Goal: Task Accomplishment & Management: Use online tool/utility

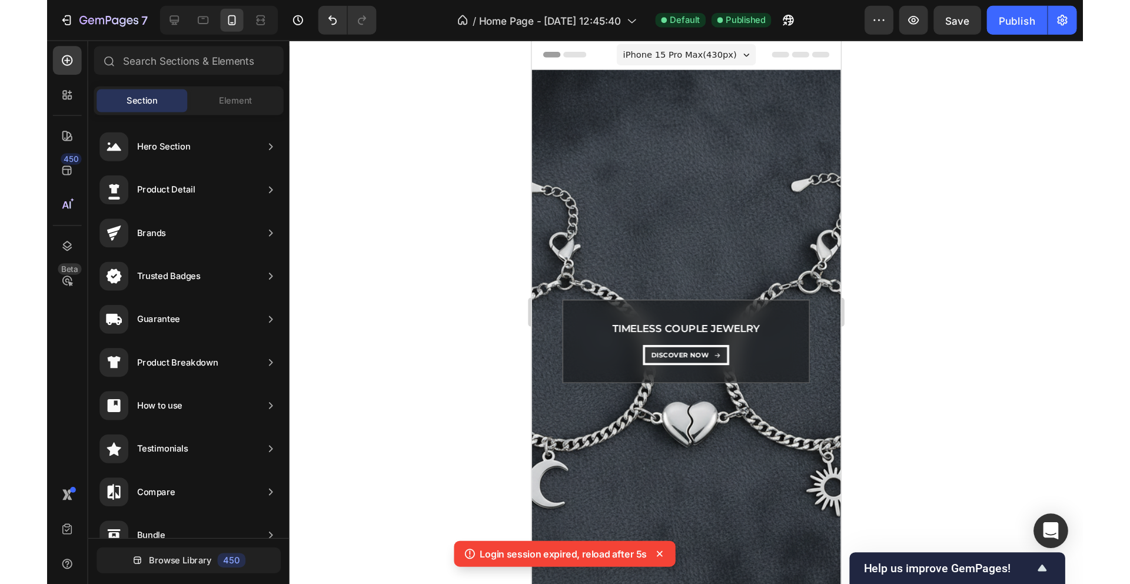
scroll to position [462, 0]
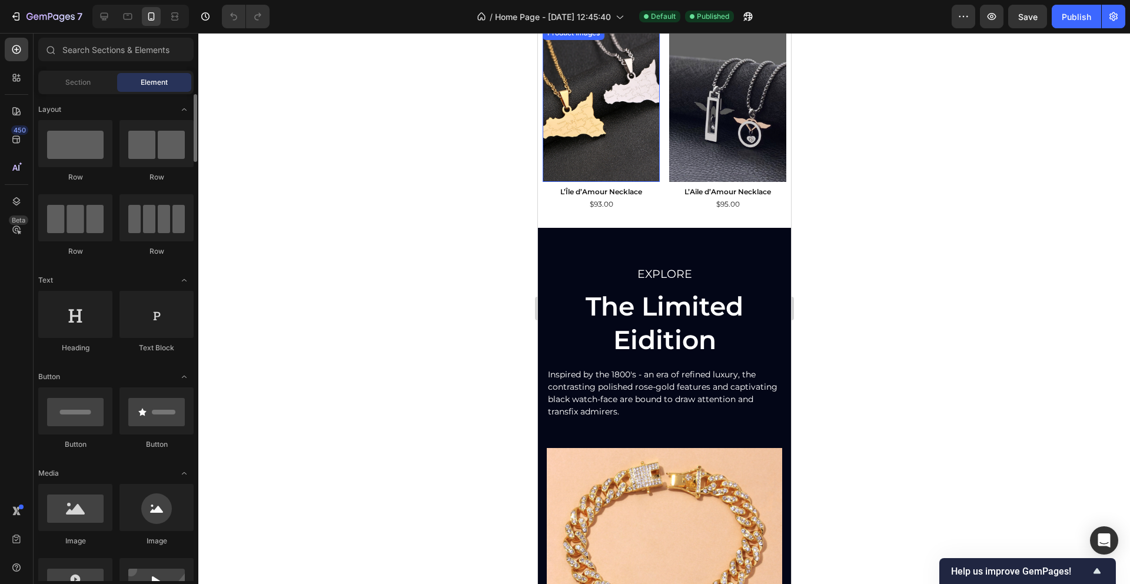
click at [585, 89] on img at bounding box center [600, 104] width 117 height 156
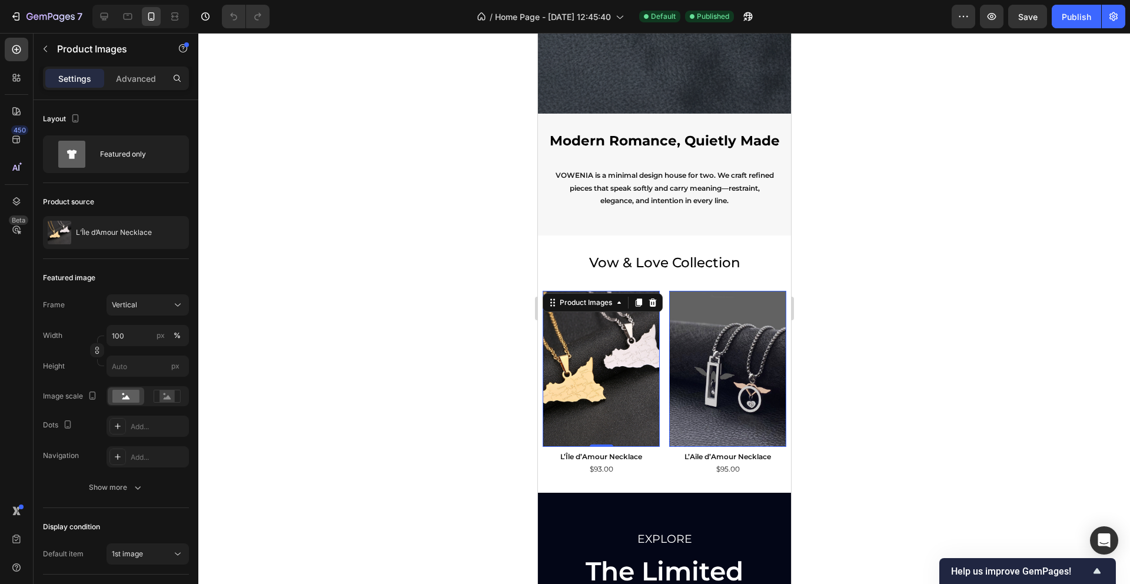
scroll to position [467, 0]
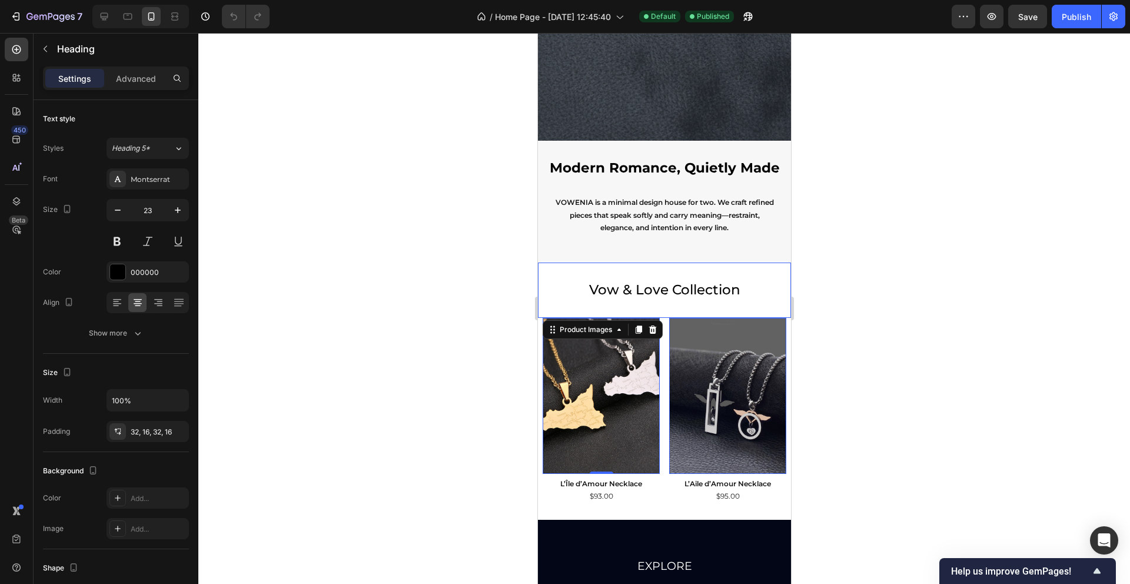
click at [637, 285] on h2 "Vow & Love Collection" at bounding box center [663, 289] width 253 height 55
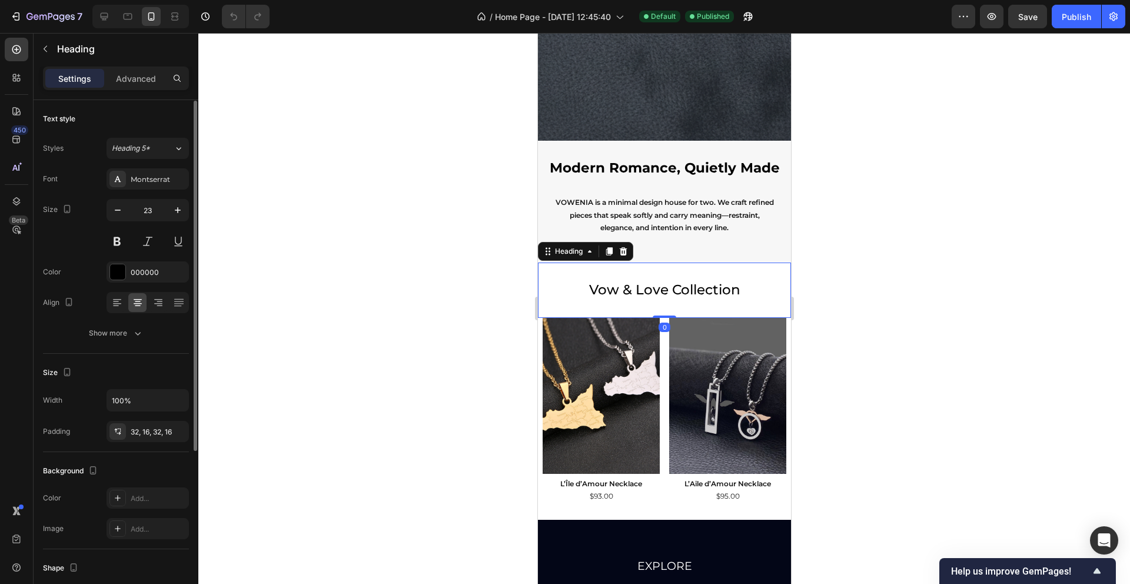
scroll to position [247, 0]
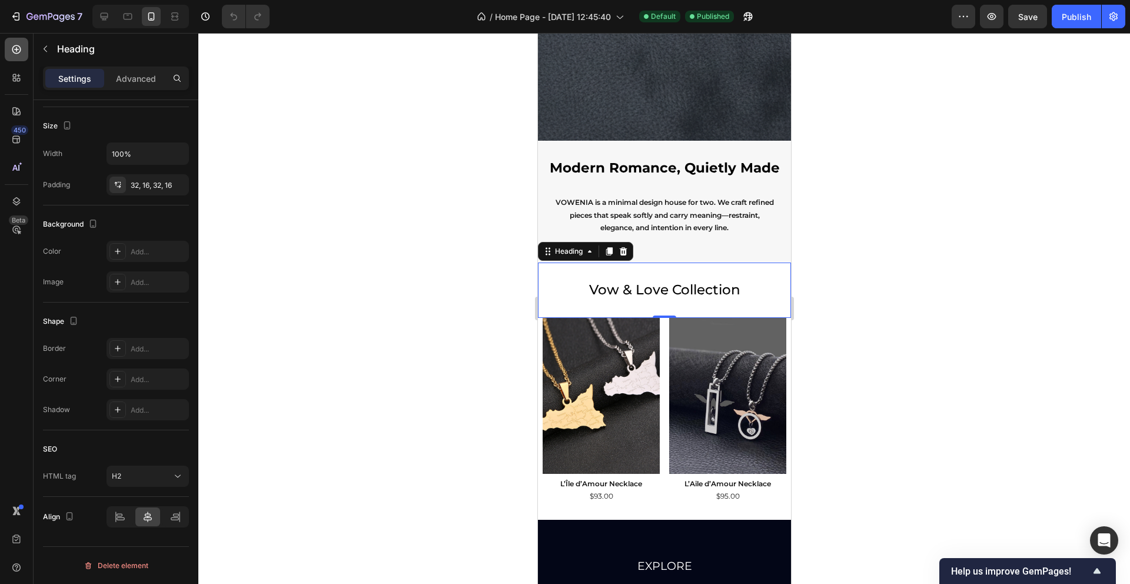
click at [11, 46] on icon at bounding box center [17, 50] width 12 height 12
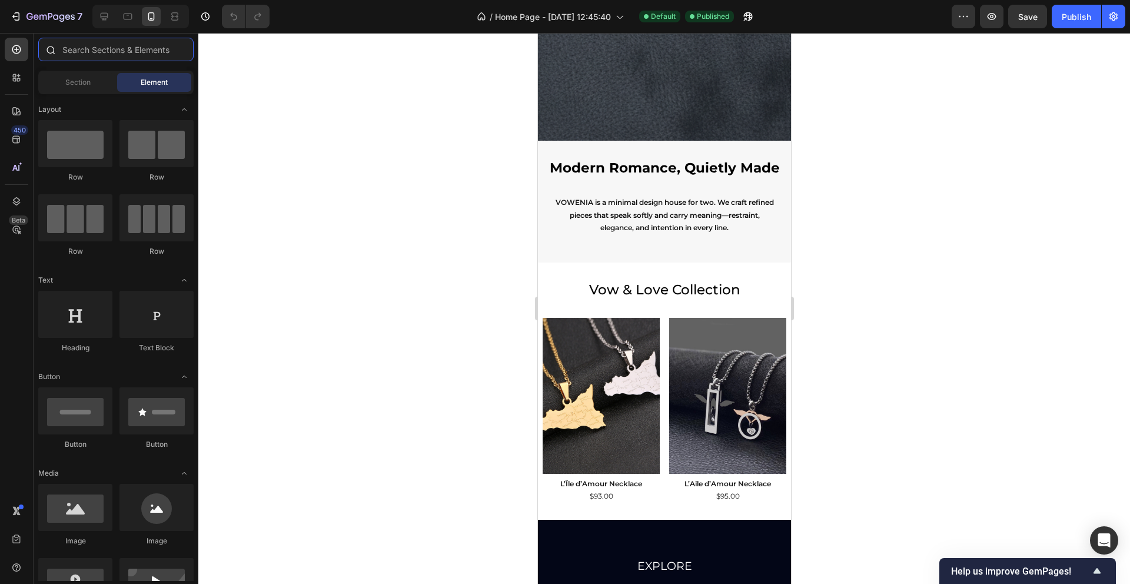
click at [96, 45] on input "text" at bounding box center [115, 50] width 155 height 24
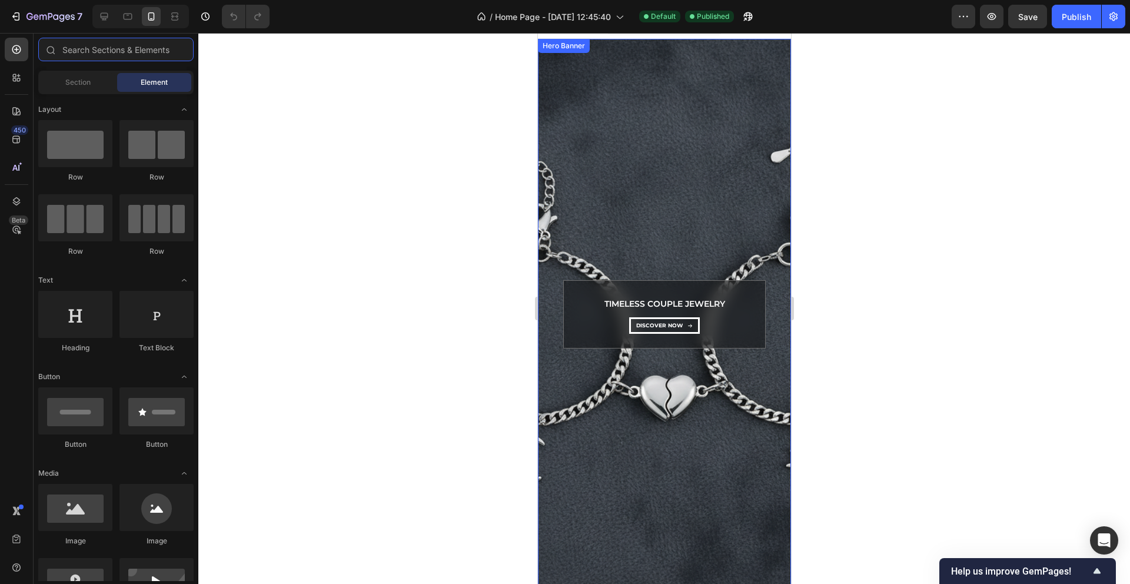
scroll to position [0, 0]
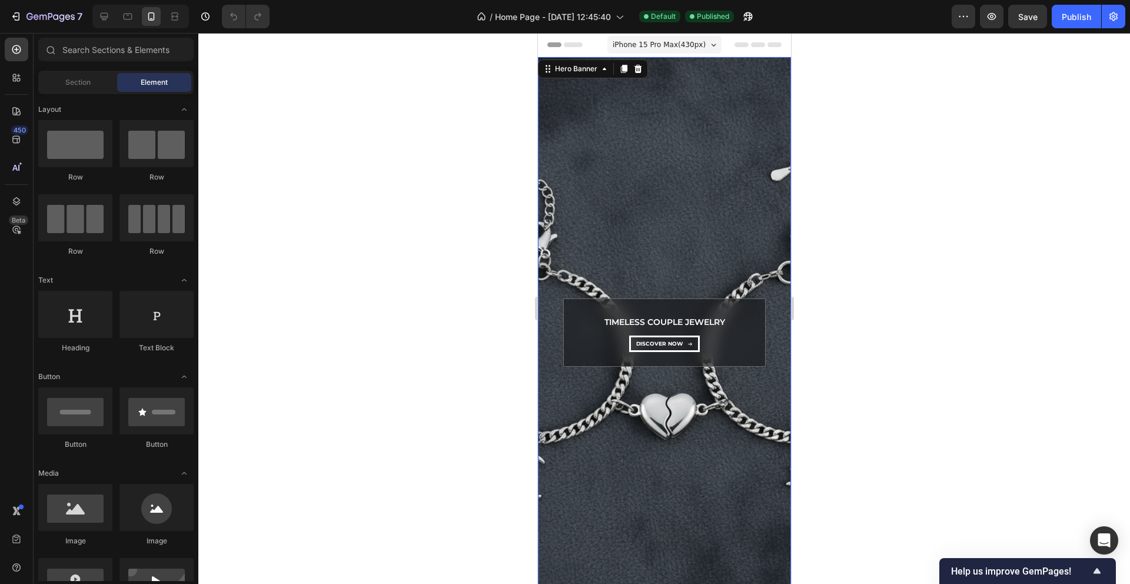
click at [621, 171] on div "Background Image" at bounding box center [663, 332] width 253 height 551
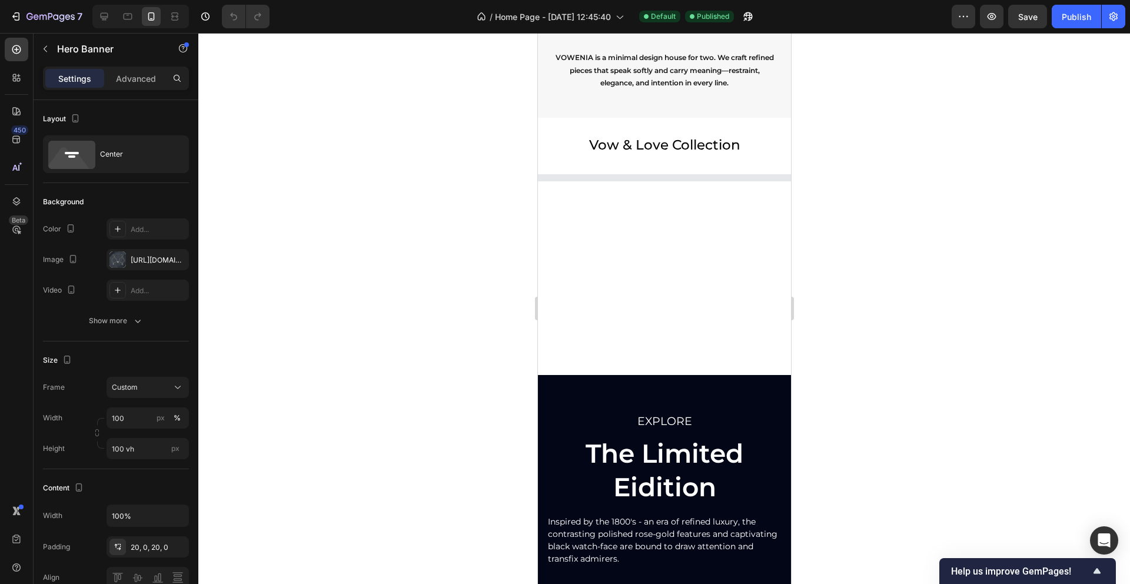
scroll to position [700, 0]
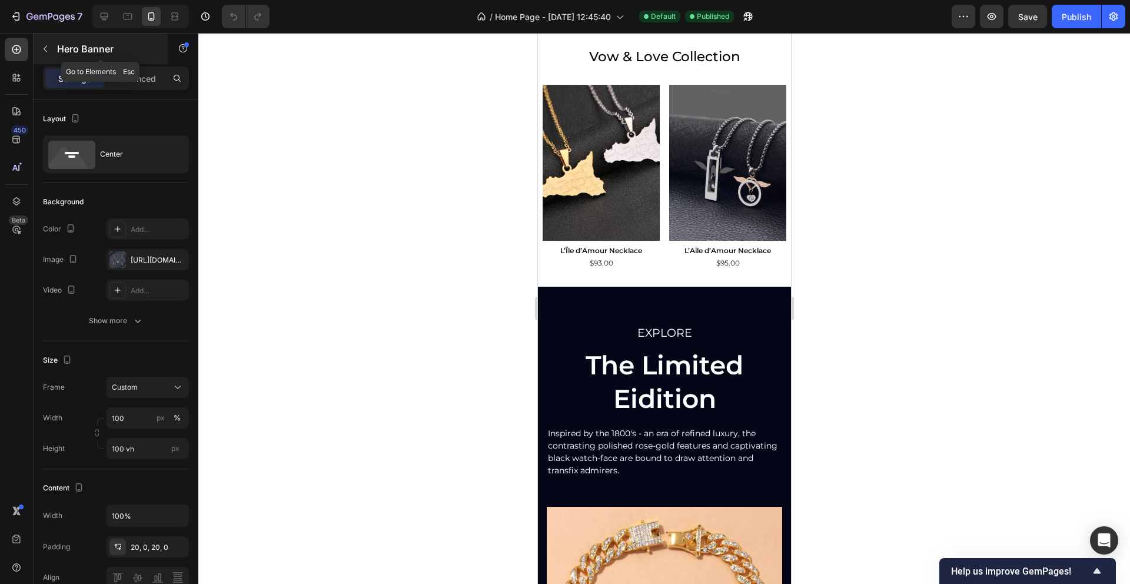
click at [47, 51] on icon "button" at bounding box center [45, 48] width 9 height 9
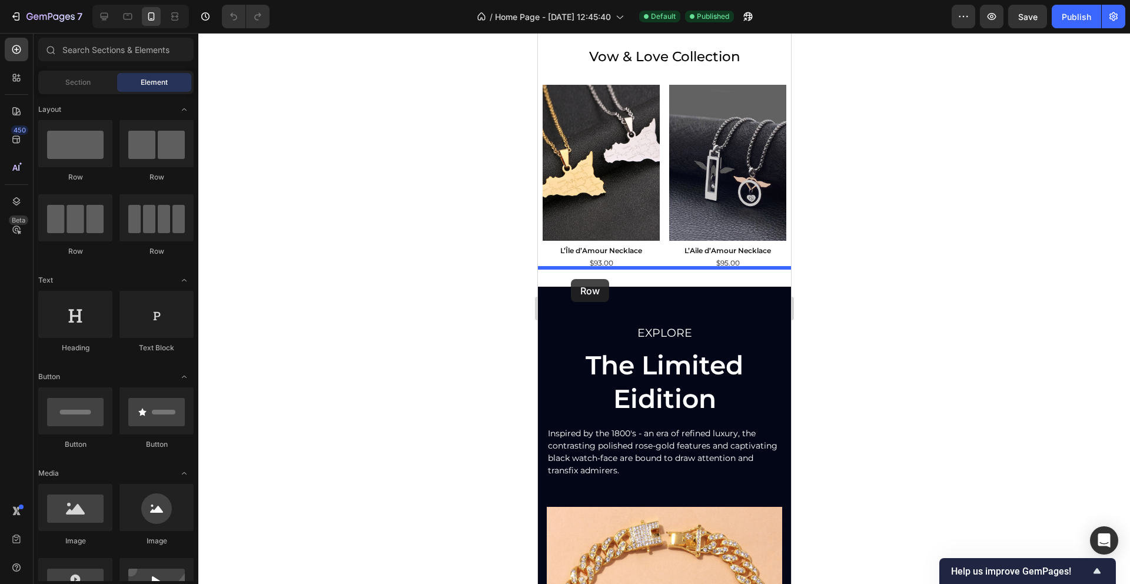
drag, startPoint x: 626, startPoint y: 187, endPoint x: 570, endPoint y: 279, distance: 107.5
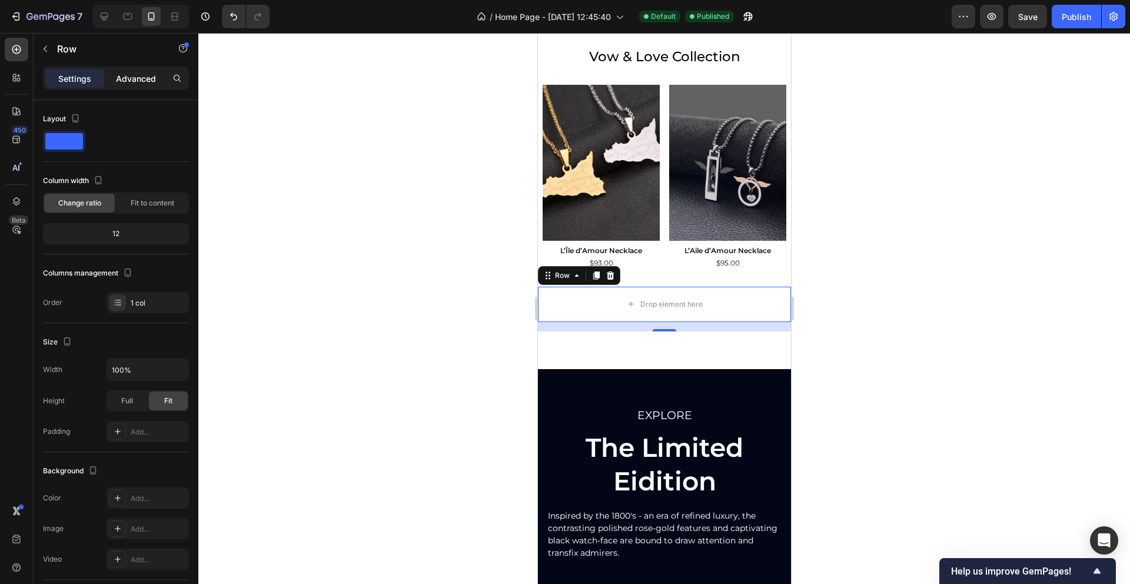
click at [132, 69] on div "Advanced" at bounding box center [135, 78] width 59 height 19
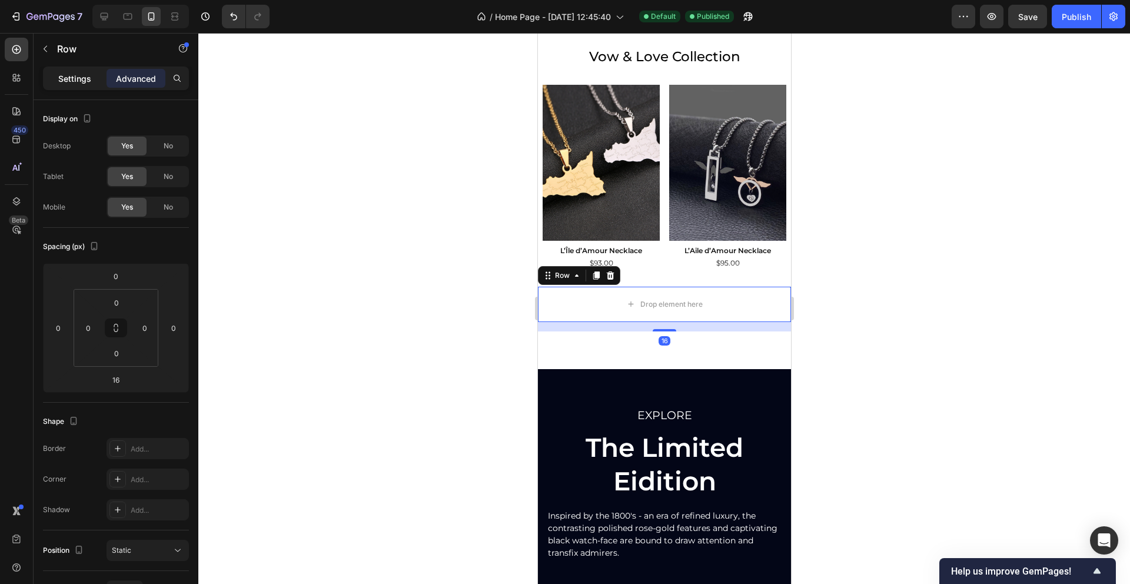
click at [66, 83] on p "Settings" at bounding box center [74, 78] width 33 height 12
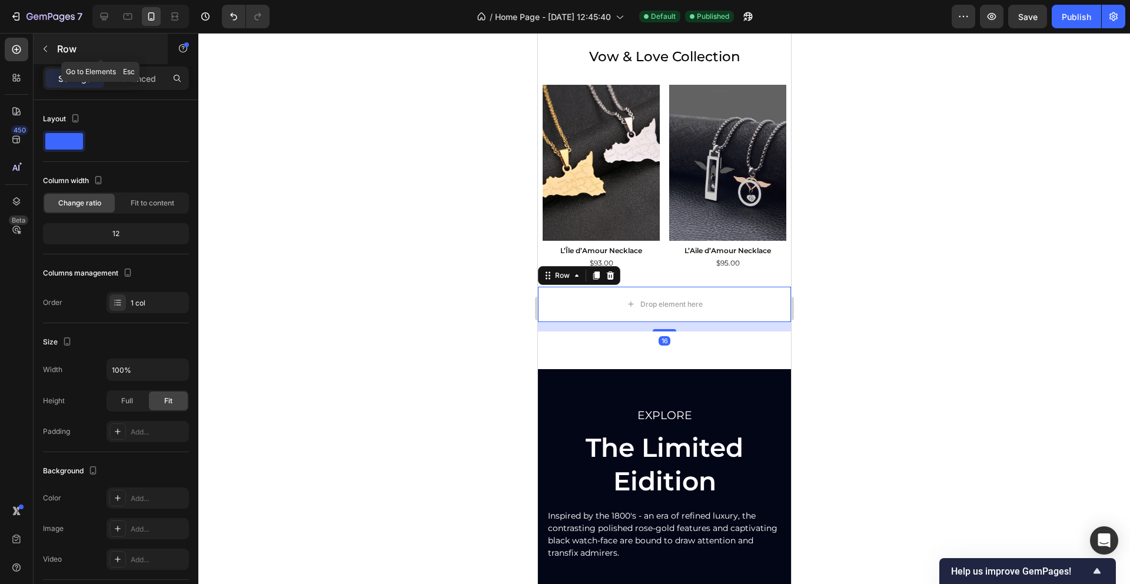
click at [44, 53] on icon "button" at bounding box center [45, 48] width 9 height 9
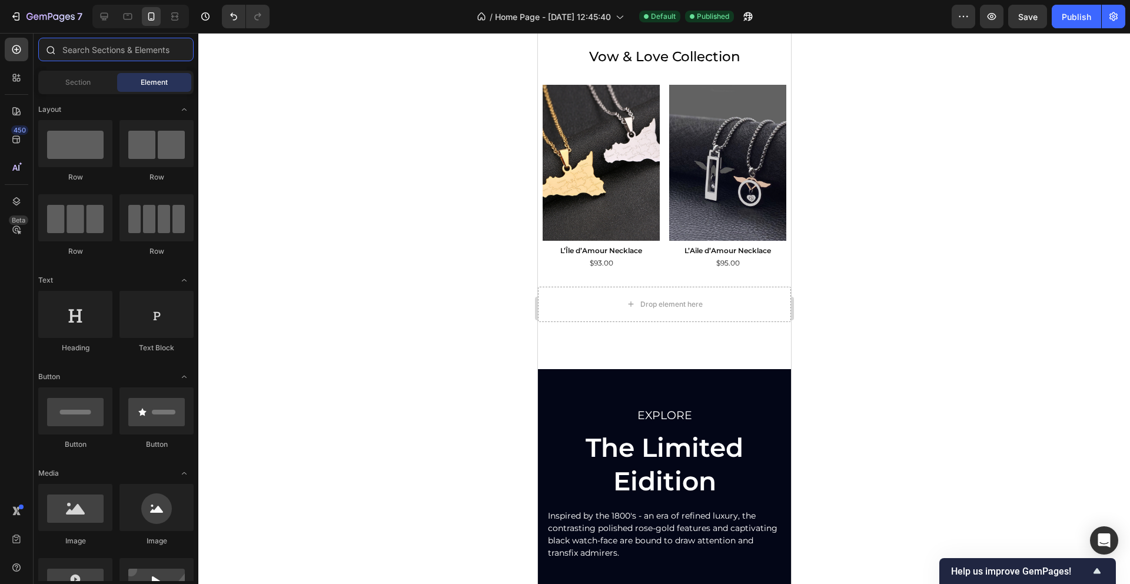
click at [89, 51] on input "text" at bounding box center [115, 50] width 155 height 24
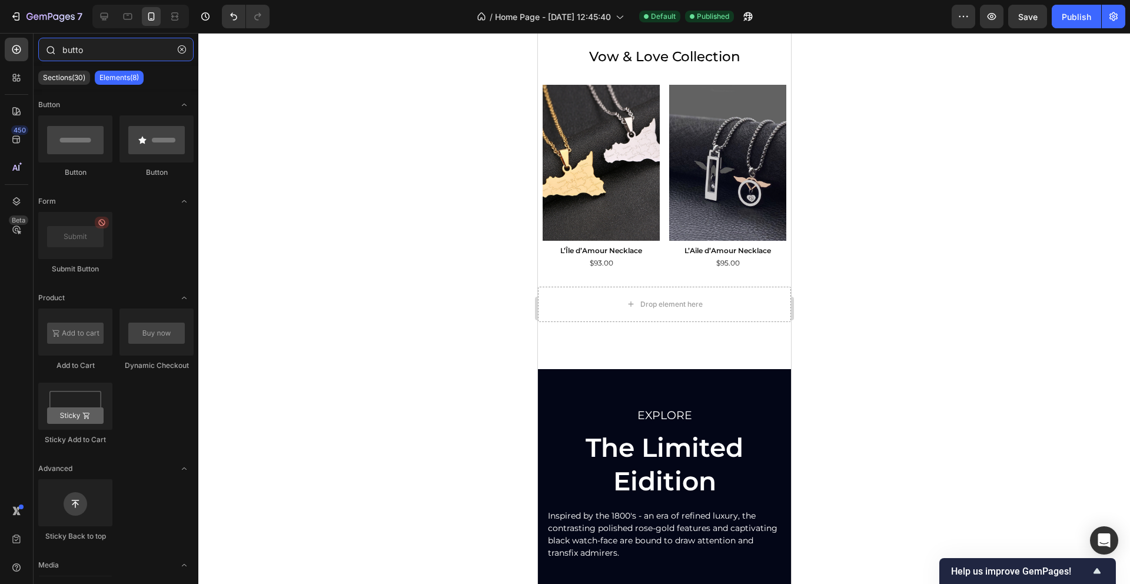
type input "button"
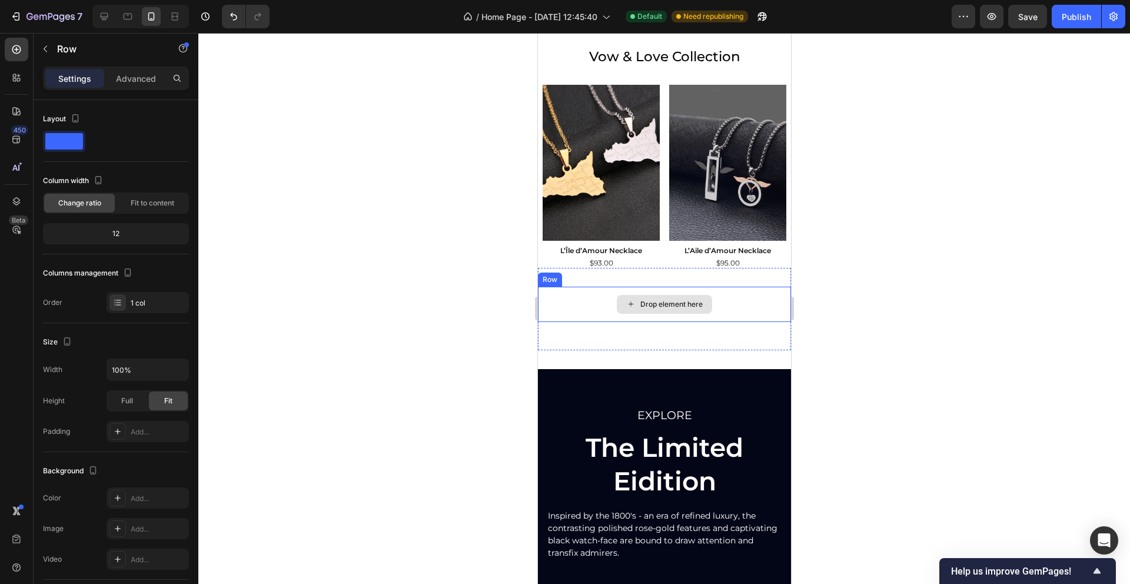
click at [570, 300] on div "Drop element here" at bounding box center [663, 304] width 253 height 35
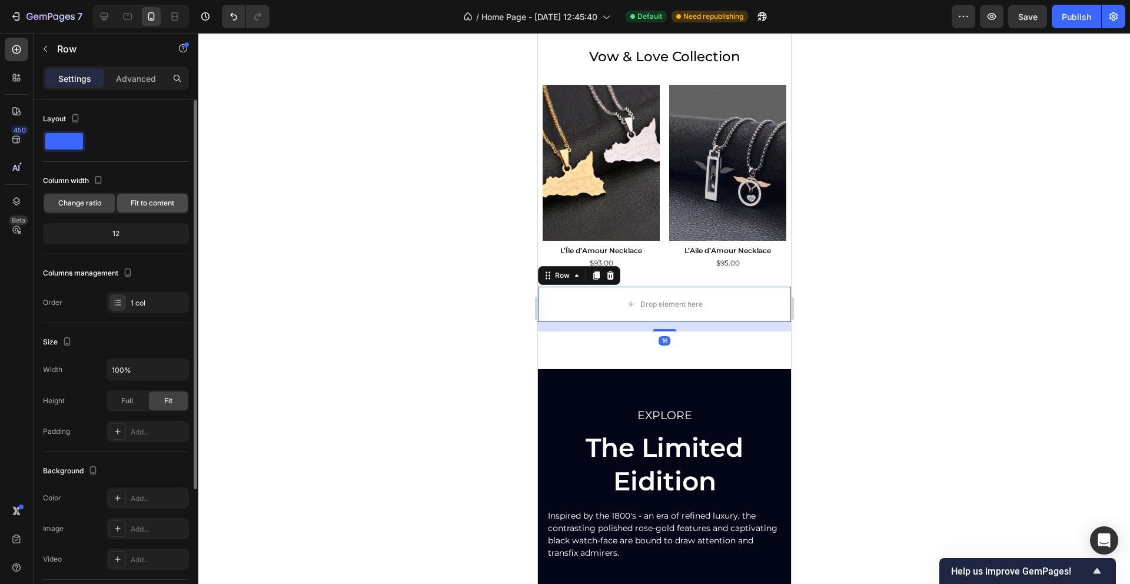
click at [129, 204] on div "Fit to content" at bounding box center [152, 203] width 71 height 19
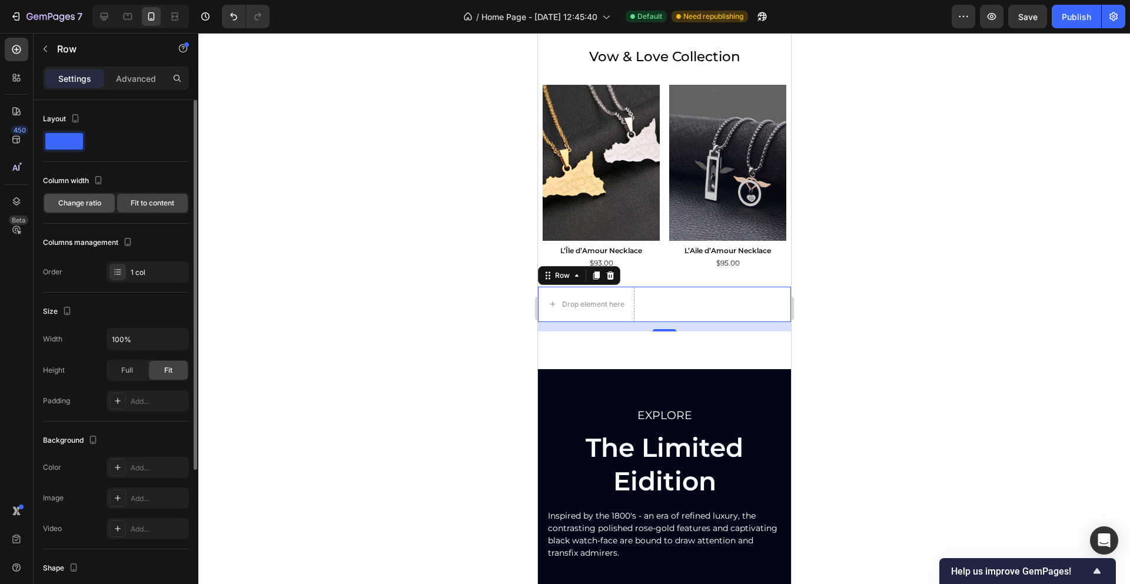
click at [79, 199] on span "Change ratio" at bounding box center [79, 203] width 43 height 11
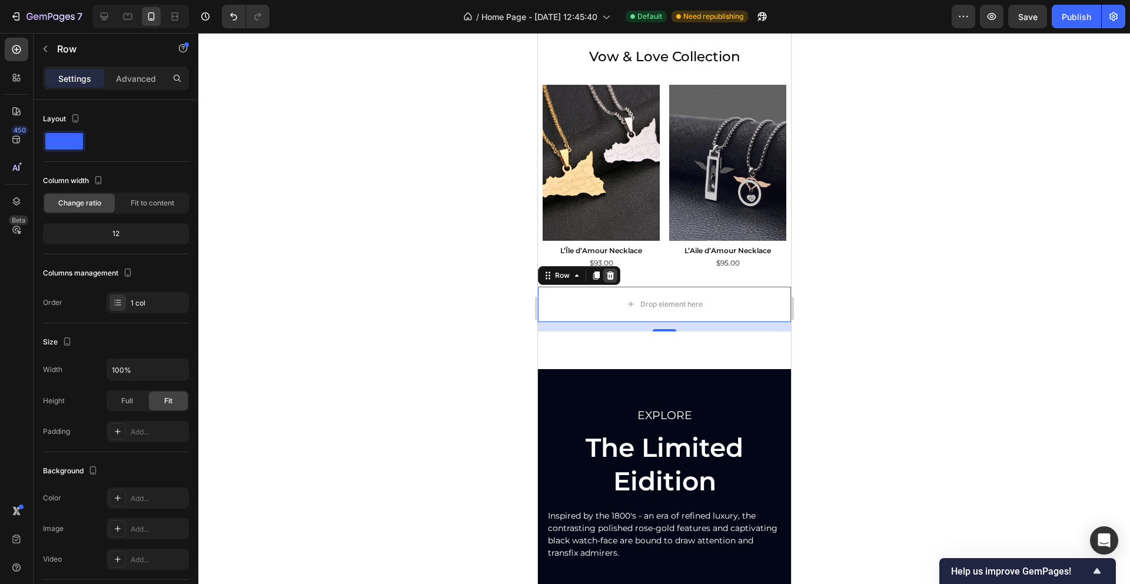
click at [611, 272] on icon at bounding box center [610, 275] width 8 height 8
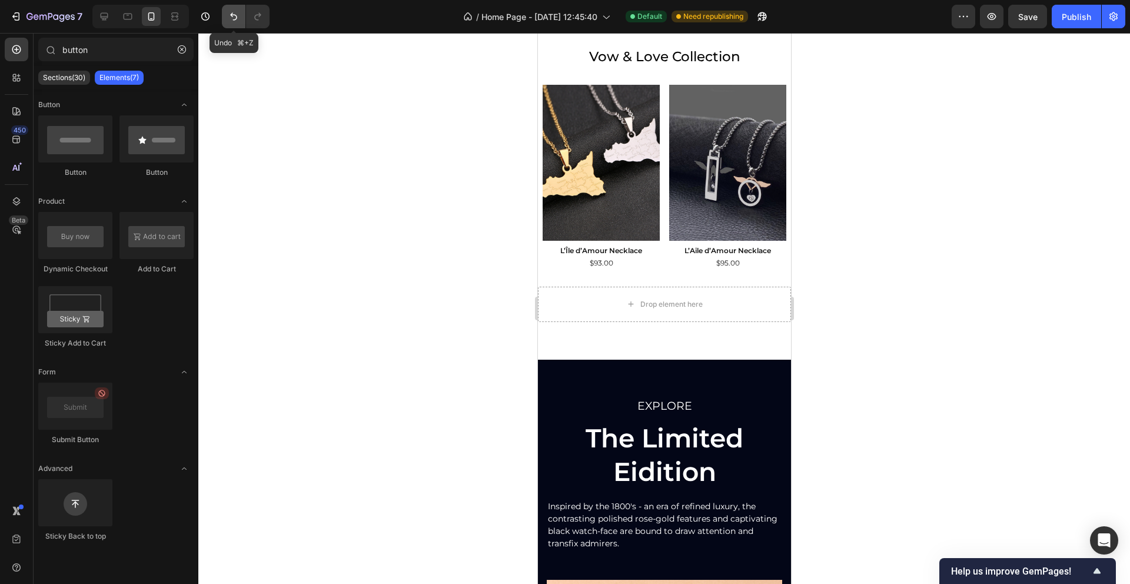
click at [229, 21] on icon "Undo/Redo" at bounding box center [234, 17] width 12 height 12
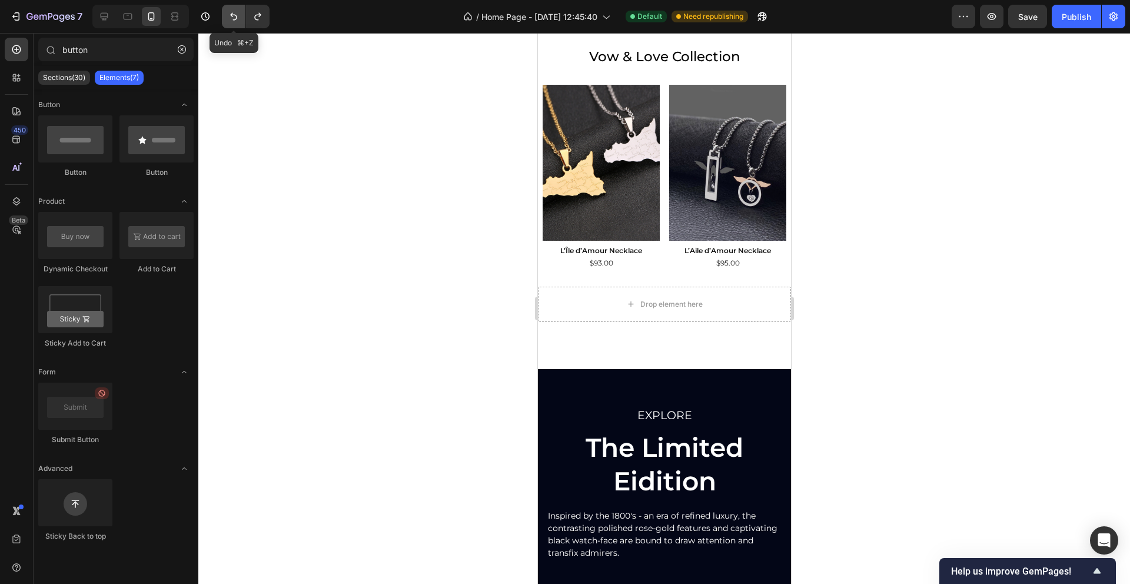
click at [229, 21] on icon "Undo/Redo" at bounding box center [234, 17] width 12 height 12
click at [229, 22] on icon "Undo/Redo" at bounding box center [234, 17] width 12 height 12
click at [235, 24] on button "Undo/Redo" at bounding box center [234, 17] width 24 height 24
click at [231, 12] on icon "Undo/Redo" at bounding box center [234, 17] width 12 height 12
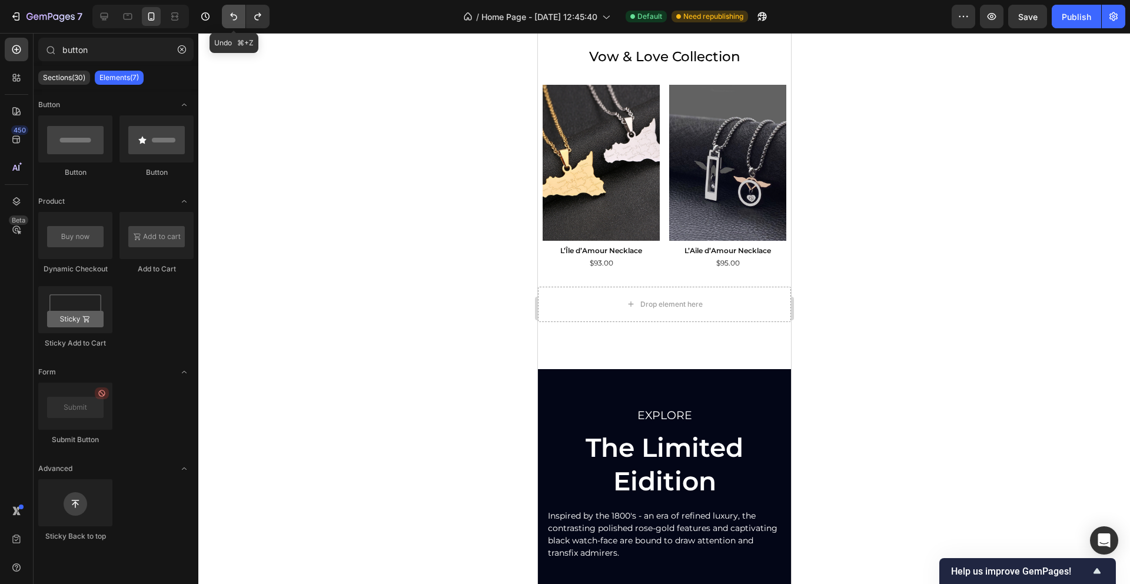
click at [231, 19] on icon "Undo/Redo" at bounding box center [234, 17] width 12 height 12
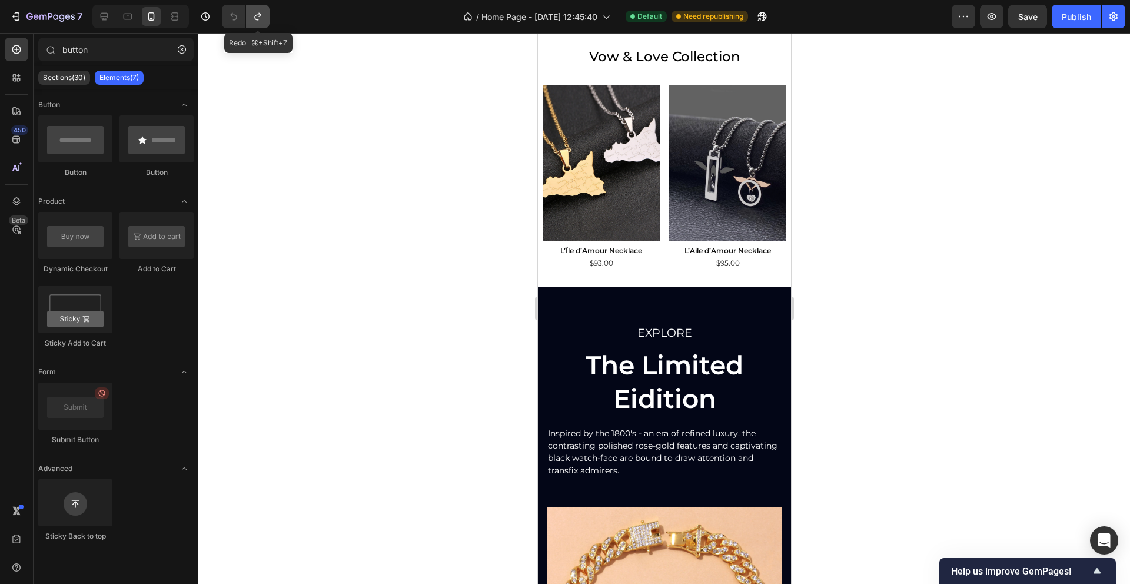
click at [254, 18] on icon "Undo/Redo" at bounding box center [258, 17] width 12 height 12
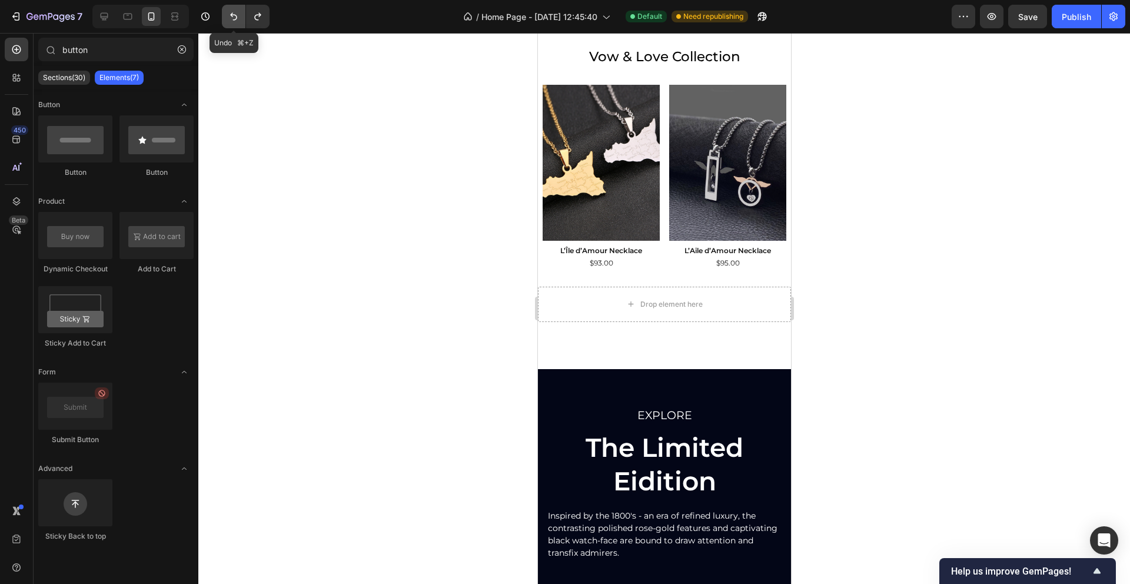
click at [225, 18] on button "Undo/Redo" at bounding box center [234, 17] width 24 height 24
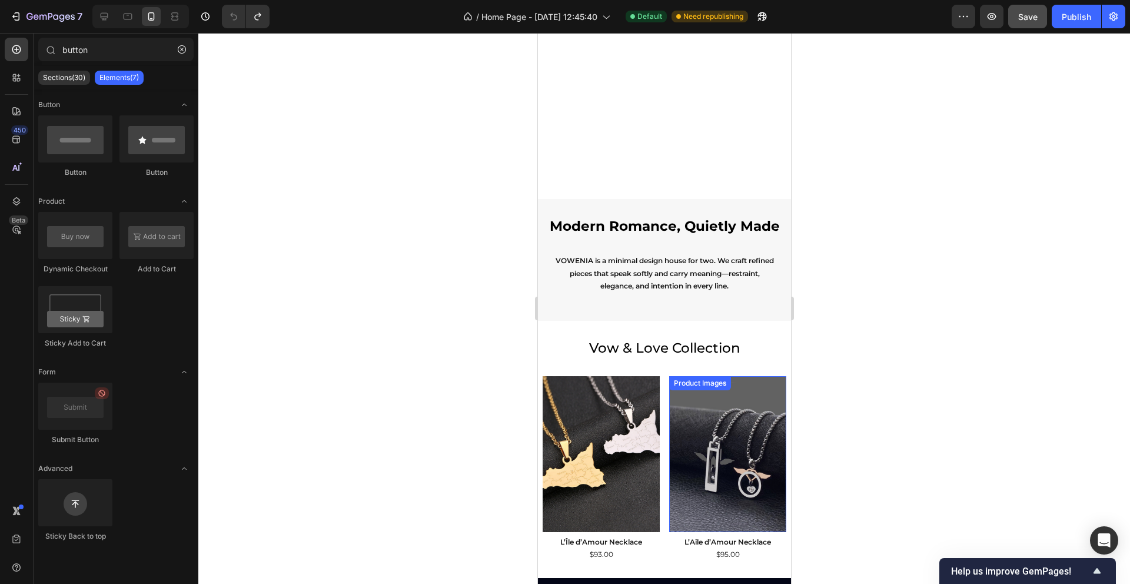
scroll to position [589, 0]
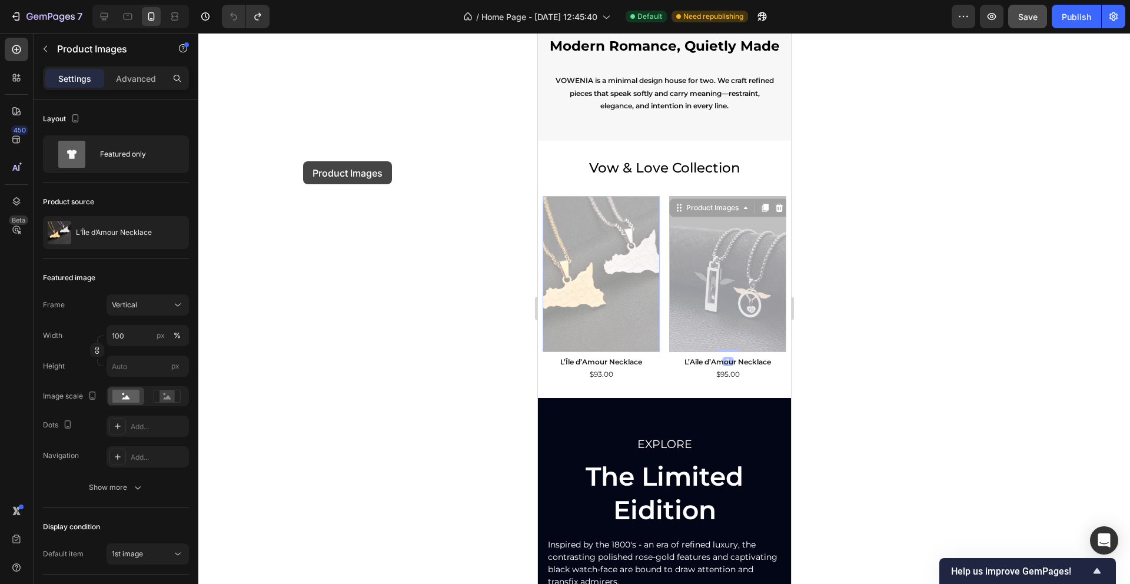
click at [303, 161] on div at bounding box center [663, 308] width 931 height 551
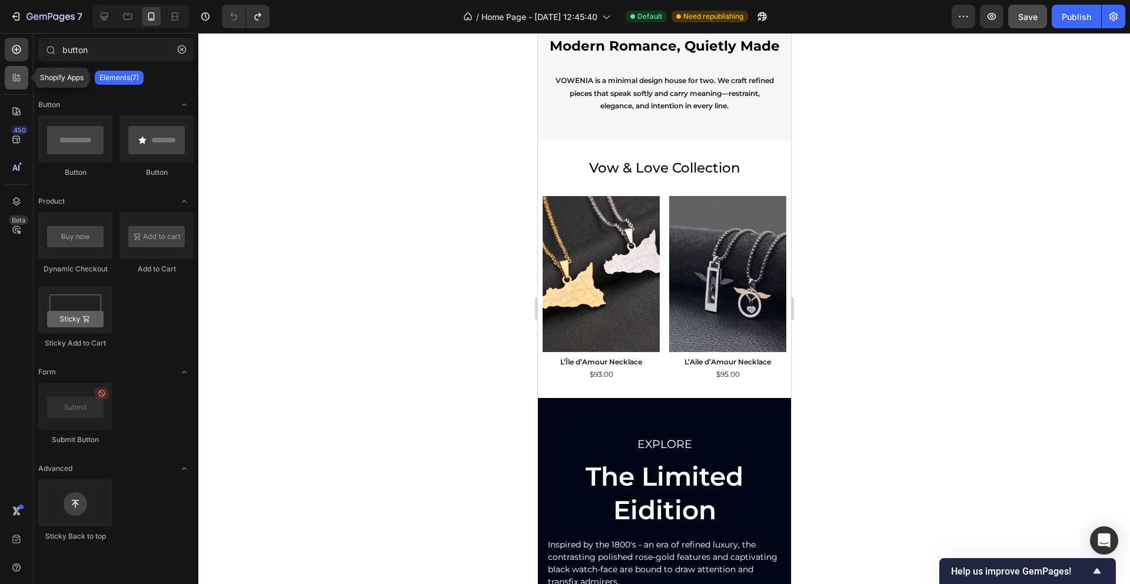
click at [22, 72] on icon at bounding box center [17, 78] width 12 height 12
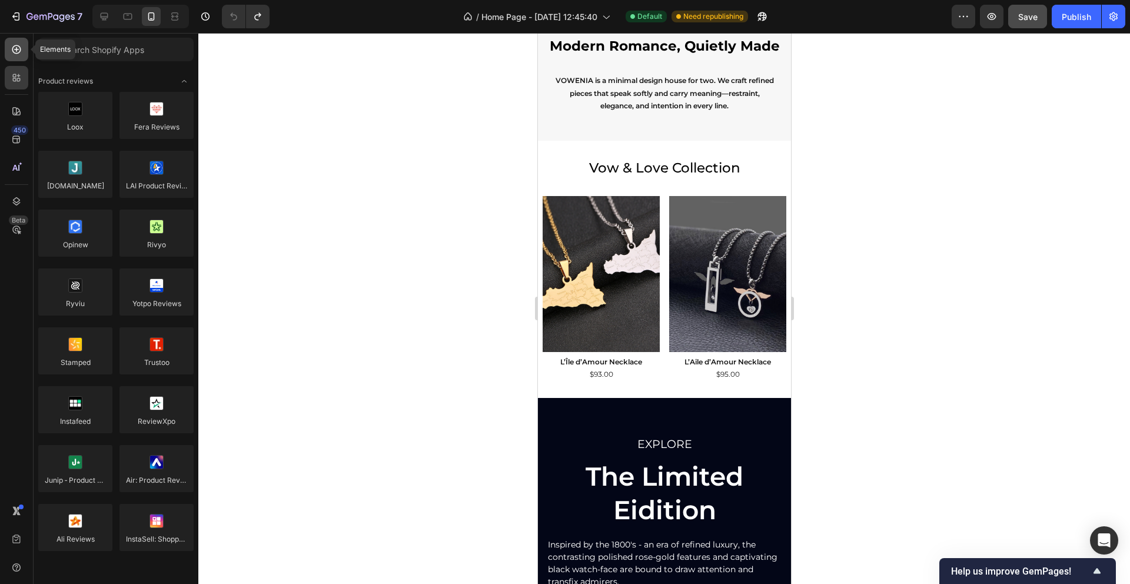
click at [19, 58] on div at bounding box center [17, 50] width 24 height 24
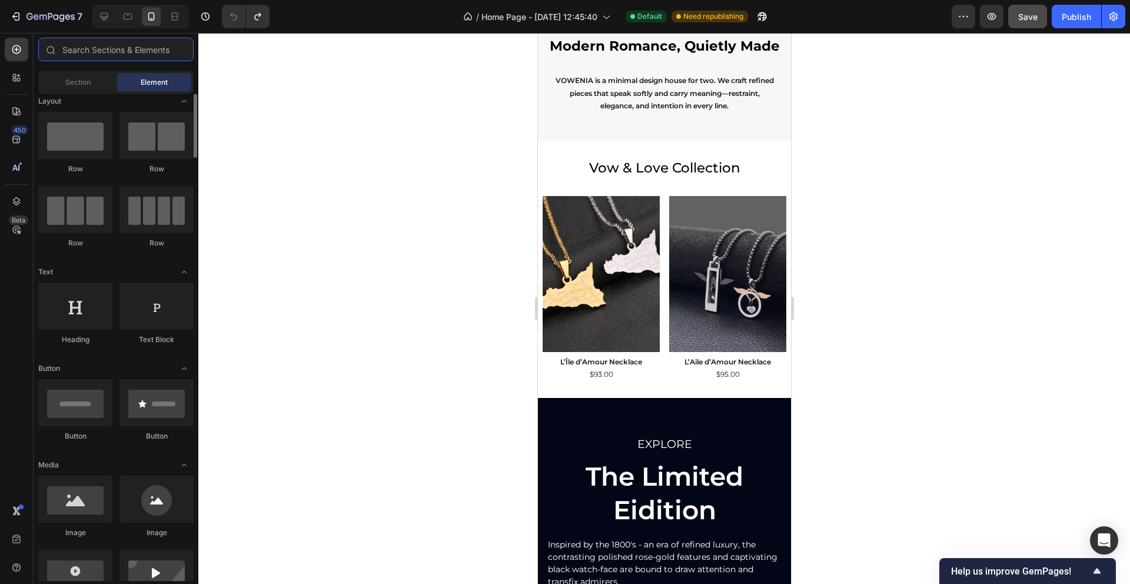
scroll to position [0, 0]
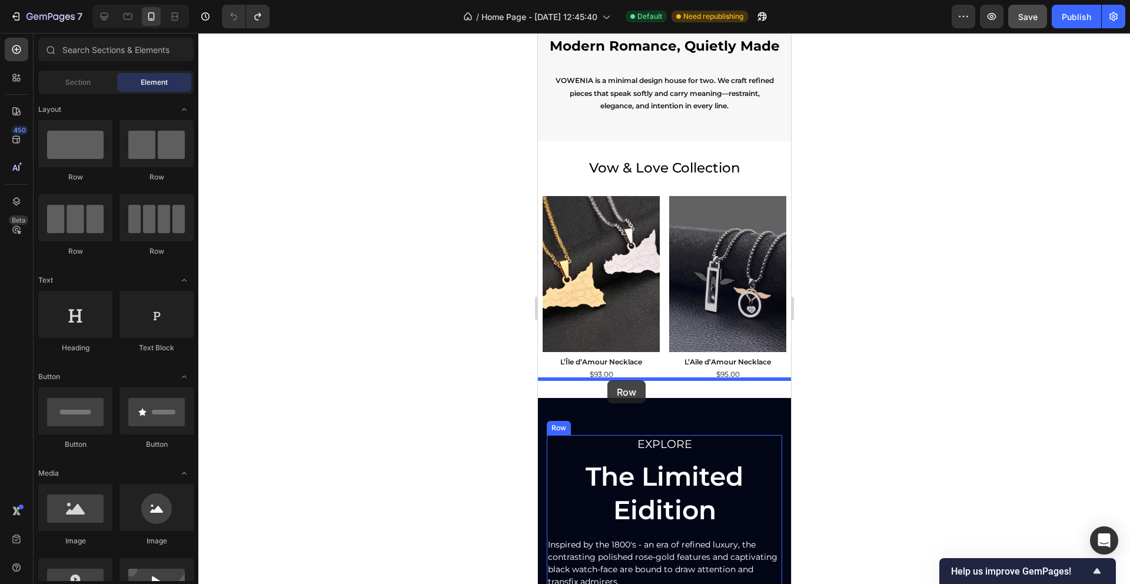
drag, startPoint x: 620, startPoint y: 189, endPoint x: 607, endPoint y: 380, distance: 191.1
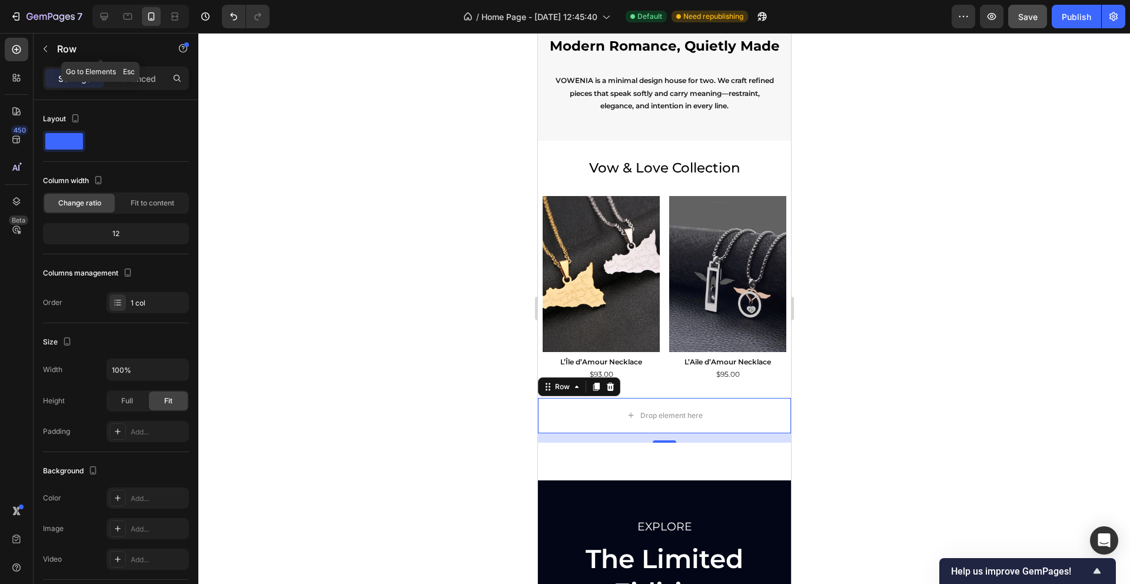
click at [45, 45] on icon "button" at bounding box center [45, 48] width 9 height 9
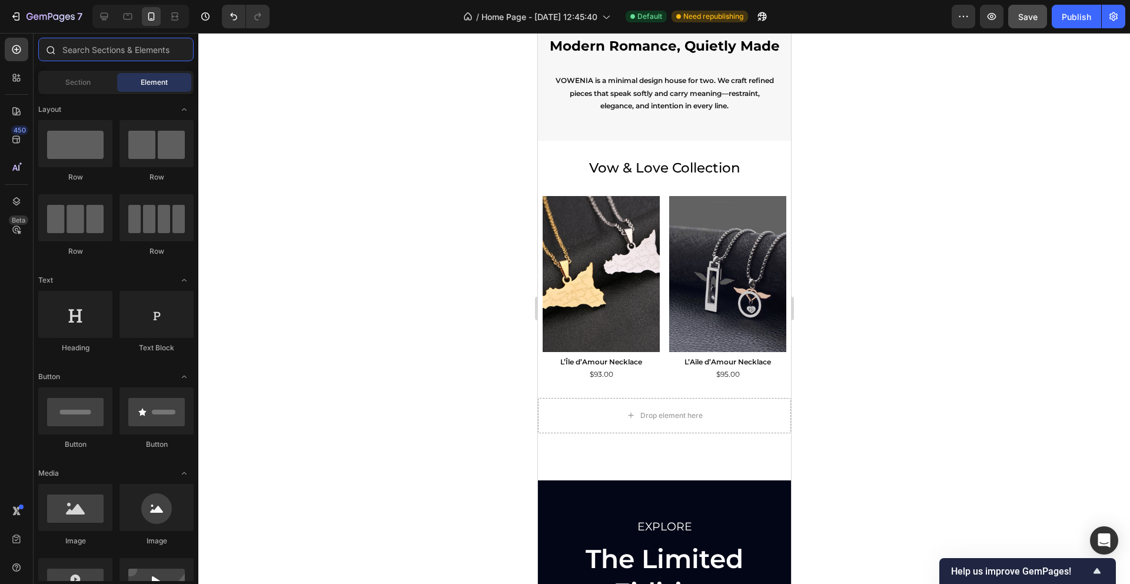
click at [102, 48] on input "text" at bounding box center [115, 50] width 155 height 24
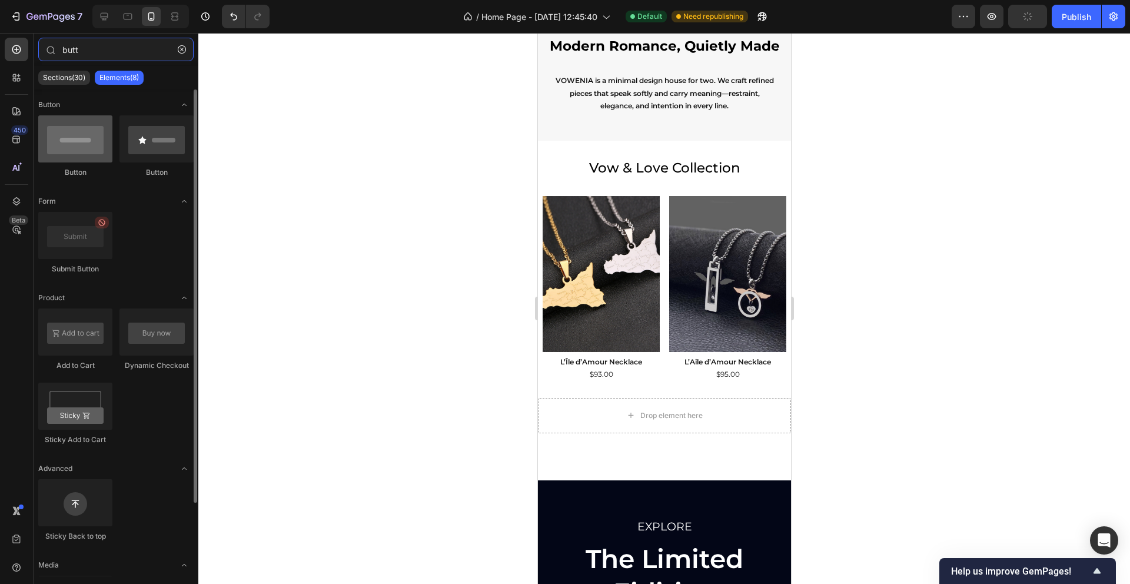
type input "butt"
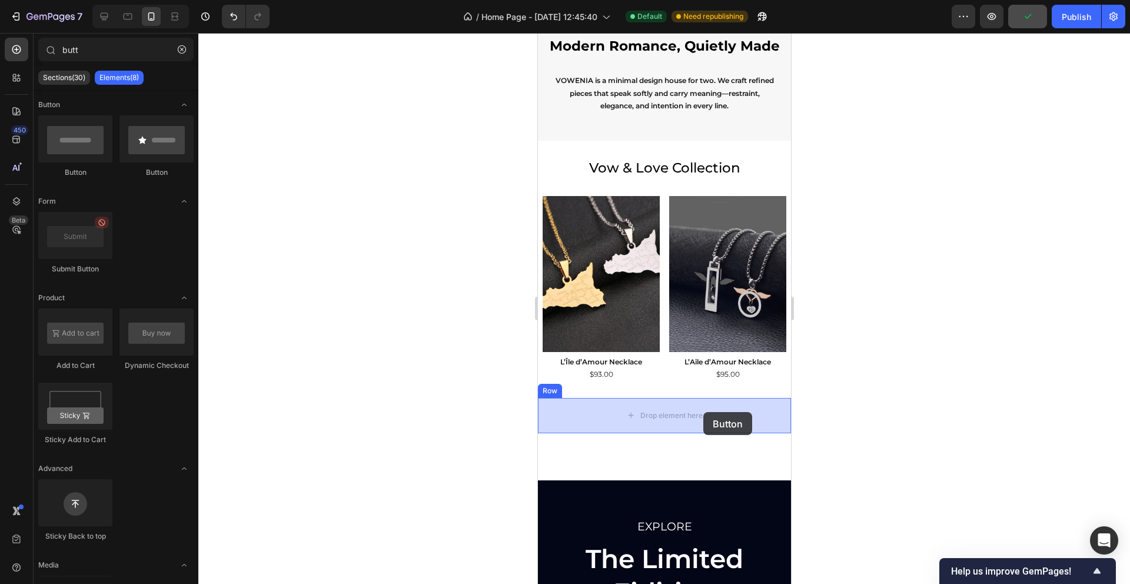
drag, startPoint x: 612, startPoint y: 180, endPoint x: 702, endPoint y: 412, distance: 248.9
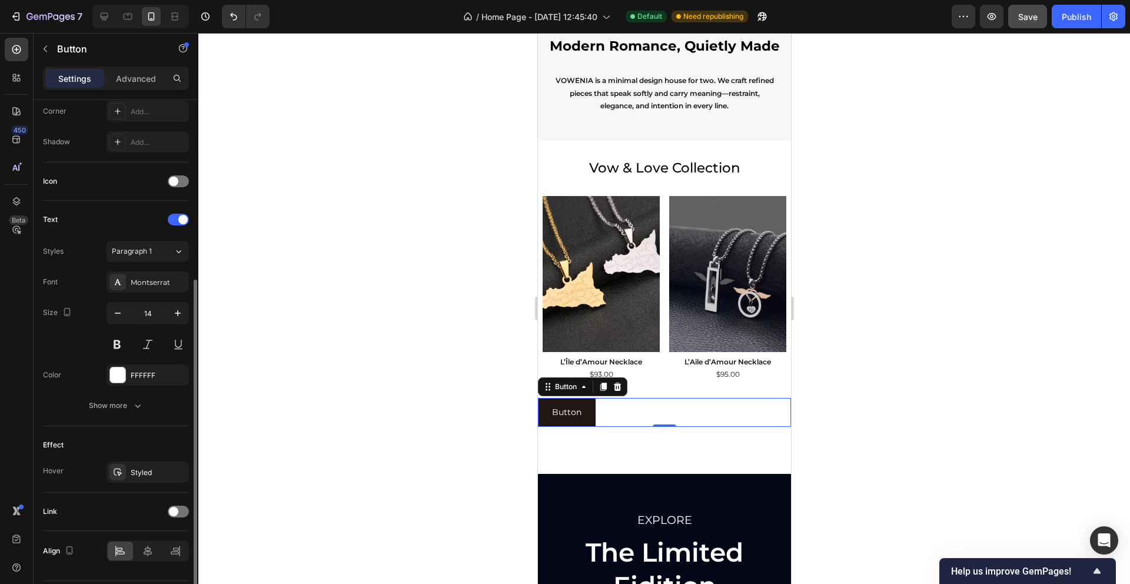
scroll to position [327, 0]
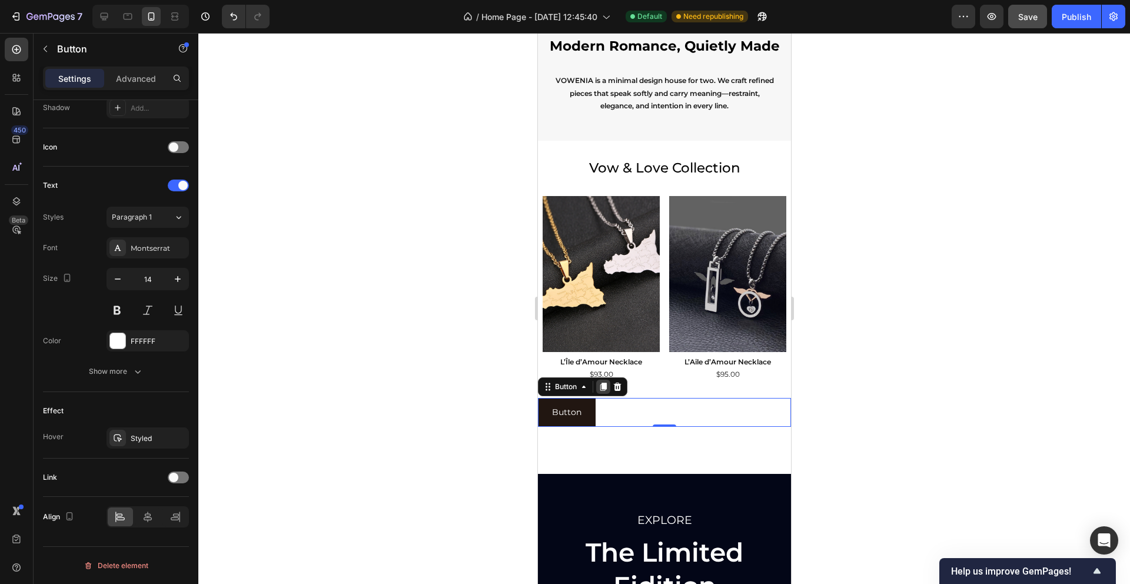
click at [602, 391] on div at bounding box center [602, 386] width 14 height 14
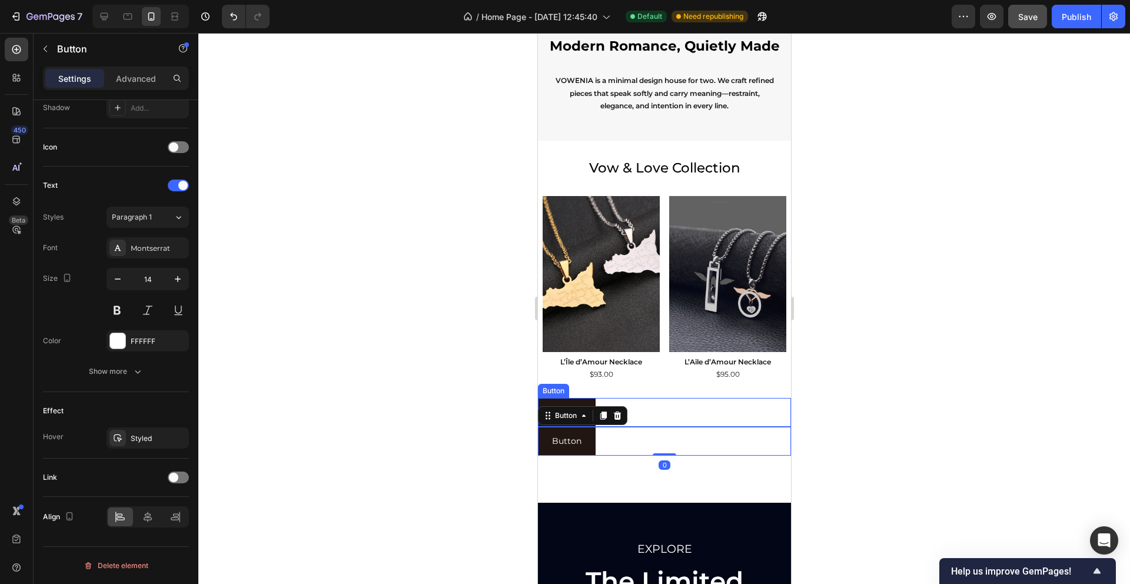
click at [657, 415] on div "Button Button" at bounding box center [663, 412] width 253 height 29
click at [548, 387] on icon at bounding box center [546, 386] width 9 height 9
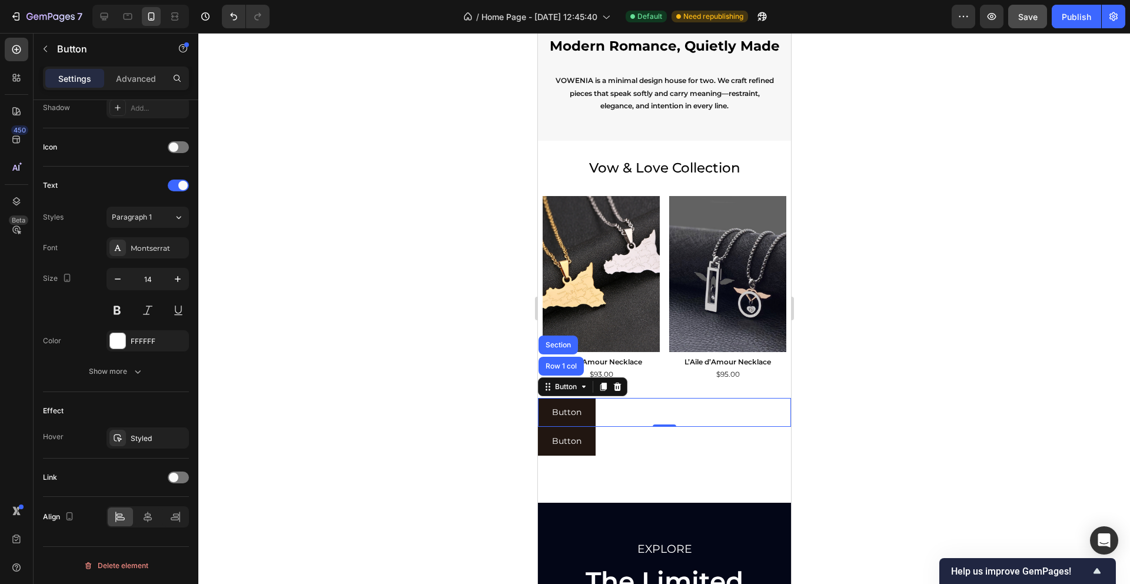
click at [638, 411] on div "Button Button Row 1 col Section 0" at bounding box center [663, 412] width 253 height 29
click at [578, 409] on p "Button" at bounding box center [565, 412] width 29 height 15
click at [632, 398] on div "Button Button Row 1 col Section 0" at bounding box center [663, 412] width 253 height 29
click at [585, 407] on button "Button" at bounding box center [566, 412] width 58 height 29
click at [917, 351] on div at bounding box center [663, 308] width 931 height 551
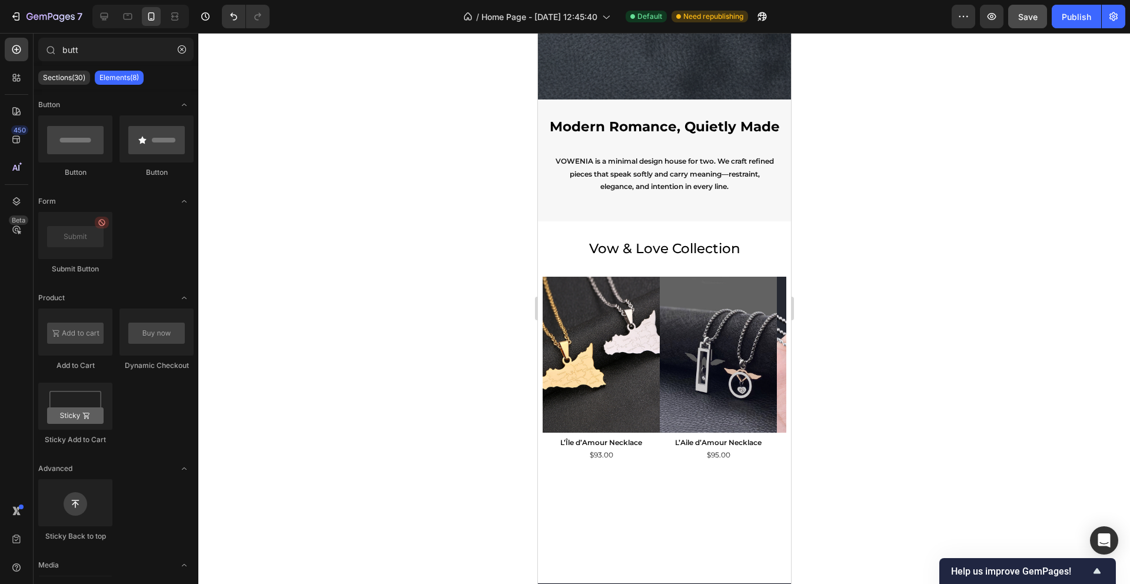
scroll to position [803, 0]
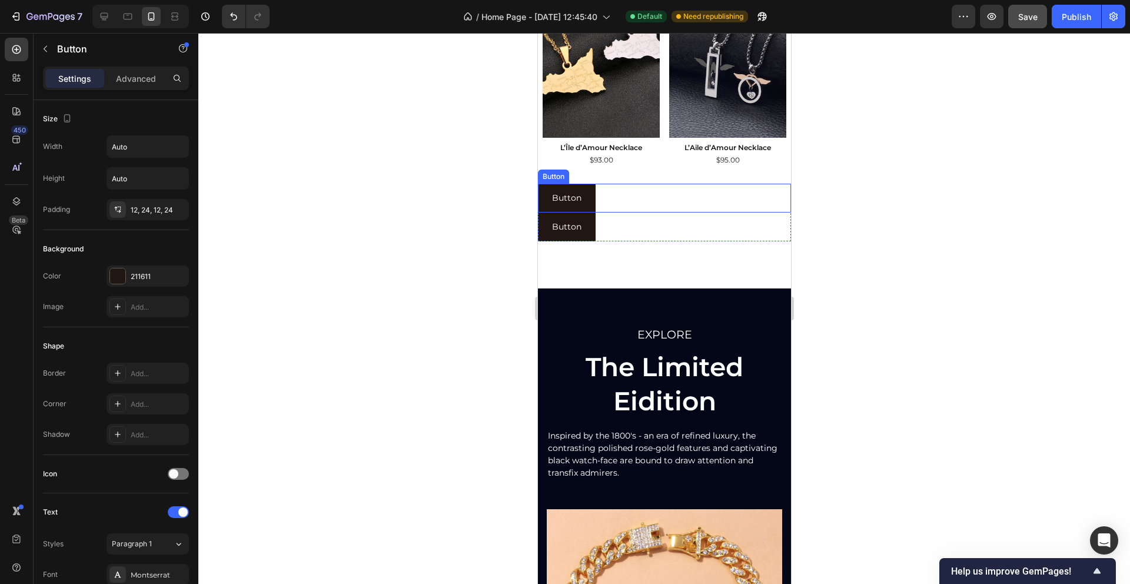
click at [621, 194] on div "Button Button" at bounding box center [663, 198] width 253 height 29
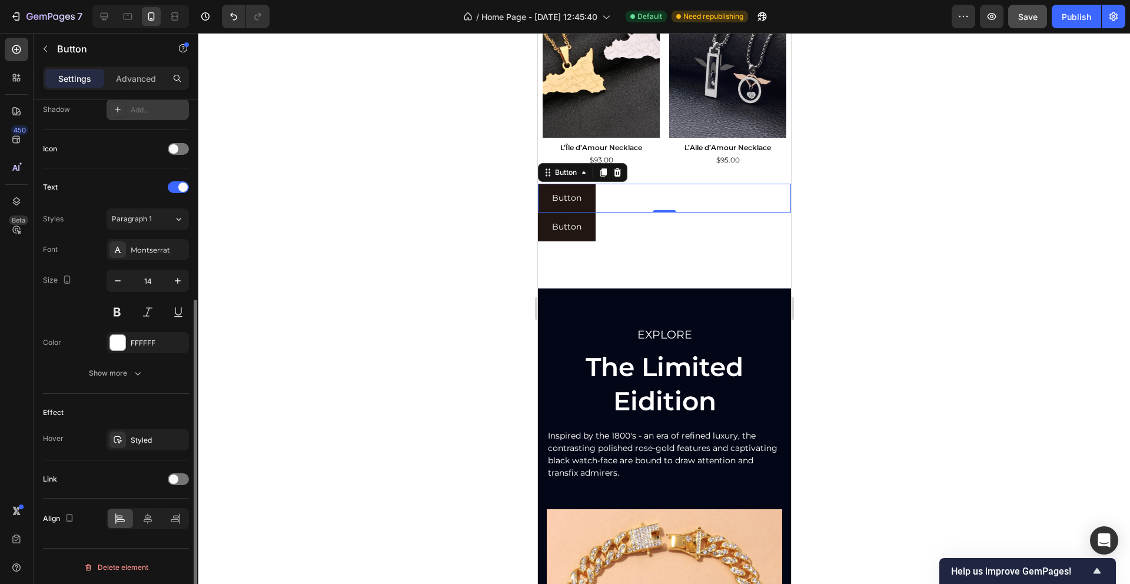
scroll to position [327, 0]
click at [136, 368] on icon "button" at bounding box center [138, 371] width 12 height 12
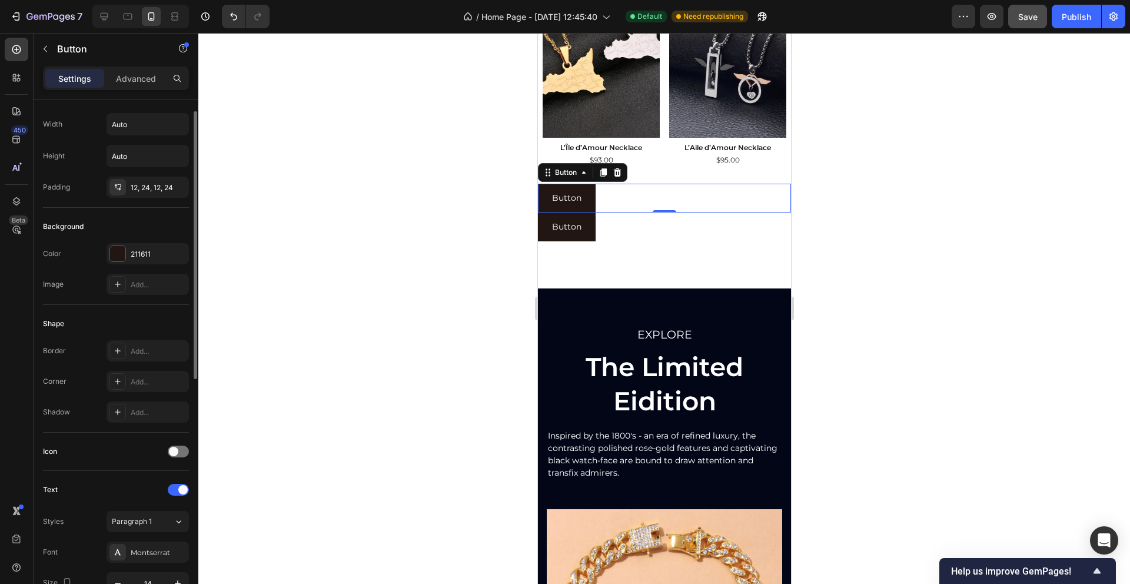
scroll to position [0, 0]
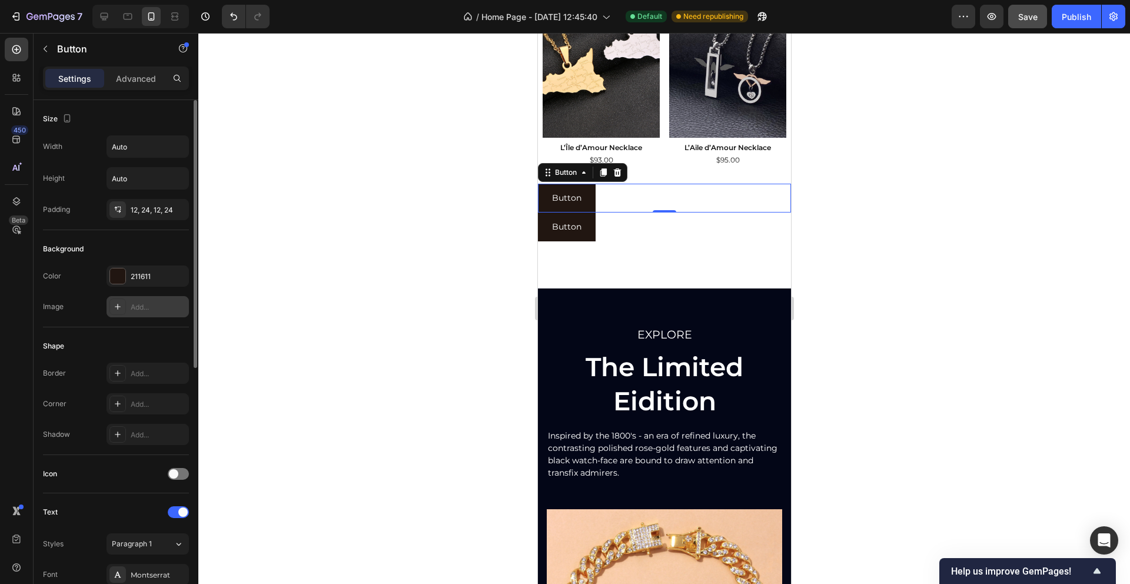
click at [122, 308] on div at bounding box center [117, 306] width 16 height 16
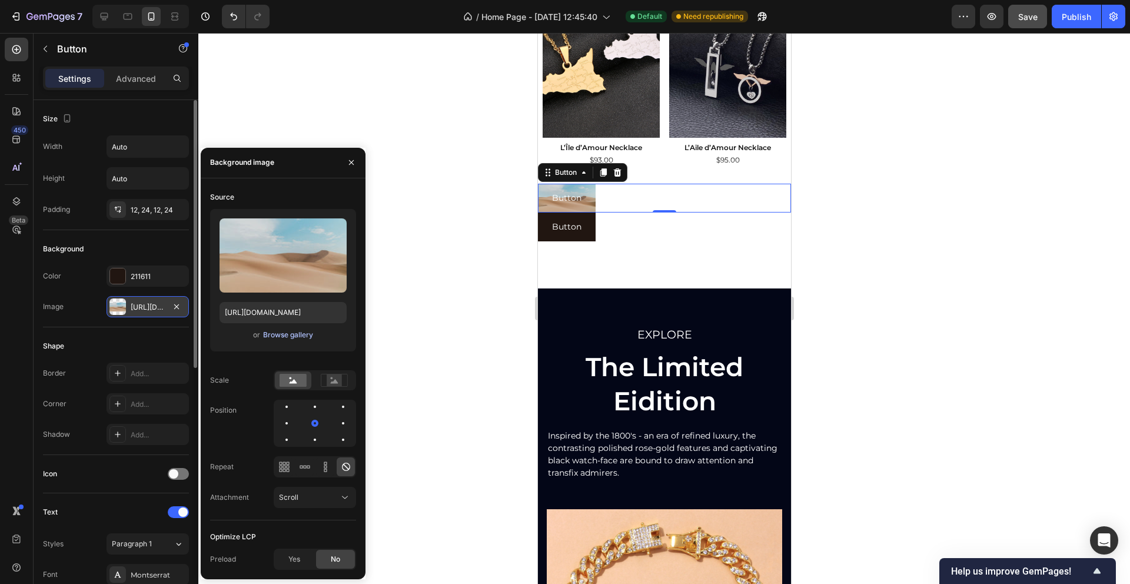
click at [287, 336] on div "Browse gallery" at bounding box center [288, 334] width 50 height 11
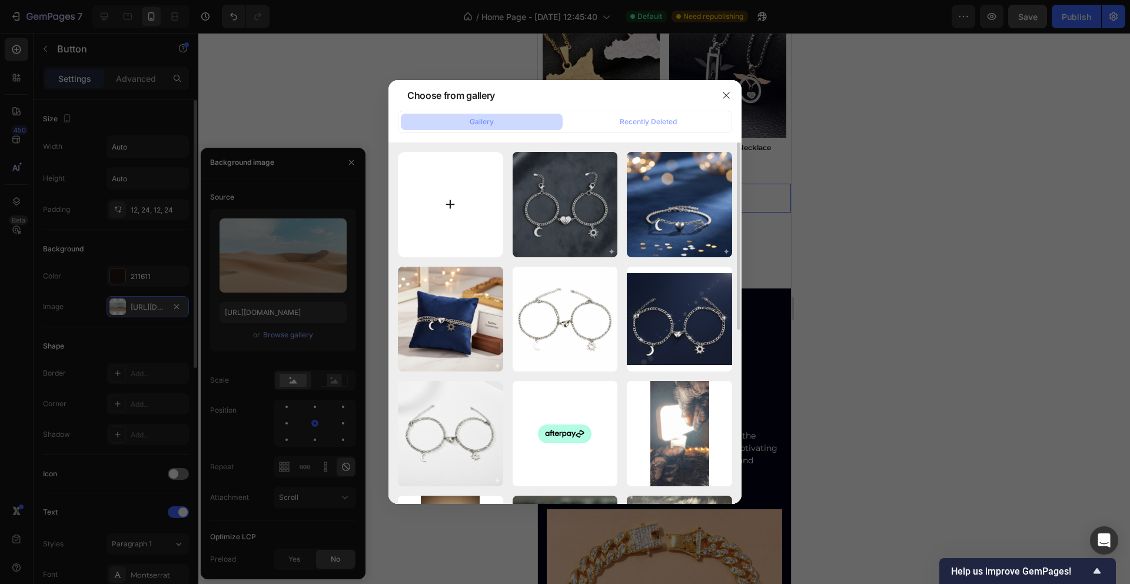
click at [445, 199] on input "file" at bounding box center [450, 204] width 105 height 105
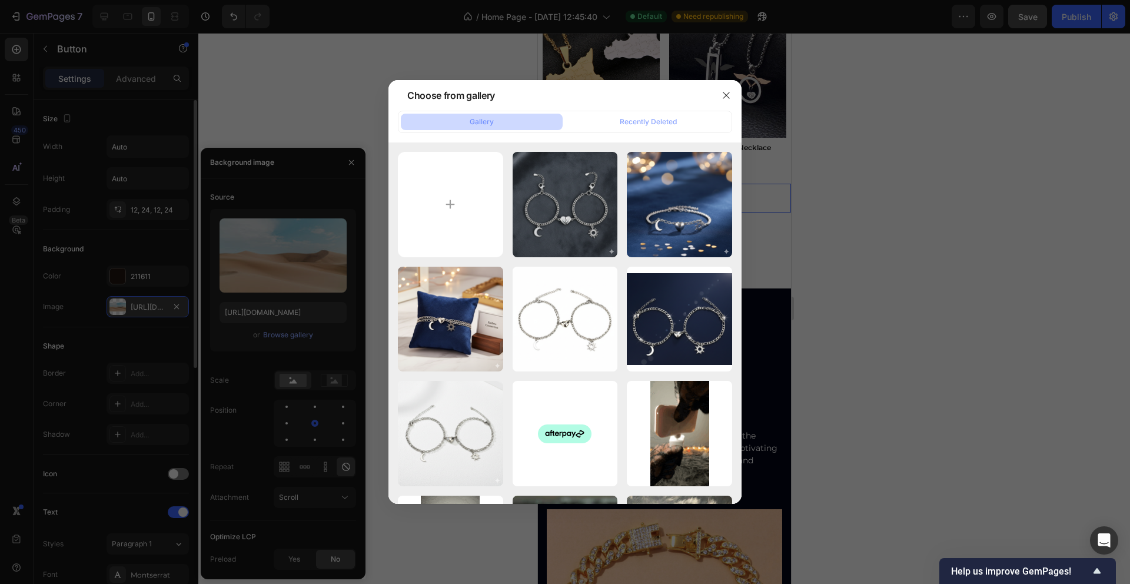
type input "C:\fakepath\ChatGPT Image Sep 27, 2025, 06_02_04 PM.png"
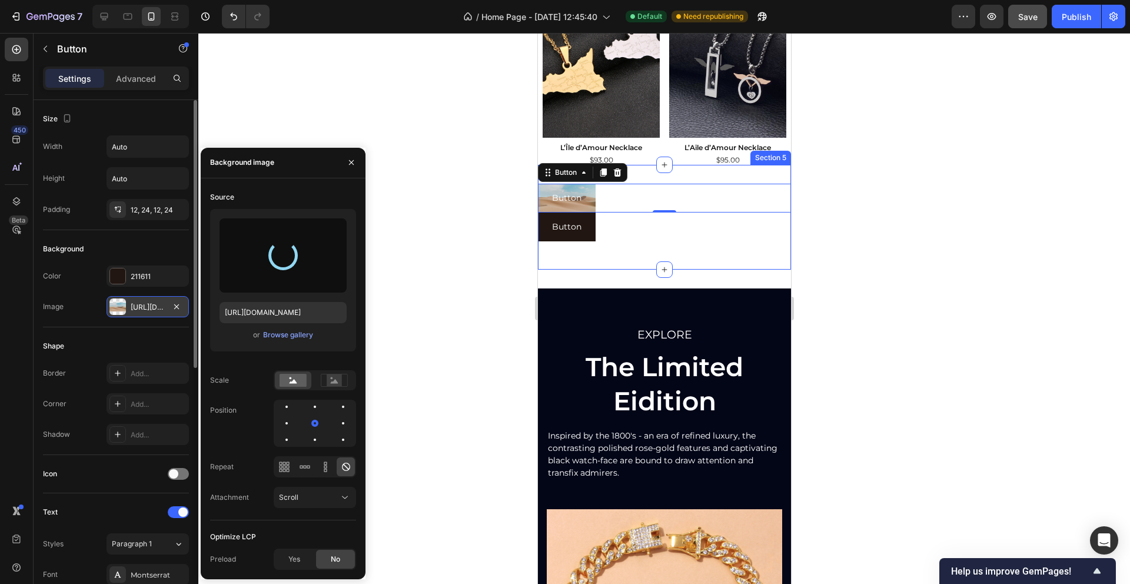
type input "https://cdn.shopify.com/s/files/1/0759/3023/9284/files/gempages_483815794820514…"
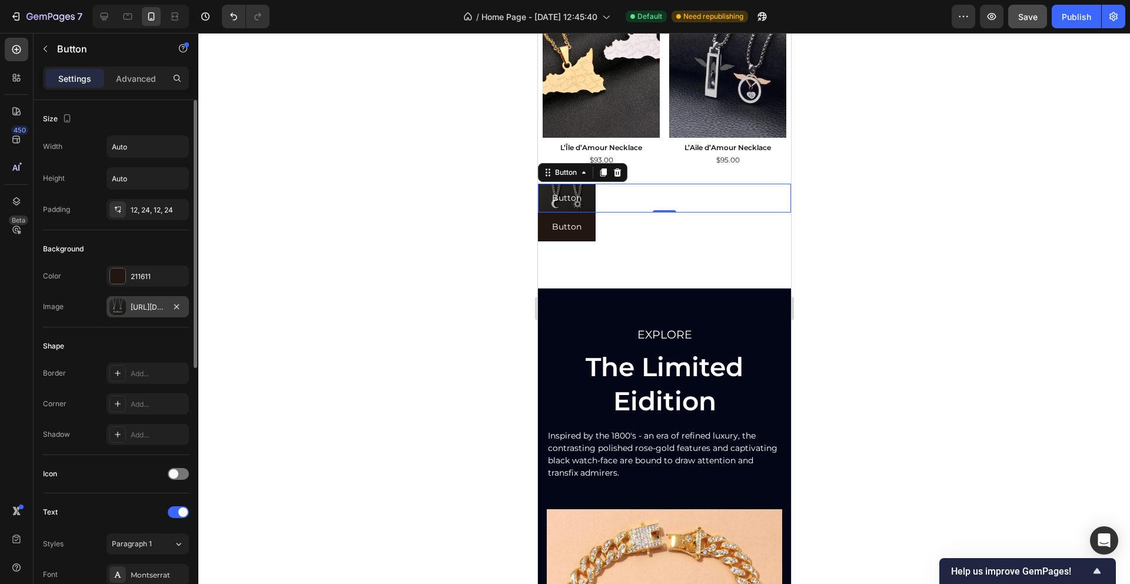
click at [545, 196] on button "Button" at bounding box center [566, 198] width 58 height 29
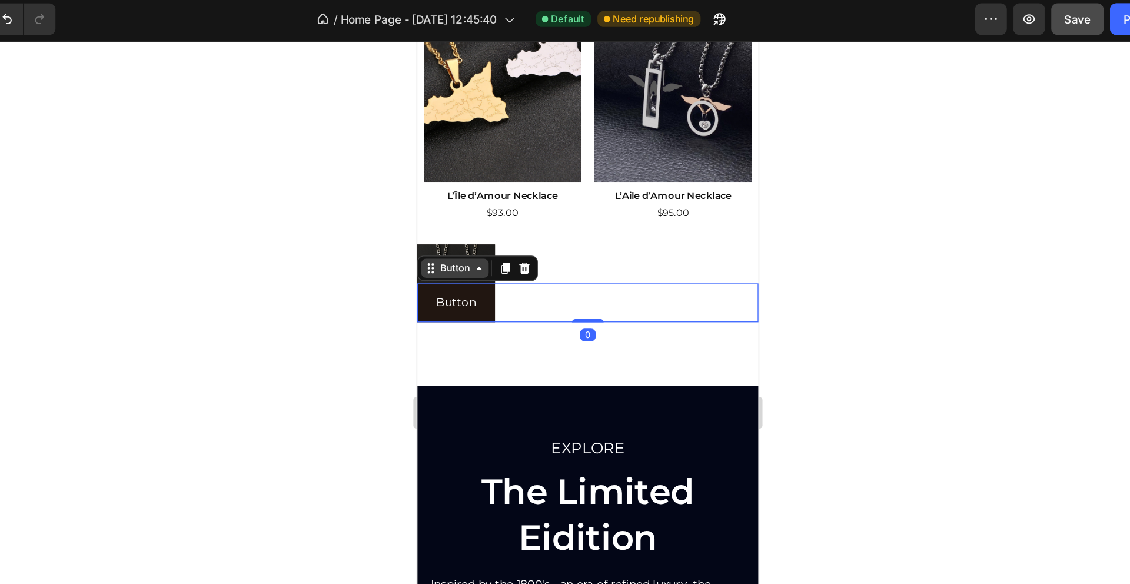
click at [444, 209] on div "Button" at bounding box center [444, 209] width 26 height 11
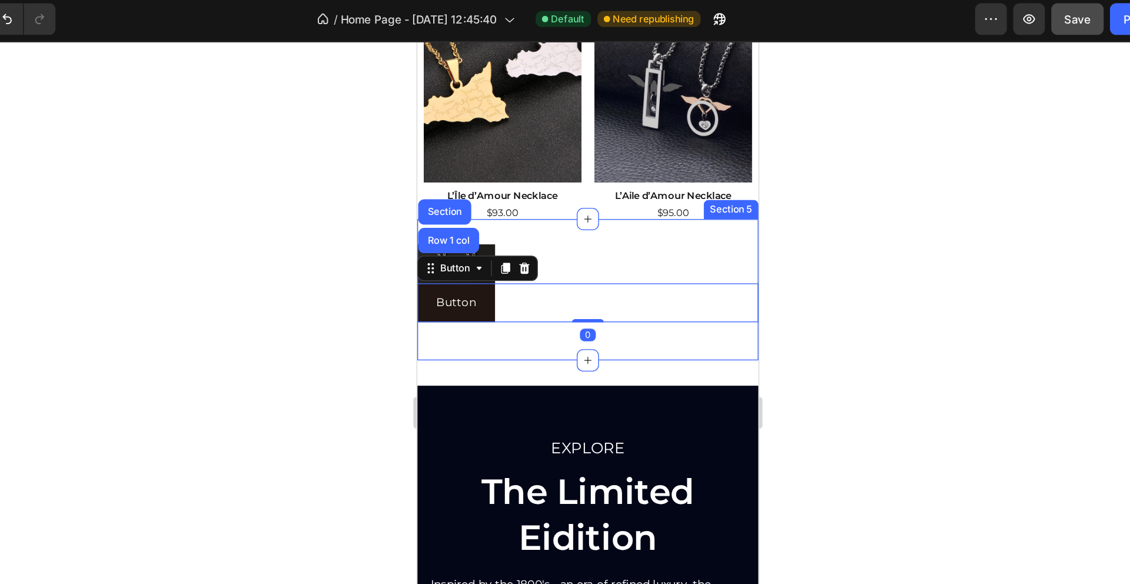
click at [542, 188] on div "Button Button Button Button Row 1 col Section 0 Row Section 5" at bounding box center [543, 225] width 253 height 105
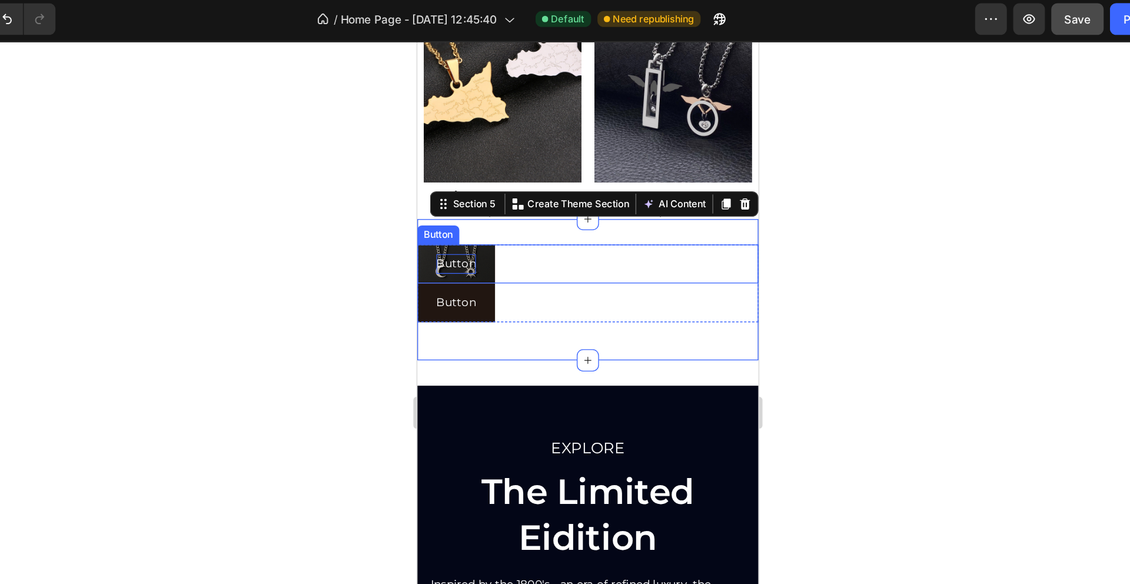
click at [441, 205] on p "Button" at bounding box center [445, 206] width 29 height 15
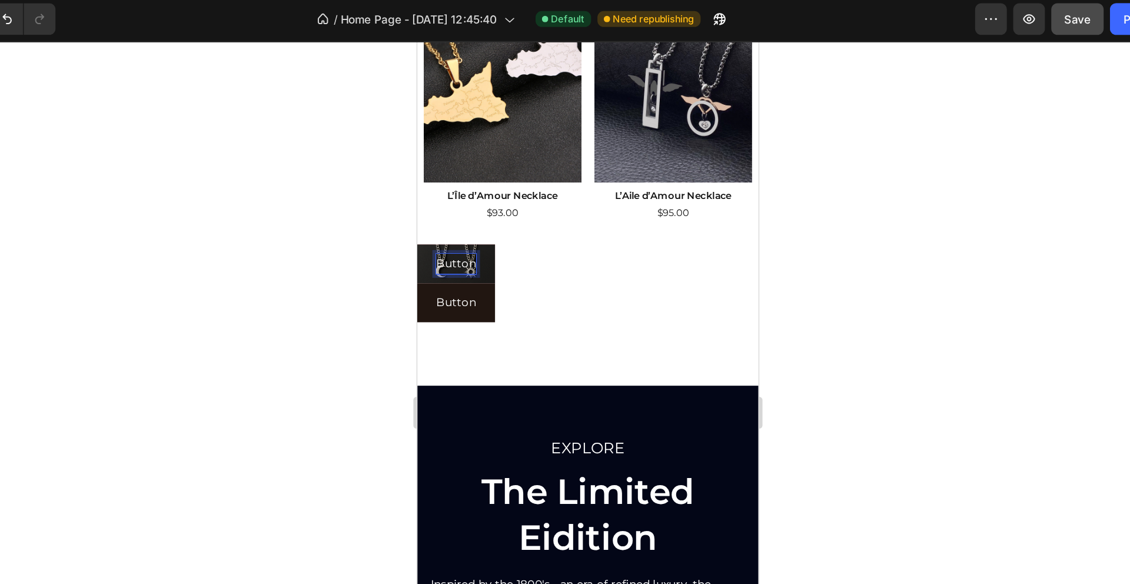
click at [447, 205] on p "Button" at bounding box center [445, 206] width 29 height 15
click at [447, 204] on p "Button" at bounding box center [445, 206] width 29 height 15
click at [484, 210] on div "Button 0" at bounding box center [543, 206] width 253 height 29
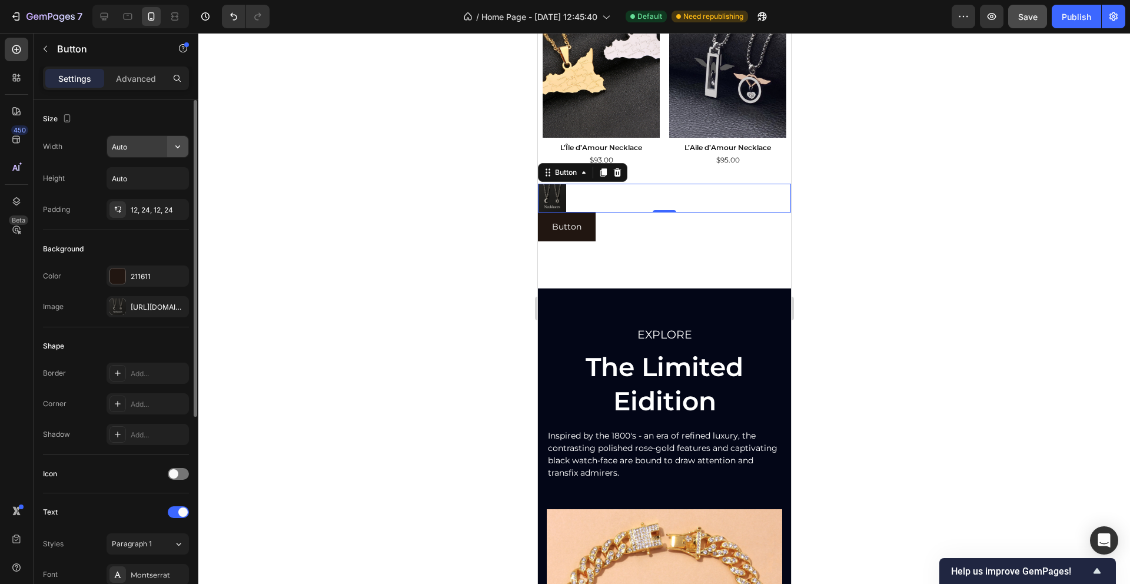
click at [176, 149] on icon "button" at bounding box center [178, 147] width 12 height 12
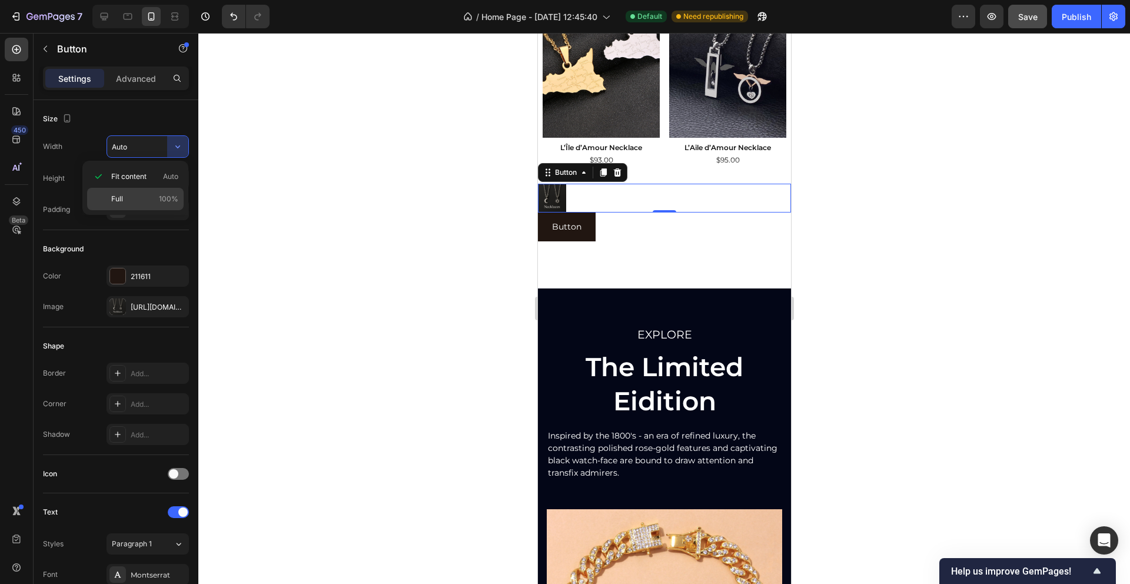
click at [142, 201] on p "Full 100%" at bounding box center [144, 199] width 67 height 11
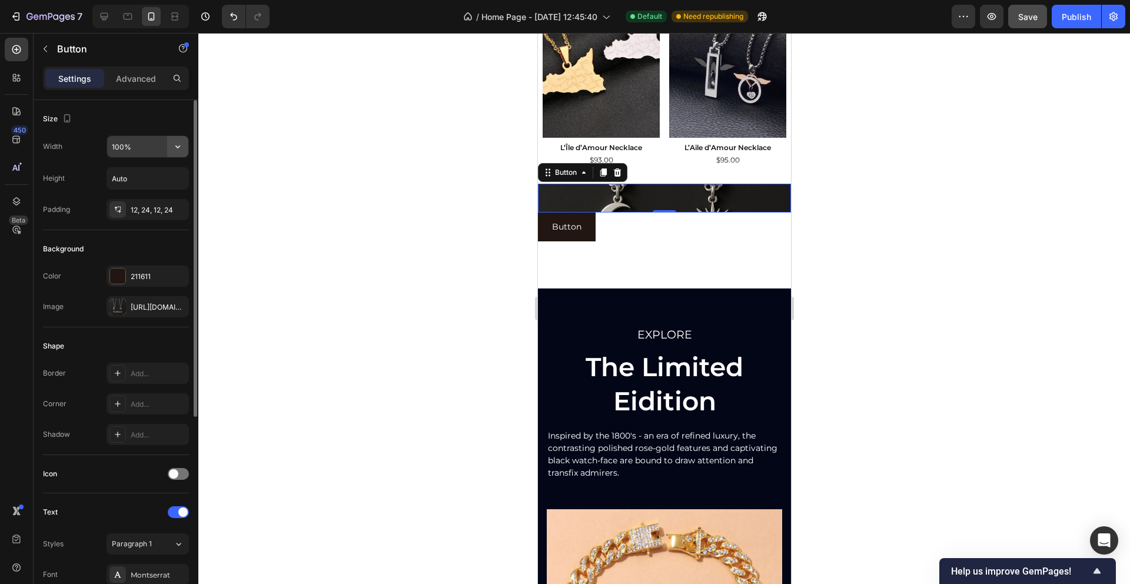
click at [179, 145] on icon "button" at bounding box center [177, 146] width 5 height 3
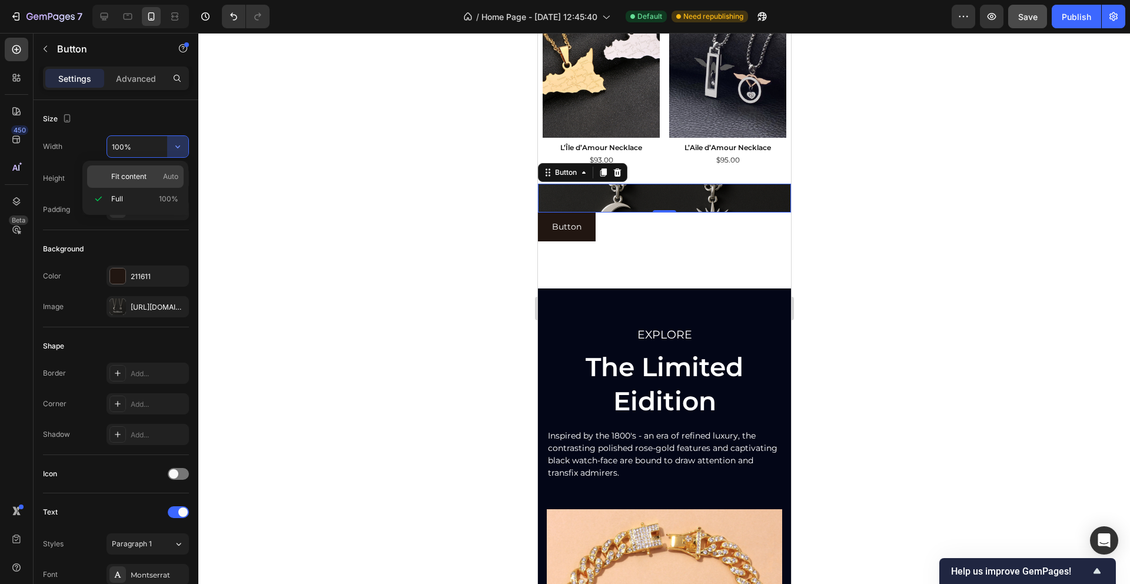
click at [152, 176] on p "Fit content Auto" at bounding box center [144, 176] width 67 height 11
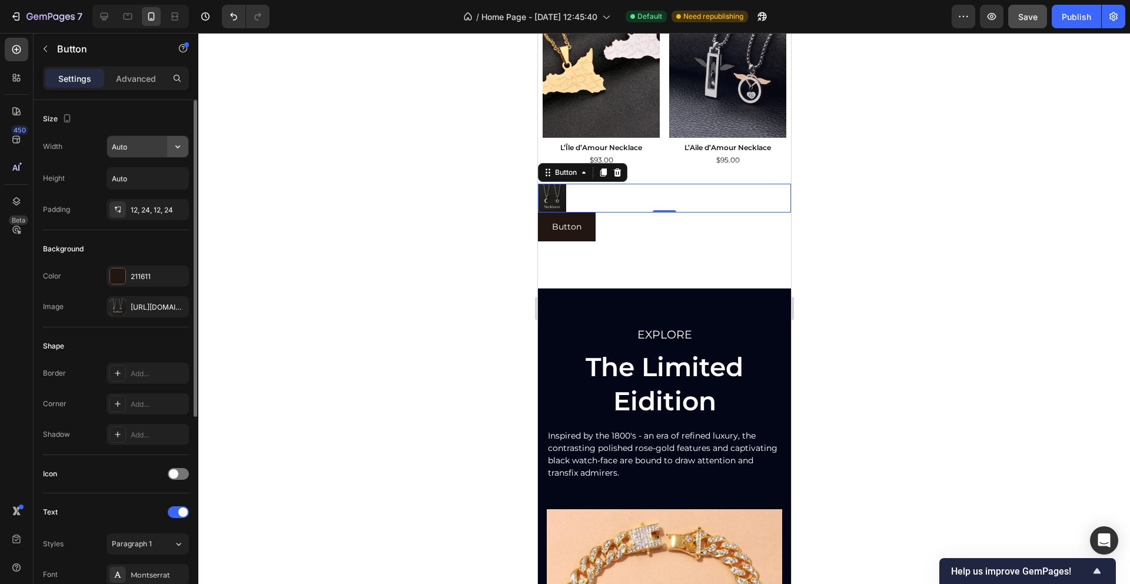
click at [175, 149] on icon "button" at bounding box center [178, 147] width 12 height 12
click at [142, 194] on p "Full 100%" at bounding box center [144, 199] width 67 height 11
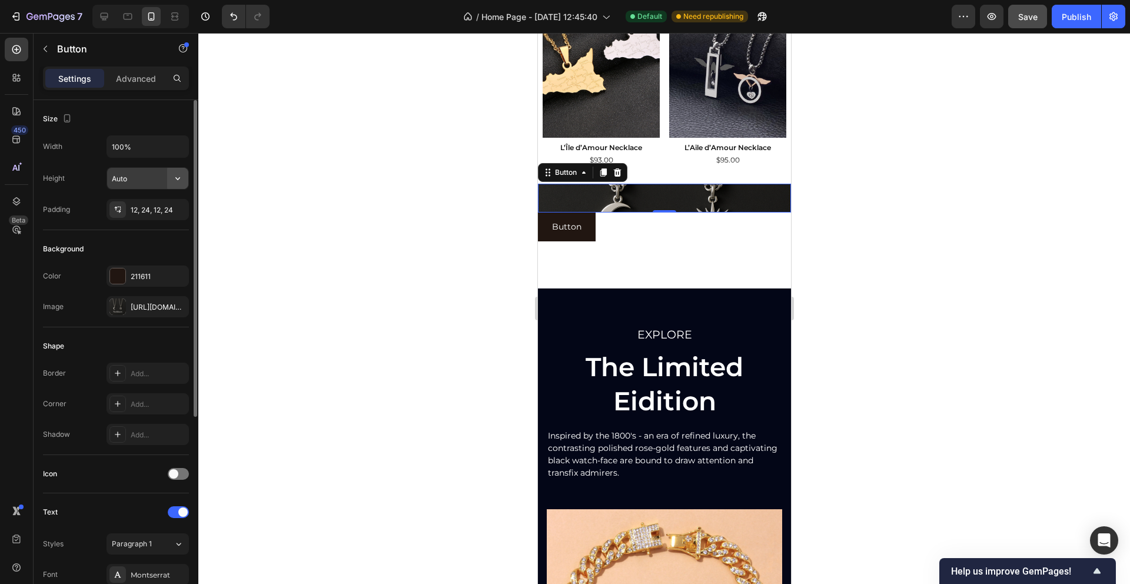
click at [178, 181] on icon "button" at bounding box center [178, 178] width 12 height 12
click at [607, 198] on button at bounding box center [663, 198] width 253 height 29
click at [174, 178] on icon "button" at bounding box center [178, 178] width 12 height 12
click at [165, 204] on span "Auto" at bounding box center [170, 208] width 15 height 11
click at [145, 146] on input "100%" at bounding box center [147, 146] width 81 height 21
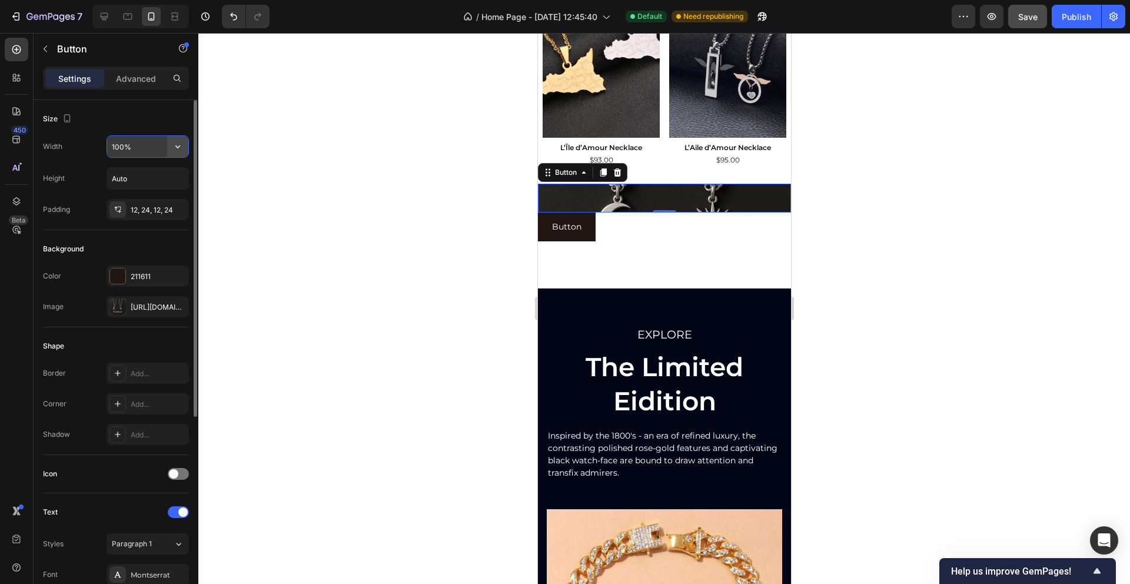
click at [180, 145] on icon "button" at bounding box center [178, 147] width 12 height 12
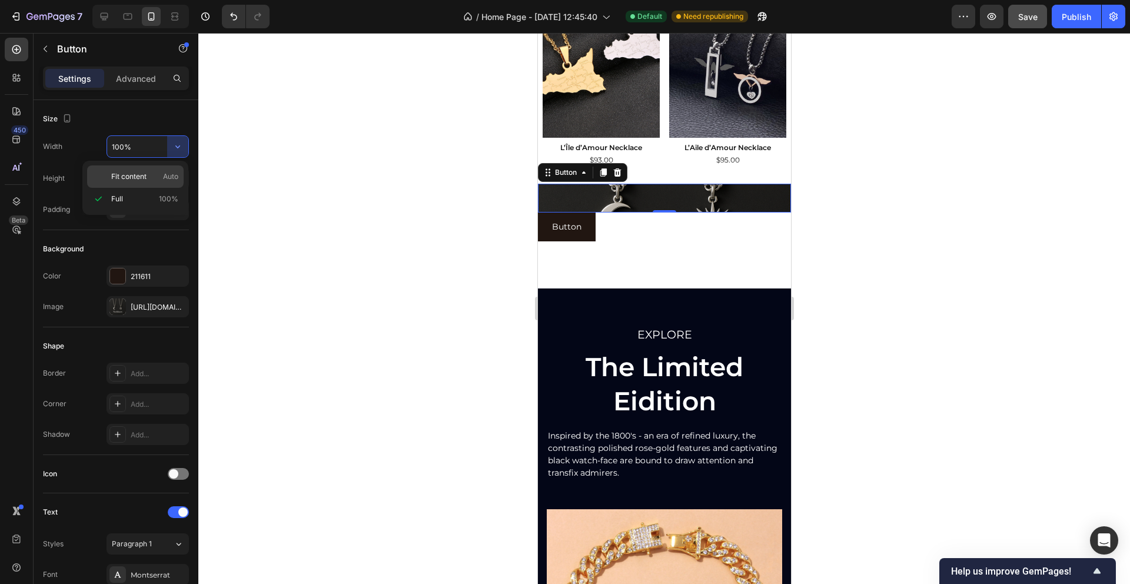
click at [158, 169] on div "Fit content Auto" at bounding box center [135, 176] width 96 height 22
type input "Auto"
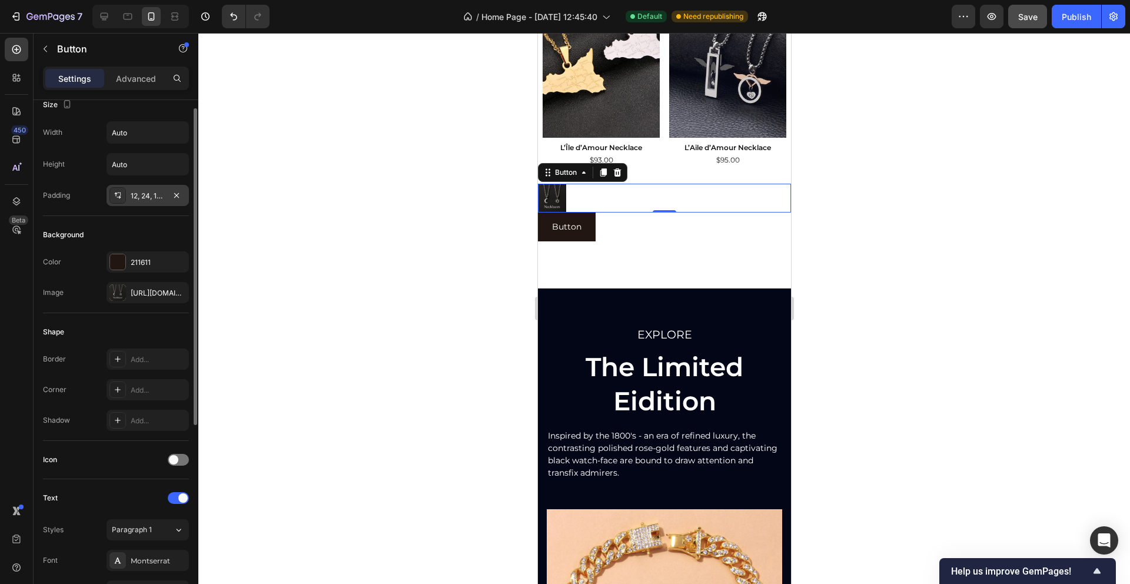
scroll to position [18, 0]
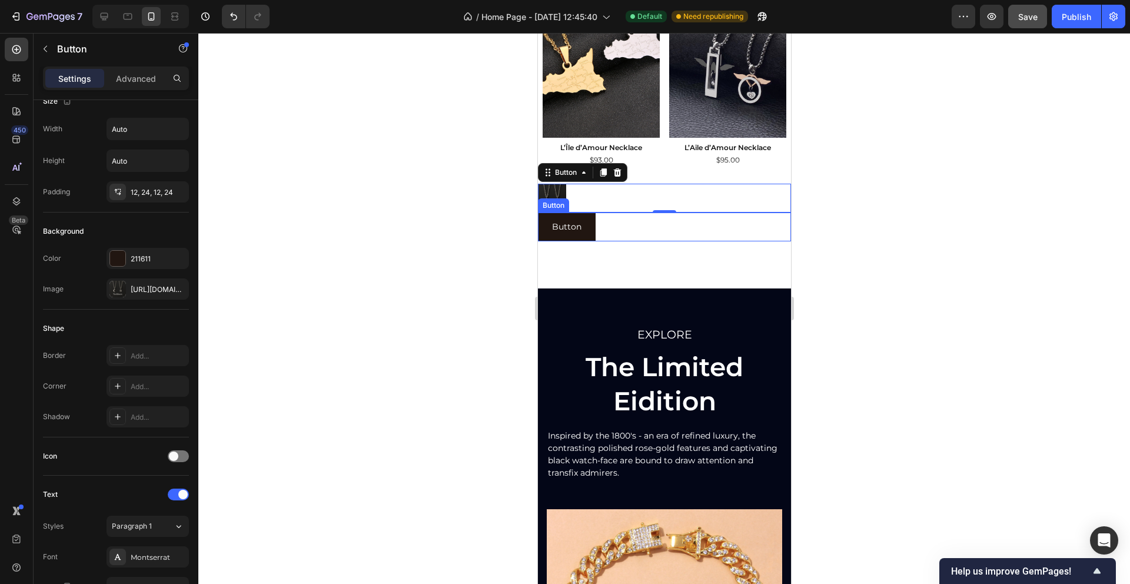
click at [628, 224] on div "Button Button" at bounding box center [663, 226] width 253 height 29
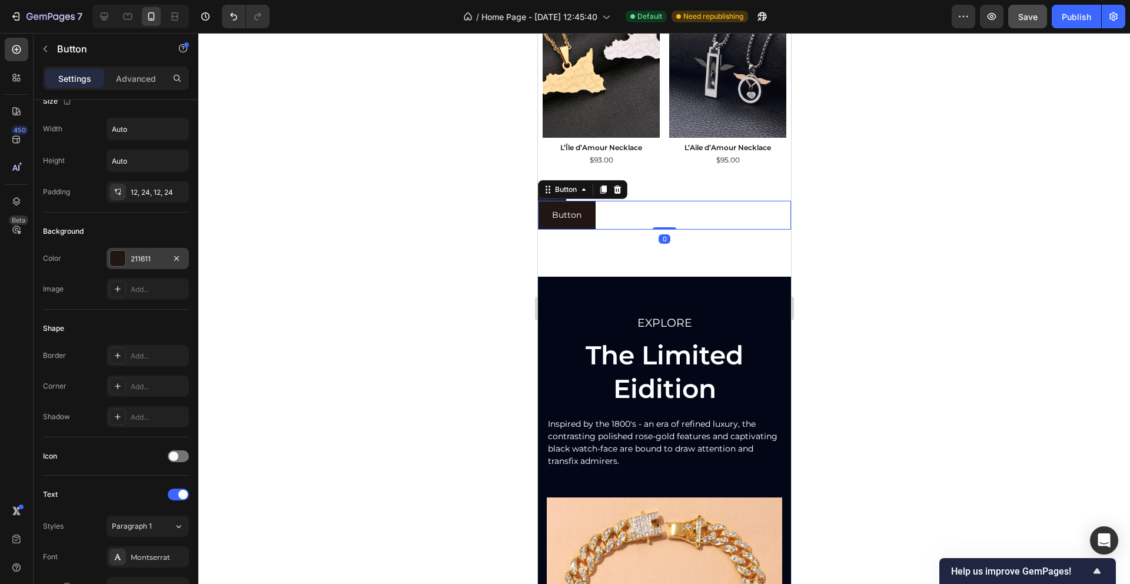
click at [158, 256] on div "211611" at bounding box center [148, 259] width 34 height 11
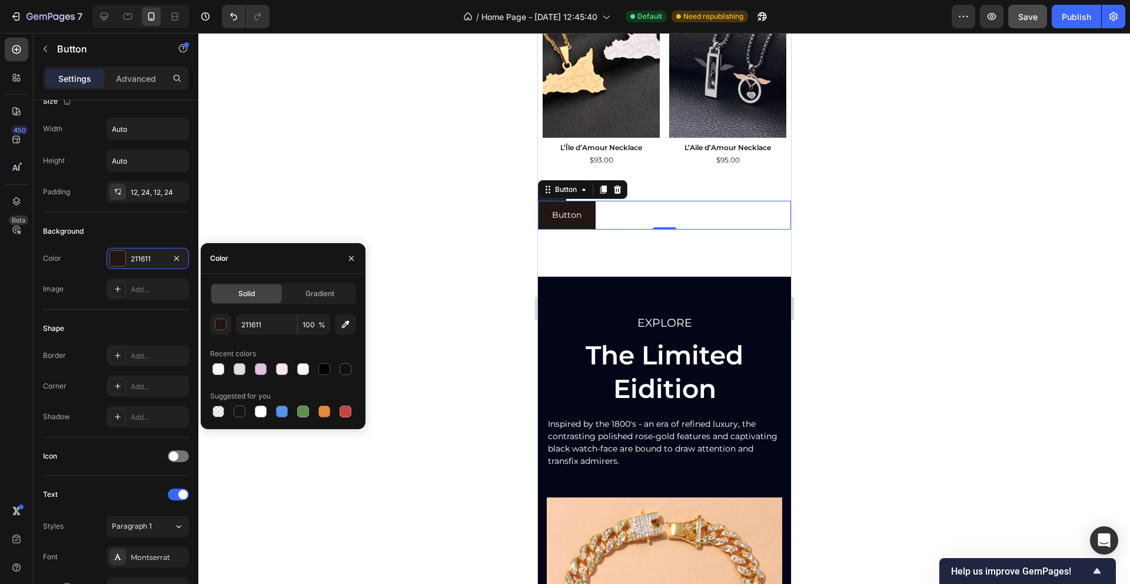
click at [687, 219] on div "Button Button 0" at bounding box center [663, 215] width 253 height 29
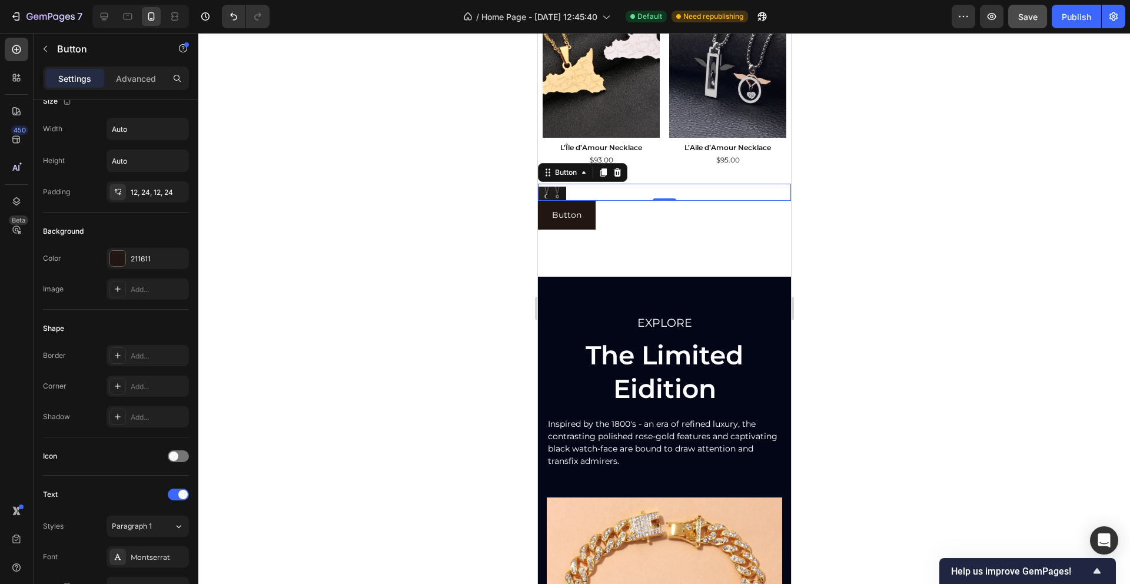
click at [687, 197] on div "Button 0" at bounding box center [663, 192] width 253 height 17
click at [586, 214] on button "Button" at bounding box center [566, 215] width 58 height 29
click at [619, 187] on icon at bounding box center [617, 189] width 8 height 8
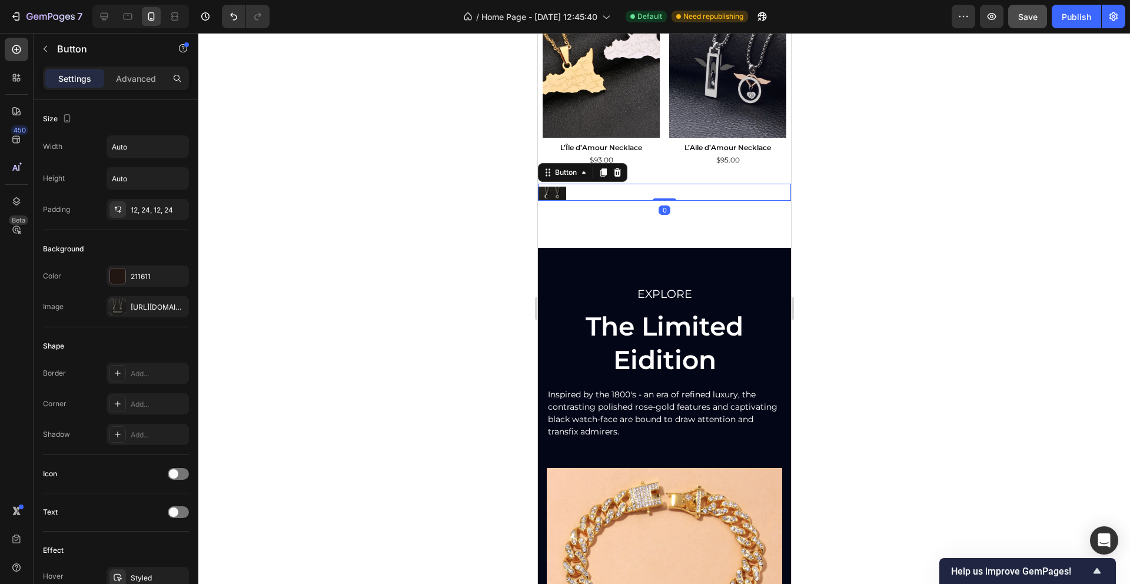
click at [558, 191] on button at bounding box center [551, 194] width 28 height 14
click at [604, 174] on icon at bounding box center [603, 172] width 6 height 8
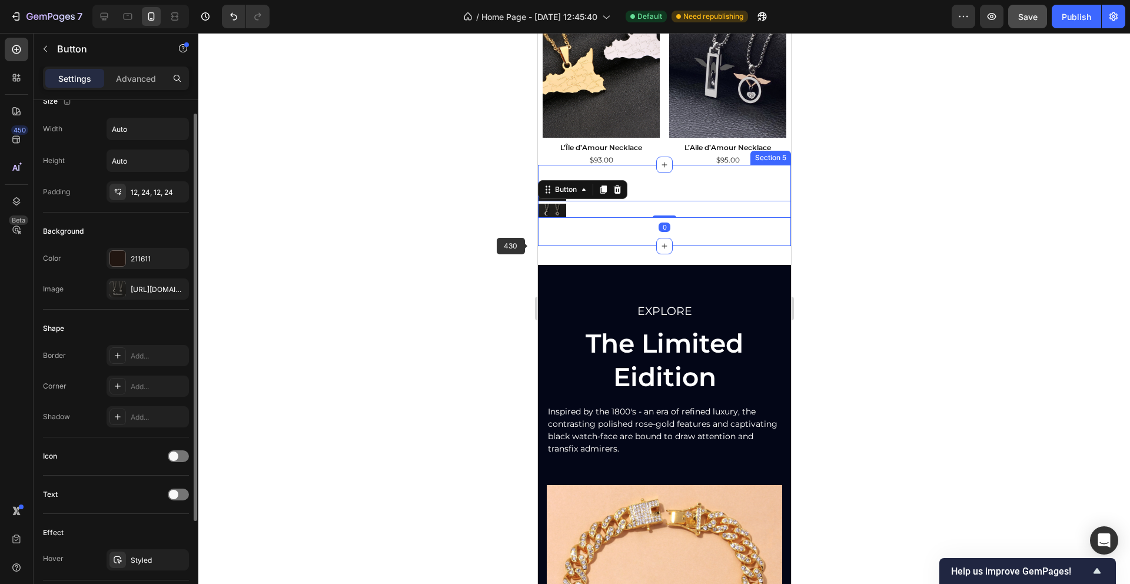
click at [510, 265] on div at bounding box center [663, 308] width 931 height 551
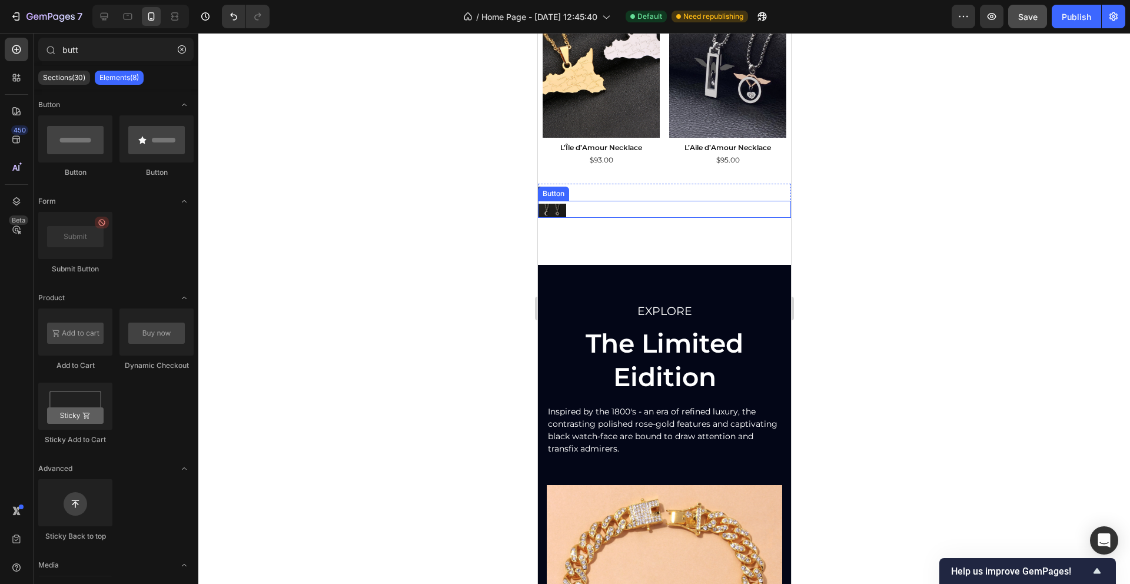
click at [557, 209] on button at bounding box center [551, 211] width 28 height 14
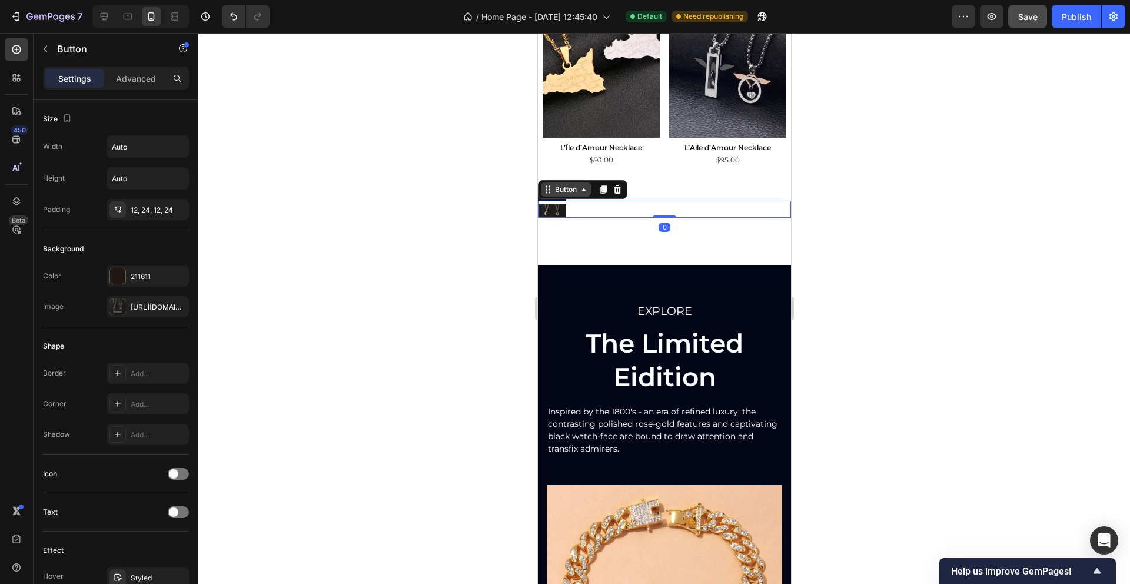
click at [550, 186] on icon at bounding box center [546, 189] width 9 height 9
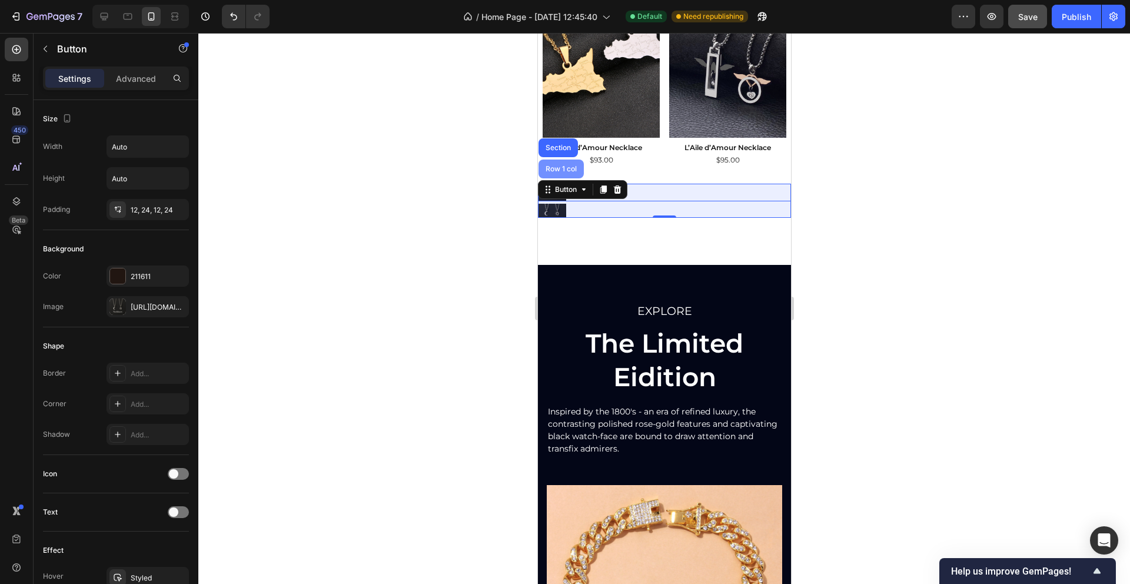
click at [560, 165] on div "Row 1 col" at bounding box center [560, 168] width 36 height 7
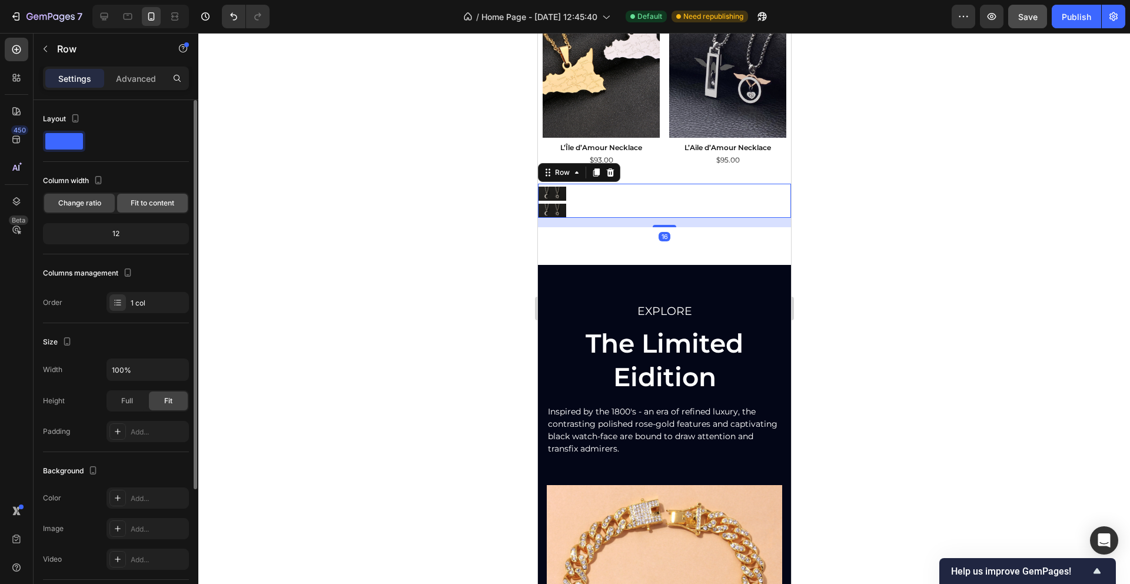
click at [148, 198] on span "Fit to content" at bounding box center [153, 203] width 44 height 11
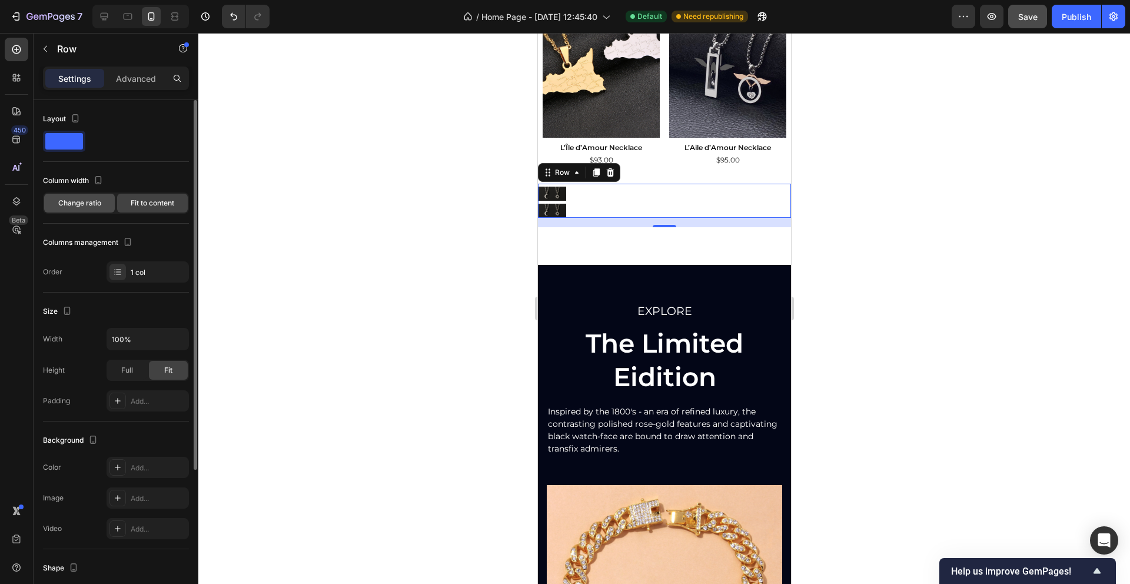
click at [98, 198] on span "Change ratio" at bounding box center [79, 203] width 43 height 11
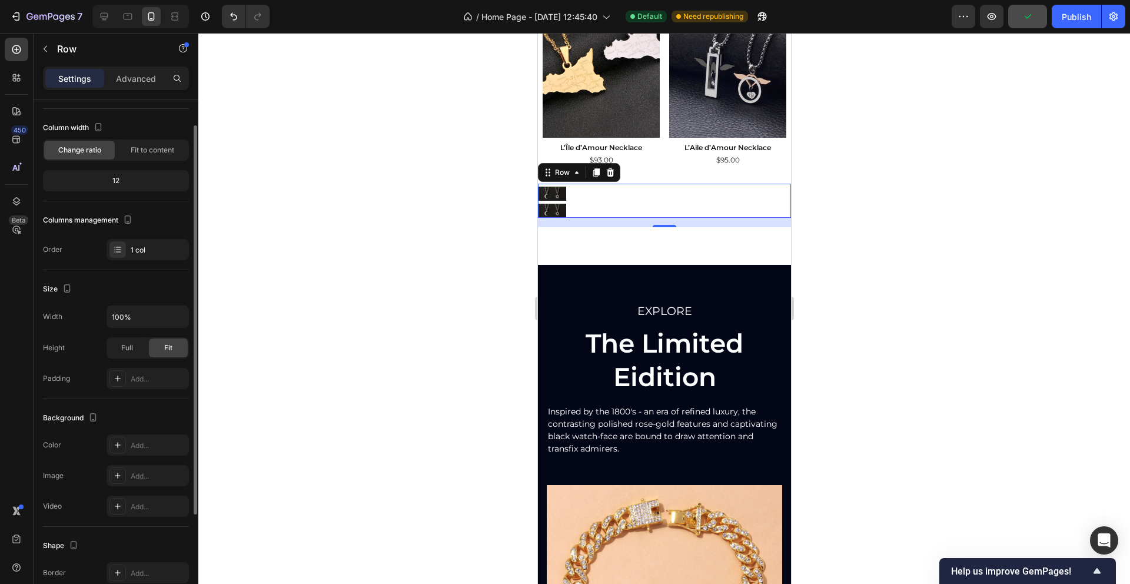
scroll to position [54, 0]
click at [128, 345] on span "Full" at bounding box center [127, 346] width 12 height 11
click at [168, 350] on span "Fit" at bounding box center [168, 346] width 8 height 11
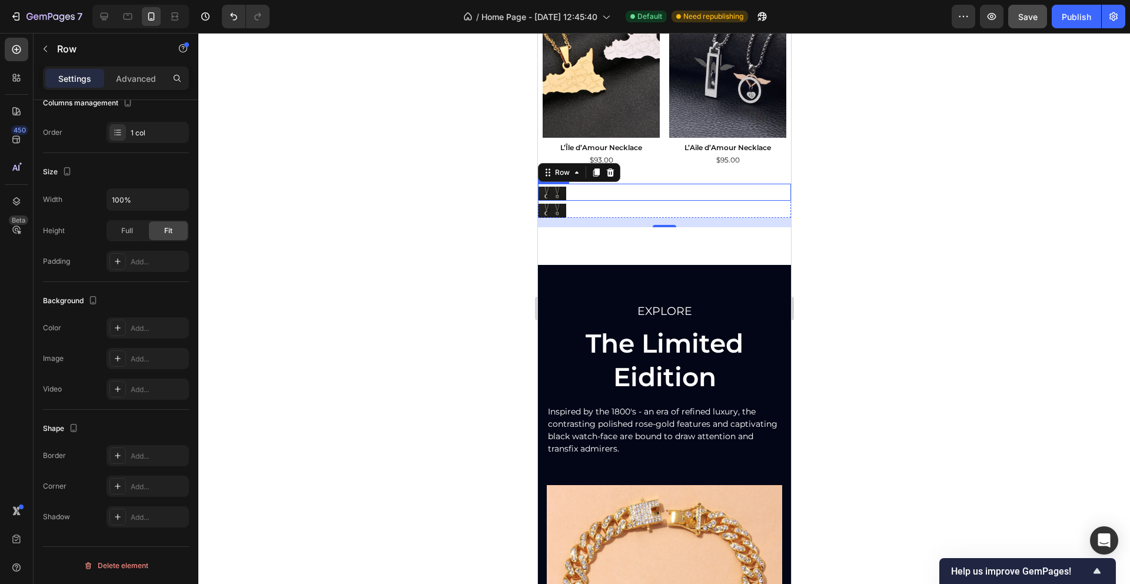
scroll to position [139, 0]
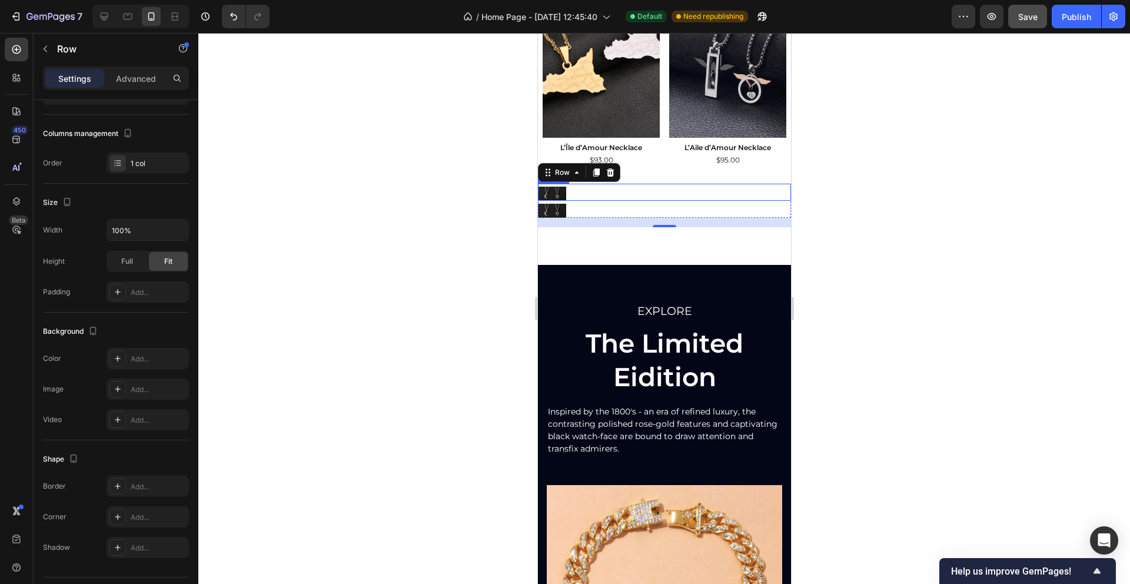
click at [553, 191] on button at bounding box center [551, 194] width 28 height 14
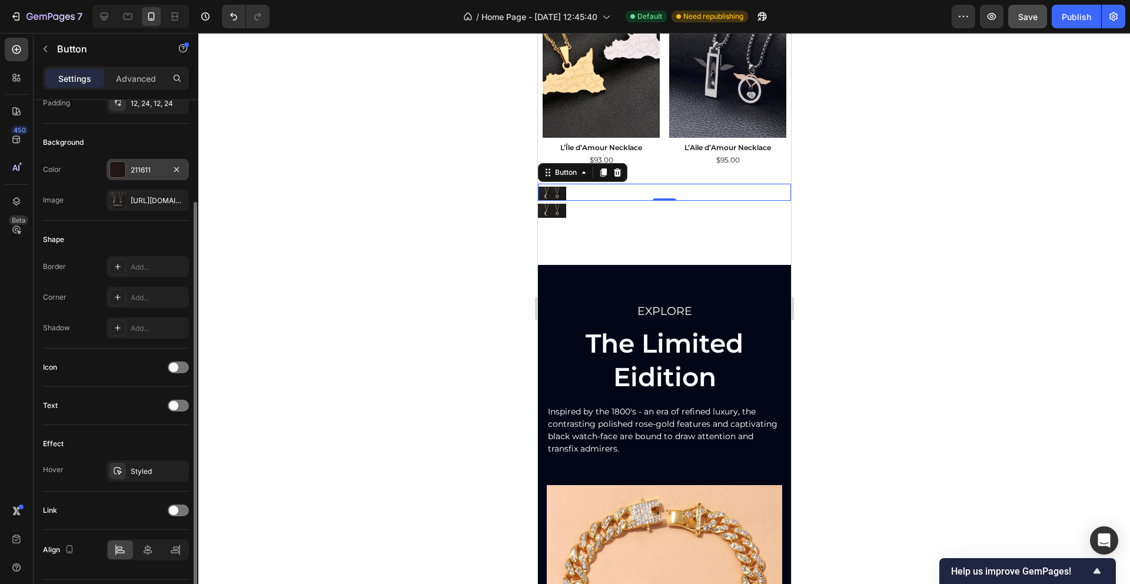
scroll to position [116, 0]
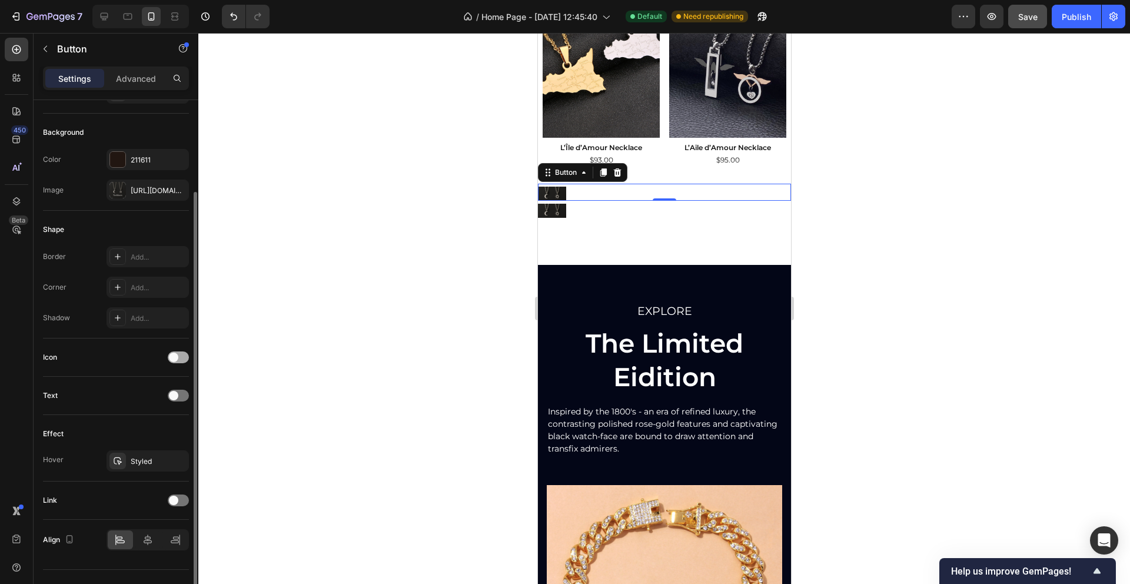
click at [175, 356] on span at bounding box center [173, 356] width 9 height 9
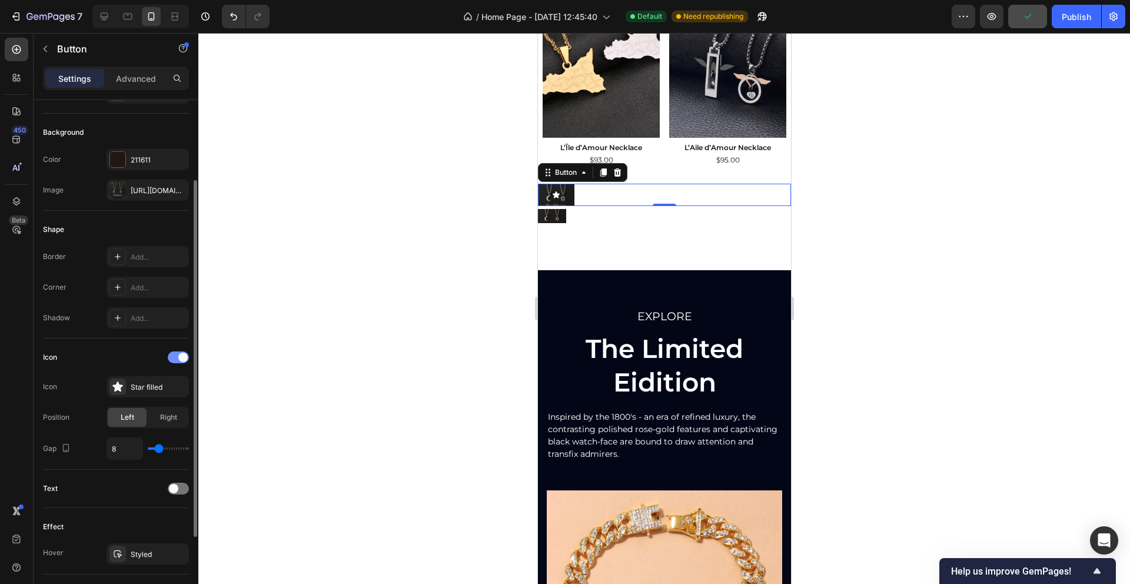
click at [175, 357] on div at bounding box center [178, 357] width 21 height 12
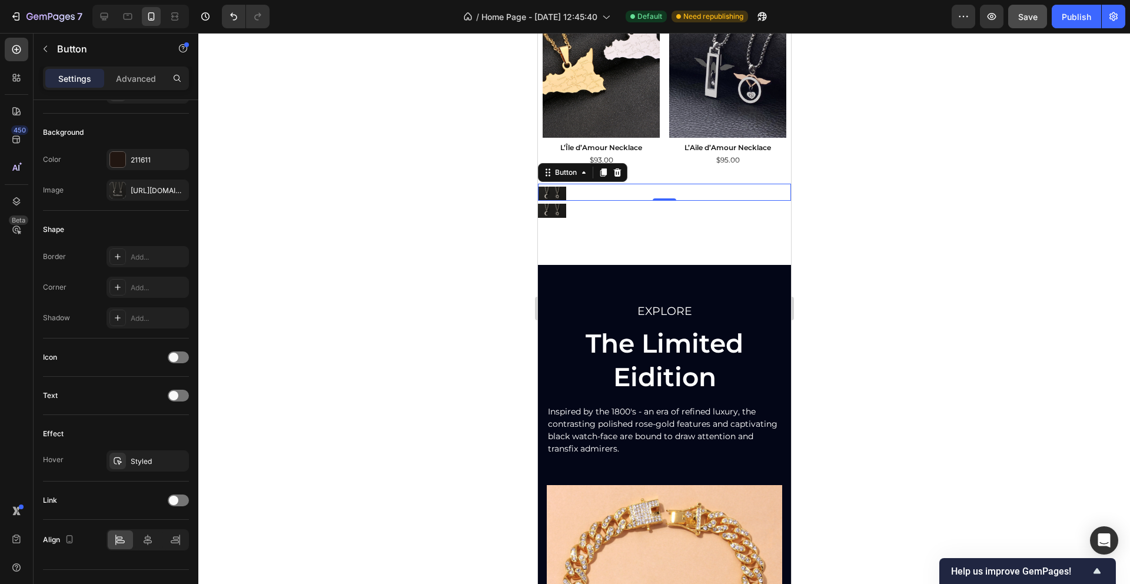
click at [399, 234] on div at bounding box center [663, 308] width 931 height 551
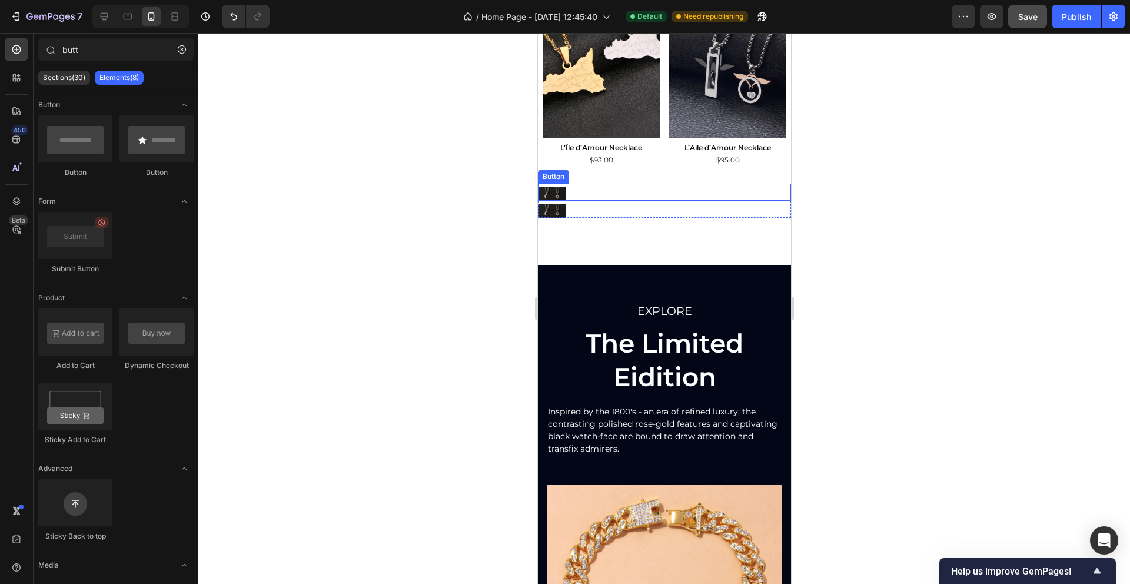
click at [588, 189] on div "Button" at bounding box center [663, 192] width 253 height 17
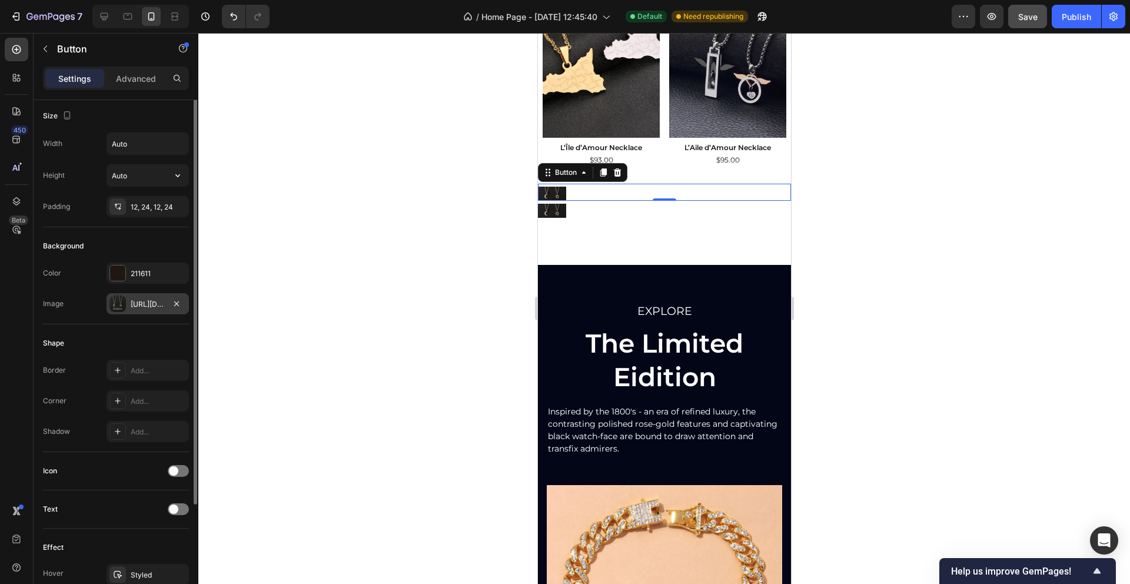
scroll to position [0, 0]
click at [129, 151] on input "Auto" at bounding box center [147, 146] width 81 height 21
click at [187, 177] on button "button" at bounding box center [177, 178] width 21 height 21
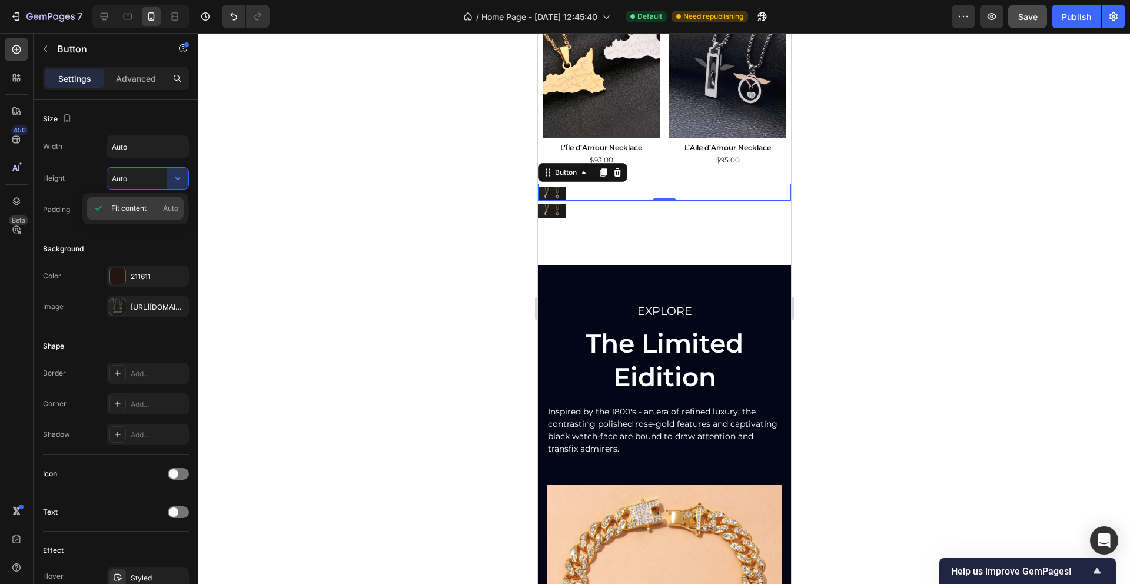
click at [151, 201] on div "Fit content Auto" at bounding box center [135, 208] width 96 height 22
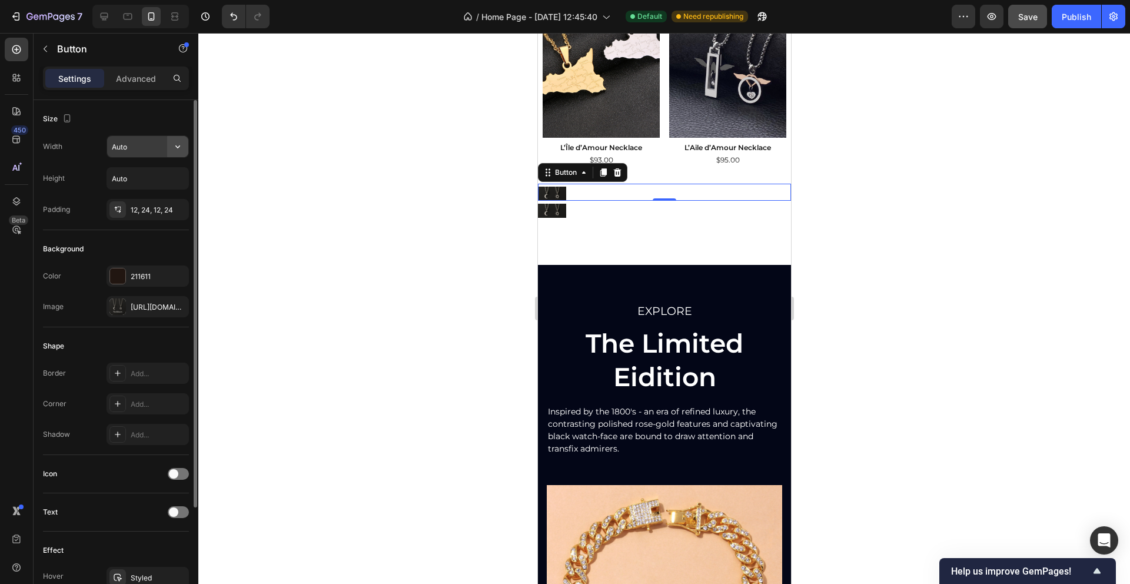
click at [175, 141] on icon "button" at bounding box center [178, 147] width 12 height 12
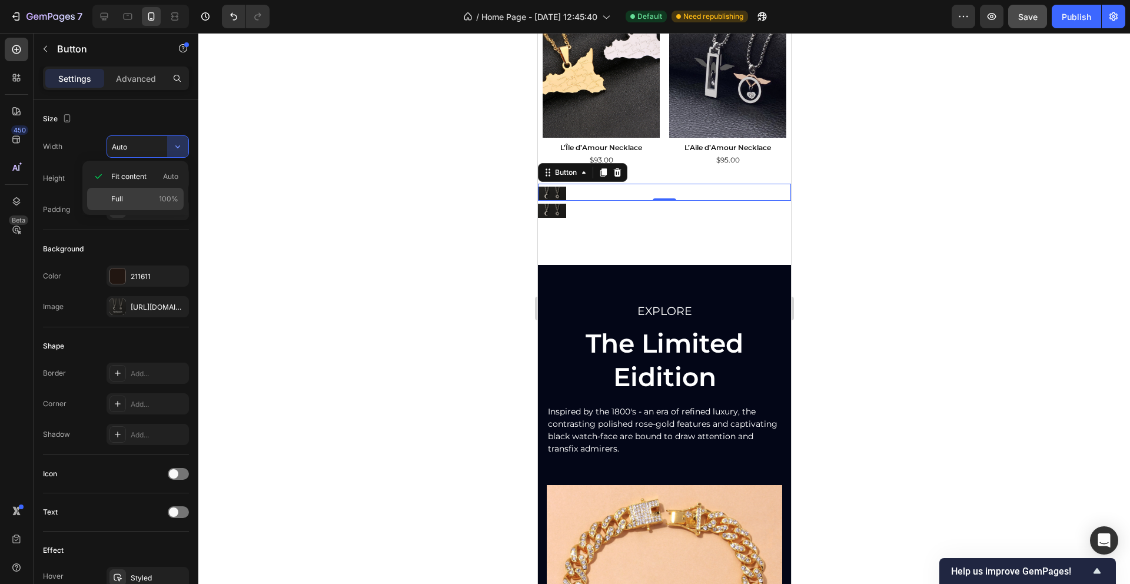
click at [136, 194] on p "Full 100%" at bounding box center [144, 199] width 67 height 11
type input "100%"
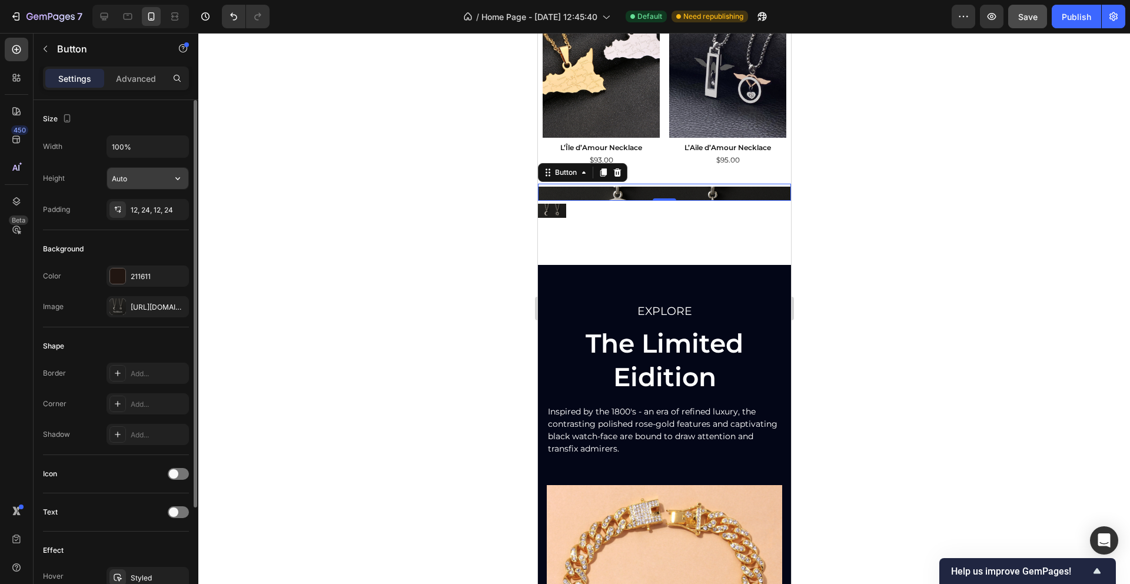
click at [125, 176] on input "Auto" at bounding box center [147, 178] width 81 height 21
type input "Auto"
click at [217, 183] on div at bounding box center [663, 308] width 931 height 551
click at [587, 197] on button "Button" at bounding box center [663, 194] width 253 height 14
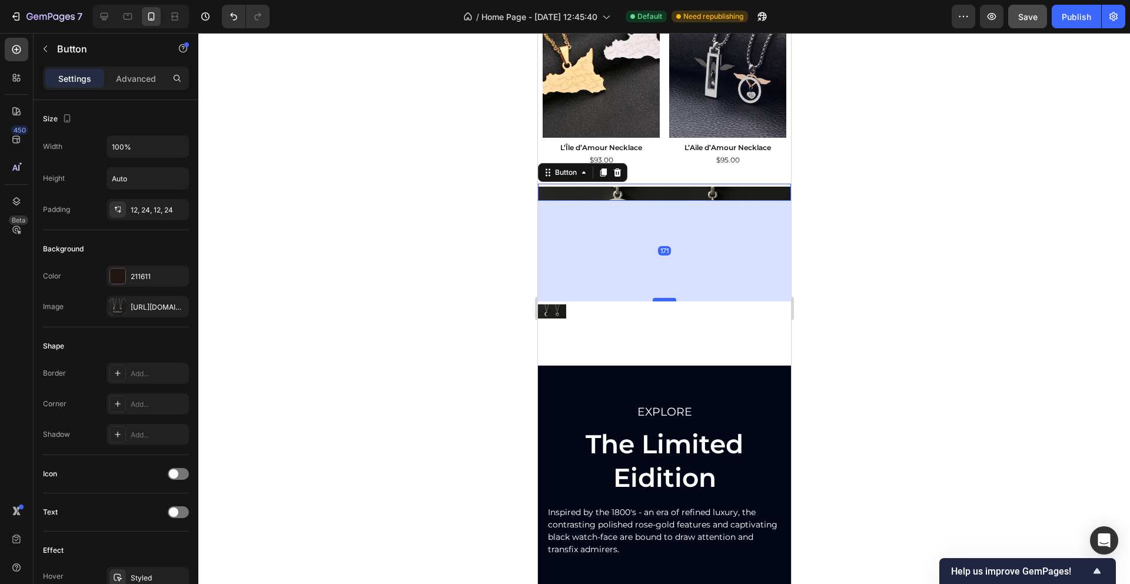
drag, startPoint x: 657, startPoint y: 199, endPoint x: 657, endPoint y: 296, distance: 96.5
click at [657, 299] on div at bounding box center [664, 300] width 24 height 4
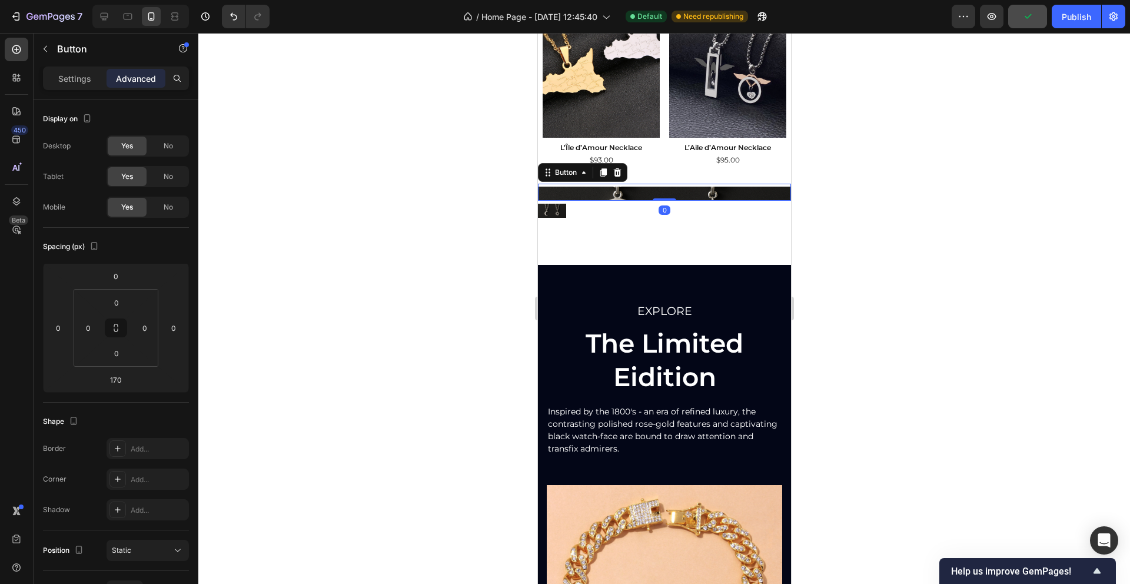
drag, startPoint x: 664, startPoint y: 299, endPoint x: 643, endPoint y: 174, distance: 127.1
click at [643, 174] on div "Button 0 Button Row Section 5" at bounding box center [663, 205] width 253 height 81
type input "0"
click at [77, 80] on p "Settings" at bounding box center [74, 78] width 33 height 12
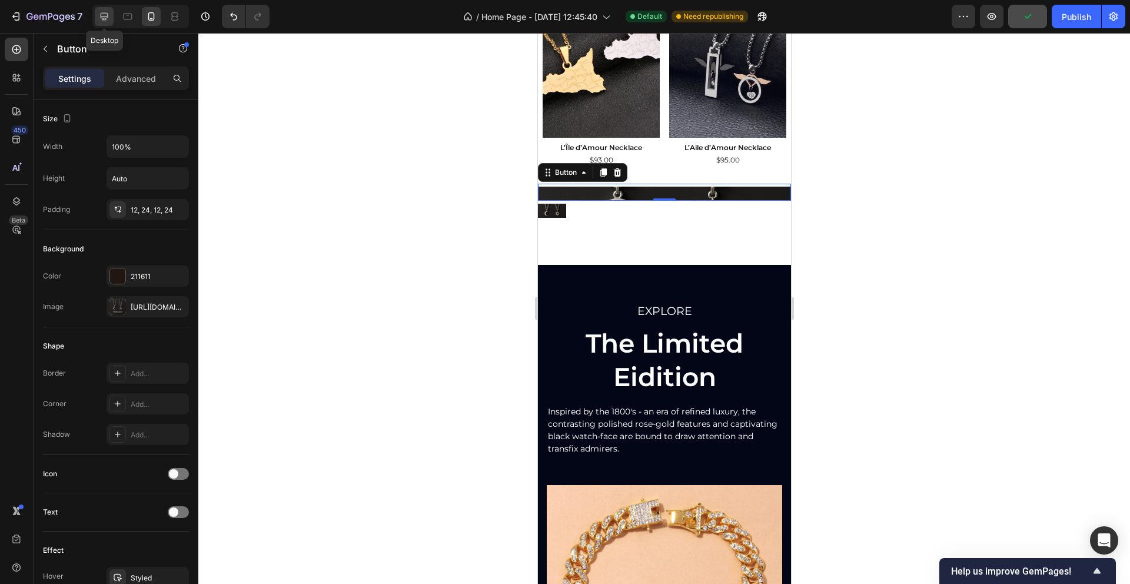
click at [103, 19] on icon at bounding box center [105, 17] width 8 height 8
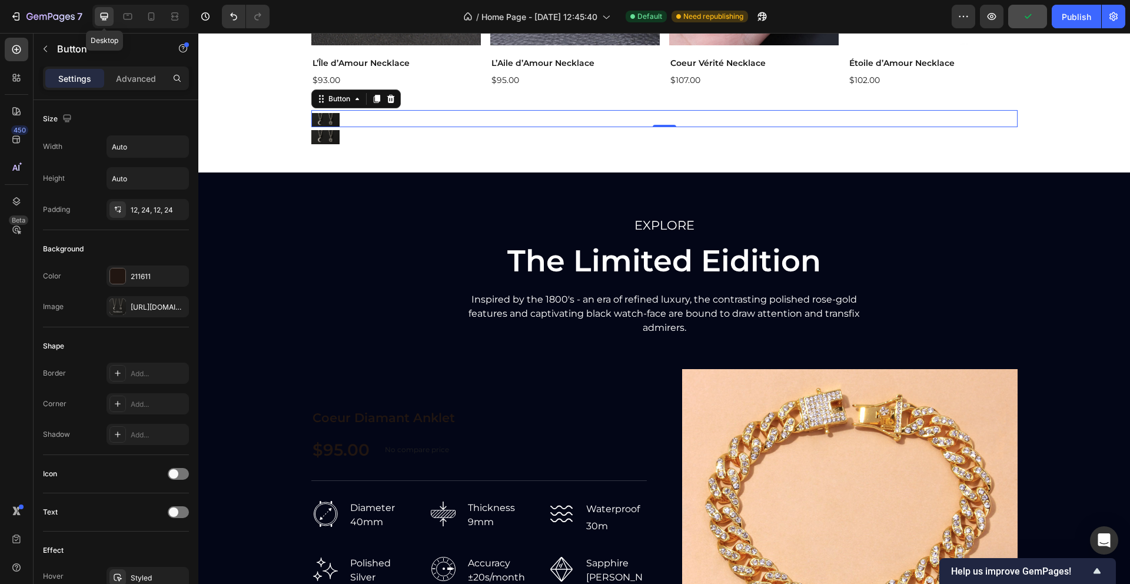
scroll to position [1003, 0]
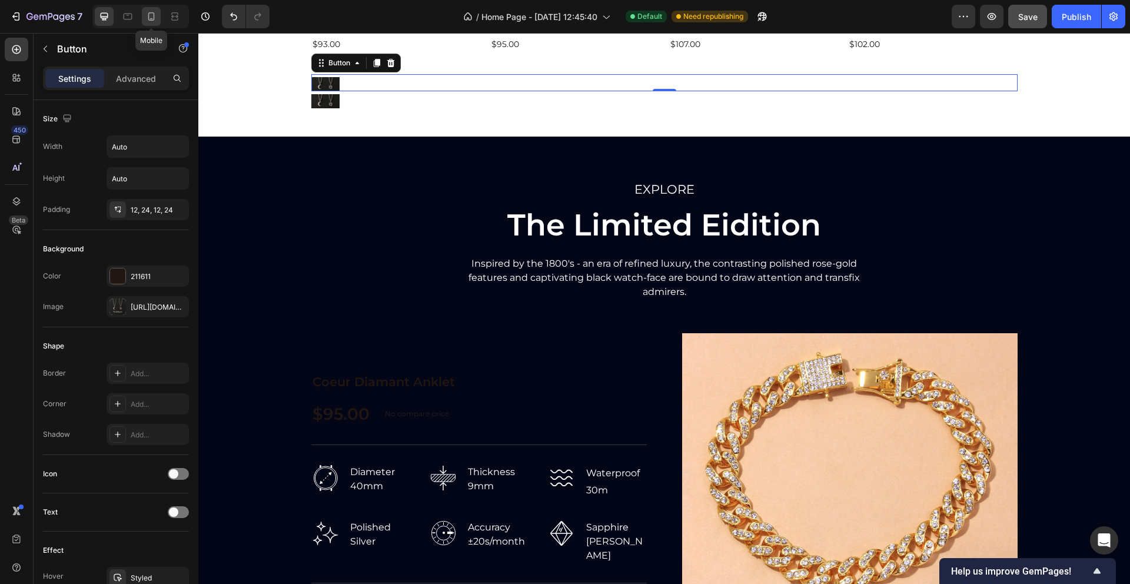
click at [153, 20] on icon at bounding box center [151, 16] width 6 height 8
type input "100%"
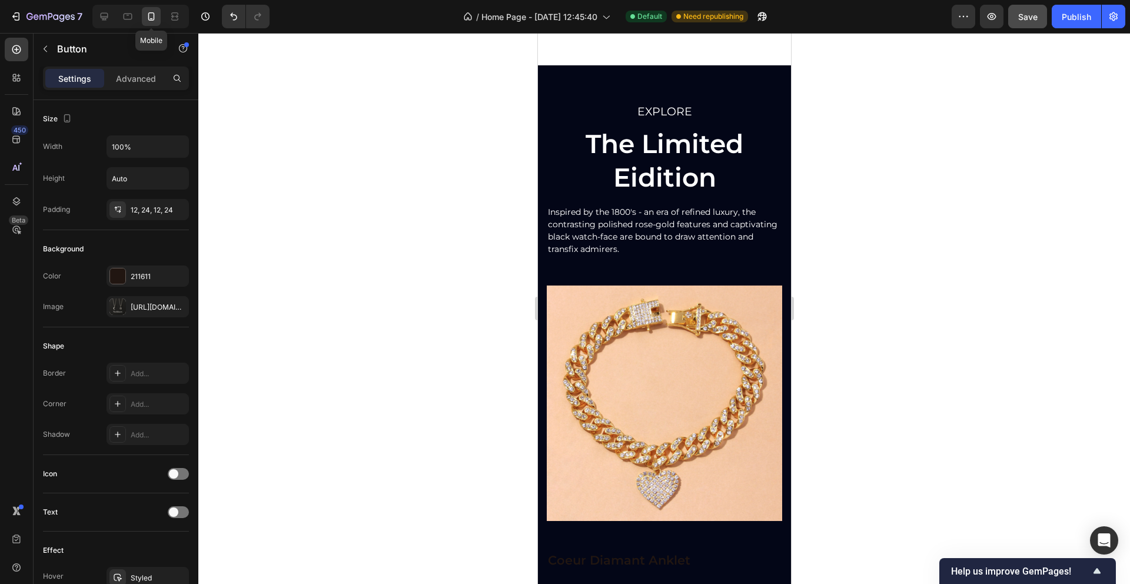
scroll to position [913, 0]
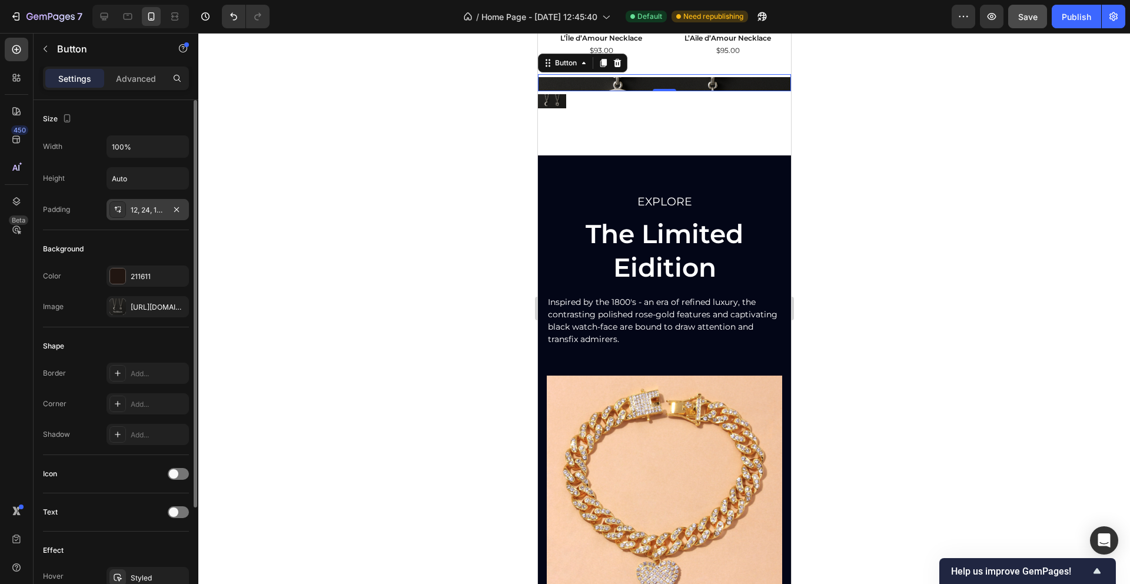
click at [137, 214] on div "12, 24, 12, 24" at bounding box center [148, 210] width 34 height 11
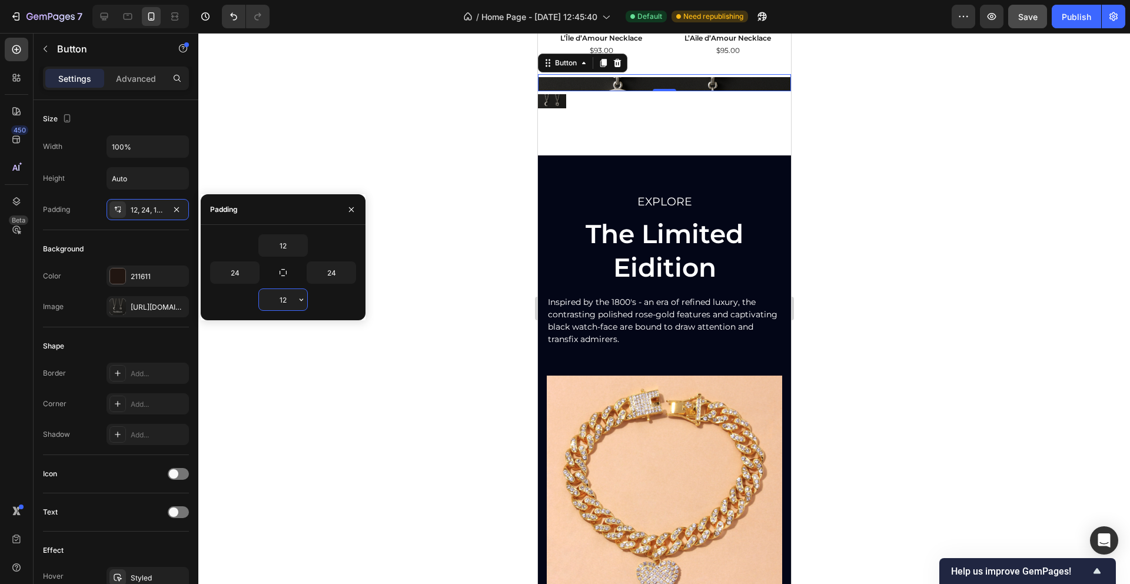
click at [284, 303] on input "12" at bounding box center [283, 299] width 48 height 21
click at [302, 303] on icon "button" at bounding box center [301, 299] width 9 height 9
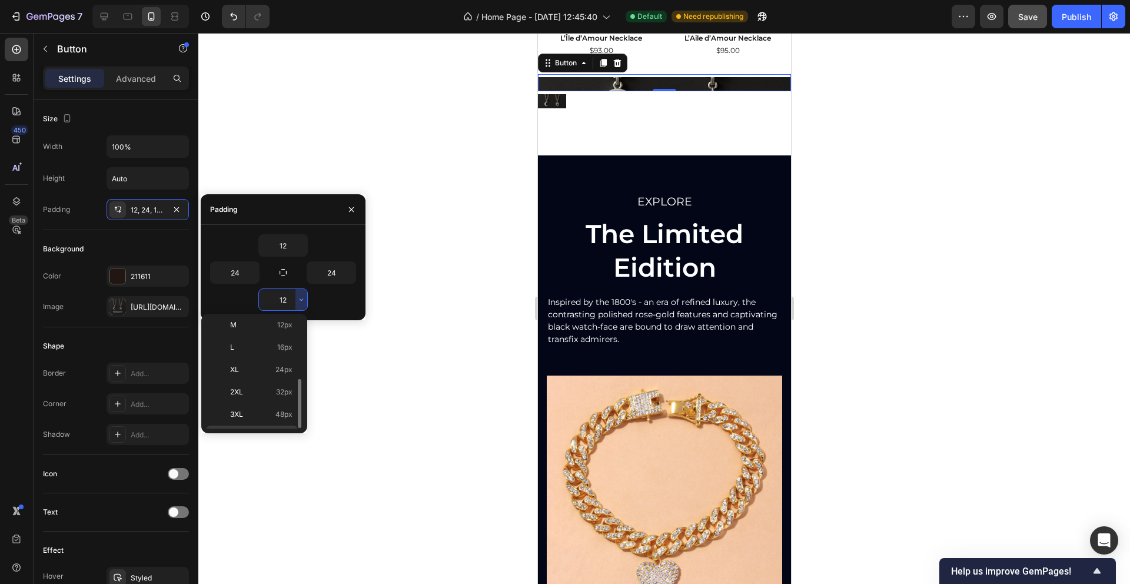
scroll to position [111, 0]
click at [262, 405] on div "3XL 48px" at bounding box center [252, 398] width 92 height 22
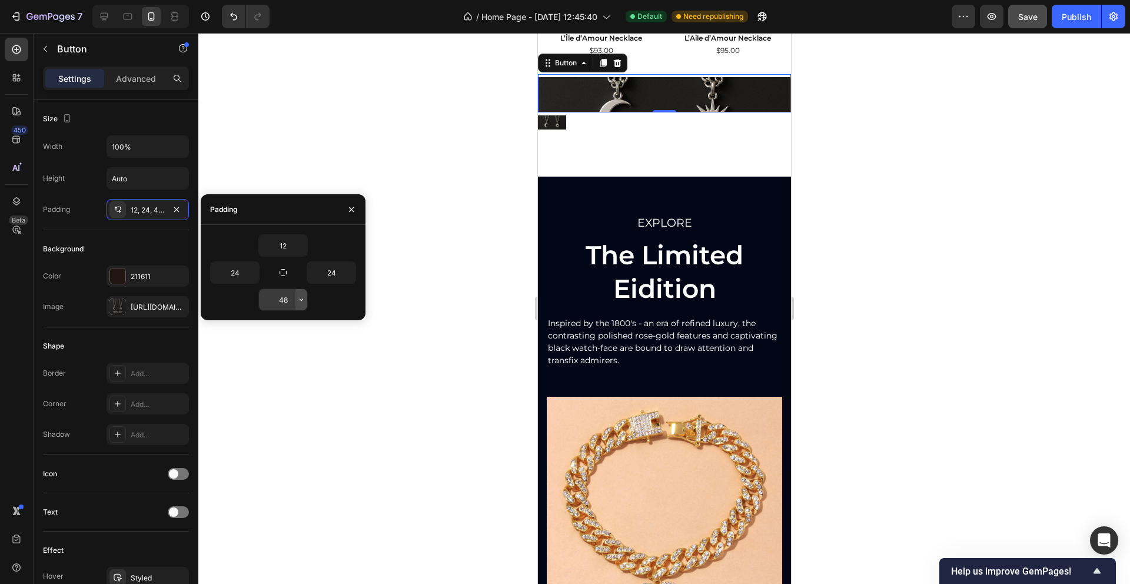
click at [302, 300] on icon "button" at bounding box center [301, 299] width 9 height 9
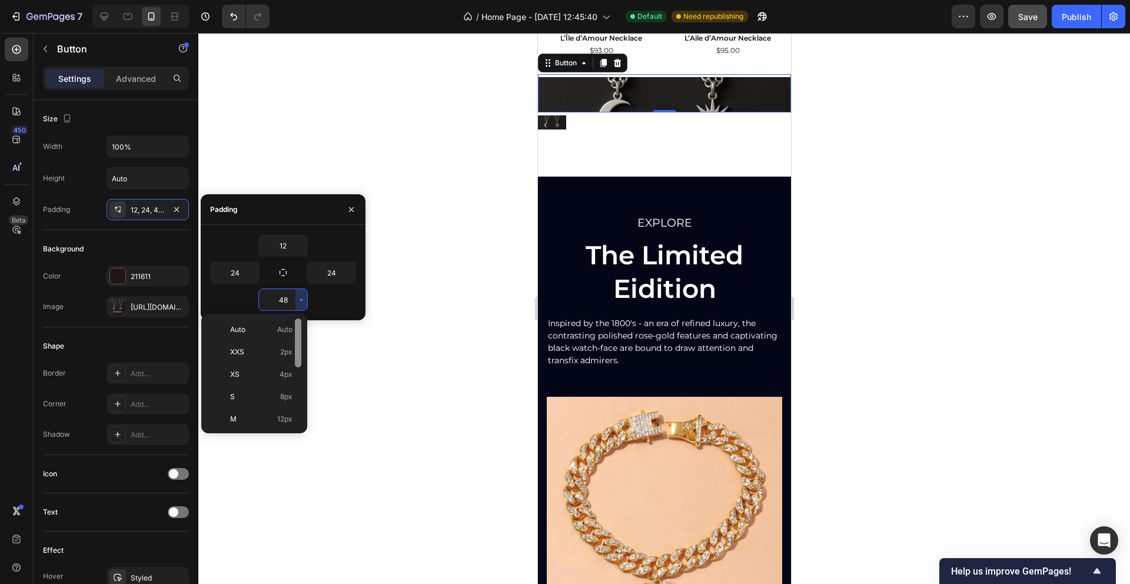
scroll to position [136, 0]
click at [269, 420] on p "5XL 112px" at bounding box center [261, 417] width 62 height 11
type input "112"
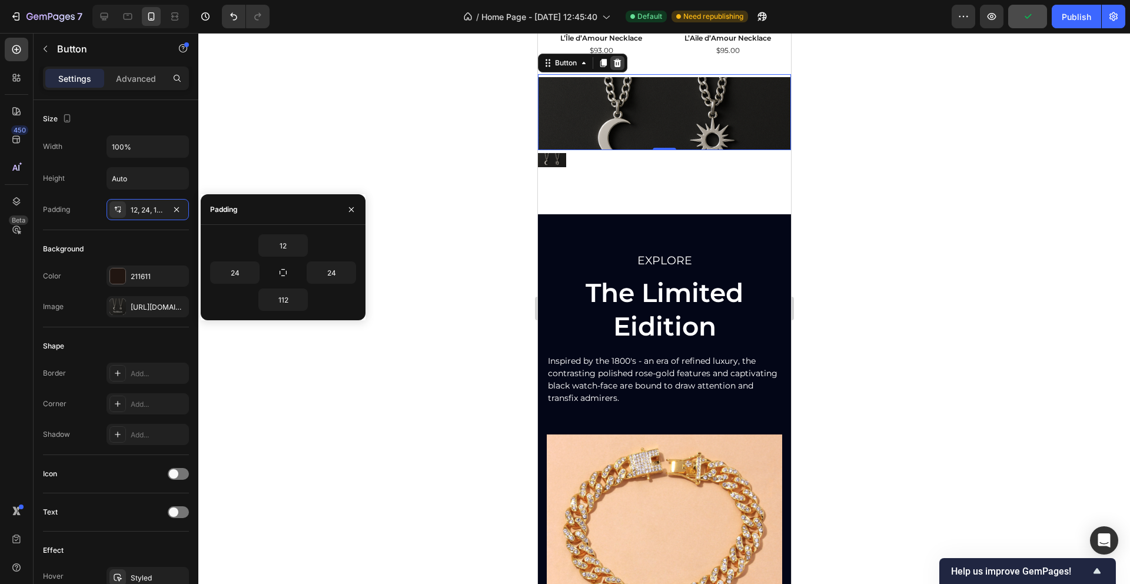
click at [615, 64] on icon at bounding box center [617, 62] width 8 height 8
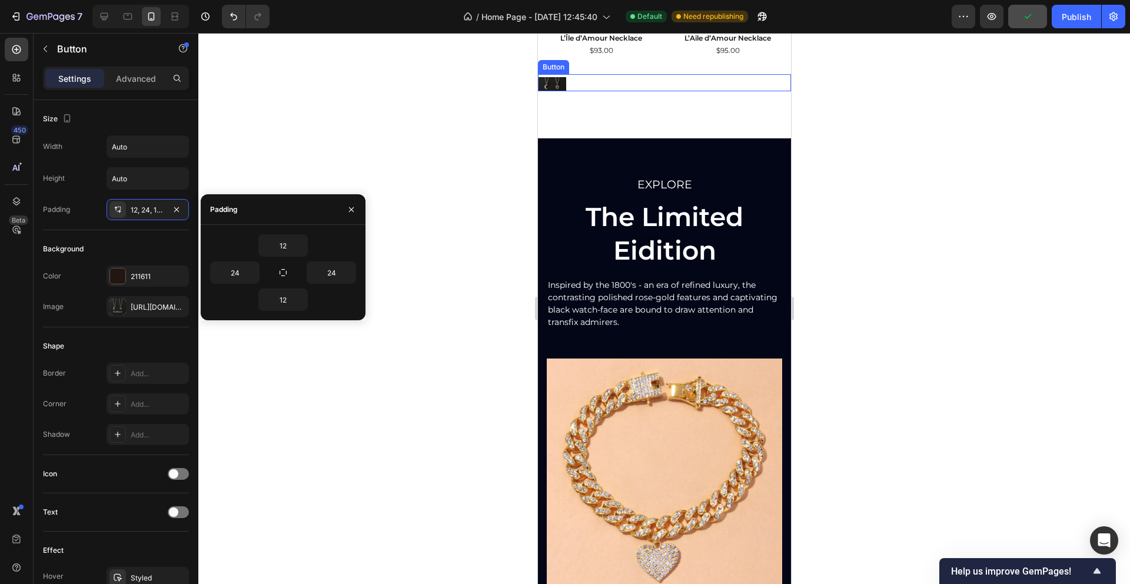
click at [584, 82] on div "Button" at bounding box center [663, 82] width 253 height 17
click at [617, 62] on icon at bounding box center [617, 62] width 8 height 8
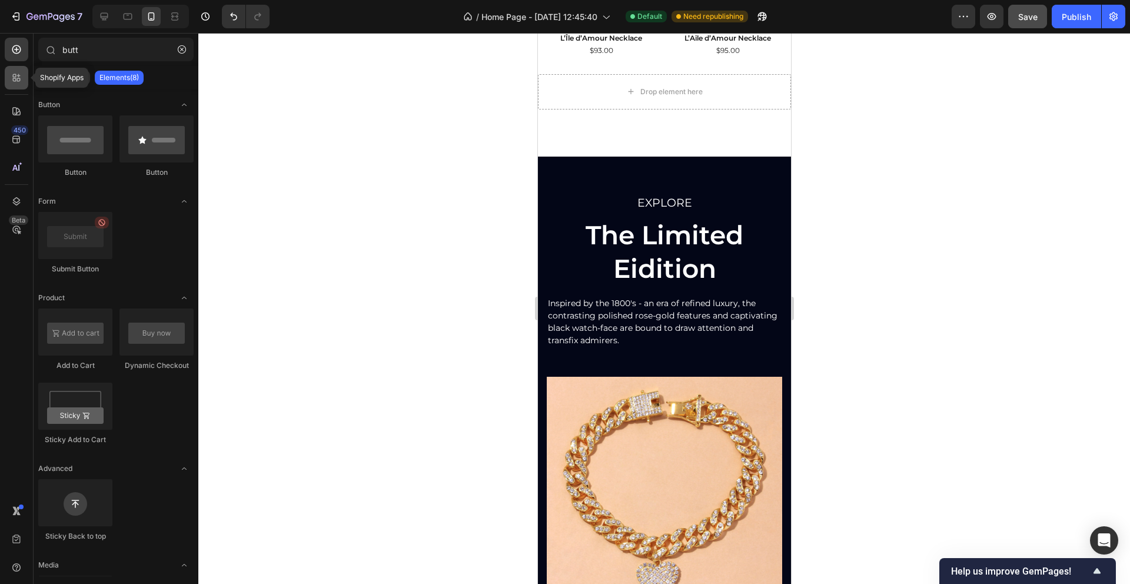
click at [20, 76] on icon at bounding box center [17, 78] width 12 height 12
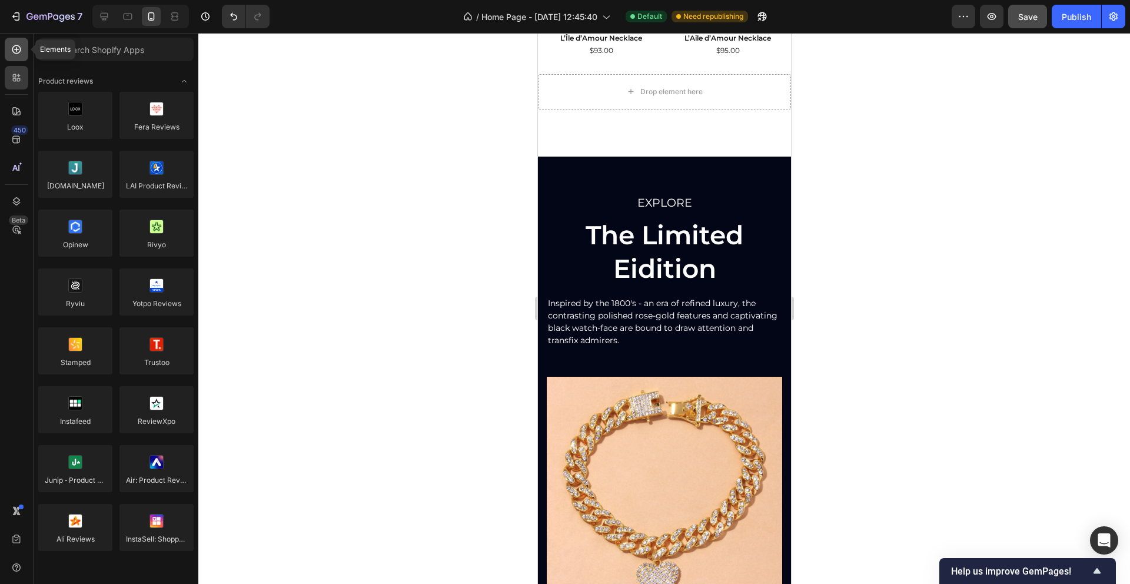
click at [17, 49] on icon at bounding box center [17, 50] width 12 height 12
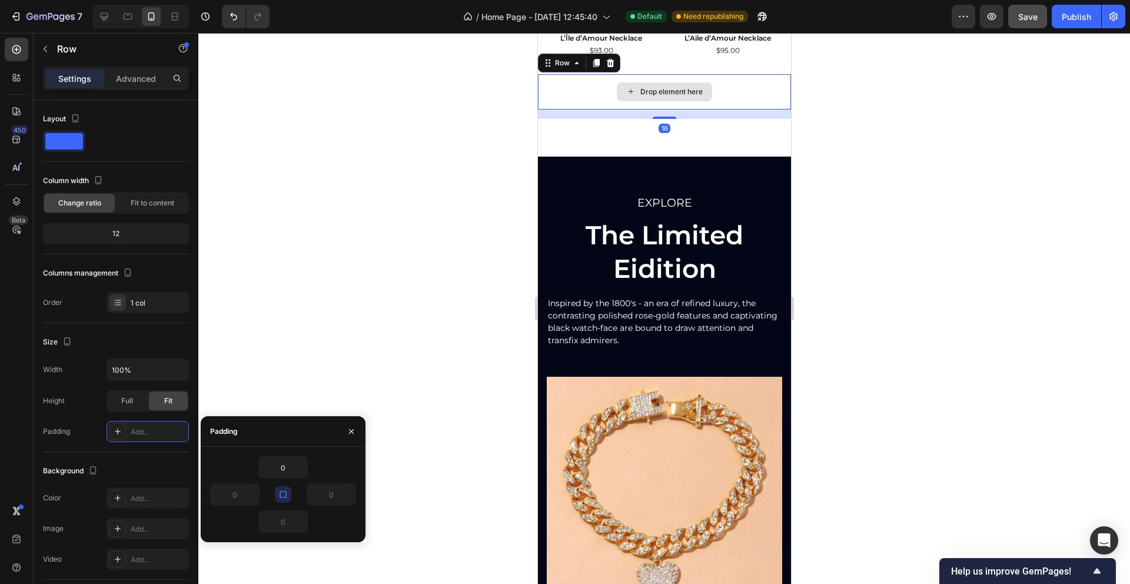
click at [590, 96] on div "Drop element here" at bounding box center [663, 91] width 253 height 35
click at [613, 65] on icon at bounding box center [609, 62] width 9 height 9
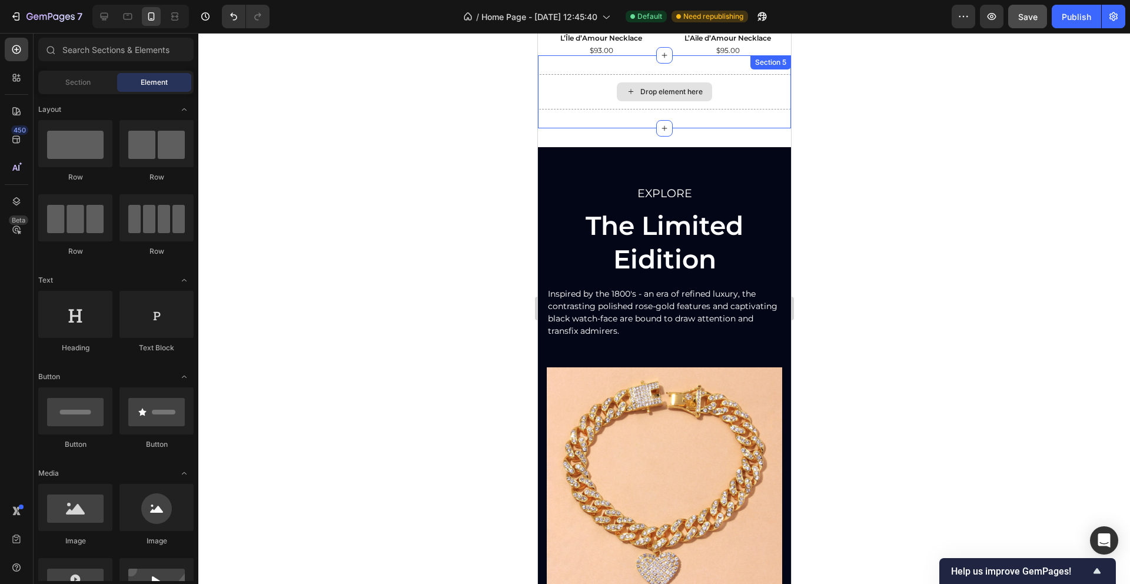
click at [599, 76] on div "Drop element here" at bounding box center [663, 91] width 253 height 35
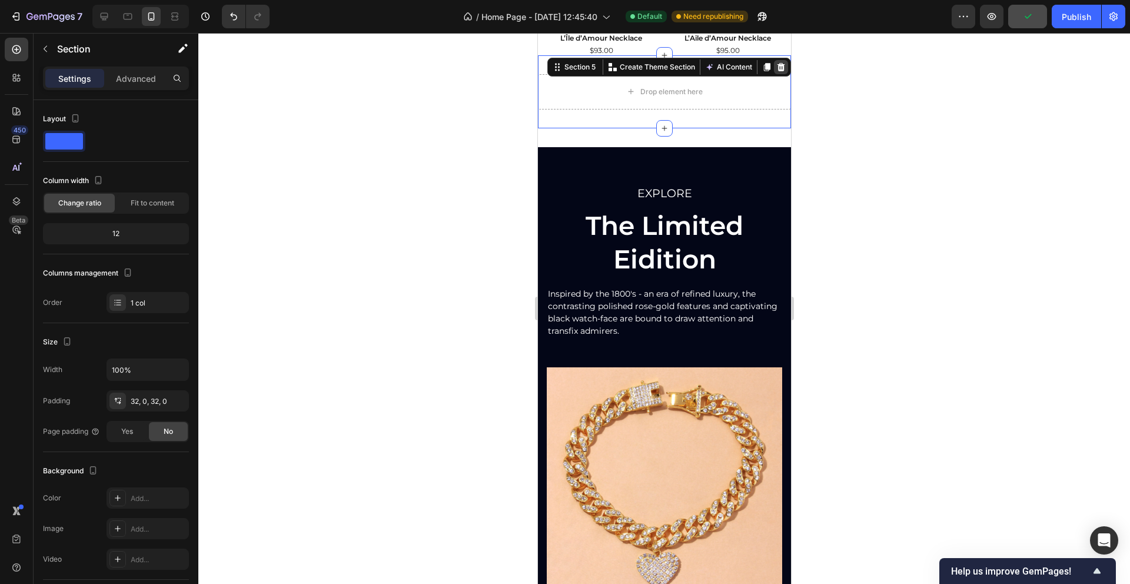
click at [780, 65] on icon at bounding box center [781, 66] width 8 height 8
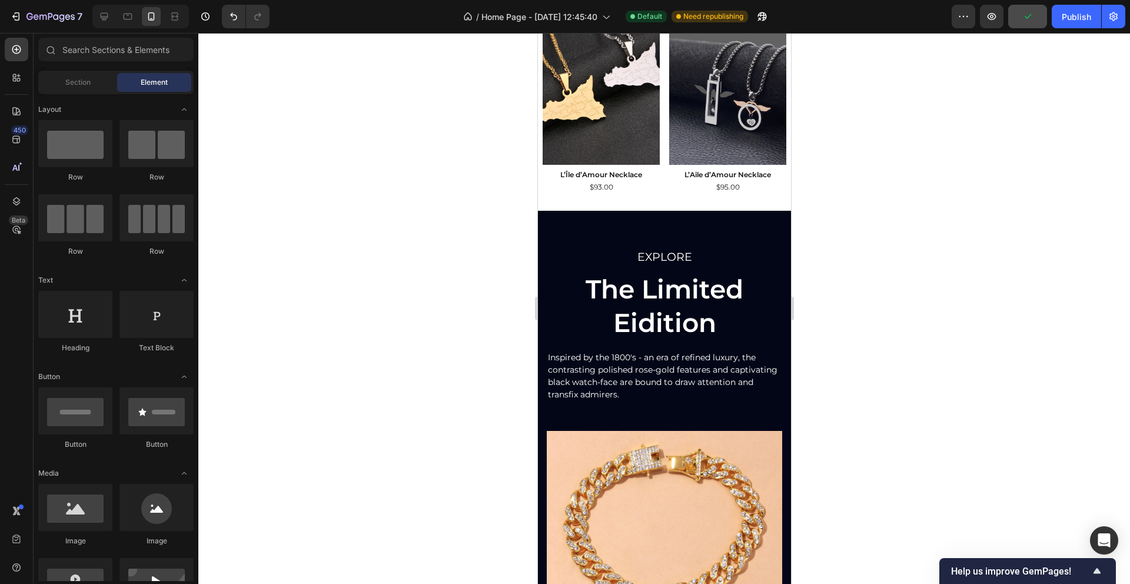
scroll to position [721, 0]
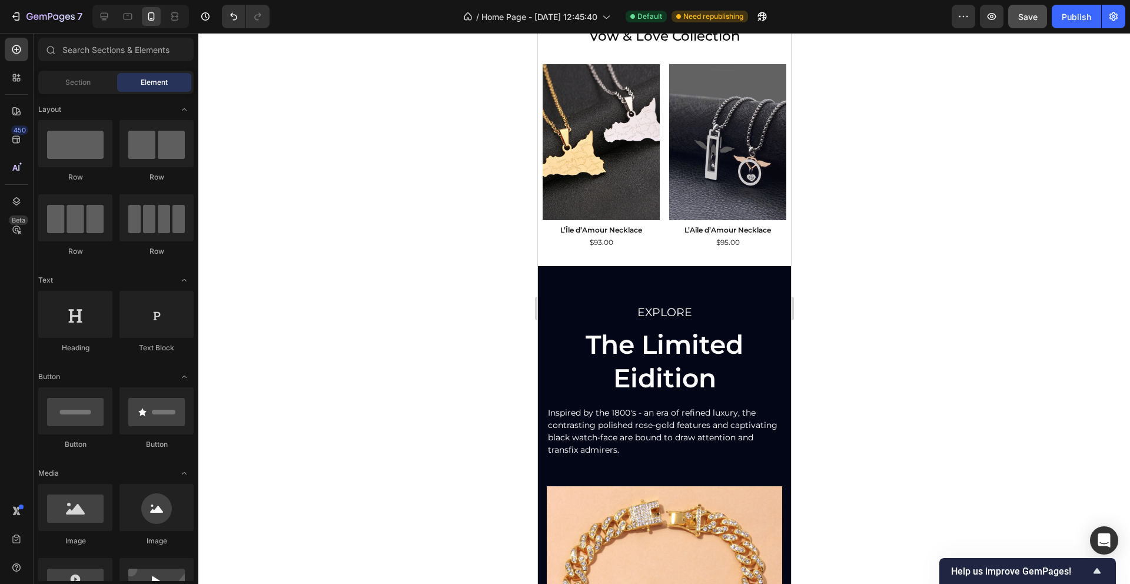
click at [68, 78] on span "Section" at bounding box center [77, 82] width 25 height 11
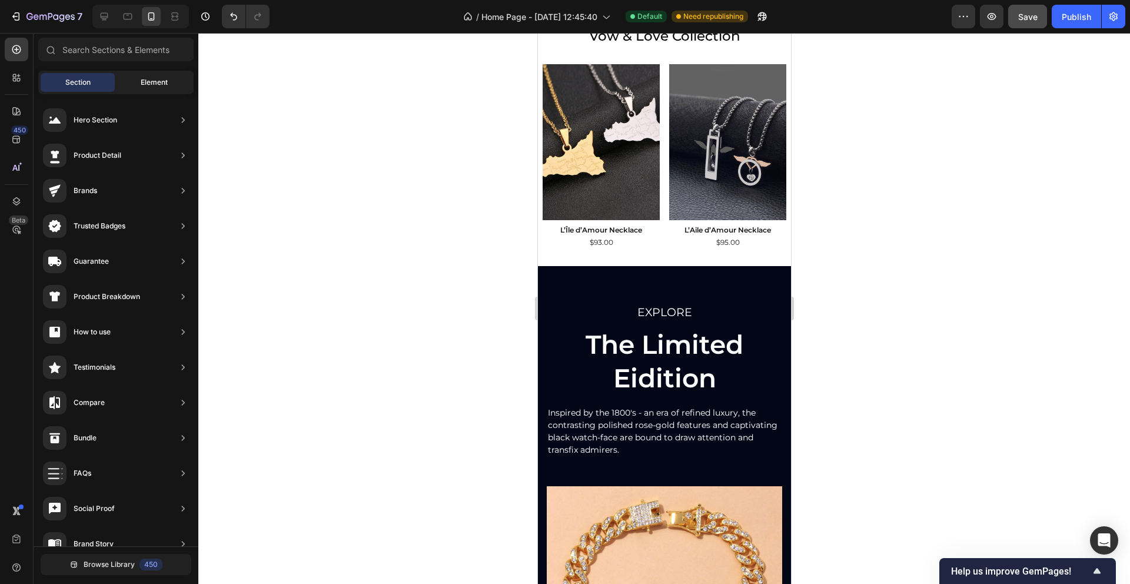
click at [136, 82] on div "Element" at bounding box center [154, 82] width 74 height 19
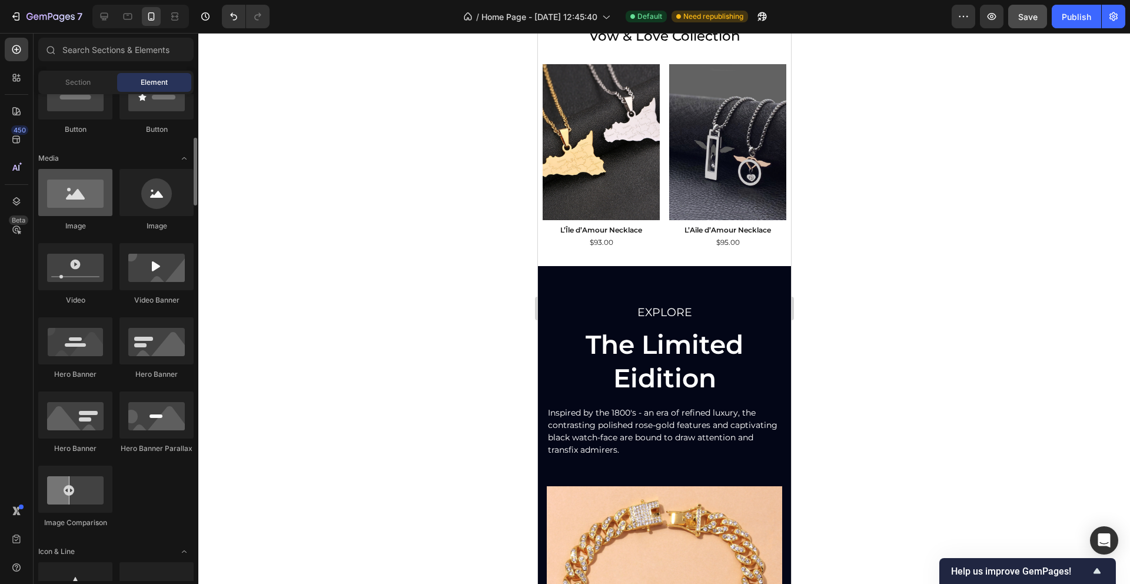
scroll to position [277, 0]
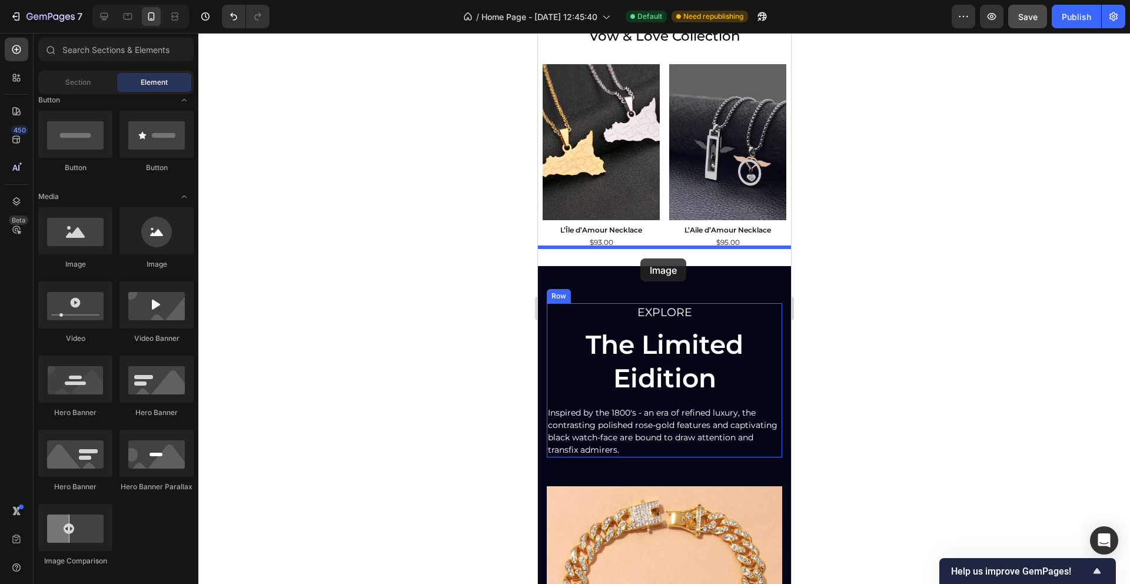
drag, startPoint x: 622, startPoint y: 279, endPoint x: 640, endPoint y: 258, distance: 26.7
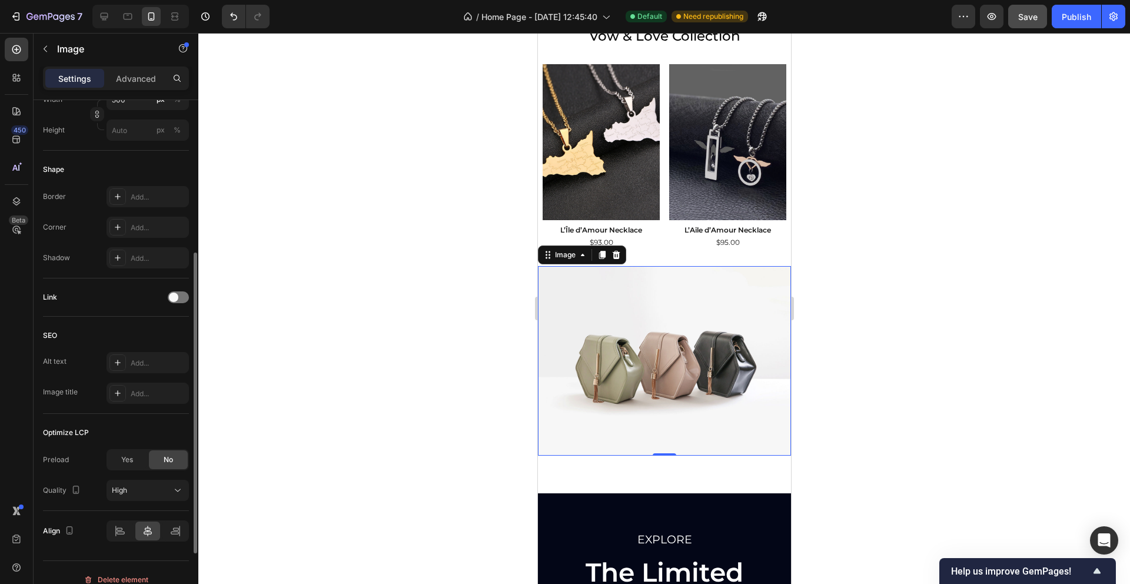
scroll to position [371, 0]
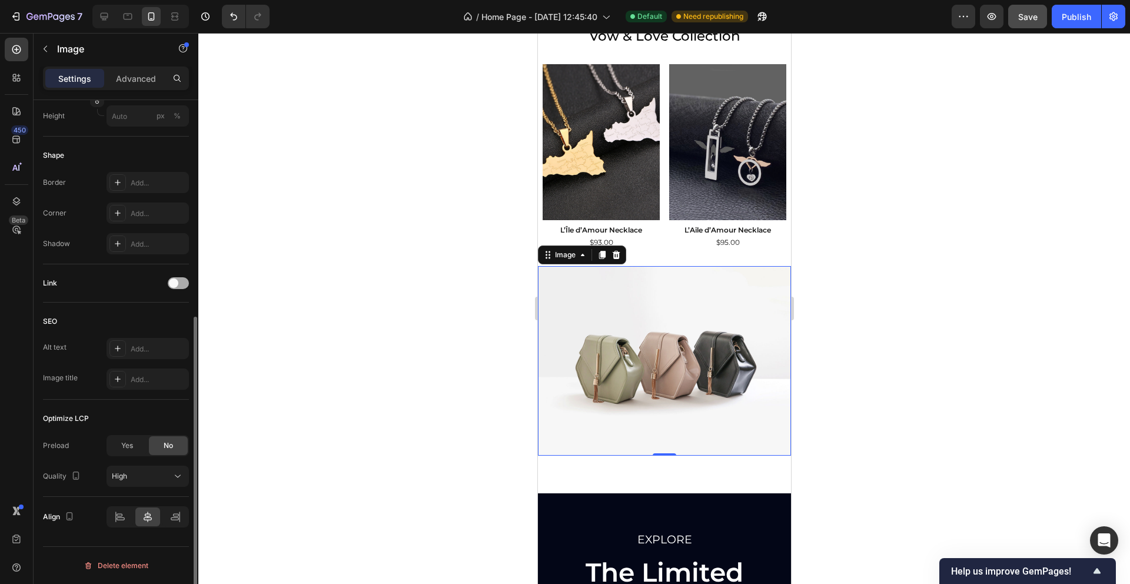
click at [180, 284] on div at bounding box center [178, 283] width 21 height 12
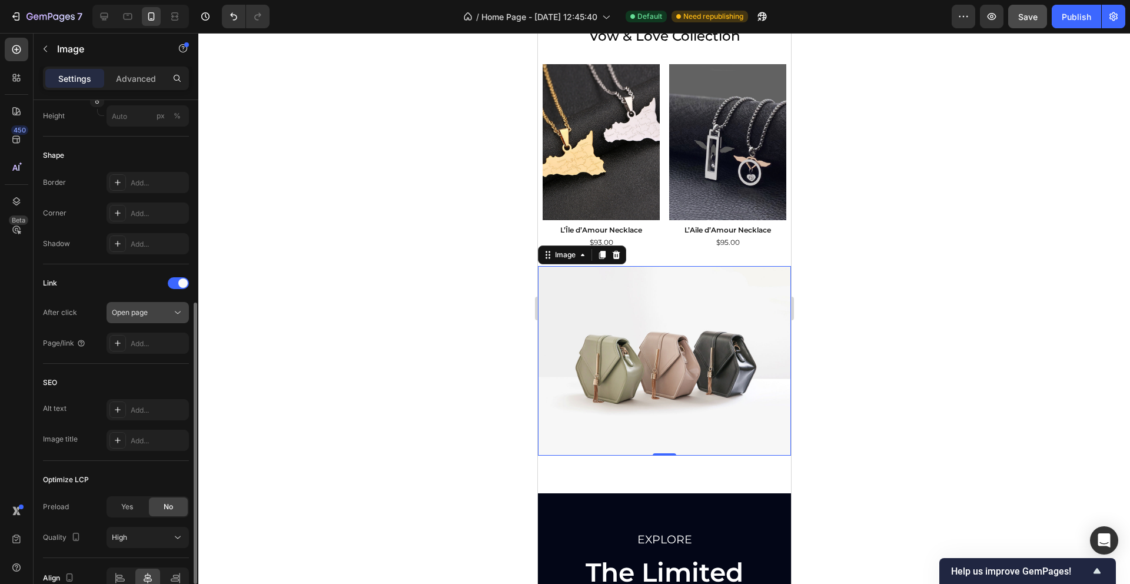
click at [178, 311] on icon at bounding box center [178, 313] width 12 height 12
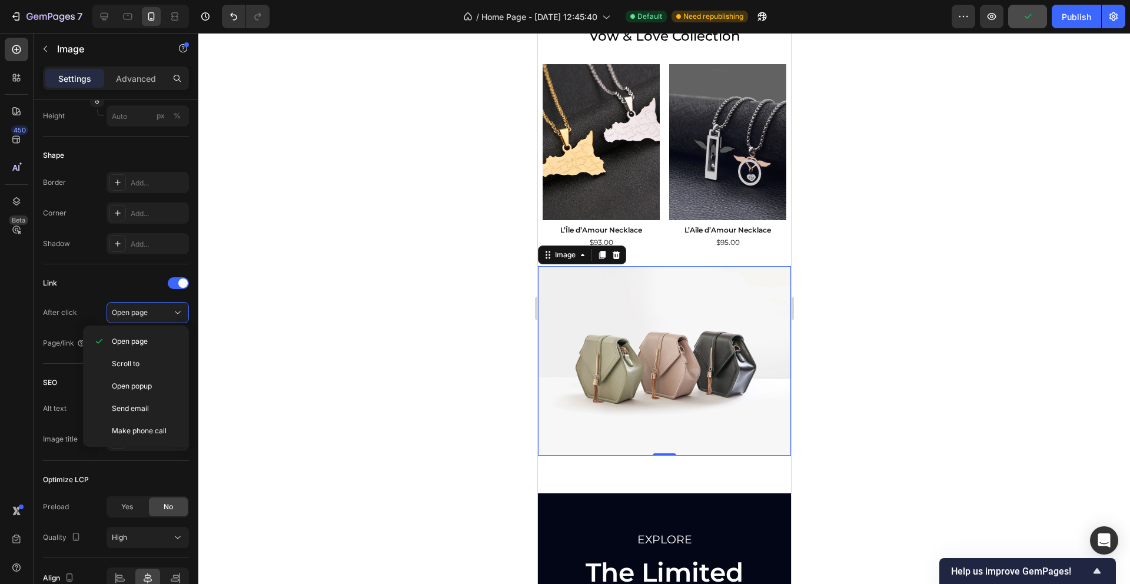
click at [208, 328] on div at bounding box center [663, 308] width 931 height 551
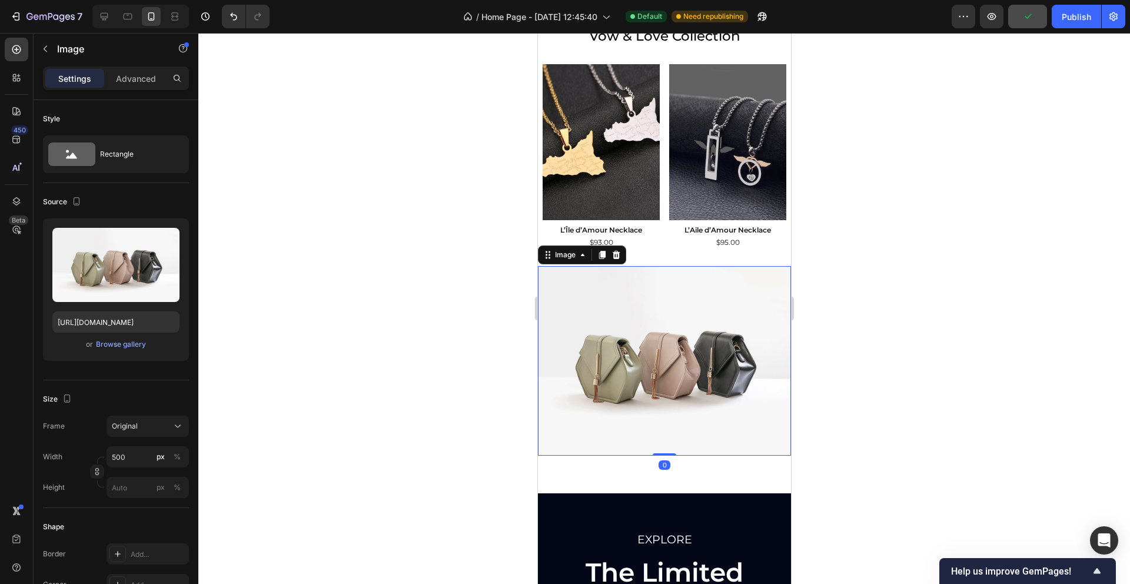
click at [591, 405] on img at bounding box center [663, 361] width 253 height 190
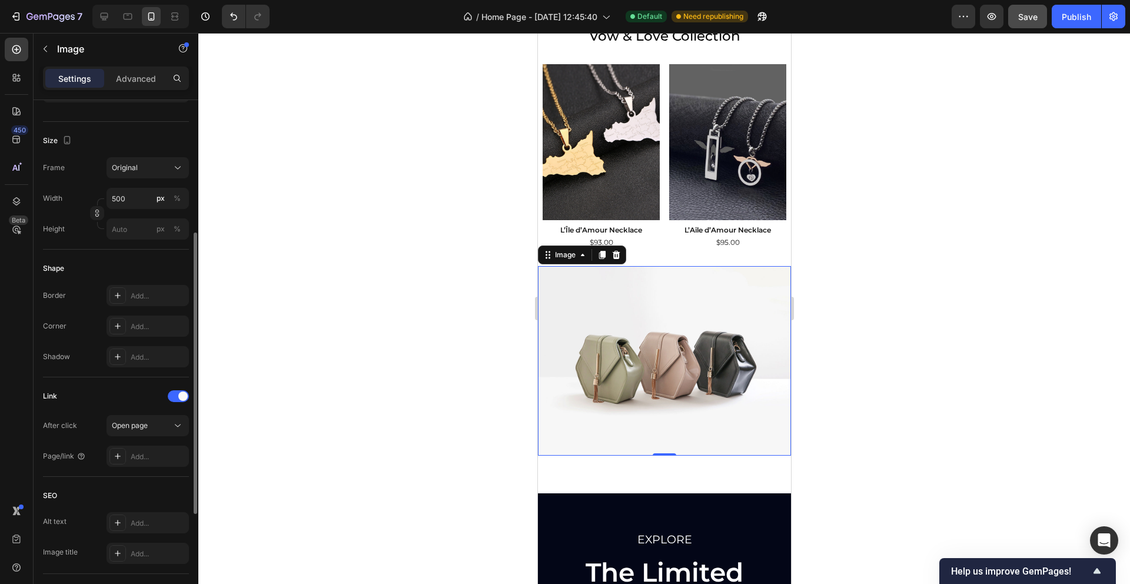
scroll to position [314, 0]
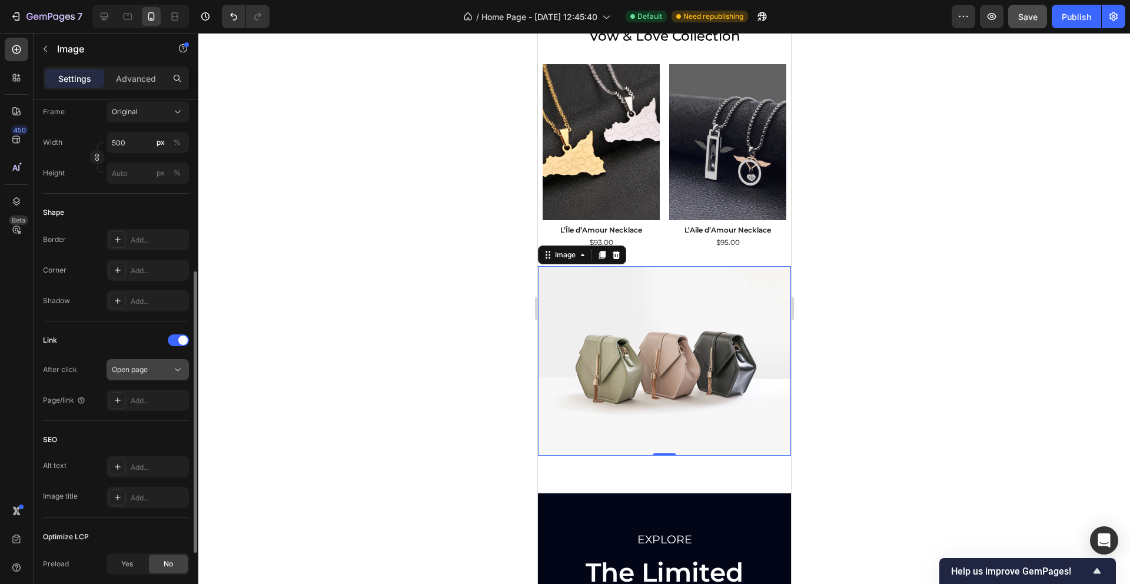
click at [174, 368] on icon at bounding box center [178, 370] width 12 height 12
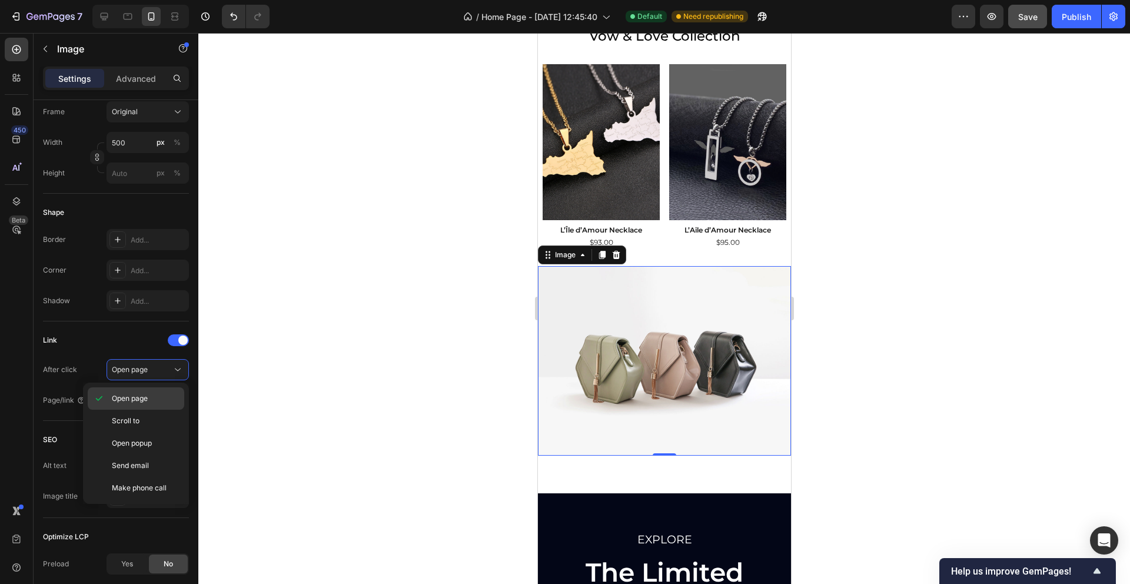
click at [139, 391] on div "Open page" at bounding box center [136, 398] width 96 height 22
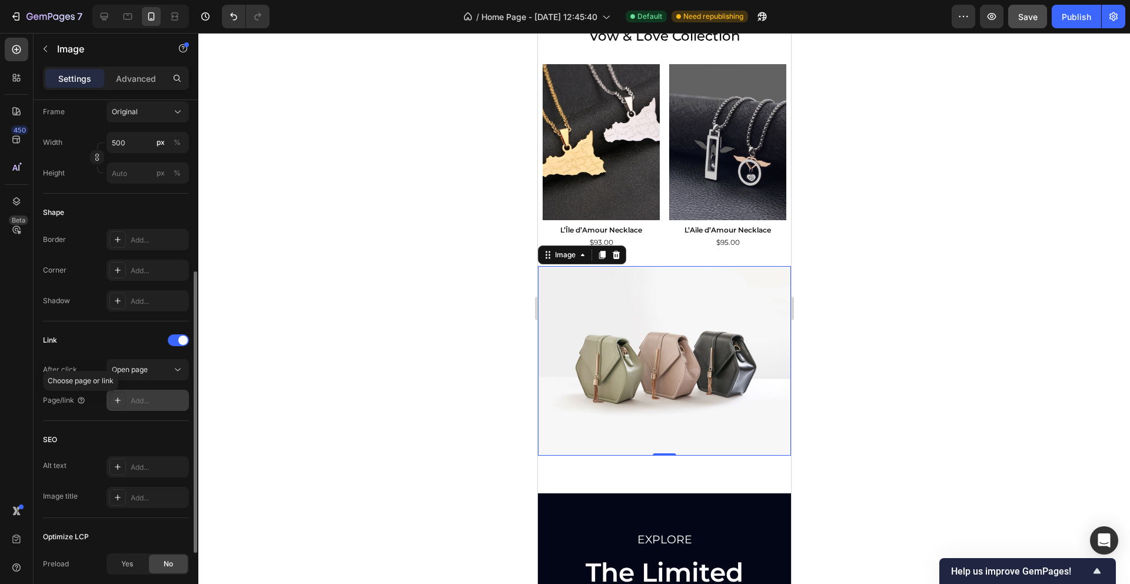
click at [135, 404] on div "Add..." at bounding box center [158, 400] width 55 height 11
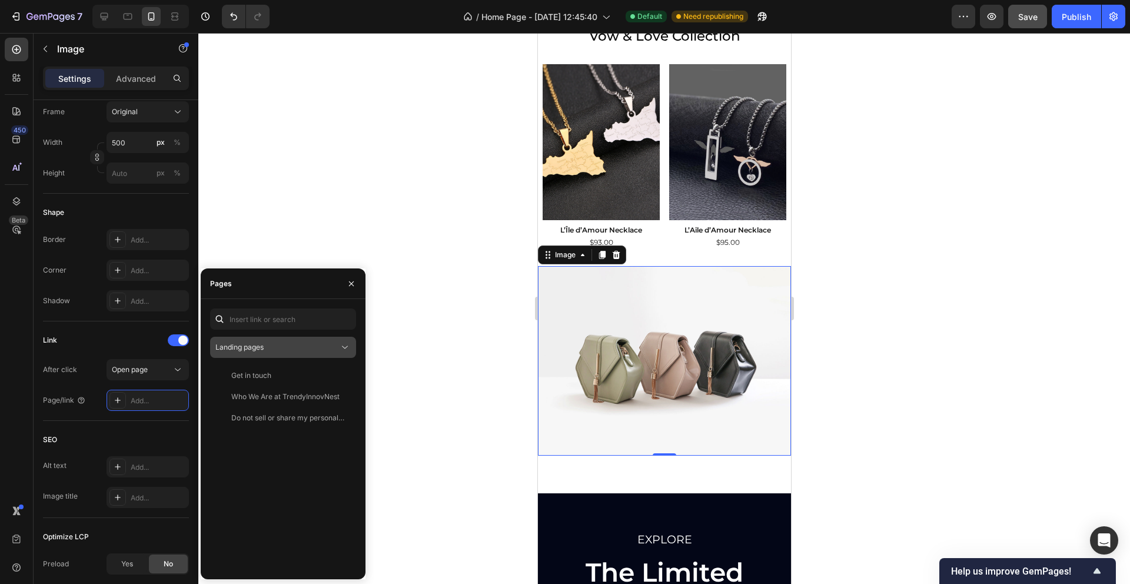
click at [273, 347] on div "Landing pages" at bounding box center [277, 347] width 124 height 11
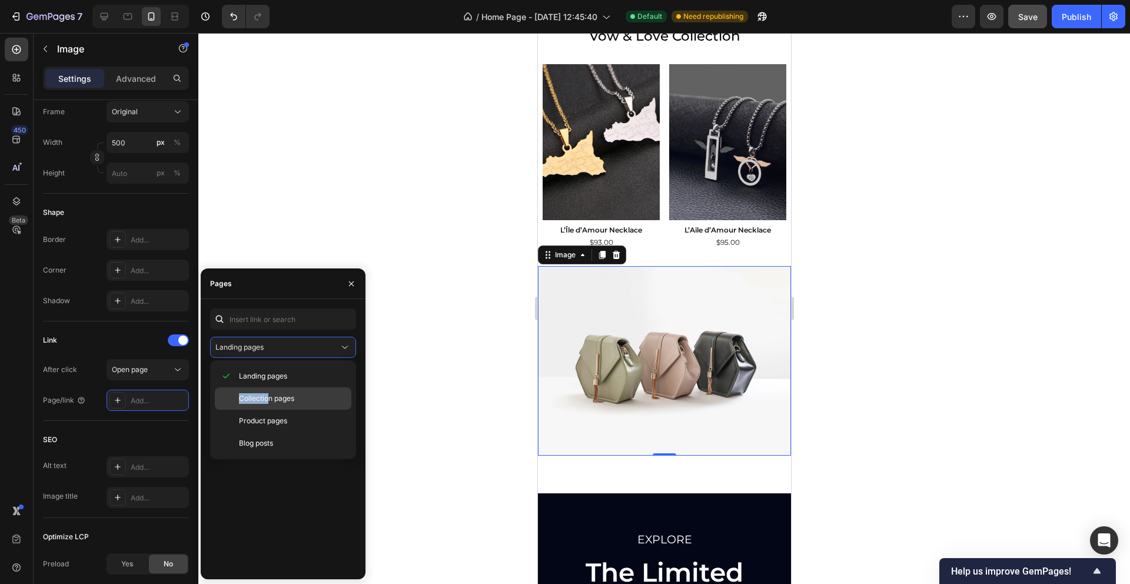
click at [267, 393] on span "Collection pages" at bounding box center [266, 398] width 55 height 11
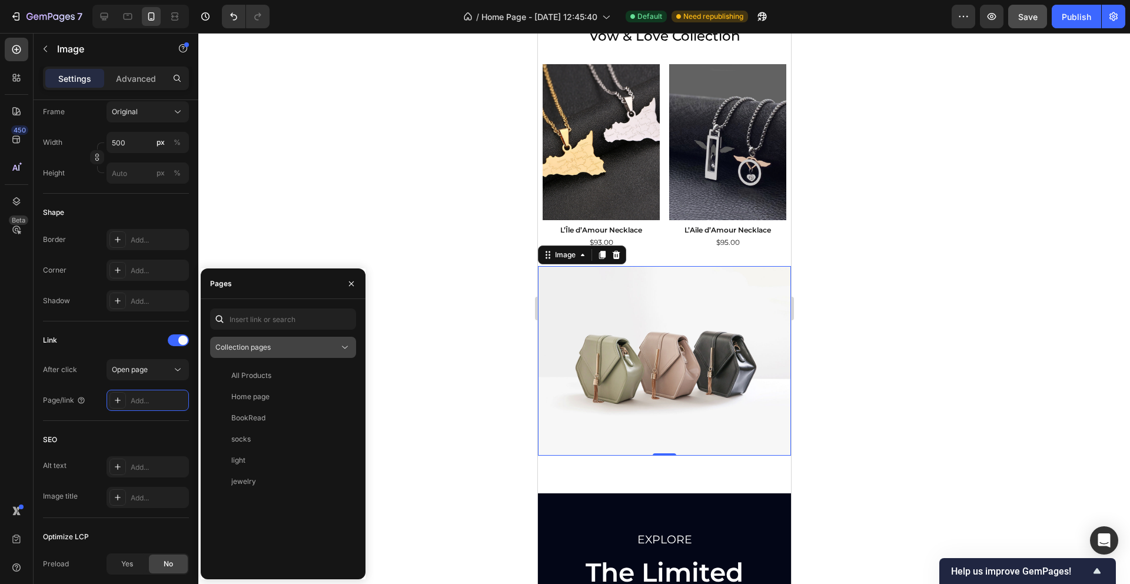
click at [338, 347] on div "Collection pages" at bounding box center [277, 347] width 124 height 11
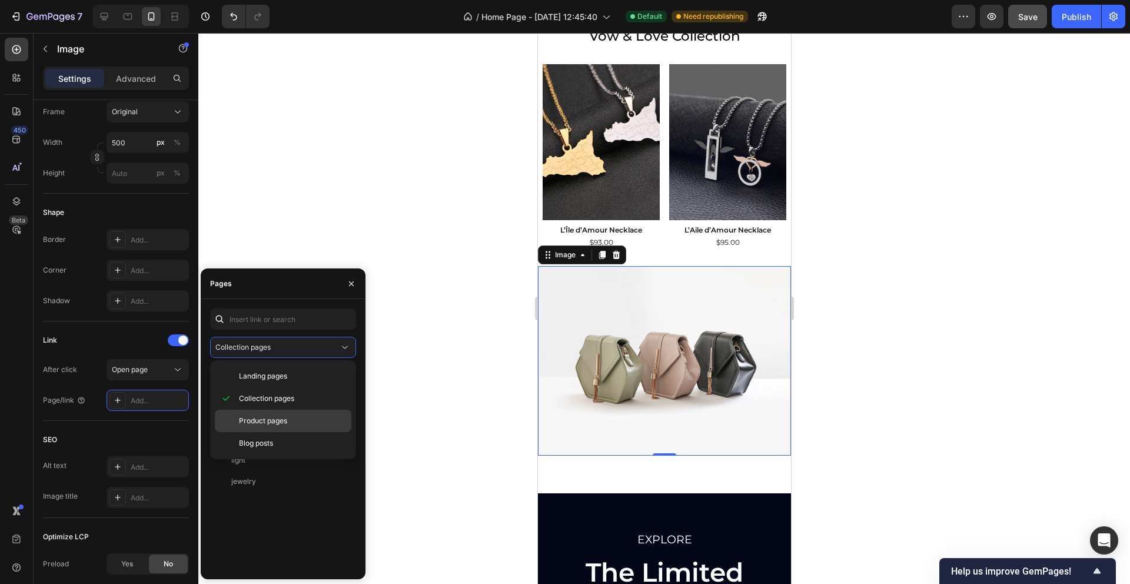
click at [272, 417] on span "Product pages" at bounding box center [263, 420] width 48 height 11
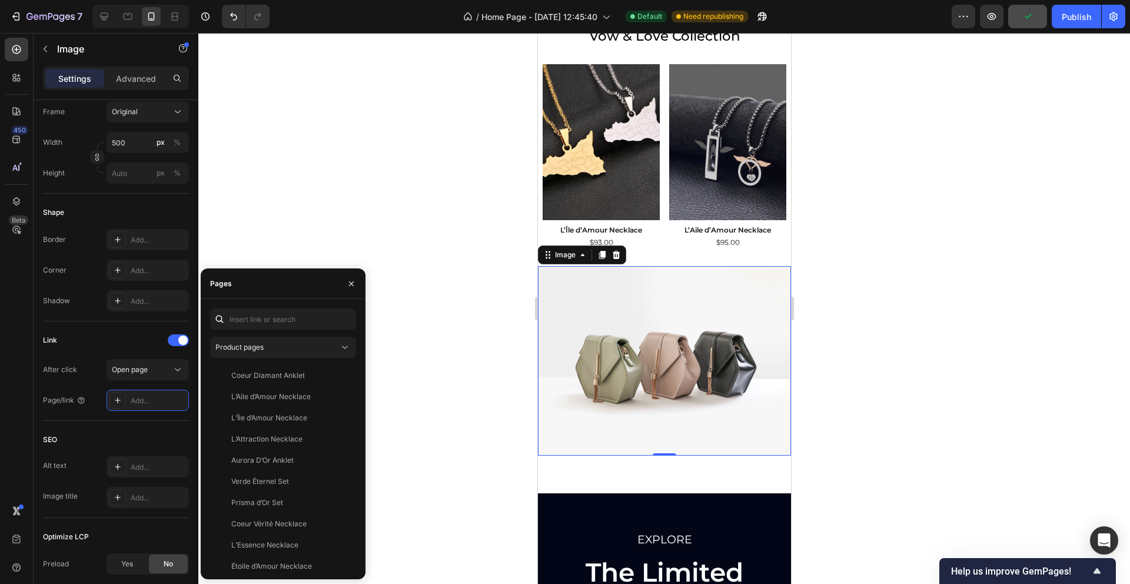
click at [367, 244] on div at bounding box center [663, 308] width 931 height 551
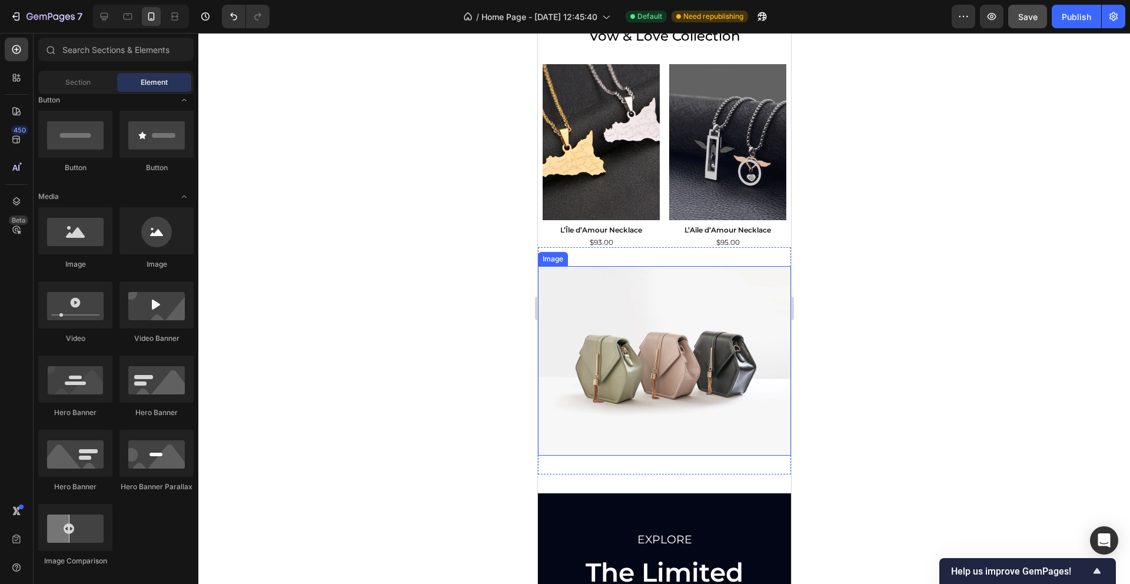
click at [567, 353] on img at bounding box center [663, 361] width 253 height 190
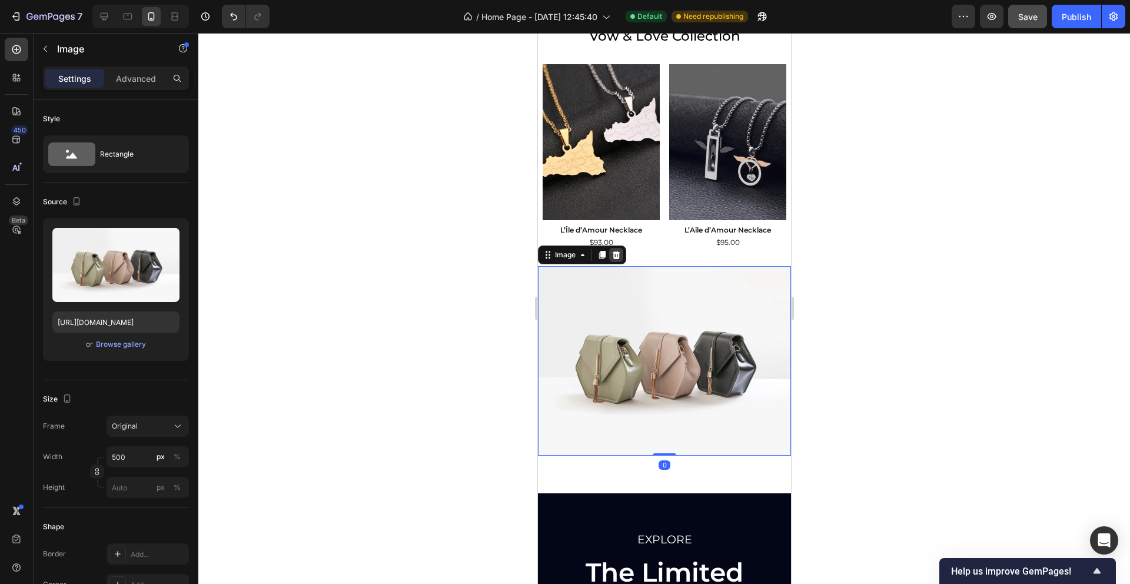
click at [616, 256] on icon at bounding box center [615, 254] width 9 height 9
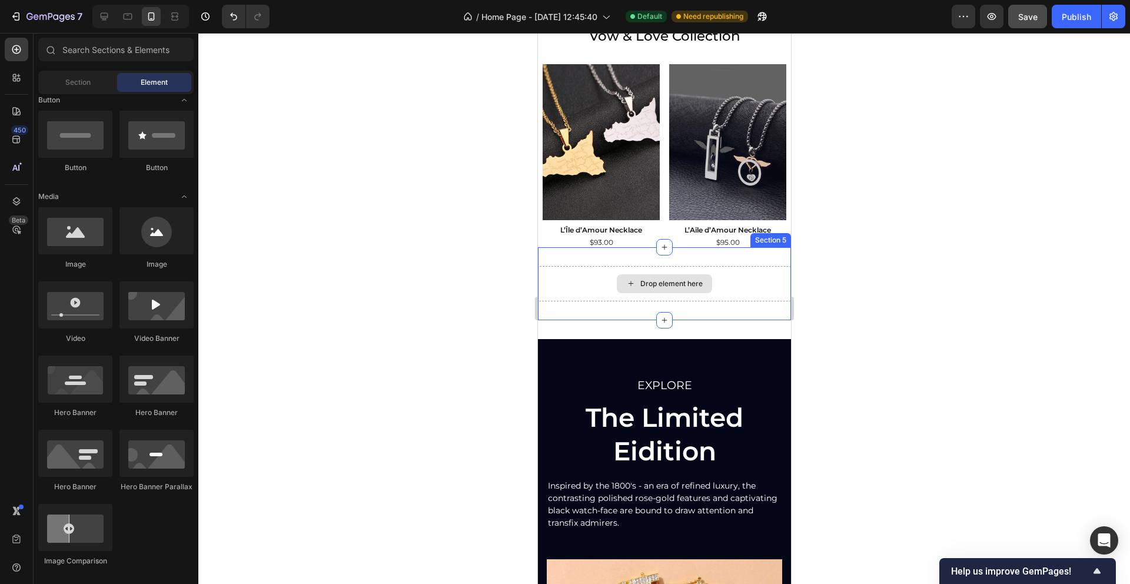
click at [591, 287] on div "Drop element here" at bounding box center [663, 283] width 253 height 35
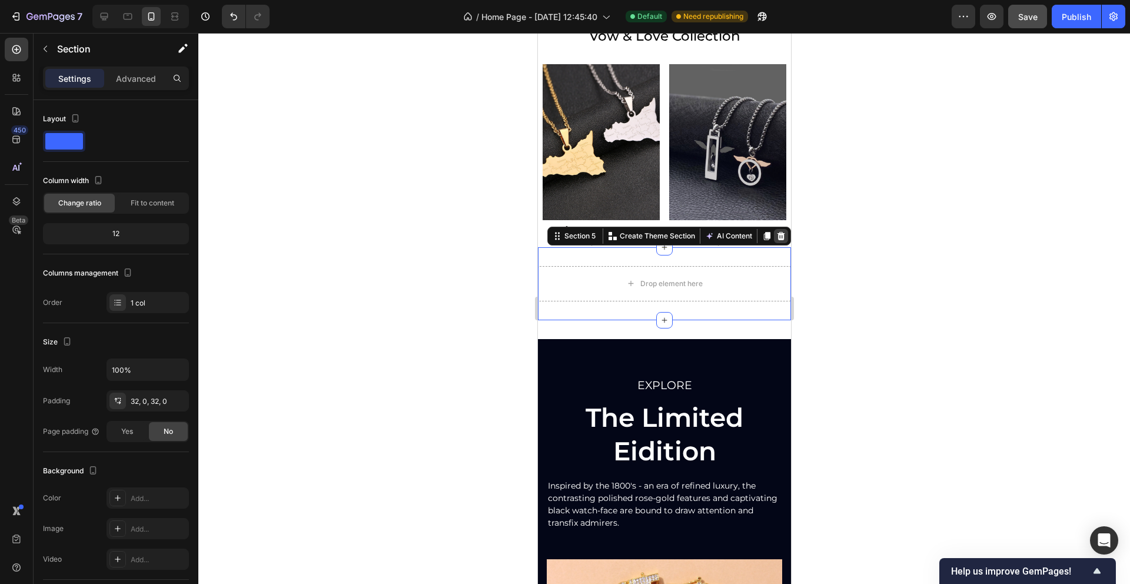
click at [781, 237] on icon at bounding box center [781, 235] width 8 height 8
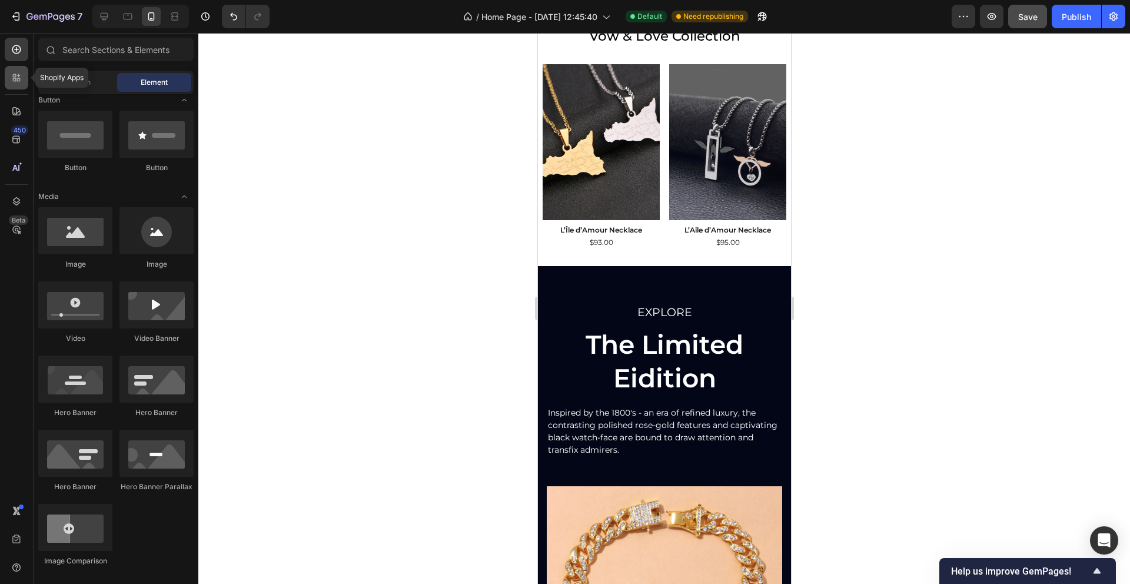
click at [11, 74] on icon at bounding box center [17, 78] width 12 height 12
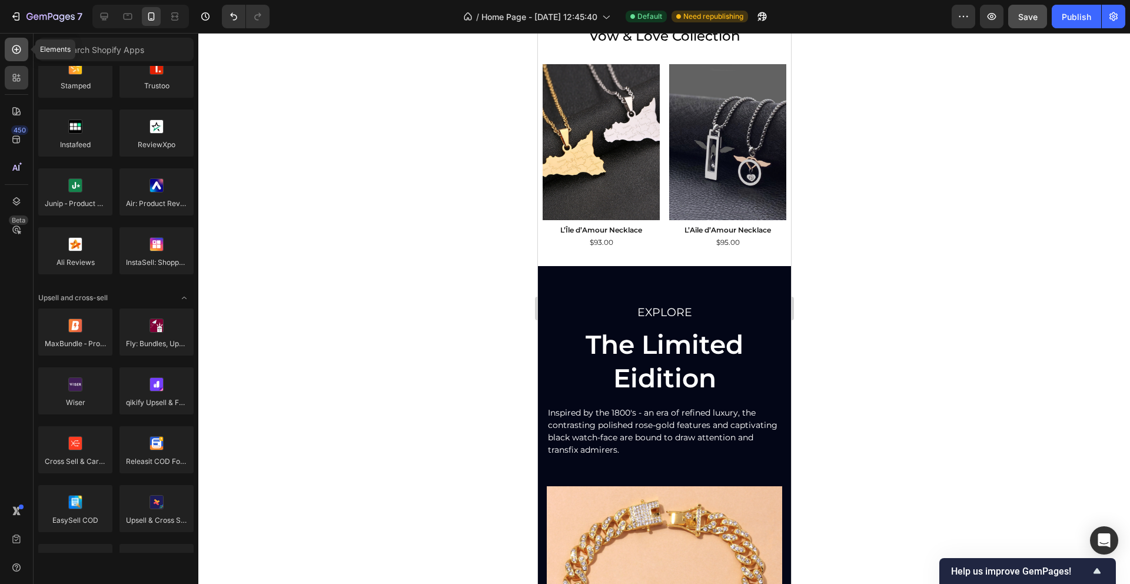
click at [19, 58] on div at bounding box center [17, 50] width 24 height 24
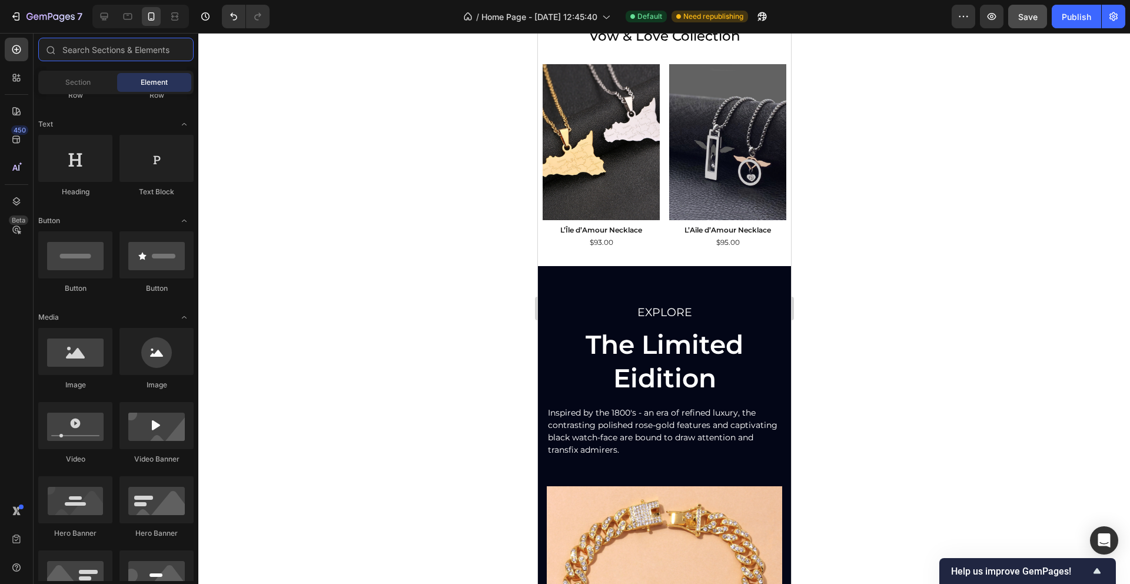
scroll to position [0, 0]
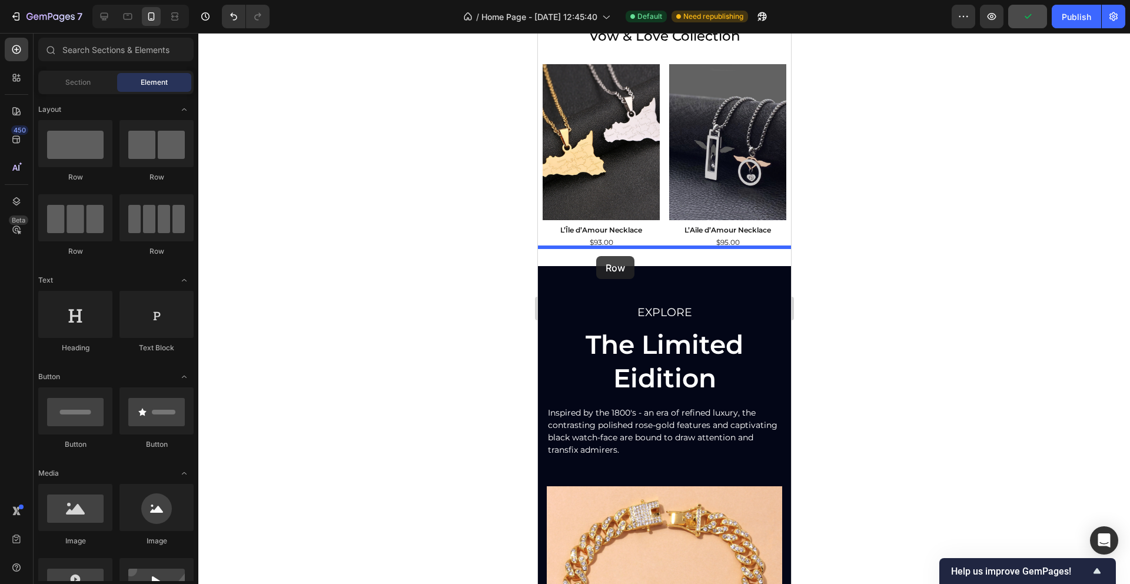
drag, startPoint x: 625, startPoint y: 184, endPoint x: 595, endPoint y: 256, distance: 77.6
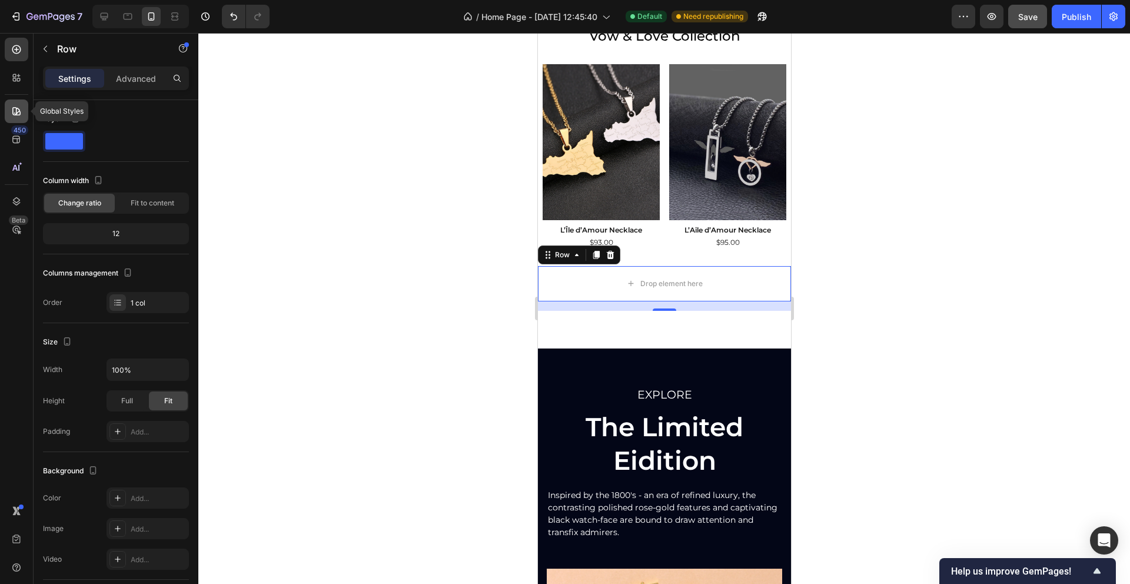
click at [20, 103] on div at bounding box center [17, 111] width 24 height 24
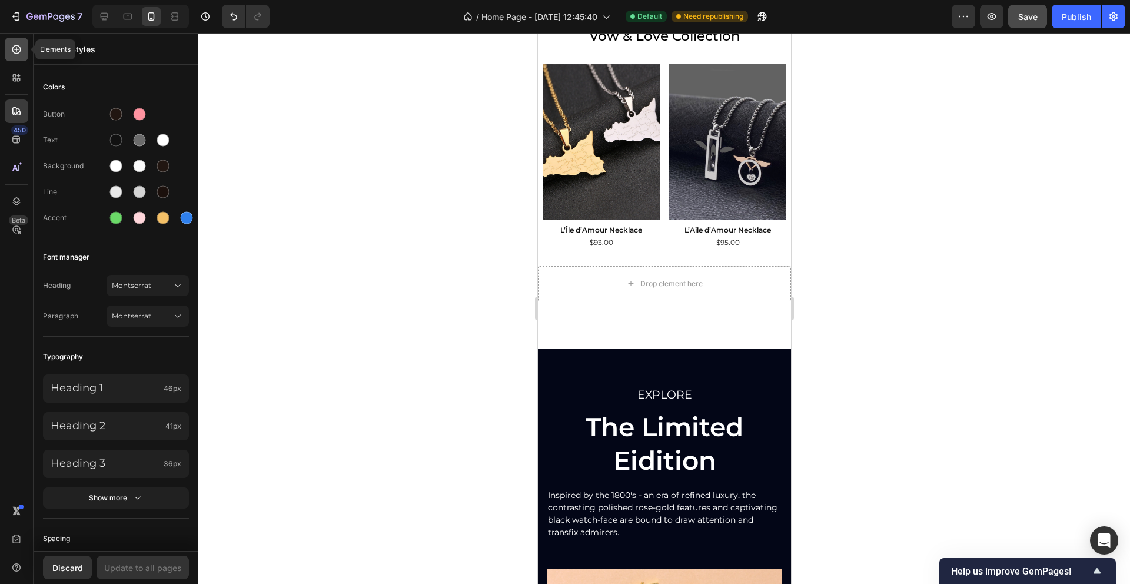
click at [18, 56] on div at bounding box center [17, 50] width 24 height 24
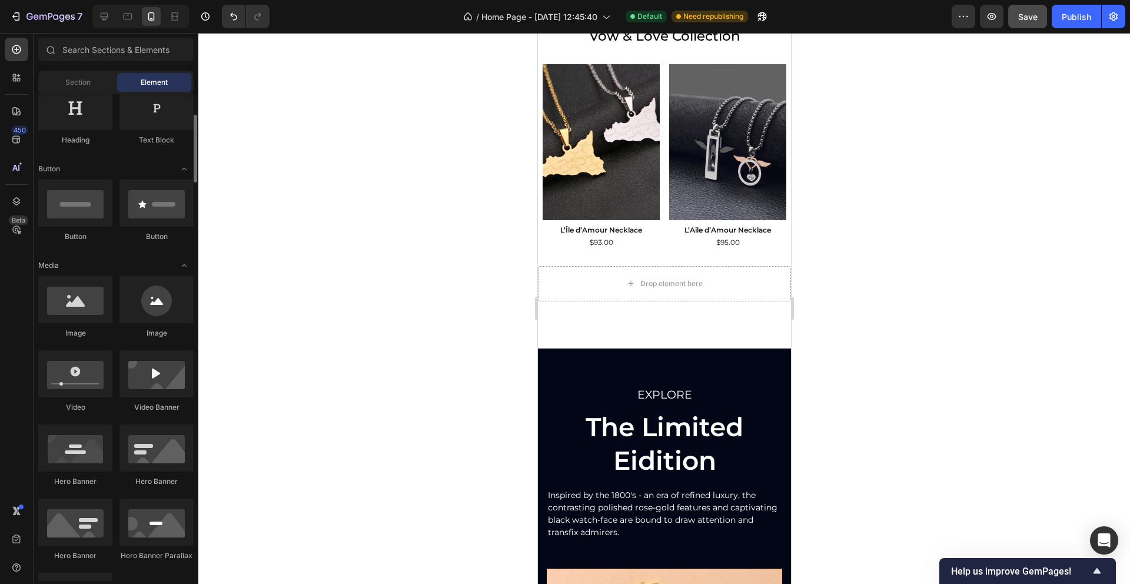
scroll to position [201, 0]
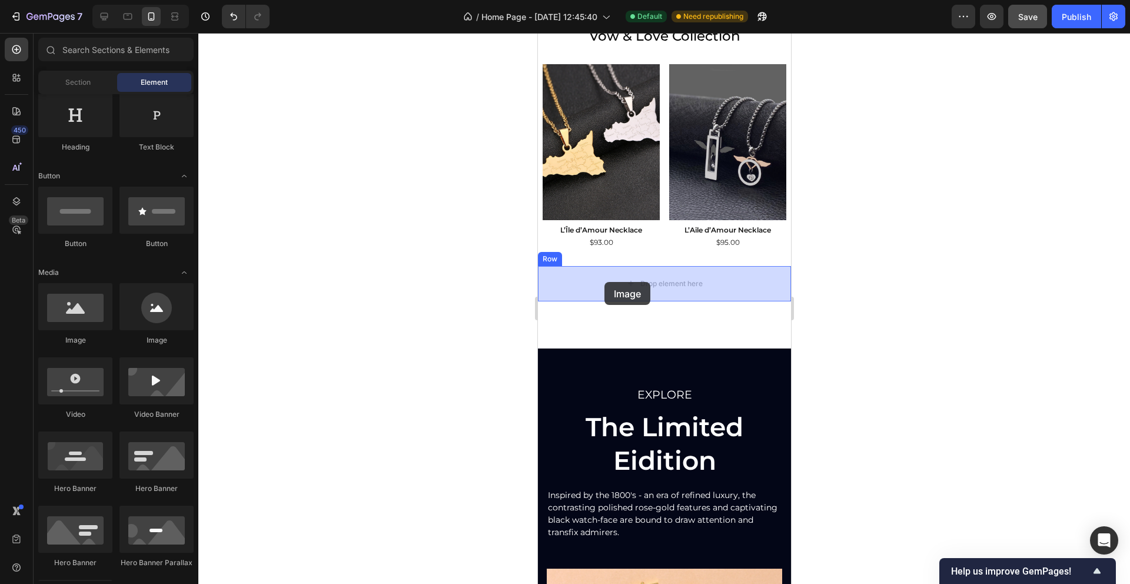
drag, startPoint x: 695, startPoint y: 347, endPoint x: 601, endPoint y: 282, distance: 114.6
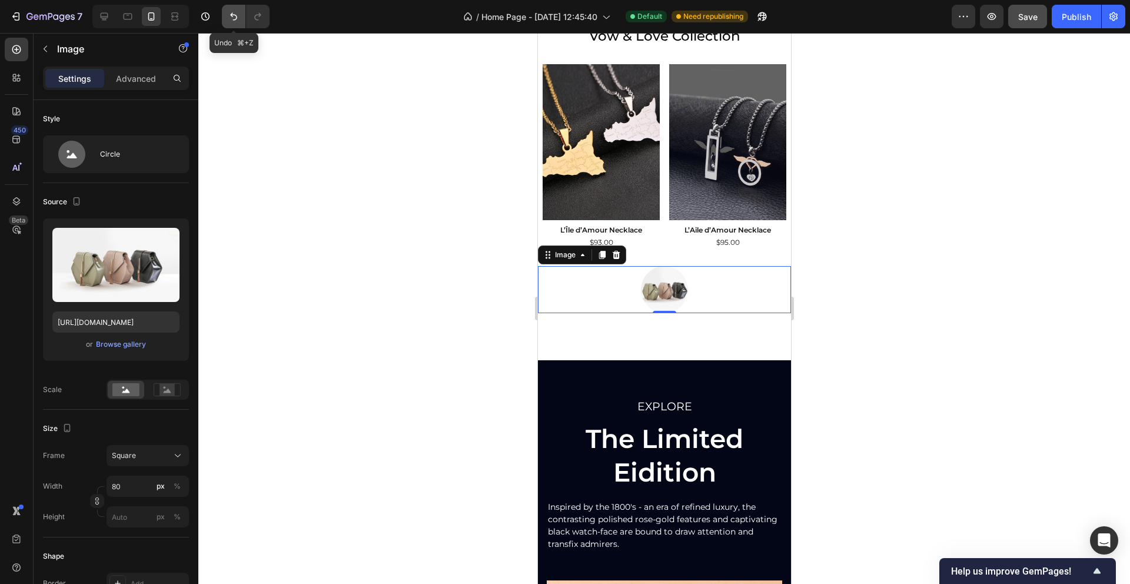
click at [227, 22] on button "Undo/Redo" at bounding box center [234, 17] width 24 height 24
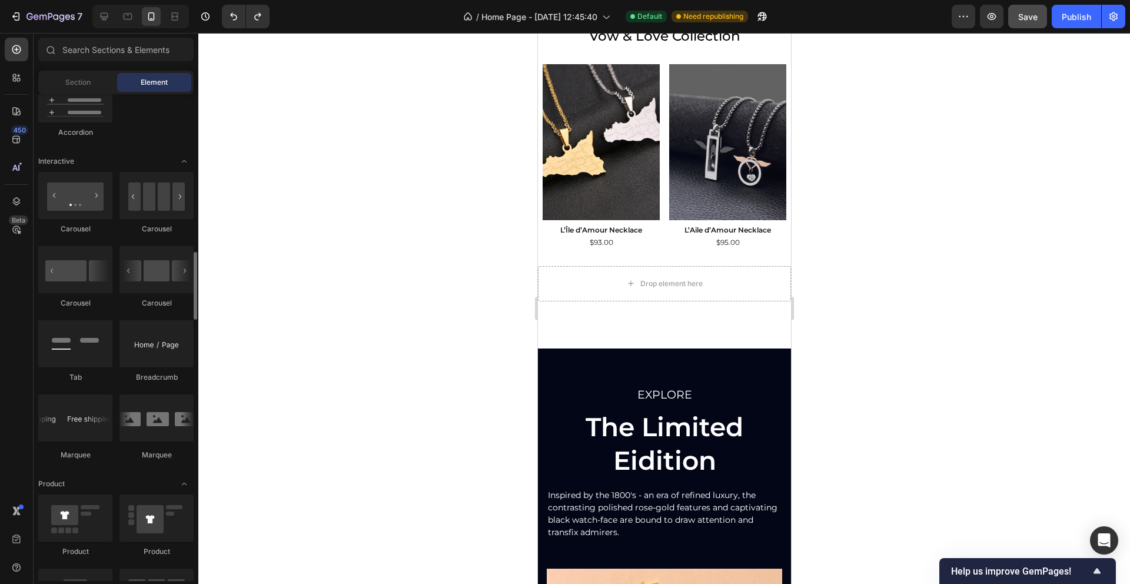
scroll to position [1125, 0]
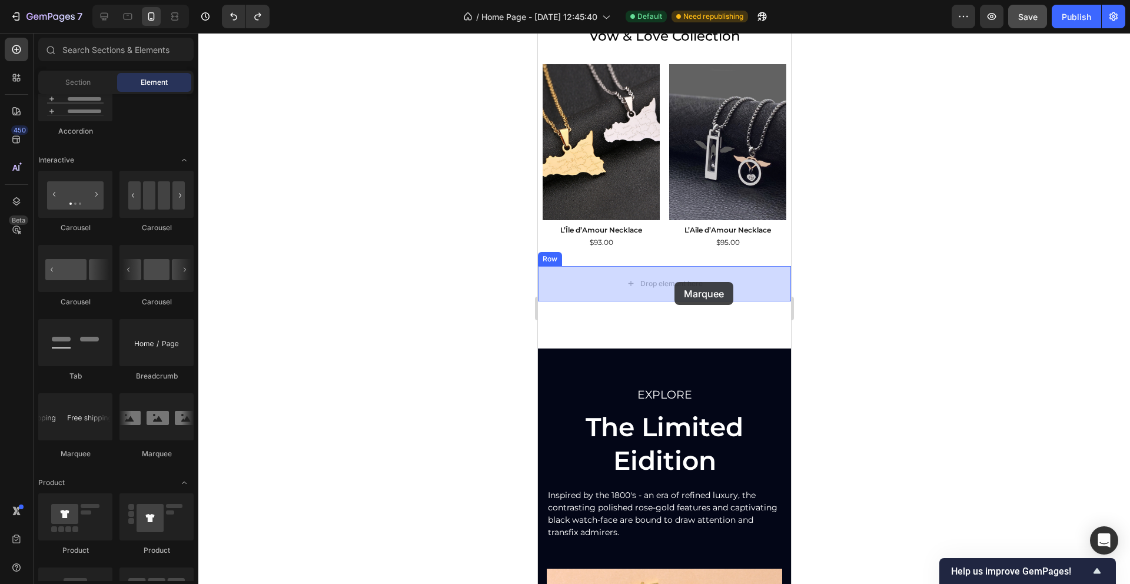
drag, startPoint x: 692, startPoint y: 451, endPoint x: 674, endPoint y: 282, distance: 170.4
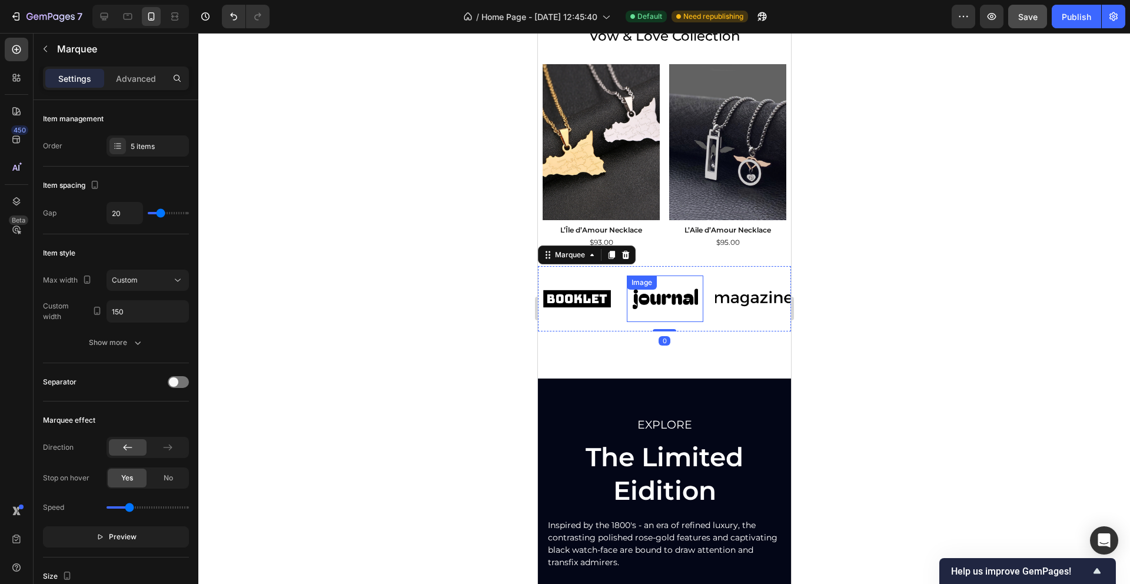
click at [669, 298] on img at bounding box center [664, 298] width 76 height 32
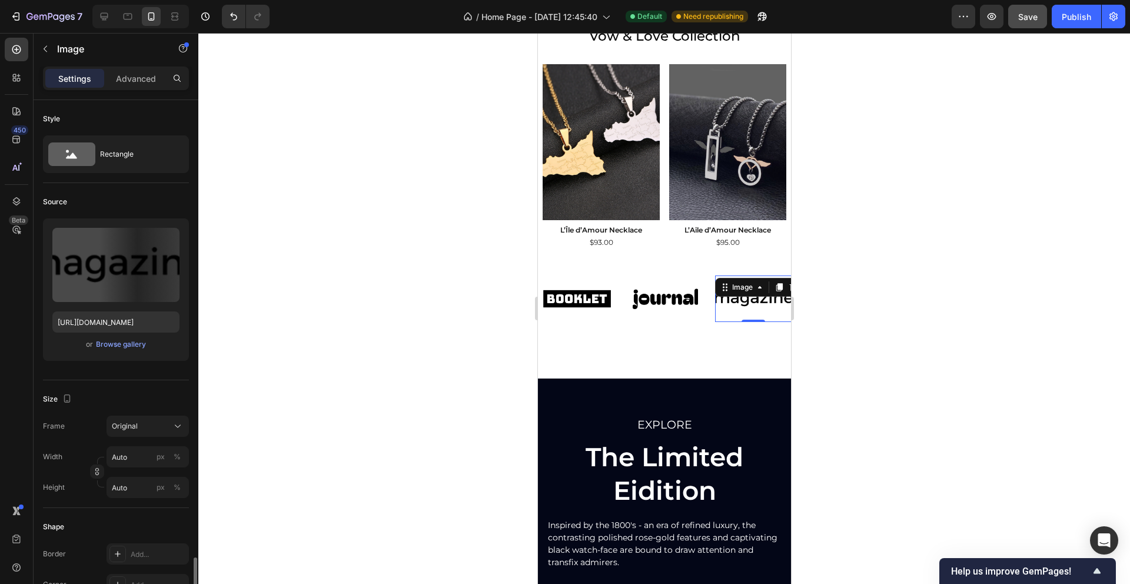
click at [737, 303] on img at bounding box center [752, 298] width 76 height 32
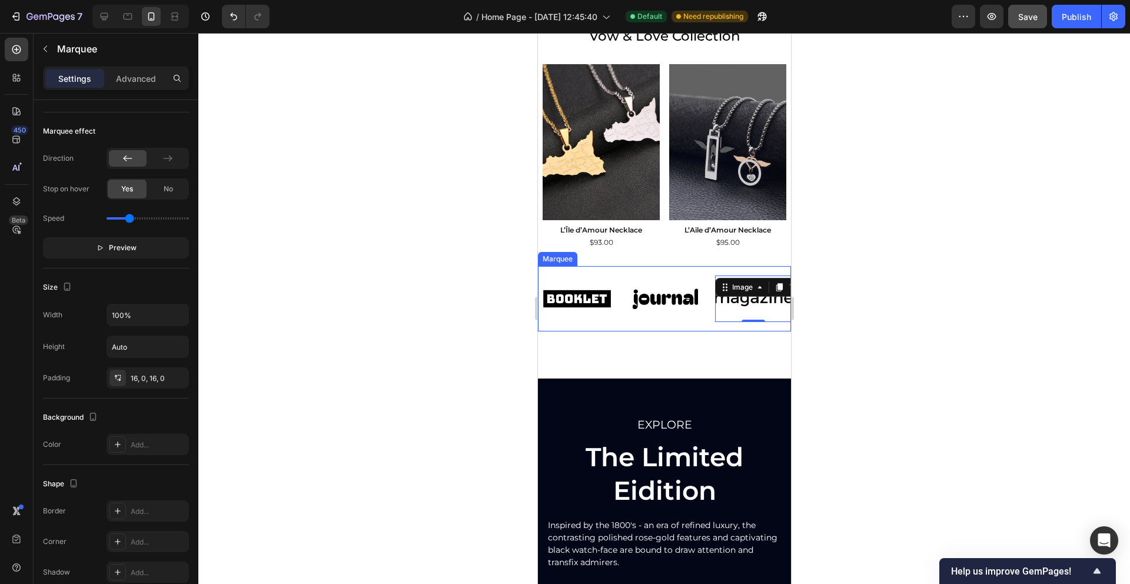
click at [582, 273] on div "Image Image Image 0 Image Image Image Image Image 0 Image Image Marquee" at bounding box center [663, 298] width 253 height 65
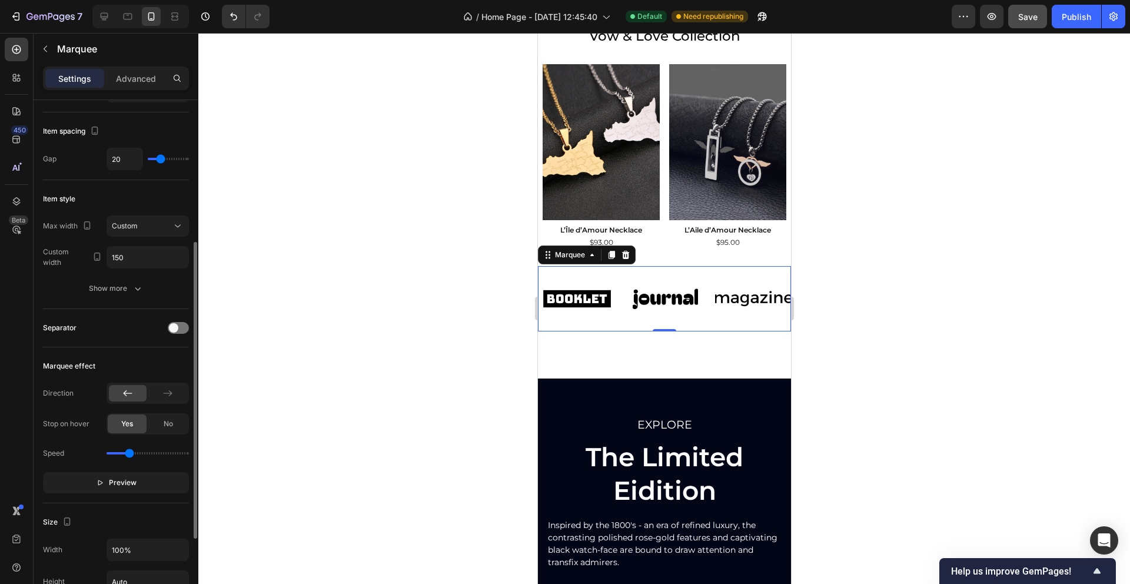
scroll to position [0, 0]
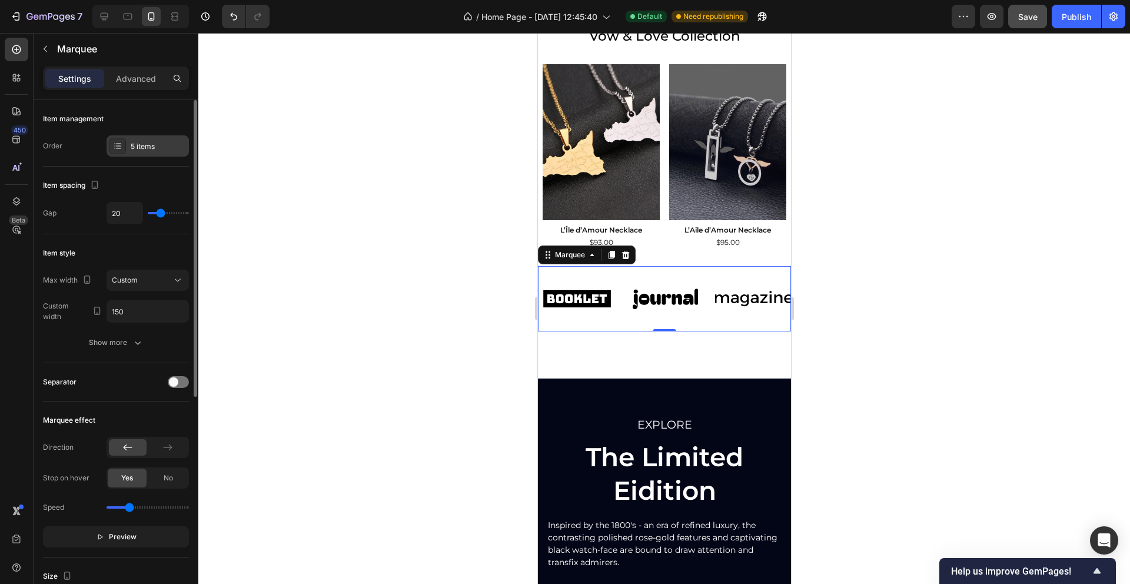
click at [119, 149] on icon at bounding box center [117, 145] width 9 height 9
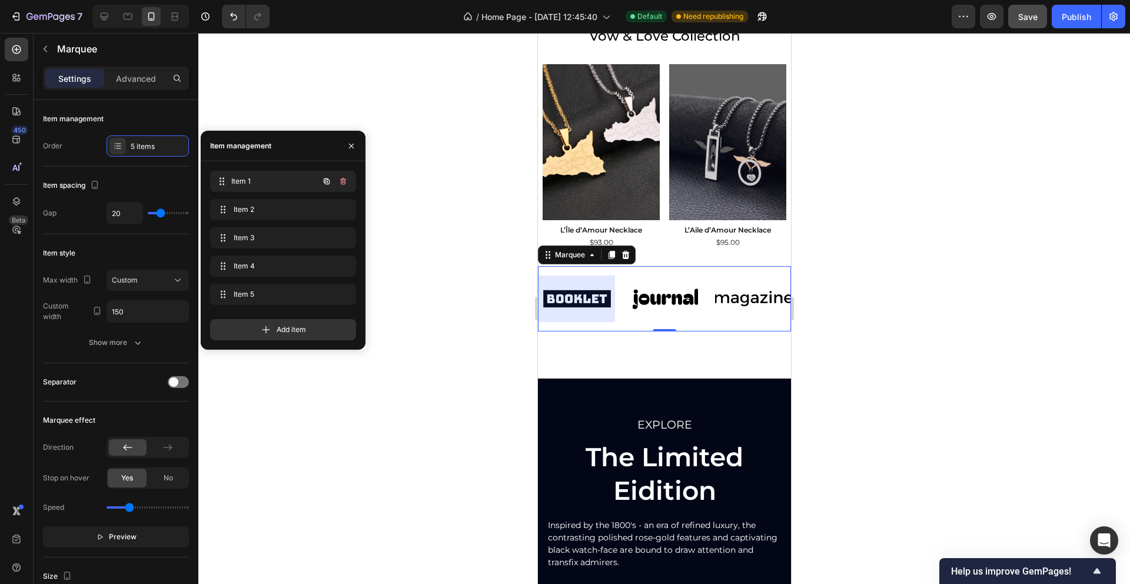
click at [270, 179] on span "Item 1" at bounding box center [274, 181] width 87 height 11
click at [592, 308] on img at bounding box center [576, 298] width 76 height 32
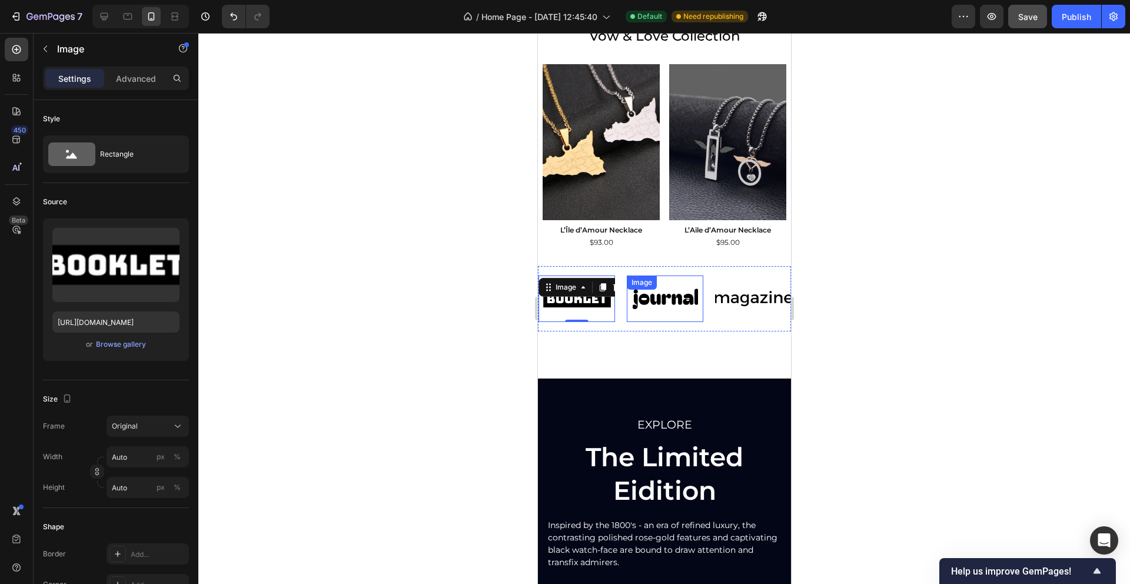
click at [667, 299] on img at bounding box center [664, 298] width 76 height 32
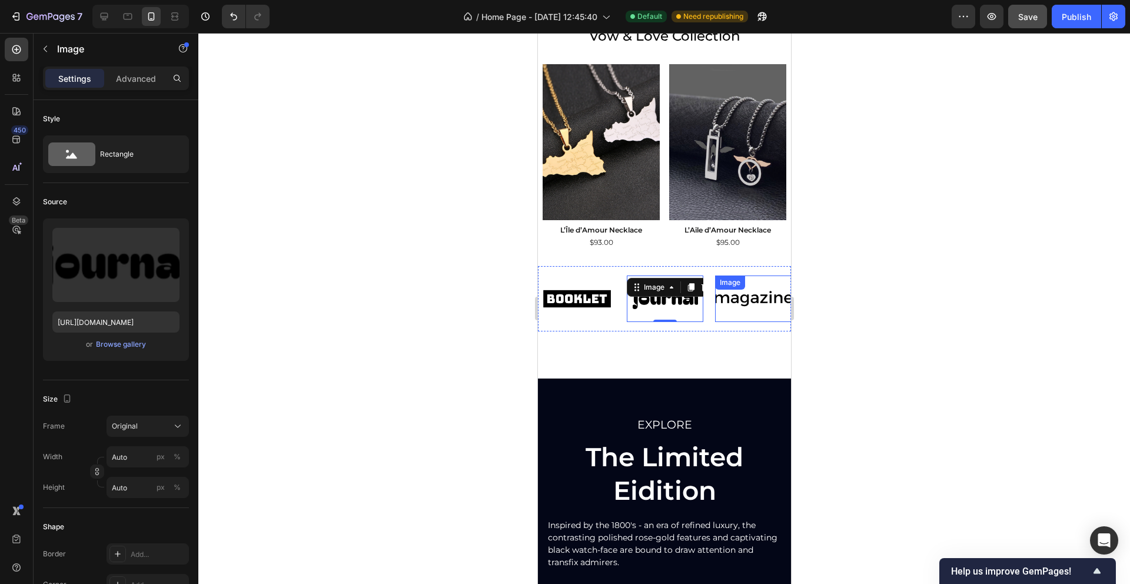
click at [734, 300] on img at bounding box center [752, 298] width 76 height 32
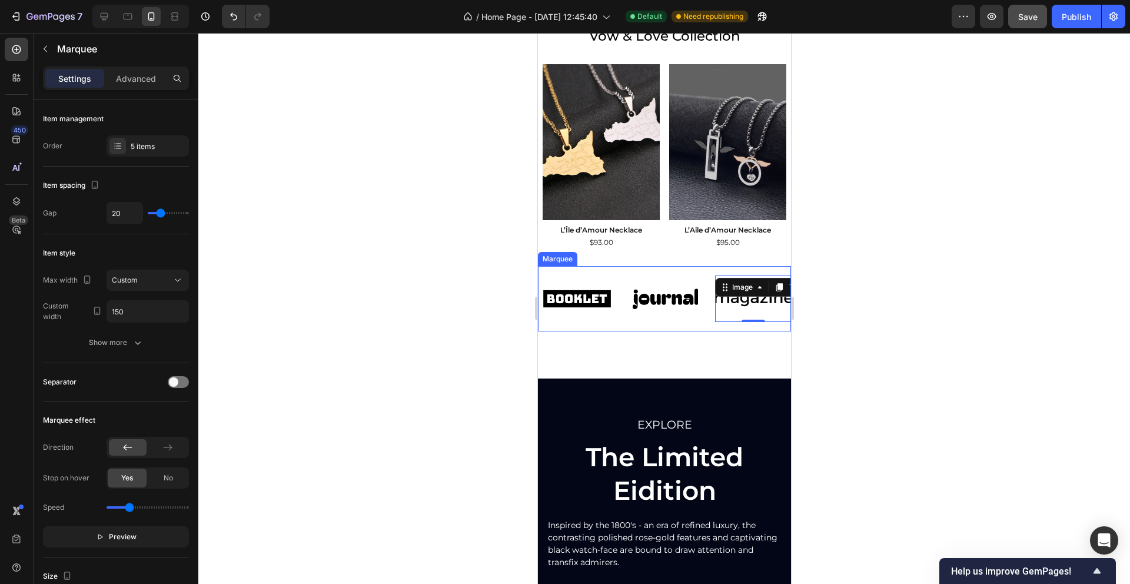
click at [598, 323] on div "Image Image Image 0 Image Image Image Image Image 0 Image Image Marquee" at bounding box center [663, 298] width 253 height 65
click at [630, 252] on div at bounding box center [625, 255] width 14 height 14
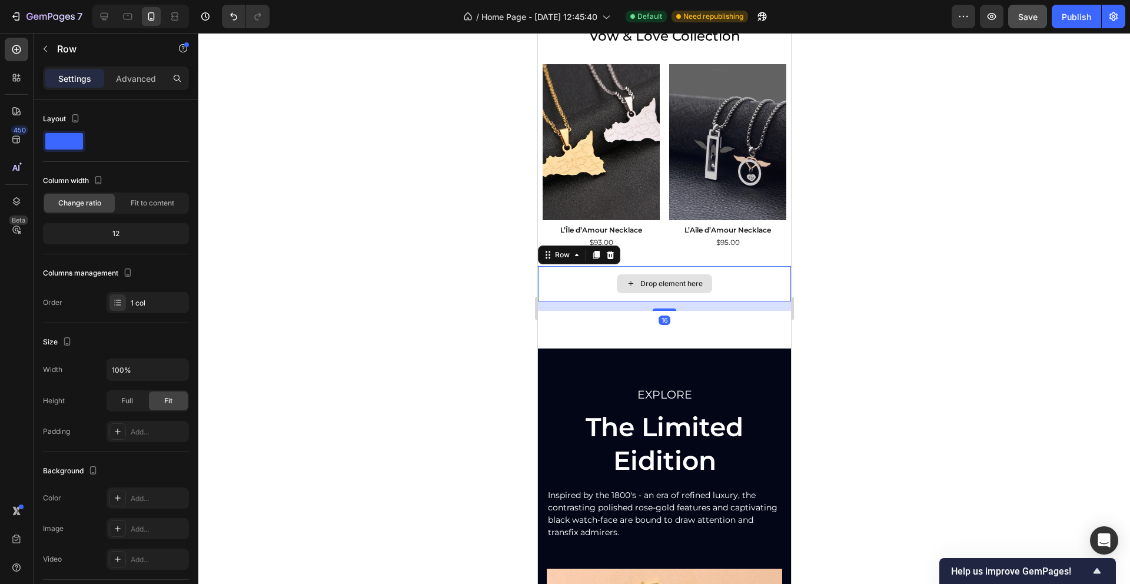
click at [563, 279] on div "Drop element here" at bounding box center [663, 283] width 253 height 35
click at [614, 258] on div at bounding box center [609, 255] width 14 height 14
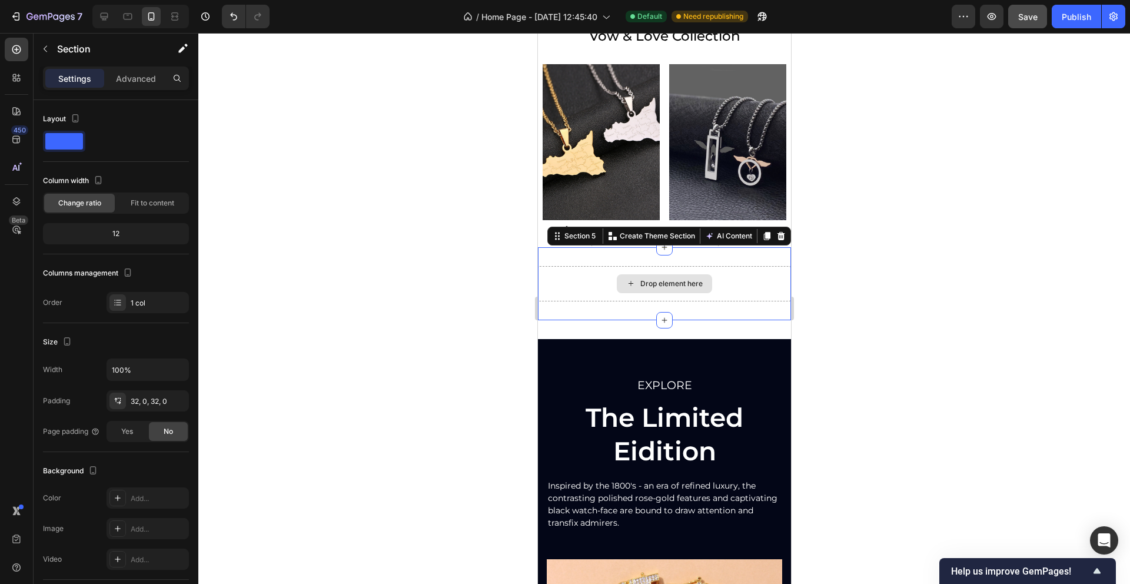
click at [604, 278] on div "Drop element here" at bounding box center [663, 283] width 253 height 35
click at [780, 238] on icon at bounding box center [781, 235] width 8 height 8
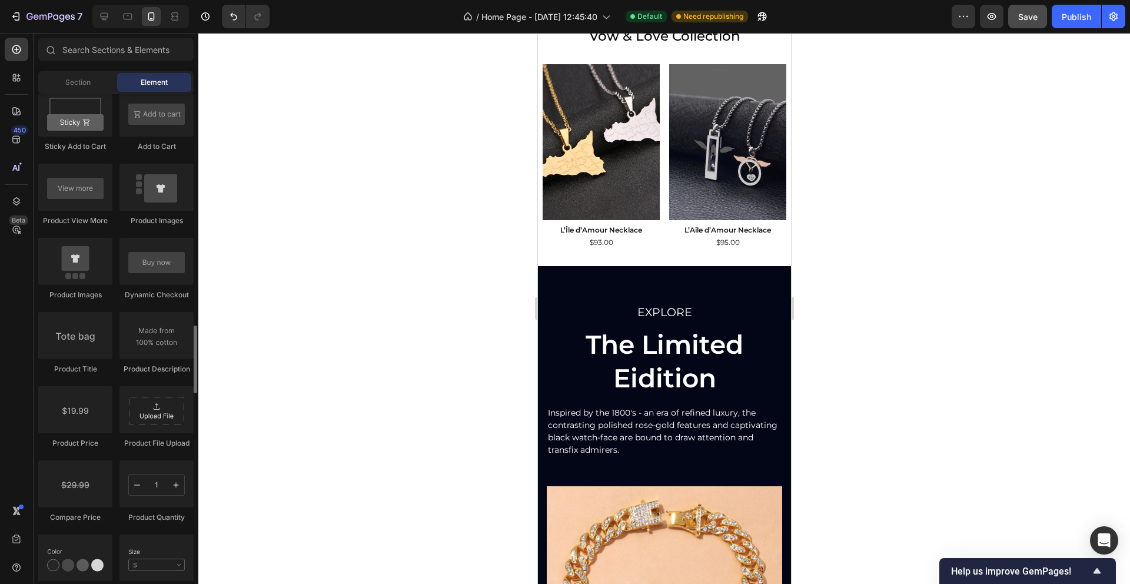
scroll to position [1673, 0]
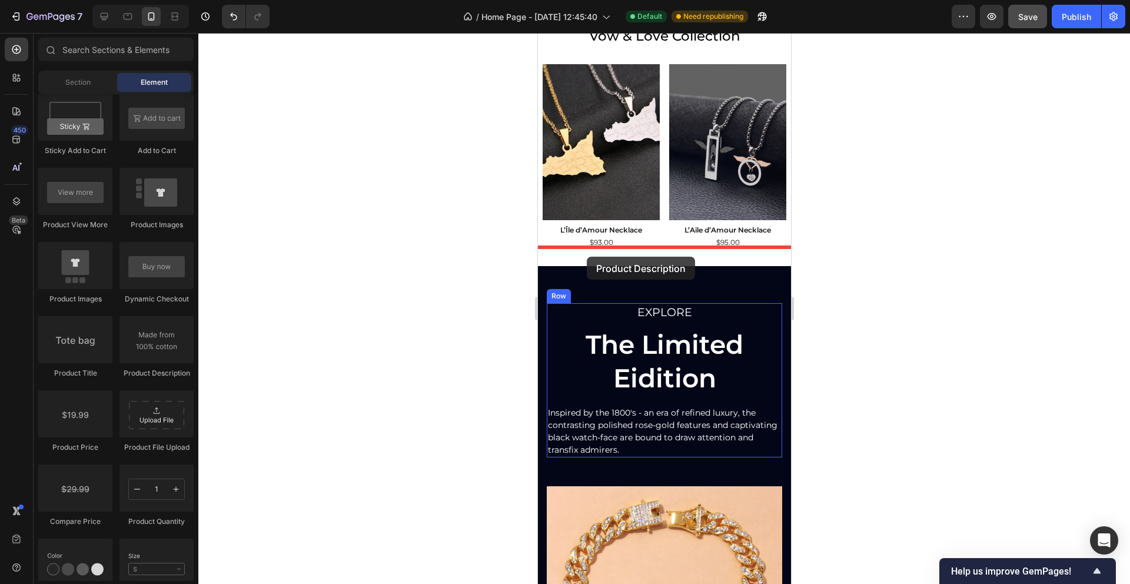
drag, startPoint x: 682, startPoint y: 366, endPoint x: 586, endPoint y: 257, distance: 145.9
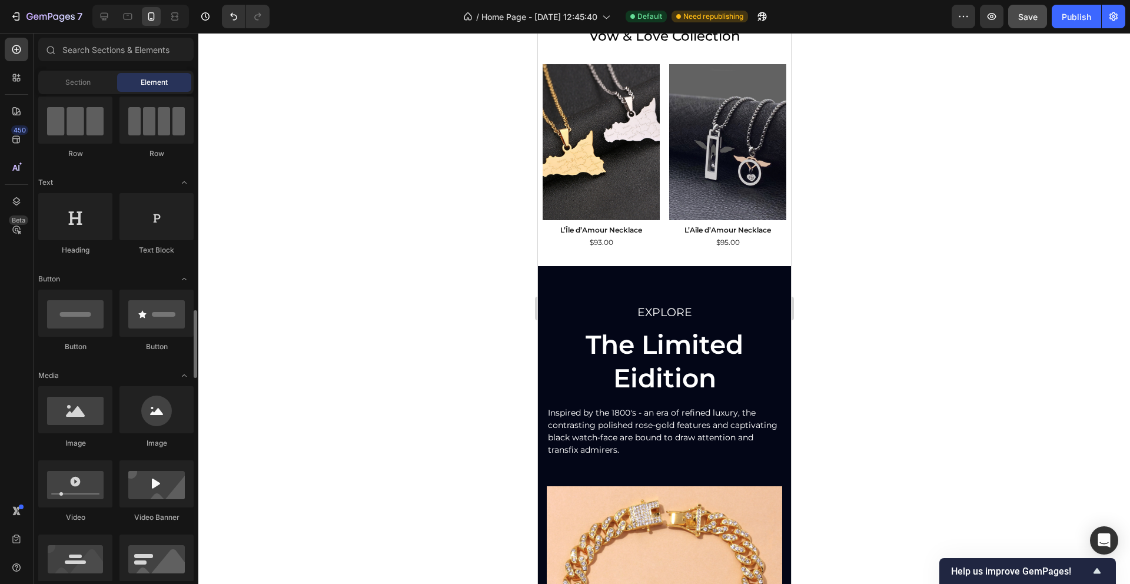
scroll to position [0, 0]
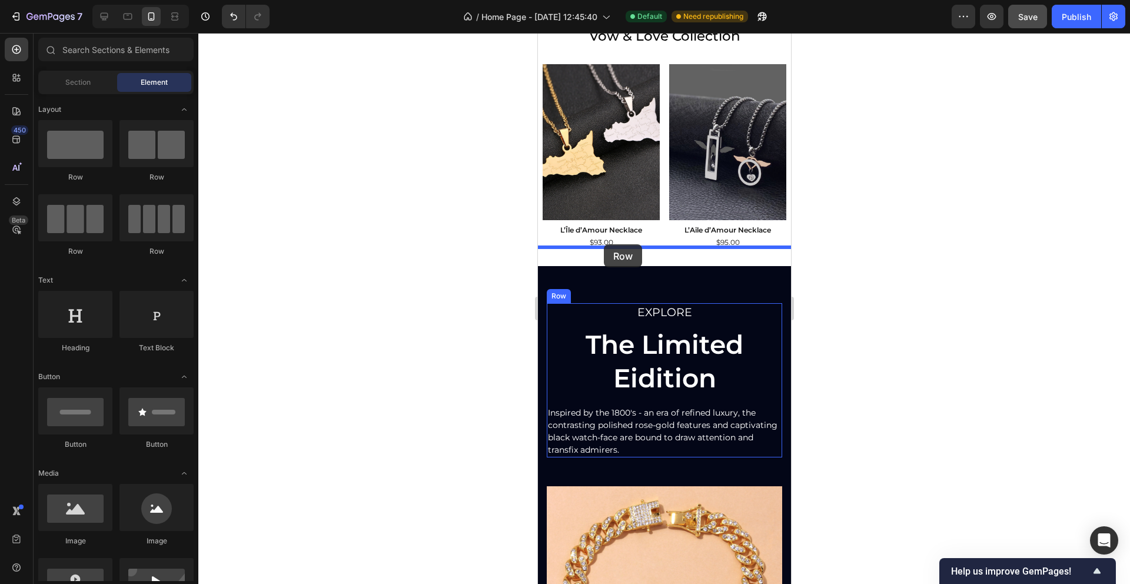
drag, startPoint x: 606, startPoint y: 176, endPoint x: 603, endPoint y: 244, distance: 68.3
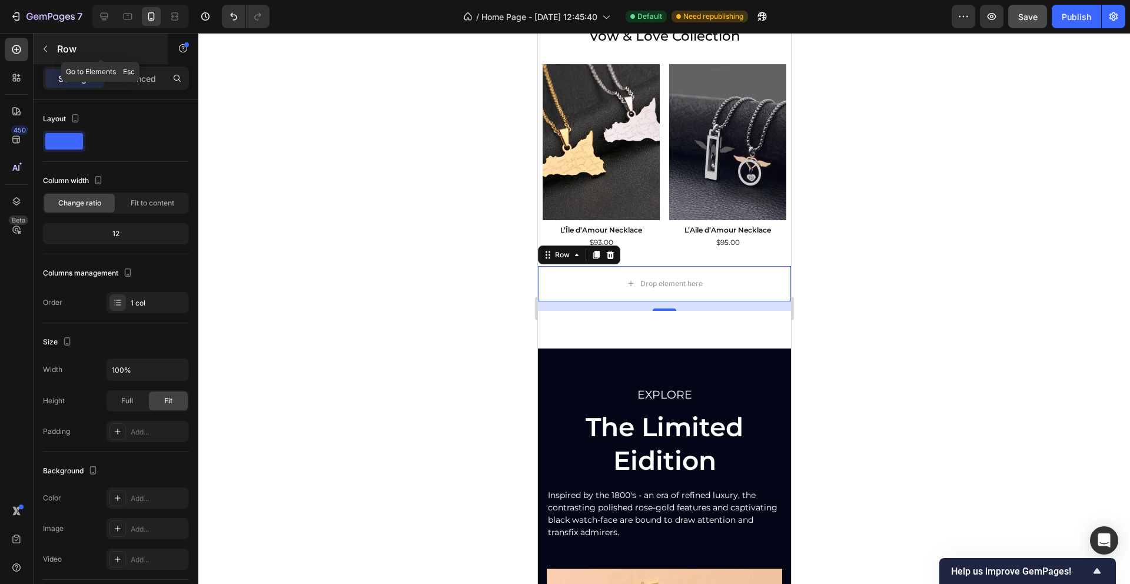
click at [49, 56] on button "button" at bounding box center [45, 48] width 19 height 19
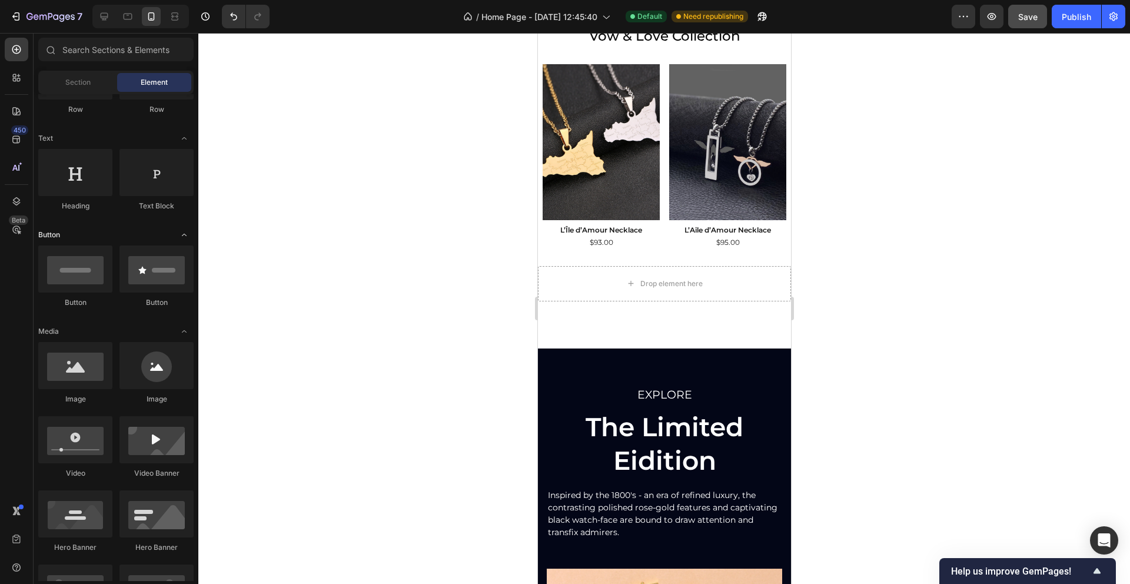
scroll to position [155, 0]
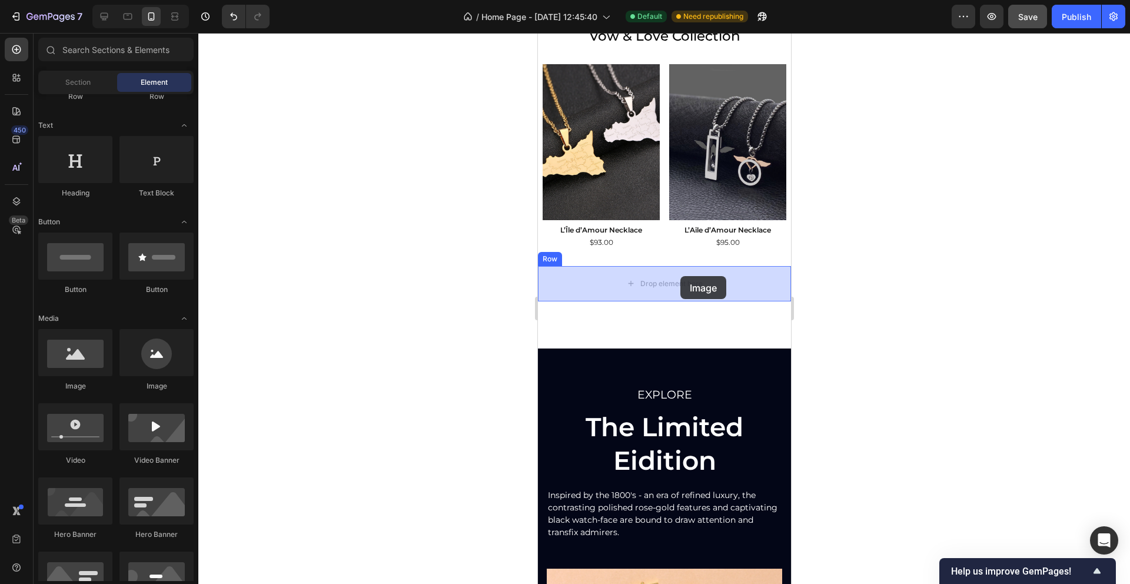
drag, startPoint x: 607, startPoint y: 402, endPoint x: 680, endPoint y: 274, distance: 148.1
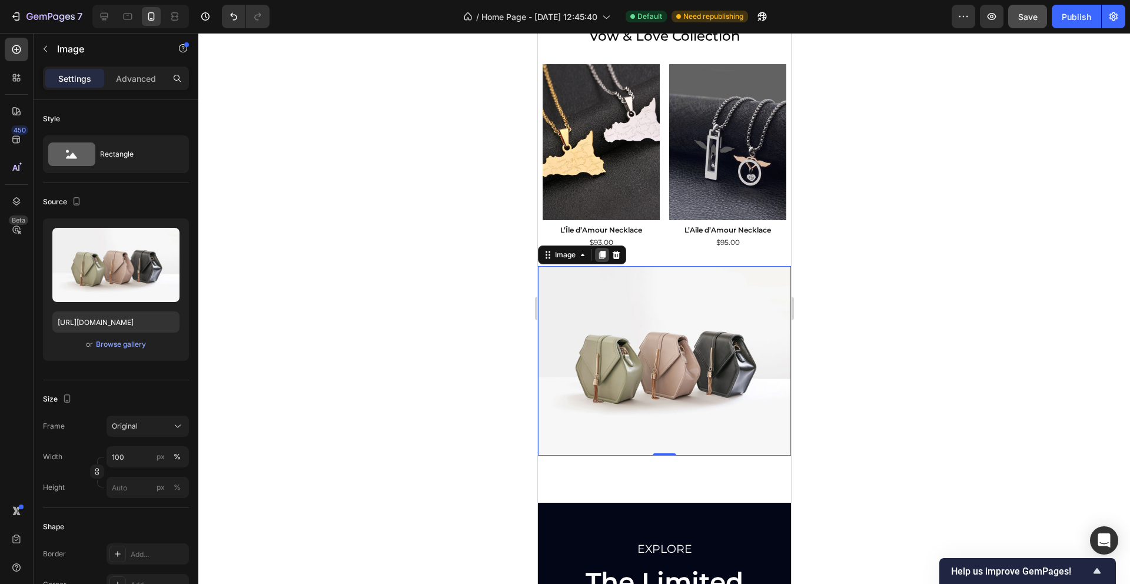
click at [605, 252] on icon at bounding box center [601, 254] width 9 height 9
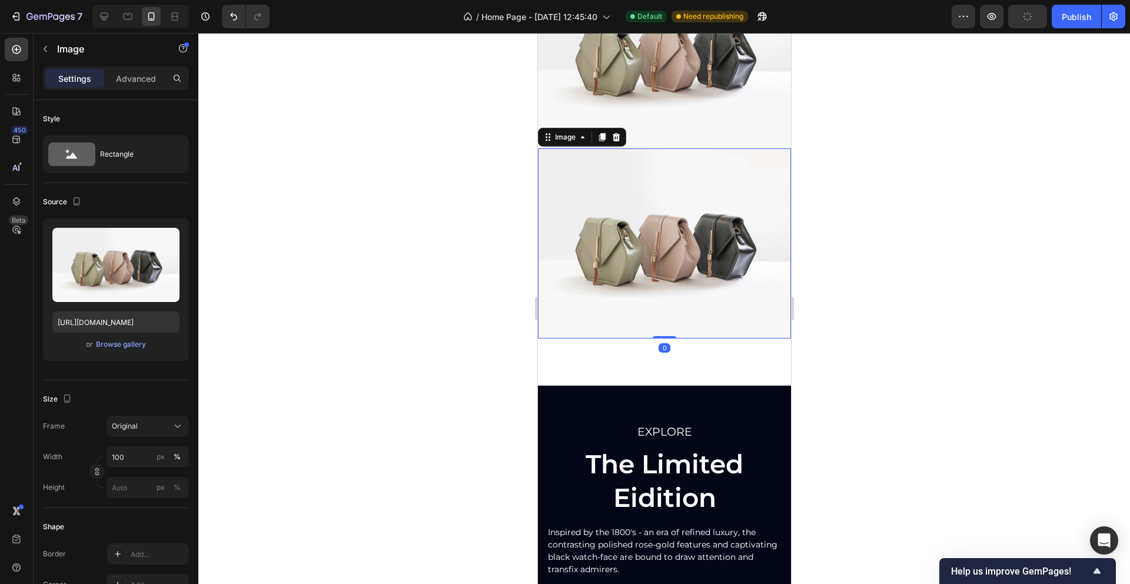
scroll to position [965, 0]
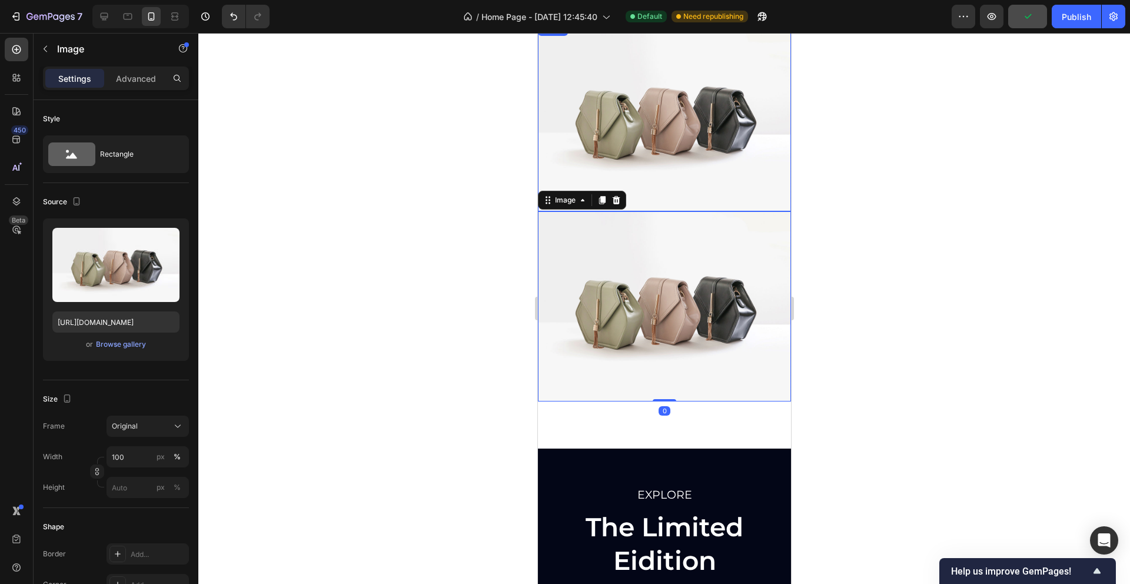
click at [650, 156] on img at bounding box center [663, 117] width 253 height 190
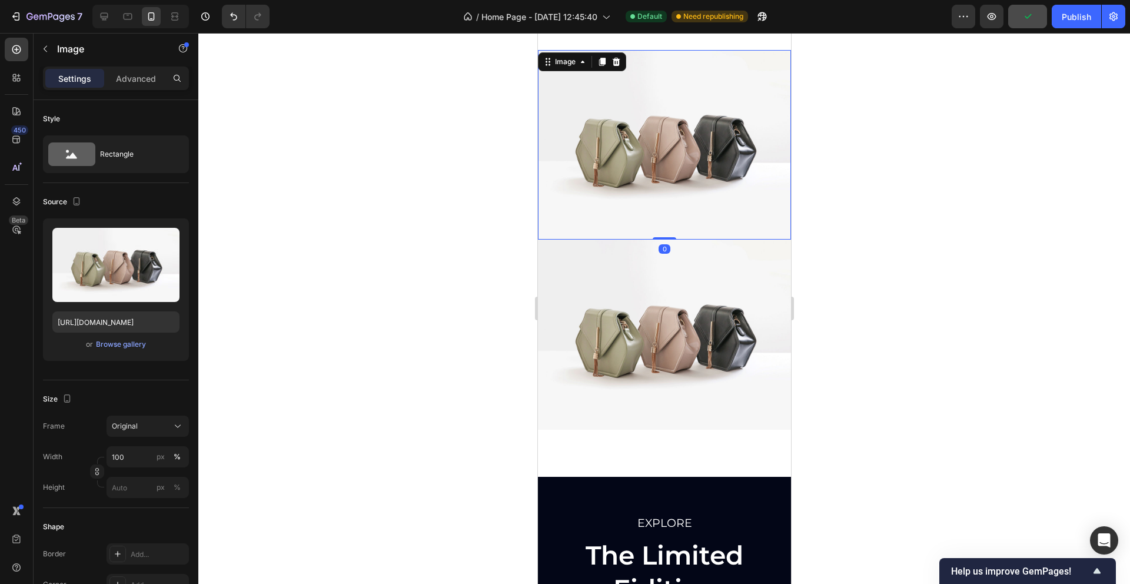
scroll to position [875, 0]
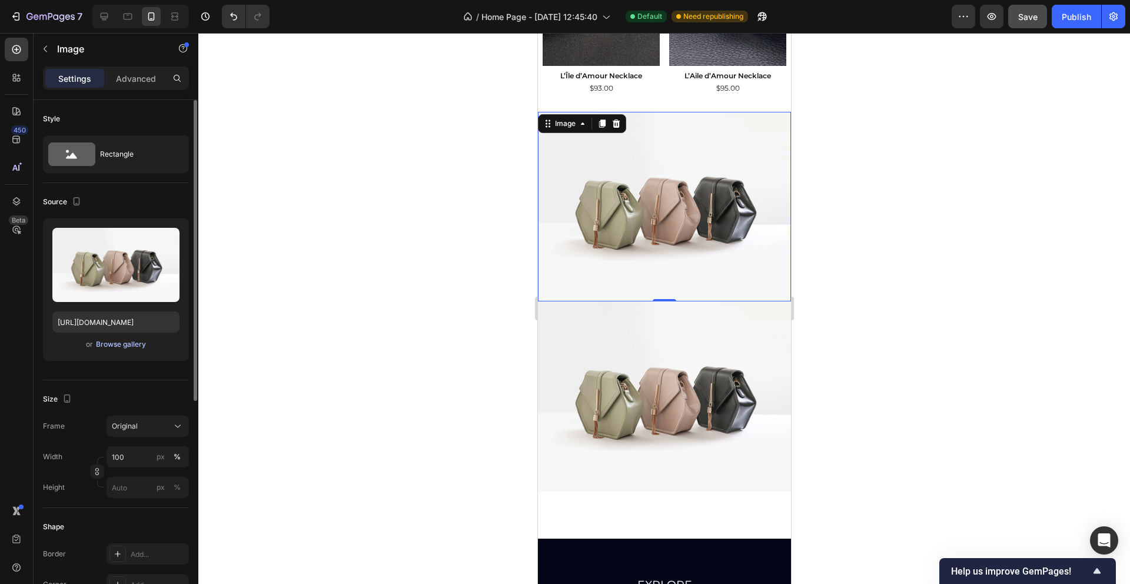
click at [116, 344] on div "Browse gallery" at bounding box center [121, 344] width 50 height 11
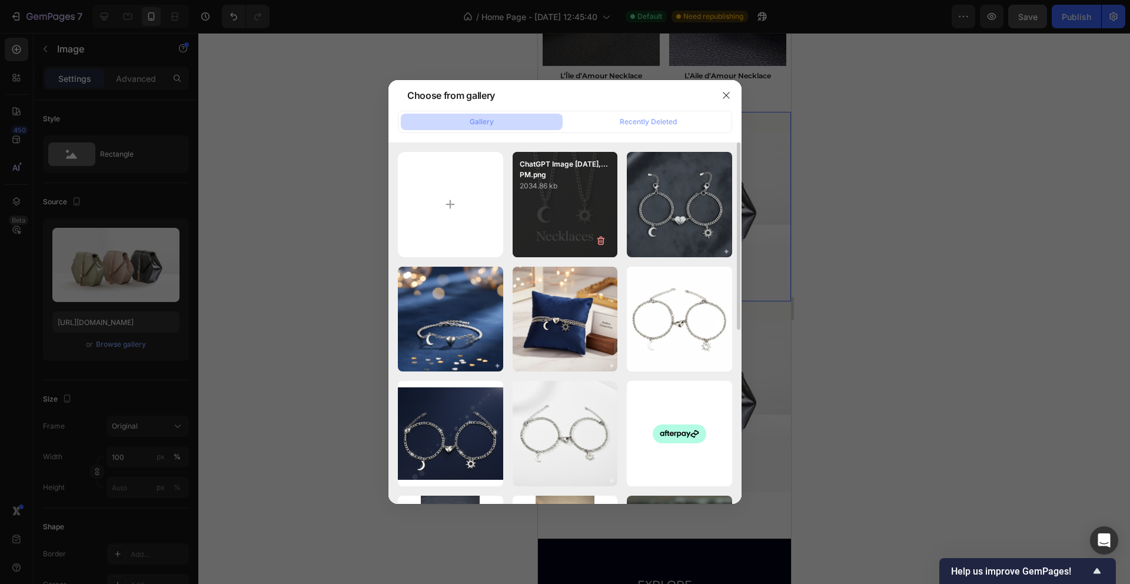
click at [572, 196] on div "ChatGPT Image Sep 27,...PM.png 2034.86 kb" at bounding box center [564, 204] width 105 height 105
type input "https://cdn.shopify.com/s/files/1/0759/3023/9284/files/gempages_483815794820514…"
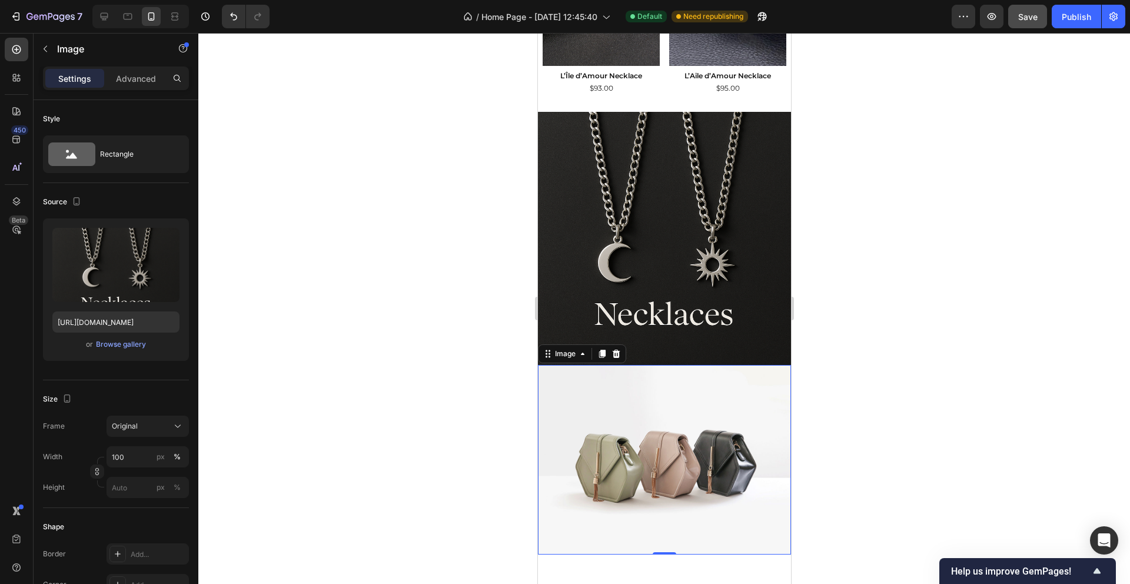
click at [660, 422] on img at bounding box center [663, 460] width 253 height 190
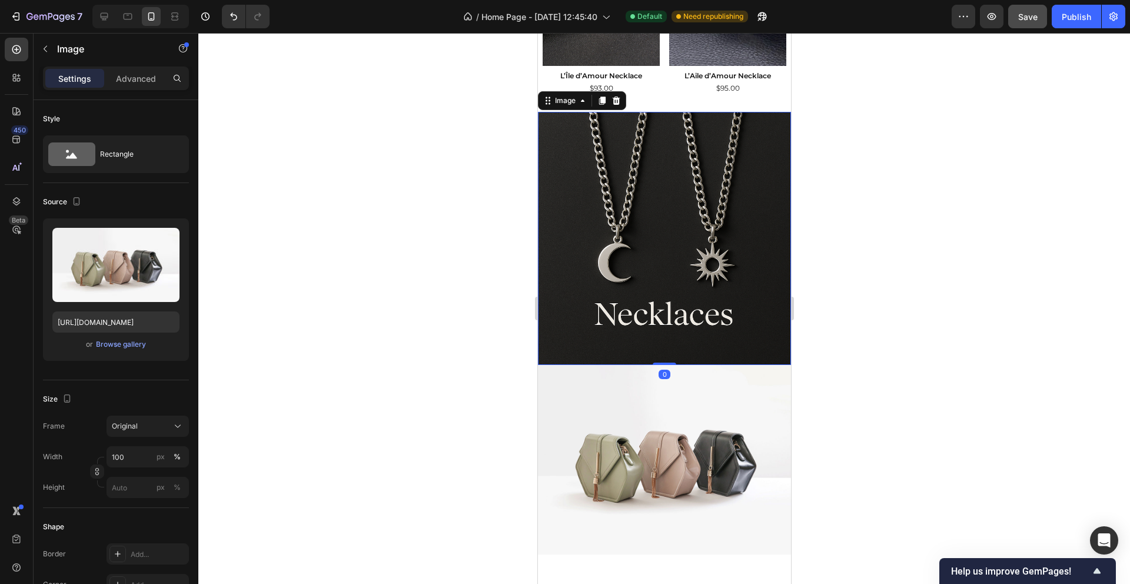
click at [641, 244] on img at bounding box center [663, 238] width 253 height 253
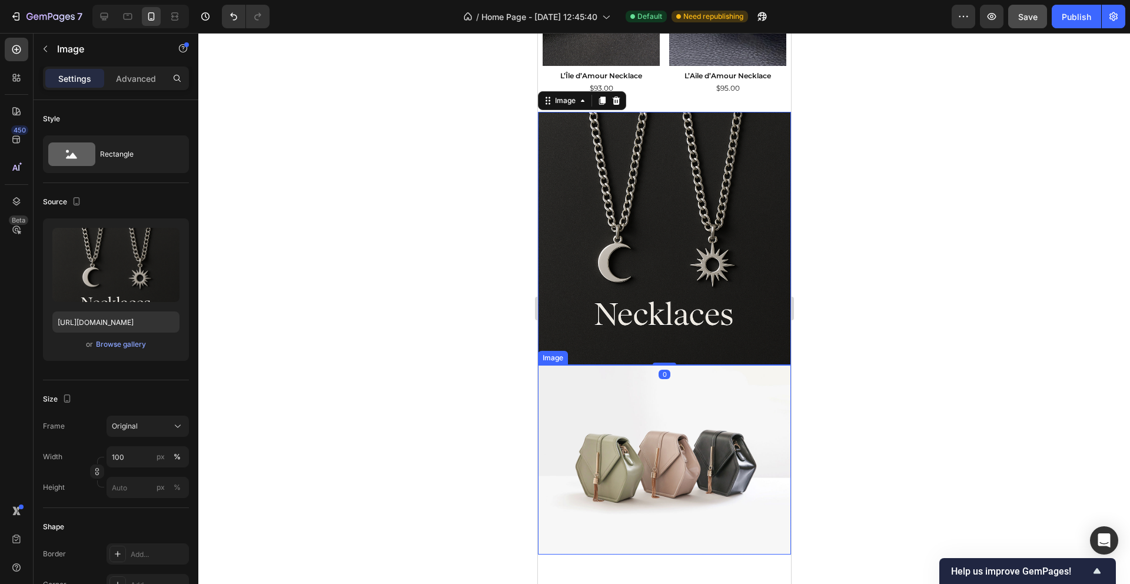
click at [670, 420] on img at bounding box center [663, 460] width 253 height 190
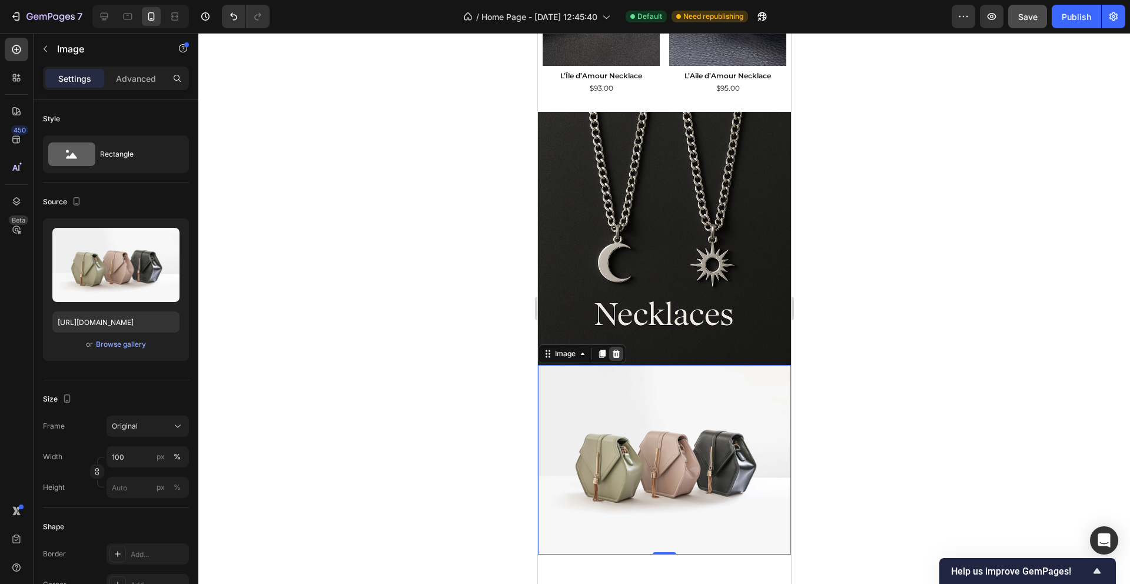
click at [612, 355] on icon at bounding box center [615, 353] width 9 height 9
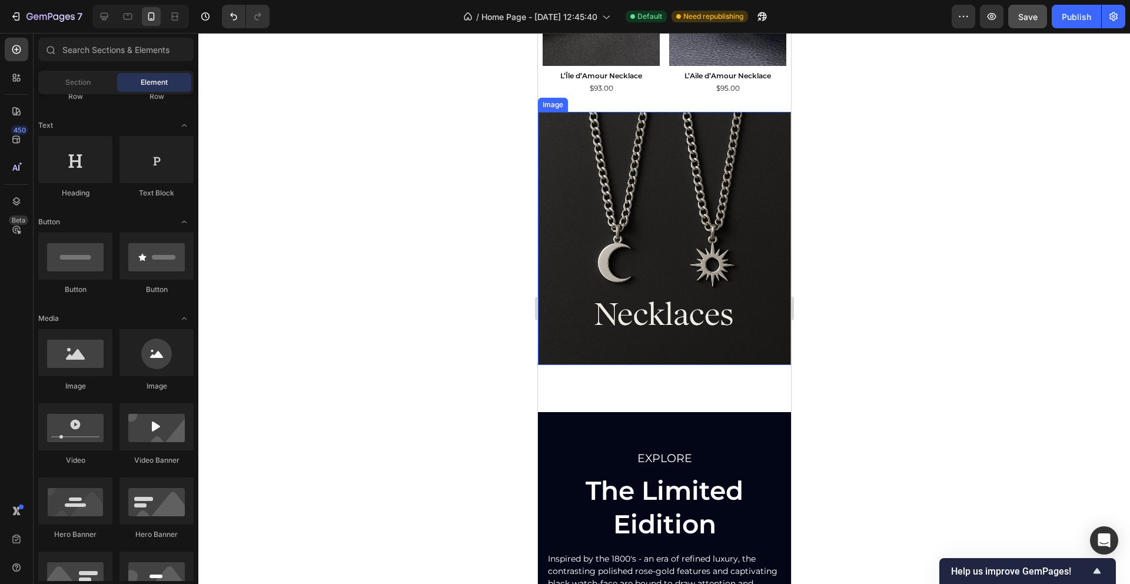
click at [616, 289] on img at bounding box center [663, 238] width 253 height 253
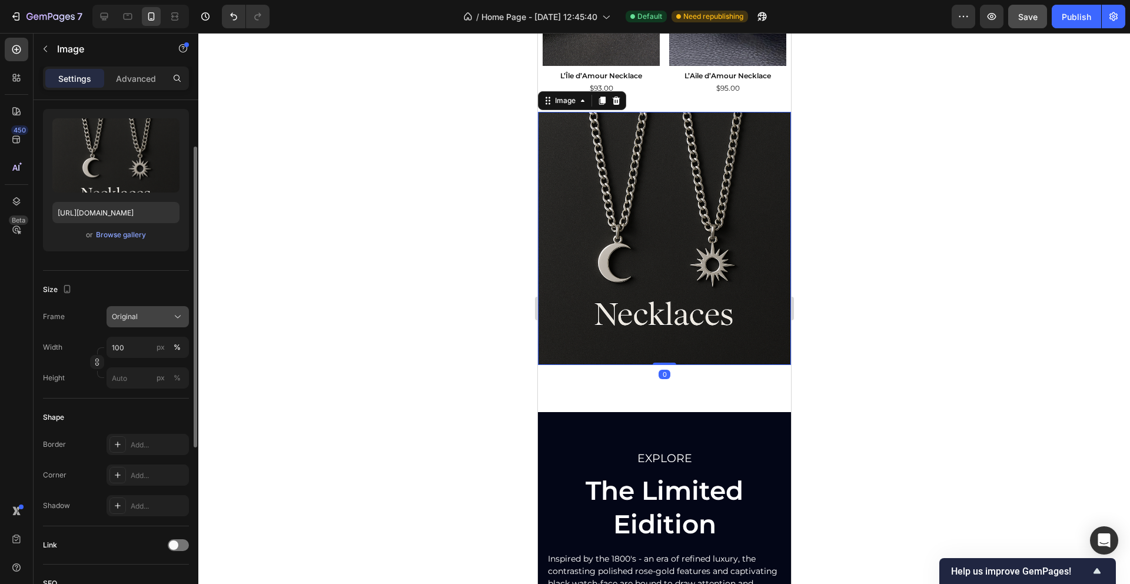
scroll to position [119, 0]
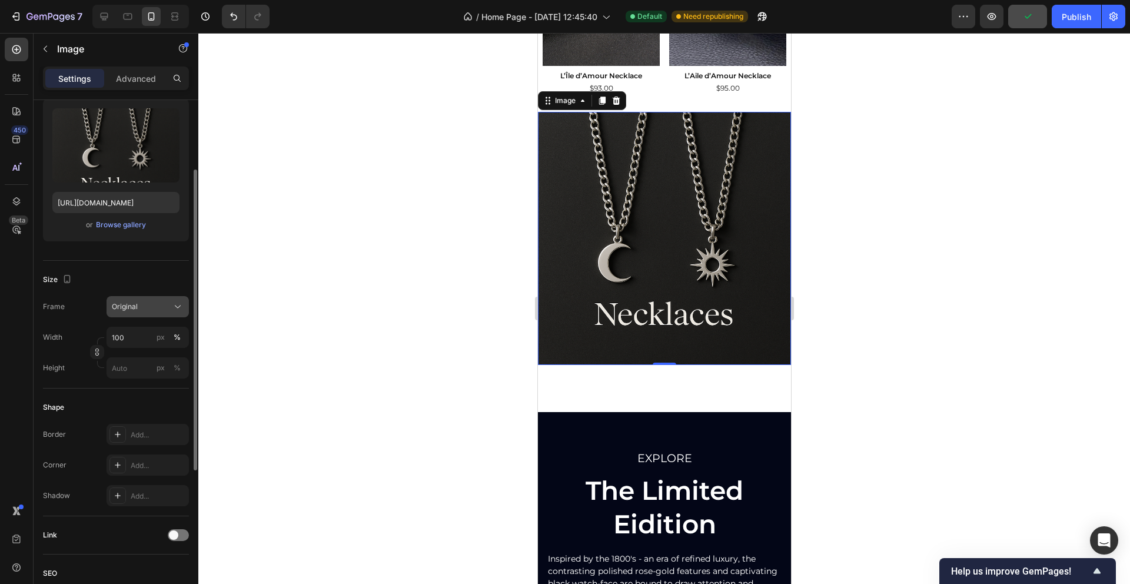
click at [176, 307] on icon at bounding box center [178, 307] width 12 height 12
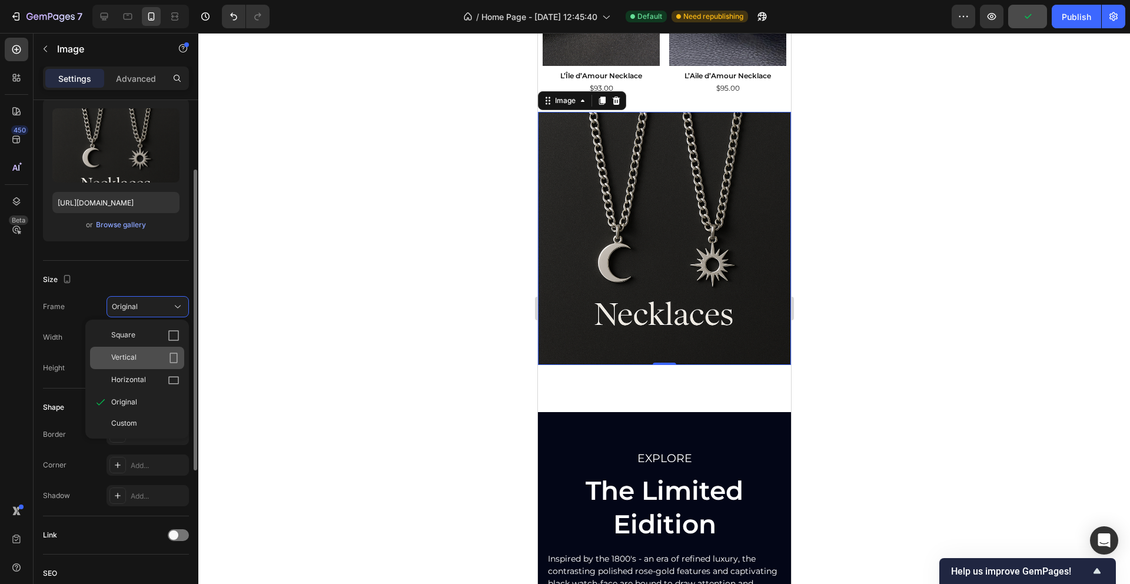
click at [169, 352] on icon at bounding box center [174, 358] width 12 height 12
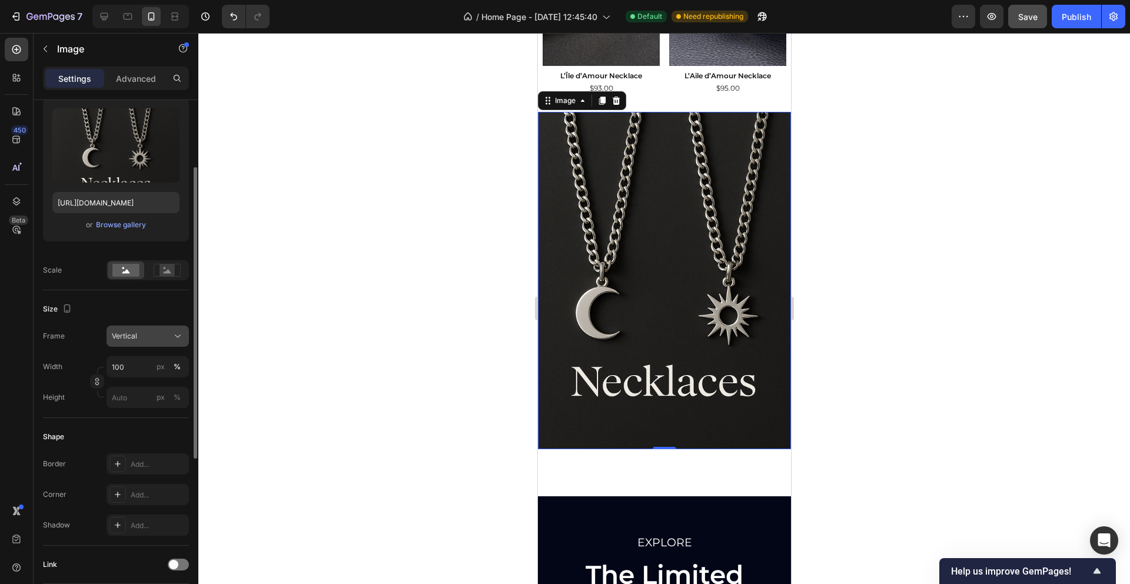
click at [172, 333] on icon at bounding box center [178, 336] width 12 height 12
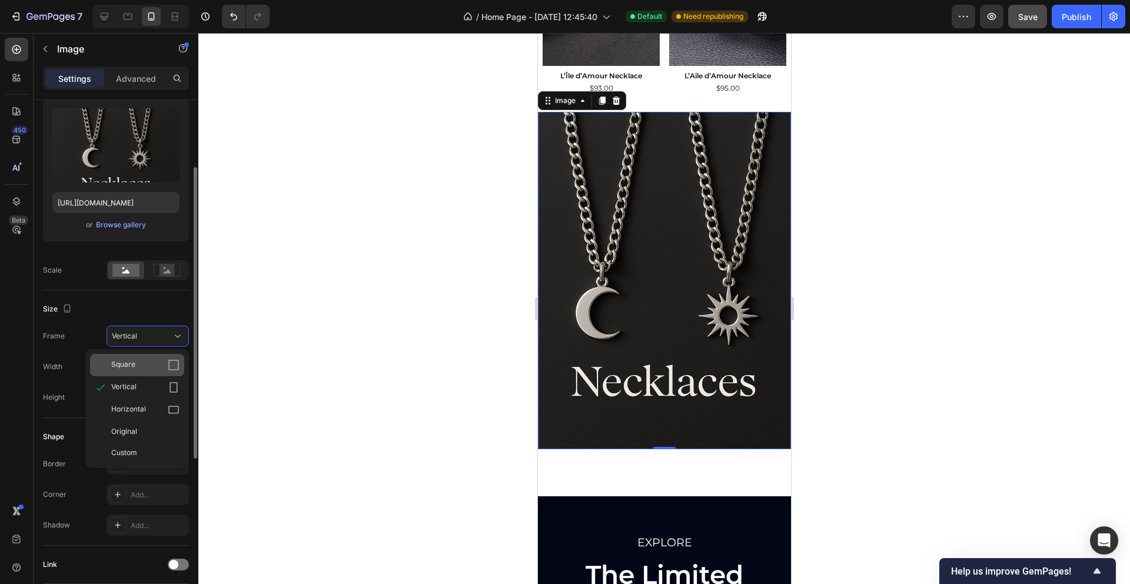
click at [171, 364] on icon at bounding box center [174, 365] width 12 height 12
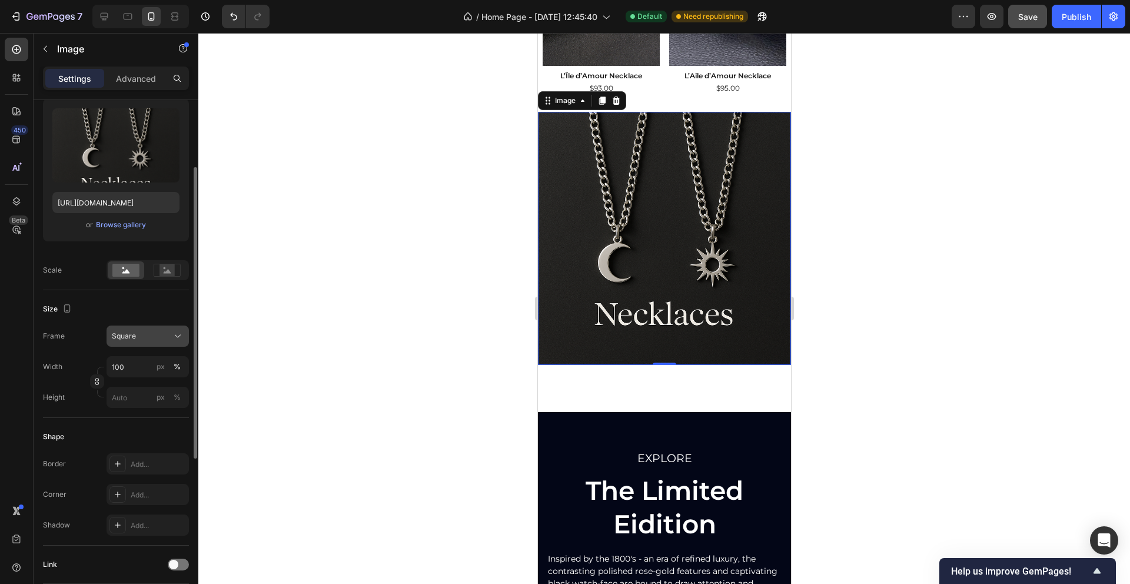
click at [184, 335] on button "Square" at bounding box center [147, 335] width 82 height 21
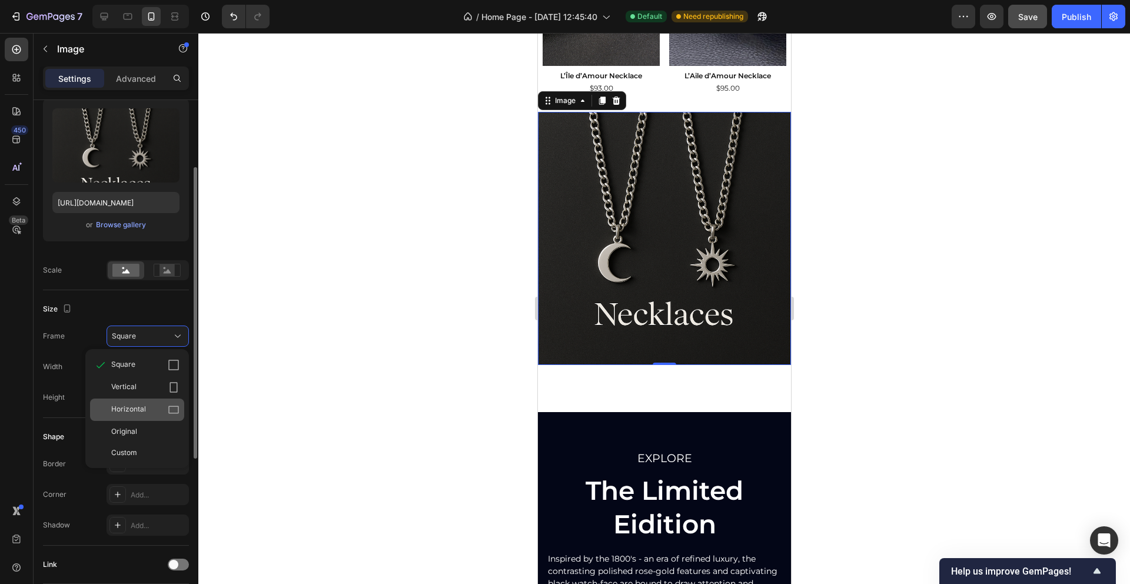
click at [155, 408] on div "Horizontal" at bounding box center [145, 410] width 68 height 12
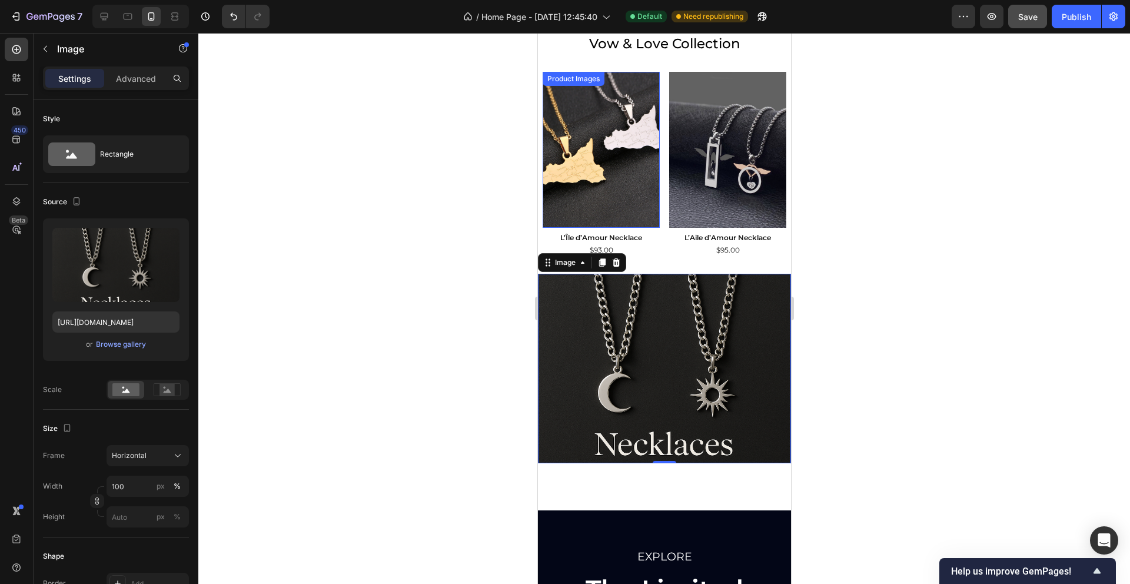
scroll to position [762, 0]
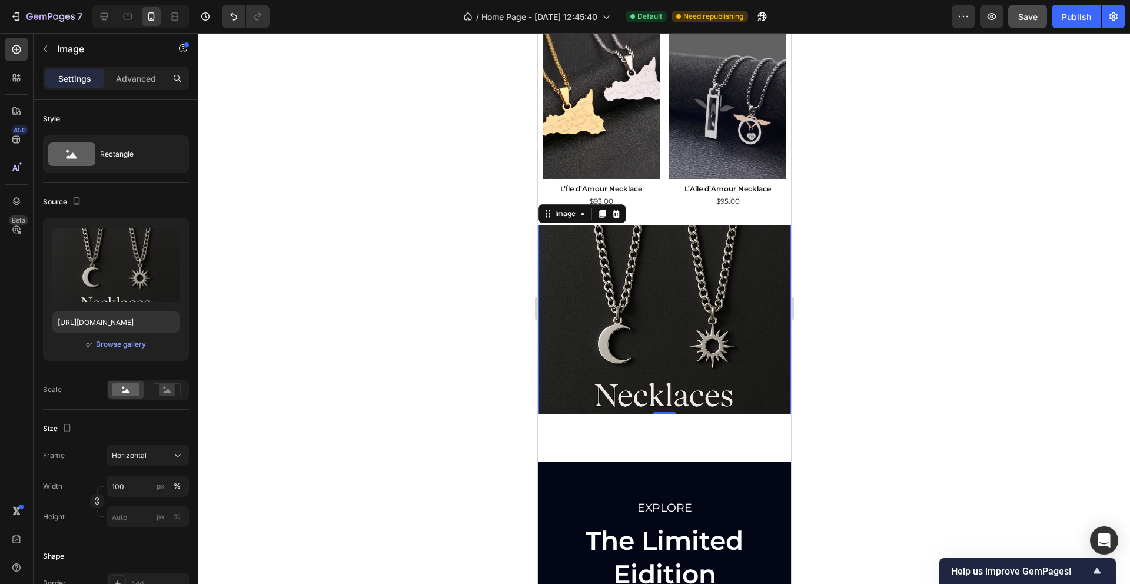
click at [607, 270] on img at bounding box center [663, 320] width 253 height 190
click at [661, 265] on img at bounding box center [663, 320] width 253 height 190
click at [145, 154] on div "Rectangle" at bounding box center [136, 154] width 72 height 27
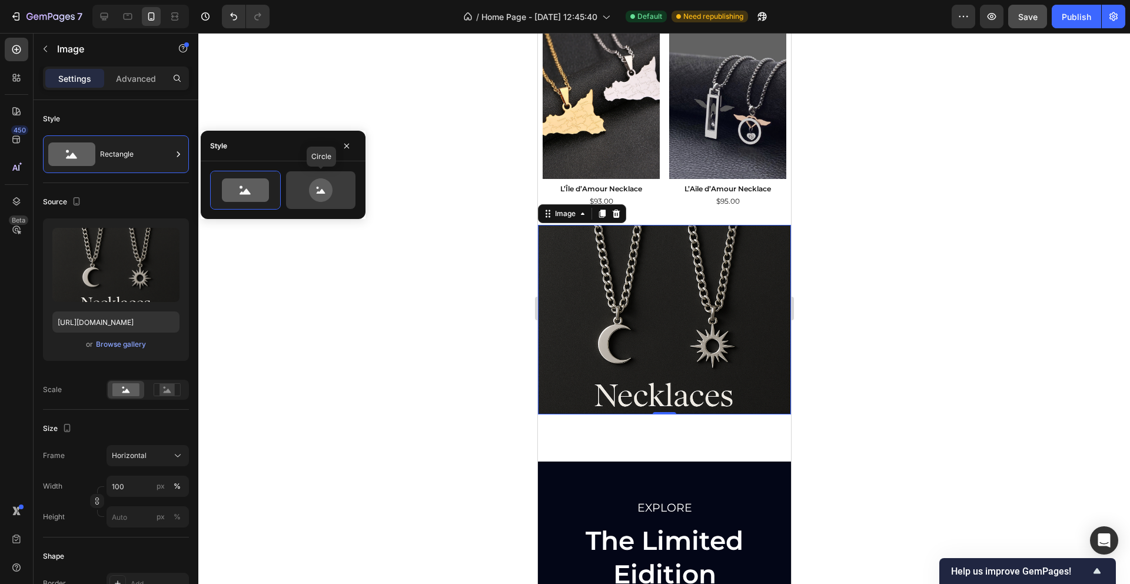
click at [330, 185] on icon at bounding box center [321, 190] width 24 height 24
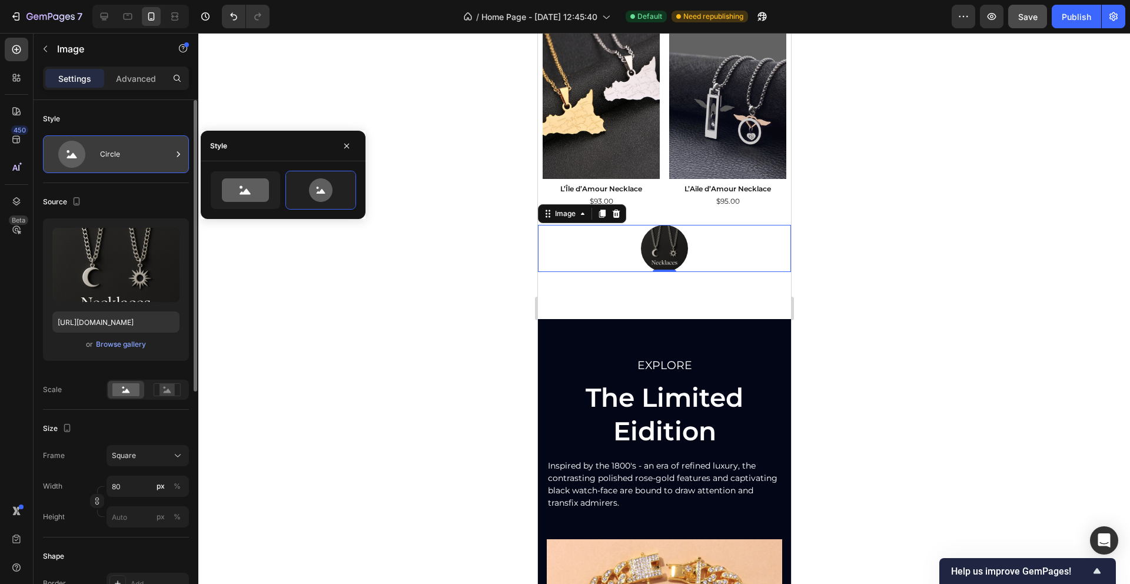
click at [138, 148] on div "Circle" at bounding box center [136, 154] width 72 height 27
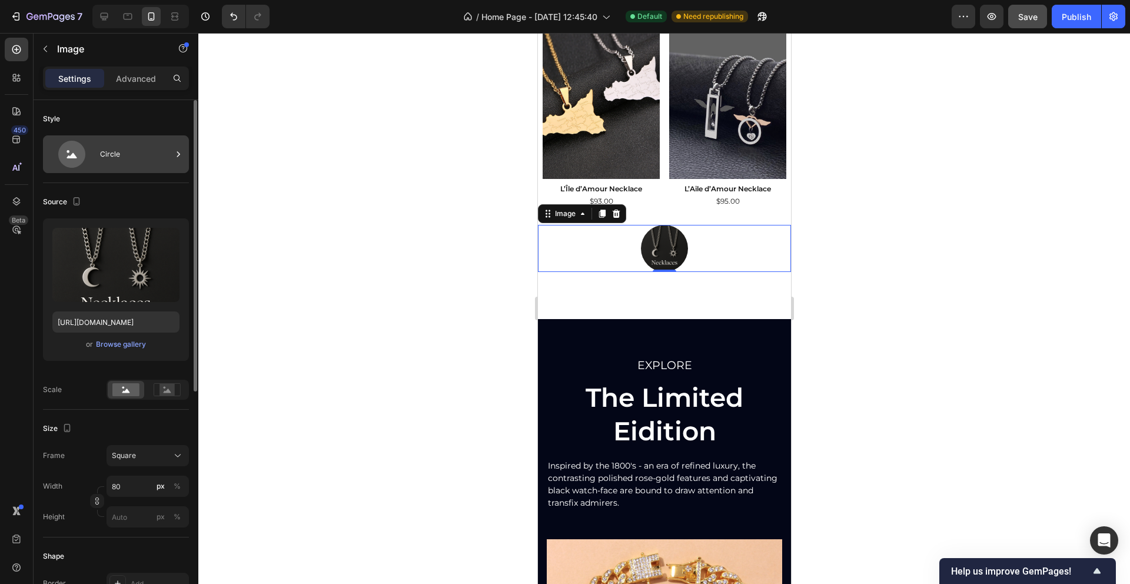
click at [119, 149] on div "Circle" at bounding box center [136, 154] width 72 height 27
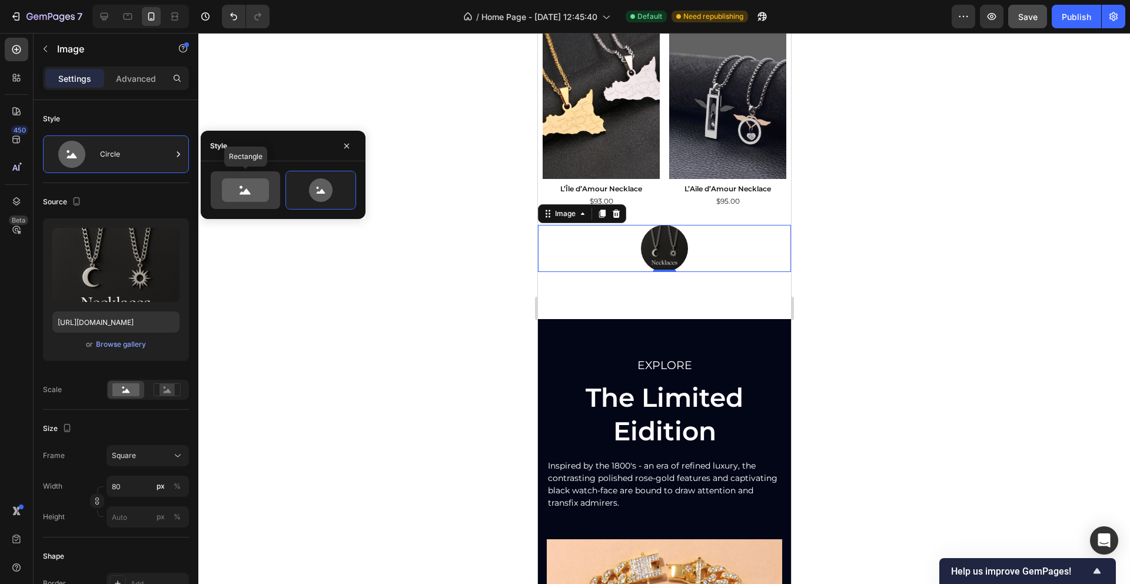
click at [254, 198] on icon at bounding box center [245, 190] width 47 height 24
type input "100"
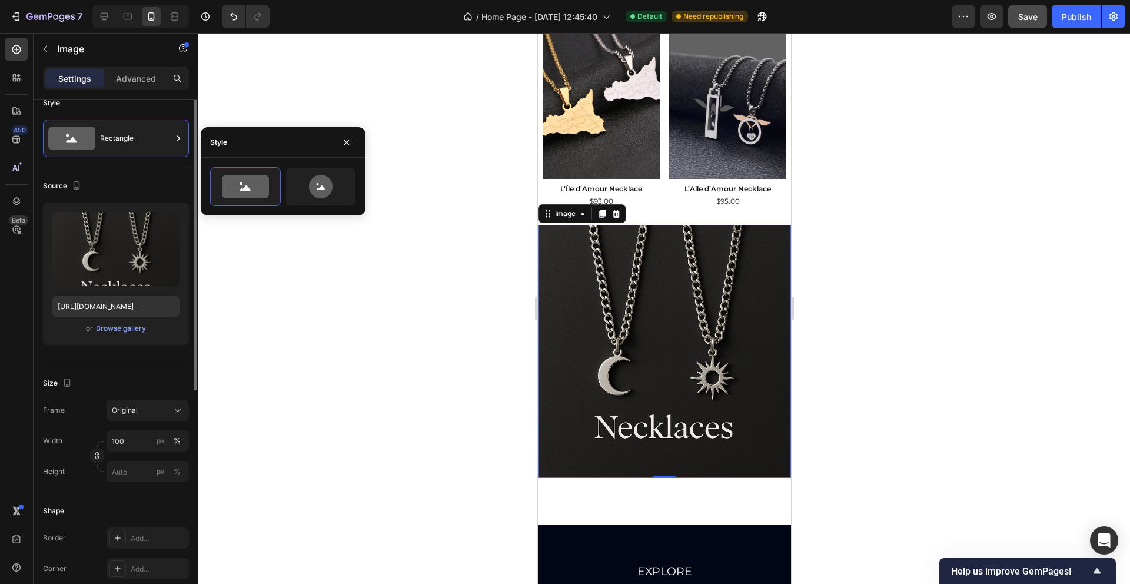
scroll to position [0, 0]
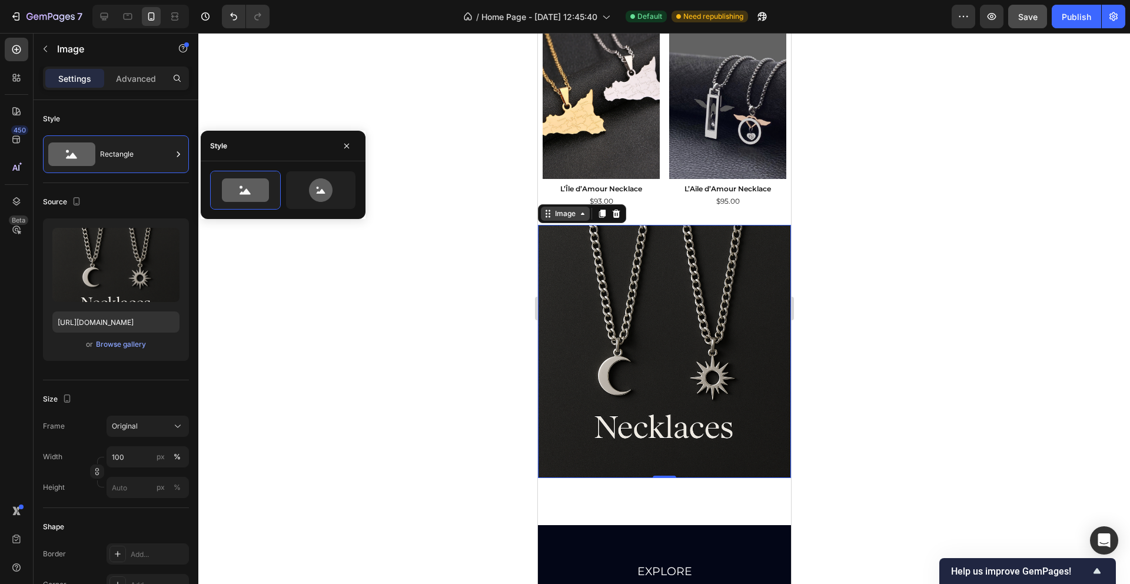
click at [543, 215] on icon at bounding box center [546, 213] width 9 height 9
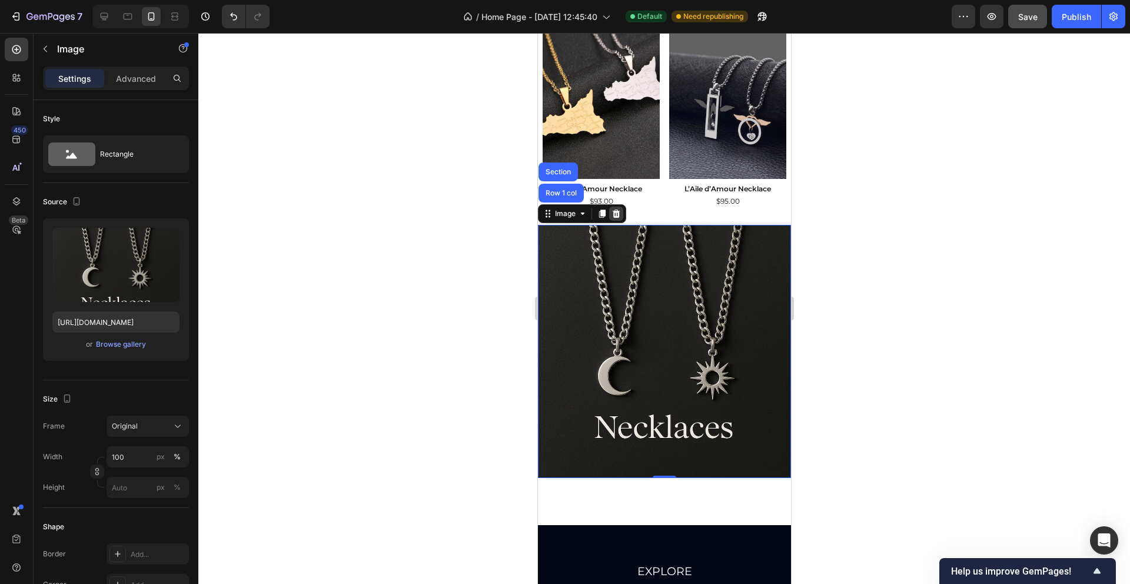
click at [615, 212] on icon at bounding box center [615, 213] width 9 height 9
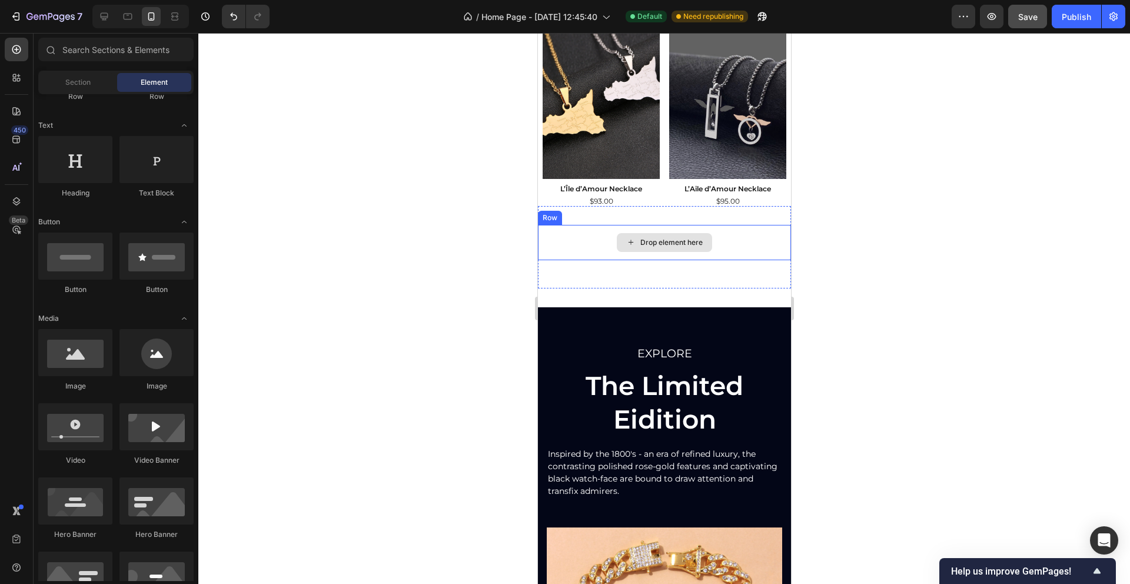
click at [582, 240] on div "Drop element here" at bounding box center [663, 242] width 253 height 35
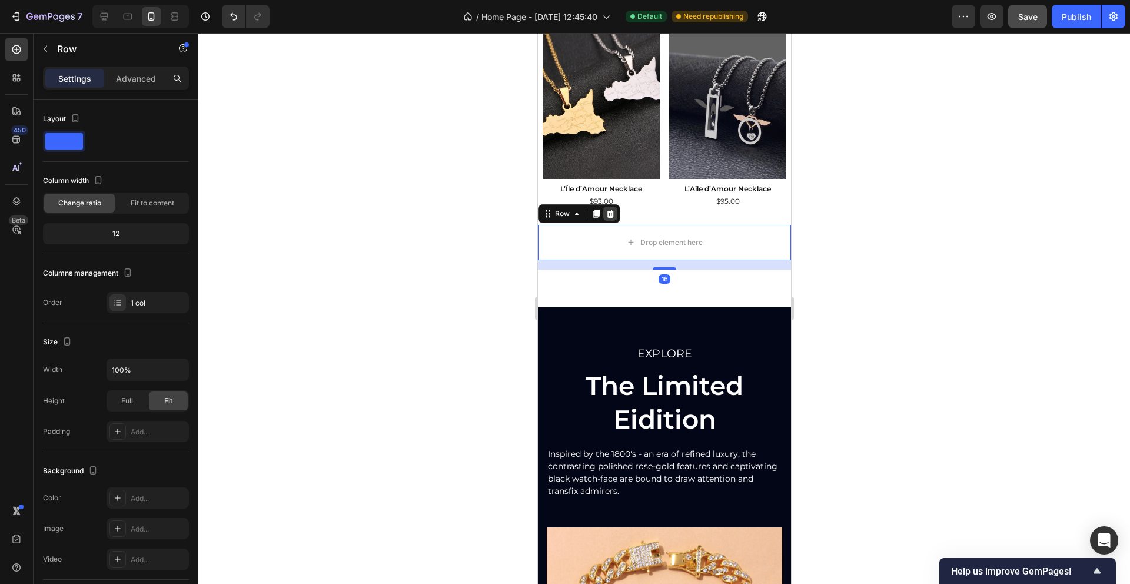
click at [612, 211] on icon at bounding box center [610, 213] width 8 height 8
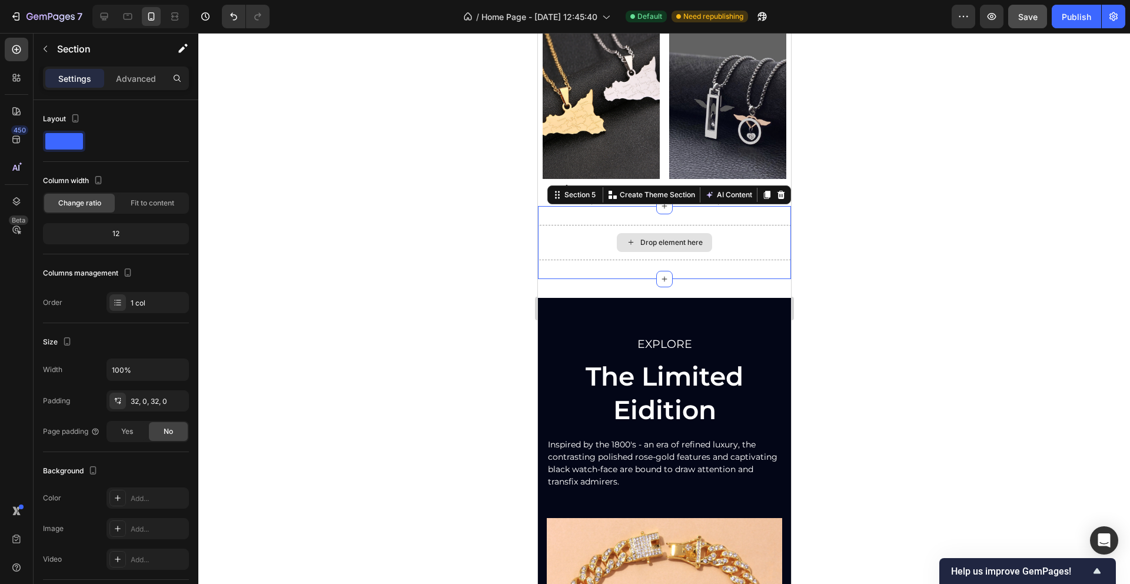
click at [588, 241] on div "Drop element here" at bounding box center [663, 242] width 253 height 35
click at [781, 193] on icon at bounding box center [781, 194] width 8 height 8
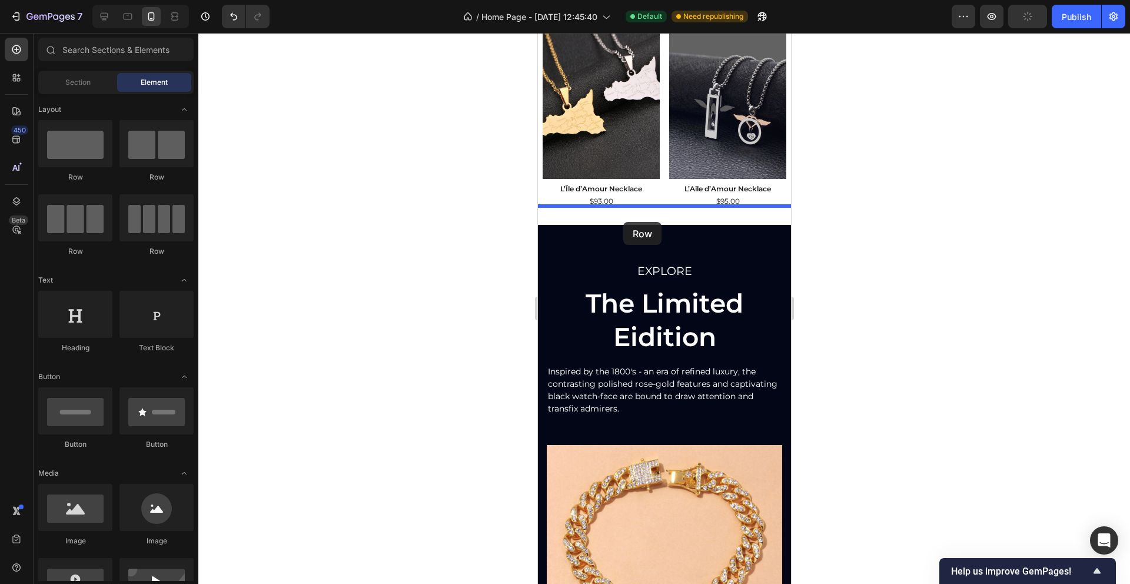
drag, startPoint x: 684, startPoint y: 186, endPoint x: 622, endPoint y: 222, distance: 71.4
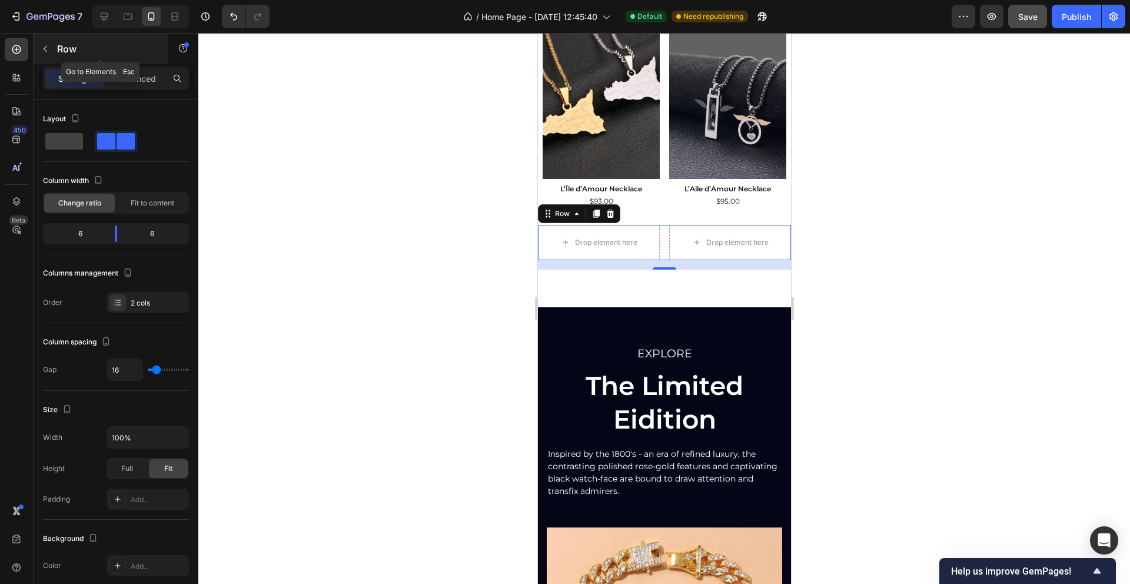
click at [41, 45] on icon "button" at bounding box center [45, 48] width 9 height 9
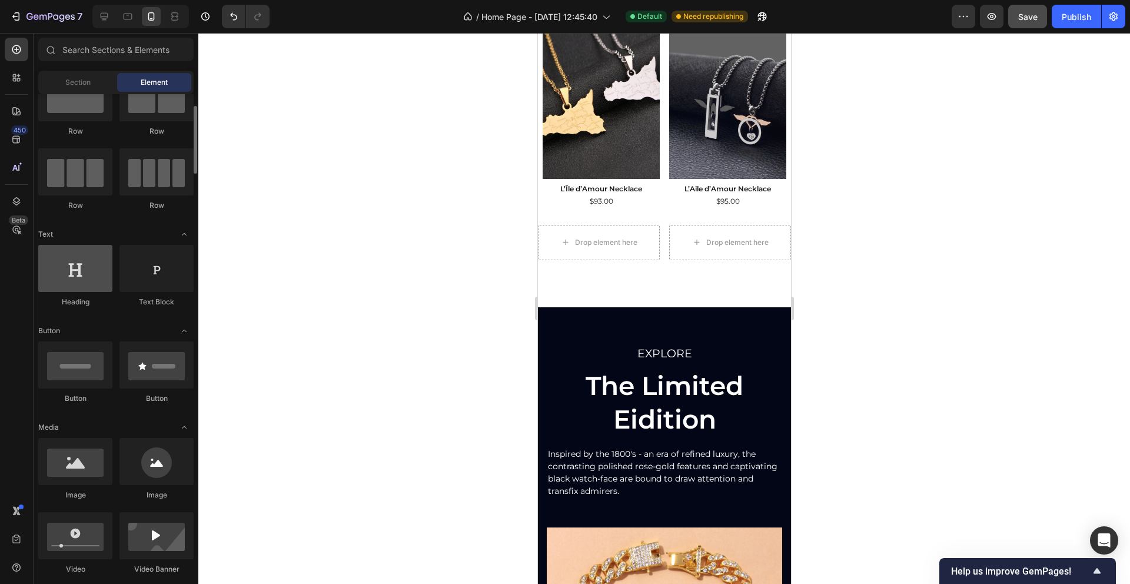
scroll to position [51, 0]
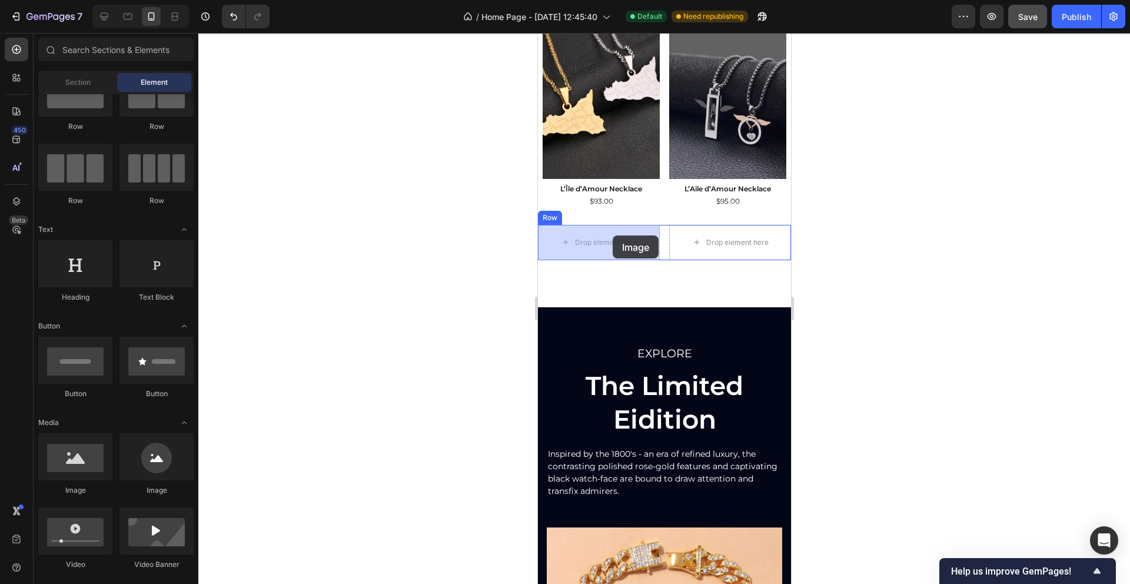
drag, startPoint x: 614, startPoint y: 502, endPoint x: 612, endPoint y: 235, distance: 266.5
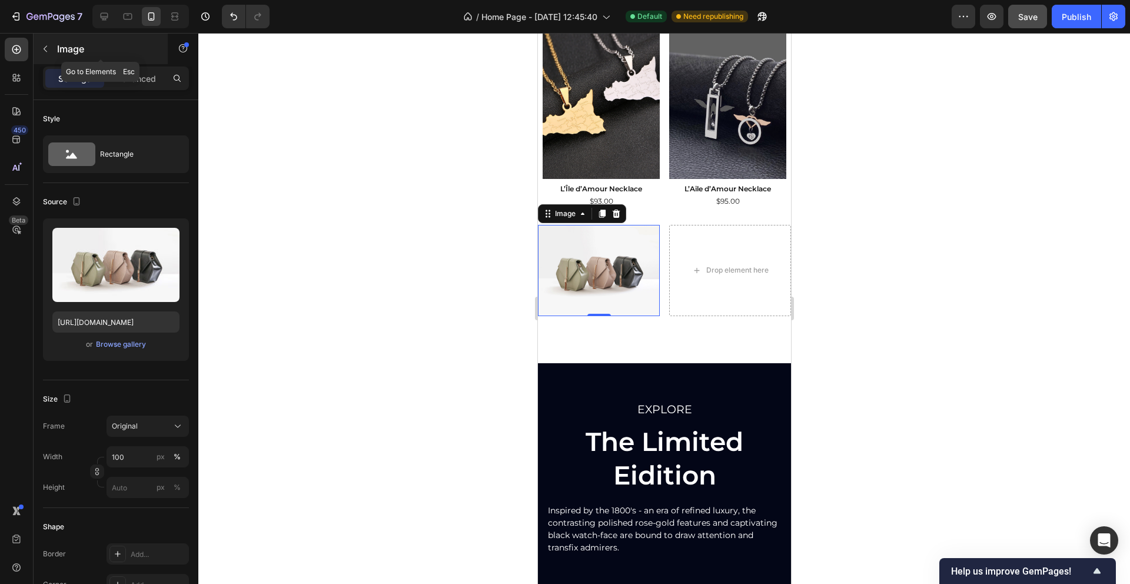
click at [50, 46] on button "button" at bounding box center [45, 48] width 19 height 19
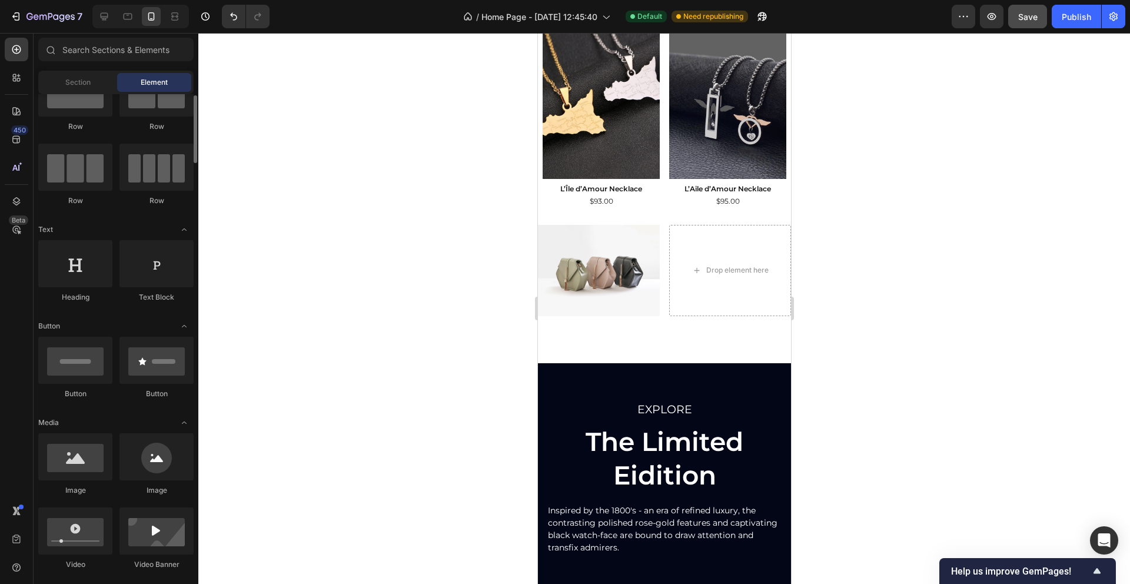
scroll to position [39, 0]
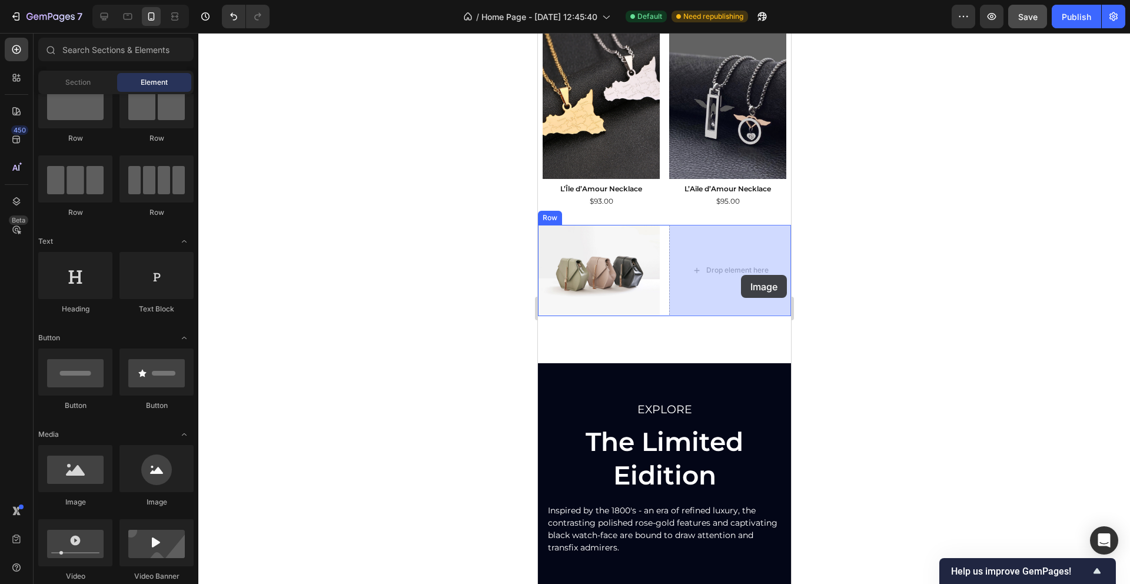
drag, startPoint x: 623, startPoint y: 512, endPoint x: 740, endPoint y: 275, distance: 264.4
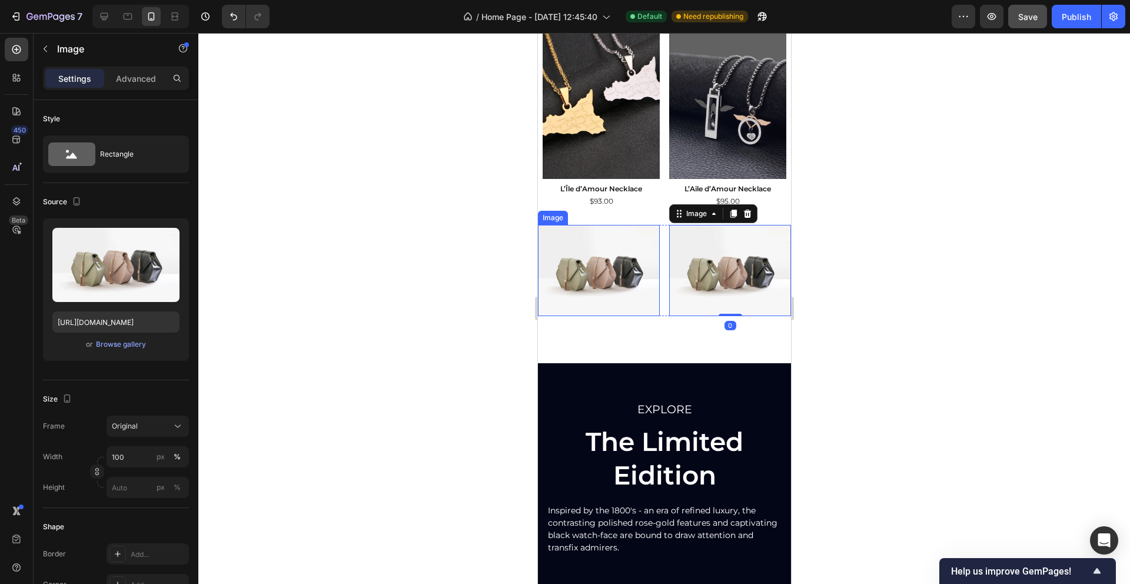
click at [621, 282] on img at bounding box center [598, 270] width 122 height 91
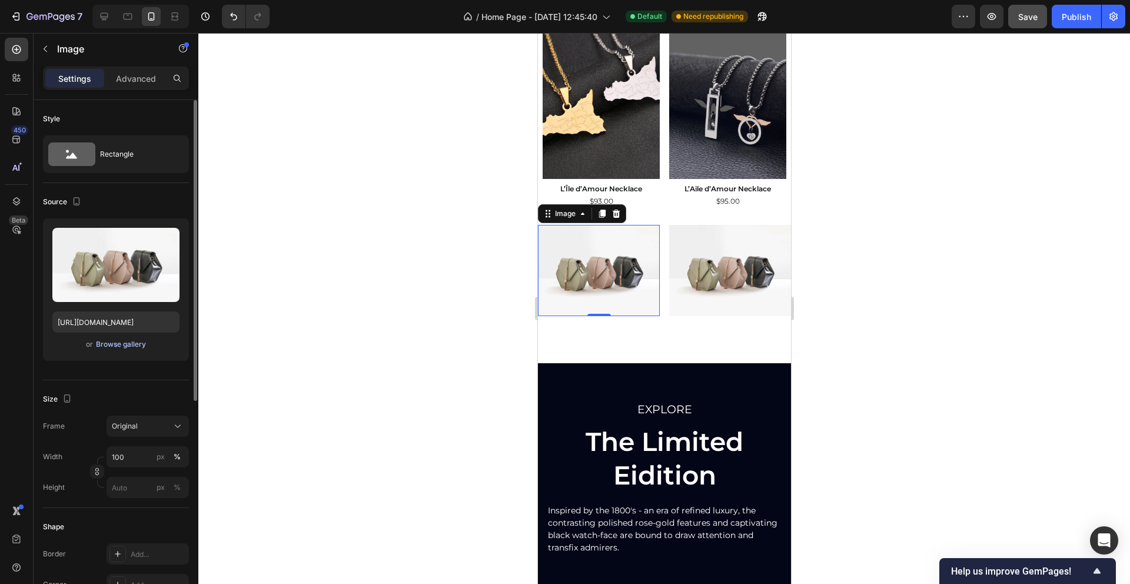
click at [123, 345] on div "Browse gallery" at bounding box center [121, 344] width 50 height 11
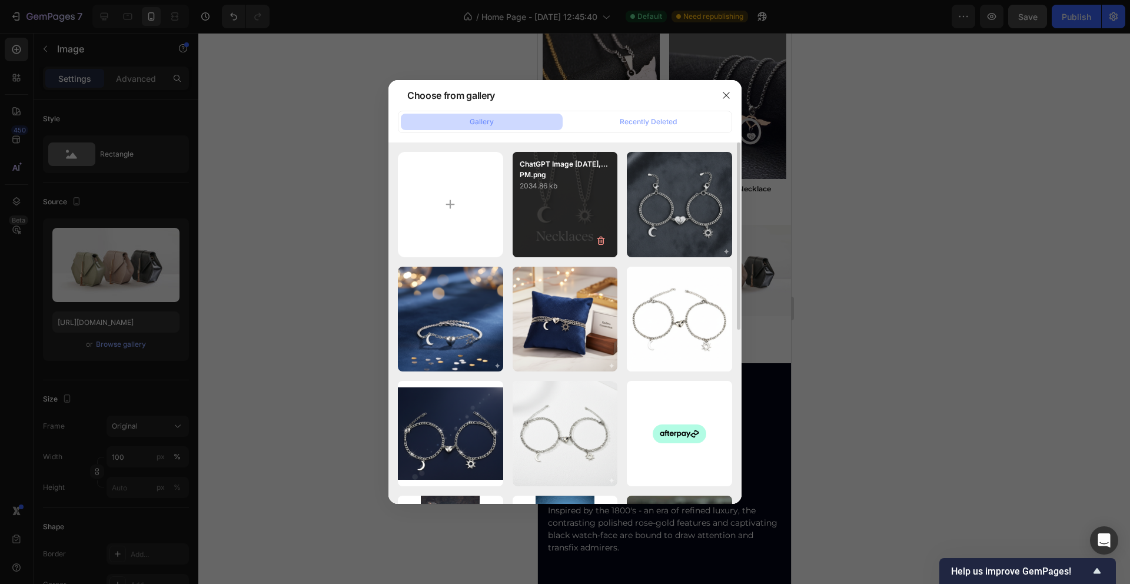
click at [584, 188] on p "2034.86 kb" at bounding box center [564, 186] width 91 height 12
type input "https://cdn.shopify.com/s/files/1/0759/3023/9284/files/gempages_483815794820514…"
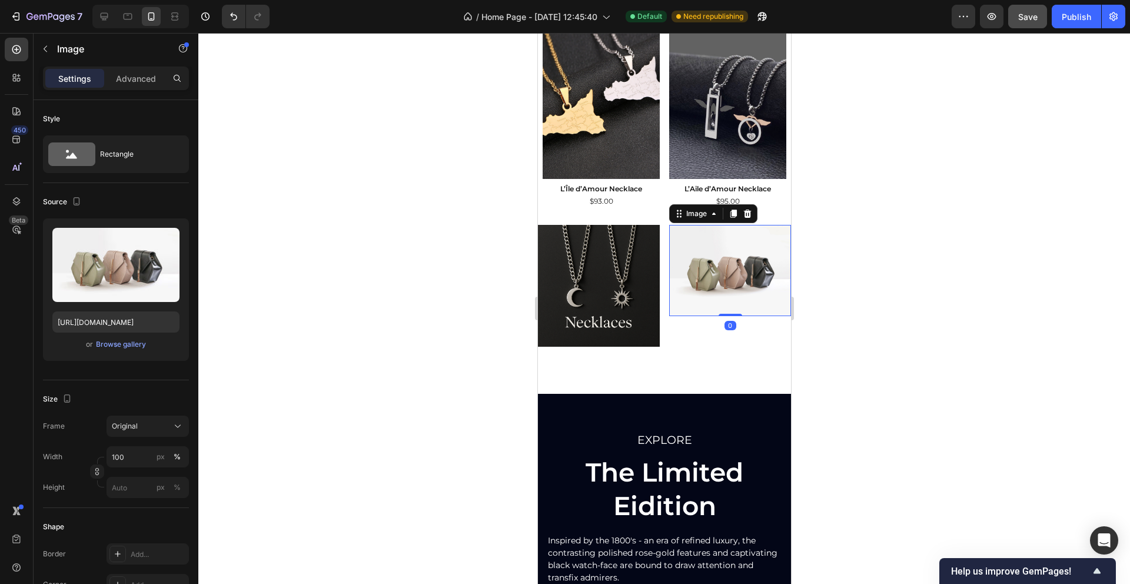
click at [725, 309] on img at bounding box center [729, 270] width 122 height 91
click at [680, 217] on icon at bounding box center [678, 213] width 9 height 9
click at [128, 348] on div "Browse gallery" at bounding box center [121, 344] width 50 height 11
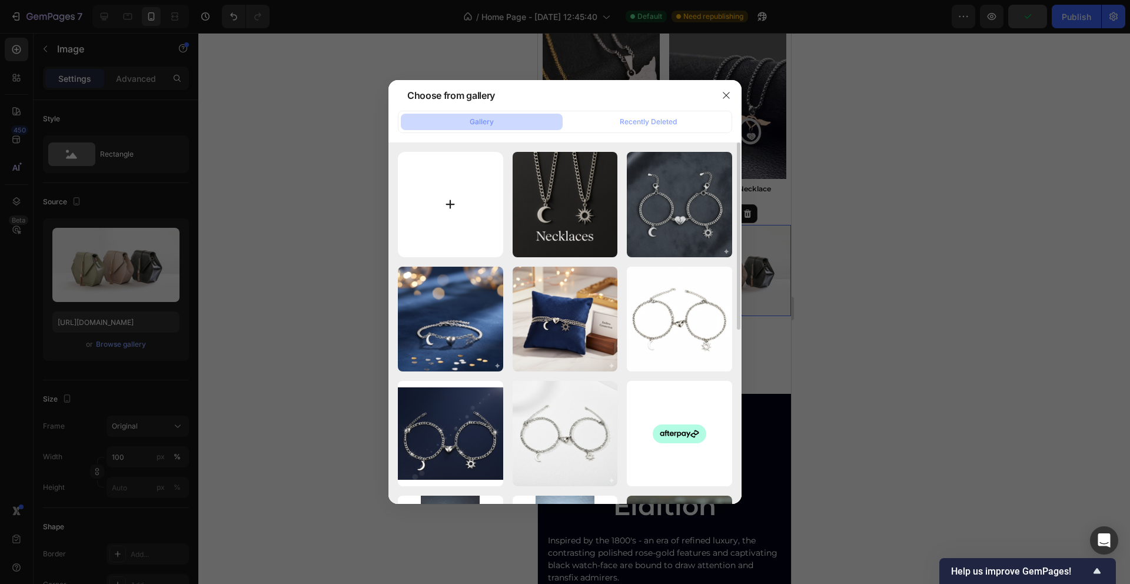
click at [438, 187] on input "file" at bounding box center [450, 204] width 105 height 105
type input "C:\fakepath\ChatGPT Image Sep 27, 2025, 06_01_19 PM.png"
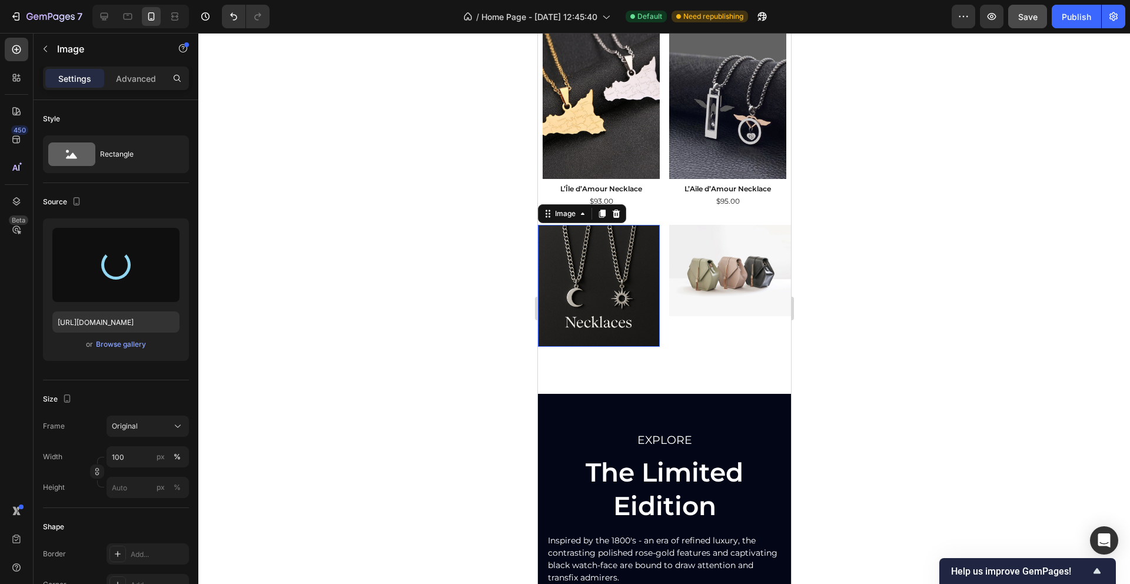
click at [558, 297] on img at bounding box center [598, 286] width 122 height 122
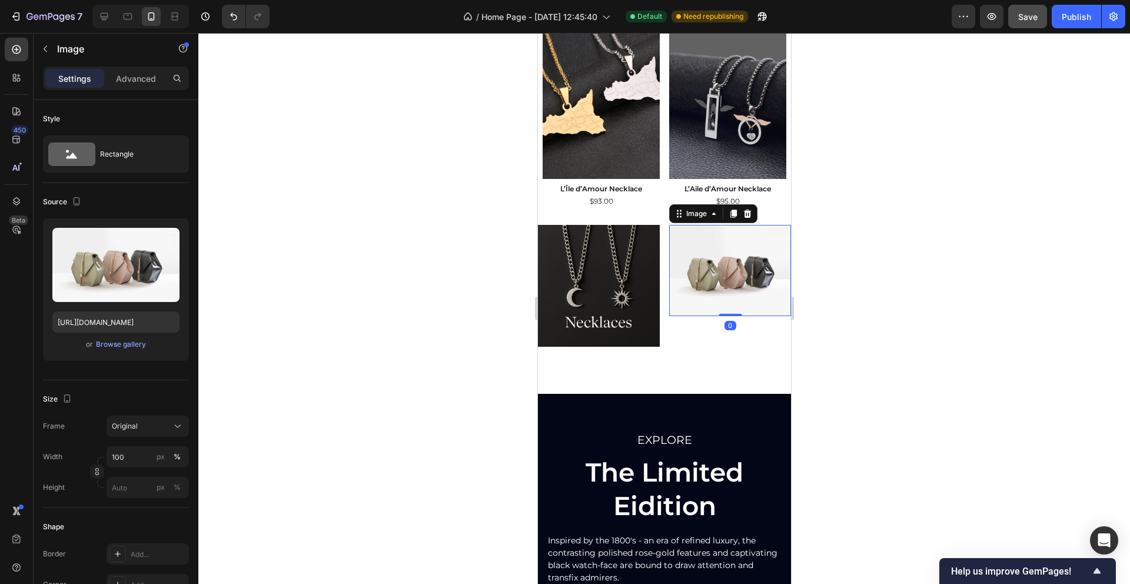
click at [709, 252] on img at bounding box center [729, 270] width 122 height 91
click at [128, 341] on div "Browse gallery" at bounding box center [121, 344] width 50 height 11
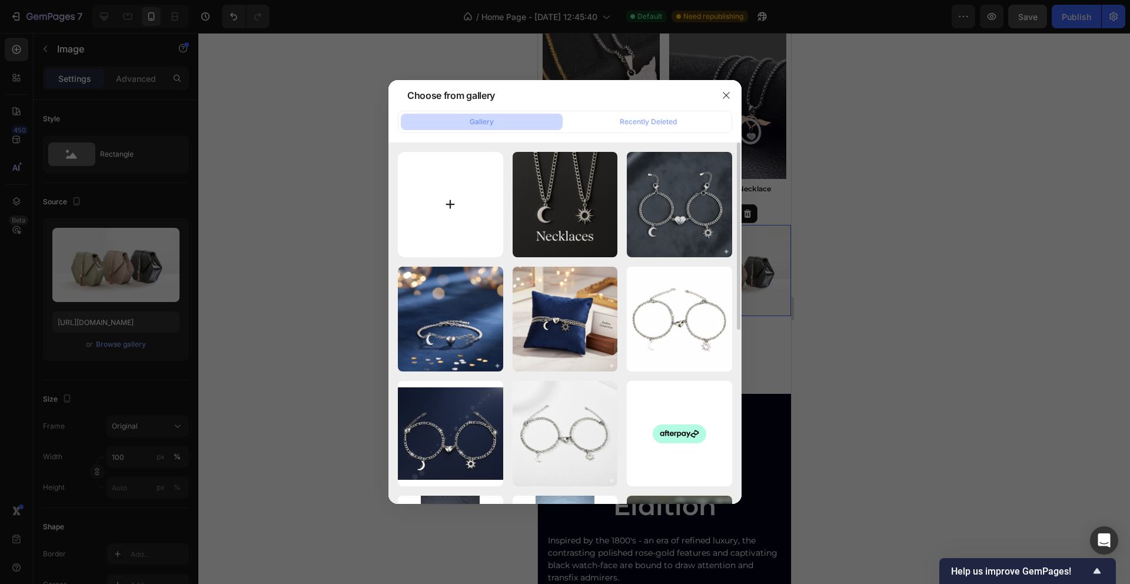
click at [450, 198] on input "file" at bounding box center [450, 204] width 105 height 105
type input "C:\fakepath\ChatGPT Image Sep 27, 2025, 06_01_19 PM.png"
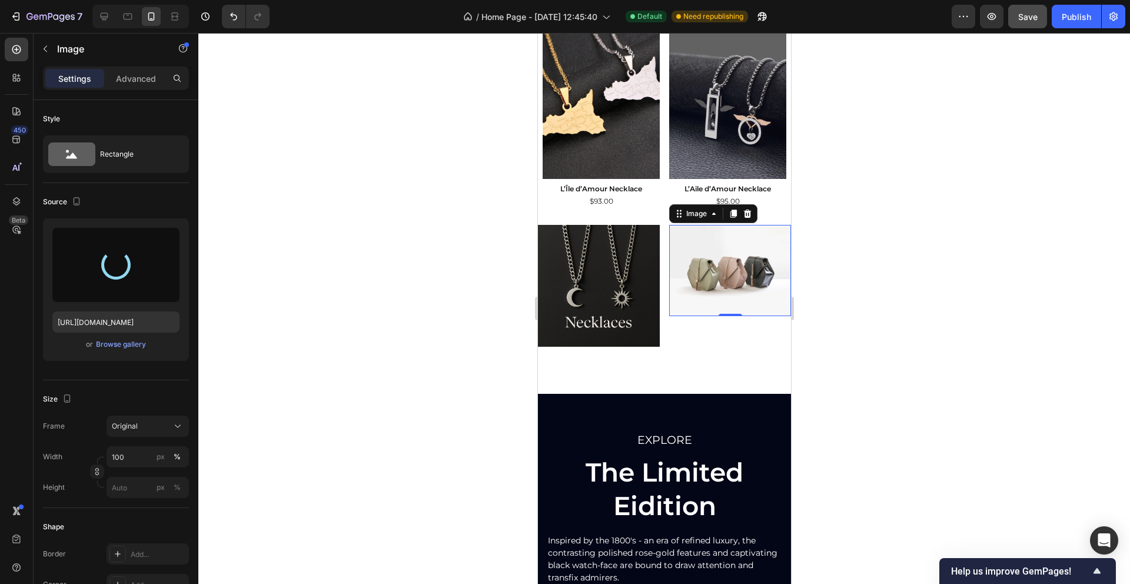
type input "https://cdn.shopify.com/s/files/1/0759/3023/9284/files/gempages_483815794820514…"
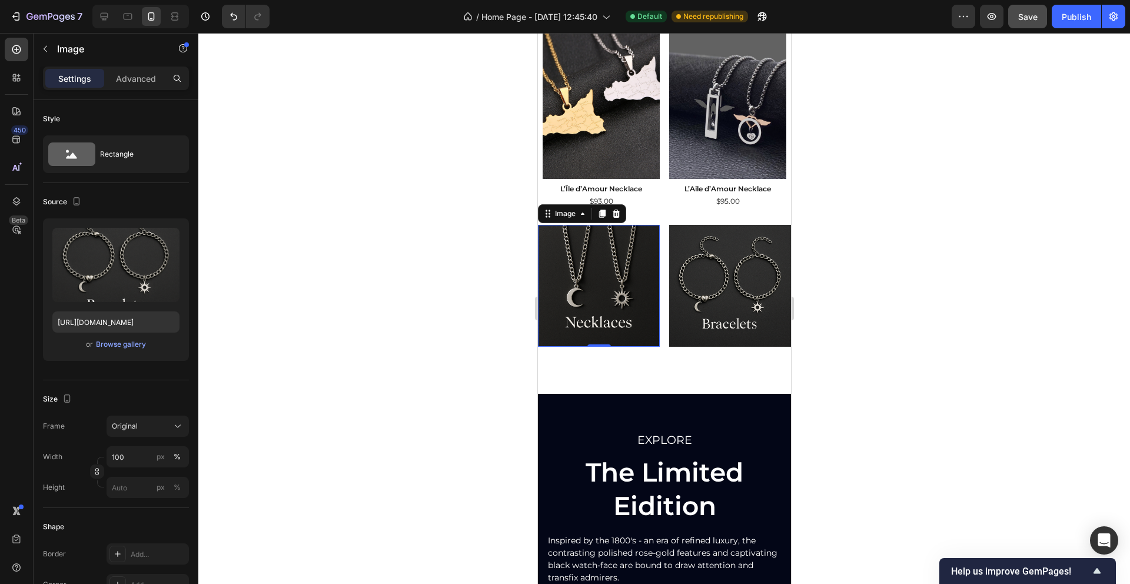
click at [618, 312] on img at bounding box center [598, 286] width 122 height 122
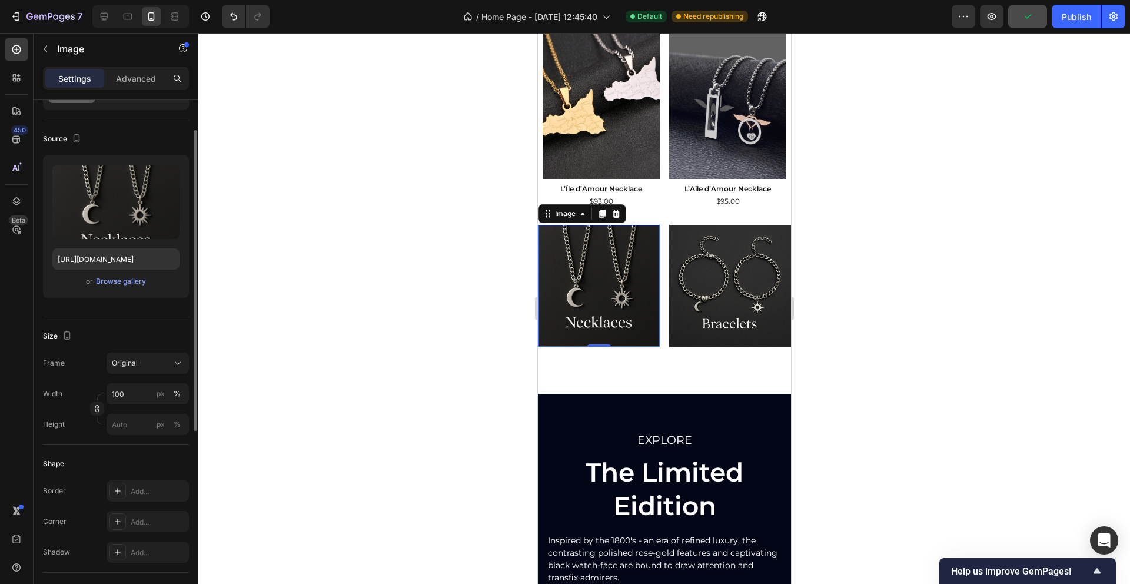
scroll to position [59, 0]
click at [176, 369] on icon at bounding box center [178, 367] width 12 height 12
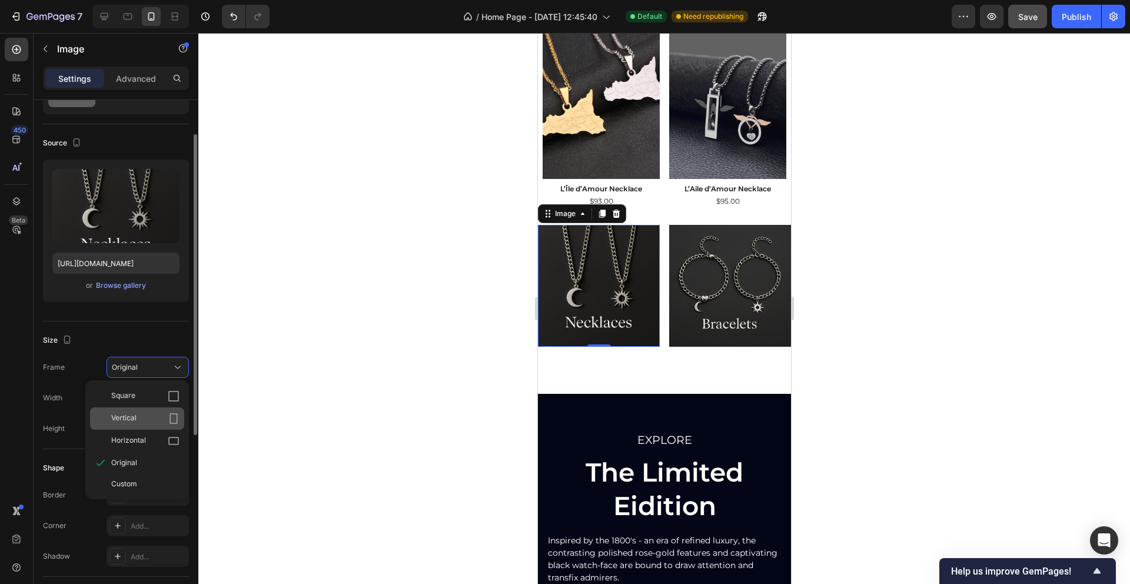
click at [170, 415] on icon at bounding box center [174, 418] width 8 height 11
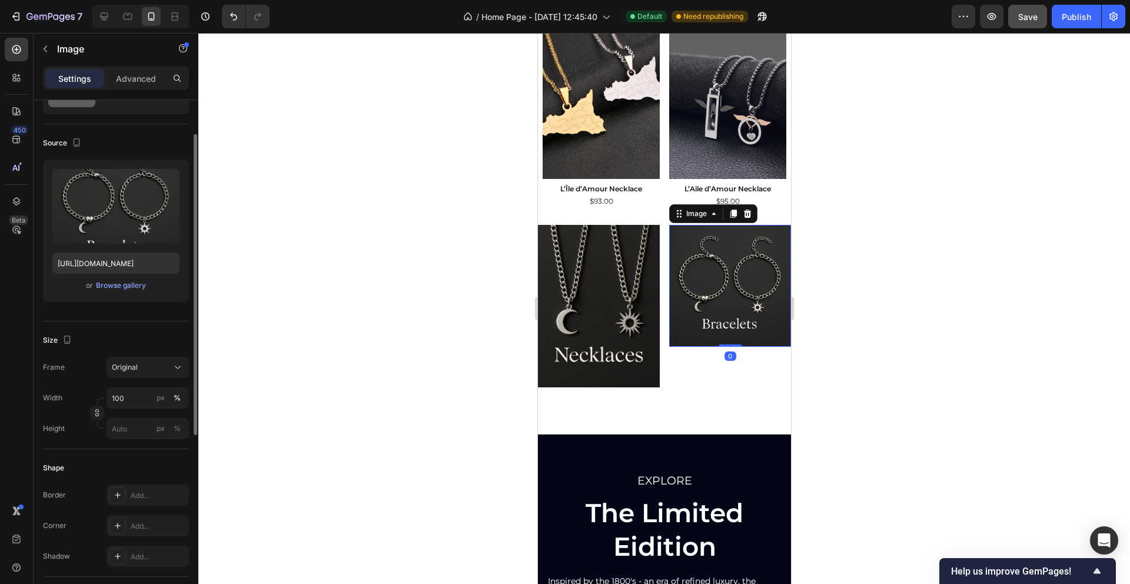
click at [689, 268] on img at bounding box center [729, 286] width 122 height 122
click at [168, 368] on div "Original" at bounding box center [141, 367] width 58 height 11
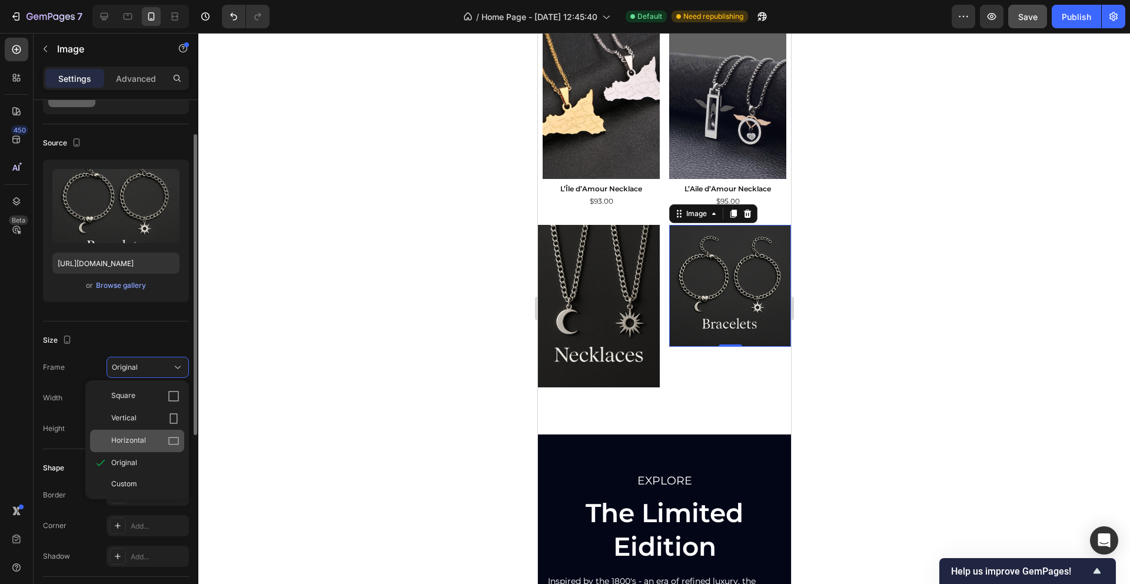
click at [168, 440] on icon at bounding box center [174, 441] width 12 height 12
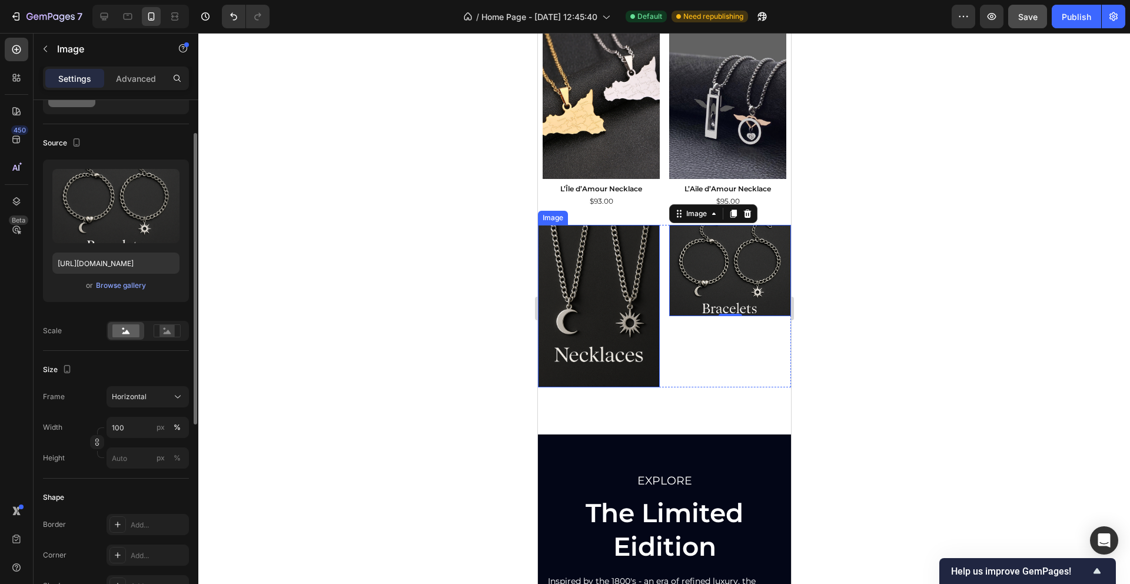
click at [596, 301] on img at bounding box center [598, 306] width 122 height 162
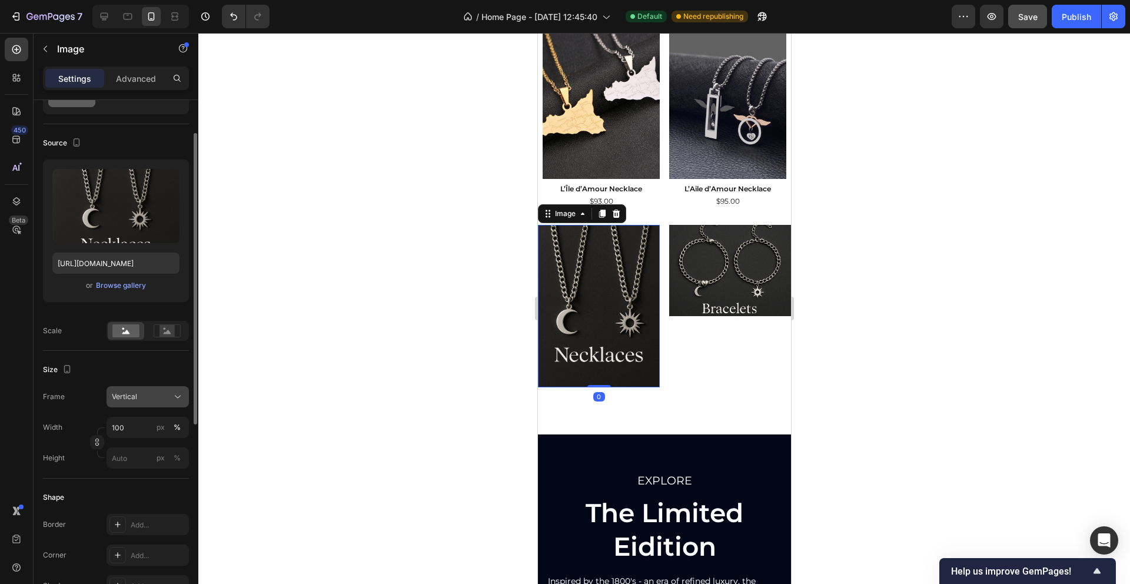
click at [174, 398] on icon at bounding box center [178, 397] width 12 height 12
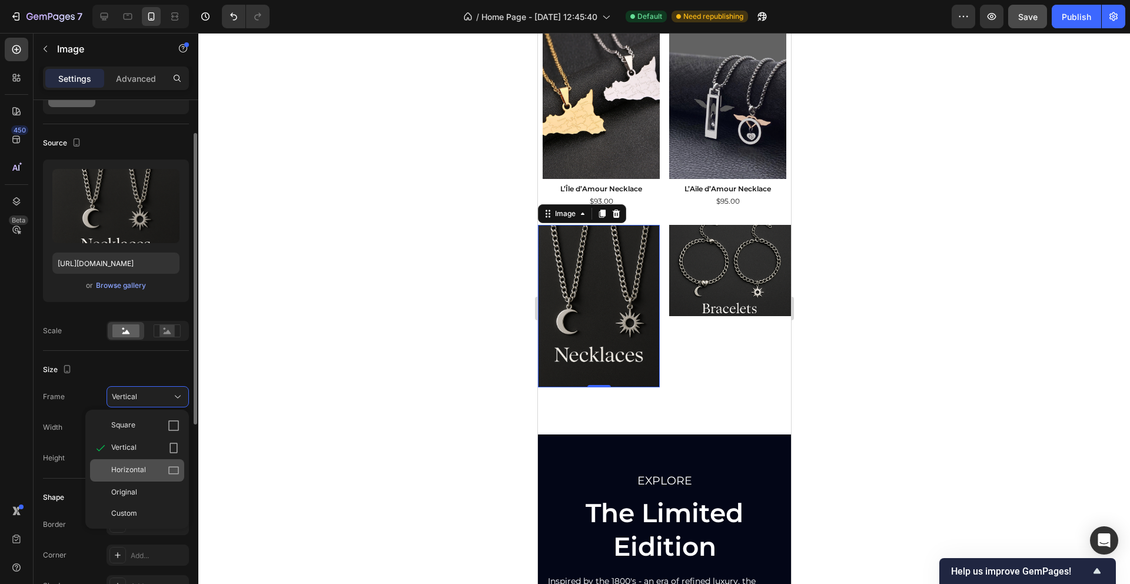
click at [171, 465] on icon at bounding box center [174, 470] width 12 height 12
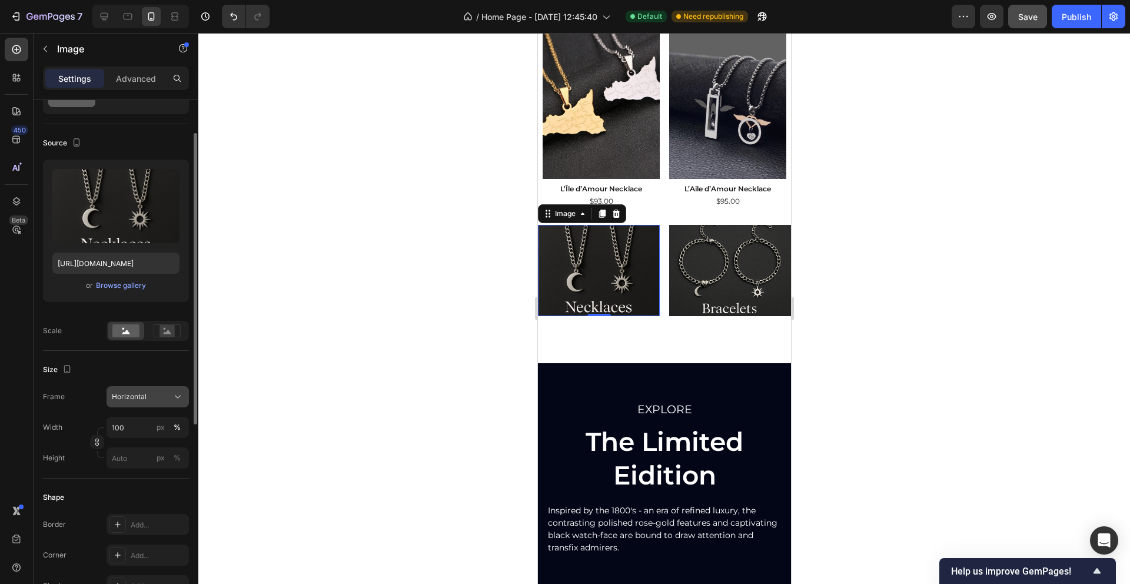
click at [172, 398] on icon at bounding box center [178, 397] width 12 height 12
click at [162, 431] on div "Square" at bounding box center [145, 425] width 68 height 12
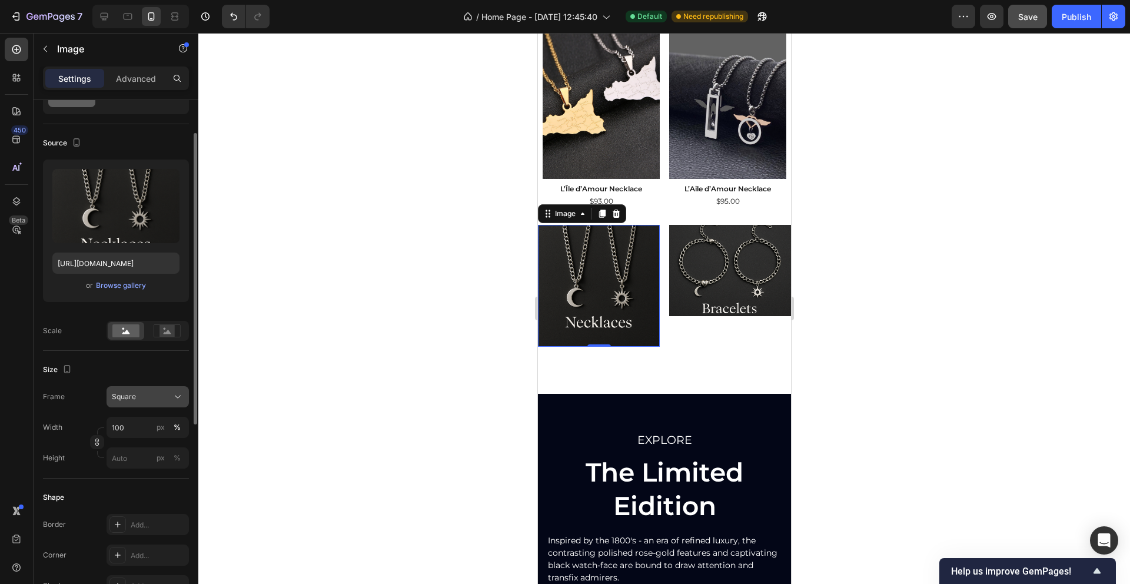
click at [163, 397] on div "Square" at bounding box center [141, 396] width 58 height 11
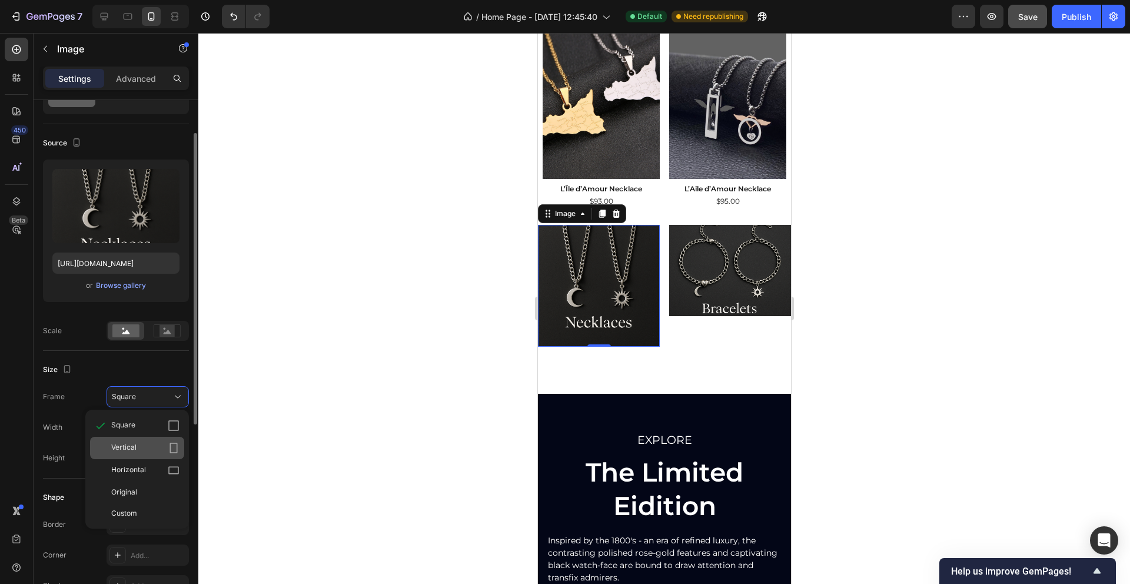
click at [175, 441] on div "Vertical" at bounding box center [137, 448] width 94 height 22
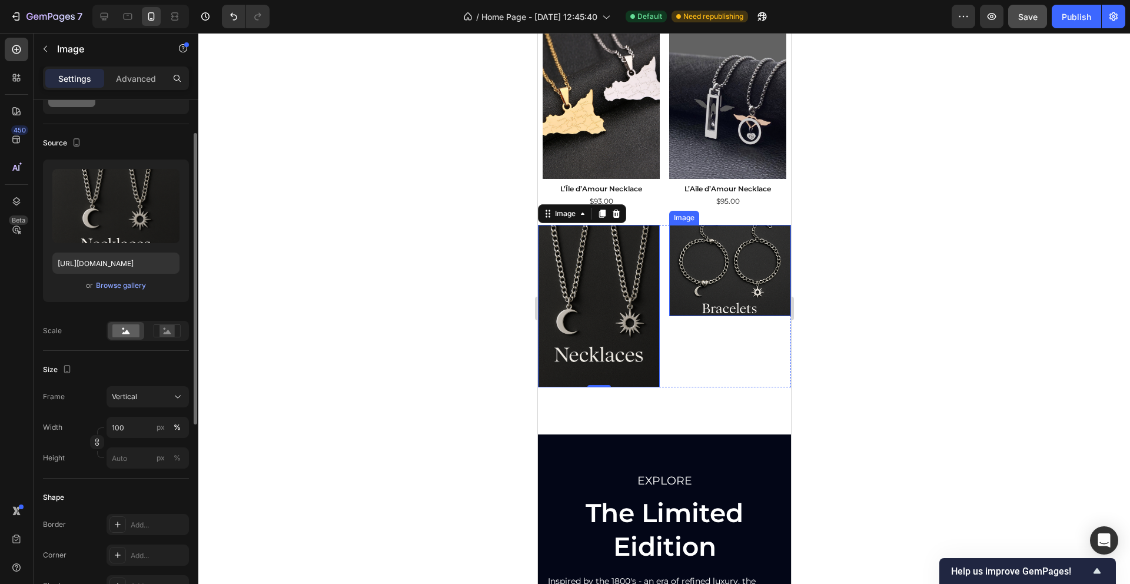
click at [742, 260] on img at bounding box center [729, 270] width 122 height 91
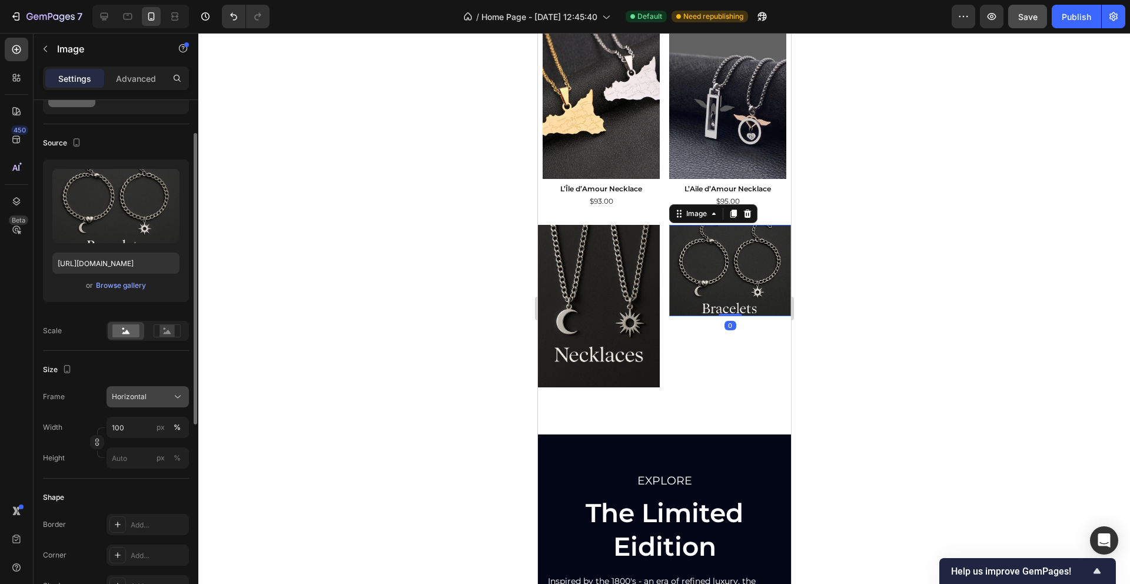
click at [171, 396] on div "Horizontal" at bounding box center [148, 397] width 72 height 12
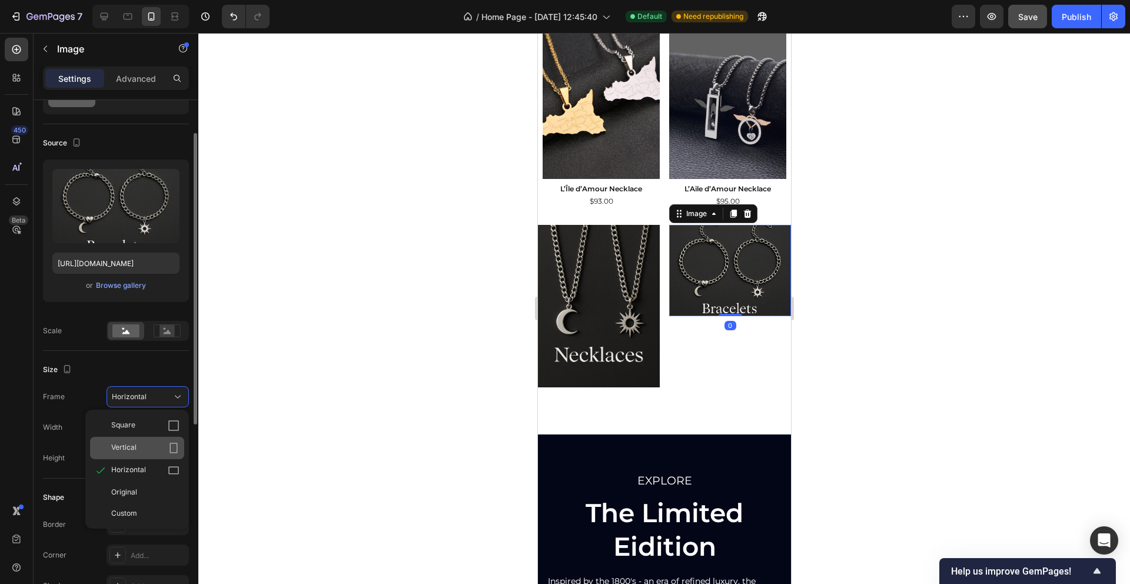
click at [170, 442] on icon at bounding box center [174, 448] width 12 height 12
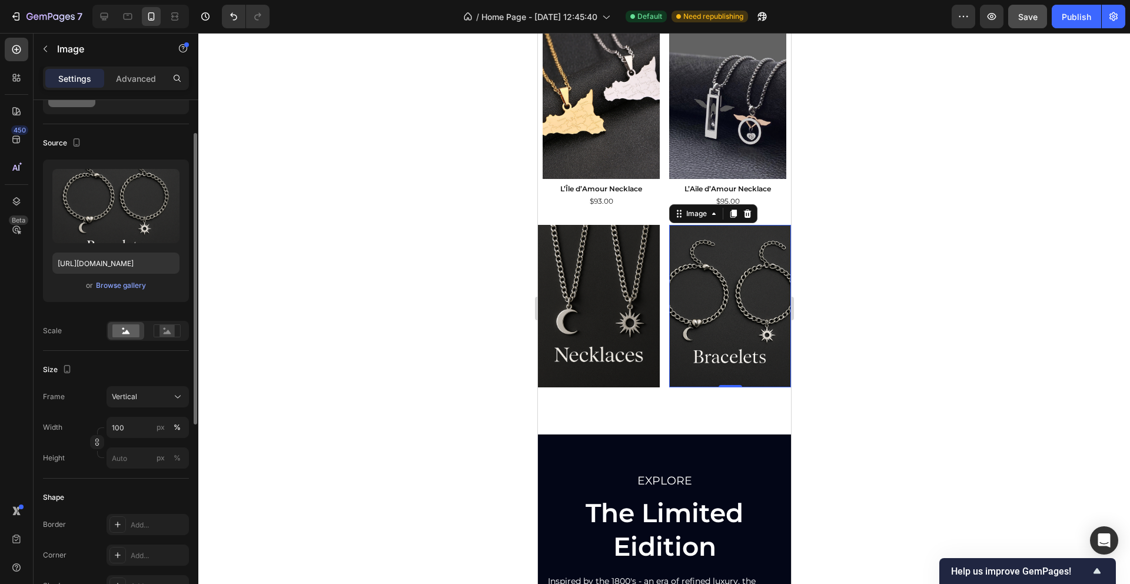
click at [376, 365] on div at bounding box center [663, 308] width 931 height 551
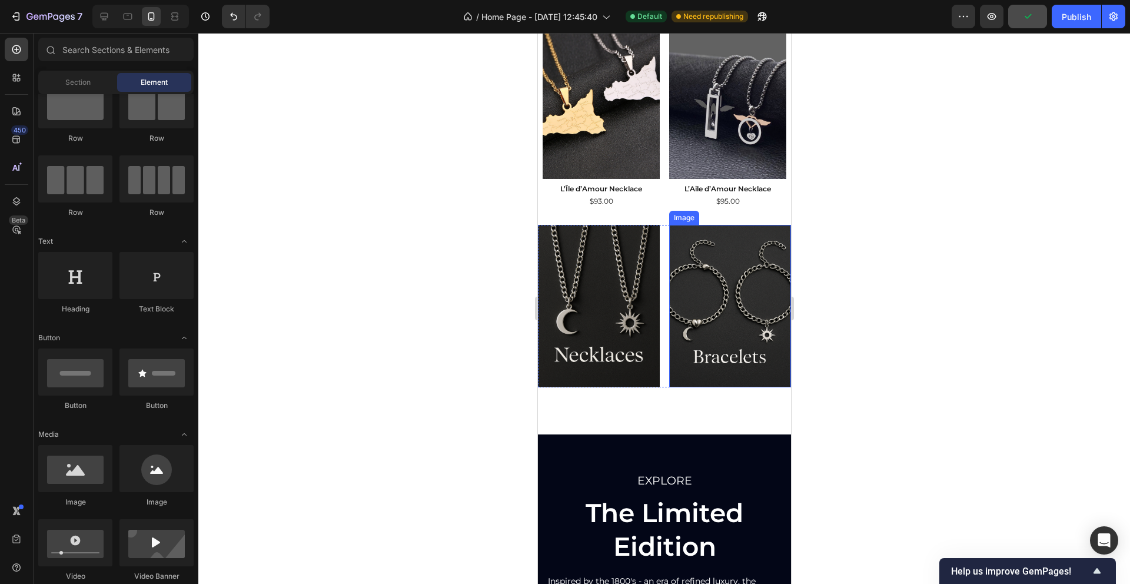
click at [675, 331] on img at bounding box center [729, 306] width 122 height 162
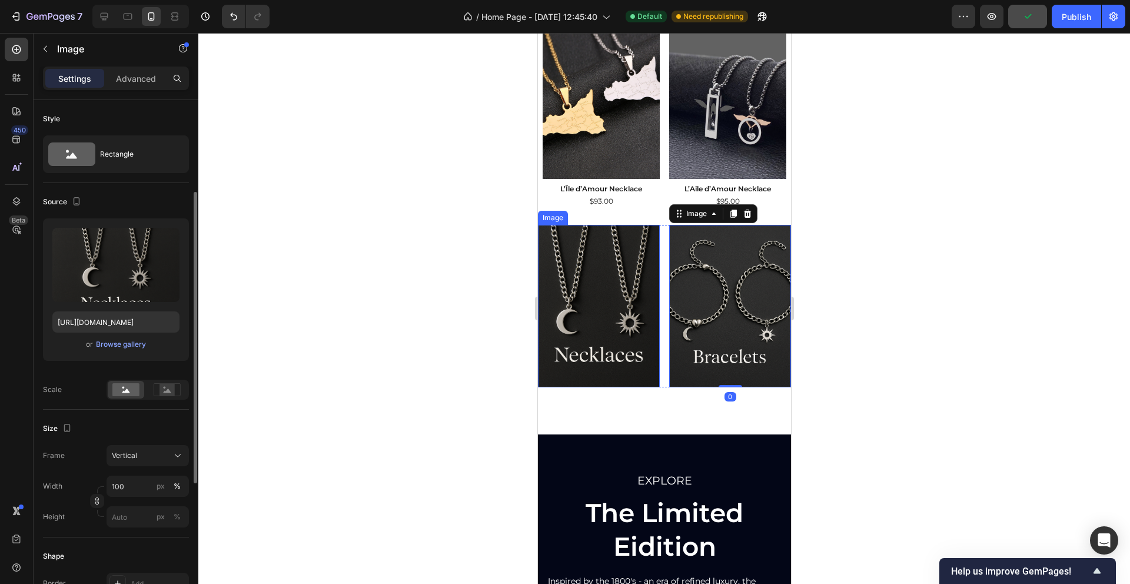
click at [552, 220] on div "Image" at bounding box center [552, 218] width 30 height 14
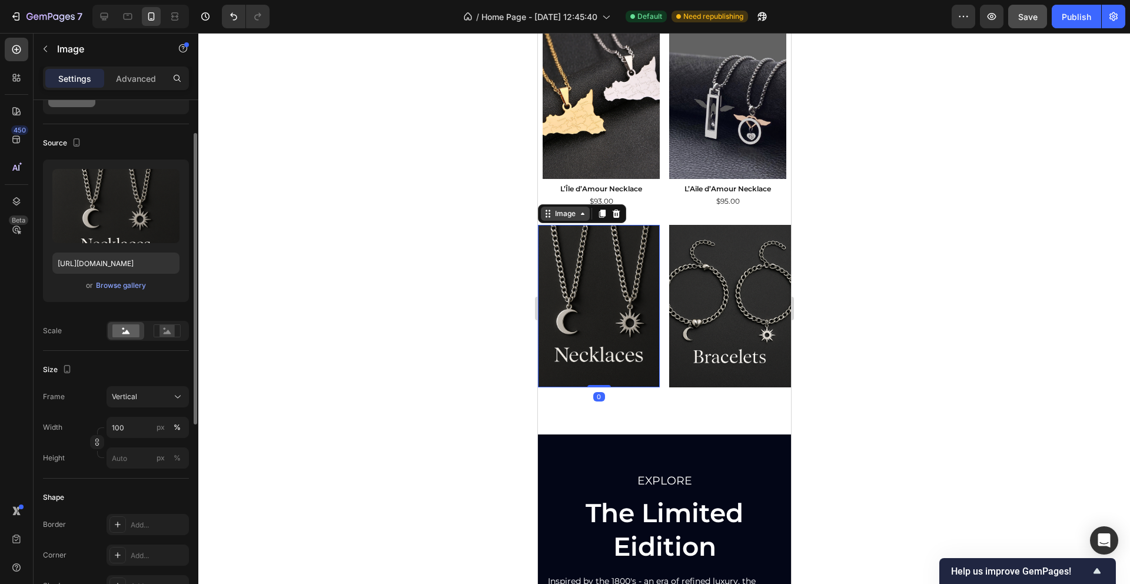
click at [549, 211] on icon at bounding box center [546, 213] width 9 height 9
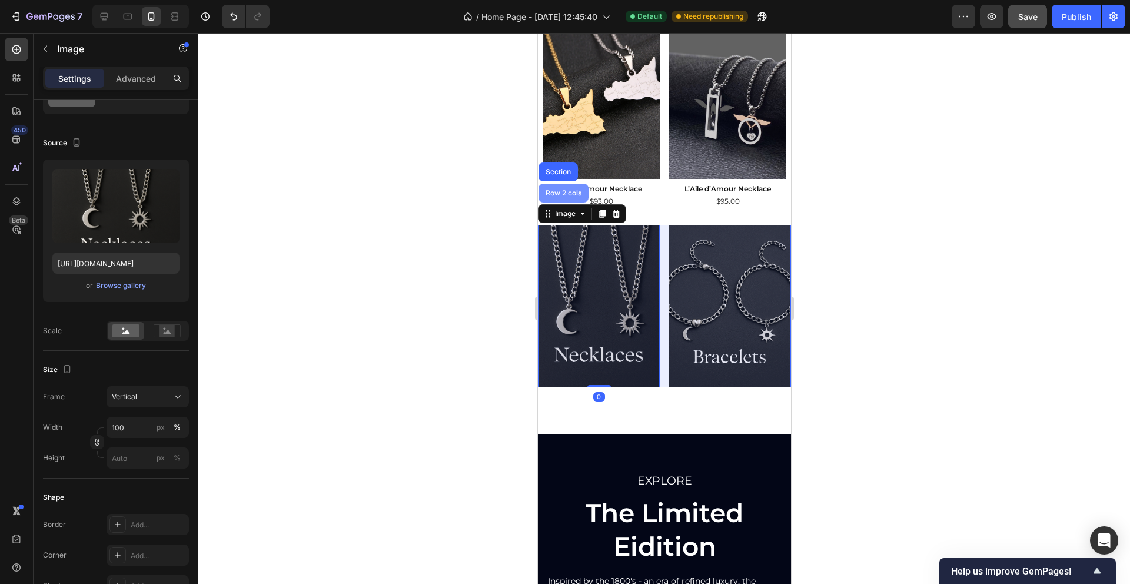
click at [552, 191] on div "Row 2 cols" at bounding box center [562, 192] width 41 height 7
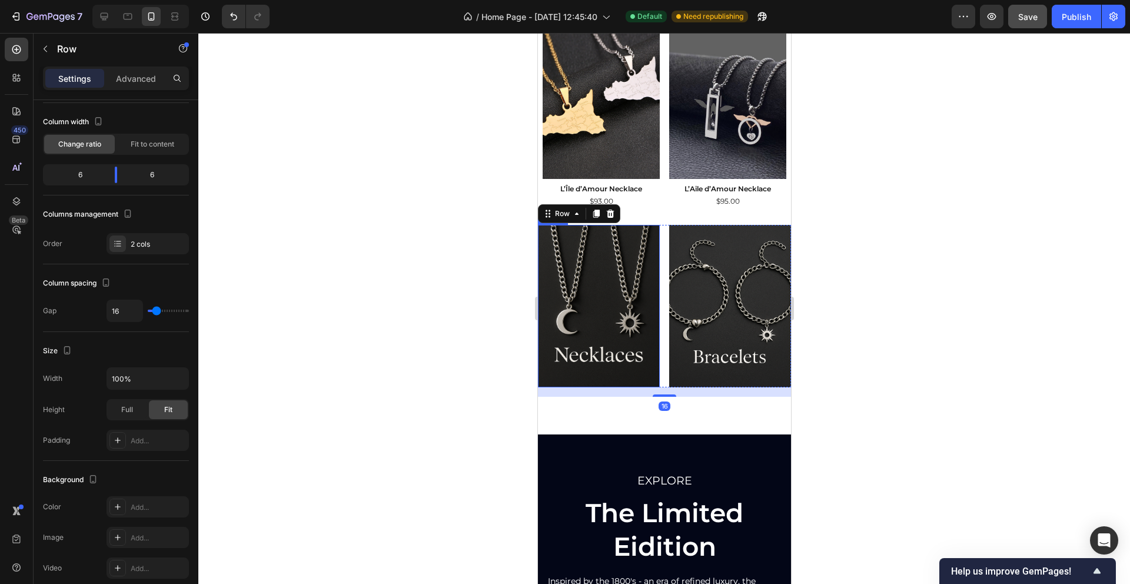
scroll to position [0, 0]
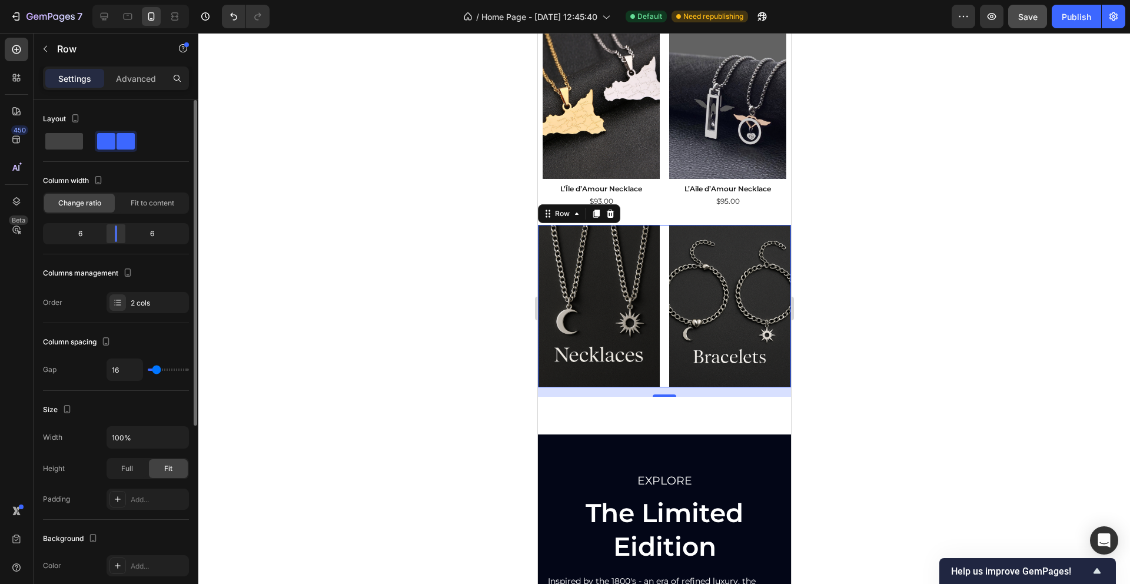
click at [118, 0] on body "7 Version history / Home Page - Sep 21, 12:45:40 Default Need republishing Prev…" at bounding box center [565, 0] width 1130 height 0
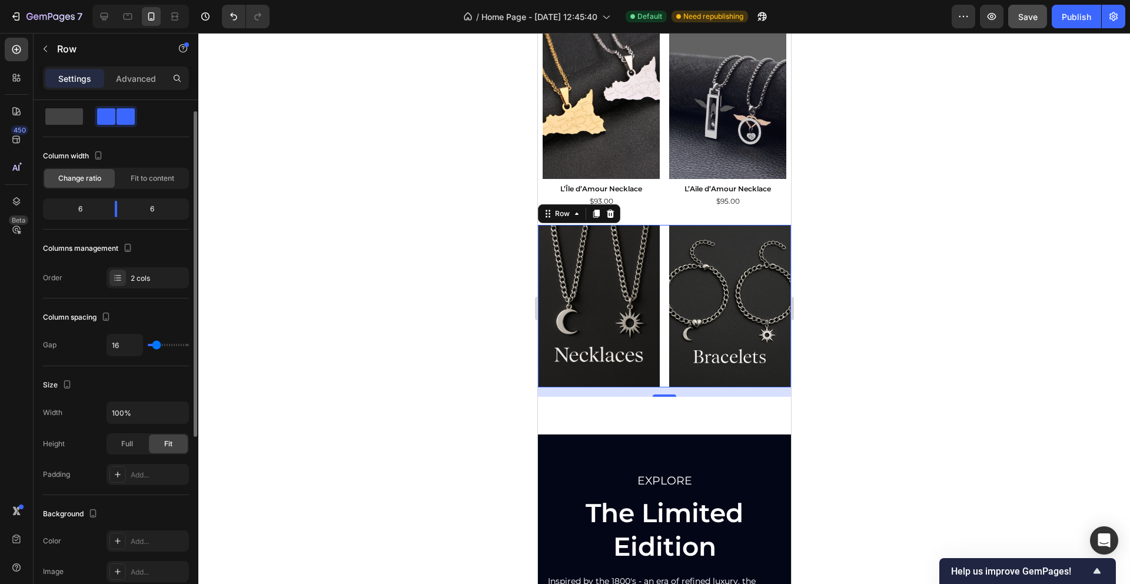
scroll to position [29, 0]
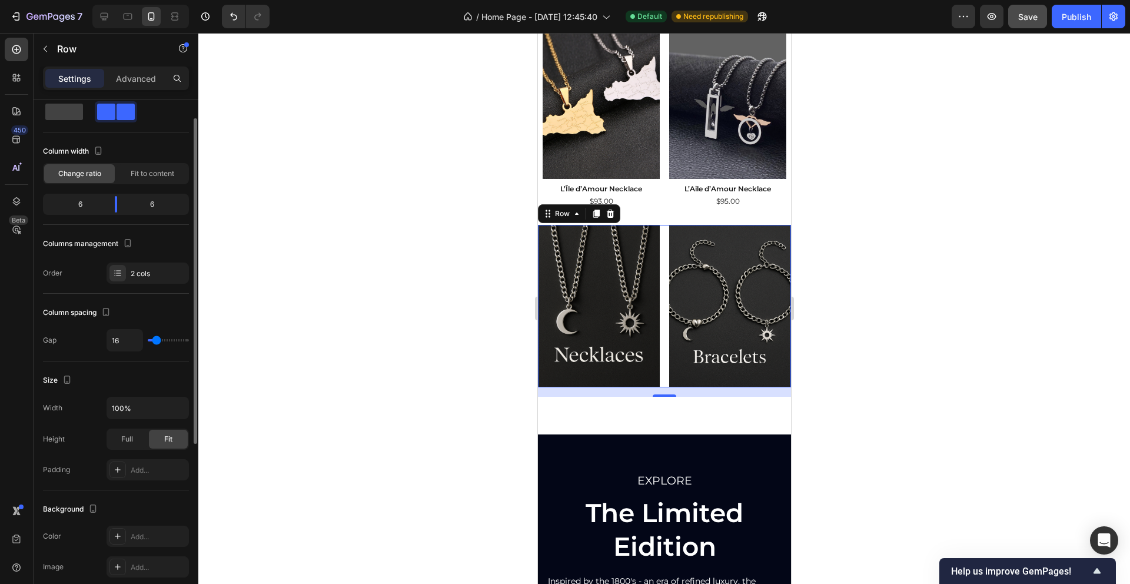
drag, startPoint x: 160, startPoint y: 343, endPoint x: 175, endPoint y: 344, distance: 14.7
click at [176, 344] on div "16" at bounding box center [147, 340] width 82 height 22
type input "19"
type input "50"
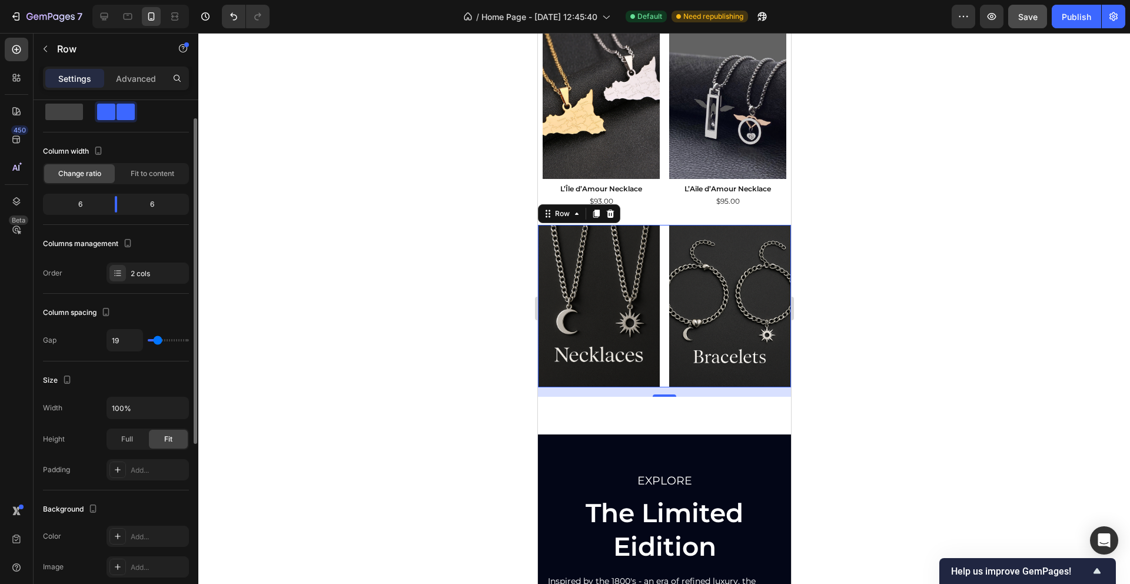
type input "50"
type input "60"
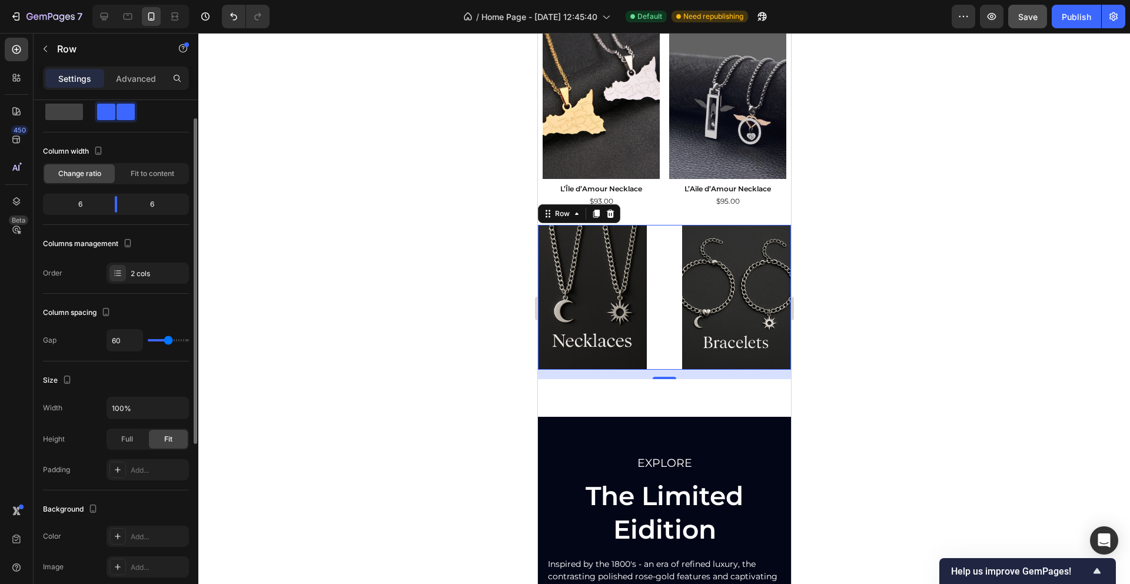
type input "65"
type input "69"
type input "75"
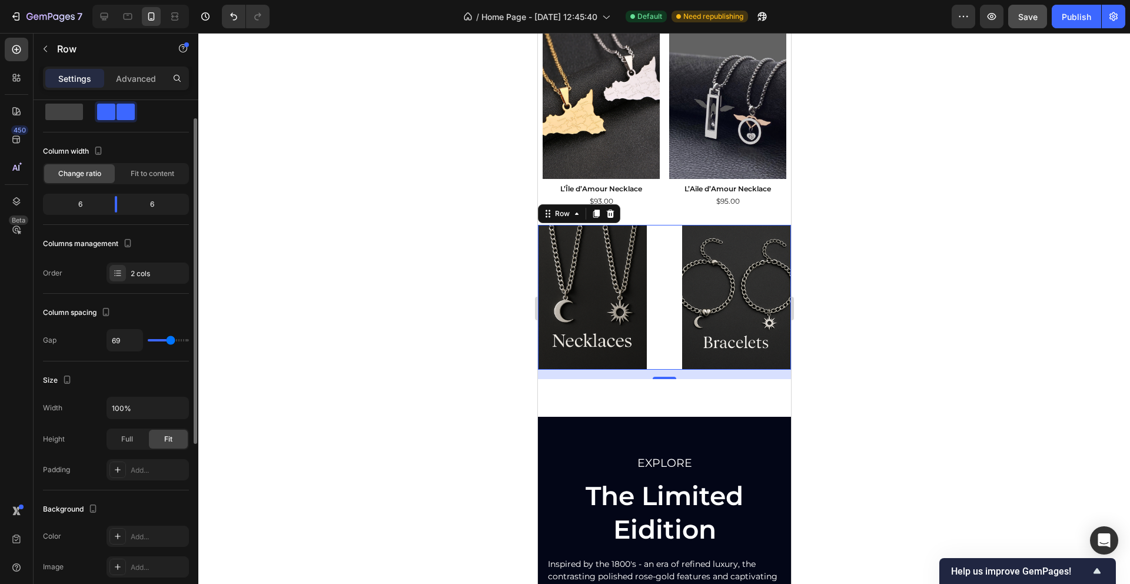
type input "75"
type input "82"
type input "86"
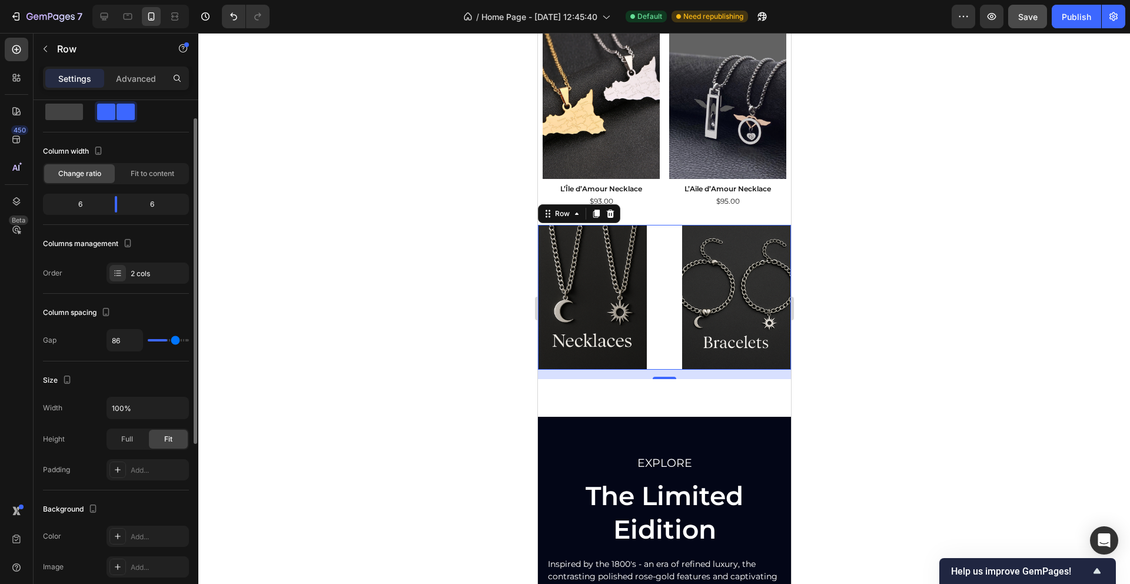
type input "88"
type input "89"
type input "90"
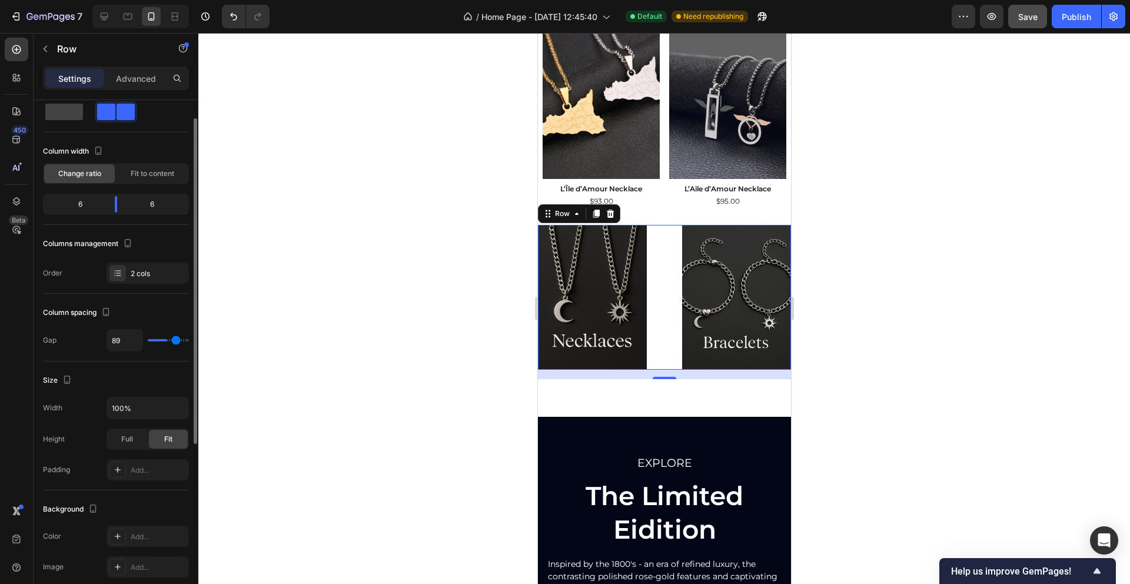
type input "90"
type input "91"
type input "92"
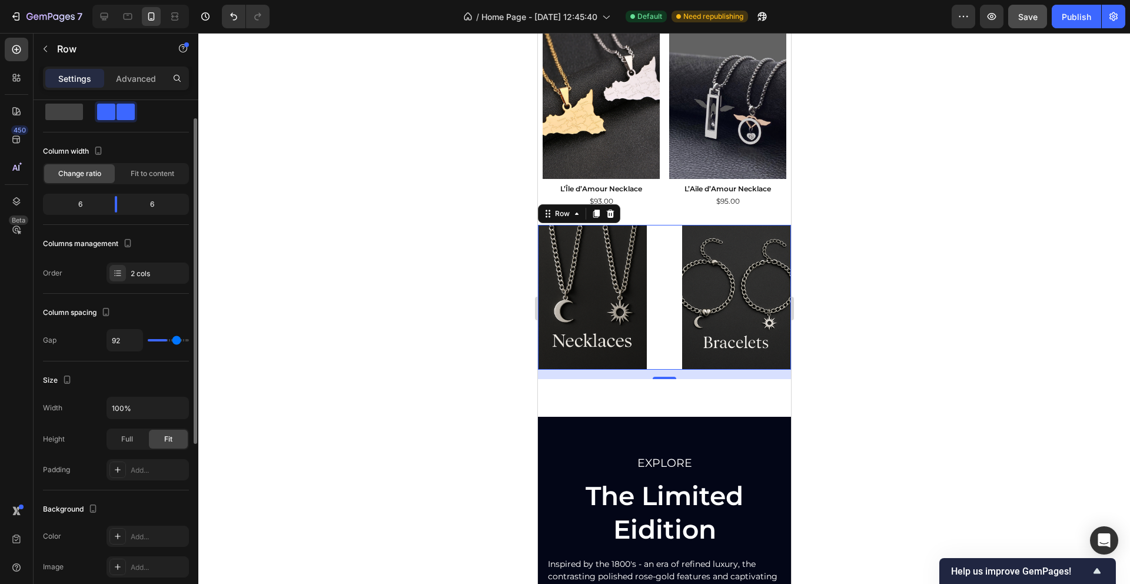
type input "93"
type input "94"
type input "95"
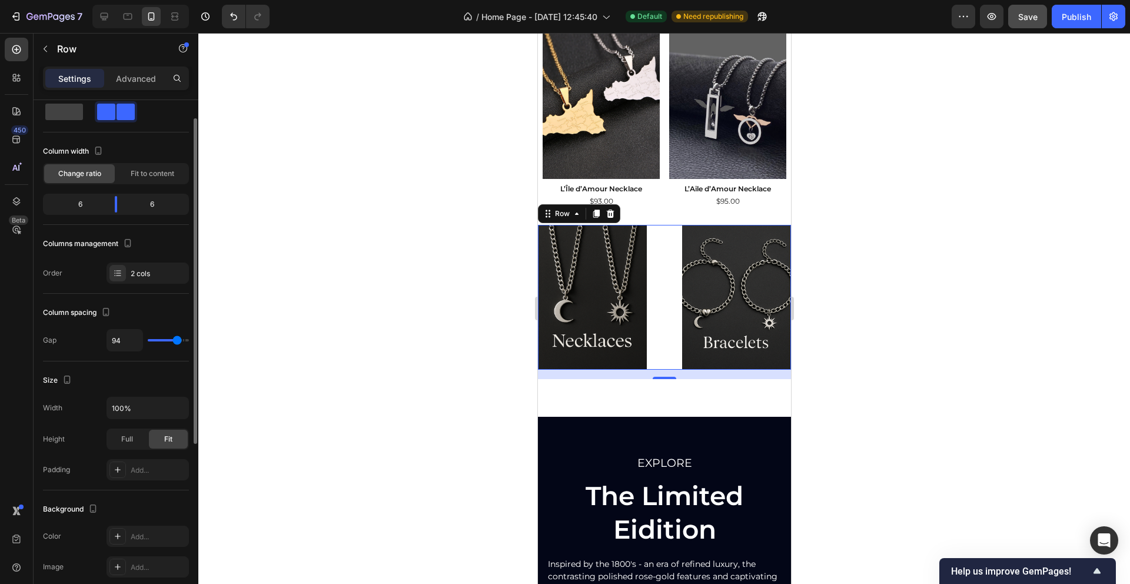
type input "95"
type input "96"
type input "97"
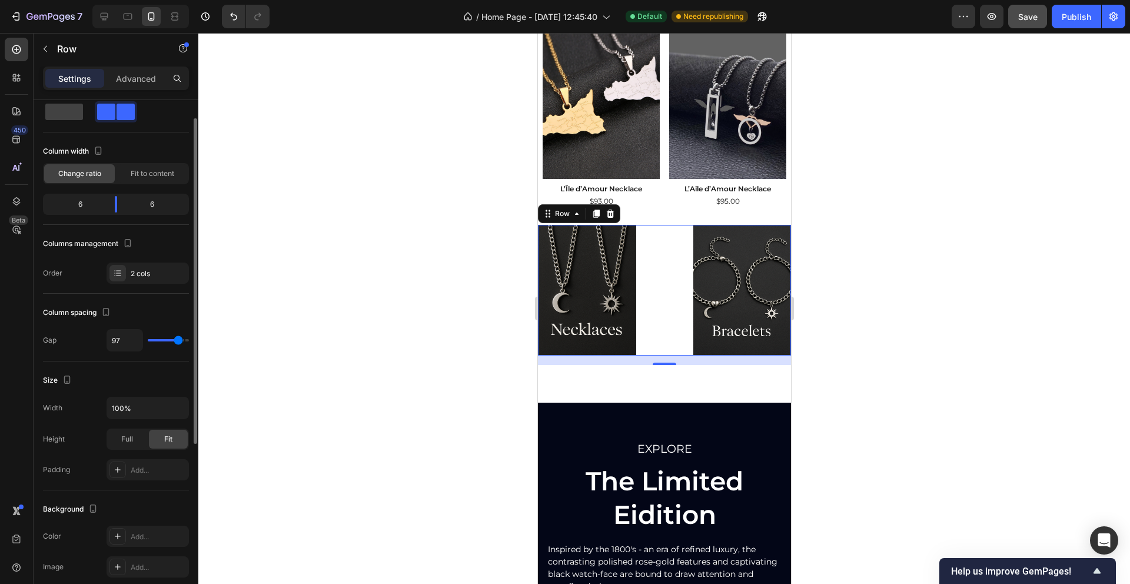
type input "96"
type input "95"
type input "93"
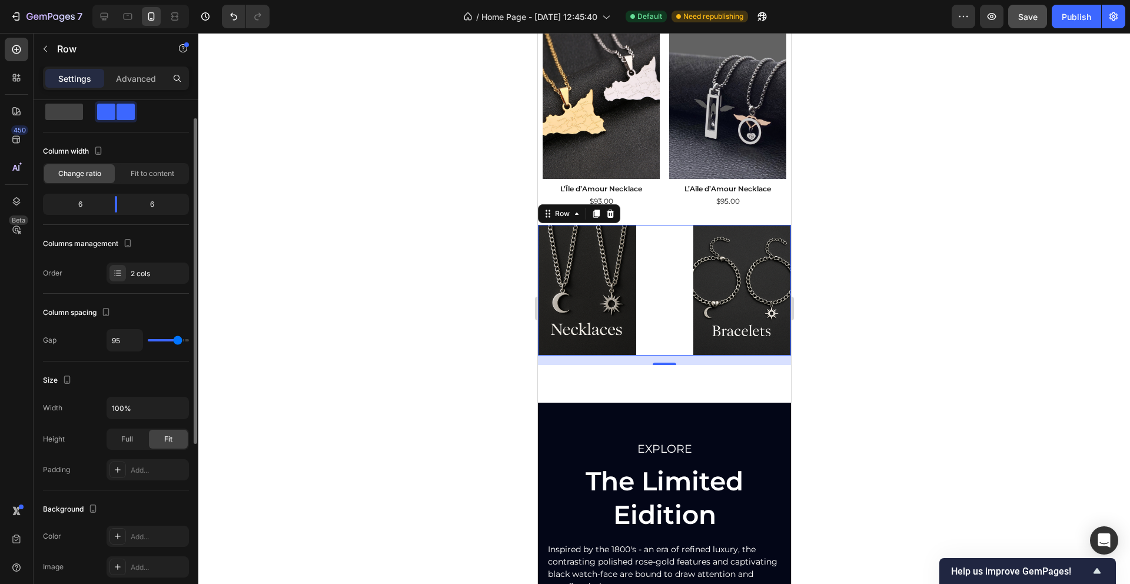
type input "93"
type input "90"
type input "87"
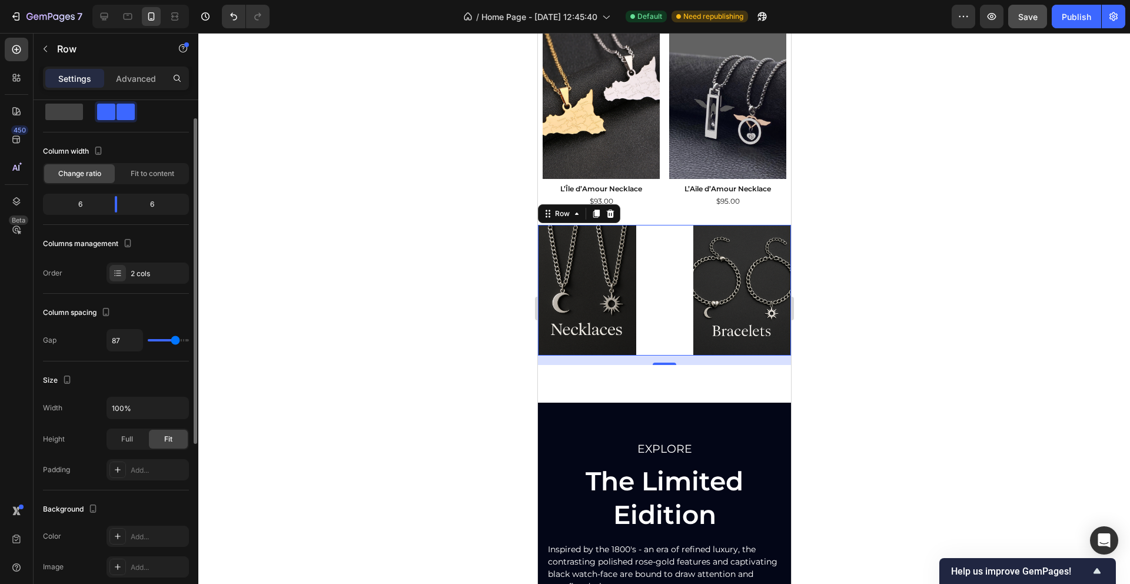
type input "83"
type input "79"
type input "75"
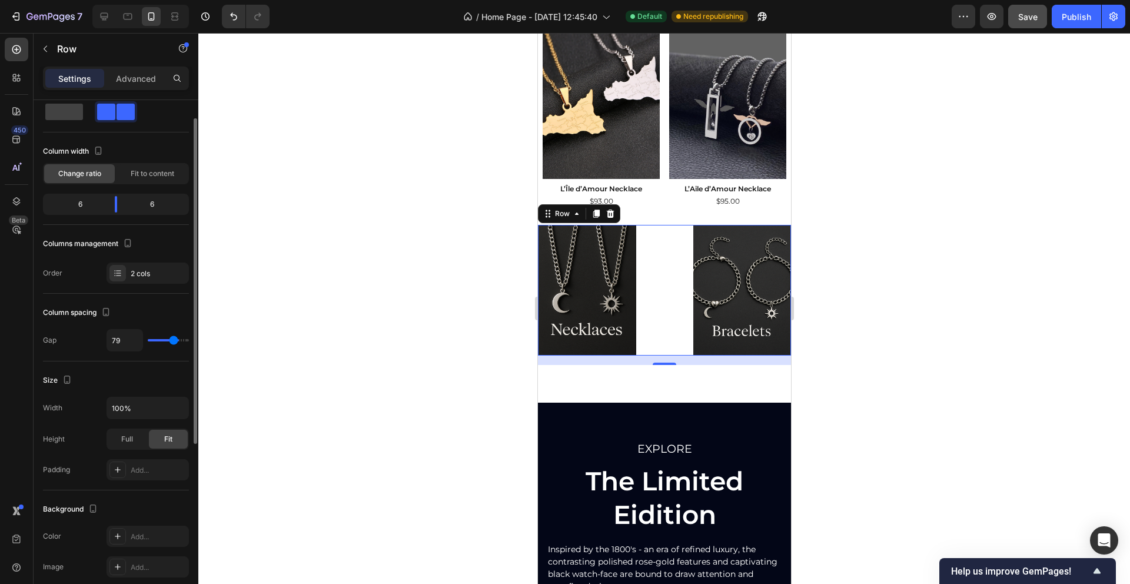
type input "75"
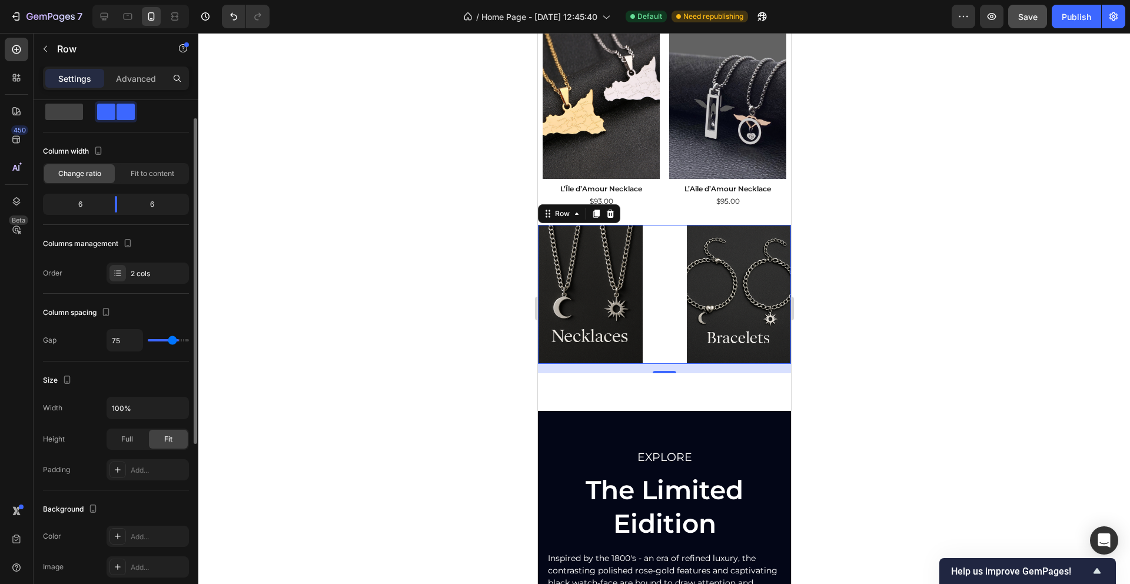
type input "71"
type input "68"
type input "65"
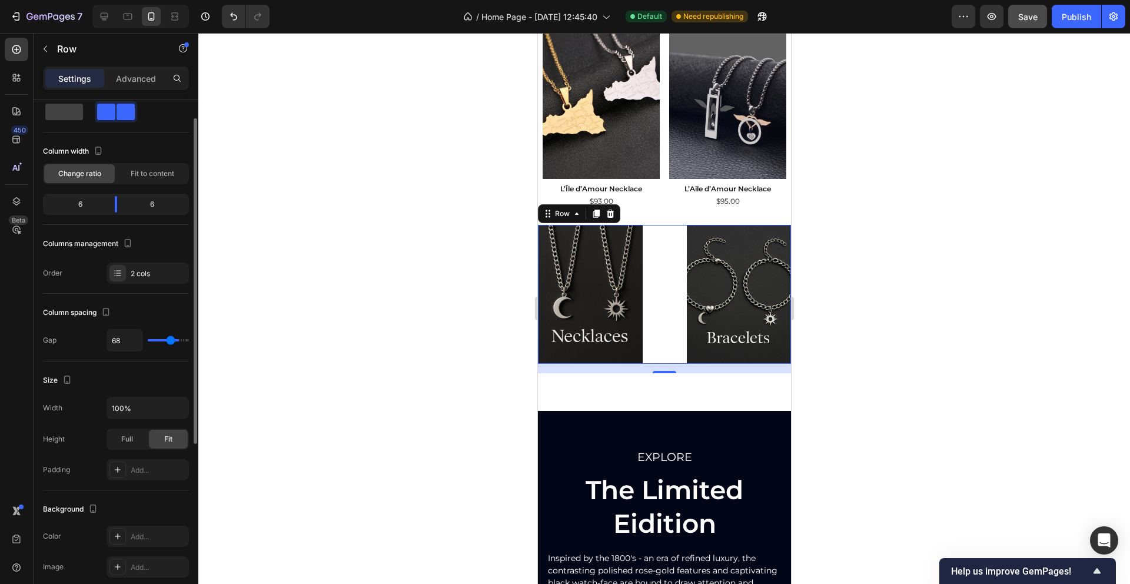
type input "65"
type input "63"
type input "62"
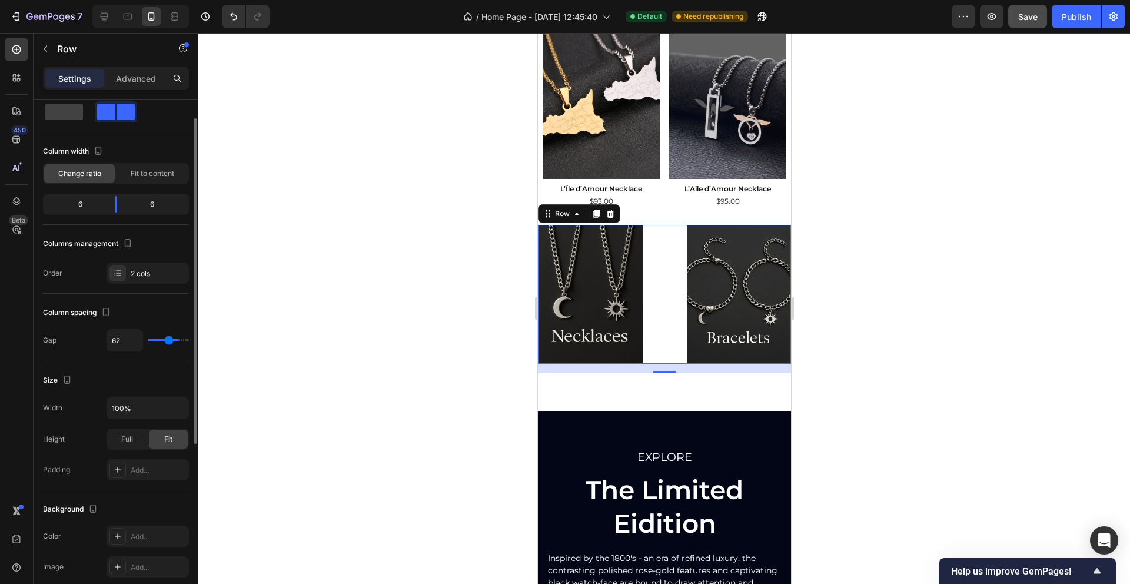
type input "61"
type input "59"
type input "57"
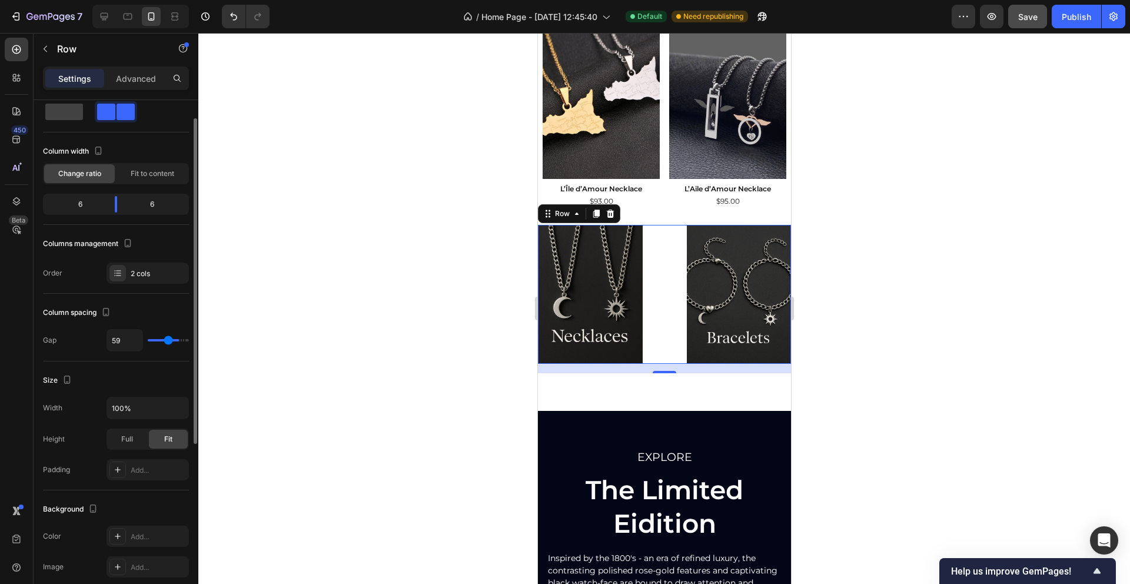
type input "57"
type input "55"
type input "54"
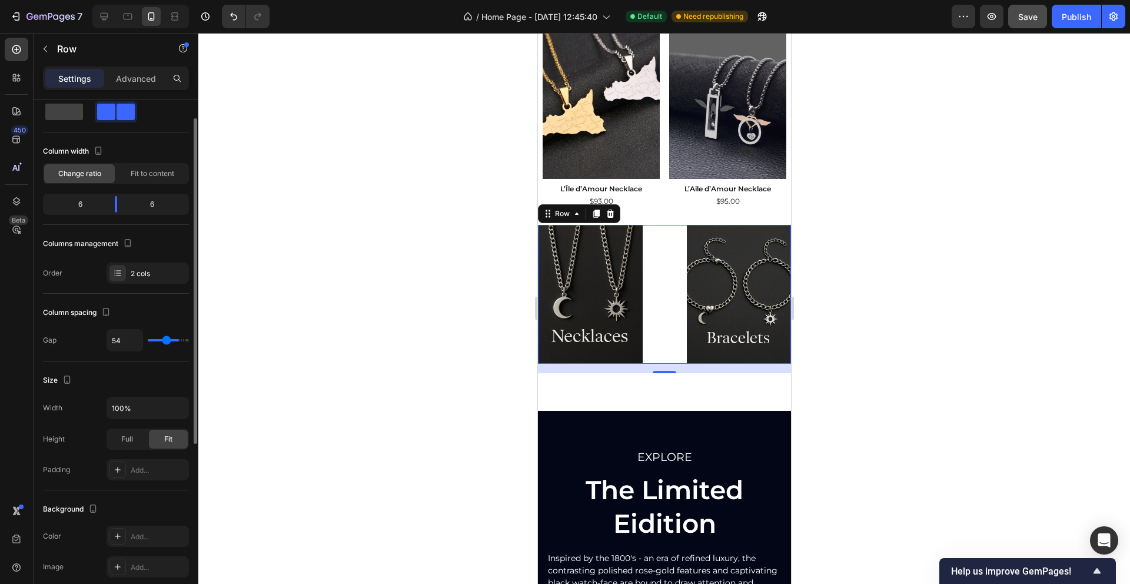
type input "52"
type input "50"
type input "47"
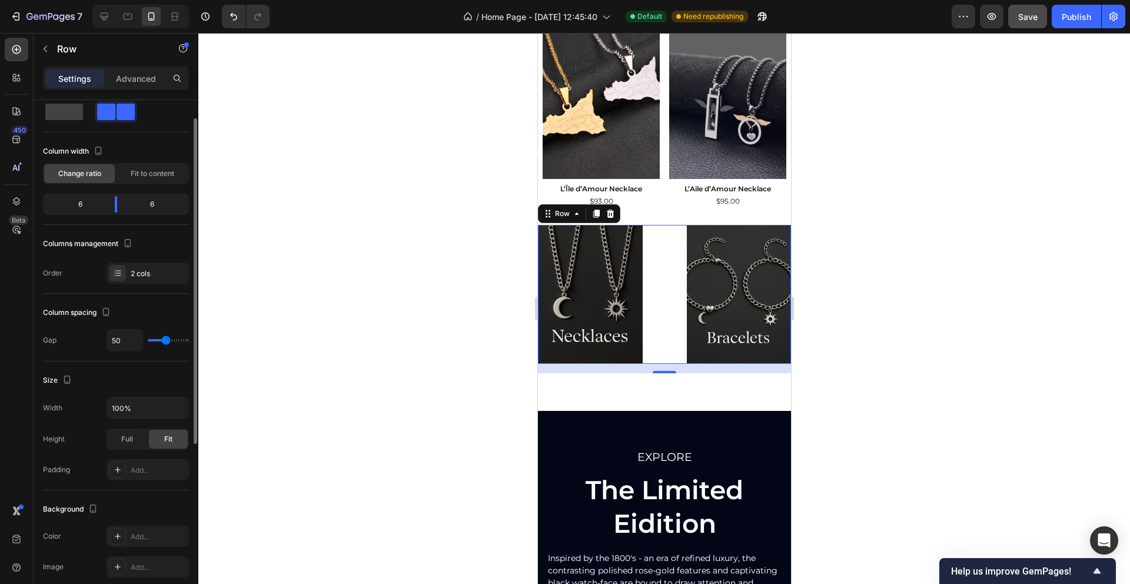
type input "47"
type input "46"
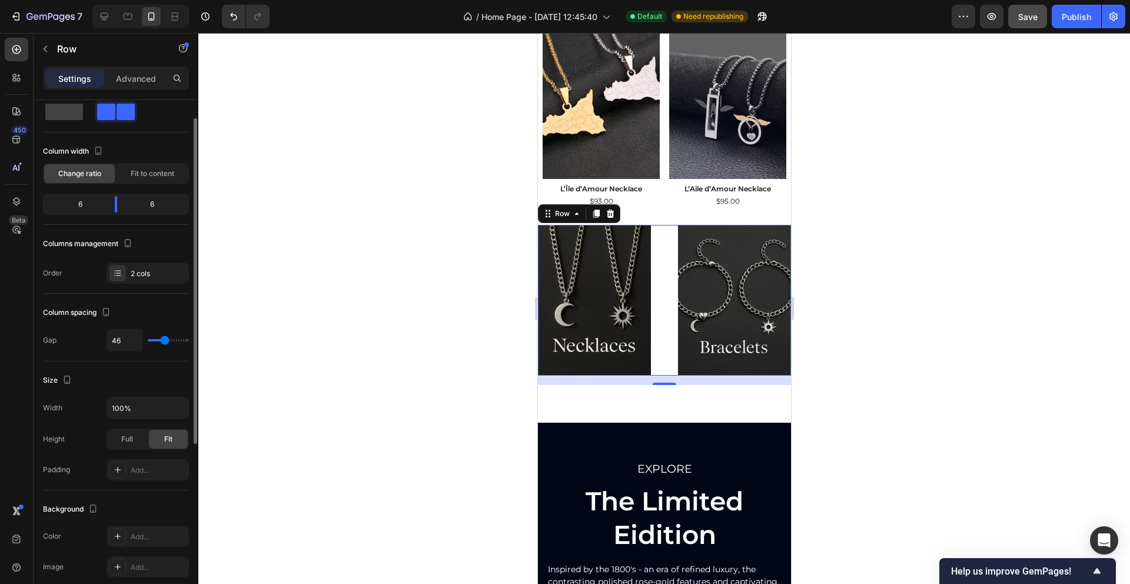
type input "45"
type input "43"
type input "41"
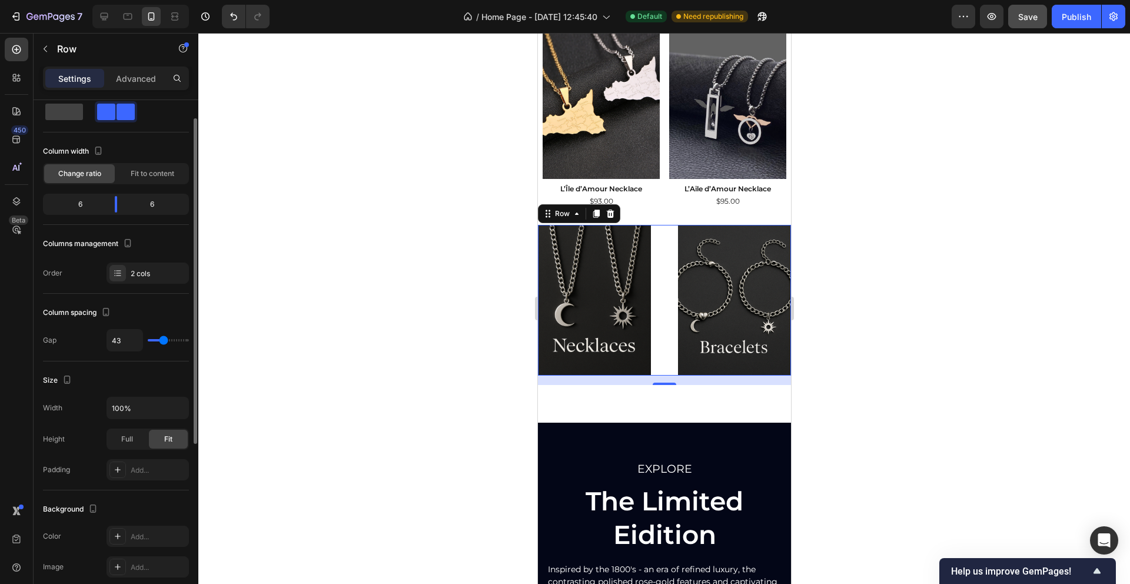
type input "41"
type input "38"
type input "37"
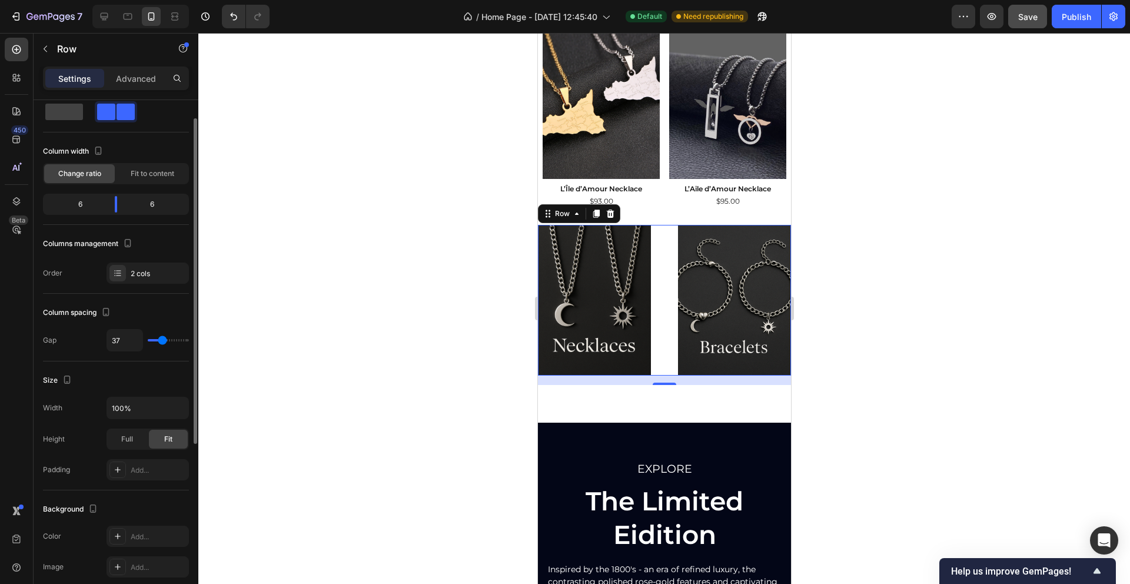
type input "36"
type input "33"
type input "30"
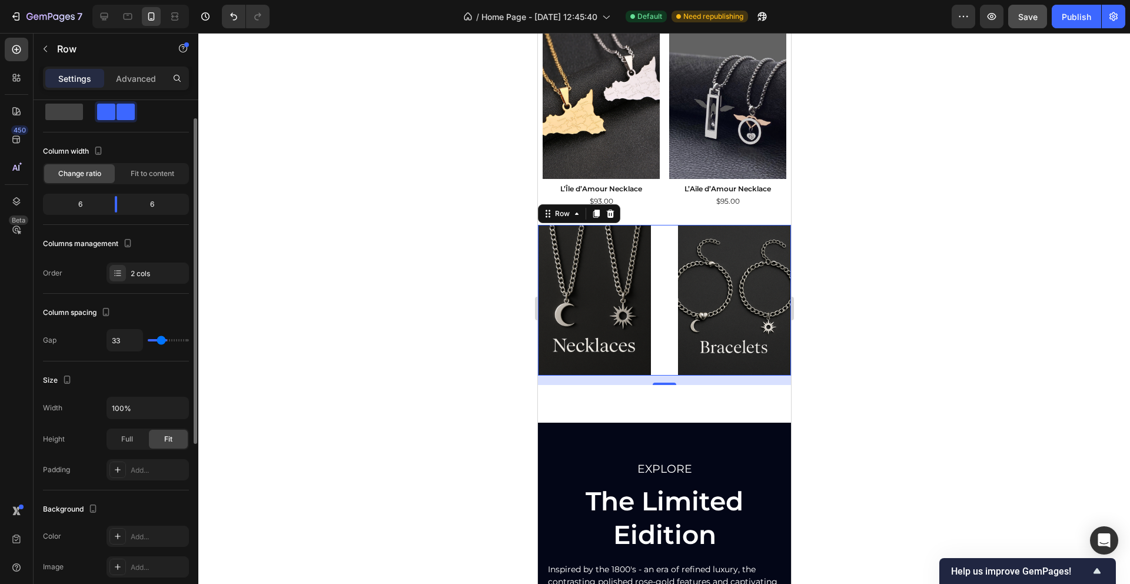
type input "30"
type input "27"
type input "26"
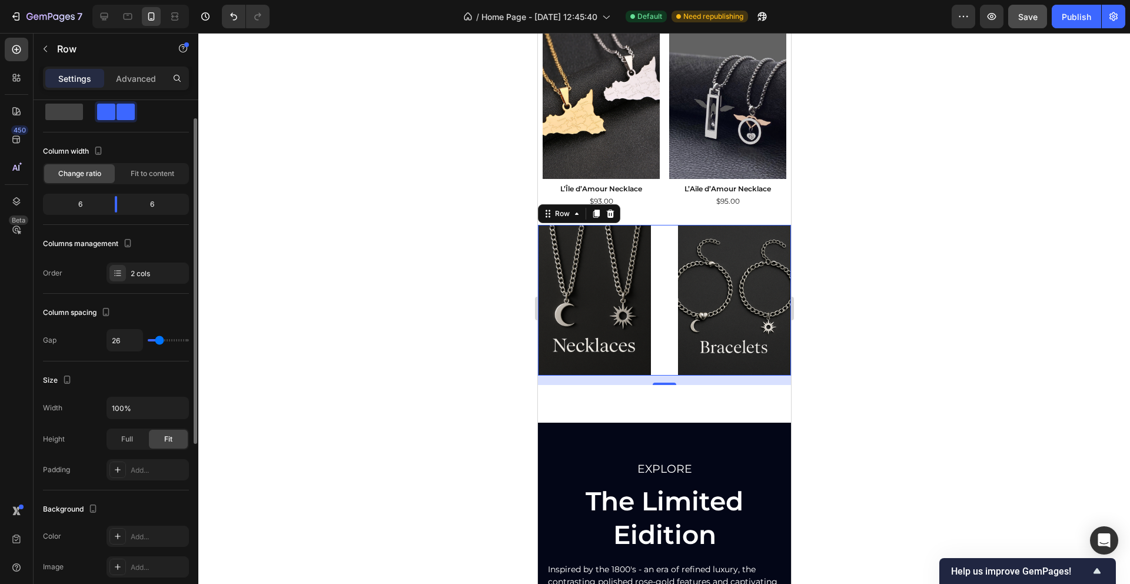
type input "25"
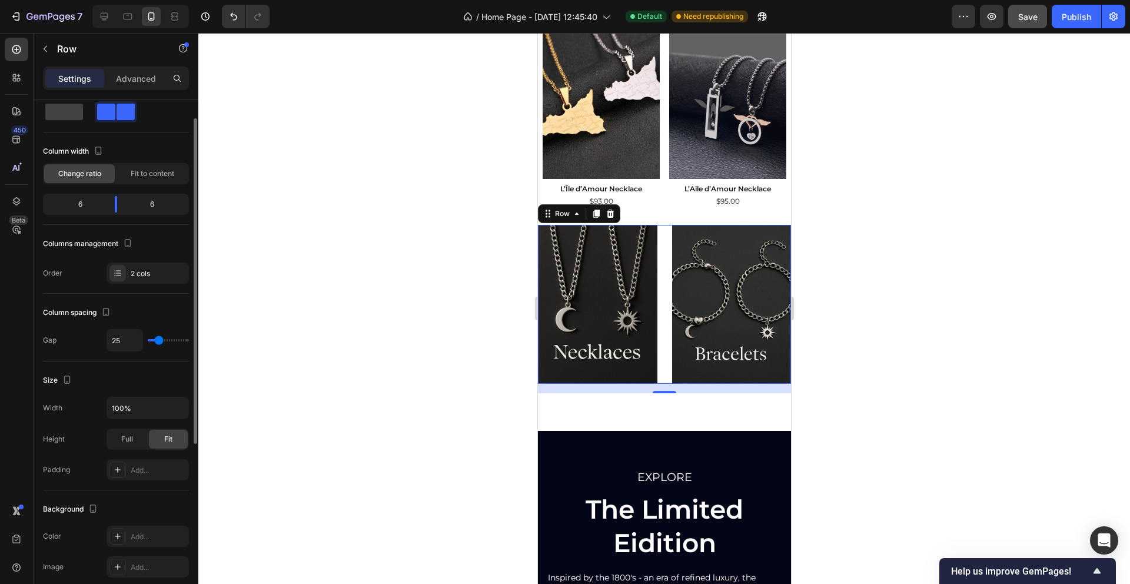
type input "24"
type input "23"
type input "22"
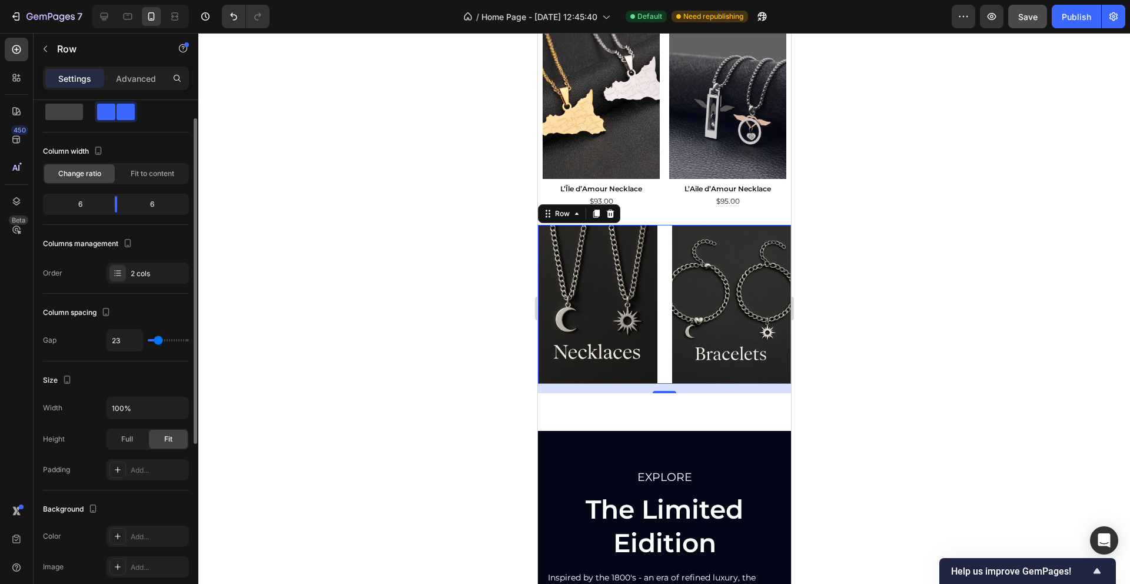
type input "22"
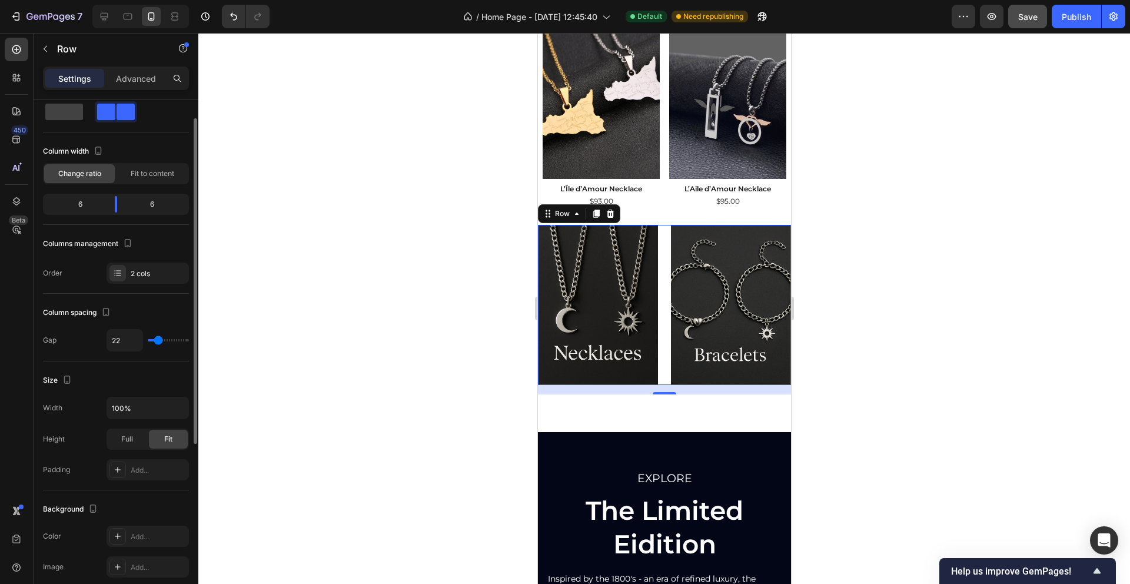
type input "21"
type input "16"
type input "15"
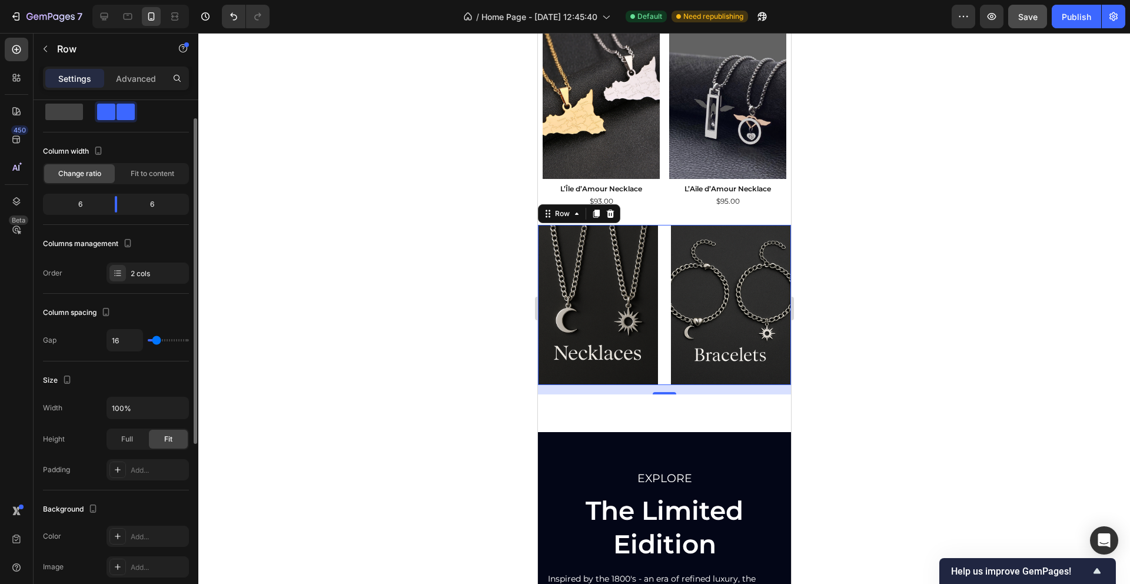
type input "15"
type input "13"
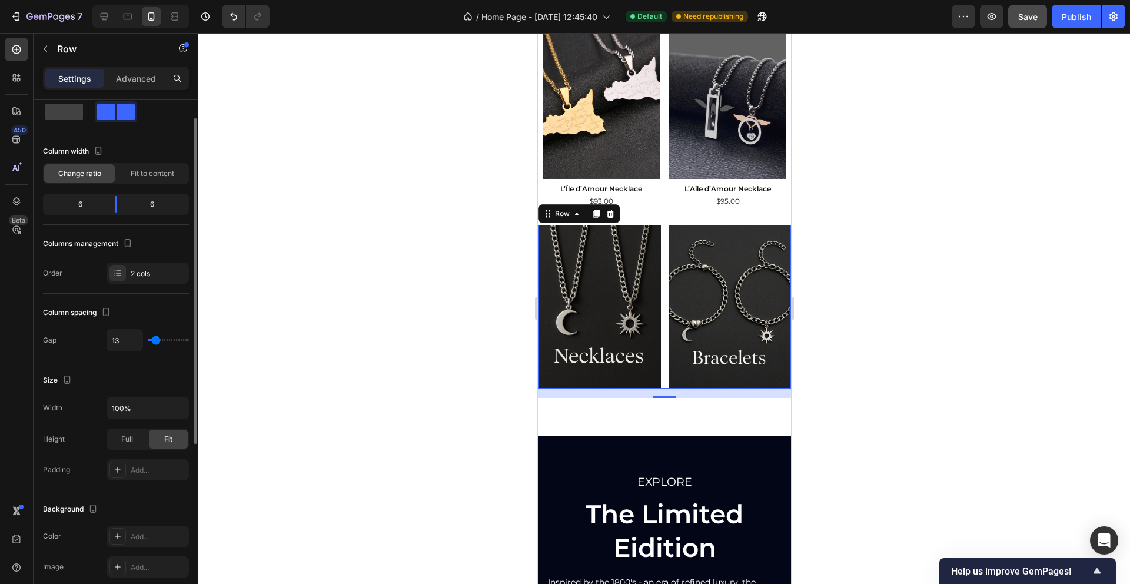
type input "10"
type input "8"
type input "5"
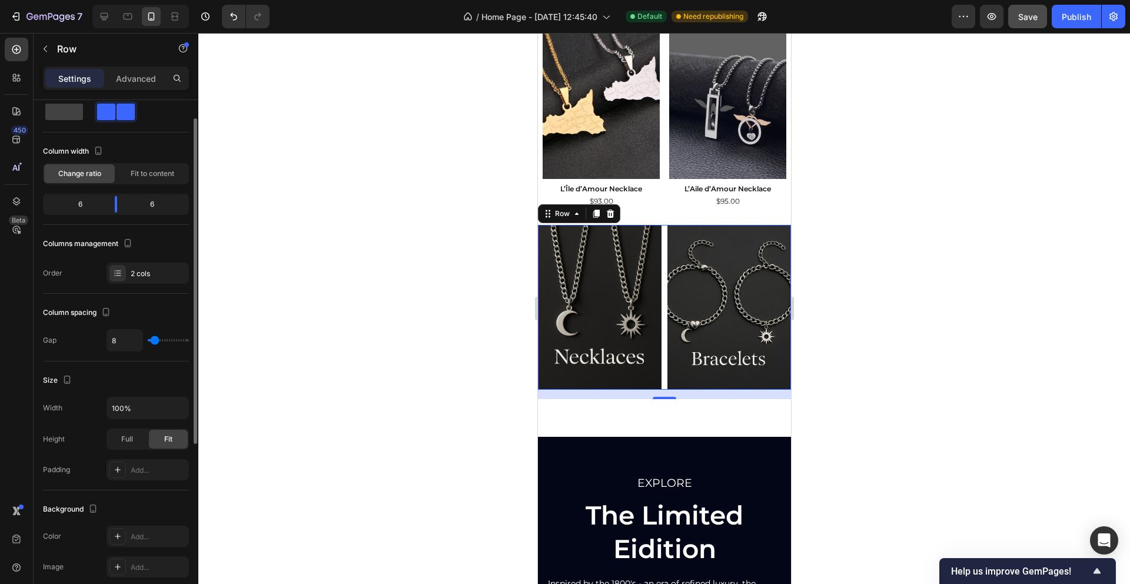
type input "5"
type input "4"
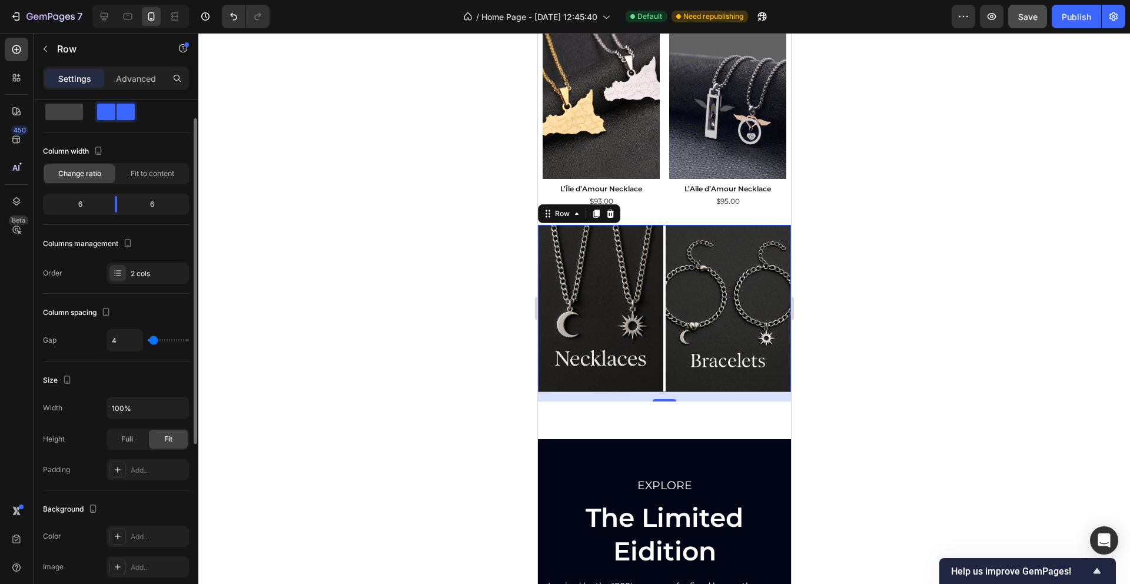
type input "3"
type input "2"
type input "1"
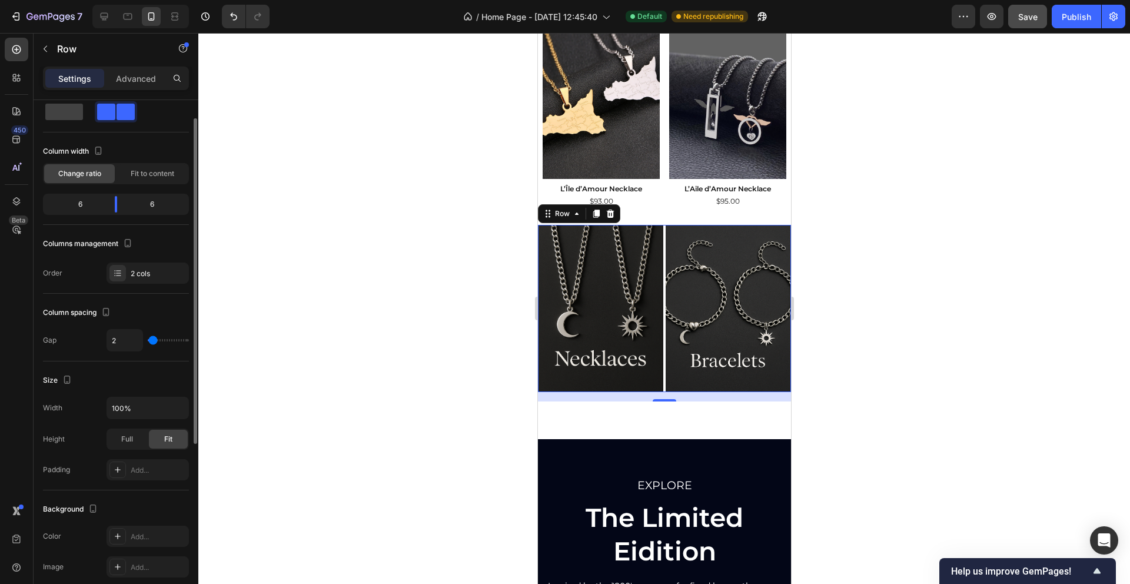
type input "1"
type input "2"
type input "4"
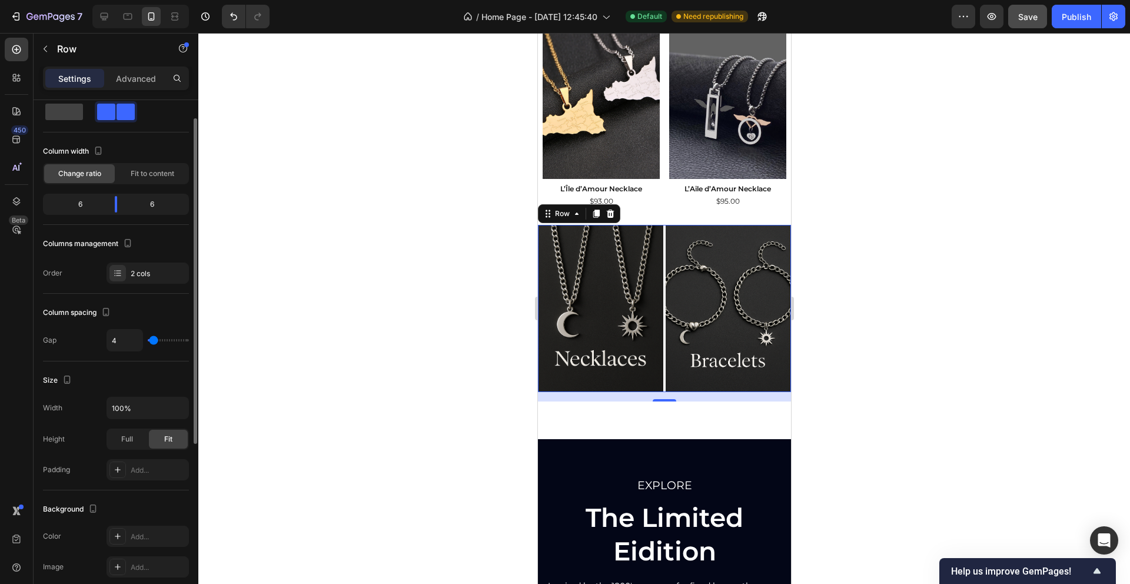
type input "5"
type input "6"
type input "7"
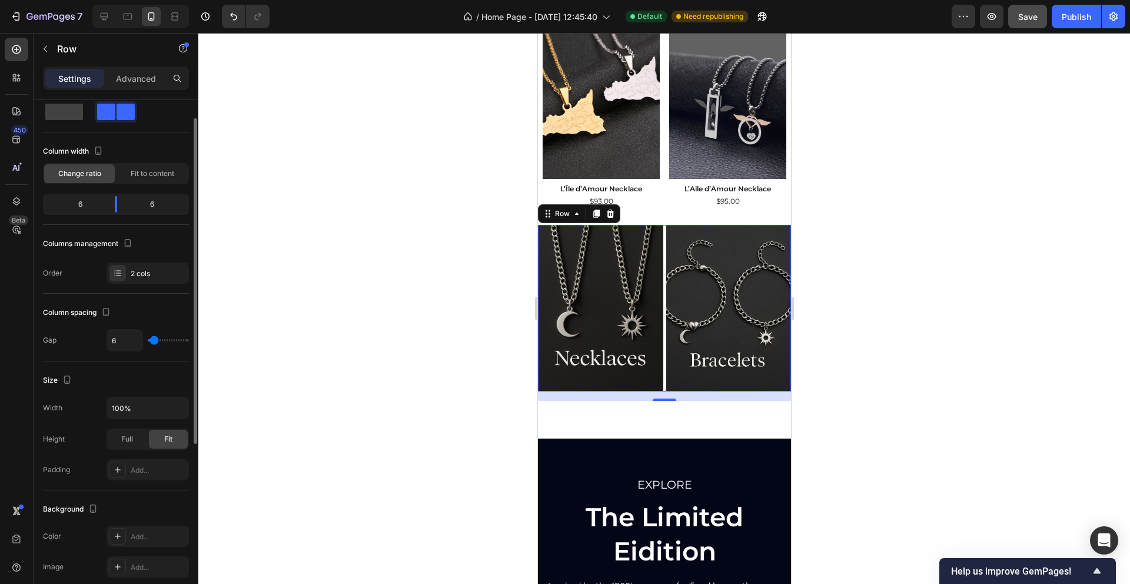
type input "7"
type input "9"
type input "11"
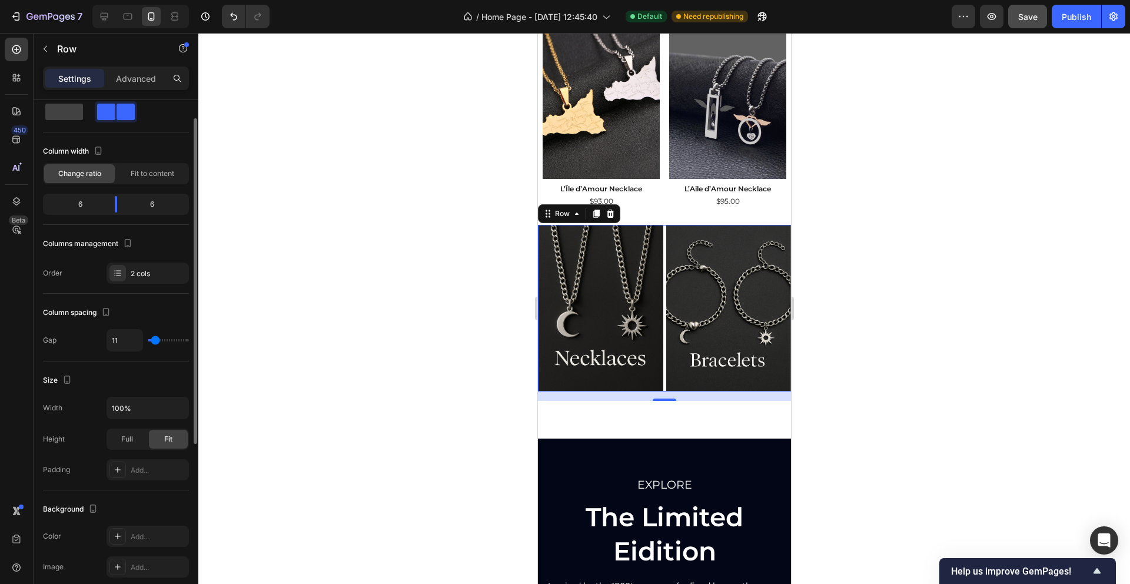
type input "12"
type input "13"
type input "14"
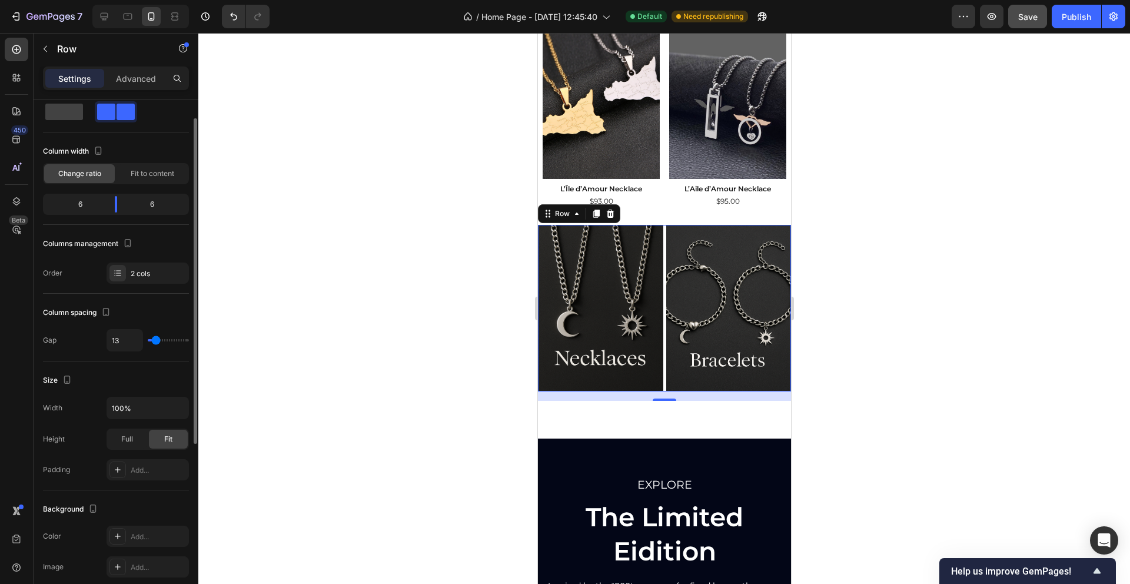
type input "14"
type input "16"
type input "17"
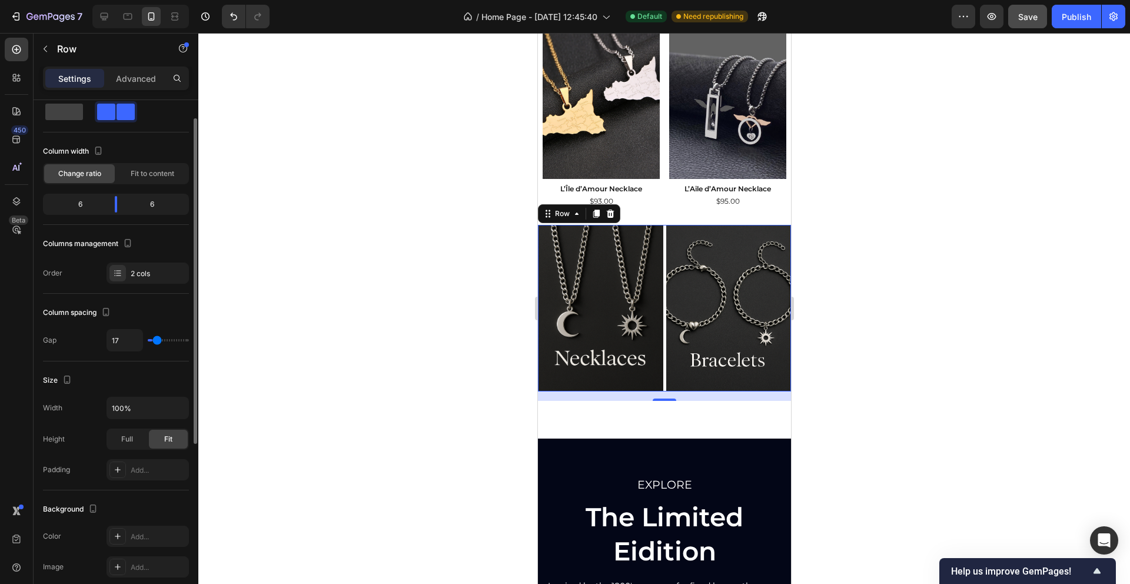
type input "18"
type input "19"
type input "20"
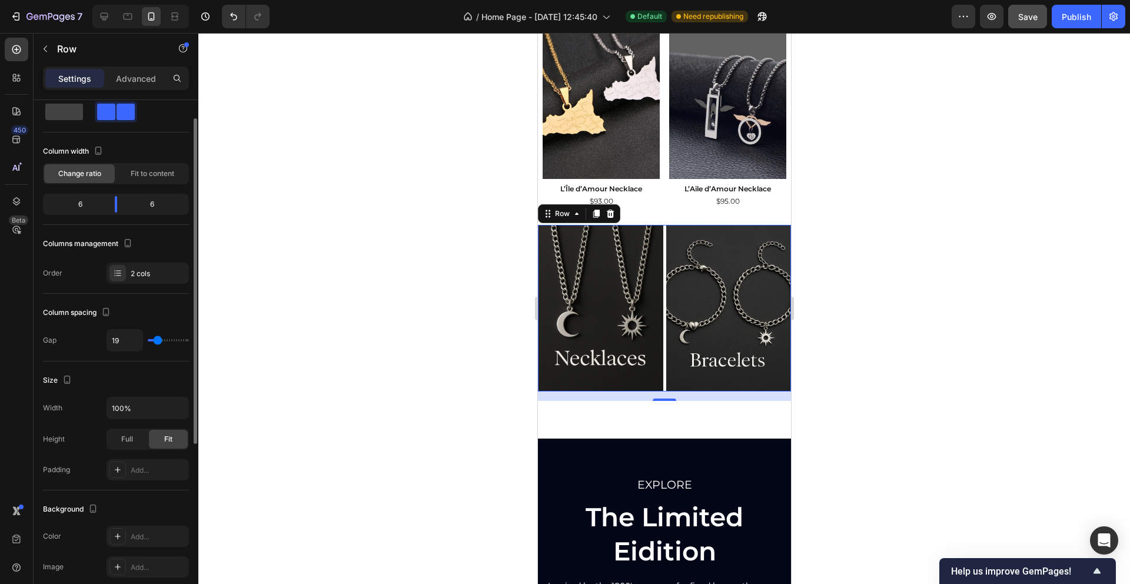
type input "20"
type input "21"
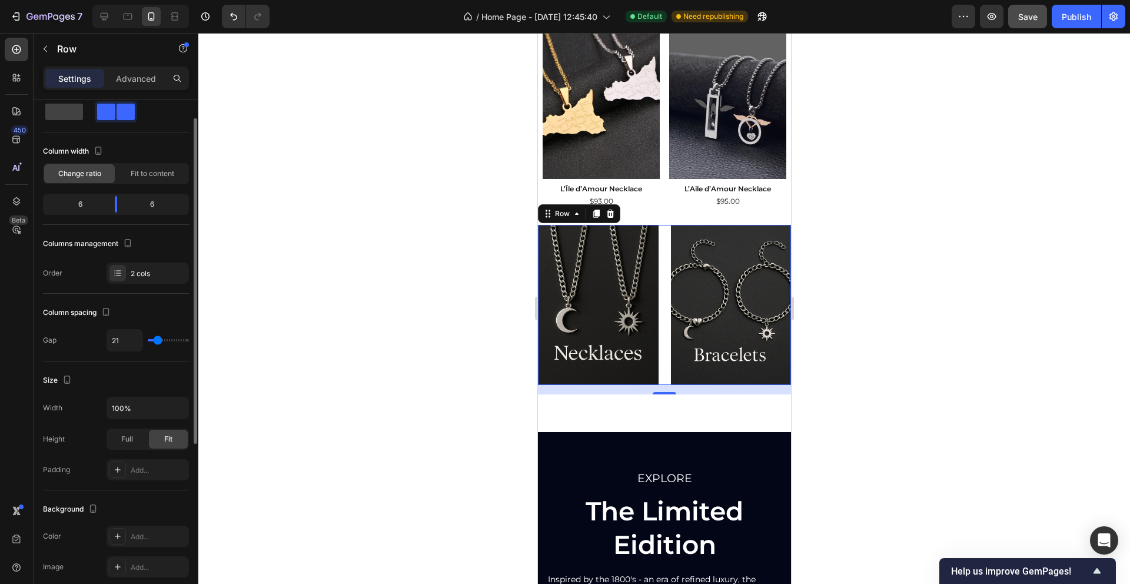
type input "22"
type input "23"
type input "24"
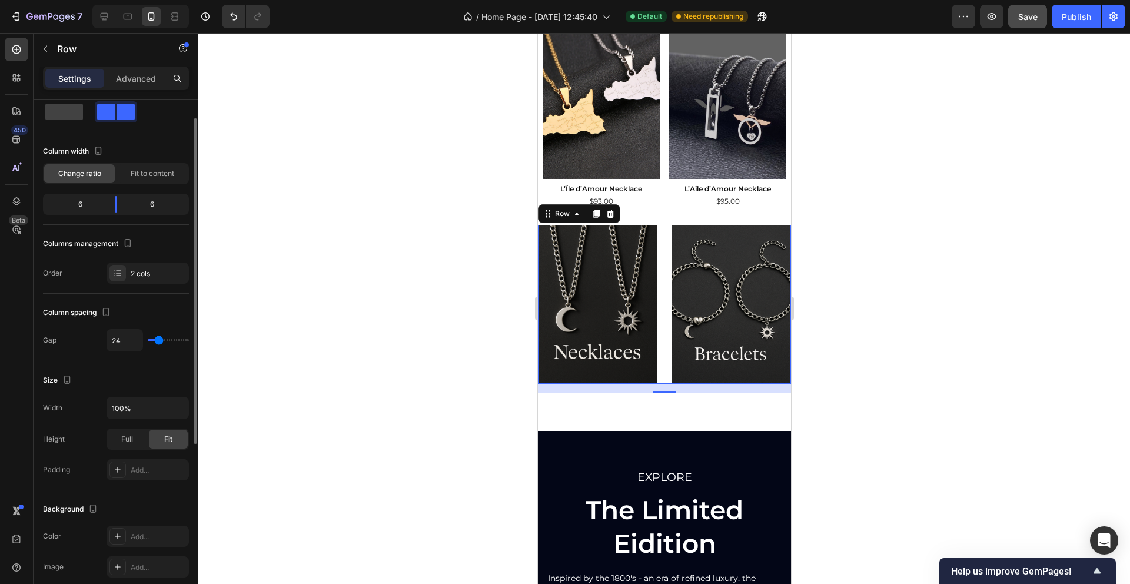
type input "24"
click at [158, 340] on input "range" at bounding box center [168, 340] width 41 height 2
click at [125, 339] on input "24" at bounding box center [124, 339] width 35 height 21
type input "1"
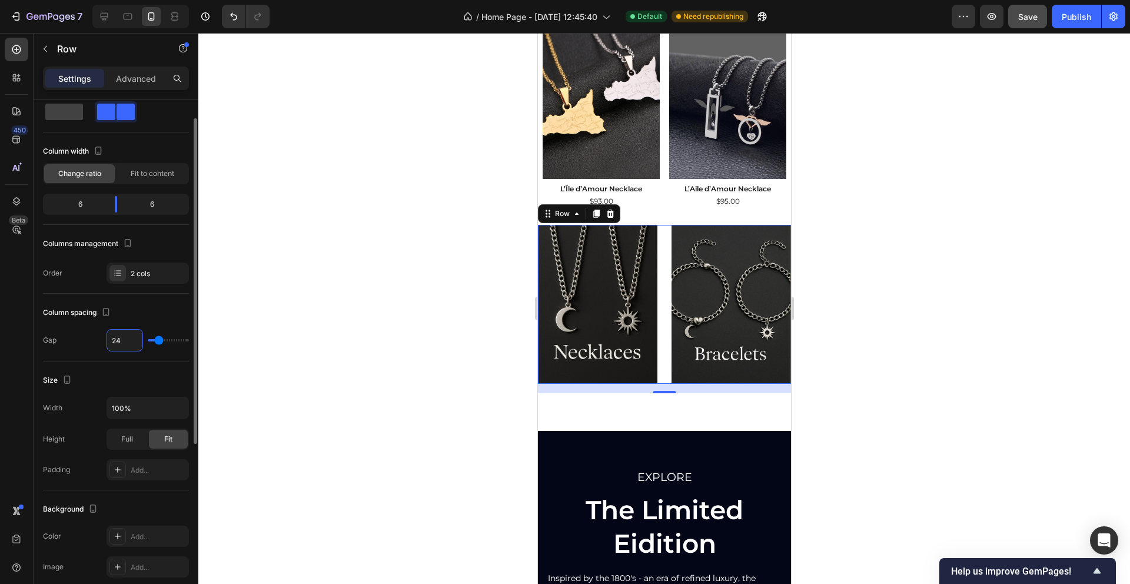
type input "1"
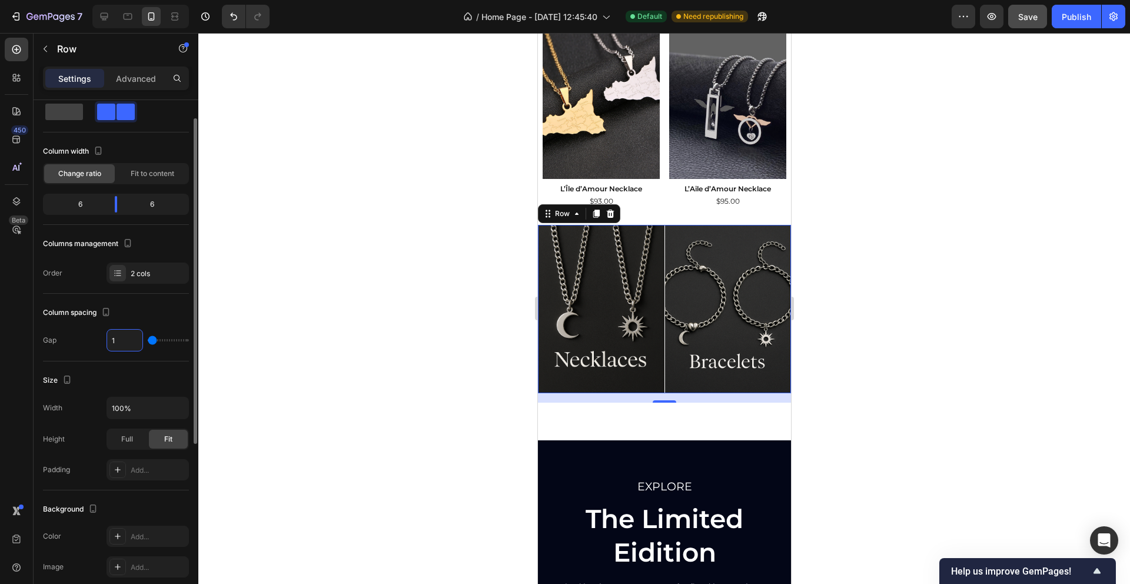
type input "16"
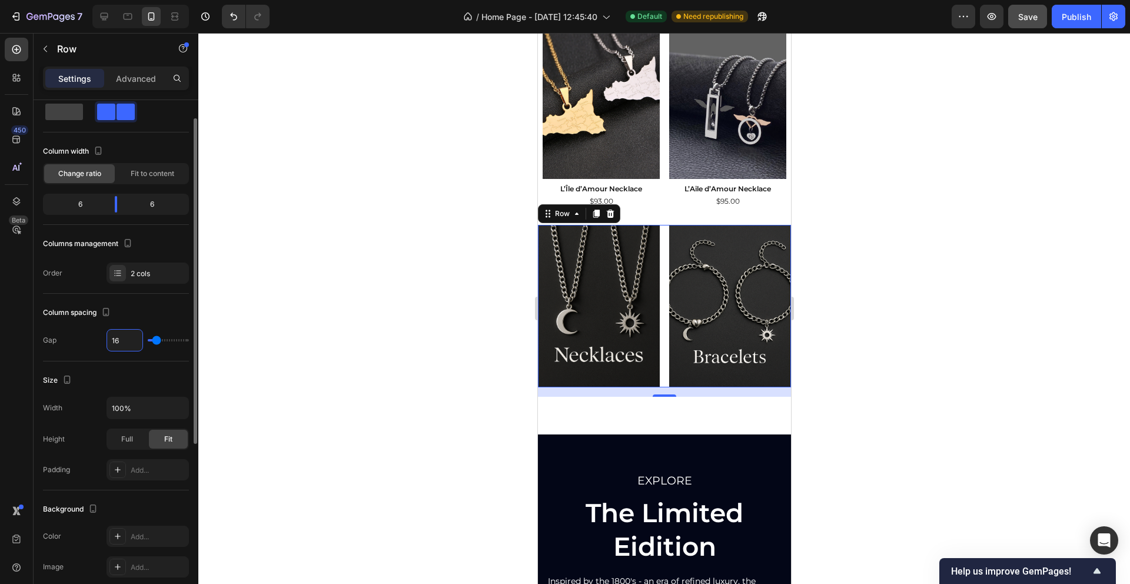
type input "16"
click at [125, 439] on span "Full" at bounding box center [127, 439] width 12 height 11
click at [174, 437] on div "Fit" at bounding box center [168, 438] width 39 height 19
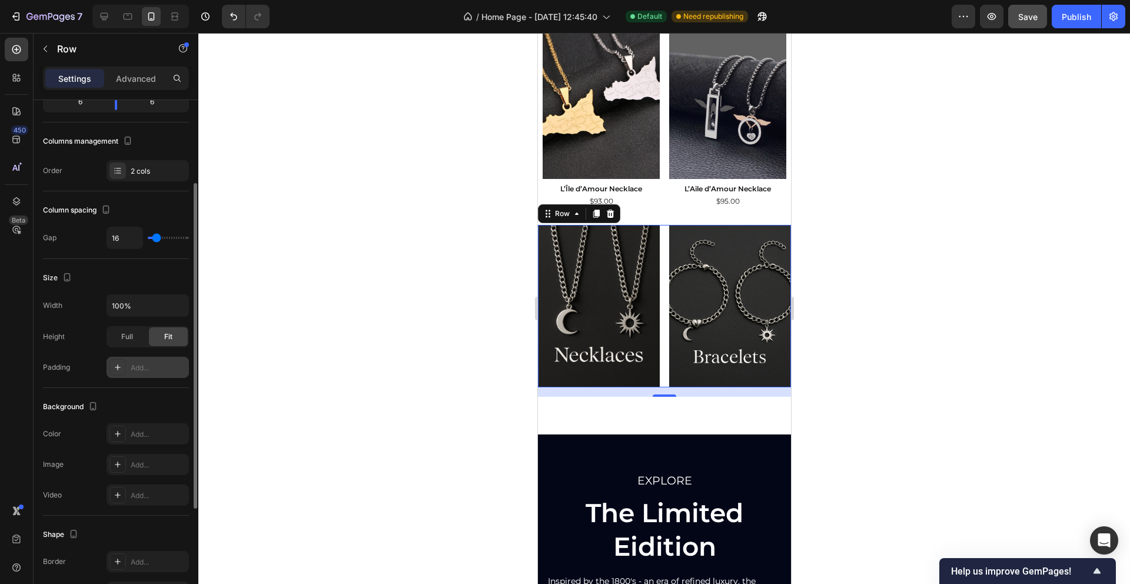
click at [148, 366] on div "Add..." at bounding box center [158, 367] width 55 height 11
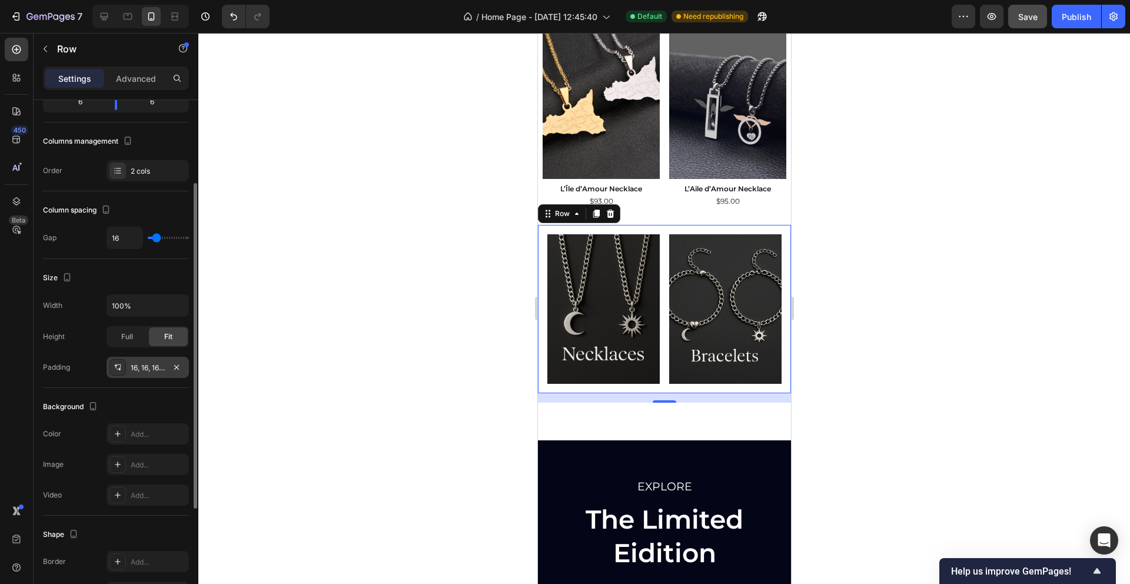
click at [248, 300] on div at bounding box center [663, 308] width 931 height 551
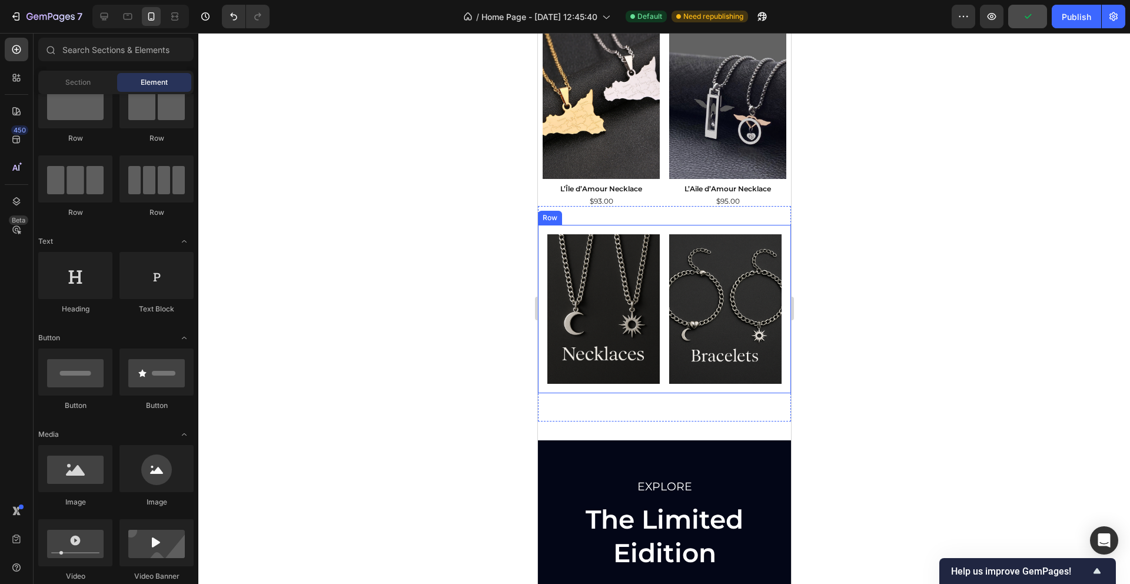
click at [545, 285] on div "Image Image Row" at bounding box center [663, 309] width 253 height 169
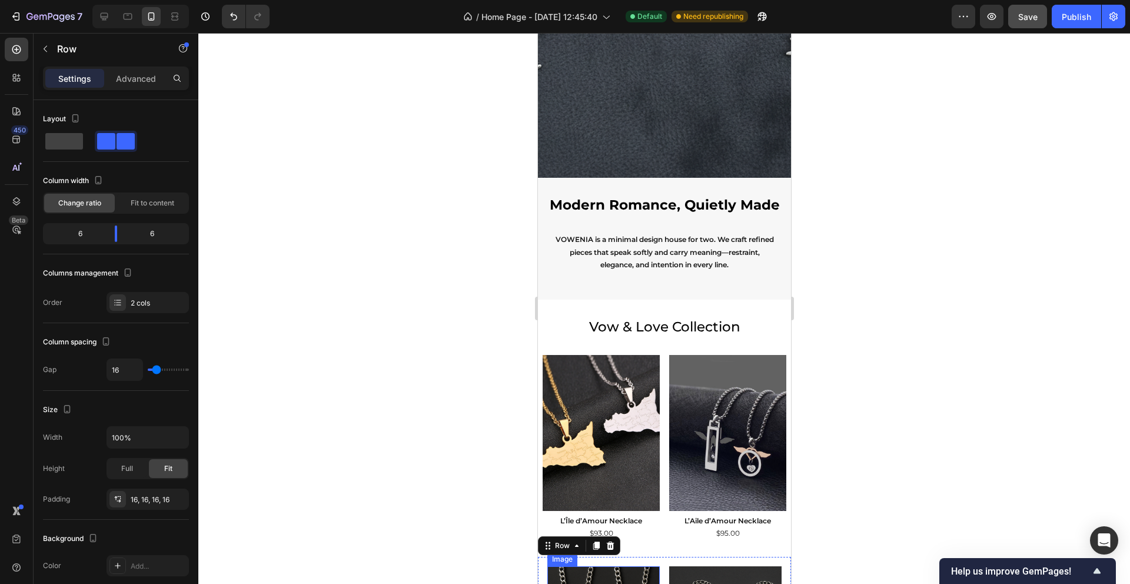
scroll to position [388, 0]
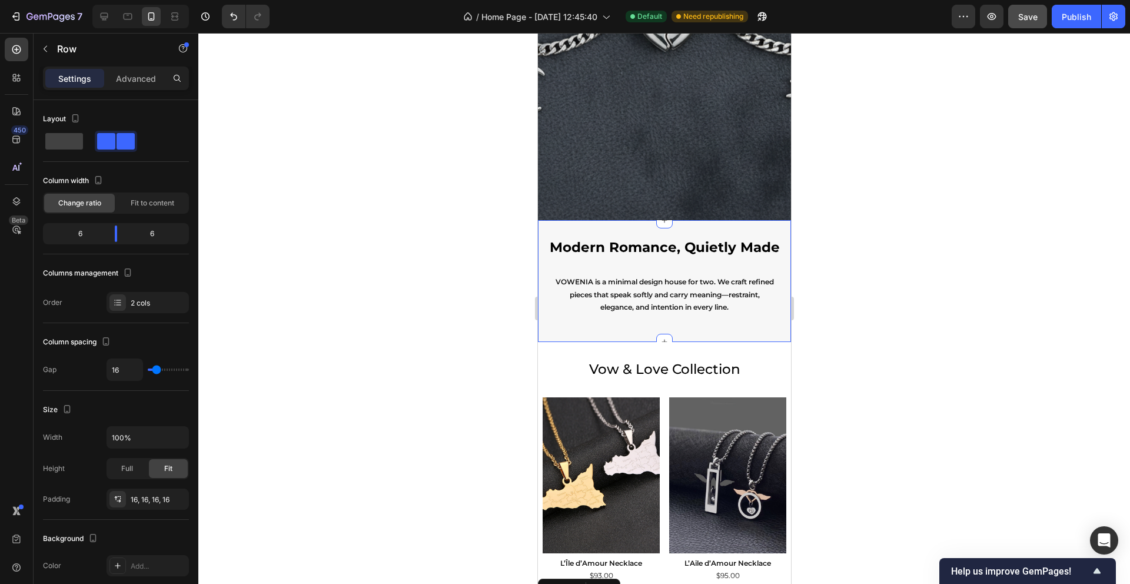
click at [590, 335] on div "Modern Romance, Quietly Made Heading VOWENIA is a minimal design house for two.…" at bounding box center [663, 281] width 253 height 122
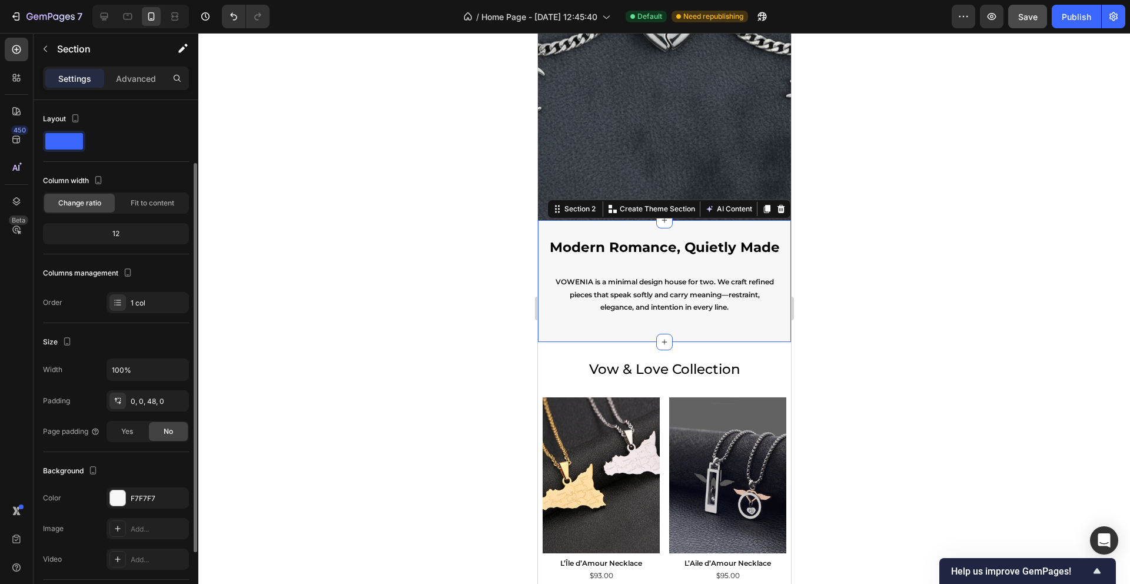
scroll to position [167, 0]
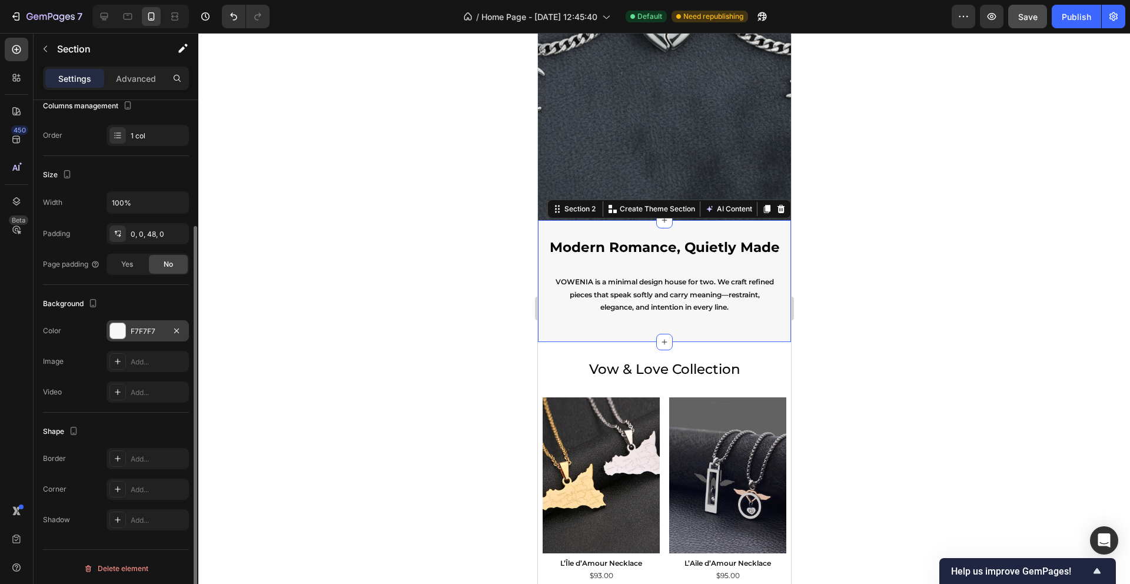
click at [139, 326] on div "F7F7F7" at bounding box center [148, 331] width 34 height 11
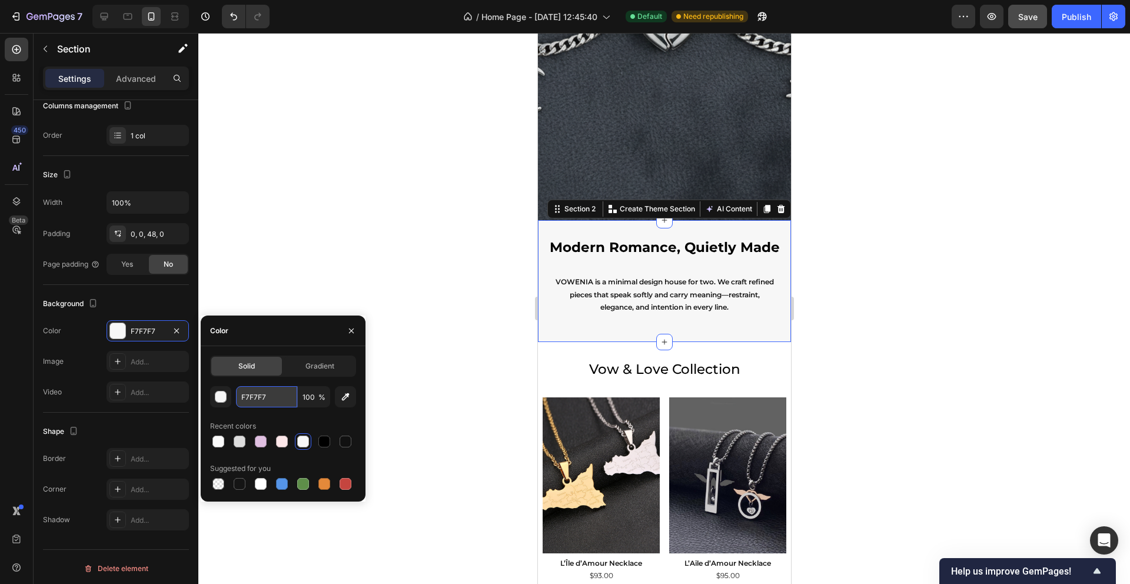
click at [253, 402] on input "F7F7F7" at bounding box center [266, 396] width 61 height 21
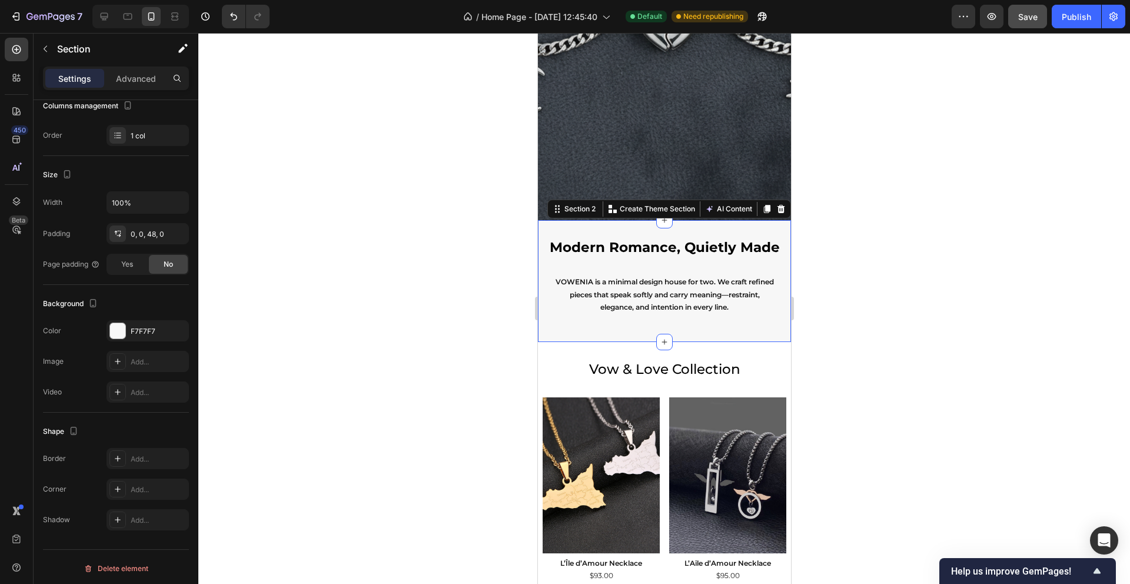
click at [440, 334] on div at bounding box center [663, 308] width 931 height 551
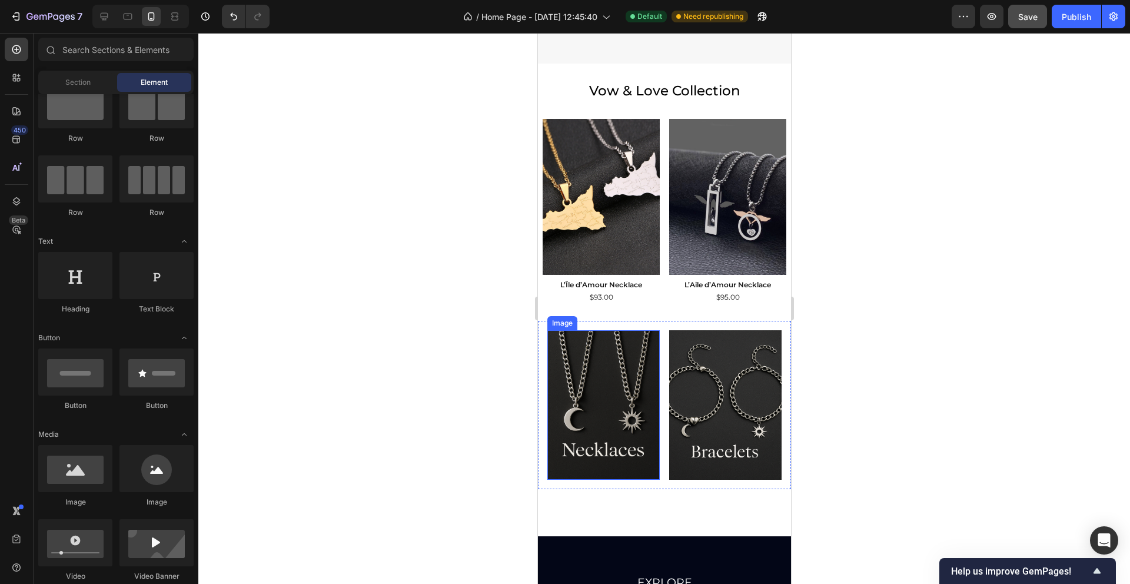
scroll to position [684, 0]
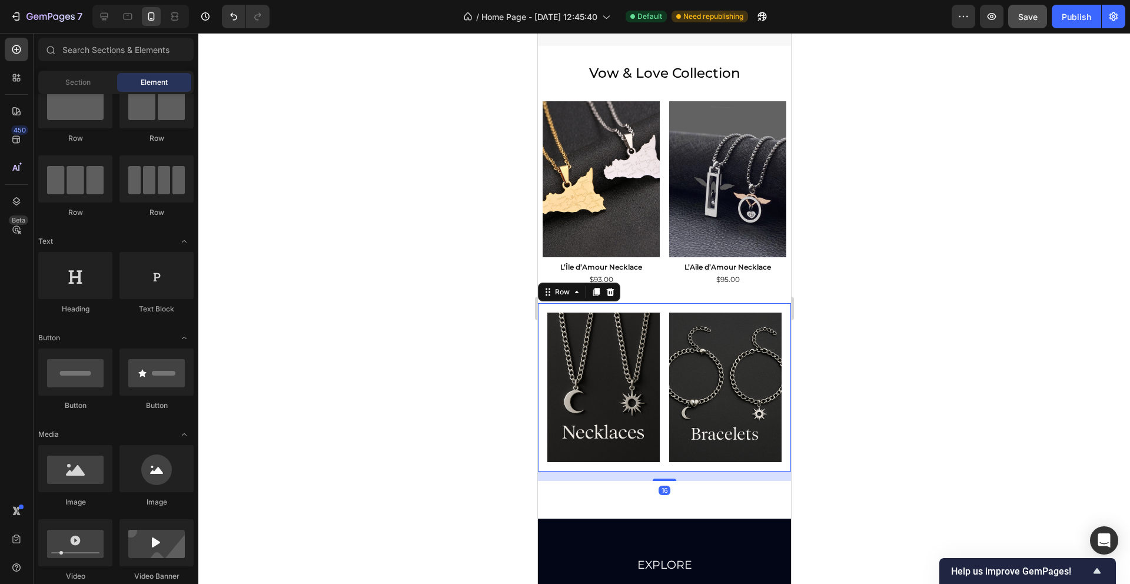
click at [544, 432] on div "Image Image Row 16" at bounding box center [663, 387] width 253 height 169
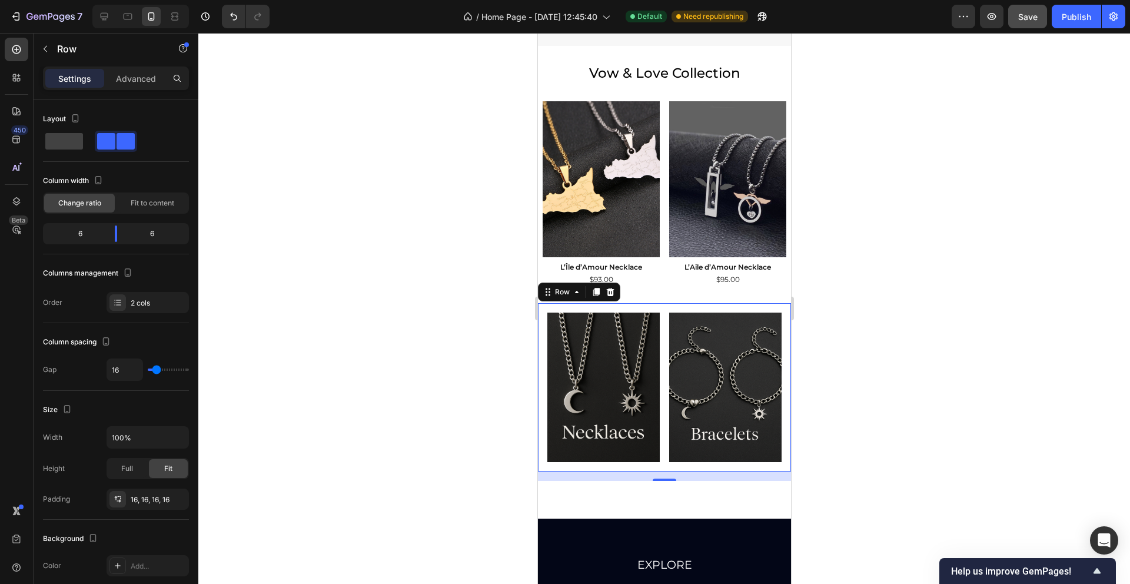
click at [1111, 411] on div at bounding box center [663, 308] width 931 height 551
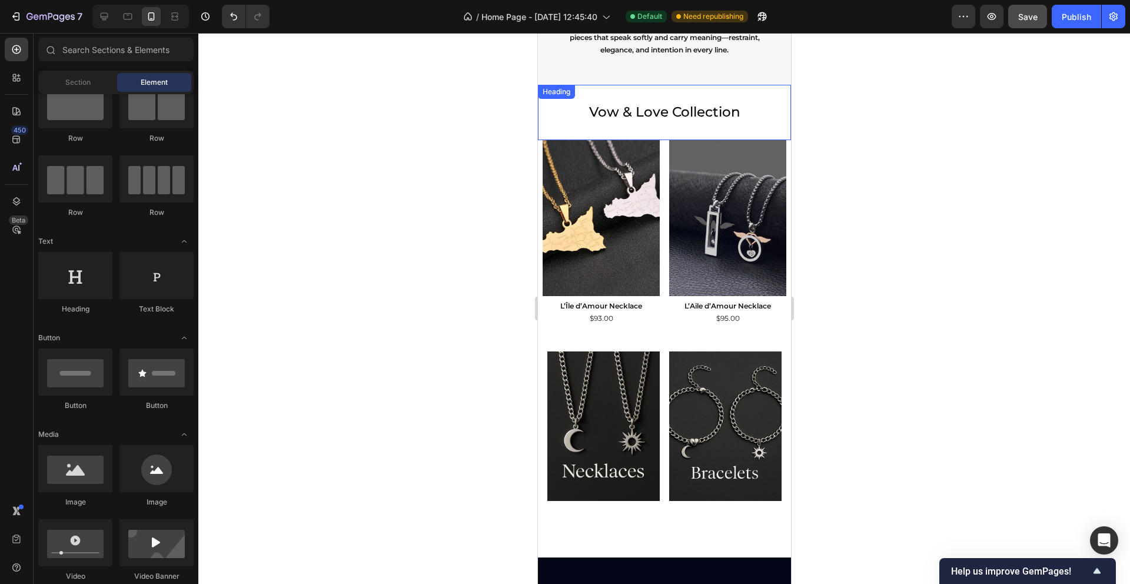
scroll to position [565, 0]
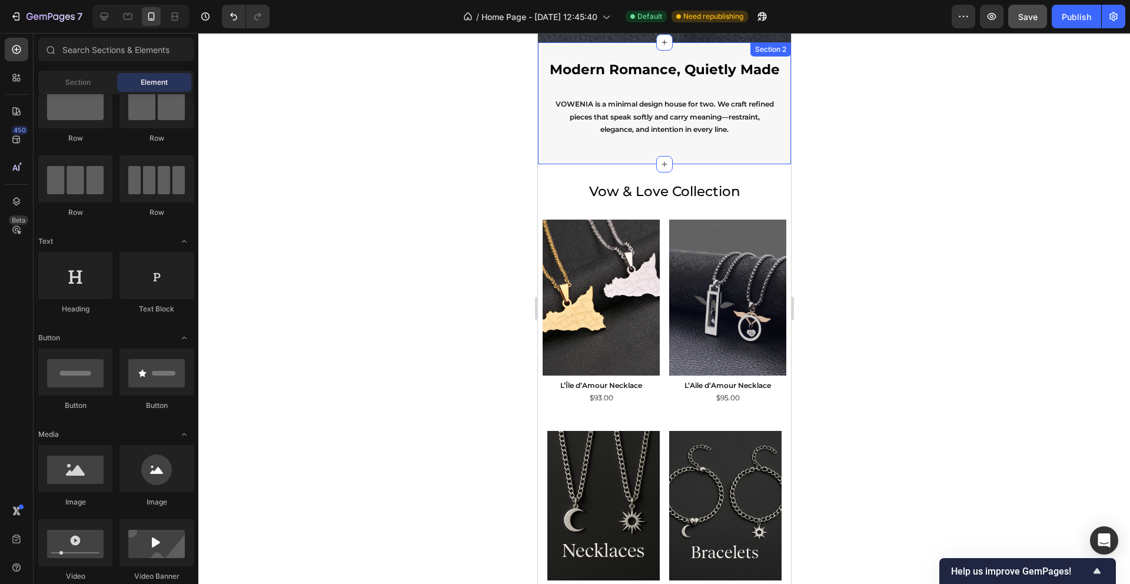
click at [565, 151] on div "Modern Romance, Quietly Made Heading VOWENIA is a minimal design house for two.…" at bounding box center [663, 103] width 253 height 122
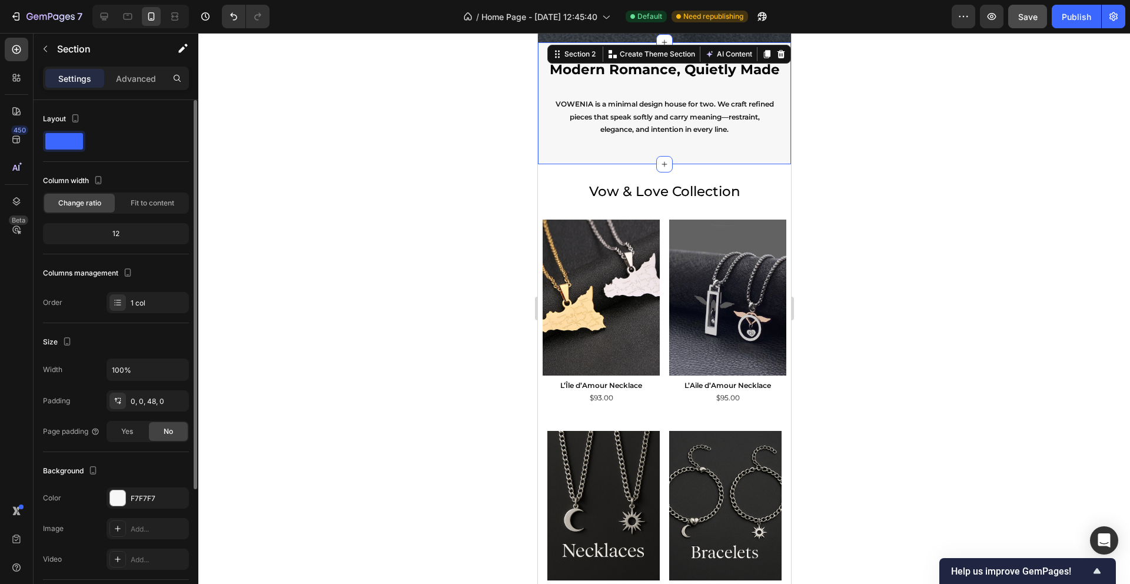
scroll to position [101, 0]
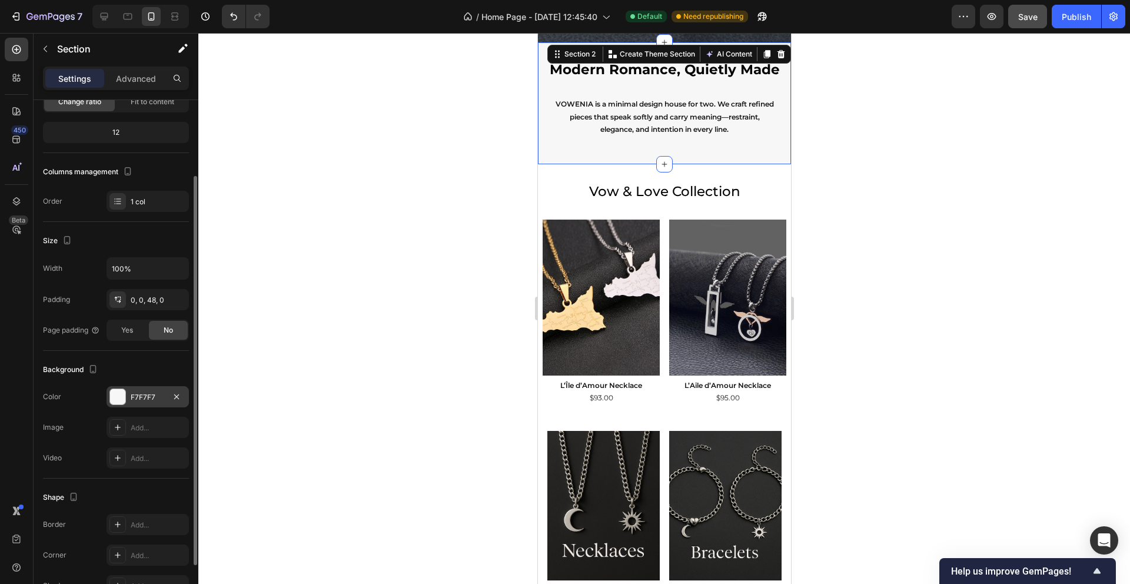
click at [151, 390] on div "F7F7F7" at bounding box center [147, 396] width 82 height 21
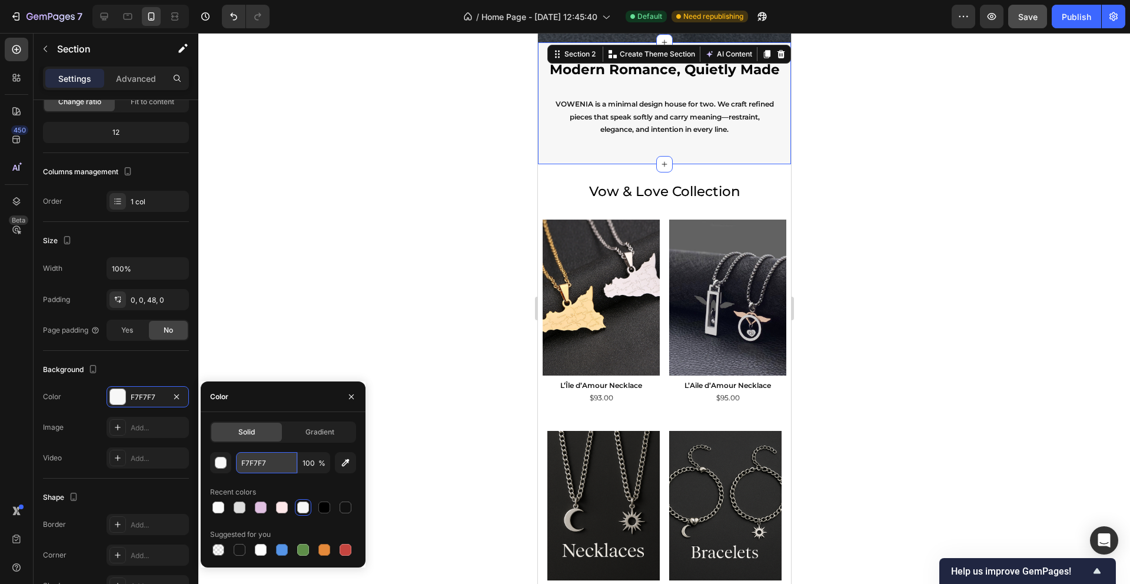
click at [254, 457] on input "F7F7F7" at bounding box center [266, 462] width 61 height 21
click at [354, 395] on icon "button" at bounding box center [351, 396] width 9 height 9
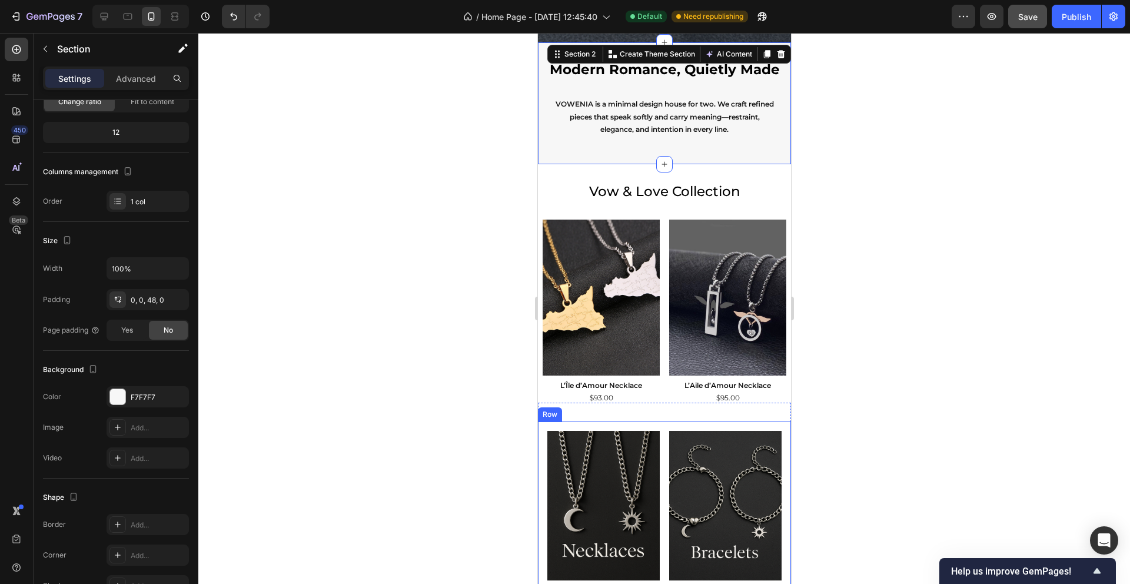
click at [545, 457] on div "Image Image Row" at bounding box center [663, 505] width 253 height 169
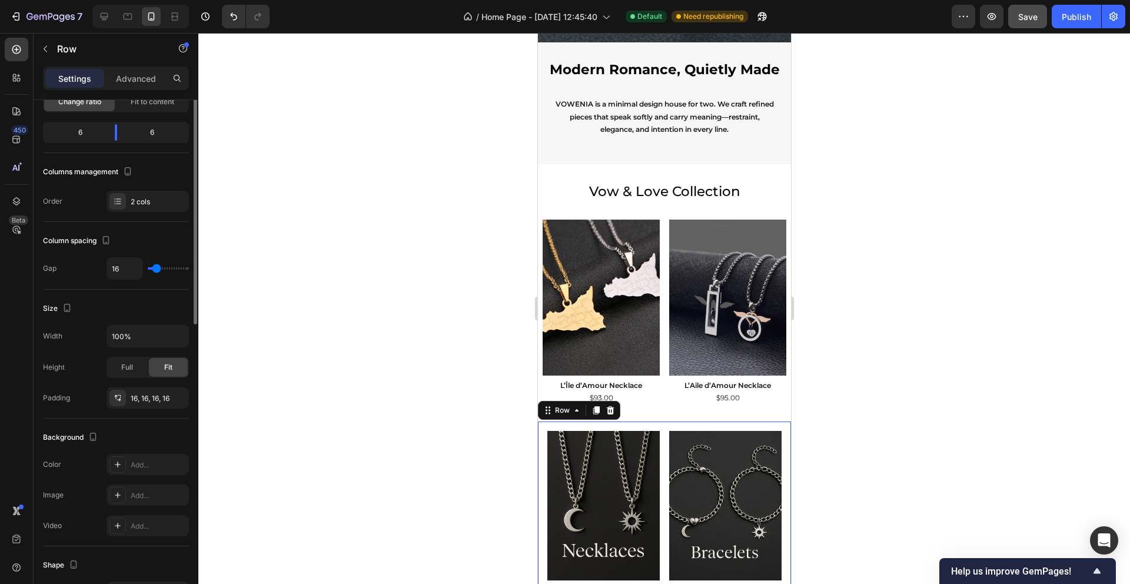
scroll to position [0, 0]
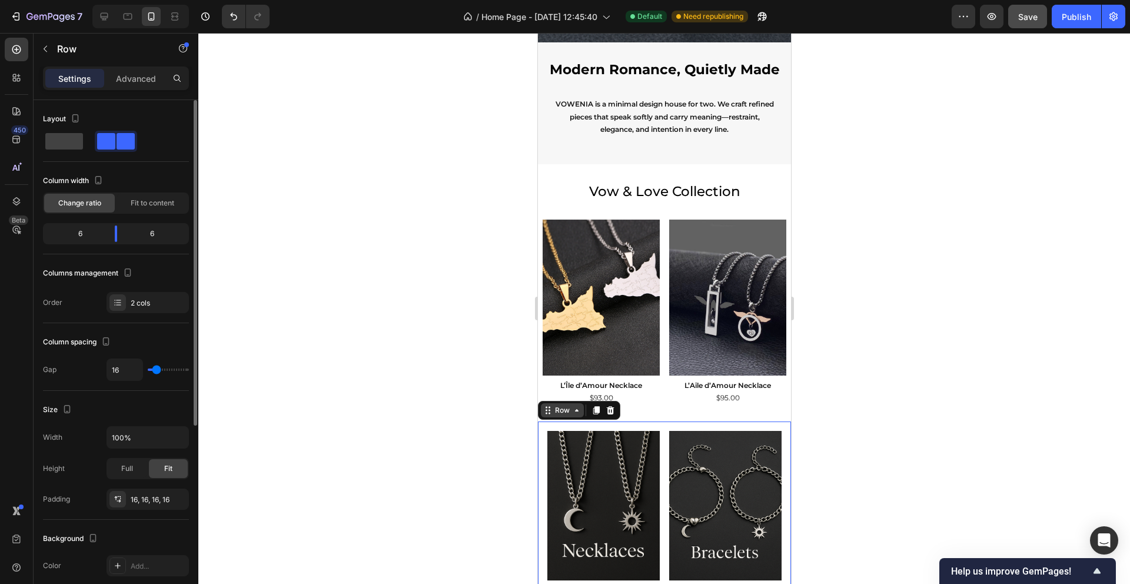
click at [548, 415] on div "Row" at bounding box center [561, 410] width 43 height 14
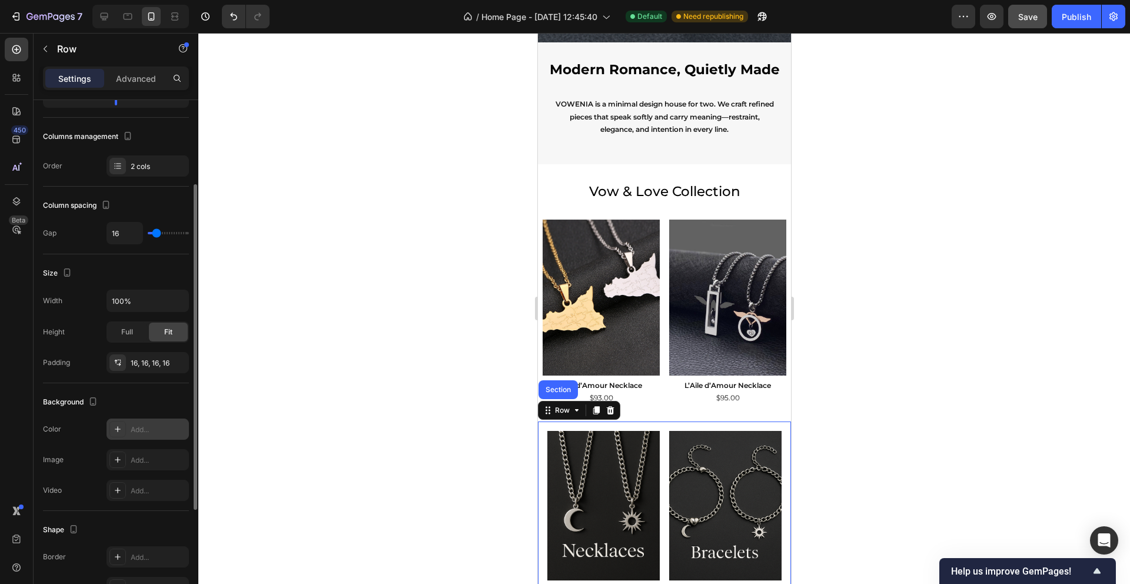
scroll to position [138, 0]
type input "17"
type input "23"
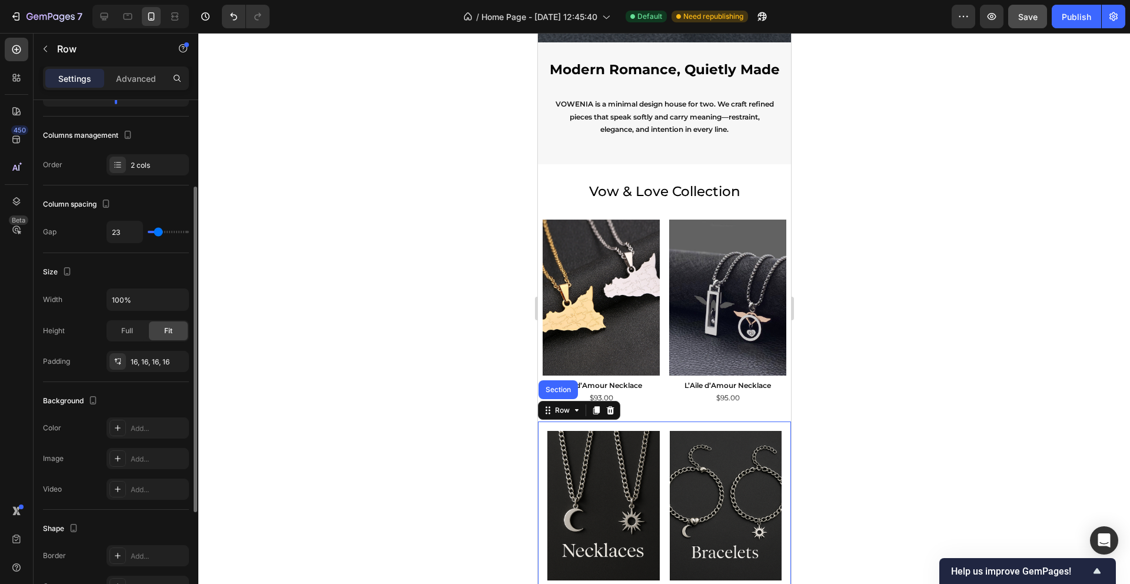
type input "26"
type input "28"
type input "30"
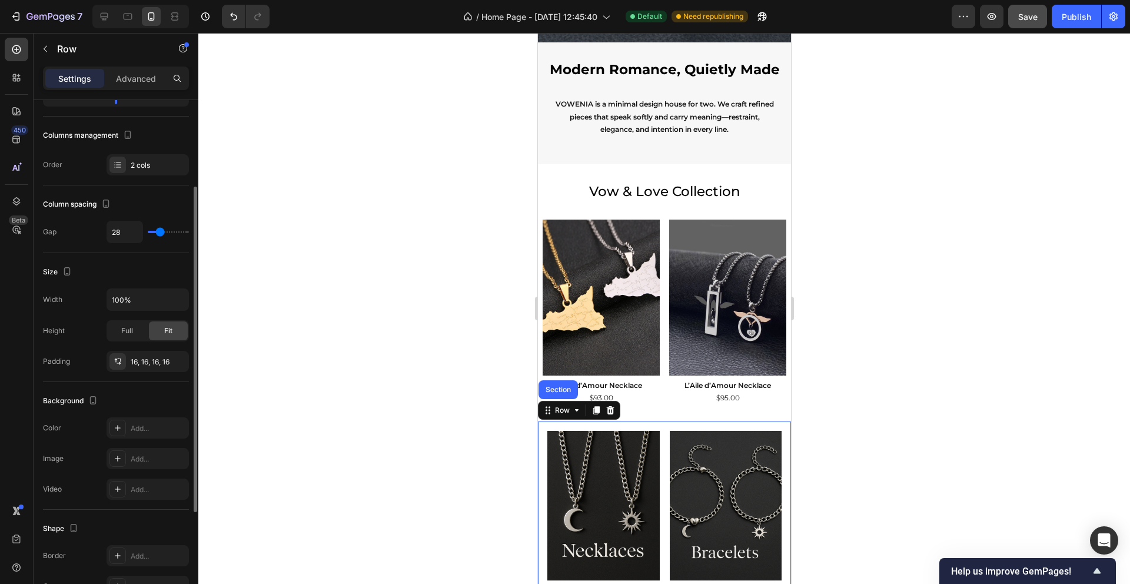
type input "30"
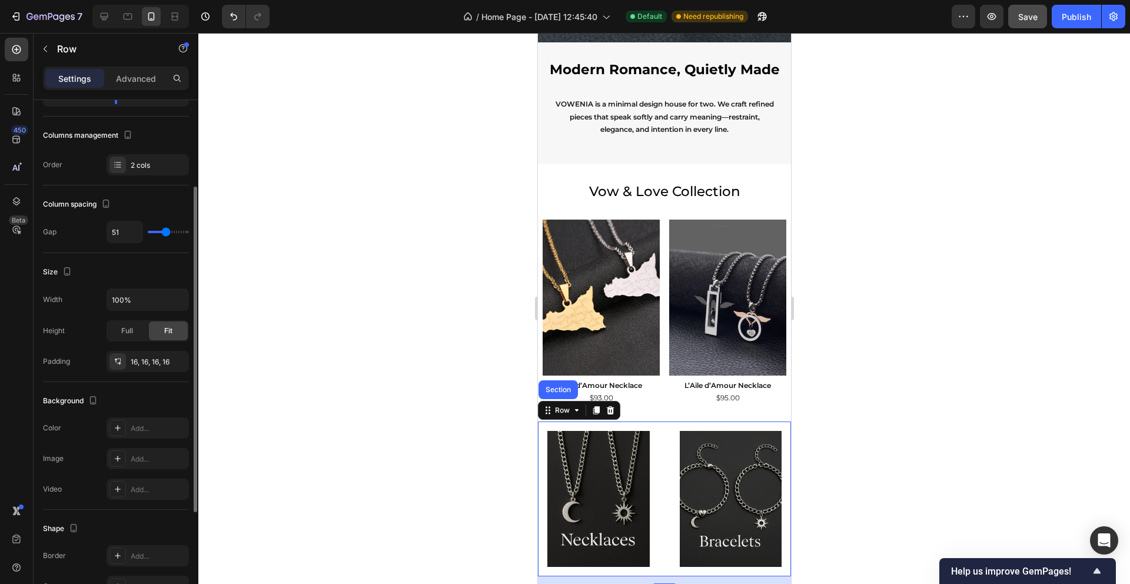
drag, startPoint x: 156, startPoint y: 235, endPoint x: 166, endPoint y: 235, distance: 9.4
click at [166, 233] on input "range" at bounding box center [168, 232] width 41 height 2
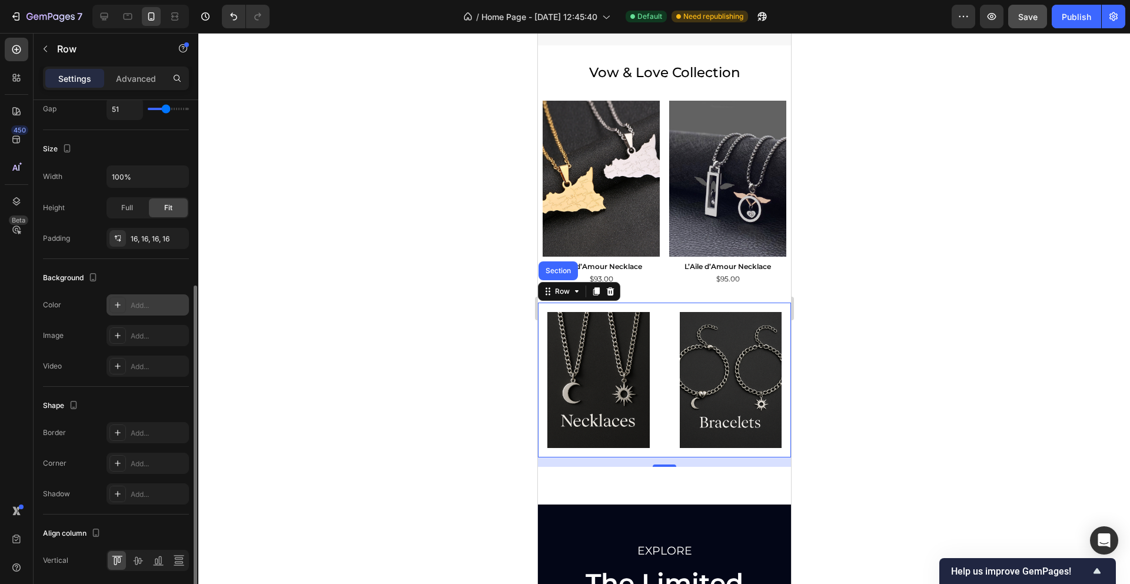
scroll to position [274, 0]
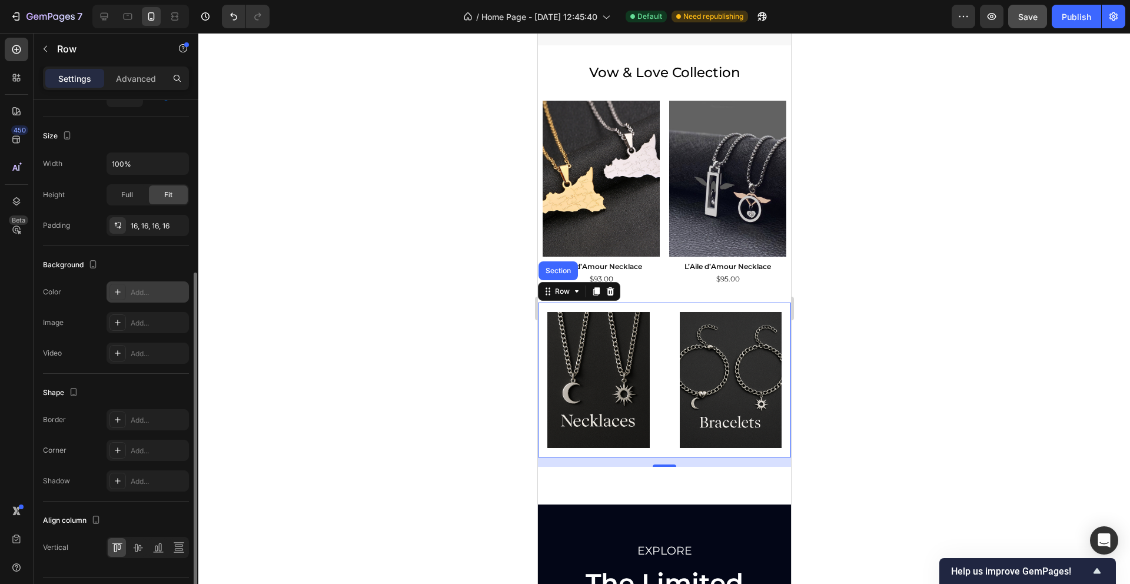
click at [142, 288] on div "Add..." at bounding box center [158, 292] width 55 height 11
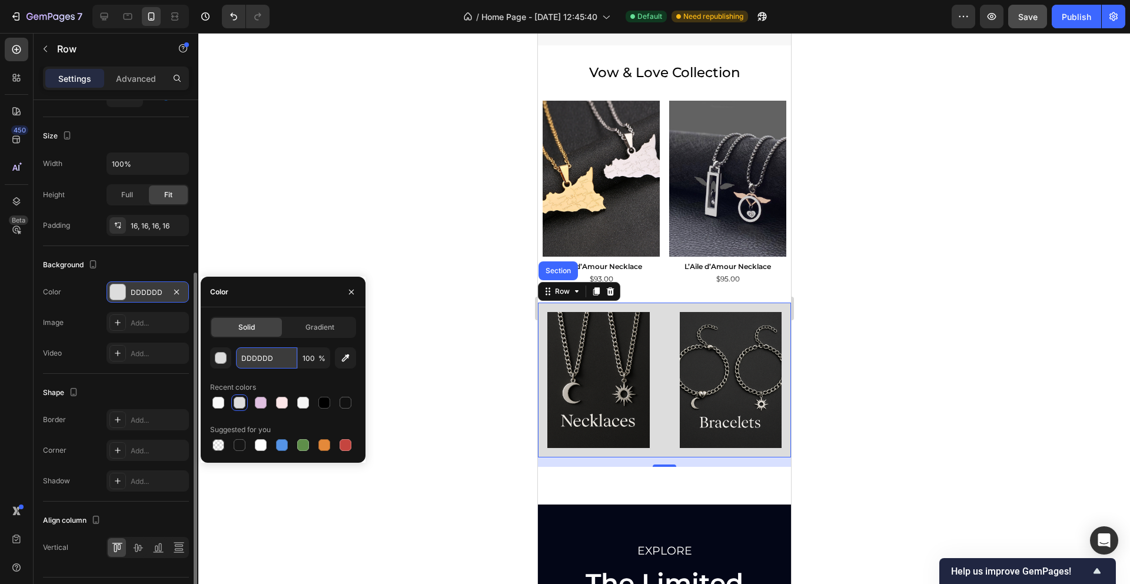
click at [249, 358] on input "DDDDDD" at bounding box center [266, 357] width 61 height 21
paste input "F7F7F7"
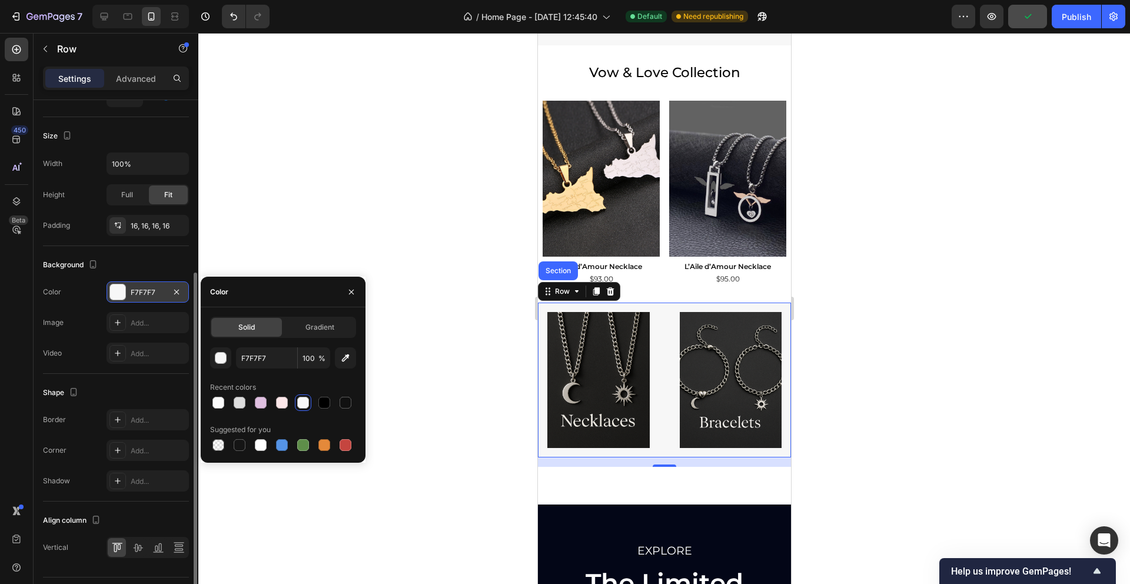
click at [163, 390] on div "Shape" at bounding box center [116, 392] width 146 height 19
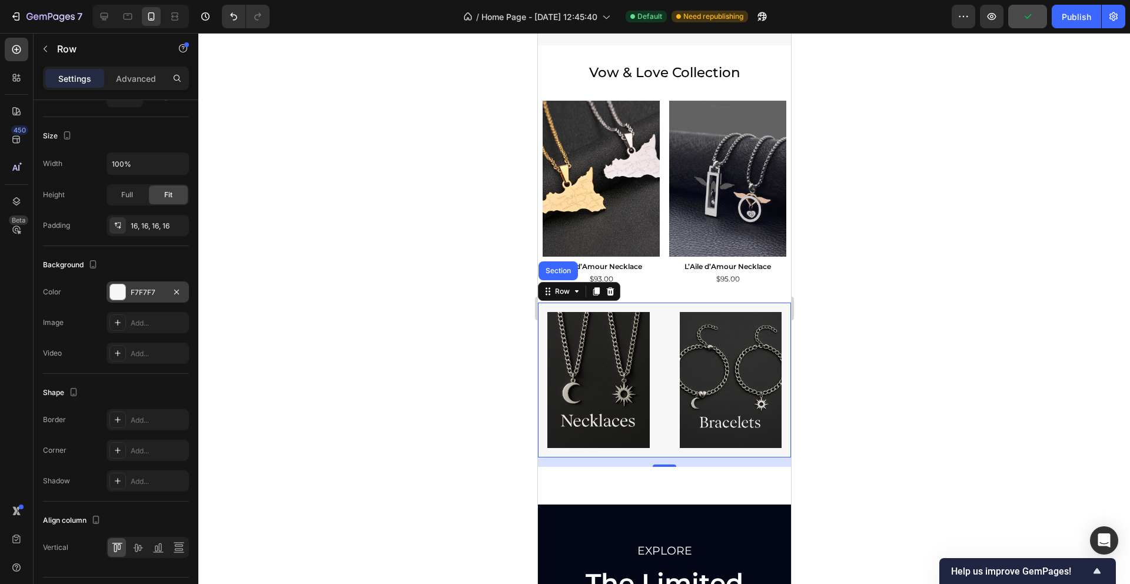
click at [448, 329] on div at bounding box center [663, 308] width 931 height 551
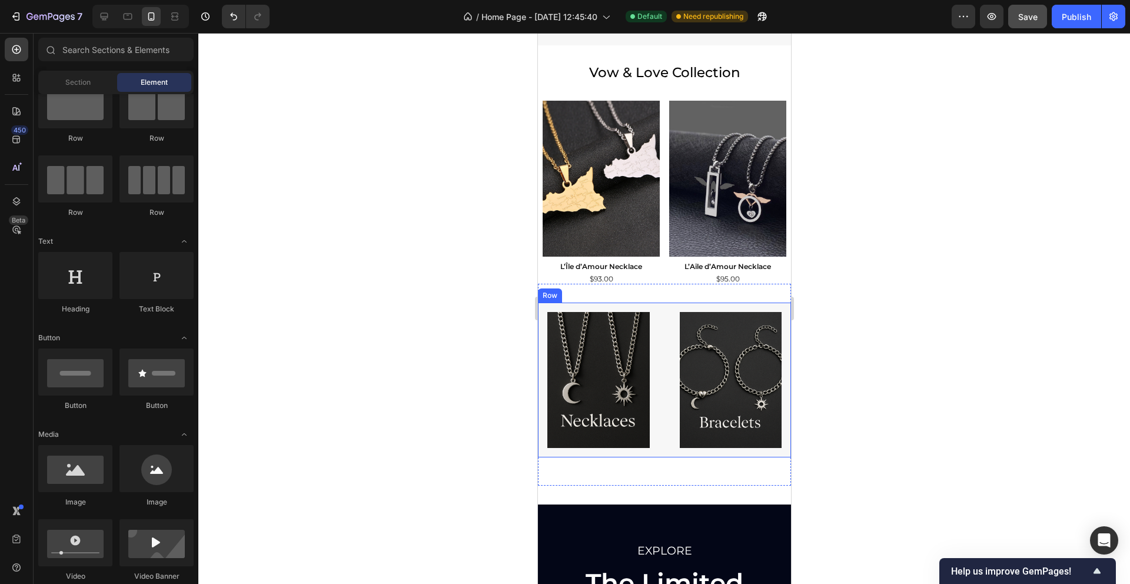
click at [658, 315] on div "Image Image Row" at bounding box center [663, 379] width 253 height 155
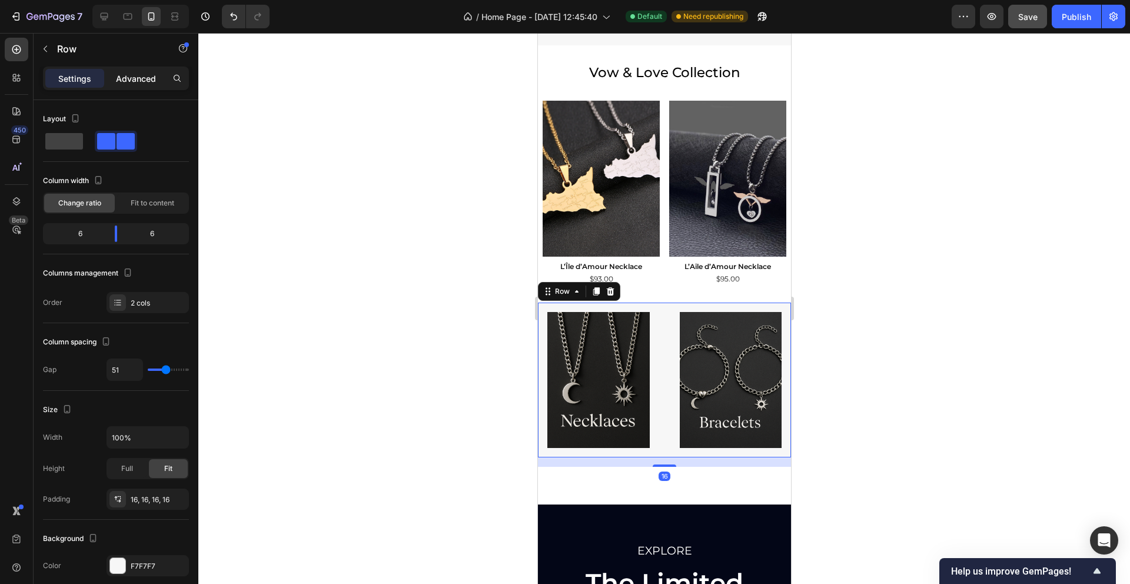
click at [133, 86] on div "Advanced" at bounding box center [135, 78] width 59 height 19
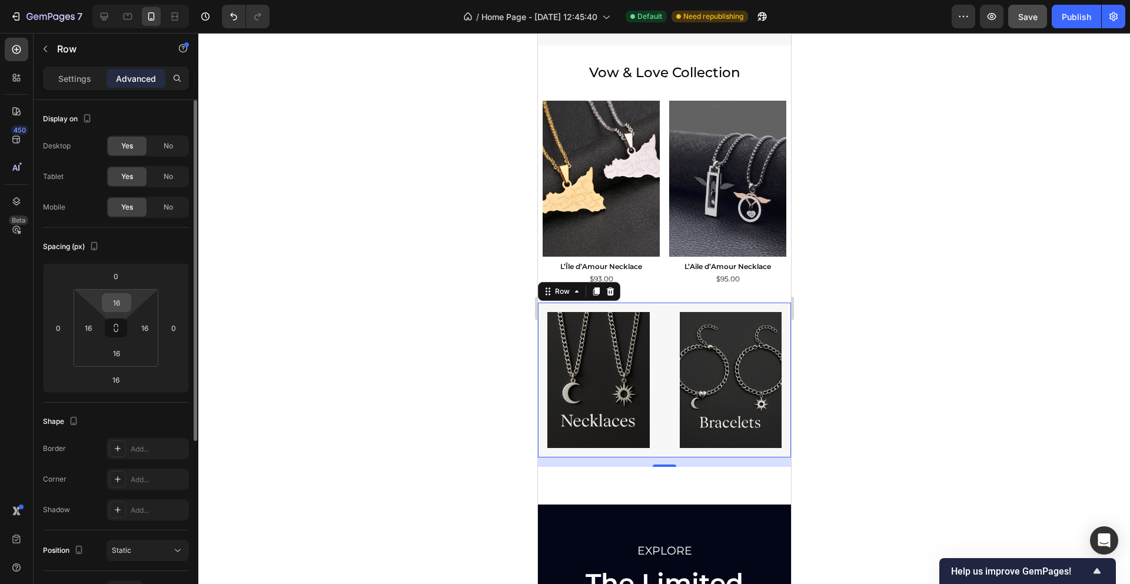
click at [112, 305] on input "16" at bounding box center [117, 303] width 24 height 18
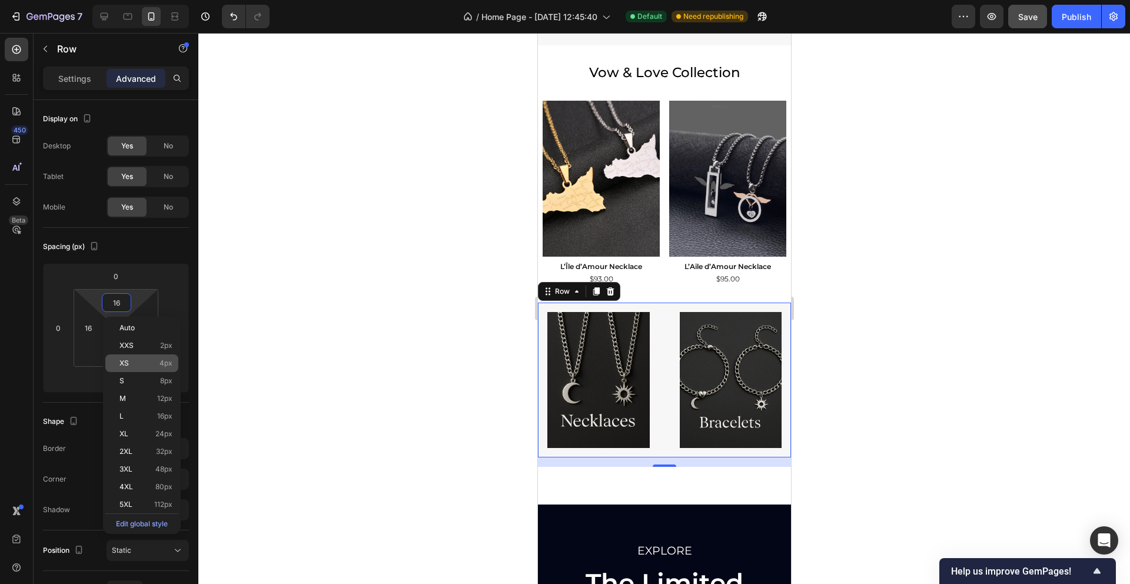
click at [143, 367] on p "XS 4px" at bounding box center [145, 363] width 53 height 8
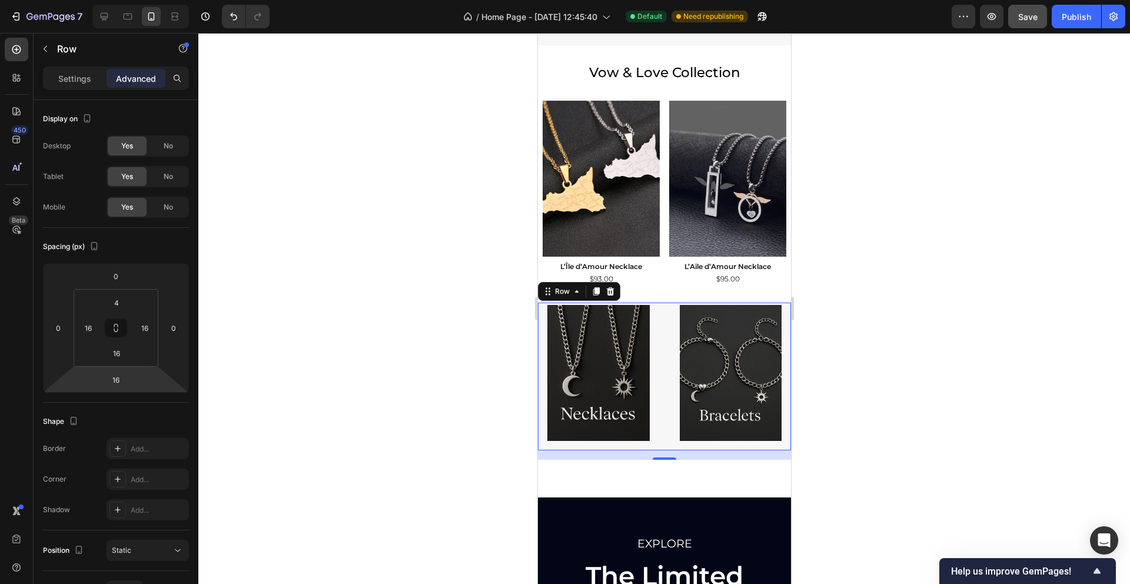
click at [132, 0] on html "7 Version history / Home Page - Sep 21, 12:45:40 Default Need republishing Prev…" at bounding box center [565, 0] width 1130 height 0
click at [119, 355] on input "16" at bounding box center [117, 353] width 24 height 18
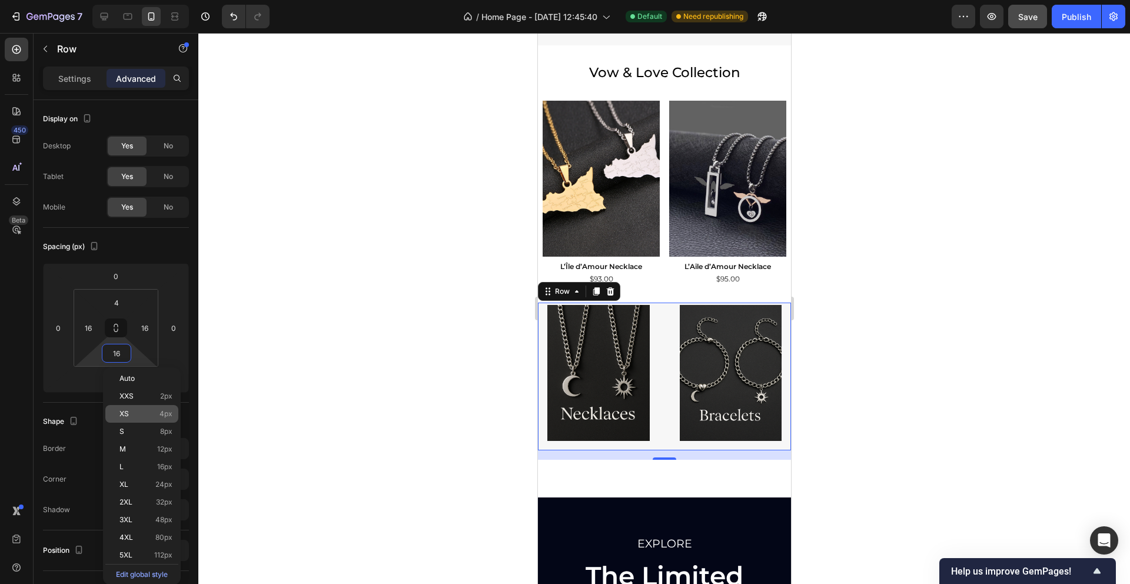
click at [141, 419] on div "XS 4px" at bounding box center [141, 414] width 73 height 18
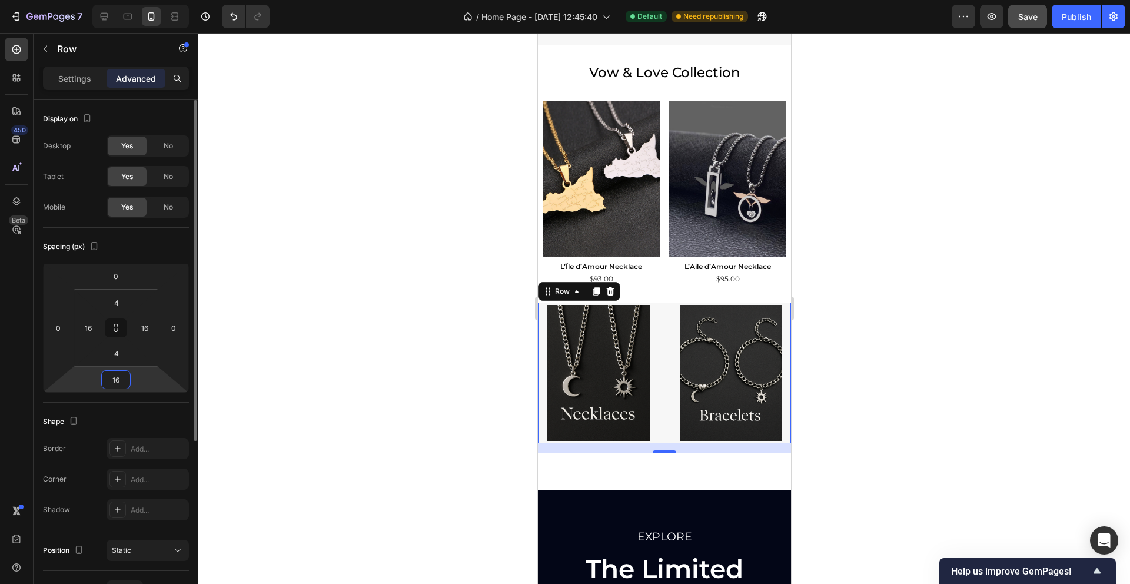
click at [118, 379] on input "16" at bounding box center [116, 380] width 24 height 18
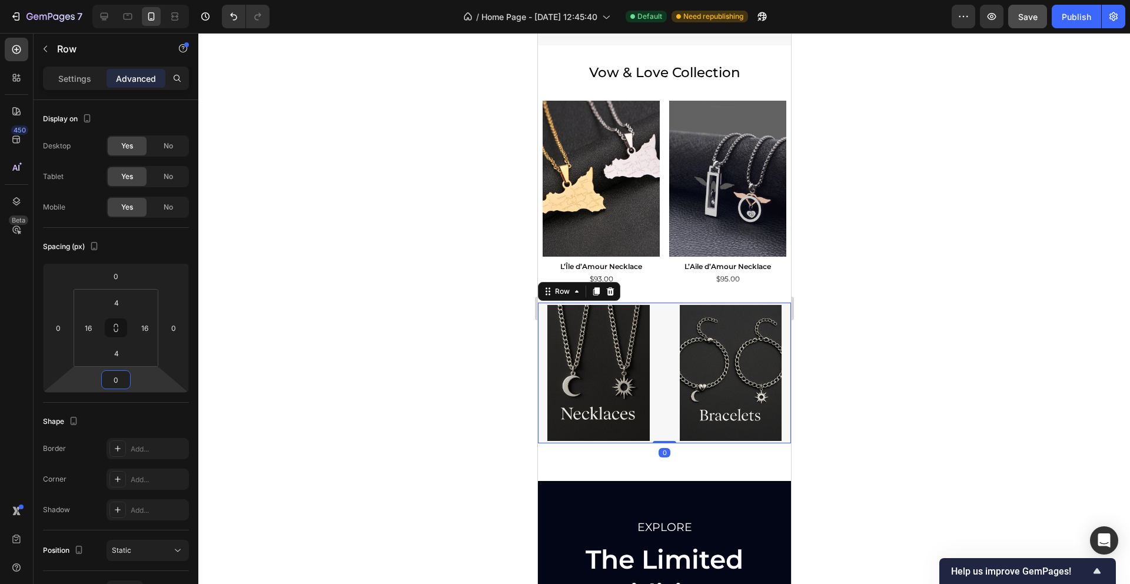
click at [231, 354] on div at bounding box center [663, 308] width 931 height 551
click at [545, 376] on div "Image Image Row" at bounding box center [663, 372] width 253 height 141
click at [122, 298] on input "4" at bounding box center [117, 303] width 24 height 18
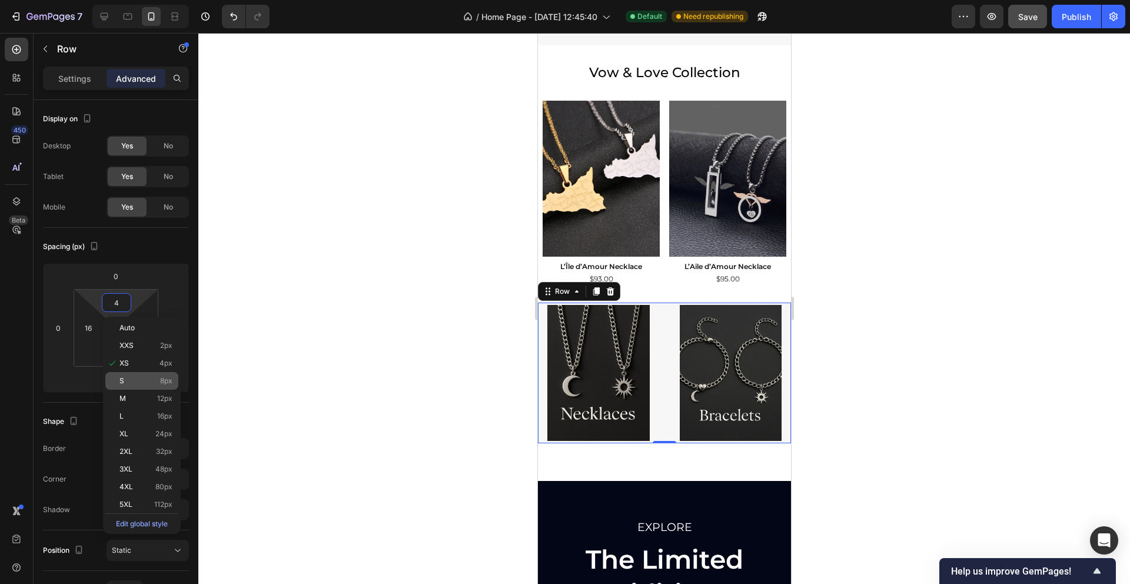
click at [145, 382] on p "S 8px" at bounding box center [145, 381] width 53 height 8
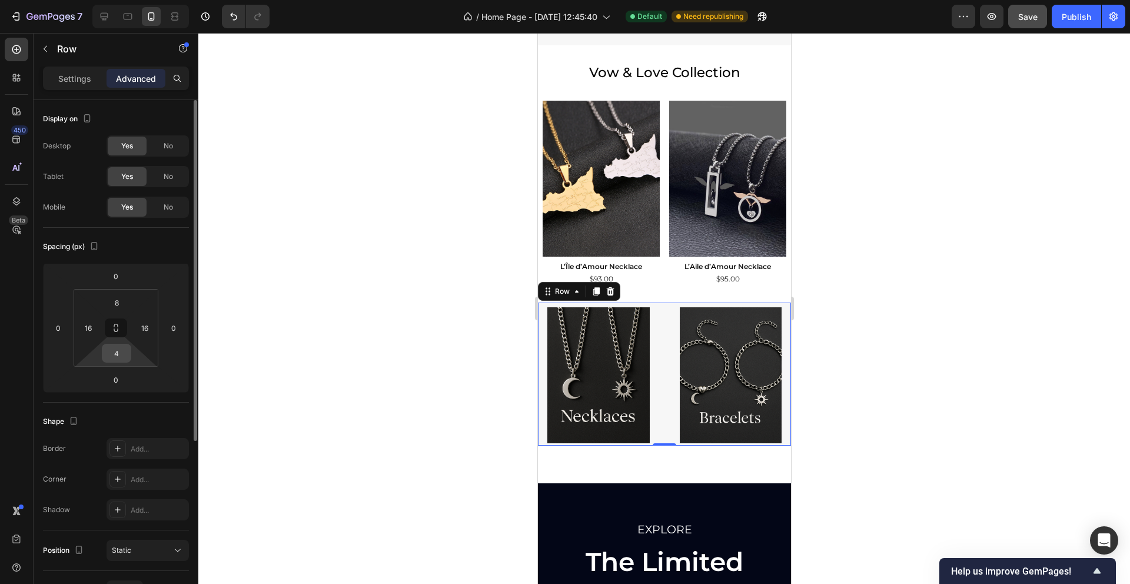
click at [116, 356] on input "4" at bounding box center [117, 353] width 24 height 18
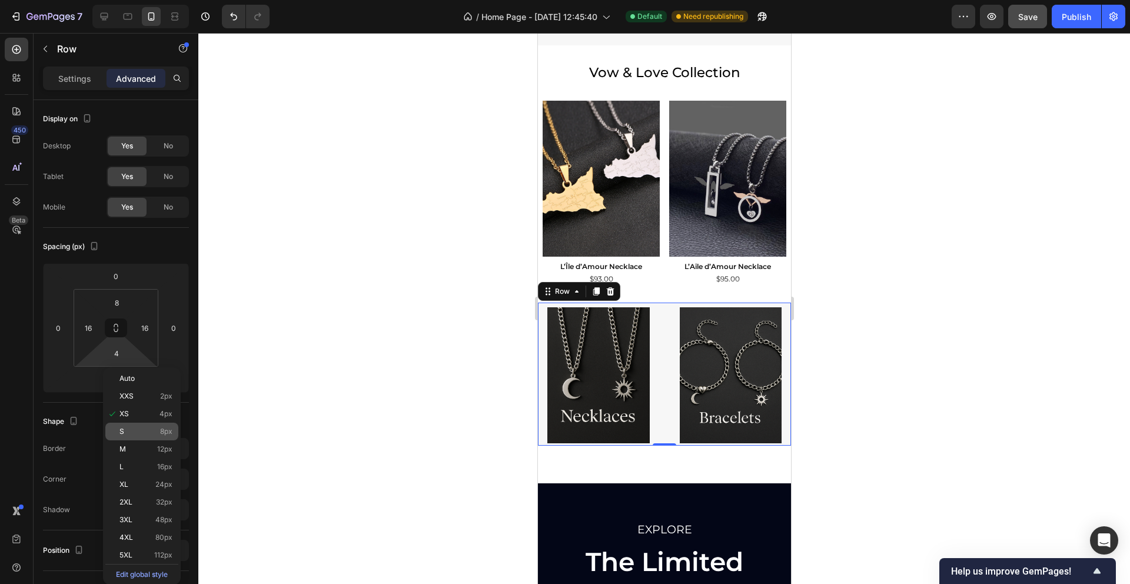
click at [145, 432] on p "S 8px" at bounding box center [145, 431] width 53 height 8
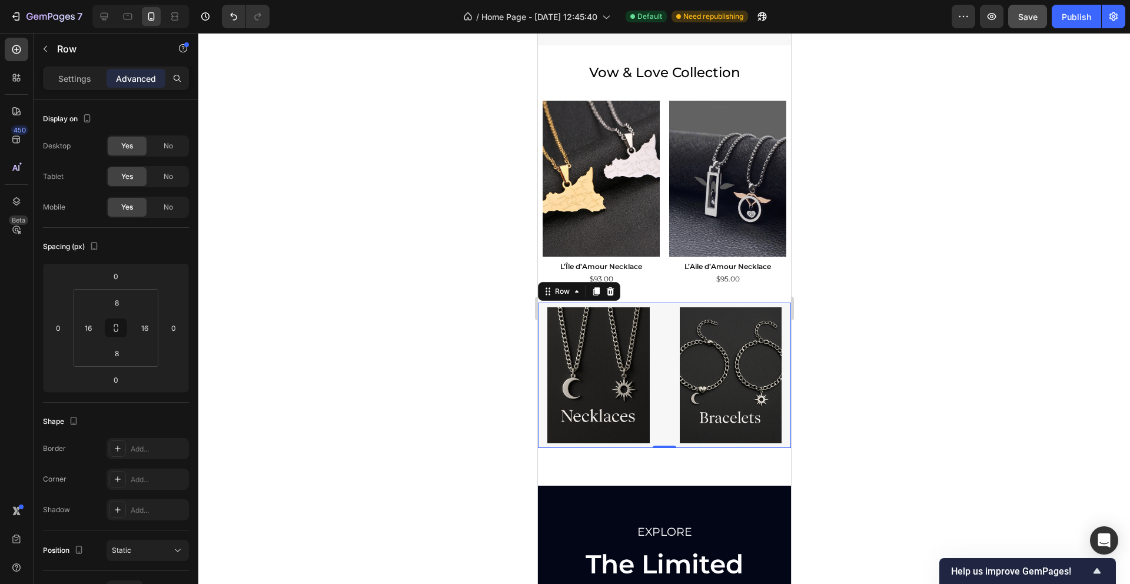
click at [349, 359] on div at bounding box center [663, 308] width 931 height 551
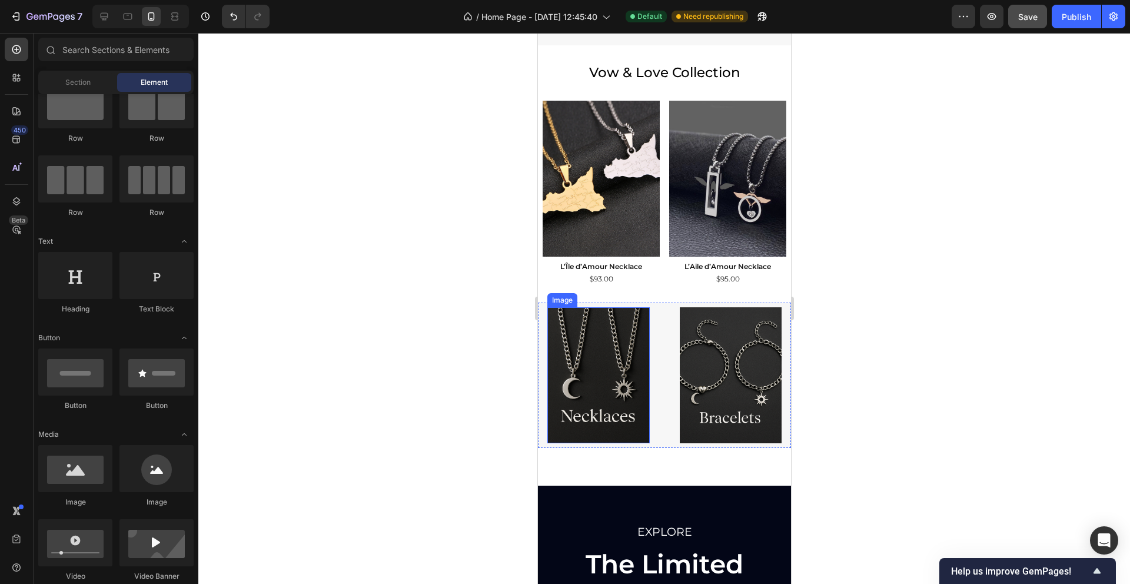
click at [650, 315] on div "Image Image Row" at bounding box center [663, 374] width 253 height 145
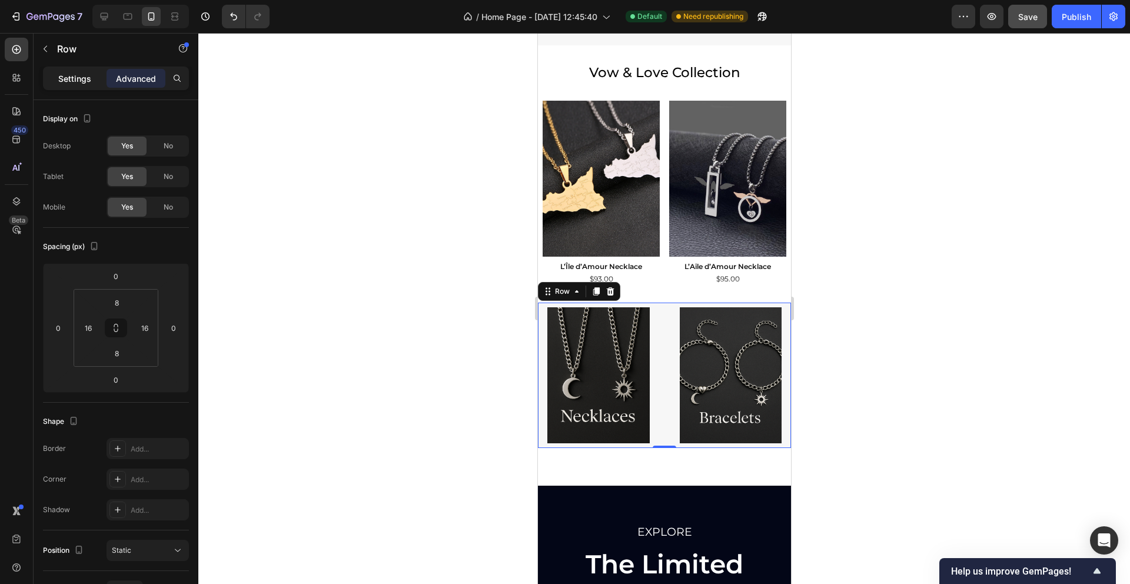
click at [72, 76] on p "Settings" at bounding box center [74, 78] width 33 height 12
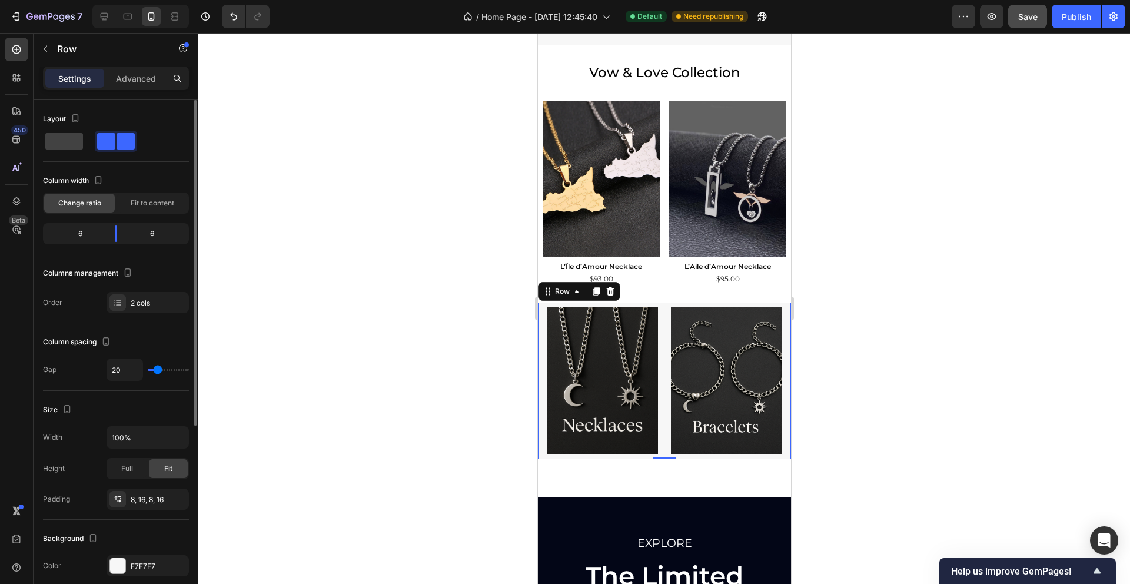
drag, startPoint x: 165, startPoint y: 371, endPoint x: 157, endPoint y: 370, distance: 7.7
click at [157, 371] on input "range" at bounding box center [168, 369] width 41 height 2
click at [114, 368] on input "20" at bounding box center [124, 369] width 35 height 21
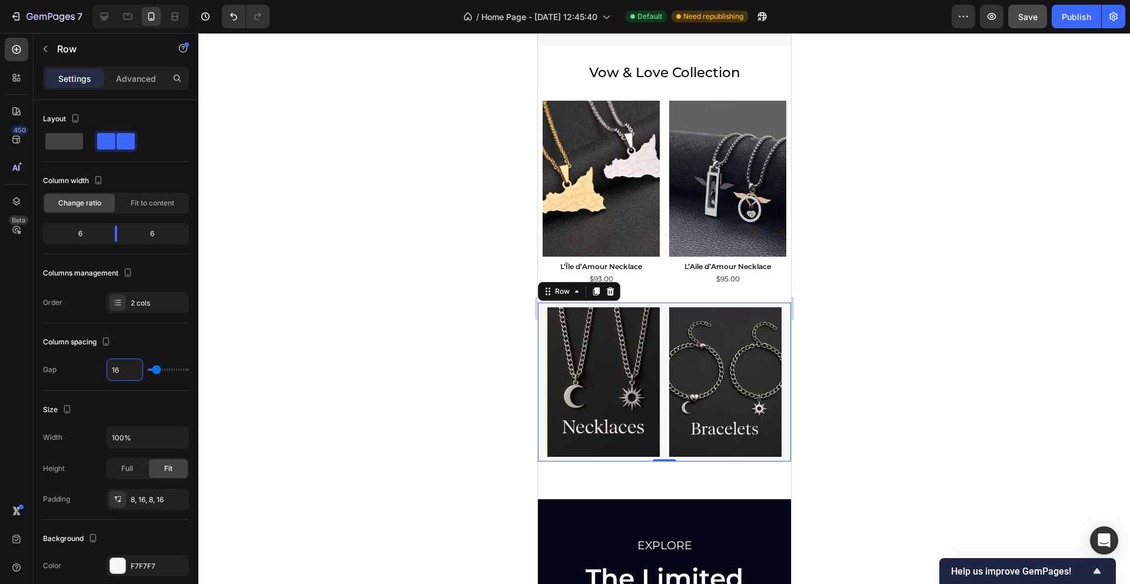
click at [247, 347] on div at bounding box center [663, 308] width 931 height 551
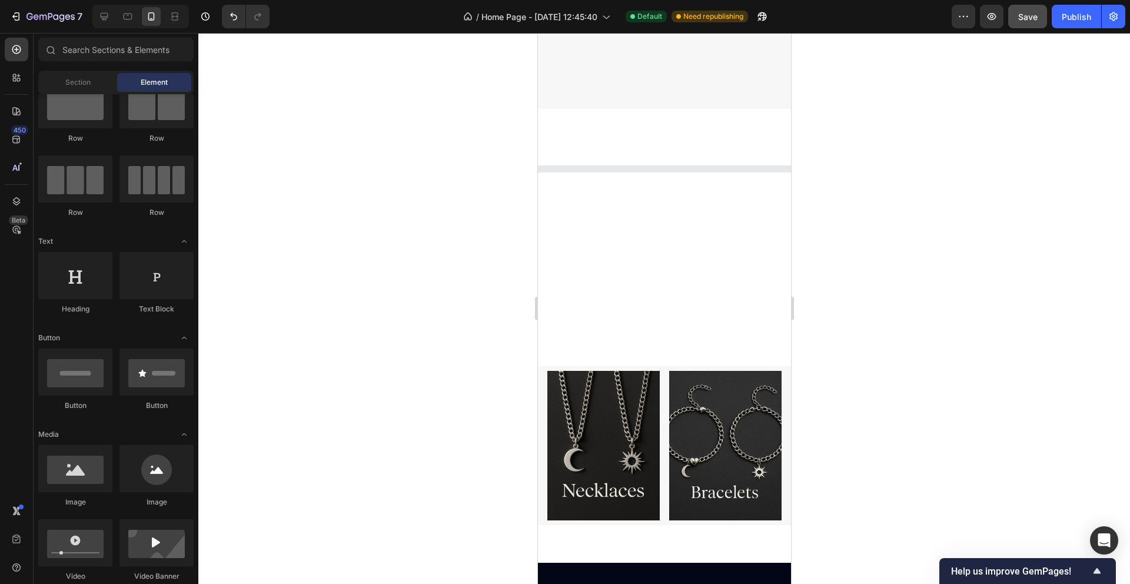
scroll to position [801, 0]
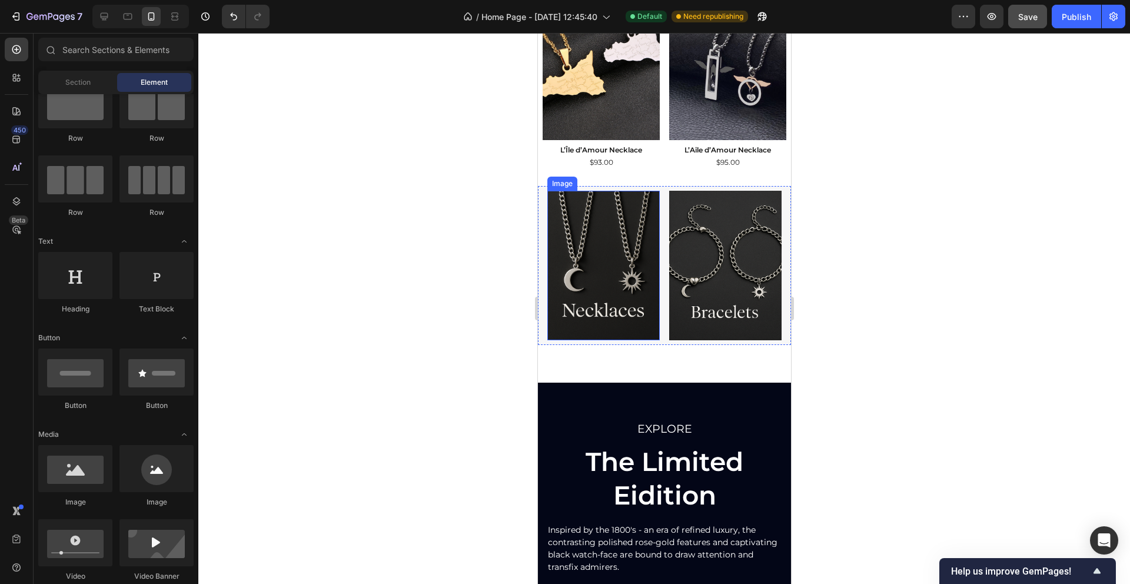
click at [582, 249] on img at bounding box center [603, 266] width 112 height 150
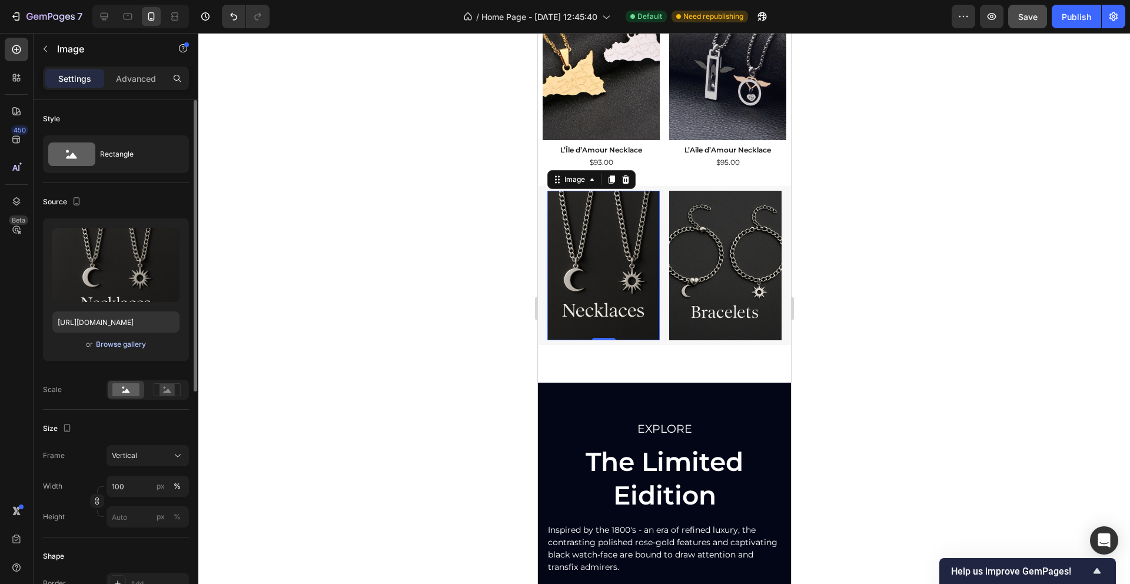
click at [128, 344] on div "Browse gallery" at bounding box center [121, 344] width 50 height 11
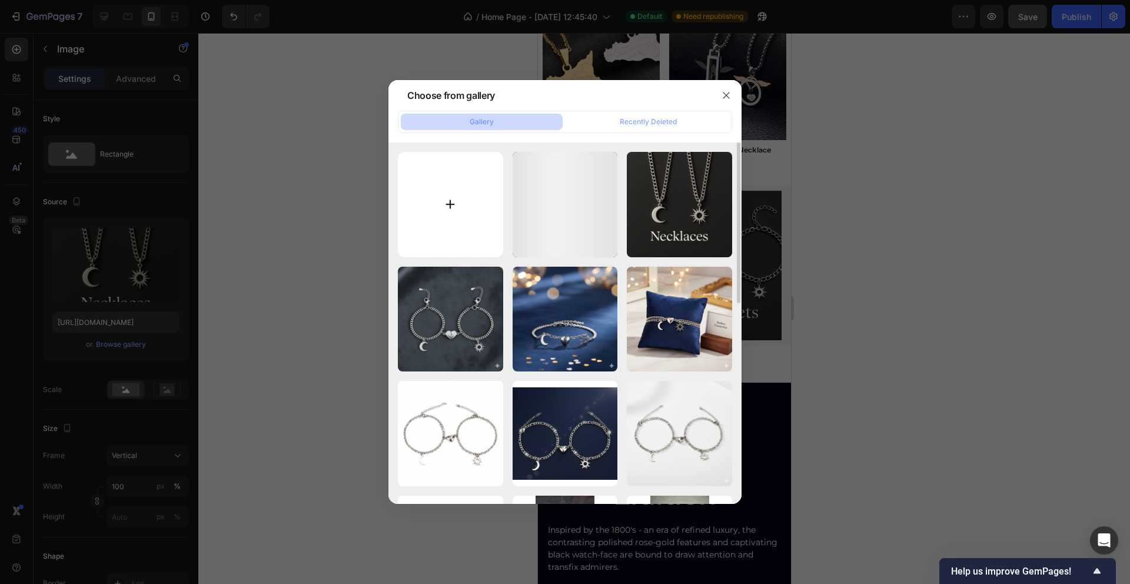
click at [457, 213] on input "file" at bounding box center [450, 204] width 105 height 105
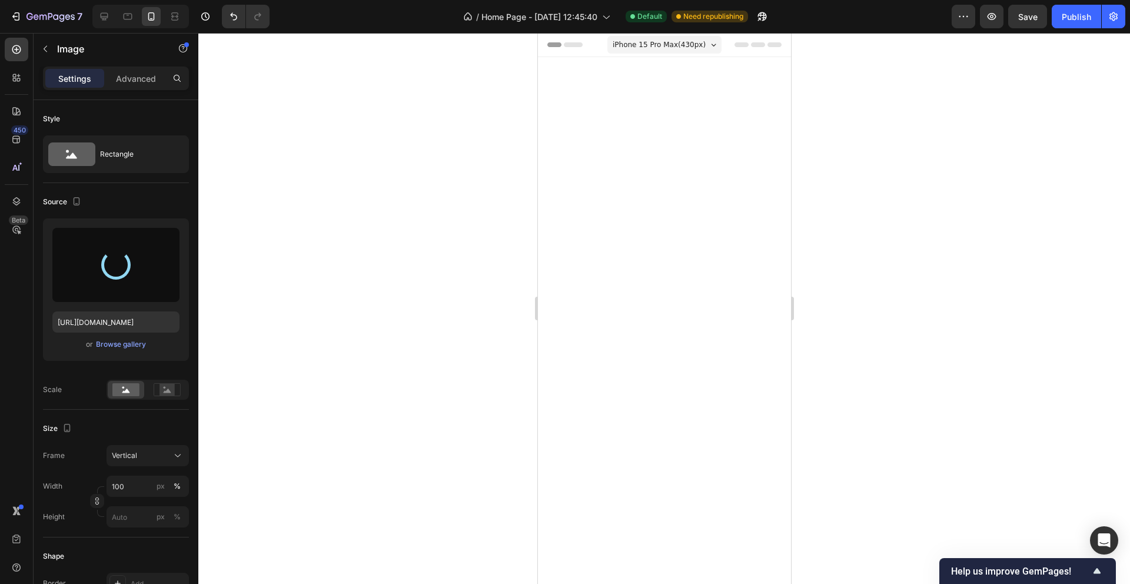
scroll to position [801, 0]
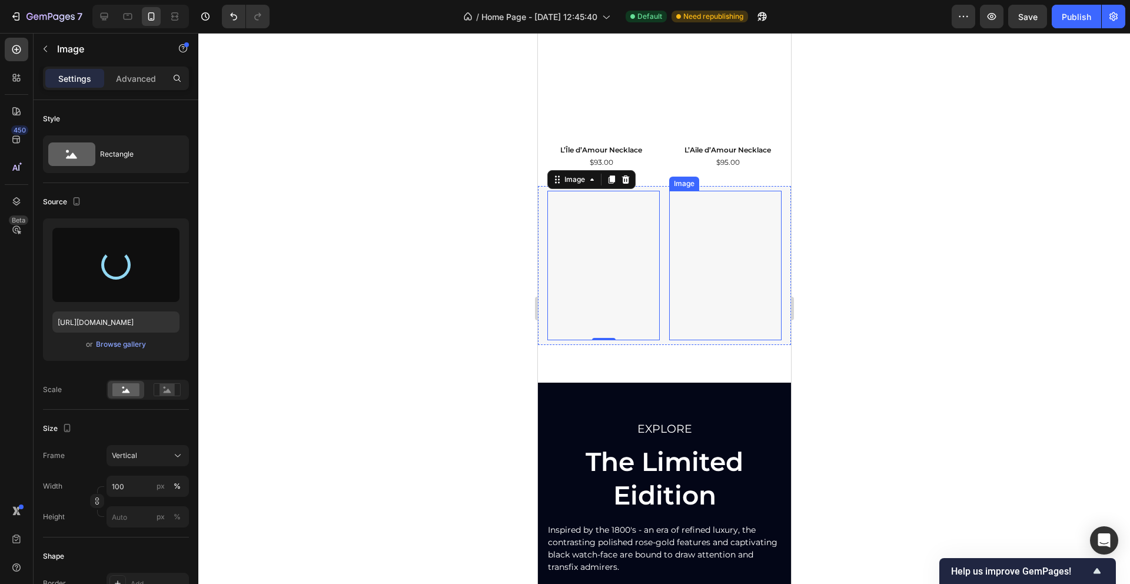
type input "[URL][DOMAIN_NAME]"
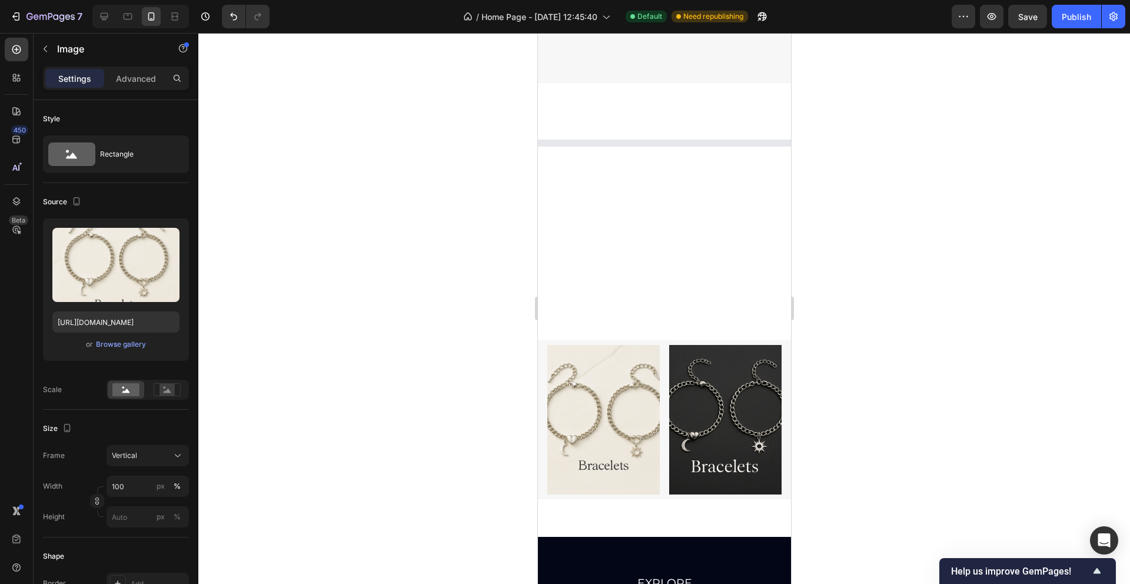
scroll to position [760, 0]
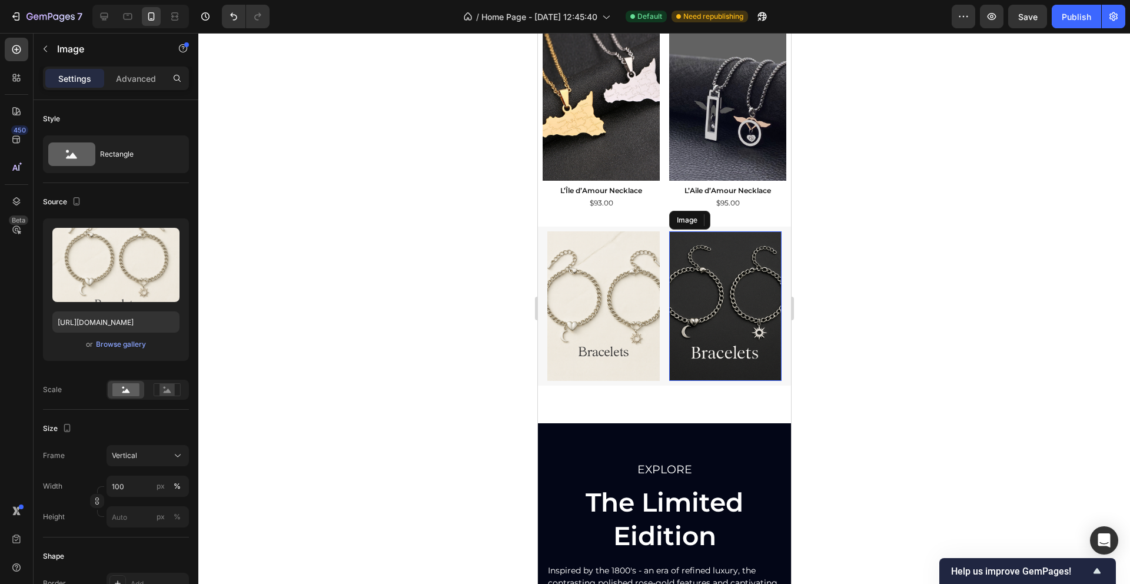
click at [723, 294] on img at bounding box center [724, 306] width 112 height 150
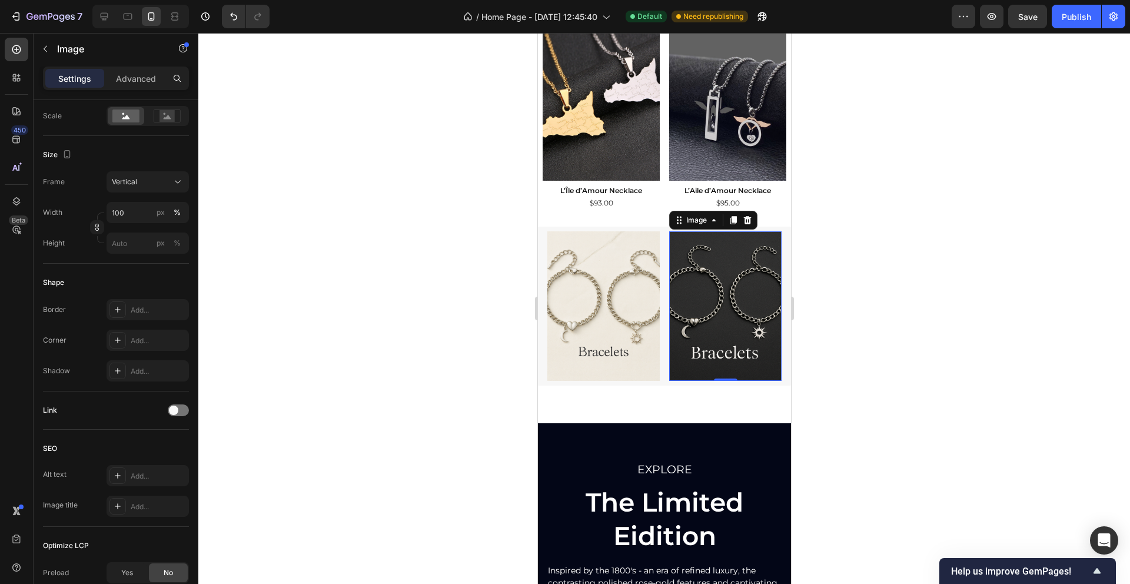
click at [724, 255] on img at bounding box center [724, 306] width 112 height 150
click at [727, 267] on img at bounding box center [724, 306] width 112 height 150
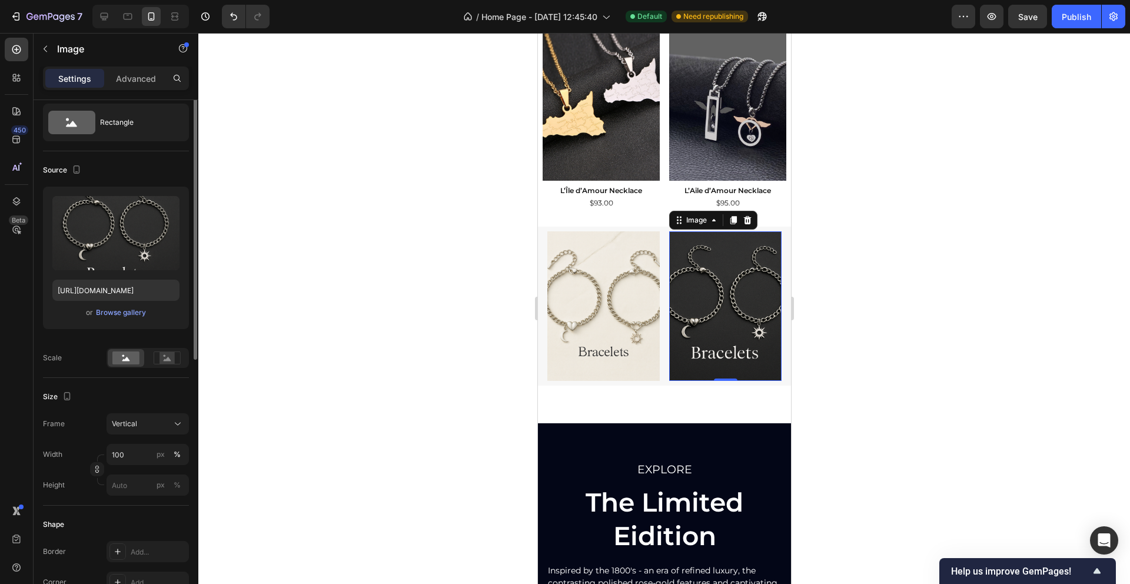
scroll to position [0, 0]
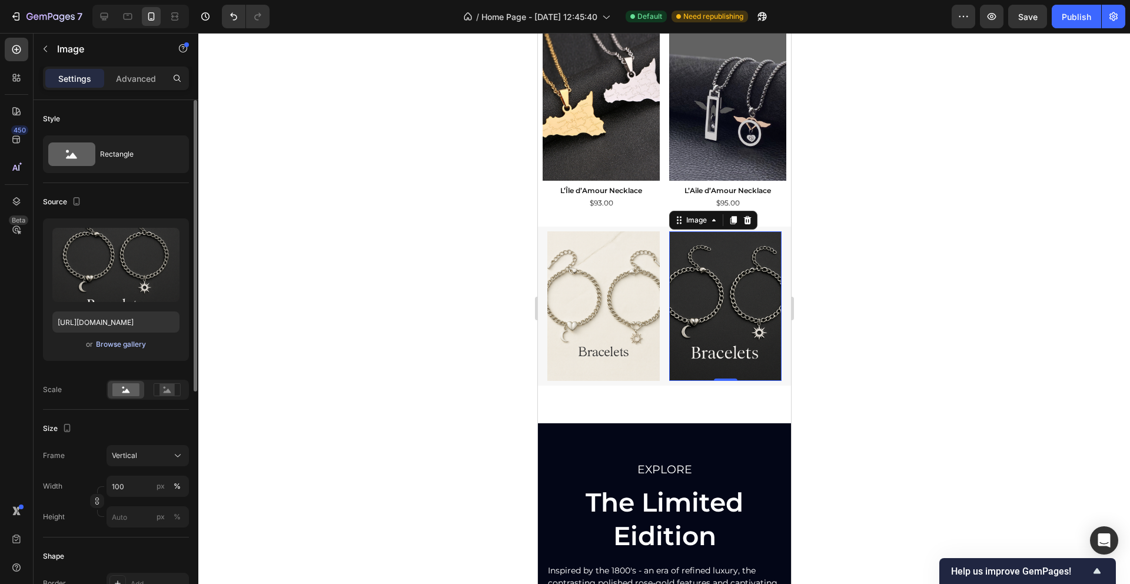
click at [119, 344] on div "Browse gallery" at bounding box center [121, 344] width 50 height 11
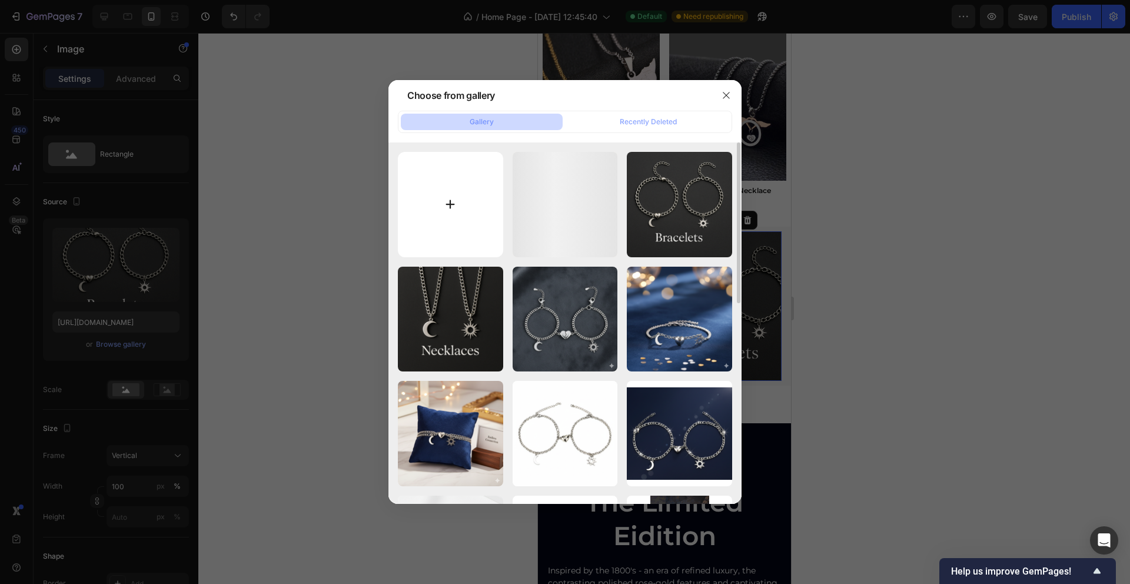
click at [459, 226] on input "file" at bounding box center [450, 204] width 105 height 105
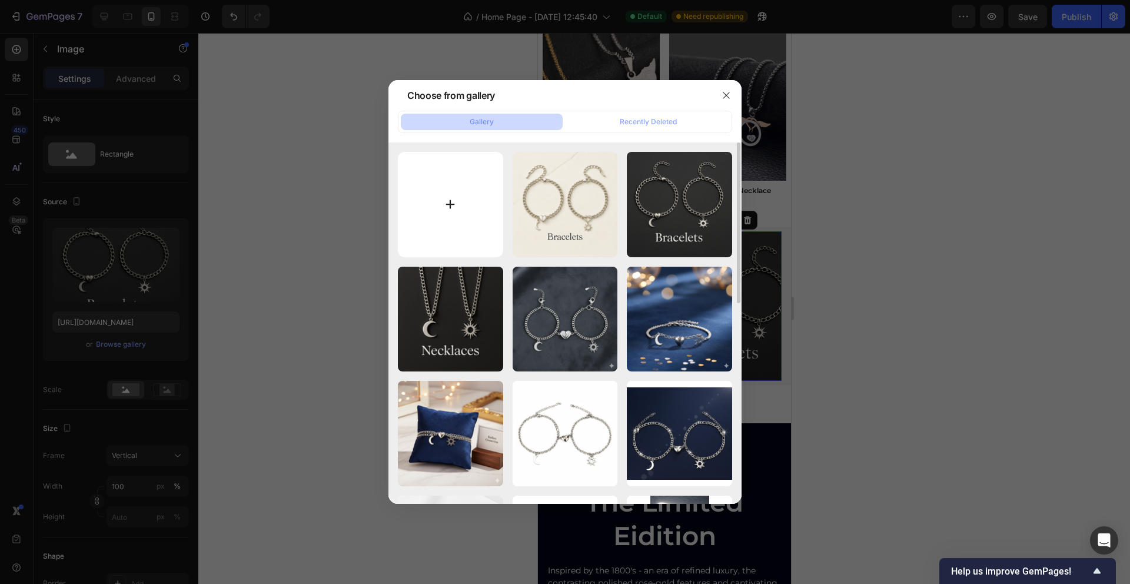
type input "C:\fakepath\ChatGPT Image Sep 27, 2025, 06_24_57 PM.png"
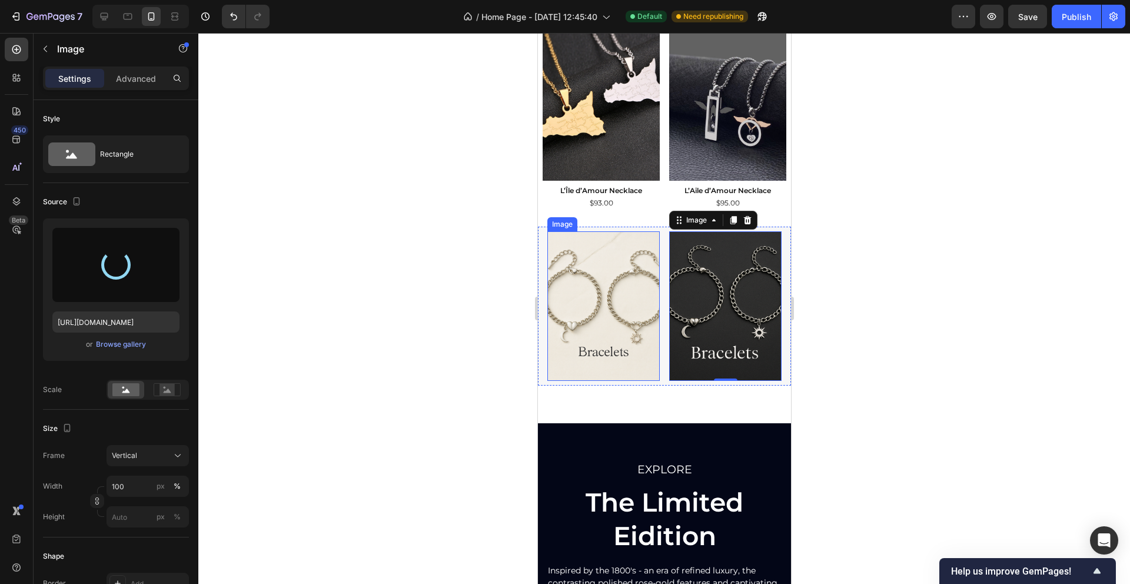
type input "https://cdn.shopify.com/s/files/1/0759/3023/9284/files/gempages_483815794820514…"
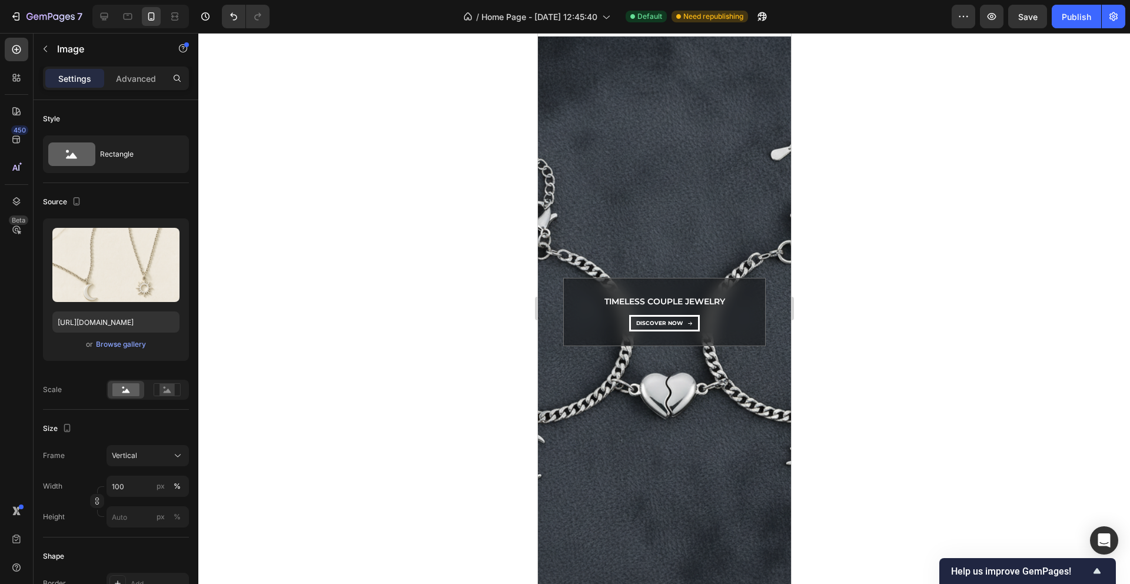
scroll to position [21, 0]
click at [644, 189] on div "Background Image" at bounding box center [663, 311] width 253 height 551
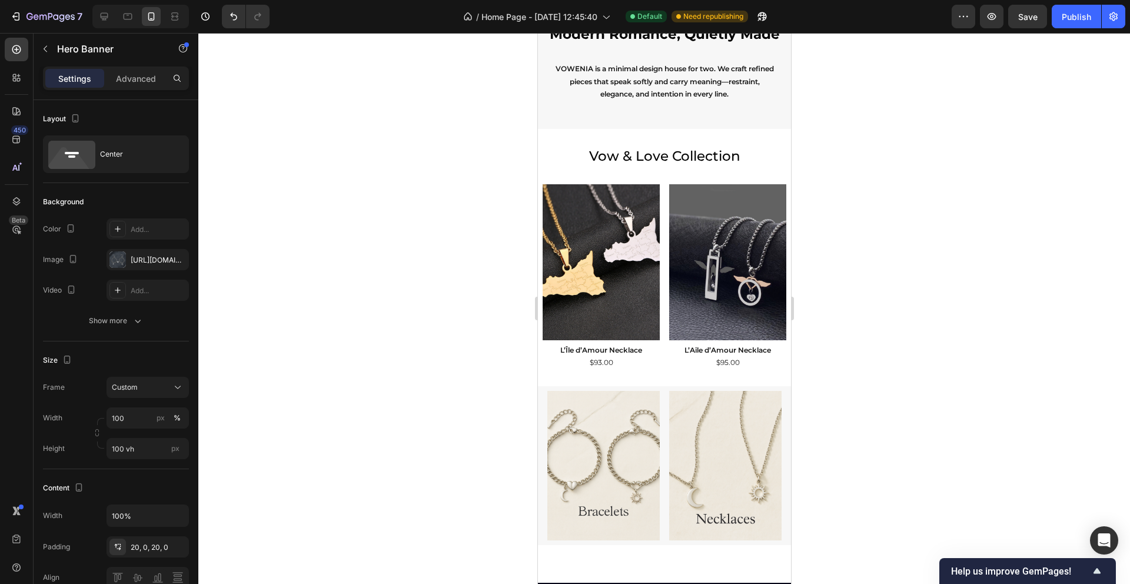
scroll to position [592, 0]
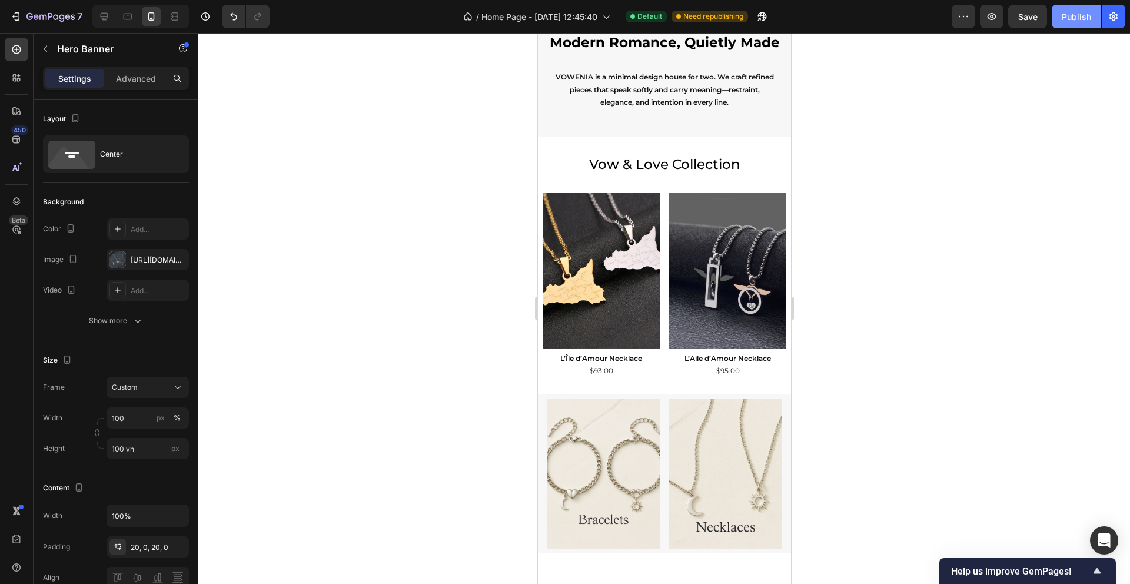
click at [1070, 18] on div "Publish" at bounding box center [1075, 17] width 29 height 12
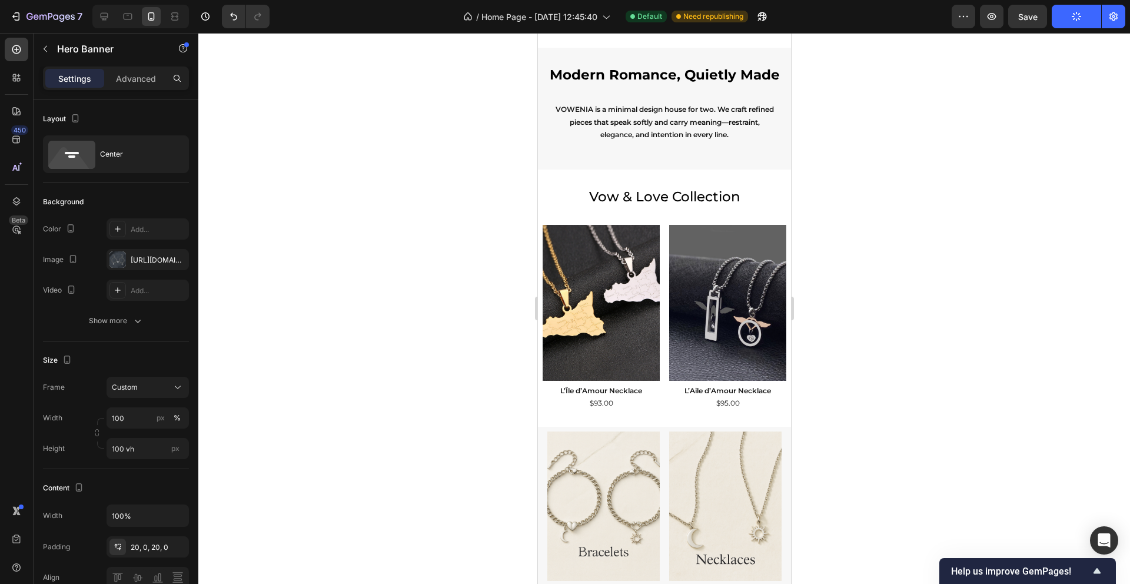
scroll to position [650, 0]
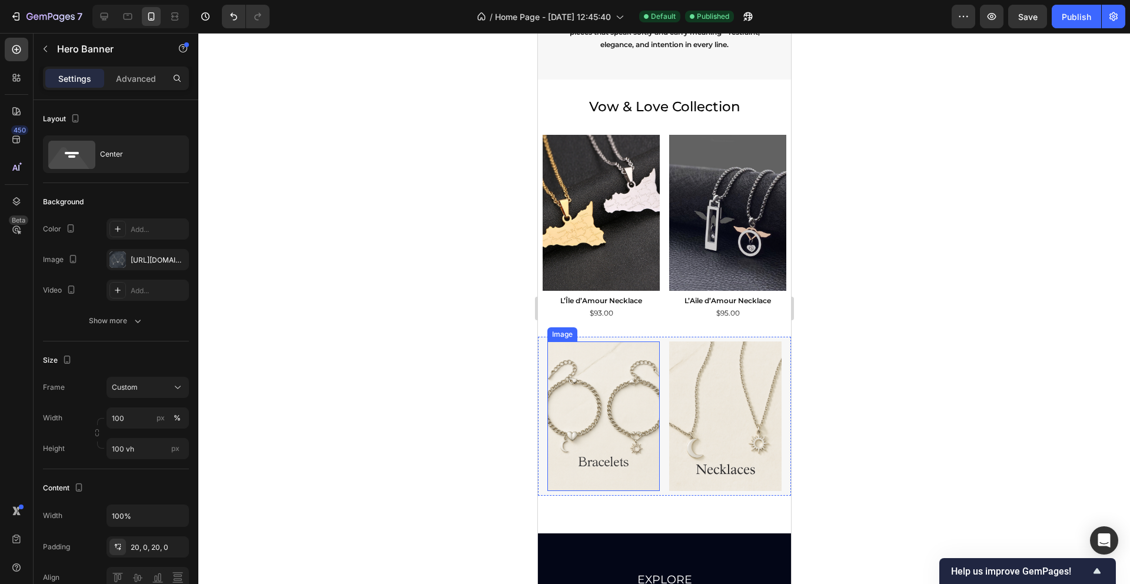
click at [604, 462] on img at bounding box center [603, 416] width 112 height 150
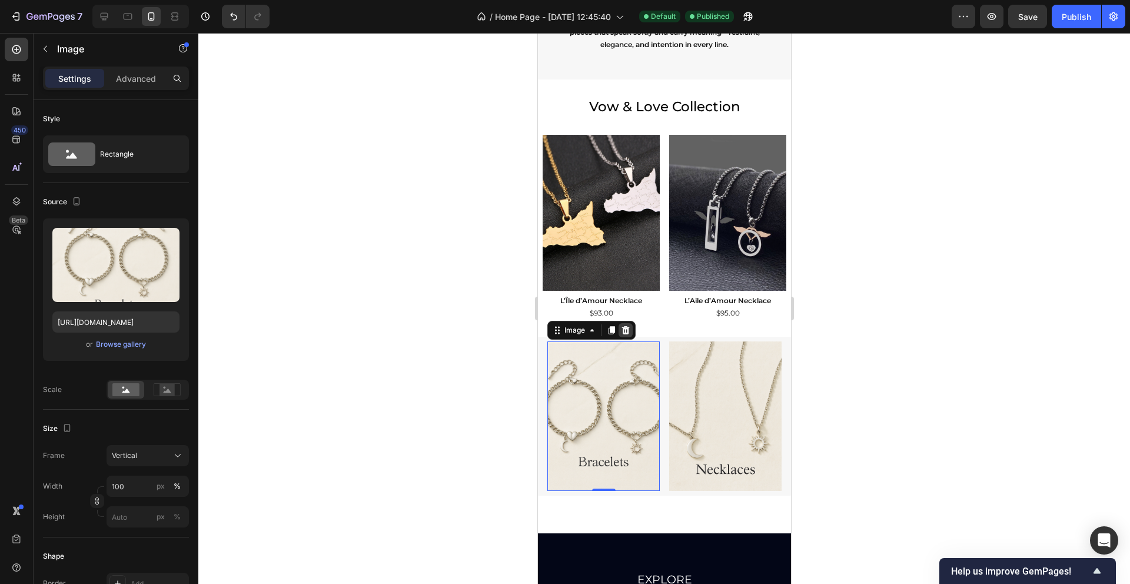
click at [625, 331] on icon at bounding box center [624, 329] width 9 height 9
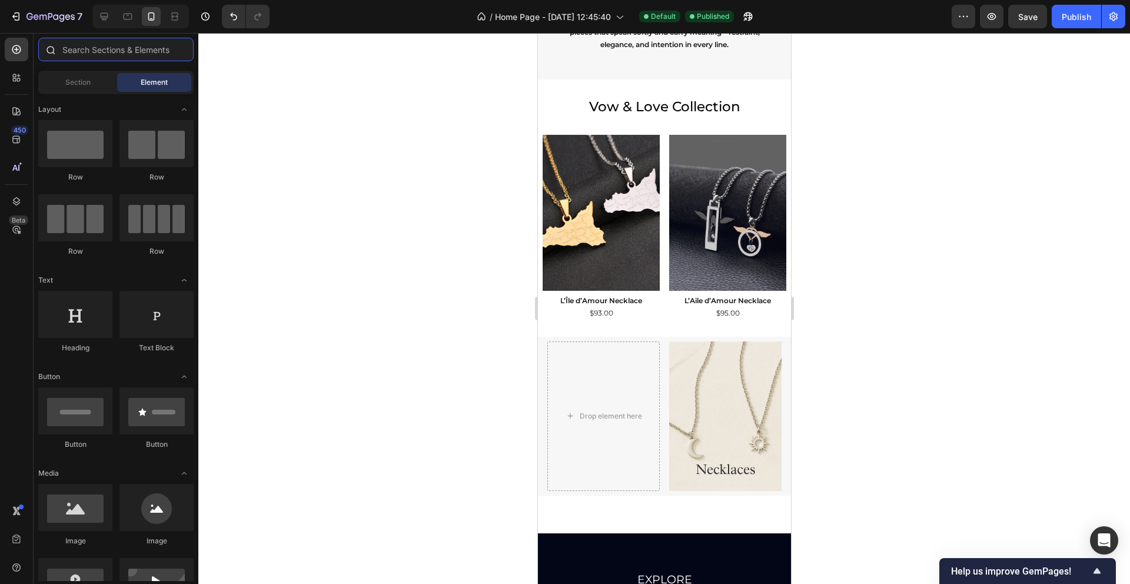
click at [102, 52] on input "text" at bounding box center [115, 50] width 155 height 24
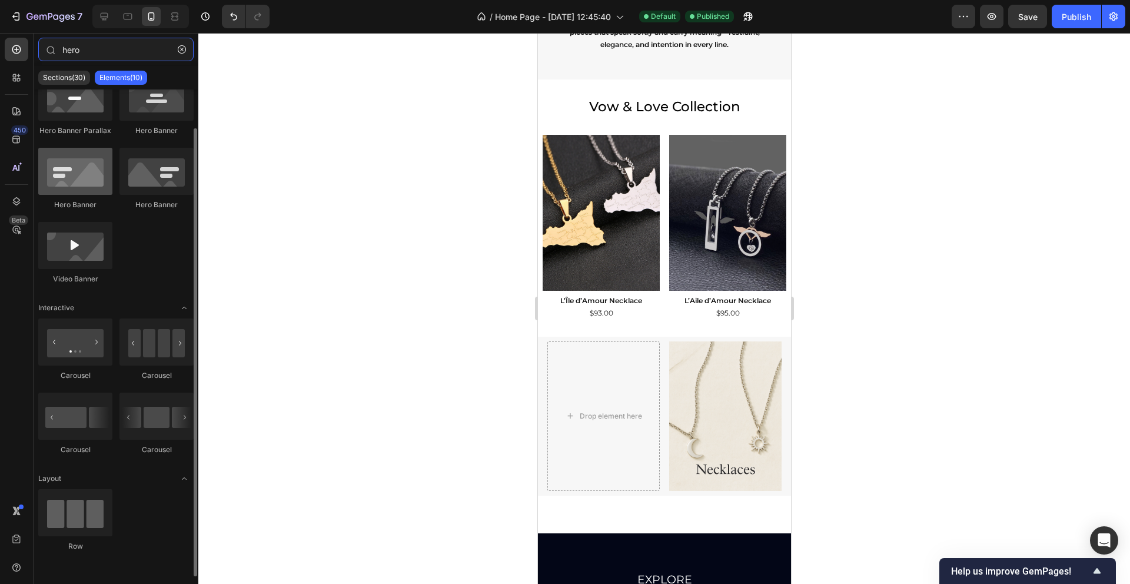
scroll to position [0, 0]
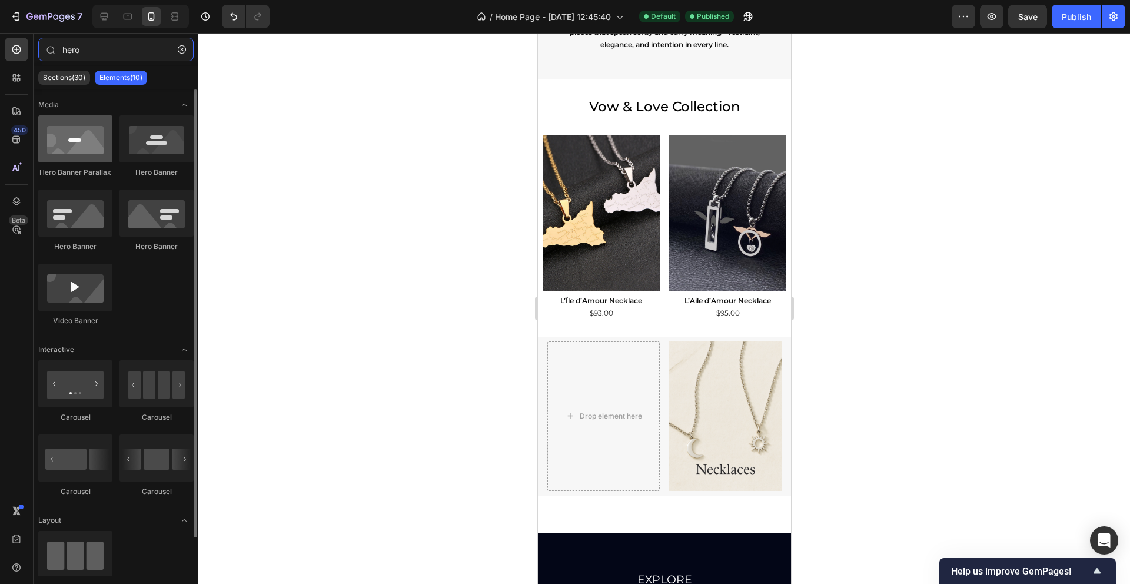
type input "hero"
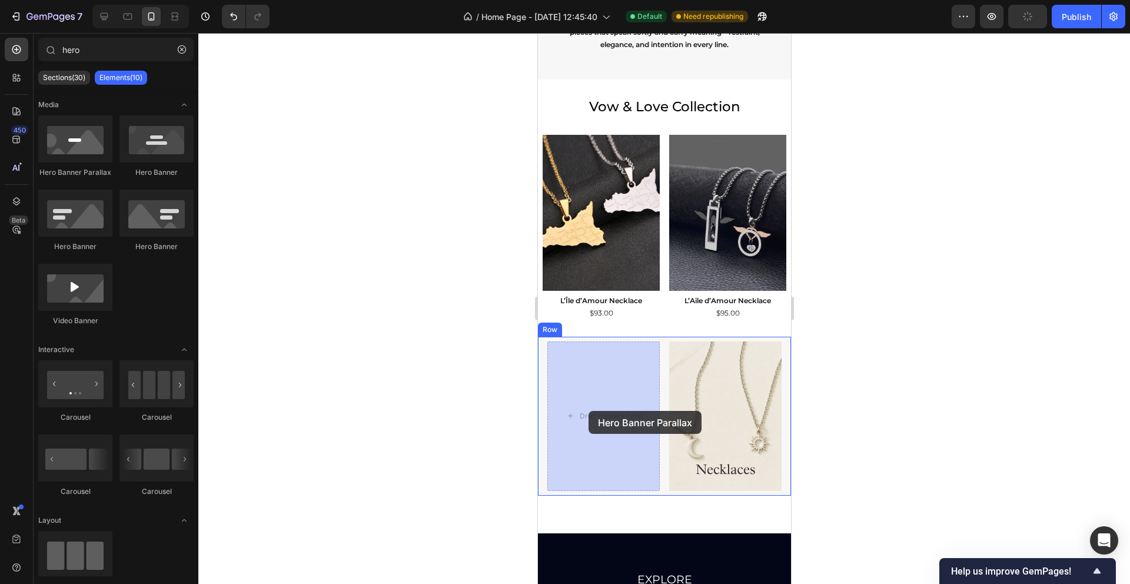
drag, startPoint x: 617, startPoint y: 188, endPoint x: 585, endPoint y: 411, distance: 224.6
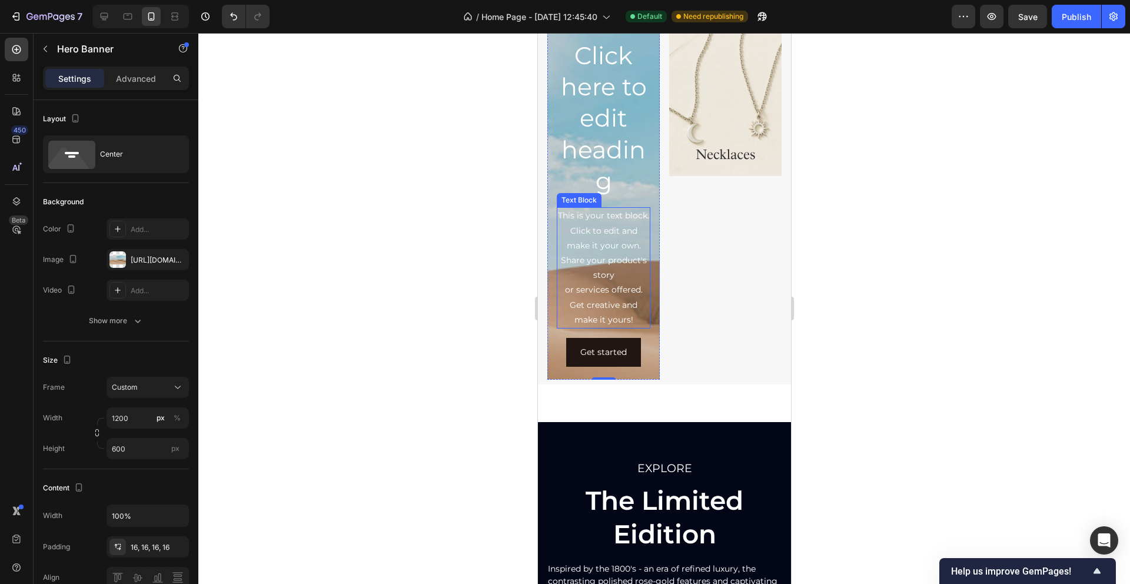
scroll to position [826, 0]
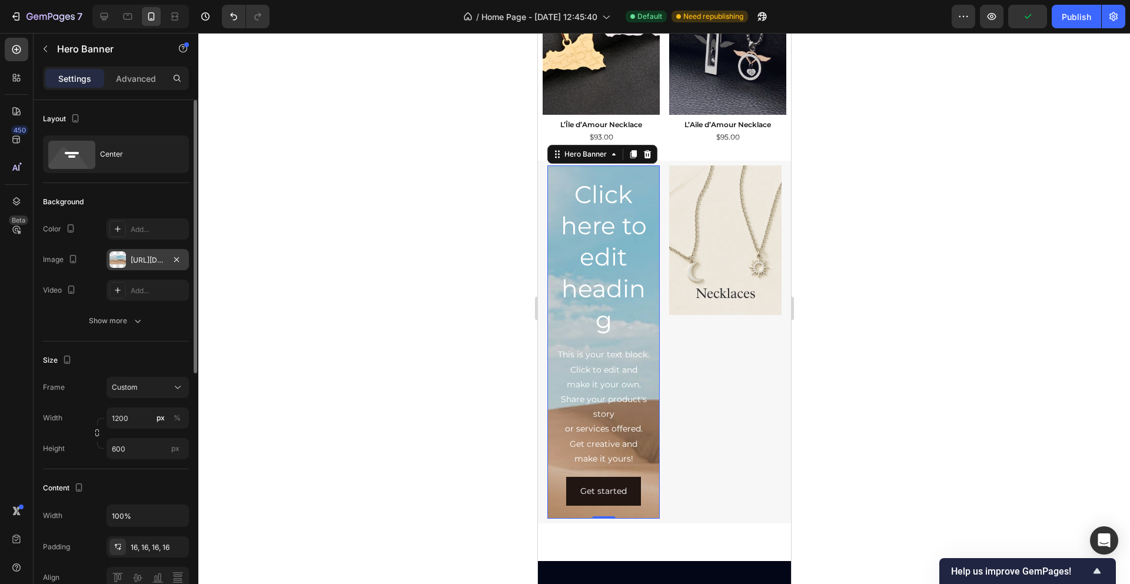
click at [120, 265] on div at bounding box center [117, 259] width 16 height 16
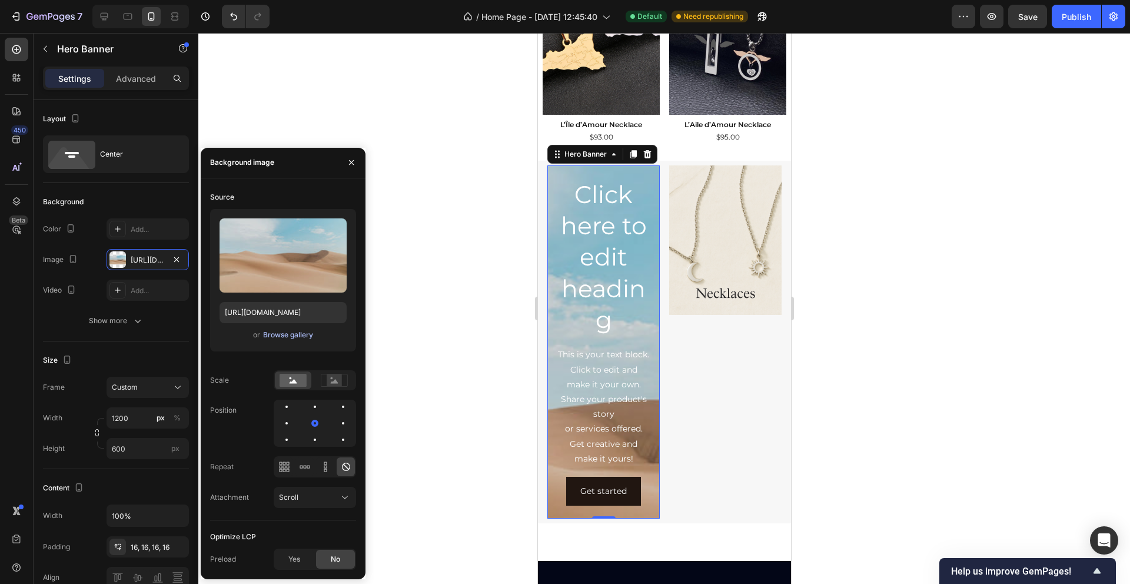
click at [282, 336] on div "Browse gallery" at bounding box center [288, 334] width 50 height 11
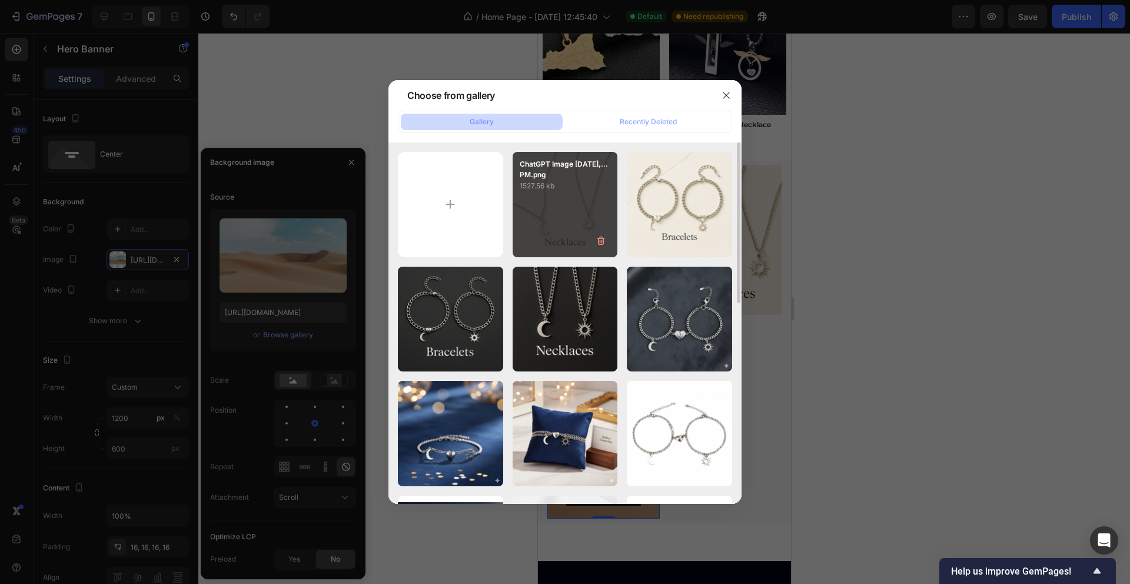
click at [584, 219] on div "ChatGPT Image Sep 27,...PM.png 1527.56 kb" at bounding box center [564, 204] width 105 height 105
type input "https://cdn.shopify.com/s/files/1/0759/3023/9284/files/gempages_483815794820514…"
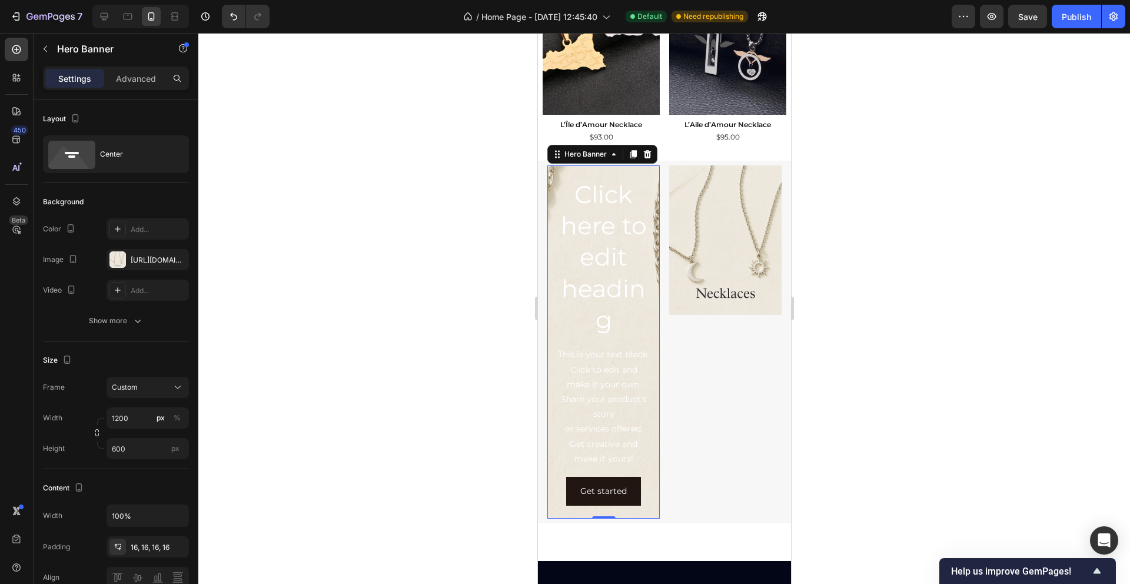
click at [414, 295] on div at bounding box center [663, 308] width 931 height 551
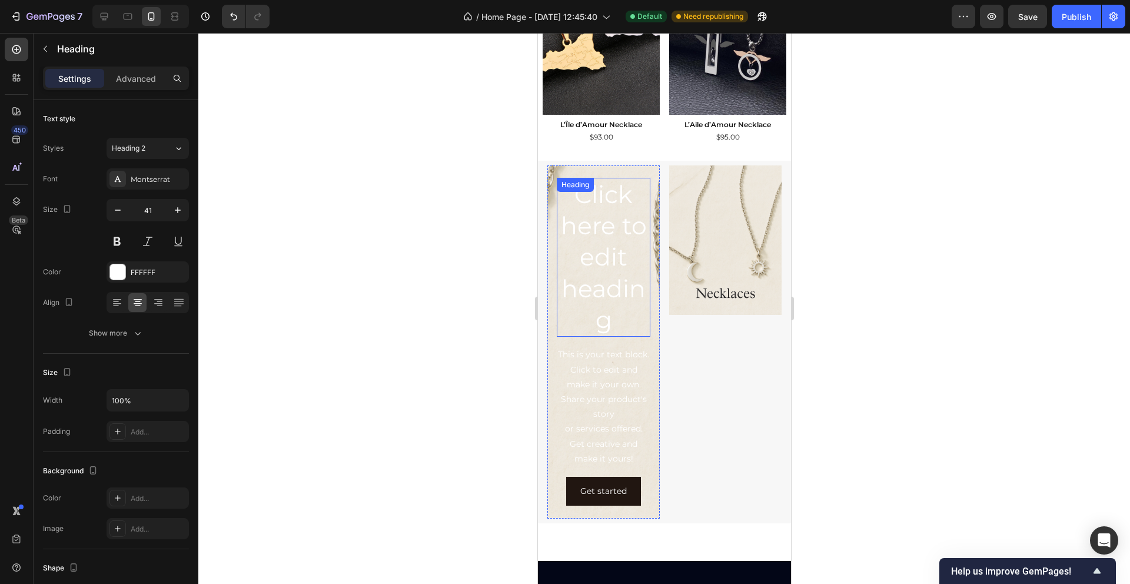
click at [603, 272] on h2 "Click here to edit heading" at bounding box center [603, 257] width 94 height 159
click at [642, 192] on icon at bounding box center [642, 189] width 8 height 8
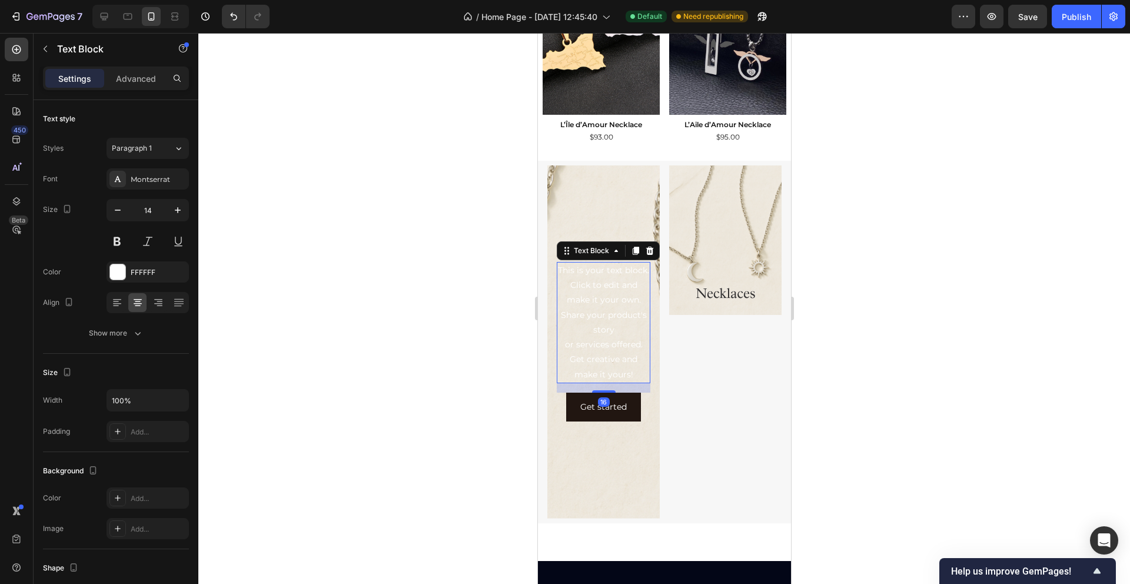
click at [598, 292] on div "This is your text block. Click to edit and make it your own. Share your product…" at bounding box center [603, 322] width 94 height 121
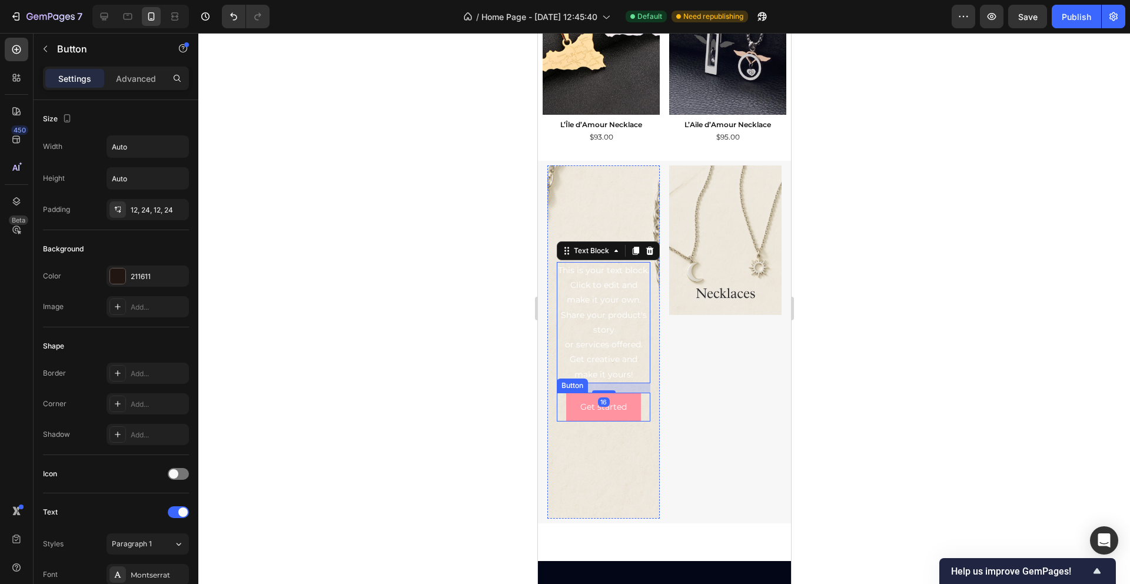
click at [628, 408] on button "Get started" at bounding box center [602, 406] width 75 height 29
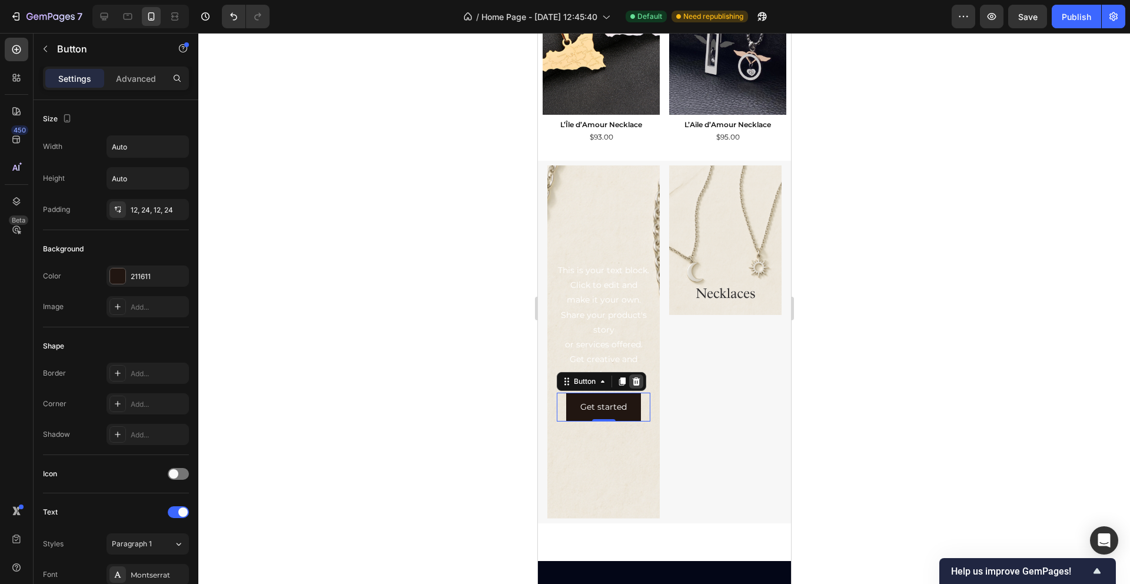
click at [641, 378] on div at bounding box center [635, 381] width 14 height 14
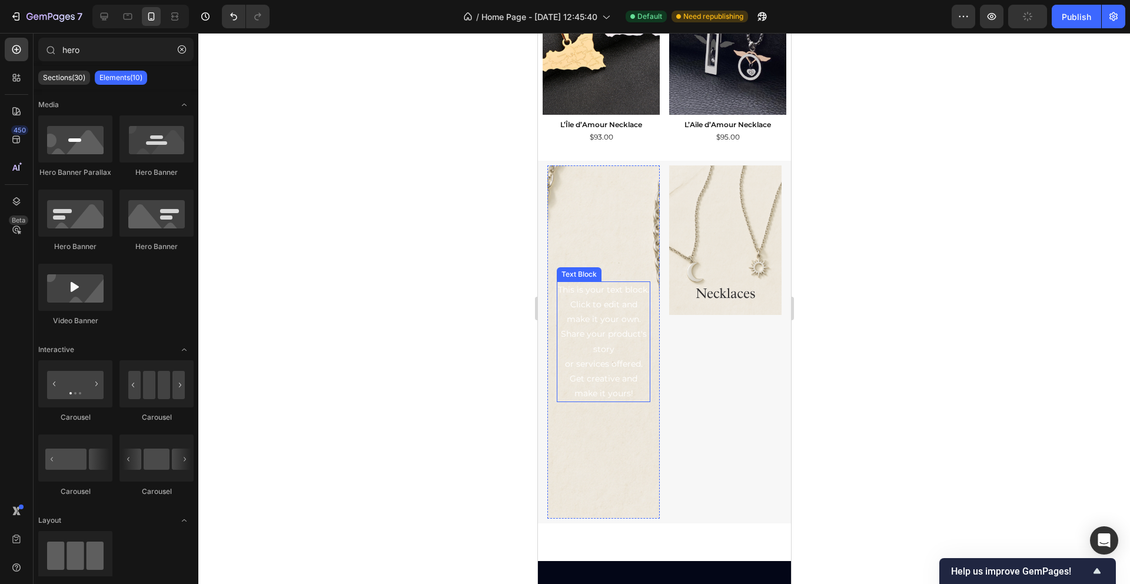
click at [621, 352] on div "This is your text block. Click to edit and make it your own. Share your product…" at bounding box center [603, 341] width 94 height 121
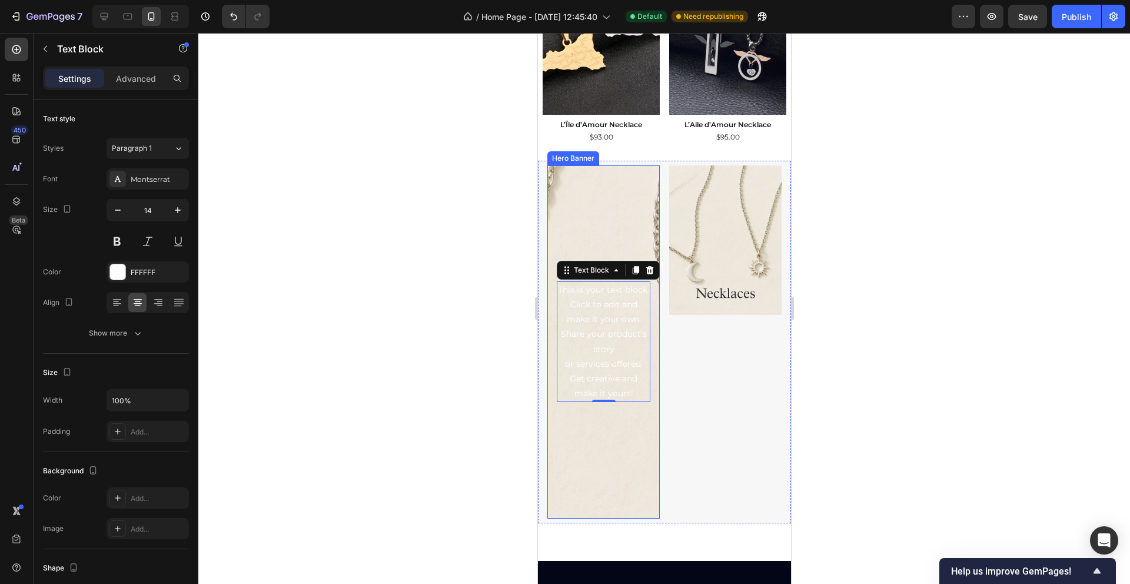
click at [601, 223] on div "Background Image" at bounding box center [603, 417] width 112 height 529
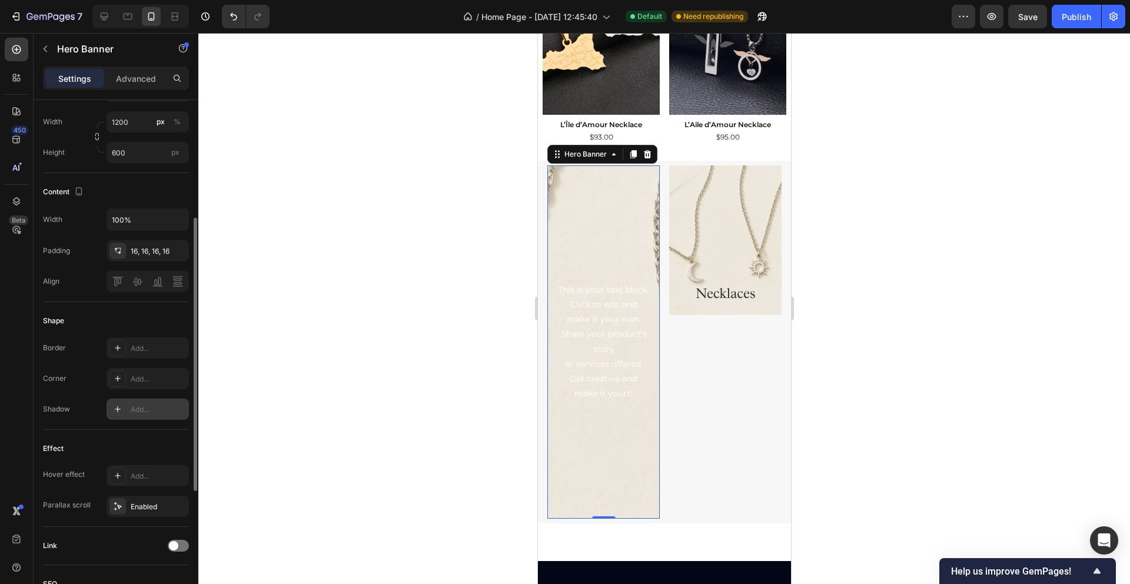
scroll to position [0, 0]
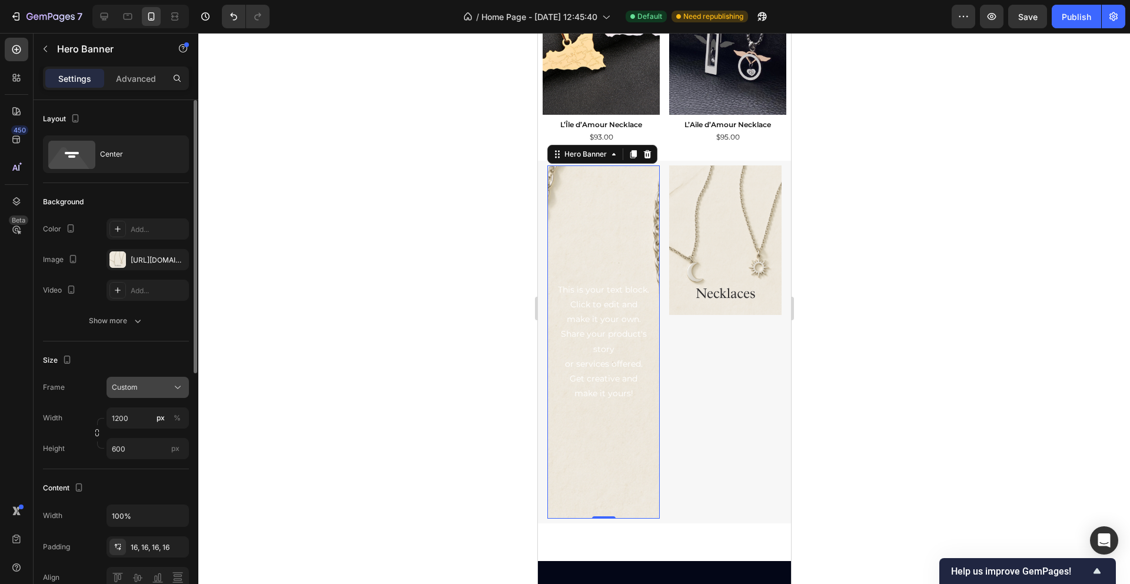
click at [177, 385] on icon at bounding box center [178, 387] width 12 height 12
click at [169, 410] on span "As banner source" at bounding box center [140, 415] width 58 height 11
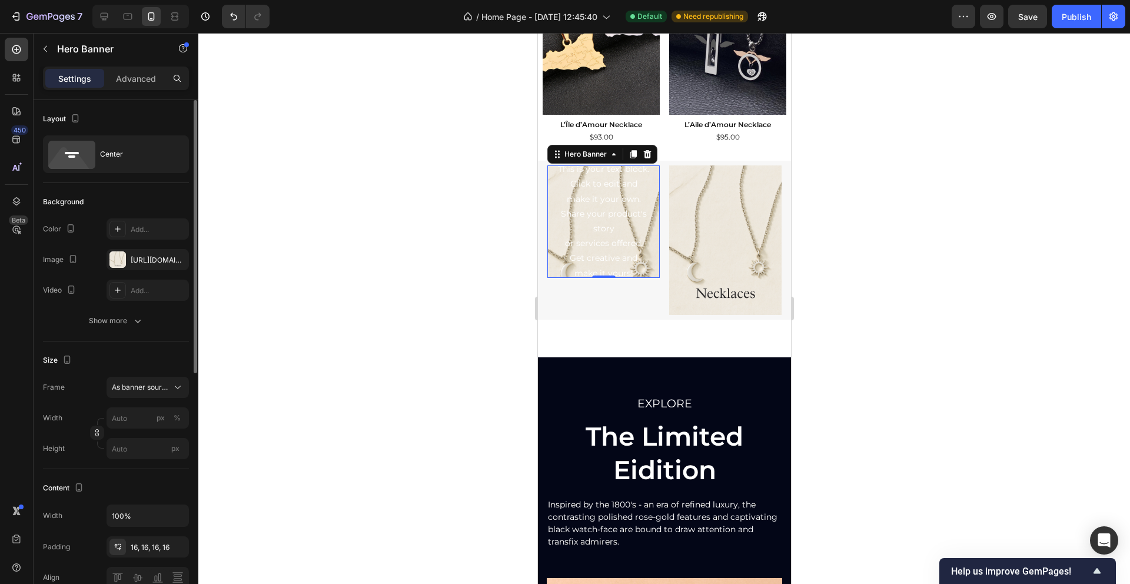
click at [482, 225] on div at bounding box center [663, 308] width 931 height 551
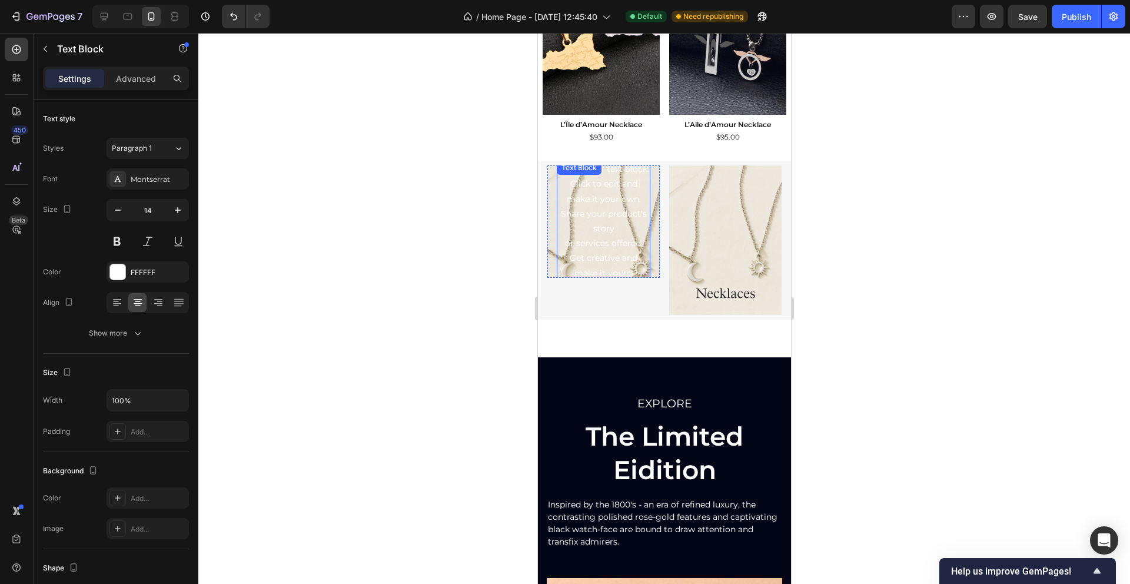
click at [602, 249] on div "This is your text block. Click to edit and make it your own. Share your product…" at bounding box center [603, 221] width 94 height 121
click at [549, 247] on div "This is your text block. Click to edit and make it your own. Share your product…" at bounding box center [603, 221] width 112 height 140
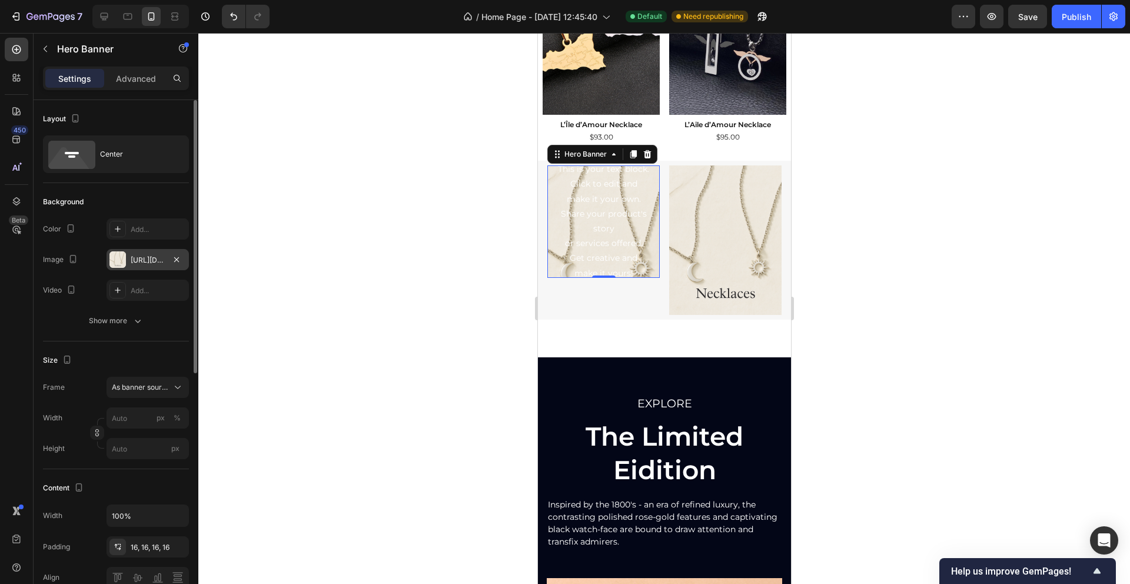
click at [155, 267] on div "https://cdn.shopify.com/s/files/1/0759/3023/9284/files/gempages_483815794820514…" at bounding box center [147, 259] width 82 height 21
click at [458, 219] on div at bounding box center [663, 308] width 931 height 551
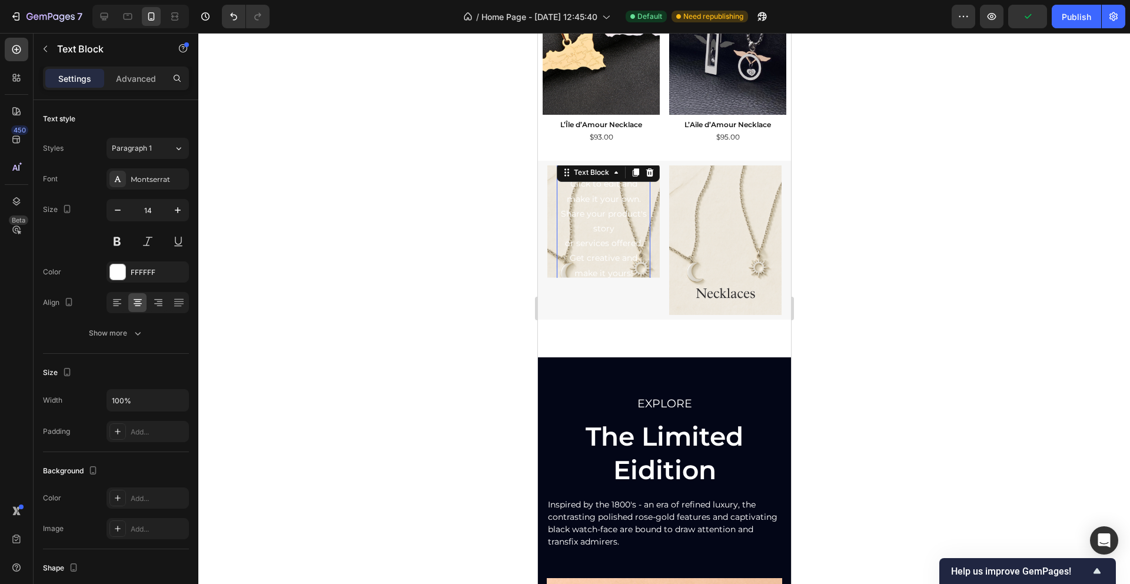
click at [606, 255] on div "This is your text block. Click to edit and make it your own. Share your product…" at bounding box center [603, 221] width 94 height 121
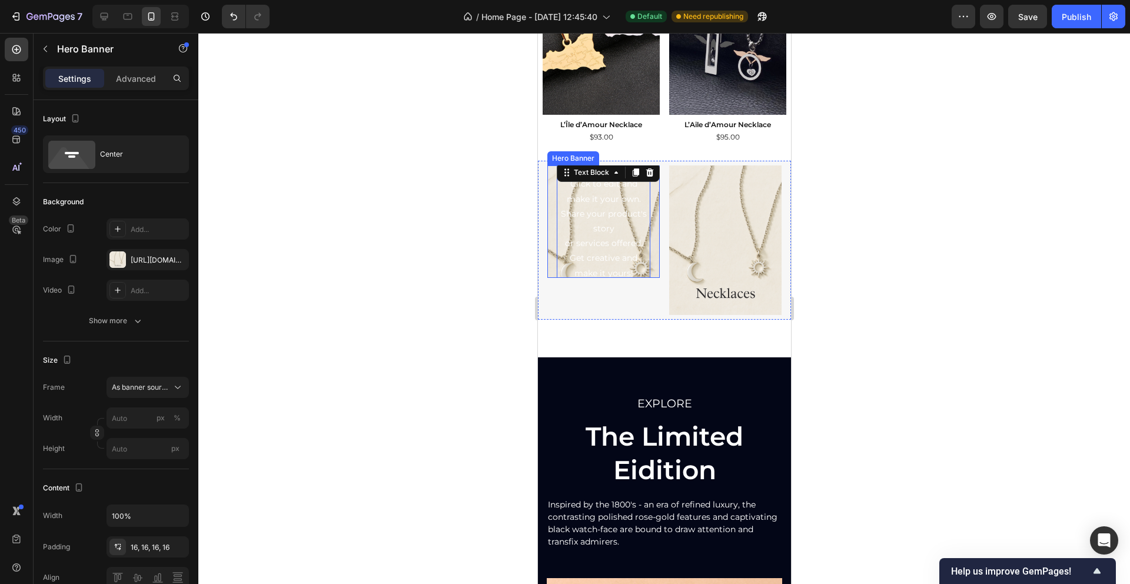
click at [551, 226] on div "This is your text block. Click to edit and make it your own. Share your product…" at bounding box center [603, 221] width 112 height 140
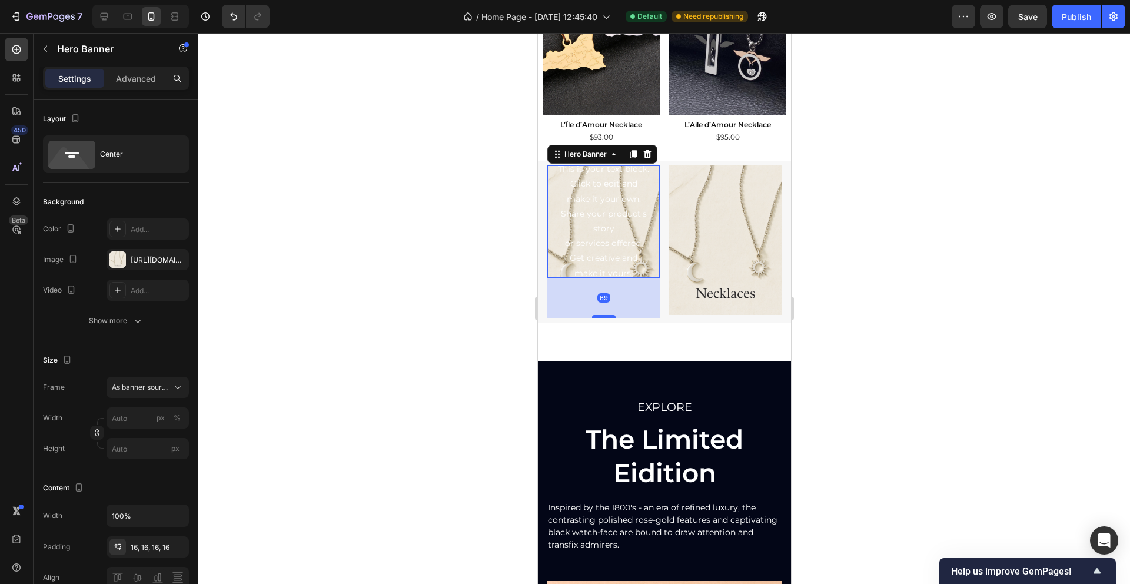
drag, startPoint x: 605, startPoint y: 277, endPoint x: 607, endPoint y: 316, distance: 38.9
click at [606, 318] on div at bounding box center [603, 317] width 24 height 4
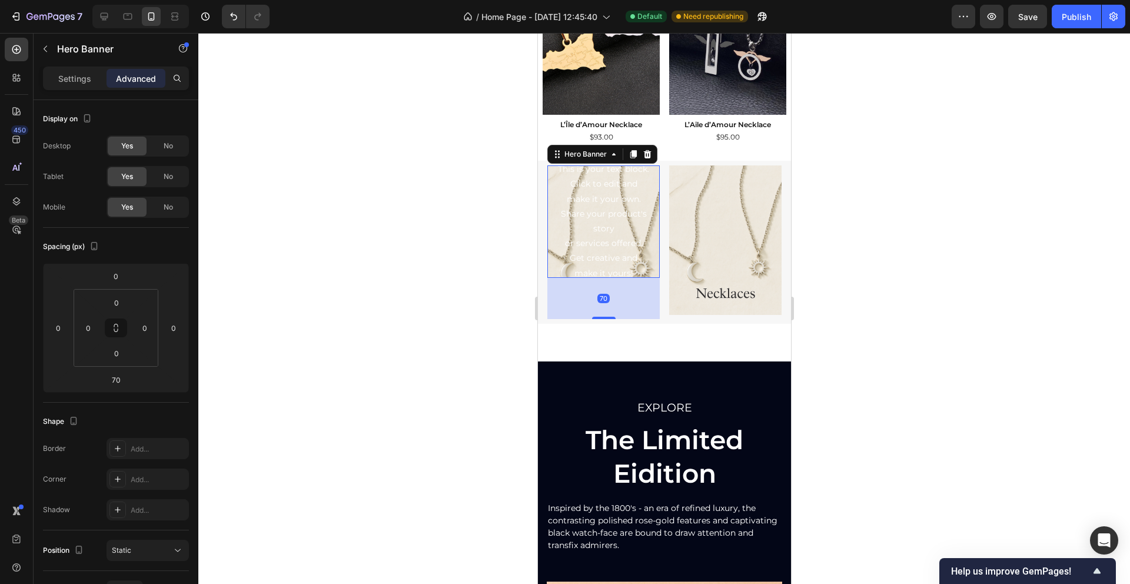
click at [444, 294] on div at bounding box center [663, 308] width 931 height 551
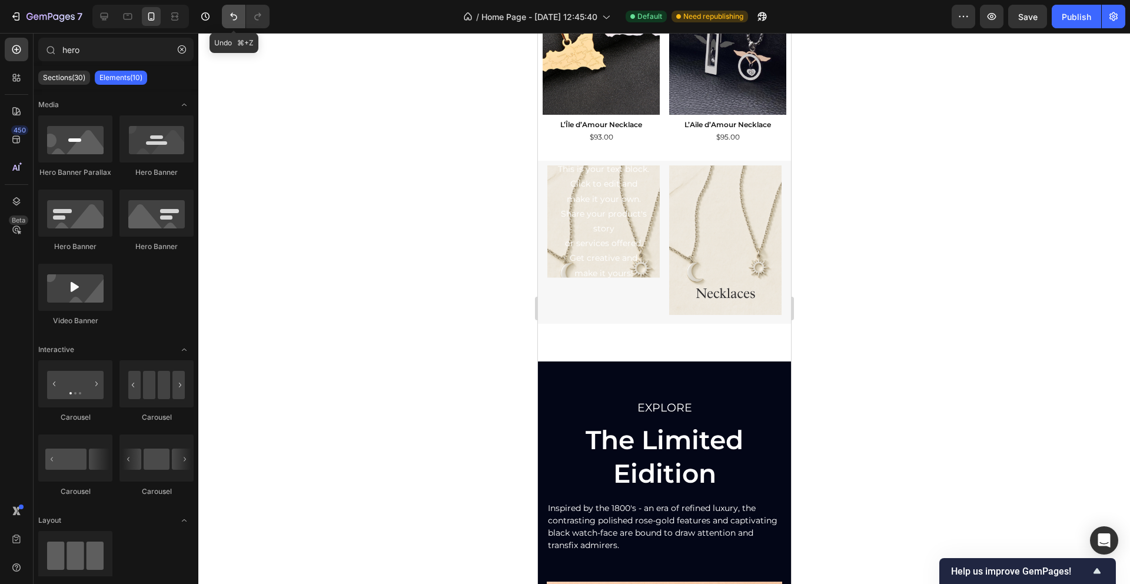
click at [236, 16] on icon "Undo/Redo" at bounding box center [233, 17] width 7 height 8
click at [234, 16] on icon "Undo/Redo" at bounding box center [234, 17] width 12 height 12
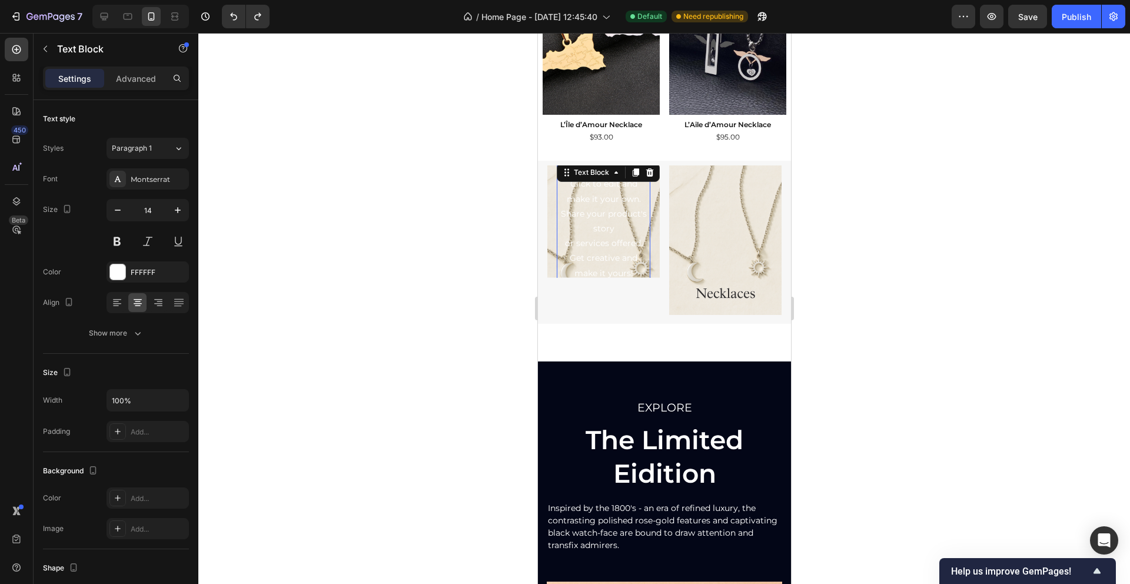
click at [573, 250] on div "This is your text block. Click to edit and make it your own. Share your product…" at bounding box center [603, 221] width 94 height 121
click at [550, 218] on div "This is your text block. Click to edit and make it your own. Share your product…" at bounding box center [603, 221] width 112 height 140
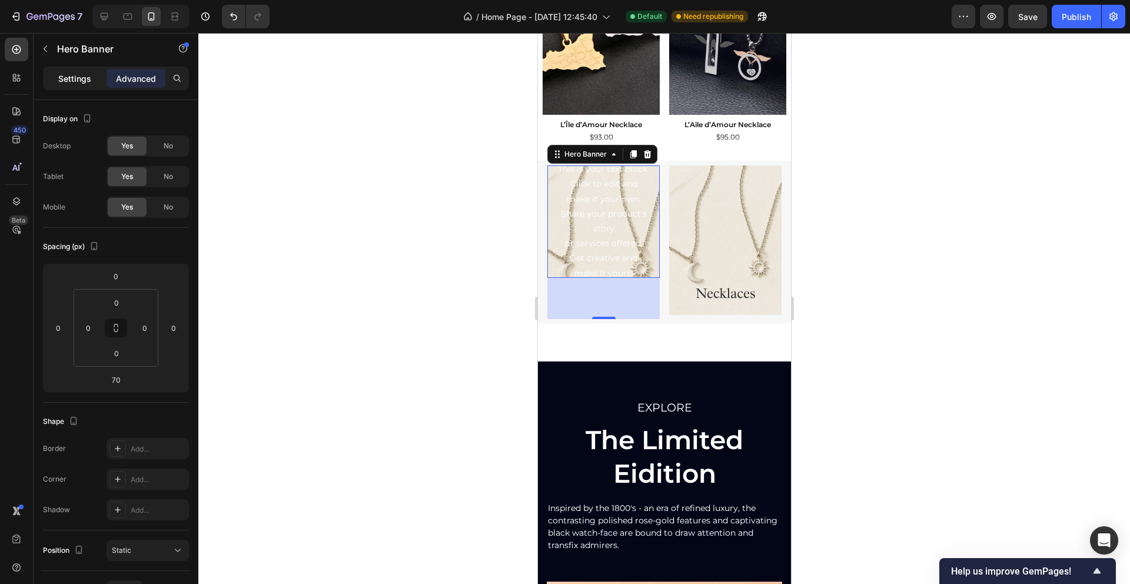
click at [80, 82] on p "Settings" at bounding box center [74, 78] width 33 height 12
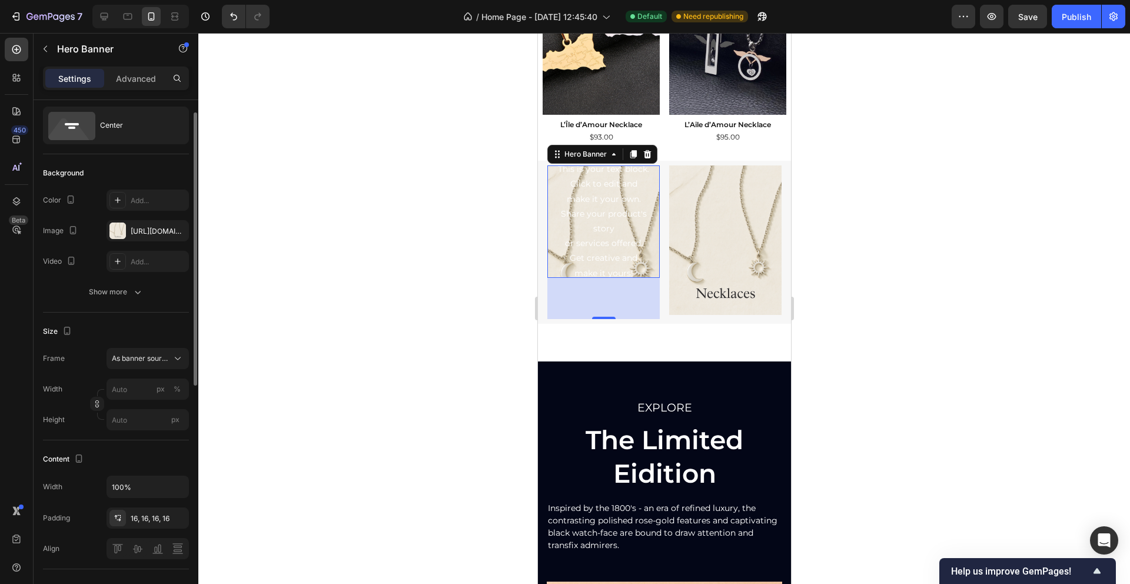
scroll to position [32, 0]
click at [130, 288] on div "Show more" at bounding box center [116, 289] width 55 height 12
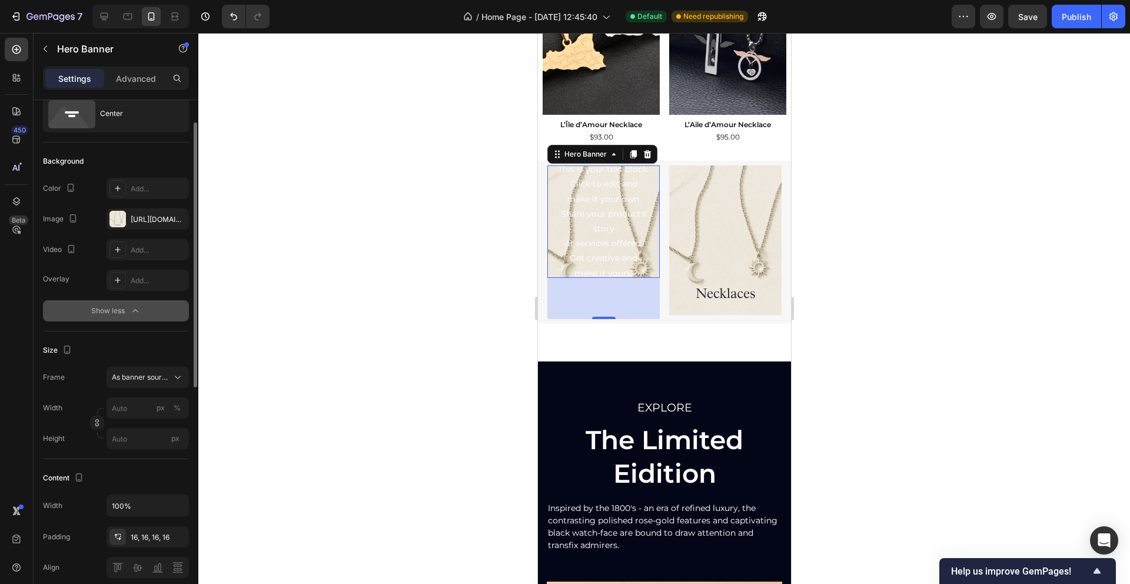
scroll to position [45, 0]
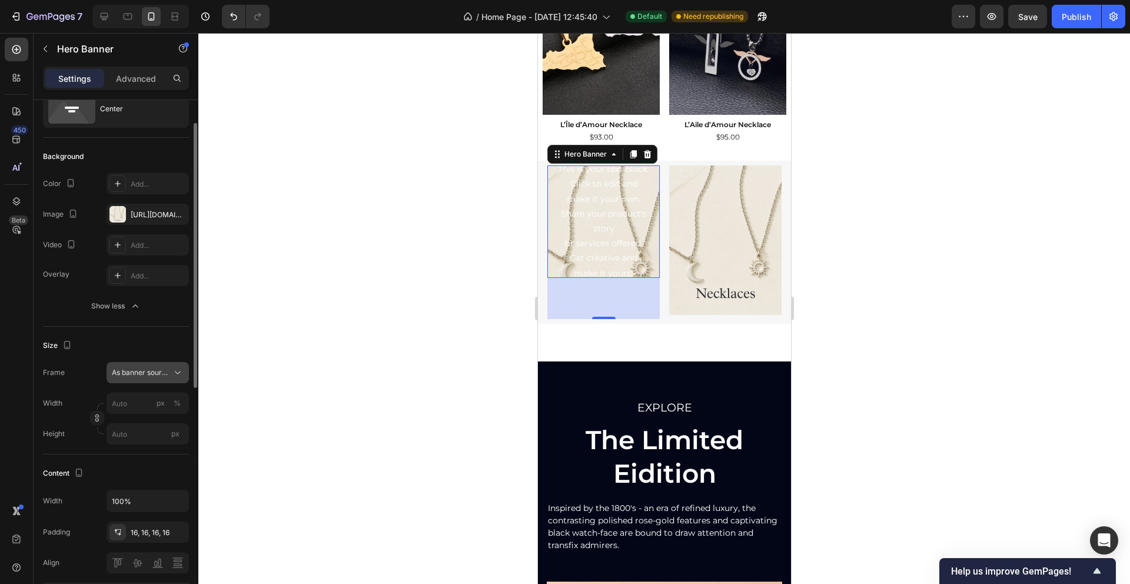
click at [172, 375] on icon at bounding box center [178, 373] width 12 height 12
click at [133, 419] on span "Custom" at bounding box center [124, 422] width 26 height 11
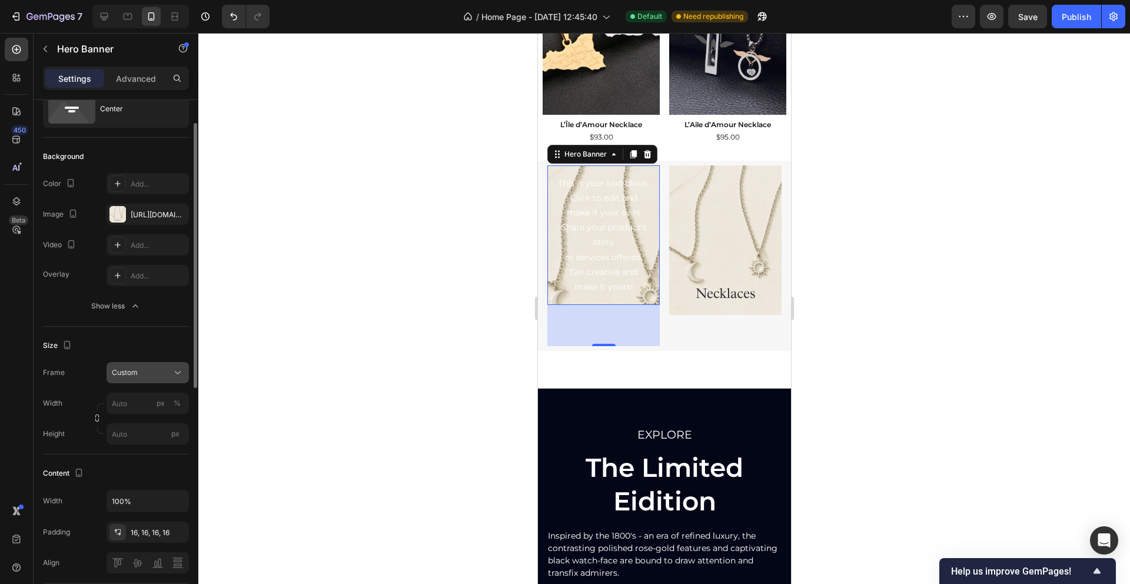
click at [182, 371] on icon at bounding box center [178, 373] width 12 height 12
click at [227, 405] on div at bounding box center [663, 308] width 931 height 551
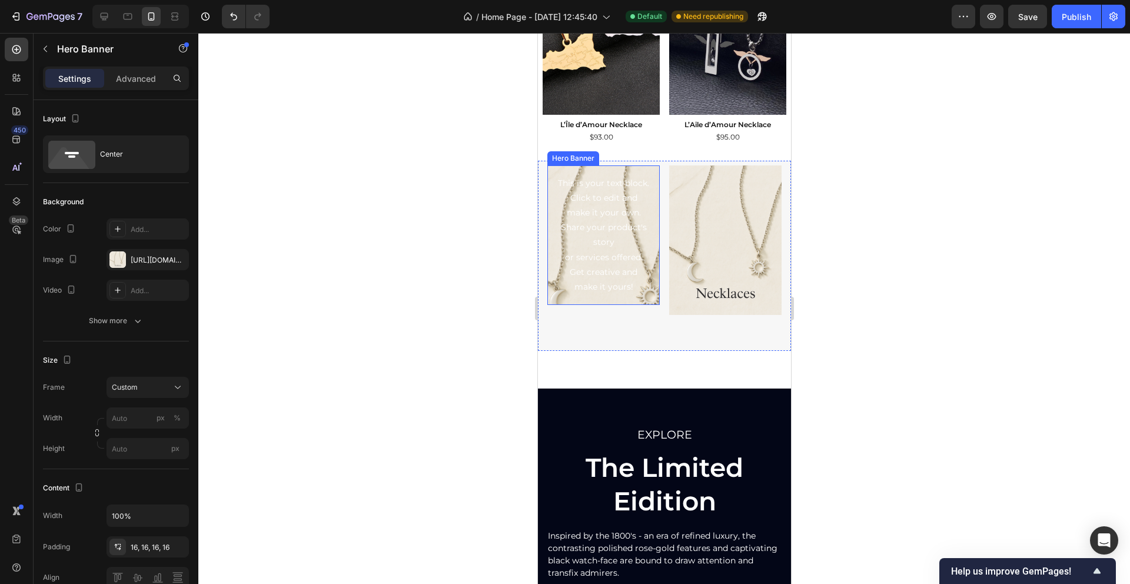
click at [570, 302] on div "This is your text block. Click to edit and make it your own. Share your product…" at bounding box center [603, 235] width 112 height 140
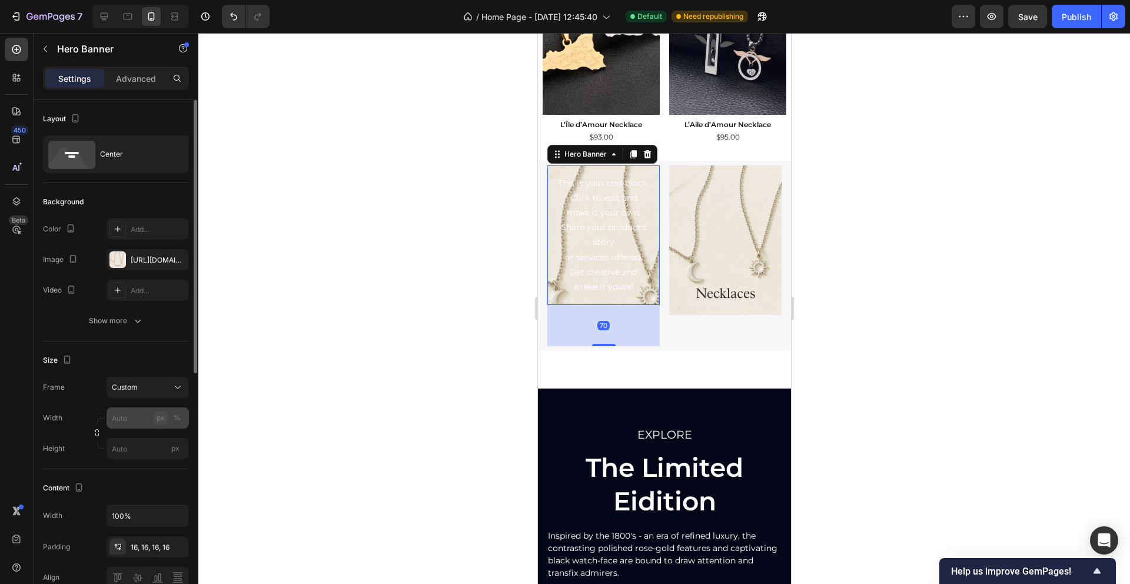
click at [159, 417] on div "px" at bounding box center [160, 417] width 8 height 11
click at [181, 422] on button "%" at bounding box center [177, 418] width 14 height 14
click at [141, 419] on input "px %" at bounding box center [147, 417] width 82 height 21
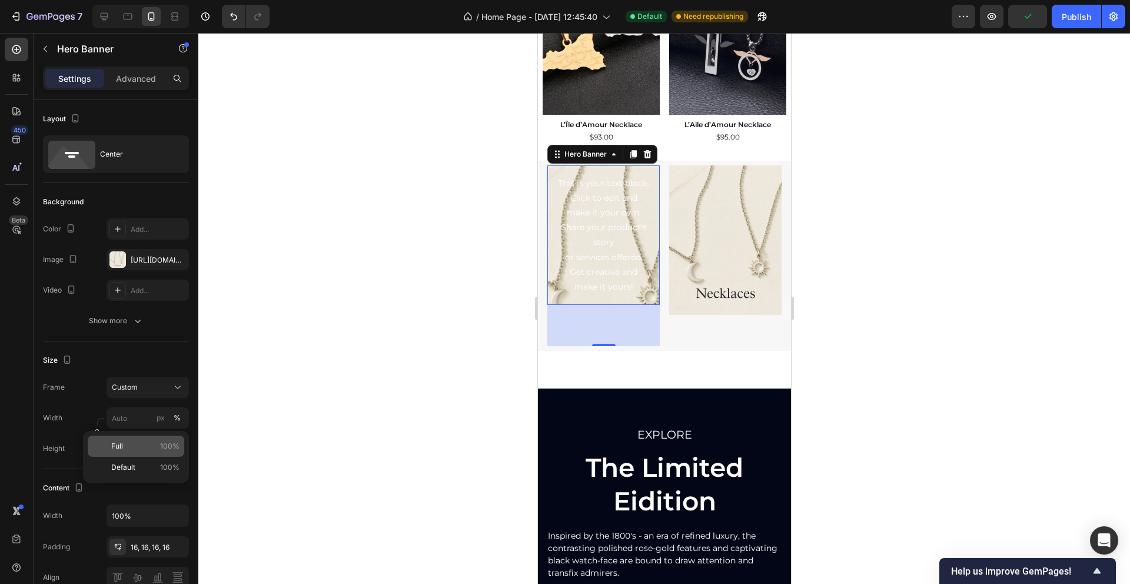
click at [144, 442] on p "Full 100%" at bounding box center [145, 446] width 68 height 11
type input "100"
click at [187, 449] on input "px" at bounding box center [147, 448] width 82 height 21
click at [152, 472] on p "Fit content Auto" at bounding box center [145, 476] width 68 height 11
click at [171, 446] on span "px" at bounding box center [175, 448] width 8 height 9
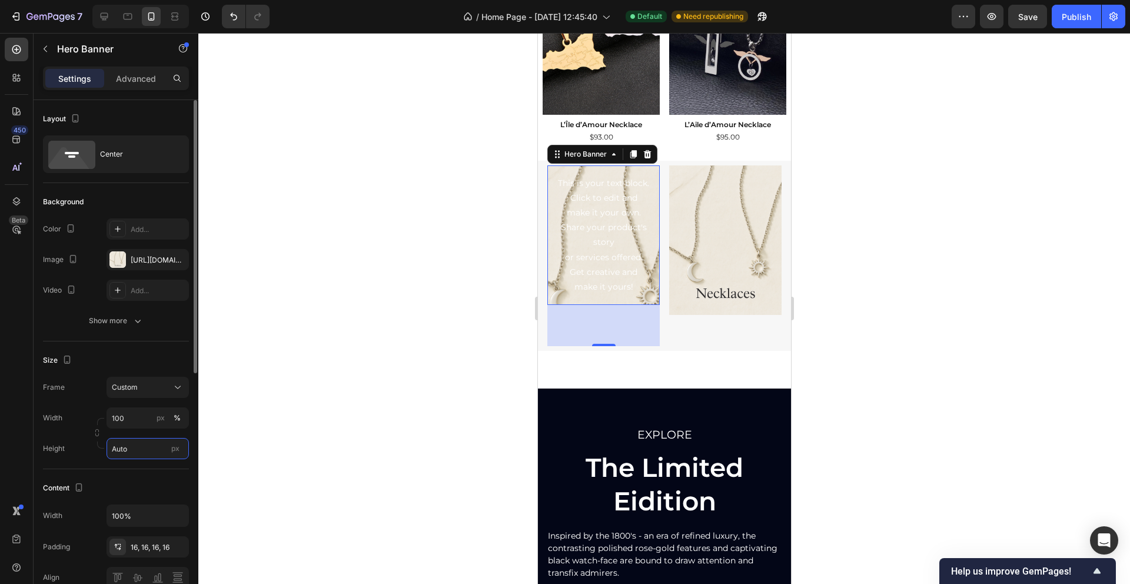
click at [171, 446] on input "Auto" at bounding box center [147, 448] width 82 height 21
click at [177, 452] on div "px" at bounding box center [175, 448] width 18 height 15
click at [177, 452] on input "Auto" at bounding box center [147, 448] width 82 height 21
click at [125, 448] on input "Auto" at bounding box center [147, 448] width 82 height 21
click at [124, 448] on input "Auto" at bounding box center [147, 448] width 82 height 21
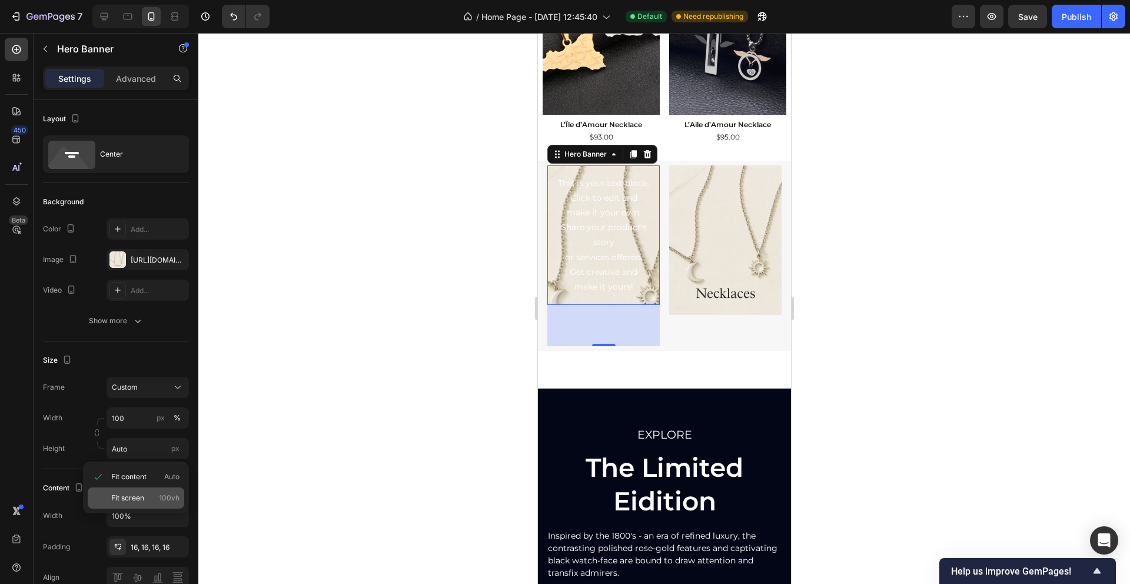
click at [135, 495] on span "Fit screen" at bounding box center [127, 497] width 33 height 11
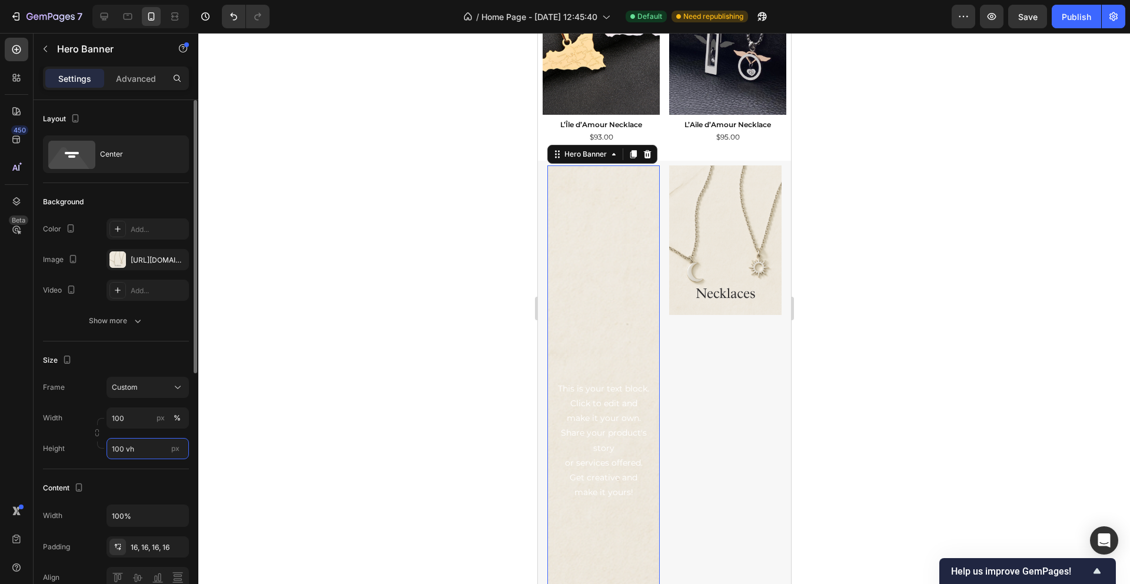
click at [131, 449] on input "100 vh" at bounding box center [147, 448] width 82 height 21
click at [134, 513] on input "100%" at bounding box center [147, 515] width 81 height 21
click at [154, 485] on div "Content" at bounding box center [116, 487] width 146 height 19
click at [134, 442] on input "100 vh" at bounding box center [147, 448] width 82 height 21
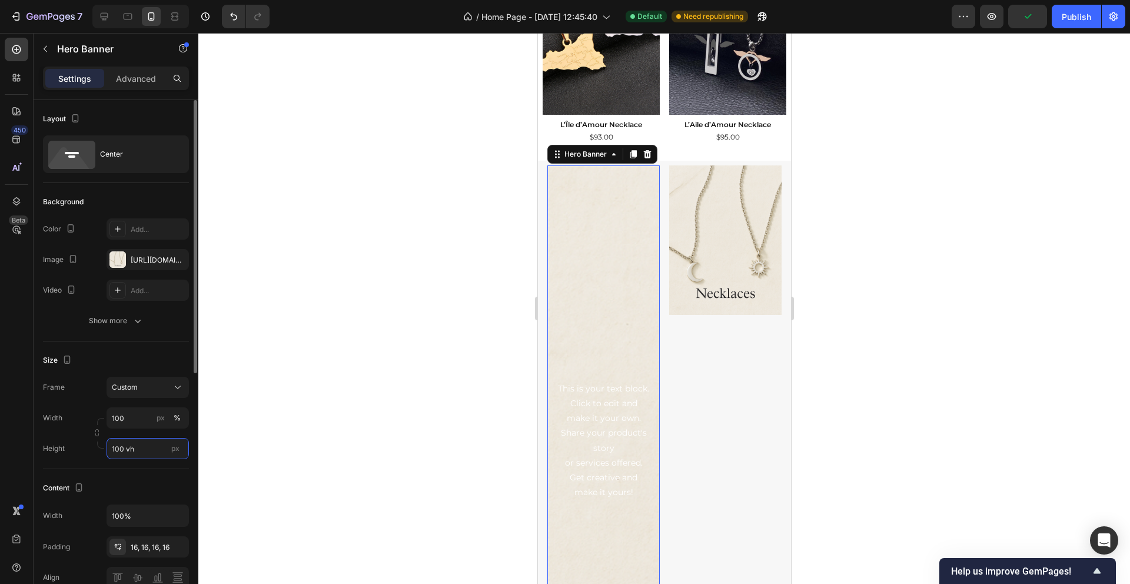
click at [134, 442] on input "100 vh" at bounding box center [147, 448] width 82 height 21
click at [134, 476] on span "Fit content" at bounding box center [128, 476] width 35 height 11
type input "Auto"
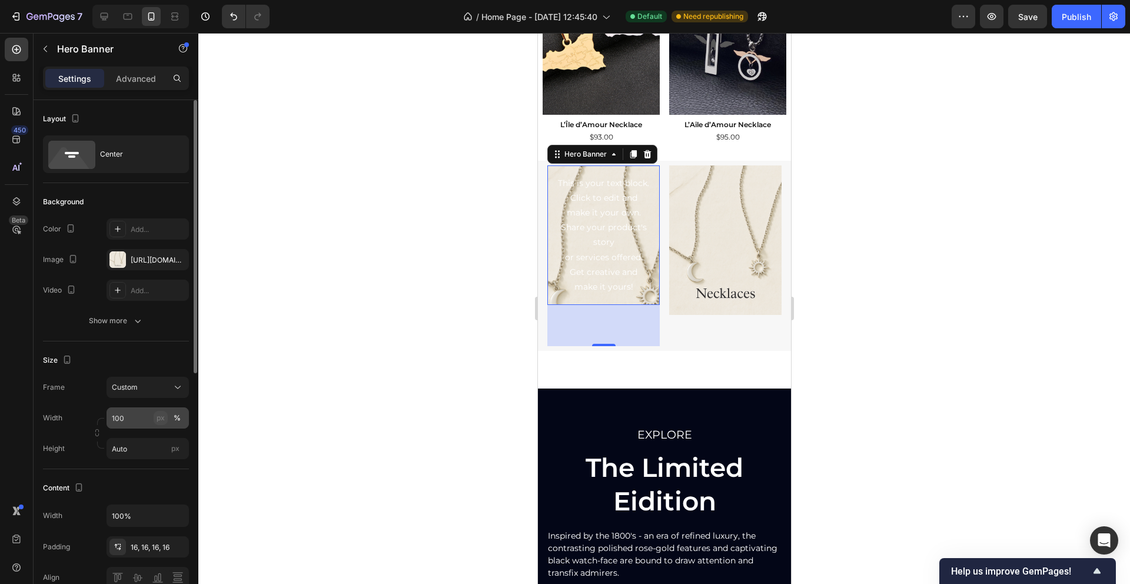
click at [160, 418] on div "px" at bounding box center [160, 417] width 8 height 11
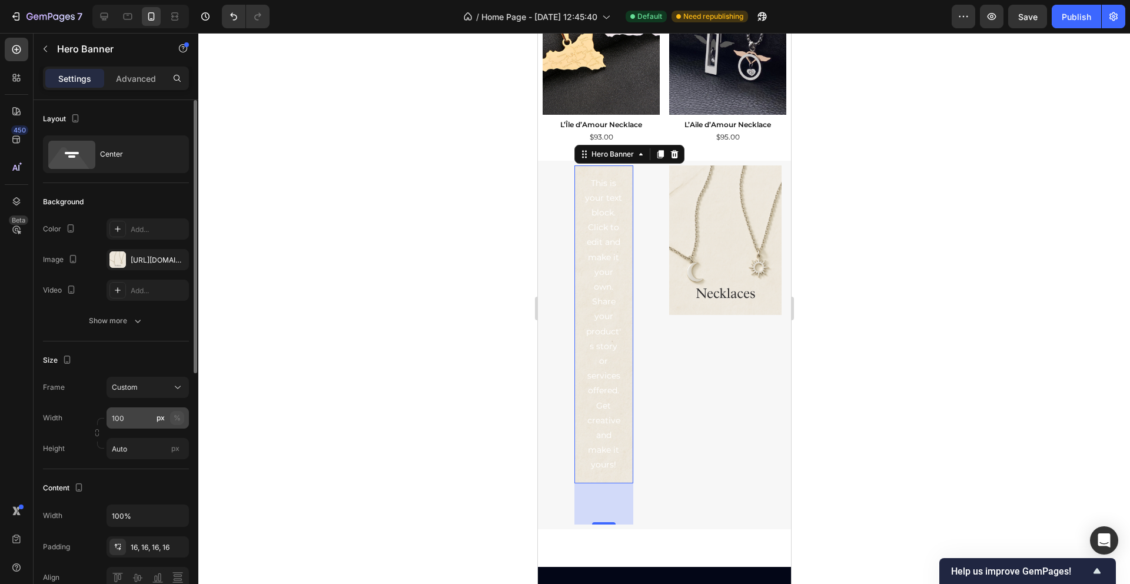
click at [181, 415] on button "%" at bounding box center [177, 418] width 14 height 14
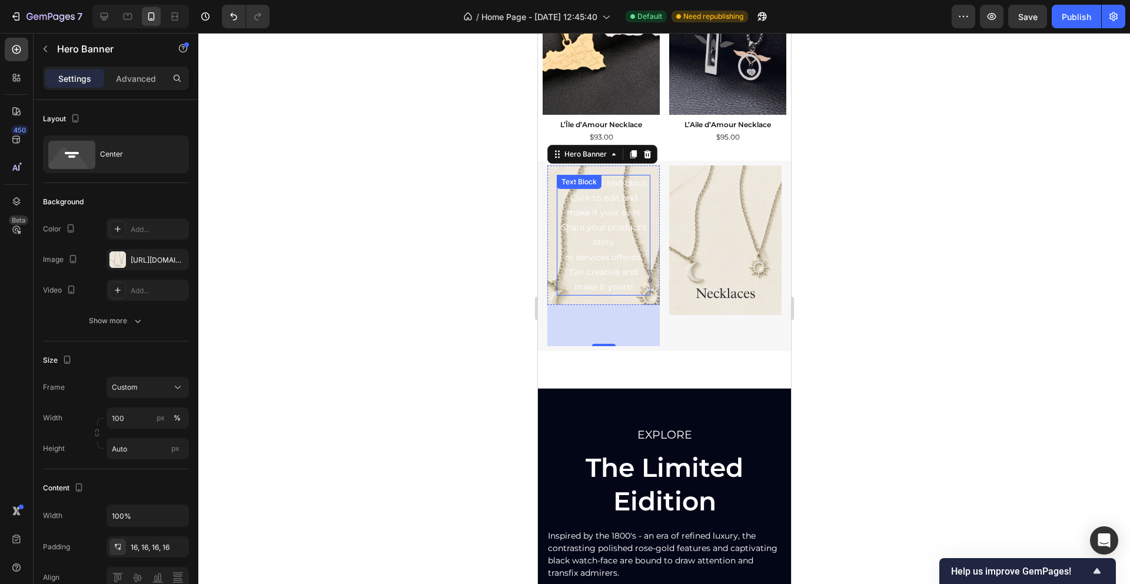
click at [579, 280] on div "This is your text block. Click to edit and make it your own. Share your product…" at bounding box center [603, 235] width 94 height 121
click at [550, 255] on div "This is your text block. Click to edit and make it your own. Share your product…" at bounding box center [603, 235] width 112 height 140
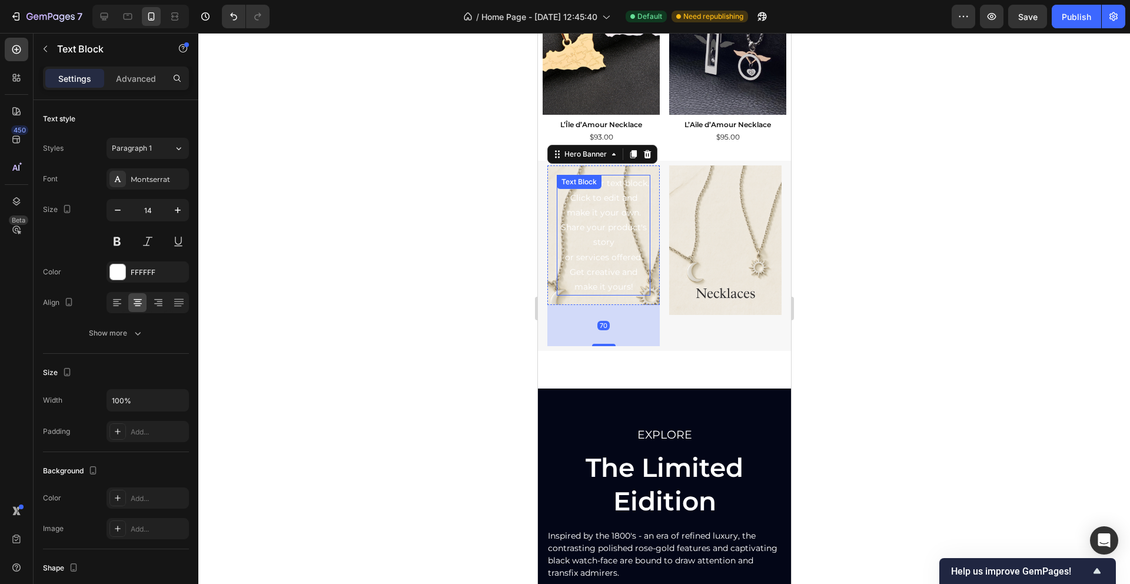
click at [588, 261] on div "This is your text block. Click to edit and make it your own. Share your product…" at bounding box center [603, 235] width 94 height 121
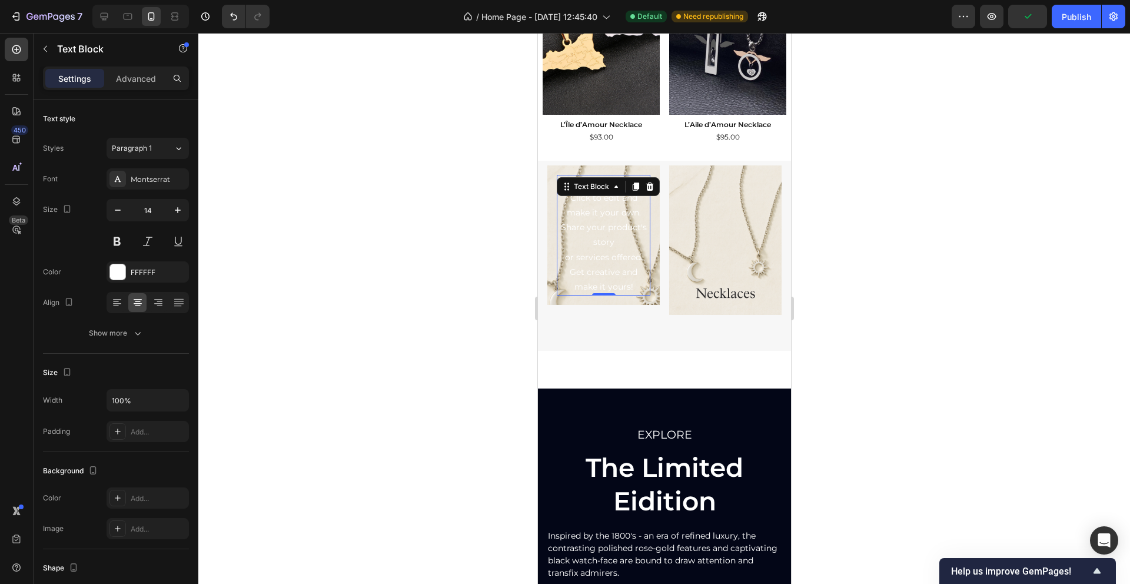
click at [600, 264] on div "This is your text block. Click to edit and make it your own. Share your product…" at bounding box center [603, 235] width 94 height 121
click at [600, 264] on p "This is your text block. Click to edit and make it your own. Share your product…" at bounding box center [602, 235] width 91 height 119
click at [592, 263] on div at bounding box center [592, 263] width 0 height 0
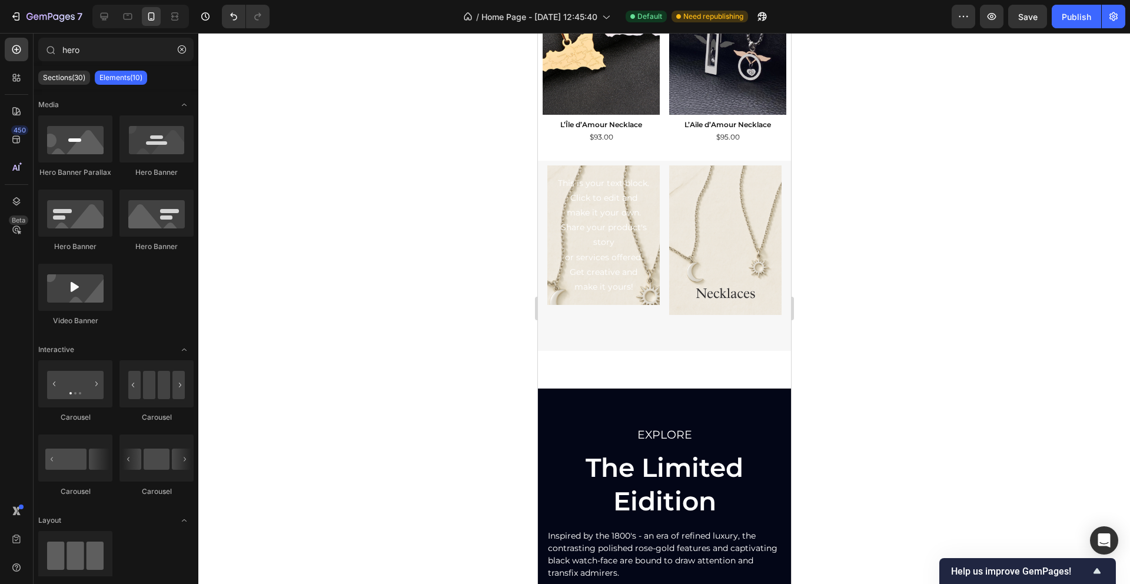
click at [603, 252] on p "This is your text block. Click to edit and make it your own. Share your product…" at bounding box center [602, 235] width 91 height 119
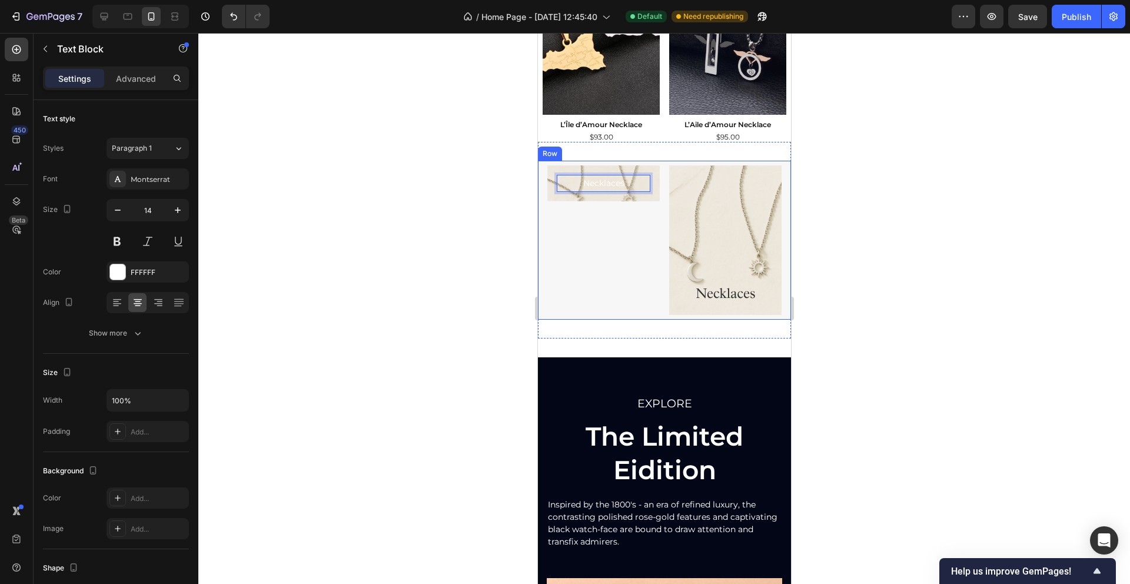
click at [589, 290] on div "Necklaces Text Block 0 Hero Banner" at bounding box center [603, 240] width 112 height 150
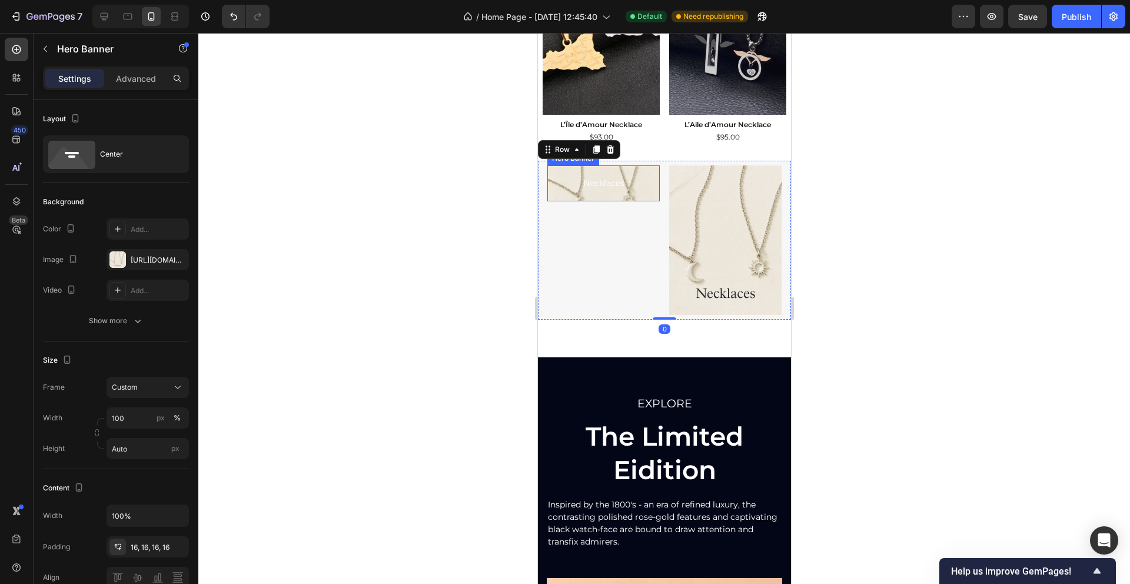
click at [554, 193] on div "Necklaces Text Block" at bounding box center [603, 183] width 112 height 36
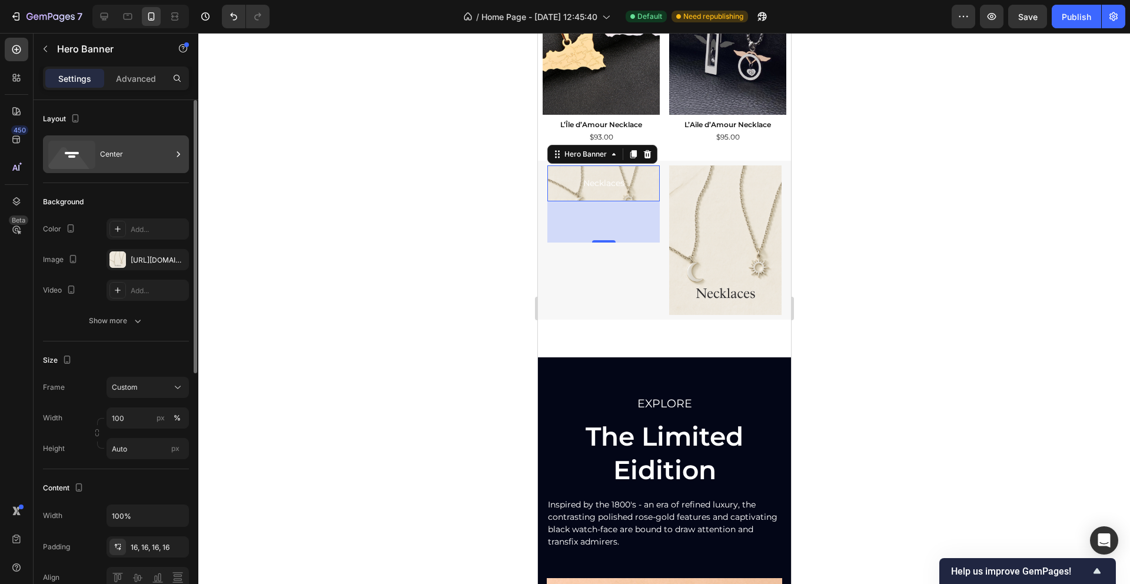
click at [111, 158] on div "Center" at bounding box center [136, 154] width 72 height 27
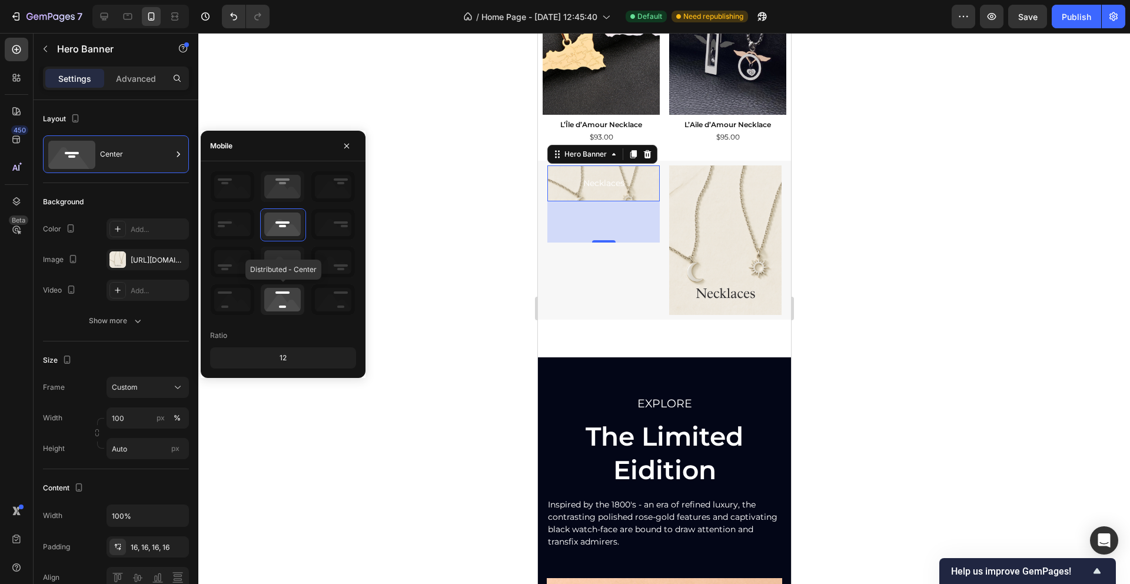
click at [280, 294] on icon at bounding box center [283, 299] width 44 height 31
click at [116, 349] on div "Size Frame Custom Width 100 px % Height Auto px" at bounding box center [116, 405] width 146 height 128
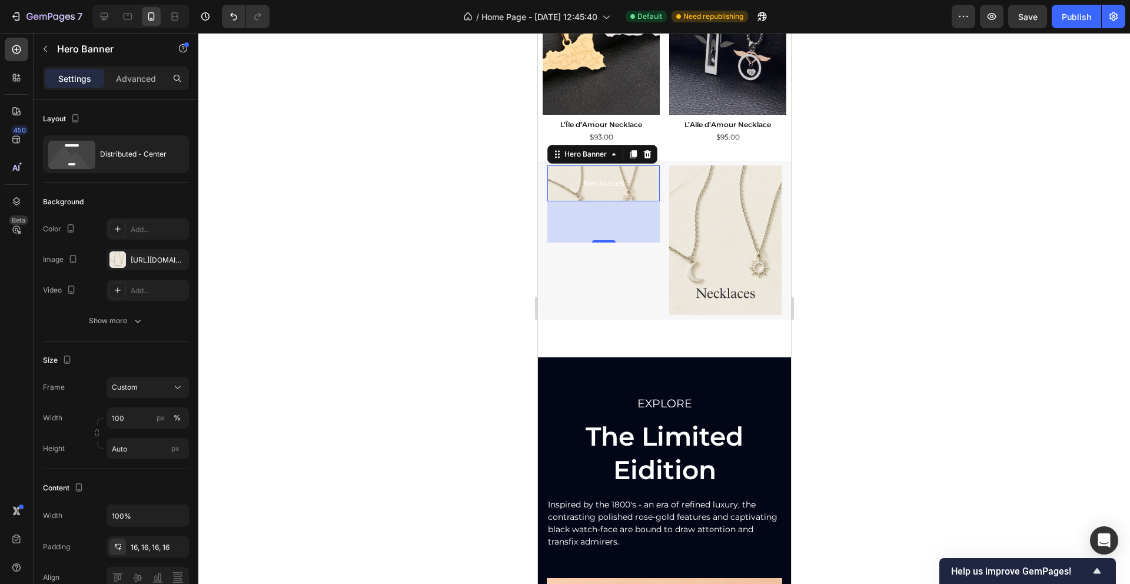
click at [579, 192] on div "Necklaces Text Block" at bounding box center [603, 183] width 112 height 36
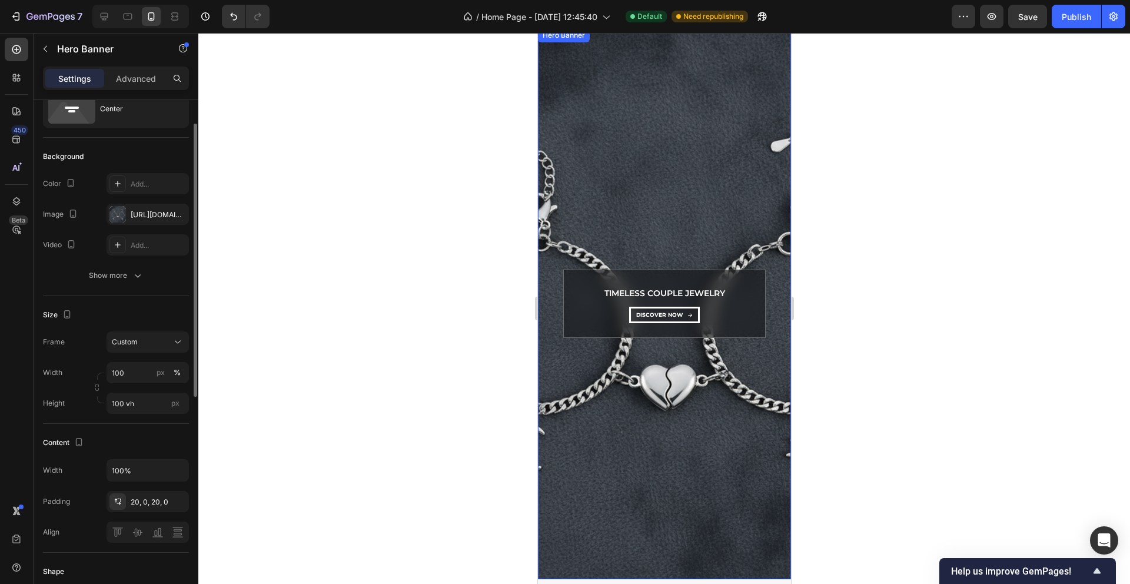
click at [610, 133] on div "Background Image" at bounding box center [663, 303] width 253 height 551
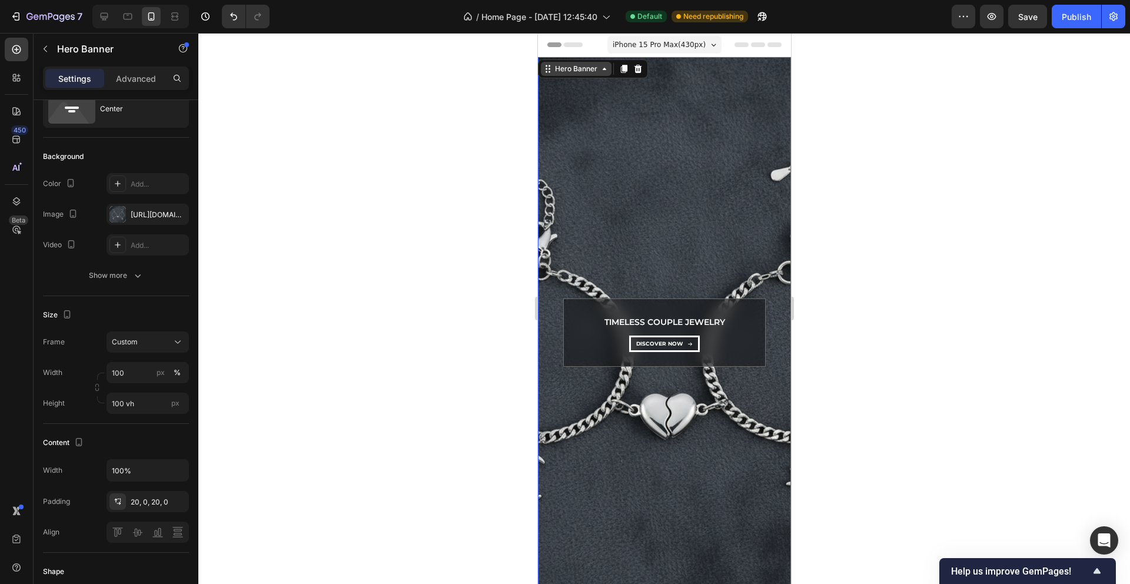
click at [553, 71] on div "Hero Banner" at bounding box center [575, 69] width 47 height 11
click at [594, 346] on div "dıscover now Button" at bounding box center [663, 347] width 187 height 24
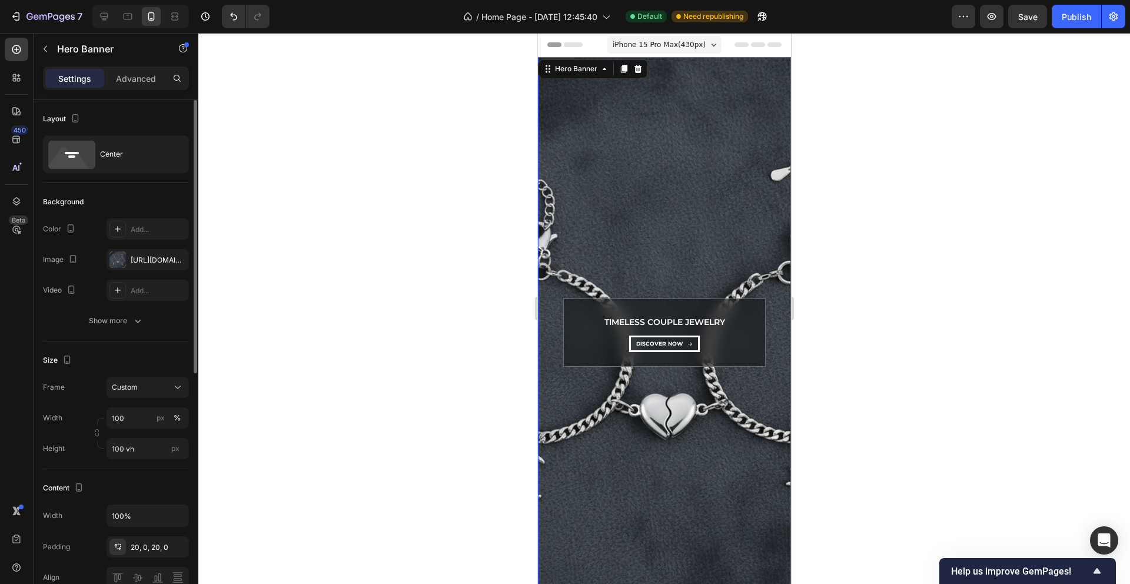
click at [590, 272] on div "Background Image" at bounding box center [663, 332] width 253 height 551
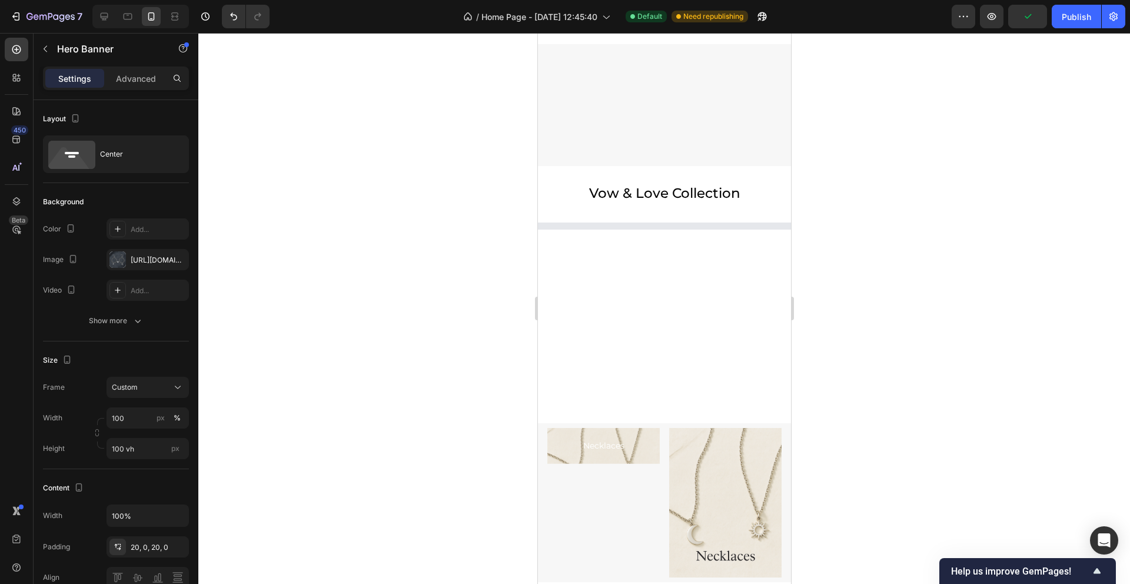
scroll to position [740, 0]
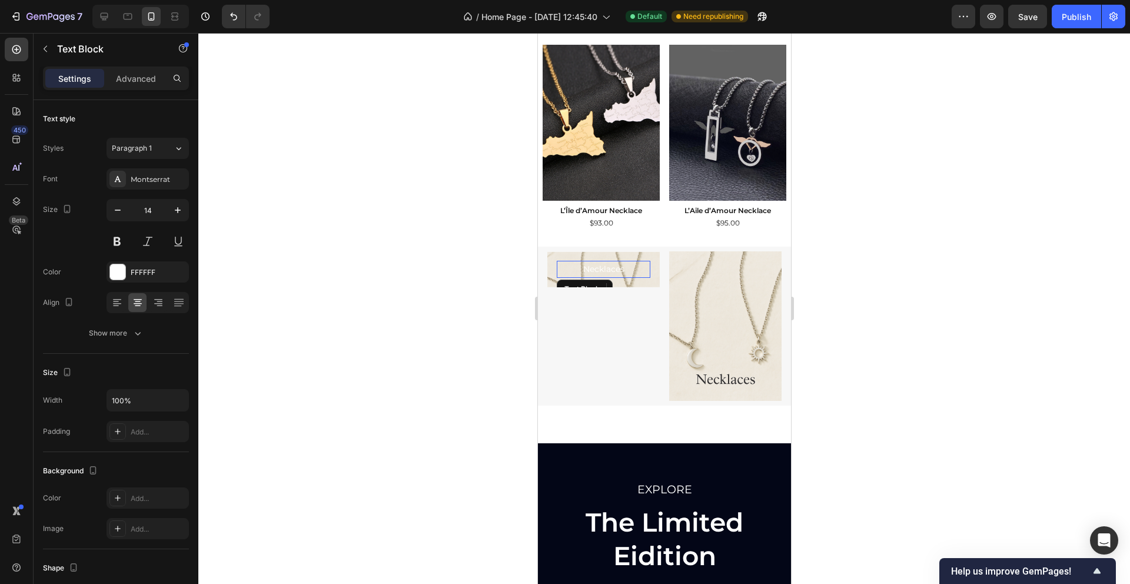
click at [561, 277] on div "Necklaces Text Block" at bounding box center [603, 269] width 94 height 17
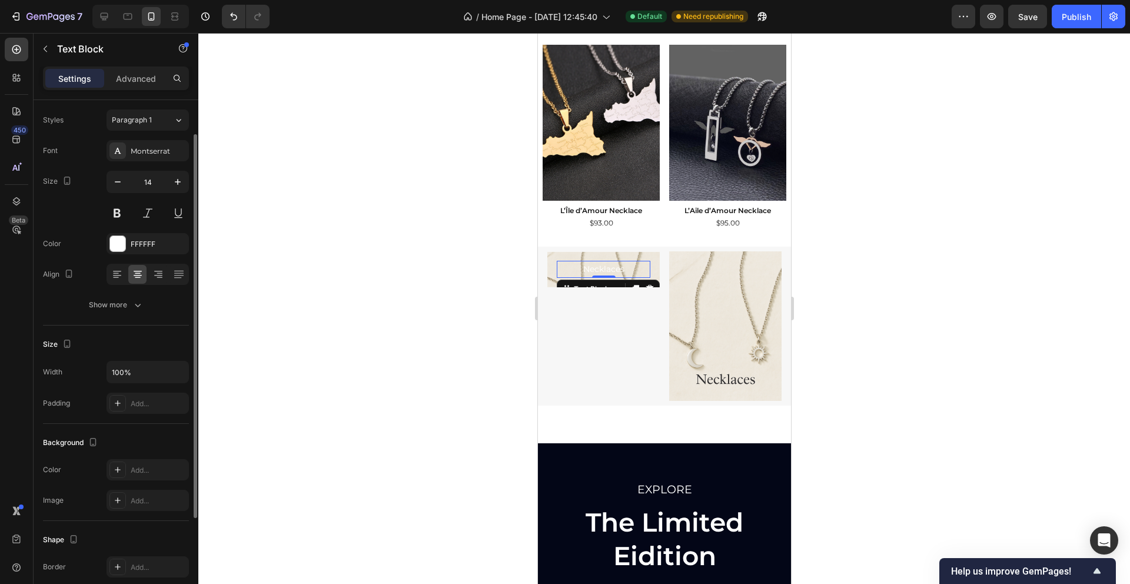
scroll to position [36, 0]
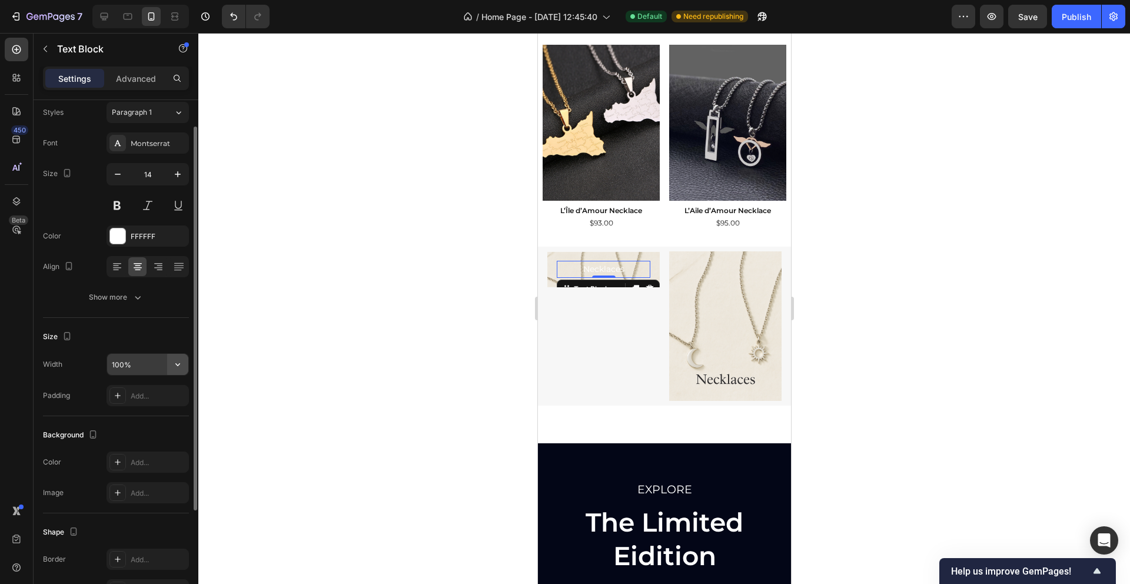
click at [182, 366] on icon "button" at bounding box center [178, 364] width 12 height 12
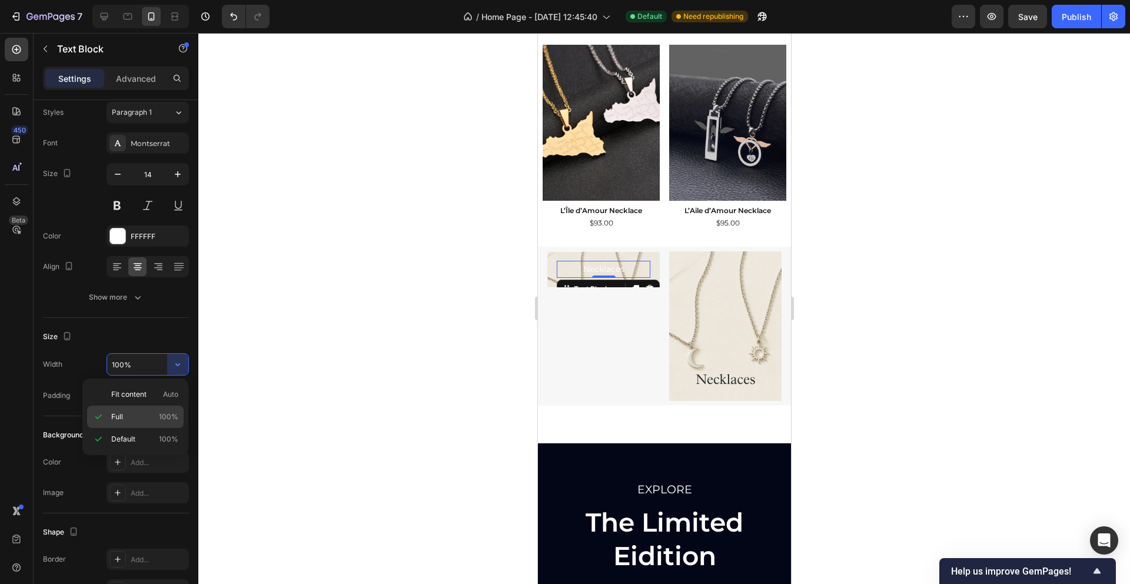
click at [133, 415] on p "Full 100%" at bounding box center [144, 416] width 67 height 11
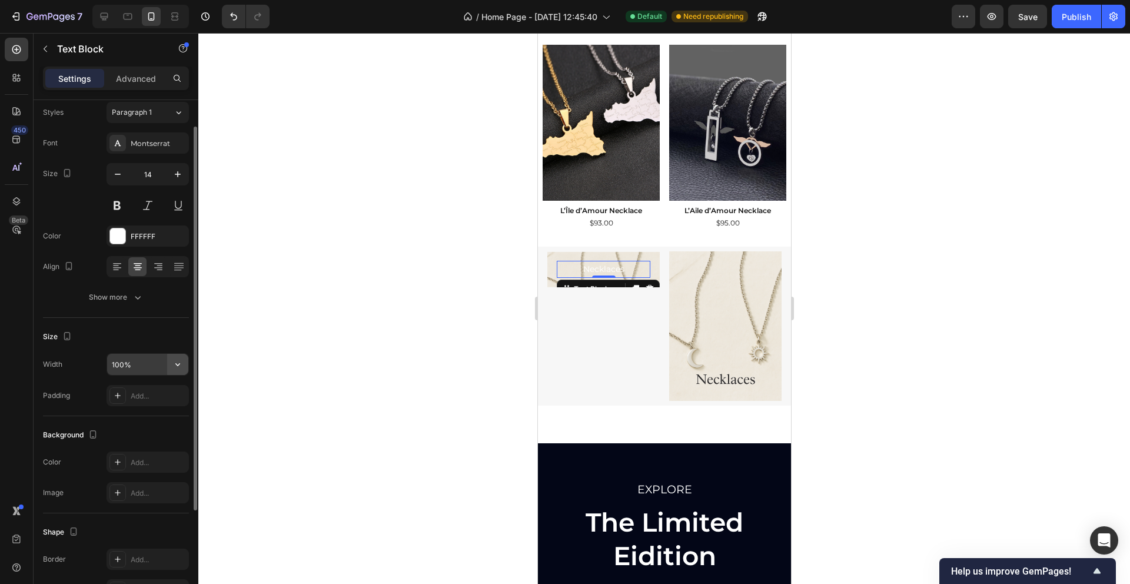
click at [182, 357] on button "button" at bounding box center [177, 364] width 21 height 21
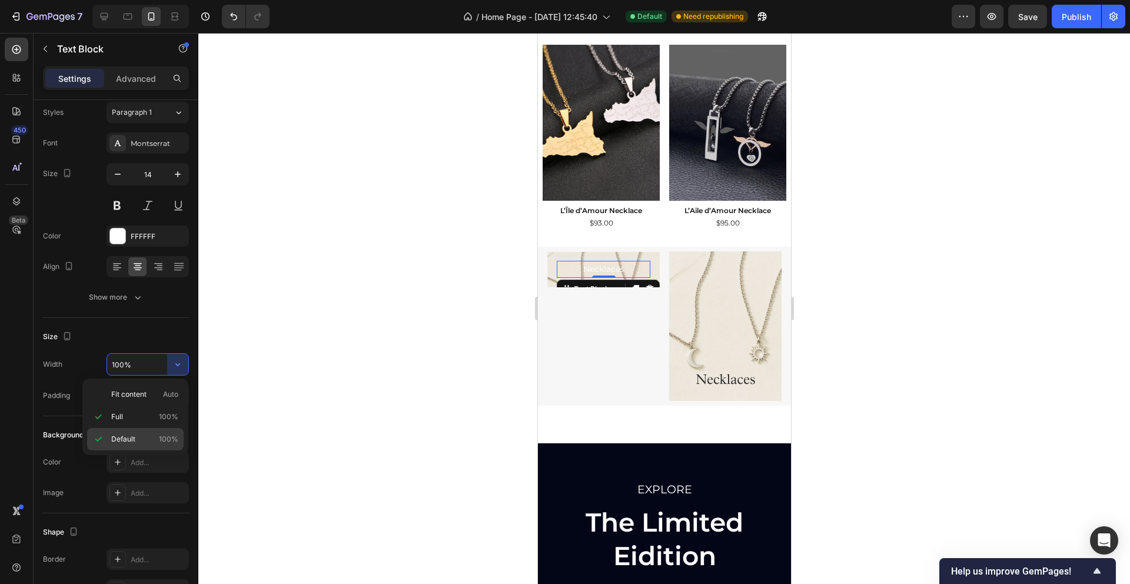
click at [122, 432] on div "Default 100%" at bounding box center [135, 439] width 96 height 22
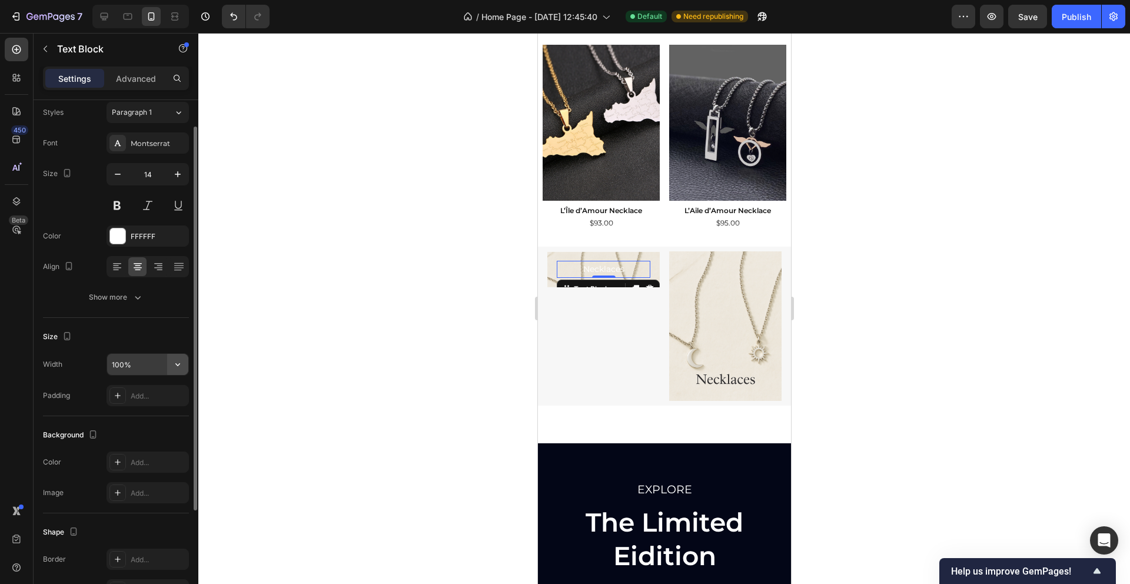
click at [176, 362] on icon "button" at bounding box center [178, 364] width 12 height 12
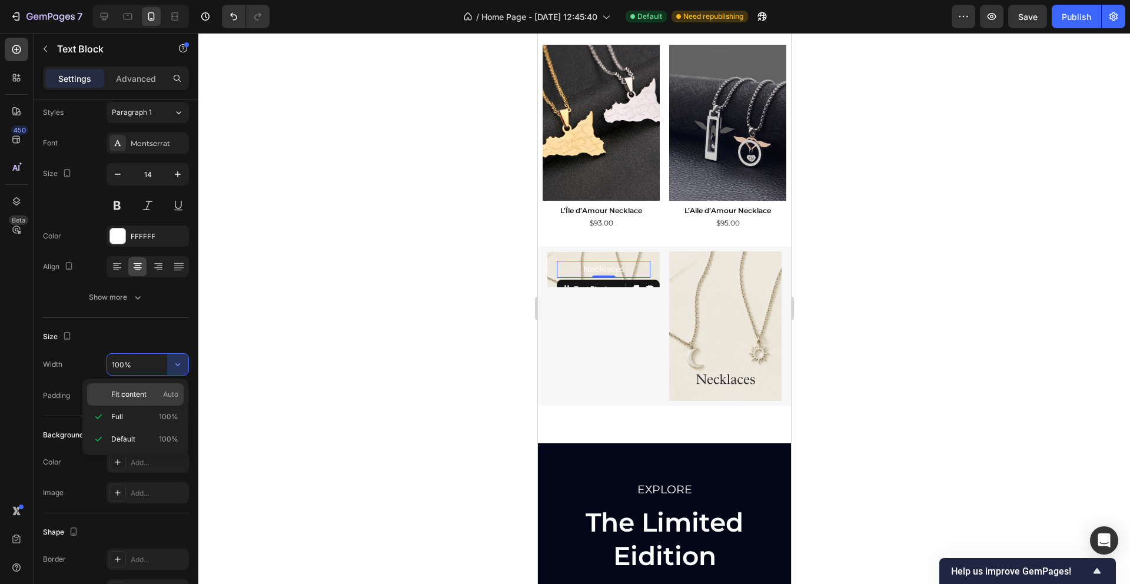
click at [141, 396] on span "Fit content" at bounding box center [128, 394] width 35 height 11
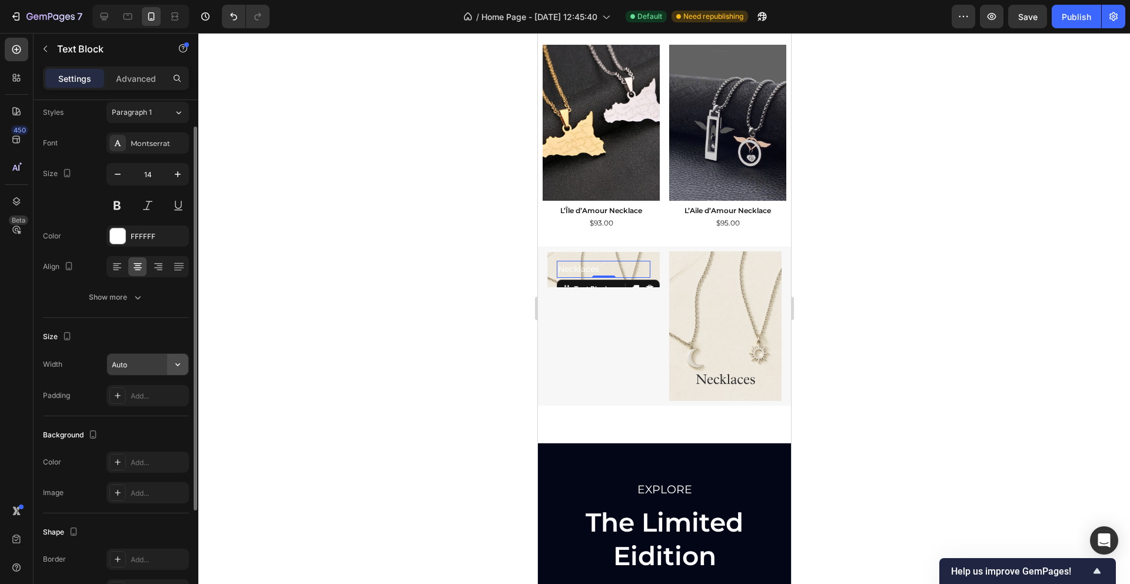
click at [179, 364] on icon "button" at bounding box center [177, 364] width 5 height 3
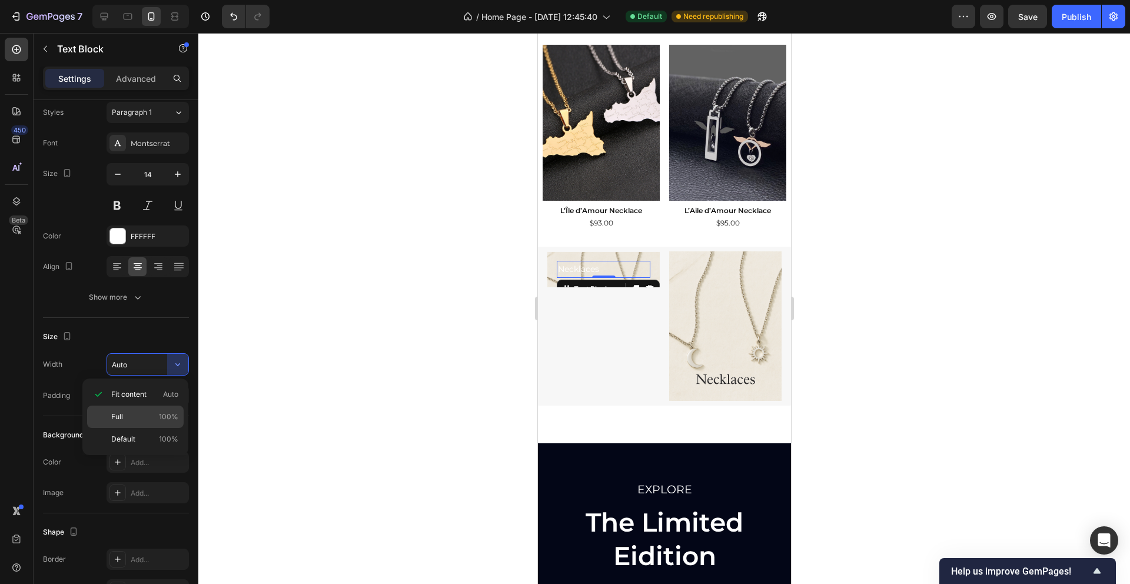
click at [134, 416] on p "Full 100%" at bounding box center [144, 416] width 67 height 11
type input "100%"
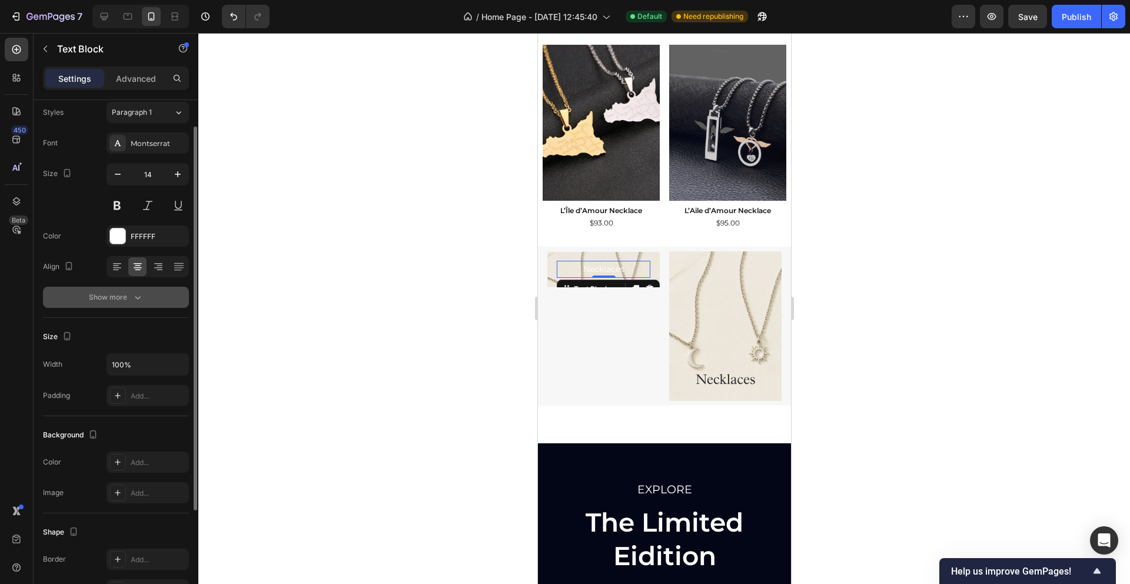
click at [134, 302] on icon "button" at bounding box center [138, 297] width 12 height 12
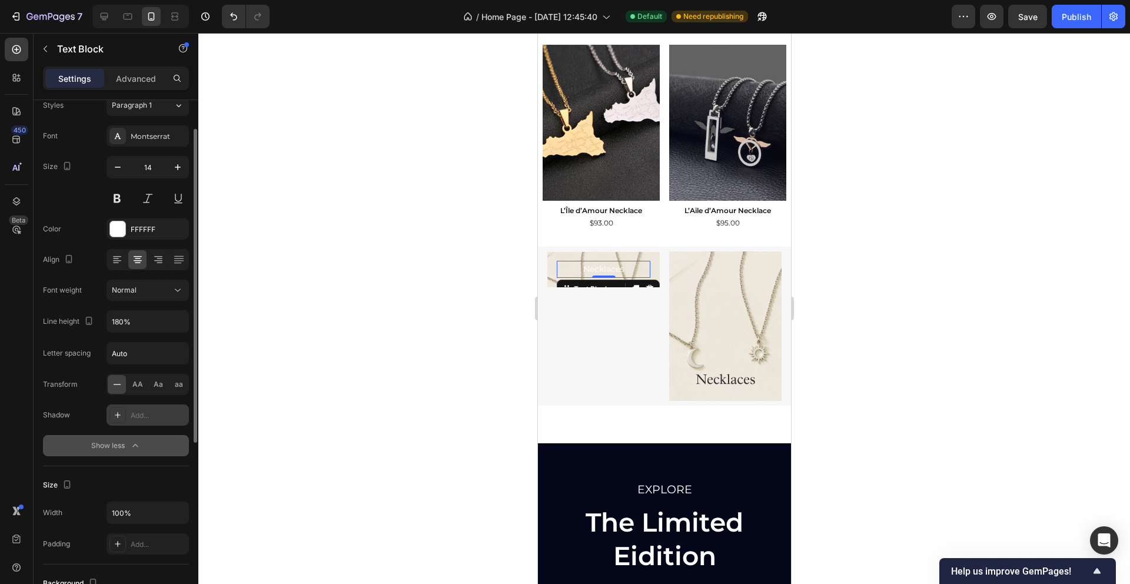
scroll to position [46, 0]
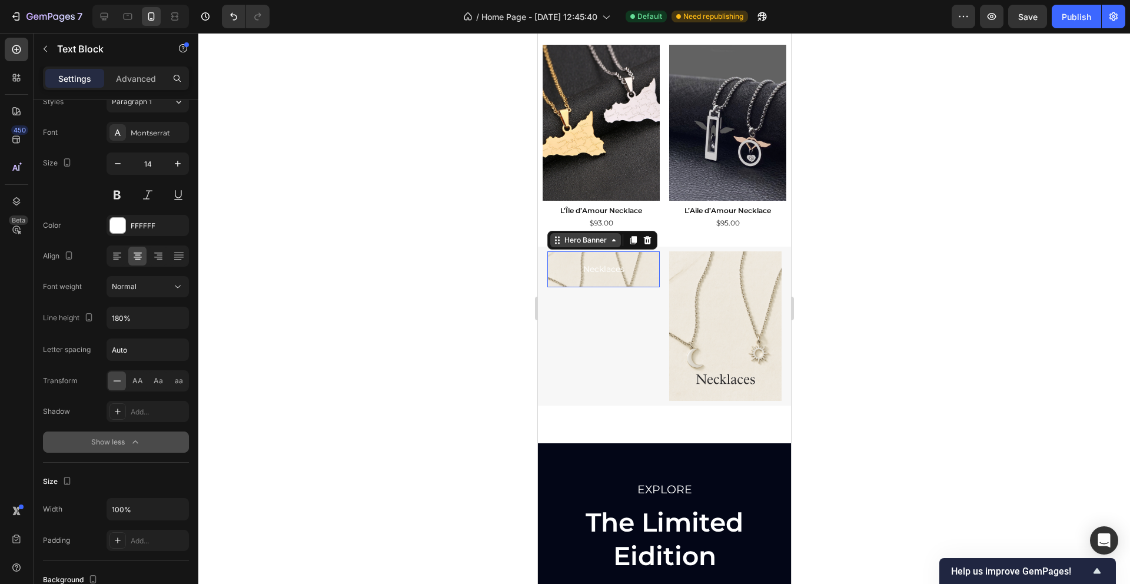
click at [552, 245] on div "Hero Banner" at bounding box center [585, 240] width 71 height 14
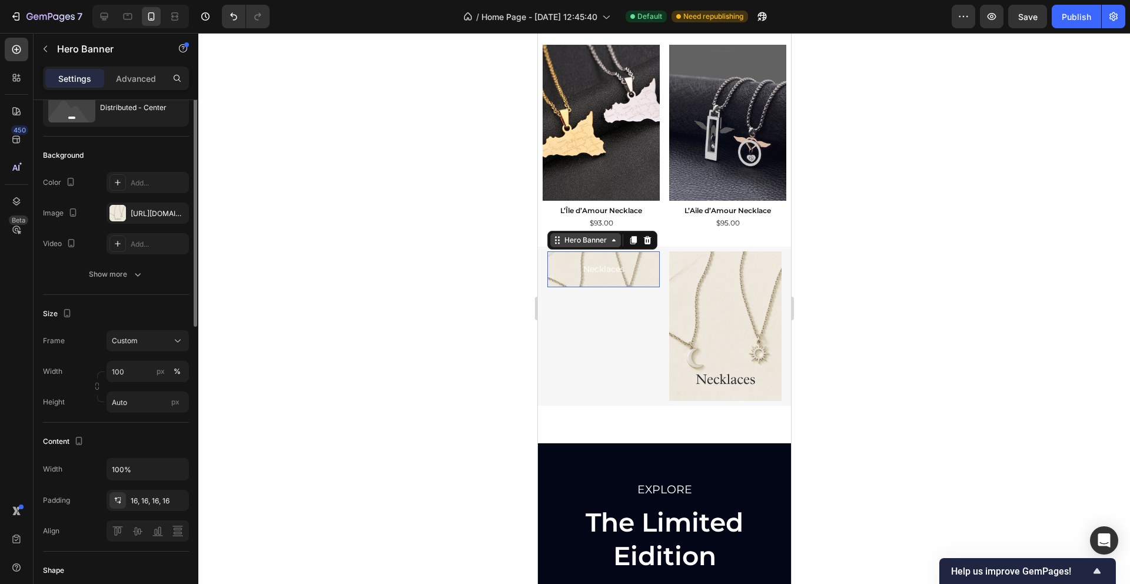
scroll to position [0, 0]
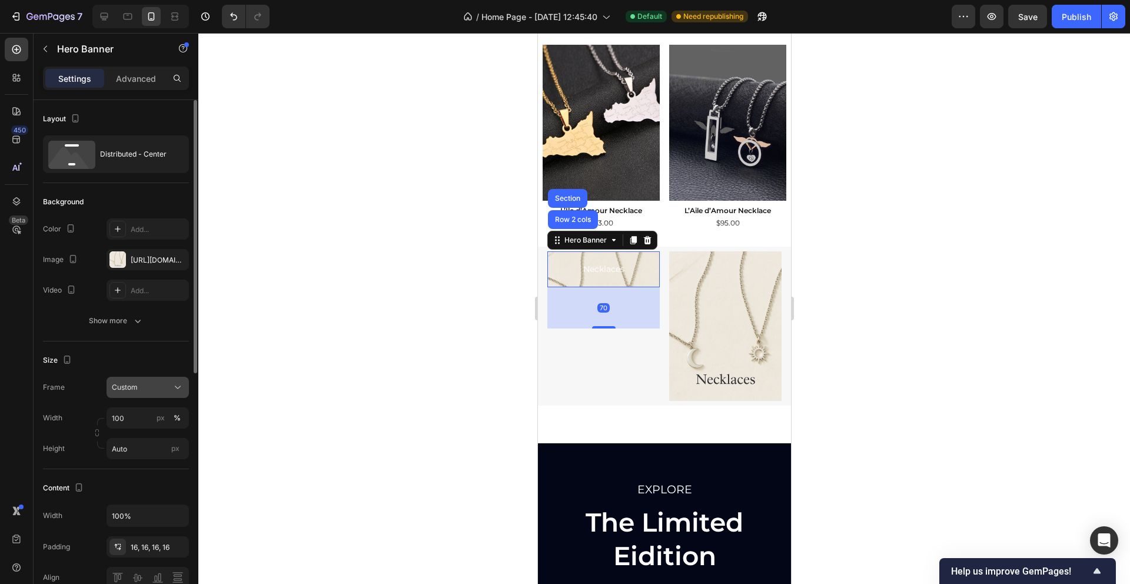
click at [174, 386] on icon at bounding box center [178, 387] width 12 height 12
click at [158, 410] on span "As banner source" at bounding box center [140, 415] width 58 height 11
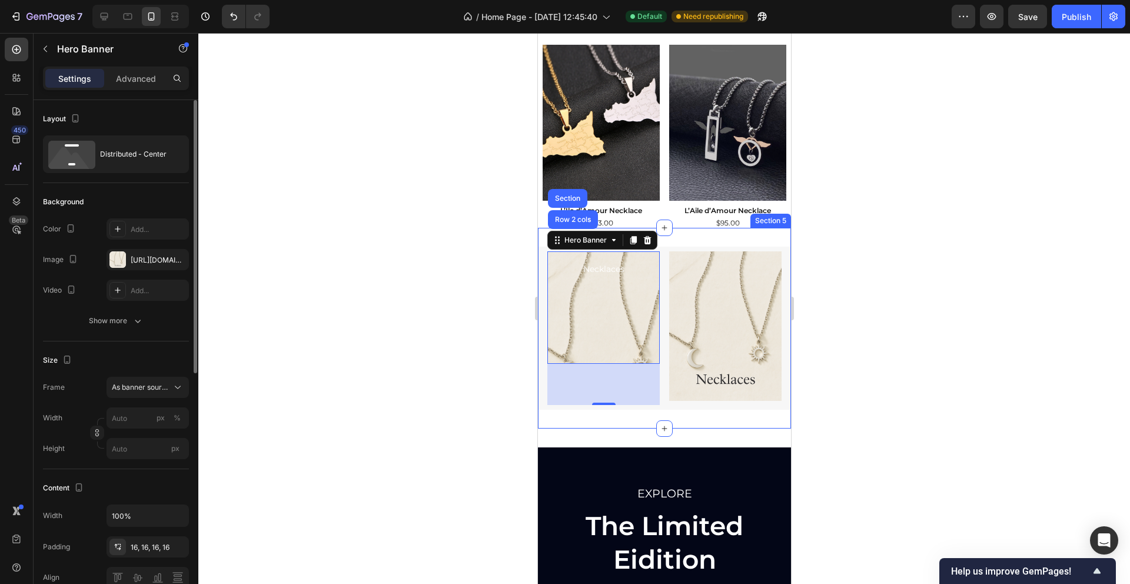
click at [606, 428] on div "Necklaces Text Block Hero Banner Row 2 cols Section 70 Image Row Section 5" at bounding box center [663, 328] width 253 height 201
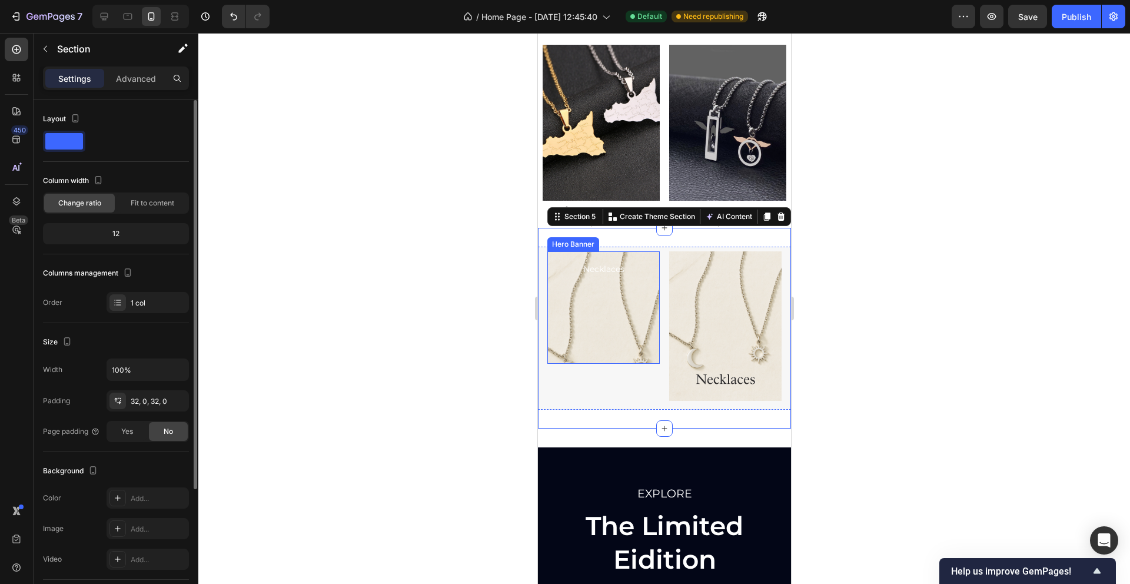
click at [608, 351] on div "Necklaces Text Block" at bounding box center [603, 308] width 94 height 94
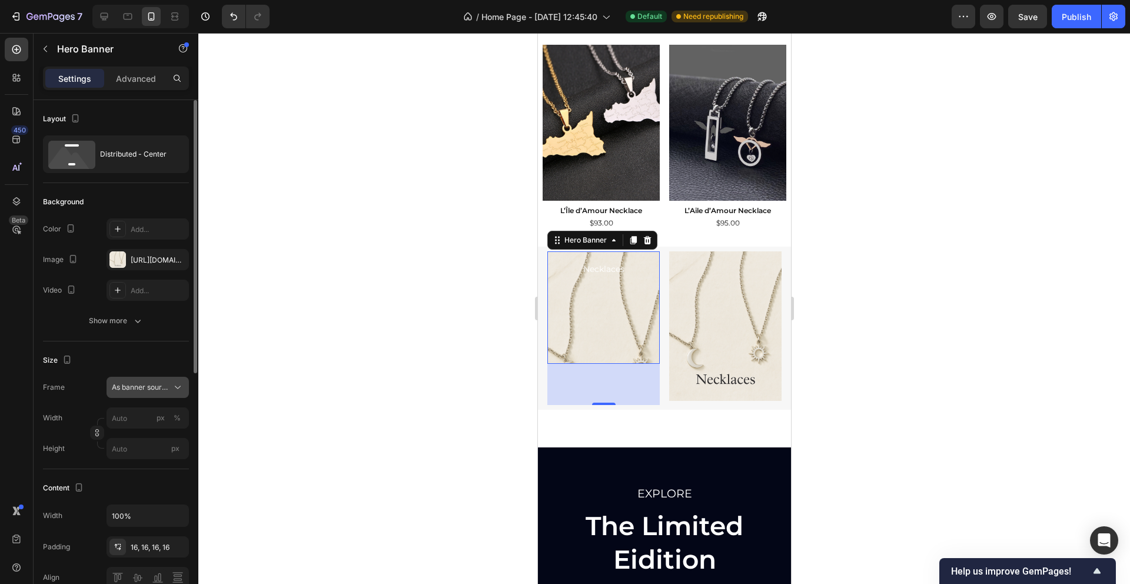
click at [181, 388] on icon at bounding box center [178, 387] width 12 height 12
click at [144, 411] on span "As banner source" at bounding box center [140, 415] width 58 height 11
click at [178, 385] on icon at bounding box center [178, 387] width 12 height 12
click at [125, 434] on span "Custom" at bounding box center [124, 436] width 26 height 11
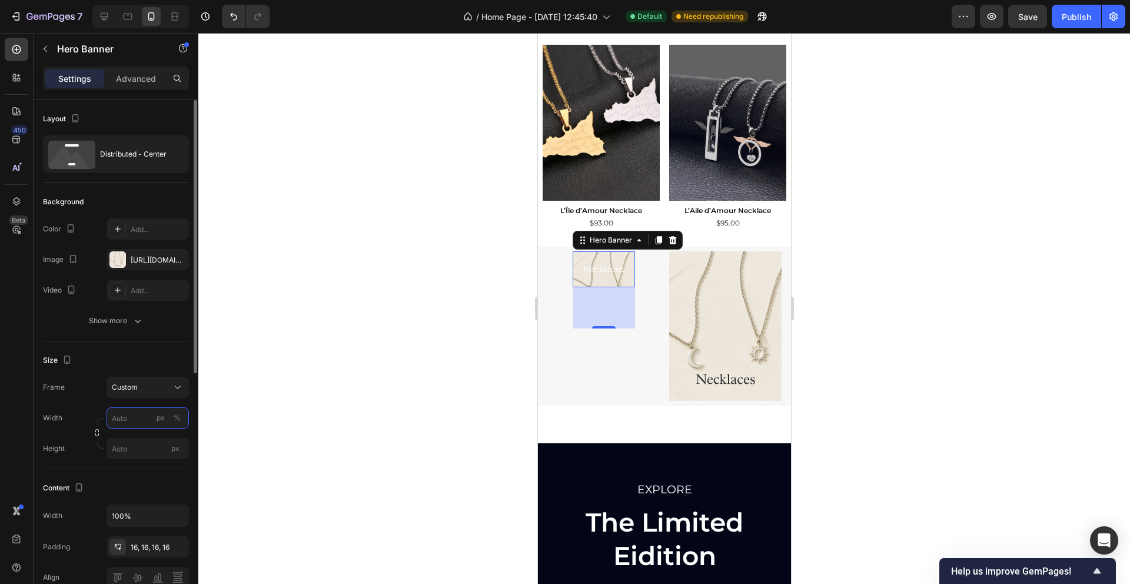
click at [123, 418] on input "px %" at bounding box center [147, 417] width 82 height 21
click at [128, 441] on p "Full 100%" at bounding box center [145, 446] width 68 height 11
type input "100"
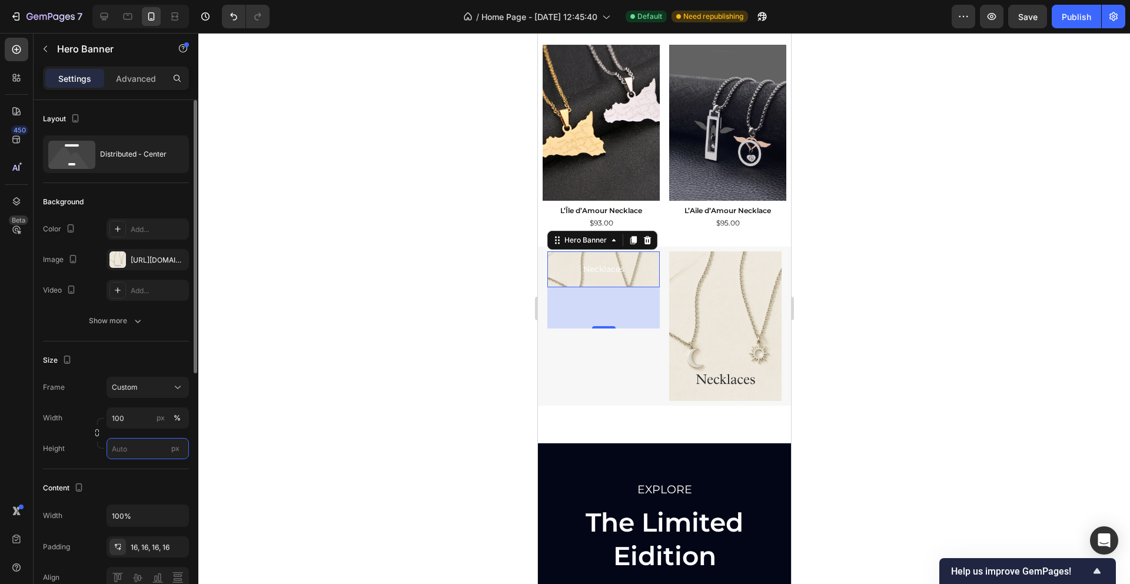
click at [128, 451] on input "px" at bounding box center [147, 448] width 82 height 21
click at [139, 472] on span "Fit content" at bounding box center [128, 476] width 35 height 11
type input "Auto"
click at [678, 322] on img at bounding box center [724, 326] width 112 height 150
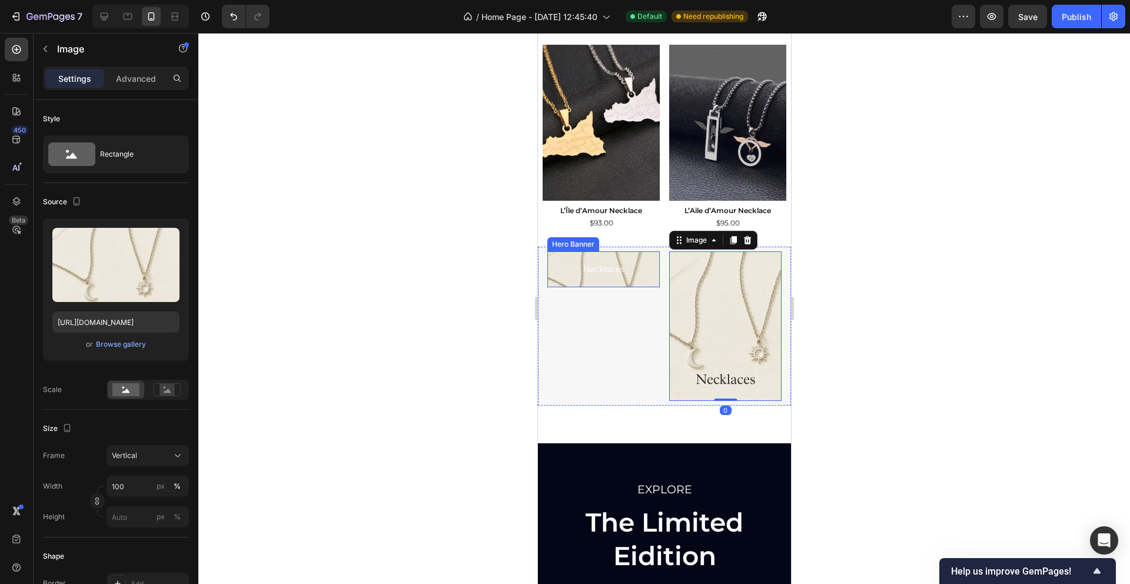
click at [551, 279] on div "Necklaces Text Block" at bounding box center [603, 269] width 112 height 36
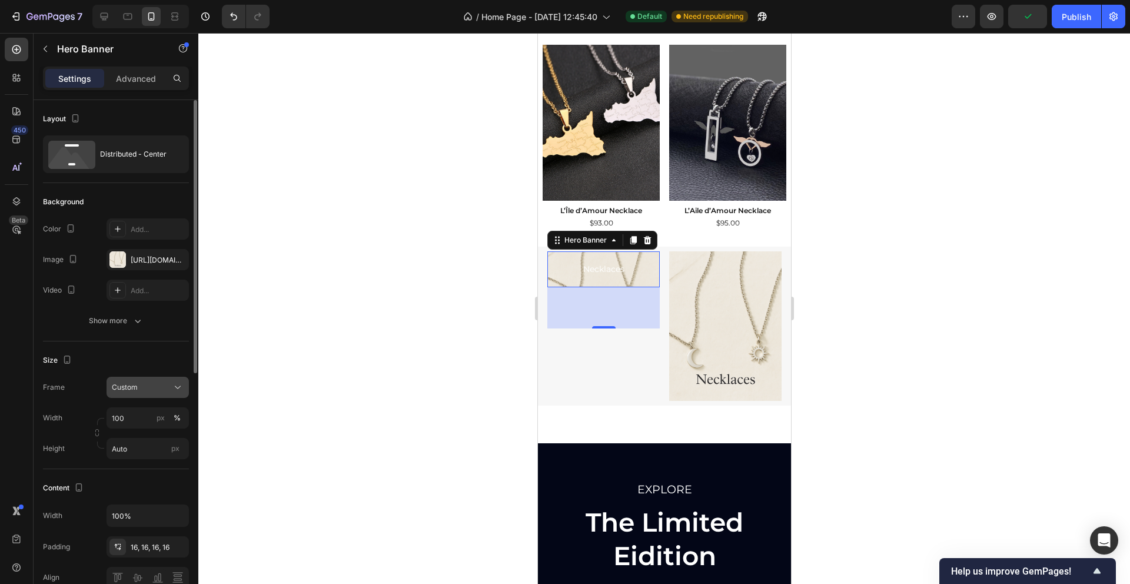
click at [169, 392] on div "Custom" at bounding box center [141, 387] width 58 height 11
click at [151, 418] on span "As banner source" at bounding box center [140, 415] width 58 height 11
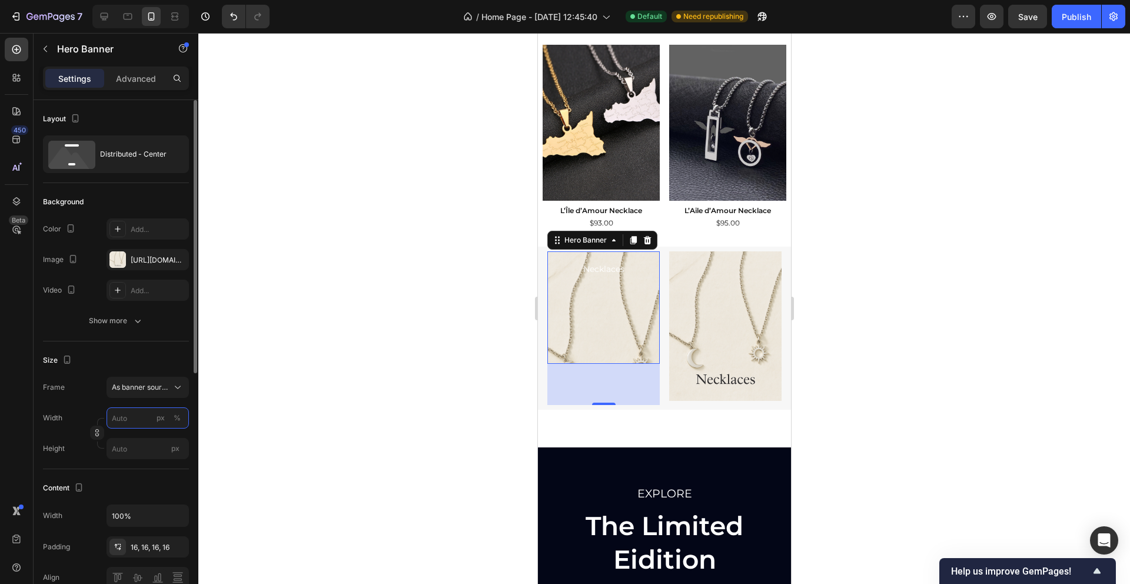
click at [138, 418] on input "px %" at bounding box center [147, 417] width 82 height 21
click at [146, 444] on p "Full 100%" at bounding box center [145, 446] width 68 height 11
type input "100"
click at [139, 451] on input "px" at bounding box center [147, 448] width 82 height 21
click at [138, 475] on span "Fit content" at bounding box center [128, 476] width 35 height 11
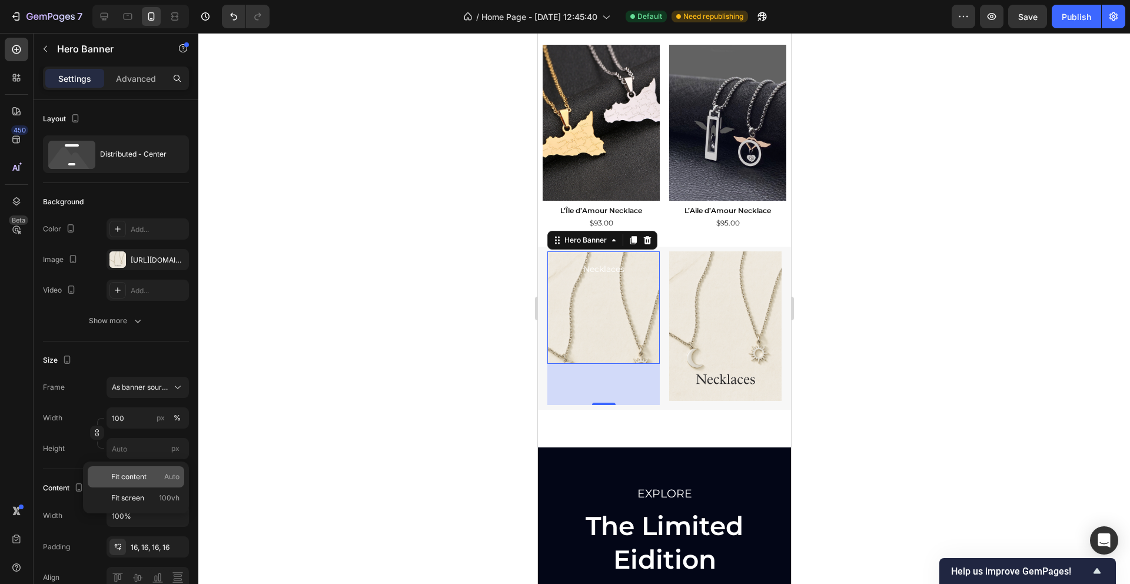
type input "Auto"
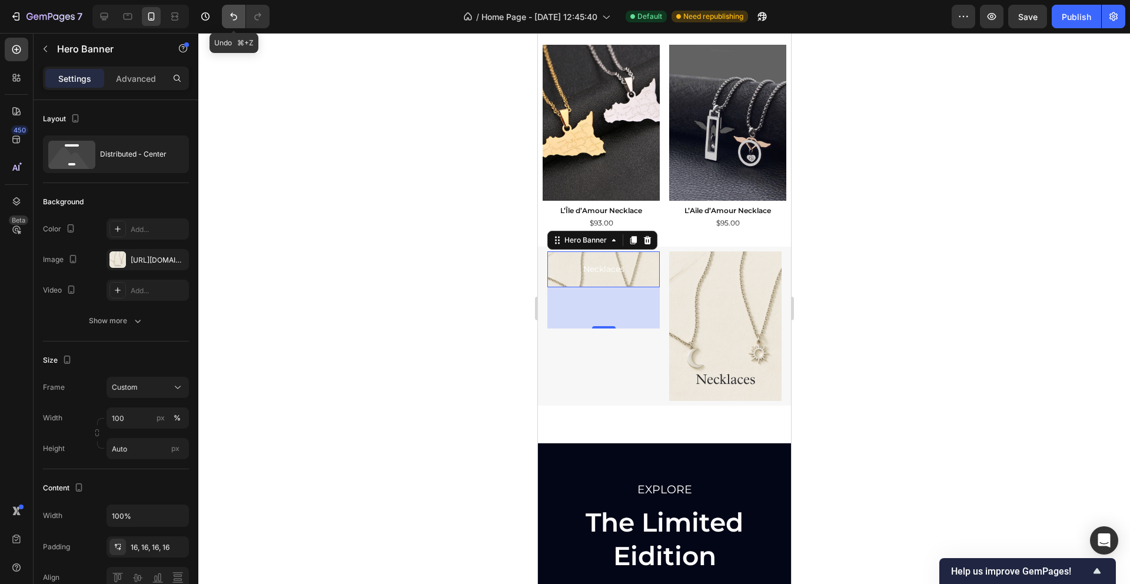
click at [234, 15] on icon "Undo/Redo" at bounding box center [234, 17] width 12 height 12
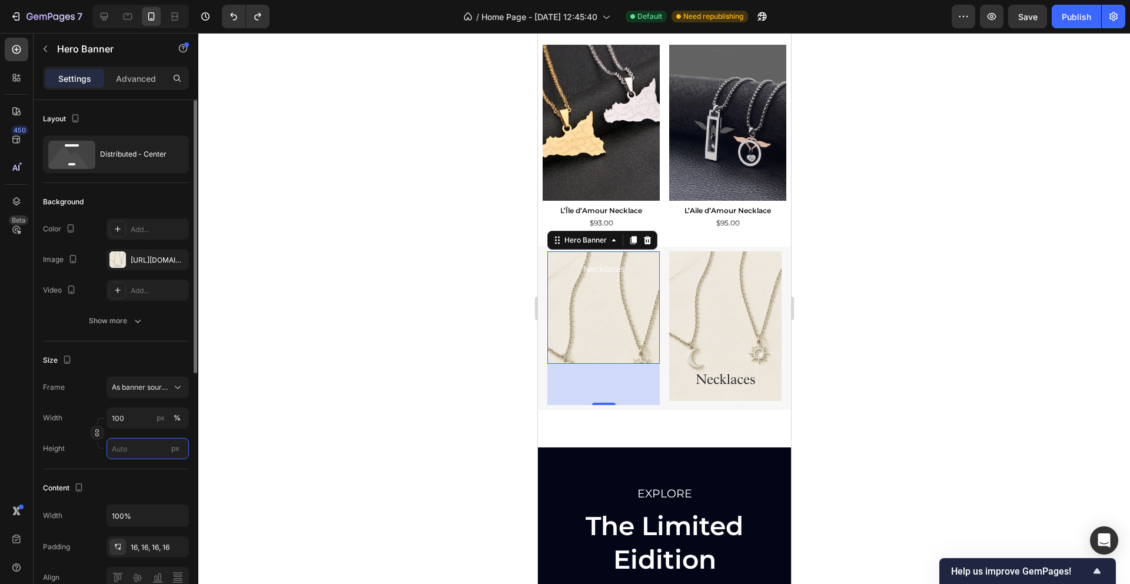
click at [116, 442] on input "px" at bounding box center [147, 448] width 82 height 21
click at [55, 455] on div "Height" at bounding box center [54, 448] width 22 height 21
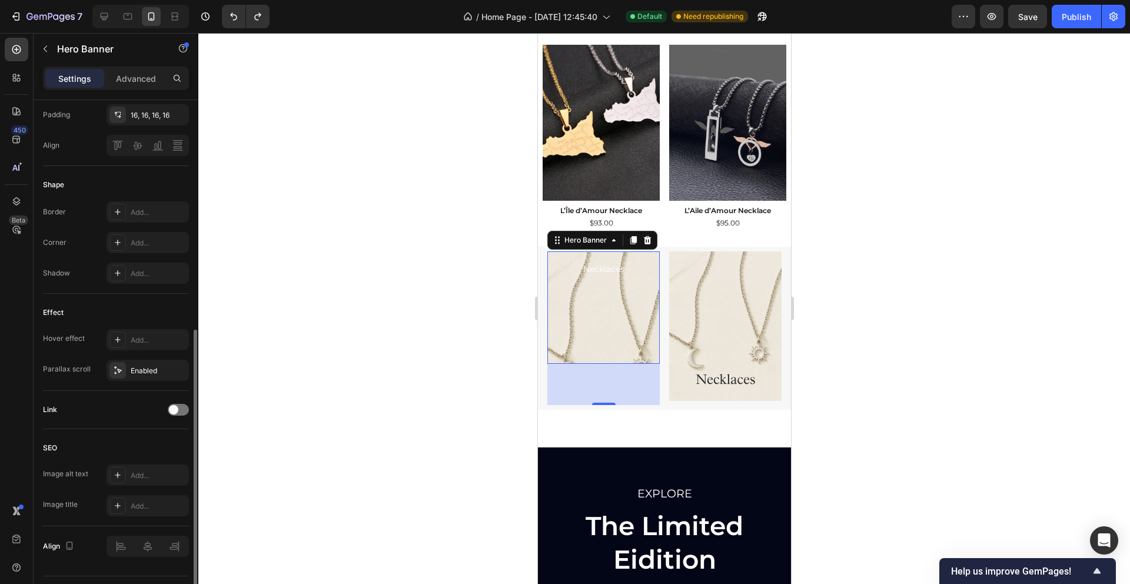
scroll to position [461, 0]
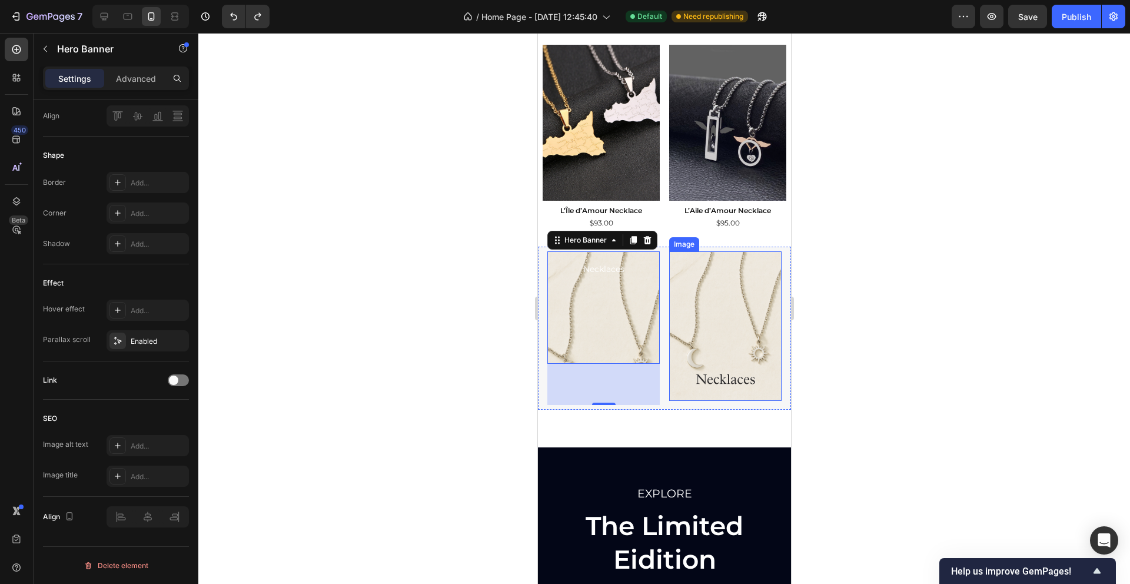
click at [684, 345] on img at bounding box center [724, 326] width 112 height 150
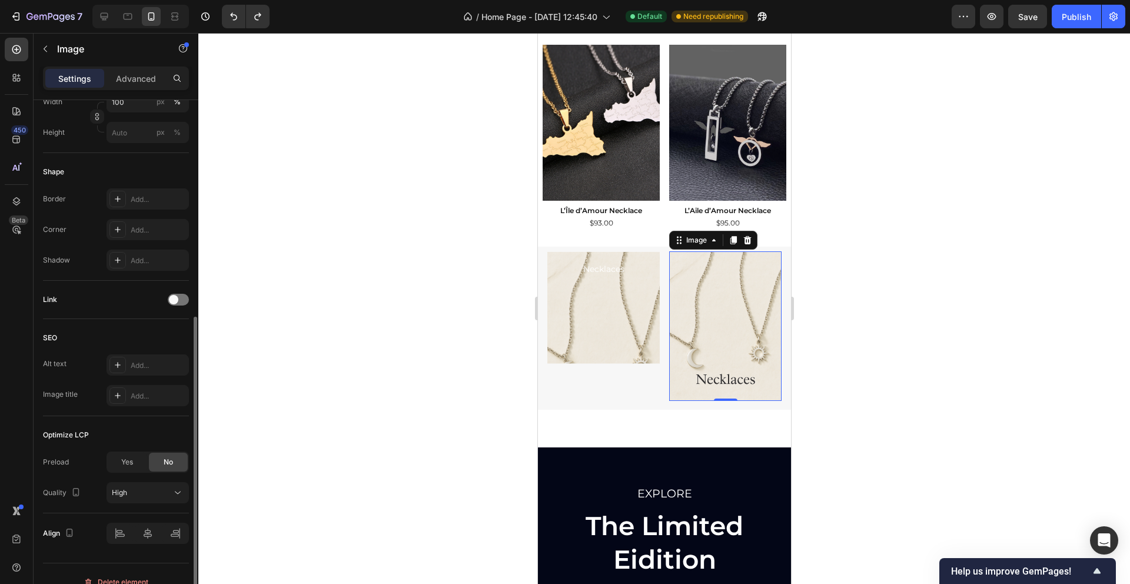
scroll to position [401, 0]
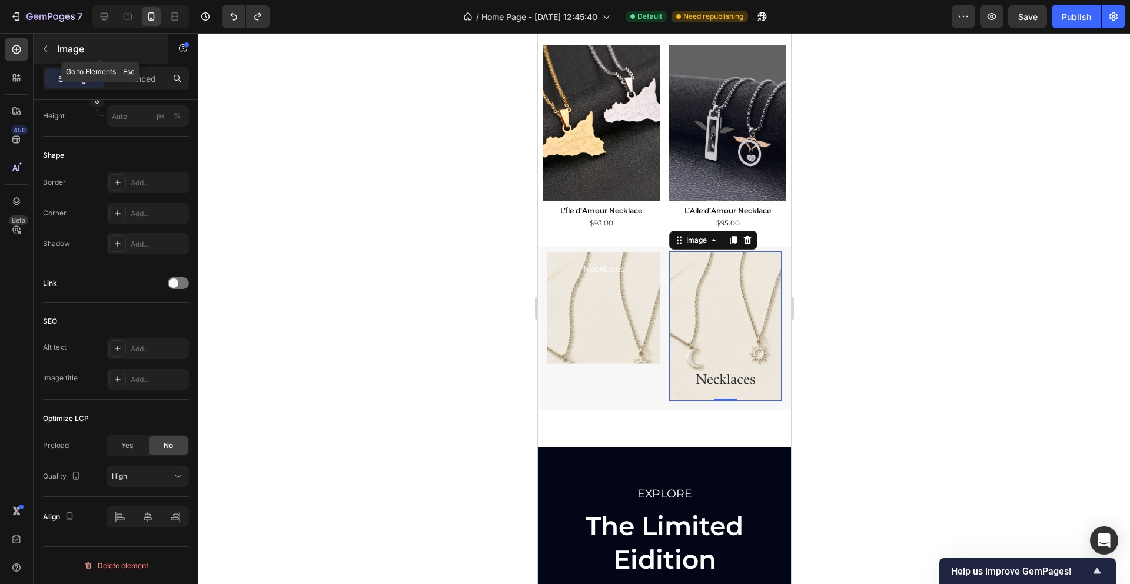
click at [47, 48] on icon "button" at bounding box center [45, 48] width 9 height 9
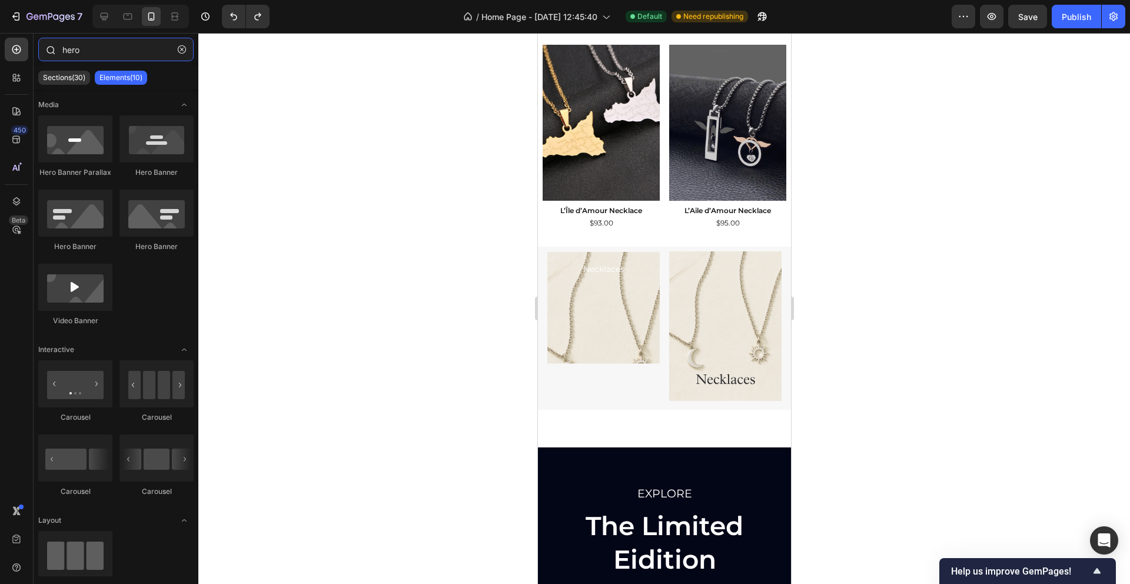
click at [74, 54] on input "hero" at bounding box center [115, 50] width 155 height 24
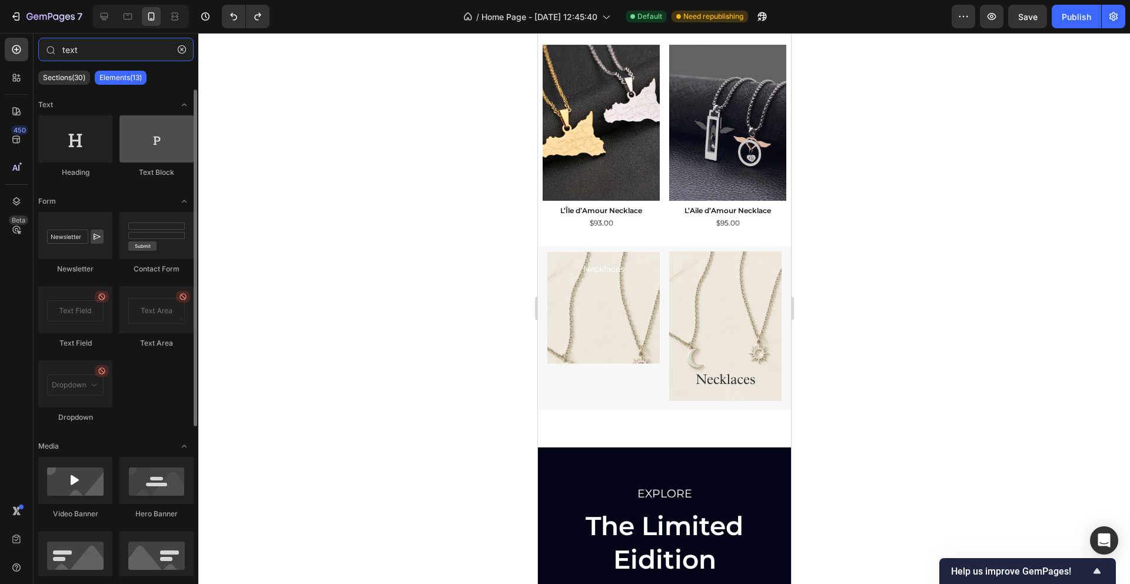
type input "text"
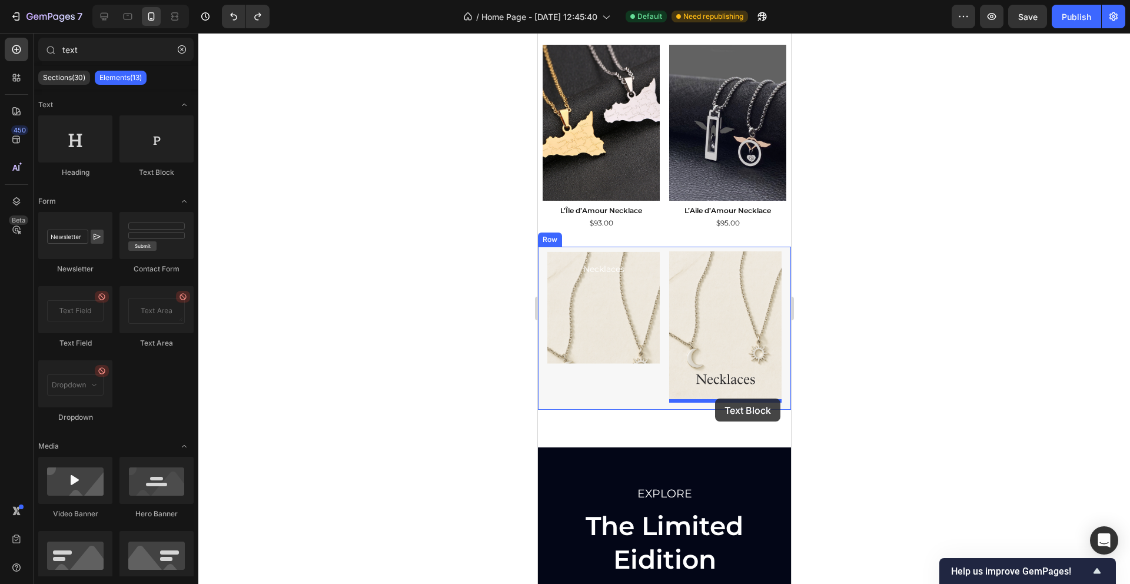
drag, startPoint x: 704, startPoint y: 180, endPoint x: 714, endPoint y: 398, distance: 218.5
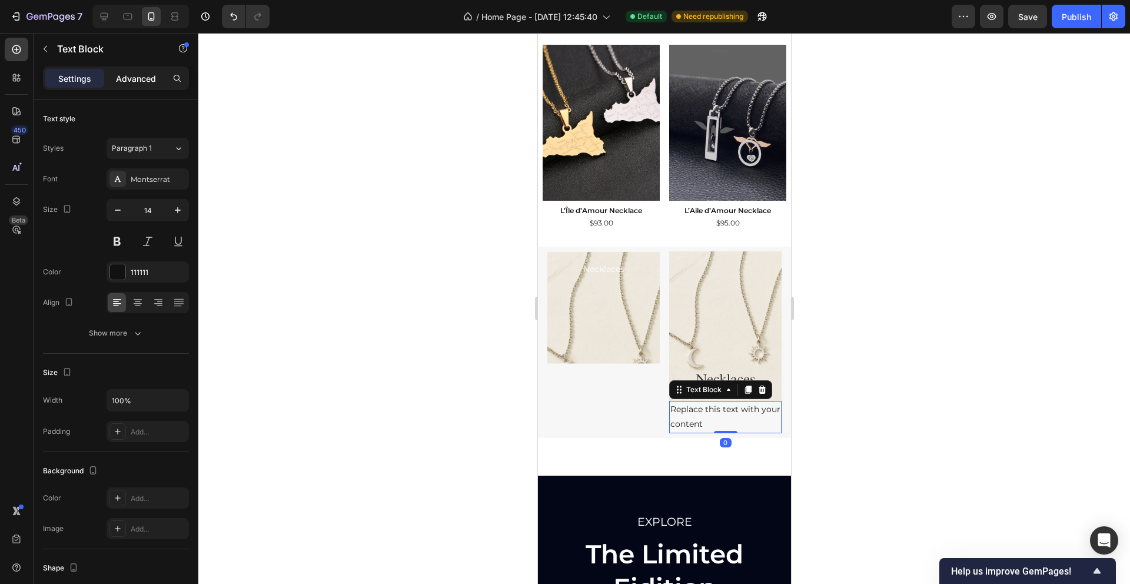
click at [122, 77] on p "Advanced" at bounding box center [136, 78] width 40 height 12
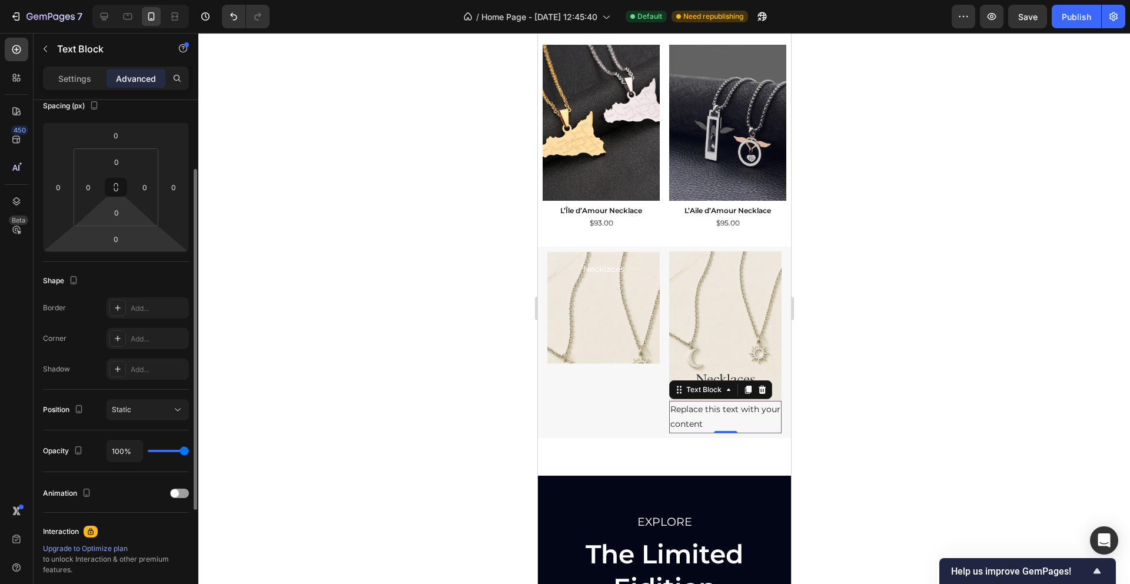
scroll to position [165, 0]
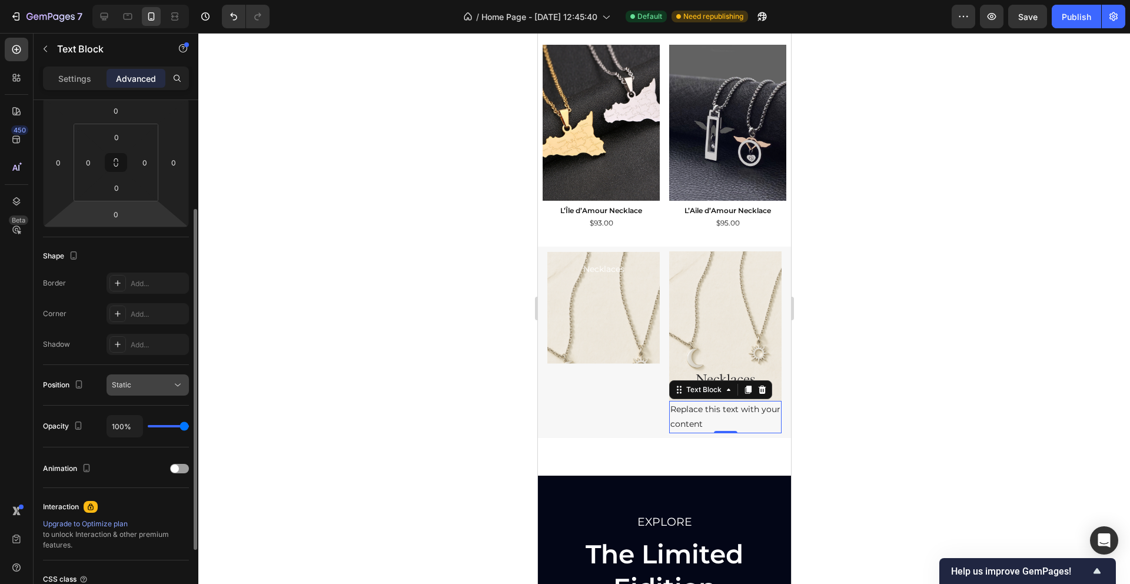
click at [179, 389] on icon at bounding box center [178, 385] width 12 height 12
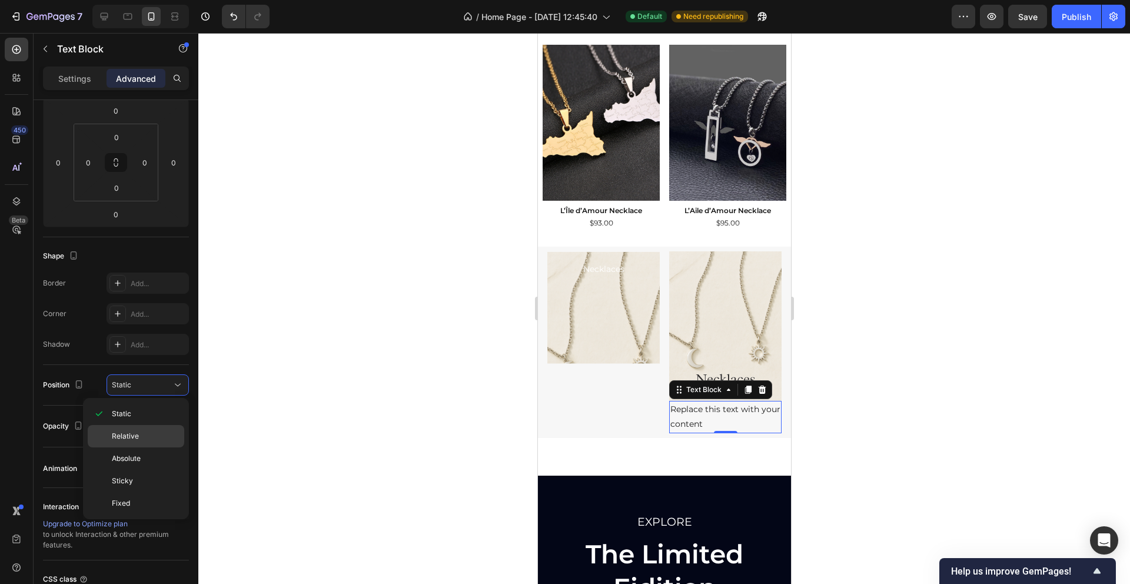
click at [139, 431] on p "Relative" at bounding box center [145, 436] width 67 height 11
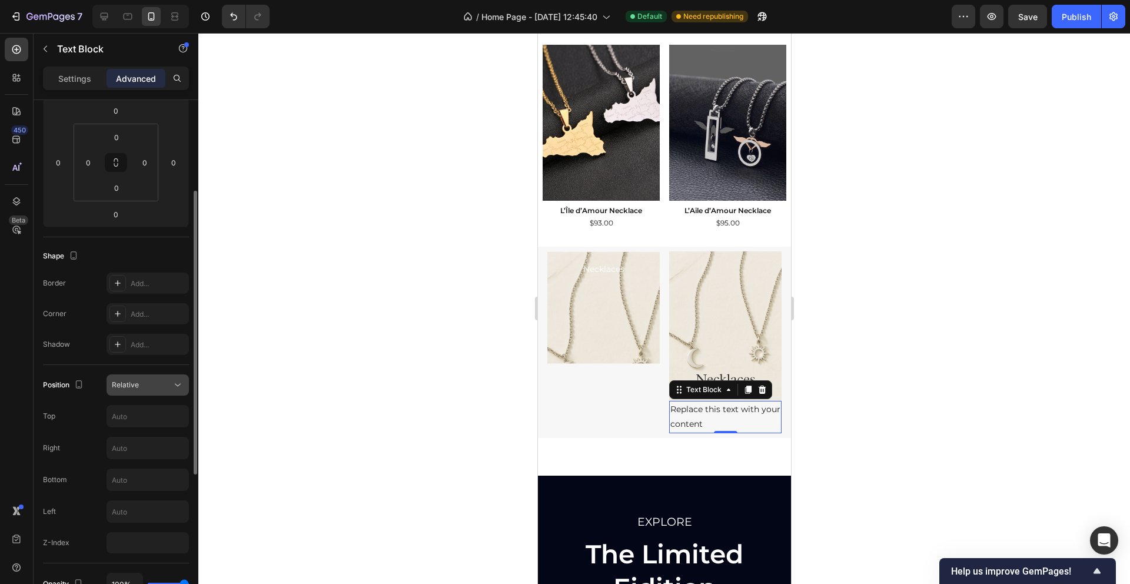
click at [178, 392] on button "Relative" at bounding box center [147, 384] width 82 height 21
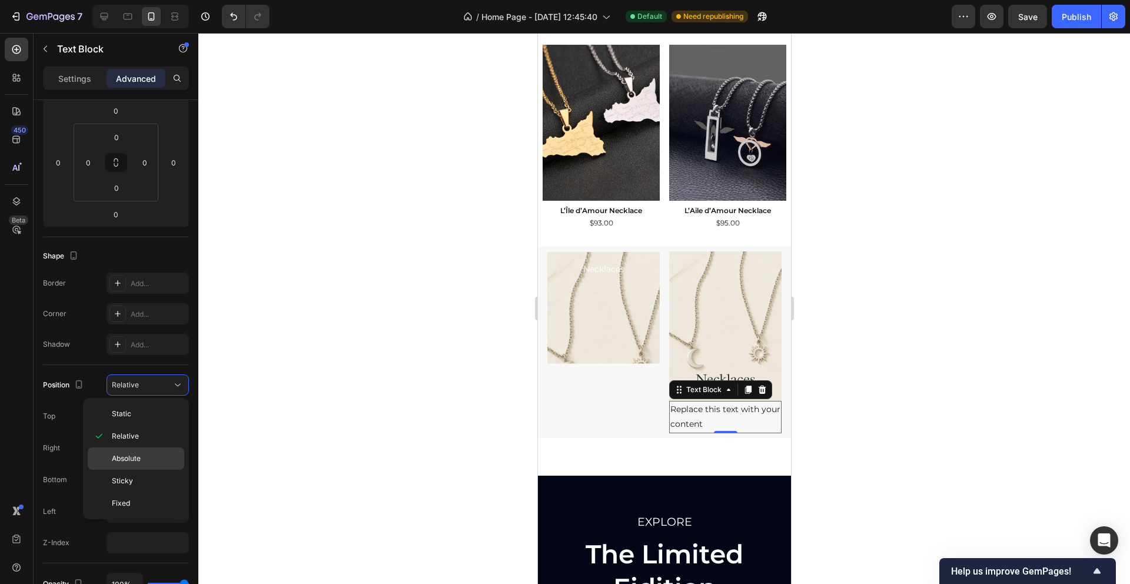
click at [144, 459] on p "Absolute" at bounding box center [145, 458] width 67 height 11
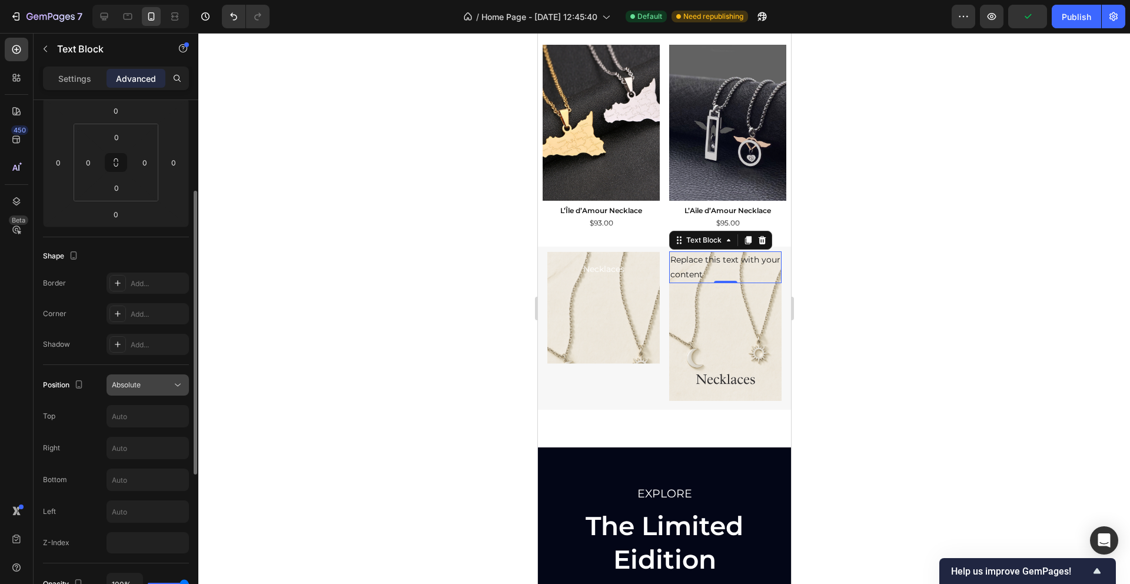
click at [176, 387] on icon at bounding box center [178, 385] width 12 height 12
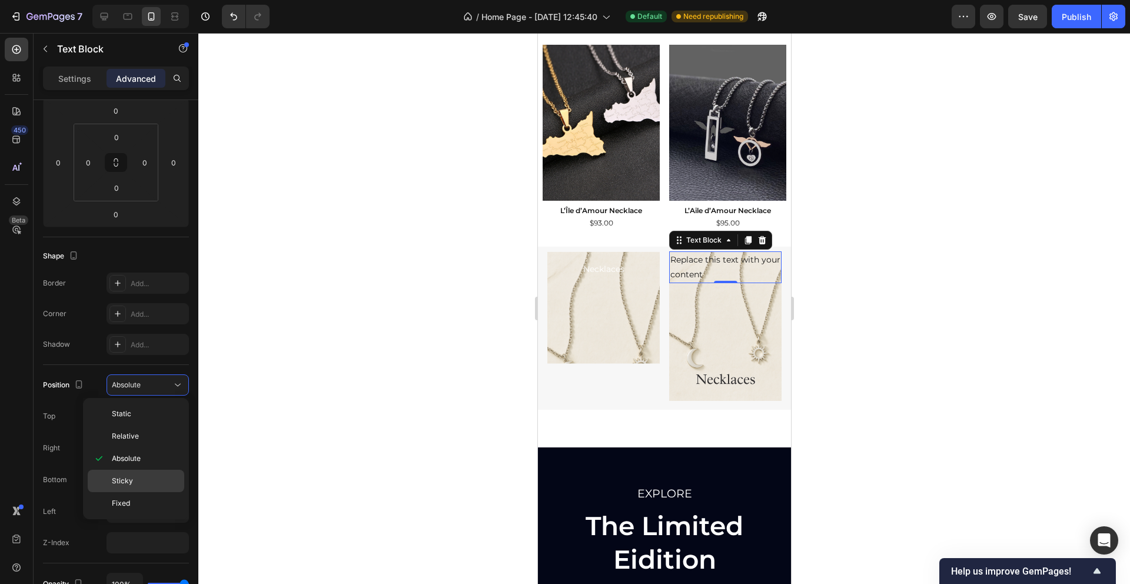
click at [120, 487] on div "Sticky" at bounding box center [136, 480] width 96 height 22
type input "0"
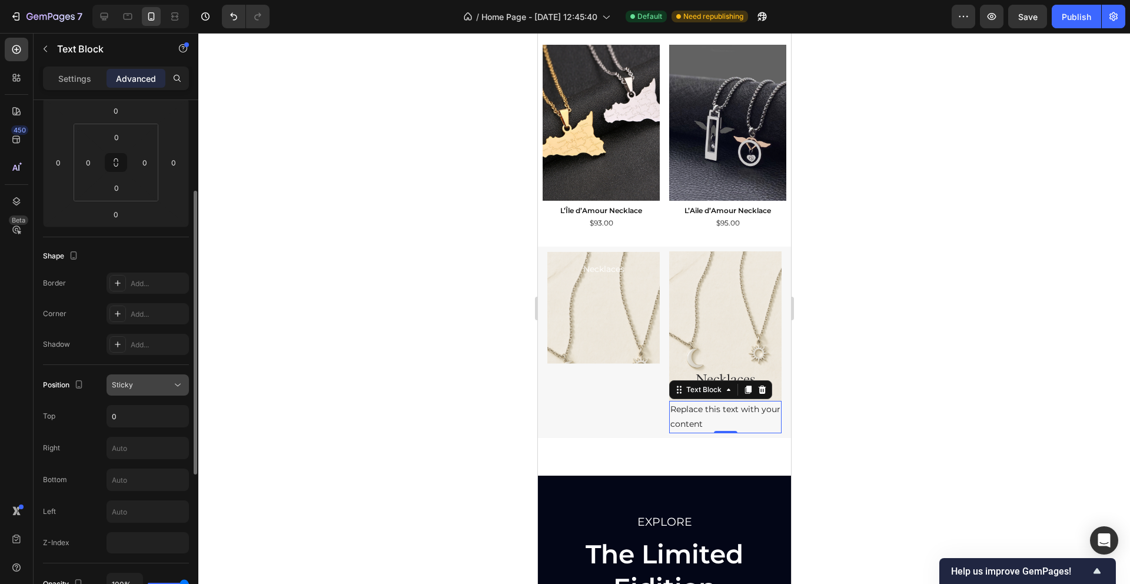
click at [180, 387] on icon at bounding box center [178, 385] width 12 height 12
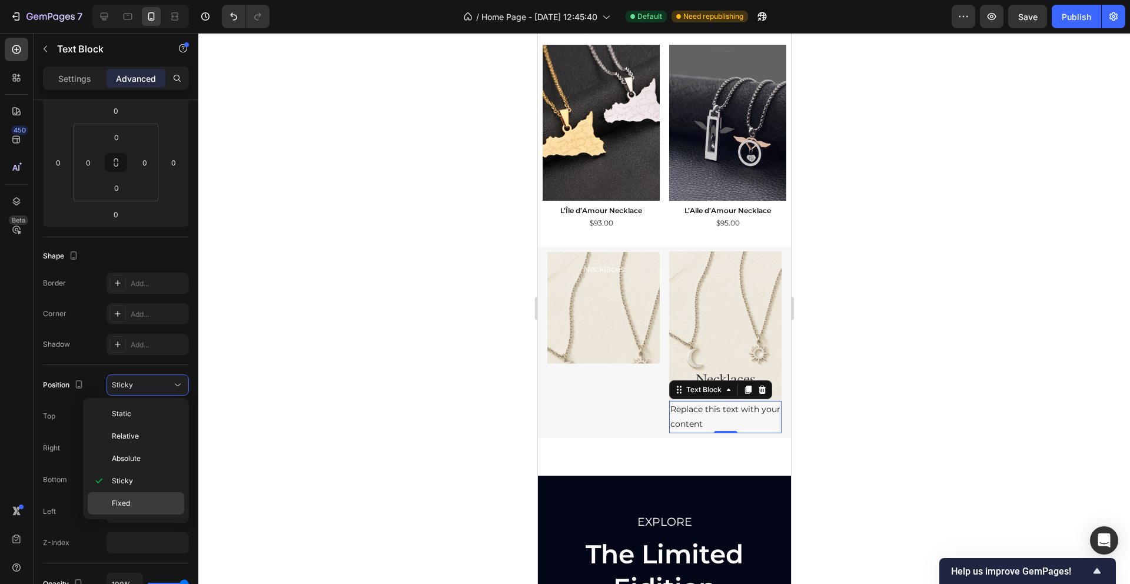
click at [125, 495] on div "Fixed" at bounding box center [136, 503] width 96 height 22
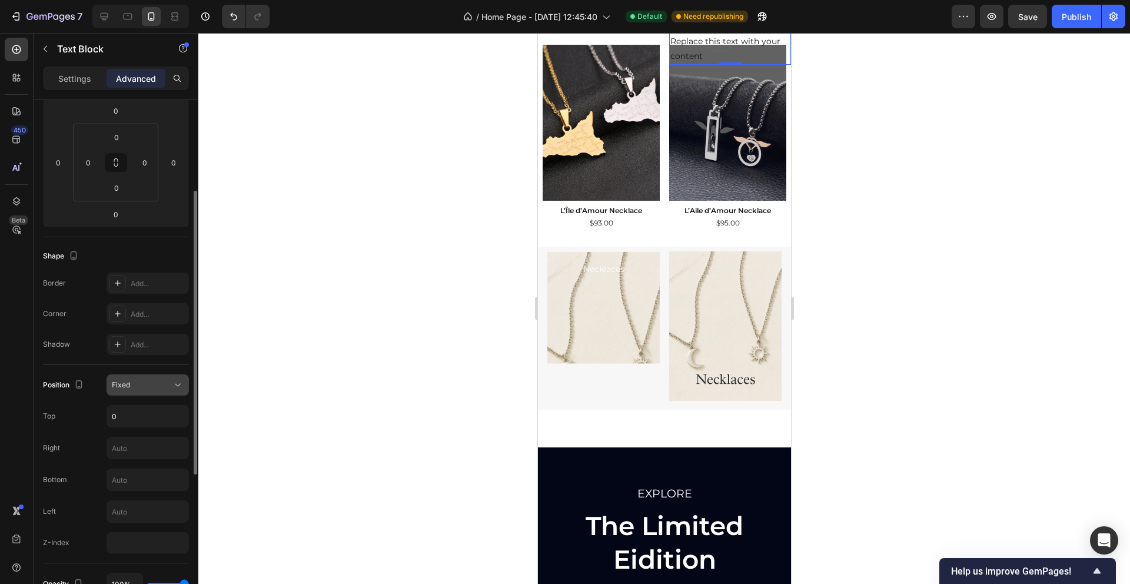
click at [179, 381] on icon at bounding box center [178, 385] width 12 height 12
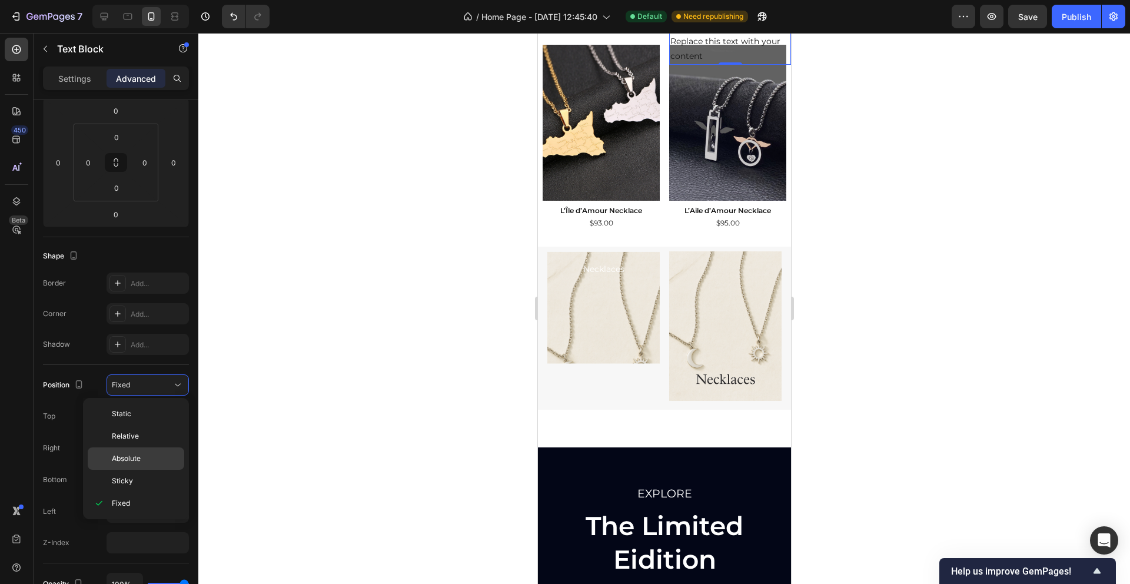
click at [130, 461] on span "Absolute" at bounding box center [126, 458] width 29 height 11
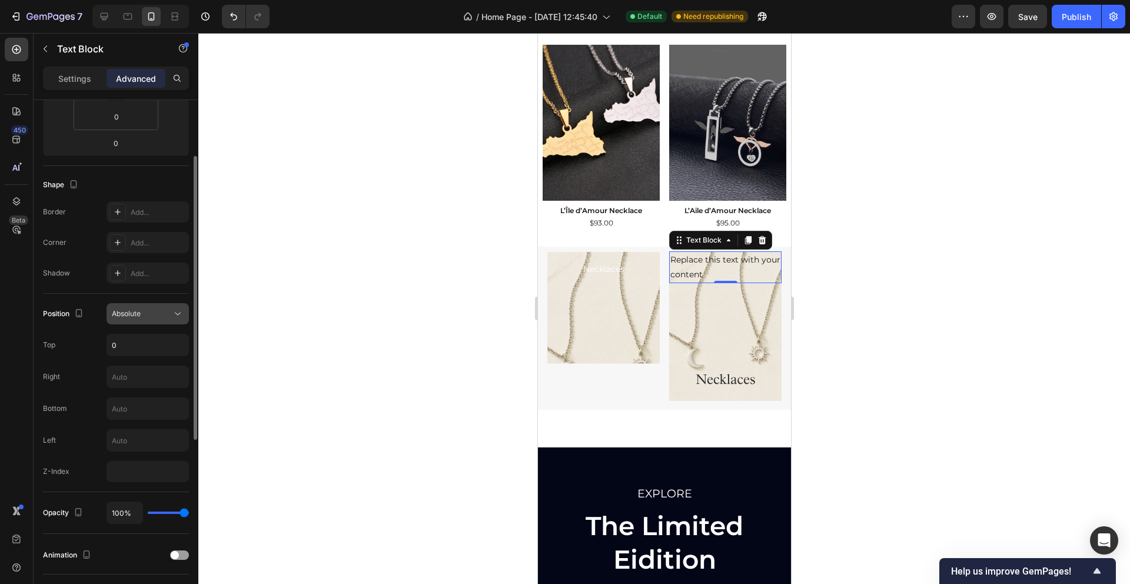
scroll to position [249, 0]
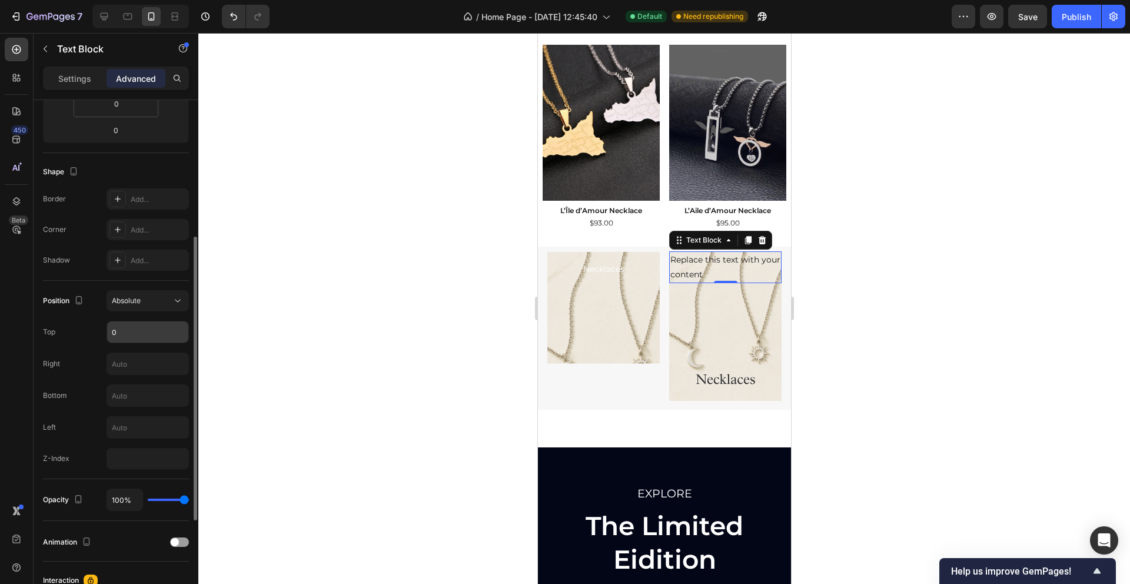
click at [140, 335] on input "0" at bounding box center [147, 331] width 81 height 21
click at [127, 331] on input "0" at bounding box center [147, 331] width 81 height 21
type input "5"
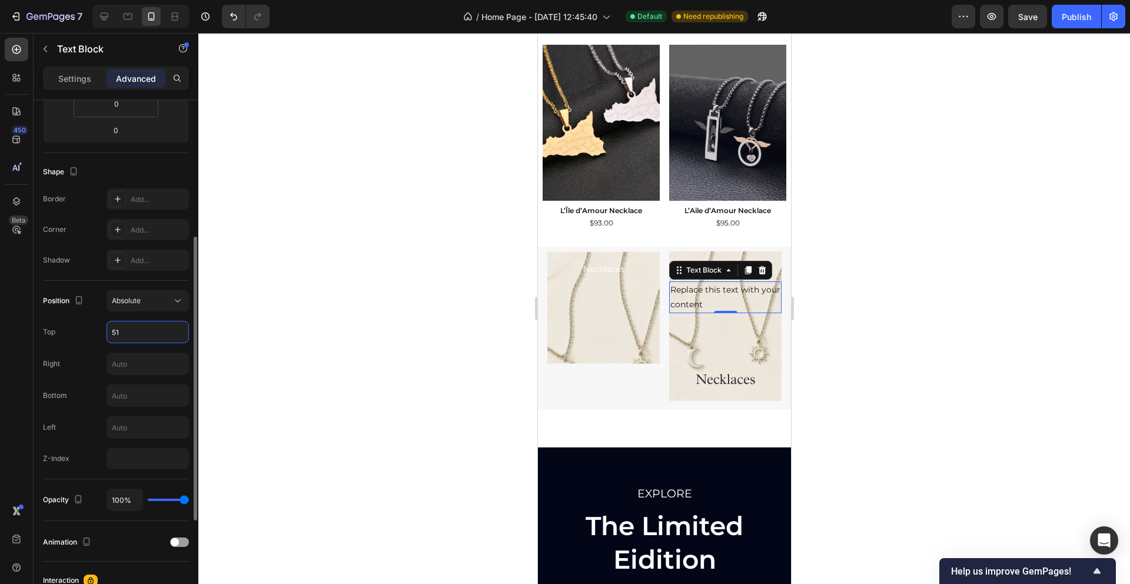
type input "5"
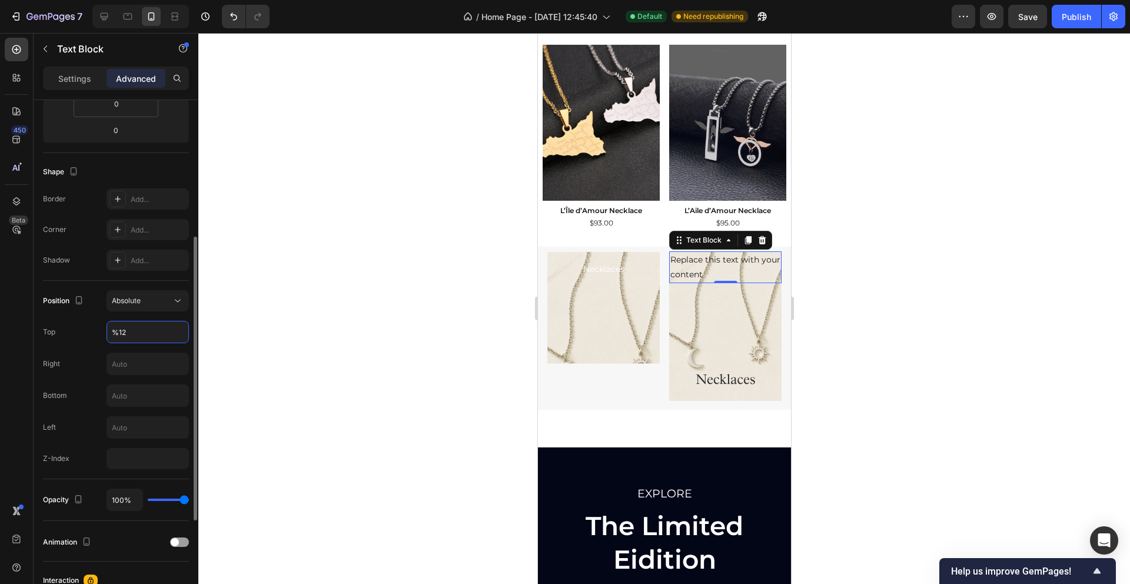
type input "0"
type input "5"
type input "0"
click at [70, 344] on div "Position Absolute Top 0 Right Bottom Left Z-Index" at bounding box center [116, 379] width 146 height 179
click at [117, 333] on input "0" at bounding box center [147, 331] width 81 height 21
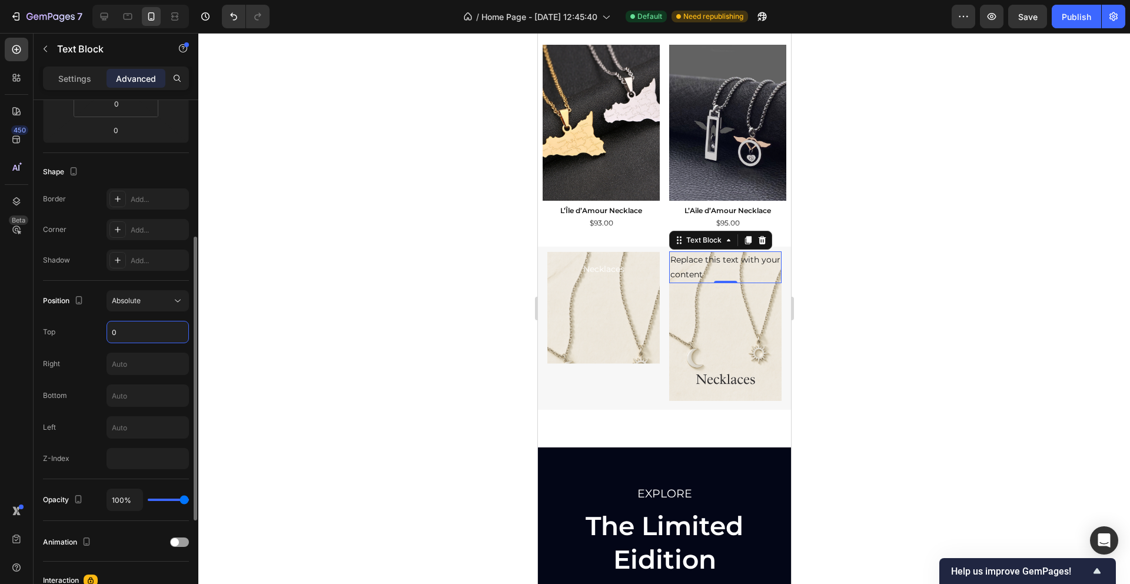
click at [152, 334] on input "0" at bounding box center [147, 331] width 81 height 21
click at [30, 382] on div "450 Beta" at bounding box center [17, 308] width 34 height 551
click at [116, 337] on input "text" at bounding box center [147, 331] width 81 height 21
click at [135, 458] on input "number" at bounding box center [147, 458] width 82 height 21
click at [122, 462] on input "number" at bounding box center [147, 458] width 82 height 21
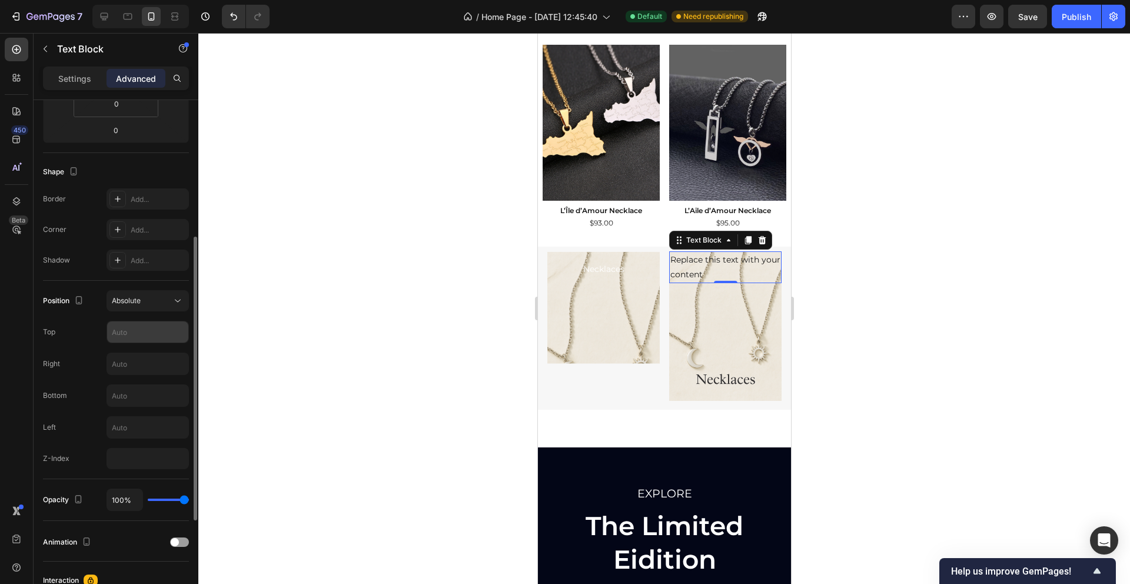
click at [116, 325] on input "text" at bounding box center [147, 331] width 81 height 21
click at [84, 441] on div "Position Absolute Top Right Bottom Left Z-Index" at bounding box center [116, 379] width 146 height 179
click at [761, 362] on img at bounding box center [724, 326] width 112 height 150
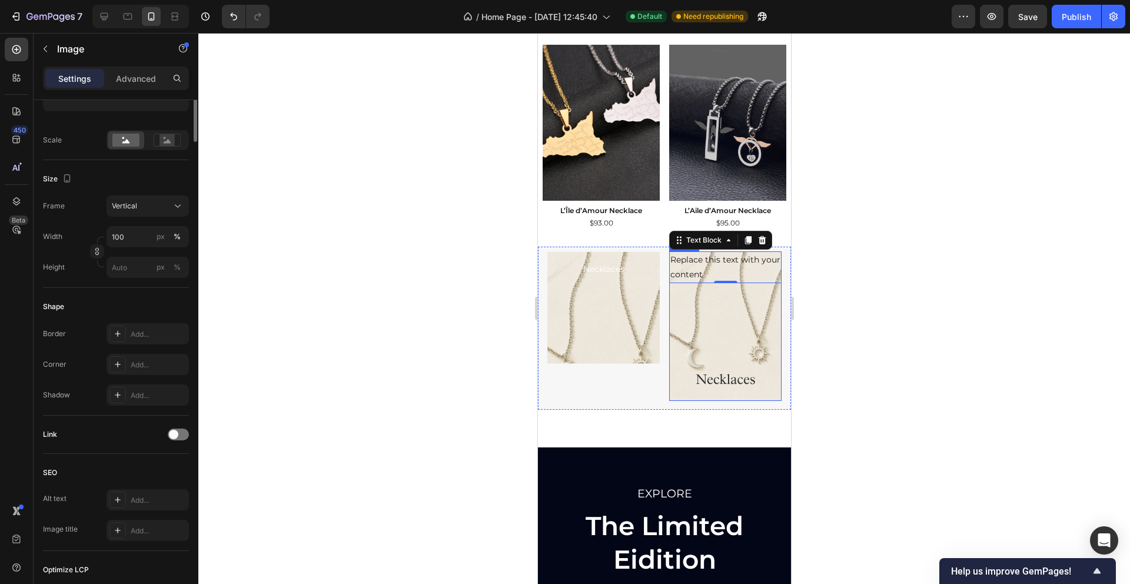
scroll to position [0, 0]
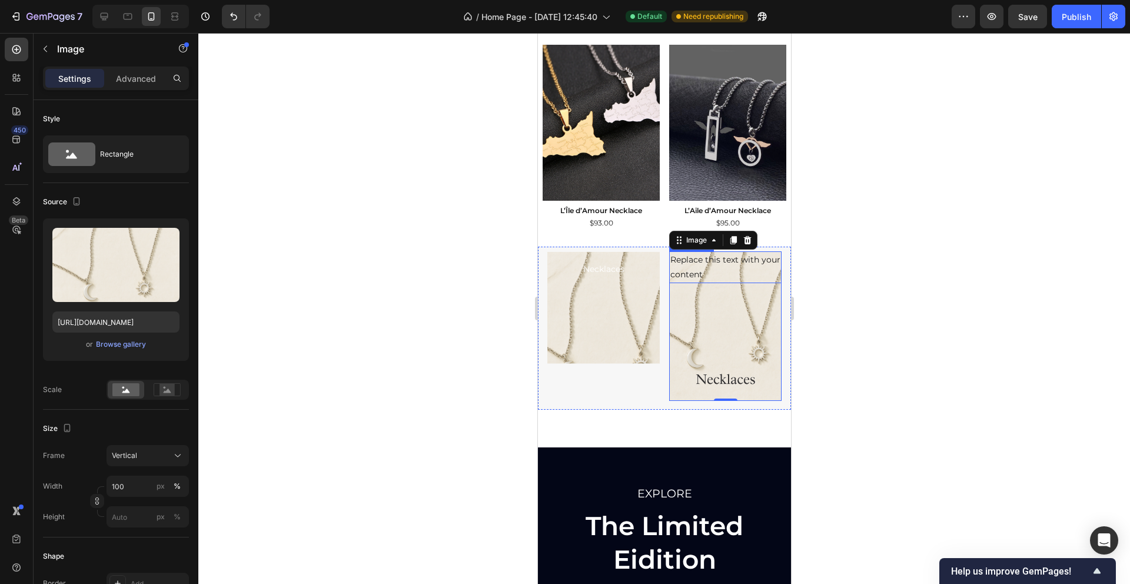
click at [698, 261] on div "Replace this text with your content" at bounding box center [724, 267] width 112 height 32
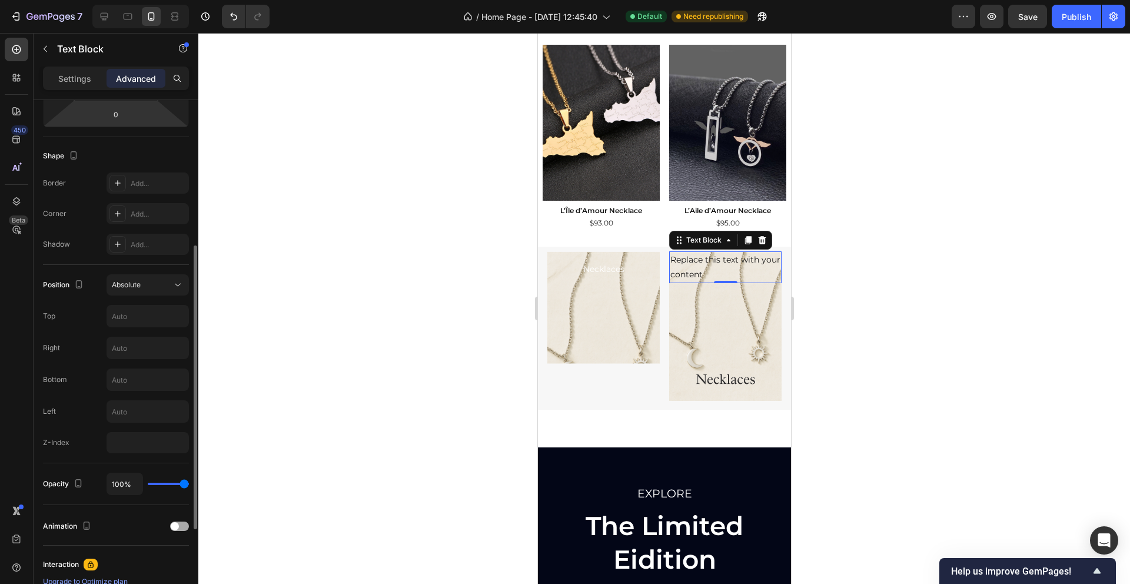
scroll to position [207, 0]
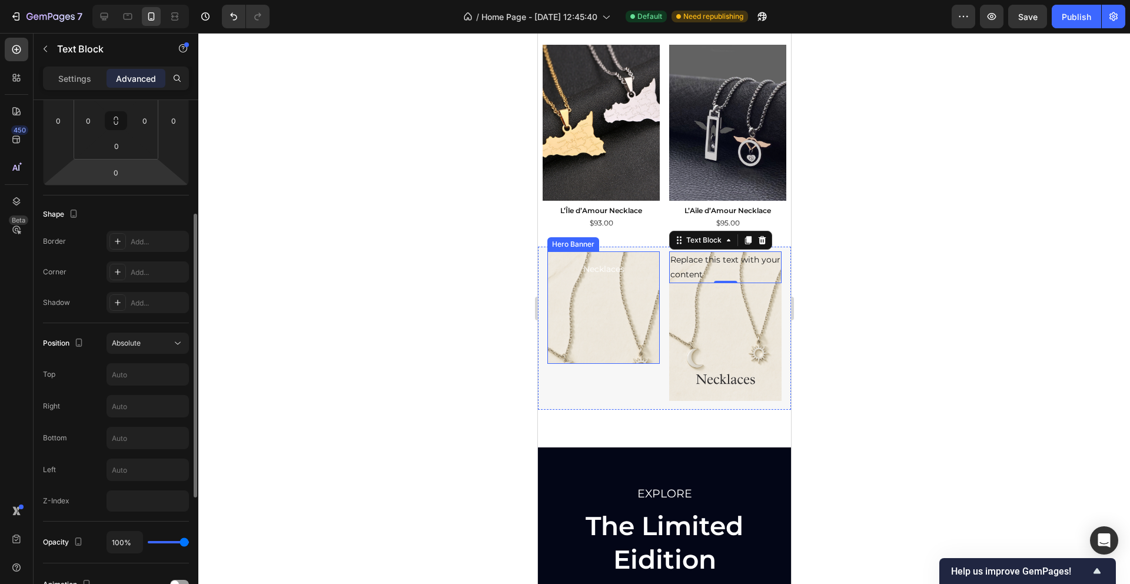
click at [629, 315] on div "Necklaces Text Block" at bounding box center [603, 308] width 94 height 94
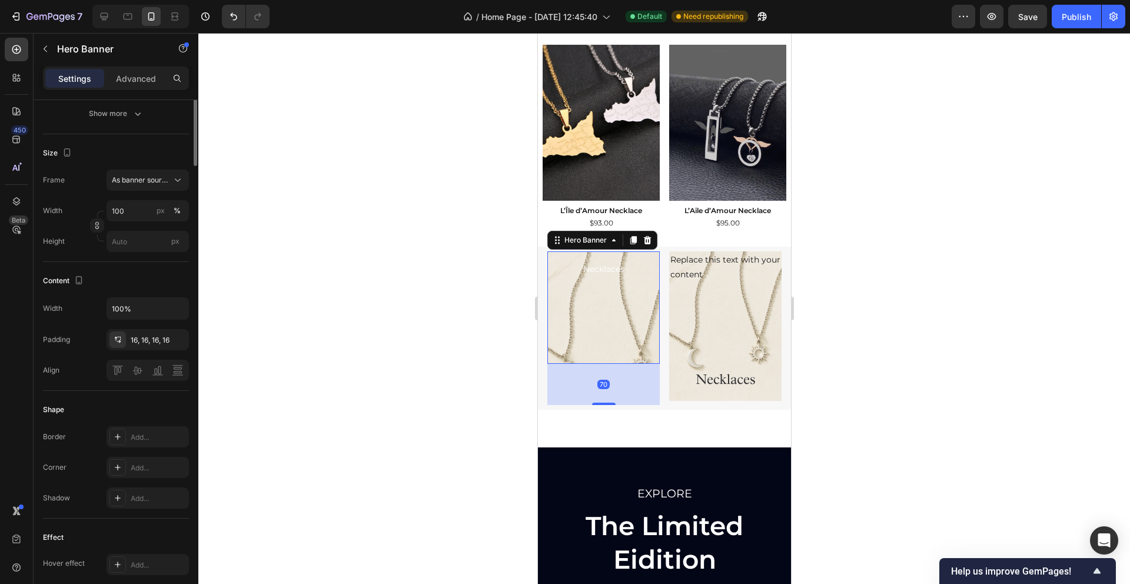
scroll to position [0, 0]
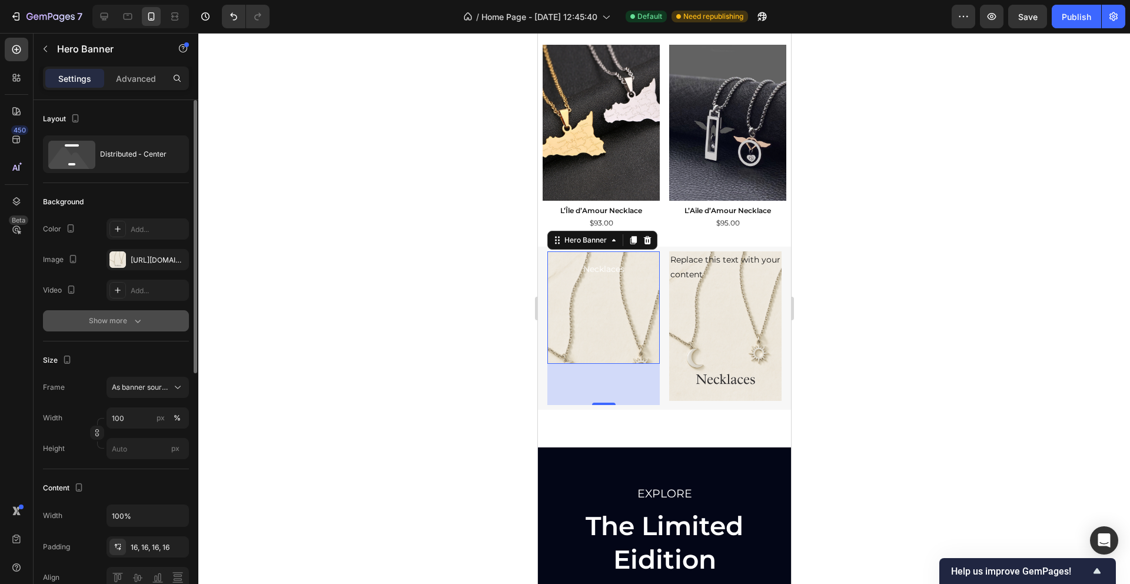
click at [126, 322] on div "Show more" at bounding box center [116, 321] width 55 height 12
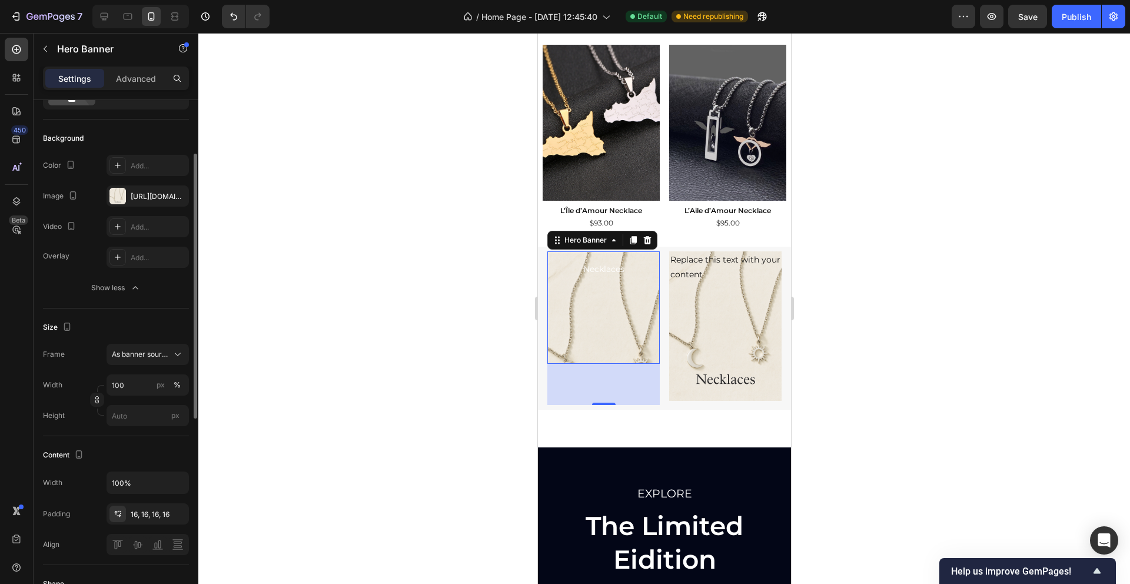
scroll to position [78, 0]
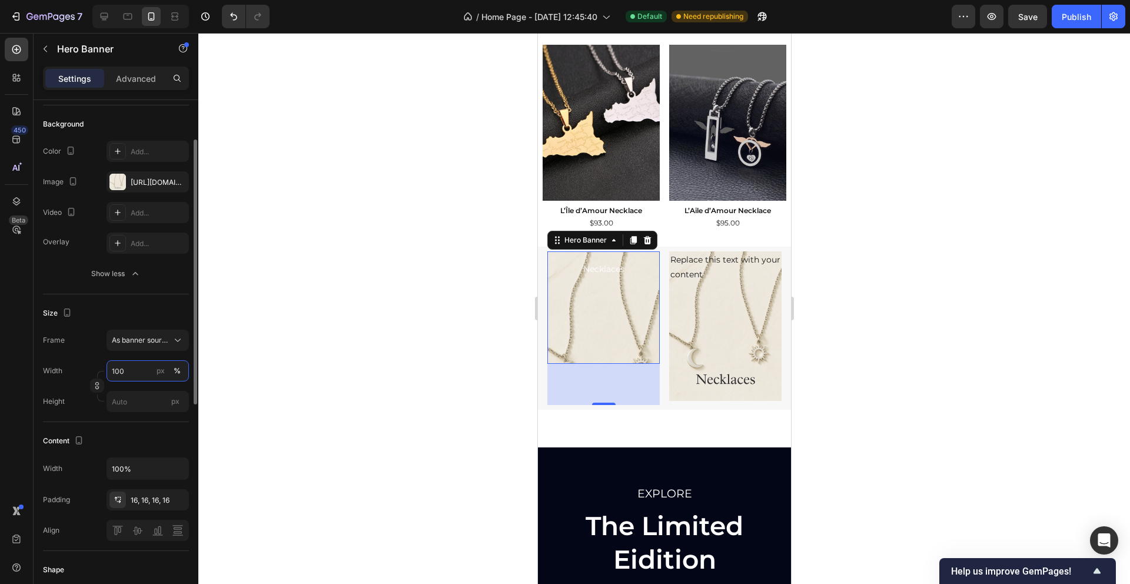
click at [131, 369] on input "100" at bounding box center [147, 370] width 82 height 21
click at [130, 422] on span "Default" at bounding box center [123, 420] width 24 height 11
click at [145, 371] on input "100" at bounding box center [147, 370] width 82 height 21
click at [161, 399] on span "100%" at bounding box center [169, 399] width 19 height 11
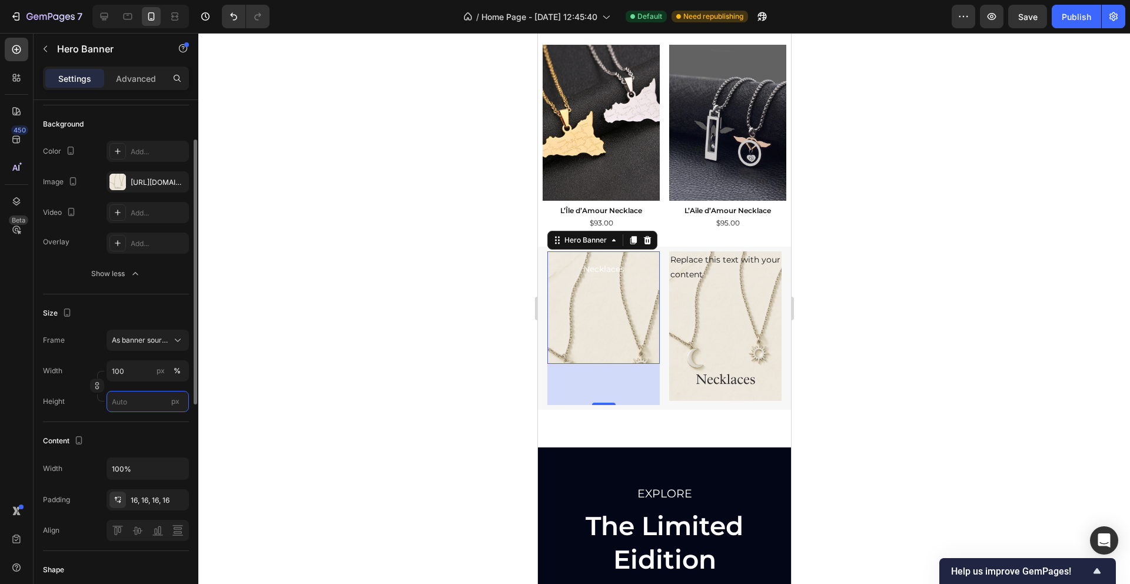
click at [138, 403] on input "px" at bounding box center [147, 401] width 82 height 21
click at [142, 432] on span "Fit content" at bounding box center [128, 429] width 35 height 11
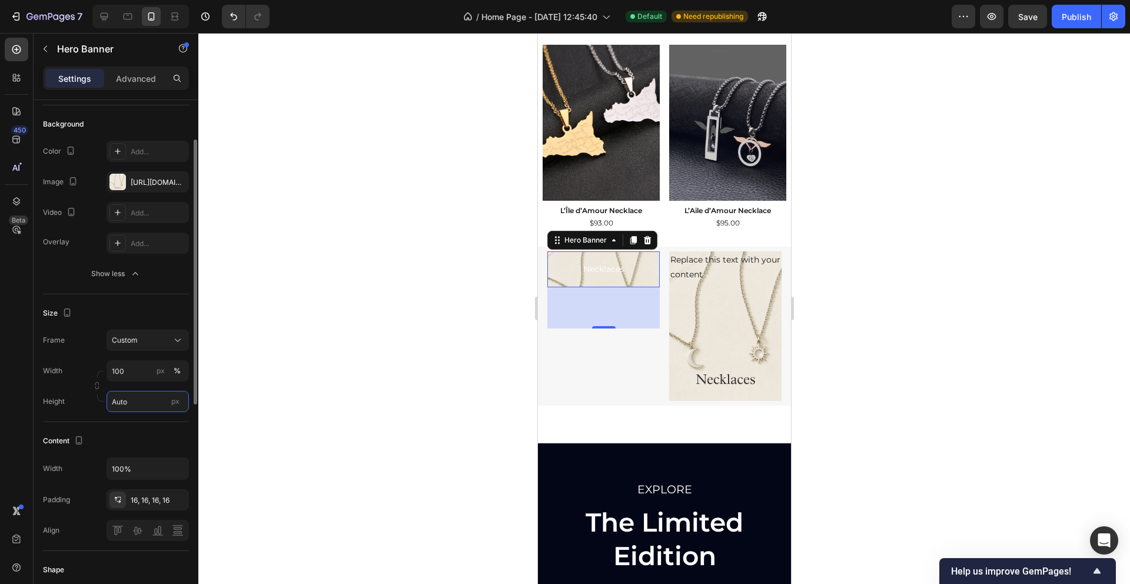
click at [129, 400] on input "Auto" at bounding box center [147, 401] width 82 height 21
click at [80, 399] on div "Height Auto px" at bounding box center [116, 401] width 146 height 21
click at [116, 399] on input "Auto" at bounding box center [147, 401] width 82 height 21
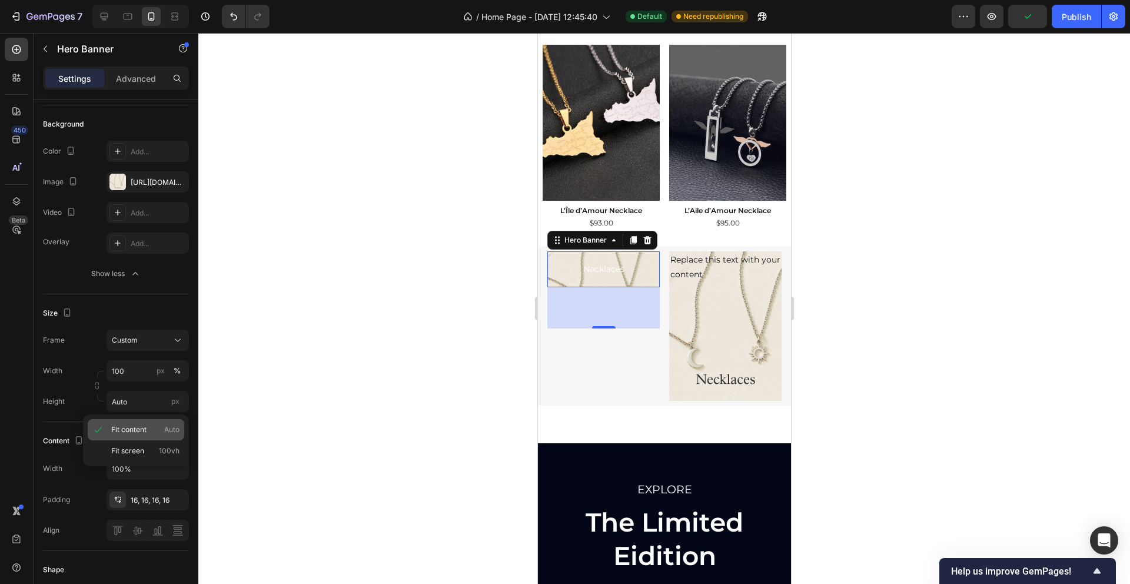
click at [139, 426] on span "Fit content" at bounding box center [128, 429] width 35 height 11
click at [51, 403] on label "Height" at bounding box center [54, 401] width 22 height 11
click at [146, 395] on input "Auto" at bounding box center [147, 401] width 82 height 21
click at [55, 408] on div "Height" at bounding box center [54, 401] width 22 height 21
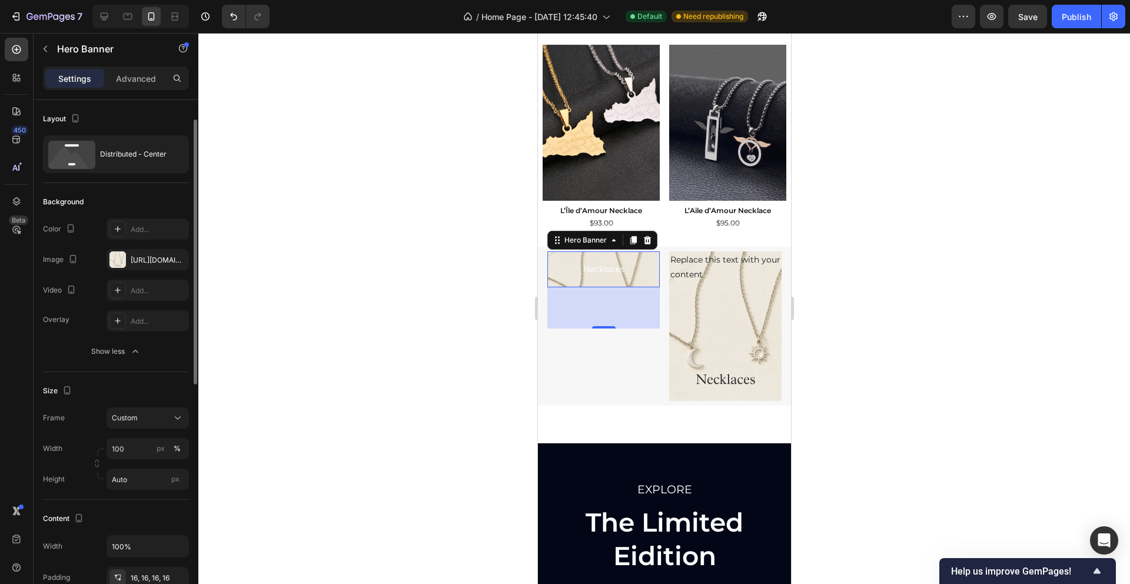
scroll to position [63, 0]
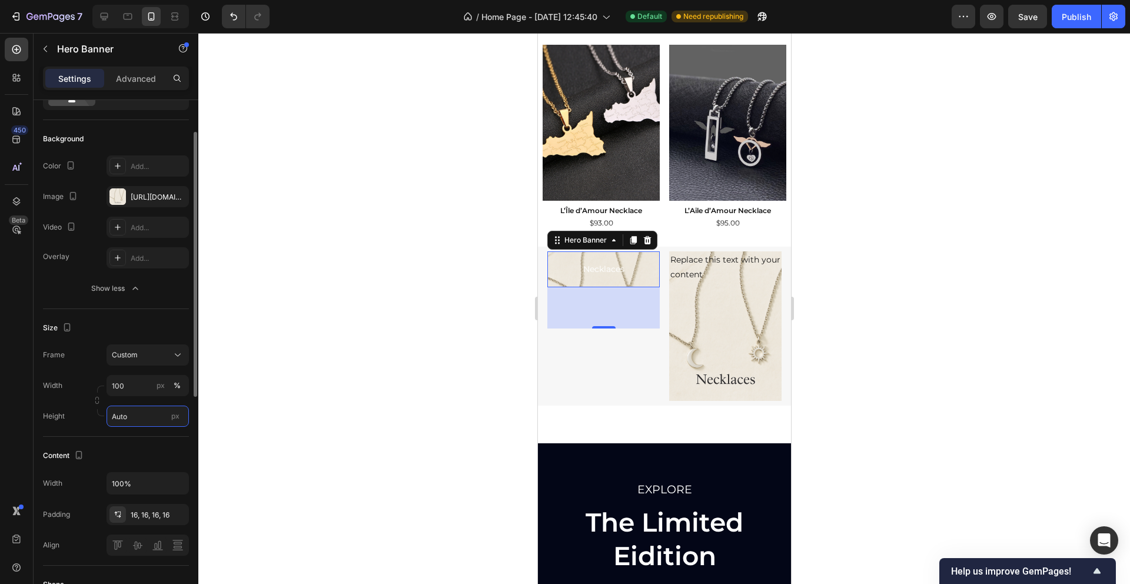
click at [136, 419] on input "Auto" at bounding box center [147, 415] width 82 height 21
click at [140, 458] on div "Fit screen 100vh" at bounding box center [136, 465] width 96 height 21
type input "100 vh"
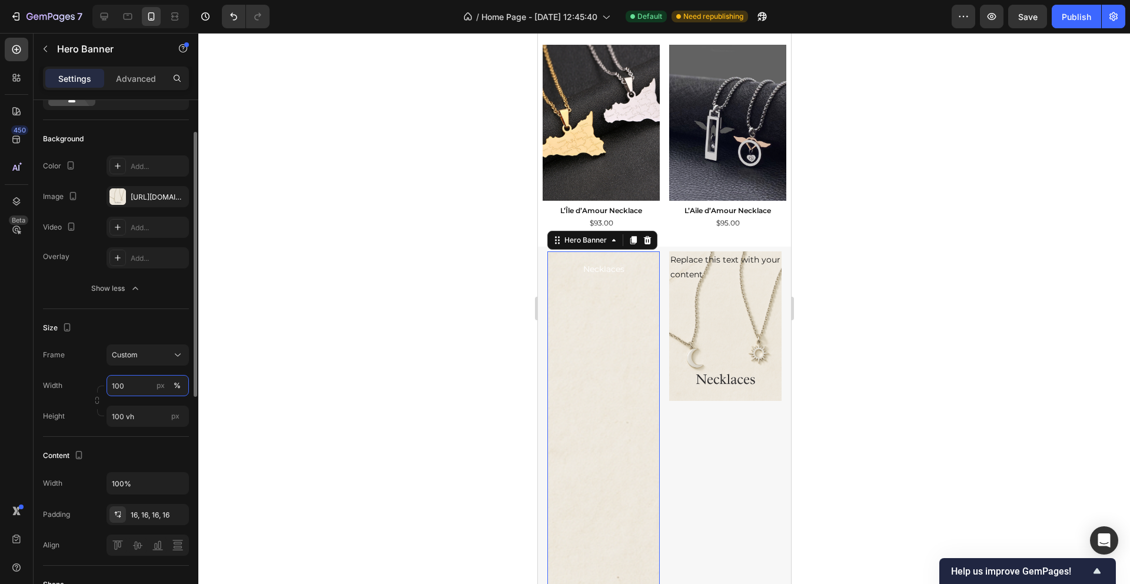
click at [128, 389] on input "100" at bounding box center [147, 385] width 82 height 21
click at [150, 349] on div "Custom" at bounding box center [141, 354] width 58 height 11
click at [149, 383] on span "As banner source" at bounding box center [140, 383] width 58 height 11
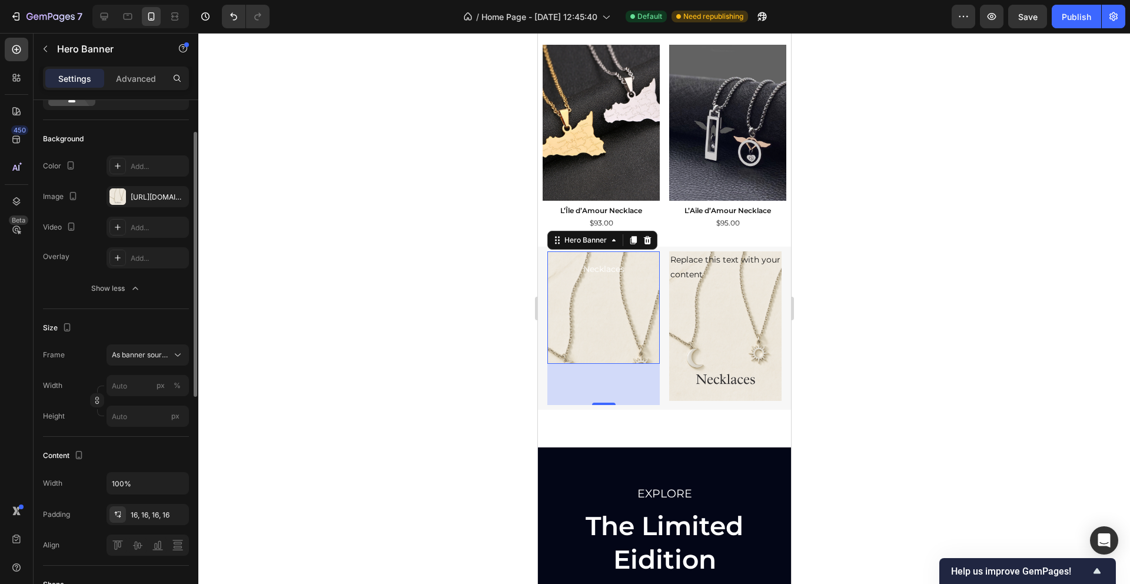
click at [478, 385] on div at bounding box center [663, 308] width 931 height 551
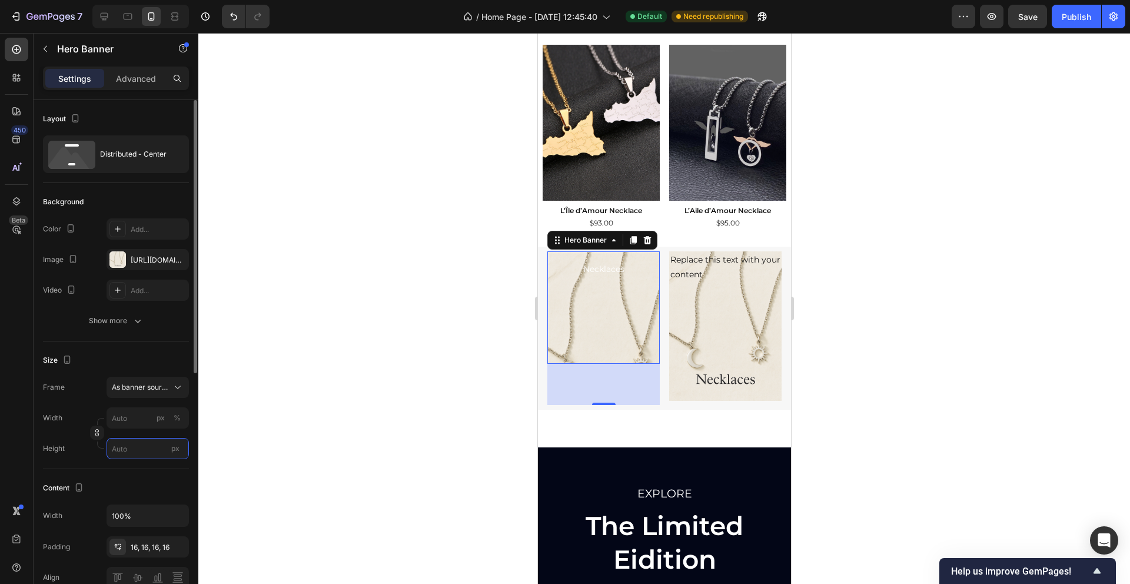
click at [131, 447] on input "px" at bounding box center [147, 448] width 82 height 21
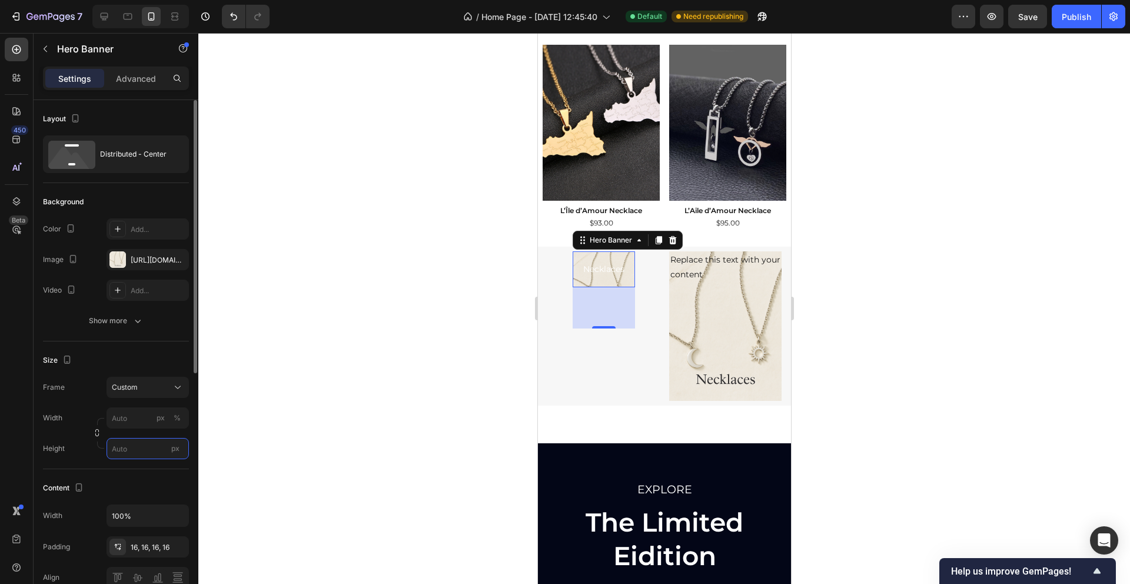
click at [119, 452] on input "px" at bounding box center [147, 448] width 82 height 21
paste input "text"
click at [122, 420] on input "px %" at bounding box center [147, 417] width 82 height 21
paste input "text"
click at [181, 417] on button "%" at bounding box center [177, 418] width 14 height 14
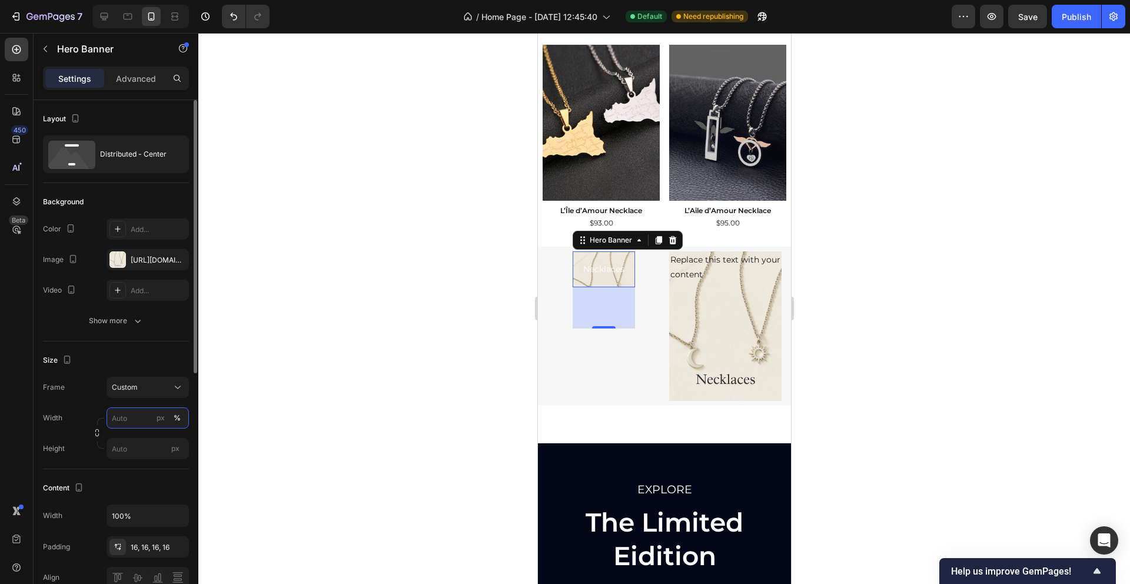
click at [131, 419] on input "px %" at bounding box center [147, 417] width 82 height 21
click at [148, 447] on p "Full 100%" at bounding box center [145, 446] width 68 height 11
type input "100"
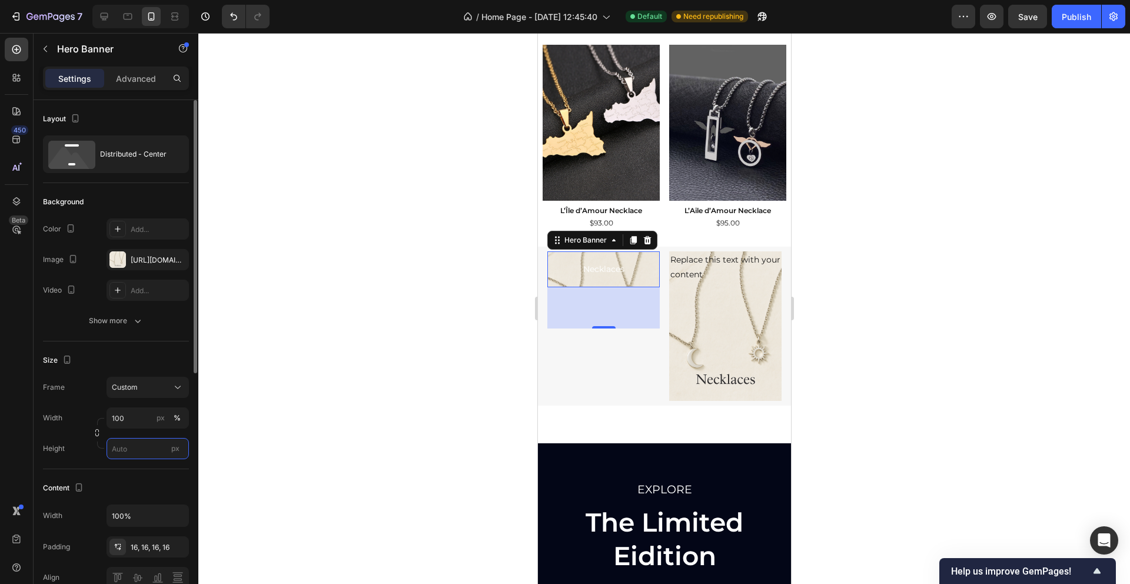
click at [144, 452] on input "px" at bounding box center [147, 448] width 82 height 21
click at [146, 472] on span "Fit content" at bounding box center [128, 476] width 35 height 11
click at [133, 442] on input "Auto" at bounding box center [147, 448] width 82 height 21
click at [139, 490] on div "Fit screen 100vh" at bounding box center [136, 497] width 96 height 21
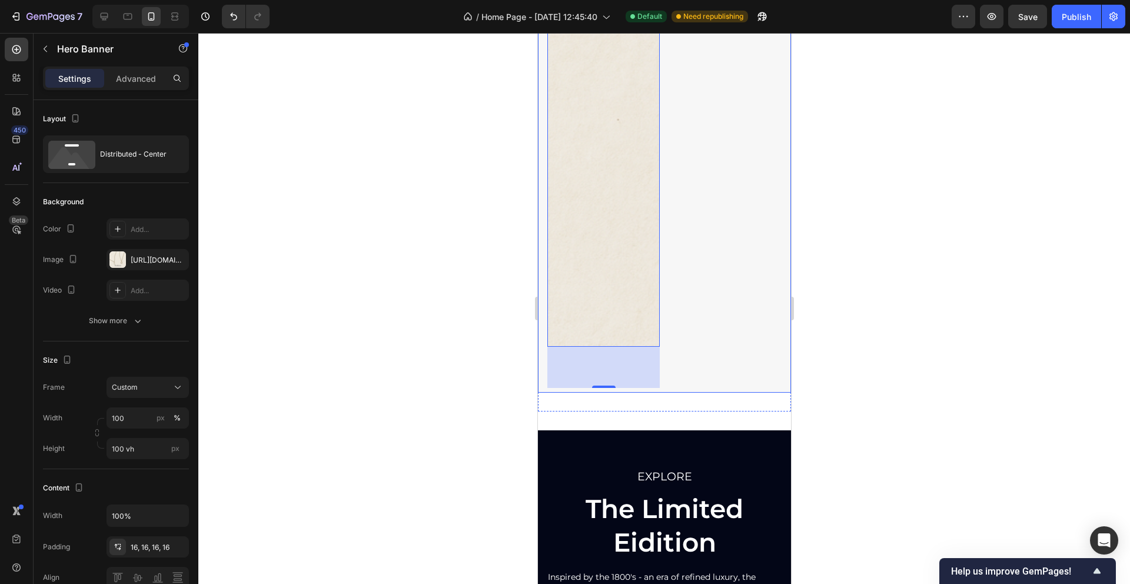
scroll to position [1060, 0]
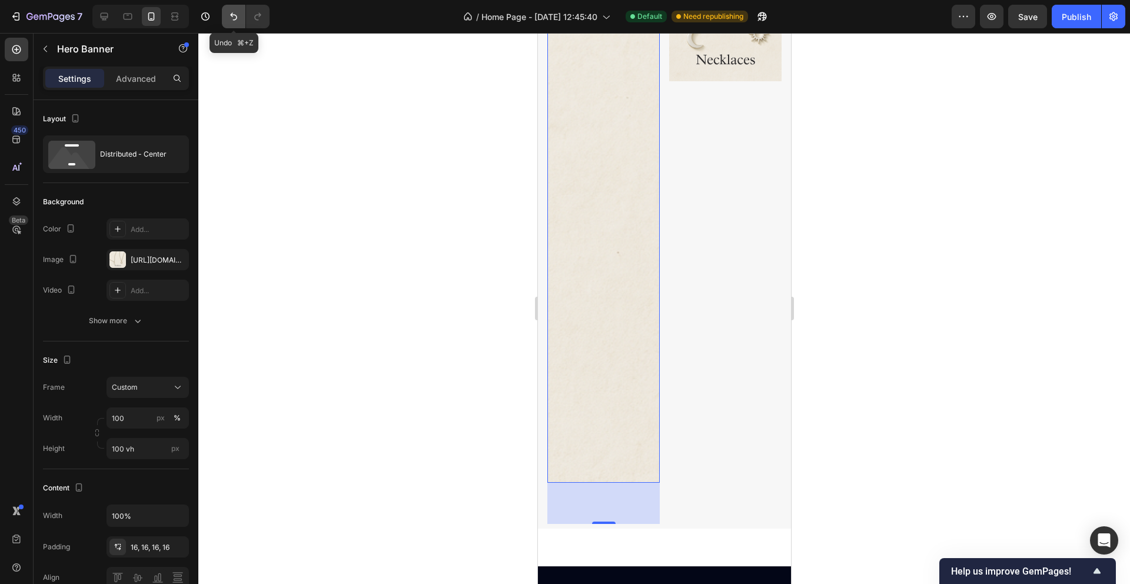
click at [225, 21] on button "Undo/Redo" at bounding box center [234, 17] width 24 height 24
type input "Auto"
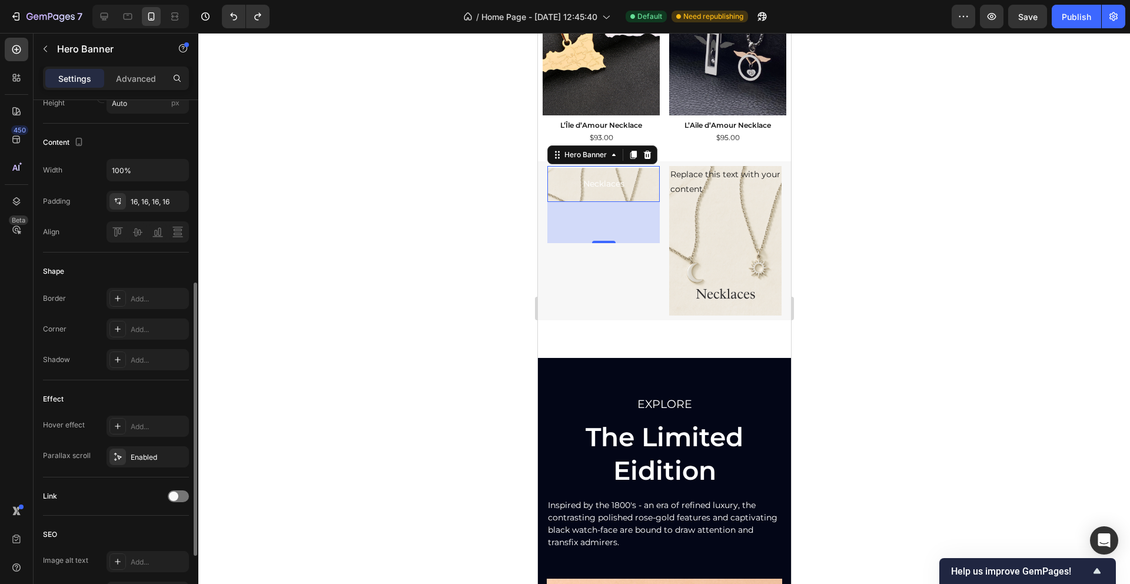
scroll to position [461, 0]
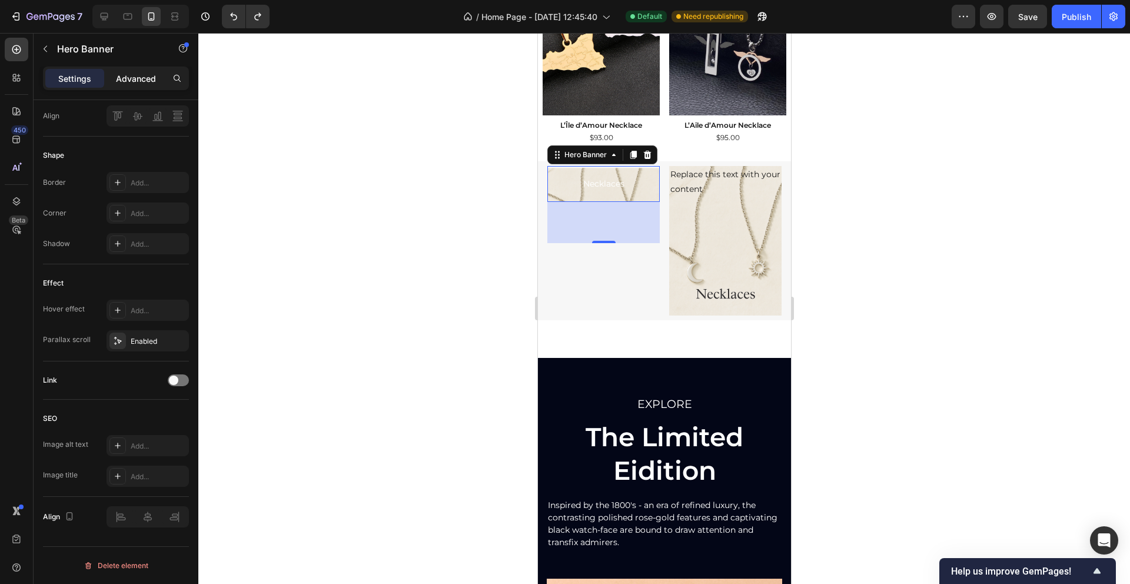
click at [133, 82] on p "Advanced" at bounding box center [136, 78] width 40 height 12
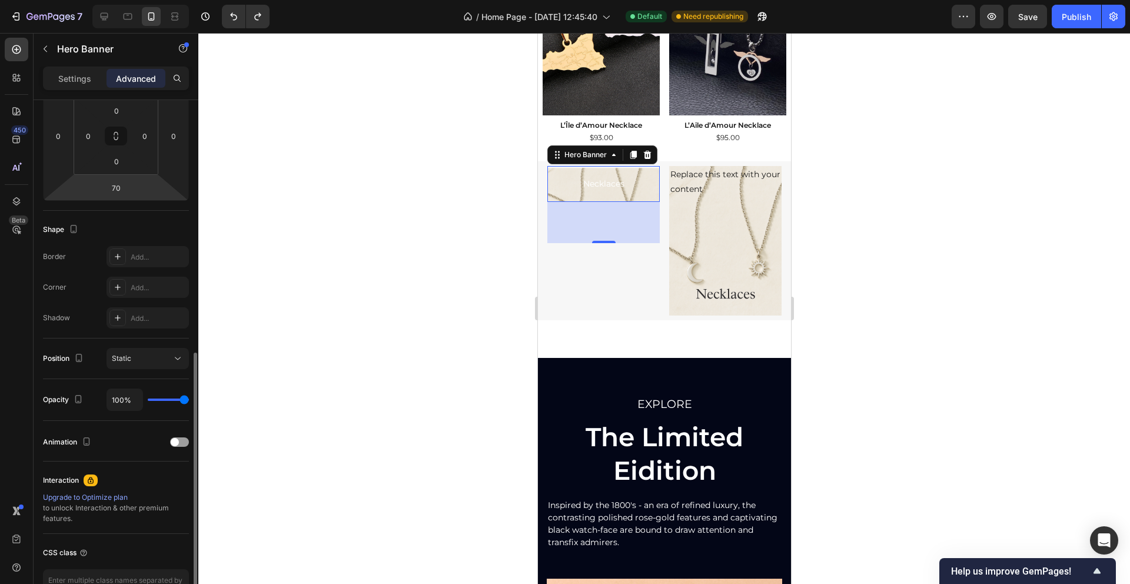
scroll to position [268, 0]
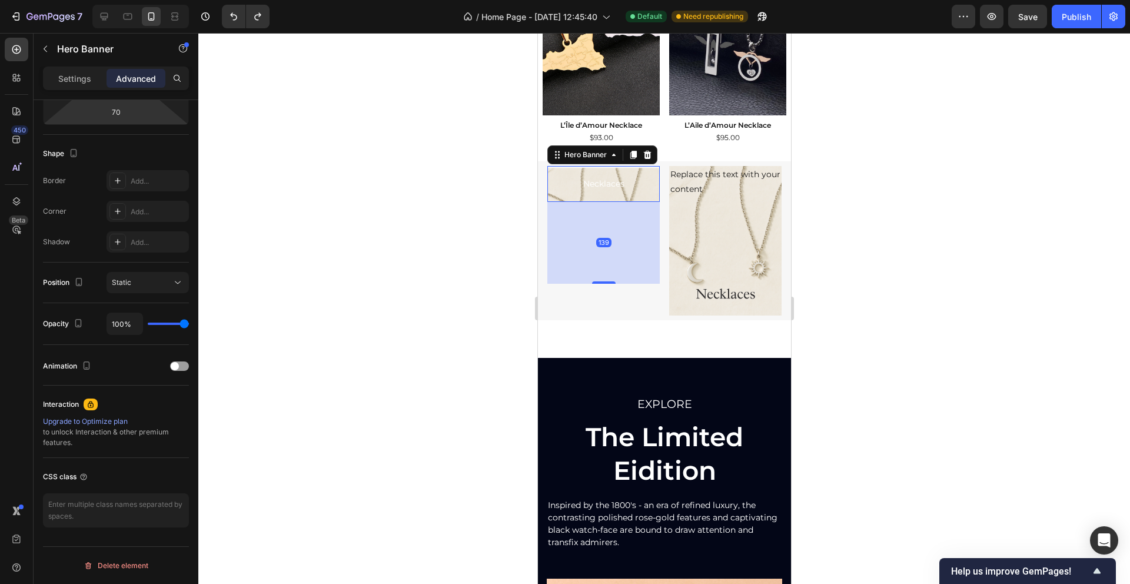
drag, startPoint x: 604, startPoint y: 240, endPoint x: 618, endPoint y: 291, distance: 53.3
click at [618, 202] on div "139" at bounding box center [603, 202] width 112 height 0
type input "159"
click at [81, 78] on p "Settings" at bounding box center [74, 78] width 33 height 12
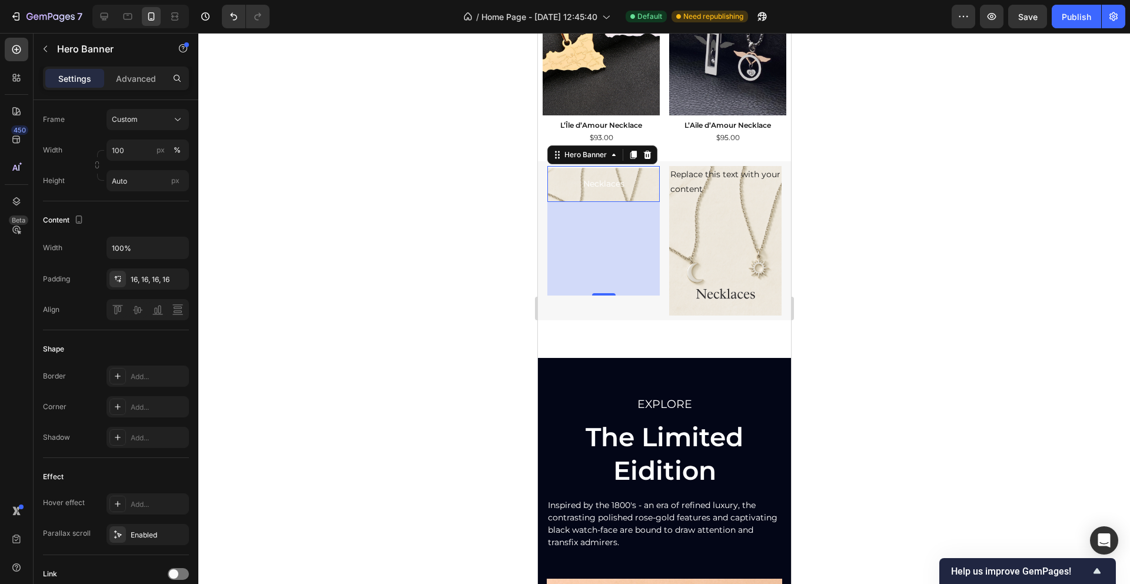
click at [554, 182] on div "Necklaces Text Block" at bounding box center [603, 184] width 112 height 36
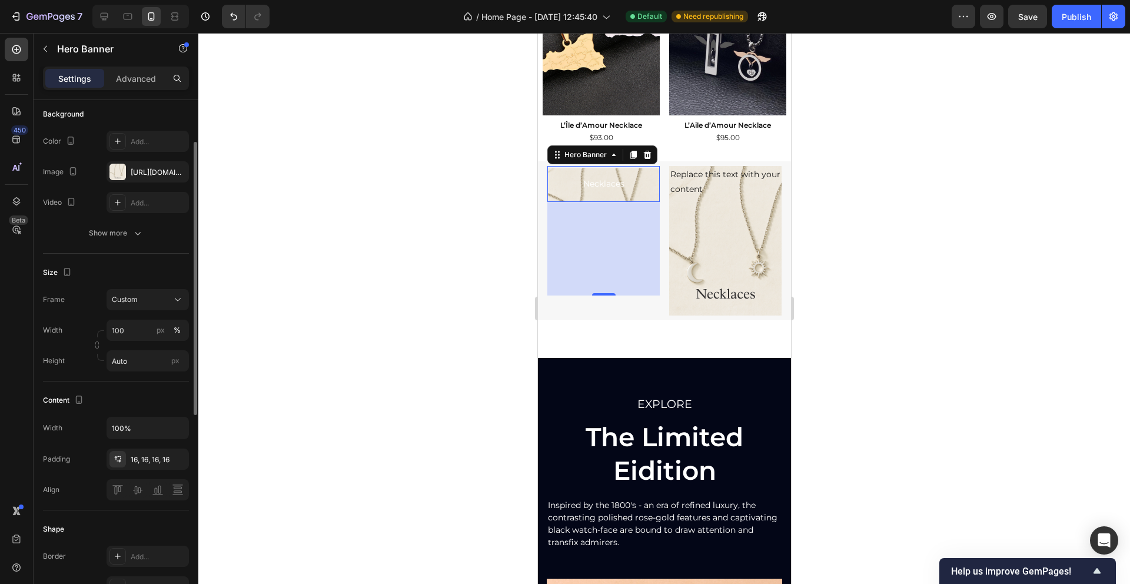
scroll to position [85, 0]
click at [638, 156] on div at bounding box center [632, 155] width 14 height 14
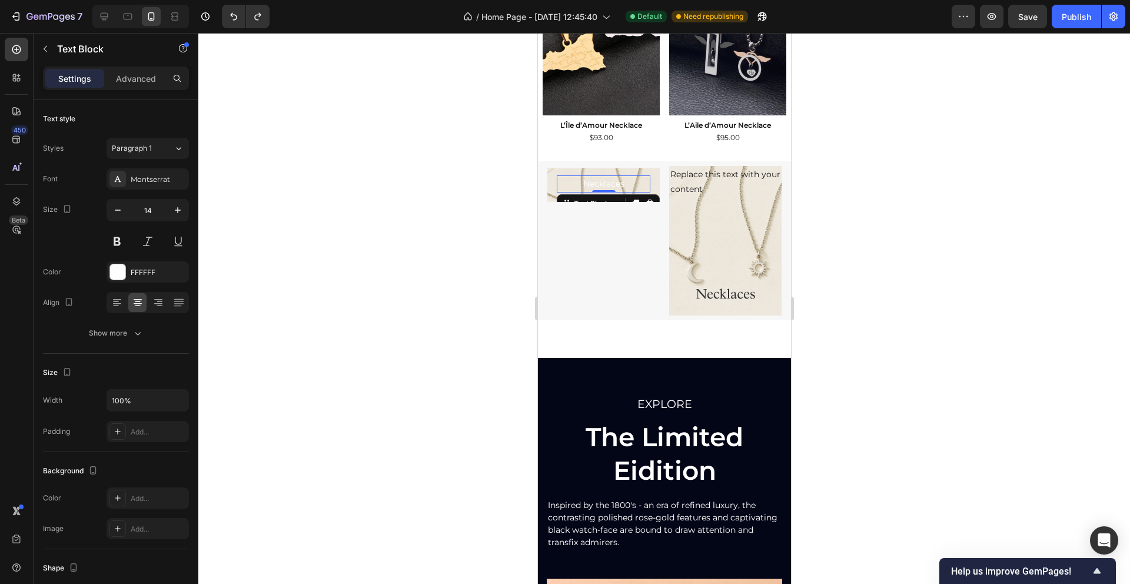
click at [649, 176] on div "Necklaces" at bounding box center [603, 183] width 94 height 17
click at [653, 166] on div "Necklaces Text Block 0" at bounding box center [603, 184] width 112 height 36
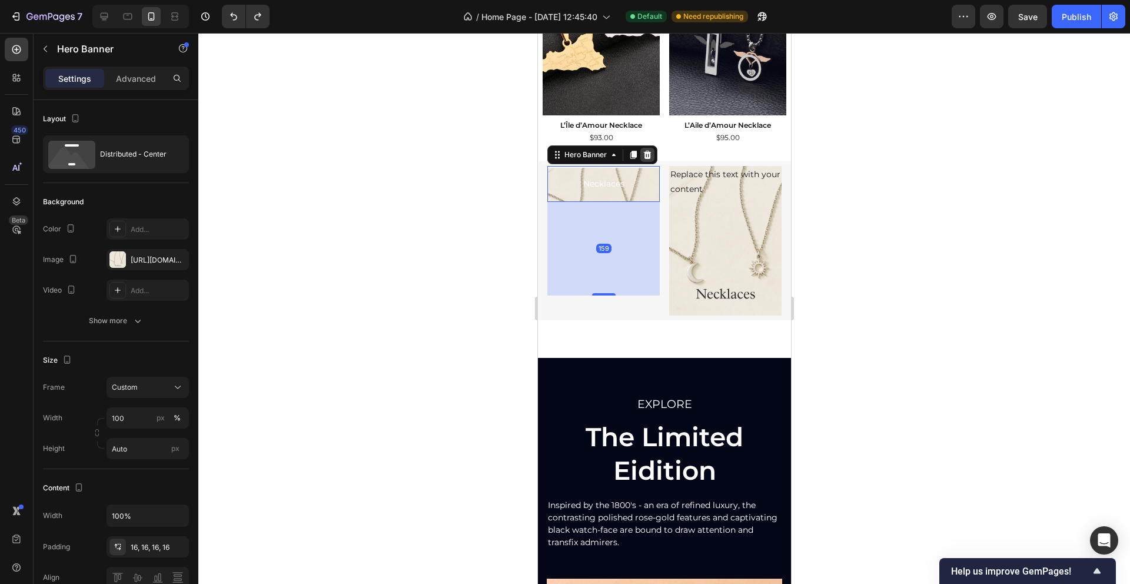
click at [647, 154] on icon at bounding box center [646, 154] width 9 height 9
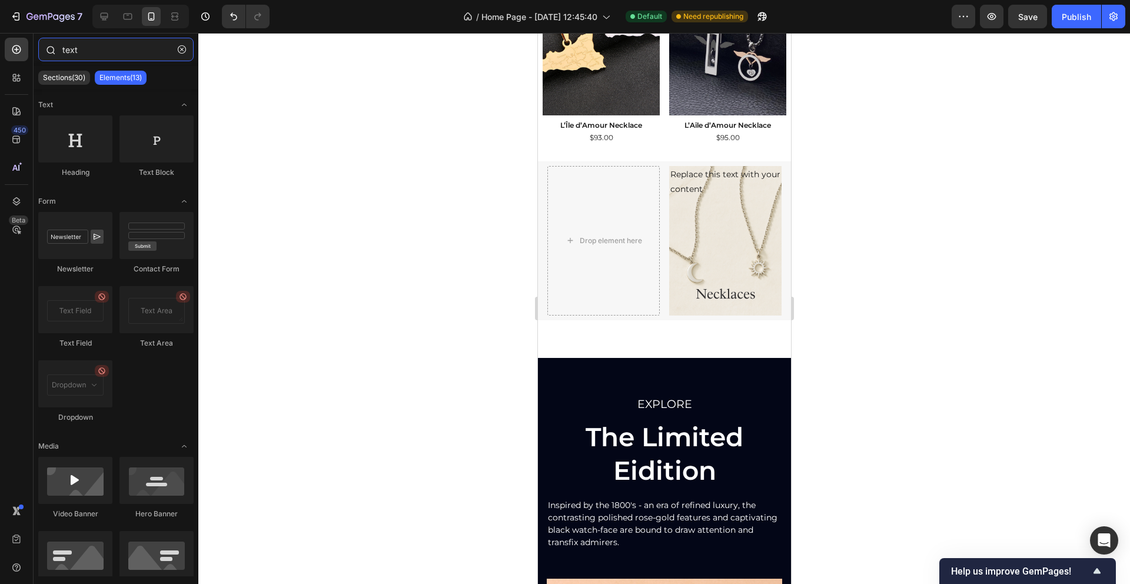
click at [75, 49] on input "text" at bounding box center [115, 50] width 155 height 24
click at [18, 60] on div at bounding box center [17, 50] width 24 height 24
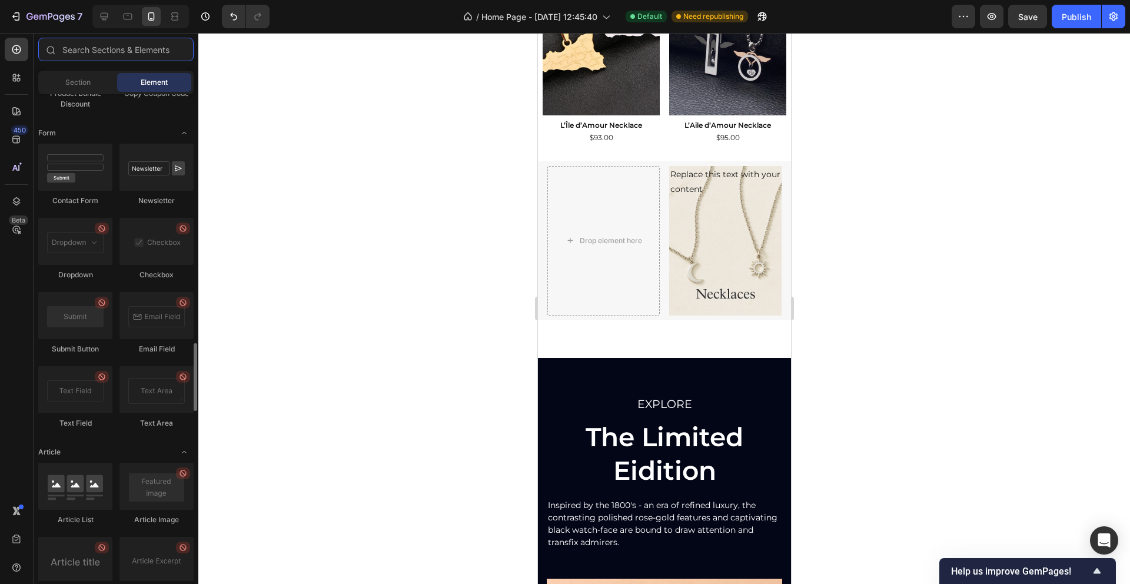
scroll to position [2825, 0]
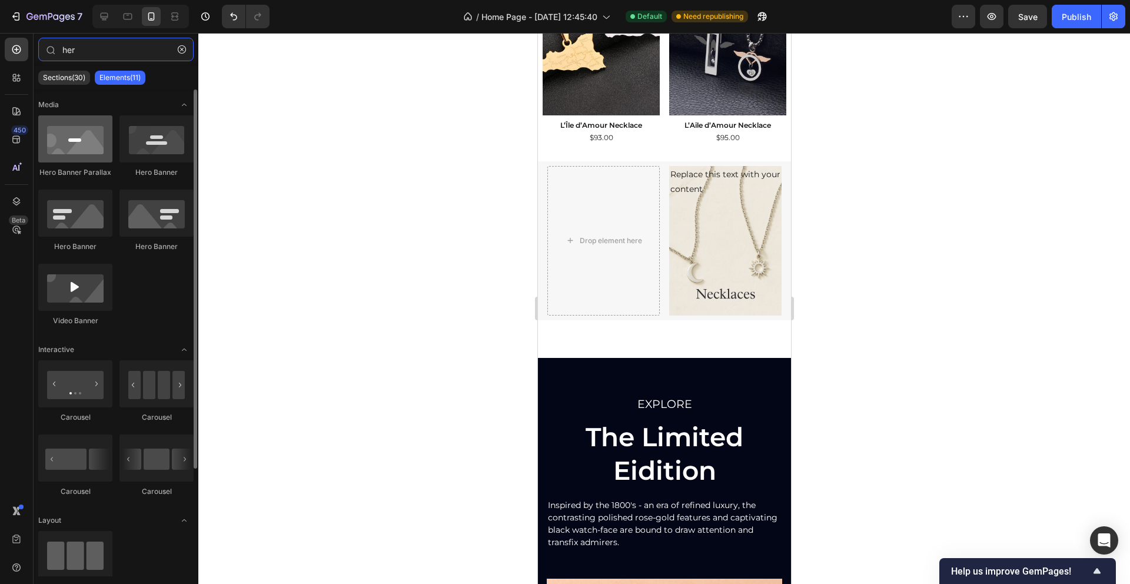
type input "her"
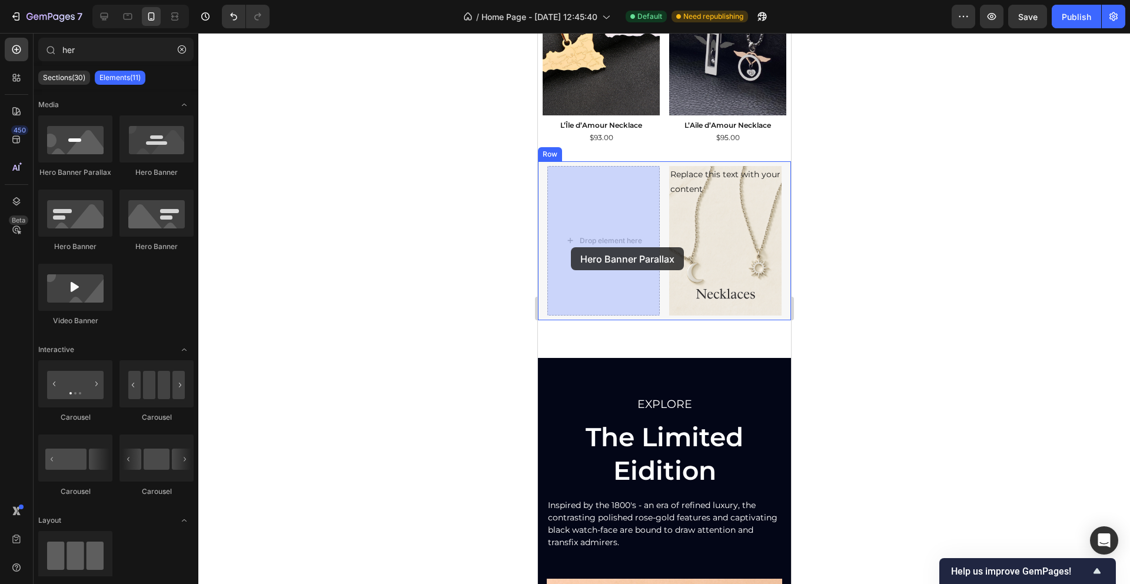
drag, startPoint x: 611, startPoint y: 184, endPoint x: 570, endPoint y: 247, distance: 75.2
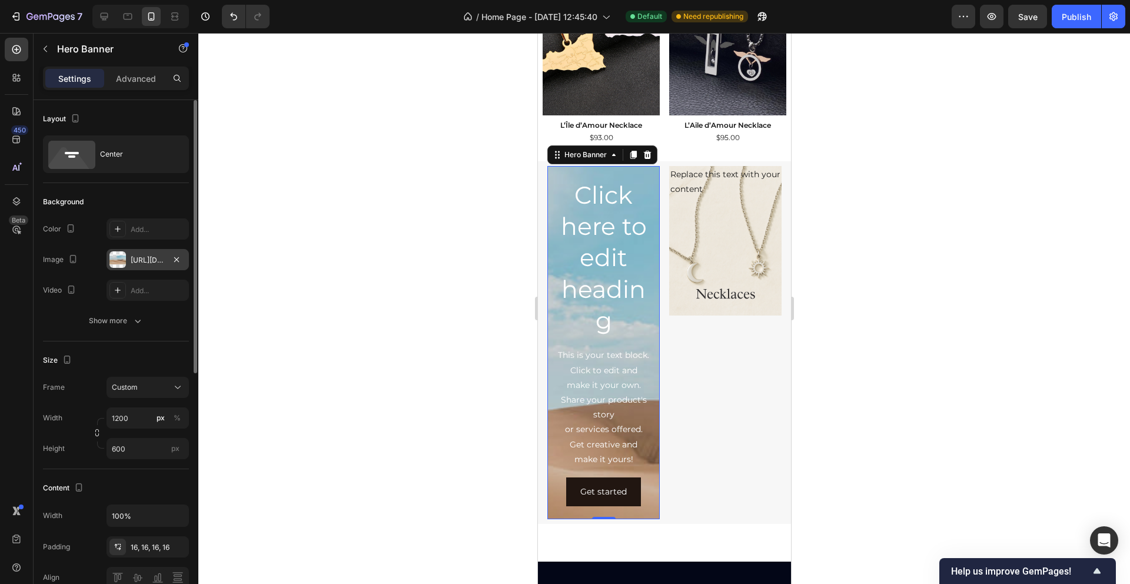
click at [121, 261] on div at bounding box center [117, 259] width 16 height 16
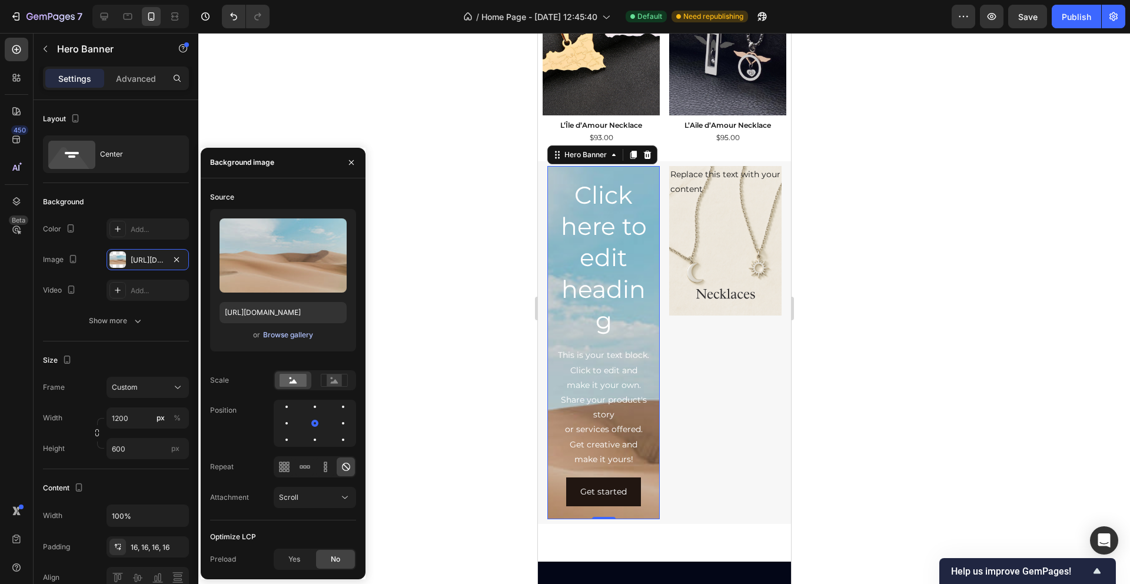
click at [280, 332] on div "Browse gallery" at bounding box center [288, 334] width 50 height 11
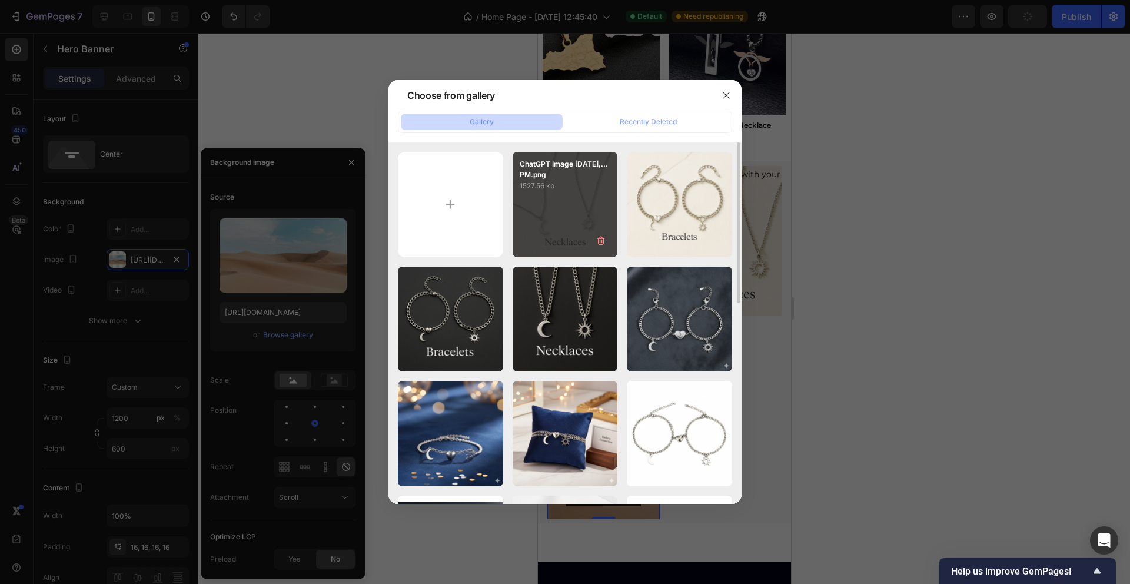
click at [581, 193] on div "ChatGPT Image [DATE],...PM.png 1527.56 kb" at bounding box center [564, 204] width 105 height 105
type input "[URL][DOMAIN_NAME]"
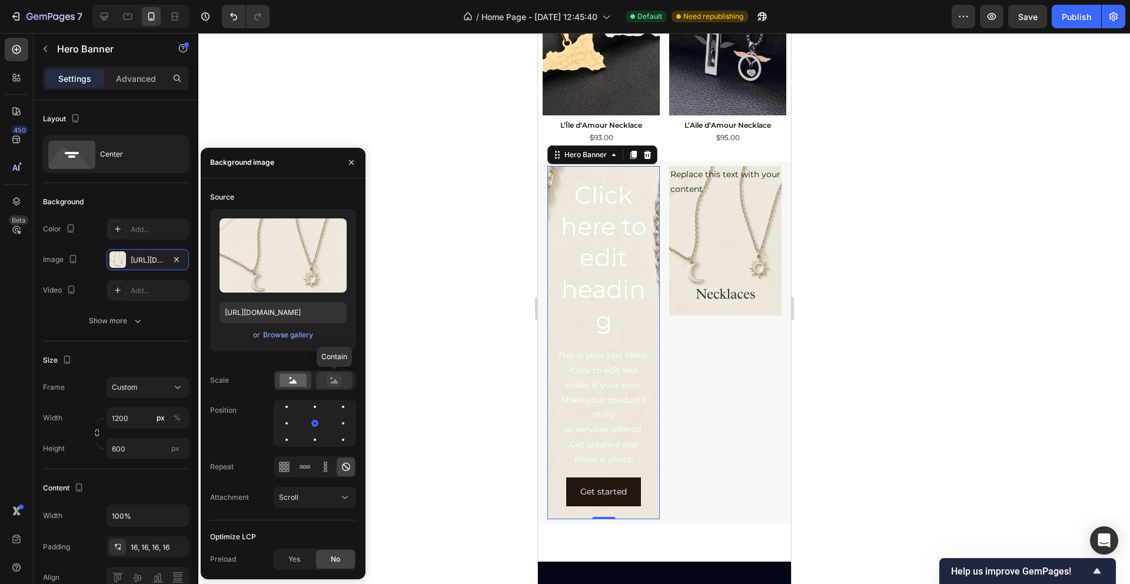
click at [335, 380] on icon at bounding box center [335, 381] width 8 height 4
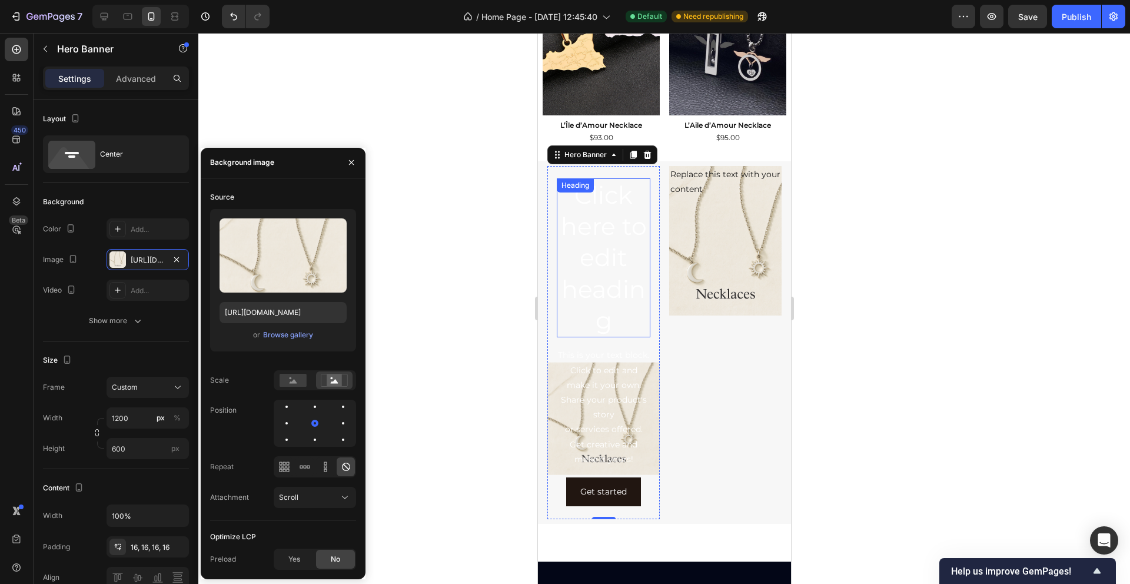
click at [585, 258] on h2 "Click here to edit heading" at bounding box center [603, 257] width 94 height 159
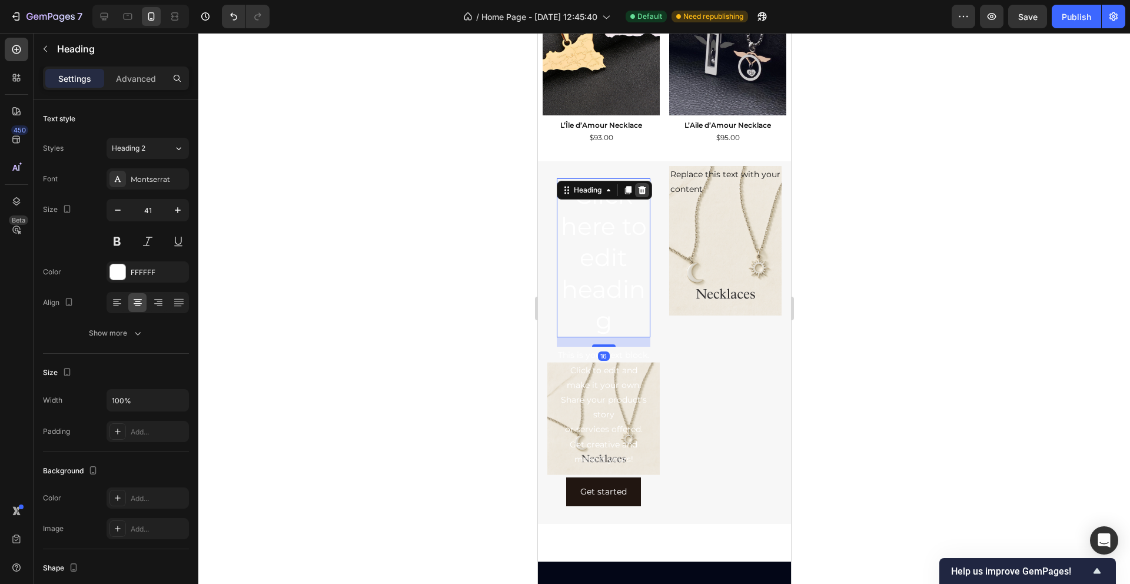
click at [644, 189] on icon at bounding box center [642, 190] width 8 height 8
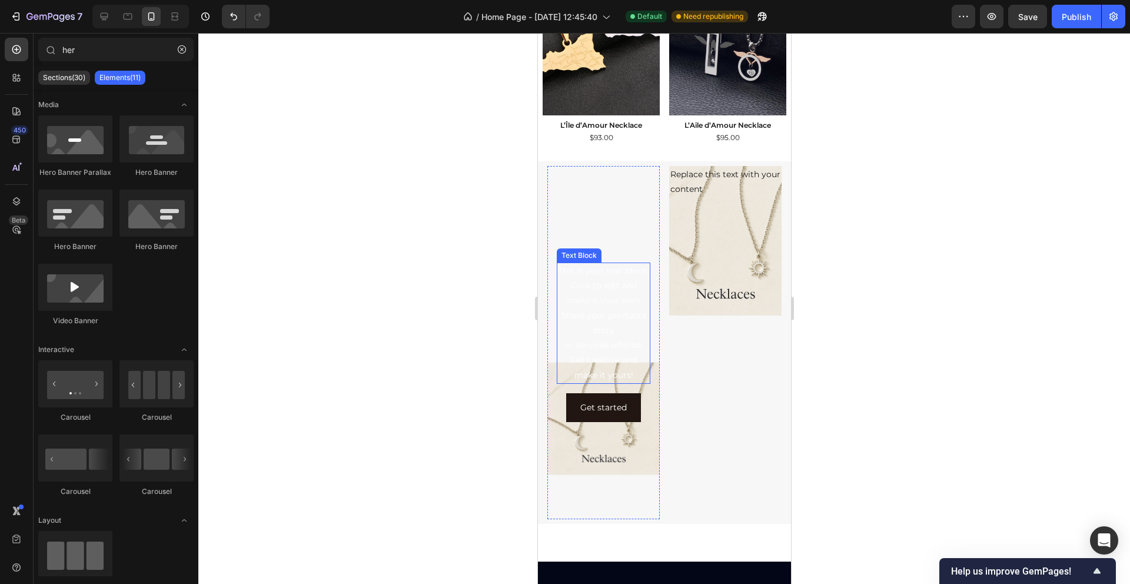
click at [600, 283] on div "This is your text block. Click to edit and make it your own. Share your product…" at bounding box center [603, 322] width 94 height 121
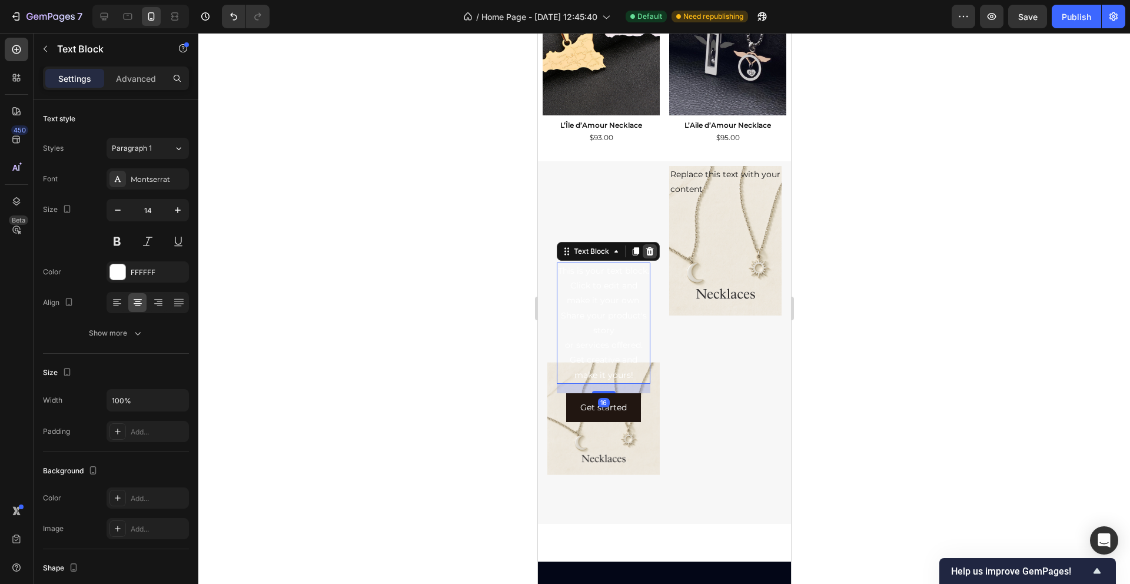
click at [651, 255] on icon at bounding box center [648, 251] width 9 height 9
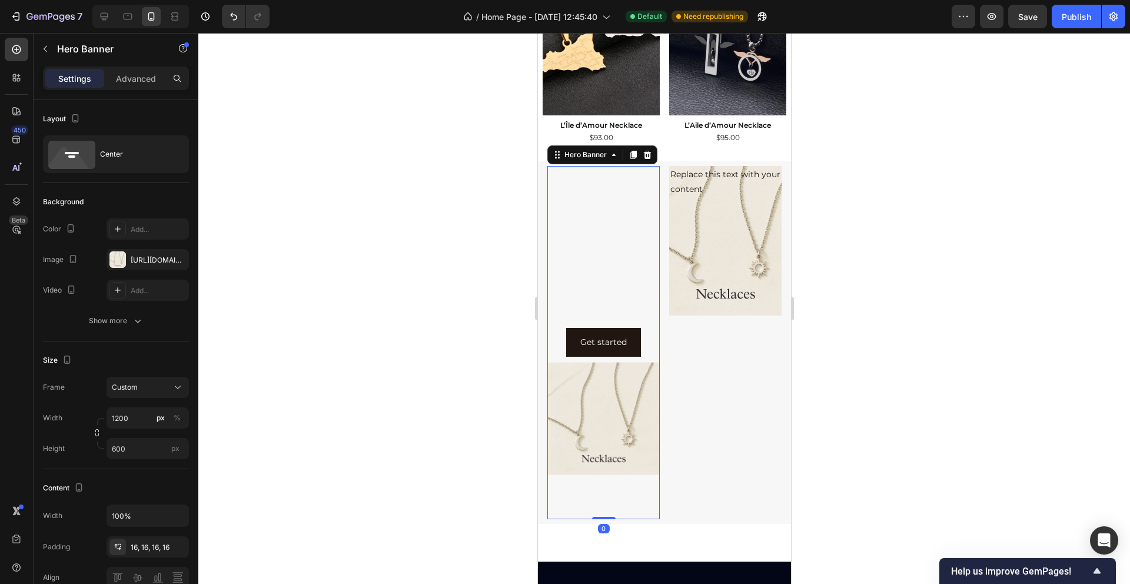
click at [582, 249] on div "Background Image" at bounding box center [603, 418] width 112 height 529
click at [641, 342] on div "Get started Button" at bounding box center [603, 342] width 94 height 29
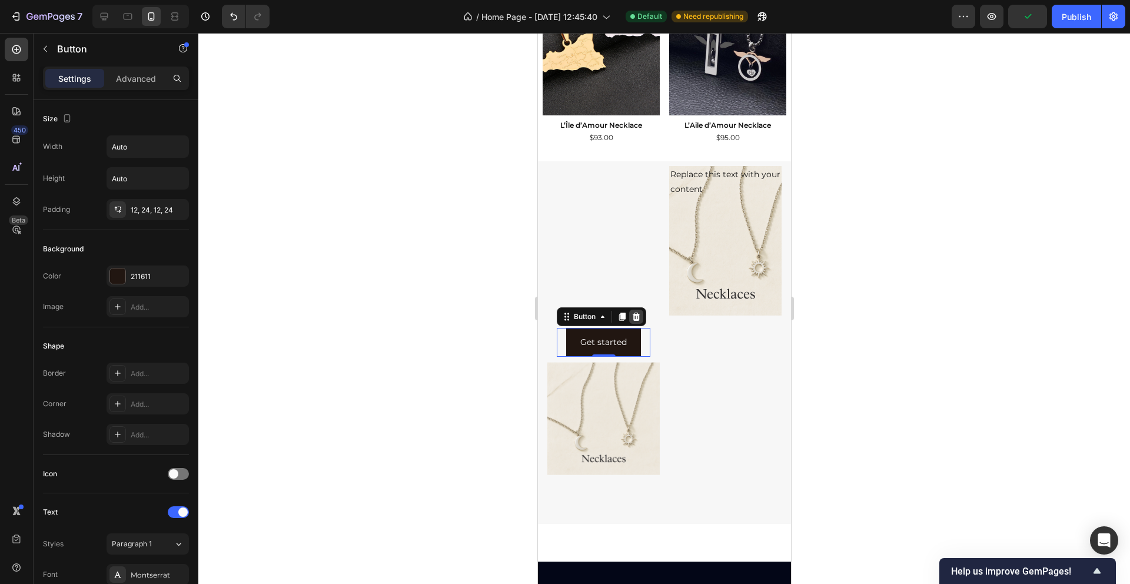
click at [640, 316] on icon at bounding box center [635, 316] width 9 height 9
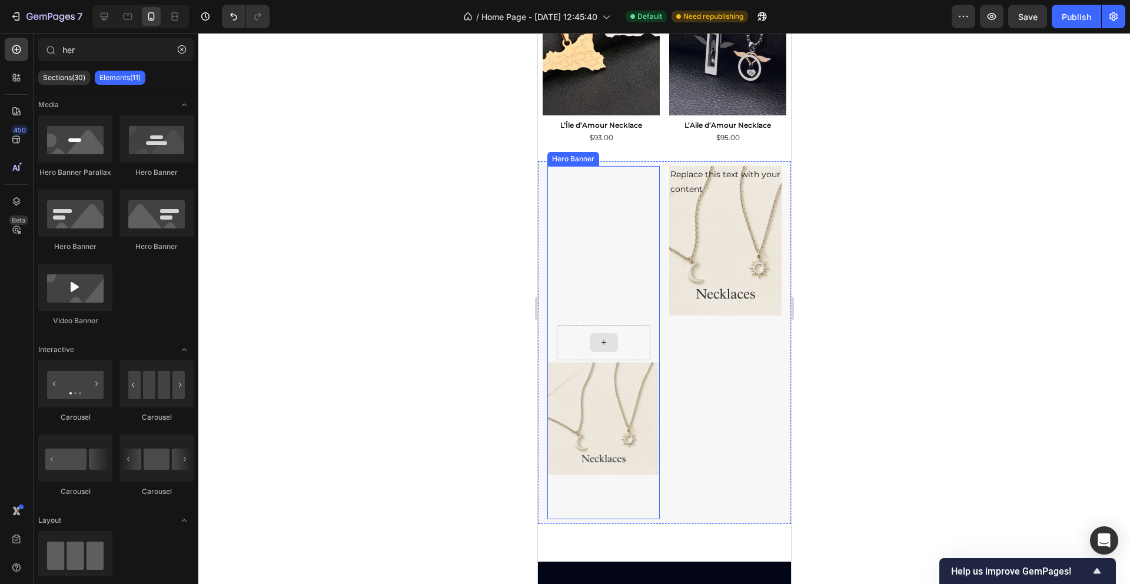
click at [598, 336] on div at bounding box center [603, 342] width 28 height 19
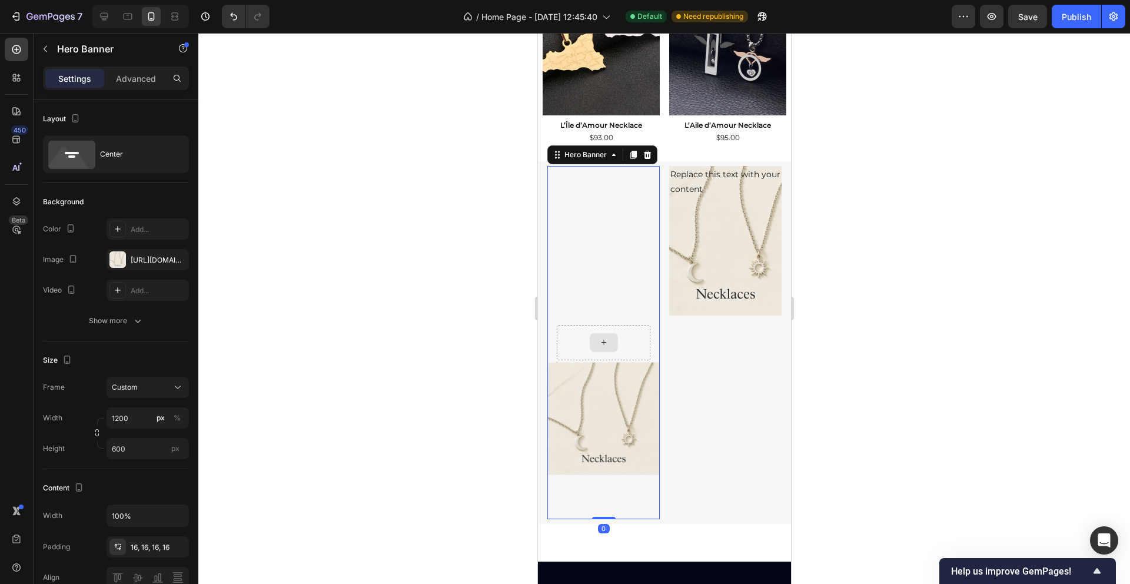
click at [565, 335] on div at bounding box center [603, 342] width 94 height 35
click at [586, 263] on div "Background Image" at bounding box center [603, 418] width 112 height 529
click at [577, 350] on div at bounding box center [603, 342] width 94 height 35
click at [229, 19] on icon "Undo/Redo" at bounding box center [234, 17] width 12 height 12
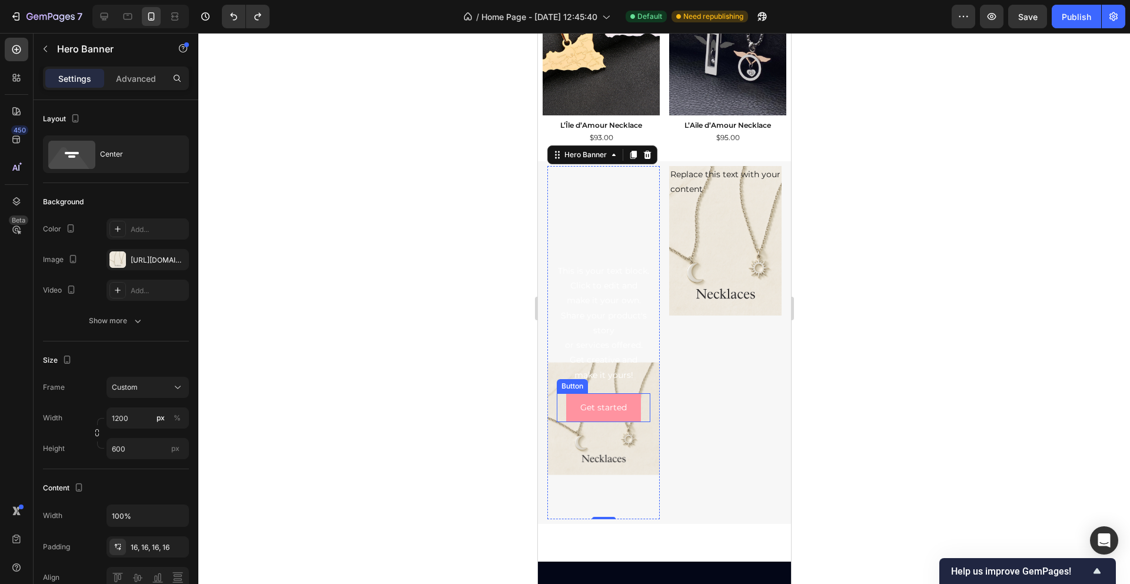
click at [609, 394] on button "Get started" at bounding box center [602, 407] width 75 height 29
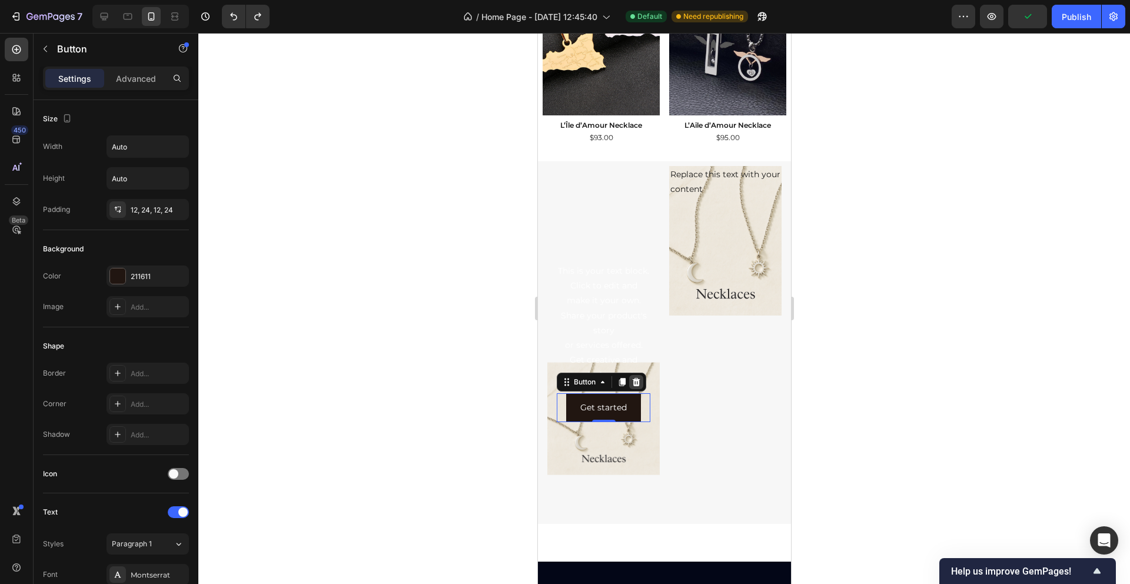
click at [639, 387] on div at bounding box center [635, 382] width 14 height 14
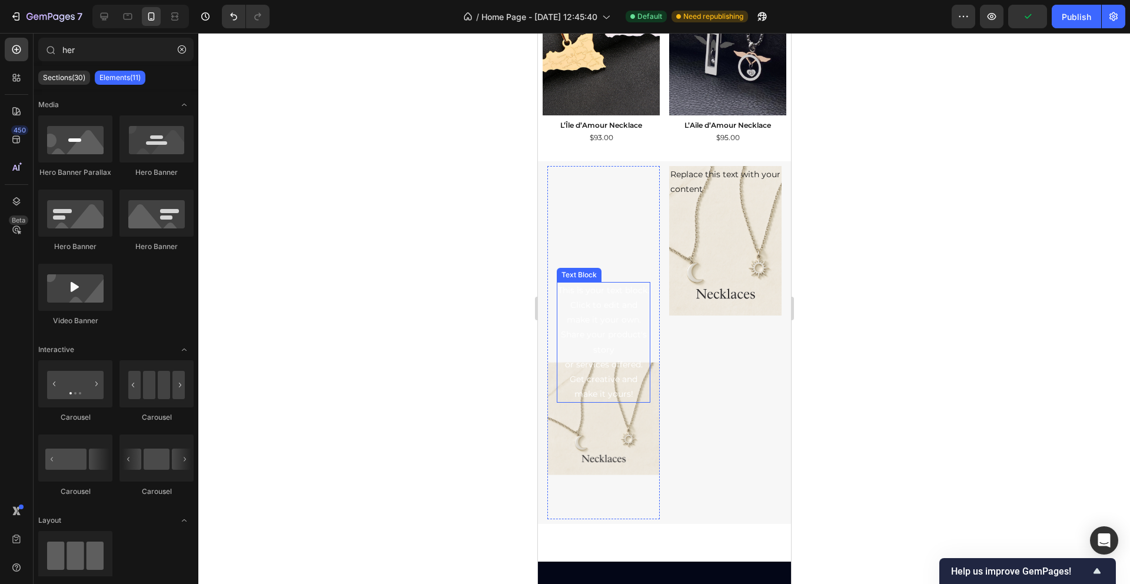
click at [604, 350] on div "This is your text block. Click to edit and make it your own. Share your product…" at bounding box center [603, 342] width 94 height 121
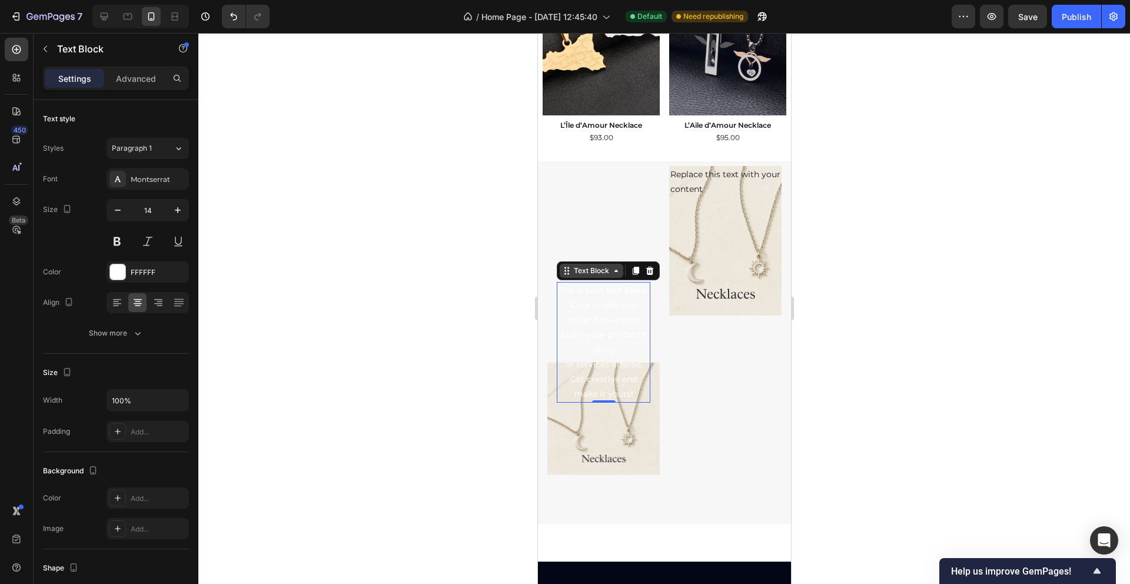
click at [564, 271] on icon at bounding box center [565, 270] width 2 height 2
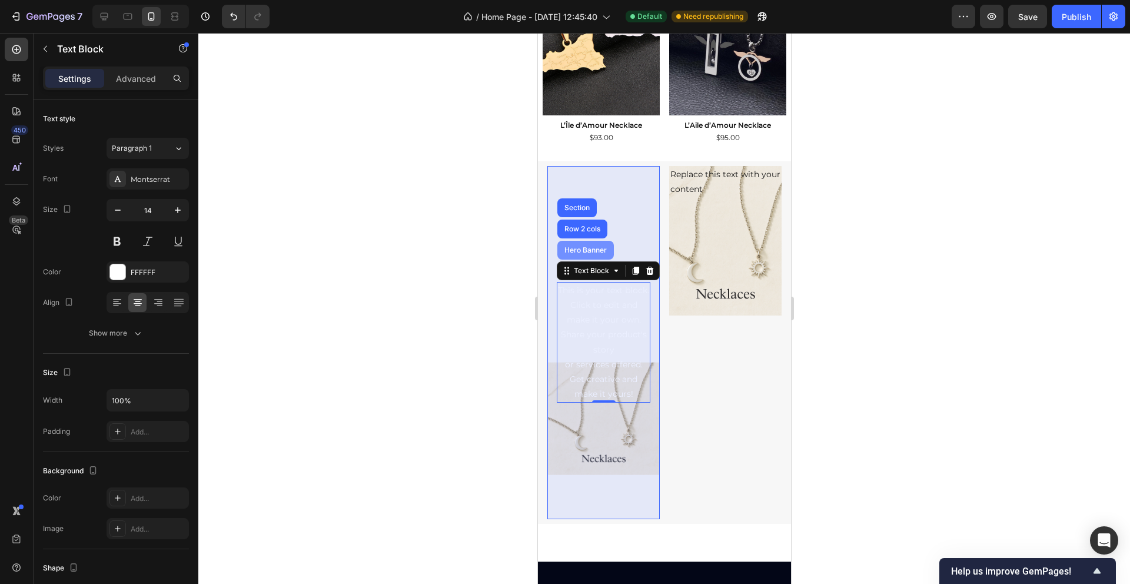
click at [569, 257] on div "Hero Banner" at bounding box center [585, 250] width 56 height 19
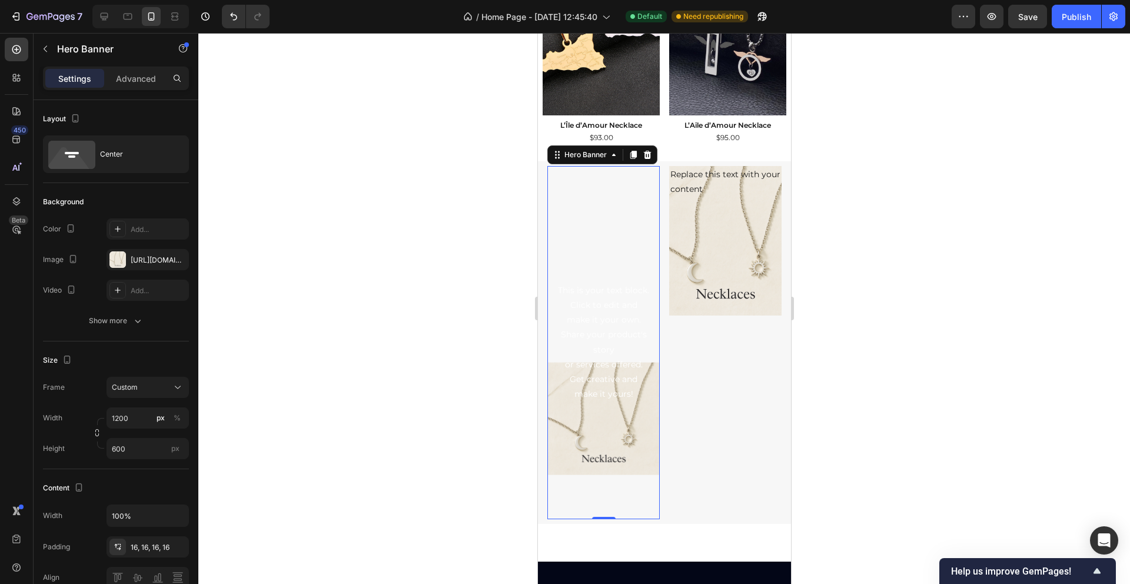
click at [565, 457] on div "Background Image" at bounding box center [603, 418] width 112 height 529
click at [166, 386] on div "Custom" at bounding box center [141, 387] width 58 height 11
click at [157, 412] on span "As banner source" at bounding box center [140, 415] width 58 height 11
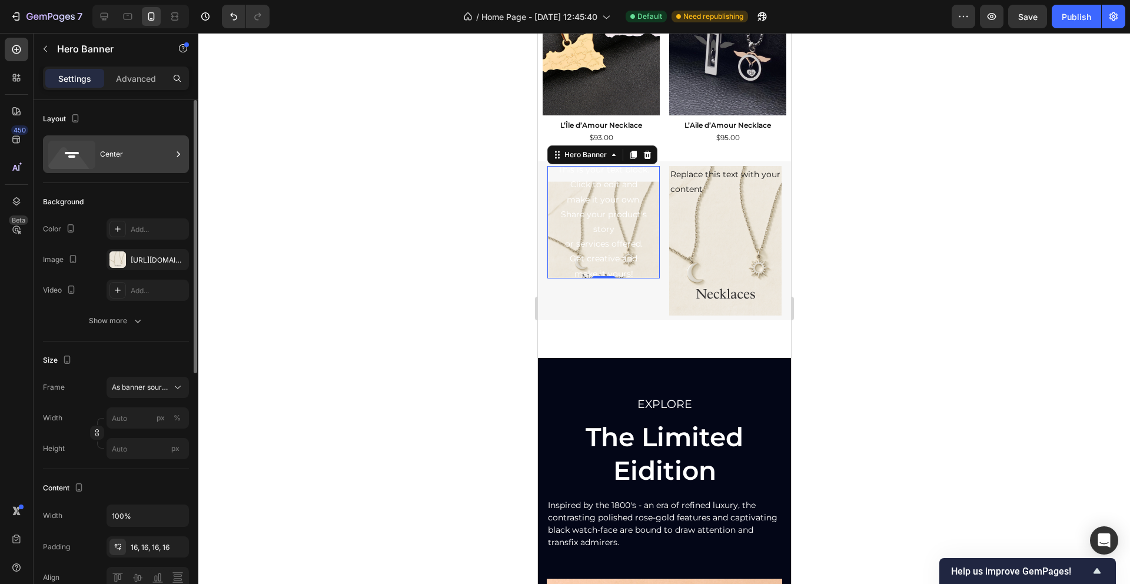
click at [126, 163] on div "Center" at bounding box center [136, 154] width 72 height 27
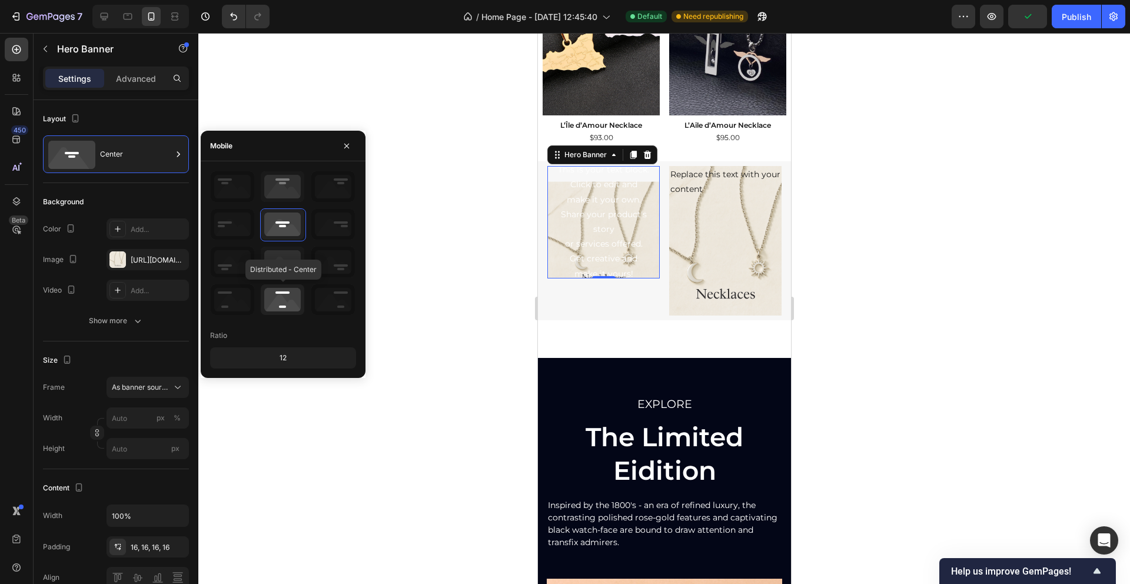
click at [288, 299] on icon at bounding box center [283, 299] width 44 height 31
click at [283, 219] on icon at bounding box center [283, 224] width 44 height 31
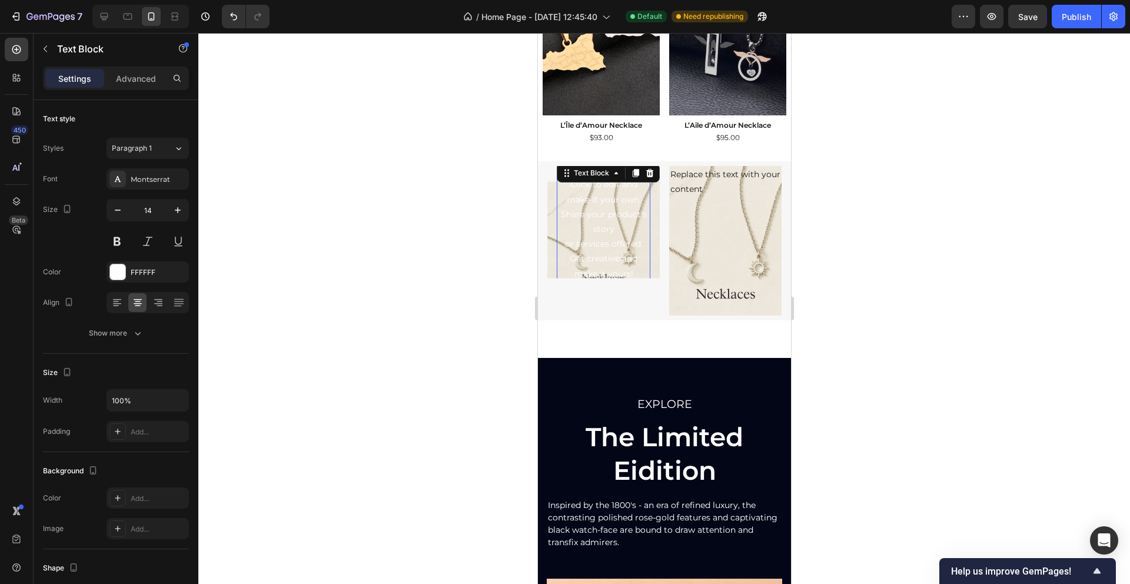
click at [600, 220] on div "This is your text block. Click to edit and make it your own. Share your product…" at bounding box center [603, 221] width 94 height 121
click at [600, 220] on p "This is your text block. Click to edit and make it your own. Share your product…" at bounding box center [602, 221] width 91 height 119
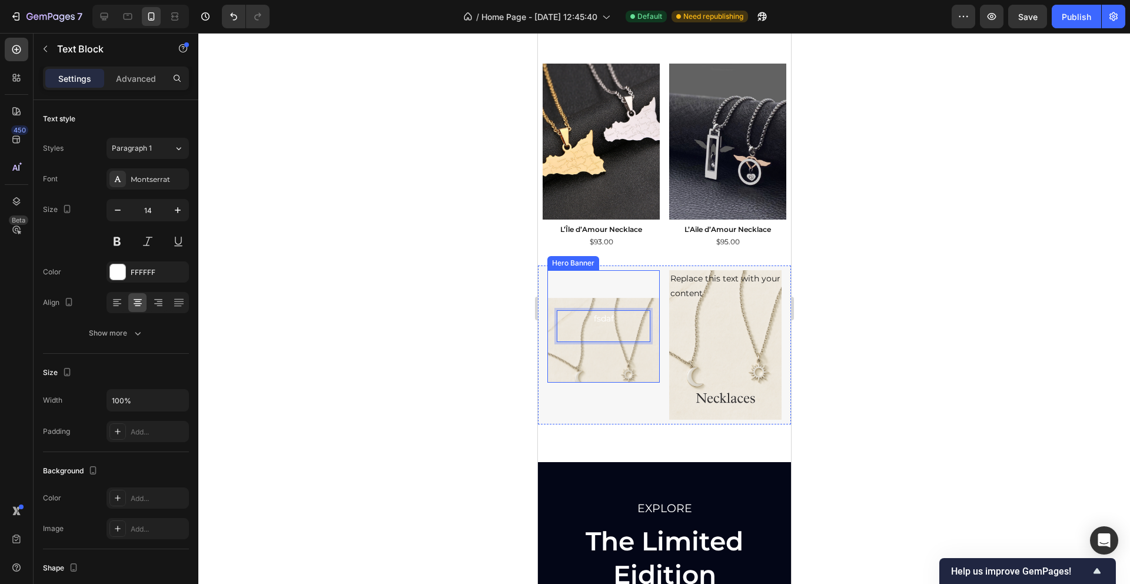
scroll to position [671, 0]
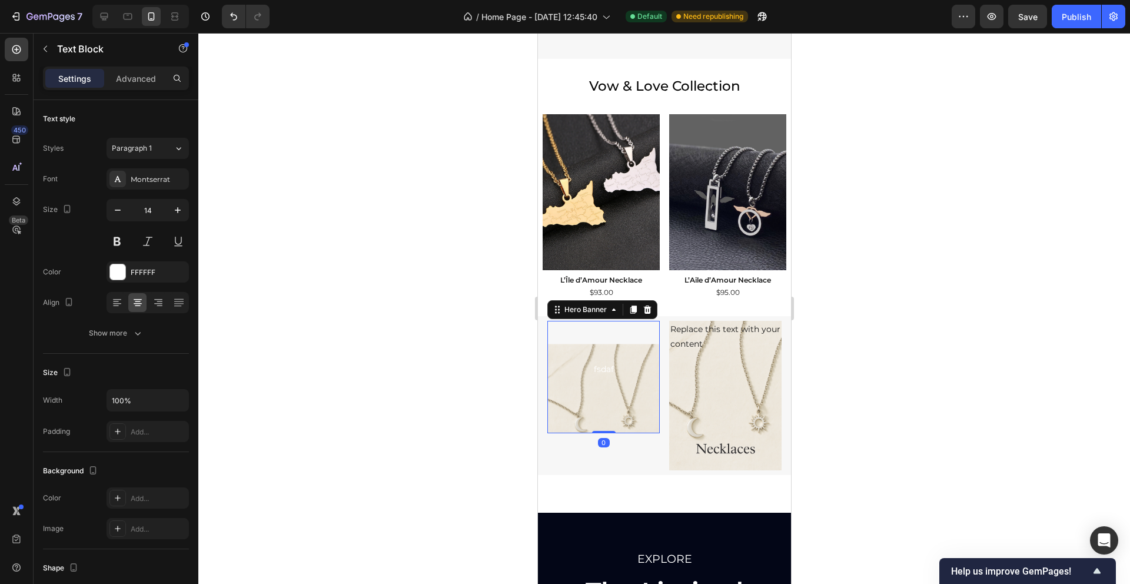
click at [582, 324] on div "Background Image" at bounding box center [603, 400] width 112 height 169
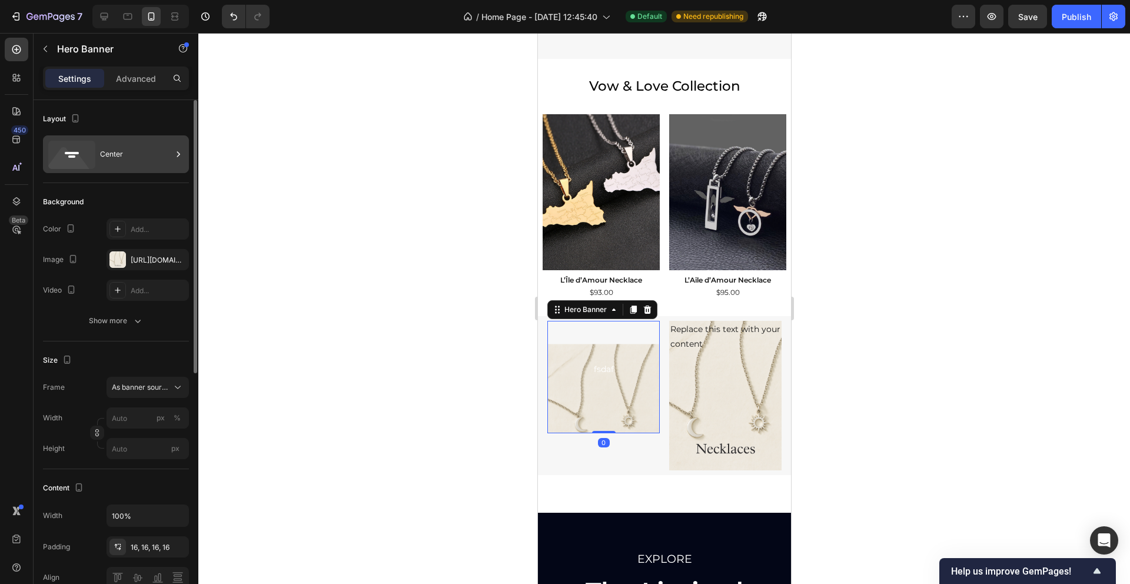
click at [111, 150] on div "Center" at bounding box center [136, 154] width 72 height 27
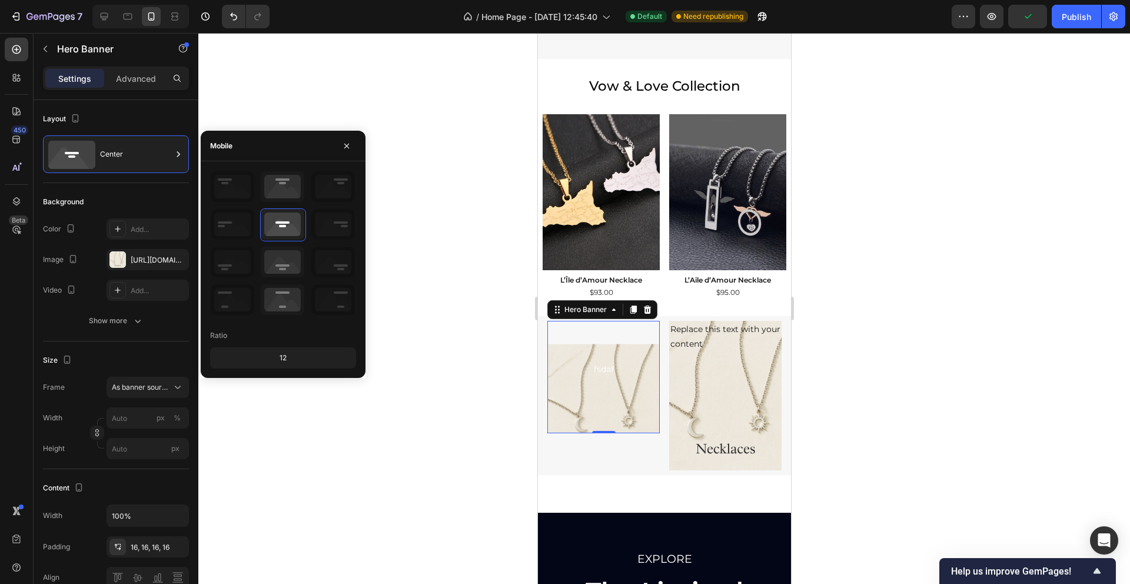
click at [282, 358] on div "12" at bounding box center [282, 357] width 141 height 16
click at [282, 354] on div "12" at bounding box center [282, 357] width 141 height 16
click at [282, 262] on icon at bounding box center [283, 262] width 44 height 31
click at [279, 288] on icon at bounding box center [283, 299] width 44 height 31
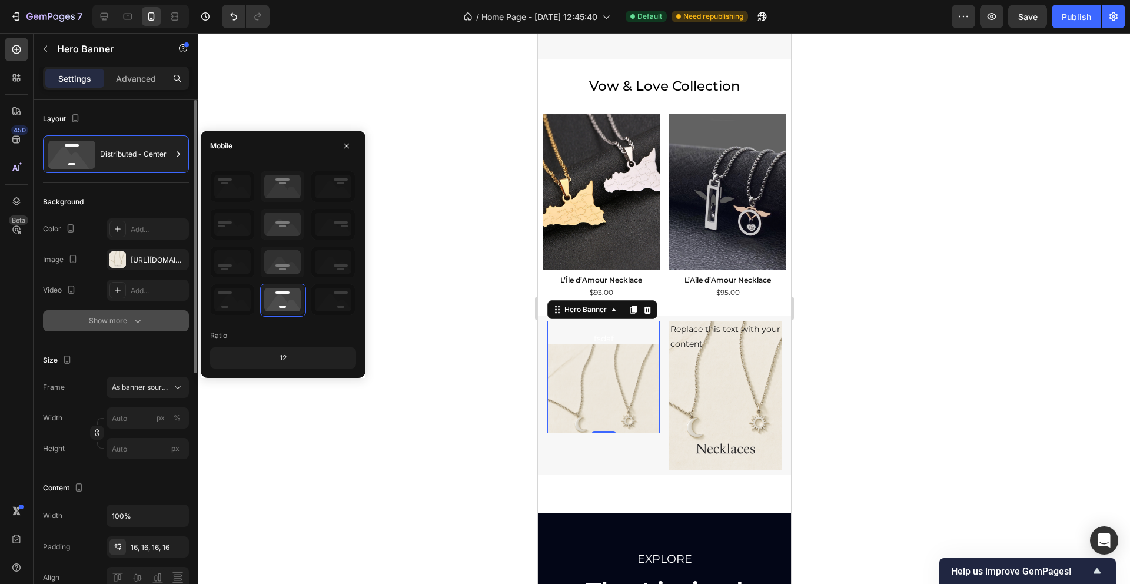
click at [132, 317] on icon "button" at bounding box center [138, 321] width 12 height 12
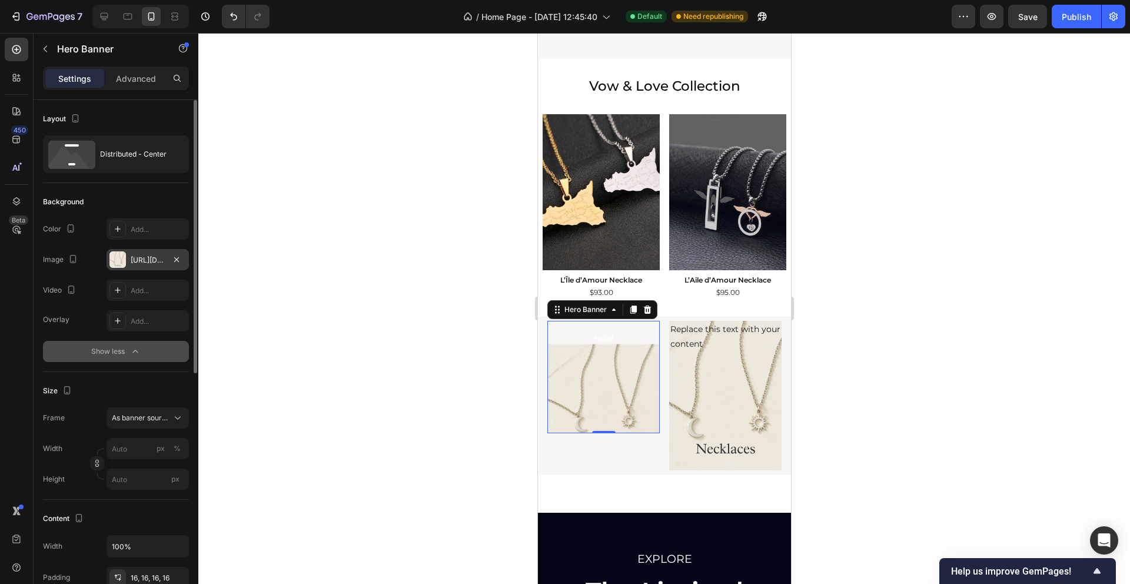
click at [124, 257] on div at bounding box center [117, 259] width 16 height 16
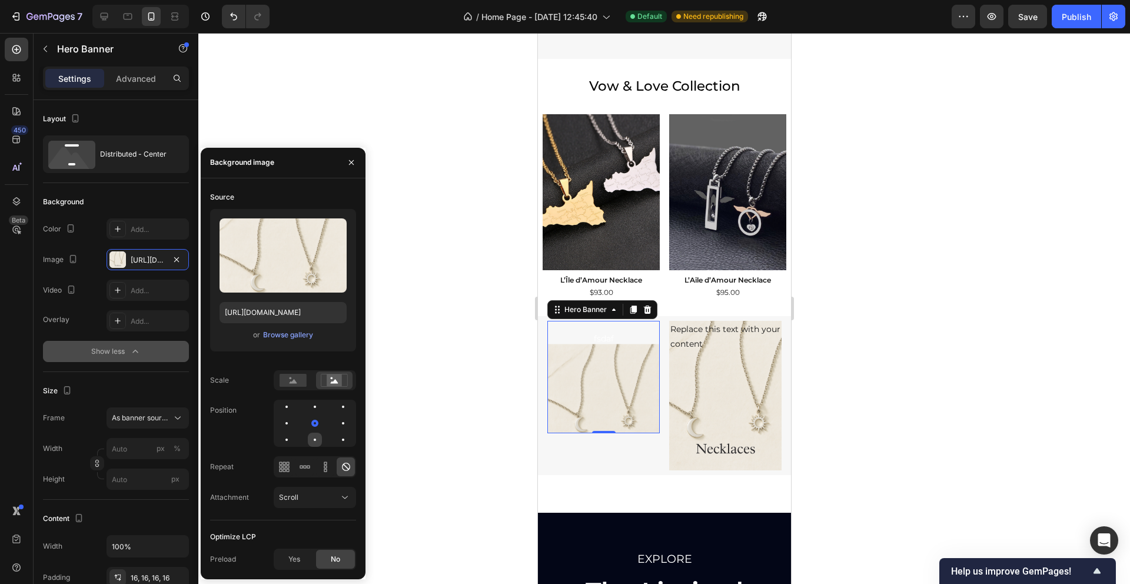
click at [317, 440] on div at bounding box center [315, 439] width 14 height 14
click at [316, 418] on div at bounding box center [315, 423] width 14 height 14
click at [283, 468] on icon at bounding box center [284, 467] width 12 height 12
click at [343, 495] on icon at bounding box center [345, 497] width 12 height 12
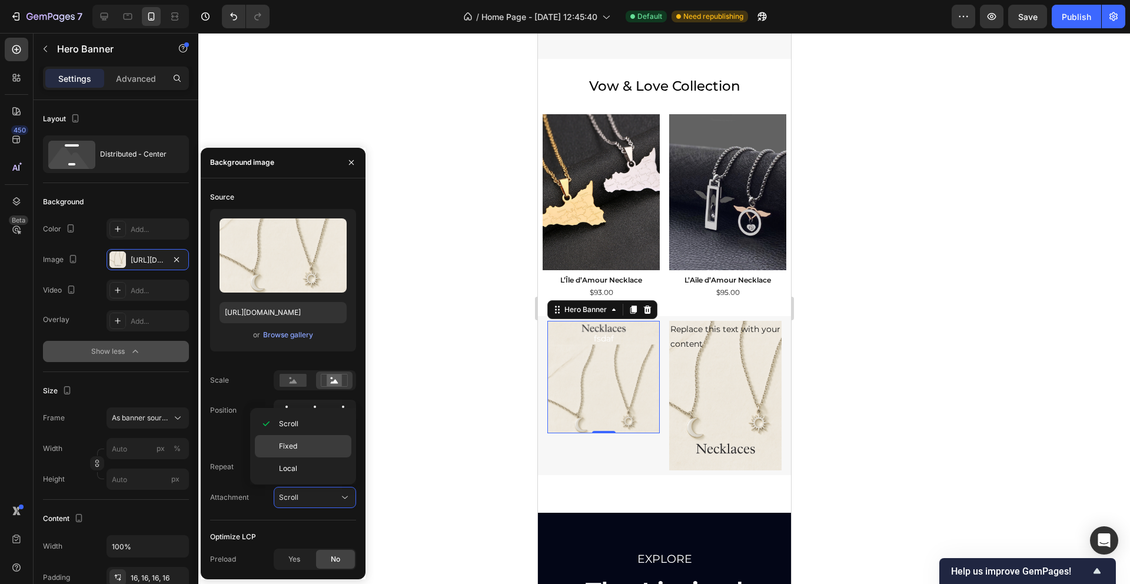
click at [302, 444] on p "Fixed" at bounding box center [312, 446] width 67 height 11
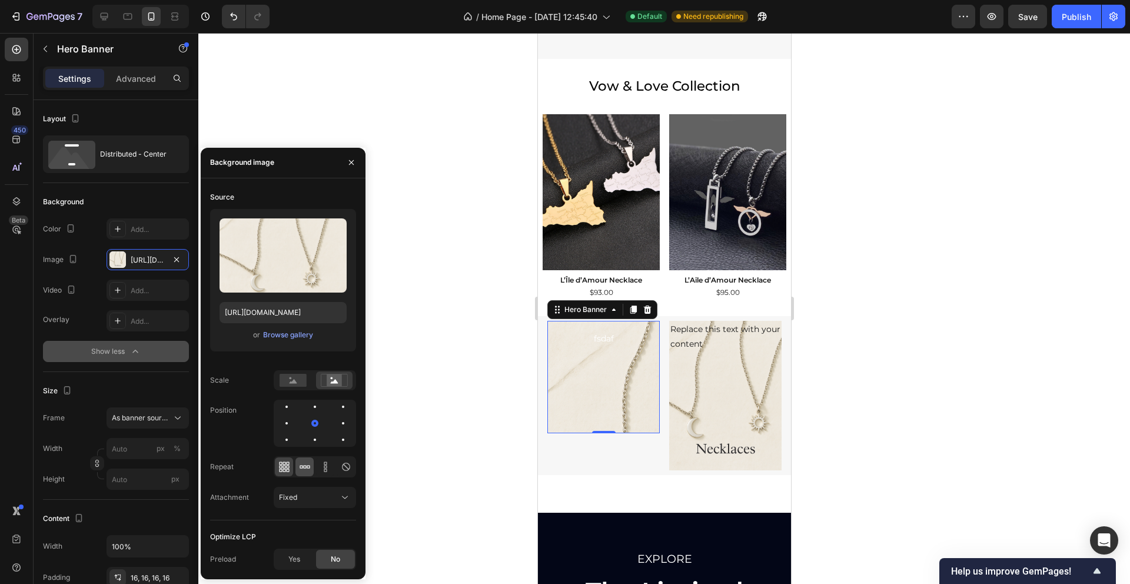
click at [303, 467] on icon at bounding box center [304, 466] width 3 height 3
click at [324, 468] on icon at bounding box center [325, 467] width 12 height 12
click at [345, 470] on icon at bounding box center [346, 466] width 8 height 8
click at [347, 502] on icon at bounding box center [345, 497] width 12 height 12
click at [311, 472] on p "Local" at bounding box center [312, 468] width 67 height 11
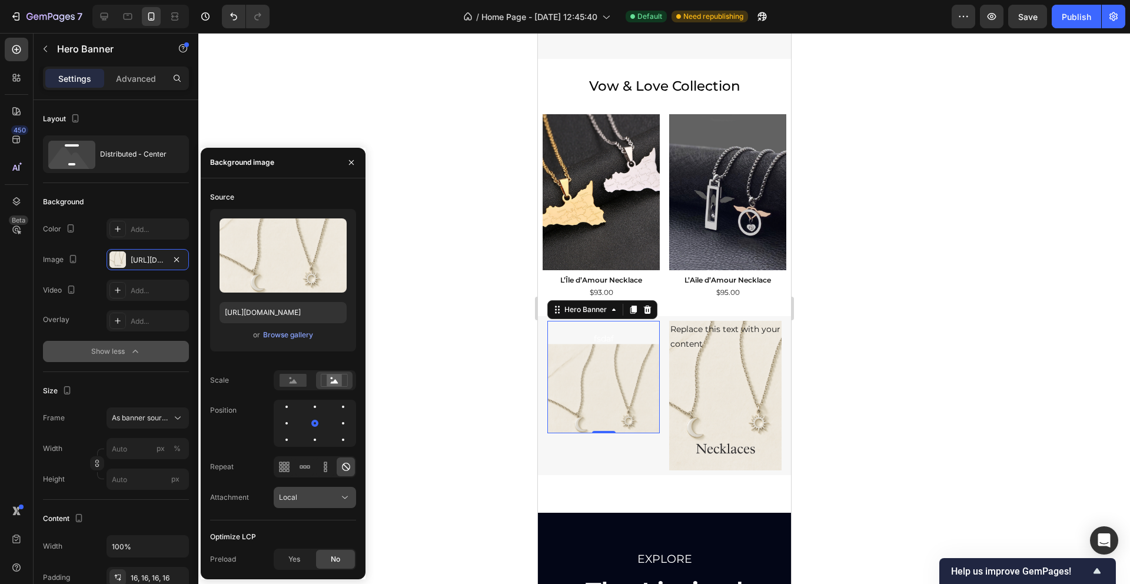
click at [347, 502] on icon at bounding box center [345, 497] width 12 height 12
click at [295, 431] on div "Scroll" at bounding box center [303, 423] width 96 height 22
click at [294, 562] on span "Yes" at bounding box center [294, 559] width 12 height 11
click at [329, 559] on div "No" at bounding box center [335, 559] width 39 height 19
click at [294, 379] on icon at bounding box center [293, 381] width 8 height 4
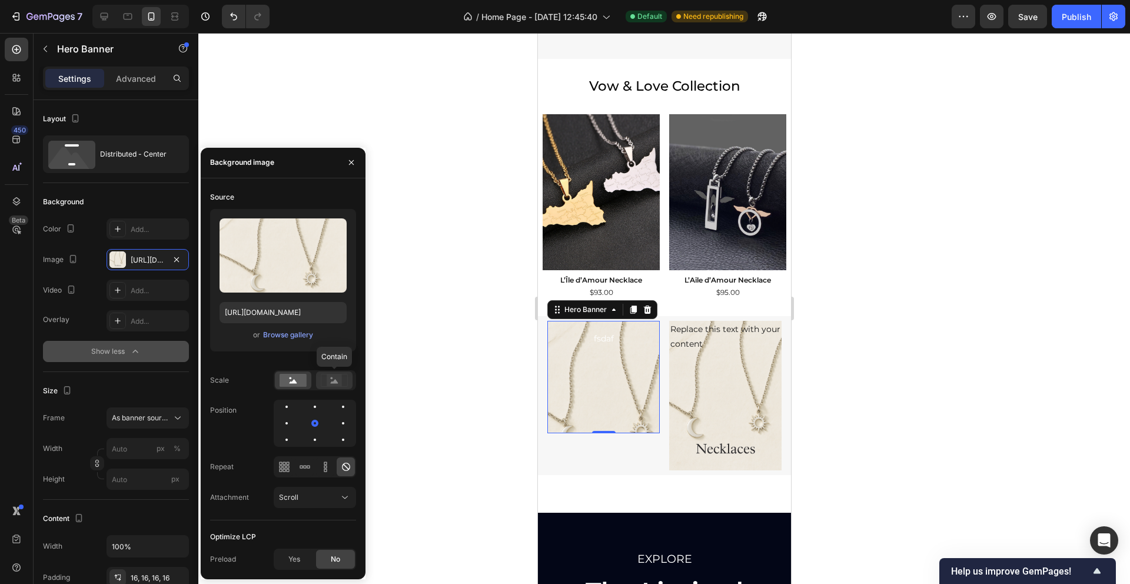
click at [345, 379] on icon at bounding box center [334, 380] width 27 height 13
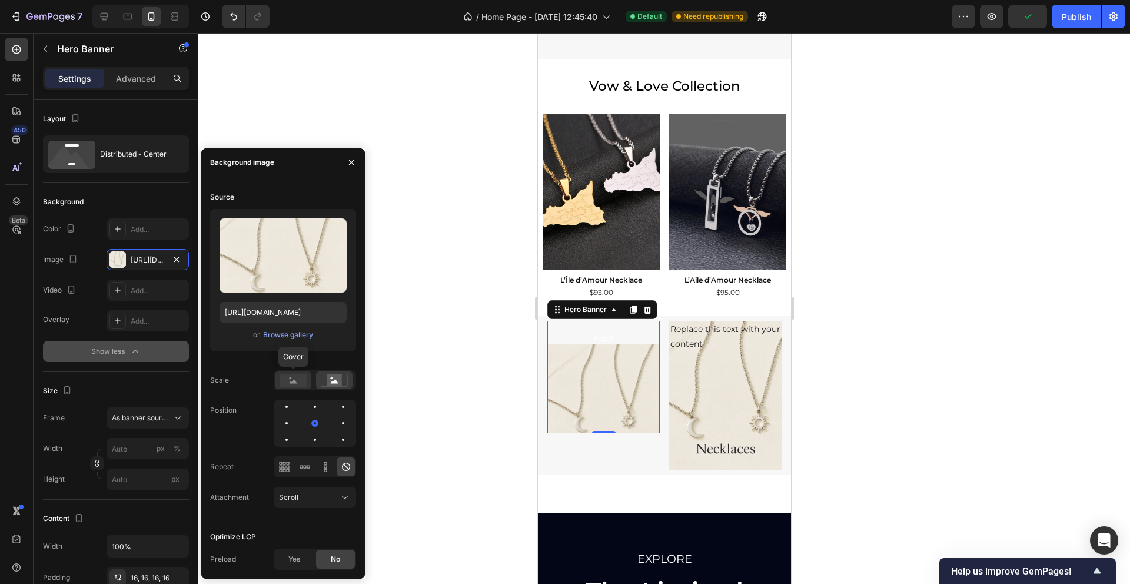
click at [298, 380] on rect at bounding box center [292, 380] width 27 height 13
click at [289, 431] on div at bounding box center [315, 422] width 82 height 47
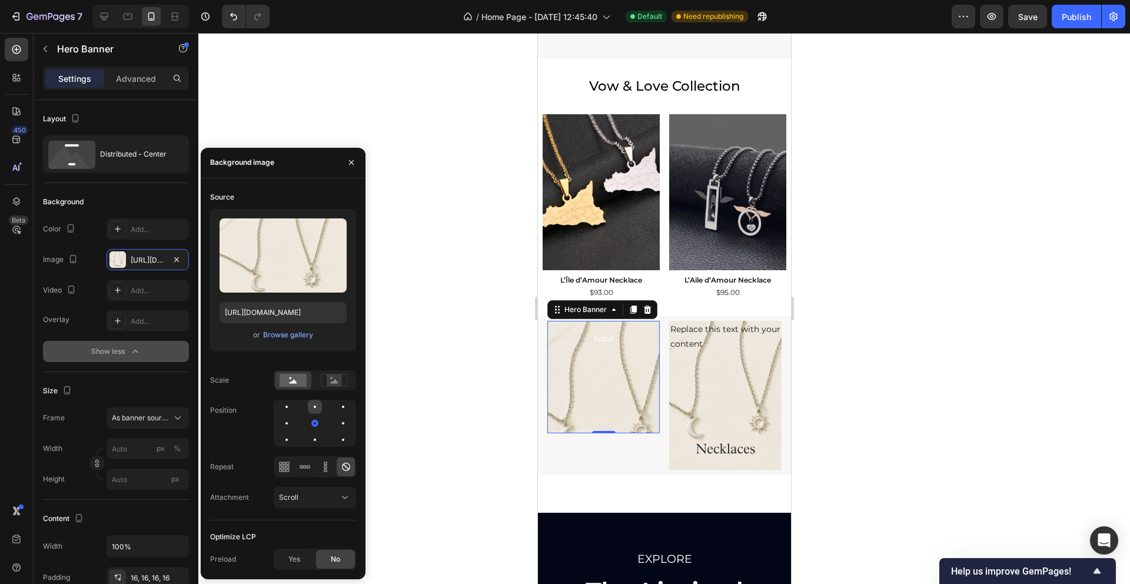
click at [314, 407] on div at bounding box center [315, 406] width 2 height 2
click at [318, 439] on div at bounding box center [315, 439] width 14 height 14
click at [328, 468] on icon at bounding box center [325, 467] width 12 height 12
click at [306, 468] on icon at bounding box center [305, 467] width 12 height 12
click at [279, 464] on icon at bounding box center [280, 462] width 3 height 3
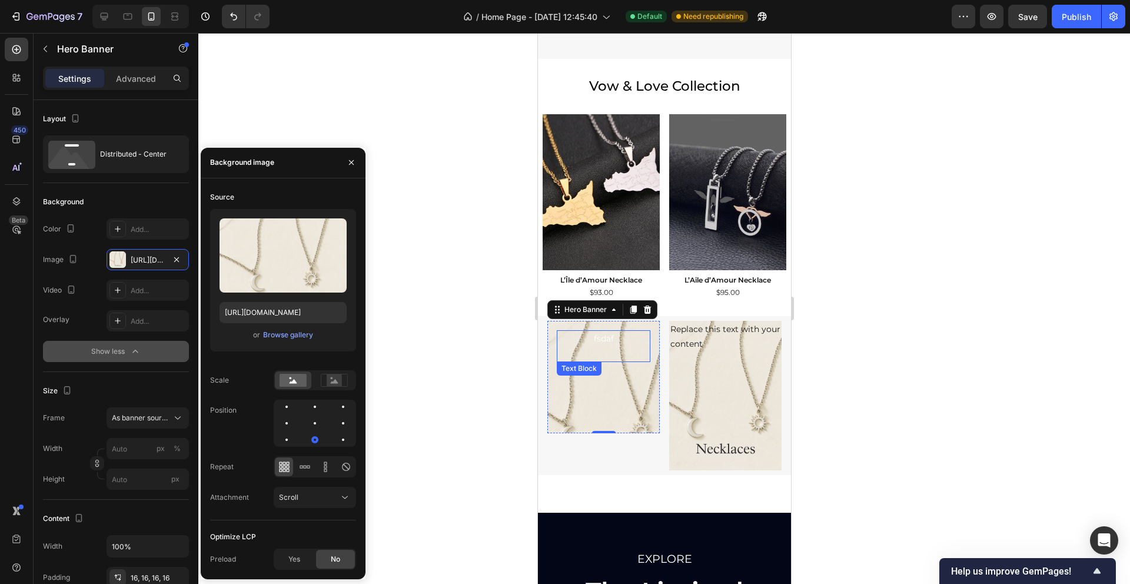
click at [603, 337] on p "fsdaf" at bounding box center [602, 338] width 91 height 15
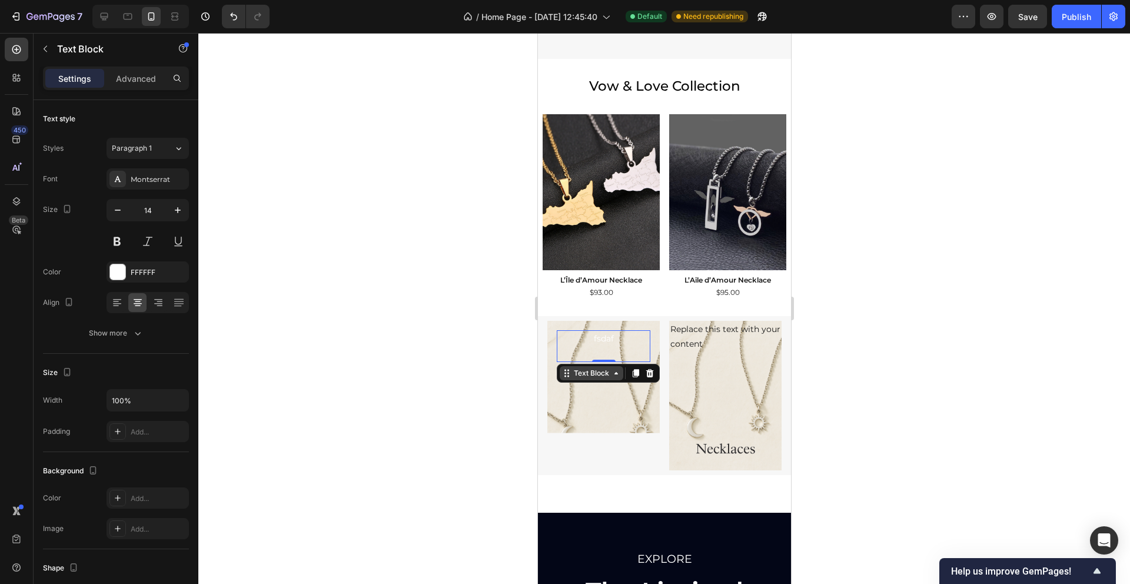
click at [566, 378] on div "Text Block" at bounding box center [591, 373] width 64 height 14
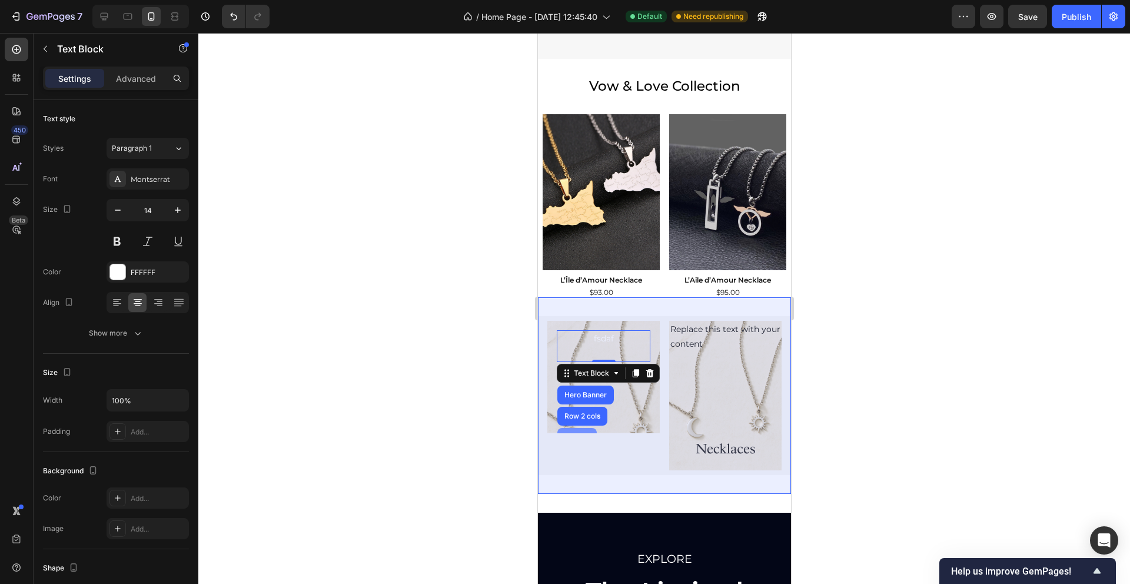
click at [578, 428] on div "Section" at bounding box center [576, 437] width 39 height 19
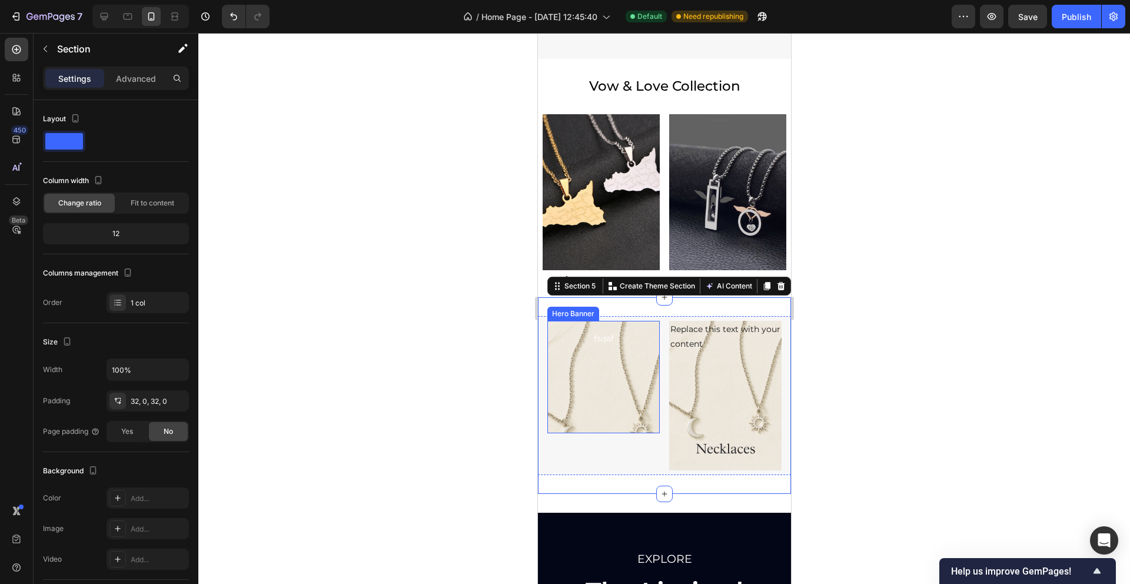
click at [605, 413] on div "fsdaf Text Block" at bounding box center [603, 377] width 94 height 94
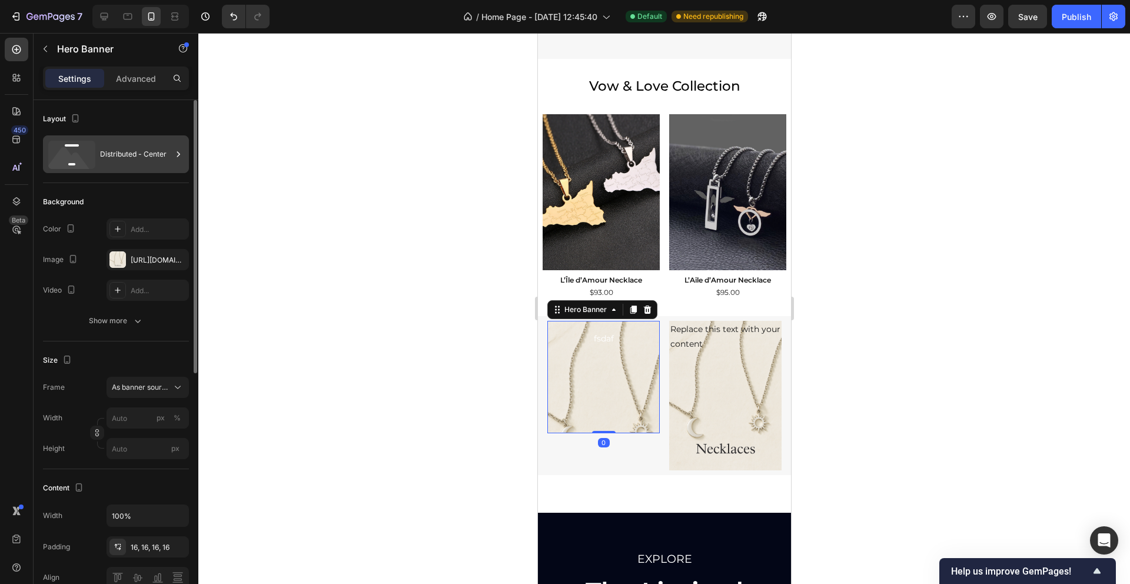
click at [122, 145] on div "Distributed - Center" at bounding box center [136, 154] width 72 height 27
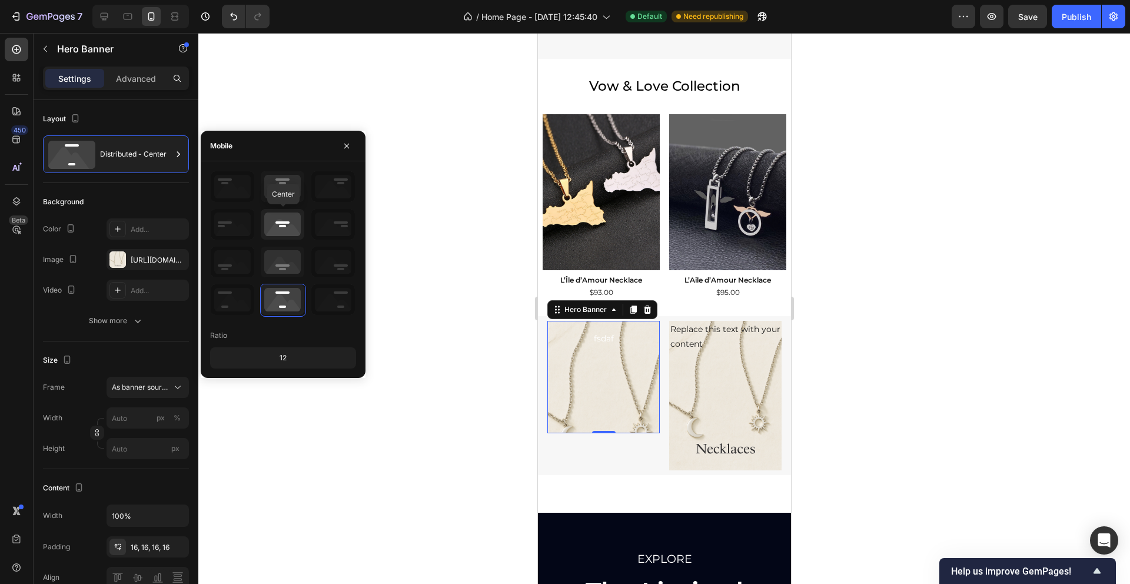
click at [282, 227] on icon at bounding box center [283, 224] width 44 height 31
click at [282, 274] on icon at bounding box center [283, 262] width 44 height 31
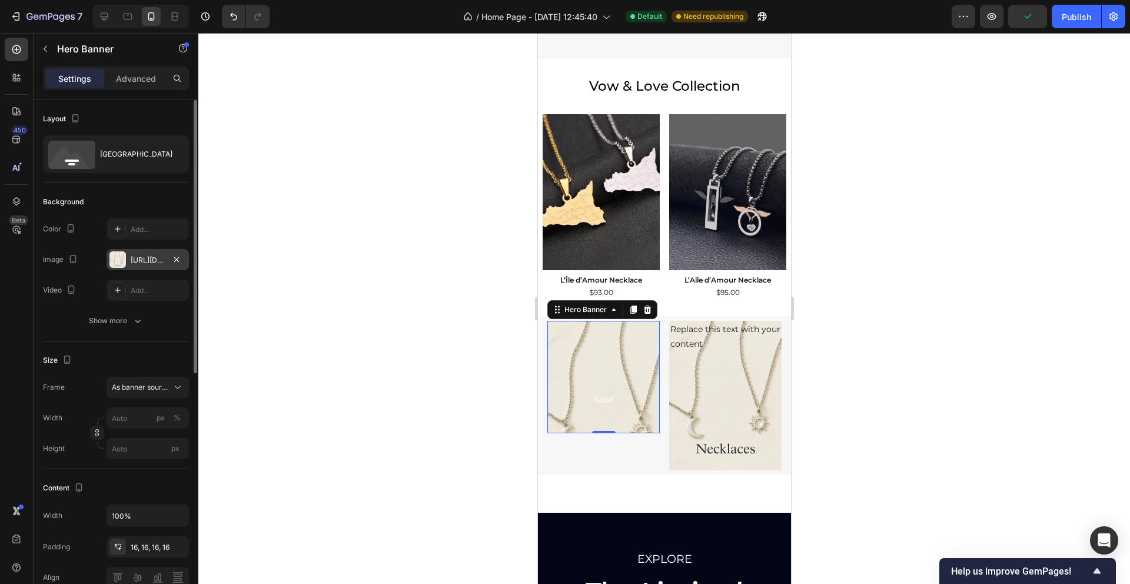
click at [126, 261] on div "[URL][DOMAIN_NAME]" at bounding box center [147, 259] width 82 height 21
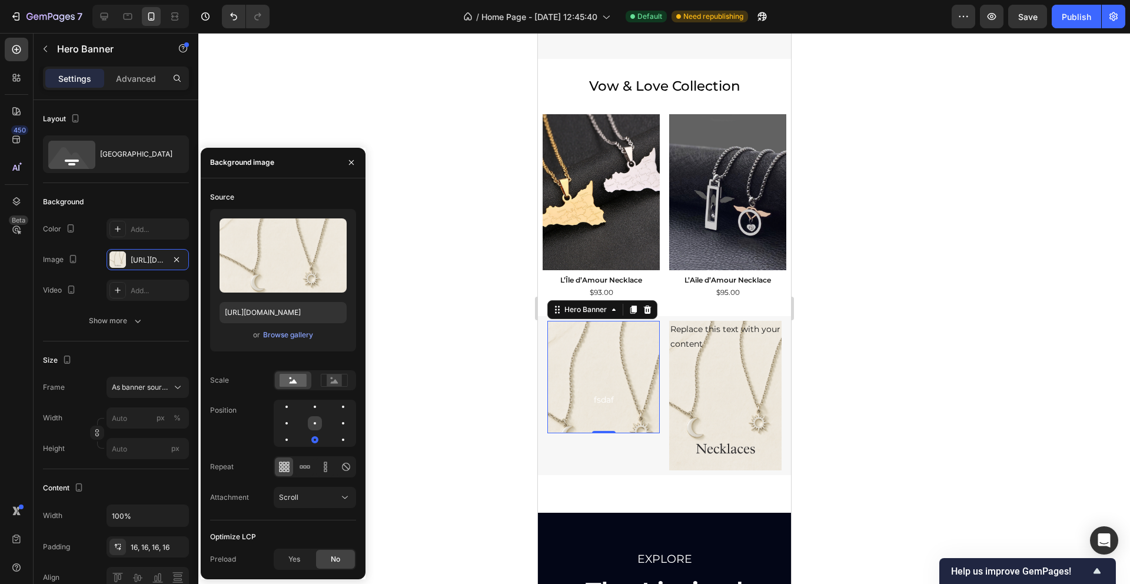
click at [312, 428] on div at bounding box center [315, 423] width 14 height 14
click at [286, 426] on div at bounding box center [286, 423] width 14 height 14
click at [317, 405] on div at bounding box center [315, 406] width 14 height 14
click at [345, 427] on div at bounding box center [343, 423] width 14 height 14
click at [343, 411] on div at bounding box center [343, 406] width 14 height 14
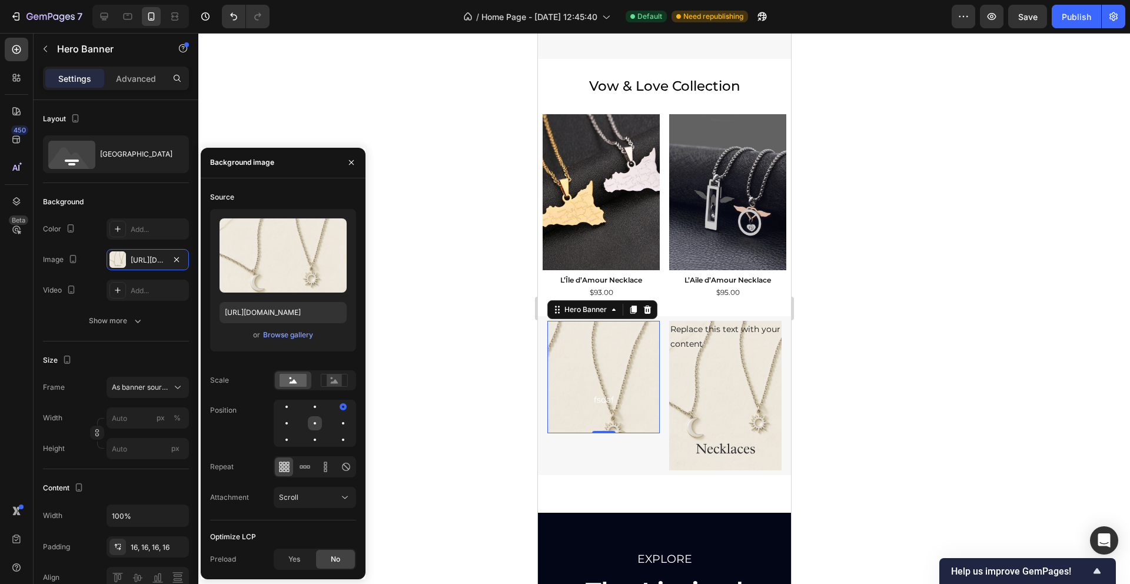
click at [315, 422] on div at bounding box center [315, 423] width 14 height 14
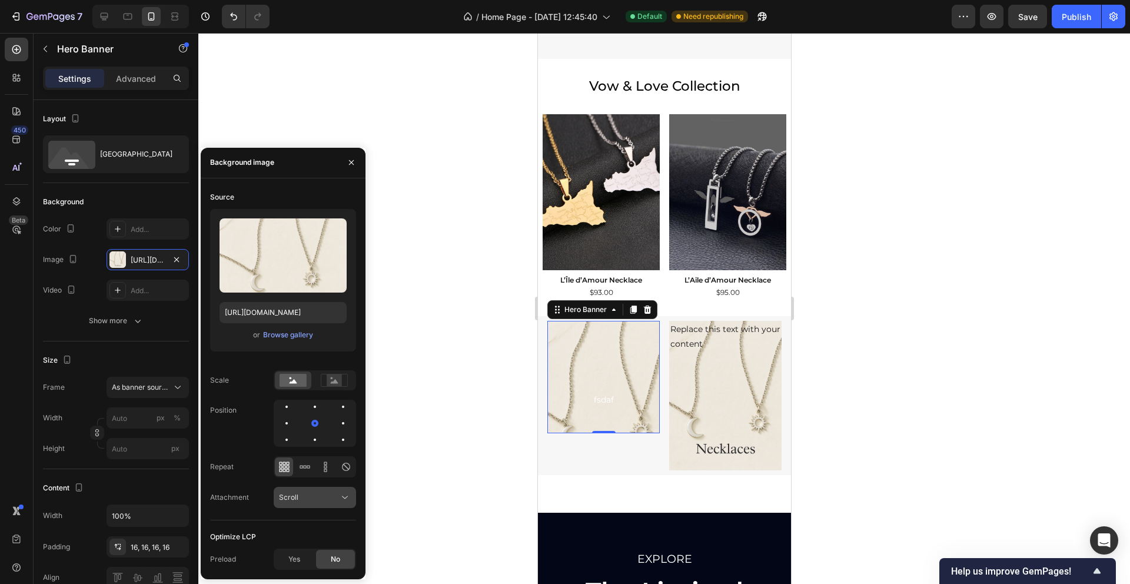
click at [340, 502] on icon at bounding box center [345, 497] width 12 height 12
click at [307, 447] on p "Fixed" at bounding box center [312, 446] width 67 height 11
click at [342, 494] on icon at bounding box center [345, 497] width 12 height 12
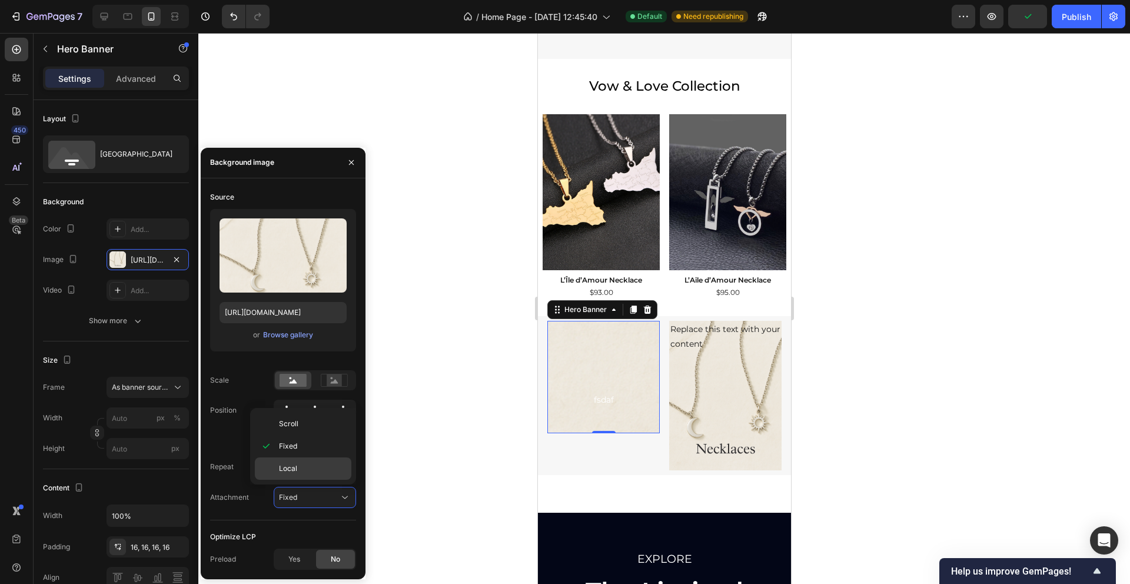
click at [300, 463] on p "Local" at bounding box center [312, 468] width 67 height 11
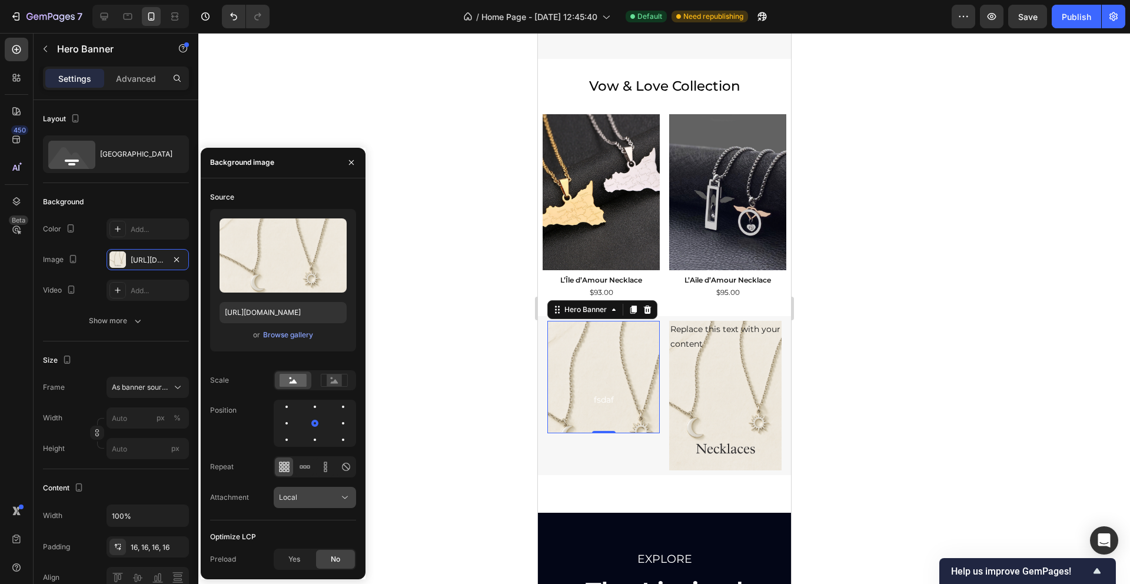
click at [344, 497] on icon at bounding box center [345, 497] width 12 height 12
click at [302, 425] on p "Scroll" at bounding box center [312, 423] width 67 height 11
click at [333, 499] on div "Scroll" at bounding box center [309, 497] width 60 height 11
click at [299, 467] on p "Local" at bounding box center [312, 468] width 67 height 11
click at [327, 381] on icon at bounding box center [334, 380] width 27 height 13
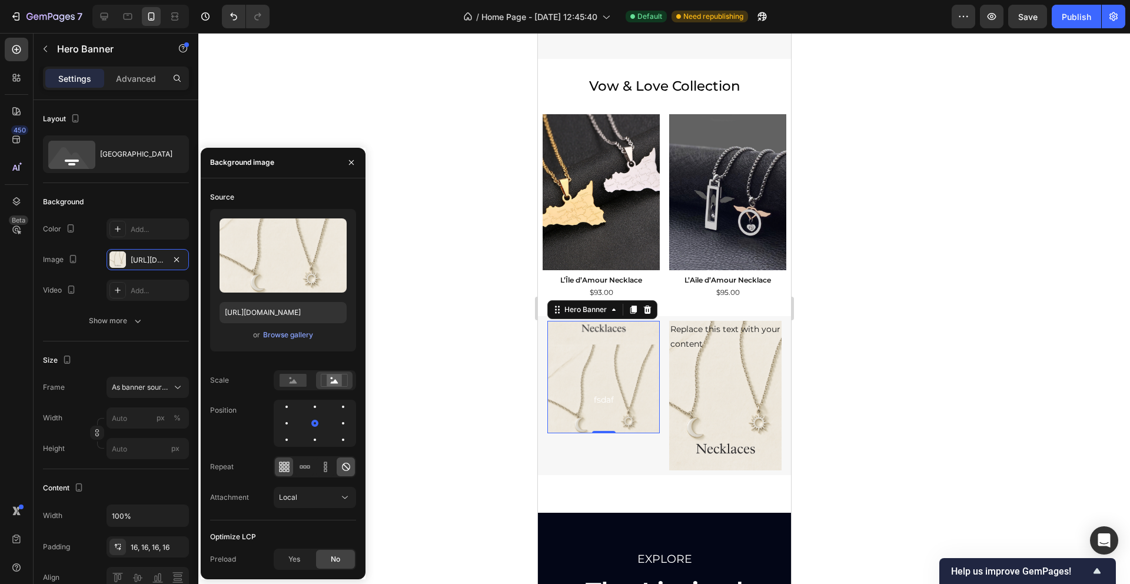
click at [347, 469] on icon at bounding box center [346, 466] width 8 height 8
click at [491, 438] on div at bounding box center [663, 308] width 931 height 551
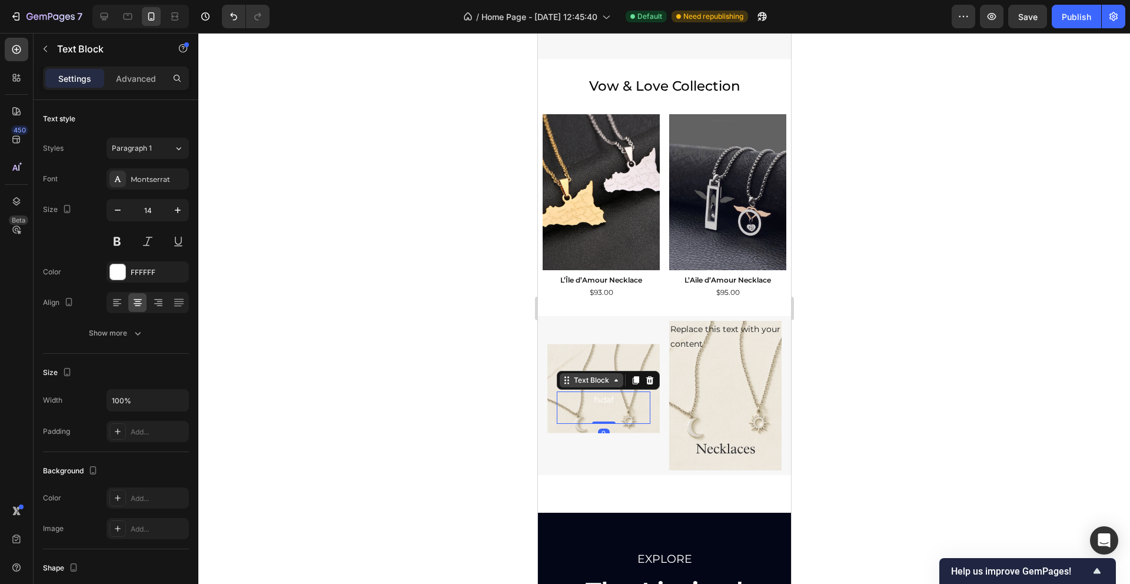
click at [565, 384] on icon at bounding box center [565, 379] width 9 height 9
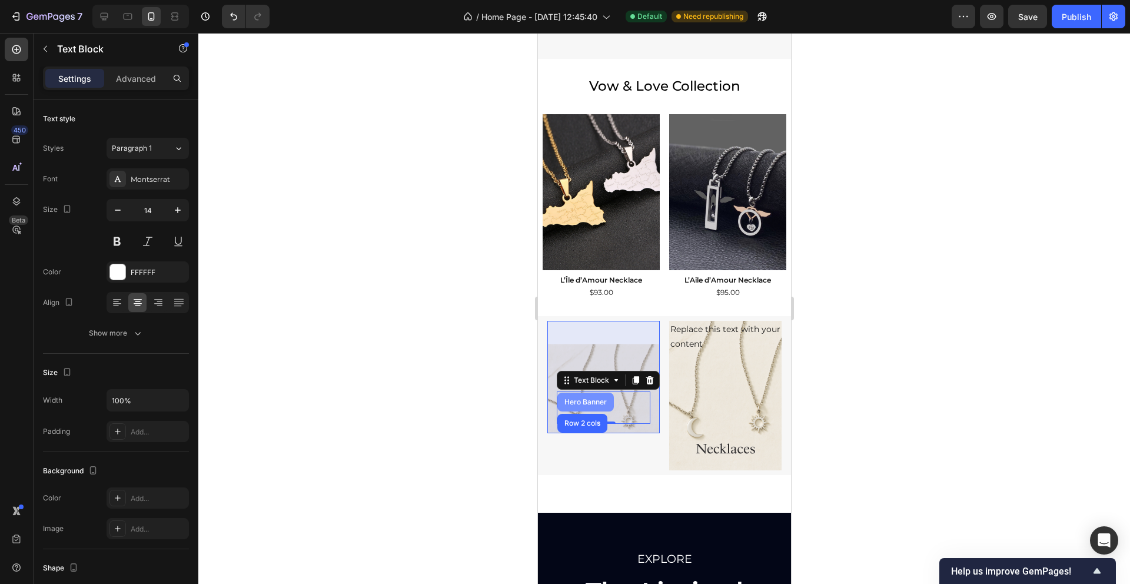
click at [575, 405] on div "Hero Banner" at bounding box center [584, 401] width 47 height 7
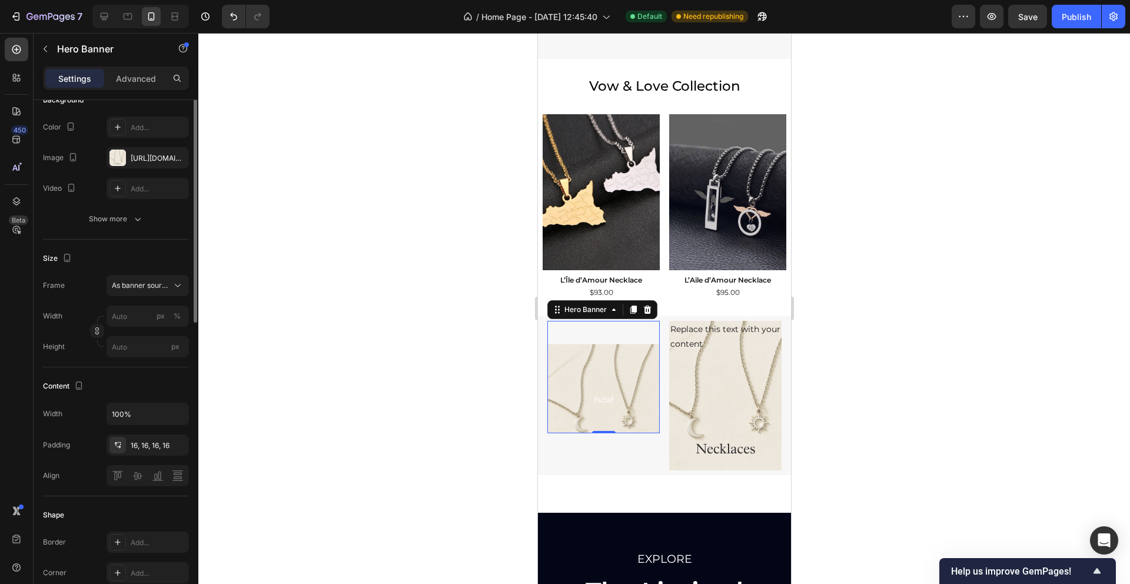
scroll to position [141, 0]
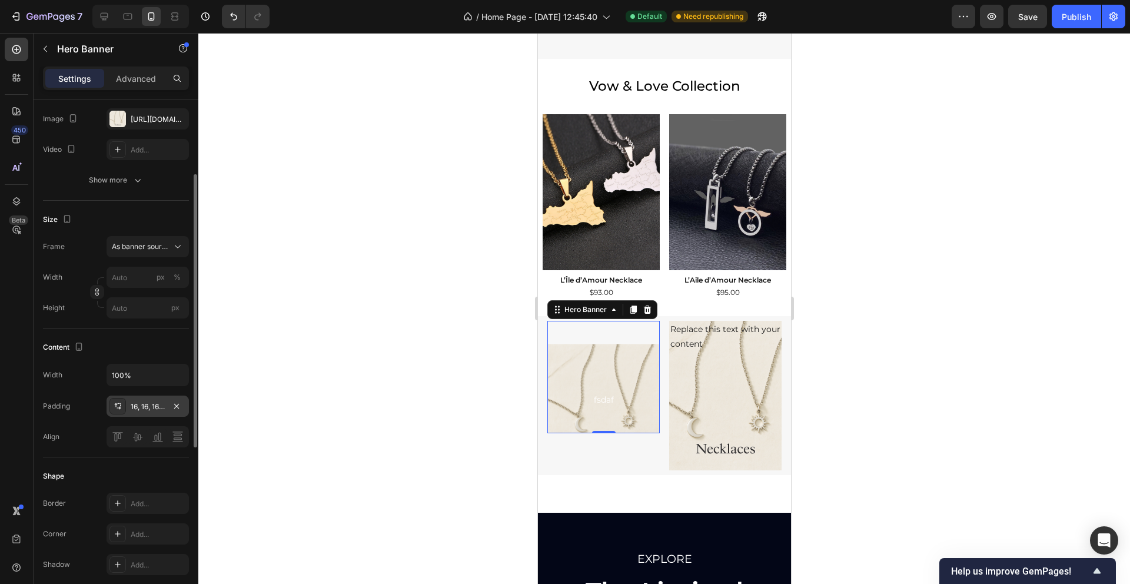
click at [135, 406] on div "16, 16, 16, 16" at bounding box center [148, 406] width 34 height 11
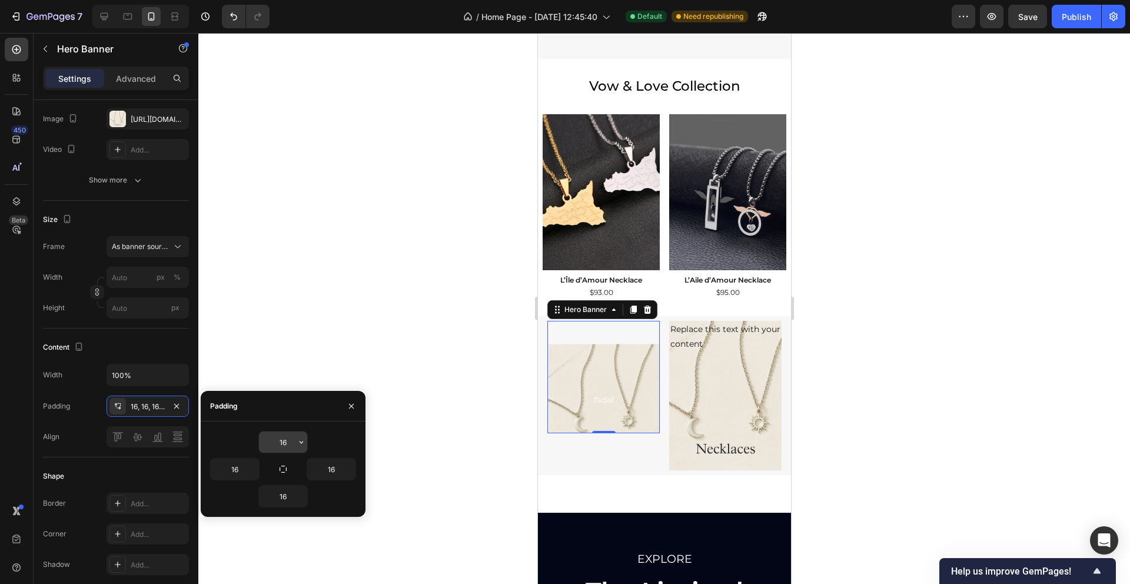
click at [279, 447] on input "16" at bounding box center [283, 441] width 48 height 21
click at [280, 445] on input "16" at bounding box center [283, 441] width 48 height 21
click at [281, 445] on input "16" at bounding box center [283, 441] width 48 height 21
click at [298, 445] on icon "button" at bounding box center [301, 441] width 9 height 9
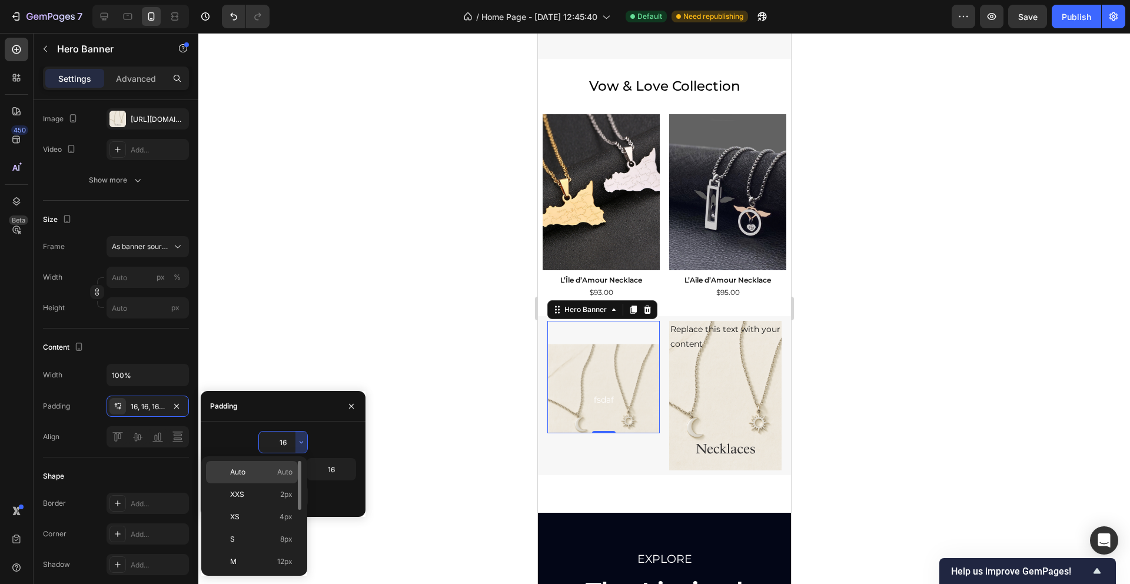
click at [271, 474] on p "Auto Auto" at bounding box center [261, 472] width 62 height 11
type input "Auto"
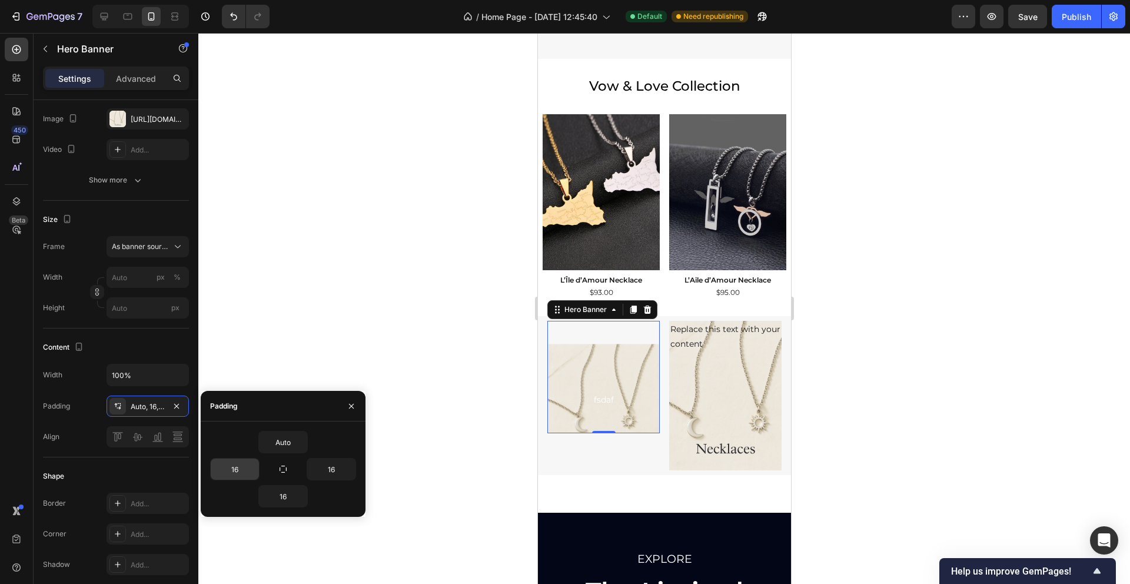
click at [241, 473] on input "16" at bounding box center [235, 468] width 48 height 21
click at [254, 472] on icon "button" at bounding box center [252, 468] width 9 height 9
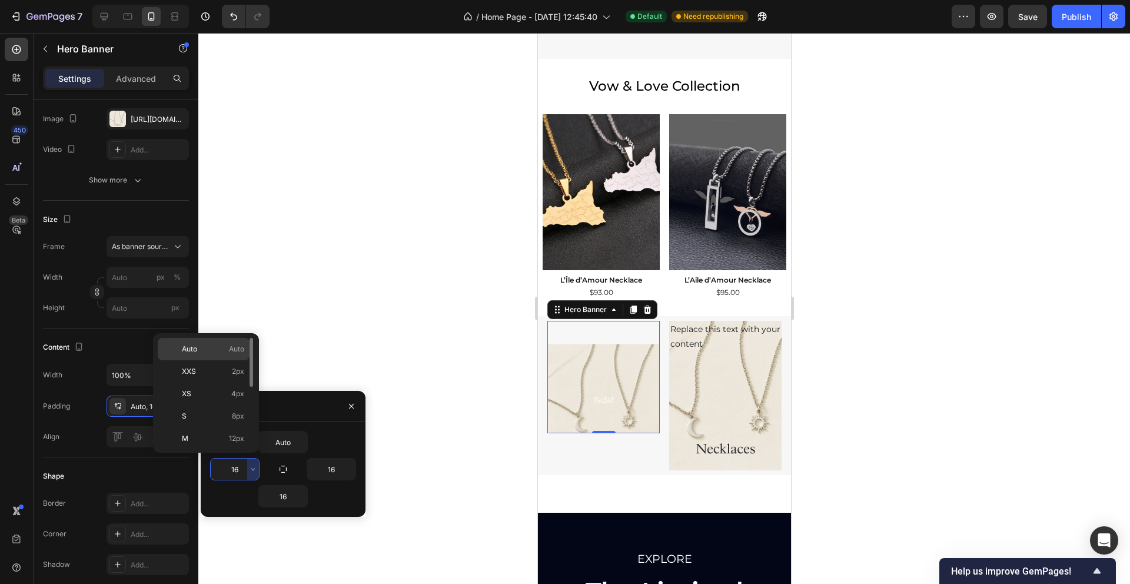
click at [235, 350] on span "Auto" at bounding box center [236, 349] width 15 height 11
type input "Auto"
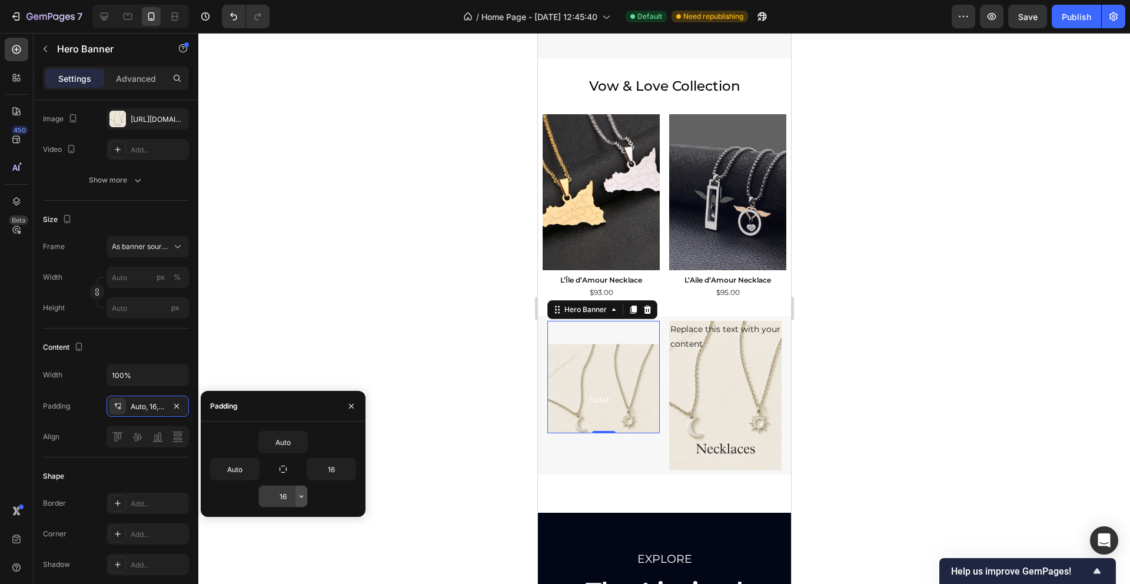
click at [301, 497] on icon "button" at bounding box center [301, 496] width 4 height 2
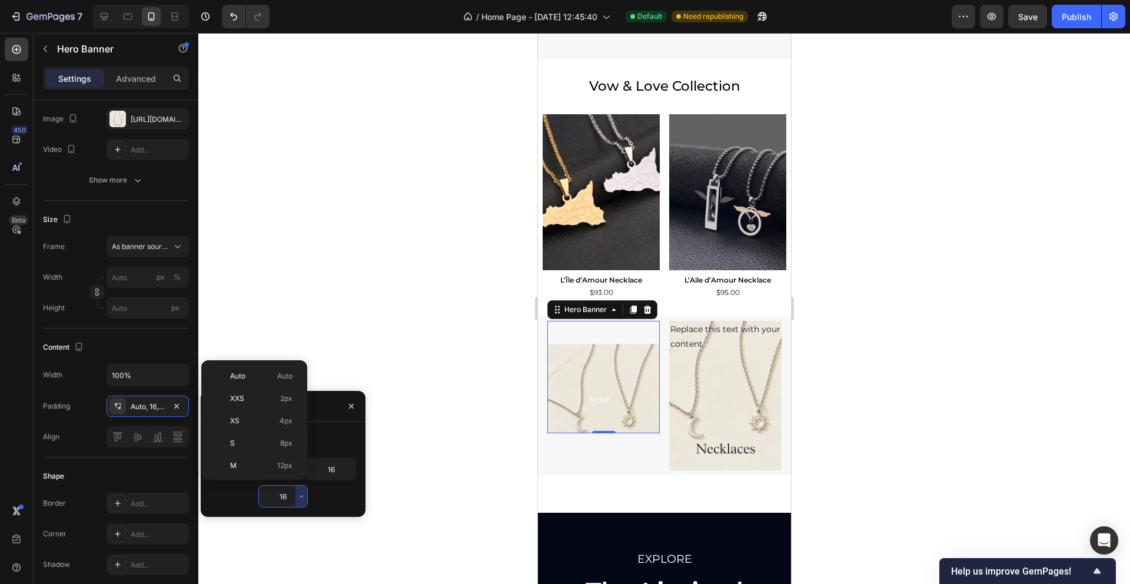
click at [279, 364] on div "Auto Auto XXS 2px XS 4px S 8px M 12px L 16px XL 24px 2XL 32px 3XL 48px 4XL 80px…" at bounding box center [254, 419] width 106 height 119
click at [279, 374] on span "Auto" at bounding box center [284, 376] width 15 height 11
type input "Auto"
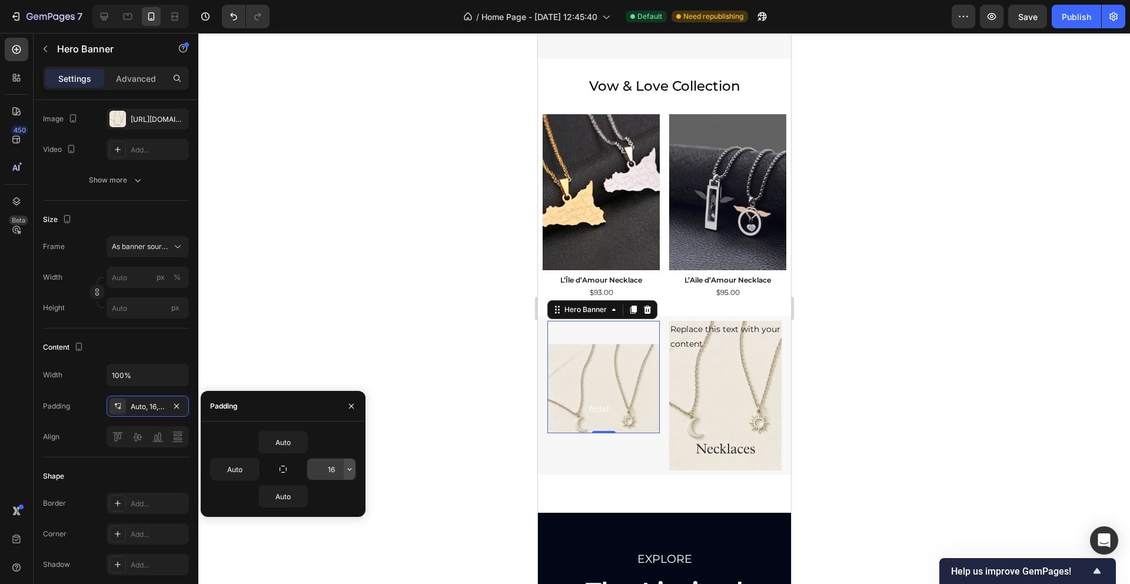
click at [347, 469] on icon "button" at bounding box center [349, 468] width 9 height 9
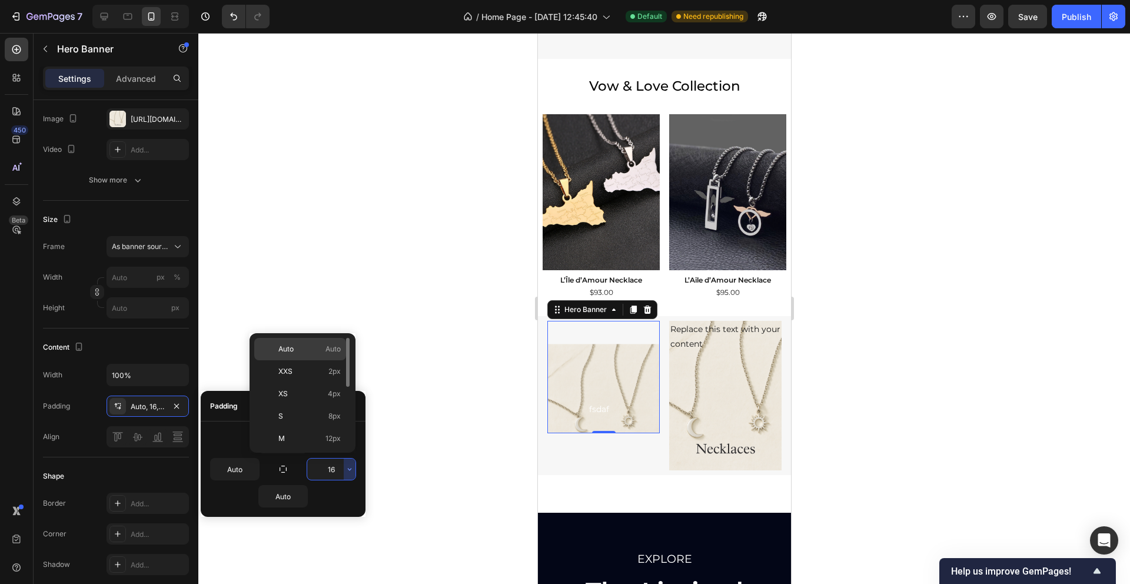
click at [321, 338] on div "Auto Auto" at bounding box center [300, 349] width 92 height 22
type input "Auto"
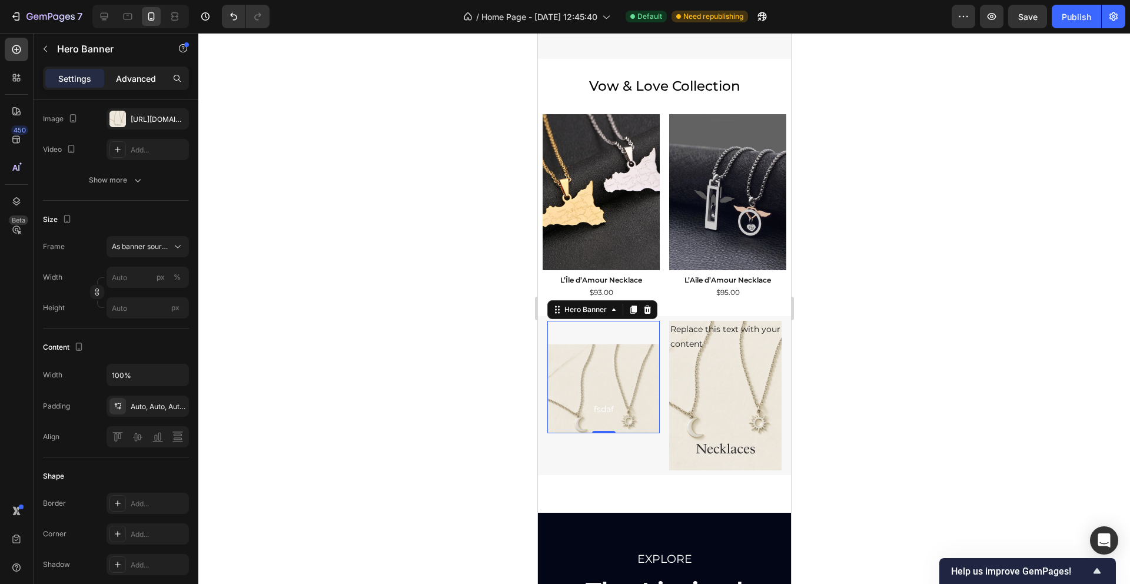
click at [140, 74] on p "Advanced" at bounding box center [136, 78] width 40 height 12
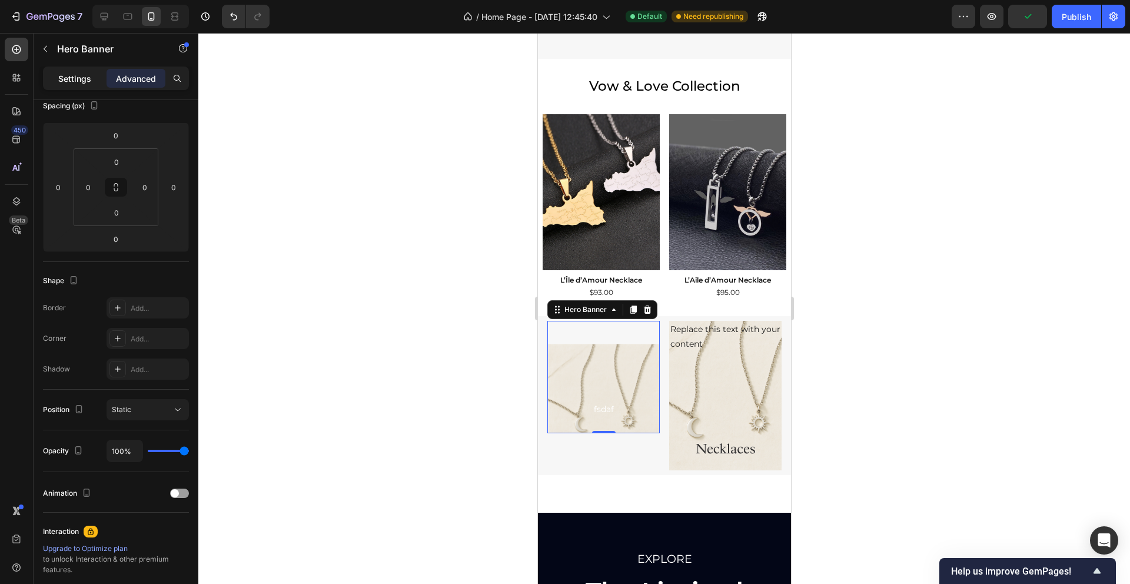
click at [74, 85] on div "Settings" at bounding box center [74, 78] width 59 height 19
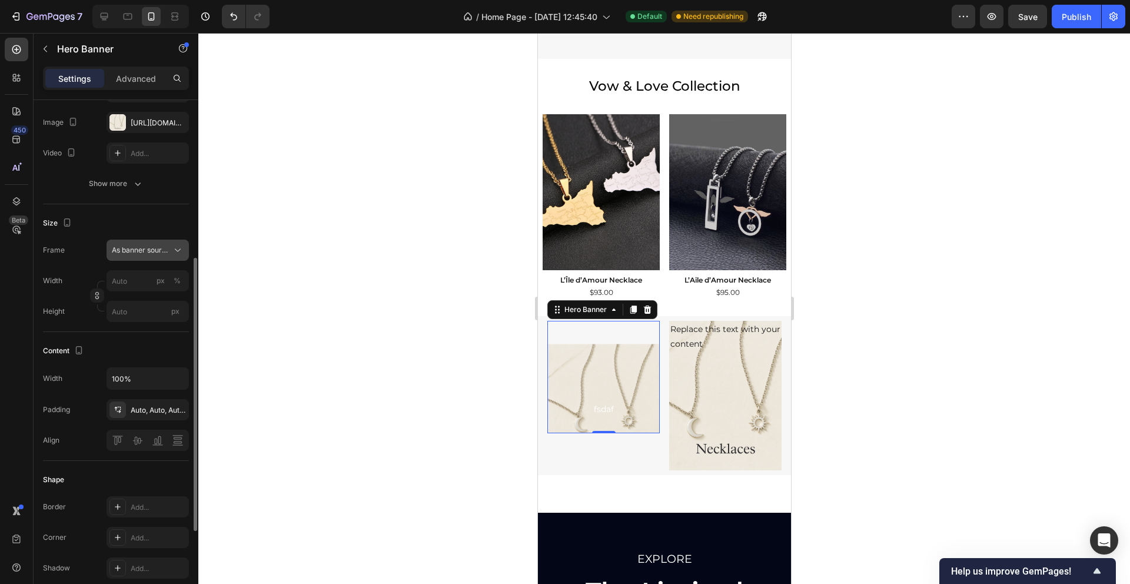
scroll to position [129, 0]
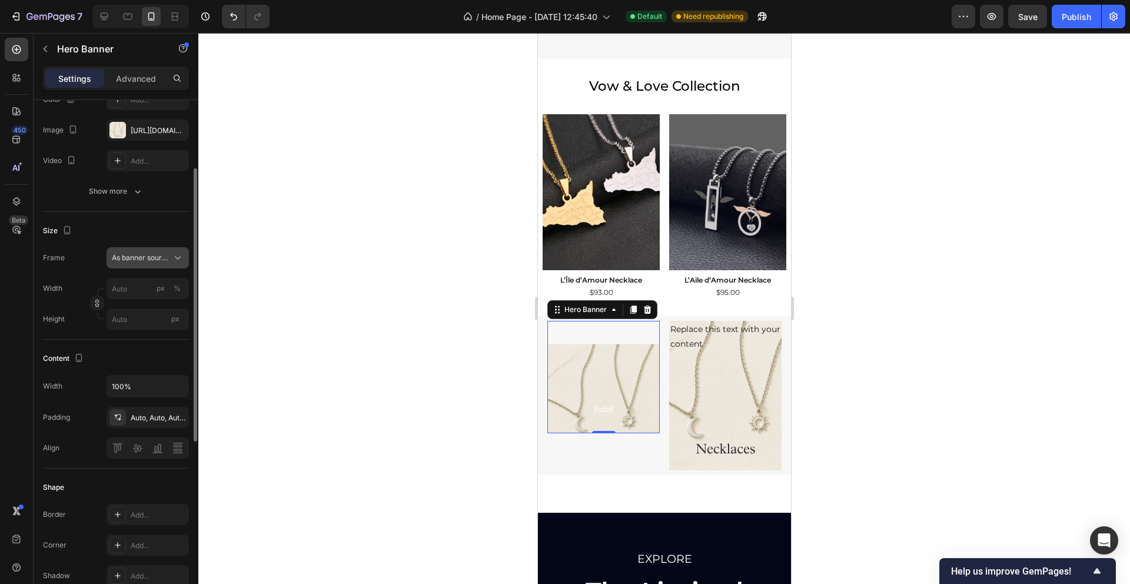
click at [172, 264] on button "As banner source" at bounding box center [147, 257] width 82 height 21
click at [154, 285] on span "As banner source" at bounding box center [140, 286] width 58 height 11
click at [169, 261] on div "As banner source" at bounding box center [148, 258] width 72 height 12
click at [125, 305] on span "Custom" at bounding box center [124, 307] width 26 height 11
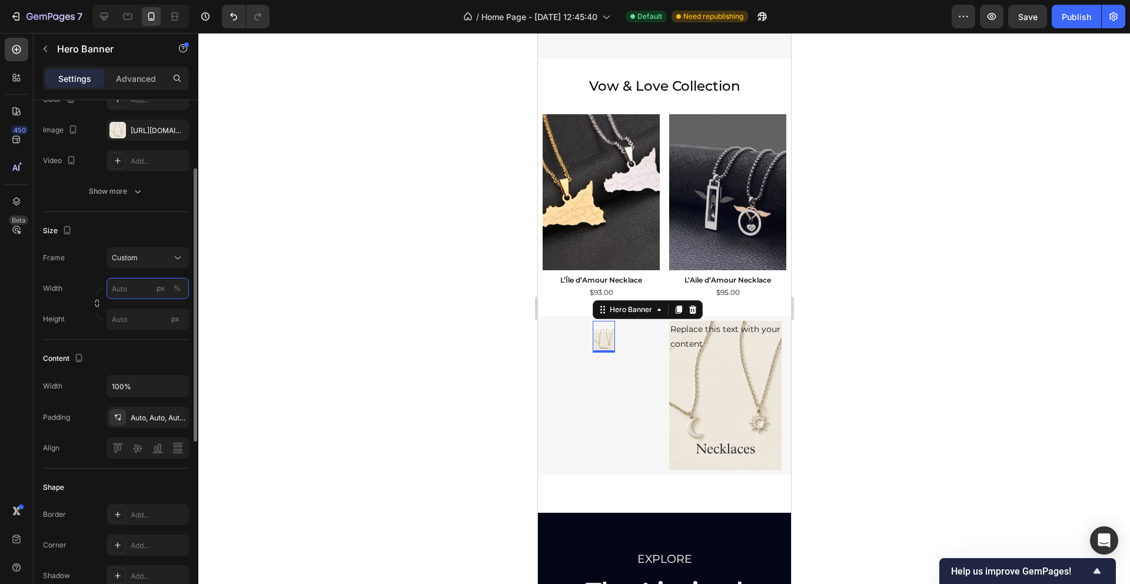
click at [132, 293] on input "px %" at bounding box center [147, 288] width 82 height 21
click at [141, 315] on p "Full 100%" at bounding box center [145, 316] width 68 height 11
type input "100"
click at [141, 322] on input "px" at bounding box center [147, 318] width 82 height 21
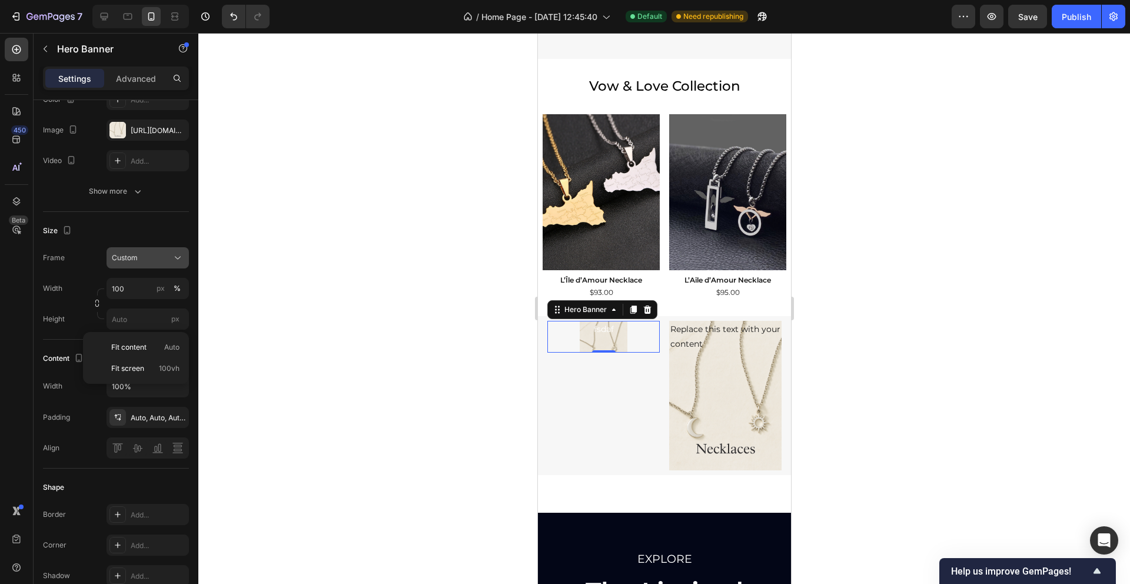
click at [177, 260] on icon at bounding box center [178, 258] width 12 height 12
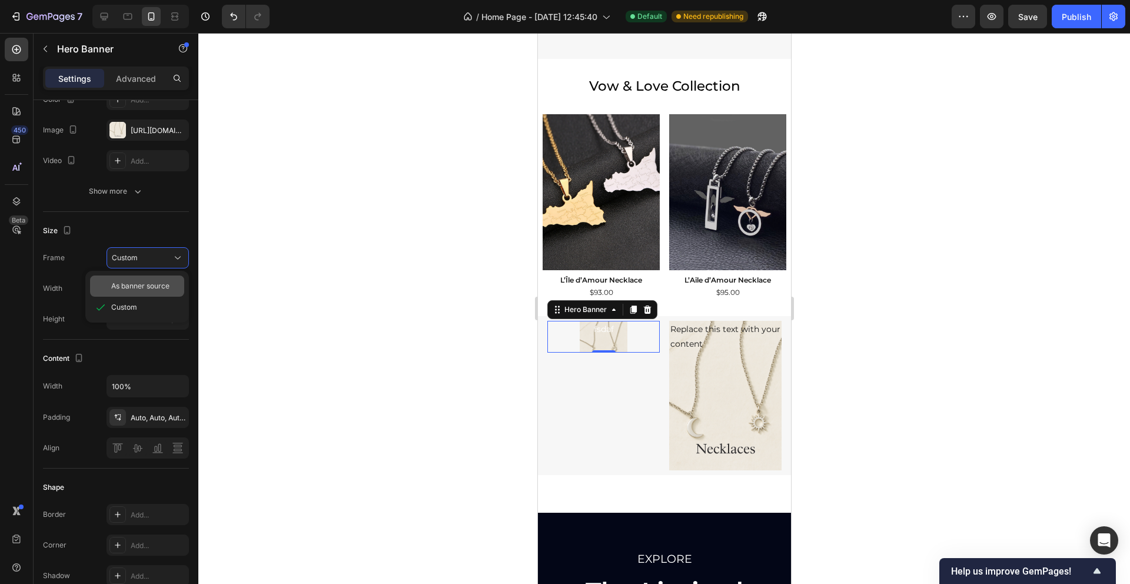
click at [152, 284] on span "As banner source" at bounding box center [140, 286] width 58 height 11
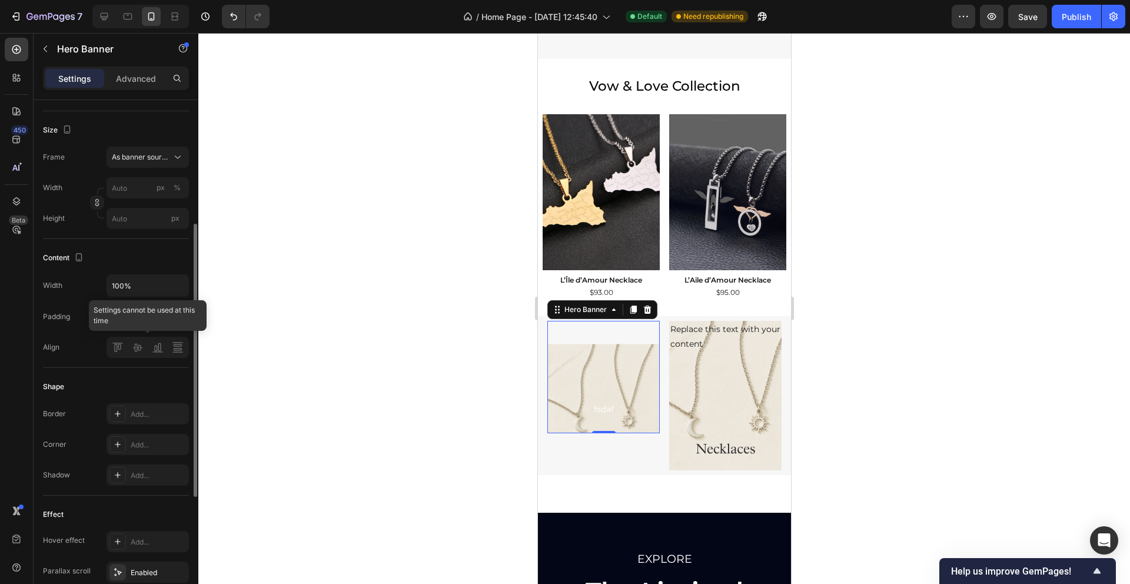
scroll to position [231, 0]
click at [129, 185] on input "px %" at bounding box center [147, 186] width 82 height 21
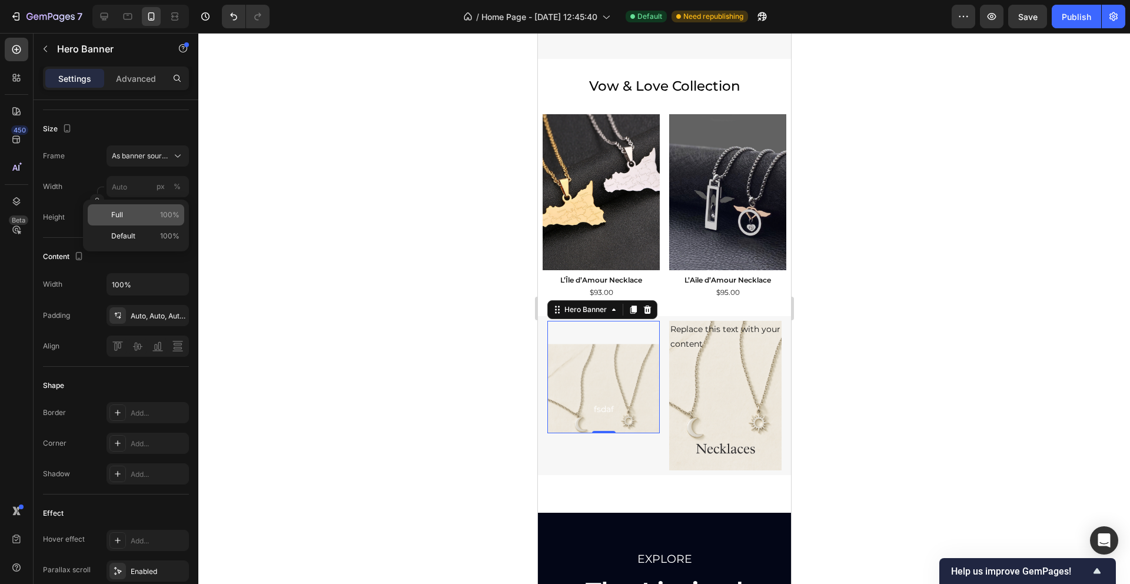
click at [141, 214] on p "Full 100%" at bounding box center [145, 214] width 68 height 11
type input "100"
click at [136, 185] on input "100" at bounding box center [147, 186] width 82 height 21
click at [153, 231] on p "Default 100%" at bounding box center [145, 236] width 68 height 11
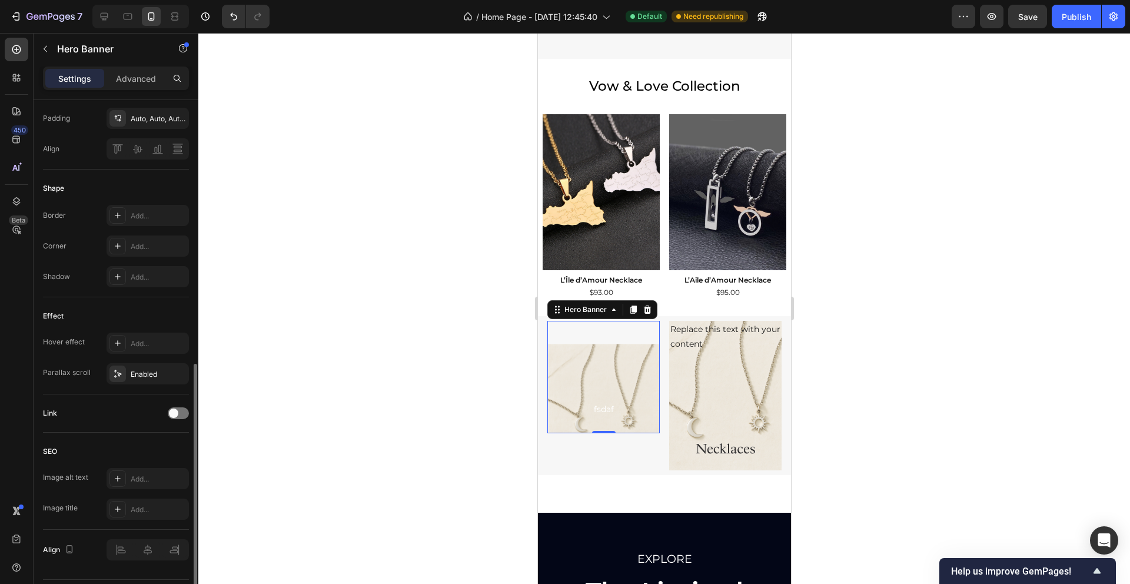
scroll to position [452, 0]
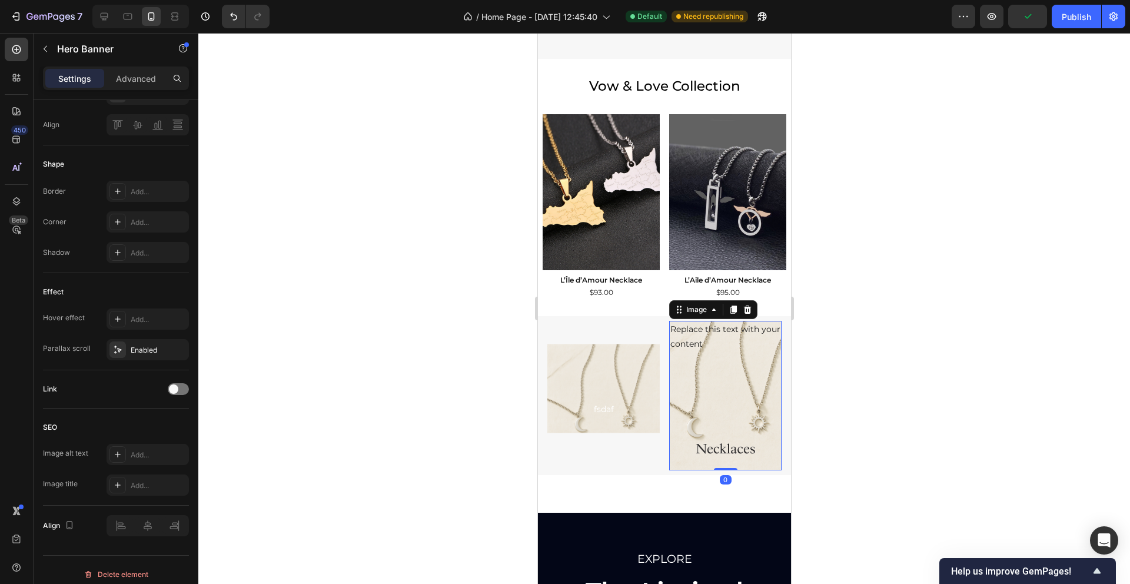
click at [731, 402] on img at bounding box center [724, 396] width 112 height 150
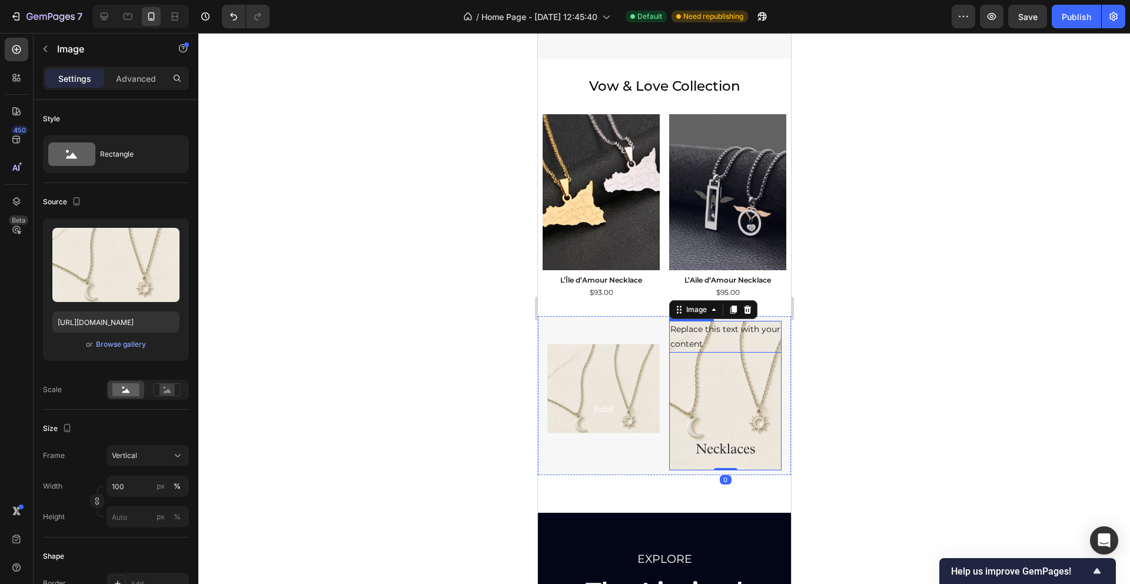
click at [705, 325] on div "Replace this text with your content" at bounding box center [724, 337] width 112 height 32
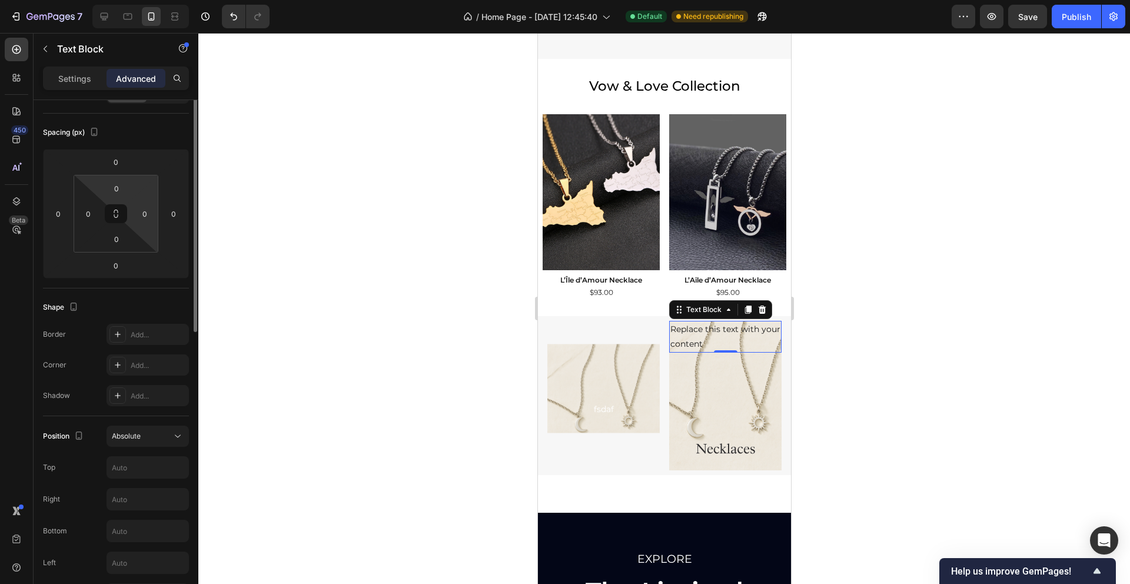
scroll to position [172, 0]
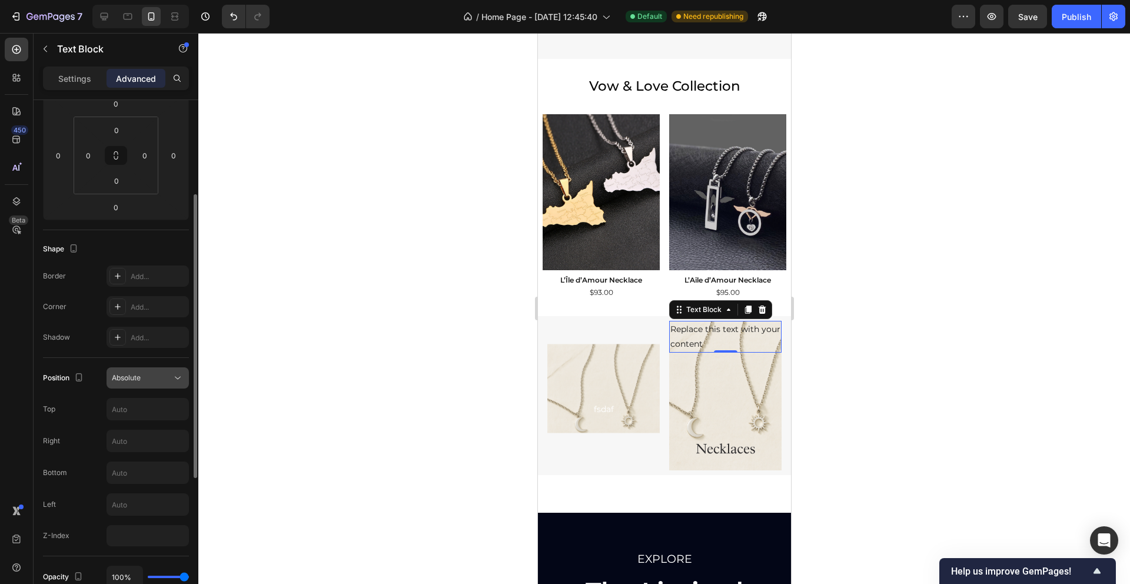
click at [174, 378] on icon at bounding box center [178, 378] width 12 height 12
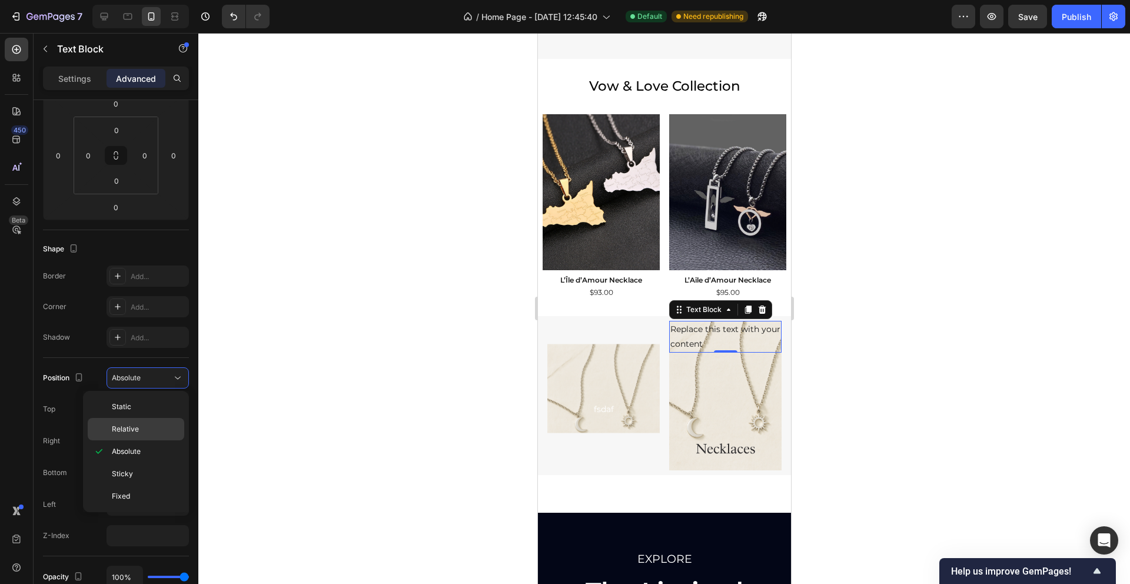
click at [128, 425] on span "Relative" at bounding box center [125, 429] width 27 height 11
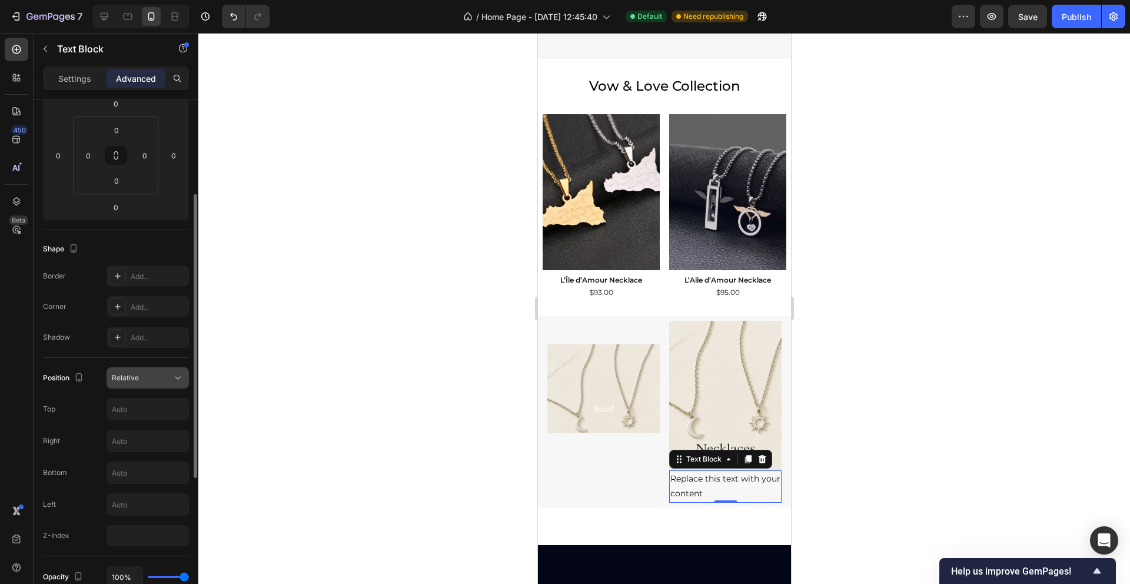
click at [178, 382] on icon at bounding box center [178, 378] width 12 height 12
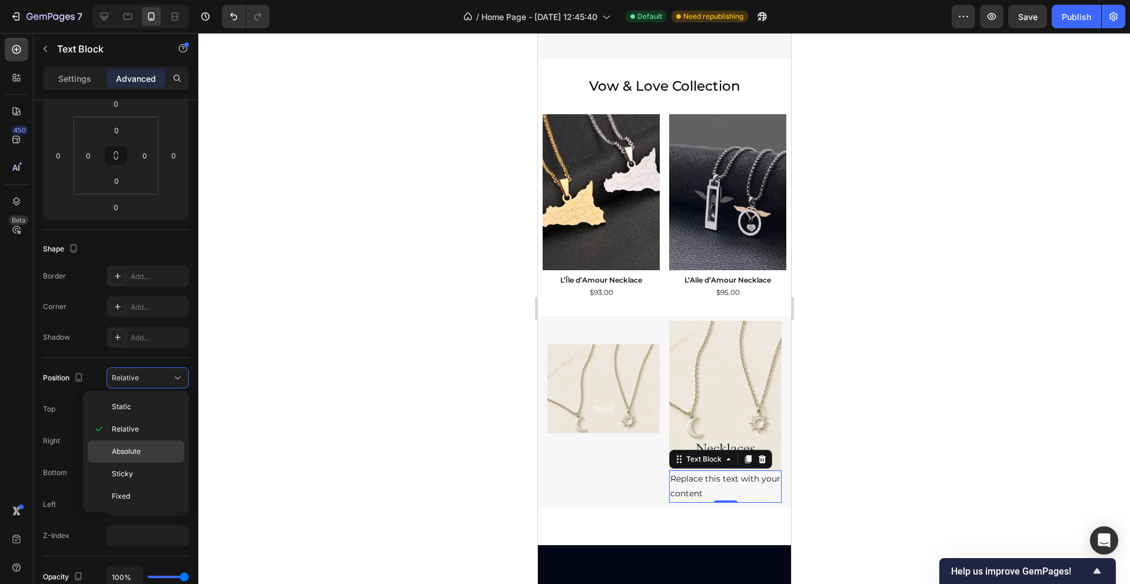
click at [137, 447] on span "Absolute" at bounding box center [126, 451] width 29 height 11
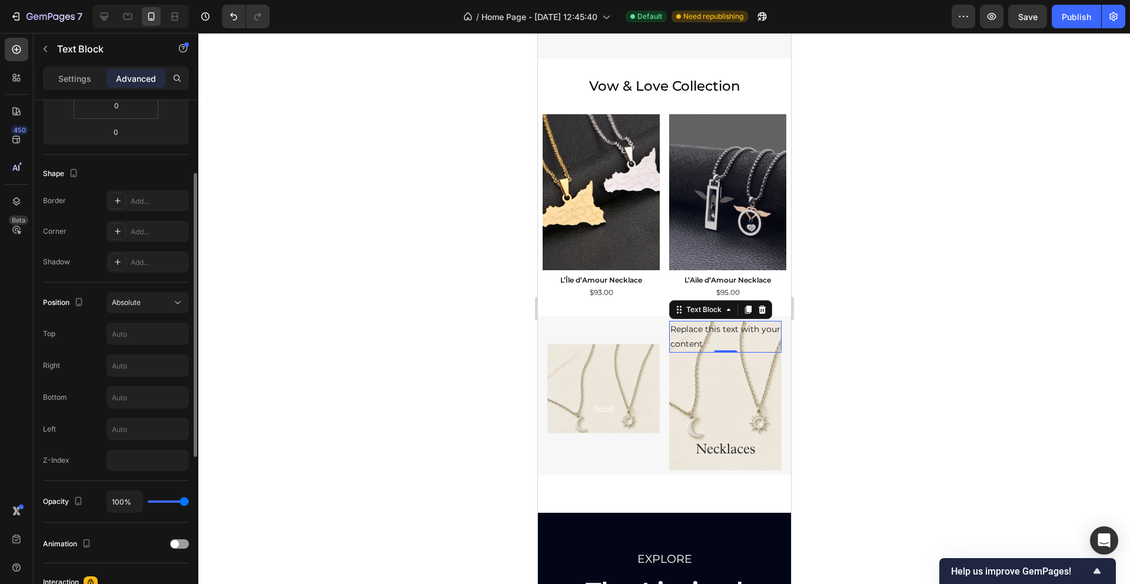
scroll to position [265, 0]
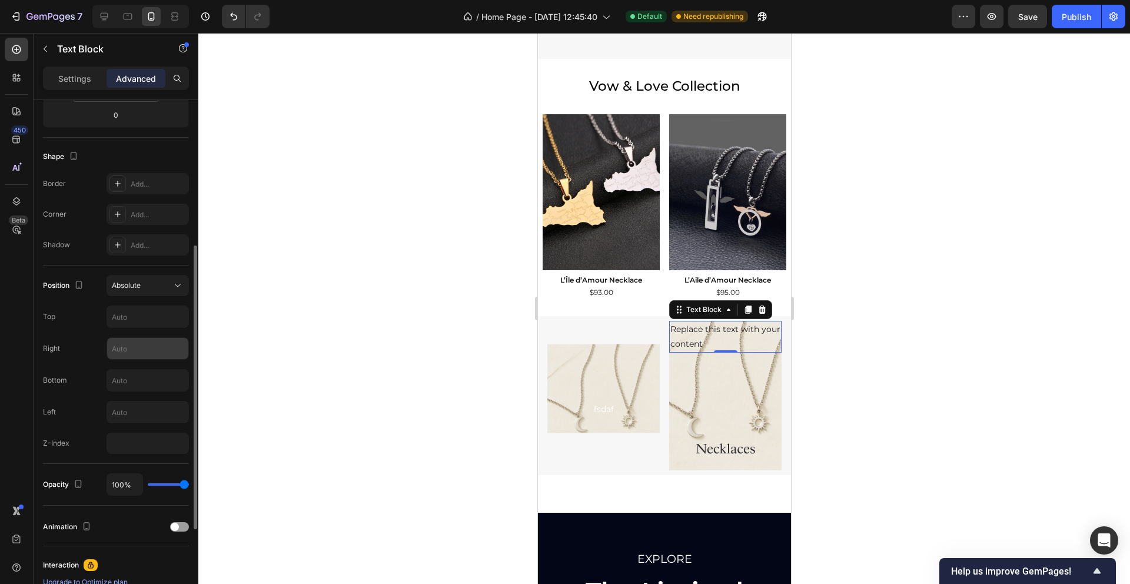
click at [139, 348] on input "text" at bounding box center [147, 348] width 81 height 21
type input "456"
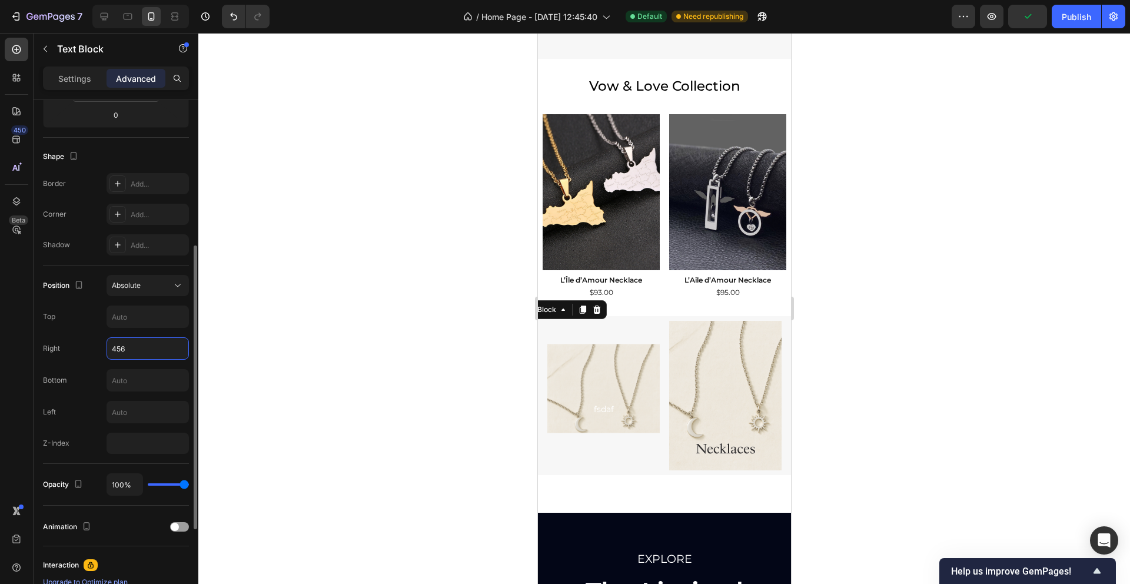
click at [139, 348] on input "456" at bounding box center [147, 348] width 81 height 21
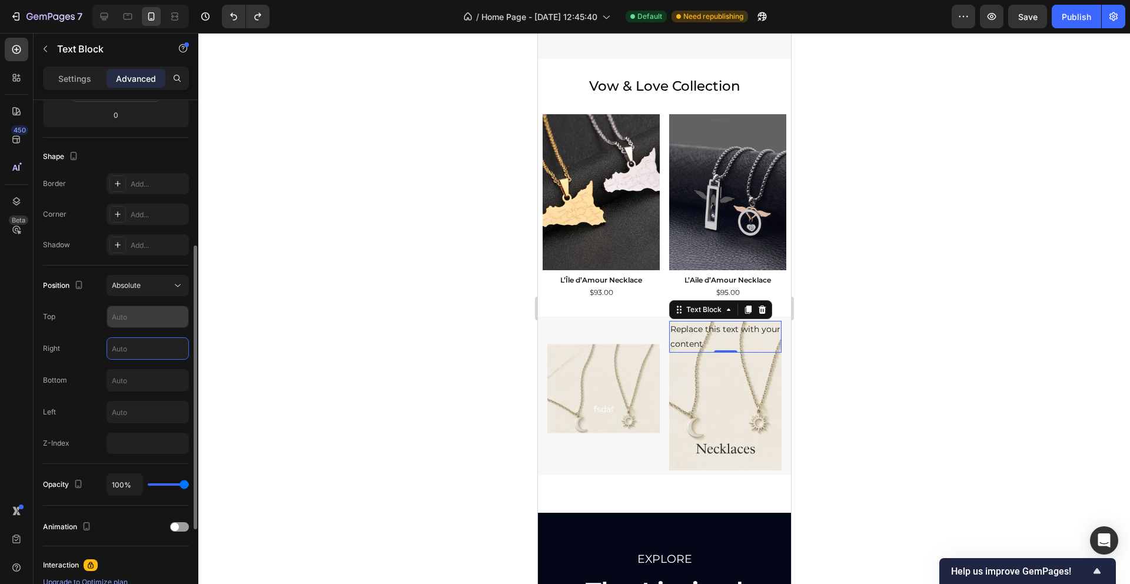
click at [142, 318] on input "text" at bounding box center [147, 316] width 81 height 21
type input "234"
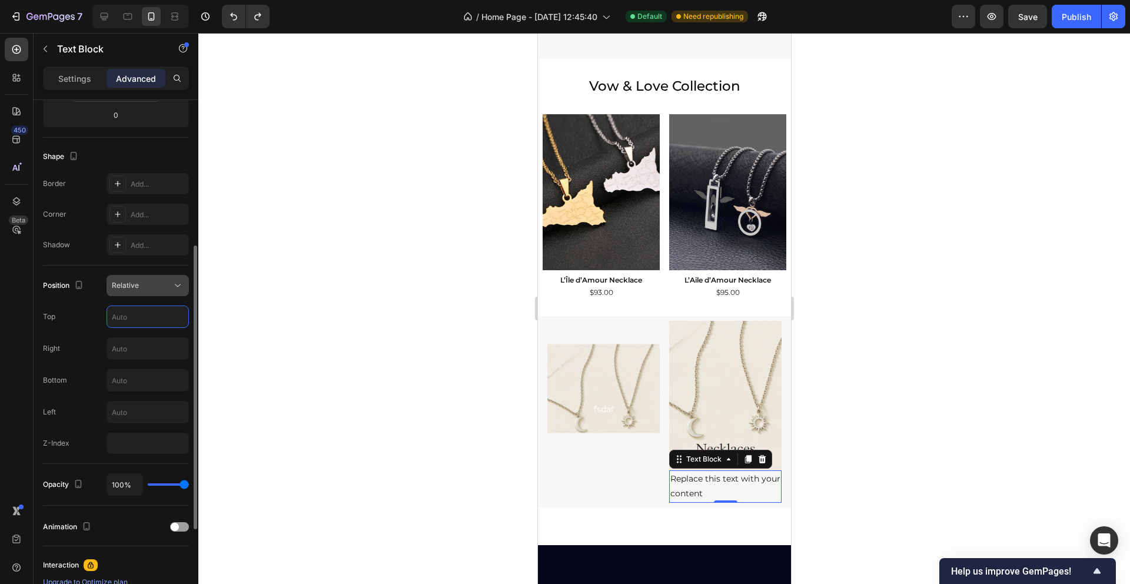
click at [179, 282] on icon at bounding box center [178, 285] width 12 height 12
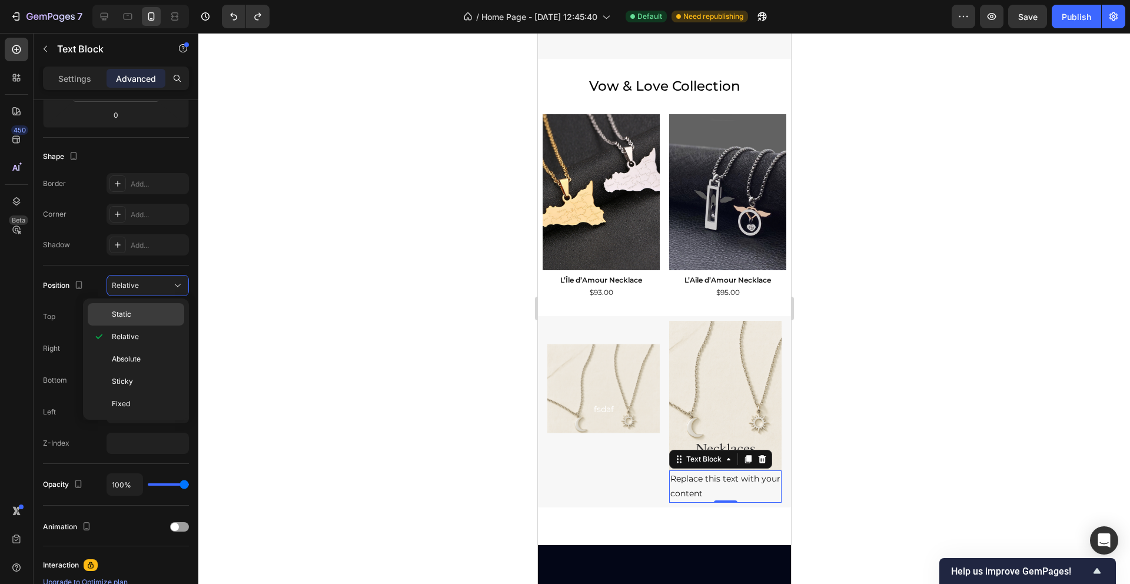
click at [155, 314] on p "Static" at bounding box center [145, 314] width 67 height 11
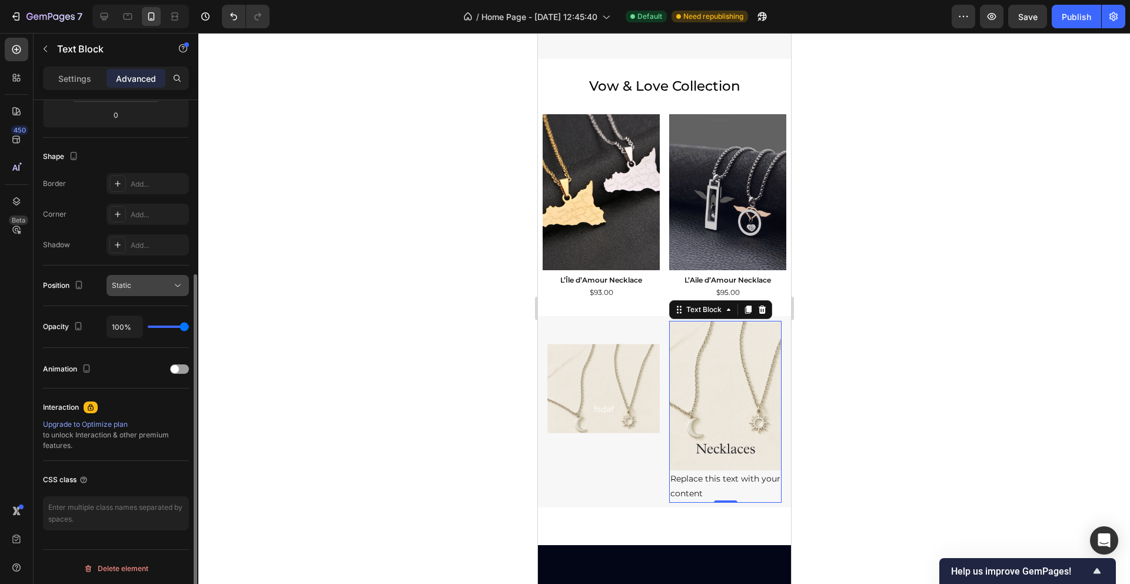
click at [175, 291] on button "Static" at bounding box center [147, 285] width 82 height 21
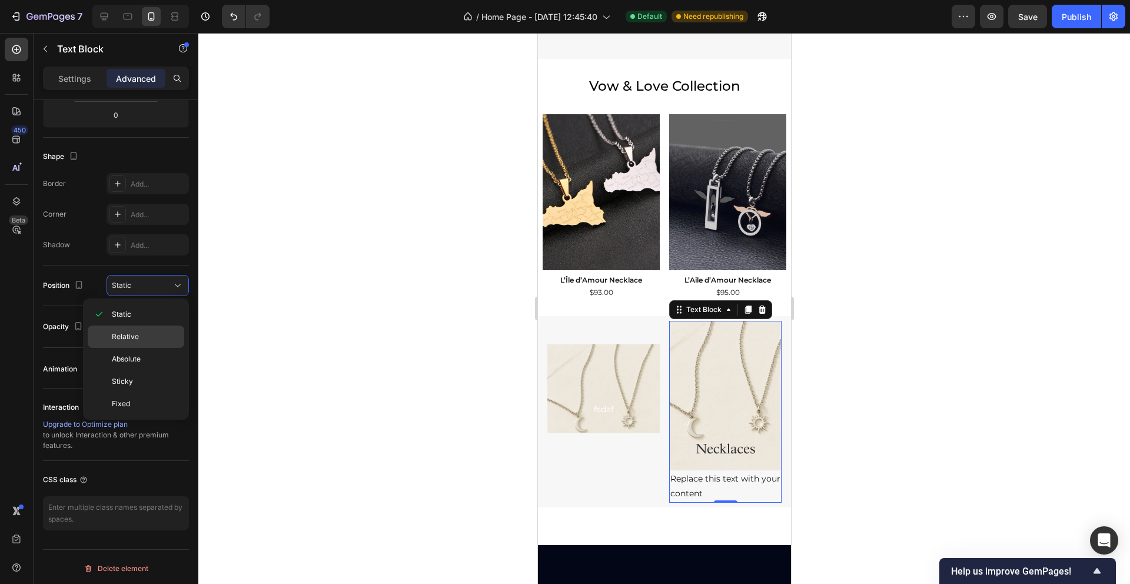
click at [158, 331] on p "Relative" at bounding box center [145, 336] width 67 height 11
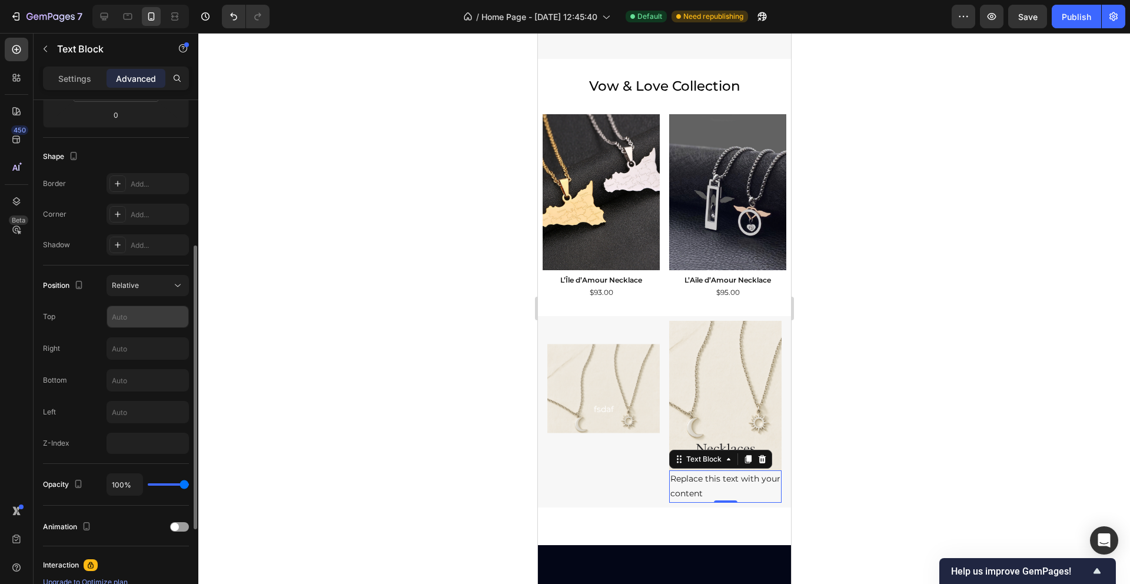
click at [148, 319] on input "text" at bounding box center [147, 316] width 81 height 21
type input "%12"
click at [94, 337] on div "Right" at bounding box center [116, 348] width 146 height 22
click at [147, 313] on input "text" at bounding box center [147, 316] width 81 height 21
type input "3"
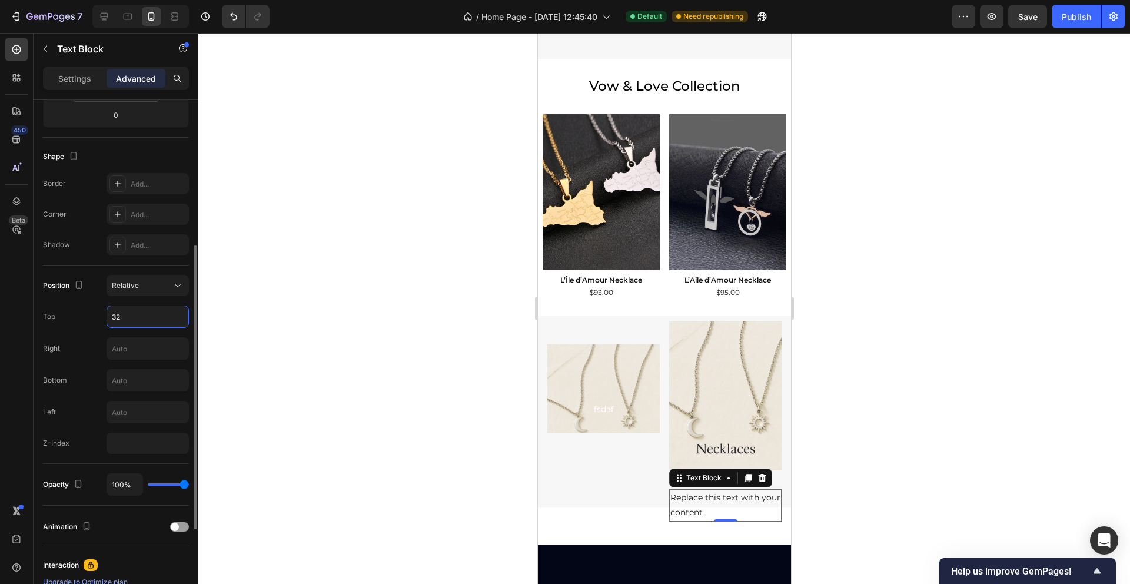
type input "324"
type input "2"
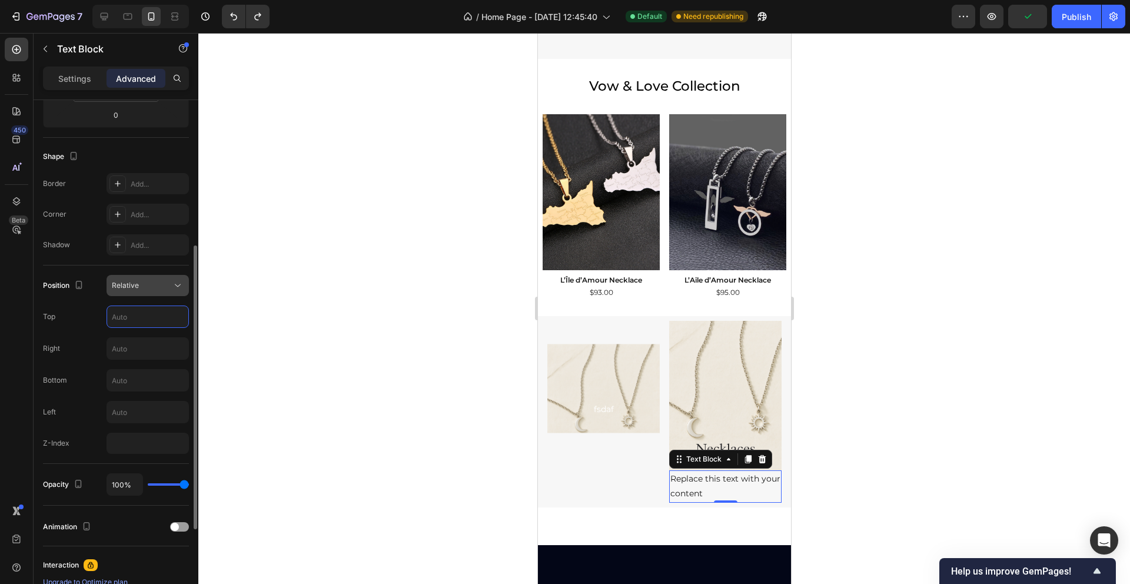
click at [176, 284] on icon at bounding box center [178, 285] width 12 height 12
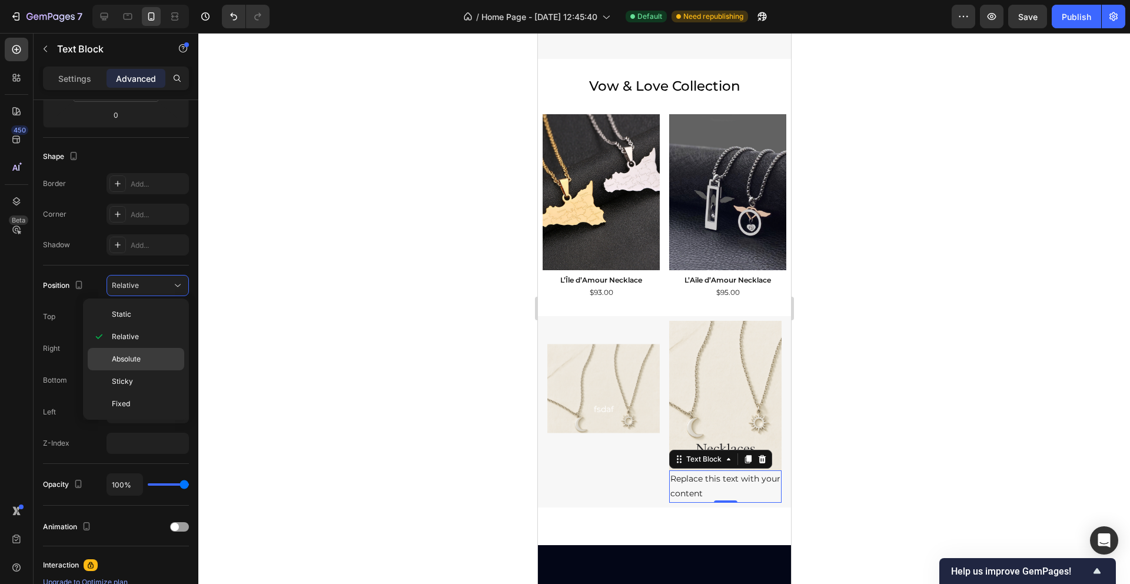
click at [141, 358] on span "Absolute" at bounding box center [126, 359] width 29 height 11
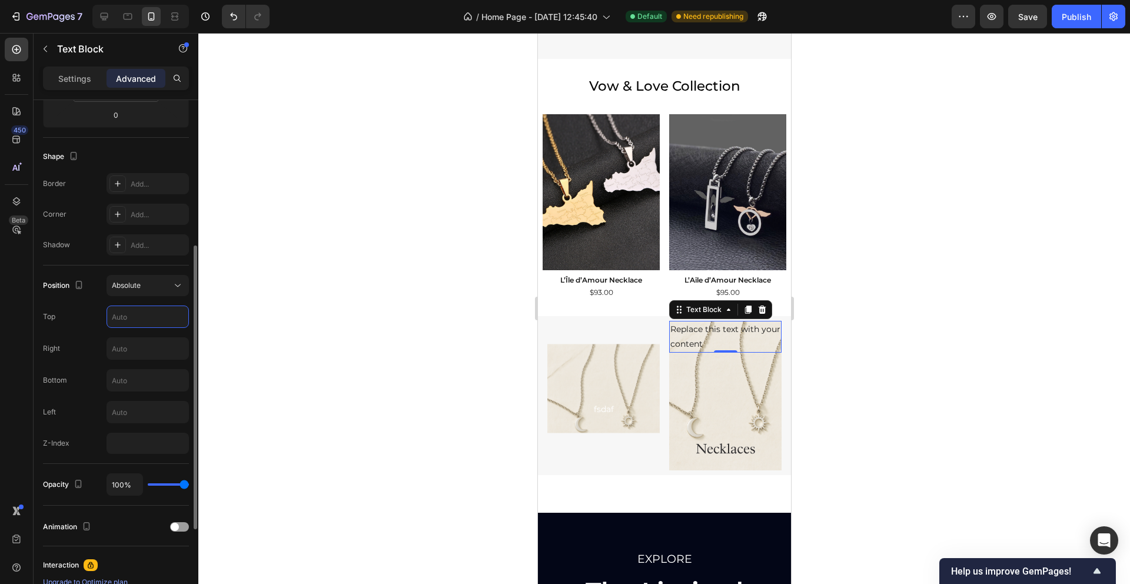
click at [142, 324] on input "text" at bounding box center [147, 316] width 81 height 21
type input "1"
type input "2"
type input "4"
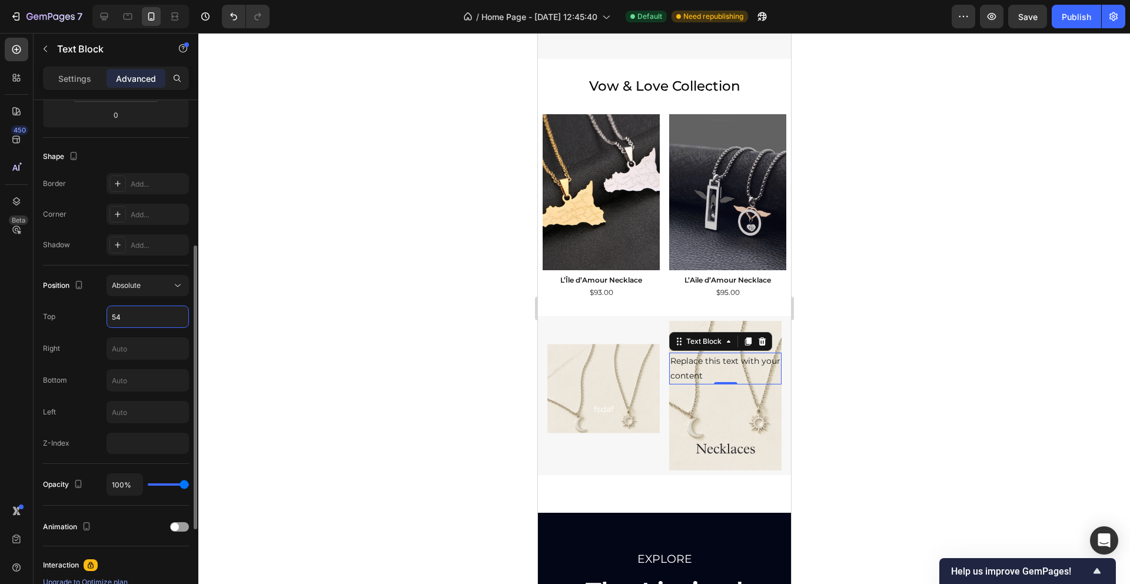
type input "5"
type input "2"
type input "5"
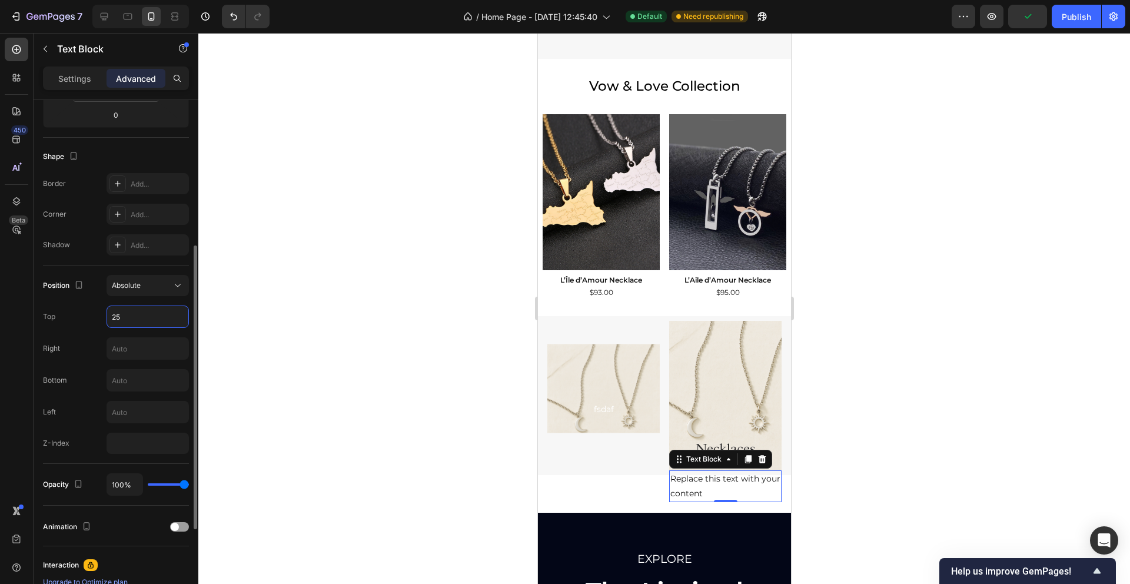
type input "2"
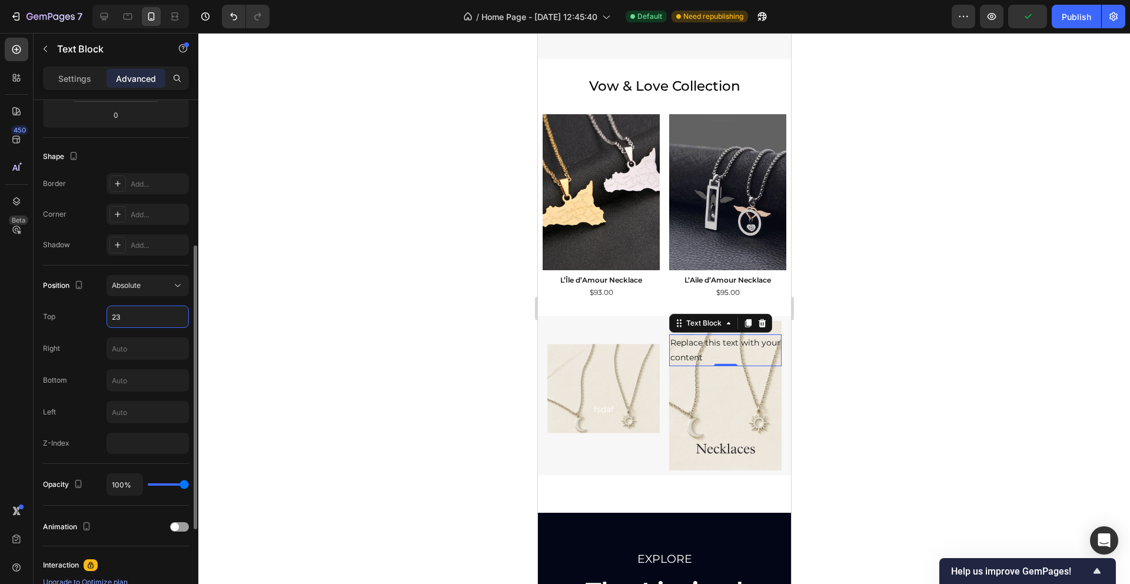
type input "2"
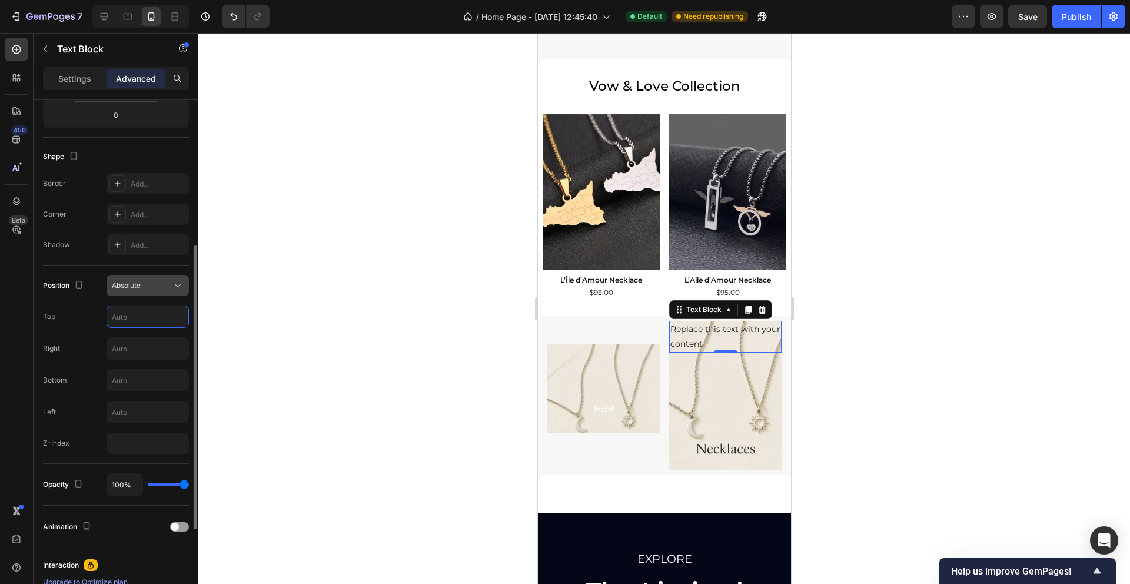
click at [173, 284] on icon at bounding box center [178, 285] width 12 height 12
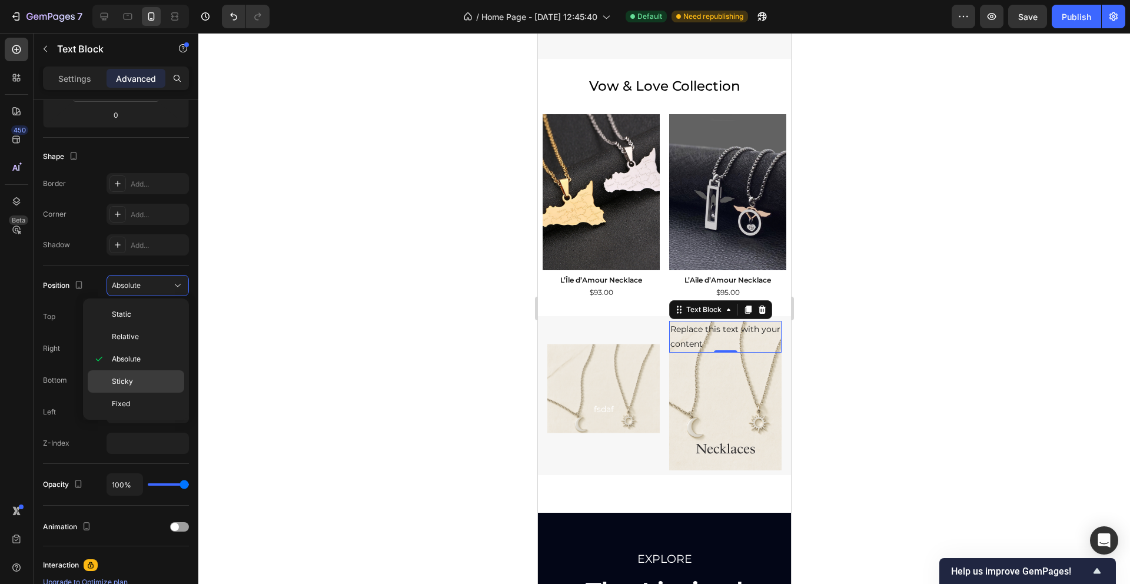
click at [125, 379] on span "Sticky" at bounding box center [122, 381] width 21 height 11
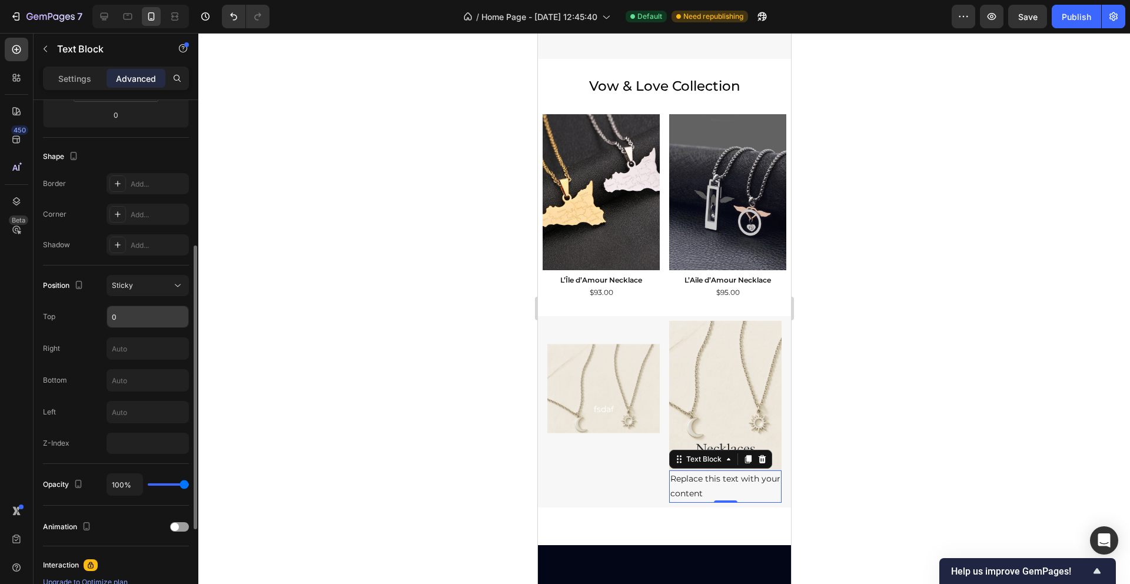
click at [129, 322] on input "0" at bounding box center [147, 316] width 81 height 21
type input "4"
type input "0"
click at [91, 342] on div "Right" at bounding box center [116, 348] width 146 height 22
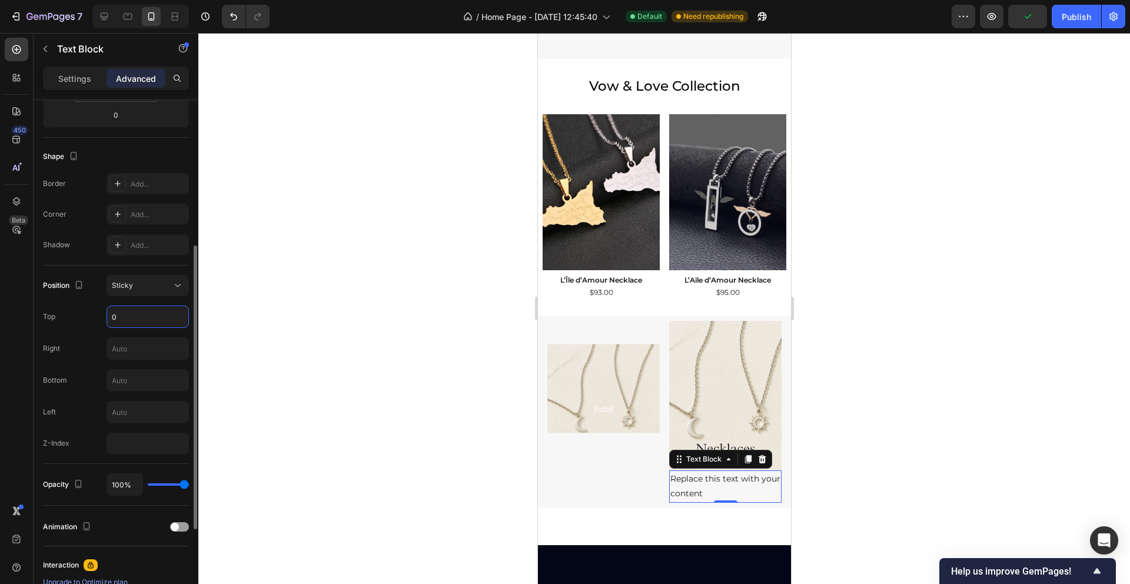
click at [122, 317] on input "0" at bounding box center [147, 316] width 81 height 21
type input "345"
click at [8, 337] on div "450 Beta" at bounding box center [17, 268] width 24 height 461
click at [62, 345] on div "Right" at bounding box center [116, 348] width 146 height 22
click at [179, 283] on icon at bounding box center [178, 285] width 12 height 12
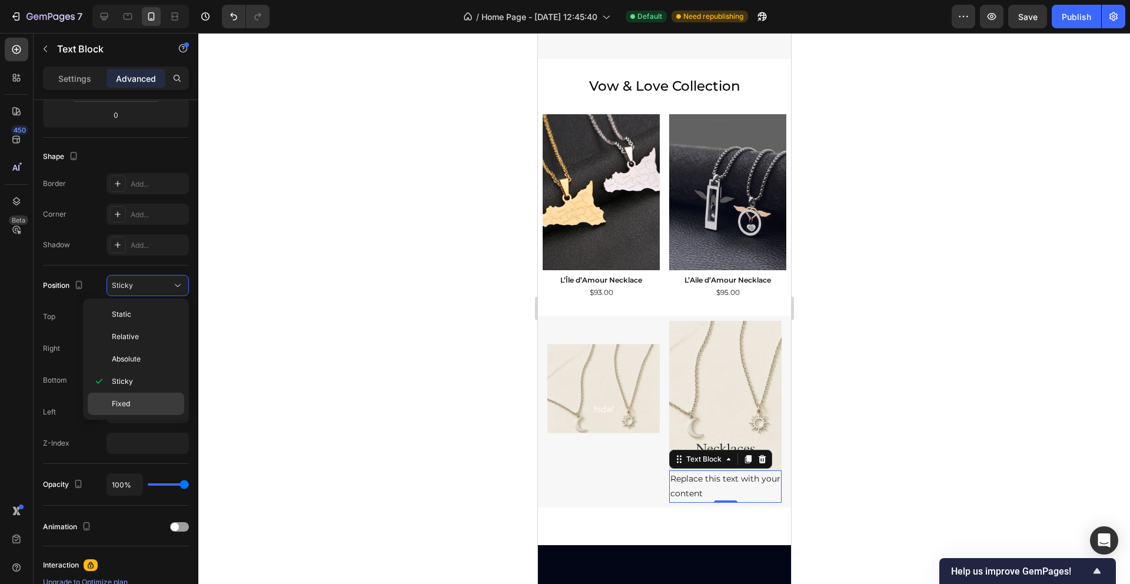
click at [124, 404] on span "Fixed" at bounding box center [121, 403] width 18 height 11
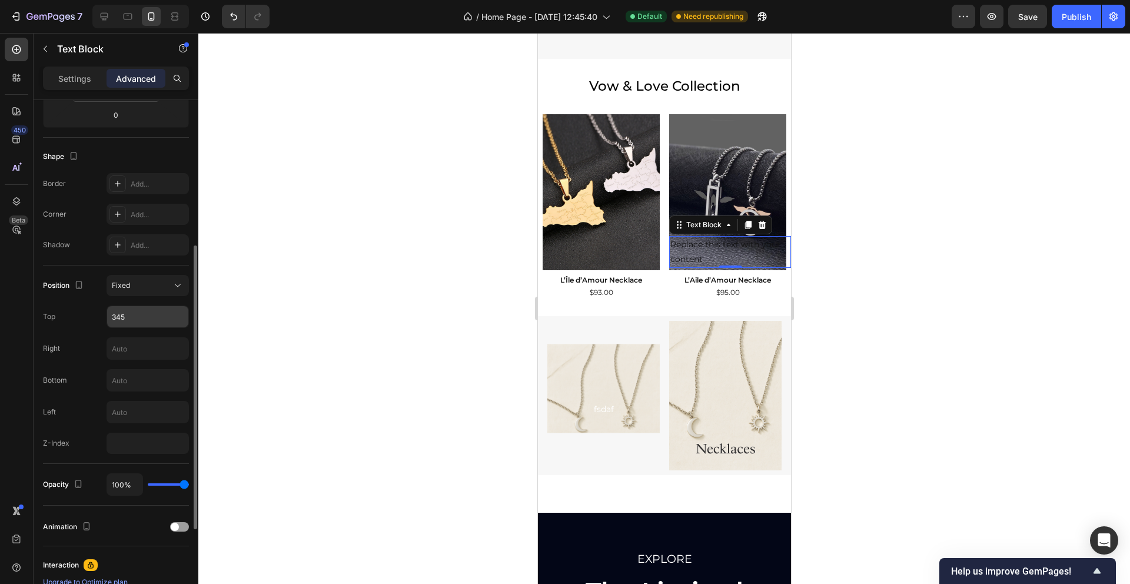
click at [147, 324] on input "345" at bounding box center [147, 316] width 81 height 21
click at [20, 317] on div "450 Beta" at bounding box center [17, 268] width 24 height 461
click at [180, 288] on icon at bounding box center [178, 285] width 12 height 12
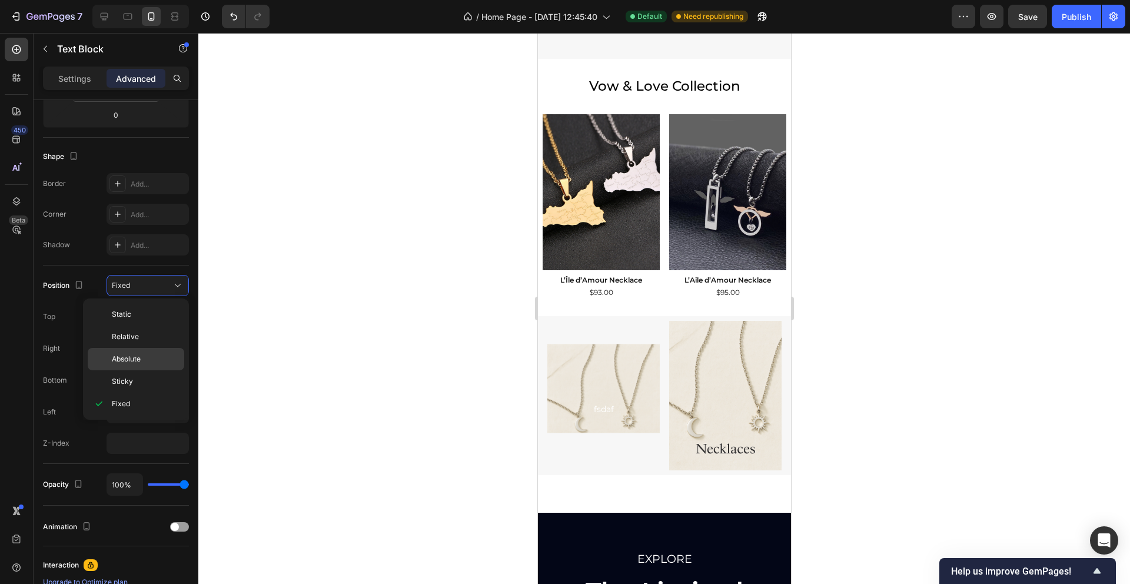
click at [154, 354] on p "Absolute" at bounding box center [145, 359] width 67 height 11
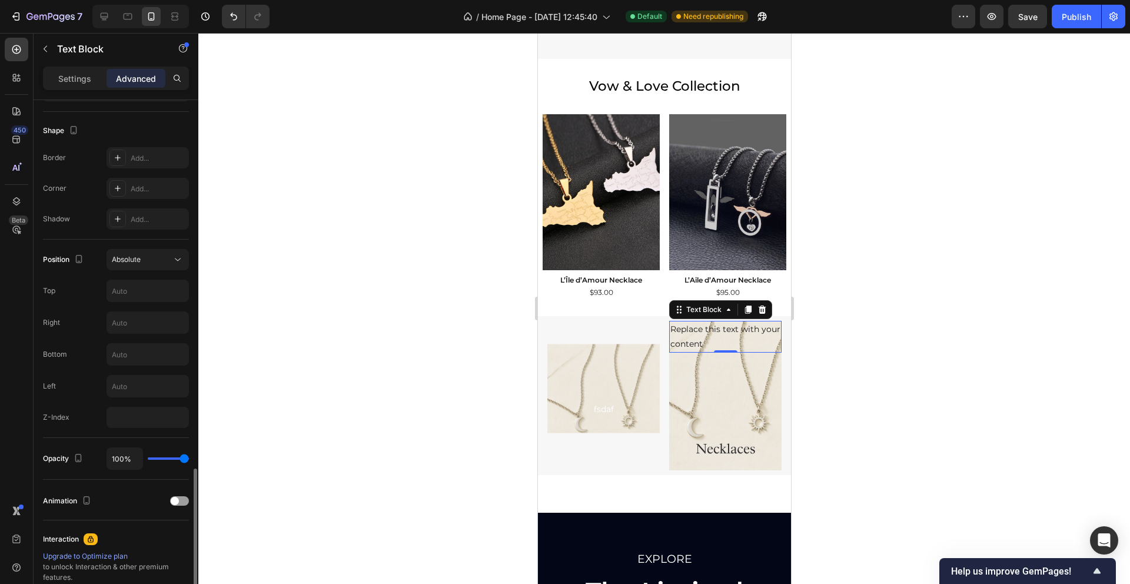
scroll to position [425, 0]
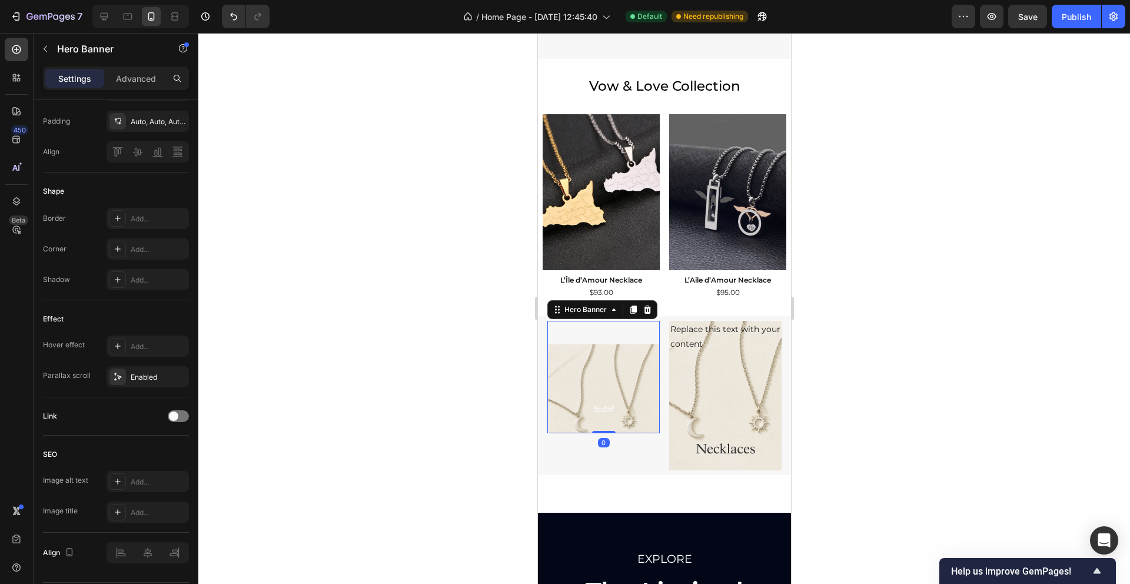
click at [599, 343] on div "Background Image" at bounding box center [603, 400] width 112 height 169
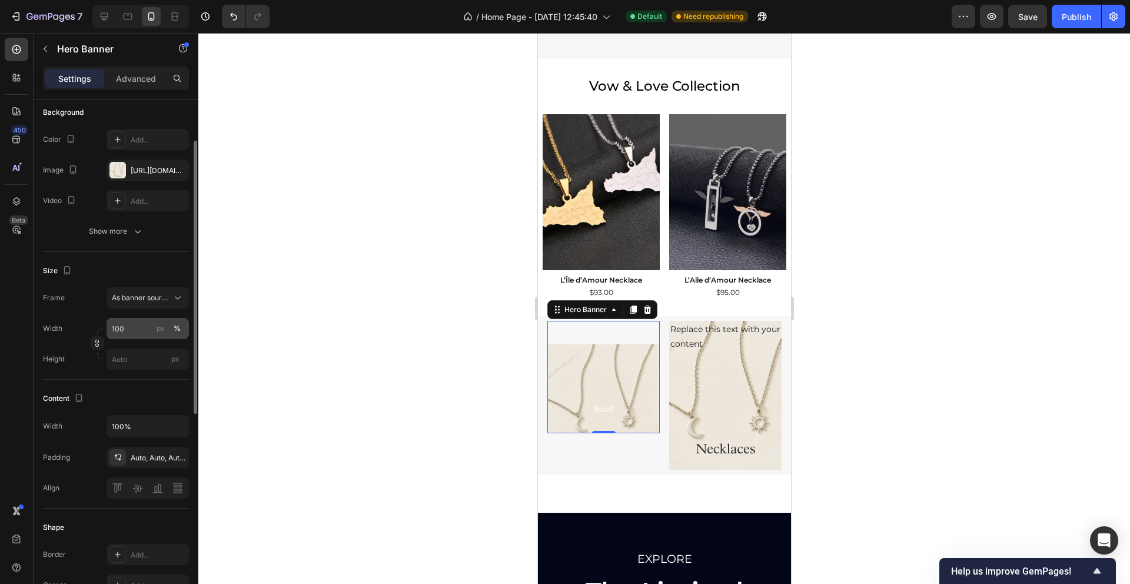
scroll to position [91, 0]
click at [746, 367] on img at bounding box center [724, 396] width 112 height 150
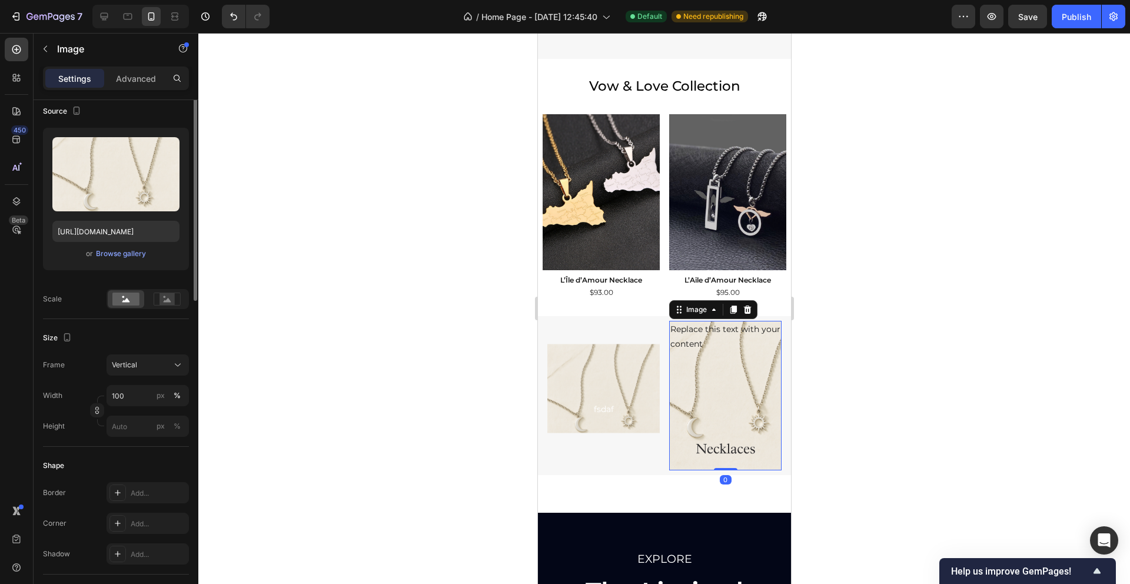
scroll to position [0, 0]
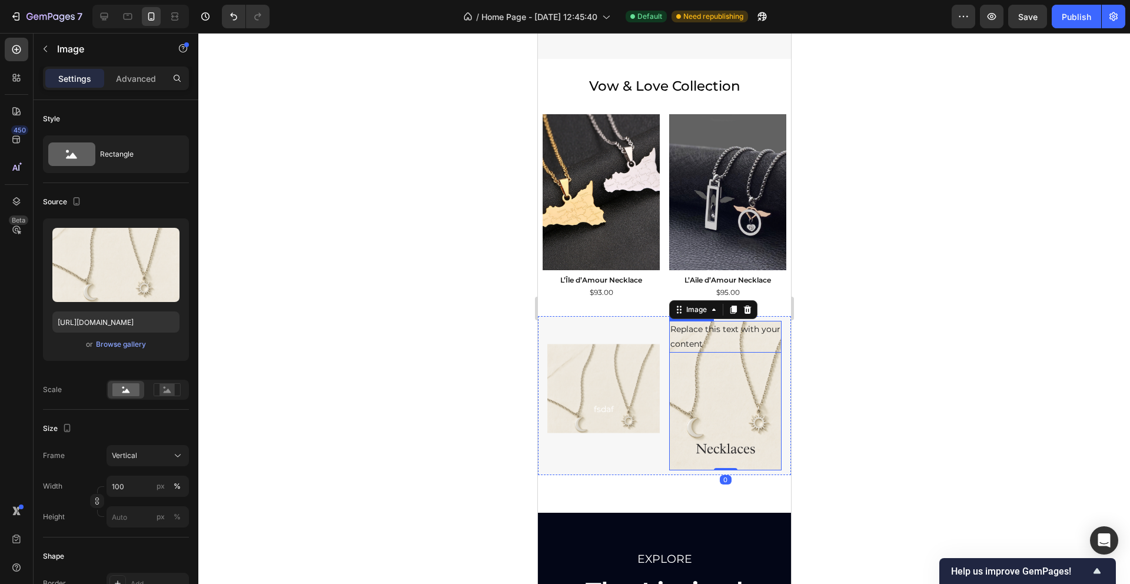
click at [697, 339] on div "Replace this text with your content" at bounding box center [724, 337] width 112 height 32
click at [704, 427] on img at bounding box center [724, 396] width 112 height 150
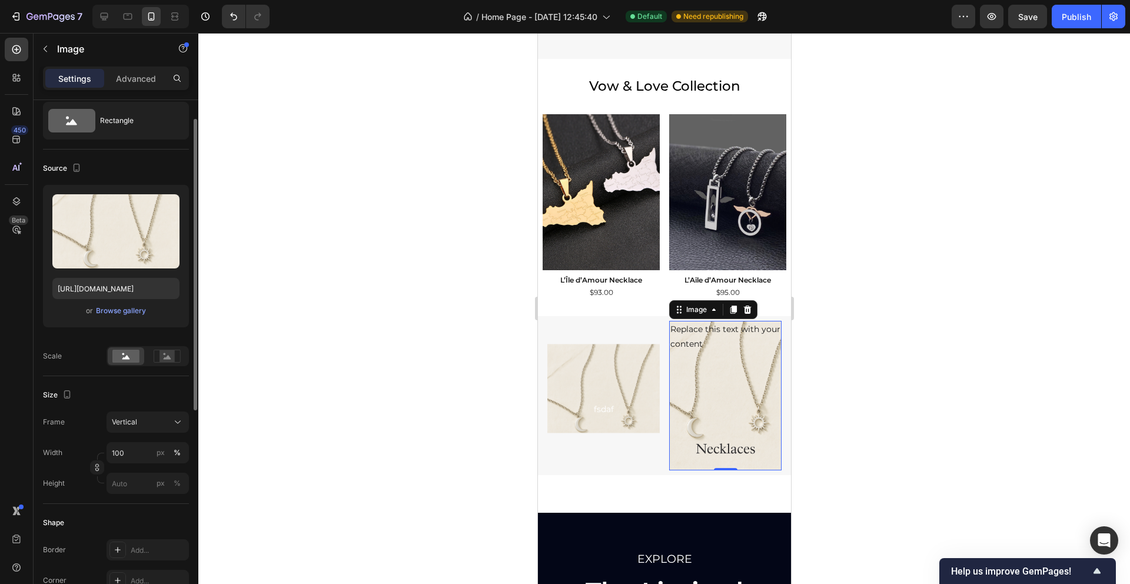
scroll to position [40, 0]
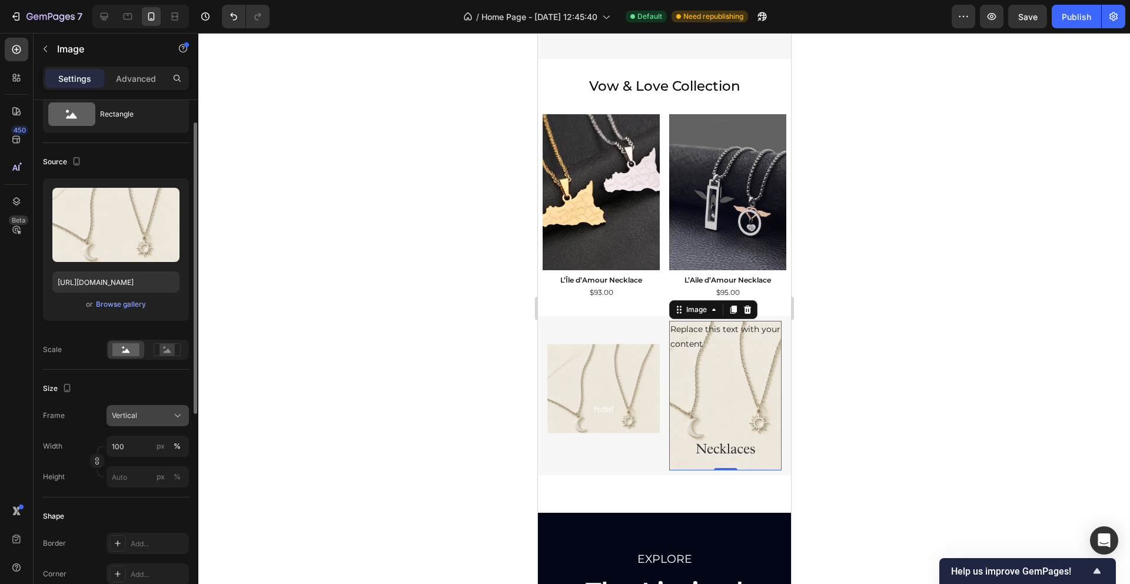
click at [161, 413] on div "Vertical" at bounding box center [141, 415] width 58 height 11
click at [54, 424] on div "Frame" at bounding box center [54, 415] width 22 height 21
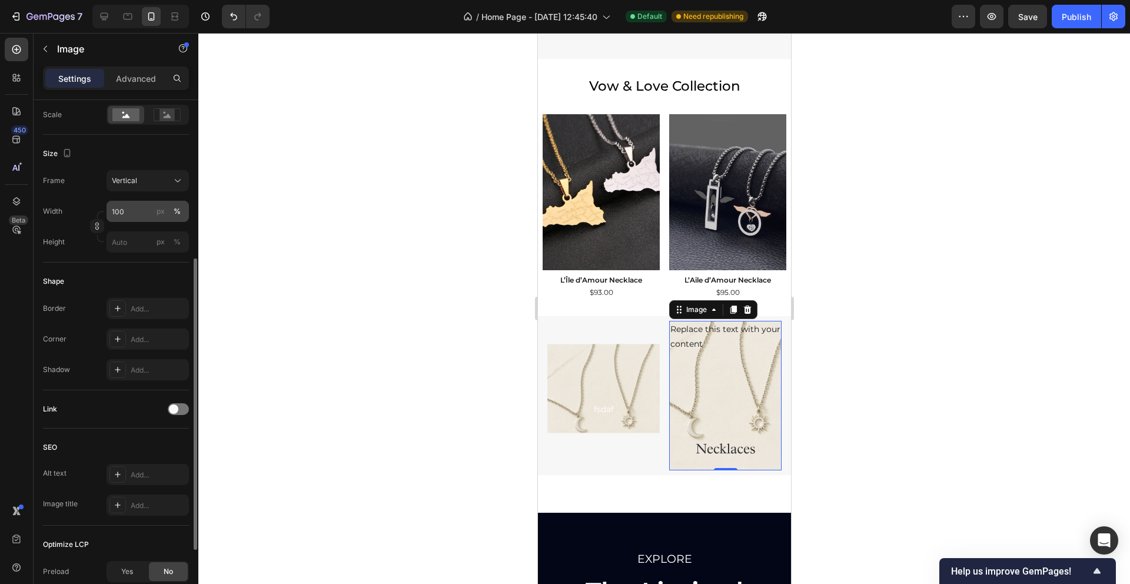
scroll to position [282, 0]
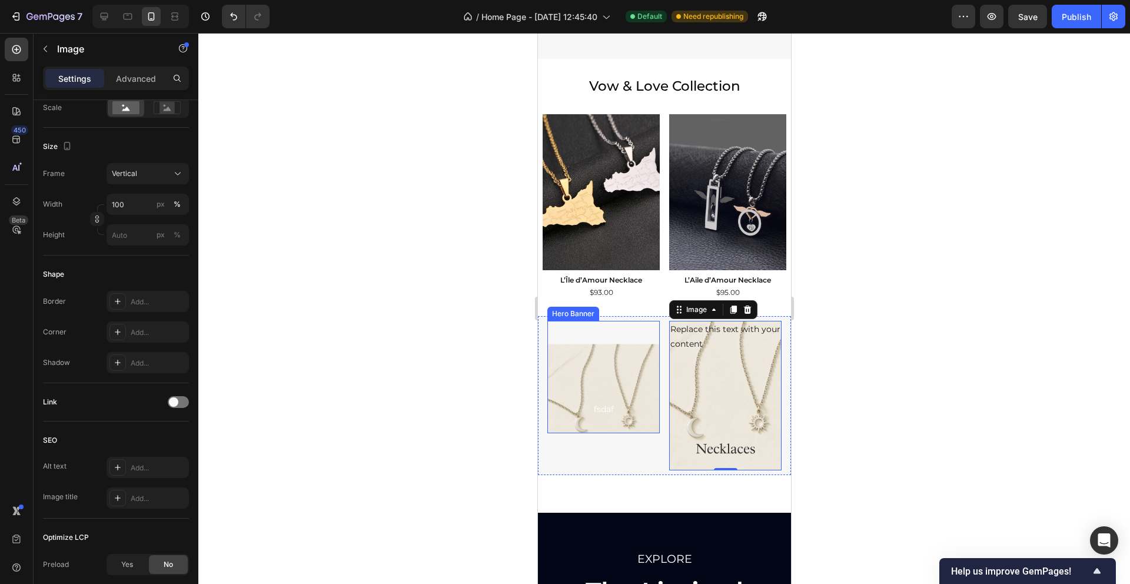
click at [589, 341] on div "Background Image" at bounding box center [603, 400] width 112 height 169
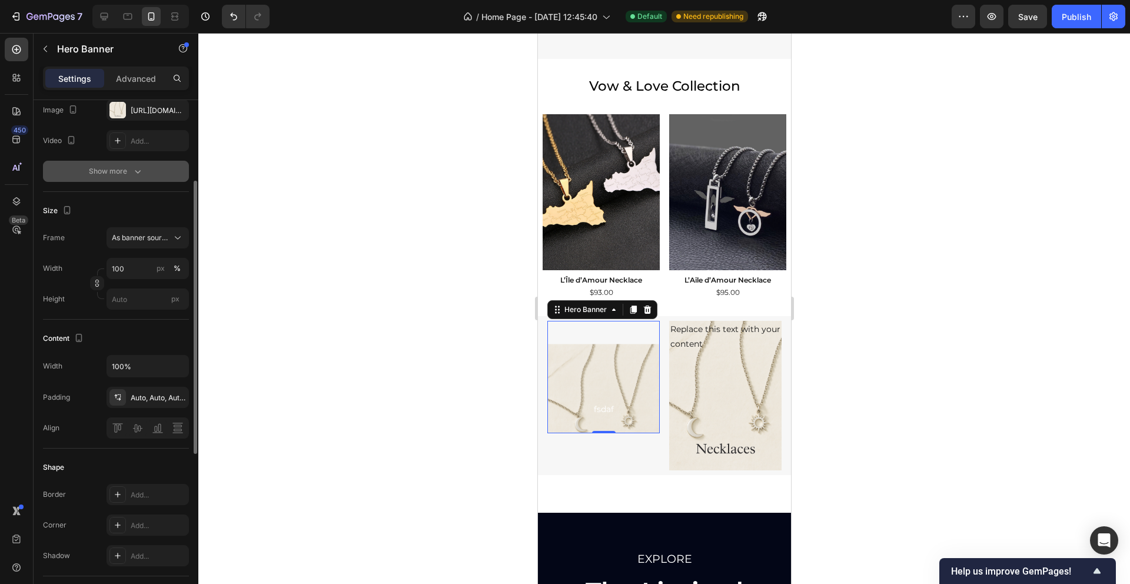
scroll to position [154, 0]
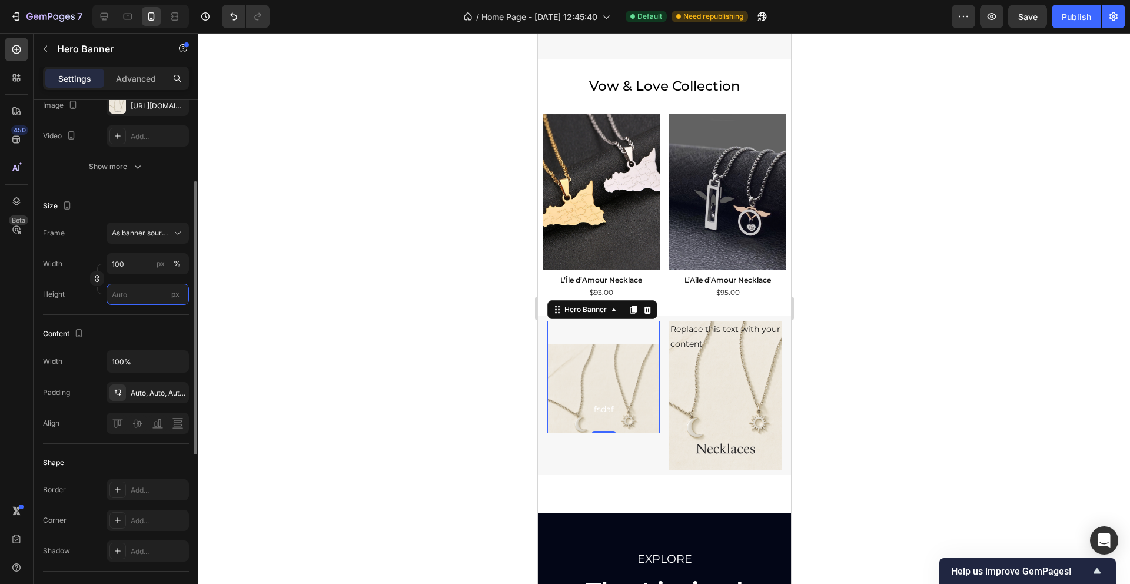
click at [129, 301] on input "px" at bounding box center [147, 294] width 82 height 21
type input "1"
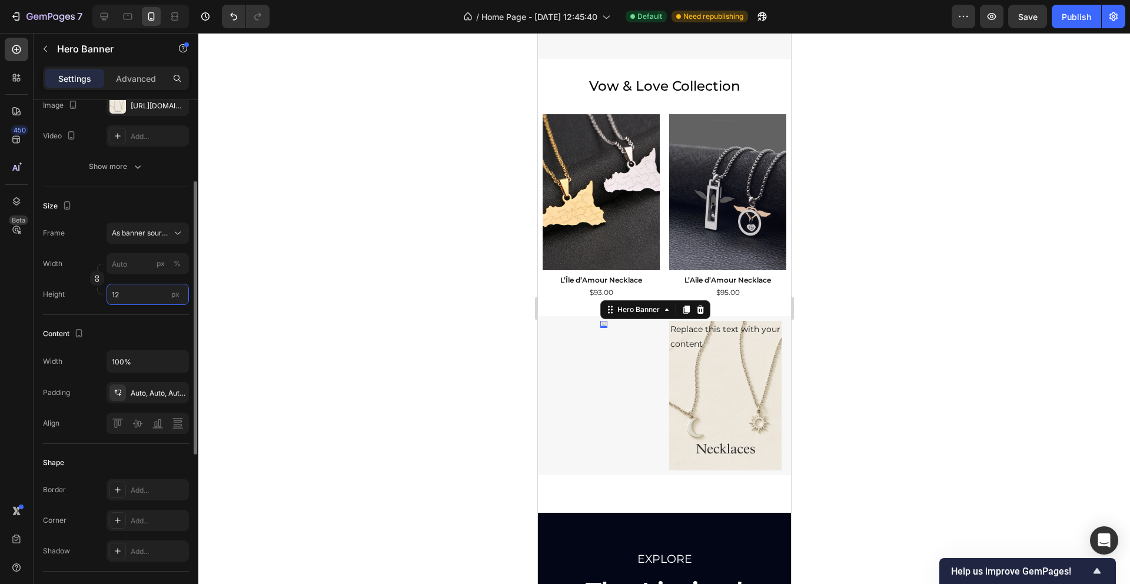
type input "1"
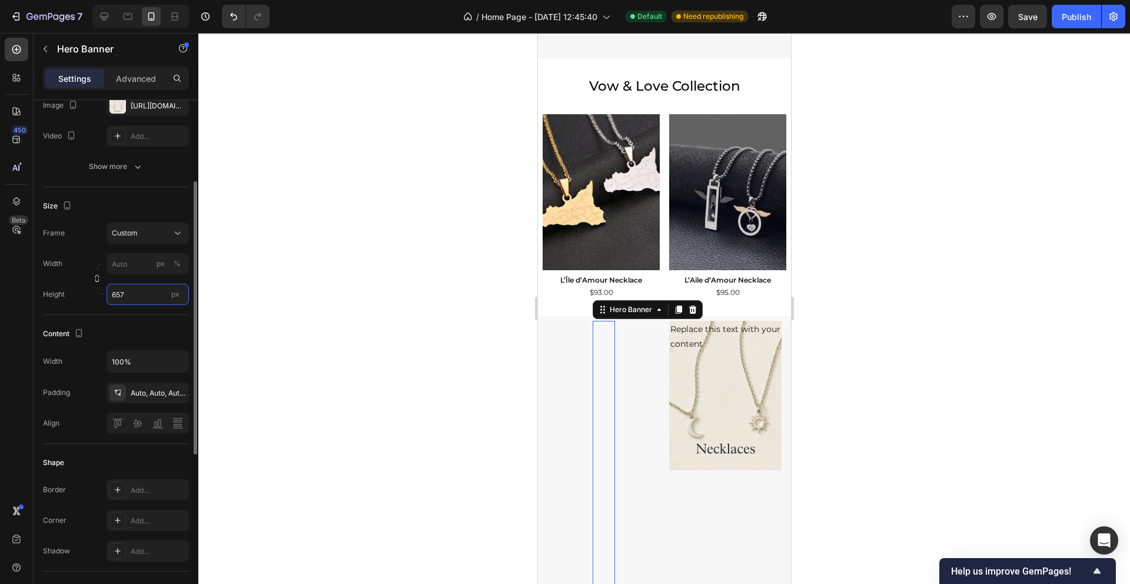
type input "1"
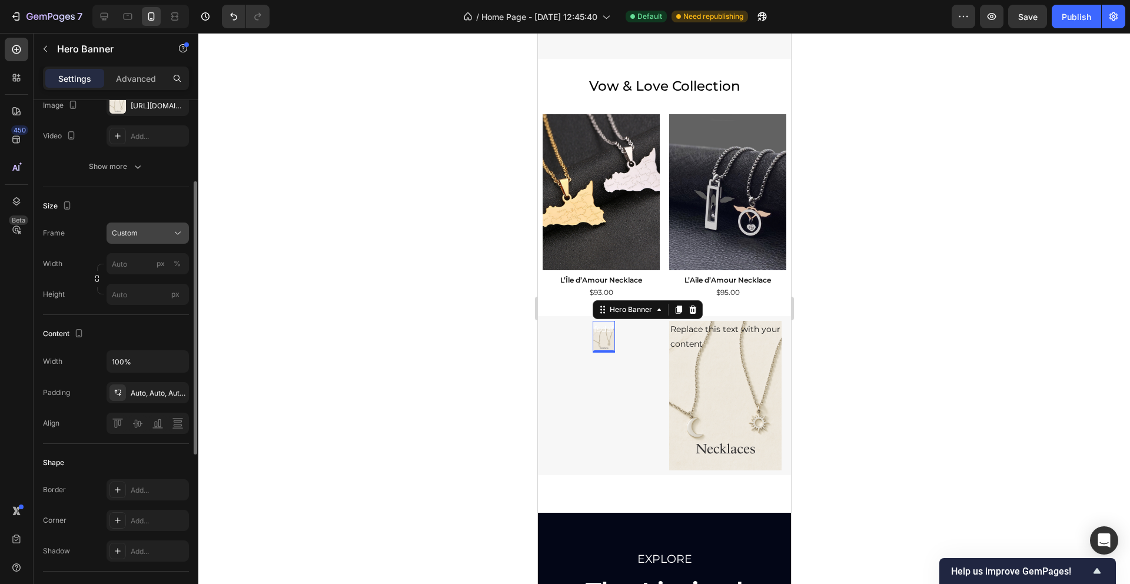
click at [157, 228] on div "Custom" at bounding box center [141, 233] width 58 height 11
click at [158, 254] on div "As banner source" at bounding box center [137, 261] width 94 height 21
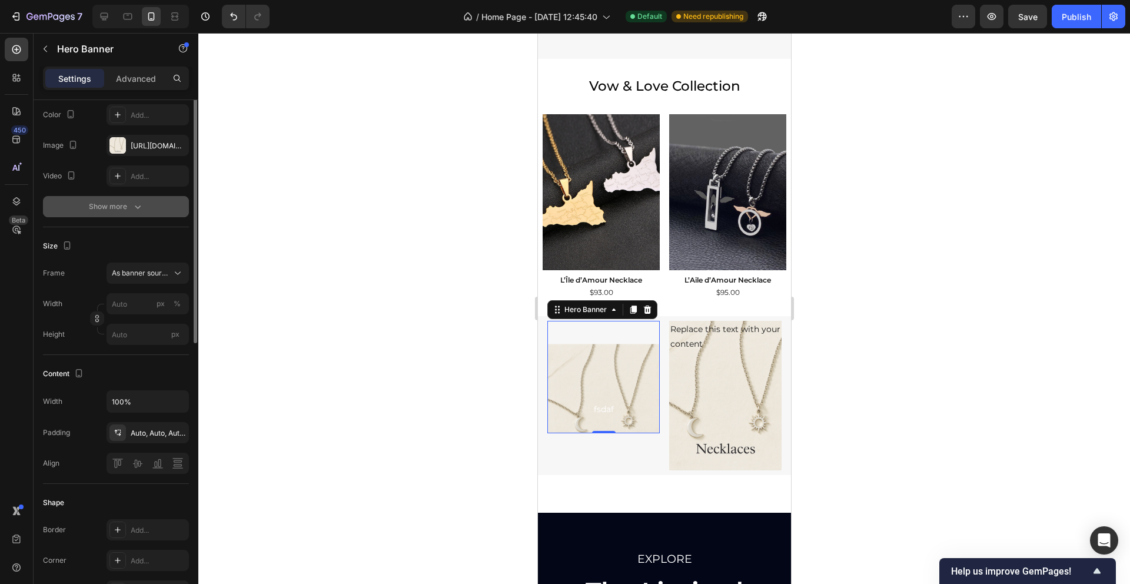
scroll to position [0, 0]
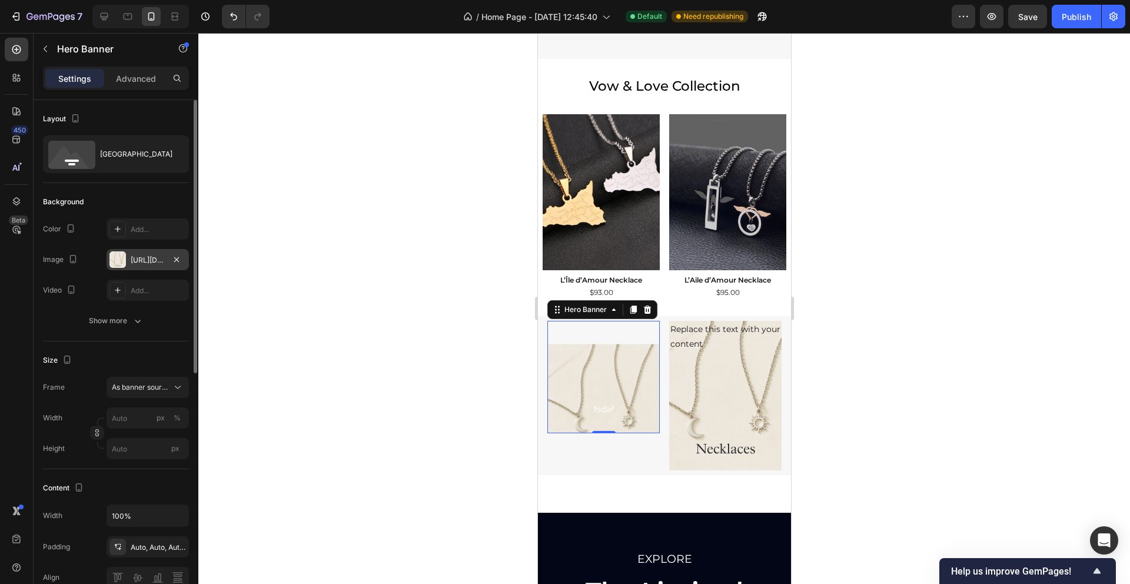
click at [119, 260] on div at bounding box center [117, 259] width 16 height 16
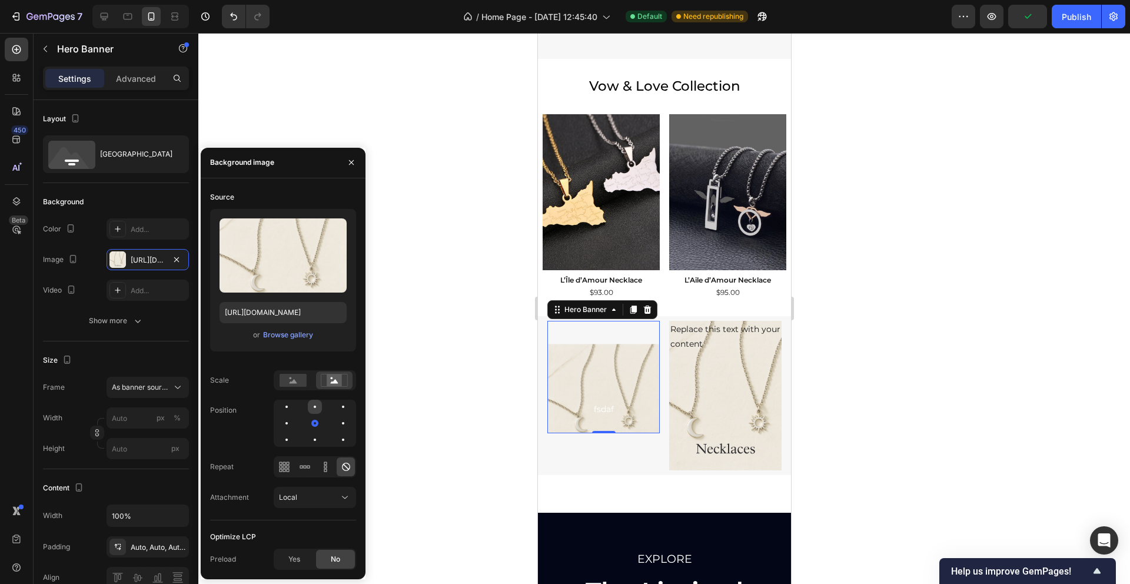
click at [313, 404] on div at bounding box center [315, 406] width 14 height 14
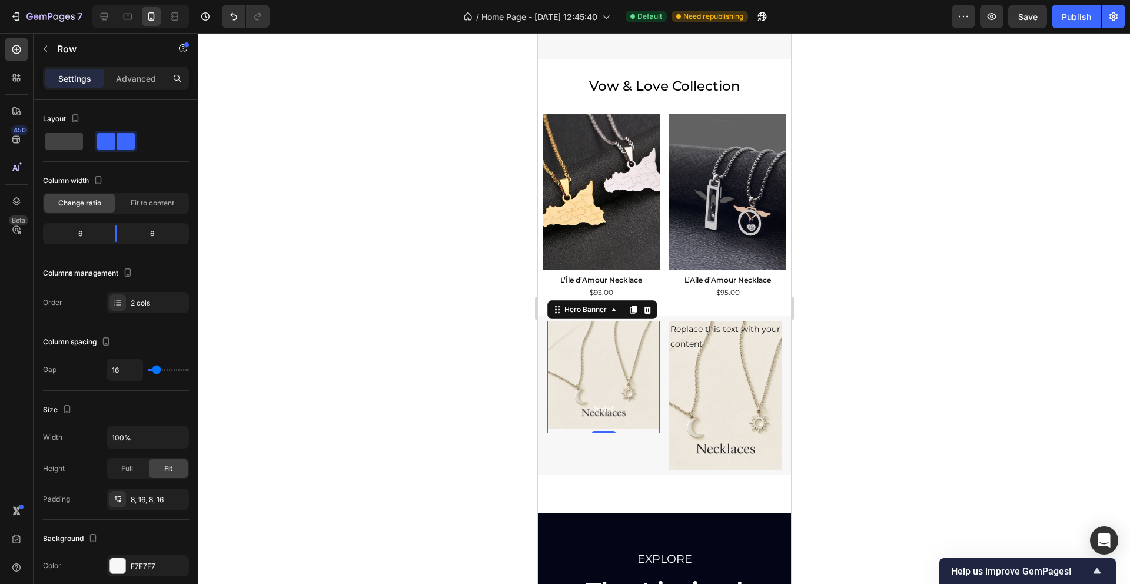
click at [624, 464] on div "fsdaf Text Block Hero Banner 0" at bounding box center [603, 396] width 112 height 150
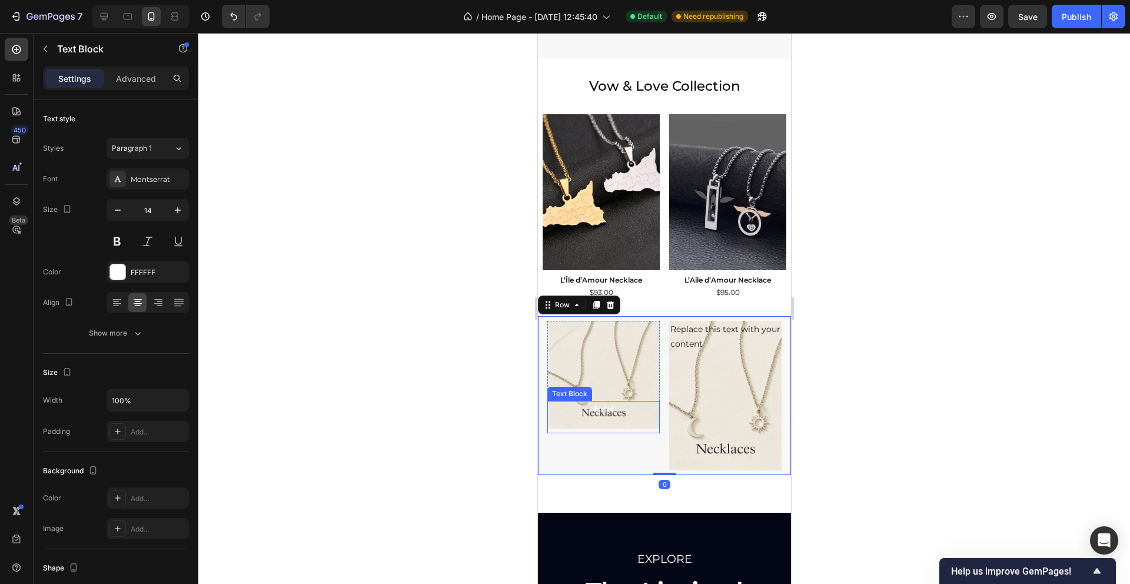
click at [625, 405] on p "fsdaf" at bounding box center [603, 409] width 110 height 15
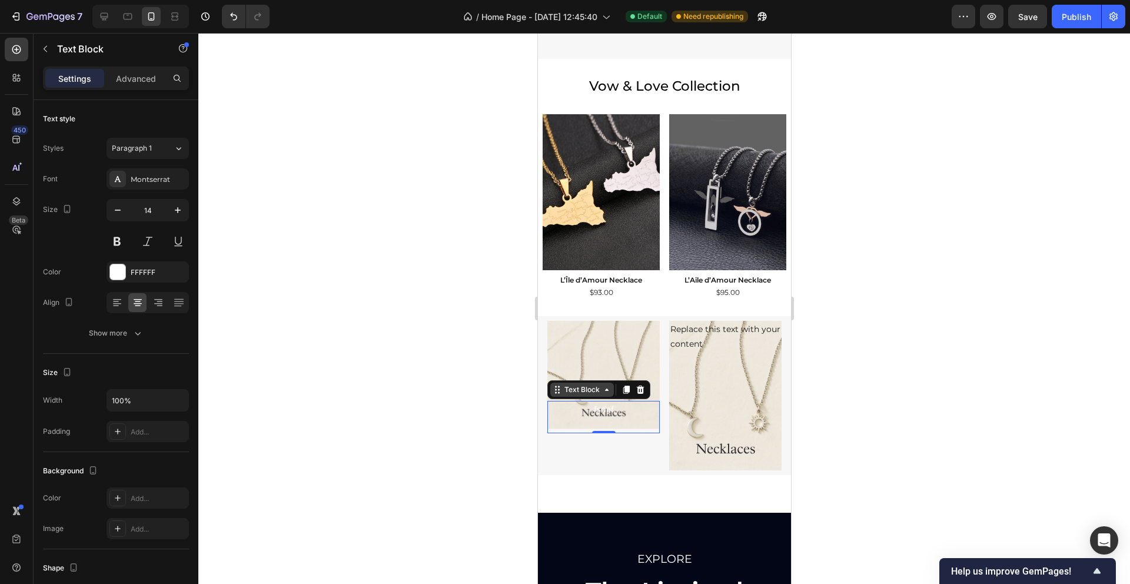
click at [559, 387] on icon at bounding box center [556, 389] width 9 height 9
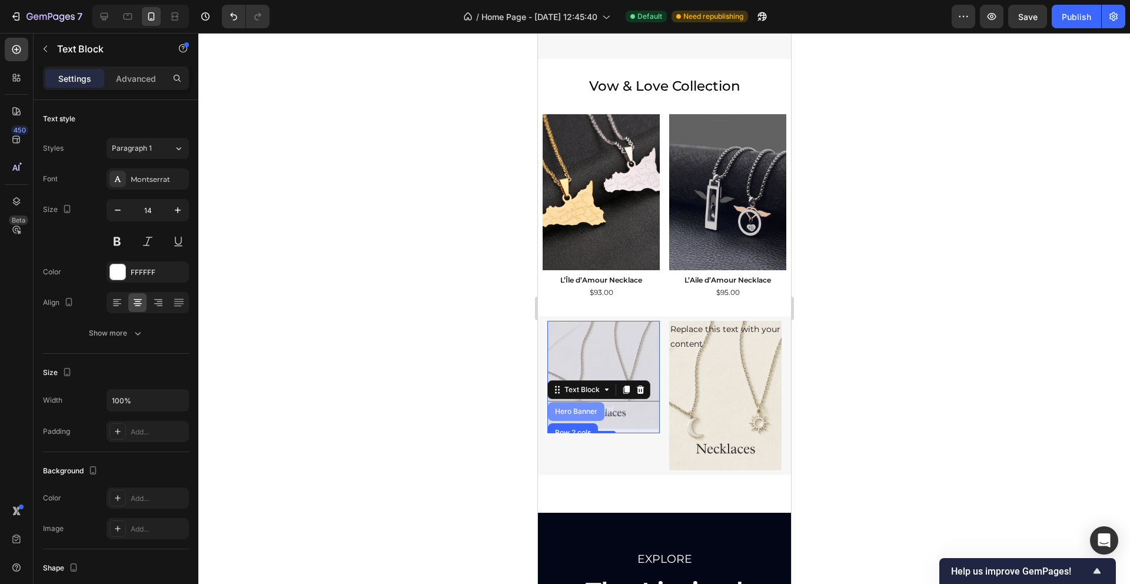
click at [572, 409] on div "Hero Banner" at bounding box center [575, 411] width 47 height 7
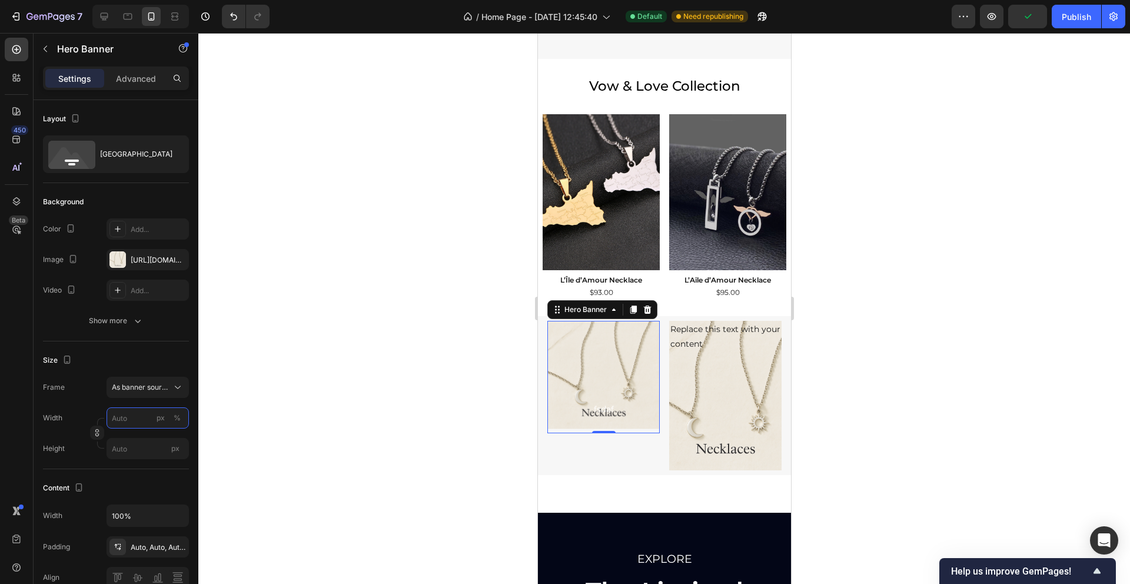
click at [131, 418] on input "px %" at bounding box center [147, 417] width 82 height 21
click at [145, 463] on p "Default 100%" at bounding box center [145, 467] width 68 height 11
type input "100"
click at [123, 415] on input "100" at bounding box center [147, 417] width 82 height 21
drag, startPoint x: 598, startPoint y: 429, endPoint x: 604, endPoint y: 405, distance: 24.7
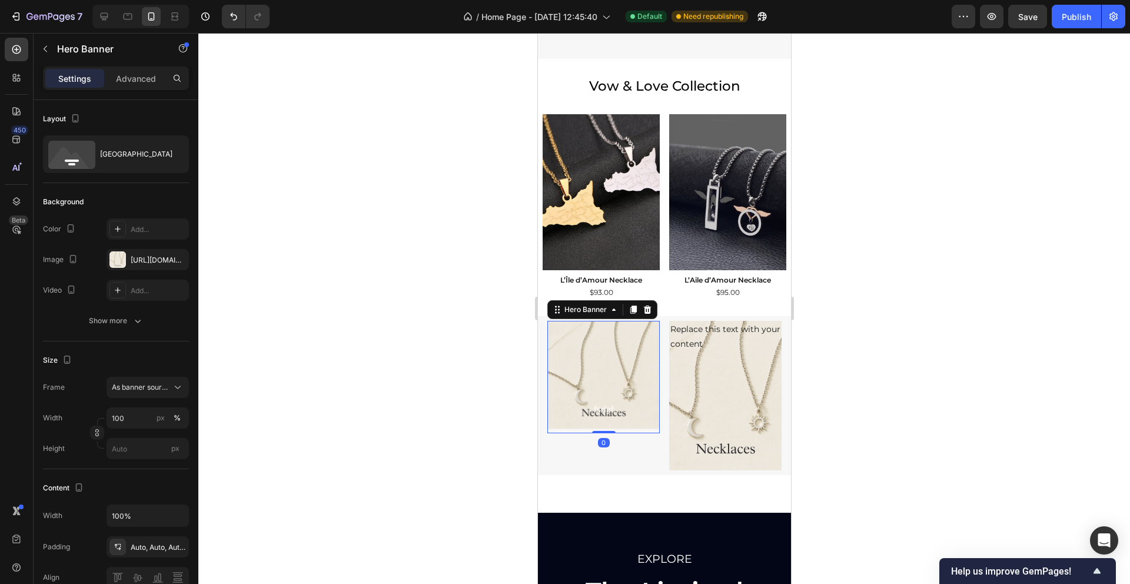
click at [604, 405] on div "fsdaf Text Block Hero Banner 0" at bounding box center [603, 377] width 112 height 112
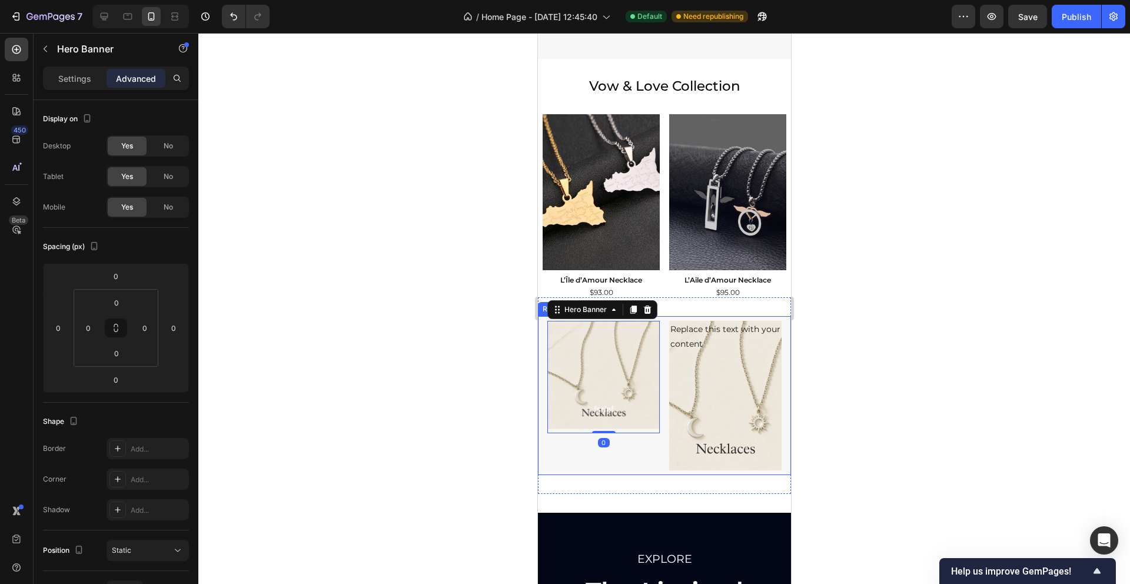
click at [497, 467] on div at bounding box center [663, 308] width 931 height 551
click at [573, 372] on div "Background Image" at bounding box center [603, 400] width 112 height 169
click at [584, 414] on p "fsdaf" at bounding box center [603, 409] width 110 height 15
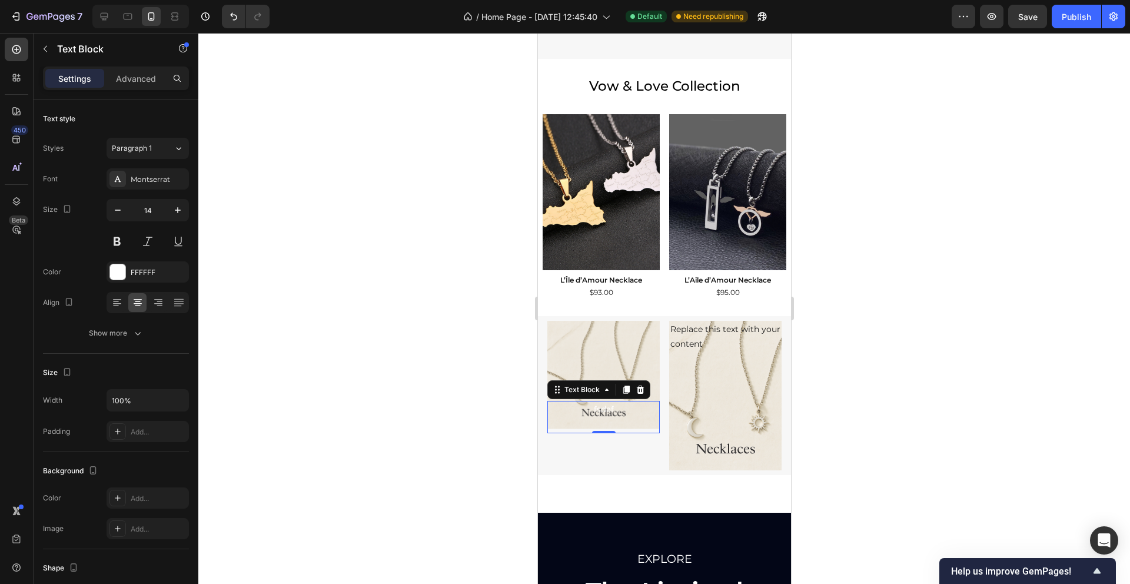
click at [647, 385] on div "Text Block" at bounding box center [598, 389] width 103 height 19
click at [639, 387] on icon at bounding box center [640, 389] width 8 height 8
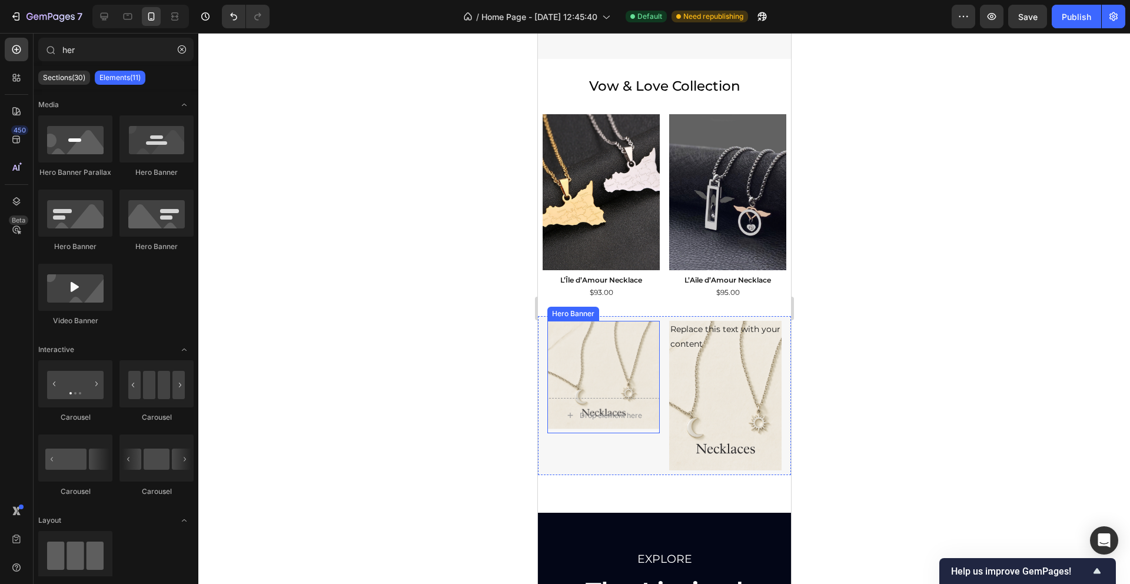
click at [619, 372] on div "Background Image" at bounding box center [603, 400] width 112 height 169
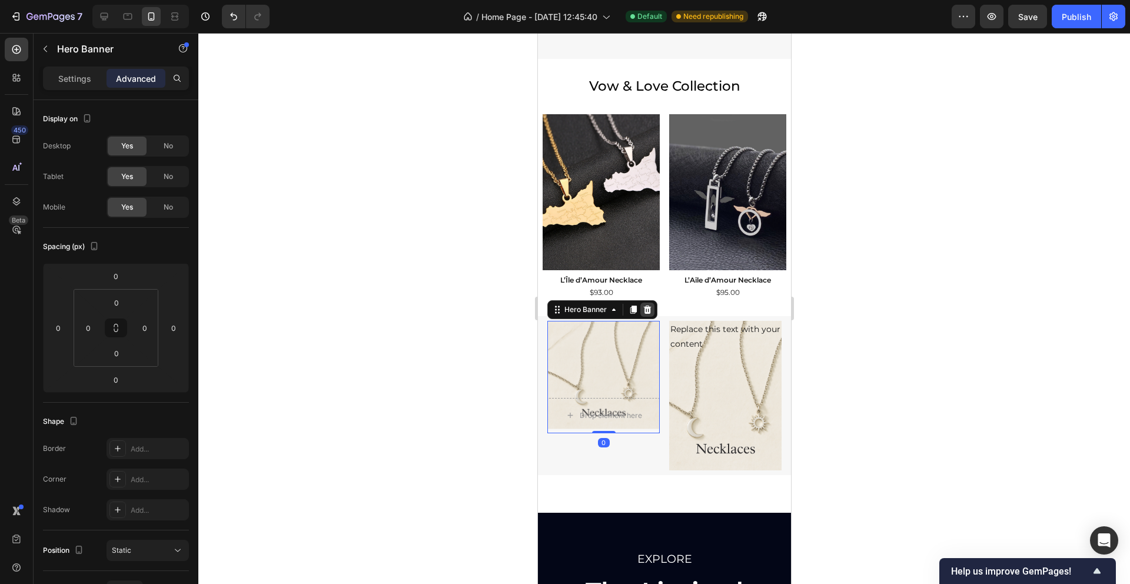
click at [644, 309] on icon at bounding box center [647, 309] width 8 height 8
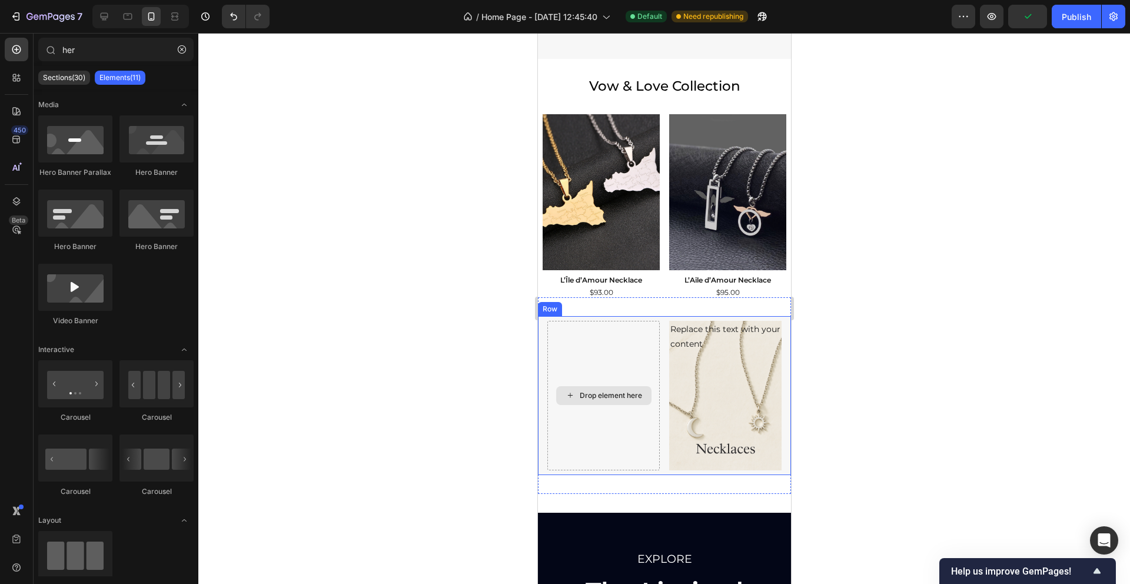
click at [635, 342] on div "Drop element here" at bounding box center [603, 396] width 112 height 150
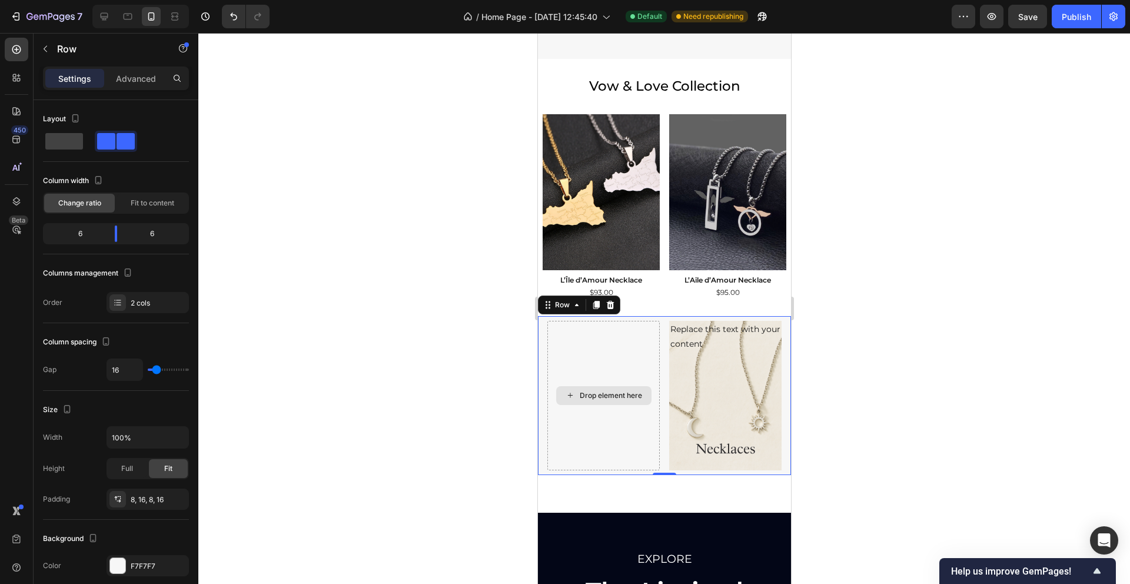
click at [590, 439] on div "Drop element here" at bounding box center [603, 396] width 112 height 150
click at [973, 331] on div at bounding box center [663, 308] width 931 height 551
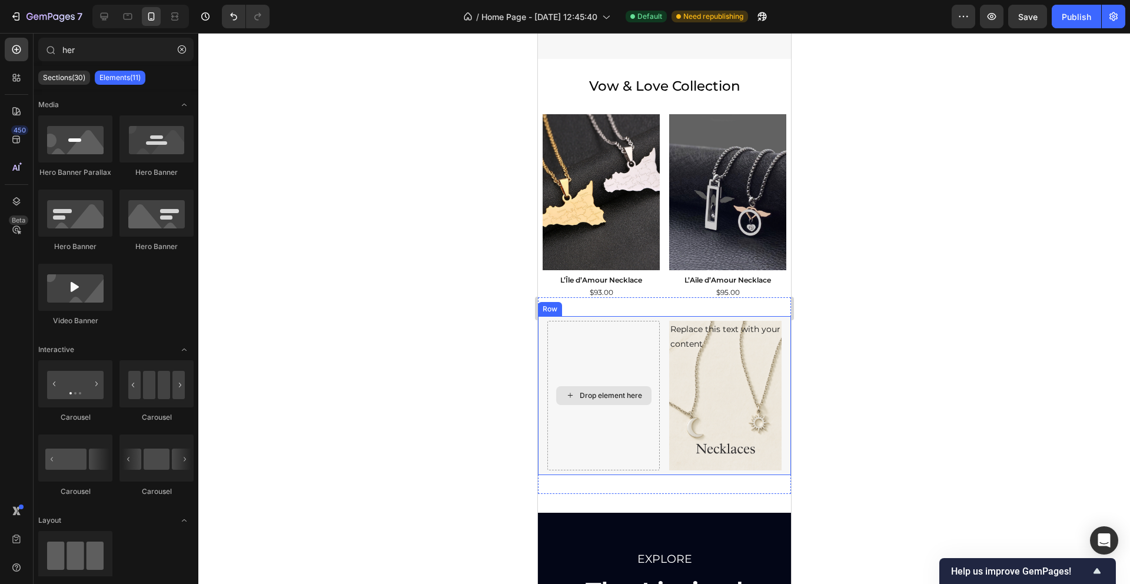
click at [596, 338] on div "Drop element here" at bounding box center [603, 396] width 112 height 150
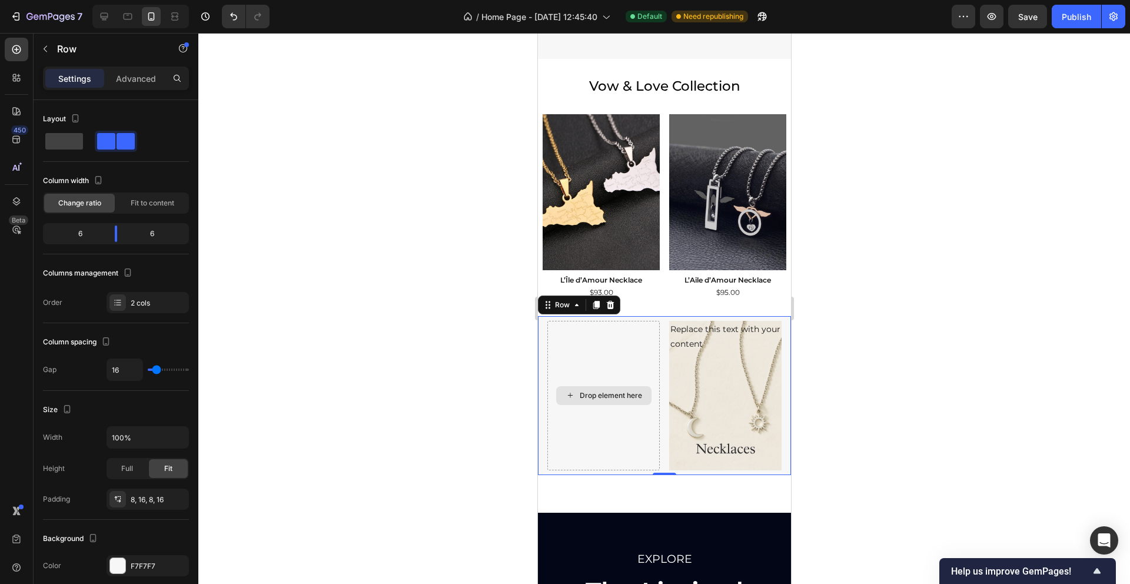
click at [600, 347] on div "Drop element here" at bounding box center [603, 396] width 112 height 150
click at [128, 79] on p "Advanced" at bounding box center [136, 78] width 40 height 12
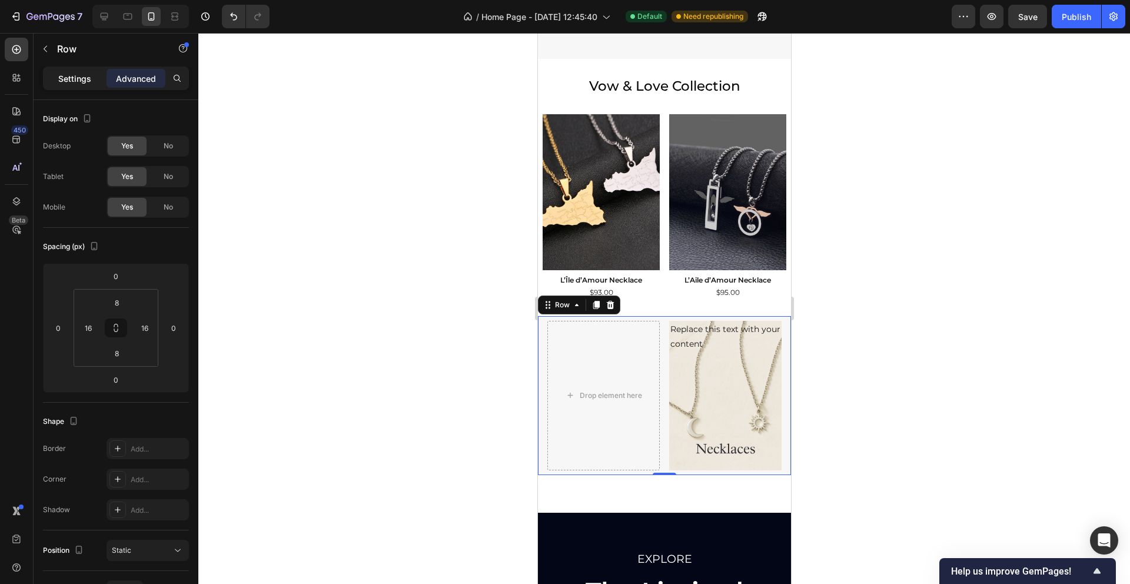
click at [72, 83] on p "Settings" at bounding box center [74, 78] width 33 height 12
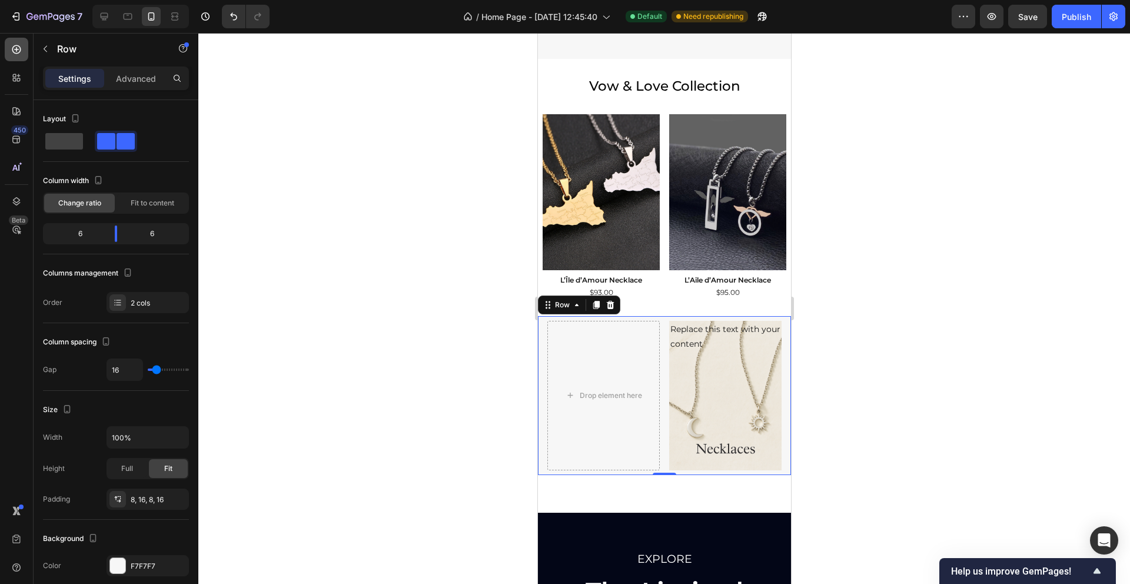
click at [13, 54] on icon at bounding box center [17, 50] width 12 height 12
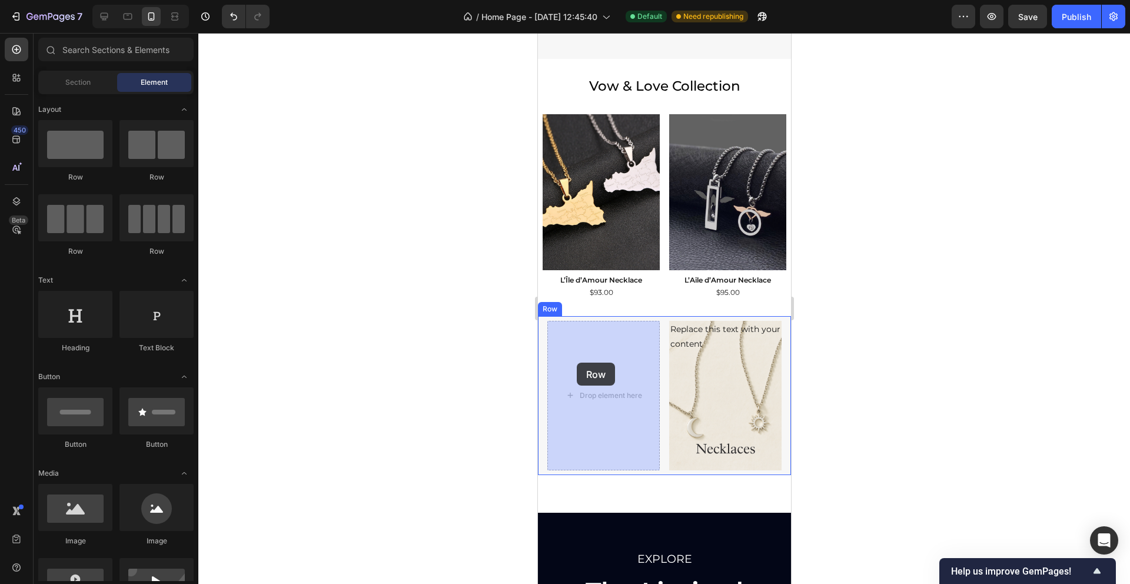
drag, startPoint x: 636, startPoint y: 176, endPoint x: 576, endPoint y: 362, distance: 195.4
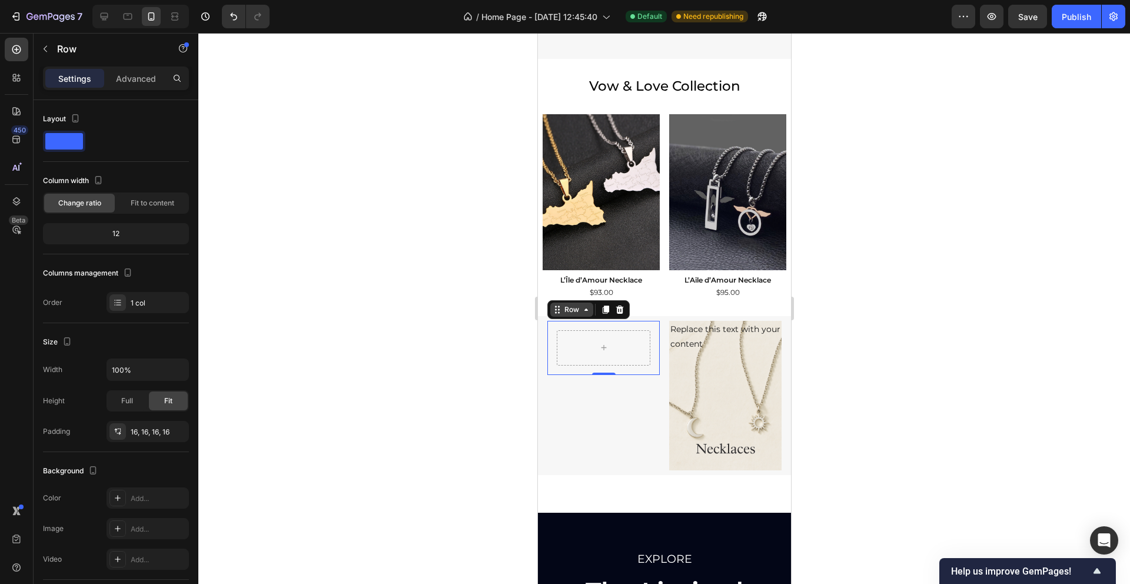
click at [558, 307] on icon at bounding box center [556, 309] width 9 height 9
click at [575, 369] on div "Row Row 2 cols Section 0" at bounding box center [603, 348] width 112 height 54
click at [575, 350] on div at bounding box center [603, 347] width 94 height 35
click at [312, 336] on div at bounding box center [663, 308] width 931 height 551
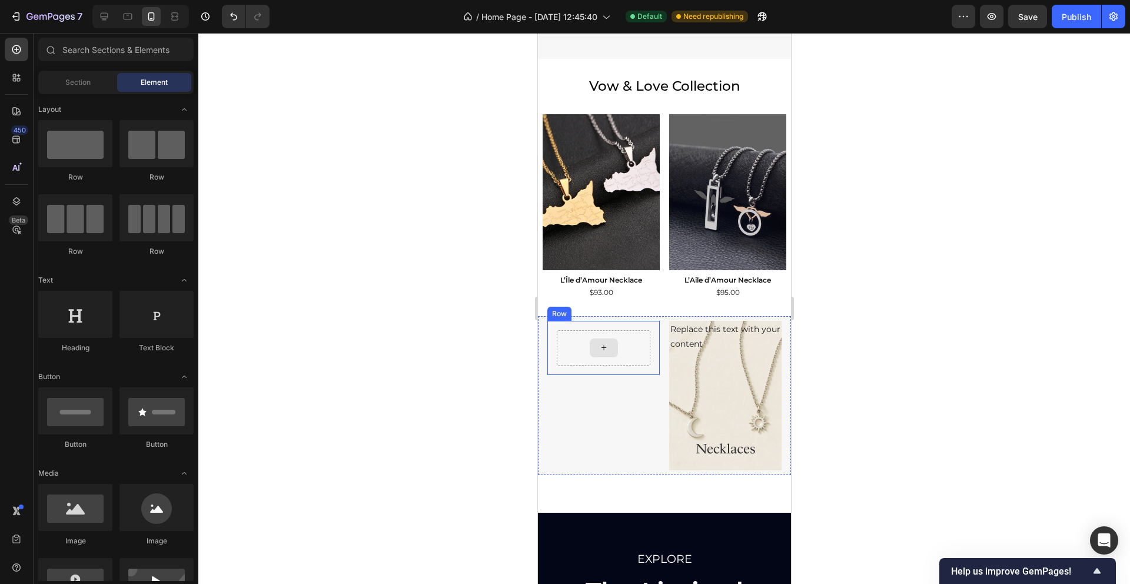
click at [572, 352] on div at bounding box center [603, 347] width 94 height 35
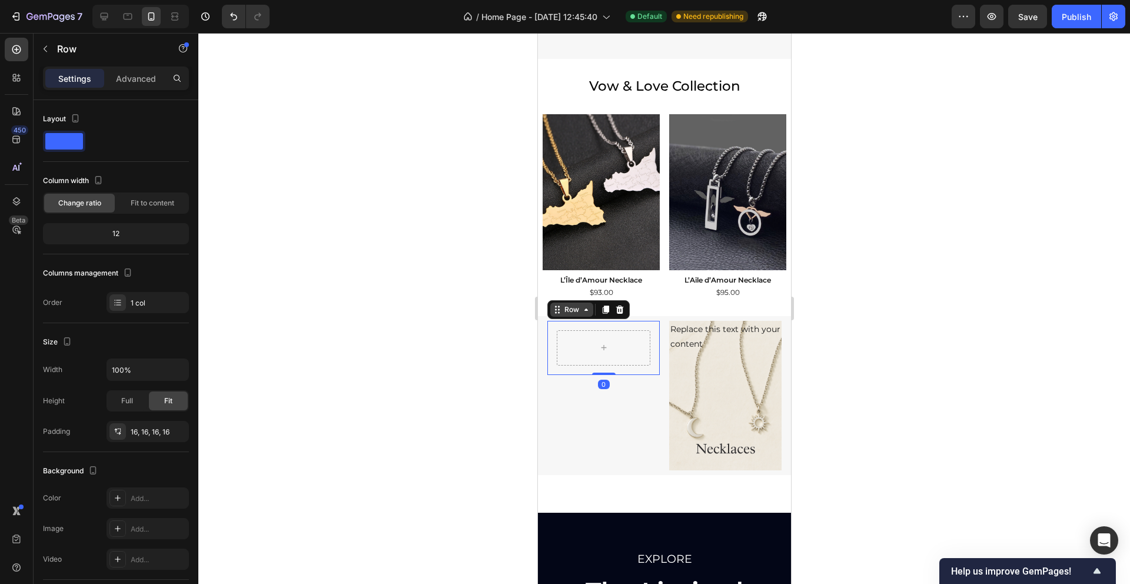
click at [557, 311] on icon at bounding box center [556, 309] width 9 height 9
click at [417, 318] on div at bounding box center [663, 308] width 931 height 551
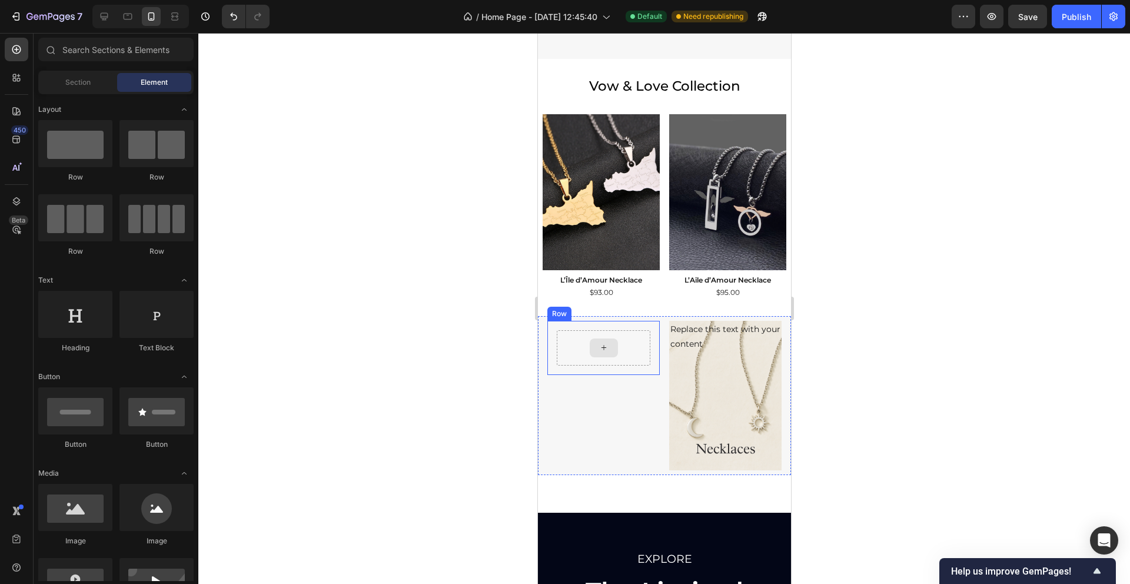
click at [575, 349] on div at bounding box center [603, 347] width 94 height 35
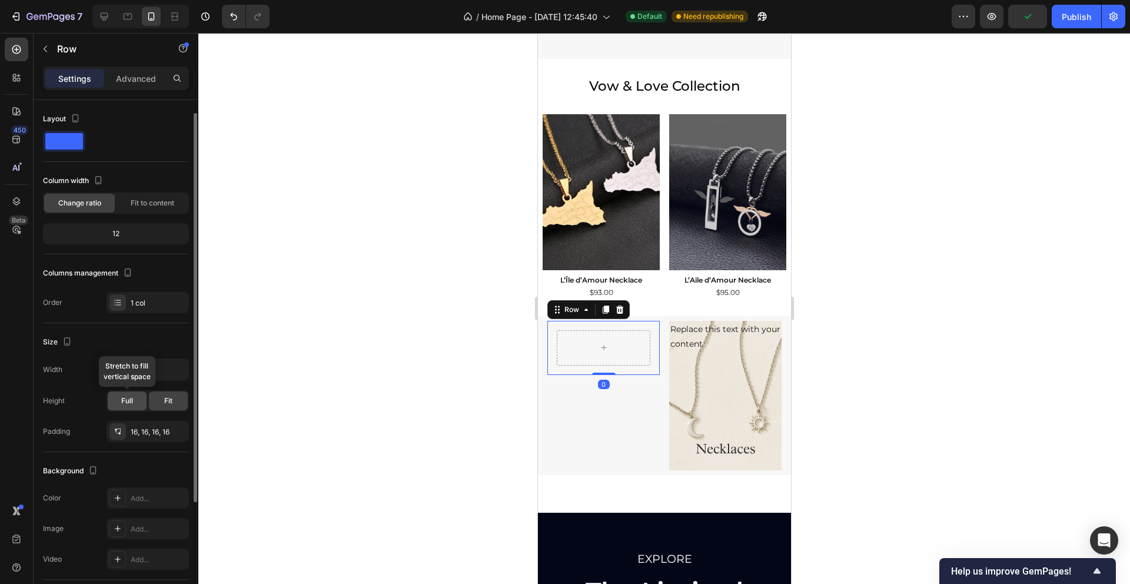
scroll to position [170, 0]
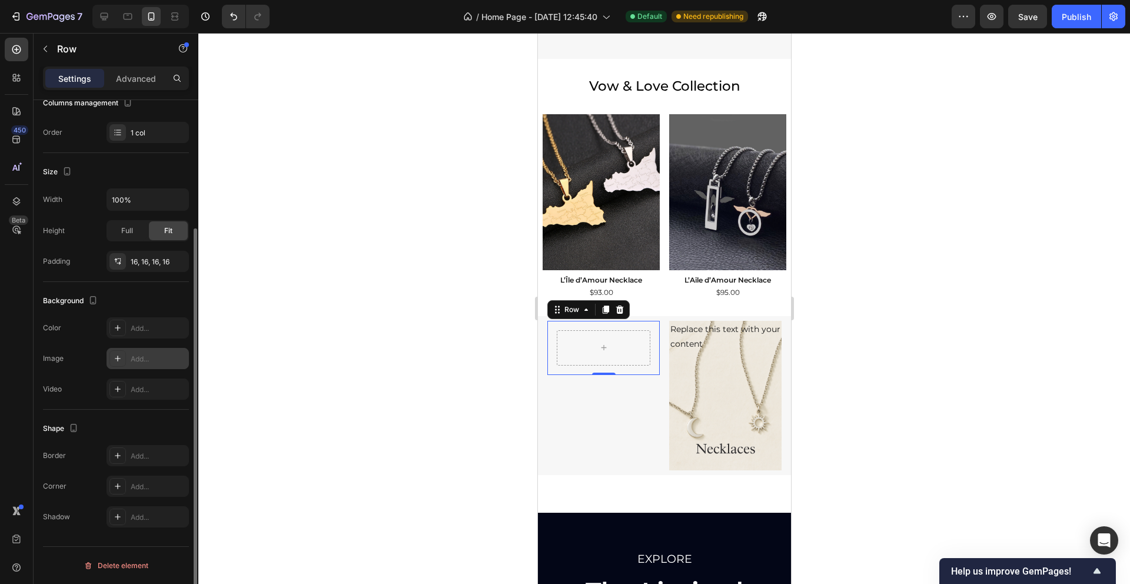
click at [142, 360] on div "Add..." at bounding box center [158, 359] width 55 height 11
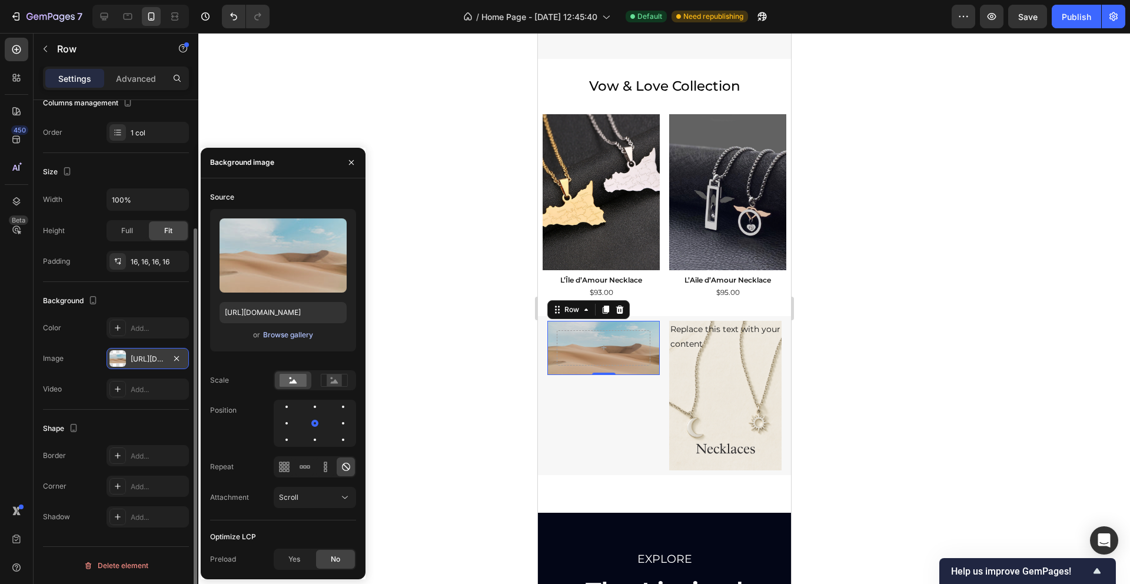
click at [273, 338] on div "Browse gallery" at bounding box center [288, 334] width 50 height 11
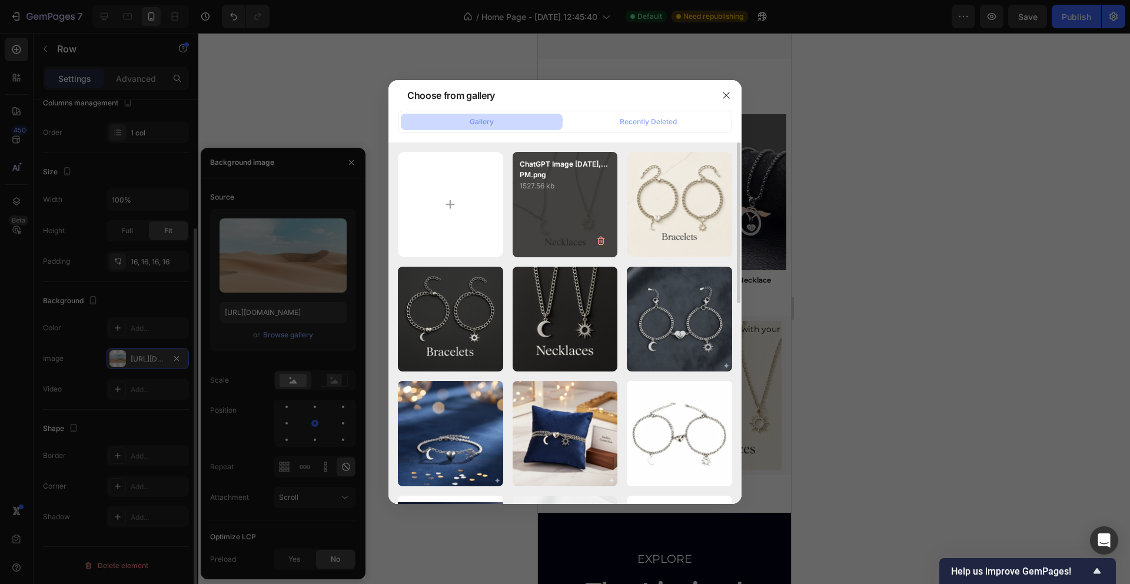
click at [538, 229] on div "ChatGPT Image Sep 27,...PM.png 1527.56 kb" at bounding box center [564, 204] width 105 height 105
type input "[URL][DOMAIN_NAME]"
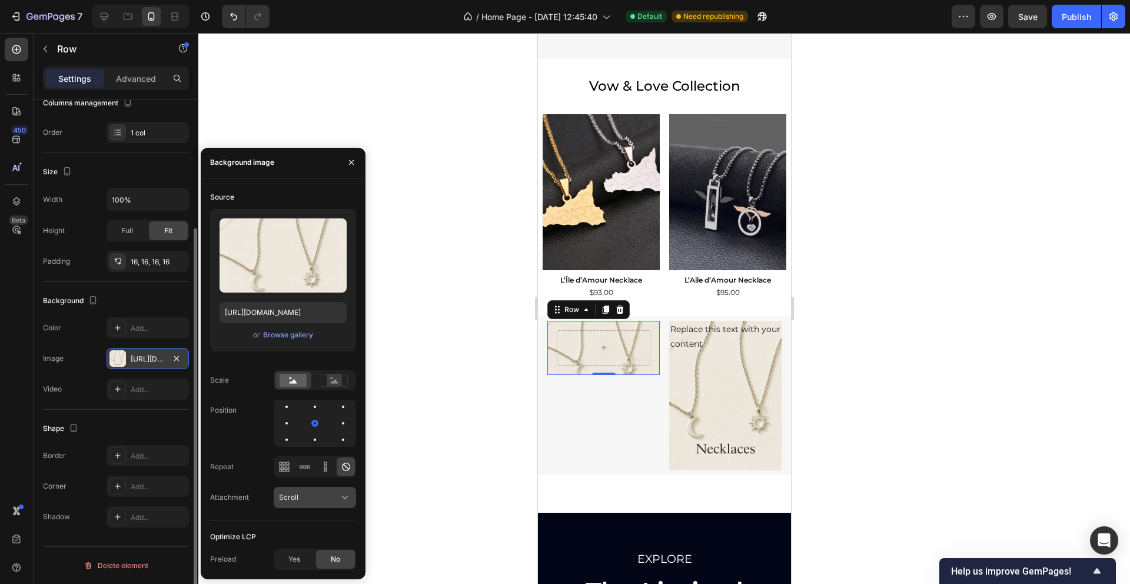
click at [342, 497] on icon at bounding box center [345, 497] width 6 height 3
click at [160, 427] on div "Shape" at bounding box center [116, 428] width 146 height 19
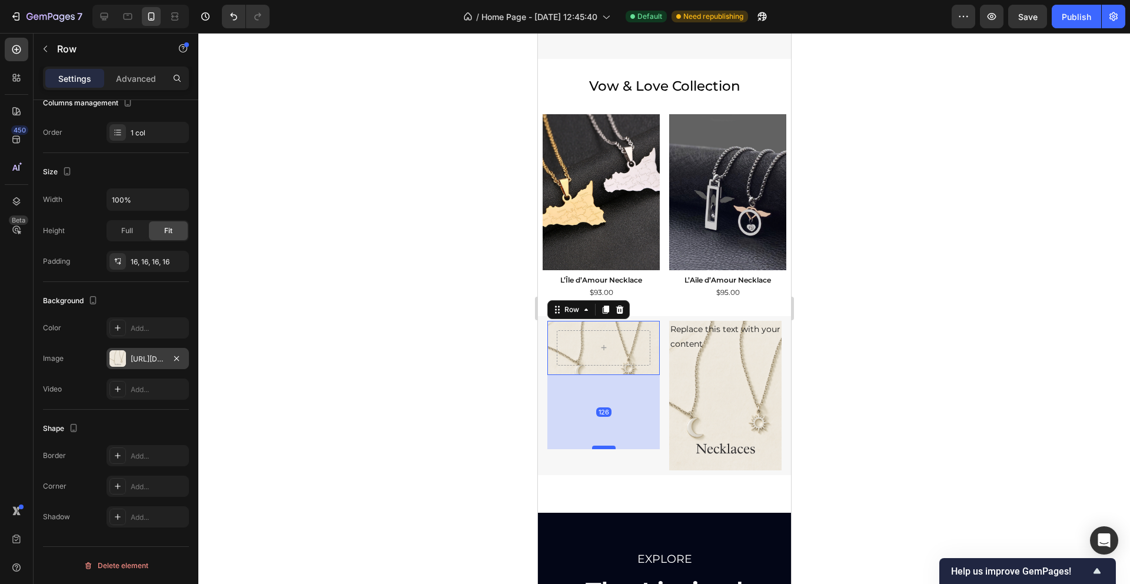
drag, startPoint x: 607, startPoint y: 372, endPoint x: 607, endPoint y: 447, distance: 75.3
click at [607, 448] on div at bounding box center [603, 447] width 24 height 4
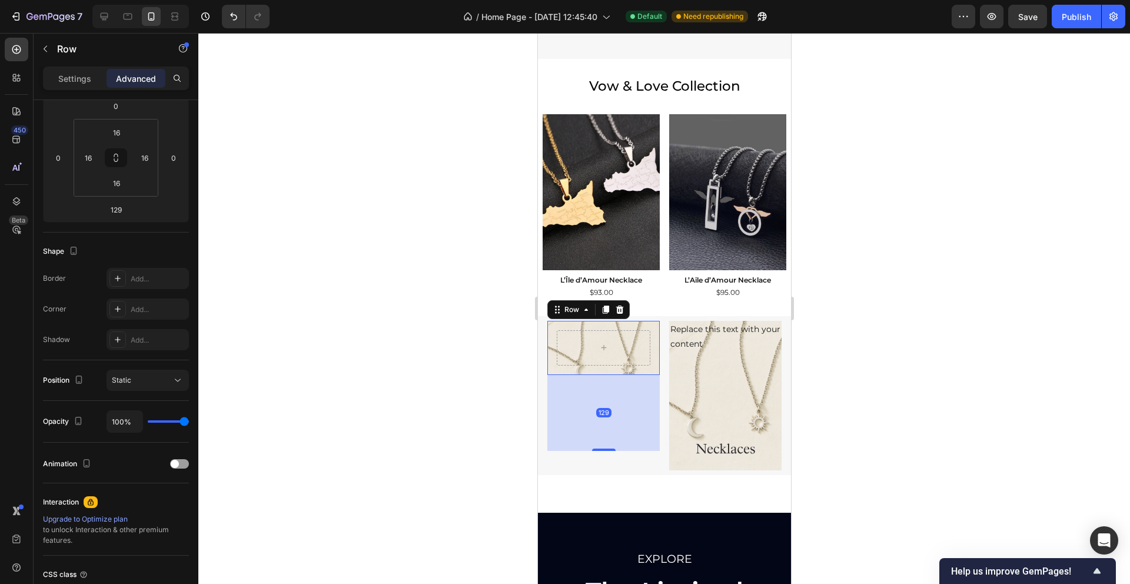
click at [452, 390] on div at bounding box center [663, 308] width 931 height 551
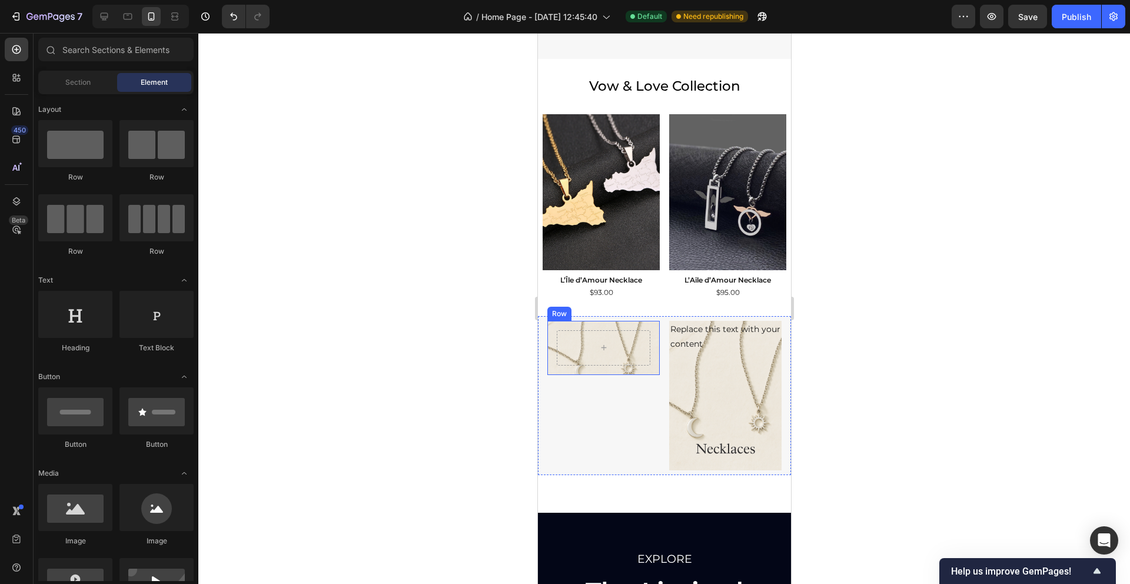
click at [614, 374] on div "Row" at bounding box center [603, 348] width 112 height 54
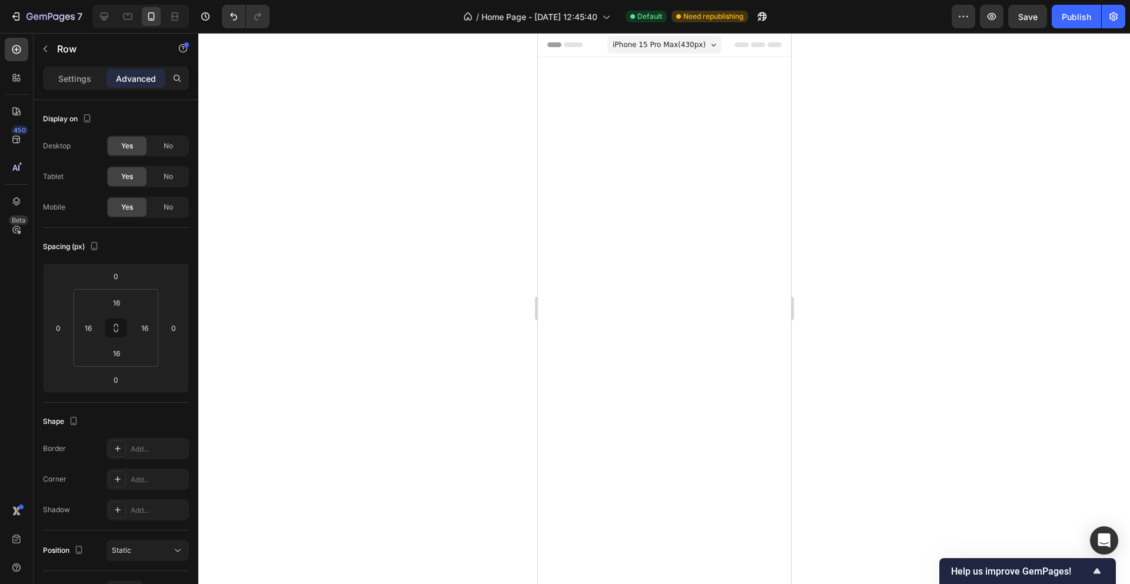
scroll to position [671, 0]
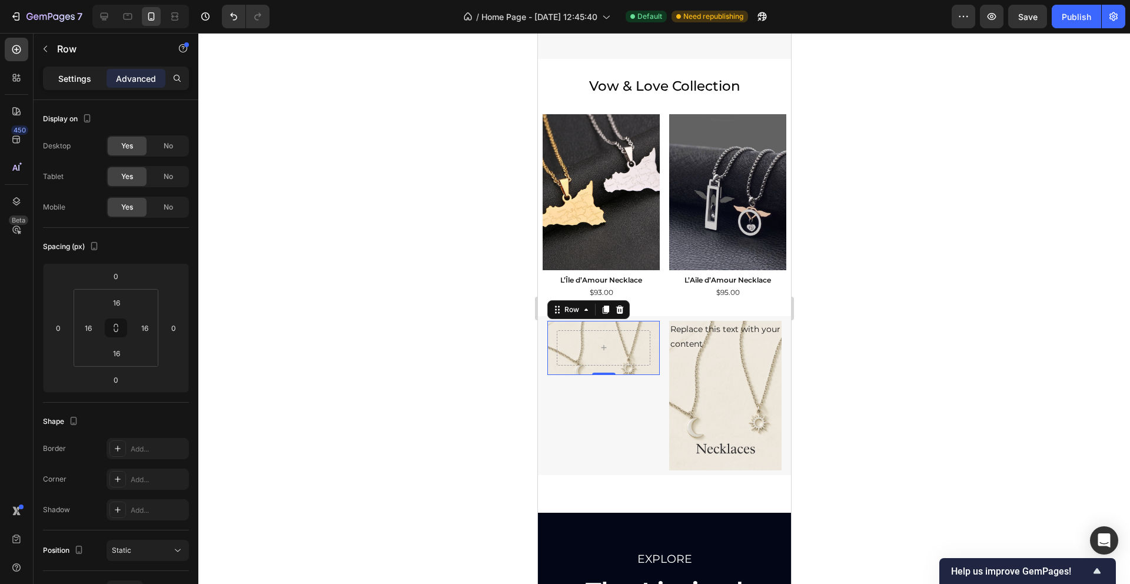
click at [66, 84] on p "Settings" at bounding box center [74, 78] width 33 height 12
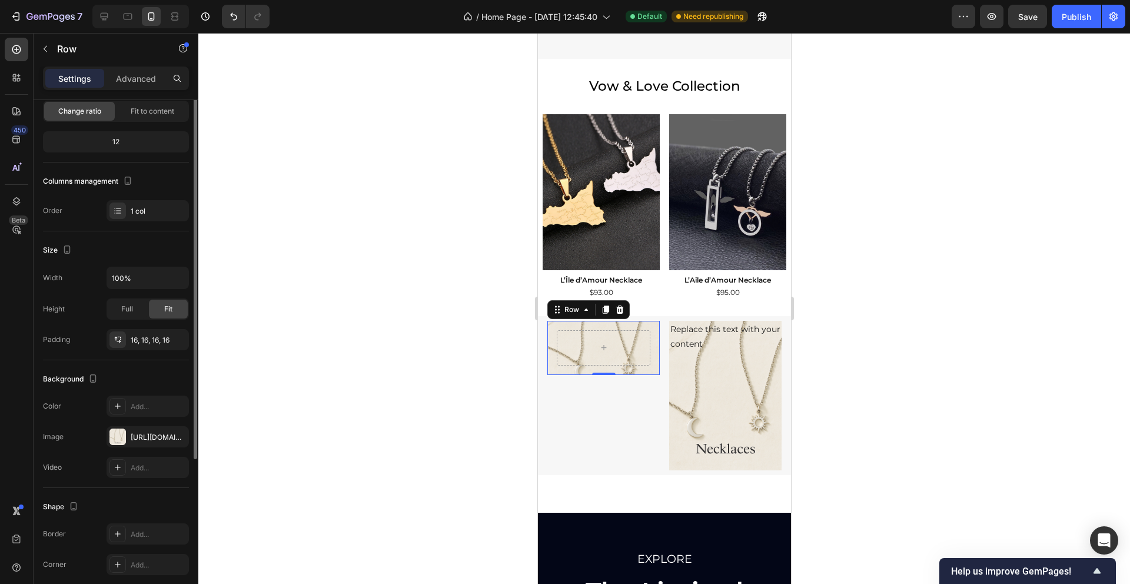
scroll to position [114, 0]
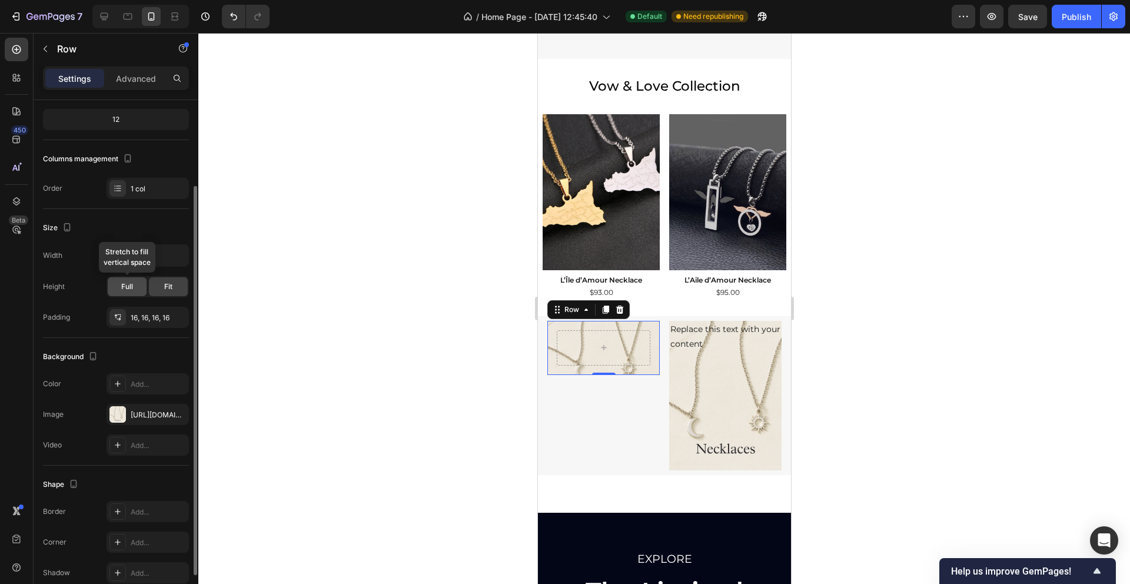
click at [126, 295] on div "Full" at bounding box center [127, 286] width 39 height 19
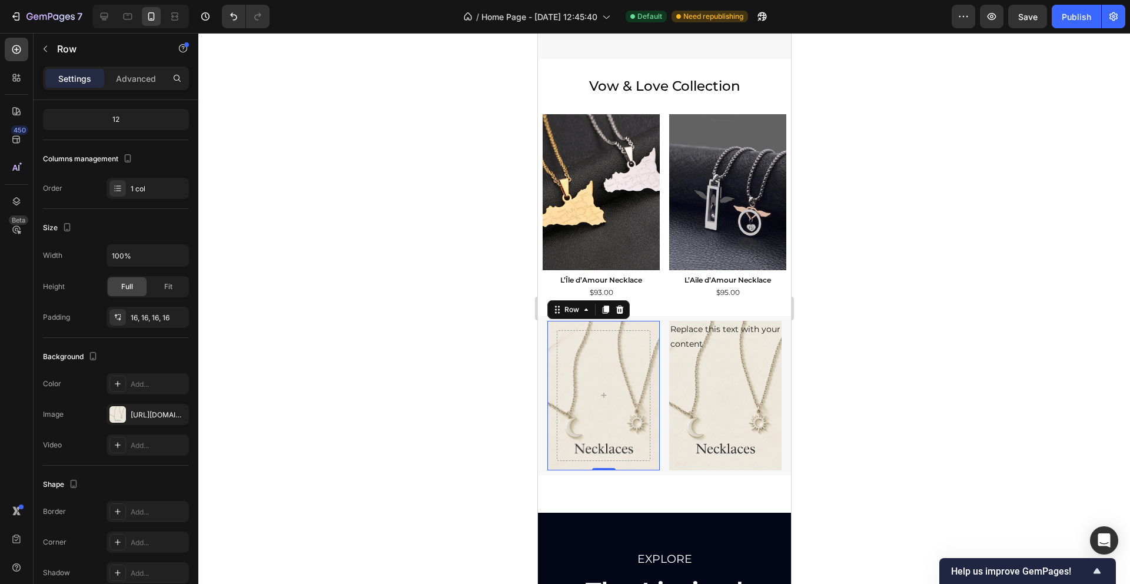
click at [345, 440] on div at bounding box center [663, 308] width 931 height 551
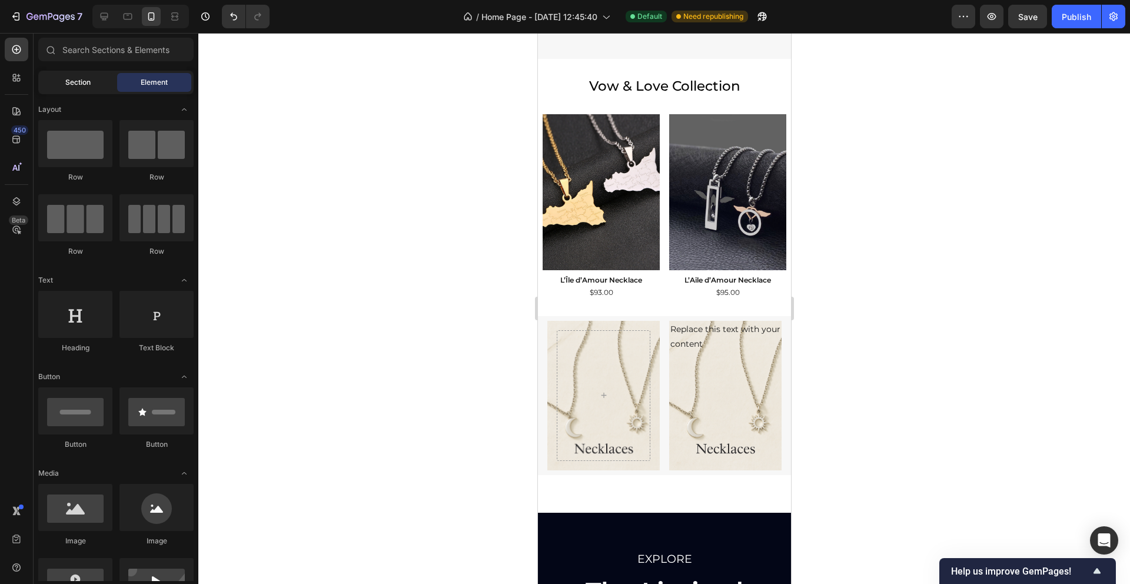
click at [85, 91] on div "Section" at bounding box center [78, 82] width 74 height 19
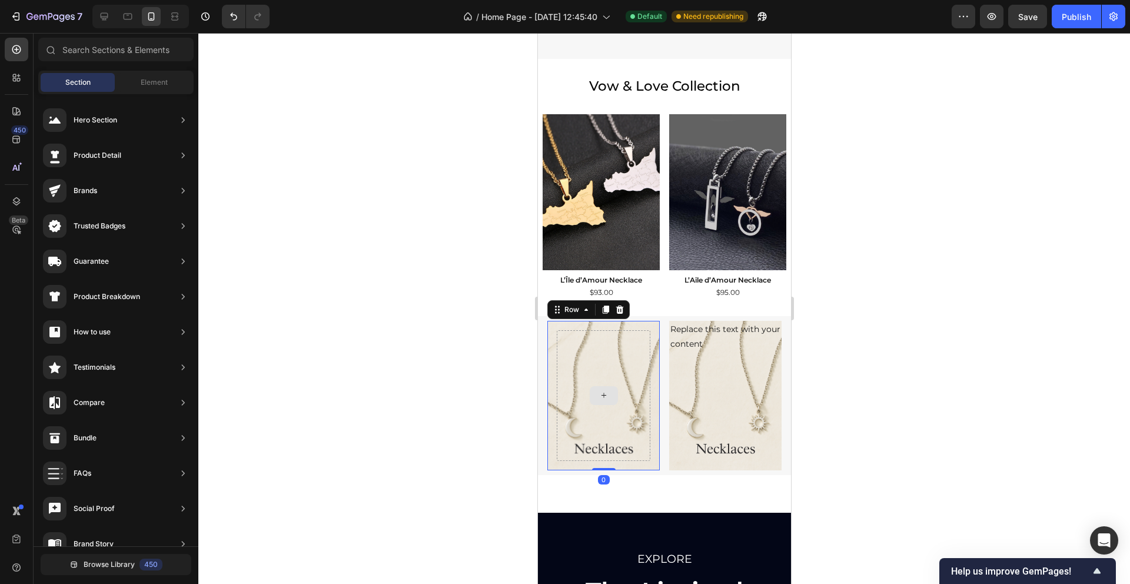
click at [601, 411] on div at bounding box center [603, 395] width 94 height 131
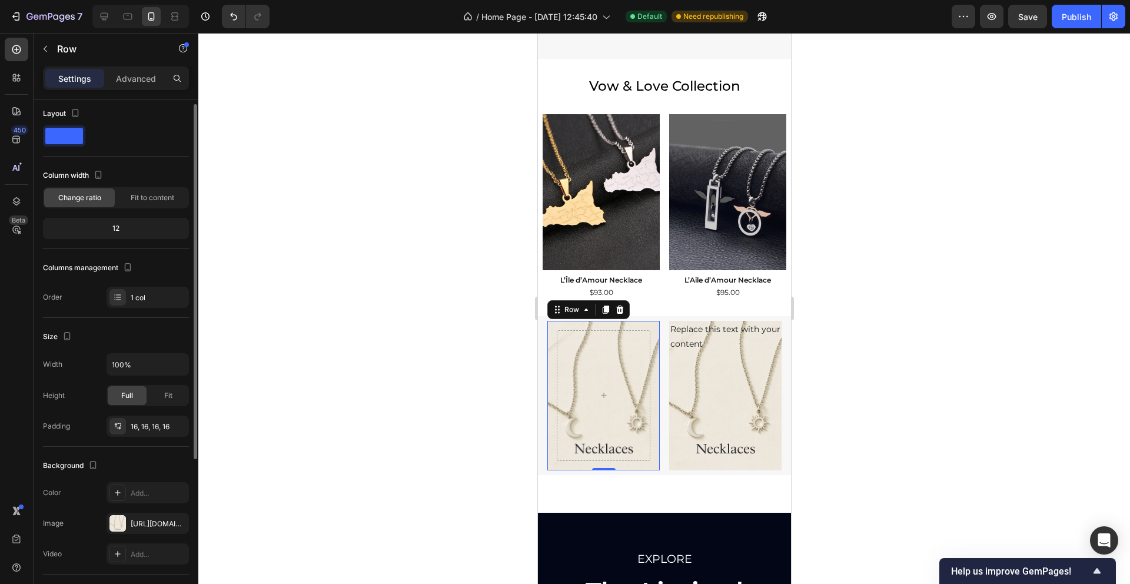
scroll to position [8, 0]
click at [166, 391] on span "Fit" at bounding box center [168, 392] width 8 height 11
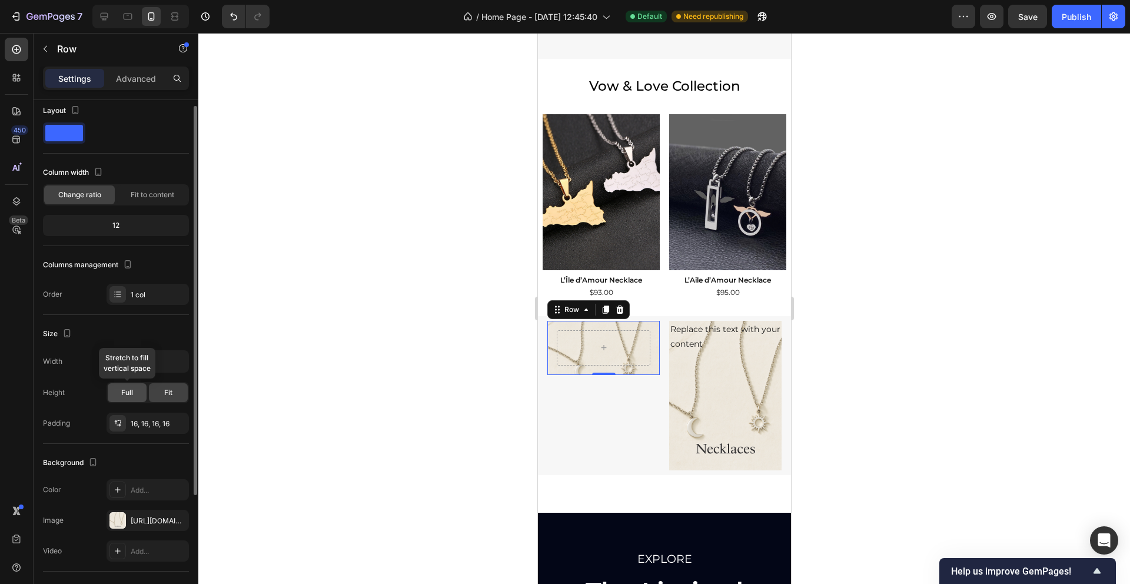
click at [137, 387] on div "Full" at bounding box center [127, 392] width 39 height 19
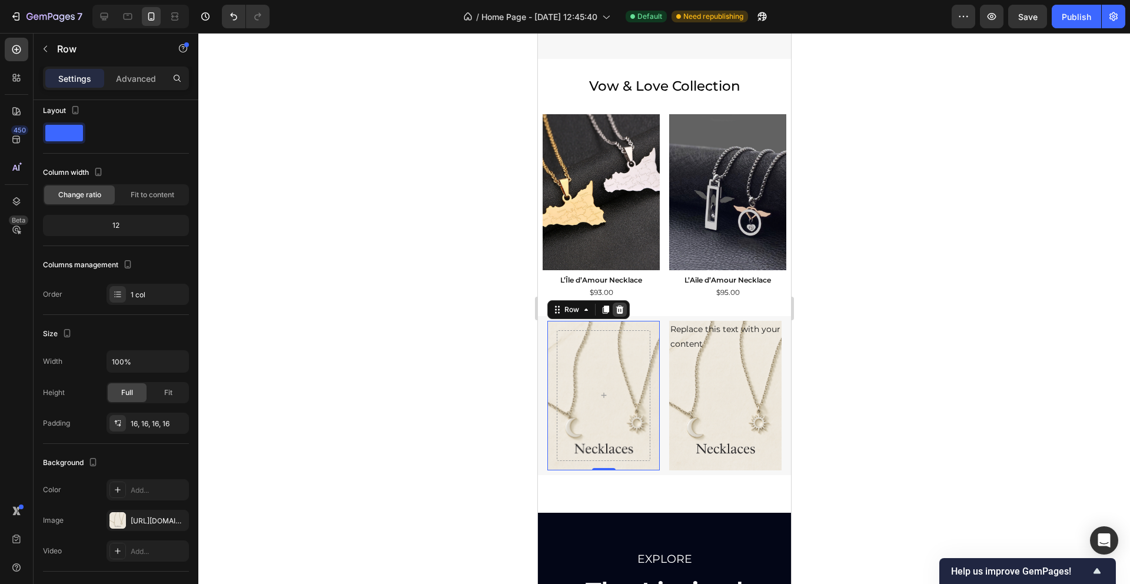
click at [618, 313] on icon at bounding box center [619, 309] width 8 height 8
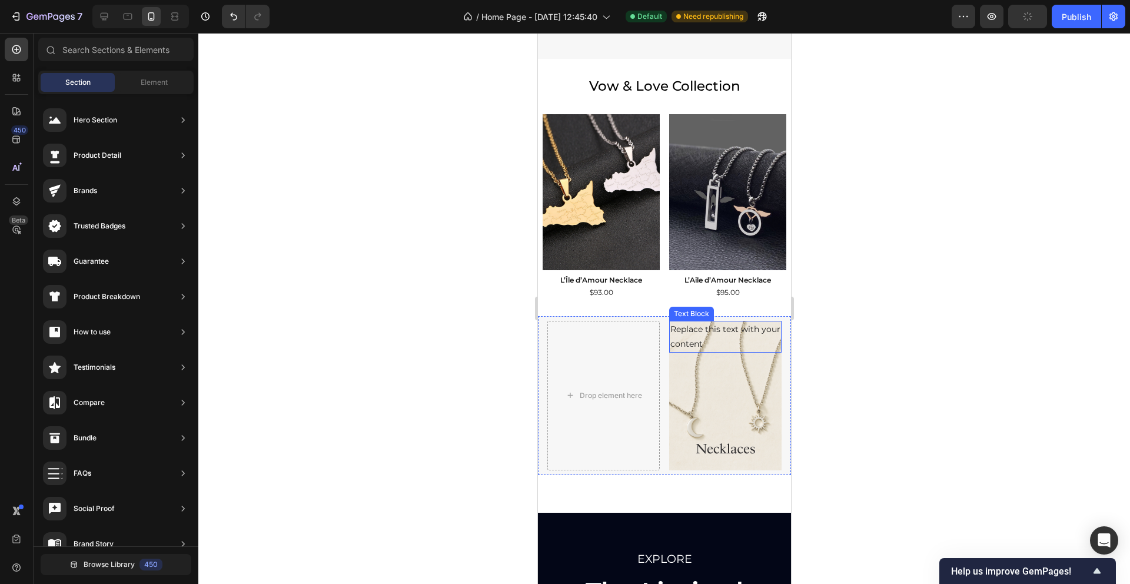
click at [701, 349] on div "Replace this text with your content" at bounding box center [724, 337] width 112 height 32
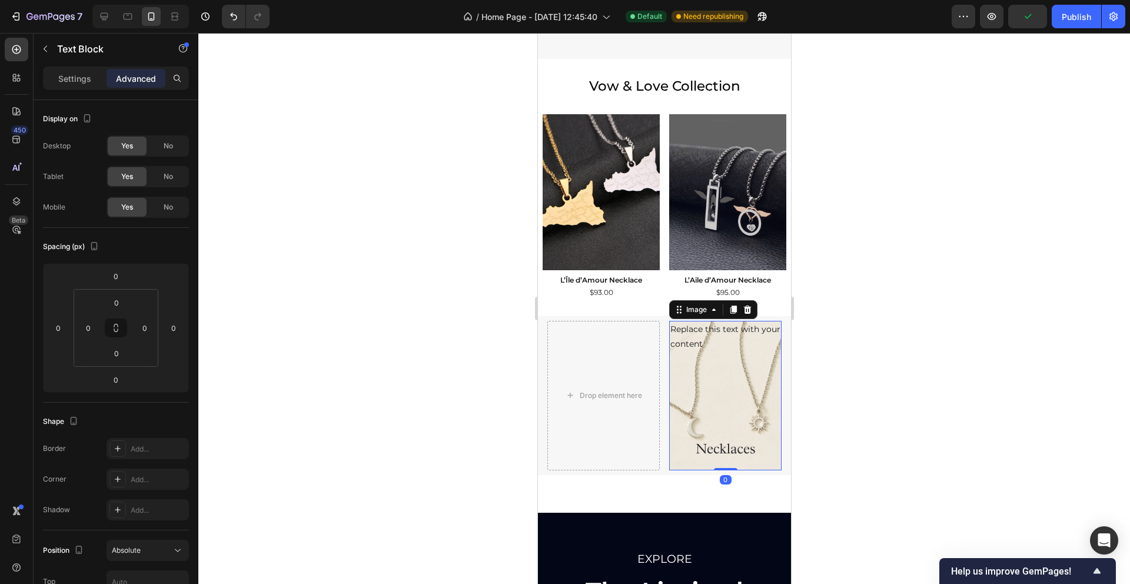
click at [709, 384] on img at bounding box center [724, 396] width 112 height 150
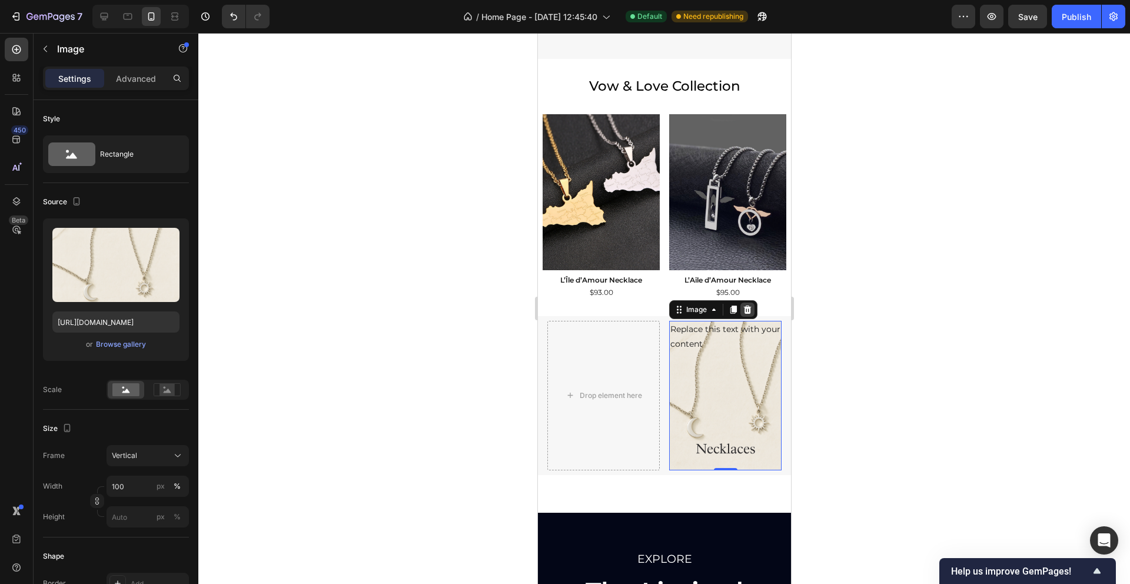
click at [750, 308] on icon at bounding box center [746, 309] width 9 height 9
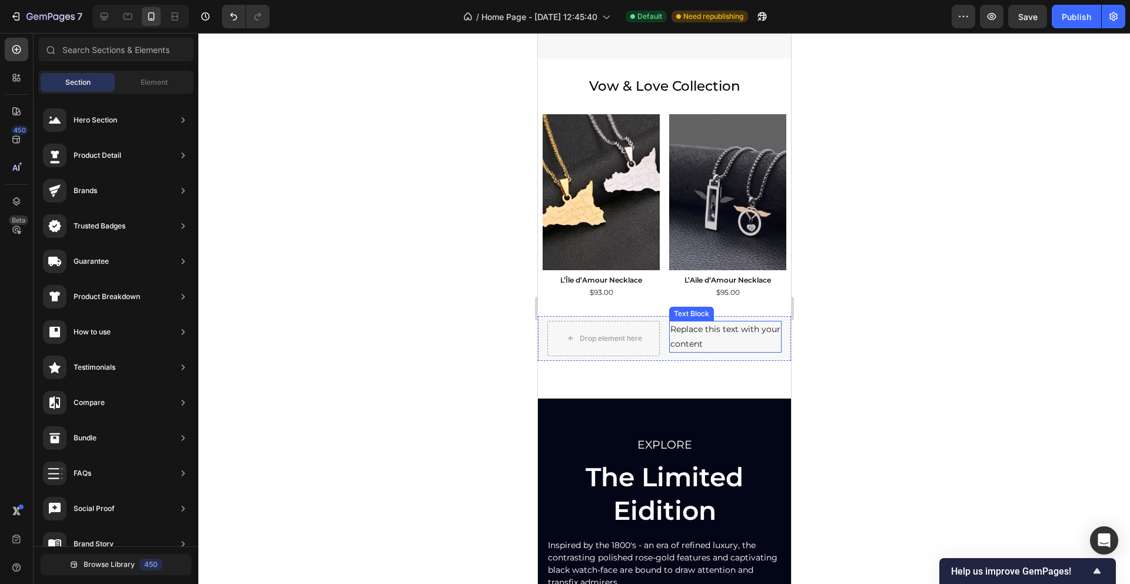
click at [691, 343] on div "Replace this text with your content" at bounding box center [724, 337] width 112 height 32
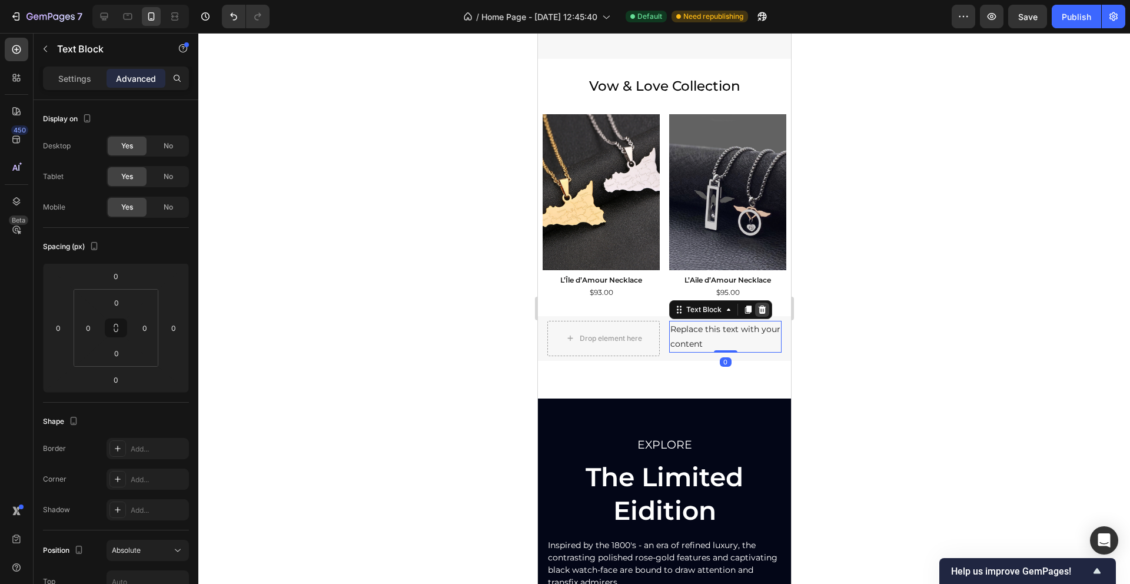
click at [759, 312] on icon at bounding box center [762, 309] width 8 height 8
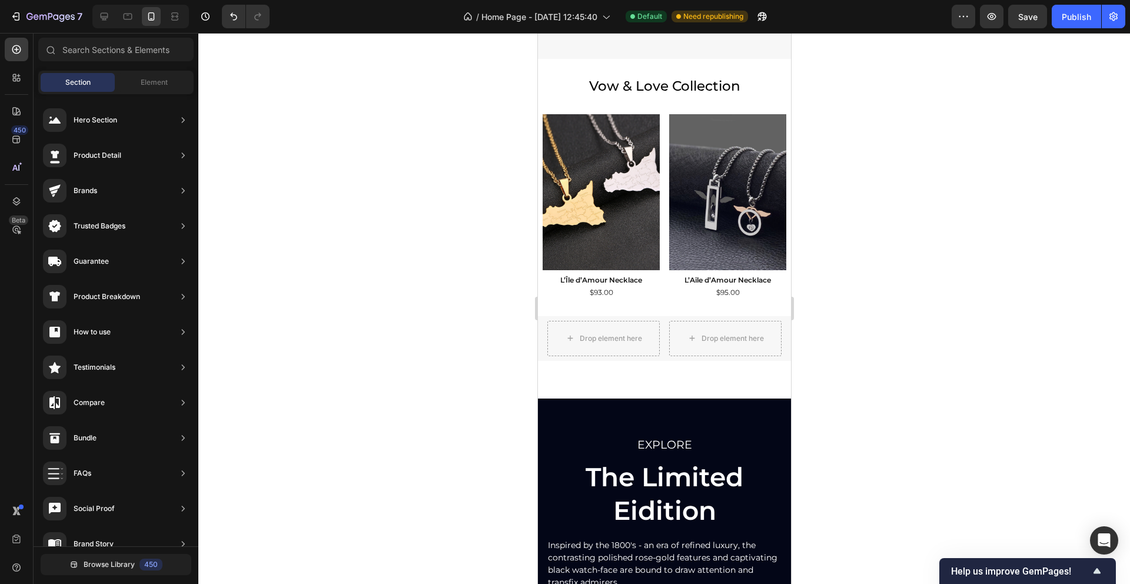
click at [273, 215] on div at bounding box center [663, 308] width 931 height 551
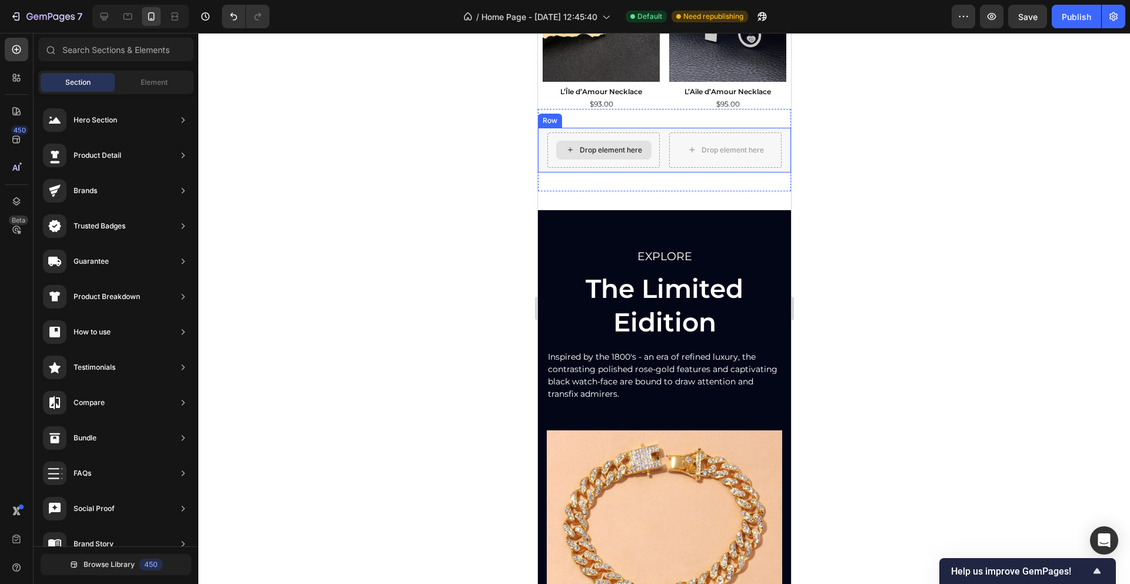
click at [564, 162] on div "Drop element here" at bounding box center [603, 149] width 112 height 35
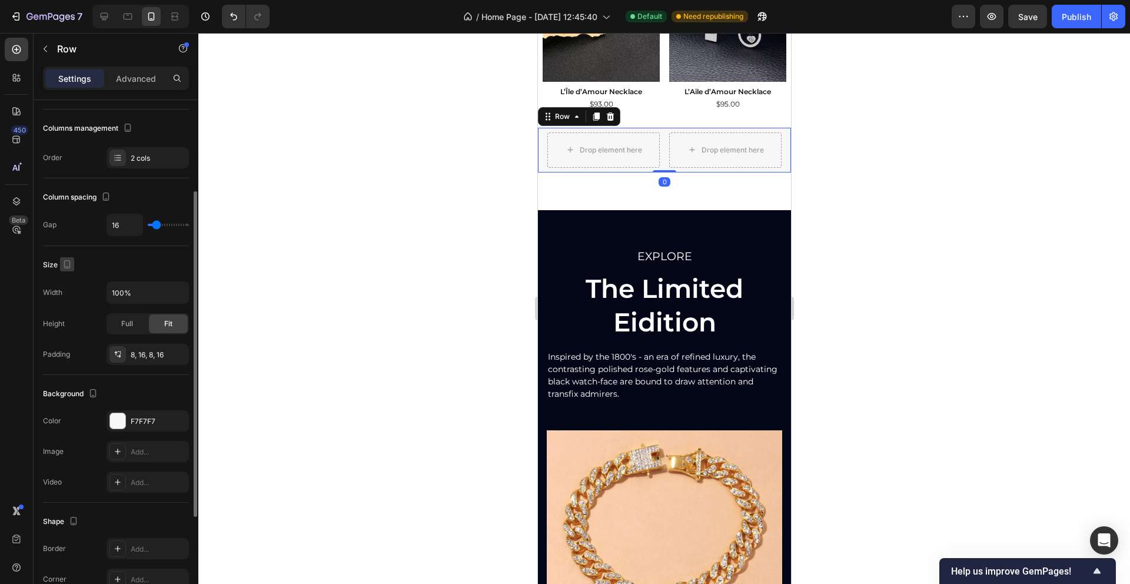
scroll to position [158, 0]
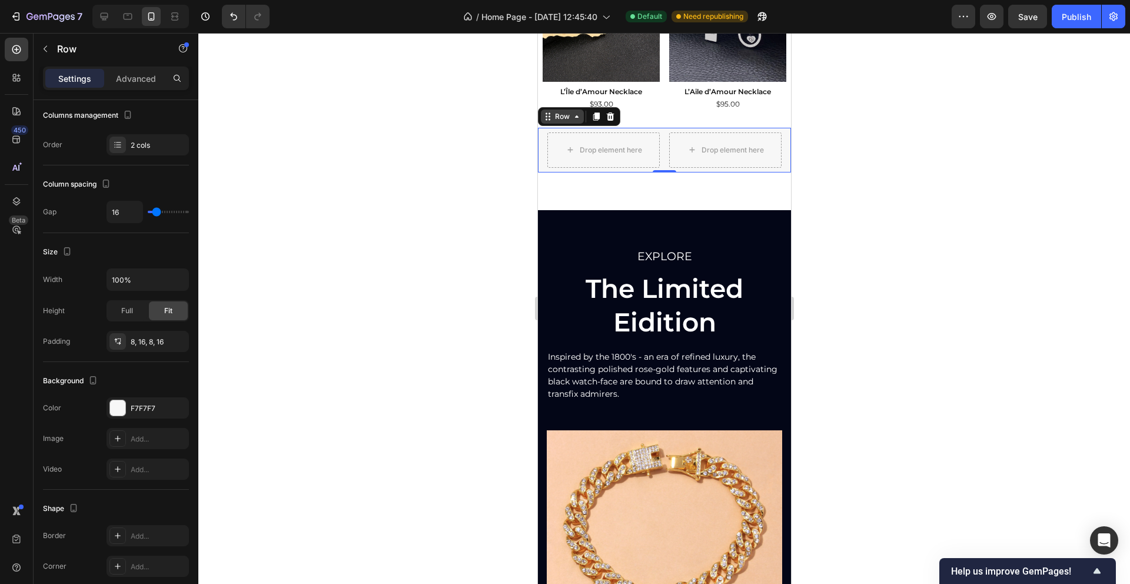
click at [550, 119] on icon at bounding box center [546, 116] width 9 height 9
click at [560, 158] on div "Drop element here" at bounding box center [602, 150] width 95 height 19
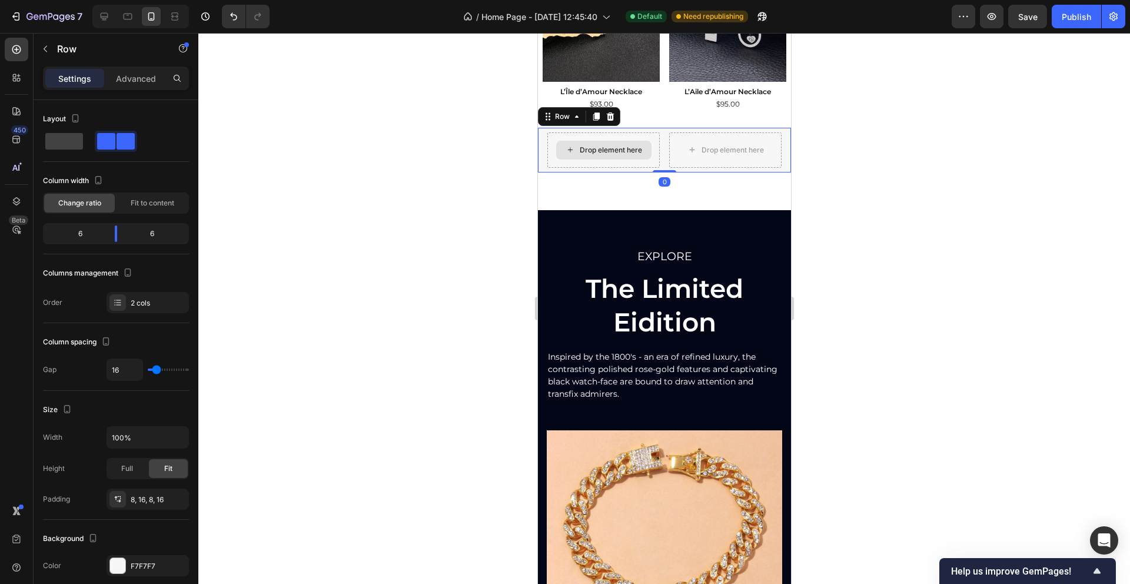
click at [556, 163] on div "Drop element here" at bounding box center [603, 149] width 112 height 35
click at [579, 135] on div "Drop element here" at bounding box center [603, 149] width 112 height 35
click at [549, 118] on icon at bounding box center [546, 116] width 9 height 9
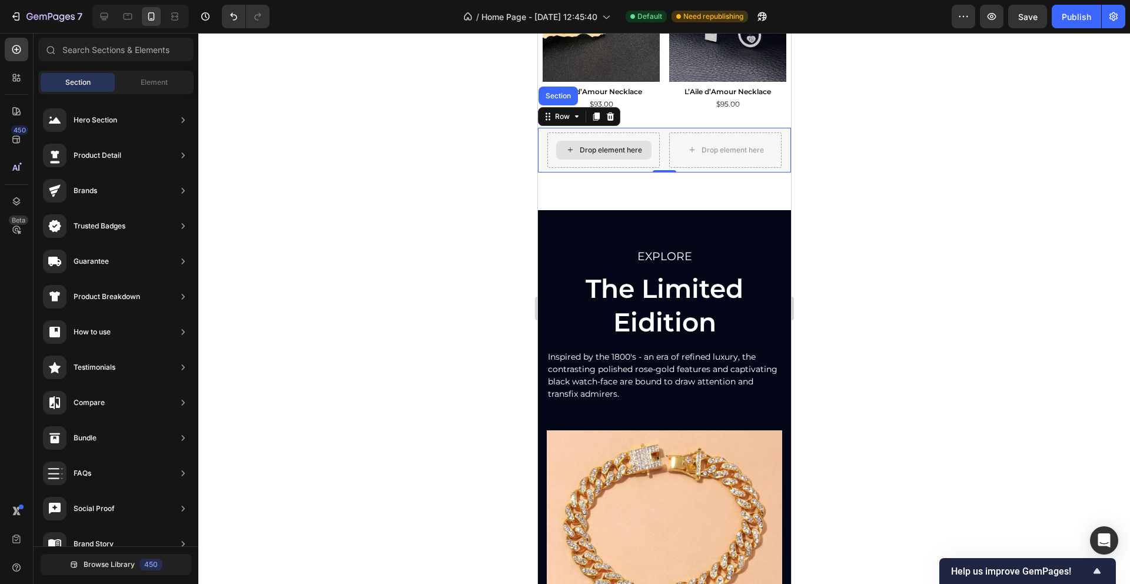
click at [577, 151] on div "Drop element here" at bounding box center [602, 150] width 95 height 19
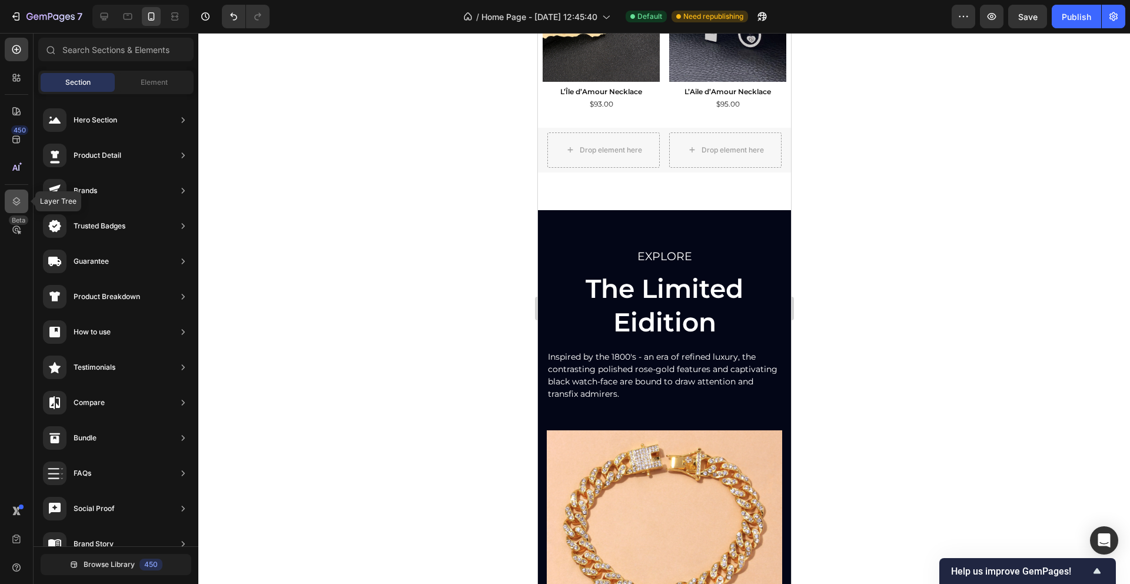
click at [19, 201] on icon at bounding box center [17, 201] width 12 height 12
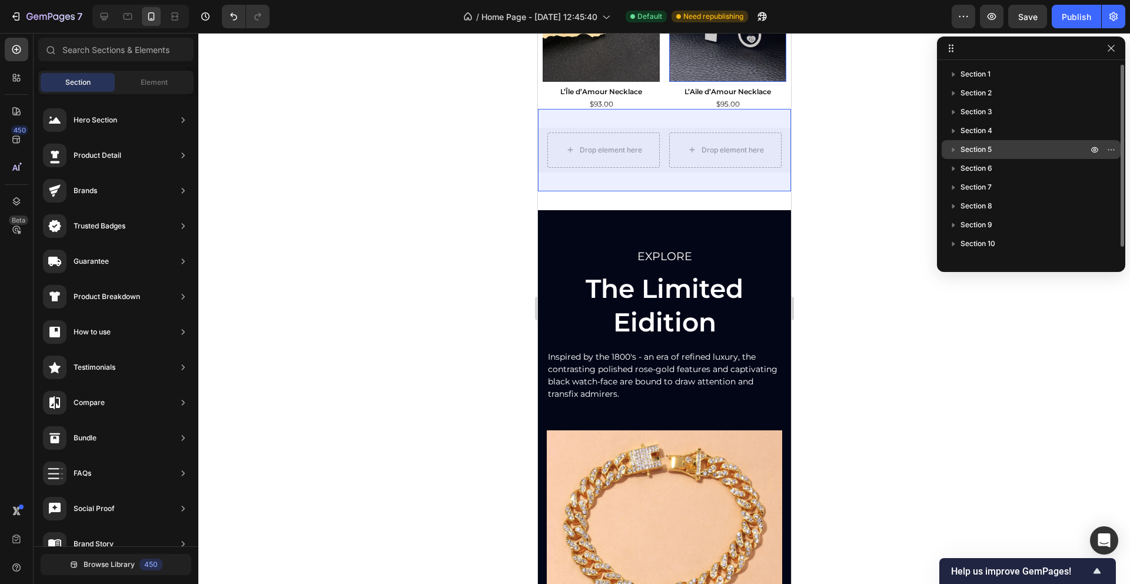
click at [953, 148] on icon "button" at bounding box center [953, 150] width 12 height 12
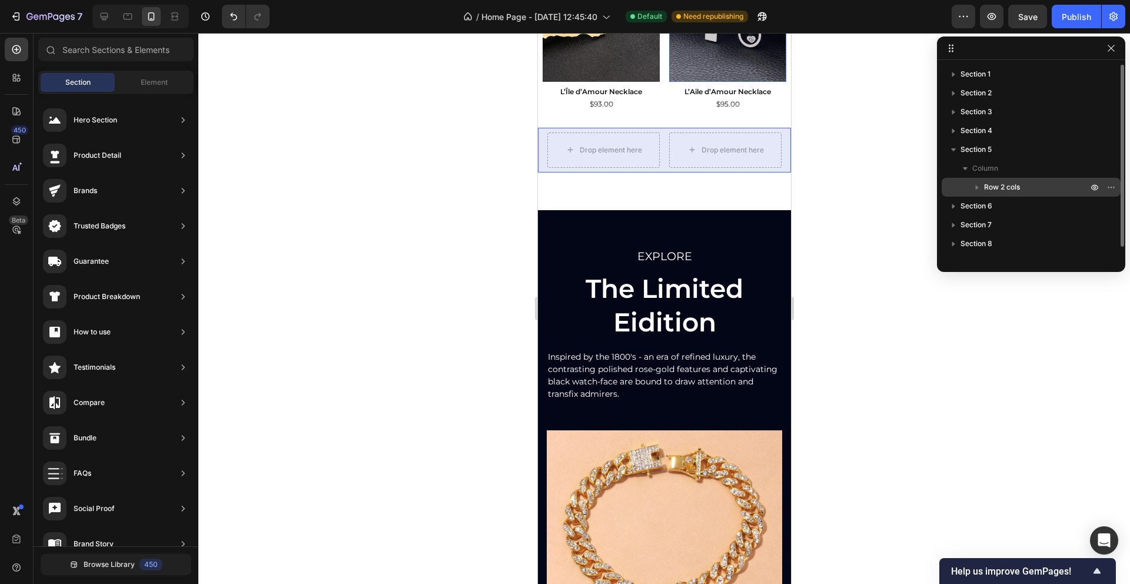
click at [977, 188] on icon "button" at bounding box center [976, 187] width 3 height 5
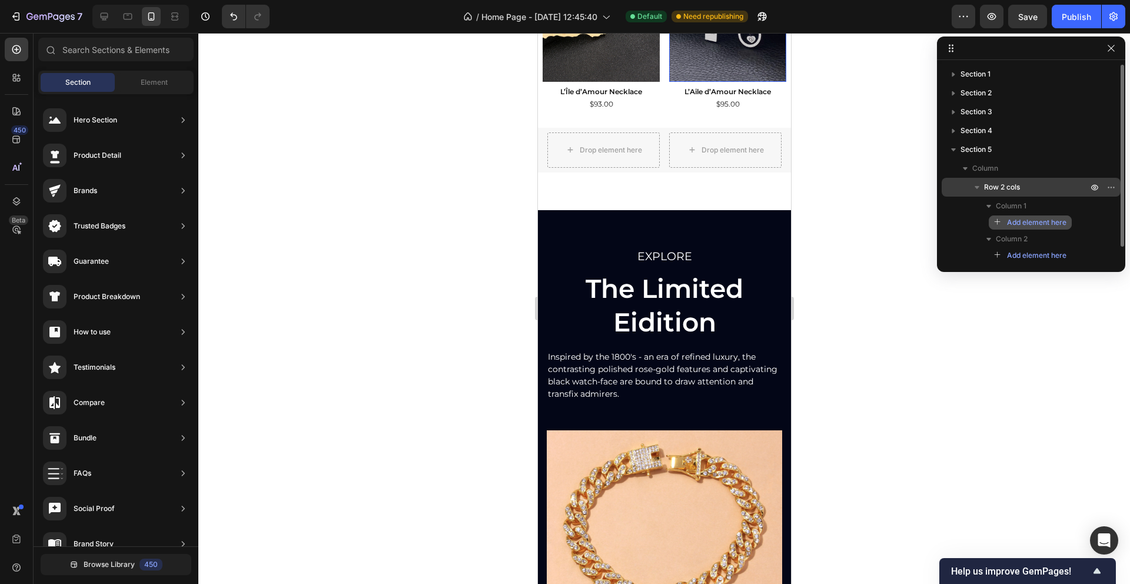
click at [1021, 224] on span "Add element here" at bounding box center [1036, 222] width 59 height 11
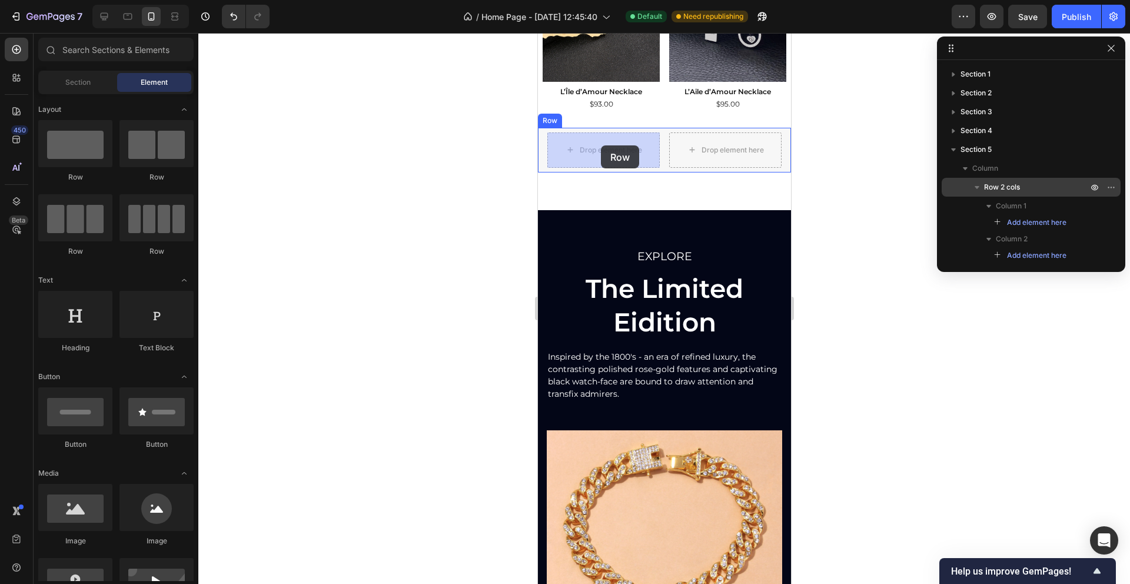
drag, startPoint x: 604, startPoint y: 174, endPoint x: 599, endPoint y: 145, distance: 29.3
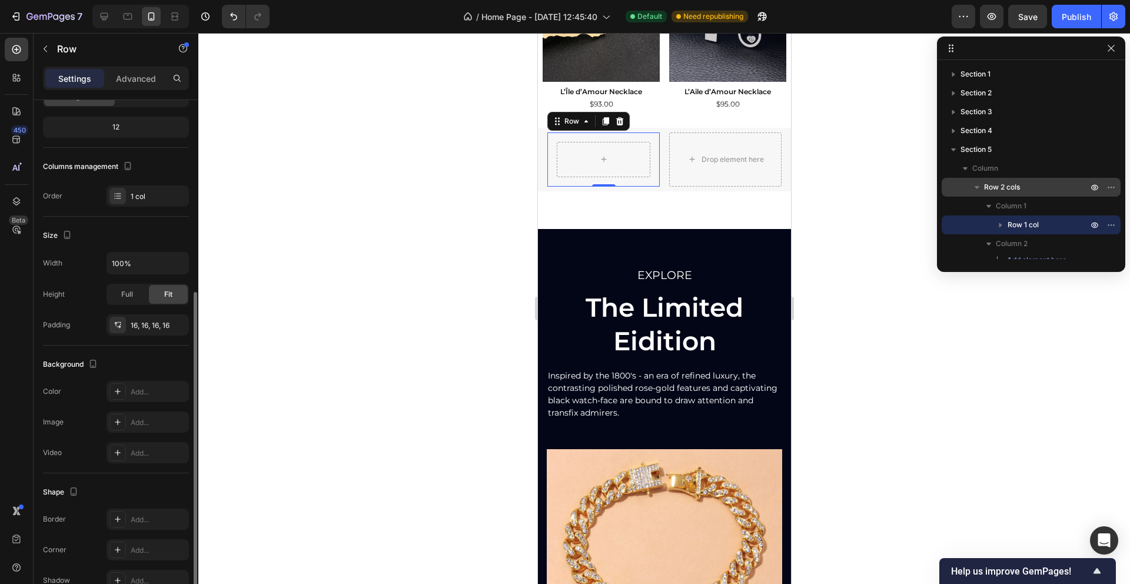
scroll to position [170, 0]
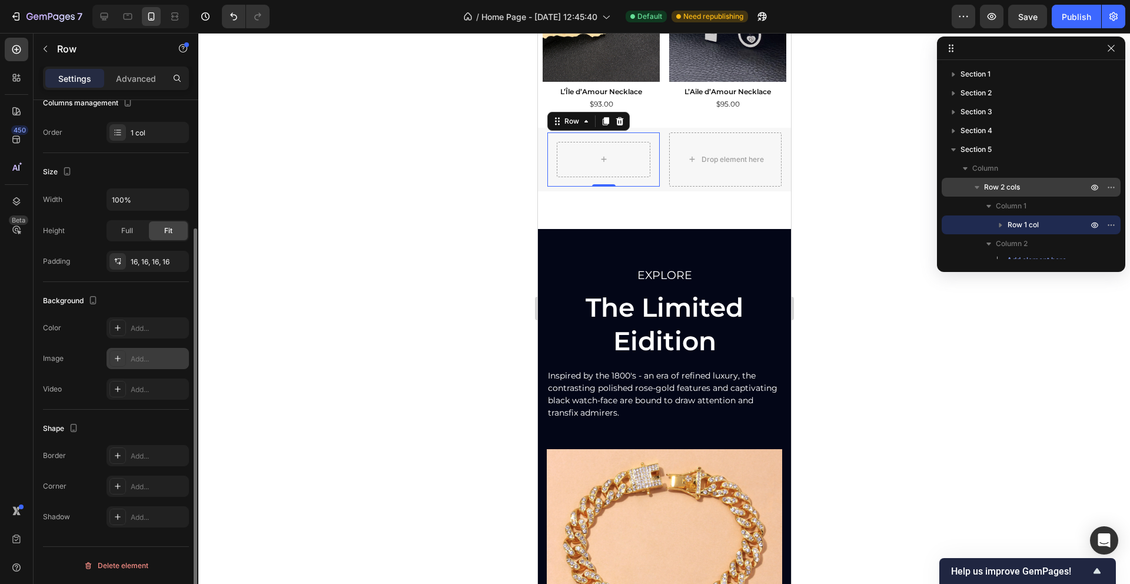
click at [120, 358] on icon at bounding box center [117, 358] width 9 height 9
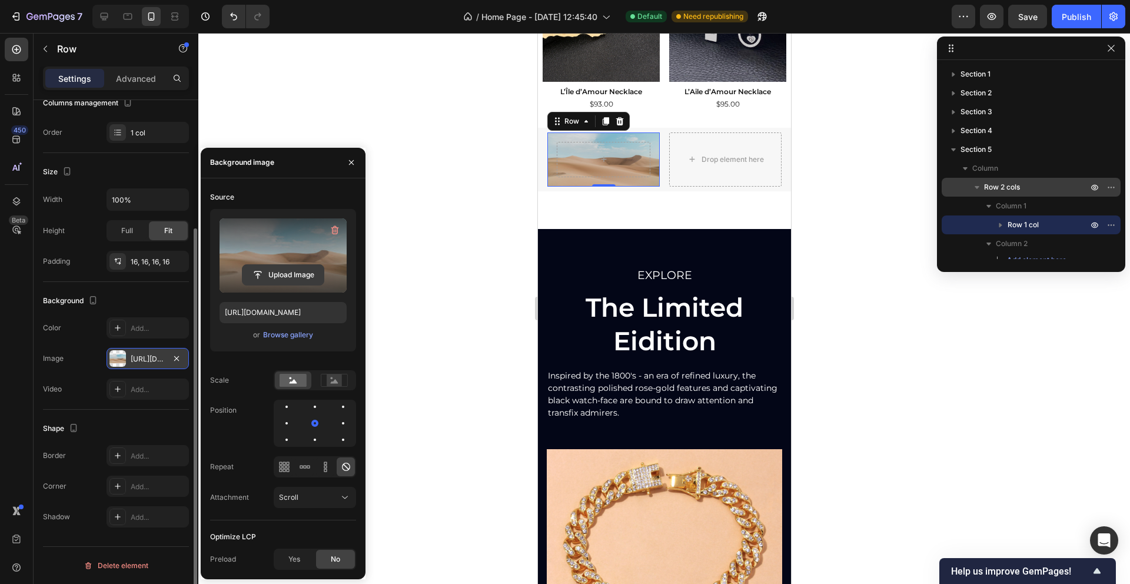
click at [279, 277] on input "file" at bounding box center [282, 275] width 81 height 20
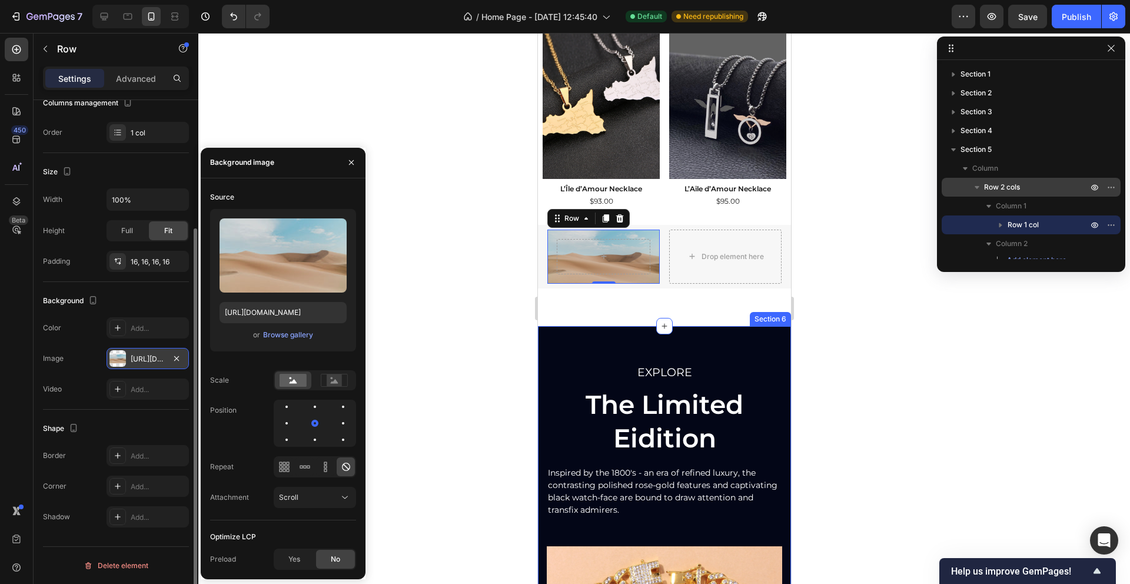
scroll to position [723, 0]
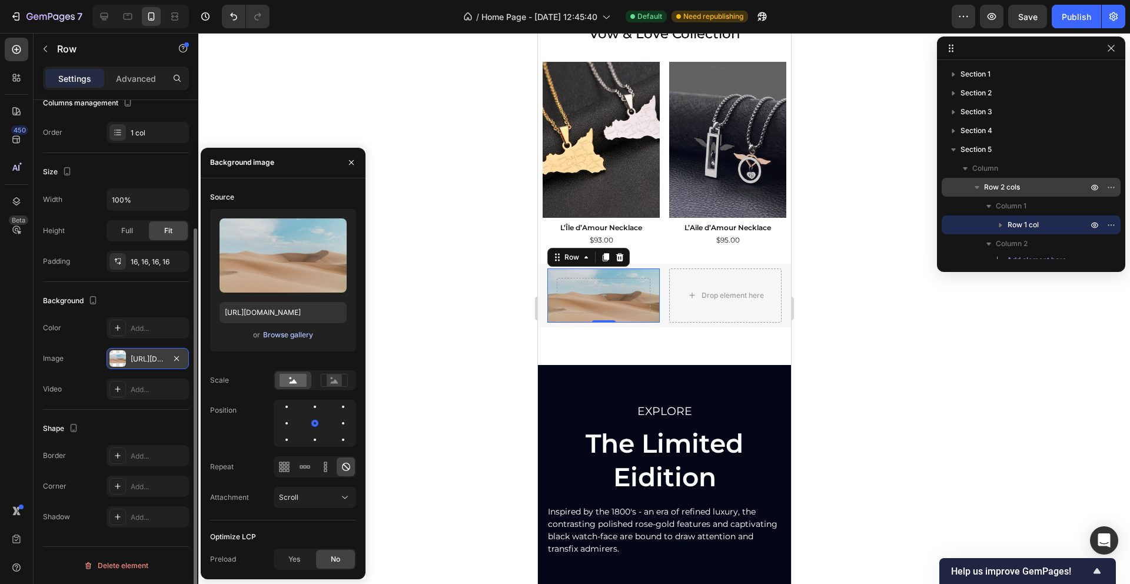
click at [303, 336] on div "Browse gallery" at bounding box center [288, 334] width 50 height 11
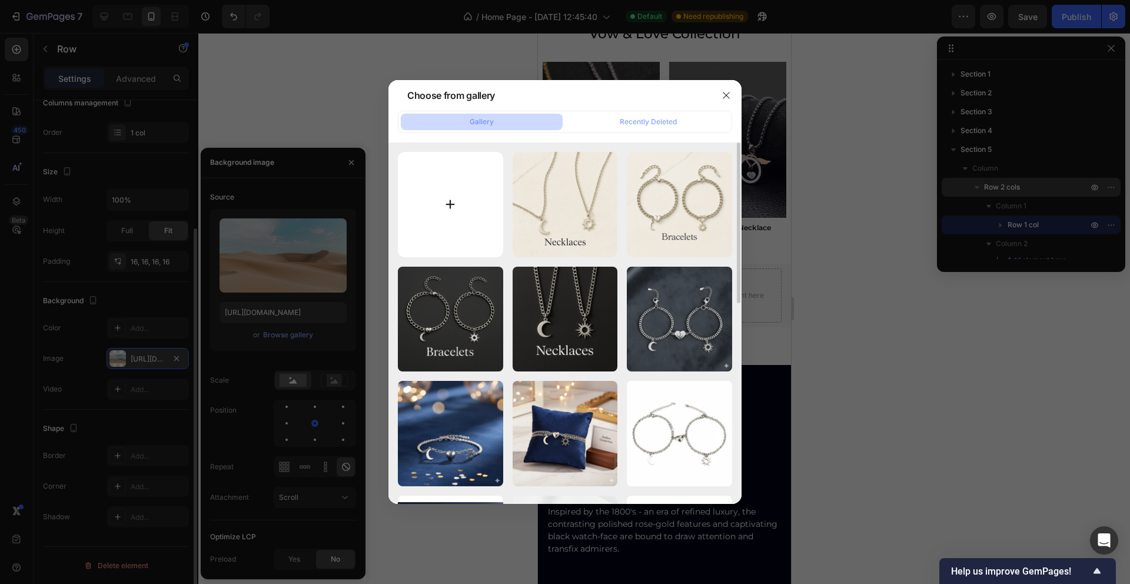
click at [455, 214] on input "file" at bounding box center [450, 204] width 105 height 105
type input "C:\fakepath\ChatGPT Image Sep 27, 2025, 06_50_29 PM (1).png"
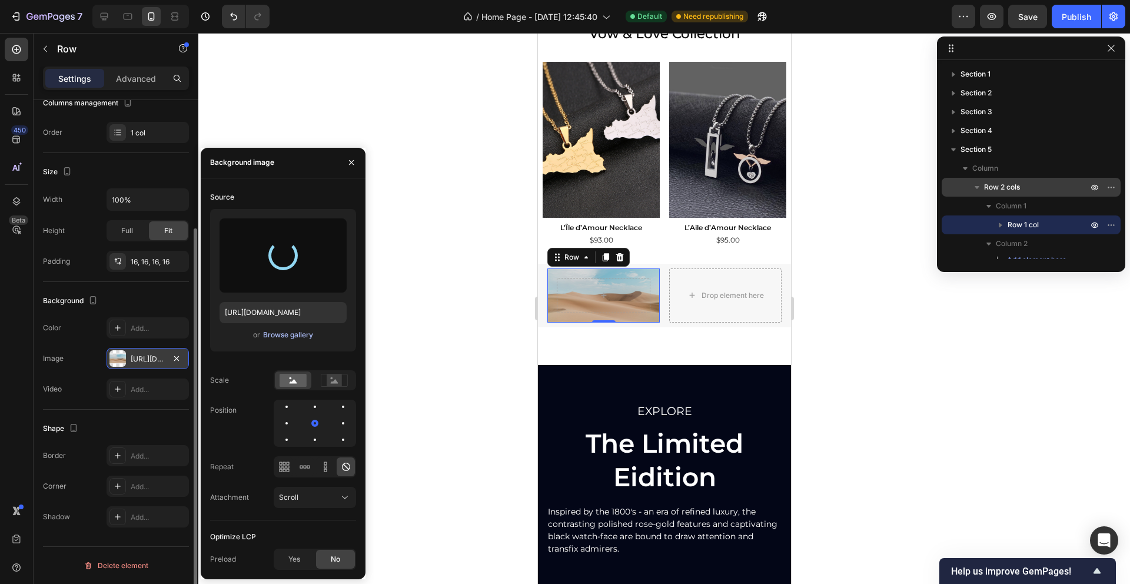
click at [295, 335] on div "Browse gallery" at bounding box center [288, 334] width 50 height 11
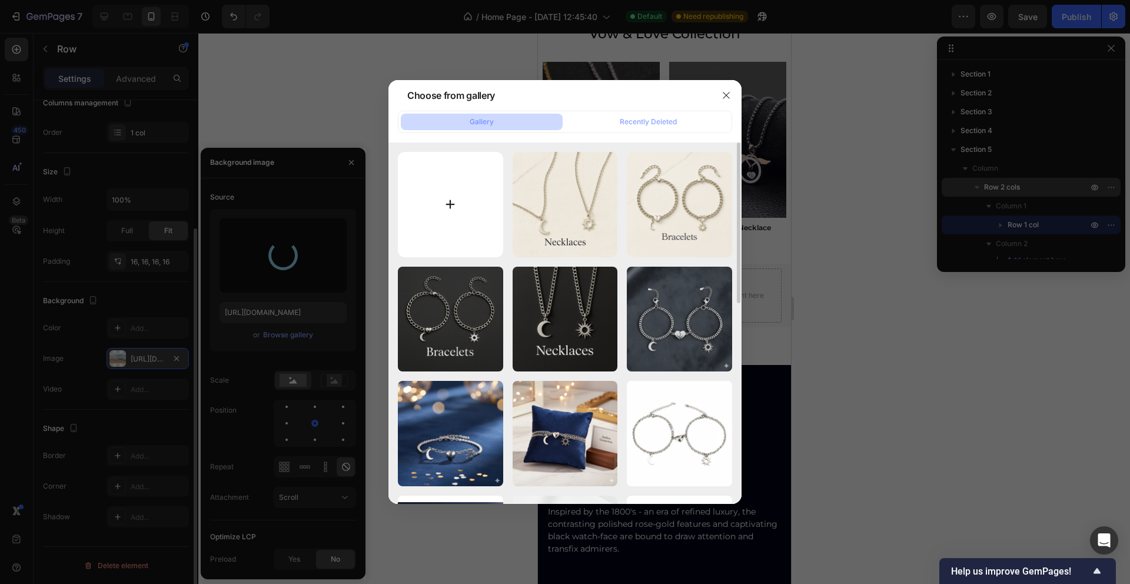
click at [481, 174] on input "file" at bounding box center [450, 204] width 105 height 105
type input "C:\fakepath\ChatGPT Image Sep 27, 2025, 06_52_03 PM.png"
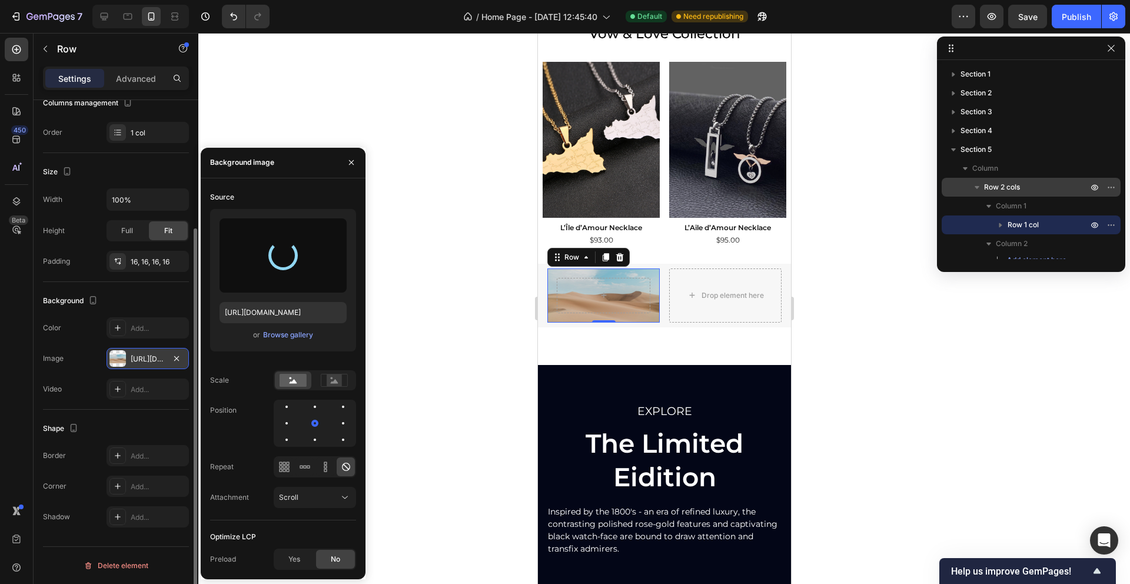
type input "https://cdn.shopify.com/s/files/1/0759/3023/9284/files/gempages_483815794820514…"
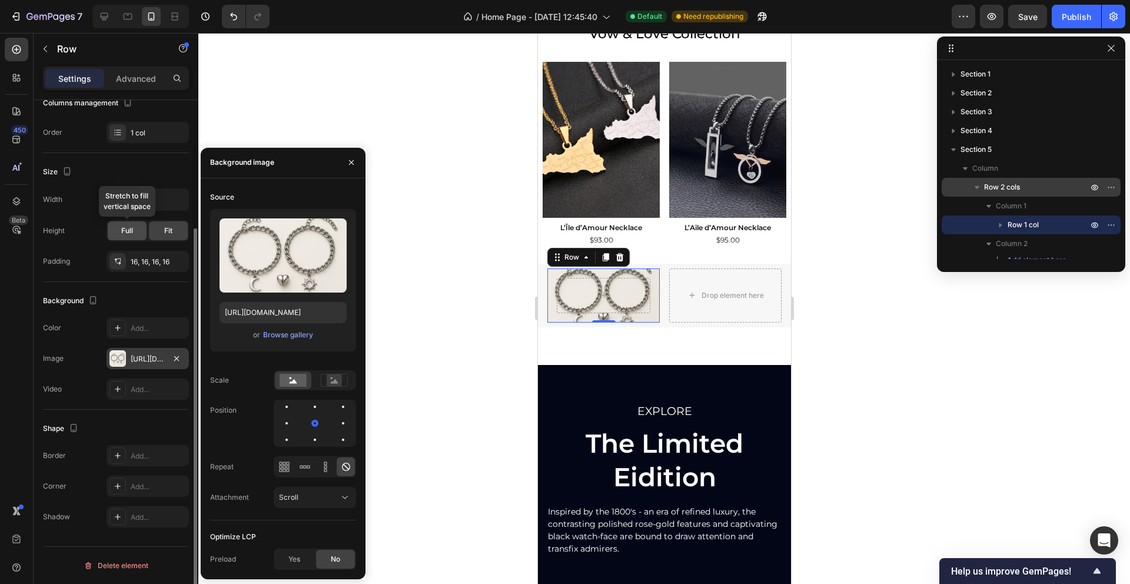
click at [126, 231] on span "Full" at bounding box center [127, 230] width 12 height 11
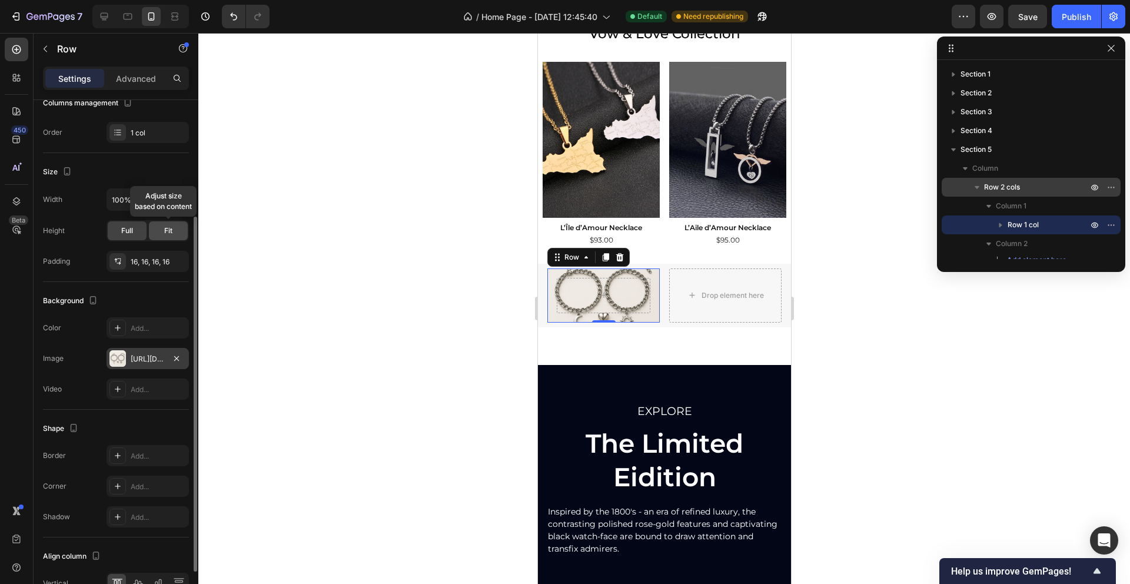
click at [172, 228] on div "Fit" at bounding box center [168, 230] width 39 height 19
click at [124, 228] on span "Full" at bounding box center [127, 230] width 12 height 11
click at [472, 321] on div at bounding box center [663, 308] width 931 height 551
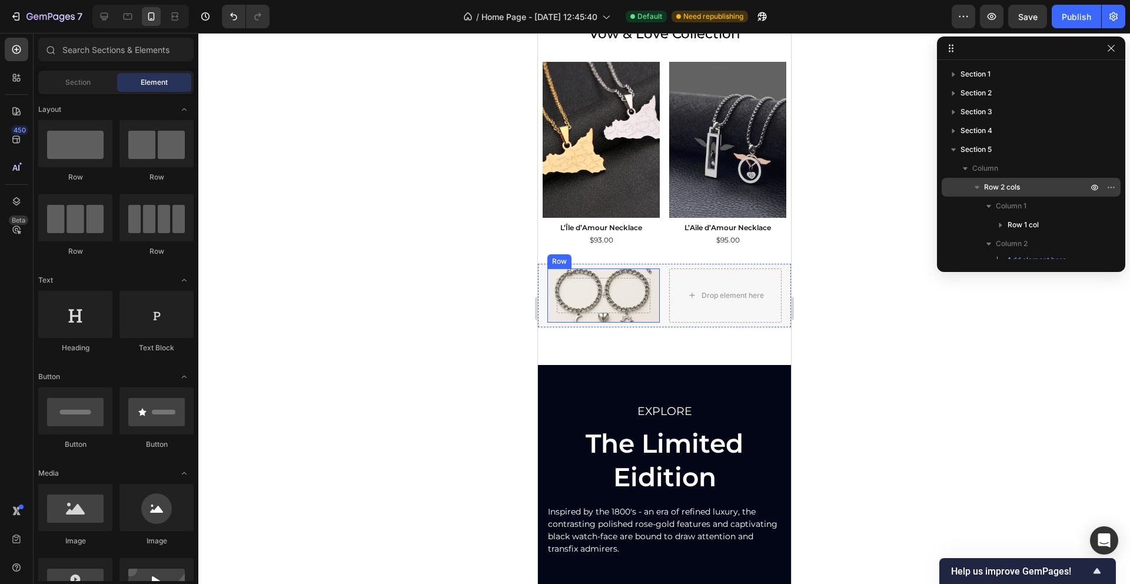
click at [576, 315] on div "Row" at bounding box center [603, 295] width 112 height 54
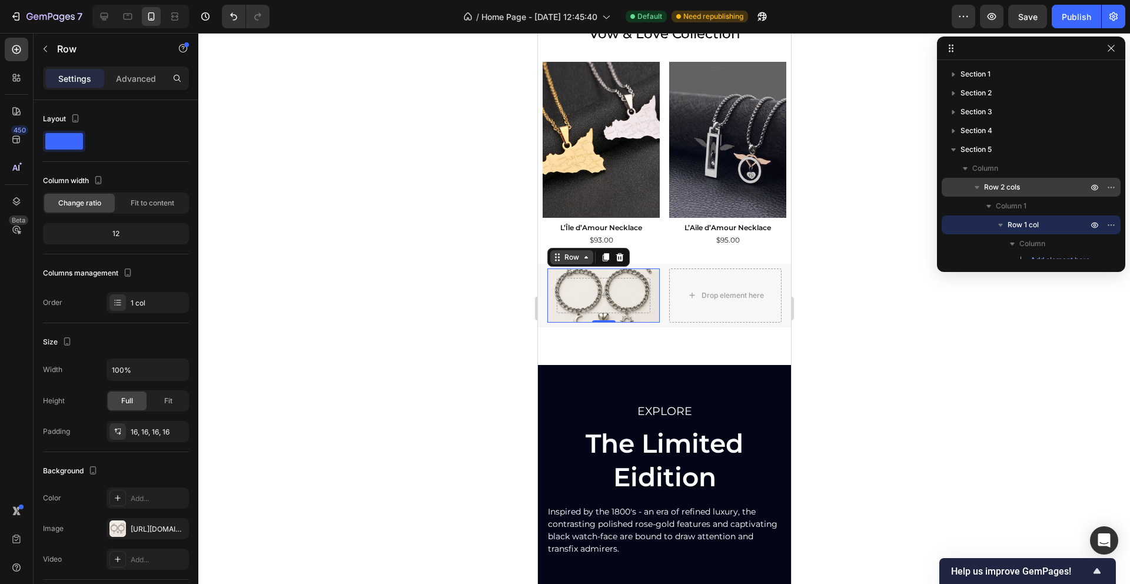
click at [557, 257] on icon at bounding box center [558, 257] width 2 height 2
click at [49, 381] on div "Width 100% Height Full Fit Padding 16, 16, 16, 16" at bounding box center [116, 400] width 146 height 84
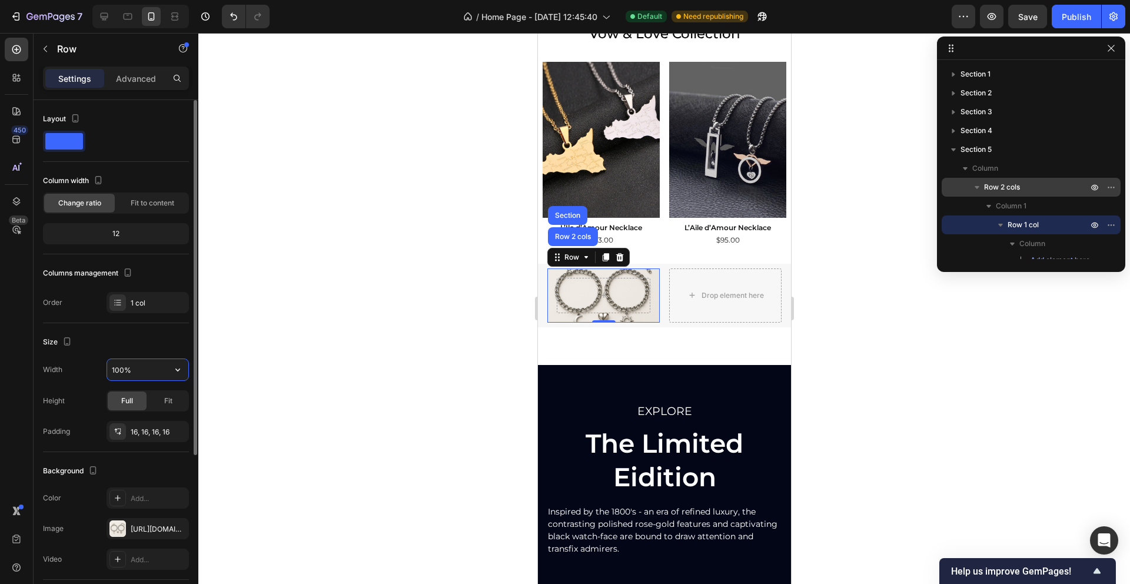
click at [131, 373] on input "100%" at bounding box center [147, 369] width 81 height 21
click at [159, 395] on div "Fit" at bounding box center [168, 400] width 39 height 19
click at [122, 396] on span "Full" at bounding box center [127, 400] width 12 height 11
click at [185, 396] on div "Fit" at bounding box center [168, 400] width 39 height 19
click at [141, 396] on div "Full" at bounding box center [127, 400] width 39 height 19
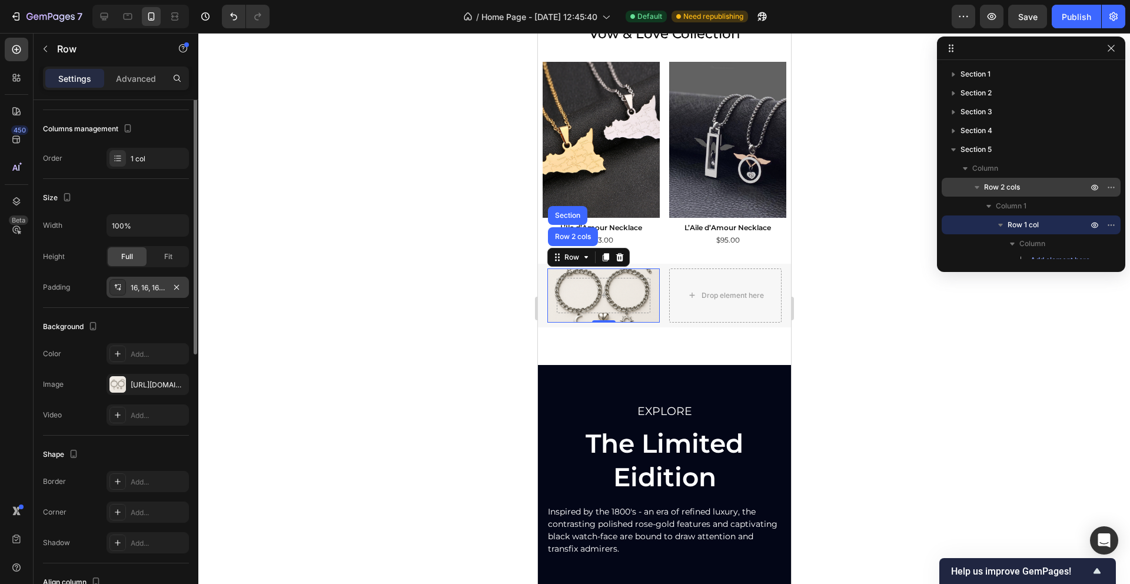
scroll to position [159, 0]
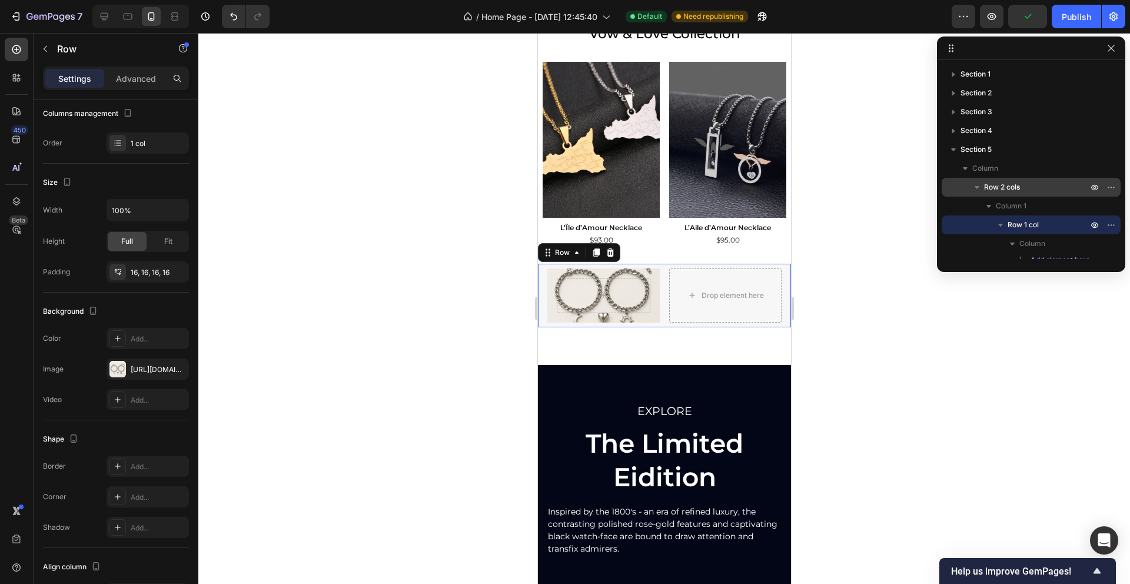
click at [663, 322] on div "Row Drop element here Row 0" at bounding box center [663, 296] width 253 height 64
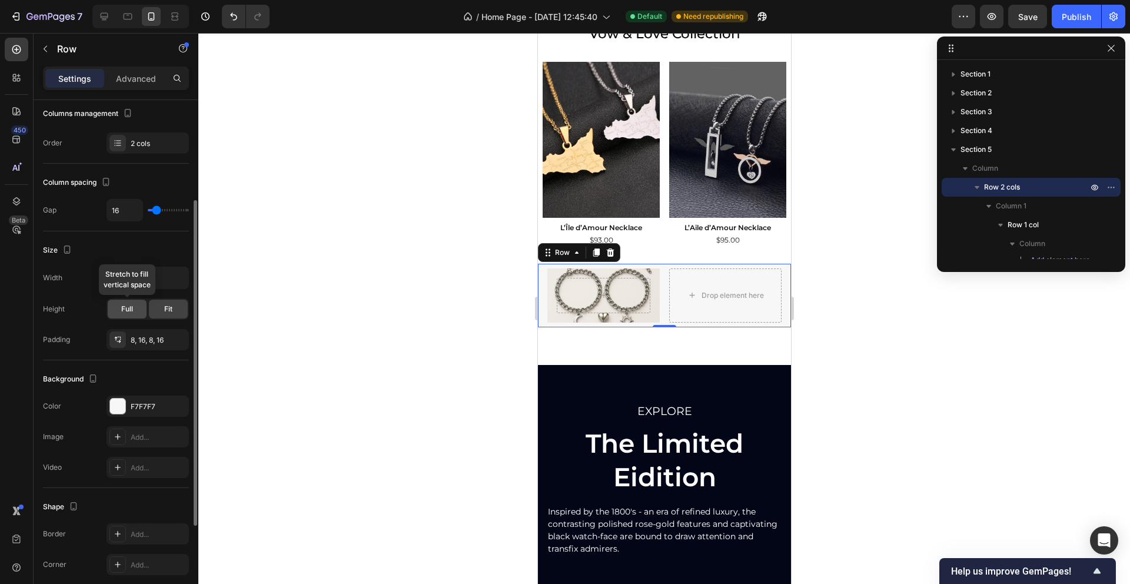
click at [128, 309] on span "Full" at bounding box center [127, 309] width 12 height 11
click at [178, 278] on icon "button" at bounding box center [177, 278] width 5 height 3
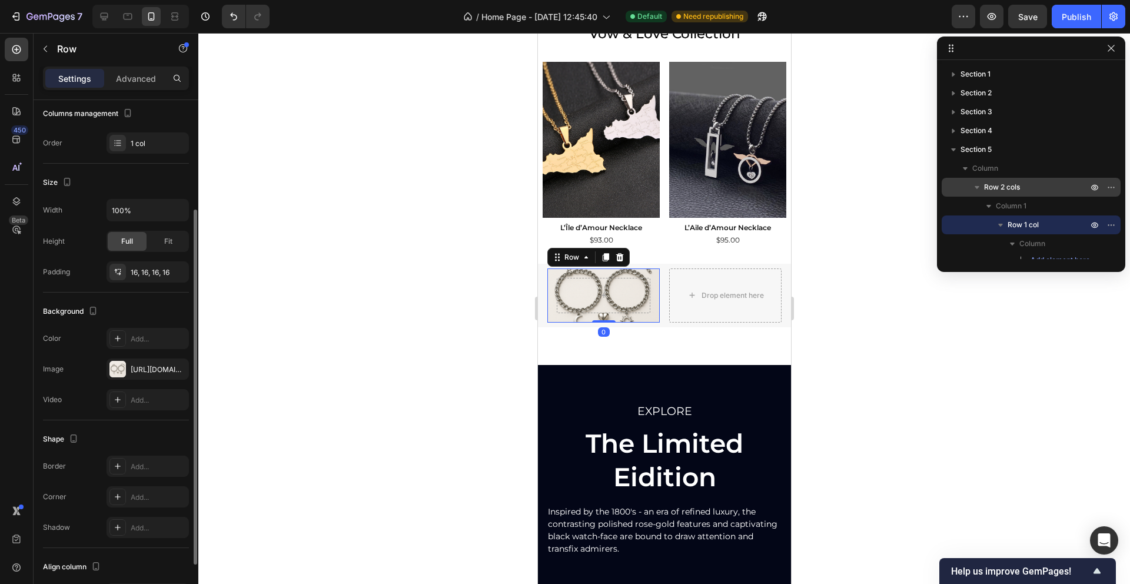
click at [558, 313] on div "Row 0" at bounding box center [603, 295] width 112 height 54
click at [145, 273] on div "16, 16, 16, 16" at bounding box center [148, 272] width 34 height 11
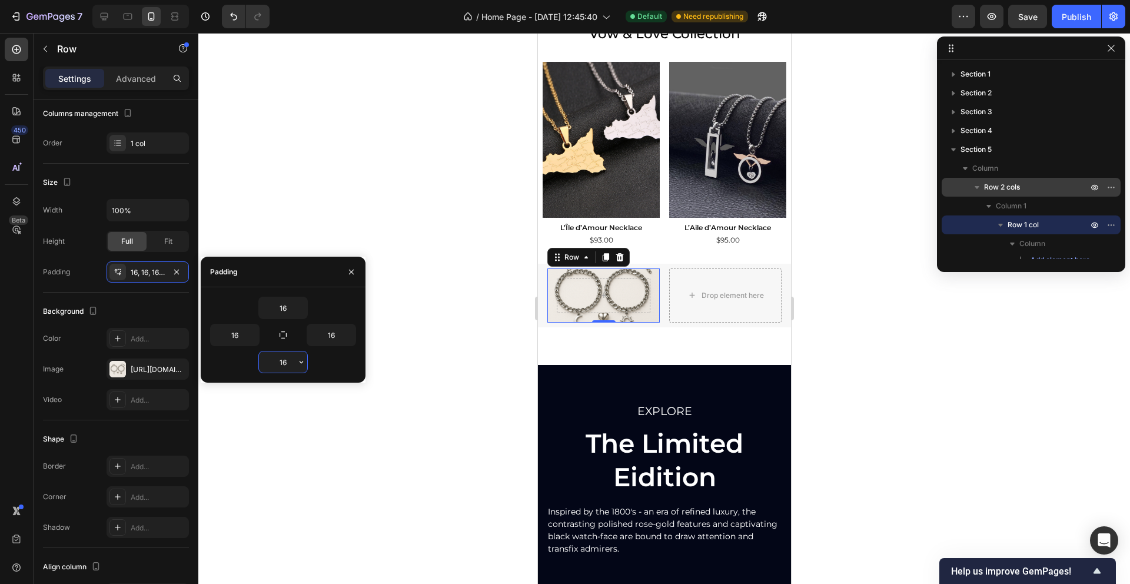
click at [284, 358] on input "16" at bounding box center [283, 361] width 48 height 21
click at [300, 361] on icon "button" at bounding box center [301, 361] width 9 height 9
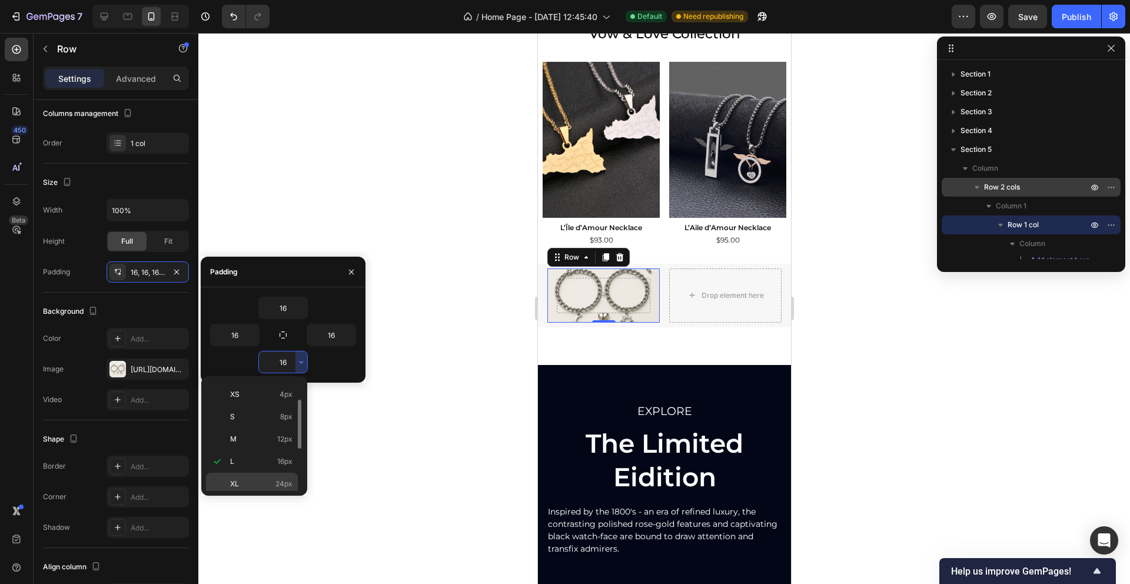
scroll to position [57, 0]
click at [267, 468] on p "XL 24px" at bounding box center [261, 469] width 62 height 11
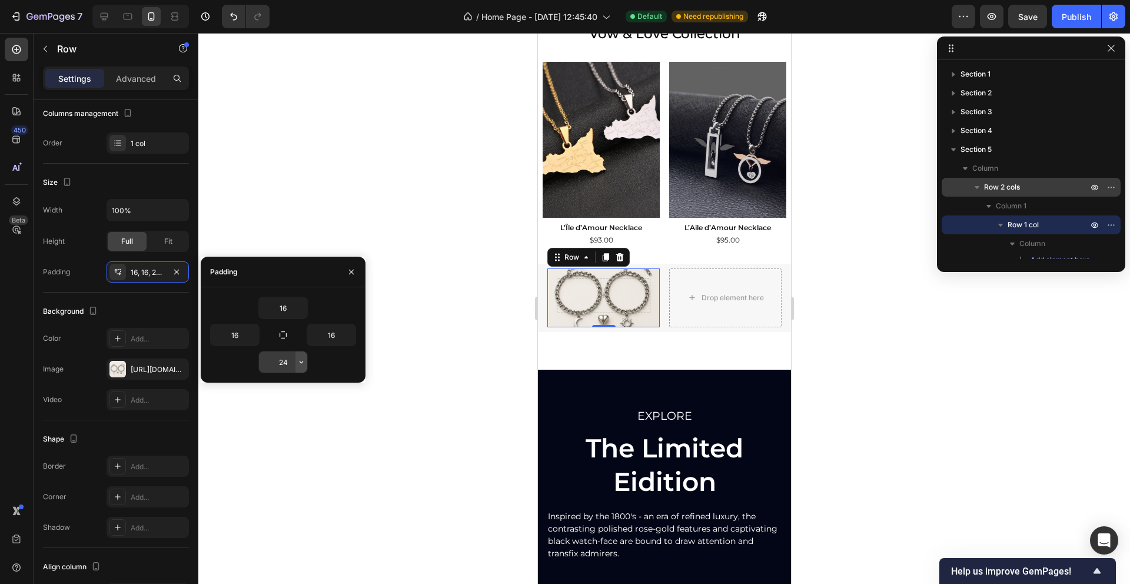
click at [302, 362] on icon "button" at bounding box center [301, 362] width 4 height 2
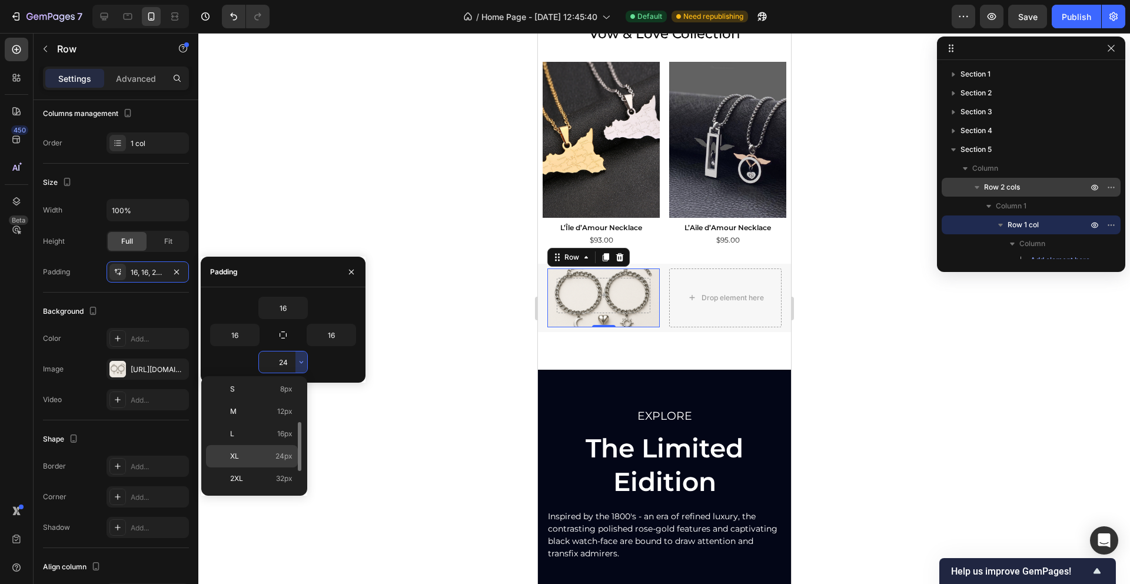
scroll to position [82, 0]
click at [279, 468] on span "32px" at bounding box center [284, 466] width 16 height 11
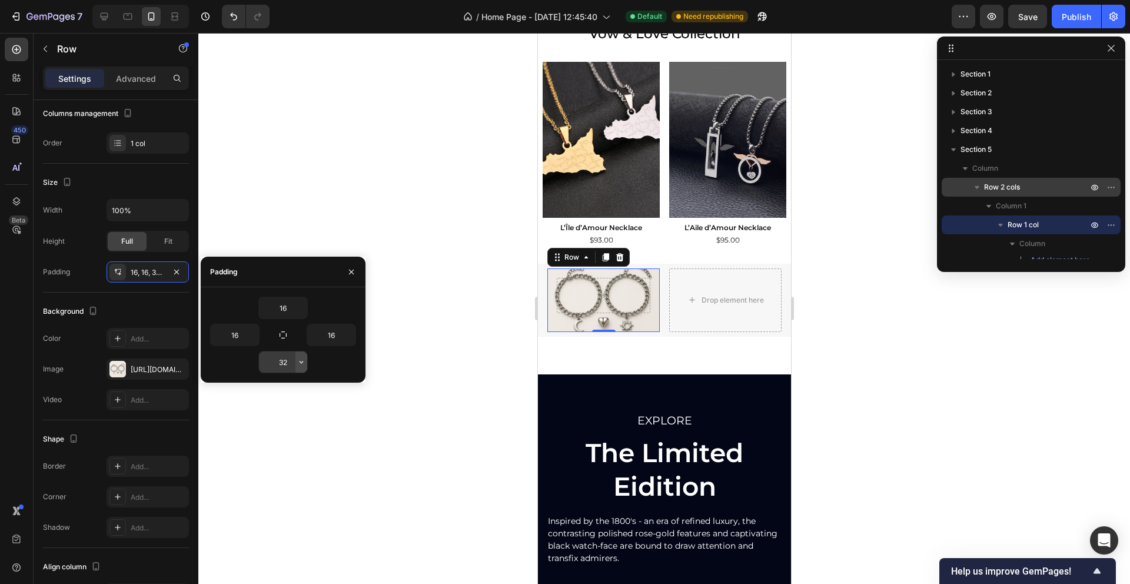
click at [302, 362] on icon "button" at bounding box center [301, 361] width 9 height 9
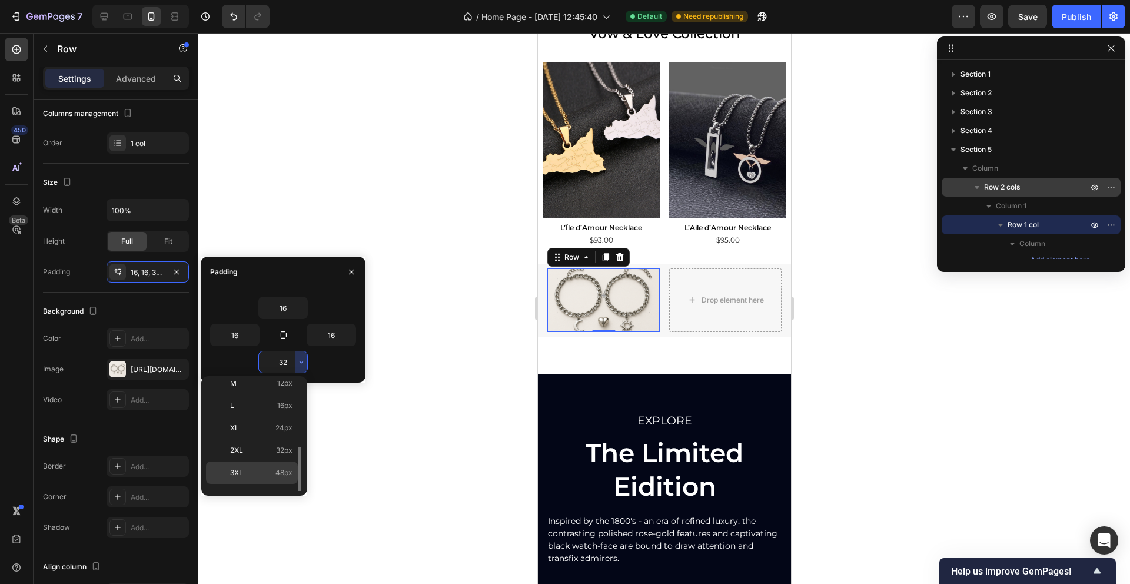
scroll to position [136, 0]
click at [283, 461] on span "80px" at bounding box center [283, 457] width 17 height 11
type input "80"
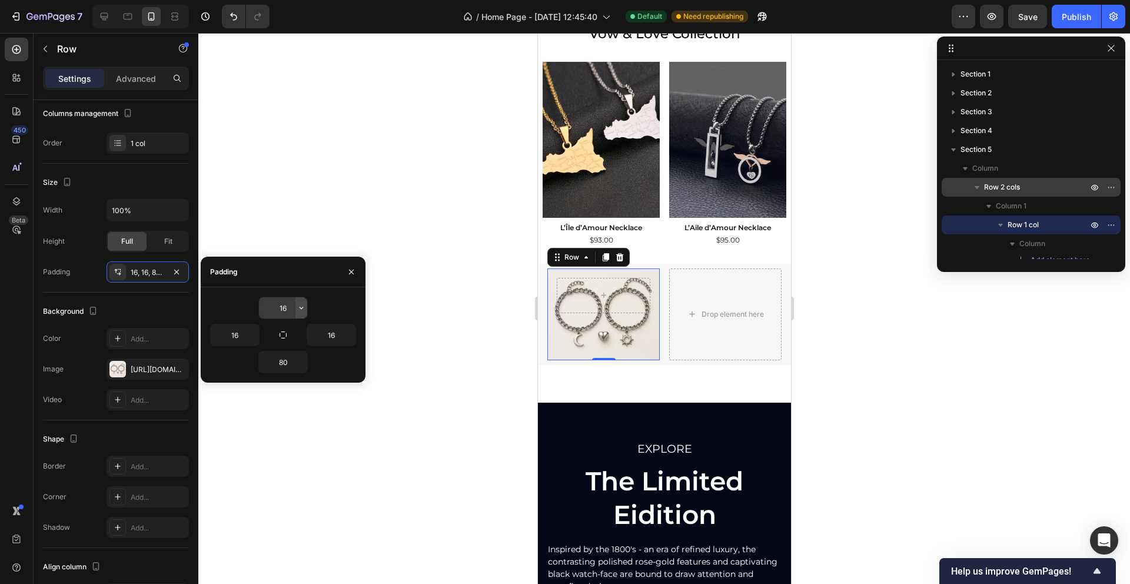
click at [301, 306] on icon "button" at bounding box center [301, 307] width 9 height 9
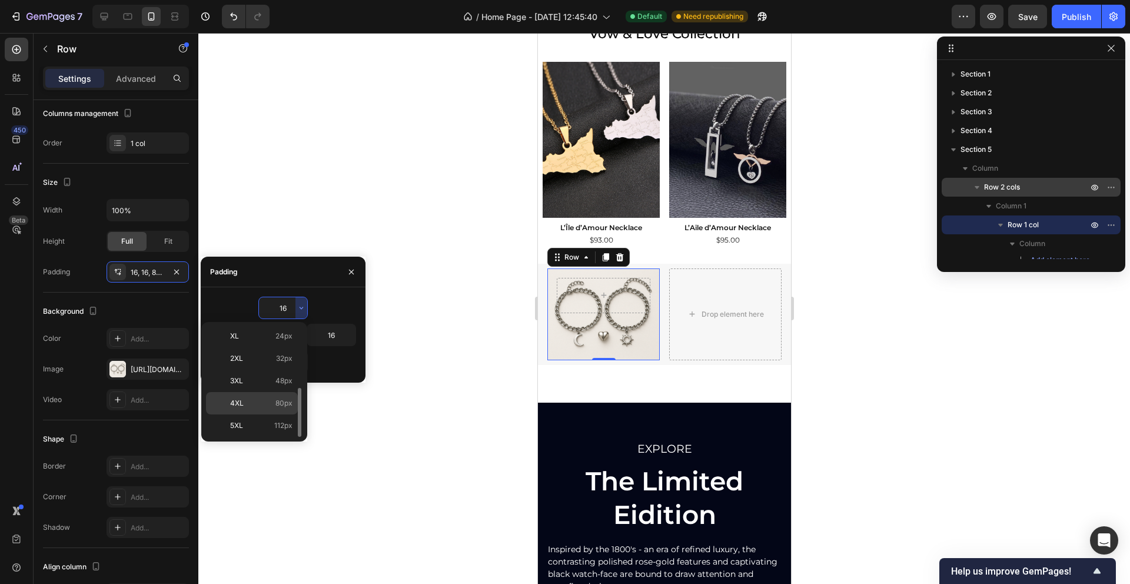
click at [271, 402] on p "4XL 80px" at bounding box center [261, 403] width 62 height 11
type input "80"
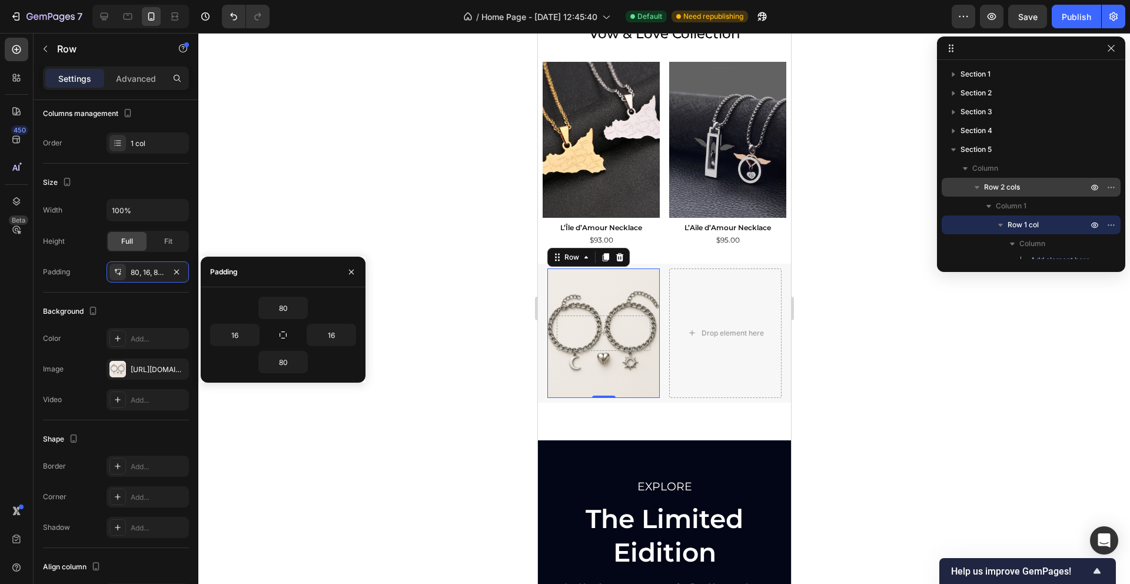
click at [516, 329] on div at bounding box center [663, 308] width 931 height 551
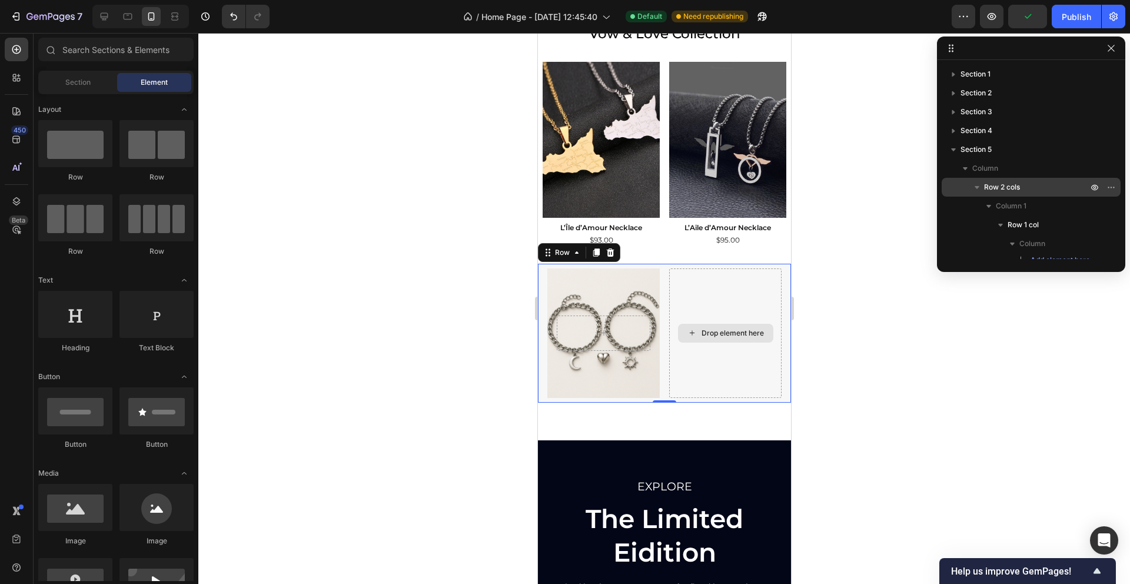
click at [708, 276] on div "Drop element here" at bounding box center [724, 332] width 112 height 129
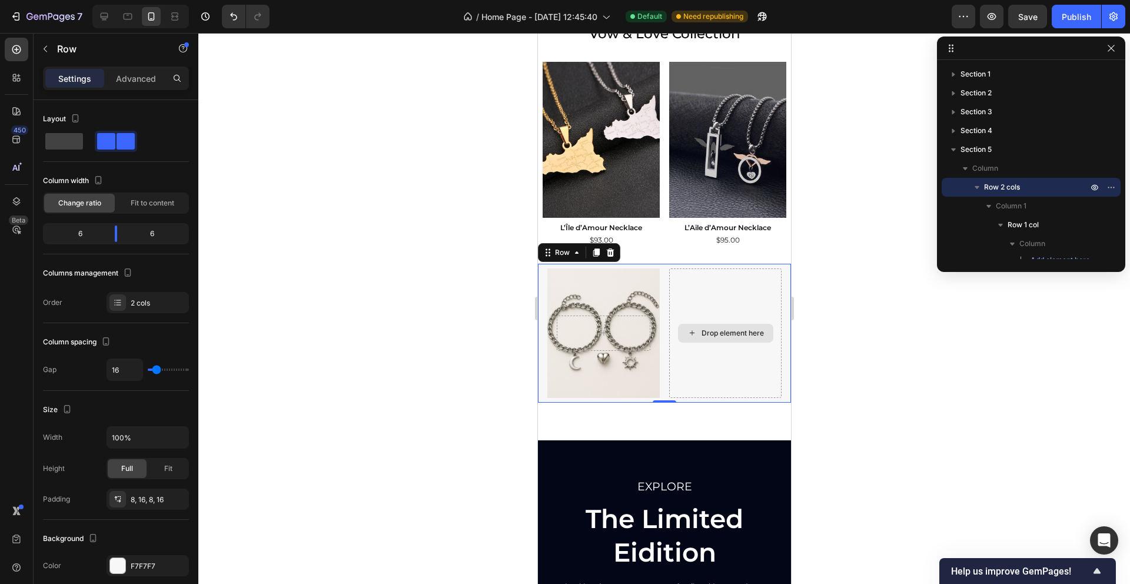
click at [707, 278] on div "Drop element here" at bounding box center [724, 332] width 112 height 129
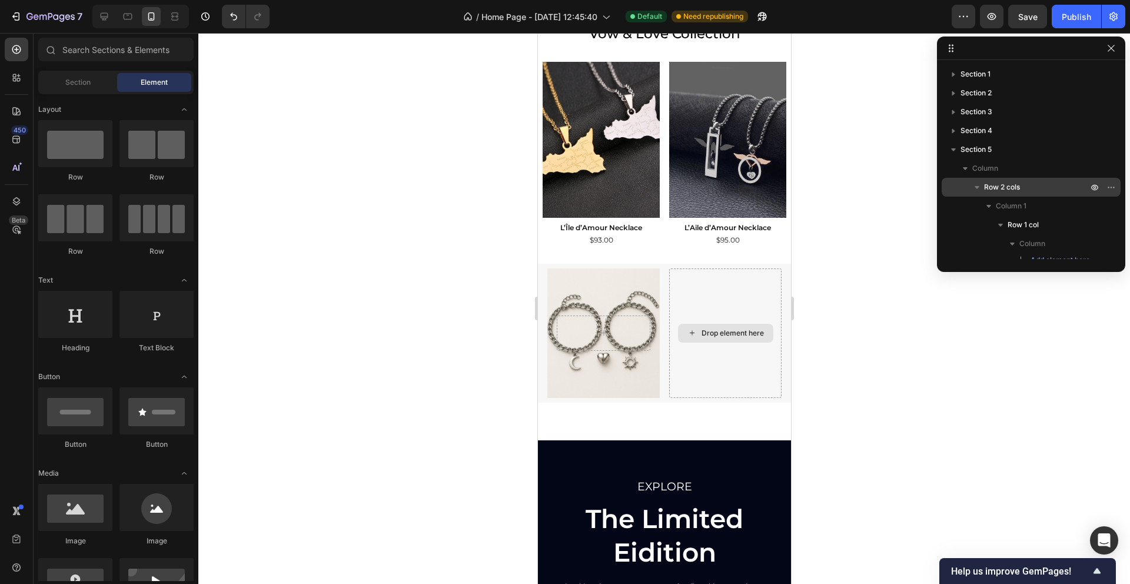
click at [714, 332] on div "Drop element here" at bounding box center [732, 332] width 62 height 9
click at [688, 335] on icon at bounding box center [691, 333] width 9 height 10
click at [721, 333] on div "Drop element here" at bounding box center [732, 332] width 62 height 9
click at [399, 414] on div at bounding box center [663, 308] width 931 height 551
click at [570, 399] on div "Row Drop element here Row" at bounding box center [663, 333] width 253 height 139
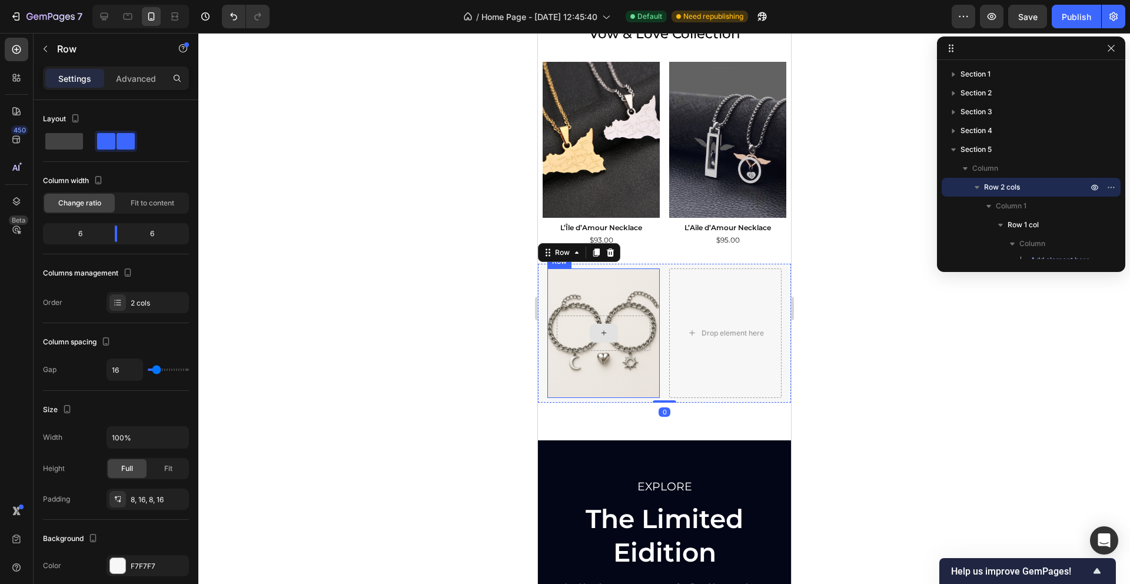
click at [610, 335] on div at bounding box center [603, 333] width 28 height 19
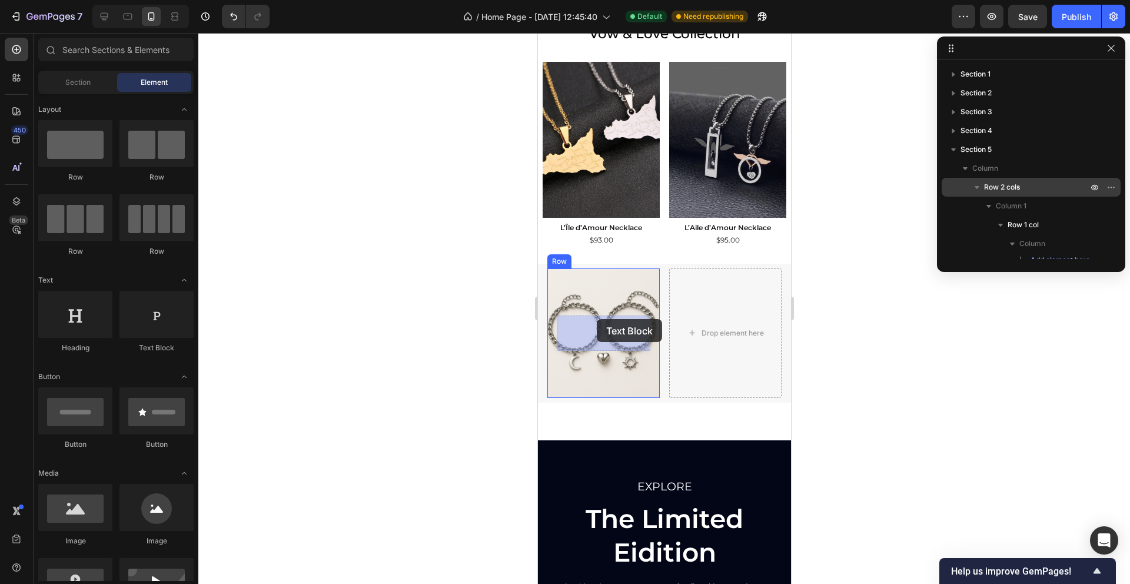
drag, startPoint x: 689, startPoint y: 352, endPoint x: 596, endPoint y: 319, distance: 98.6
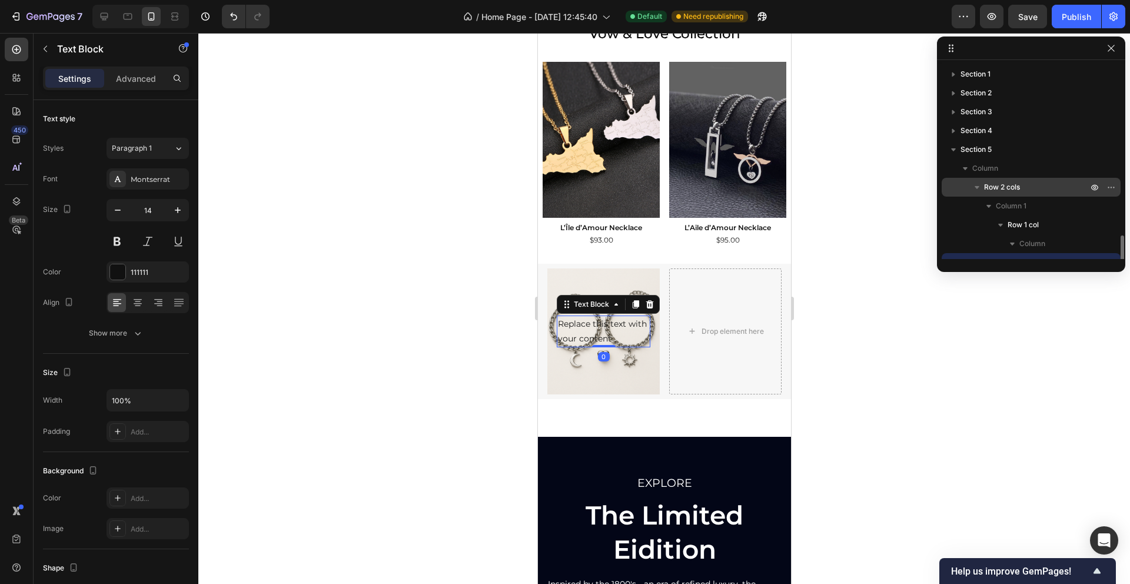
scroll to position [110, 0]
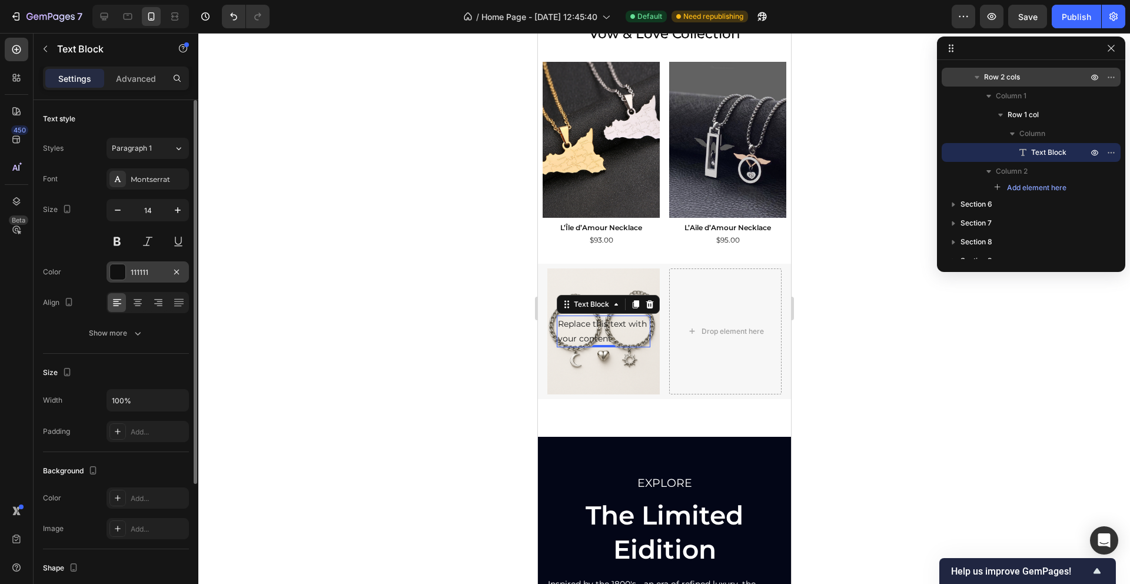
click at [138, 272] on div "111111" at bounding box center [148, 272] width 34 height 11
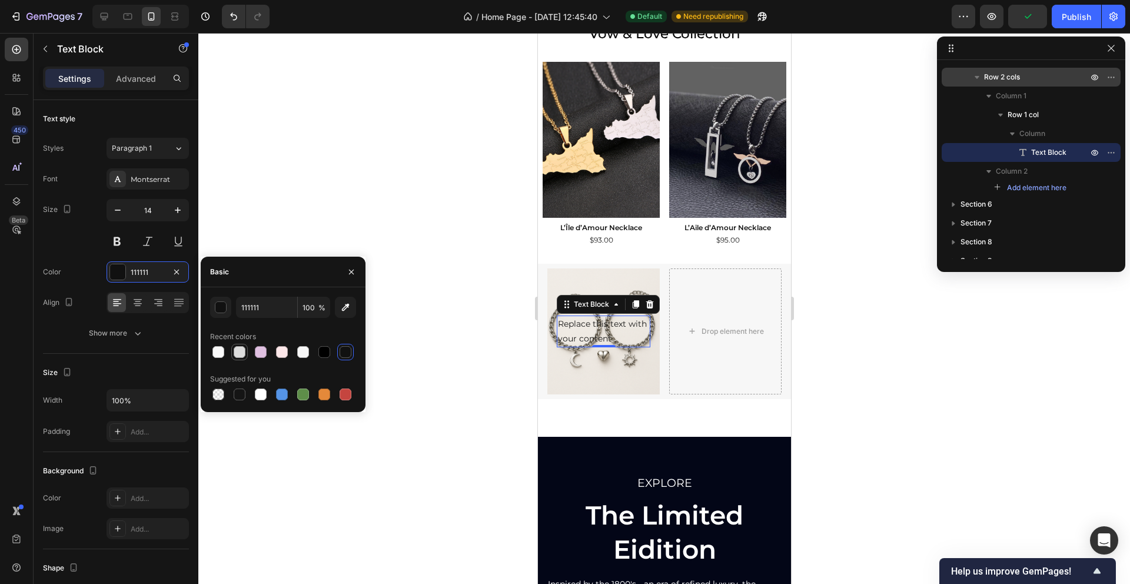
click at [239, 354] on div at bounding box center [240, 352] width 12 height 12
click at [302, 351] on div at bounding box center [303, 352] width 12 height 12
click at [269, 308] on input "F7F7F7" at bounding box center [266, 307] width 61 height 21
click at [262, 392] on div at bounding box center [261, 394] width 12 height 12
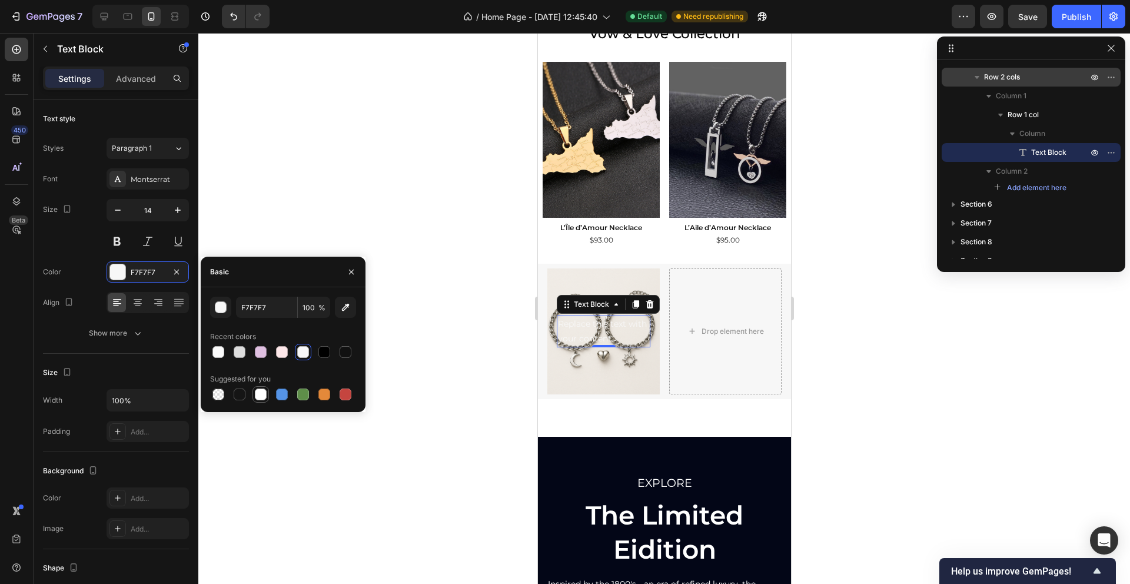
type input "FFFFFF"
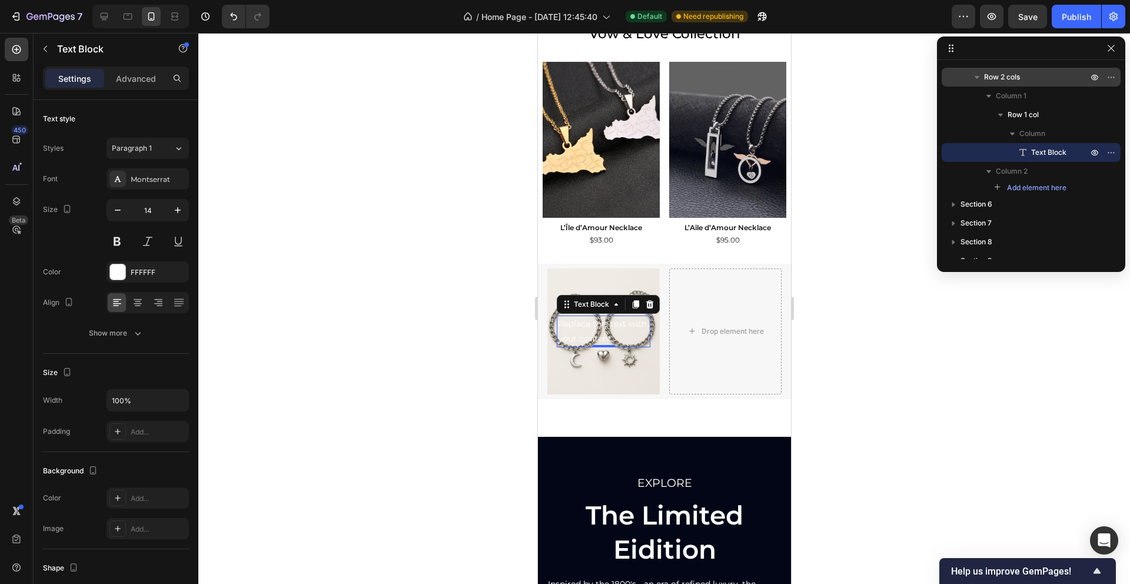
click at [439, 235] on div at bounding box center [663, 308] width 931 height 551
click at [588, 320] on div "Replace this text with your content" at bounding box center [603, 331] width 94 height 32
click at [588, 322] on div "Replace this text with your content" at bounding box center [603, 331] width 94 height 32
click at [588, 322] on p "Replace this text with your content" at bounding box center [602, 331] width 91 height 29
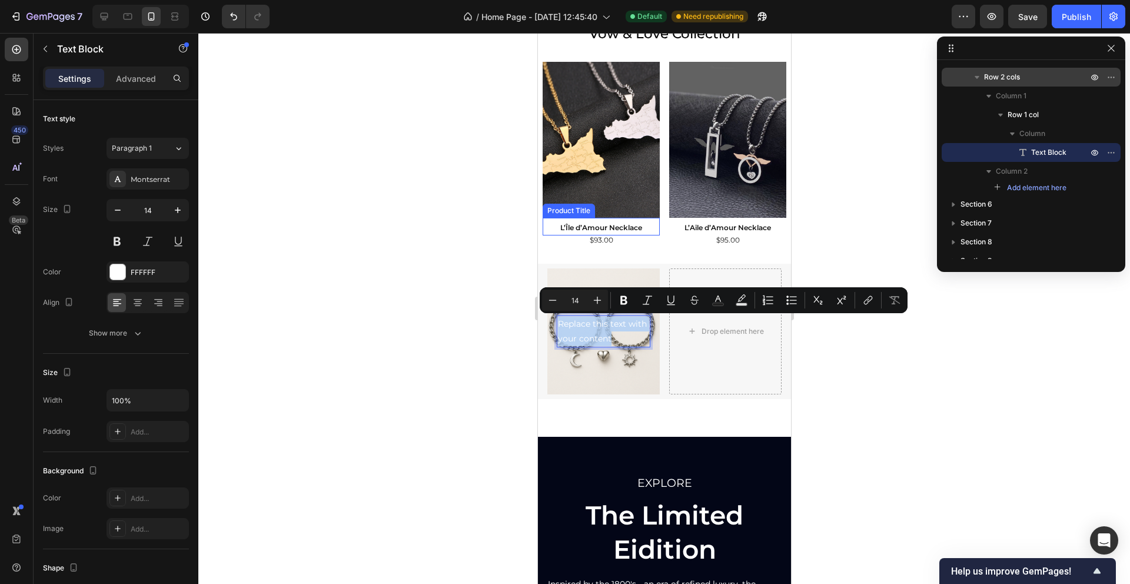
click at [564, 228] on h2 "L’Île d’Amour Necklace" at bounding box center [600, 227] width 117 height 15
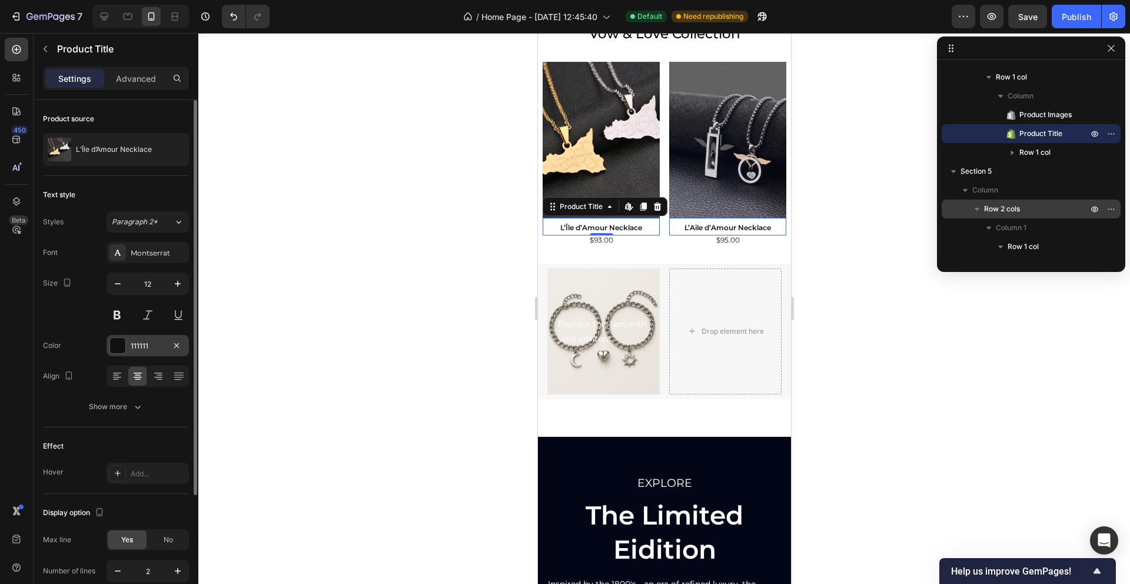
click at [139, 345] on div "111111" at bounding box center [148, 346] width 34 height 11
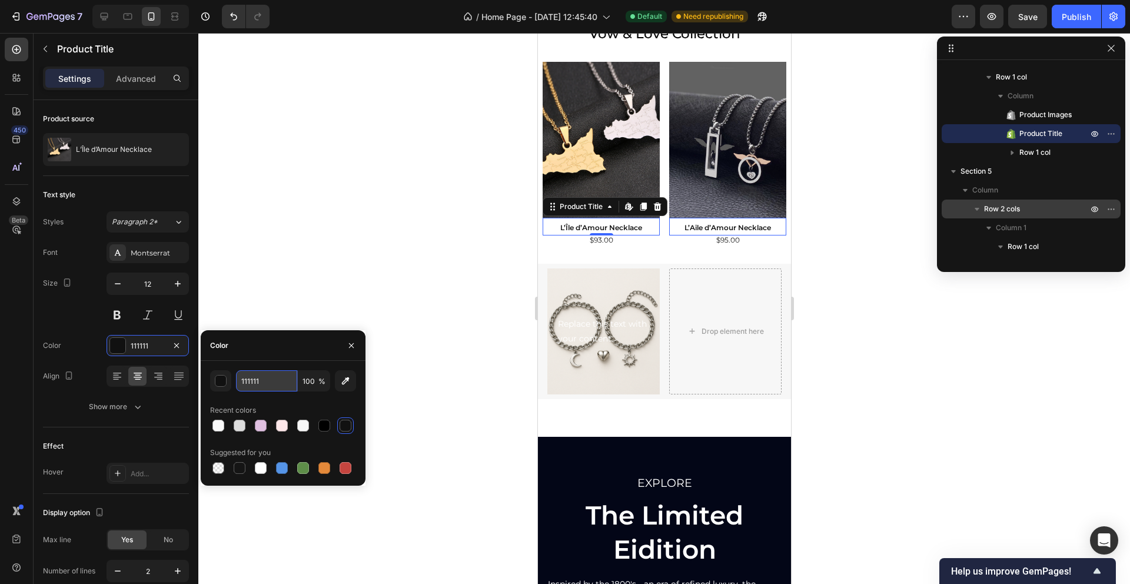
click at [249, 378] on input "111111" at bounding box center [266, 380] width 61 height 21
click at [258, 381] on input "111111" at bounding box center [266, 380] width 61 height 21
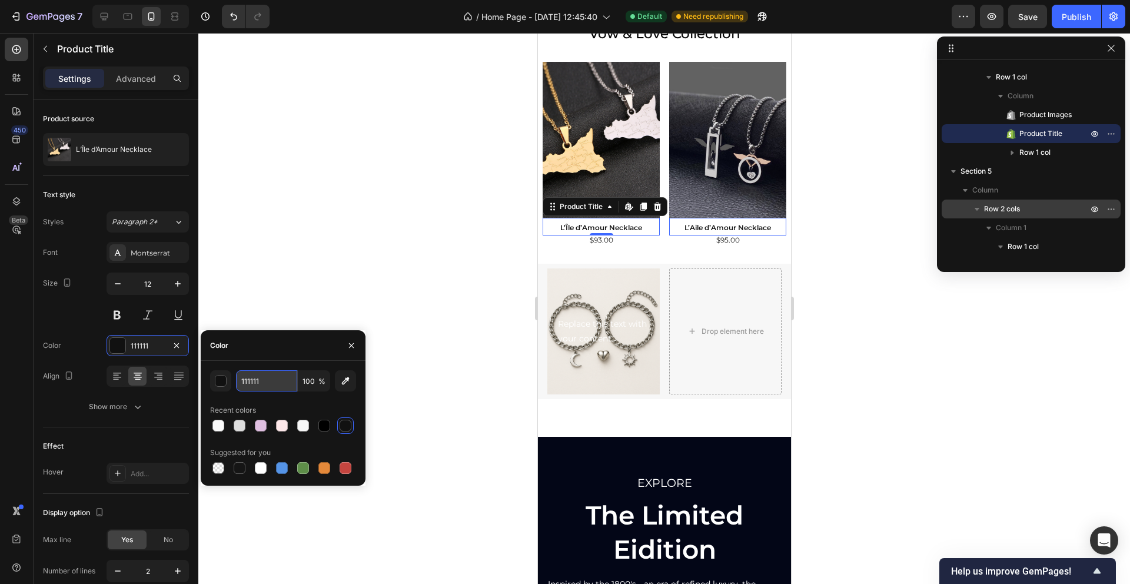
click at [258, 381] on input "111111" at bounding box center [266, 380] width 61 height 21
click at [586, 323] on p "Replace this text with your content" at bounding box center [602, 331] width 91 height 29
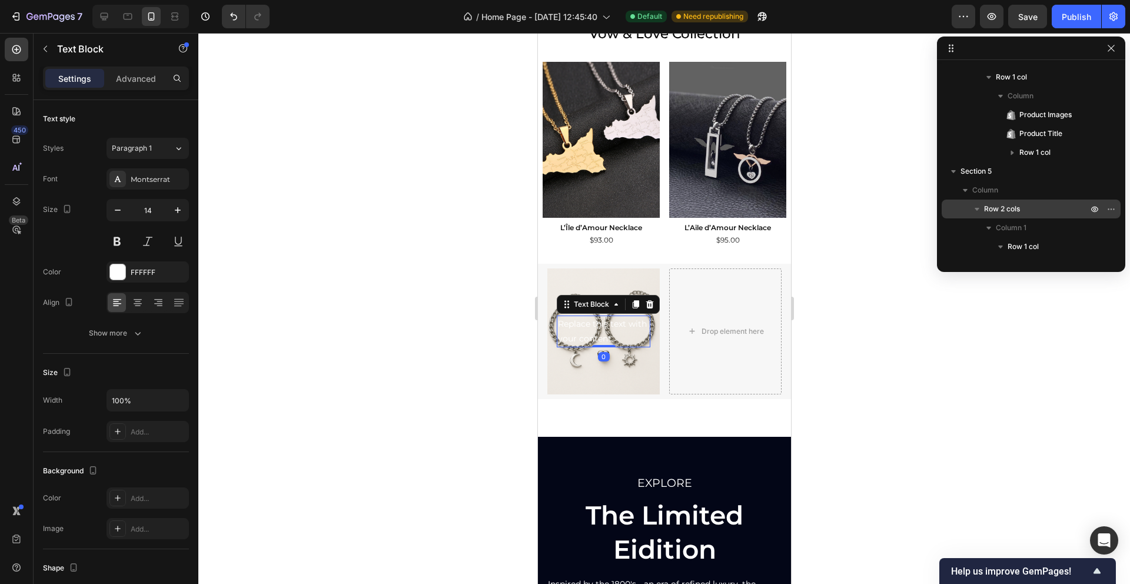
scroll to position [242, 0]
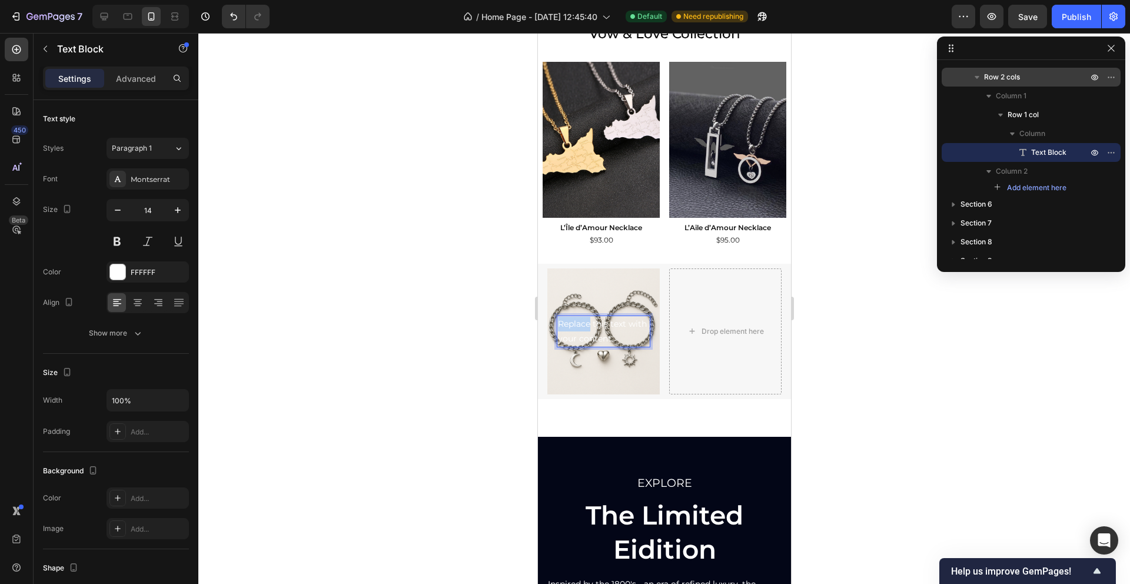
click at [587, 317] on p "Replace this text with your content" at bounding box center [602, 331] width 91 height 29
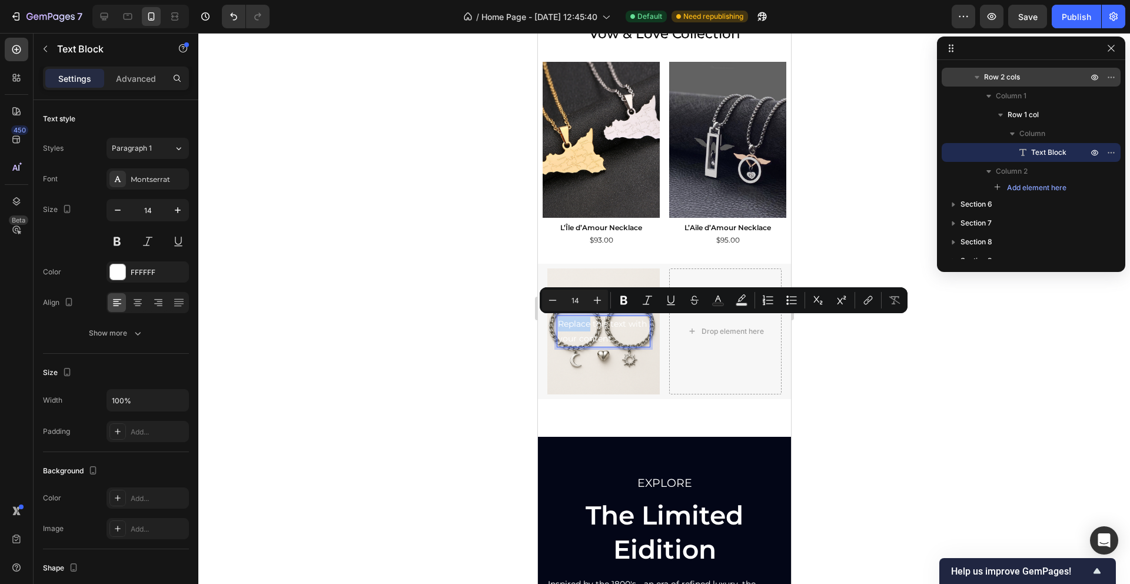
click at [588, 324] on p "Replace this text with your content" at bounding box center [602, 331] width 91 height 29
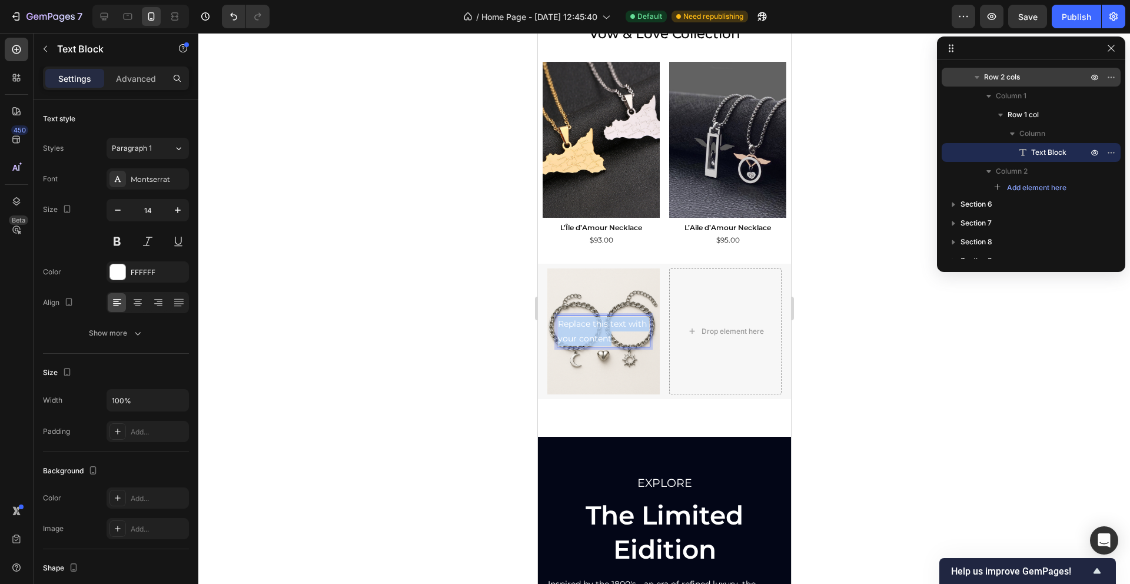
click at [588, 324] on p "Replace this text with your content" at bounding box center [602, 331] width 91 height 29
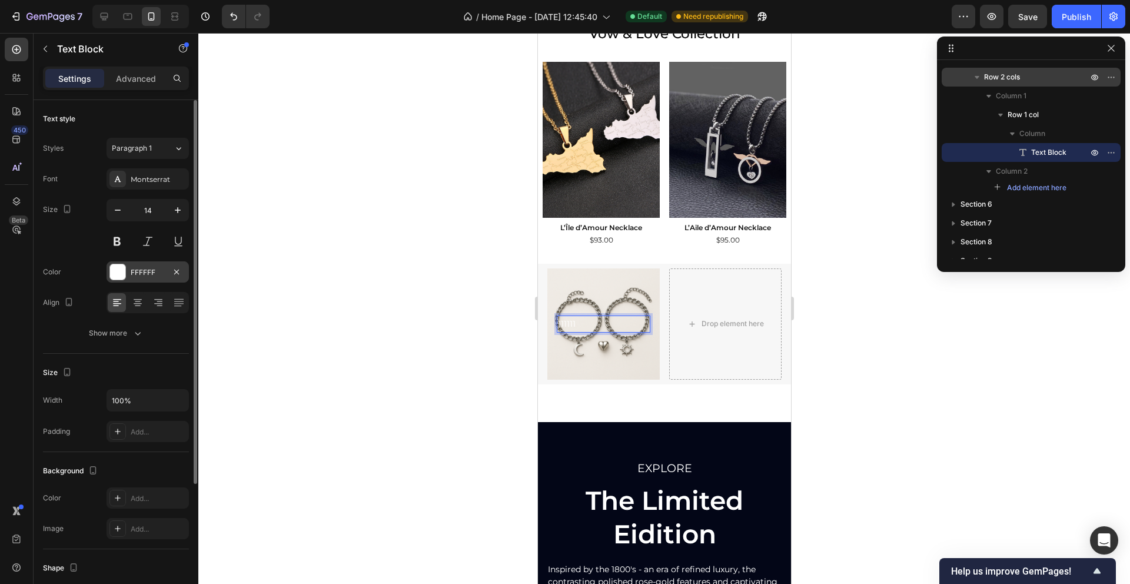
click at [134, 269] on div "FFFFFF" at bounding box center [148, 272] width 34 height 11
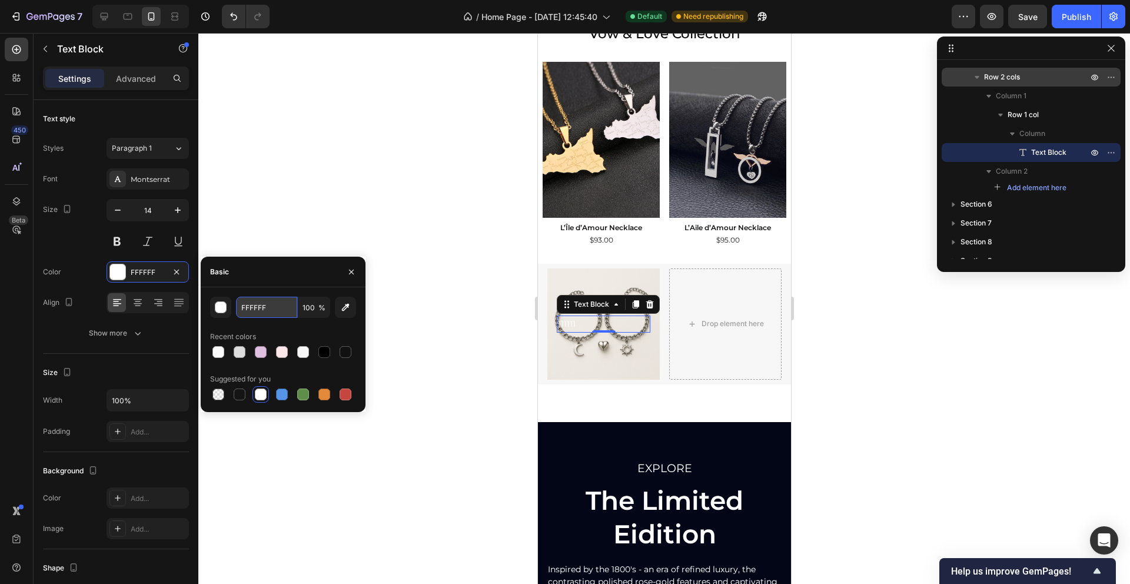
click at [260, 309] on input "FFFFFF" at bounding box center [266, 307] width 61 height 21
paste input "111111"
type input "111111"
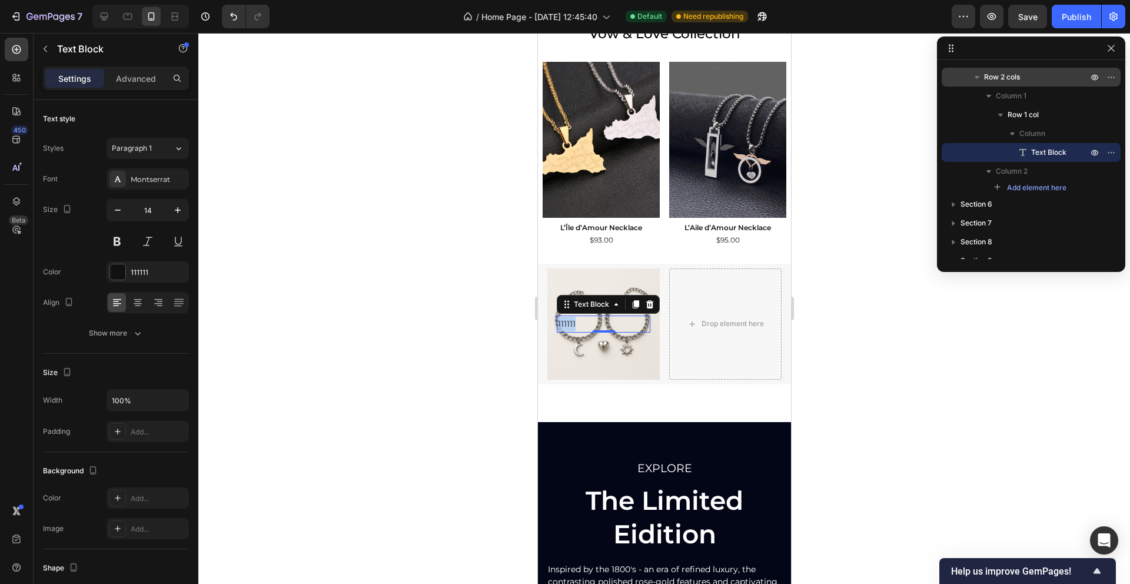
click at [572, 317] on p "111111" at bounding box center [602, 324] width 91 height 15
click at [592, 351] on div "Bracelets Text Block 0 Row" at bounding box center [603, 323] width 112 height 111
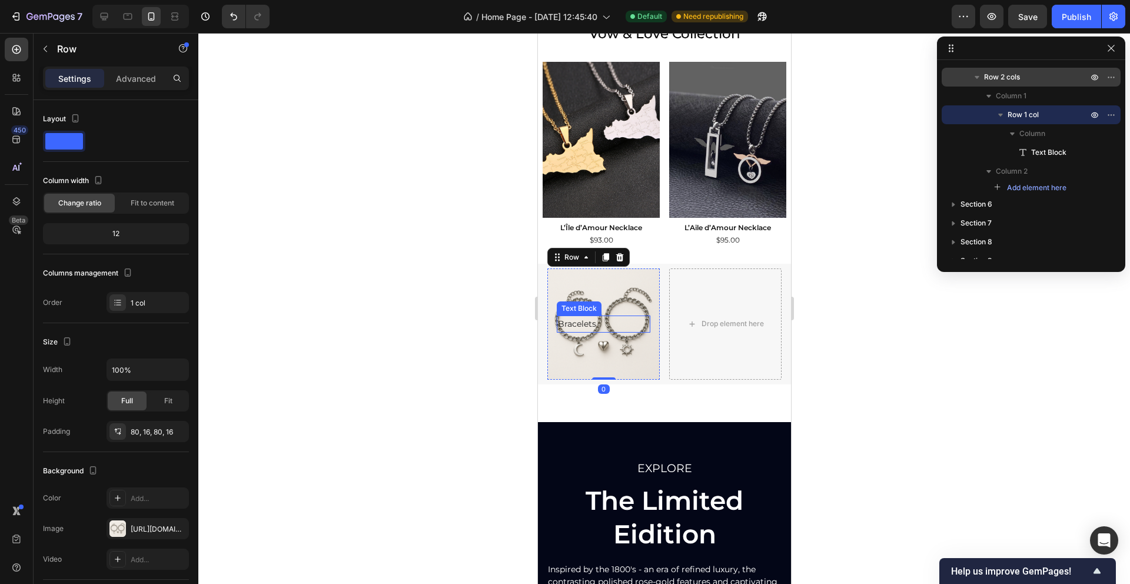
click at [605, 321] on p "Bracelets" at bounding box center [602, 324] width 91 height 15
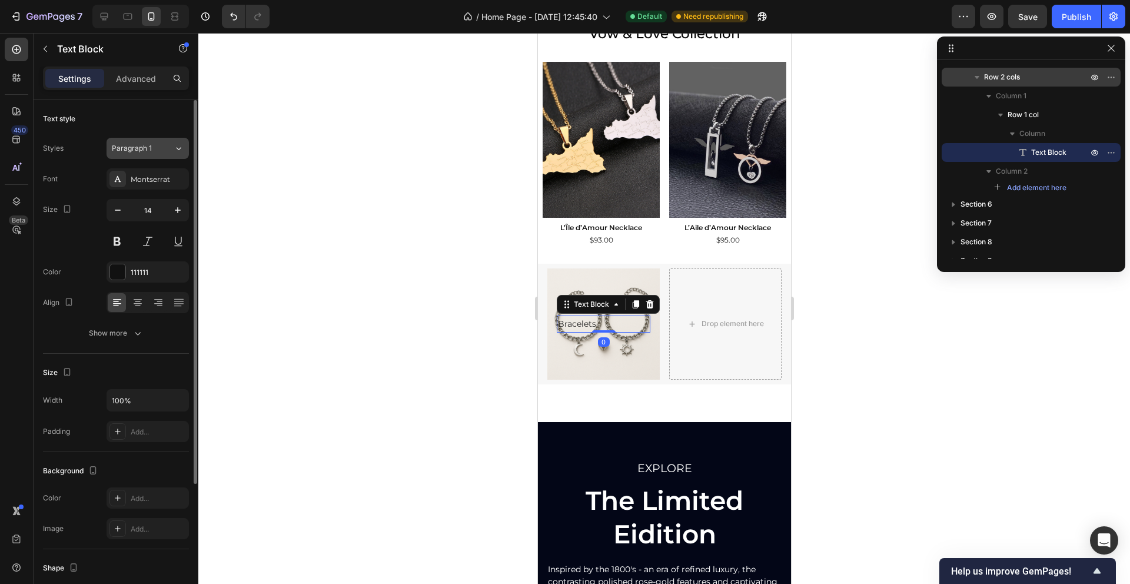
click at [170, 147] on div "Paragraph 1" at bounding box center [143, 148] width 62 height 11
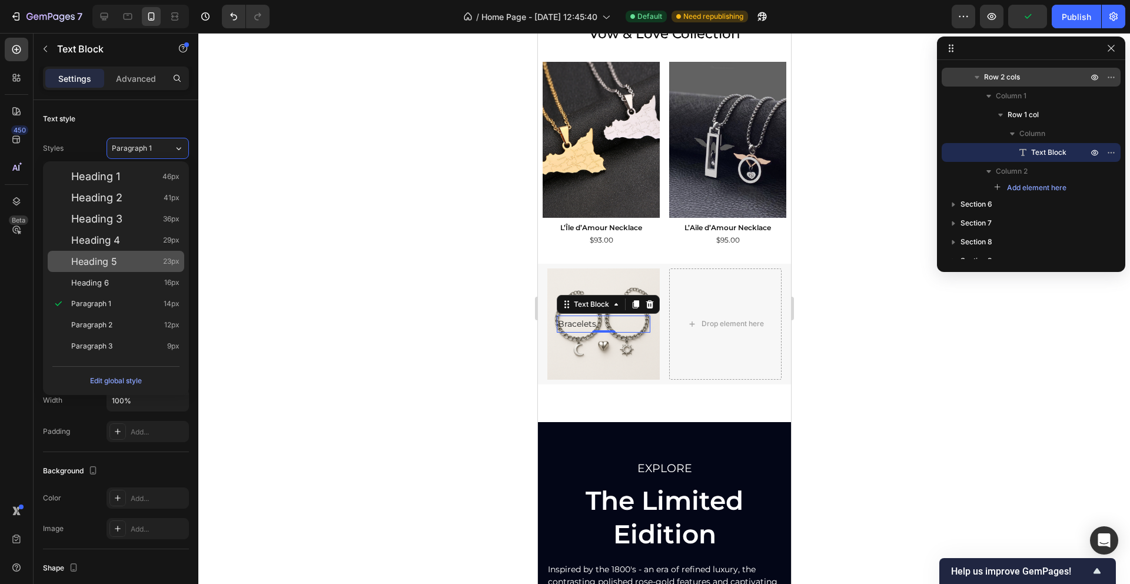
click at [151, 267] on div "Heading 5 23px" at bounding box center [125, 261] width 108 height 12
type input "23"
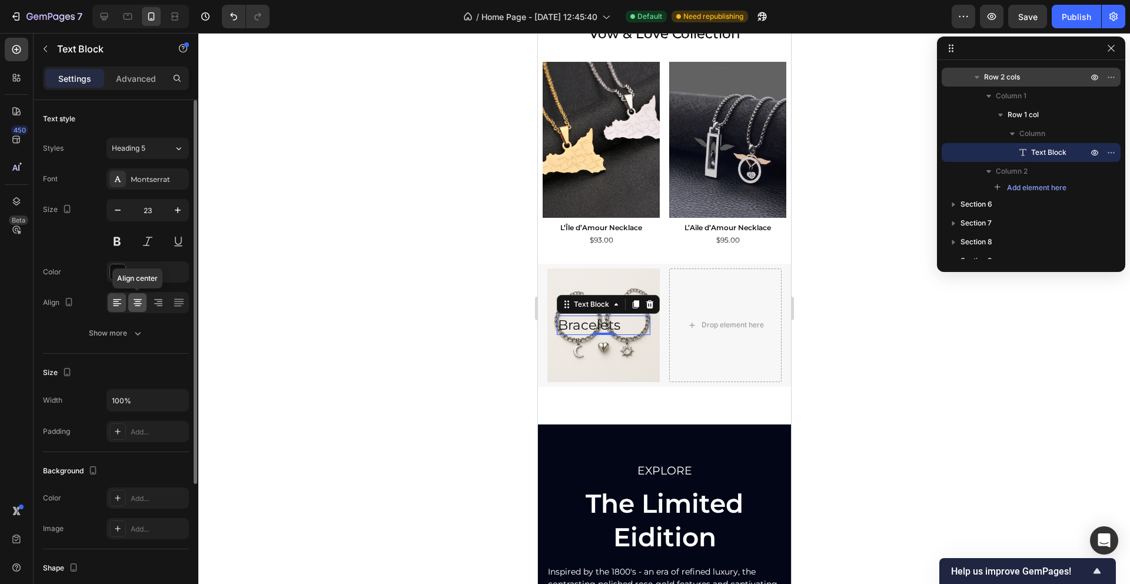
click at [139, 302] on icon at bounding box center [138, 303] width 12 height 12
click at [137, 332] on icon "button" at bounding box center [138, 333] width 12 height 12
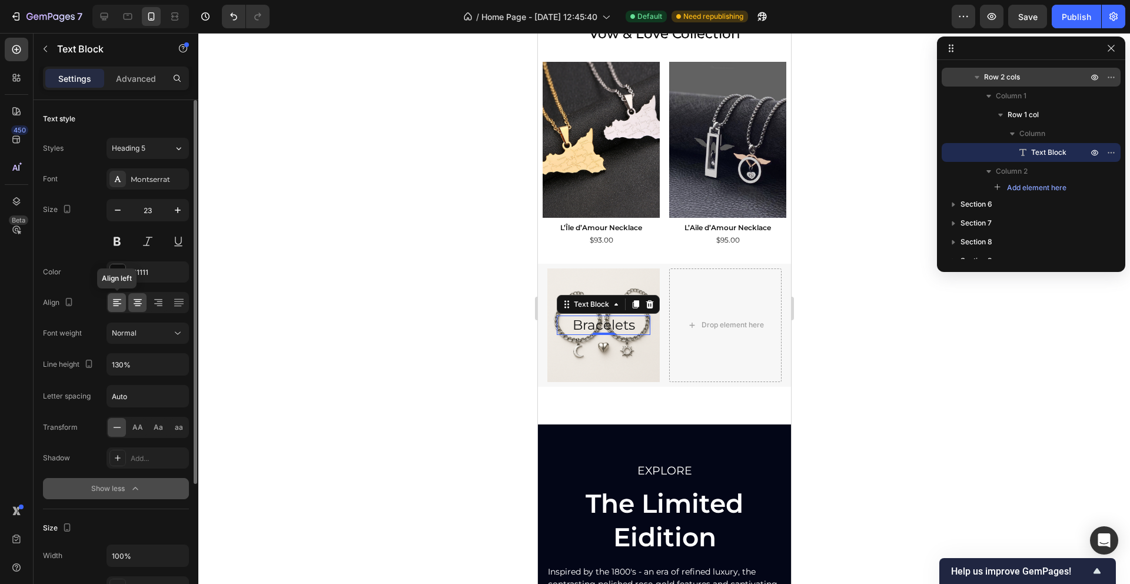
click at [121, 301] on icon at bounding box center [117, 303] width 12 height 12
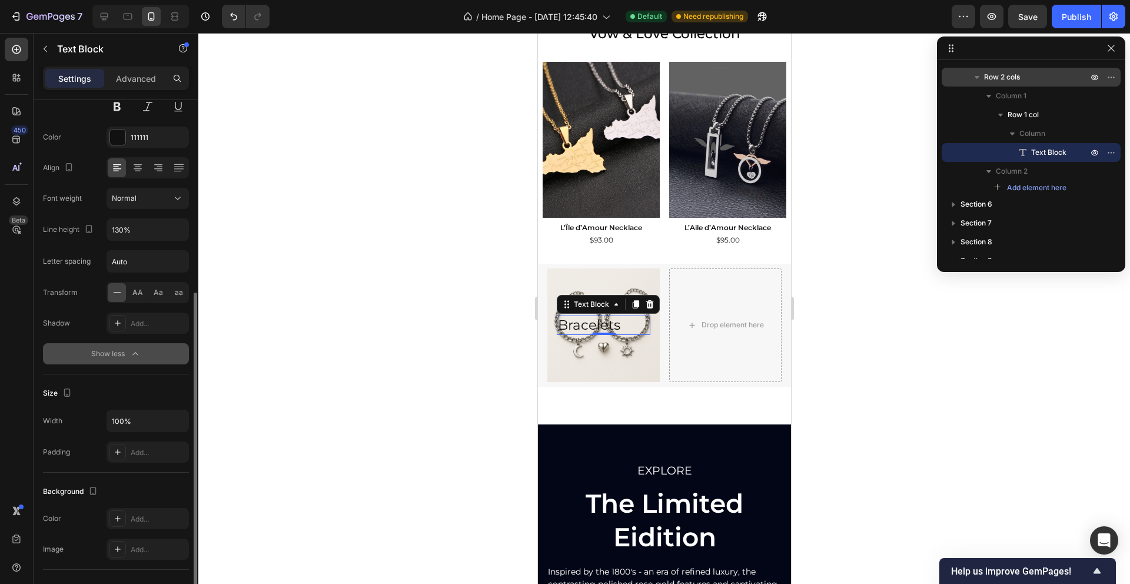
scroll to position [215, 0]
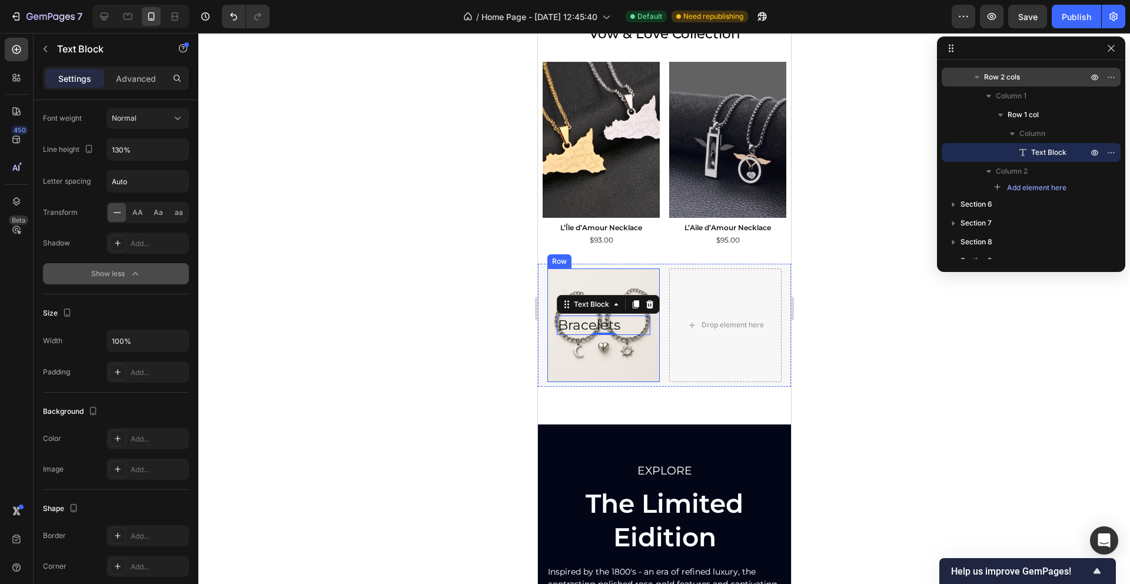
click at [566, 375] on div "Bracelets Text Block 0 Row" at bounding box center [603, 325] width 112 height 114
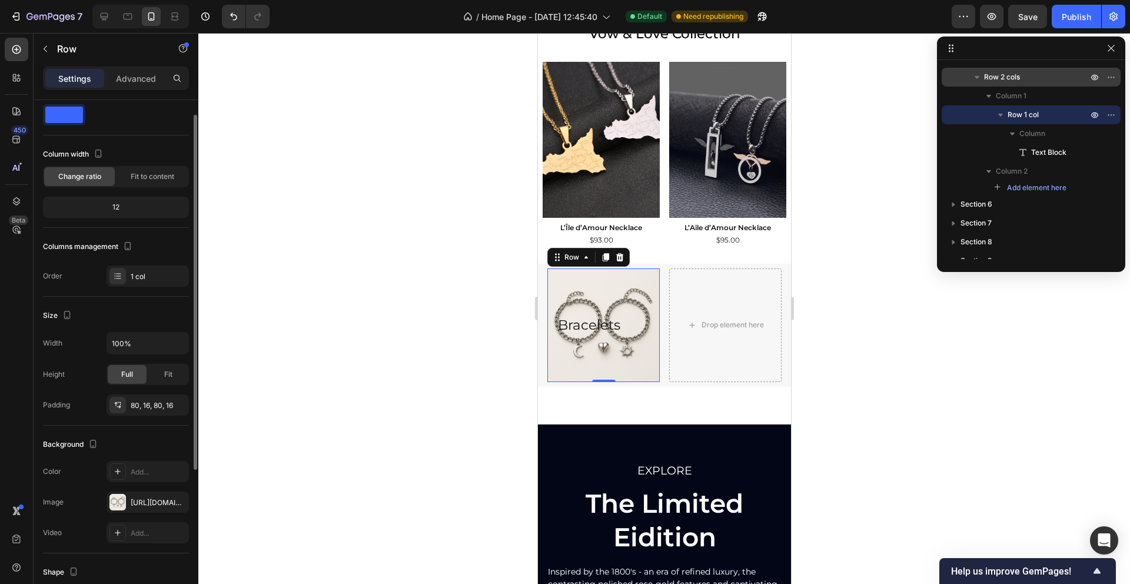
scroll to position [28, 0]
click at [165, 372] on span "Fit" at bounding box center [168, 372] width 8 height 11
click at [129, 372] on span "Full" at bounding box center [127, 372] width 12 height 11
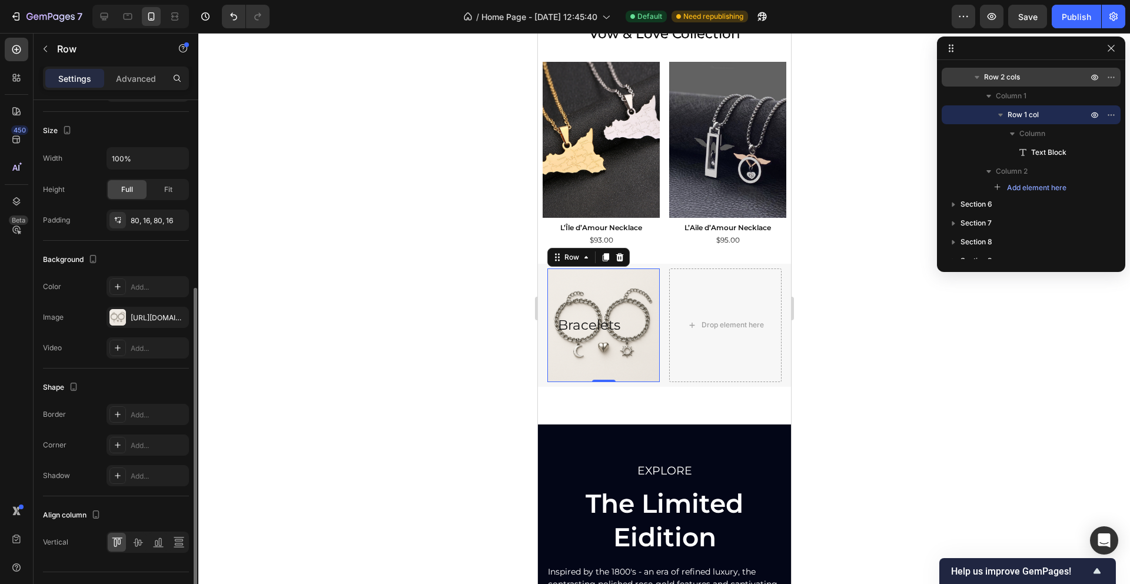
scroll to position [237, 0]
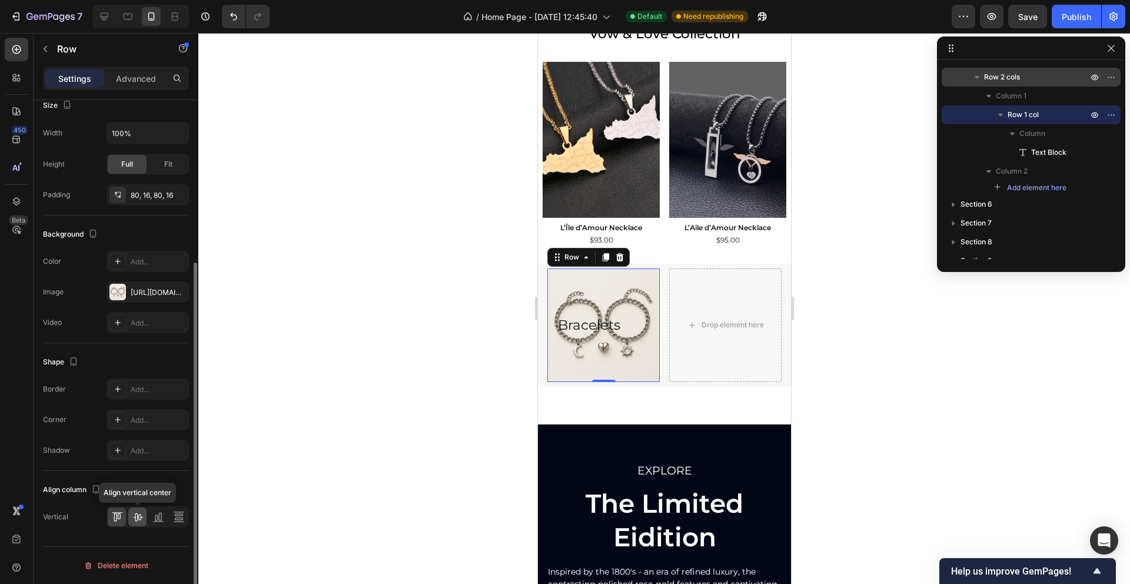
click at [138, 517] on icon at bounding box center [137, 517] width 9 height 8
click at [164, 517] on icon at bounding box center [158, 517] width 12 height 12
click at [185, 517] on div at bounding box center [178, 516] width 18 height 19
click at [181, 519] on icon at bounding box center [179, 517] width 12 height 12
click at [114, 516] on icon at bounding box center [115, 517] width 3 height 8
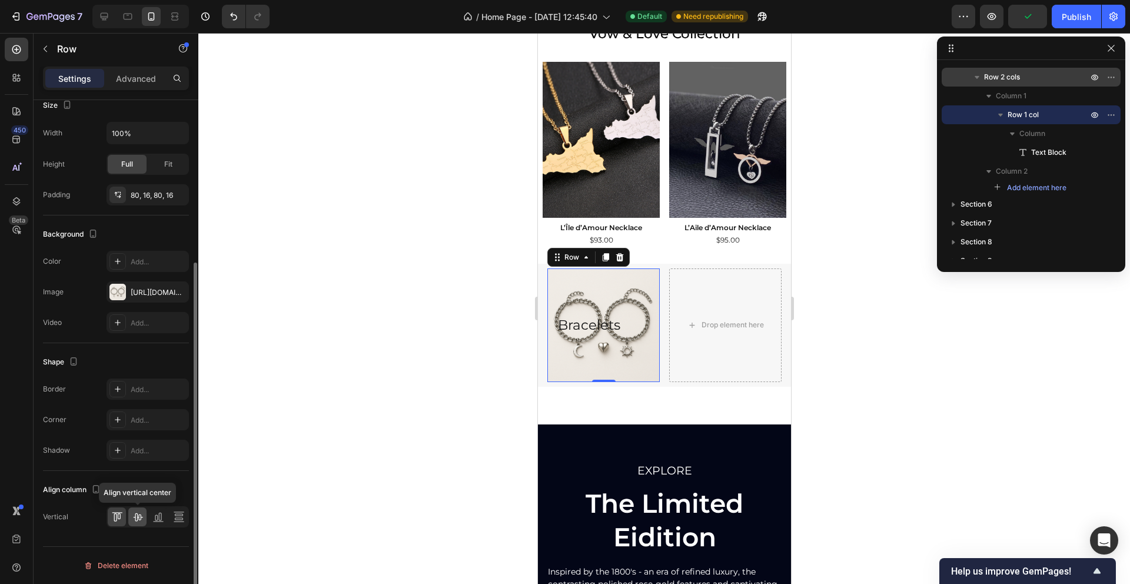
click at [139, 515] on icon at bounding box center [138, 517] width 12 height 12
click at [161, 518] on icon at bounding box center [158, 517] width 12 height 12
click at [184, 518] on icon at bounding box center [179, 517] width 12 height 12
click at [165, 165] on span "Fit" at bounding box center [168, 164] width 8 height 11
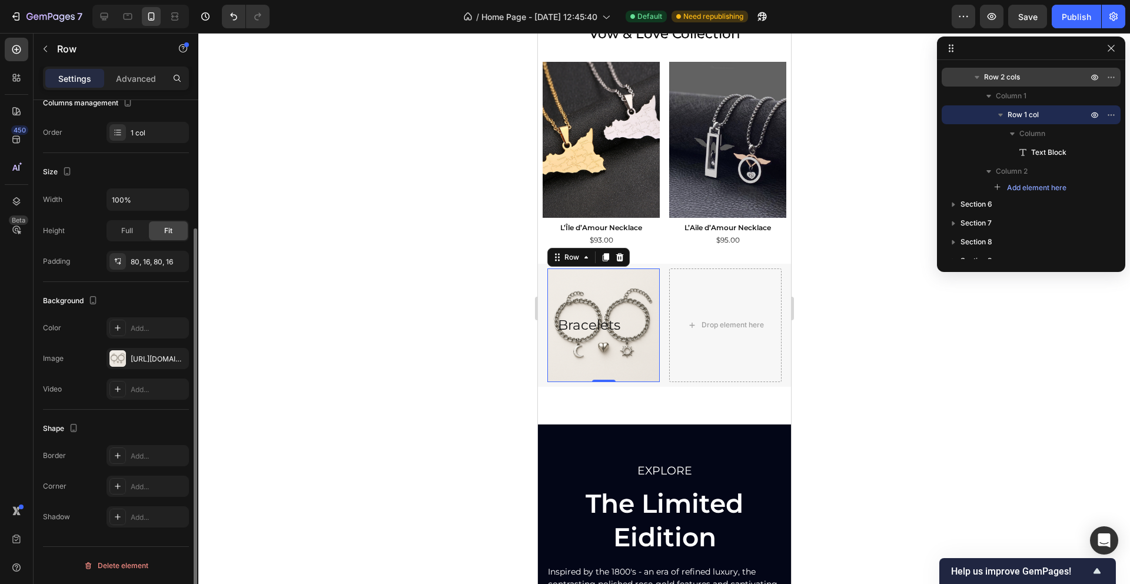
scroll to position [170, 0]
click at [126, 232] on span "Full" at bounding box center [127, 230] width 12 height 11
click at [138, 75] on p "Advanced" at bounding box center [136, 78] width 40 height 12
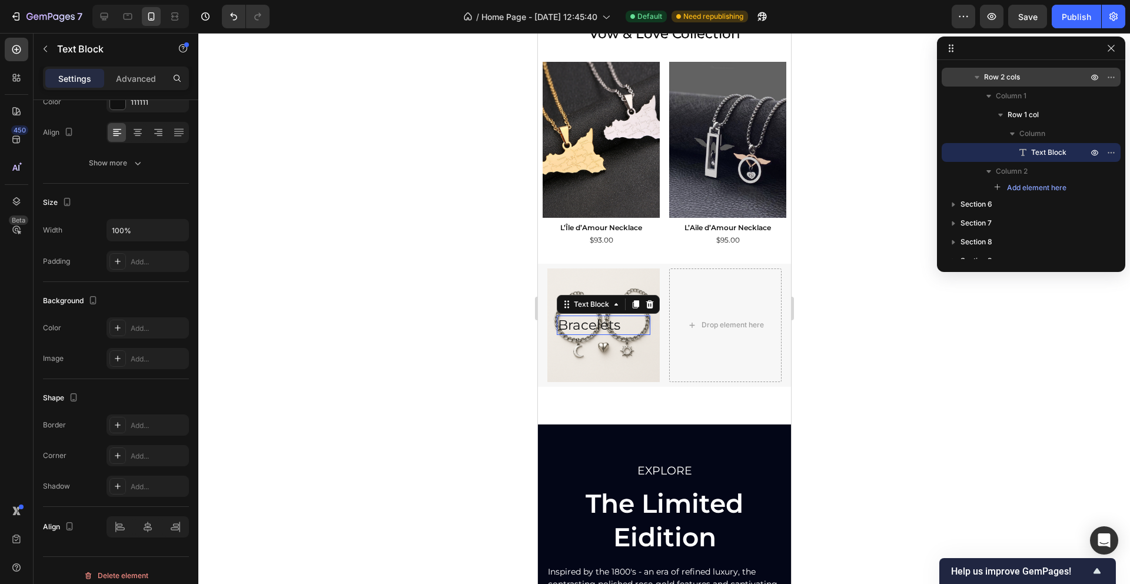
click at [587, 324] on p "Bracelets" at bounding box center [602, 326] width 91 height 18
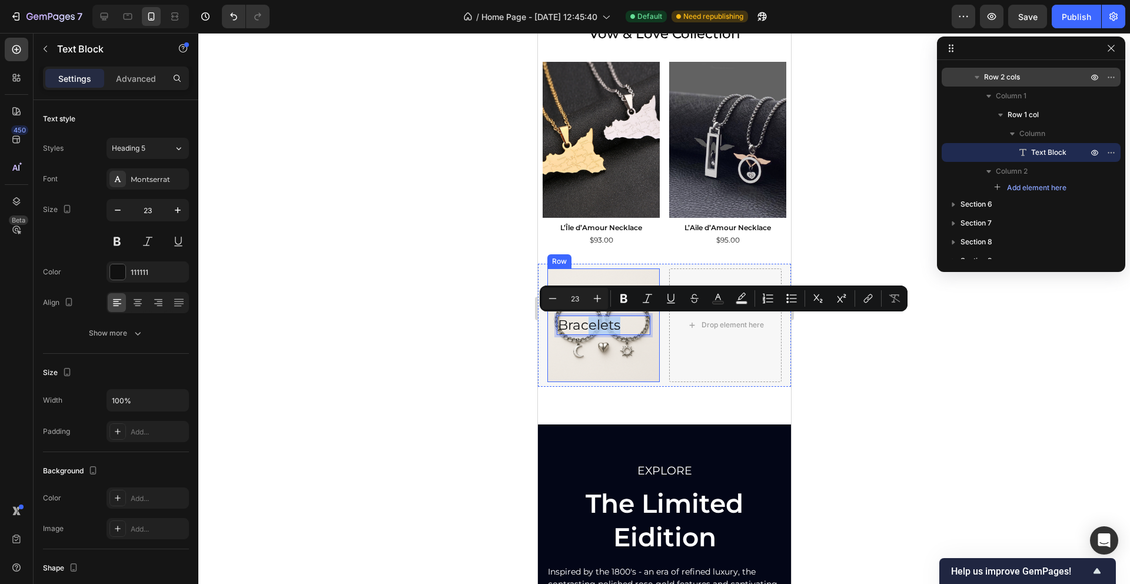
drag, startPoint x: 587, startPoint y: 324, endPoint x: 585, endPoint y: 351, distance: 27.1
click at [456, 345] on div at bounding box center [663, 308] width 931 height 551
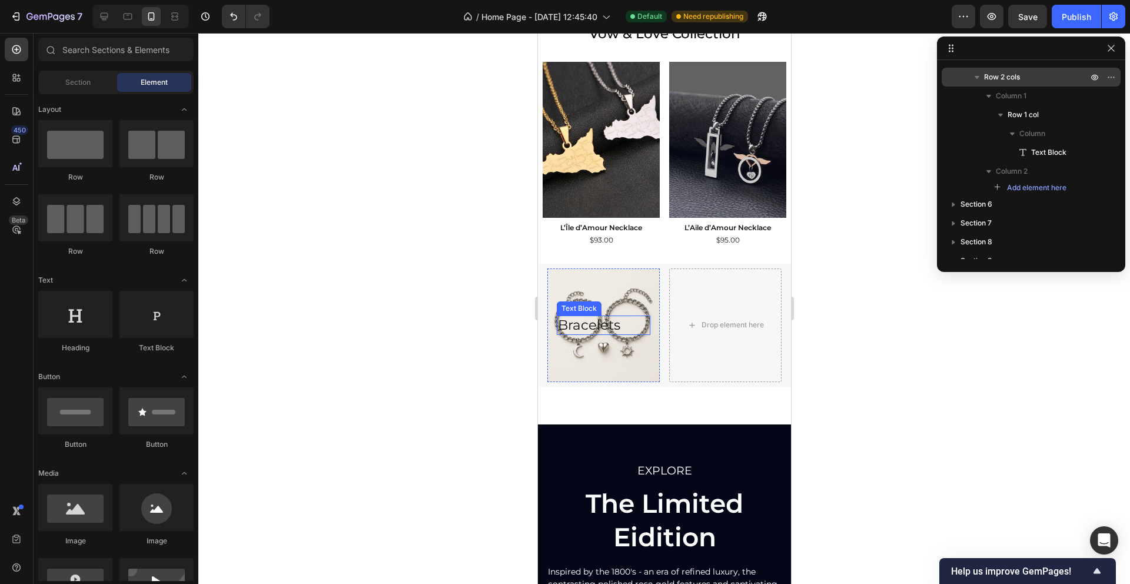
click at [628, 325] on p "Bracelets" at bounding box center [602, 326] width 91 height 18
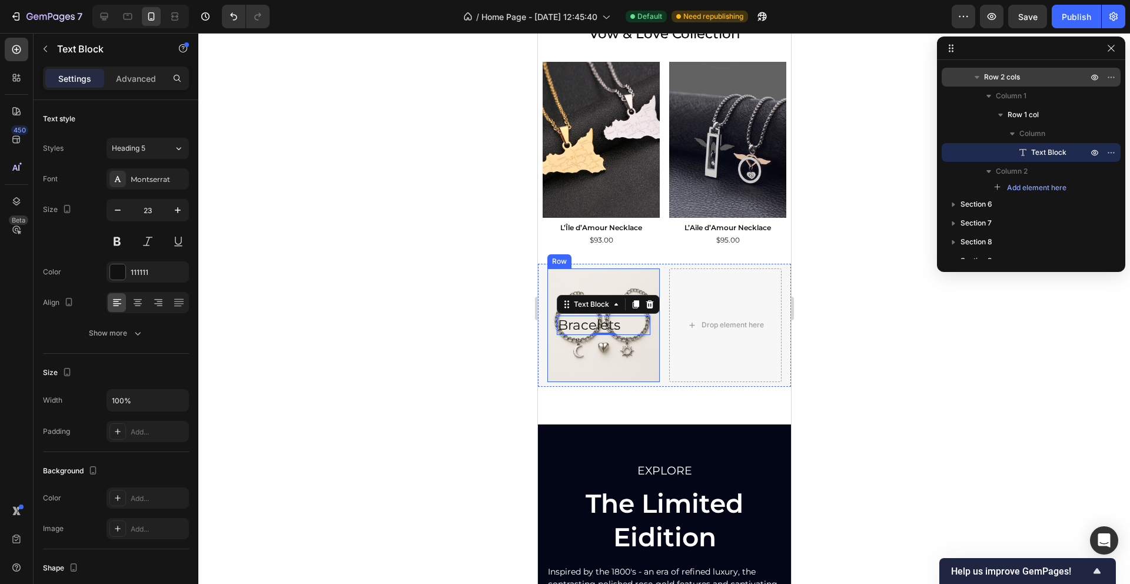
click at [603, 291] on div "Bracelets Text Block 0 Row" at bounding box center [603, 325] width 112 height 114
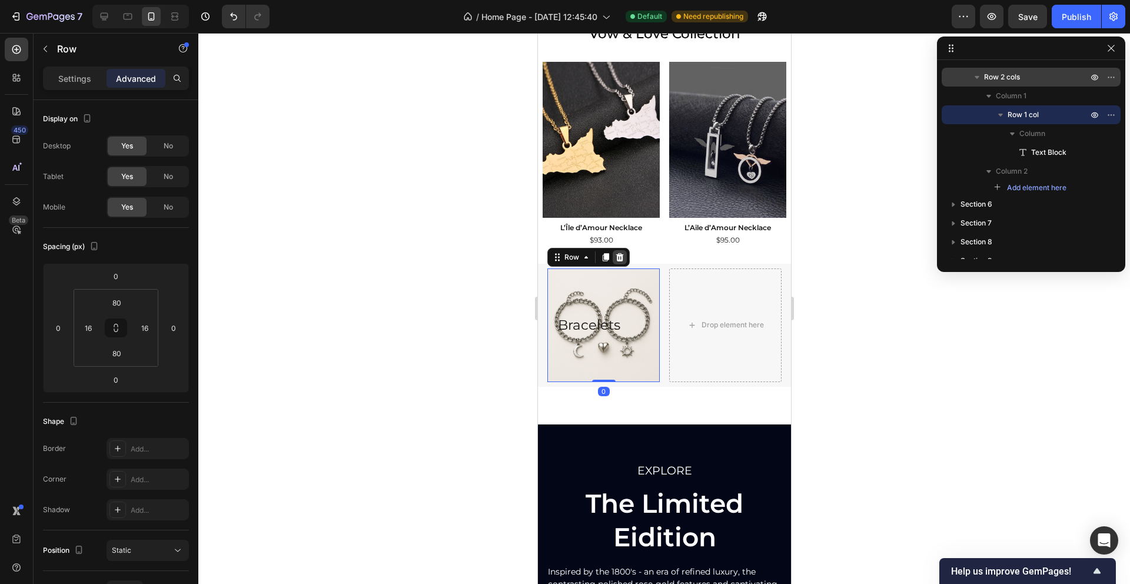
click at [618, 255] on icon at bounding box center [619, 256] width 8 height 8
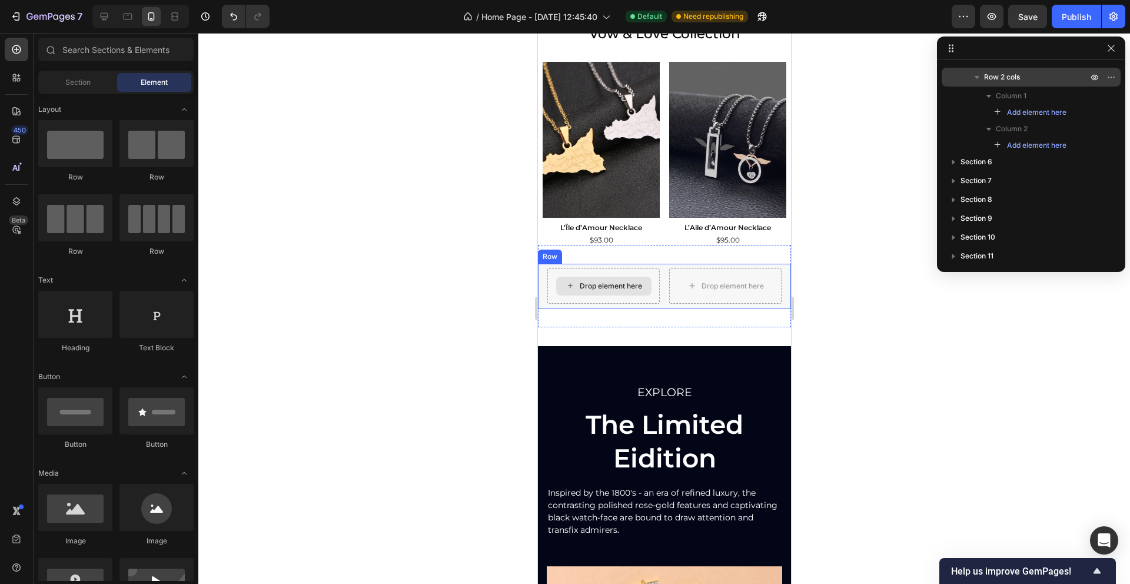
click at [555, 275] on div "Drop element here" at bounding box center [603, 285] width 112 height 35
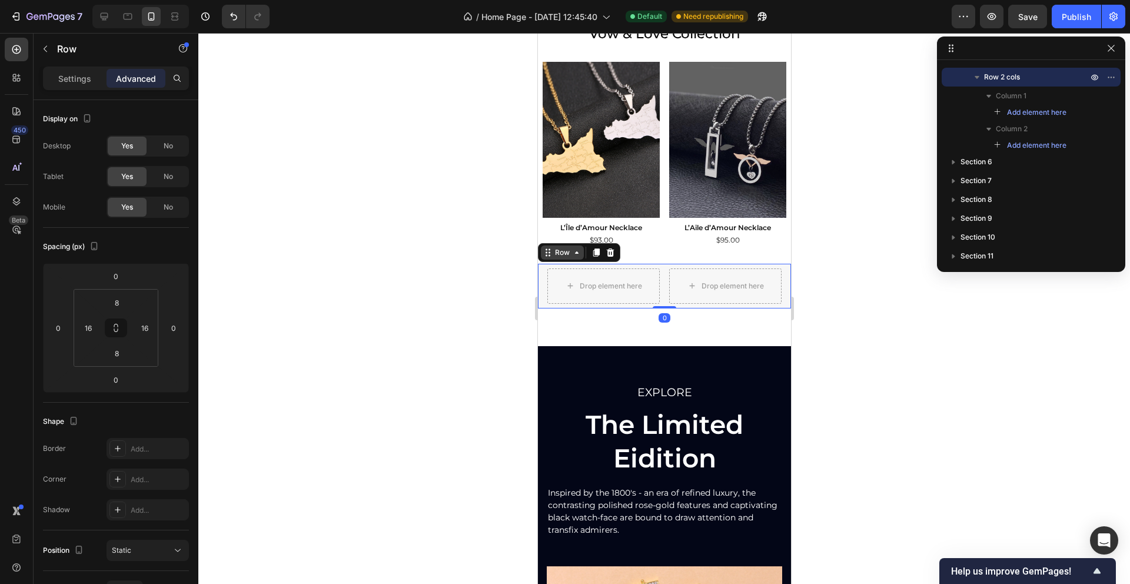
click at [548, 256] on icon at bounding box center [546, 252] width 9 height 9
click at [44, 54] on button "button" at bounding box center [45, 48] width 19 height 19
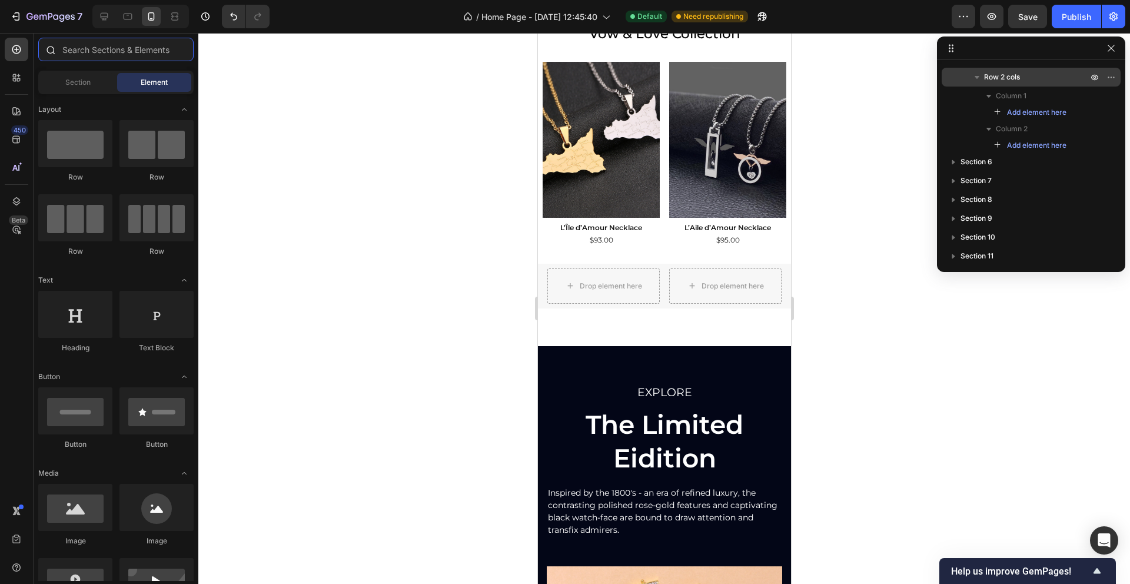
click at [73, 56] on input "text" at bounding box center [115, 50] width 155 height 24
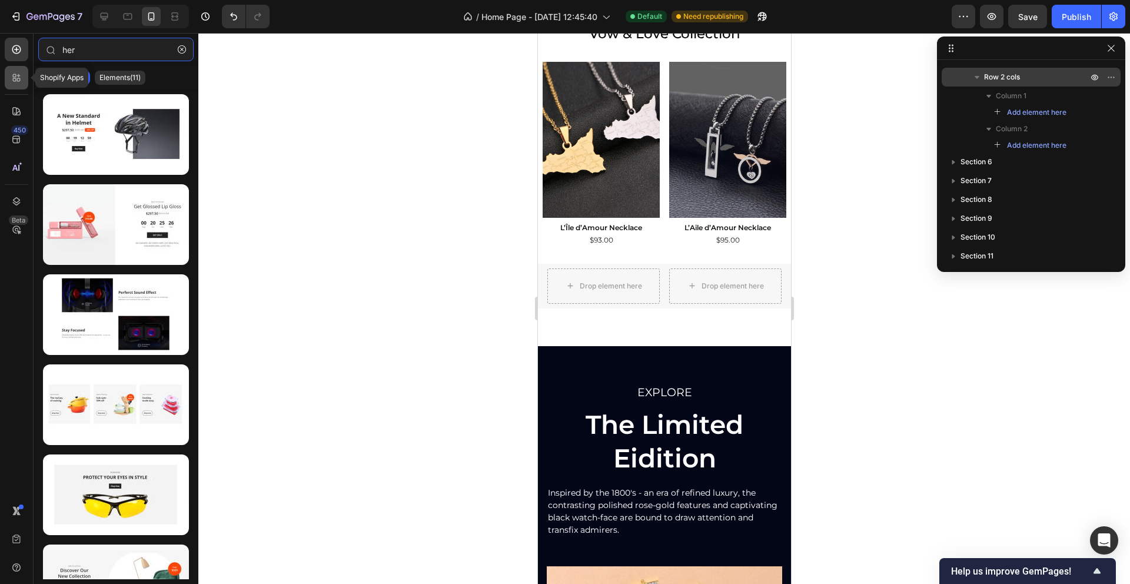
type input "her"
click at [14, 82] on icon at bounding box center [17, 78] width 12 height 12
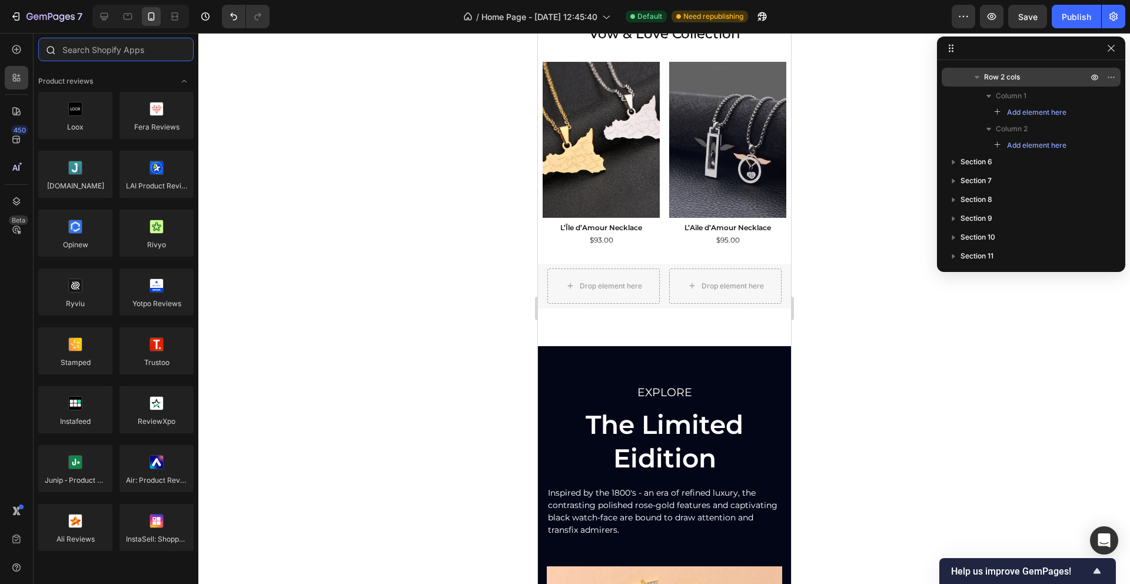
click at [89, 51] on input "text" at bounding box center [115, 50] width 155 height 24
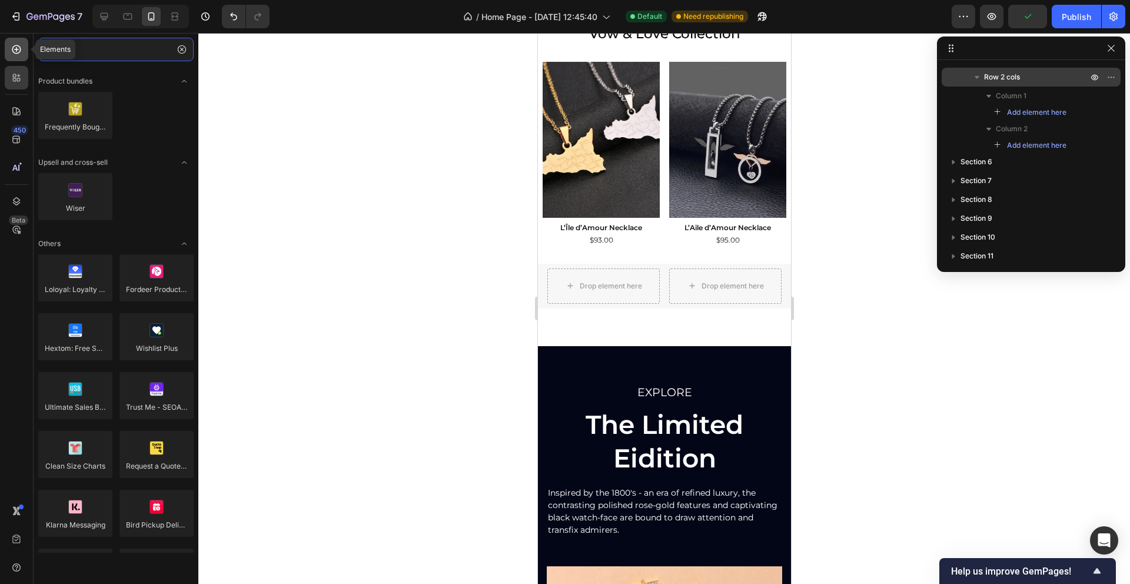
type input "her"
click at [22, 55] on icon at bounding box center [17, 50] width 12 height 12
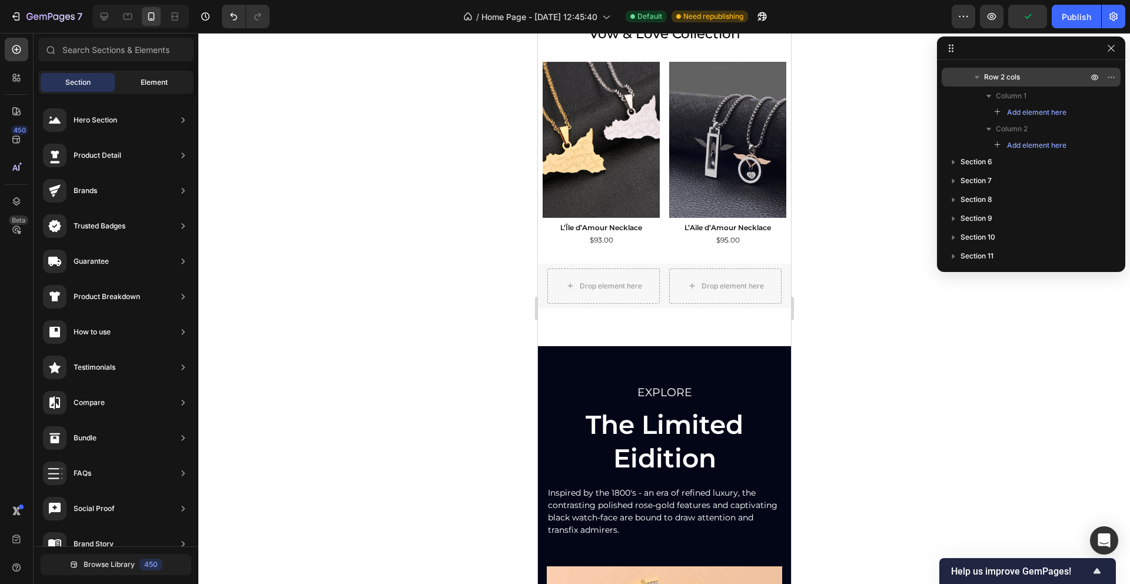
click at [148, 77] on span "Element" at bounding box center [154, 82] width 27 height 11
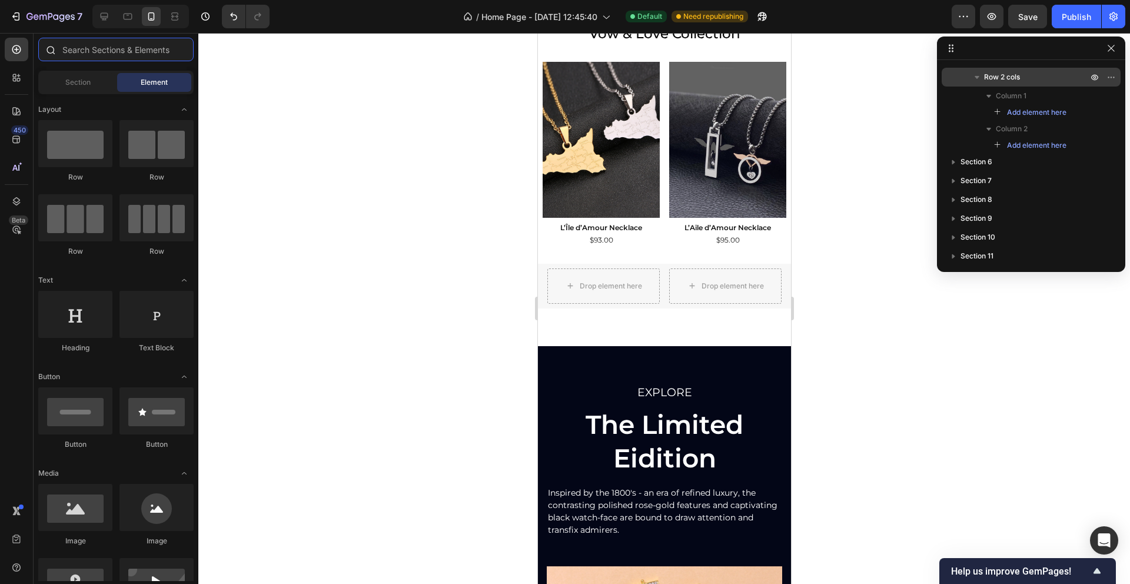
click at [131, 53] on input "text" at bounding box center [115, 50] width 155 height 24
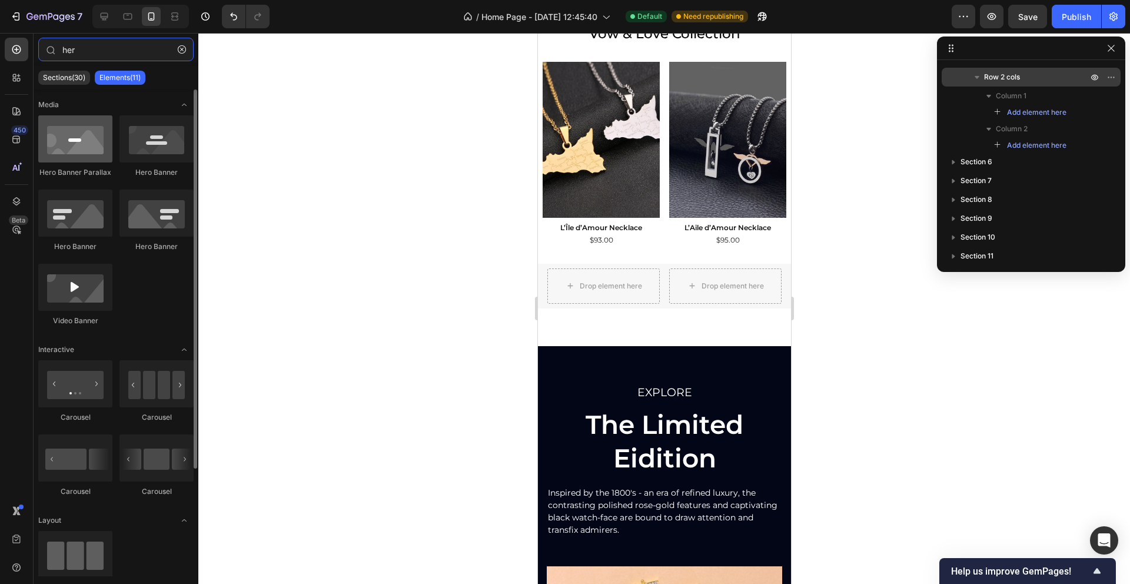
type input "her"
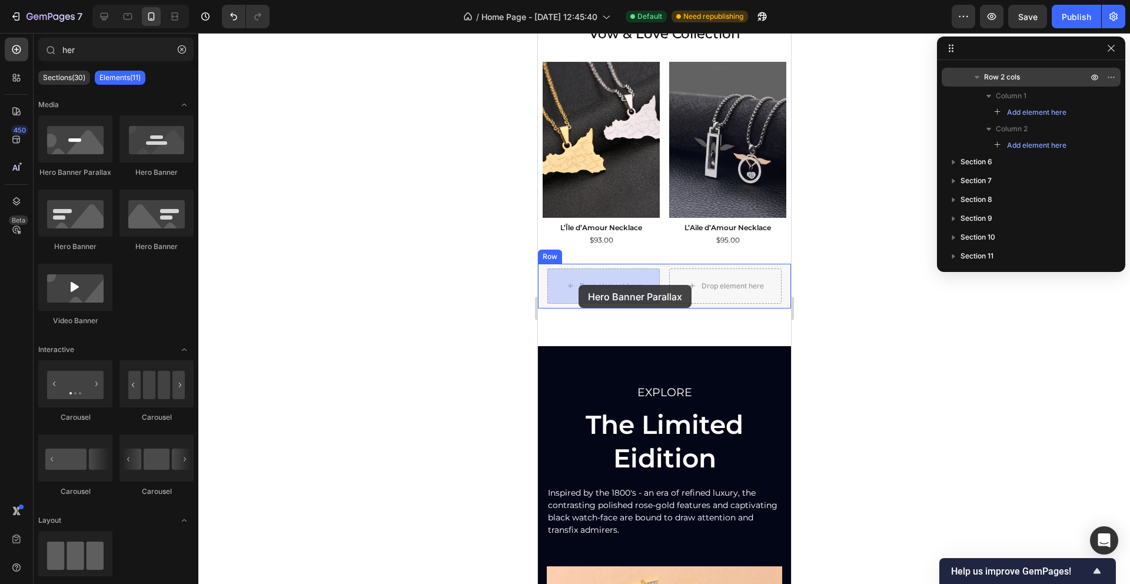
drag, startPoint x: 623, startPoint y: 192, endPoint x: 578, endPoint y: 285, distance: 103.4
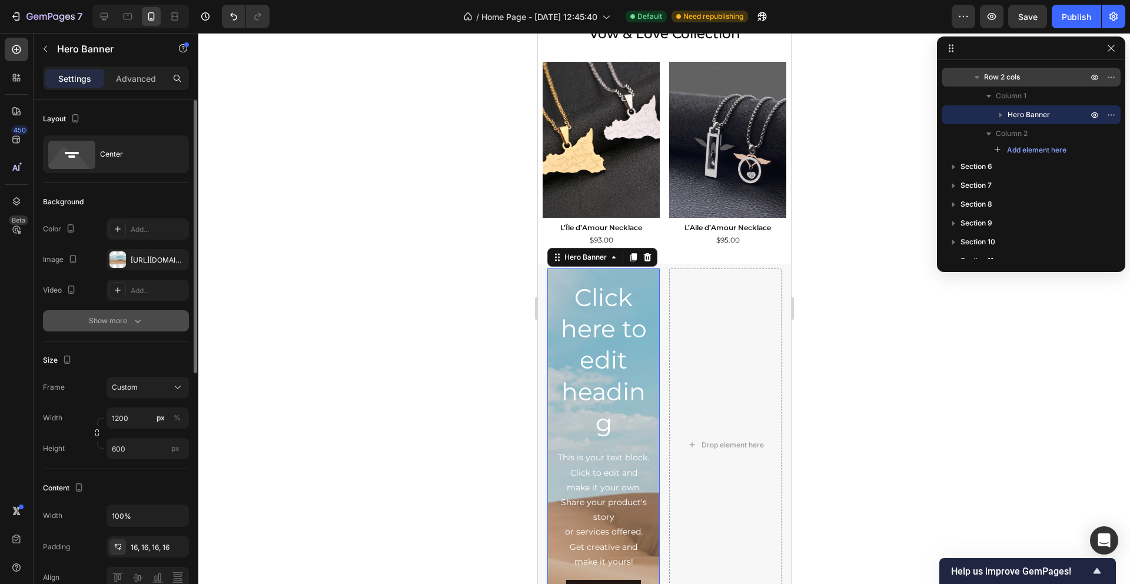
click at [95, 321] on div "Show more" at bounding box center [116, 321] width 55 height 12
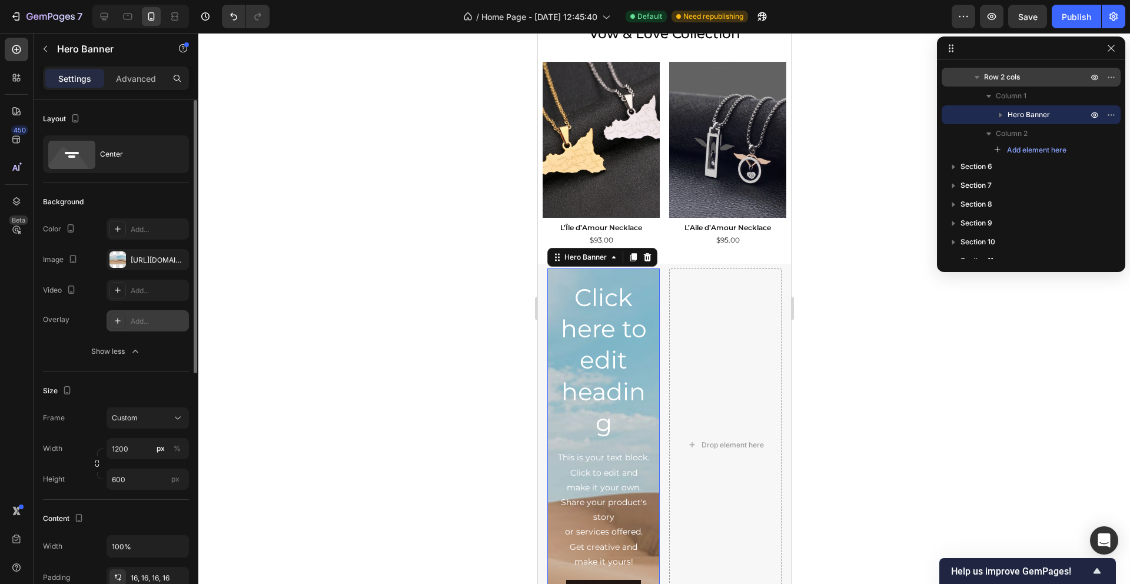
click at [139, 319] on div "Add..." at bounding box center [158, 321] width 55 height 11
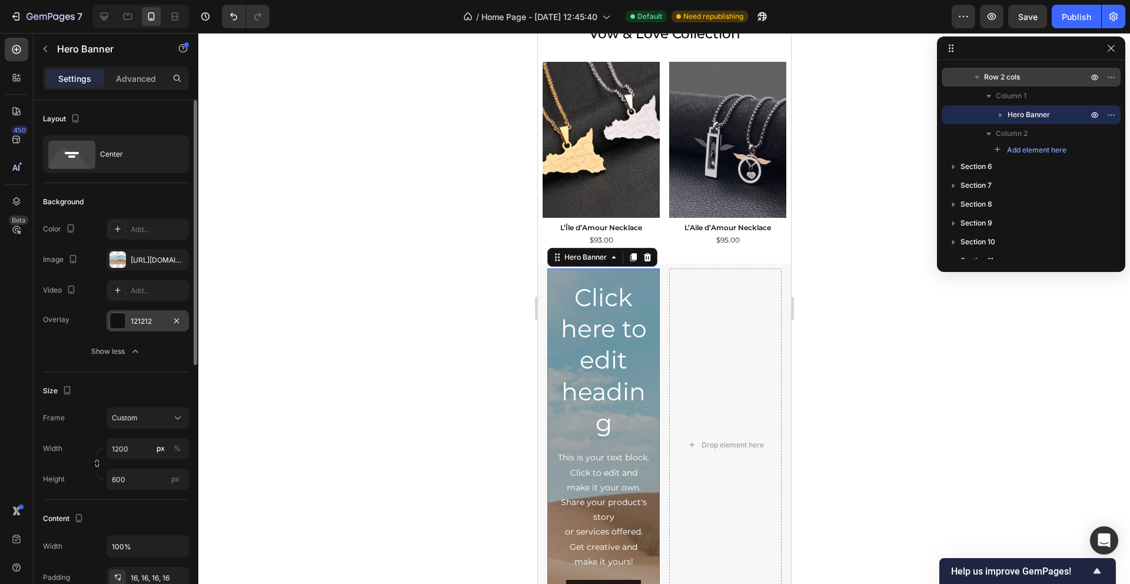
click at [126, 271] on div "The changes might be hidden by the video. Color Add... Image https://cdn.shopif…" at bounding box center [116, 259] width 146 height 82
click at [120, 255] on div at bounding box center [117, 259] width 16 height 16
click at [180, 321] on icon "button" at bounding box center [176, 320] width 9 height 9
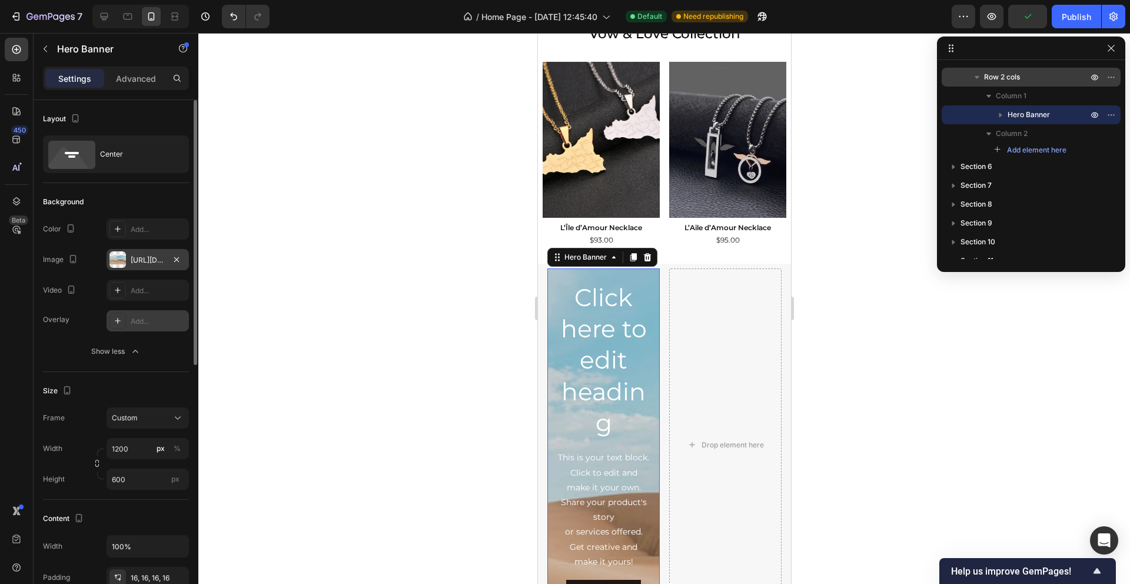
click at [122, 263] on div at bounding box center [117, 259] width 16 height 16
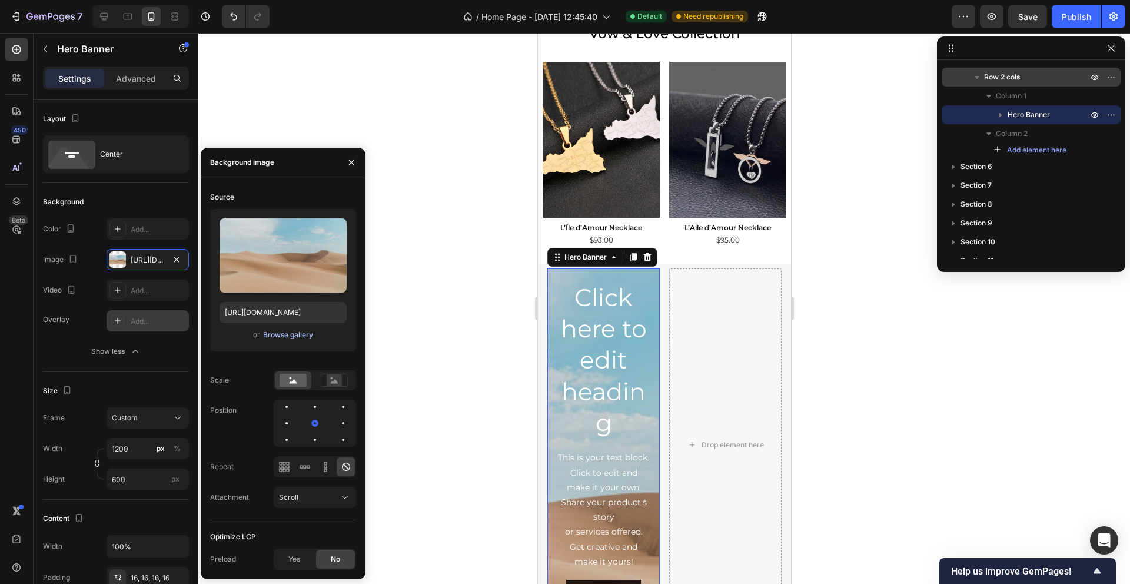
click at [278, 335] on div "Browse gallery" at bounding box center [288, 334] width 50 height 11
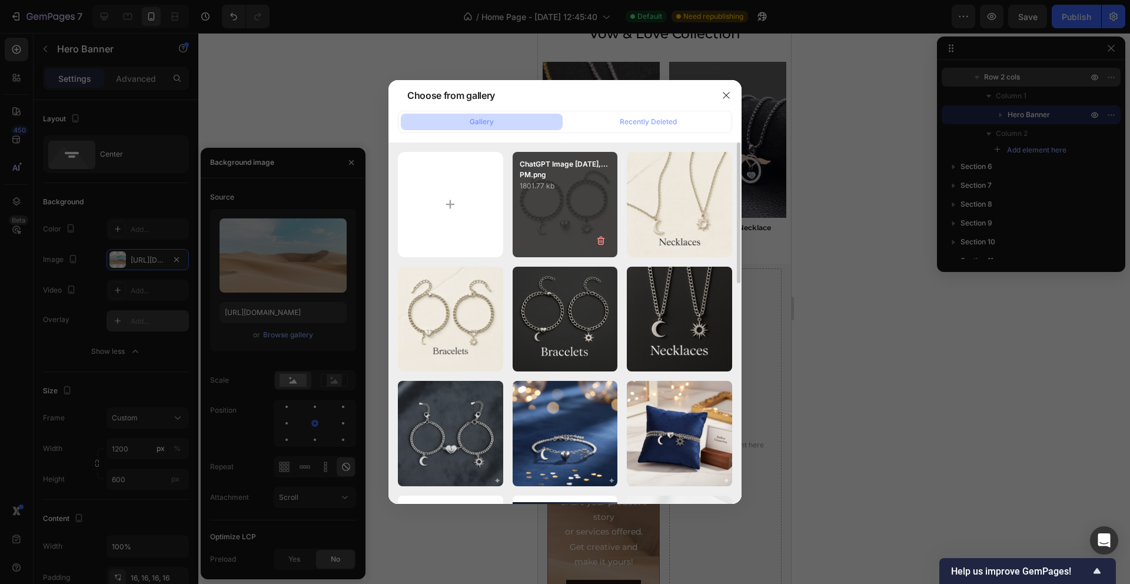
click at [580, 217] on div "ChatGPT Image Sep 27,...PM.png 1801.77 kb" at bounding box center [564, 204] width 105 height 105
type input "https://cdn.shopify.com/s/files/1/0759/3023/9284/files/gempages_483815794820514…"
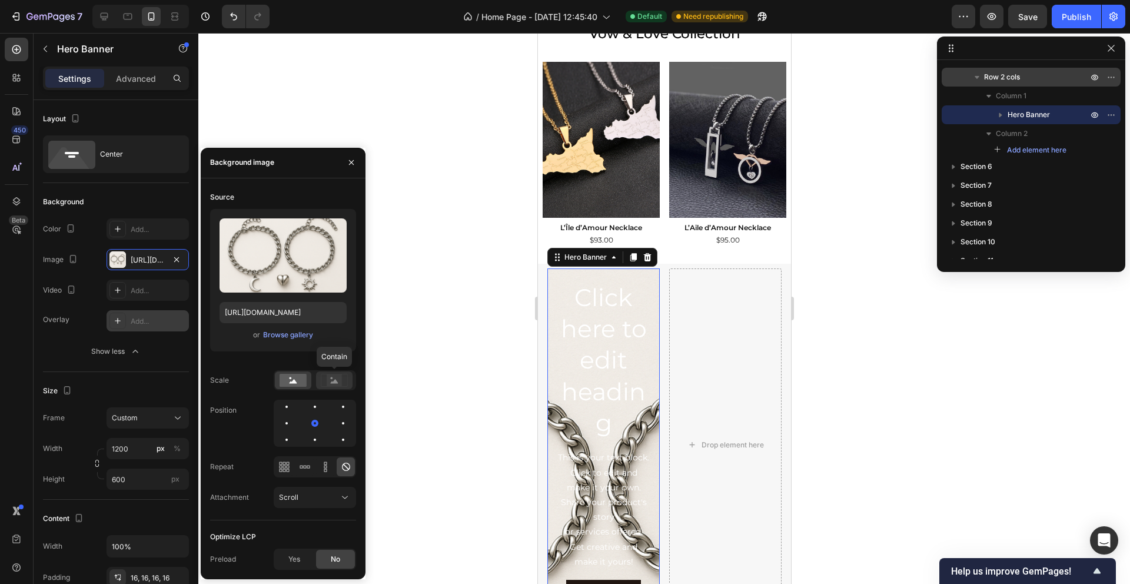
click at [338, 380] on rect at bounding box center [334, 380] width 15 height 12
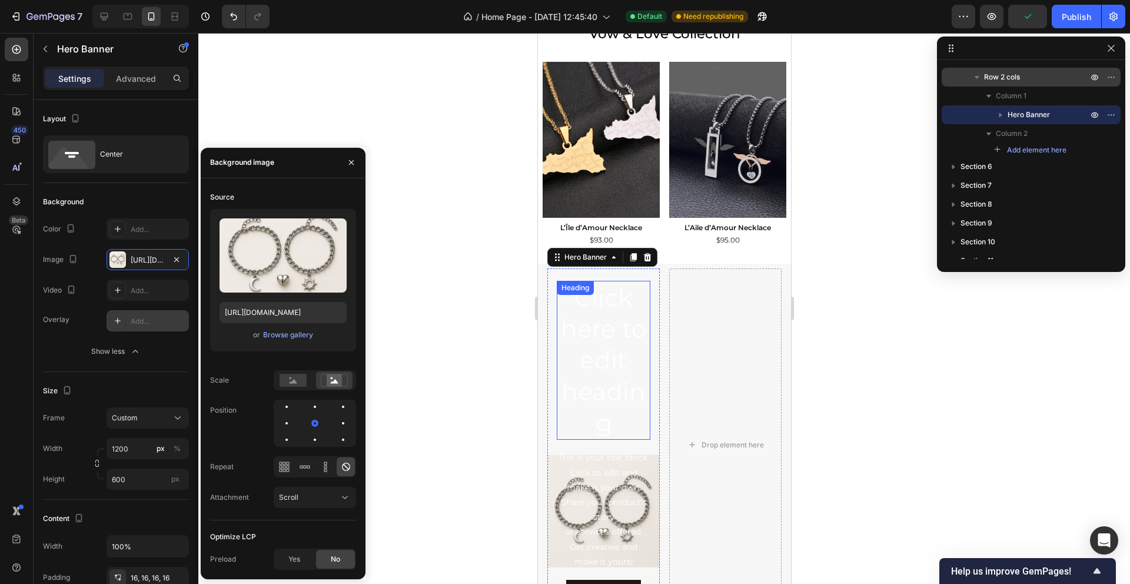
click at [601, 352] on h2 "Click here to edit heading" at bounding box center [603, 360] width 94 height 159
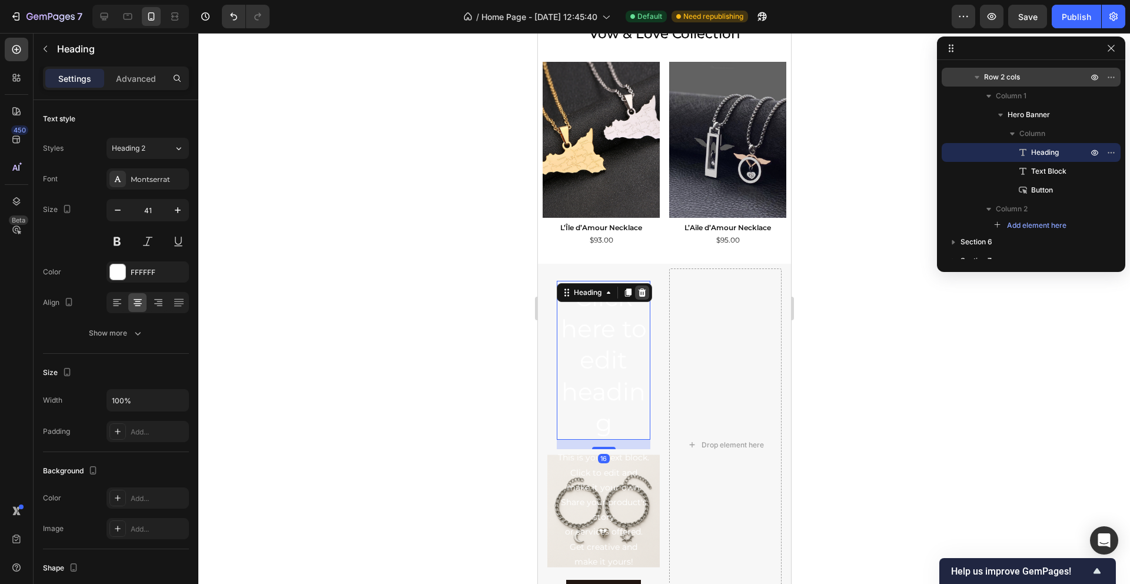
click at [641, 292] on icon at bounding box center [642, 292] width 8 height 8
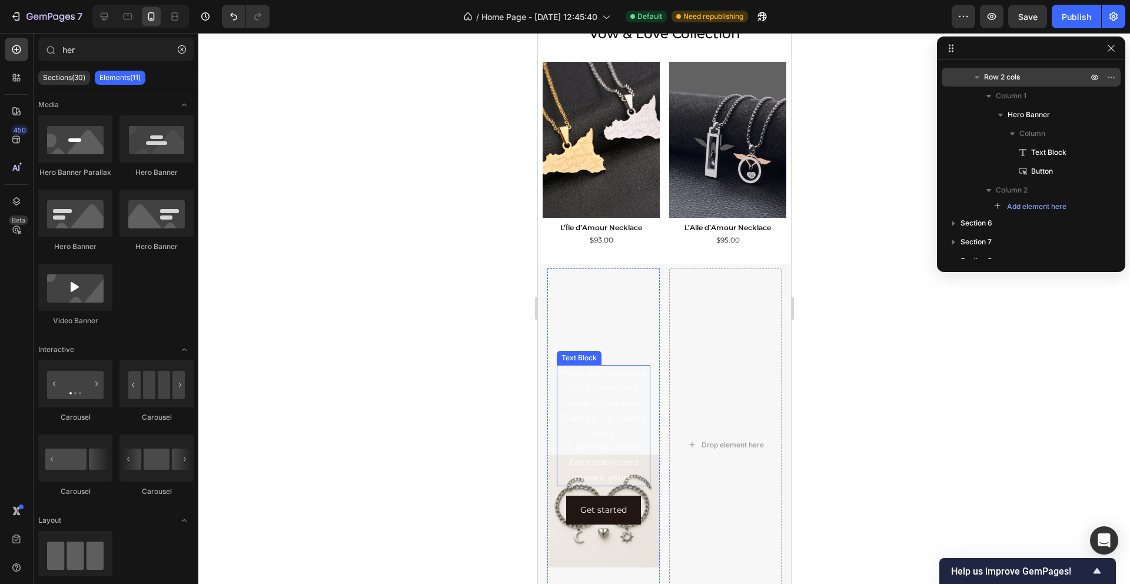
click at [600, 400] on div "This is your text block. Click to edit and make it your own. Share your product…" at bounding box center [603, 425] width 94 height 121
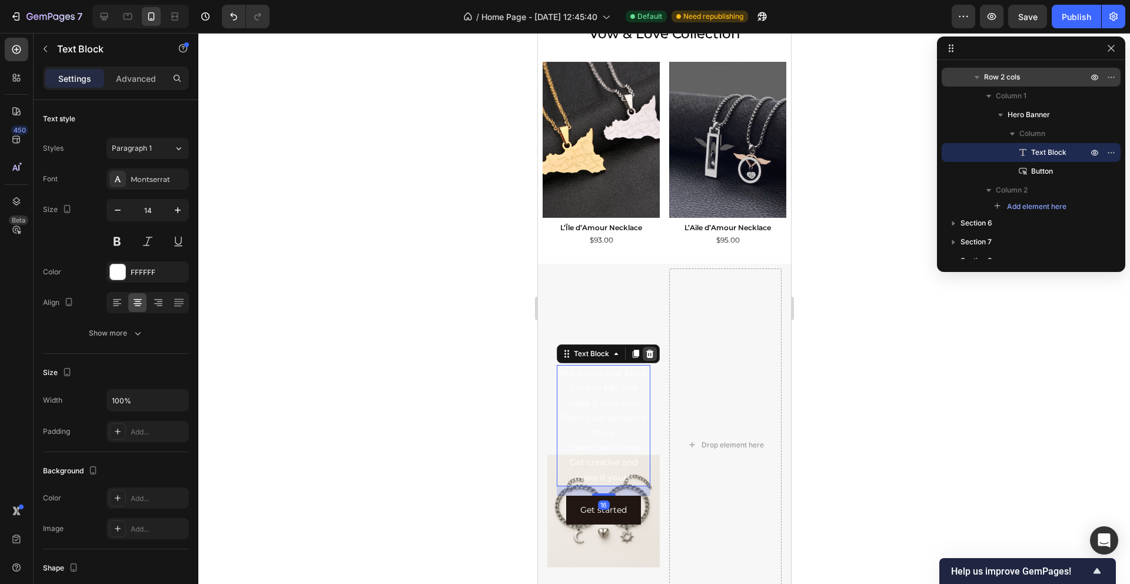
click at [650, 352] on icon at bounding box center [648, 353] width 9 height 9
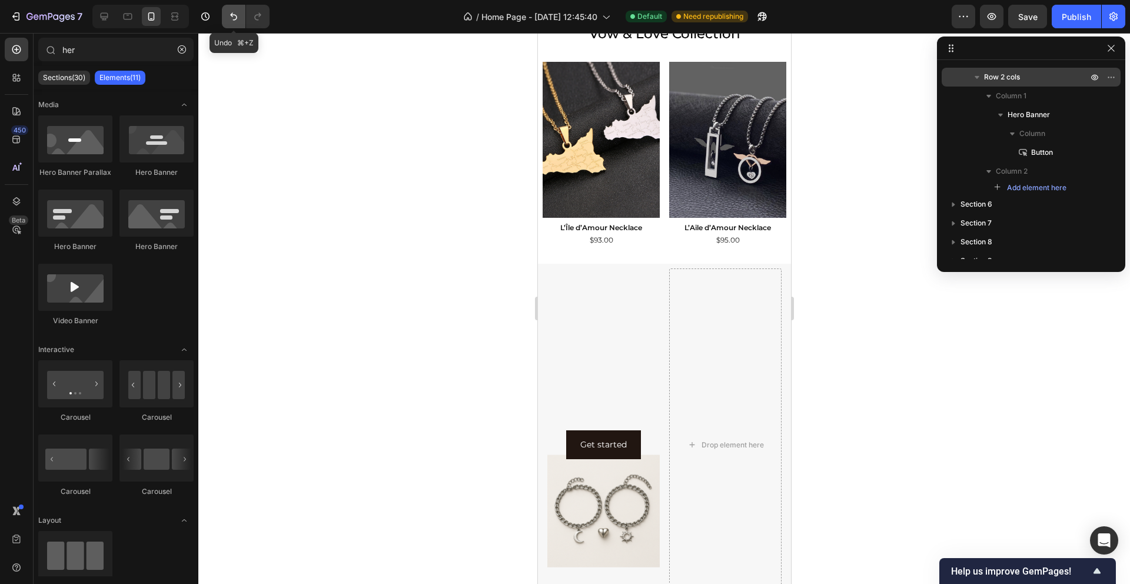
click at [228, 18] on icon "Undo/Redo" at bounding box center [234, 17] width 12 height 12
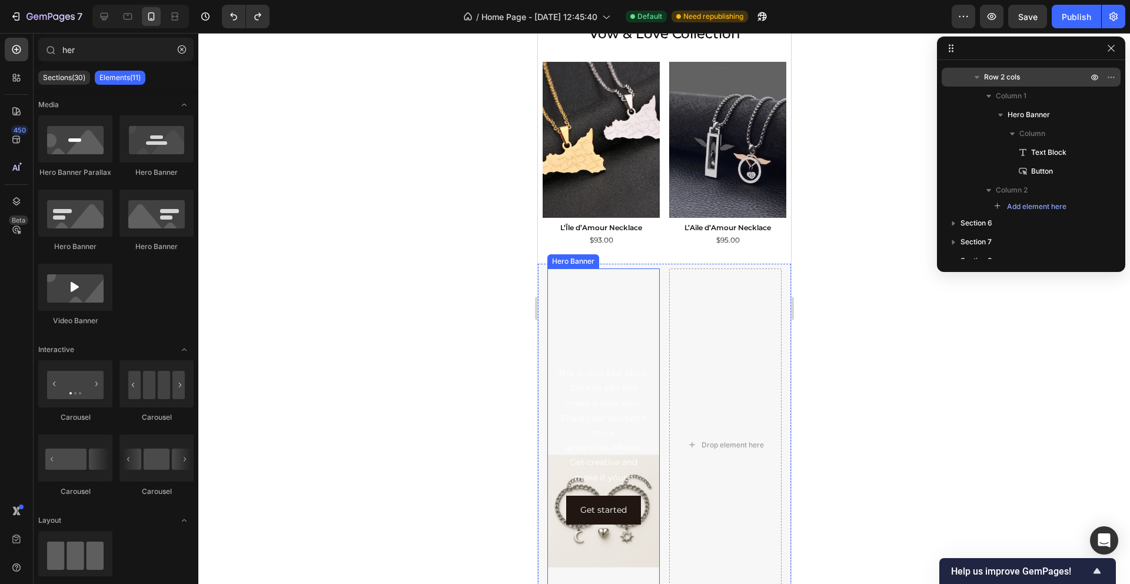
click at [614, 338] on div "Overlay" at bounding box center [603, 444] width 112 height 353
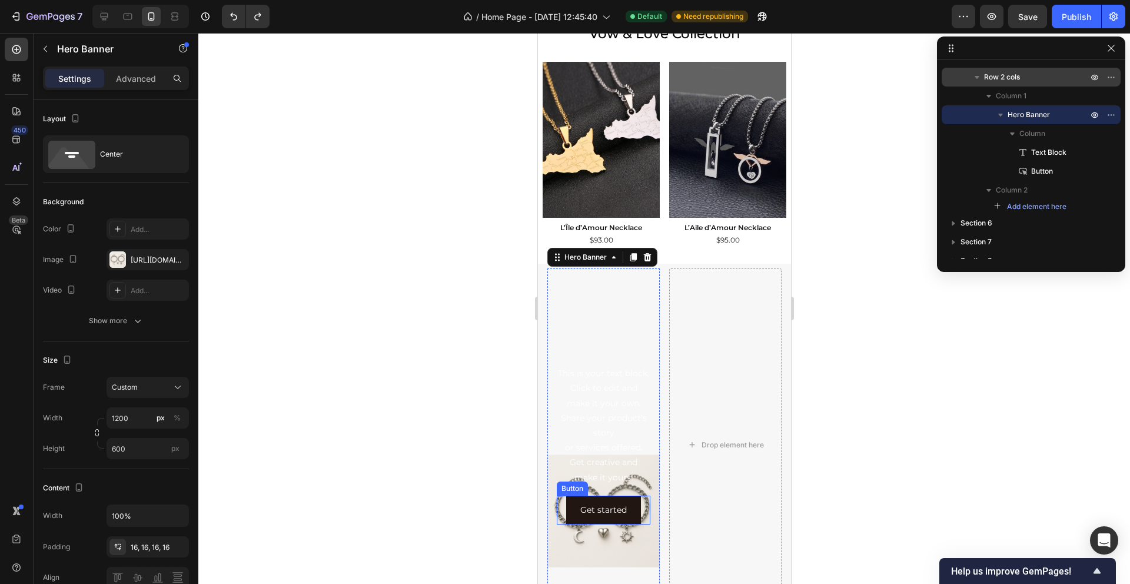
click at [641, 505] on div "Get started Button" at bounding box center [603, 509] width 94 height 29
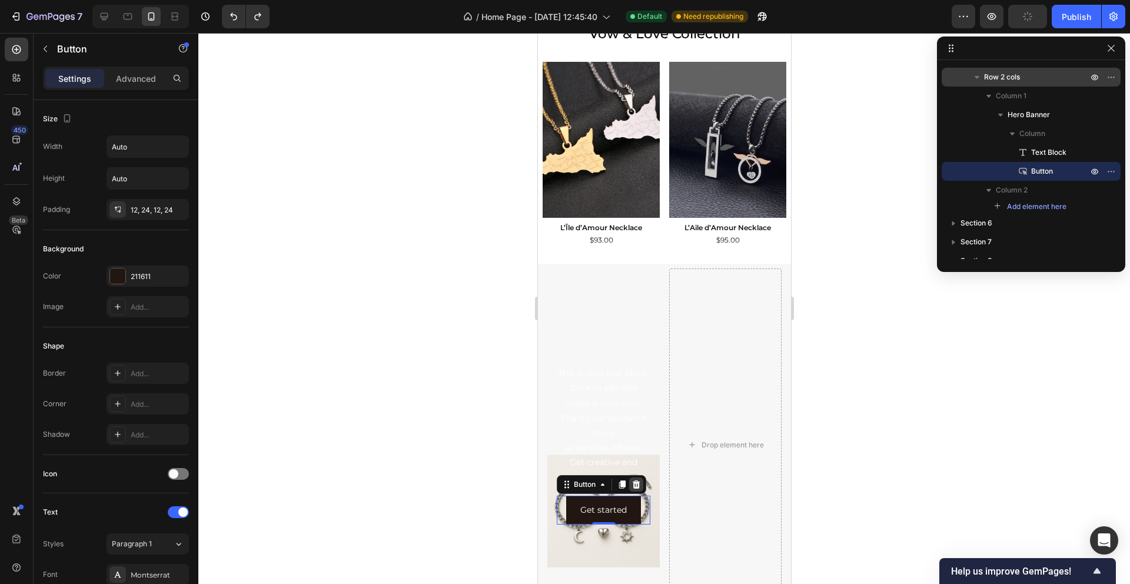
click at [639, 488] on icon at bounding box center [635, 483] width 9 height 9
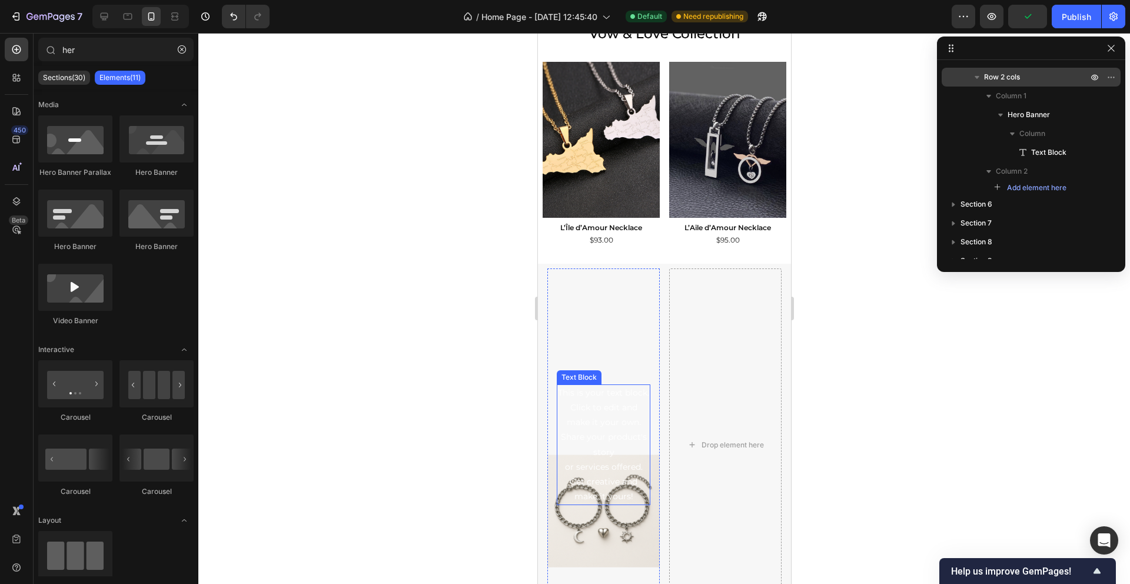
click at [608, 470] on div "This is your text block. Click to edit and make it your own. Share your product…" at bounding box center [603, 444] width 94 height 121
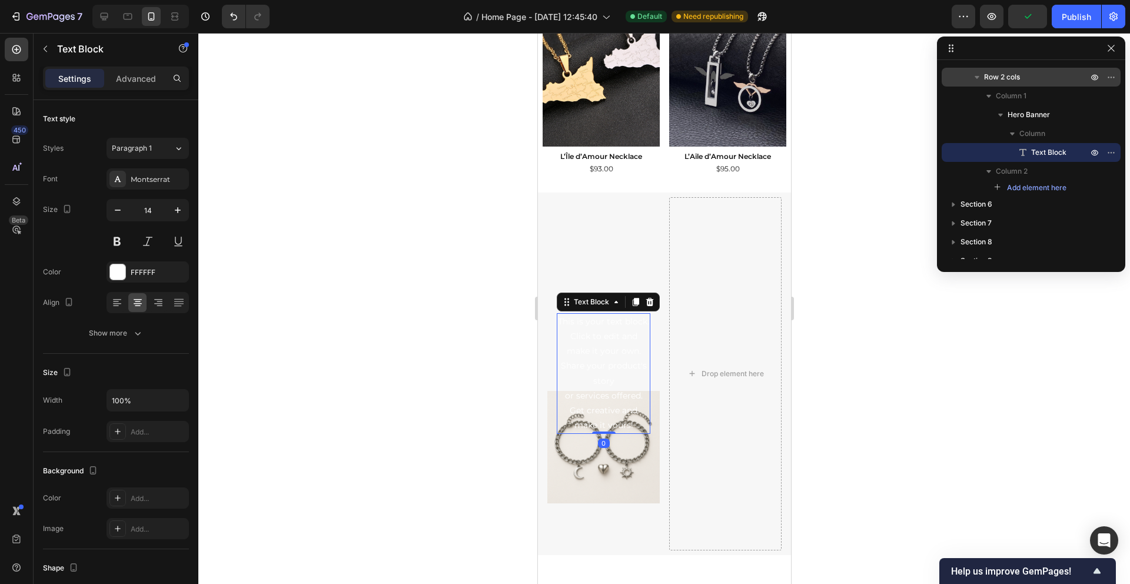
scroll to position [785, 0]
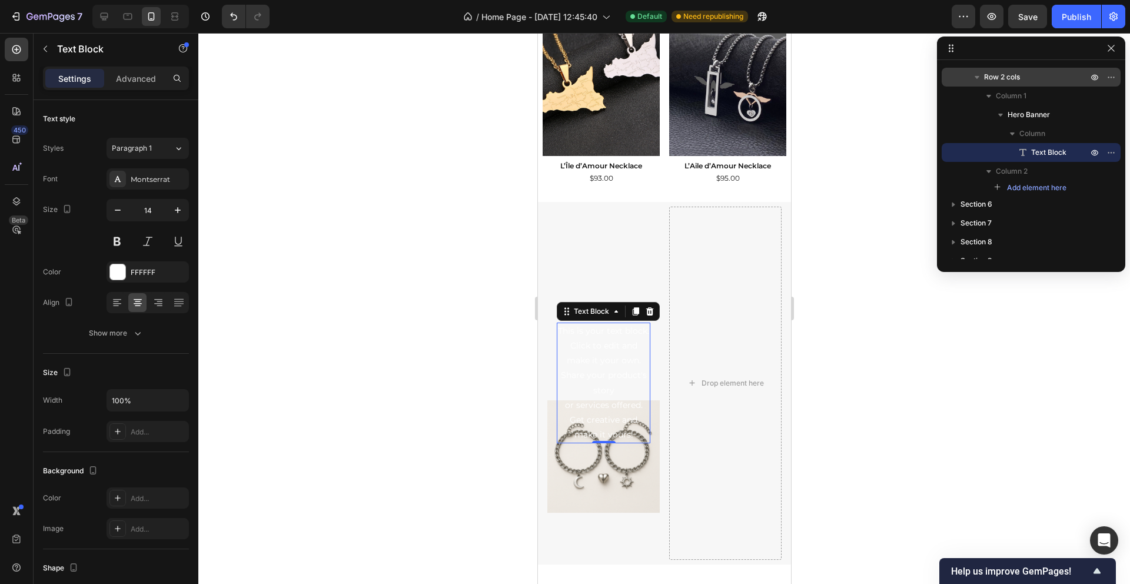
click at [580, 389] on div "This is your text block. Click to edit and make it your own. Share your product…" at bounding box center [603, 382] width 94 height 121
click at [580, 389] on p "This is your text block. Click to edit and make it your own. Share your product…" at bounding box center [602, 383] width 91 height 119
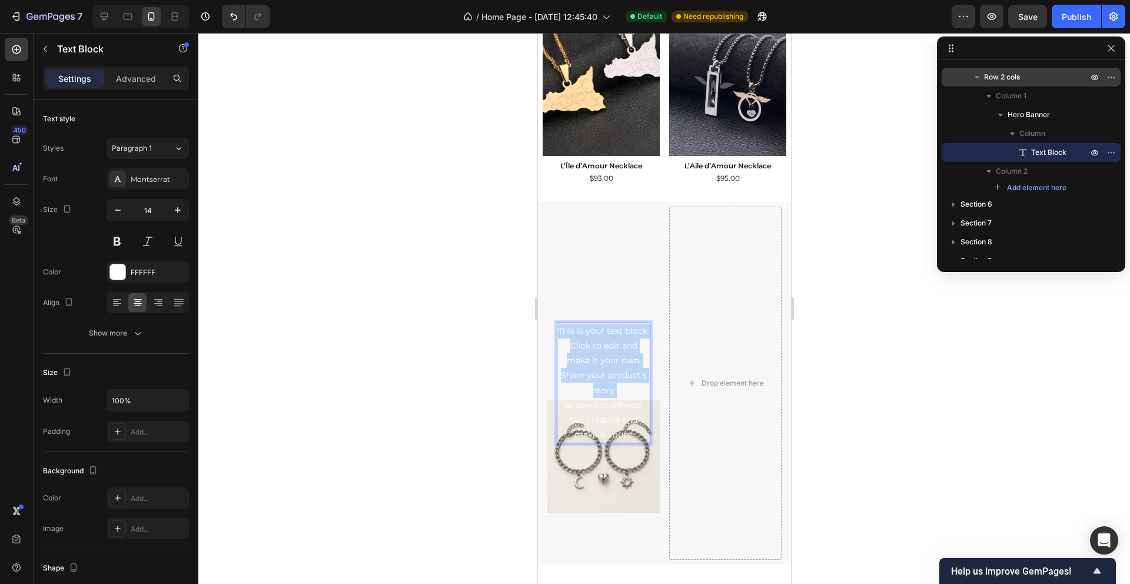
click at [580, 389] on p "This is your text block. Click to edit and make it your own. Share your product…" at bounding box center [602, 383] width 91 height 119
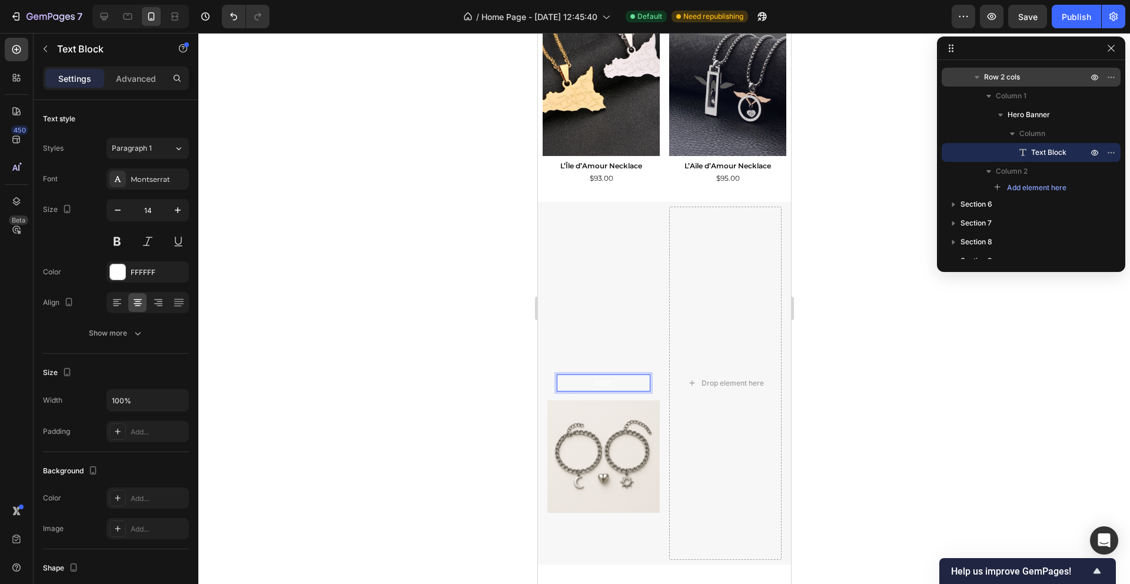
scroll to position [837, 0]
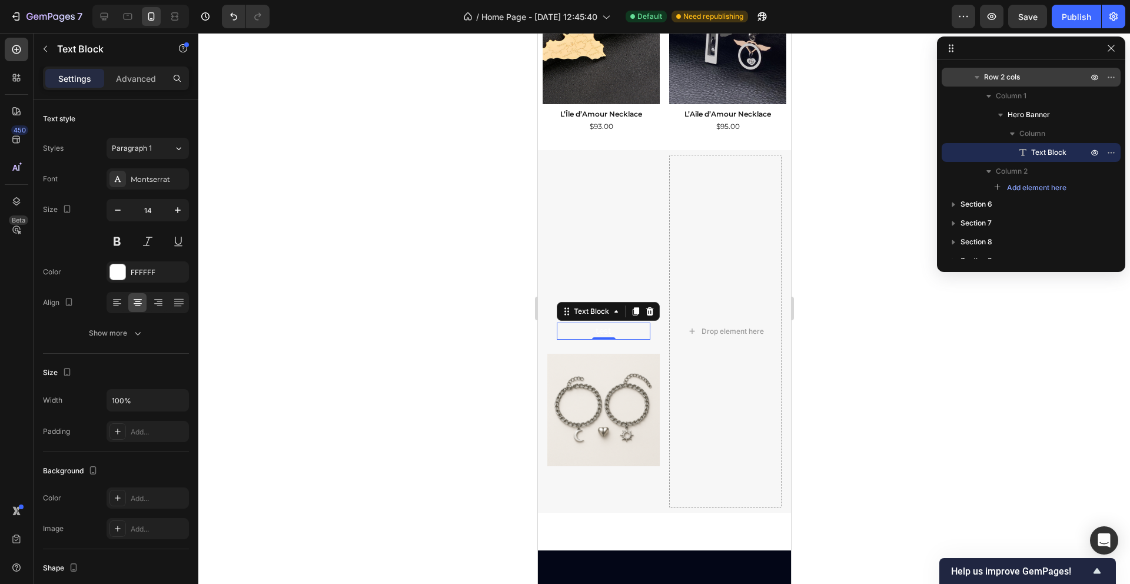
click at [490, 365] on div at bounding box center [663, 308] width 931 height 551
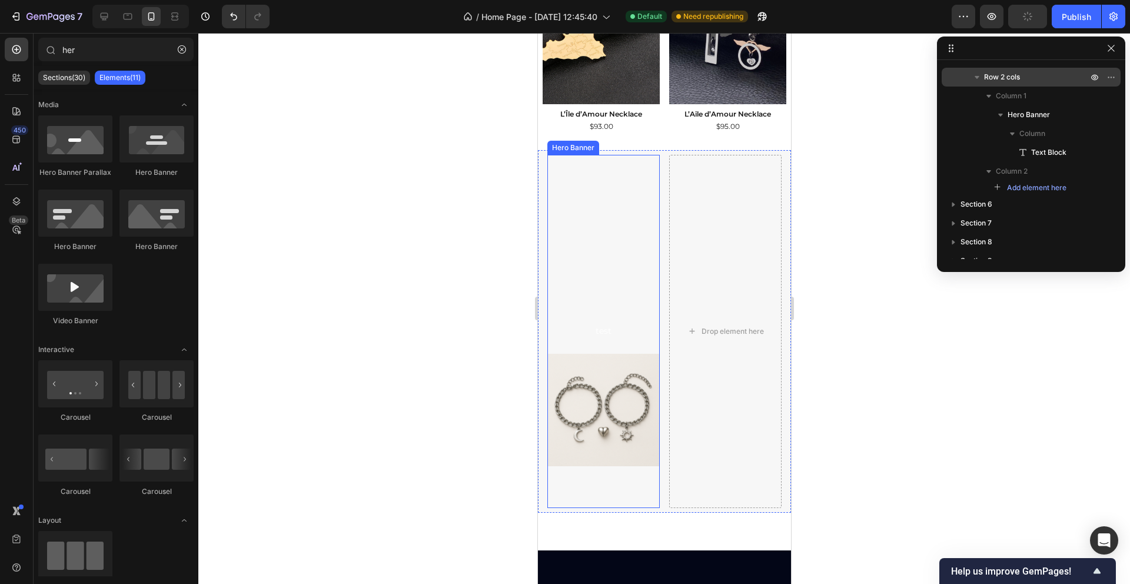
click at [630, 340] on div "test Text Block" at bounding box center [603, 331] width 112 height 36
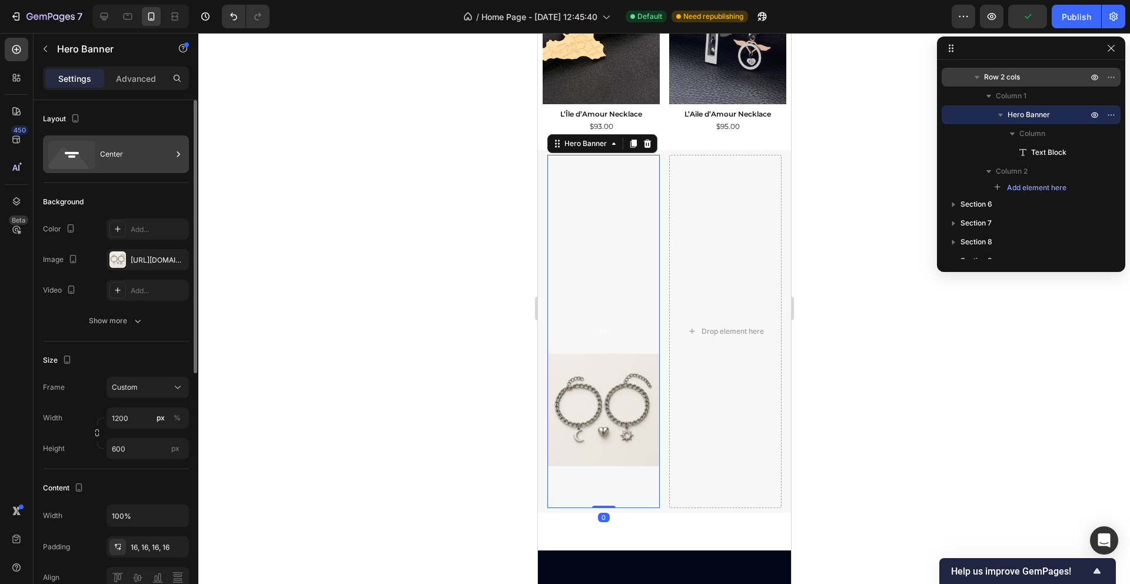
click at [115, 157] on div "Center" at bounding box center [136, 154] width 72 height 27
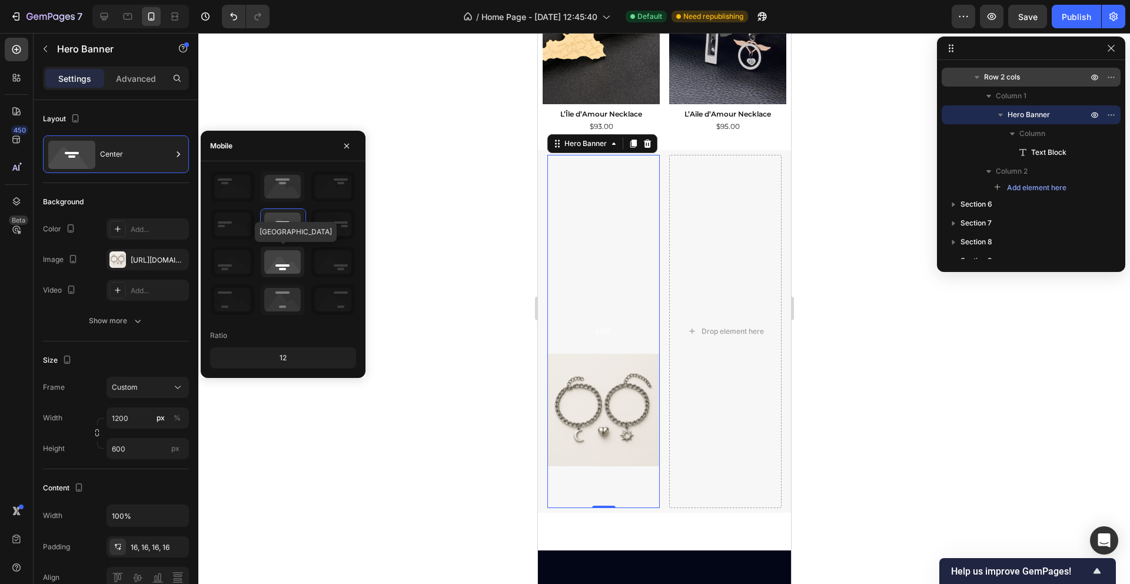
click at [278, 270] on icon at bounding box center [283, 262] width 44 height 31
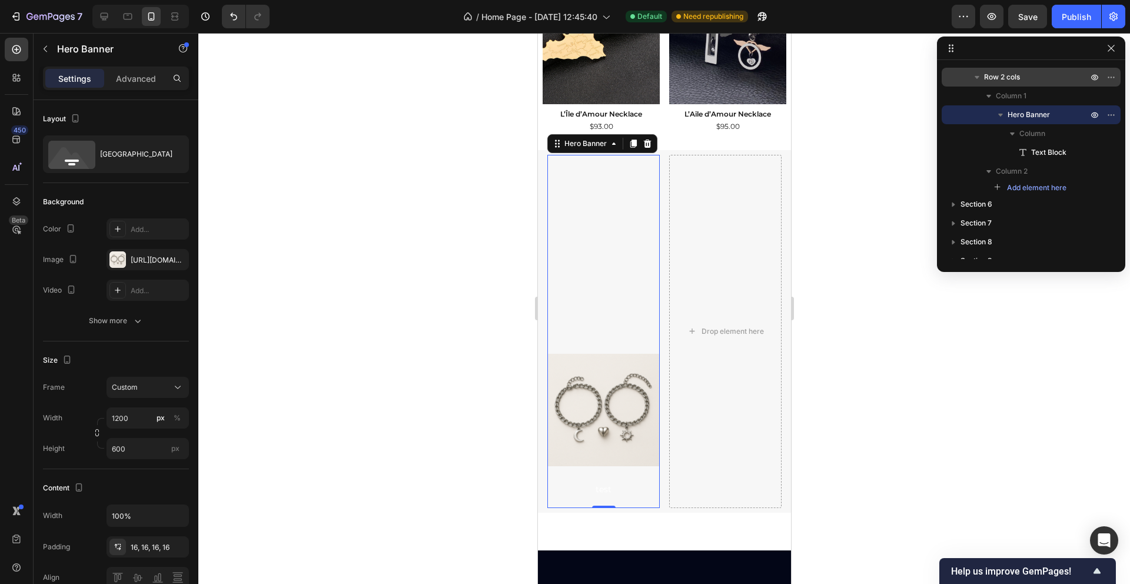
click at [426, 443] on div at bounding box center [663, 308] width 931 height 551
click at [594, 393] on div "Overlay" at bounding box center [603, 331] width 112 height 353
click at [609, 336] on div "Overlay" at bounding box center [603, 331] width 112 height 353
click at [620, 404] on div "Overlay" at bounding box center [603, 331] width 112 height 353
click at [122, 164] on div "[GEOGRAPHIC_DATA]" at bounding box center [136, 154] width 72 height 27
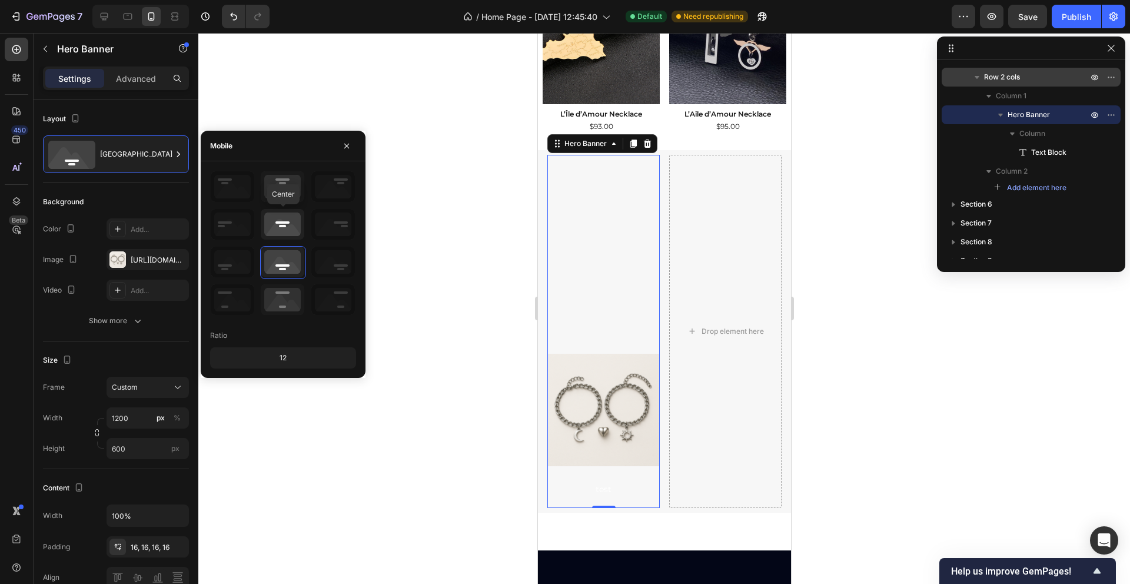
click at [290, 232] on icon at bounding box center [283, 224] width 44 height 31
click at [288, 193] on icon at bounding box center [283, 186] width 44 height 31
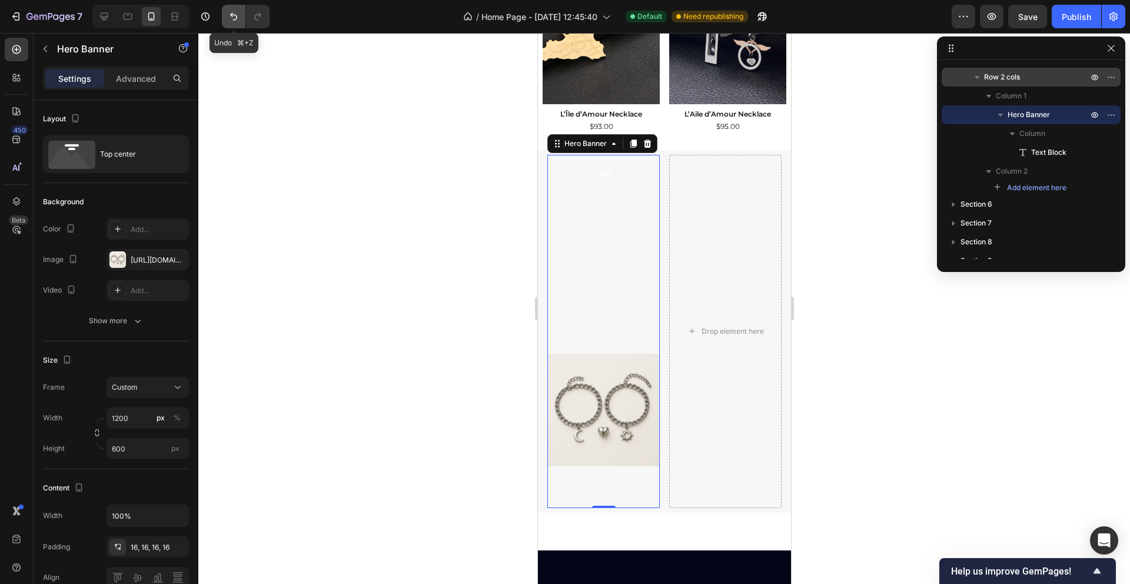
click at [231, 17] on icon "Undo/Redo" at bounding box center [234, 17] width 12 height 12
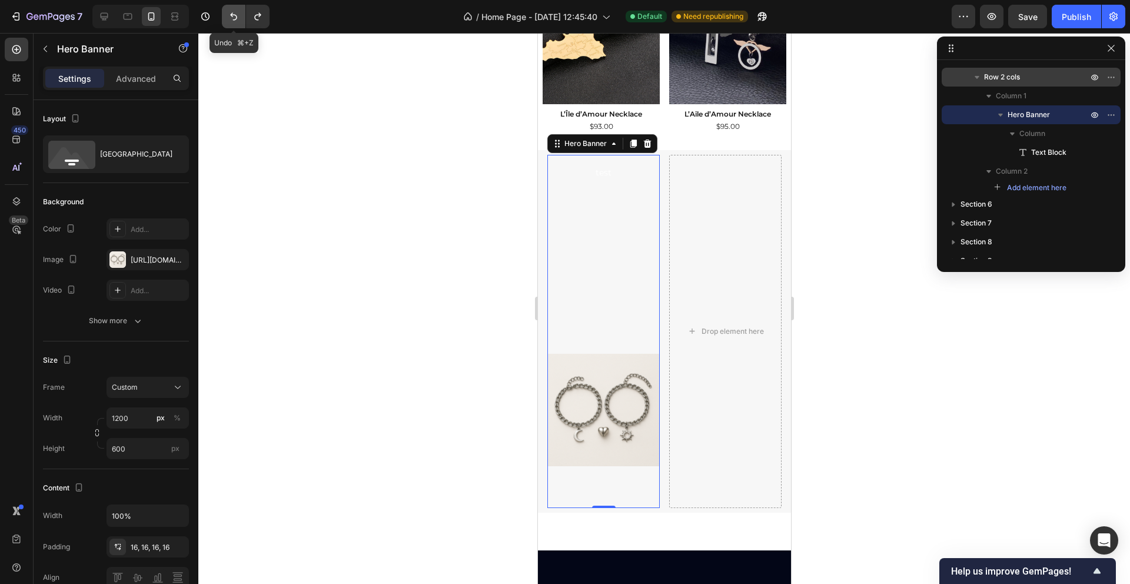
click at [231, 17] on icon "Undo/Redo" at bounding box center [234, 17] width 12 height 12
click at [231, 18] on icon "Undo/Redo" at bounding box center [234, 17] width 12 height 12
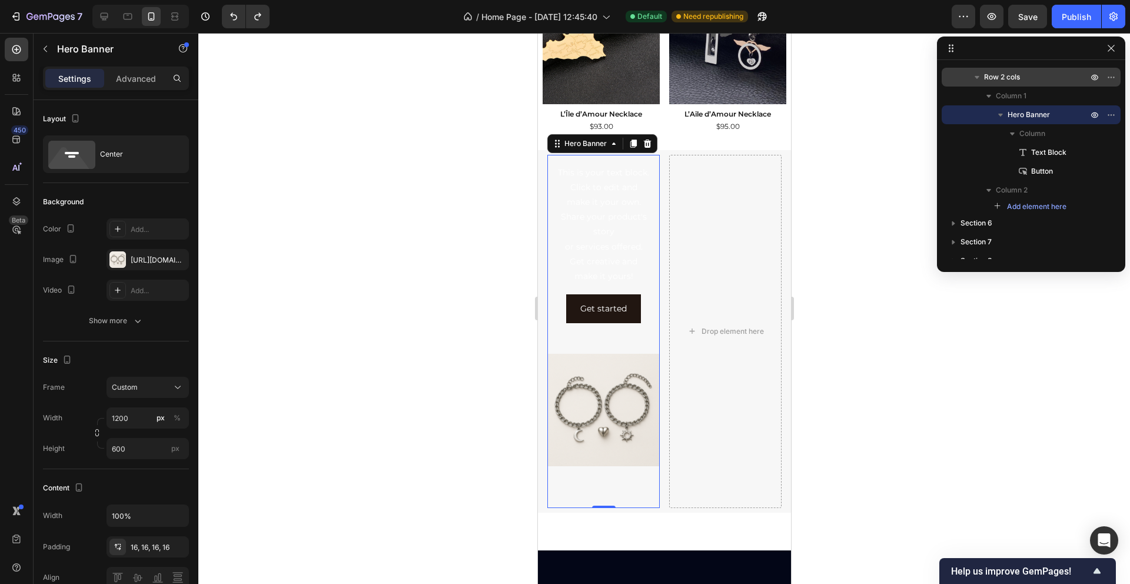
click at [599, 402] on div "Overlay" at bounding box center [603, 331] width 112 height 353
click at [558, 306] on div "Get started Button" at bounding box center [603, 308] width 94 height 29
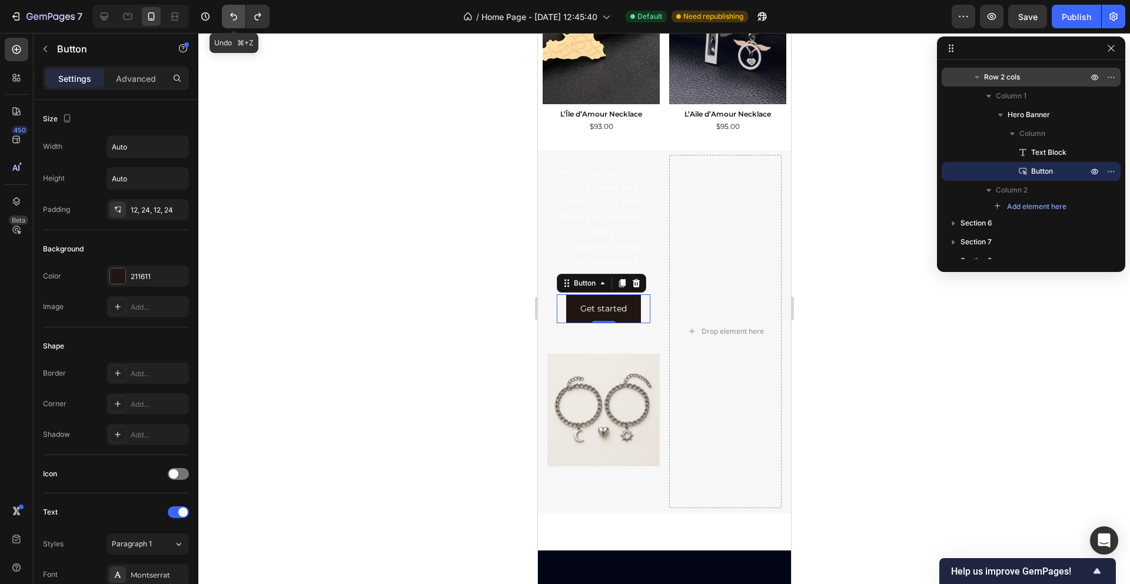
click at [228, 19] on icon "Undo/Redo" at bounding box center [234, 17] width 12 height 12
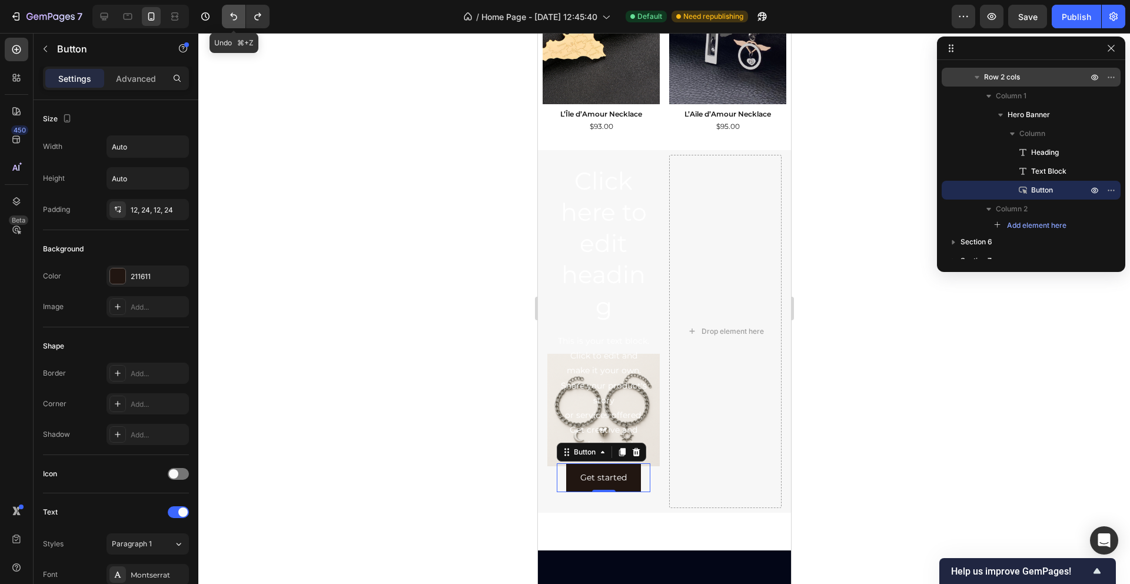
click at [228, 19] on icon "Undo/Redo" at bounding box center [234, 17] width 12 height 12
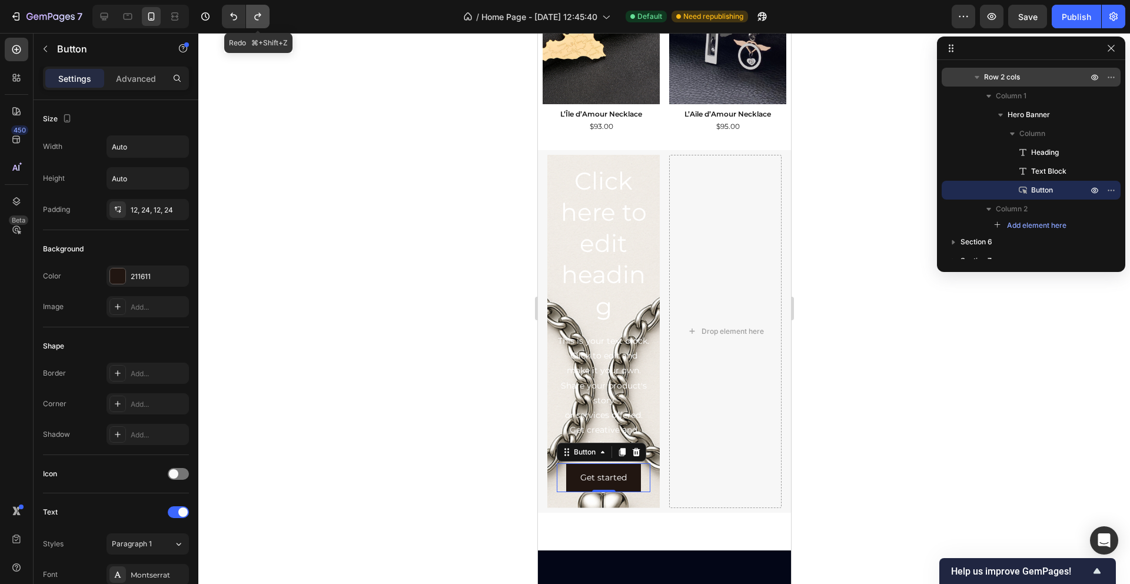
click at [251, 23] on button "Undo/Redo" at bounding box center [258, 17] width 24 height 24
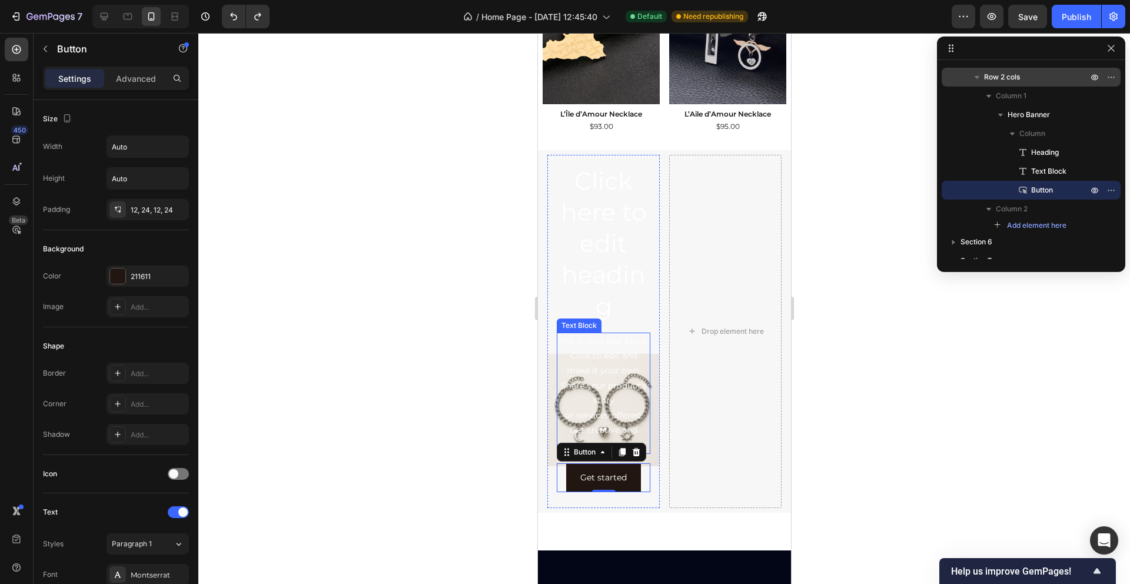
click at [613, 362] on div "This is your text block. Click to edit and make it your own. Share your product…" at bounding box center [603, 392] width 94 height 121
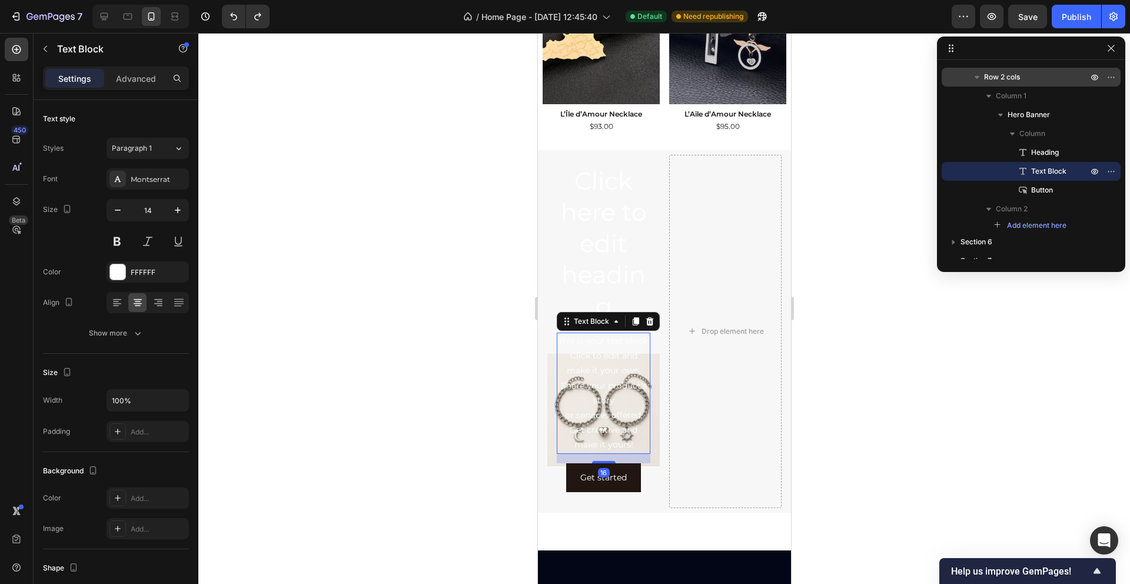
click at [584, 406] on div "This is your text block. Click to edit and make it your own. Share your product…" at bounding box center [603, 392] width 94 height 121
click at [584, 406] on p "This is your text block. Click to edit and make it your own. Share your product…" at bounding box center [602, 393] width 91 height 119
click at [577, 406] on div at bounding box center [577, 406] width 0 height 0
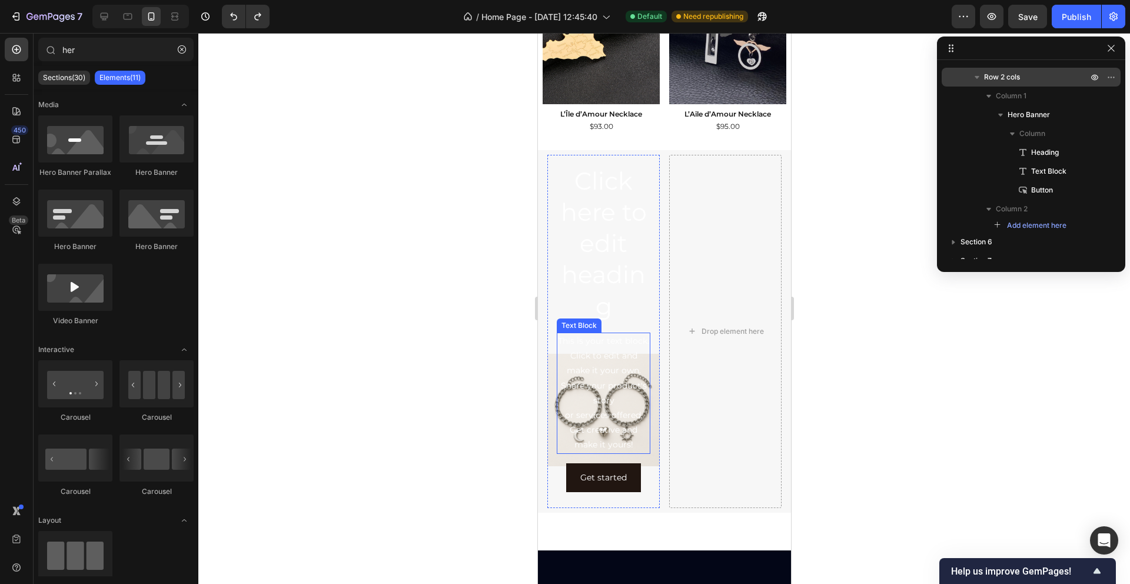
click at [588, 390] on p "This is your text block. Click to edit and make it your own. Share your product…" at bounding box center [602, 393] width 91 height 119
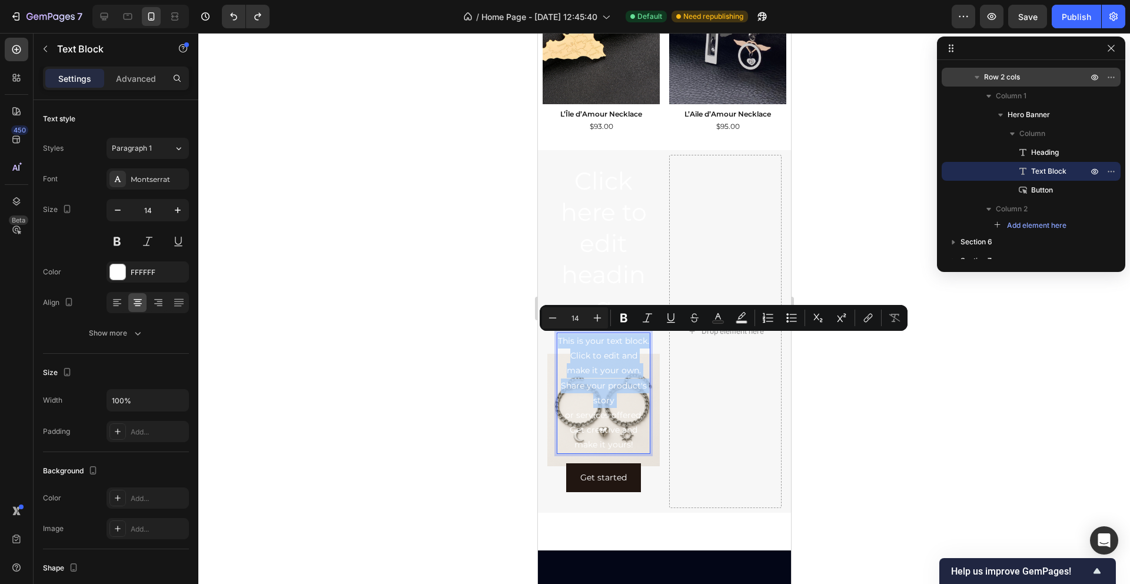
click at [588, 390] on p "This is your text block. Click to edit and make it your own. Share your product…" at bounding box center [602, 393] width 91 height 119
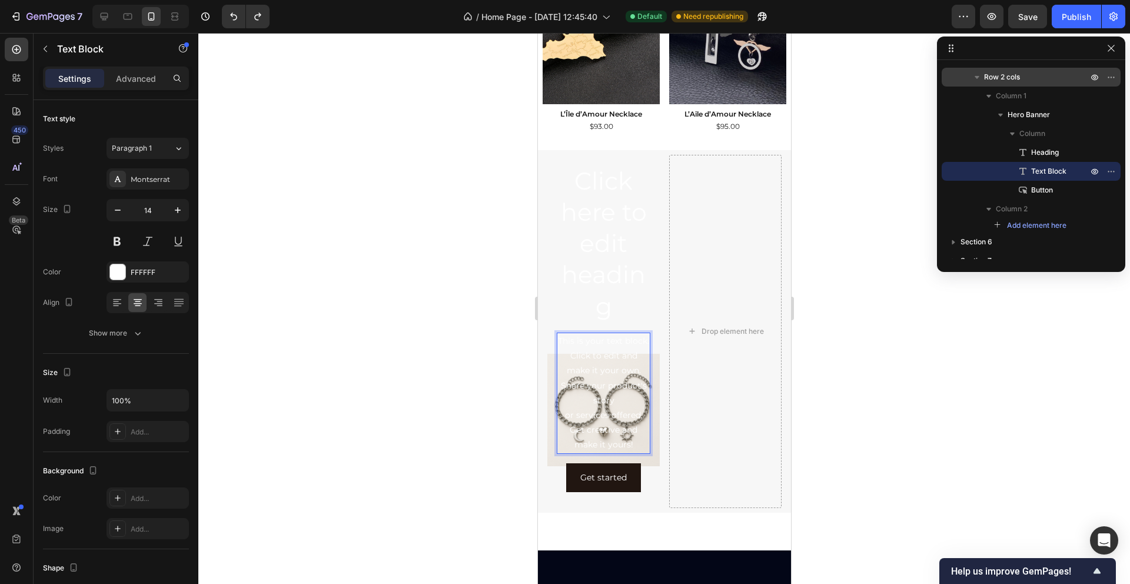
click at [596, 372] on p "This is your text block. Click to edit and make it your own. Share your product…" at bounding box center [602, 393] width 91 height 119
click at [597, 372] on p "This is your text block. Click to edit and make it your own. Share your product…" at bounding box center [602, 393] width 91 height 119
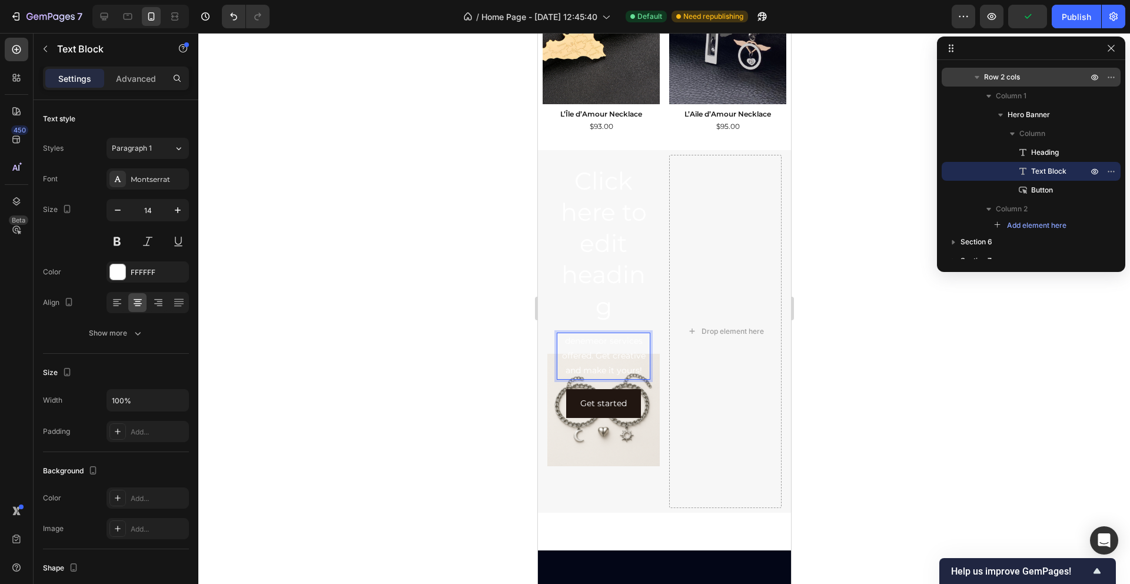
click at [477, 361] on div at bounding box center [663, 308] width 931 height 551
click at [592, 344] on p "denemeor services offered. Get creative and make it yours!" at bounding box center [602, 356] width 91 height 45
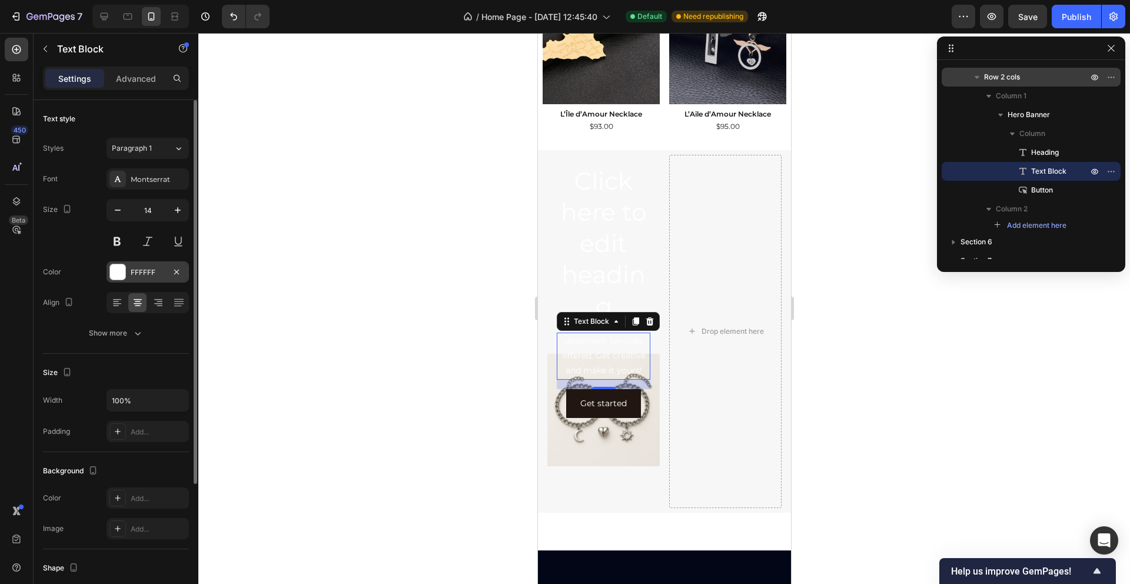
click at [148, 270] on div "FFFFFF" at bounding box center [148, 272] width 34 height 11
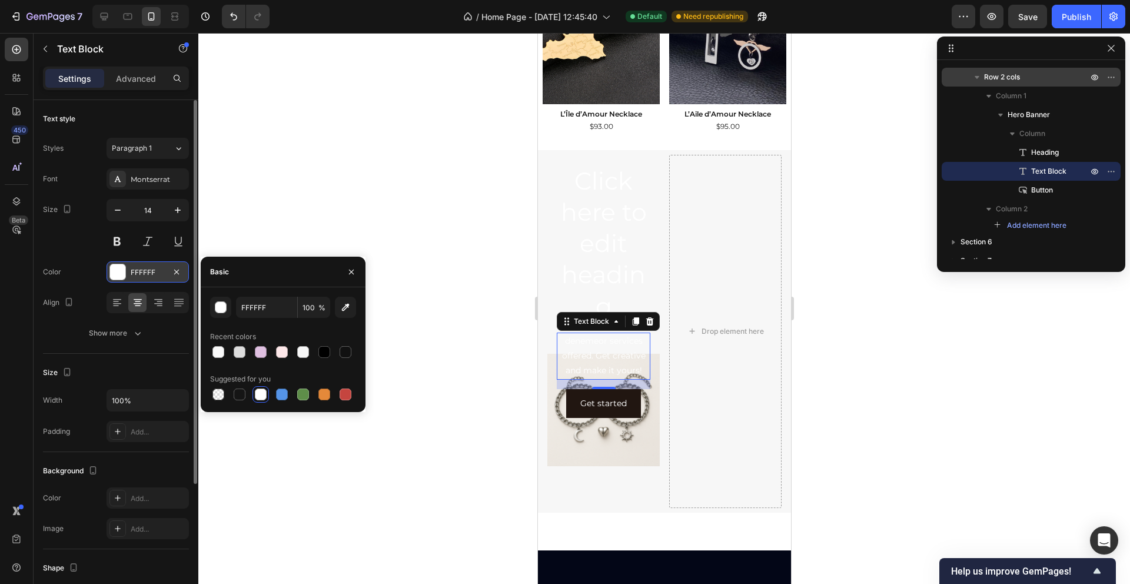
click at [148, 270] on div "FFFFFF" at bounding box center [148, 272] width 34 height 11
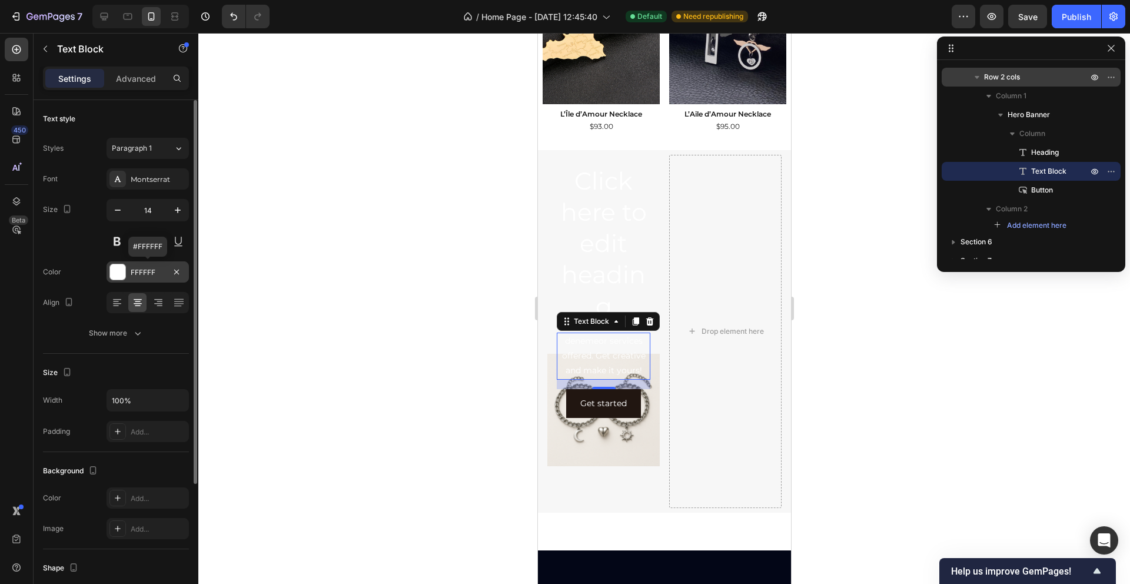
click at [148, 270] on div "FFFFFF" at bounding box center [148, 272] width 34 height 11
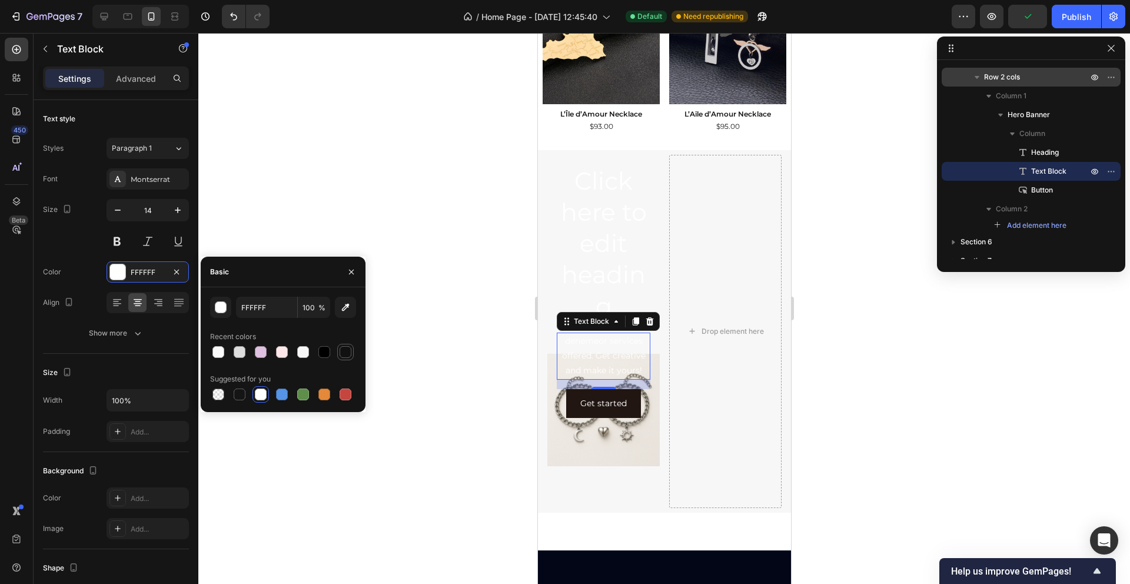
click at [342, 352] on div at bounding box center [345, 352] width 12 height 12
type input "111111"
click at [474, 199] on div at bounding box center [663, 308] width 931 height 551
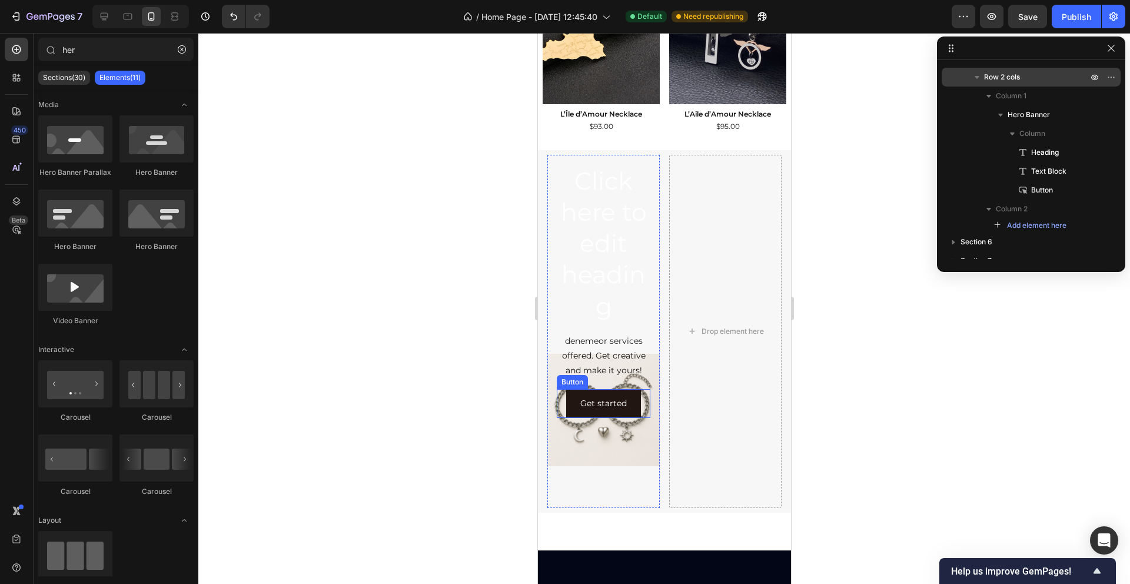
click at [643, 393] on div "Get started Button" at bounding box center [603, 403] width 94 height 29
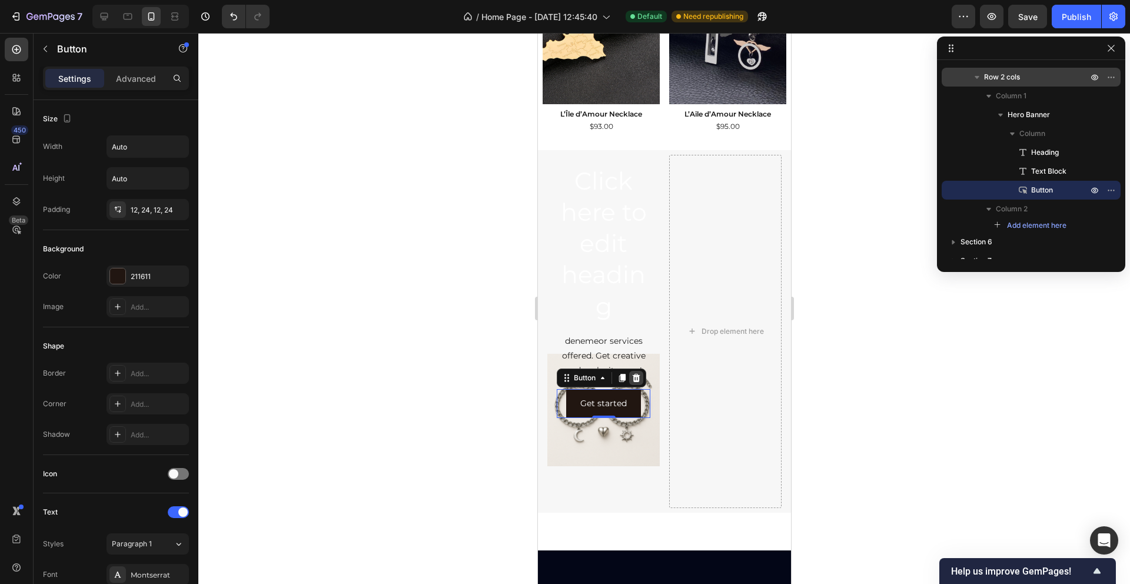
click at [638, 373] on icon at bounding box center [635, 377] width 9 height 9
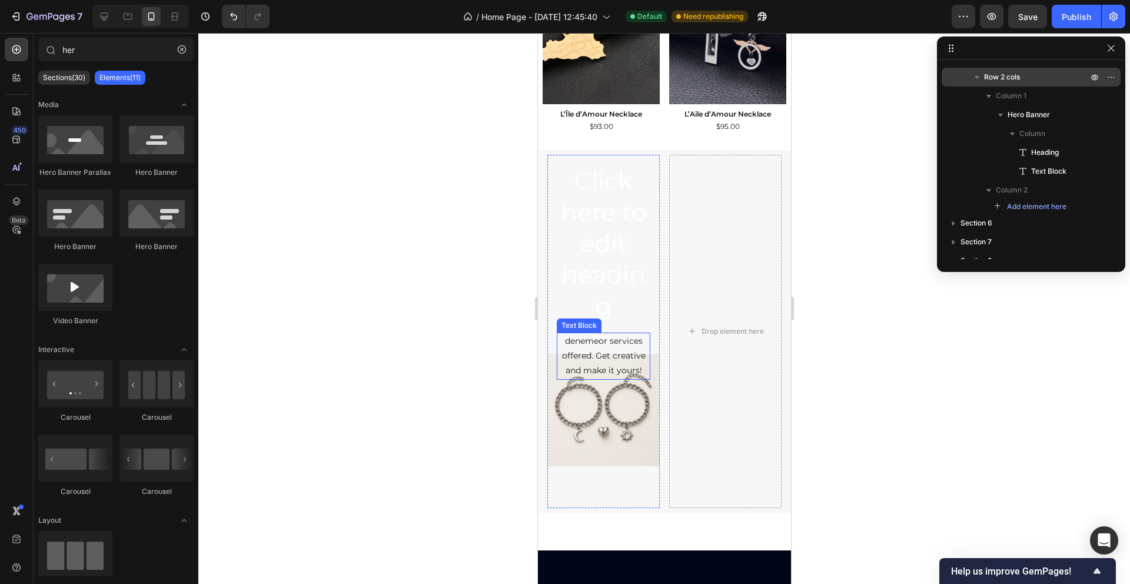
click at [594, 235] on h2 "Click here to edit heading" at bounding box center [603, 243] width 94 height 159
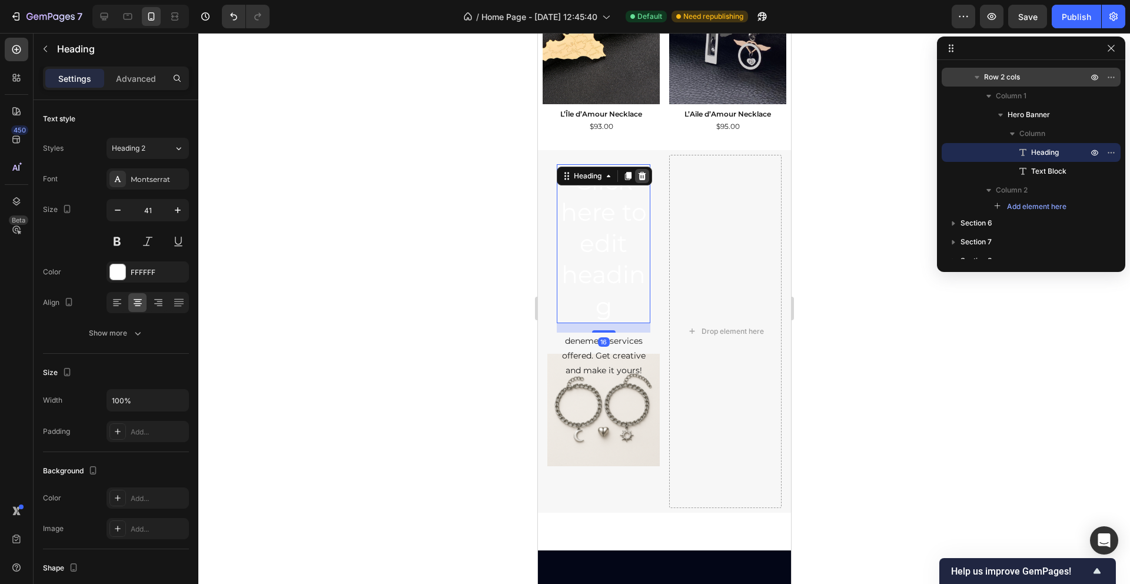
click at [647, 172] on div at bounding box center [641, 176] width 14 height 14
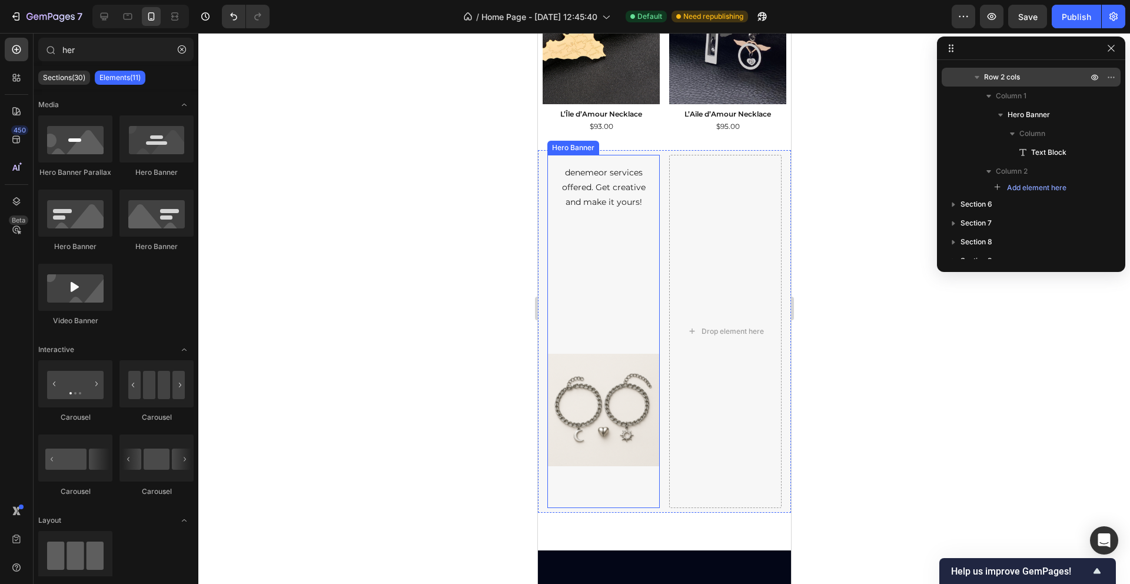
click at [648, 198] on p "denemeor services offered. Get creative and make it yours!" at bounding box center [602, 187] width 91 height 45
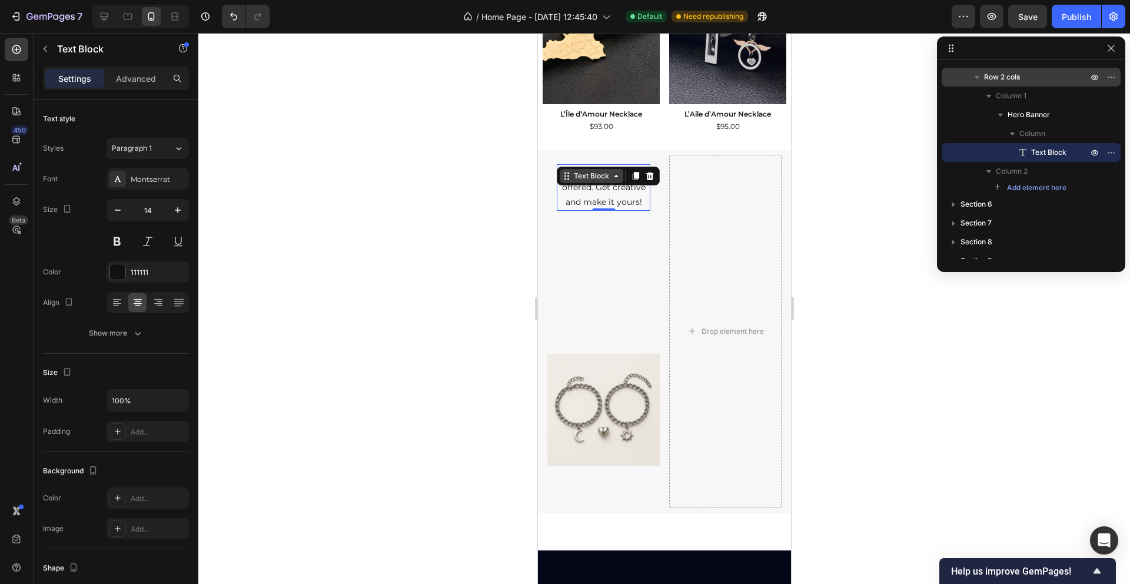
click at [567, 173] on icon at bounding box center [568, 173] width 2 height 2
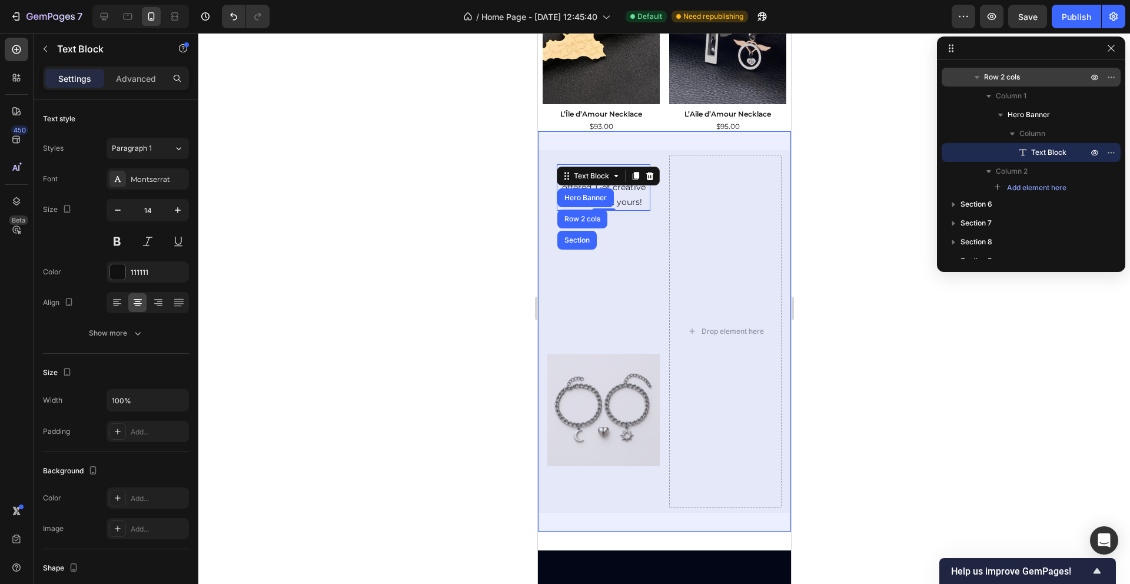
click at [576, 240] on div "Section" at bounding box center [576, 240] width 30 height 7
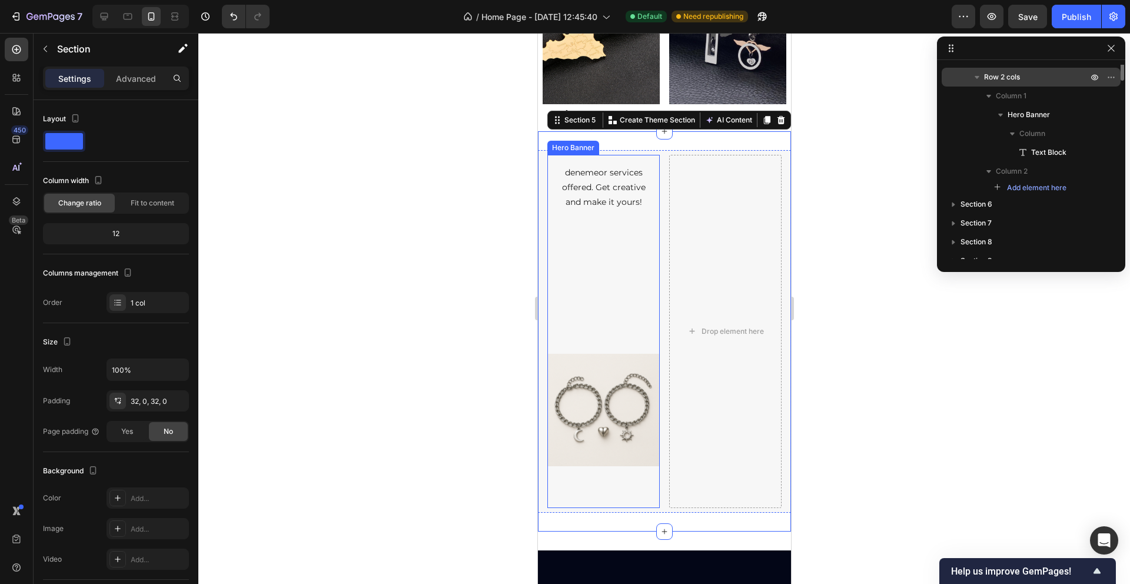
scroll to position [129, 0]
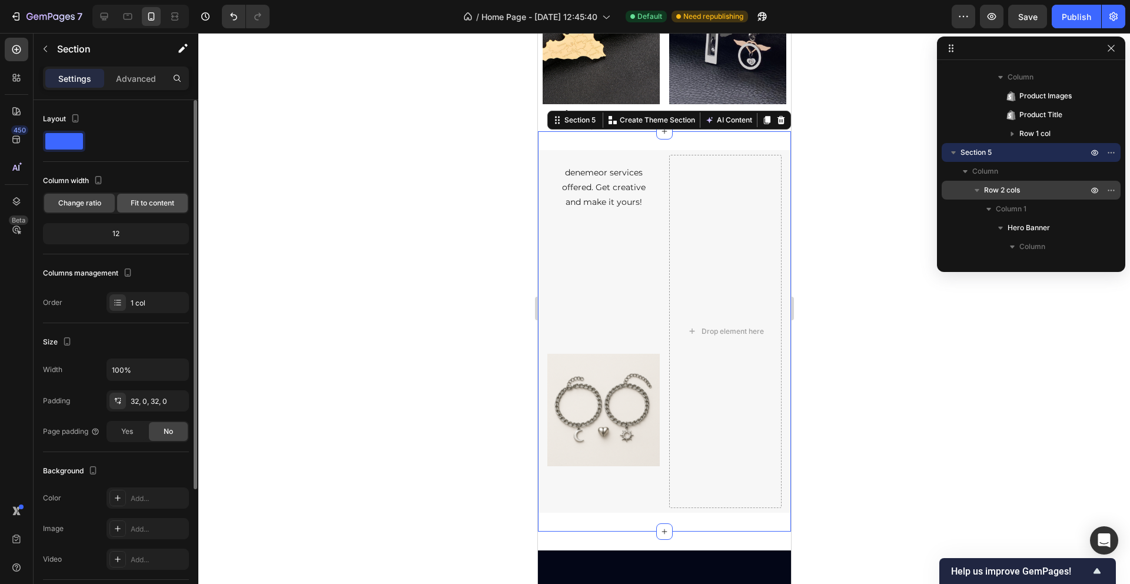
click at [149, 202] on span "Fit to content" at bounding box center [153, 203] width 44 height 11
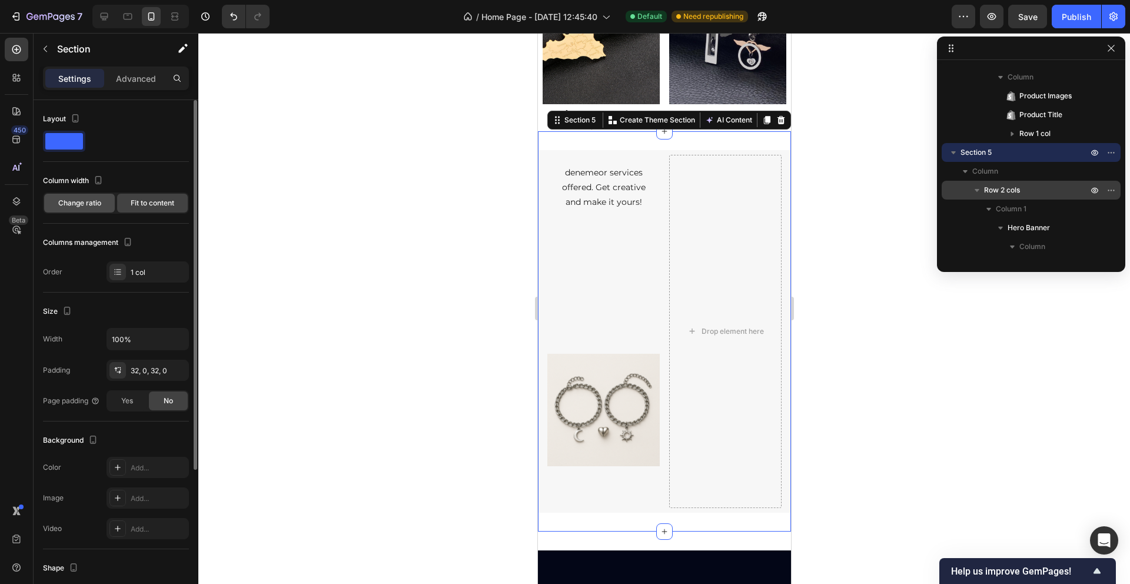
click at [93, 205] on span "Change ratio" at bounding box center [79, 203] width 43 height 11
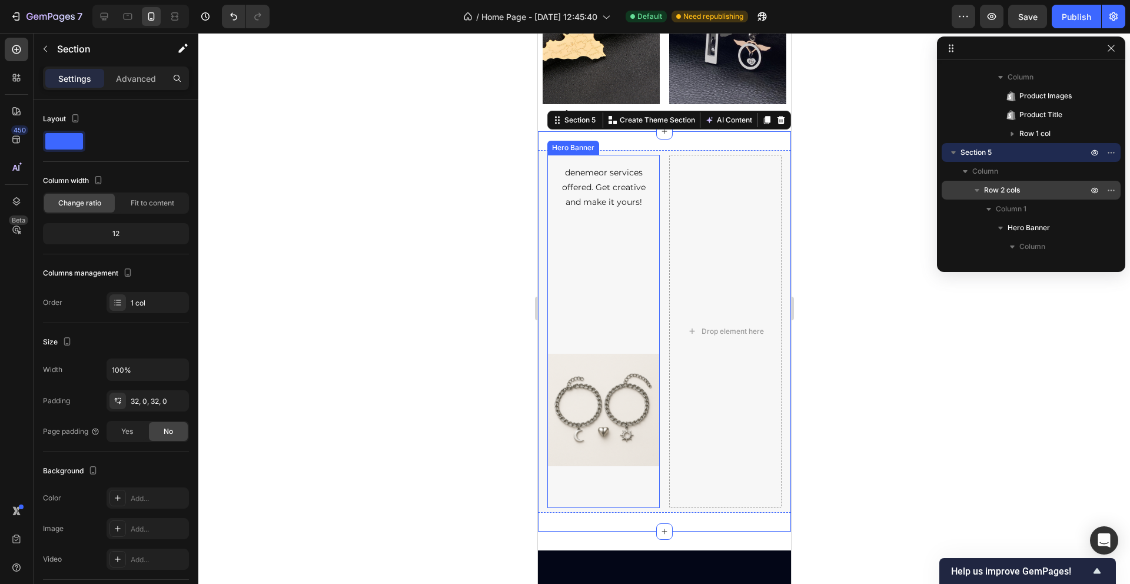
click at [638, 294] on div "Overlay" at bounding box center [603, 331] width 112 height 353
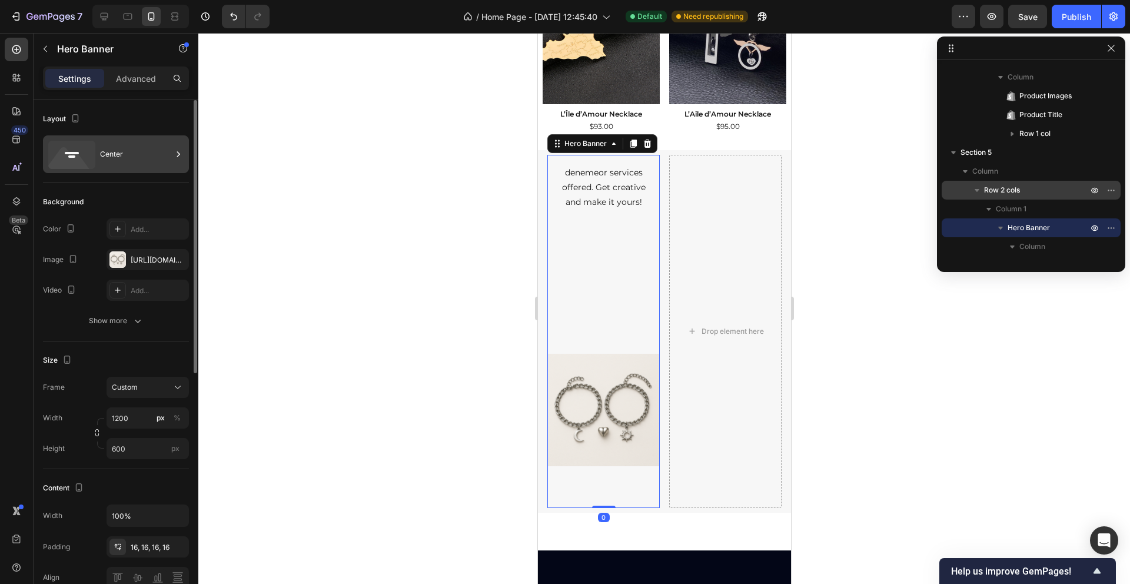
click at [118, 161] on div "Center" at bounding box center [136, 154] width 72 height 27
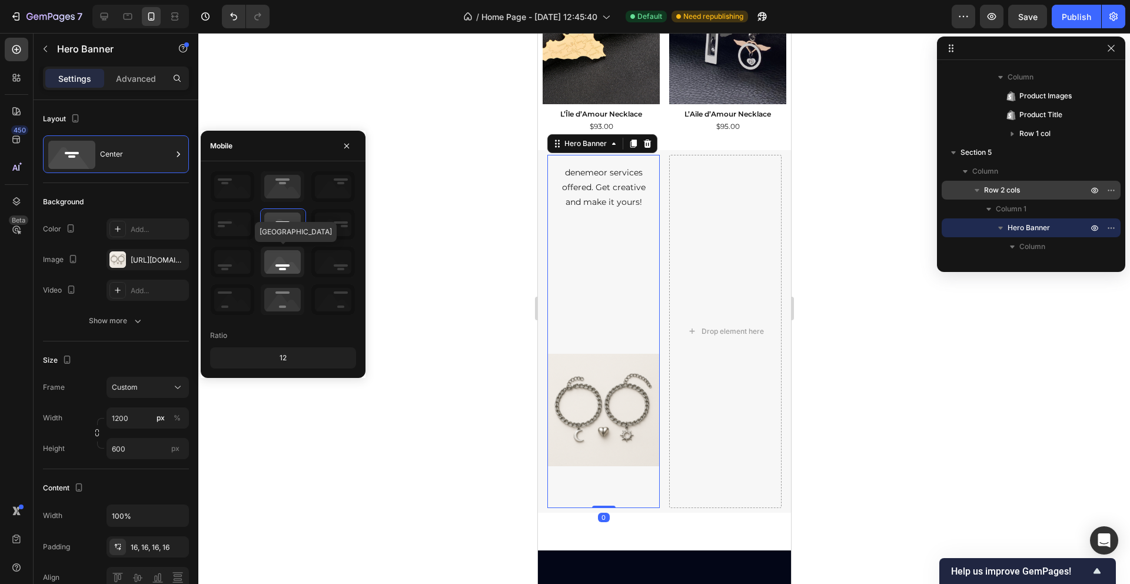
click at [288, 260] on icon at bounding box center [283, 262] width 44 height 31
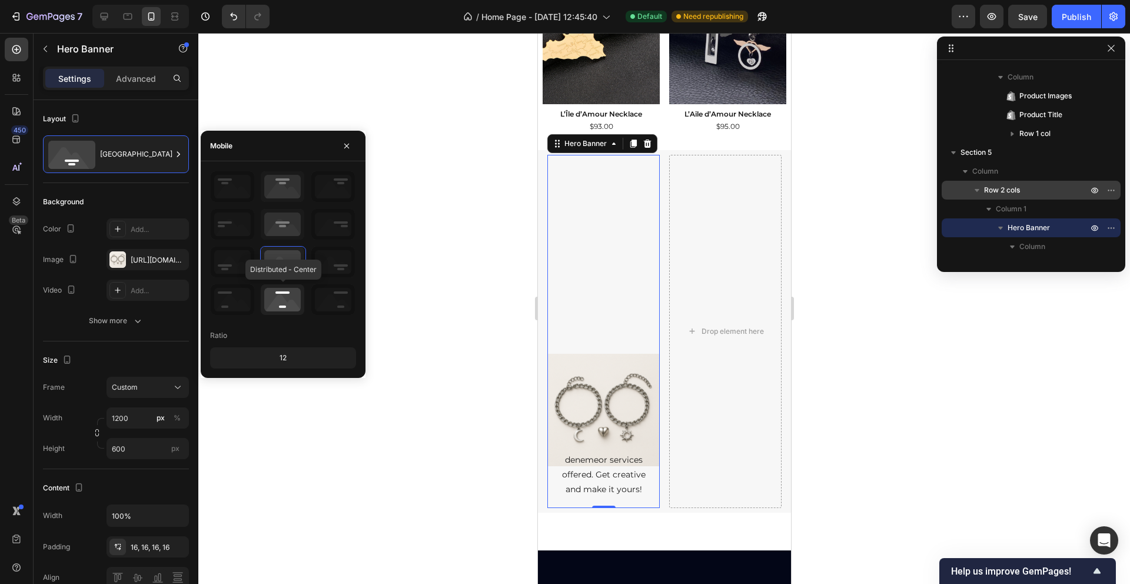
click at [292, 298] on icon at bounding box center [283, 299] width 44 height 31
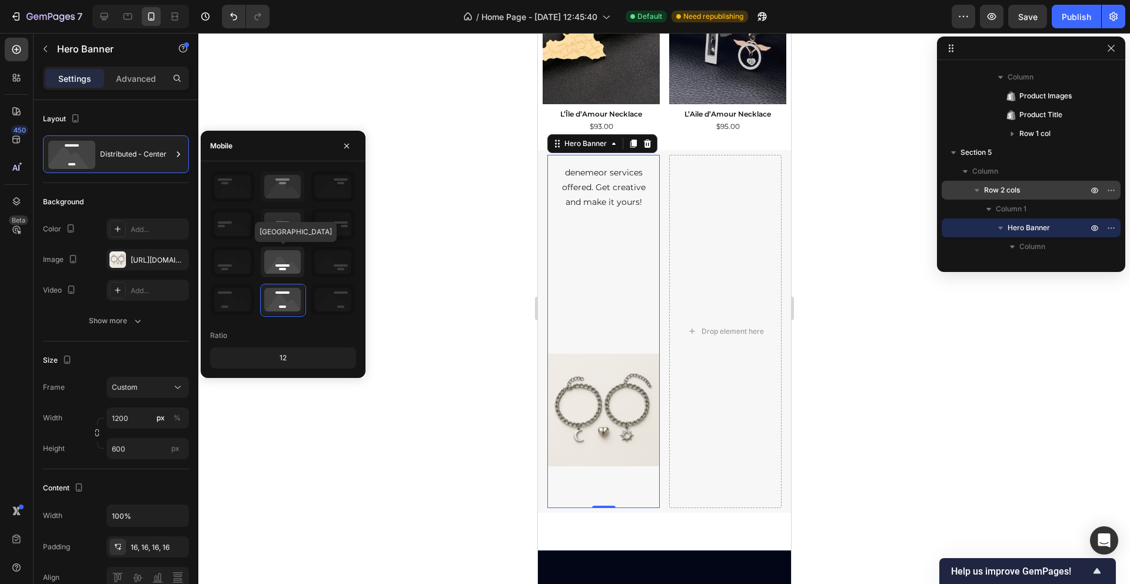
click at [291, 261] on icon at bounding box center [283, 262] width 44 height 31
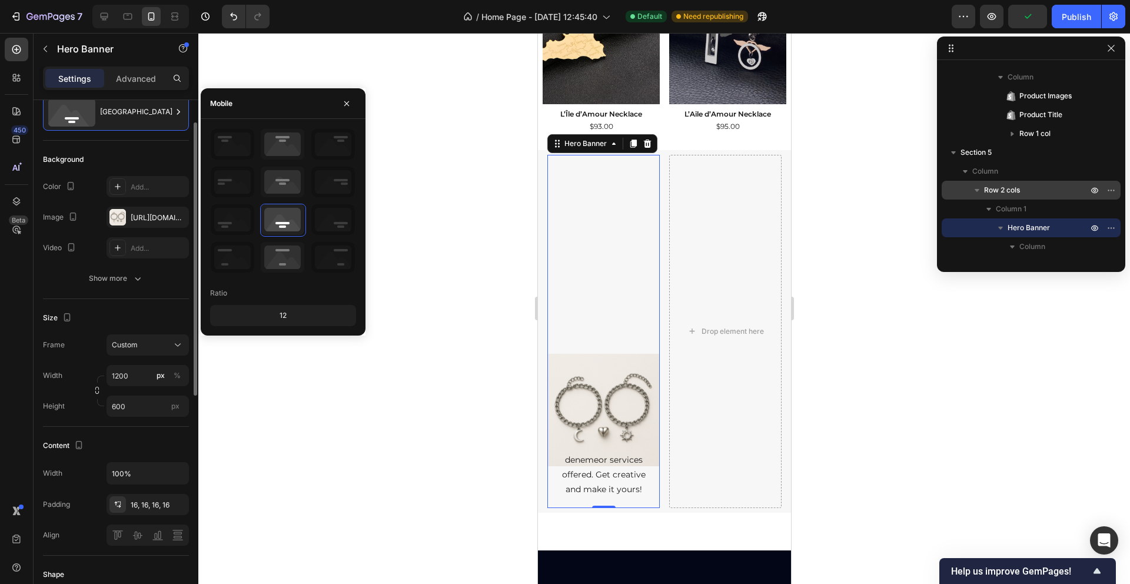
scroll to position [56, 0]
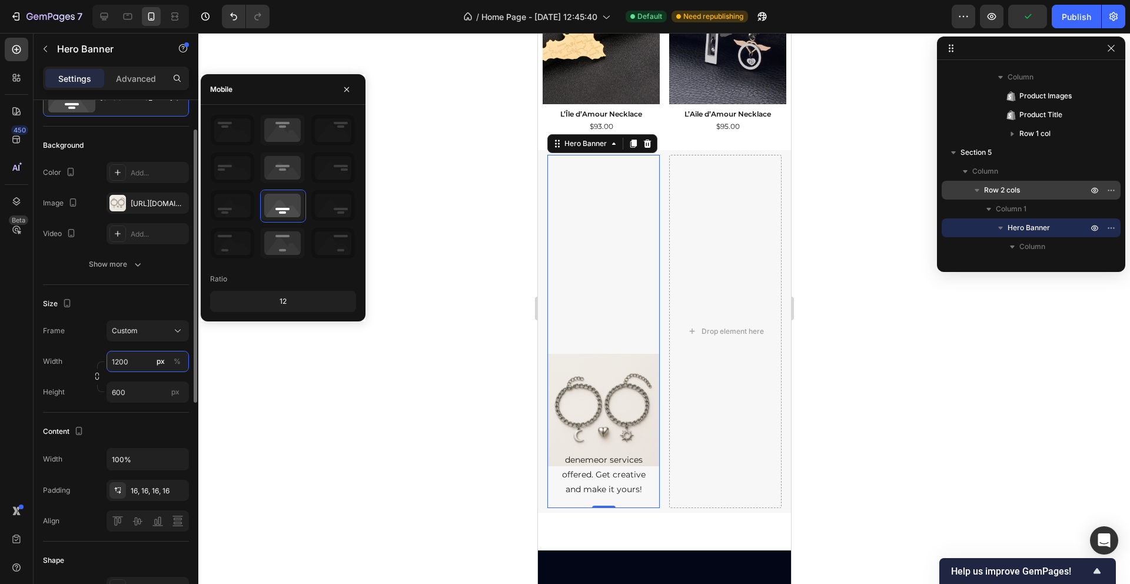
click at [141, 362] on input "1200" at bounding box center [147, 361] width 82 height 21
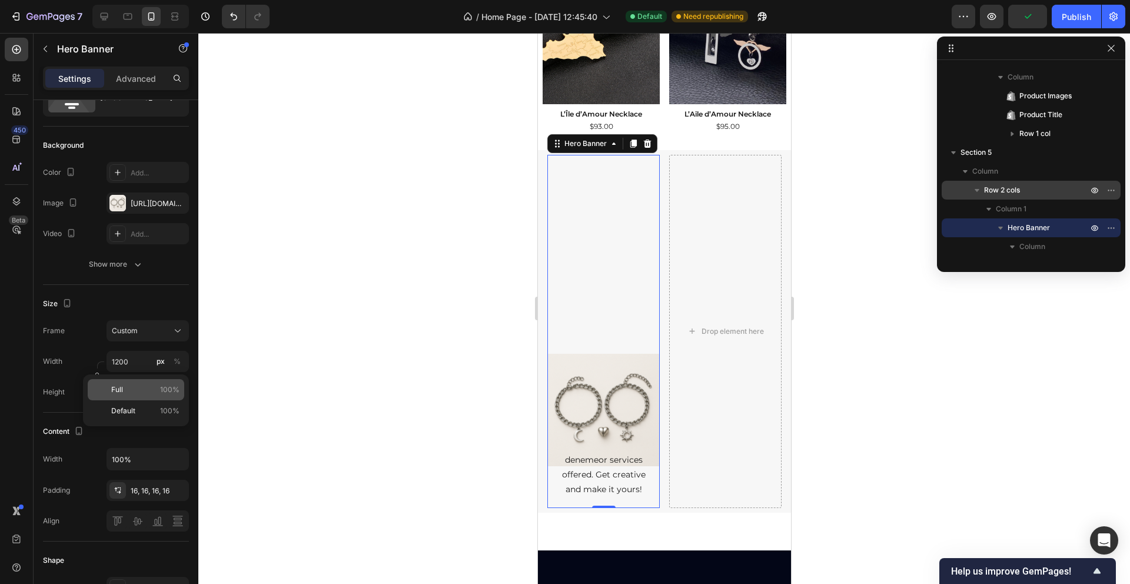
click at [154, 384] on p "Full 100%" at bounding box center [145, 389] width 68 height 11
type input "100"
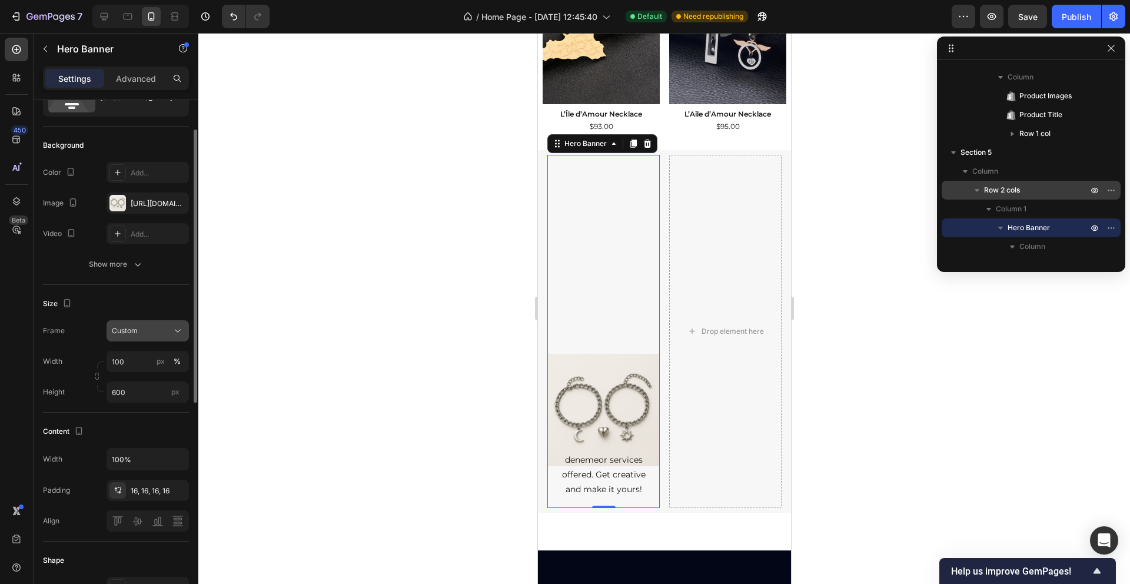
click at [179, 328] on icon at bounding box center [178, 331] width 12 height 12
click at [155, 362] on span "As banner source" at bounding box center [140, 359] width 58 height 11
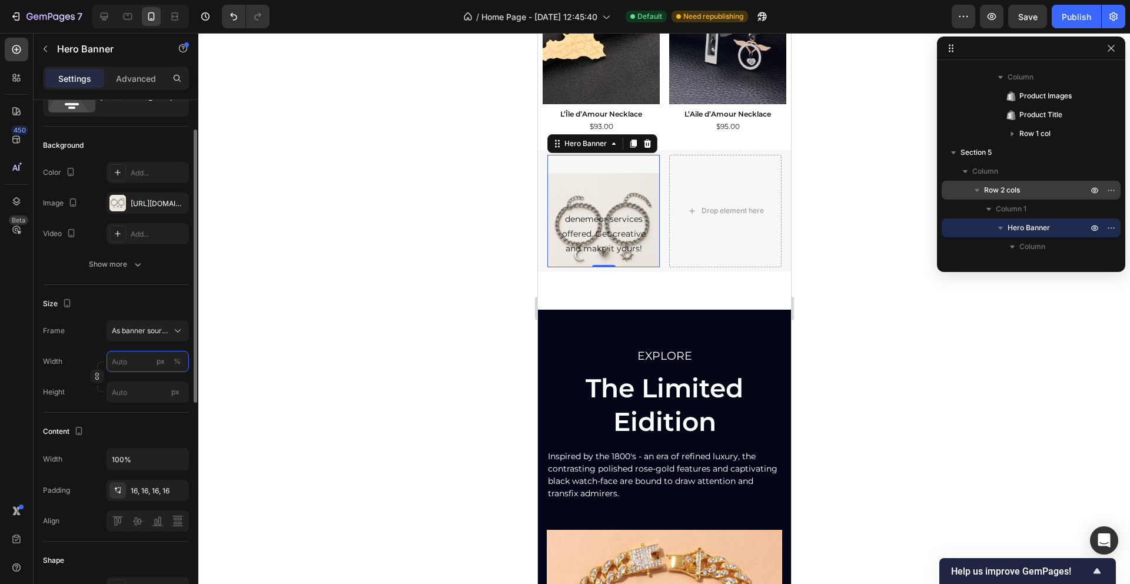
click at [135, 362] on input "px %" at bounding box center [147, 361] width 82 height 21
click at [145, 385] on p "Full 100%" at bounding box center [145, 389] width 68 height 11
type input "100"
click at [145, 388] on input "px" at bounding box center [147, 391] width 82 height 21
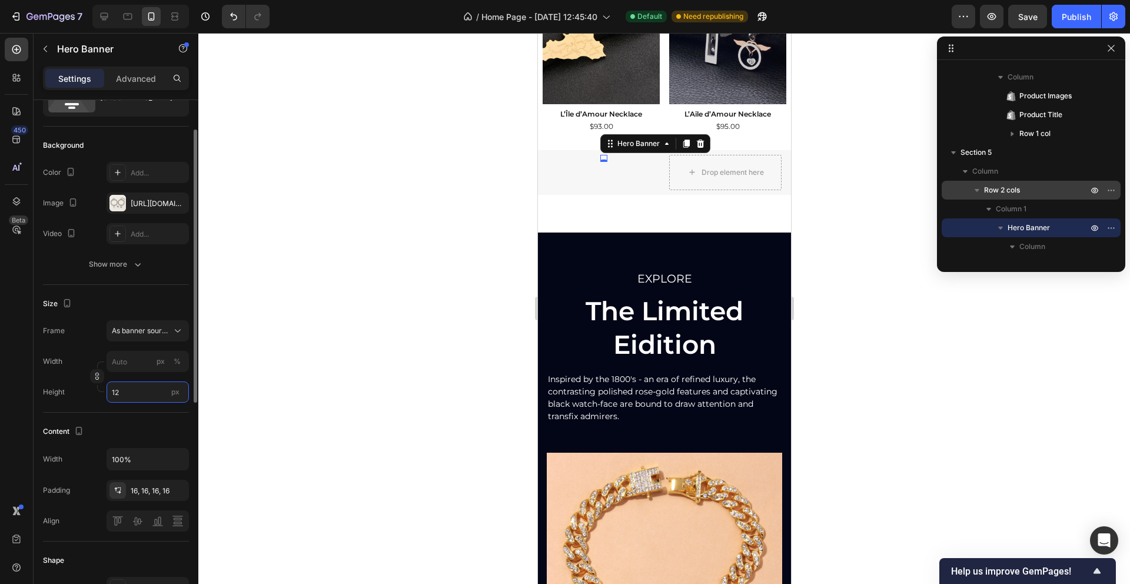
click at [145, 389] on input "12" at bounding box center [147, 391] width 82 height 21
type input "12"
click at [146, 415] on p "Fit content Auto" at bounding box center [145, 420] width 68 height 11
type input "100"
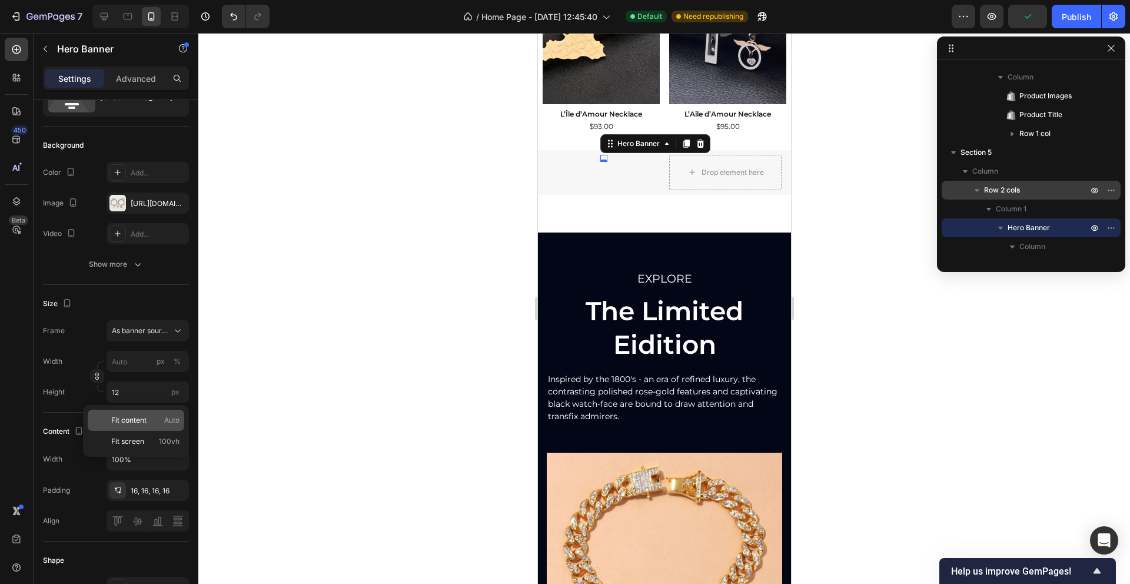
type input "Auto"
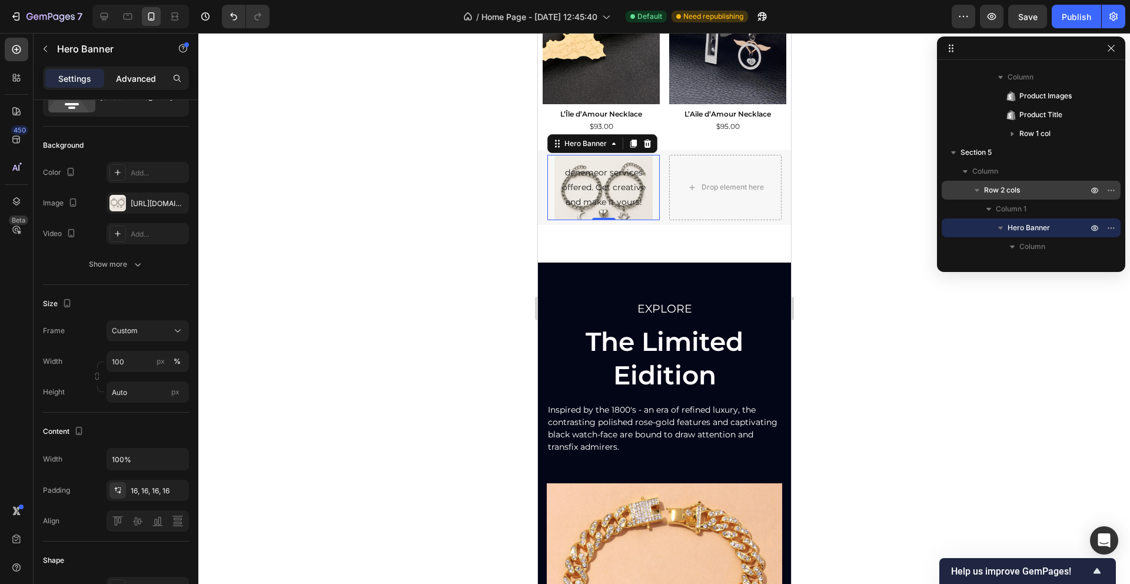
click at [124, 74] on p "Advanced" at bounding box center [136, 78] width 40 height 12
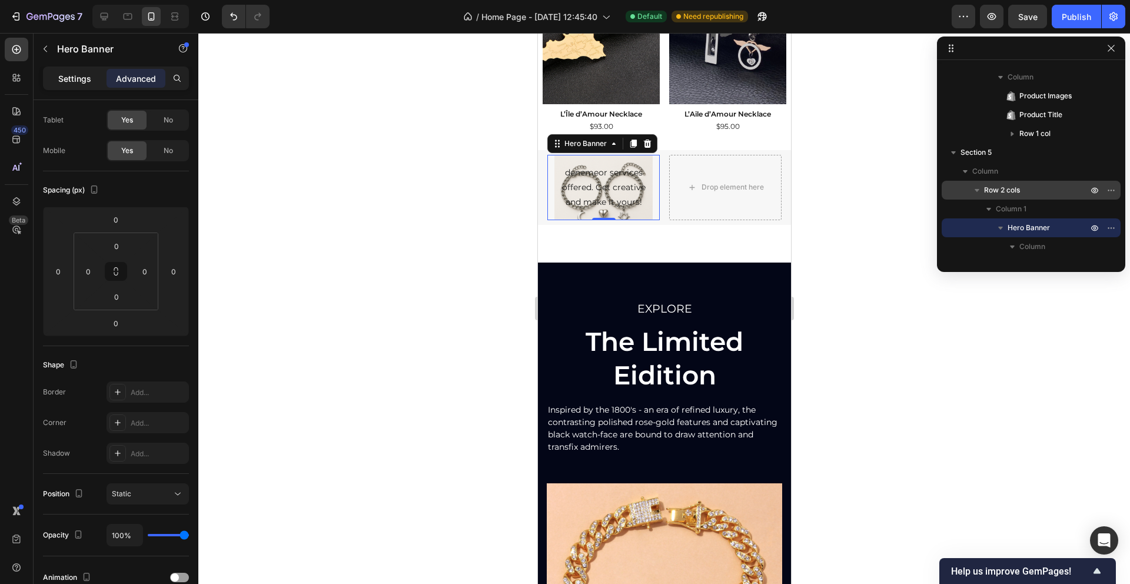
click at [74, 70] on div "Settings" at bounding box center [74, 78] width 59 height 19
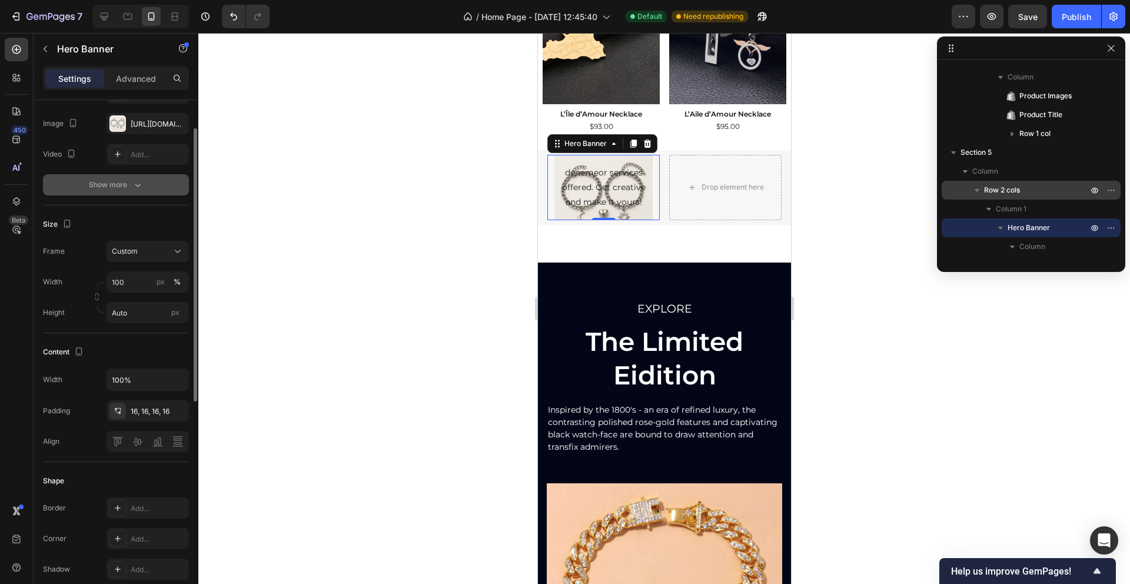
scroll to position [164, 0]
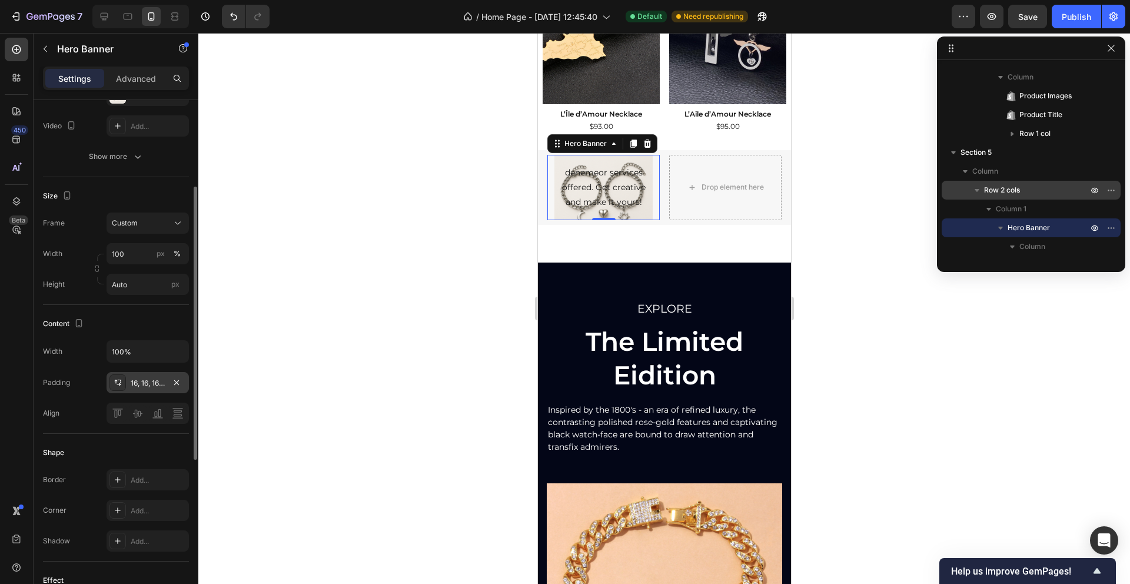
click at [148, 382] on div "16, 16, 16, 16" at bounding box center [148, 383] width 34 height 11
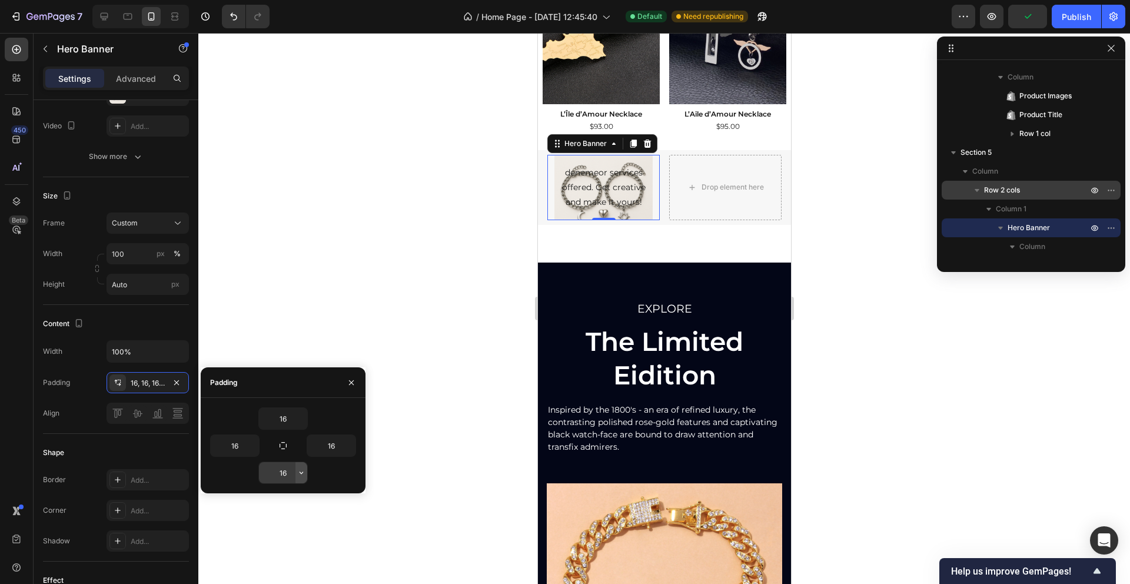
click at [302, 472] on icon "button" at bounding box center [301, 472] width 4 height 2
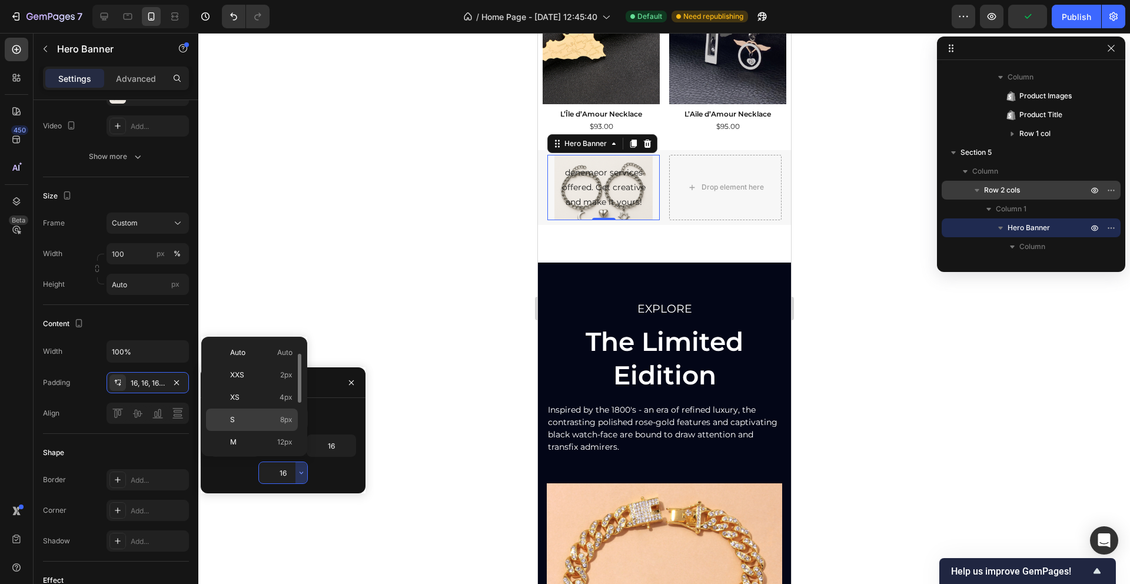
scroll to position [86, 0]
click at [287, 442] on span "48px" at bounding box center [283, 445] width 17 height 11
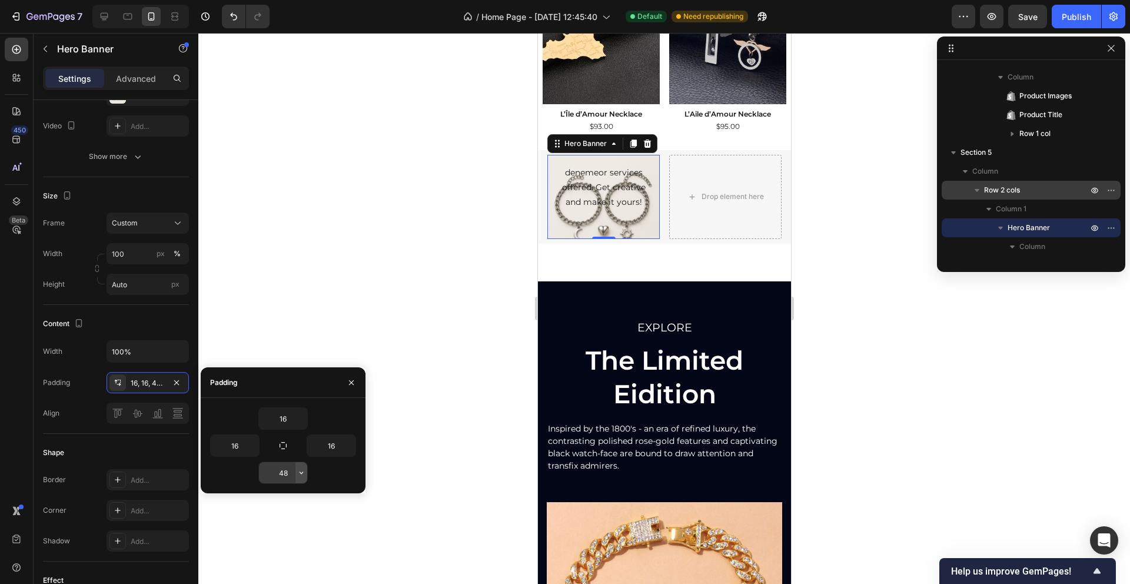
click at [303, 472] on icon "button" at bounding box center [301, 472] width 9 height 9
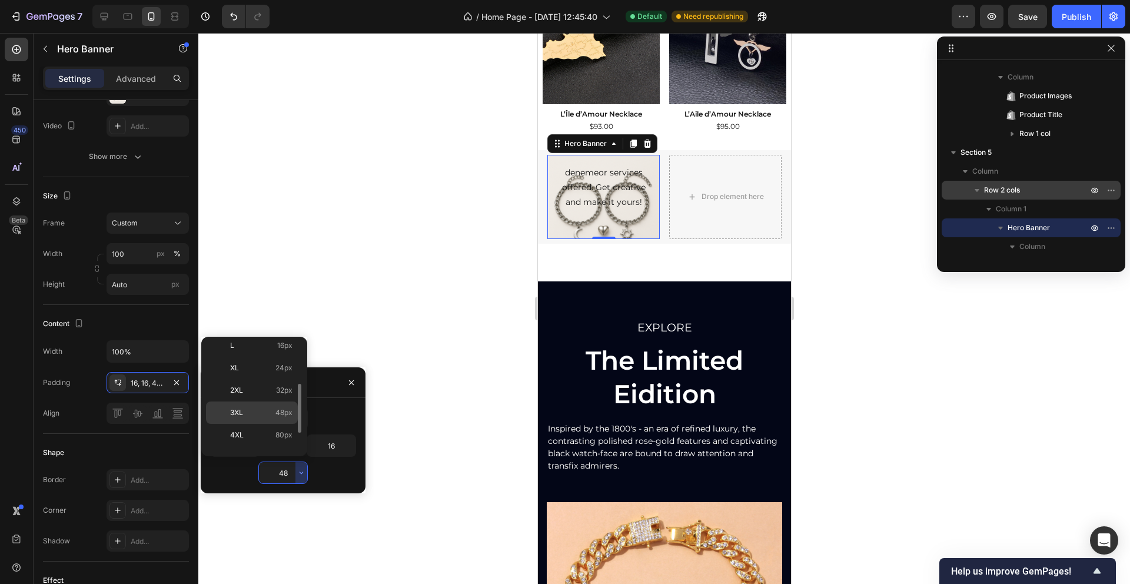
scroll to position [136, 0]
click at [282, 419] on span "80px" at bounding box center [283, 417] width 17 height 11
type input "80"
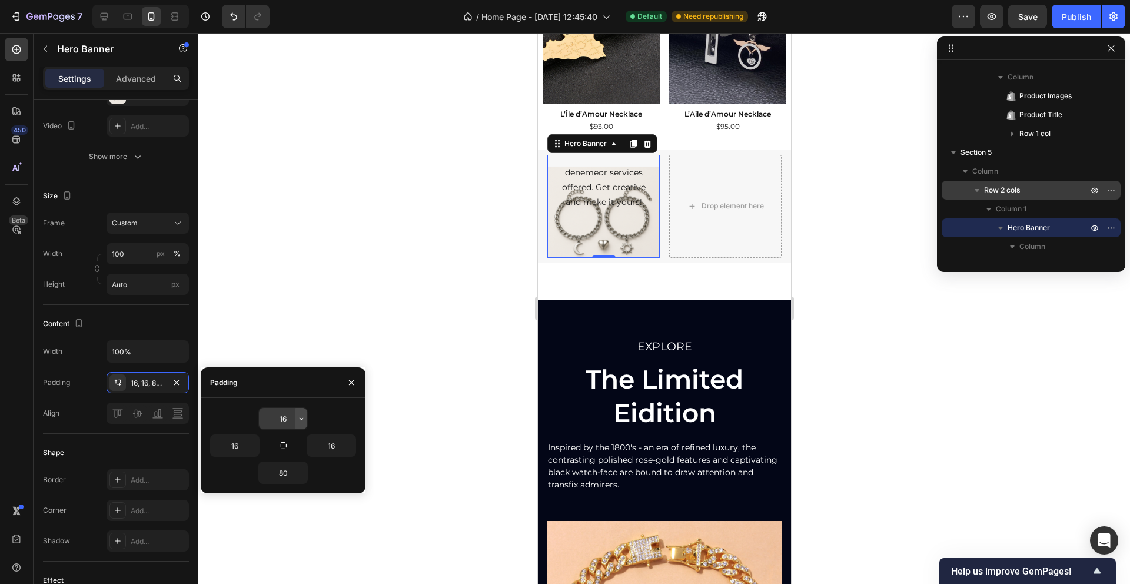
click at [304, 424] on button "button" at bounding box center [301, 418] width 12 height 21
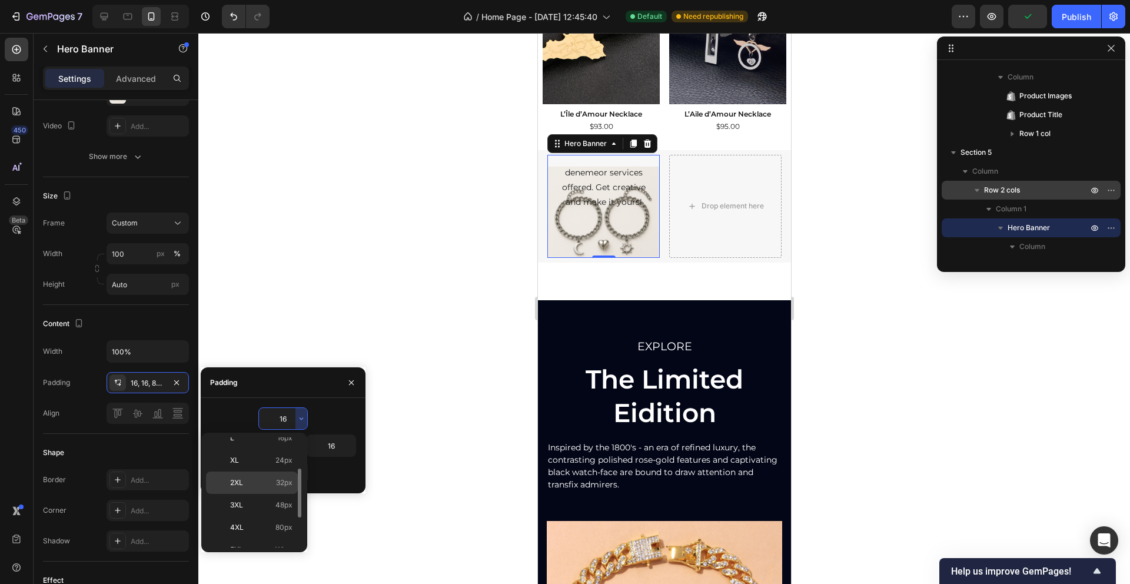
scroll to position [128, 0]
click at [290, 519] on span "80px" at bounding box center [283, 522] width 17 height 11
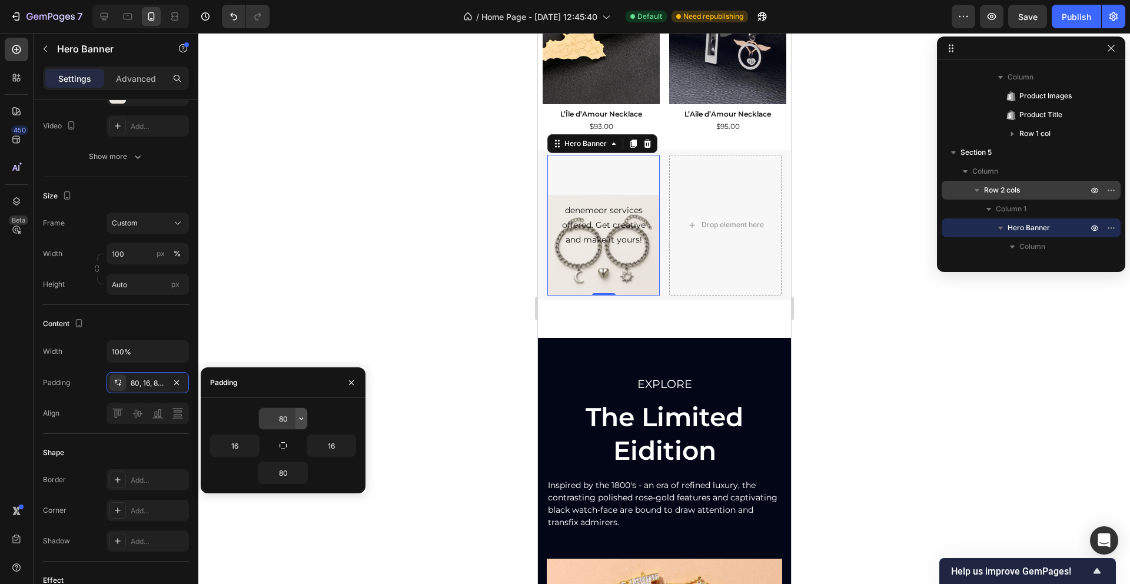
click at [301, 417] on icon "button" at bounding box center [301, 418] width 9 height 9
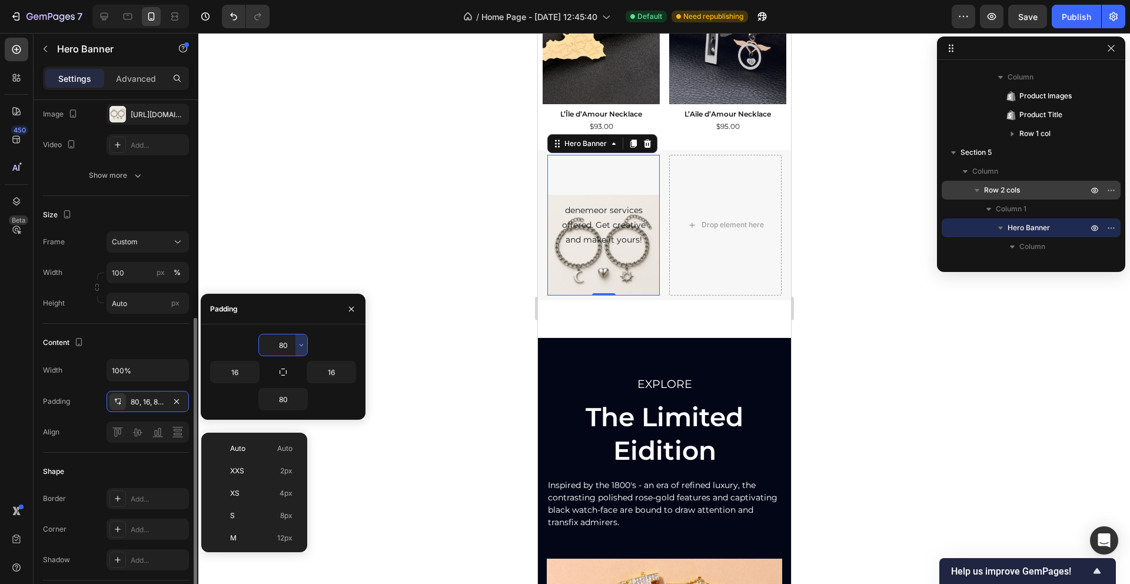
scroll to position [238, 0]
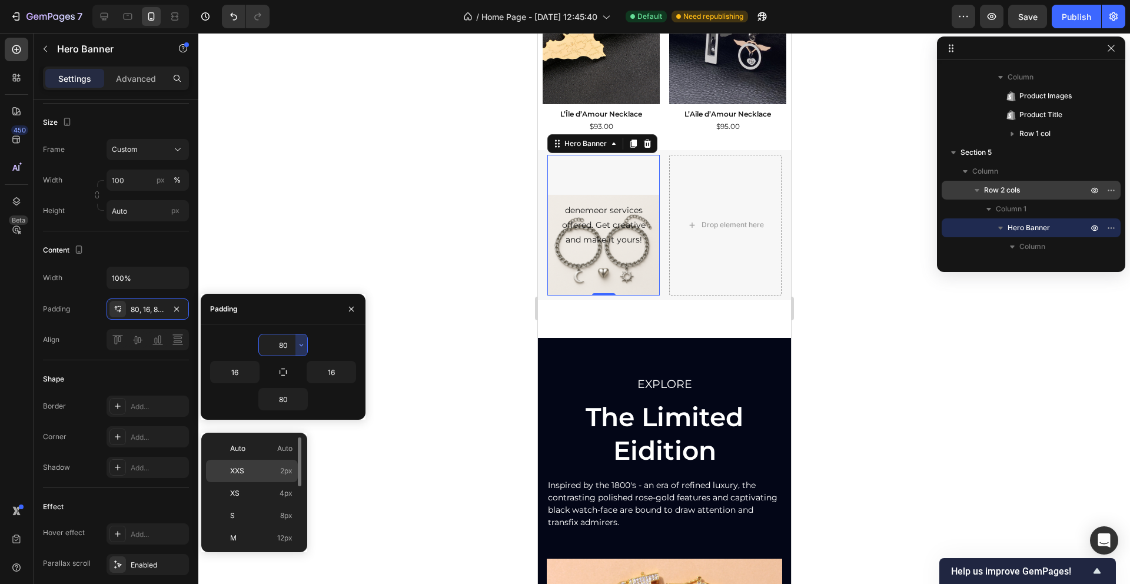
click at [261, 464] on div "XXS 2px" at bounding box center [252, 470] width 92 height 22
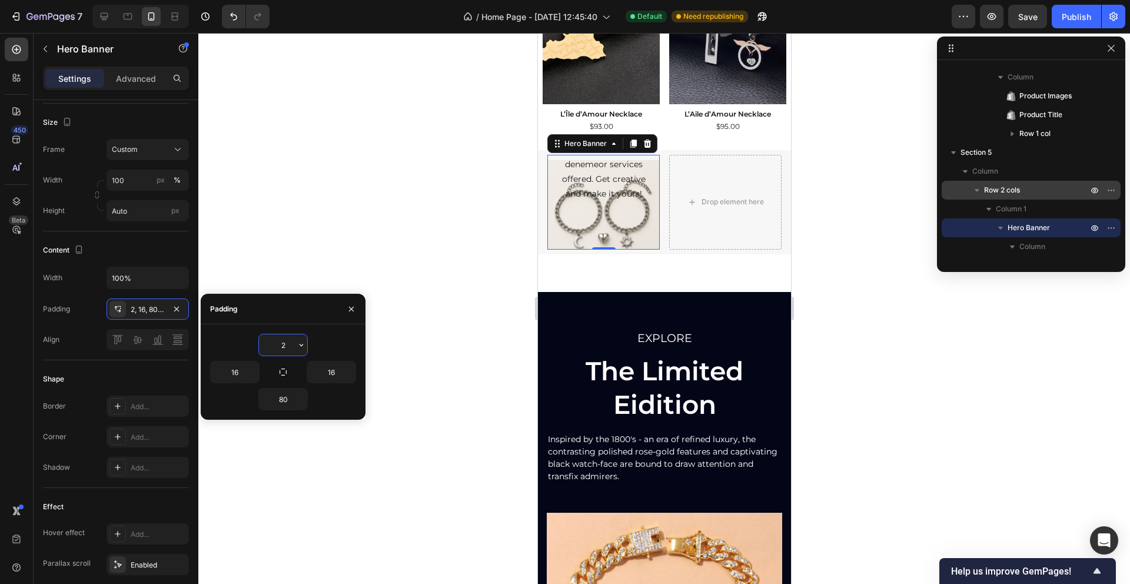
click at [284, 350] on input "2" at bounding box center [283, 344] width 48 height 21
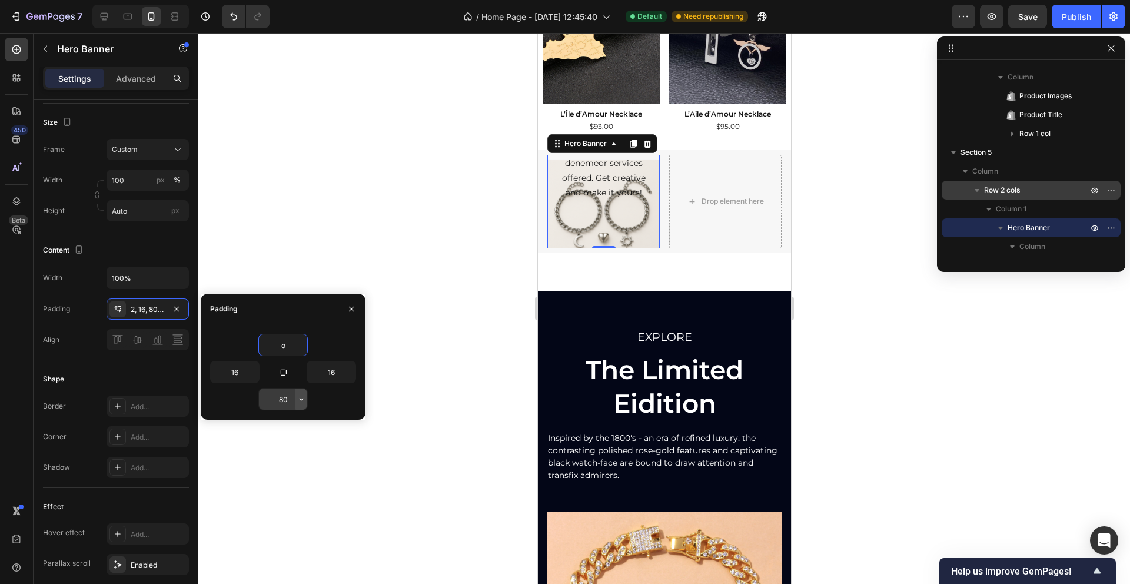
type input "2"
click at [302, 393] on button "button" at bounding box center [301, 398] width 12 height 21
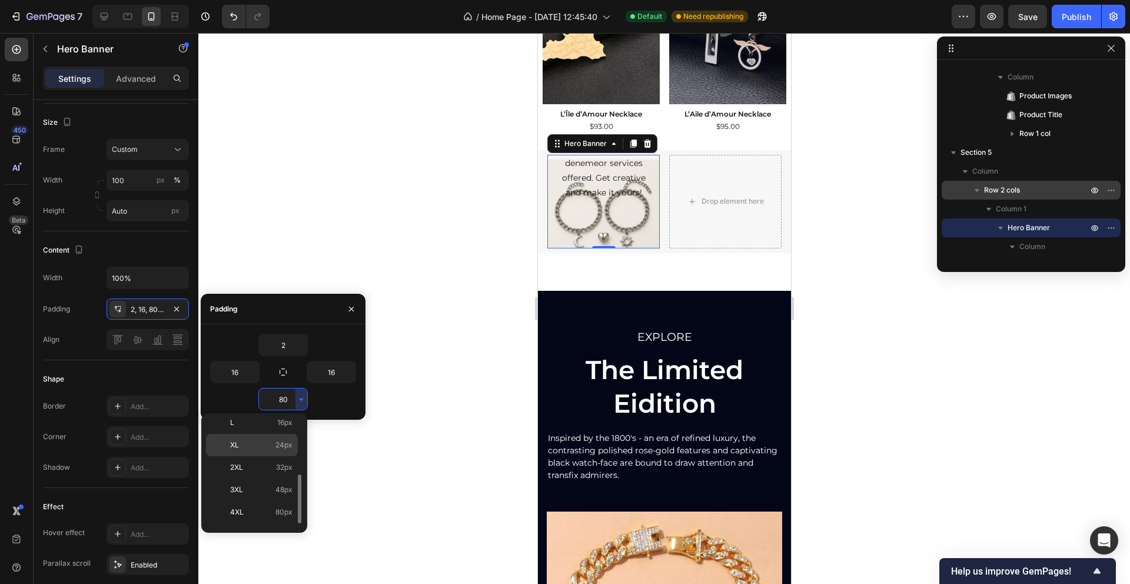
scroll to position [136, 0]
click at [282, 517] on span "112px" at bounding box center [283, 516] width 18 height 11
type input "112"
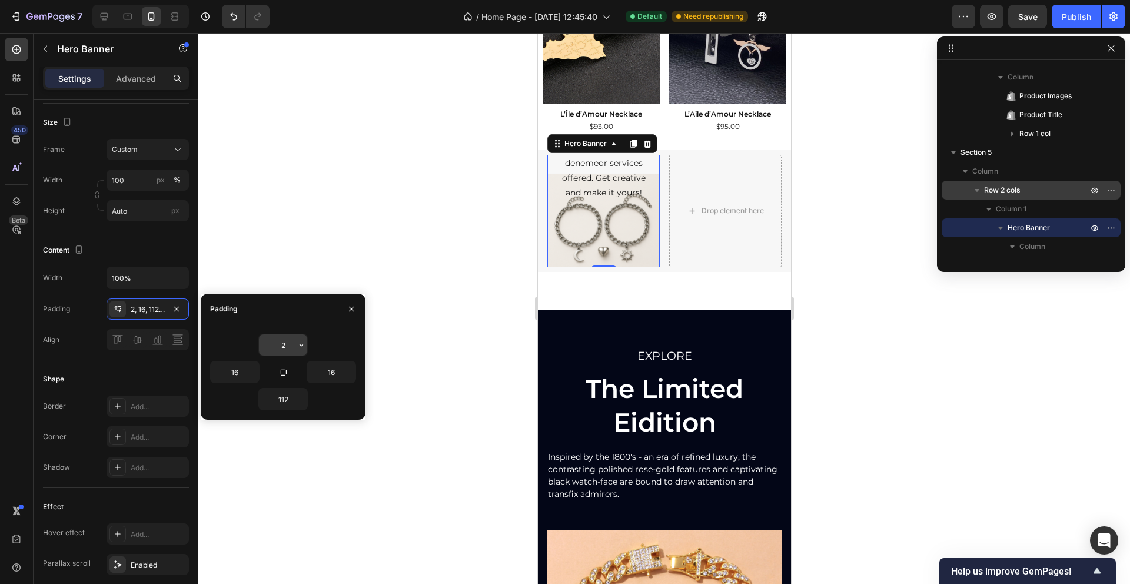
click at [284, 339] on input "2" at bounding box center [283, 344] width 48 height 21
type input "0"
click at [283, 406] on input "112" at bounding box center [283, 398] width 48 height 21
click at [283, 403] on input "112" at bounding box center [283, 398] width 48 height 21
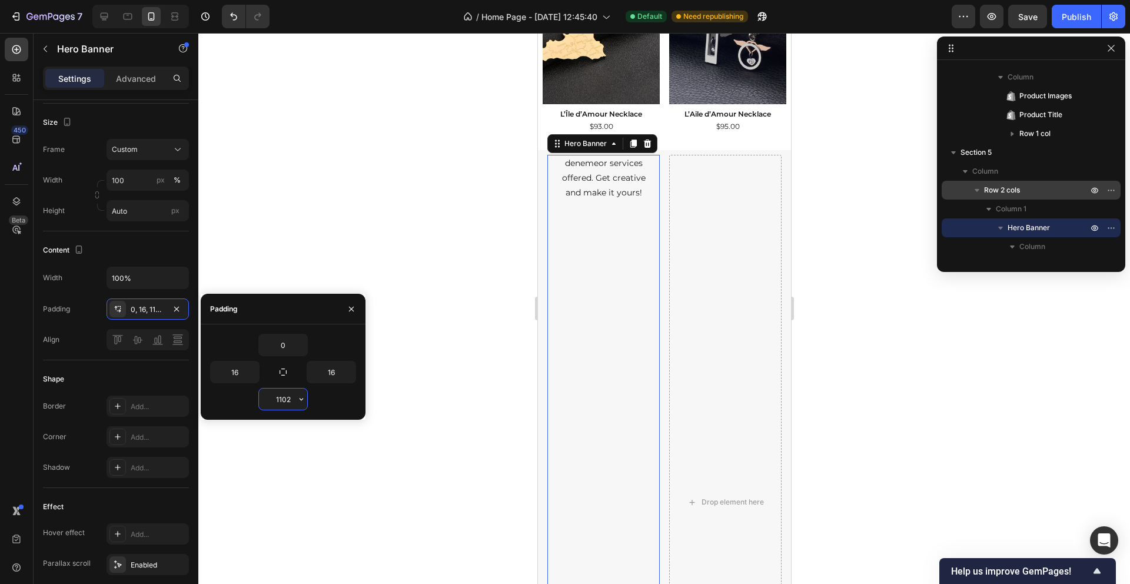
click at [289, 401] on input "1102" at bounding box center [283, 398] width 48 height 21
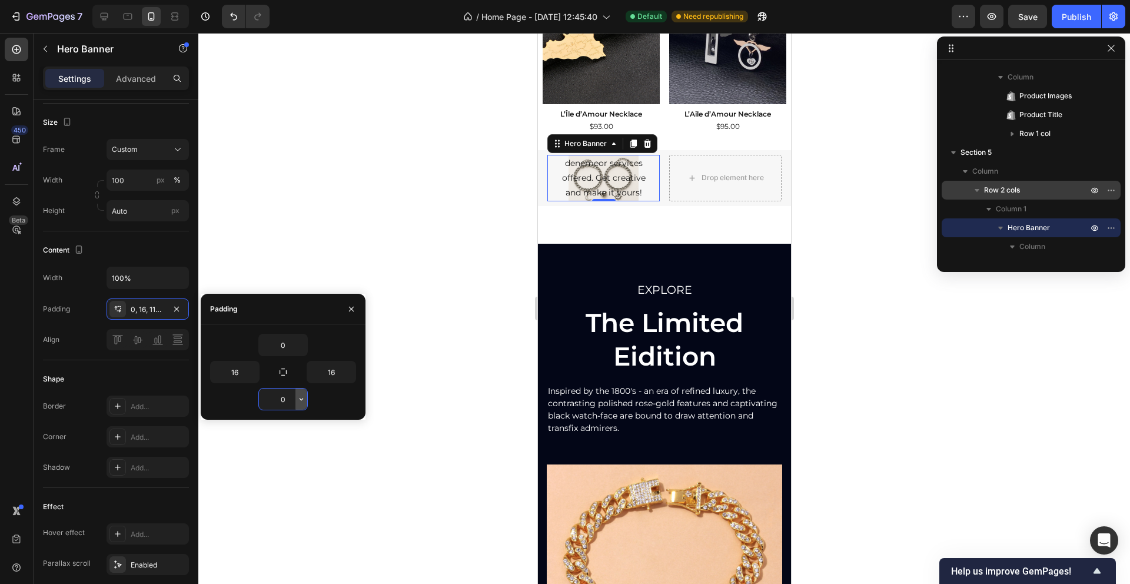
click at [299, 399] on icon "button" at bounding box center [301, 398] width 9 height 9
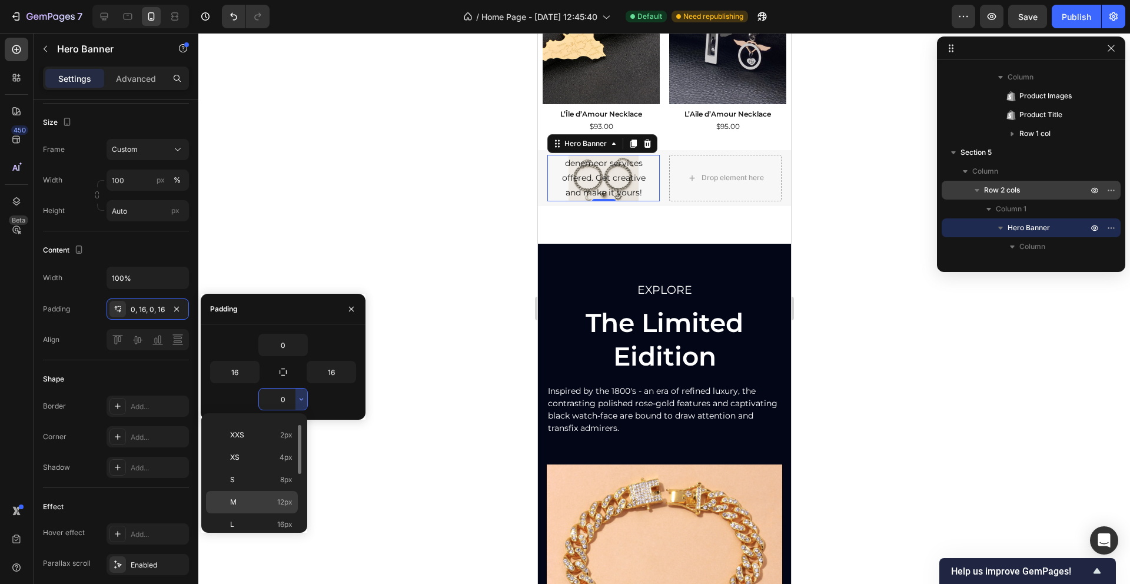
scroll to position [0, 0]
click at [271, 424] on p "Auto Auto" at bounding box center [261, 429] width 62 height 11
type input "Auto"
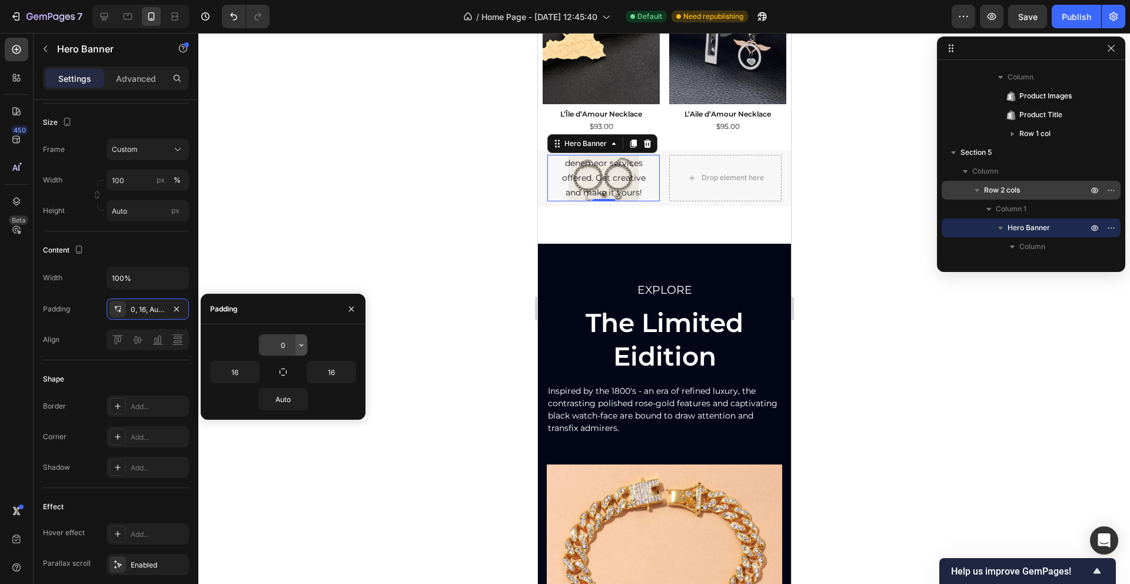
click at [304, 341] on icon "button" at bounding box center [301, 344] width 9 height 9
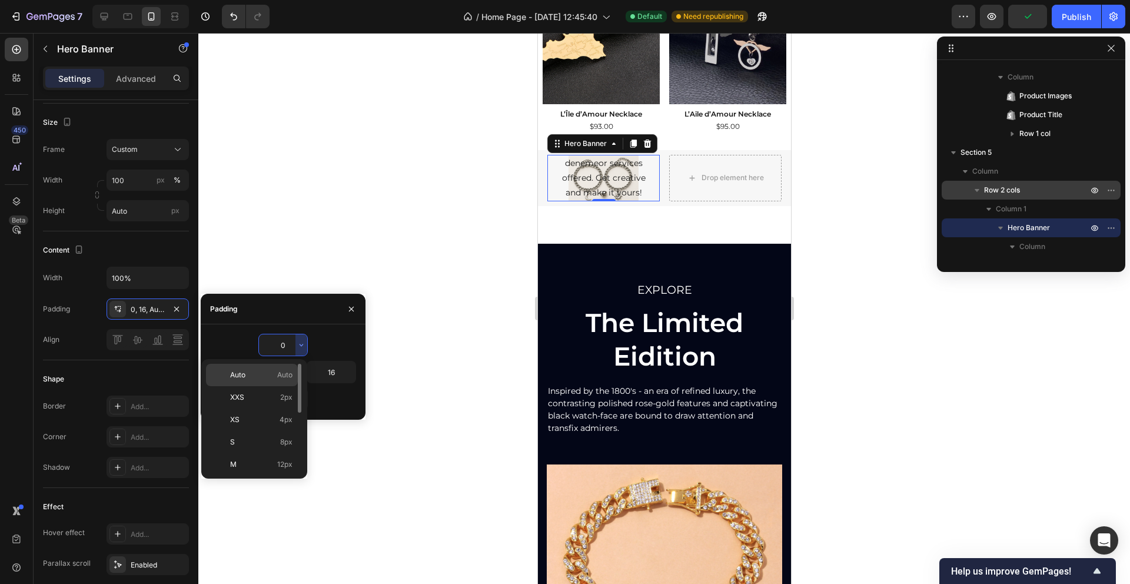
click at [288, 377] on span "Auto" at bounding box center [284, 374] width 15 height 11
type input "Auto"
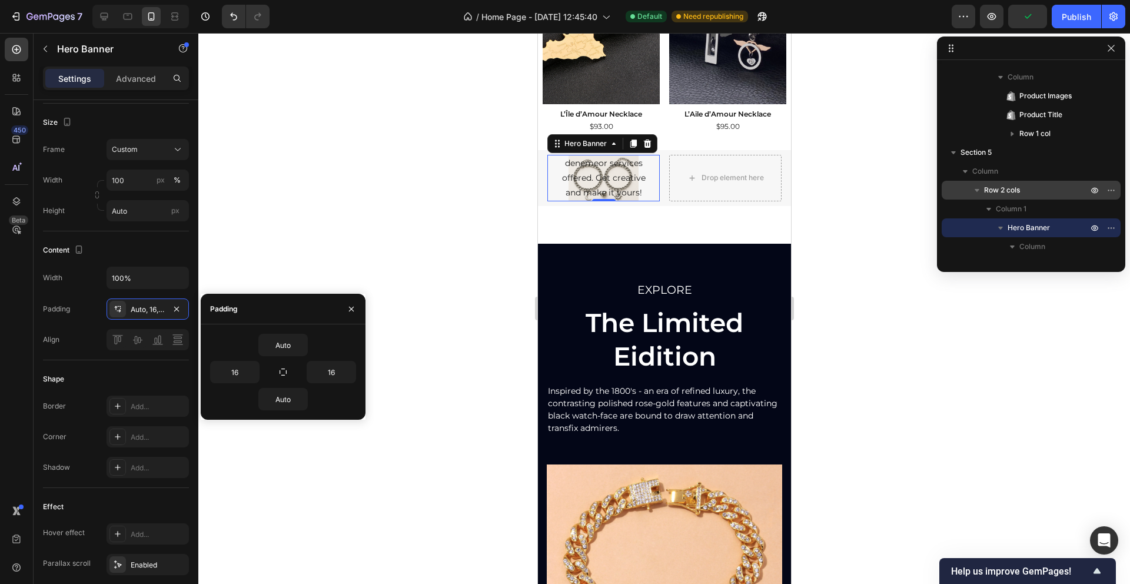
click at [356, 255] on div at bounding box center [663, 308] width 931 height 551
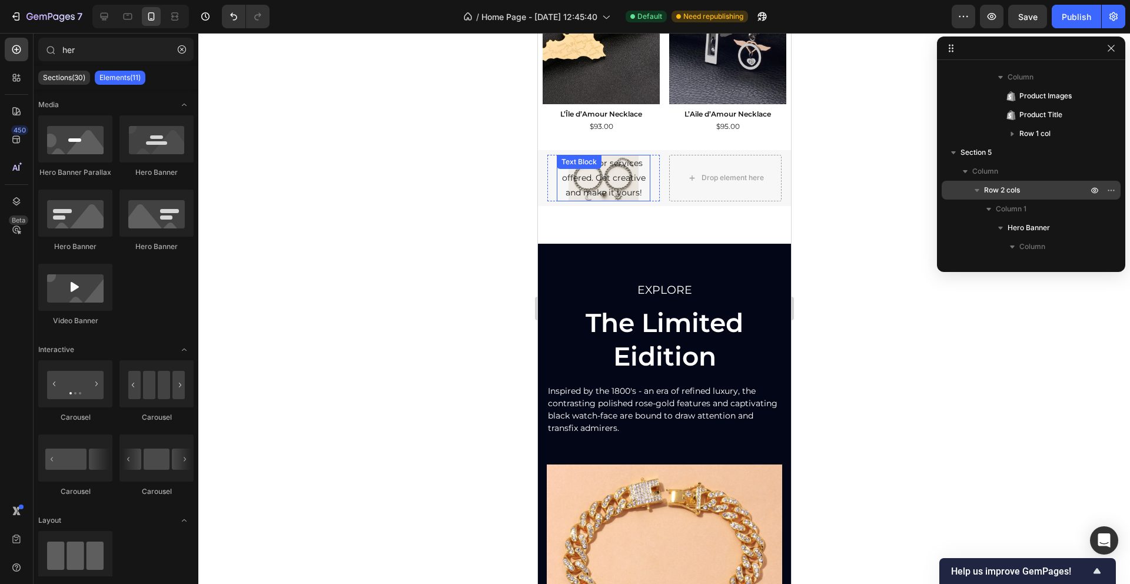
click at [565, 173] on div "denemeor services offered. Get creative and make it yours! Text Block" at bounding box center [603, 178] width 94 height 47
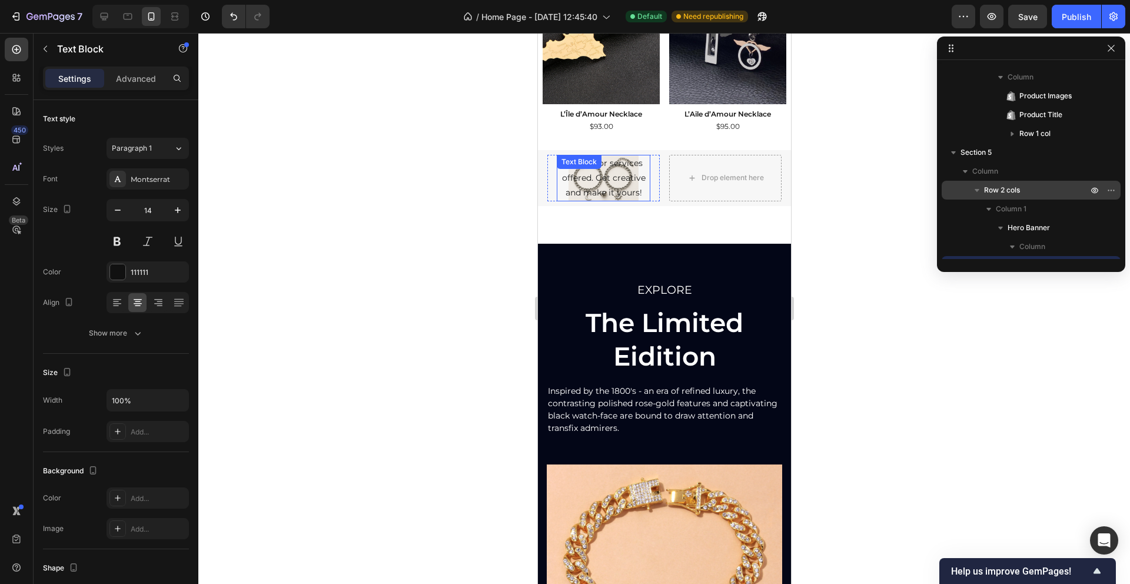
scroll to position [242, 0]
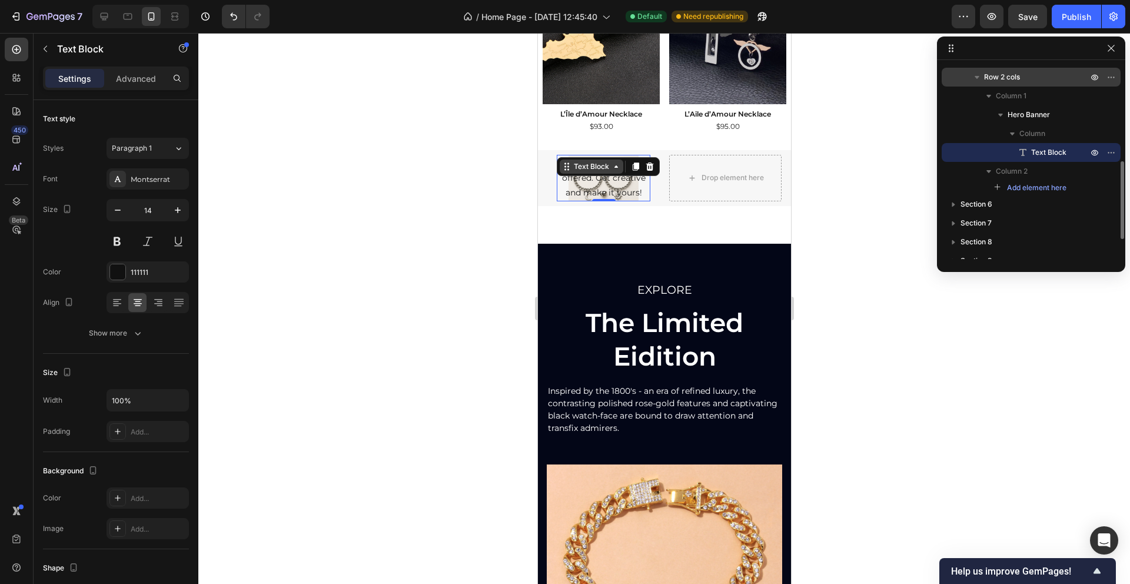
click at [564, 168] on icon at bounding box center [565, 166] width 9 height 9
click at [570, 189] on div "Hero Banner" at bounding box center [584, 188] width 47 height 7
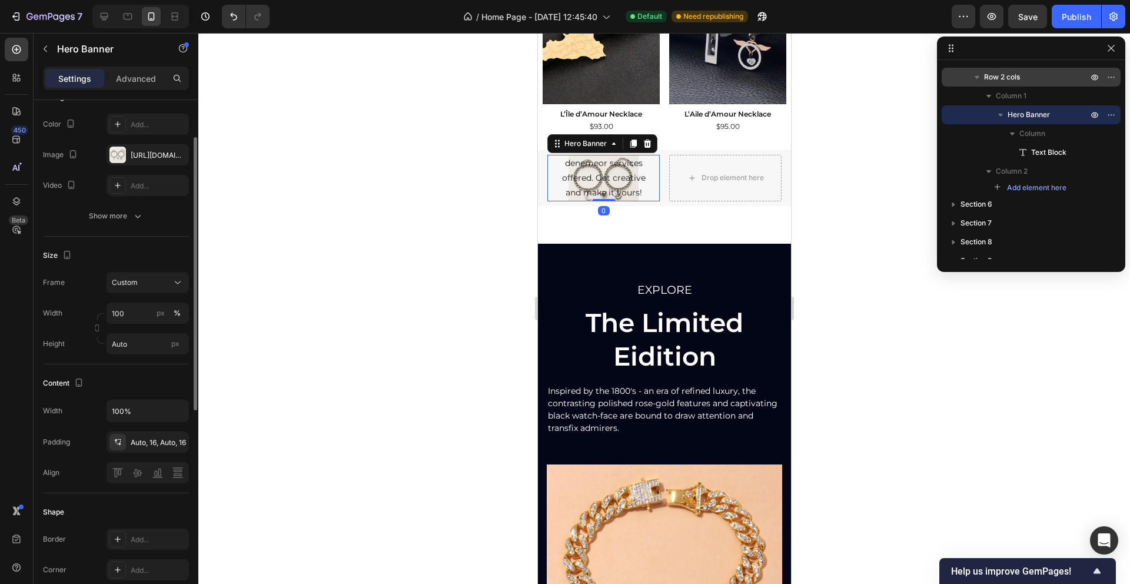
scroll to position [135, 0]
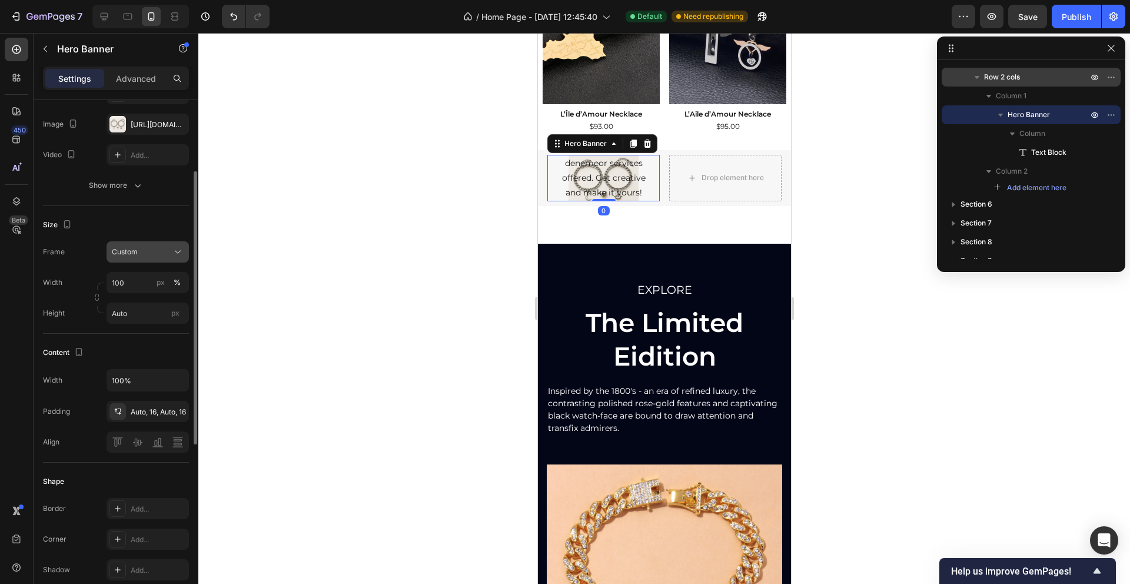
click at [173, 248] on icon at bounding box center [178, 252] width 12 height 12
click at [157, 285] on span "As banner source" at bounding box center [140, 280] width 58 height 11
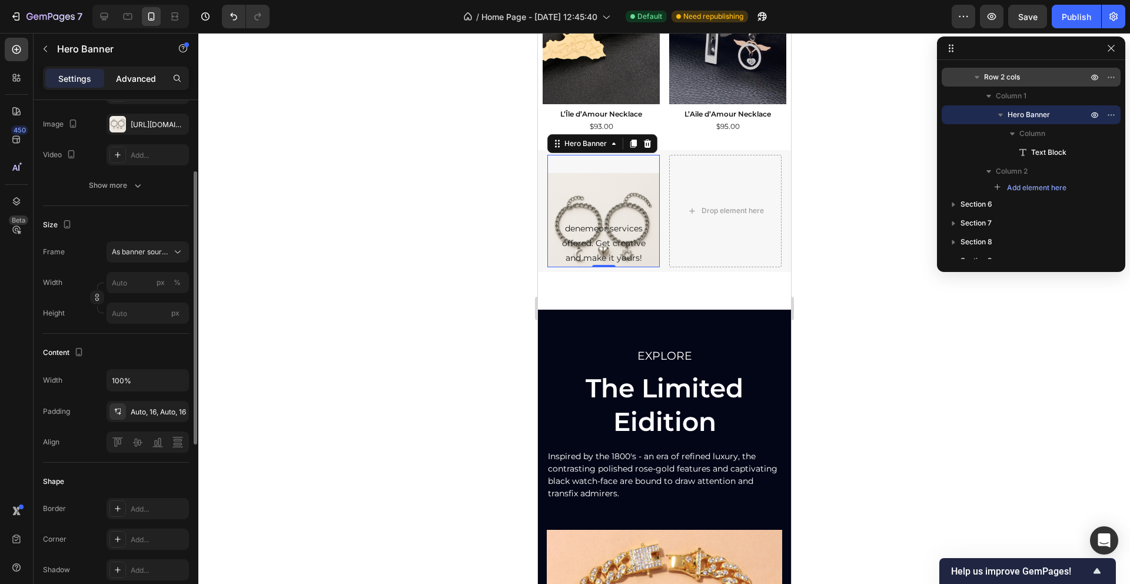
click at [137, 84] on p "Advanced" at bounding box center [136, 78] width 40 height 12
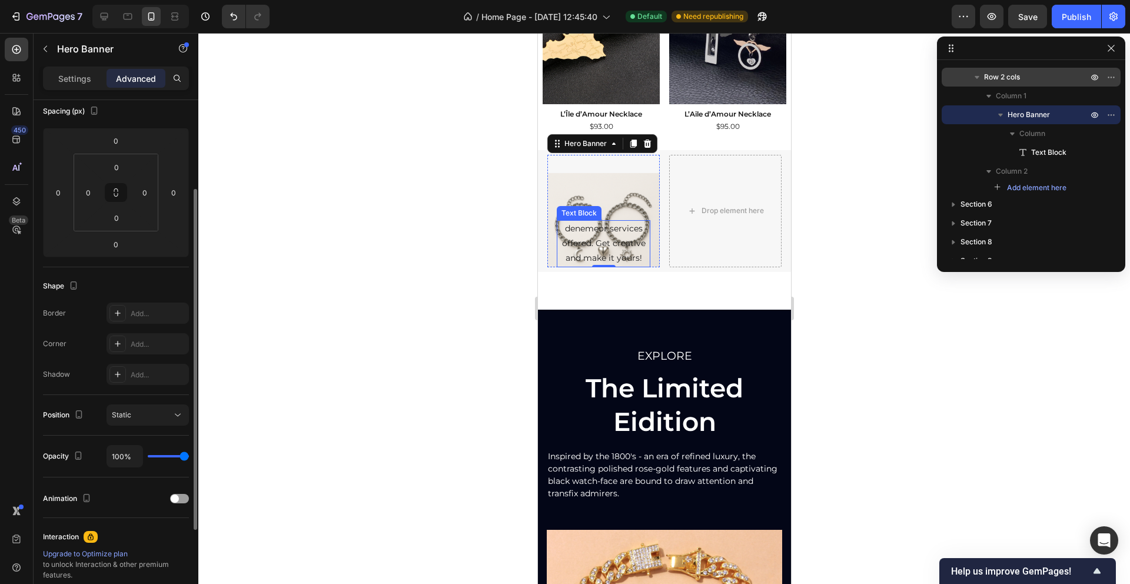
click at [587, 229] on p "denemeor services offered. Get creative and make it yours!" at bounding box center [602, 243] width 91 height 45
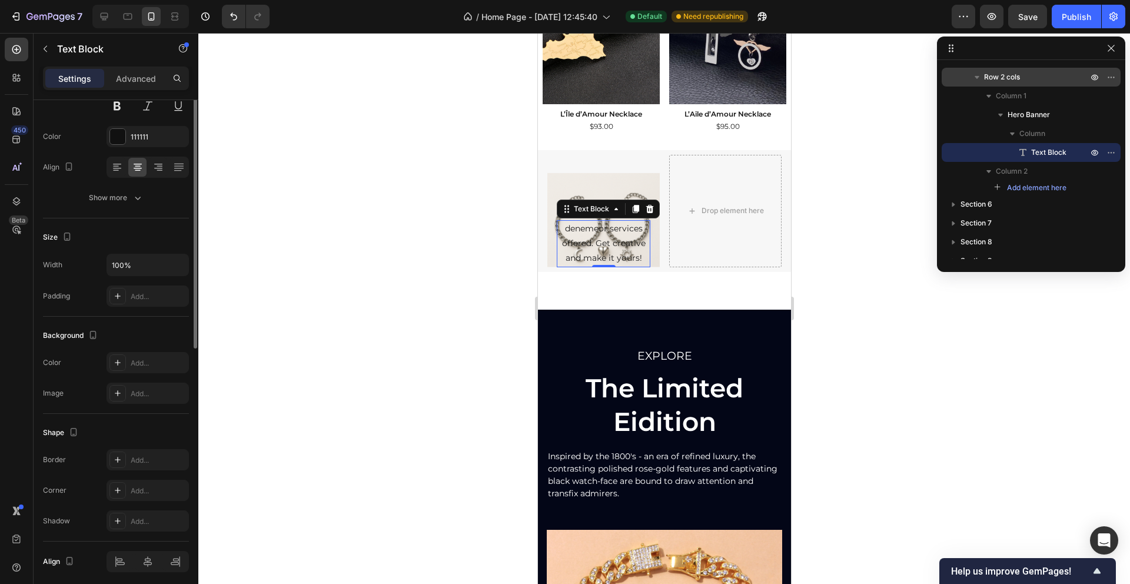
scroll to position [0, 0]
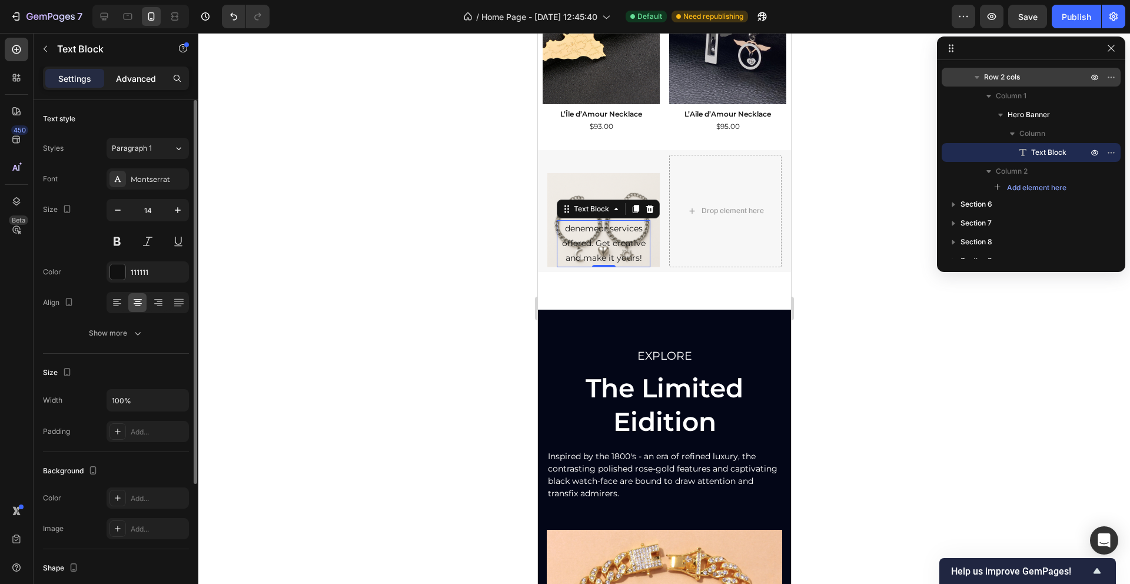
click at [130, 70] on div "Advanced" at bounding box center [135, 78] width 59 height 19
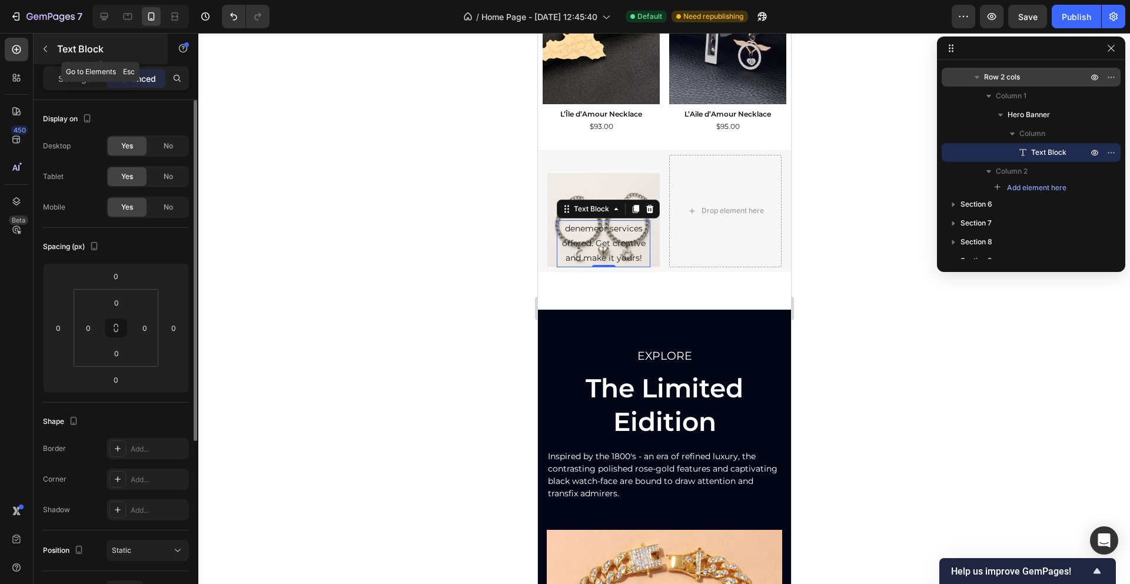
click at [61, 62] on div "Text Block" at bounding box center [101, 49] width 134 height 31
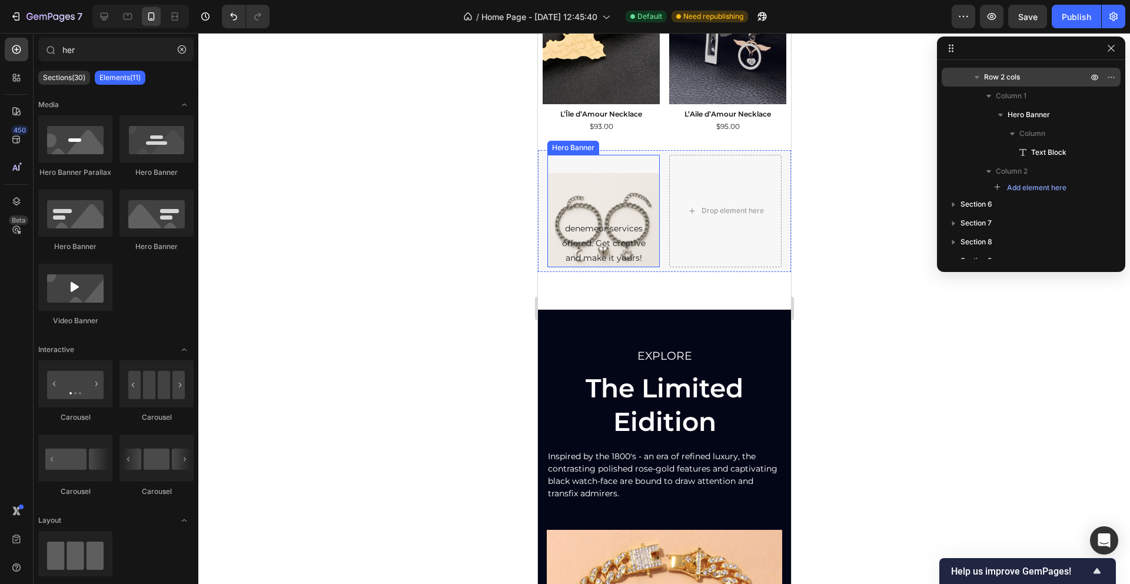
click at [594, 188] on div "Overlay" at bounding box center [603, 211] width 112 height 112
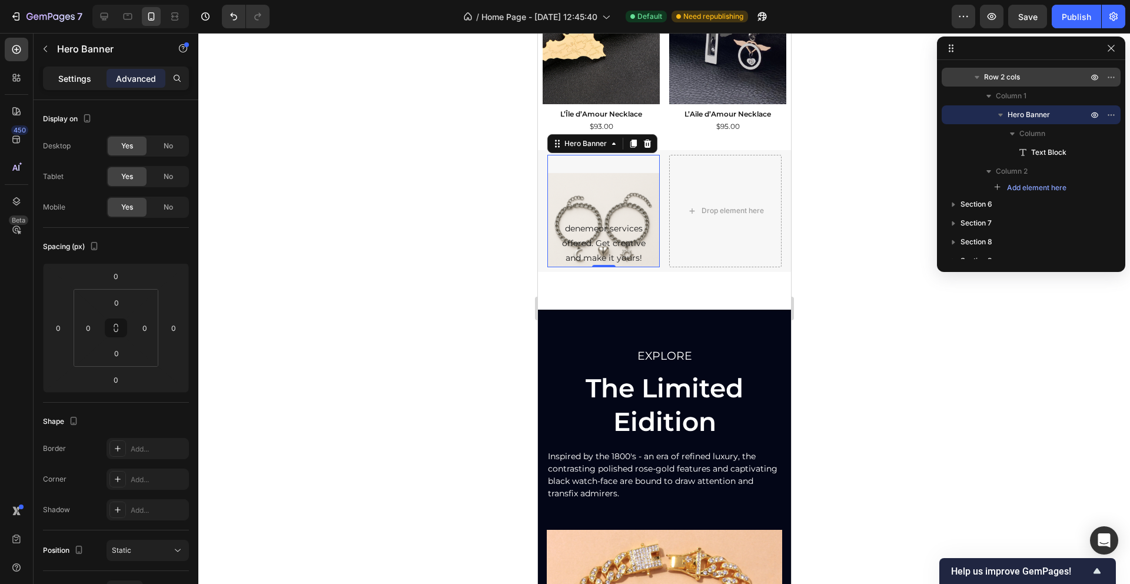
click at [75, 82] on p "Settings" at bounding box center [74, 78] width 33 height 12
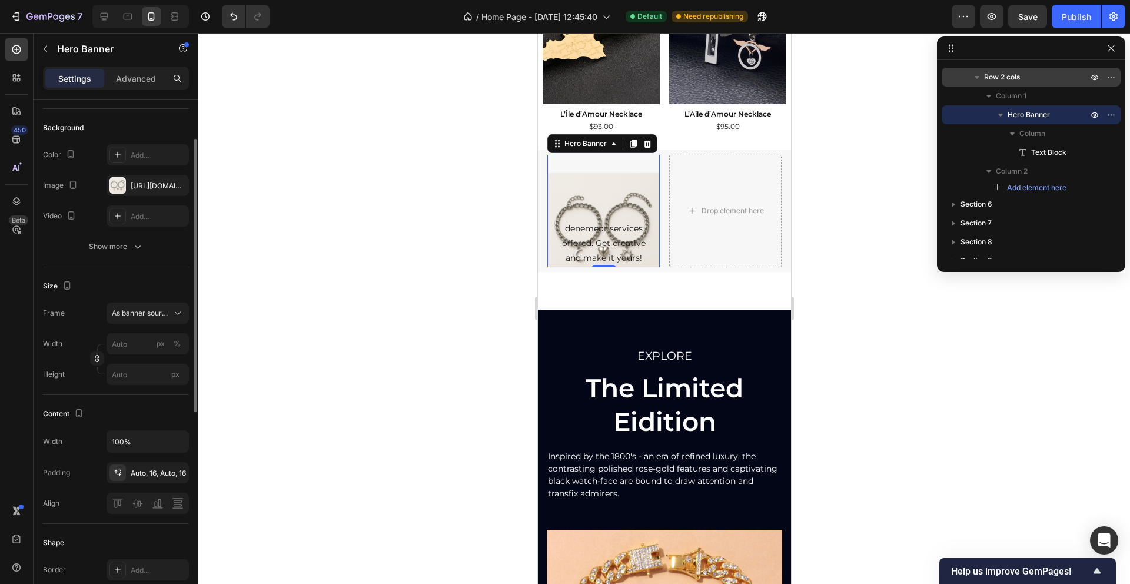
scroll to position [55, 0]
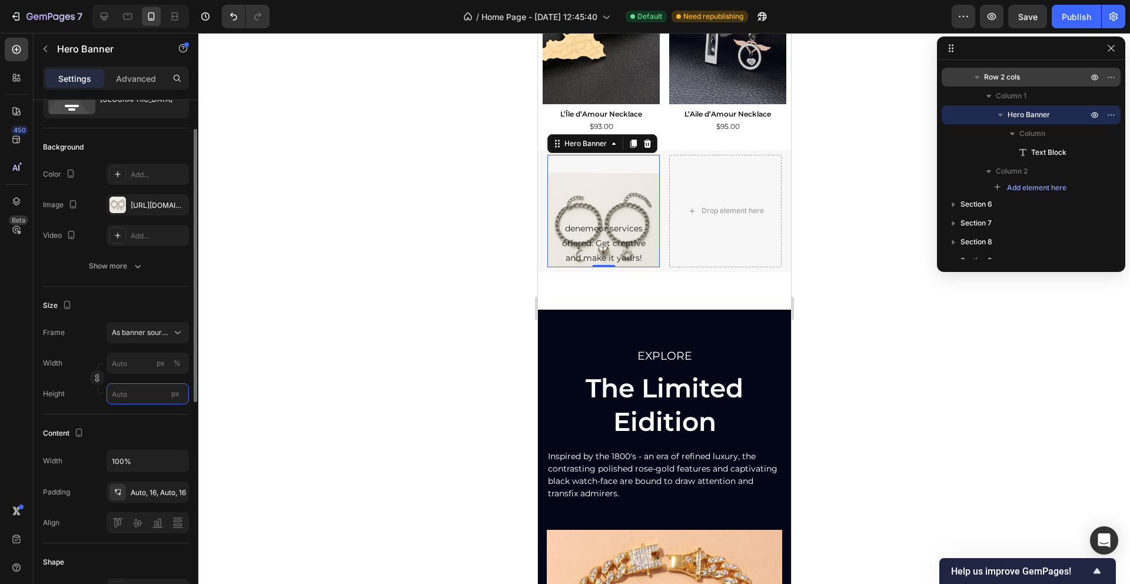
click at [136, 397] on input "px" at bounding box center [147, 393] width 82 height 21
click at [175, 335] on icon at bounding box center [178, 333] width 12 height 12
click at [144, 375] on div "Custom" at bounding box center [137, 381] width 94 height 21
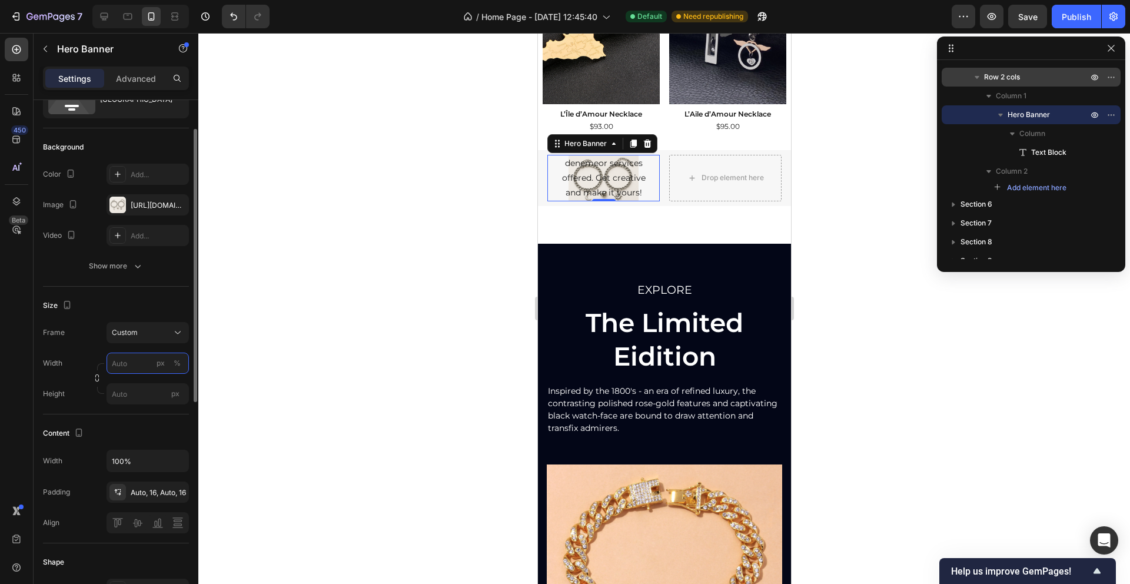
click at [136, 367] on input "px %" at bounding box center [147, 362] width 82 height 21
click at [161, 394] on span "100%" at bounding box center [169, 391] width 19 height 11
type input "100"
click at [138, 394] on input "px" at bounding box center [147, 393] width 82 height 21
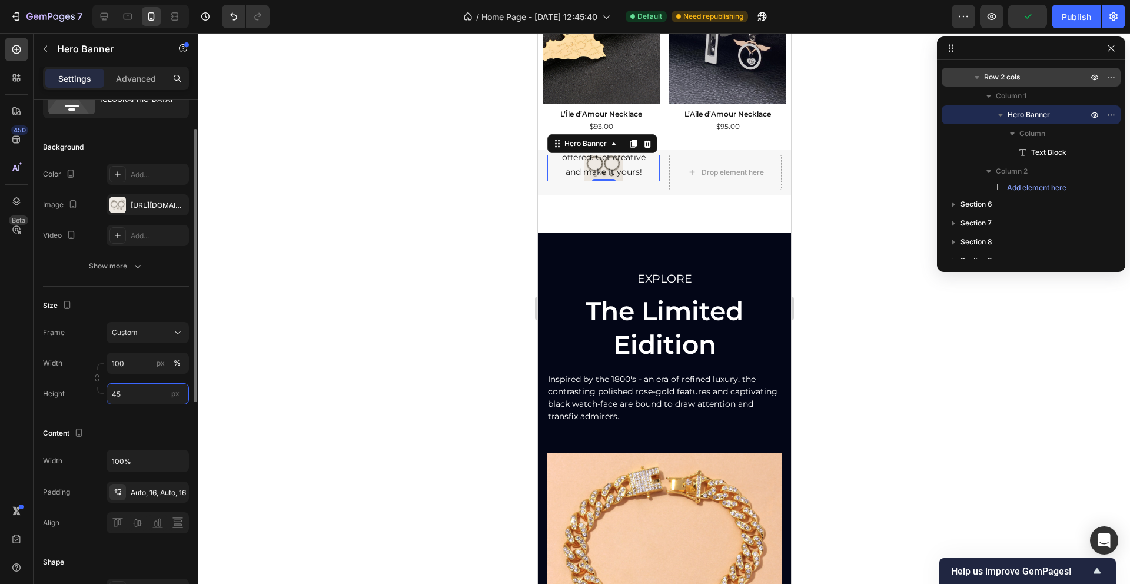
type input "4"
type input "3"
type input "1"
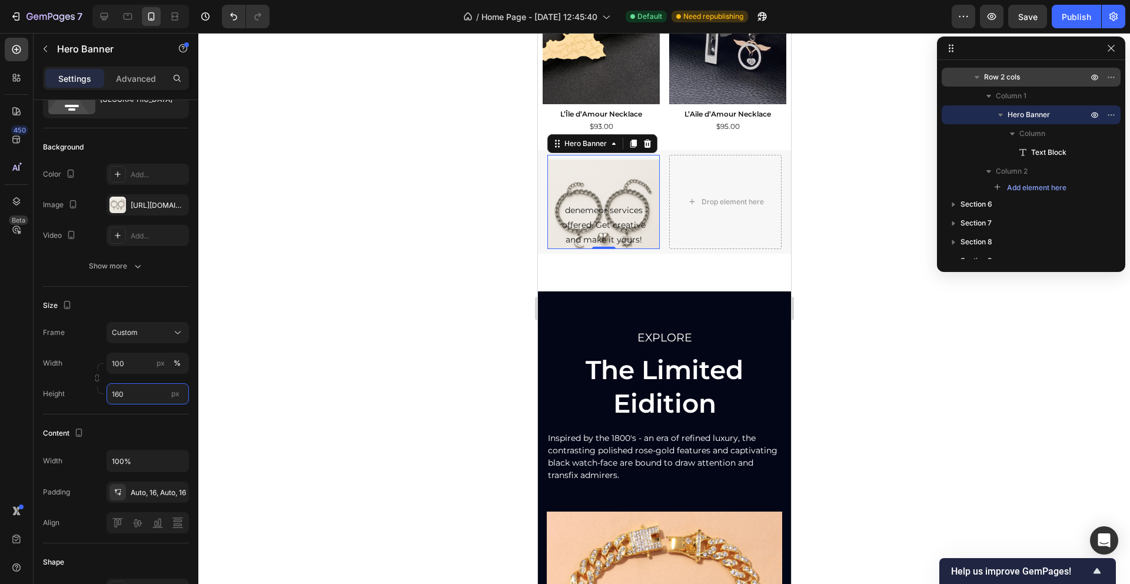
type input "160"
click at [574, 161] on div "Overlay" at bounding box center [603, 202] width 112 height 94
click at [275, 318] on div at bounding box center [663, 308] width 931 height 551
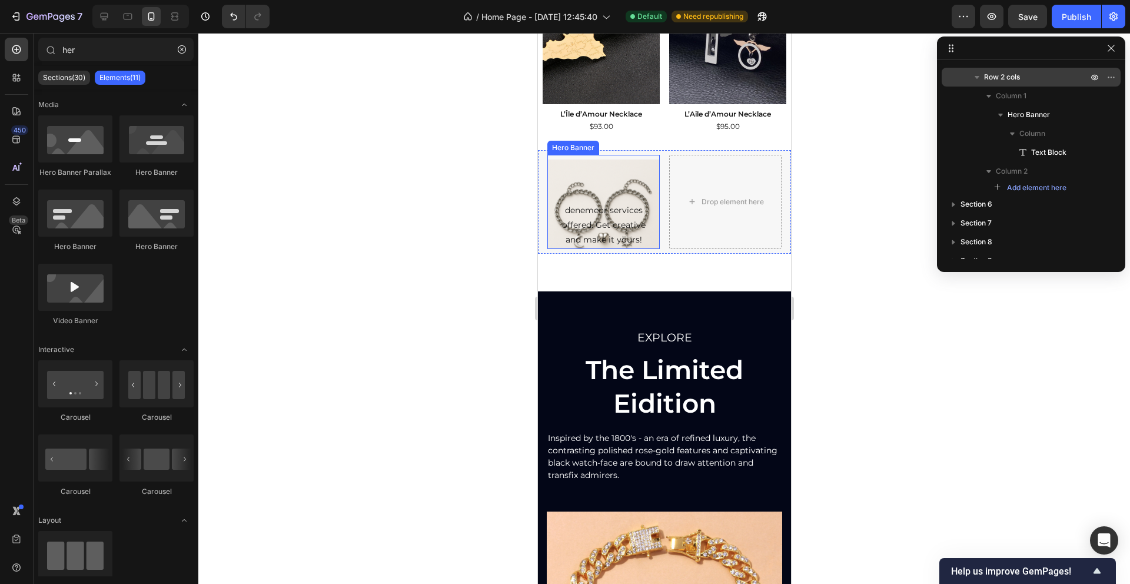
click at [558, 191] on div "Overlay" at bounding box center [603, 202] width 112 height 94
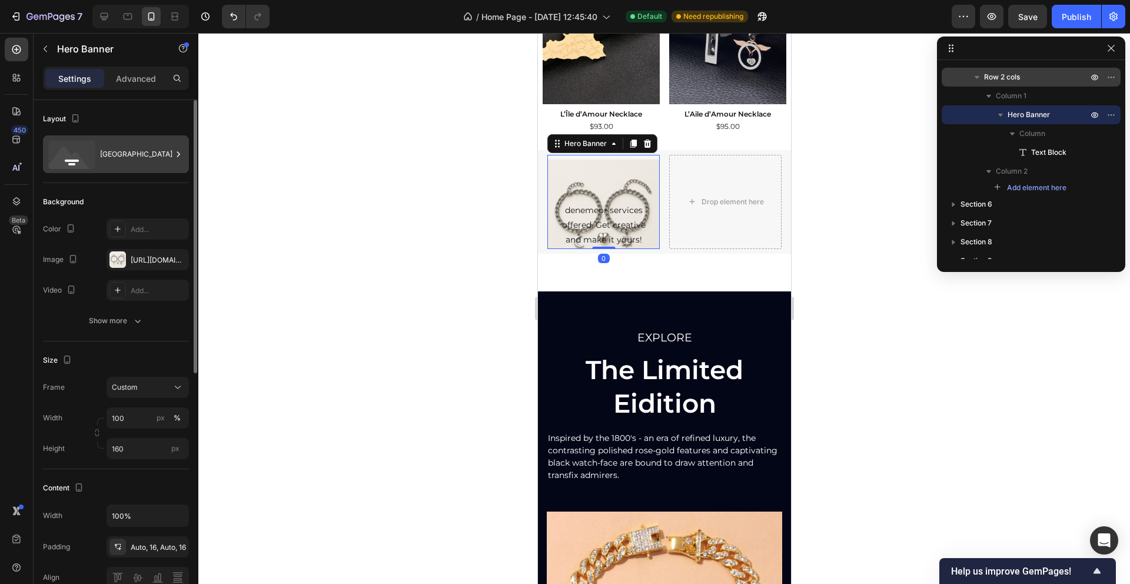
click at [132, 160] on div "[GEOGRAPHIC_DATA]" at bounding box center [136, 154] width 72 height 27
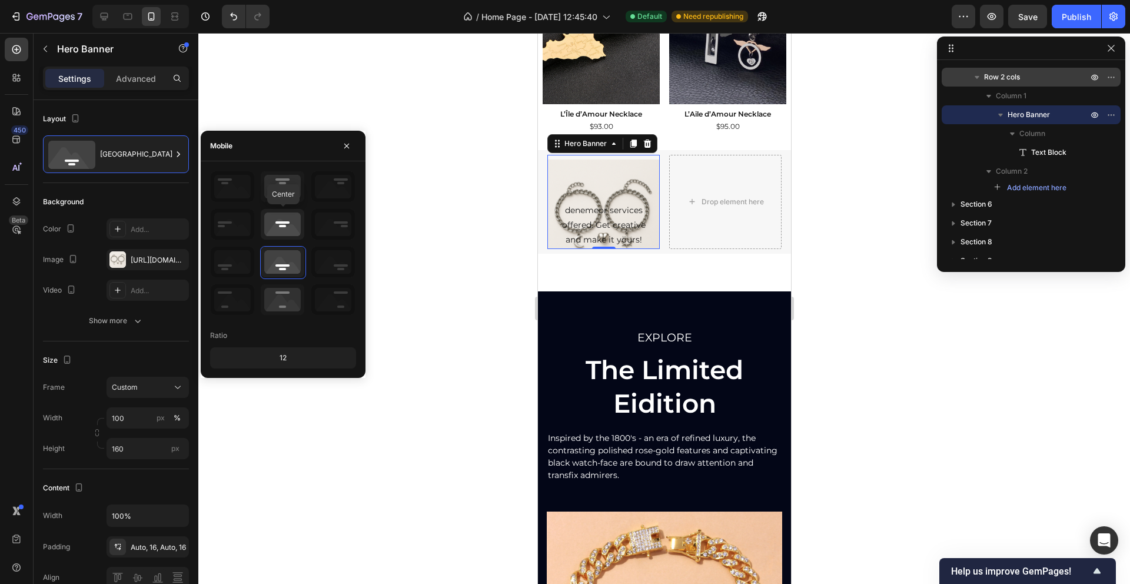
click at [289, 227] on icon at bounding box center [283, 224] width 44 height 31
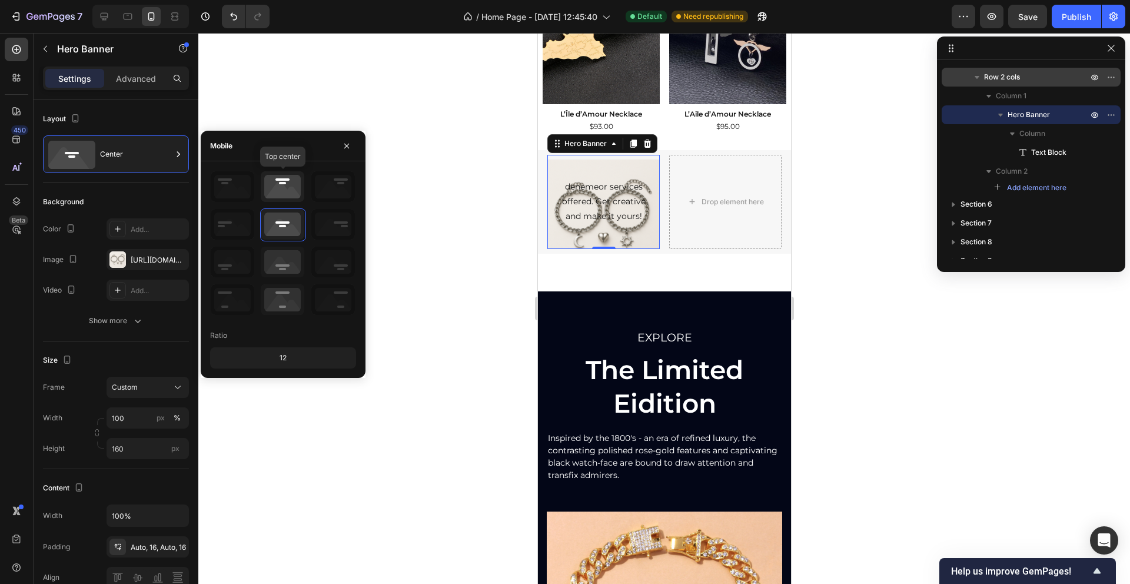
click at [285, 192] on icon at bounding box center [283, 186] width 44 height 31
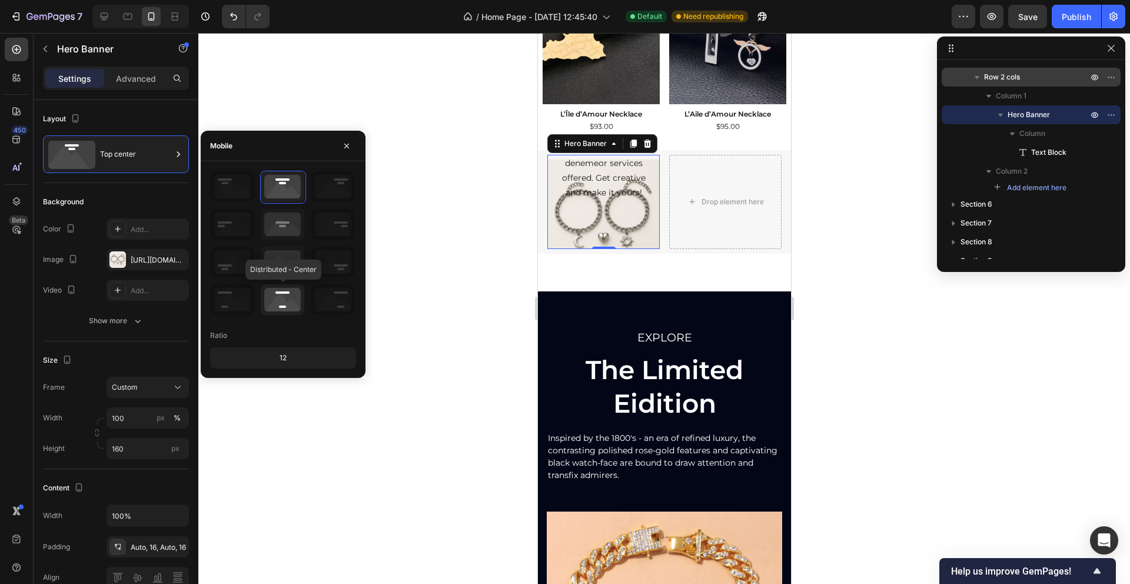
click at [281, 311] on icon at bounding box center [283, 299] width 44 height 31
click at [281, 267] on icon at bounding box center [283, 262] width 44 height 31
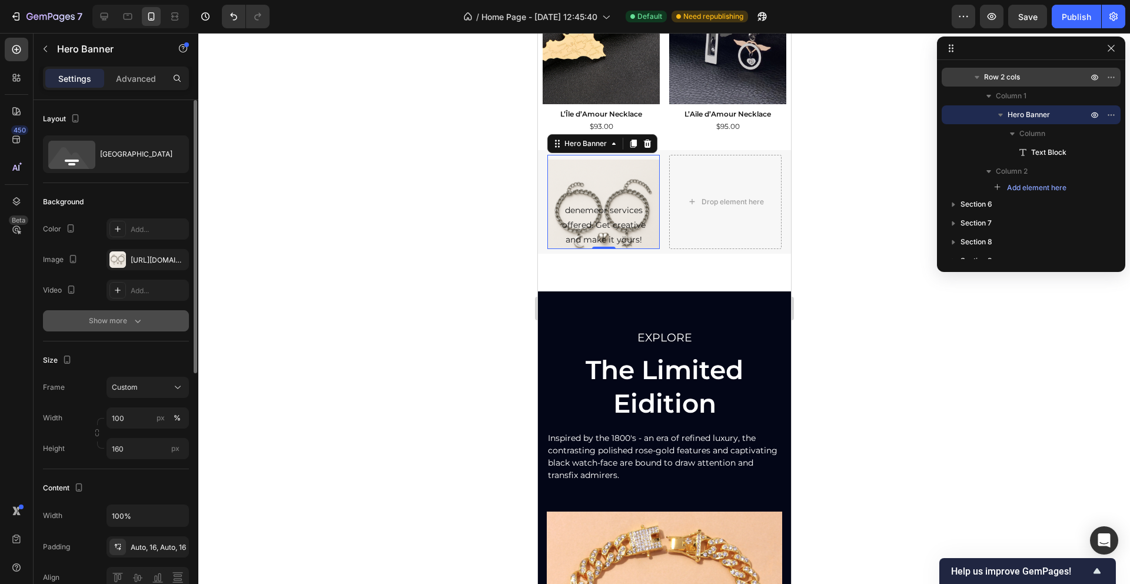
click at [144, 318] on button "Show more" at bounding box center [116, 320] width 146 height 21
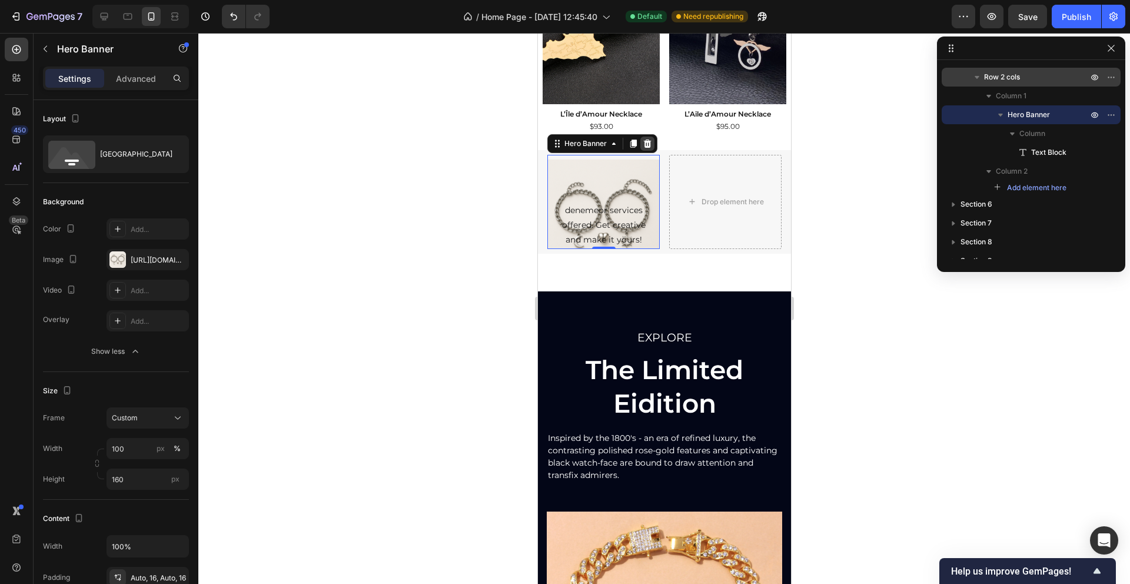
click at [645, 147] on icon at bounding box center [647, 143] width 8 height 8
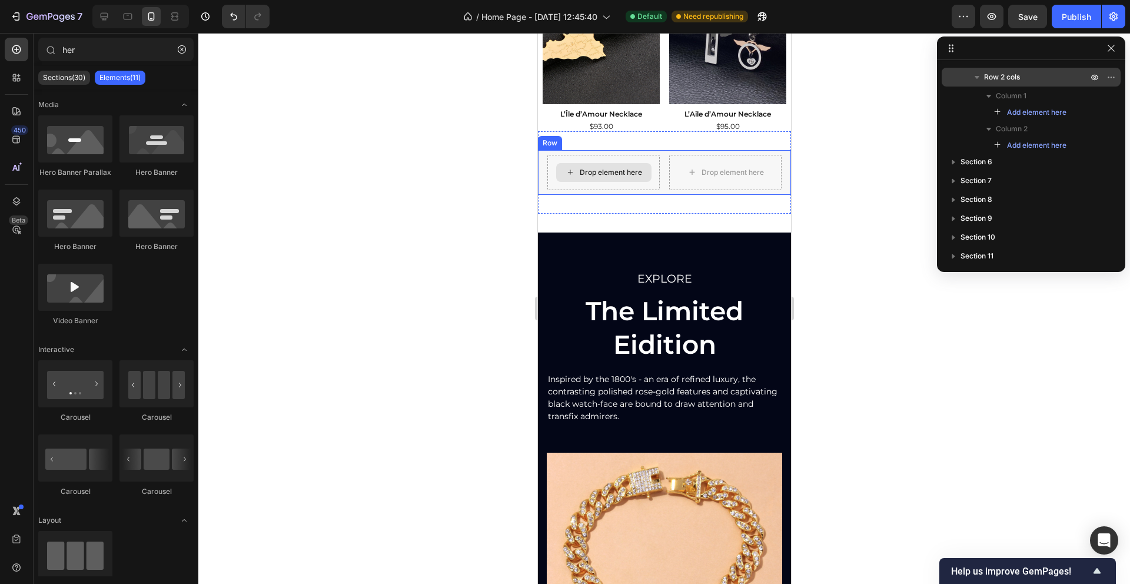
click at [637, 159] on div "Drop element here" at bounding box center [603, 172] width 112 height 35
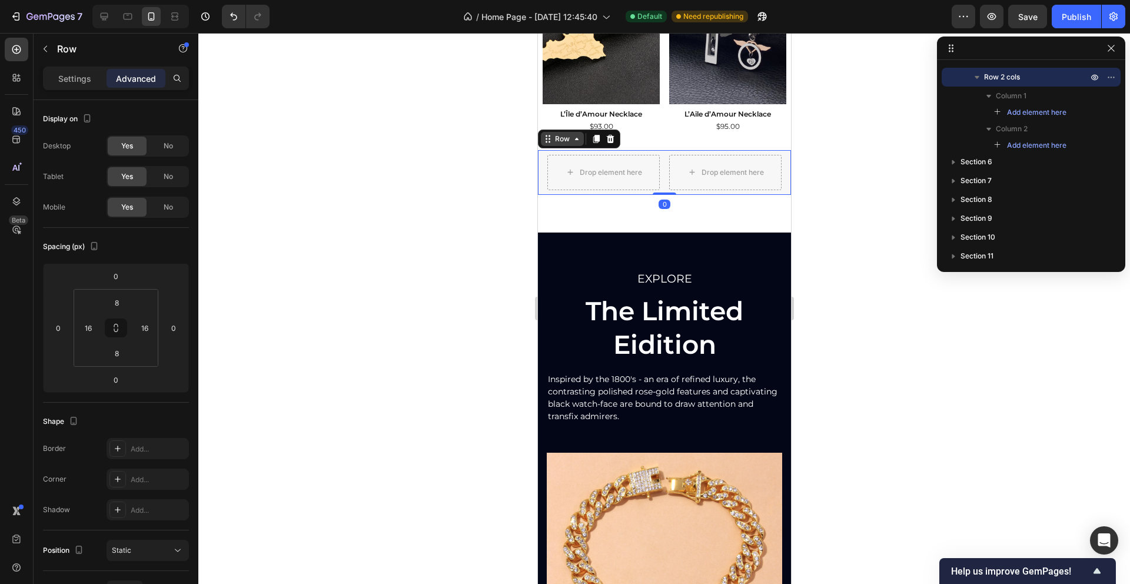
click at [544, 144] on div "Row" at bounding box center [561, 139] width 43 height 14
click at [52, 48] on button "button" at bounding box center [45, 48] width 19 height 19
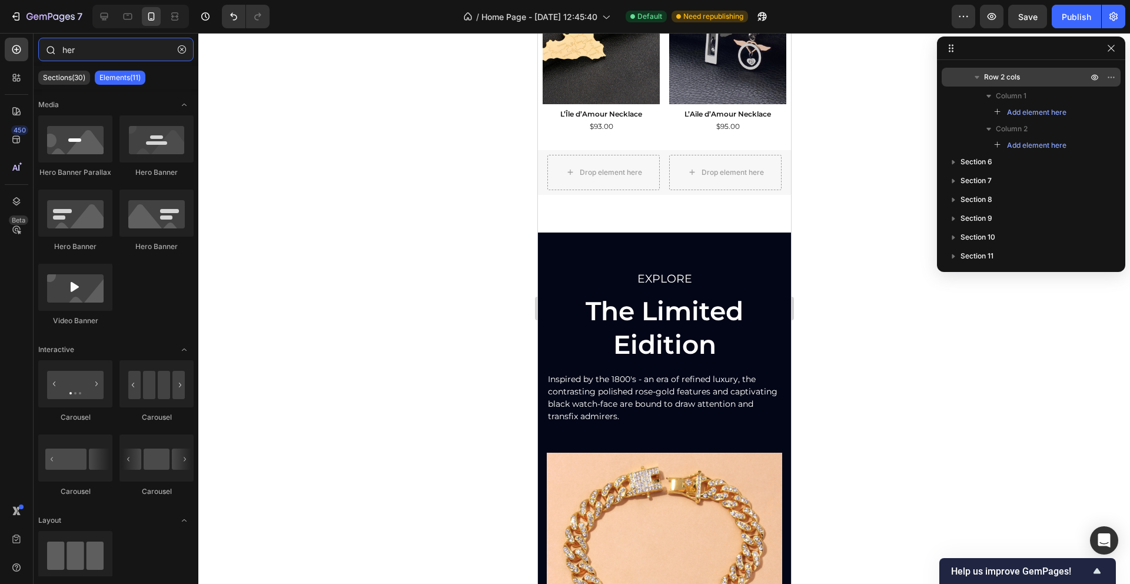
click at [82, 55] on input "her" at bounding box center [115, 50] width 155 height 24
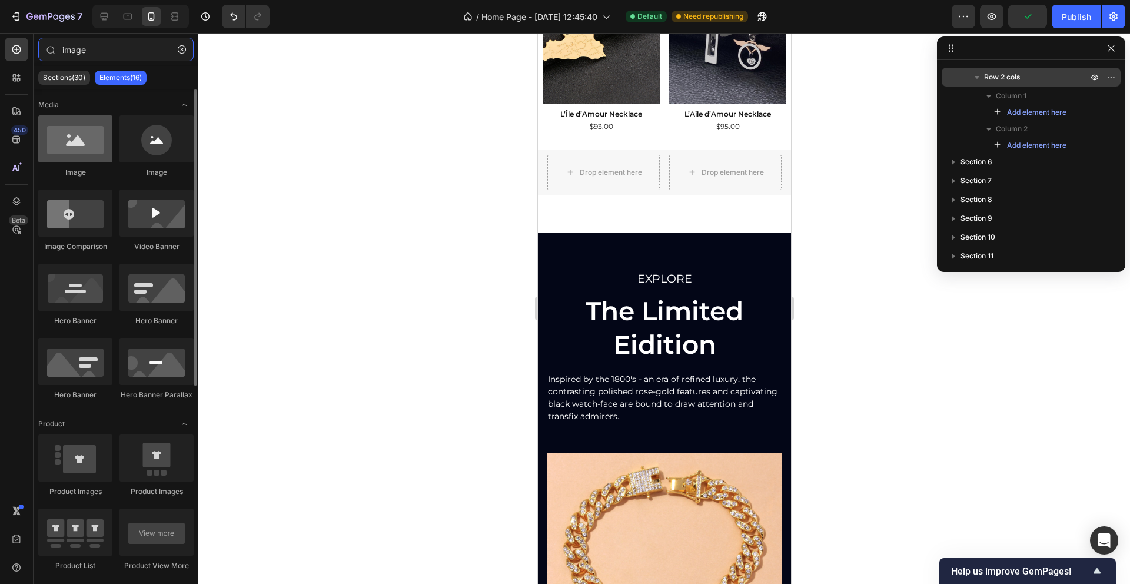
type input "image"
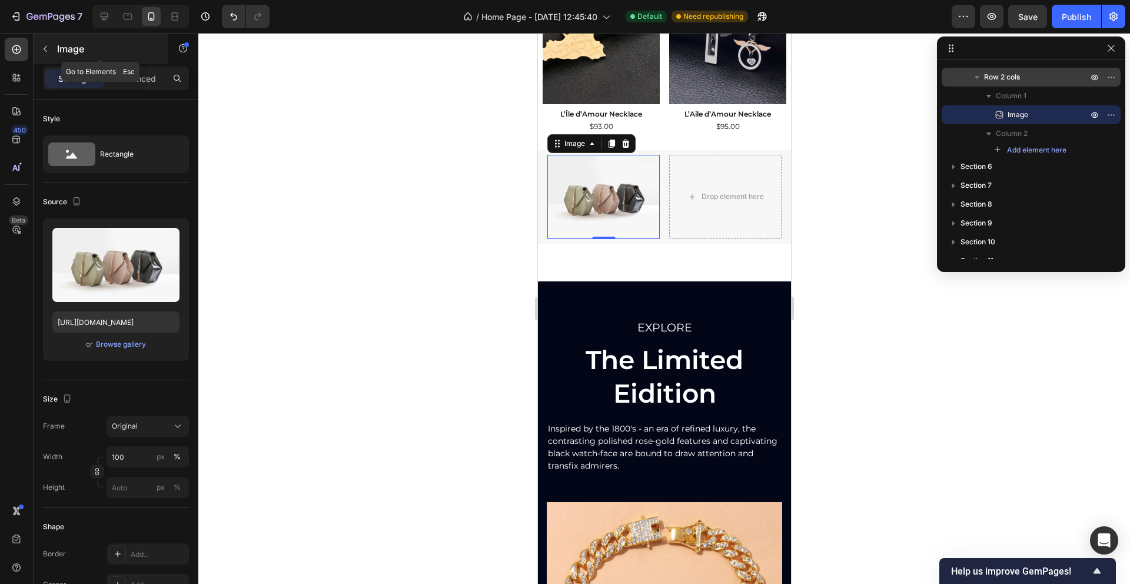
click at [44, 50] on icon "button" at bounding box center [45, 48] width 9 height 9
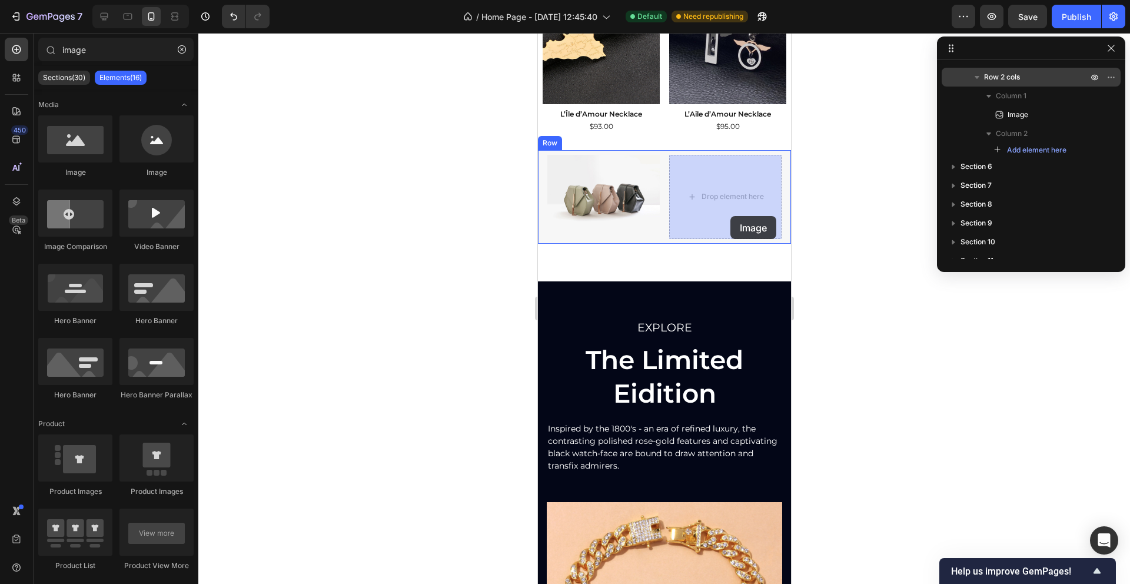
drag, startPoint x: 699, startPoint y: 172, endPoint x: 728, endPoint y: 215, distance: 52.1
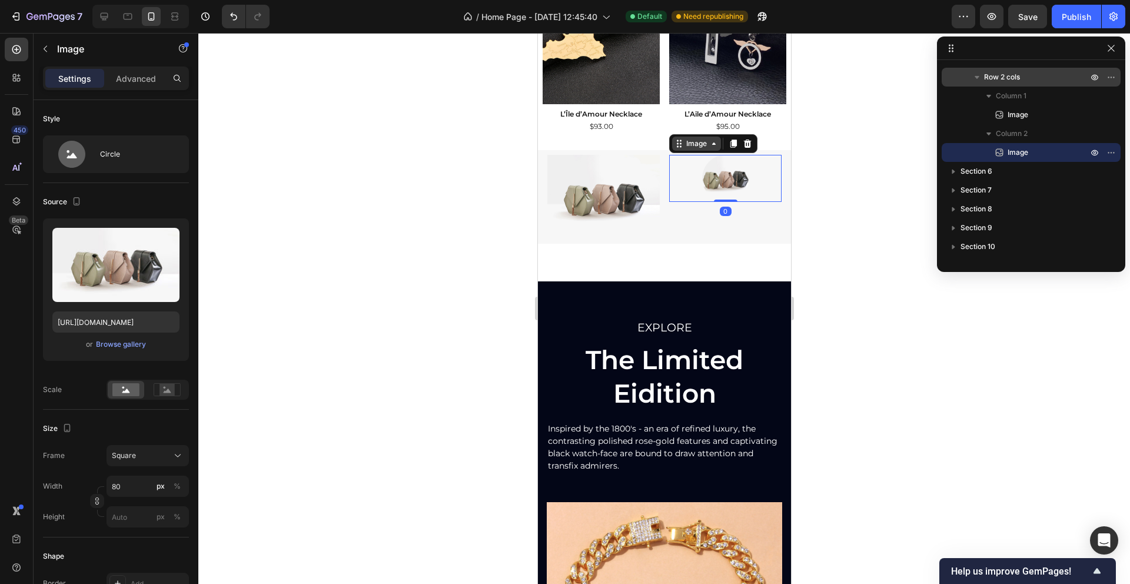
click at [703, 146] on div "Image" at bounding box center [695, 143] width 25 height 11
click at [749, 144] on icon at bounding box center [747, 143] width 8 height 8
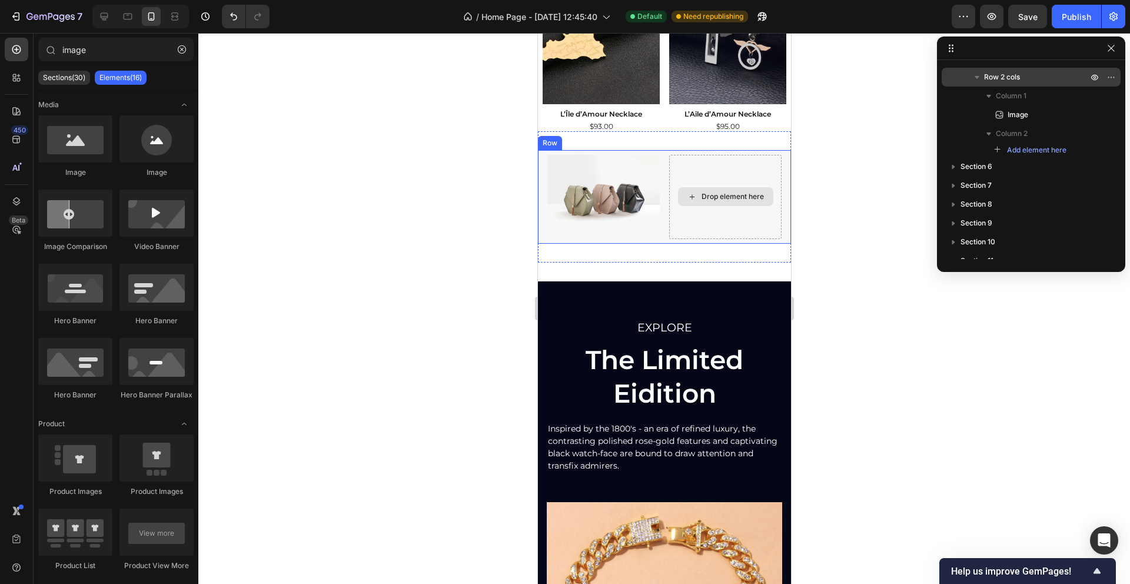
click at [726, 193] on div "Drop element here" at bounding box center [732, 196] width 62 height 9
click at [723, 176] on div "Drop element here" at bounding box center [724, 197] width 112 height 84
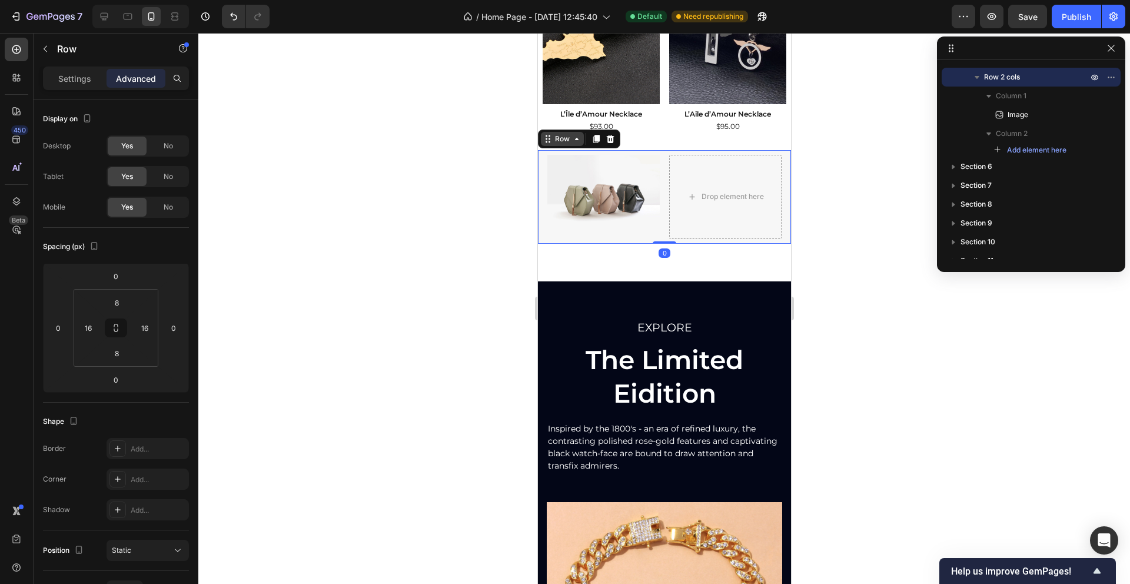
click at [550, 142] on icon at bounding box center [546, 138] width 9 height 9
click at [55, 56] on div "Row" at bounding box center [101, 49] width 134 height 31
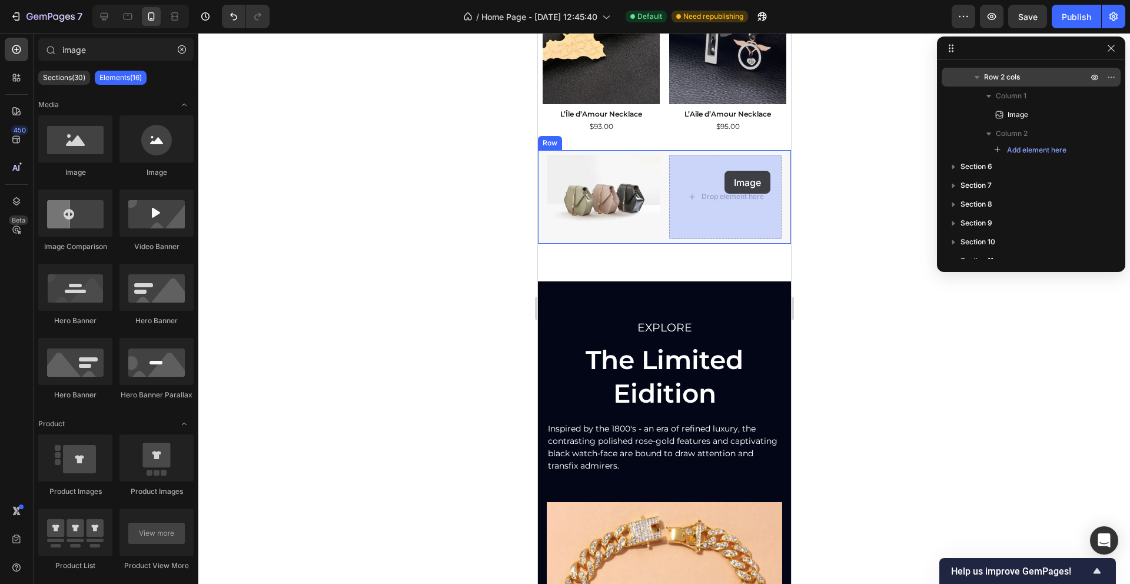
drag, startPoint x: 628, startPoint y: 170, endPoint x: 724, endPoint y: 171, distance: 95.9
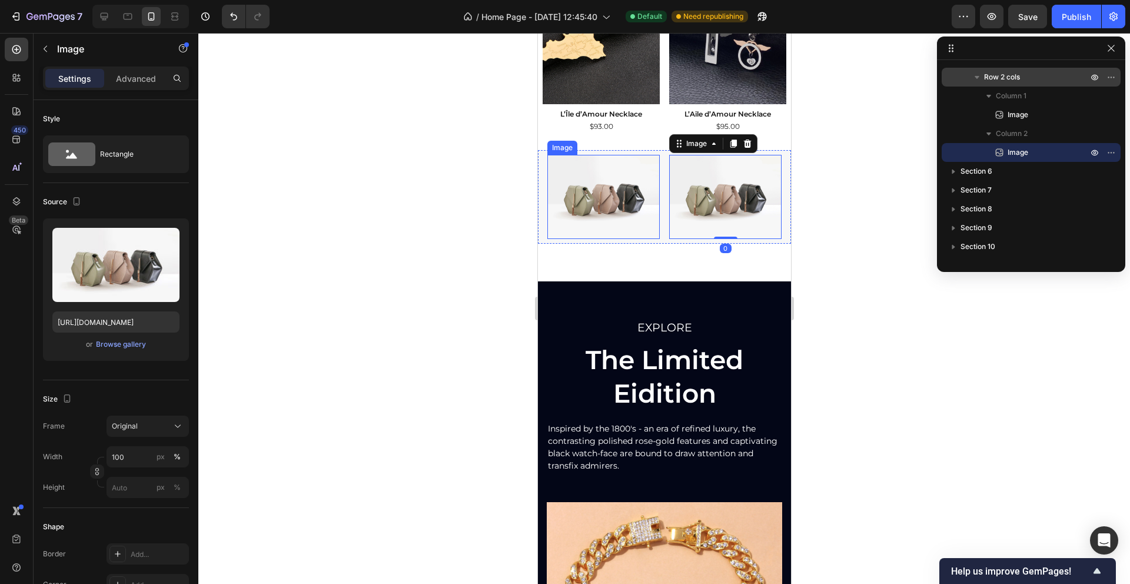
click at [575, 181] on img at bounding box center [603, 197] width 112 height 84
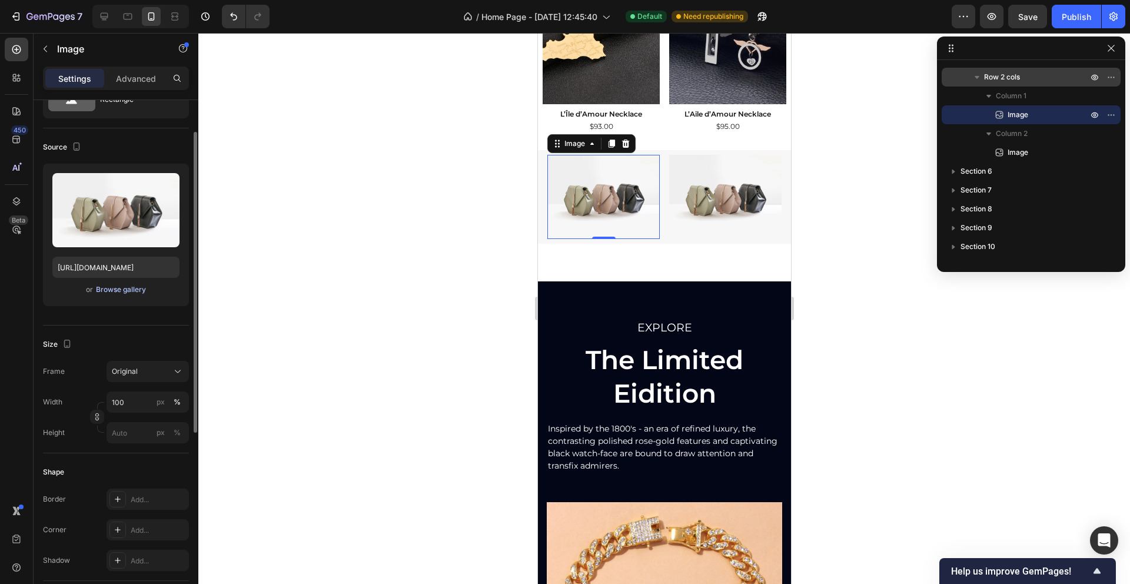
click at [117, 288] on div "Browse gallery" at bounding box center [121, 289] width 50 height 11
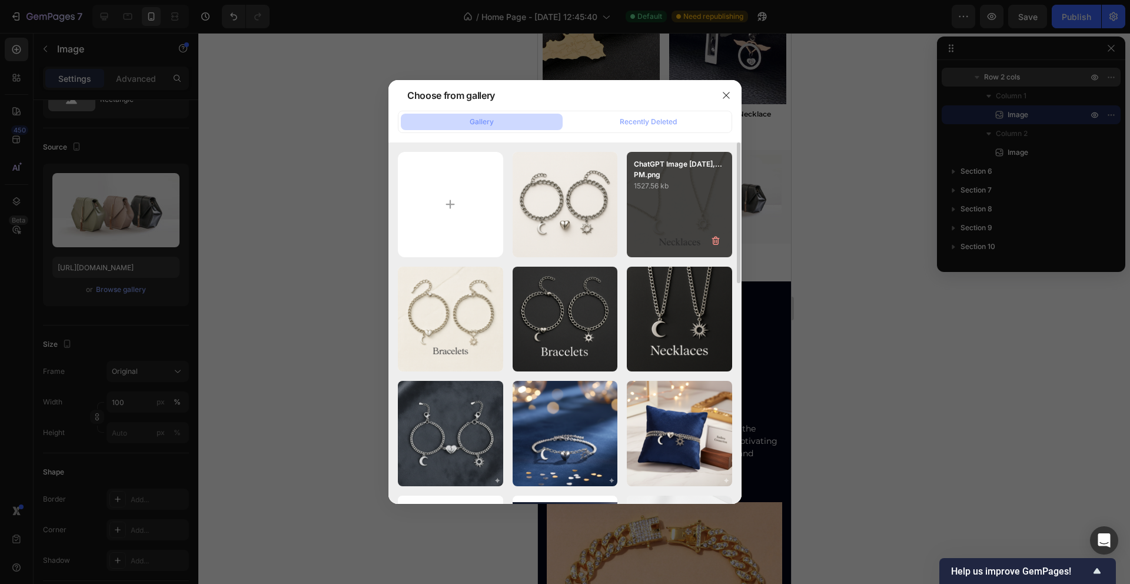
click at [707, 176] on p "ChatGPT Image [DATE],...PM.png" at bounding box center [679, 169] width 91 height 21
type input "https://cdn.shopify.com/s/files/1/0759/3023/9284/files/gempages_483815794820514…"
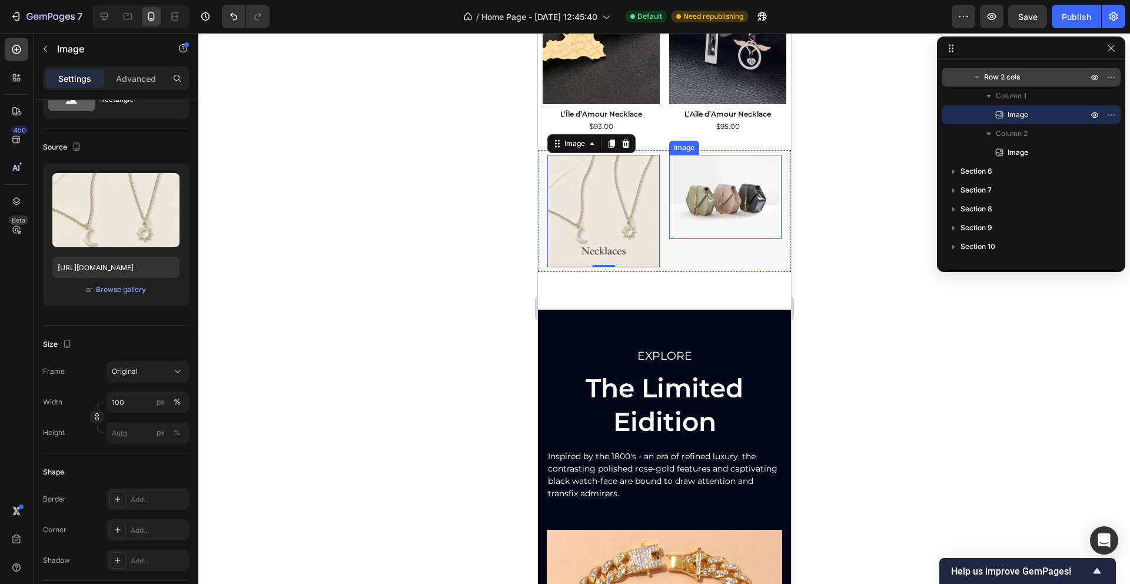
click at [671, 207] on img at bounding box center [724, 197] width 112 height 84
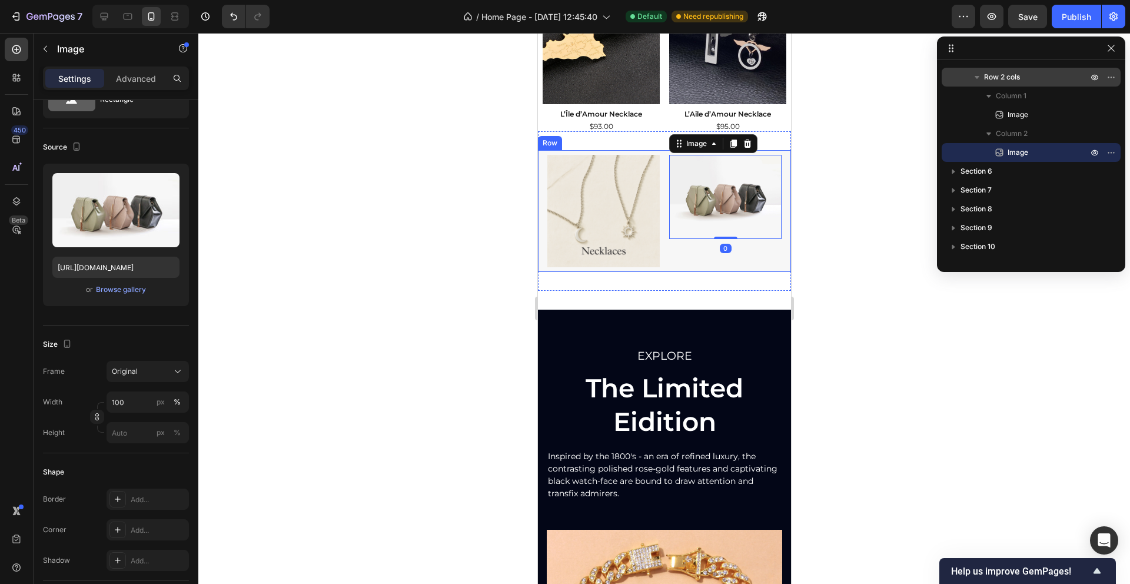
click at [672, 253] on div "Image 0" at bounding box center [724, 211] width 112 height 112
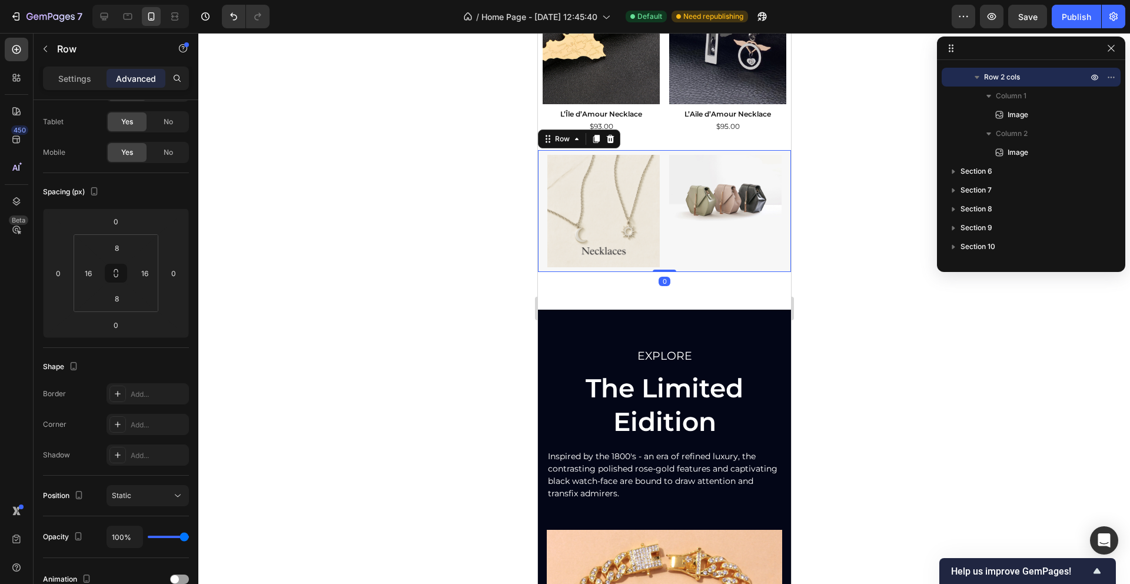
scroll to position [0, 0]
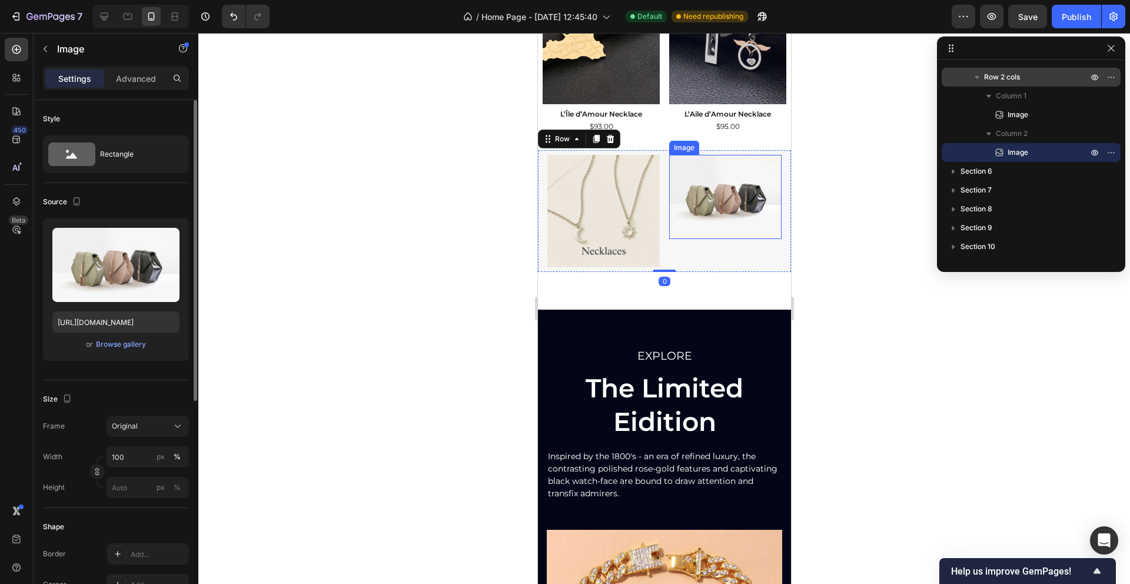
click at [695, 191] on img at bounding box center [724, 197] width 112 height 84
click at [116, 343] on div "Browse gallery" at bounding box center [121, 344] width 50 height 11
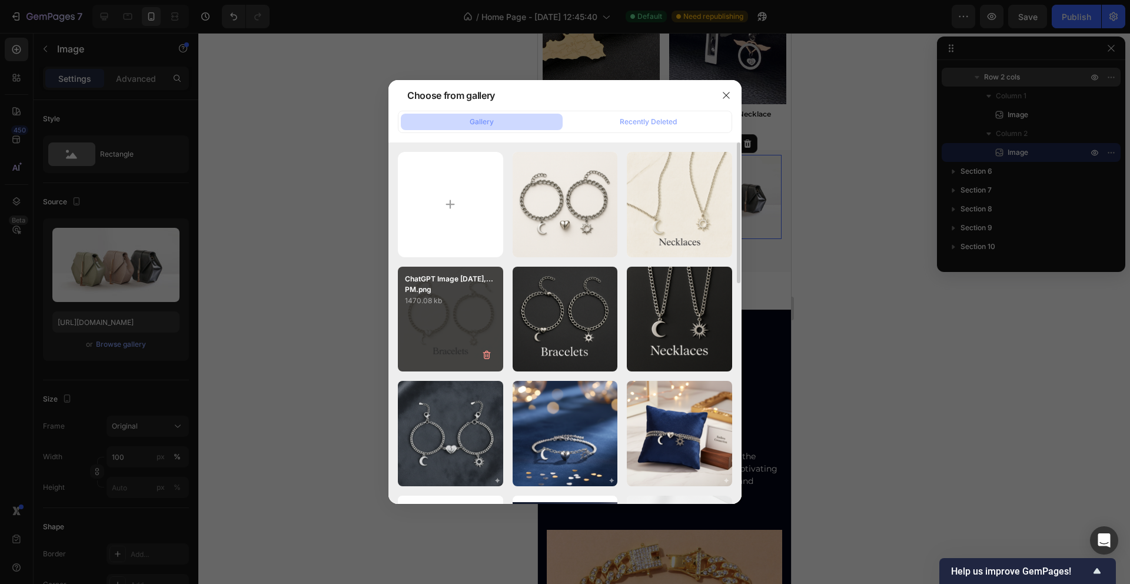
click at [455, 289] on p "ChatGPT Image [DATE],...PM.png" at bounding box center [450, 284] width 91 height 21
type input "https://cdn.shopify.com/s/files/1/0759/3023/9284/files/gempages_483815794820514…"
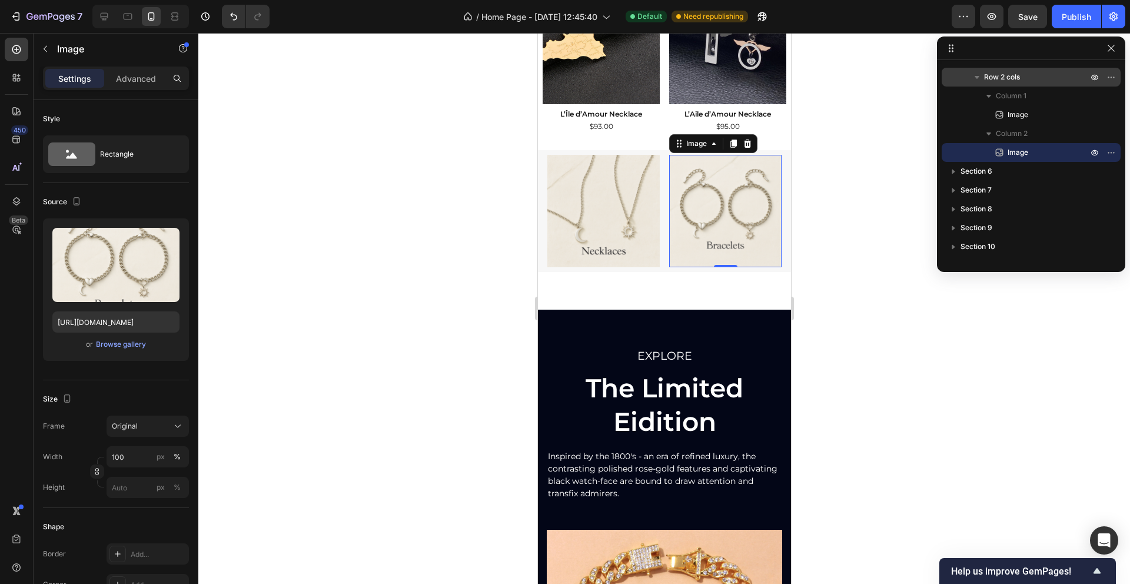
click at [827, 244] on div at bounding box center [663, 308] width 931 height 551
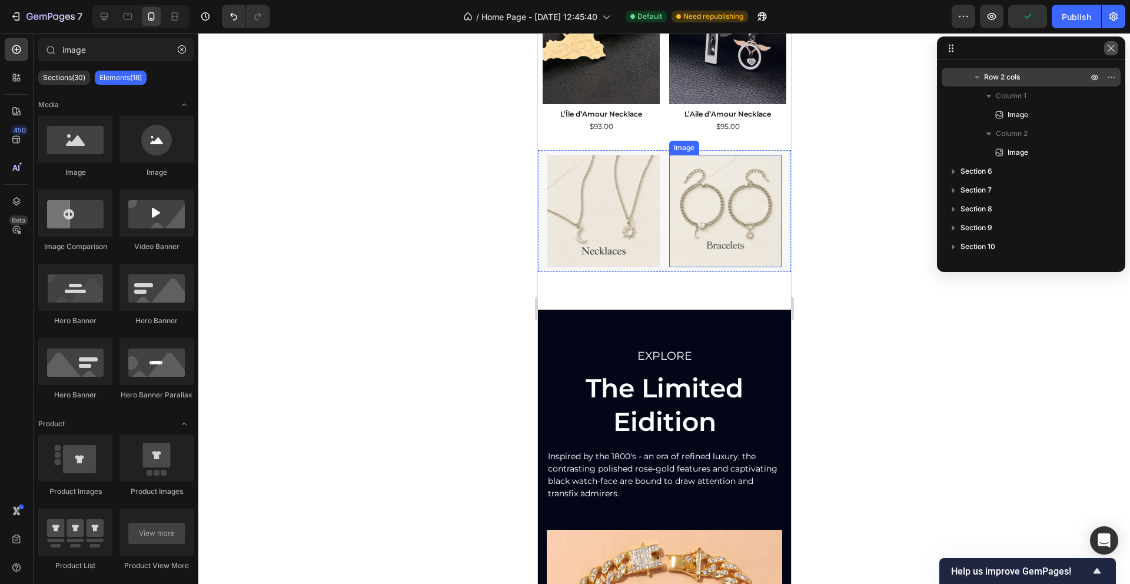
click at [1116, 49] on button "button" at bounding box center [1111, 48] width 14 height 14
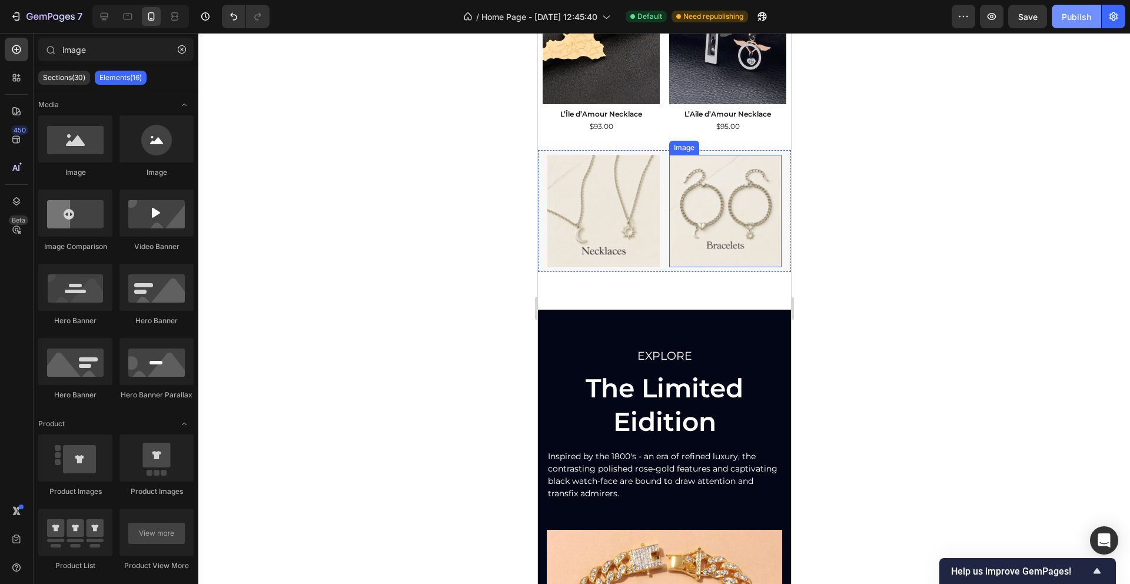
click at [1063, 22] on div "Publish" at bounding box center [1075, 17] width 29 height 12
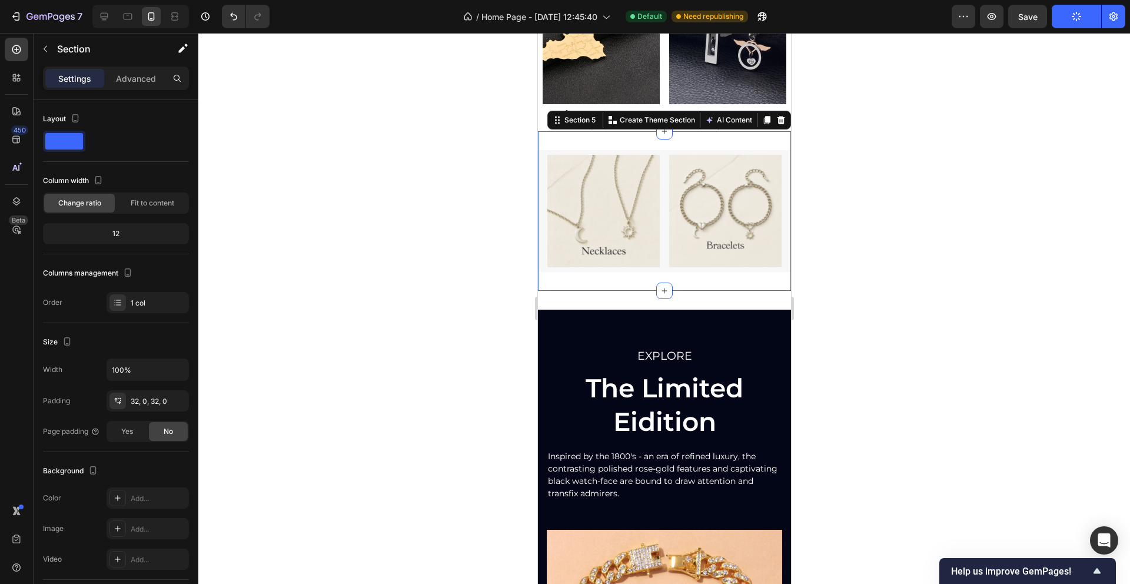
click at [646, 279] on div "Image Image Row Section 5 Create Theme Section AI Content Write with GemAI What…" at bounding box center [663, 210] width 253 height 159
click at [146, 82] on p "Advanced" at bounding box center [136, 78] width 40 height 12
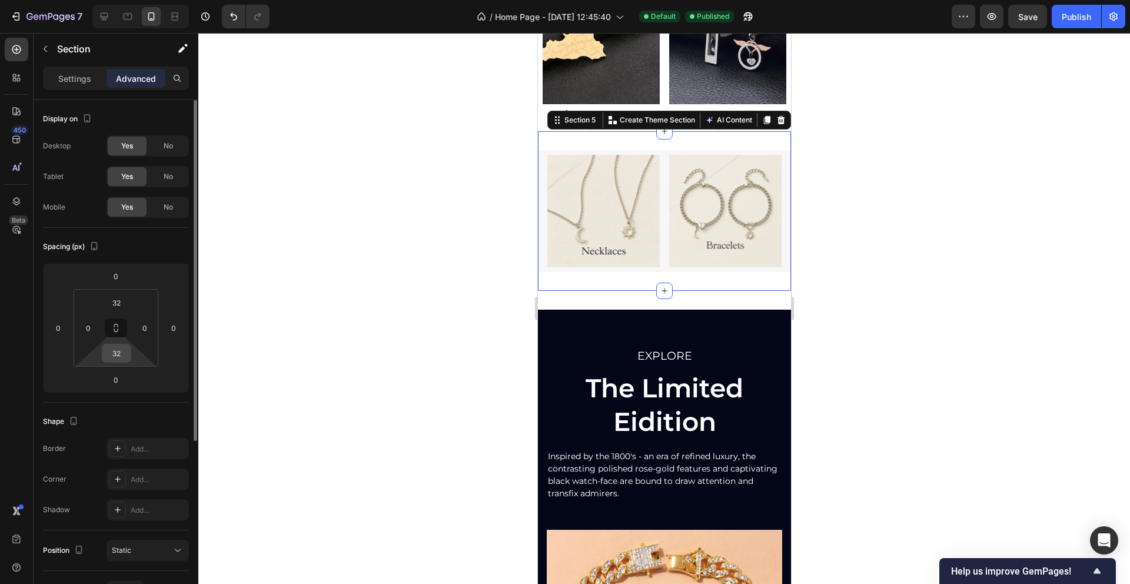
click at [118, 350] on input "32" at bounding box center [117, 353] width 24 height 18
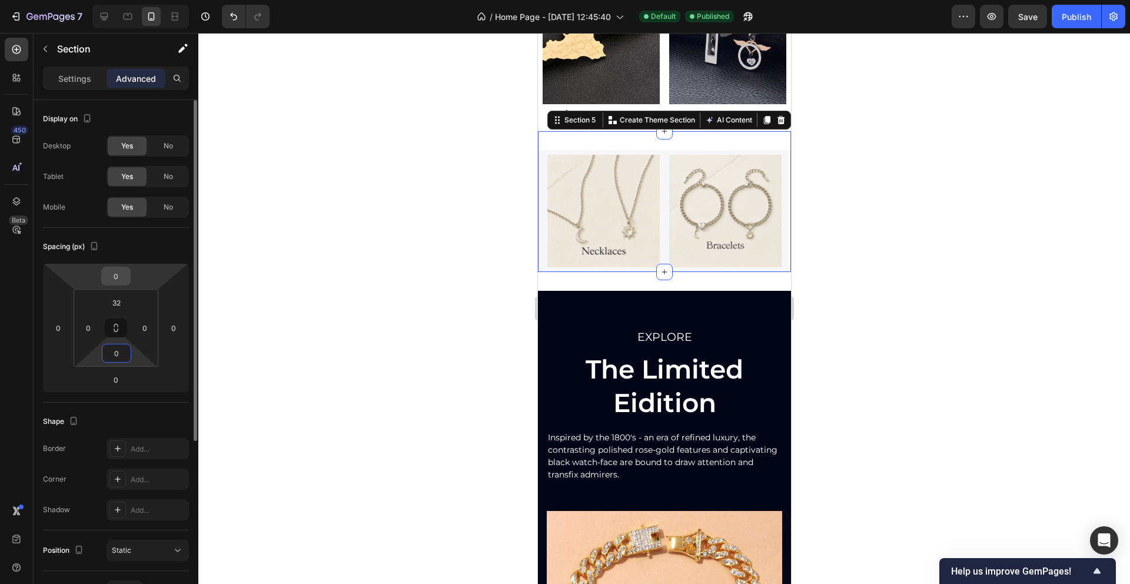
type input "0"
click at [119, 274] on input "0" at bounding box center [116, 276] width 24 height 18
click at [244, 256] on div at bounding box center [663, 308] width 931 height 551
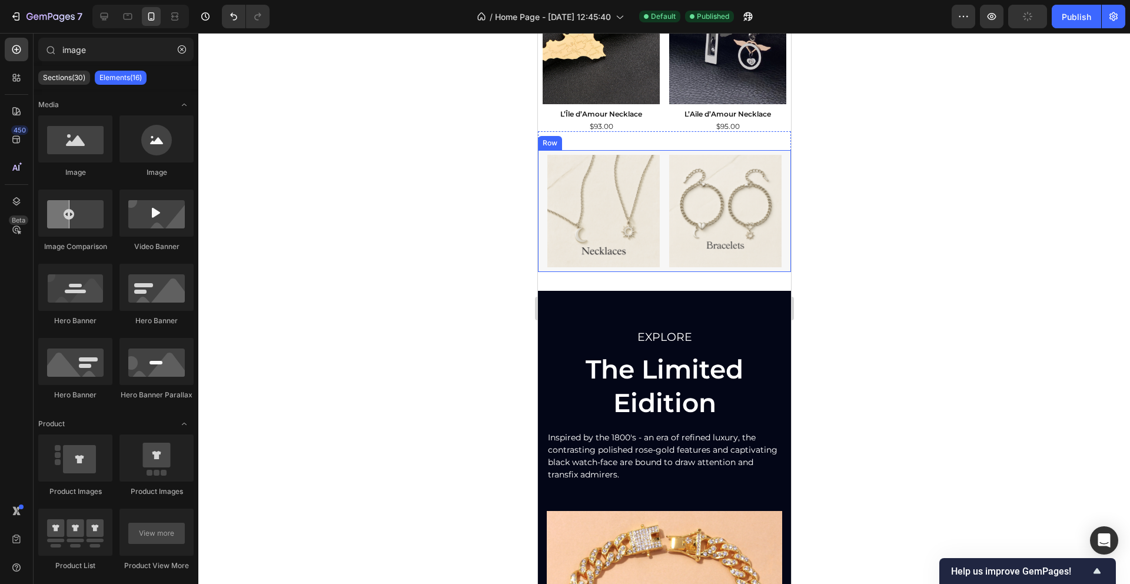
click at [543, 256] on div "Image Image Row" at bounding box center [663, 211] width 253 height 122
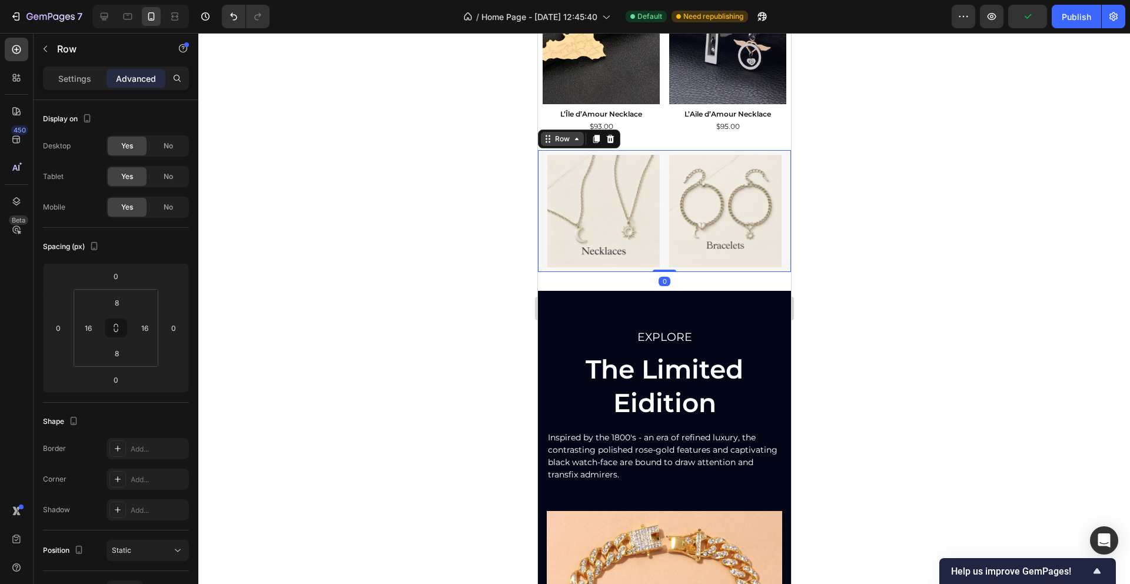
click at [547, 142] on icon at bounding box center [546, 138] width 9 height 9
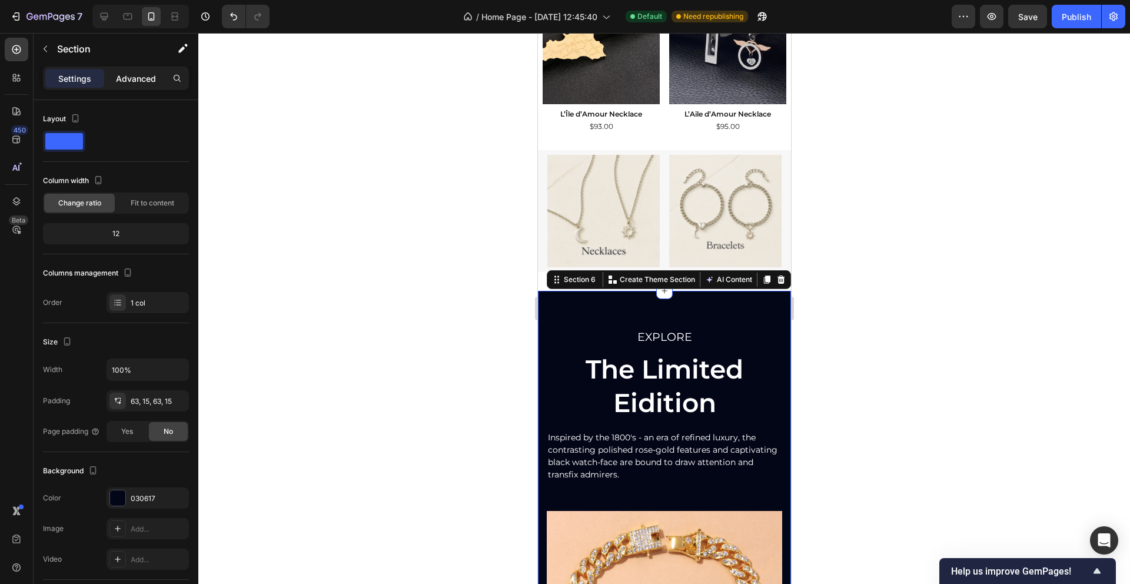
click at [135, 83] on p "Advanced" at bounding box center [136, 78] width 40 height 12
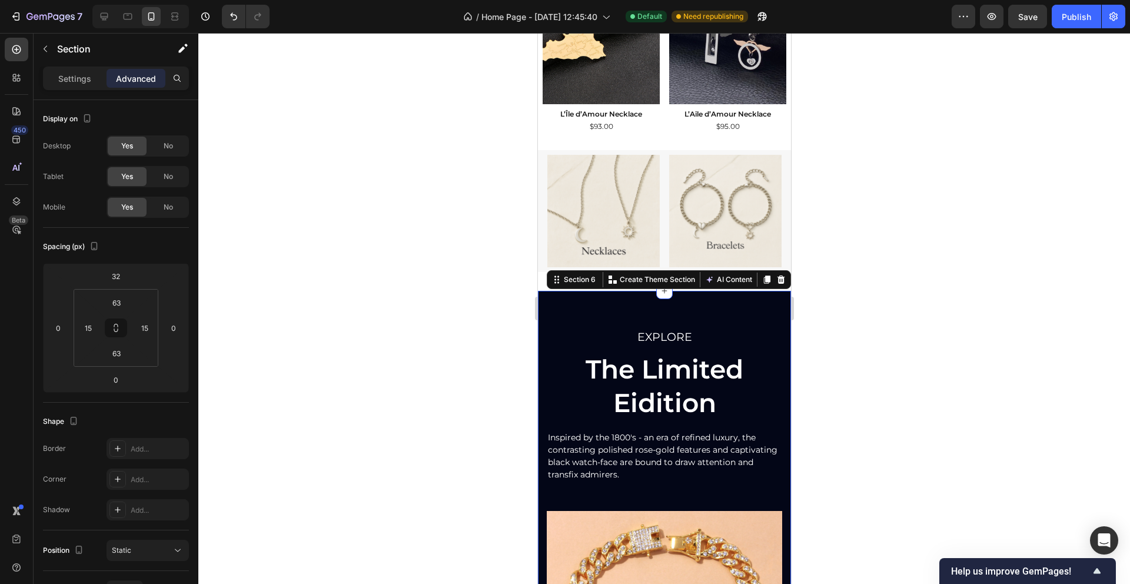
click at [409, 332] on div at bounding box center [663, 308] width 931 height 551
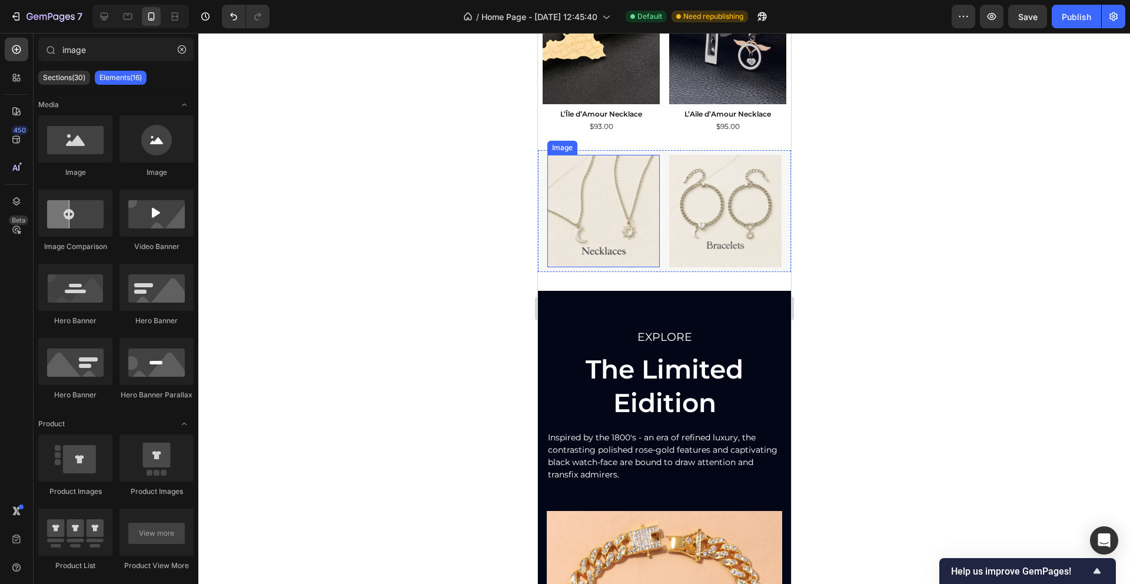
click at [625, 235] on img at bounding box center [603, 211] width 112 height 112
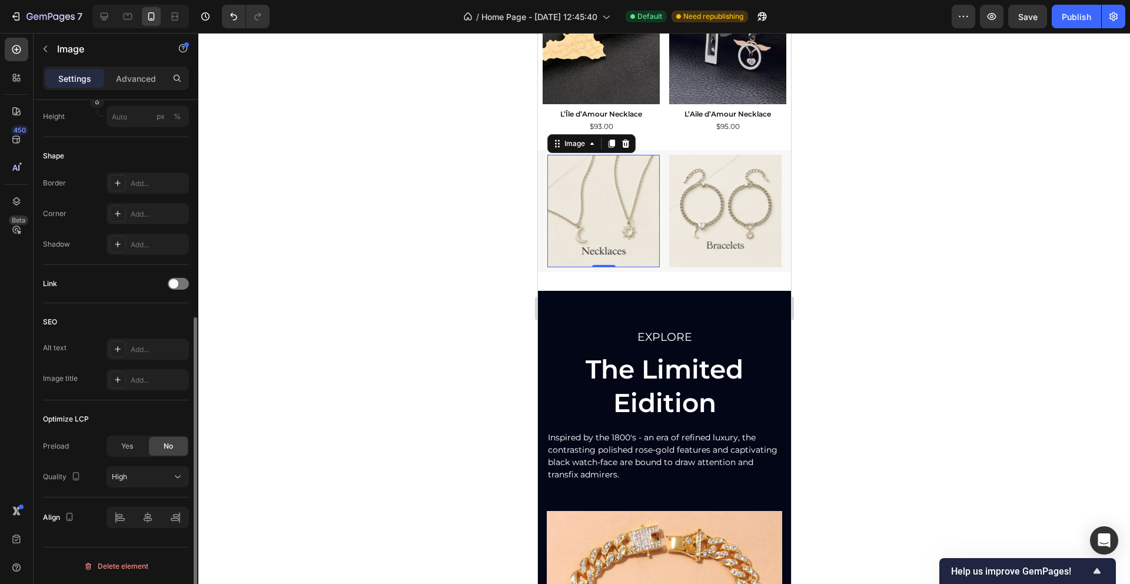
scroll to position [371, 0]
click at [1088, 14] on div "Publish" at bounding box center [1075, 17] width 29 height 12
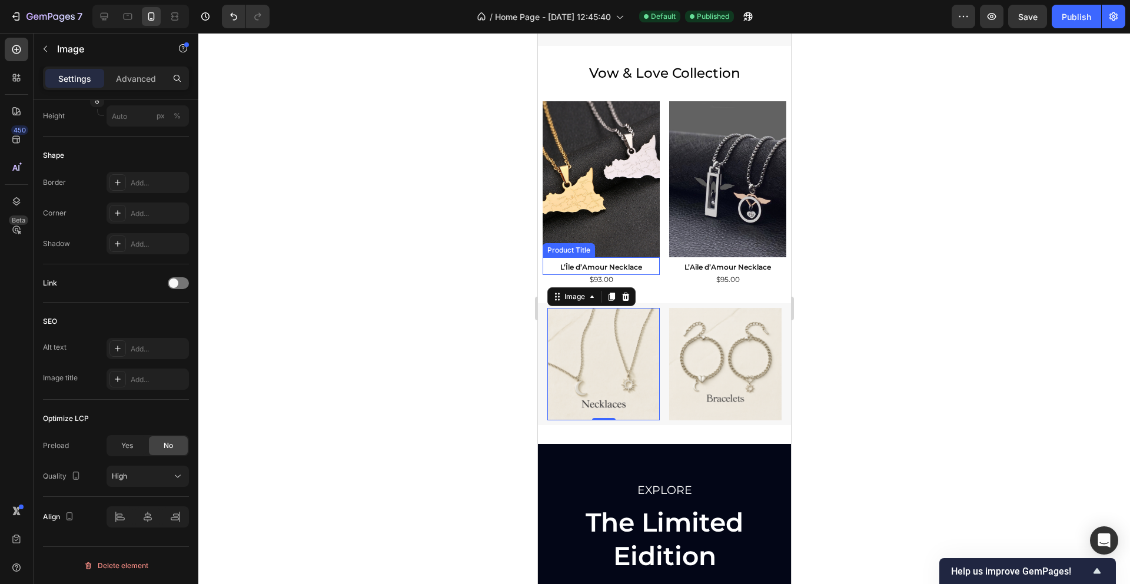
scroll to position [638, 0]
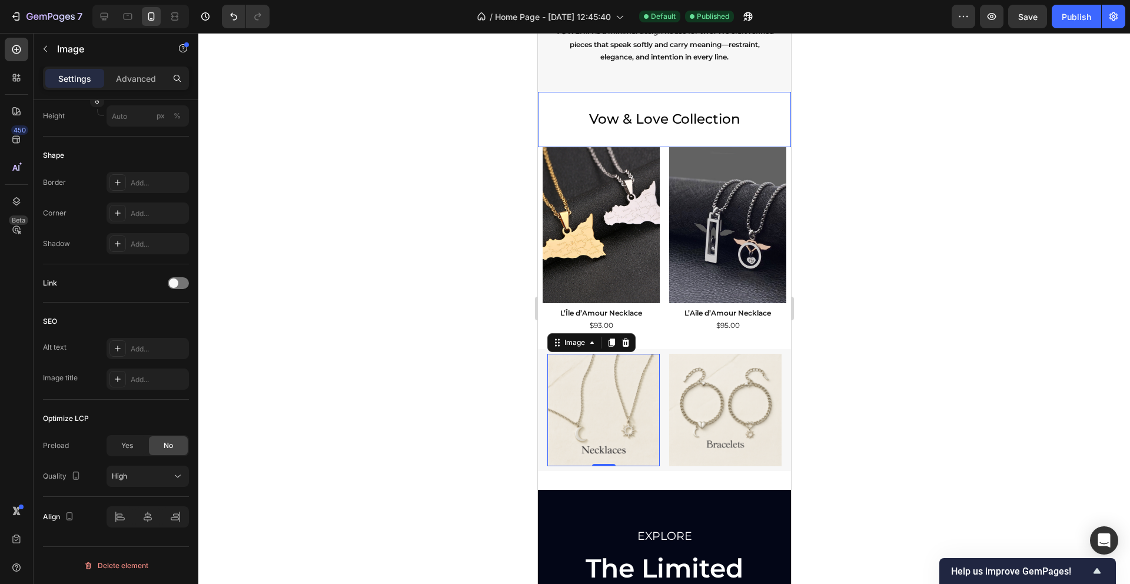
click at [647, 116] on h2 "Vow & Love Collection" at bounding box center [663, 119] width 253 height 55
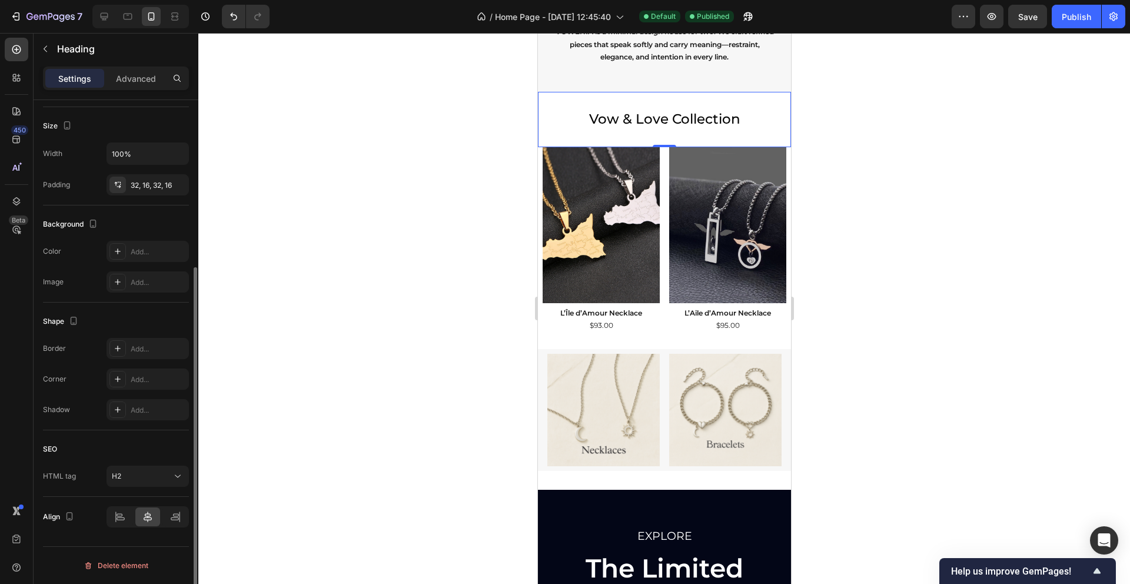
scroll to position [0, 0]
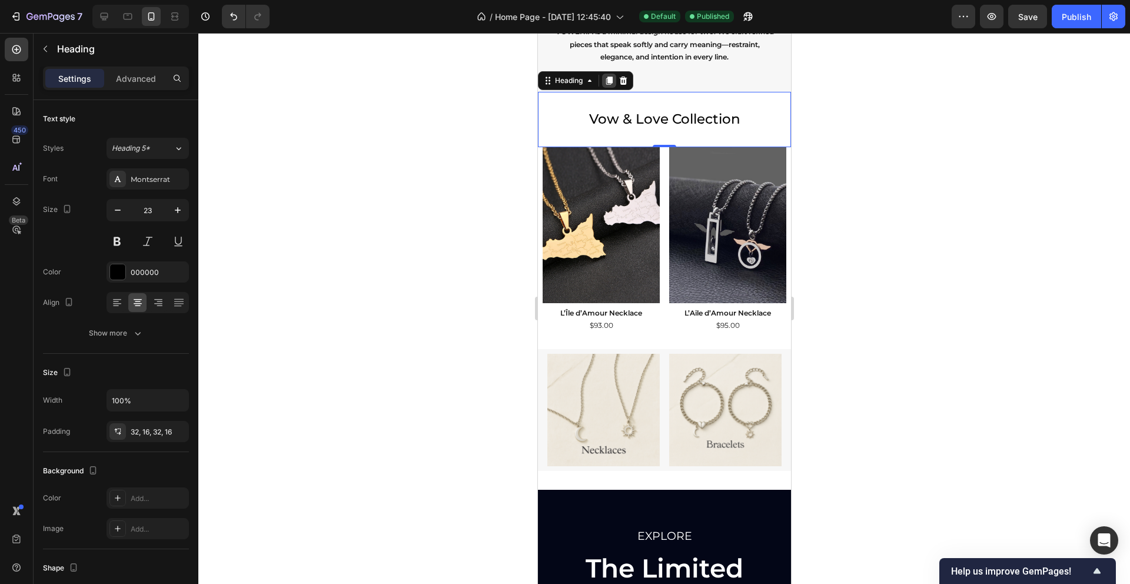
click at [609, 81] on icon at bounding box center [608, 80] width 6 height 8
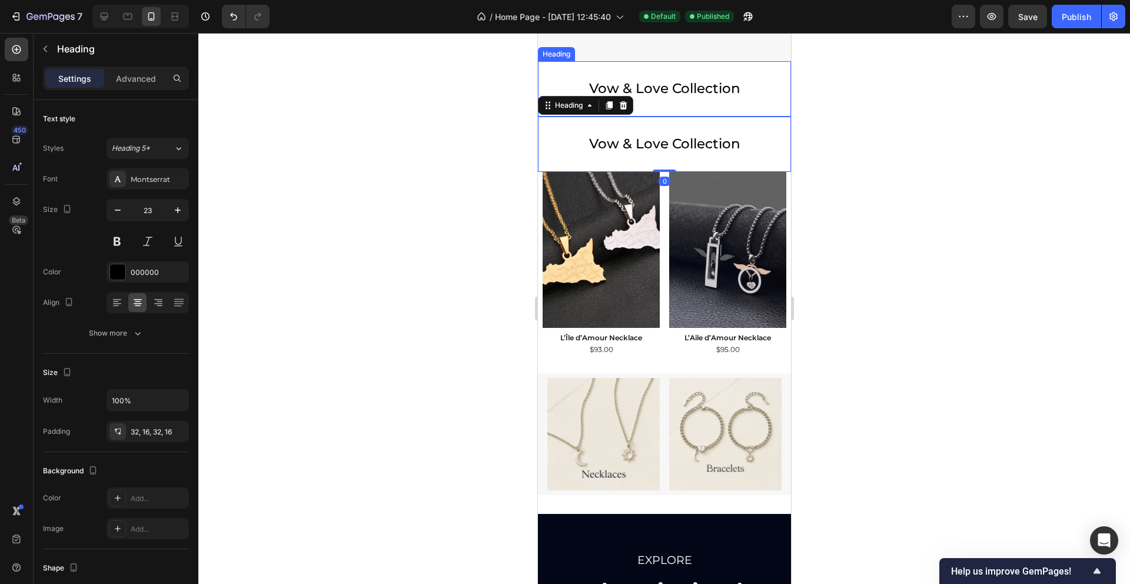
scroll to position [682, 0]
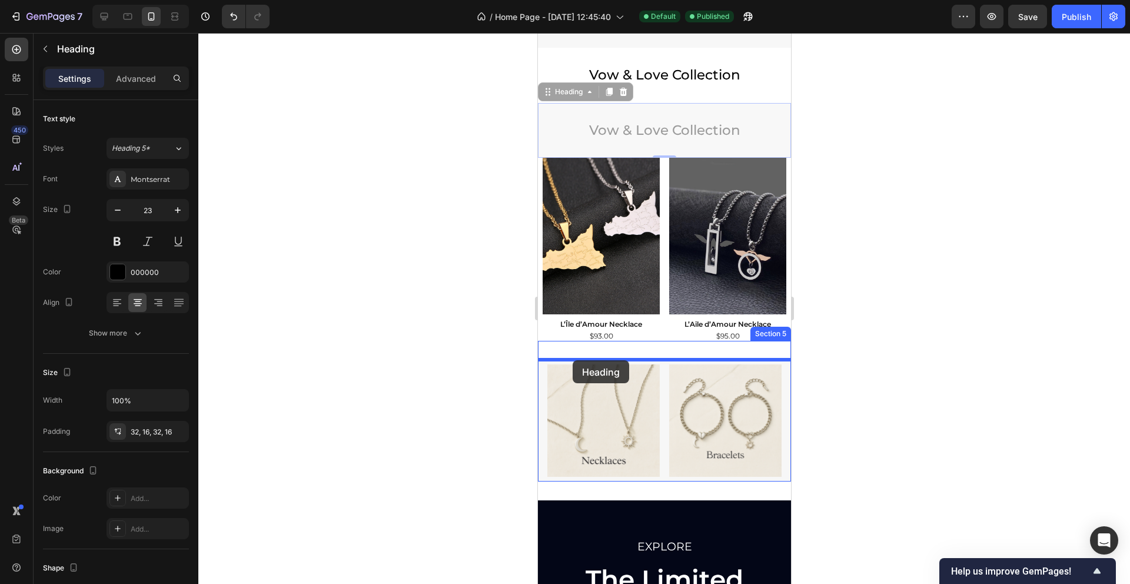
drag, startPoint x: 548, startPoint y: 92, endPoint x: 572, endPoint y: 360, distance: 268.7
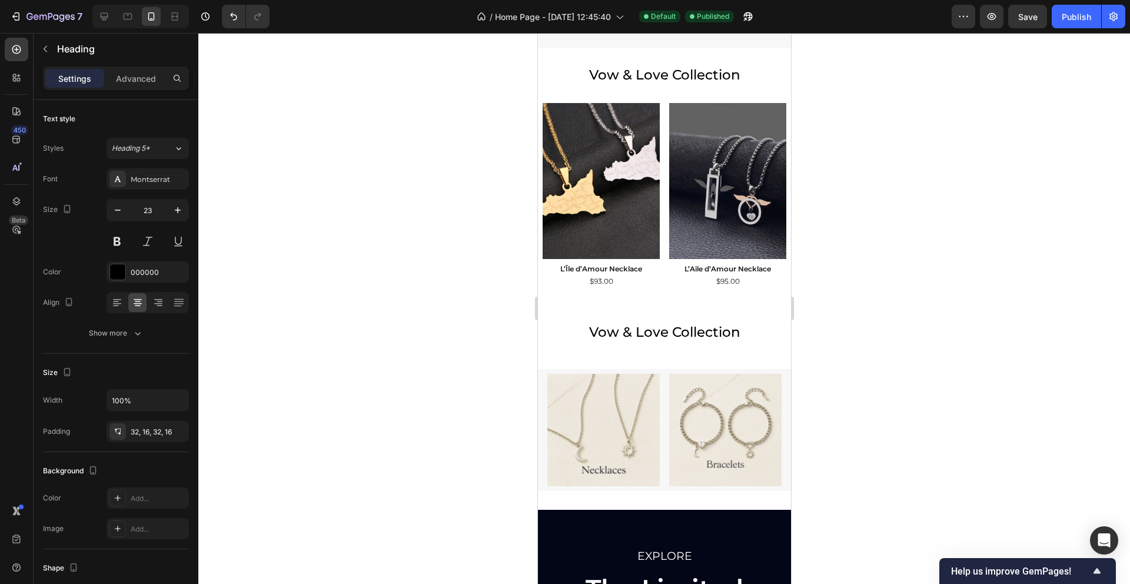
click at [640, 331] on h2 "Vow & Love Collection" at bounding box center [663, 332] width 253 height 55
click at [624, 332] on p "Vow & Love Collection" at bounding box center [664, 333] width 234 height 18
click at [833, 321] on div at bounding box center [663, 308] width 931 height 551
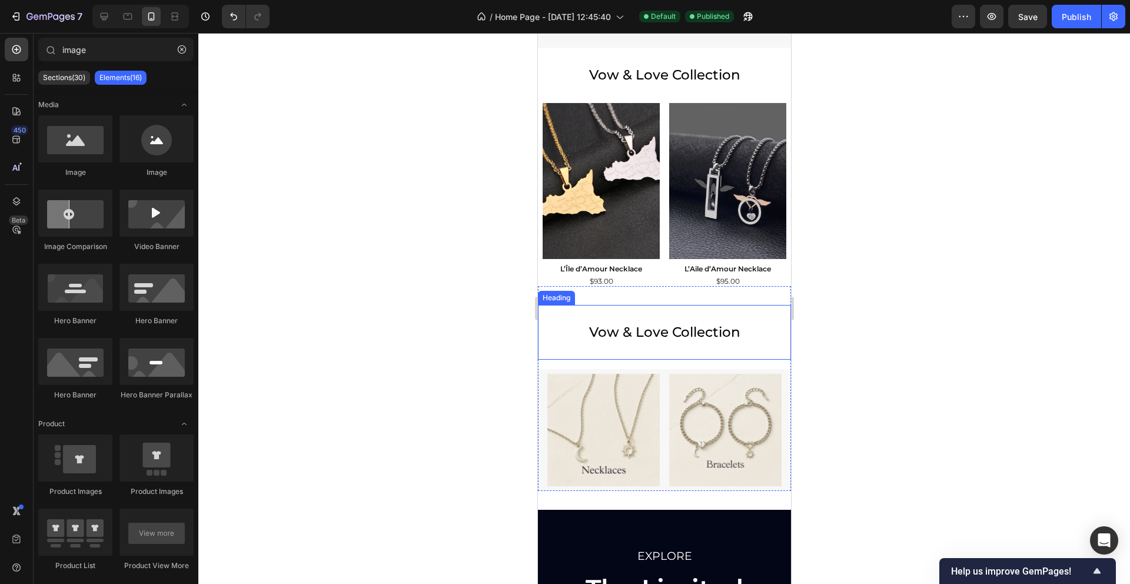
click at [458, 378] on div at bounding box center [663, 308] width 931 height 551
click at [561, 335] on p "Vow & Love Collection" at bounding box center [664, 333] width 234 height 18
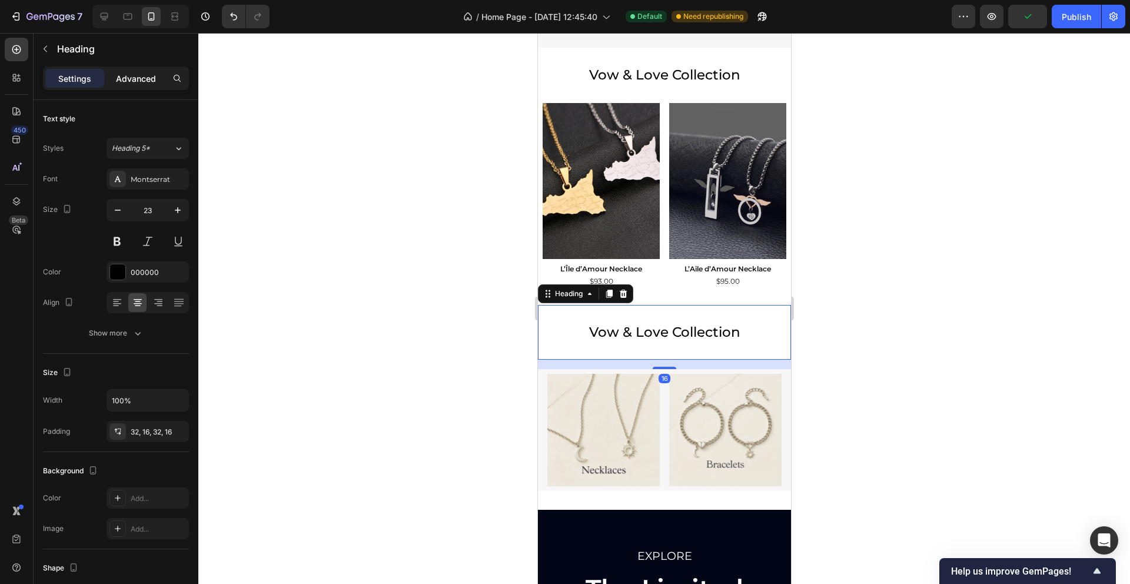
click at [127, 82] on p "Advanced" at bounding box center [136, 78] width 40 height 12
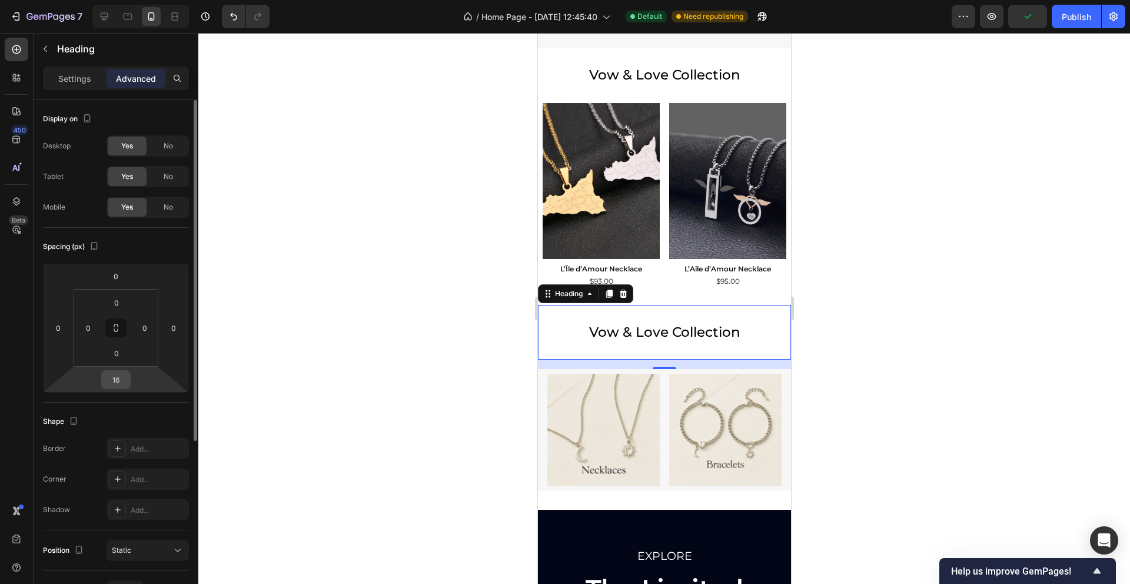
click at [118, 379] on input "16" at bounding box center [116, 380] width 24 height 18
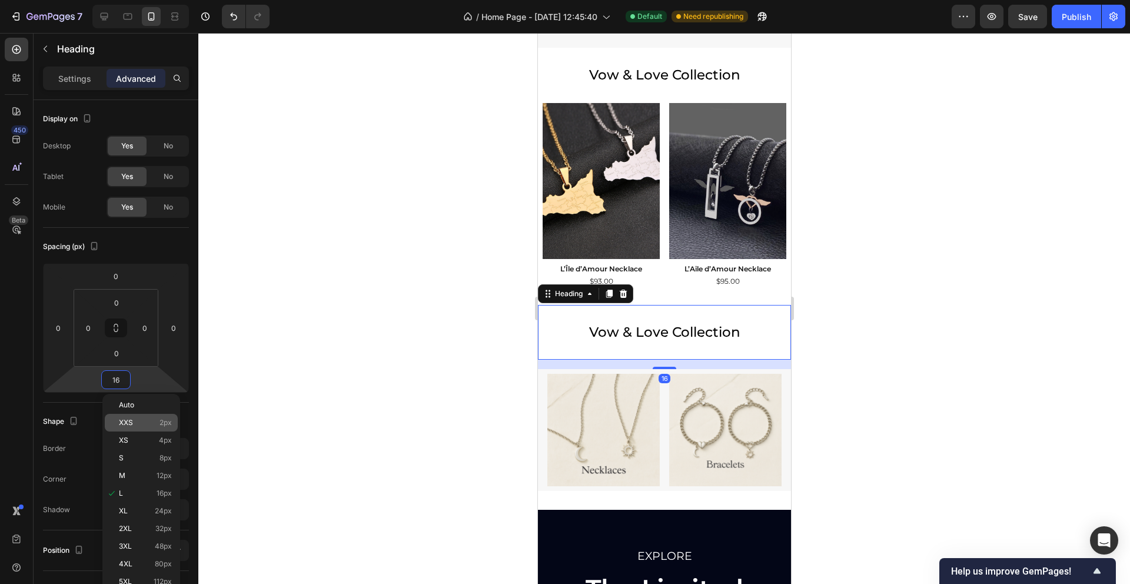
click at [139, 416] on div "XXS 2px" at bounding box center [141, 423] width 73 height 18
type input "2"
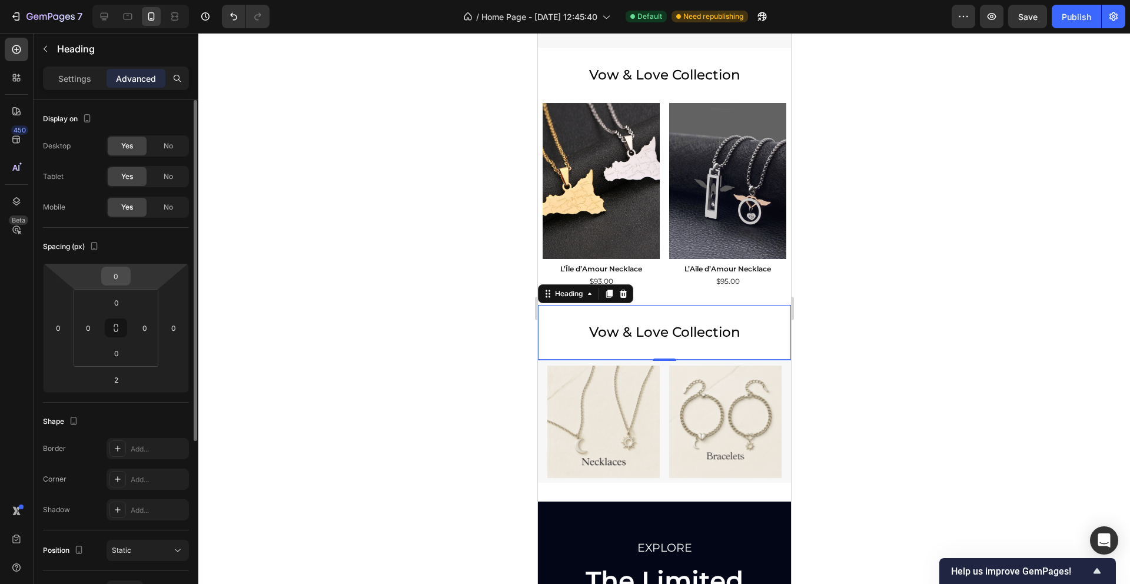
click at [117, 278] on input "0" at bounding box center [116, 276] width 24 height 18
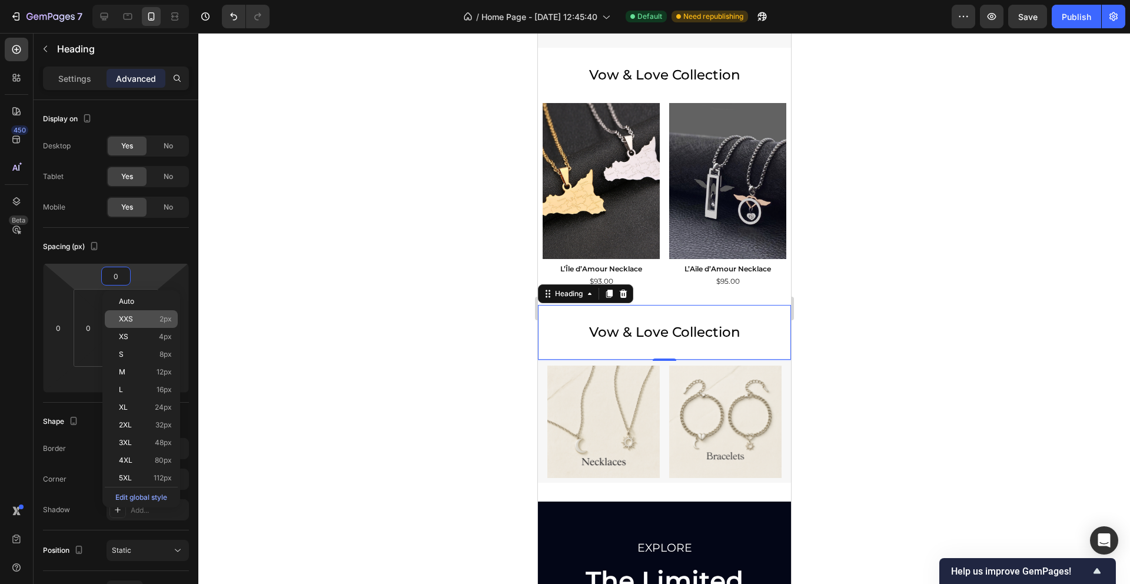
click at [145, 322] on p "XXS 2px" at bounding box center [145, 319] width 53 height 8
type input "2"
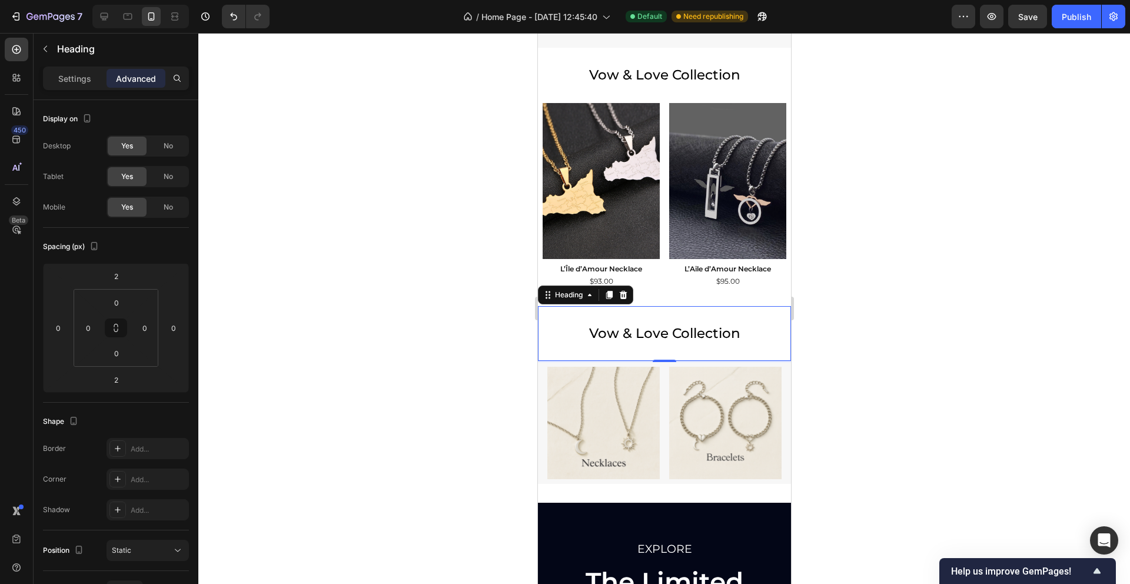
click at [658, 358] on h2 "Vow & Love Collection" at bounding box center [663, 333] width 253 height 55
click at [616, 346] on h2 "Vow & Love Collection" at bounding box center [663, 333] width 253 height 55
click at [69, 79] on p "Settings" at bounding box center [74, 78] width 33 height 12
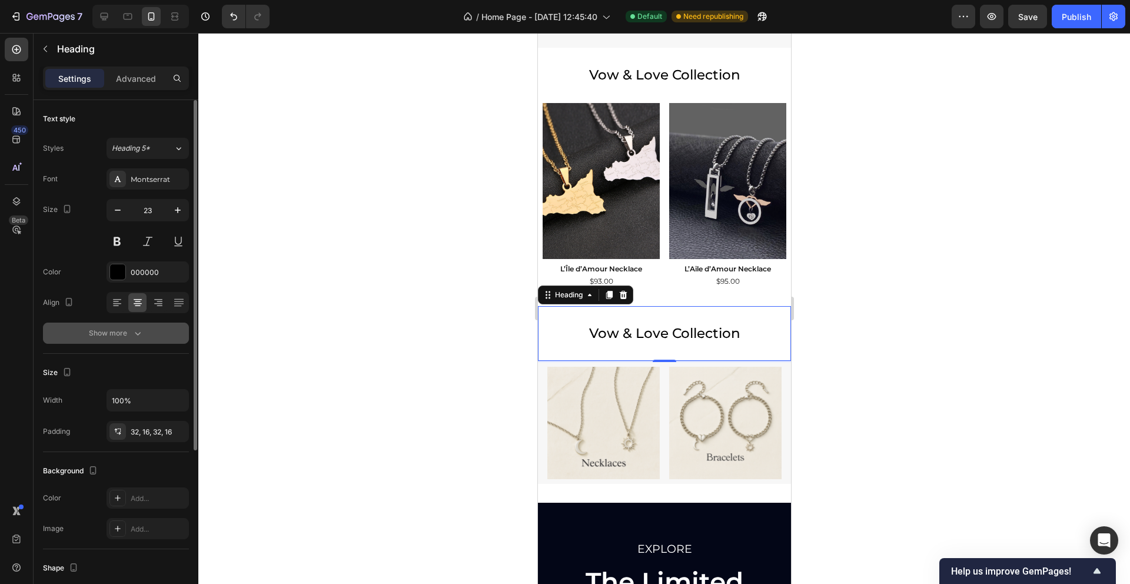
click at [121, 332] on div "Show more" at bounding box center [116, 333] width 55 height 12
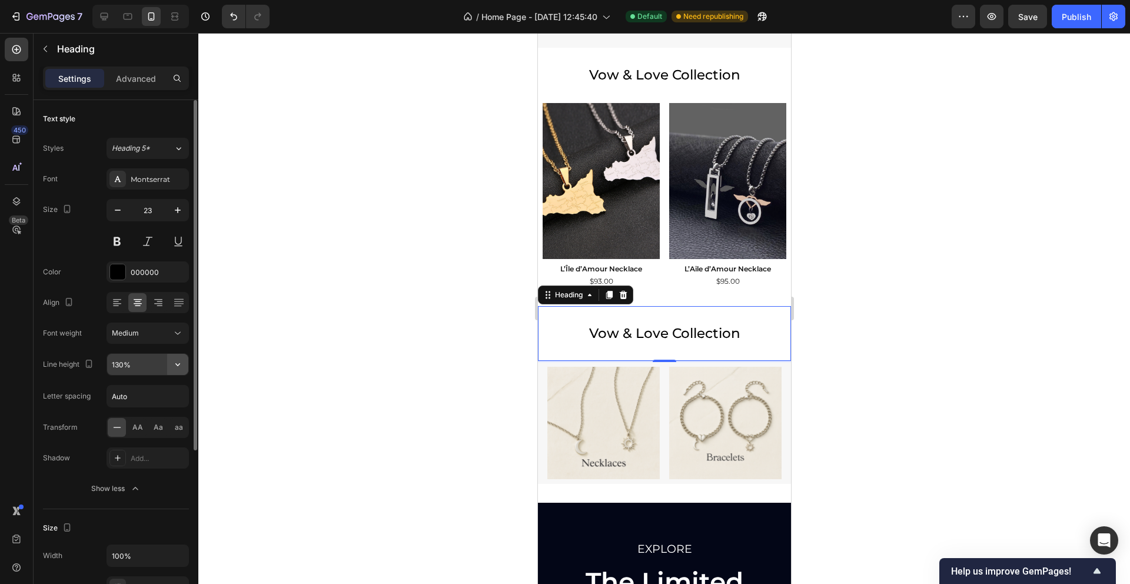
click at [176, 364] on icon "button" at bounding box center [177, 364] width 5 height 3
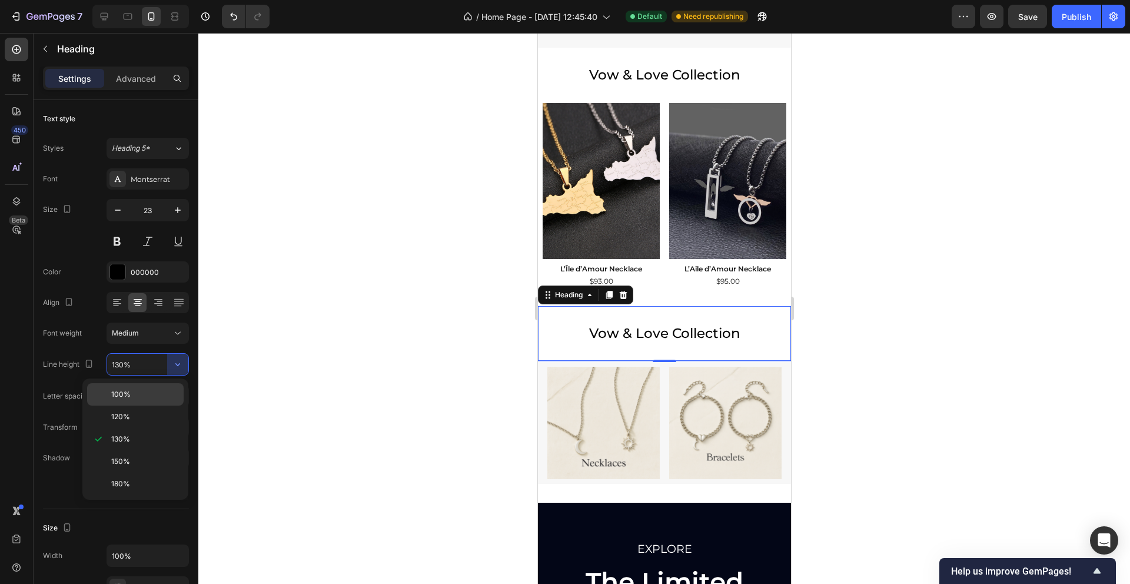
click at [141, 398] on p "100%" at bounding box center [144, 394] width 67 height 11
type input "100%"
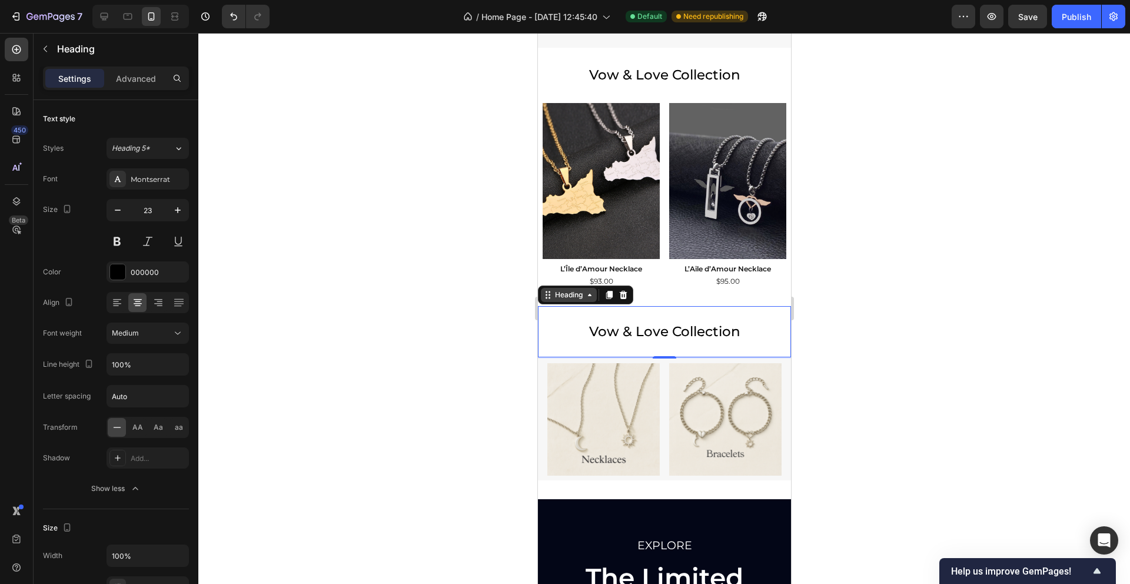
click at [552, 295] on div "Heading" at bounding box center [568, 294] width 32 height 11
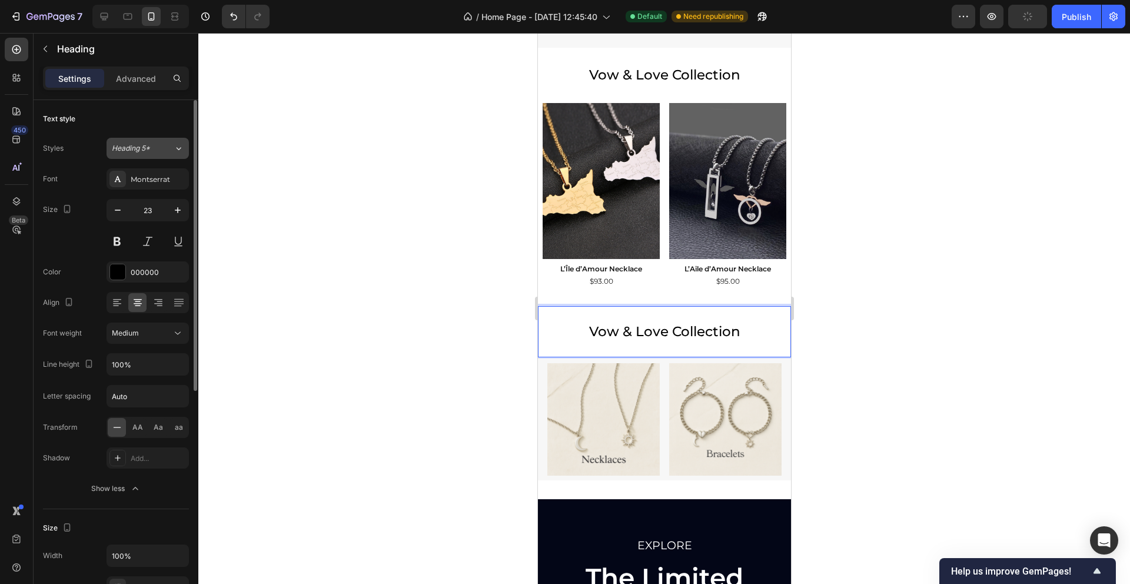
click at [178, 154] on icon at bounding box center [179, 148] width 10 height 12
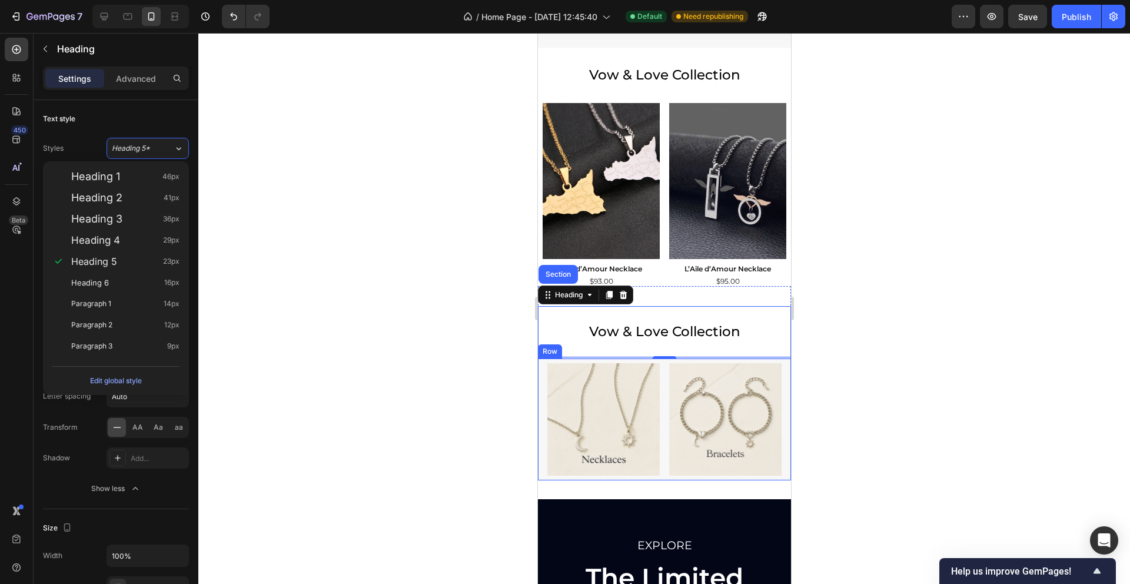
click at [541, 379] on div "Image Image Row" at bounding box center [663, 419] width 253 height 122
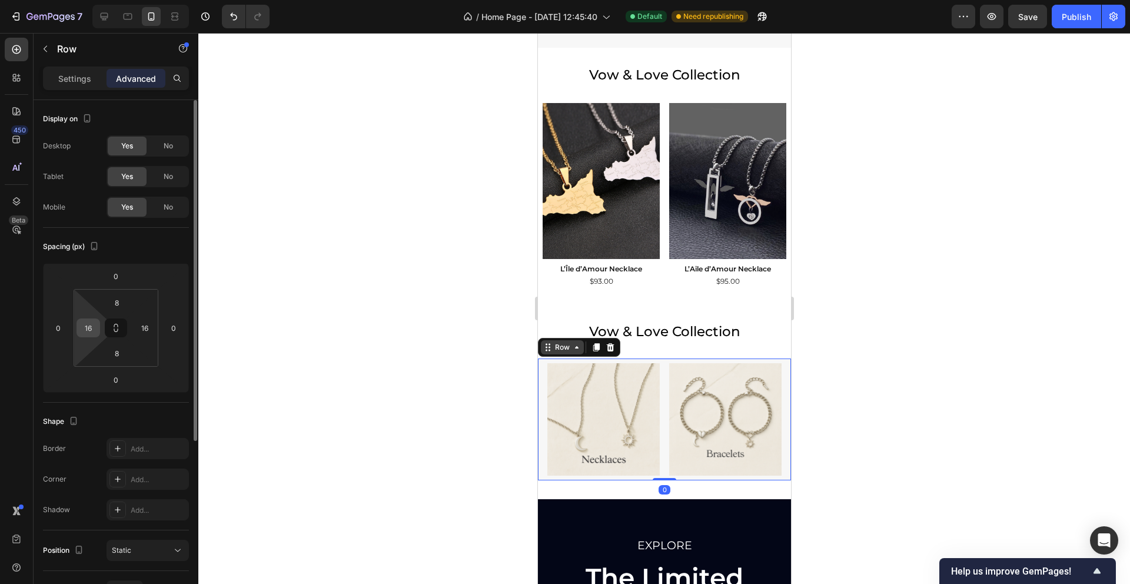
click at [94, 329] on input "16" at bounding box center [88, 328] width 18 height 18
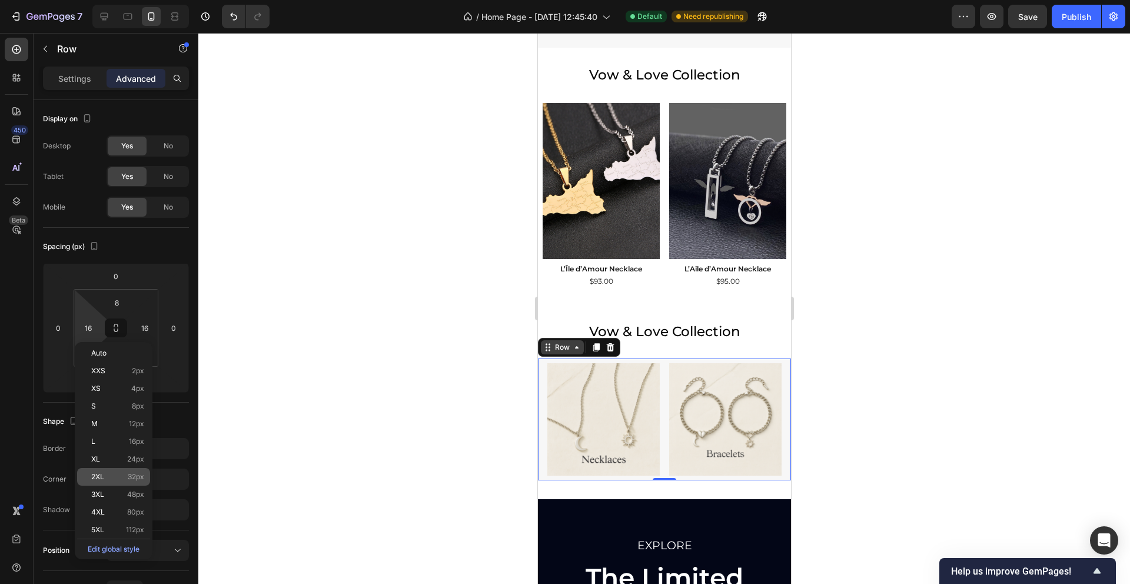
click at [124, 477] on p "2XL 32px" at bounding box center [117, 476] width 53 height 8
type input "32"
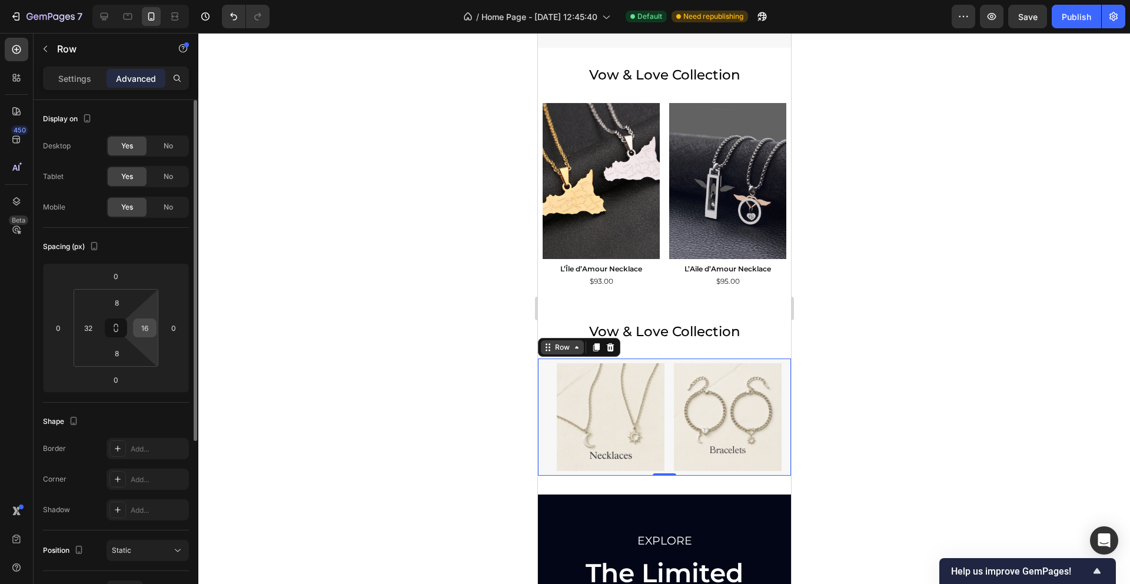
click at [147, 329] on input "16" at bounding box center [145, 328] width 18 height 18
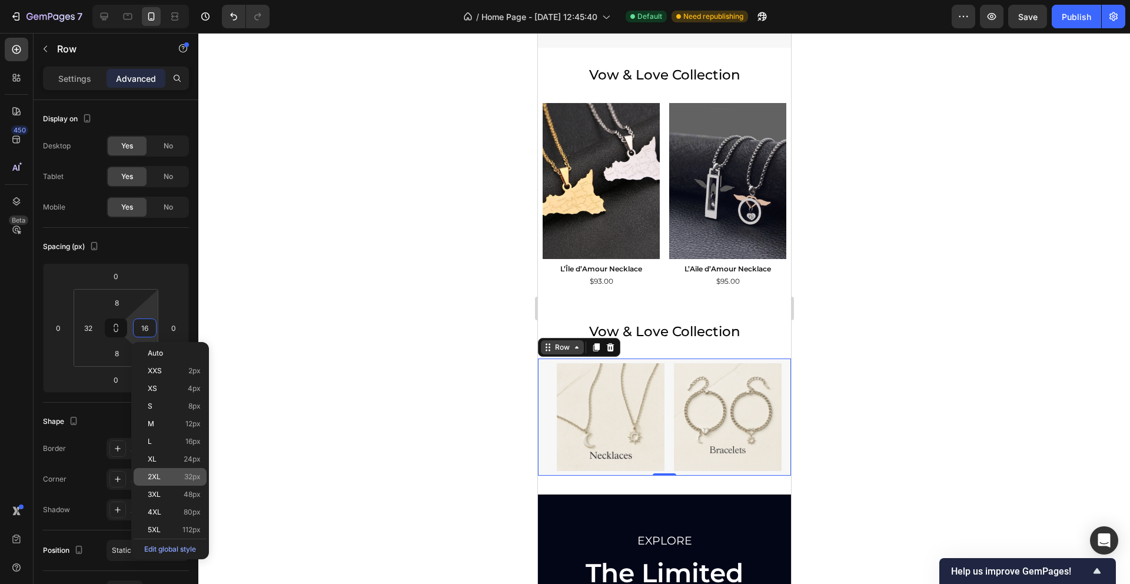
click at [162, 474] on p "2XL 32px" at bounding box center [174, 476] width 53 height 8
type input "32"
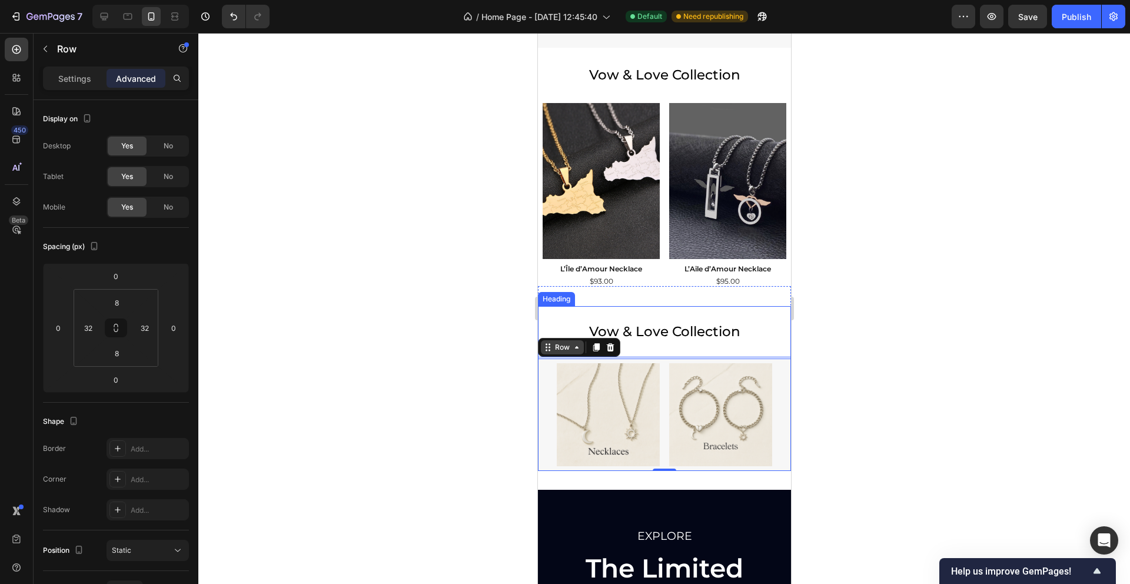
click at [726, 330] on p "Vow & Love Collection" at bounding box center [664, 332] width 234 height 14
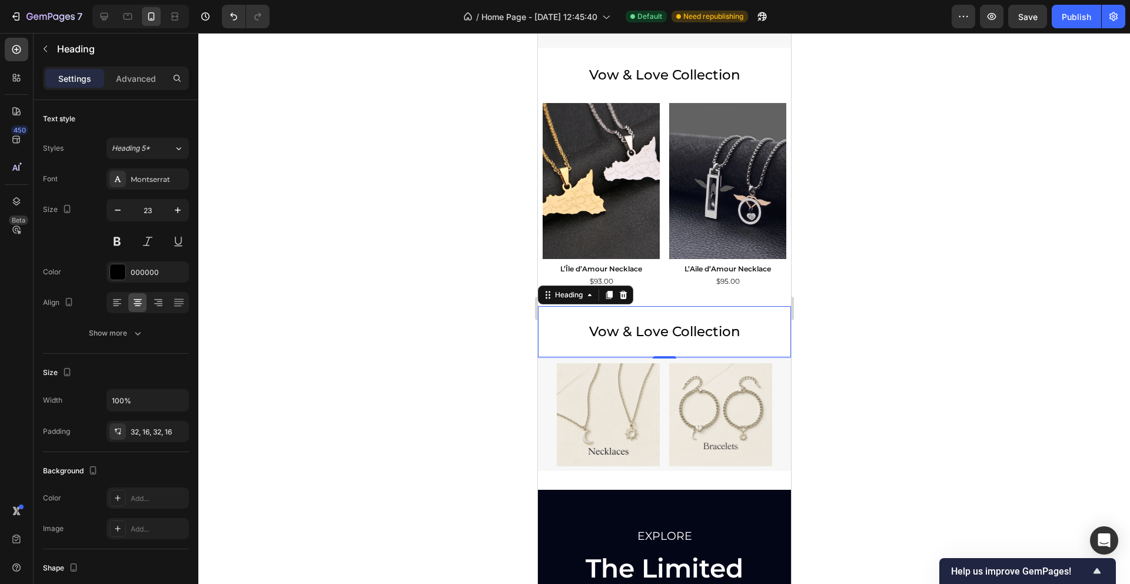
click at [622, 293] on icon at bounding box center [623, 294] width 8 height 8
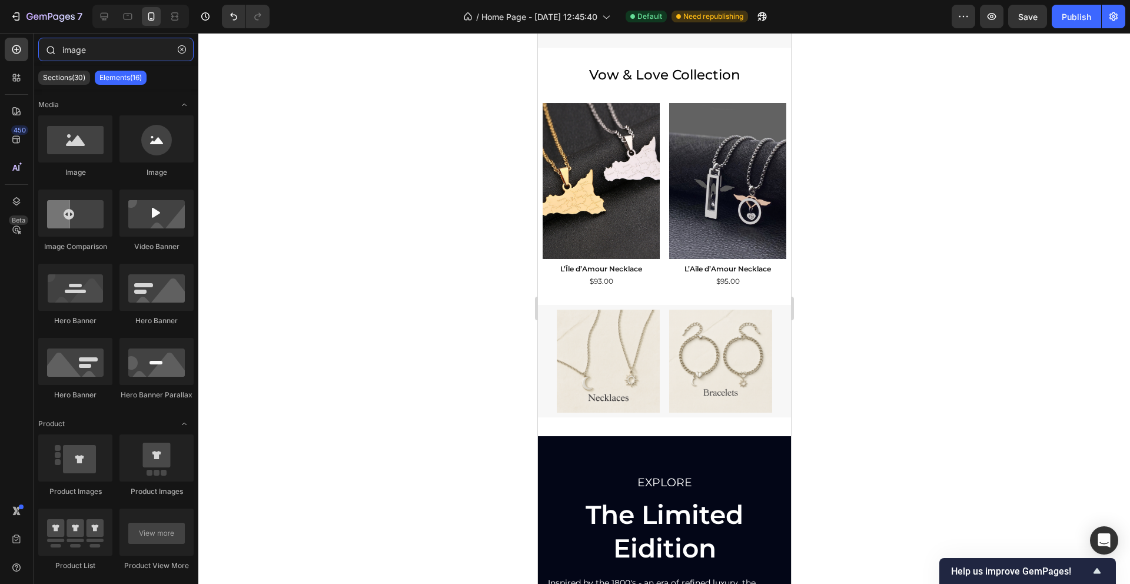
click at [72, 48] on input "image" at bounding box center [115, 50] width 155 height 24
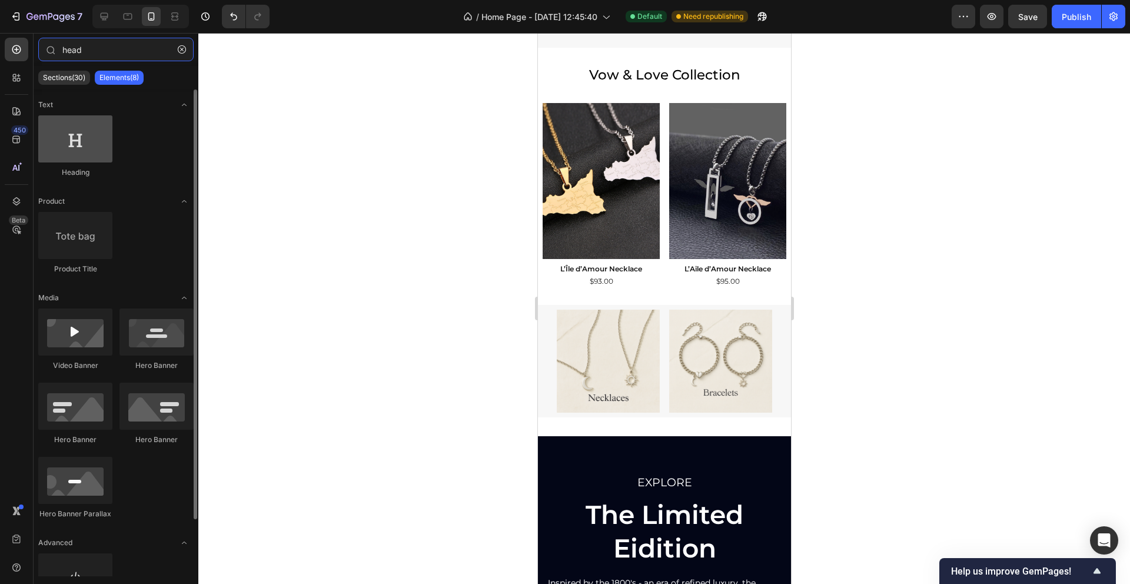
type input "head"
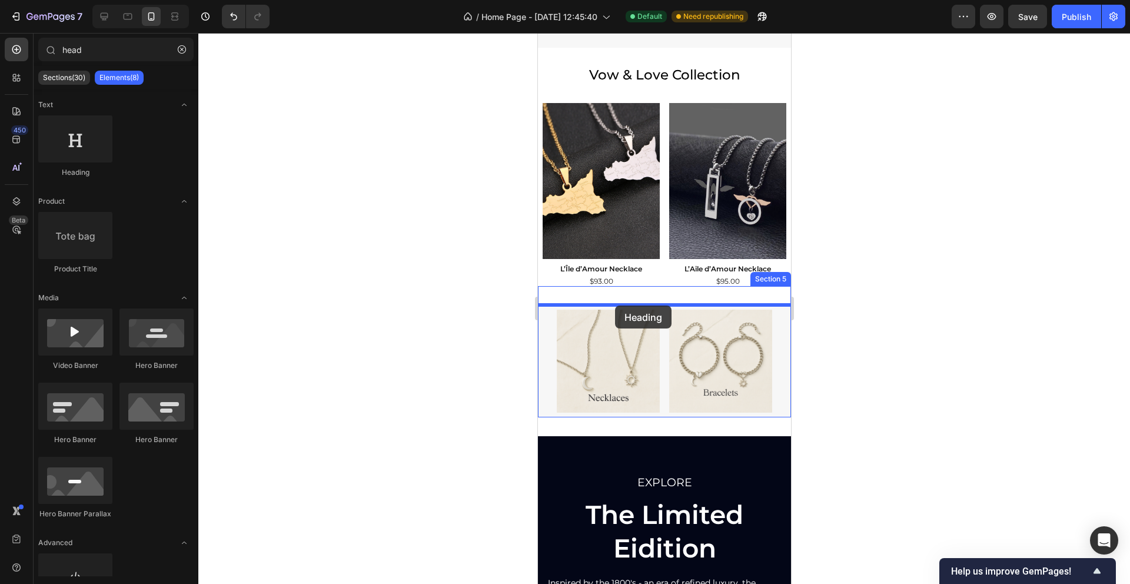
drag, startPoint x: 615, startPoint y: 169, endPoint x: 614, endPoint y: 305, distance: 135.9
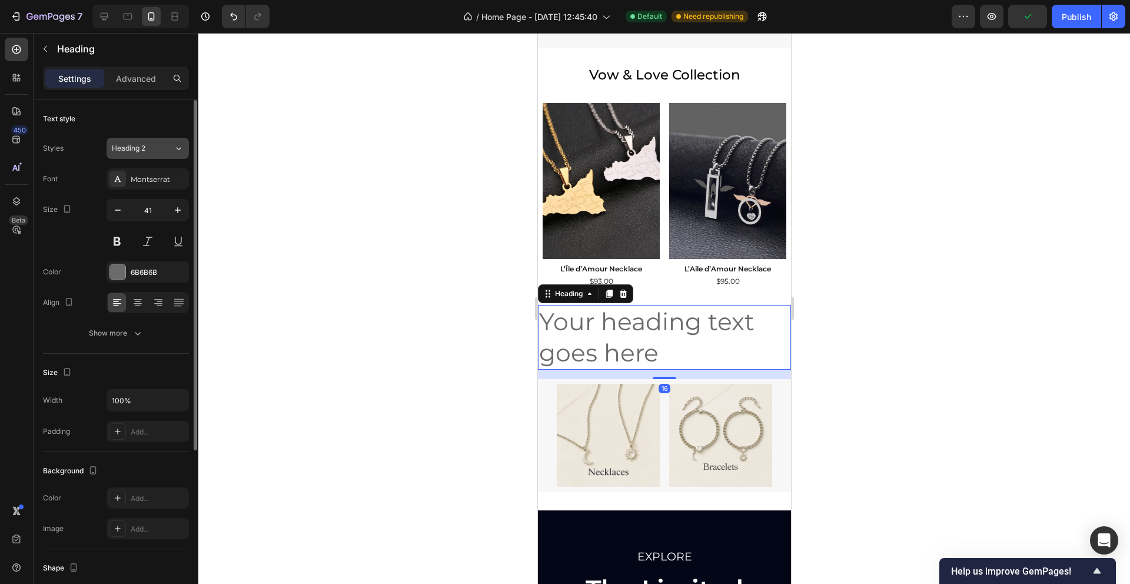
click at [174, 149] on icon at bounding box center [179, 148] width 10 height 12
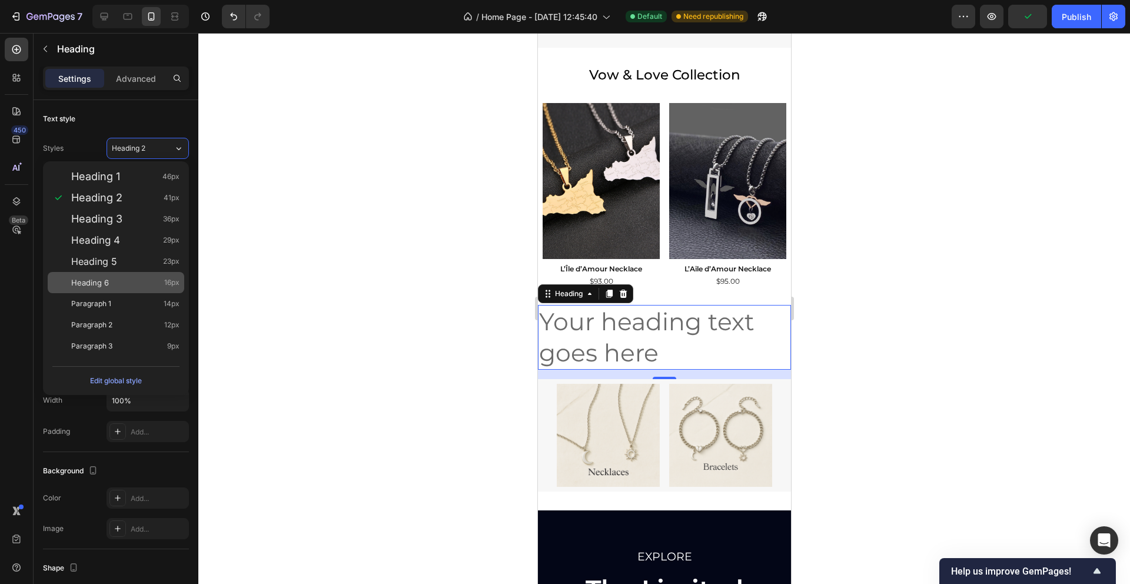
click at [144, 280] on div "Heading 6 16px" at bounding box center [125, 283] width 108 height 12
type input "16"
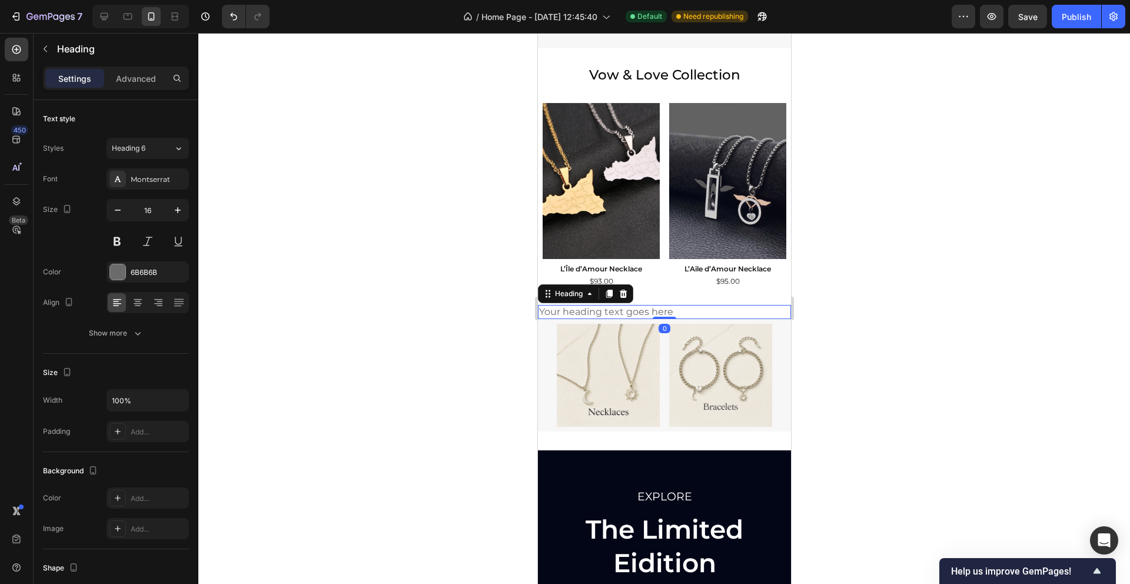
drag, startPoint x: 665, startPoint y: 327, endPoint x: 665, endPoint y: 312, distance: 14.7
click at [665, 312] on div "Your heading text goes here Heading 0" at bounding box center [663, 312] width 253 height 15
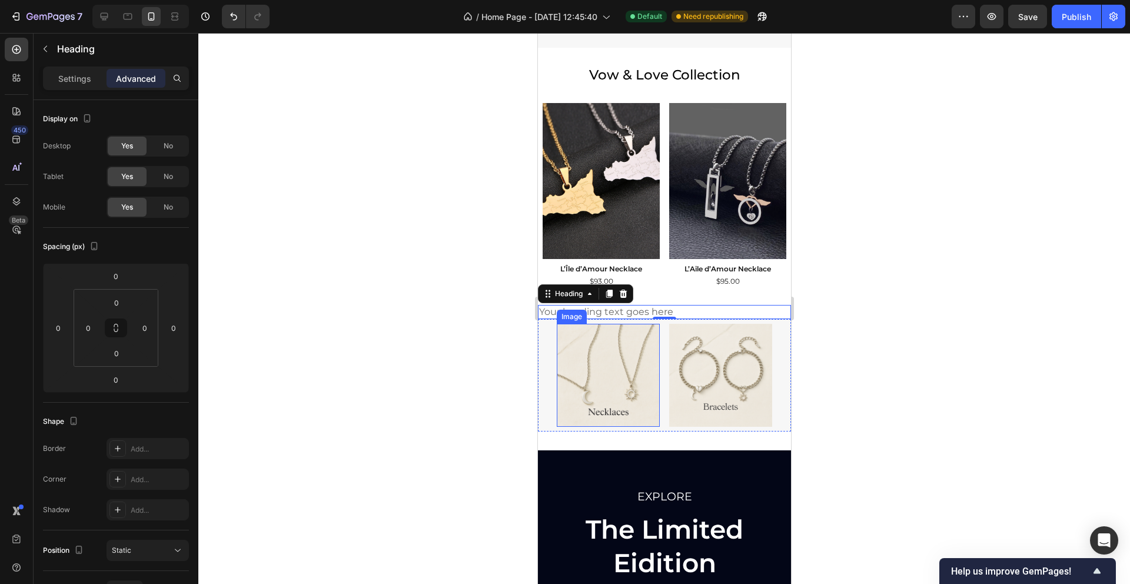
click at [594, 357] on img at bounding box center [607, 375] width 103 height 103
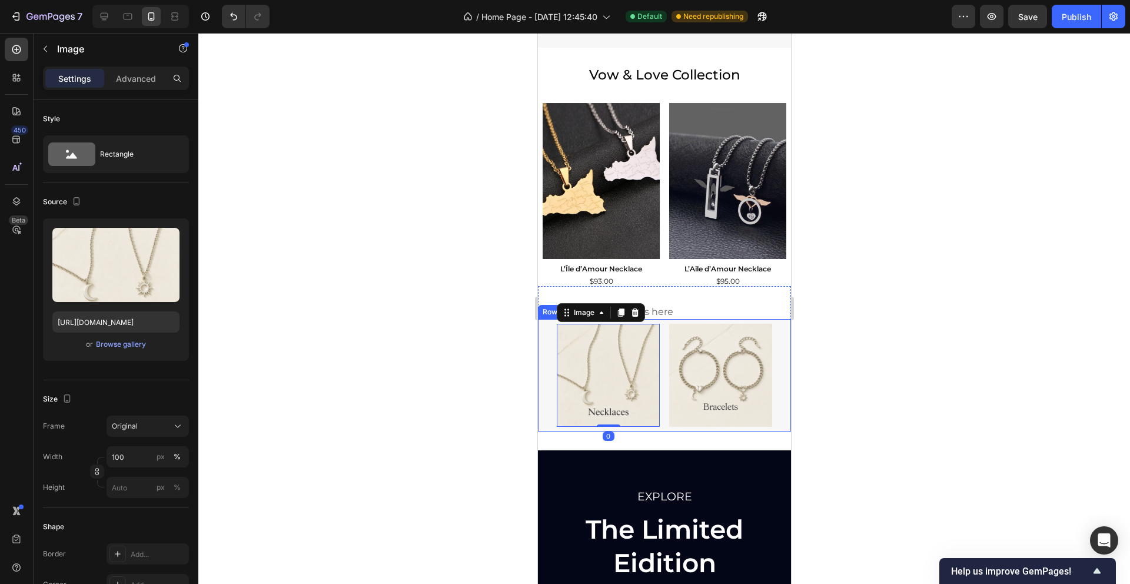
click at [548, 368] on div "Image 0 Image Row" at bounding box center [663, 375] width 253 height 112
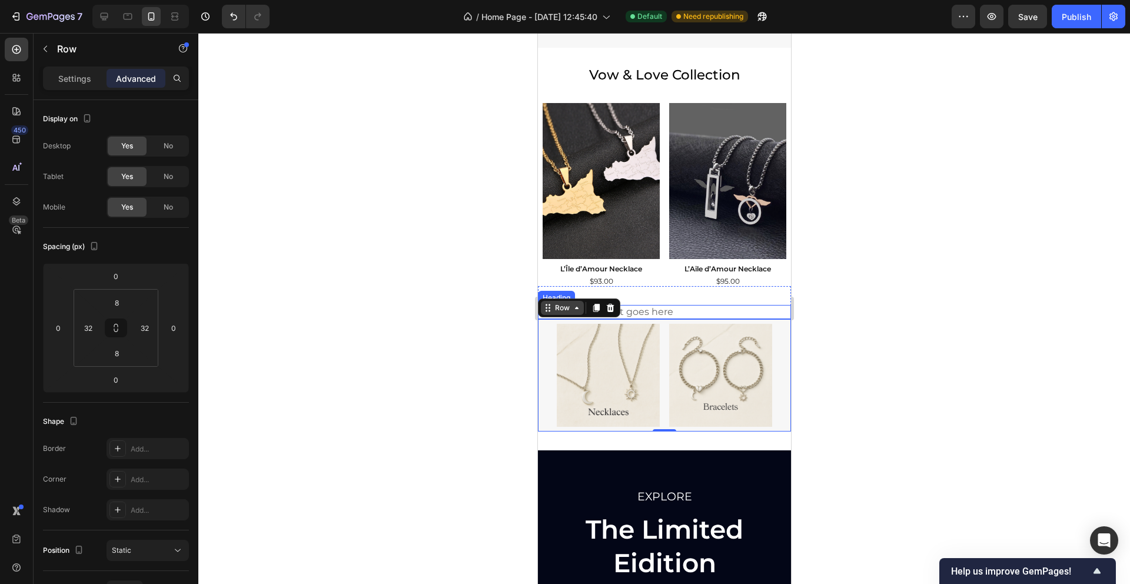
click at [691, 310] on h2 "Your heading text goes here" at bounding box center [663, 312] width 253 height 15
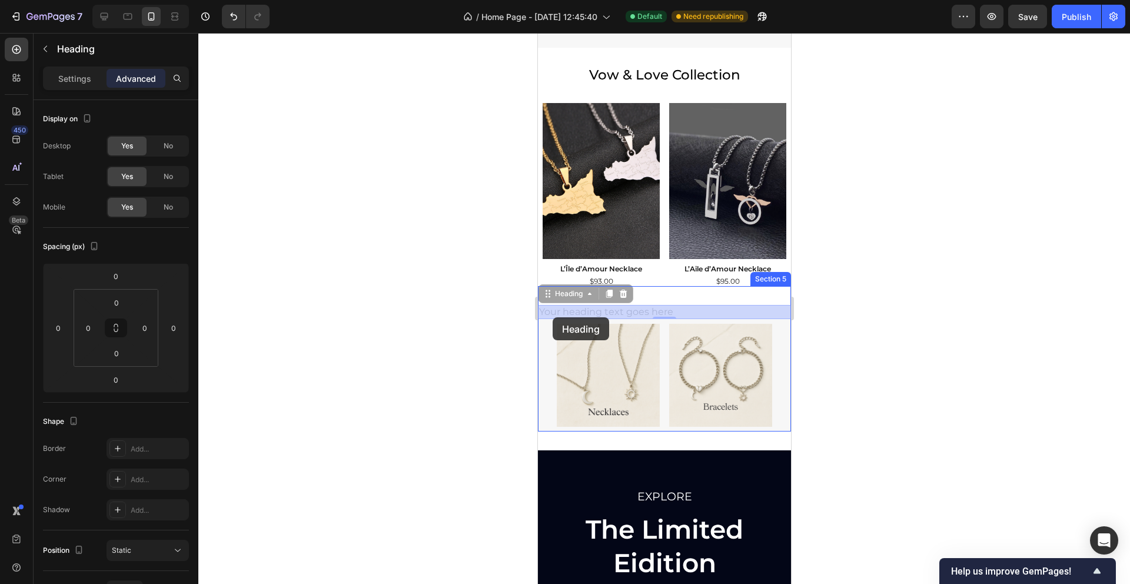
drag, startPoint x: 546, startPoint y: 295, endPoint x: 551, endPoint y: 317, distance: 23.0
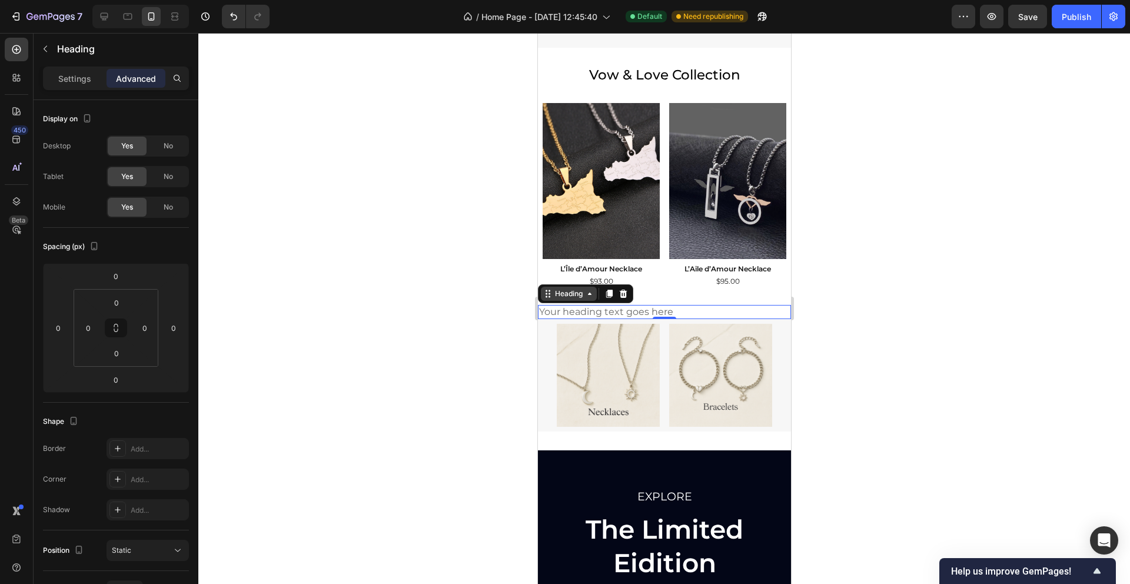
click at [552, 292] on div "Heading" at bounding box center [568, 293] width 32 height 11
click at [495, 334] on div at bounding box center [663, 308] width 931 height 551
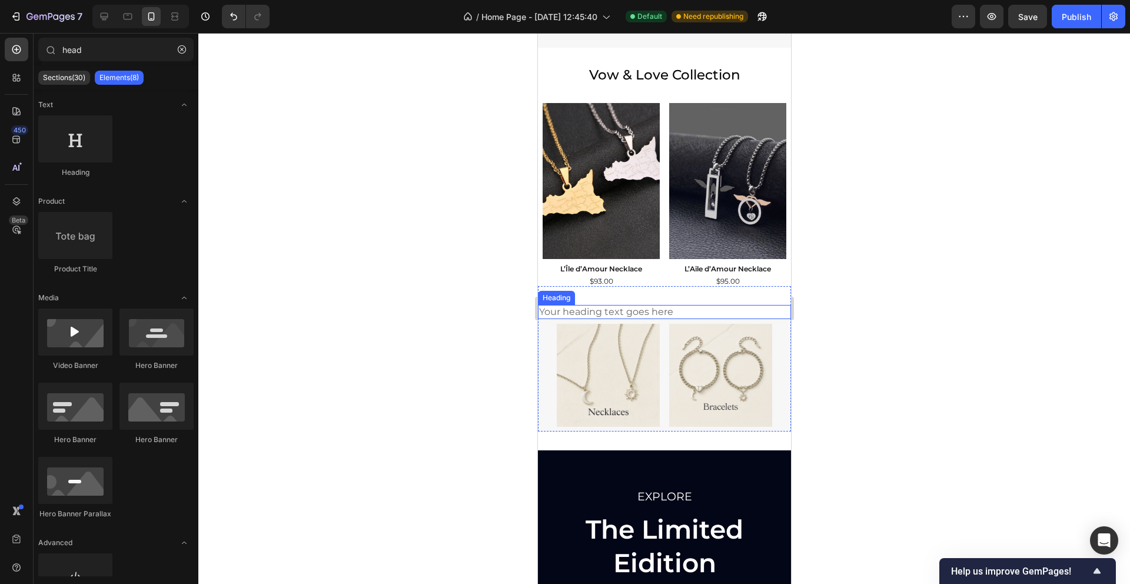
click at [594, 309] on h2 "Your heading text goes here" at bounding box center [663, 312] width 253 height 15
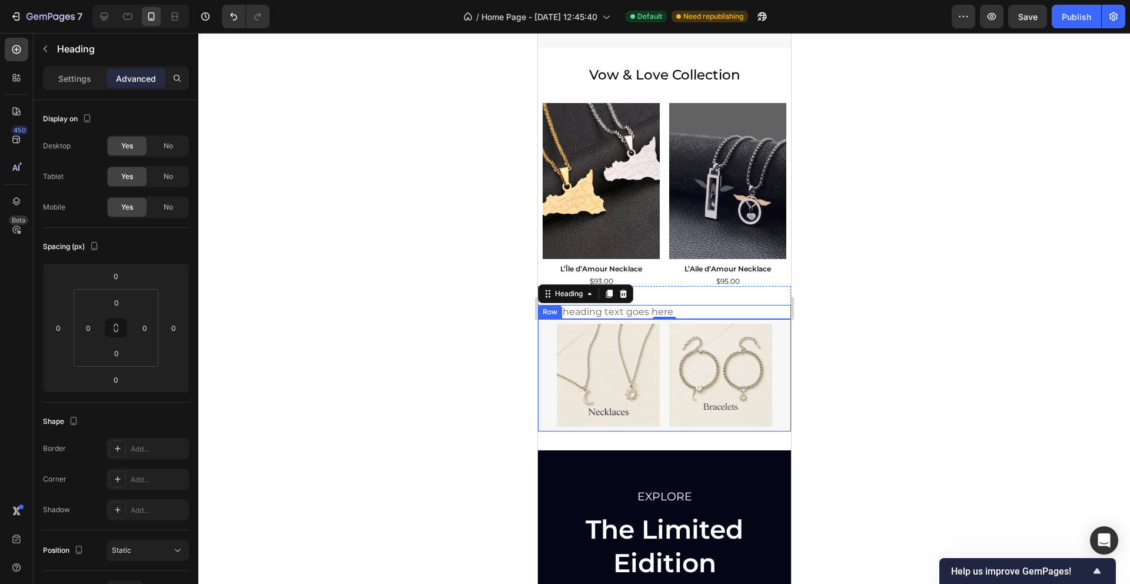
click at [552, 345] on div "Image Image Row" at bounding box center [663, 375] width 253 height 112
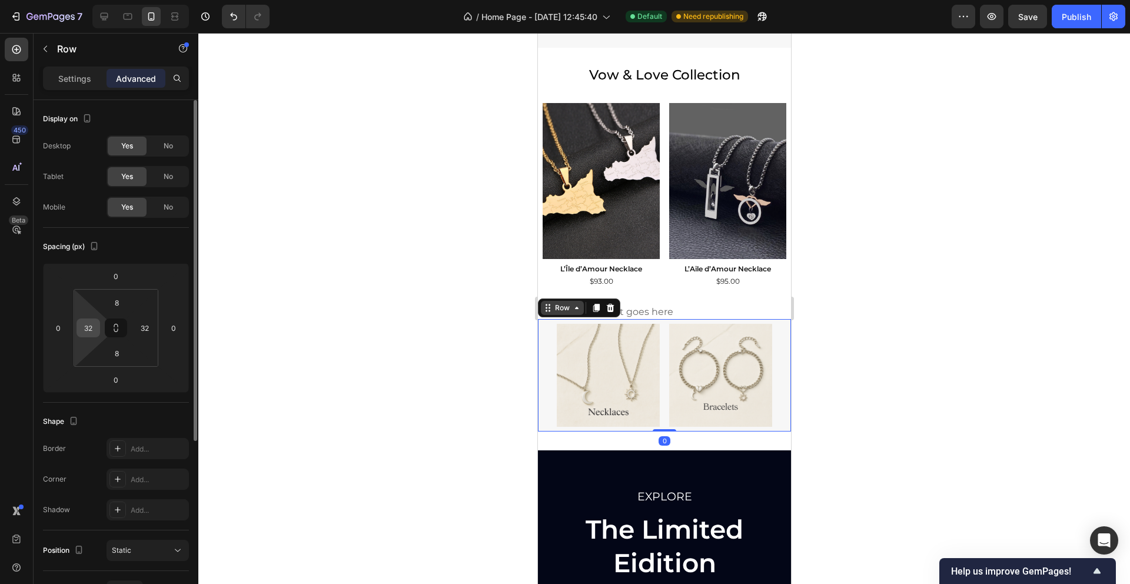
click at [92, 327] on input "32" at bounding box center [88, 328] width 18 height 18
click at [92, 328] on input "32" at bounding box center [88, 328] width 18 height 18
type input "0"
click at [139, 321] on input "32" at bounding box center [145, 328] width 18 height 18
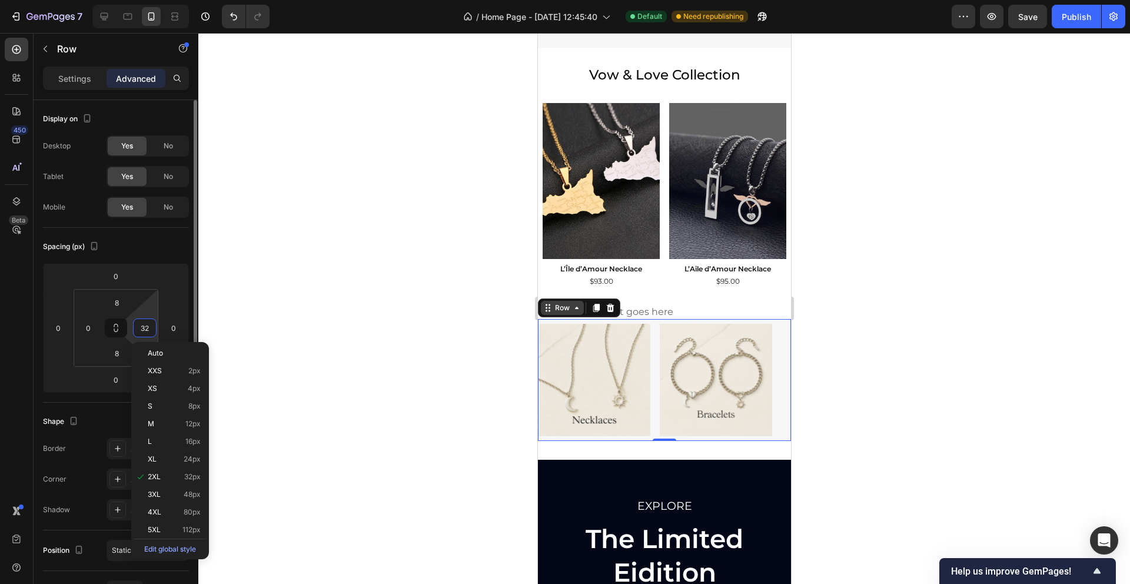
click at [139, 321] on input "32" at bounding box center [145, 328] width 18 height 18
type input "0"
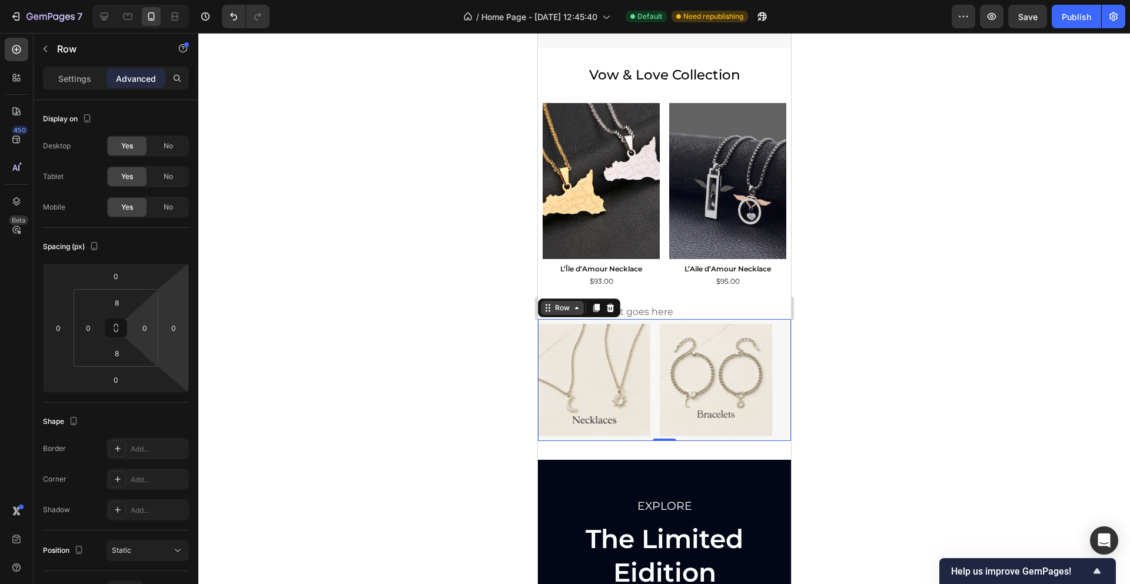
click at [336, 301] on div at bounding box center [663, 308] width 931 height 551
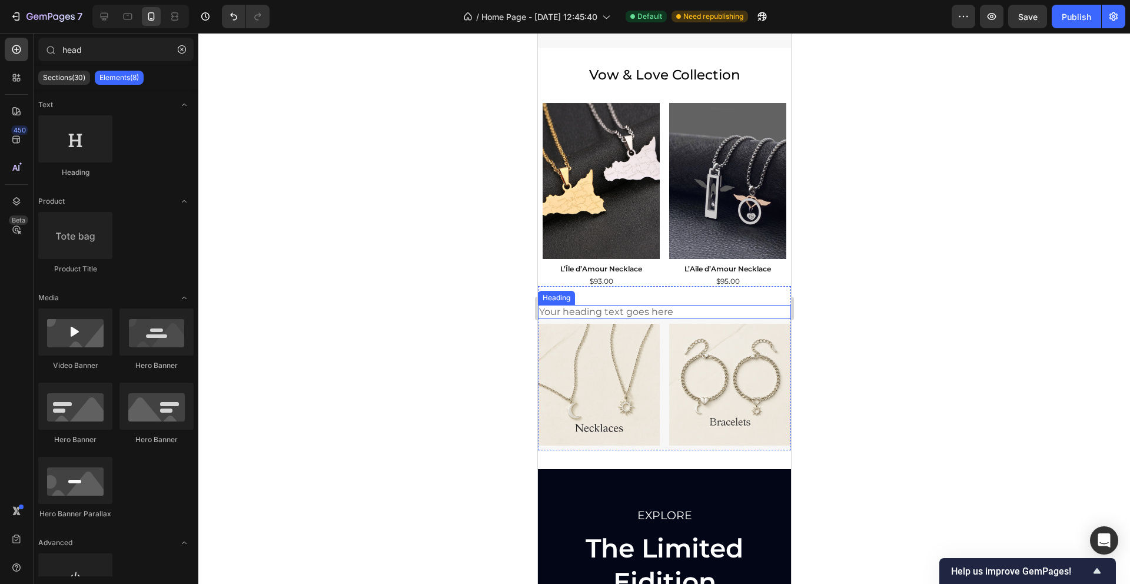
click at [640, 305] on h2 "Your heading text goes here" at bounding box center [663, 312] width 253 height 15
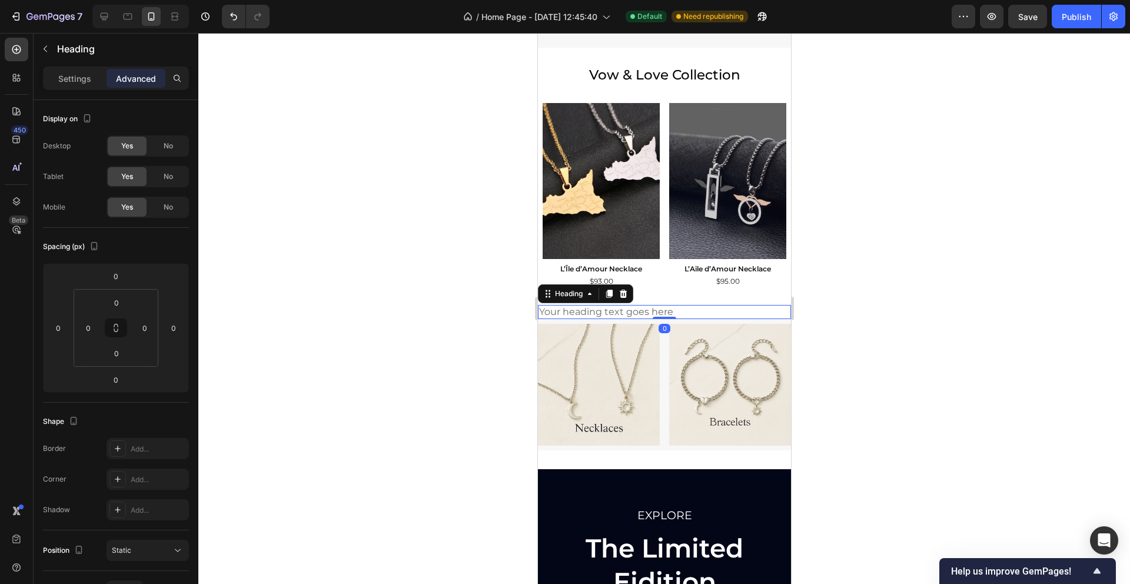
click at [640, 309] on h2 "Your heading text goes here" at bounding box center [663, 312] width 253 height 15
click at [640, 310] on p "Your heading text goes here" at bounding box center [663, 312] width 251 height 12
click at [598, 310] on p "Your heading text goes here" at bounding box center [663, 312] width 251 height 12
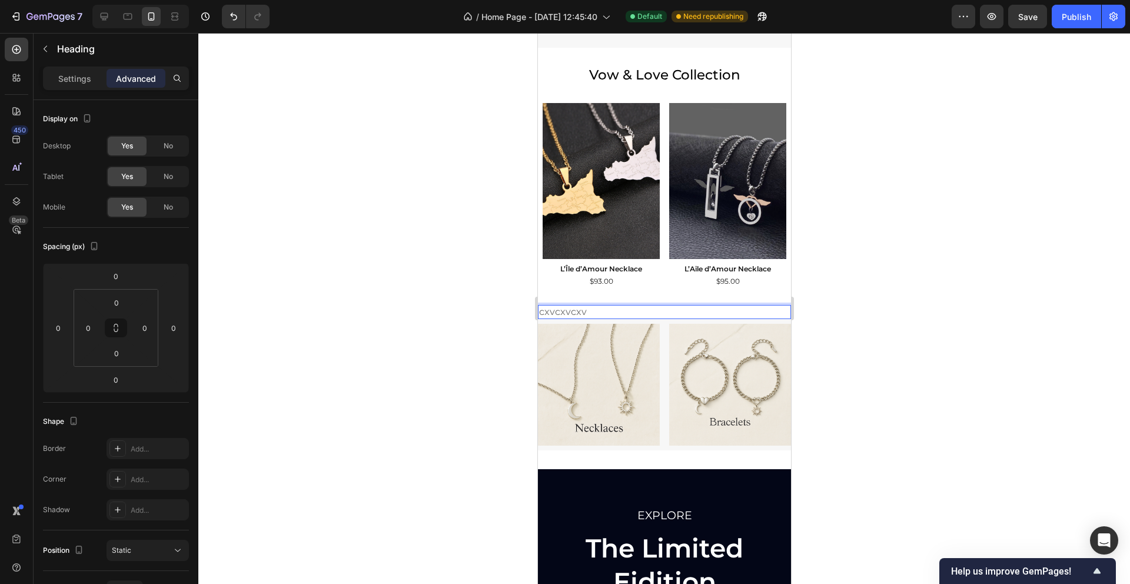
click at [445, 405] on div at bounding box center [663, 308] width 931 height 551
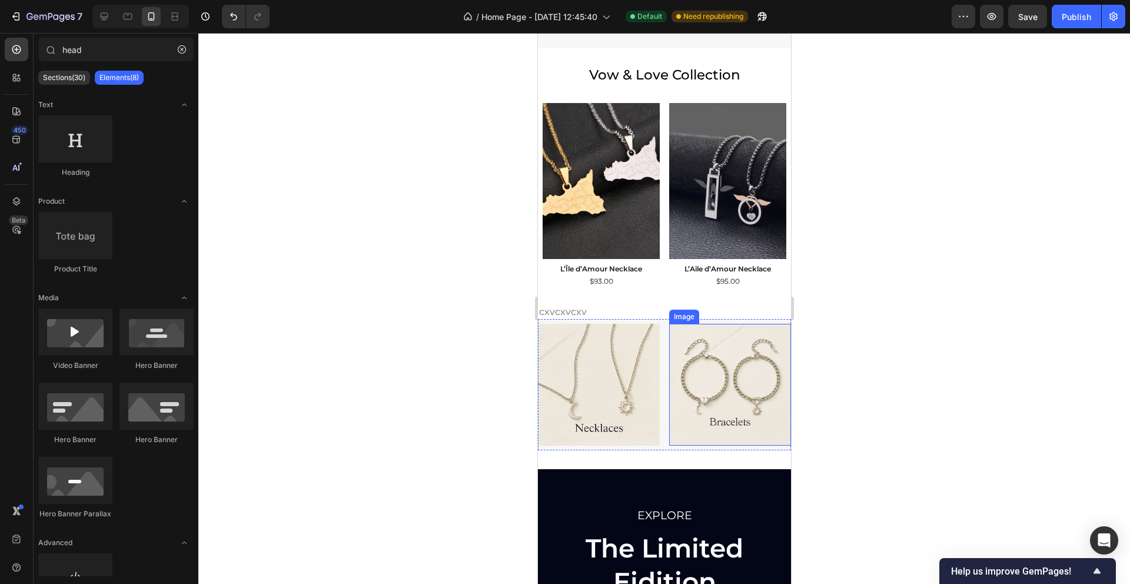
click at [660, 340] on div "Image Image Row" at bounding box center [663, 384] width 253 height 131
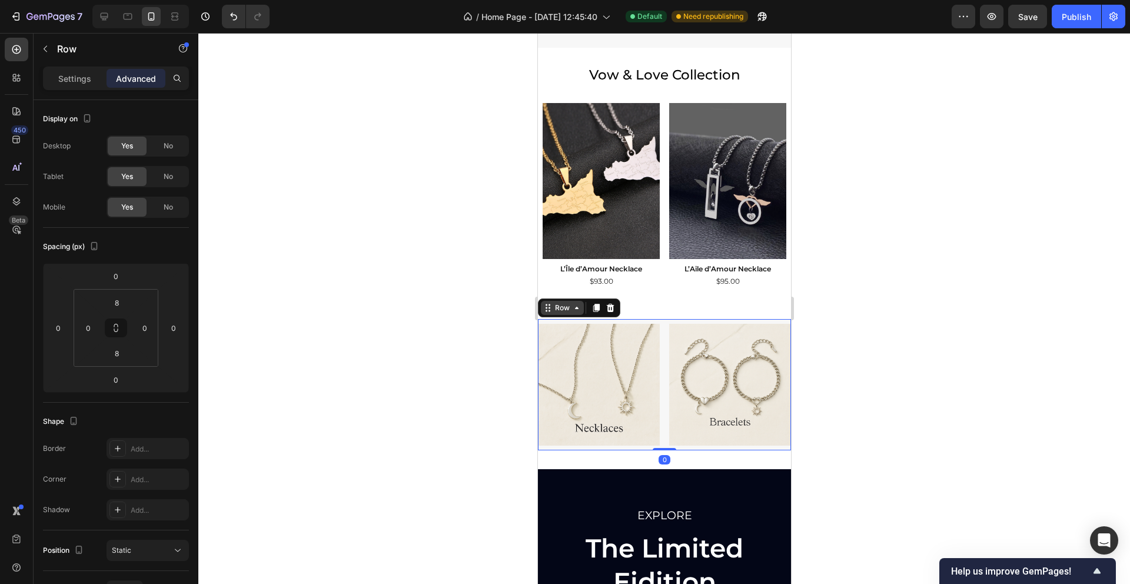
click at [549, 308] on icon at bounding box center [549, 308] width 2 height 2
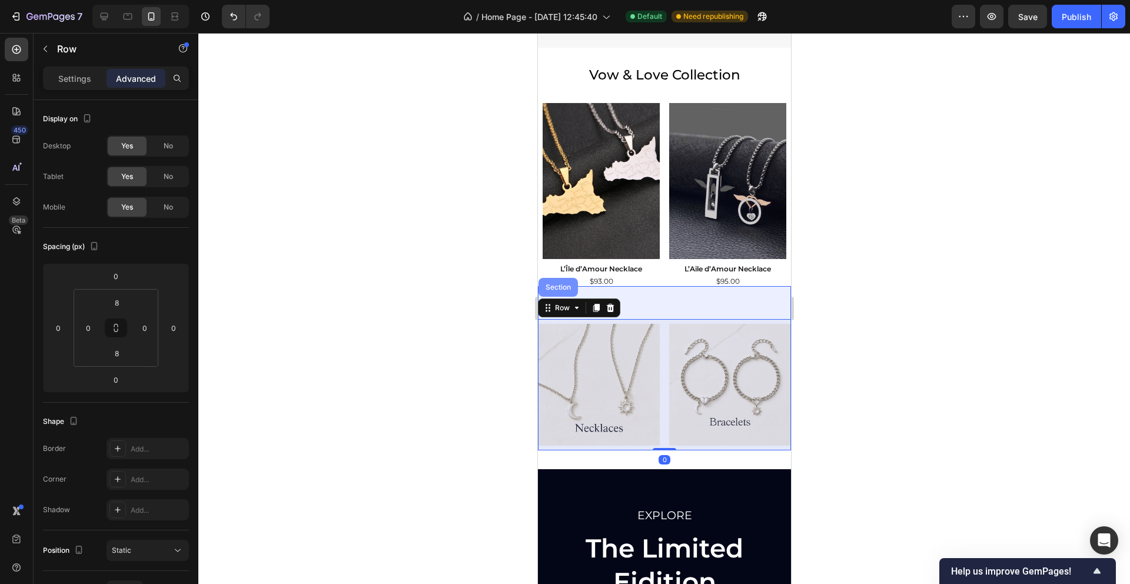
click at [552, 290] on div "Section" at bounding box center [557, 287] width 30 height 7
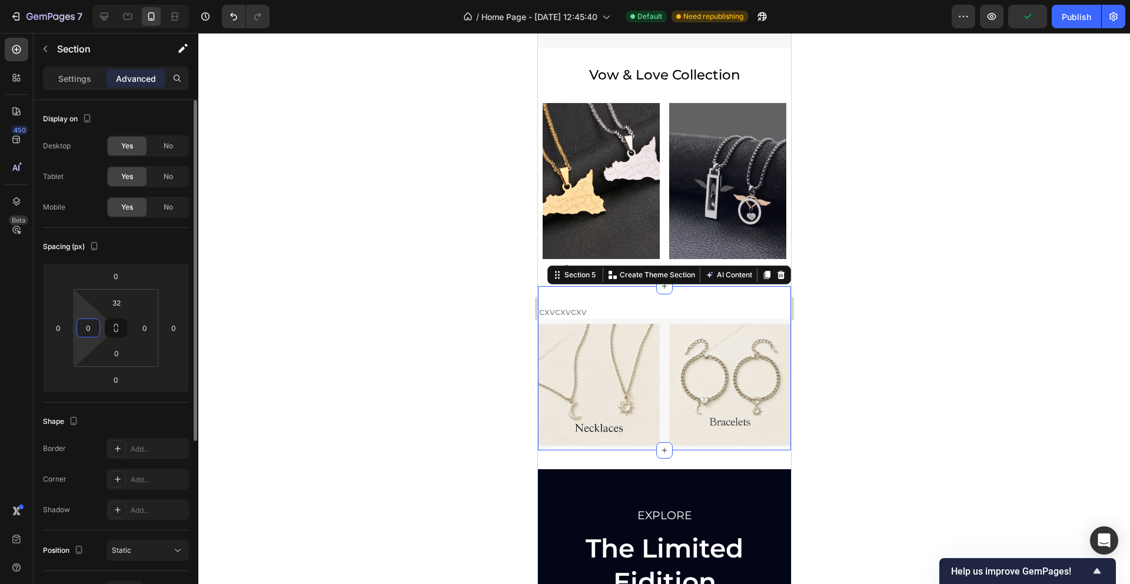
click at [89, 328] on input "0" at bounding box center [88, 328] width 18 height 18
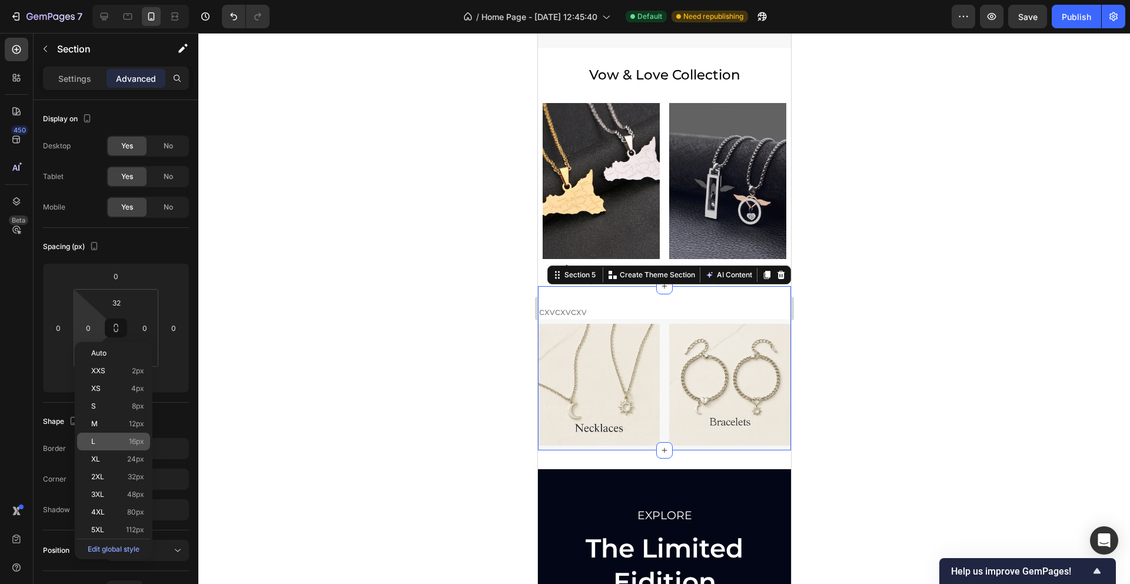
click at [115, 440] on p "L 16px" at bounding box center [117, 441] width 53 height 8
type input "16"
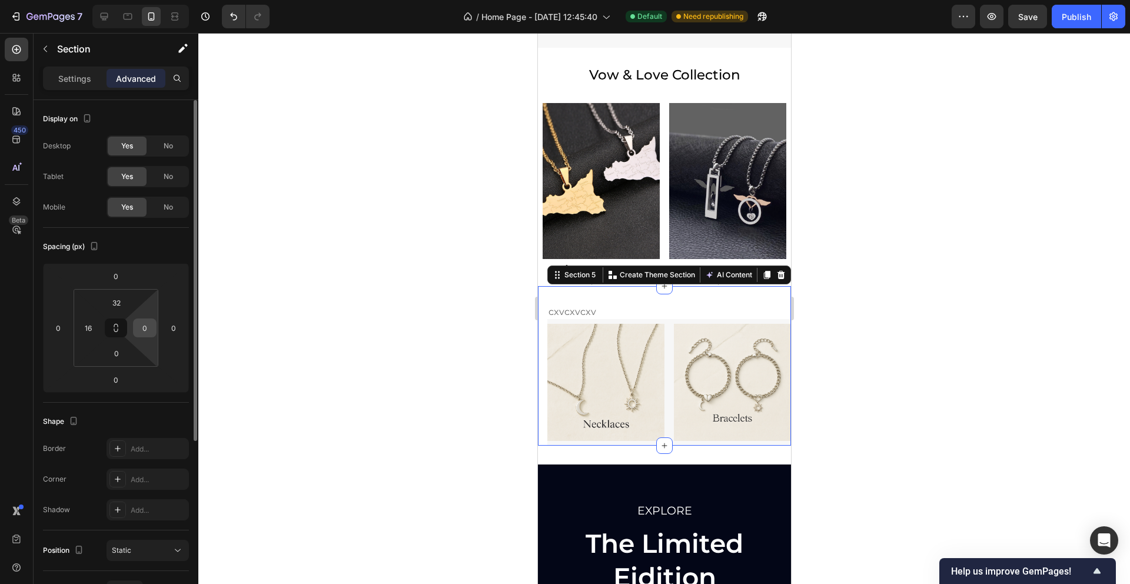
click at [142, 326] on input "0" at bounding box center [145, 328] width 18 height 18
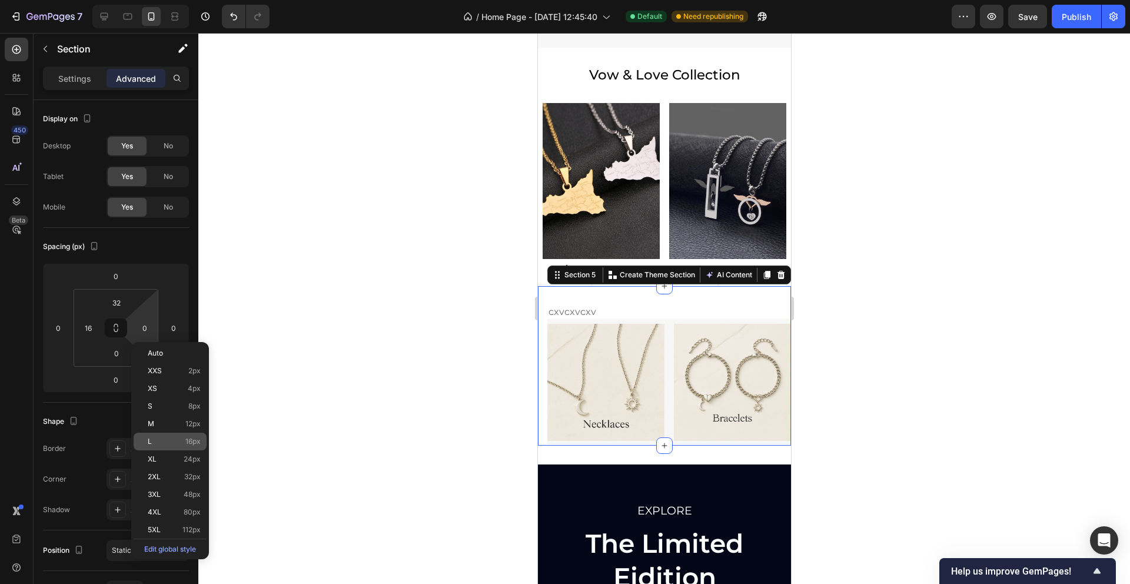
click at [190, 444] on span "16px" at bounding box center [192, 441] width 15 height 8
type input "16"
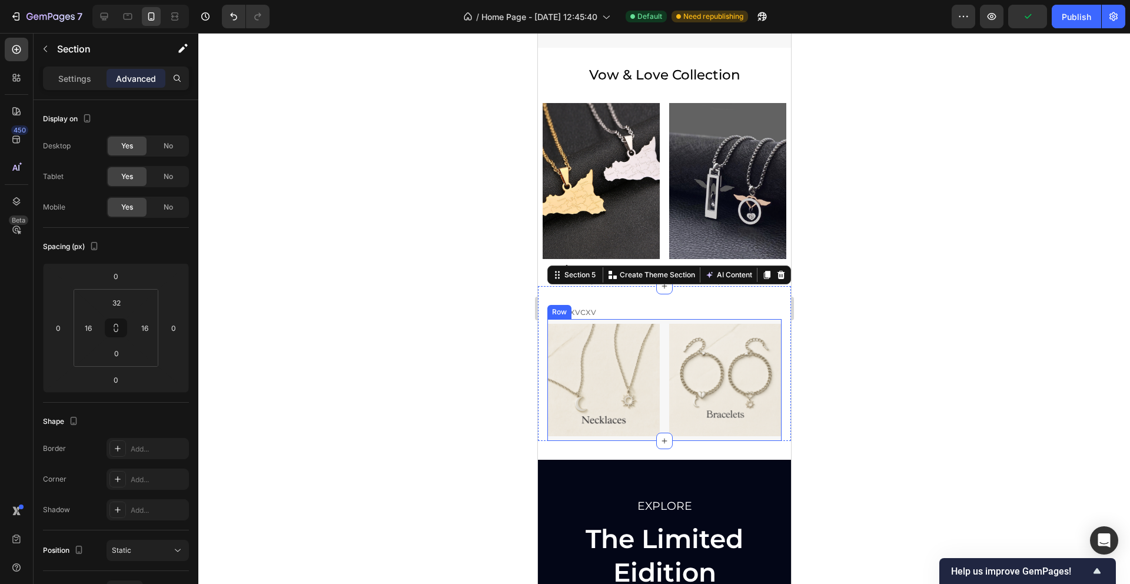
click at [663, 347] on div "Image Image Row" at bounding box center [664, 380] width 234 height 122
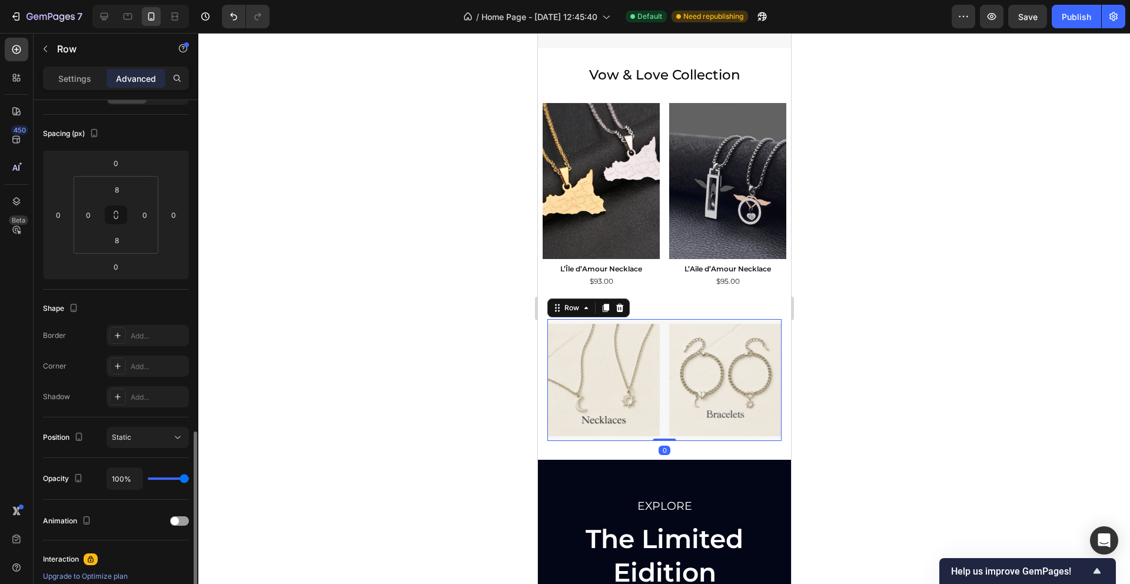
scroll to position [268, 0]
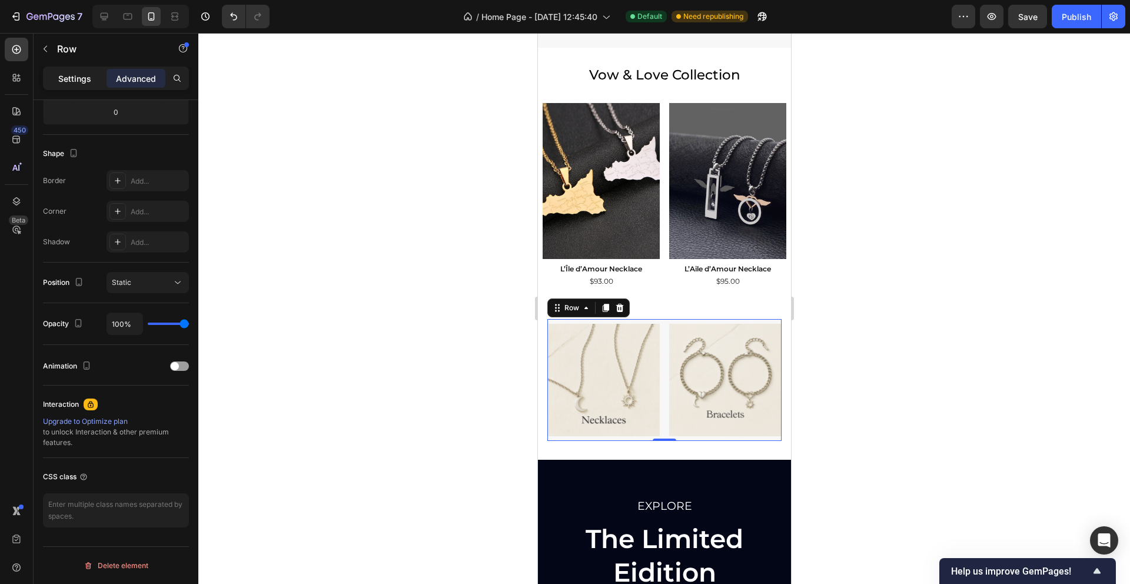
click at [82, 84] on div "Settings" at bounding box center [74, 78] width 59 height 19
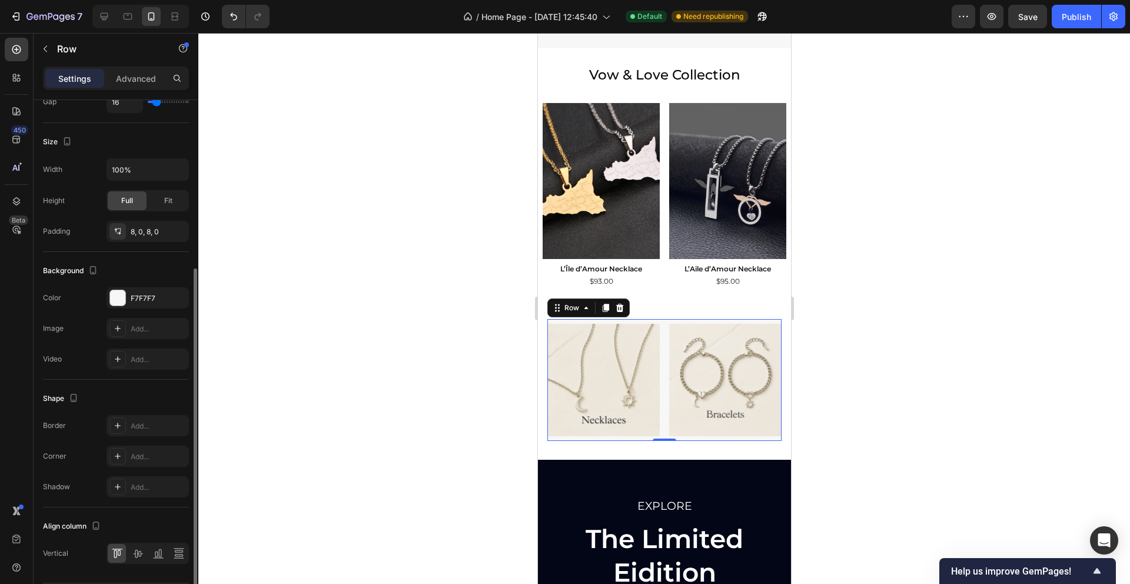
scroll to position [304, 0]
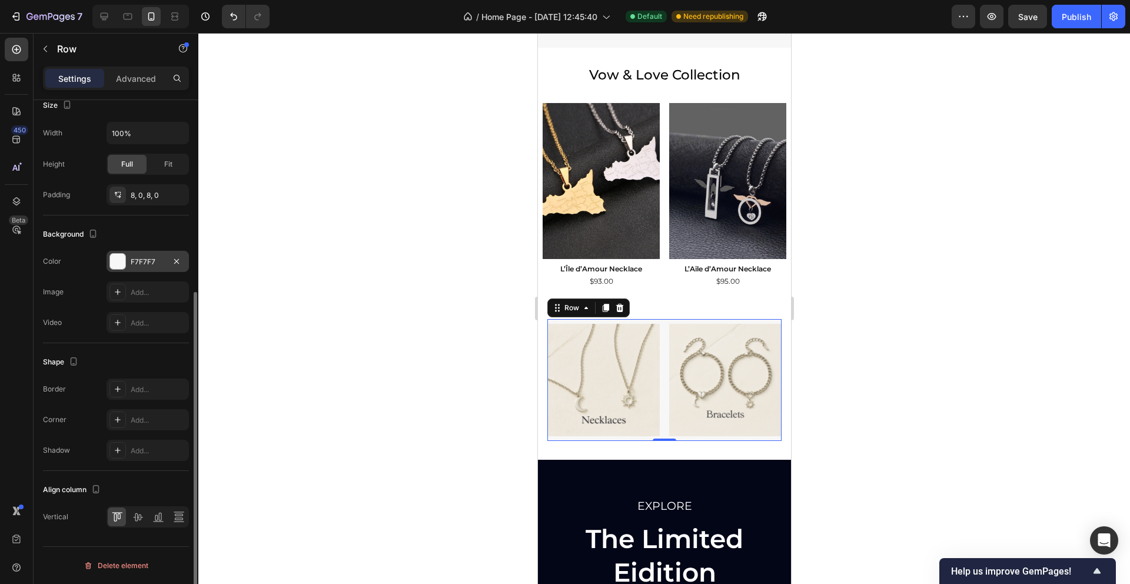
click at [136, 260] on div "F7F7F7" at bounding box center [148, 262] width 34 height 11
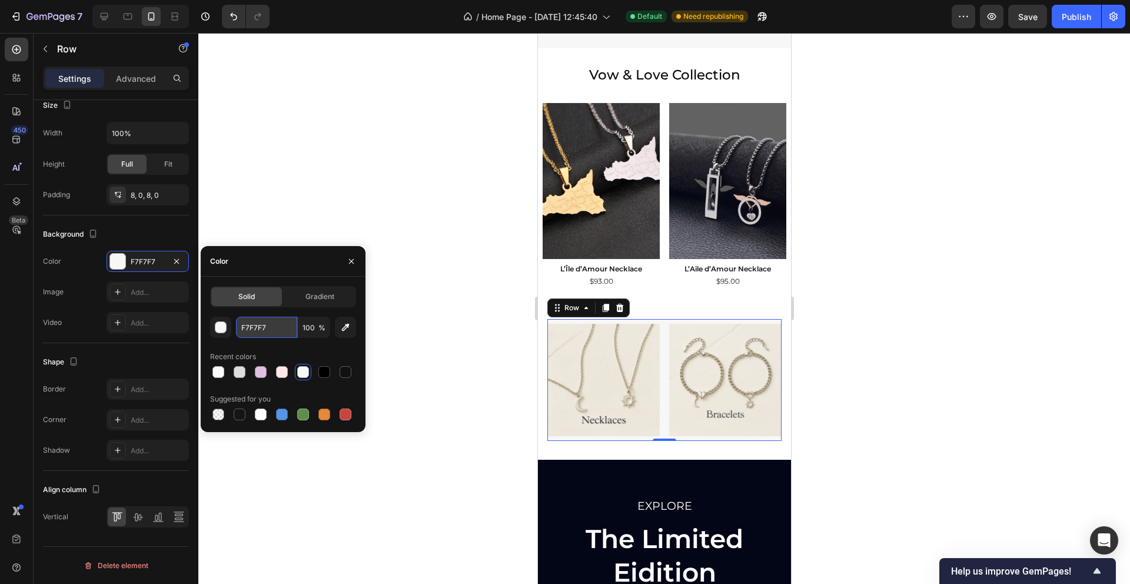
click at [257, 326] on input "F7F7F7" at bounding box center [266, 327] width 61 height 21
click at [257, 327] on input "F7F7F7" at bounding box center [266, 327] width 61 height 21
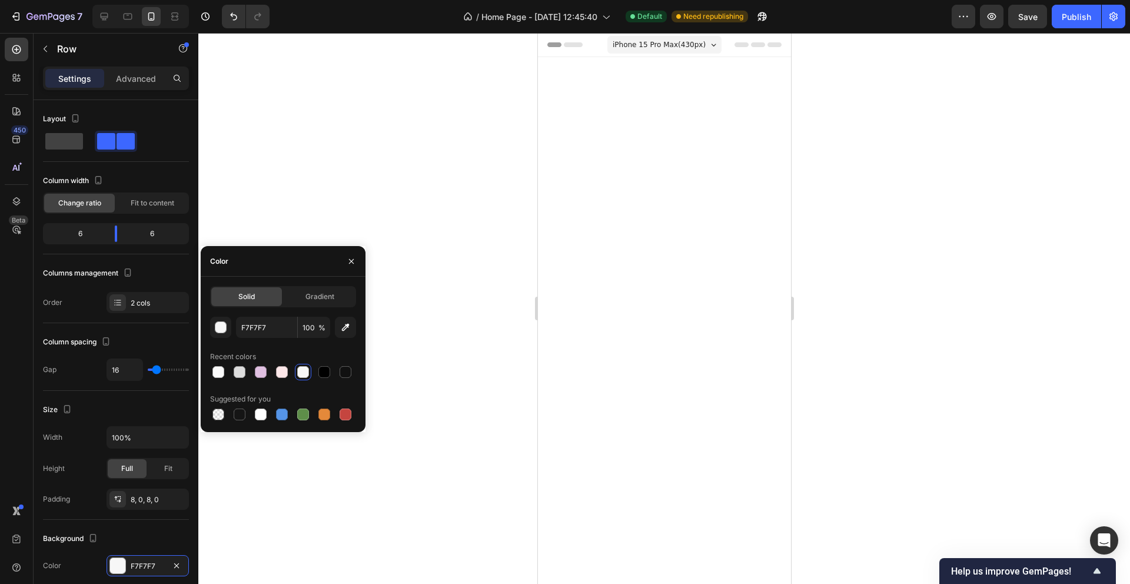
click at [261, 326] on input "F7F7F7" at bounding box center [266, 327] width 61 height 21
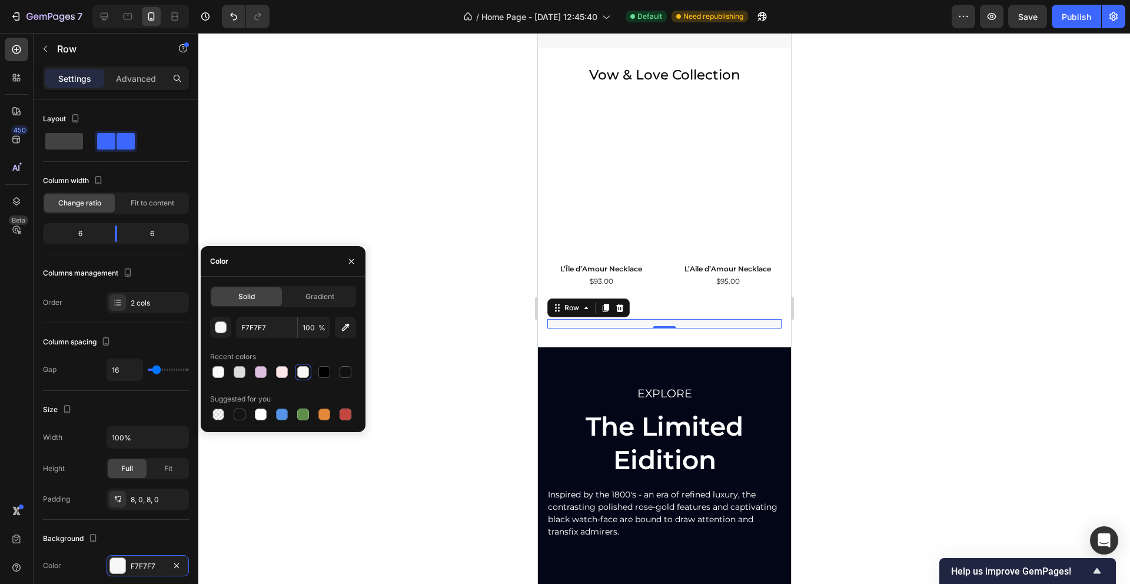
scroll to position [304, 0]
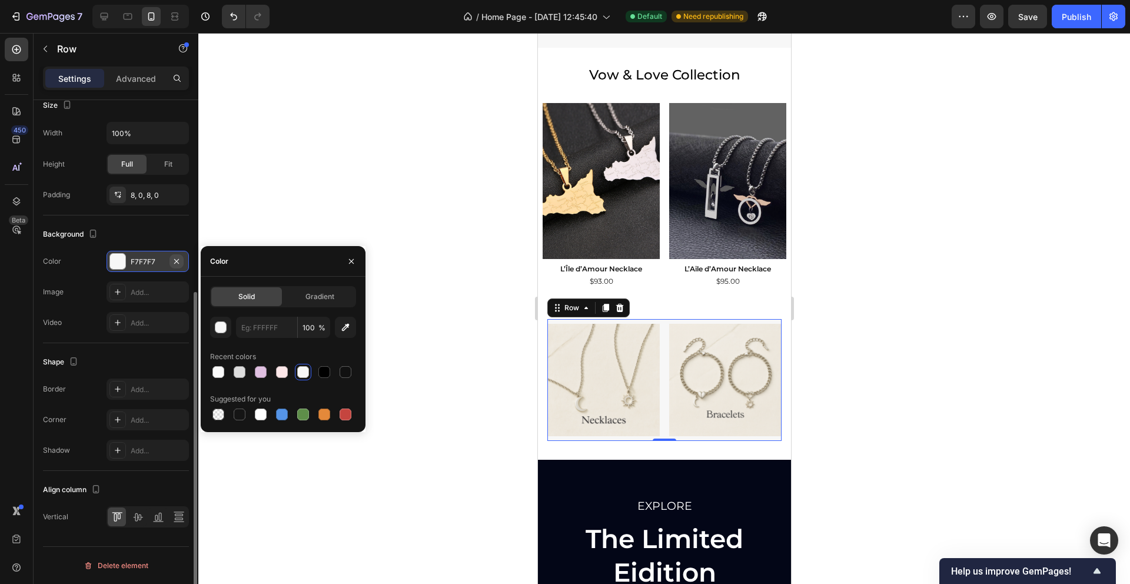
click at [175, 258] on icon "button" at bounding box center [176, 261] width 9 height 9
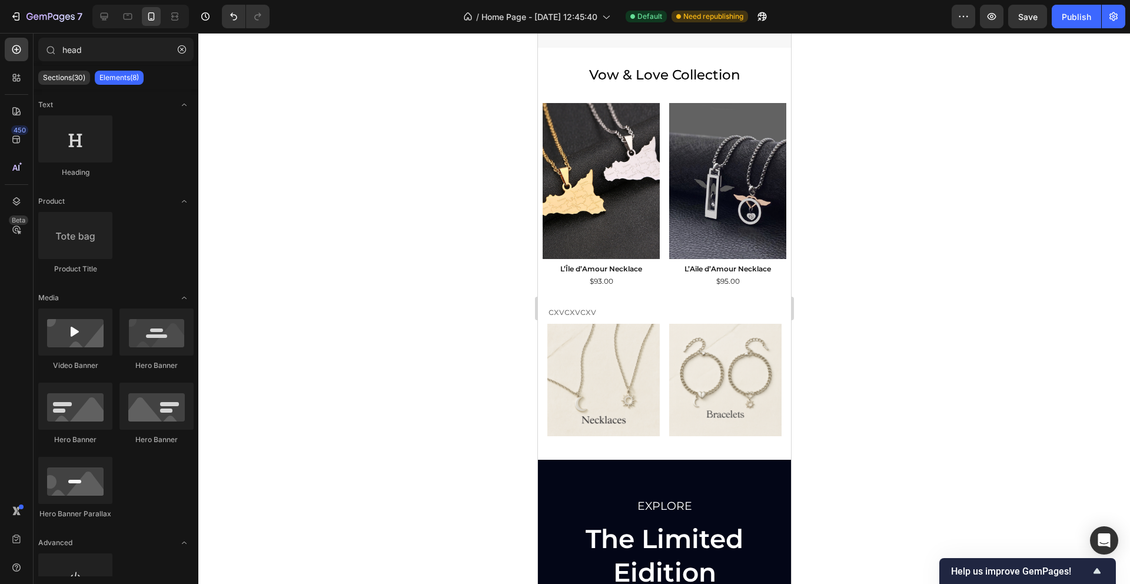
click at [971, 338] on div at bounding box center [663, 308] width 931 height 551
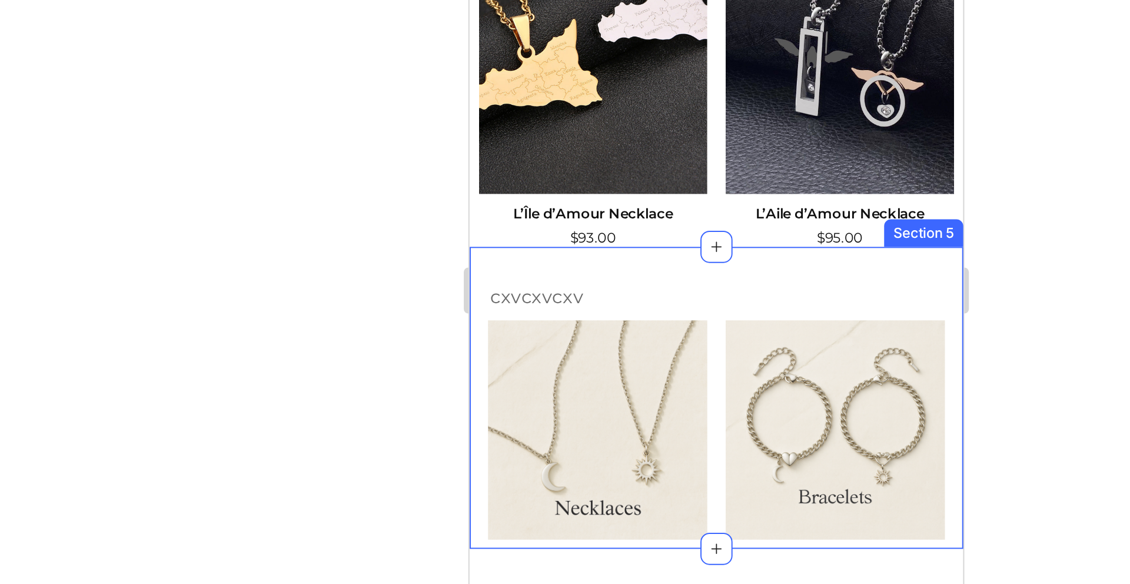
click at [475, 97] on div "cxvcxvcxv Heading Image Image Row Section 5" at bounding box center [594, 83] width 253 height 155
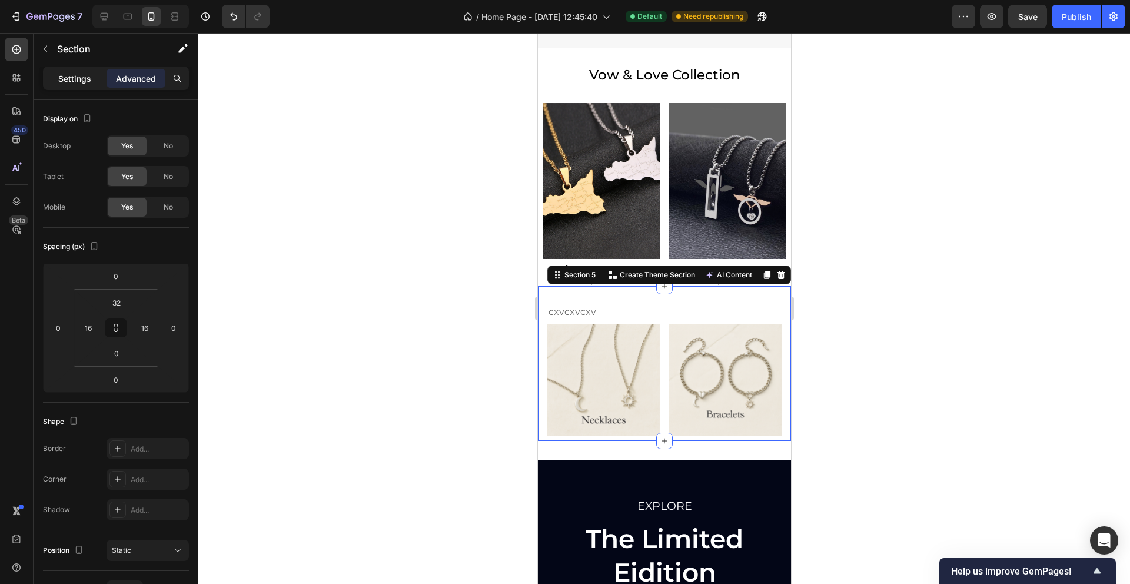
click at [64, 83] on p "Settings" at bounding box center [74, 78] width 33 height 12
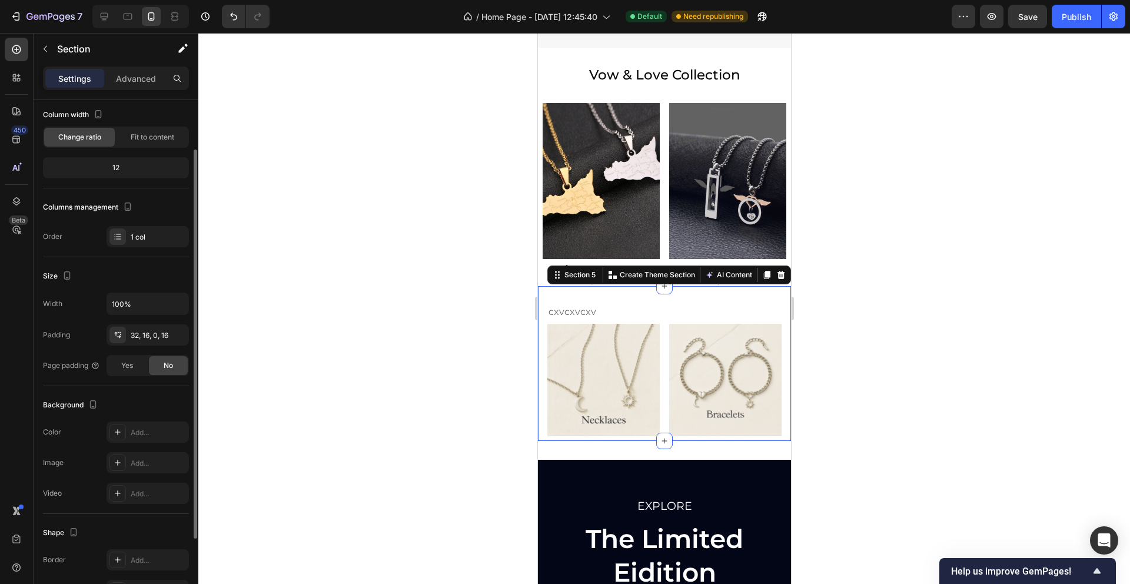
scroll to position [170, 0]
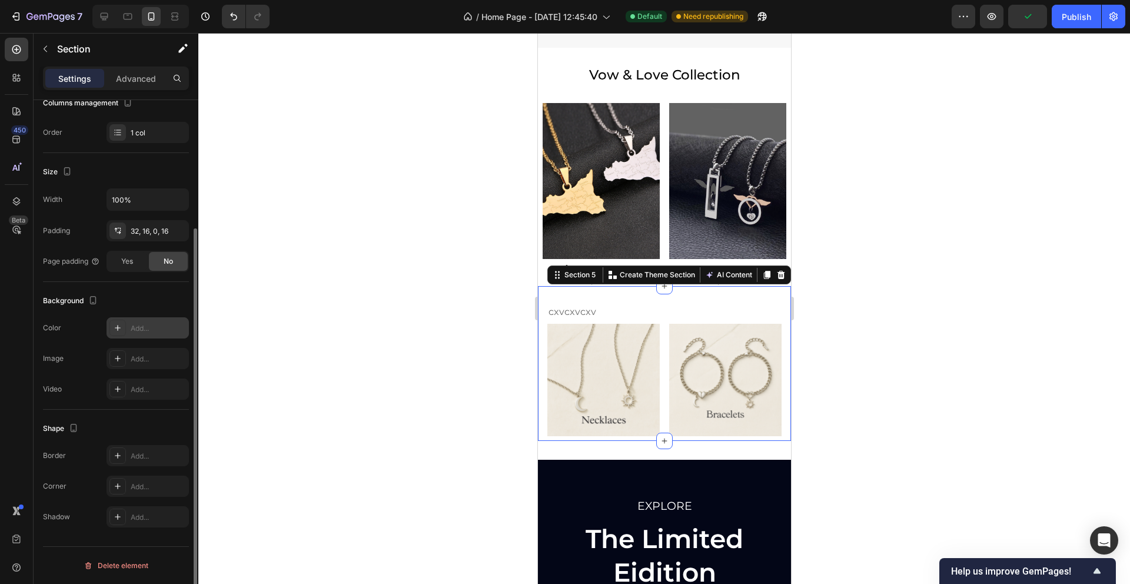
click at [140, 329] on div "Add..." at bounding box center [158, 328] width 55 height 11
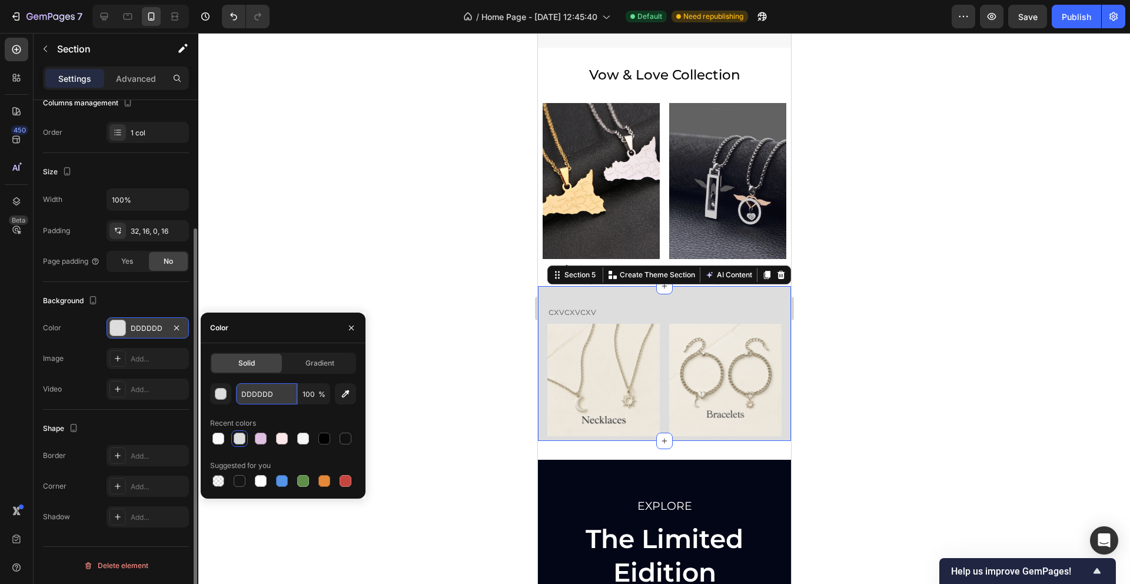
click at [256, 390] on input "DDDDDD" at bounding box center [266, 393] width 61 height 21
paste input "F7F7F7"
type input "F7F7F7"
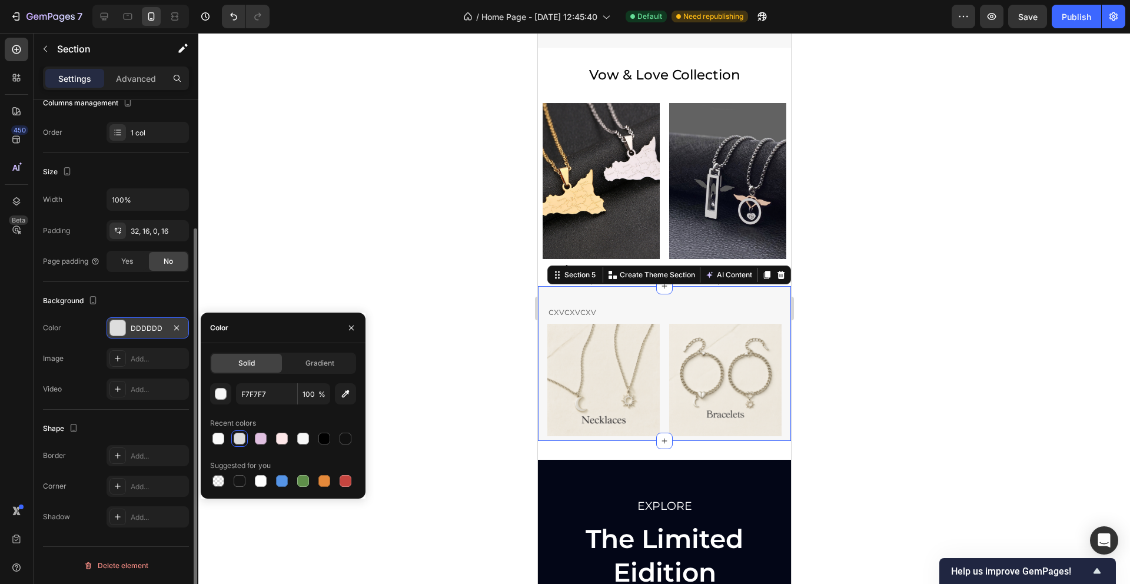
click at [422, 345] on div at bounding box center [663, 308] width 931 height 551
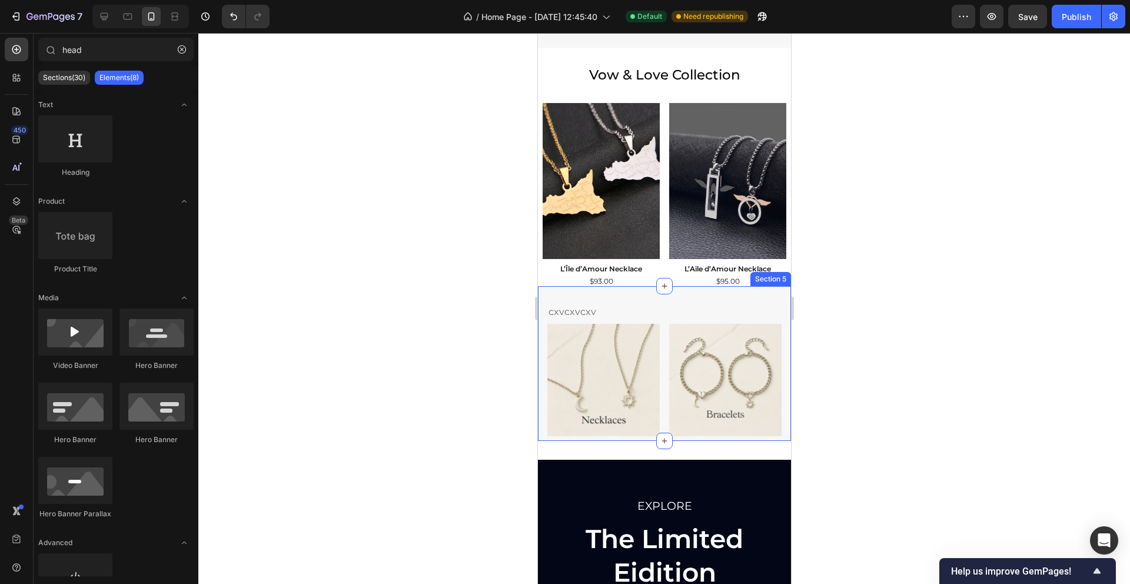
click at [653, 299] on div "cxvcxvcxv Heading Image Image Row Section 5" at bounding box center [663, 363] width 253 height 155
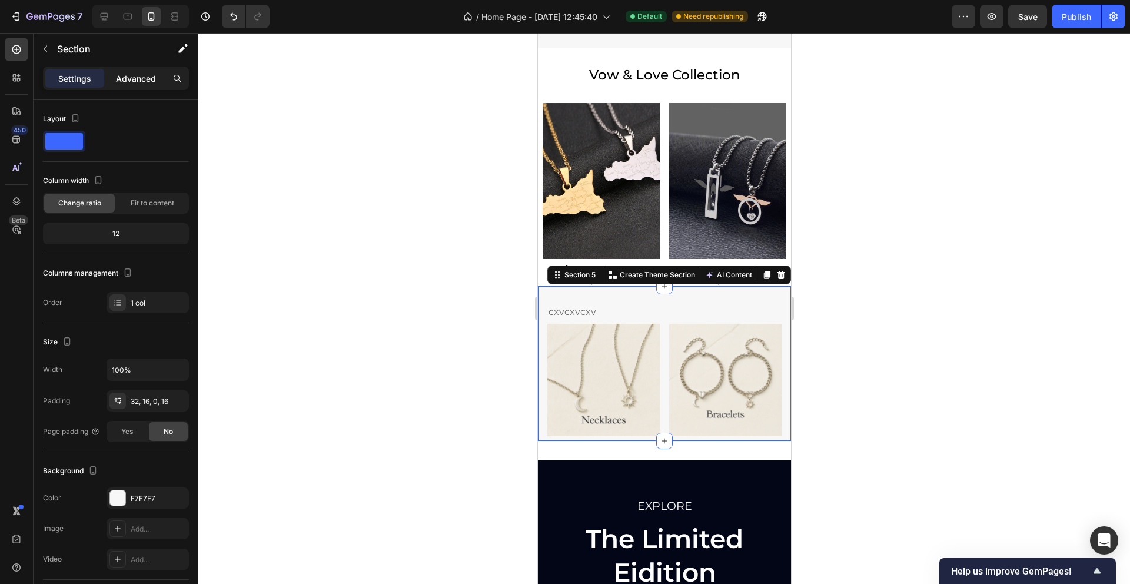
click at [132, 85] on div "Advanced" at bounding box center [135, 78] width 59 height 19
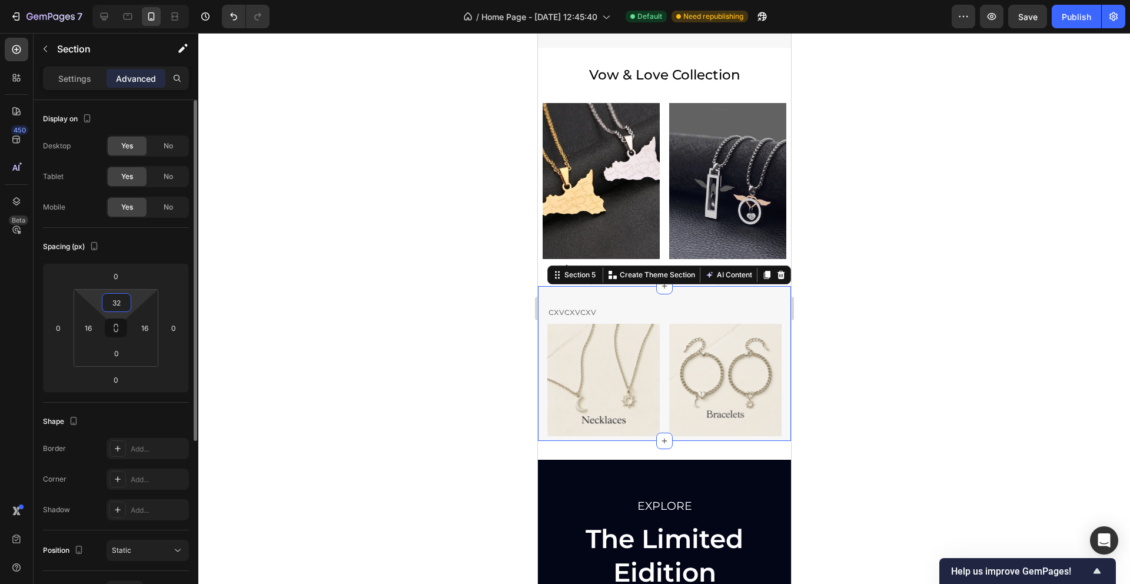
click at [125, 305] on input "32" at bounding box center [117, 303] width 24 height 18
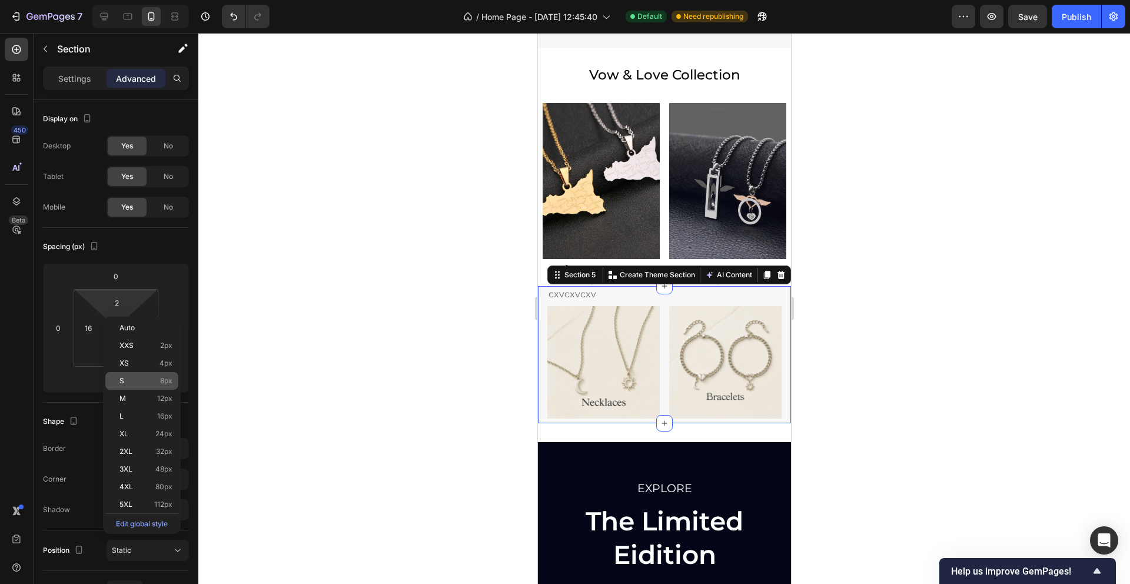
click at [154, 383] on p "S 8px" at bounding box center [145, 381] width 53 height 8
type input "8"
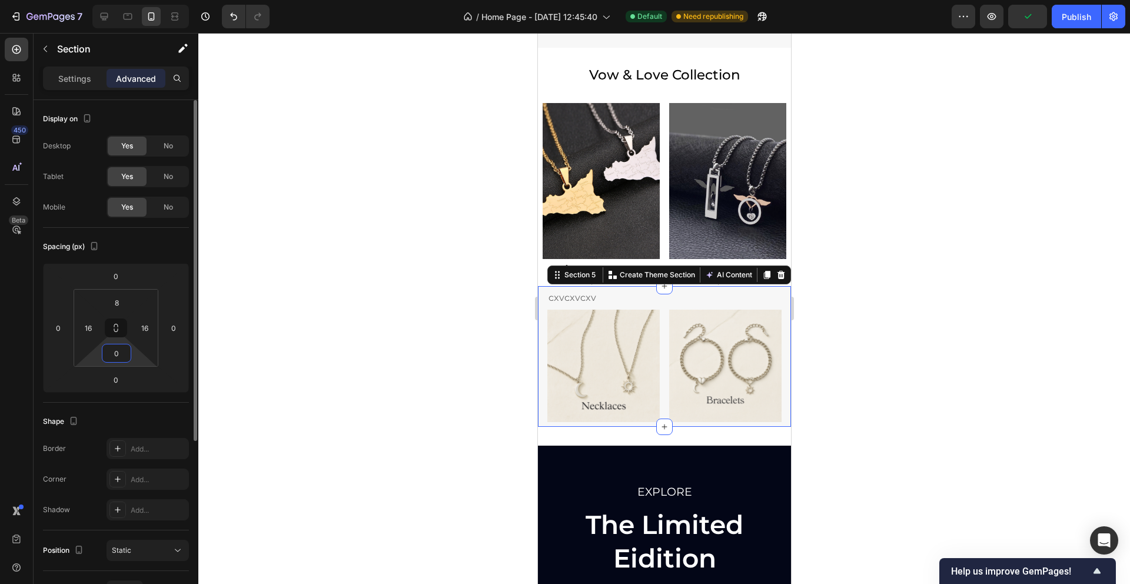
click at [117, 353] on input "0" at bounding box center [117, 353] width 24 height 18
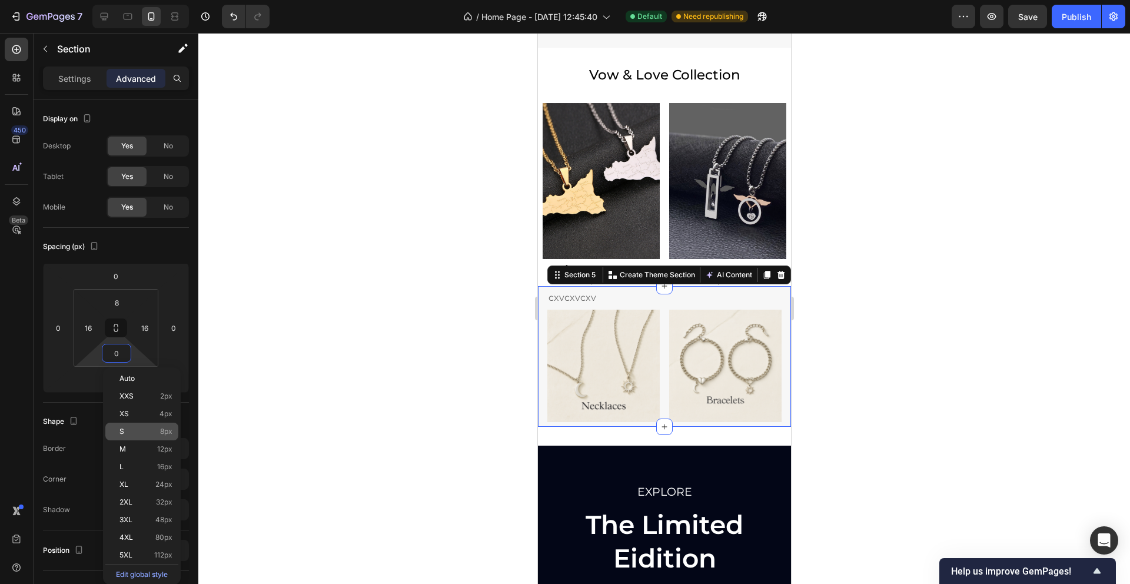
click at [158, 429] on p "S 8px" at bounding box center [145, 431] width 53 height 8
type input "8"
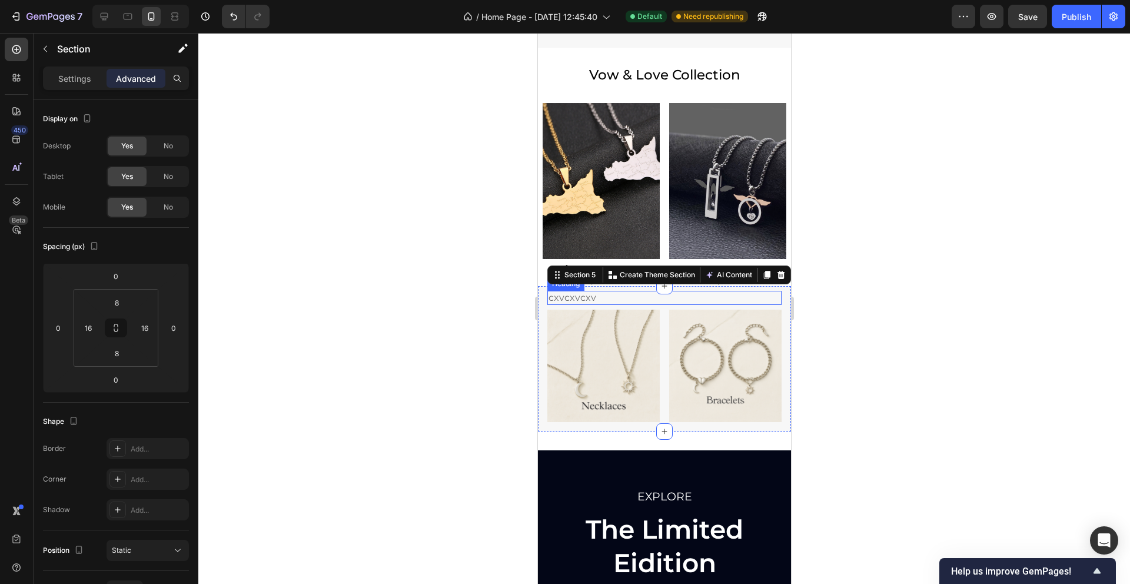
click at [595, 297] on p "cxvcxvcxv" at bounding box center [664, 298] width 232 height 12
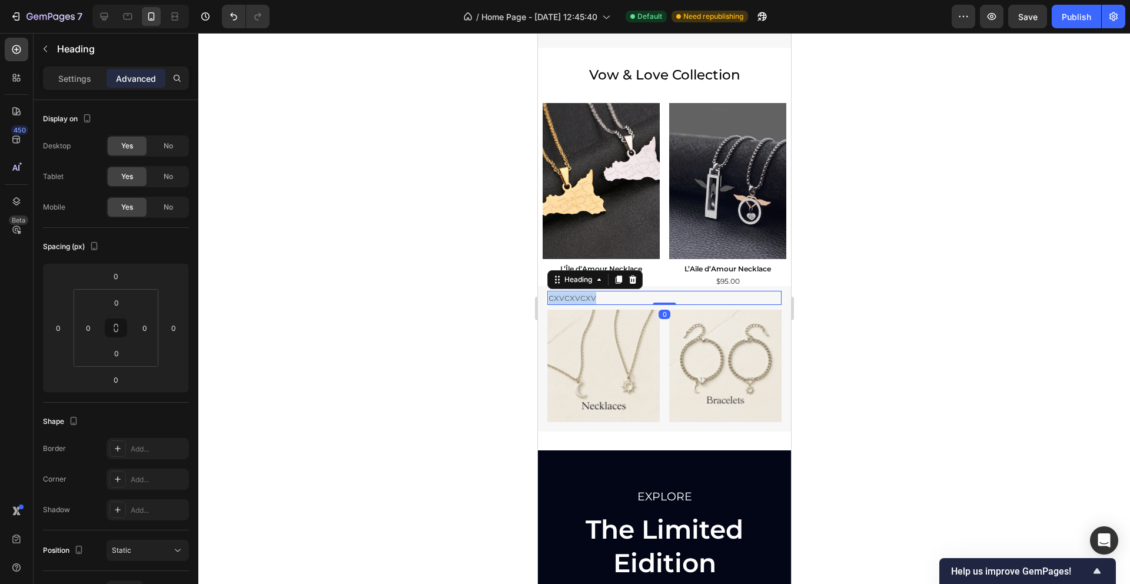
click at [577, 296] on p "cxvcxvcxv" at bounding box center [664, 298] width 232 height 12
click at [441, 310] on div at bounding box center [663, 308] width 931 height 551
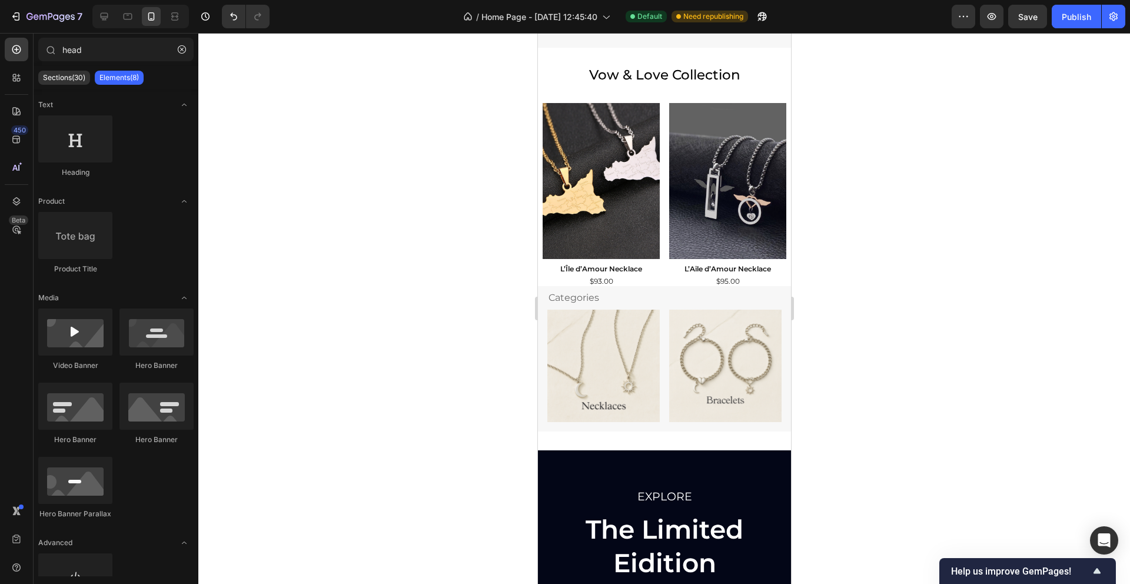
click at [417, 308] on div at bounding box center [663, 308] width 931 height 551
click at [541, 309] on div "Categories Heading Image Image Row Section 5" at bounding box center [663, 359] width 253 height 146
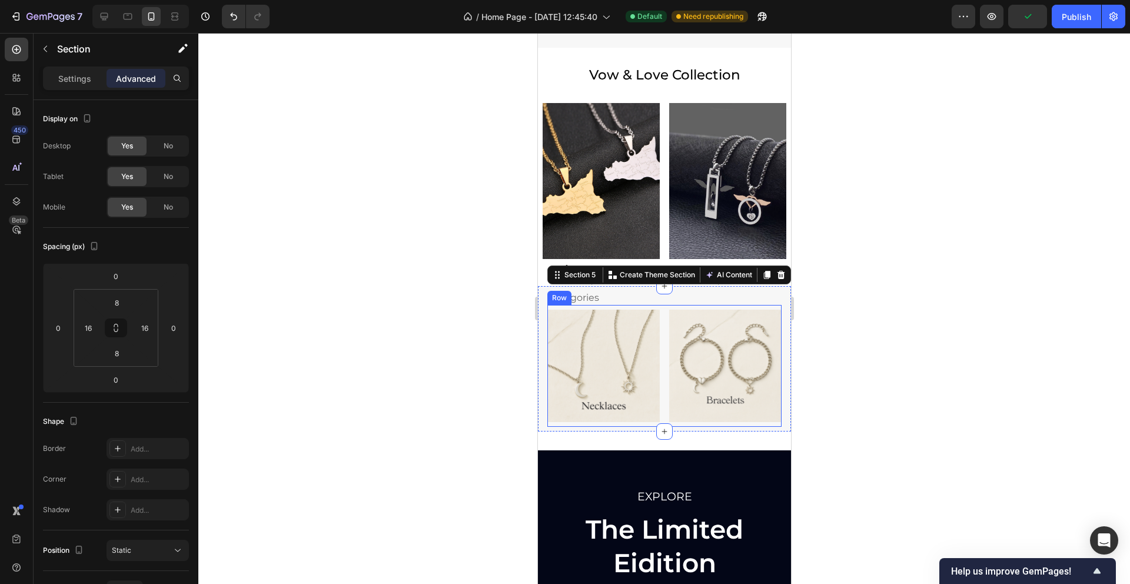
click at [555, 298] on div "Row" at bounding box center [558, 297] width 19 height 11
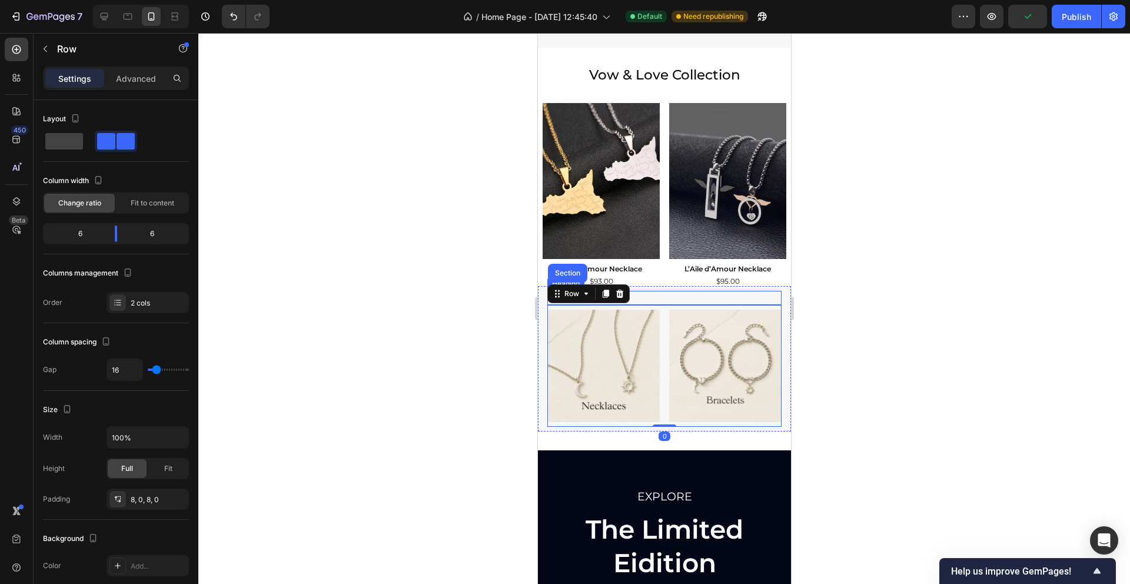
click at [664, 292] on p "Categories" at bounding box center [664, 298] width 232 height 12
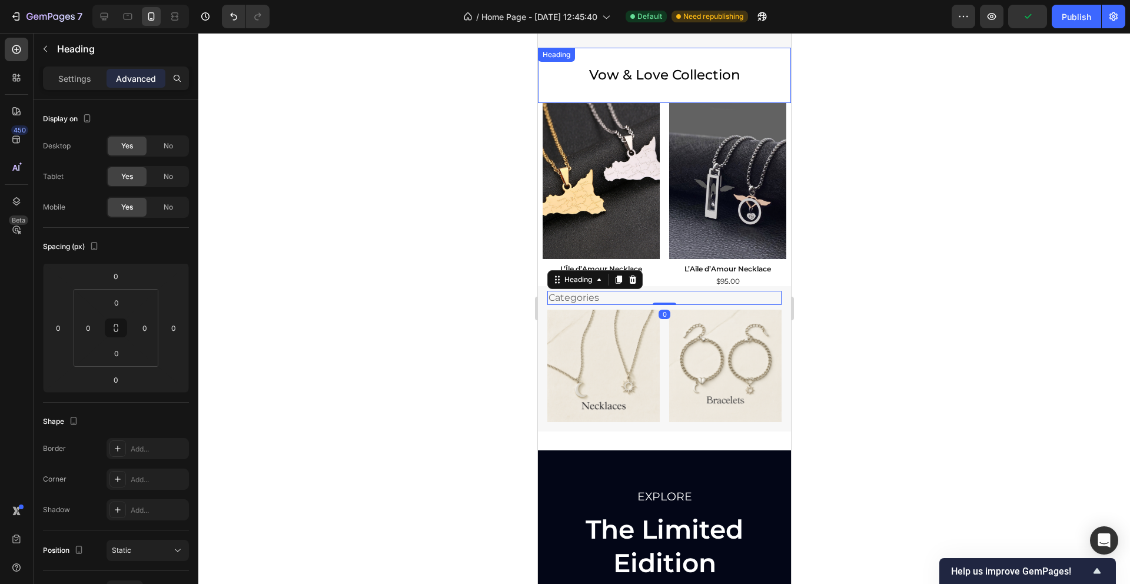
click at [572, 71] on h2 "Vow & Love Collection" at bounding box center [663, 75] width 253 height 55
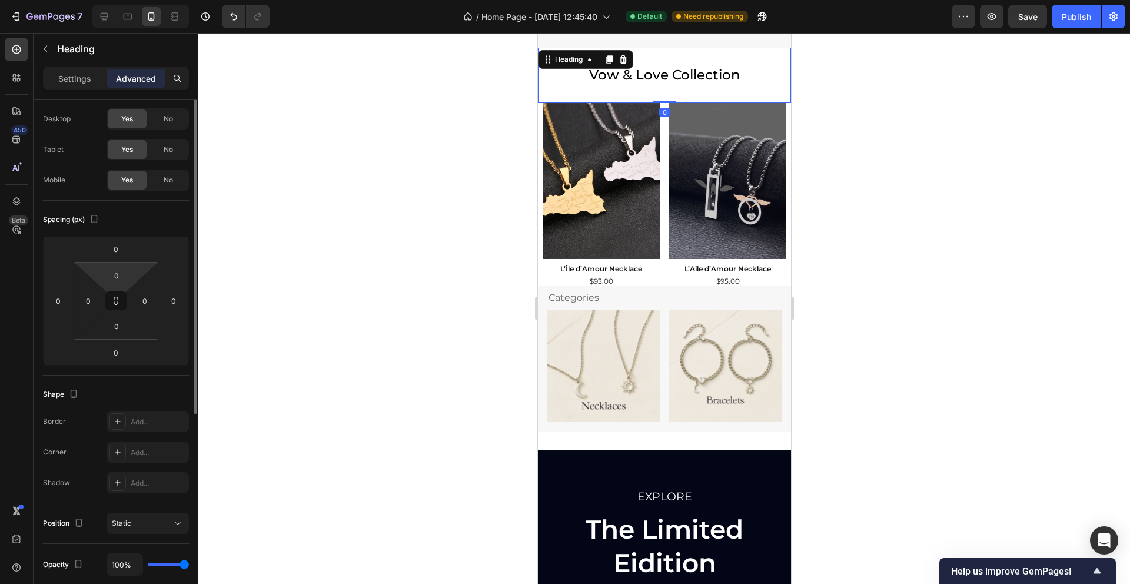
scroll to position [0, 0]
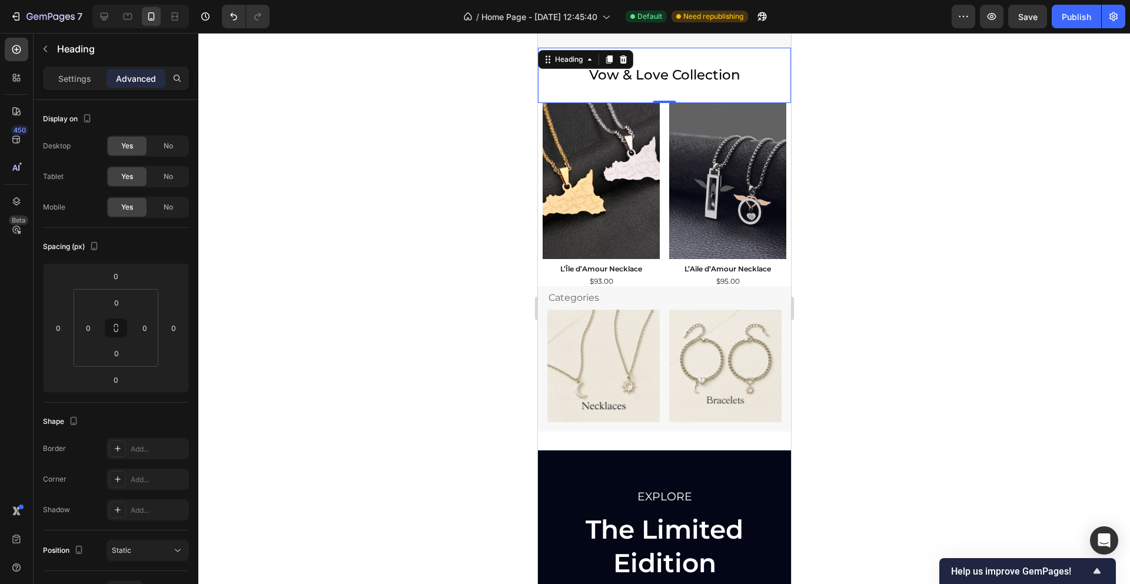
click at [75, 89] on div "Settings Advanced" at bounding box center [116, 78] width 146 height 24
click at [76, 86] on div "Settings" at bounding box center [74, 78] width 59 height 19
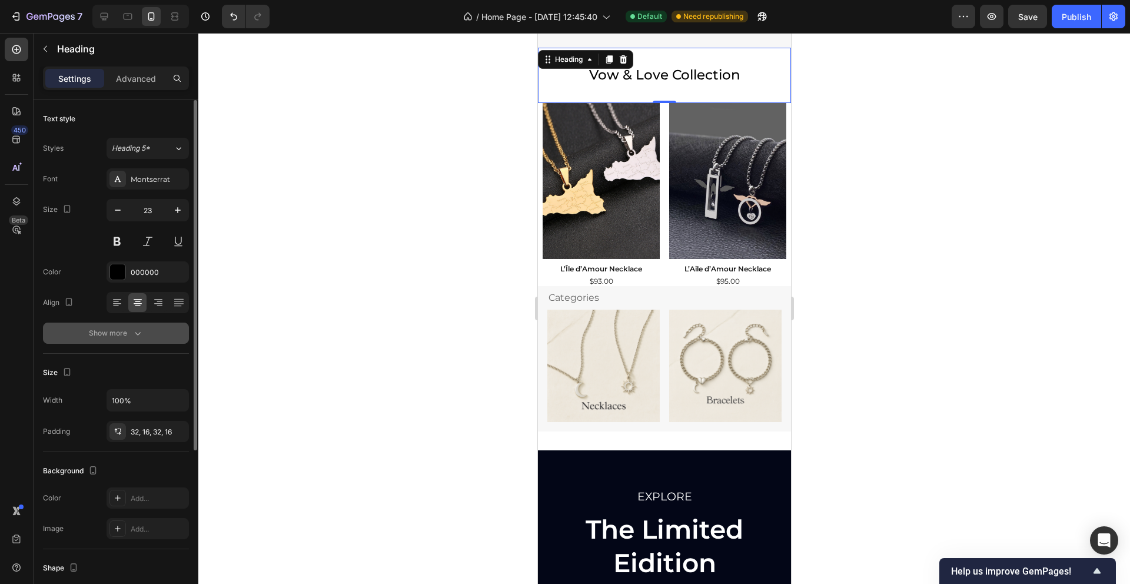
click at [112, 331] on div "Show more" at bounding box center [116, 333] width 55 height 12
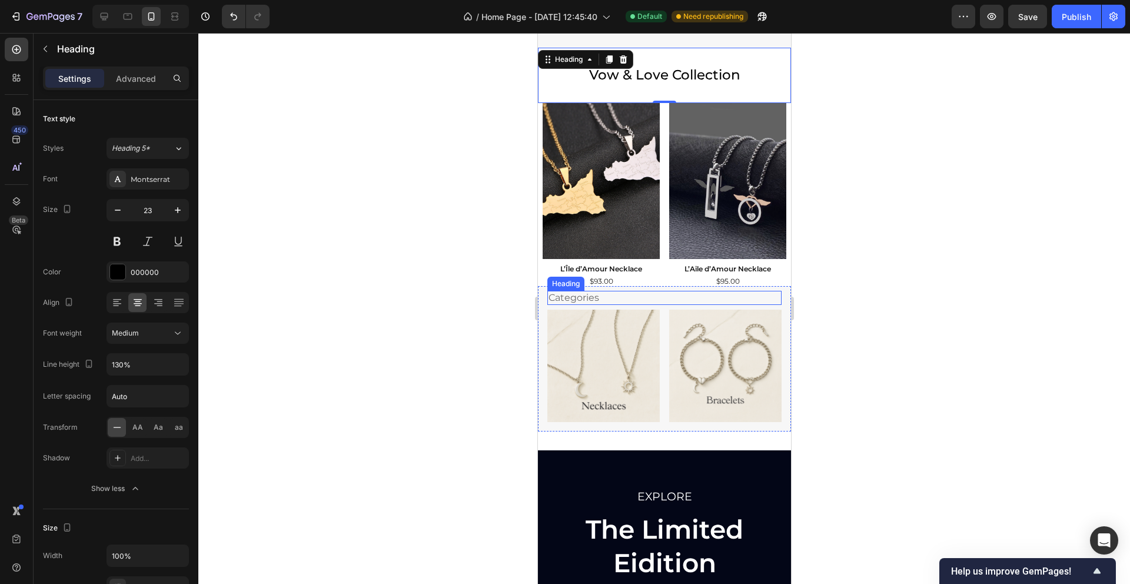
click at [603, 298] on p "Categories" at bounding box center [664, 298] width 232 height 12
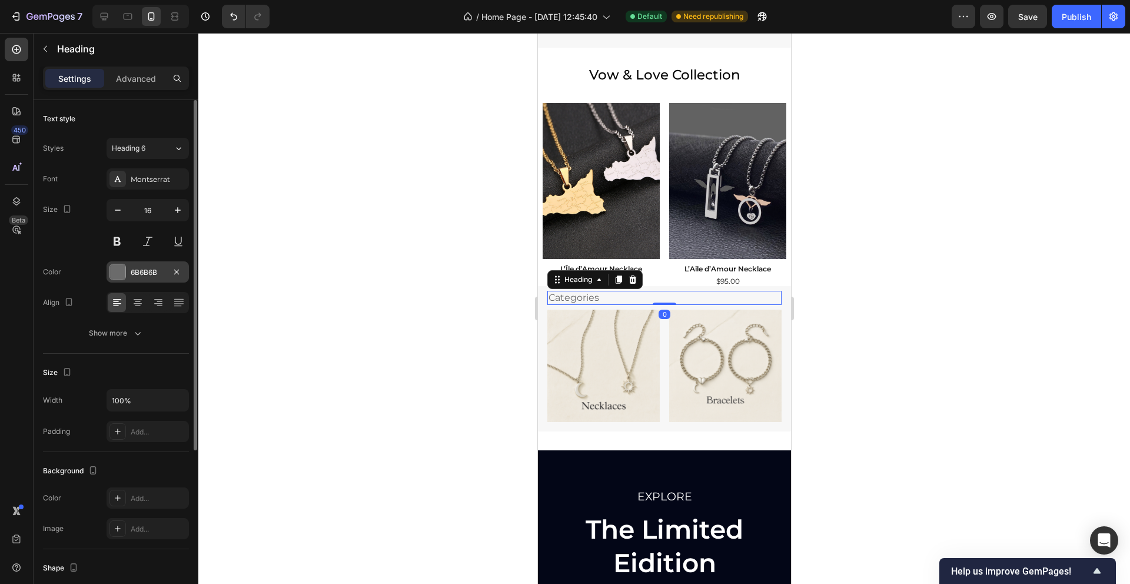
click at [138, 270] on div "6B6B6B" at bounding box center [148, 272] width 34 height 11
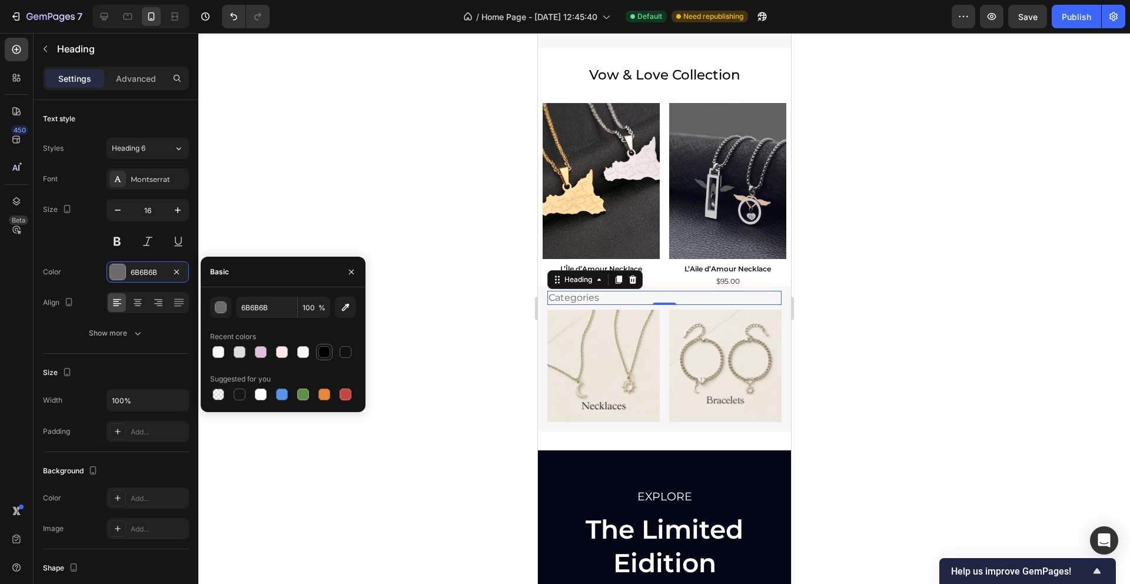
click at [329, 349] on div at bounding box center [324, 352] width 12 height 12
type input "000000"
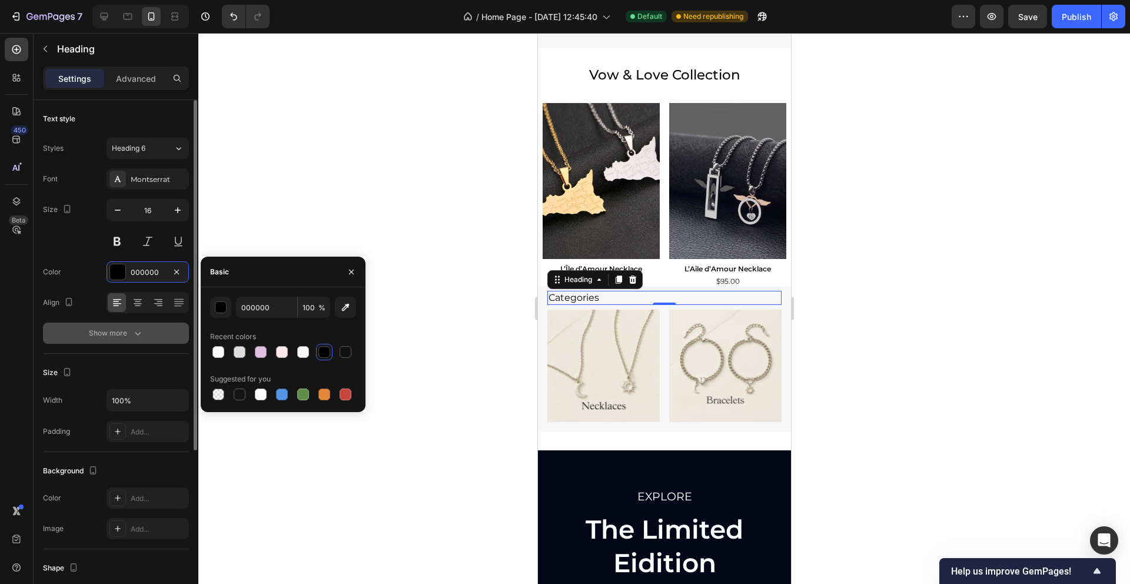
click at [145, 331] on button "Show more" at bounding box center [116, 332] width 146 height 21
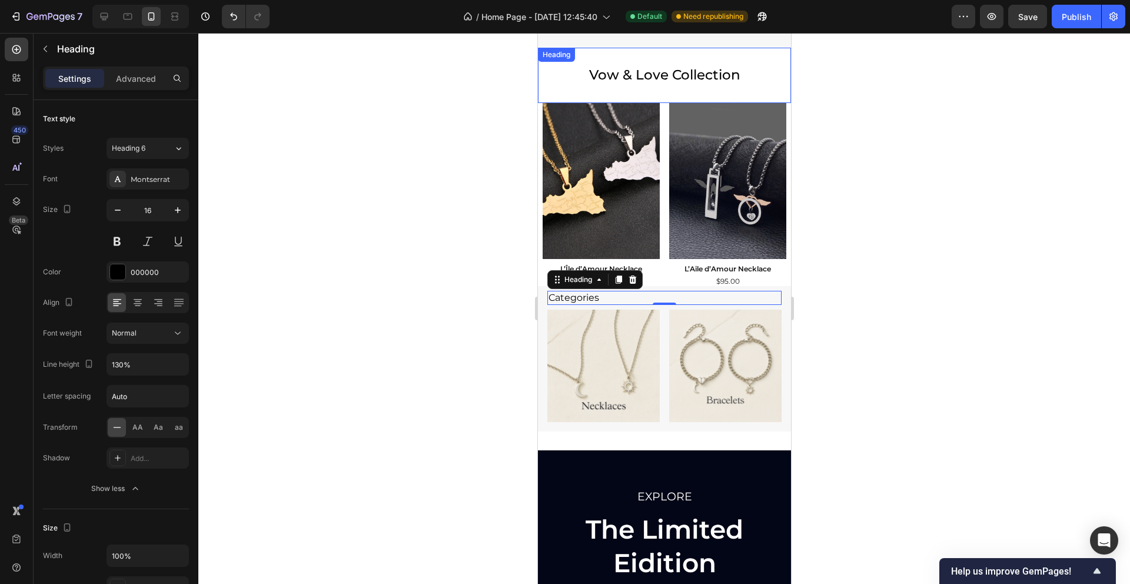
click at [570, 75] on h2 "Vow & Love Collection" at bounding box center [663, 75] width 253 height 55
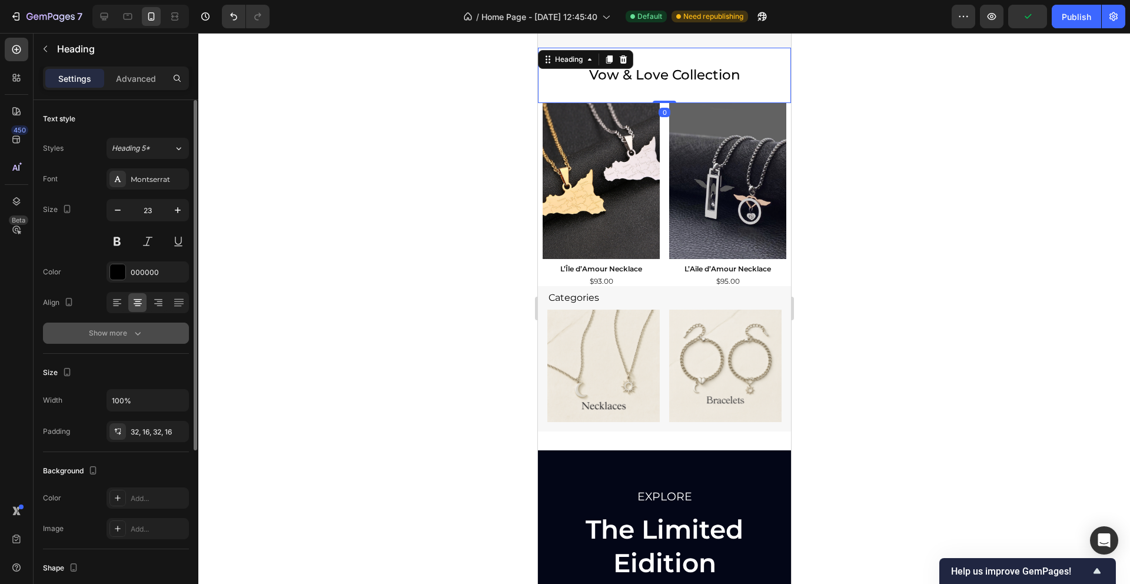
click at [111, 339] on button "Show more" at bounding box center [116, 332] width 146 height 21
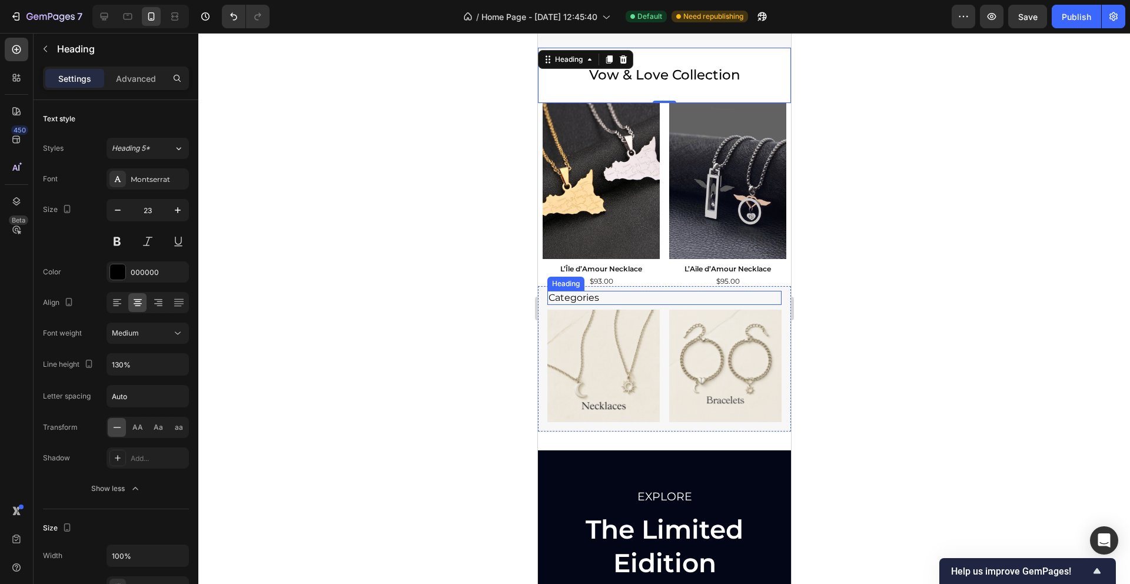
click at [623, 291] on h2 "Categories" at bounding box center [664, 298] width 234 height 15
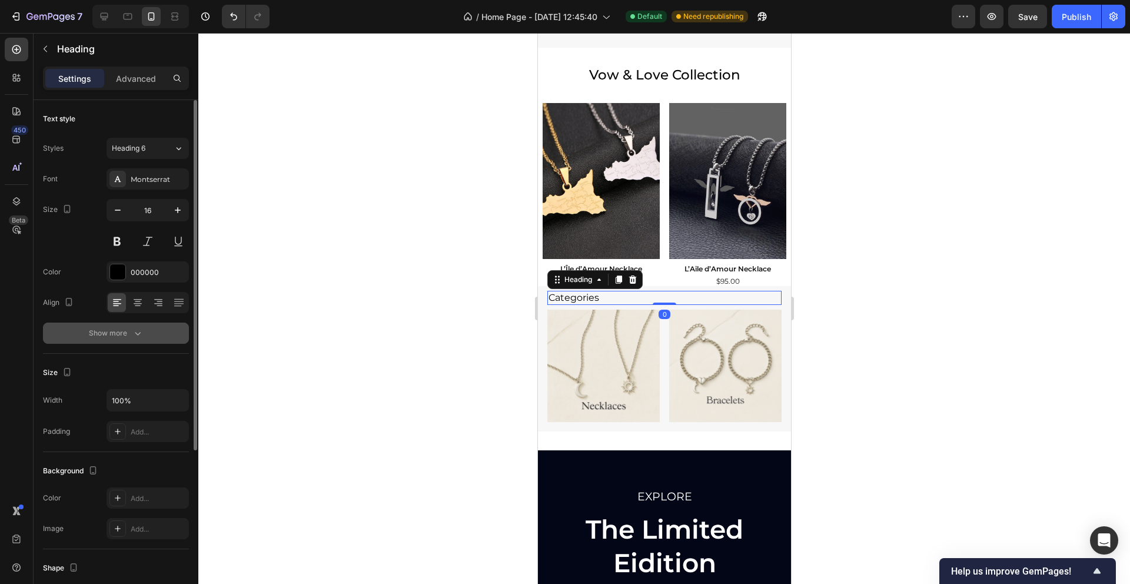
click at [128, 335] on div "Show more" at bounding box center [116, 333] width 55 height 12
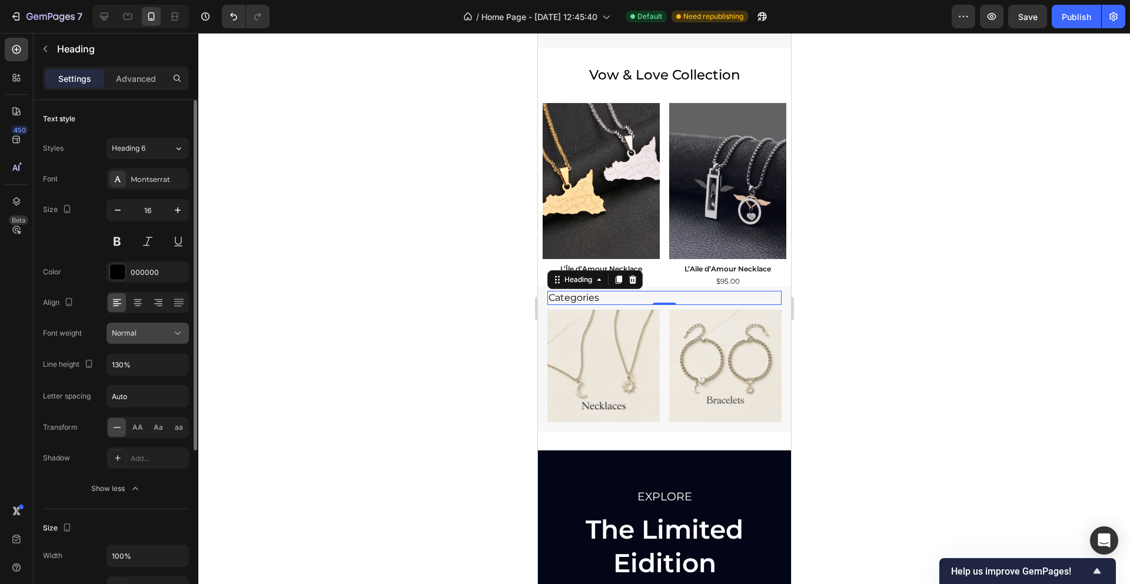
click at [179, 332] on icon at bounding box center [178, 333] width 12 height 12
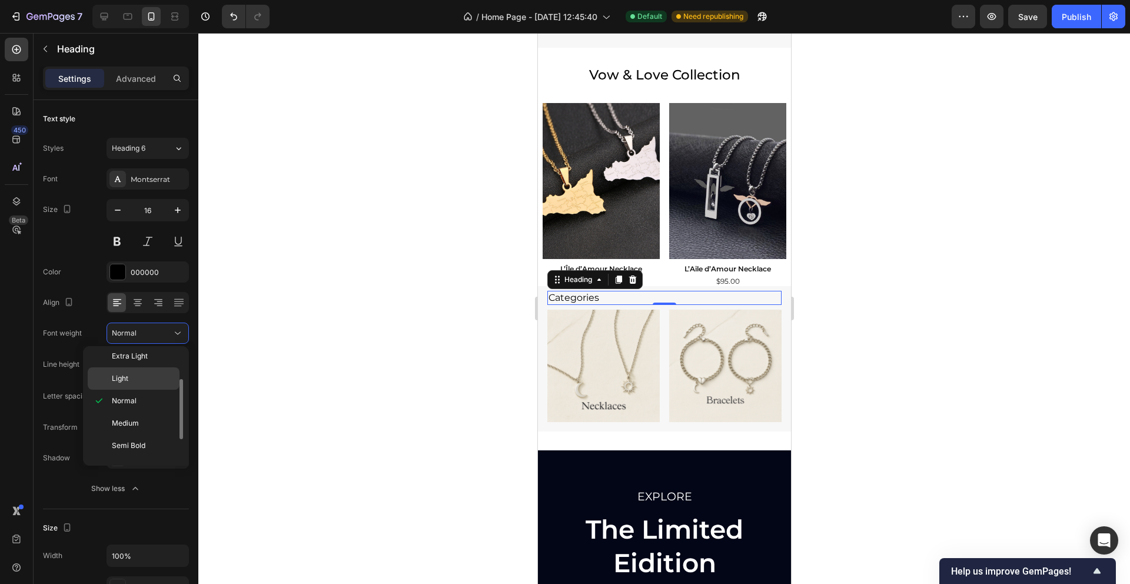
scroll to position [36, 0]
click at [148, 409] on p "Medium" at bounding box center [143, 414] width 62 height 11
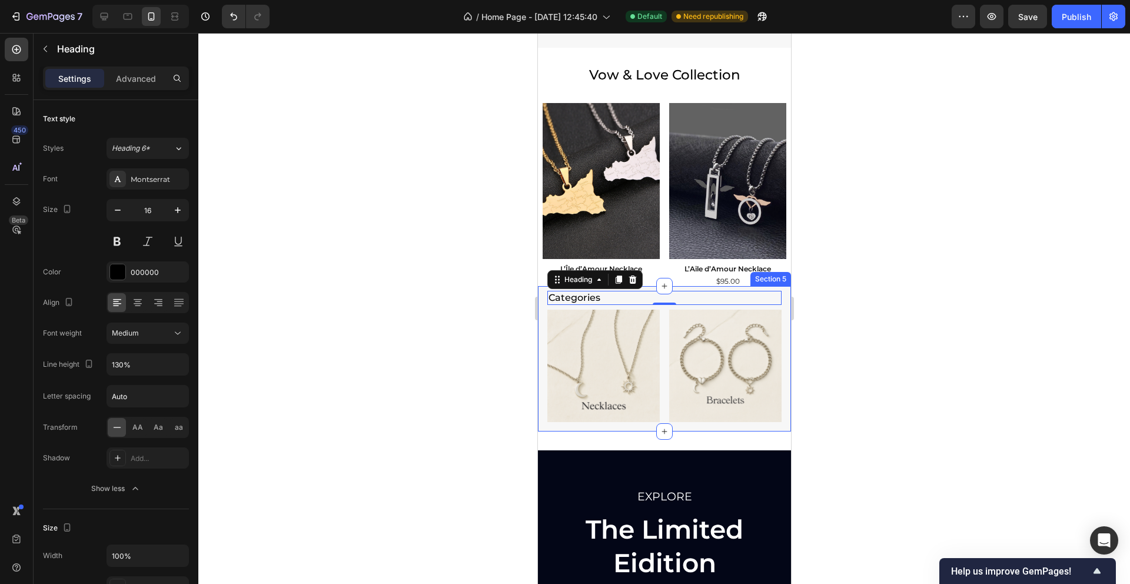
click at [542, 351] on div "Categories Heading 0 Image Image Row Section 5" at bounding box center [663, 359] width 253 height 146
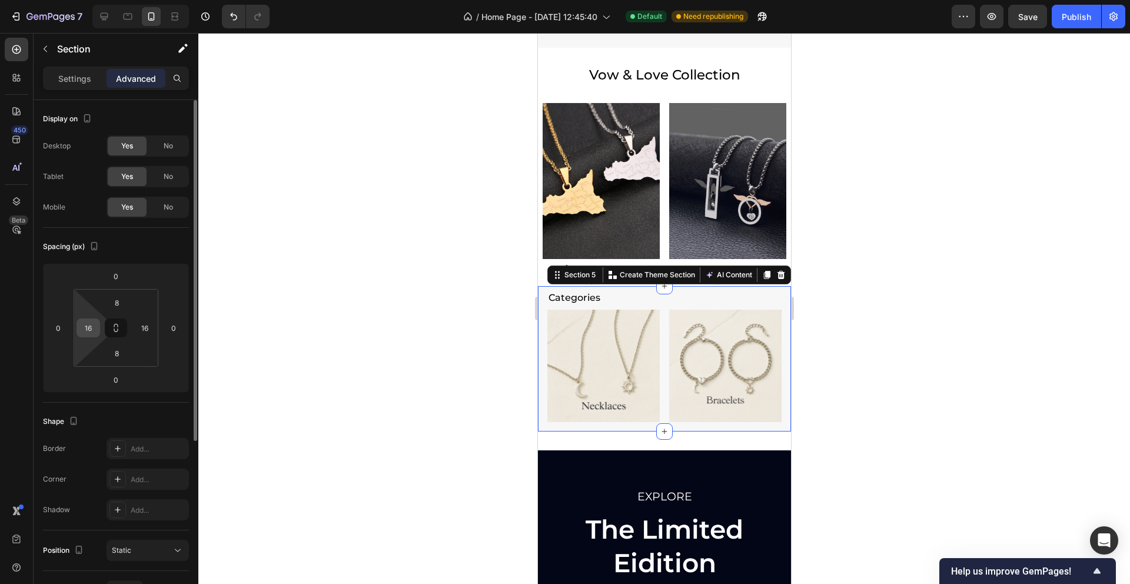
click at [90, 328] on input "16" at bounding box center [88, 328] width 18 height 18
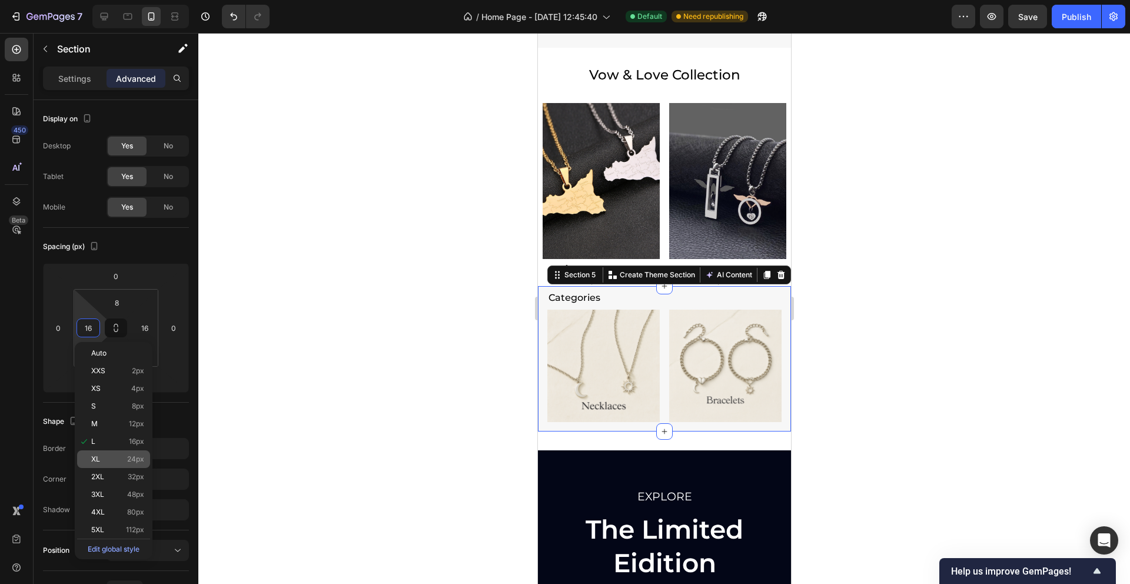
click at [131, 457] on span "24px" at bounding box center [135, 459] width 17 height 8
type input "24"
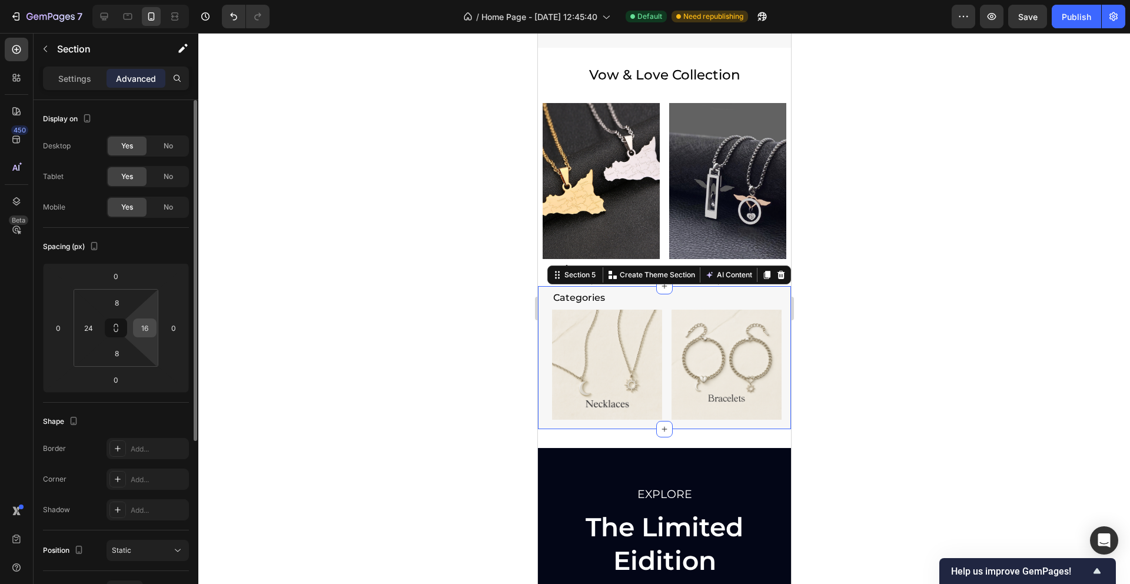
click at [146, 327] on input "16" at bounding box center [145, 328] width 18 height 18
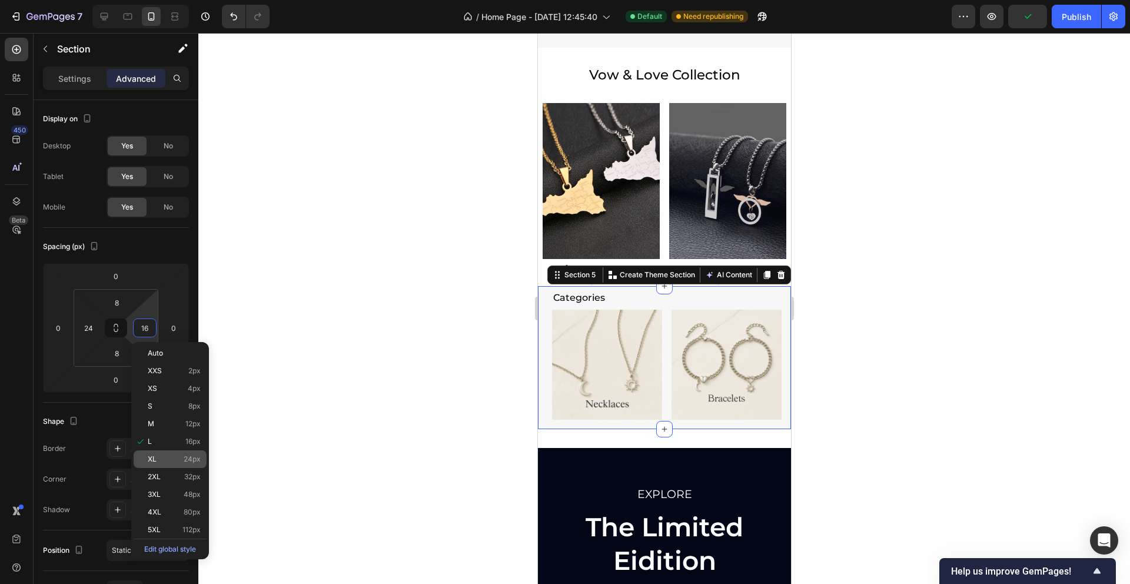
click at [168, 459] on p "XL 24px" at bounding box center [174, 459] width 53 height 8
type input "24"
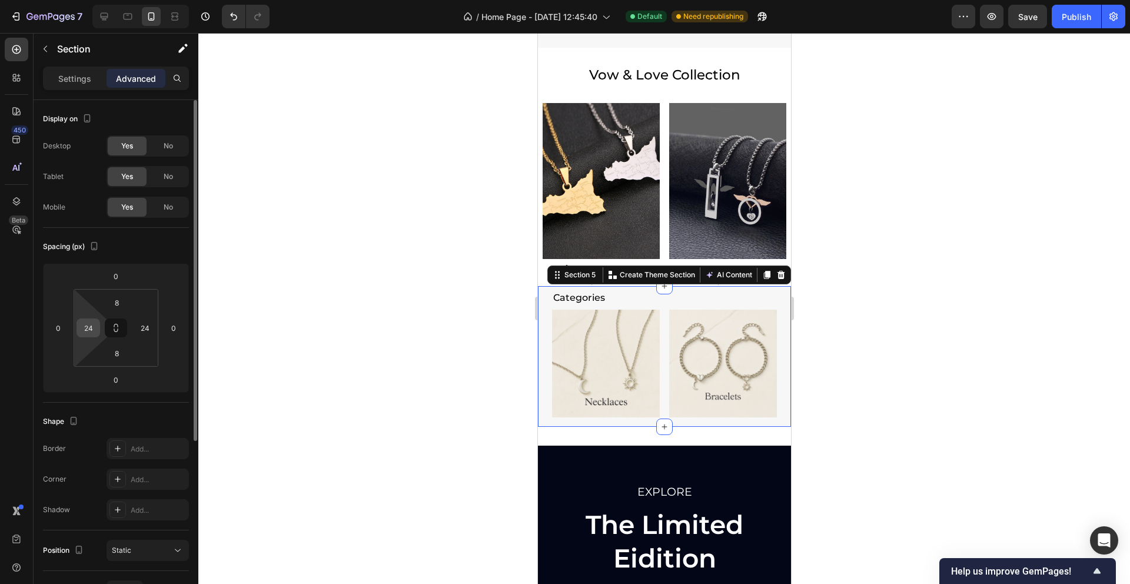
click at [85, 326] on input "24" at bounding box center [88, 328] width 18 height 18
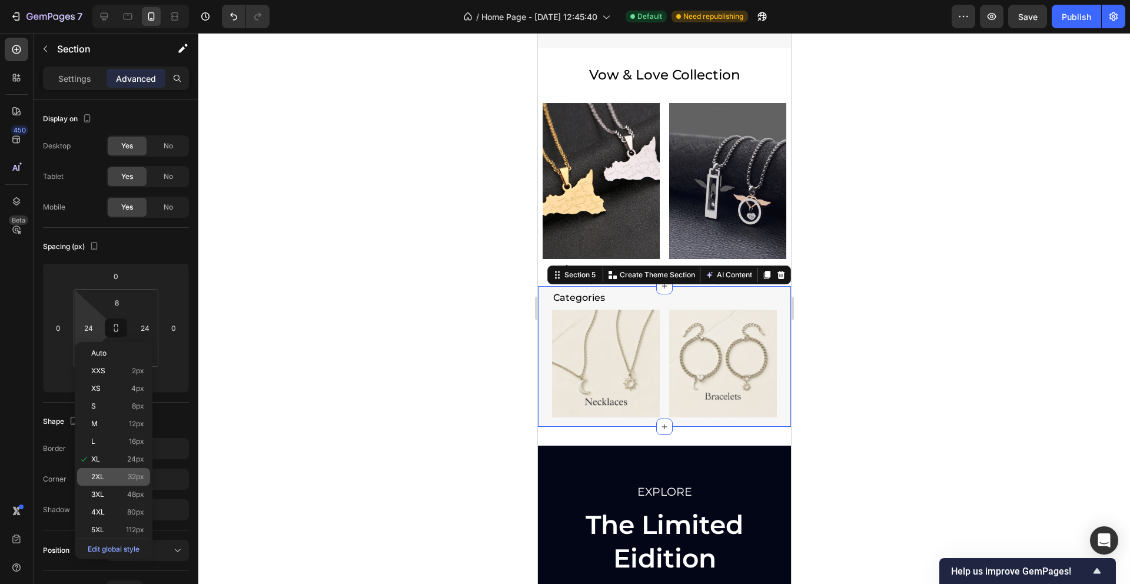
click at [128, 469] on div "2XL 32px" at bounding box center [113, 477] width 73 height 18
type input "32"
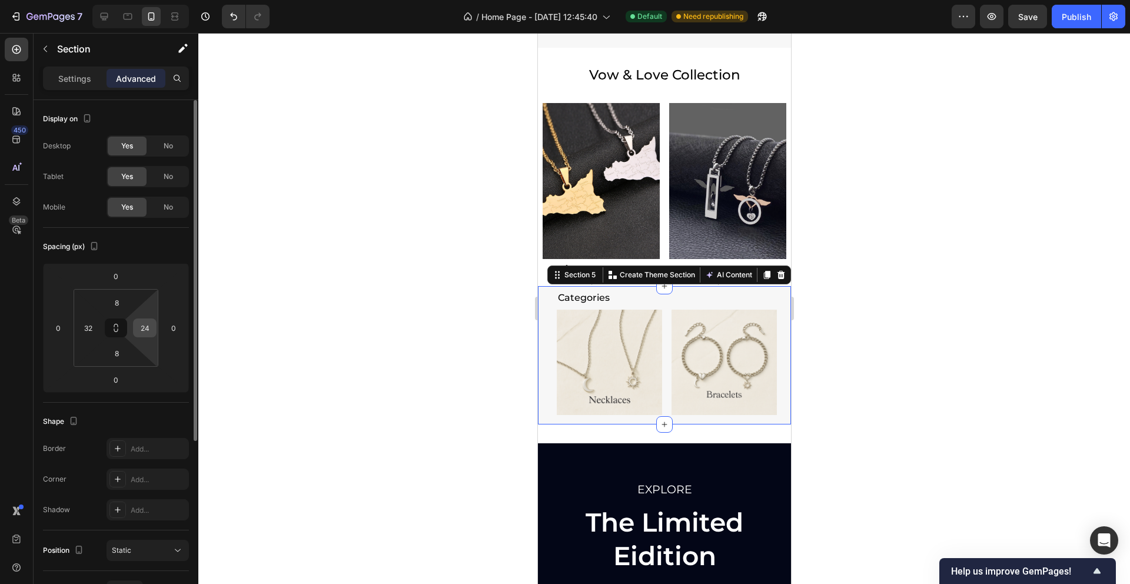
click at [141, 336] on input "24" at bounding box center [145, 328] width 18 height 18
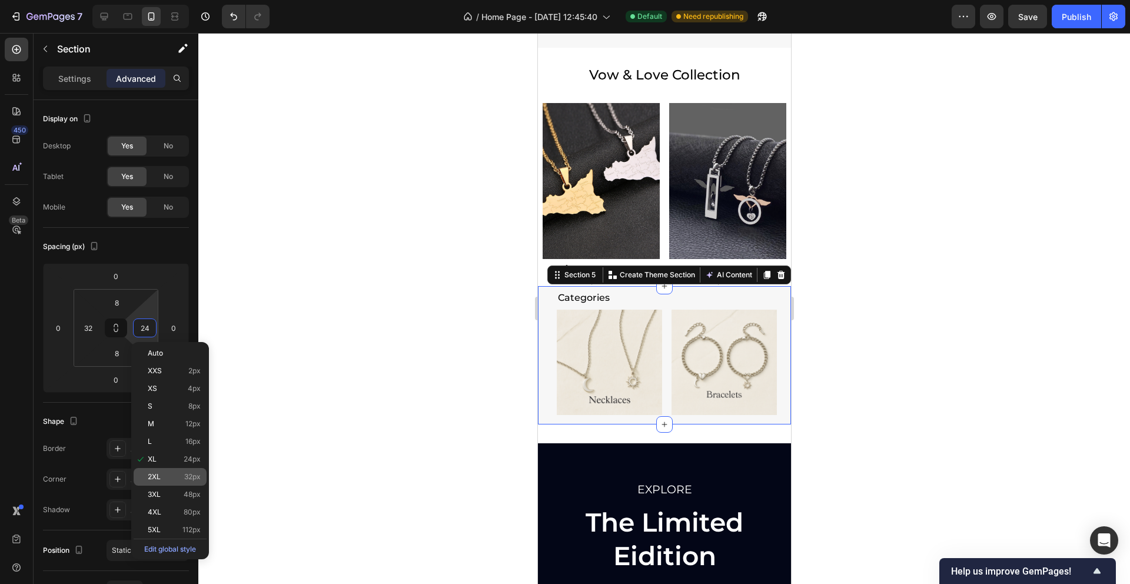
click at [182, 478] on p "2XL 32px" at bounding box center [174, 476] width 53 height 8
type input "32"
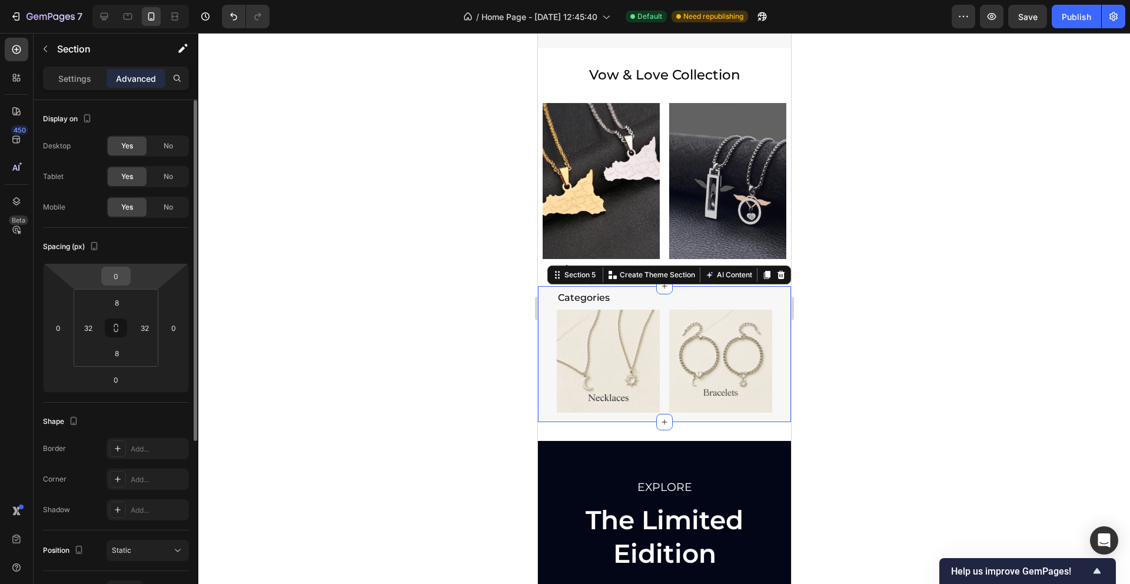
click at [115, 277] on input "0" at bounding box center [116, 276] width 24 height 18
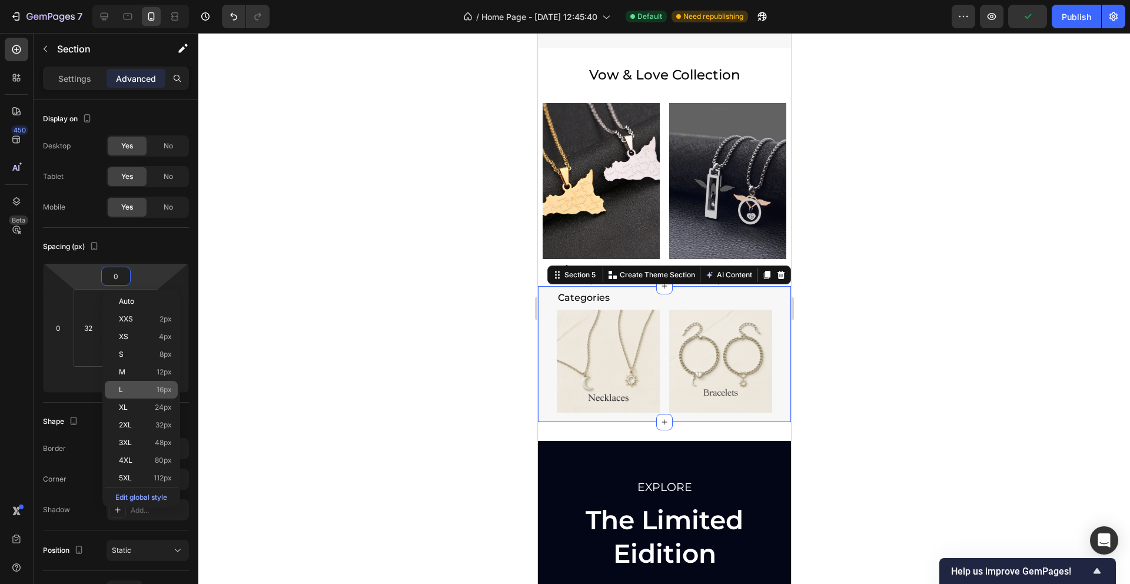
click at [157, 388] on span "16px" at bounding box center [163, 389] width 15 height 8
type input "16"
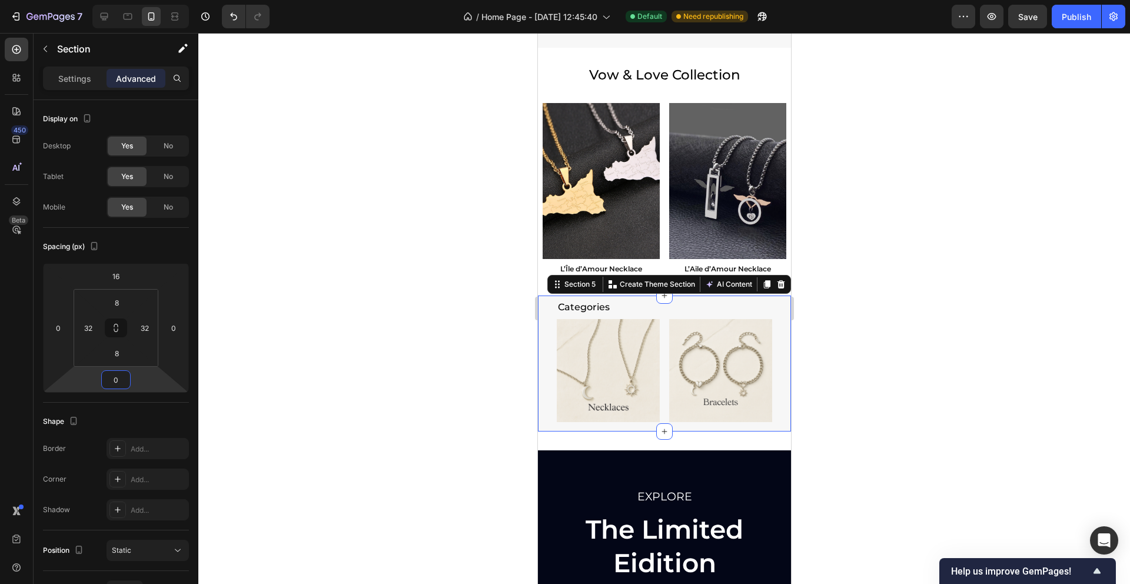
click at [118, 0] on html "7 Version history / Home Page - [DATE] 12:45:40 Default Need republishing Previ…" at bounding box center [565, 0] width 1130 height 0
click at [122, 382] on input "0" at bounding box center [116, 380] width 24 height 18
click at [151, 489] on p "L 16px" at bounding box center [145, 493] width 53 height 8
type input "16"
click at [349, 392] on div at bounding box center [663, 308] width 931 height 551
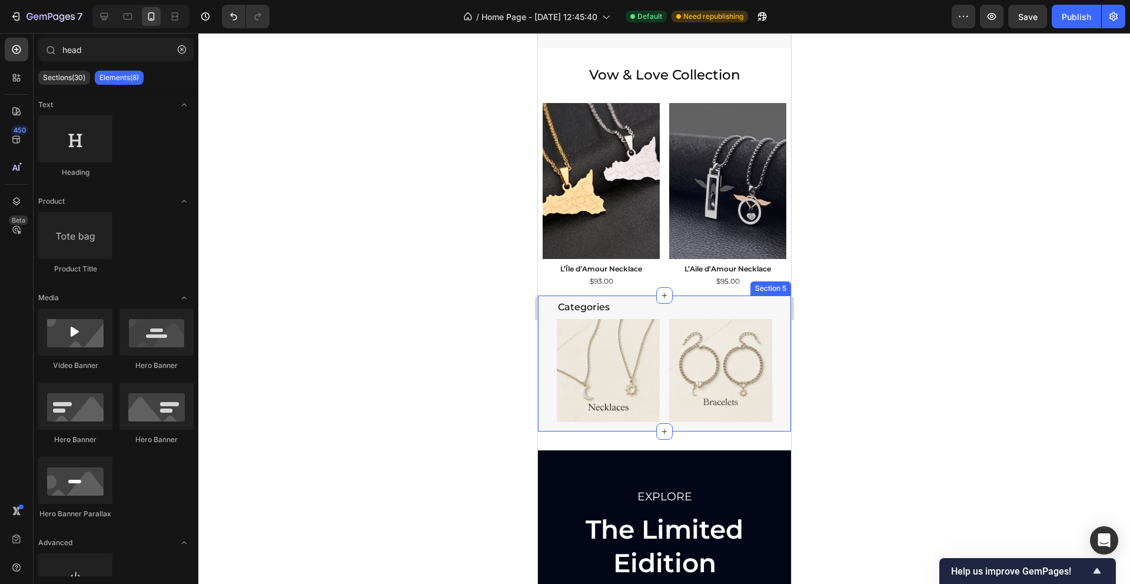
click at [542, 368] on div "Categories Heading Image Image Row Section 5" at bounding box center [663, 363] width 253 height 136
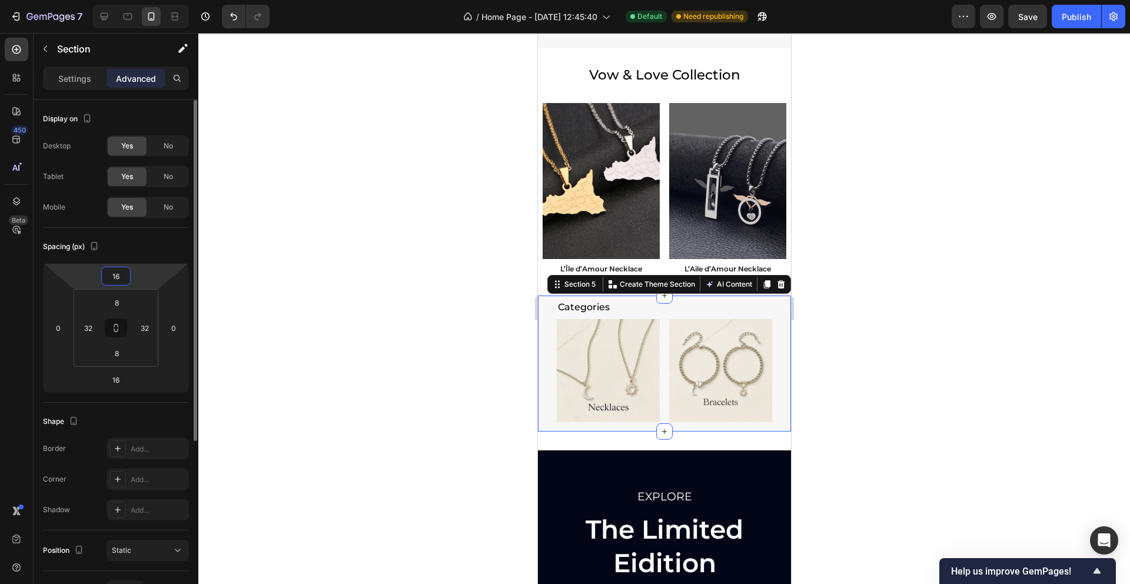
click at [121, 275] on input "16" at bounding box center [116, 276] width 24 height 18
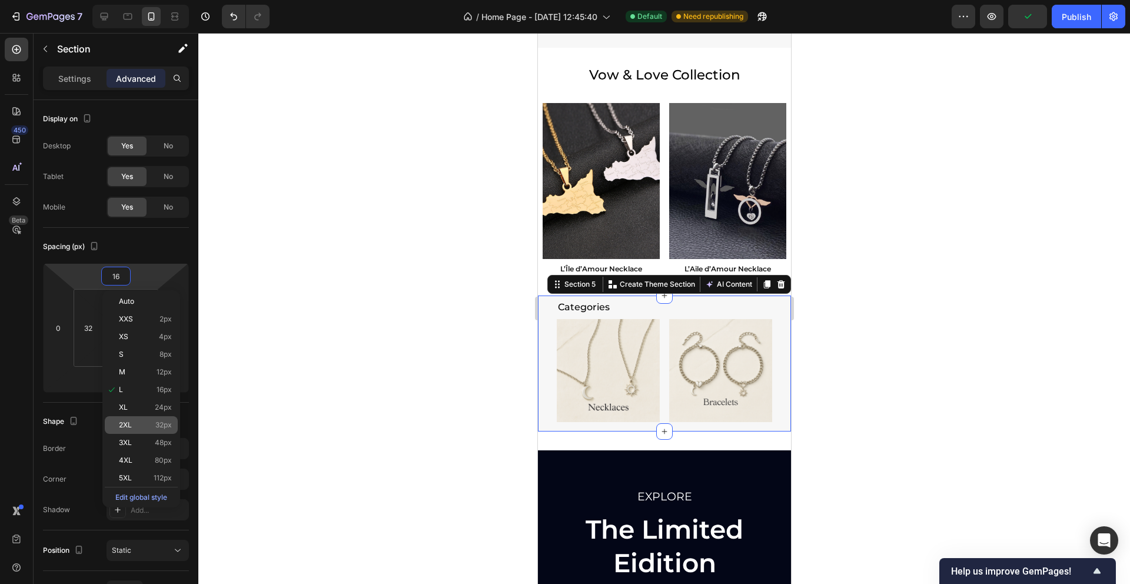
click at [154, 421] on p "2XL 32px" at bounding box center [145, 425] width 53 height 8
type input "32"
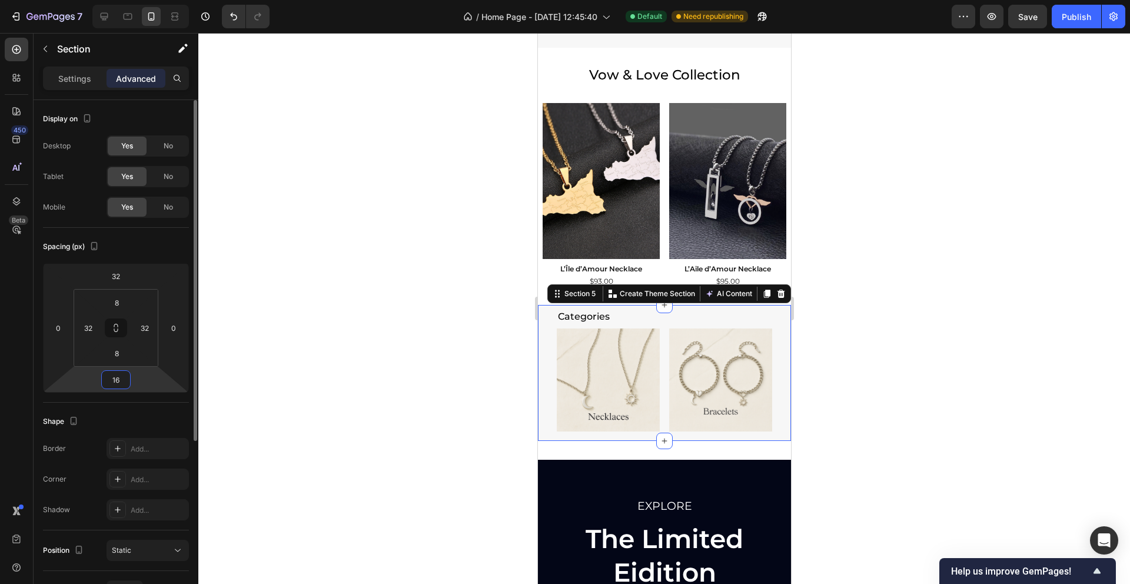
click at [112, 381] on input "16" at bounding box center [116, 380] width 24 height 18
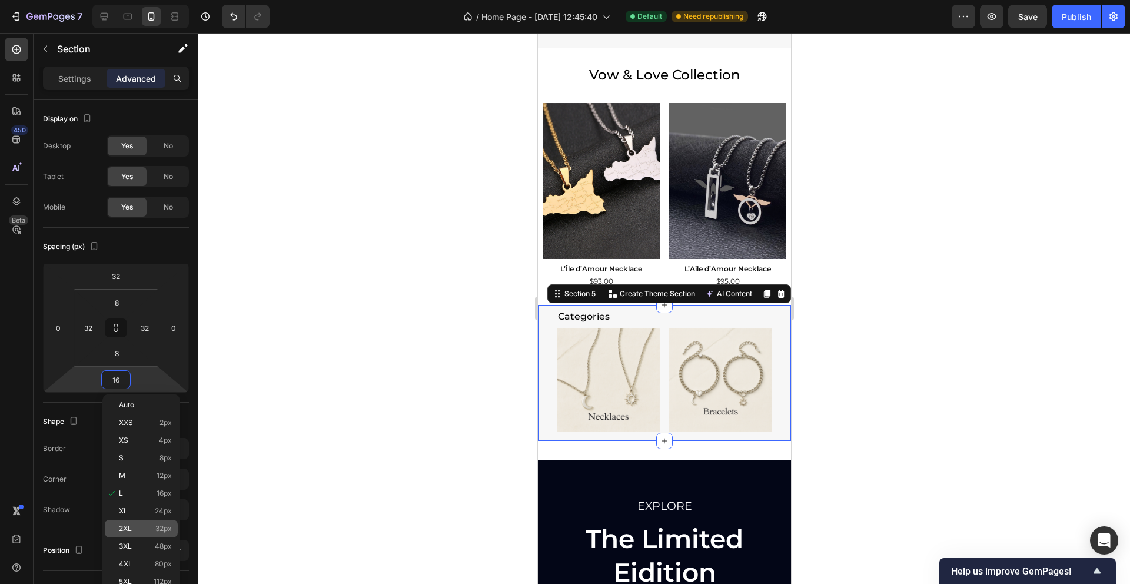
click at [162, 526] on span "32px" at bounding box center [163, 528] width 16 height 8
type input "32"
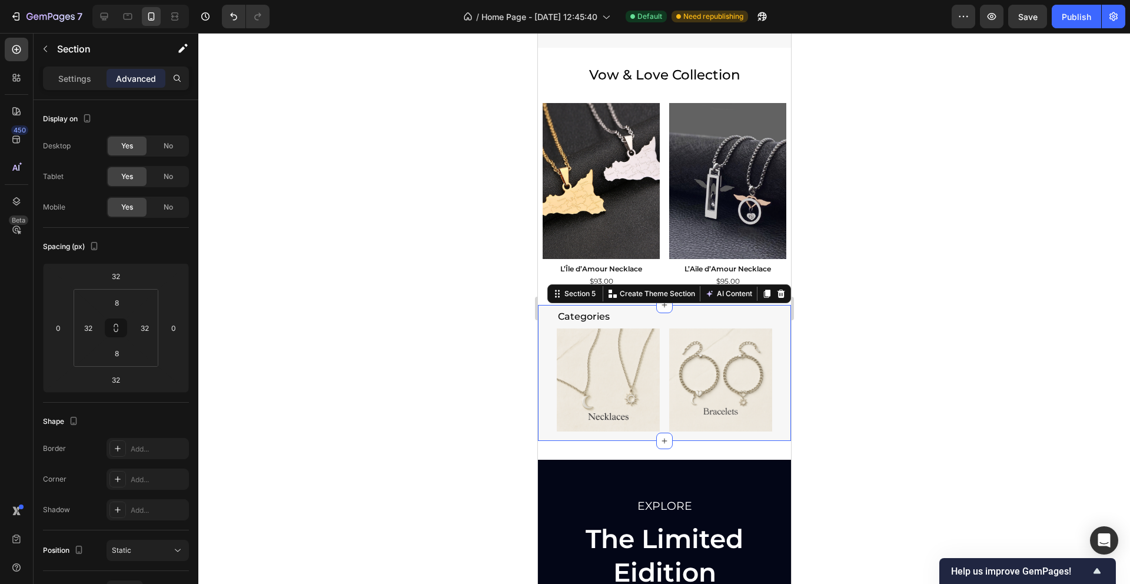
click at [339, 382] on div at bounding box center [663, 308] width 931 height 551
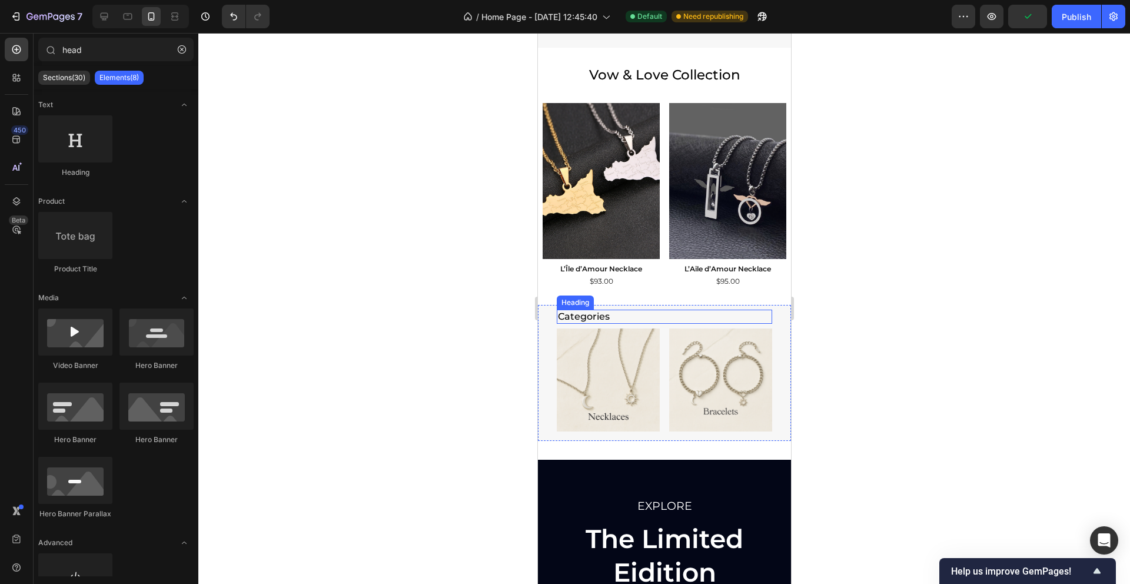
click at [625, 317] on p "Categories" at bounding box center [663, 317] width 213 height 12
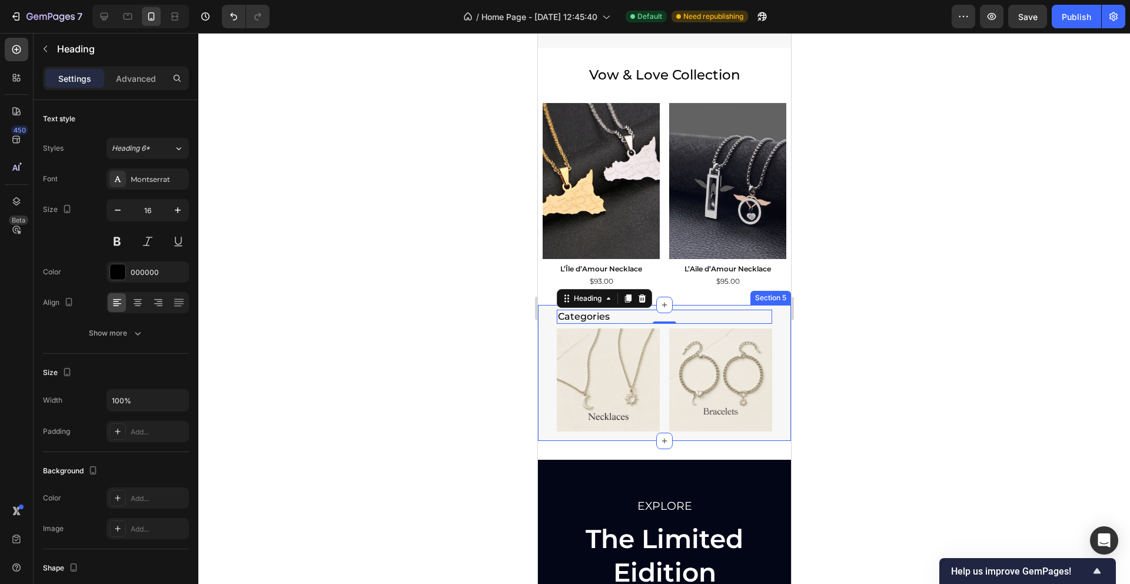
click at [546, 345] on div "Categories Heading 0 Image Image Row Section 5" at bounding box center [663, 373] width 253 height 136
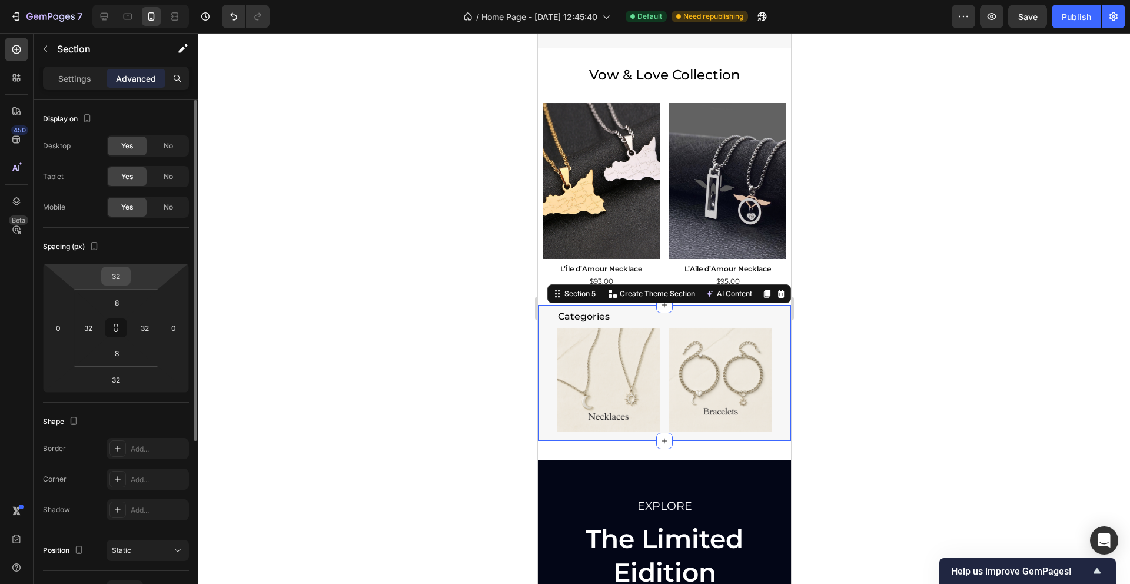
click at [123, 277] on input "32" at bounding box center [116, 276] width 24 height 18
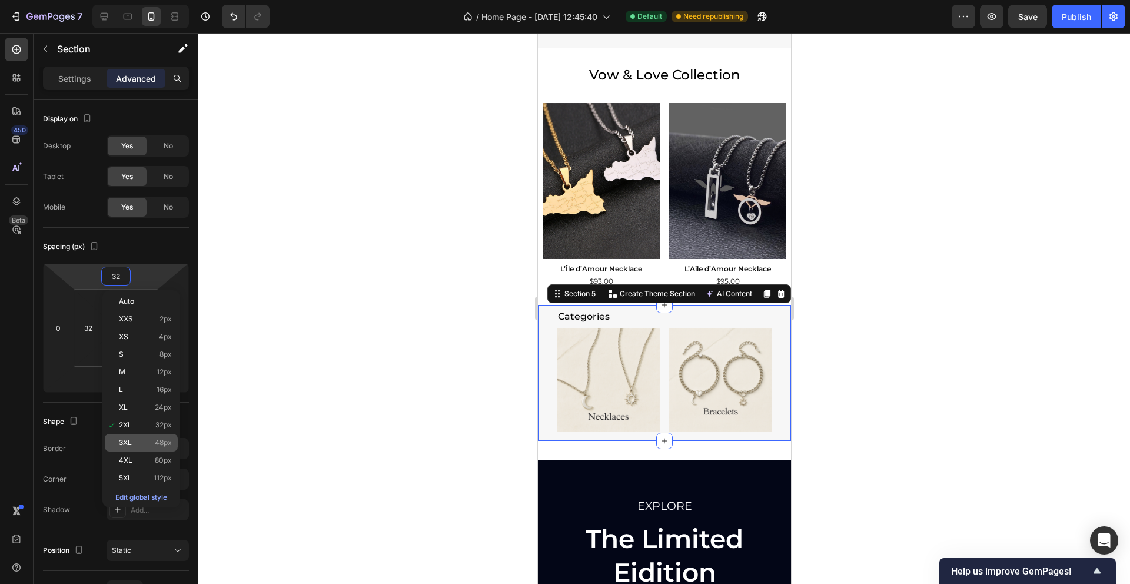
click at [164, 437] on div "3XL 48px" at bounding box center [141, 443] width 73 height 18
type input "48"
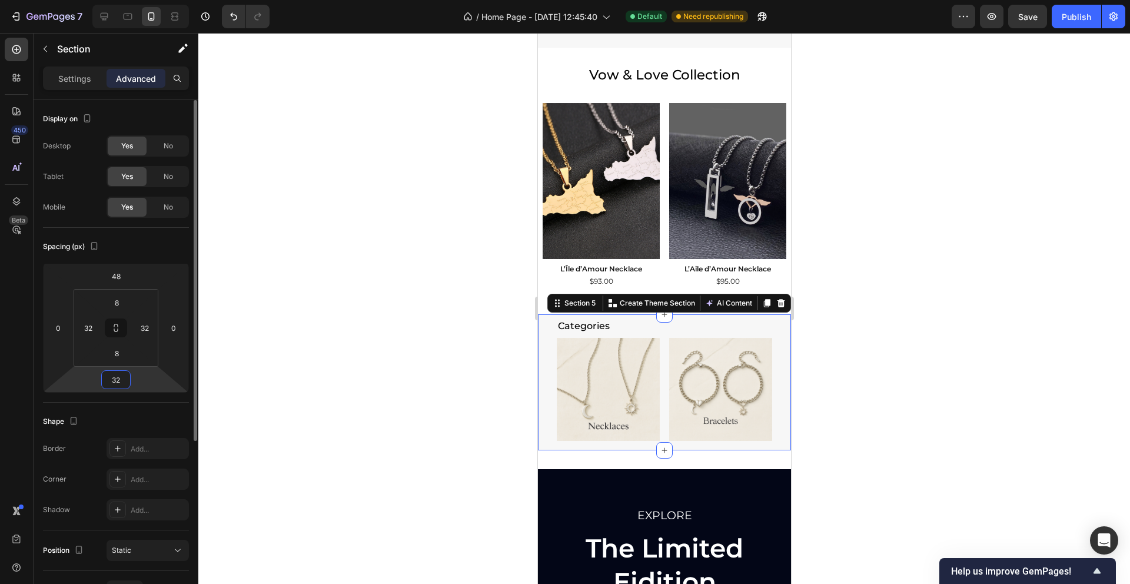
click at [122, 381] on input "32" at bounding box center [116, 380] width 24 height 18
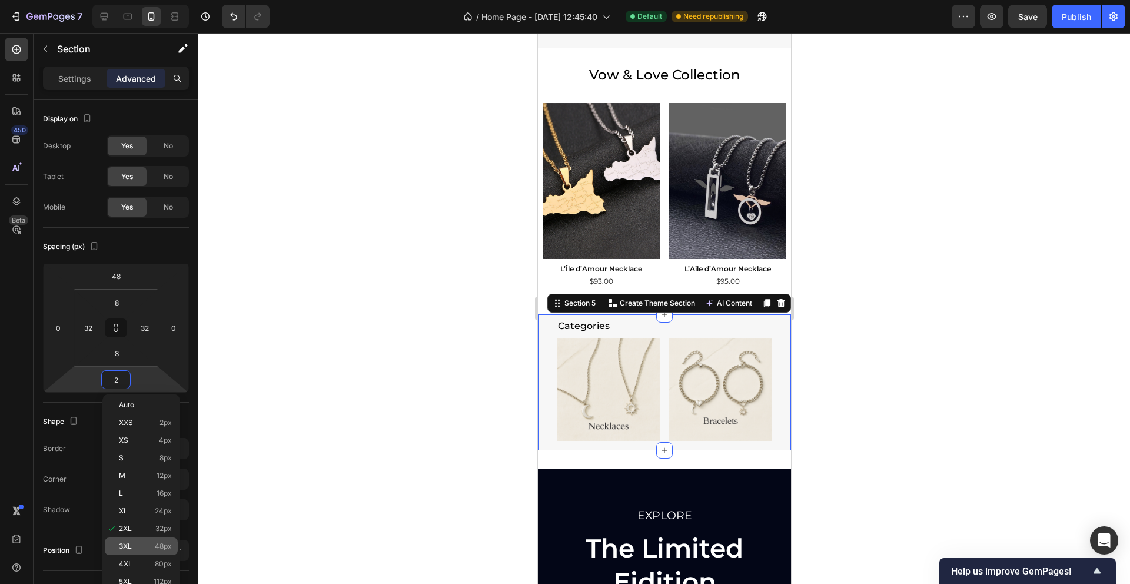
click at [161, 548] on span "48px" at bounding box center [163, 546] width 17 height 8
type input "48"
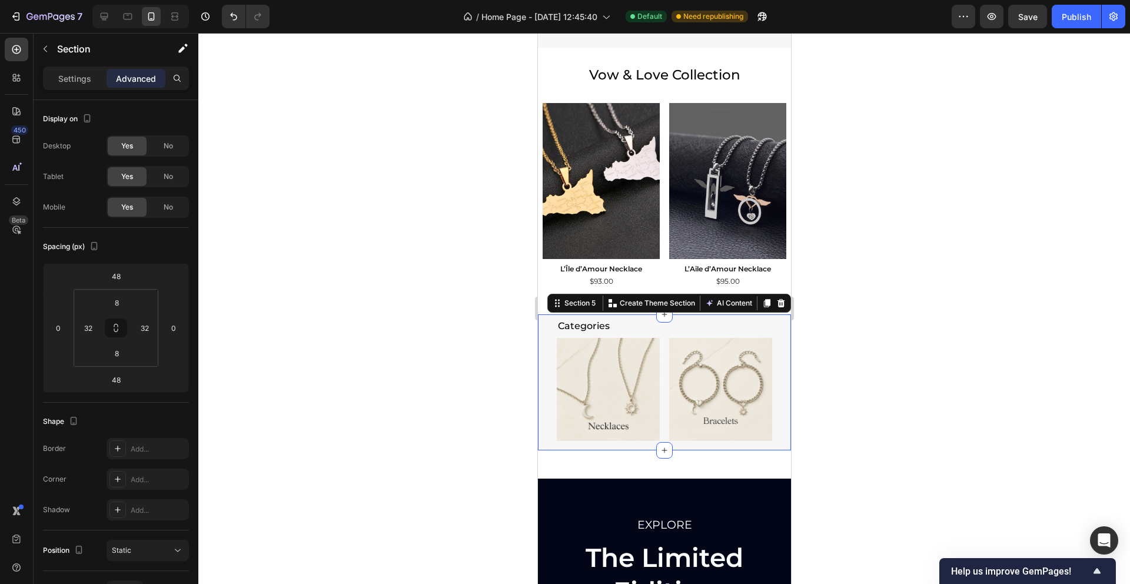
click at [320, 424] on div at bounding box center [663, 308] width 931 height 551
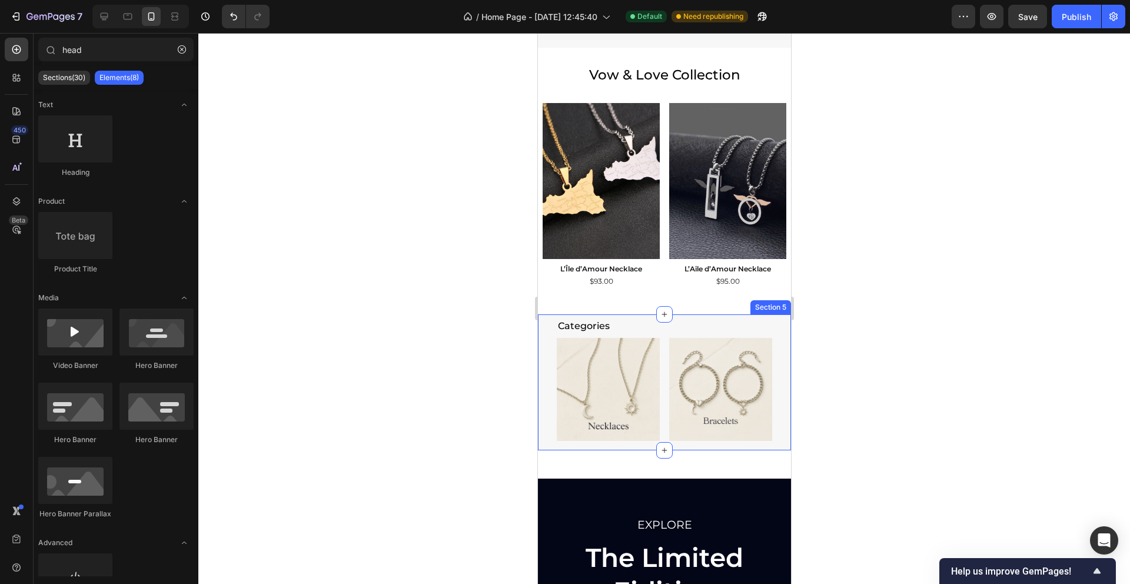
click at [860, 298] on div at bounding box center [663, 308] width 931 height 551
click at [611, 327] on p "Categories" at bounding box center [663, 326] width 213 height 12
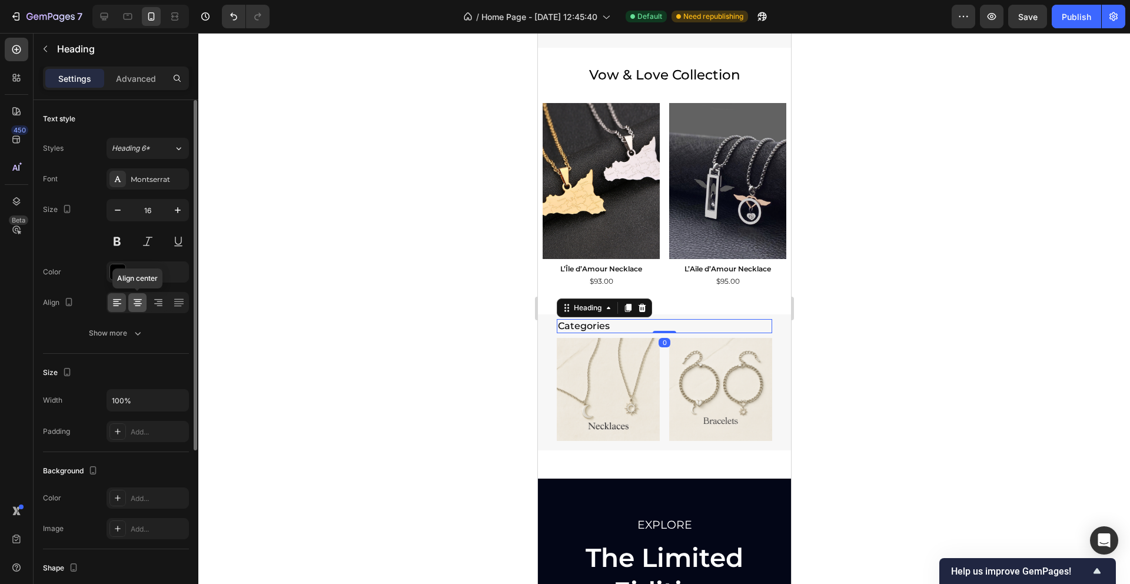
click at [134, 304] on icon at bounding box center [138, 303] width 12 height 12
click at [359, 306] on div at bounding box center [663, 308] width 931 height 551
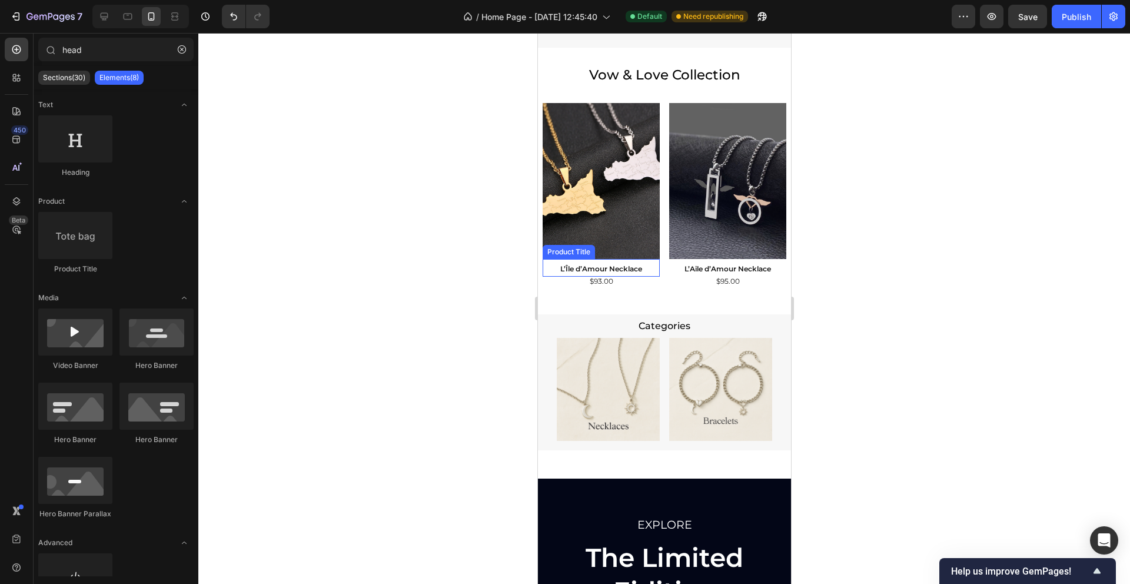
scroll to position [779, 0]
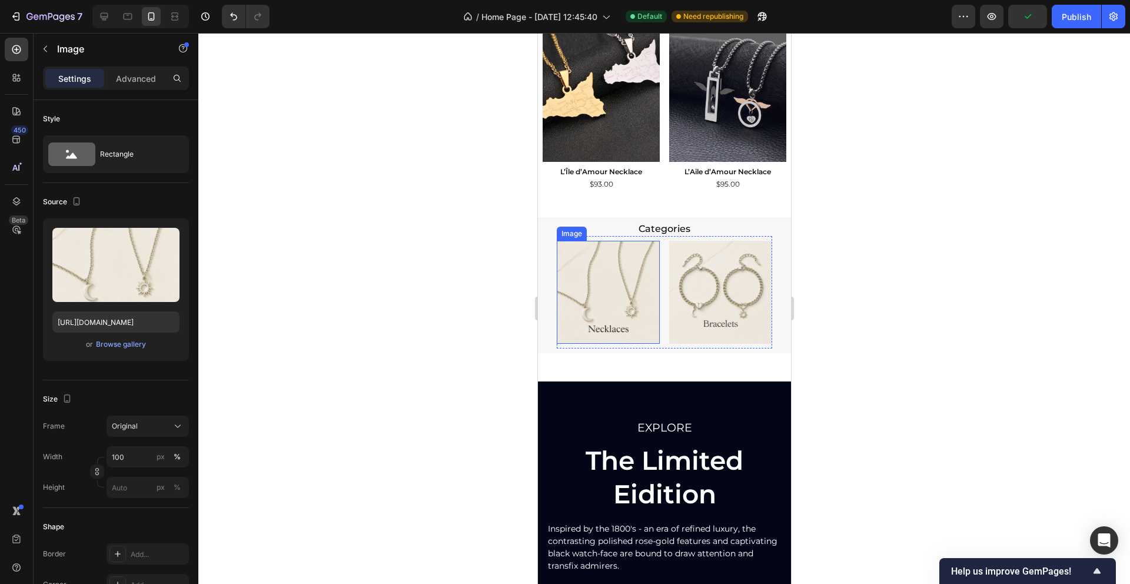
click at [622, 268] on img at bounding box center [607, 292] width 103 height 103
click at [718, 267] on img at bounding box center [719, 292] width 103 height 103
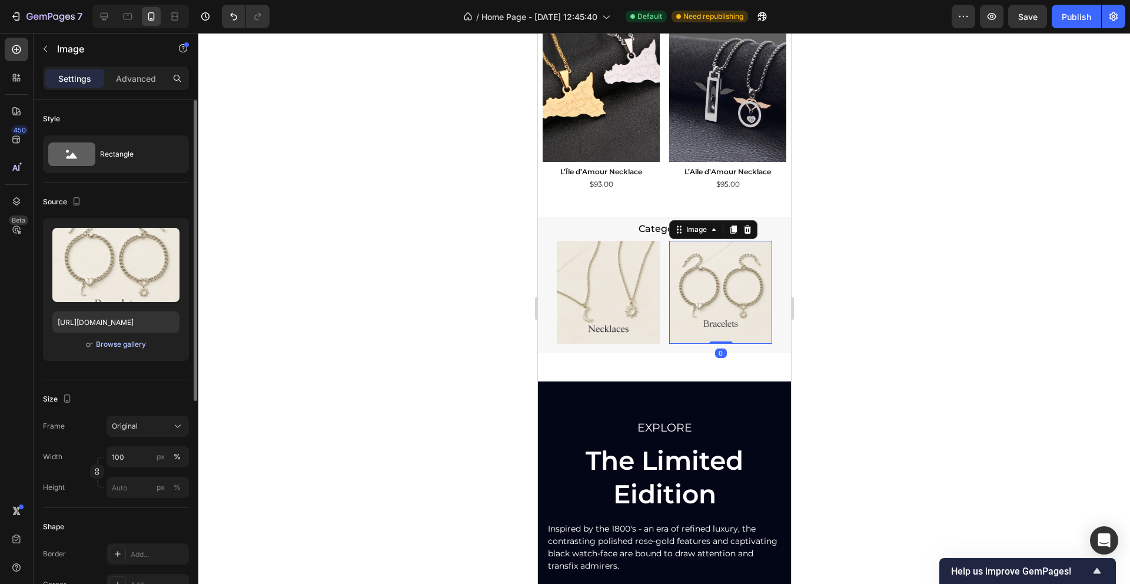
click at [111, 345] on div "Browse gallery" at bounding box center [121, 344] width 50 height 11
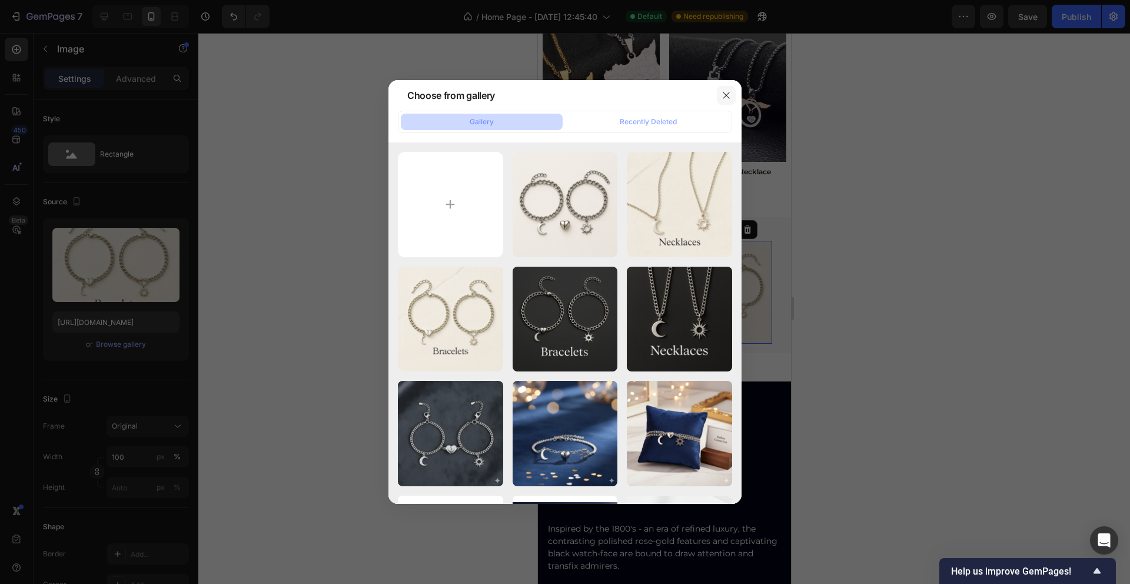
click at [727, 92] on icon "button" at bounding box center [725, 95] width 9 height 9
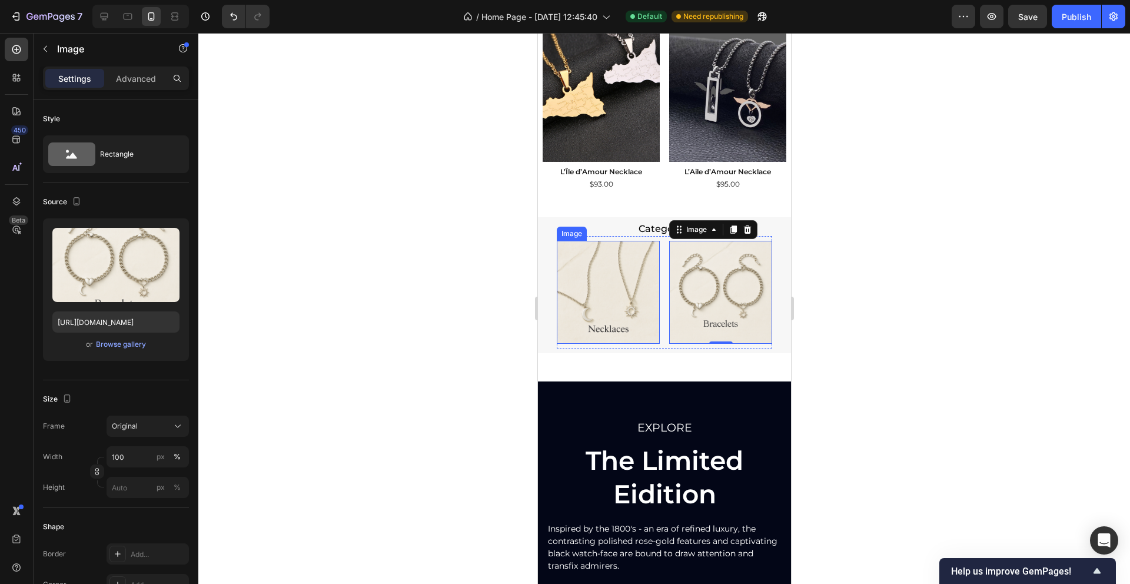
click at [598, 263] on img at bounding box center [607, 292] width 103 height 103
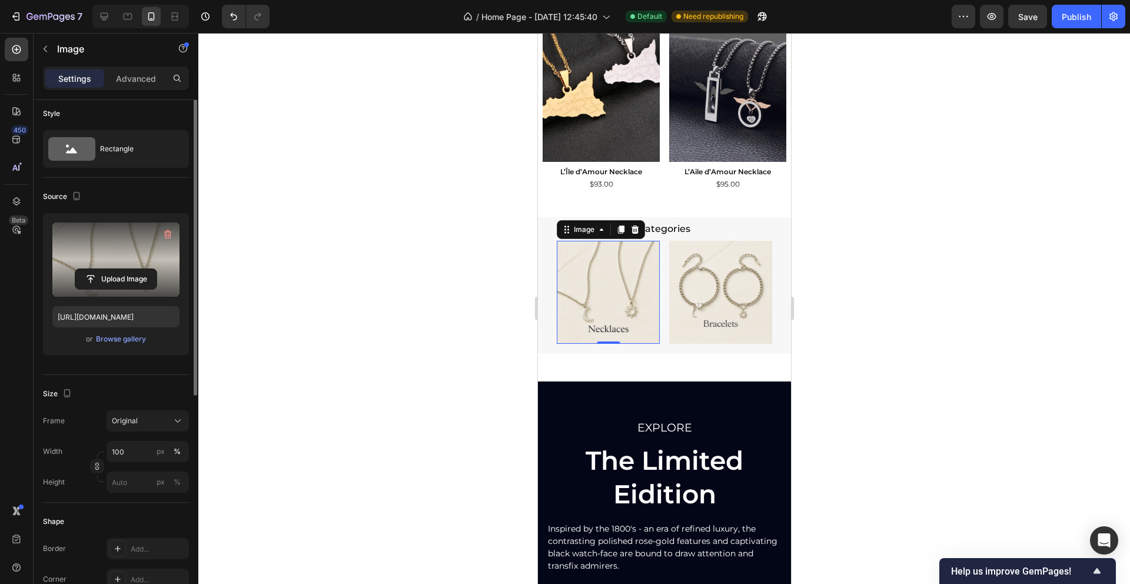
scroll to position [0, 0]
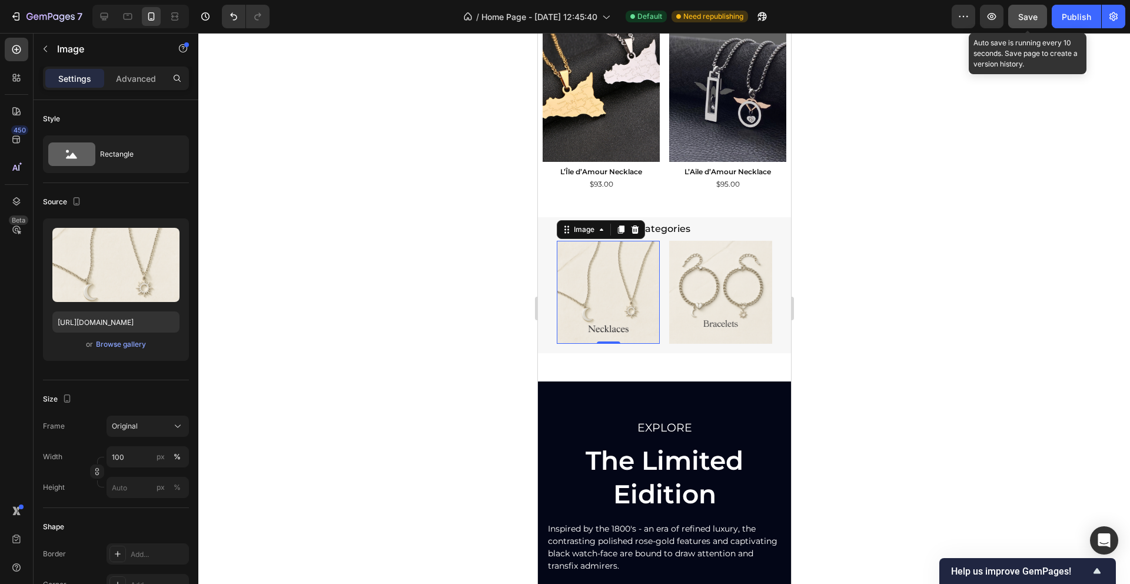
click at [1027, 14] on span "Save" at bounding box center [1027, 17] width 19 height 10
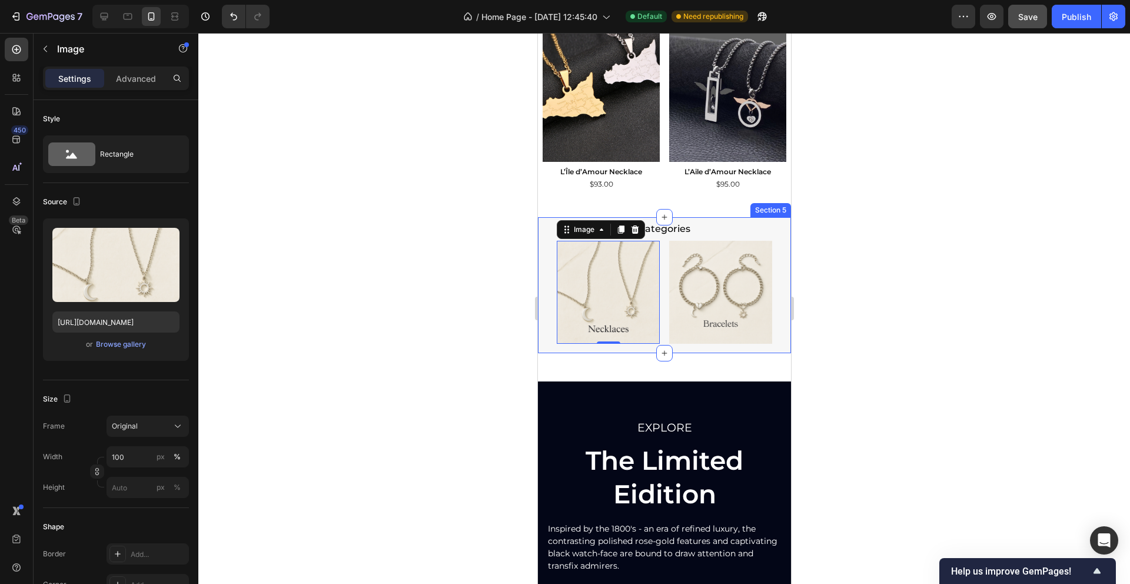
click at [540, 259] on div "Categories Heading Image 0 Image Row Section 5" at bounding box center [663, 285] width 253 height 136
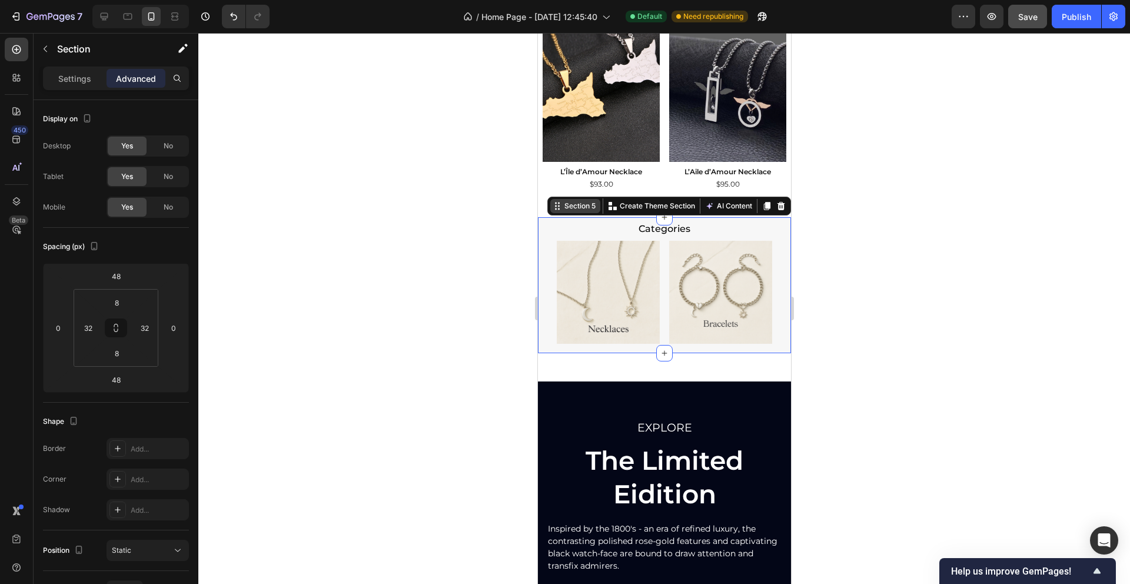
click at [555, 210] on div "Section 5" at bounding box center [575, 206] width 50 height 14
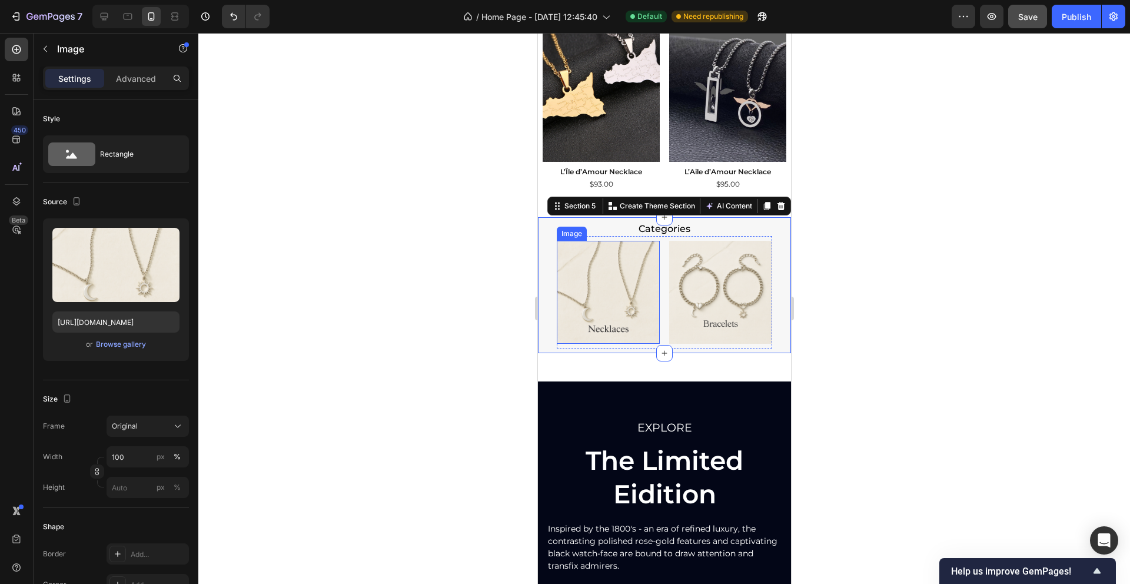
click at [627, 293] on img at bounding box center [607, 292] width 103 height 103
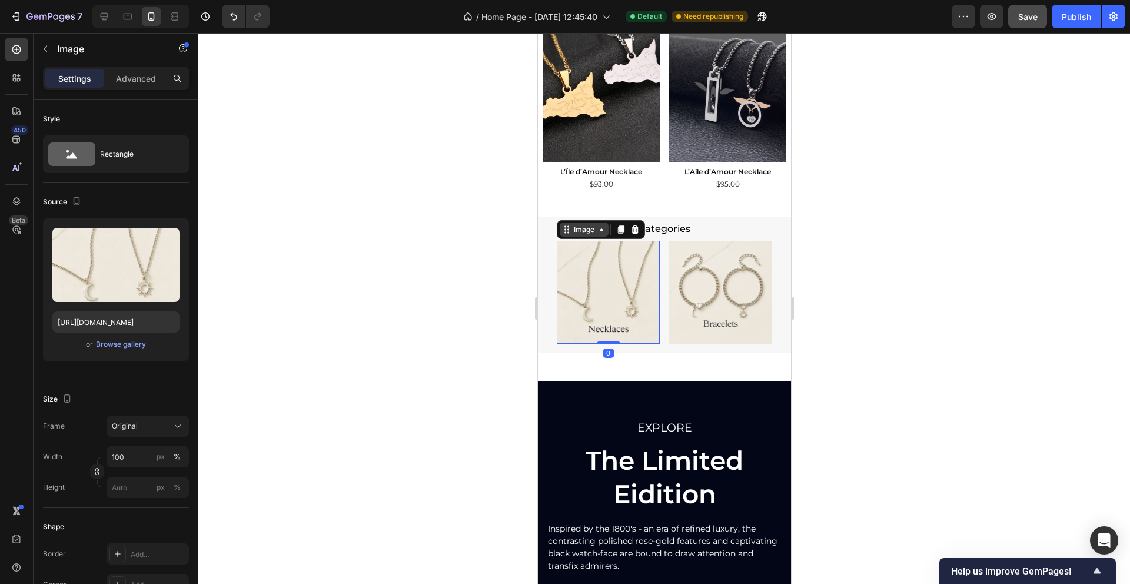
click at [568, 232] on icon at bounding box center [568, 233] width 2 height 2
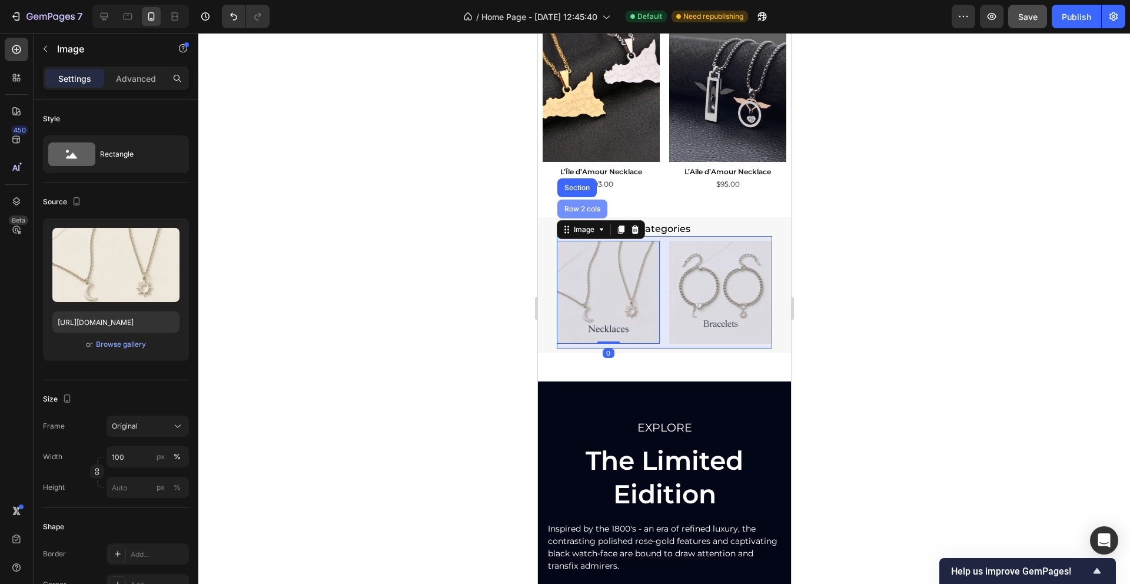
click at [577, 208] on div "Row 2 cols" at bounding box center [581, 208] width 41 height 7
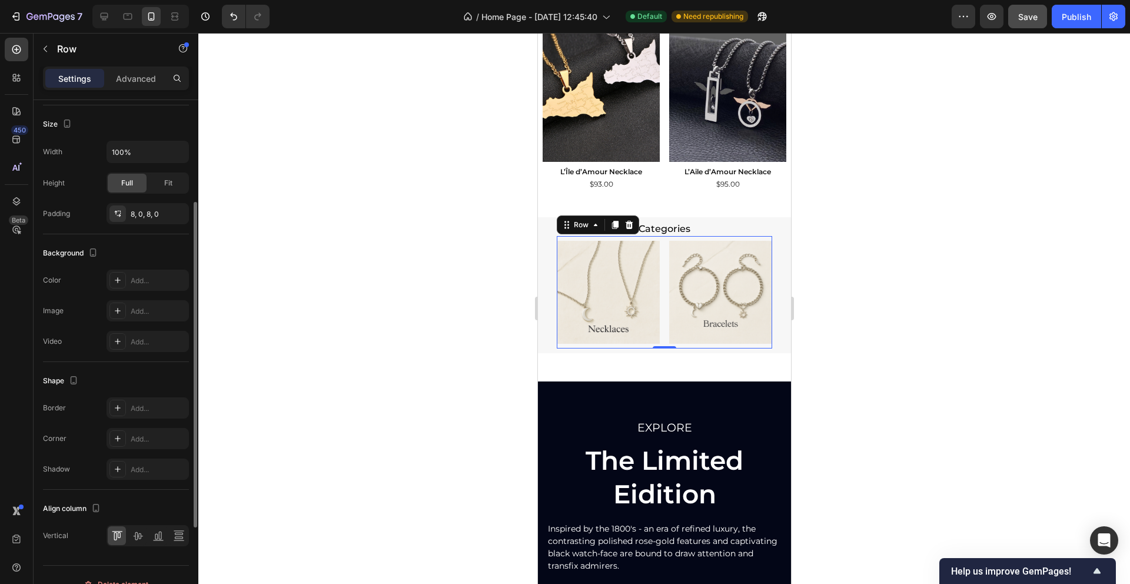
scroll to position [304, 0]
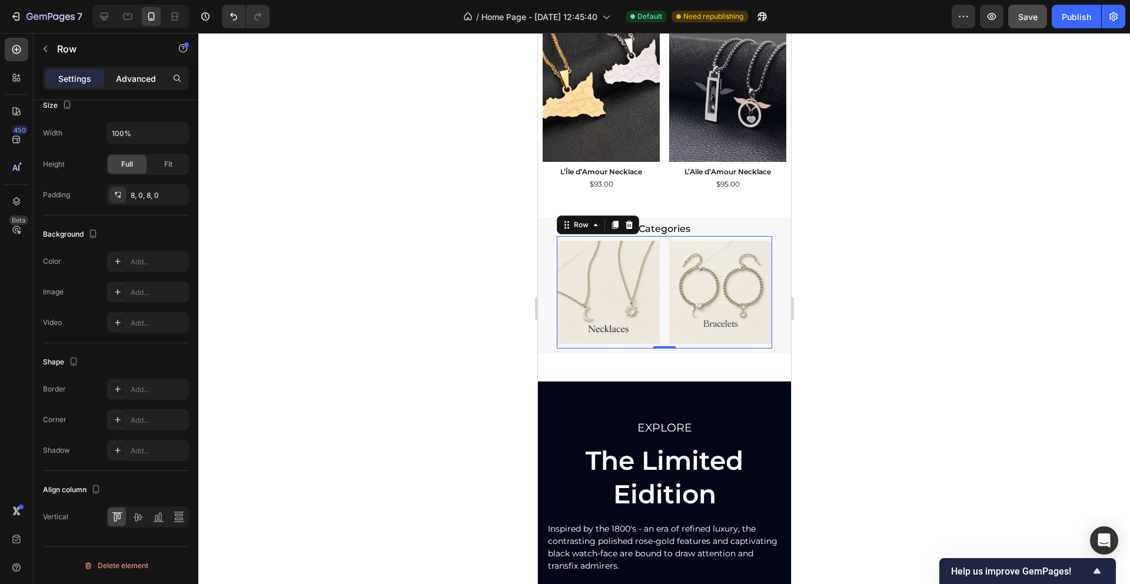
click at [139, 75] on p "Advanced" at bounding box center [136, 78] width 40 height 12
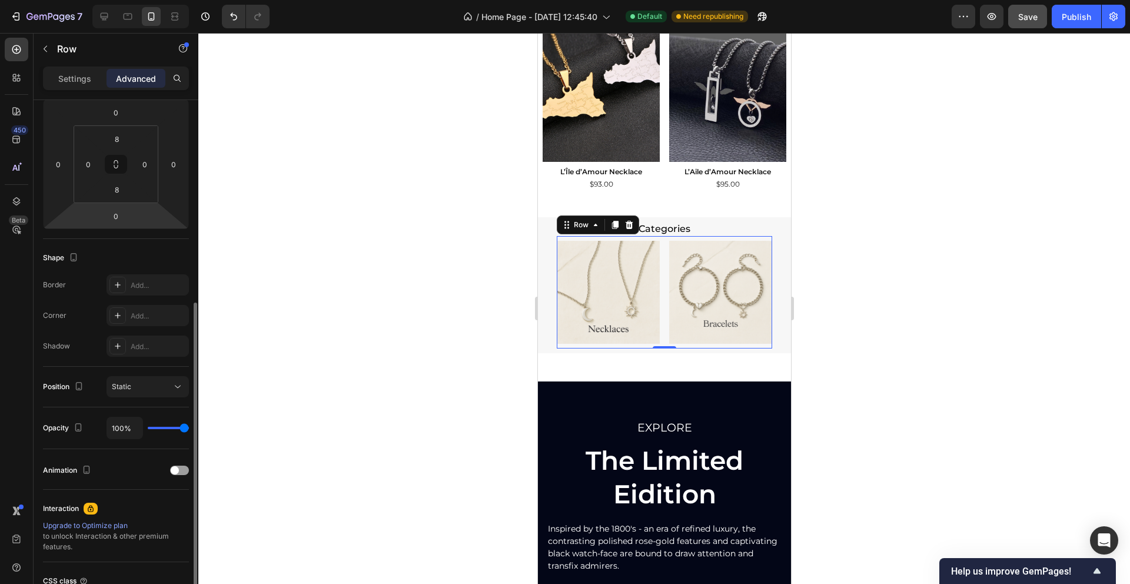
scroll to position [268, 0]
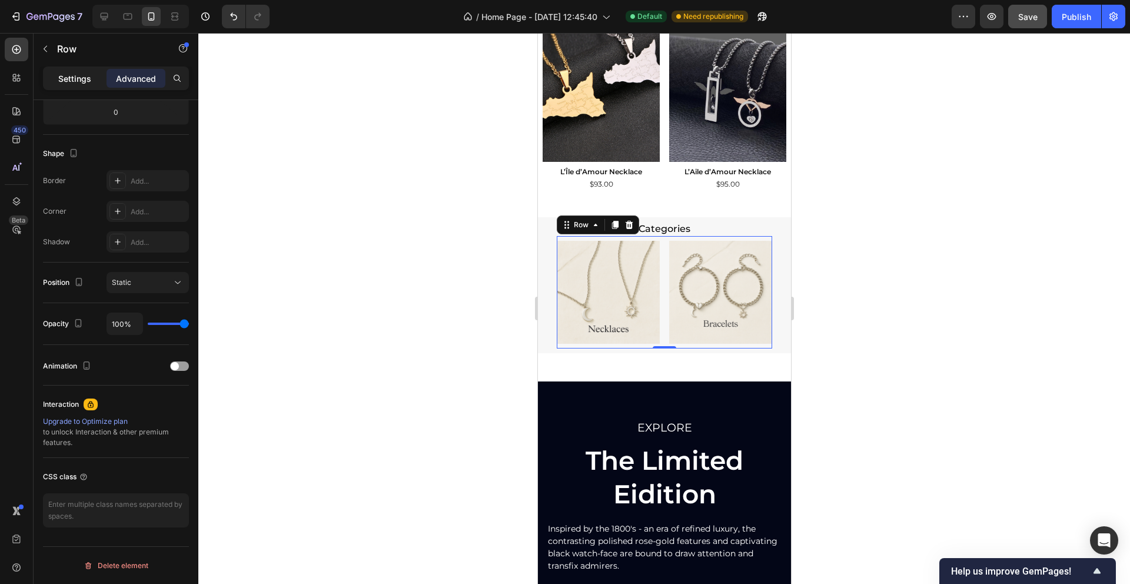
click at [77, 73] on p "Settings" at bounding box center [74, 78] width 33 height 12
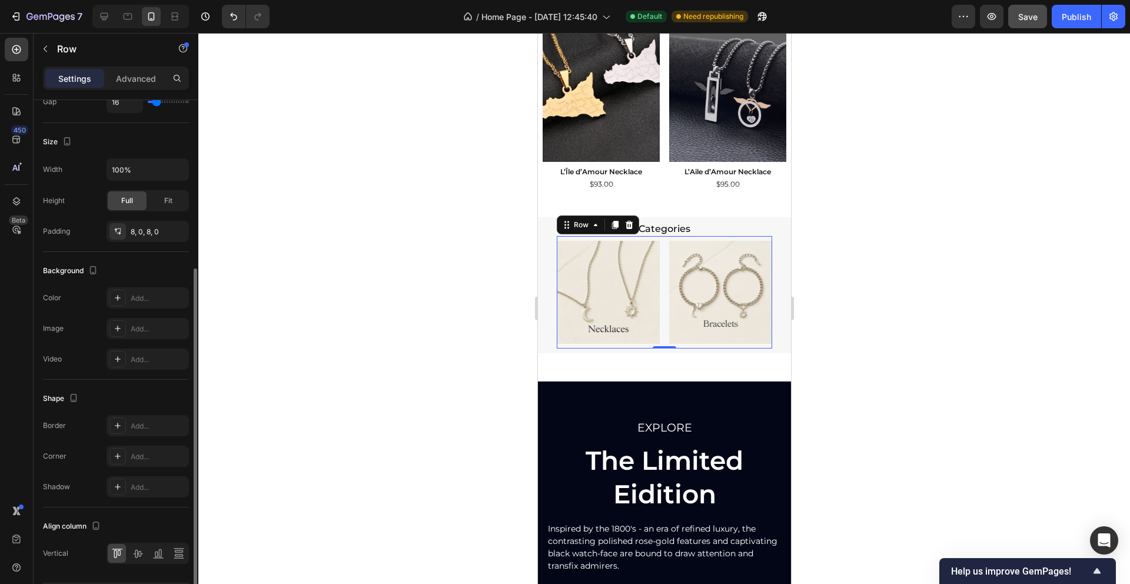
scroll to position [304, 0]
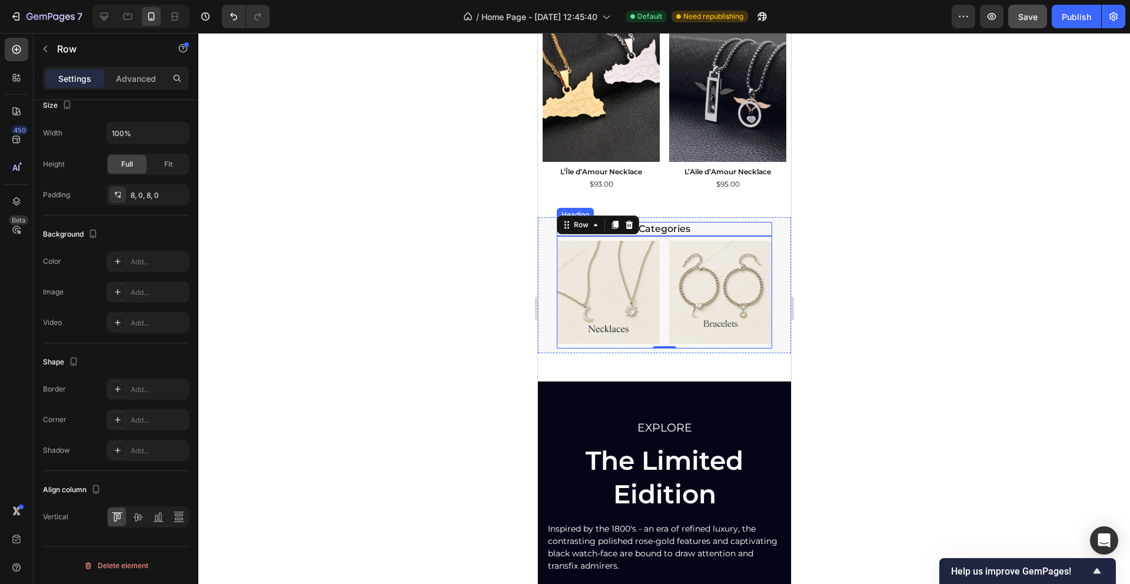
click at [655, 228] on p "Categories" at bounding box center [663, 229] width 213 height 12
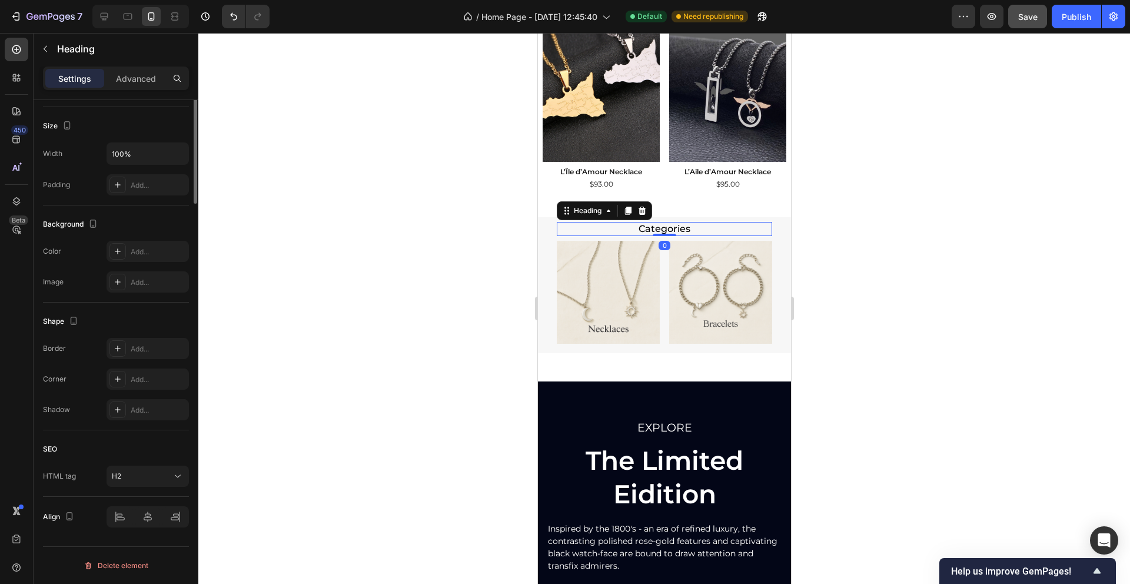
scroll to position [0, 0]
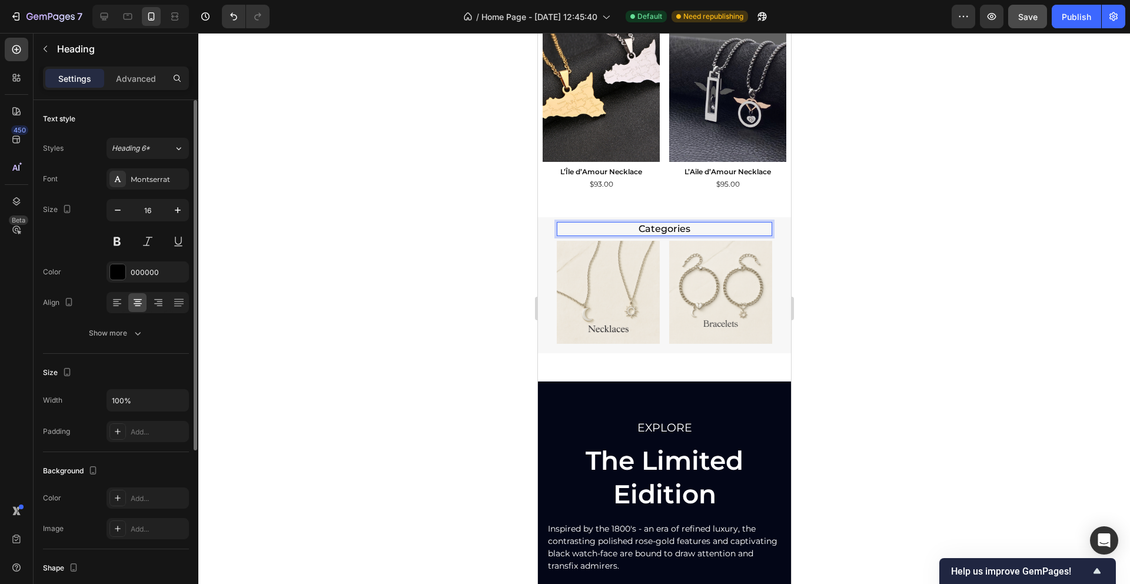
click at [655, 228] on p "Categories" at bounding box center [663, 229] width 213 height 12
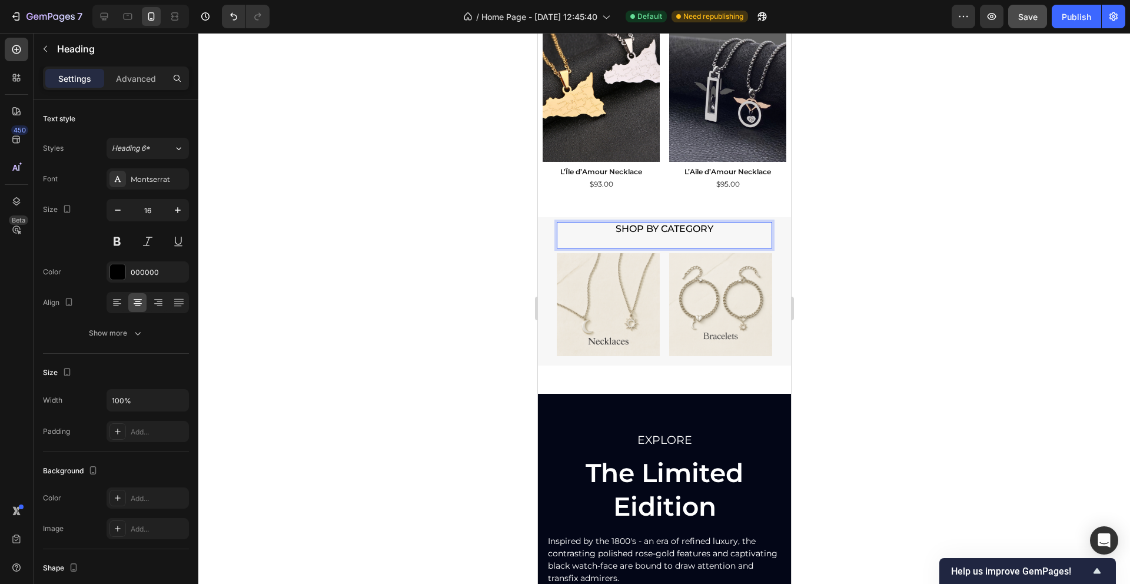
click at [642, 227] on p "SHOP BY CATEGORY" at bounding box center [663, 235] width 213 height 25
click at [962, 197] on div at bounding box center [663, 308] width 931 height 551
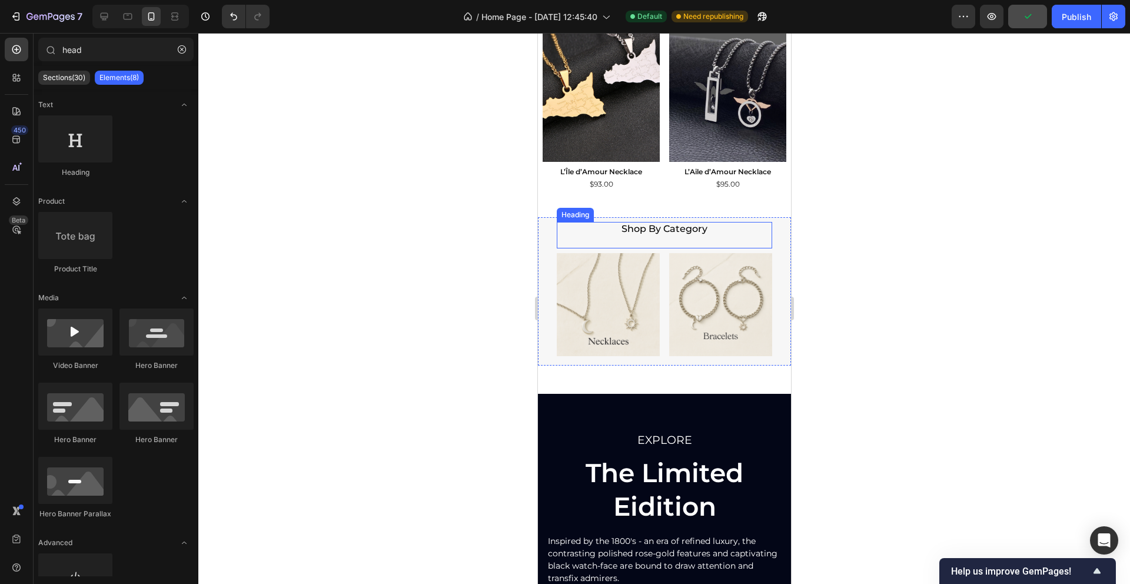
click at [721, 232] on p "Shop By Category" at bounding box center [663, 235] width 213 height 25
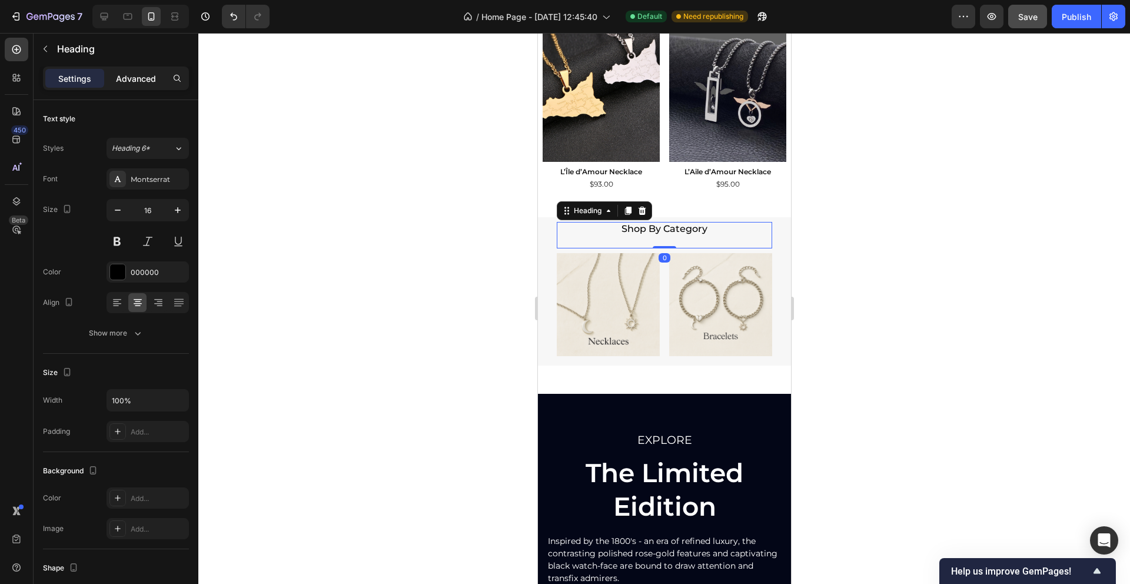
click at [139, 81] on p "Advanced" at bounding box center [136, 78] width 40 height 12
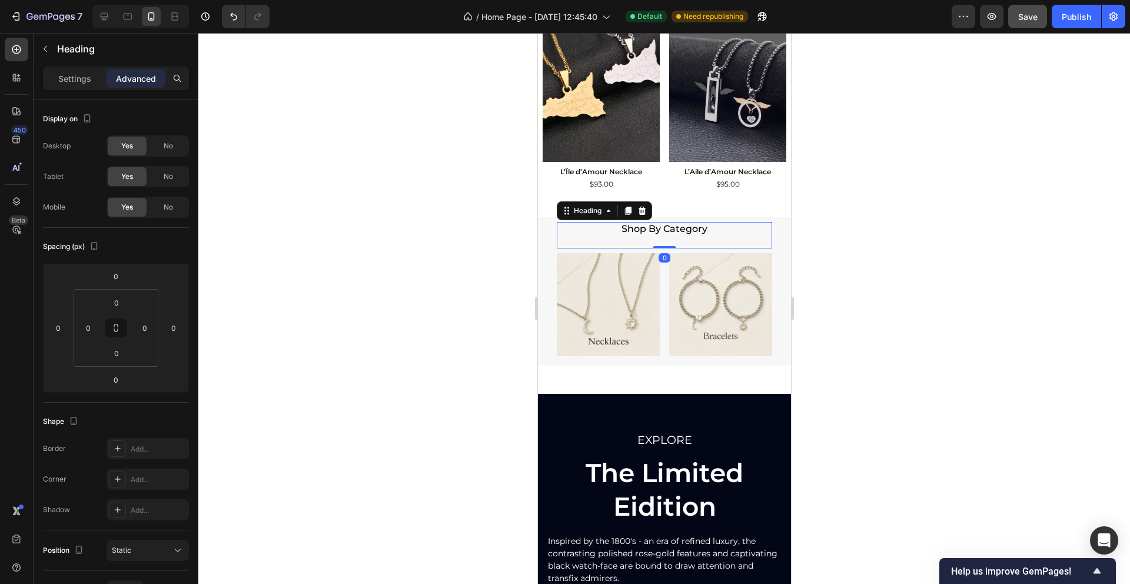
drag, startPoint x: 659, startPoint y: 246, endPoint x: 659, endPoint y: 224, distance: 21.8
click at [659, 224] on div "Shop By Category Heading 0" at bounding box center [663, 235] width 215 height 27
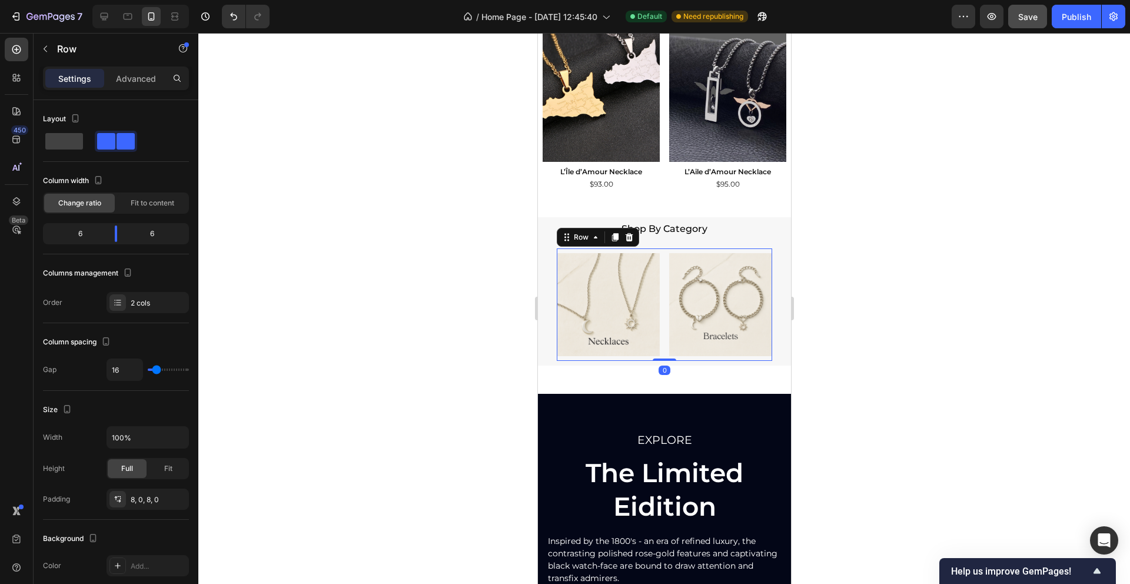
click at [665, 293] on div "Image Image Row 0" at bounding box center [663, 304] width 215 height 112
click at [134, 75] on p "Advanced" at bounding box center [136, 78] width 40 height 12
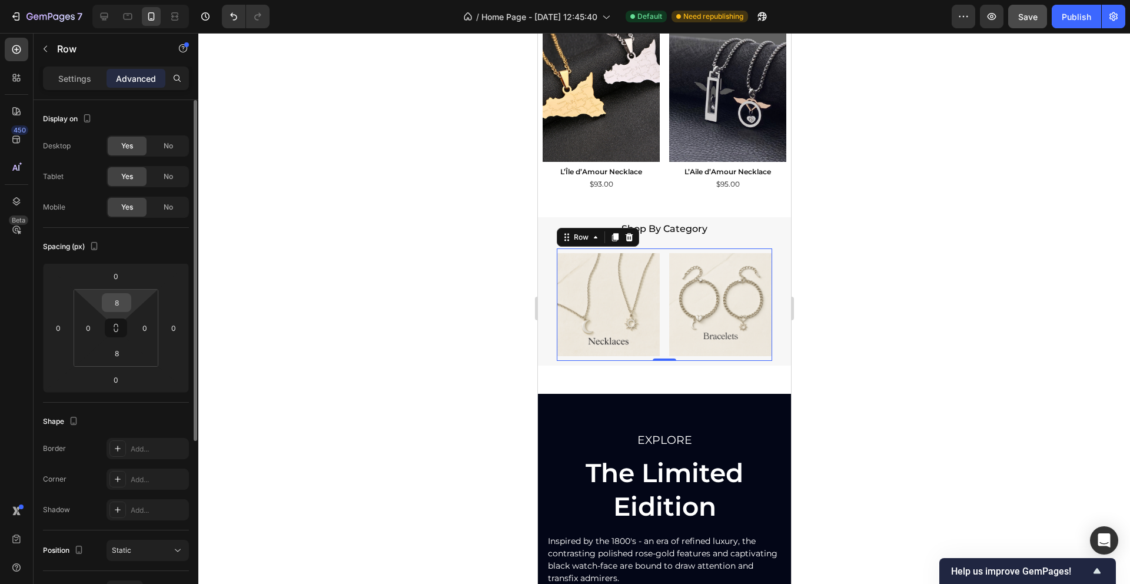
click at [114, 299] on input "8" at bounding box center [117, 303] width 24 height 18
type input "*"
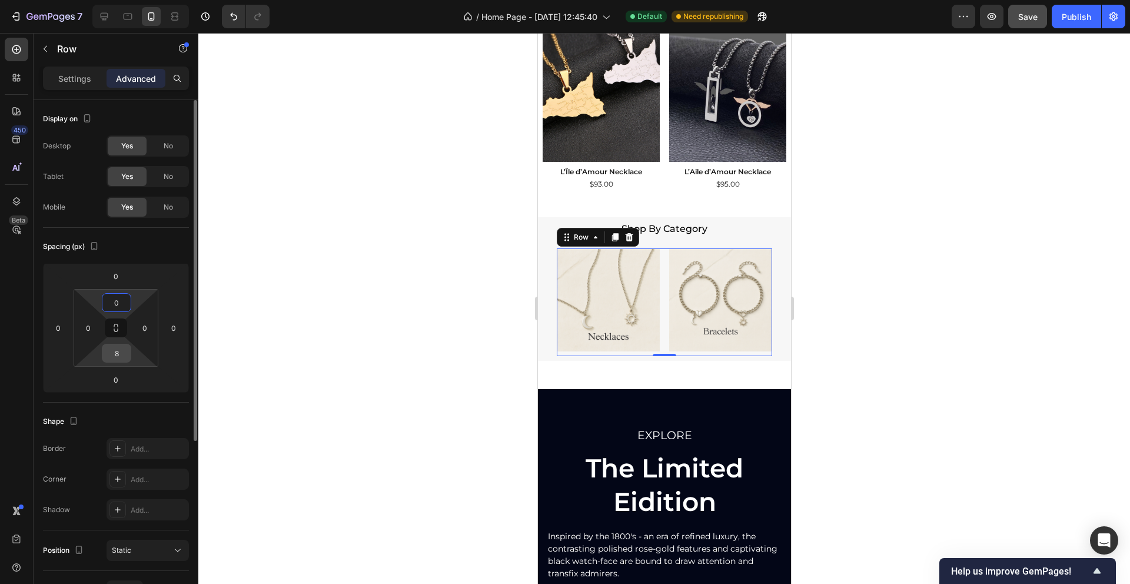
type input "0"
click at [122, 353] on input "8" at bounding box center [117, 353] width 24 height 18
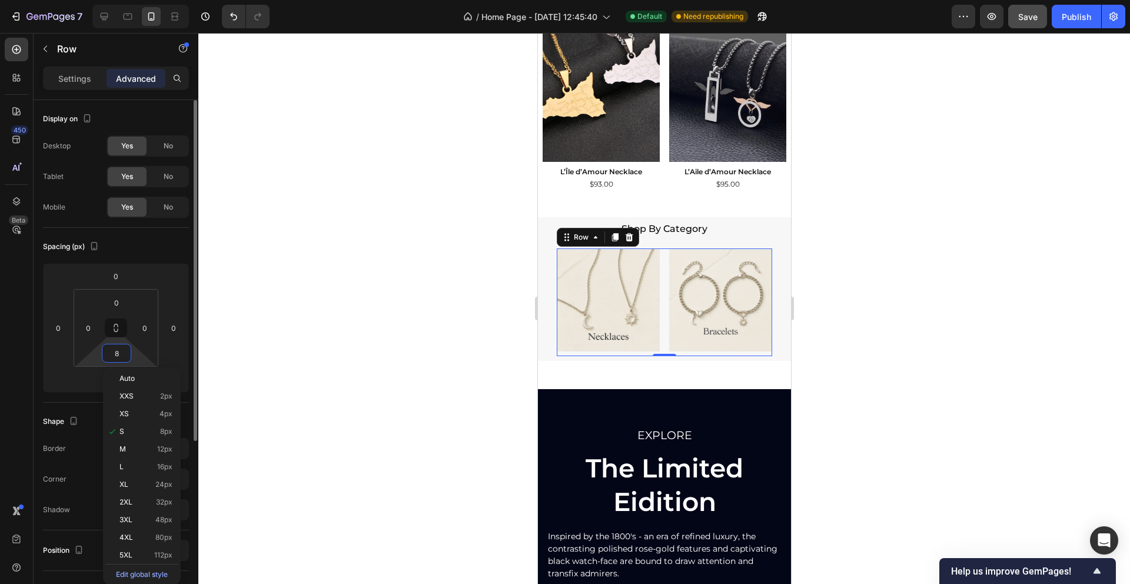
click at [122, 353] on input "8" at bounding box center [117, 353] width 24 height 18
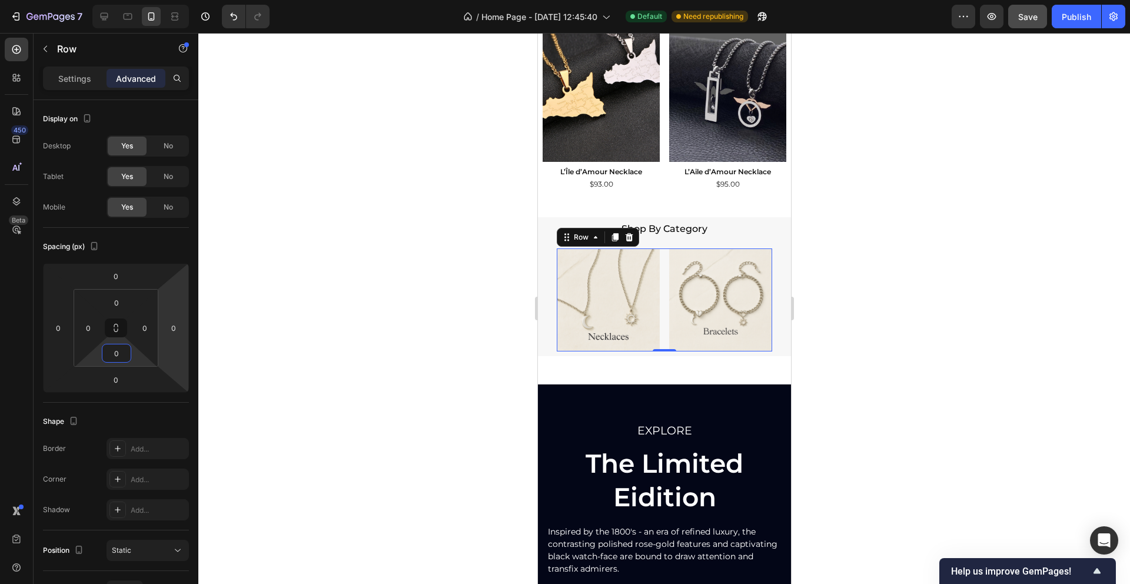
type input "0"
click at [284, 298] on div at bounding box center [663, 308] width 931 height 551
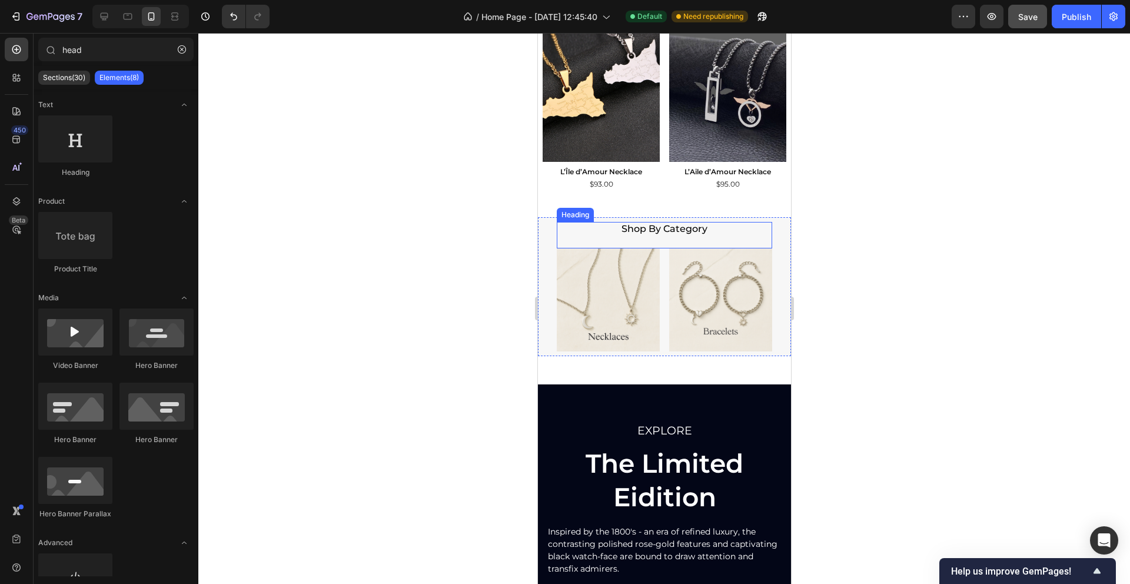
click at [690, 229] on p "Shop By Category" at bounding box center [663, 235] width 213 height 25
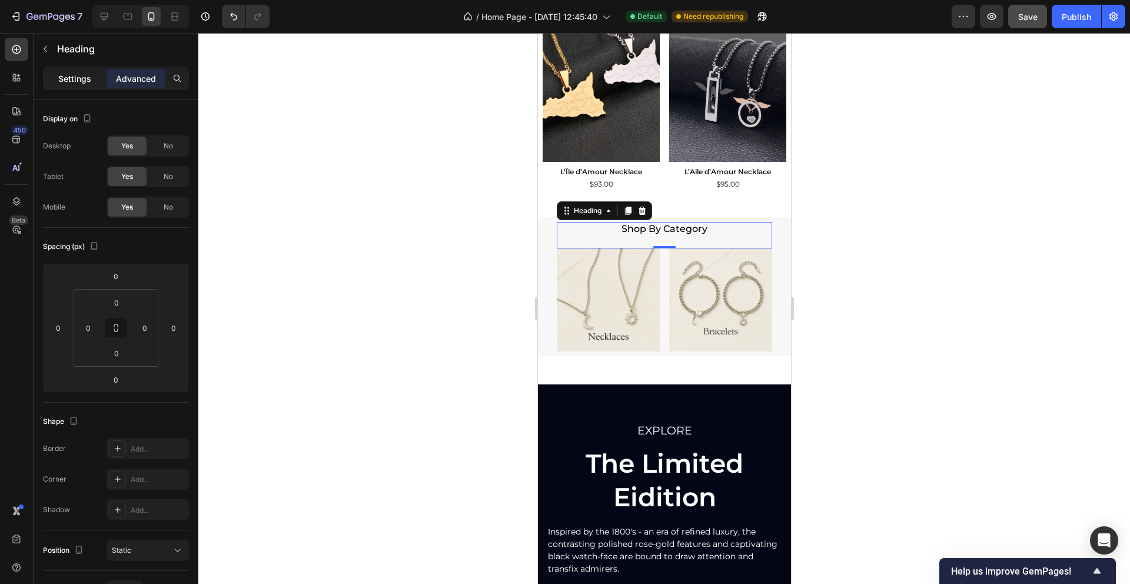
click at [71, 76] on p "Settings" at bounding box center [74, 78] width 33 height 12
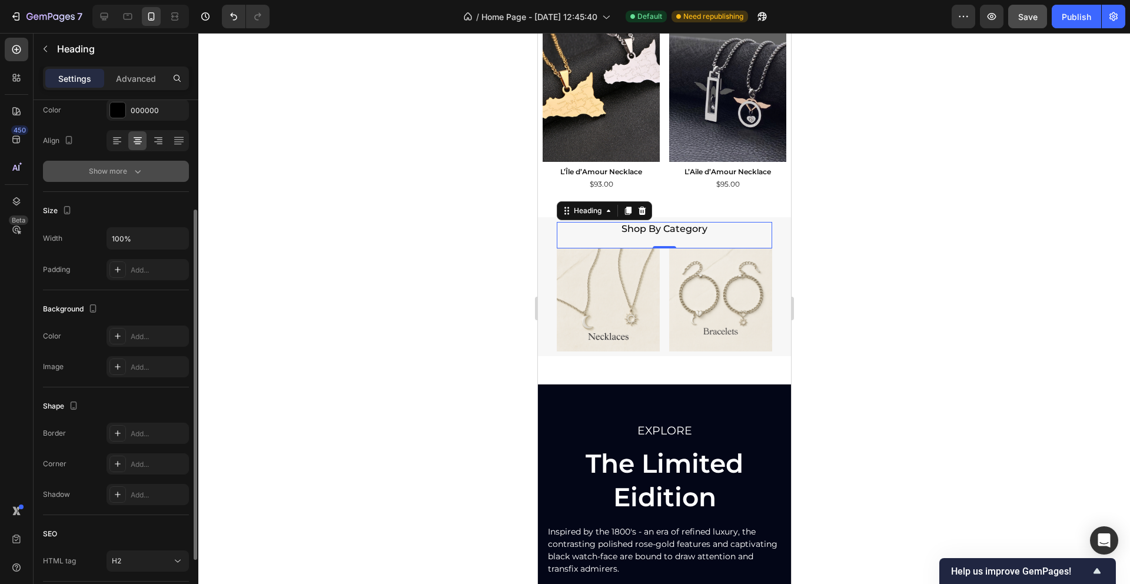
scroll to position [116, 0]
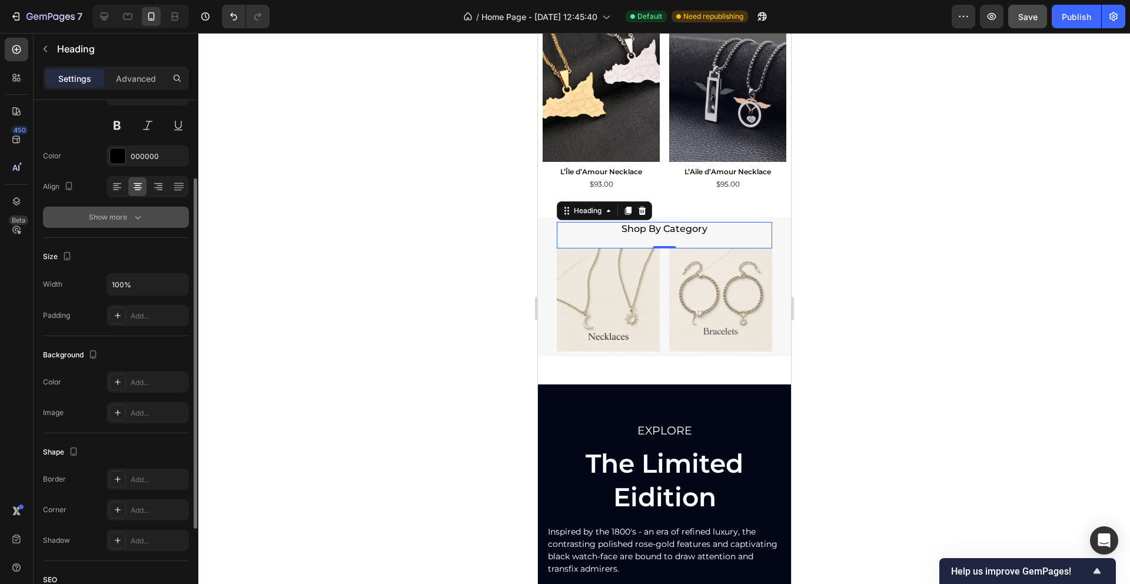
click at [132, 219] on icon "button" at bounding box center [138, 217] width 12 height 12
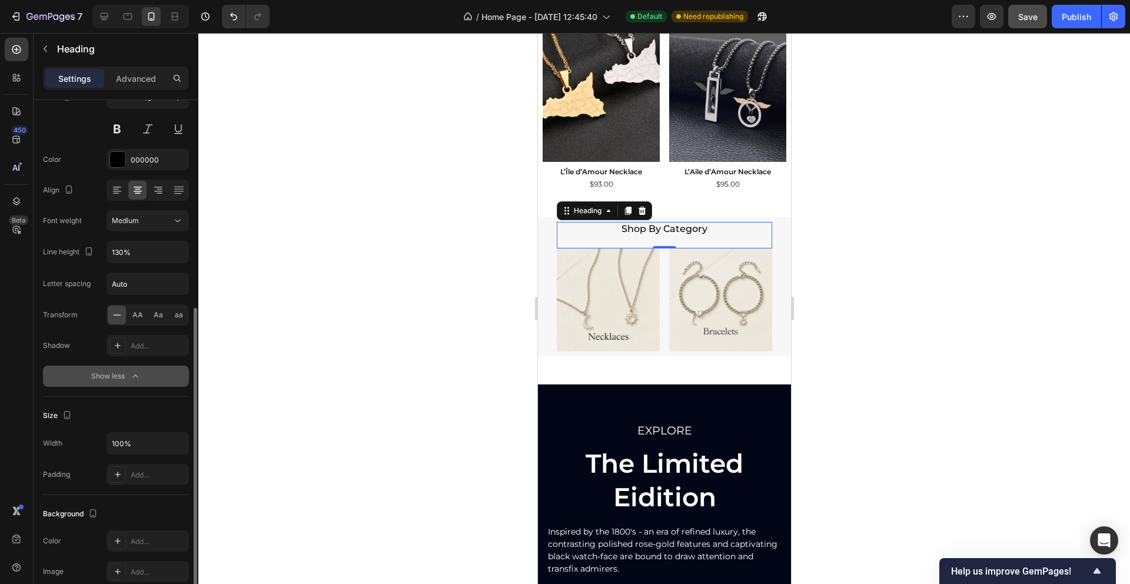
scroll to position [4, 0]
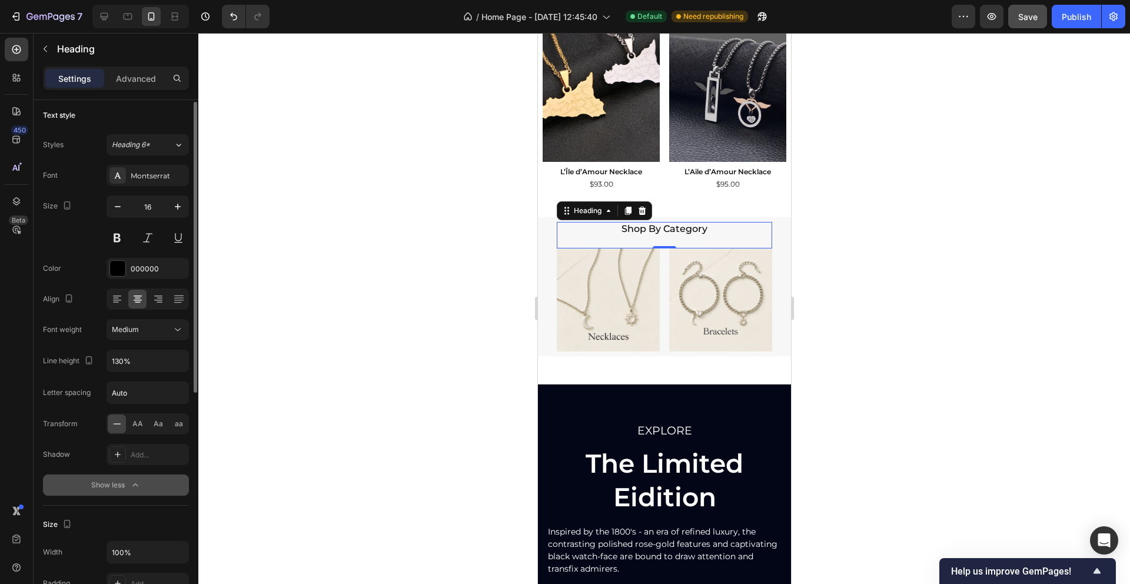
click at [412, 271] on div at bounding box center [663, 308] width 931 height 551
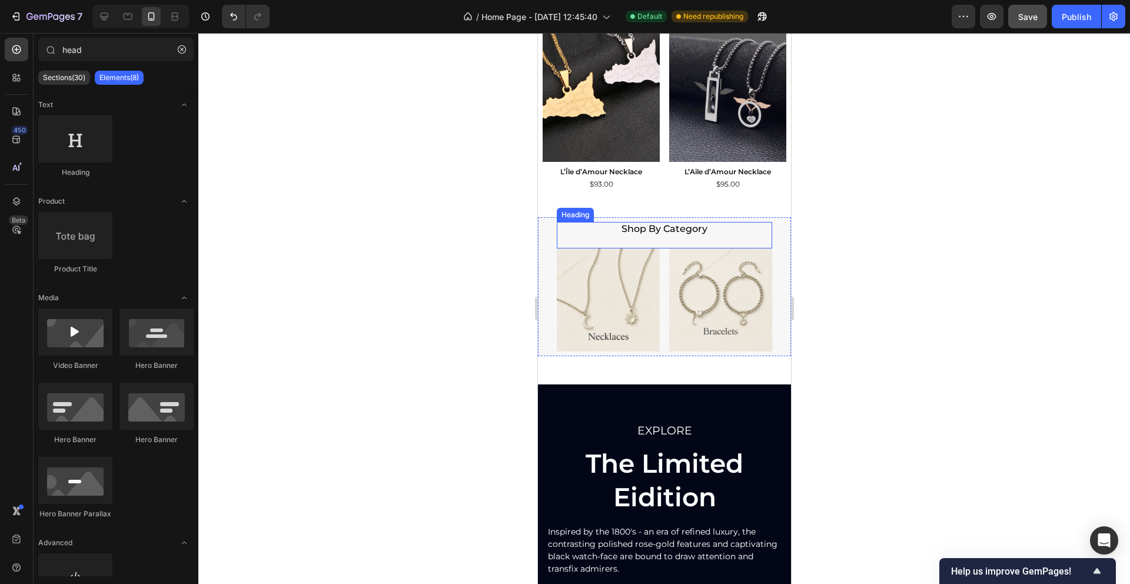
click at [615, 232] on p "Shop By Category" at bounding box center [663, 235] width 213 height 25
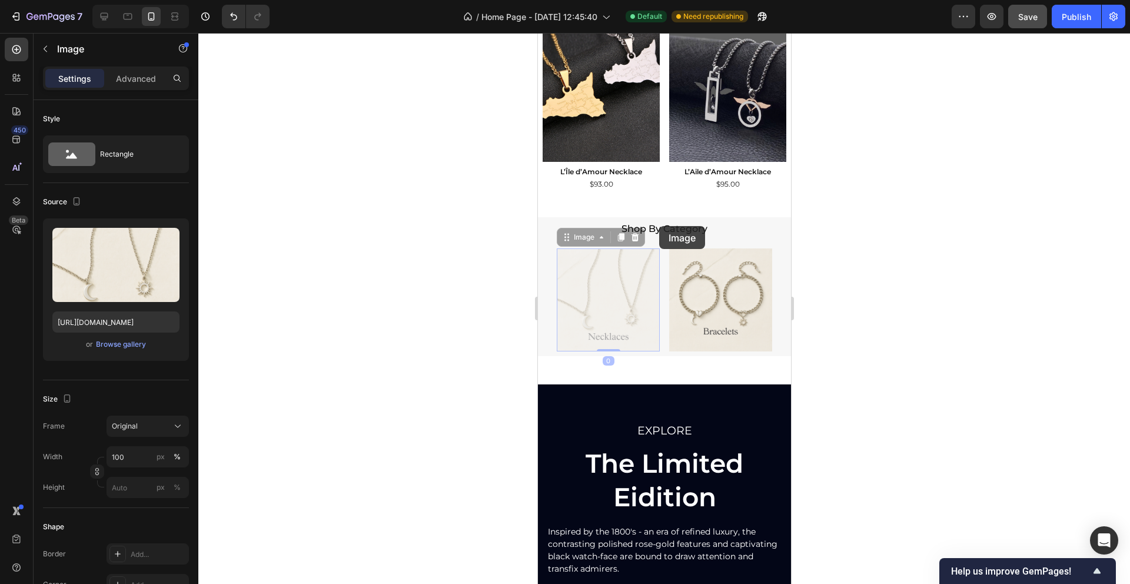
drag, startPoint x: 658, startPoint y: 248, endPoint x: 658, endPoint y: 226, distance: 22.4
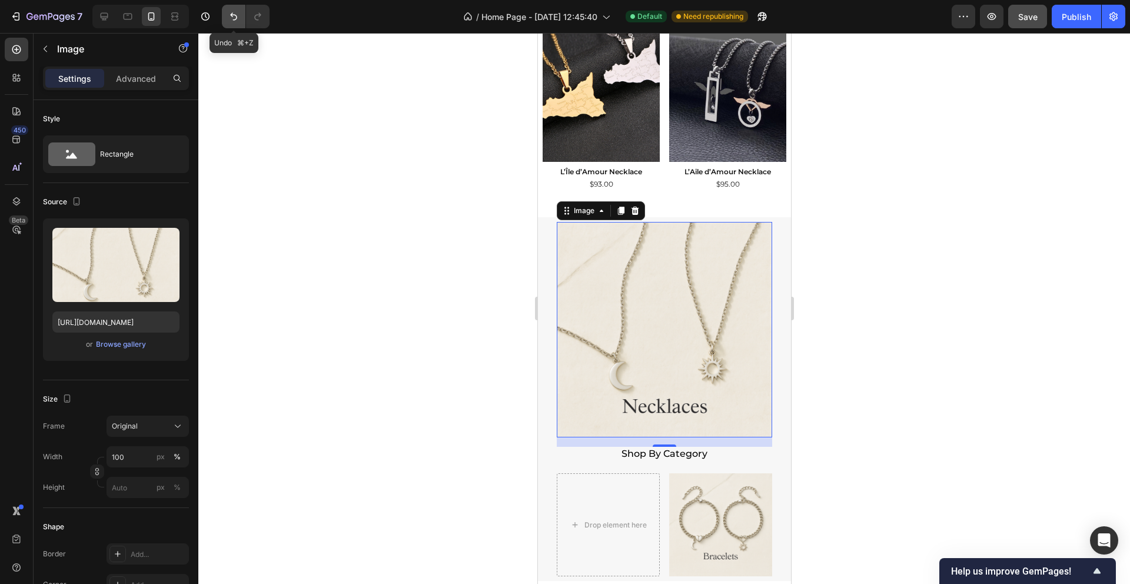
click at [233, 19] on icon "Undo/Redo" at bounding box center [234, 17] width 12 height 12
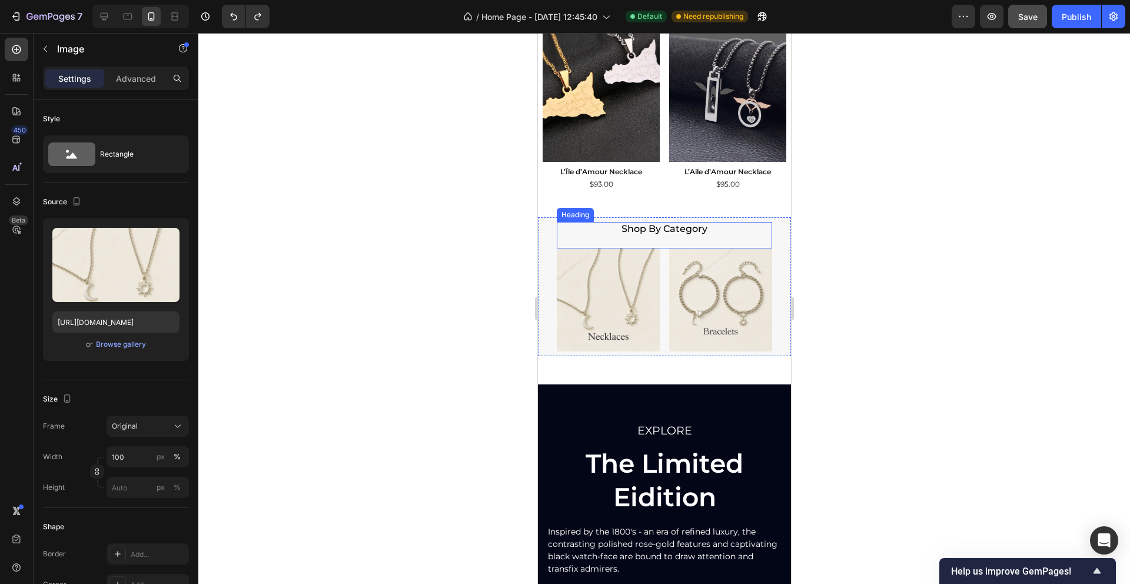
click at [608, 237] on p "Shop By Category" at bounding box center [663, 235] width 213 height 25
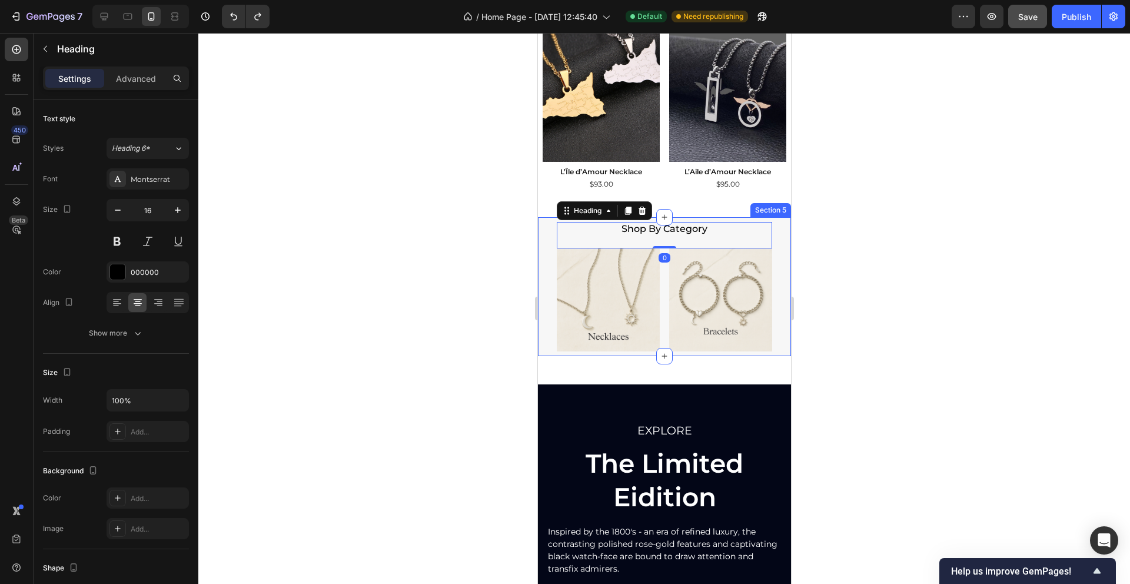
click at [547, 232] on div "Shop By Category Heading 0 Image Image Row Section 5" at bounding box center [663, 286] width 253 height 139
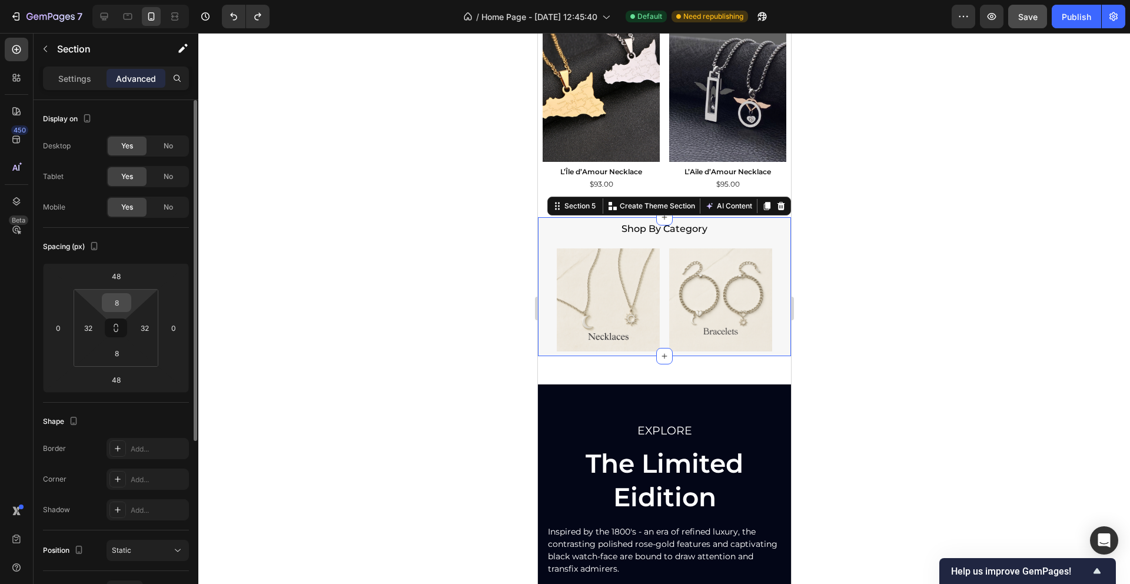
click at [118, 304] on input "8" at bounding box center [117, 303] width 24 height 18
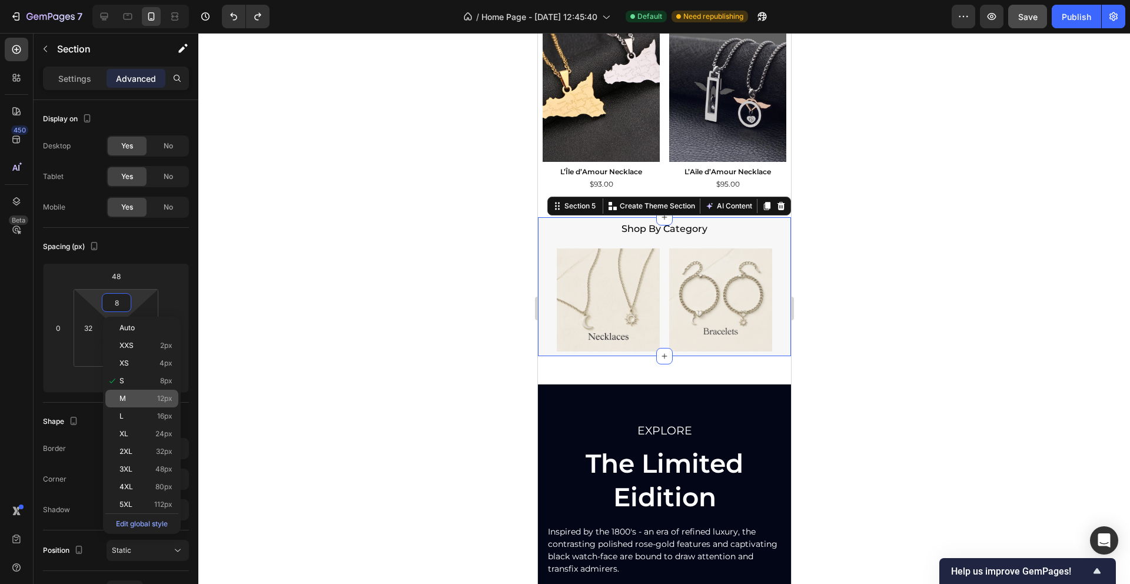
click at [149, 395] on p "M 12px" at bounding box center [145, 398] width 53 height 8
type input "12"
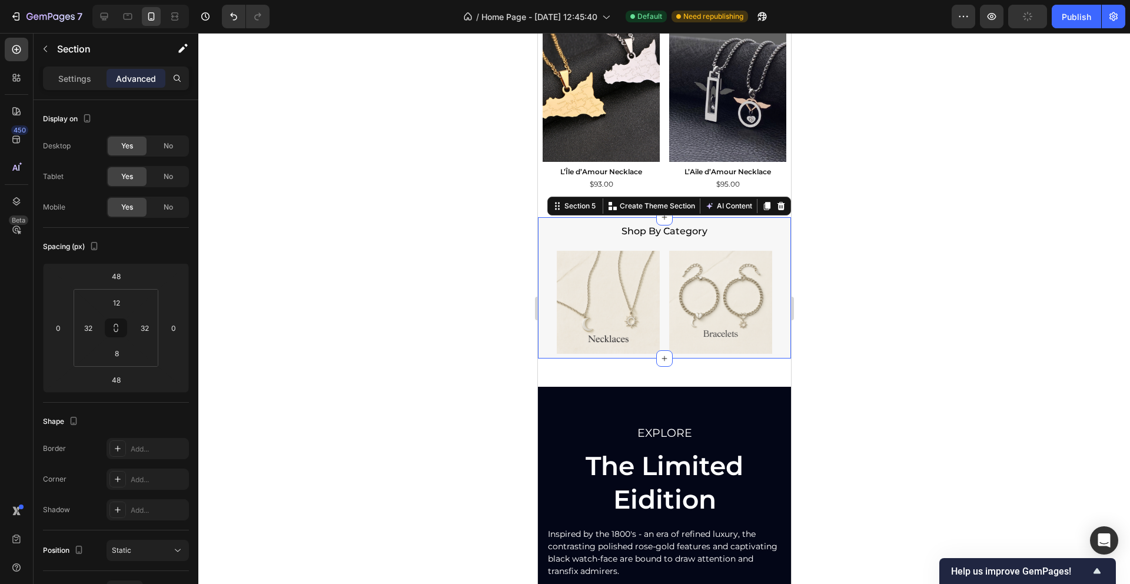
click at [362, 309] on div at bounding box center [663, 308] width 931 height 551
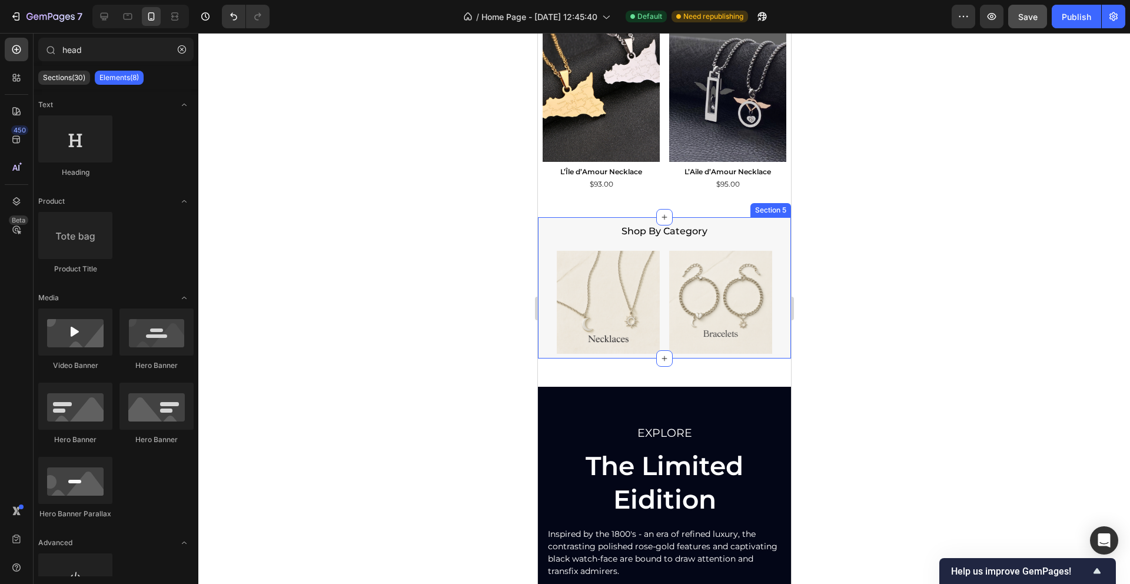
click at [548, 230] on div "Shop By Category Heading Image Image Row Section 5" at bounding box center [663, 288] width 253 height 142
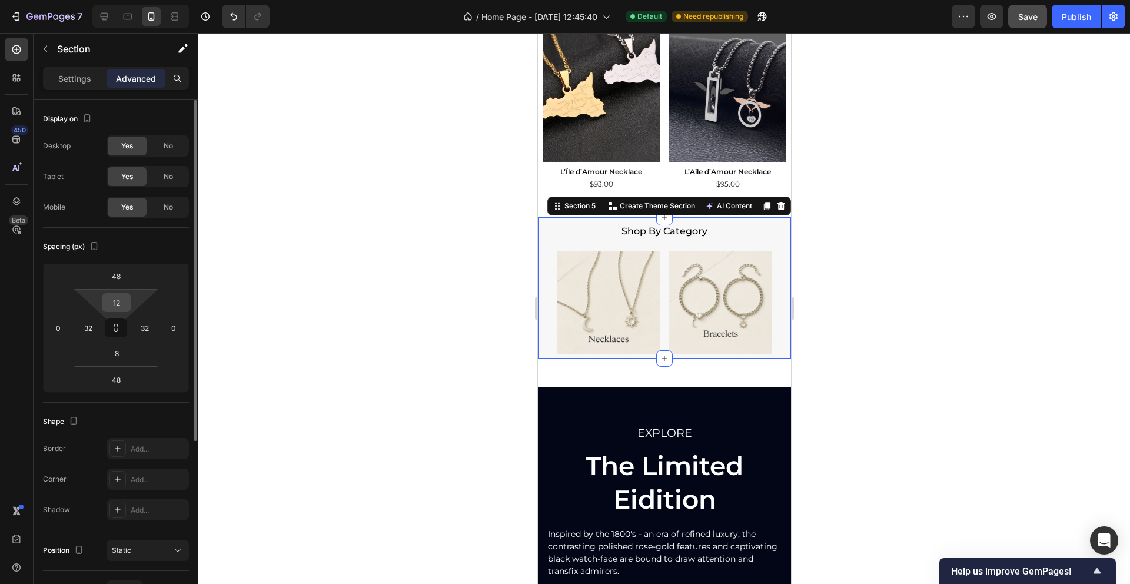
click at [118, 298] on input "12" at bounding box center [117, 303] width 24 height 18
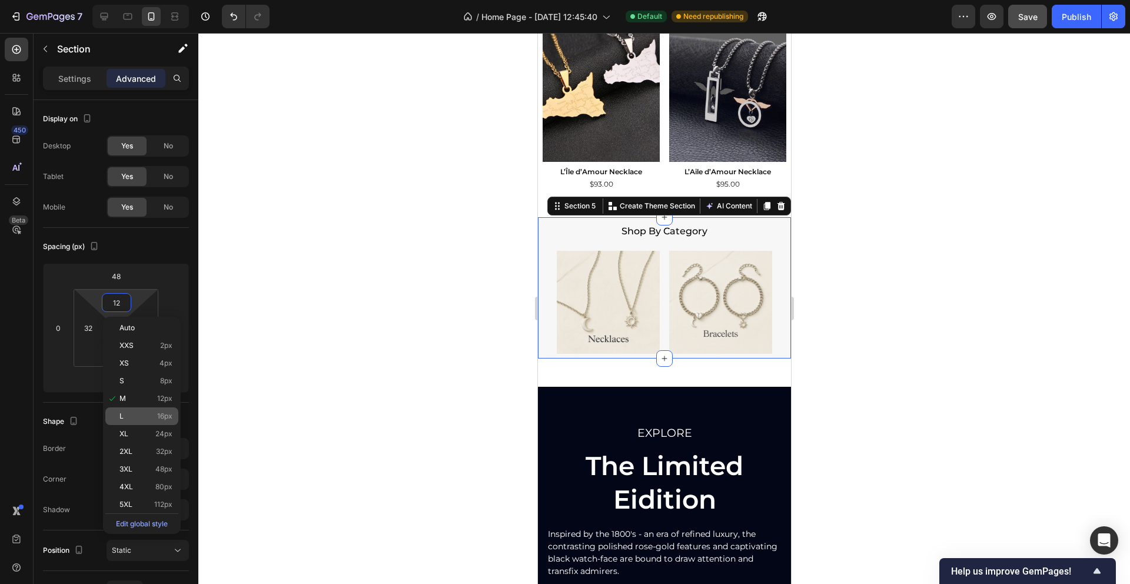
click at [155, 412] on p "L 16px" at bounding box center [145, 416] width 53 height 8
type input "16"
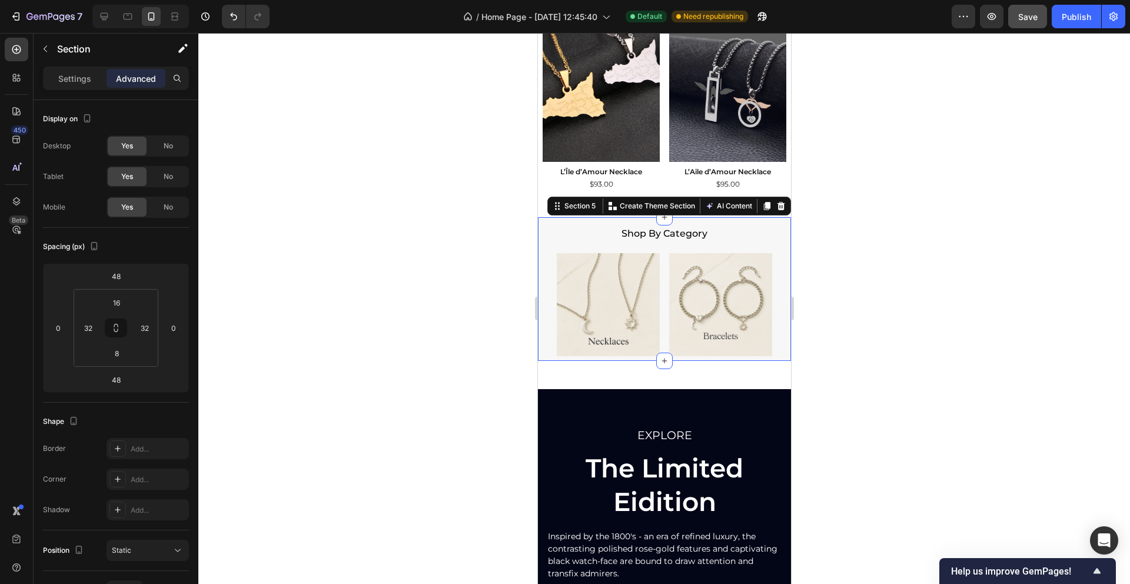
click at [401, 265] on div at bounding box center [663, 308] width 931 height 551
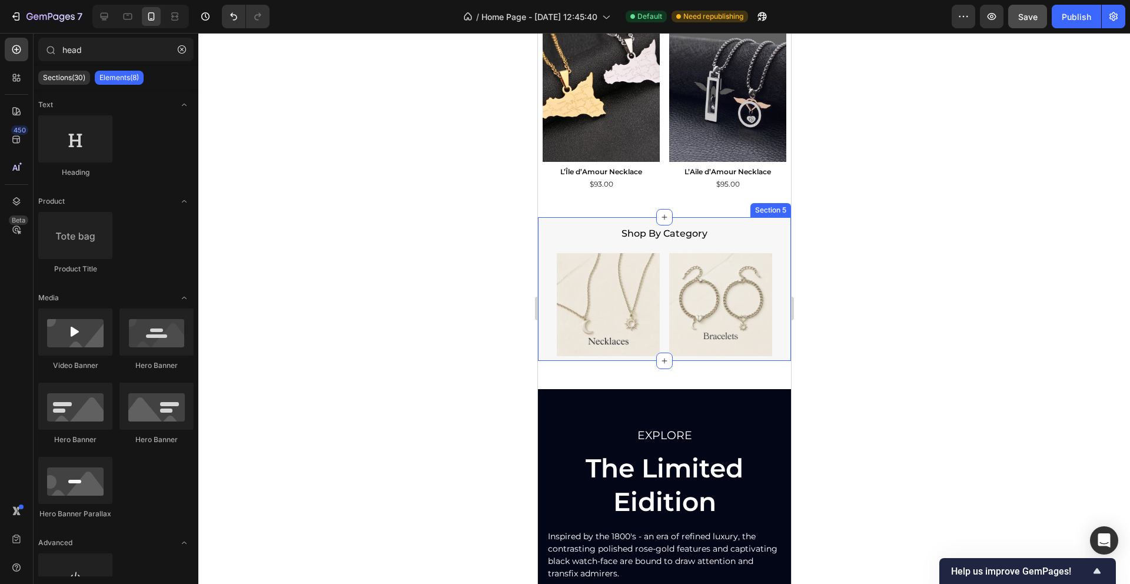
click at [545, 294] on div "Shop By Category Heading Image Image Row Section 5" at bounding box center [663, 289] width 253 height 144
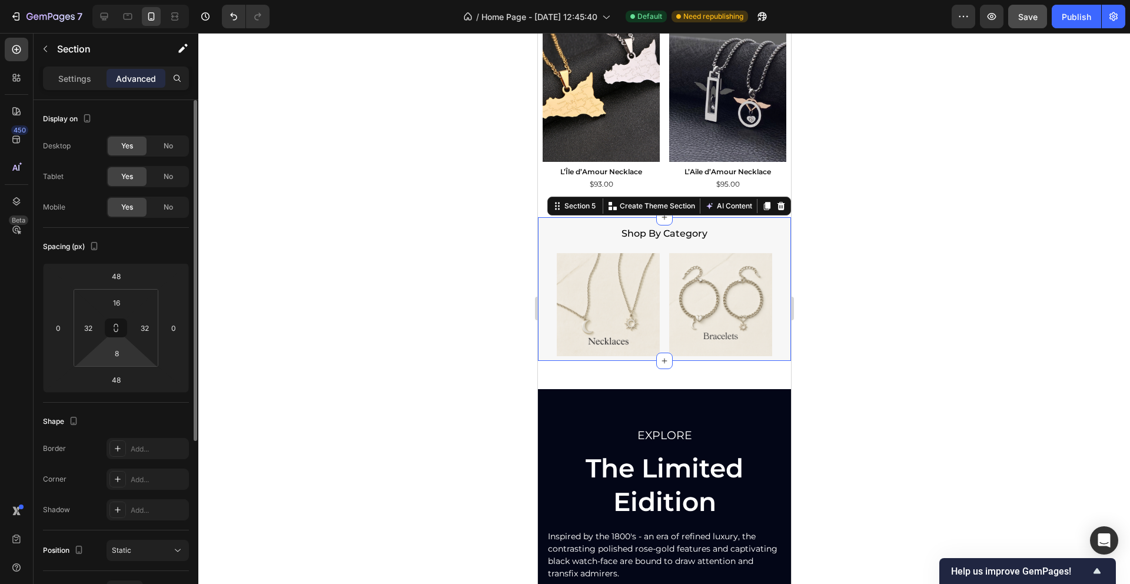
click at [119, 0] on html "7 Version history / Home Page - [DATE] 12:45:40 Default Need republishing Previ…" at bounding box center [565, 0] width 1130 height 0
click at [155, 0] on html "7 Version history / Home Page - [DATE] 12:45:40 Default Need republishing Previ…" at bounding box center [565, 0] width 1130 height 0
type input "3"
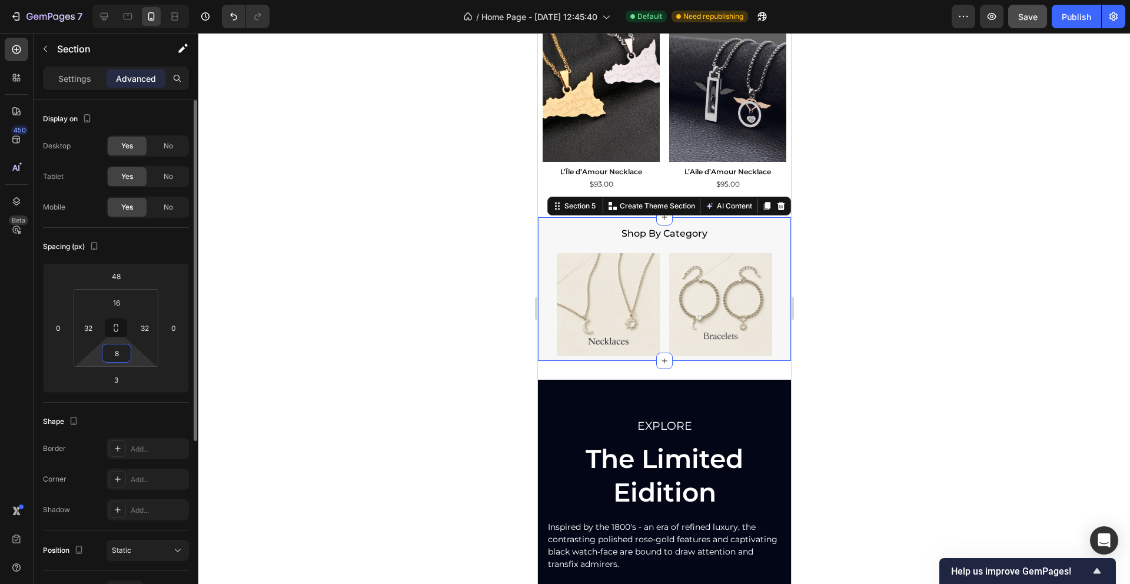
click at [118, 354] on input "8" at bounding box center [117, 353] width 24 height 18
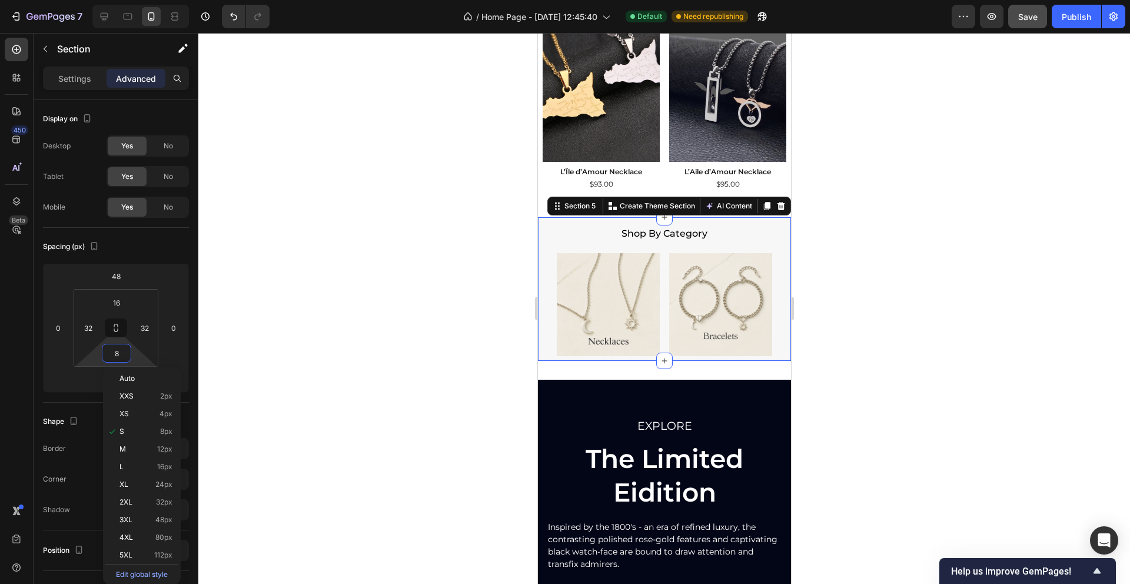
click at [328, 349] on div at bounding box center [663, 308] width 931 height 551
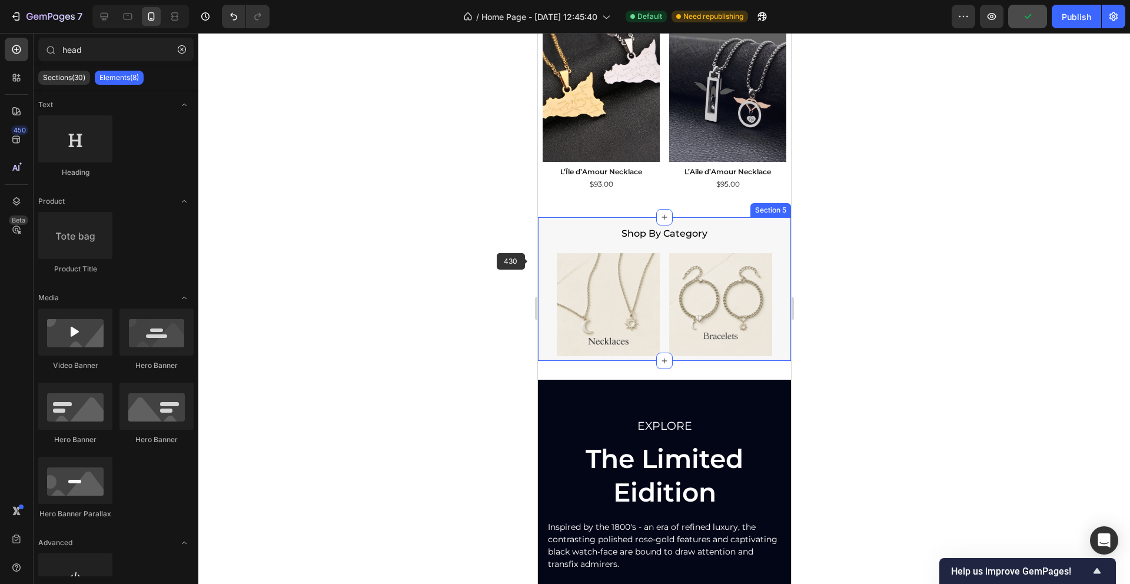
click at [551, 257] on div "Shop By Category Heading Image Image Row Section 5" at bounding box center [663, 289] width 253 height 144
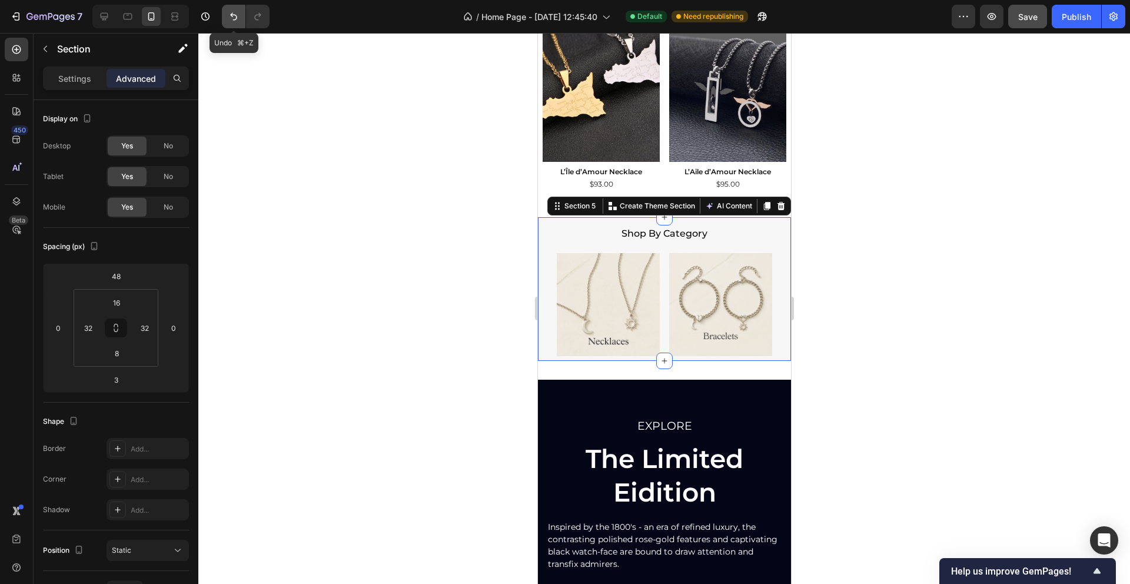
click at [232, 22] on button "Undo/Redo" at bounding box center [234, 17] width 24 height 24
click at [229, 21] on icon "Undo/Redo" at bounding box center [234, 17] width 12 height 12
click at [228, 18] on icon "Undo/Redo" at bounding box center [234, 17] width 12 height 12
type input "48"
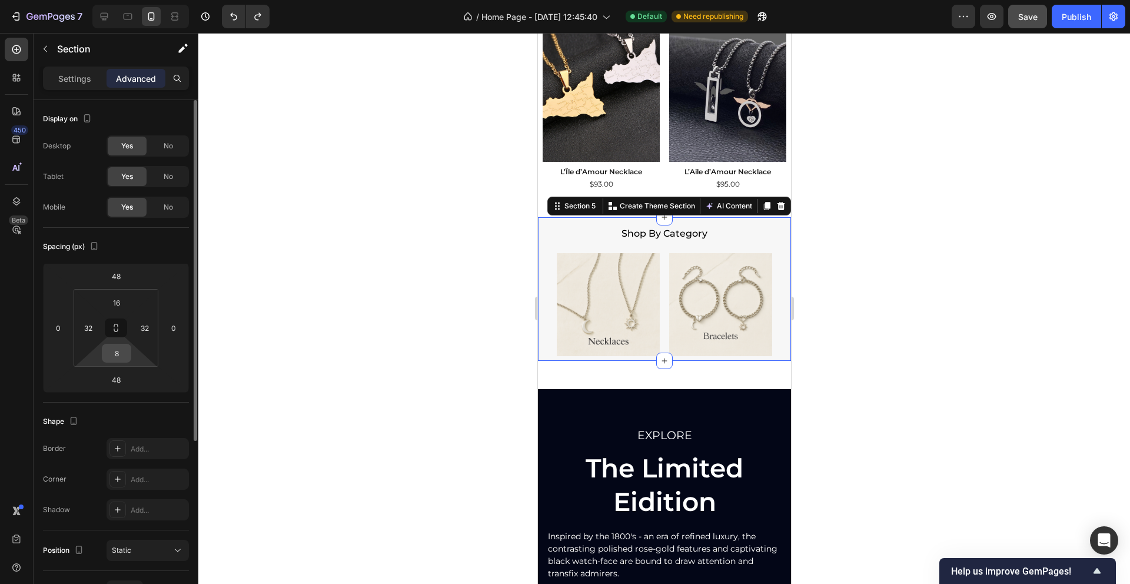
click at [122, 357] on input "8" at bounding box center [117, 353] width 24 height 18
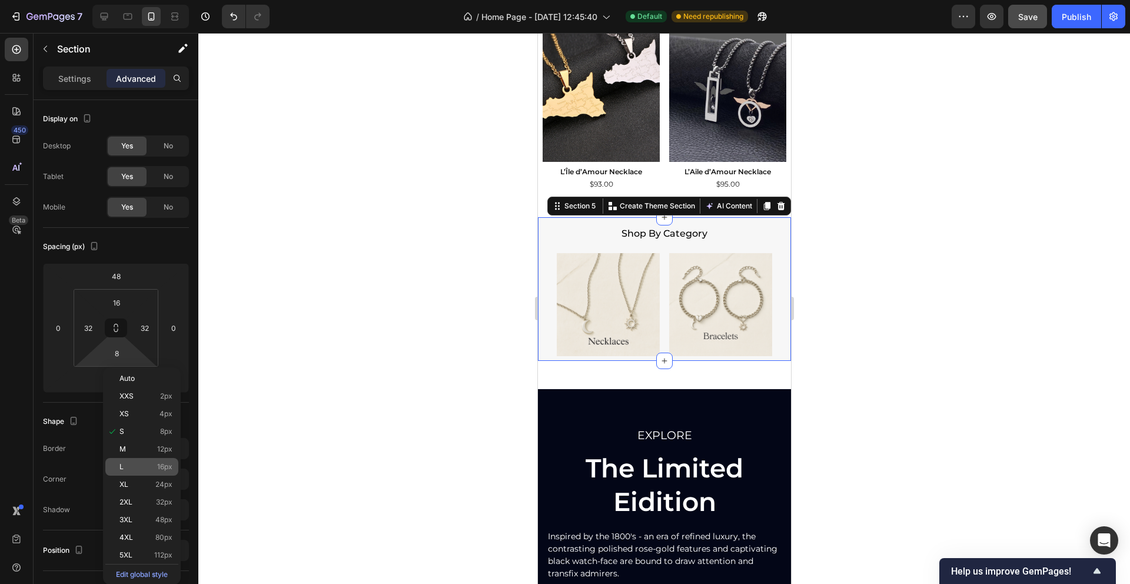
click at [149, 469] on p "L 16px" at bounding box center [145, 466] width 53 height 8
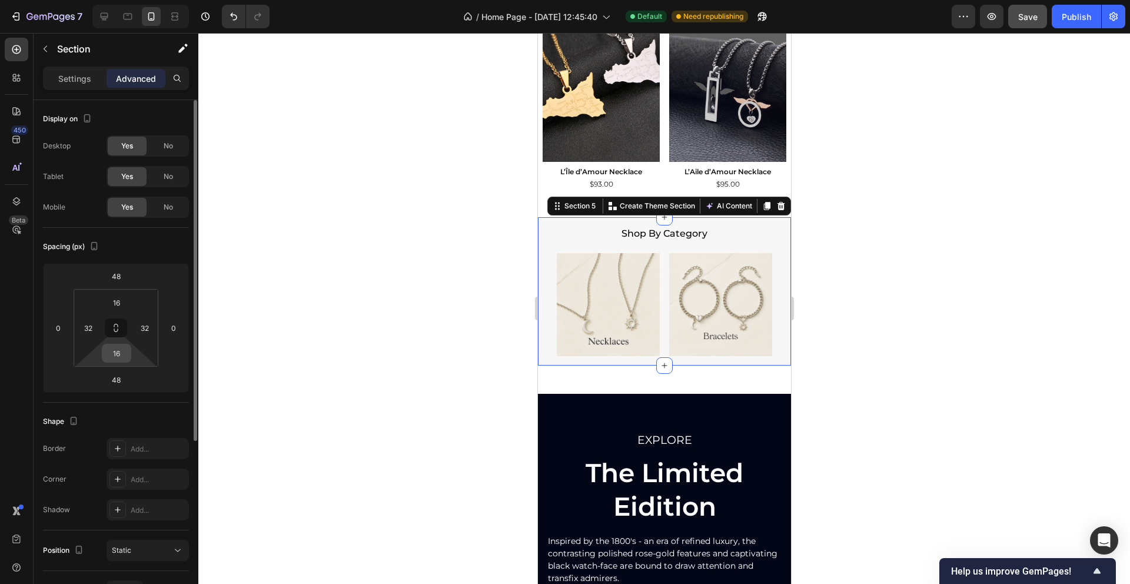
click at [120, 357] on input "16" at bounding box center [117, 353] width 24 height 18
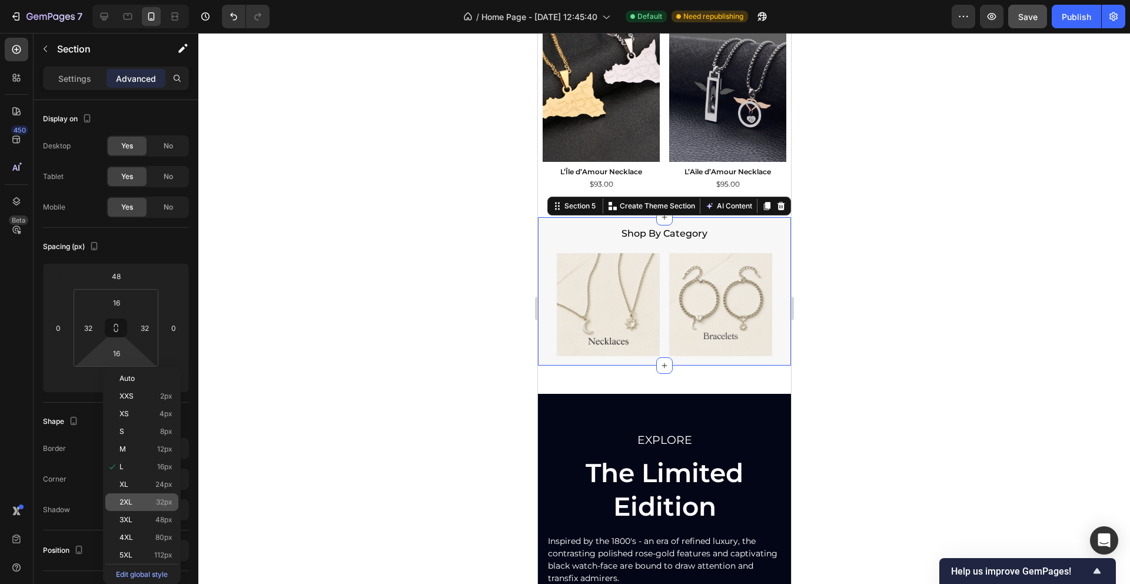
click at [156, 506] on div "2XL 32px" at bounding box center [141, 502] width 73 height 18
type input "32"
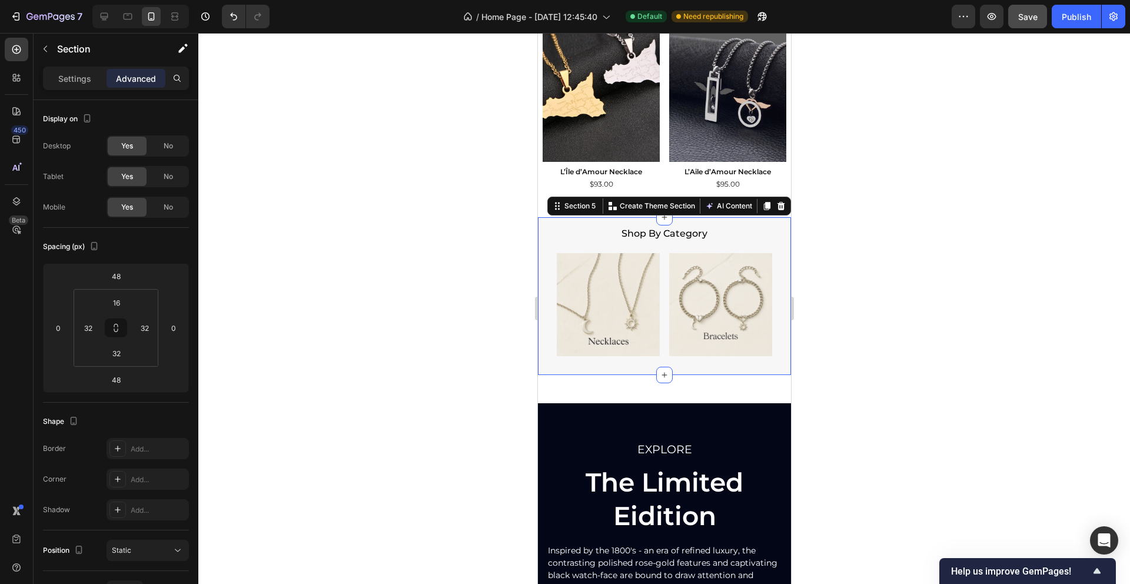
click at [339, 392] on div at bounding box center [663, 308] width 931 height 551
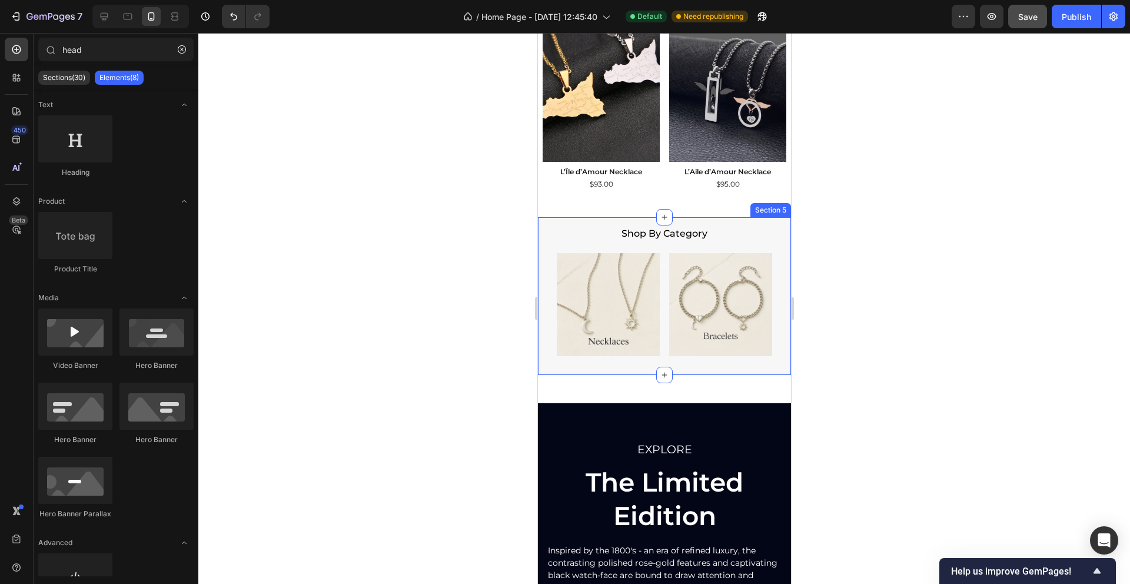
click at [548, 327] on div "Shop By Category Heading Image Image Row Section 5" at bounding box center [663, 296] width 253 height 158
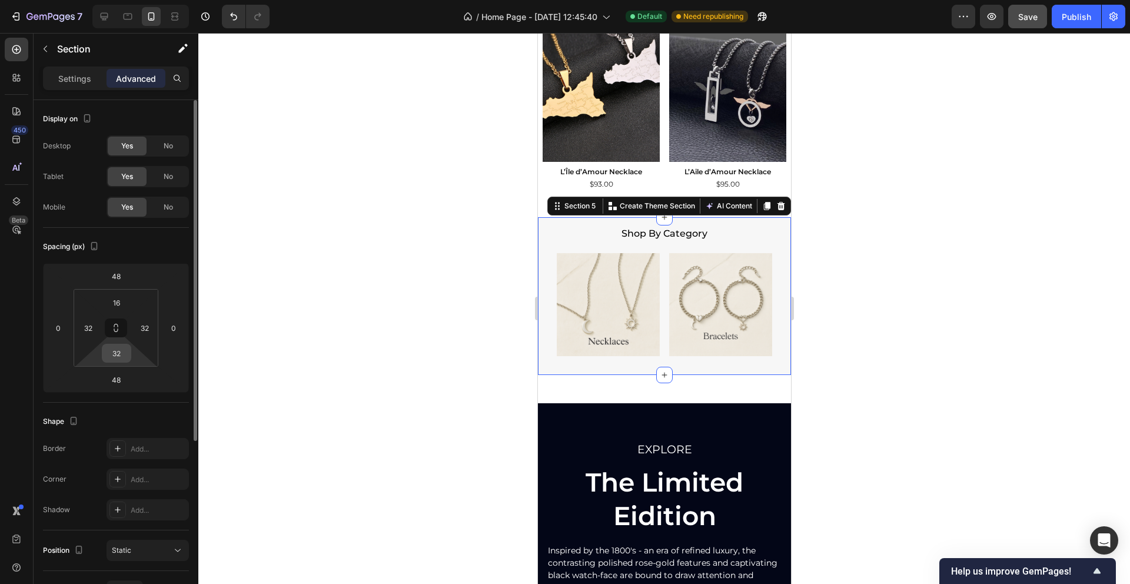
click at [120, 348] on input "32" at bounding box center [117, 353] width 24 height 18
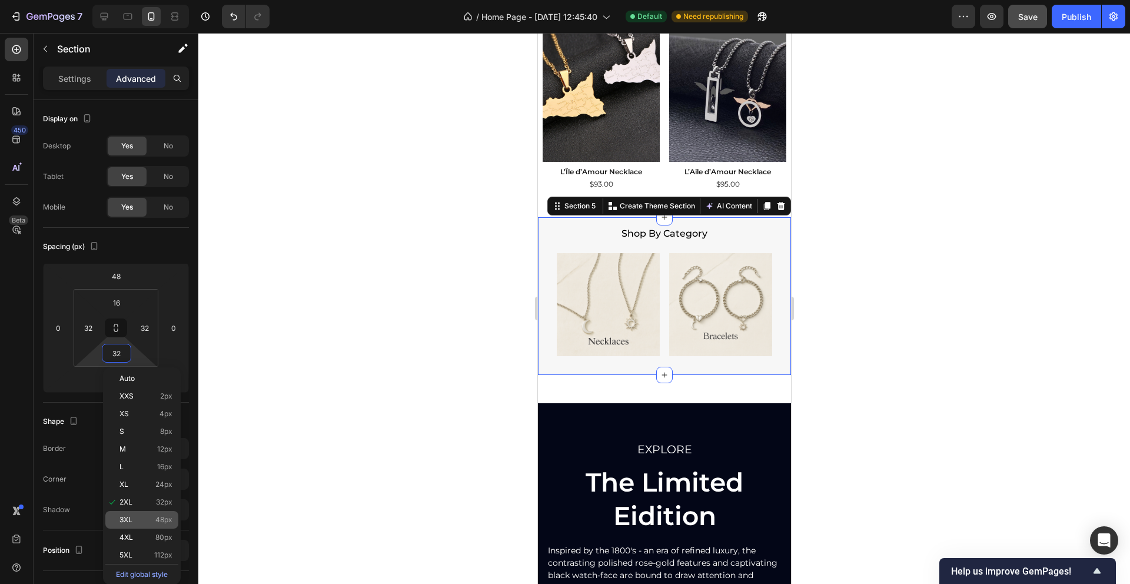
click at [145, 513] on div "3XL 48px" at bounding box center [141, 520] width 73 height 18
type input "48"
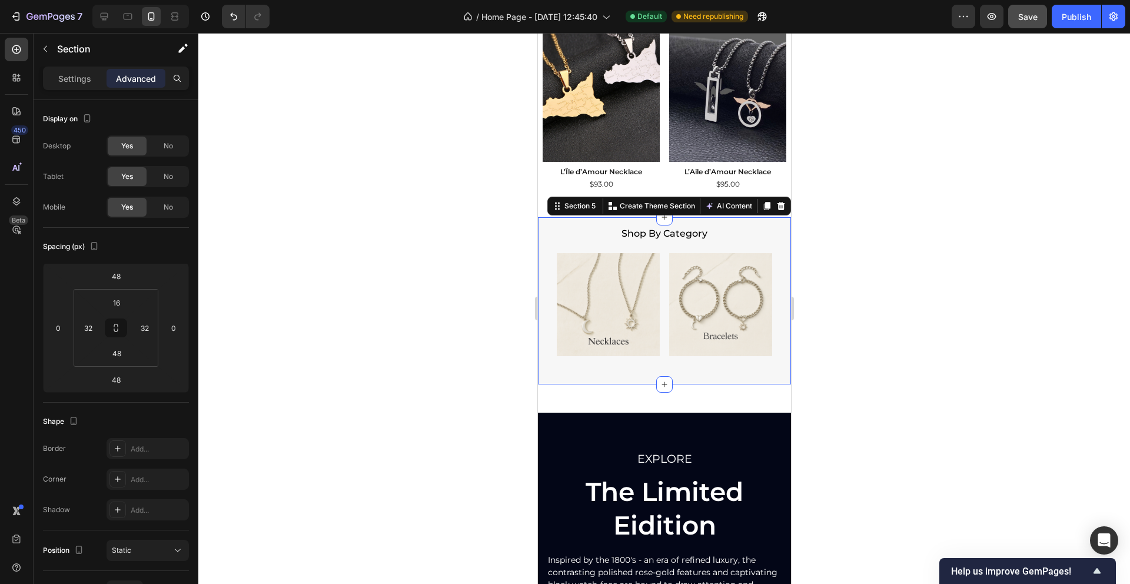
click at [345, 363] on div at bounding box center [663, 308] width 931 height 551
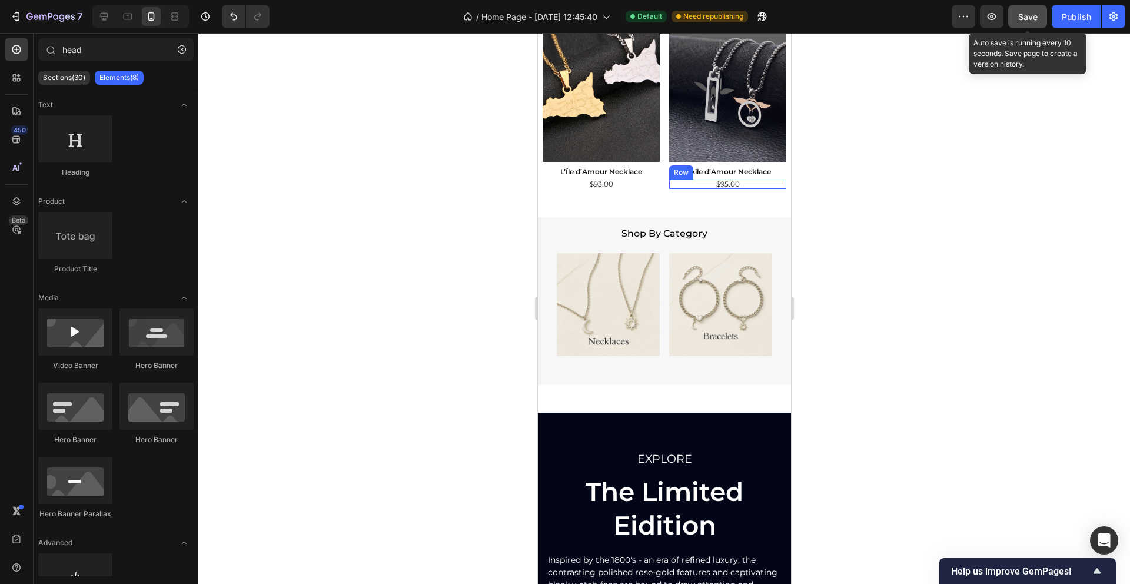
click at [1025, 26] on button "Save" at bounding box center [1027, 17] width 39 height 24
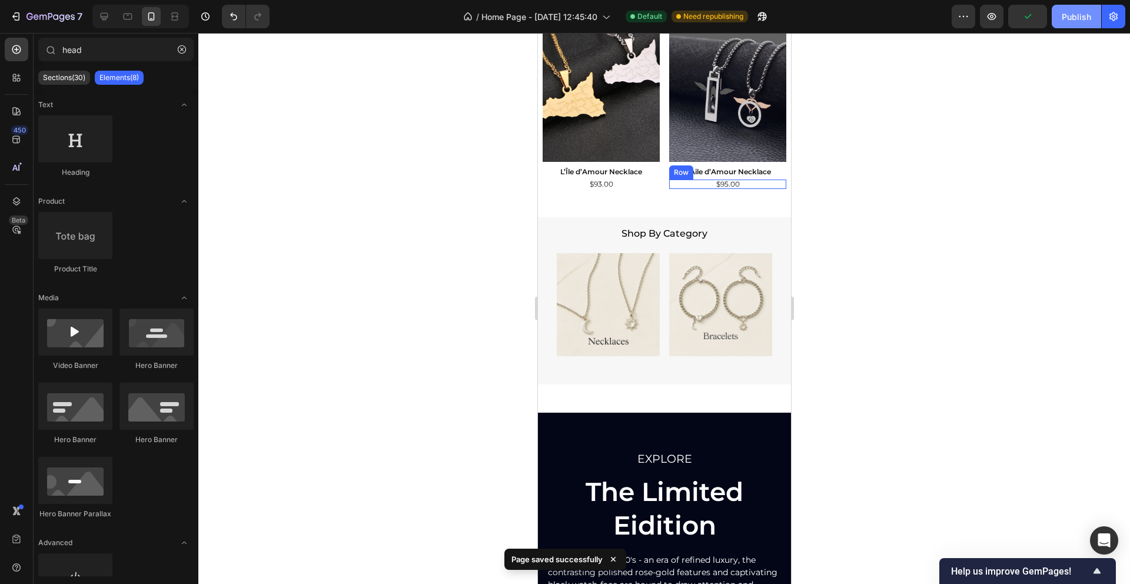
click at [1084, 16] on div "Publish" at bounding box center [1075, 17] width 29 height 12
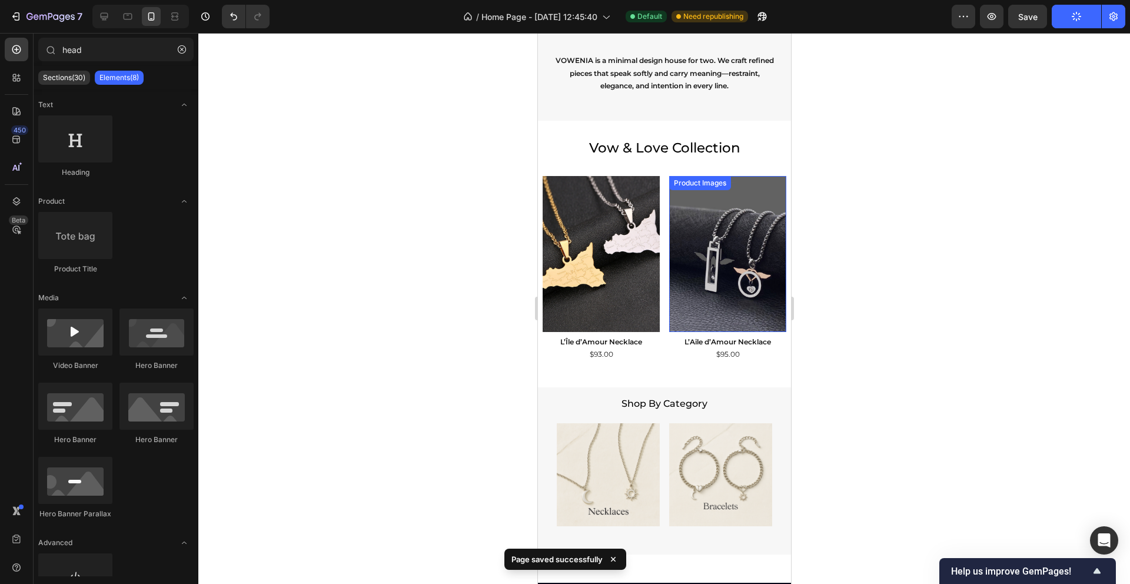
scroll to position [715, 0]
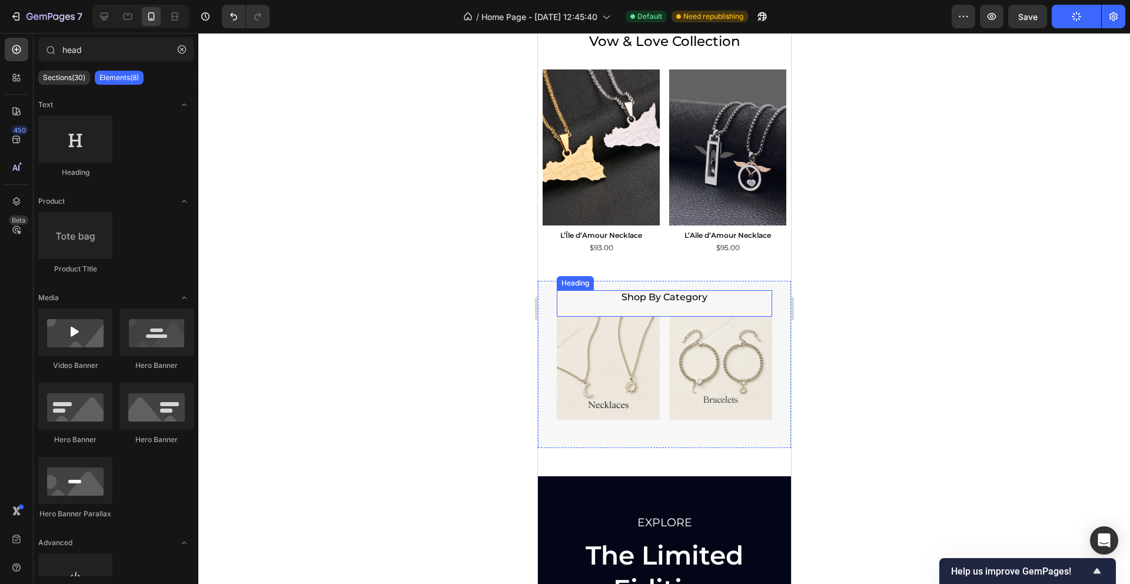
click at [718, 295] on p "Shop By Category" at bounding box center [663, 303] width 213 height 25
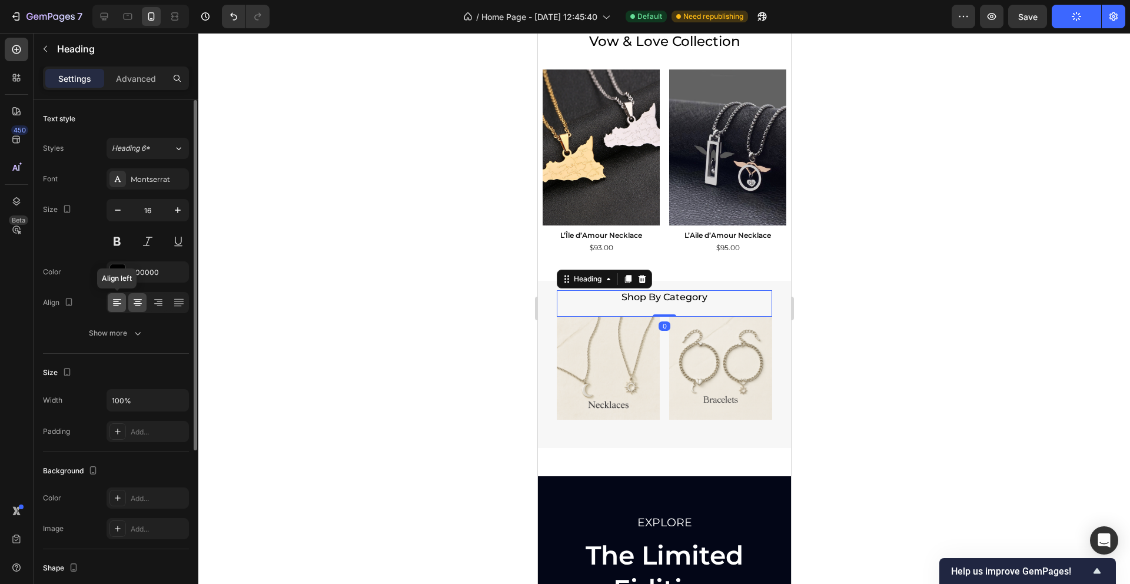
click at [118, 300] on icon at bounding box center [117, 303] width 12 height 12
click at [369, 294] on div at bounding box center [663, 308] width 931 height 551
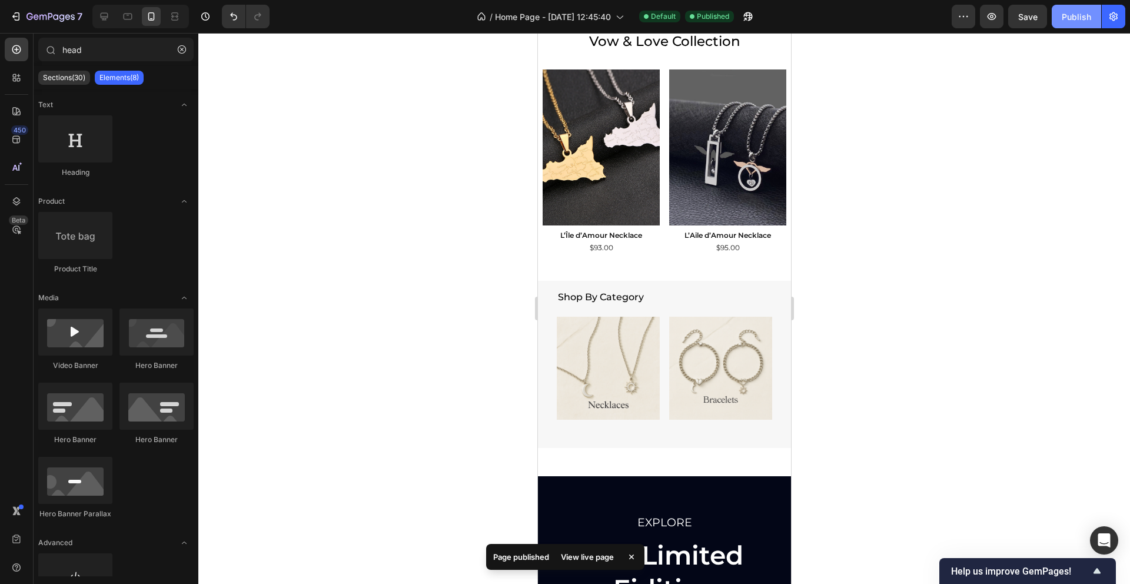
click at [1065, 16] on div "Publish" at bounding box center [1075, 17] width 29 height 12
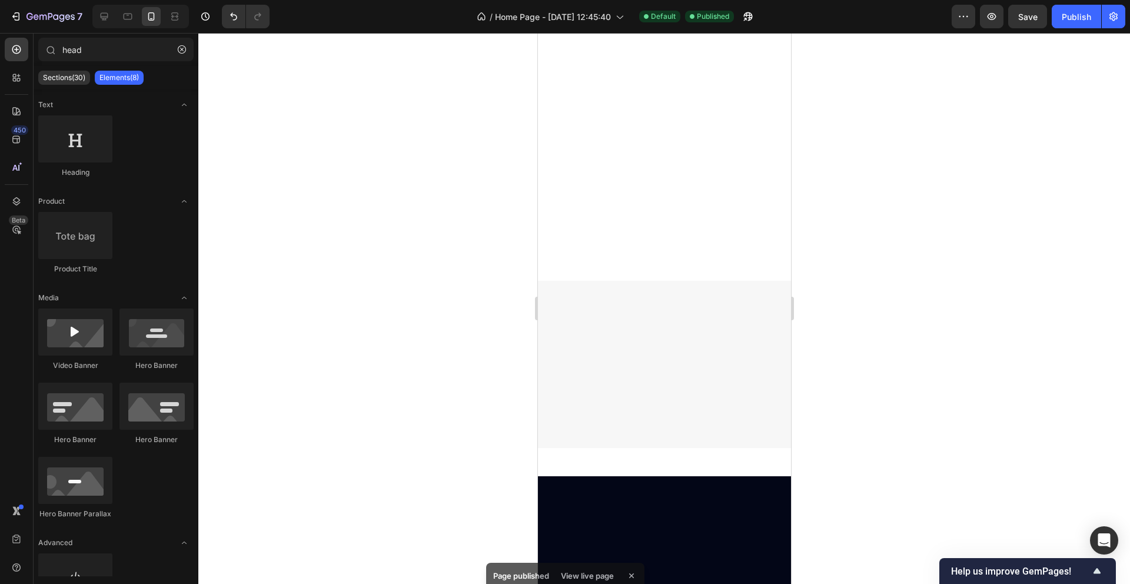
scroll to position [0, 0]
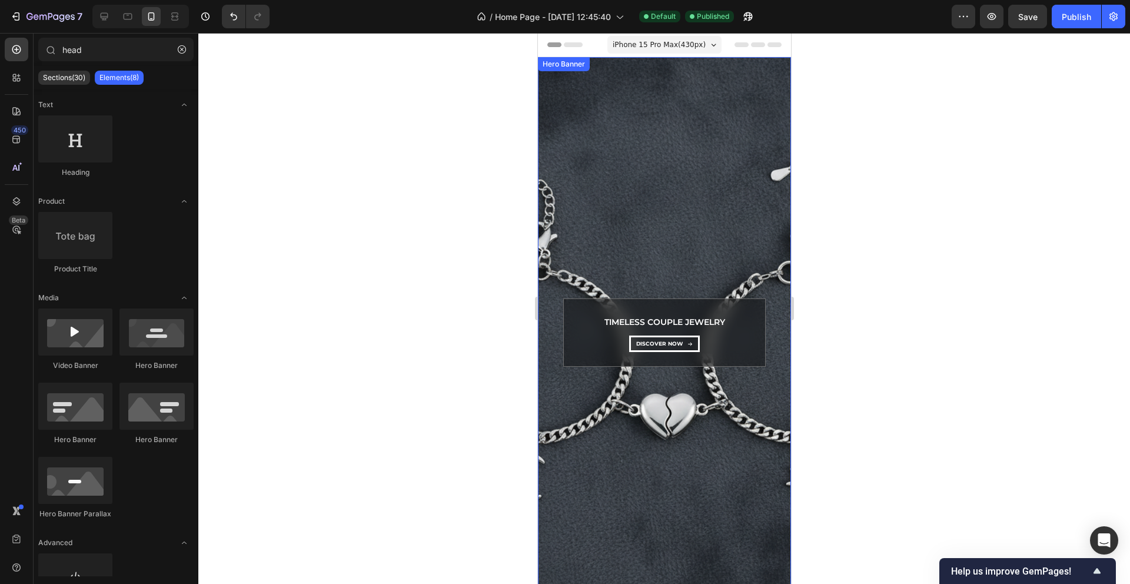
click at [616, 187] on div "Background Image" at bounding box center [663, 332] width 253 height 551
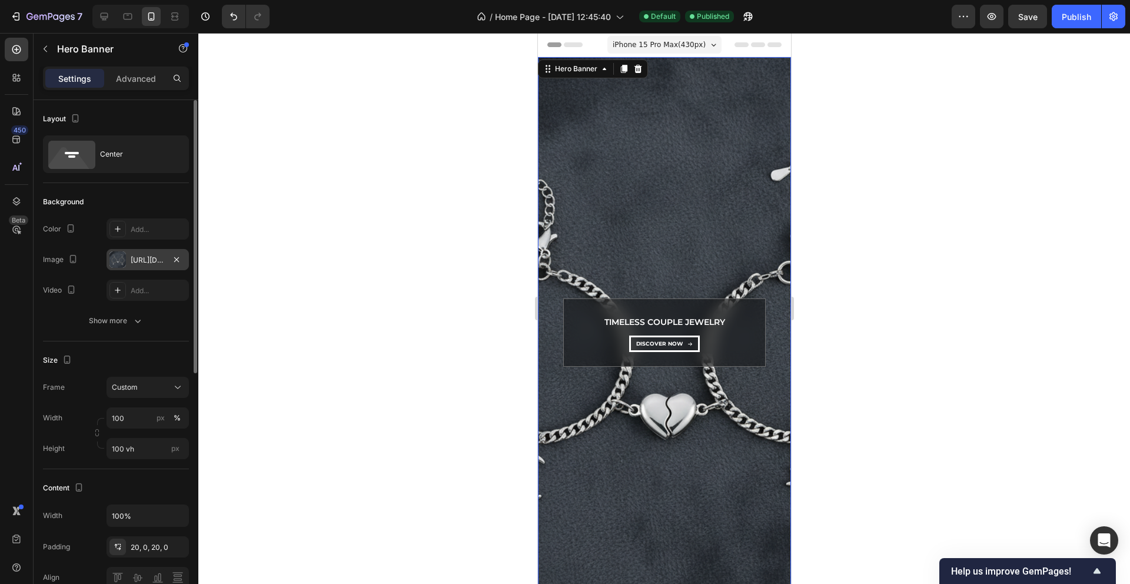
click at [149, 258] on div "[URL][DOMAIN_NAME]" at bounding box center [148, 260] width 34 height 11
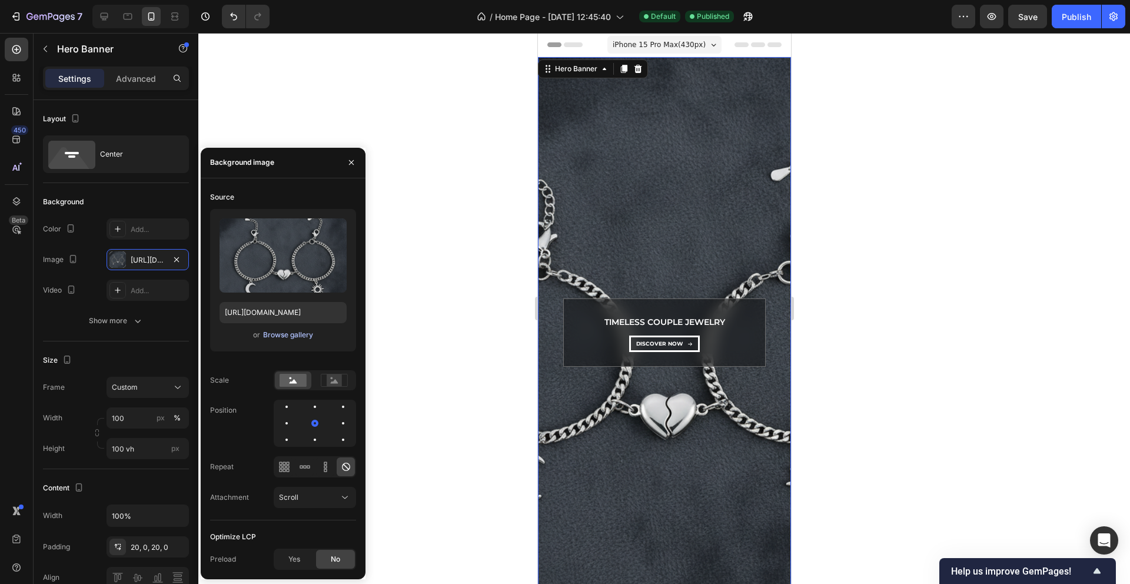
click at [285, 334] on div "Browse gallery" at bounding box center [288, 334] width 50 height 11
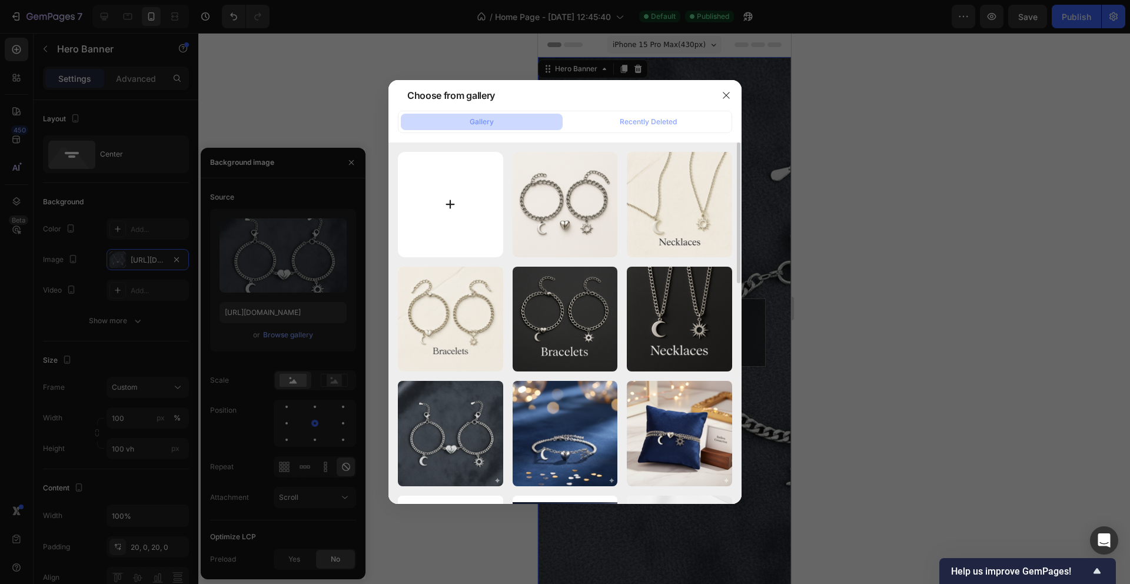
click at [436, 191] on input "file" at bounding box center [450, 204] width 105 height 105
type input "C:\fakepath\Gemini_Generated_Image_4aasub4aasub4aas (1).png"
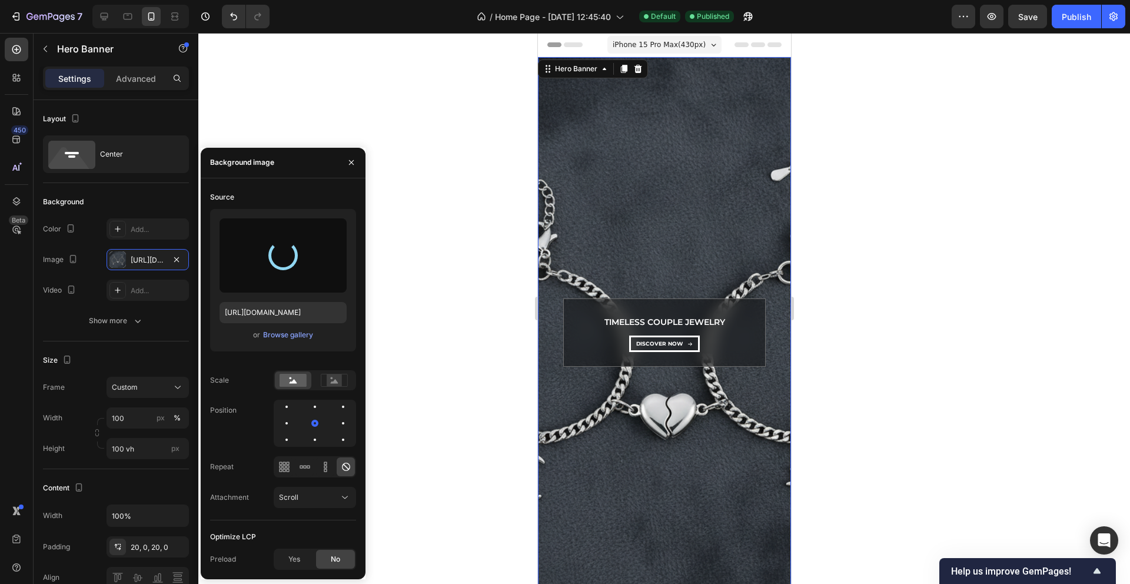
type input "[URL][DOMAIN_NAME]"
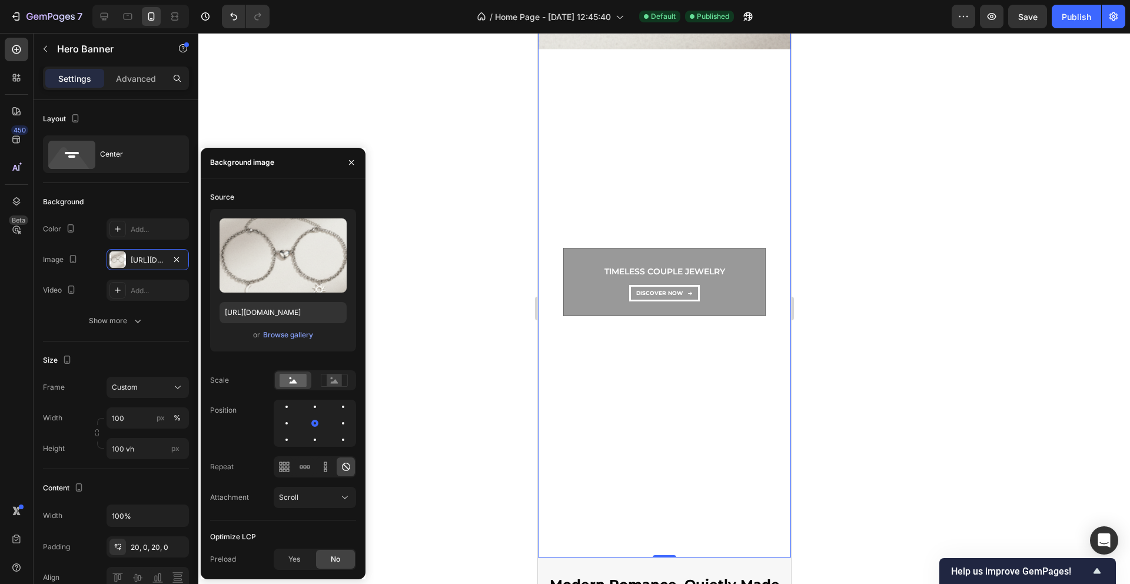
scroll to position [55, 0]
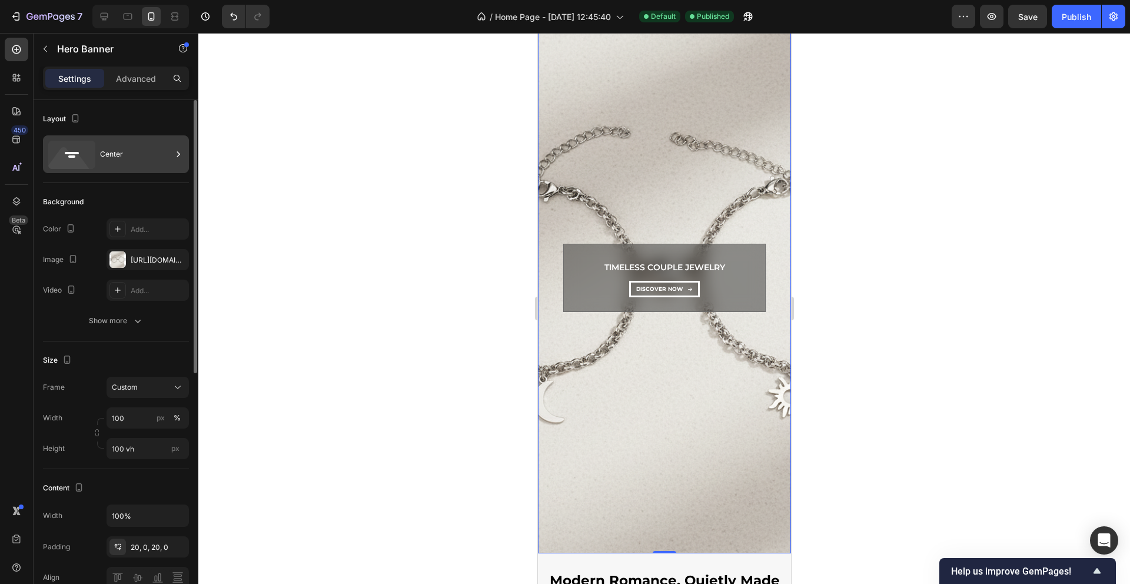
click at [109, 156] on div "Center" at bounding box center [136, 154] width 72 height 27
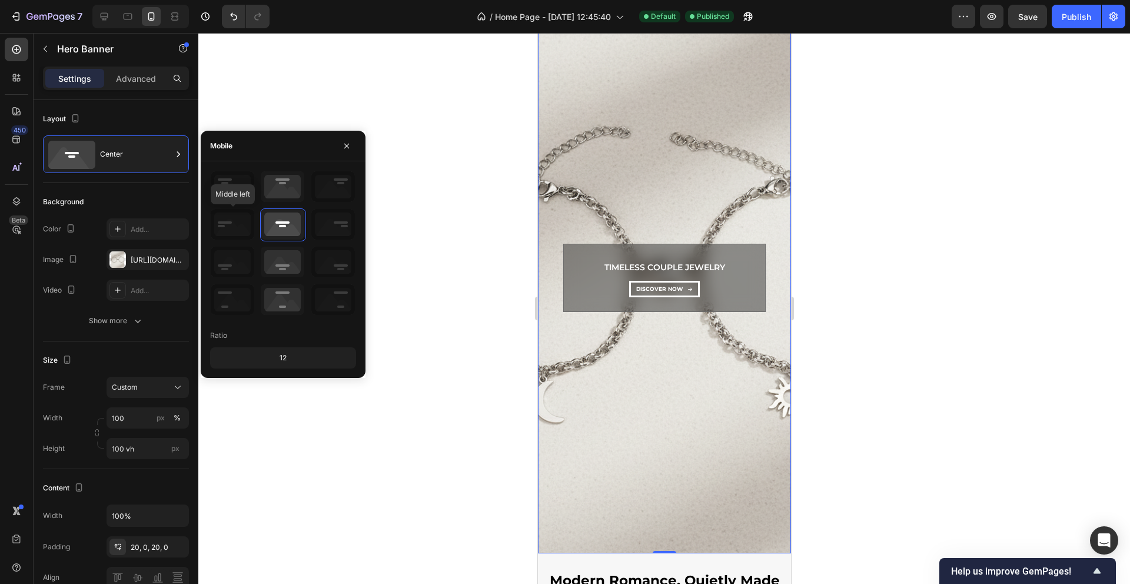
click at [227, 231] on icon at bounding box center [233, 224] width 44 height 31
click at [294, 260] on icon at bounding box center [283, 262] width 44 height 31
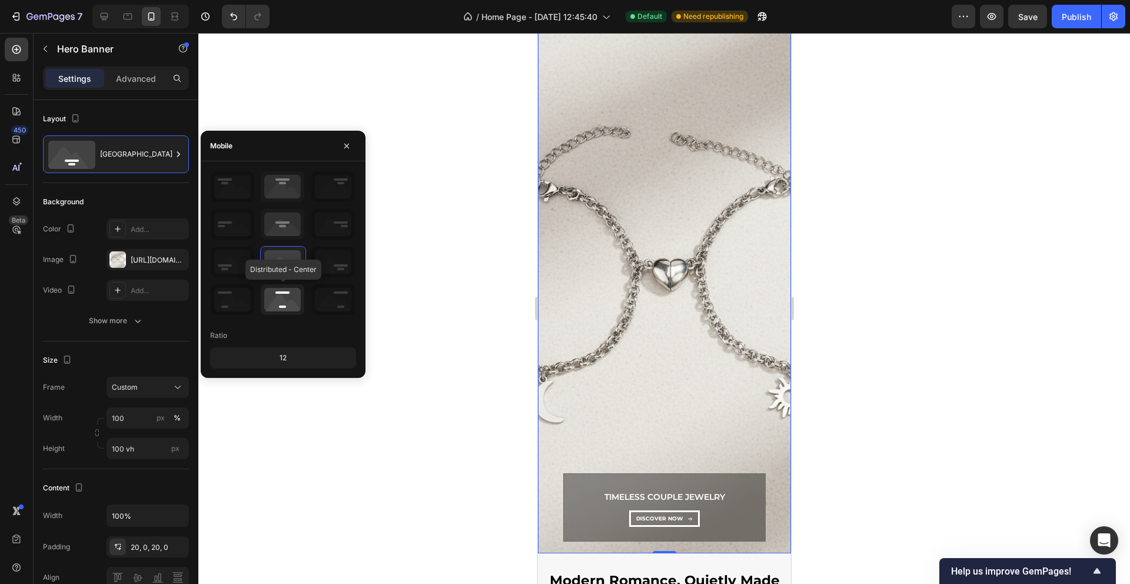
click at [290, 297] on icon at bounding box center [283, 299] width 44 height 31
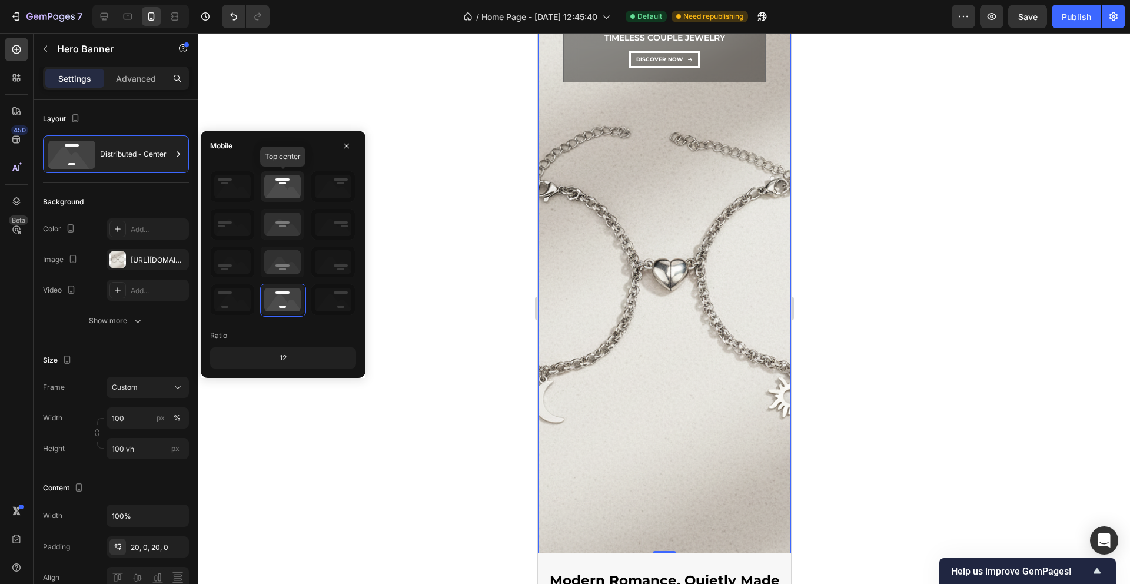
click at [294, 198] on icon at bounding box center [283, 186] width 44 height 31
click at [292, 227] on icon at bounding box center [283, 224] width 44 height 31
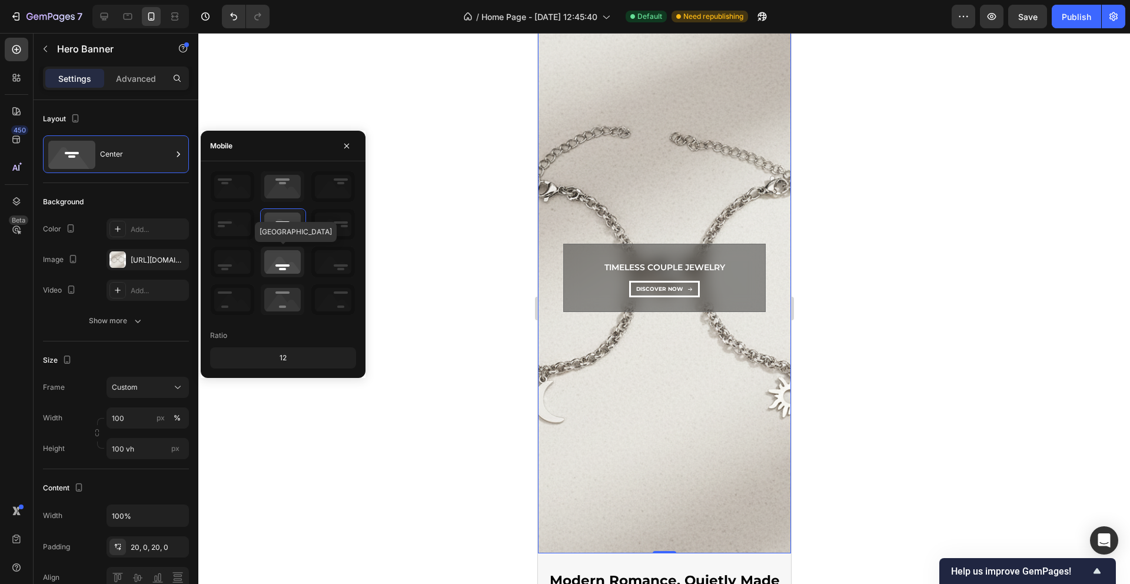
click at [277, 258] on icon at bounding box center [283, 262] width 44 height 31
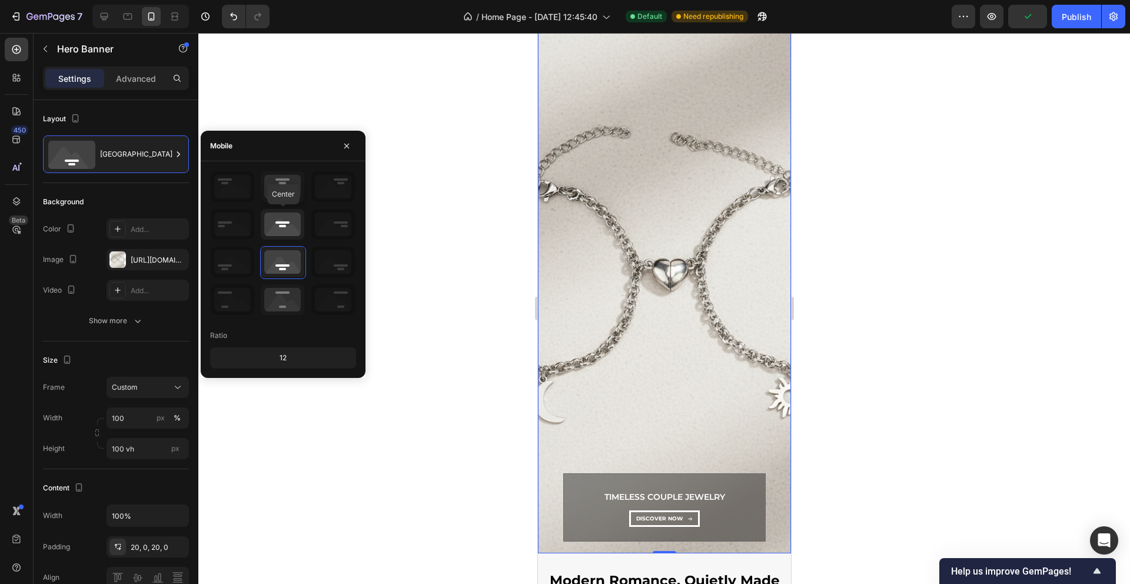
click at [287, 222] on icon at bounding box center [283, 224] width 44 height 31
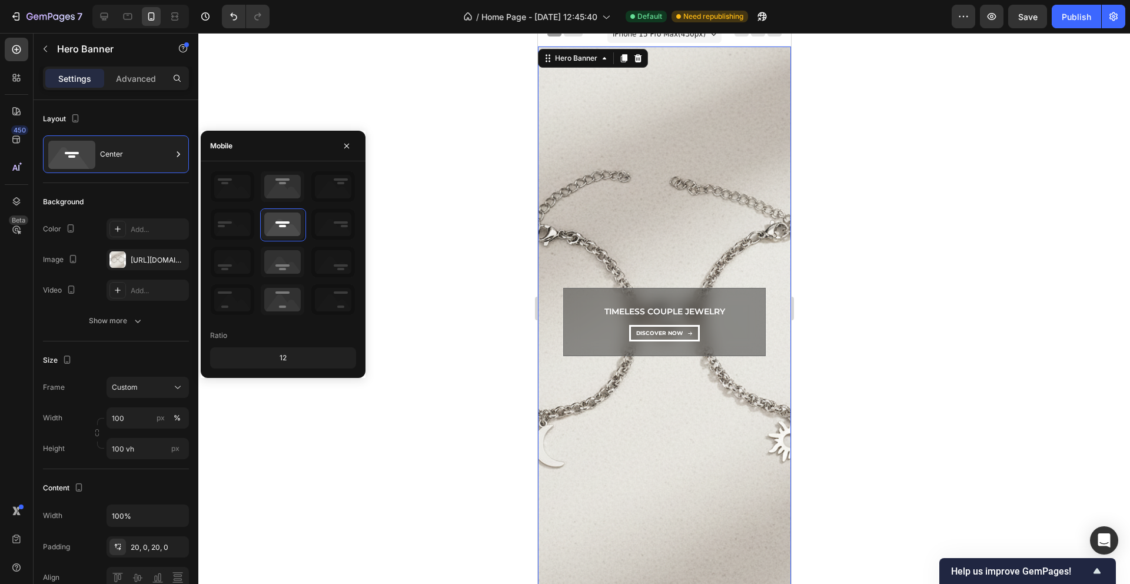
scroll to position [0, 0]
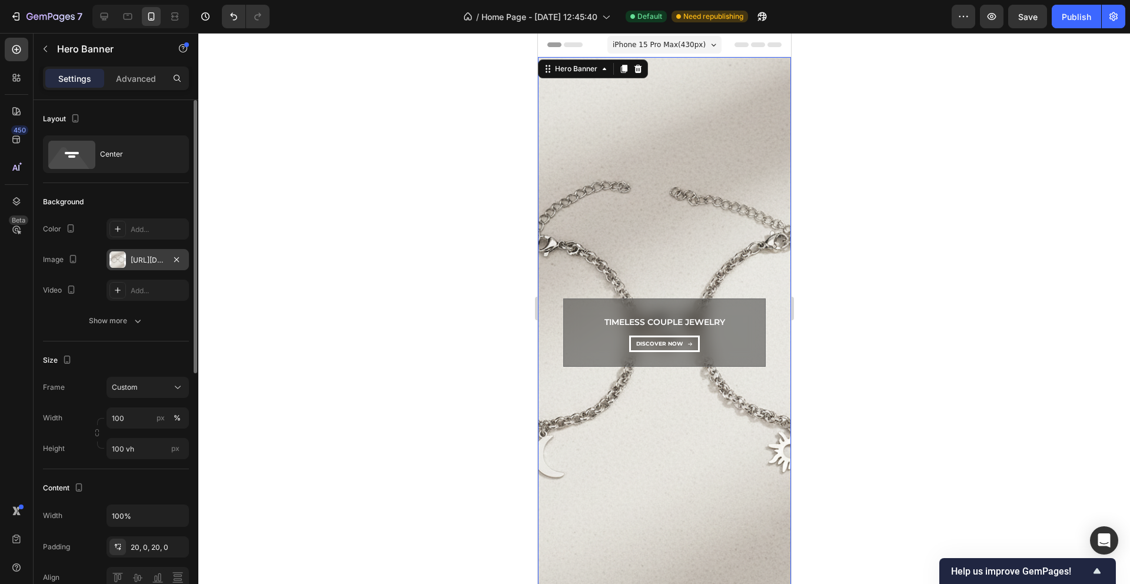
click at [149, 268] on div "[URL][DOMAIN_NAME]" at bounding box center [147, 259] width 82 height 21
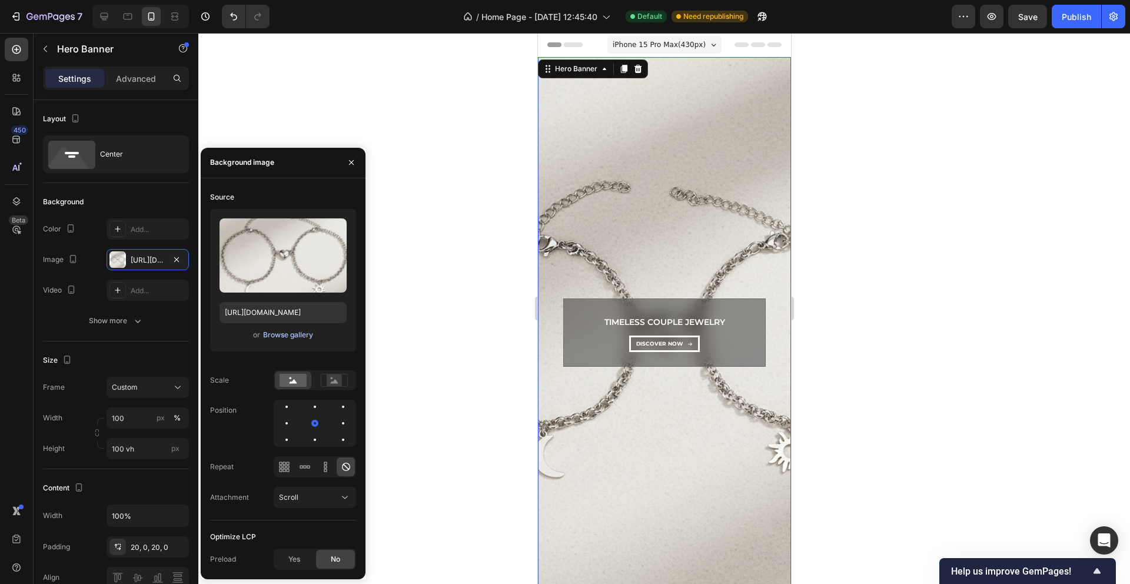
click at [278, 337] on div "Browse gallery" at bounding box center [288, 334] width 50 height 11
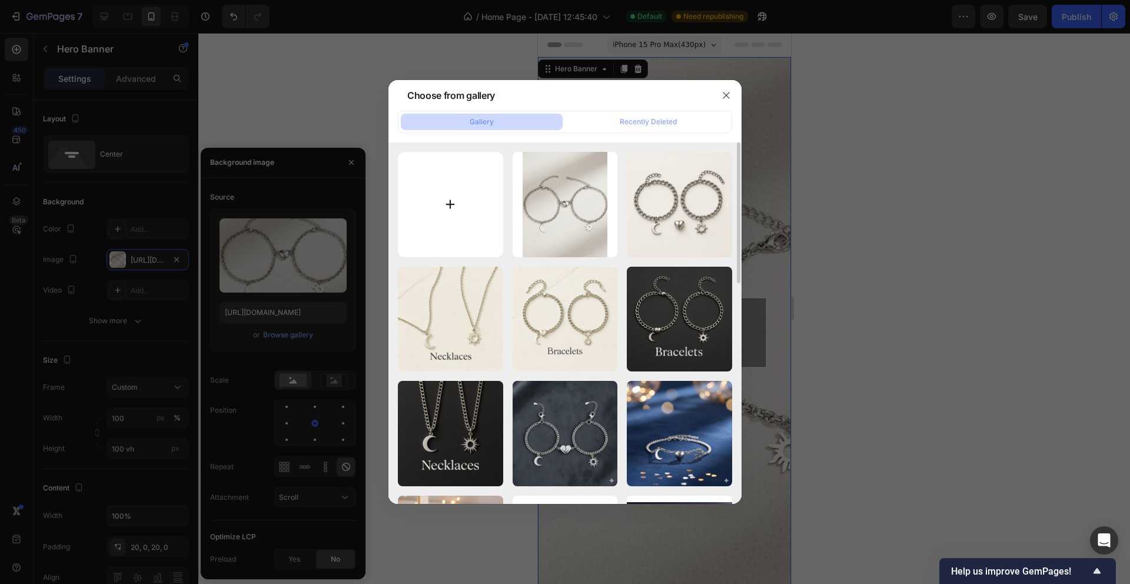
click at [446, 199] on input "file" at bounding box center [450, 204] width 105 height 105
type input "C:\fakepath\Gemini_Generated_Image_4aasub4aasub4aas (1) (1).png"
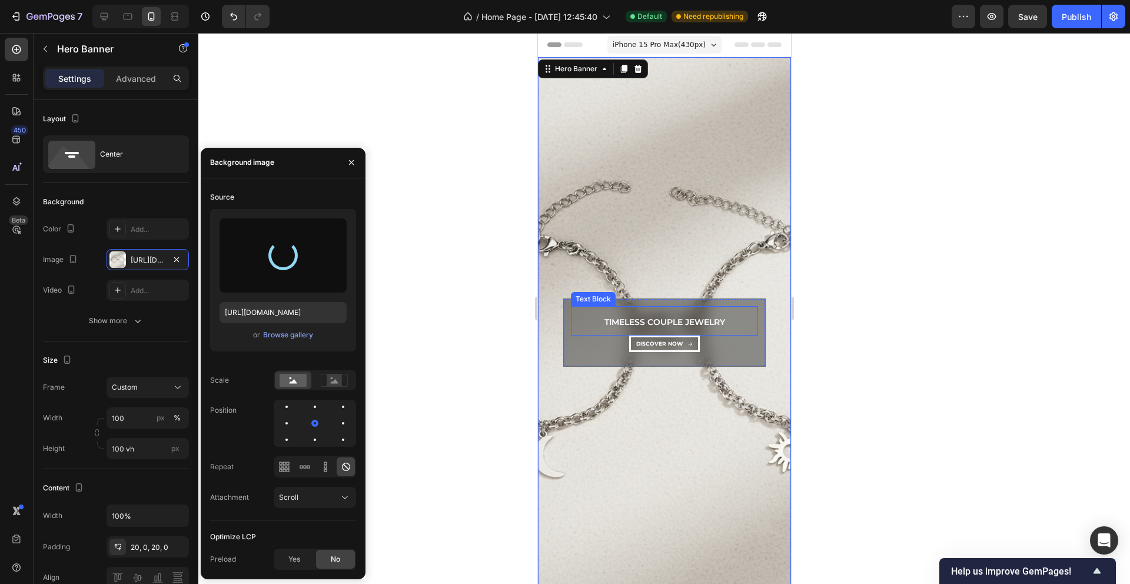
scroll to position [54, 0]
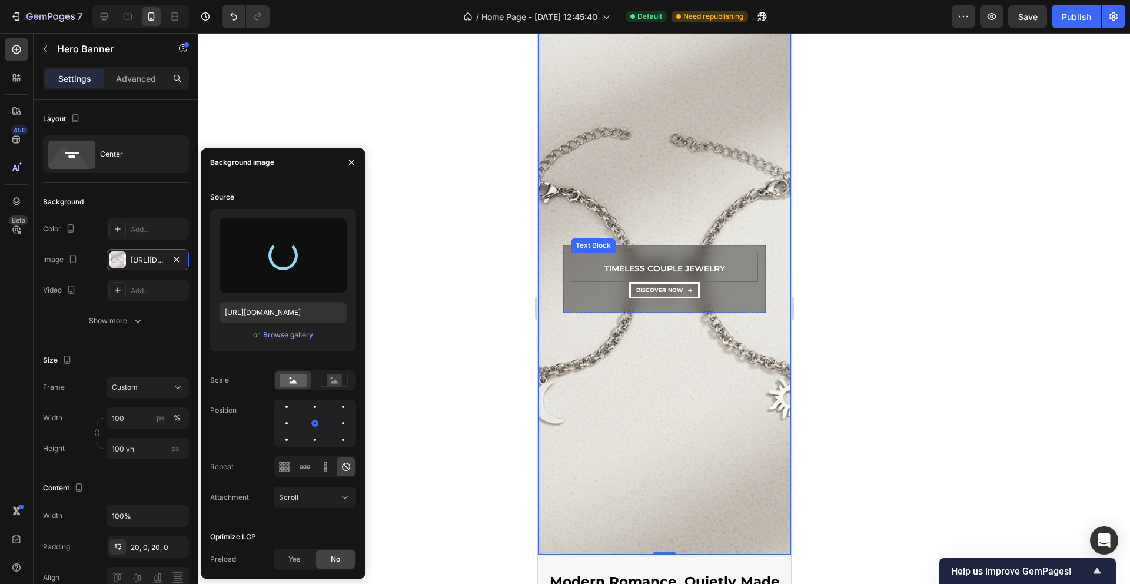
type input "[URL][DOMAIN_NAME]"
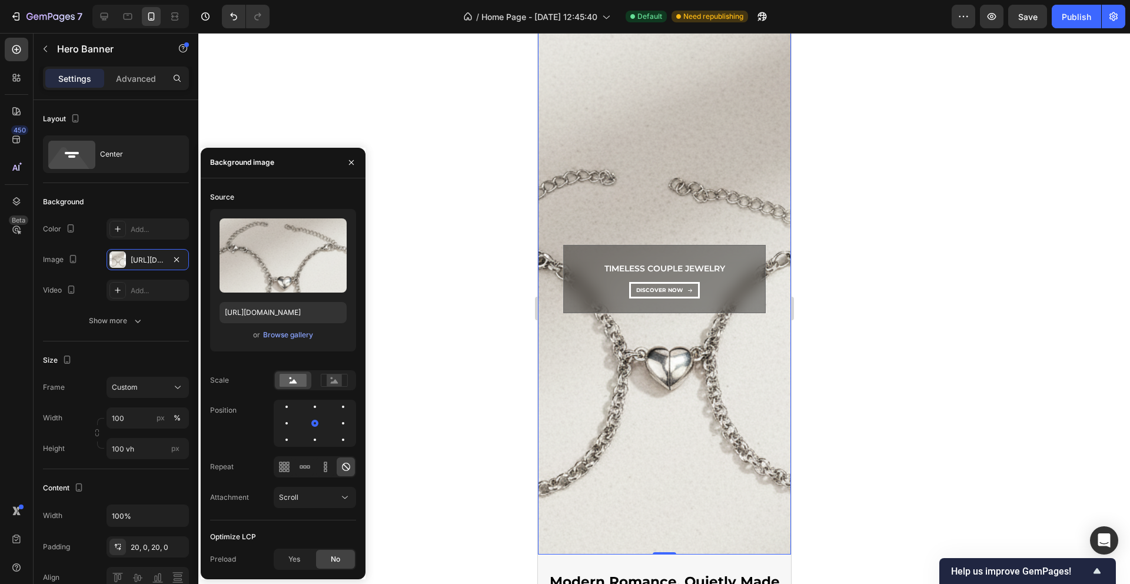
scroll to position [0, 0]
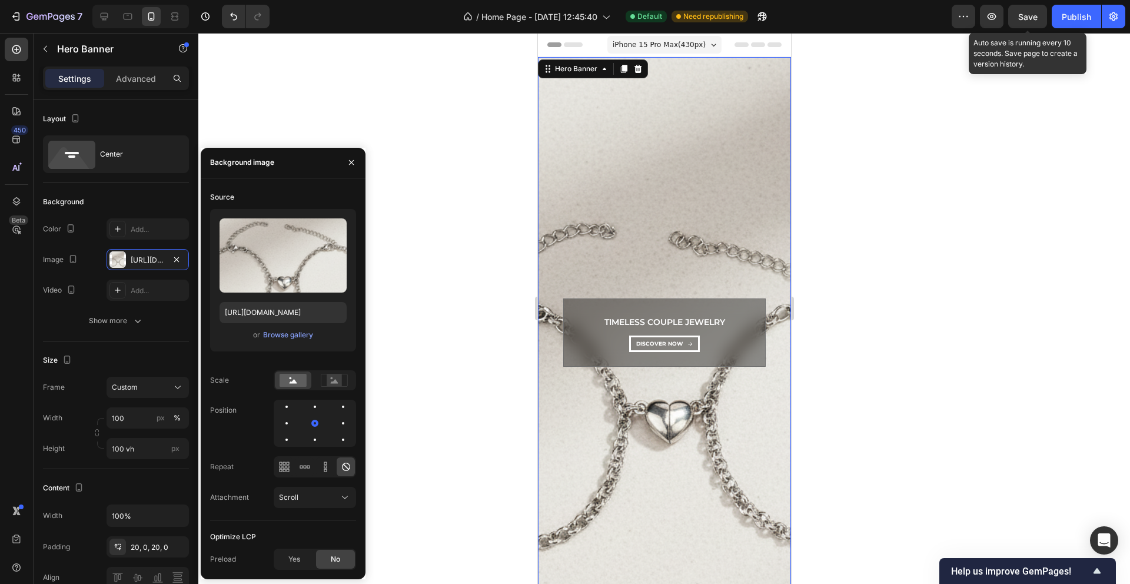
click at [1022, 16] on span "Save" at bounding box center [1027, 17] width 19 height 10
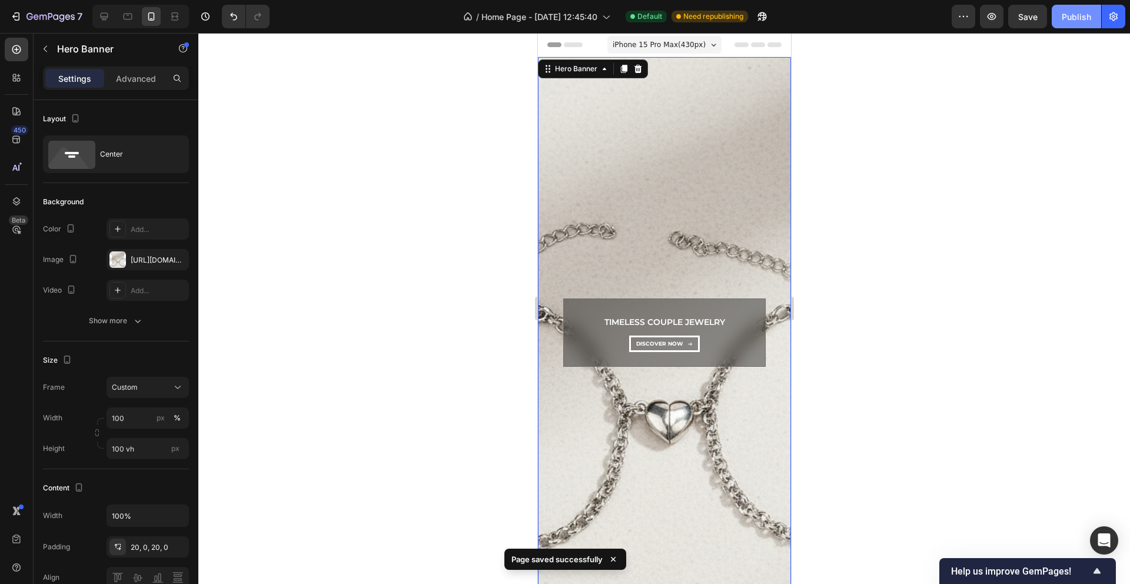
click at [1069, 18] on div "Publish" at bounding box center [1075, 17] width 29 height 12
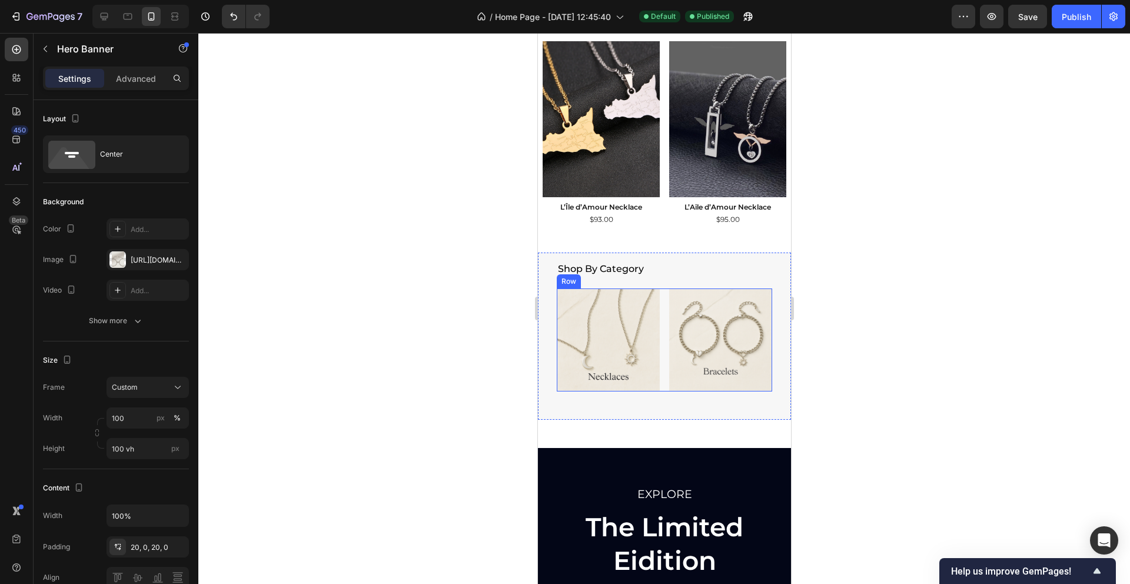
scroll to position [862, 0]
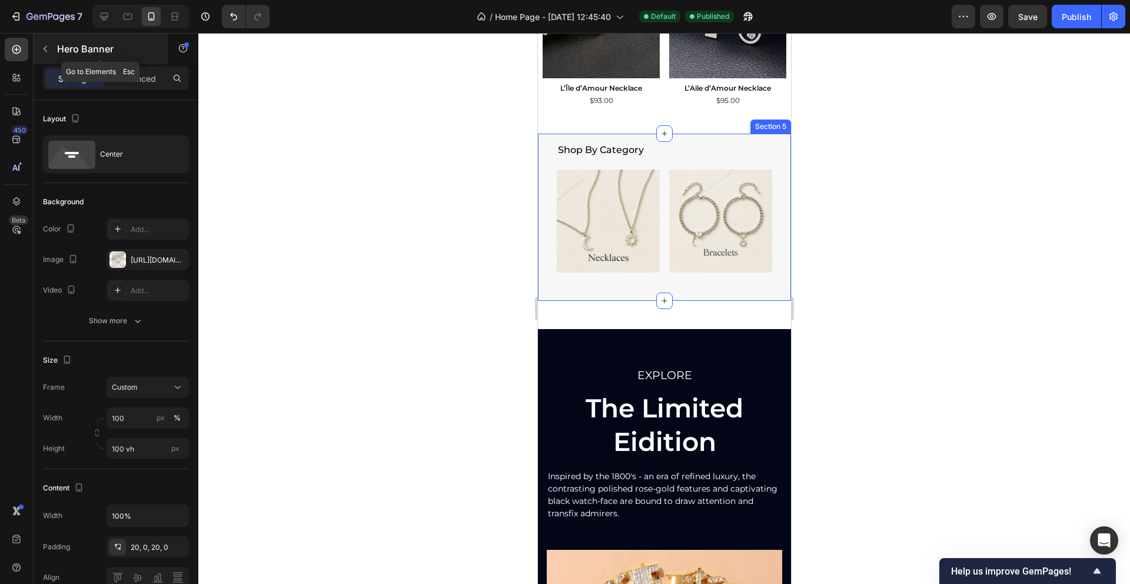
click at [41, 53] on icon "button" at bounding box center [45, 48] width 9 height 9
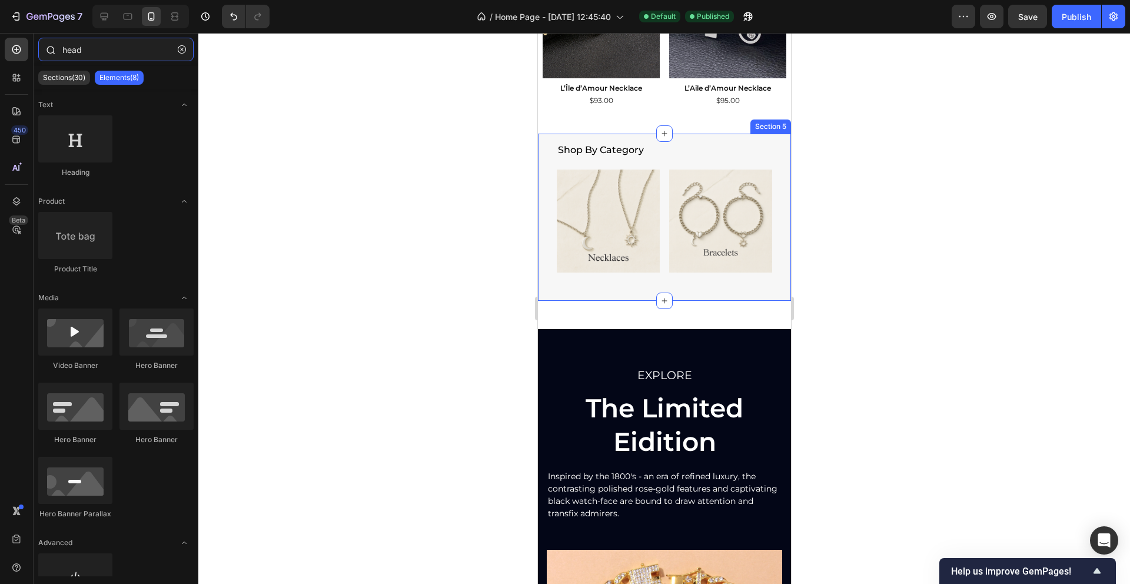
click at [93, 48] on input "head" at bounding box center [115, 50] width 155 height 24
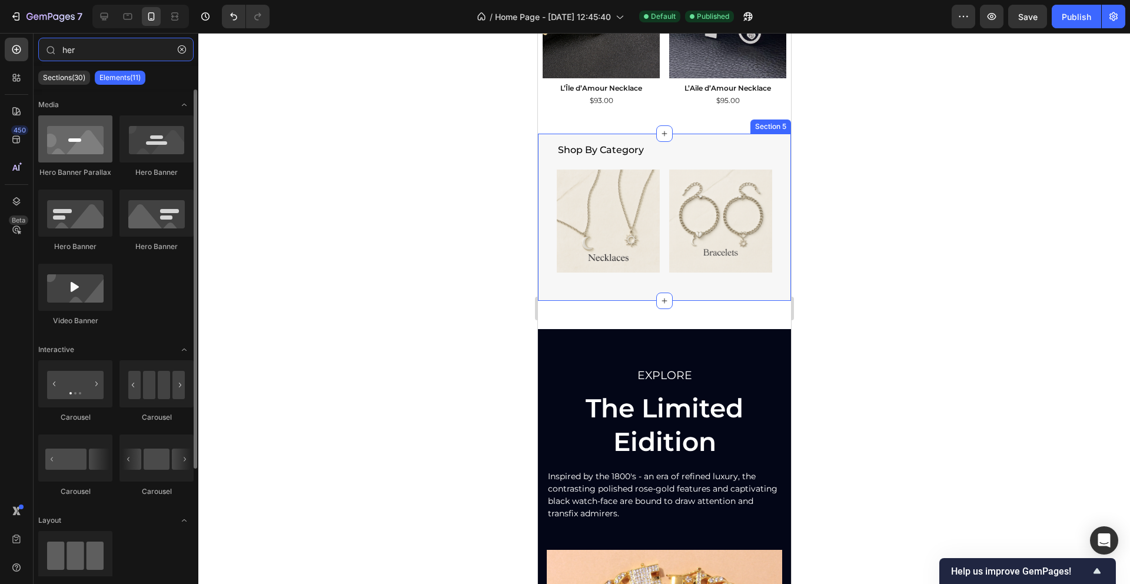
type input "her"
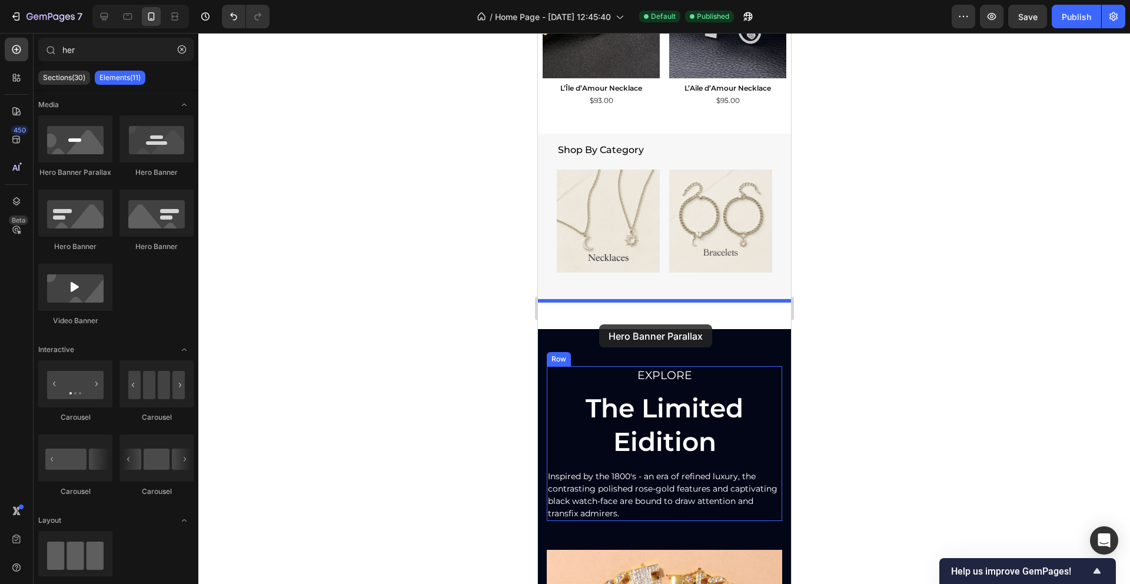
drag, startPoint x: 615, startPoint y: 192, endPoint x: 598, endPoint y: 320, distance: 128.7
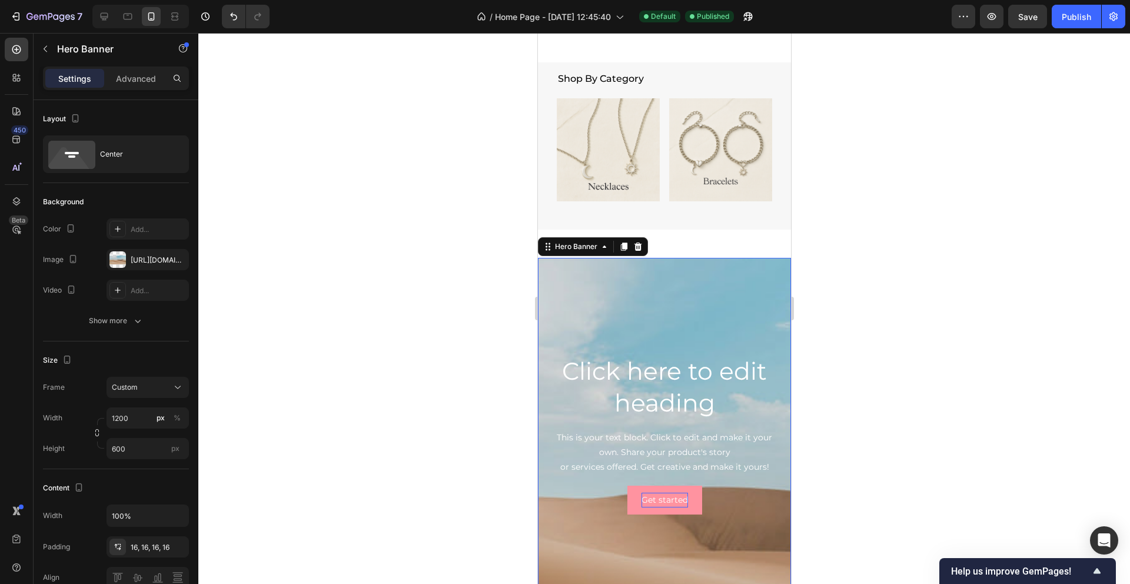
scroll to position [1070, 0]
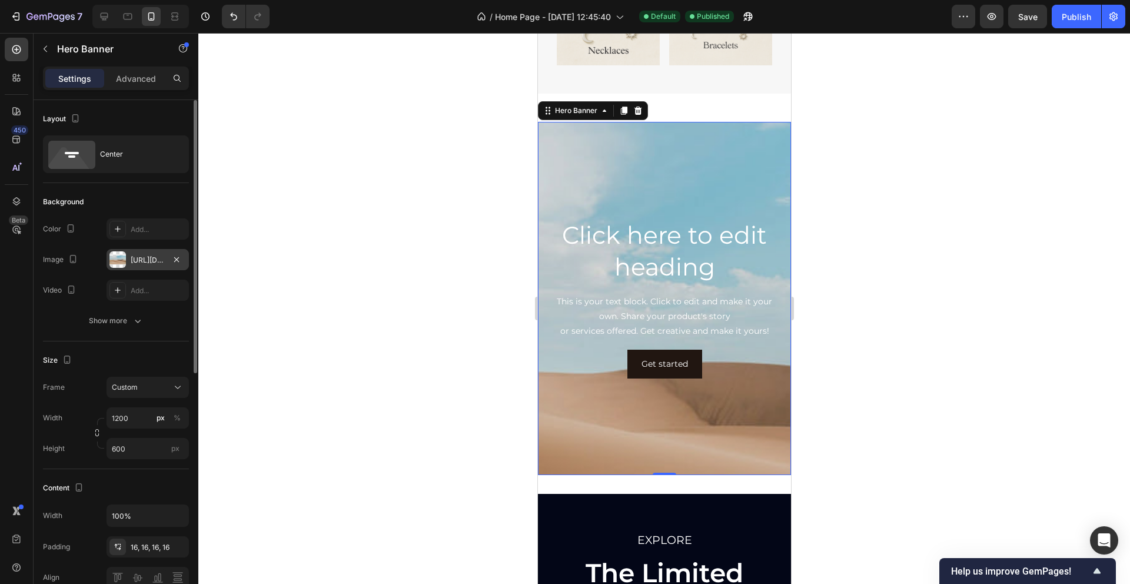
click at [139, 259] on div "[URL][DOMAIN_NAME]" at bounding box center [148, 260] width 34 height 11
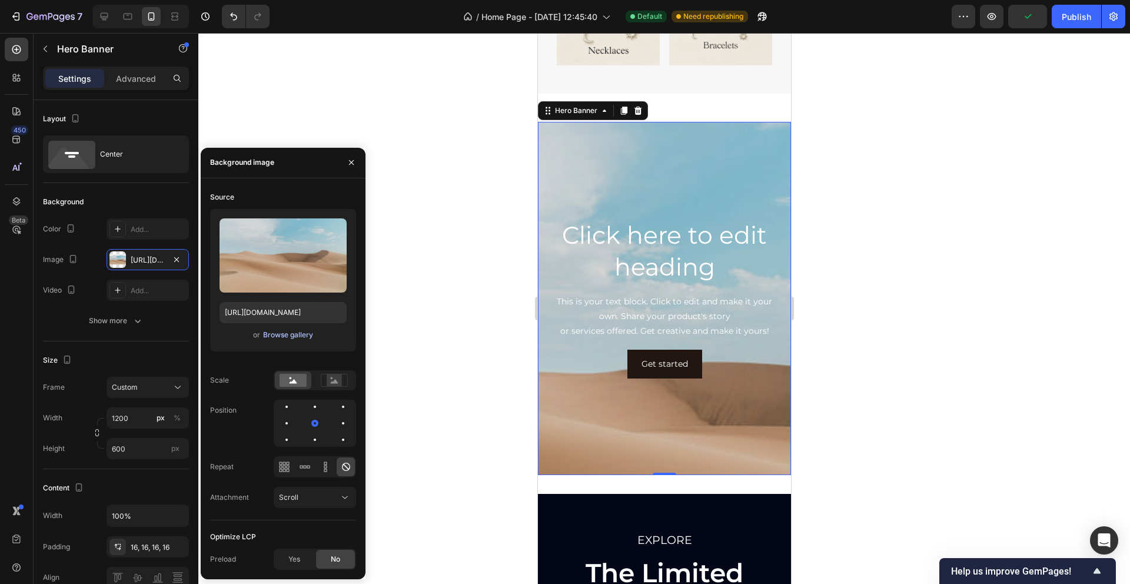
click at [288, 331] on div "Browse gallery" at bounding box center [288, 334] width 50 height 11
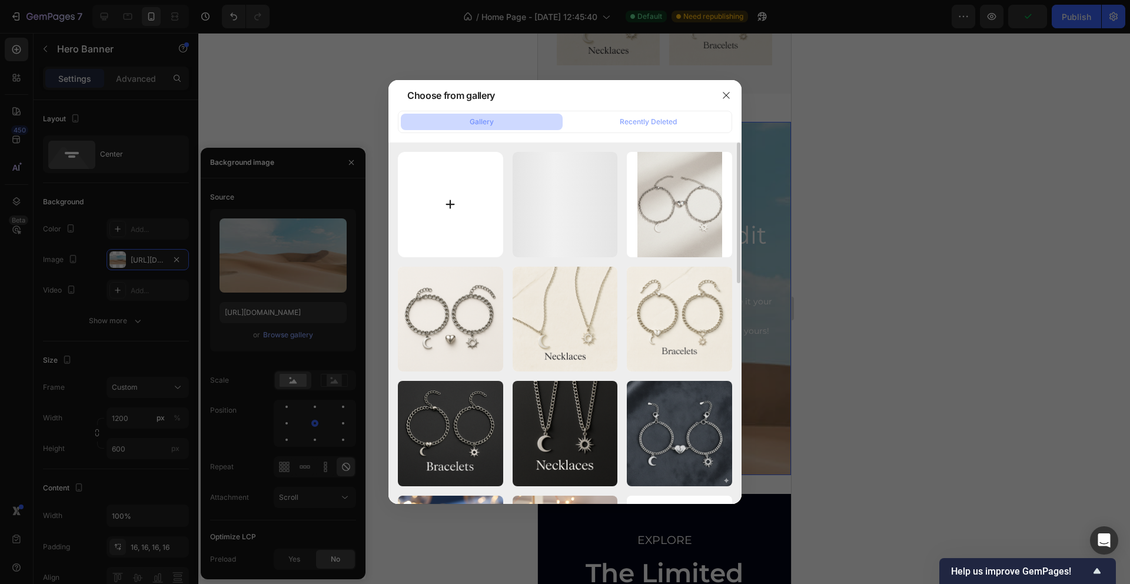
click at [447, 178] on input "file" at bounding box center [450, 204] width 105 height 105
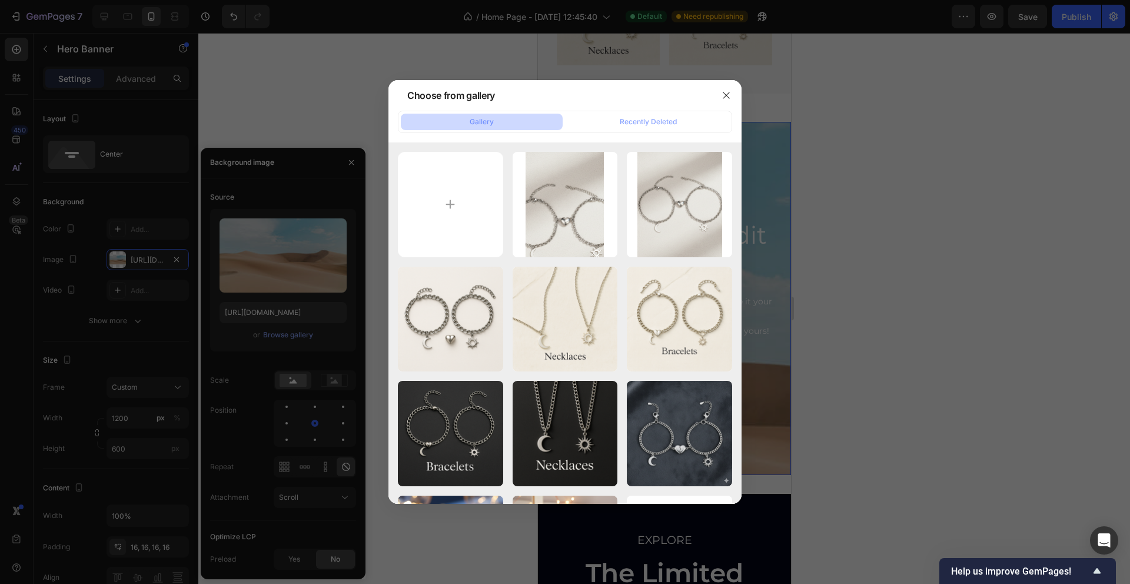
type input "C:\fakepath\2_f4f6530c-fb8f-4604-a8bb-94c4edbca341.jpg"
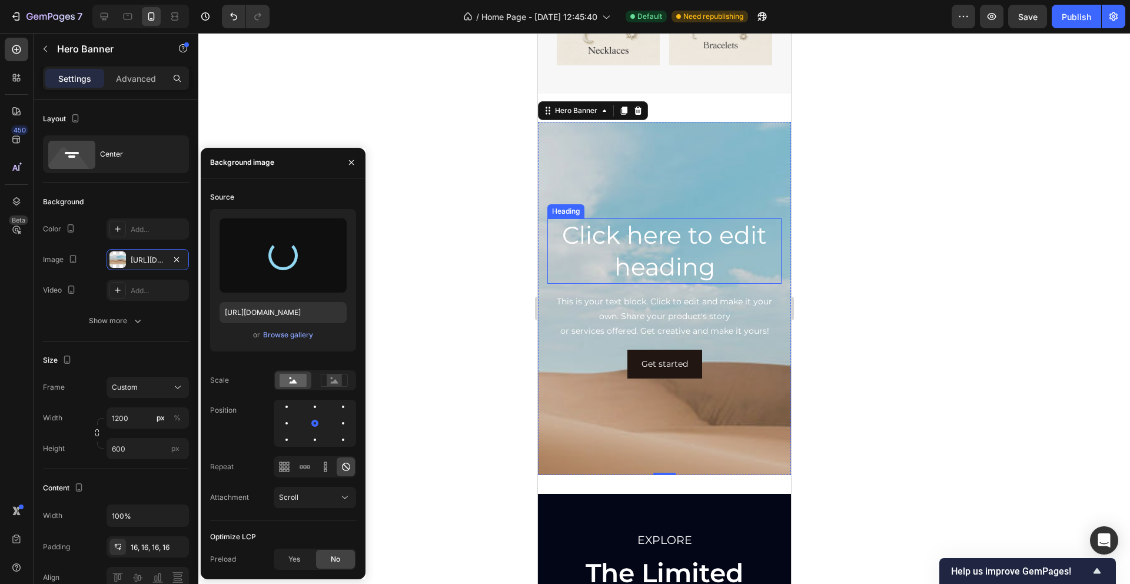
type input "[URL][DOMAIN_NAME]"
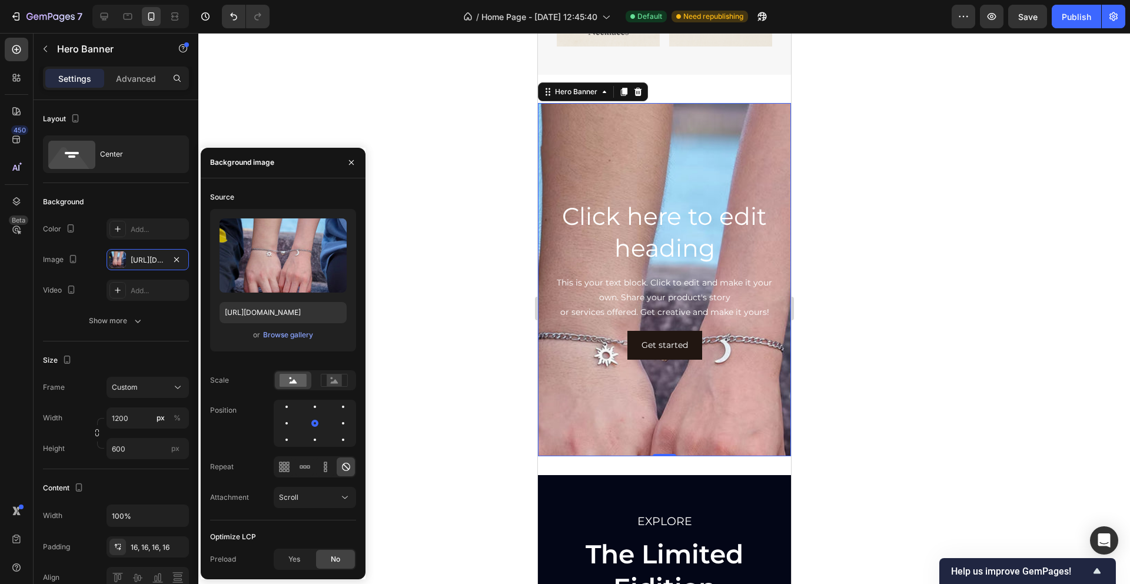
scroll to position [1085, 0]
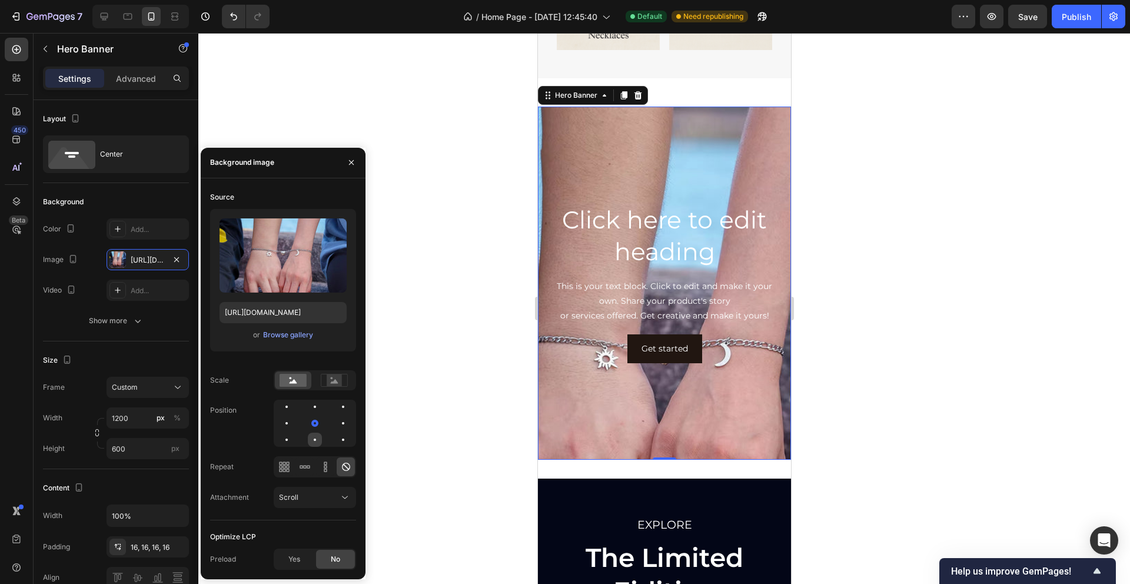
click at [317, 441] on div at bounding box center [315, 439] width 14 height 14
click at [314, 407] on div at bounding box center [315, 406] width 2 height 2
click at [314, 424] on div at bounding box center [315, 423] width 2 height 2
click at [342, 370] on div at bounding box center [315, 380] width 82 height 20
click at [334, 384] on rect at bounding box center [334, 380] width 15 height 12
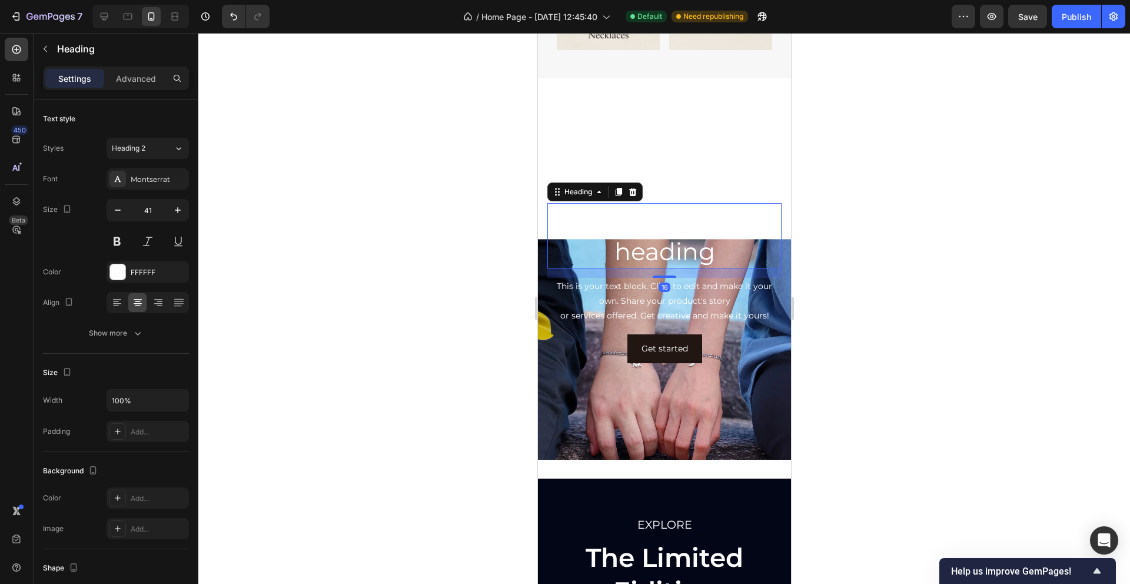
click at [645, 261] on h2 "Click here to edit heading" at bounding box center [664, 235] width 234 height 65
click at [634, 194] on icon at bounding box center [632, 192] width 8 height 8
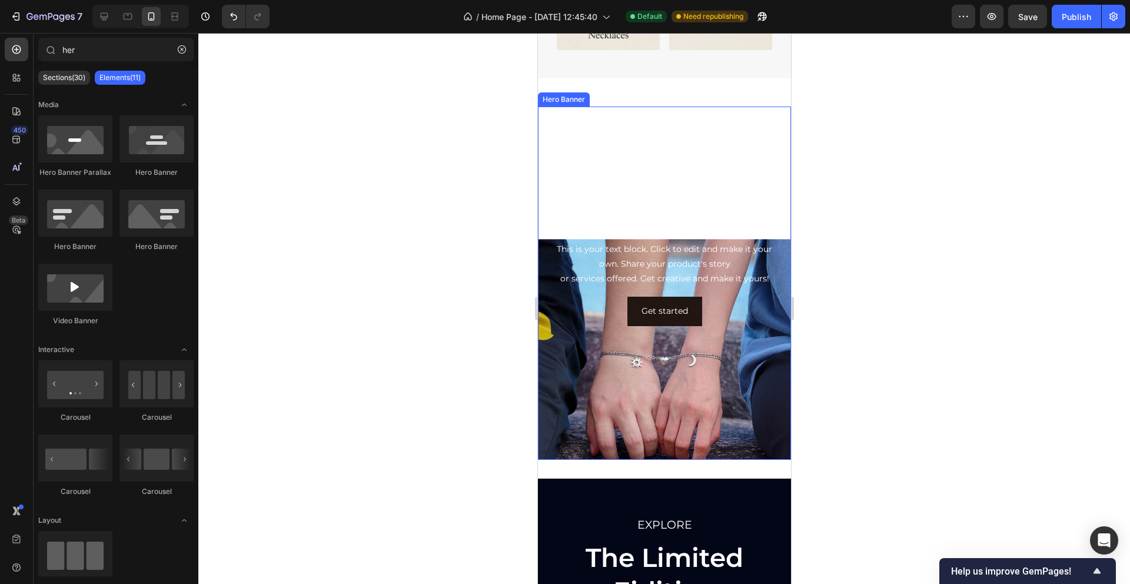
click at [622, 170] on div "Background Image" at bounding box center [663, 365] width 253 height 529
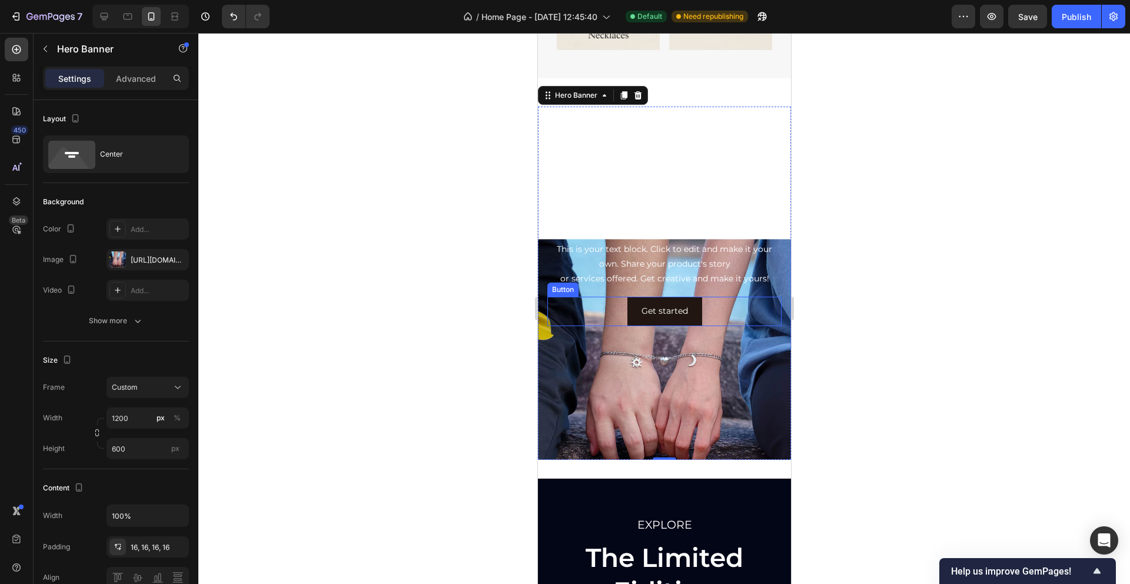
click at [568, 321] on div "Get started Button" at bounding box center [664, 311] width 234 height 29
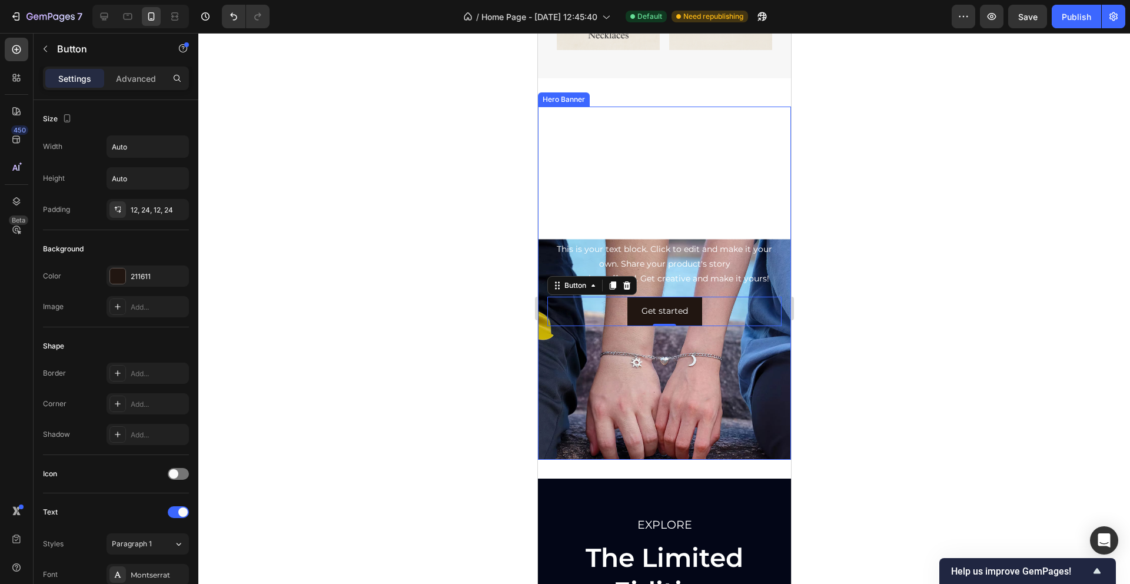
click at [564, 185] on div "Background Image" at bounding box center [663, 365] width 253 height 529
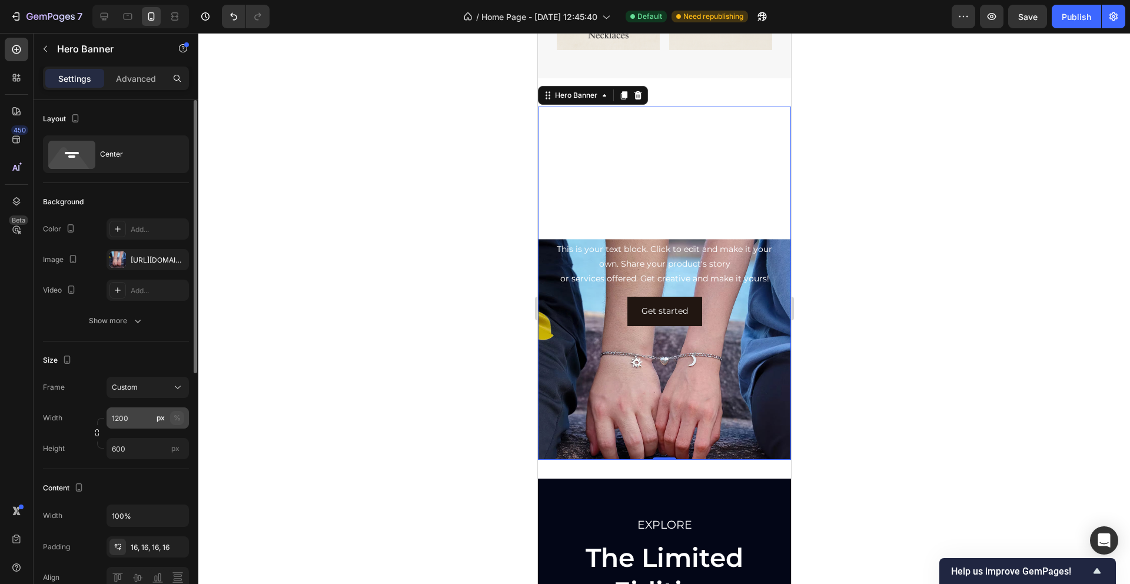
click at [174, 418] on div "%" at bounding box center [177, 417] width 7 height 11
click at [128, 420] on input "1200" at bounding box center [147, 417] width 82 height 21
click at [151, 383] on div "Custom" at bounding box center [141, 387] width 58 height 11
click at [148, 410] on span "As banner source" at bounding box center [140, 415] width 58 height 11
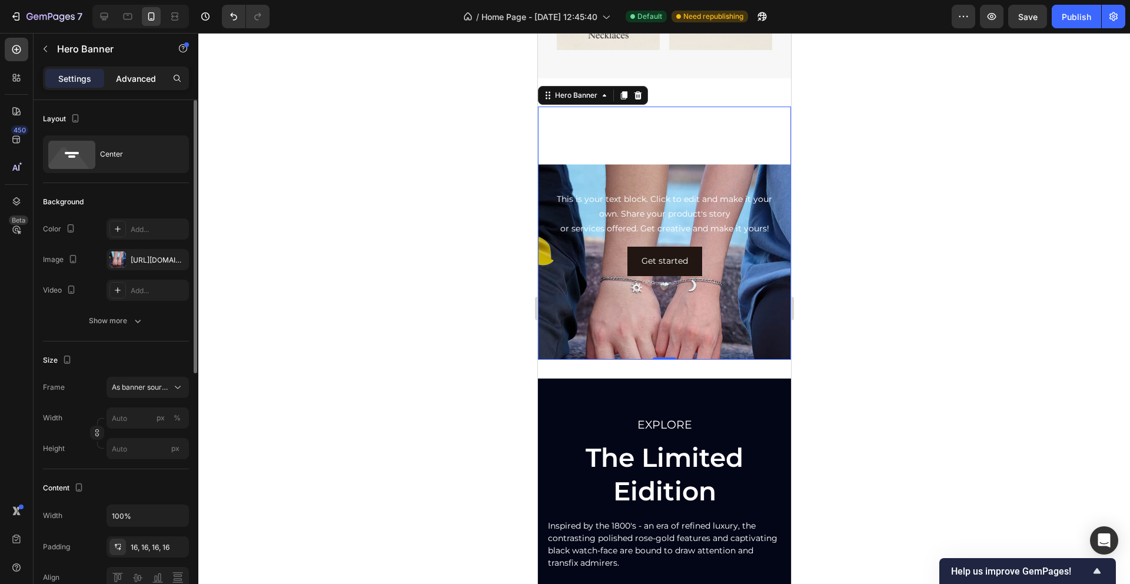
click at [131, 78] on p "Advanced" at bounding box center [136, 78] width 40 height 12
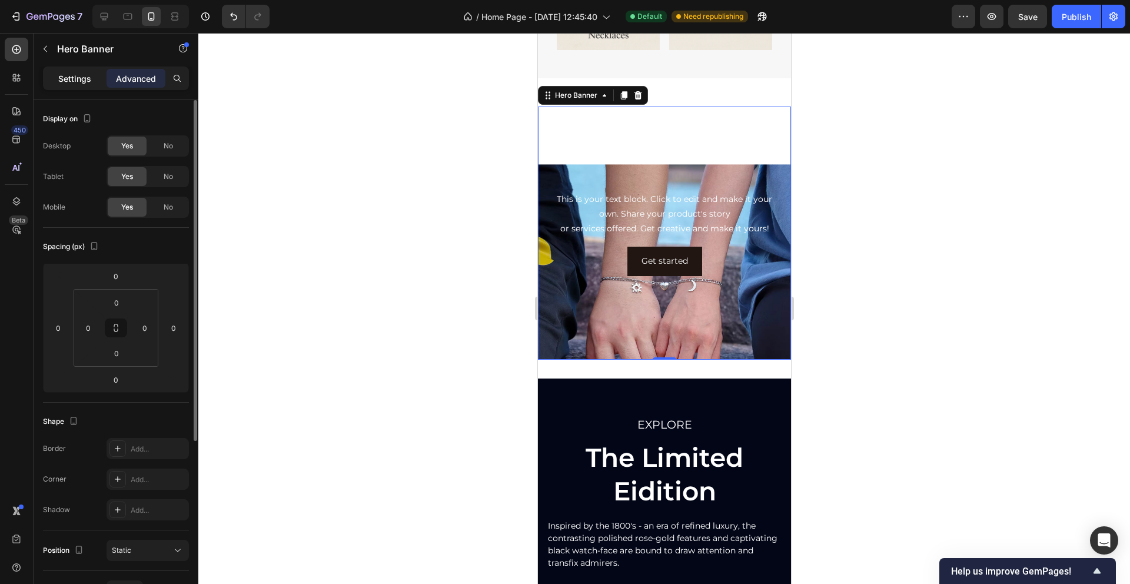
click at [74, 74] on p "Settings" at bounding box center [74, 78] width 33 height 12
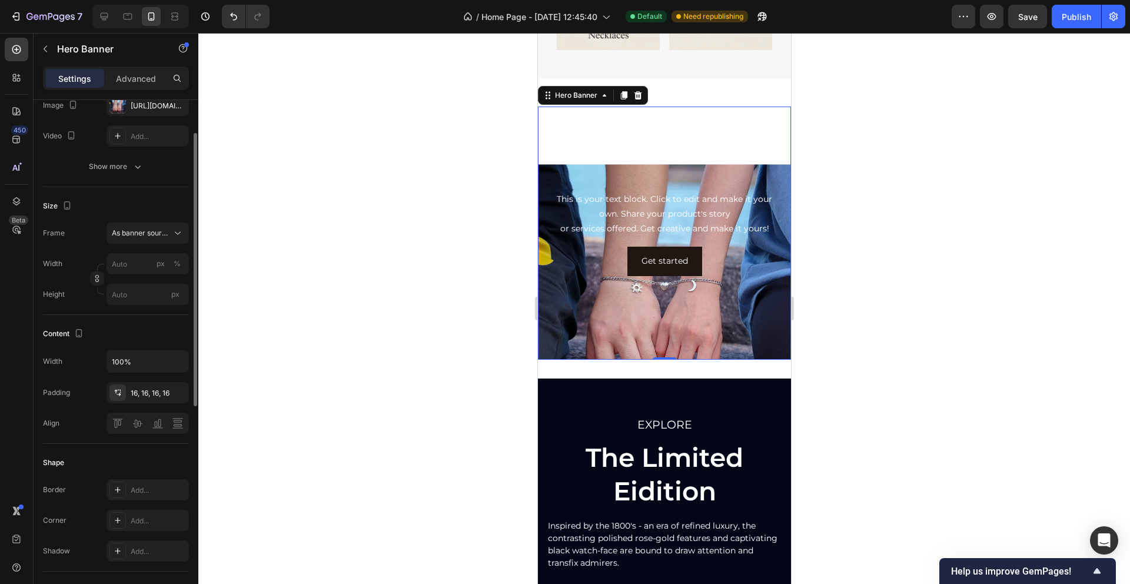
scroll to position [254, 0]
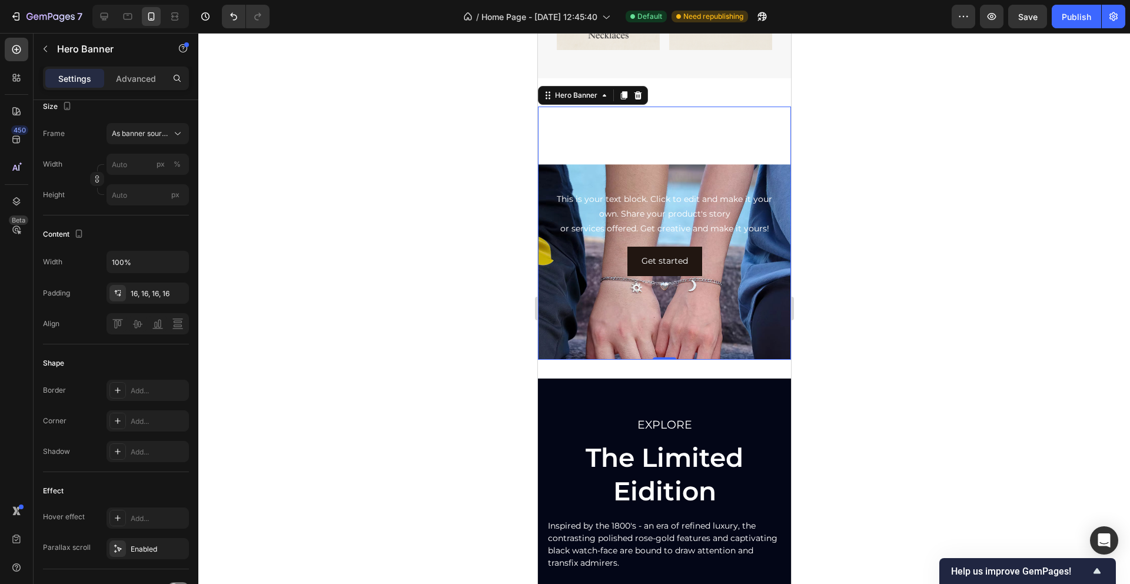
click at [590, 142] on div "Background Image" at bounding box center [663, 290] width 253 height 379
click at [724, 263] on div "Get started Button" at bounding box center [664, 261] width 234 height 29
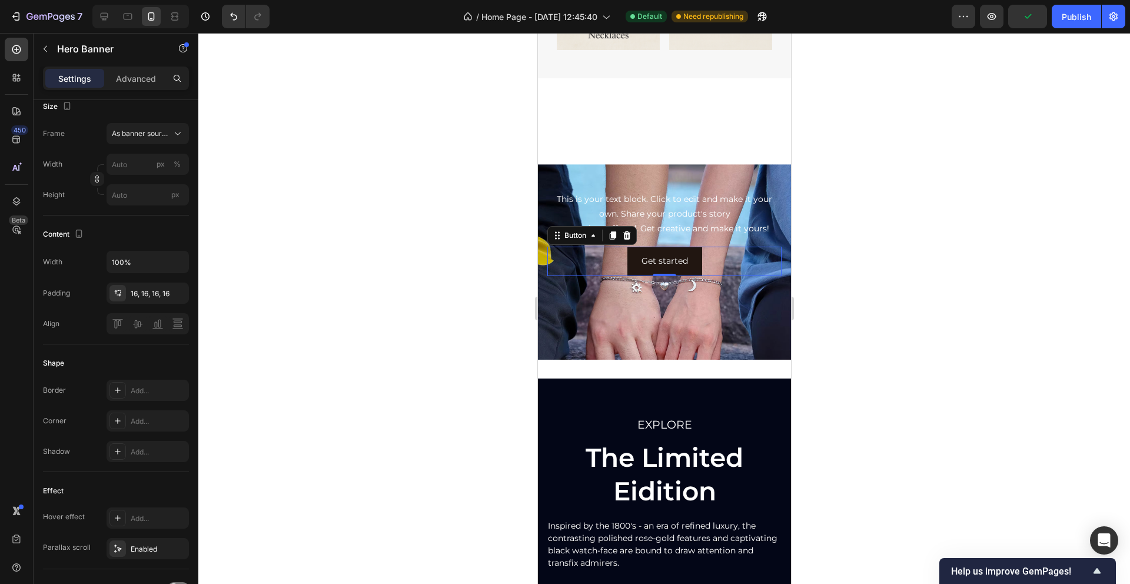
scroll to position [0, 0]
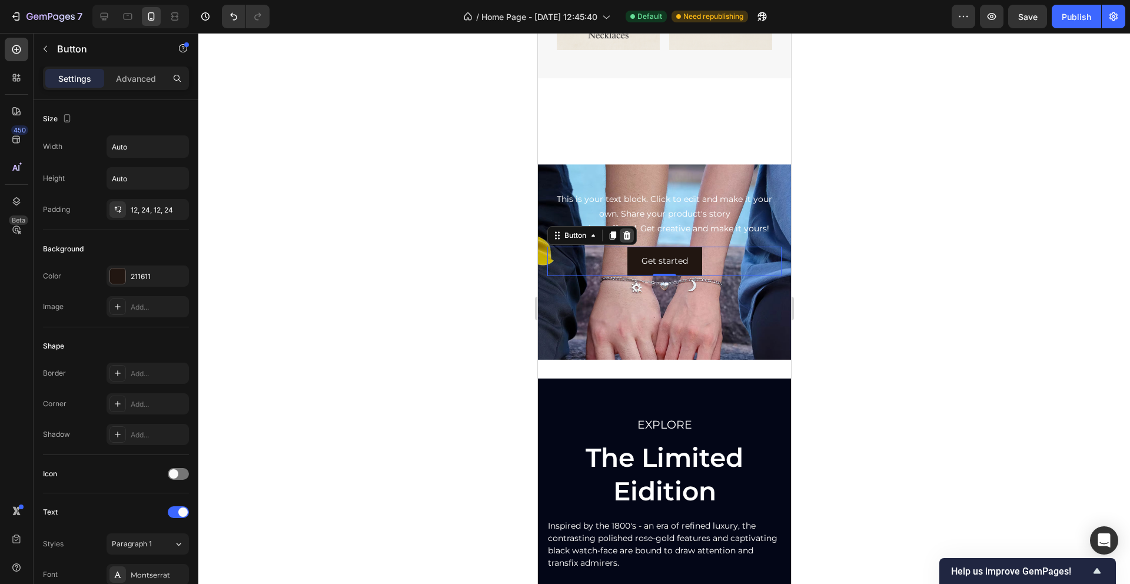
click at [627, 233] on icon at bounding box center [626, 235] width 8 height 8
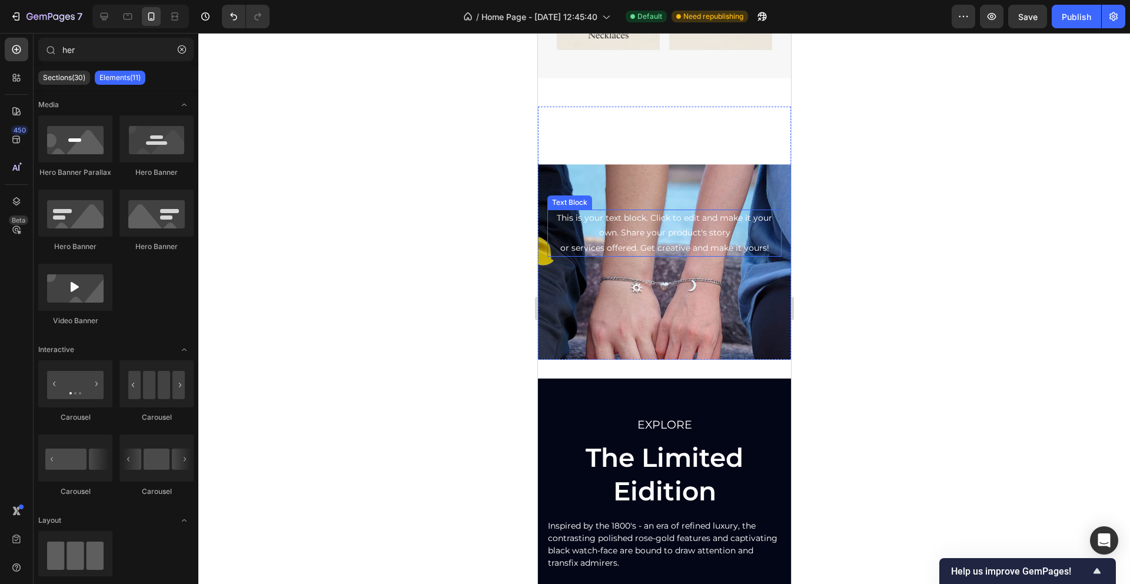
click at [585, 235] on div "This is your text block. Click to edit and make it your own. Share your product…" at bounding box center [664, 232] width 234 height 47
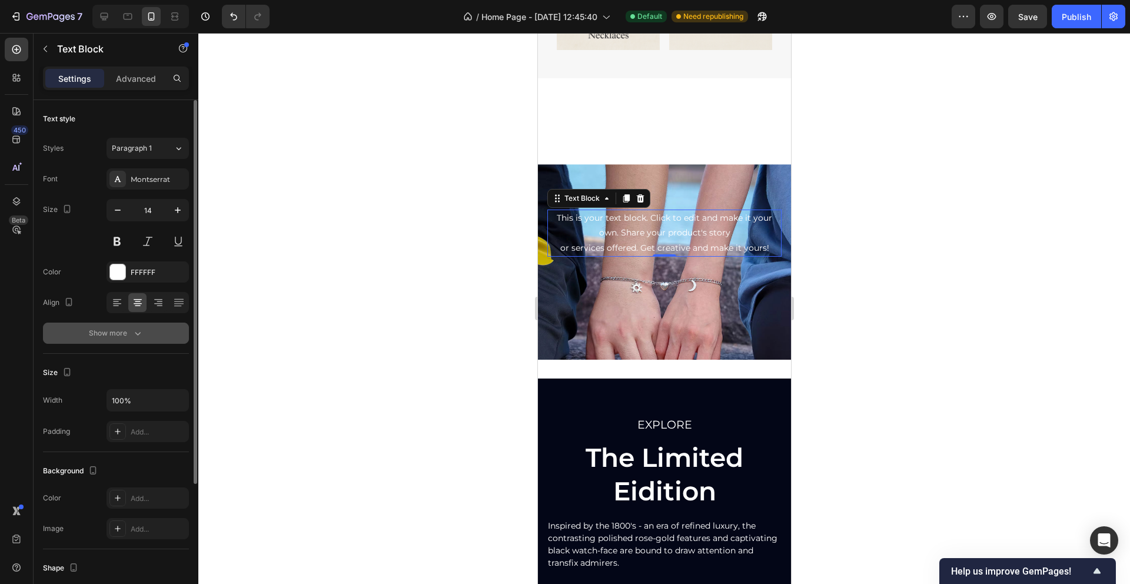
click at [118, 342] on button "Show more" at bounding box center [116, 332] width 146 height 21
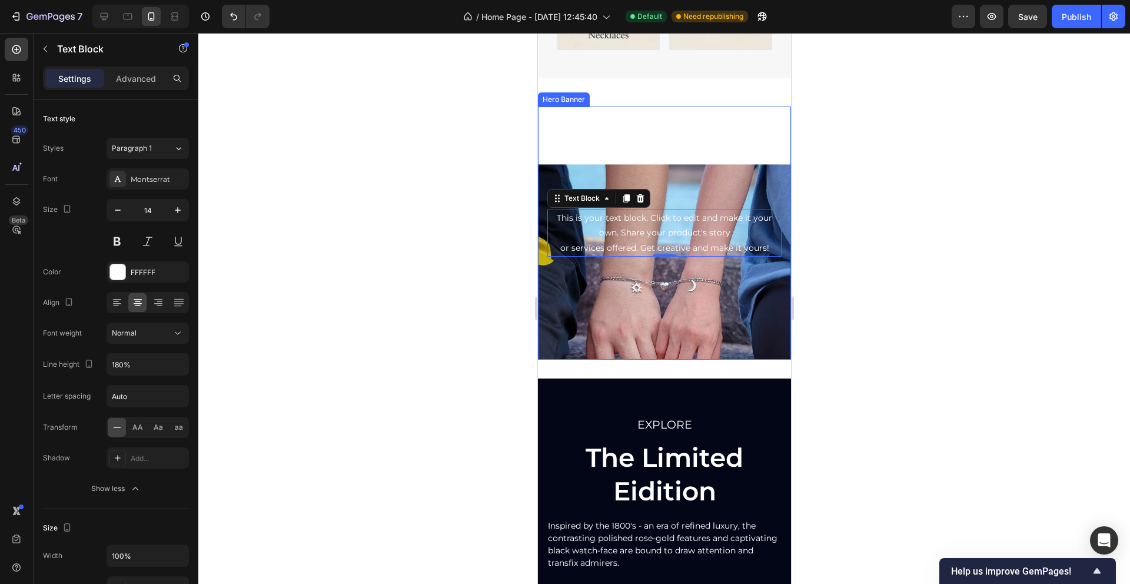
click at [551, 296] on div "Background Image" at bounding box center [663, 290] width 253 height 379
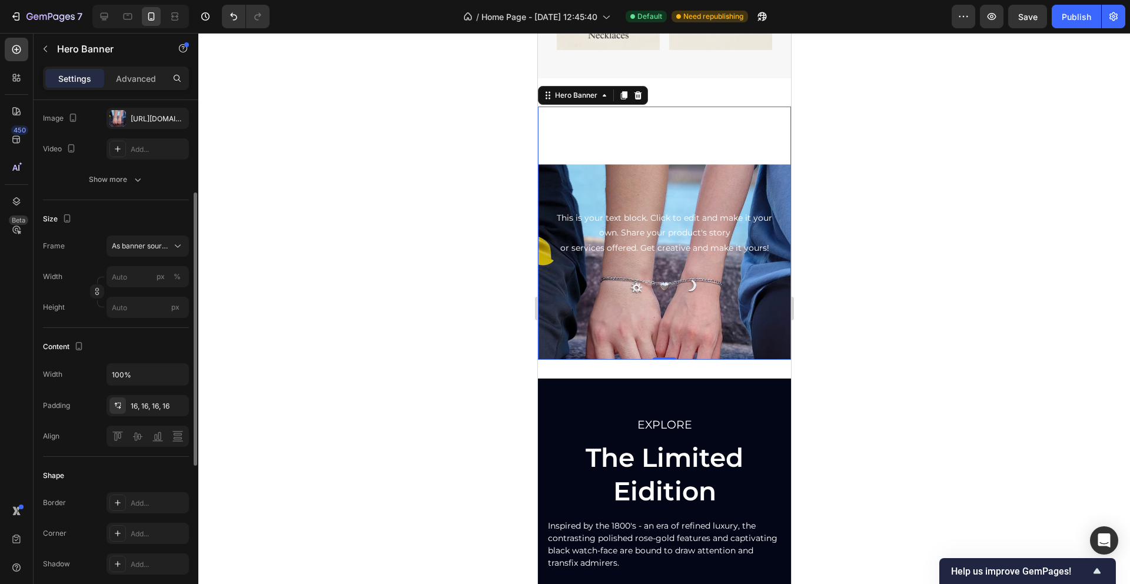
scroll to position [153, 0]
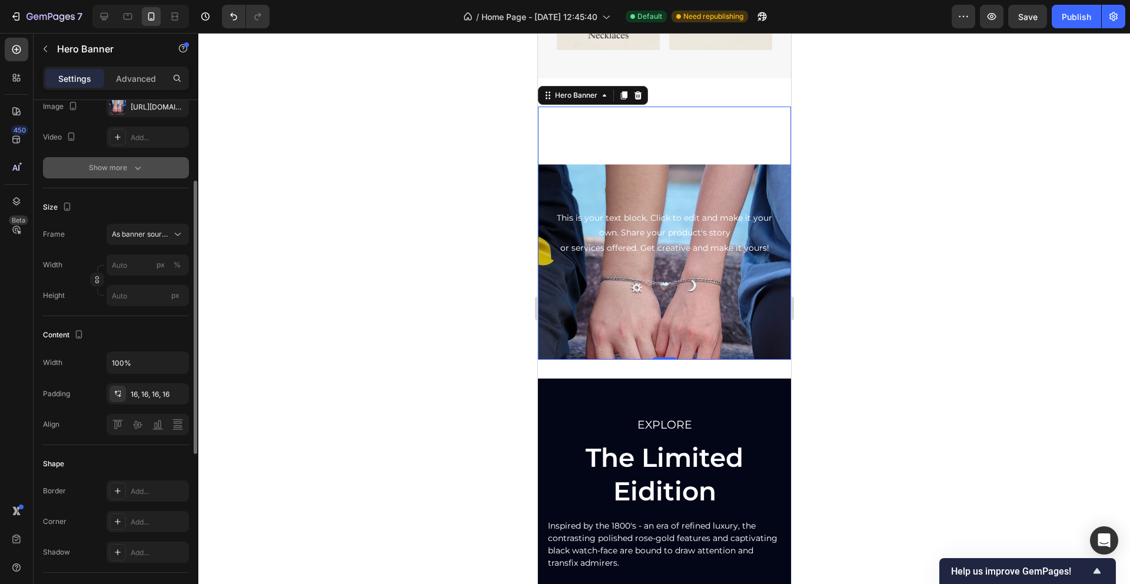
click at [140, 165] on icon "button" at bounding box center [138, 168] width 12 height 12
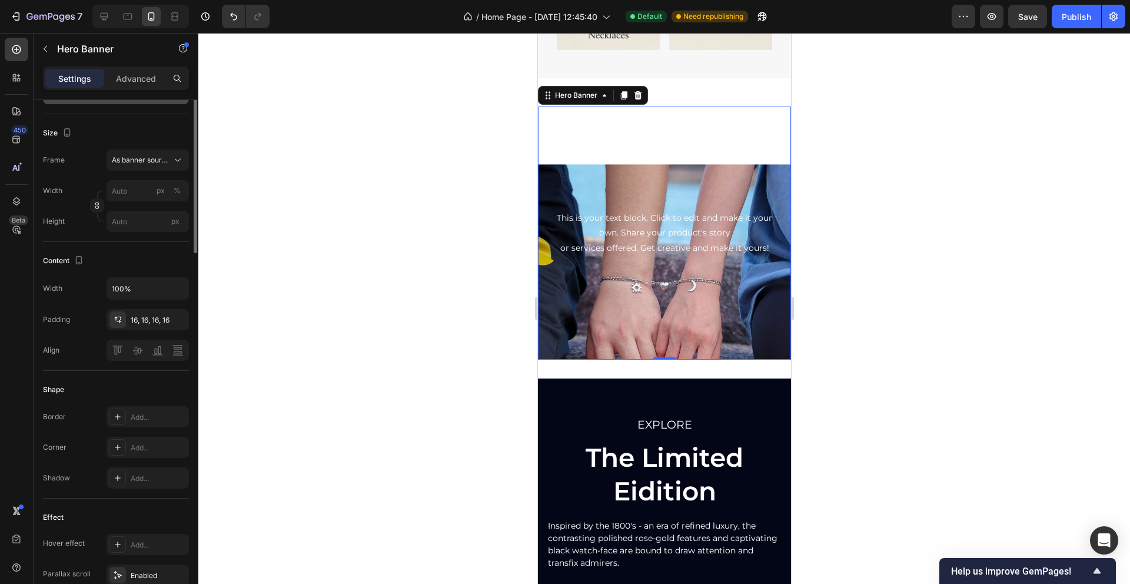
scroll to position [69, 0]
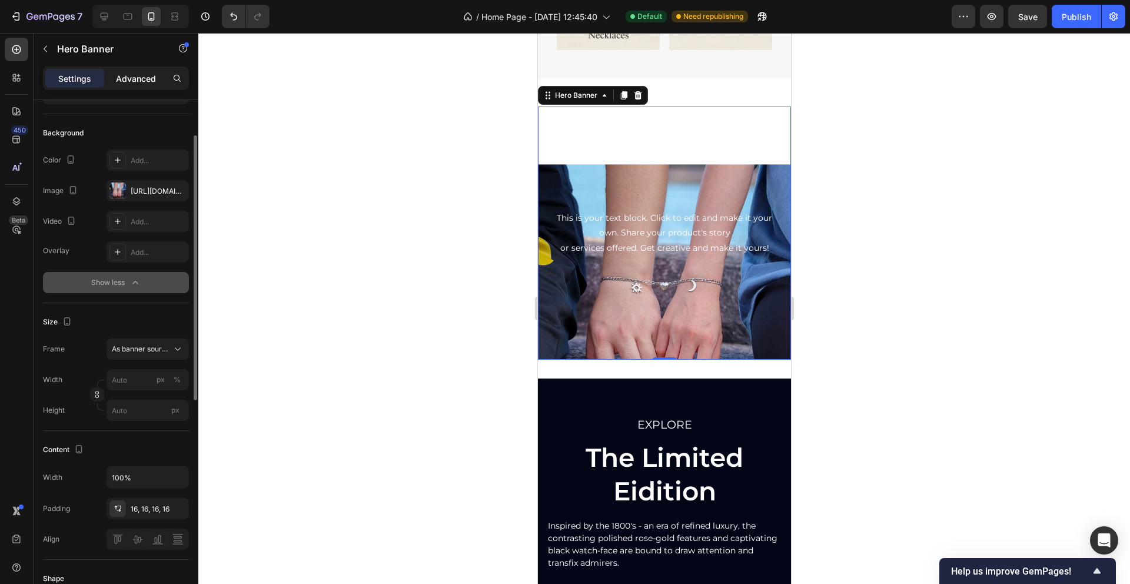
click at [132, 81] on p "Advanced" at bounding box center [136, 78] width 40 height 12
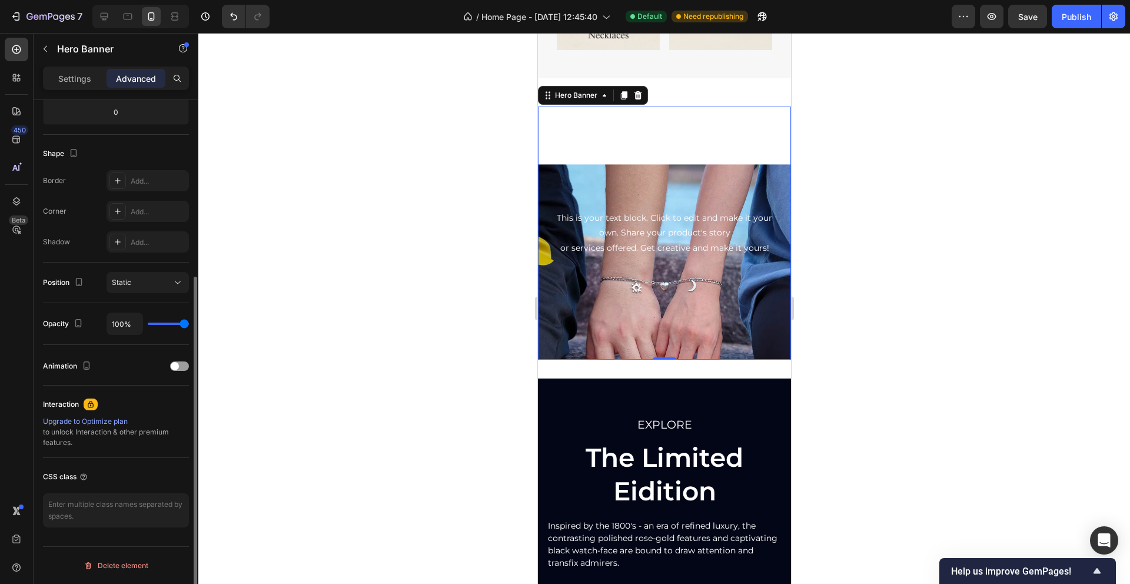
scroll to position [0, 0]
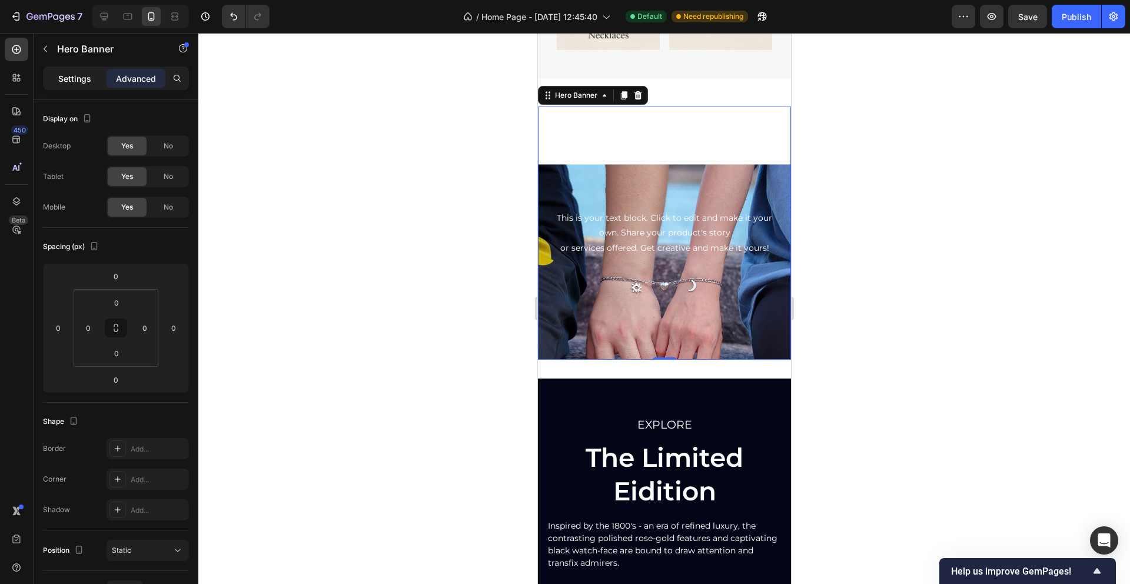
click at [69, 84] on p "Settings" at bounding box center [74, 78] width 33 height 12
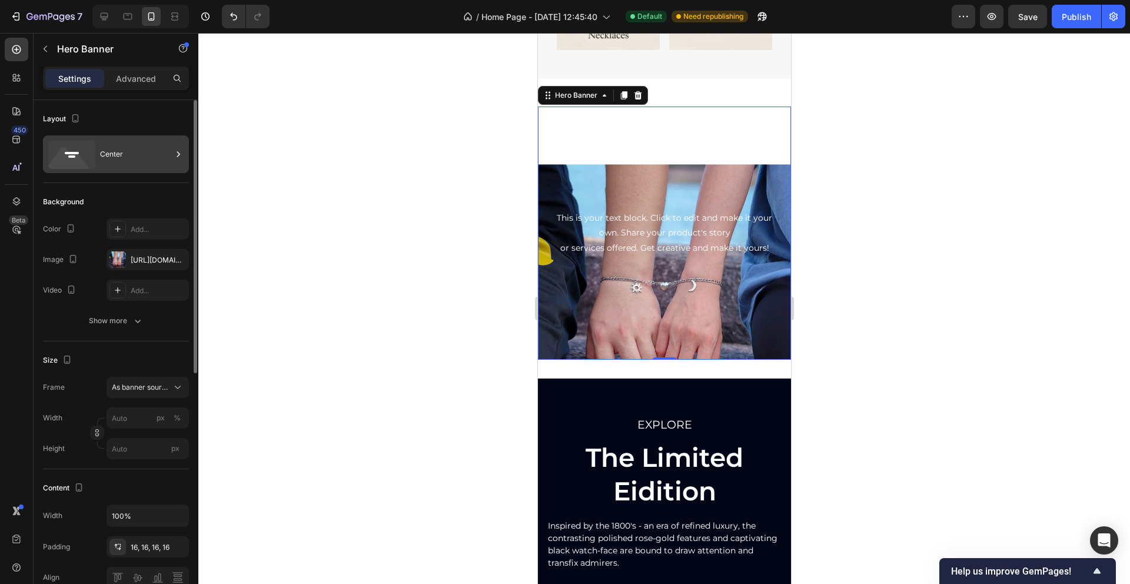
click at [147, 160] on div "Center" at bounding box center [136, 154] width 72 height 27
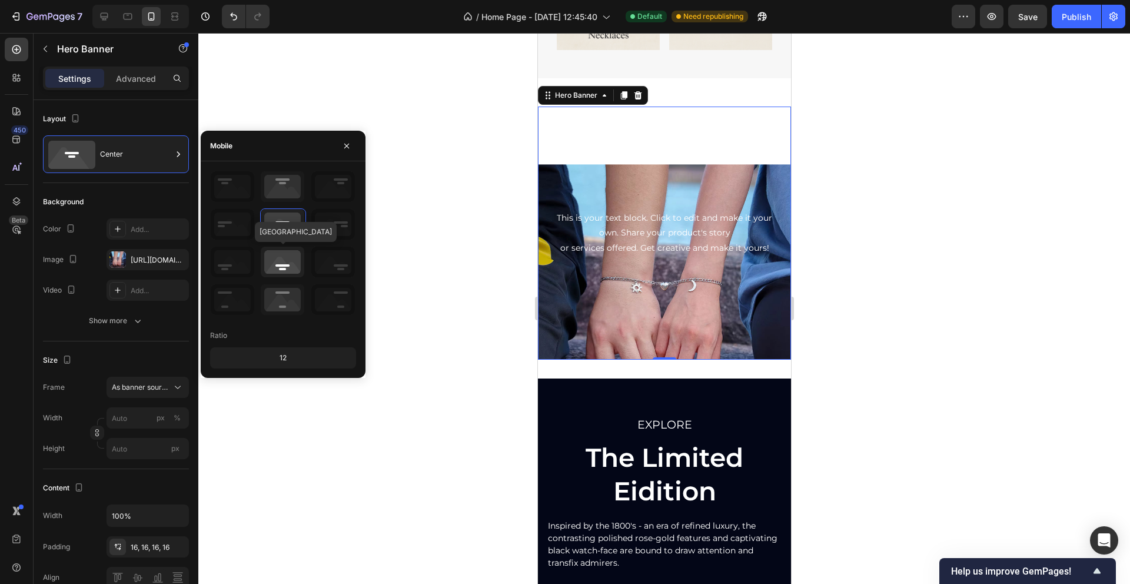
click at [291, 272] on icon at bounding box center [283, 262] width 44 height 31
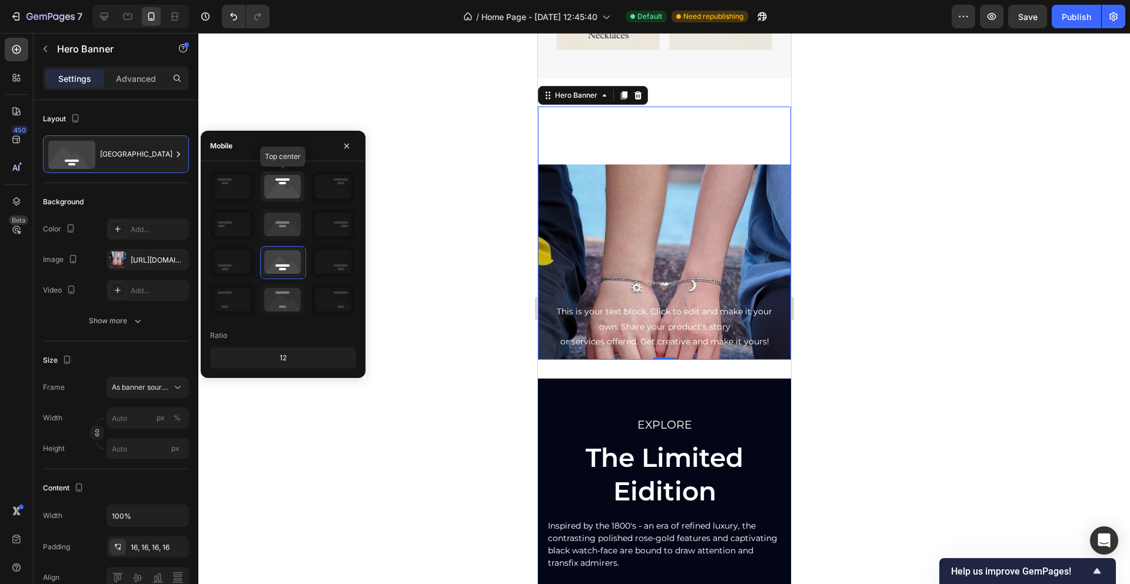
click at [281, 188] on icon at bounding box center [283, 186] width 44 height 31
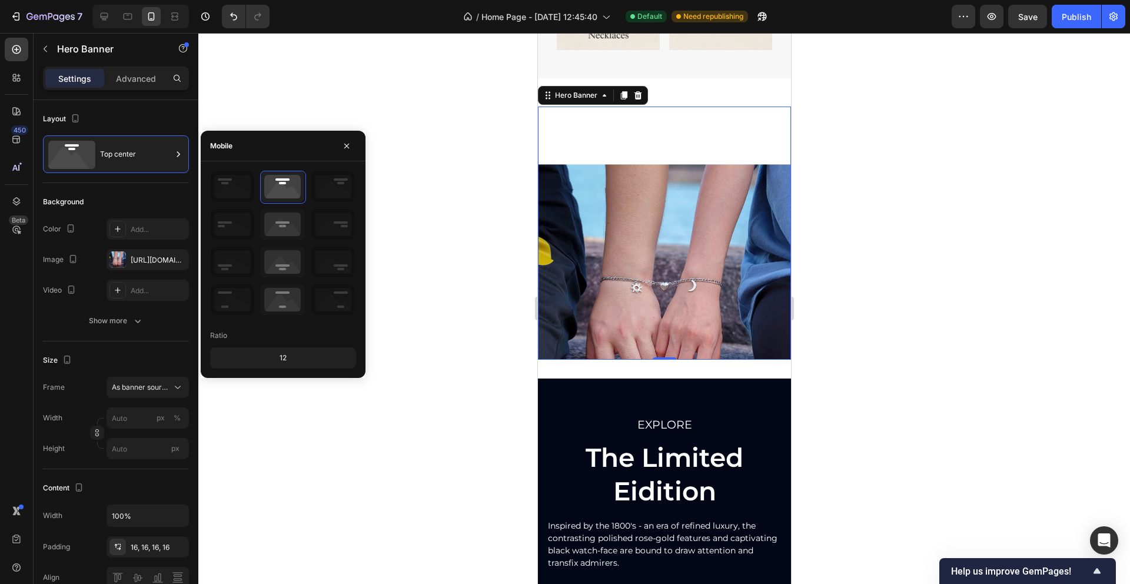
click at [279, 365] on div "12" at bounding box center [282, 357] width 141 height 16
click at [279, 358] on div "12" at bounding box center [282, 357] width 141 height 16
click at [275, 268] on icon at bounding box center [283, 262] width 44 height 31
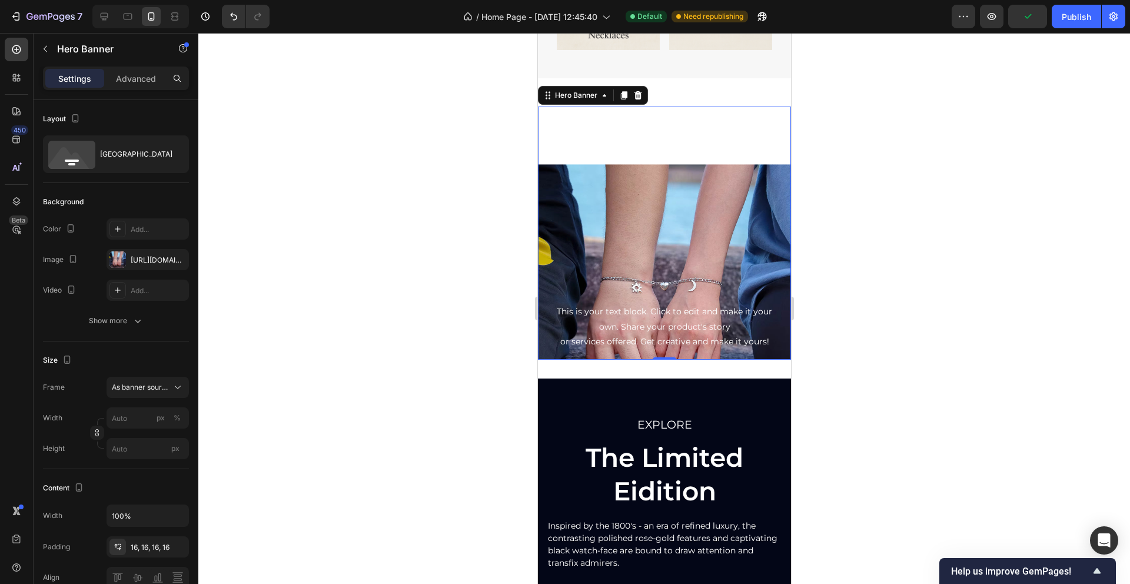
click at [405, 184] on div at bounding box center [663, 308] width 931 height 551
click at [621, 134] on div "Background Image" at bounding box center [663, 290] width 253 height 379
click at [132, 148] on div "[GEOGRAPHIC_DATA]" at bounding box center [136, 154] width 72 height 27
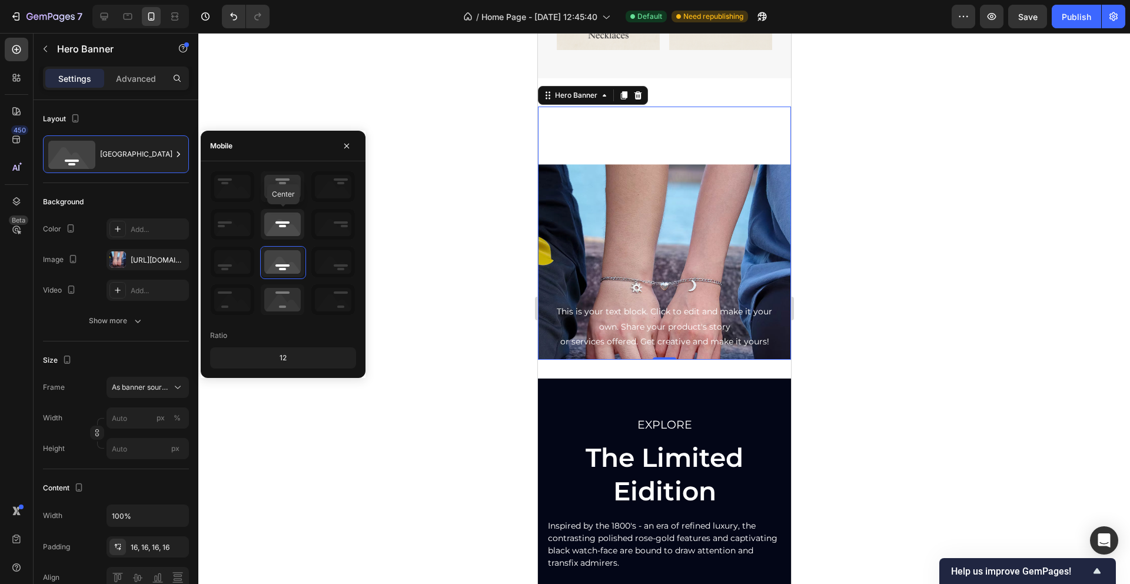
click at [281, 215] on icon at bounding box center [283, 224] width 44 height 31
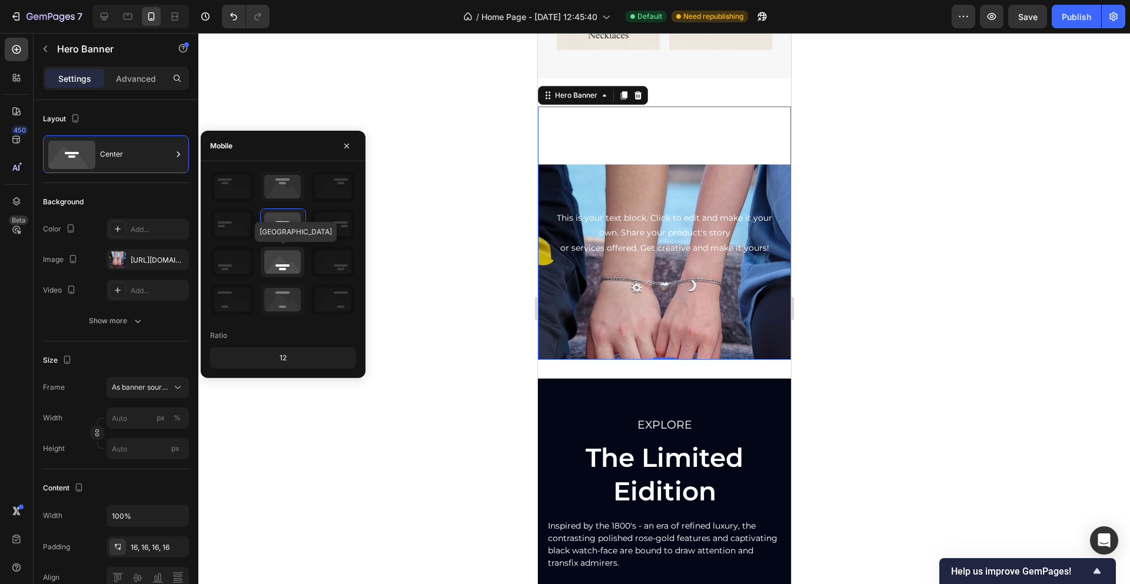
click at [289, 267] on icon at bounding box center [283, 262] width 44 height 31
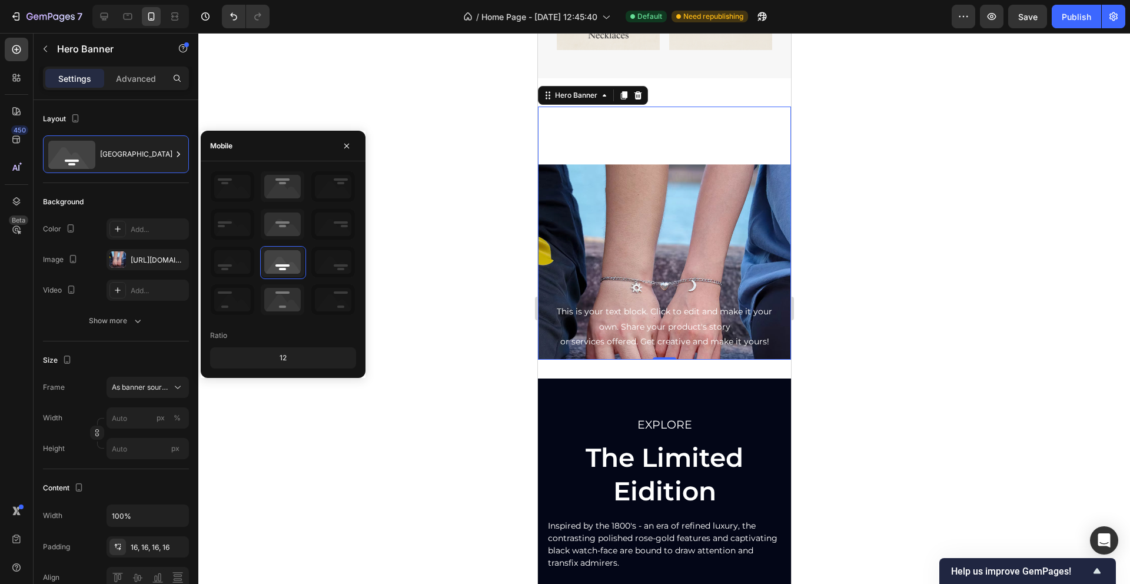
click at [277, 360] on div "12" at bounding box center [282, 357] width 141 height 16
click at [104, 315] on div "Show more" at bounding box center [116, 321] width 55 height 12
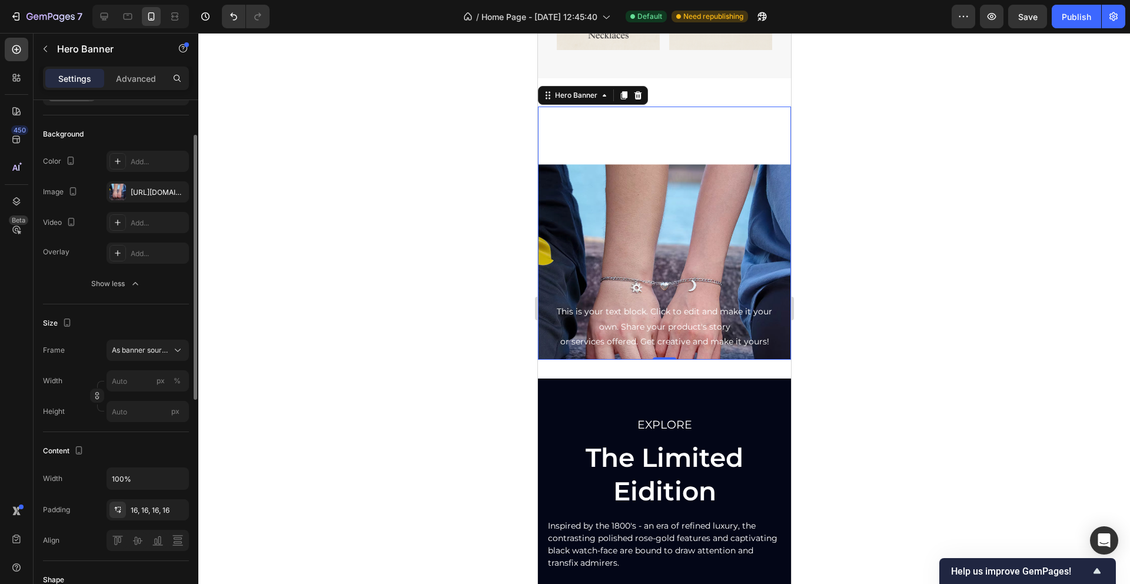
scroll to position [75, 0]
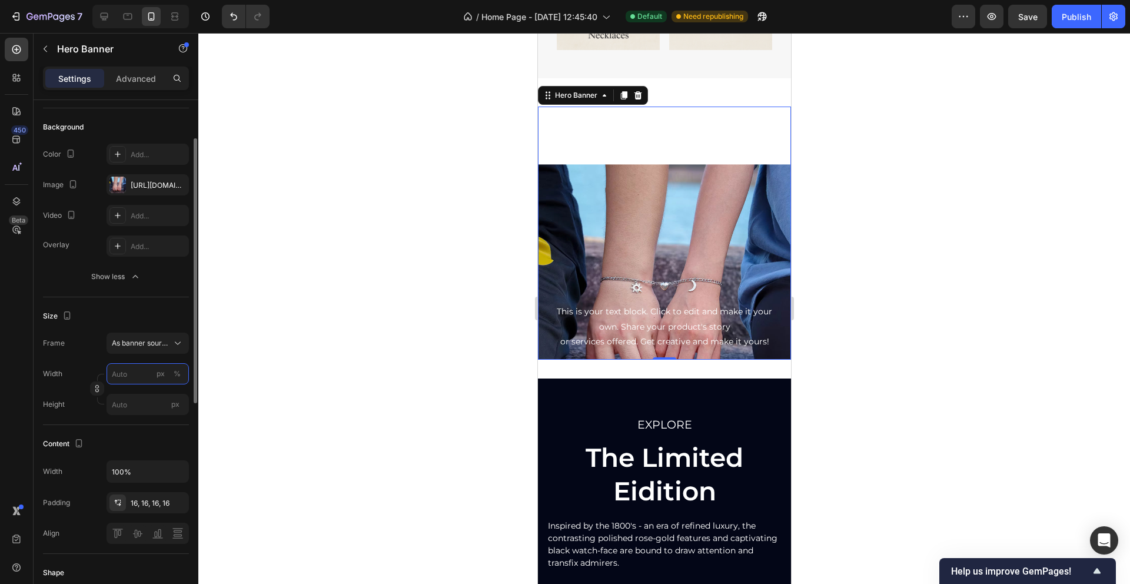
click at [146, 371] on input "px %" at bounding box center [147, 373] width 82 height 21
click at [152, 404] on p "Full 100%" at bounding box center [145, 402] width 68 height 11
type input "100"
click at [152, 410] on input "px" at bounding box center [147, 404] width 82 height 21
click at [154, 435] on p "Fit content Auto" at bounding box center [145, 432] width 68 height 11
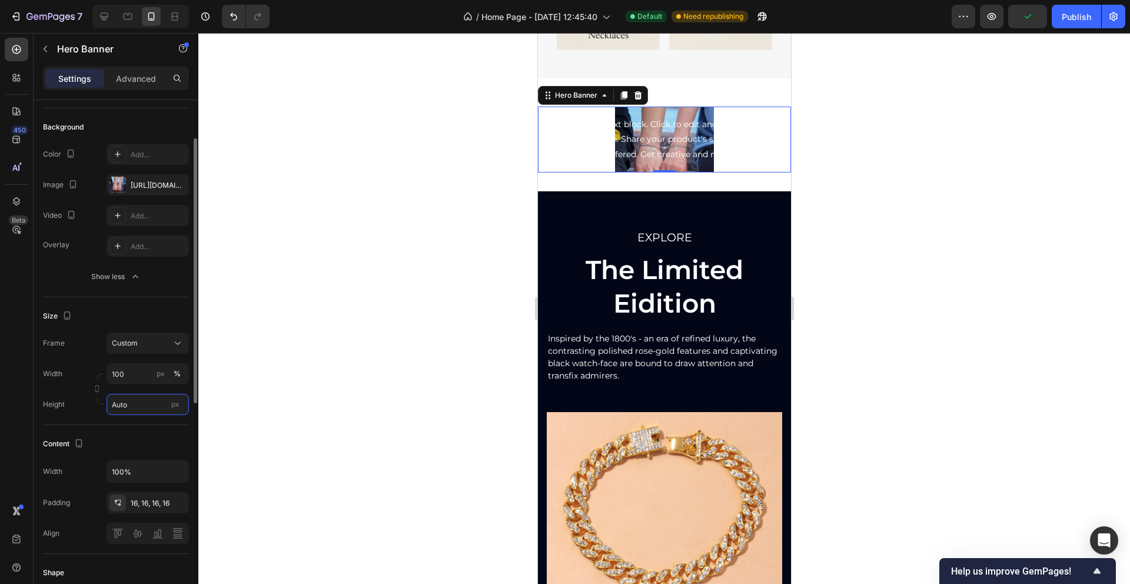
click at [148, 404] on input "Auto" at bounding box center [147, 404] width 82 height 21
click at [149, 447] on div "Fit screen 100vh" at bounding box center [136, 453] width 96 height 21
type input "100 vh"
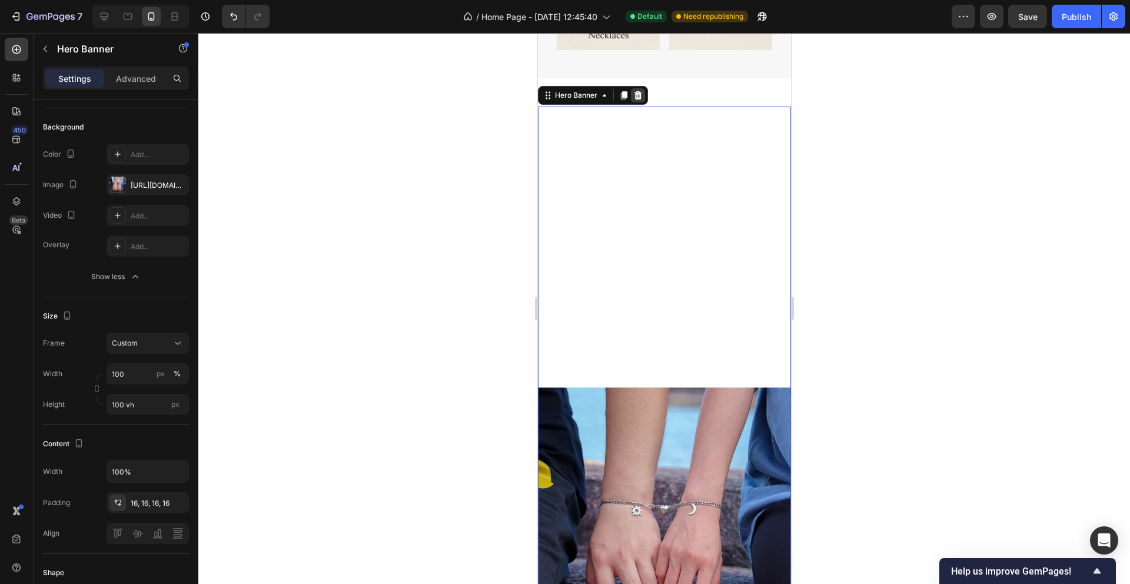
click at [635, 95] on icon at bounding box center [636, 95] width 9 height 9
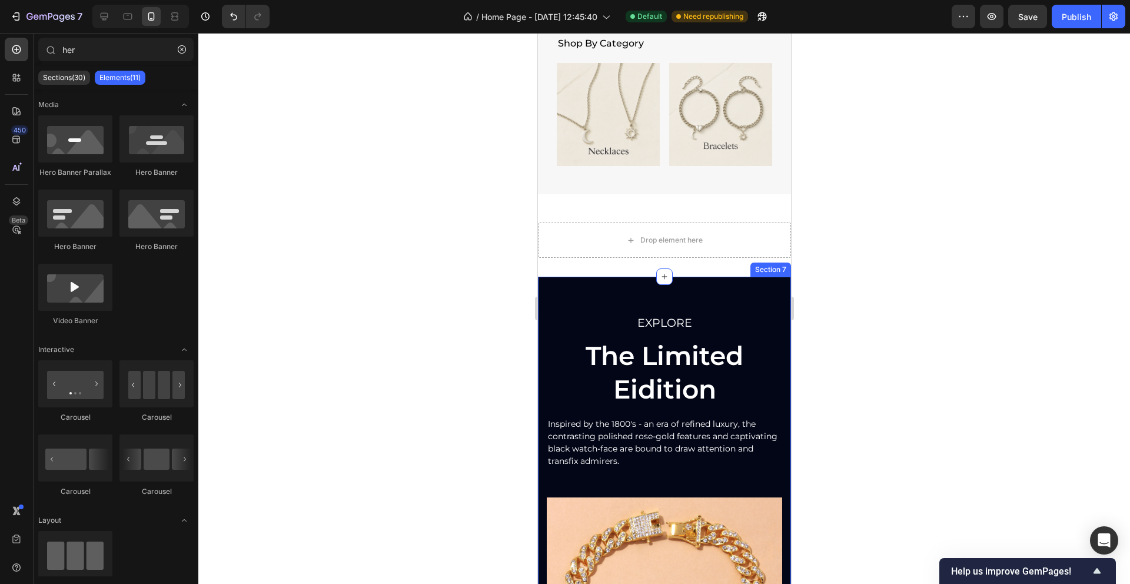
scroll to position [936, 0]
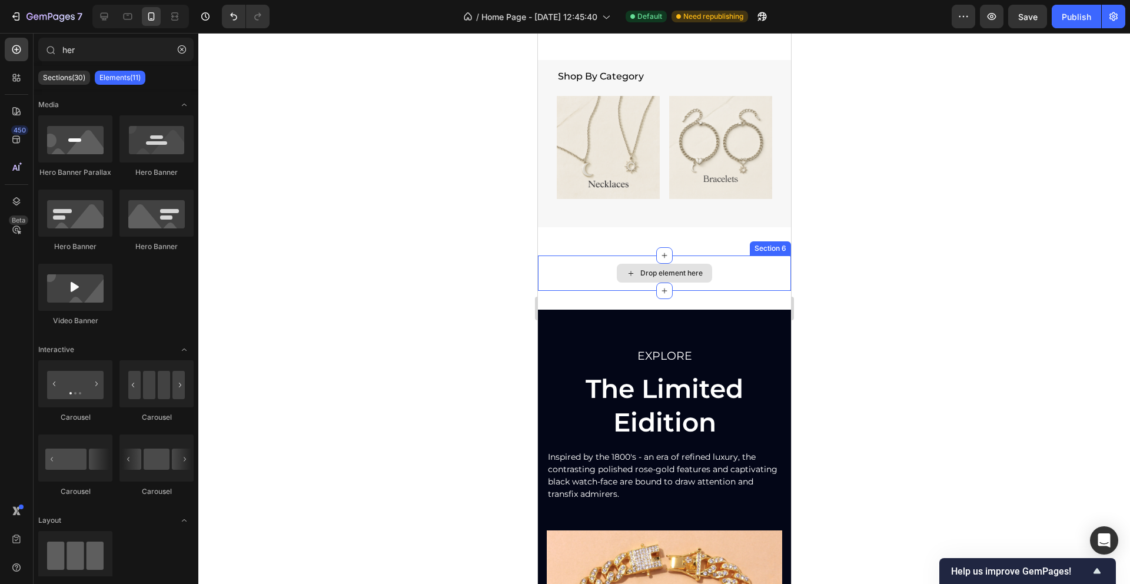
click at [571, 277] on div "Drop element here" at bounding box center [663, 272] width 253 height 35
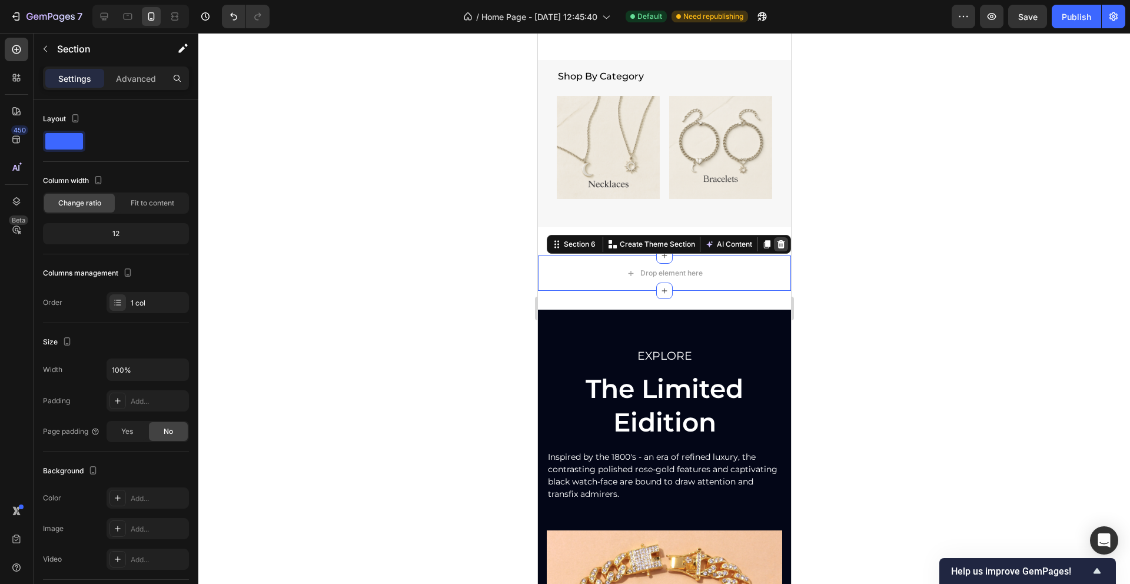
click at [782, 245] on icon at bounding box center [781, 244] width 8 height 8
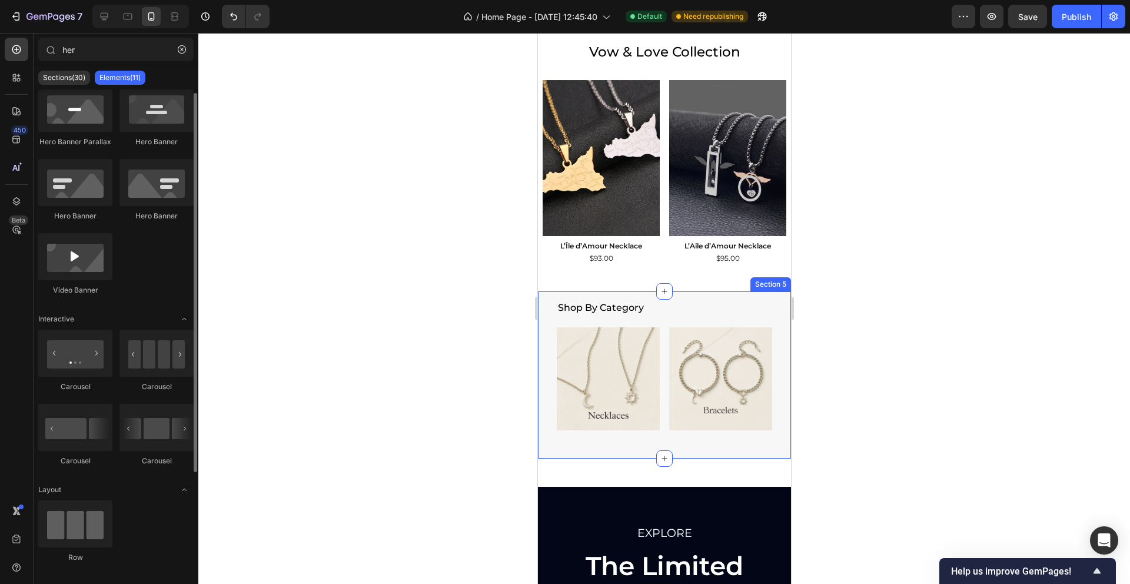
scroll to position [33, 0]
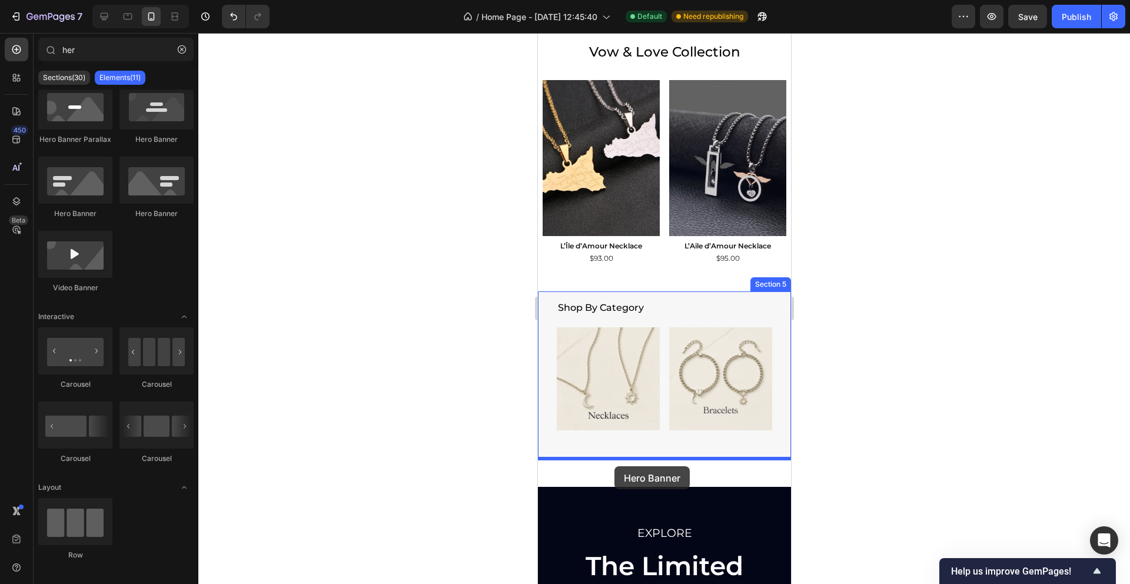
drag, startPoint x: 685, startPoint y: 141, endPoint x: 614, endPoint y: 466, distance: 332.6
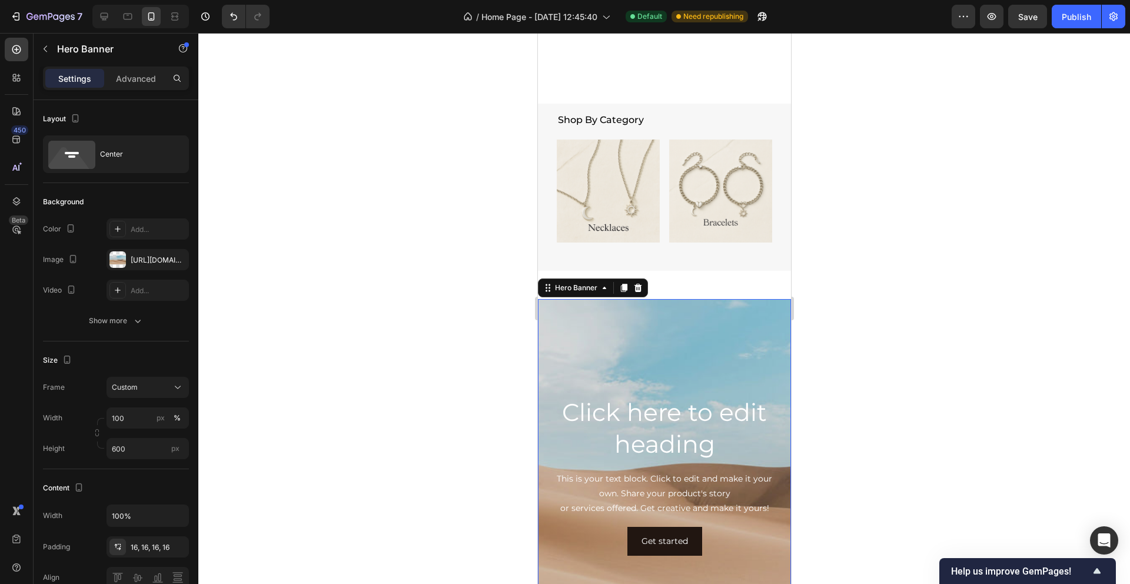
scroll to position [1103, 0]
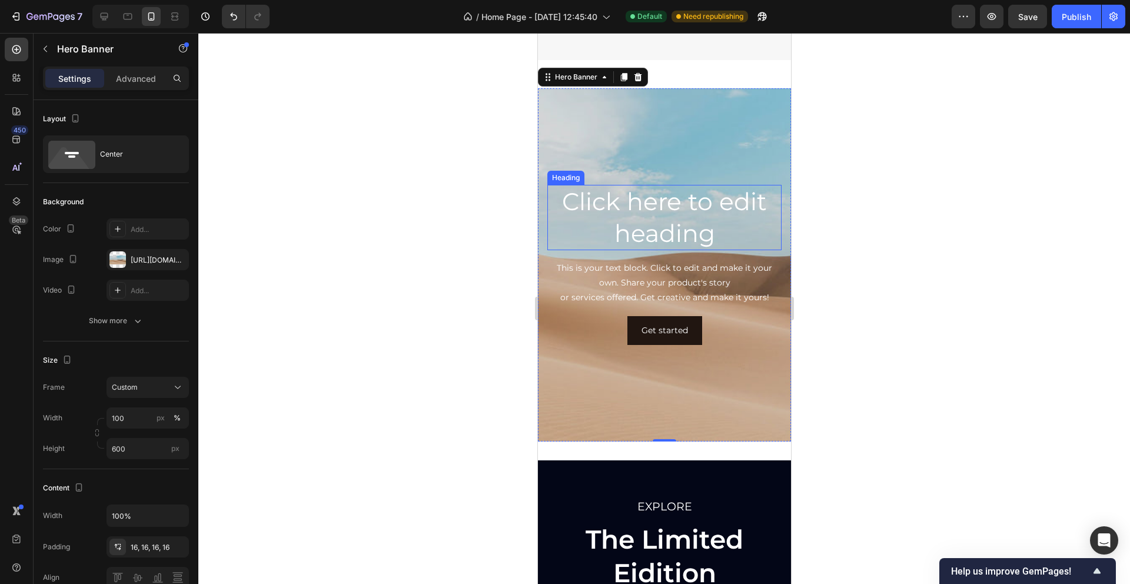
click at [698, 211] on h2 "Click here to edit heading" at bounding box center [664, 217] width 234 height 65
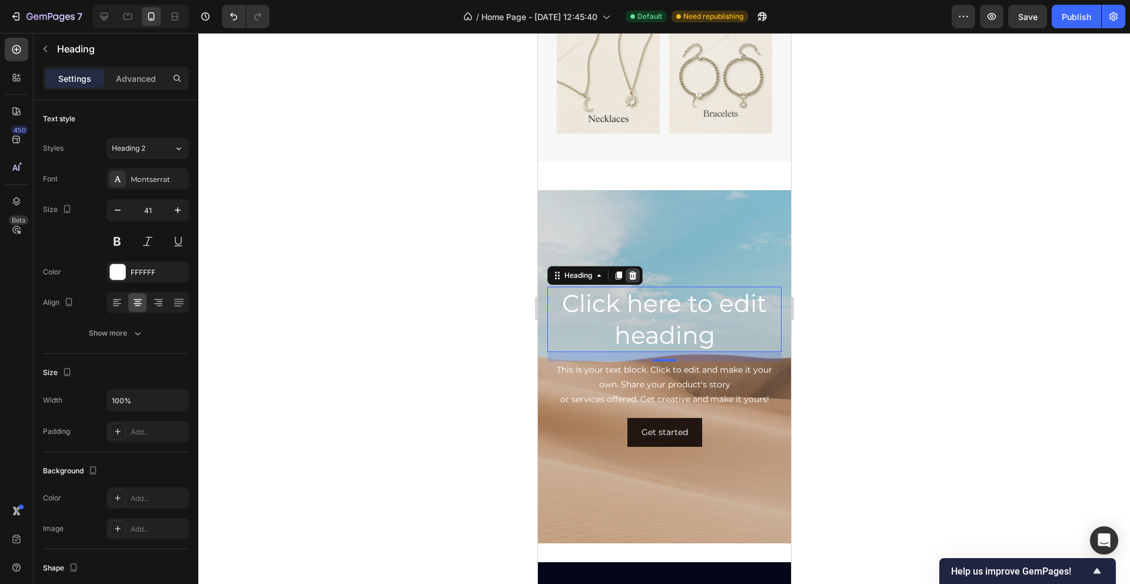
scroll to position [953, 0]
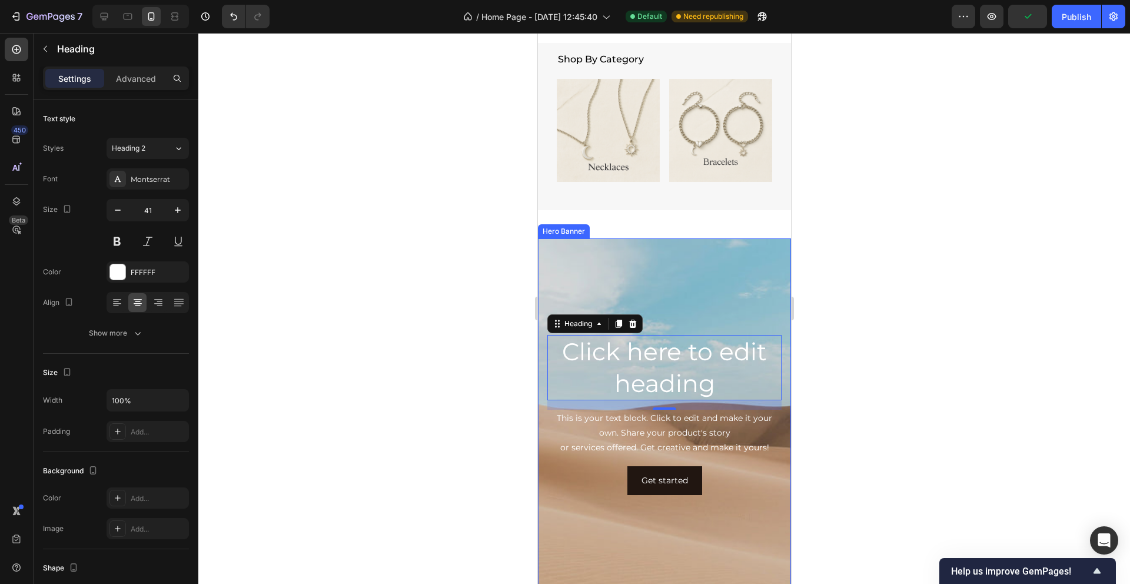
click at [664, 275] on div "Background Image" at bounding box center [663, 414] width 253 height 353
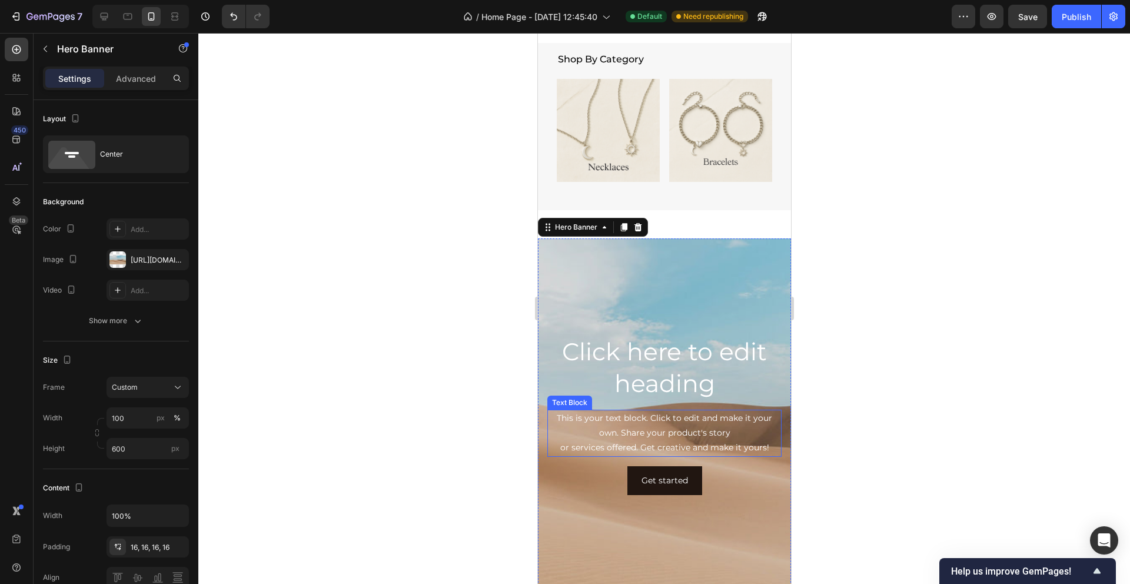
click at [767, 424] on div "This is your text block. Click to edit and make it your own. Share your product…" at bounding box center [664, 432] width 234 height 47
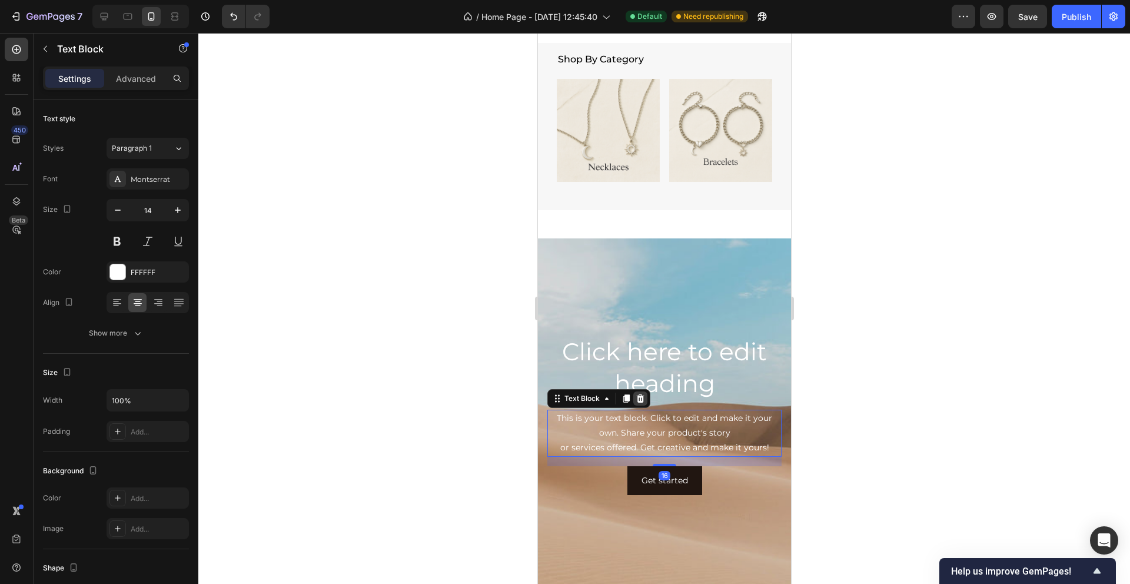
click at [638, 394] on icon at bounding box center [640, 398] width 8 height 8
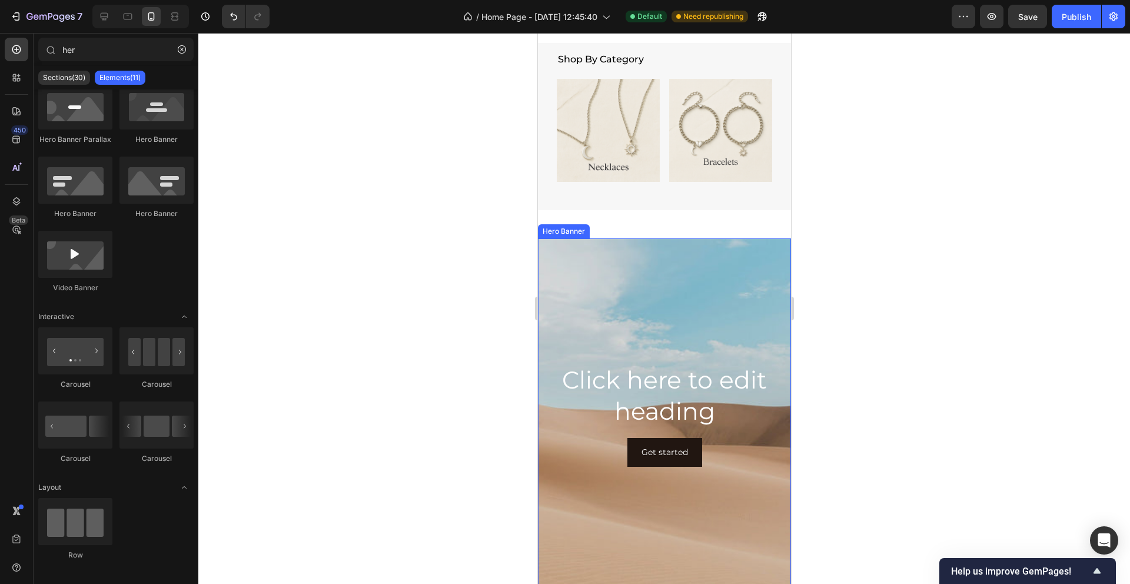
scroll to position [1063, 0]
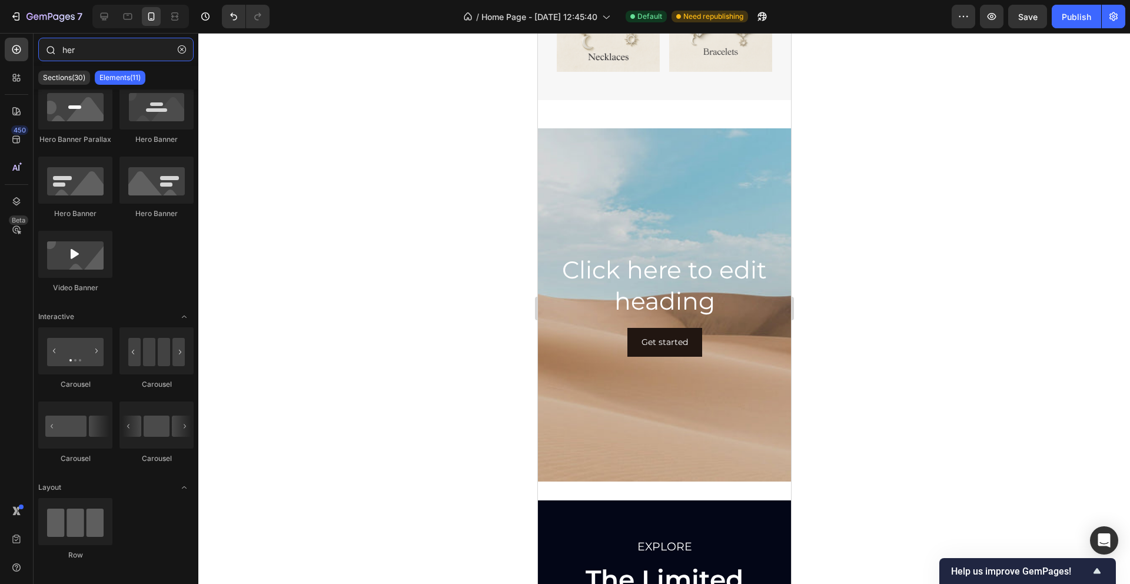
click at [105, 52] on input "her" at bounding box center [115, 50] width 155 height 24
click at [596, 166] on div "Background Image" at bounding box center [663, 304] width 253 height 353
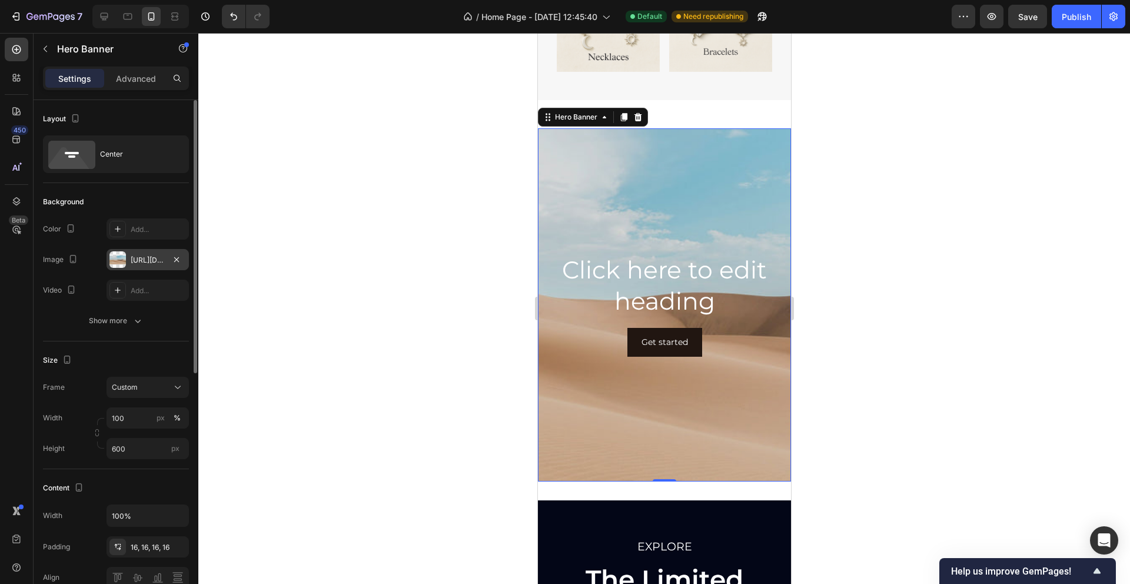
click at [150, 260] on div "[URL][DOMAIN_NAME]" at bounding box center [148, 260] width 34 height 11
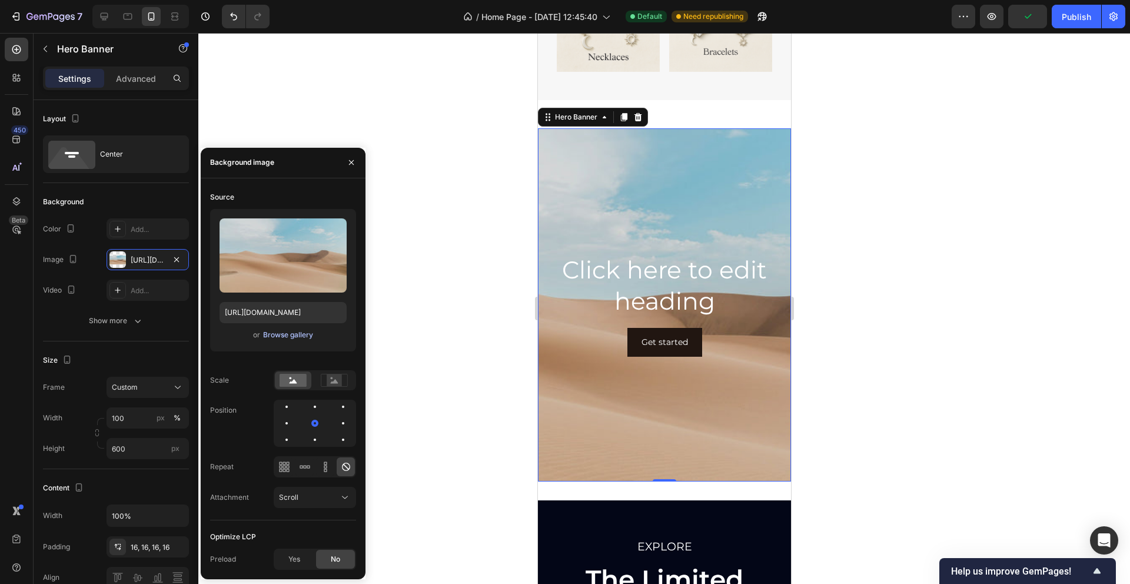
click at [275, 338] on div "Browse gallery" at bounding box center [288, 334] width 50 height 11
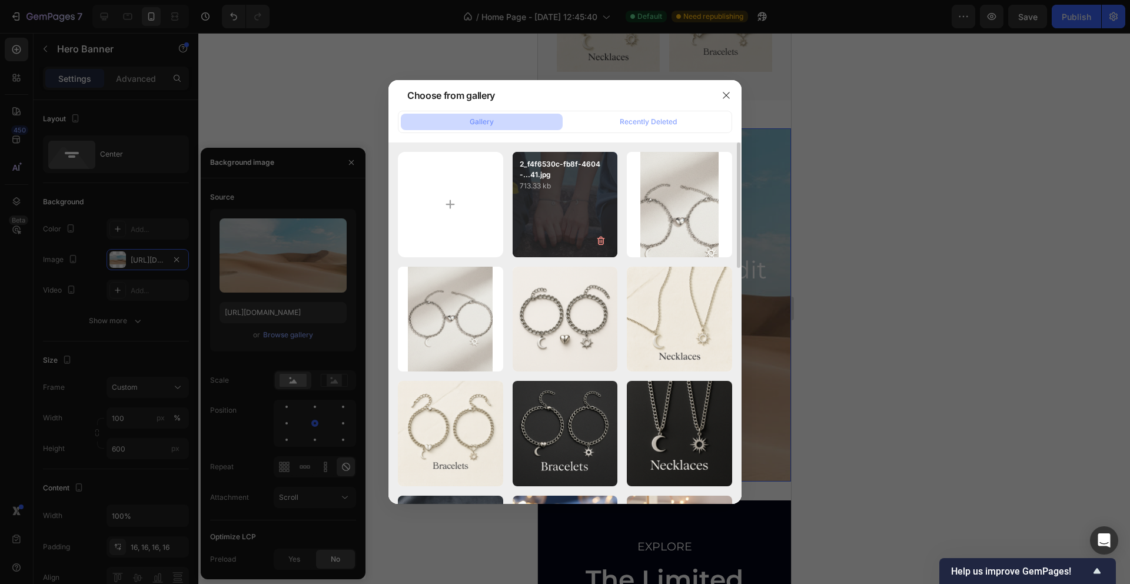
click at [579, 174] on p "2_f4f6530c-fb8f-4604-...41.jpg" at bounding box center [564, 169] width 91 height 21
type input "[URL][DOMAIN_NAME]"
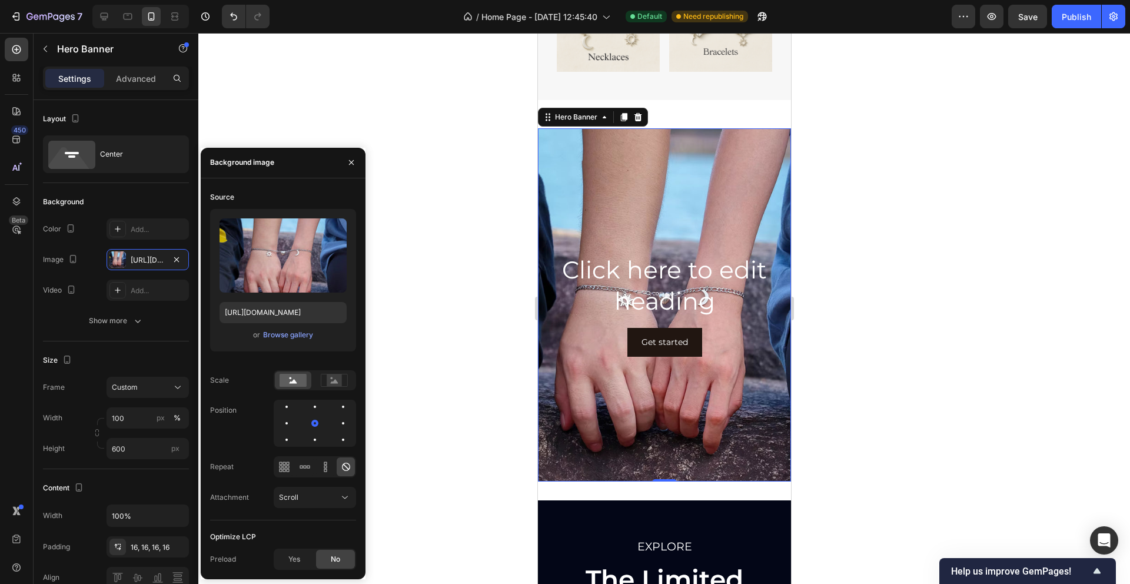
click at [850, 219] on div at bounding box center [663, 308] width 931 height 551
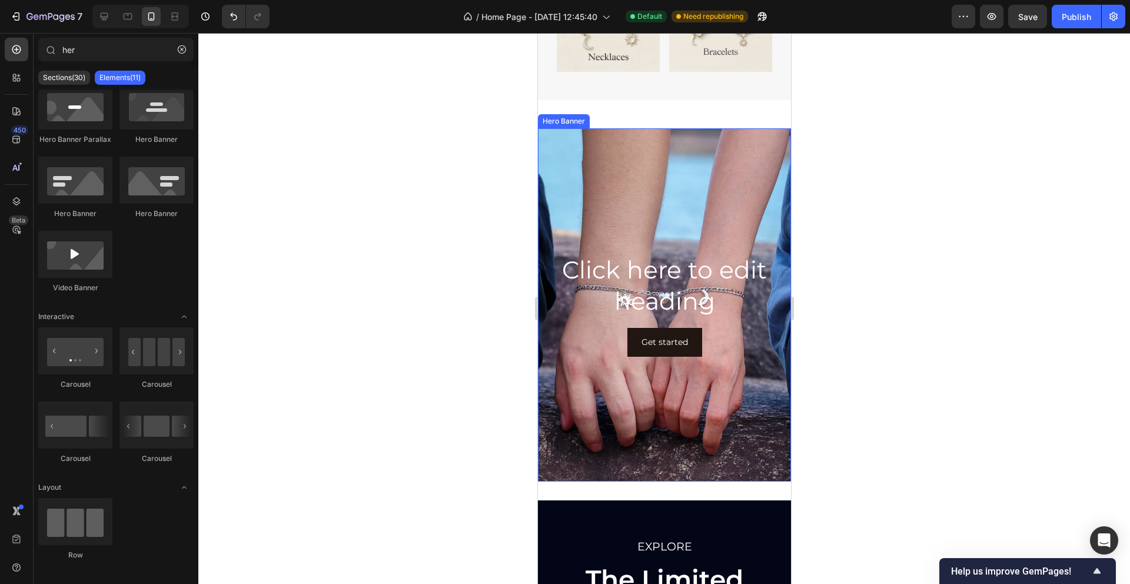
click at [688, 234] on div "Background Image" at bounding box center [663, 304] width 253 height 353
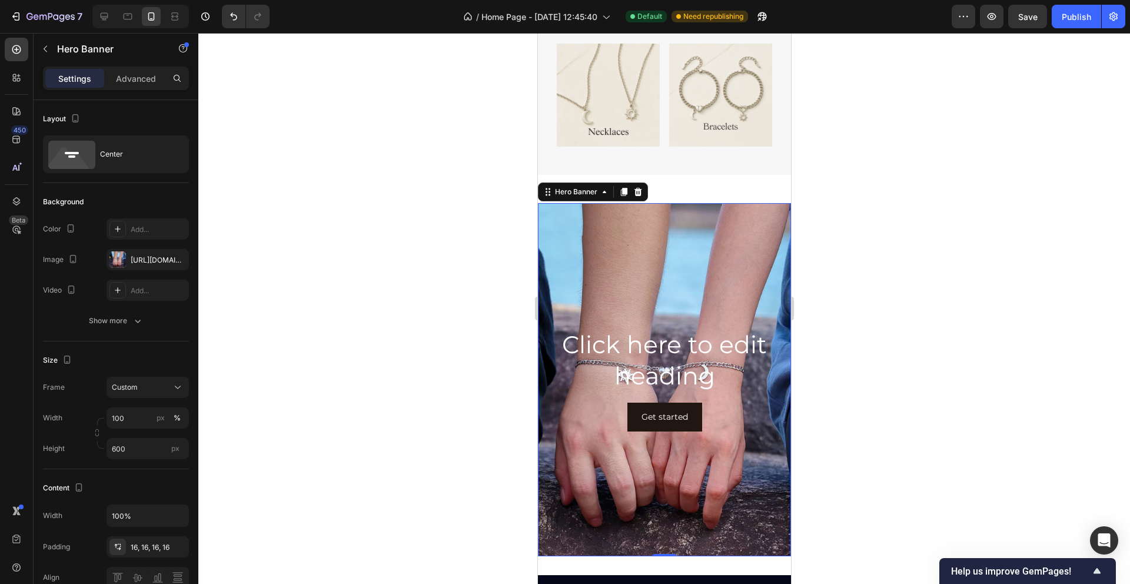
scroll to position [945, 0]
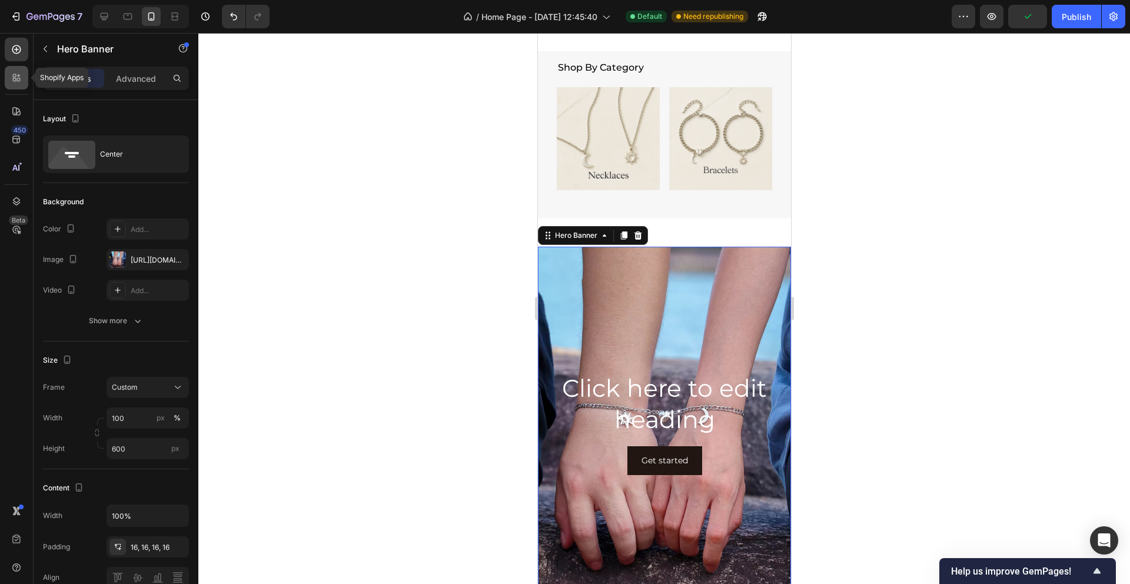
click at [18, 85] on div at bounding box center [17, 78] width 24 height 24
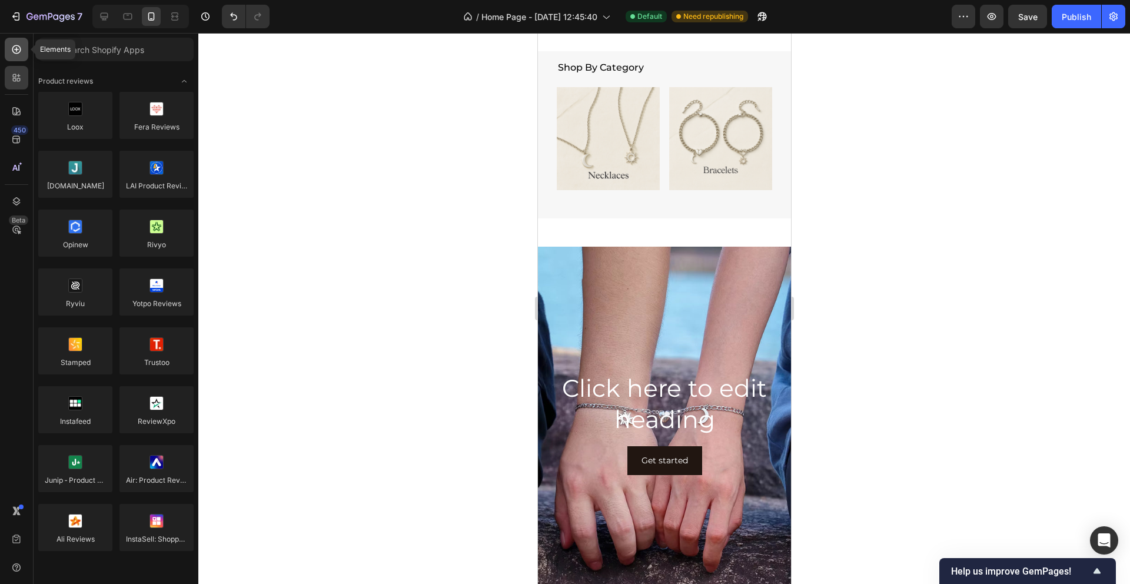
click at [16, 55] on div at bounding box center [17, 50] width 24 height 24
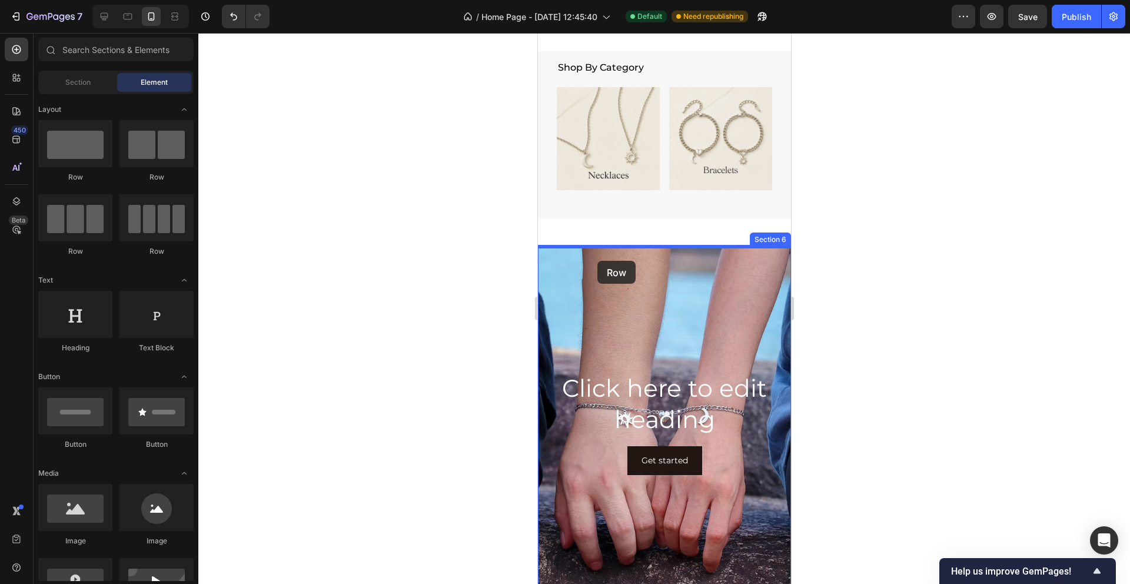
drag, startPoint x: 699, startPoint y: 174, endPoint x: 597, endPoint y: 261, distance: 134.0
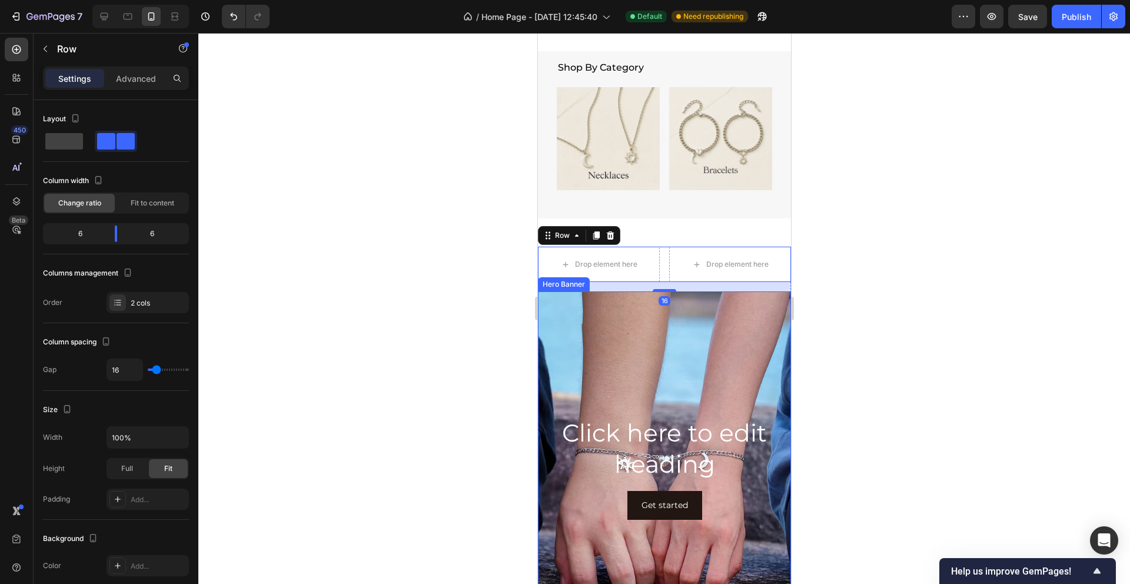
click at [595, 369] on div "Background Image" at bounding box center [663, 467] width 253 height 353
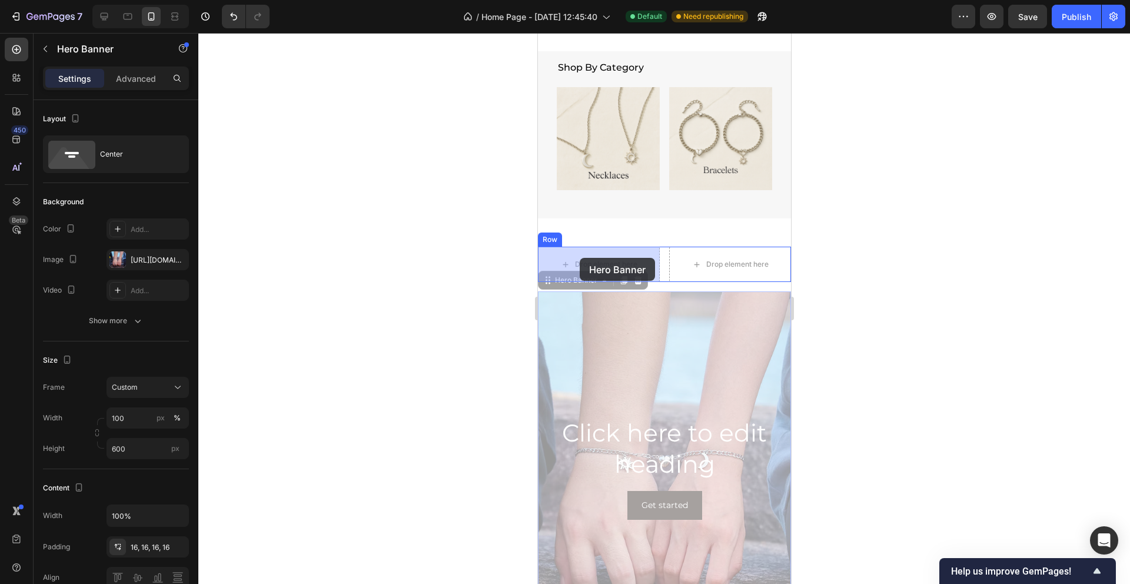
drag, startPoint x: 549, startPoint y: 280, endPoint x: 578, endPoint y: 258, distance: 36.9
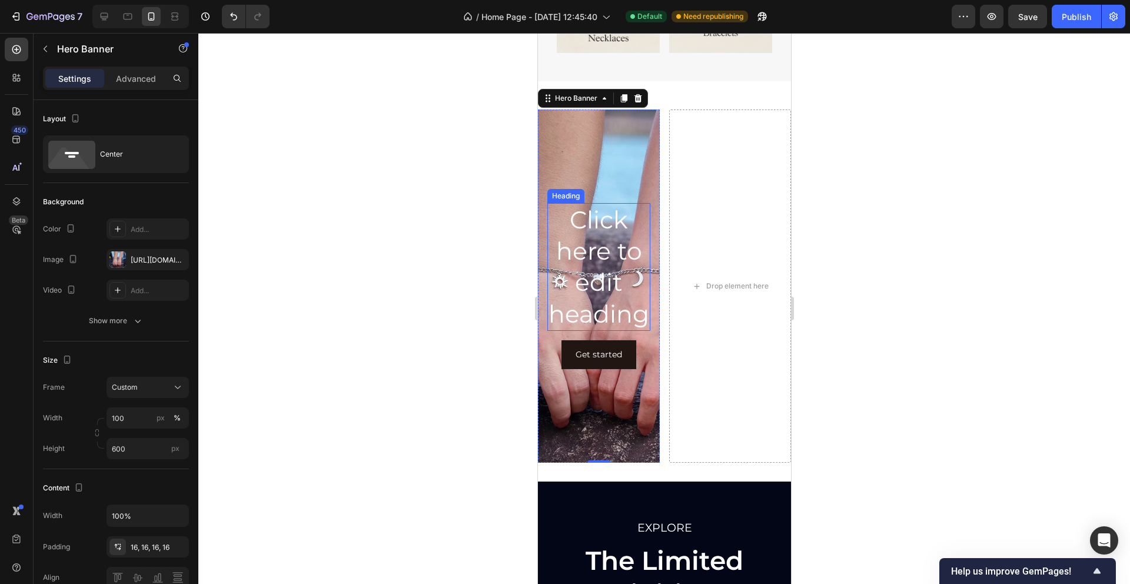
scroll to position [1081, 0]
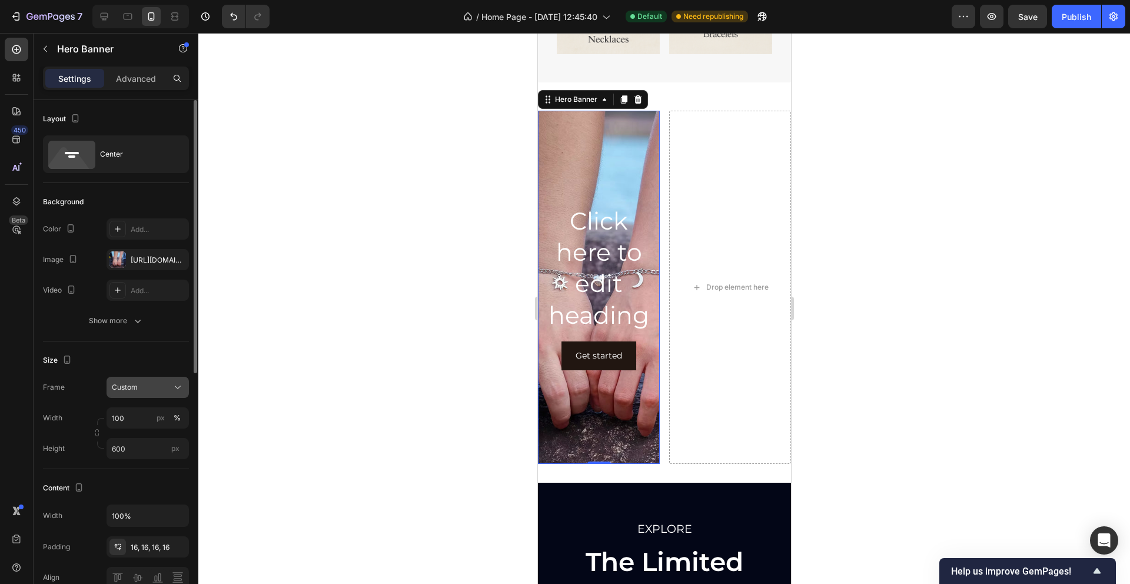
click at [172, 381] on icon at bounding box center [178, 387] width 12 height 12
click at [149, 419] on span "As banner source" at bounding box center [140, 415] width 58 height 11
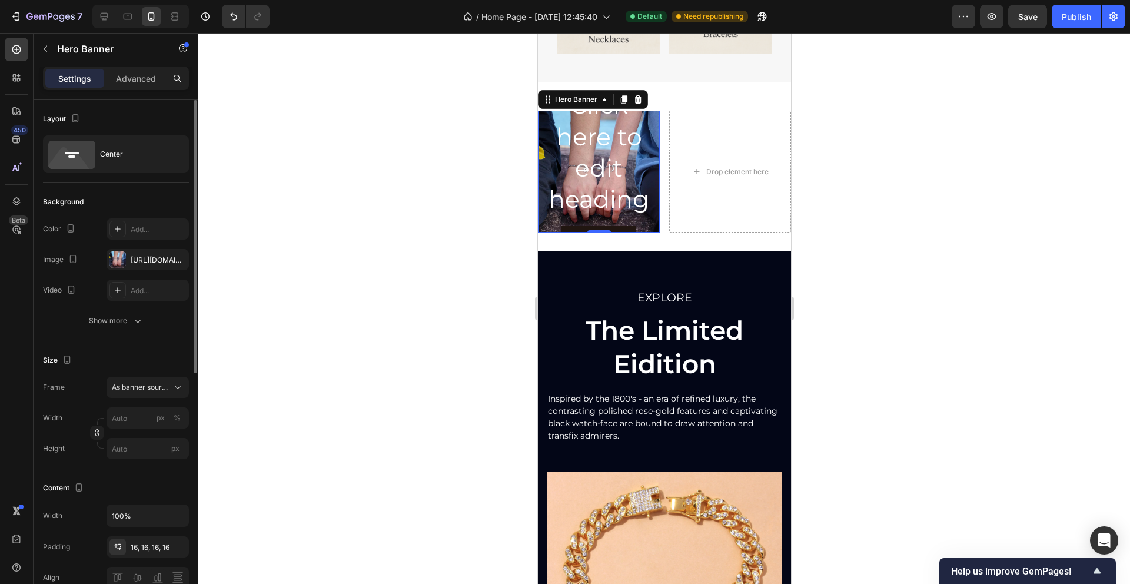
click at [308, 314] on div at bounding box center [663, 308] width 931 height 551
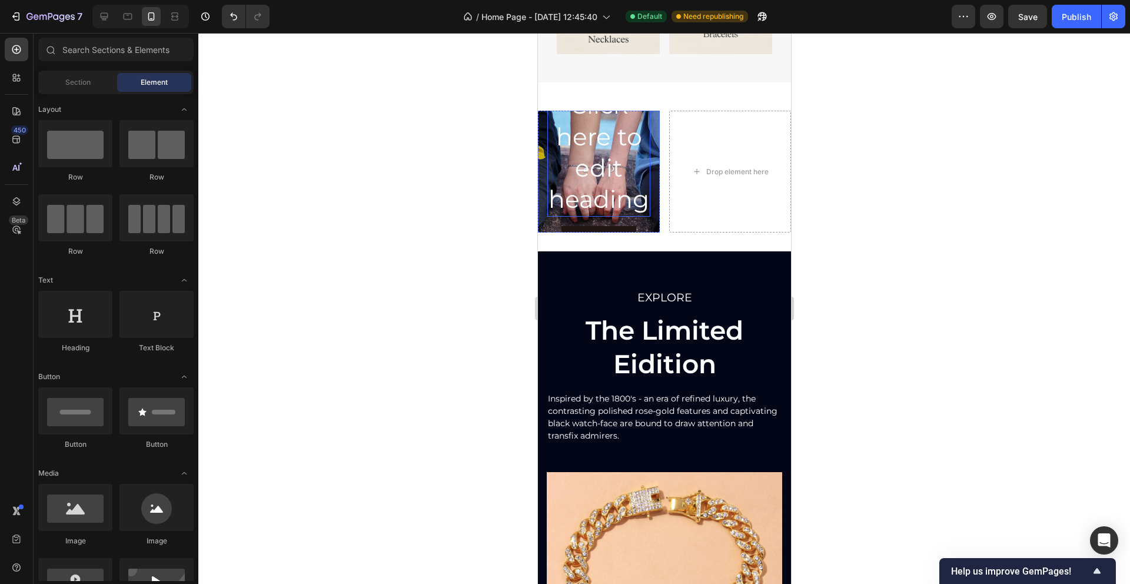
click at [587, 141] on h2 "Click here to edit heading" at bounding box center [598, 152] width 103 height 128
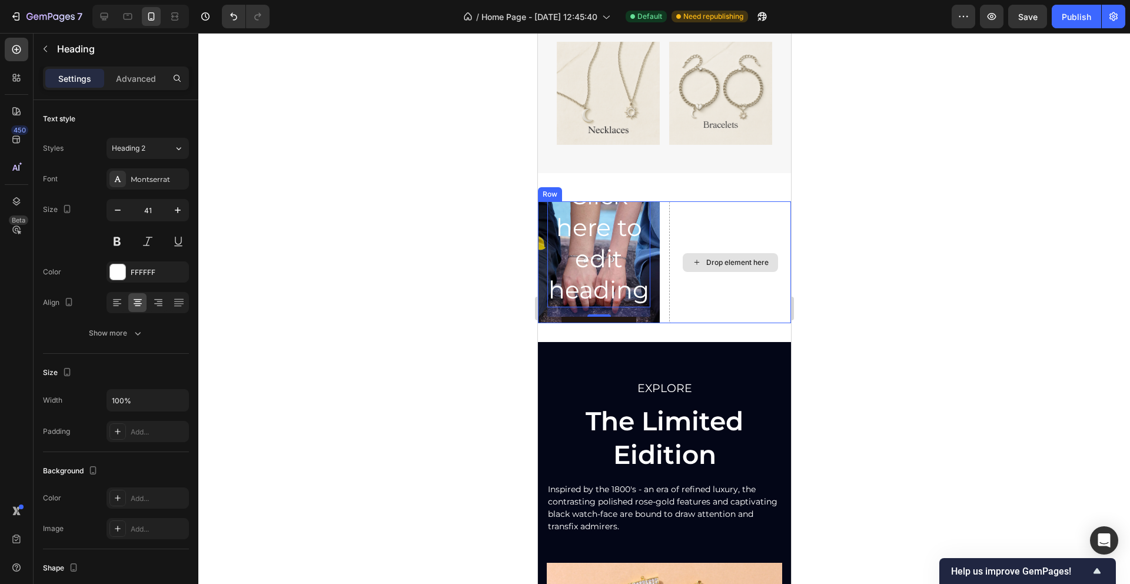
scroll to position [968, 0]
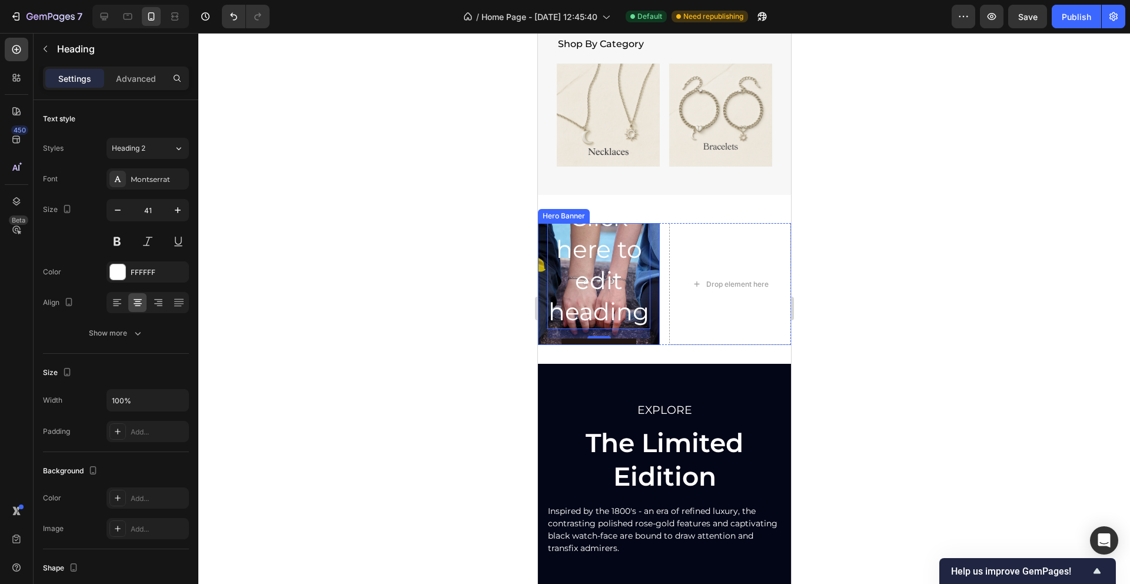
click at [538, 257] on div "Click here to edit heading Heading 16 Get started Button" at bounding box center [598, 283] width 122 height 185
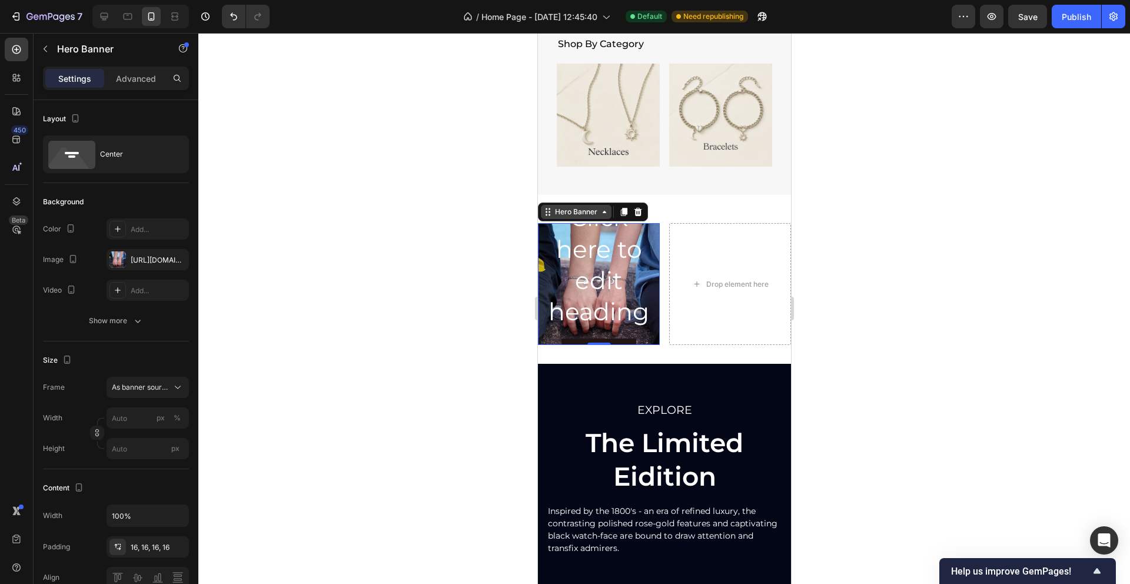
click at [550, 211] on icon at bounding box center [546, 211] width 9 height 9
click at [145, 260] on div "[URL][DOMAIN_NAME]" at bounding box center [148, 260] width 34 height 11
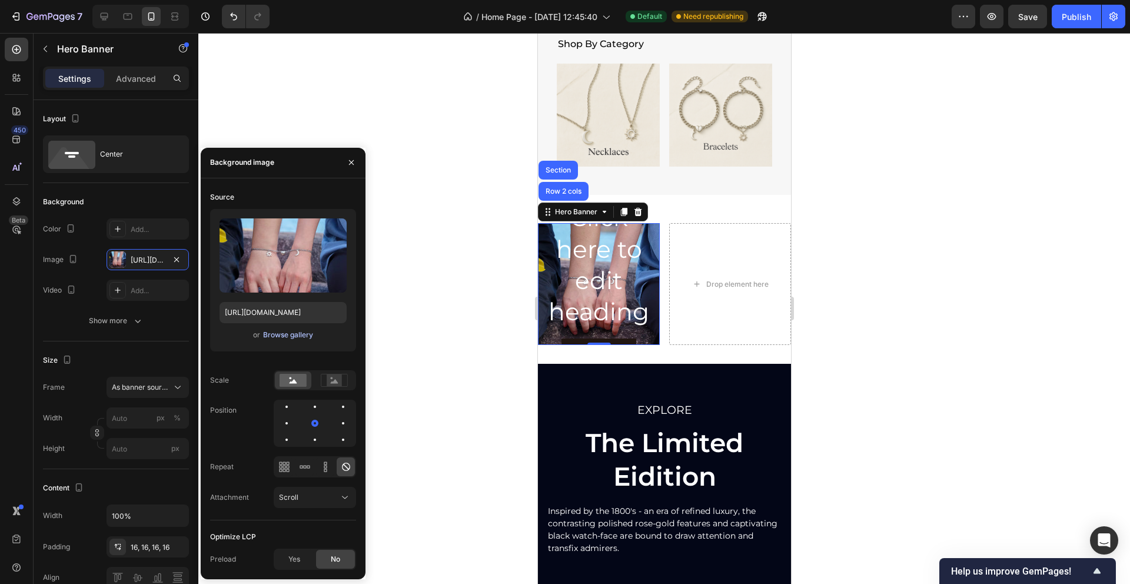
click at [292, 340] on button "Browse gallery" at bounding box center [287, 335] width 51 height 12
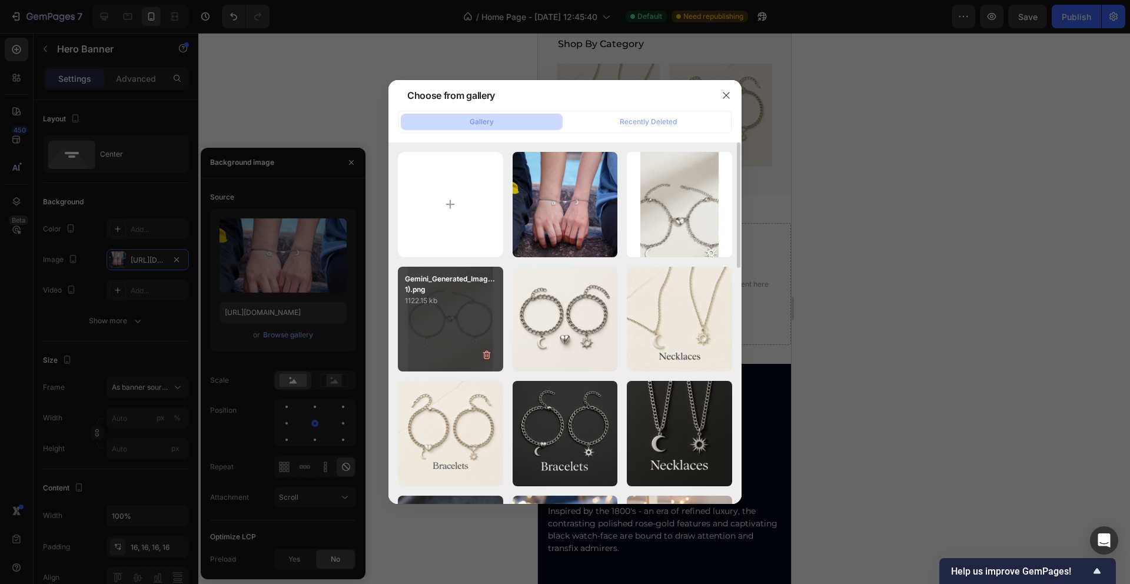
click at [437, 317] on div "Gemini_Generated_Imag...1).png 1122.15 kb" at bounding box center [450, 319] width 105 height 105
type input "[URL][DOMAIN_NAME]"
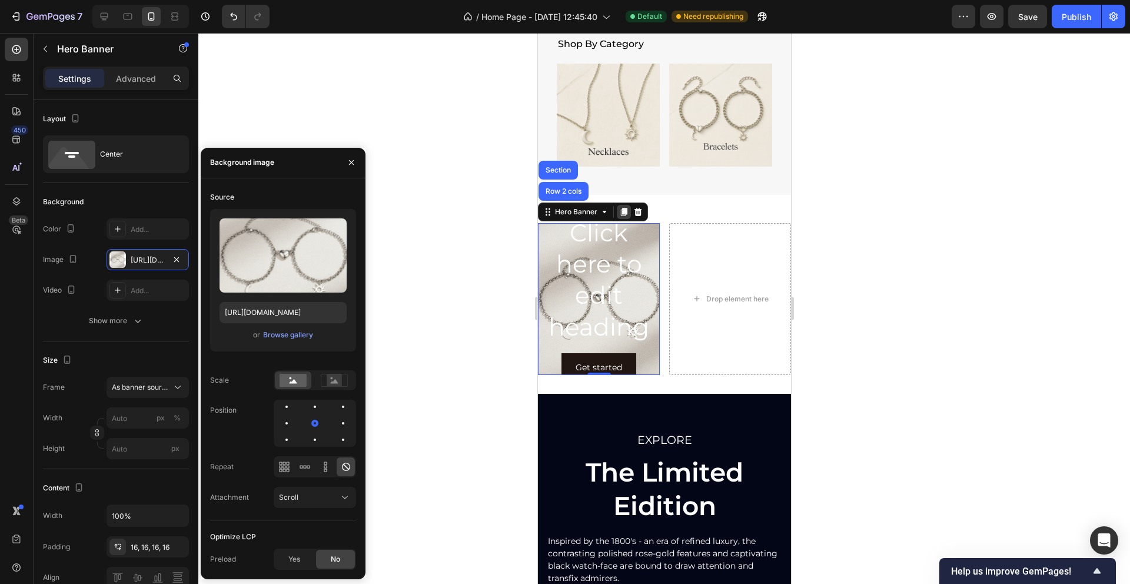
click at [624, 215] on icon at bounding box center [622, 211] width 9 height 9
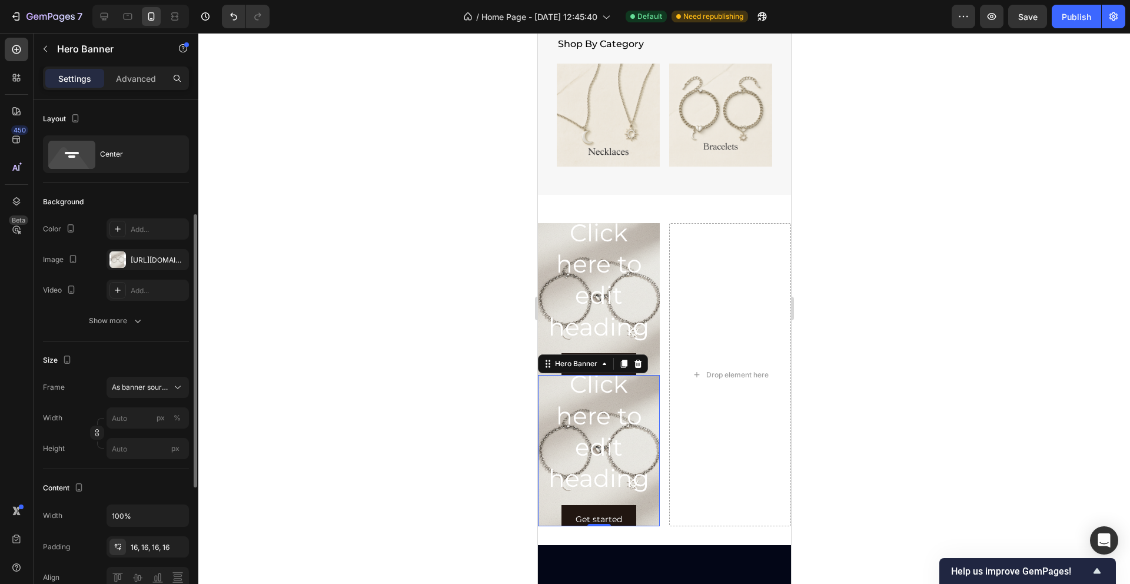
scroll to position [75, 0]
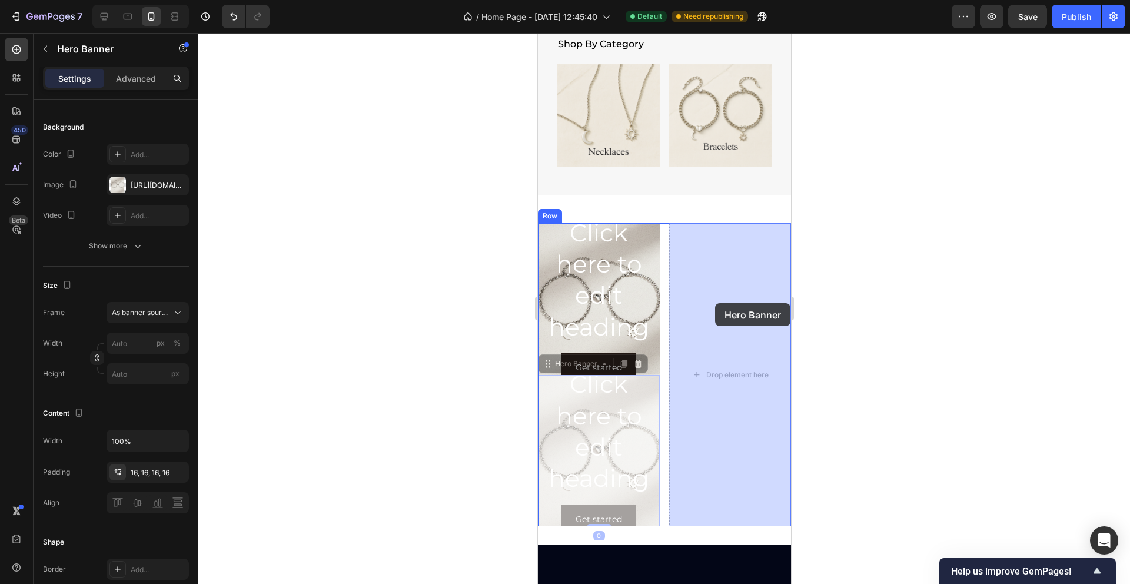
drag, startPoint x: 550, startPoint y: 367, endPoint x: 714, endPoint y: 303, distance: 176.2
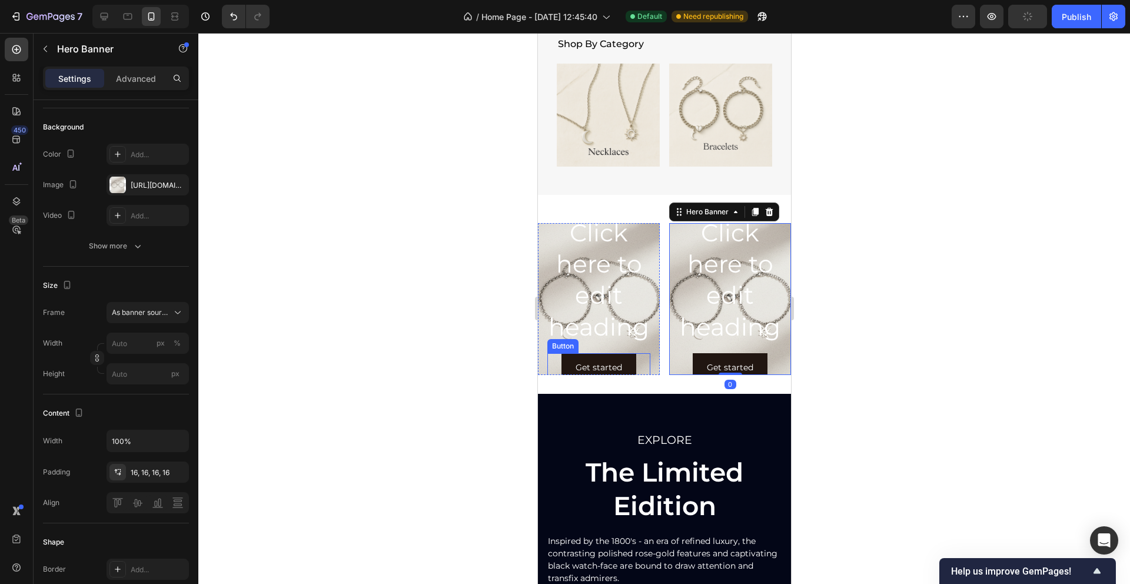
click at [638, 357] on div "Get started Button" at bounding box center [598, 367] width 103 height 29
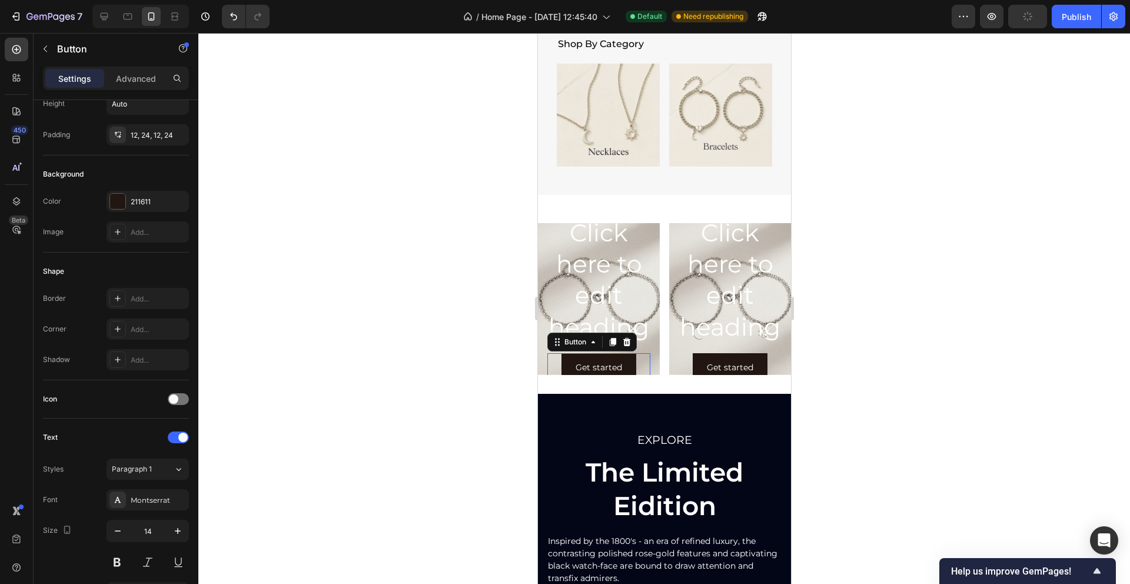
scroll to position [0, 0]
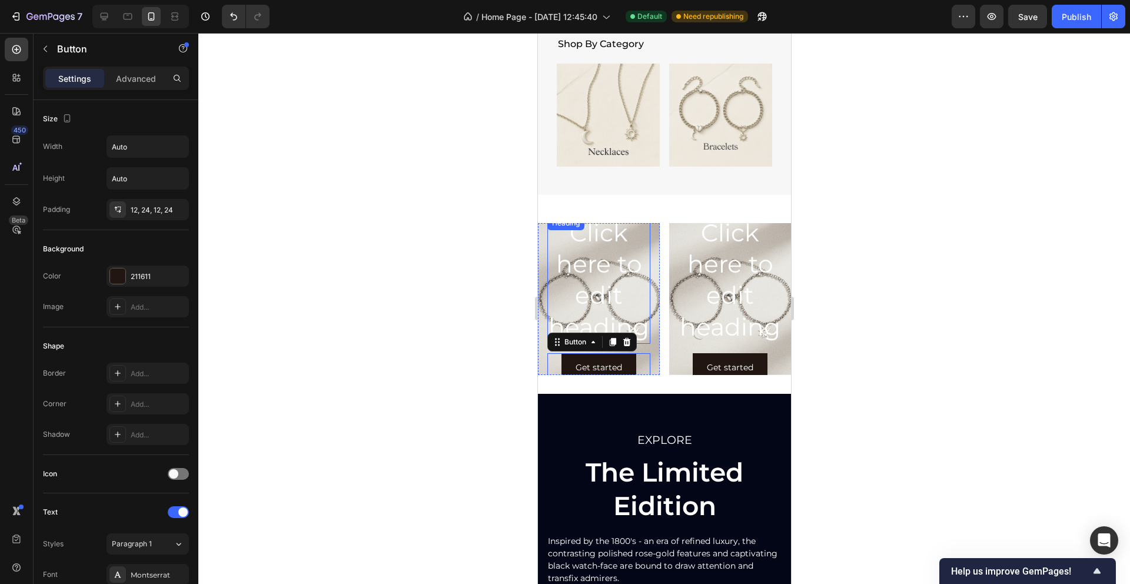
click at [635, 285] on h2 "Click here to edit heading" at bounding box center [598, 280] width 103 height 128
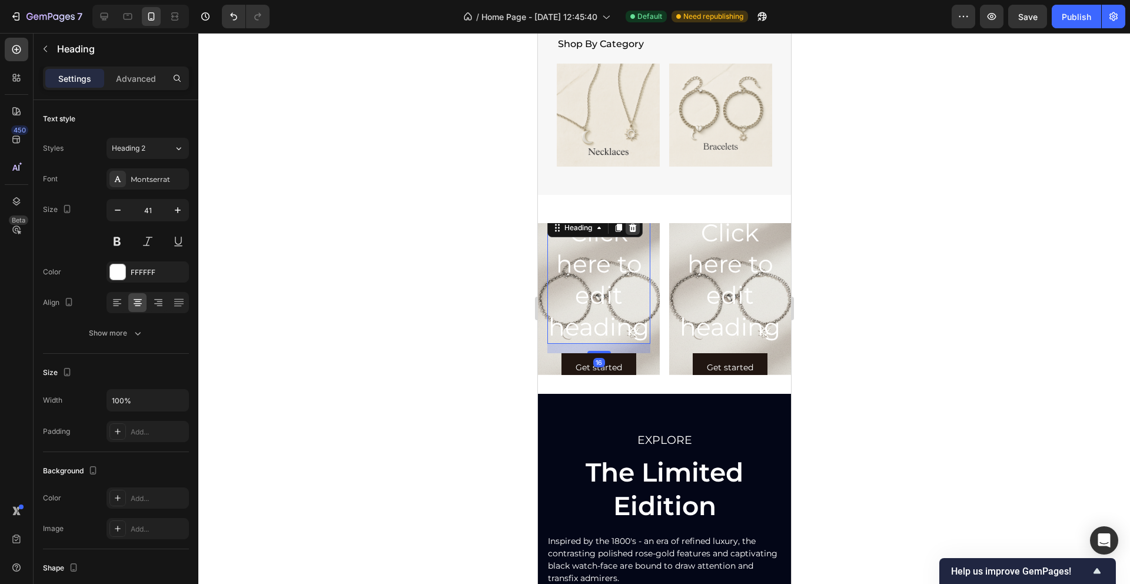
click at [631, 228] on icon at bounding box center [631, 227] width 9 height 9
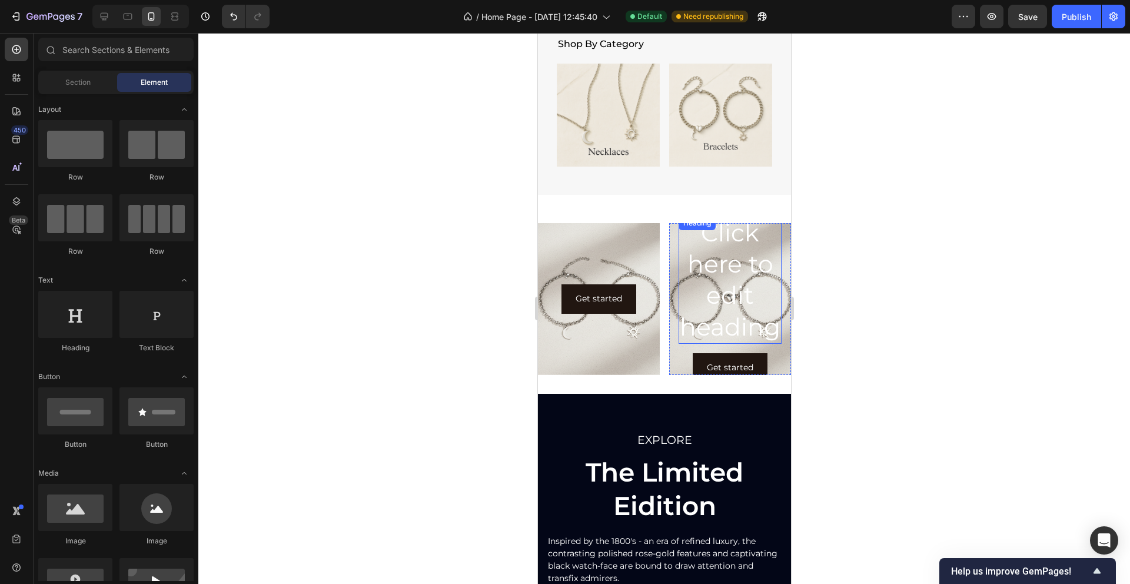
click at [741, 286] on h2 "Click here to edit heading" at bounding box center [729, 280] width 103 height 128
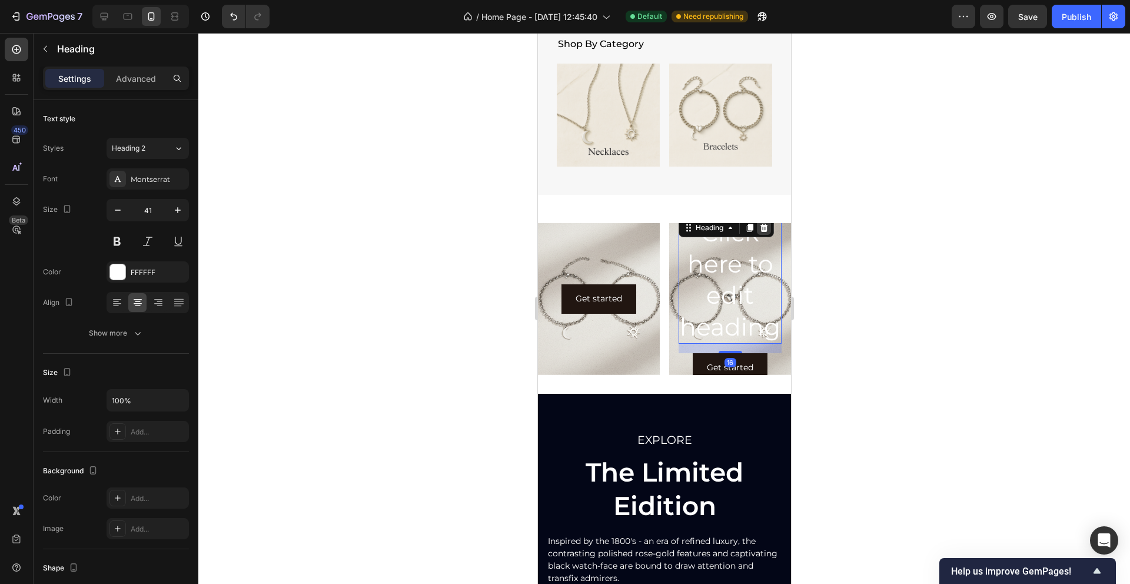
click at [766, 228] on icon at bounding box center [764, 228] width 8 height 8
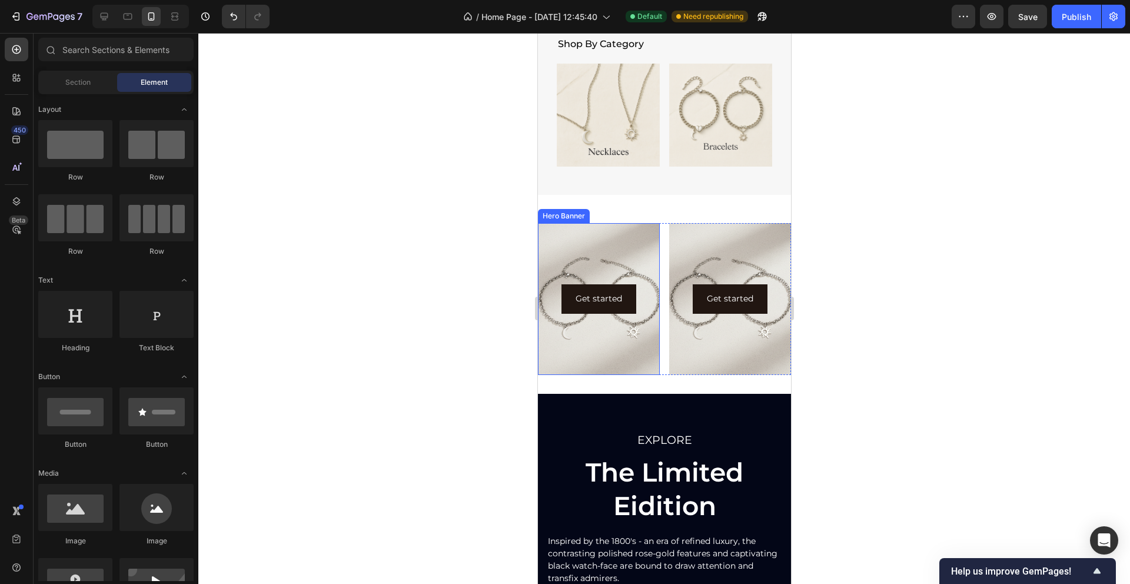
click at [631, 262] on div "Background Image" at bounding box center [598, 299] width 122 height 152
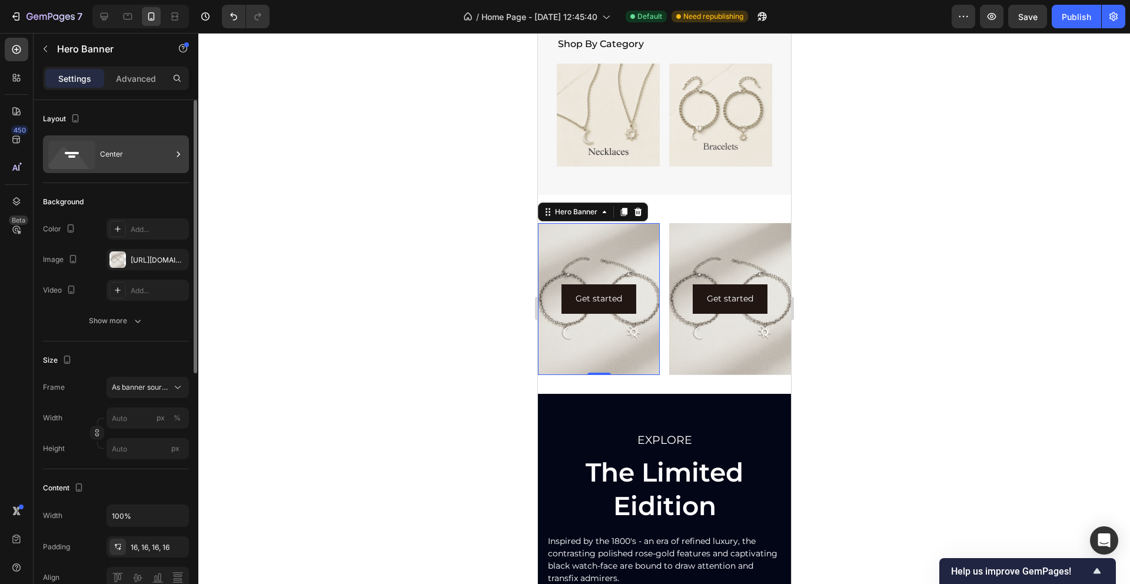
click at [129, 148] on div "Center" at bounding box center [136, 154] width 72 height 27
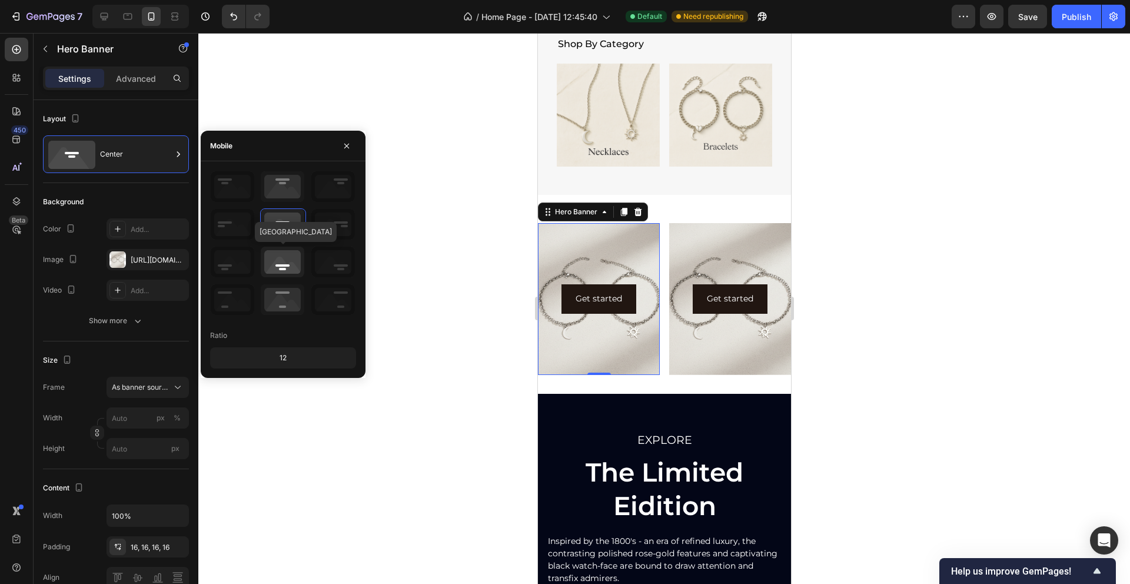
click at [284, 268] on icon at bounding box center [283, 262] width 44 height 31
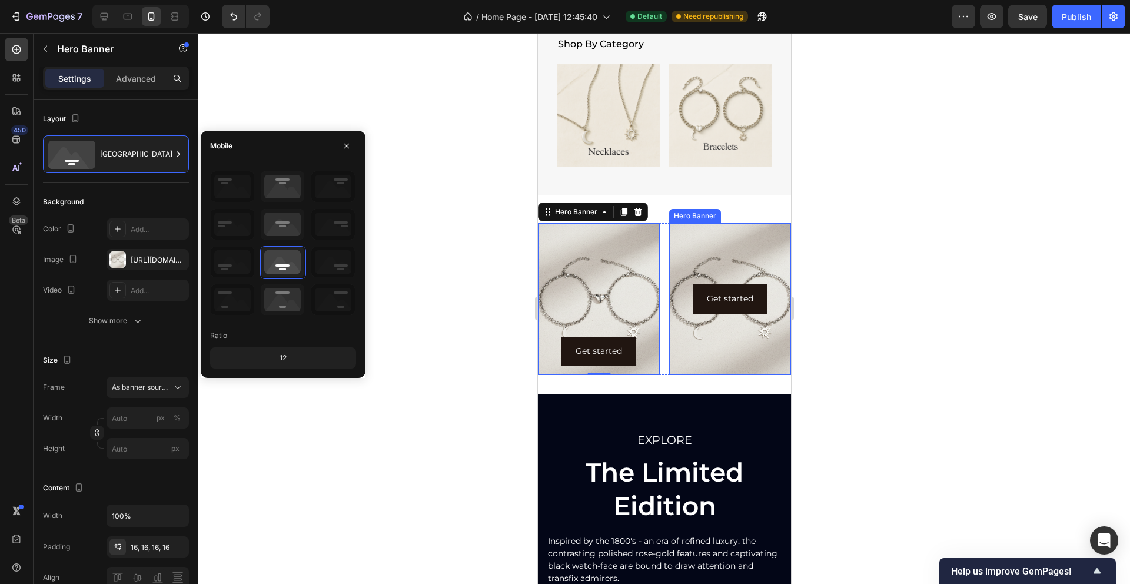
click at [752, 244] on div "Background Image" at bounding box center [729, 299] width 122 height 152
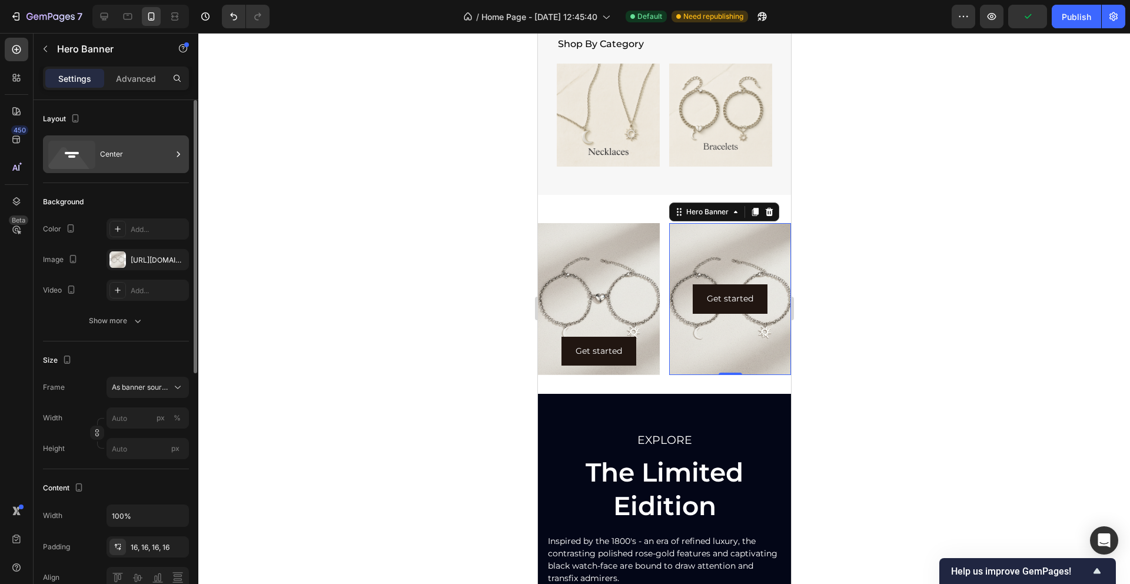
click at [119, 162] on div "Center" at bounding box center [136, 154] width 72 height 27
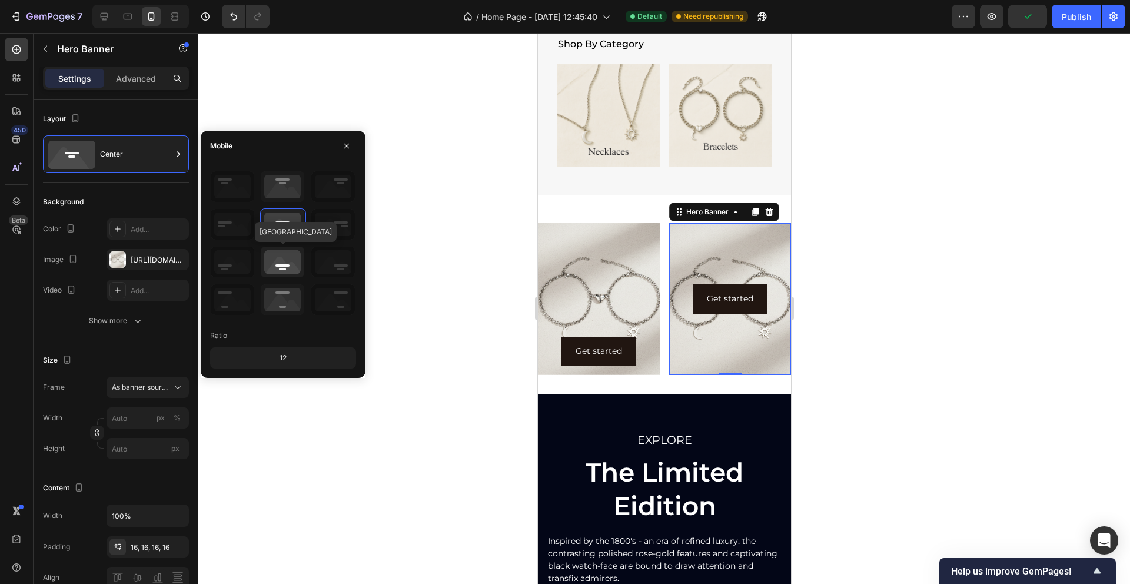
click at [287, 262] on icon at bounding box center [283, 262] width 44 height 31
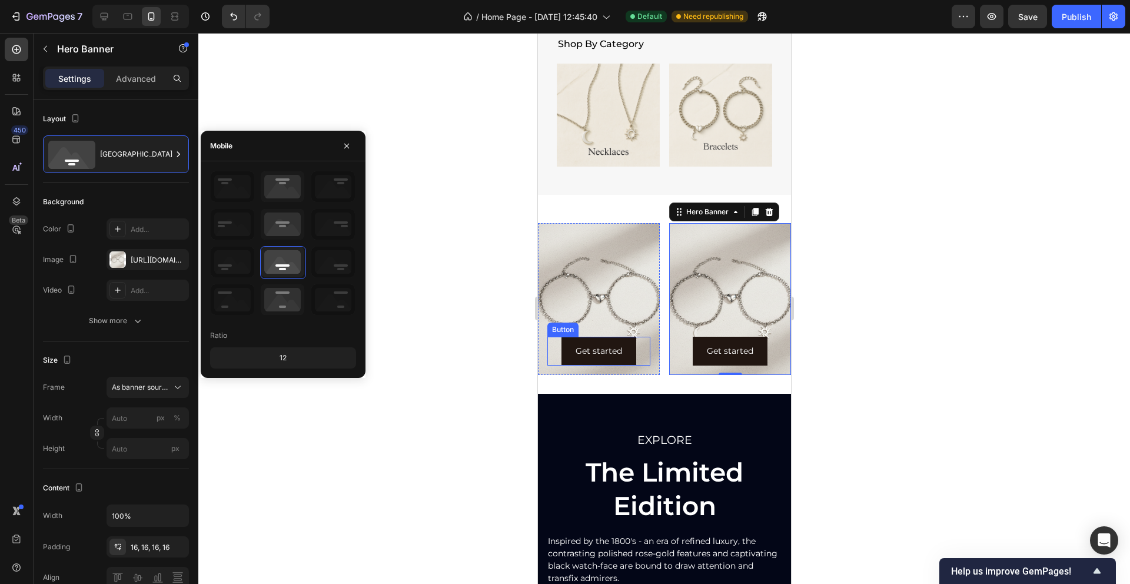
click at [640, 349] on div "Get started Button" at bounding box center [598, 351] width 103 height 29
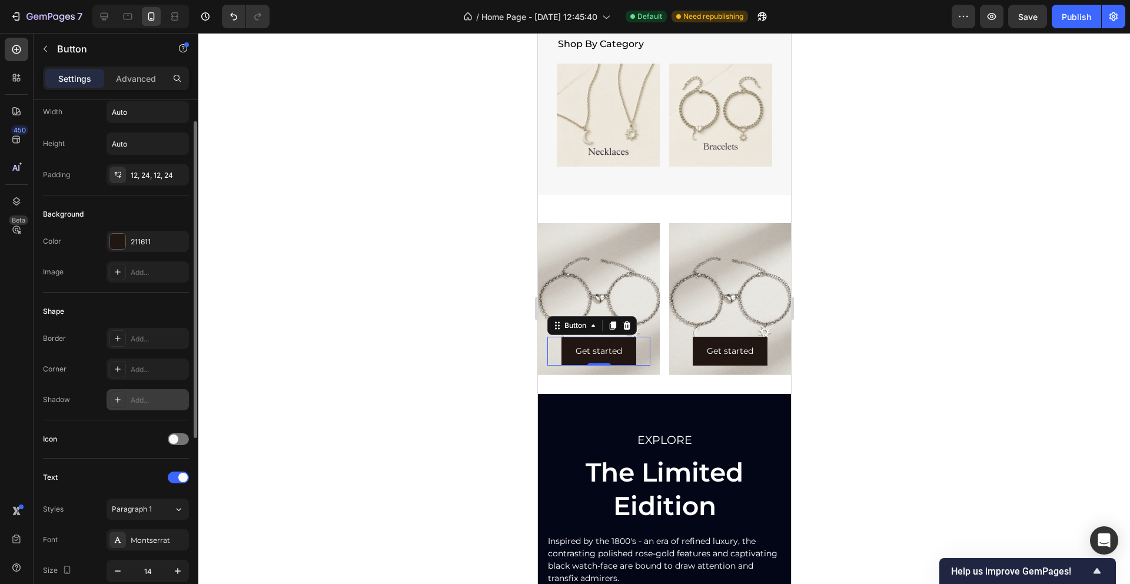
scroll to position [44, 0]
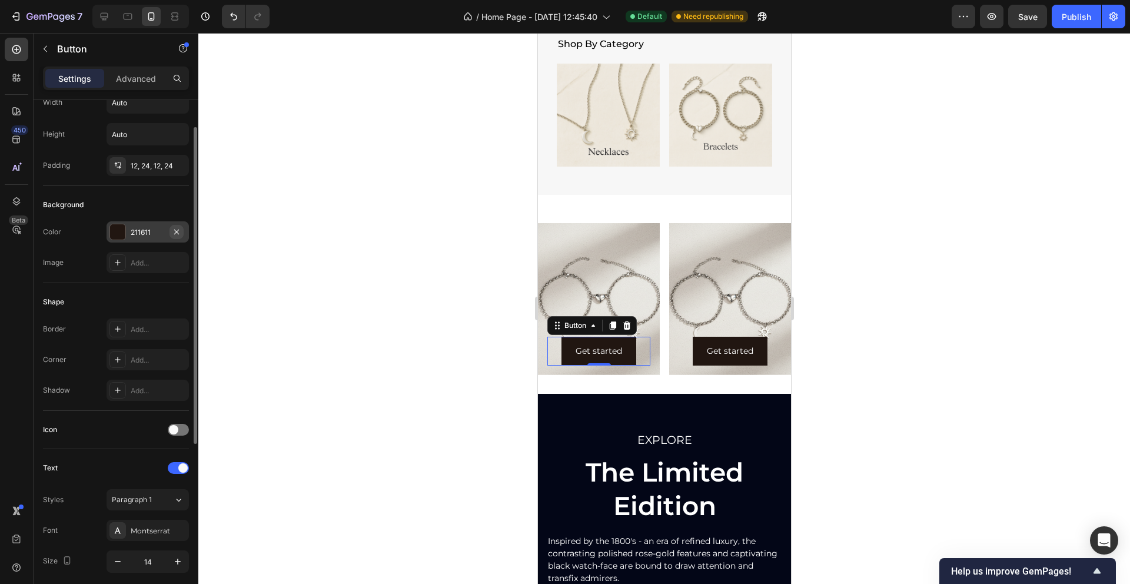
click at [178, 234] on icon "button" at bounding box center [176, 231] width 9 height 9
click at [628, 348] on button "Get started" at bounding box center [598, 351] width 75 height 29
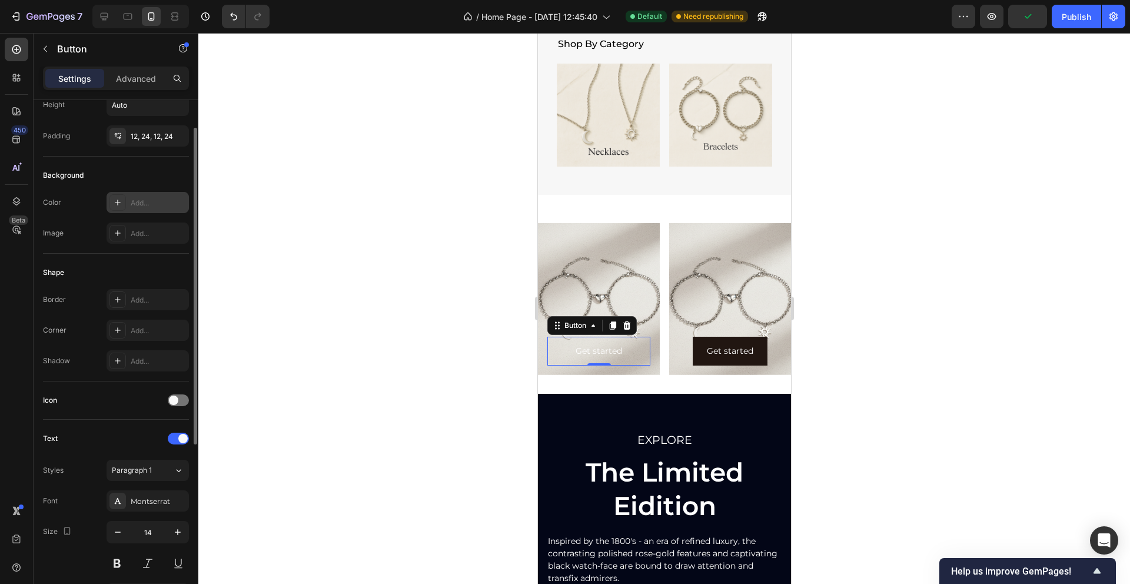
scroll to position [79, 0]
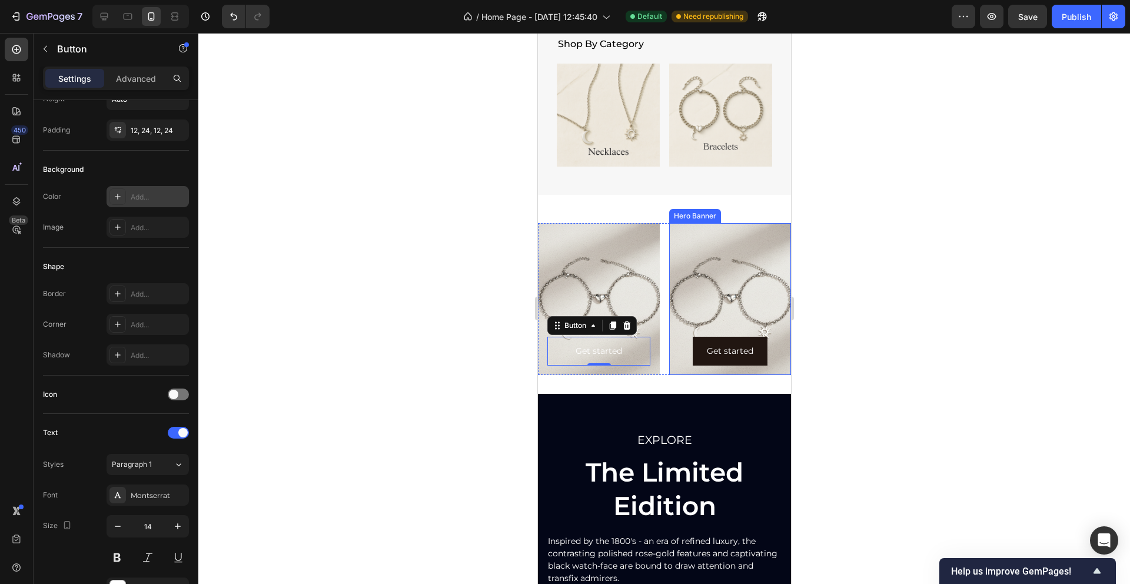
click at [708, 244] on div "Background Image" at bounding box center [729, 299] width 122 height 152
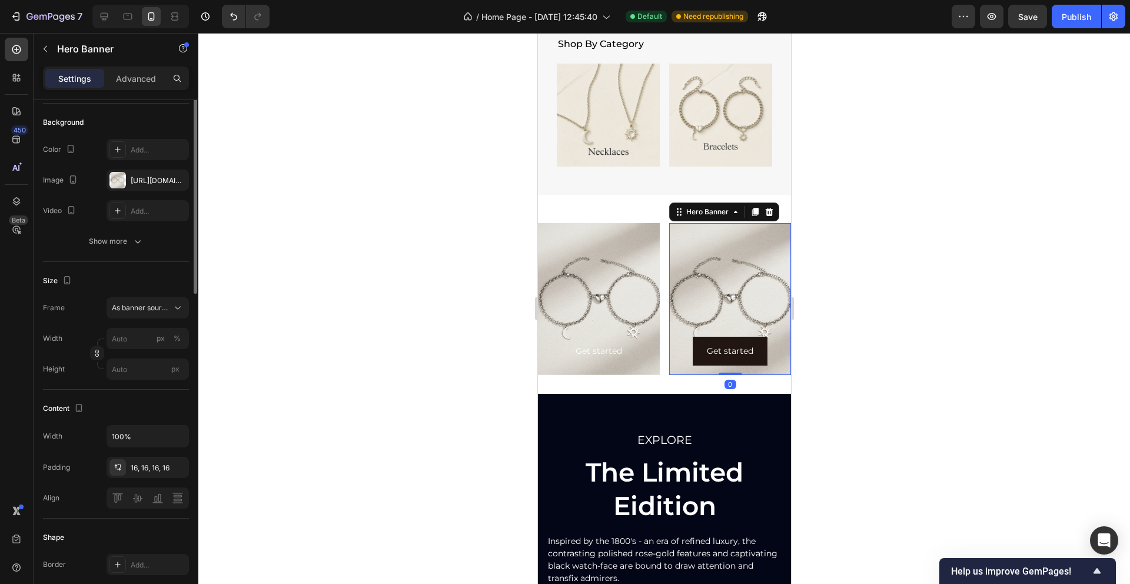
scroll to position [0, 0]
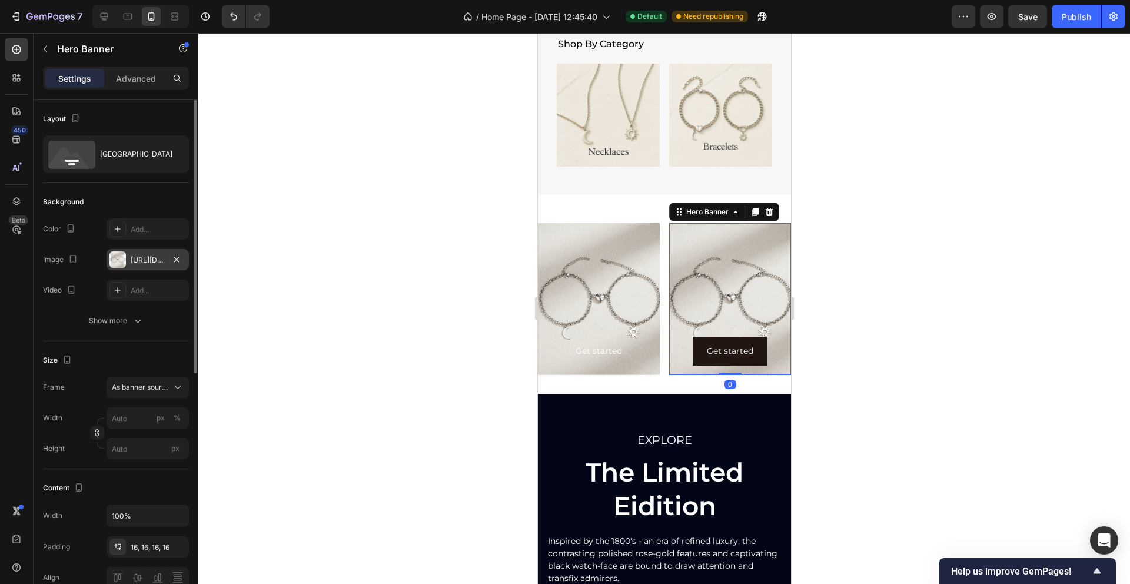
click at [154, 259] on div "[URL][DOMAIN_NAME]" at bounding box center [148, 260] width 34 height 11
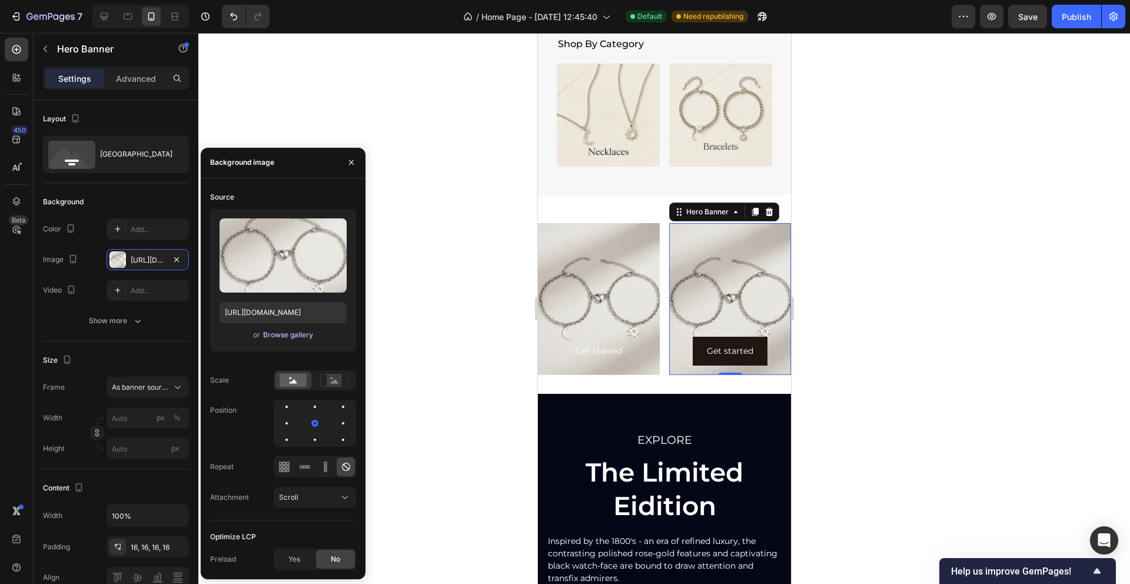
click at [293, 337] on div "Browse gallery" at bounding box center [288, 334] width 50 height 11
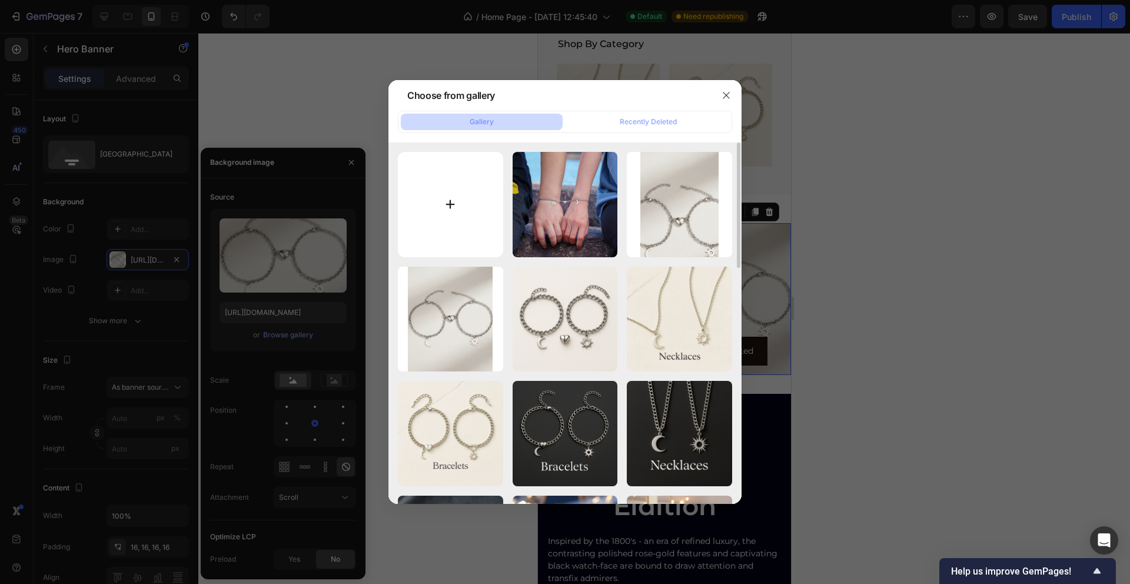
click at [434, 202] on input "file" at bounding box center [450, 204] width 105 height 105
type input "C:\fakepath\ChatGPT Image [DATE], 07_35_49 PM.png"
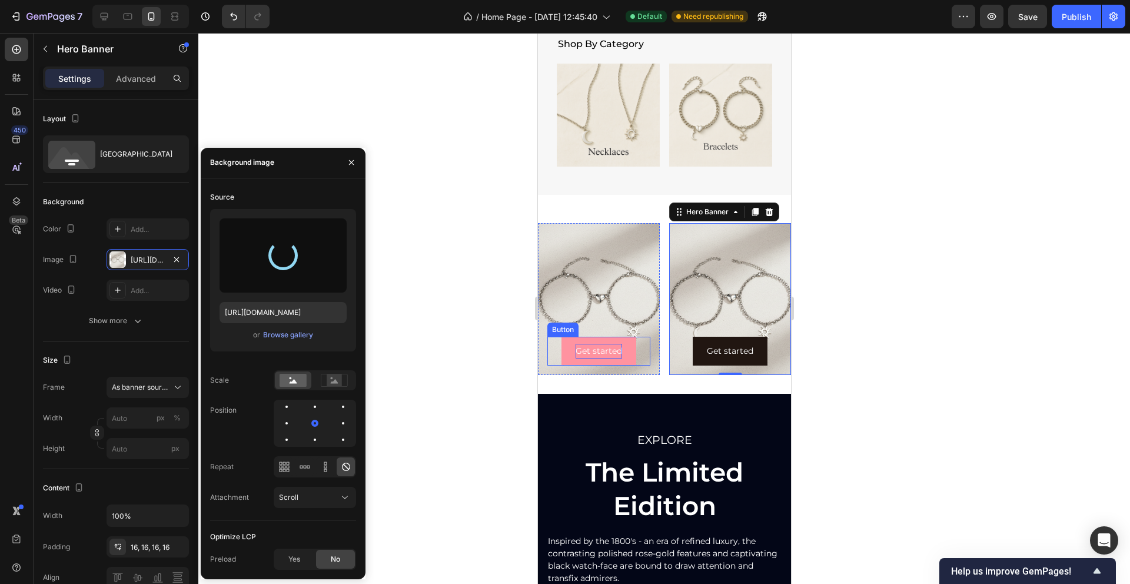
type input "[URL][DOMAIN_NAME]"
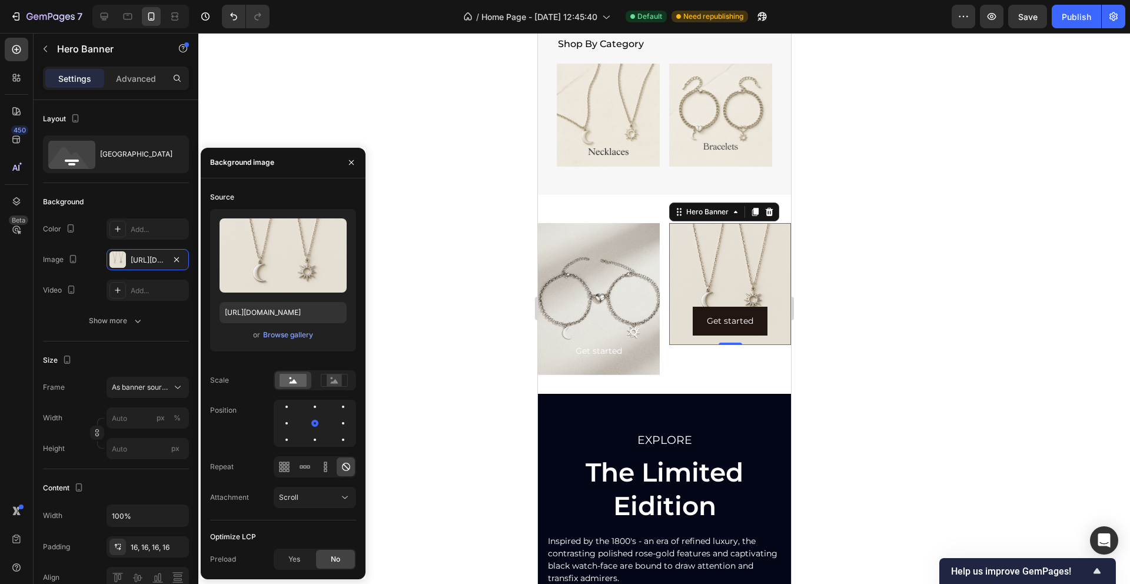
click at [758, 285] on div "Background Image" at bounding box center [729, 284] width 122 height 122
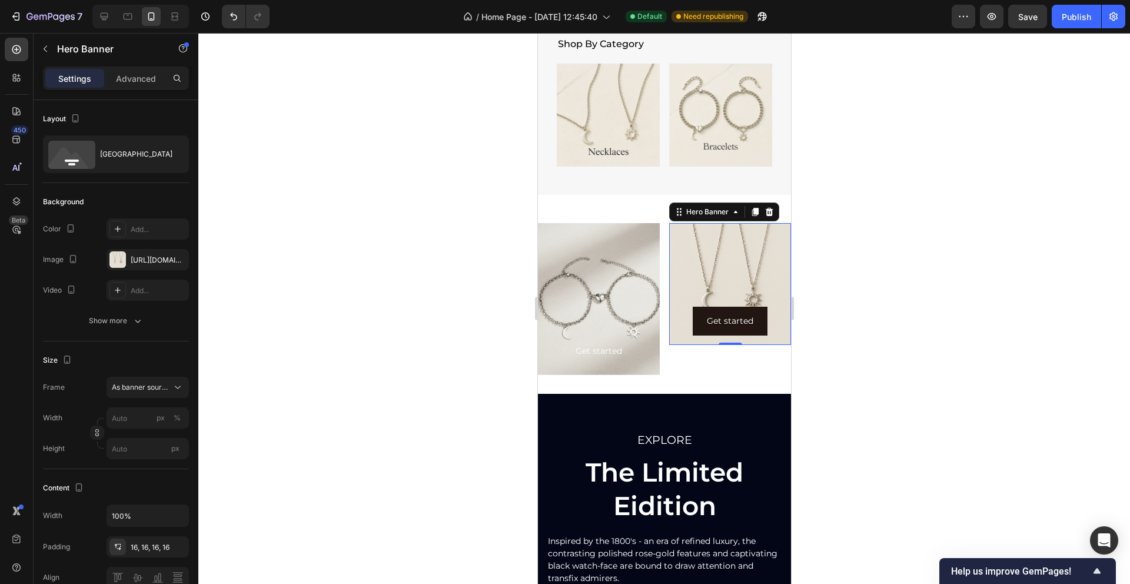
click at [868, 258] on div at bounding box center [663, 308] width 931 height 551
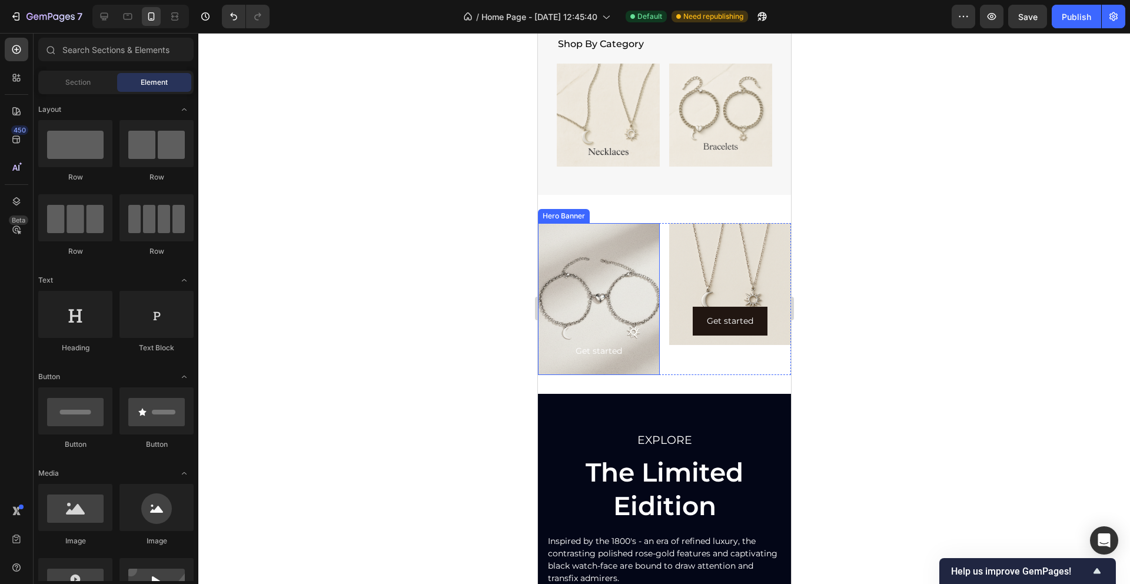
click at [593, 274] on div "Background Image" at bounding box center [598, 299] width 122 height 152
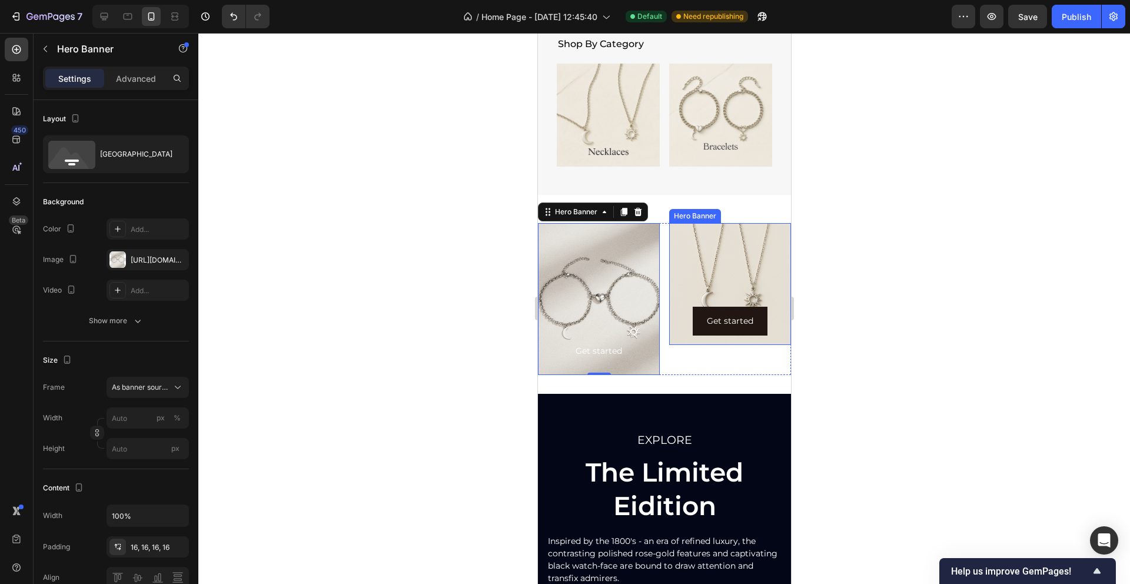
click at [734, 245] on div "Background Image" at bounding box center [729, 284] width 122 height 122
click at [627, 257] on div "Background Image" at bounding box center [598, 299] width 122 height 152
click at [714, 248] on div "Background Image" at bounding box center [729, 284] width 122 height 122
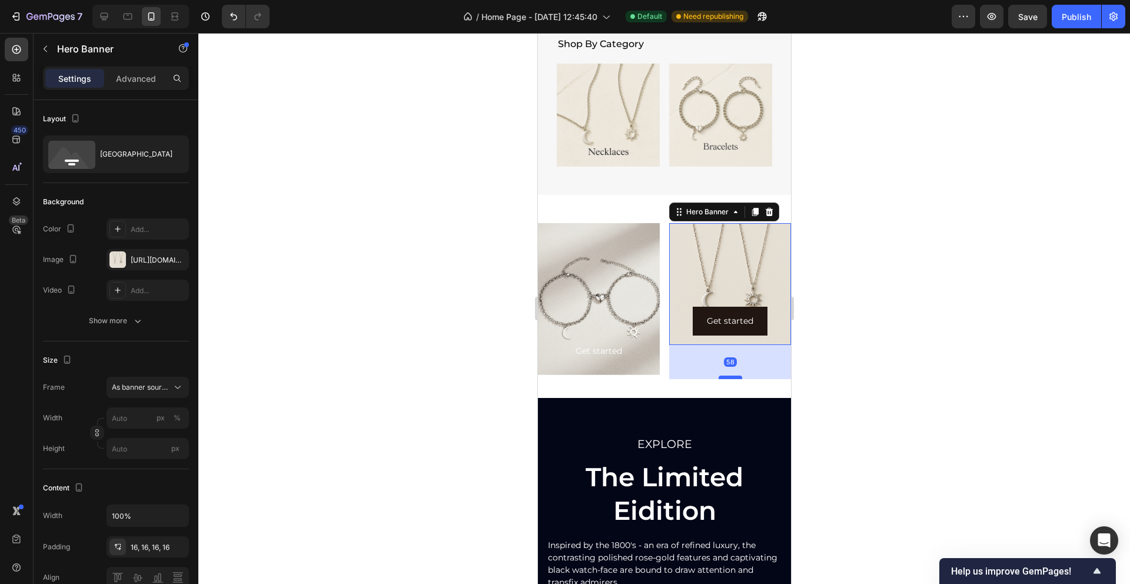
drag, startPoint x: 728, startPoint y: 344, endPoint x: 729, endPoint y: 377, distance: 33.0
click at [729, 377] on div at bounding box center [730, 377] width 24 height 4
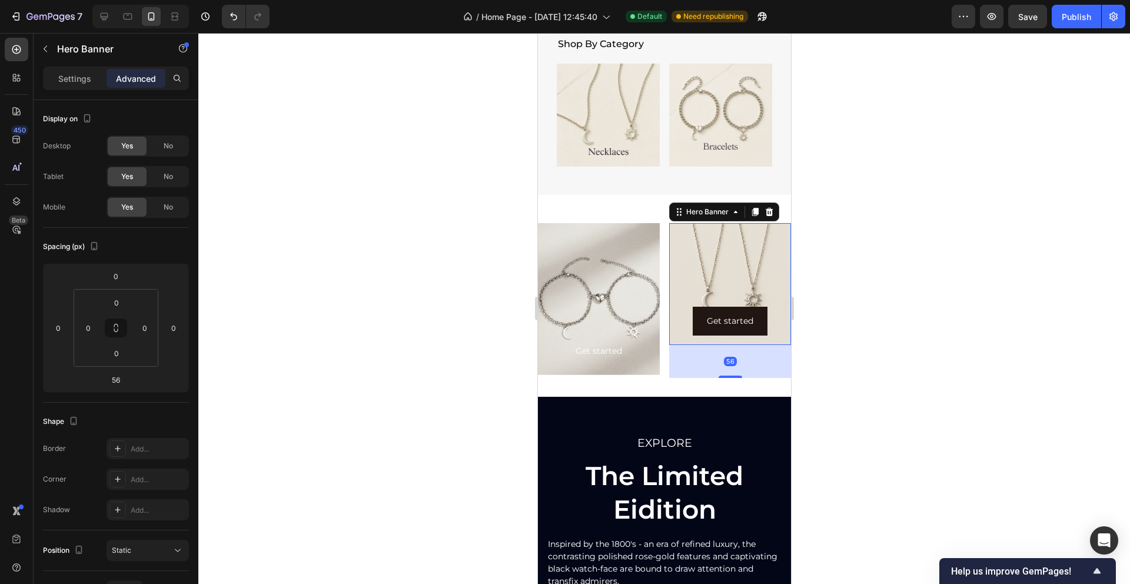
click at [835, 248] on div at bounding box center [663, 308] width 931 height 551
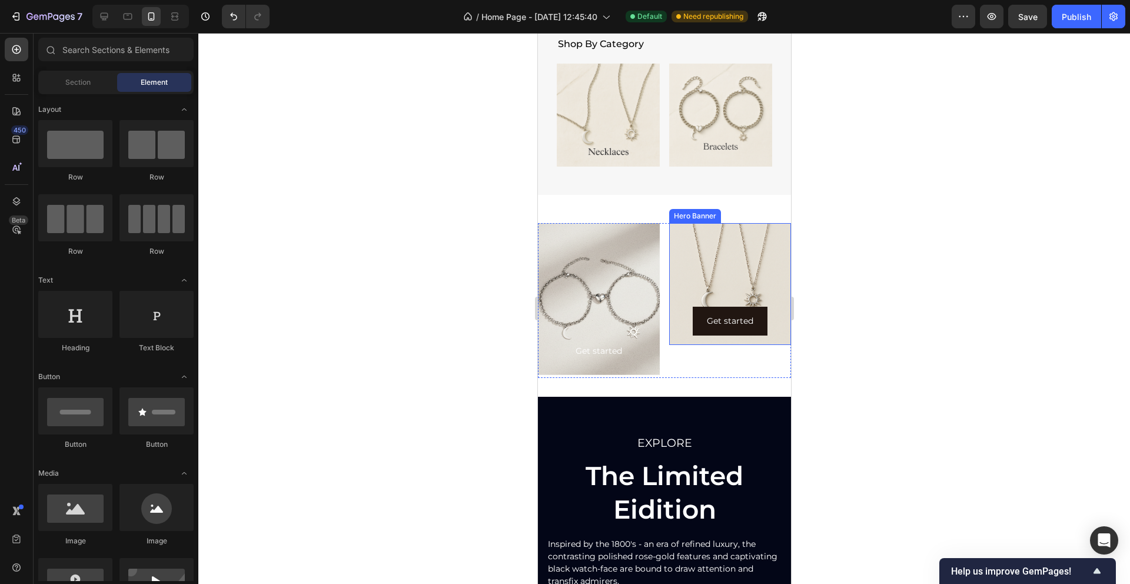
click at [723, 268] on div "Background Image" at bounding box center [729, 284] width 122 height 122
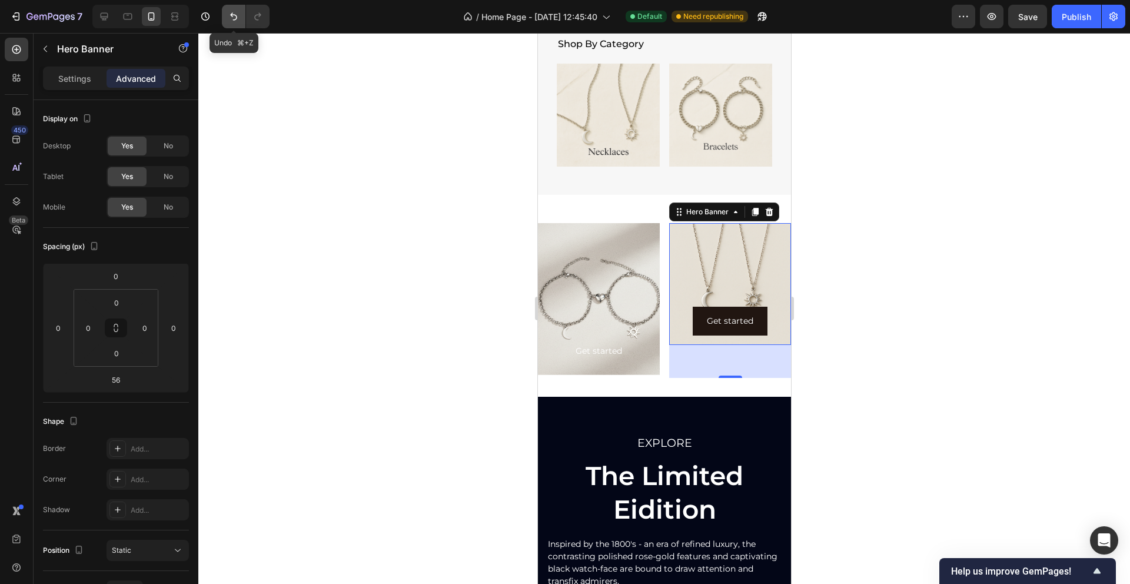
click at [232, 16] on icon "Undo/Redo" at bounding box center [233, 17] width 7 height 8
click at [235, 12] on icon "Undo/Redo" at bounding box center [234, 17] width 12 height 12
click at [267, 191] on div at bounding box center [663, 308] width 931 height 551
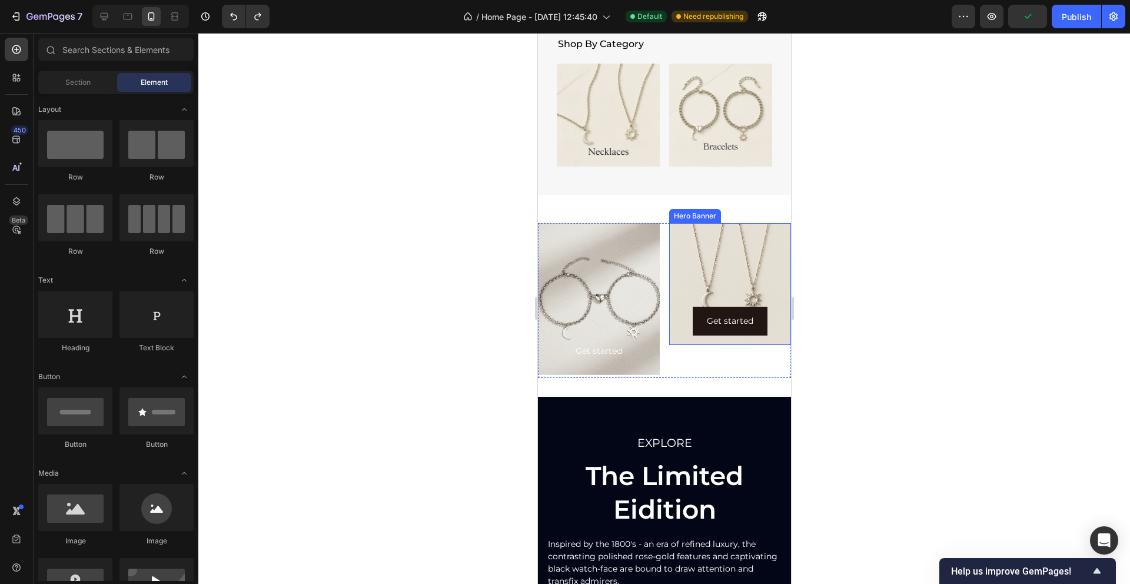
click at [769, 284] on div "Background Image" at bounding box center [729, 284] width 122 height 122
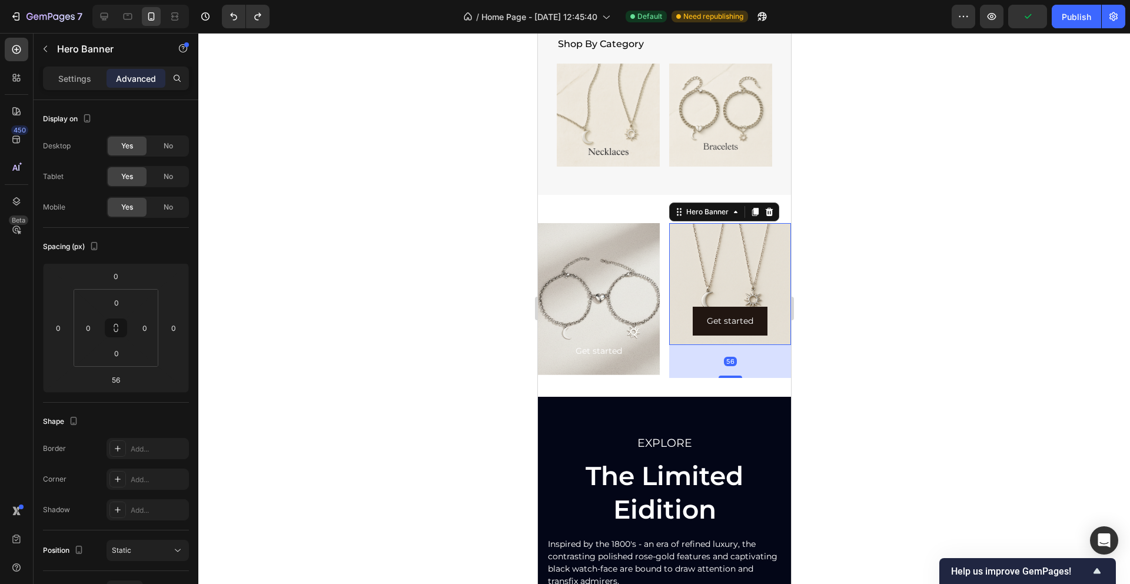
click at [765, 215] on icon at bounding box center [769, 212] width 8 height 8
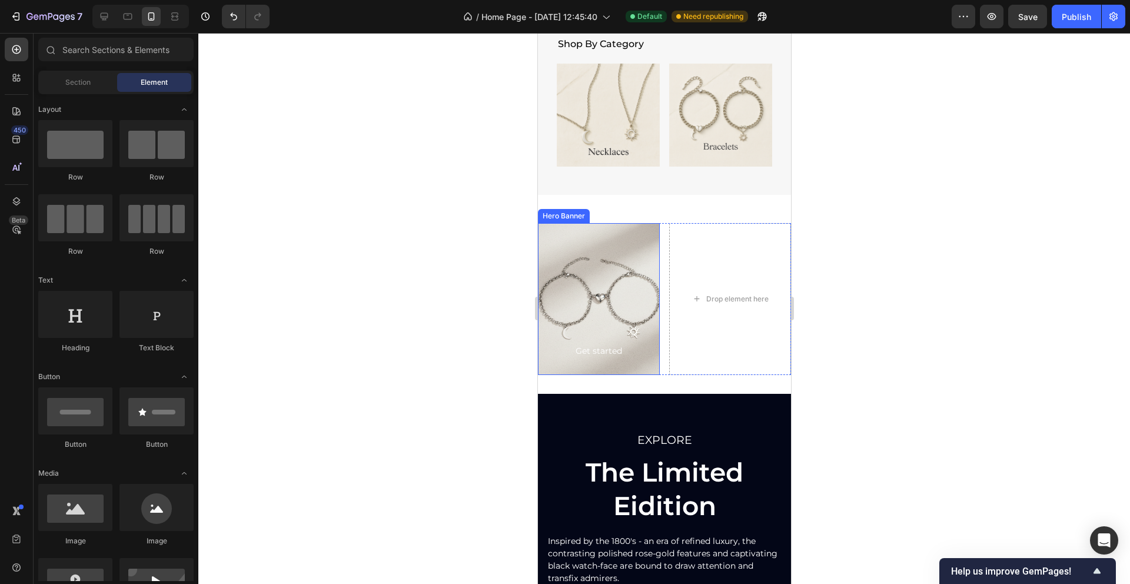
click at [585, 236] on div "Background Image" at bounding box center [598, 299] width 122 height 152
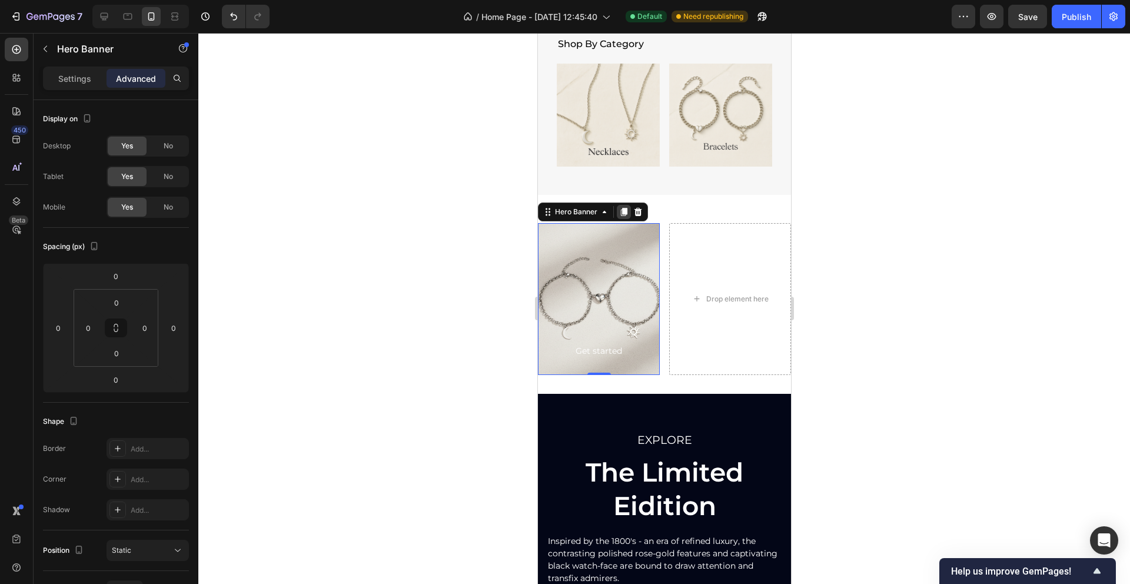
click at [625, 212] on icon at bounding box center [623, 212] width 6 height 8
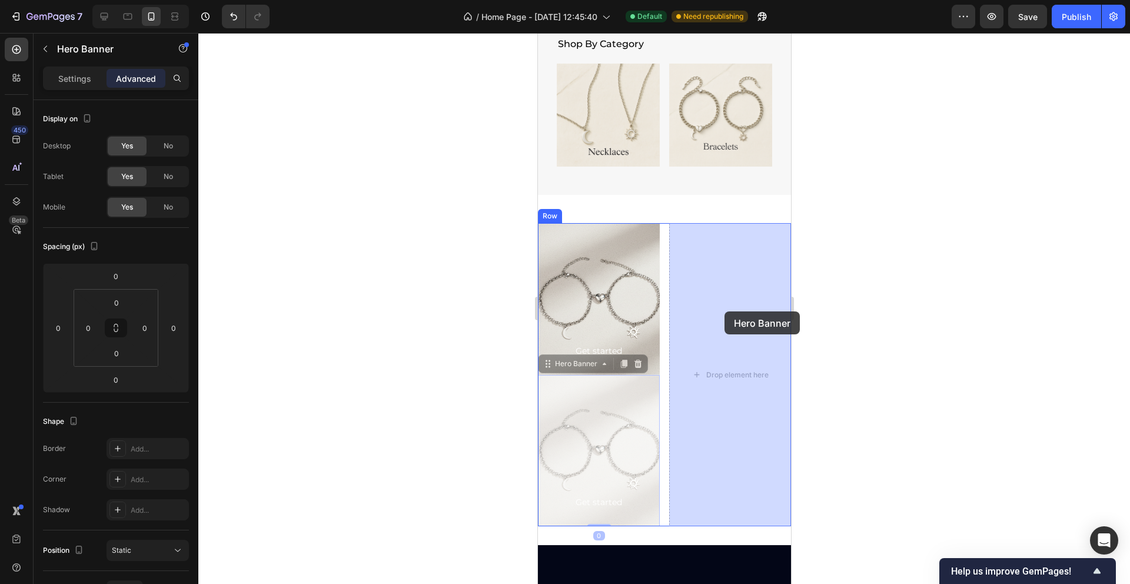
drag, startPoint x: 593, startPoint y: 404, endPoint x: 724, endPoint y: 311, distance: 160.3
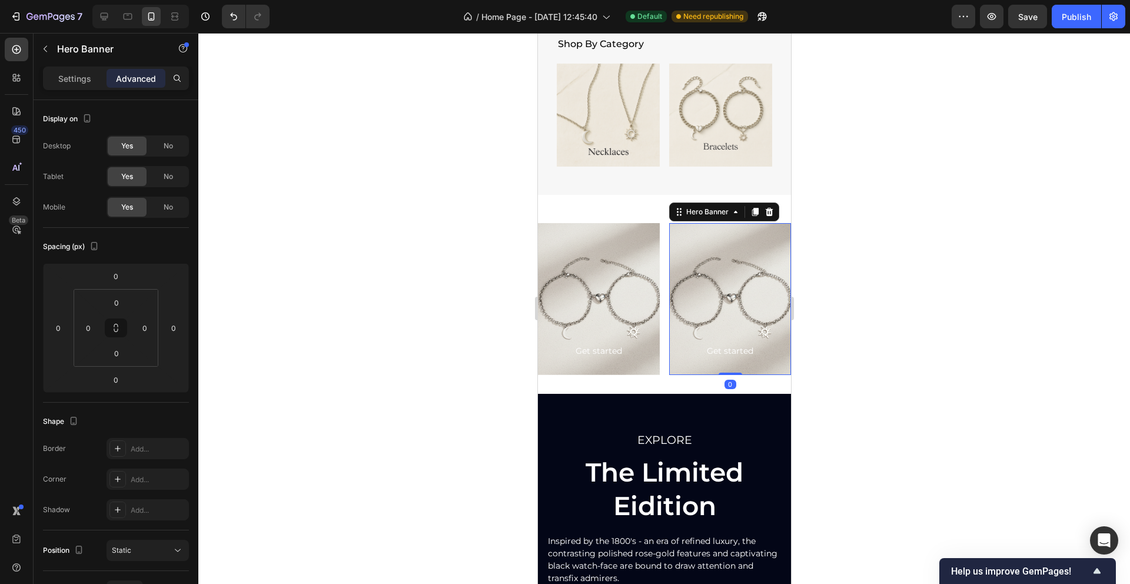
click at [744, 264] on div "Background Image" at bounding box center [729, 299] width 122 height 152
click at [735, 266] on div "Background Image" at bounding box center [729, 299] width 122 height 152
click at [681, 215] on icon at bounding box center [678, 211] width 9 height 9
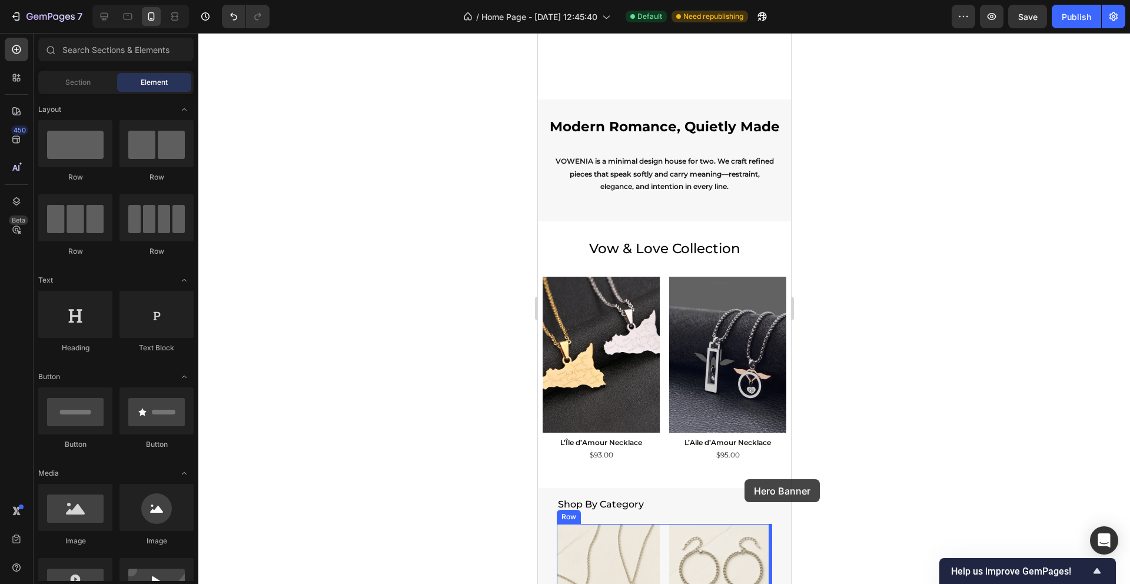
scroll to position [661, 0]
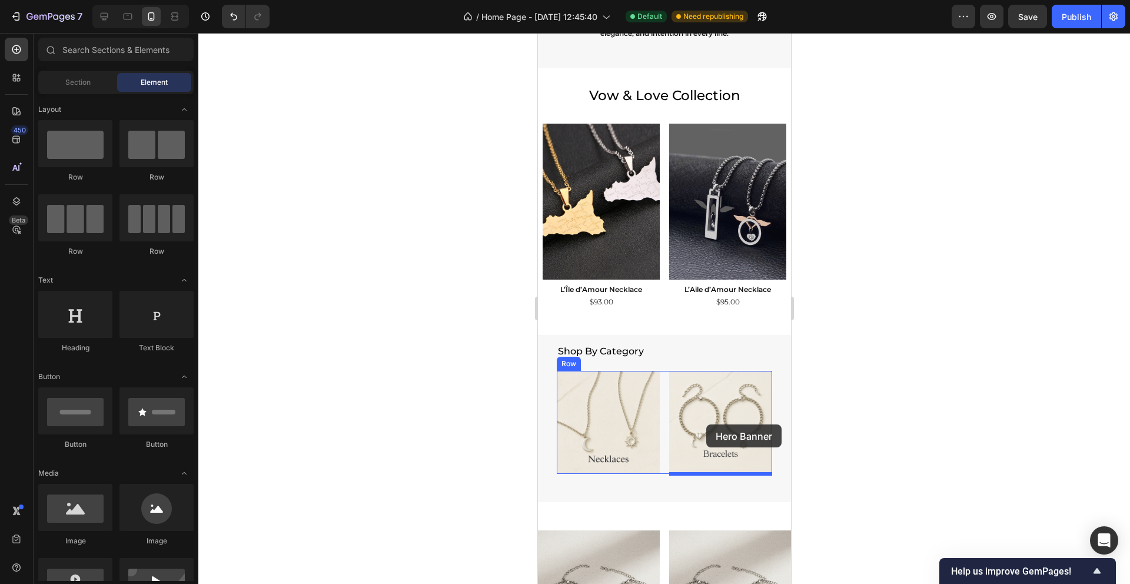
drag, startPoint x: 689, startPoint y: 172, endPoint x: 705, endPoint y: 423, distance: 251.1
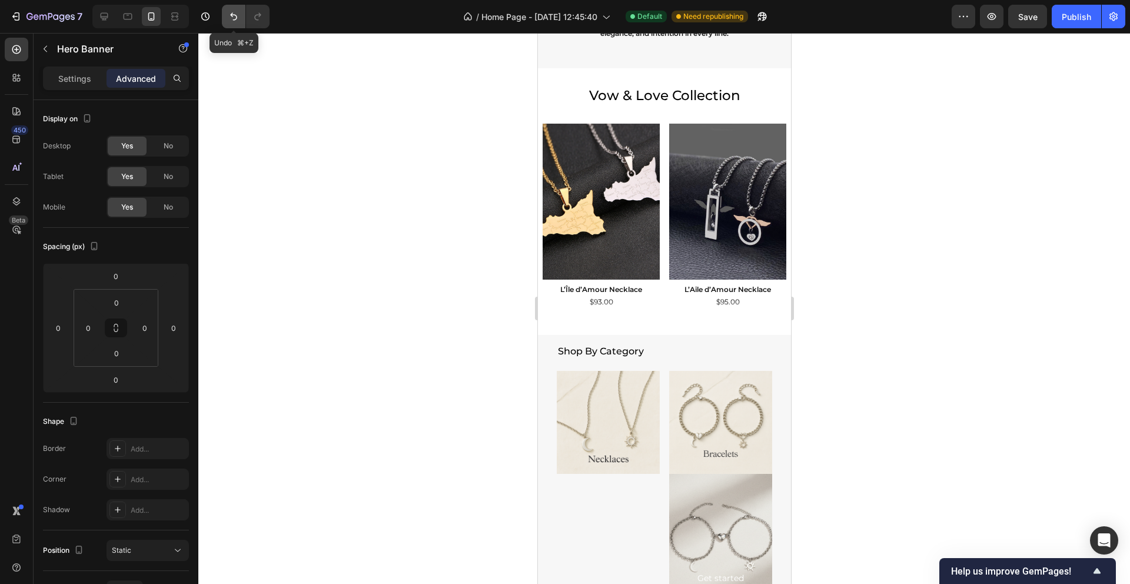
click at [237, 15] on icon "Undo/Redo" at bounding box center [234, 17] width 12 height 12
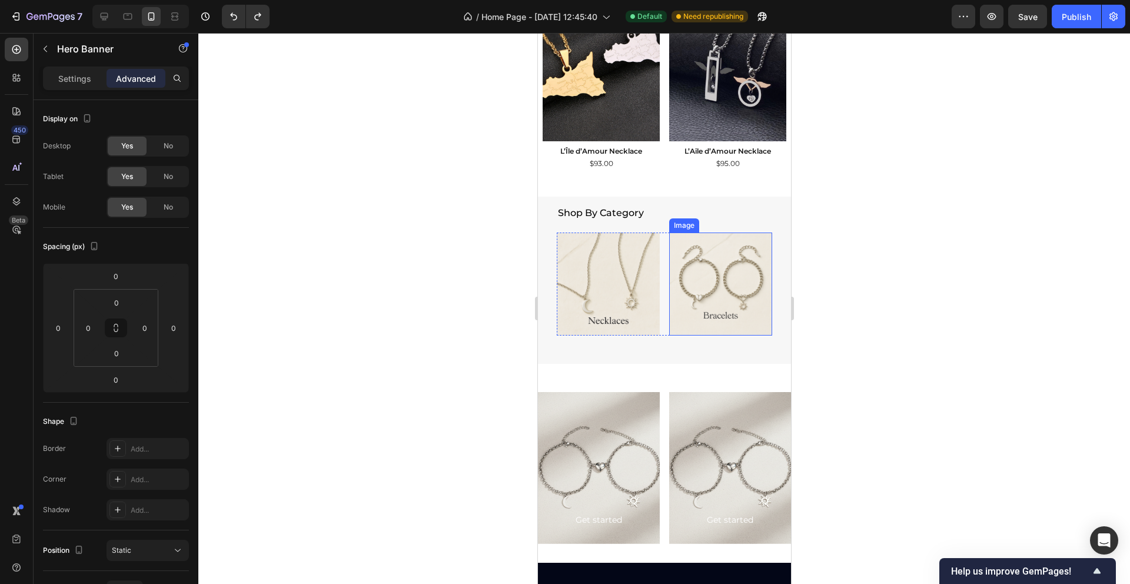
scroll to position [972, 0]
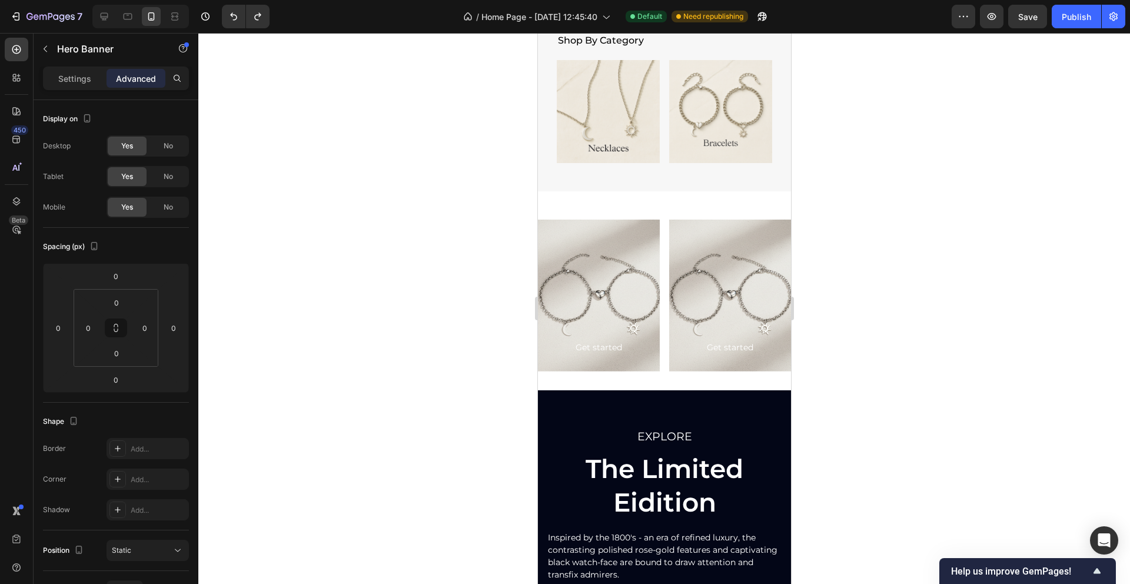
click at [746, 237] on div "Background Image" at bounding box center [729, 295] width 122 height 152
click at [718, 238] on div "Background Image" at bounding box center [729, 295] width 122 height 152
click at [681, 333] on div "Get started Button" at bounding box center [729, 347] width 103 height 29
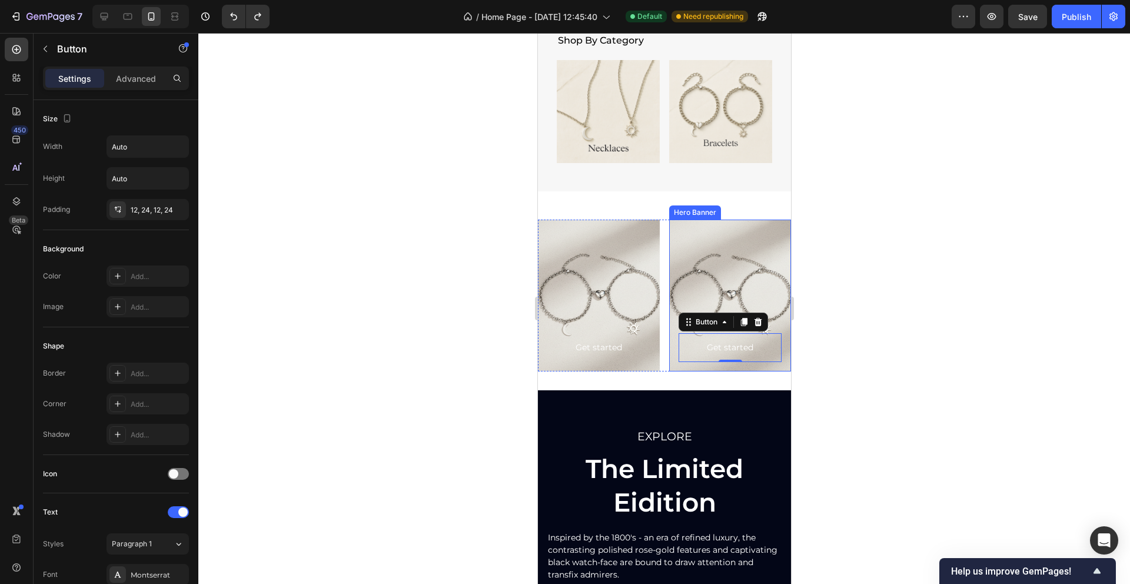
click at [695, 245] on div "Background Image" at bounding box center [729, 295] width 122 height 152
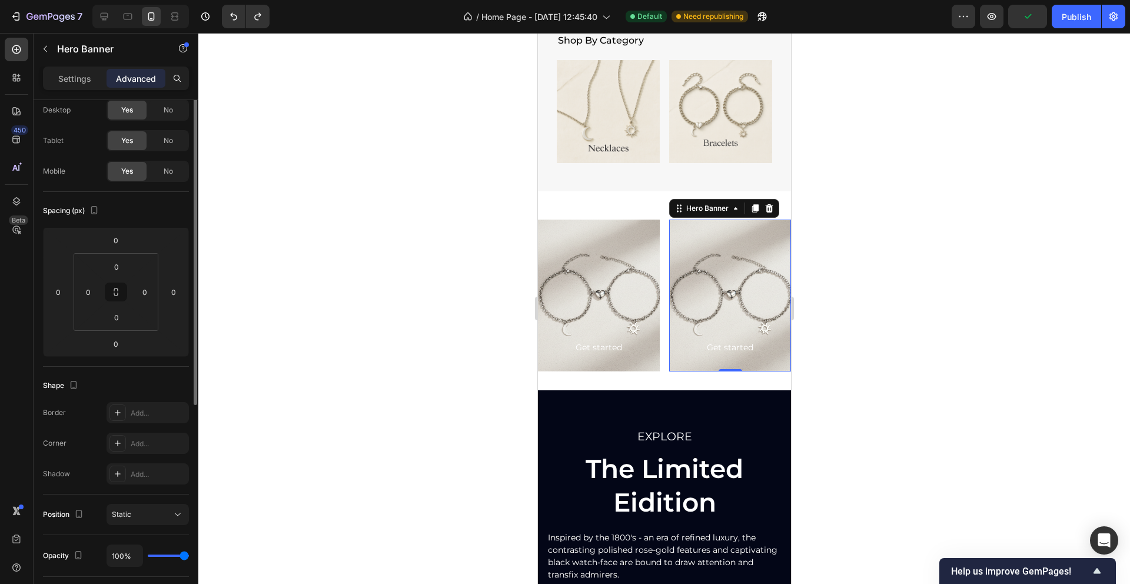
scroll to position [0, 0]
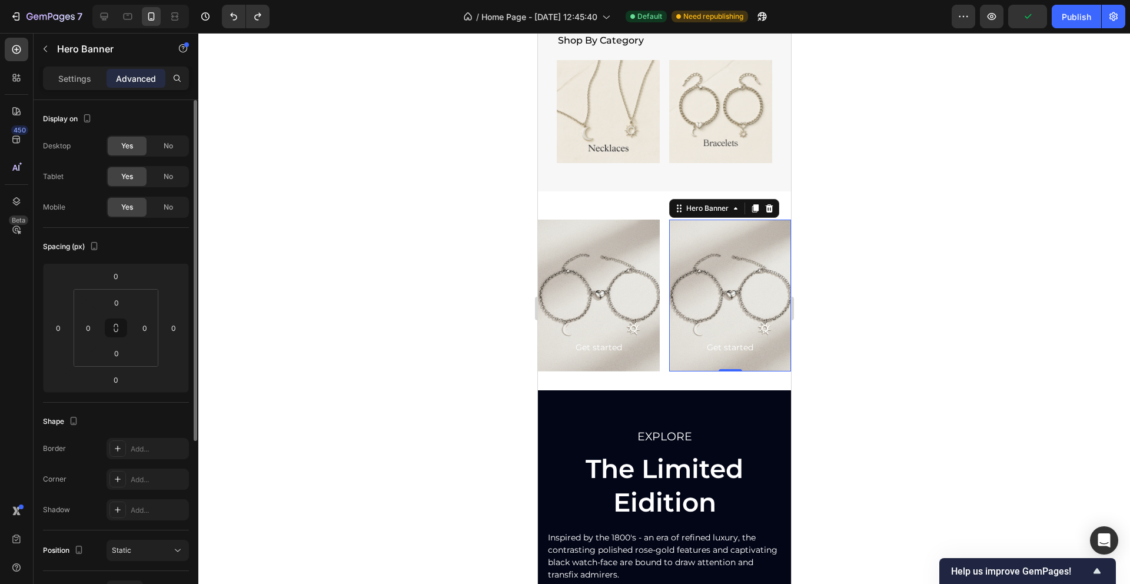
click at [81, 91] on div "Settings Advanced" at bounding box center [116, 83] width 165 height 34
click at [79, 84] on p "Settings" at bounding box center [74, 78] width 33 height 12
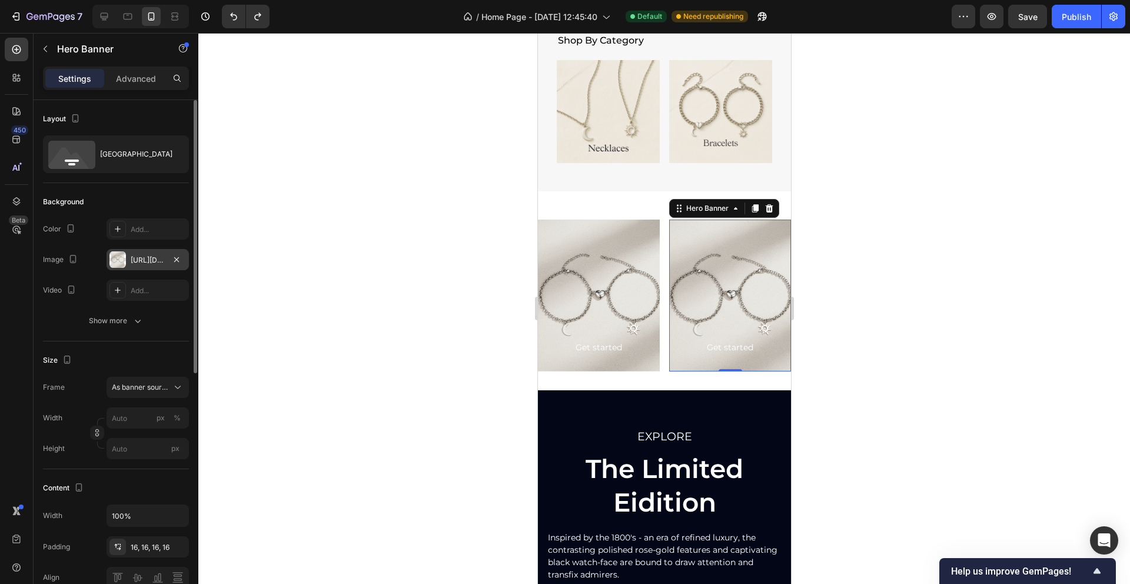
click at [136, 259] on div "[URL][DOMAIN_NAME]" at bounding box center [148, 260] width 34 height 11
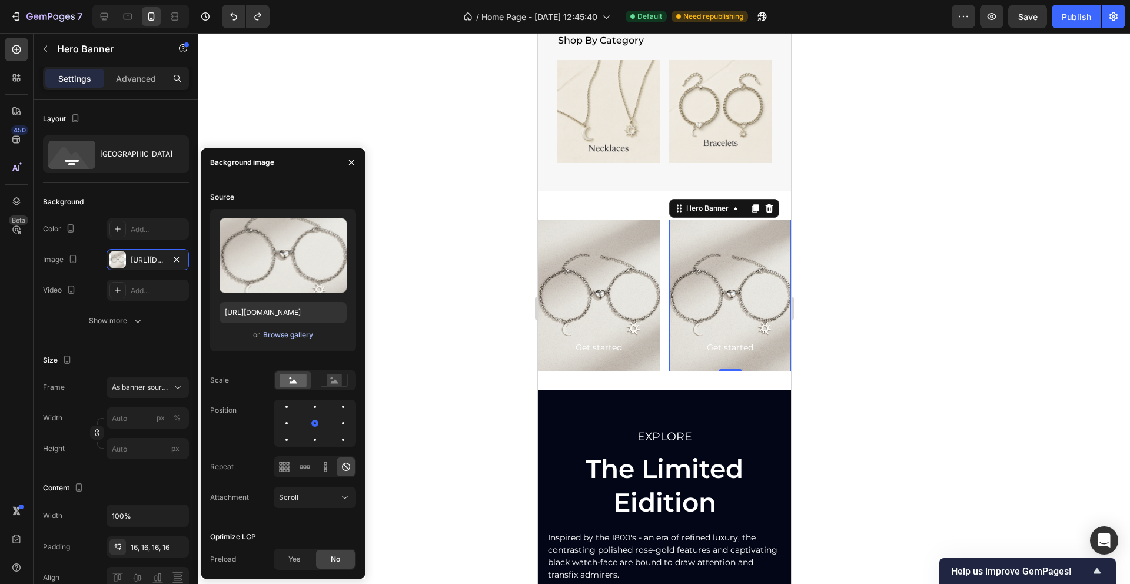
click at [291, 336] on div "Browse gallery" at bounding box center [288, 334] width 50 height 11
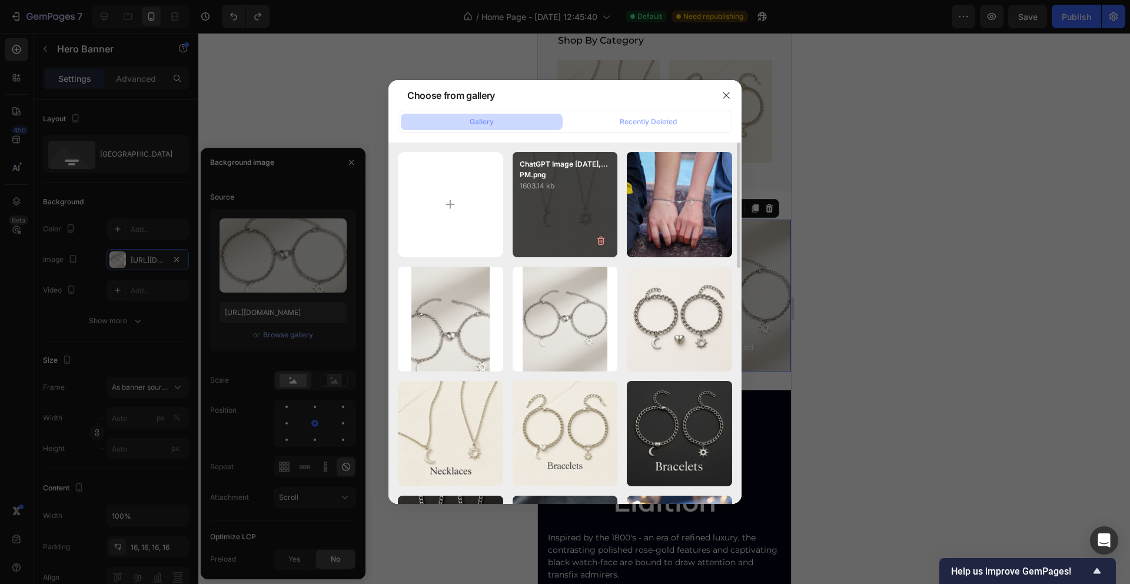
click at [584, 202] on div "ChatGPT Image [DATE],...PM.png 1603.14 kb" at bounding box center [564, 204] width 105 height 105
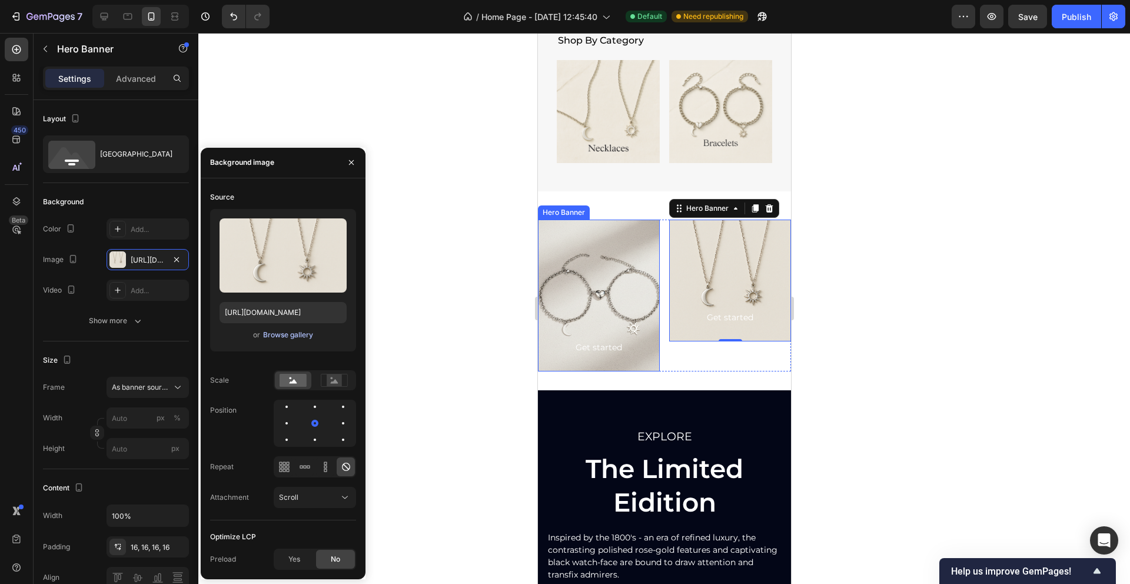
click at [289, 338] on div "Browse gallery" at bounding box center [288, 334] width 50 height 11
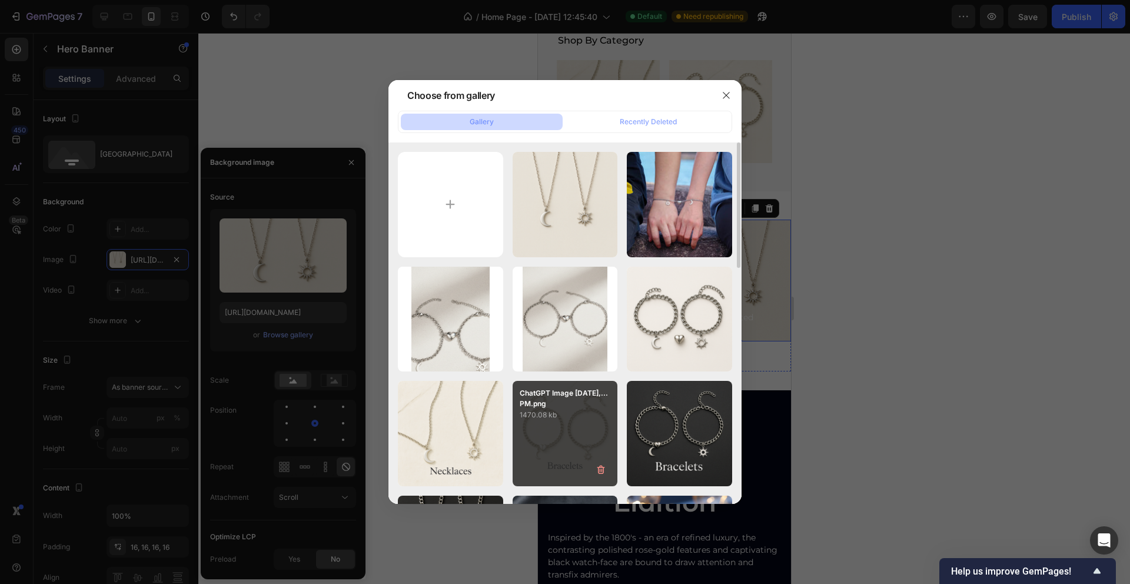
click at [552, 409] on p "1470.08 kb" at bounding box center [564, 415] width 91 height 12
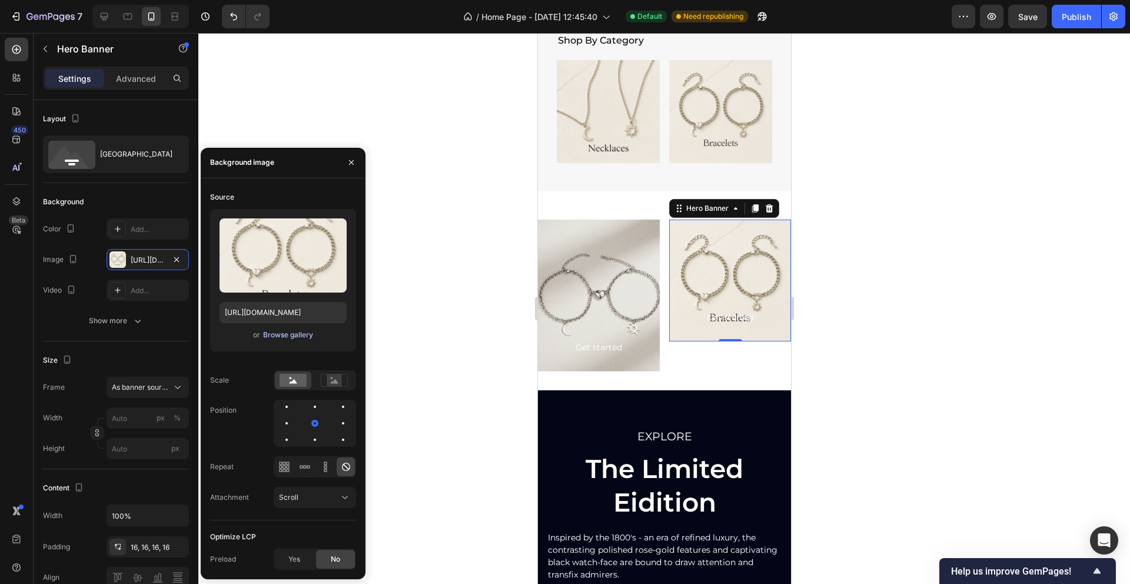
click at [279, 339] on div "Browse gallery" at bounding box center [288, 334] width 50 height 11
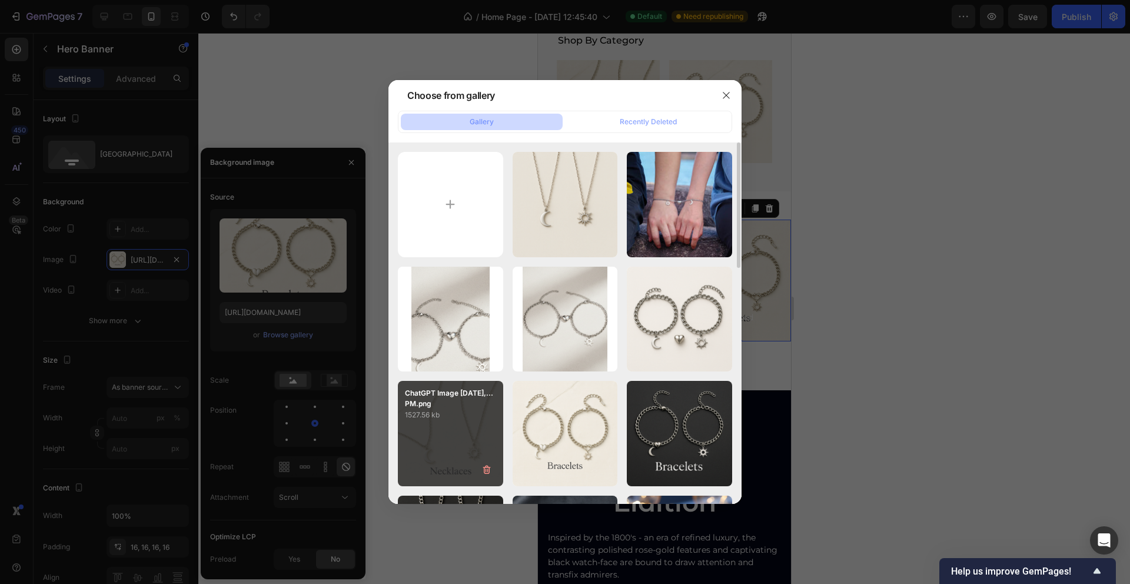
click at [460, 422] on div "ChatGPT Image [DATE],...PM.png 1527.56 kb" at bounding box center [450, 433] width 105 height 105
type input "[URL][DOMAIN_NAME]"
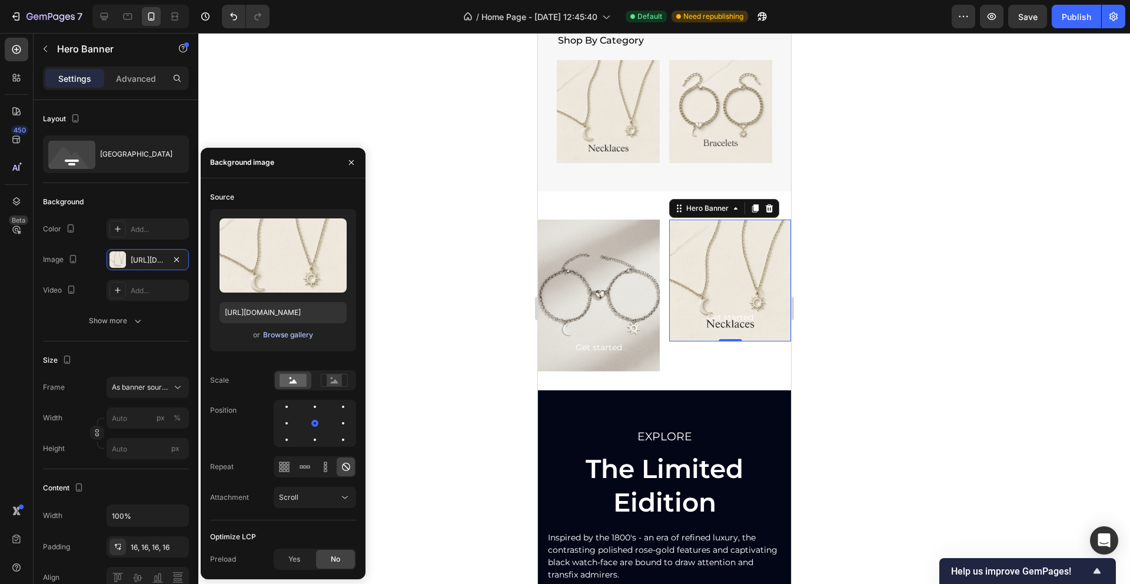
click at [280, 339] on div "Browse gallery" at bounding box center [288, 334] width 50 height 11
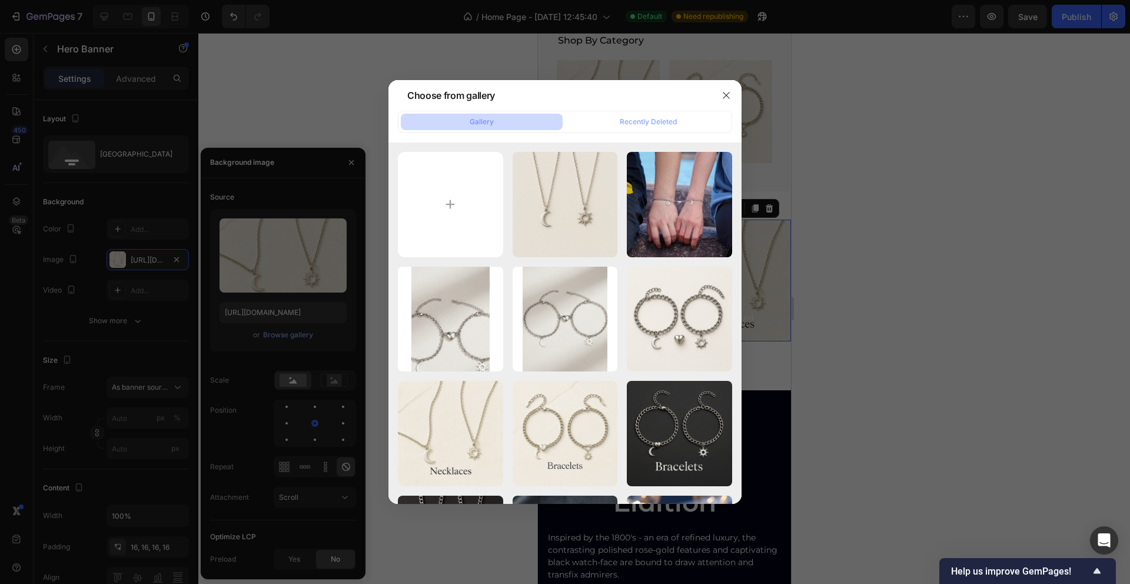
click at [736, 92] on div at bounding box center [726, 95] width 31 height 31
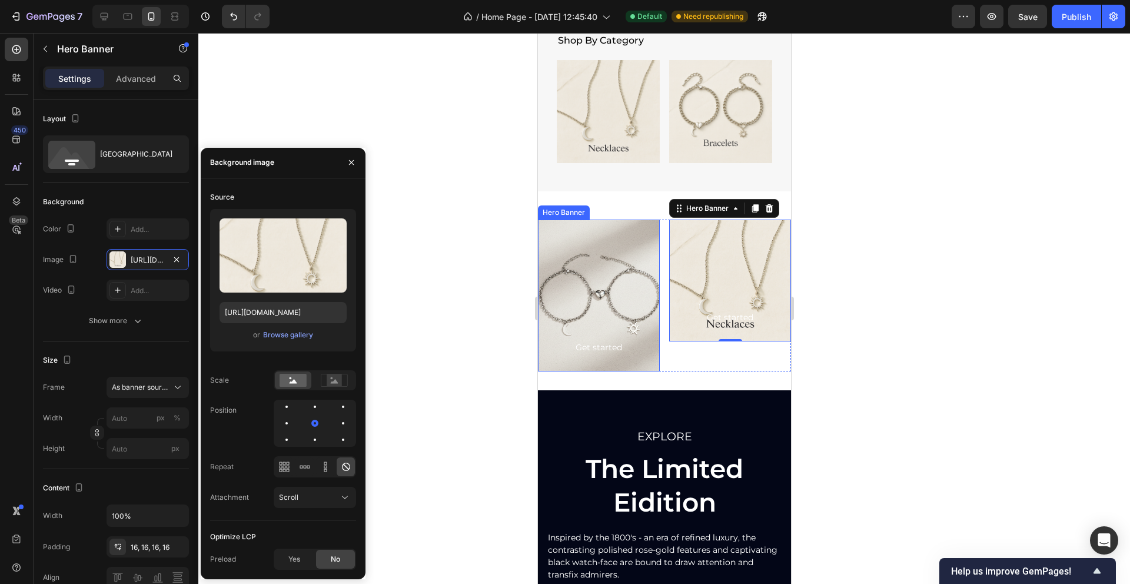
click at [589, 303] on div "Background Image" at bounding box center [598, 295] width 122 height 152
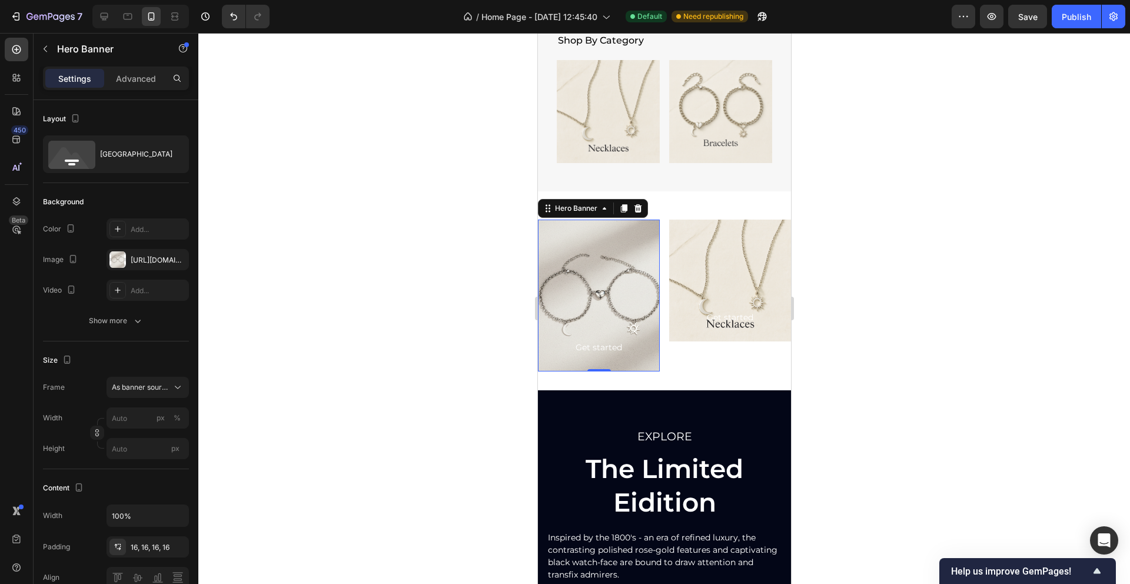
click at [600, 284] on div "Background Image" at bounding box center [598, 295] width 122 height 152
click at [549, 210] on icon at bounding box center [546, 208] width 9 height 9
click at [156, 259] on div "[URL][DOMAIN_NAME]" at bounding box center [148, 260] width 34 height 11
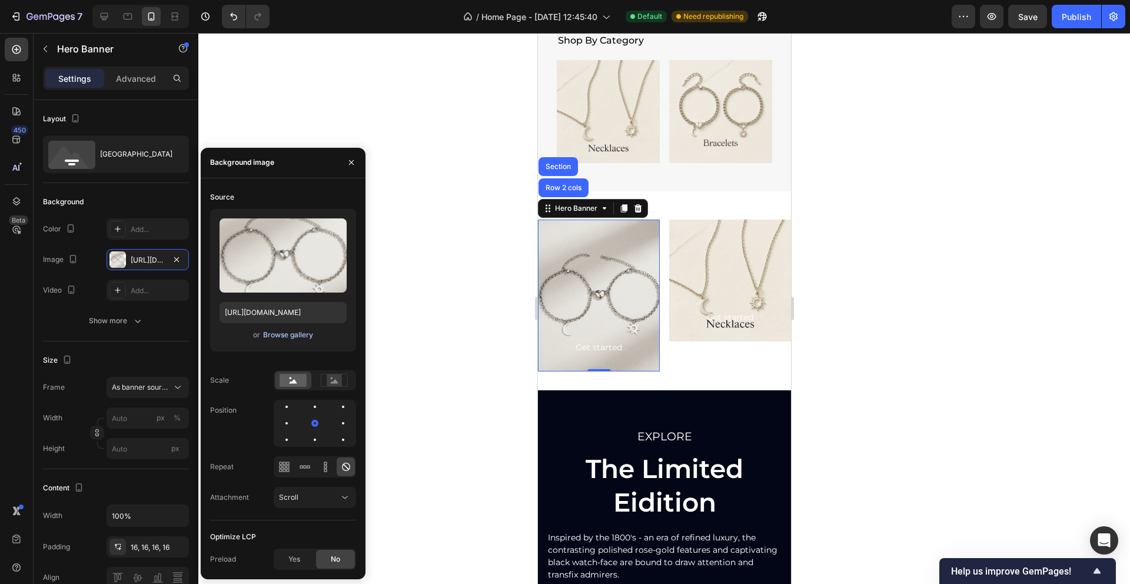
click at [279, 339] on div "Browse gallery" at bounding box center [288, 334] width 50 height 11
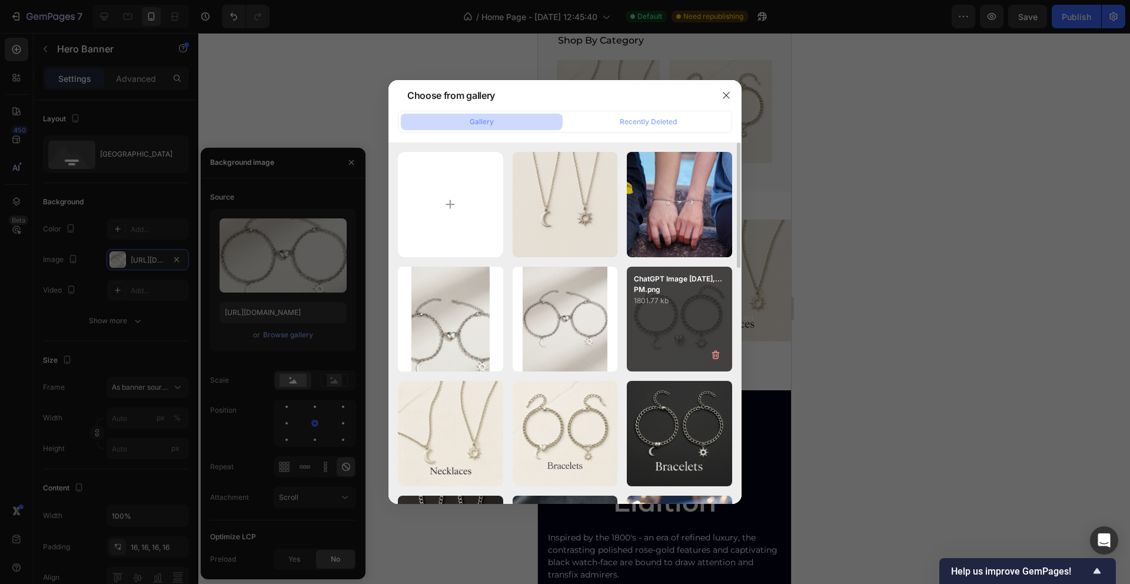
click at [660, 320] on div "ChatGPT Image [DATE],...PM.png 1801.77 kb" at bounding box center [679, 319] width 105 height 105
type input "[URL][DOMAIN_NAME]"
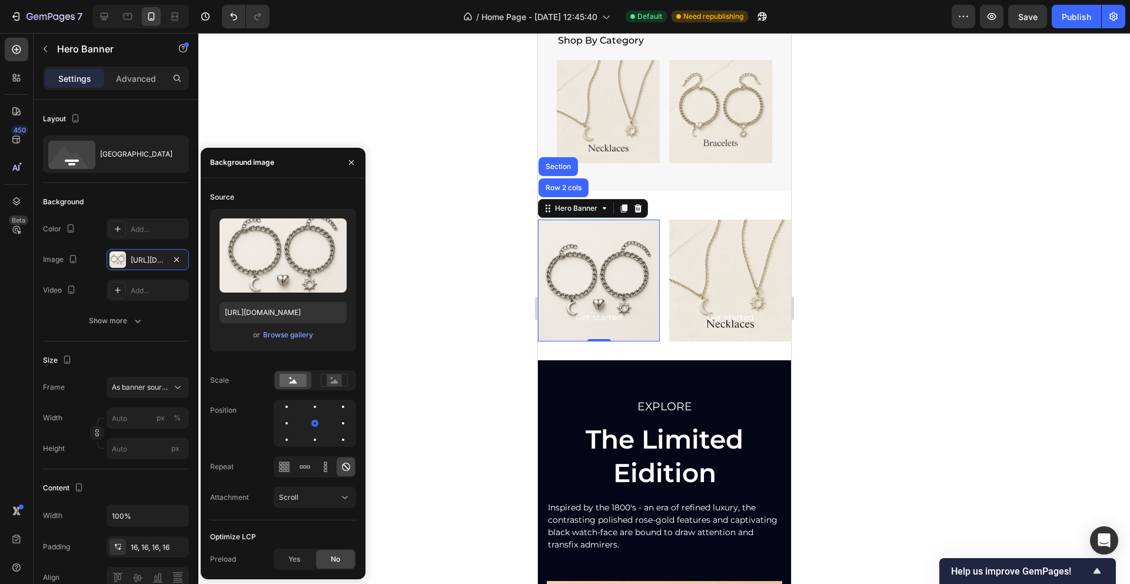
click at [841, 244] on div at bounding box center [663, 308] width 931 height 551
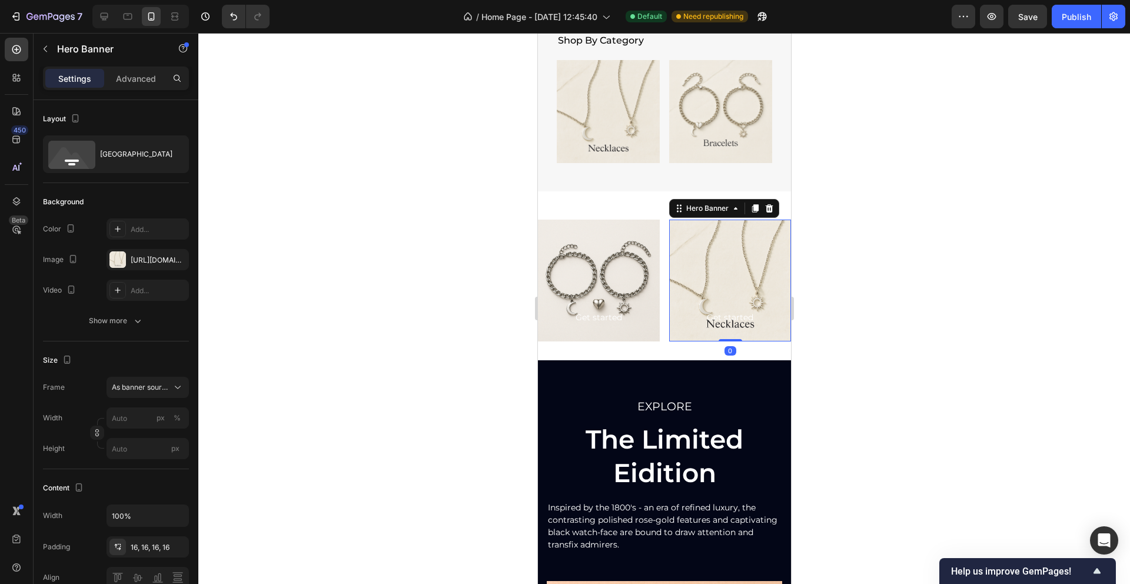
click at [742, 265] on div "Background Image" at bounding box center [729, 280] width 122 height 122
click at [152, 258] on div "[URL][DOMAIN_NAME]" at bounding box center [148, 260] width 34 height 11
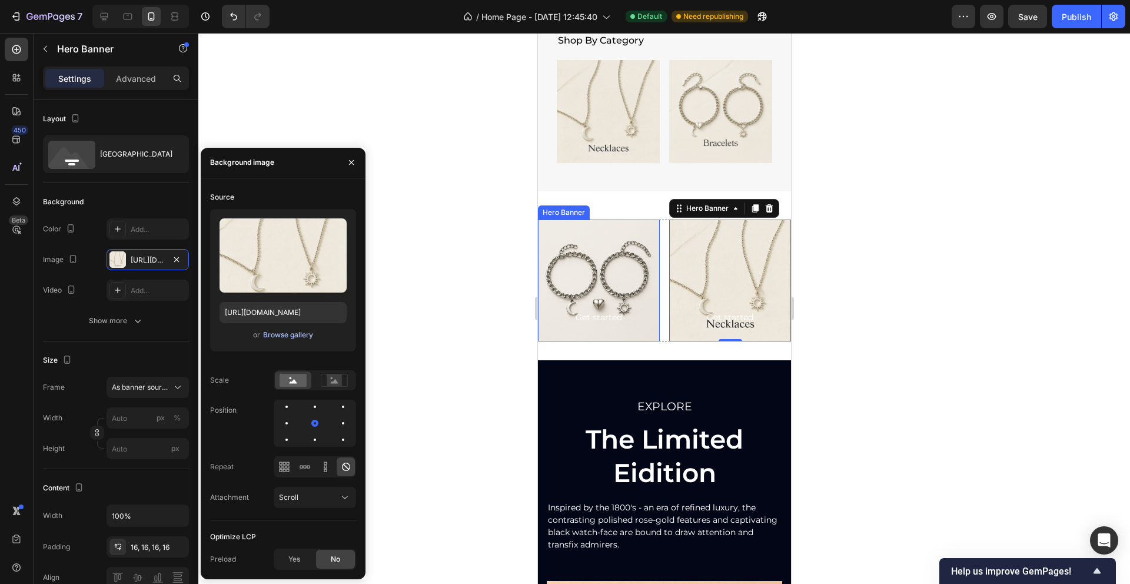
click at [287, 332] on div "Browse gallery" at bounding box center [288, 334] width 50 height 11
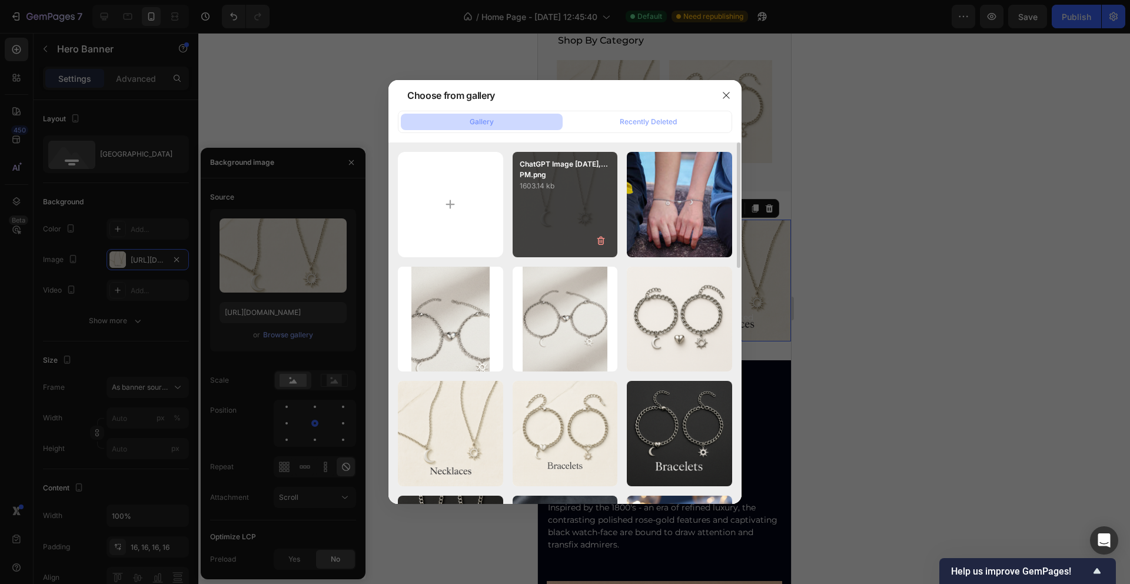
click at [580, 213] on div "ChatGPT Image [DATE],...PM.png 1603.14 kb" at bounding box center [564, 204] width 105 height 105
type input "[URL][DOMAIN_NAME]"
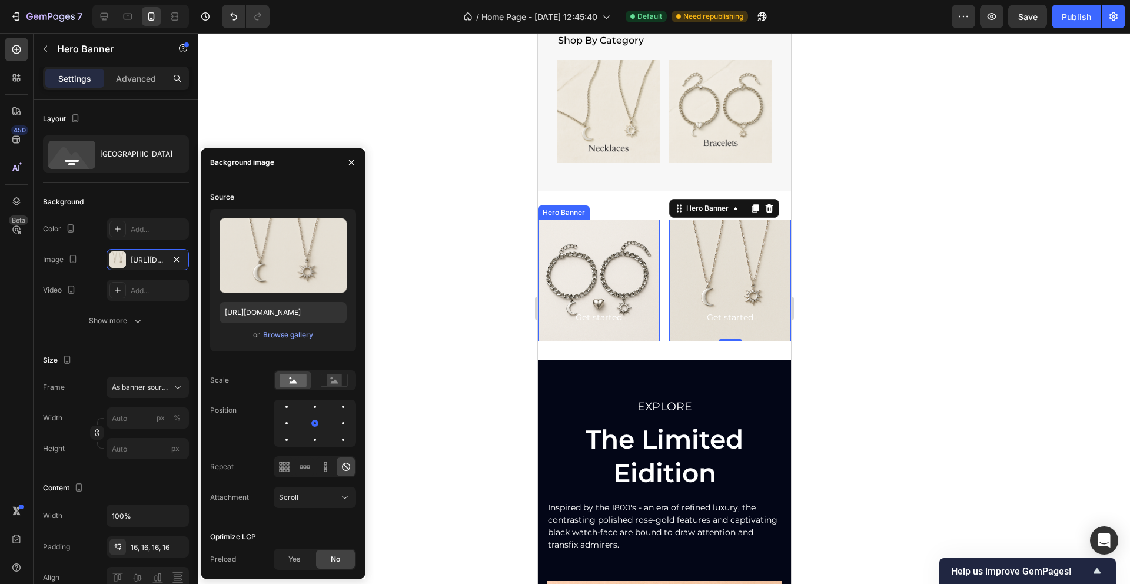
click at [874, 269] on div at bounding box center [663, 308] width 931 height 551
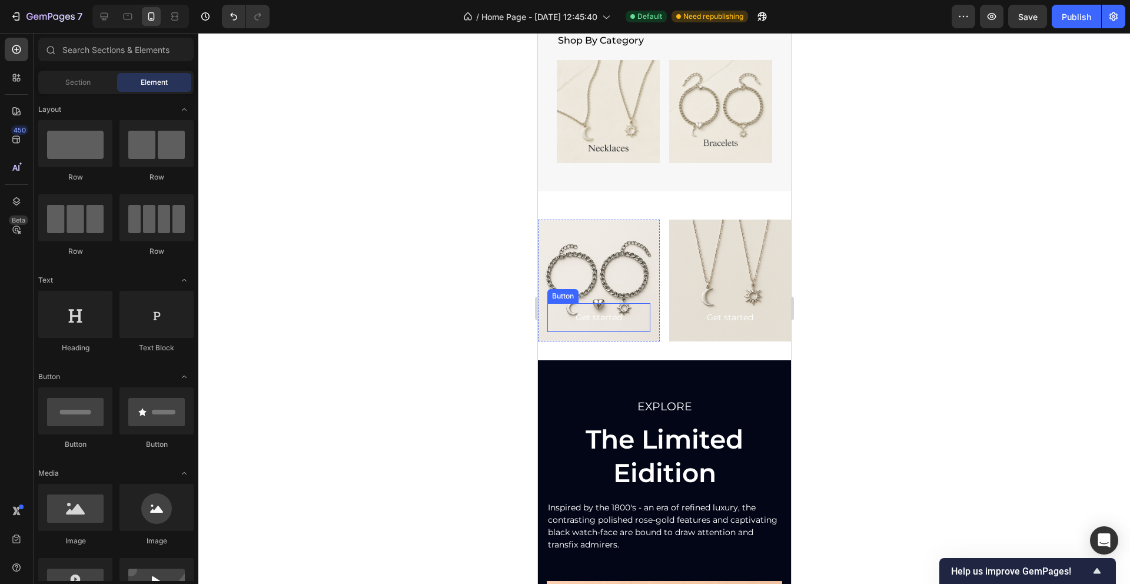
click at [636, 318] on div "Get started Button" at bounding box center [598, 317] width 103 height 29
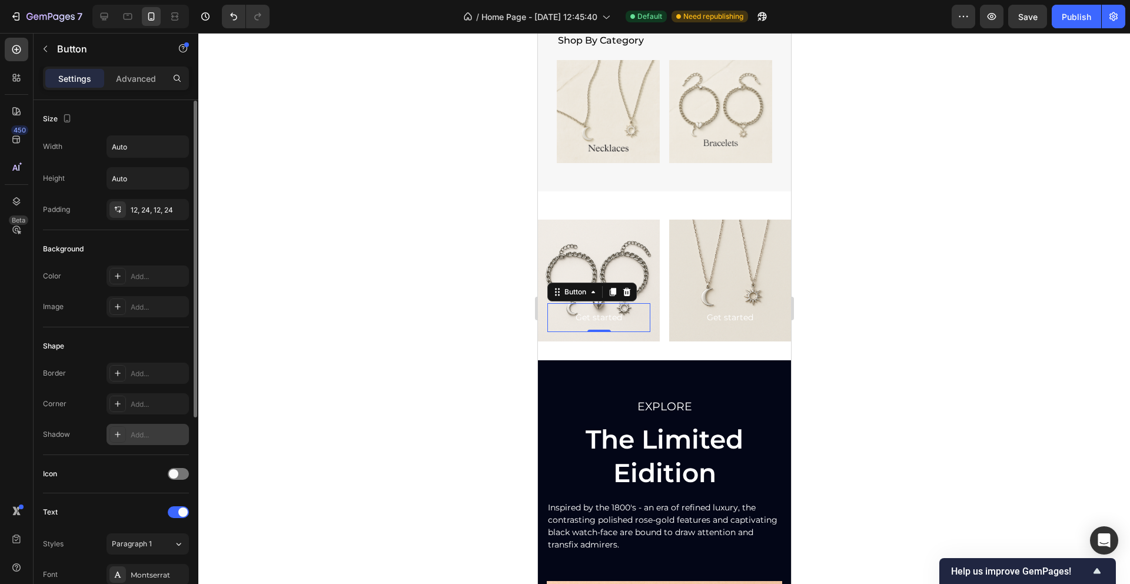
scroll to position [327, 0]
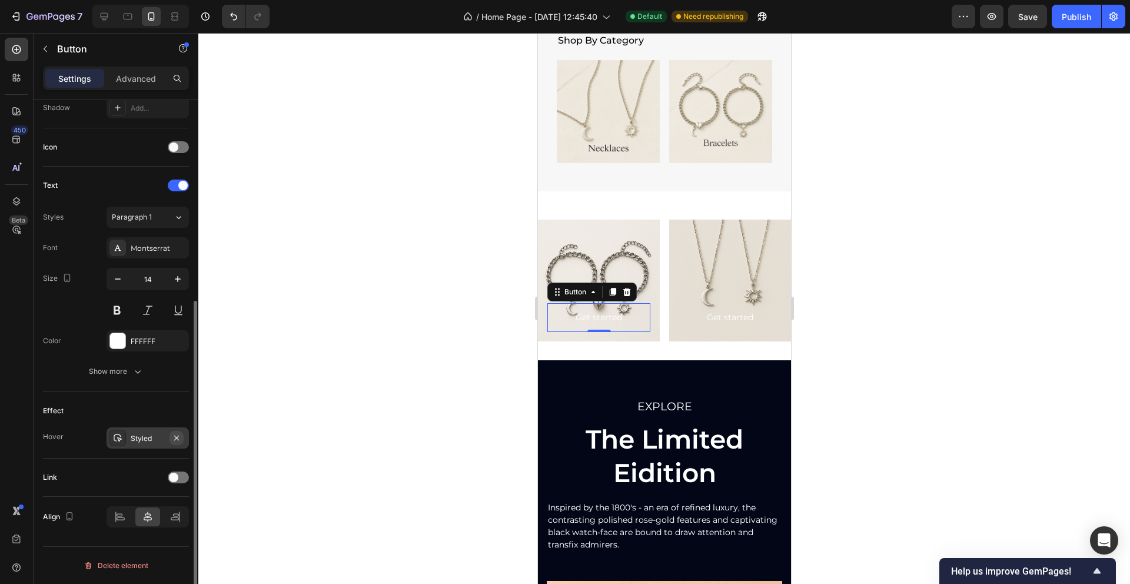
click at [178, 438] on icon "button" at bounding box center [176, 437] width 9 height 9
click at [612, 316] on div "Get started" at bounding box center [598, 317] width 46 height 15
click at [613, 317] on p "Get started" at bounding box center [598, 317] width 46 height 15
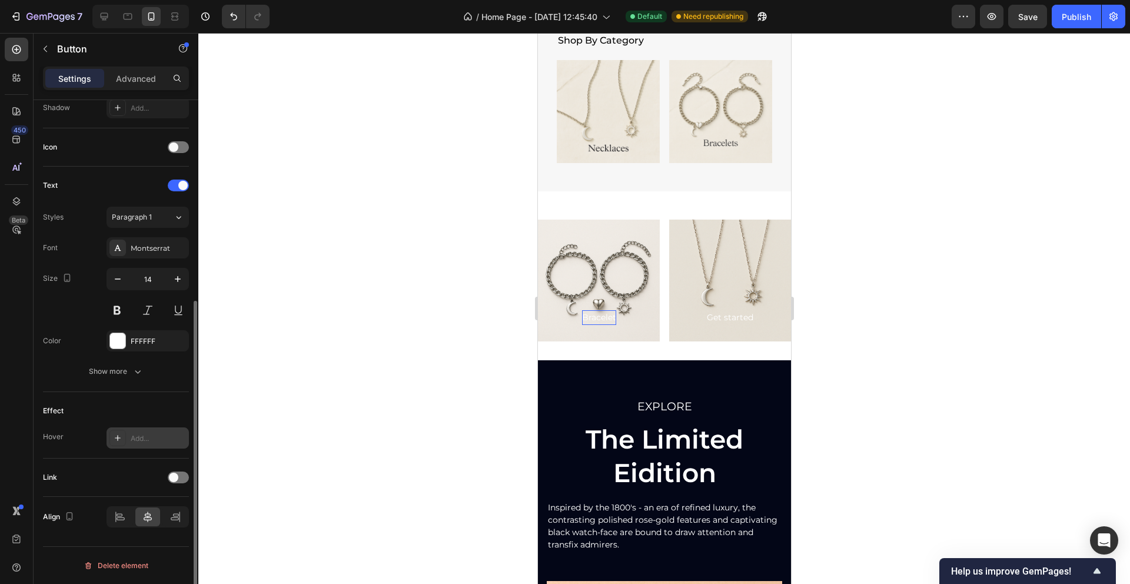
click at [912, 219] on div at bounding box center [663, 308] width 931 height 551
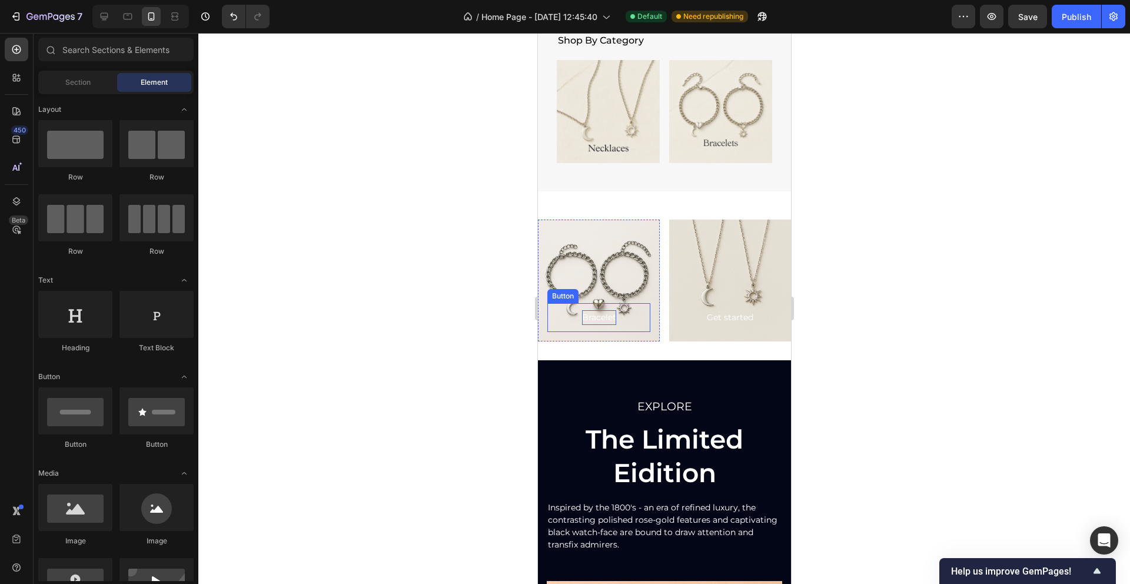
click at [613, 317] on p "Bracelet" at bounding box center [598, 317] width 34 height 15
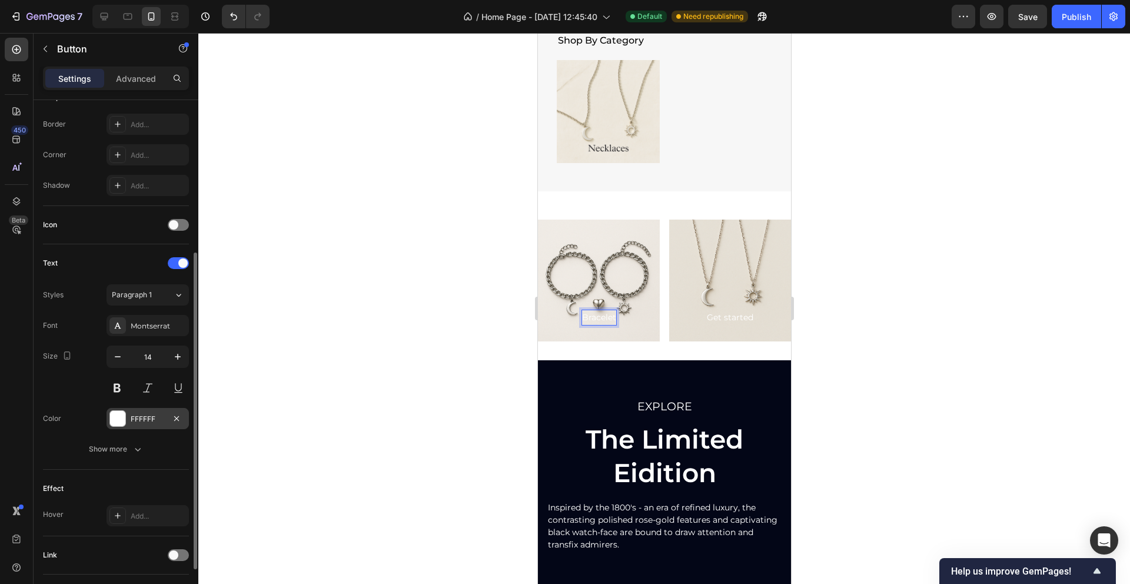
scroll to position [248, 0]
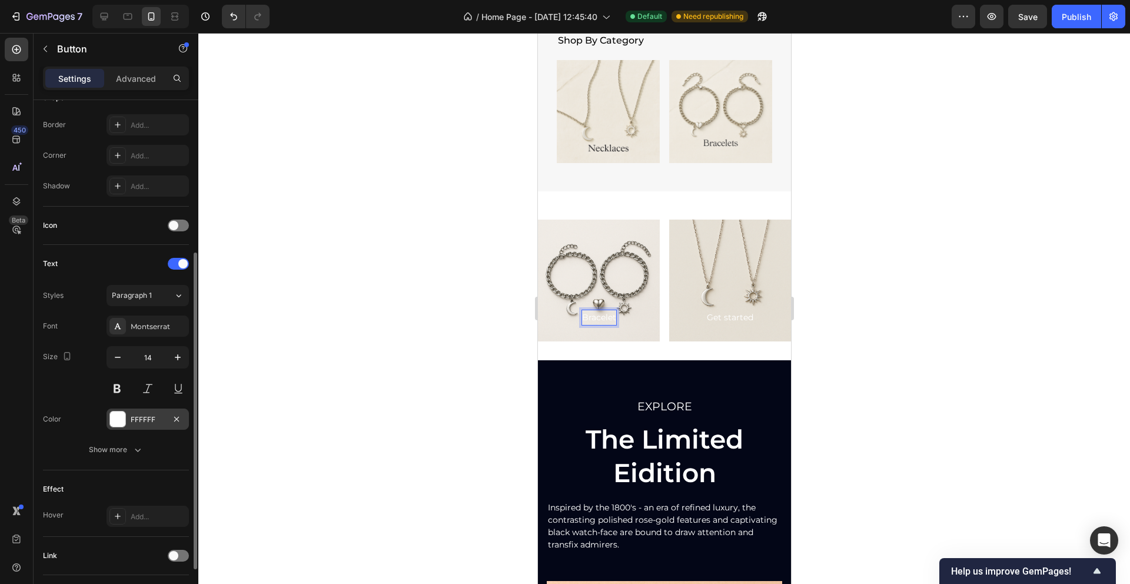
click at [139, 421] on div "FFFFFF" at bounding box center [148, 419] width 34 height 11
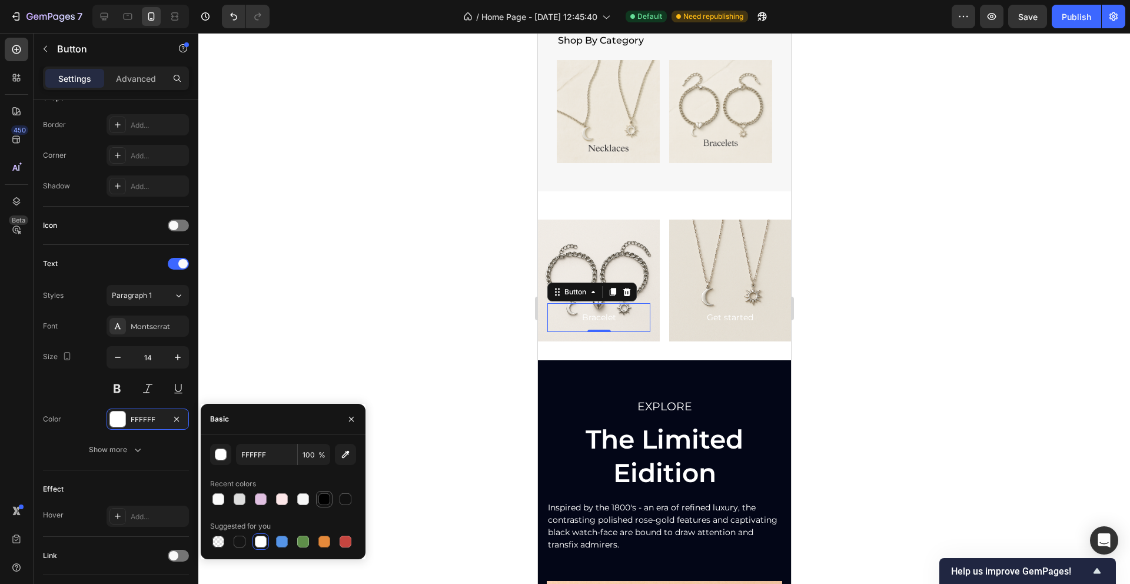
click at [324, 501] on div at bounding box center [324, 499] width 12 height 12
click at [347, 501] on div at bounding box center [345, 499] width 12 height 12
type input "111111"
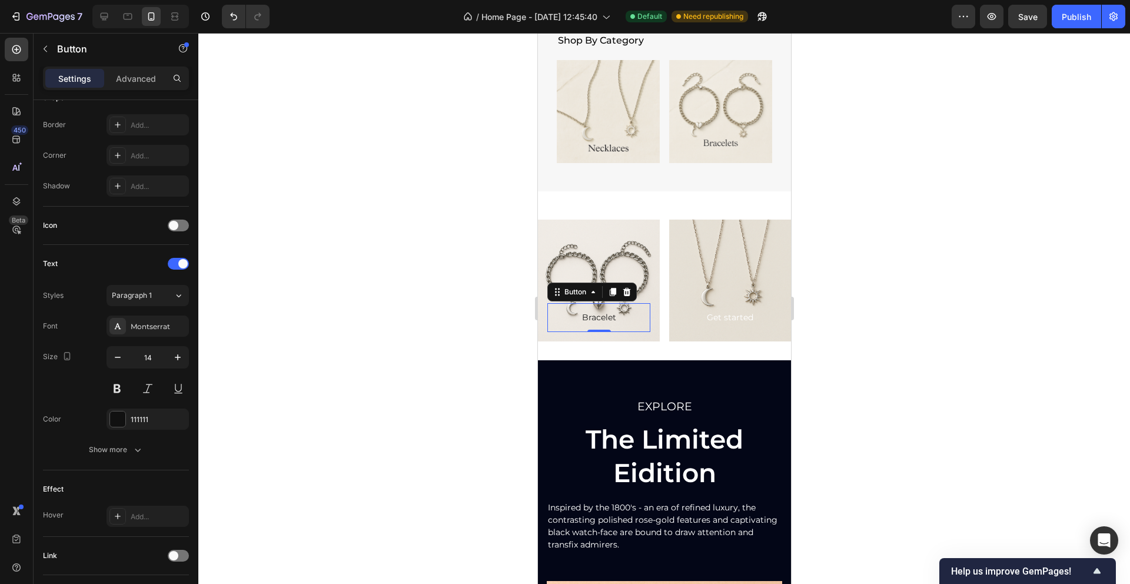
click at [388, 384] on div at bounding box center [663, 308] width 931 height 551
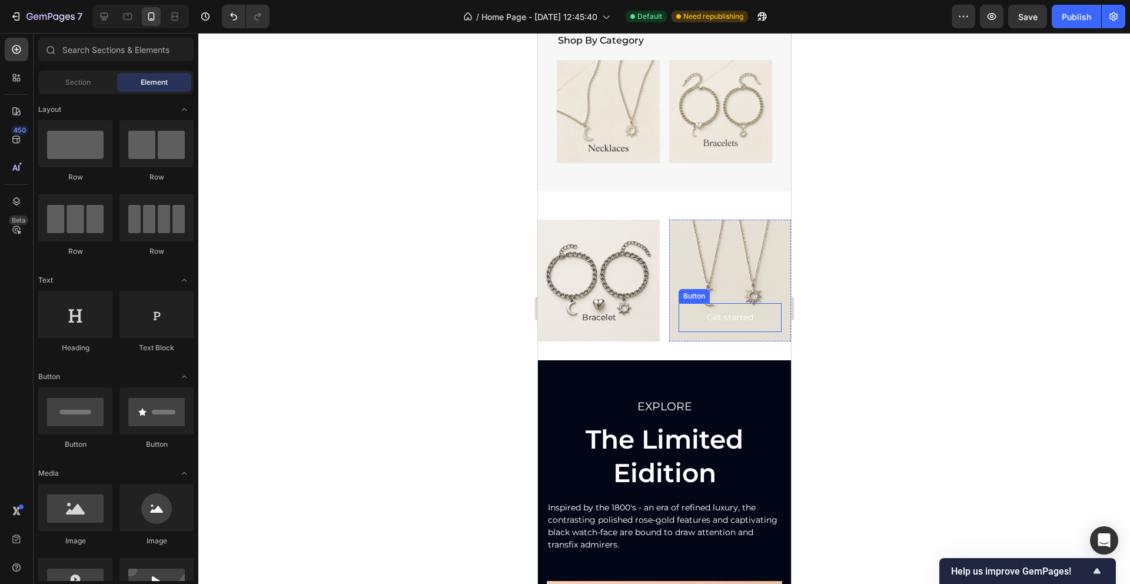
click at [681, 316] on div "Get started Button" at bounding box center [729, 317] width 103 height 29
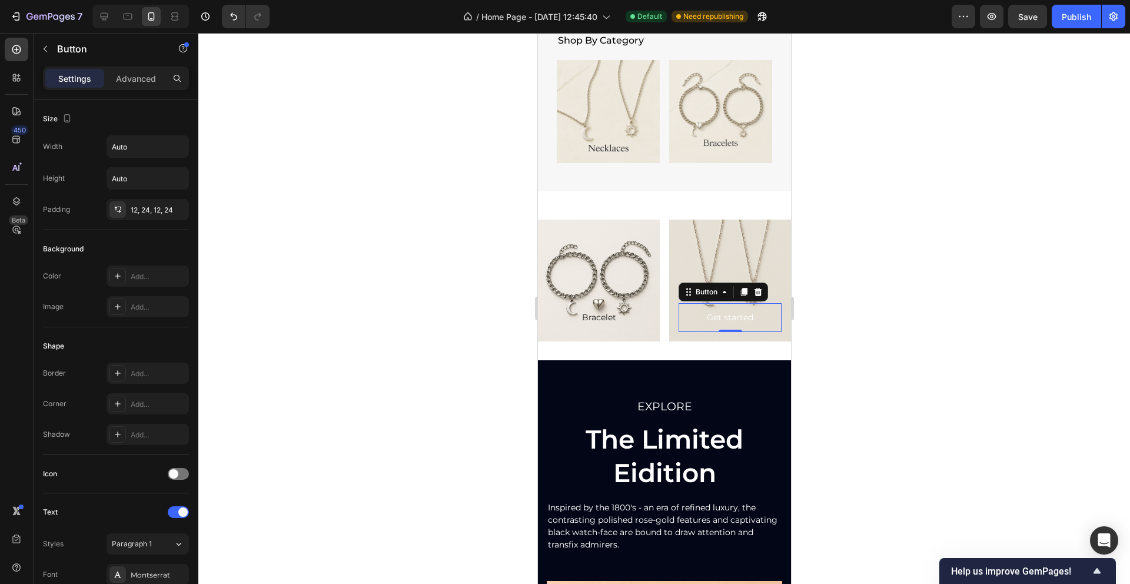
click at [682, 315] on div "Get started Button 0" at bounding box center [729, 317] width 103 height 29
click at [621, 278] on div "Background Image" at bounding box center [598, 280] width 122 height 122
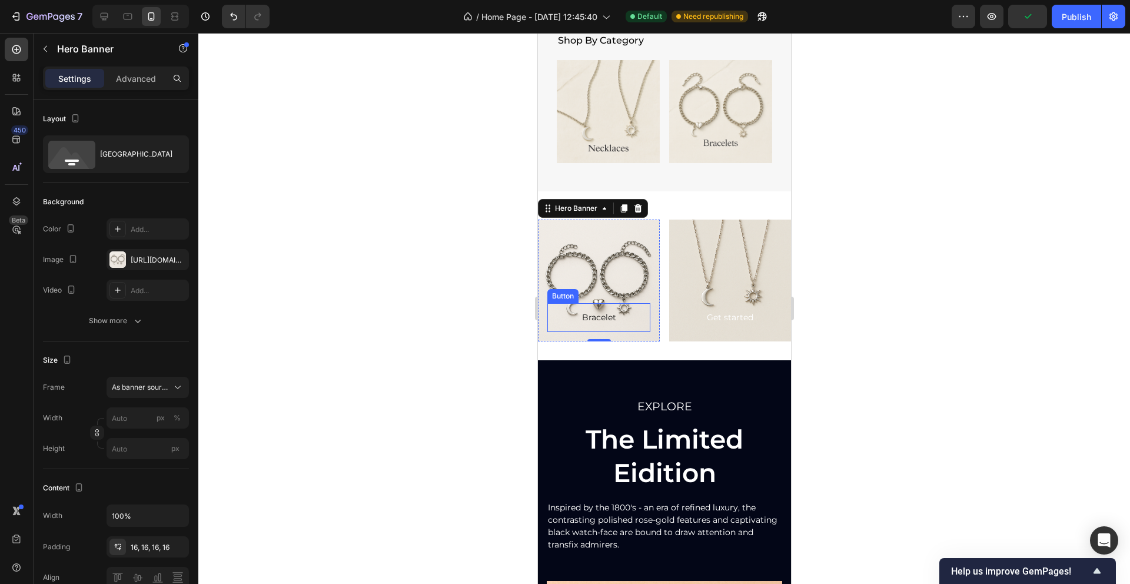
click at [622, 317] on button "Bracelet" at bounding box center [598, 317] width 62 height 29
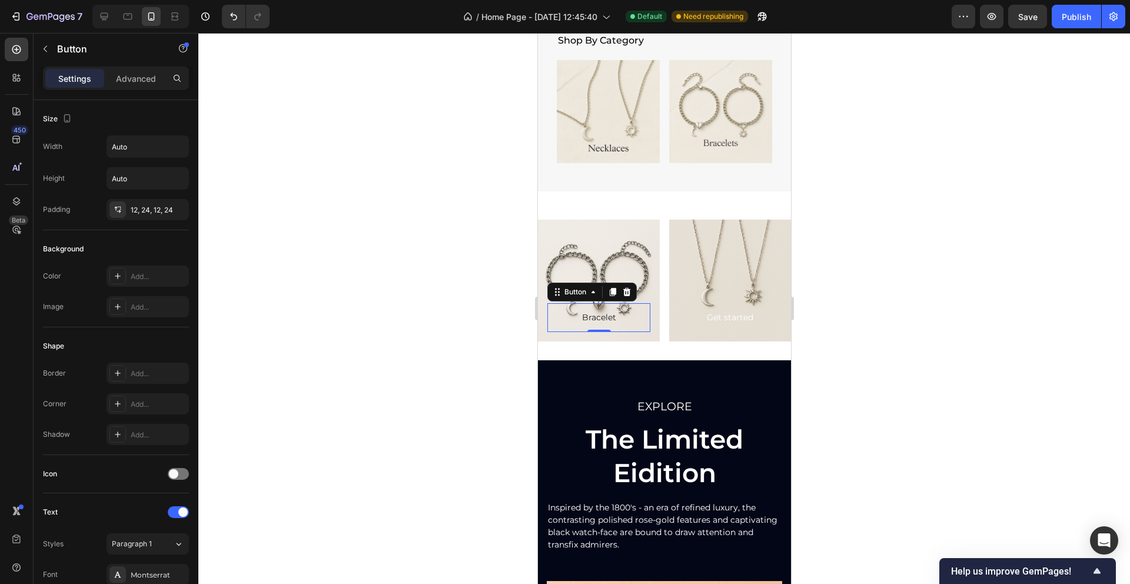
click at [618, 316] on button "Bracelet" at bounding box center [598, 317] width 62 height 29
click at [618, 317] on button "Bracelet" at bounding box center [598, 317] width 62 height 29
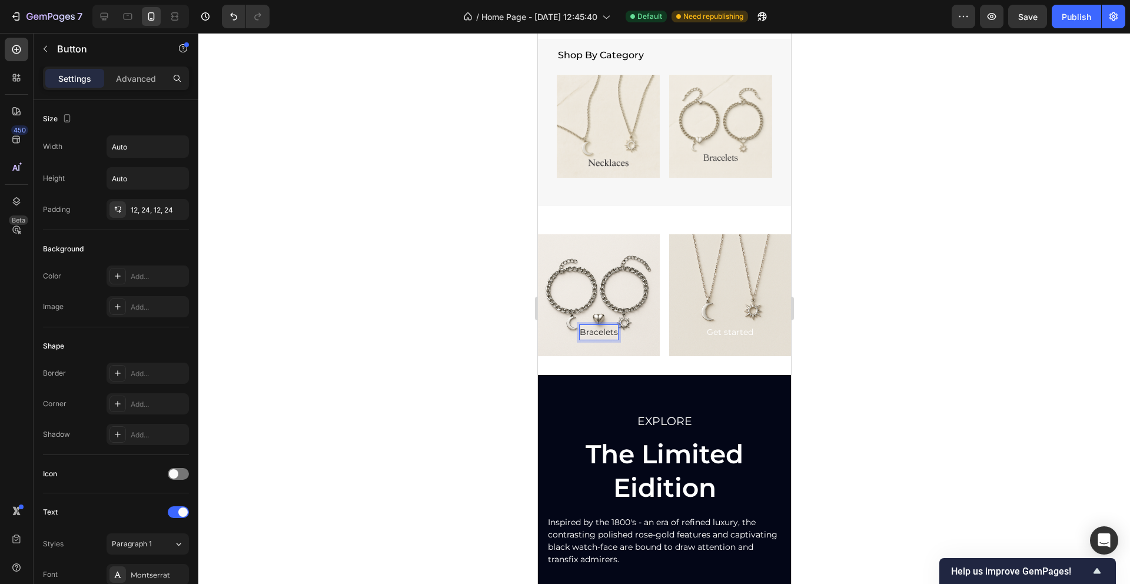
scroll to position [972, 0]
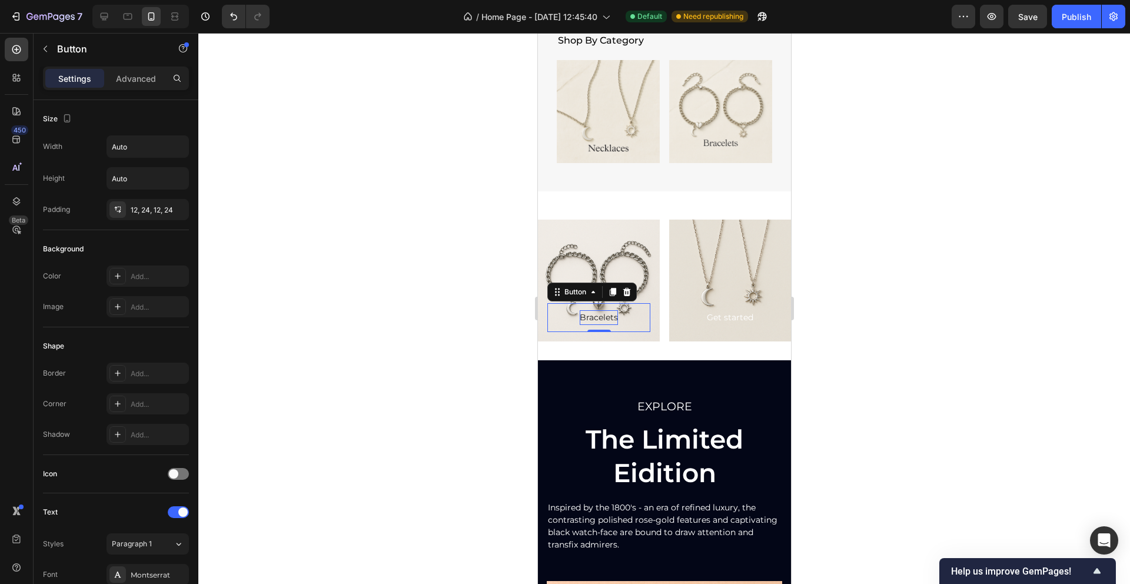
click at [378, 245] on div at bounding box center [663, 308] width 931 height 551
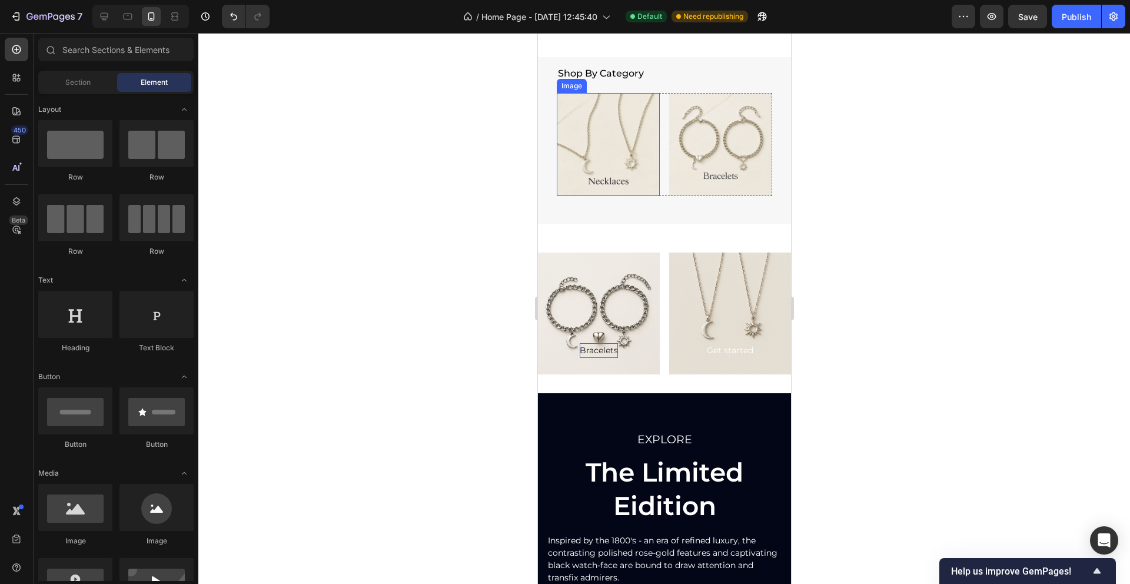
scroll to position [864, 0]
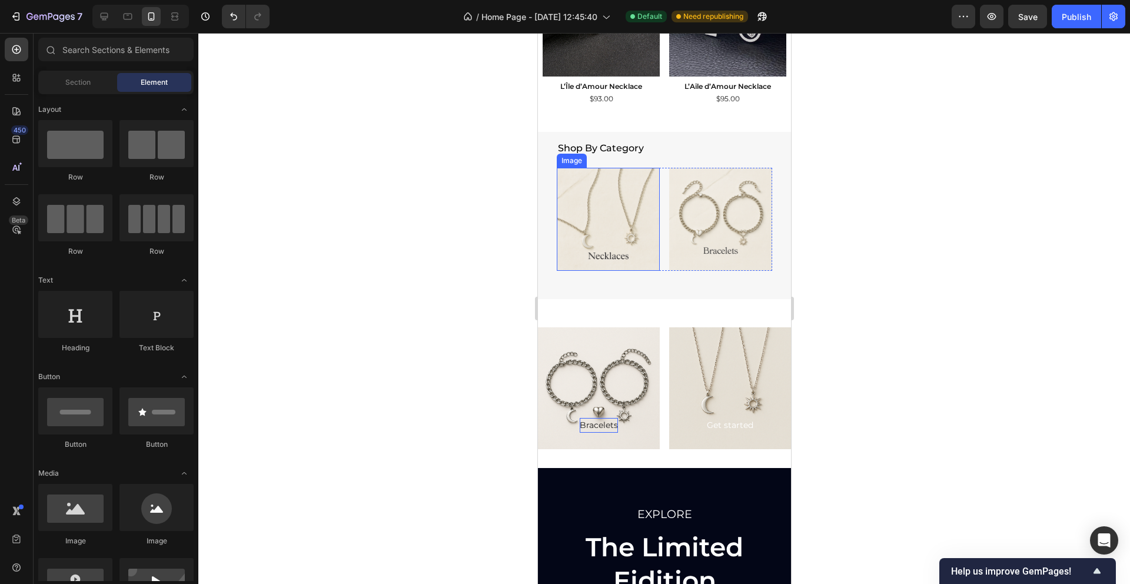
click at [564, 162] on div "Image" at bounding box center [570, 160] width 25 height 11
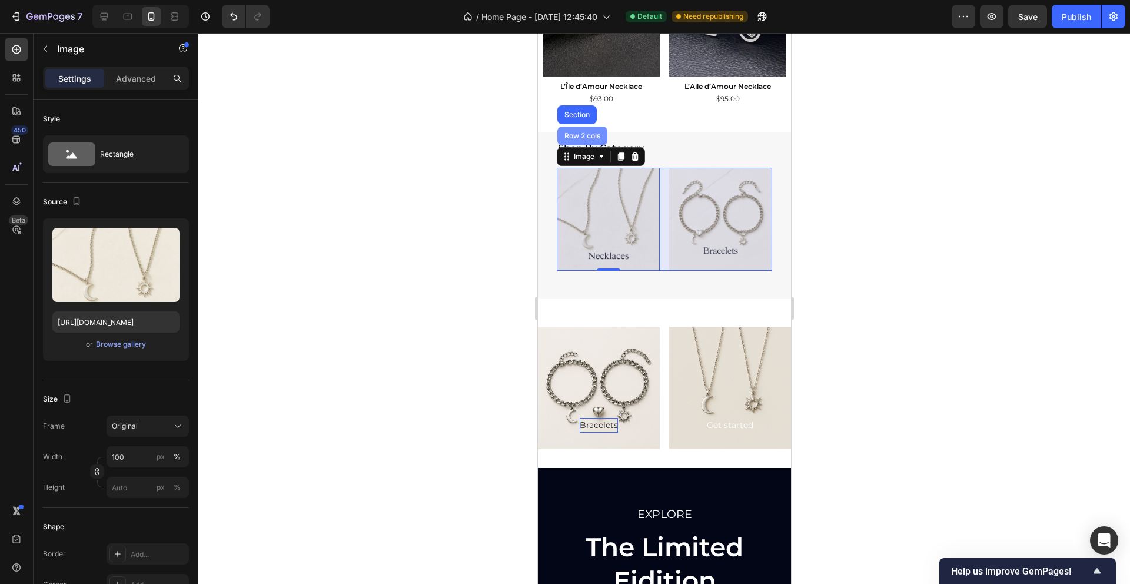
click at [577, 135] on div "Row 2 cols" at bounding box center [581, 135] width 41 height 7
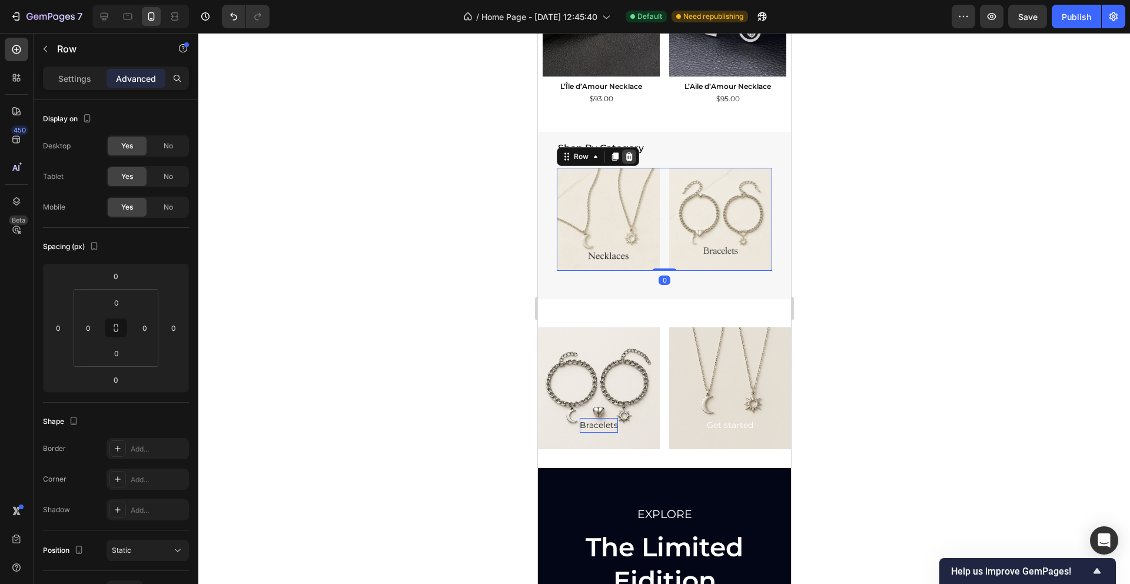
click at [627, 154] on icon at bounding box center [629, 156] width 8 height 8
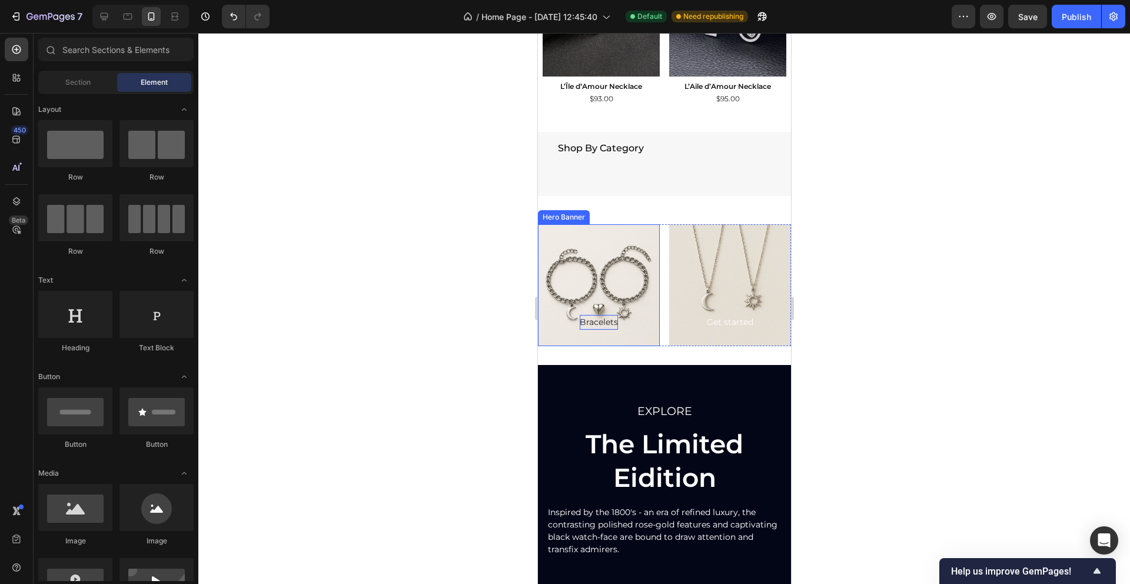
click at [542, 219] on div "Hero Banner" at bounding box center [563, 217] width 47 height 11
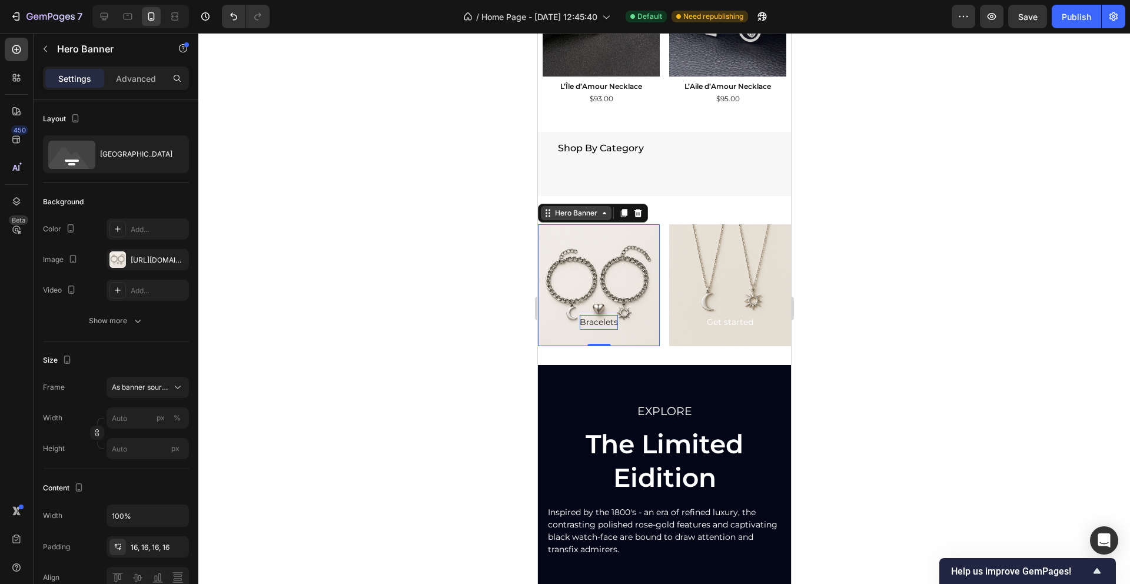
click at [547, 215] on icon at bounding box center [546, 212] width 9 height 9
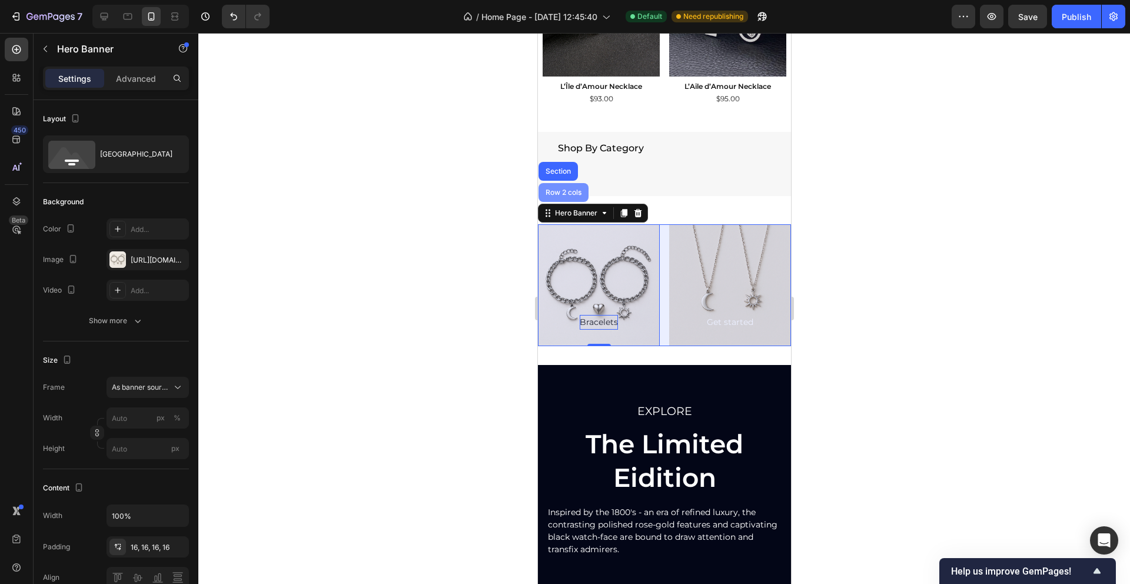
click at [555, 195] on div "Row 2 cols" at bounding box center [562, 192] width 41 height 7
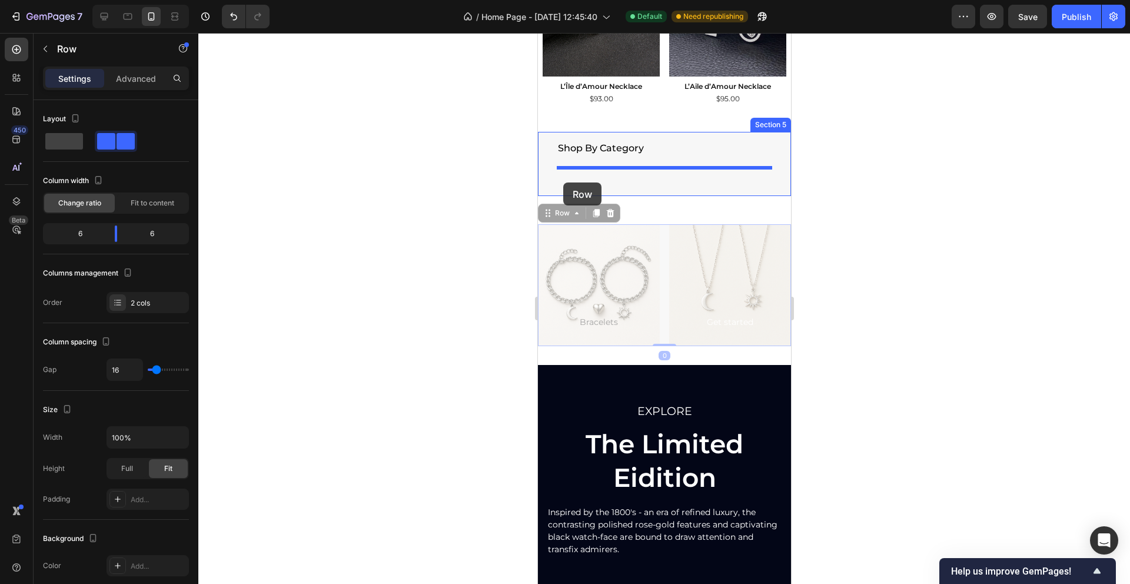
drag, startPoint x: 546, startPoint y: 218, endPoint x: 562, endPoint y: 182, distance: 39.5
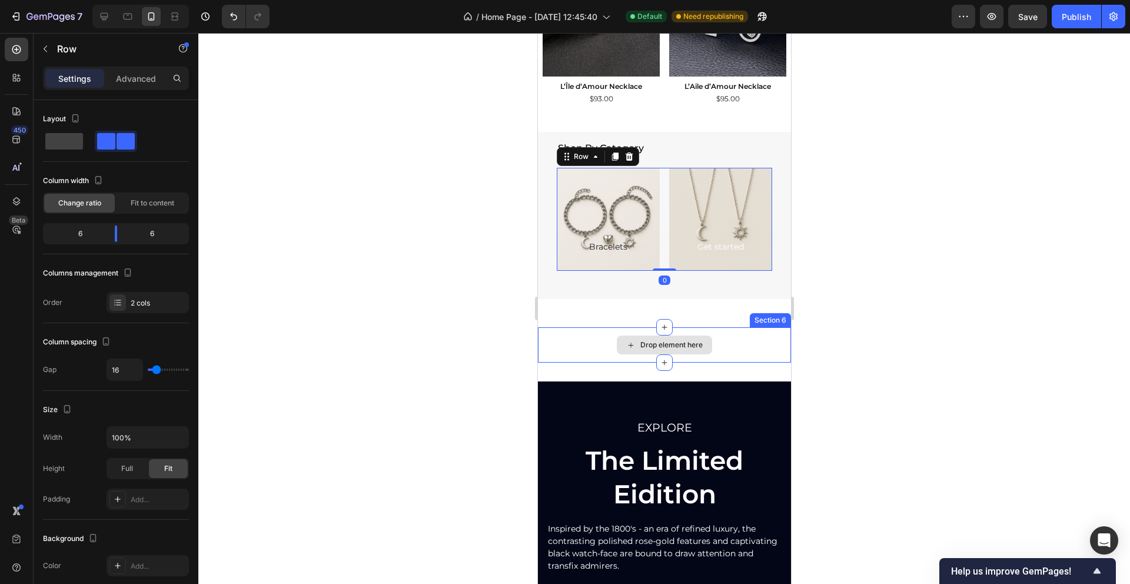
click at [580, 341] on div "Drop element here" at bounding box center [663, 344] width 253 height 35
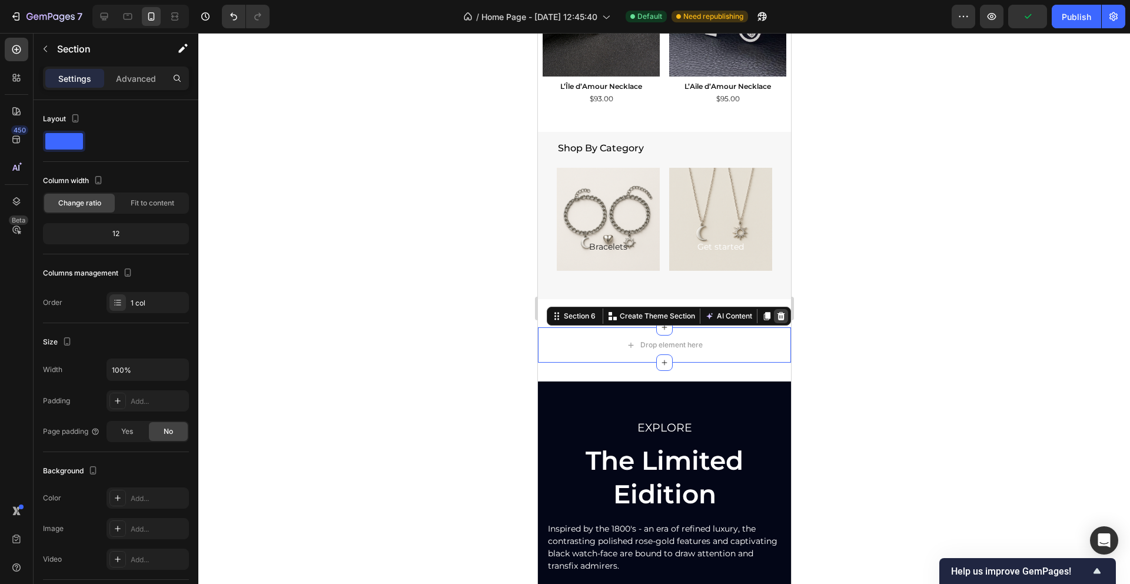
click at [780, 315] on icon at bounding box center [781, 316] width 8 height 8
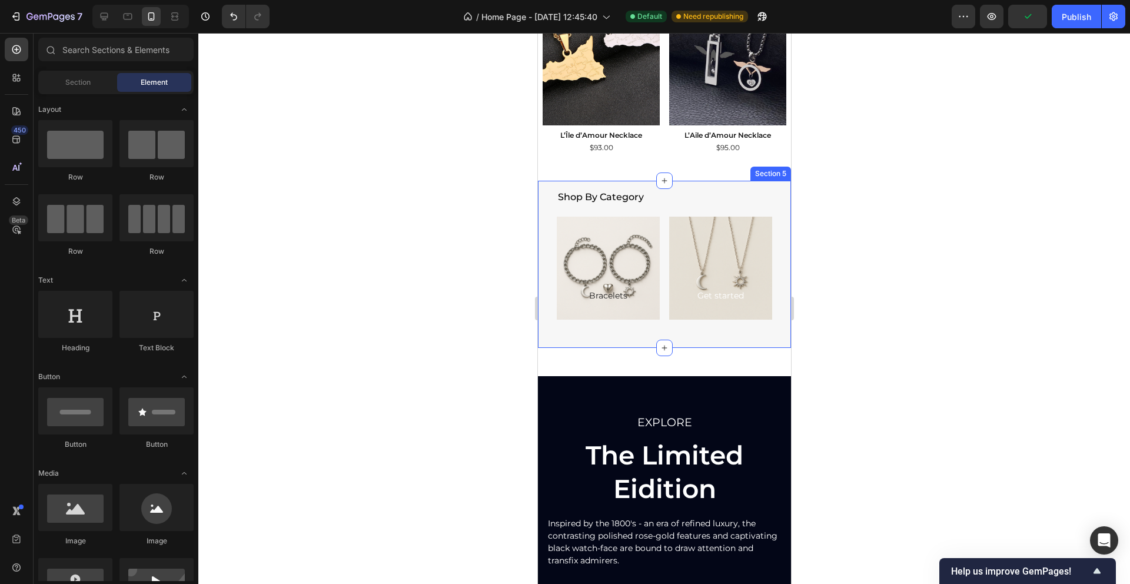
scroll to position [801, 0]
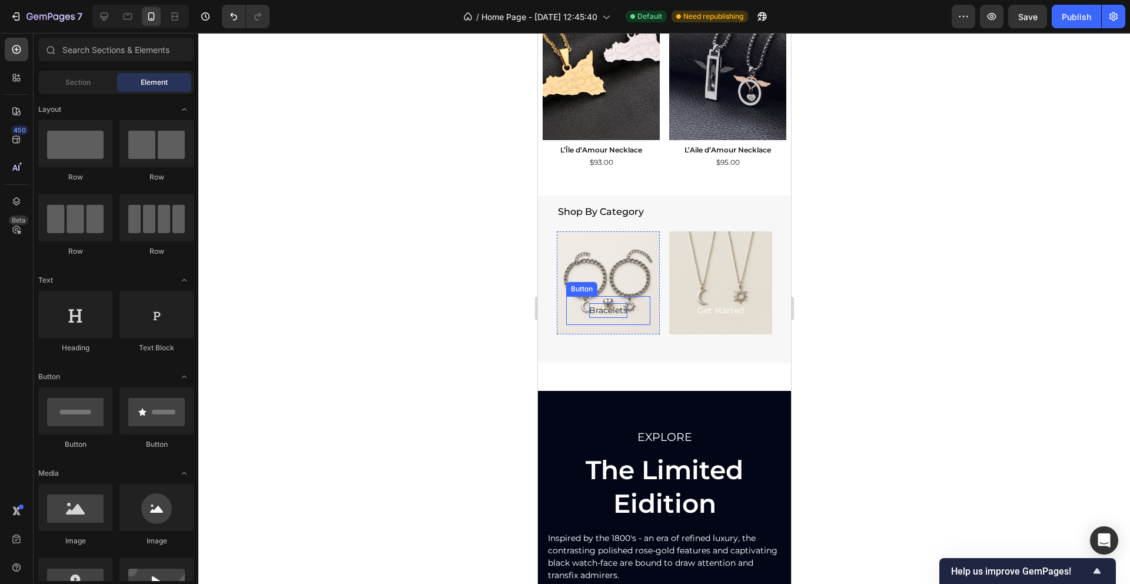
click at [618, 308] on p "Bracelets" at bounding box center [607, 310] width 38 height 15
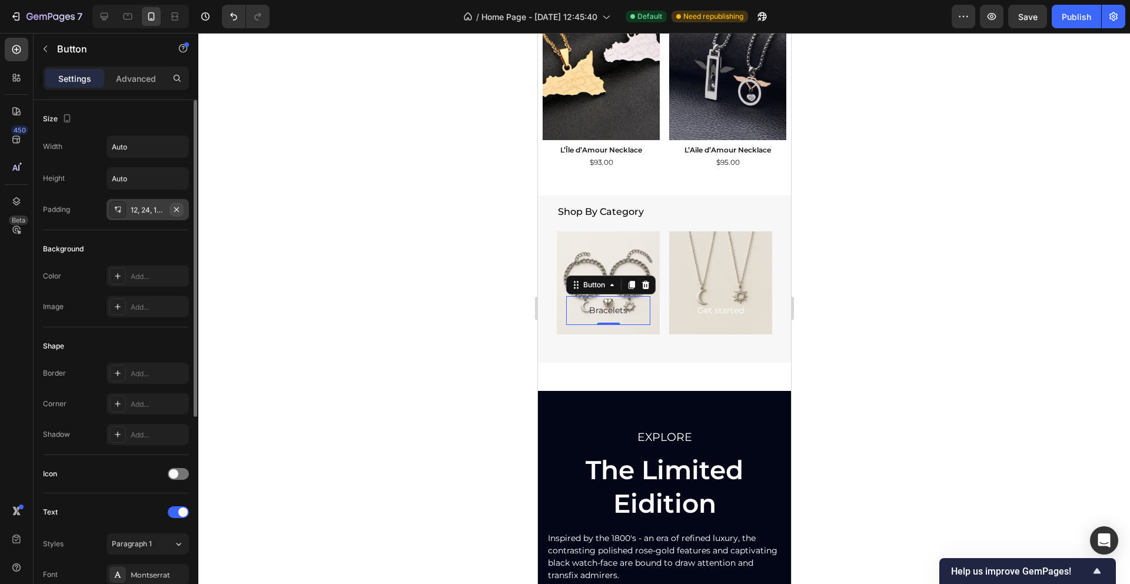
click at [177, 209] on icon "button" at bounding box center [176, 209] width 5 height 5
click at [325, 200] on div at bounding box center [663, 308] width 931 height 551
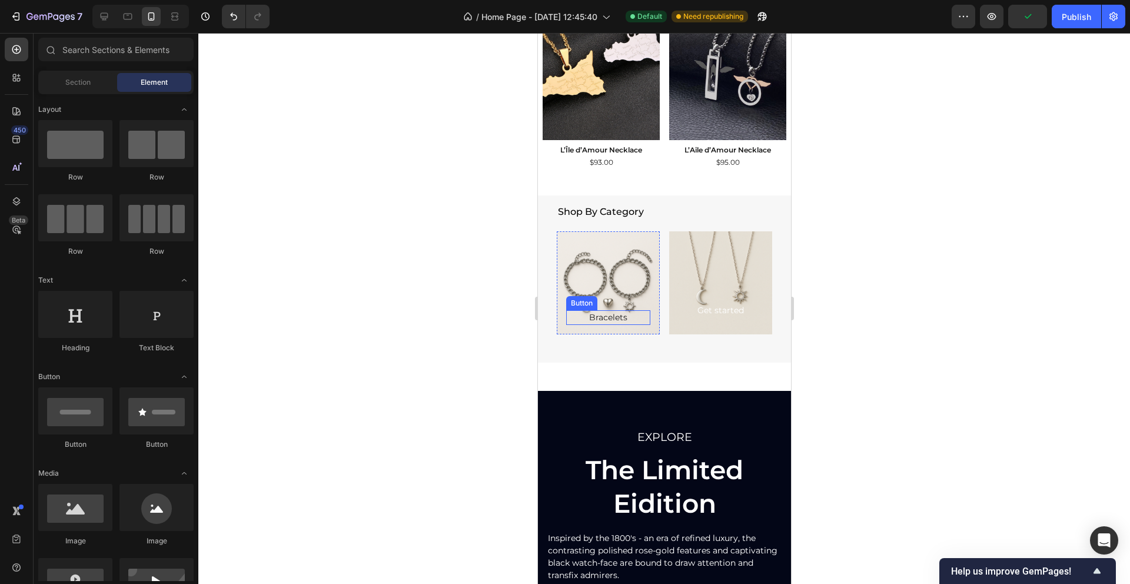
click at [632, 314] on div "Bracelets Button" at bounding box center [607, 317] width 84 height 15
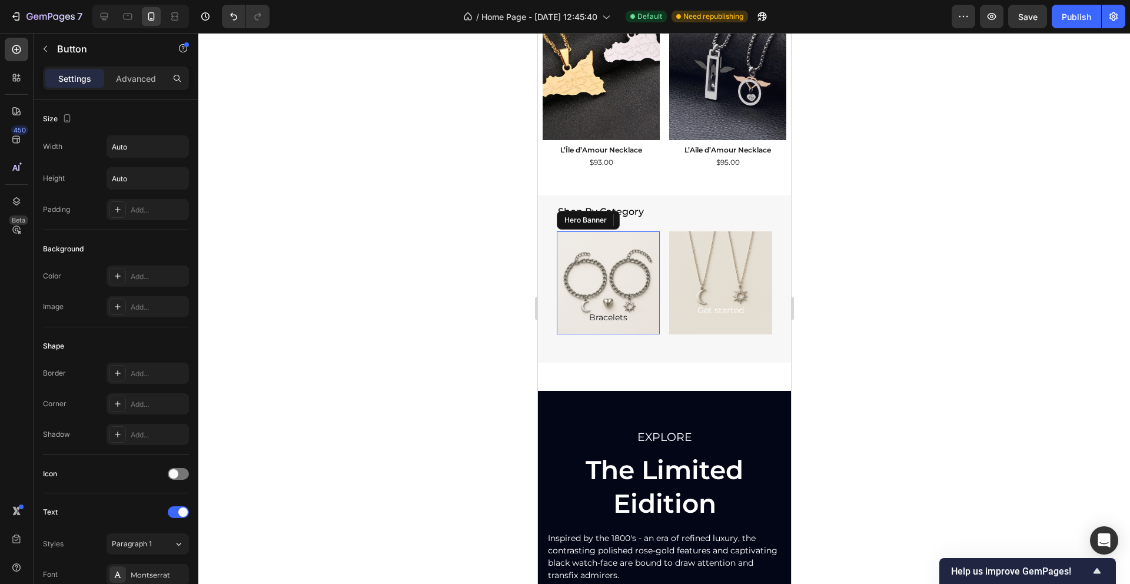
click at [581, 259] on div "Background Image" at bounding box center [607, 282] width 103 height 103
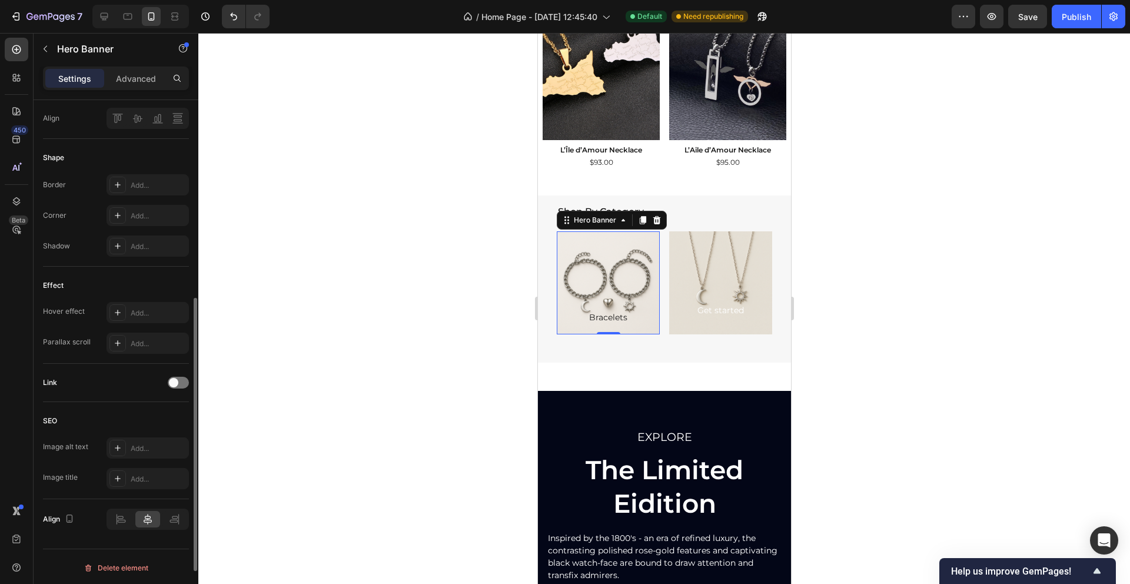
scroll to position [461, 0]
click at [139, 307] on div "Add..." at bounding box center [158, 310] width 55 height 11
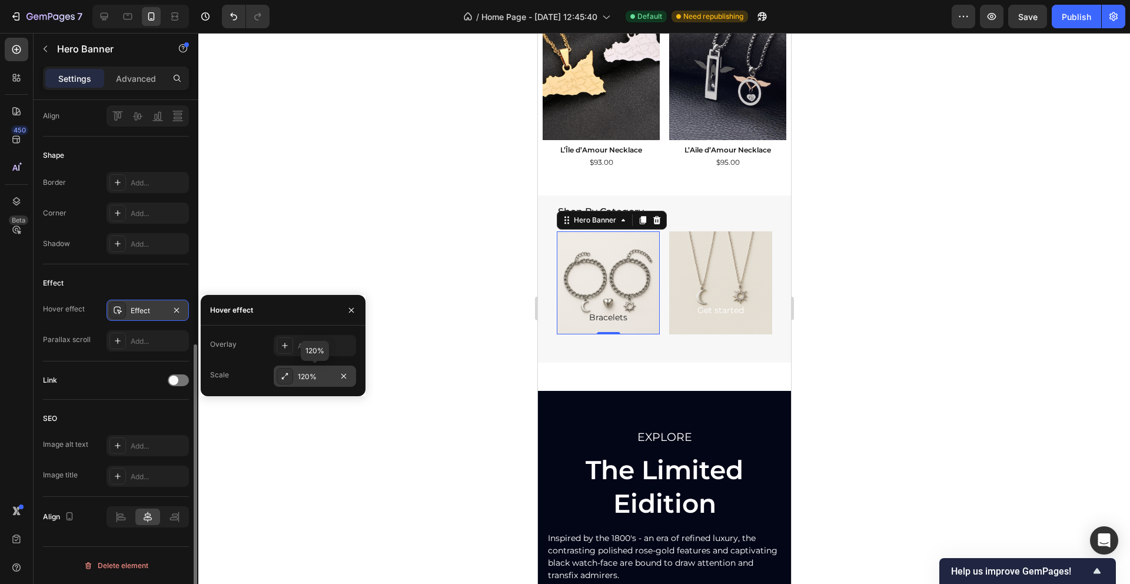
click at [309, 376] on div "120%" at bounding box center [315, 376] width 34 height 11
type input "125%"
type input "125"
type input "130%"
type input "130"
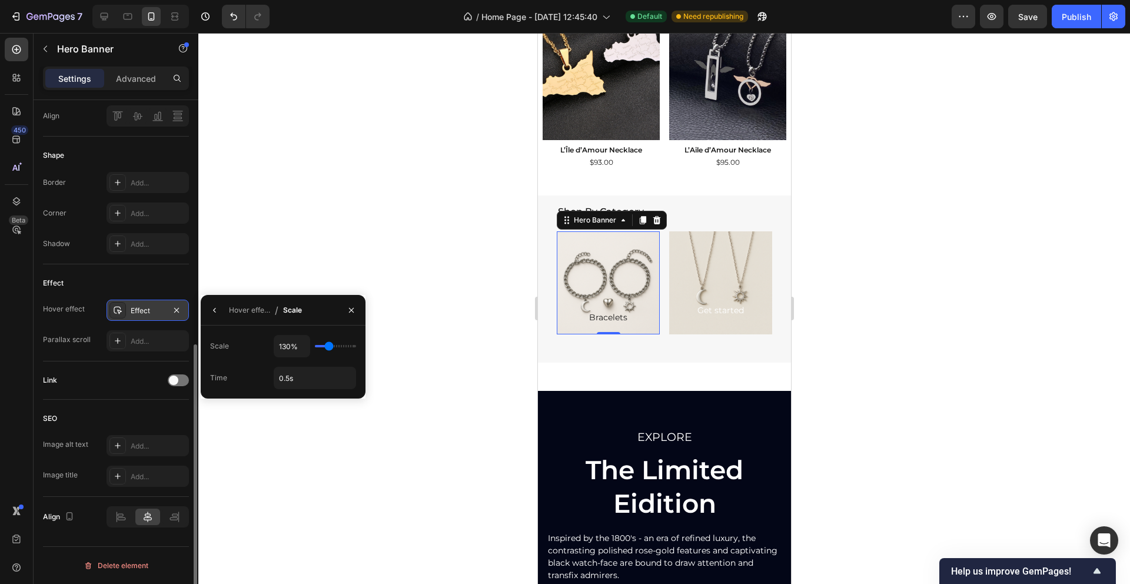
type input "135%"
type input "135"
click at [330, 347] on input "range" at bounding box center [335, 346] width 41 height 2
type input "145%"
type input "145"
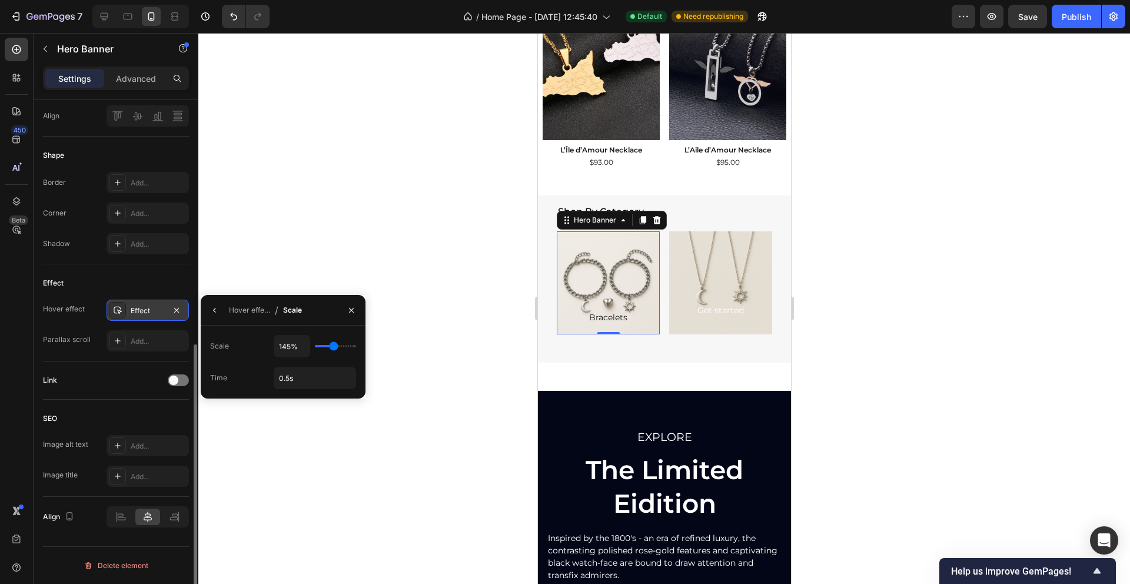
type input "140%"
type input "140"
type input "135%"
type input "135"
click at [330, 345] on input "range" at bounding box center [335, 346] width 41 height 2
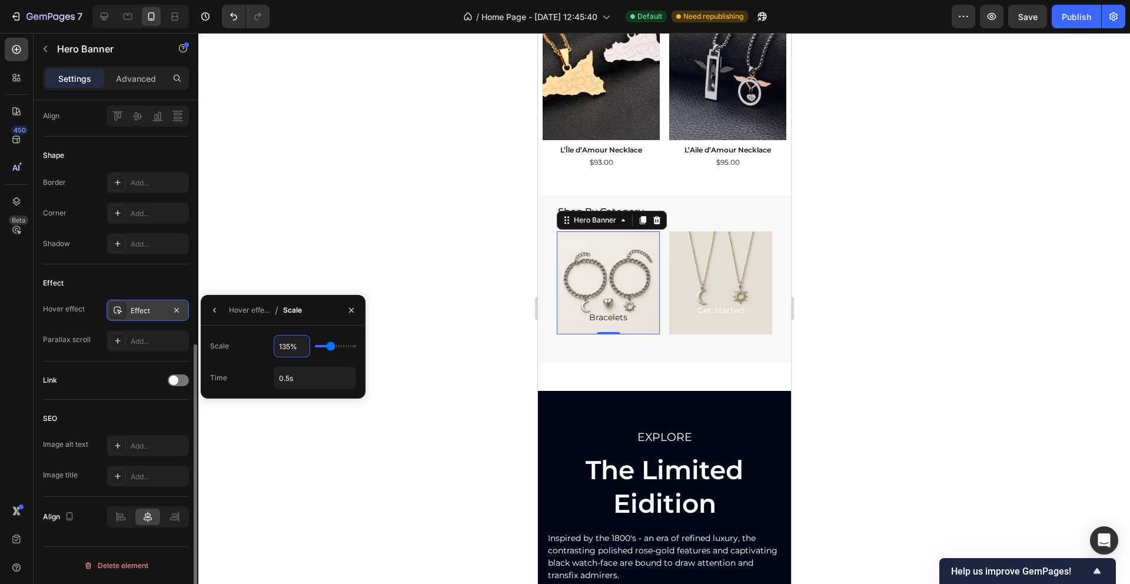
click at [291, 344] on input "135%" at bounding box center [291, 345] width 35 height 21
type input "1%"
type input "100"
type input "120%"
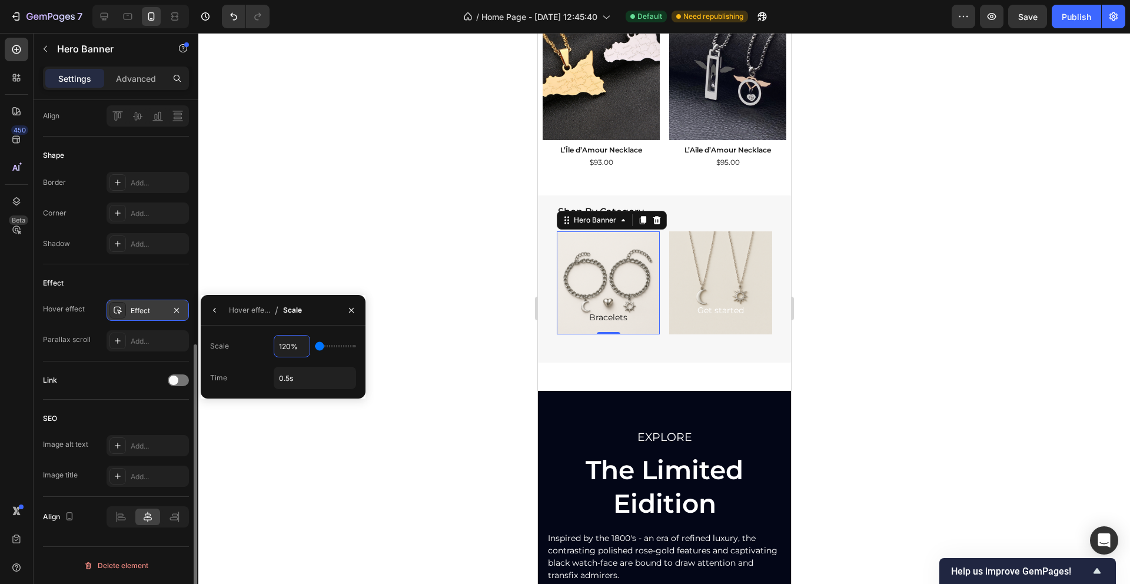
type input "120"
type input "120%"
click at [305, 265] on div at bounding box center [663, 308] width 931 height 551
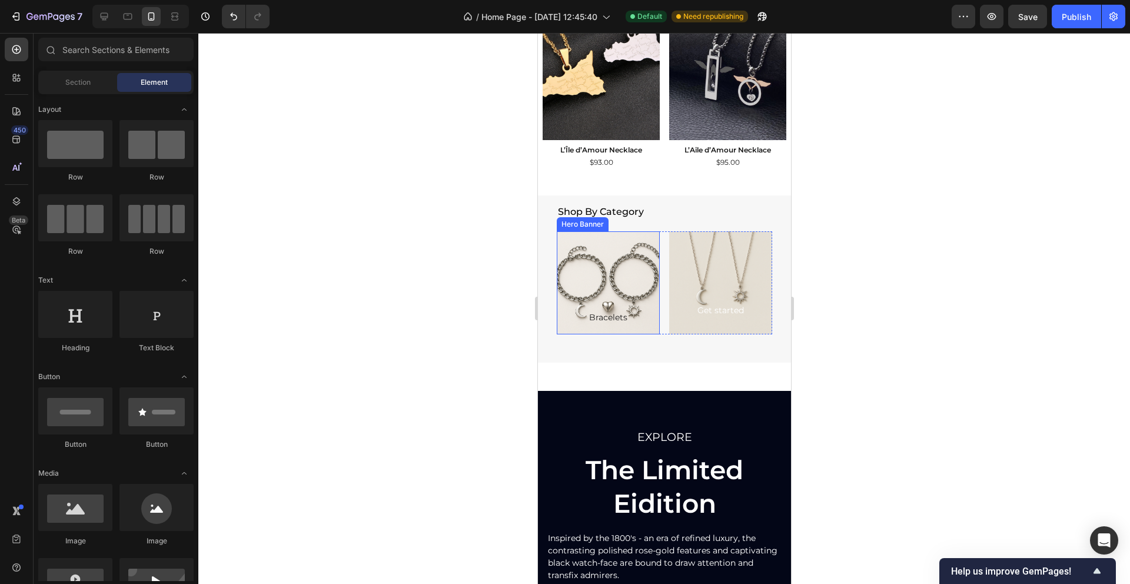
click at [603, 247] on div "Background Image" at bounding box center [607, 283] width 124 height 124
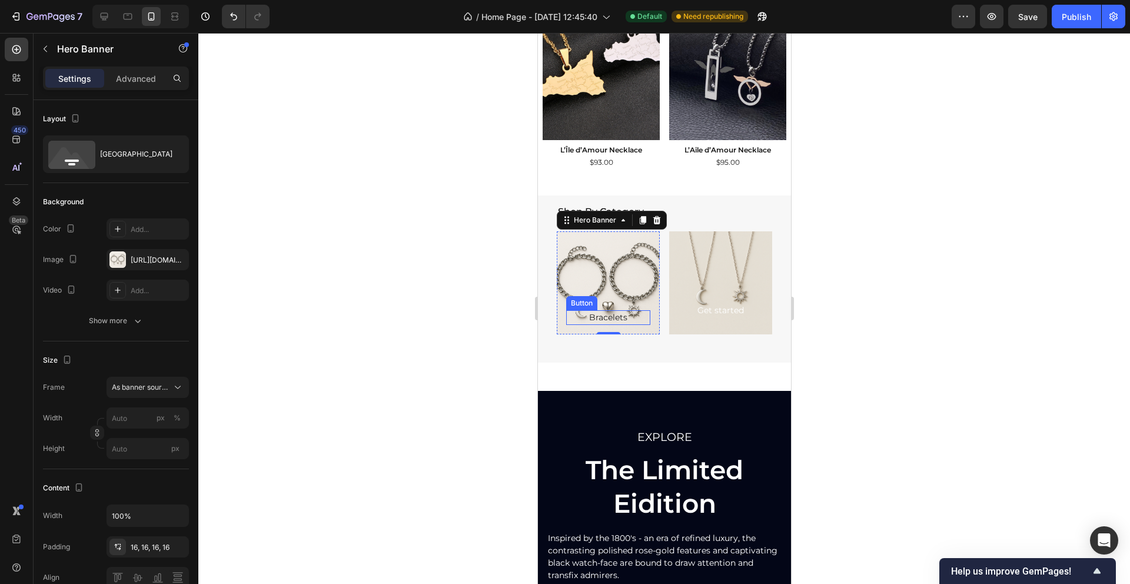
click at [634, 315] on div "Bracelets Button" at bounding box center [607, 317] width 84 height 15
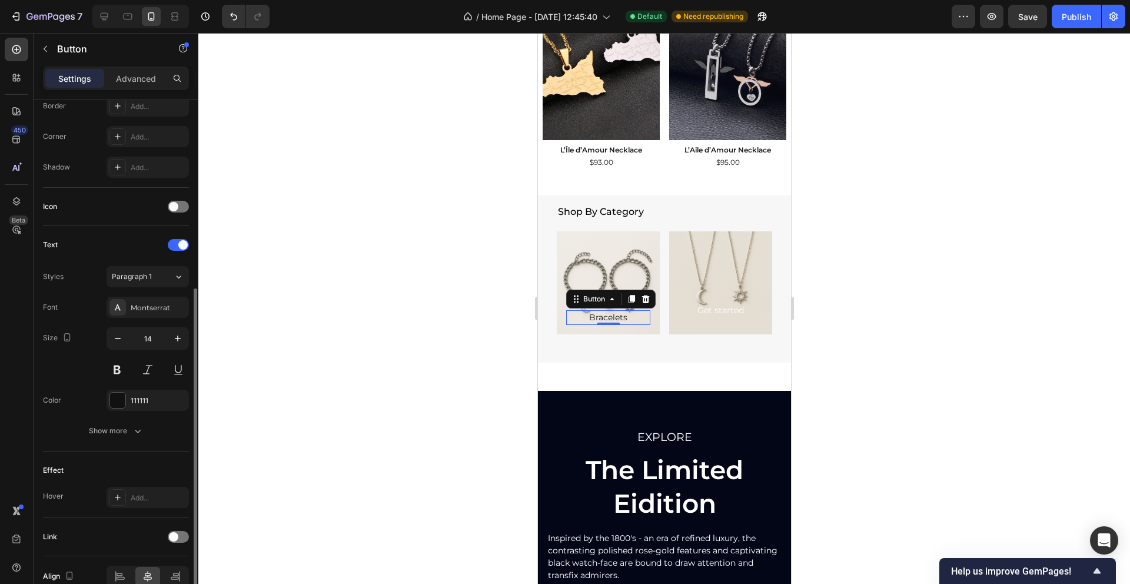
scroll to position [282, 0]
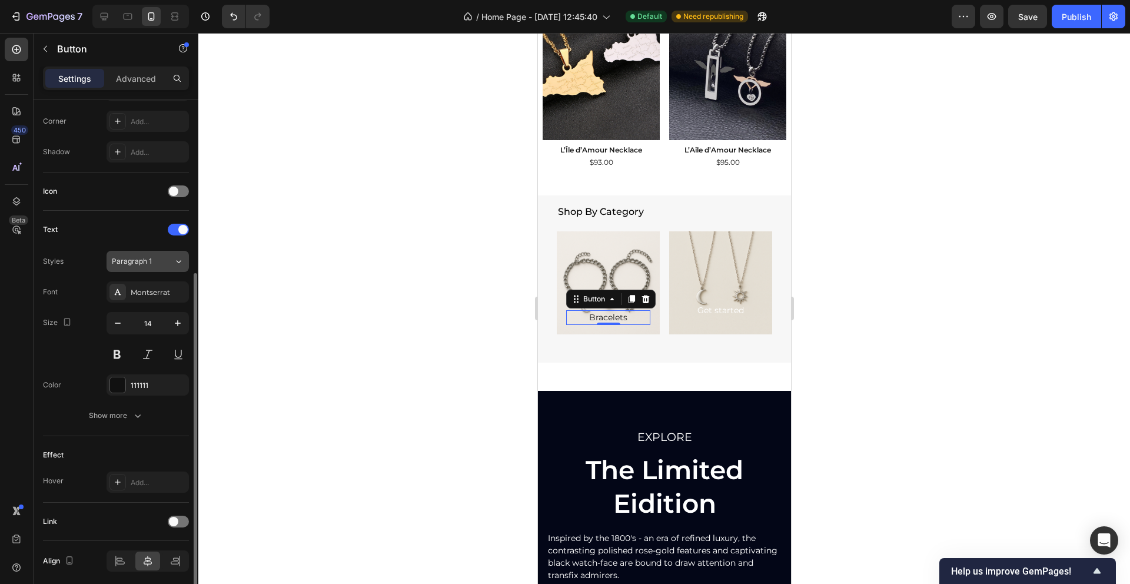
click at [177, 262] on icon at bounding box center [179, 261] width 10 height 12
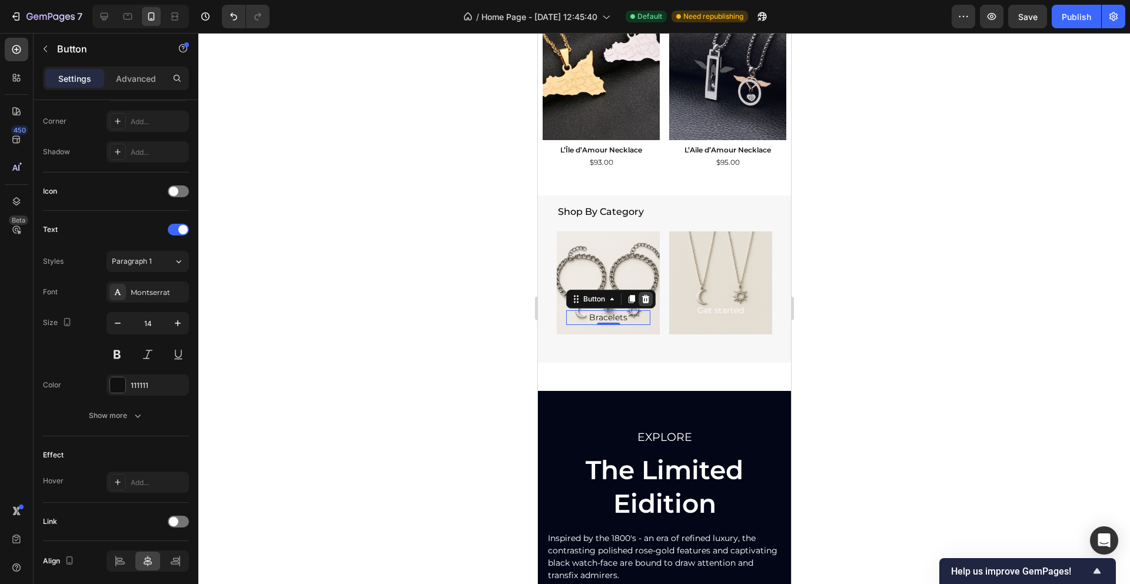
click at [648, 295] on icon at bounding box center [644, 298] width 9 height 9
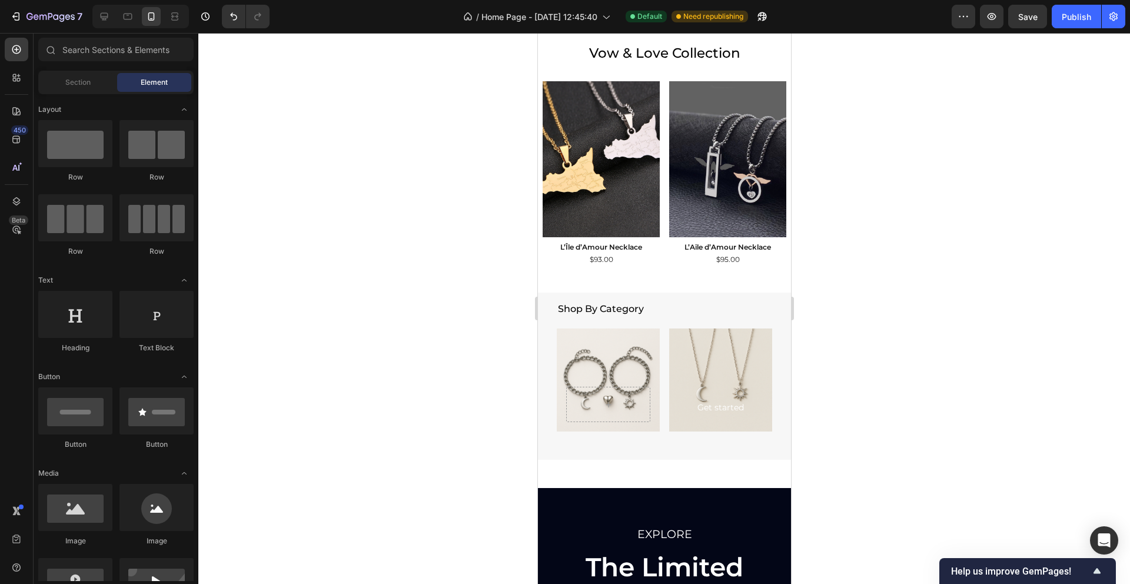
scroll to position [651, 0]
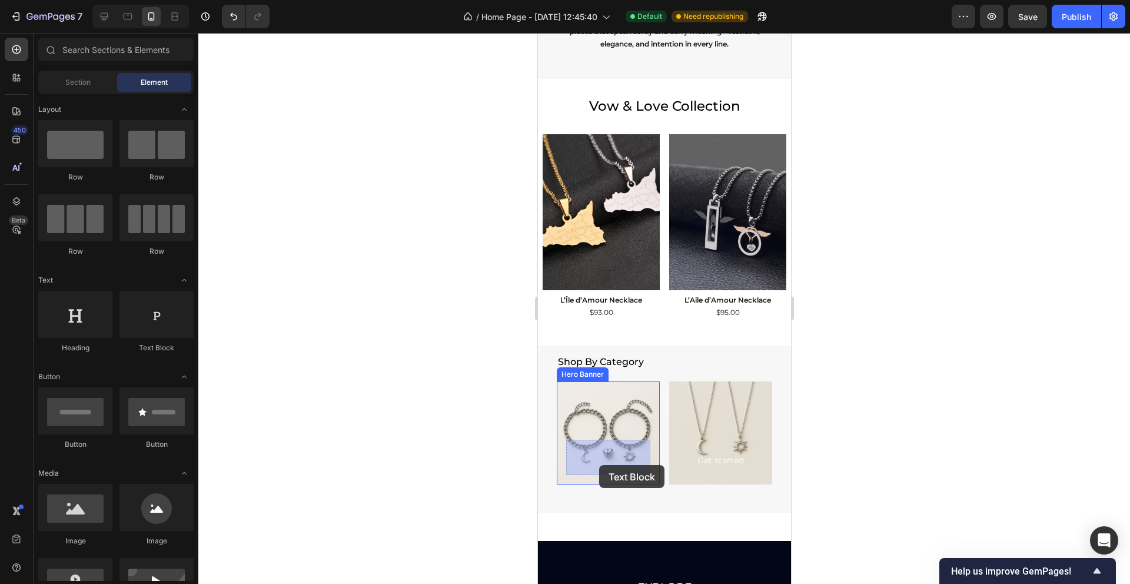
drag, startPoint x: 709, startPoint y: 364, endPoint x: 598, endPoint y: 465, distance: 149.5
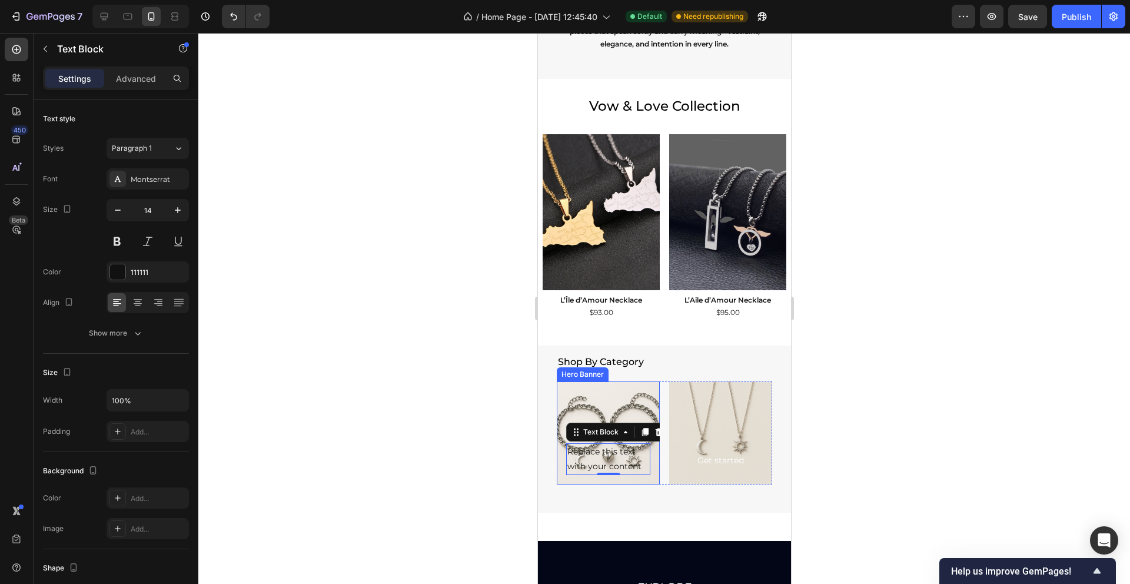
click at [585, 399] on div "Background Image" at bounding box center [607, 433] width 124 height 124
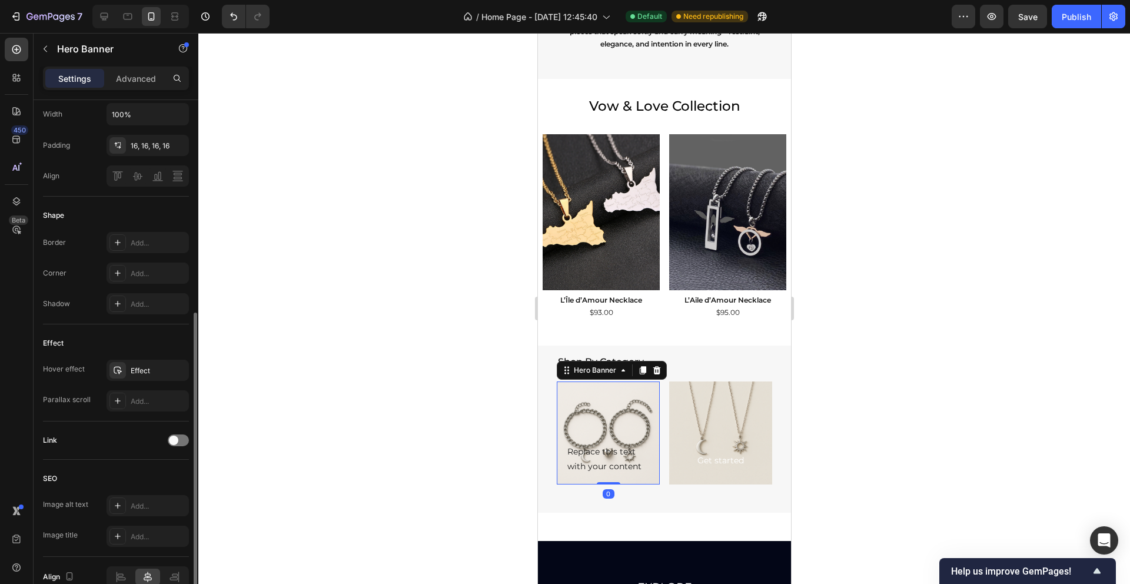
scroll to position [461, 0]
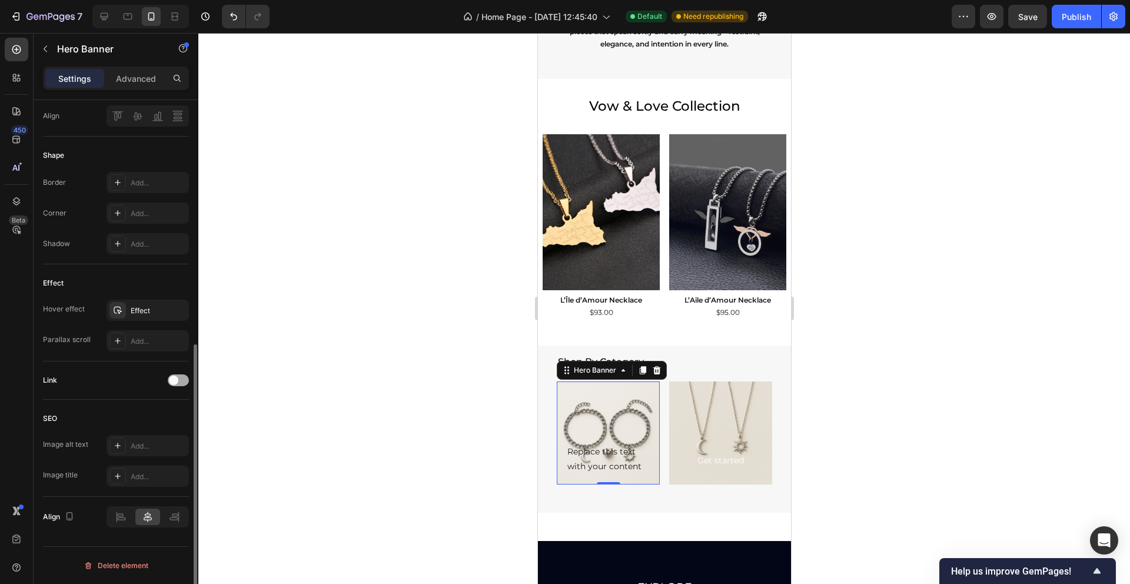
click at [173, 377] on span at bounding box center [173, 379] width 9 height 9
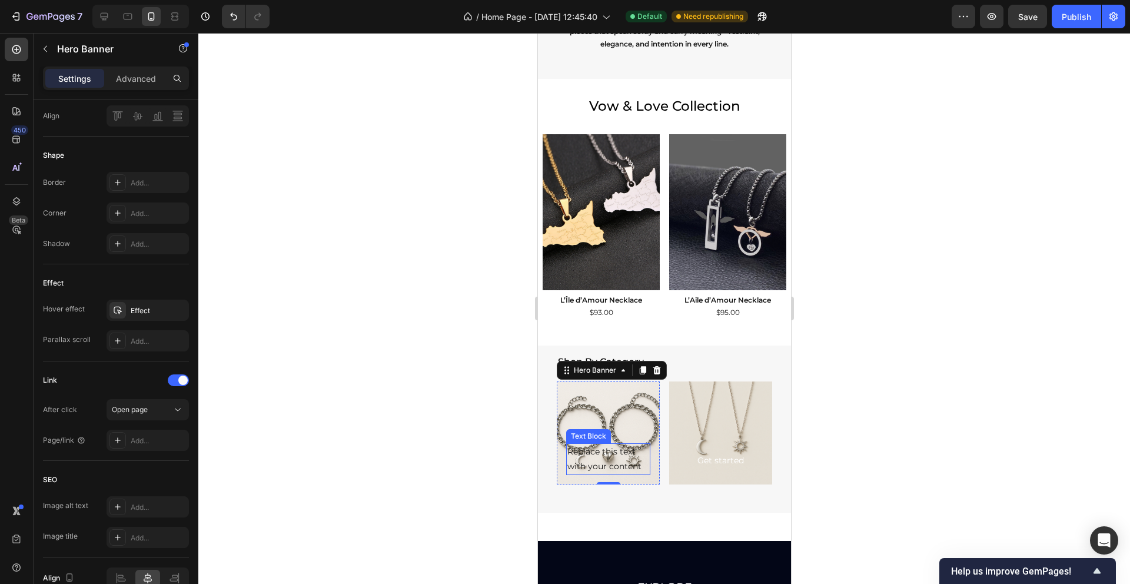
click at [620, 461] on div "Replace this text with your content" at bounding box center [607, 459] width 84 height 32
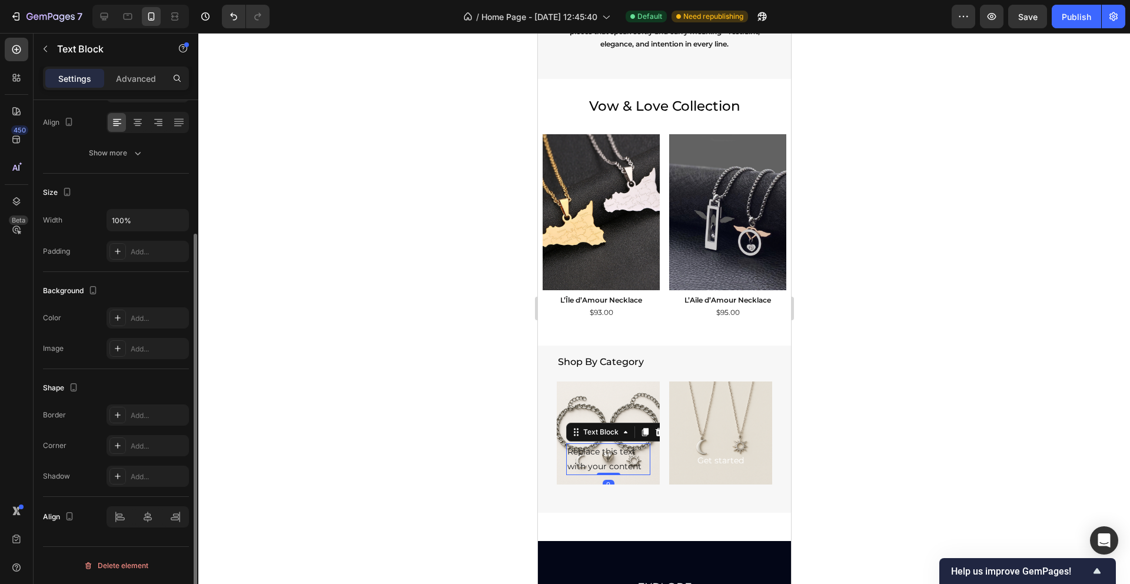
scroll to position [0, 0]
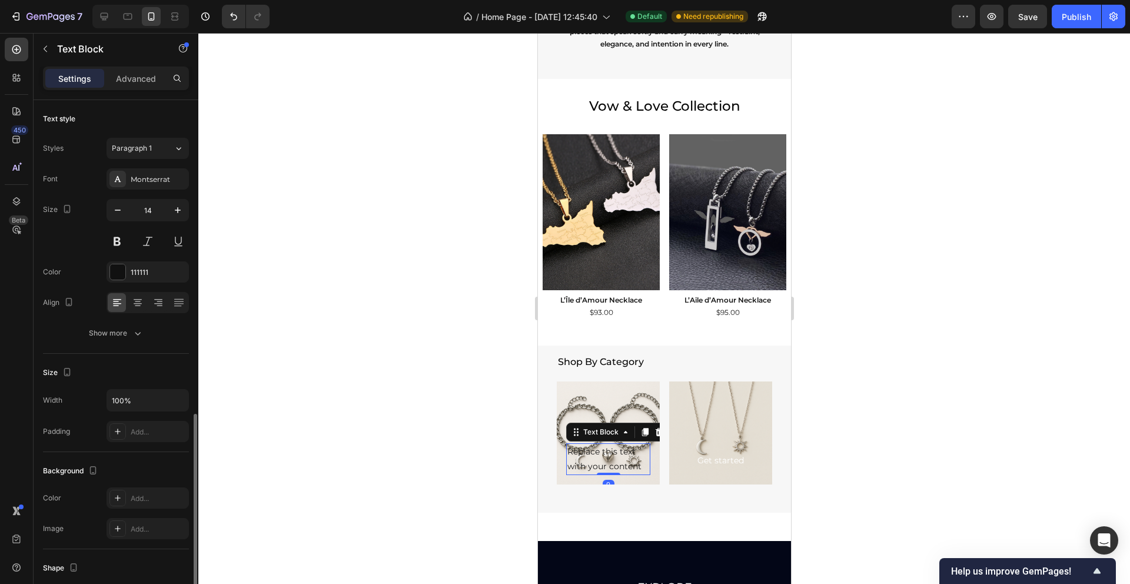
click at [620, 461] on div "Replace this text with your content" at bounding box center [607, 459] width 84 height 32
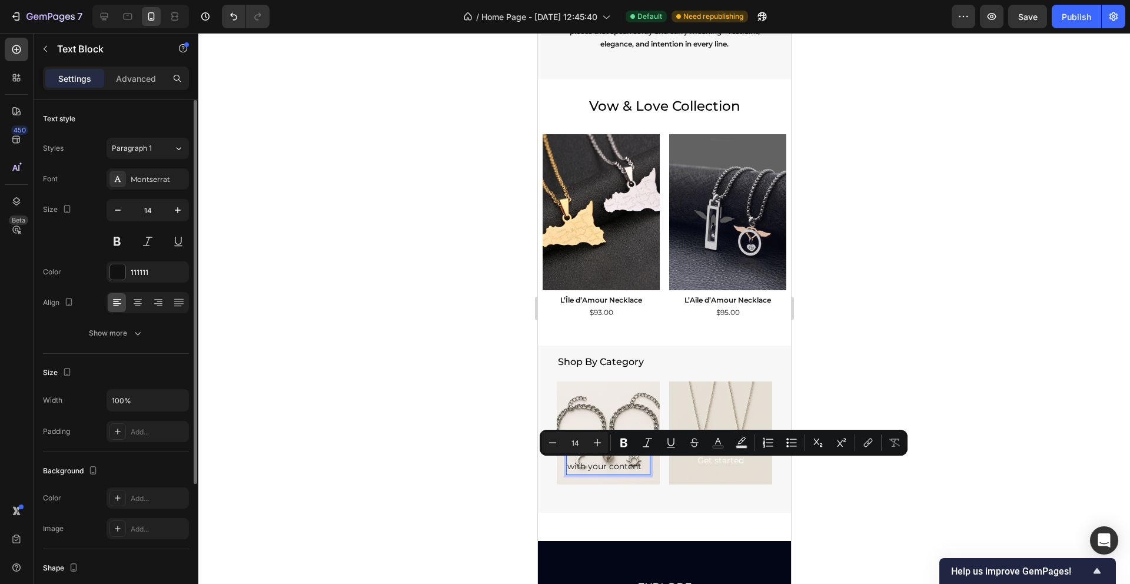
click at [608, 465] on p "Replace this text with your content" at bounding box center [608, 458] width 82 height 29
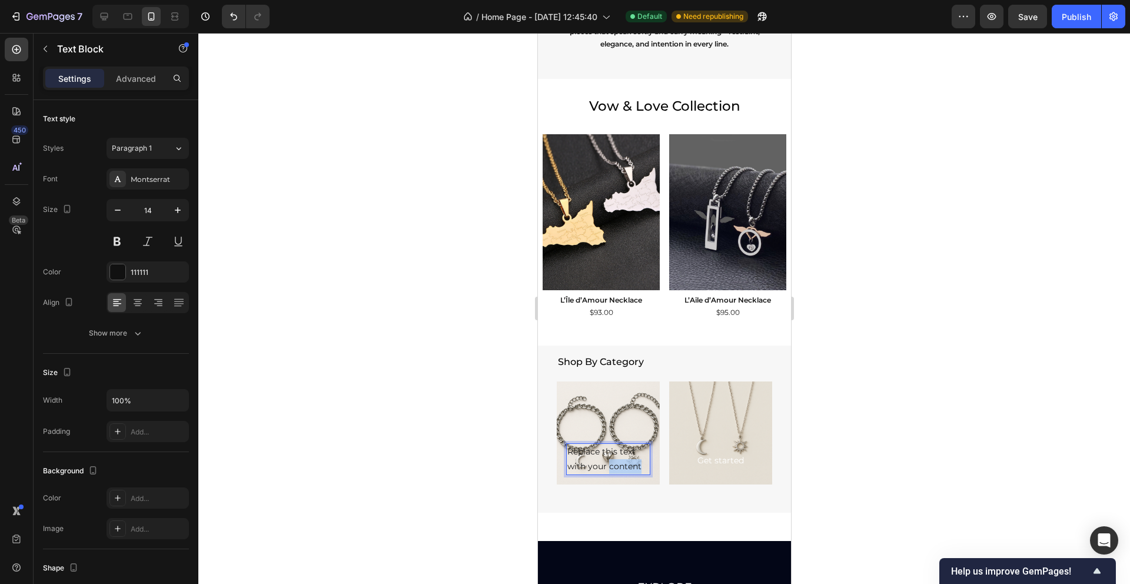
click at [608, 465] on p "Replace this text with your content" at bounding box center [608, 458] width 82 height 29
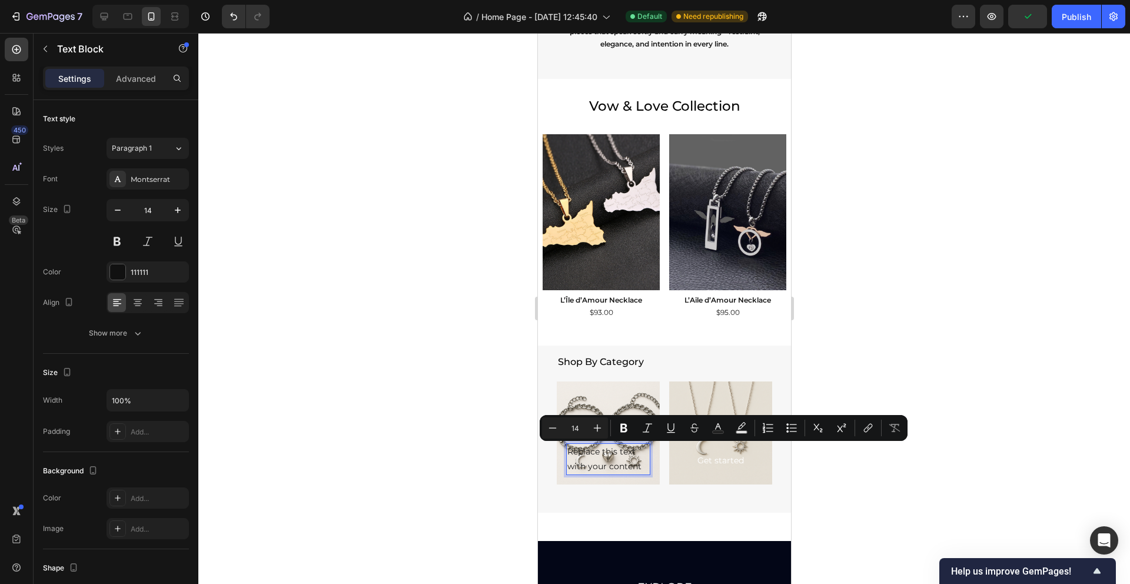
scroll to position [665, 0]
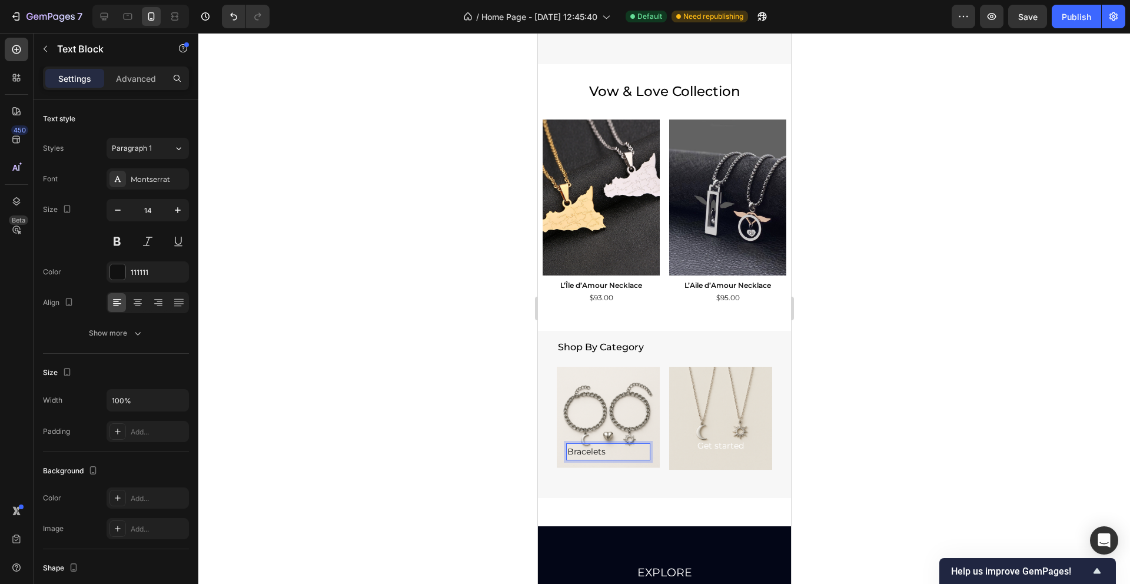
click at [478, 467] on div at bounding box center [663, 308] width 931 height 551
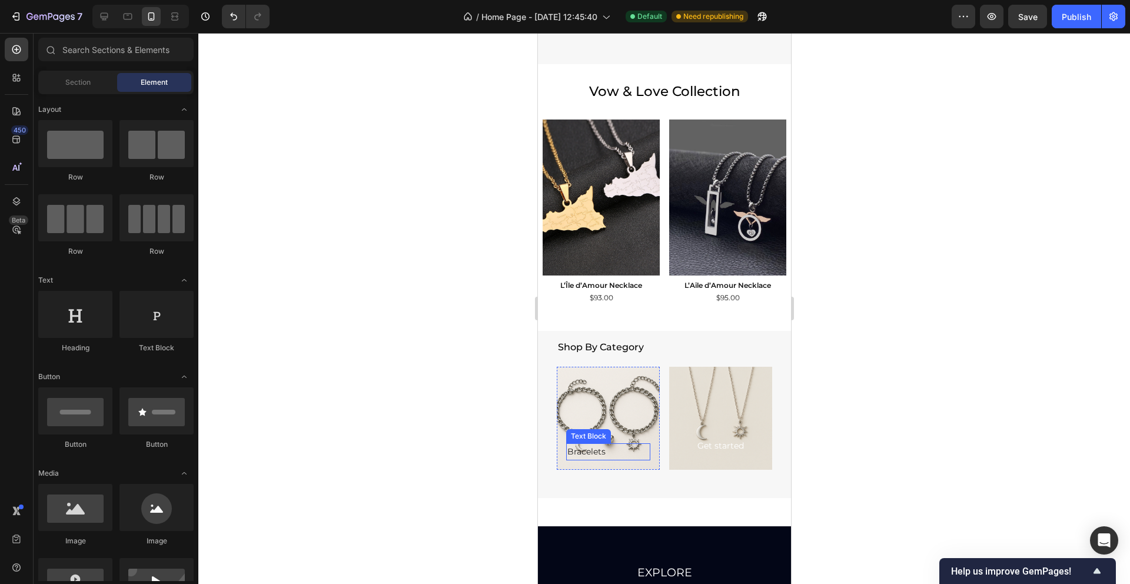
click at [606, 452] on p "Bracelets" at bounding box center [608, 451] width 82 height 15
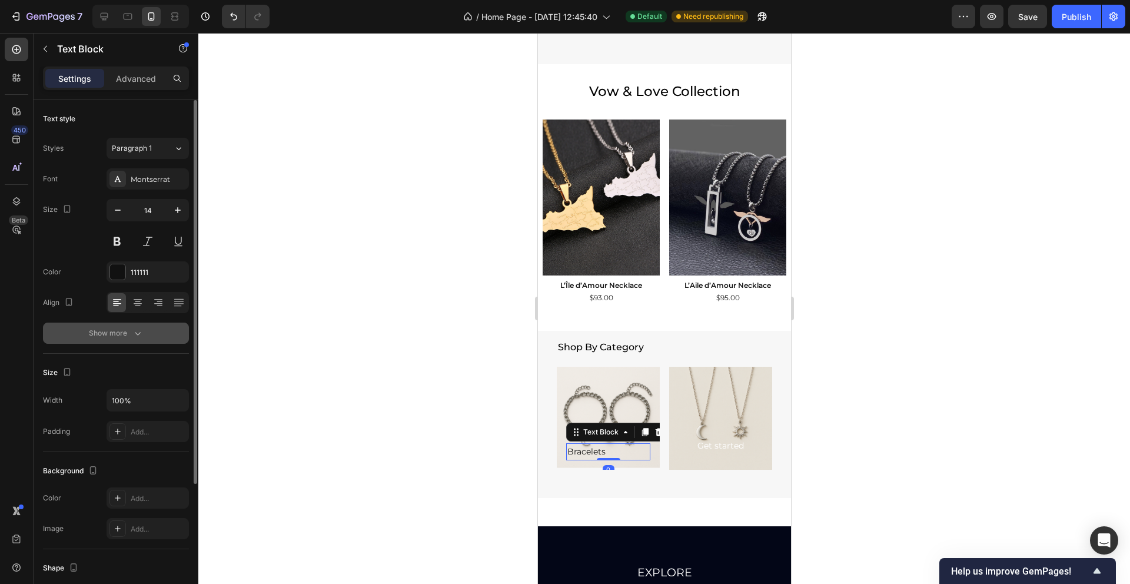
click at [137, 333] on icon "button" at bounding box center [138, 333] width 12 height 12
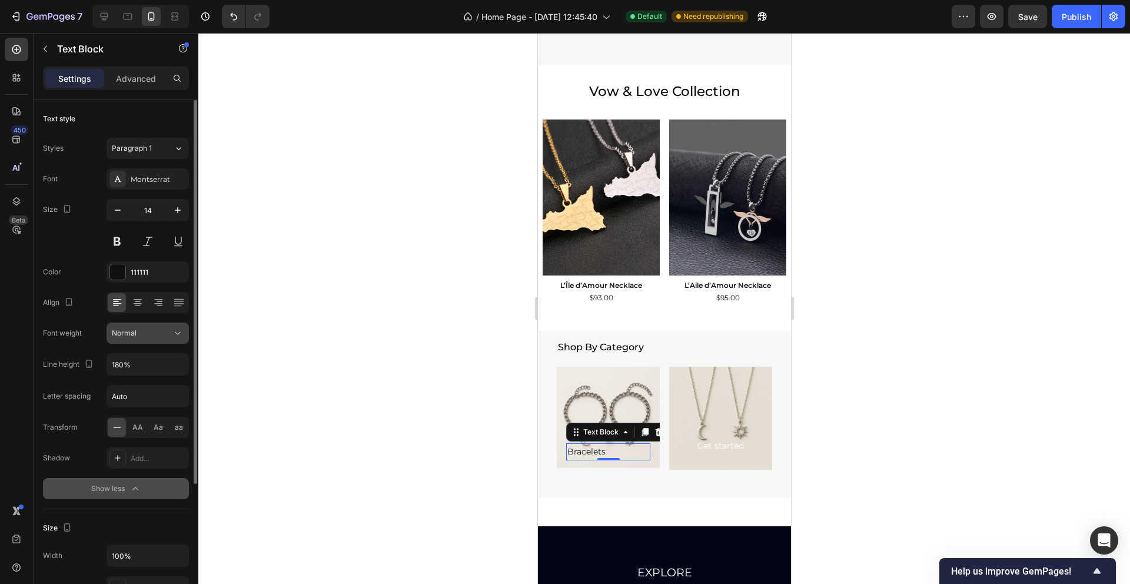
click at [184, 334] on button "Normal" at bounding box center [147, 332] width 82 height 21
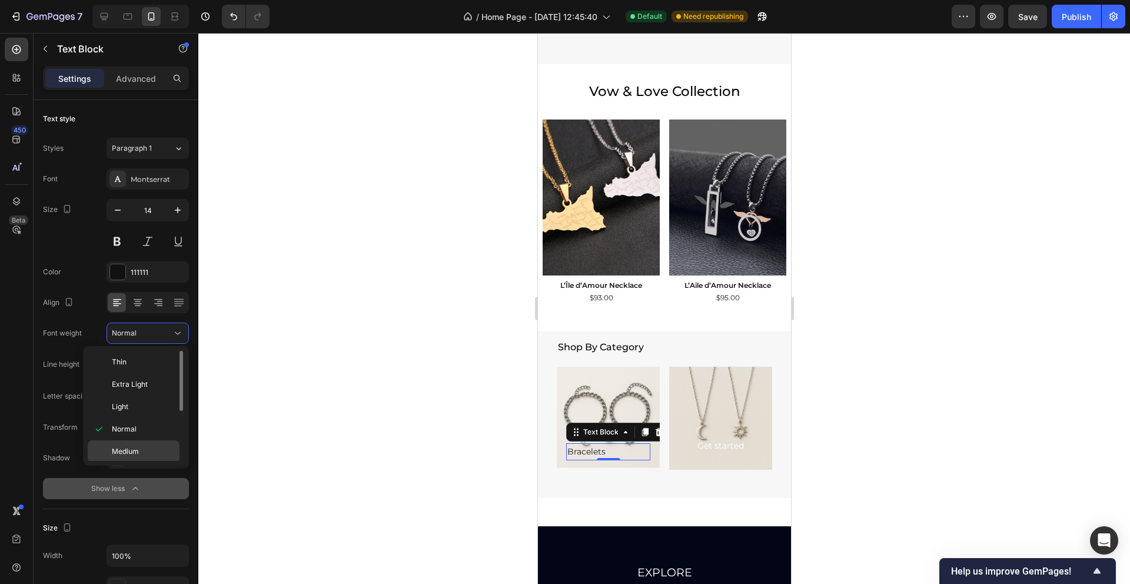
click at [148, 446] on p "Medium" at bounding box center [143, 451] width 62 height 11
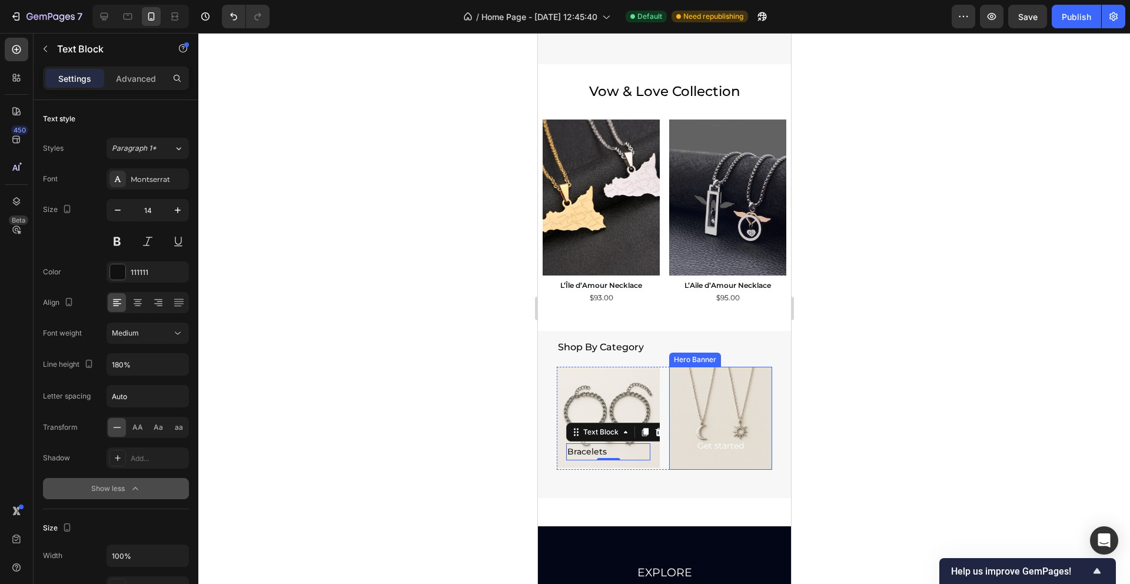
click at [718, 417] on div "Background Image" at bounding box center [719, 418] width 103 height 103
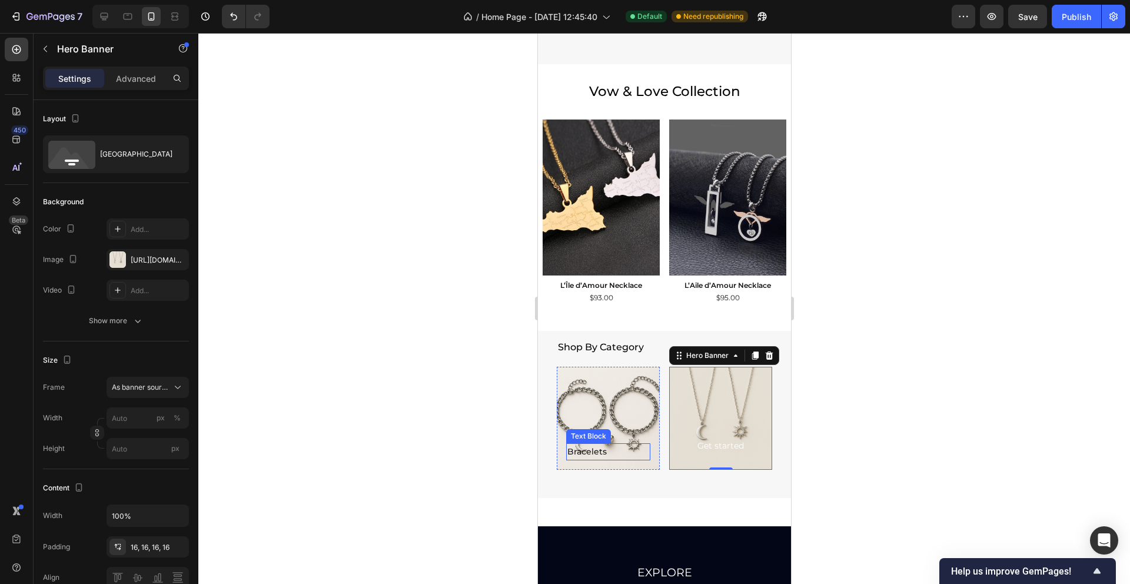
click at [612, 454] on p "Bracelets" at bounding box center [608, 451] width 82 height 15
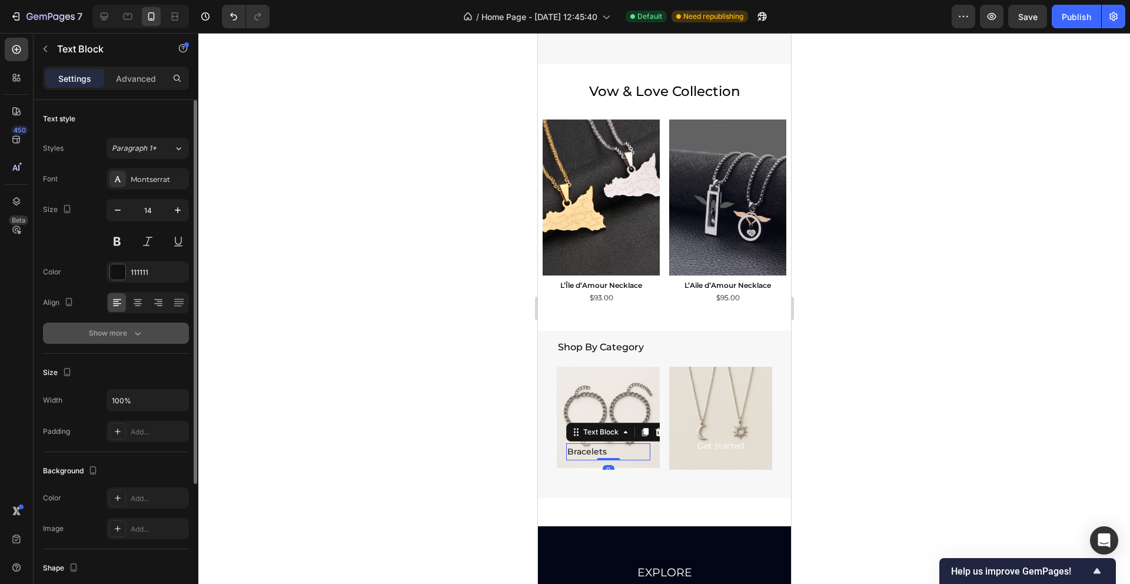
click at [125, 334] on div "Show more" at bounding box center [116, 333] width 55 height 12
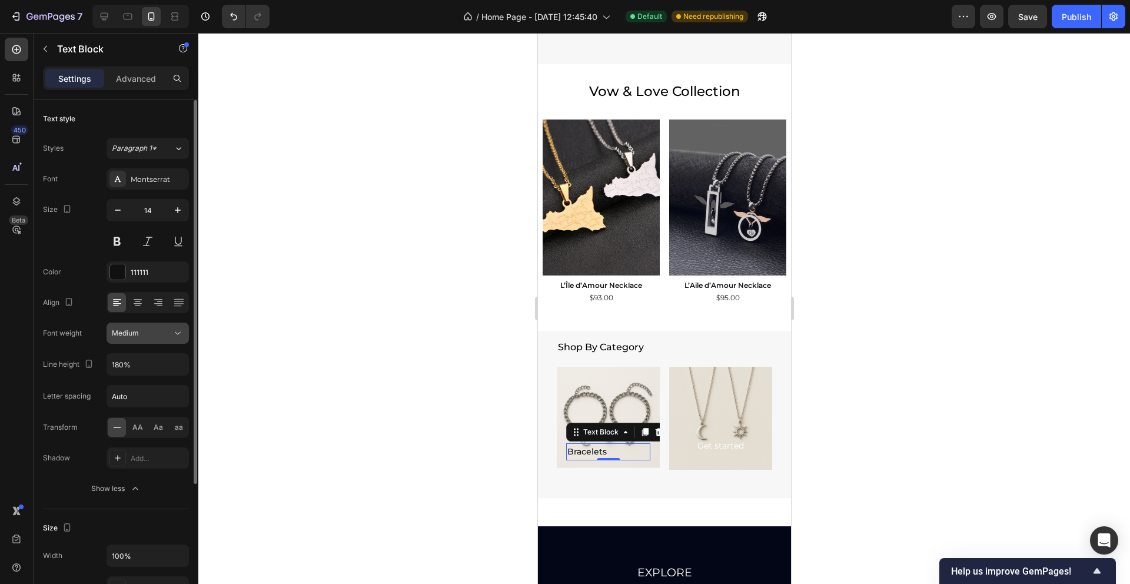
click at [183, 331] on icon at bounding box center [178, 333] width 12 height 12
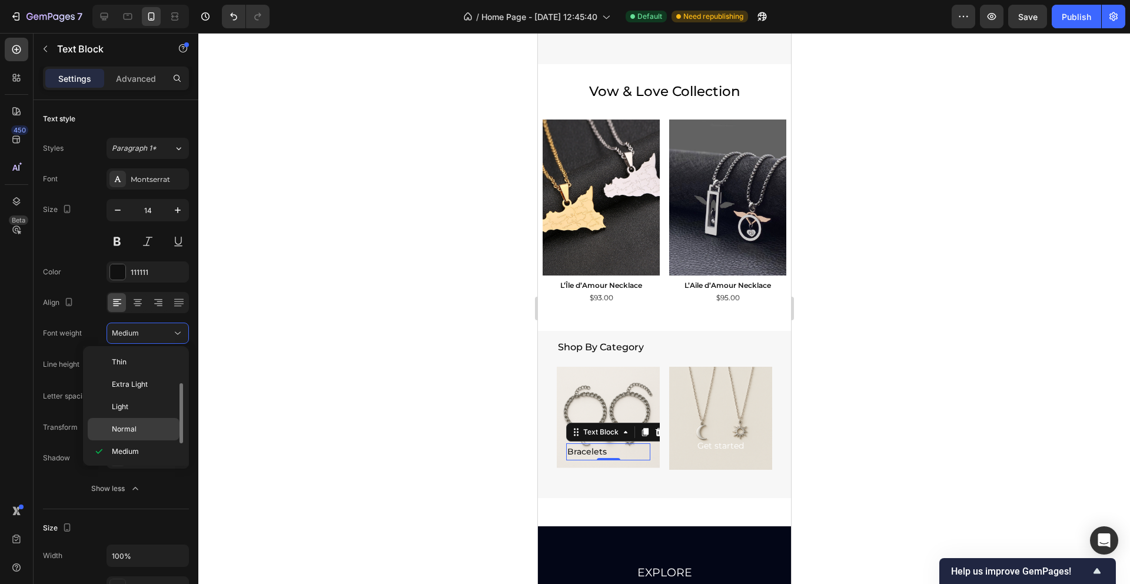
scroll to position [21, 0]
click at [135, 456] on span "Semi Bold" at bounding box center [129, 452] width 34 height 11
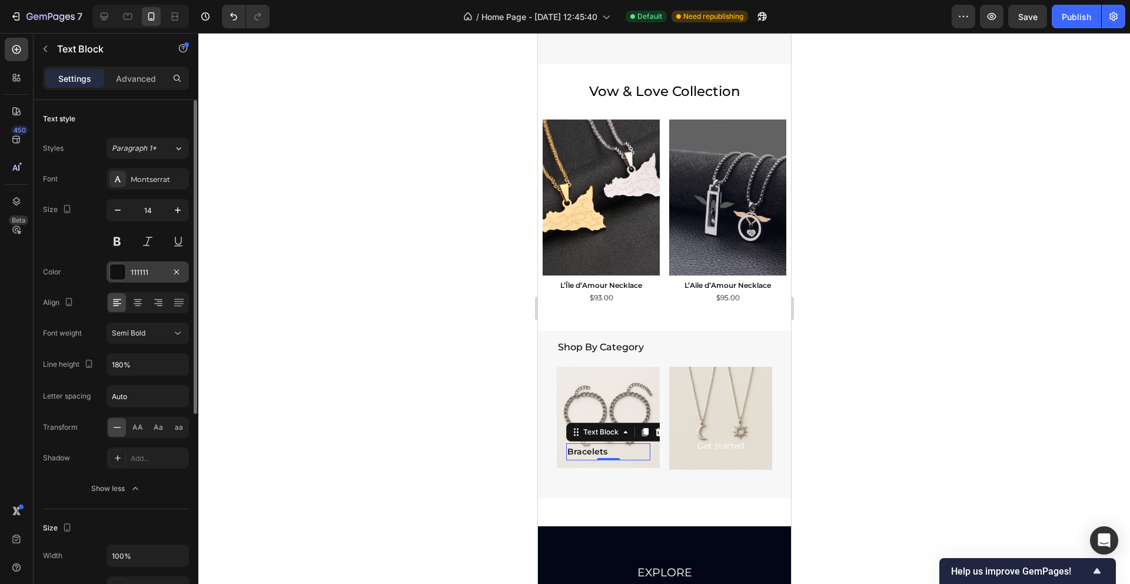
click at [142, 270] on div "111111" at bounding box center [148, 272] width 34 height 11
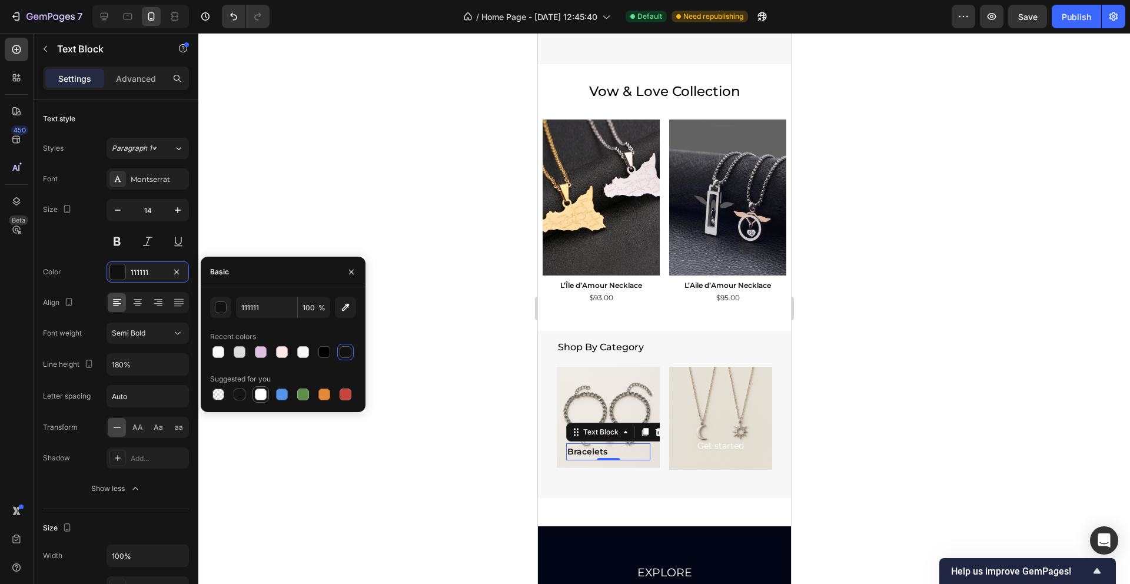
click at [259, 397] on div at bounding box center [261, 394] width 12 height 12
type input "FFFFFF"
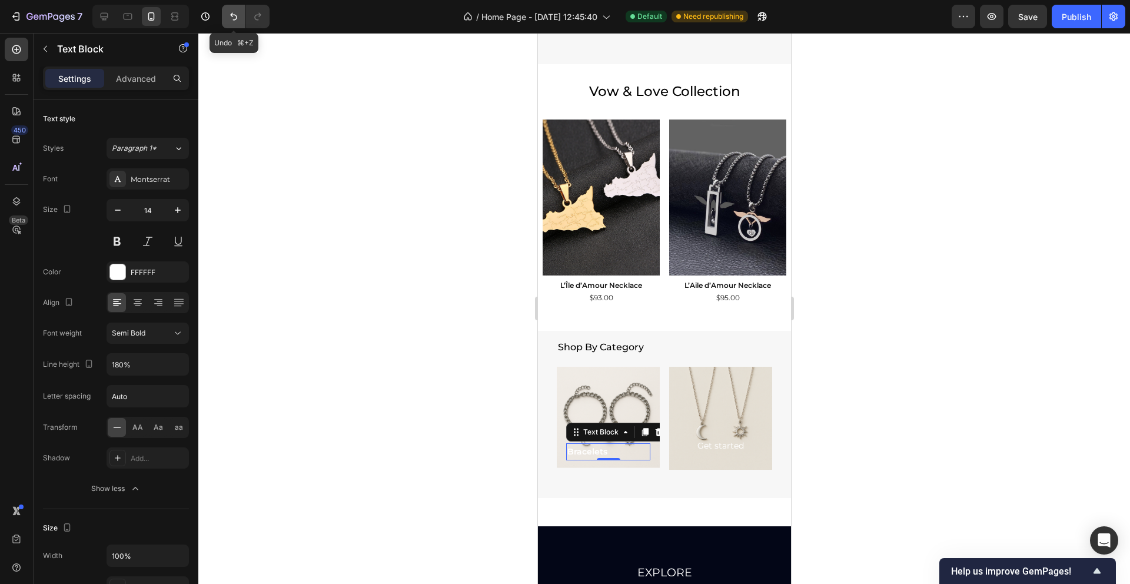
click at [232, 15] on icon "Undo/Redo" at bounding box center [233, 17] width 7 height 8
click at [367, 114] on div at bounding box center [663, 308] width 931 height 551
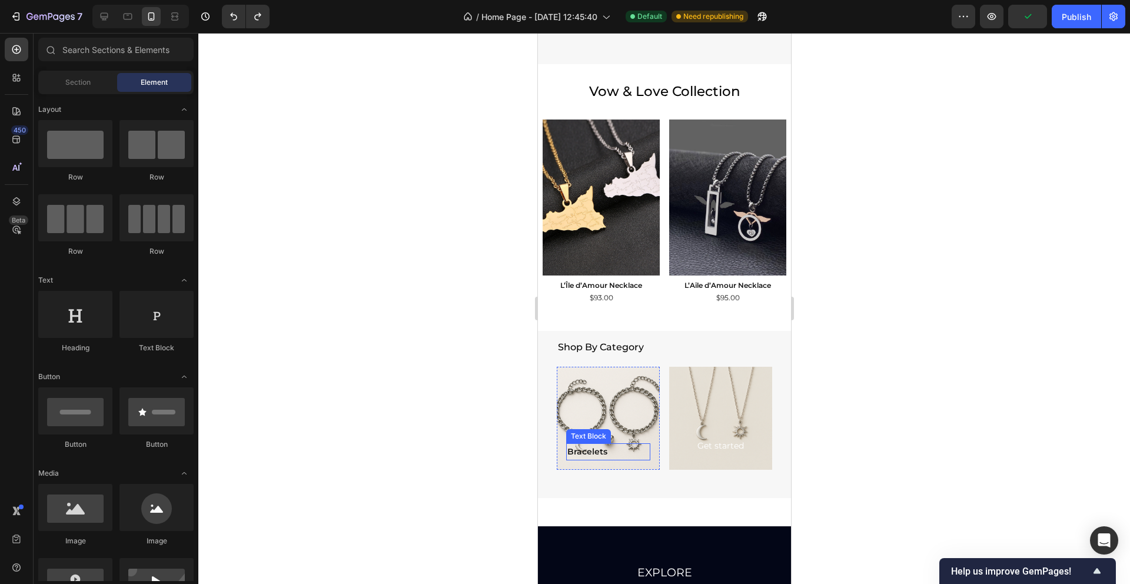
click at [614, 451] on p "Bracelets" at bounding box center [608, 451] width 82 height 15
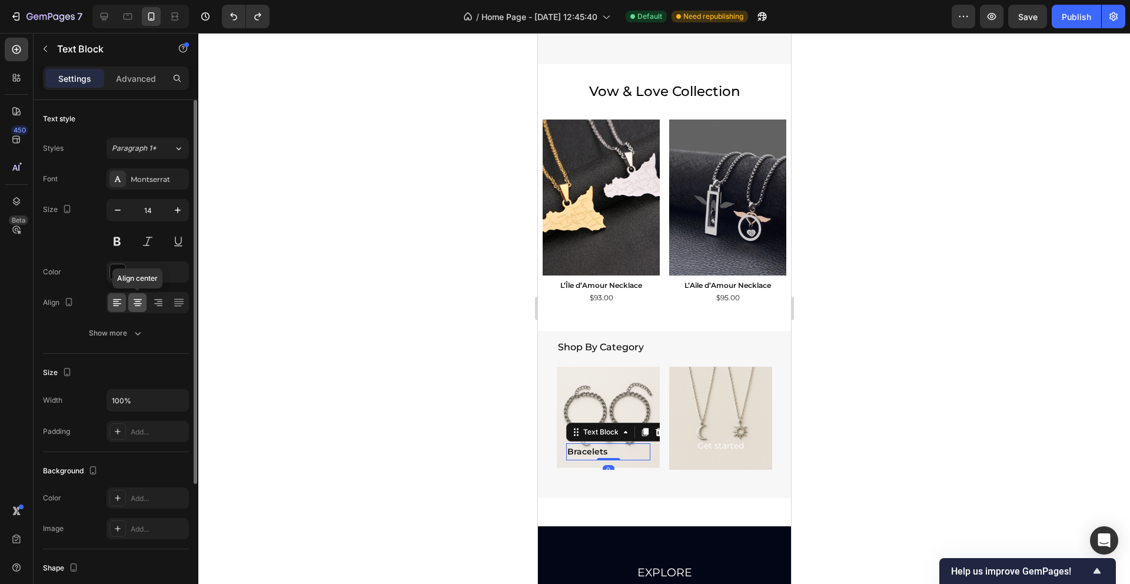
click at [134, 302] on icon at bounding box center [138, 303] width 12 height 12
click at [520, 303] on div at bounding box center [663, 308] width 931 height 551
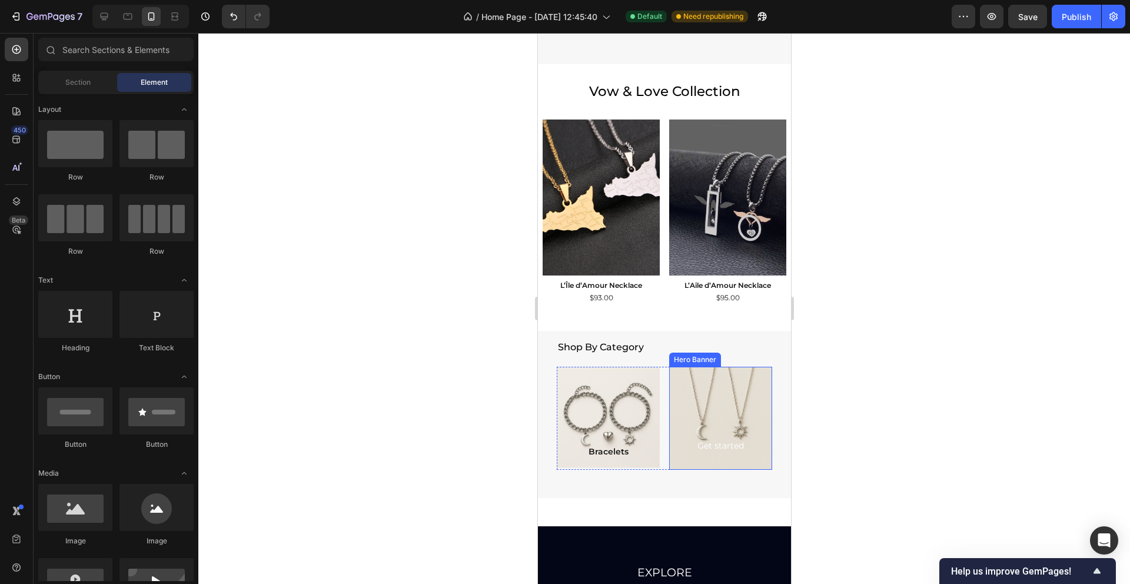
click at [727, 394] on div "Background Image" at bounding box center [719, 418] width 103 height 103
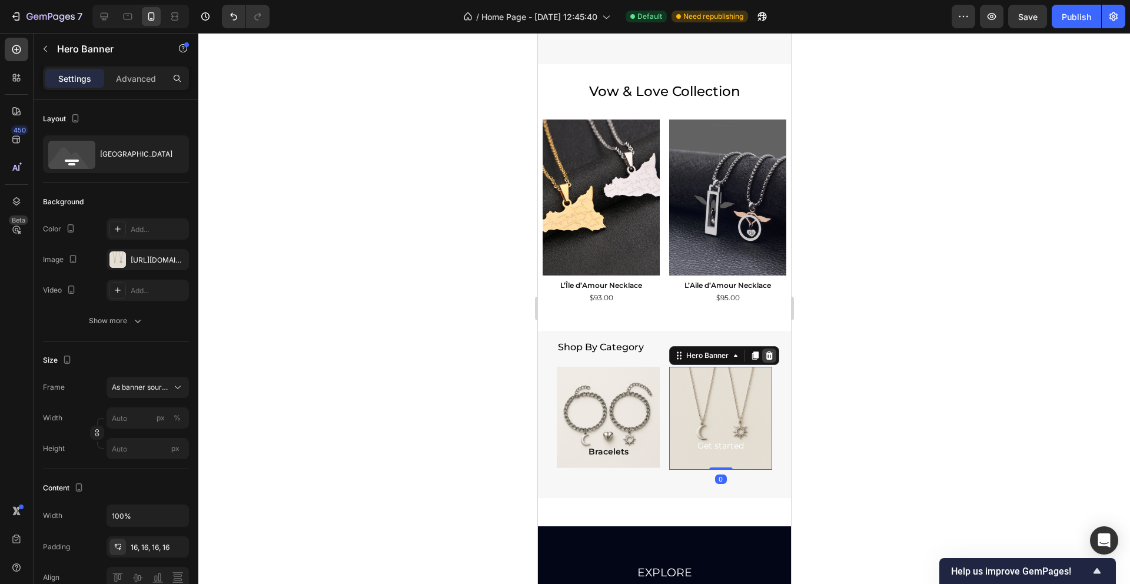
click at [770, 354] on icon at bounding box center [769, 355] width 8 height 8
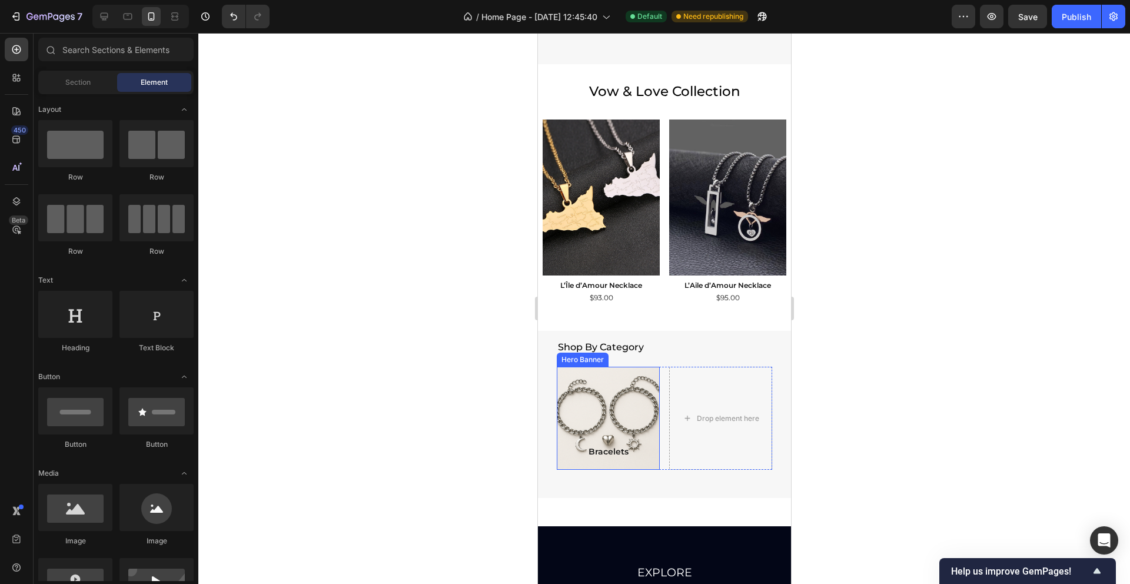
click at [623, 372] on div "Background Image" at bounding box center [607, 416] width 124 height 124
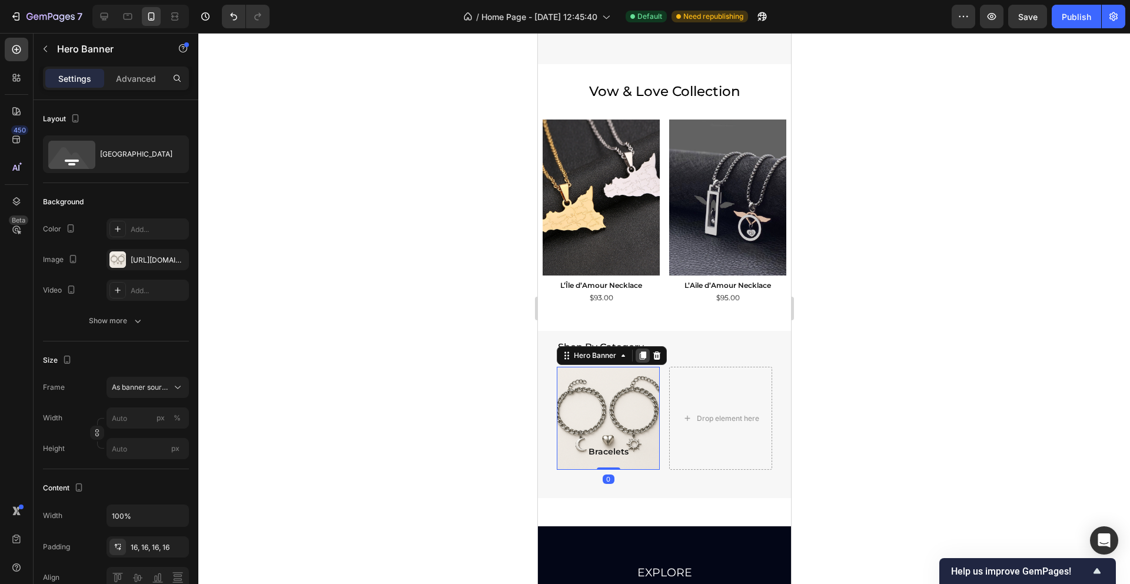
click at [644, 354] on icon at bounding box center [642, 355] width 6 height 8
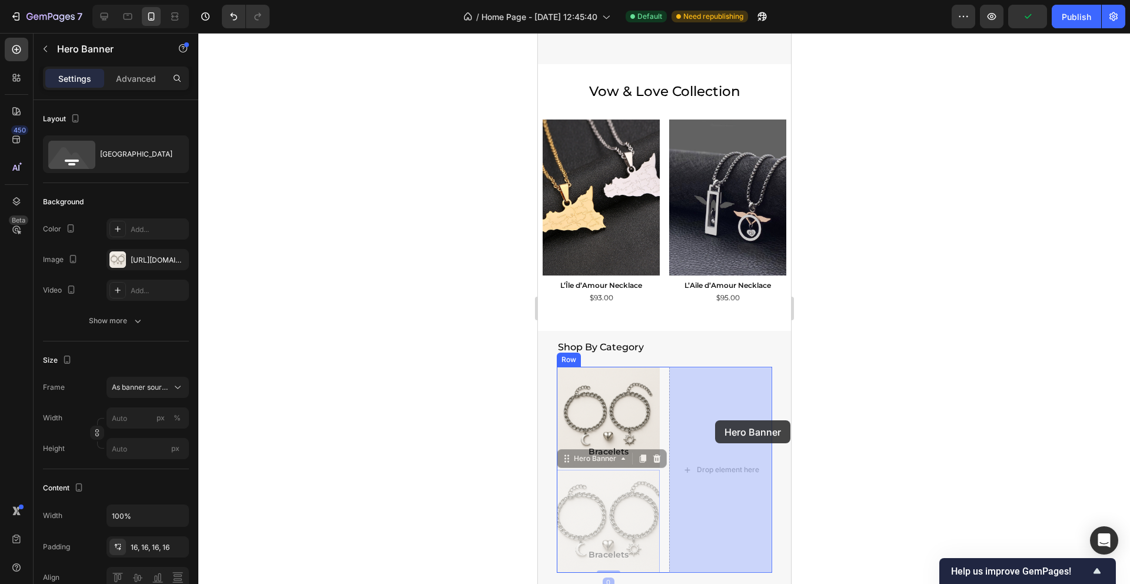
drag, startPoint x: 567, startPoint y: 460, endPoint x: 714, endPoint y: 419, distance: 152.0
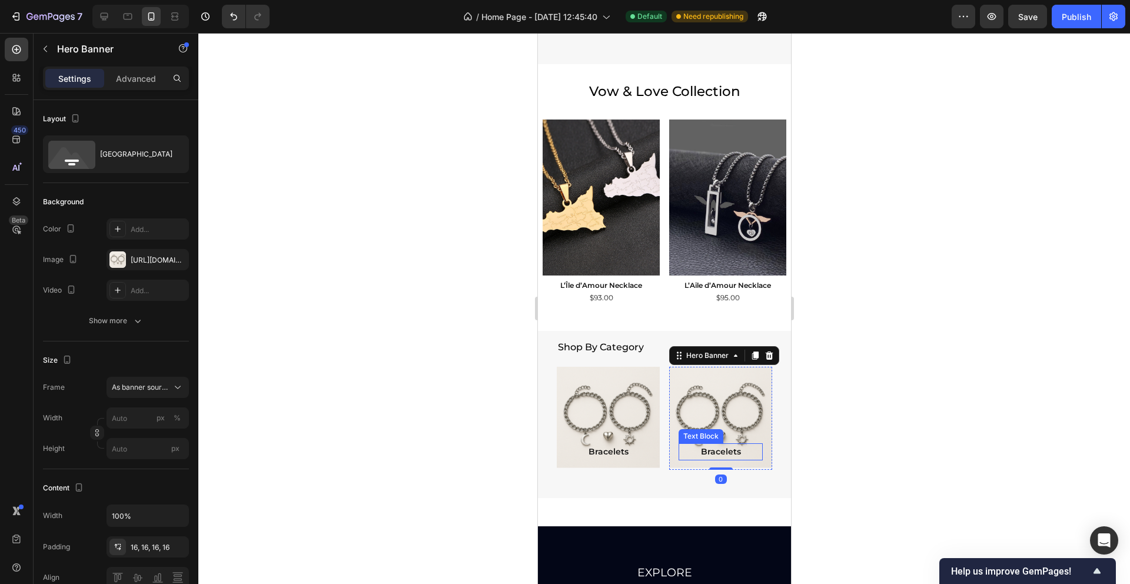
click at [714, 450] on p "Bracelets" at bounding box center [720, 451] width 82 height 15
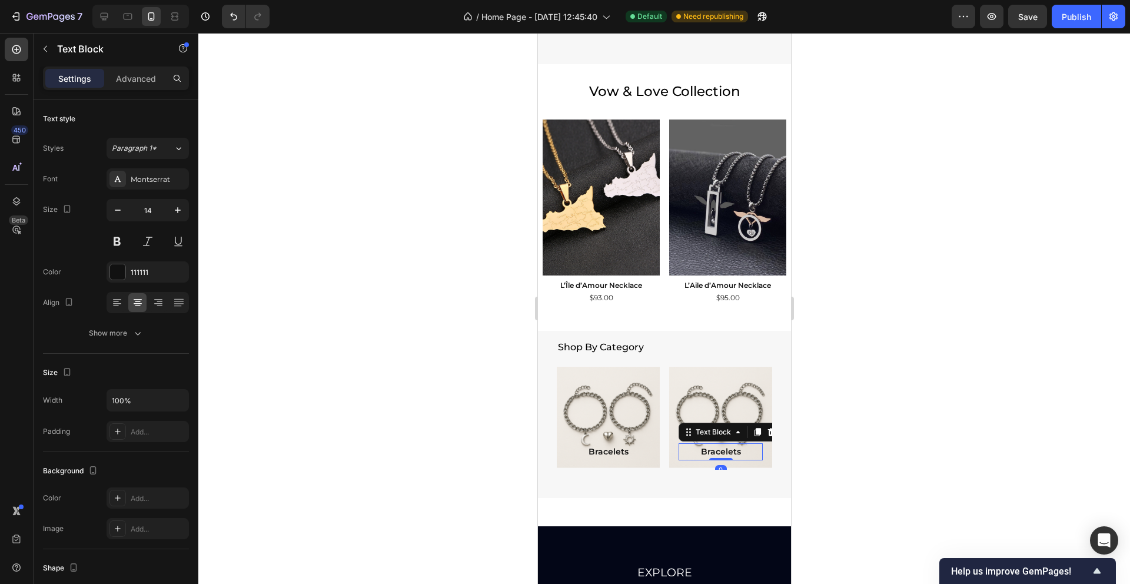
click at [715, 450] on p "Bracelets" at bounding box center [720, 451] width 82 height 15
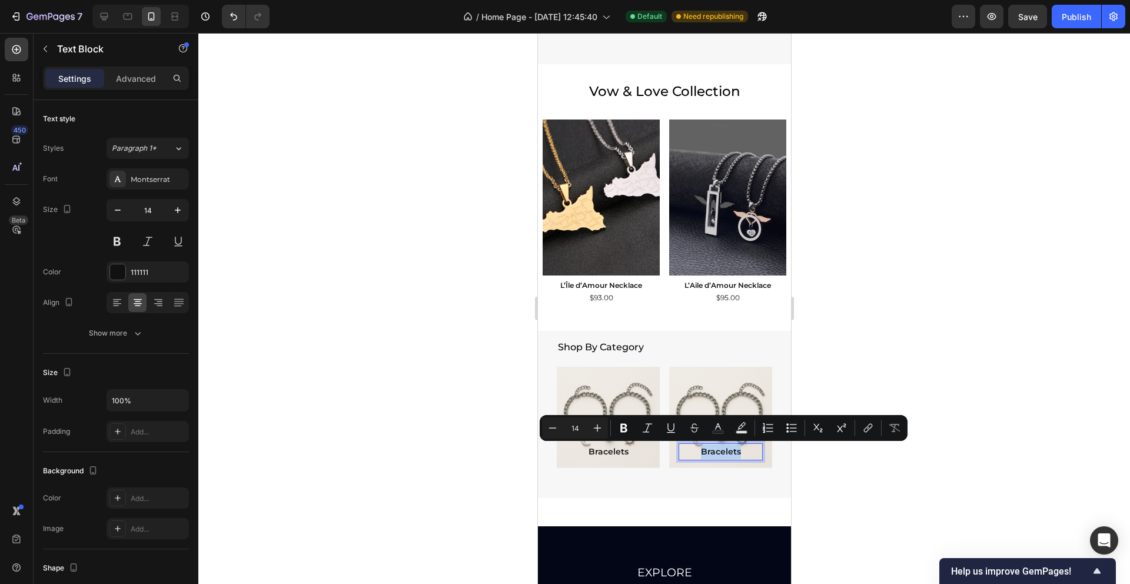
click at [715, 450] on p "Bracelets" at bounding box center [720, 451] width 82 height 15
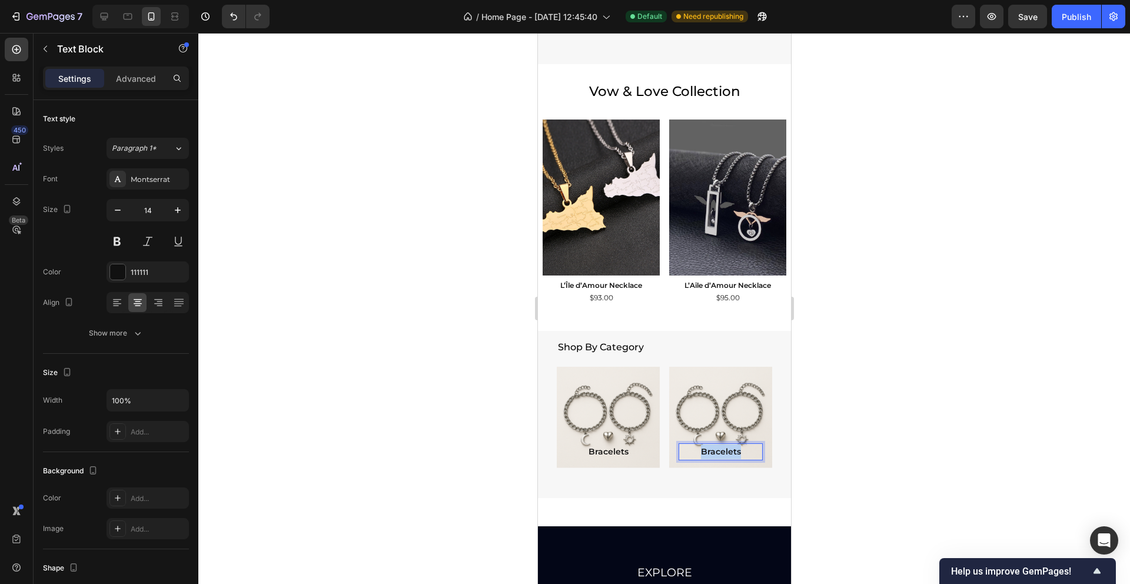
click at [715, 450] on p "Bracelets" at bounding box center [720, 451] width 82 height 15
click at [888, 384] on div at bounding box center [663, 308] width 931 height 551
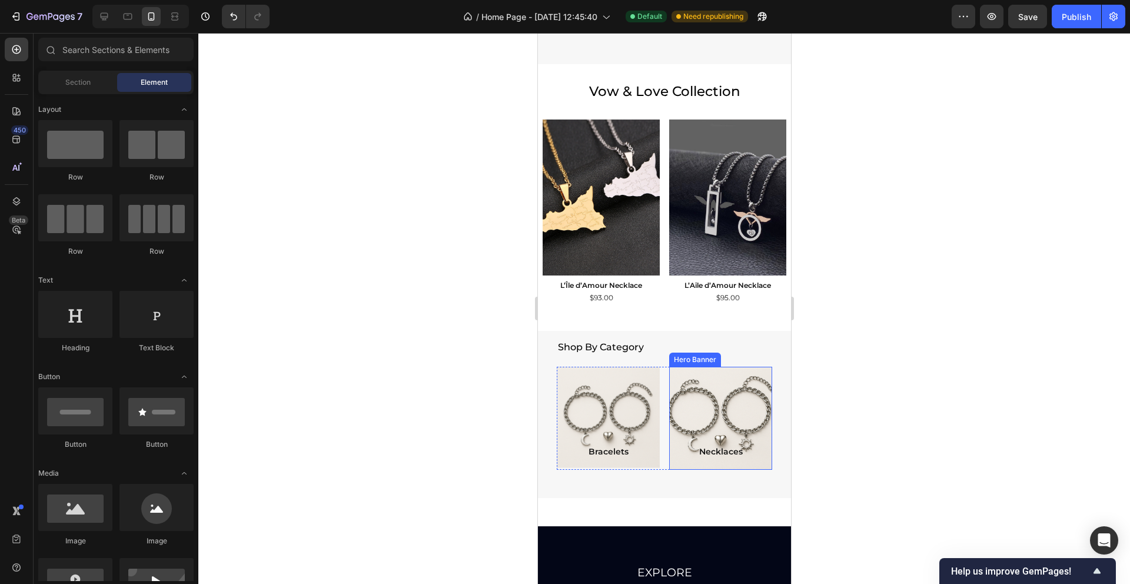
click at [719, 408] on div "Background Image" at bounding box center [720, 416] width 124 height 124
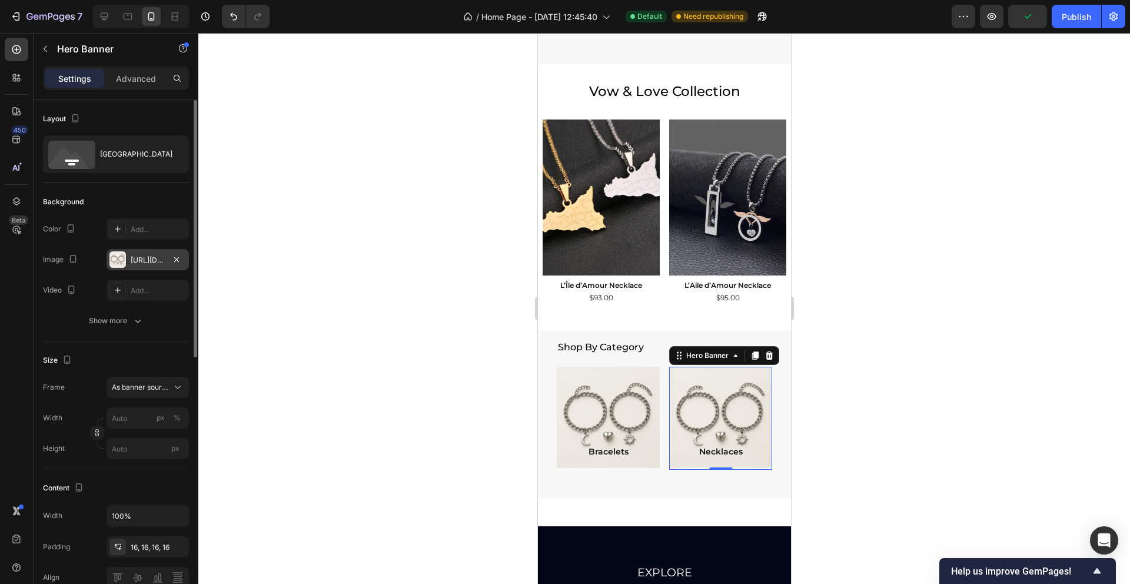
click at [156, 262] on div "https://cdn.shopify.com/s/files/1/0759/3023/9284/files/gempages_483815794820514…" at bounding box center [148, 260] width 34 height 11
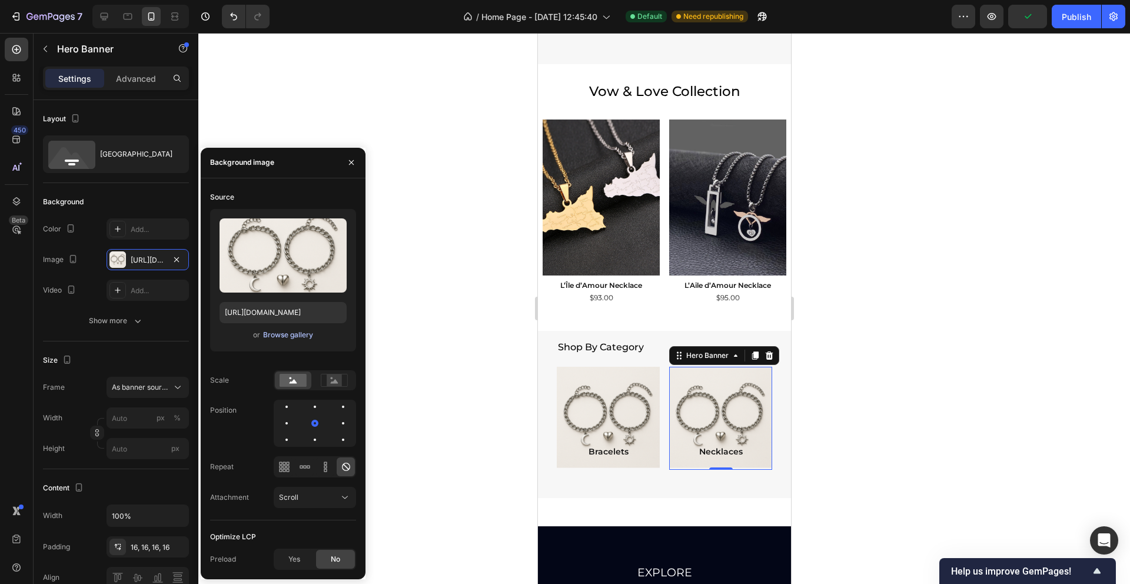
click at [282, 339] on div "Browse gallery" at bounding box center [288, 334] width 50 height 11
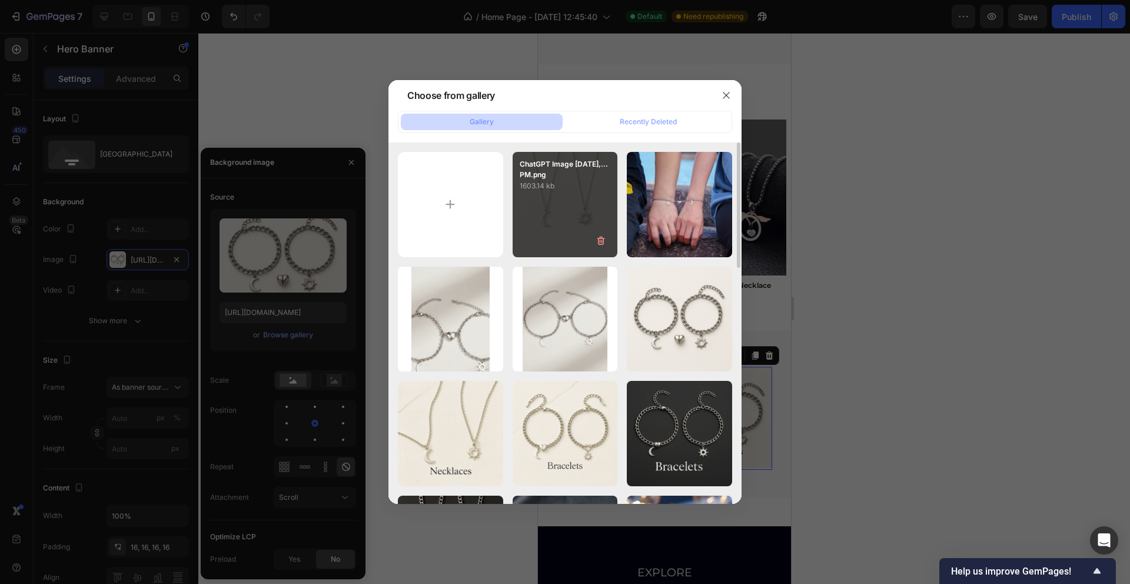
click at [557, 195] on div "ChatGPT Image Sep 27,...PM.png 1603.14 kb" at bounding box center [564, 204] width 105 height 105
type input "https://cdn.shopify.com/s/files/1/0759/3023/9284/files/gempages_483815794820514…"
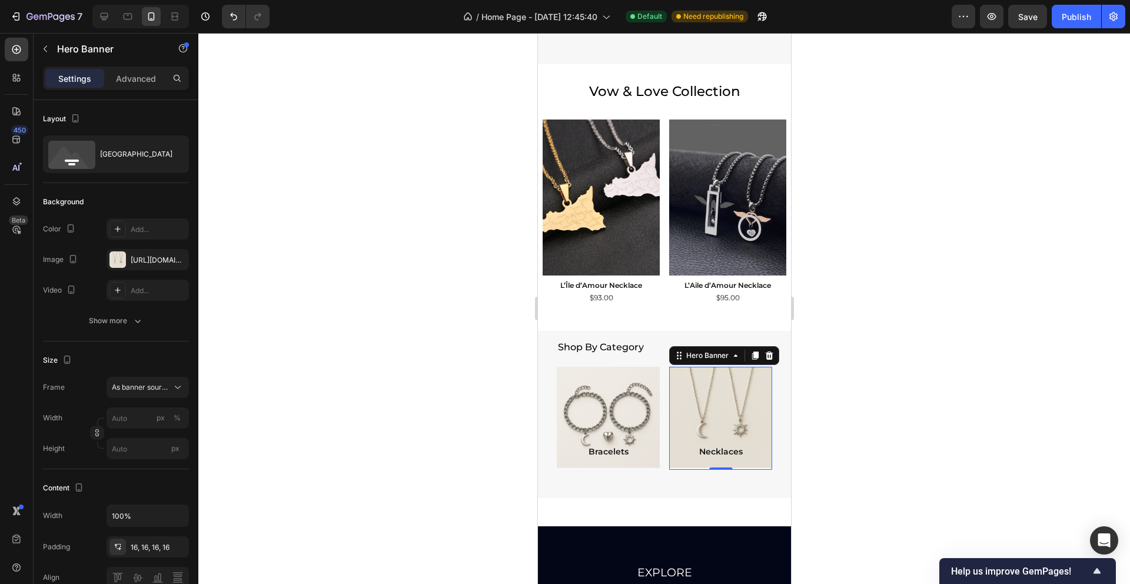
click at [953, 265] on div at bounding box center [663, 308] width 931 height 551
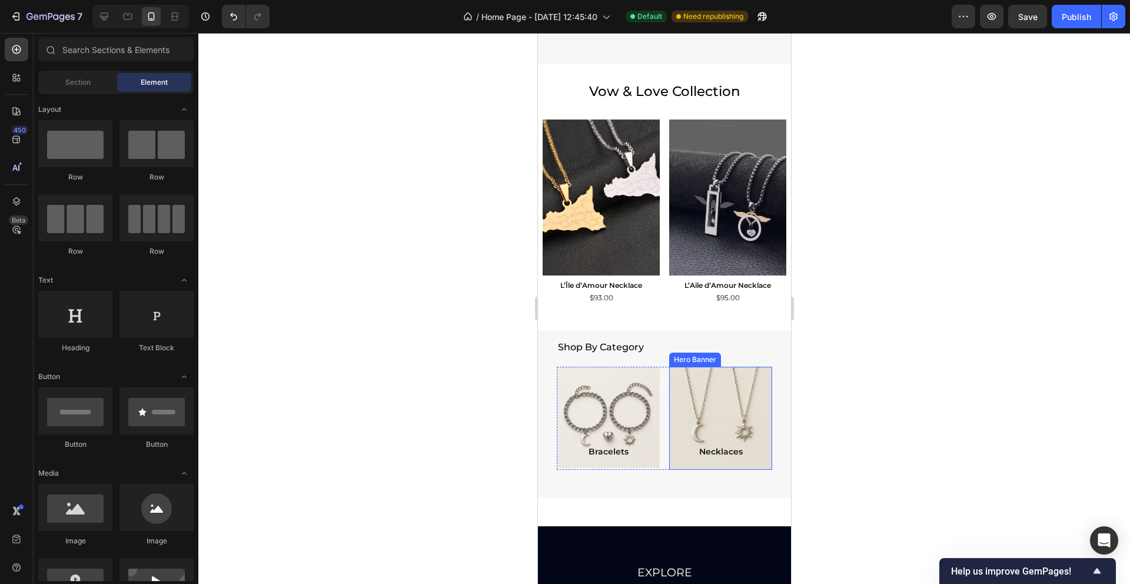
click at [741, 413] on div "Background Image" at bounding box center [720, 416] width 124 height 124
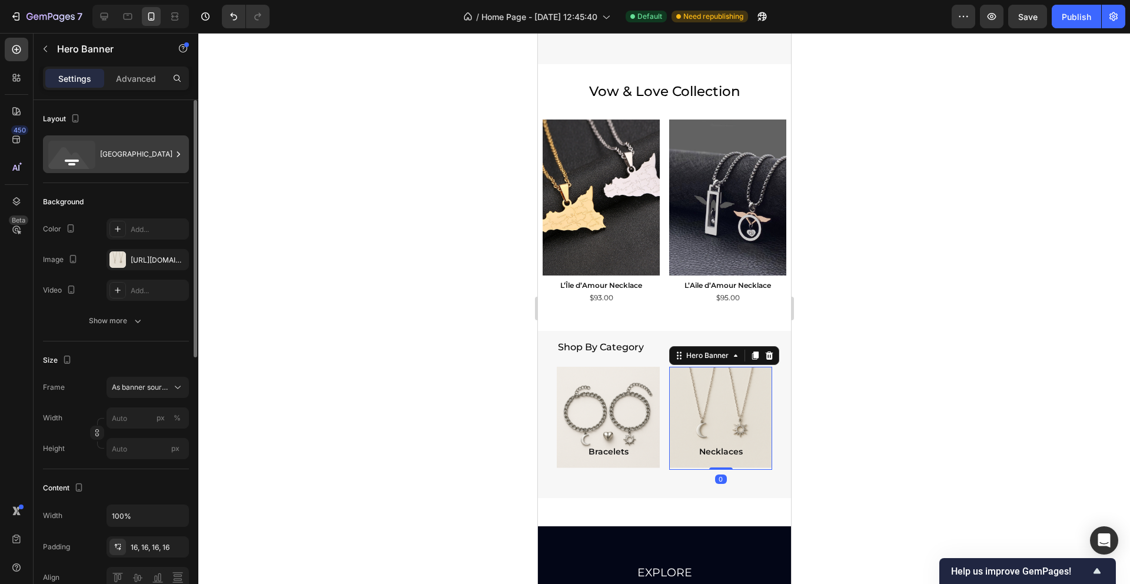
click at [122, 148] on div "[GEOGRAPHIC_DATA]" at bounding box center [136, 154] width 72 height 27
click at [142, 258] on div "https://cdn.shopify.com/s/files/1/0759/3023/9284/files/gempages_483815794820514…" at bounding box center [148, 260] width 34 height 11
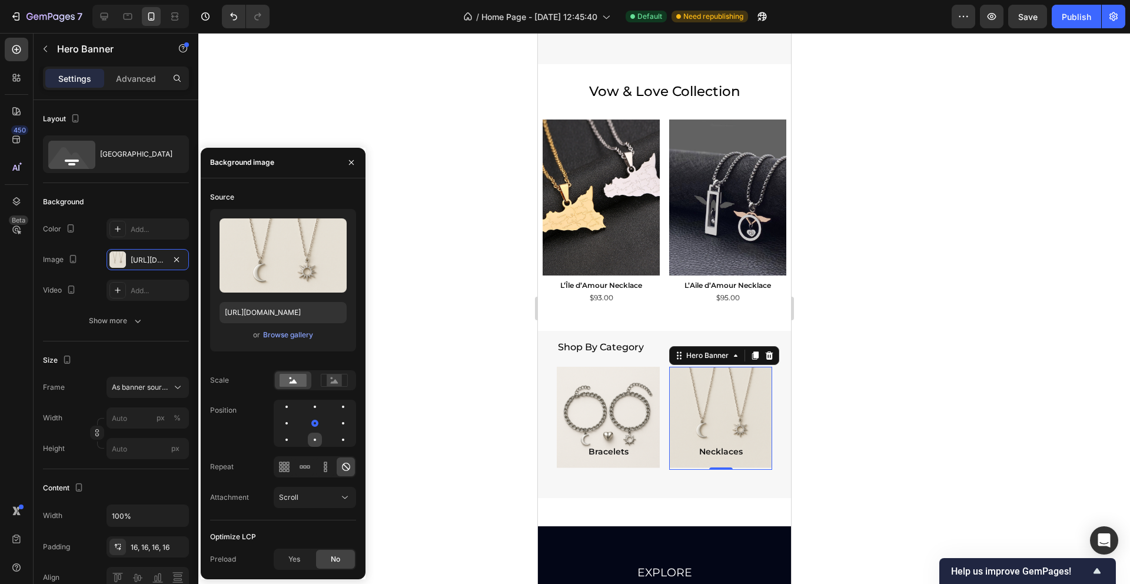
click at [317, 438] on div at bounding box center [315, 439] width 14 height 14
click at [312, 407] on div at bounding box center [315, 406] width 14 height 14
click at [315, 422] on div at bounding box center [315, 423] width 2 height 2
click at [281, 470] on icon at bounding box center [280, 469] width 3 height 3
click at [343, 462] on icon at bounding box center [346, 467] width 12 height 12
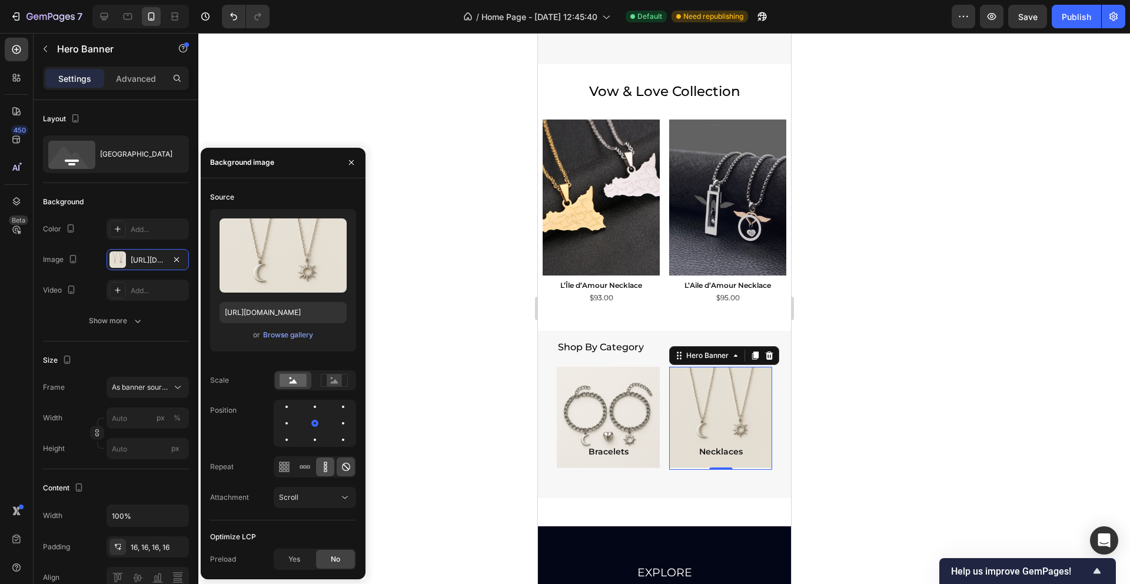
click at [324, 463] on icon at bounding box center [325, 462] width 3 height 3
click at [474, 374] on div at bounding box center [663, 308] width 931 height 551
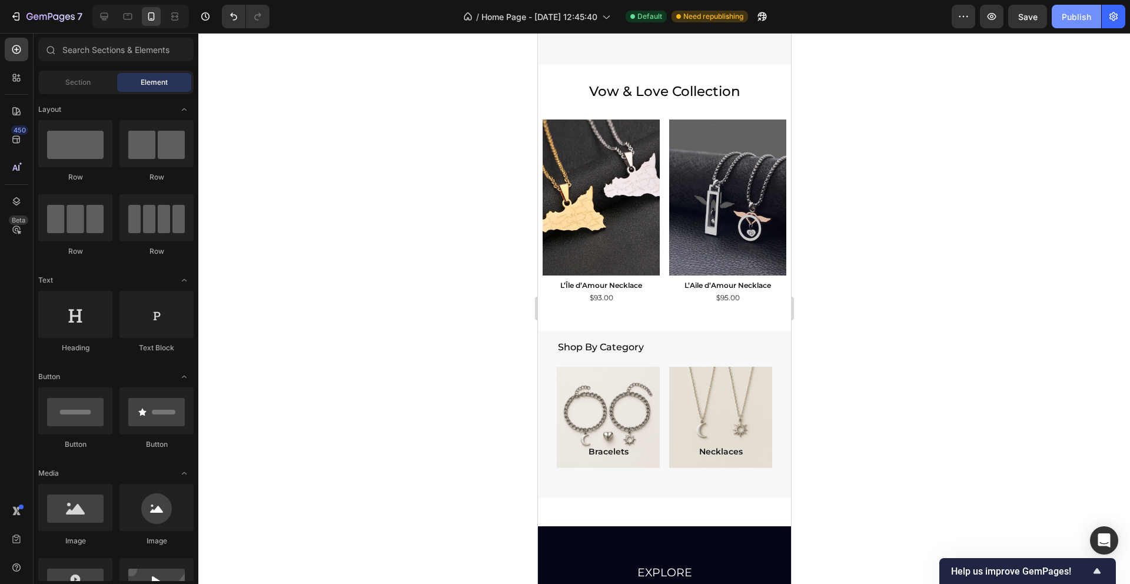
click at [1064, 23] on button "Publish" at bounding box center [1075, 17] width 49 height 24
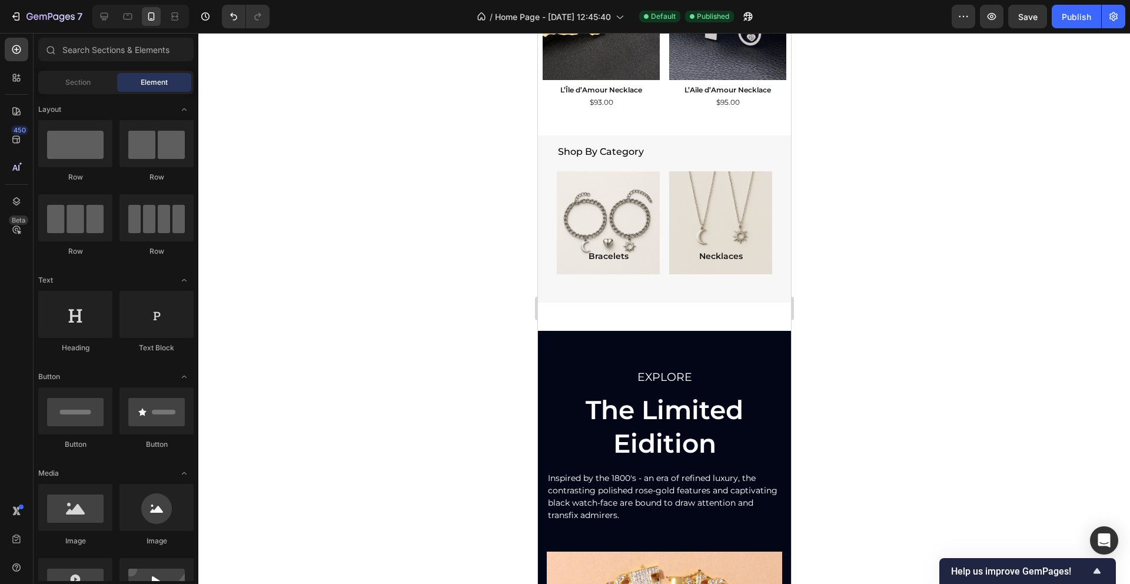
scroll to position [862, 0]
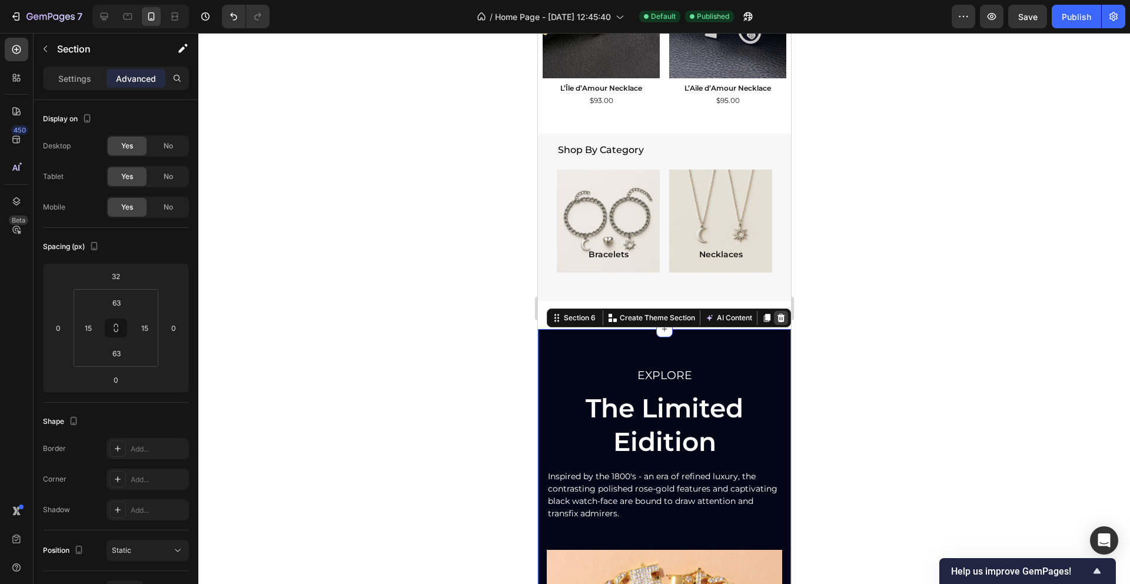
click at [780, 318] on icon at bounding box center [781, 318] width 8 height 8
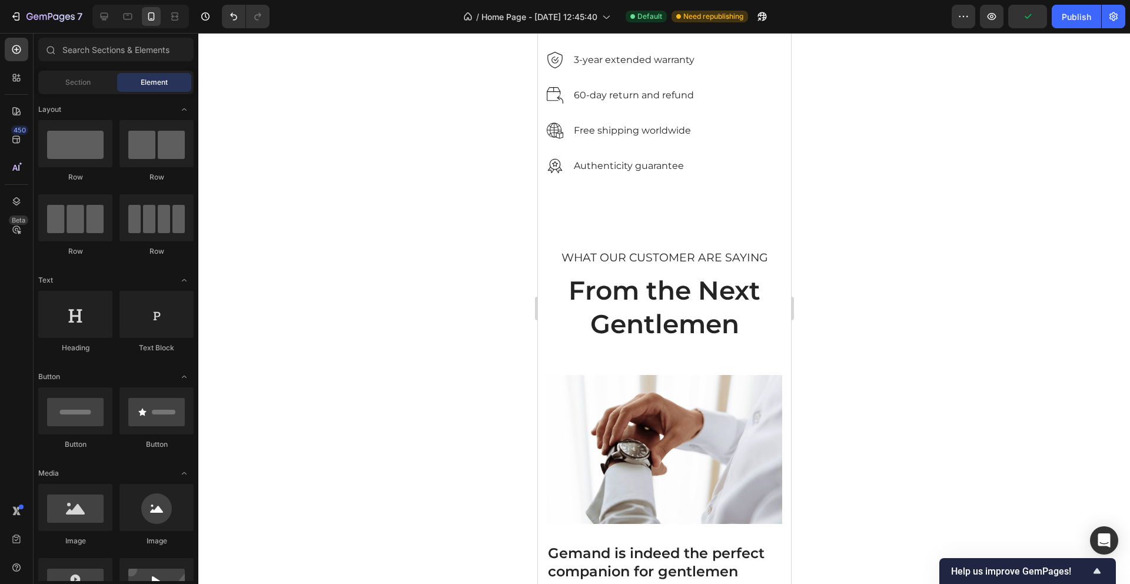
scroll to position [1491, 0]
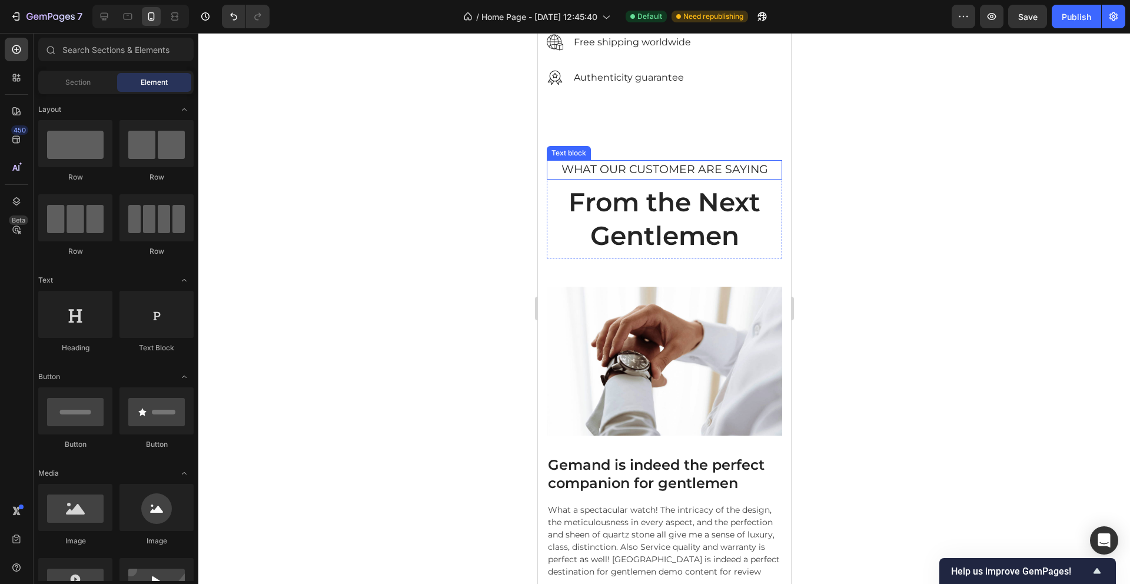
click at [551, 178] on p "WHAT OUR CUSTOMER ARE SAYING" at bounding box center [663, 169] width 233 height 17
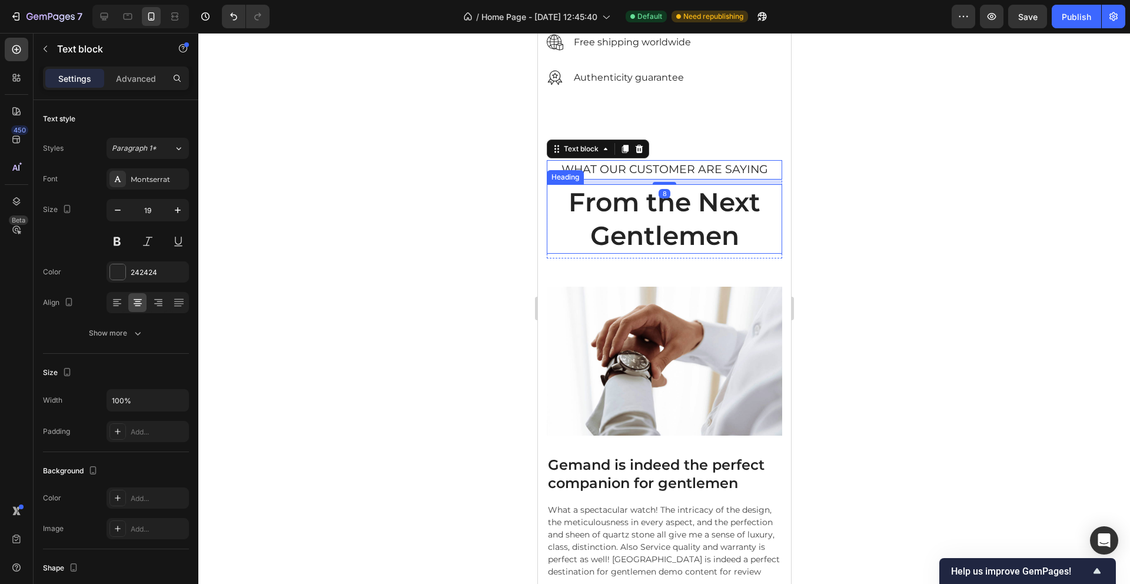
click at [557, 252] on p "From the Next Gentlemen" at bounding box center [663, 218] width 233 height 67
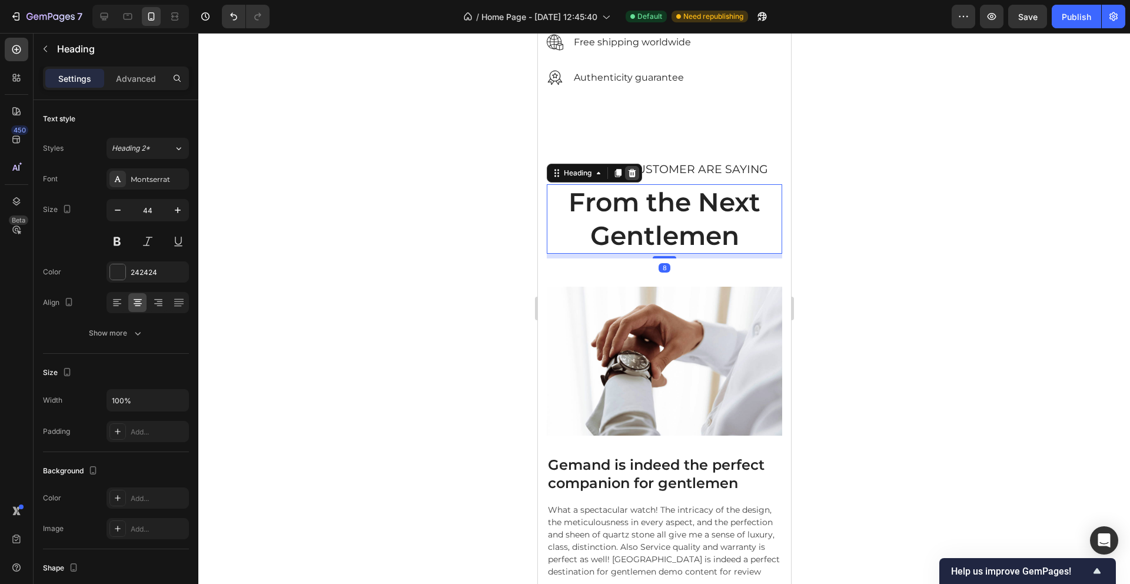
click at [632, 177] on icon at bounding box center [632, 173] width 8 height 8
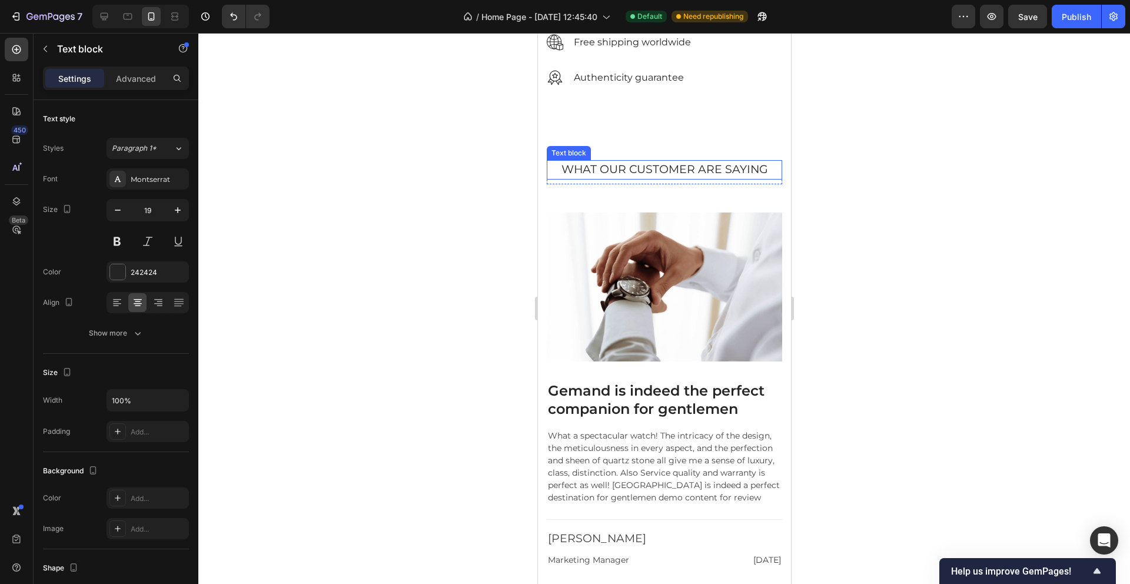
click at [558, 178] on p "WHAT OUR CUSTOMER ARE SAYING" at bounding box center [663, 169] width 233 height 17
click at [557, 154] on icon at bounding box center [555, 148] width 9 height 9
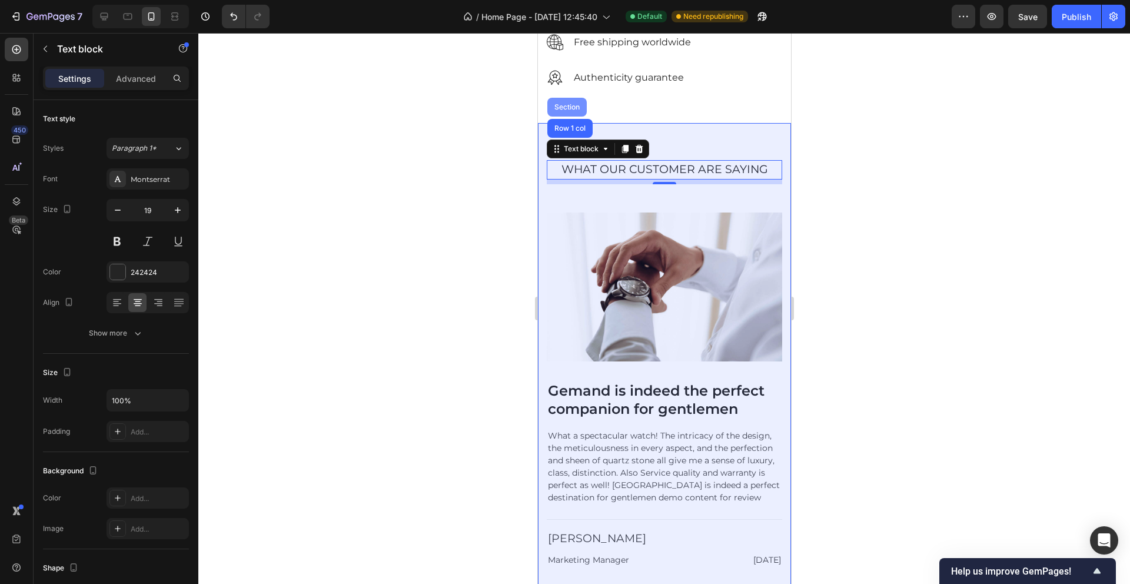
click at [570, 111] on div "Section" at bounding box center [566, 107] width 30 height 7
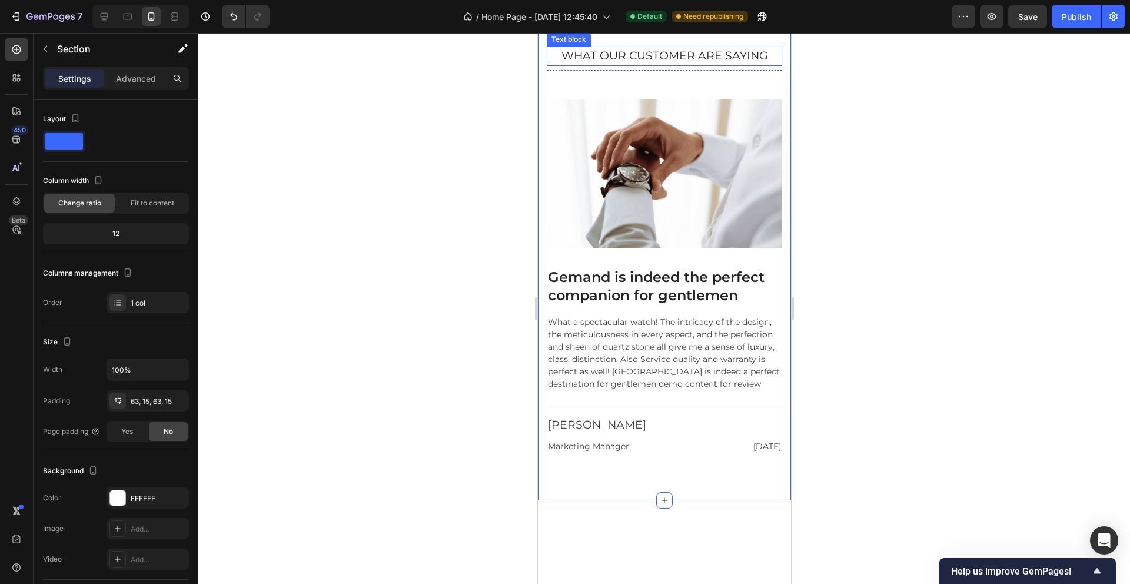
scroll to position [1582, 0]
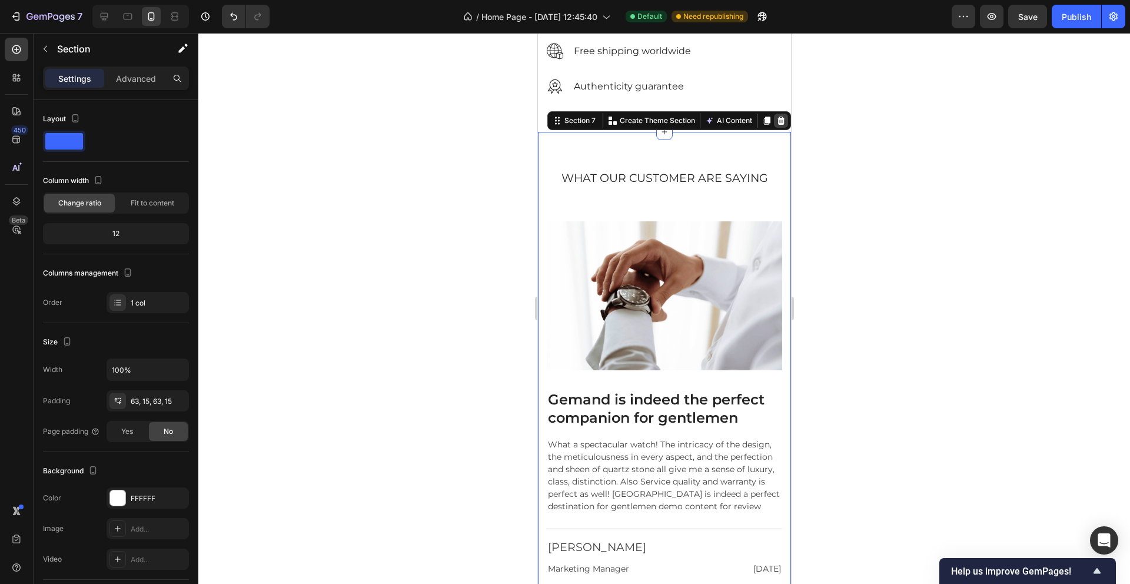
click at [777, 119] on icon at bounding box center [779, 120] width 9 height 9
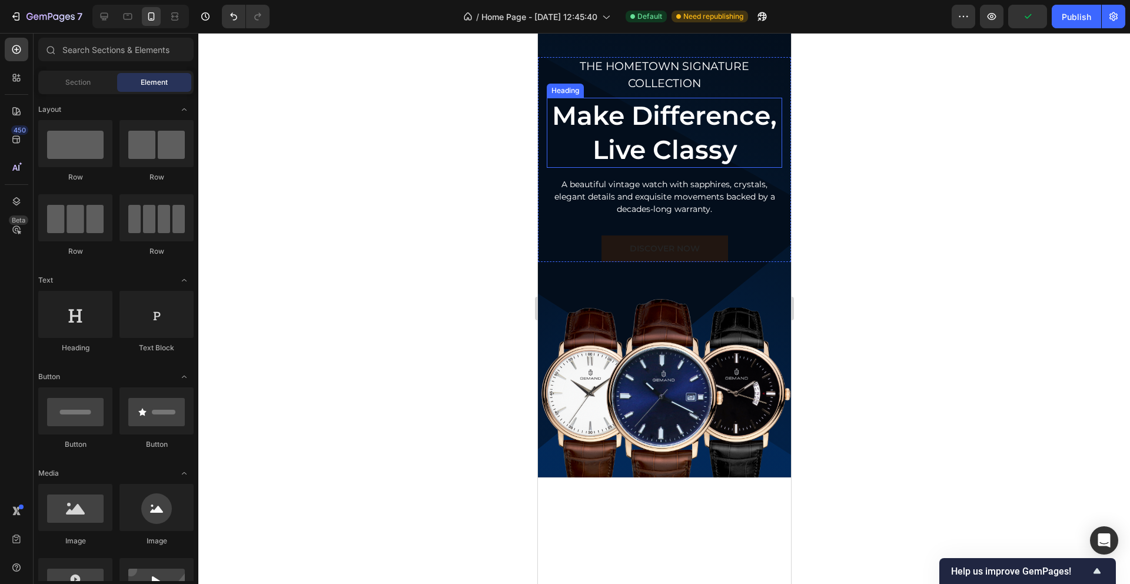
scroll to position [1444, 0]
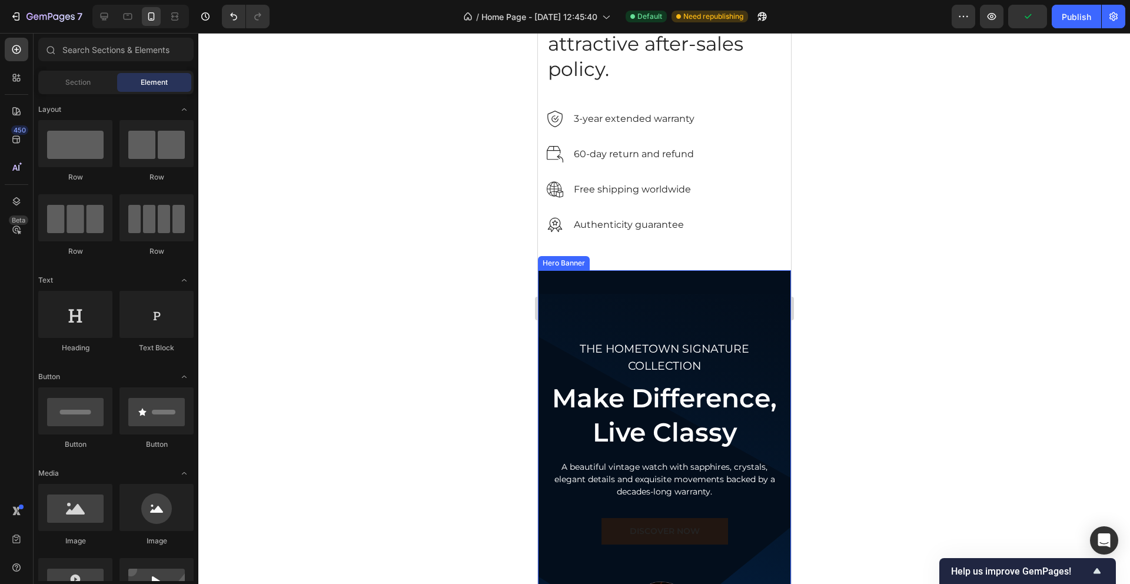
click at [559, 291] on div "THE HOMETOWN SIGNATURE COLLECTION Text block Make Difference, Live Classy Headi…" at bounding box center [663, 514] width 253 height 489
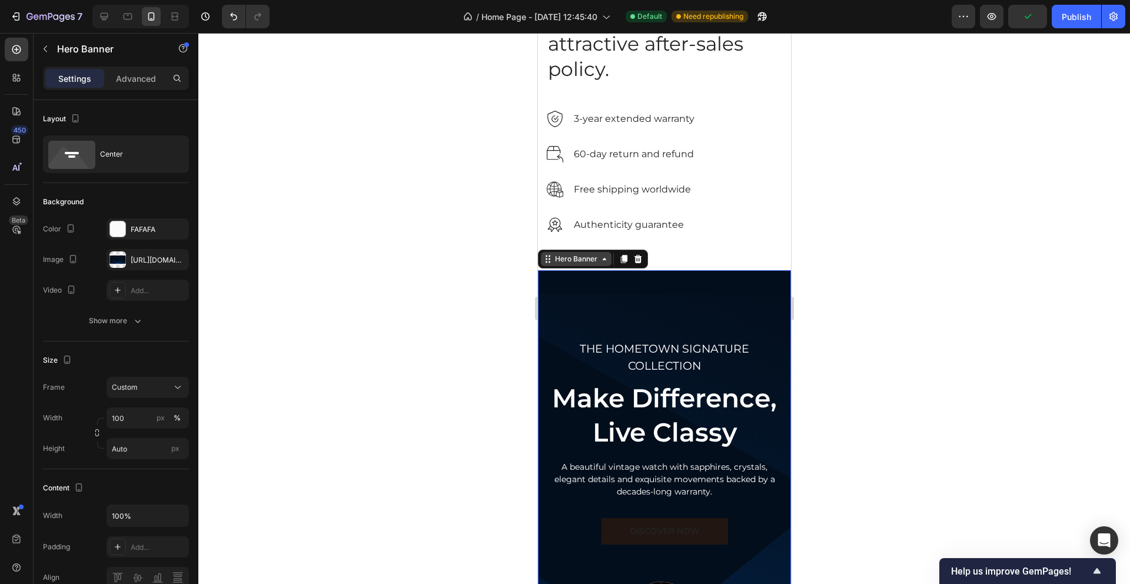
click at [549, 260] on icon at bounding box center [546, 258] width 9 height 9
click at [587, 304] on div "THE HOMETOWN SIGNATURE COLLECTION Text block Make Difference, Live Classy Headi…" at bounding box center [663, 514] width 253 height 489
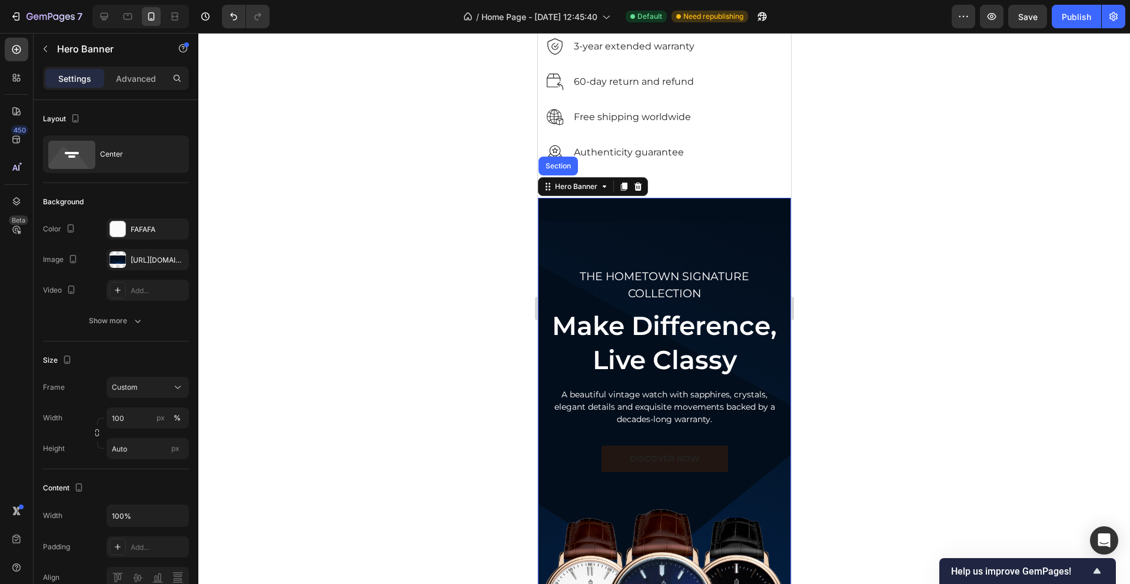
scroll to position [1731, 0]
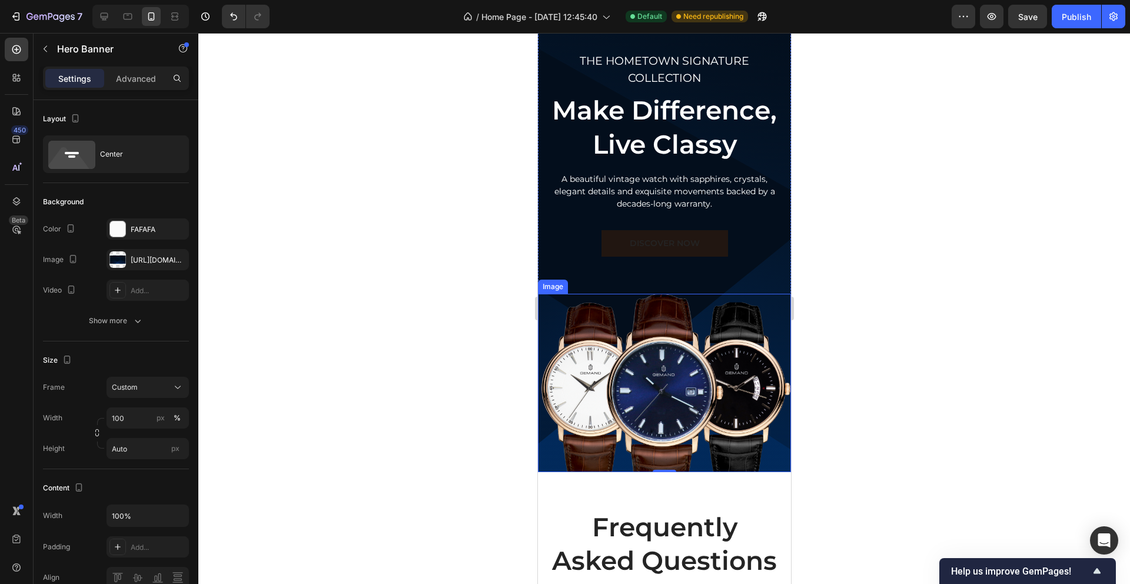
click at [638, 306] on img at bounding box center [663, 383] width 253 height 178
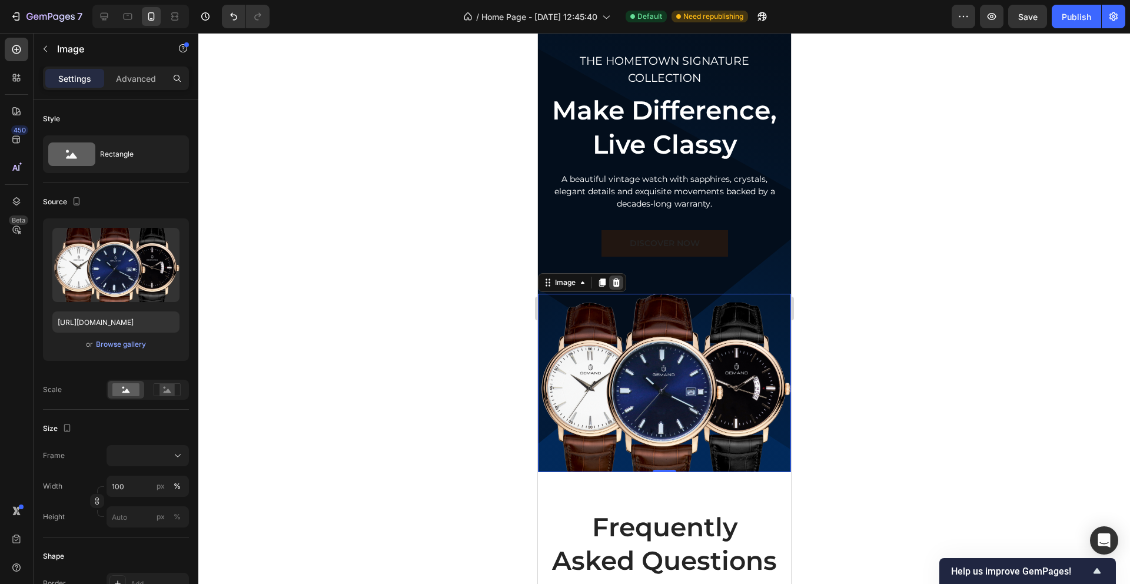
click at [617, 285] on icon at bounding box center [616, 282] width 8 height 8
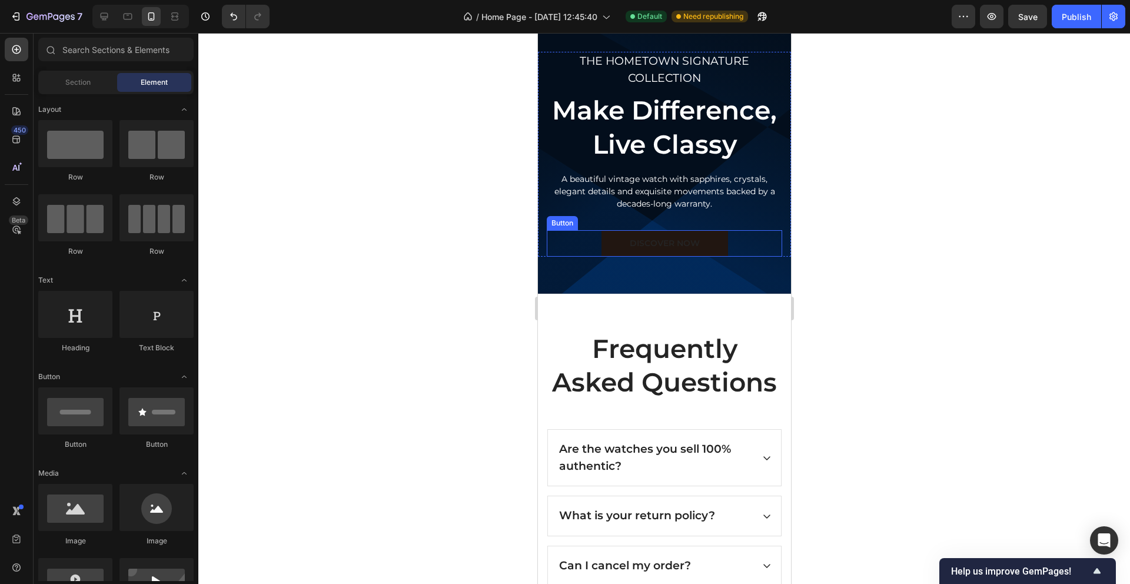
click at [580, 246] on div "DISCOVER NOW Button" at bounding box center [663, 243] width 235 height 26
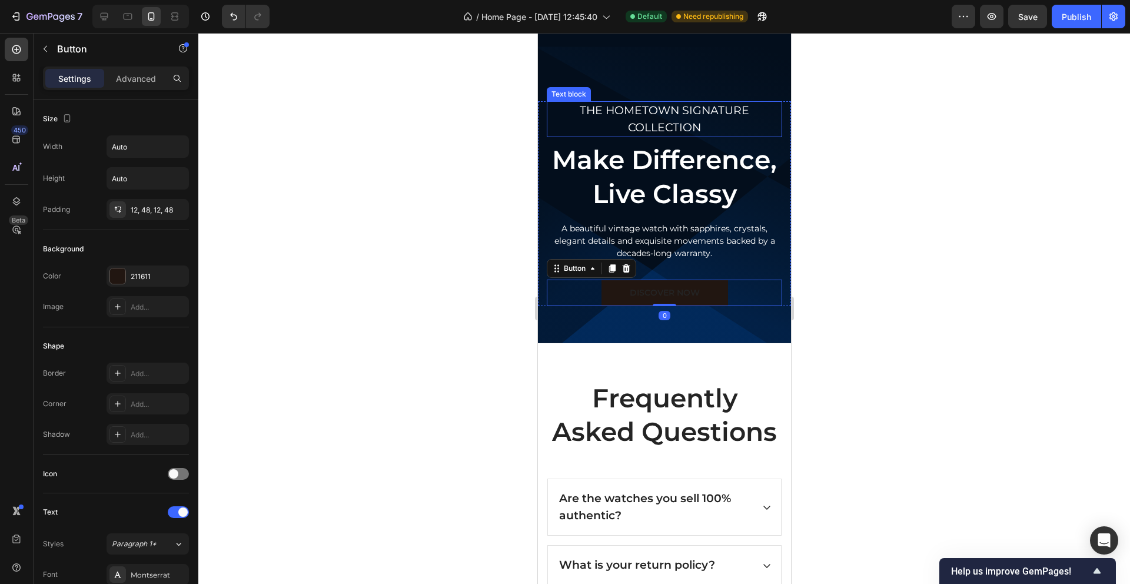
scroll to position [1554, 0]
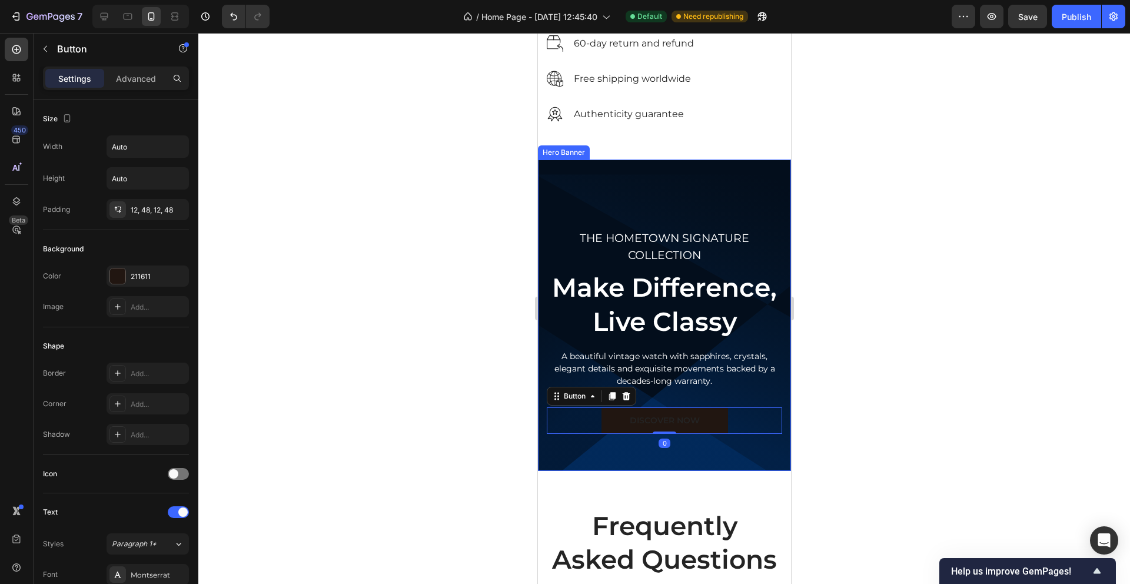
click at [568, 196] on div "THE HOMETOWN SIGNATURE COLLECTION Text block Make Difference, Live Classy Headi…" at bounding box center [663, 314] width 253 height 311
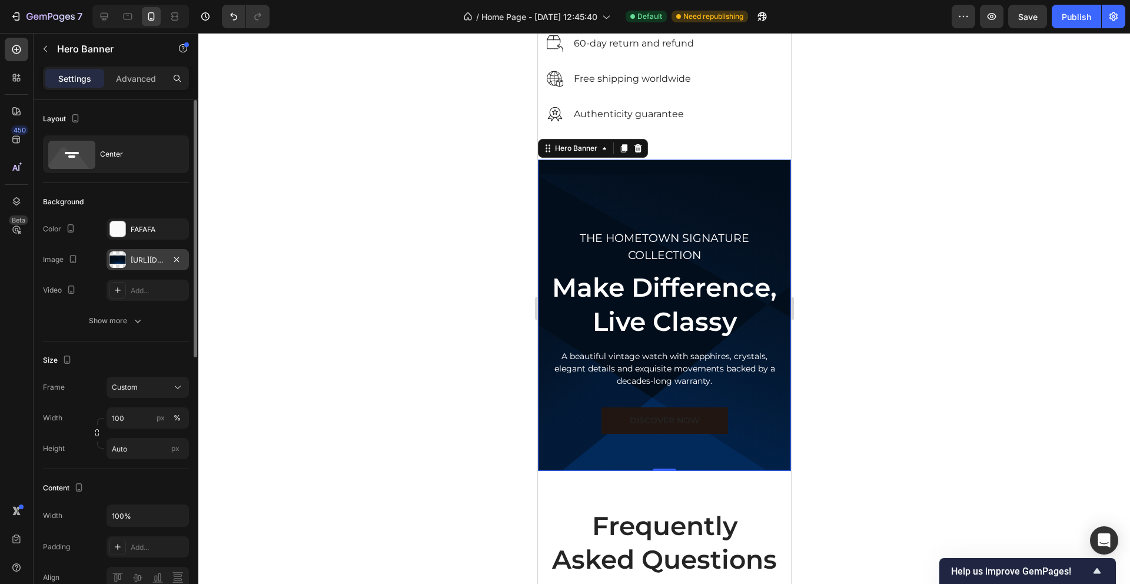
click at [157, 254] on div "https://ucarecdn.com/ae390140-8ca6-48e8-9686-c75a2d240170/bn.svg" at bounding box center [147, 259] width 82 height 21
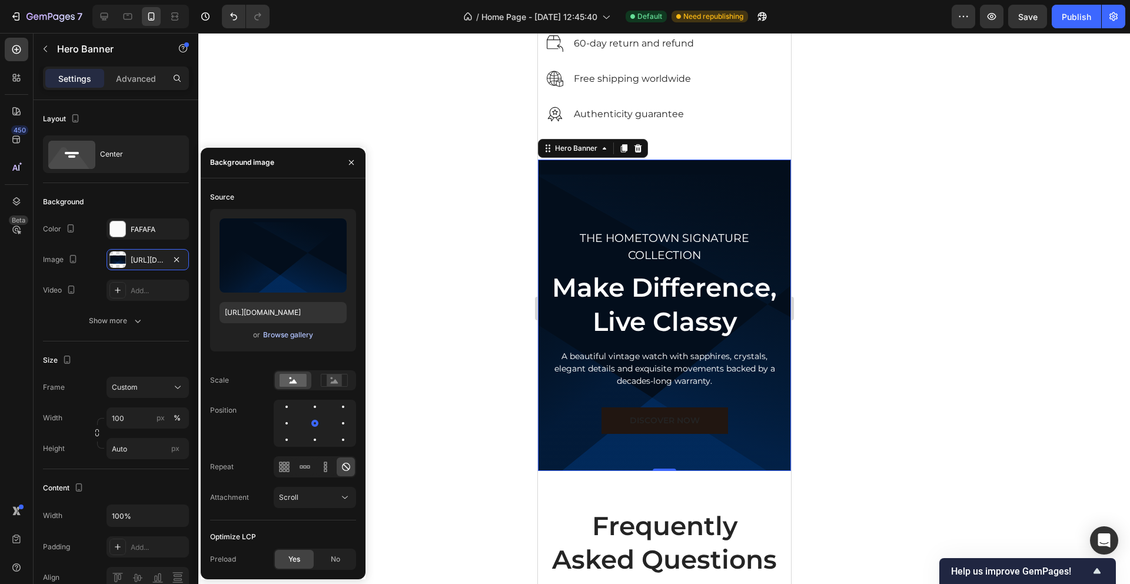
click at [294, 335] on div "Browse gallery" at bounding box center [288, 334] width 50 height 11
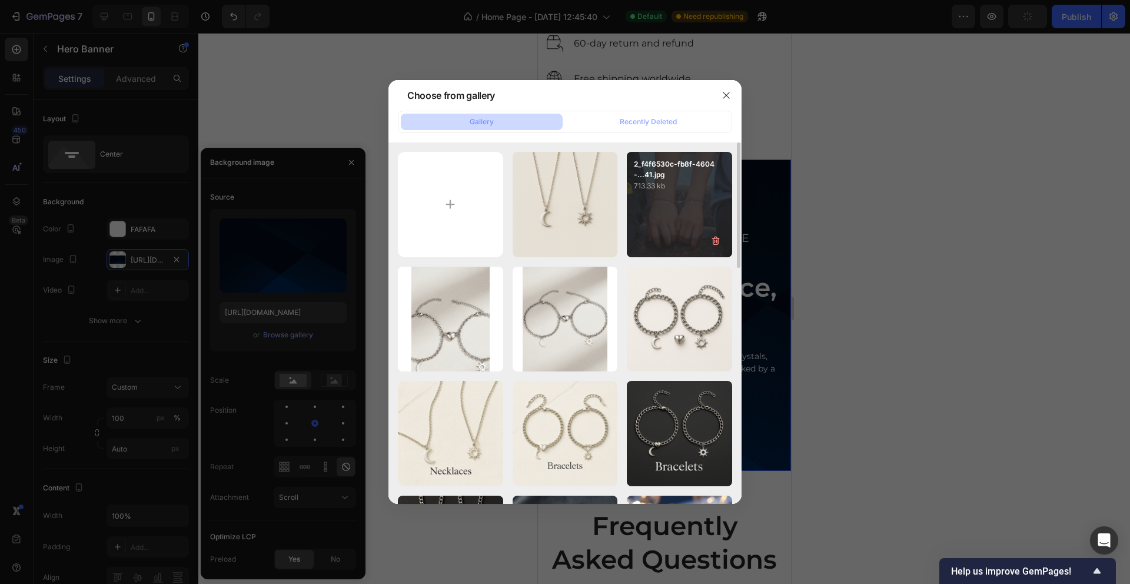
click at [670, 173] on p "2_f4f6530c-fb8f-4604-...41.jpg" at bounding box center [679, 169] width 91 height 21
type input "[URL][DOMAIN_NAME]"
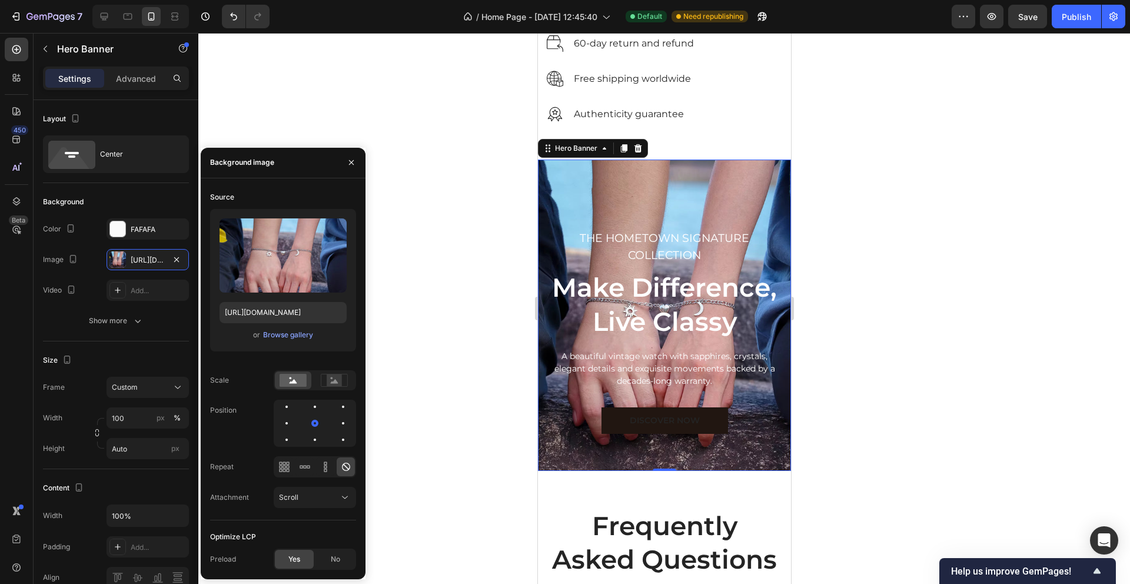
click at [897, 204] on div at bounding box center [663, 308] width 931 height 551
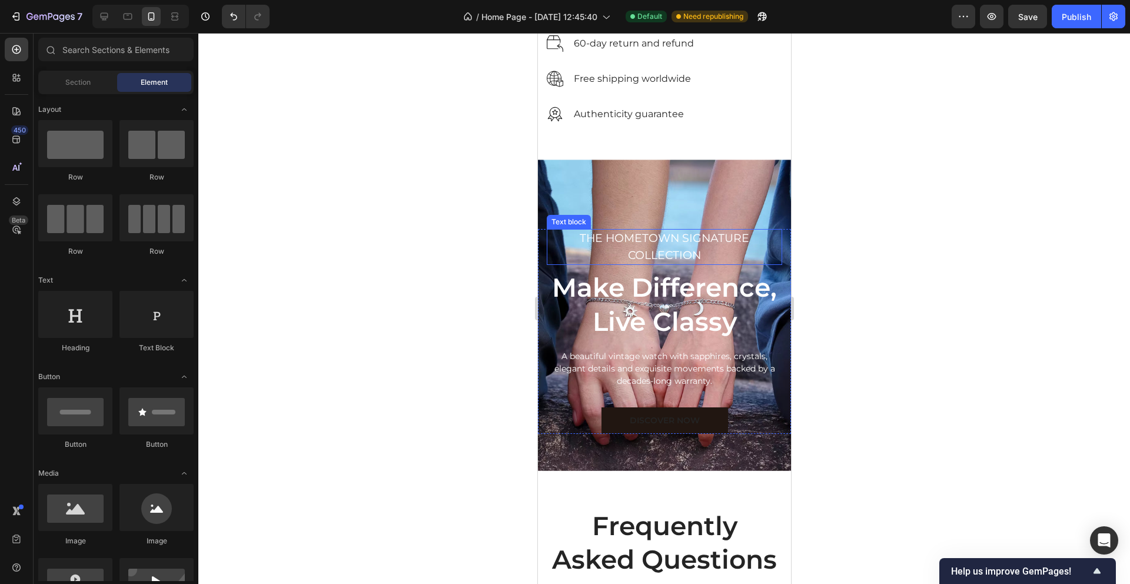
click at [695, 251] on p "THE HOMETOWN SIGNATURE COLLECTION" at bounding box center [663, 247] width 233 height 34
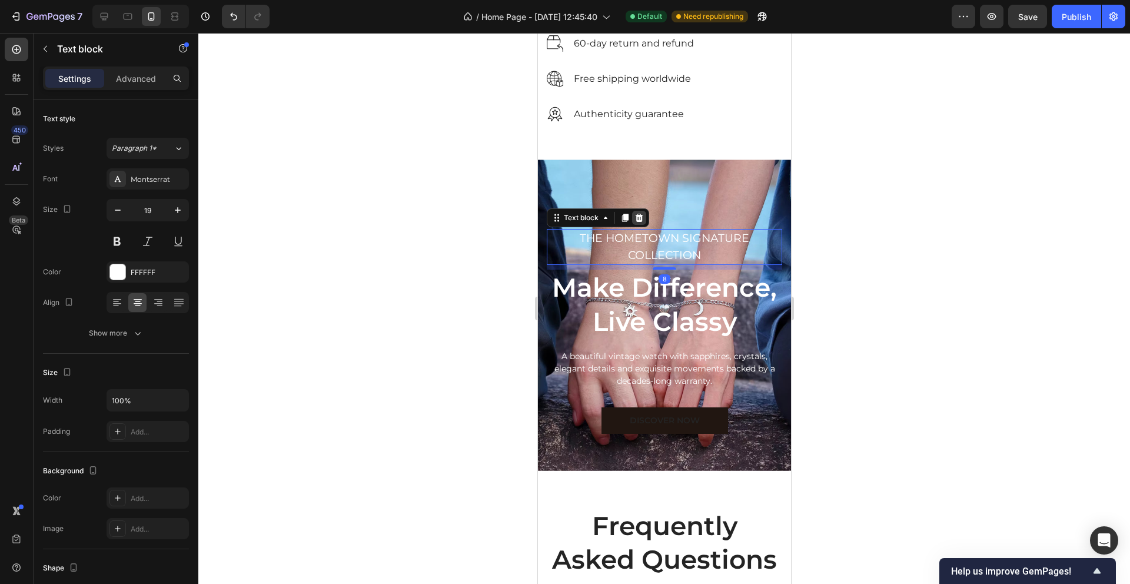
click at [642, 219] on icon at bounding box center [638, 217] width 9 height 9
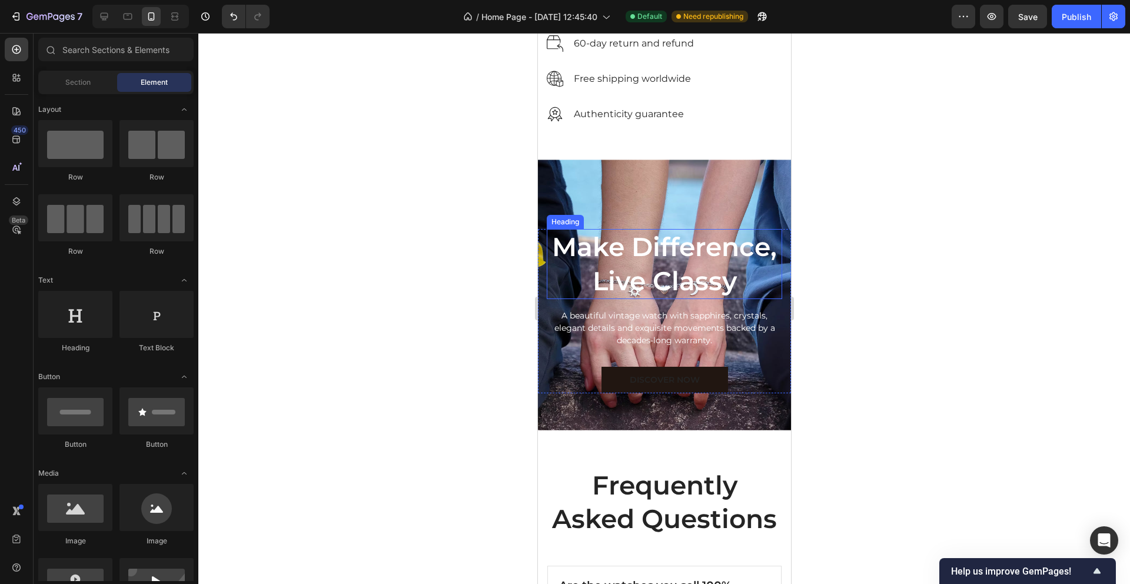
click at [648, 259] on p "Make Difference, Live Classy" at bounding box center [663, 263] width 233 height 67
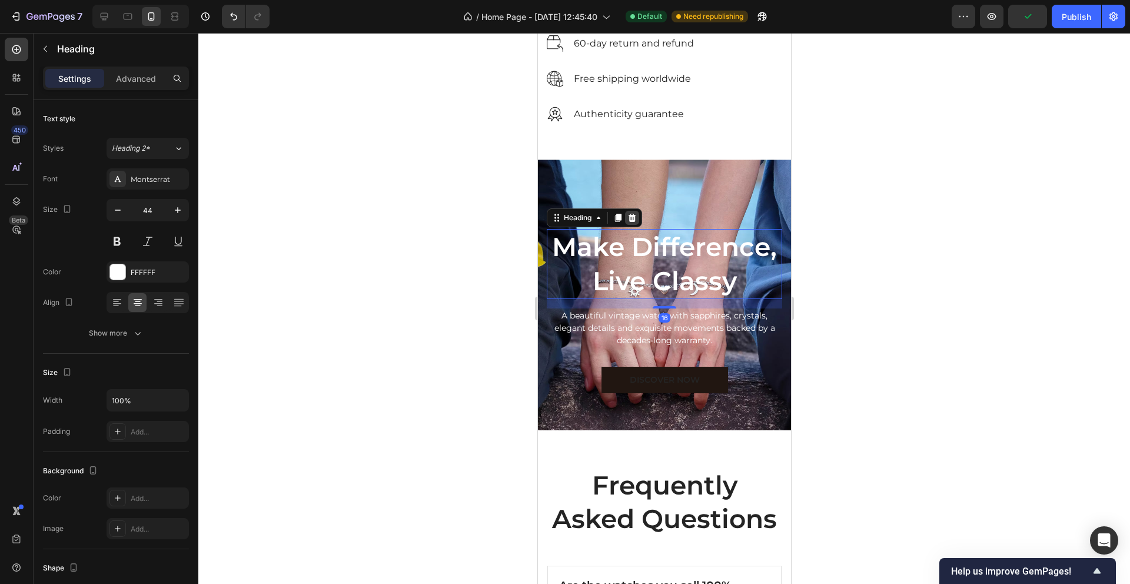
click at [632, 215] on icon at bounding box center [632, 218] width 8 height 8
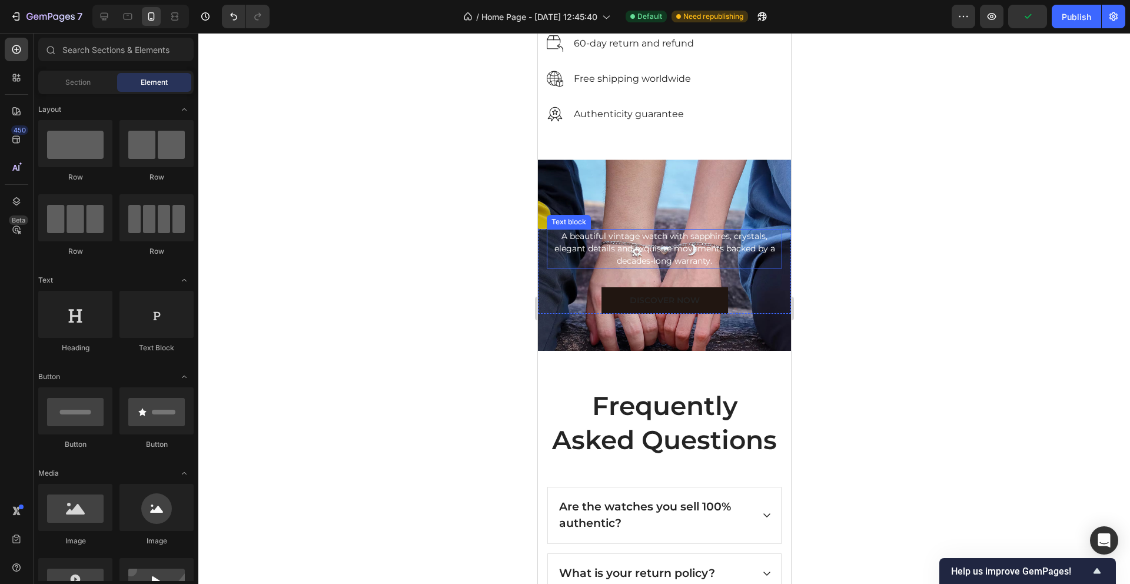
click at [650, 254] on p "A beautiful vintage watch with sapphires, crystals, elegant details and exquisi…" at bounding box center [663, 248] width 233 height 37
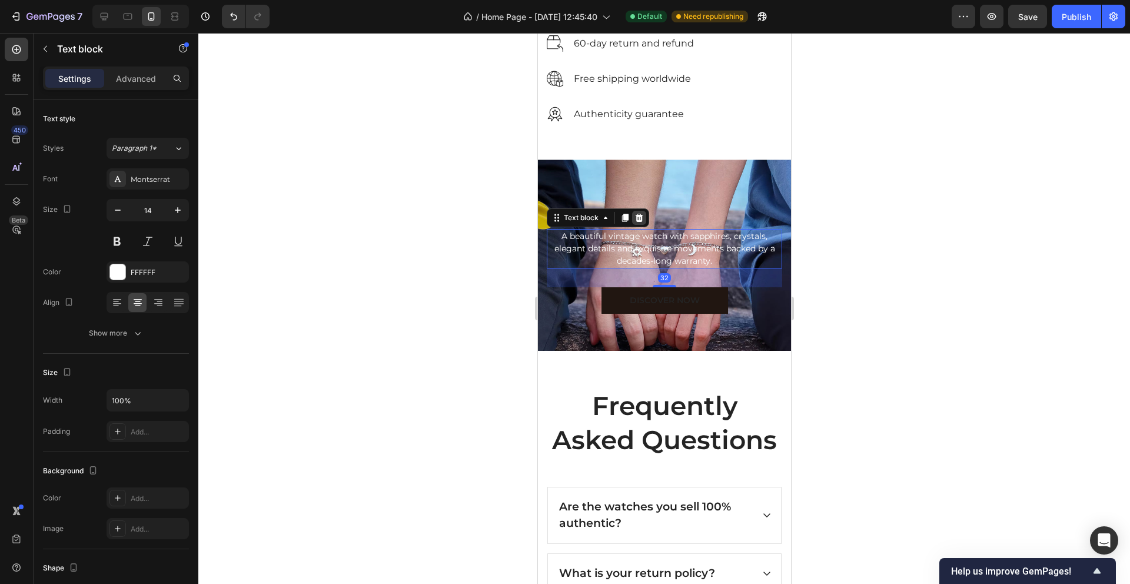
click at [640, 219] on icon at bounding box center [638, 217] width 9 height 9
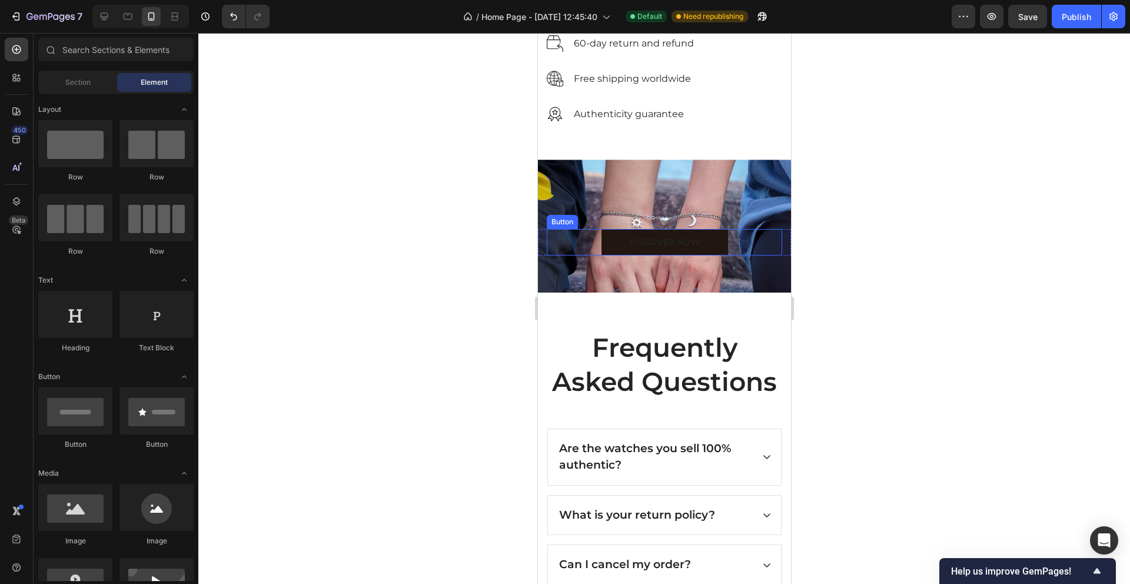
click at [741, 244] on div "DISCOVER NOW Button" at bounding box center [663, 242] width 235 height 26
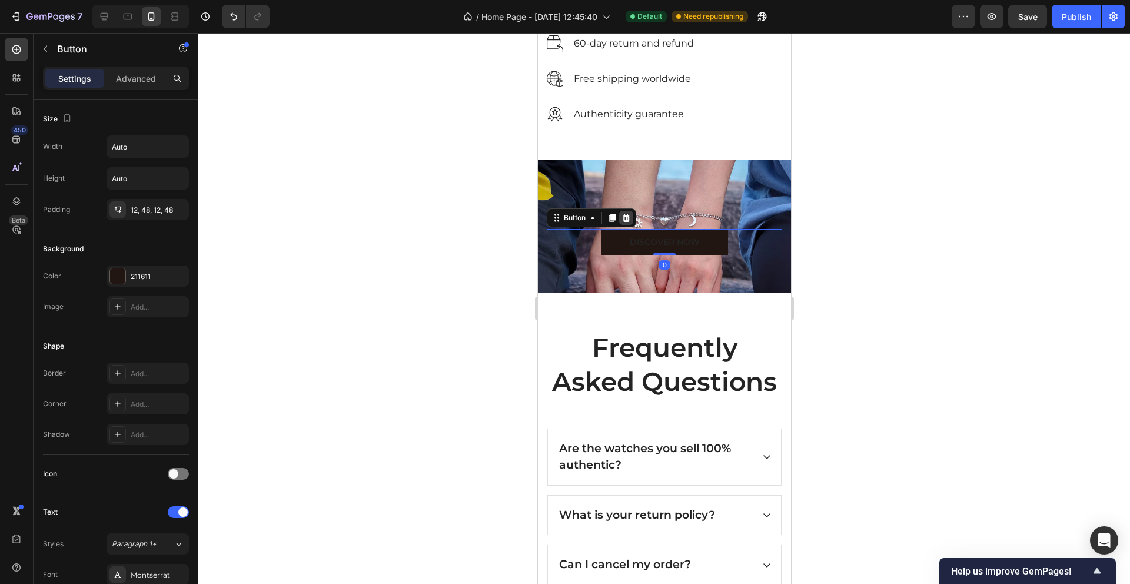
click at [624, 217] on icon at bounding box center [626, 218] width 8 height 8
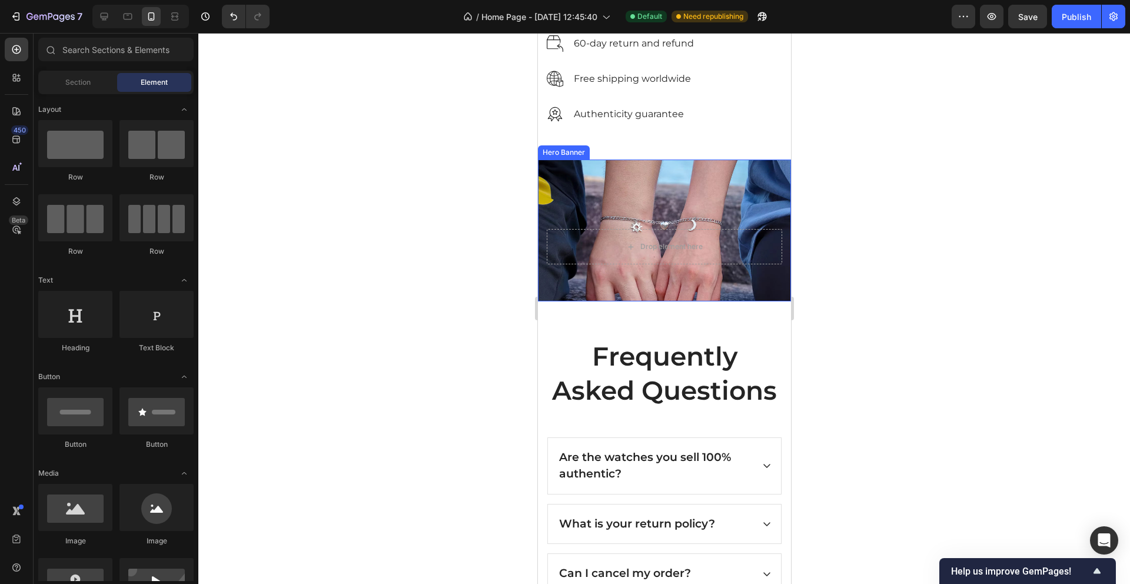
click at [668, 209] on div "Drop element here Row Image" at bounding box center [663, 230] width 253 height 142
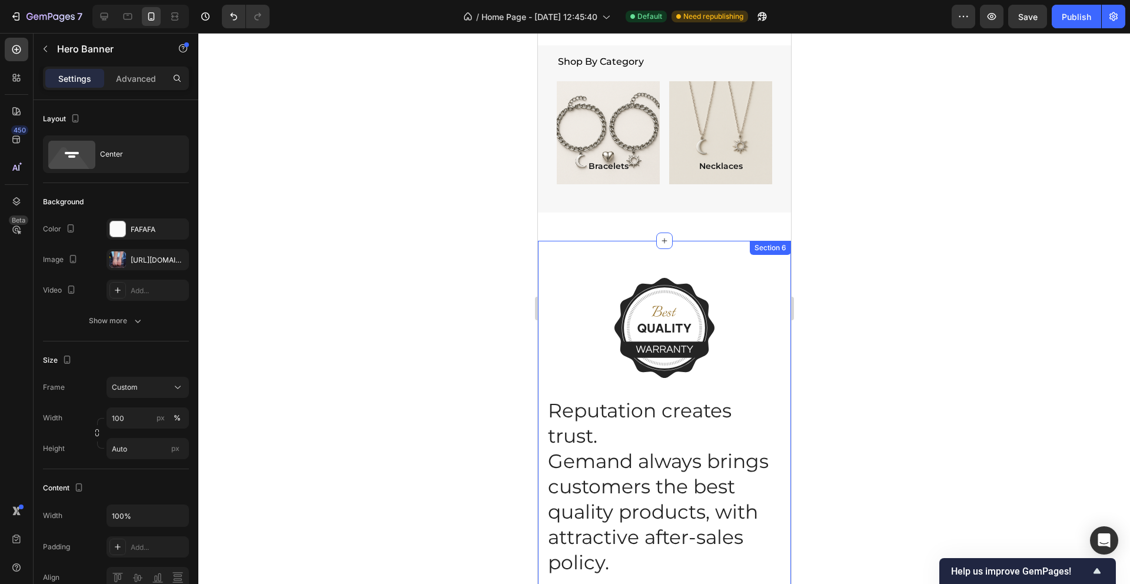
scroll to position [828, 0]
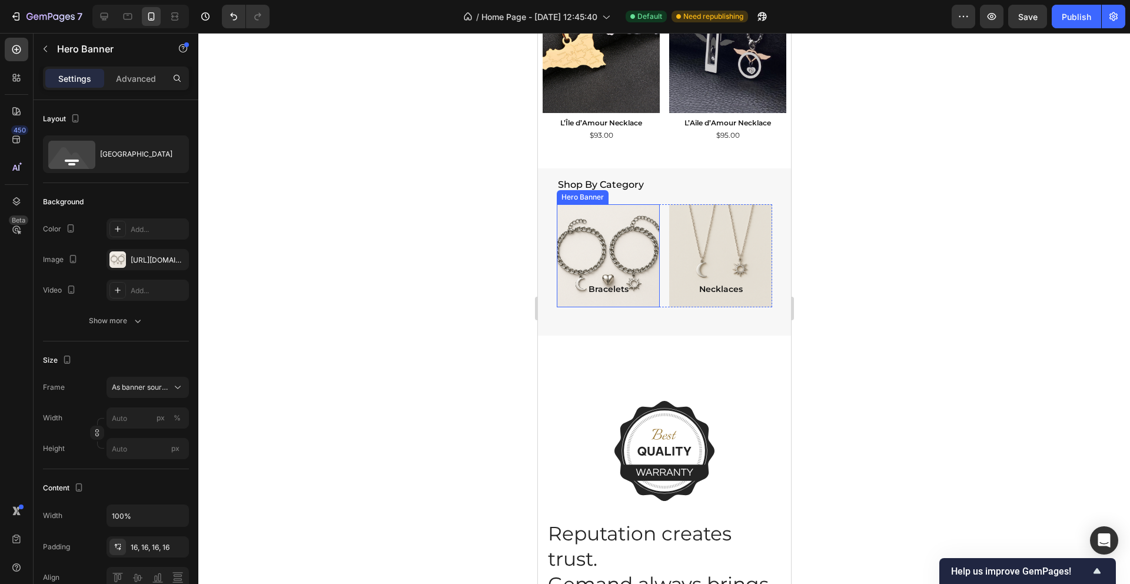
click at [613, 209] on div "Background Image" at bounding box center [607, 256] width 124 height 124
click at [641, 195] on icon at bounding box center [642, 193] width 6 height 8
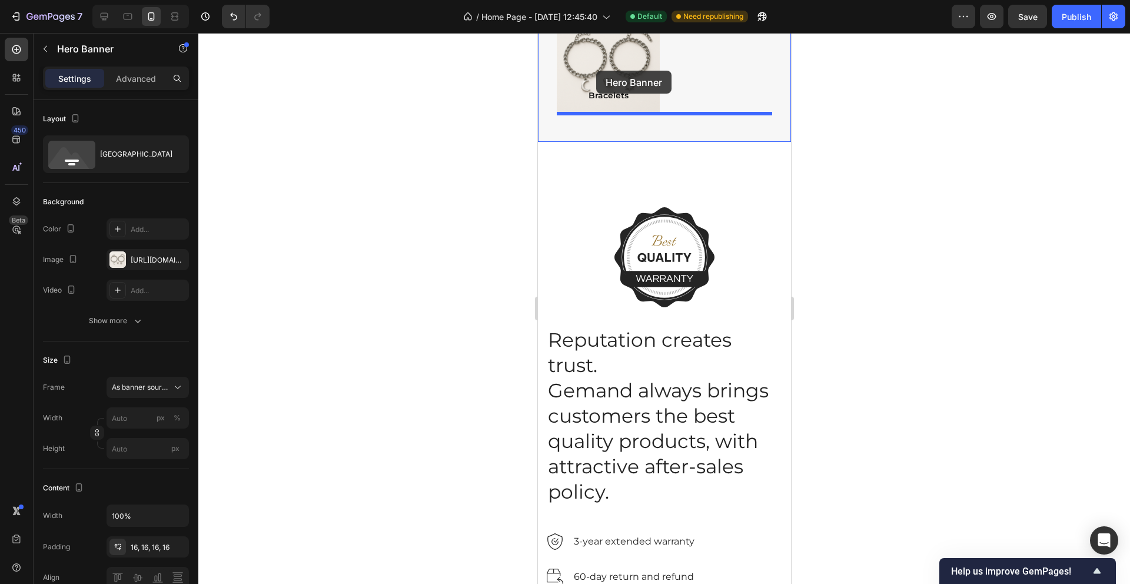
scroll to position [1113, 0]
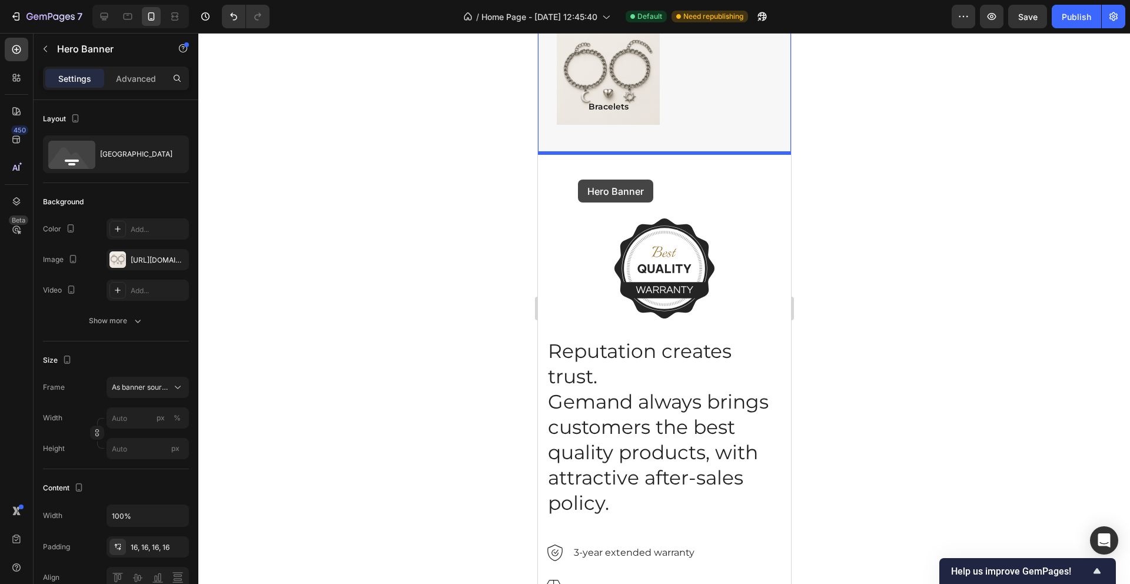
drag, startPoint x: 567, startPoint y: 300, endPoint x: 577, endPoint y: 179, distance: 121.0
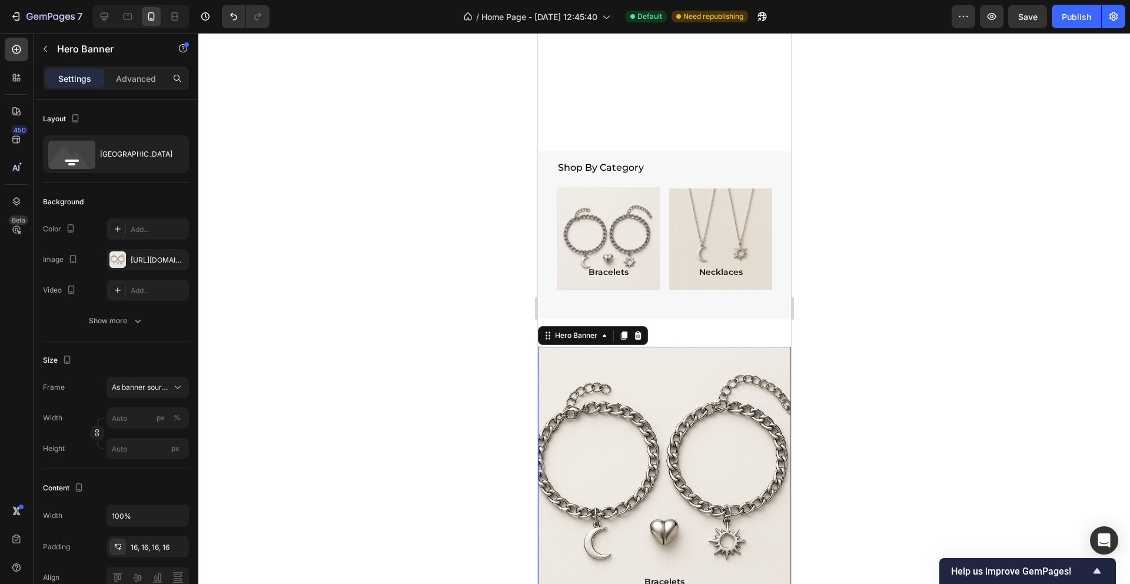
scroll to position [1045, 0]
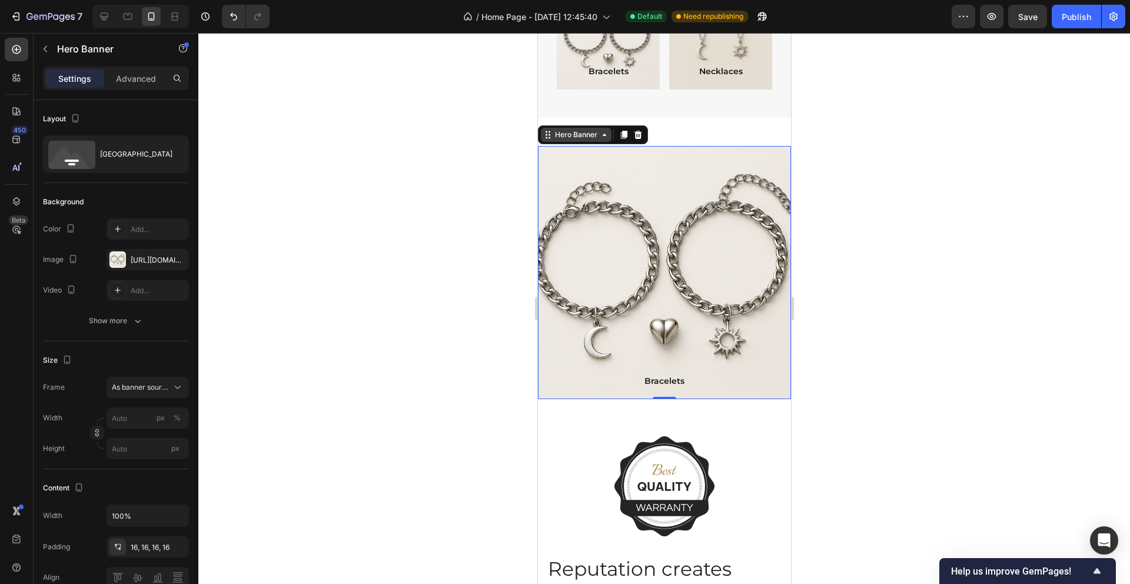
click at [570, 136] on div "Hero Banner" at bounding box center [575, 134] width 47 height 11
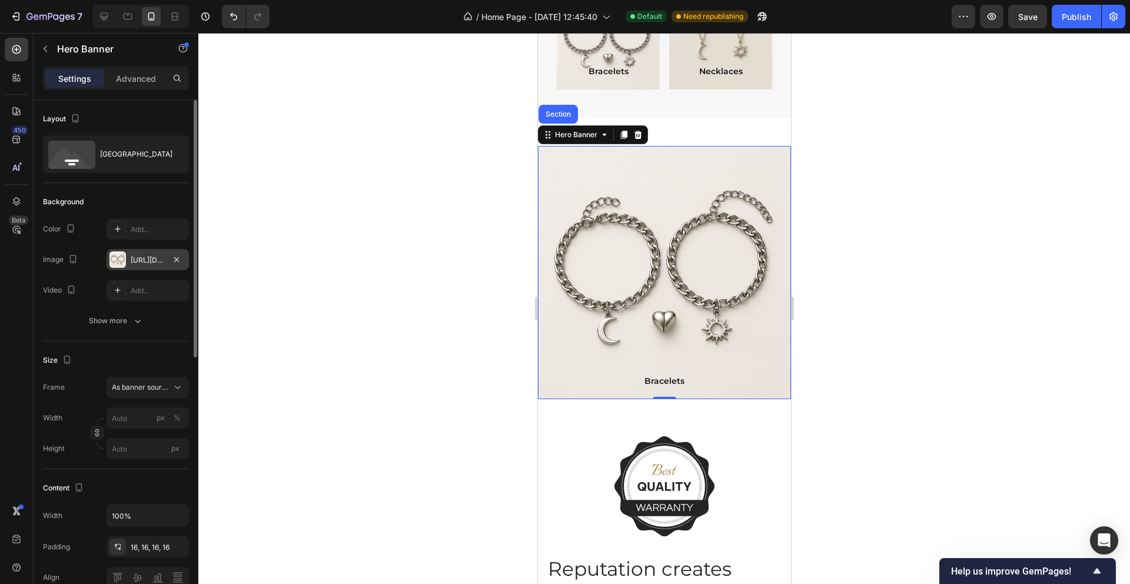
click at [128, 258] on div "https://cdn.shopify.com/s/files/1/0759/3023/9284/files/gempages_483815794820514…" at bounding box center [147, 259] width 82 height 21
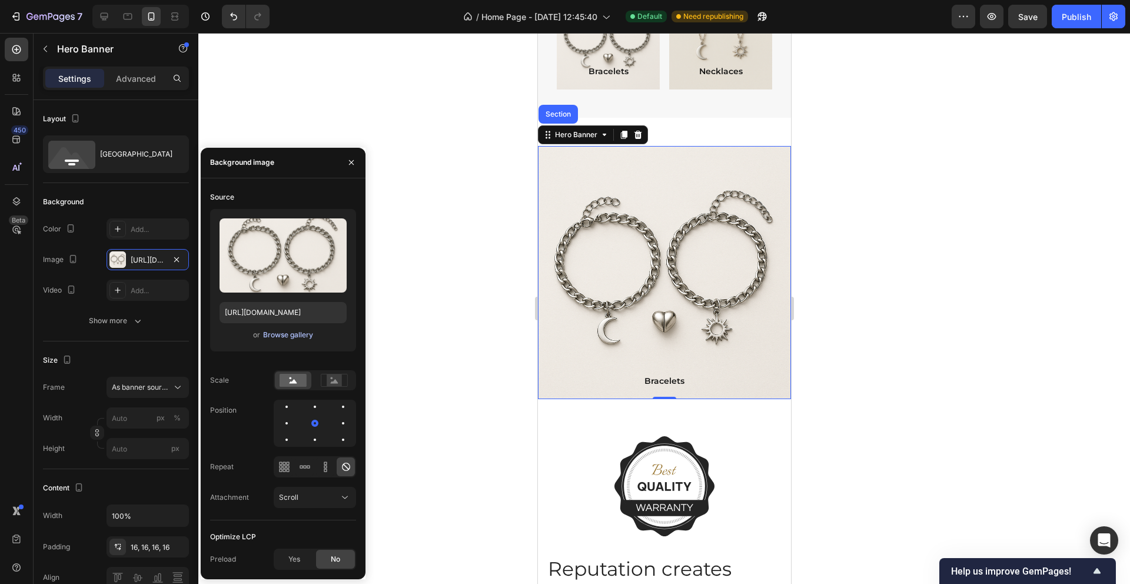
click at [291, 335] on div "Browse gallery" at bounding box center [288, 334] width 50 height 11
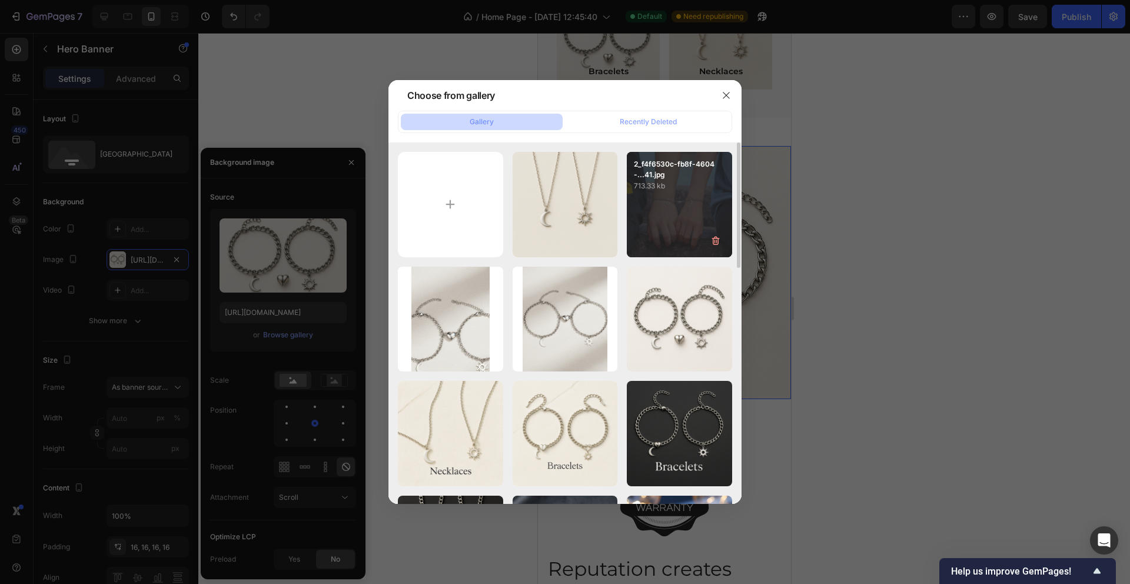
click at [657, 235] on div "2_f4f6530c-fb8f-4604-...41.jpg 713.33 kb" at bounding box center [679, 204] width 105 height 105
type input "[URL][DOMAIN_NAME]"
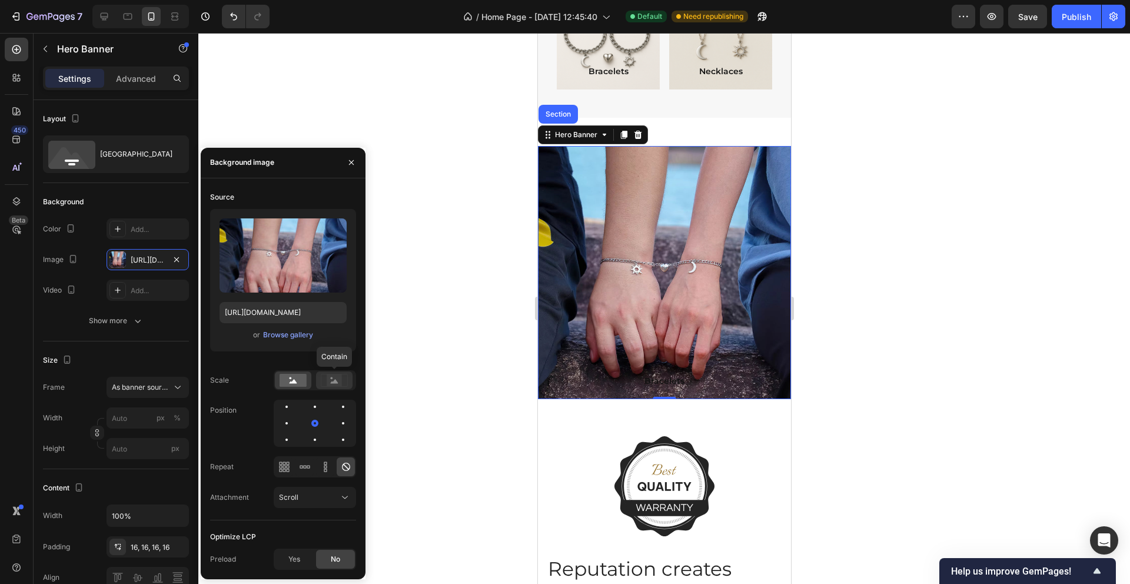
click at [331, 380] on rect at bounding box center [334, 380] width 15 height 12
click at [297, 381] on rect at bounding box center [292, 380] width 27 height 13
click at [336, 381] on icon at bounding box center [335, 381] width 8 height 4
click at [292, 387] on div at bounding box center [293, 380] width 36 height 18
click at [458, 331] on div at bounding box center [663, 308] width 931 height 551
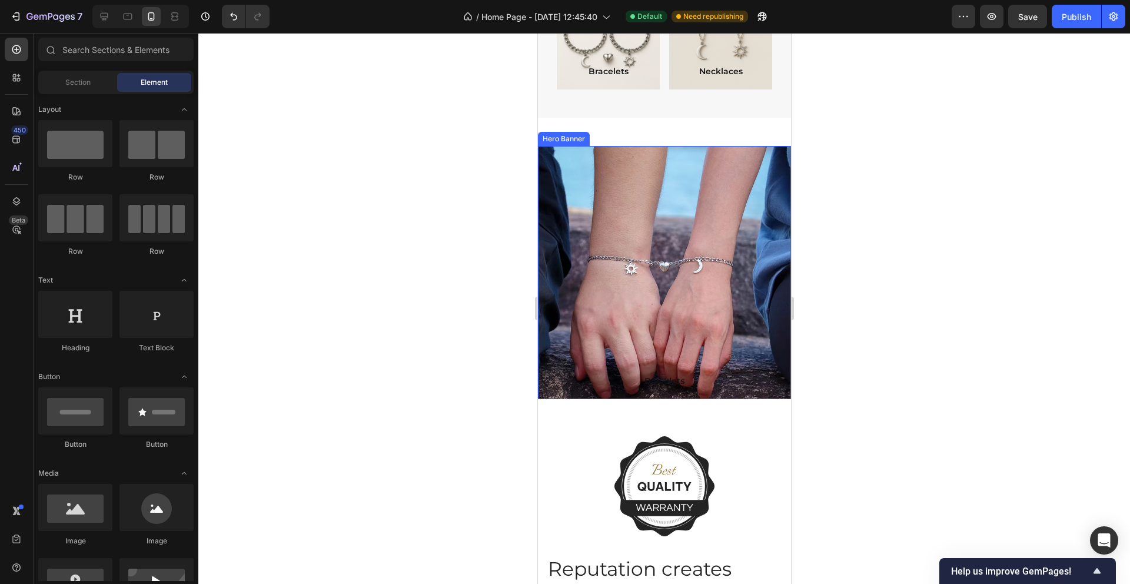
click at [596, 209] on div "Background Image" at bounding box center [664, 273] width 304 height 304
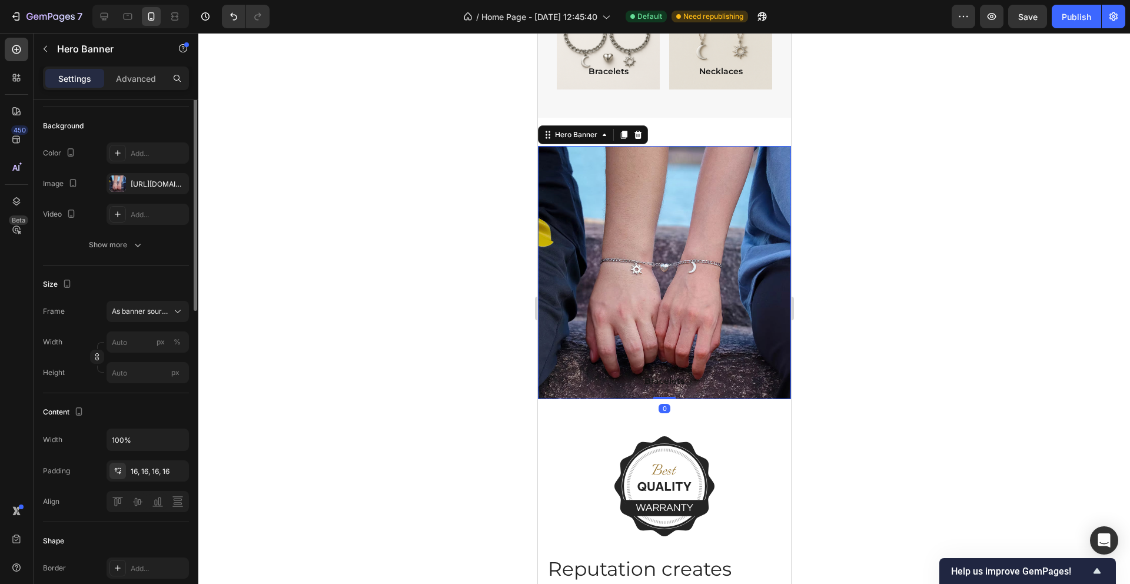
scroll to position [93, 0]
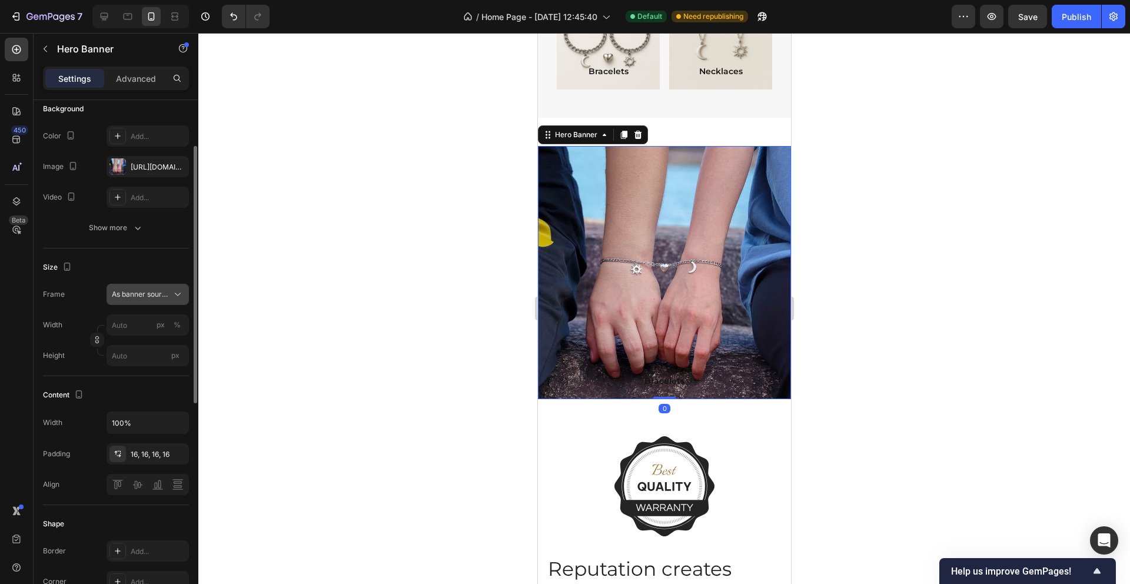
click at [169, 295] on div "As banner source" at bounding box center [148, 294] width 72 height 12
click at [158, 317] on span "As banner source" at bounding box center [140, 322] width 58 height 11
click at [126, 334] on input "px %" at bounding box center [147, 324] width 82 height 21
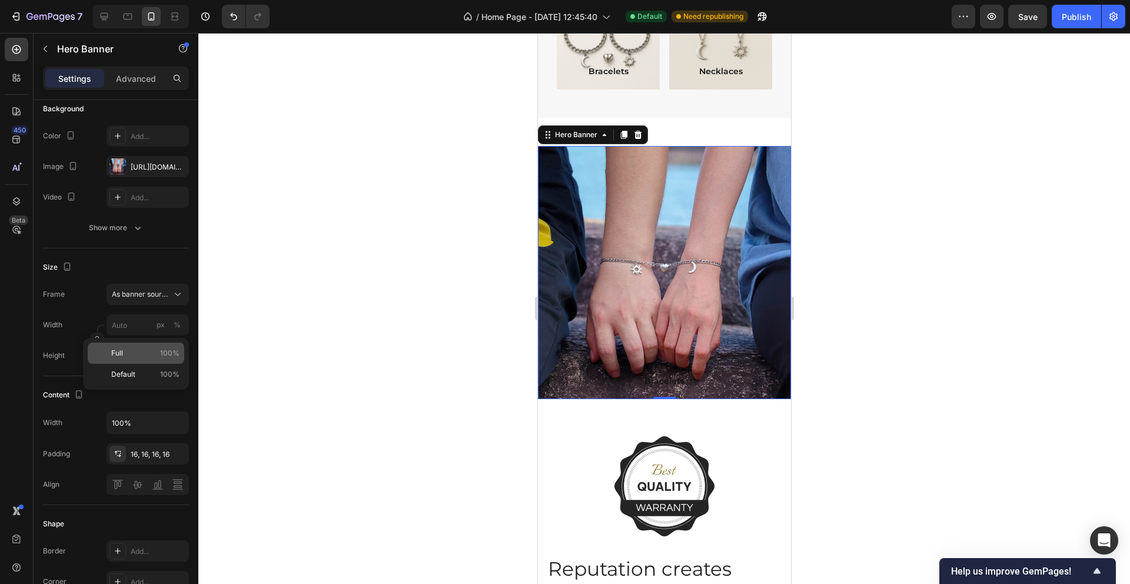
click at [148, 356] on p "Full 100%" at bounding box center [145, 353] width 68 height 11
type input "100"
click at [139, 360] on input "px" at bounding box center [147, 355] width 82 height 21
click at [141, 376] on div "Fit content Auto" at bounding box center [136, 383] width 96 height 21
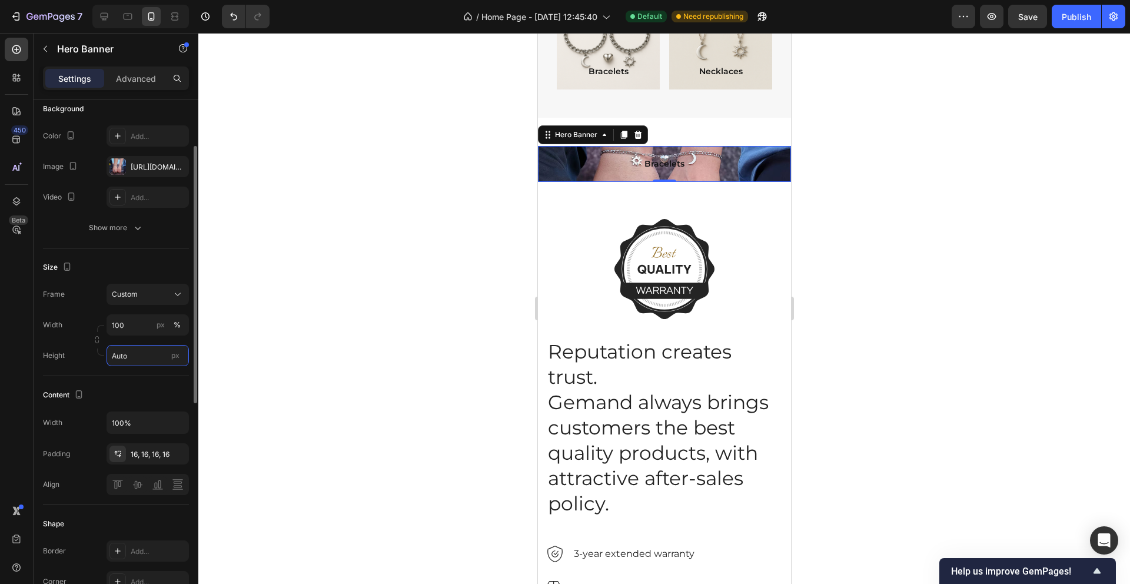
click at [135, 355] on input "Auto" at bounding box center [147, 355] width 82 height 21
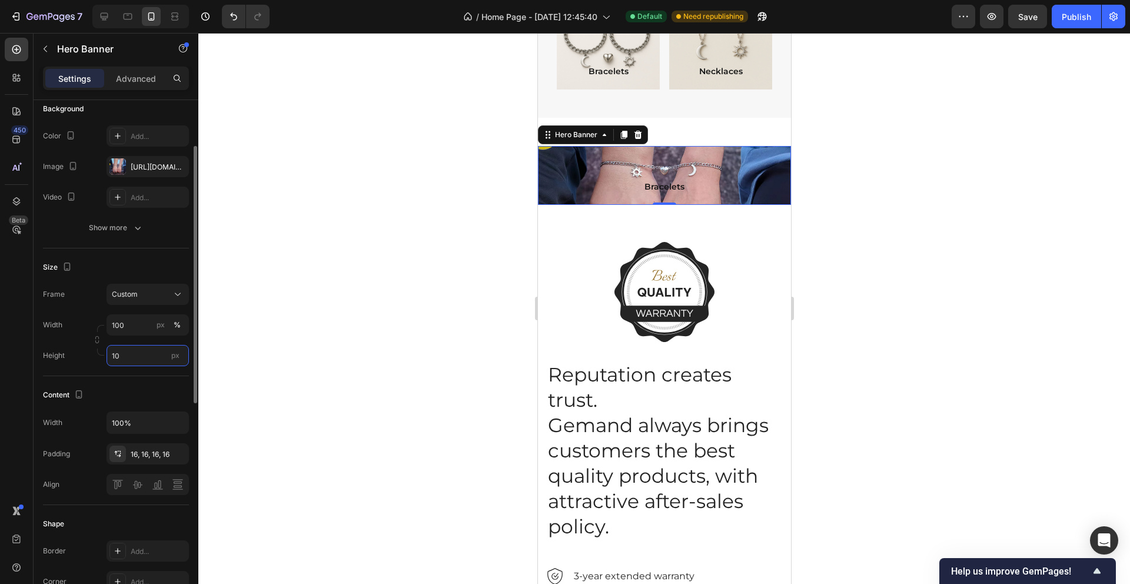
type input "1"
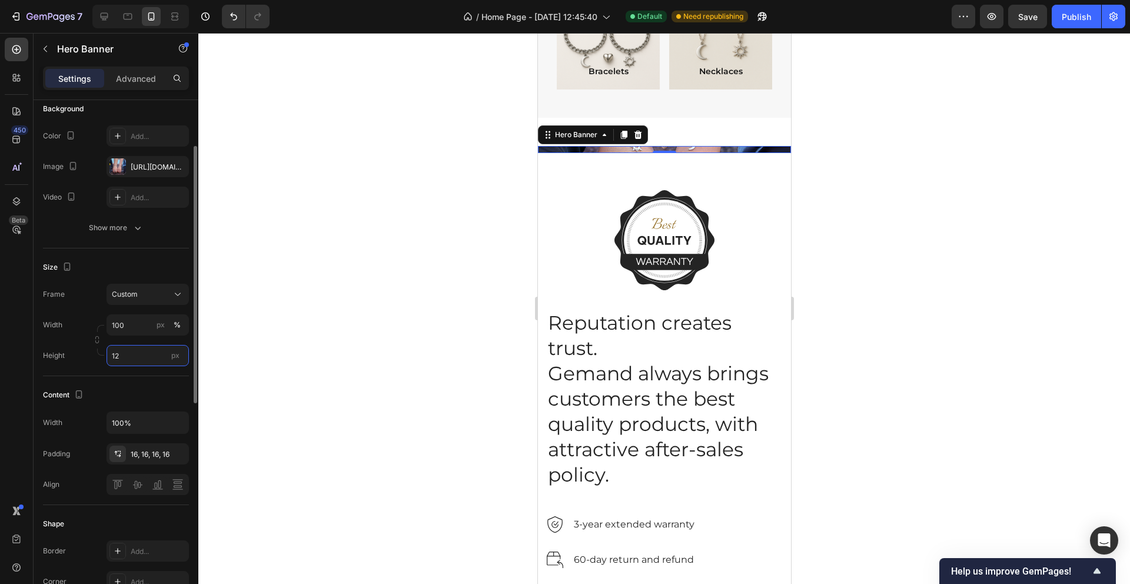
type input "1"
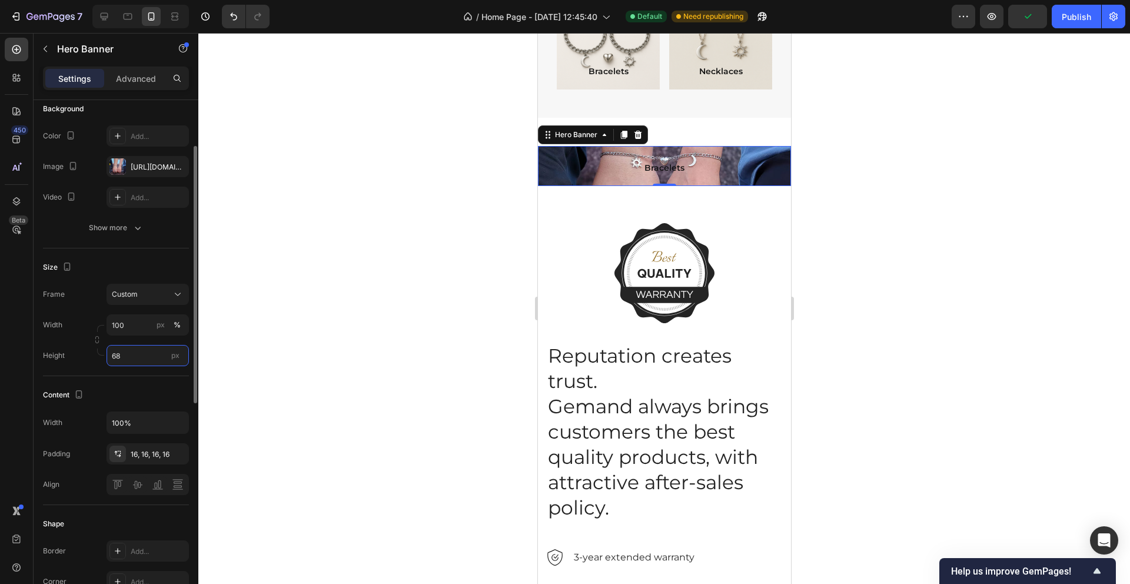
type input "6"
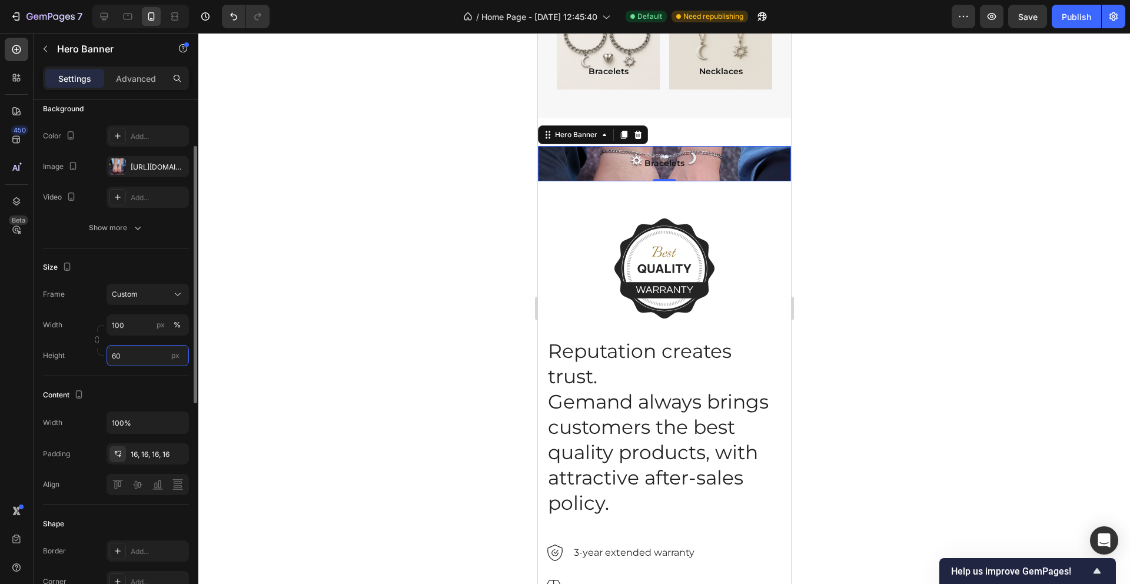
type input "6"
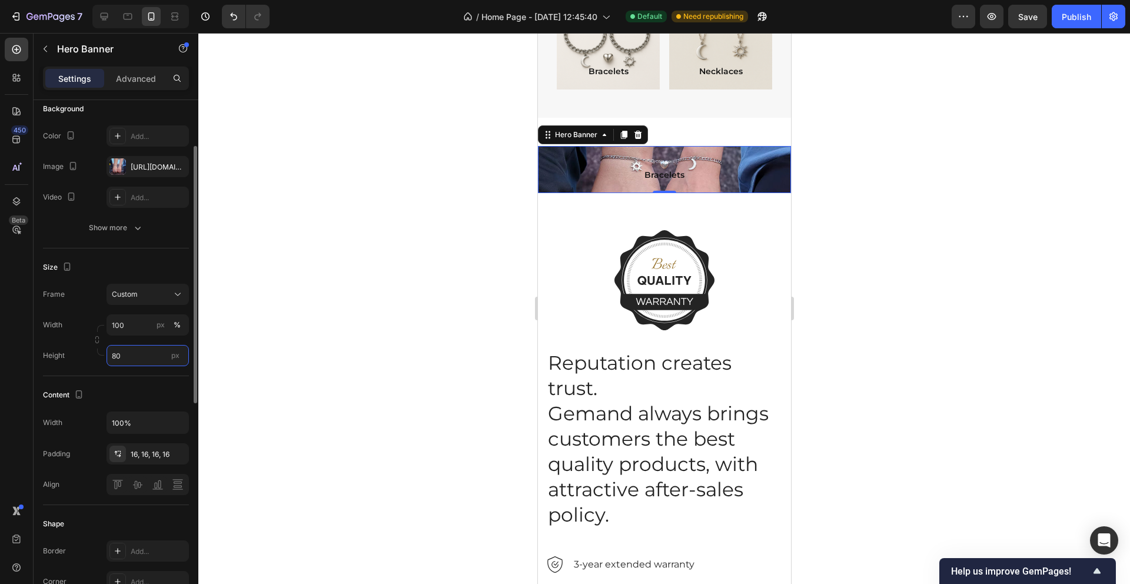
type input "8"
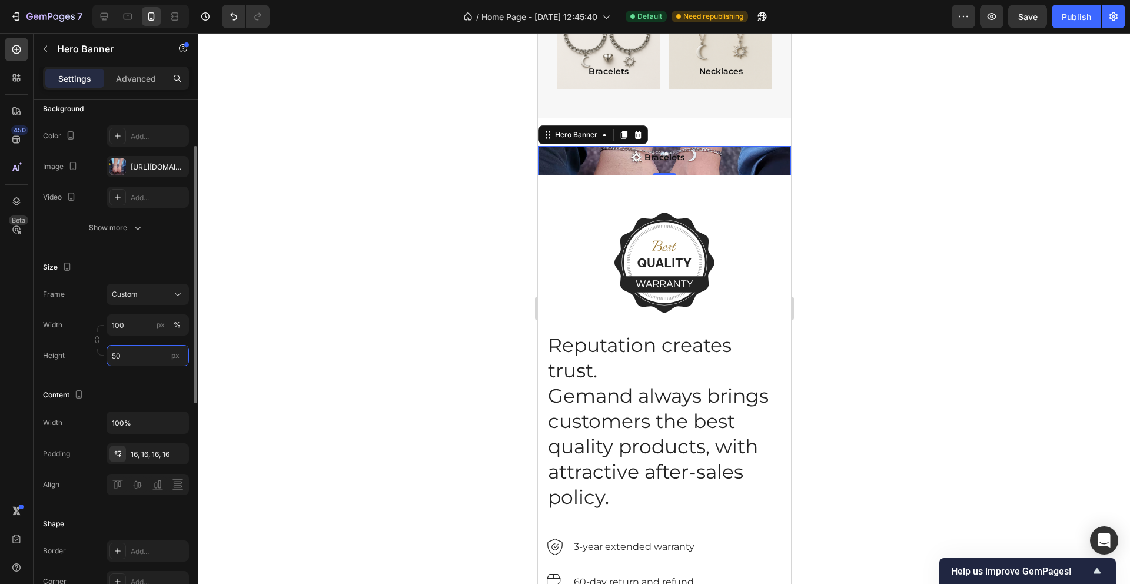
type input "5"
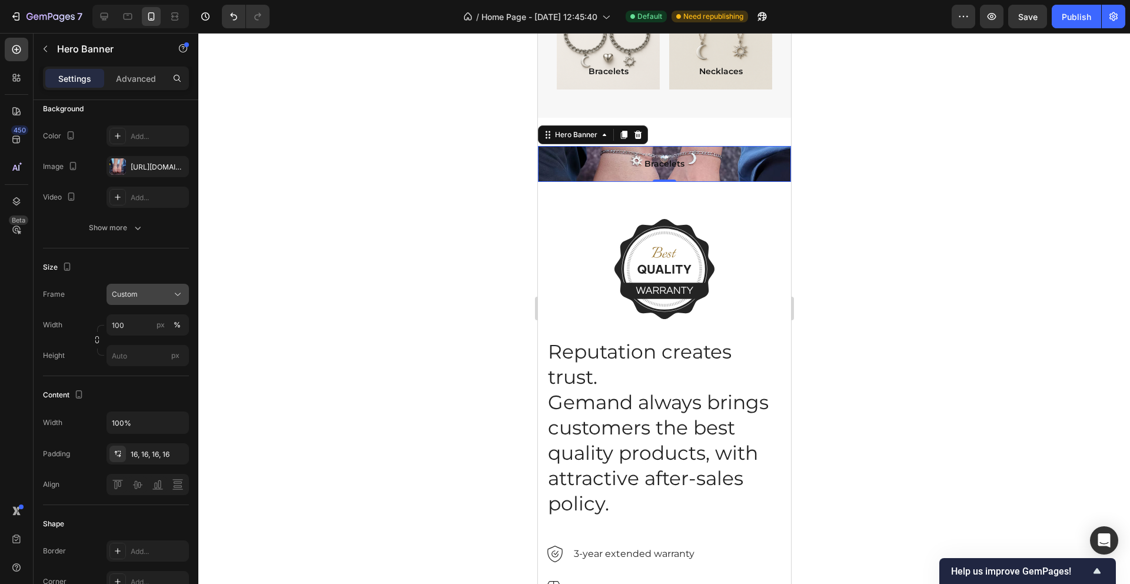
click at [179, 294] on icon at bounding box center [178, 294] width 12 height 12
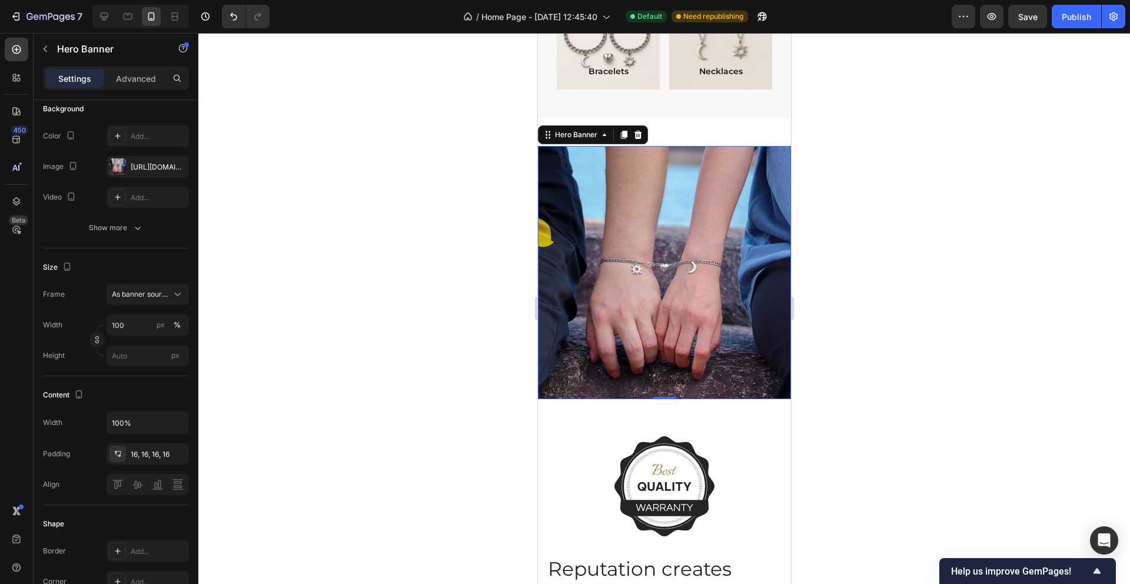
click at [252, 182] on div at bounding box center [663, 308] width 931 height 551
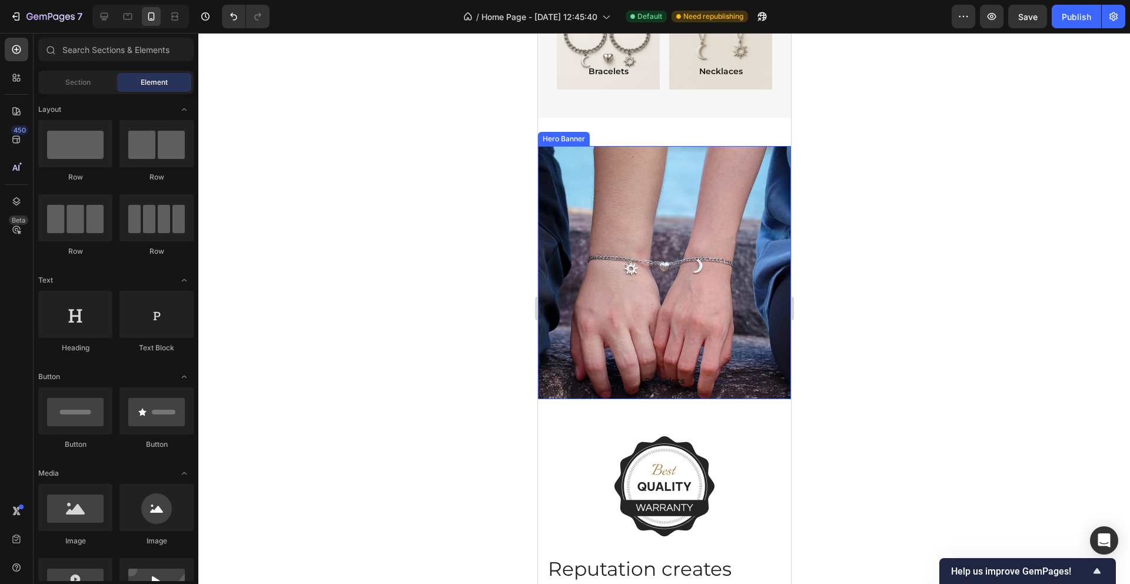
click at [559, 211] on div "Background Image" at bounding box center [664, 273] width 304 height 304
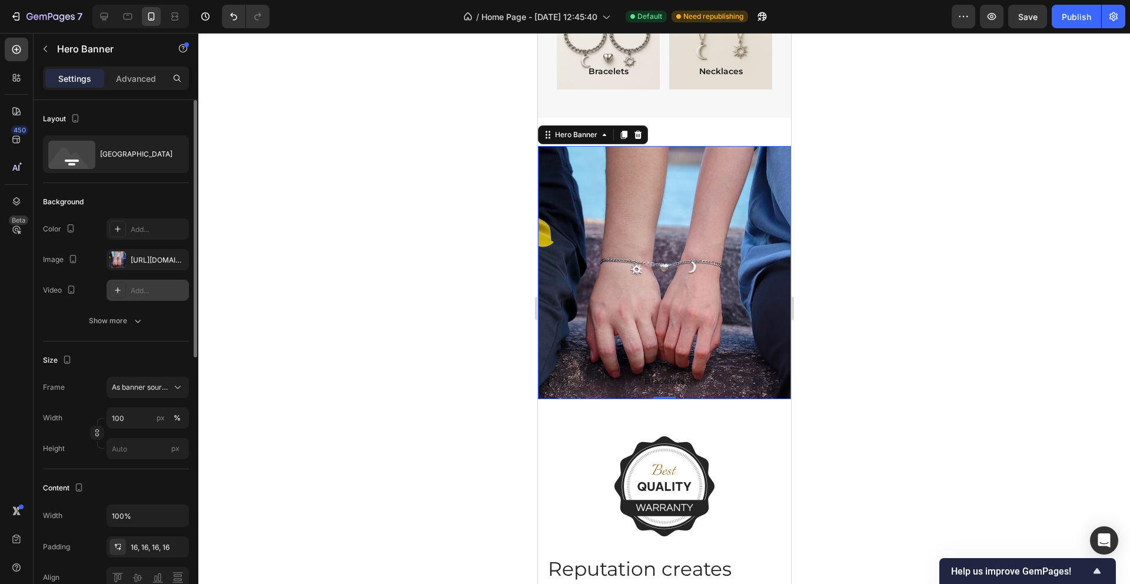
click at [131, 255] on div "[URL][DOMAIN_NAME]" at bounding box center [158, 260] width 55 height 11
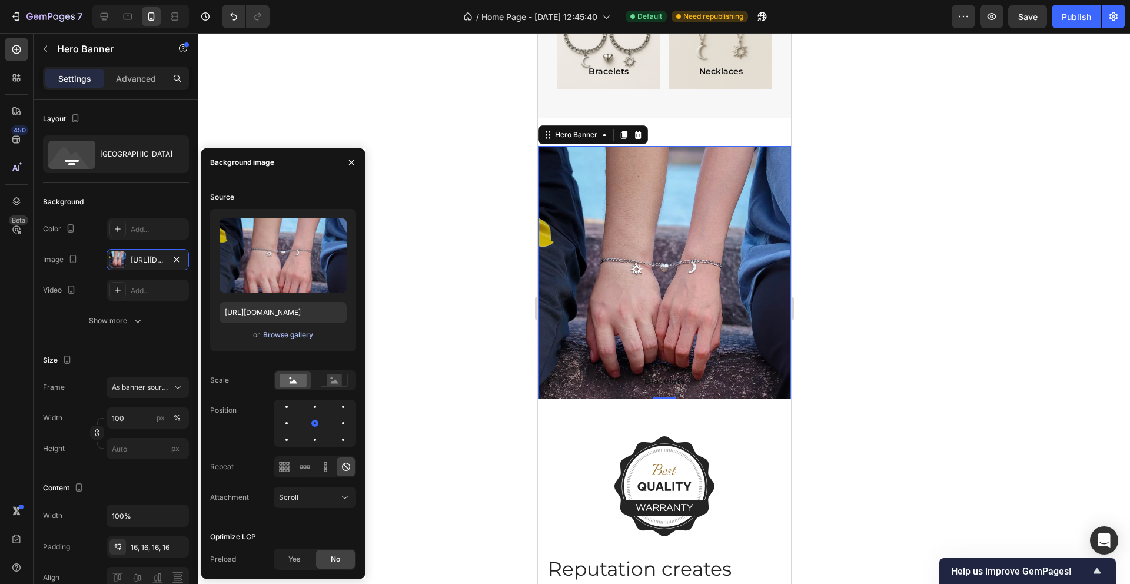
click at [291, 335] on div "Browse gallery" at bounding box center [288, 334] width 50 height 11
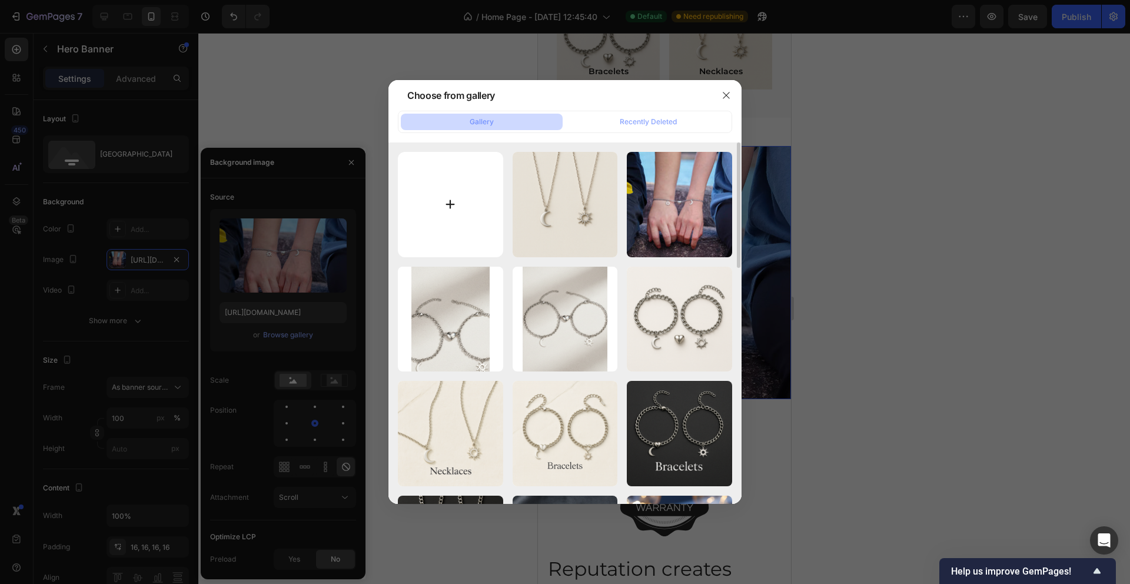
click at [466, 217] on input "file" at bounding box center [450, 204] width 105 height 105
type input "C:\fakepath\Gemini_Generated_Image_g2xaxdg2xaxdg2xa (1).png"
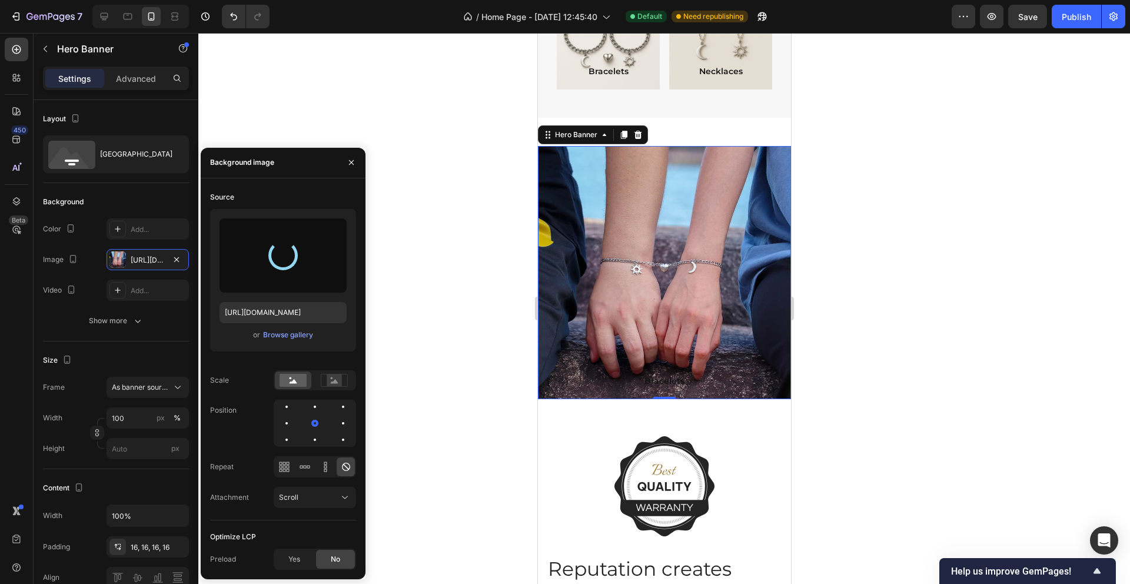
type input "[URL][DOMAIN_NAME]"
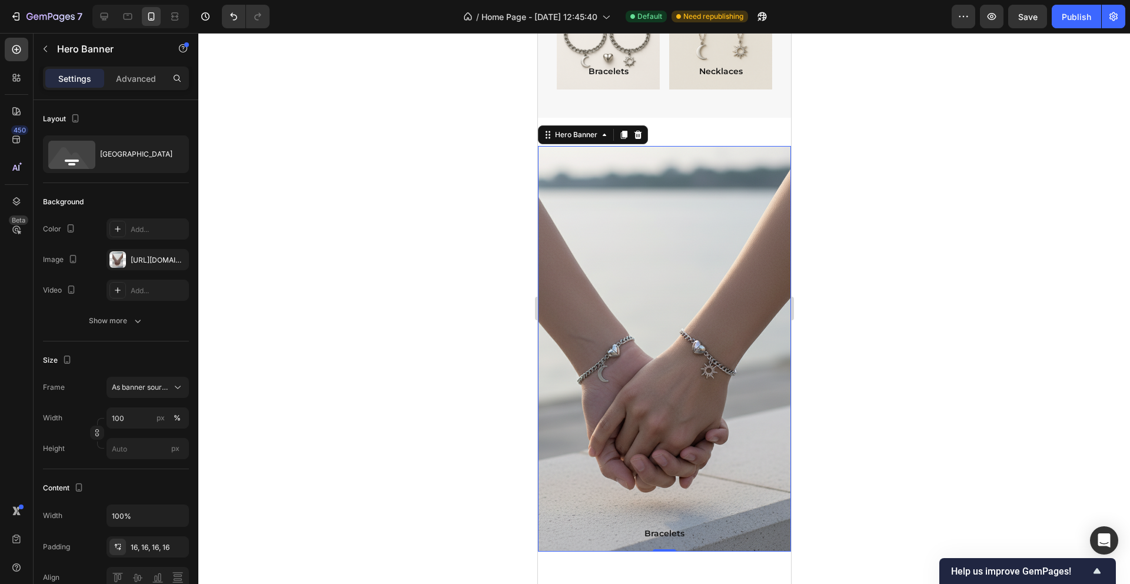
click at [936, 320] on div at bounding box center [663, 308] width 931 height 551
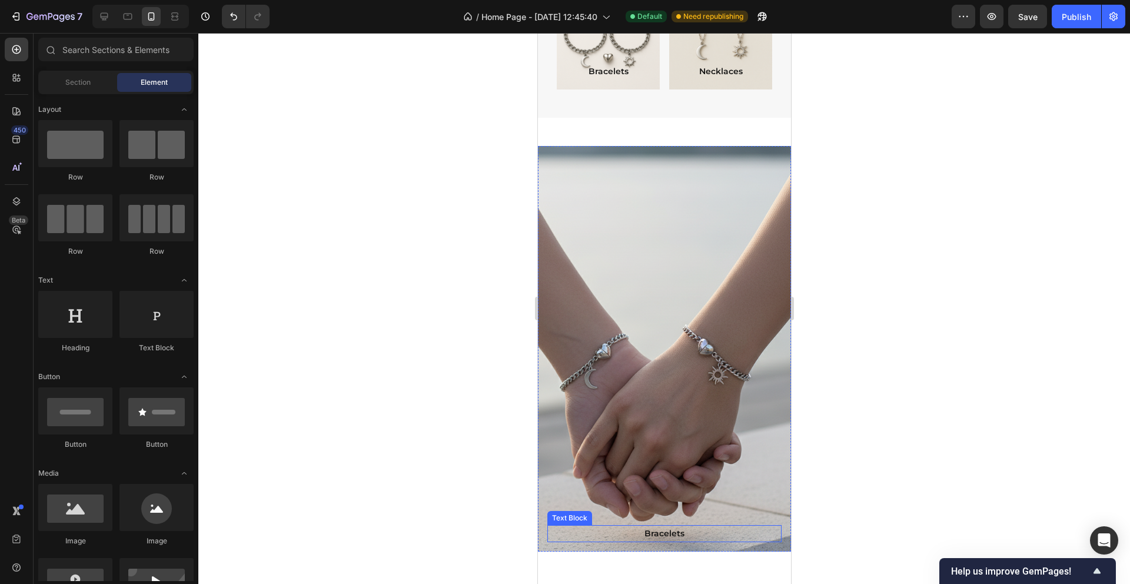
click at [688, 533] on p "Bracelets" at bounding box center [664, 533] width 232 height 15
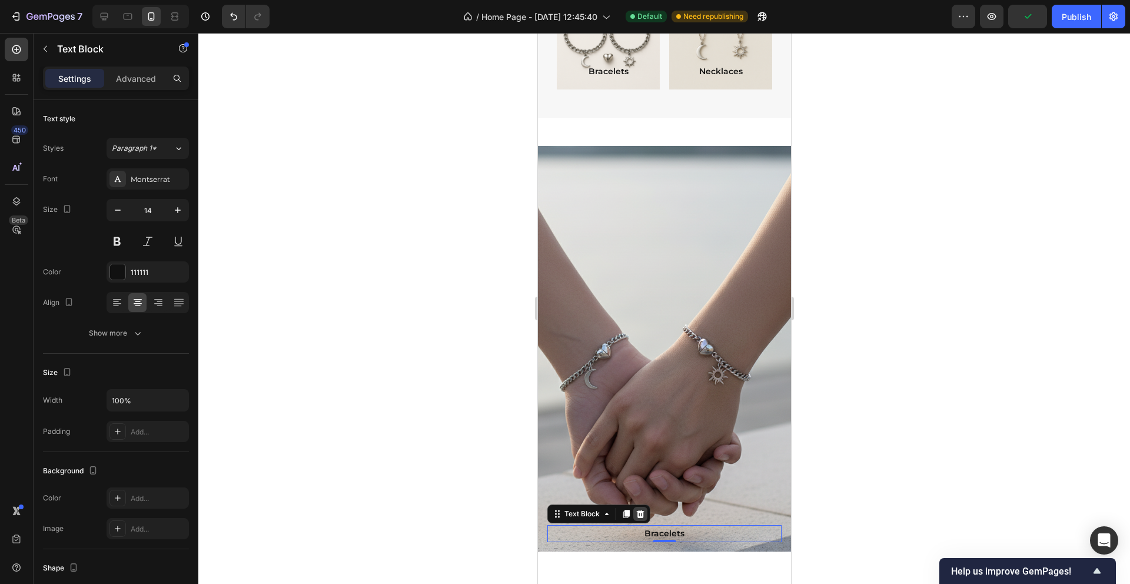
click at [640, 512] on icon at bounding box center [640, 513] width 8 height 8
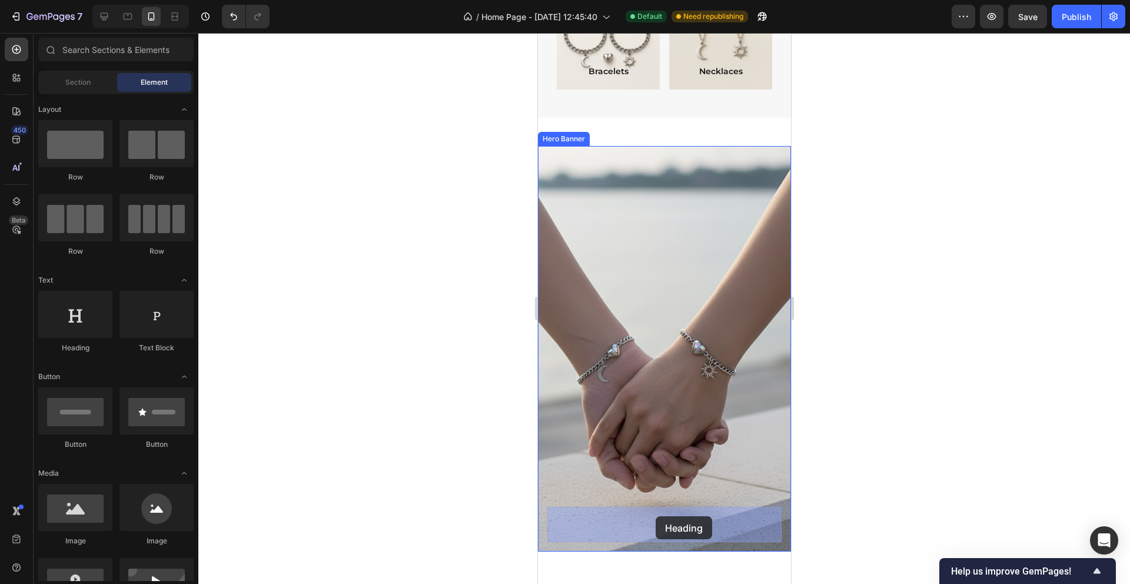
drag, startPoint x: 622, startPoint y: 354, endPoint x: 655, endPoint y: 516, distance: 165.1
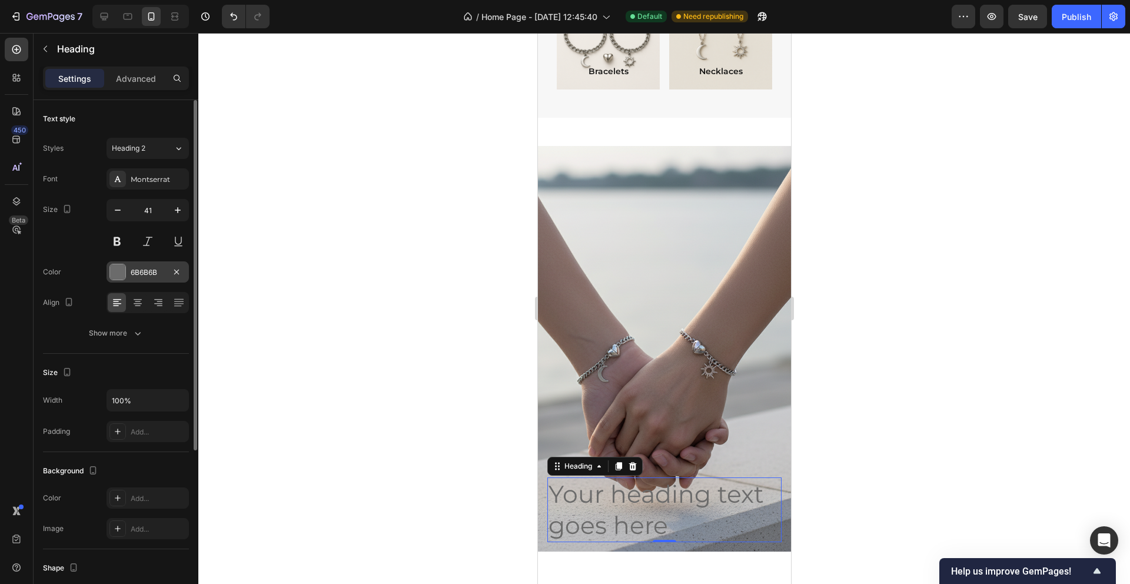
click at [141, 268] on div "6B6B6B" at bounding box center [148, 272] width 34 height 11
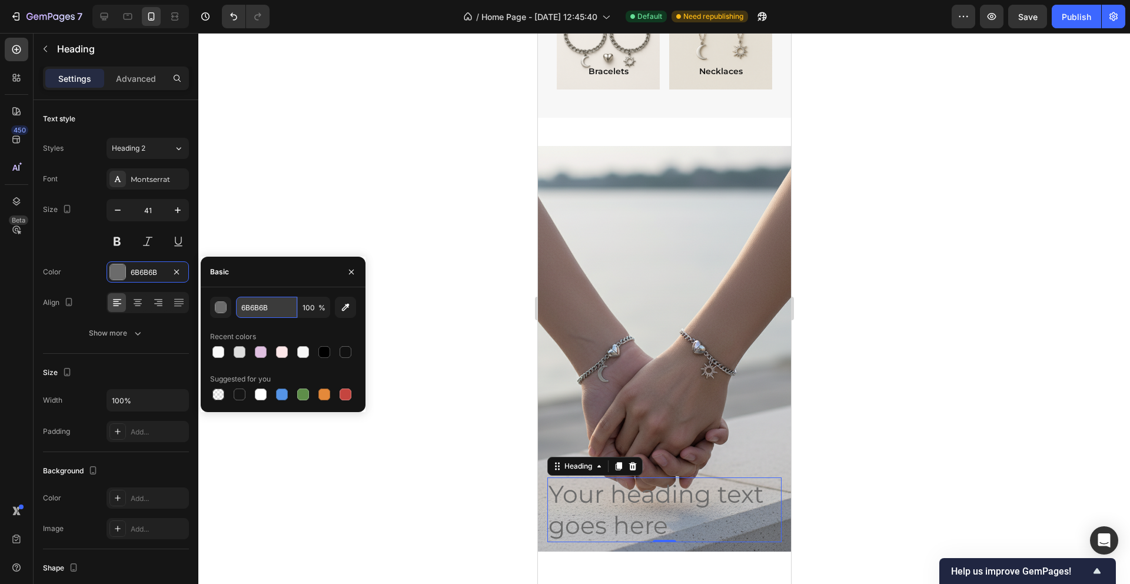
click at [263, 305] on input "6B6B6B" at bounding box center [266, 307] width 61 height 21
click at [331, 348] on div at bounding box center [324, 352] width 14 height 14
type input "000000"
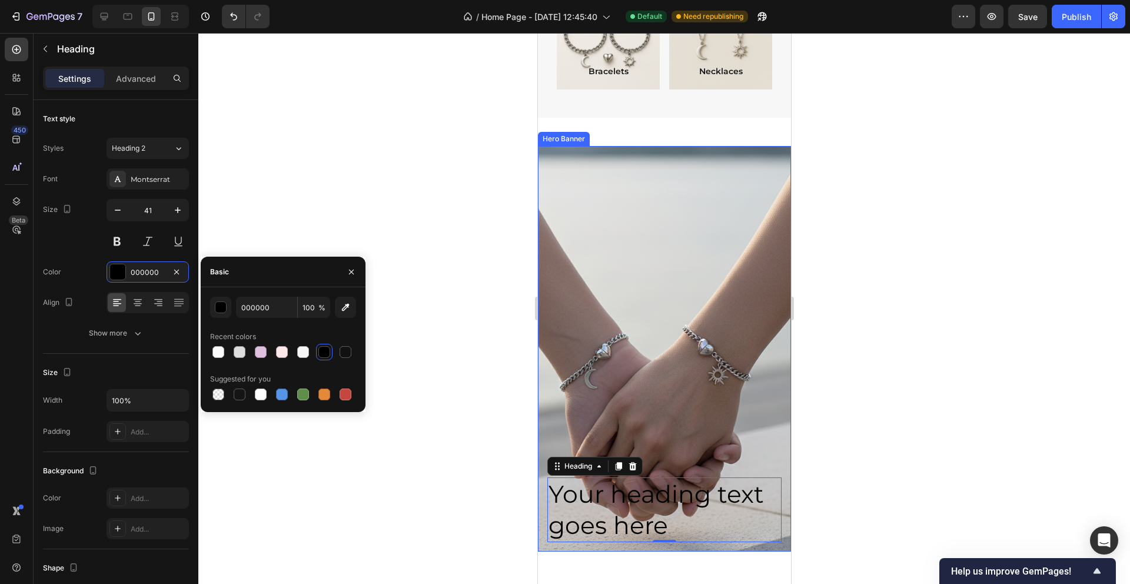
click at [617, 278] on div "Background Image" at bounding box center [664, 348] width 304 height 487
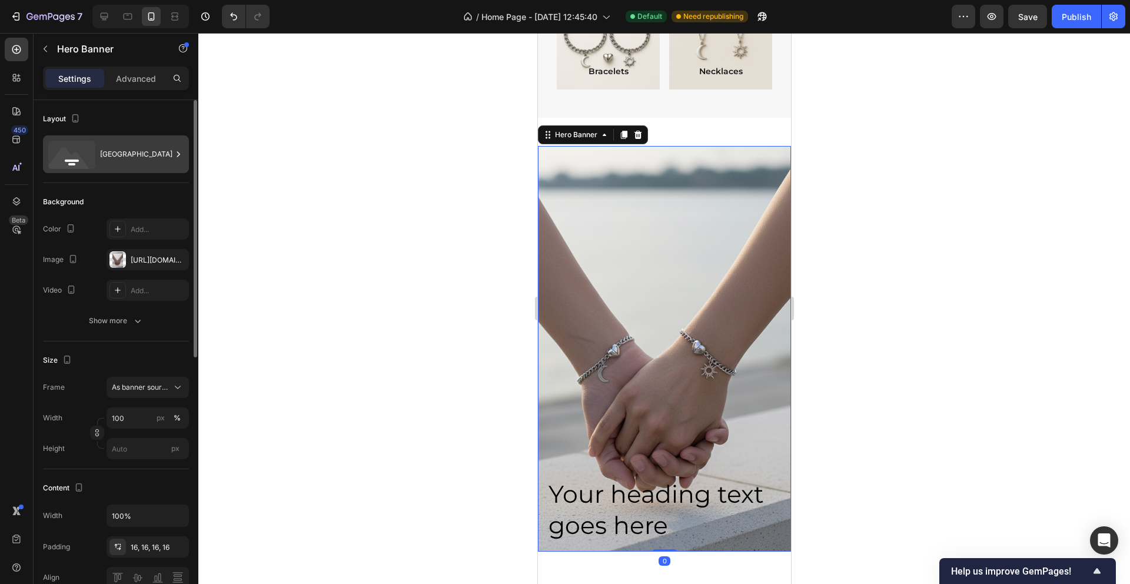
click at [124, 154] on div "[GEOGRAPHIC_DATA]" at bounding box center [136, 154] width 72 height 27
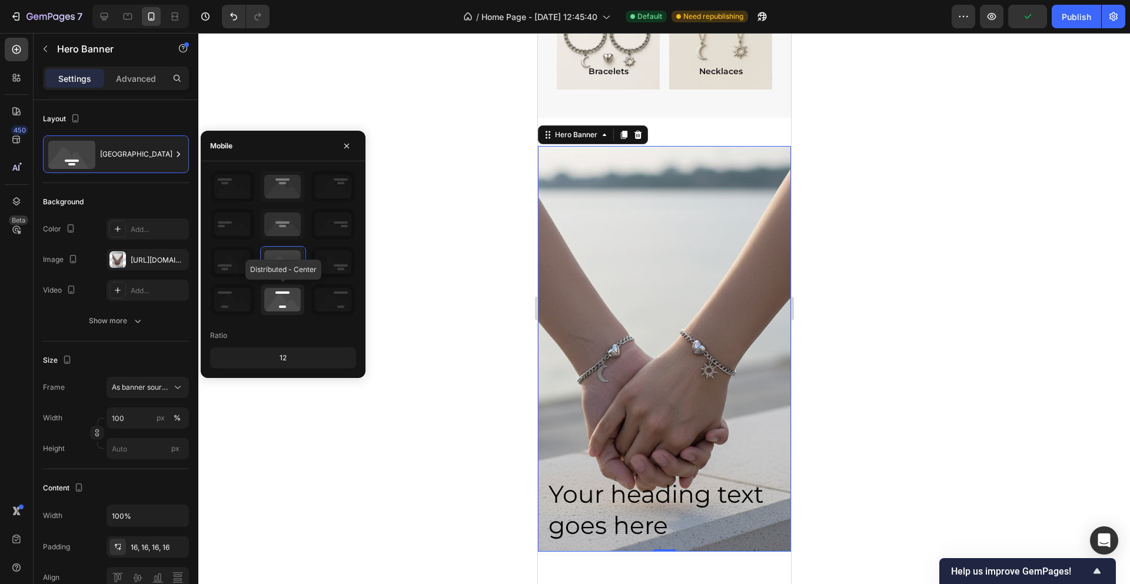
click at [297, 294] on icon at bounding box center [283, 299] width 44 height 31
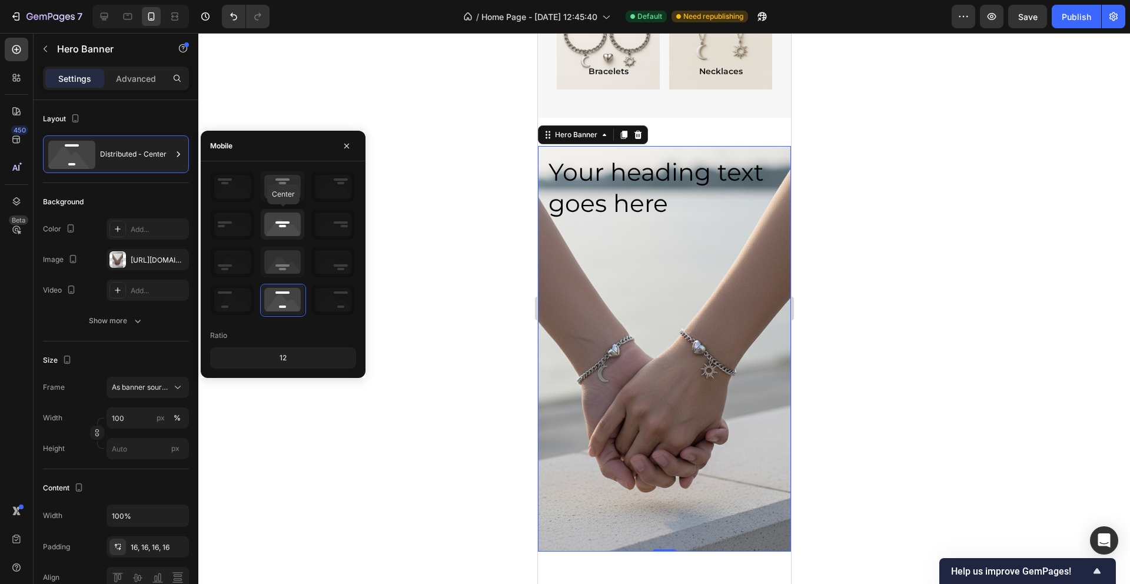
click at [293, 235] on icon at bounding box center [283, 224] width 44 height 31
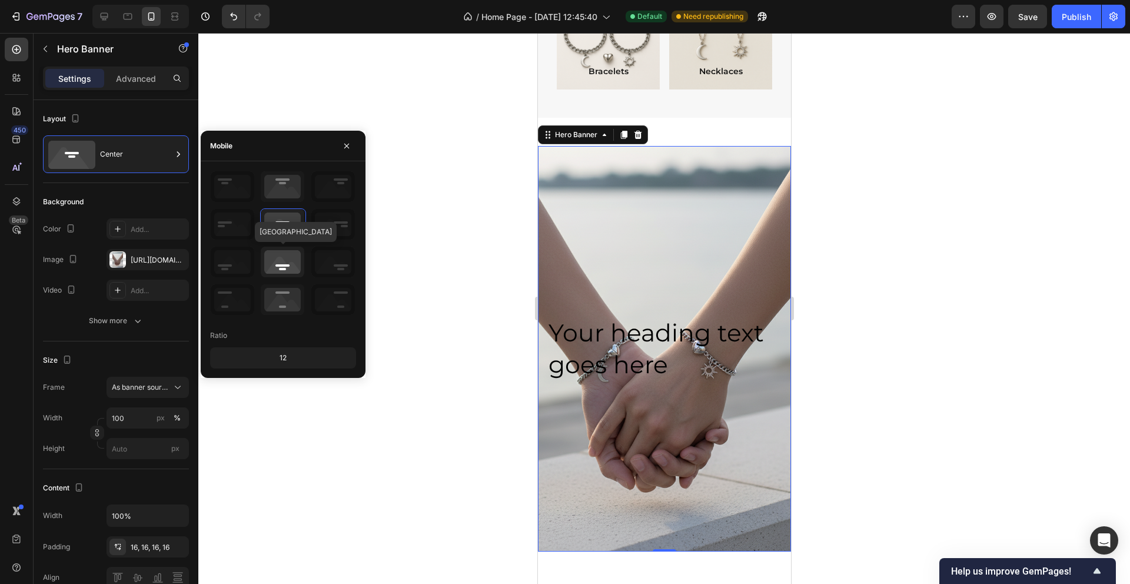
click at [291, 259] on icon at bounding box center [283, 262] width 44 height 31
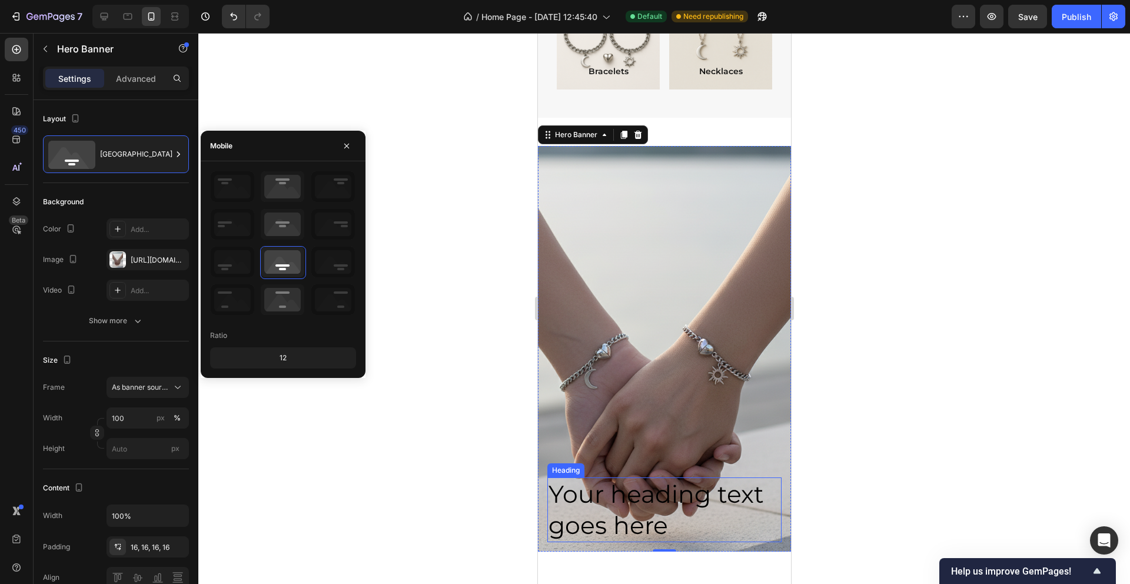
click at [611, 495] on h2 "Your heading text goes here" at bounding box center [664, 509] width 234 height 65
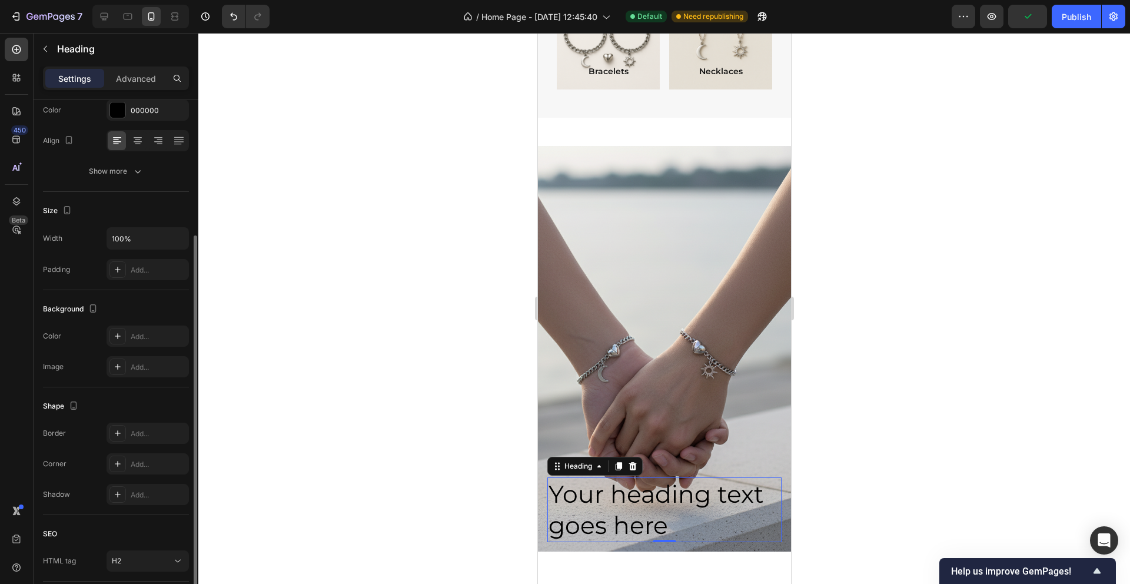
scroll to position [147, 0]
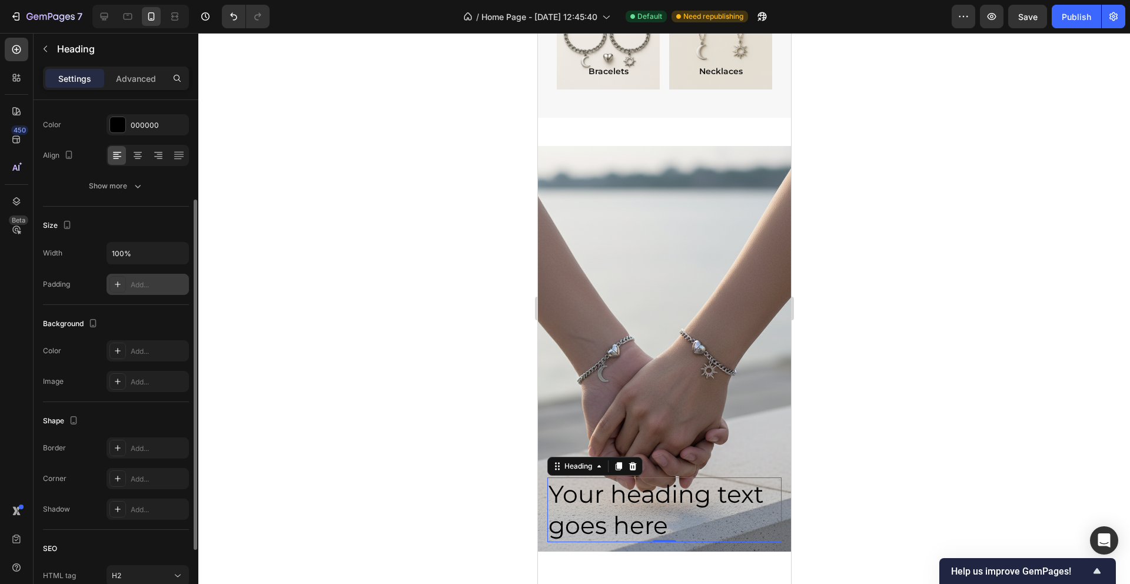
click at [144, 284] on div "Add..." at bounding box center [158, 284] width 55 height 11
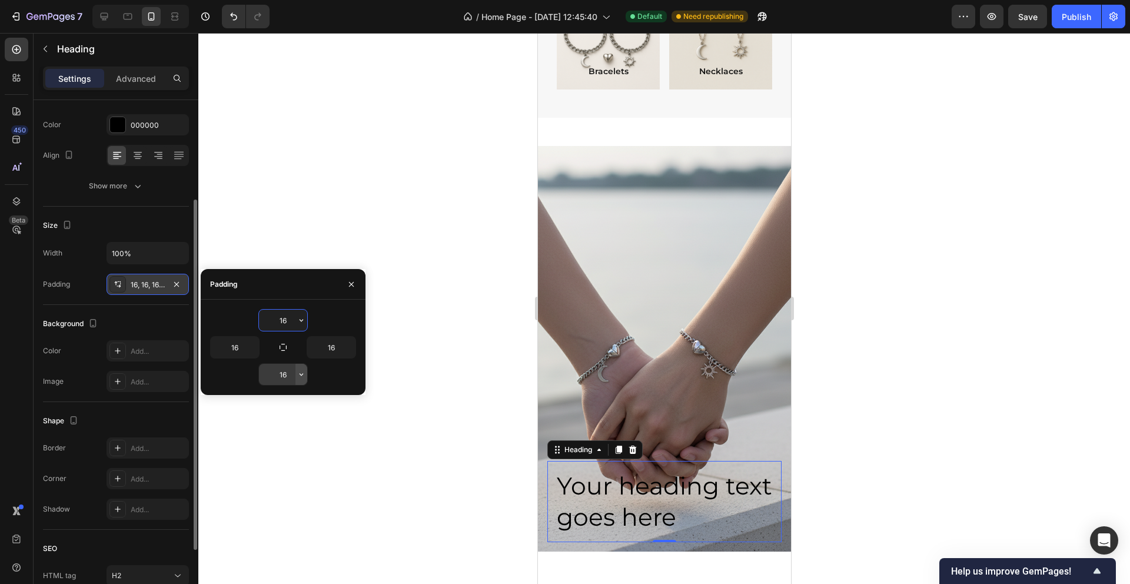
click at [305, 375] on icon "button" at bounding box center [301, 373] width 9 height 9
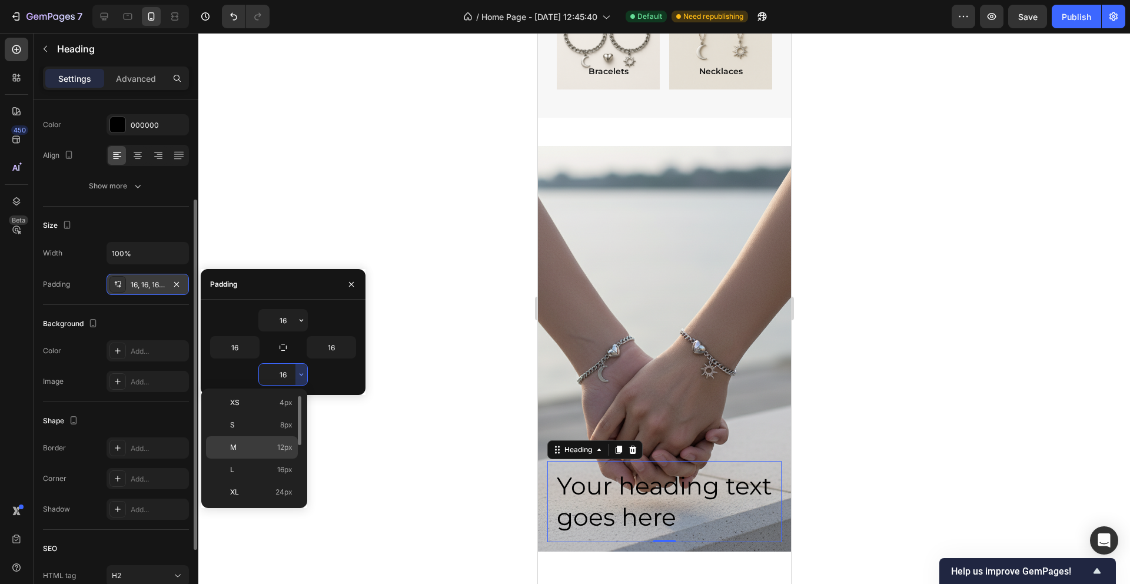
scroll to position [65, 0]
click at [279, 491] on span "32px" at bounding box center [284, 495] width 16 height 11
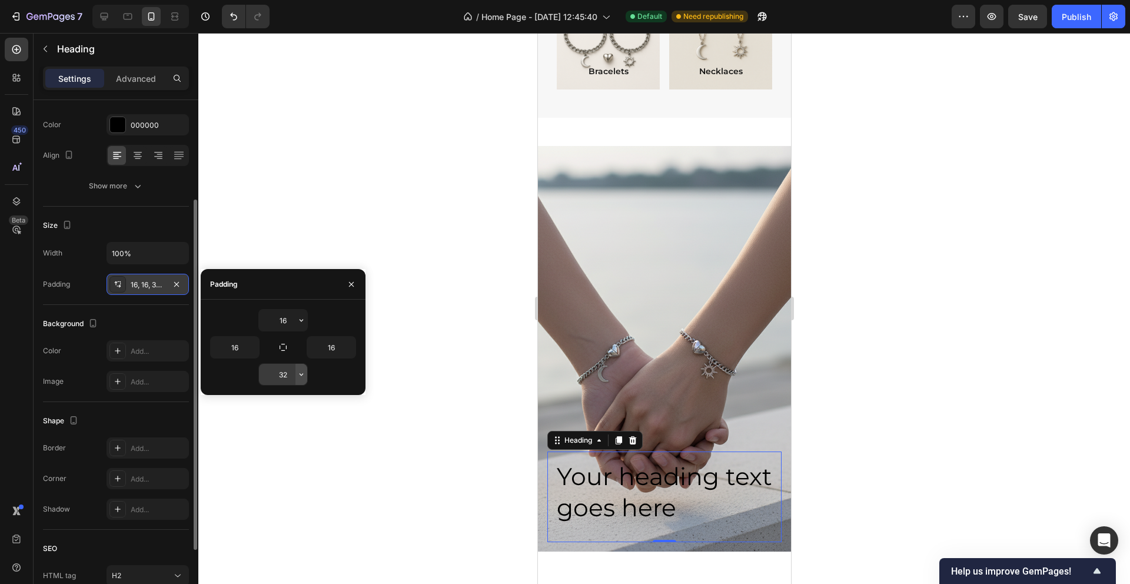
click at [300, 370] on icon "button" at bounding box center [301, 373] width 9 height 9
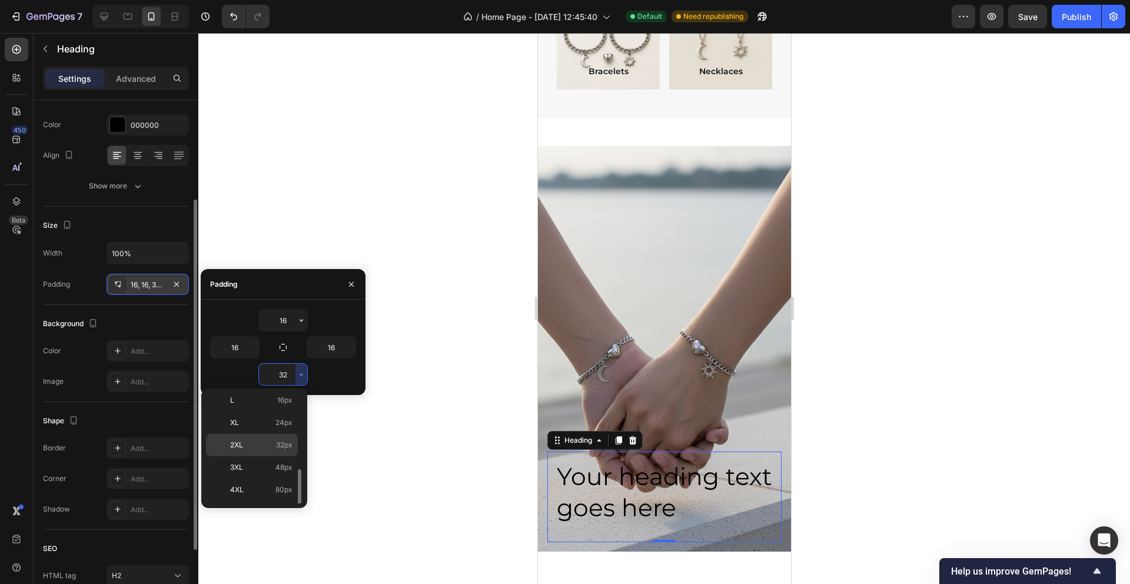
scroll to position [132, 0]
click at [285, 475] on span "80px" at bounding box center [283, 473] width 17 height 11
type input "80"
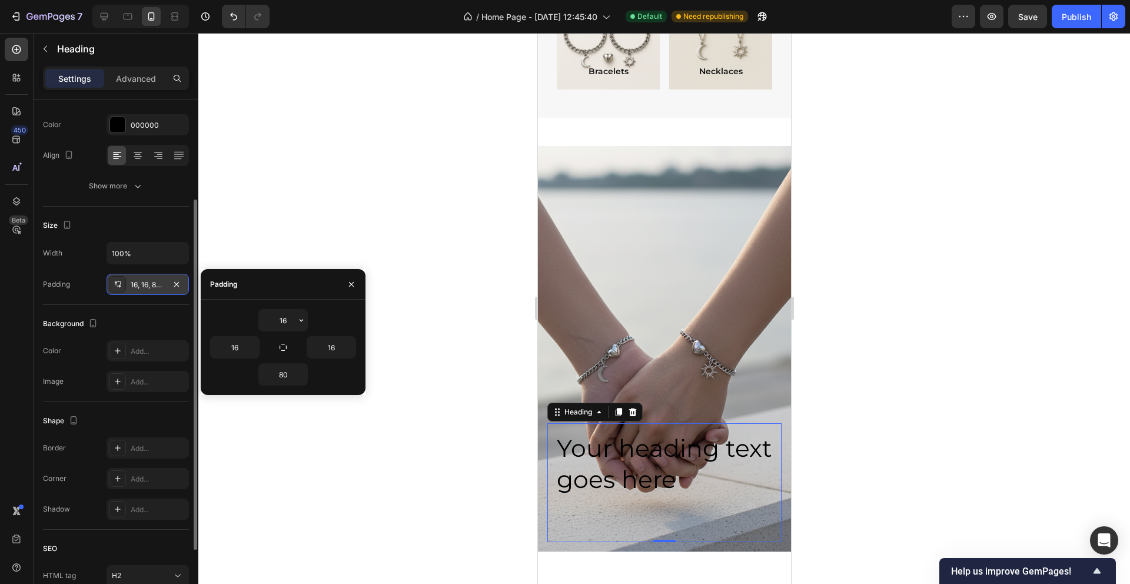
click at [562, 294] on div "Background Image" at bounding box center [663, 348] width 253 height 405
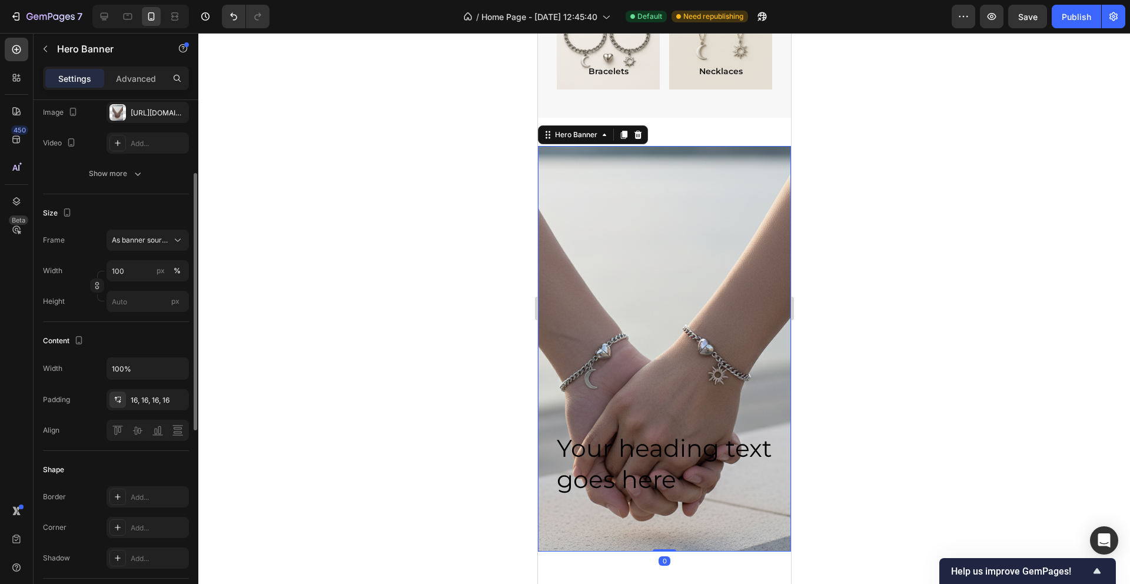
scroll to position [0, 0]
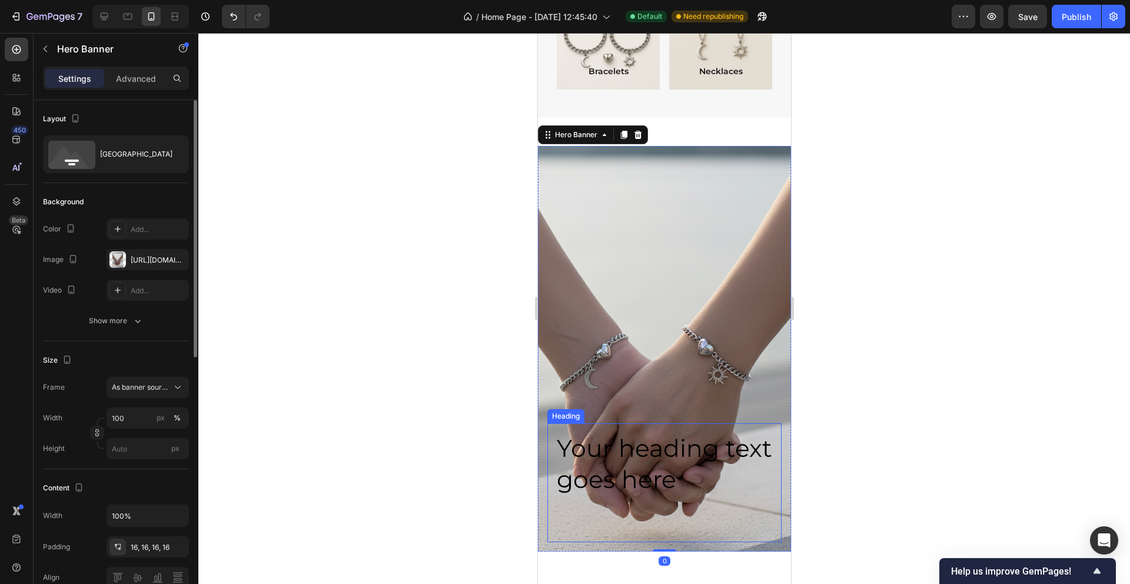
click at [638, 461] on h2 "Your heading text goes here" at bounding box center [664, 482] width 234 height 119
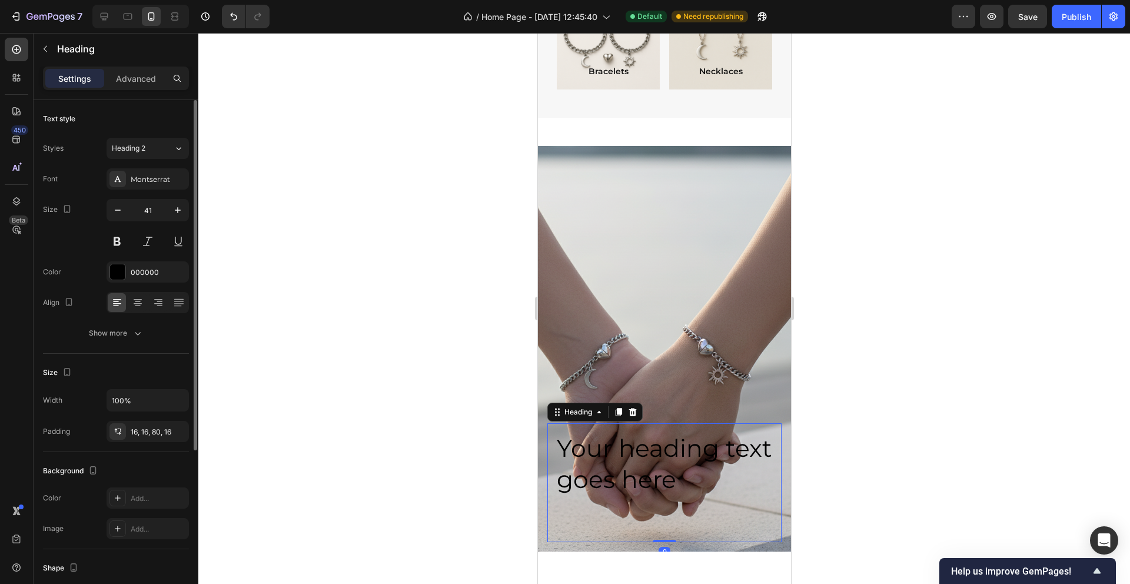
click at [638, 461] on h2 "Your heading text goes here" at bounding box center [664, 482] width 234 height 119
click at [638, 461] on p "Your heading text goes here" at bounding box center [663, 463] width 215 height 63
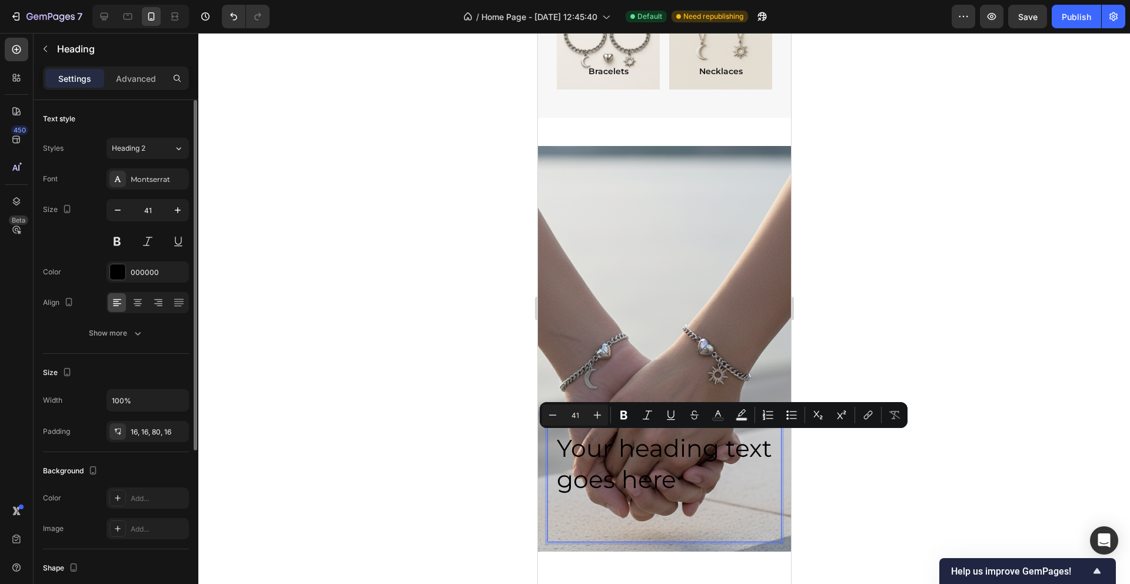
click at [625, 518] on h2 "Your heading text goes here" at bounding box center [664, 482] width 234 height 119
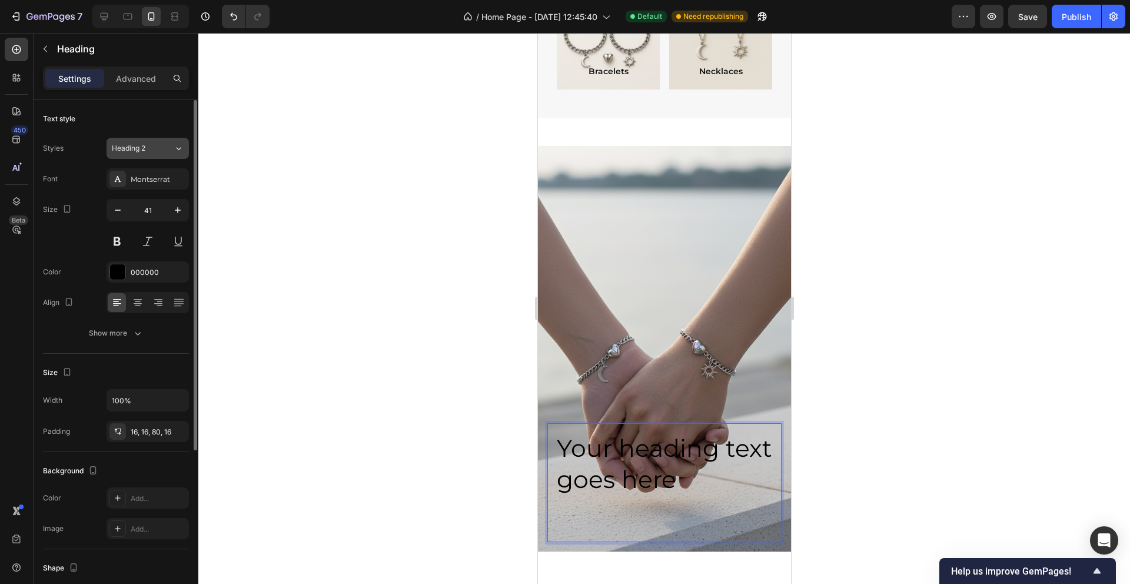
click at [166, 145] on div "Heading 2" at bounding box center [143, 148] width 62 height 11
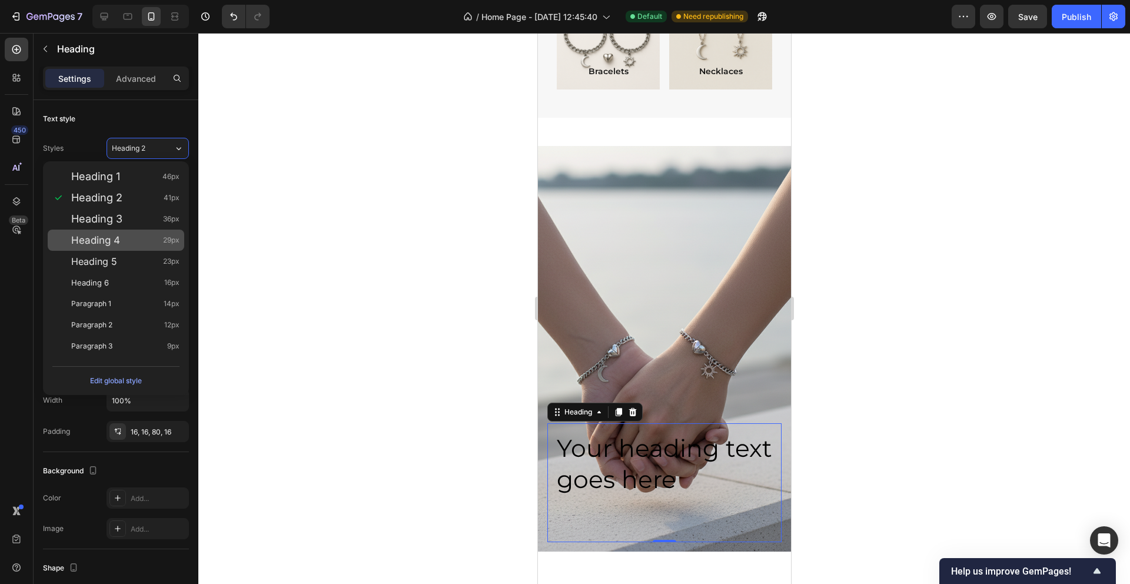
click at [158, 243] on div "Heading 4 29px" at bounding box center [125, 240] width 108 height 12
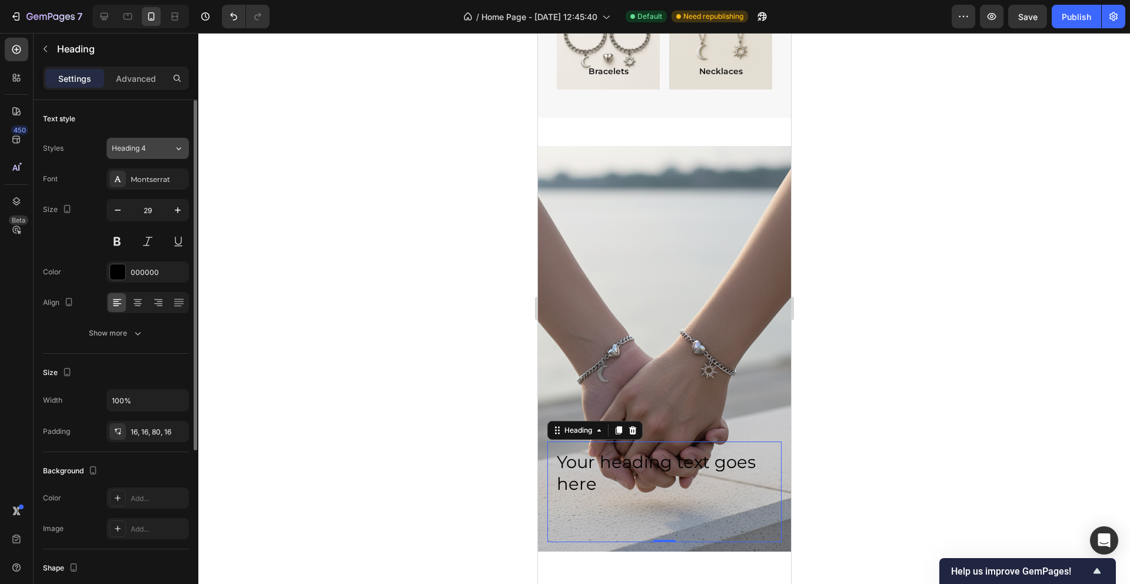
click at [185, 145] on button "Heading 4" at bounding box center [147, 148] width 82 height 21
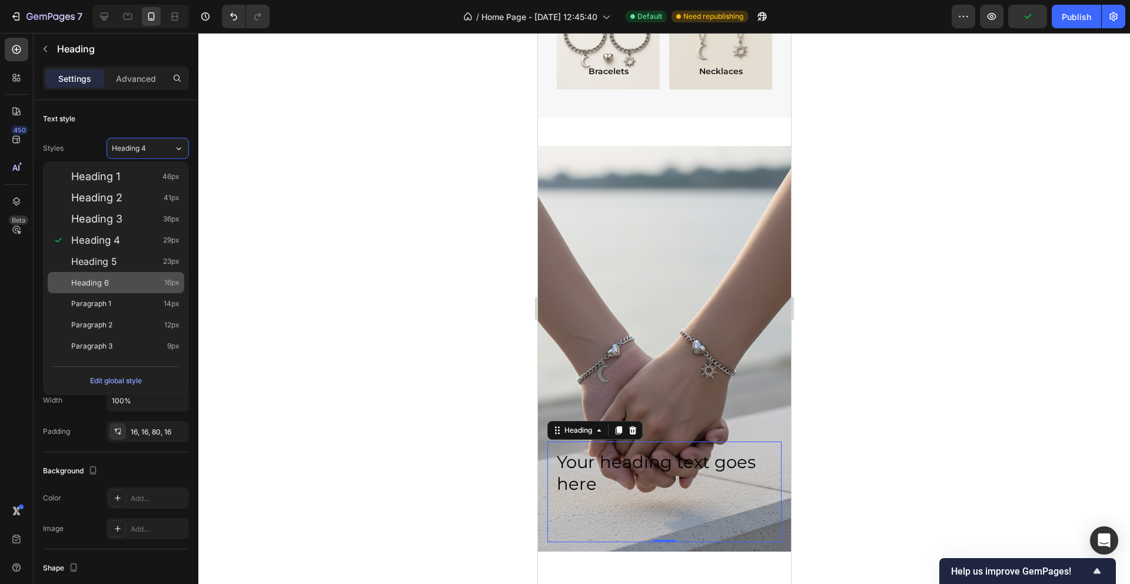
click at [136, 282] on div "Heading 6 16px" at bounding box center [125, 283] width 108 height 12
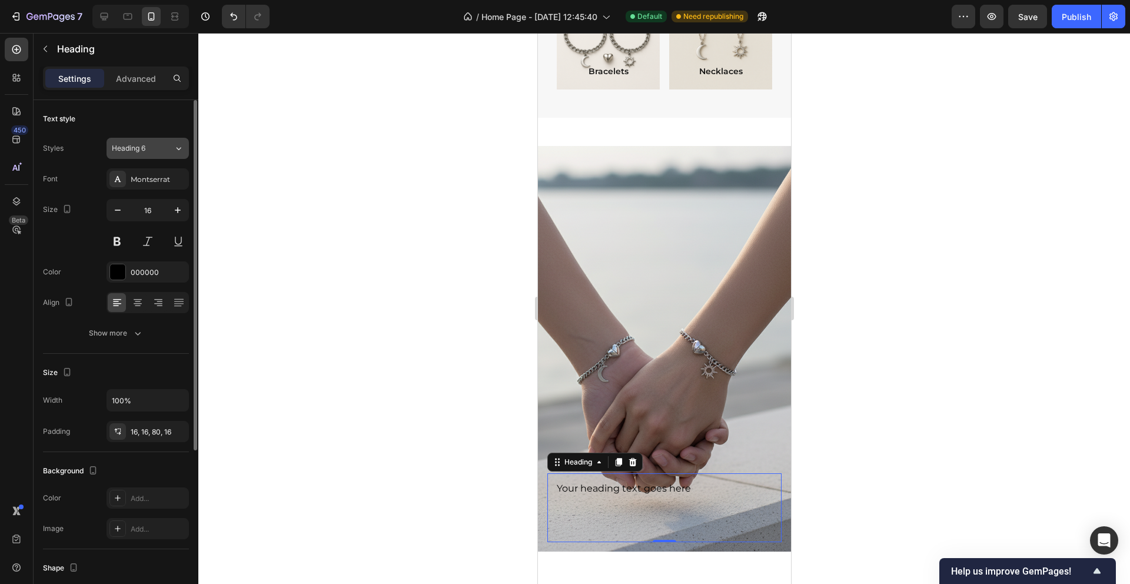
click at [178, 149] on icon at bounding box center [178, 148] width 5 height 3
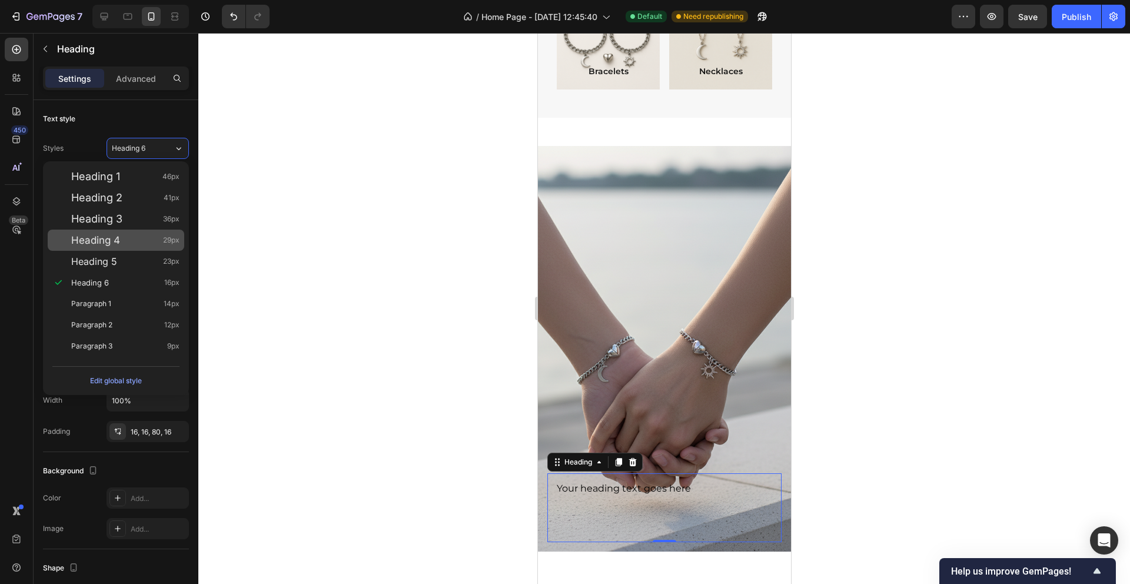
click at [156, 241] on div "Heading 4 29px" at bounding box center [125, 240] width 108 height 12
type input "29"
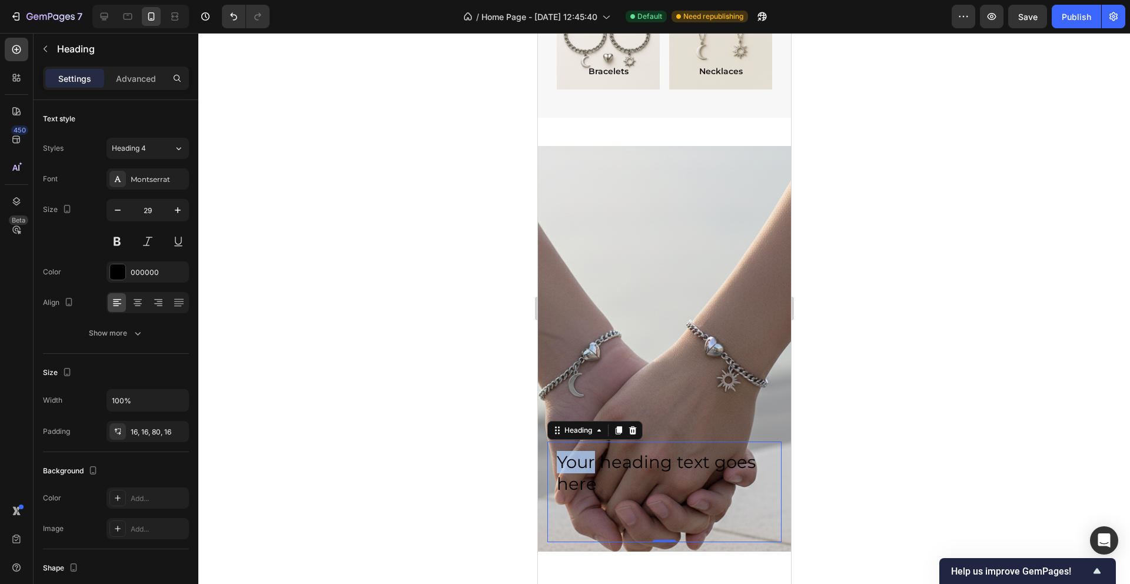
click at [583, 457] on p "Your heading text goes here" at bounding box center [663, 473] width 215 height 44
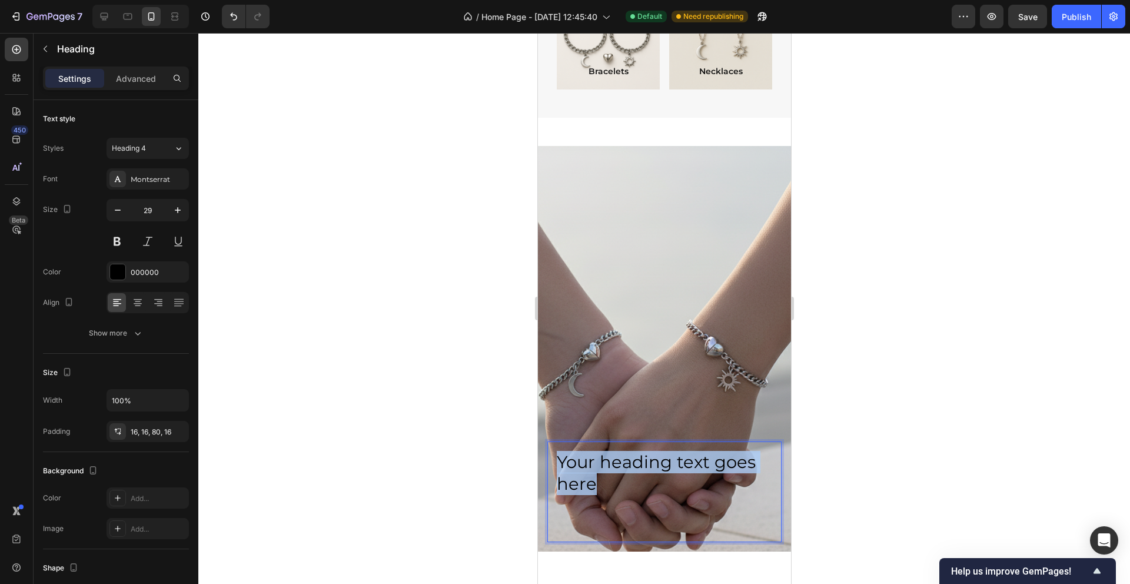
click at [583, 457] on p "Your heading text goes here" at bounding box center [663, 473] width 215 height 44
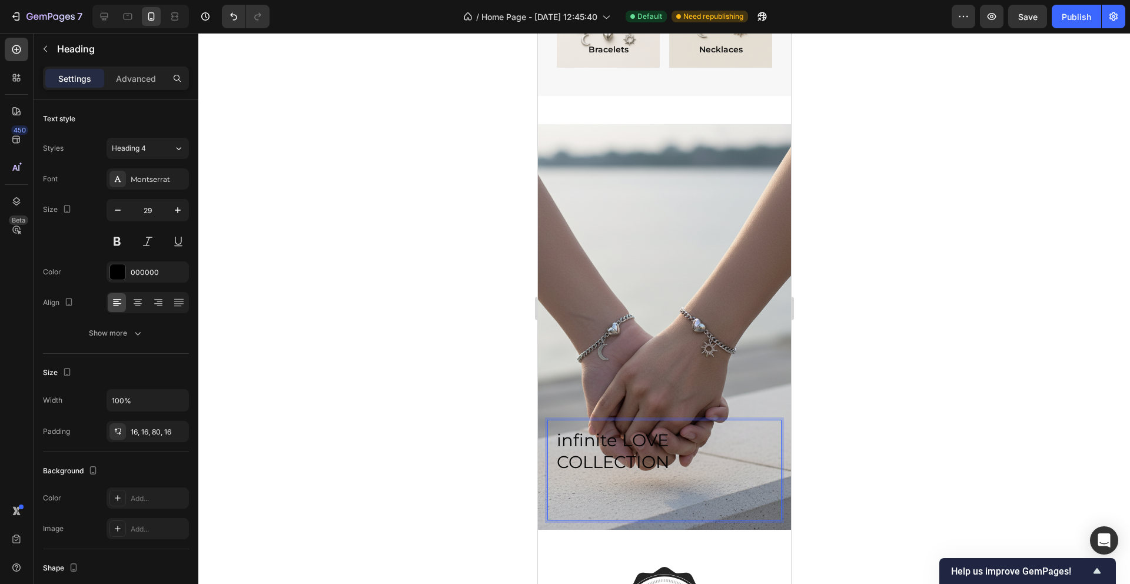
scroll to position [1045, 0]
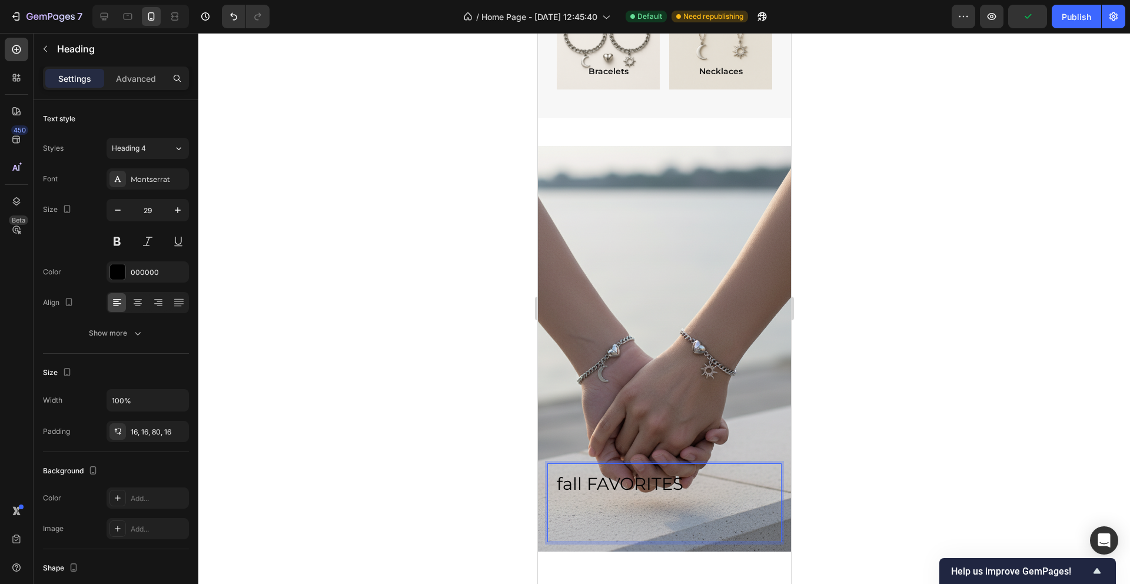
drag, startPoint x: 897, startPoint y: 384, endPoint x: 176, endPoint y: 433, distance: 722.4
click at [897, 384] on div at bounding box center [663, 308] width 931 height 551
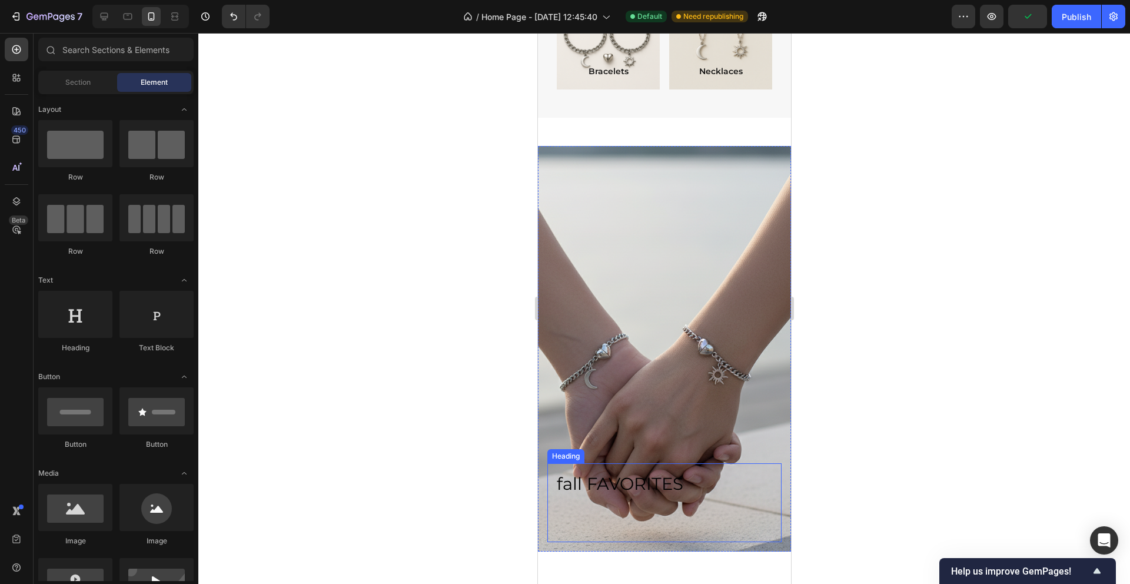
click at [699, 498] on h2 "fall FAVORITES" at bounding box center [664, 502] width 234 height 79
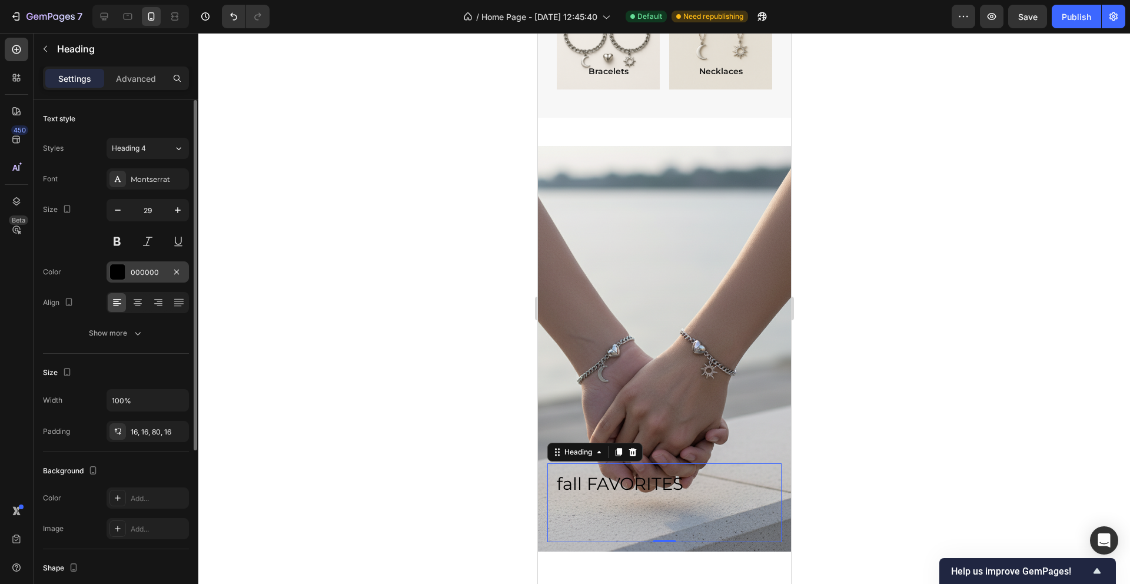
click at [142, 278] on div "000000" at bounding box center [147, 271] width 82 height 21
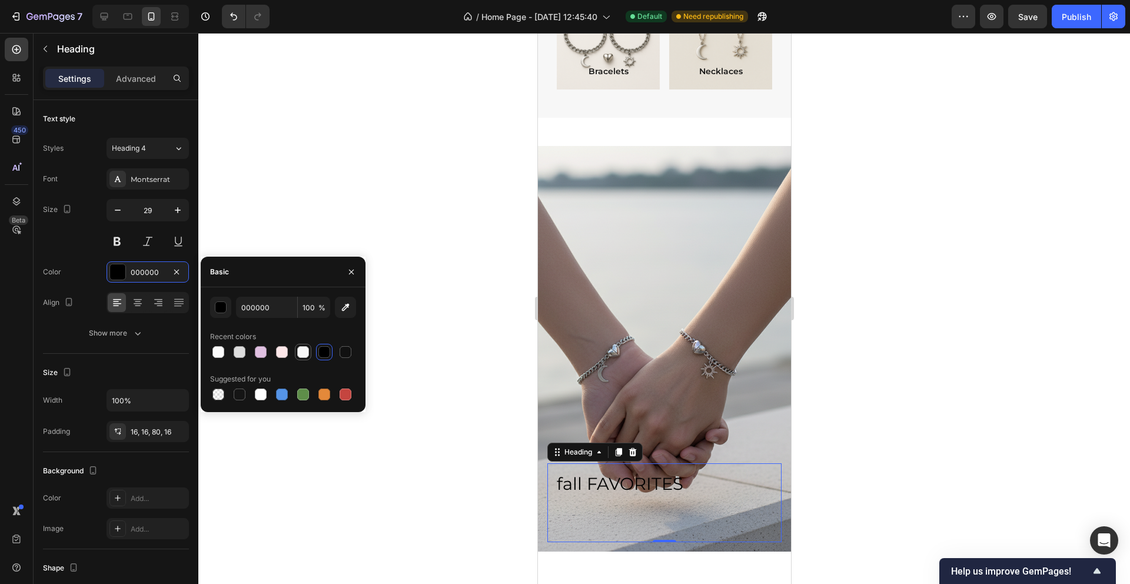
click at [298, 355] on div at bounding box center [303, 352] width 12 height 12
type input "F7F7F7"
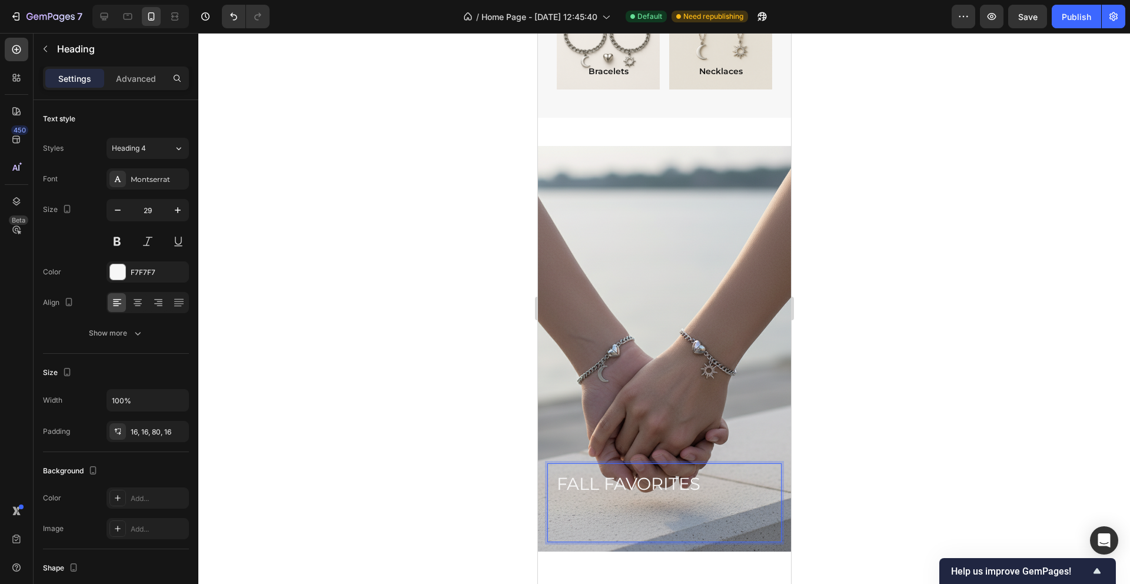
click at [452, 285] on div at bounding box center [663, 308] width 931 height 551
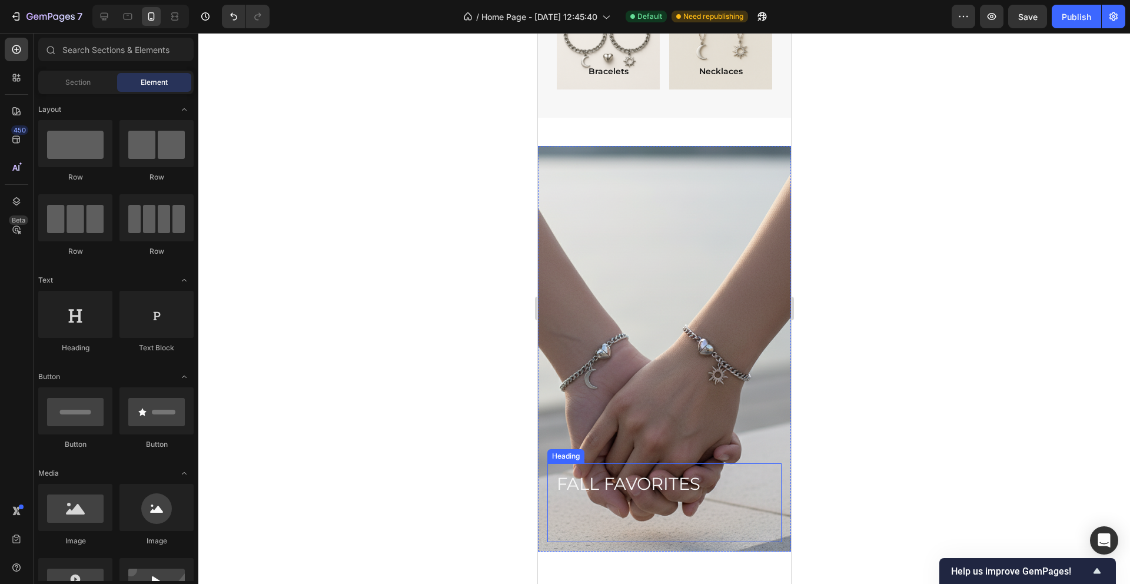
click at [728, 491] on p "FALL FAVORITES" at bounding box center [663, 483] width 215 height 22
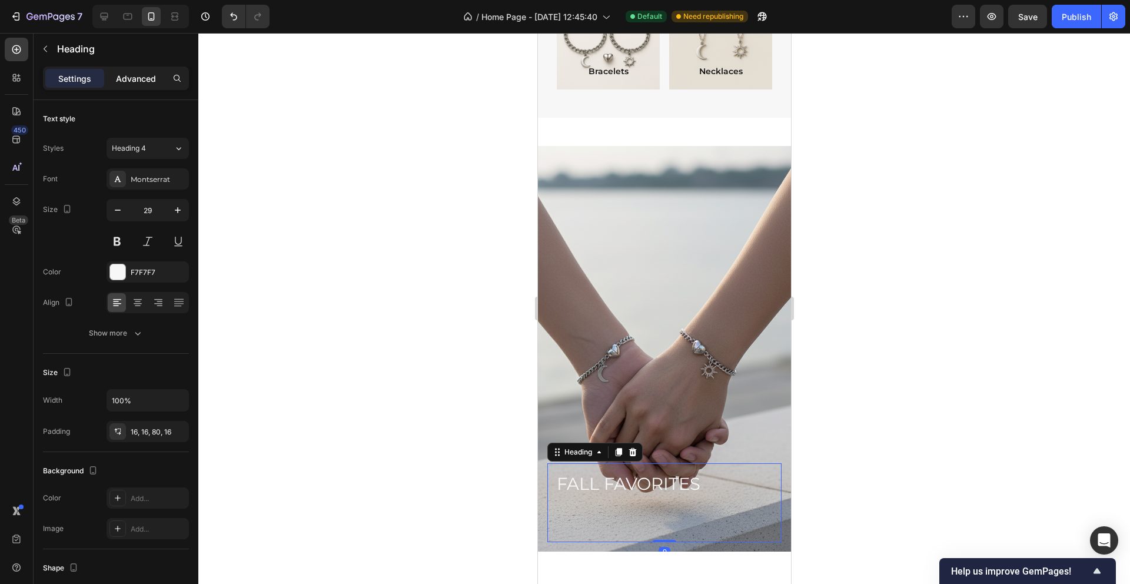
click at [131, 78] on p "Advanced" at bounding box center [136, 78] width 40 height 12
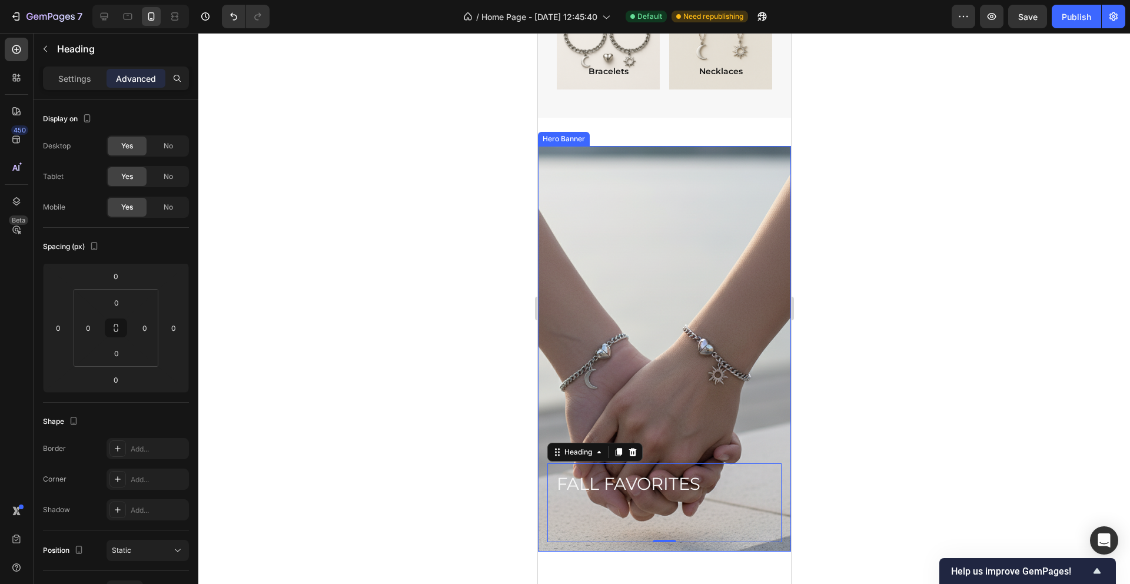
click at [608, 240] on div "Background Image" at bounding box center [664, 348] width 304 height 487
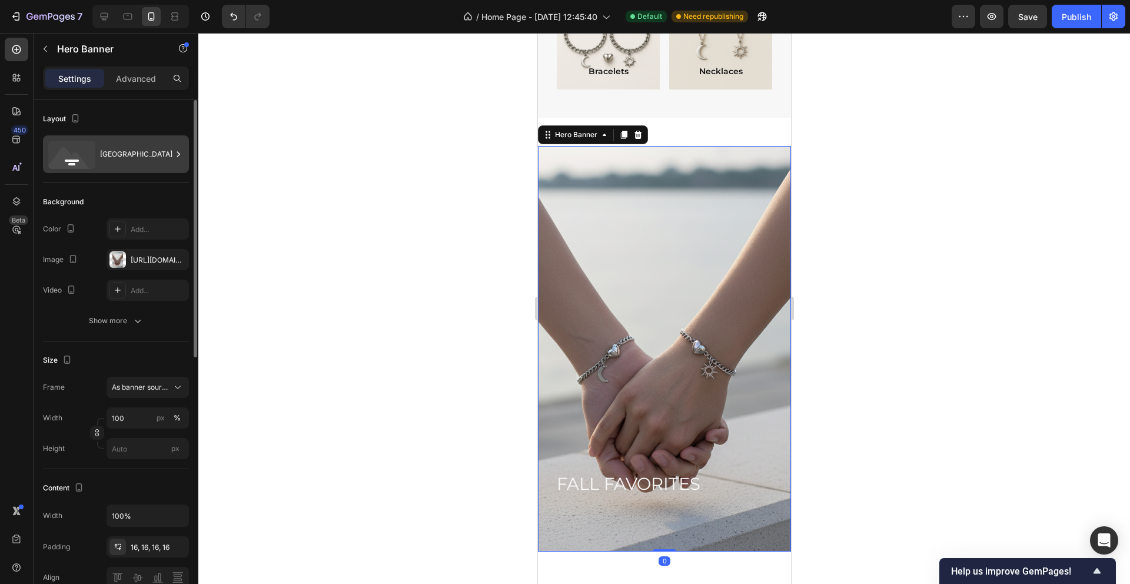
click at [122, 156] on div "[GEOGRAPHIC_DATA]" at bounding box center [136, 154] width 72 height 27
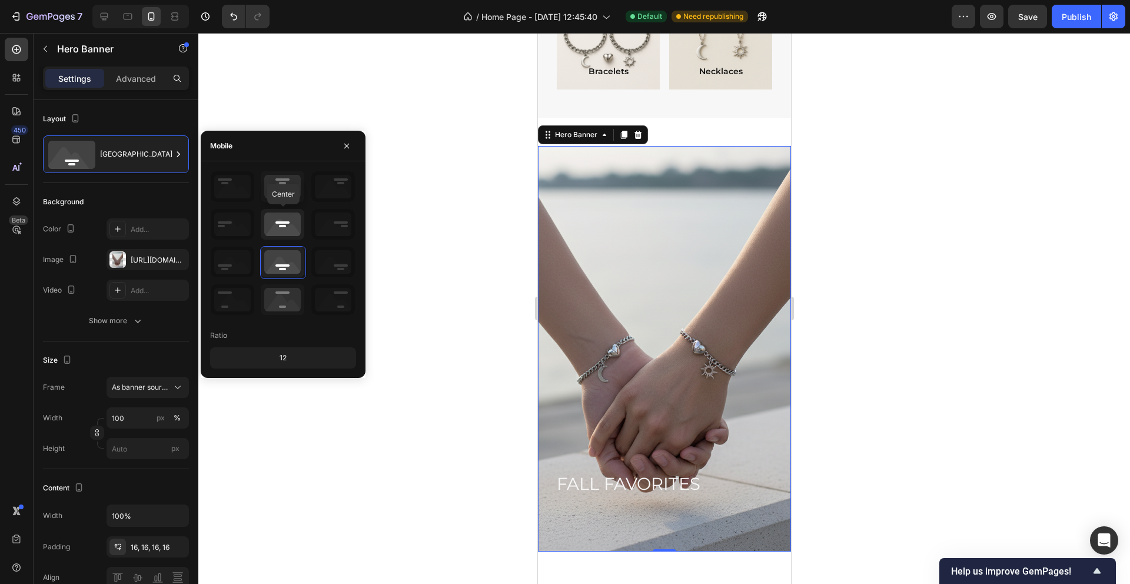
click at [268, 227] on icon at bounding box center [283, 224] width 44 height 31
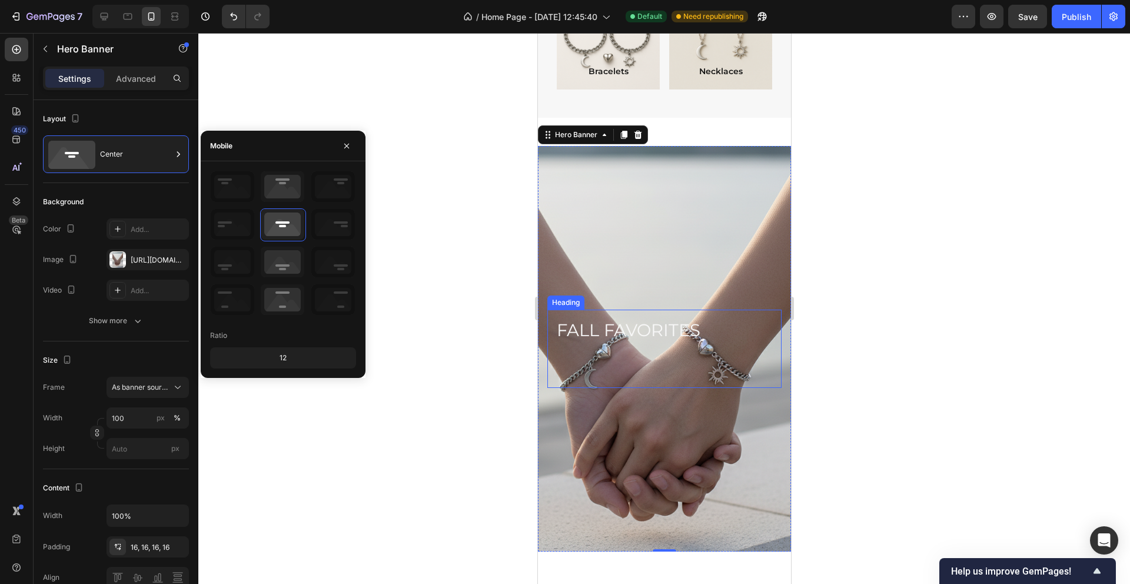
click at [735, 331] on p "FALL FAVORITES" at bounding box center [663, 330] width 215 height 22
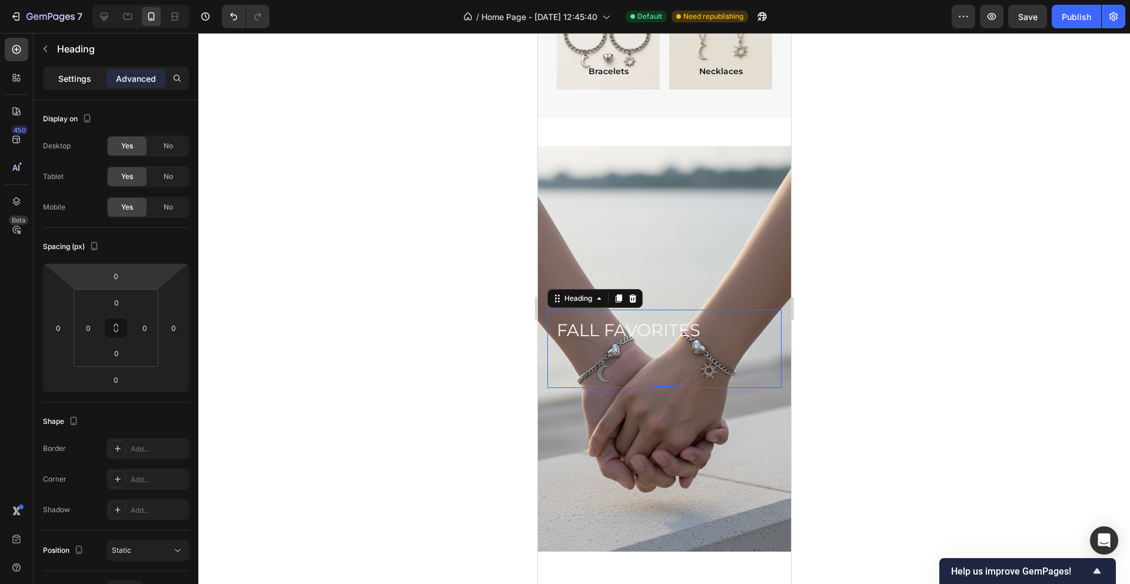
click at [72, 81] on p "Settings" at bounding box center [74, 78] width 33 height 12
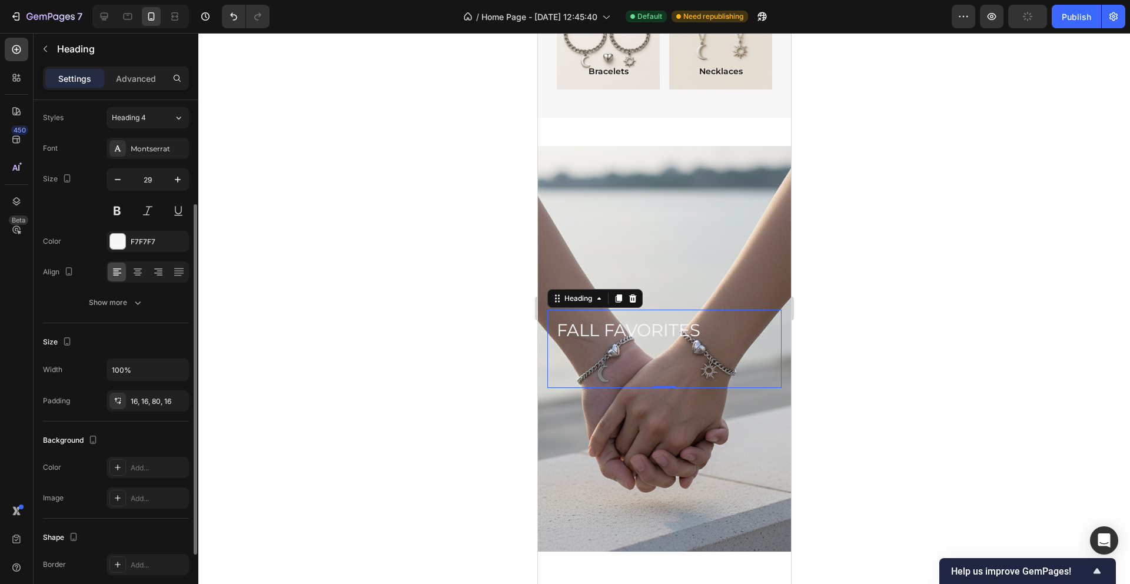
scroll to position [101, 0]
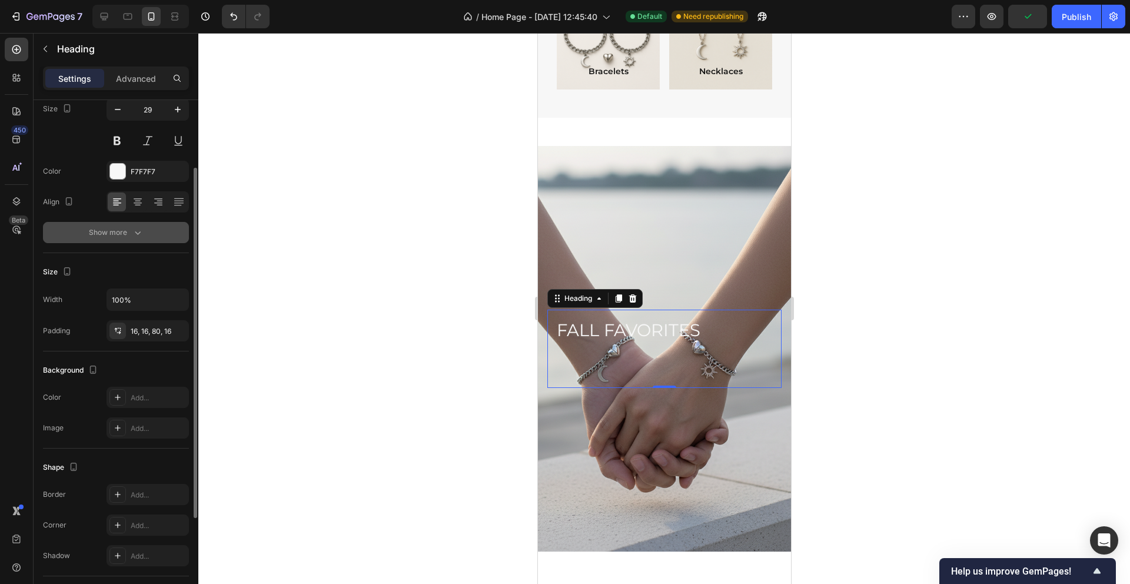
click at [136, 227] on icon "button" at bounding box center [138, 233] width 12 height 12
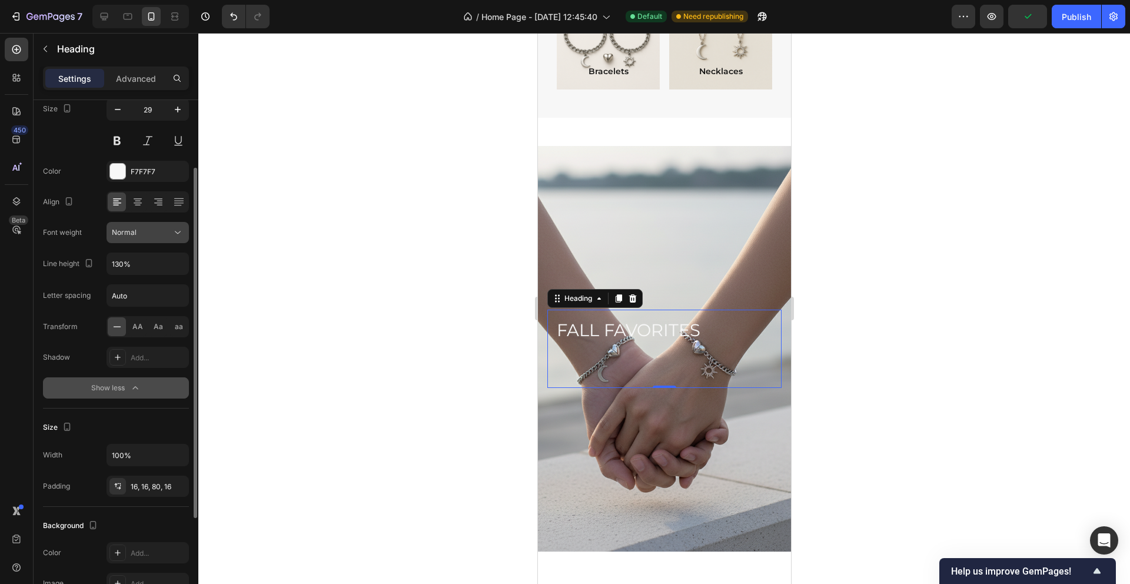
click at [183, 231] on icon at bounding box center [178, 233] width 12 height 12
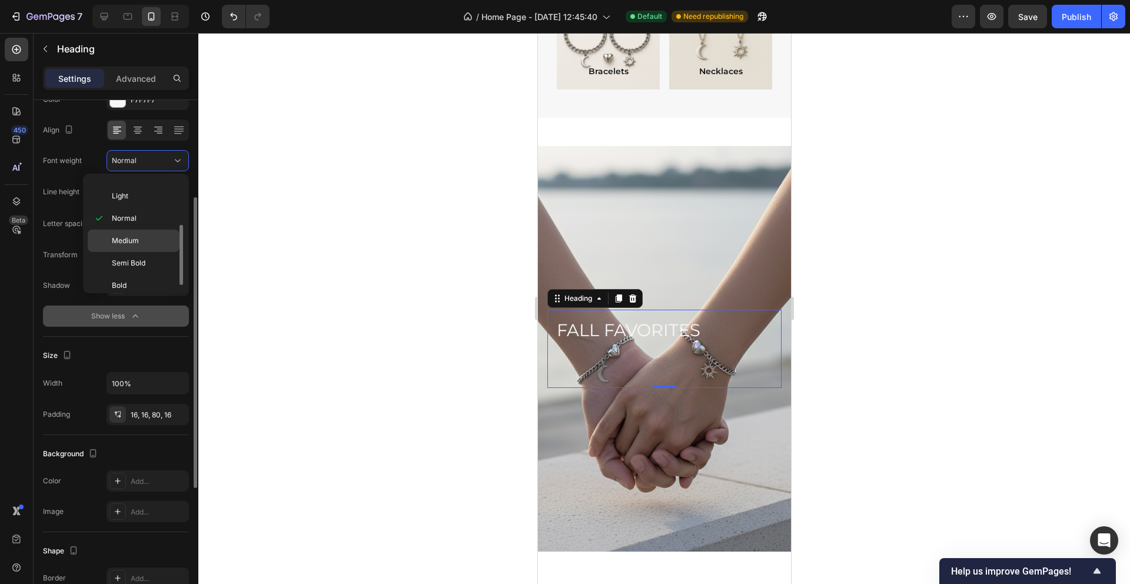
scroll to position [60, 0]
click at [140, 261] on p "Bold" at bounding box center [143, 263] width 62 height 11
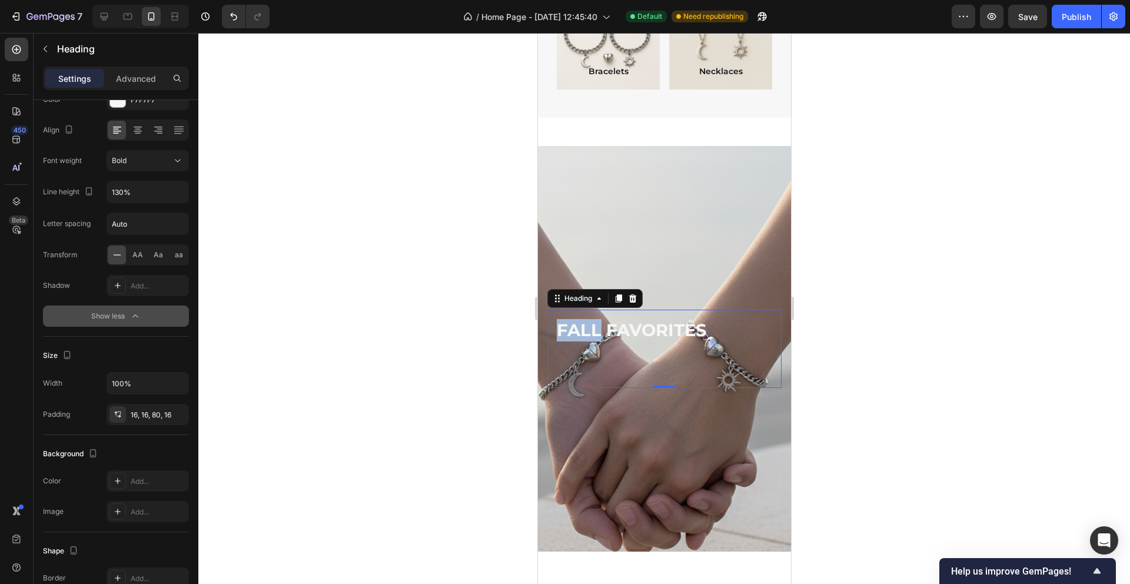
click at [578, 331] on p "FALL FAVORITES" at bounding box center [663, 330] width 215 height 22
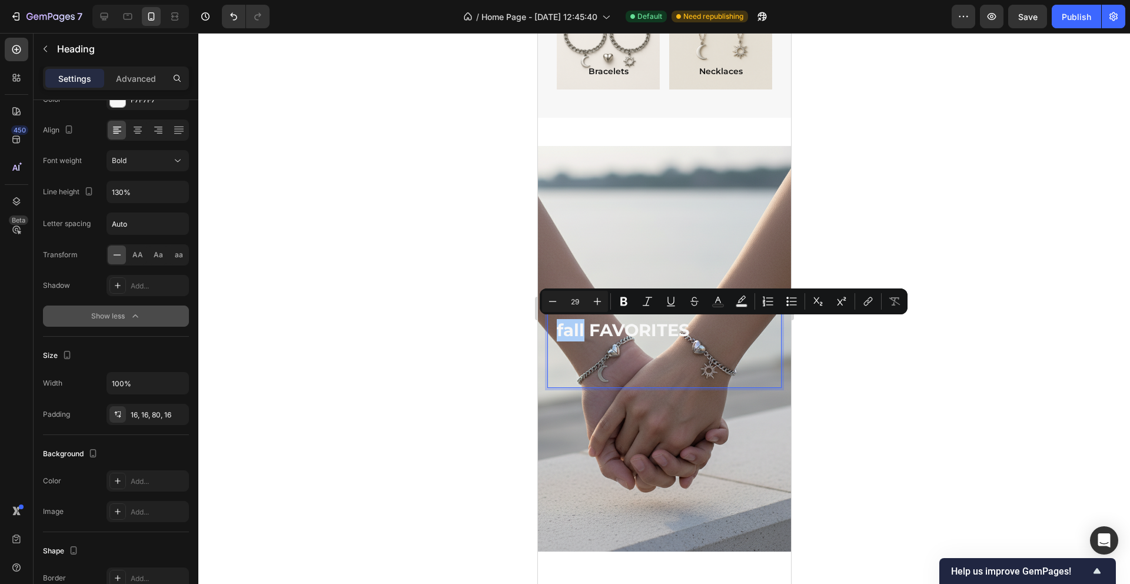
click at [484, 295] on div at bounding box center [663, 308] width 931 height 551
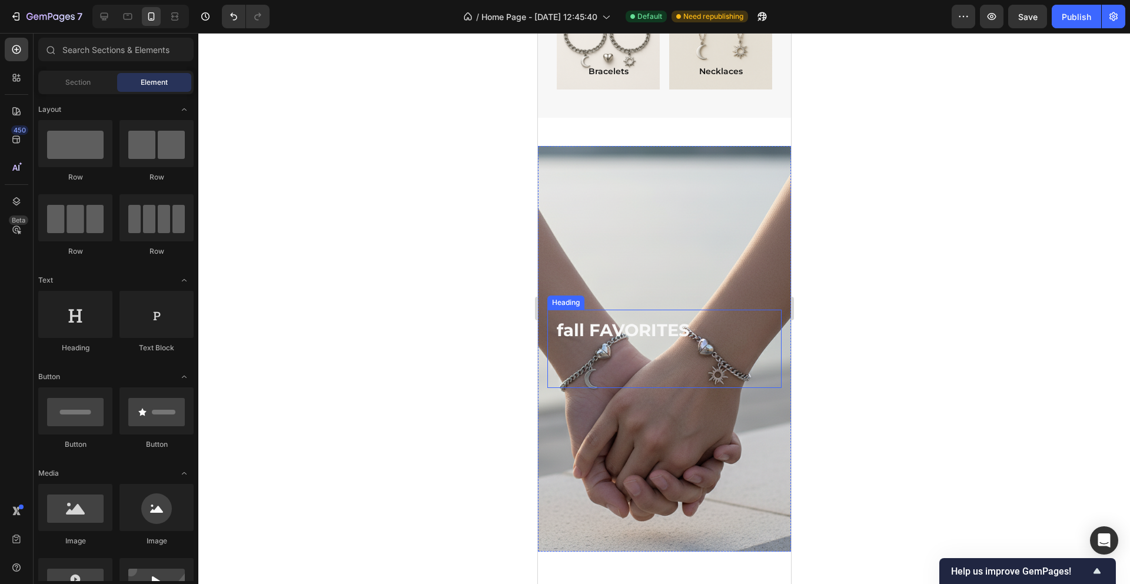
click at [707, 336] on p "fall FAVORITES" at bounding box center [663, 330] width 215 height 22
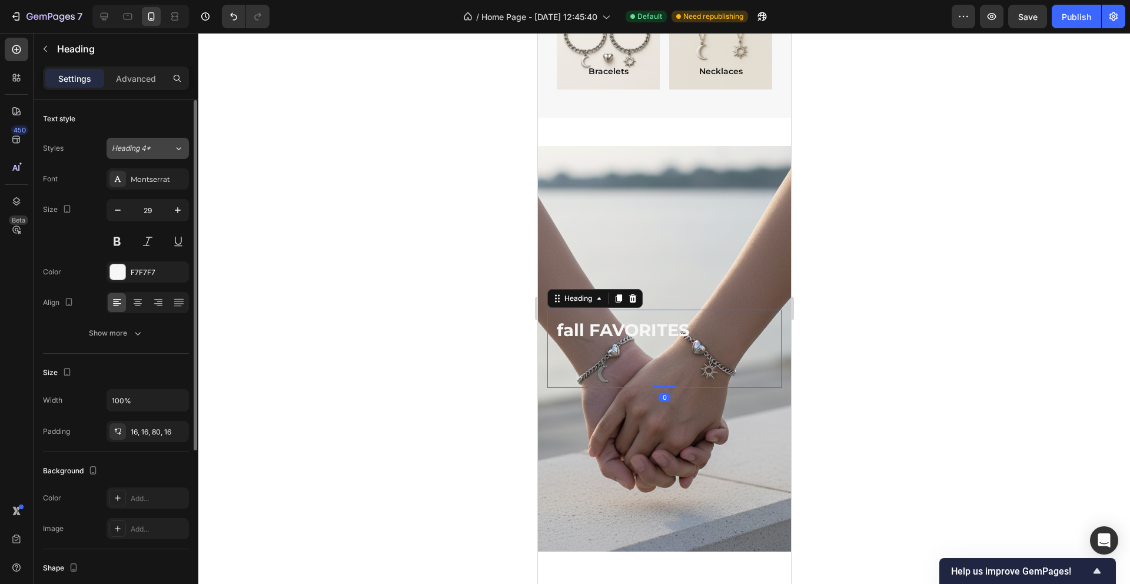
click at [174, 154] on button "Heading 4*" at bounding box center [147, 148] width 82 height 21
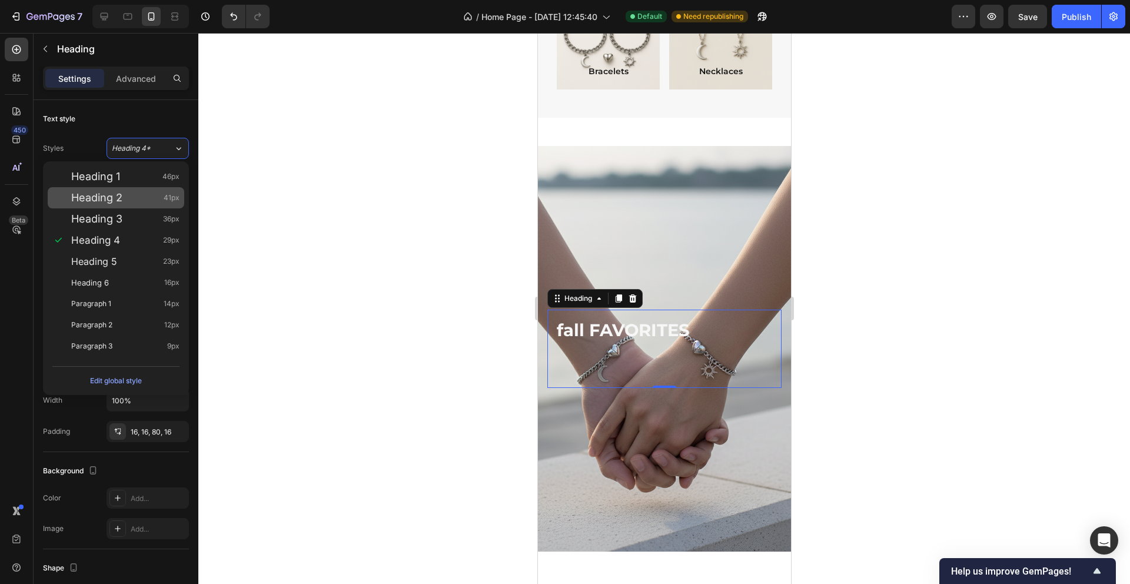
click at [170, 200] on span "41px" at bounding box center [172, 198] width 16 height 12
type input "41"
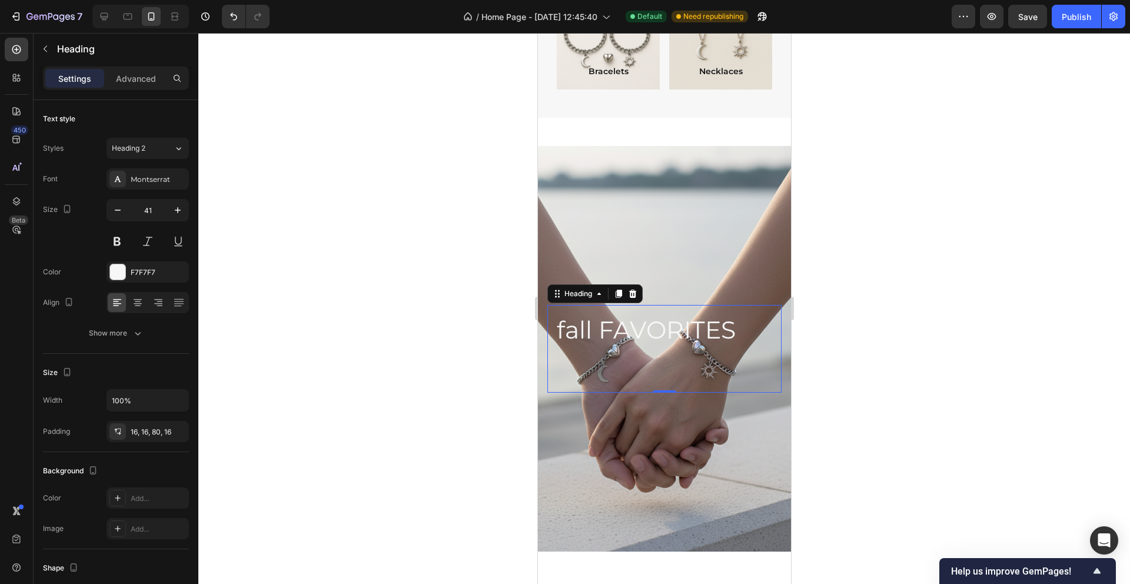
click at [266, 289] on div at bounding box center [663, 308] width 931 height 551
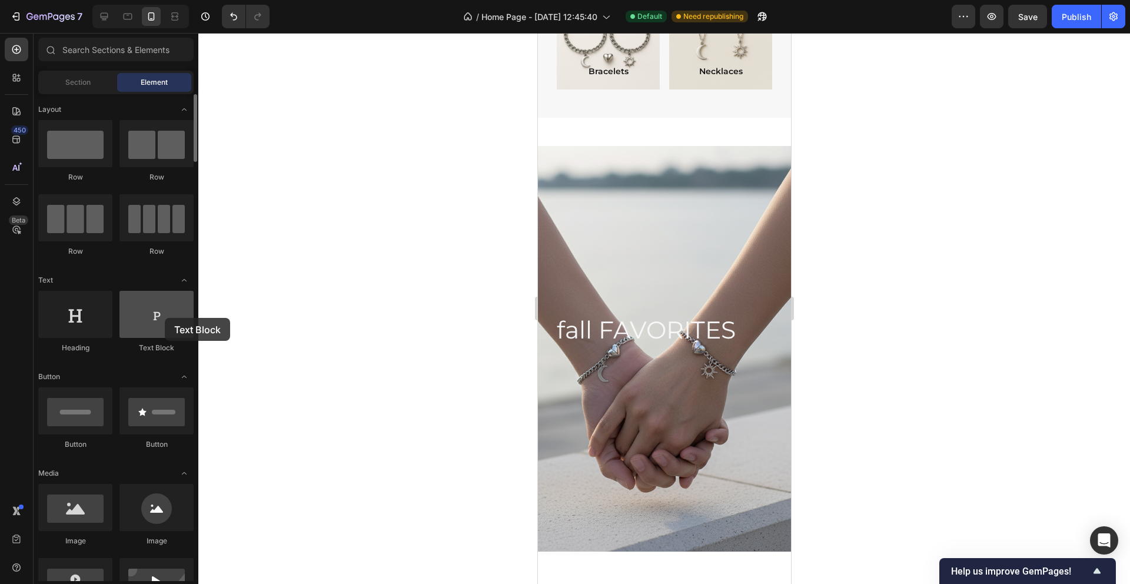
click at [165, 318] on div at bounding box center [156, 314] width 74 height 47
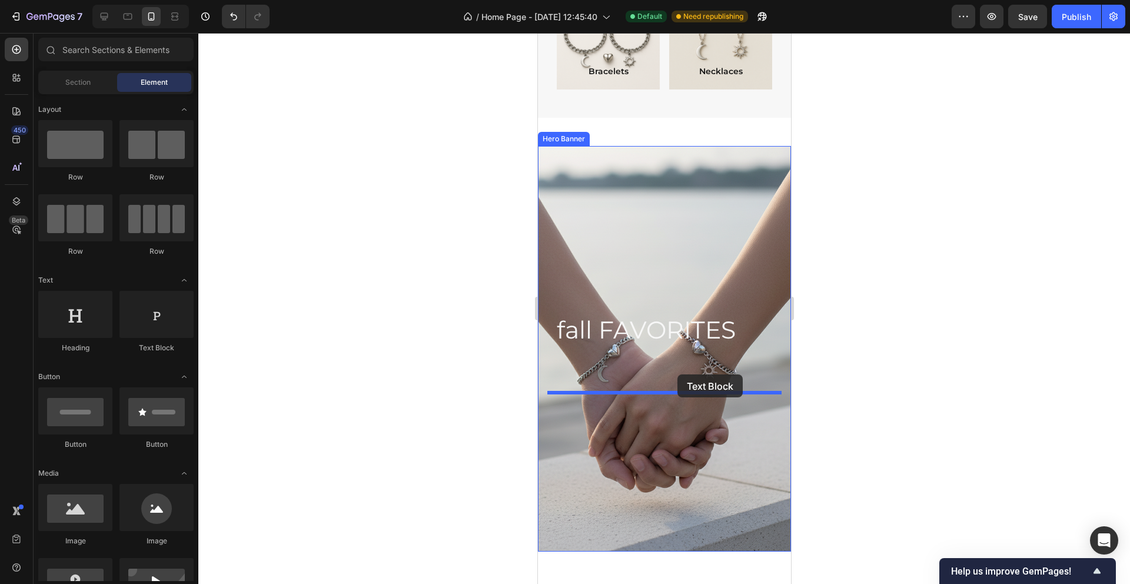
drag, startPoint x: 675, startPoint y: 337, endPoint x: 677, endPoint y: 374, distance: 37.7
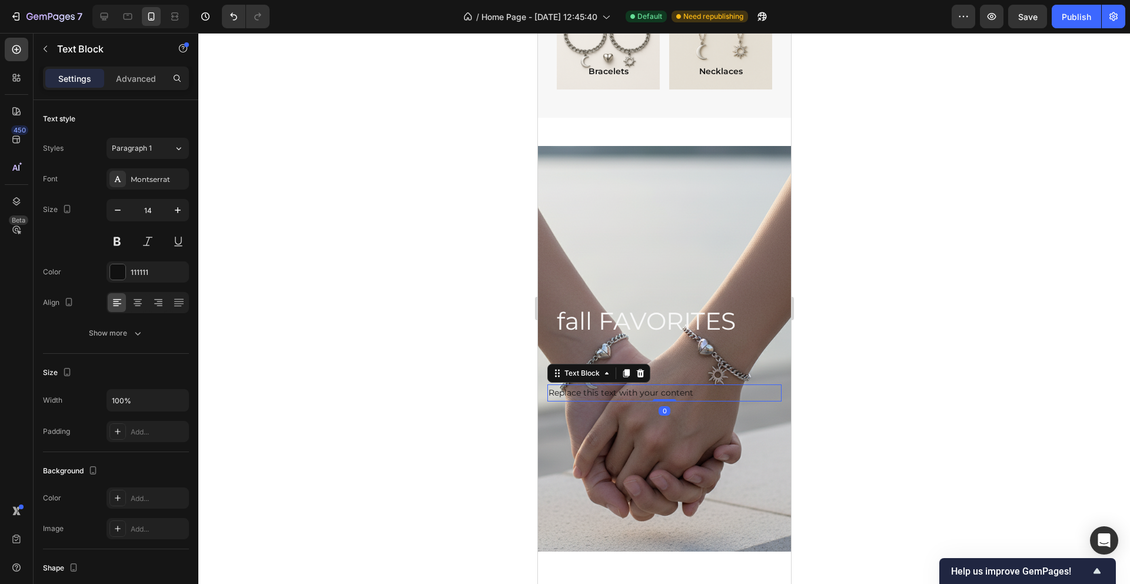
click at [650, 389] on div "Replace this text with your content" at bounding box center [664, 392] width 234 height 17
click at [650, 389] on p "Replace this text with your content" at bounding box center [664, 392] width 232 height 15
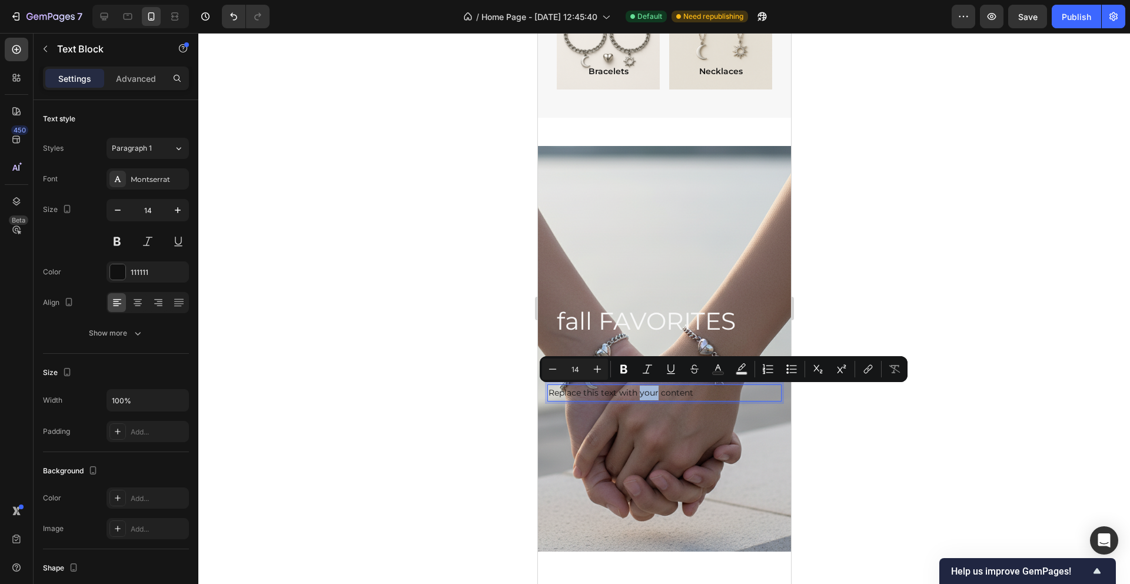
click at [650, 389] on p "Replace this text with your content" at bounding box center [664, 392] width 232 height 15
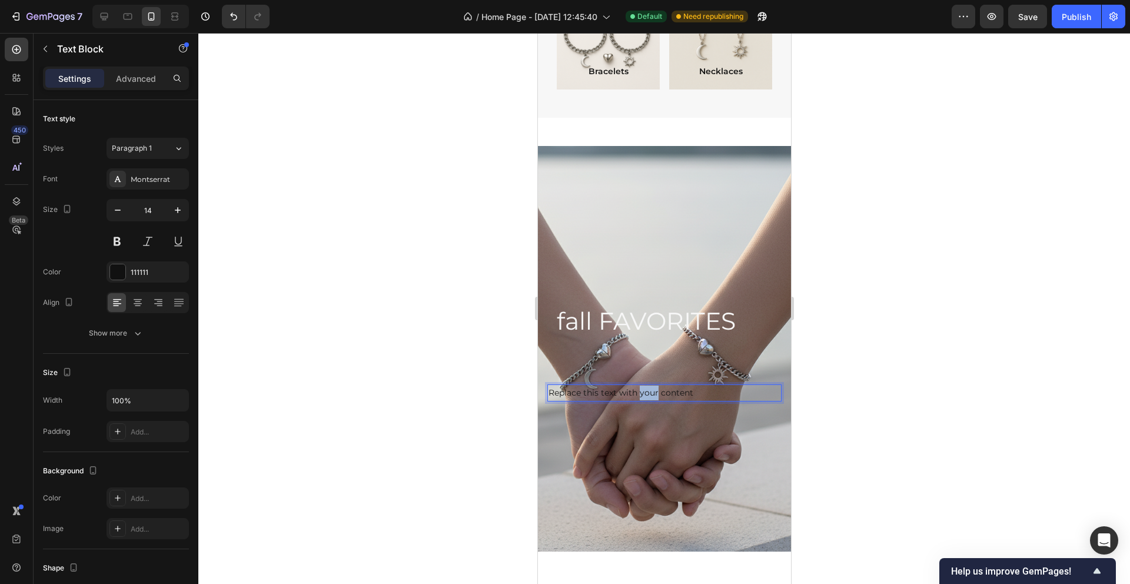
click at [650, 389] on p "Replace this text with your content" at bounding box center [664, 392] width 232 height 15
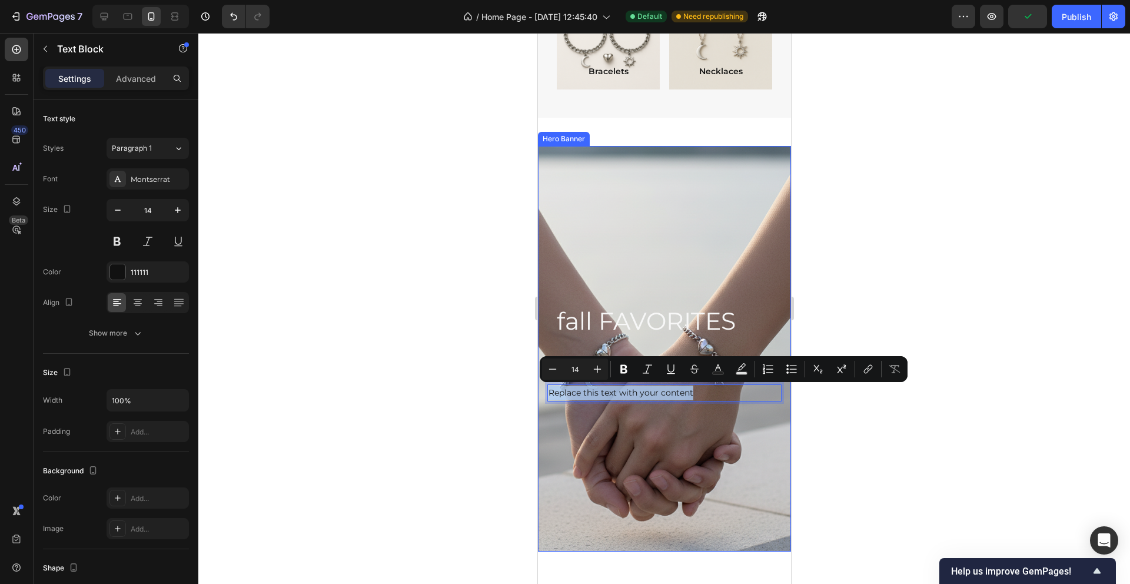
click at [580, 420] on div "Background Image" at bounding box center [664, 348] width 304 height 487
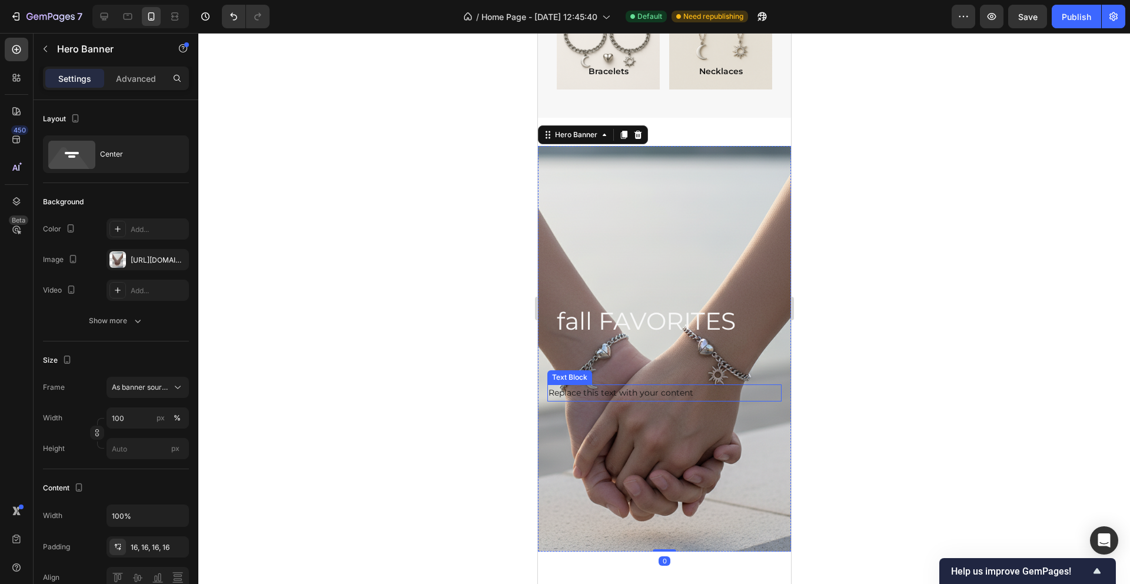
click at [712, 388] on p "Replace this text with your content" at bounding box center [664, 392] width 232 height 15
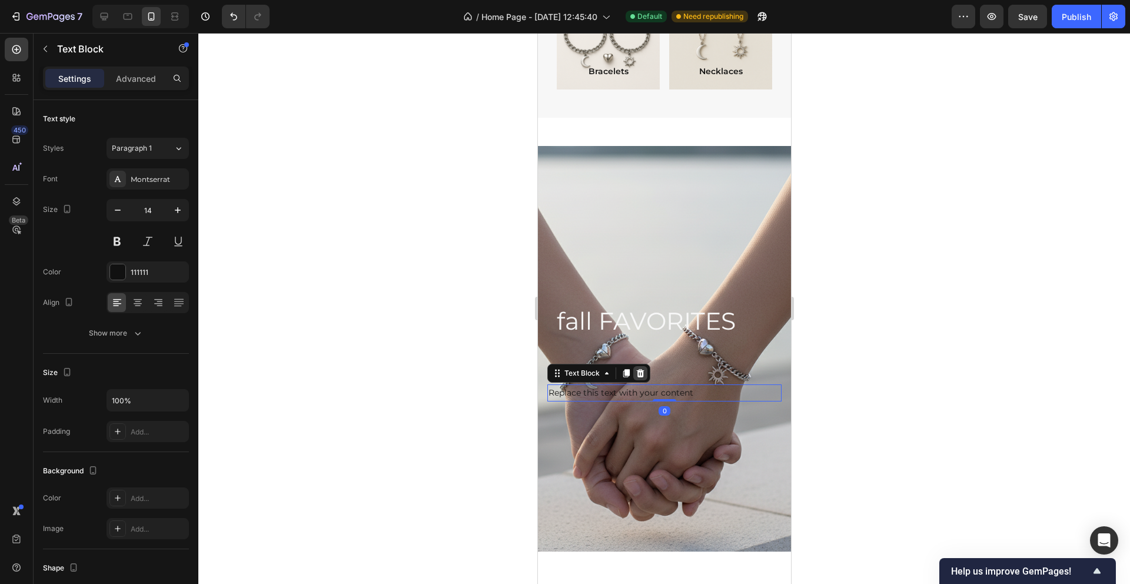
click at [641, 375] on icon at bounding box center [640, 373] width 8 height 8
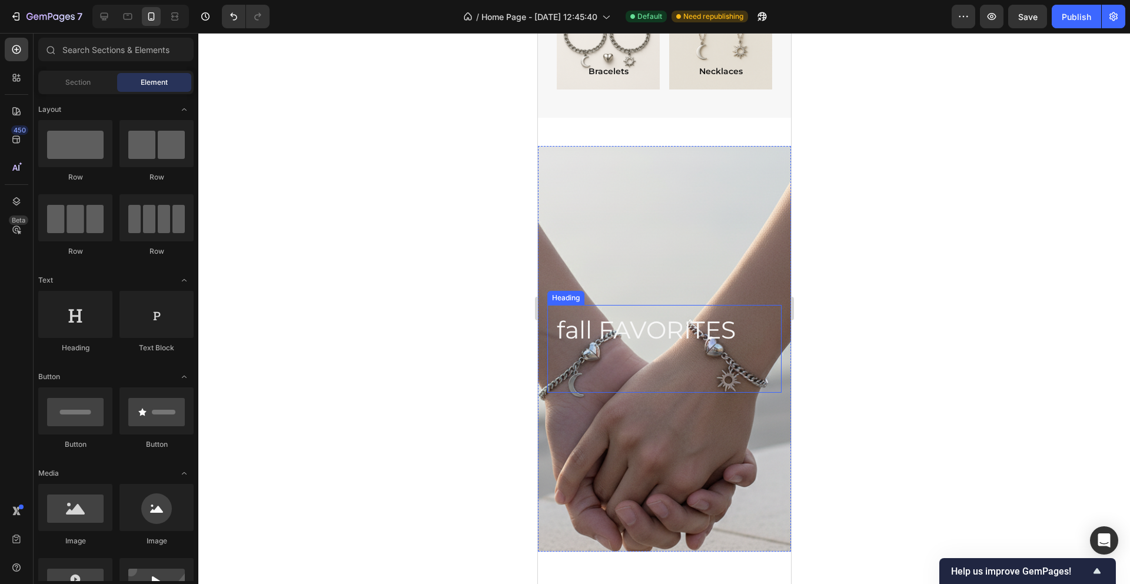
click at [641, 335] on p "fall FAVORITES" at bounding box center [663, 329] width 215 height 31
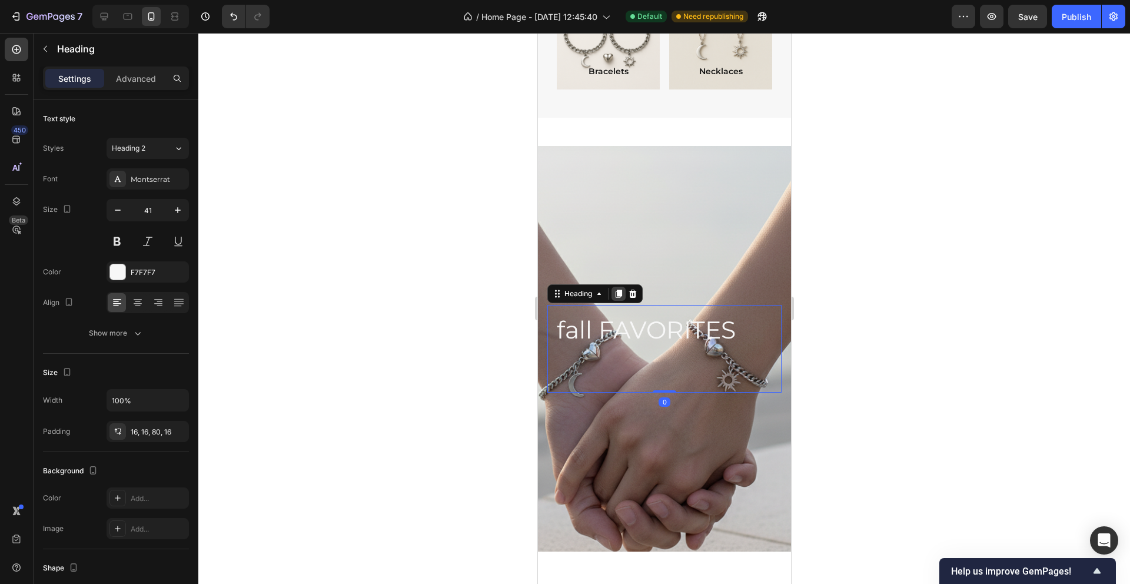
click at [620, 292] on icon at bounding box center [618, 293] width 6 height 8
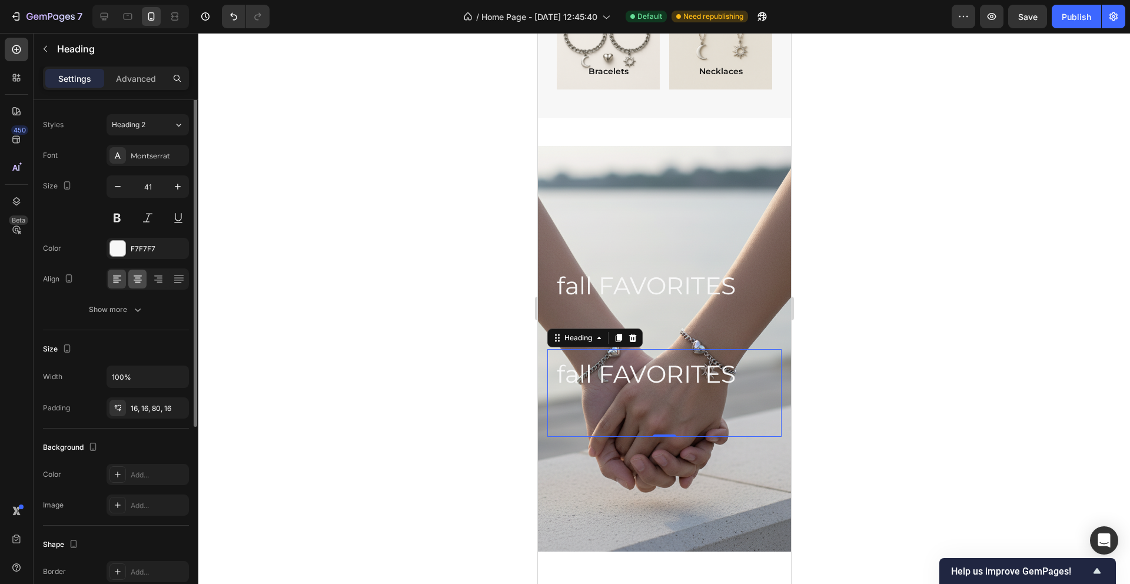
scroll to position [0, 0]
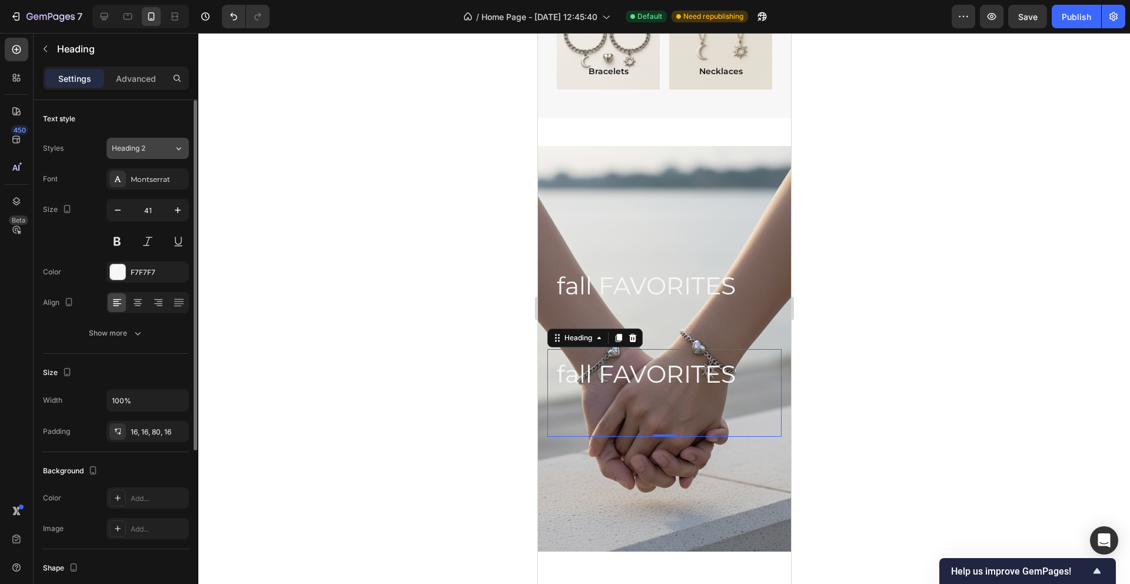
click at [177, 148] on icon at bounding box center [178, 148] width 5 height 3
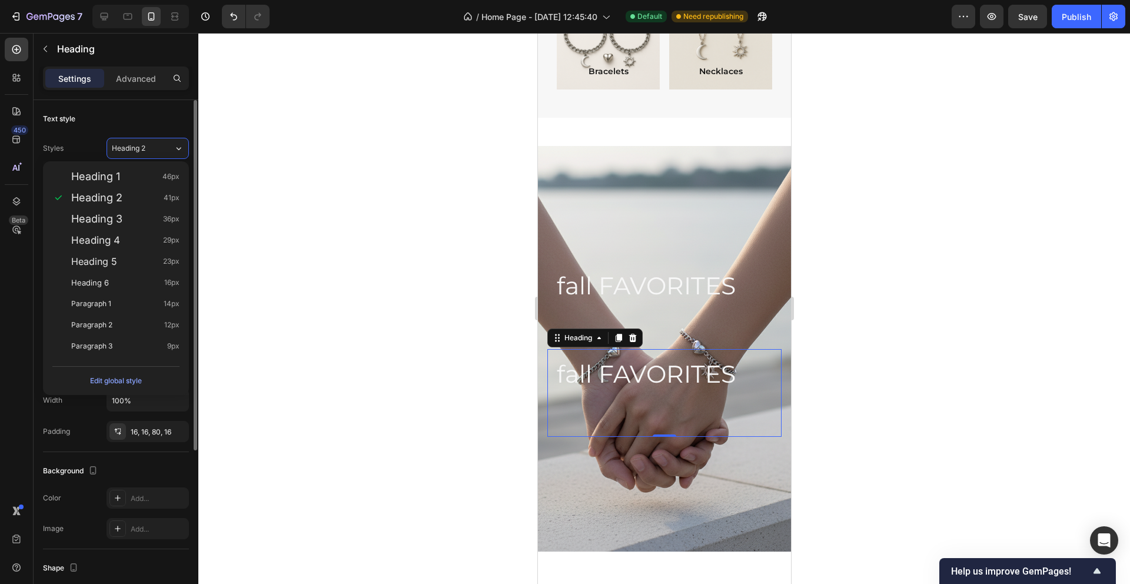
click at [170, 106] on div "Text style Styles Heading 2 Font Montserrat Size 41 Color F7F7F7 Align Show more" at bounding box center [116, 227] width 146 height 254
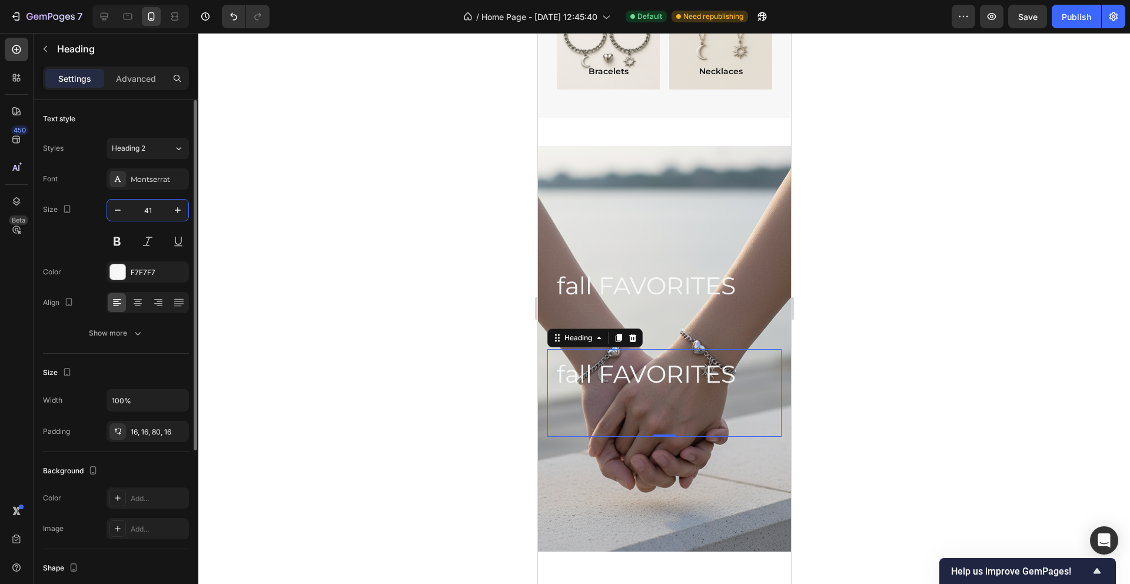
click at [146, 211] on input "41" at bounding box center [147, 209] width 39 height 21
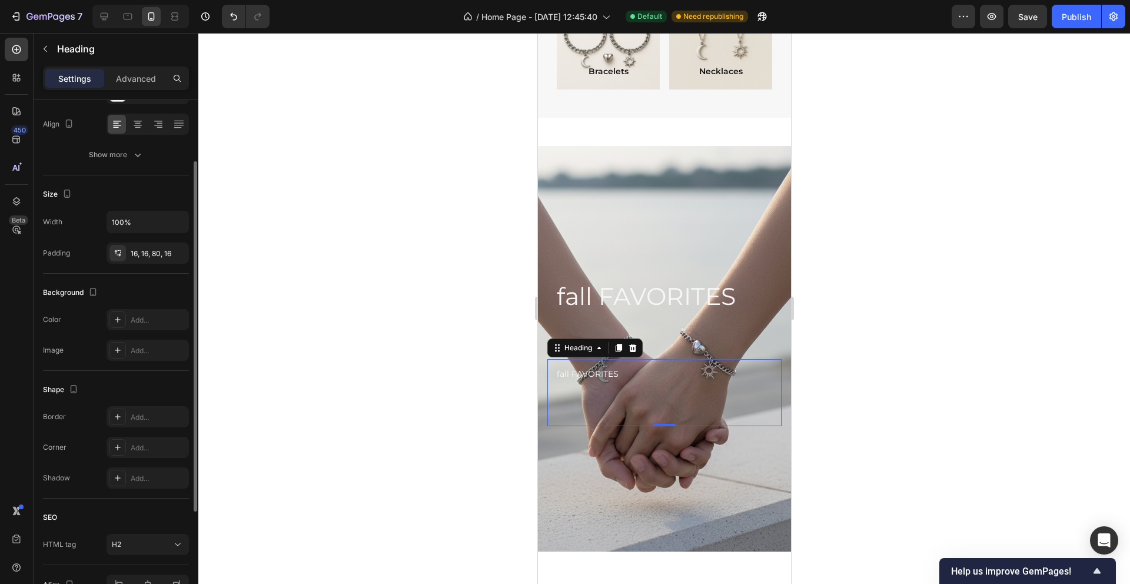
scroll to position [247, 0]
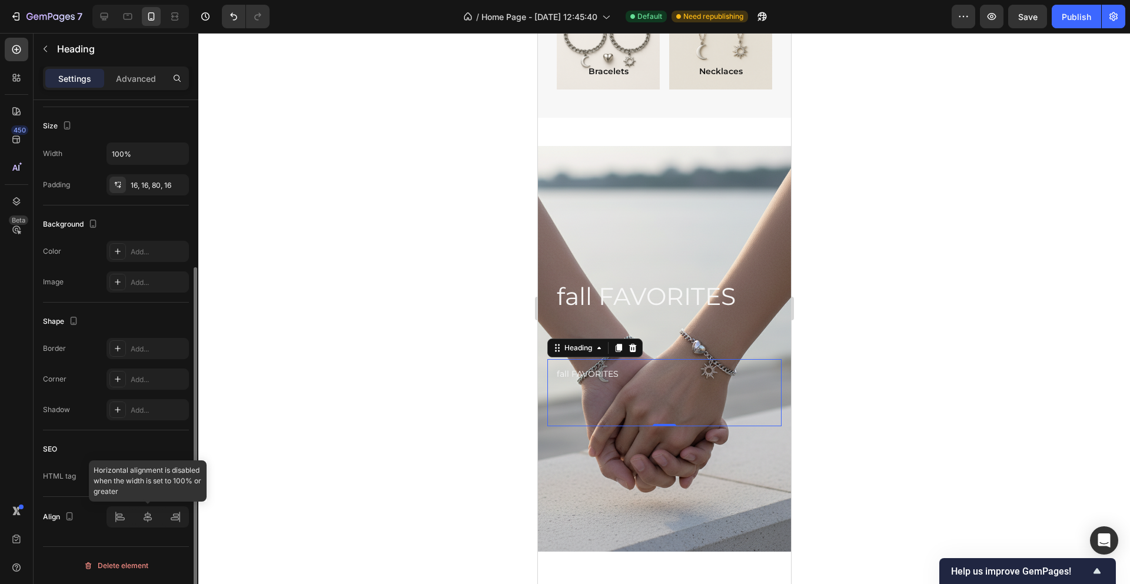
type input "14"
click at [147, 513] on div at bounding box center [147, 516] width 82 height 21
click at [152, 508] on div at bounding box center [147, 516] width 82 height 21
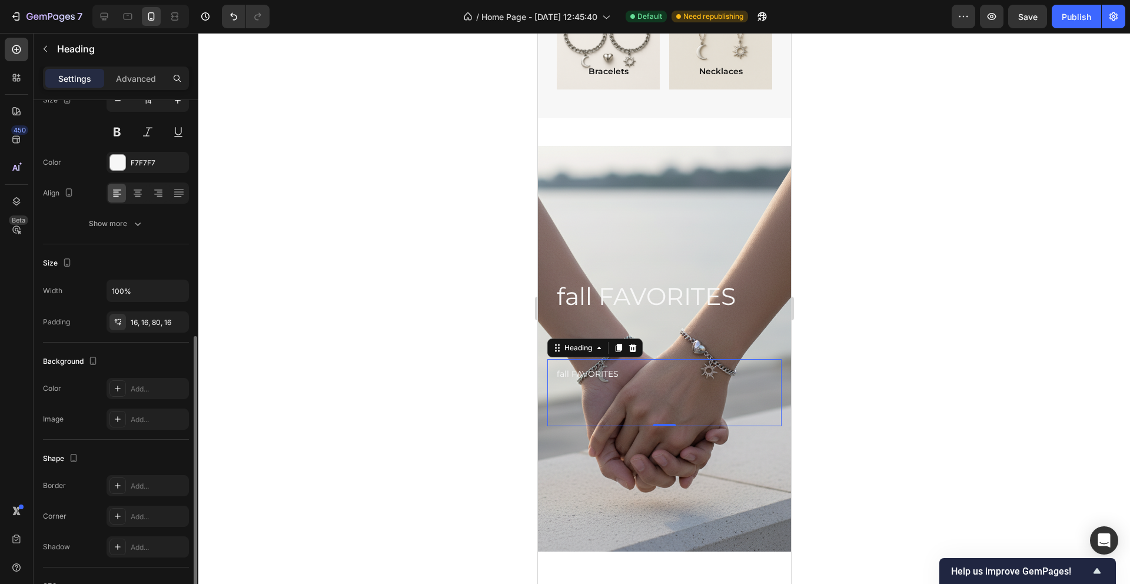
scroll to position [71, 0]
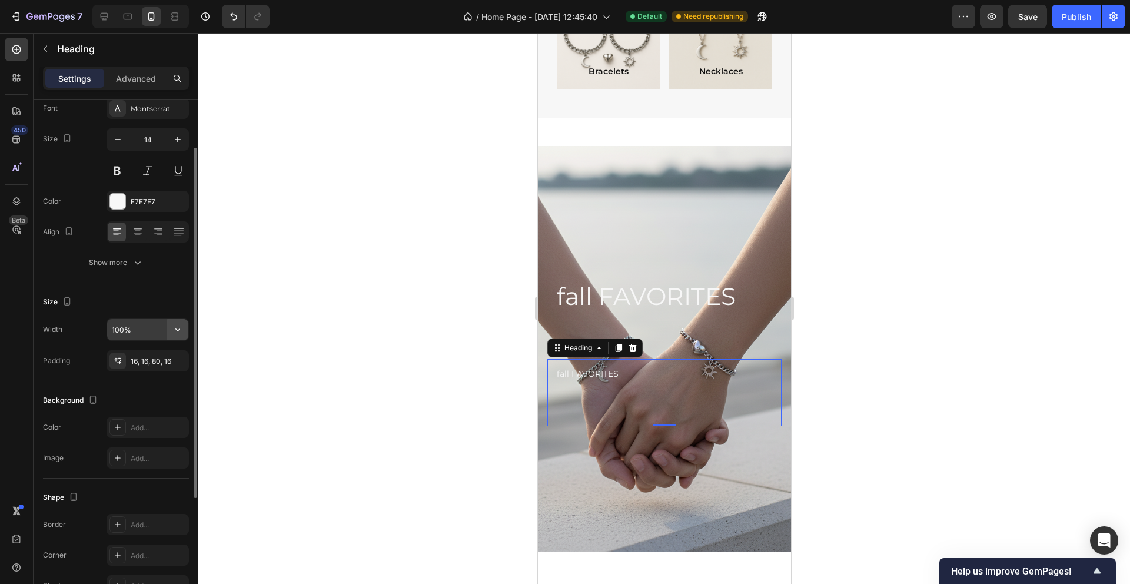
click at [175, 329] on icon "button" at bounding box center [178, 330] width 12 height 12
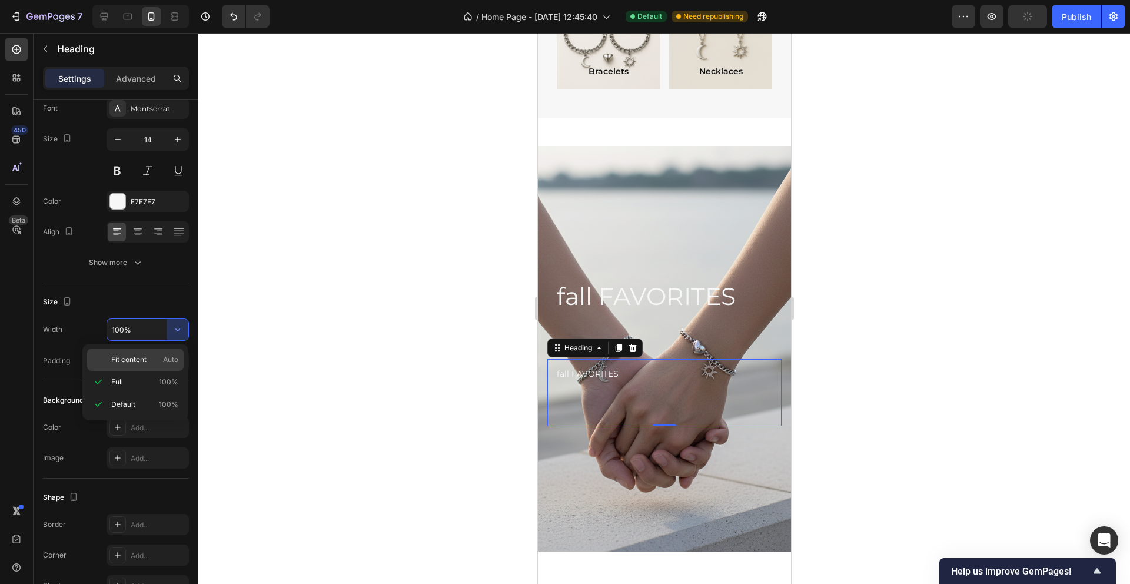
click at [156, 362] on p "Fit content Auto" at bounding box center [144, 359] width 67 height 11
type input "Auto"
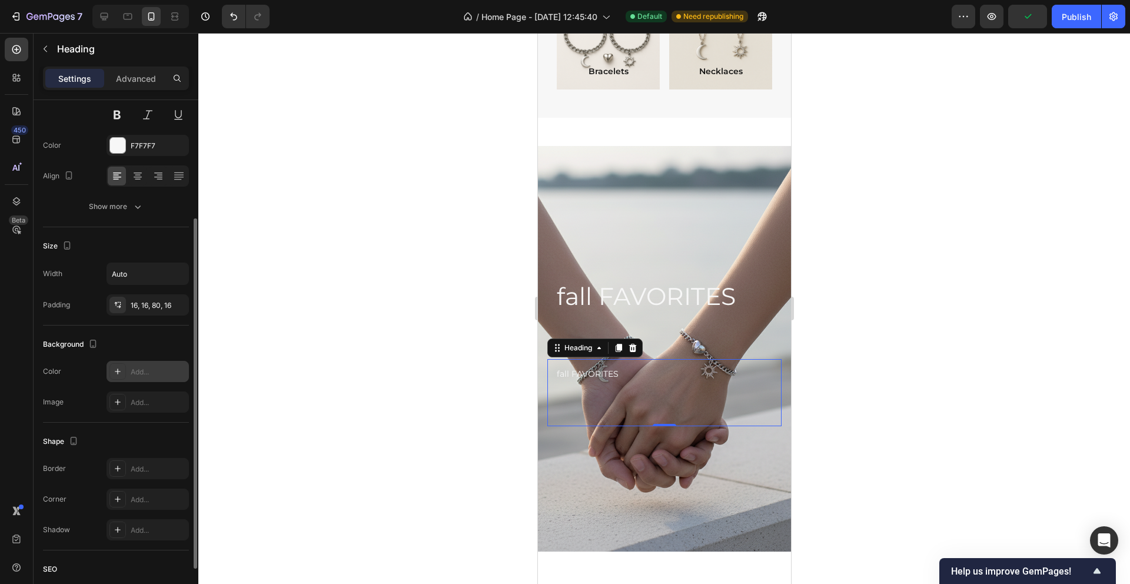
scroll to position [247, 0]
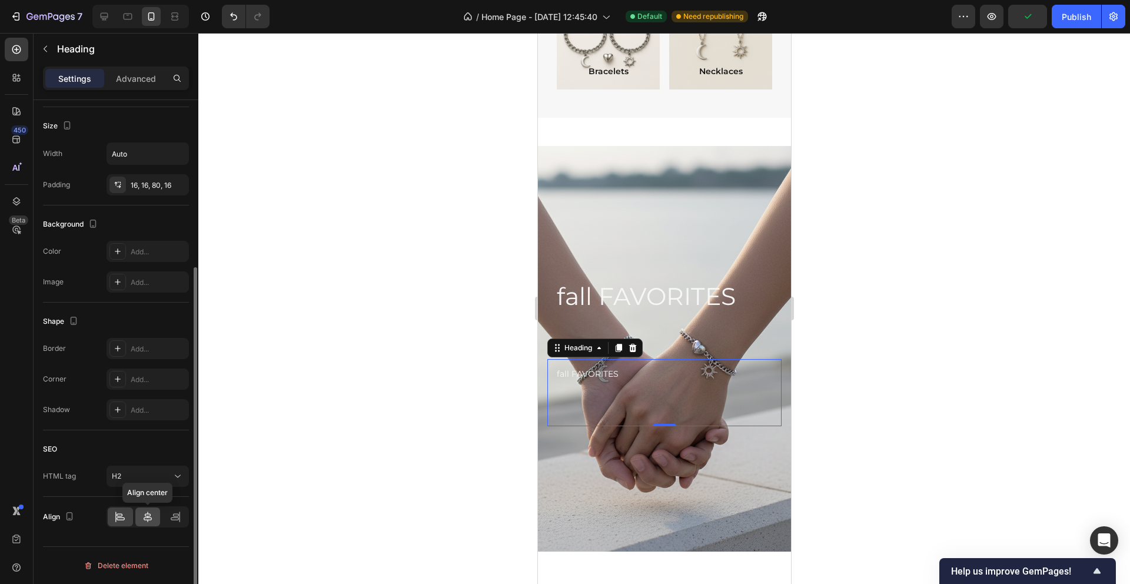
click at [148, 521] on icon at bounding box center [148, 517] width 12 height 12
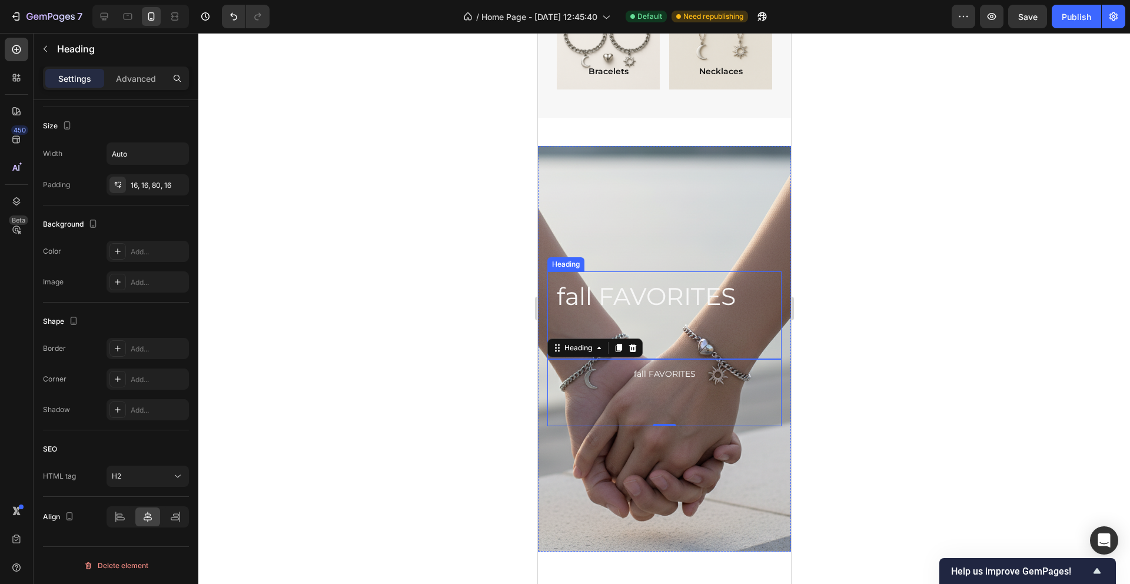
click at [614, 279] on h2 "fall FAVORITES" at bounding box center [664, 315] width 234 height 88
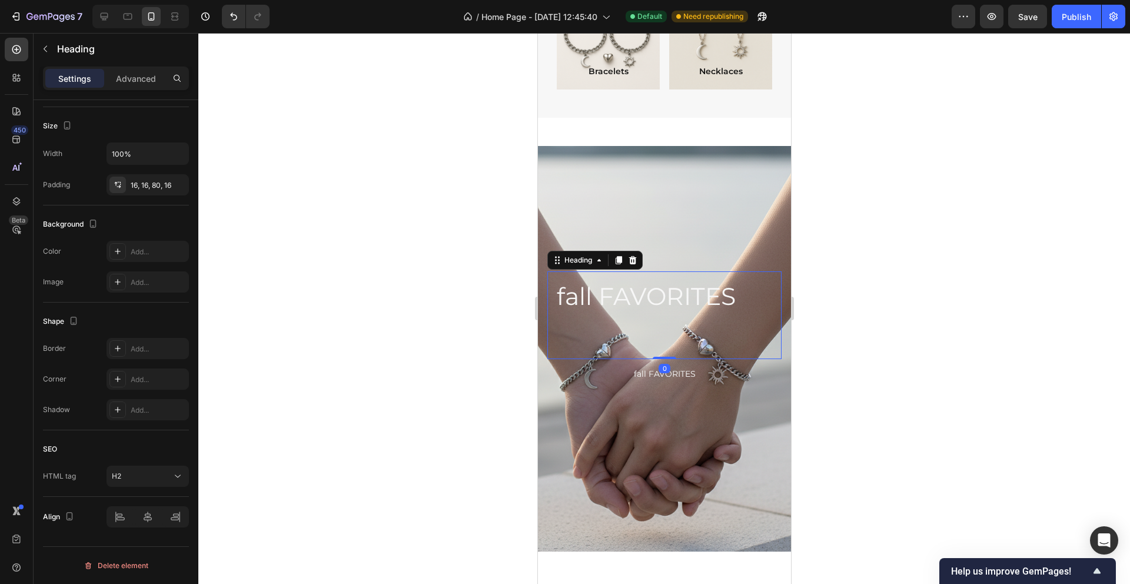
drag, startPoint x: 663, startPoint y: 357, endPoint x: 663, endPoint y: 301, distance: 55.9
click at [663, 301] on div "fall FAVORITES Heading 0" at bounding box center [664, 315] width 234 height 88
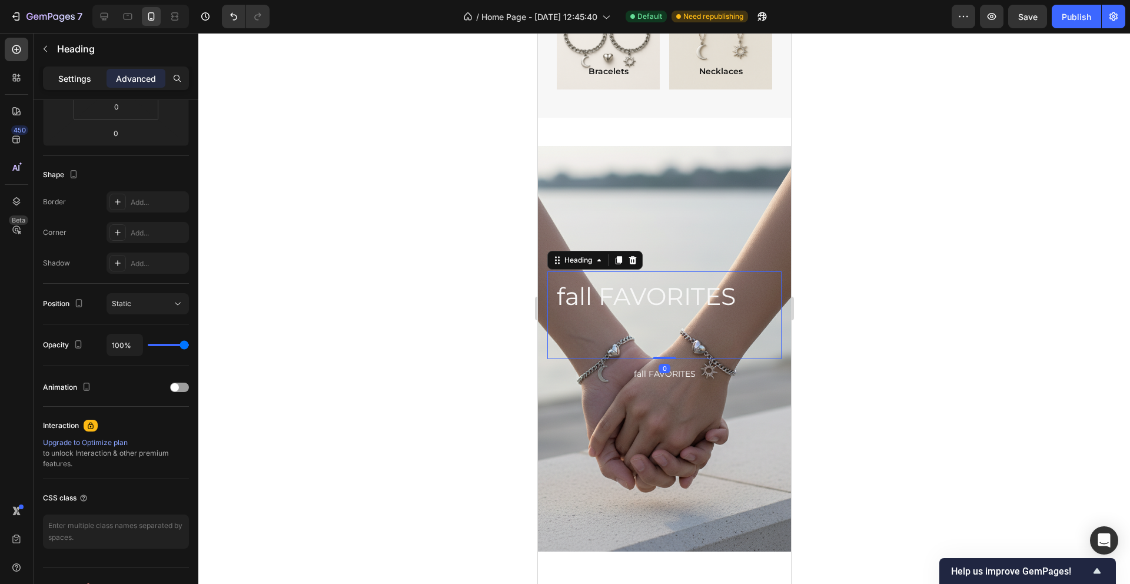
click at [65, 84] on p "Settings" at bounding box center [74, 78] width 33 height 12
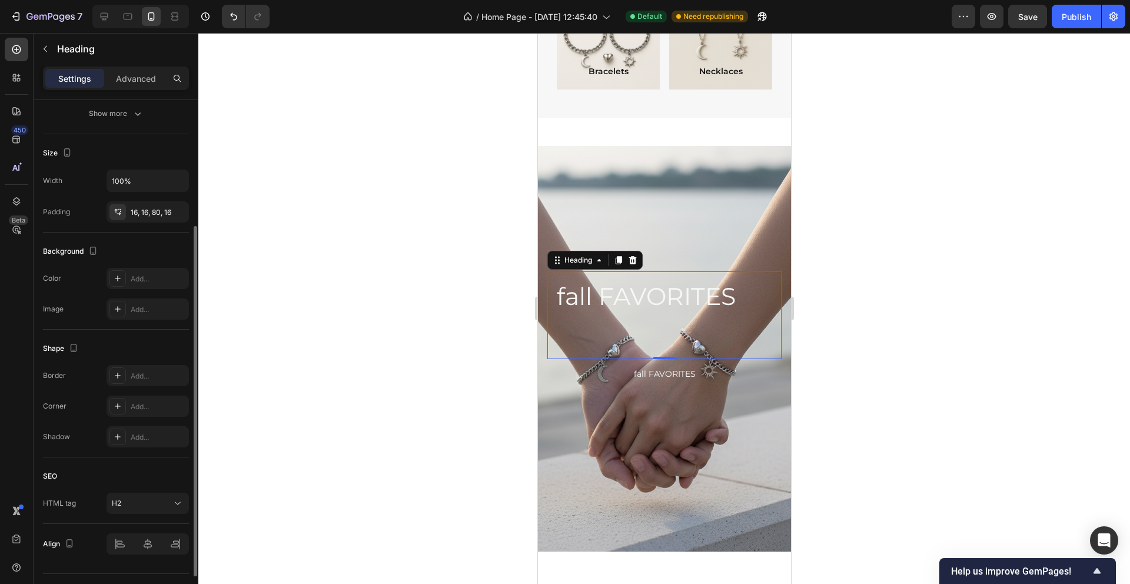
scroll to position [199, 0]
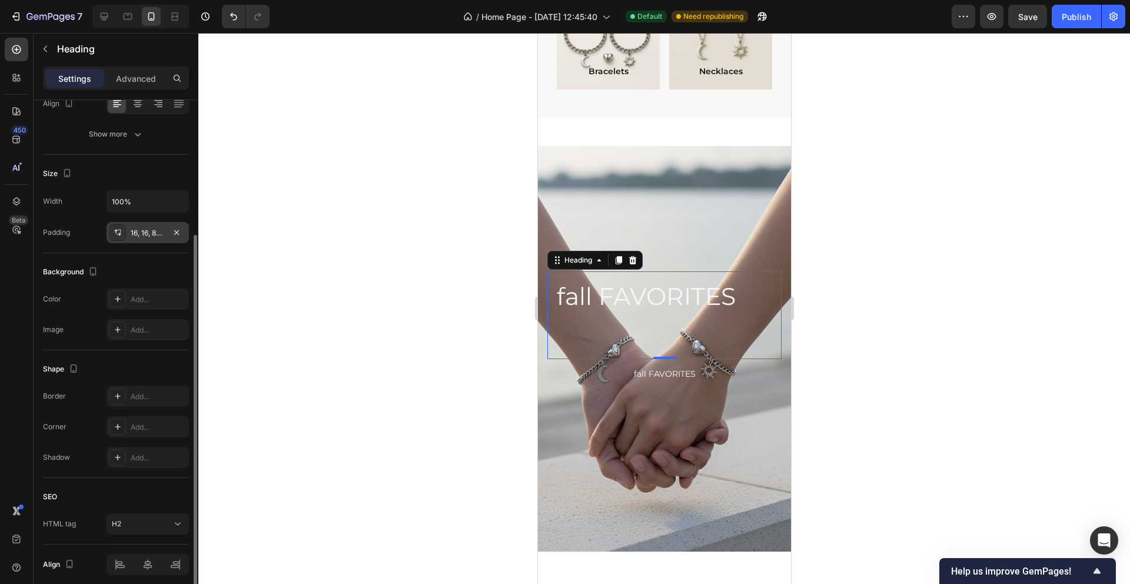
click at [158, 232] on div "16, 16, 80, 16" at bounding box center [148, 233] width 34 height 11
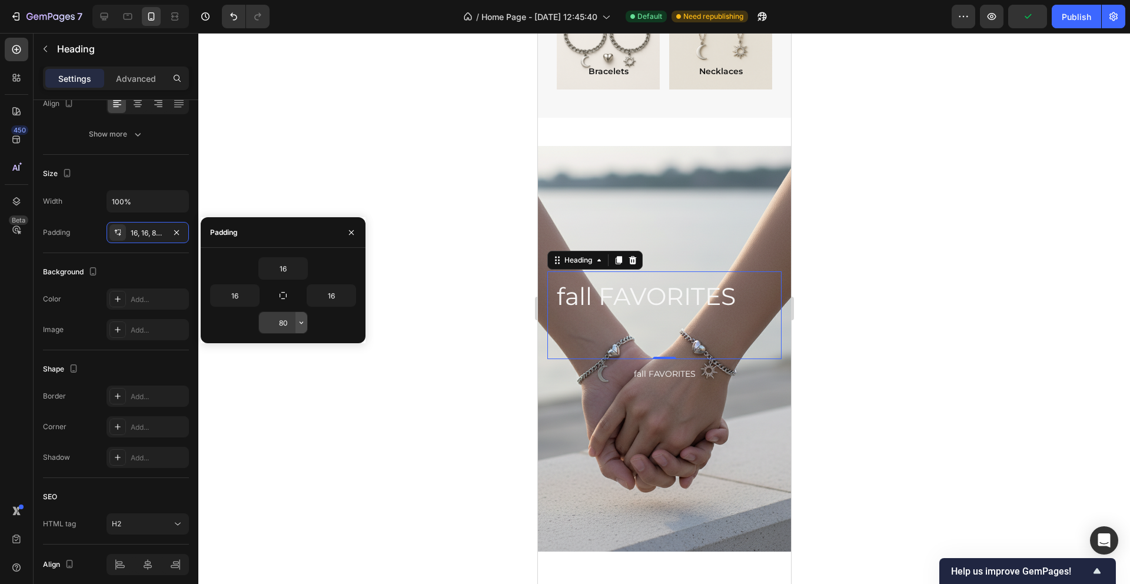
click at [302, 327] on button "button" at bounding box center [301, 322] width 12 height 21
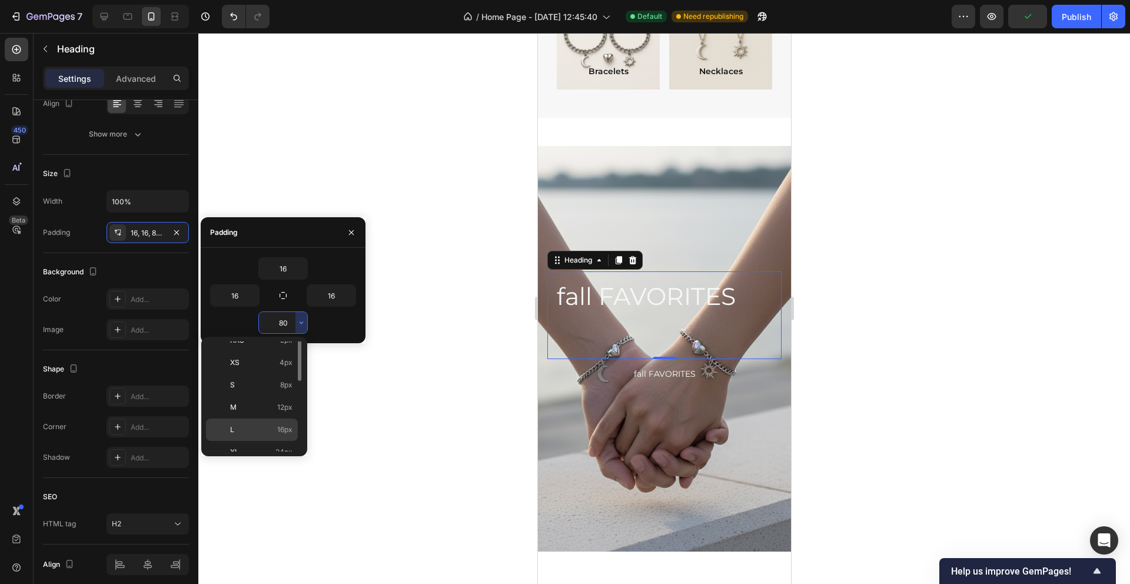
scroll to position [38, 0]
click at [284, 428] on span "16px" at bounding box center [284, 426] width 15 height 11
type input "16"
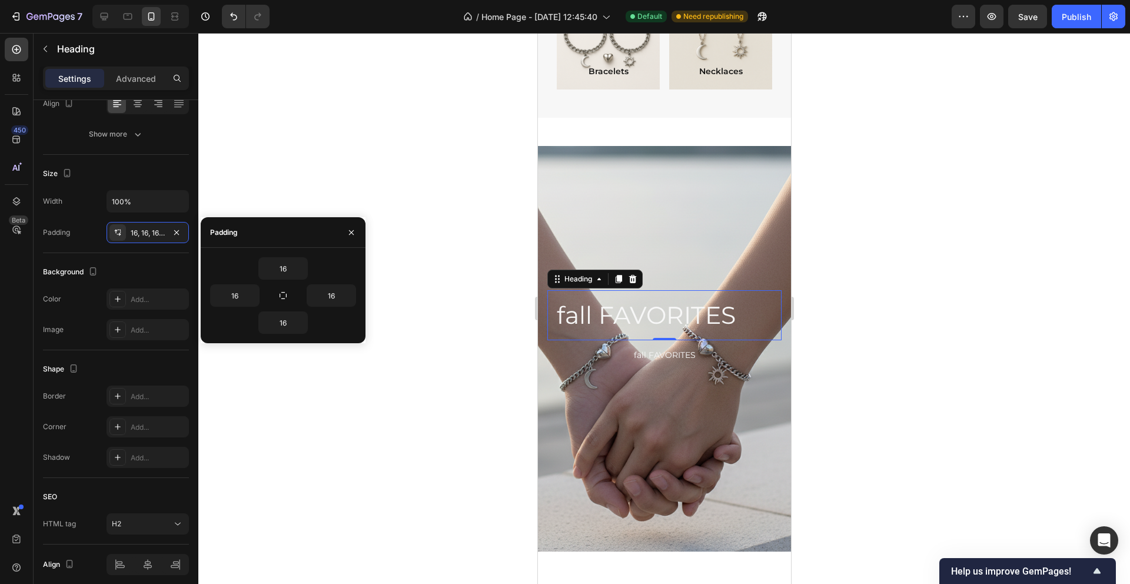
click at [660, 352] on div "0" at bounding box center [664, 349] width 12 height 9
click at [675, 354] on h2 "fall FAVORITES" at bounding box center [664, 373] width 81 height 67
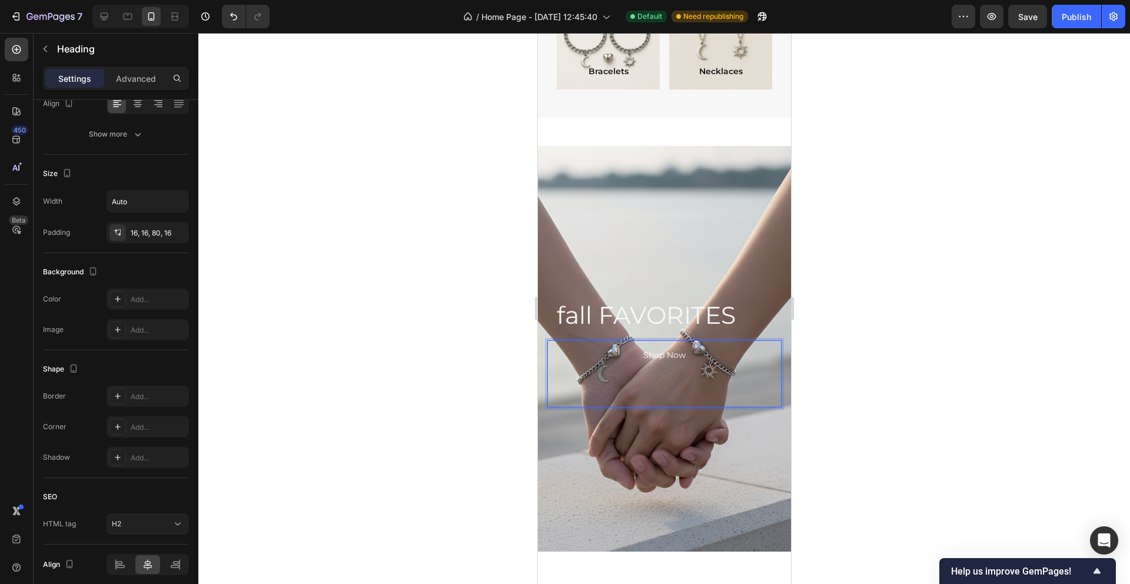
click at [880, 265] on div at bounding box center [663, 308] width 931 height 551
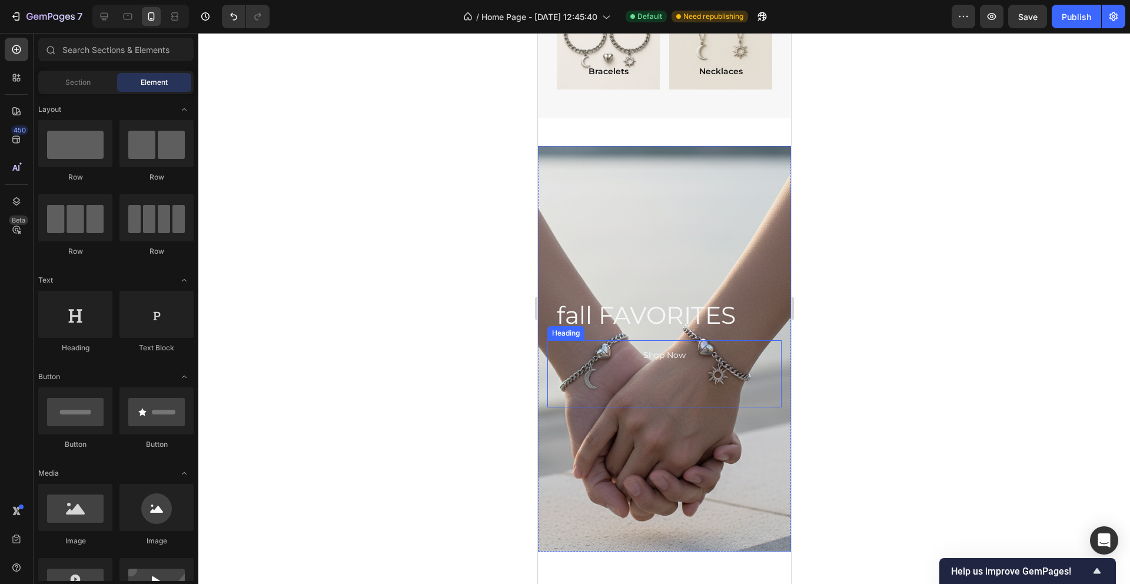
click at [706, 355] on div "Shop Now" at bounding box center [664, 373] width 234 height 67
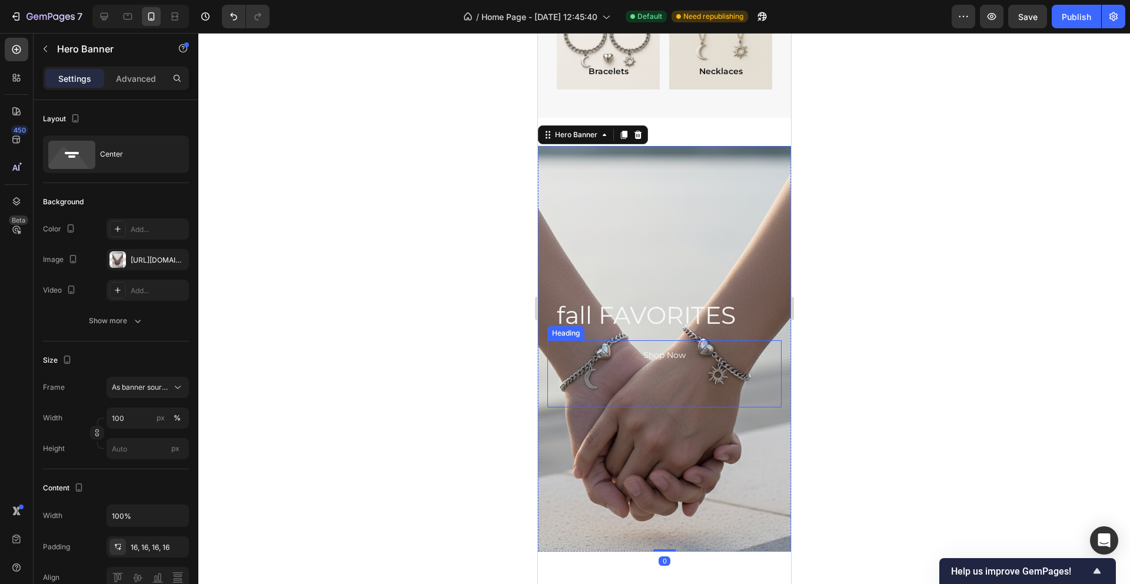
click at [688, 344] on h2 "Shop Now" at bounding box center [663, 373] width 61 height 67
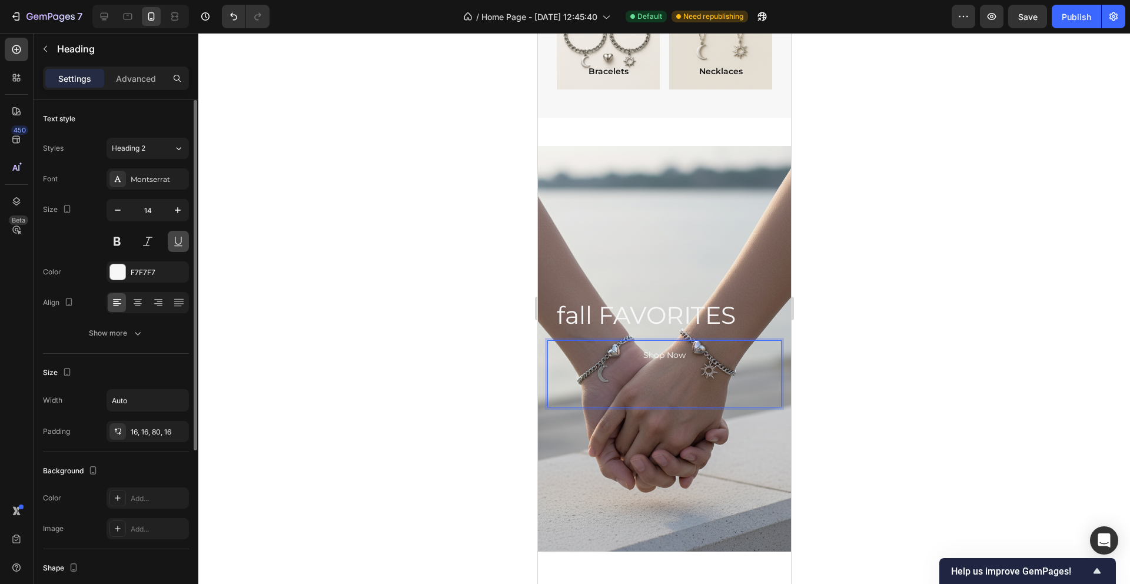
click at [187, 239] on button at bounding box center [178, 241] width 21 height 21
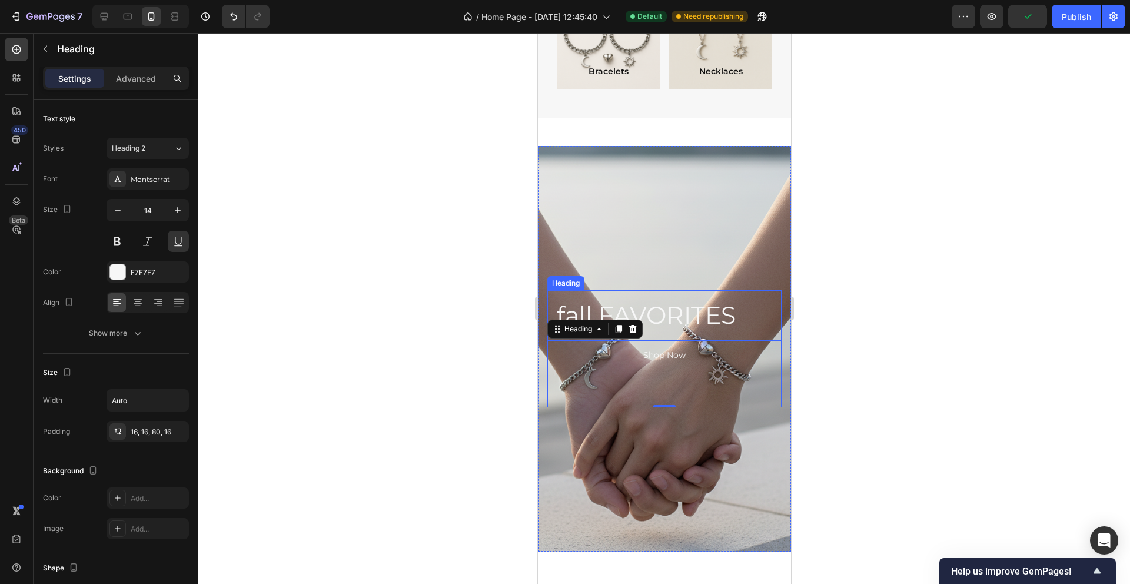
click at [628, 308] on p "fall FAVORITES" at bounding box center [663, 314] width 215 height 31
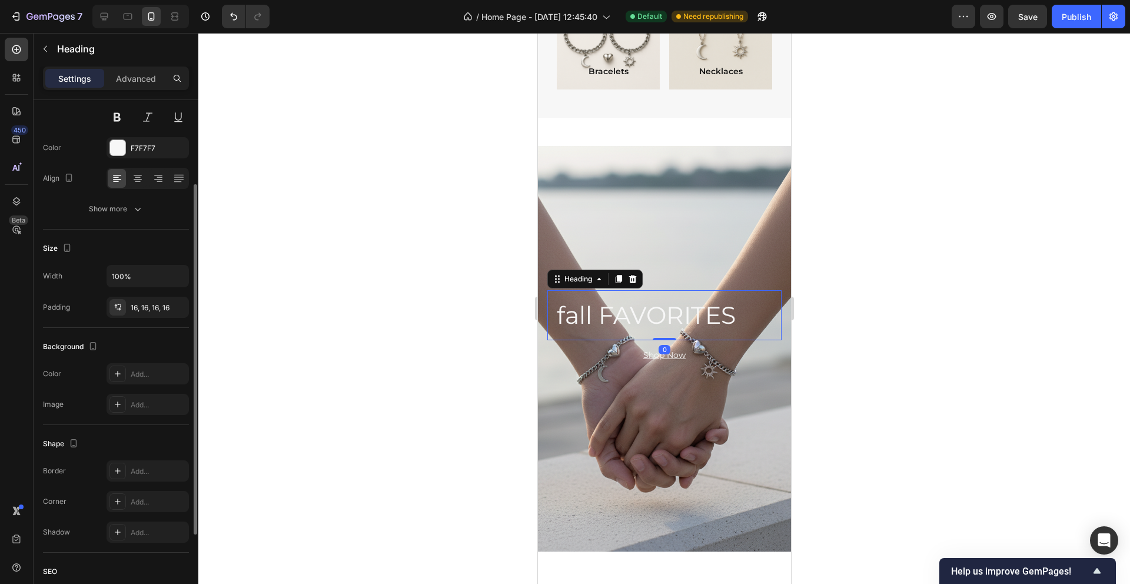
scroll to position [0, 0]
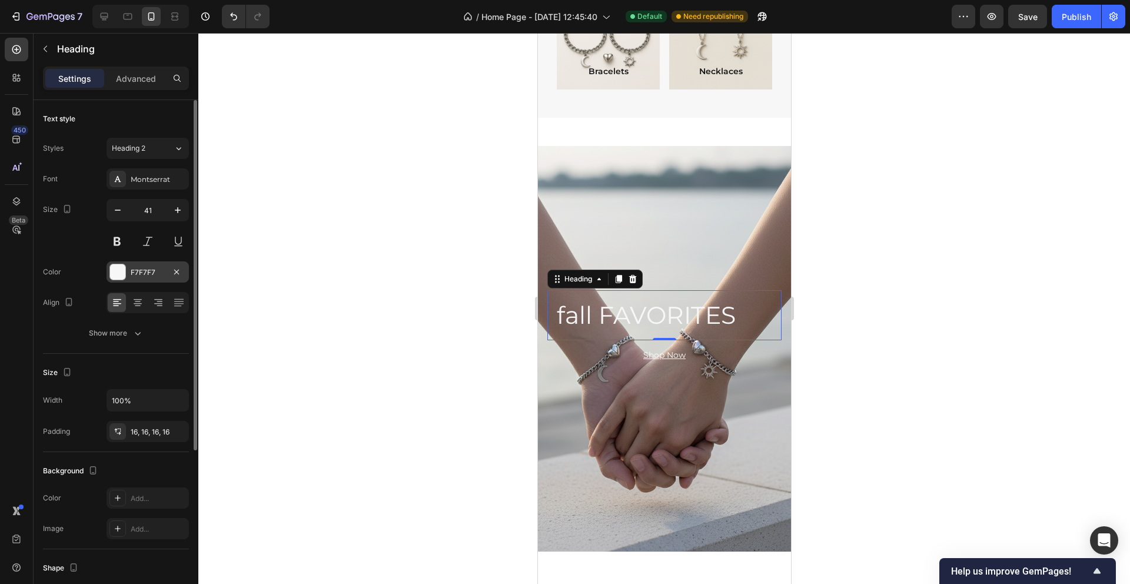
click at [151, 269] on div "F7F7F7" at bounding box center [148, 272] width 34 height 11
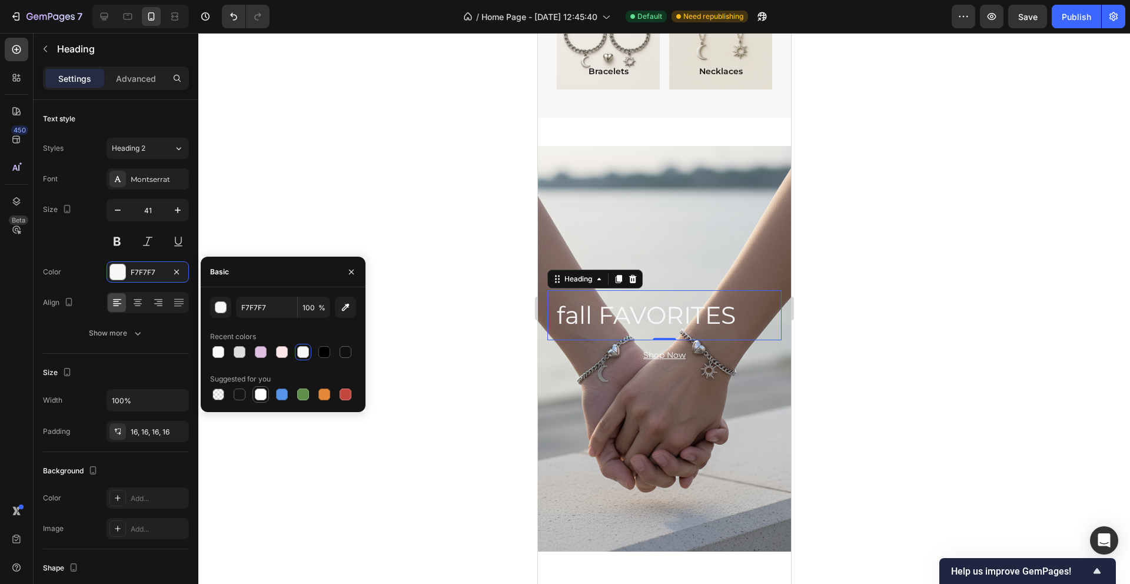
click at [262, 395] on div at bounding box center [261, 394] width 12 height 12
type input "FFFFFF"
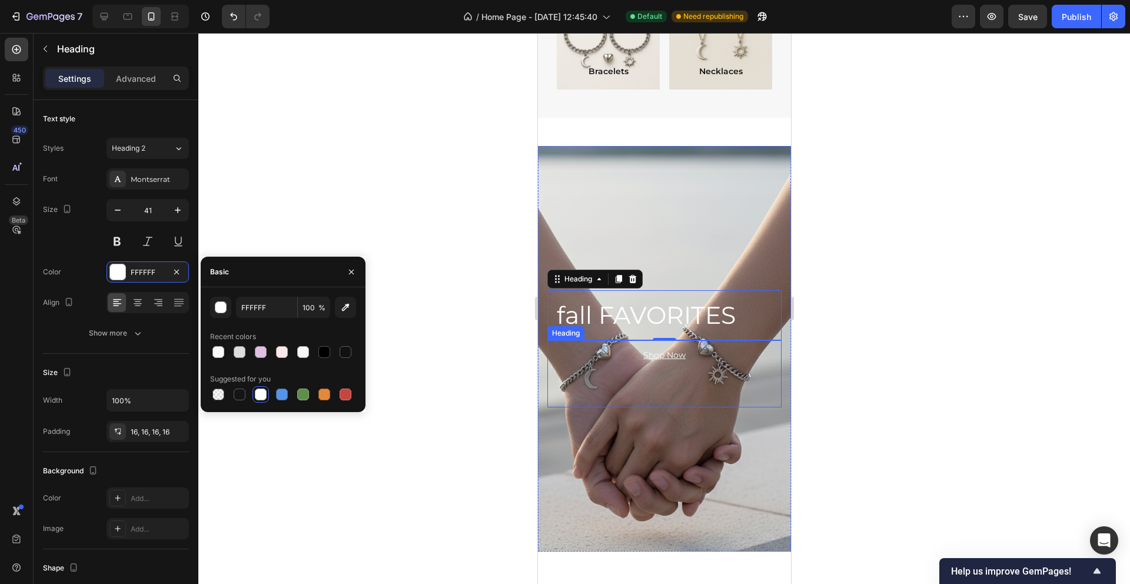
click at [703, 360] on div "Shop Now" at bounding box center [664, 373] width 234 height 67
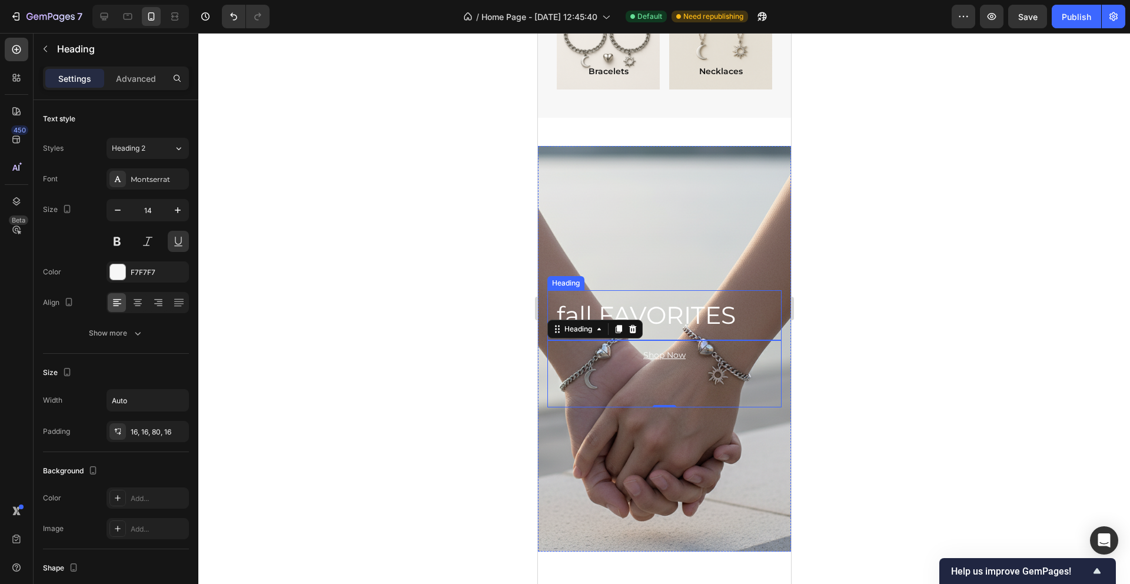
click at [574, 307] on p "fall FAVORITES" at bounding box center [663, 314] width 215 height 31
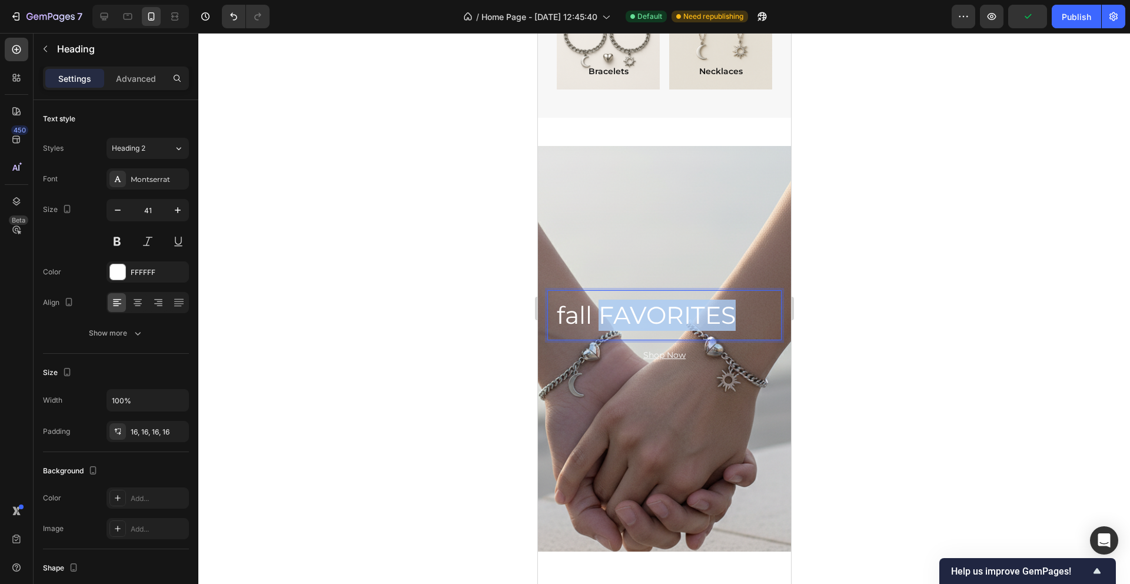
click at [621, 314] on p "fall FAVORITES" at bounding box center [663, 314] width 215 height 31
click at [578, 312] on p "fall FAVORITES" at bounding box center [663, 314] width 215 height 31
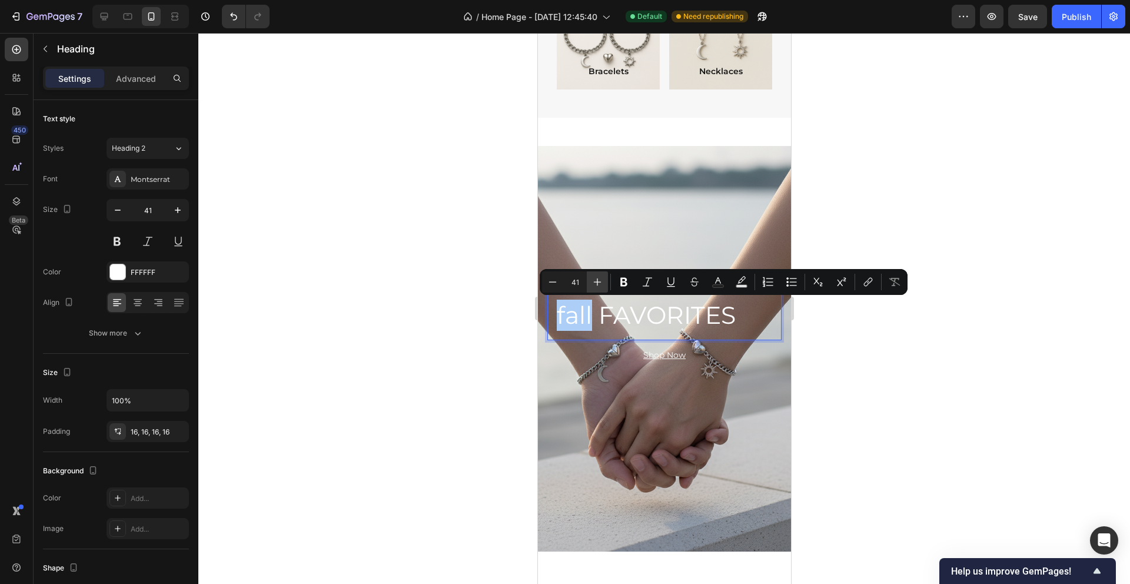
click at [597, 285] on icon "Editor contextual toolbar" at bounding box center [597, 282] width 12 height 12
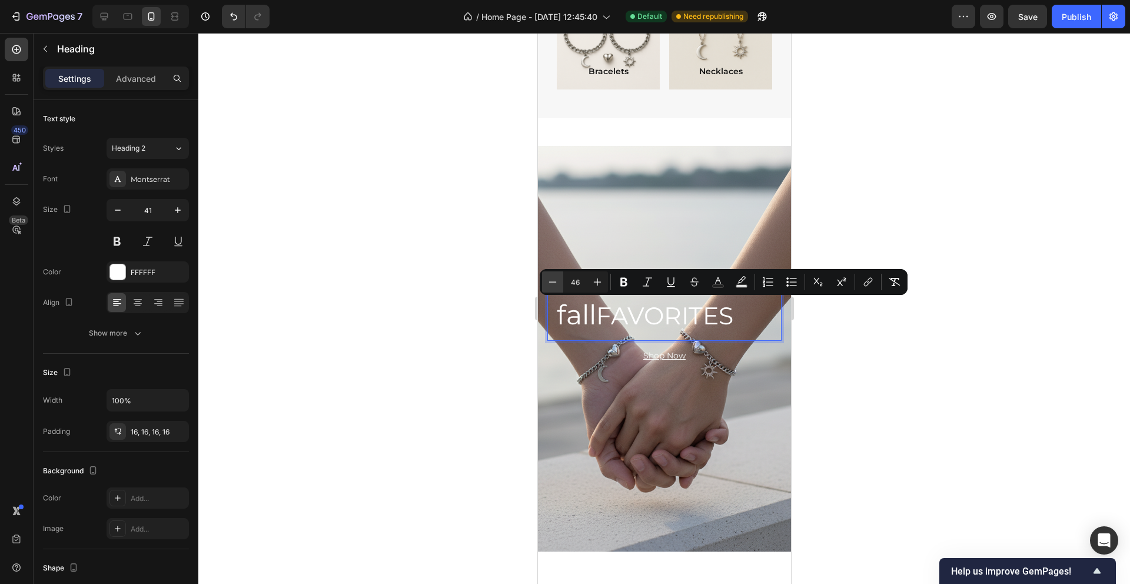
click at [556, 279] on icon "Editor contextual toolbar" at bounding box center [553, 282] width 12 height 12
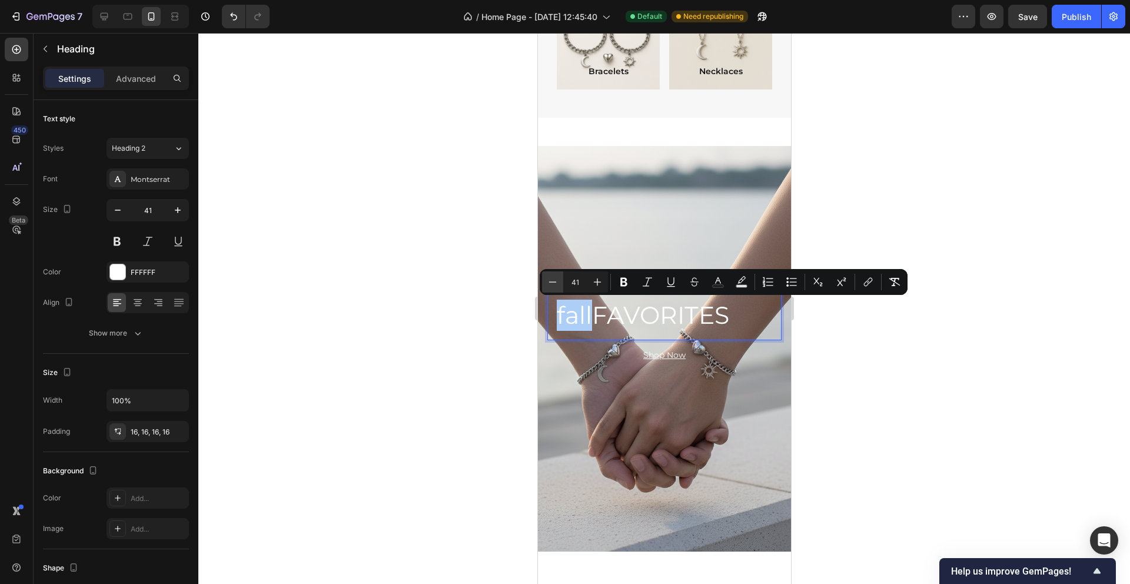
click at [556, 279] on icon "Editor contextual toolbar" at bounding box center [553, 282] width 12 height 12
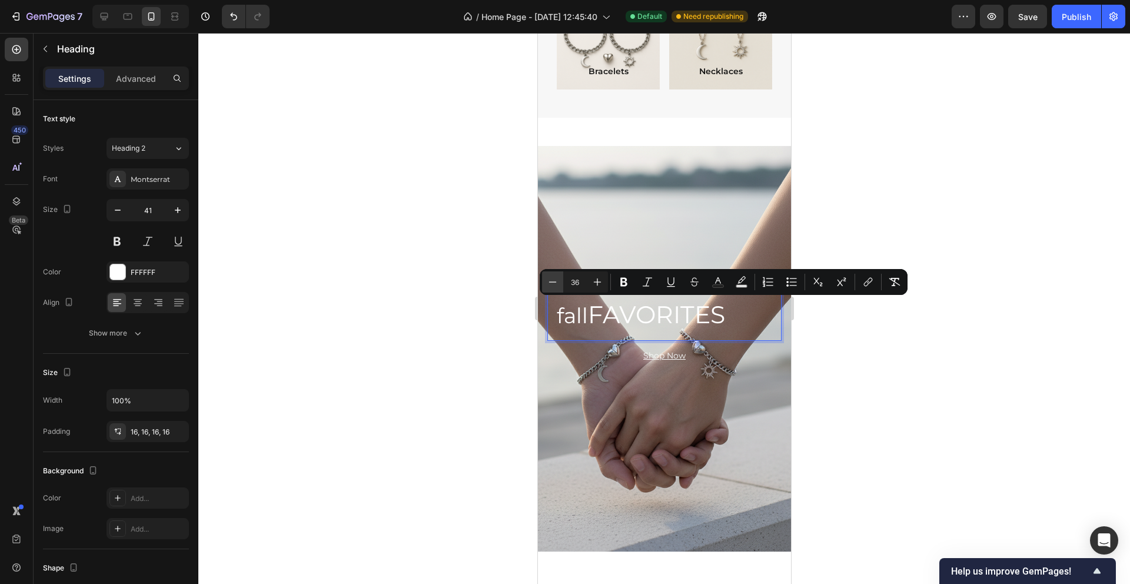
click at [556, 279] on icon "Editor contextual toolbar" at bounding box center [553, 282] width 12 height 12
type input "34"
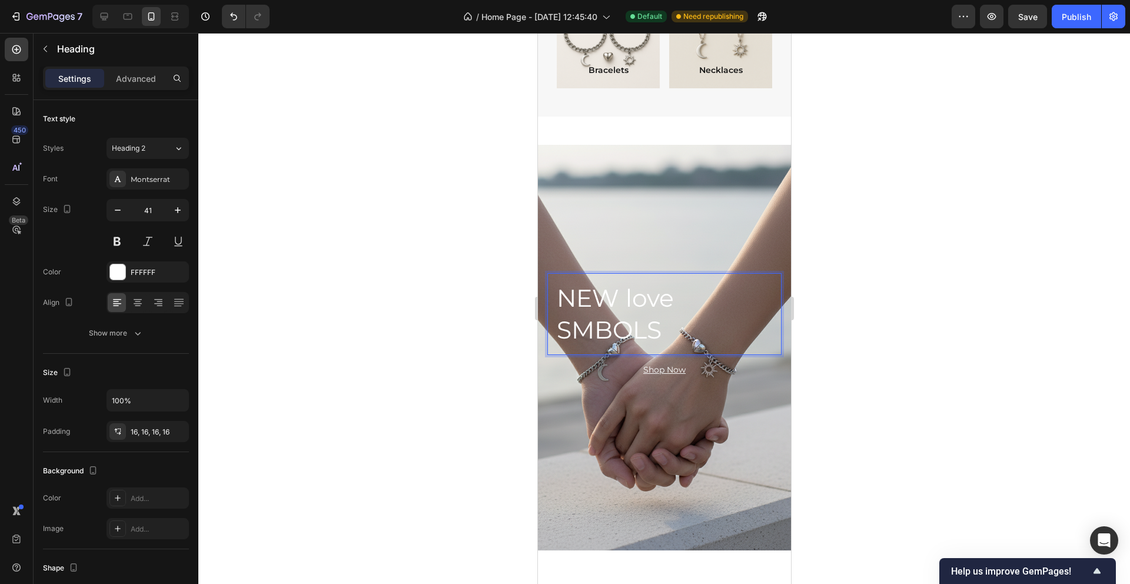
scroll to position [1031, 0]
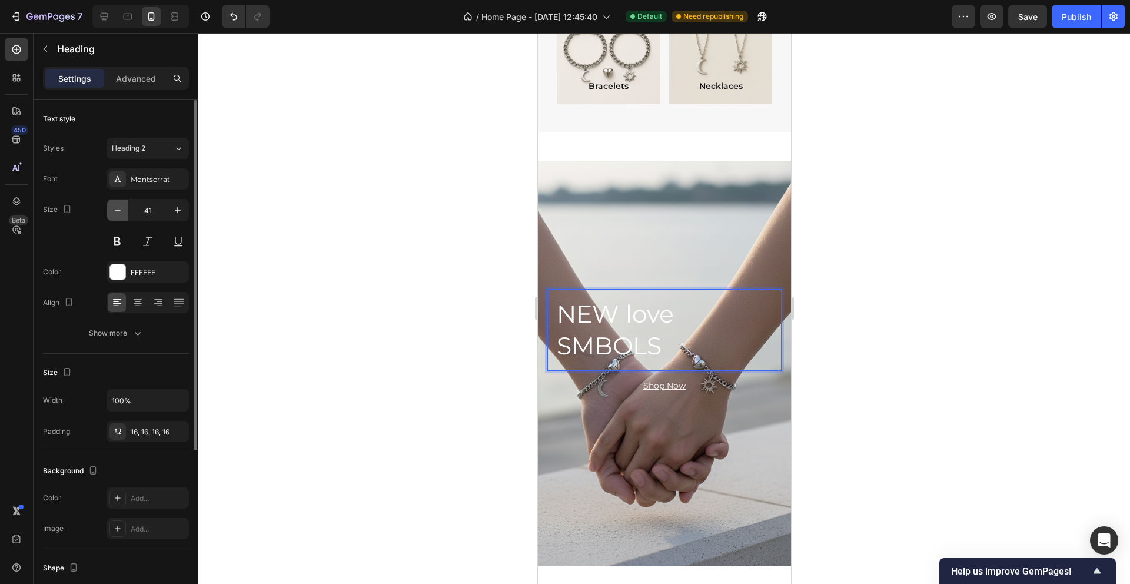
click at [116, 213] on icon "button" at bounding box center [118, 210] width 12 height 12
click at [116, 212] on icon "button" at bounding box center [118, 210] width 12 height 12
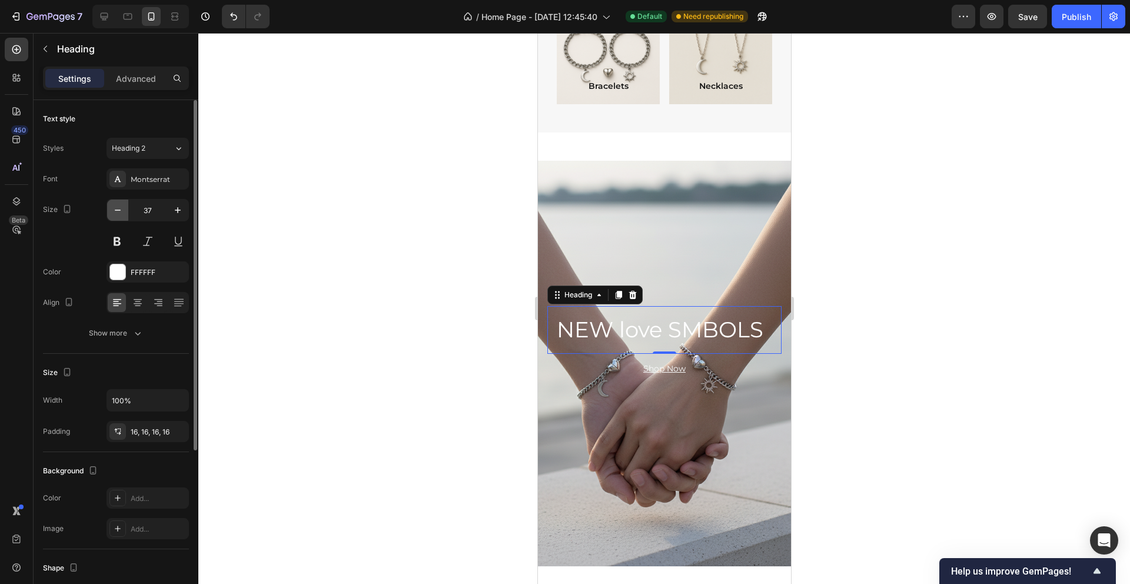
type input "36"
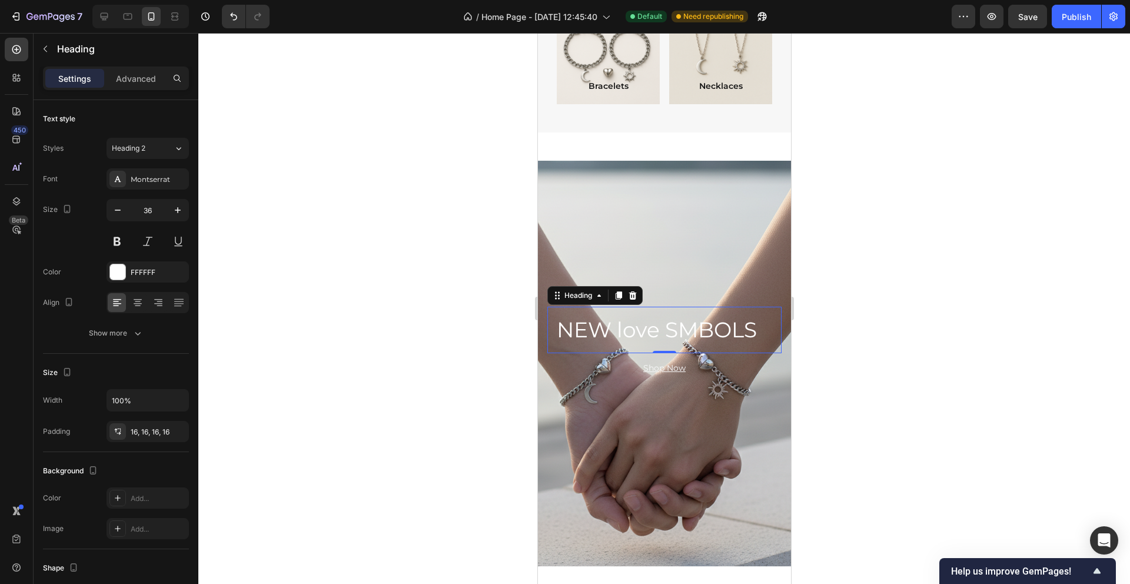
click at [675, 331] on p "NEW love SMBOLS" at bounding box center [663, 330] width 215 height 28
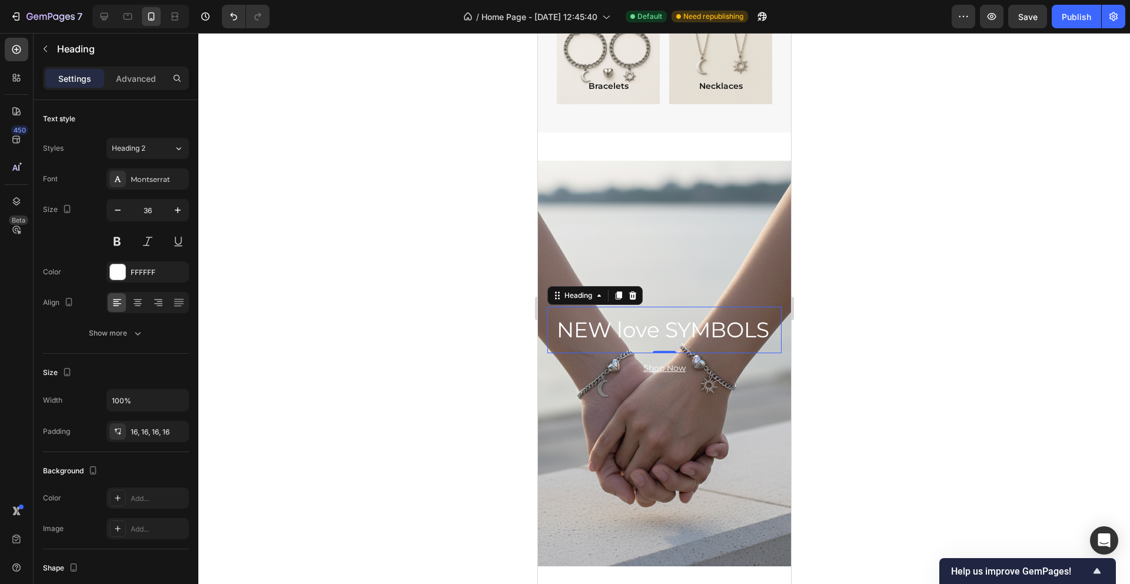
click at [861, 249] on div at bounding box center [663, 308] width 931 height 551
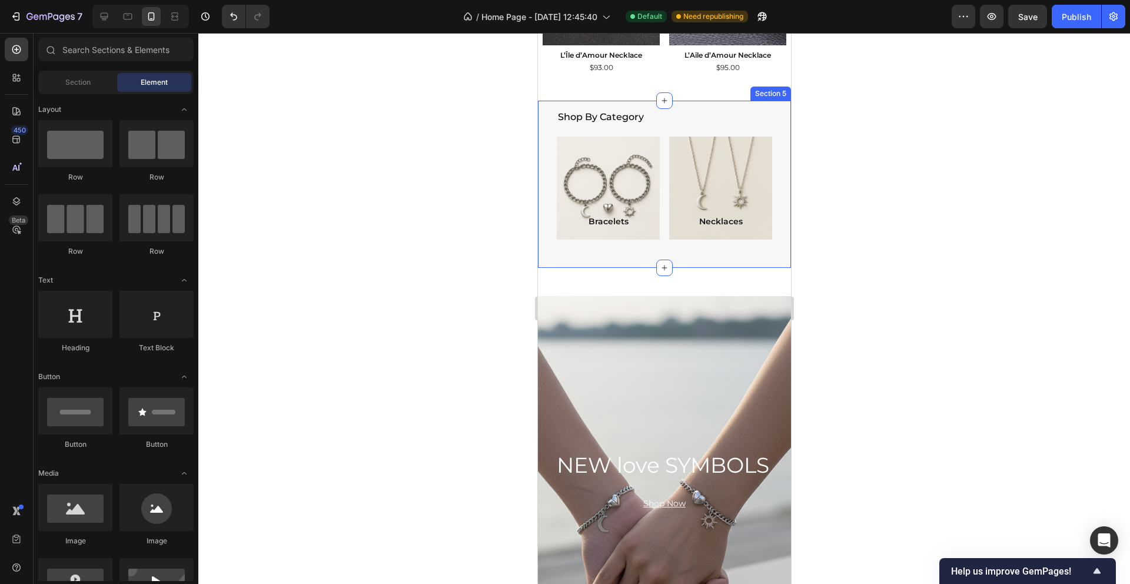
scroll to position [919, 0]
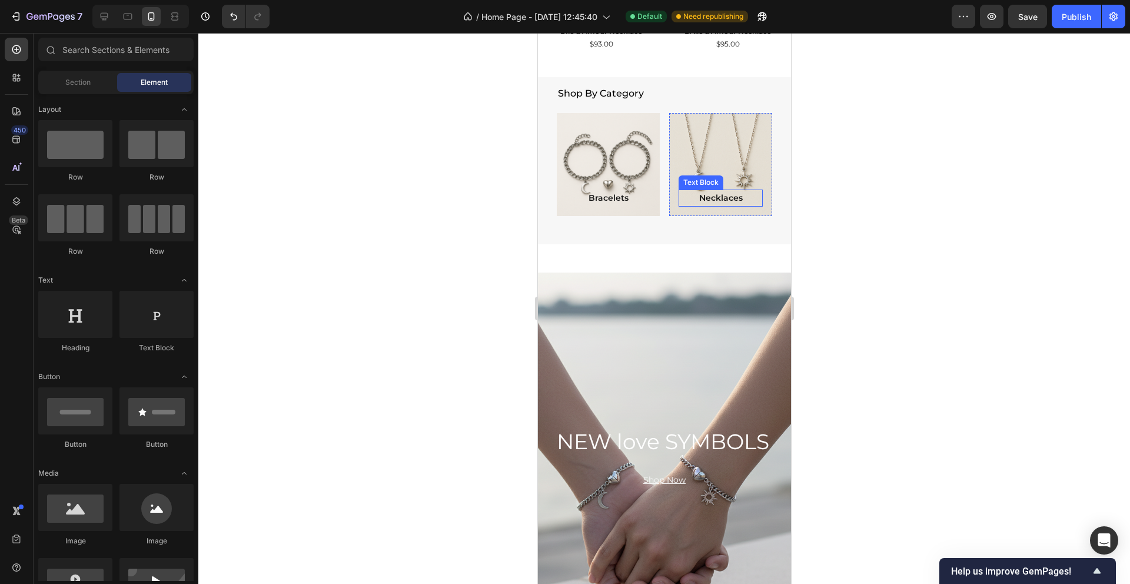
click at [748, 197] on p "Necklaces" at bounding box center [720, 198] width 82 height 15
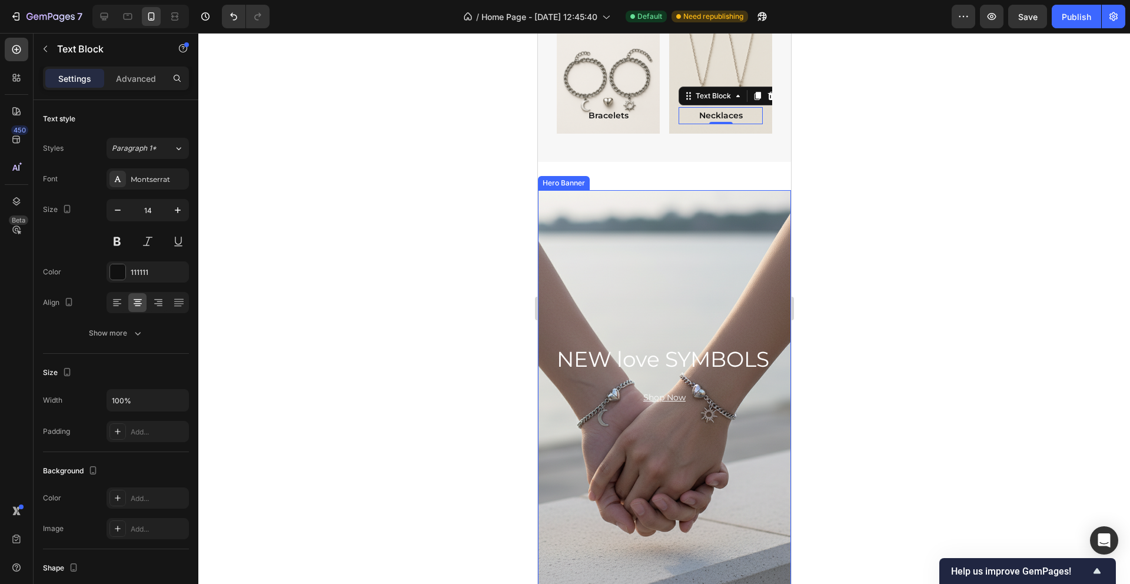
scroll to position [1009, 0]
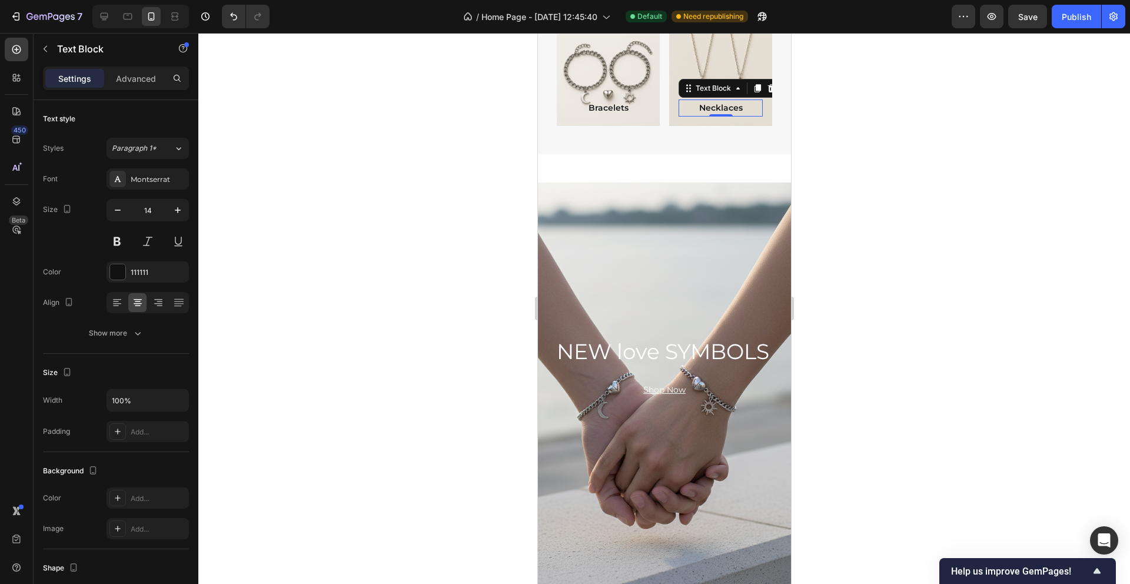
click at [948, 305] on div at bounding box center [663, 308] width 931 height 551
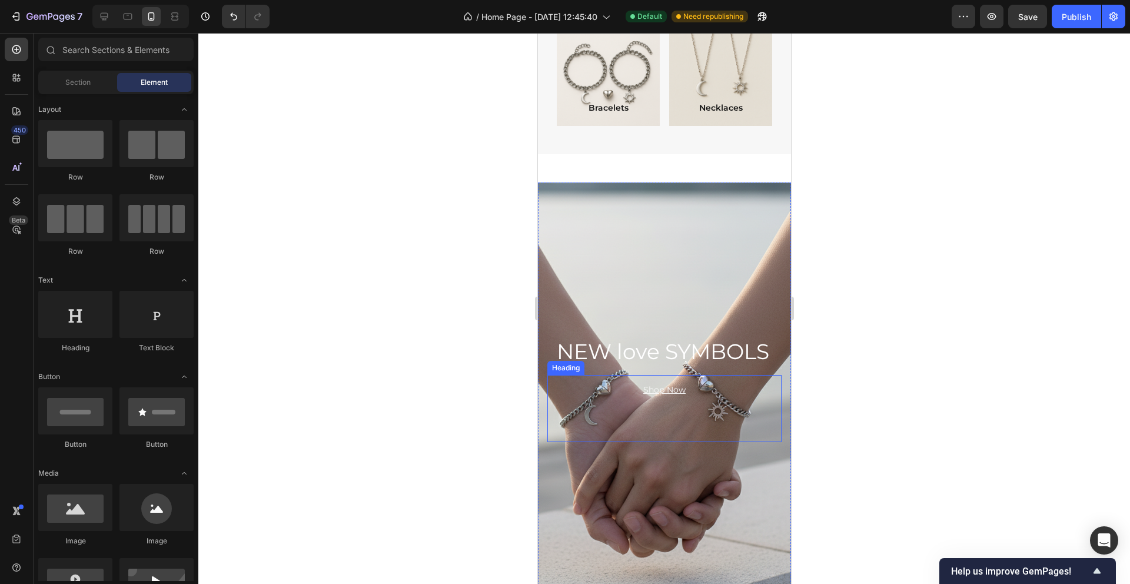
click at [716, 388] on div "Shop Now" at bounding box center [664, 408] width 234 height 67
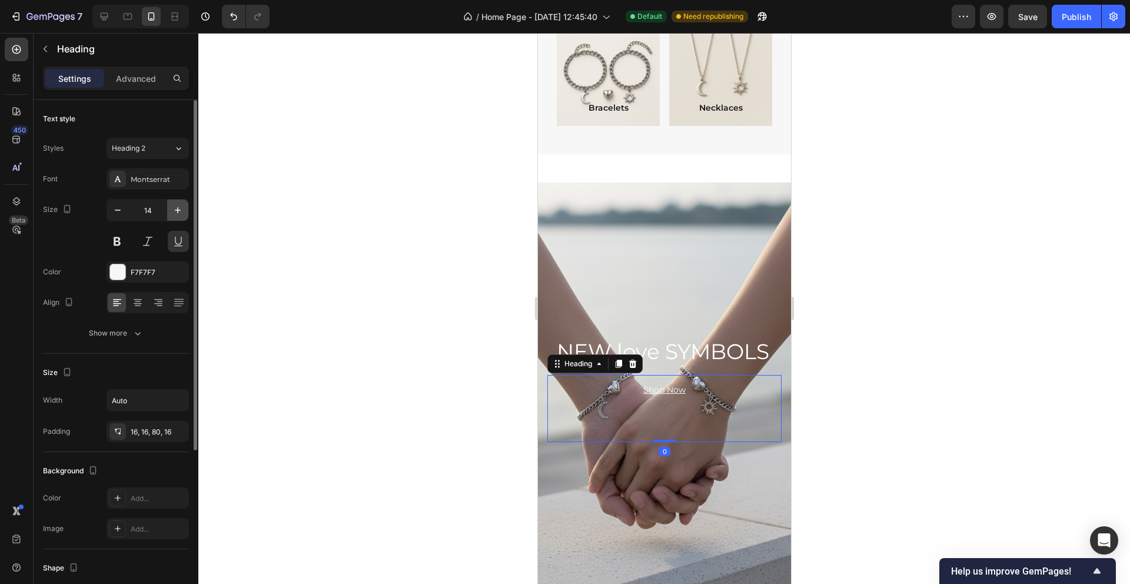
click at [176, 209] on icon "button" at bounding box center [178, 210] width 12 height 12
type input "16"
click at [134, 329] on icon "button" at bounding box center [138, 333] width 12 height 12
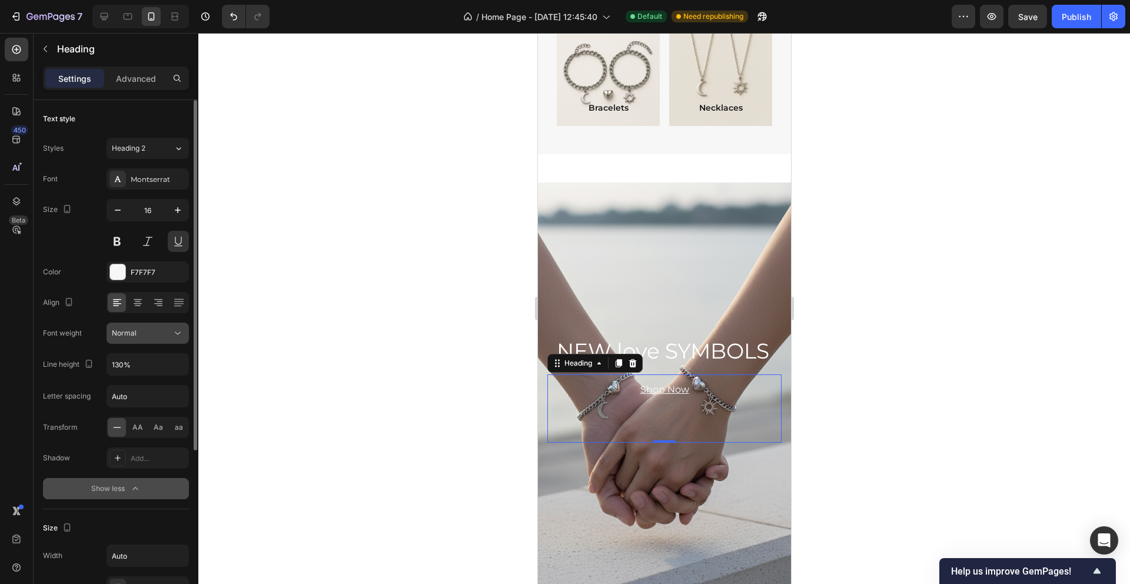
click at [179, 332] on icon at bounding box center [178, 333] width 12 height 12
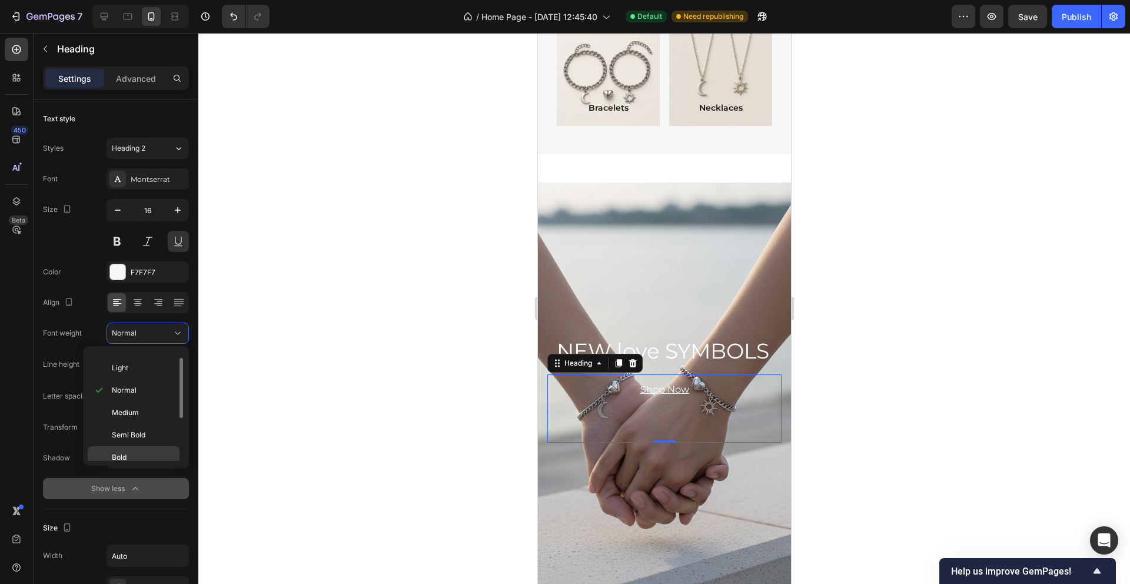
scroll to position [45, 0]
click at [132, 431] on span "Semi Bold" at bounding box center [129, 429] width 34 height 11
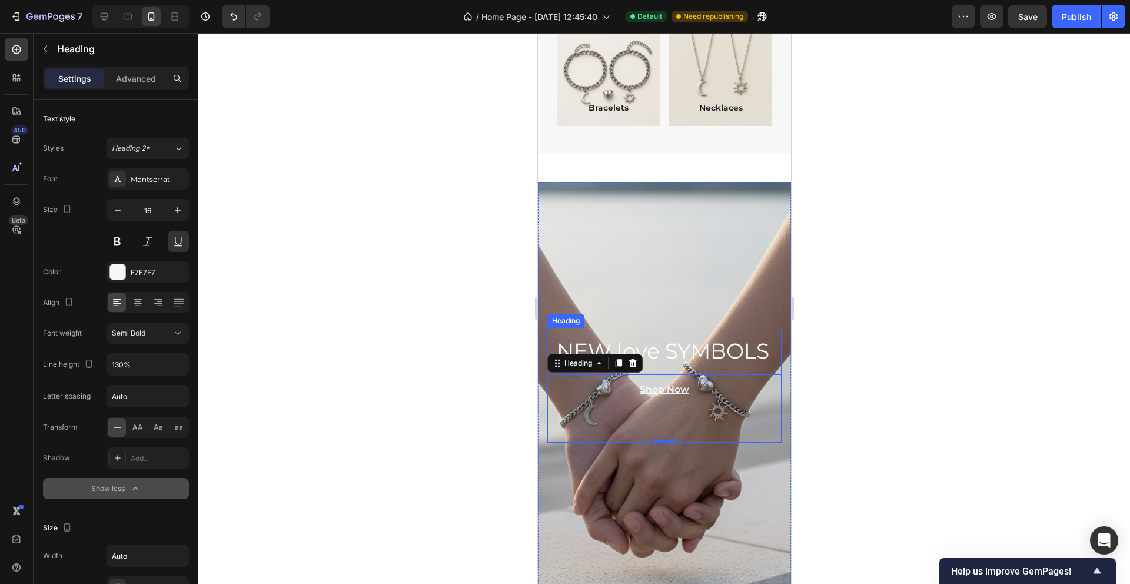
click at [767, 344] on p "NEW love SYMBOLS" at bounding box center [663, 351] width 215 height 28
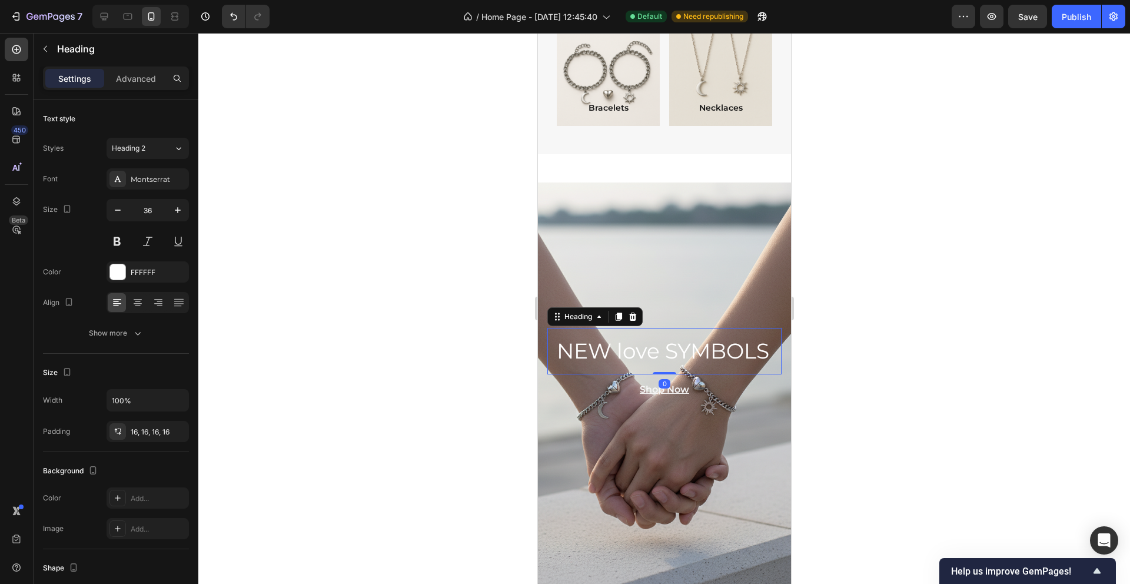
click at [345, 335] on div at bounding box center [663, 308] width 931 height 551
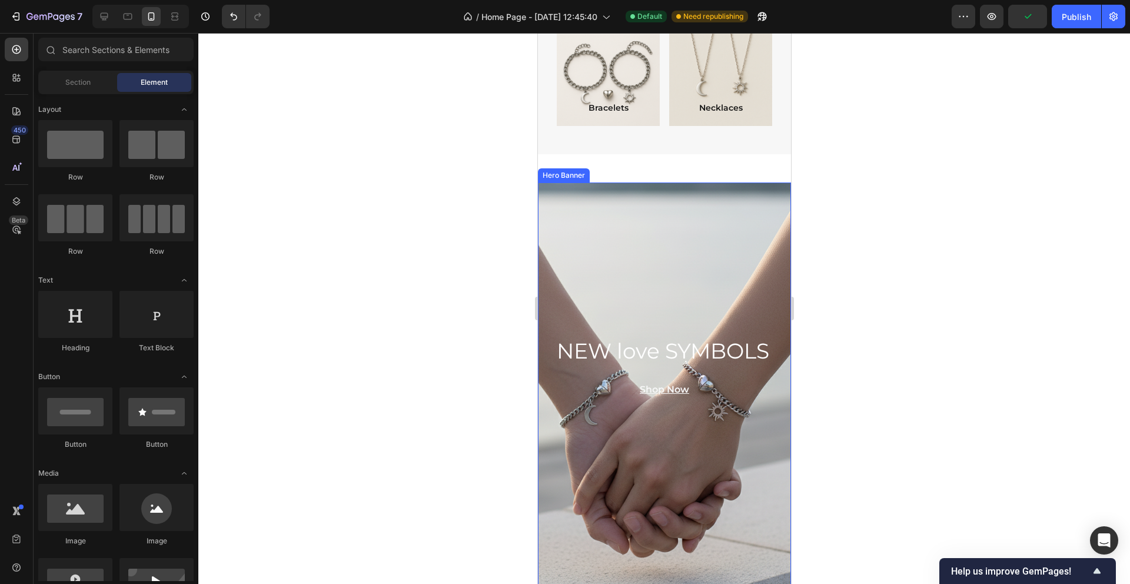
click at [620, 278] on div "Background Image" at bounding box center [664, 385] width 304 height 487
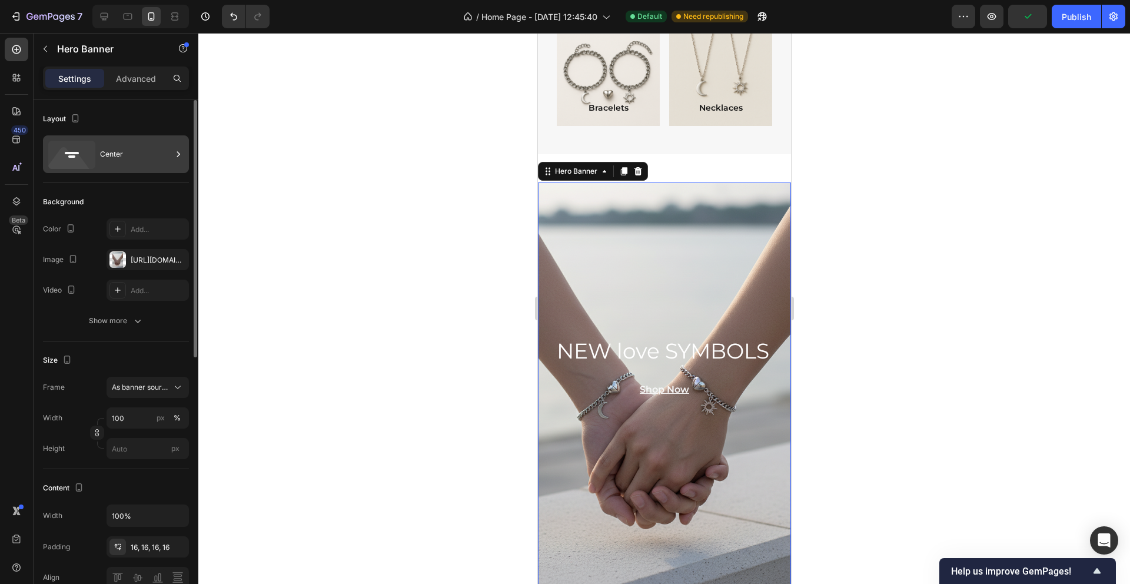
click at [99, 151] on div "Center" at bounding box center [116, 154] width 146 height 38
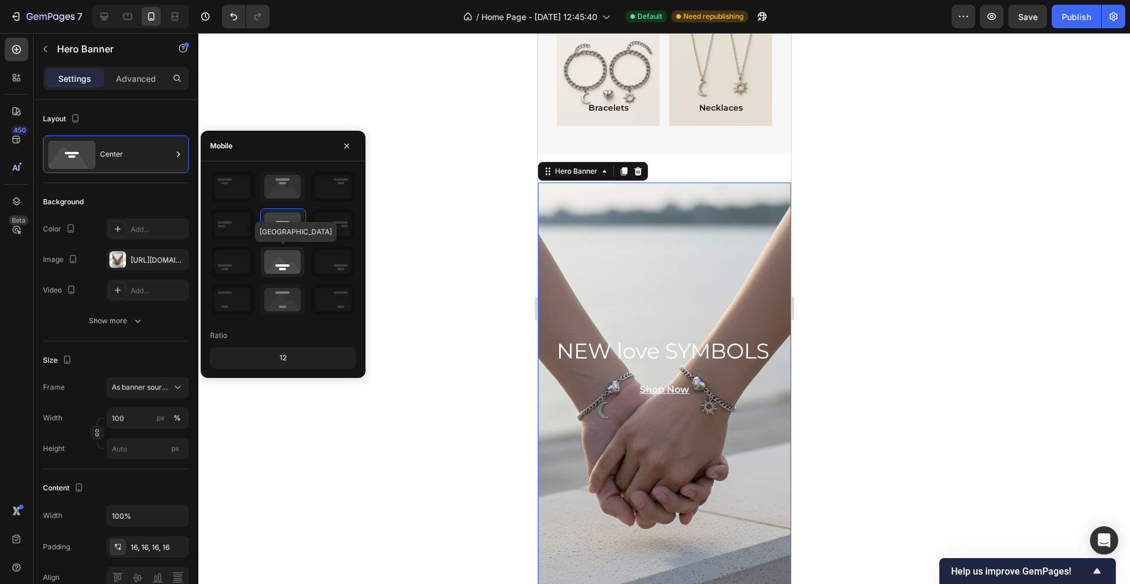
click at [286, 267] on icon at bounding box center [283, 262] width 44 height 31
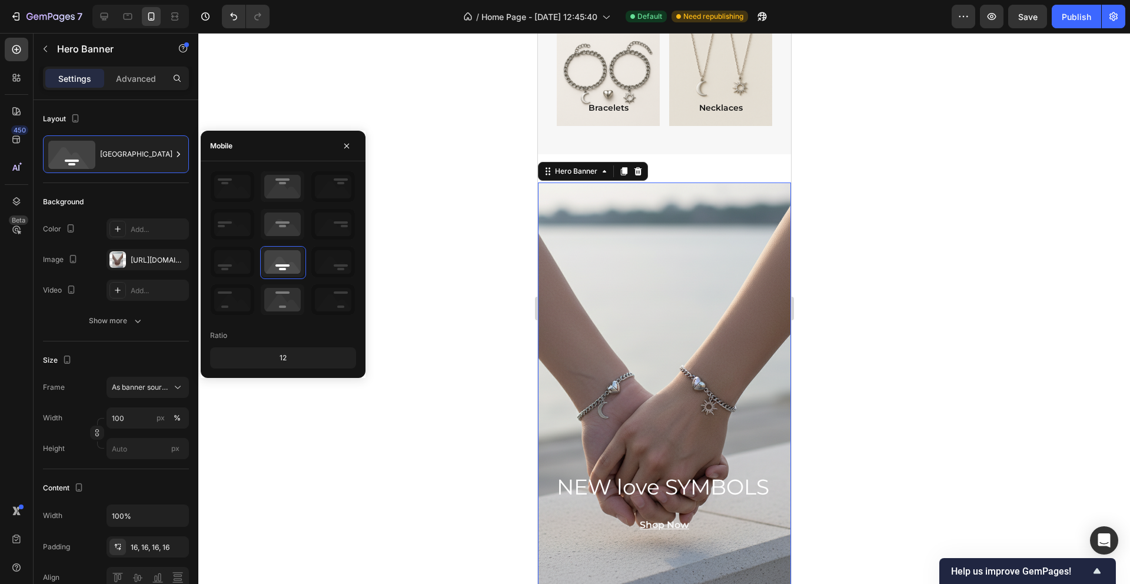
click at [463, 363] on div at bounding box center [663, 308] width 931 height 551
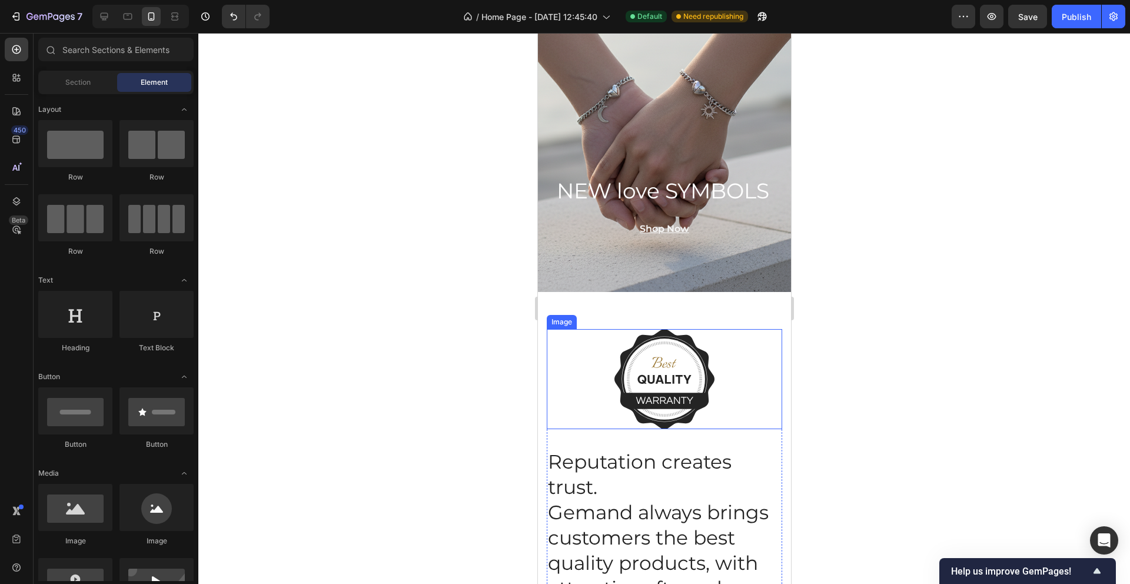
scroll to position [1356, 0]
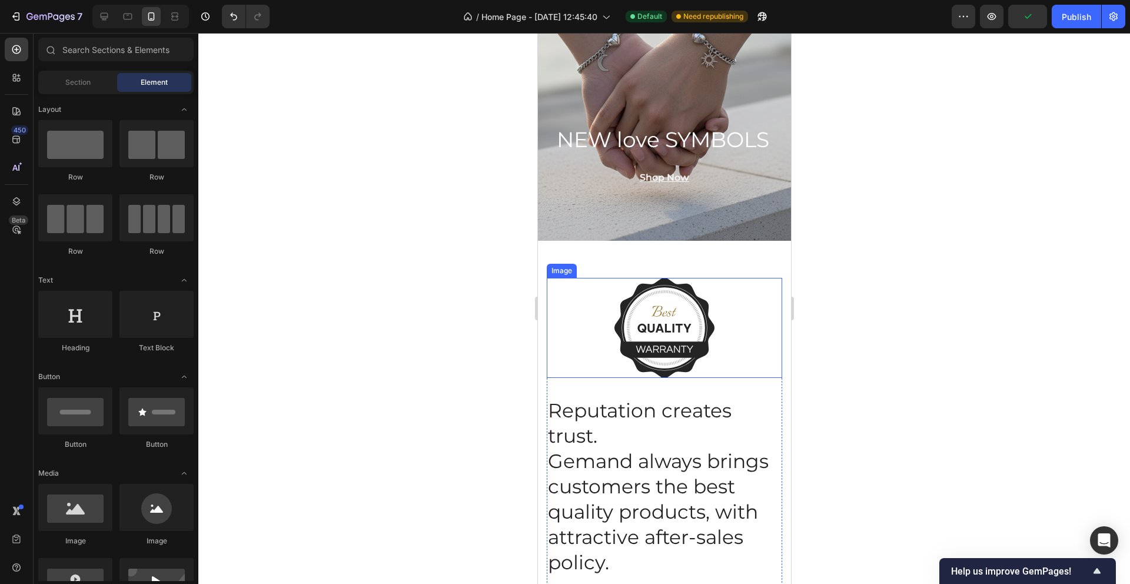
click at [752, 332] on div at bounding box center [663, 328] width 235 height 100
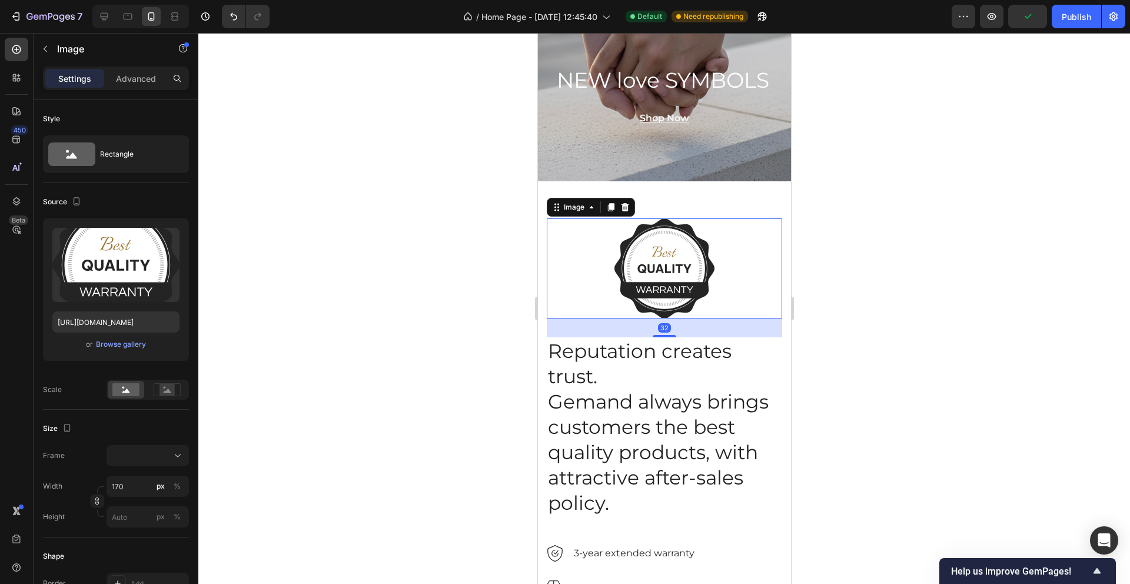
scroll to position [1450, 0]
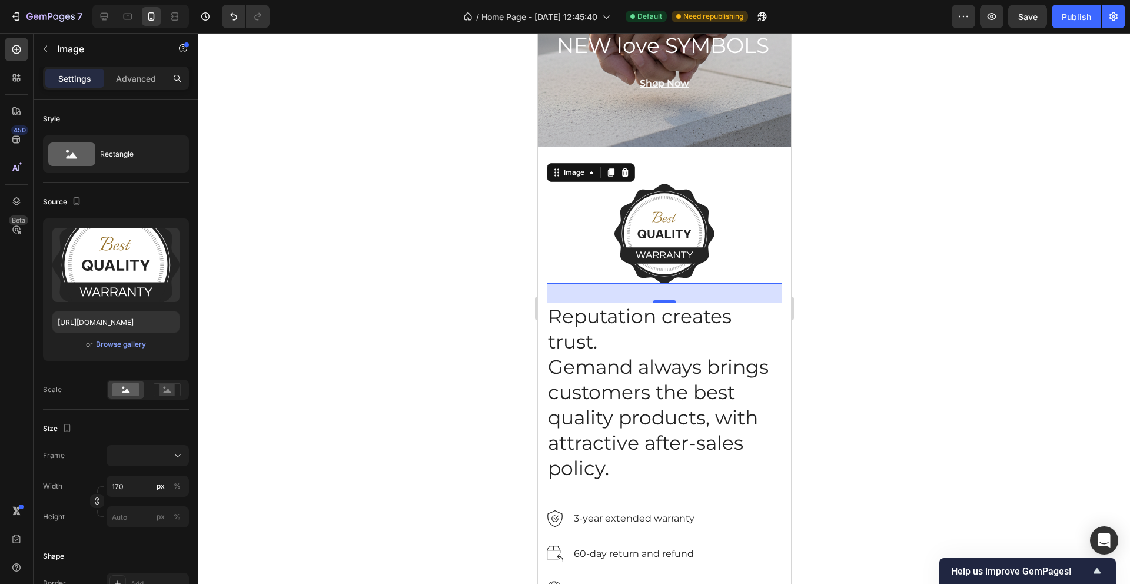
click at [627, 173] on icon at bounding box center [625, 172] width 8 height 8
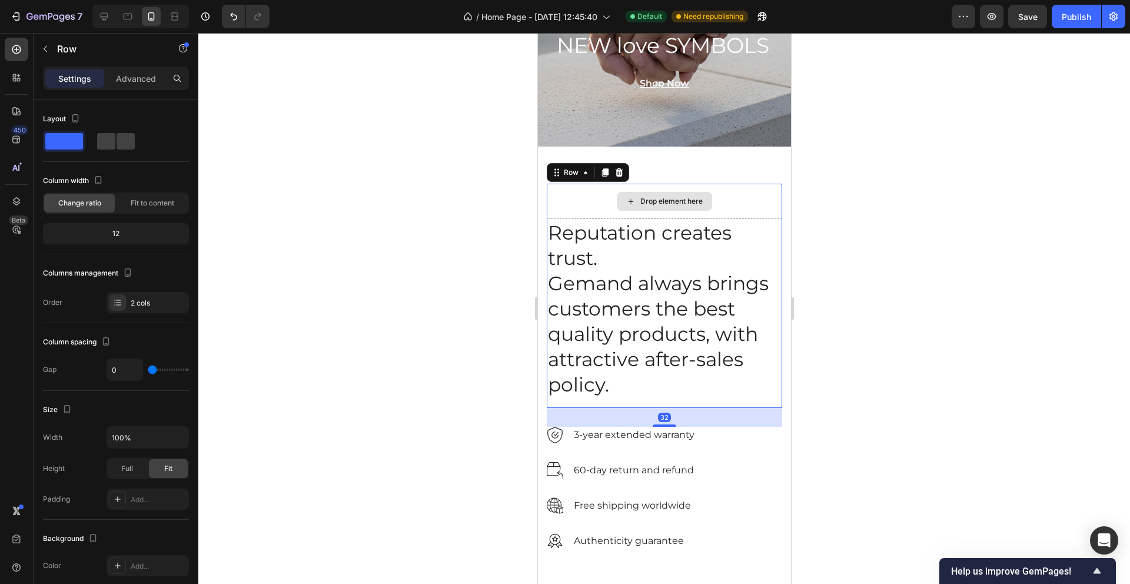
click at [729, 190] on div "Drop element here" at bounding box center [663, 201] width 235 height 35
click at [617, 173] on icon at bounding box center [619, 172] width 8 height 8
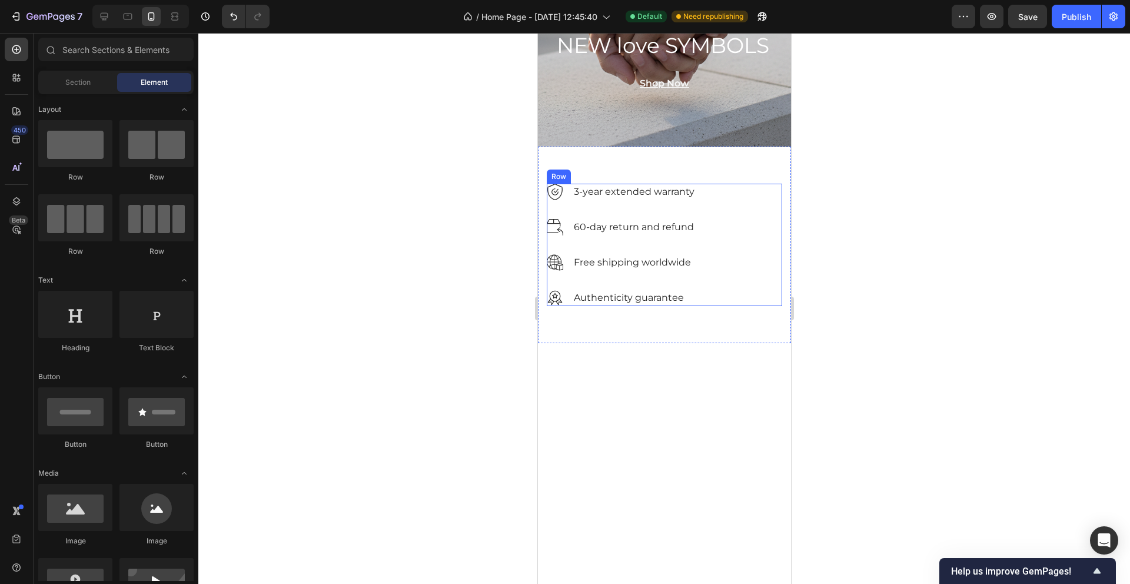
click at [746, 237] on div "Image 60-day return and refund Text block Row" at bounding box center [663, 236] width 235 height 35
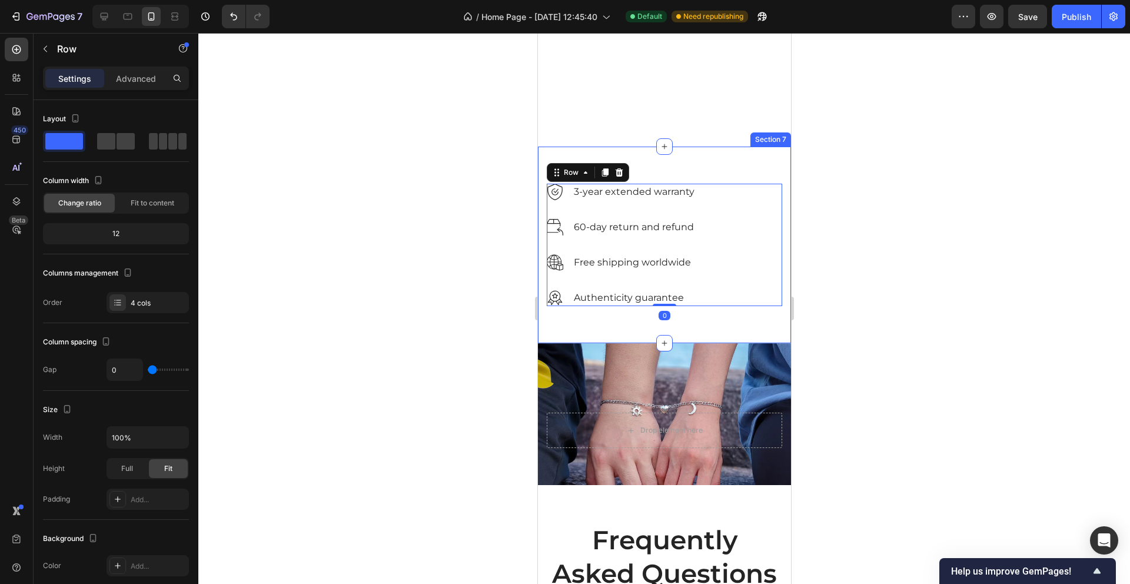
scroll to position [1682, 0]
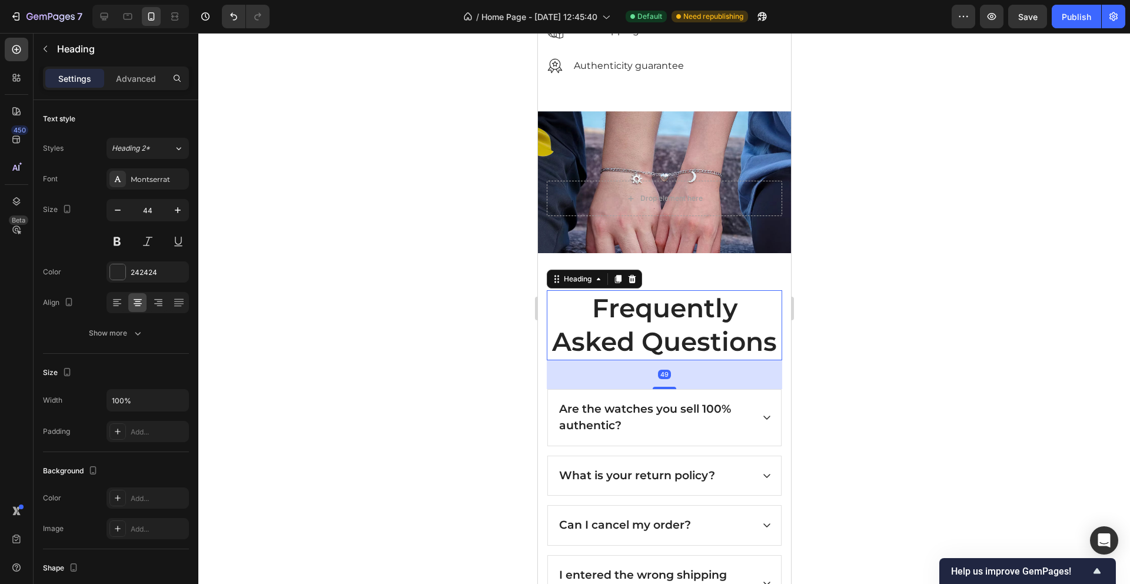
click at [694, 333] on p "Frequently Asked Questions" at bounding box center [663, 324] width 233 height 67
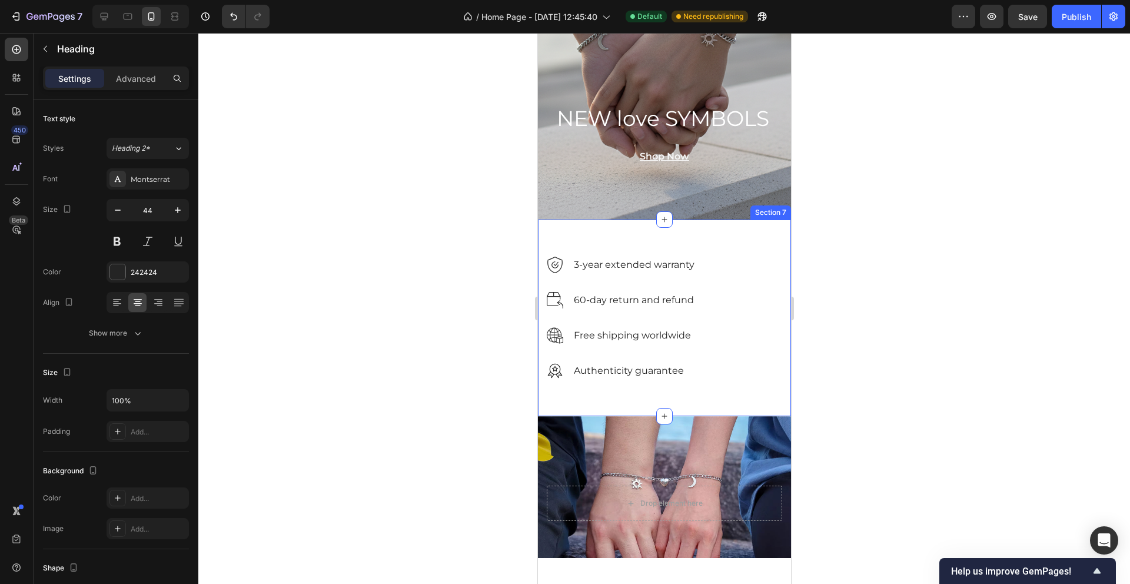
scroll to position [1407, 0]
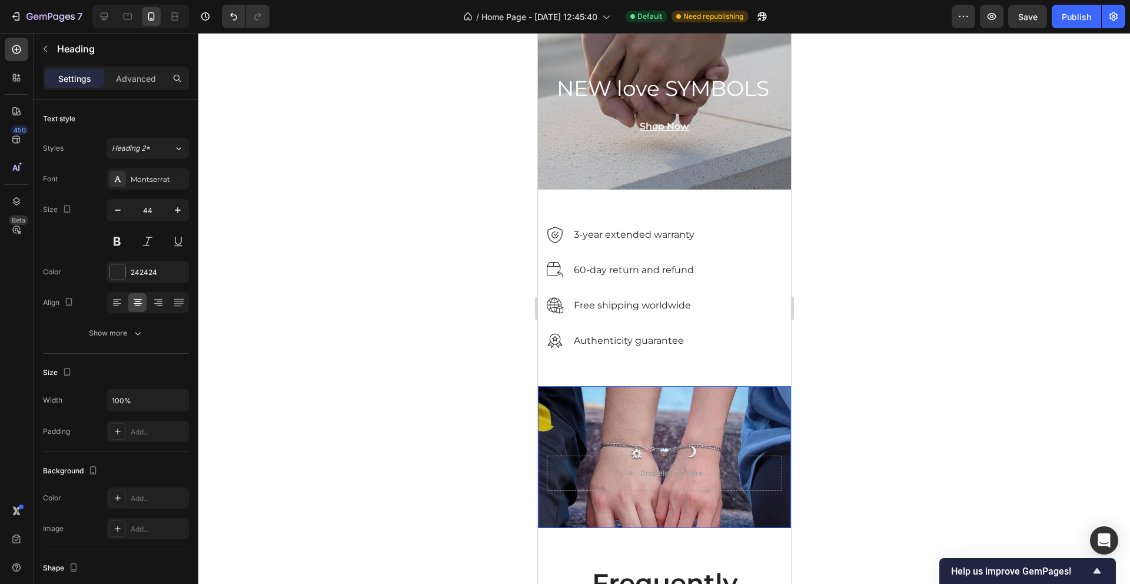
click at [742, 387] on div "Drop element here Row Image" at bounding box center [663, 457] width 253 height 142
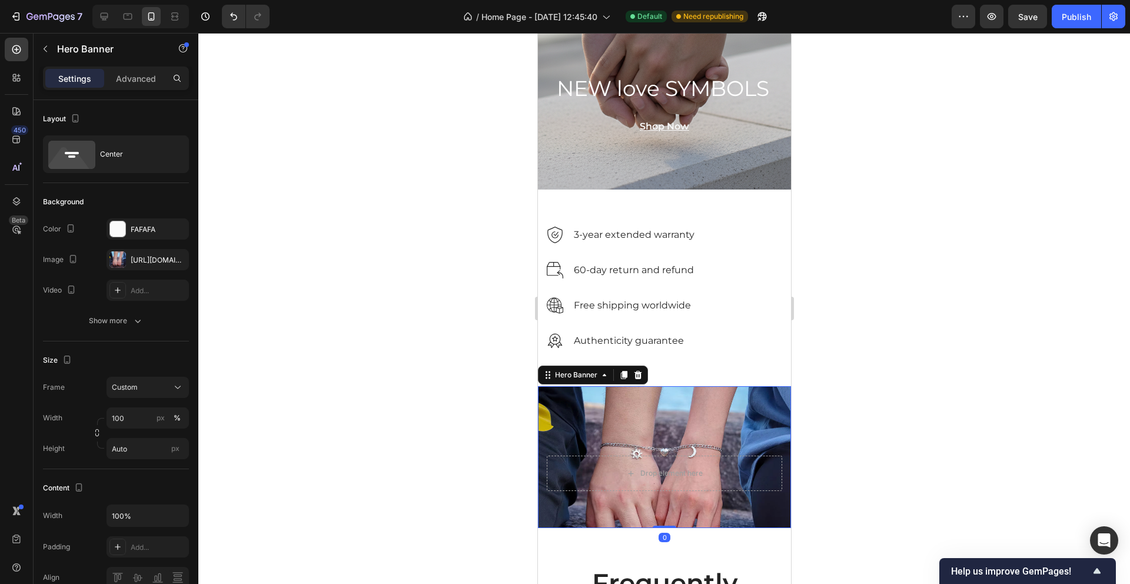
click at [756, 406] on div "Drop element here Row Image" at bounding box center [663, 457] width 253 height 142
click at [644, 371] on div "Hero Banner" at bounding box center [592, 374] width 110 height 19
click at [639, 372] on icon at bounding box center [638, 375] width 8 height 8
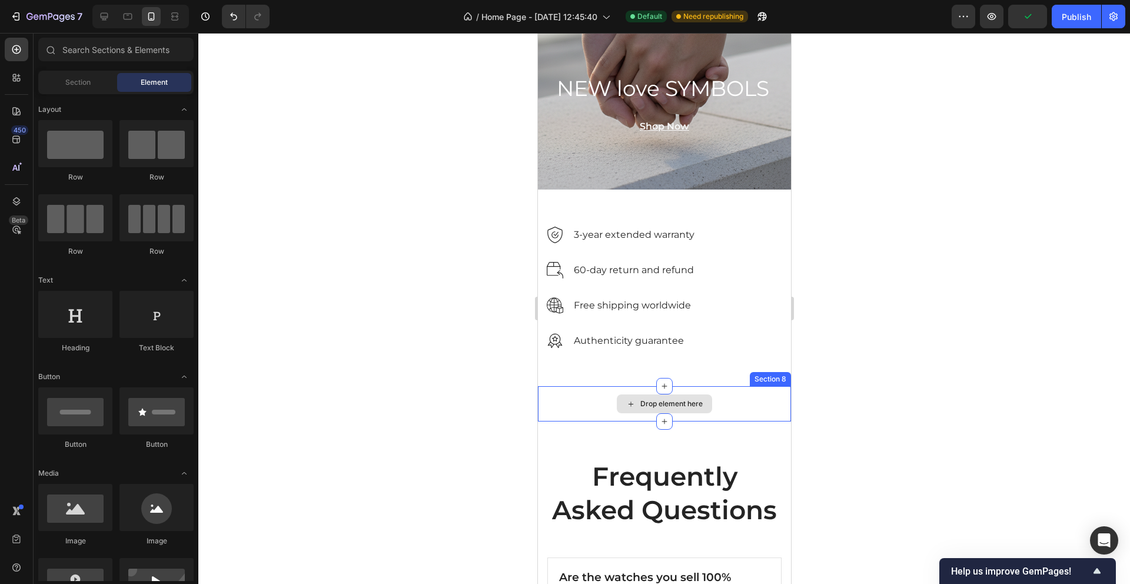
click at [587, 402] on div "Drop element here" at bounding box center [663, 403] width 253 height 35
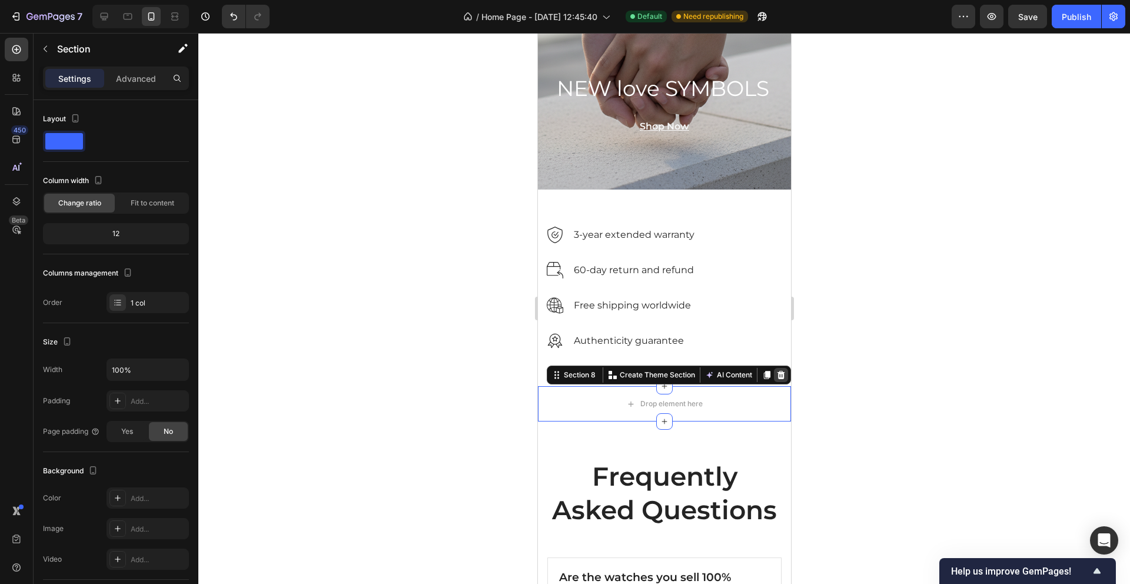
click at [785, 375] on div at bounding box center [780, 375] width 14 height 14
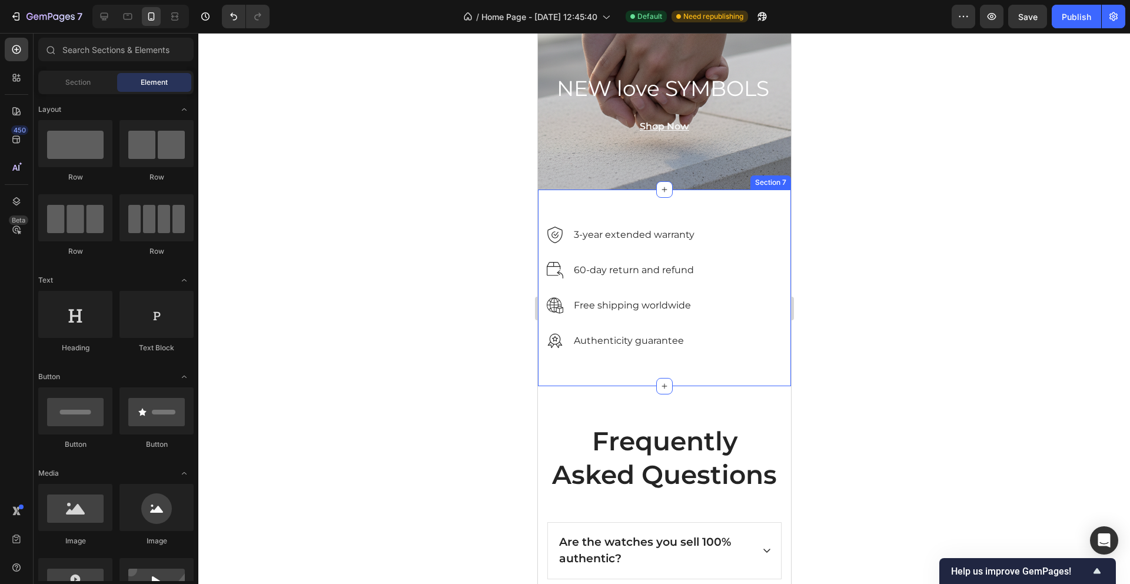
click at [621, 382] on div "Image 3-year extended warranty Text block Row Image 60-day return and refund Te…" at bounding box center [663, 287] width 253 height 197
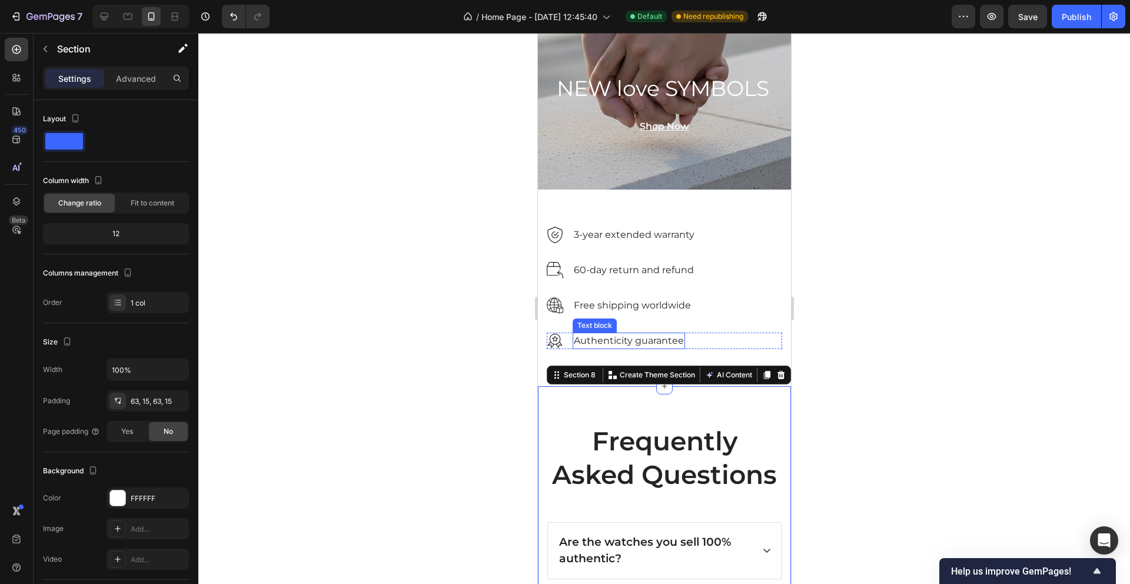
click at [577, 348] on div "Authenticity guarantee" at bounding box center [628, 340] width 112 height 16
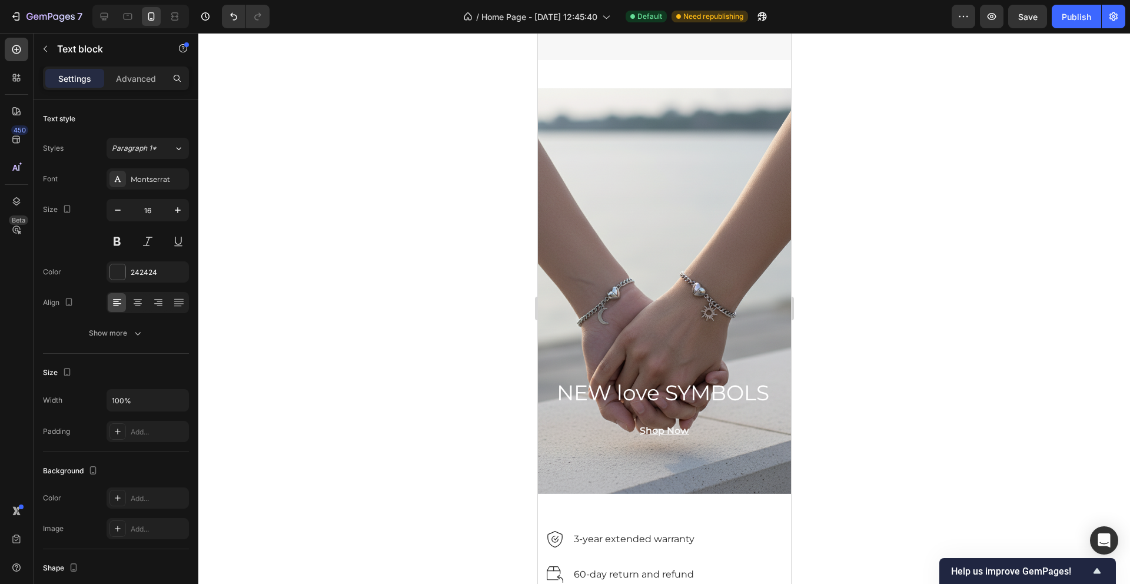
scroll to position [1015, 0]
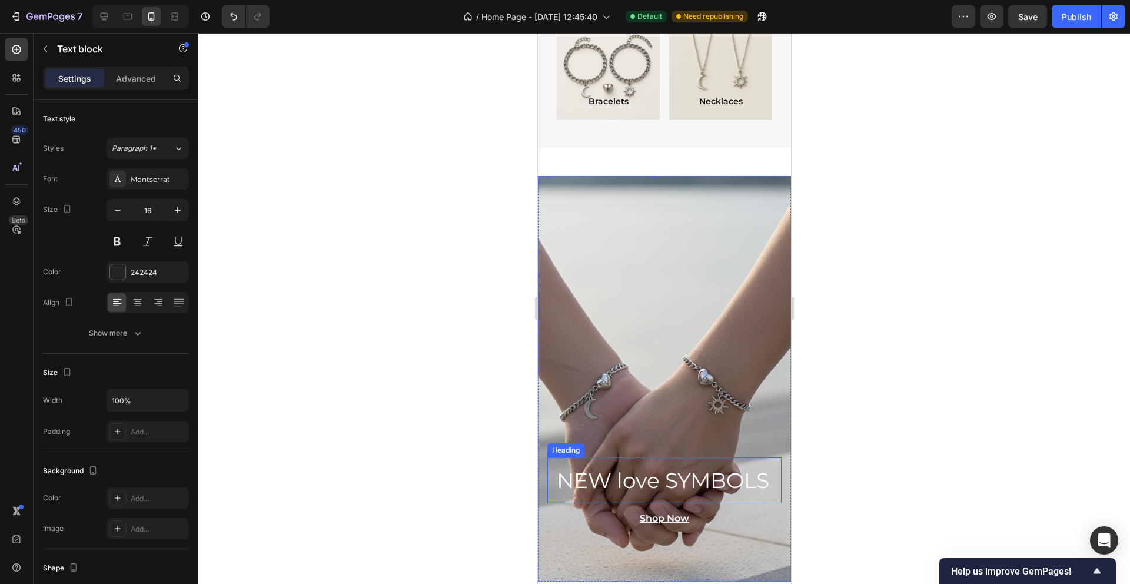
click at [590, 481] on h2 "NEW love SYMBOLS" at bounding box center [664, 480] width 234 height 46
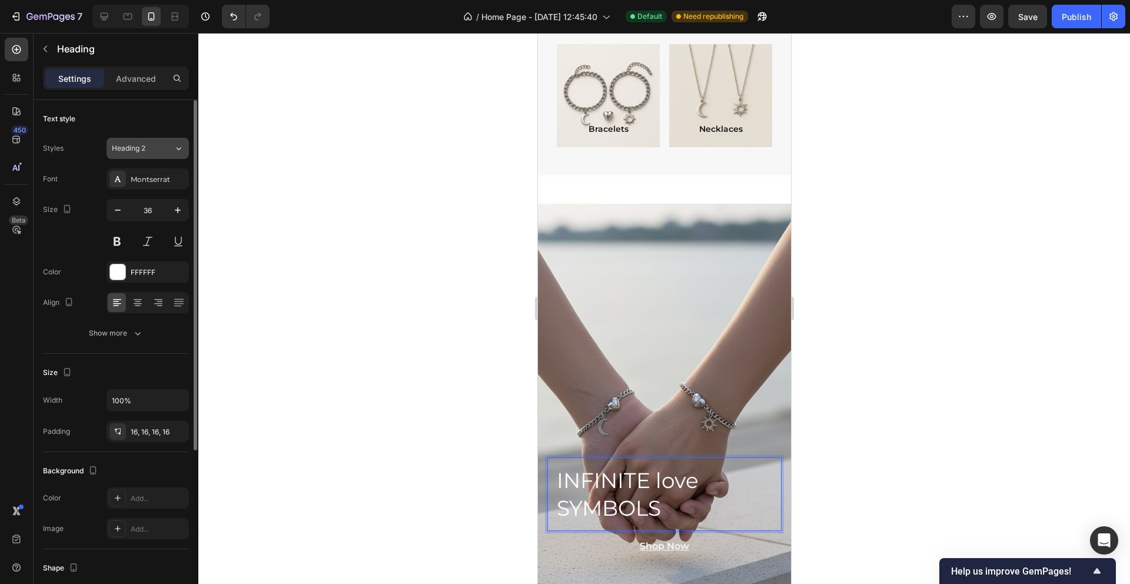
click at [166, 152] on div "Heading 2" at bounding box center [143, 148] width 62 height 11
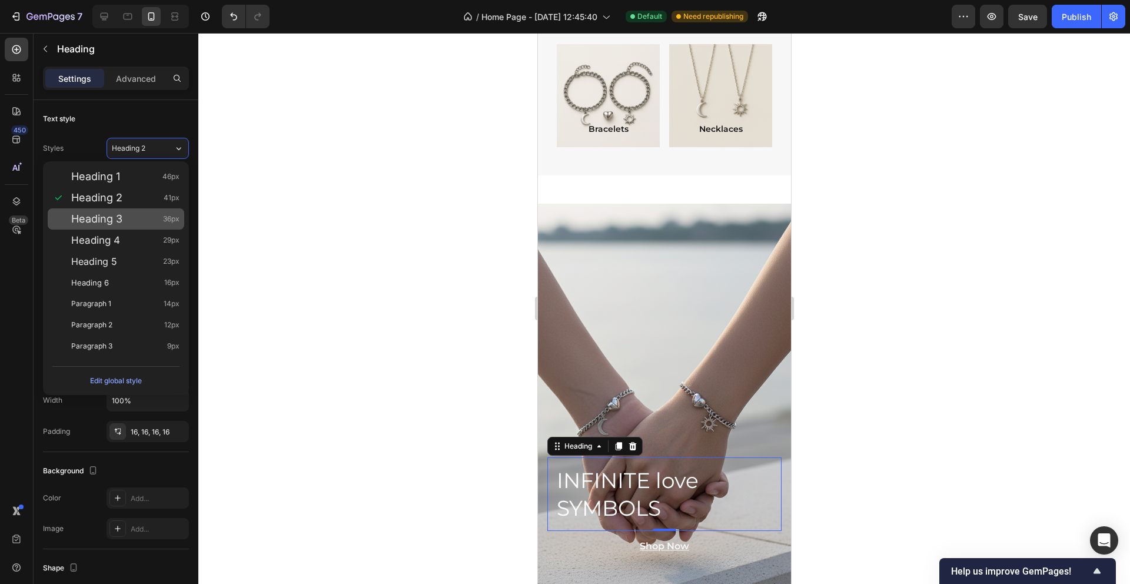
click at [145, 224] on div "Heading 3 36px" at bounding box center [125, 219] width 108 height 12
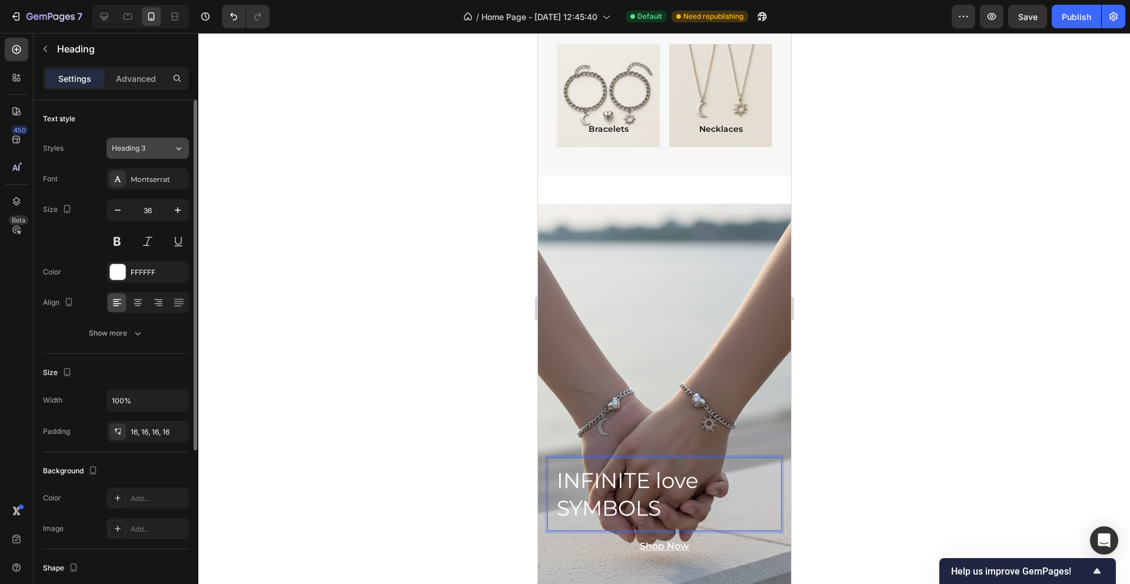
click at [177, 155] on button "Heading 3" at bounding box center [147, 148] width 82 height 21
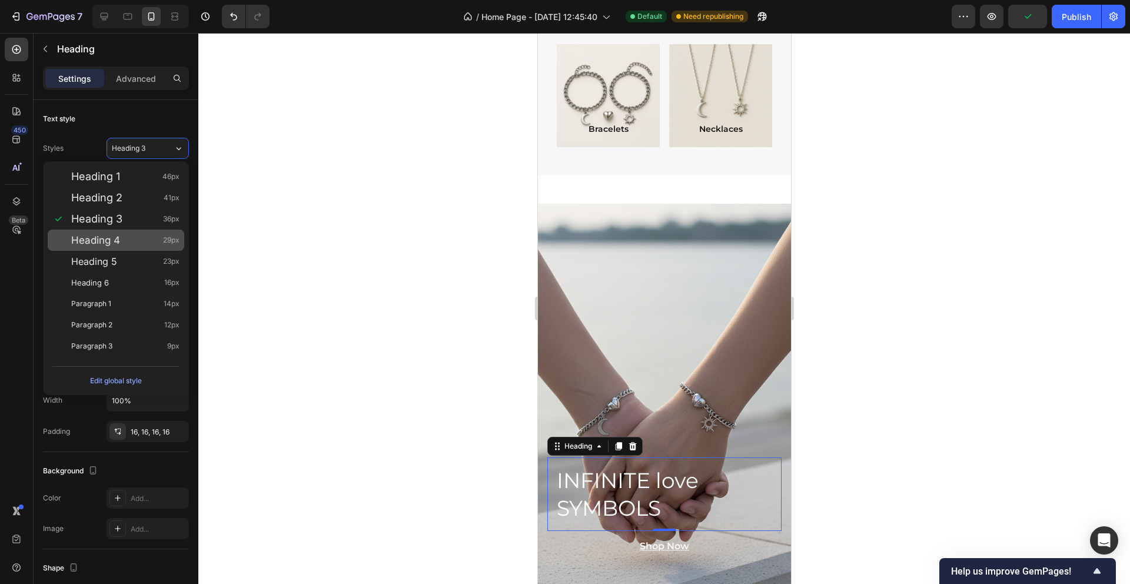
click at [151, 242] on div "Heading 4 29px" at bounding box center [125, 240] width 108 height 12
type input "29"
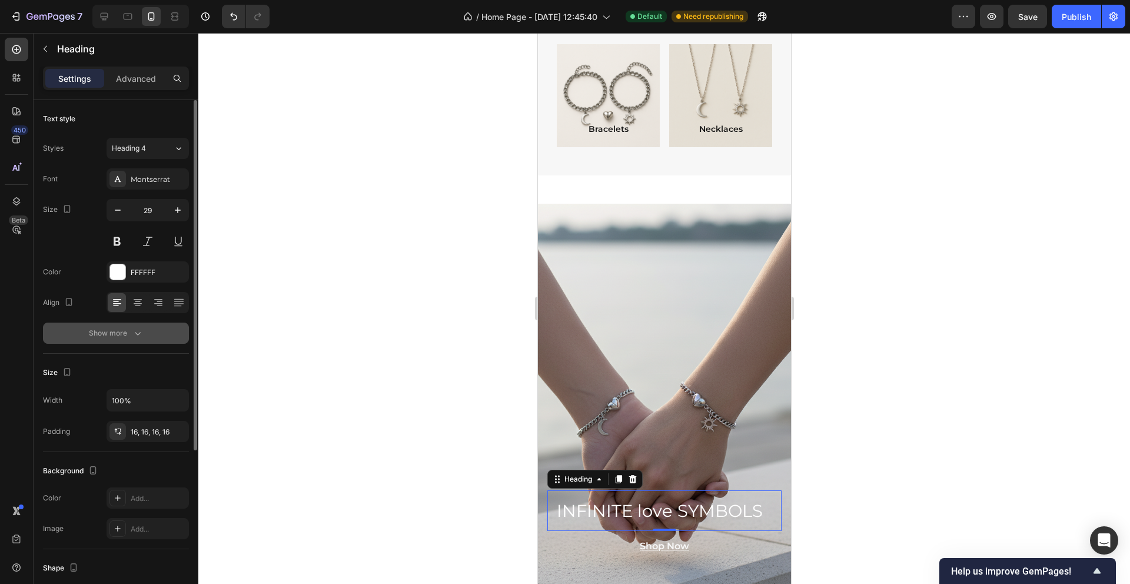
click at [135, 331] on icon "button" at bounding box center [138, 333] width 12 height 12
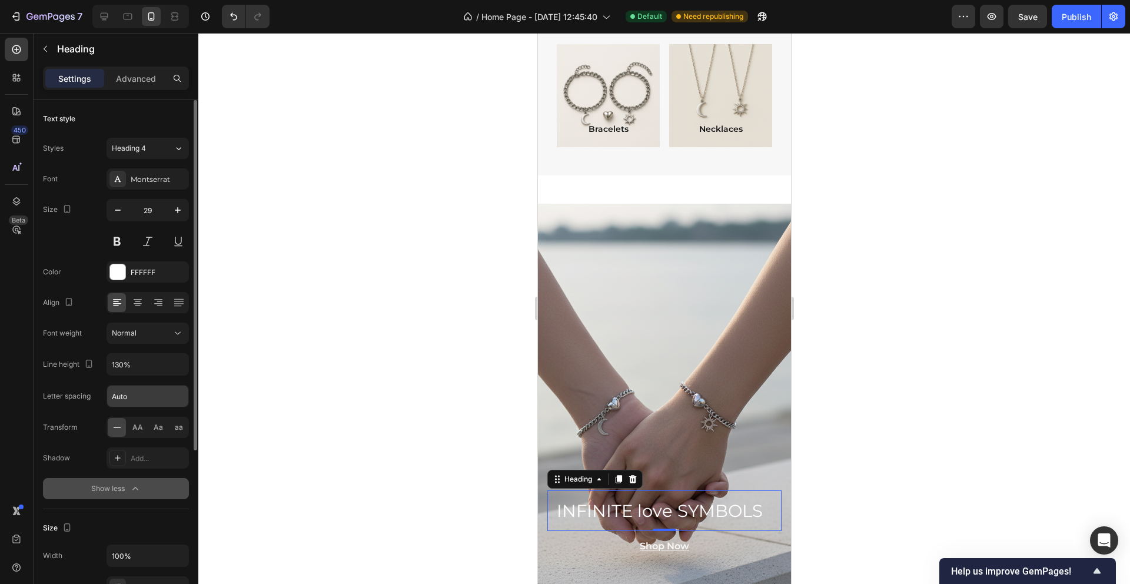
click at [150, 395] on input "Auto" at bounding box center [147, 395] width 81 height 21
click at [180, 330] on icon at bounding box center [178, 333] width 12 height 12
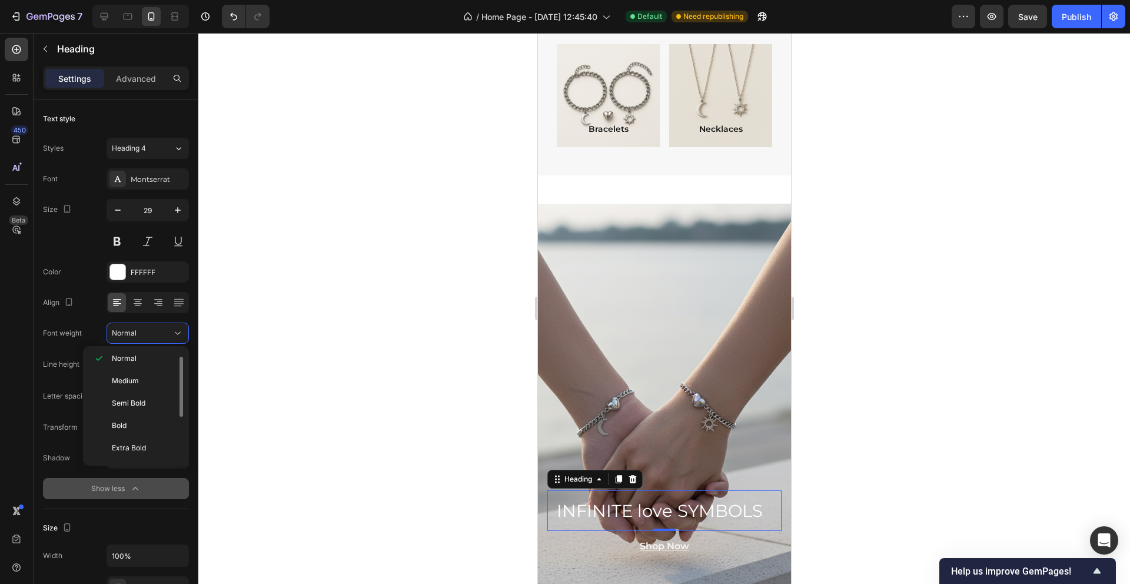
scroll to position [91, 0]
click at [139, 424] on span "Extra Bold" at bounding box center [129, 427] width 34 height 11
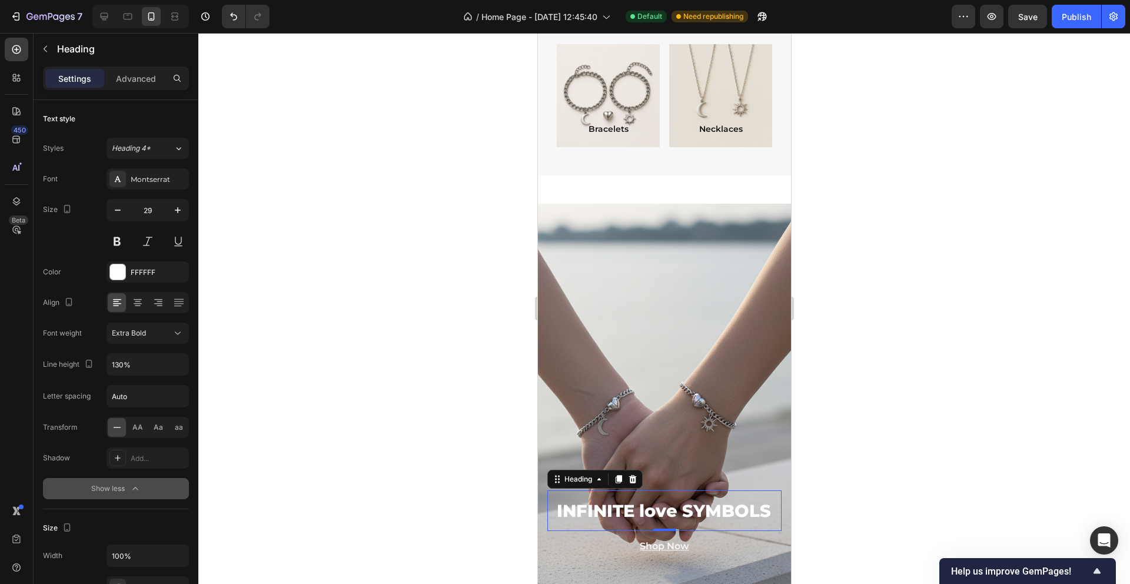
click at [358, 342] on div at bounding box center [663, 308] width 931 height 551
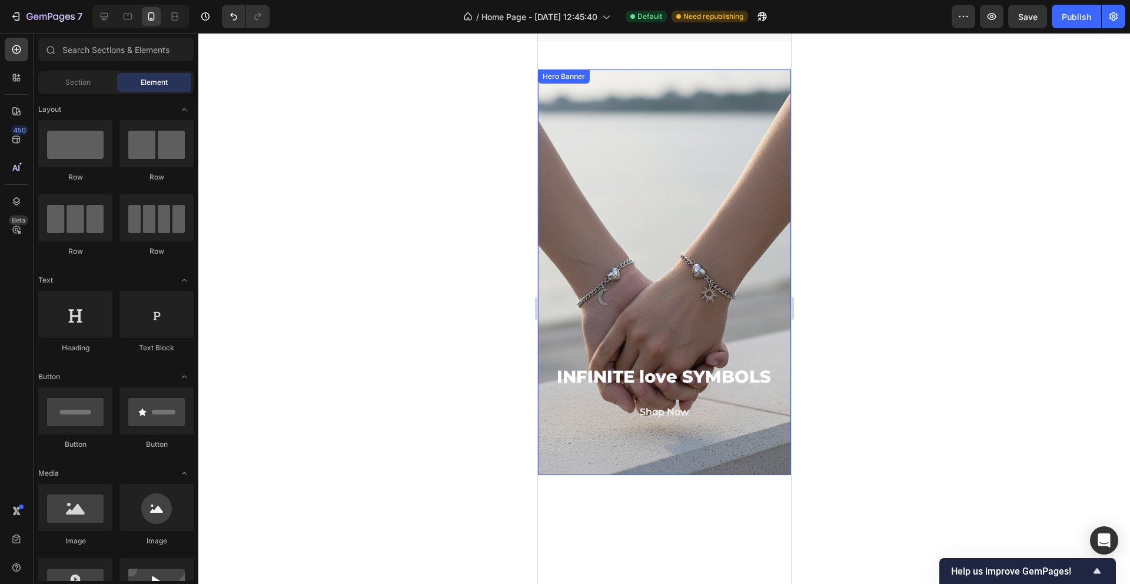
scroll to position [979, 0]
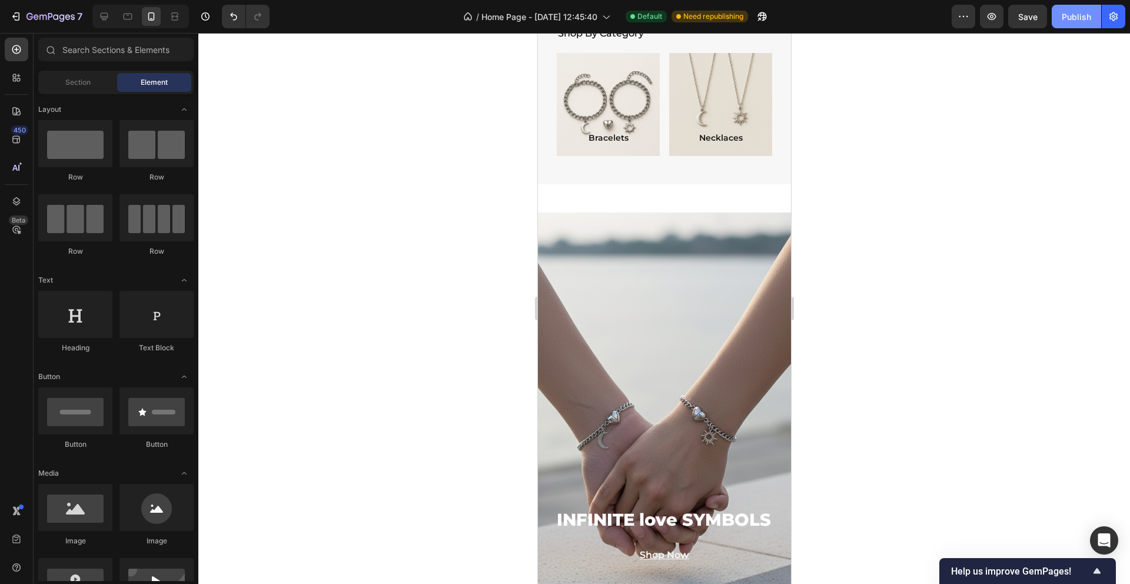
click at [1075, 25] on button "Publish" at bounding box center [1075, 17] width 49 height 24
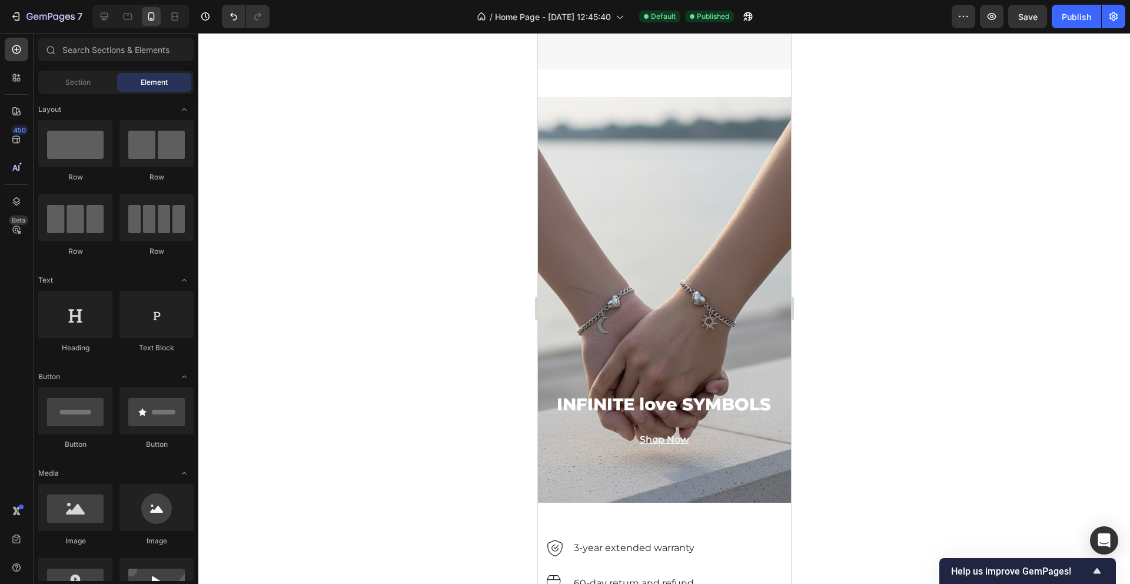
scroll to position [1363, 0]
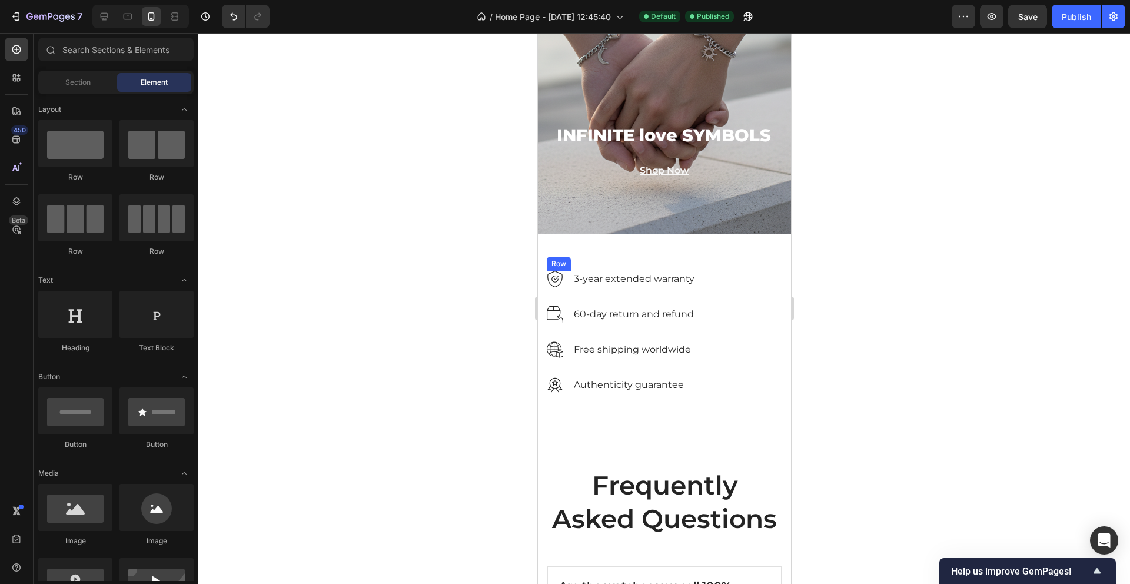
click at [724, 272] on div "Image 3-year extended warranty Text block Row" at bounding box center [663, 279] width 235 height 16
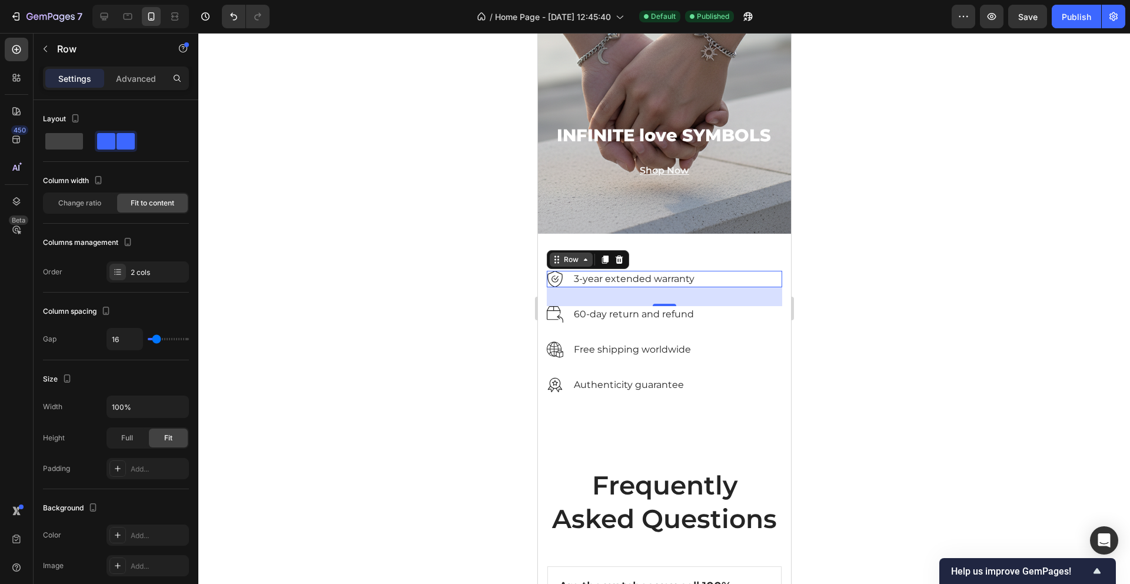
click at [554, 261] on icon at bounding box center [555, 259] width 9 height 9
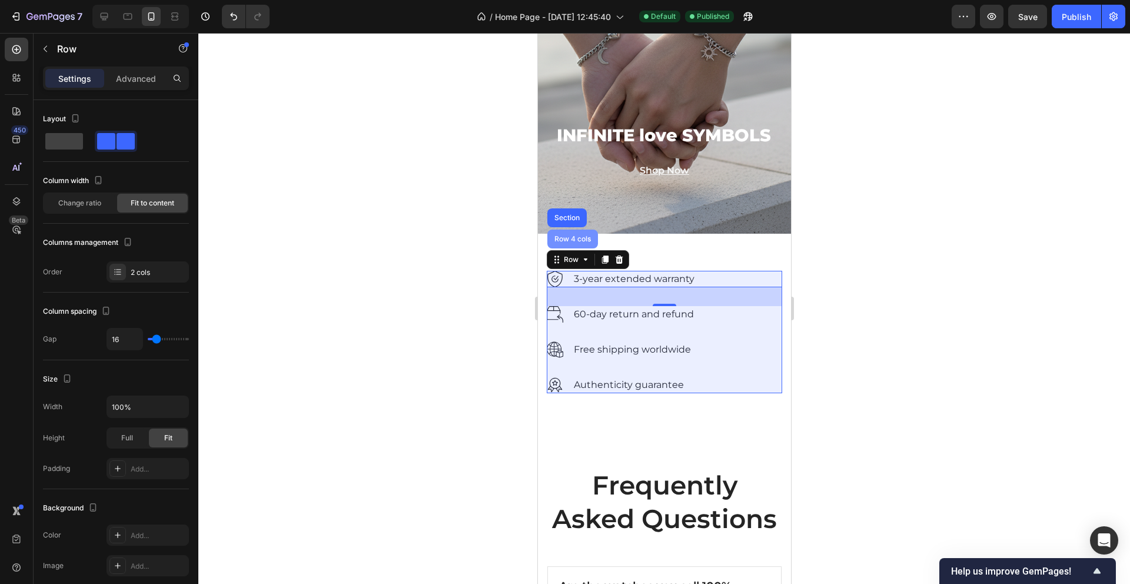
click at [560, 239] on div "Row 4 cols" at bounding box center [571, 238] width 41 height 7
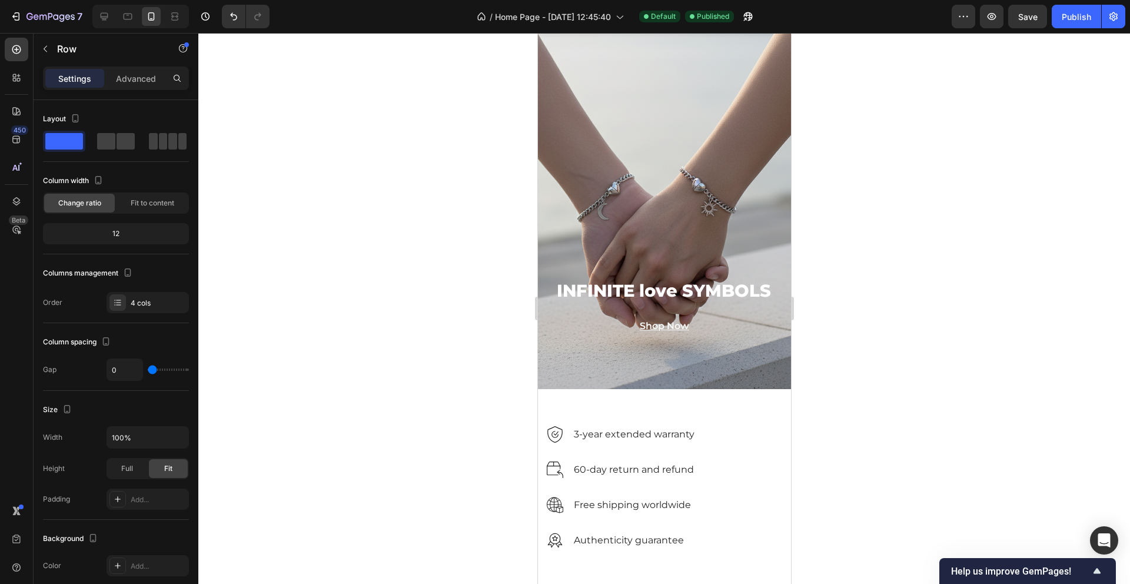
scroll to position [1331, 0]
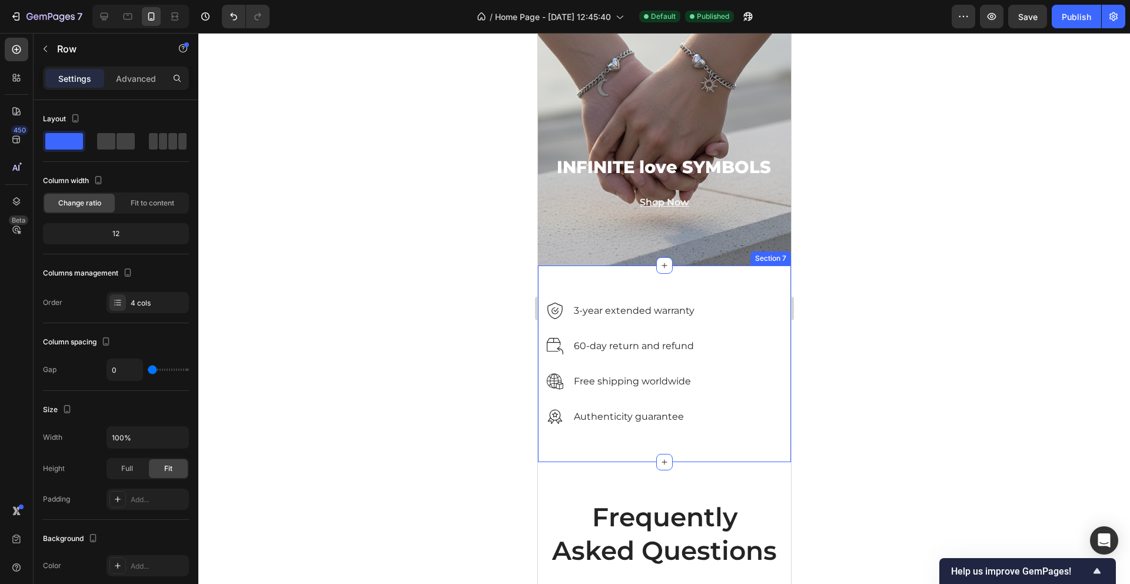
click at [768, 309] on div "Image 3-year extended warranty Text block Row" at bounding box center [663, 310] width 235 height 16
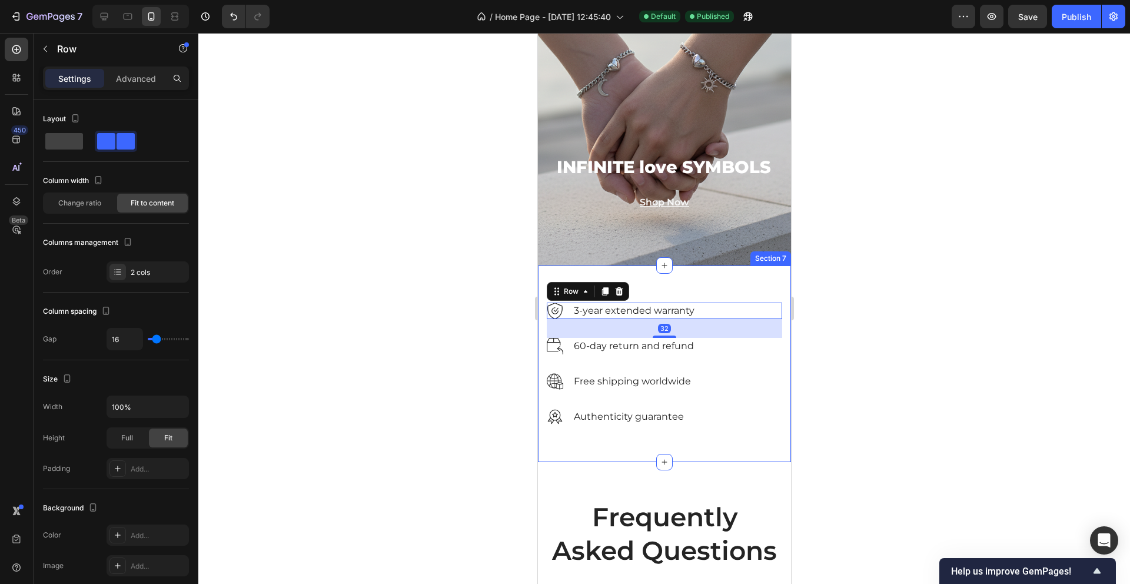
click at [757, 281] on div "Image 3-year extended warranty Text block Row 32 Image 60-day return and refund…" at bounding box center [663, 363] width 253 height 197
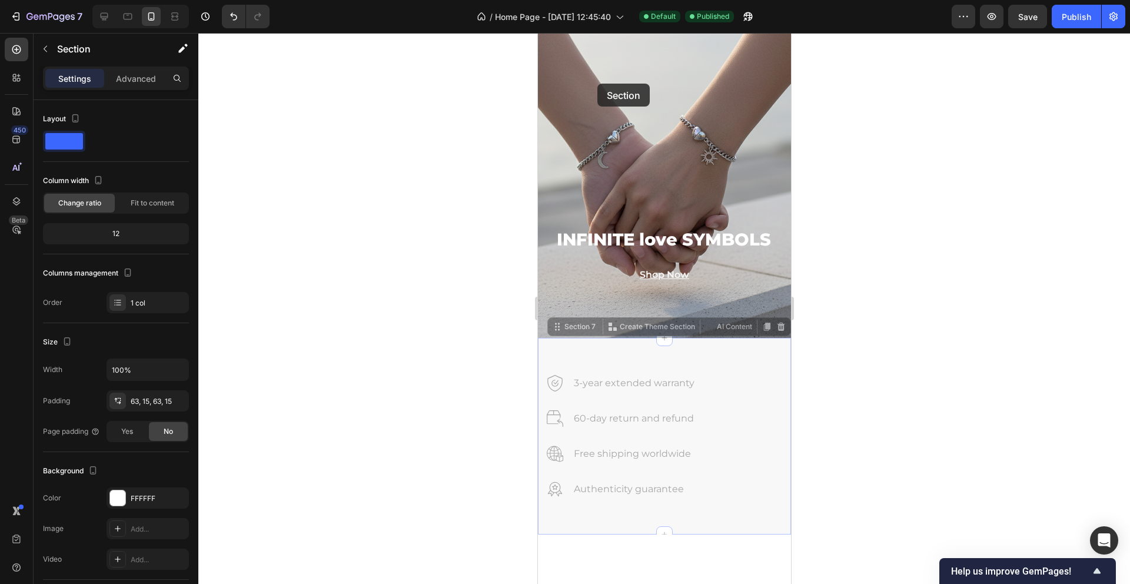
scroll to position [1056, 0]
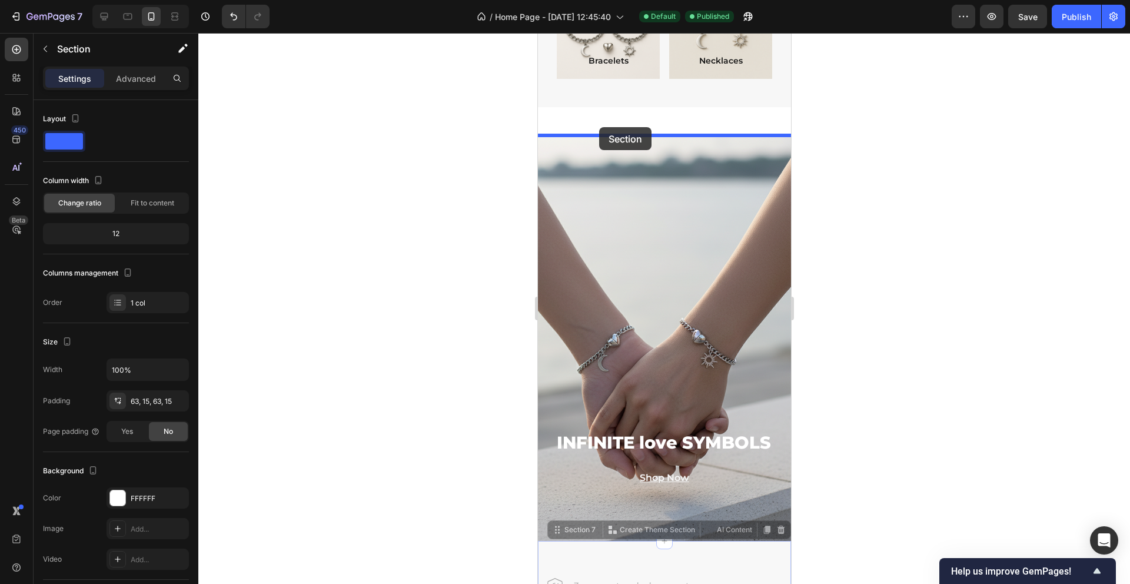
drag, startPoint x: 557, startPoint y: 256, endPoint x: 598, endPoint y: 126, distance: 135.8
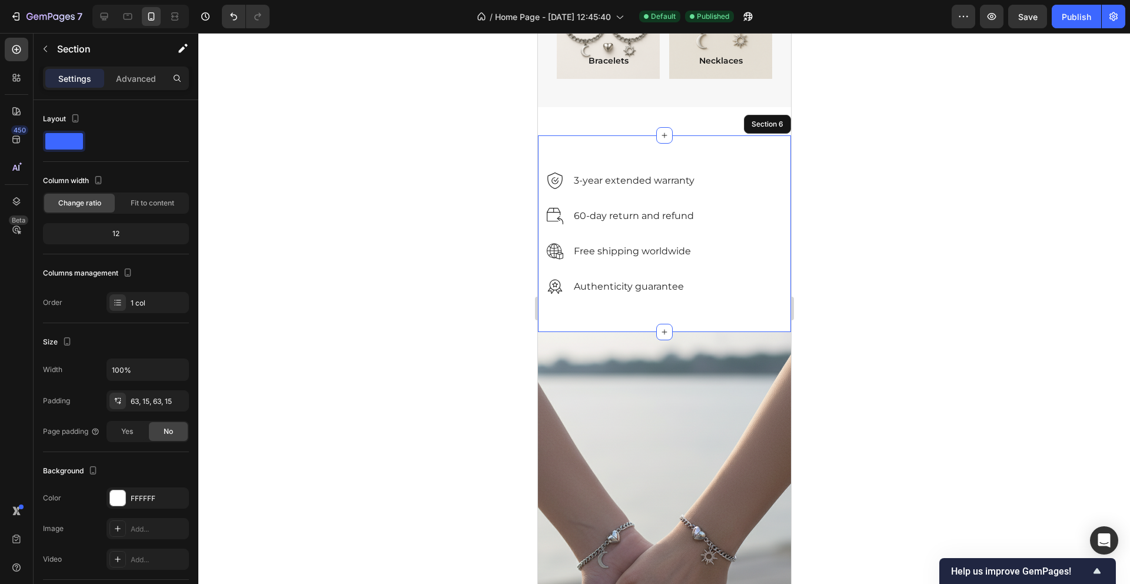
click at [821, 163] on div at bounding box center [663, 308] width 931 height 551
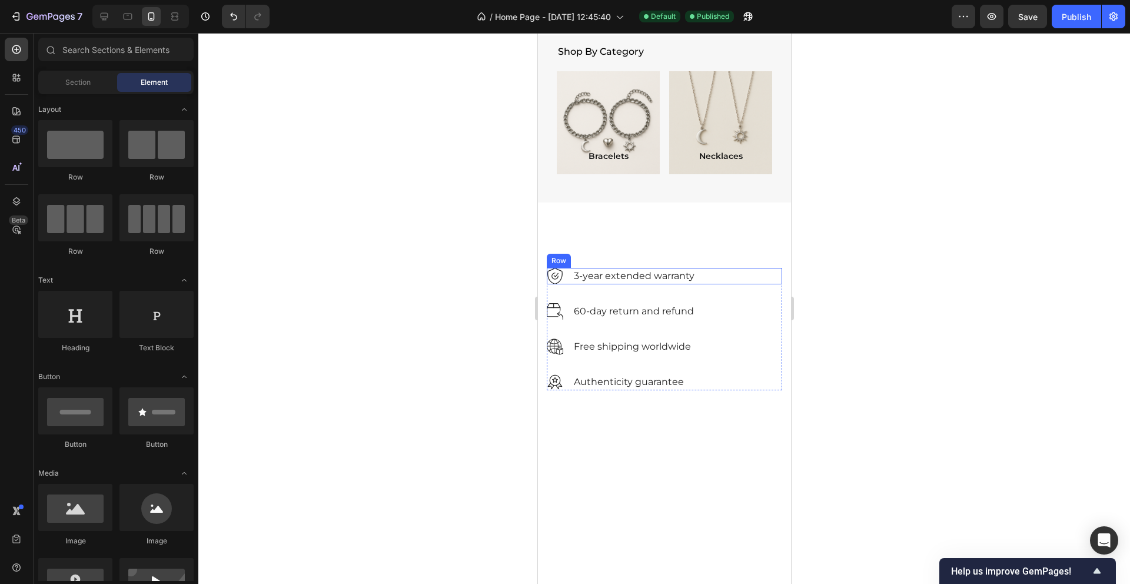
scroll to position [900, 0]
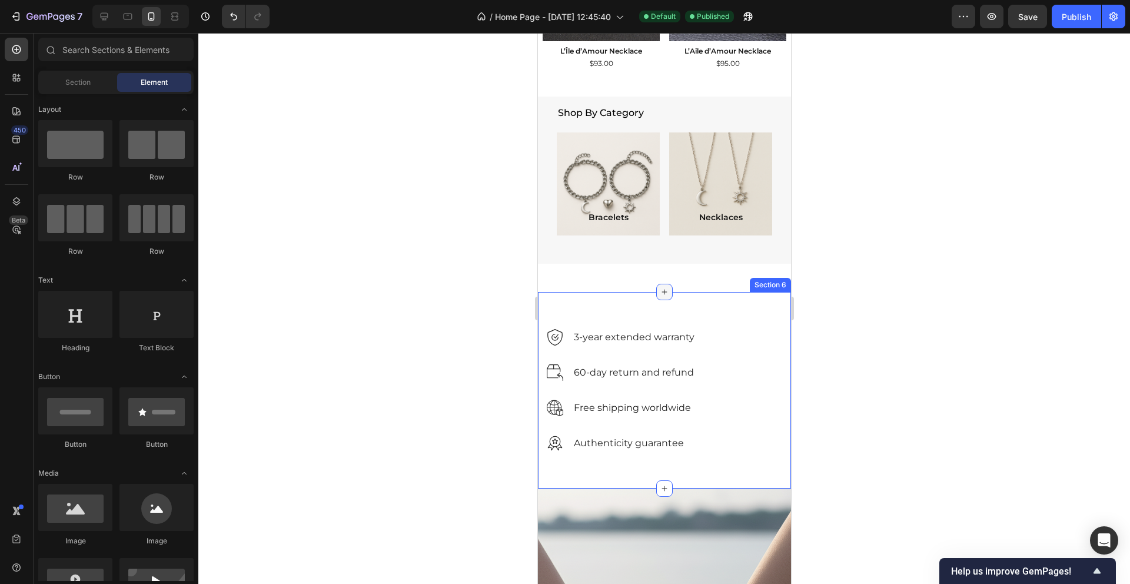
click at [662, 298] on div at bounding box center [663, 292] width 16 height 16
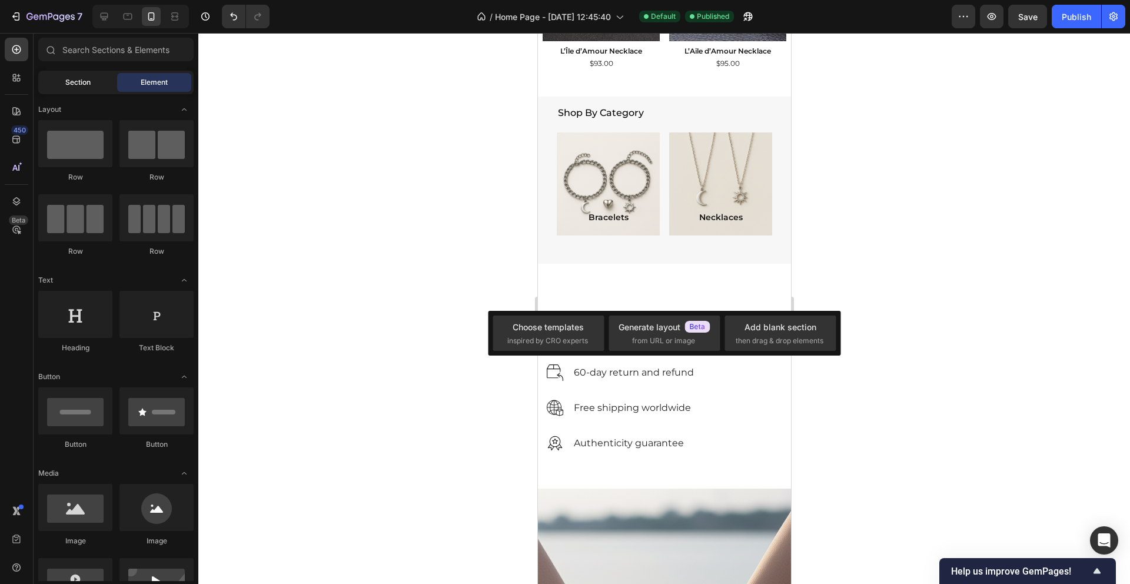
click at [85, 85] on span "Section" at bounding box center [77, 82] width 25 height 11
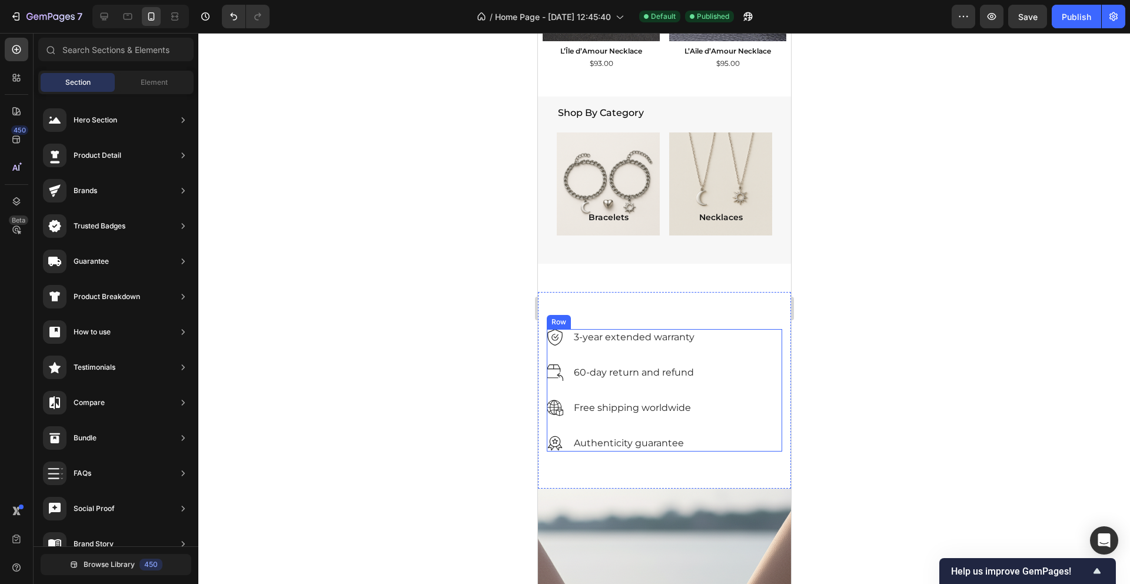
click at [736, 369] on div "Image 60-day return and refund Text block Row" at bounding box center [663, 372] width 235 height 16
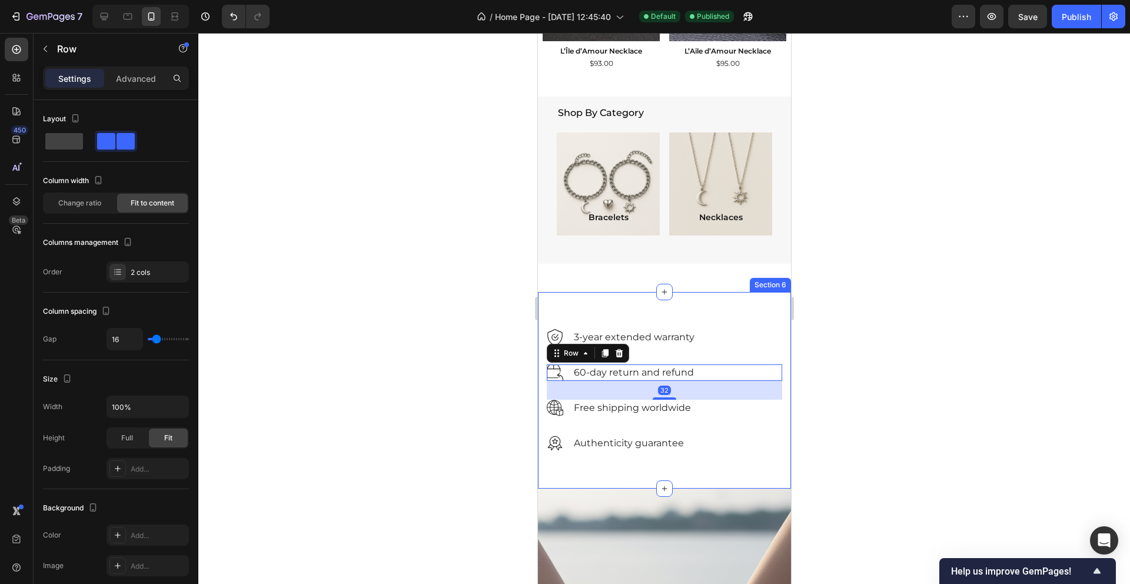
click at [744, 328] on div "Image 3-year extended warranty Text block Row Image 60-day return and refund Te…" at bounding box center [663, 390] width 253 height 197
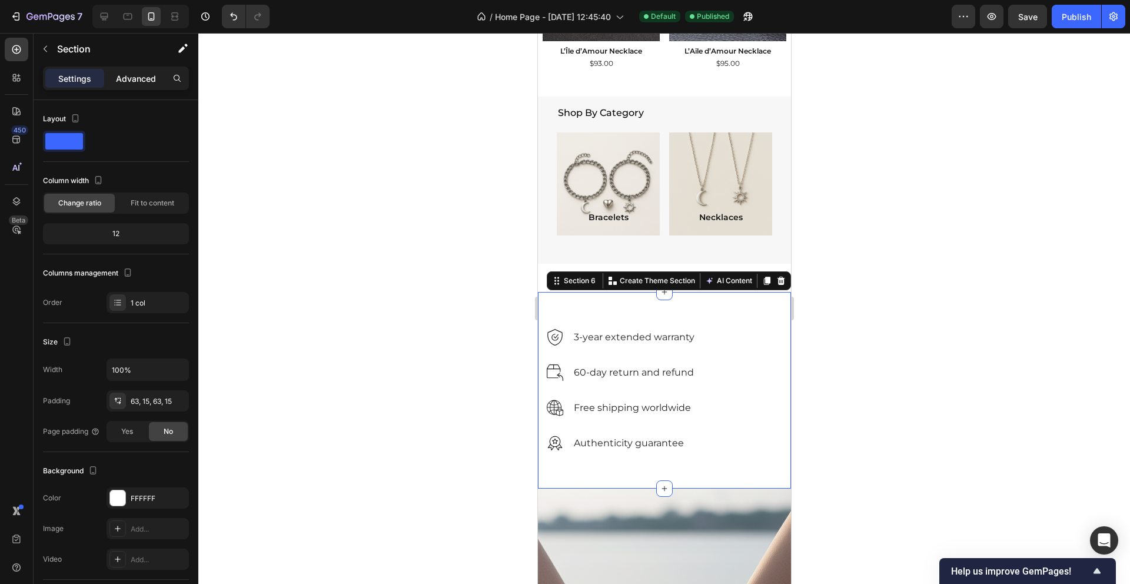
click at [121, 85] on div "Advanced" at bounding box center [135, 78] width 59 height 19
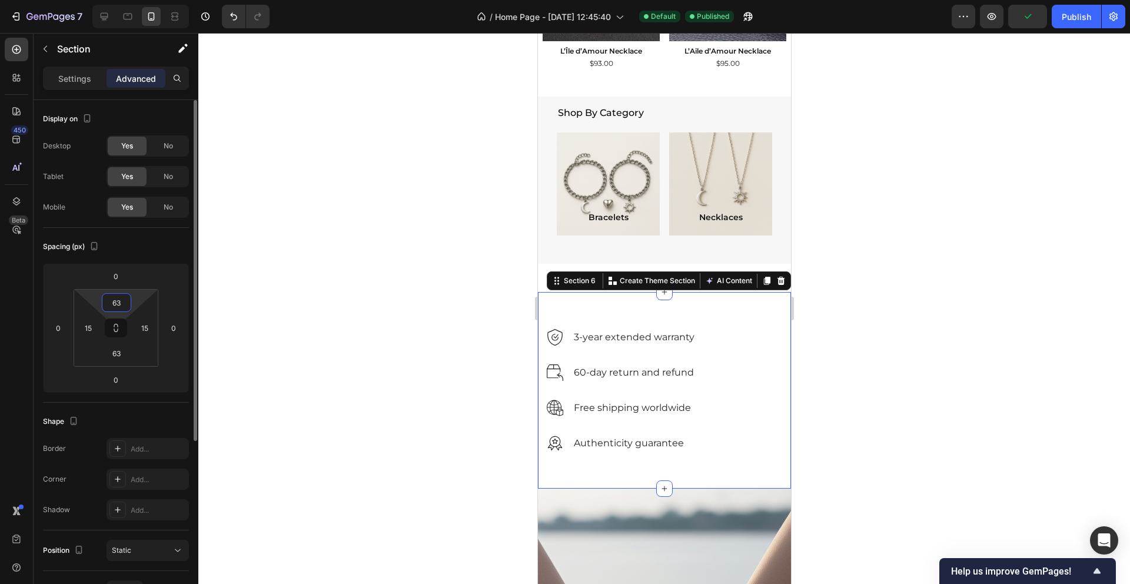
click at [115, 303] on input "63" at bounding box center [117, 303] width 24 height 18
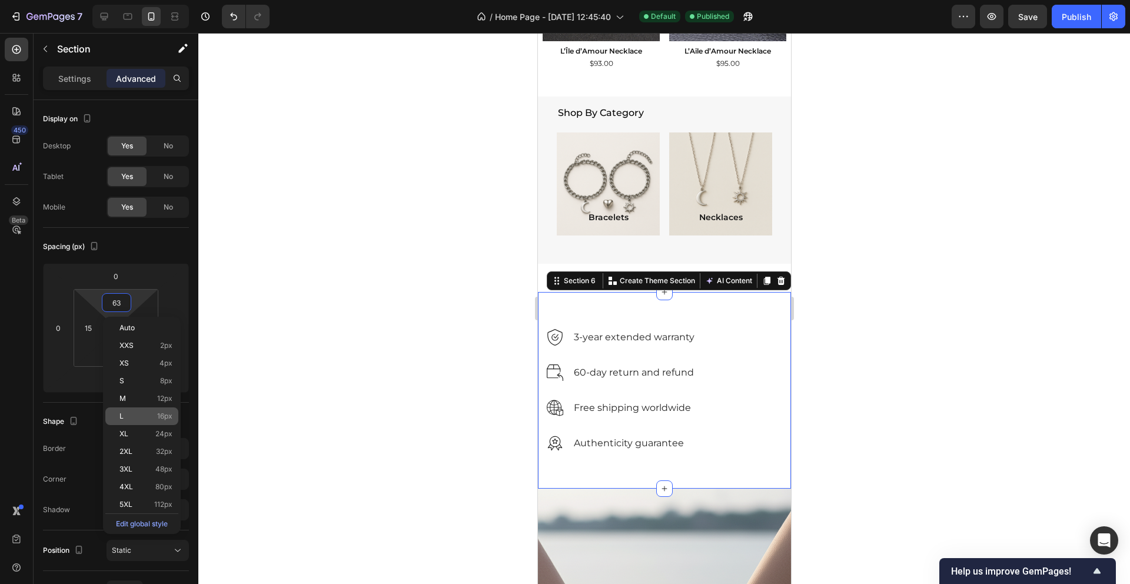
click at [158, 417] on span "16px" at bounding box center [164, 416] width 15 height 8
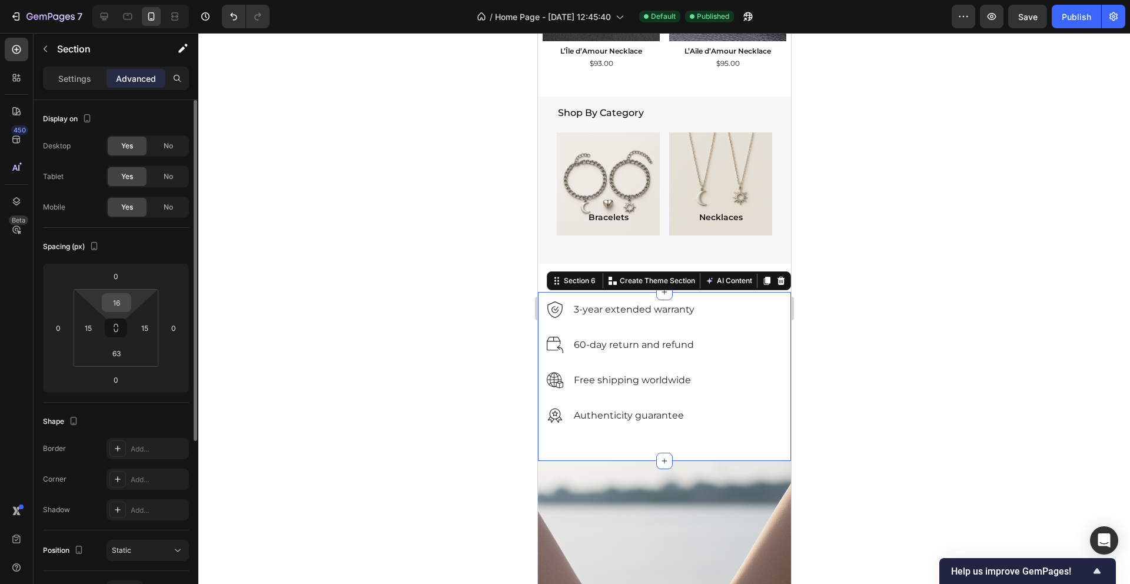
click at [115, 300] on input "16" at bounding box center [117, 303] width 24 height 18
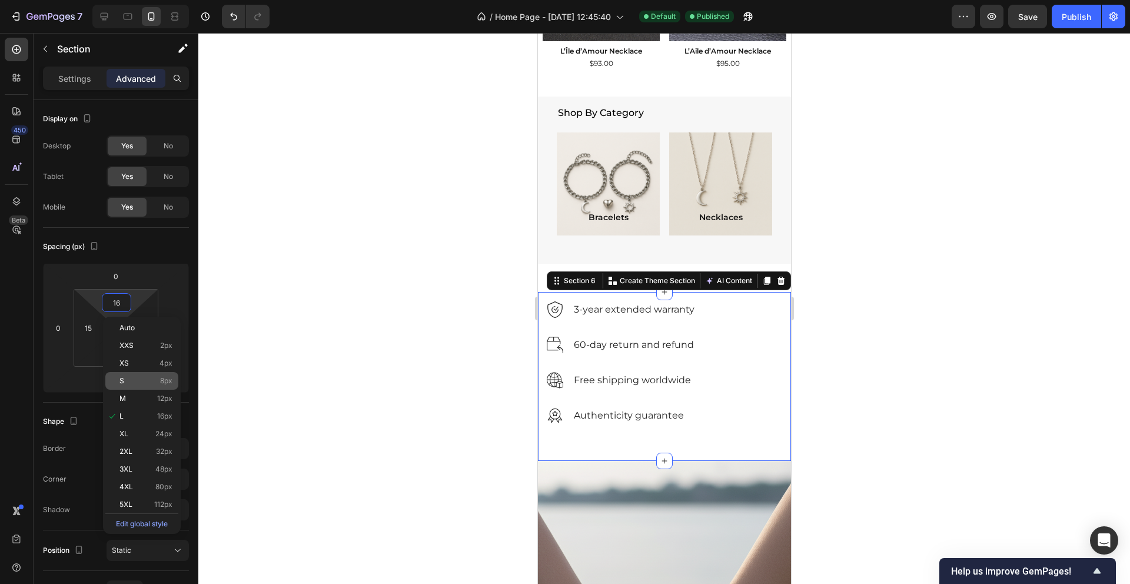
click at [154, 382] on p "S 8px" at bounding box center [145, 381] width 53 height 8
type input "8"
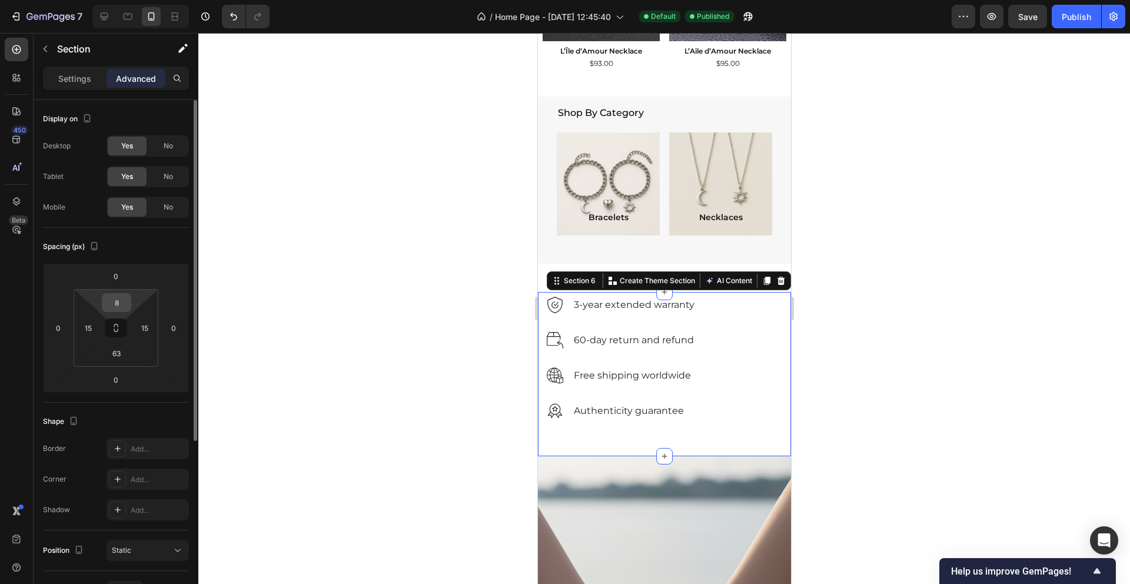
click at [119, 295] on input "8" at bounding box center [117, 303] width 24 height 18
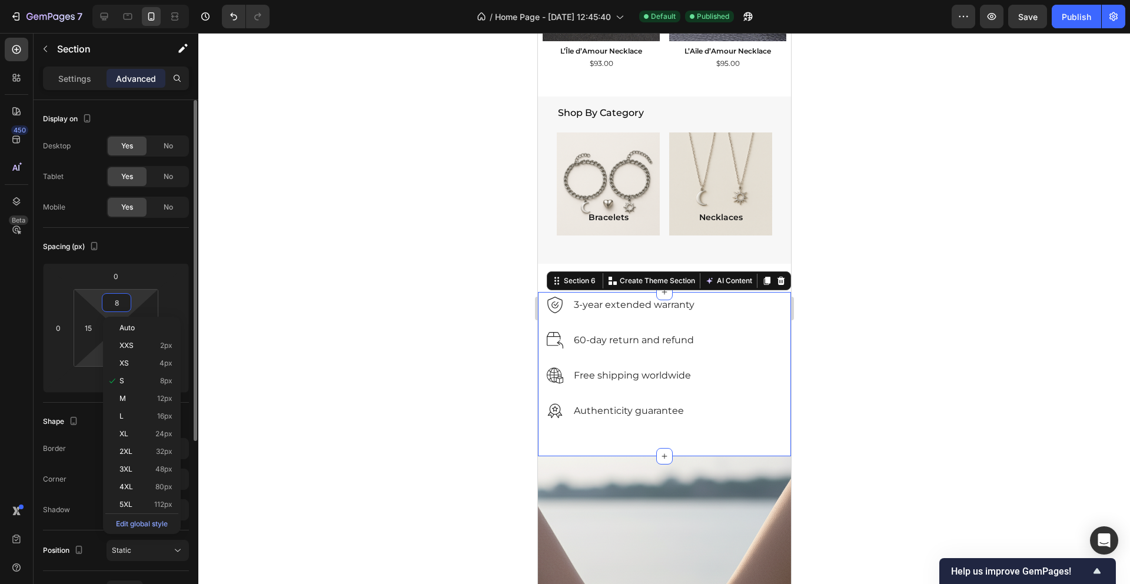
click at [95, 0] on html "7 Version history / Home Page - Sep 21, 12:45:40 Default Published Preview Save…" at bounding box center [565, 0] width 1130 height 0
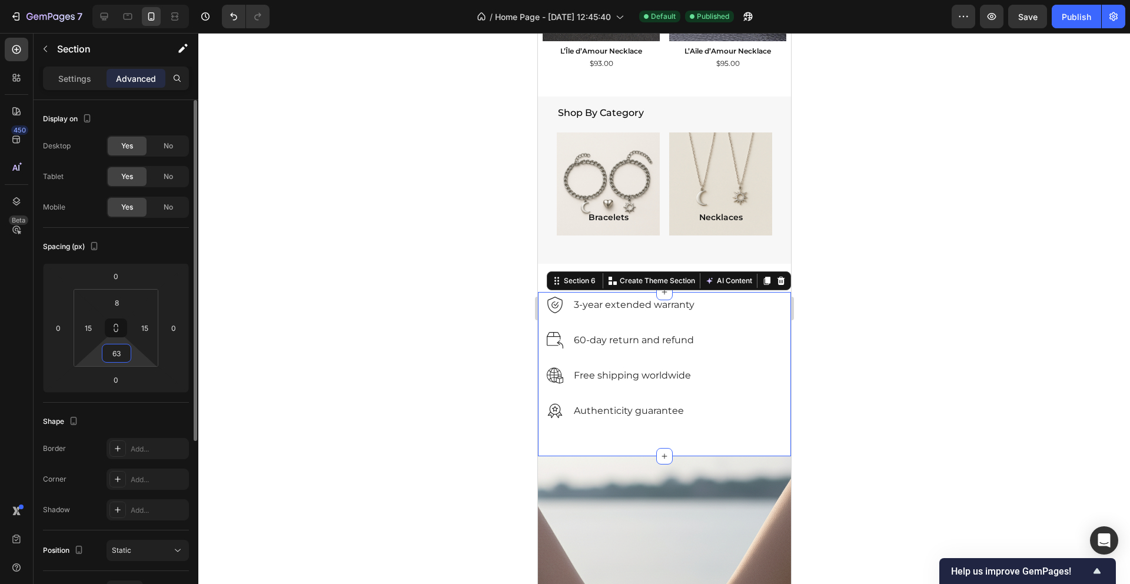
click at [118, 360] on input "63" at bounding box center [117, 353] width 24 height 18
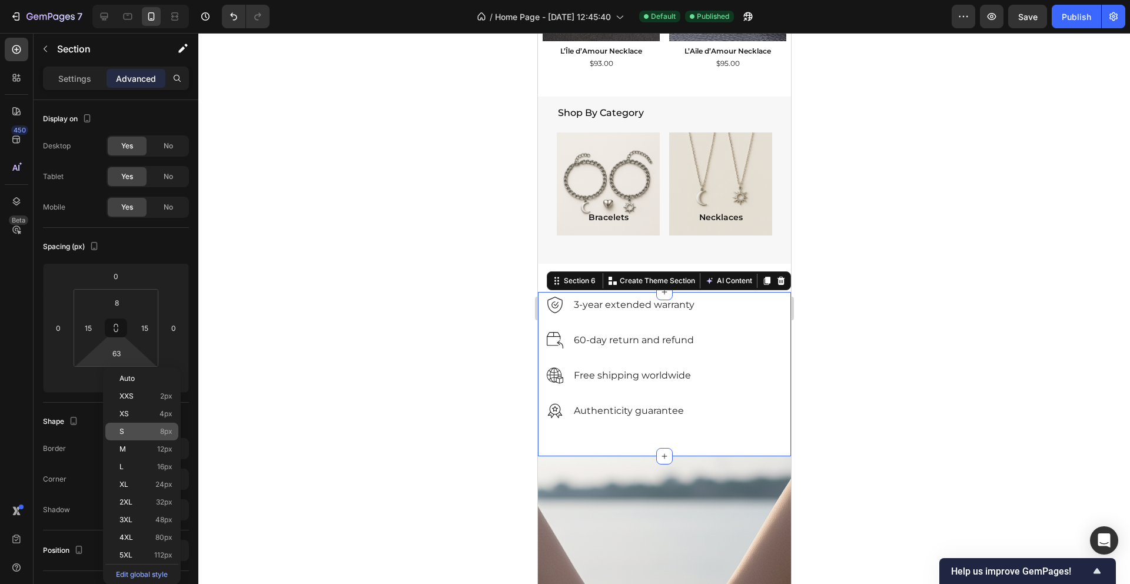
click at [169, 431] on span "8px" at bounding box center [166, 431] width 12 height 8
type input "8"
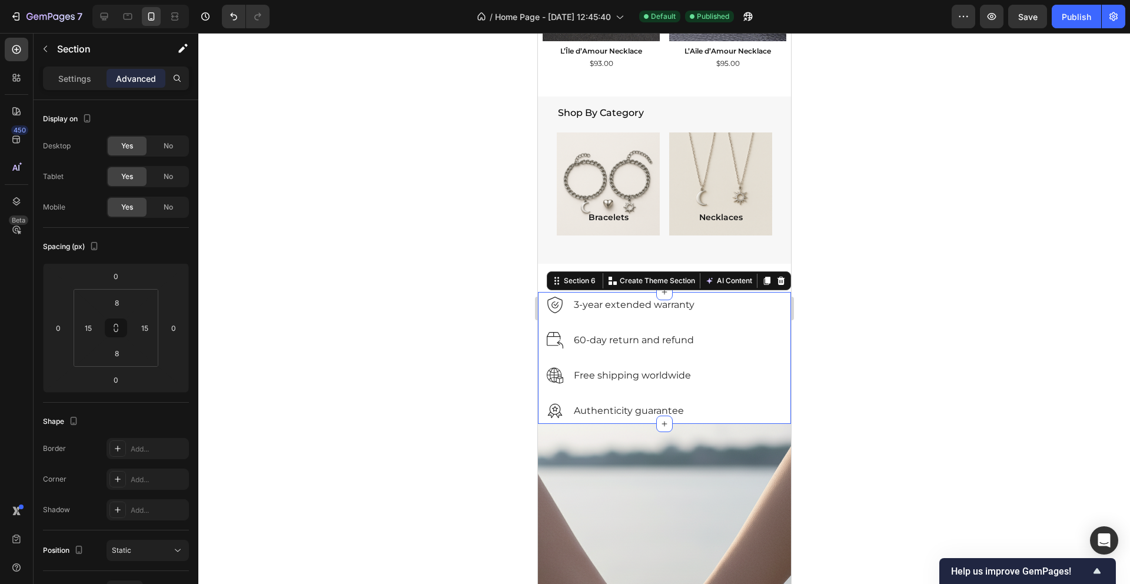
click at [385, 302] on div at bounding box center [663, 308] width 931 height 551
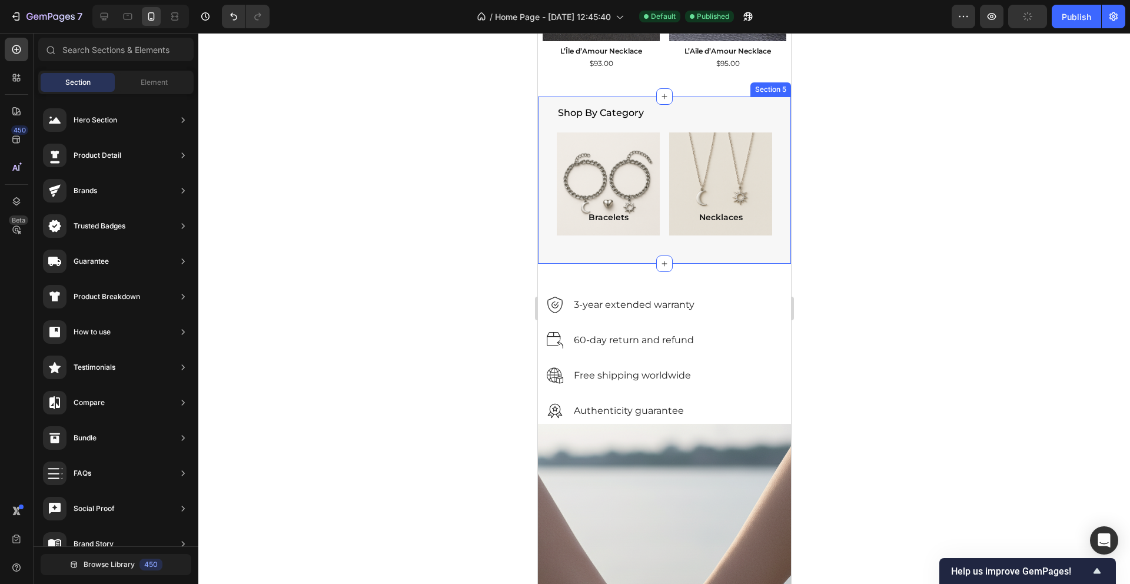
click at [558, 245] on div "Shop By Category Heading Bracelets Text Block Hero Banner Necklaces Text Block …" at bounding box center [663, 180] width 253 height 168
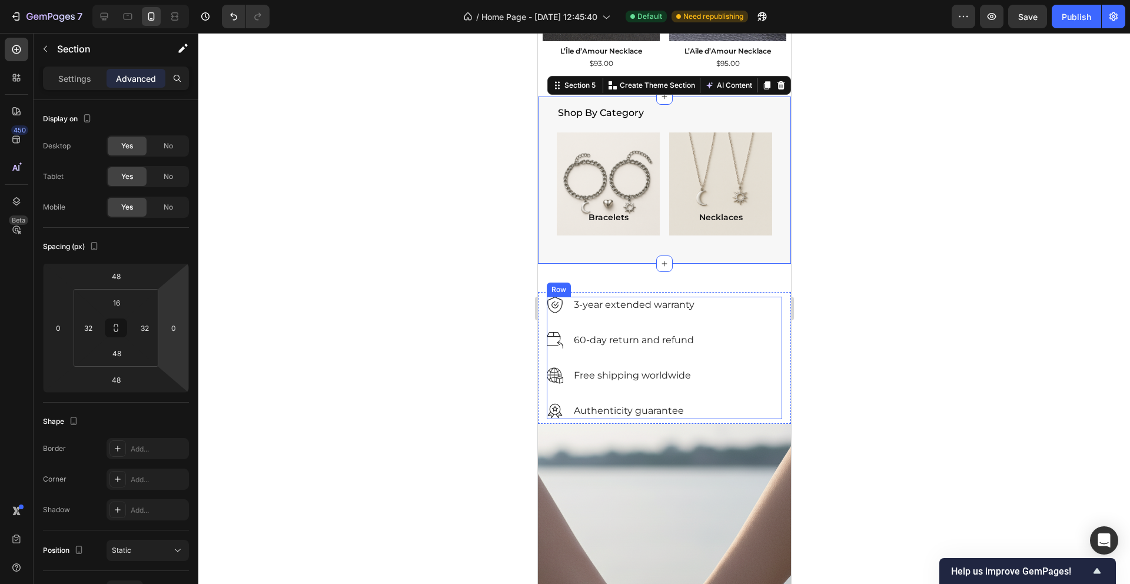
click at [739, 325] on div "Image 3-year extended warranty Text block Row" at bounding box center [663, 314] width 235 height 35
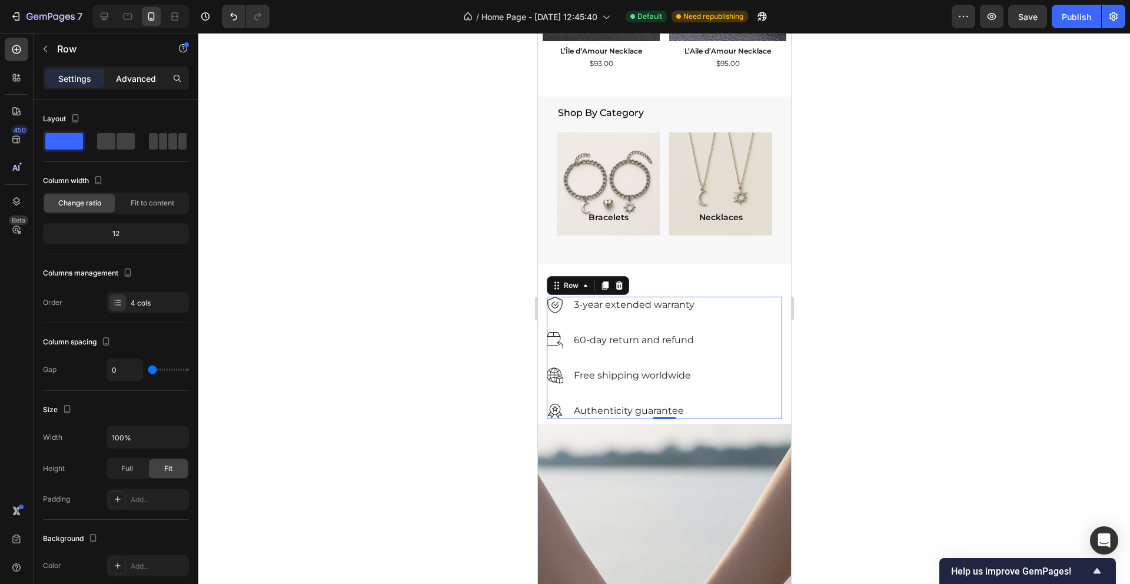
click at [125, 79] on p "Advanced" at bounding box center [136, 78] width 40 height 12
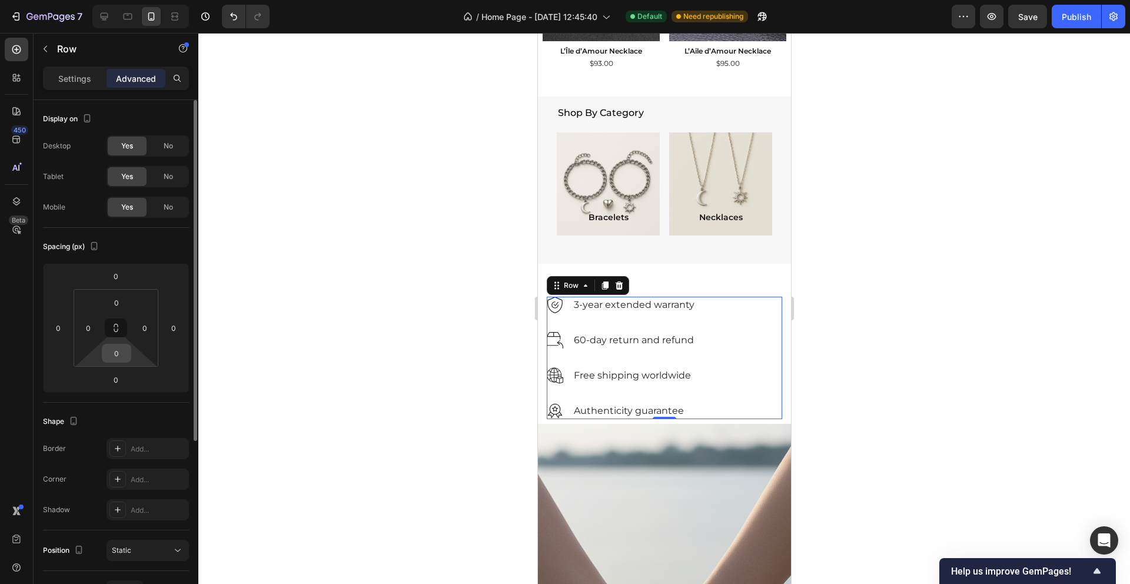
click at [110, 354] on input "0" at bounding box center [117, 353] width 24 height 18
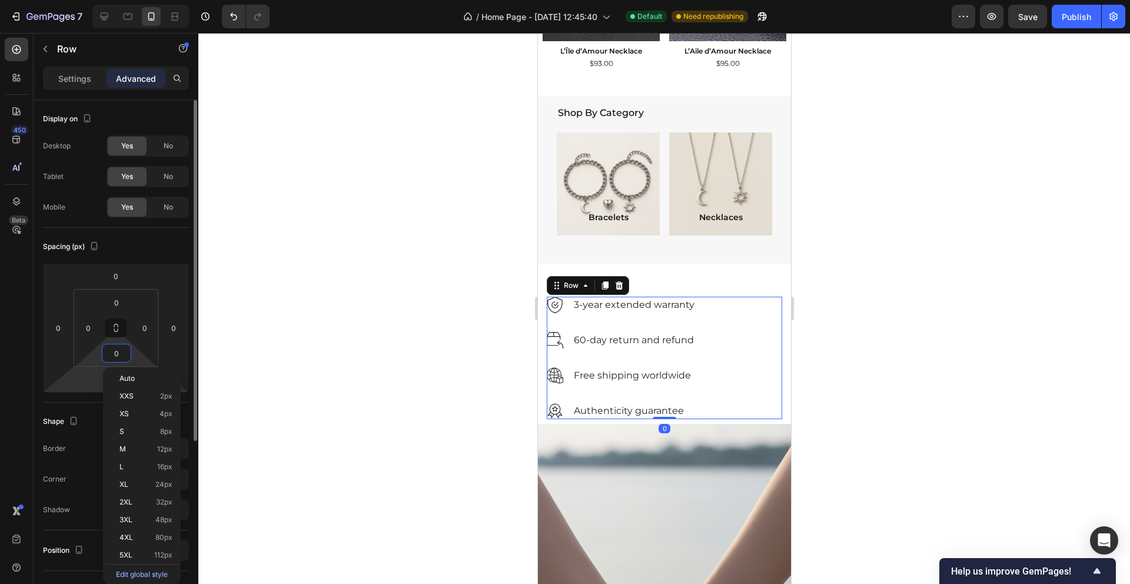
click at [97, 0] on html "7 Version history / Home Page - Sep 21, 12:45:40 Default Need republishing Prev…" at bounding box center [565, 0] width 1130 height 0
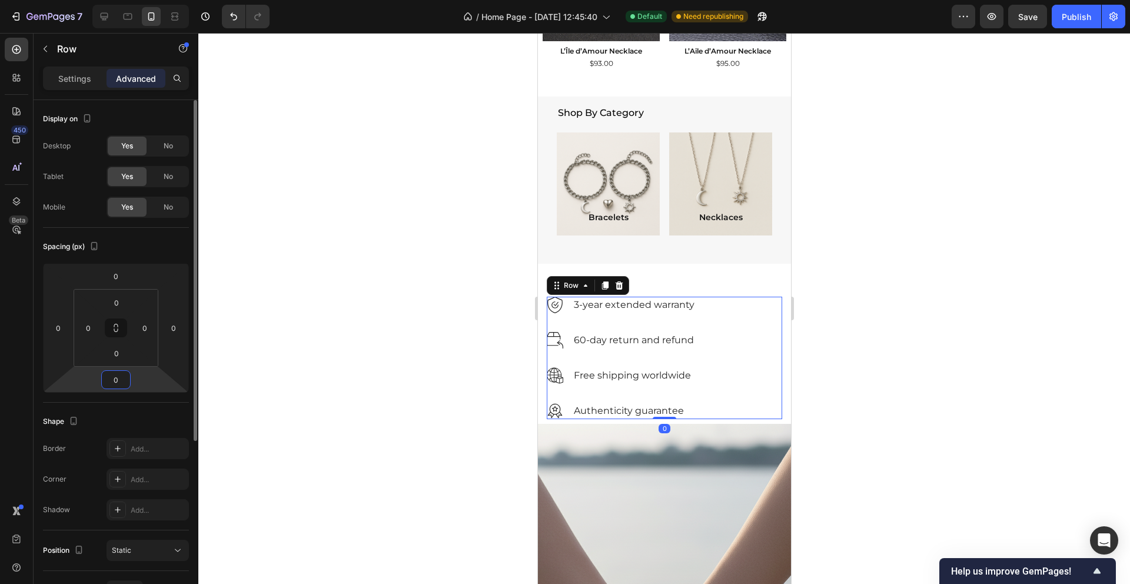
click at [116, 385] on input "0" at bounding box center [116, 380] width 24 height 18
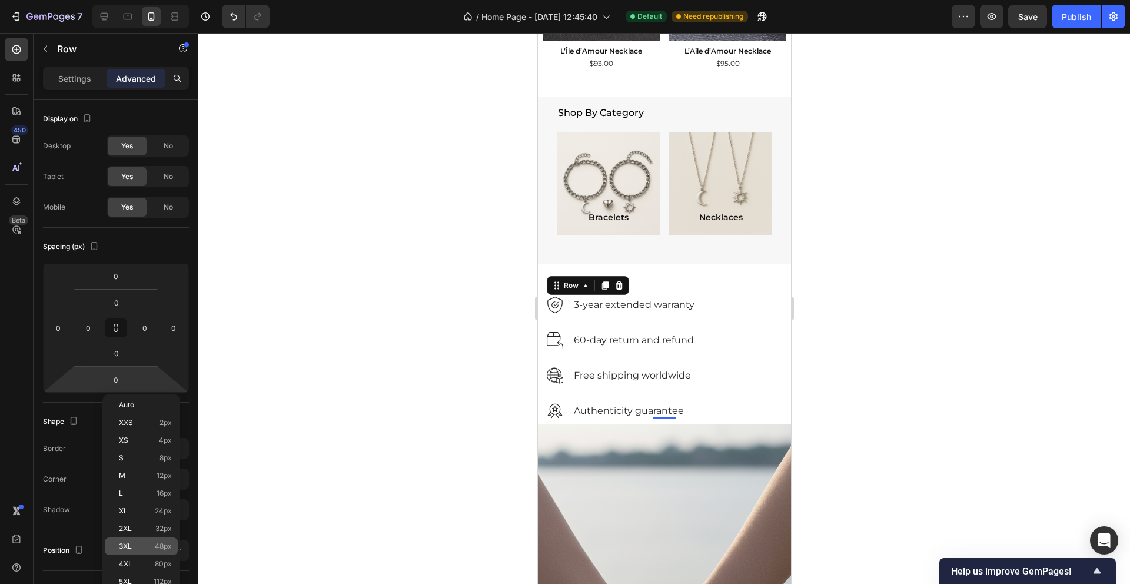
click at [169, 548] on span "48px" at bounding box center [163, 546] width 17 height 8
type input "48"
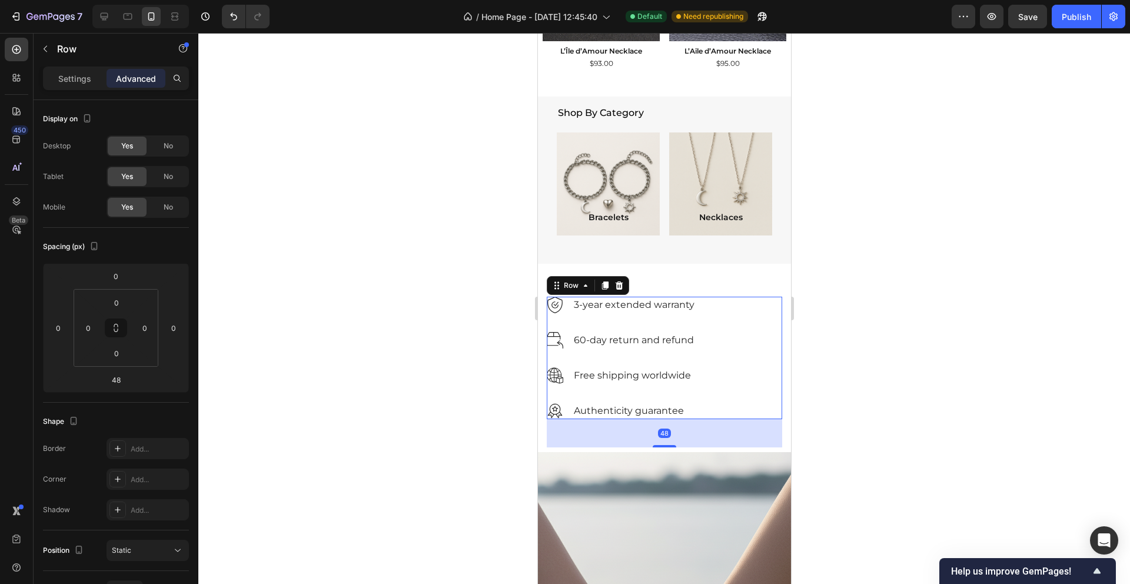
click at [403, 335] on div at bounding box center [663, 308] width 931 height 551
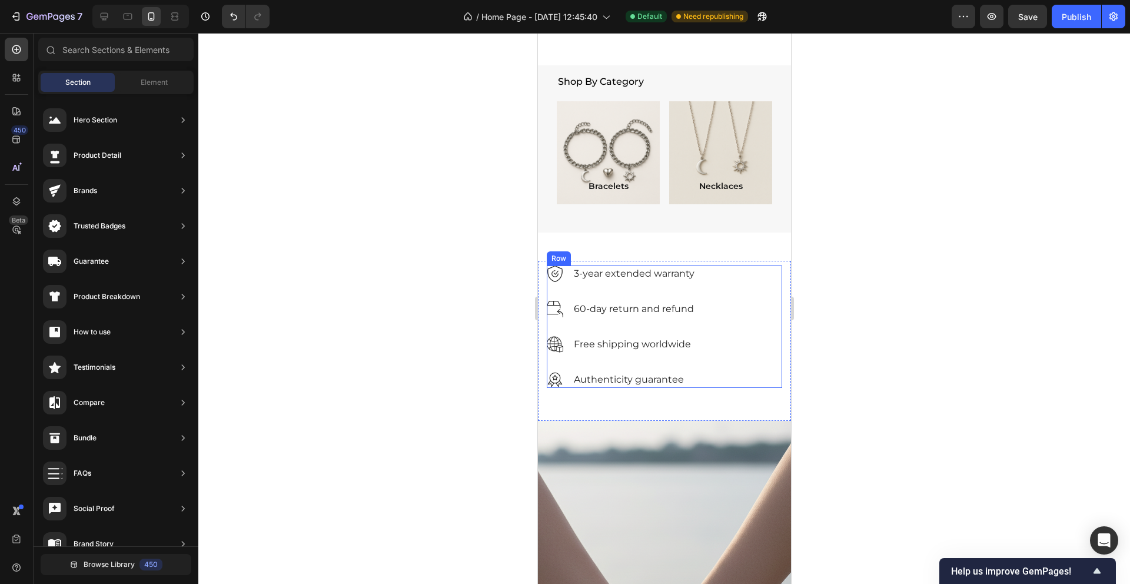
scroll to position [941, 0]
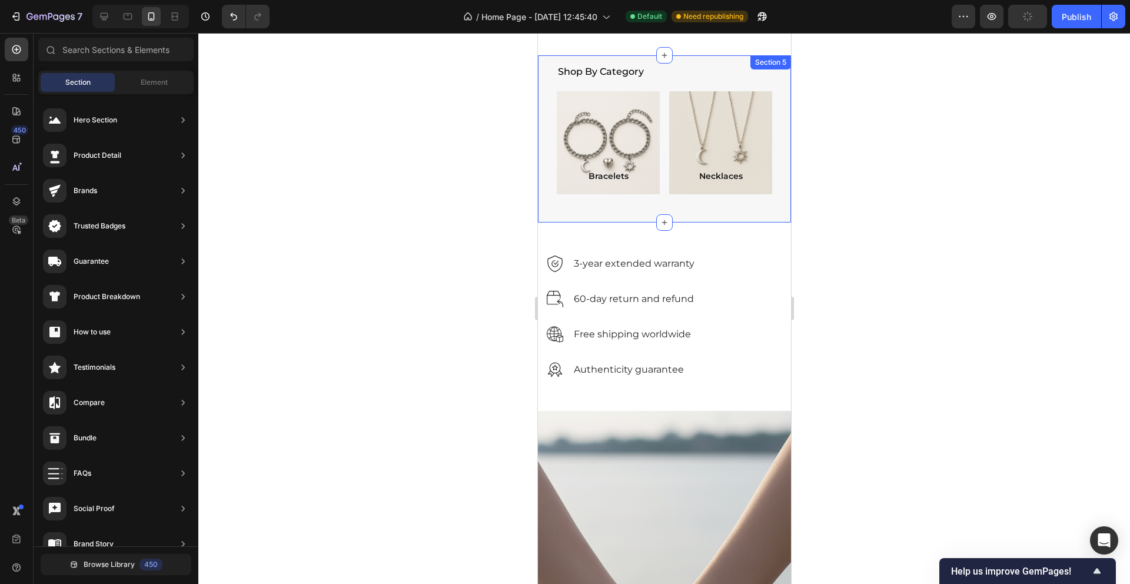
click at [550, 205] on div "Shop By Category Heading Bracelets Text Block Hero Banner Necklaces Text Block …" at bounding box center [663, 139] width 253 height 168
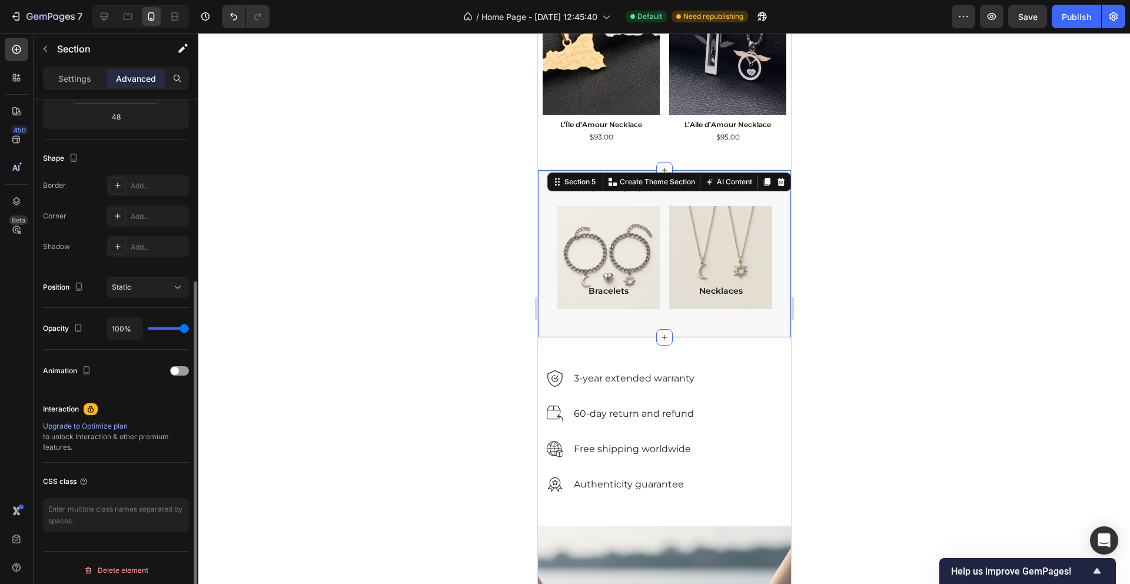
scroll to position [268, 0]
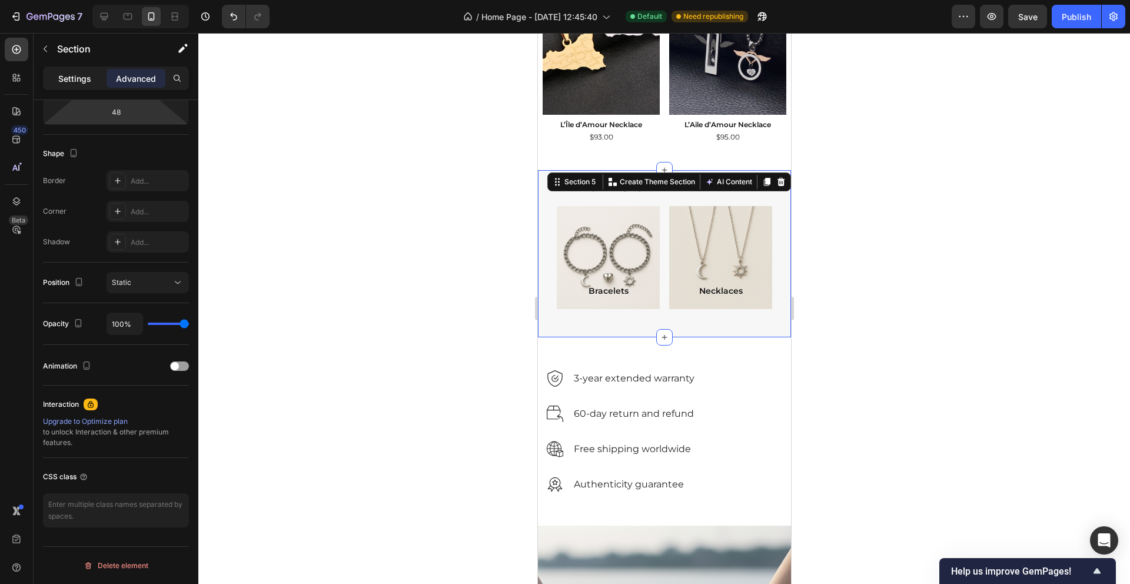
click at [71, 79] on p "Settings" at bounding box center [74, 78] width 33 height 12
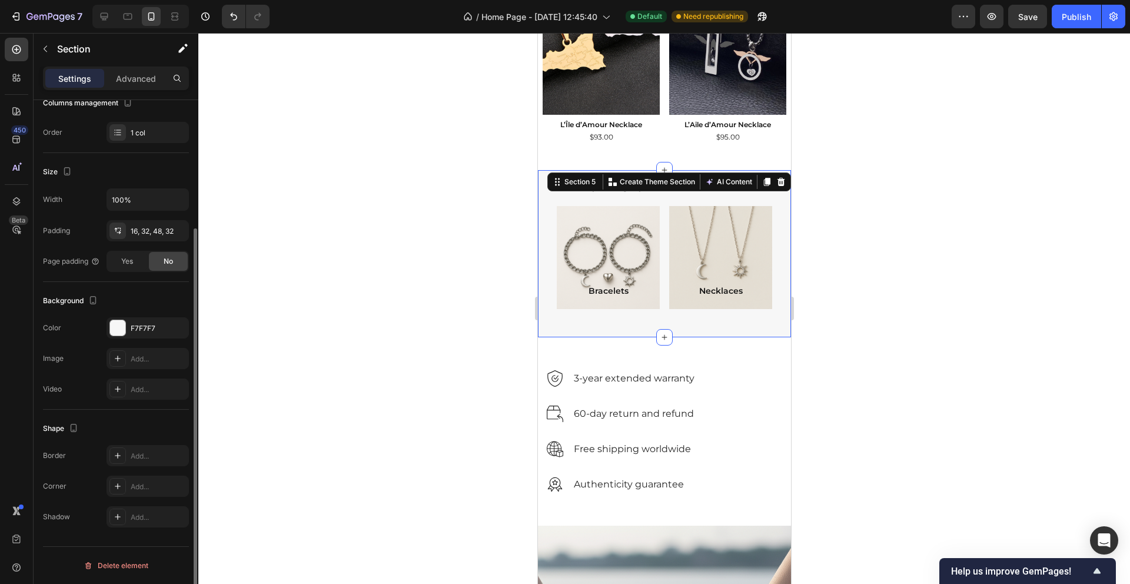
scroll to position [170, 0]
click at [154, 330] on div "F7F7F7" at bounding box center [148, 328] width 34 height 11
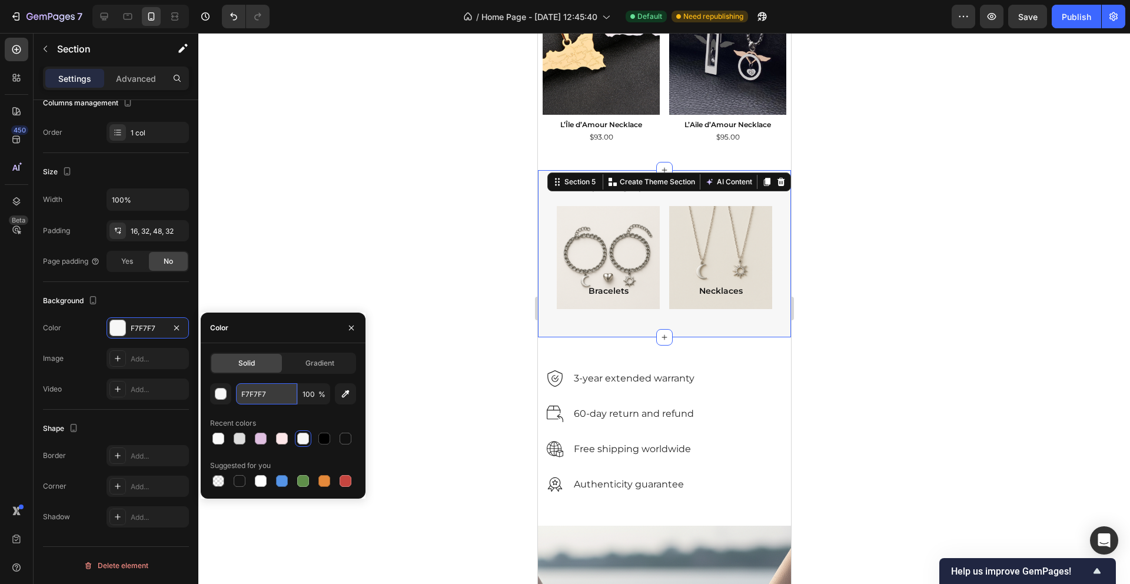
click at [255, 397] on input "F7F7F7" at bounding box center [266, 393] width 61 height 21
click at [548, 411] on img at bounding box center [554, 413] width 16 height 16
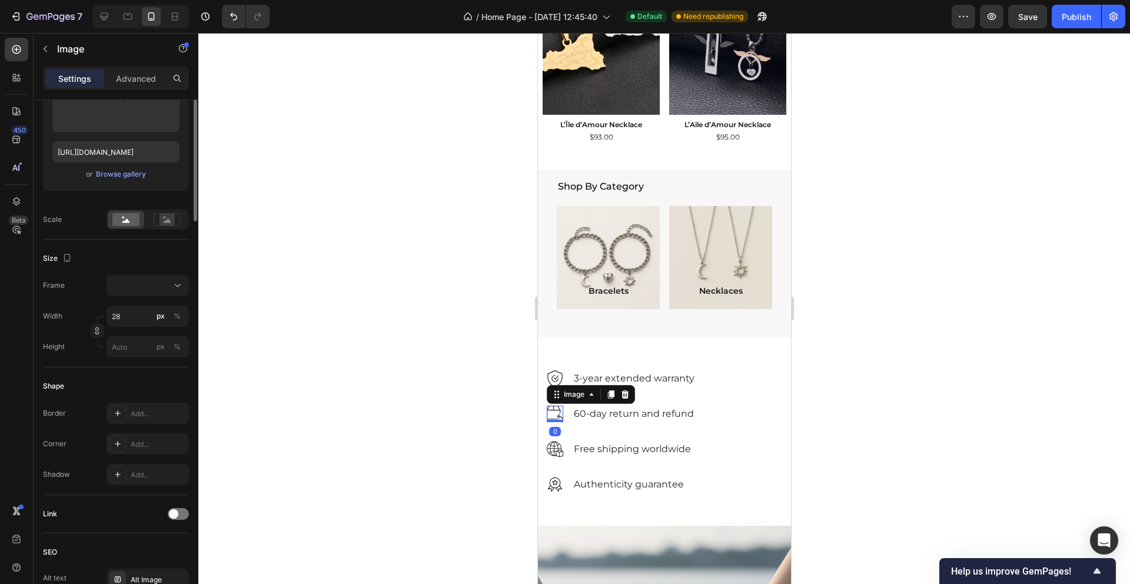
scroll to position [0, 0]
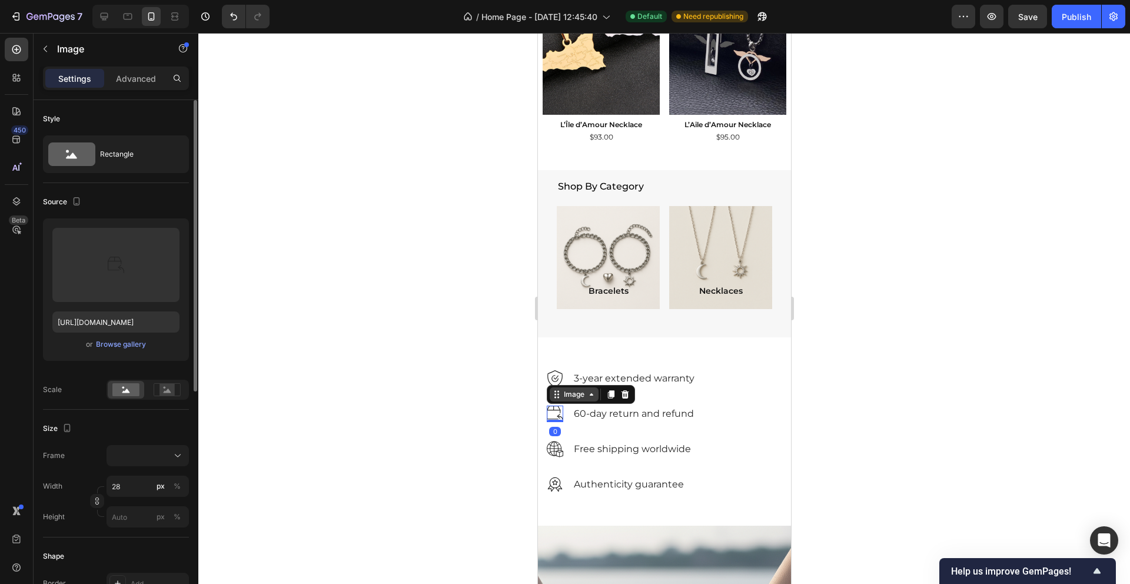
click at [558, 396] on icon at bounding box center [555, 393] width 9 height 9
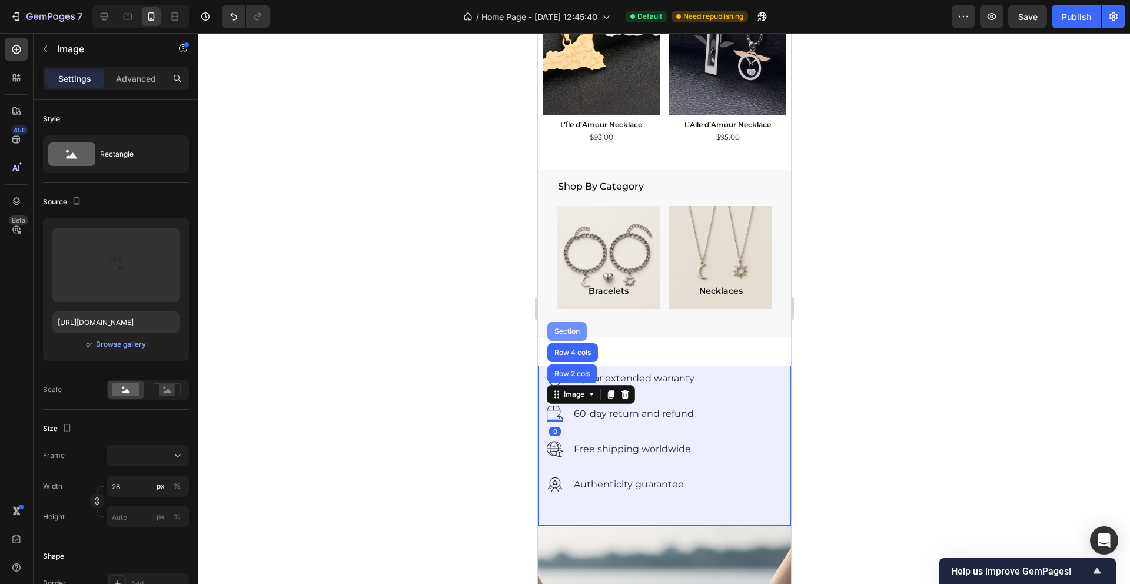
click at [561, 330] on div "Section" at bounding box center [566, 331] width 30 height 7
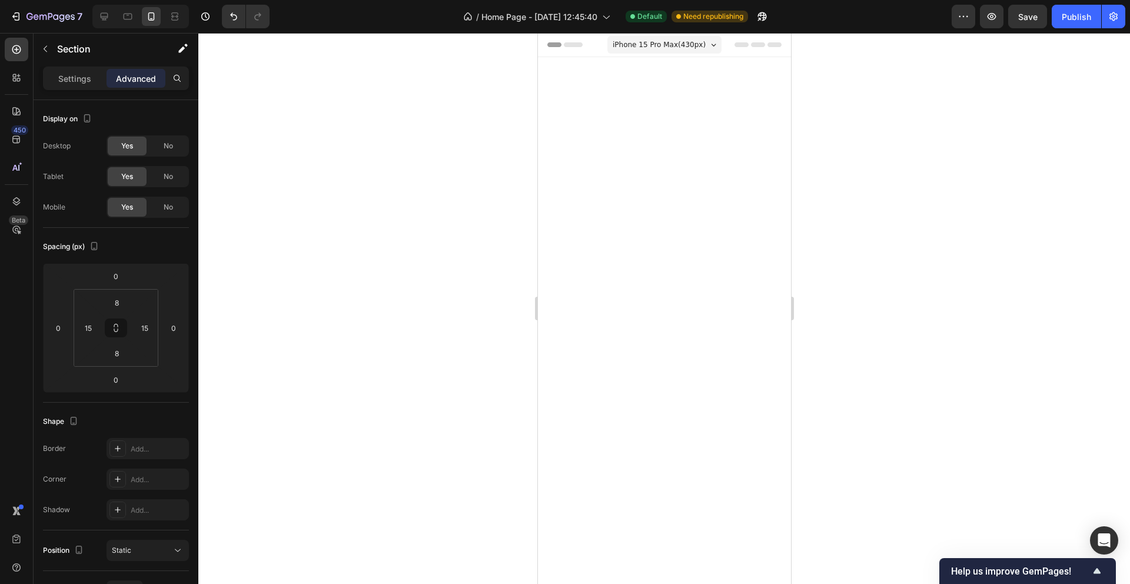
scroll to position [826, 0]
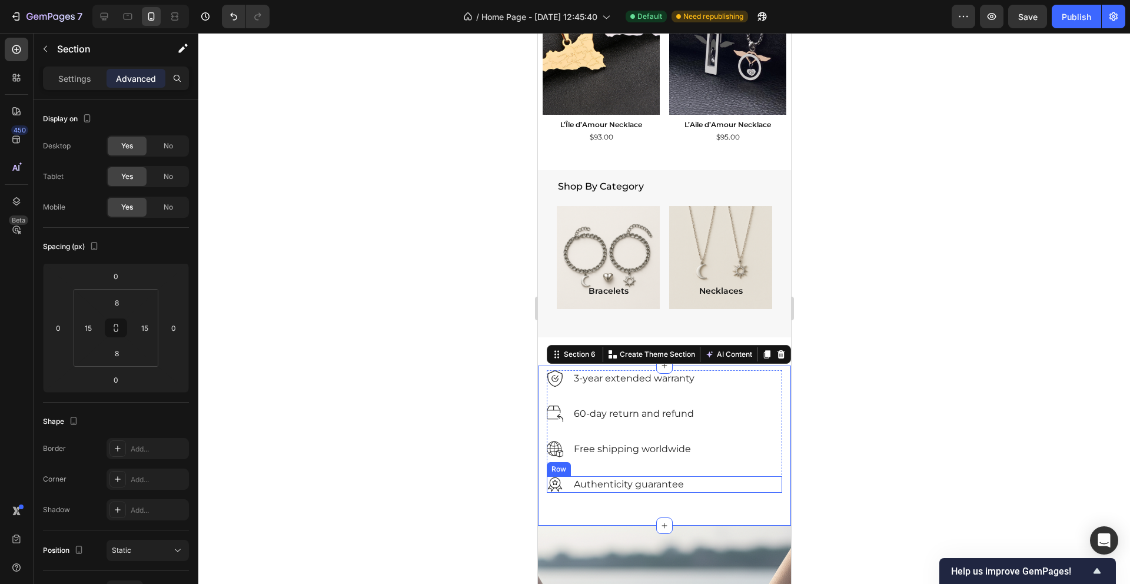
click at [712, 485] on div "Image Authenticity guarantee Text block Row" at bounding box center [663, 484] width 235 height 16
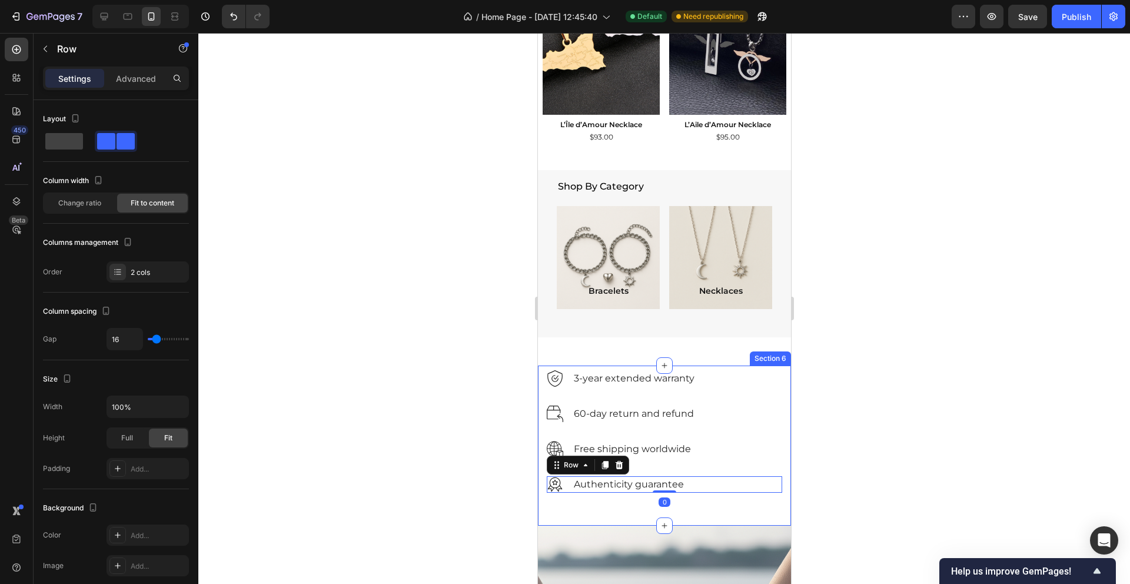
click at [710, 504] on div "Image 3-year extended warranty Text block Row Image 60-day return and refund Te…" at bounding box center [663, 445] width 235 height 151
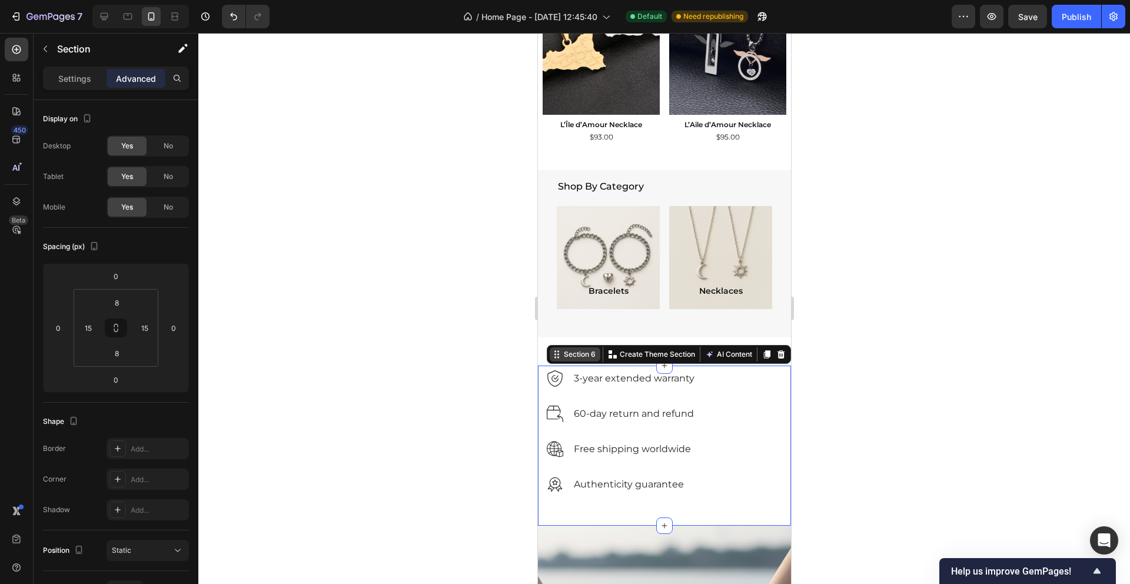
click at [560, 354] on icon at bounding box center [555, 353] width 9 height 9
click at [630, 482] on p "Authenticity guarantee" at bounding box center [628, 484] width 110 height 14
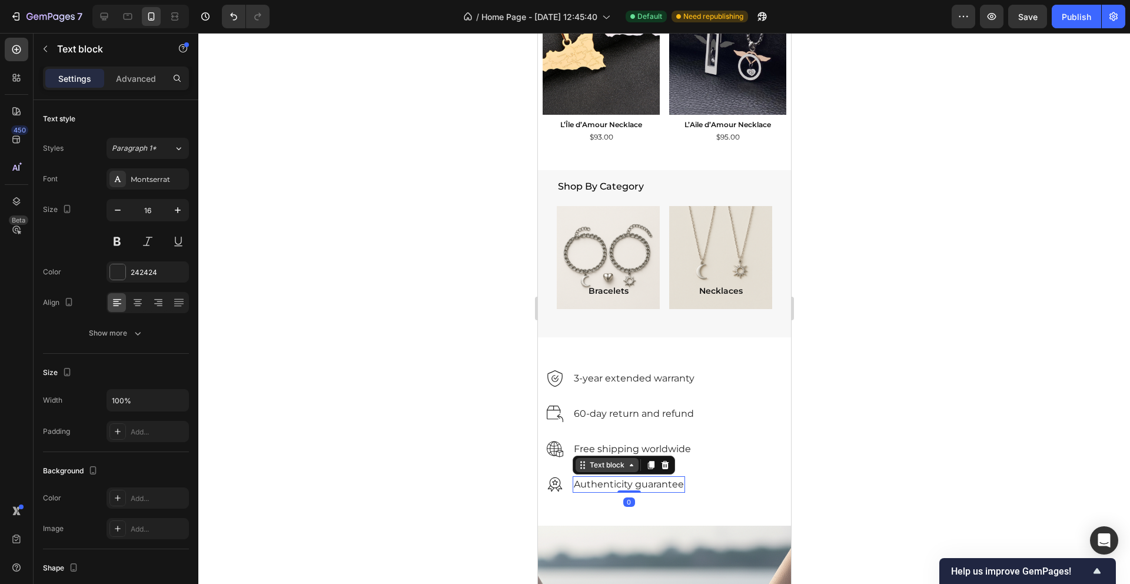
click at [580, 465] on icon at bounding box center [581, 464] width 9 height 9
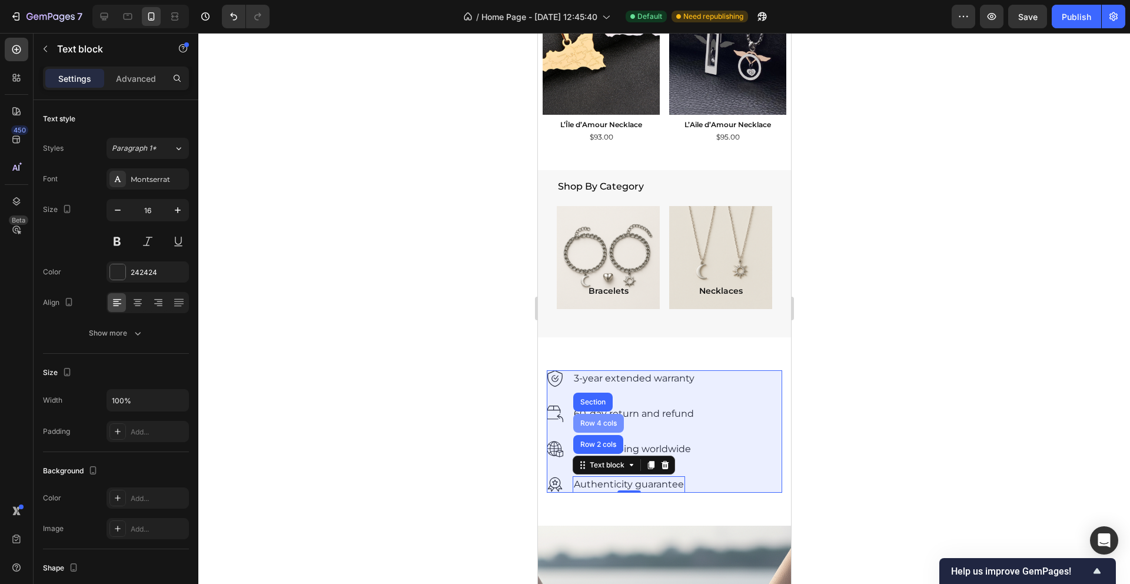
click at [592, 423] on div "Row 4 cols" at bounding box center [597, 422] width 41 height 7
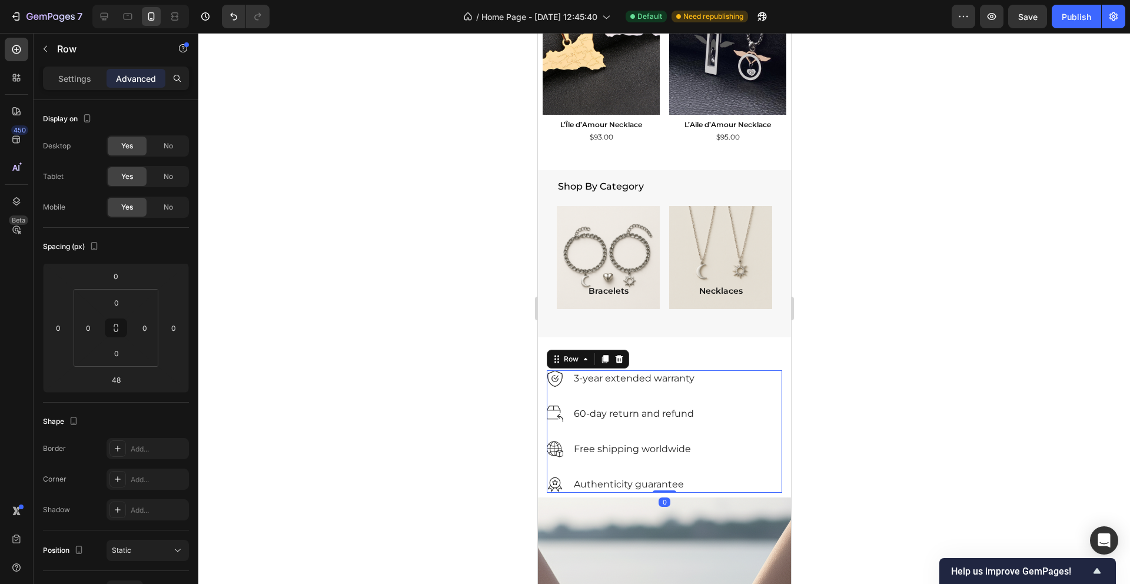
drag, startPoint x: 668, startPoint y: 519, endPoint x: 664, endPoint y: 475, distance: 44.4
click at [664, 475] on div "Image 3-year extended warranty Text block Row Image 60-day return and refund Te…" at bounding box center [663, 431] width 235 height 122
type input "0"
click at [554, 359] on icon at bounding box center [555, 359] width 2 height 2
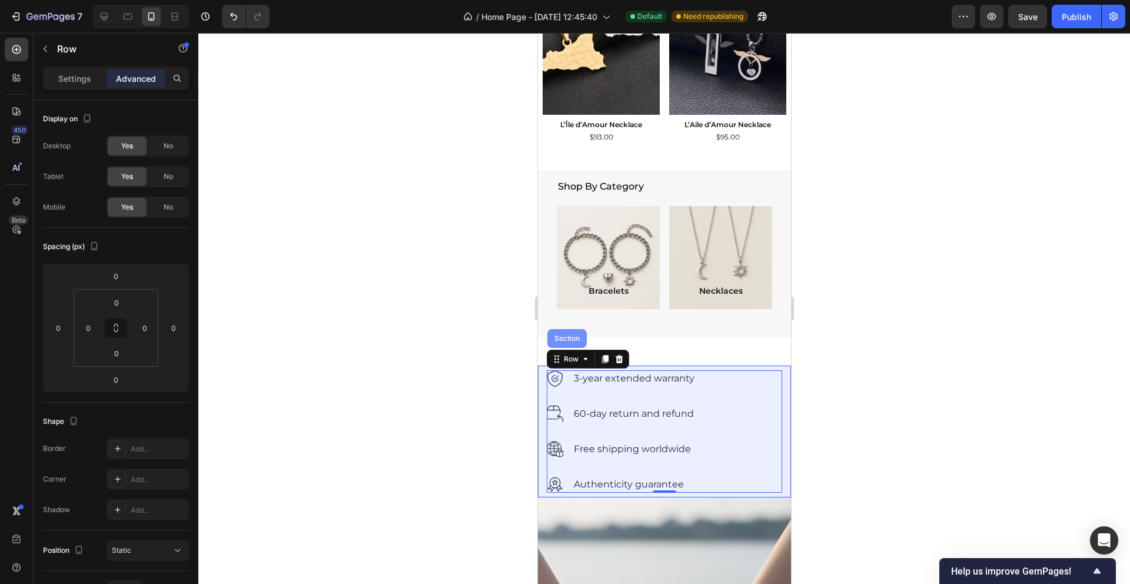
click at [564, 338] on div "Section" at bounding box center [566, 338] width 30 height 7
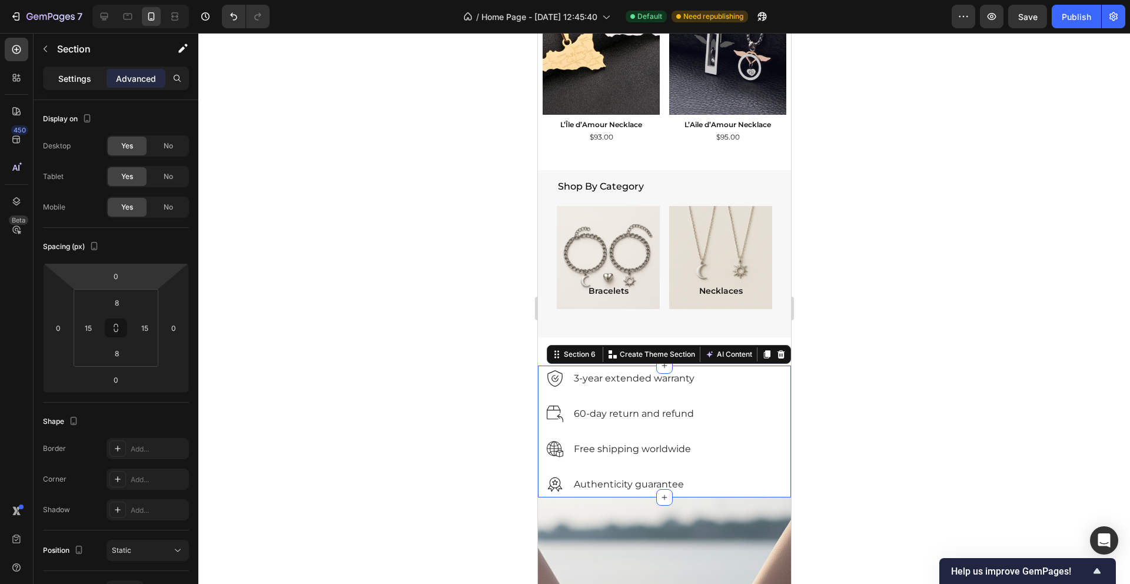
click at [66, 80] on p "Settings" at bounding box center [74, 78] width 33 height 12
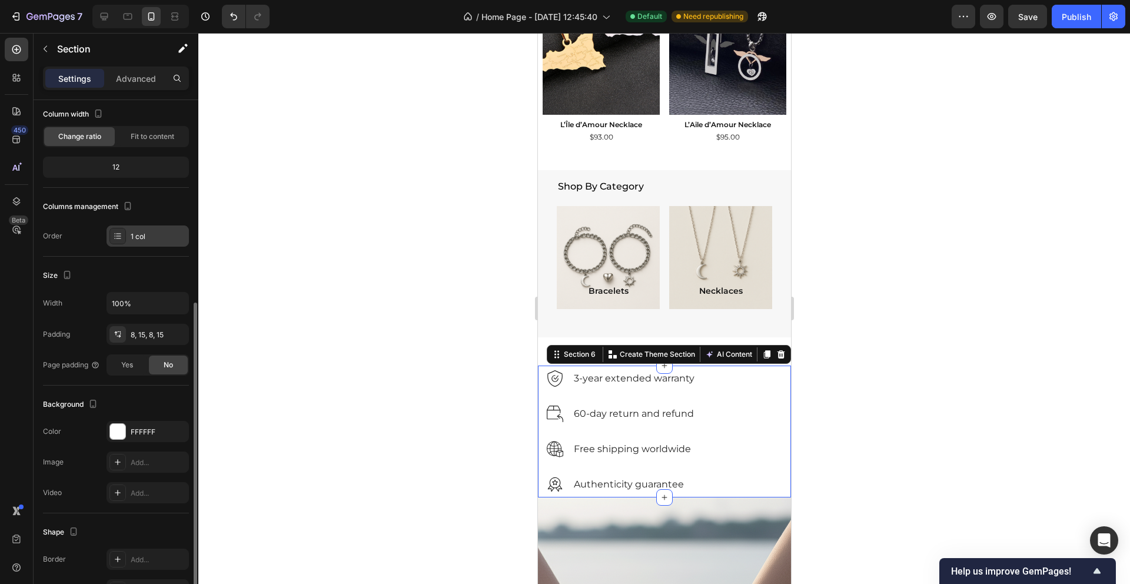
scroll to position [170, 0]
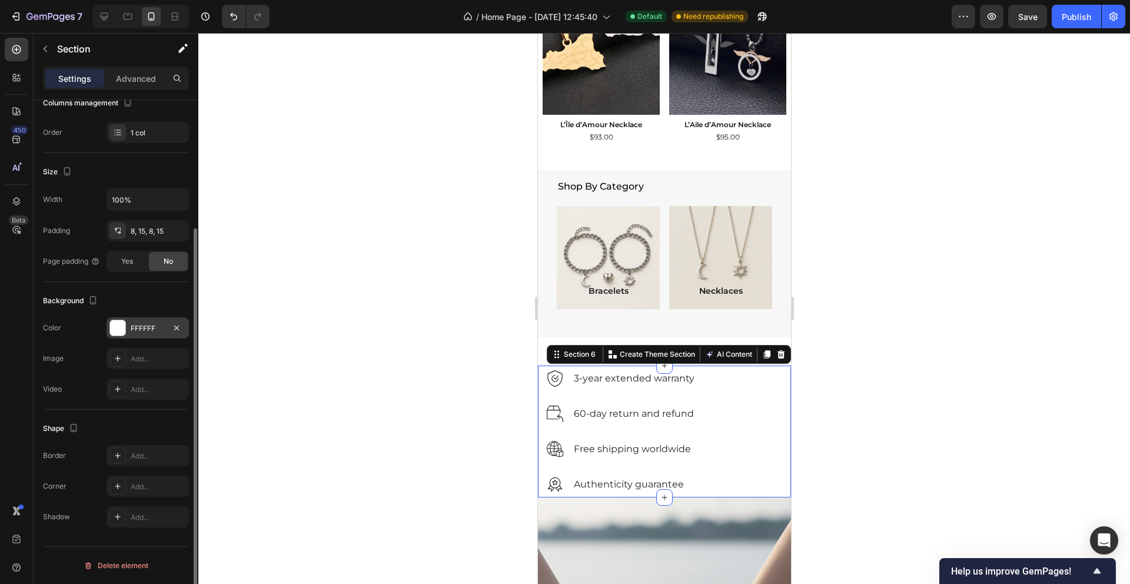
click at [142, 328] on div "FFFFFF" at bounding box center [148, 328] width 34 height 11
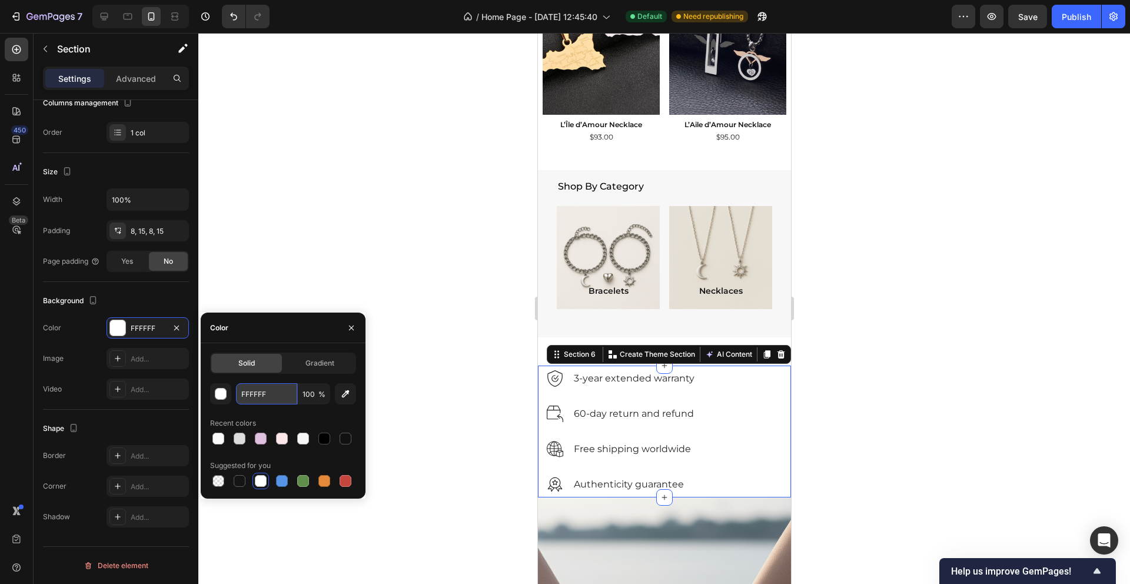
click at [261, 394] on input "FFFFFF" at bounding box center [266, 393] width 61 height 21
paste input "7F7F7"
paste input "text"
type input "F7F7F7"
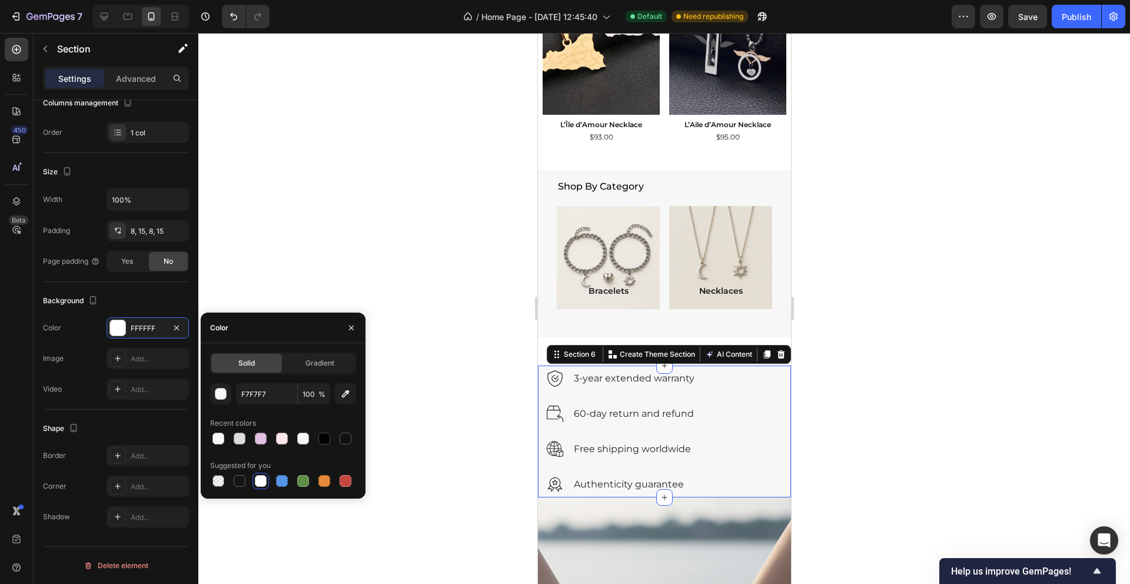
click at [389, 285] on div at bounding box center [663, 308] width 931 height 551
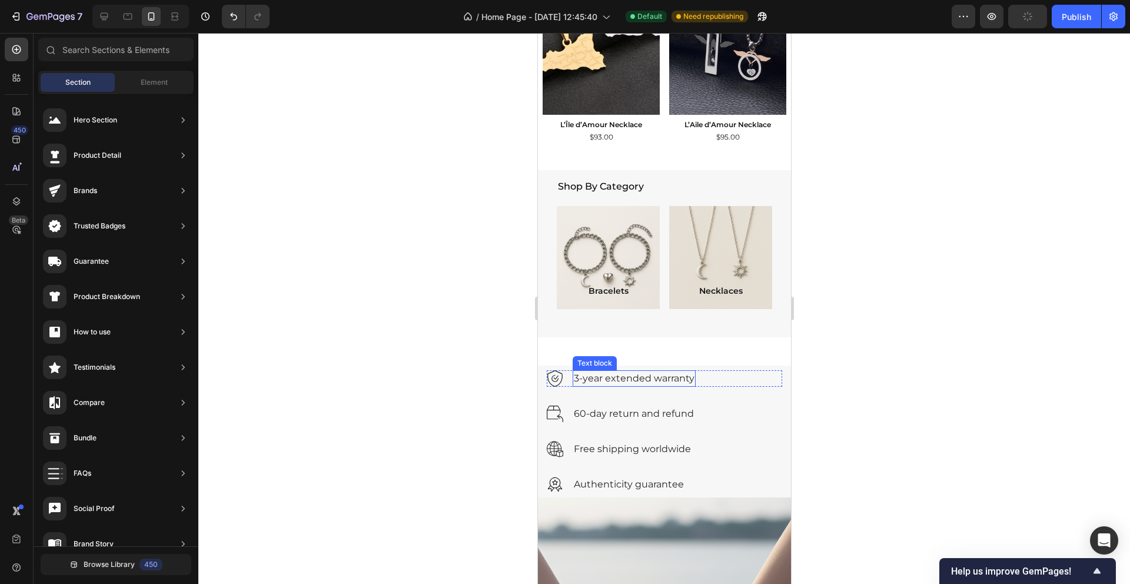
click at [715, 434] on div "Image 60-day return and refund Text block Row" at bounding box center [663, 422] width 235 height 35
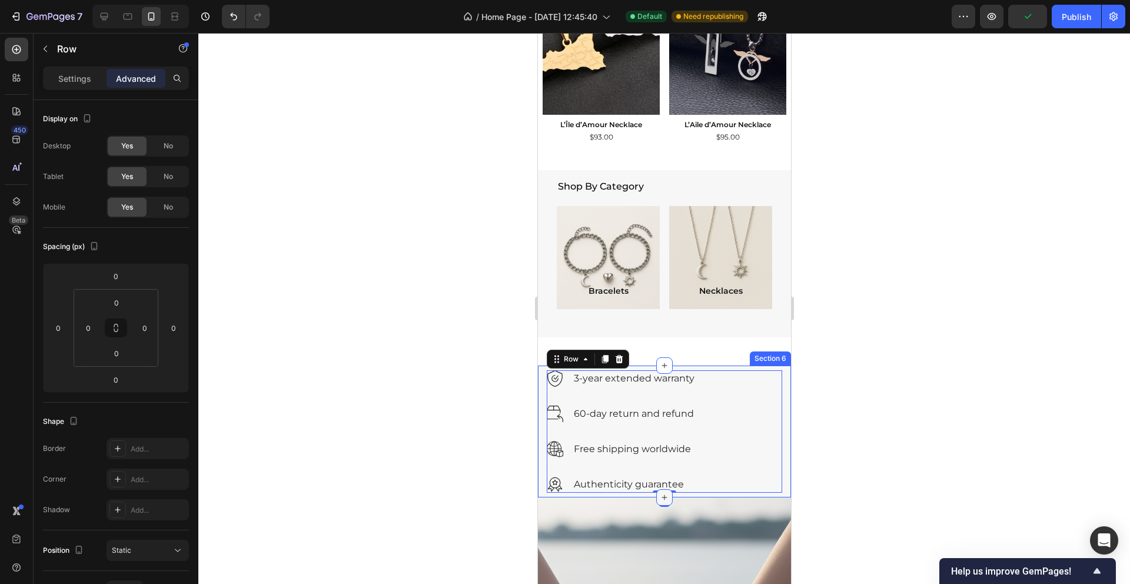
click at [660, 489] on div at bounding box center [663, 497] width 16 height 16
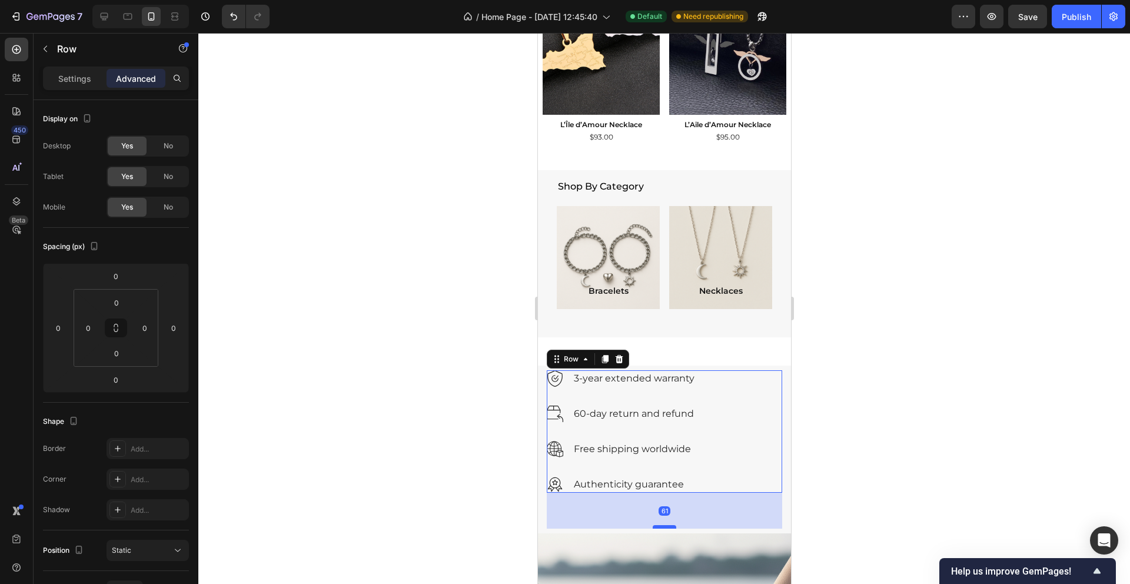
drag, startPoint x: 660, startPoint y: 491, endPoint x: 661, endPoint y: 527, distance: 35.9
click at [661, 527] on div at bounding box center [664, 527] width 24 height 4
type input "61"
click at [468, 511] on div at bounding box center [663, 308] width 931 height 551
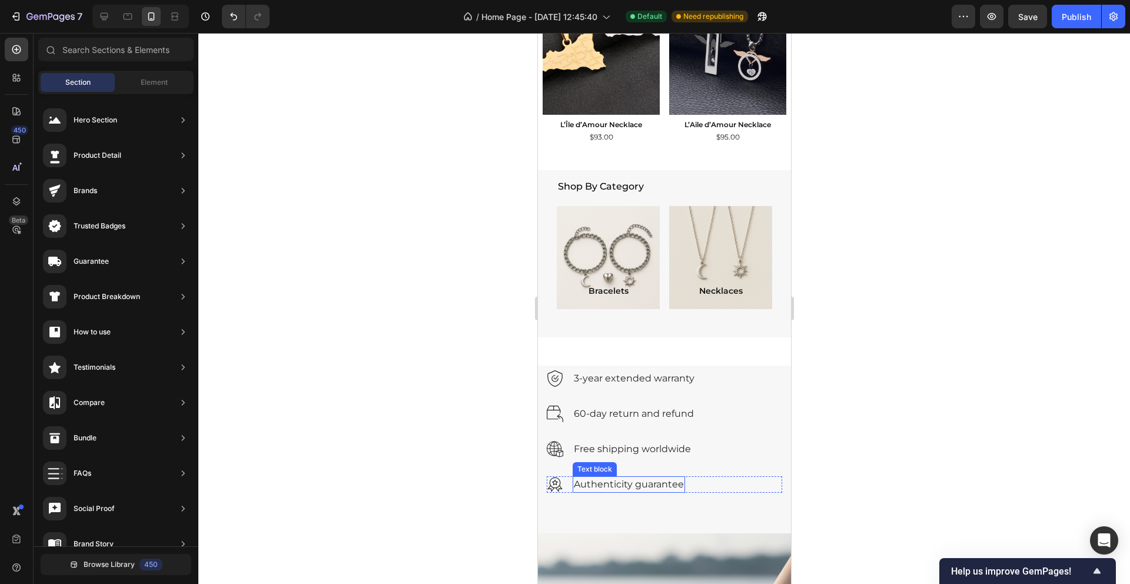
click at [600, 491] on div "Authenticity guarantee" at bounding box center [628, 484] width 112 height 16
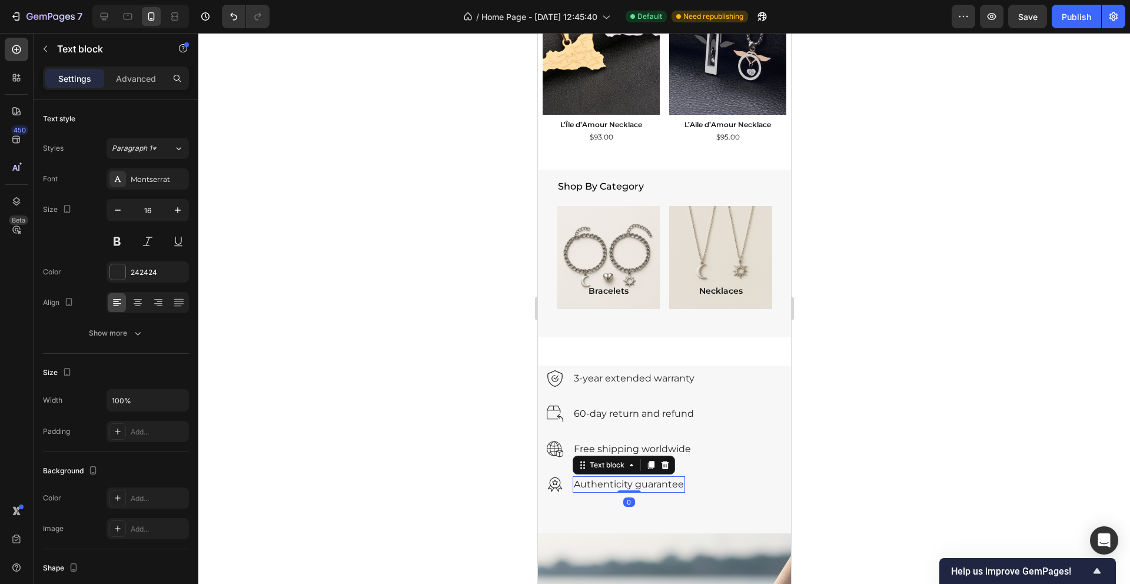
click at [591, 503] on div "Image 3-year extended warranty Text block Row Image 60-day return and refund Te…" at bounding box center [663, 449] width 235 height 158
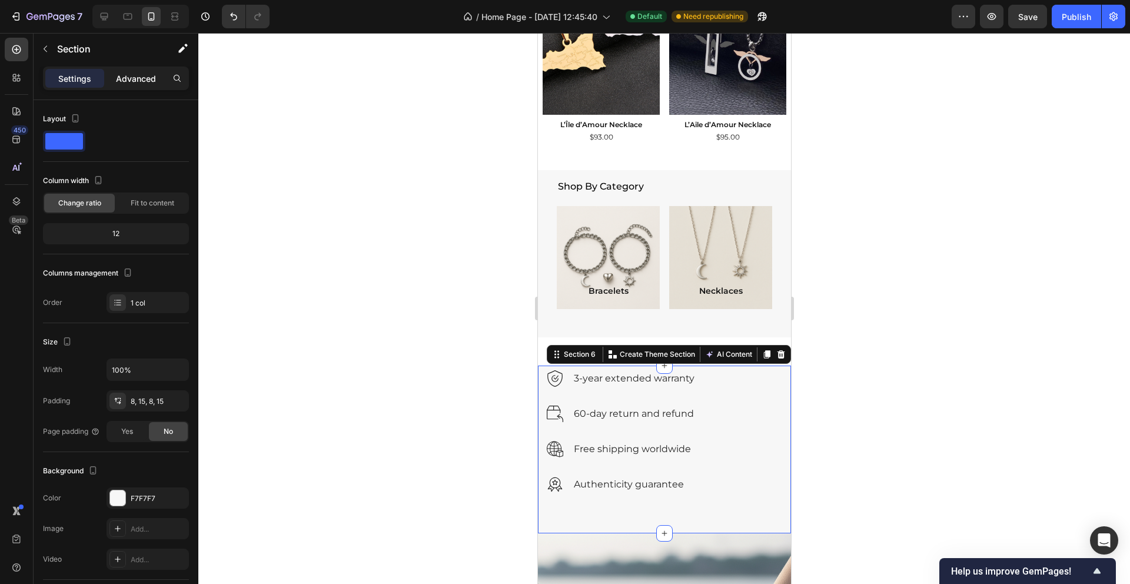
click at [131, 87] on div "Advanced" at bounding box center [135, 78] width 59 height 19
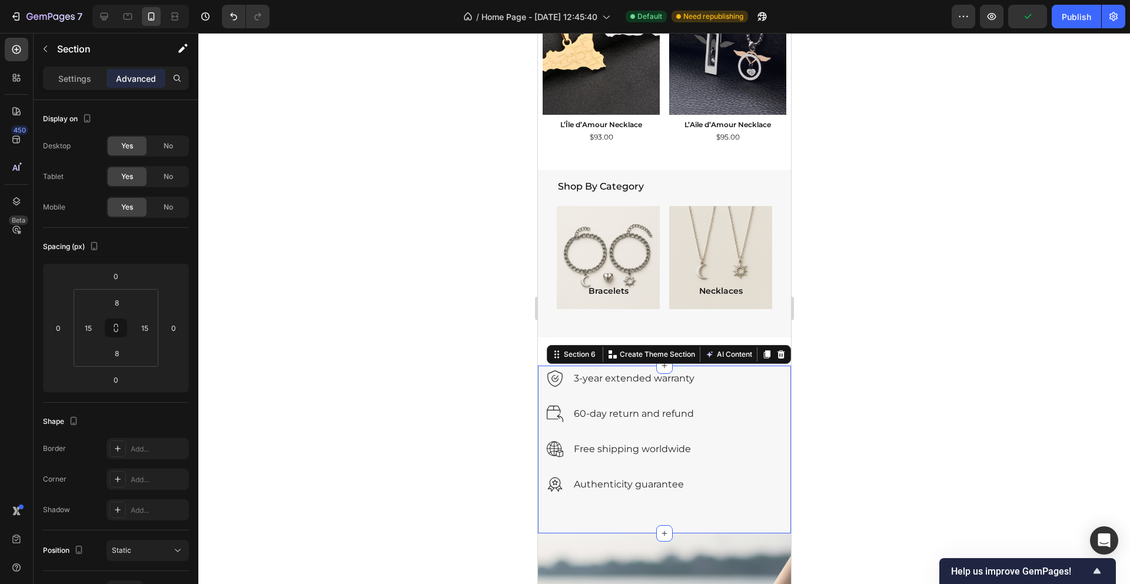
click at [625, 508] on div "Image 3-year extended warranty Text block Row Image 60-day return and refund Te…" at bounding box center [663, 449] width 235 height 158
click at [627, 401] on div "Image 3-year extended warranty Text block Row" at bounding box center [663, 387] width 235 height 35
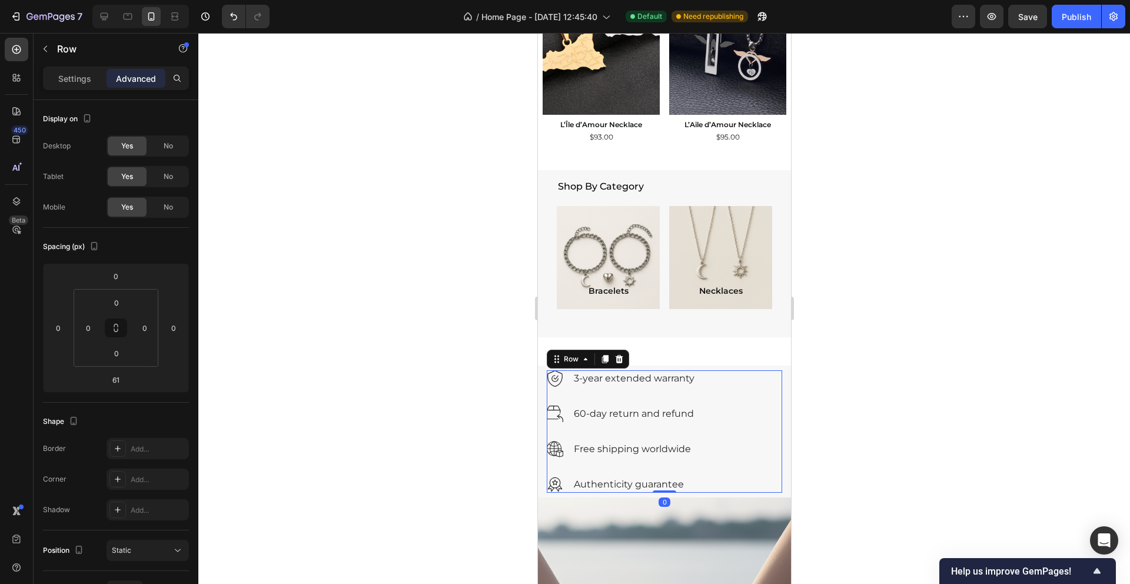
drag, startPoint x: 667, startPoint y: 526, endPoint x: 665, endPoint y: 458, distance: 67.7
click at [665, 458] on div "Image 3-year extended warranty Text block Row Image 60-day return and refund Te…" at bounding box center [663, 431] width 235 height 122
type input "0"
click at [555, 361] on icon at bounding box center [555, 362] width 2 height 2
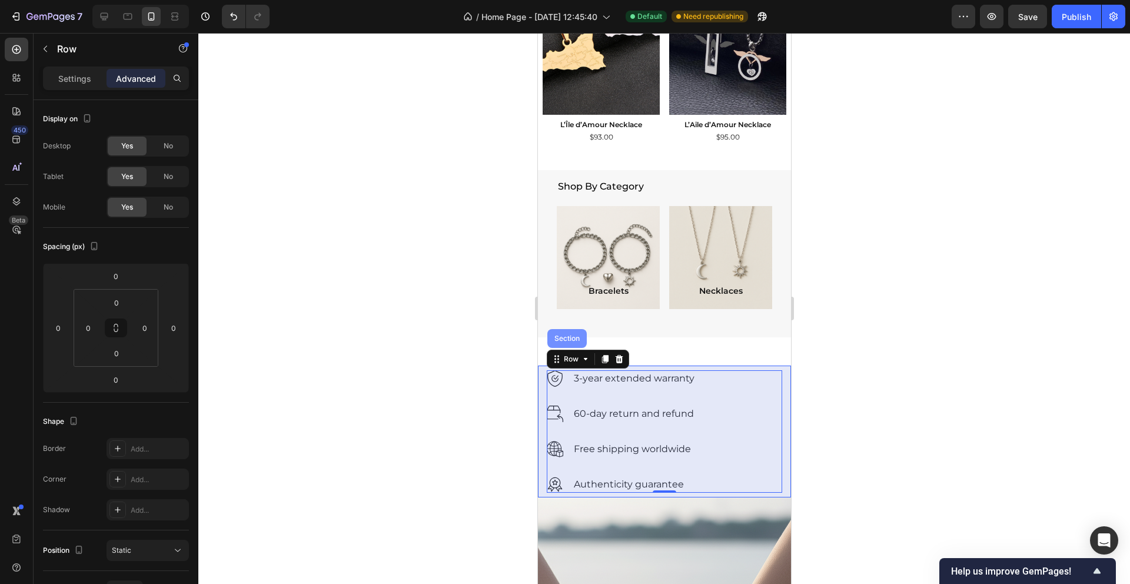
click at [569, 338] on div "Section" at bounding box center [566, 338] width 30 height 7
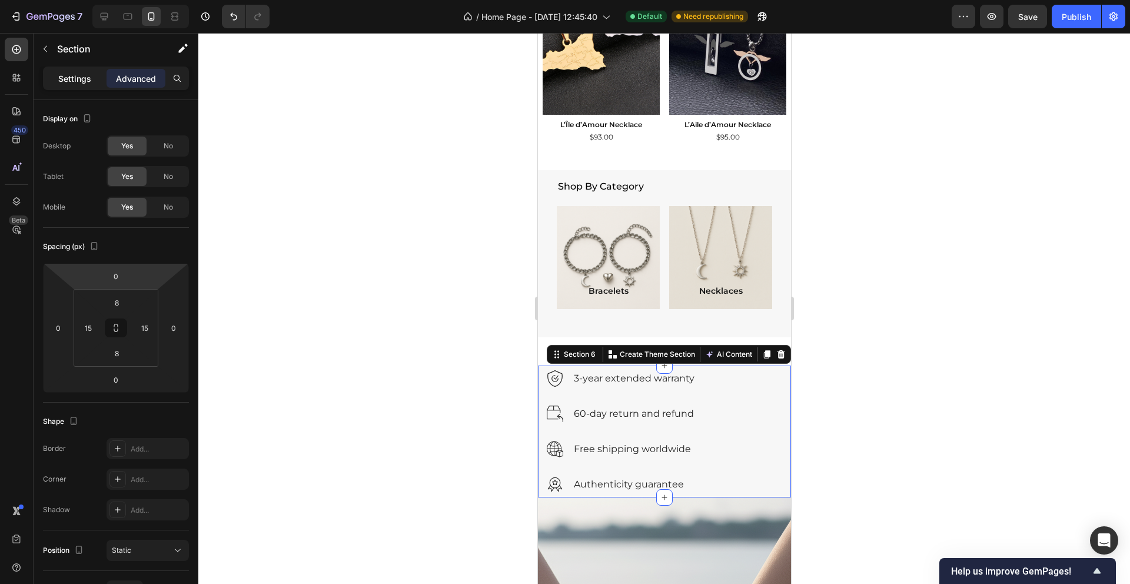
click at [79, 73] on p "Settings" at bounding box center [74, 78] width 33 height 12
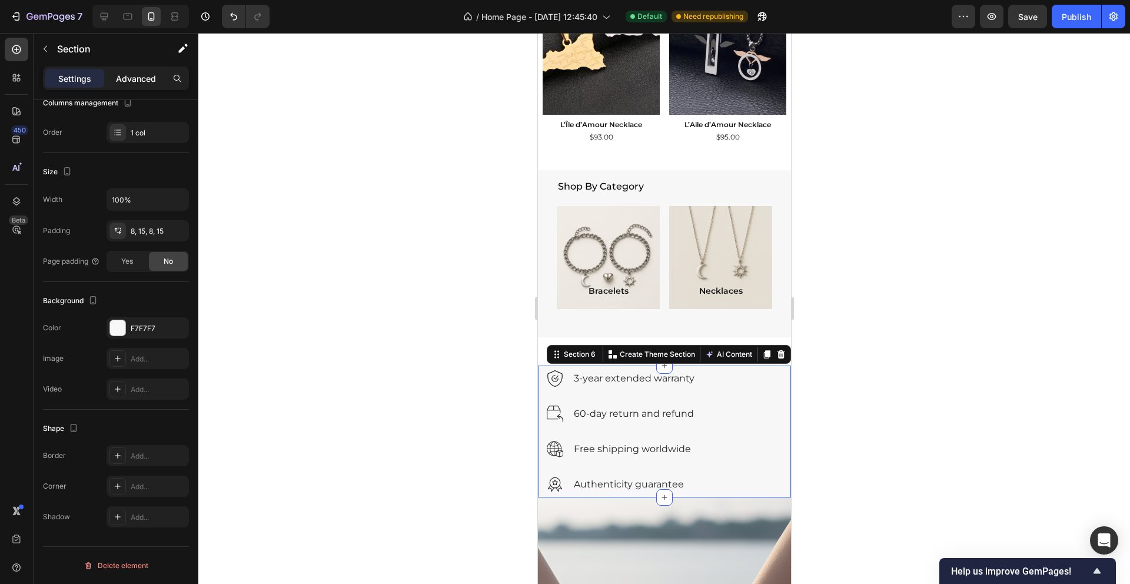
click at [125, 84] on p "Advanced" at bounding box center [136, 78] width 40 height 12
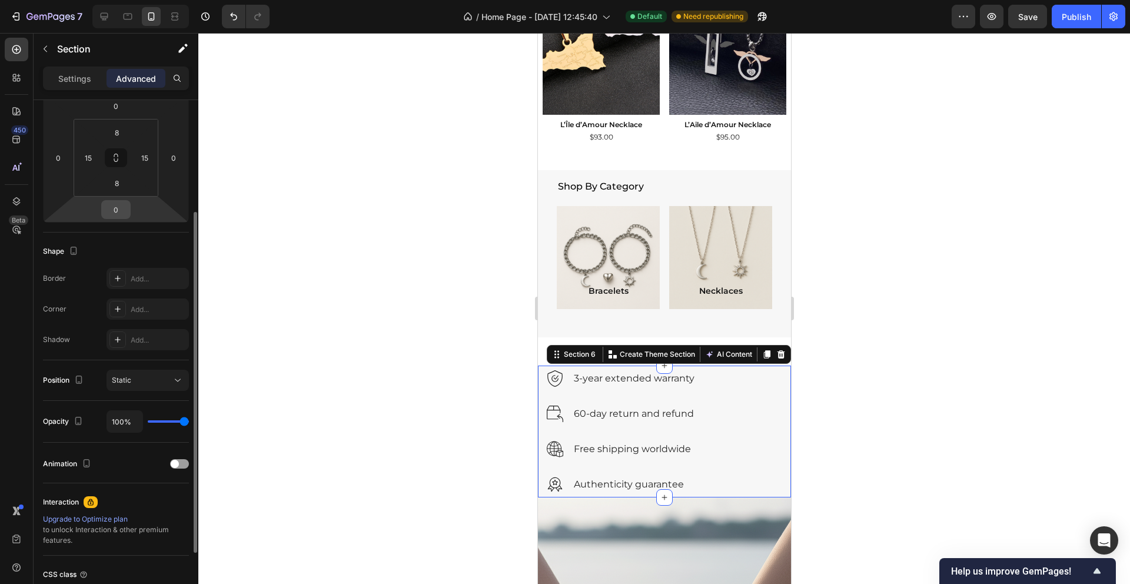
click at [121, 217] on input "0" at bounding box center [116, 210] width 24 height 18
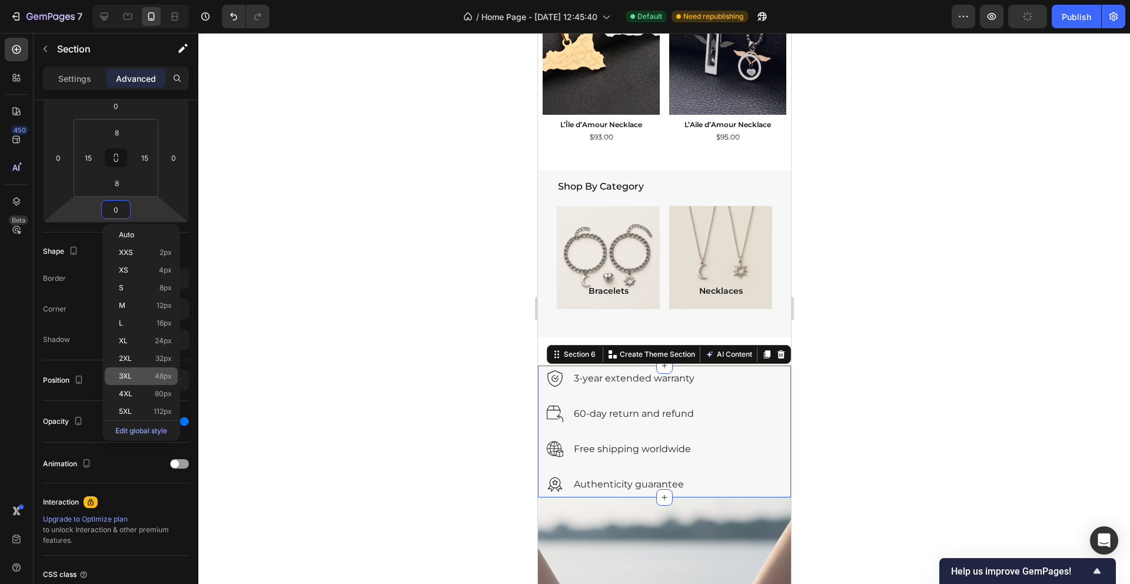
click at [161, 374] on span "48px" at bounding box center [163, 376] width 17 height 8
type input "48"
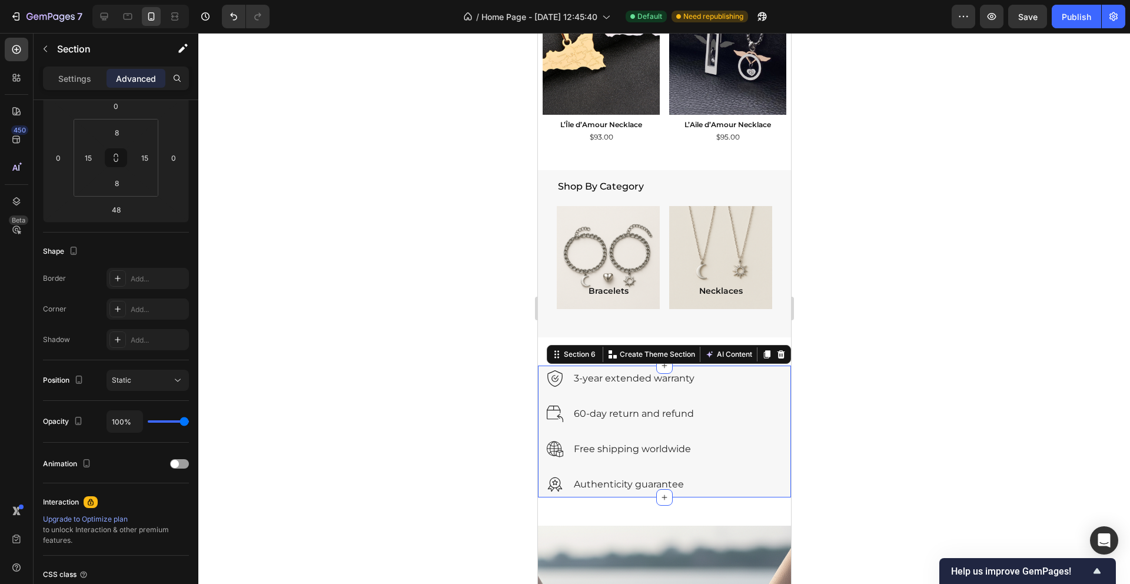
click at [312, 335] on div at bounding box center [663, 308] width 931 height 551
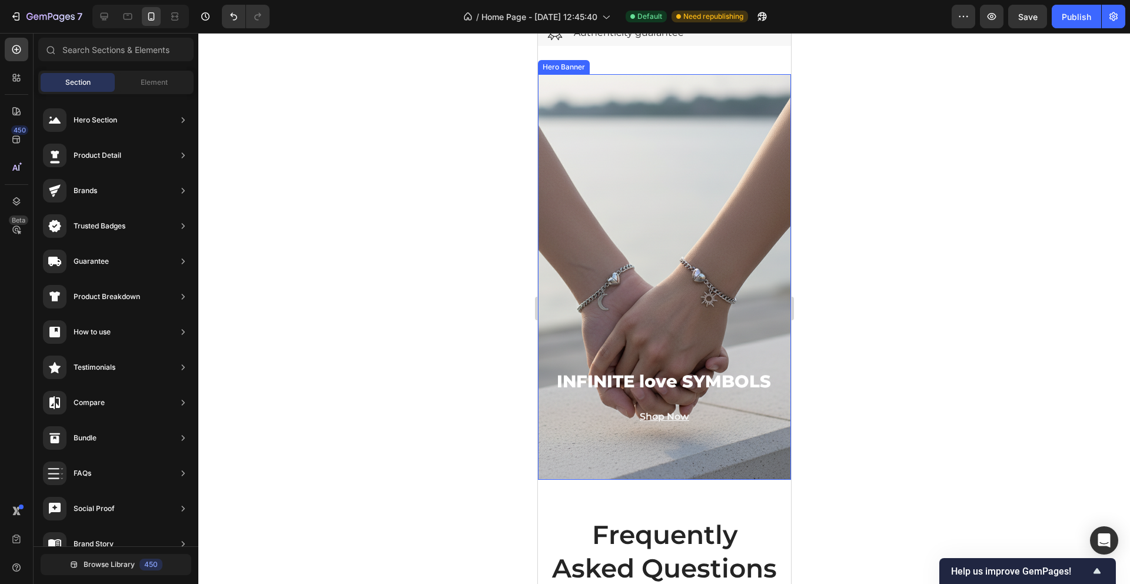
scroll to position [1226, 0]
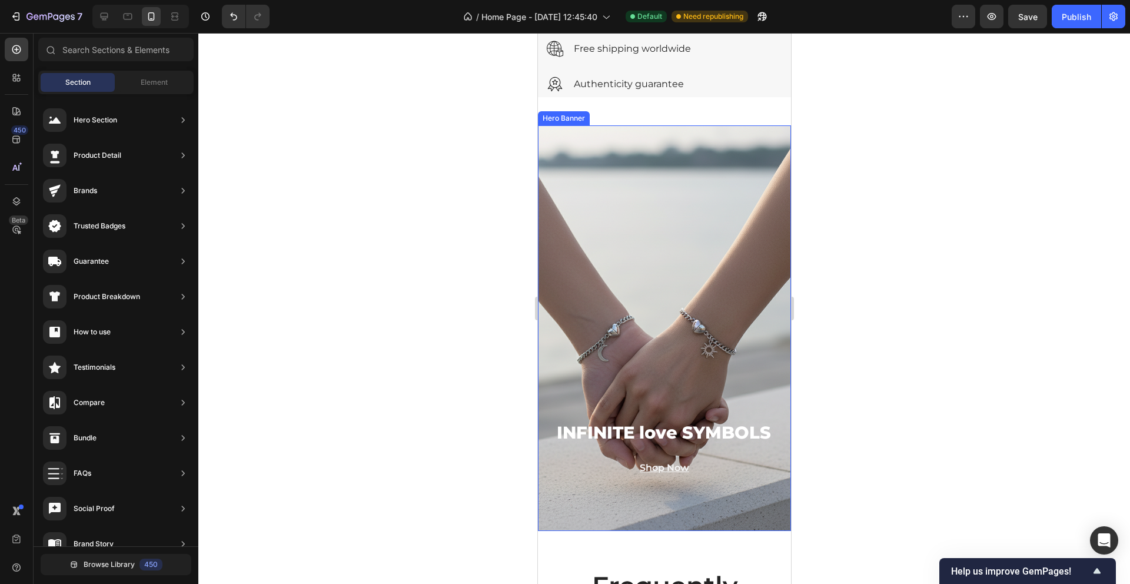
click at [717, 343] on div "Background Image" at bounding box center [663, 327] width 253 height 405
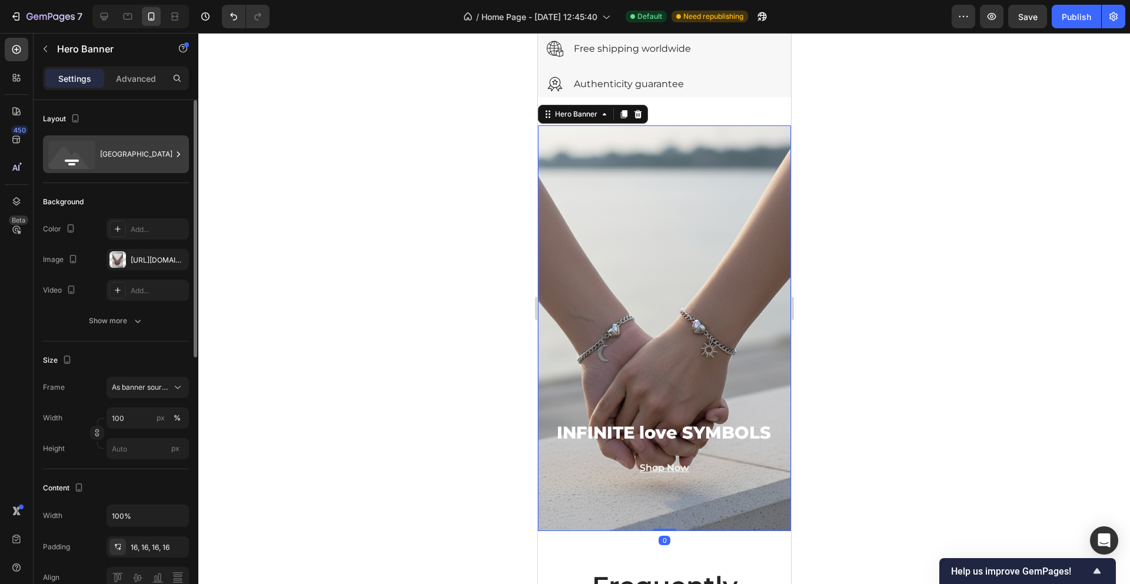
click at [112, 152] on div "[GEOGRAPHIC_DATA]" at bounding box center [136, 154] width 72 height 27
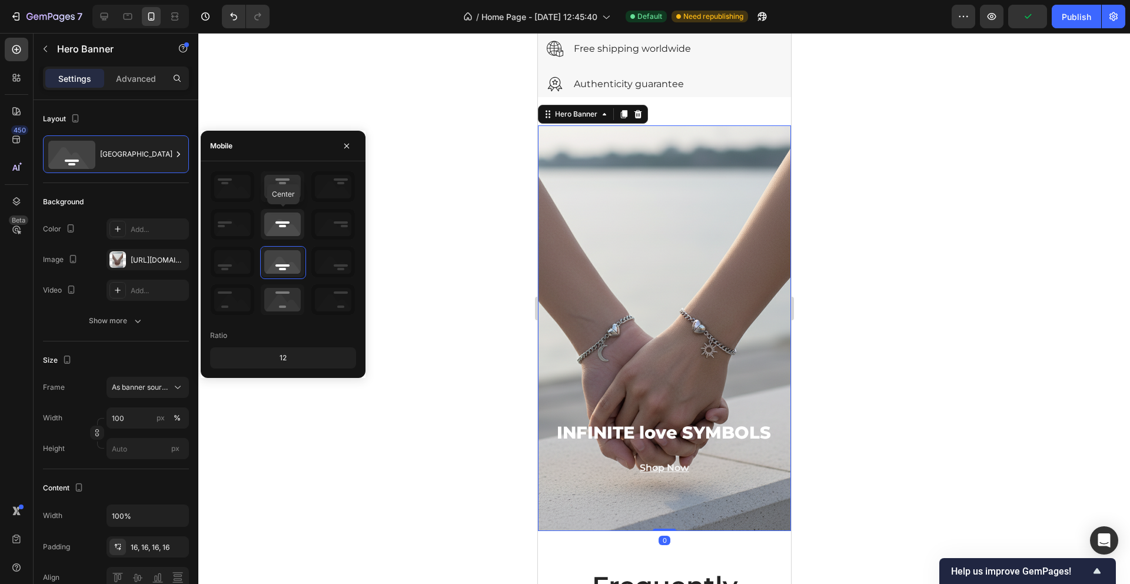
click at [280, 236] on icon at bounding box center [283, 224] width 44 height 31
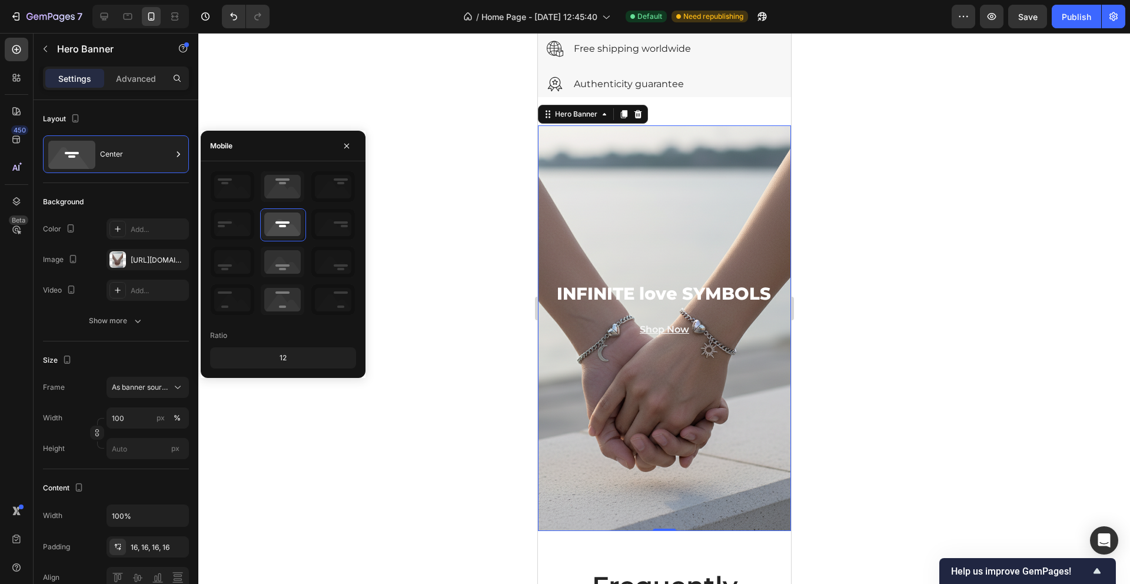
click at [421, 155] on div at bounding box center [663, 308] width 931 height 551
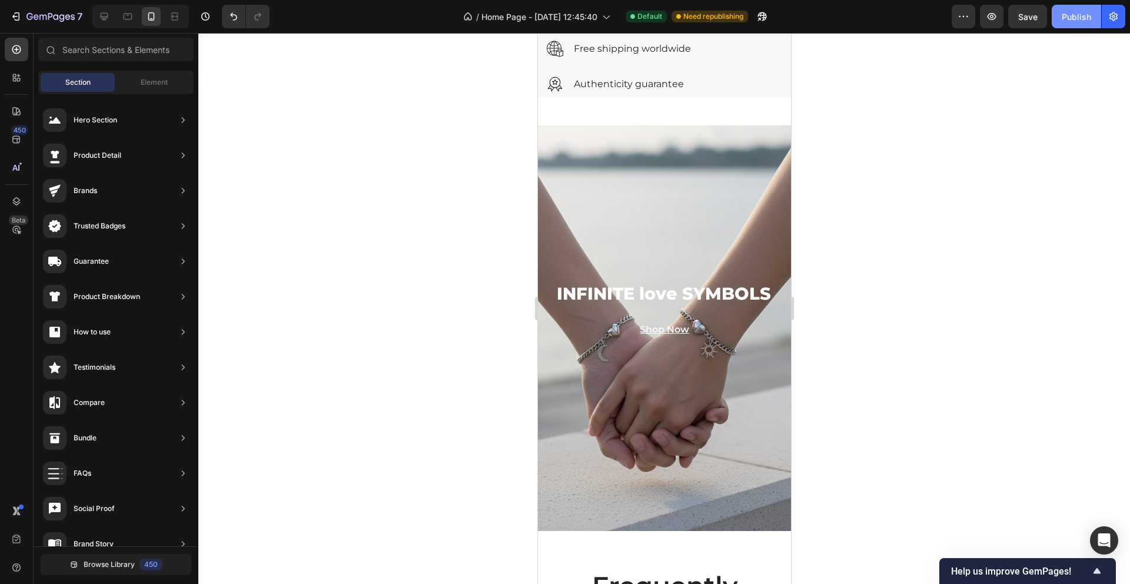
click at [1085, 13] on div "Publish" at bounding box center [1075, 17] width 29 height 12
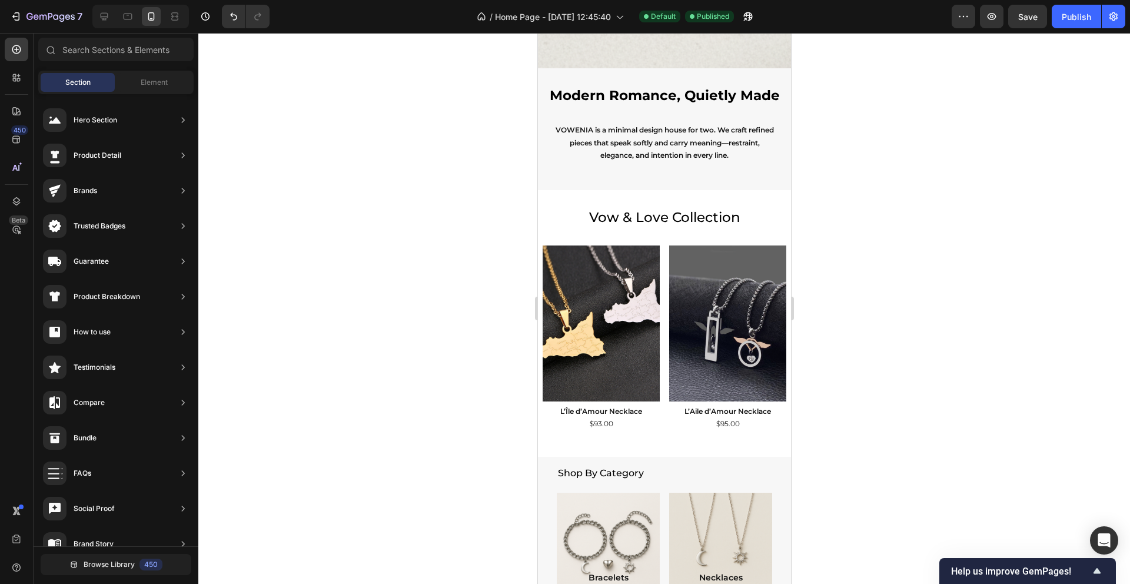
scroll to position [709, 0]
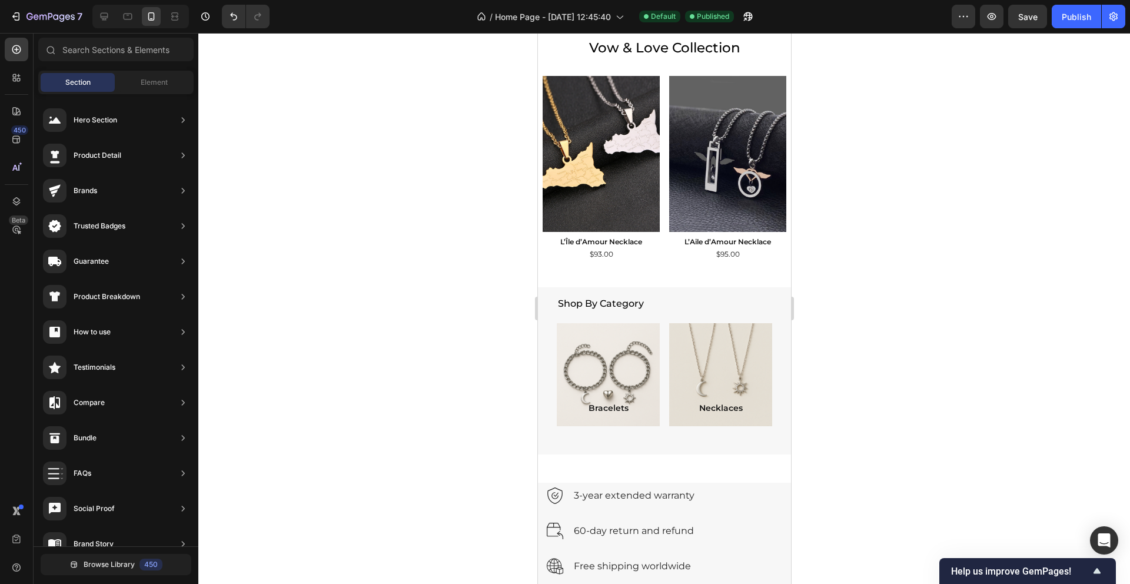
click at [914, 307] on div at bounding box center [663, 308] width 931 height 551
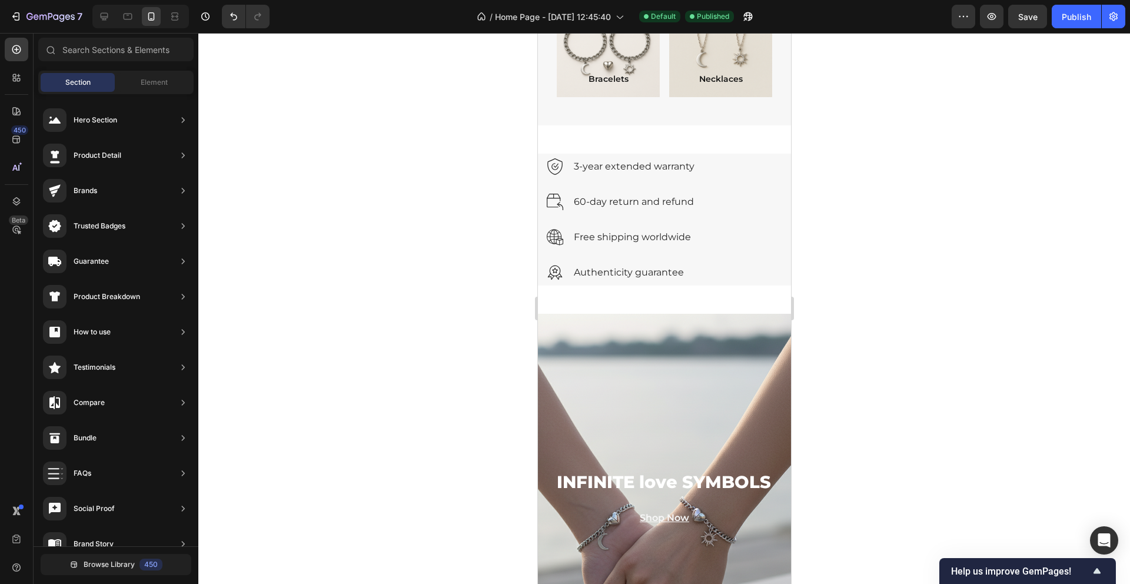
scroll to position [1038, 0]
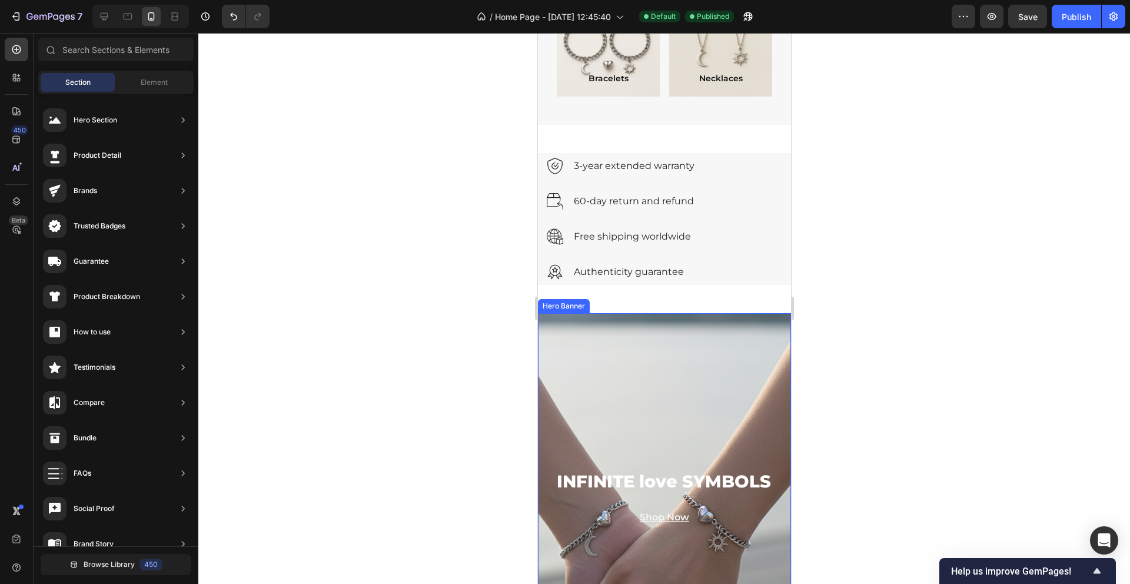
click at [594, 364] on div "Background Image" at bounding box center [664, 515] width 304 height 487
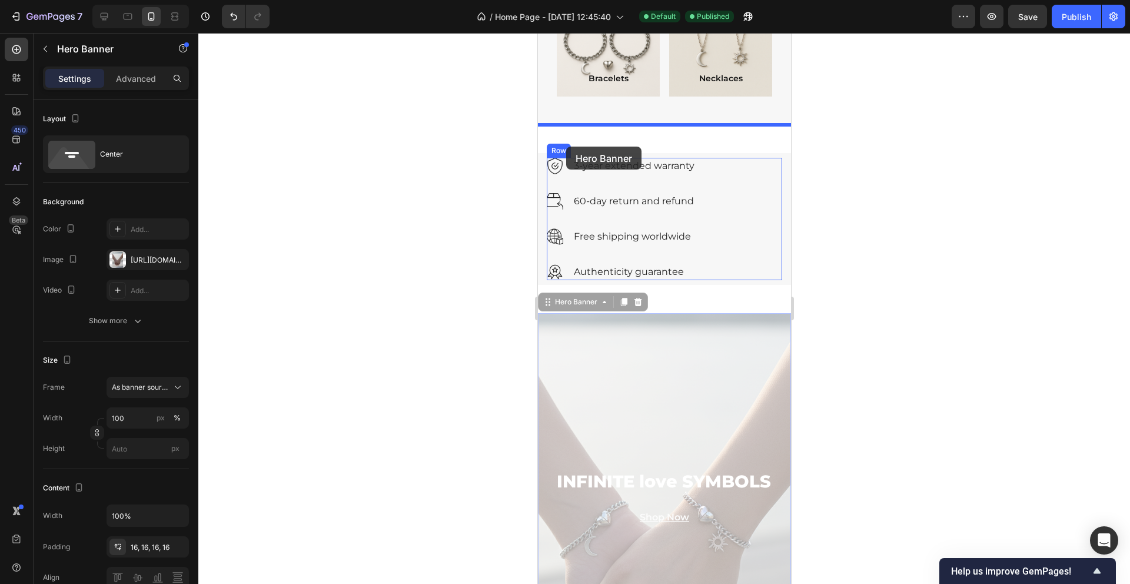
drag, startPoint x: 552, startPoint y: 307, endPoint x: 565, endPoint y: 146, distance: 161.1
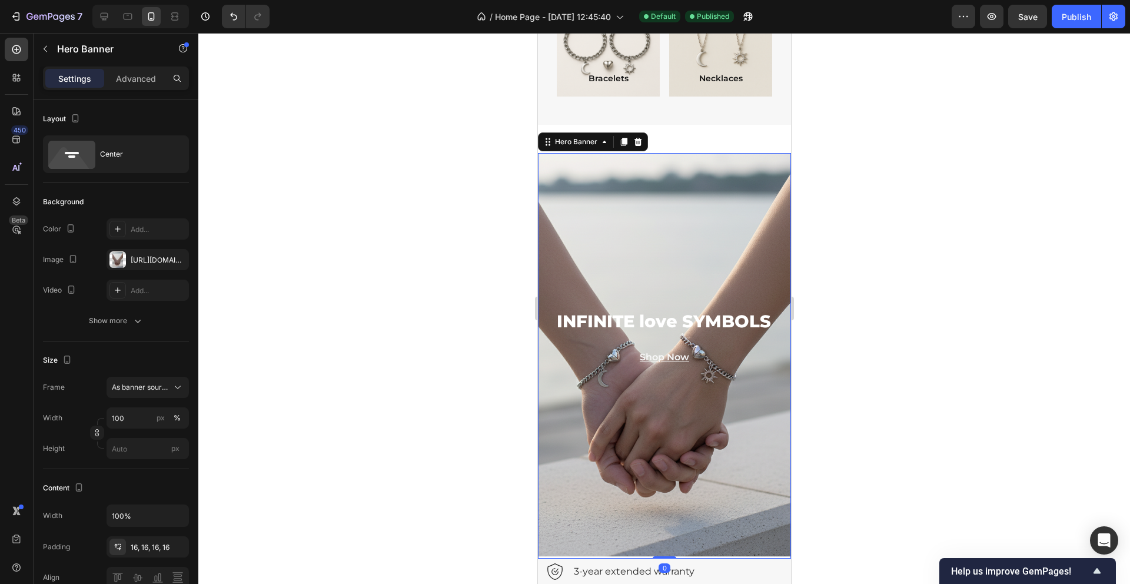
click at [954, 329] on div at bounding box center [663, 308] width 931 height 551
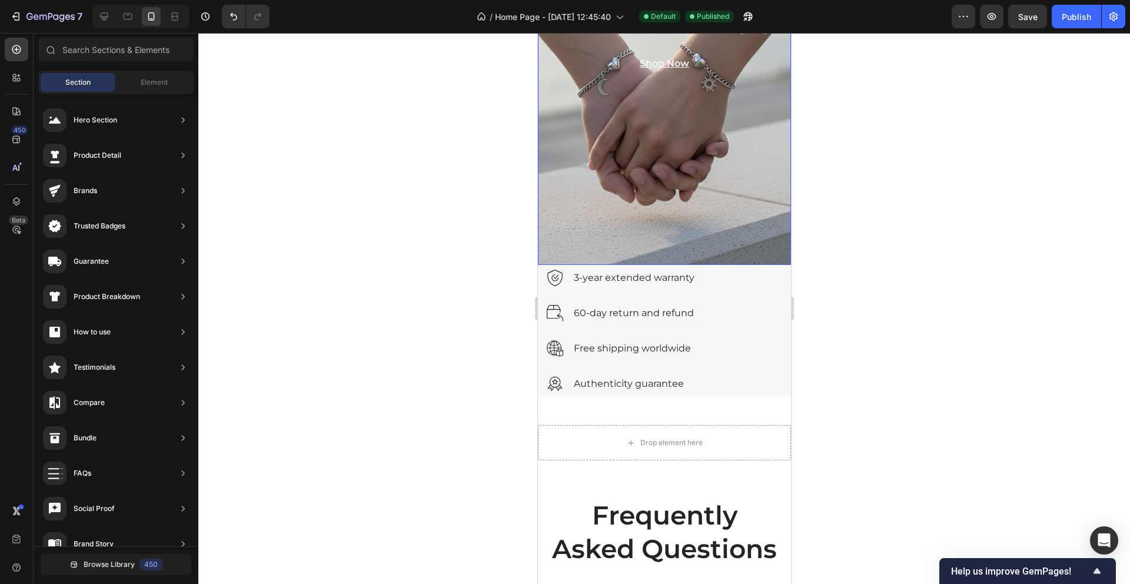
scroll to position [1324, 0]
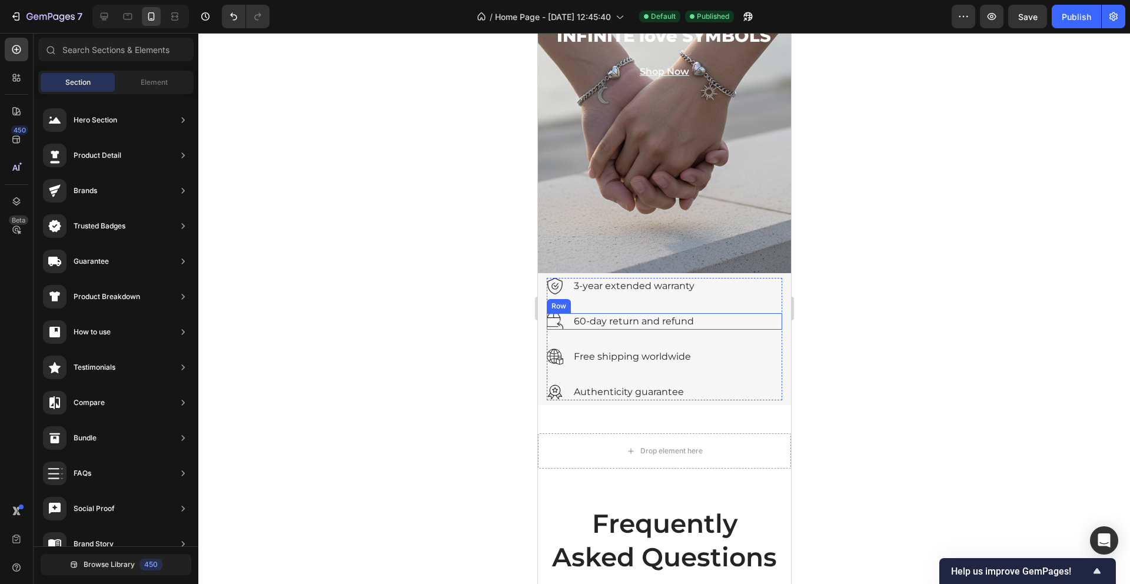
click at [737, 317] on div "Image 60-day return and refund Text block Row" at bounding box center [663, 321] width 235 height 16
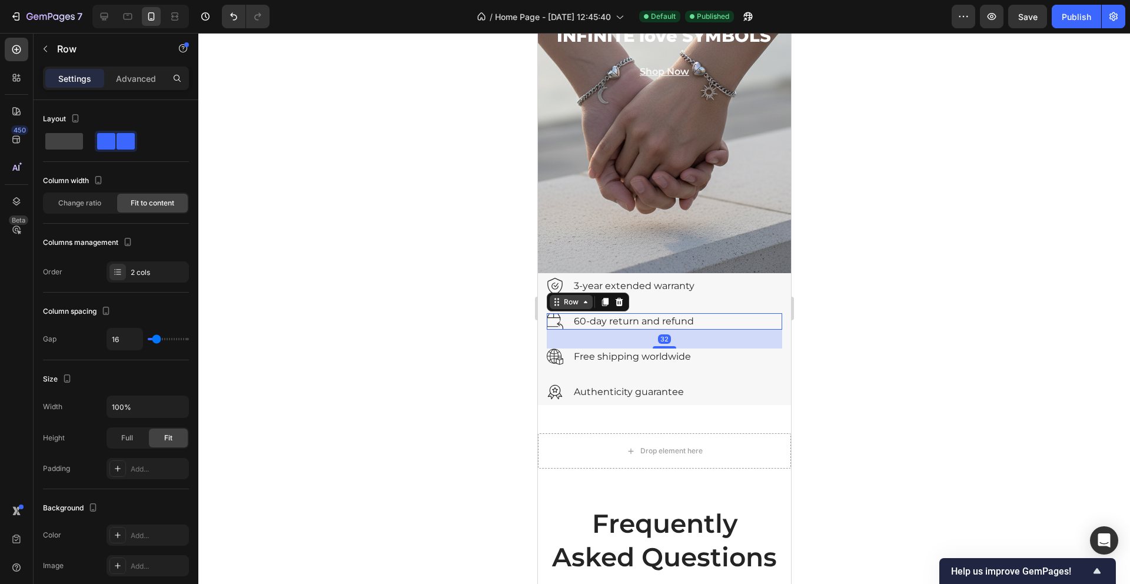
click at [557, 301] on icon at bounding box center [558, 302] width 2 height 2
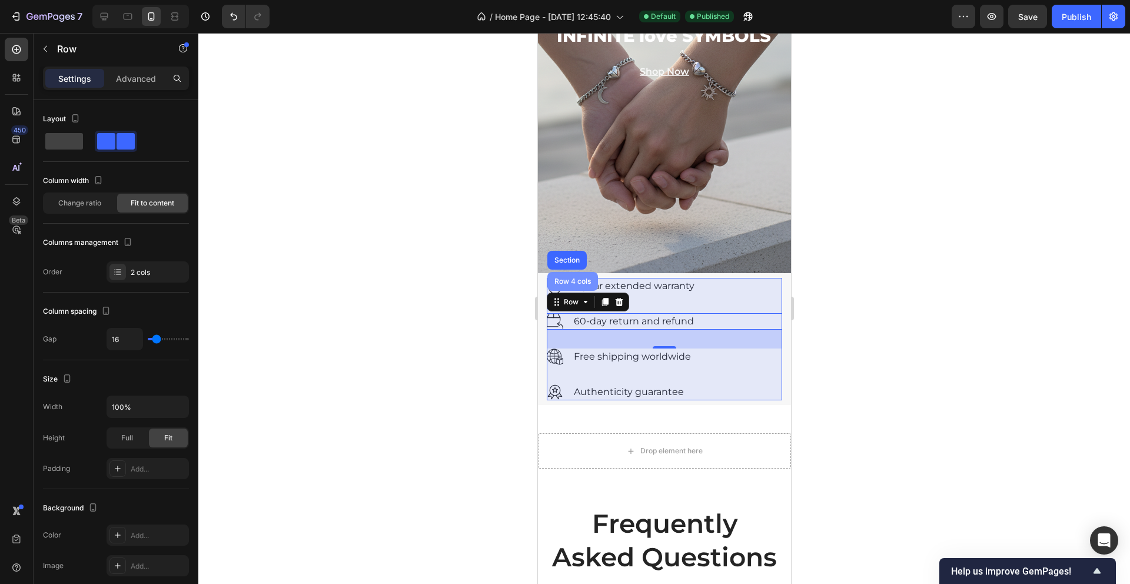
click at [566, 288] on div "Row 4 cols" at bounding box center [572, 281] width 51 height 19
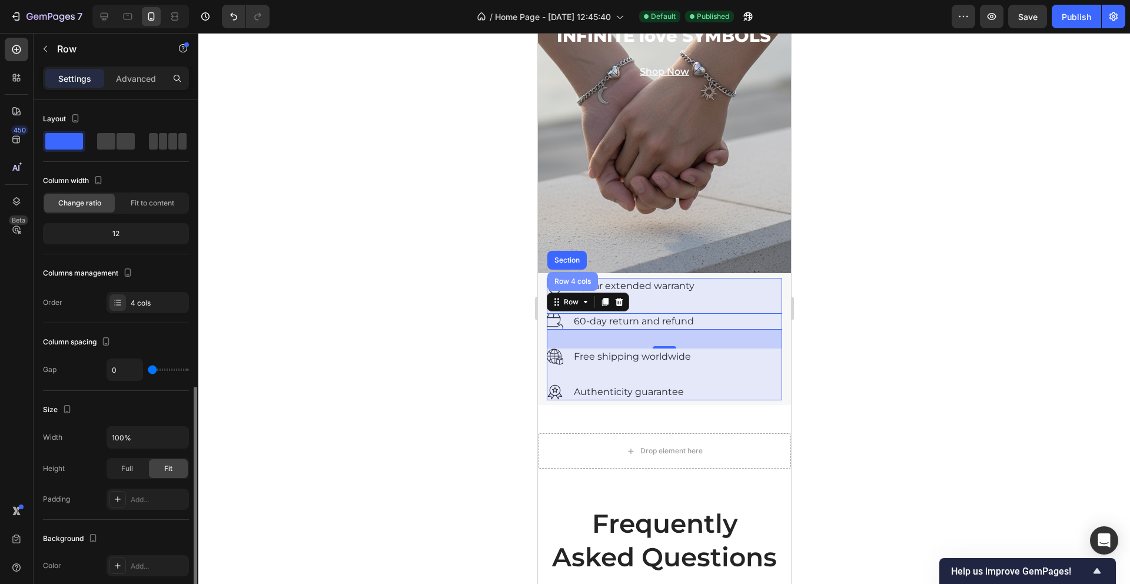
scroll to position [170, 0]
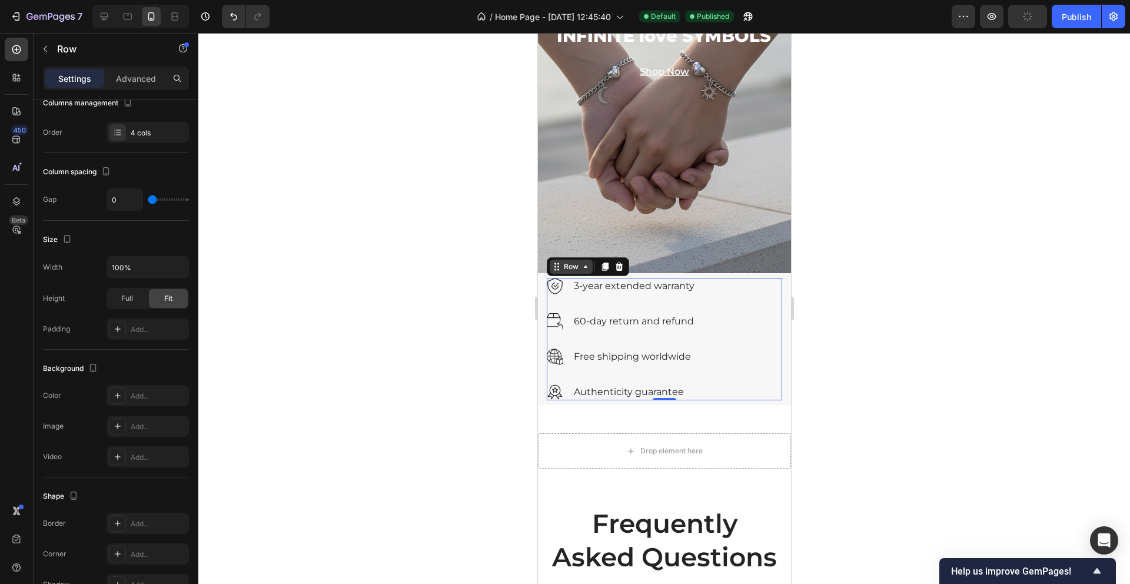
click at [559, 265] on icon at bounding box center [555, 266] width 9 height 9
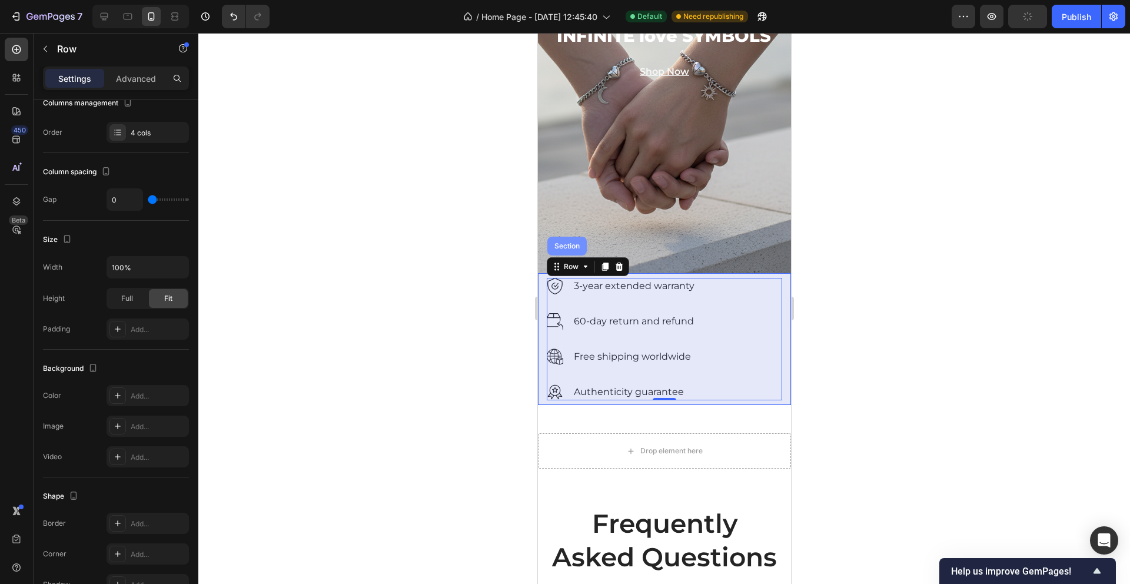
drag, startPoint x: 568, startPoint y: 249, endPoint x: 1005, endPoint y: 241, distance: 437.2
click at [568, 249] on div "Section" at bounding box center [566, 245] width 30 height 7
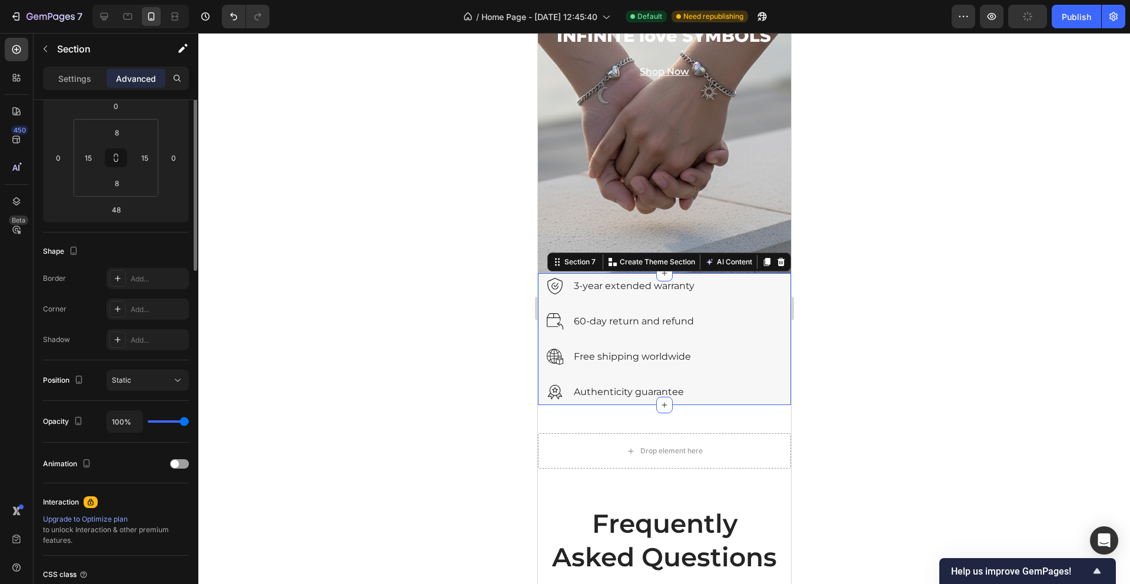
scroll to position [0, 0]
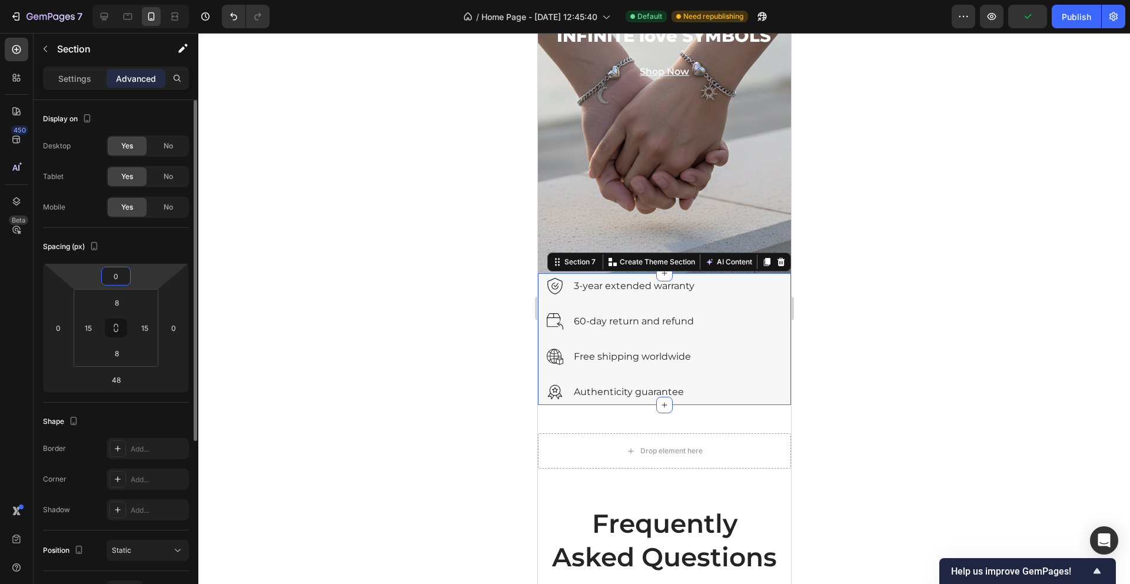
click at [116, 281] on input "0" at bounding box center [116, 276] width 24 height 18
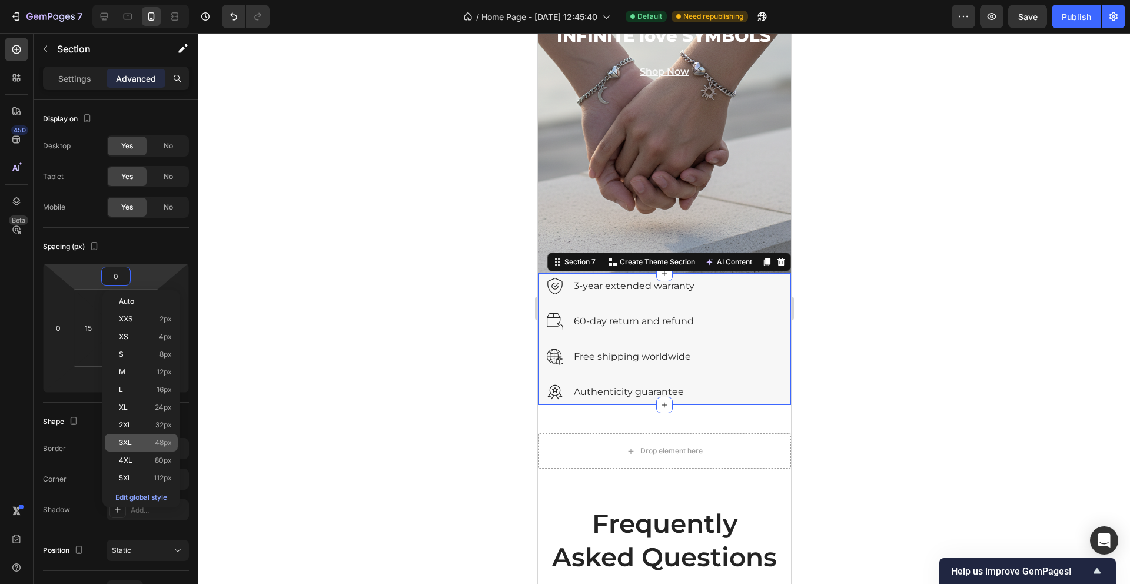
click at [165, 441] on span "48px" at bounding box center [163, 442] width 17 height 8
type input "48"
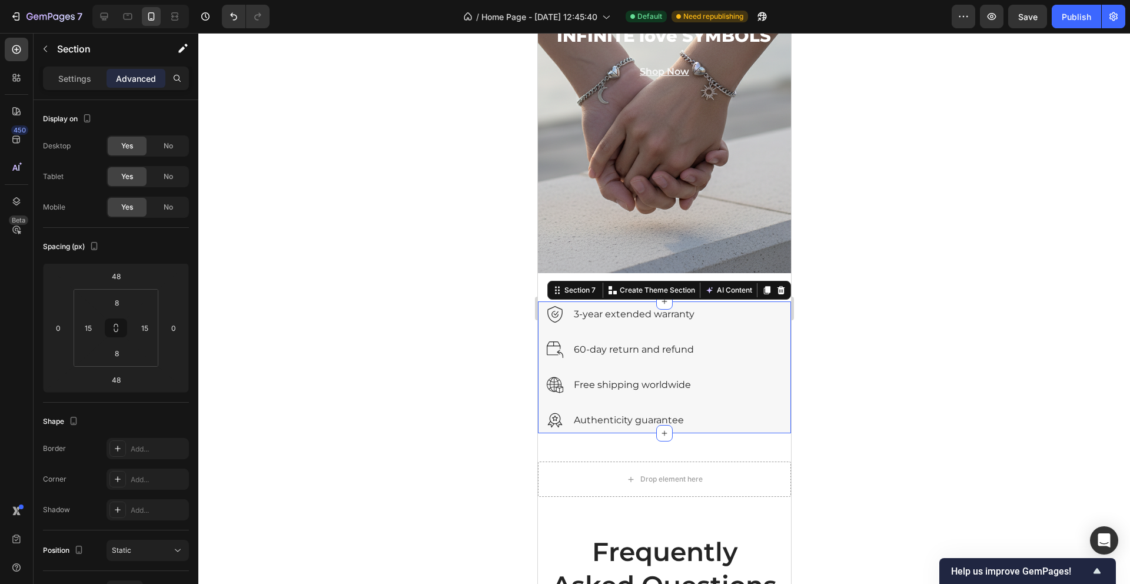
click at [391, 347] on div at bounding box center [663, 308] width 931 height 551
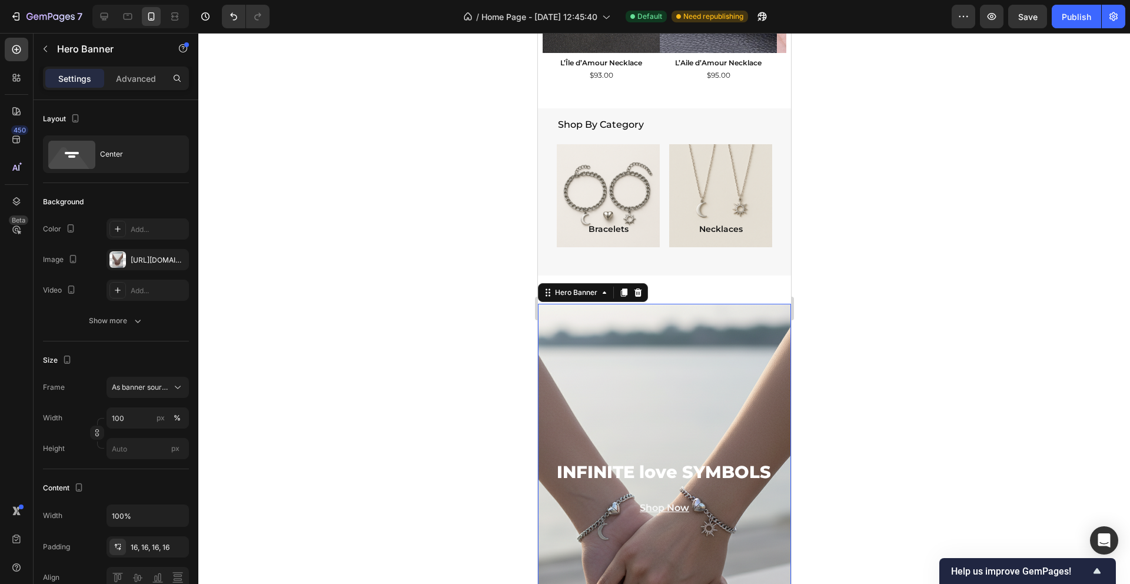
scroll to position [714, 0]
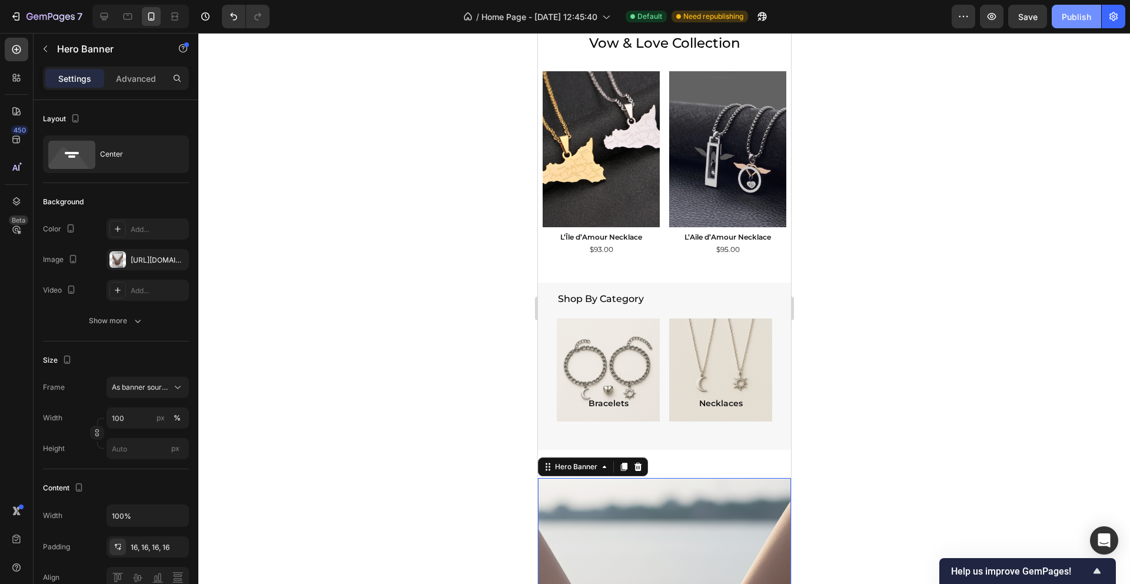
click at [1073, 24] on button "Publish" at bounding box center [1075, 17] width 49 height 24
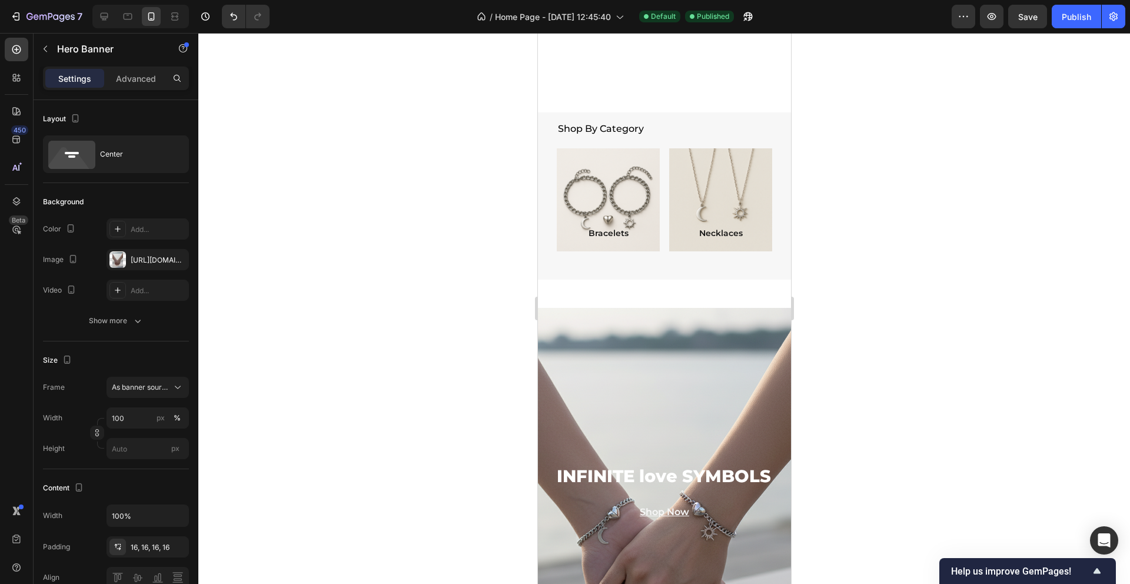
scroll to position [1021, 0]
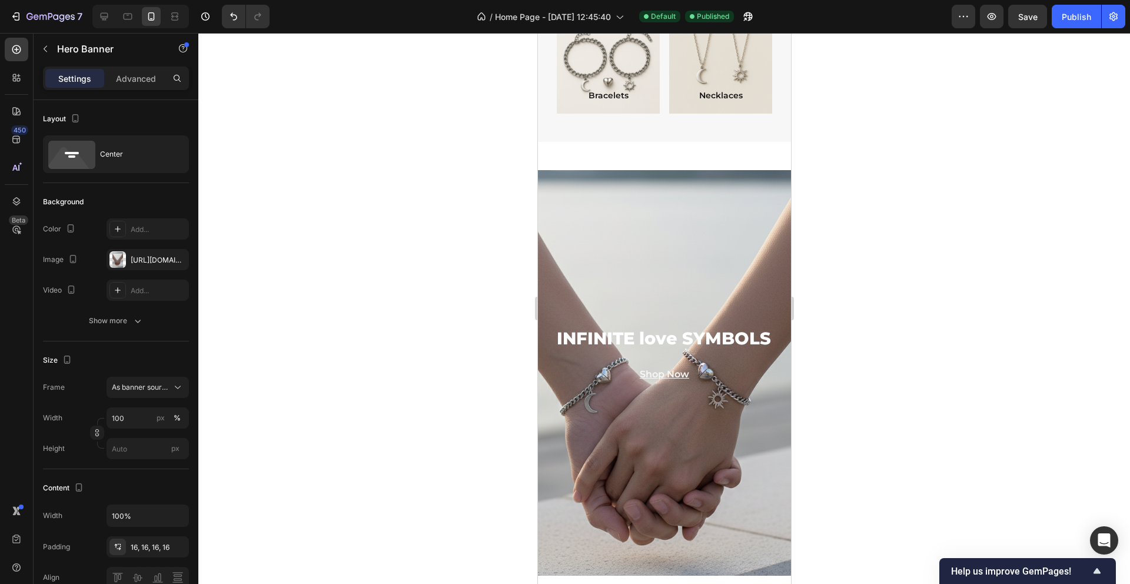
click at [659, 239] on div "Background Image" at bounding box center [664, 372] width 304 height 487
click at [618, 223] on div "Background Image" at bounding box center [664, 372] width 304 height 487
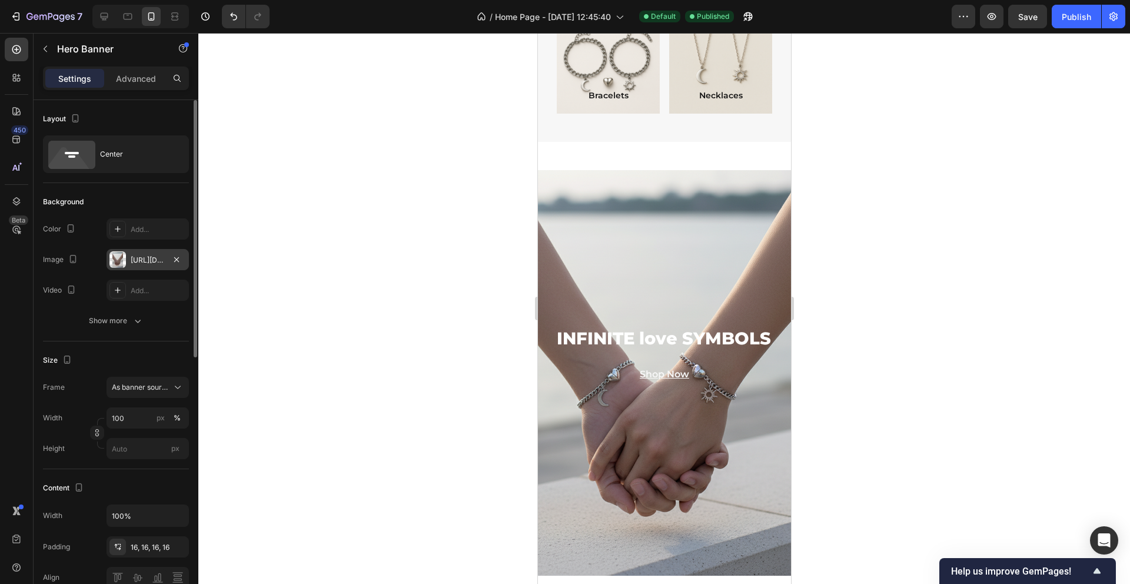
click at [153, 259] on div "[URL][DOMAIN_NAME]" at bounding box center [148, 260] width 34 height 11
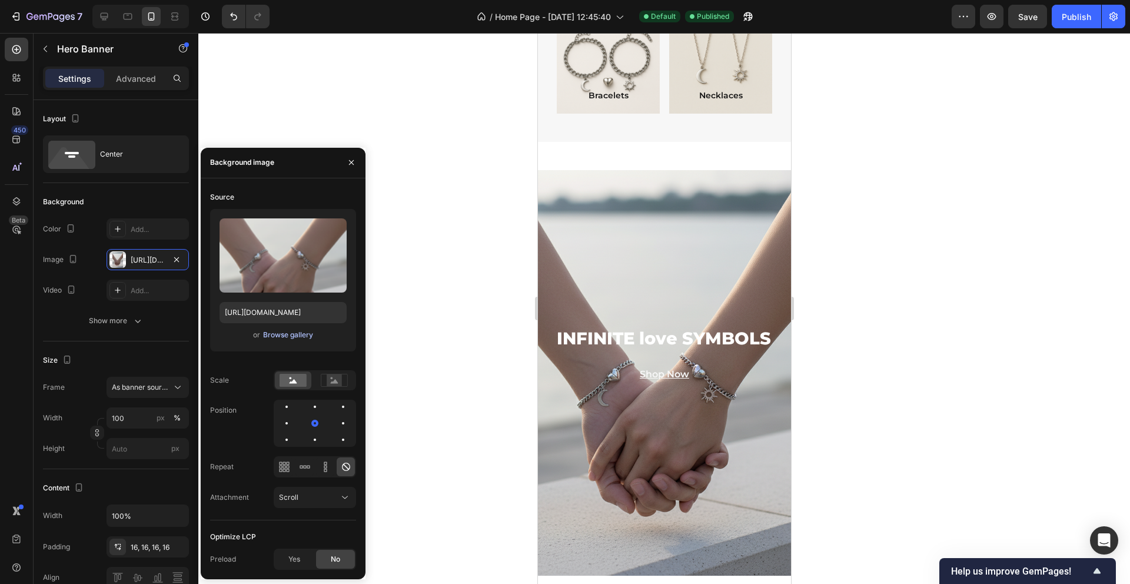
click at [281, 340] on button "Browse gallery" at bounding box center [287, 335] width 51 height 12
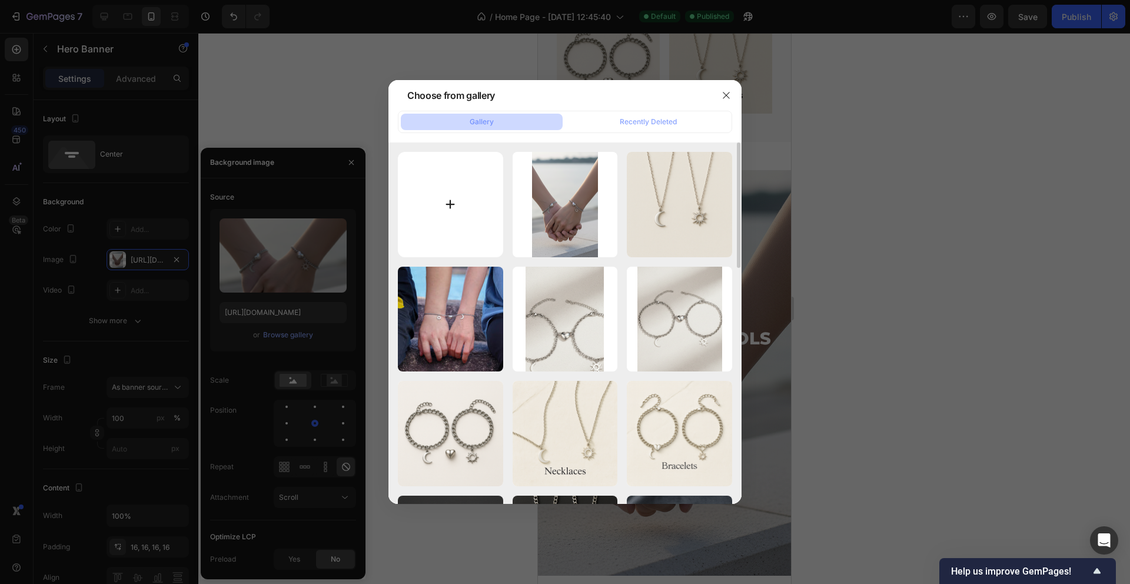
click at [449, 215] on input "file" at bounding box center [450, 204] width 105 height 105
type input "C:\fakepath\Gemini_Generated_Image_kbdv0hkbdv0hkbdv (1).png"
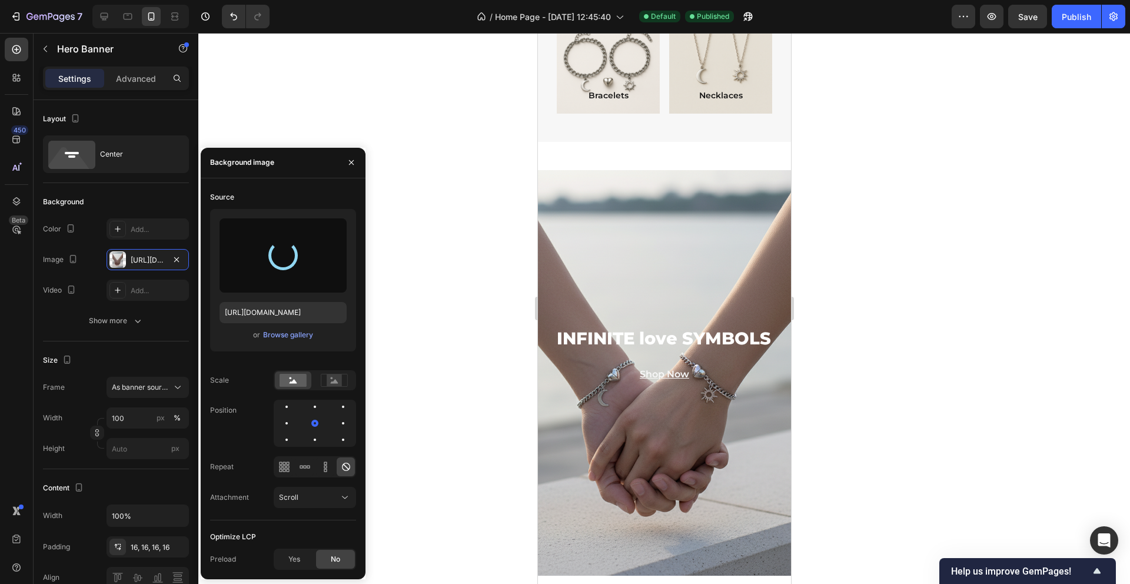
type input "[URL][DOMAIN_NAME]"
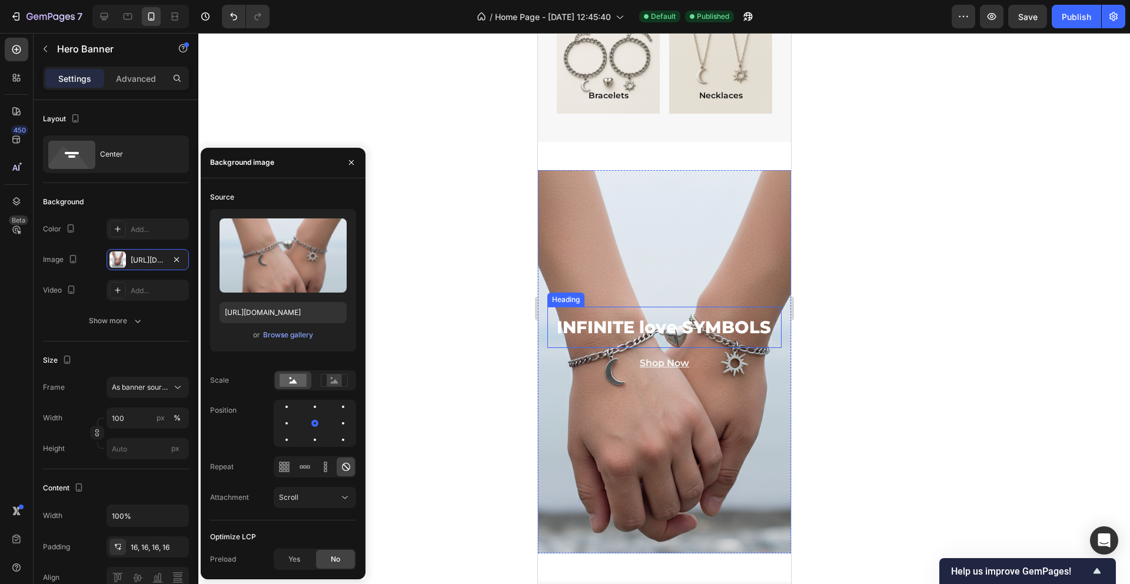
click at [762, 325] on h2 "INFINITE love SYMBOLS" at bounding box center [664, 327] width 234 height 41
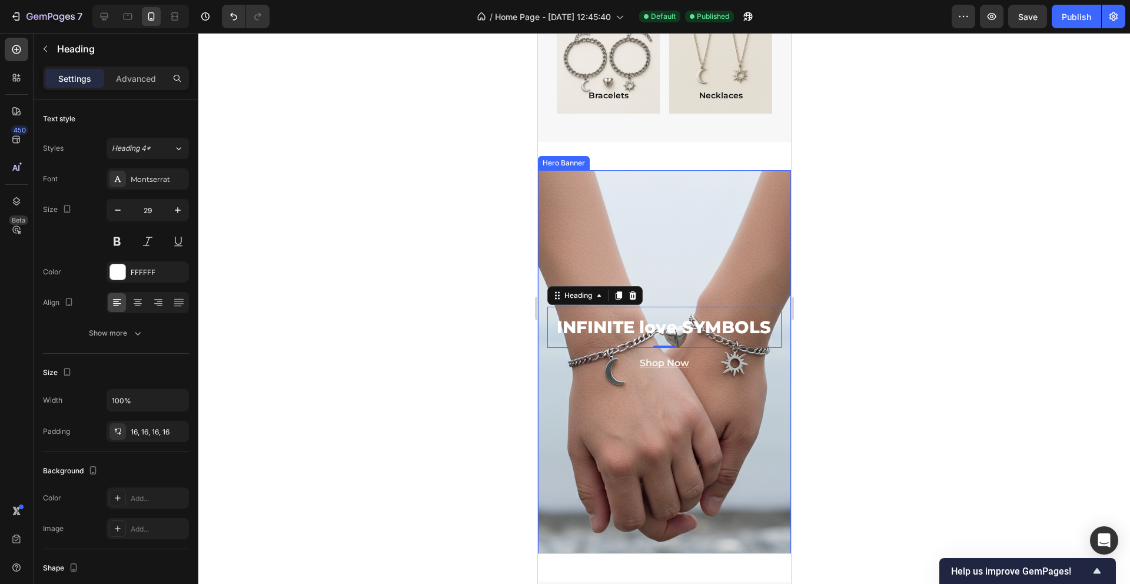
click at [578, 218] on div "Background Image" at bounding box center [664, 361] width 304 height 459
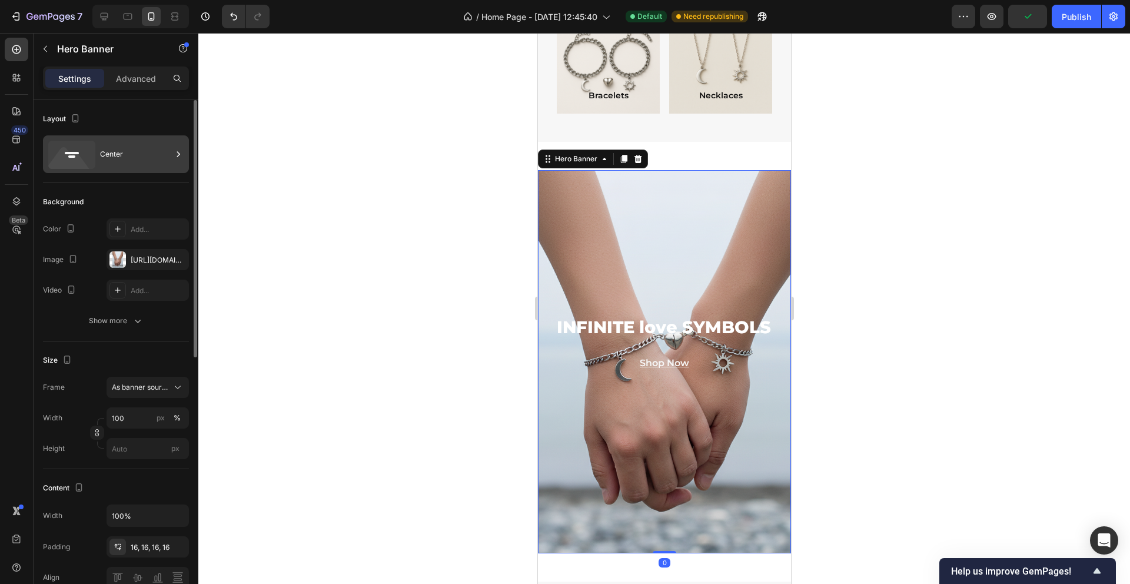
click at [111, 154] on div "Center" at bounding box center [136, 154] width 72 height 27
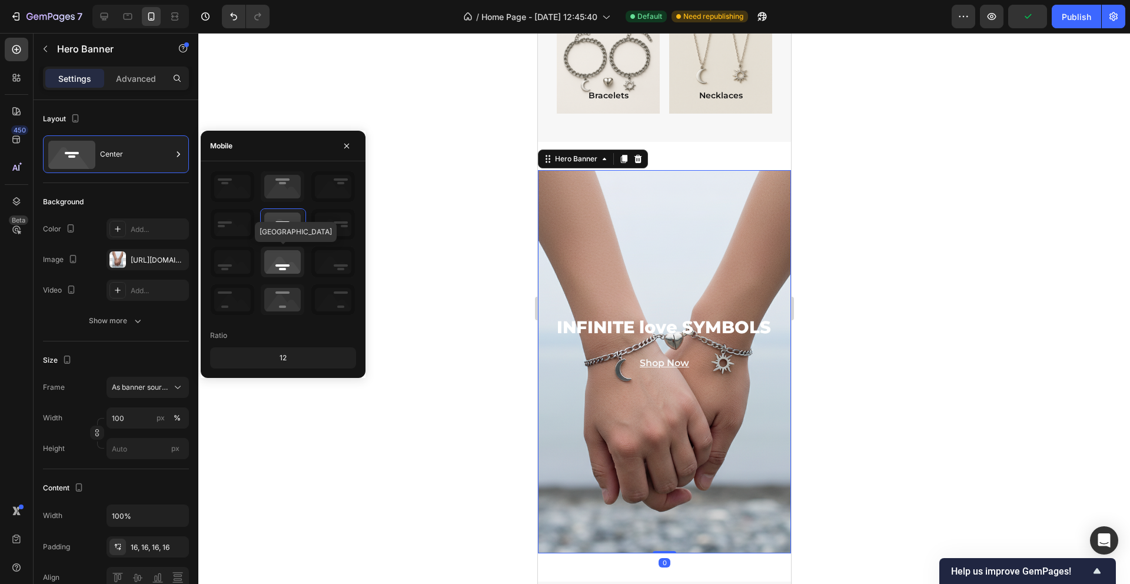
click at [295, 265] on icon at bounding box center [283, 262] width 44 height 31
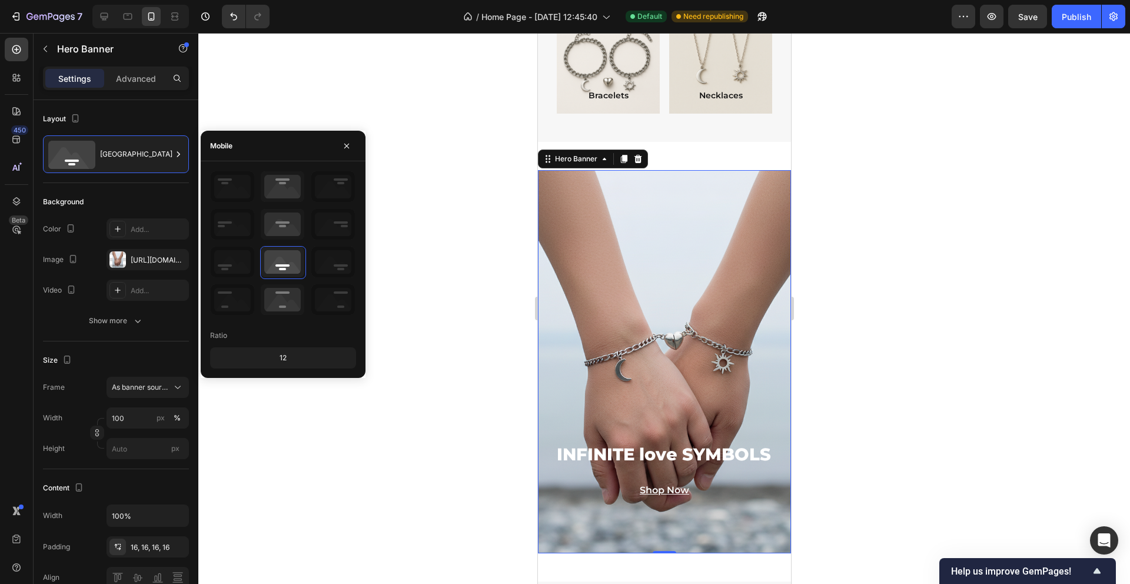
click at [434, 211] on div at bounding box center [663, 308] width 931 height 551
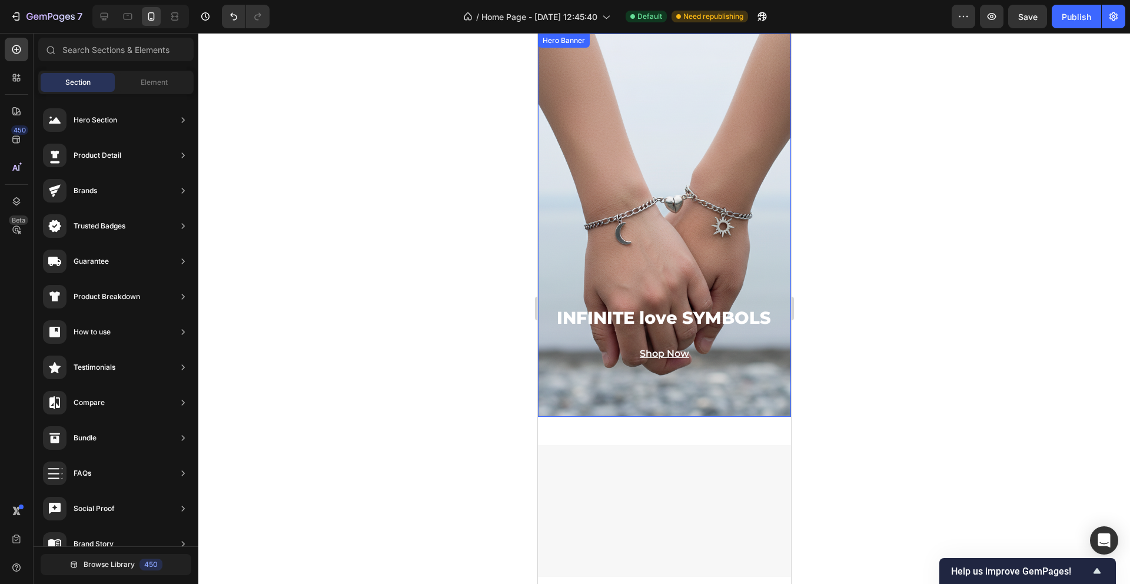
scroll to position [957, 0]
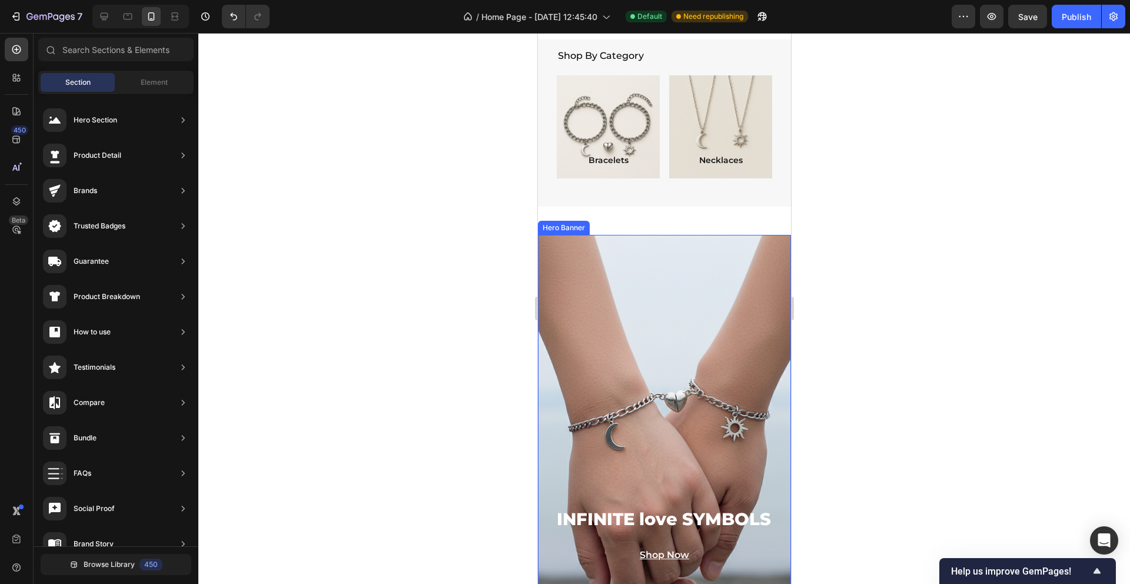
click at [599, 278] on div "Background Image" at bounding box center [664, 426] width 304 height 459
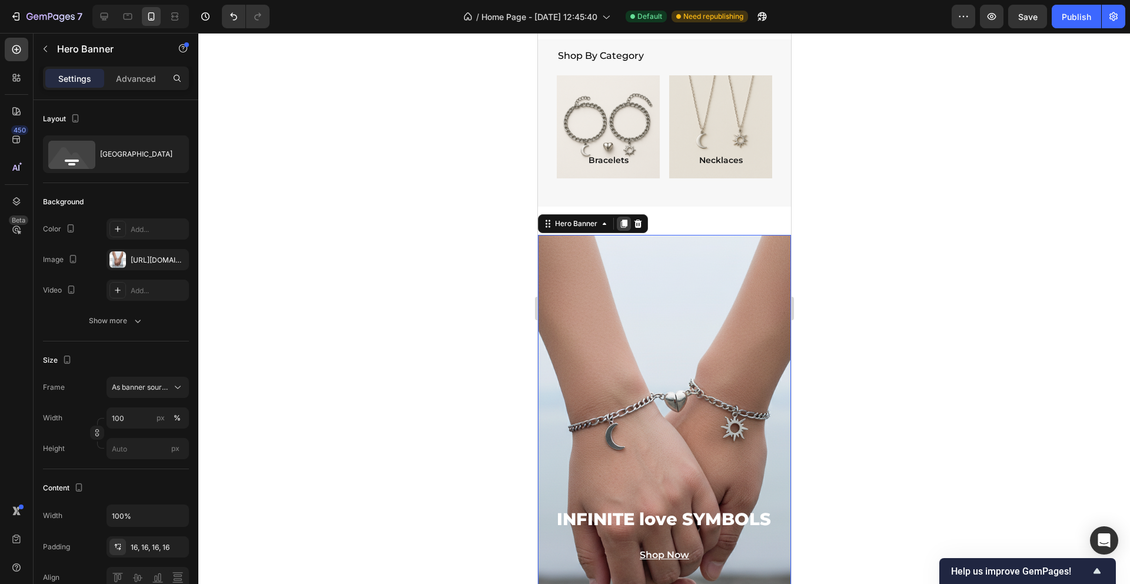
click at [624, 223] on icon at bounding box center [623, 223] width 6 height 8
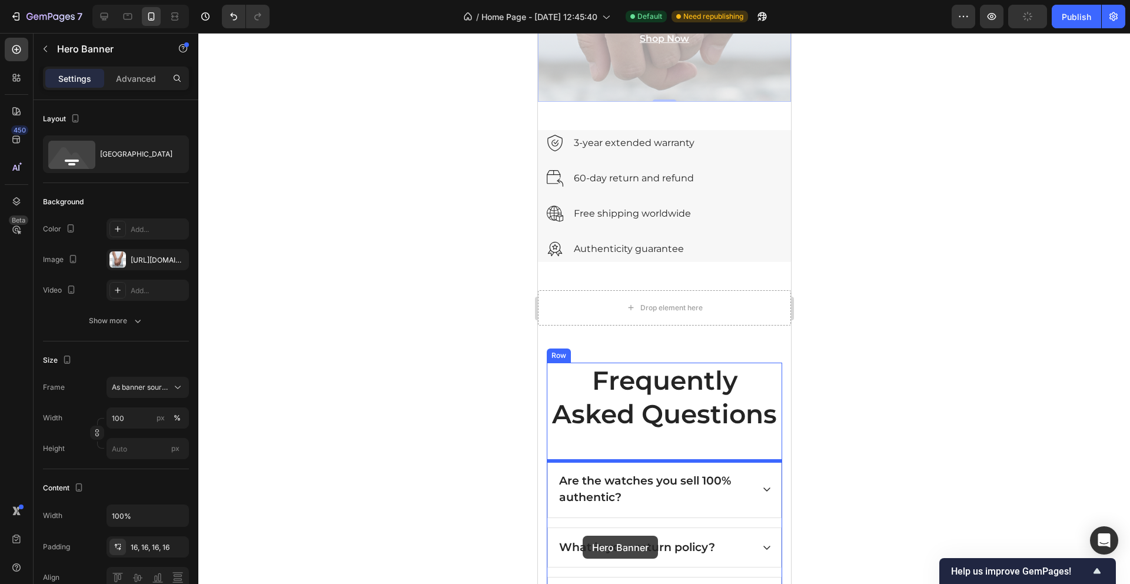
scroll to position [1867, 0]
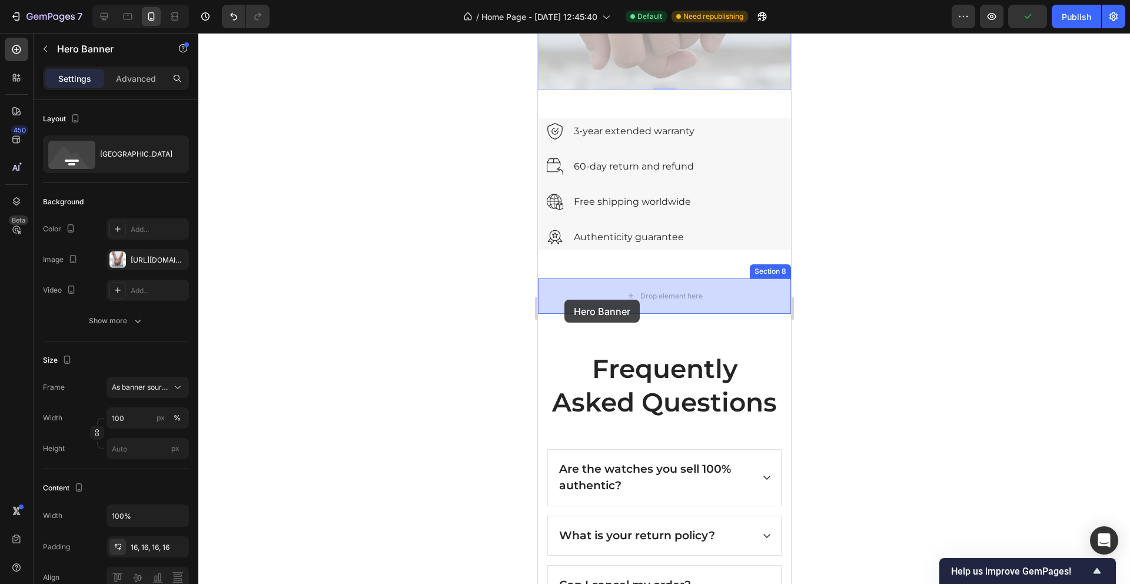
drag, startPoint x: 550, startPoint y: 237, endPoint x: 559, endPoint y: 299, distance: 63.1
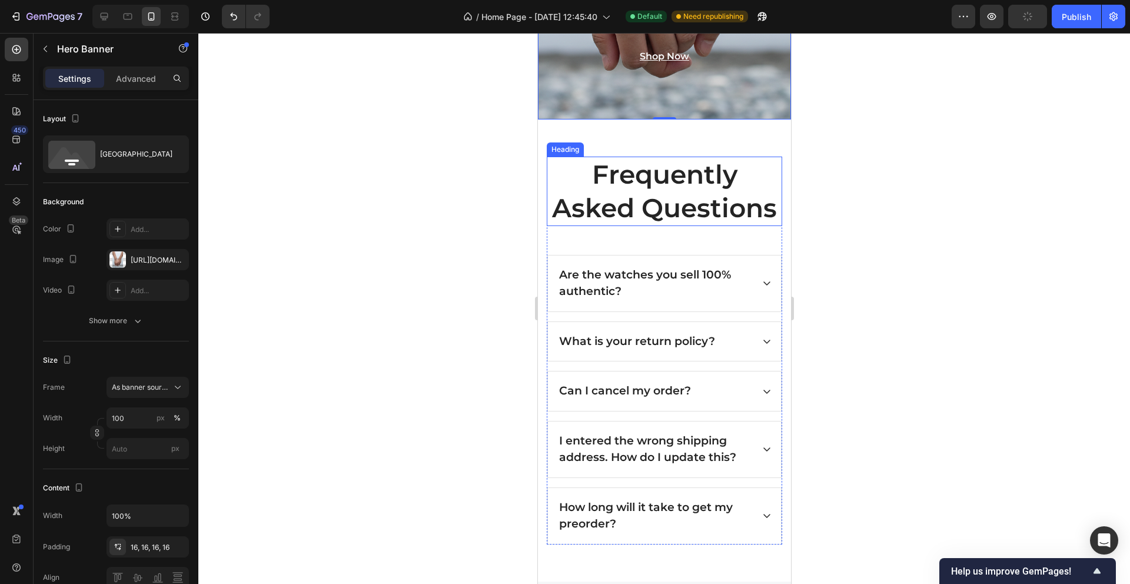
scroll to position [1814, 0]
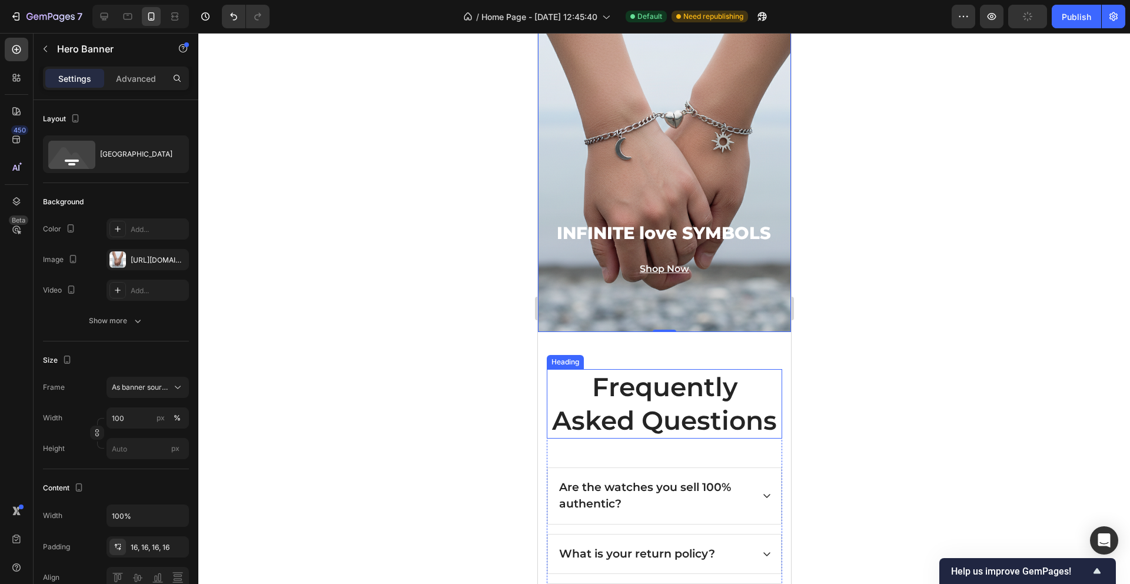
click at [578, 402] on p "Frequently Asked Questions" at bounding box center [663, 403] width 233 height 67
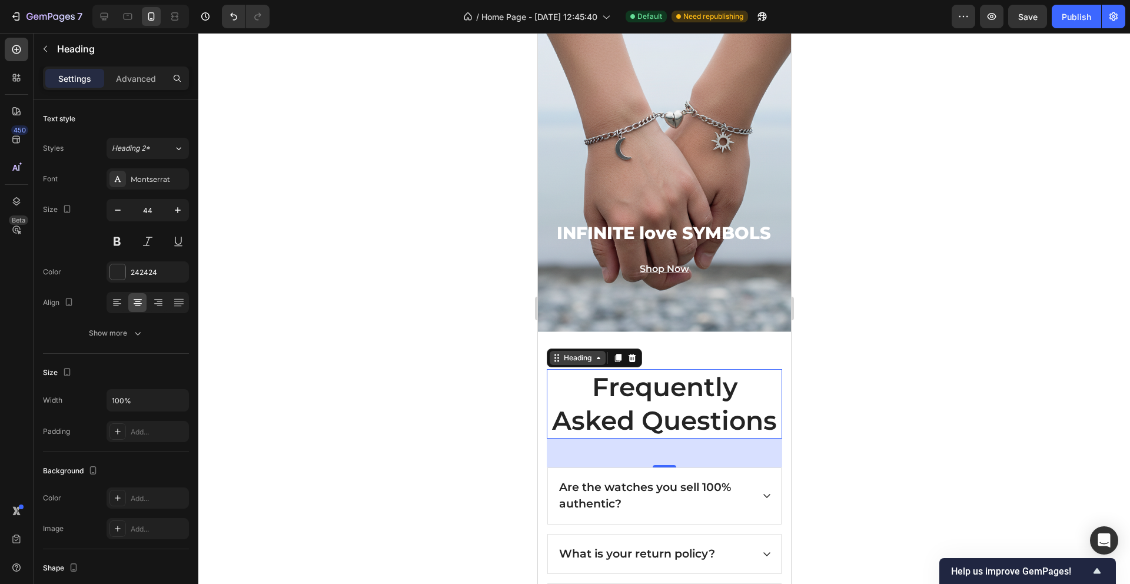
click at [555, 357] on icon at bounding box center [555, 358] width 2 height 2
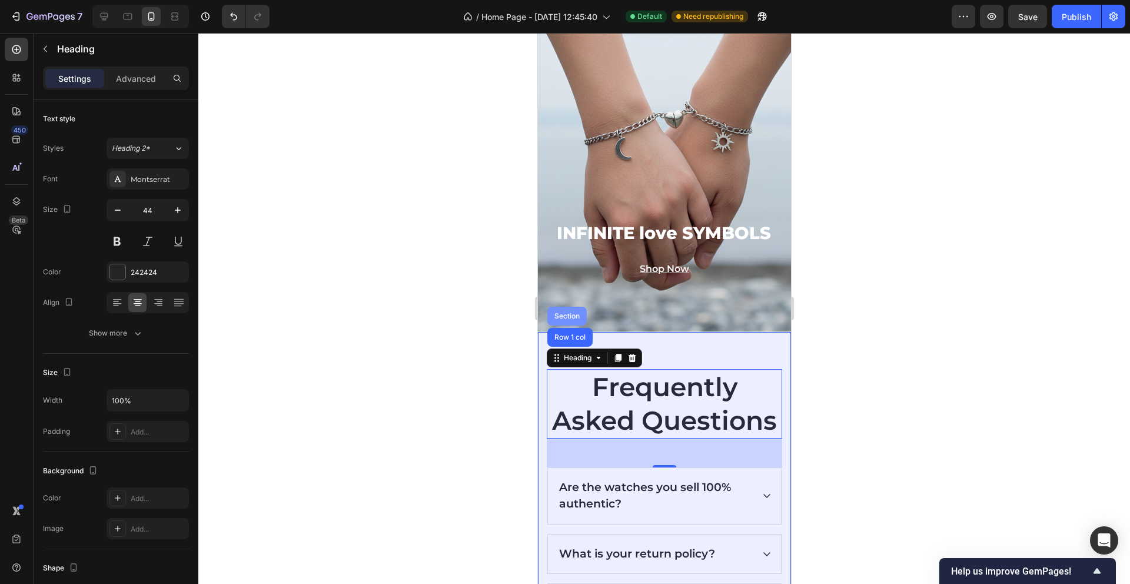
click at [555, 311] on div "Section" at bounding box center [566, 316] width 39 height 19
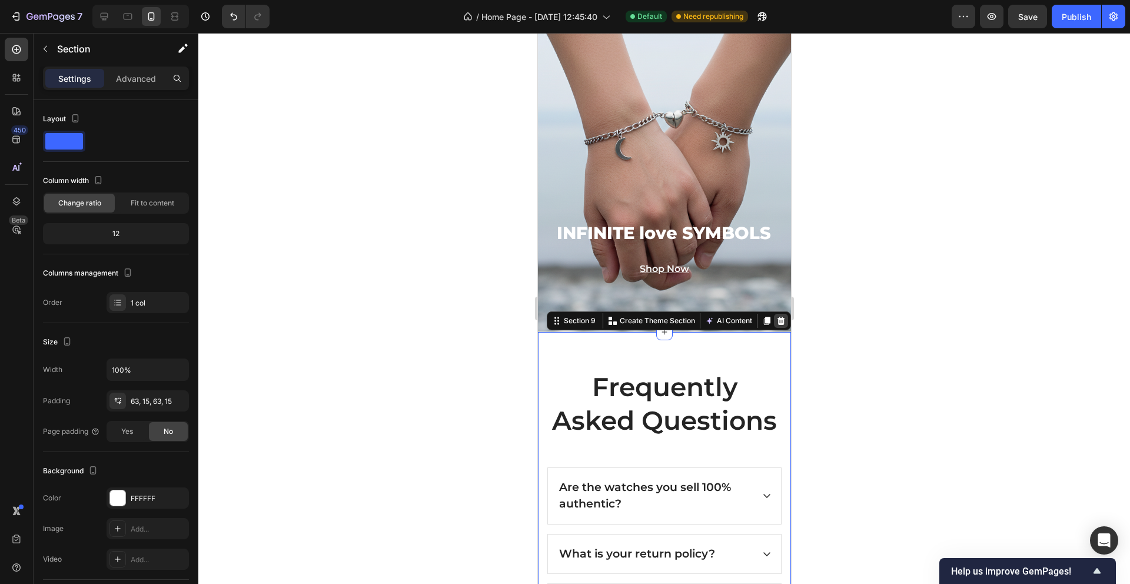
click at [779, 318] on icon at bounding box center [781, 320] width 8 height 8
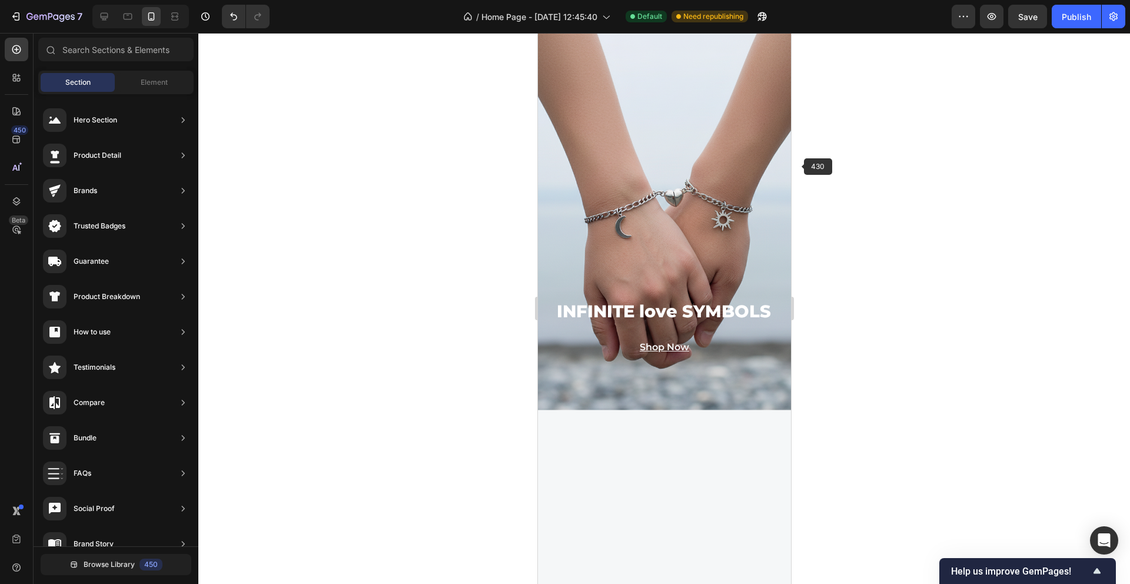
scroll to position [1140, 0]
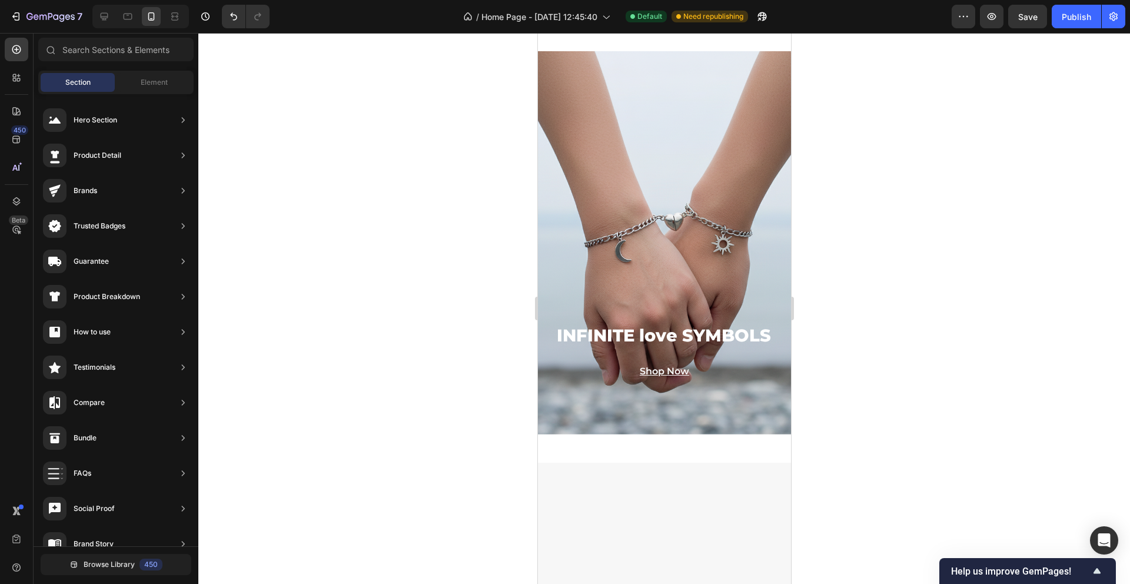
click at [738, 238] on div "Product List Section 4 Shop By Category Heading Bracelets Text Block Hero Banne…" at bounding box center [663, 198] width 253 height 2563
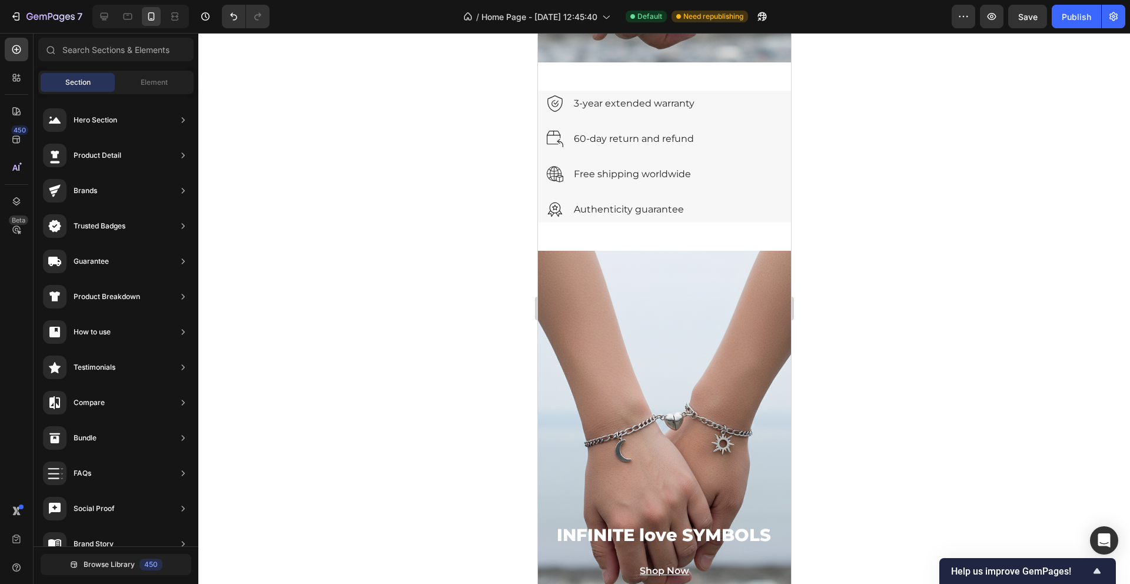
scroll to position [1058, 0]
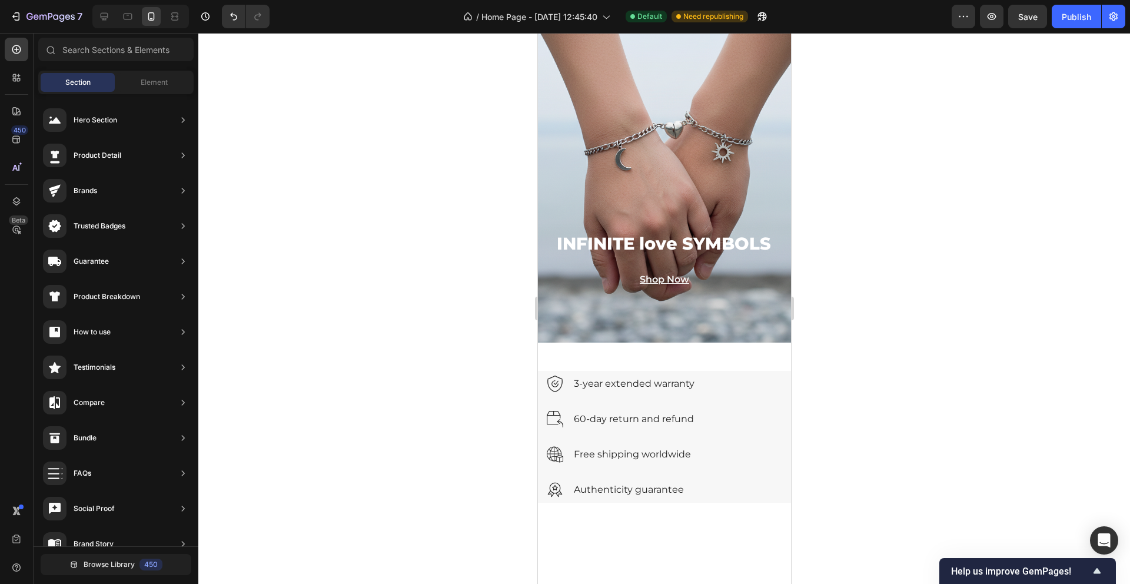
click at [614, 330] on div "Background Image" at bounding box center [663, 150] width 253 height 383
click at [587, 342] on div "Background Image" at bounding box center [663, 150] width 253 height 383
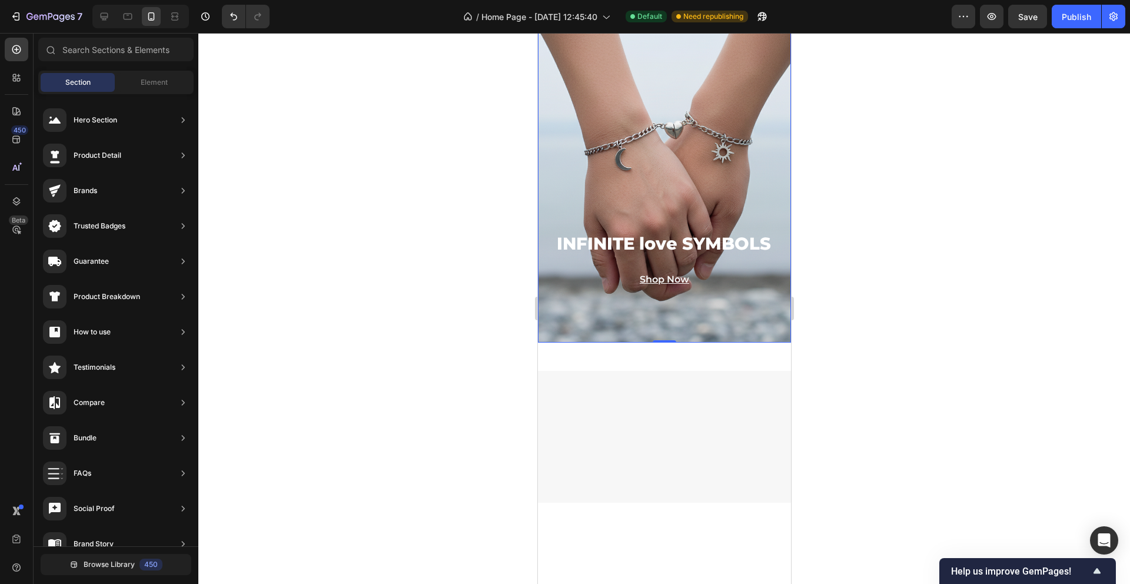
click at [582, 242] on div "Background Image" at bounding box center [663, 150] width 253 height 383
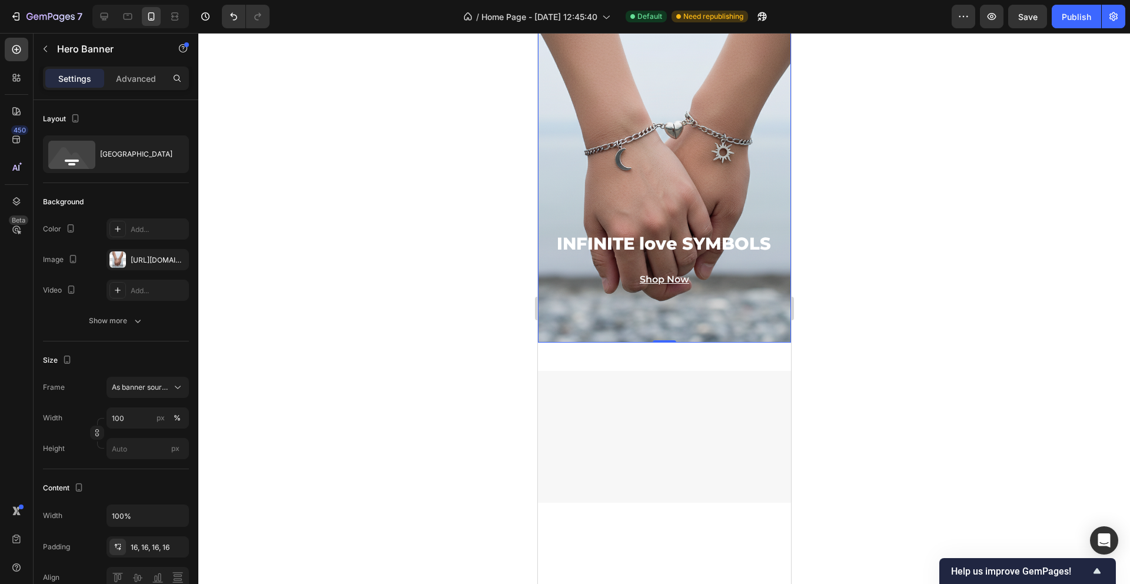
scroll to position [810, 0]
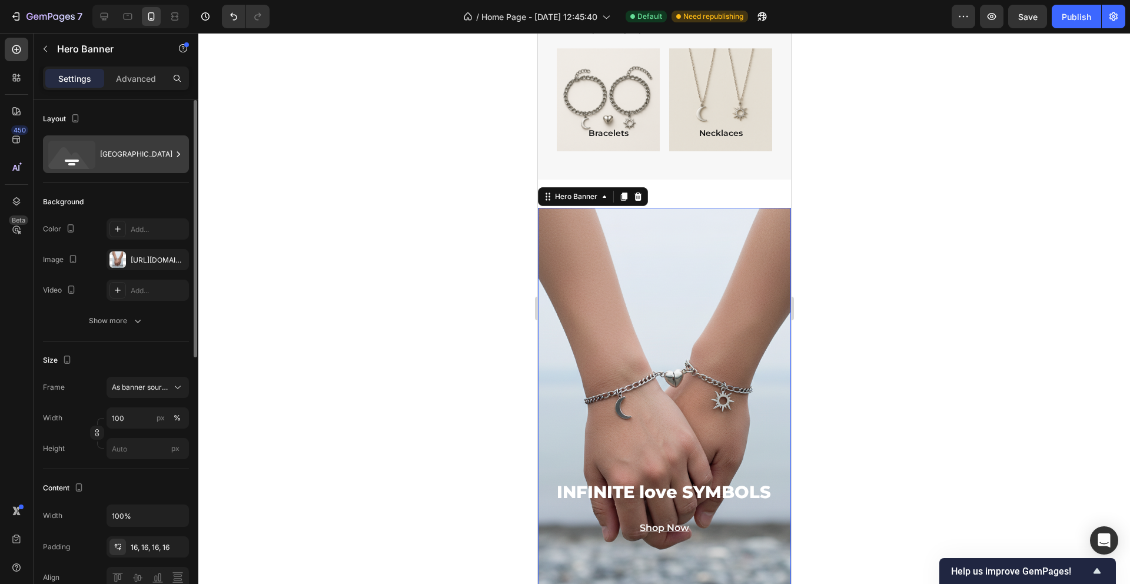
click at [135, 149] on div "[GEOGRAPHIC_DATA]" at bounding box center [136, 154] width 72 height 27
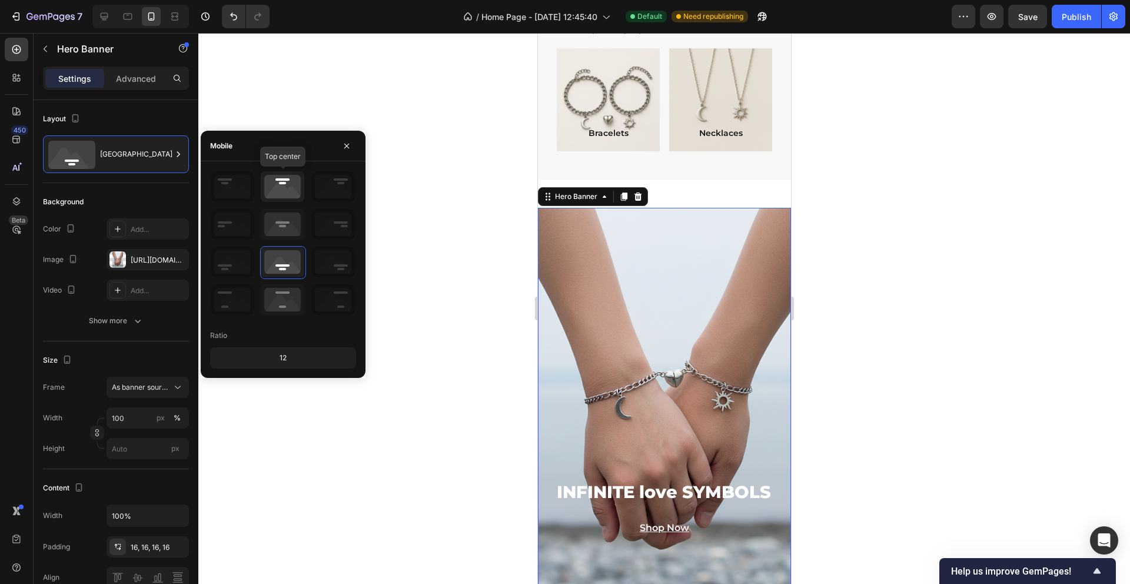
click at [281, 185] on icon at bounding box center [283, 186] width 44 height 31
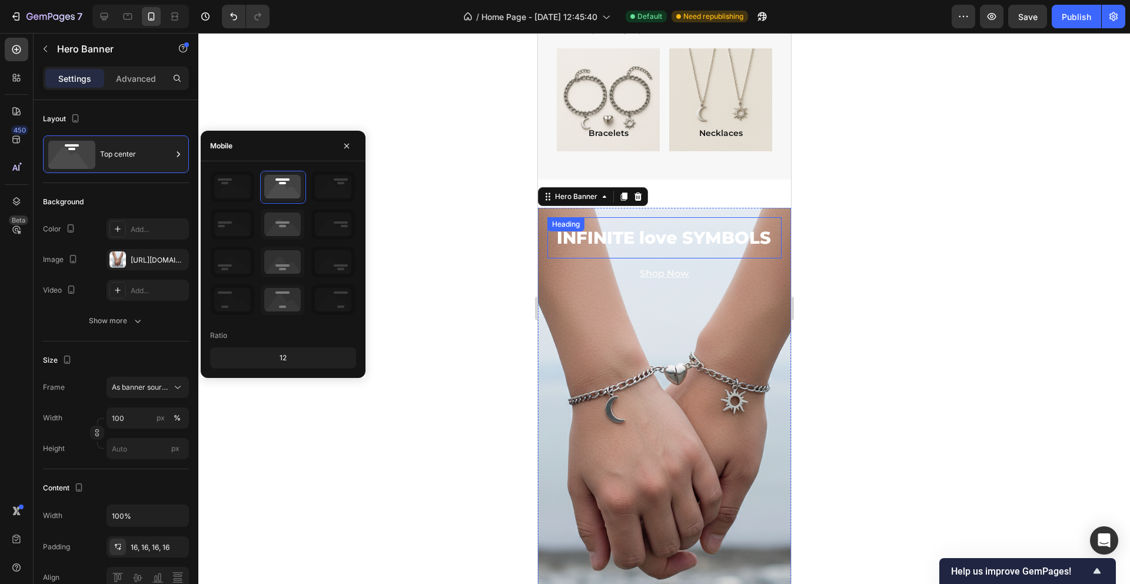
click at [771, 241] on h2 "INFINITE love SYMBOLS" at bounding box center [664, 237] width 234 height 41
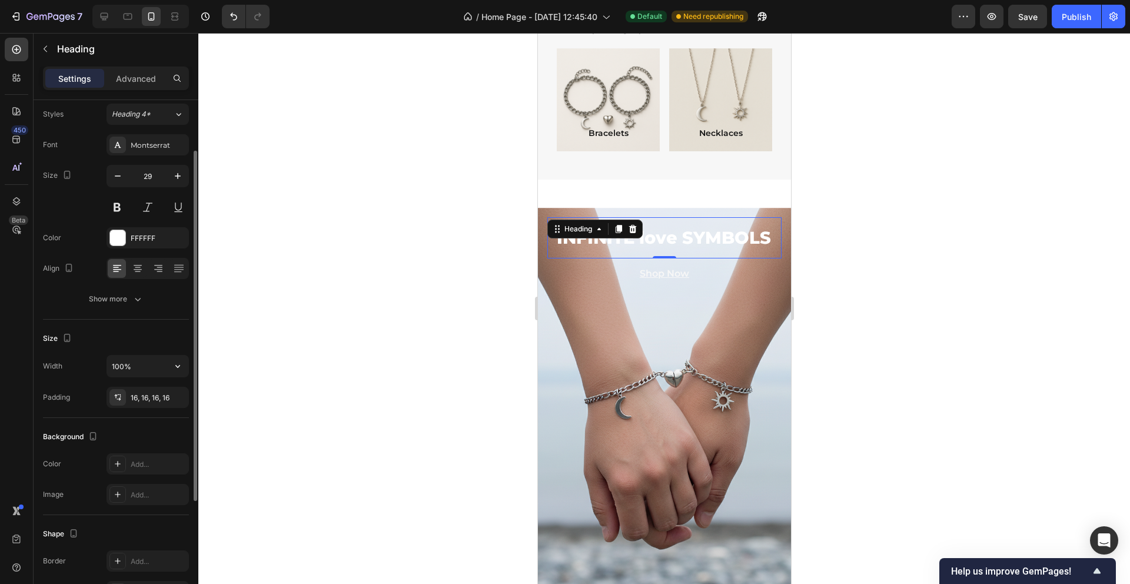
scroll to position [51, 0]
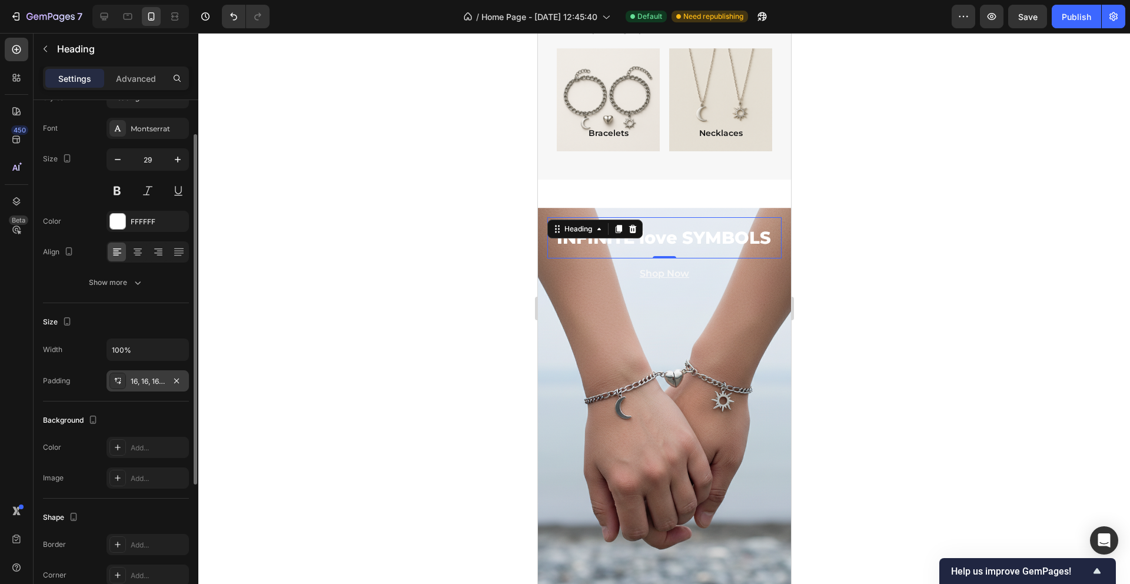
click at [141, 381] on div "16, 16, 16, 16" at bounding box center [148, 381] width 34 height 11
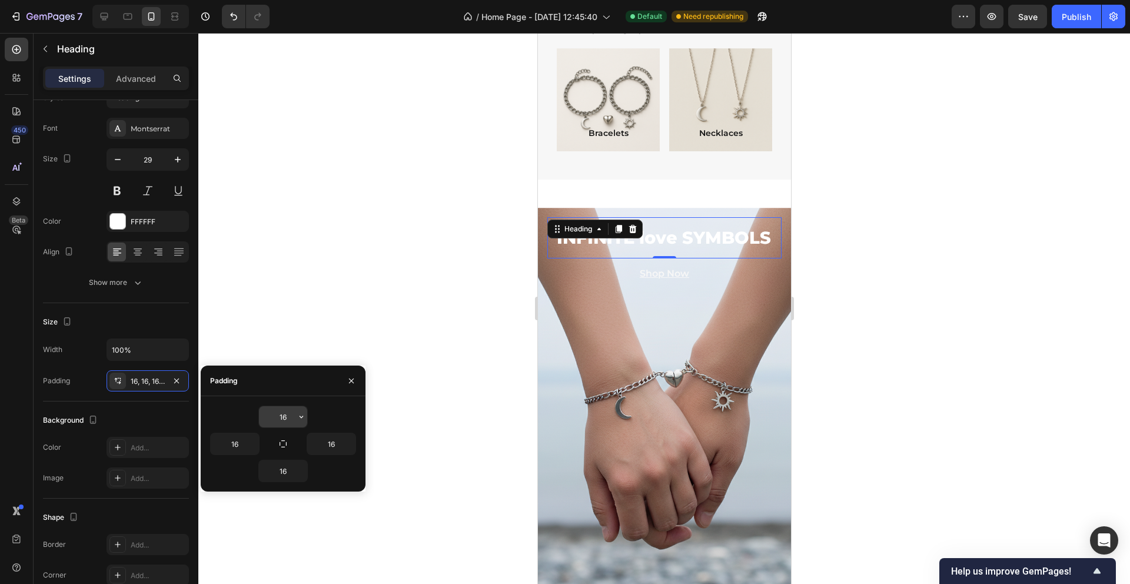
click at [287, 416] on input "16" at bounding box center [283, 416] width 48 height 21
click at [303, 415] on icon "button" at bounding box center [301, 416] width 9 height 9
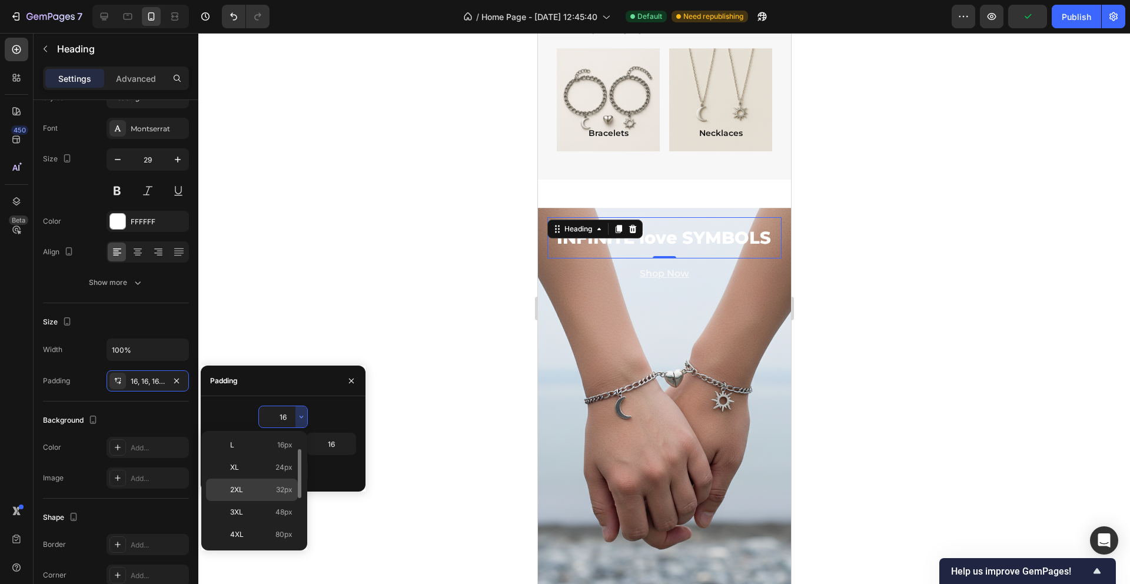
scroll to position [117, 0]
click at [282, 504] on span "48px" at bounding box center [283, 508] width 17 height 11
type input "48"
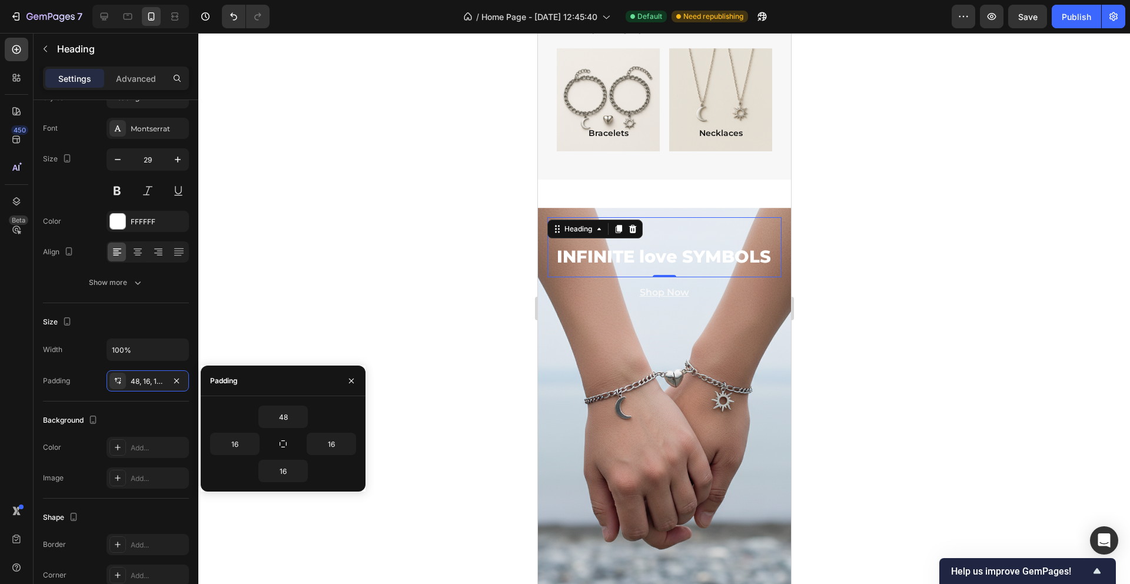
click at [475, 316] on div at bounding box center [663, 308] width 931 height 551
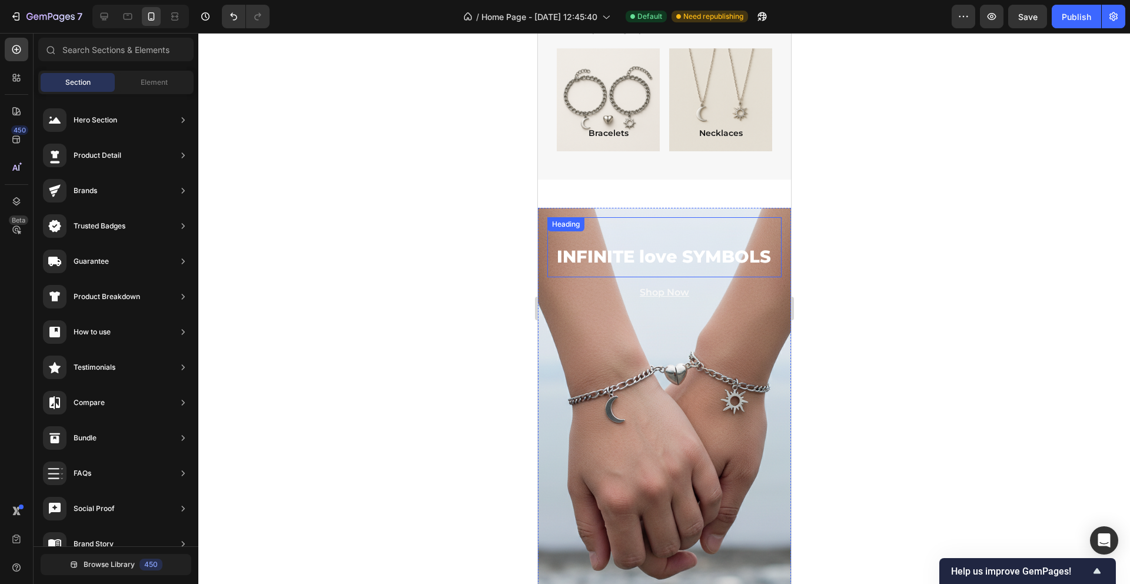
click at [762, 261] on h2 "INFINITE love SYMBOLS" at bounding box center [664, 247] width 234 height 60
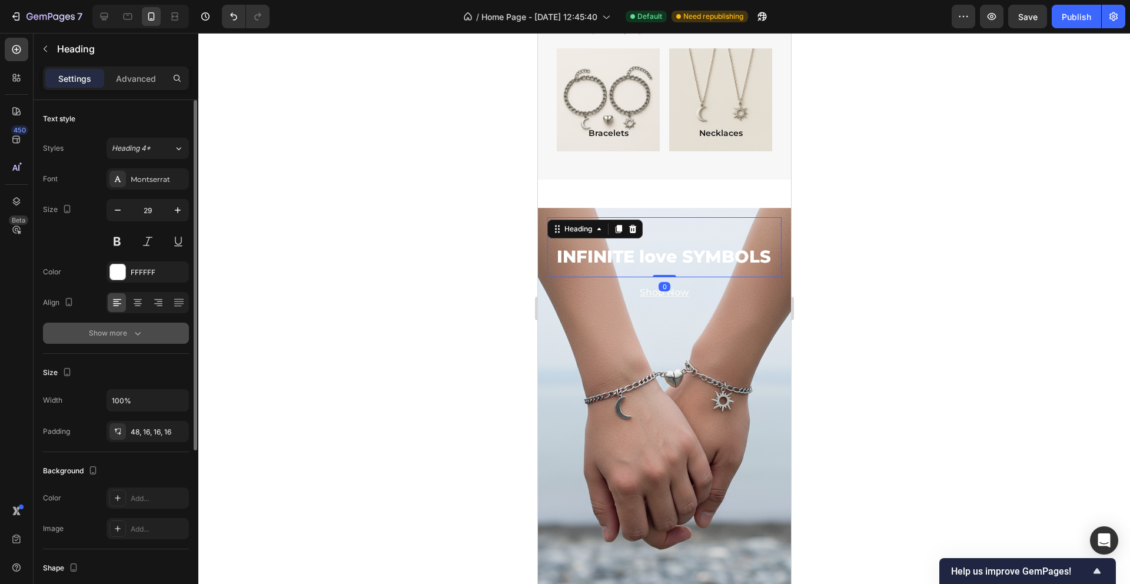
click at [132, 332] on icon "button" at bounding box center [138, 333] width 12 height 12
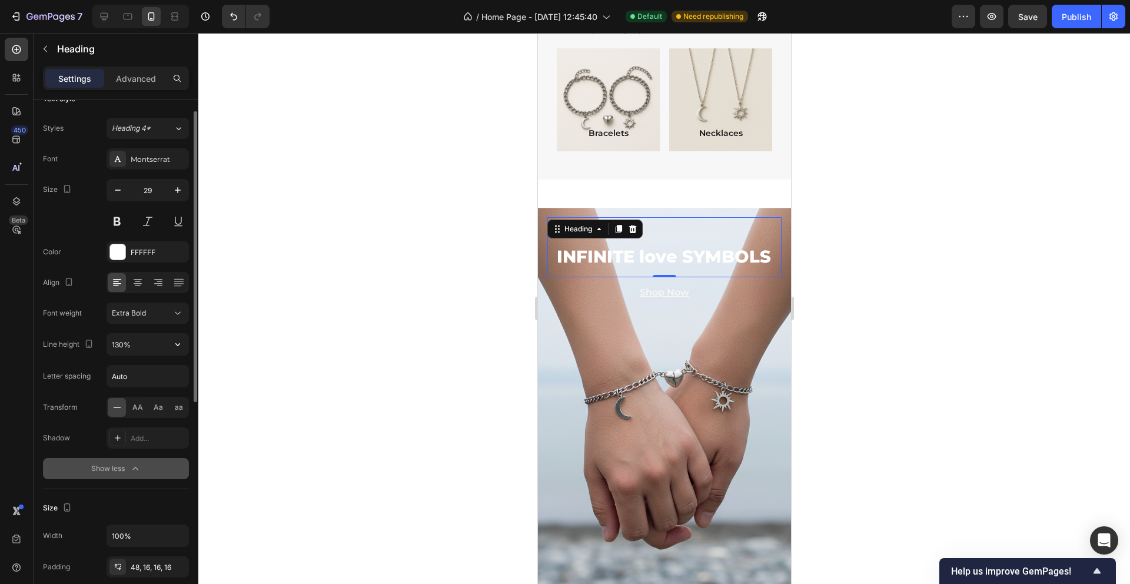
scroll to position [51, 0]
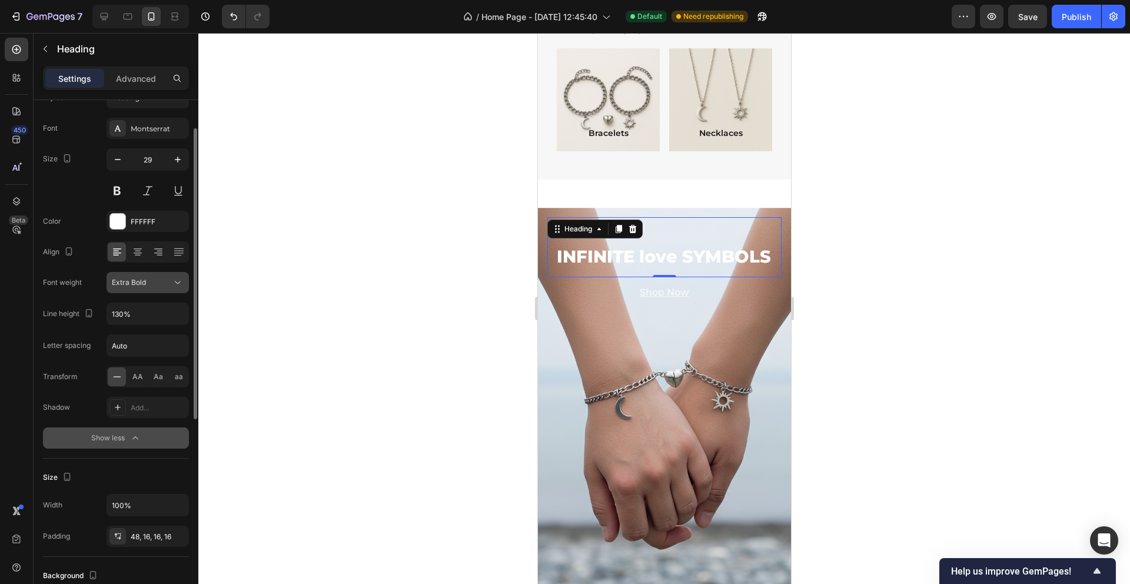
click at [182, 281] on icon at bounding box center [178, 283] width 12 height 12
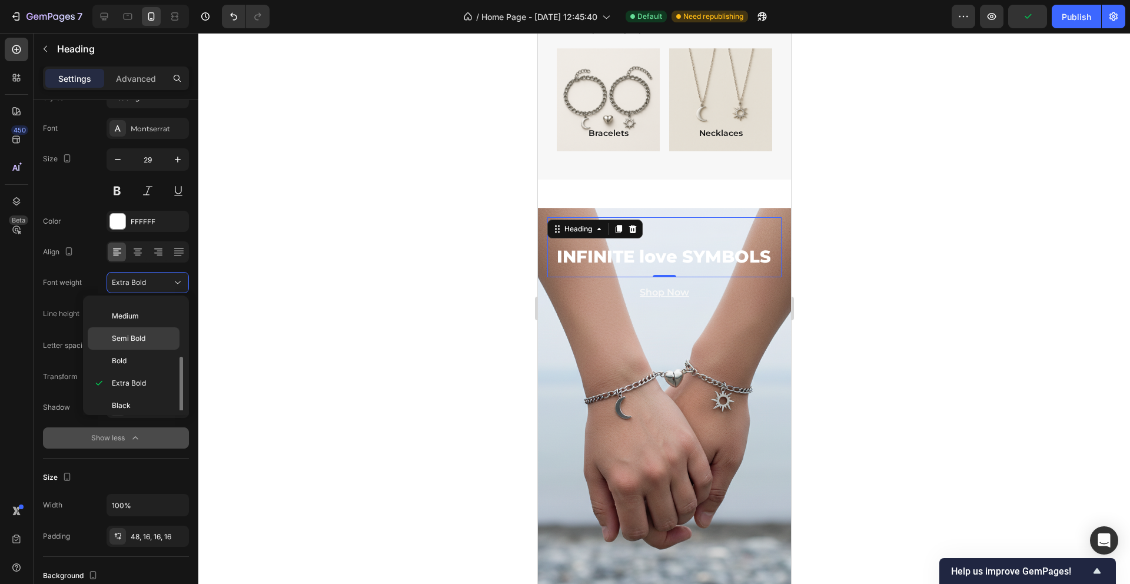
scroll to position [91, 0]
click at [126, 395] on span "Black" at bounding box center [121, 399] width 19 height 11
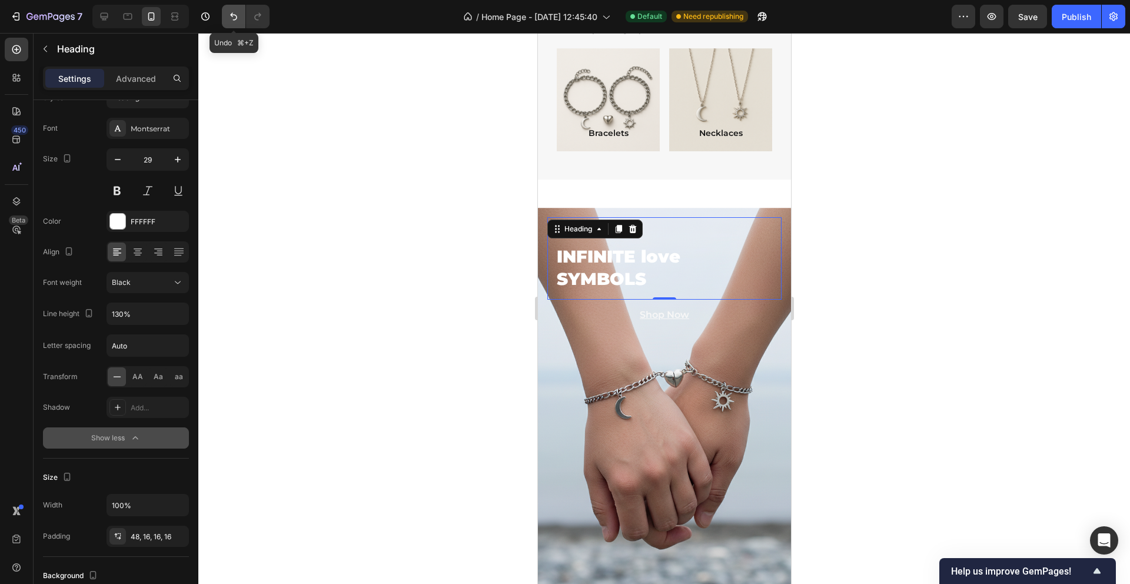
click at [231, 21] on icon "Undo/Redo" at bounding box center [234, 17] width 12 height 12
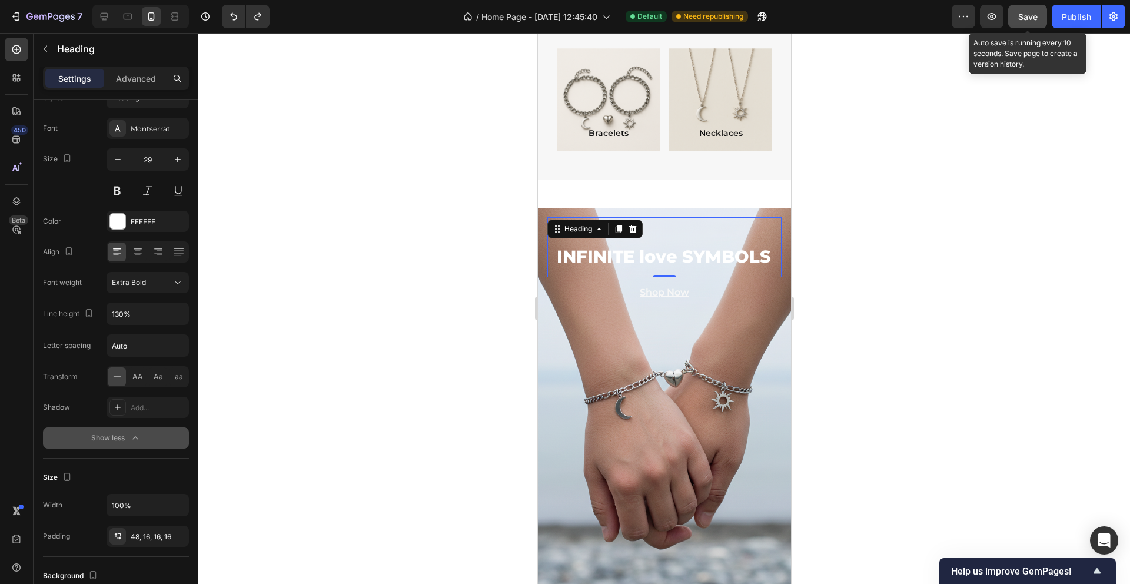
click at [1033, 22] on div "Save" at bounding box center [1027, 17] width 19 height 12
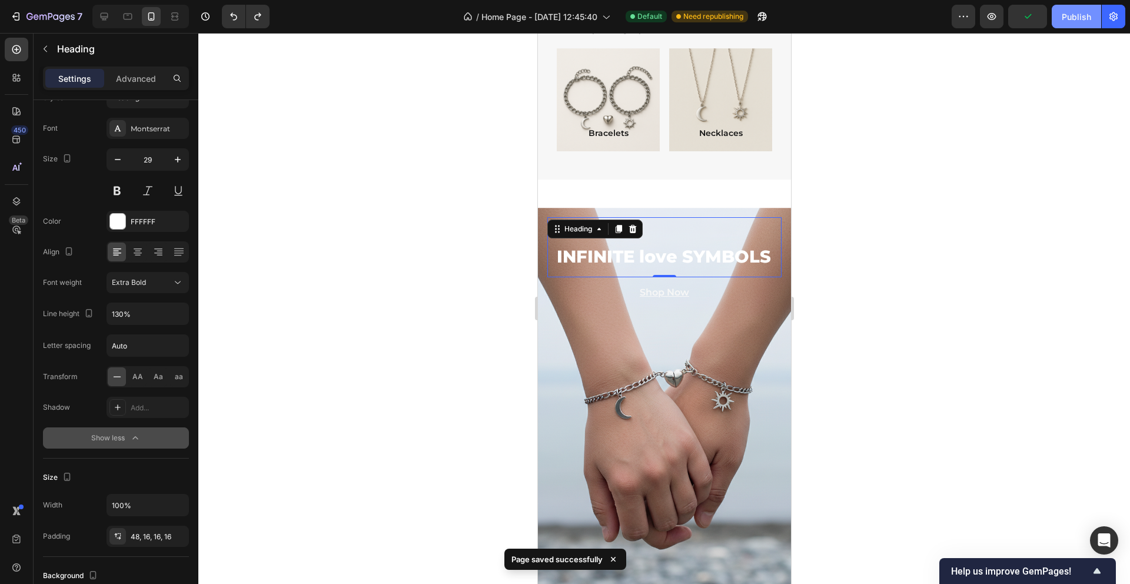
click at [1076, 16] on div "Publish" at bounding box center [1075, 17] width 29 height 12
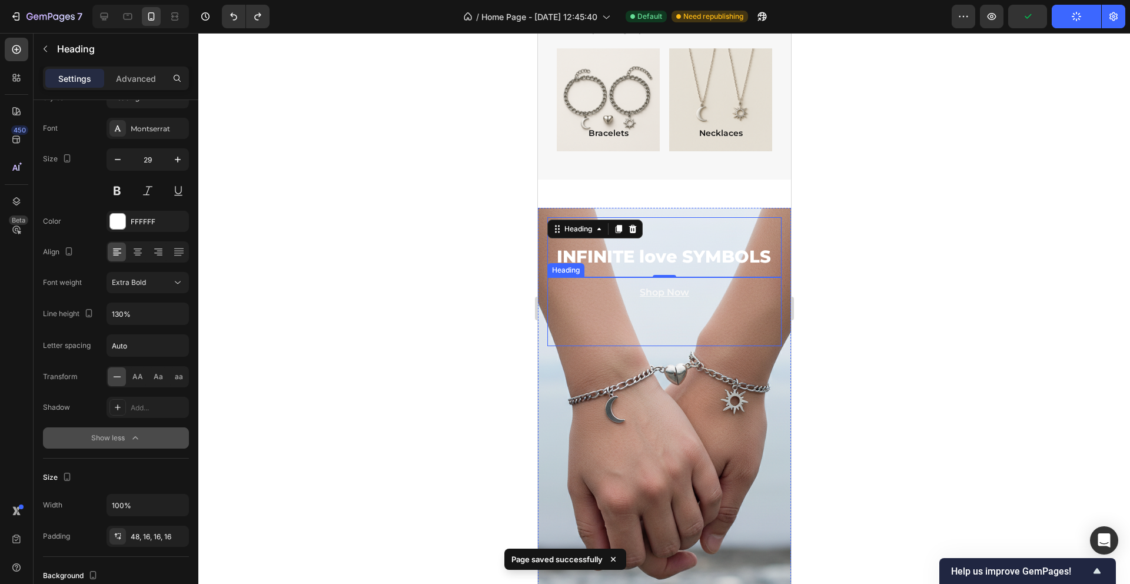
scroll to position [818, 0]
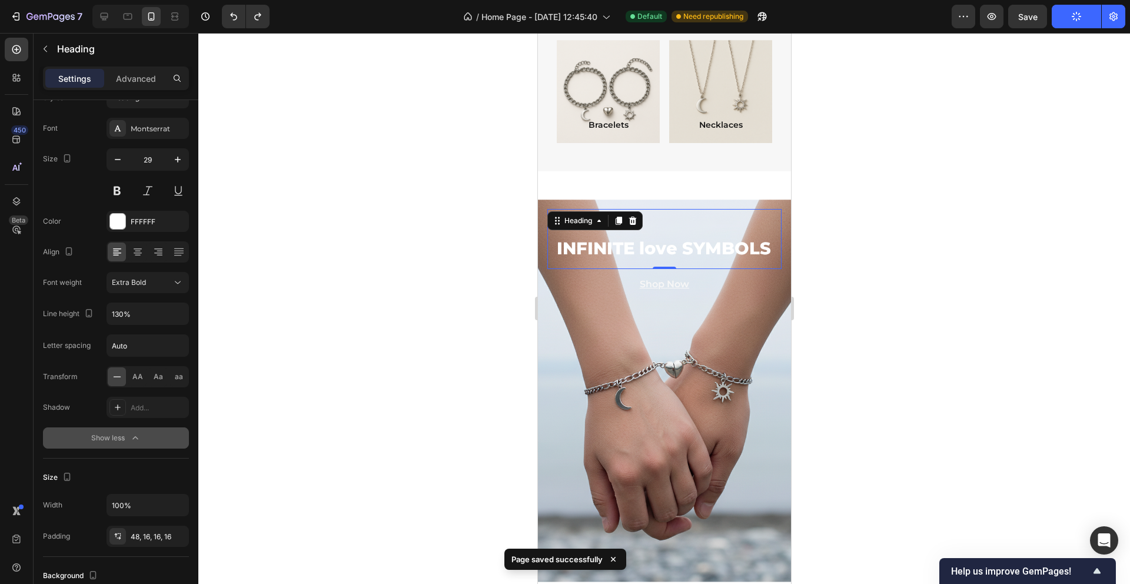
click at [709, 277] on div "Shop Now" at bounding box center [664, 303] width 234 height 69
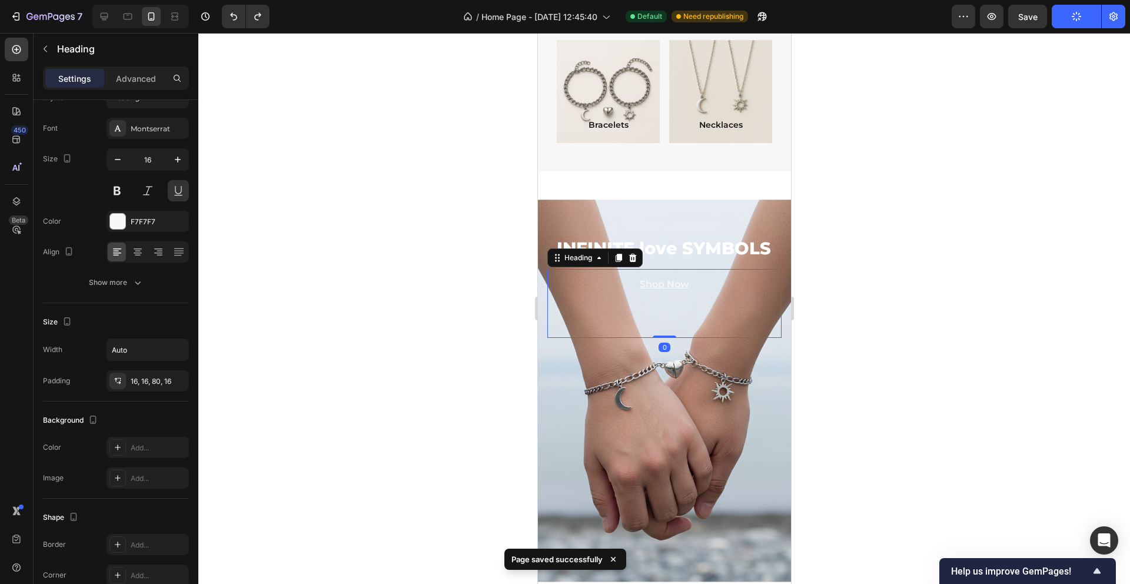
click at [701, 286] on div "Shop Now" at bounding box center [664, 303] width 234 height 69
click at [137, 281] on icon "button" at bounding box center [138, 283] width 12 height 12
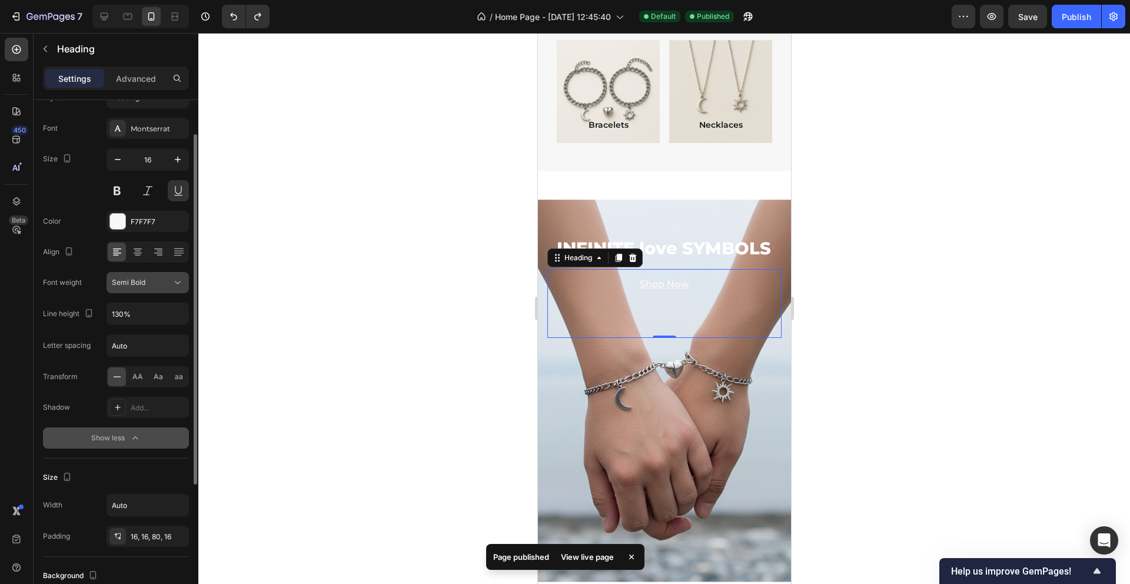
click at [169, 287] on div "Semi Bold" at bounding box center [142, 282] width 60 height 11
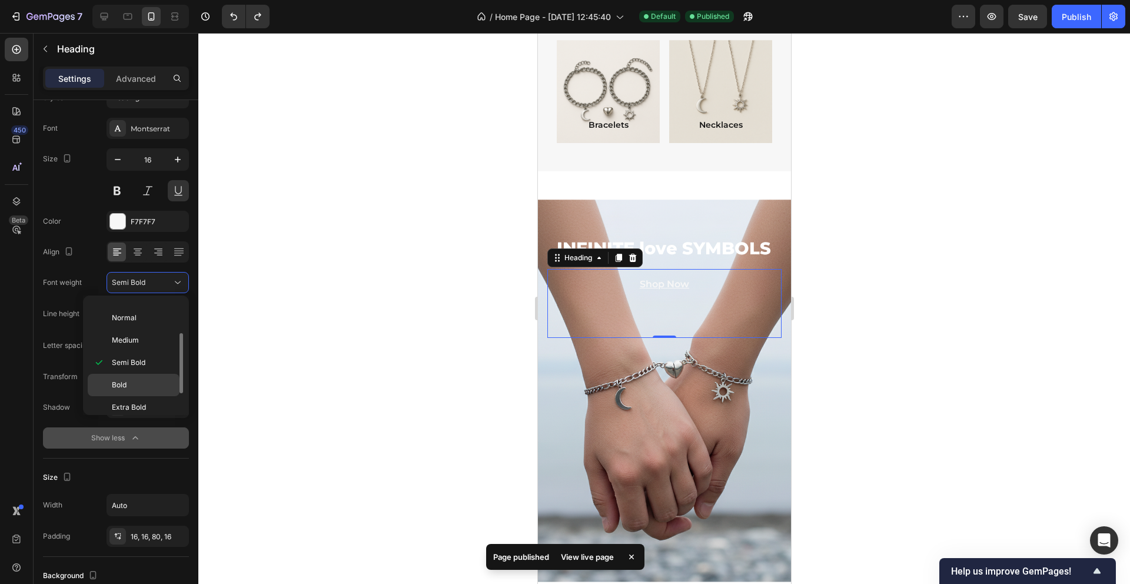
scroll to position [84, 0]
click at [135, 366] on p "Bold" at bounding box center [143, 362] width 62 height 11
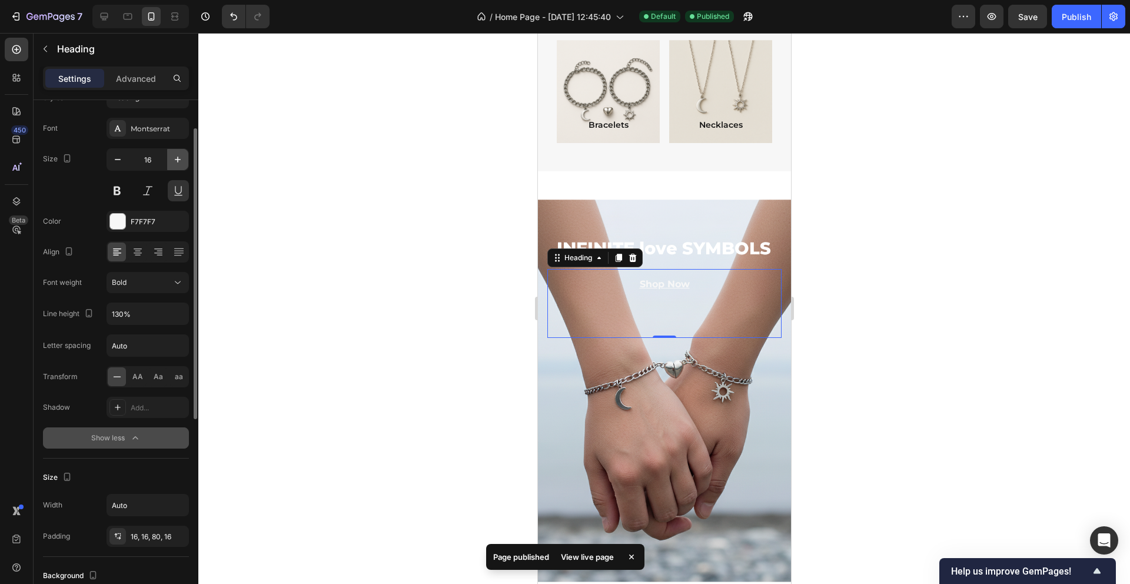
click at [176, 158] on icon "button" at bounding box center [178, 160] width 12 height 12
type input "17"
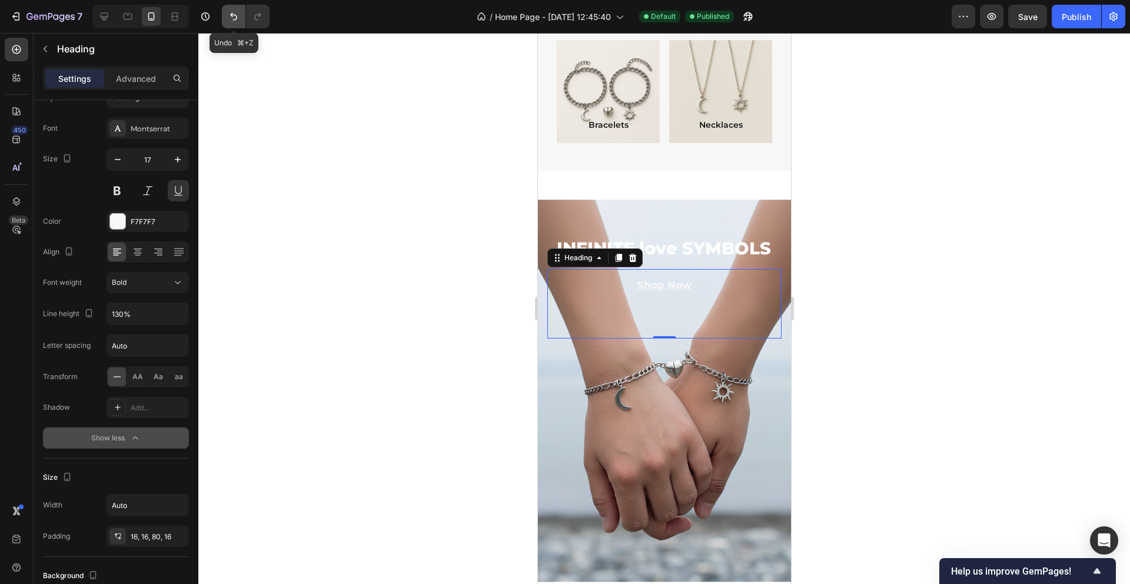
click at [230, 18] on icon "Undo/Redo" at bounding box center [234, 17] width 12 height 12
click at [421, 294] on div at bounding box center [663, 308] width 931 height 551
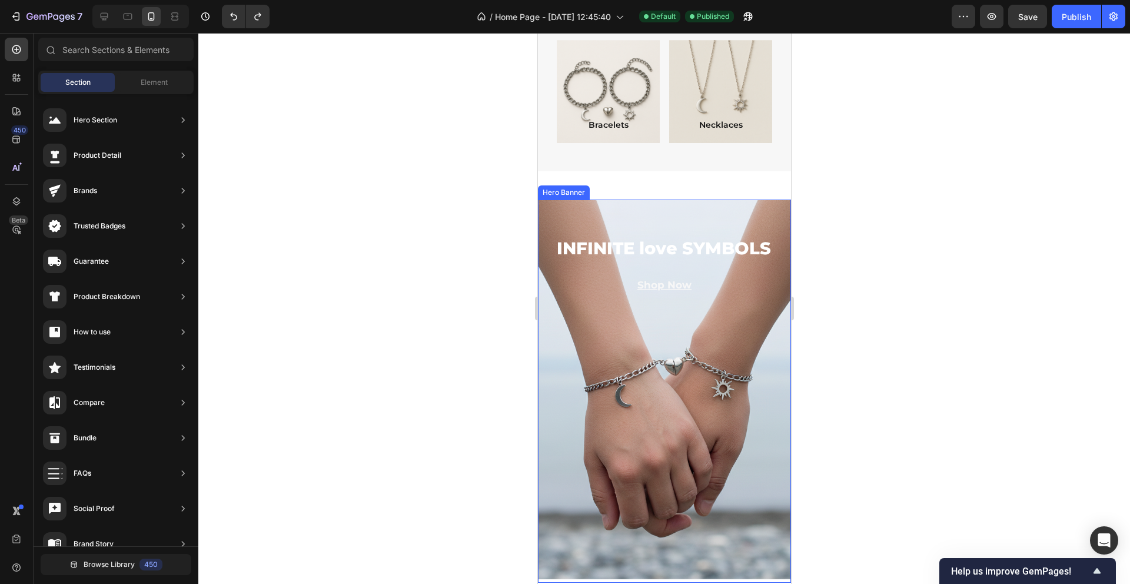
click at [703, 402] on div "Background Image" at bounding box center [663, 387] width 253 height 383
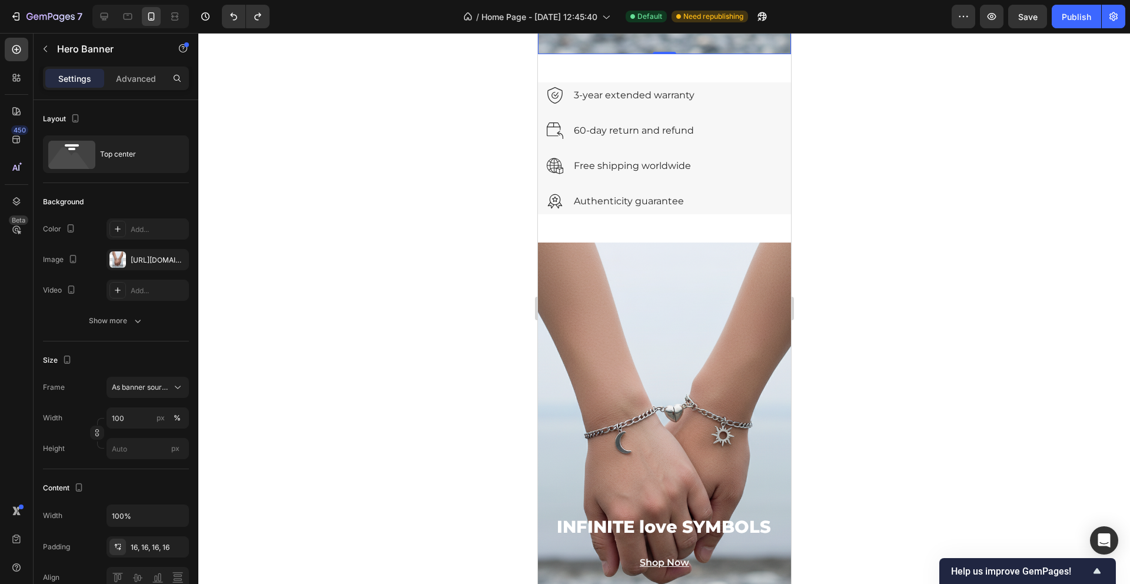
scroll to position [1371, 0]
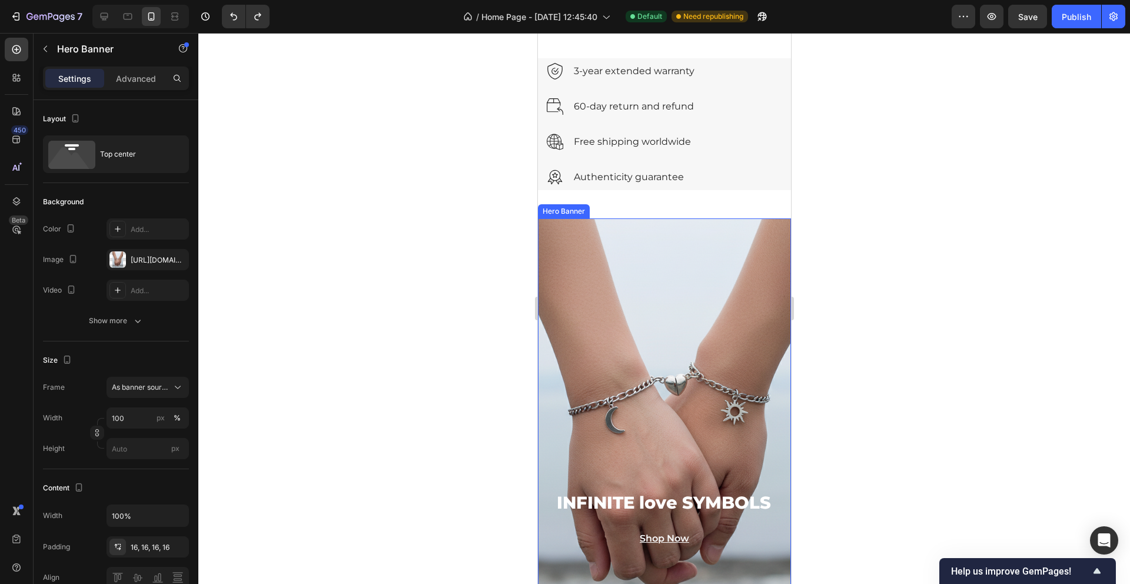
click at [681, 276] on div "Background Image" at bounding box center [664, 409] width 304 height 459
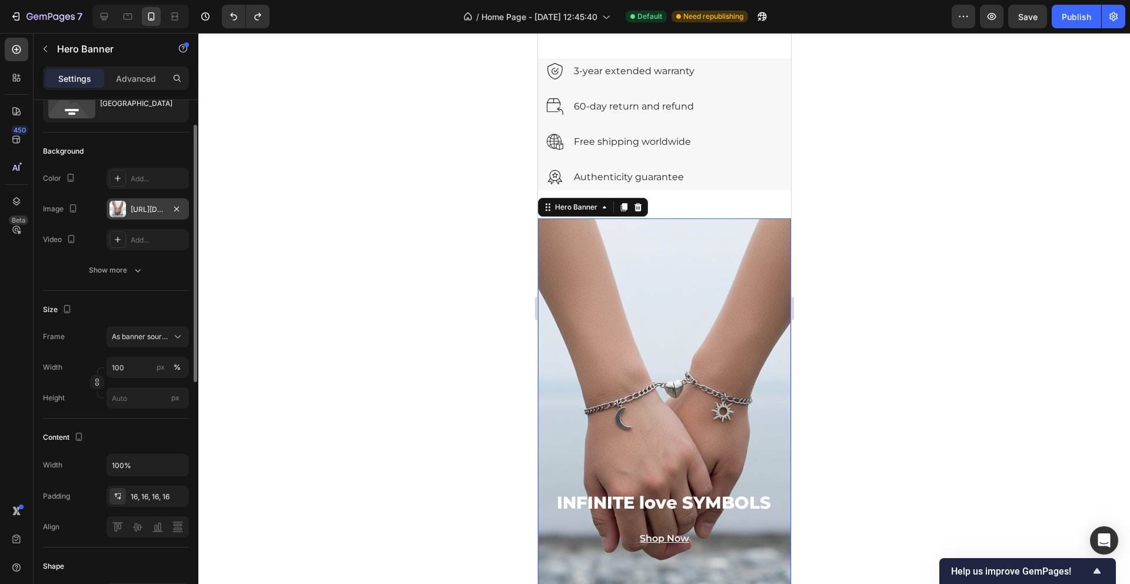
click at [162, 206] on div "[URL][DOMAIN_NAME]" at bounding box center [148, 209] width 34 height 11
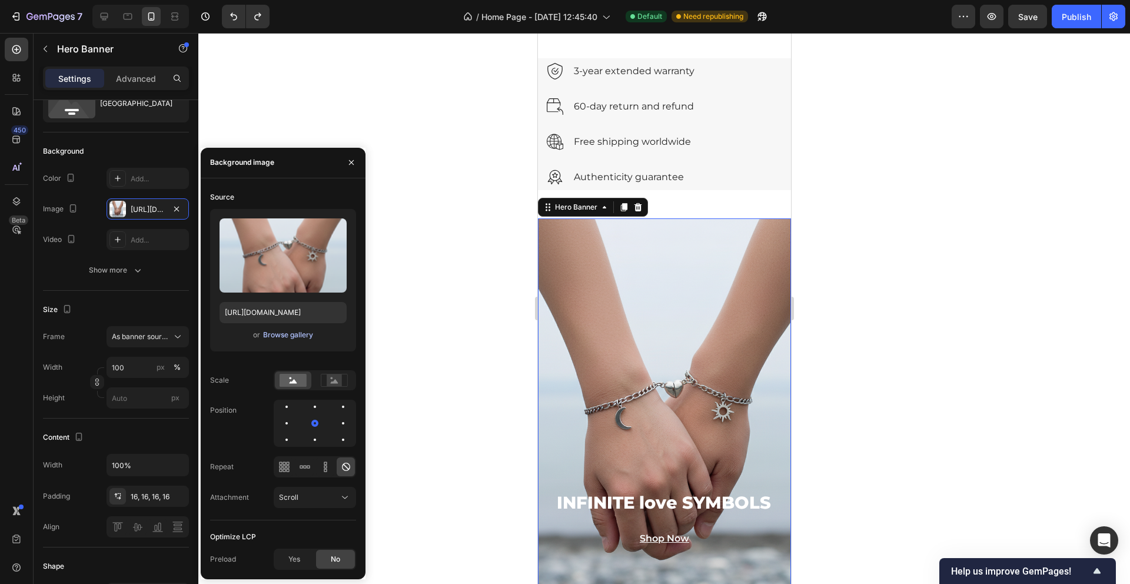
click at [297, 335] on div "Browse gallery" at bounding box center [288, 334] width 50 height 11
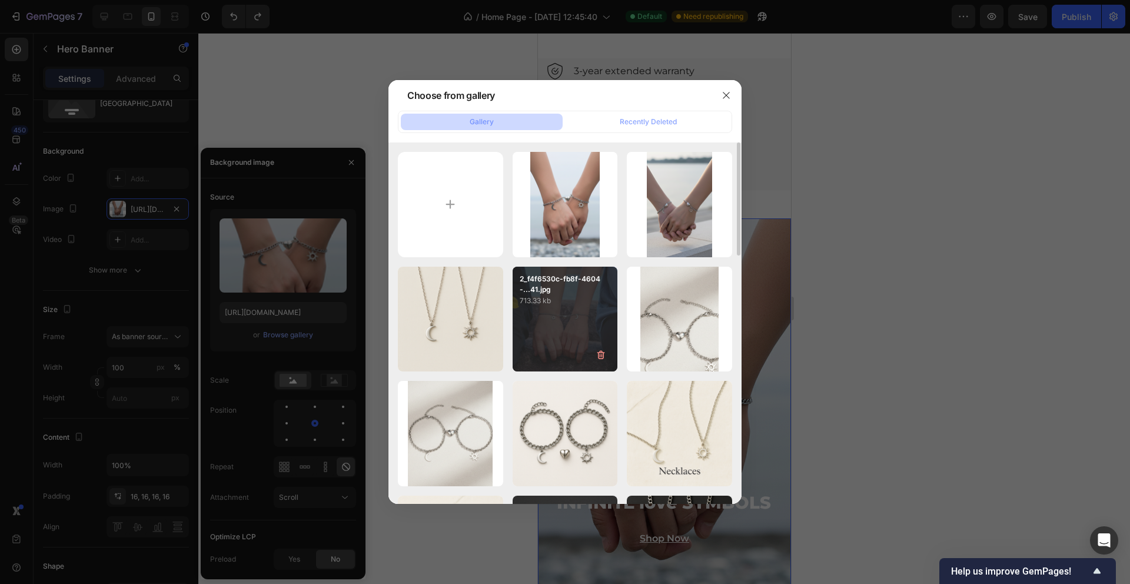
click at [573, 321] on div "2_f4f6530c-fb8f-4604-...41.jpg 713.33 kb" at bounding box center [564, 319] width 105 height 105
type input "[URL][DOMAIN_NAME]"
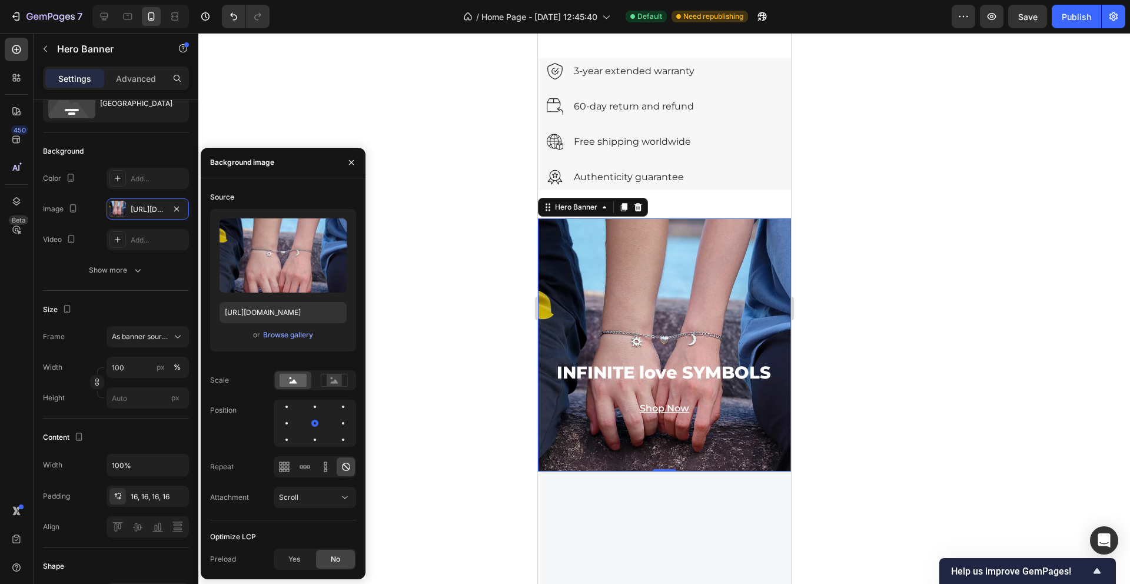
click at [861, 277] on div at bounding box center [663, 308] width 931 height 551
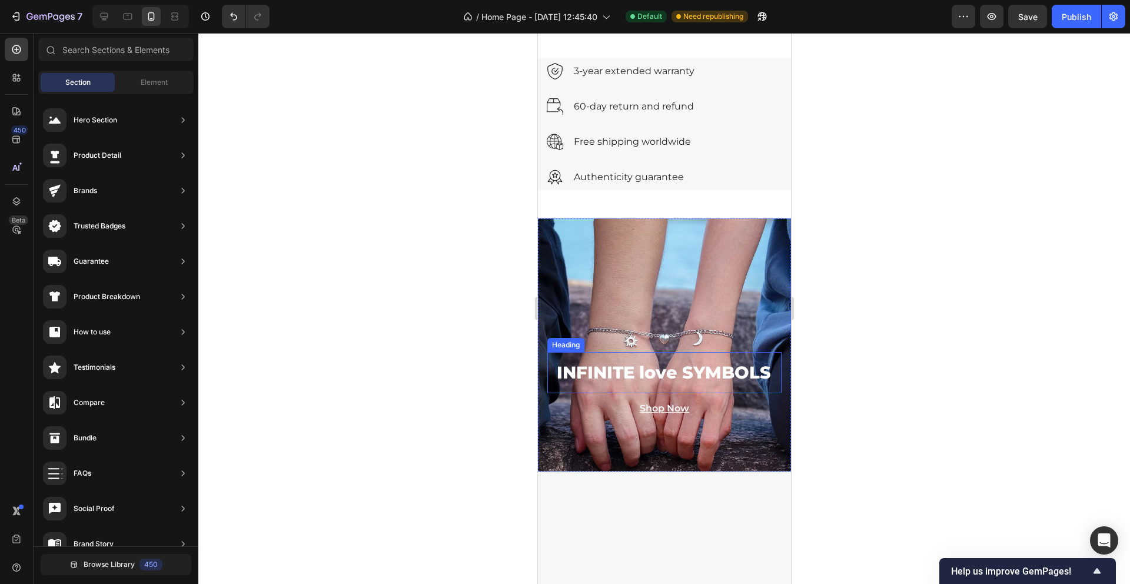
click at [775, 376] on h2 "INFINITE love SYMBOLS" at bounding box center [664, 372] width 234 height 41
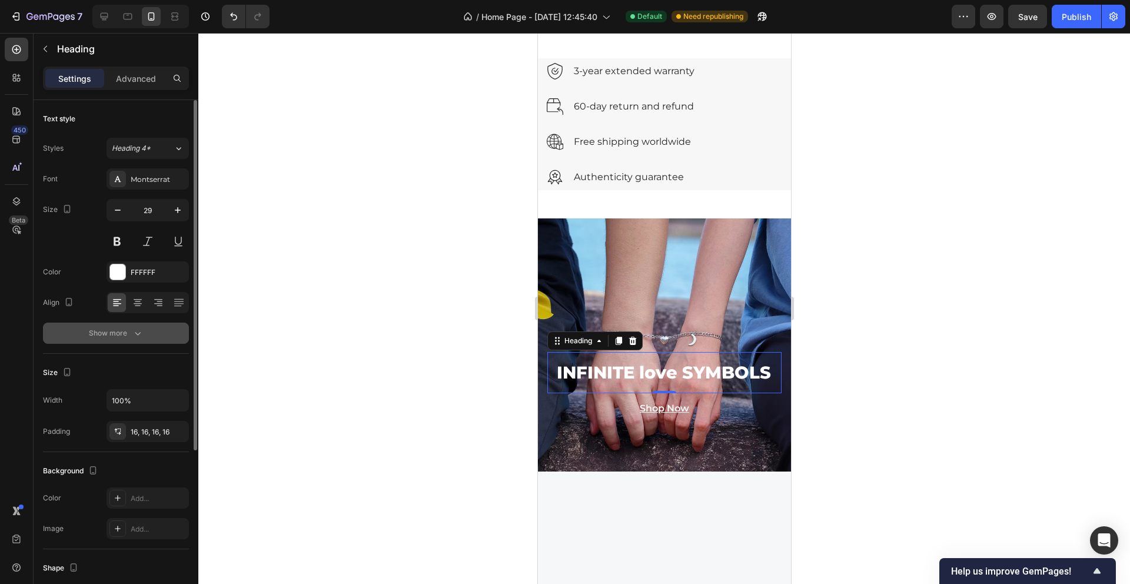
click at [140, 339] on button "Show more" at bounding box center [116, 332] width 146 height 21
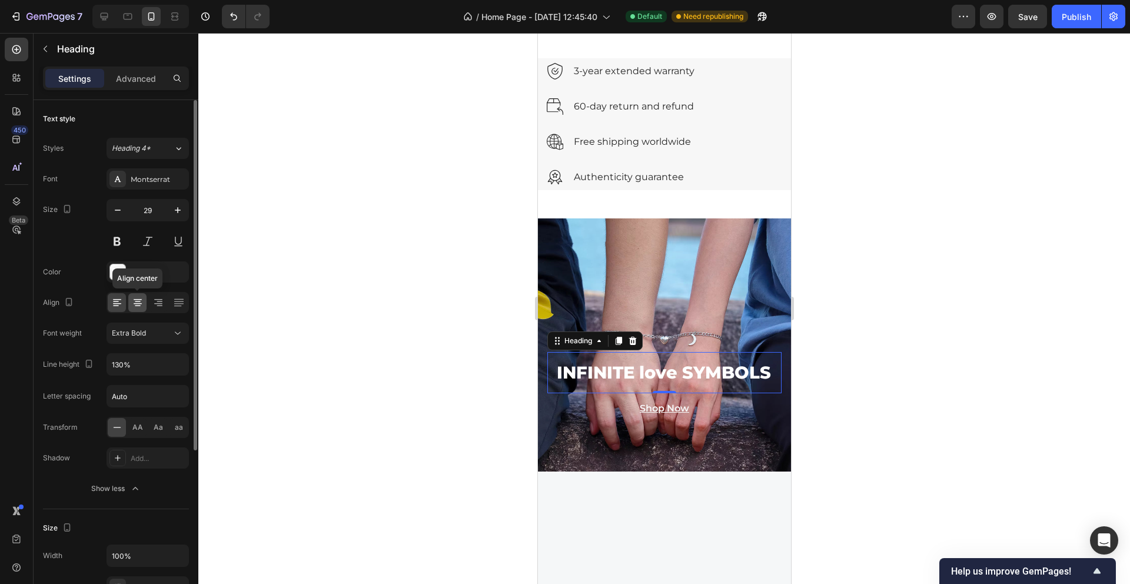
click at [139, 295] on div at bounding box center [137, 302] width 18 height 19
click at [158, 304] on icon at bounding box center [158, 303] width 12 height 12
click at [184, 302] on icon at bounding box center [179, 303] width 12 height 12
click at [118, 302] on icon at bounding box center [117, 303] width 12 height 12
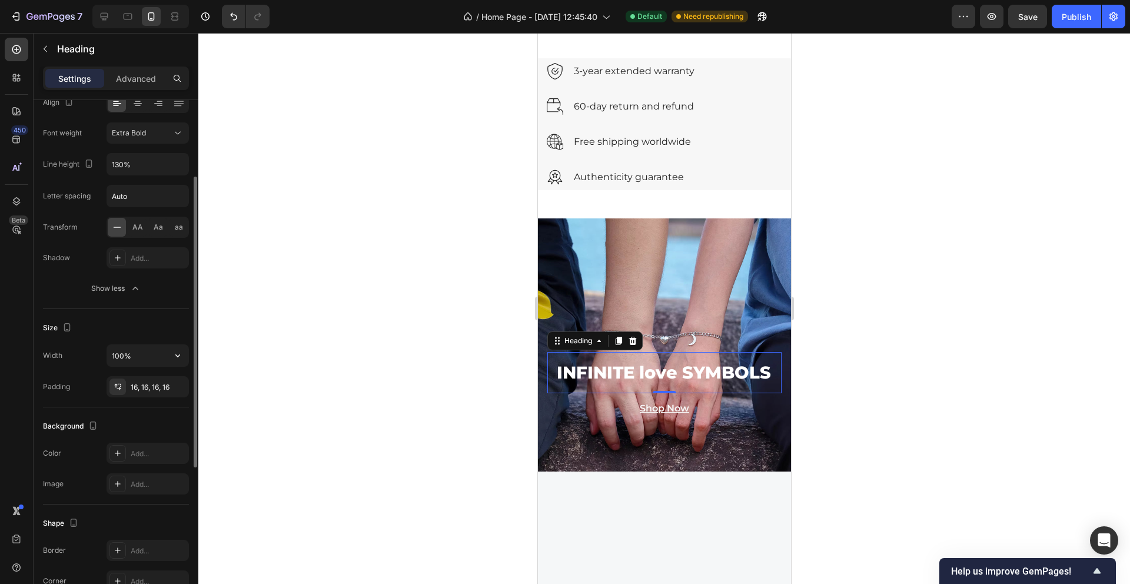
scroll to position [222, 0]
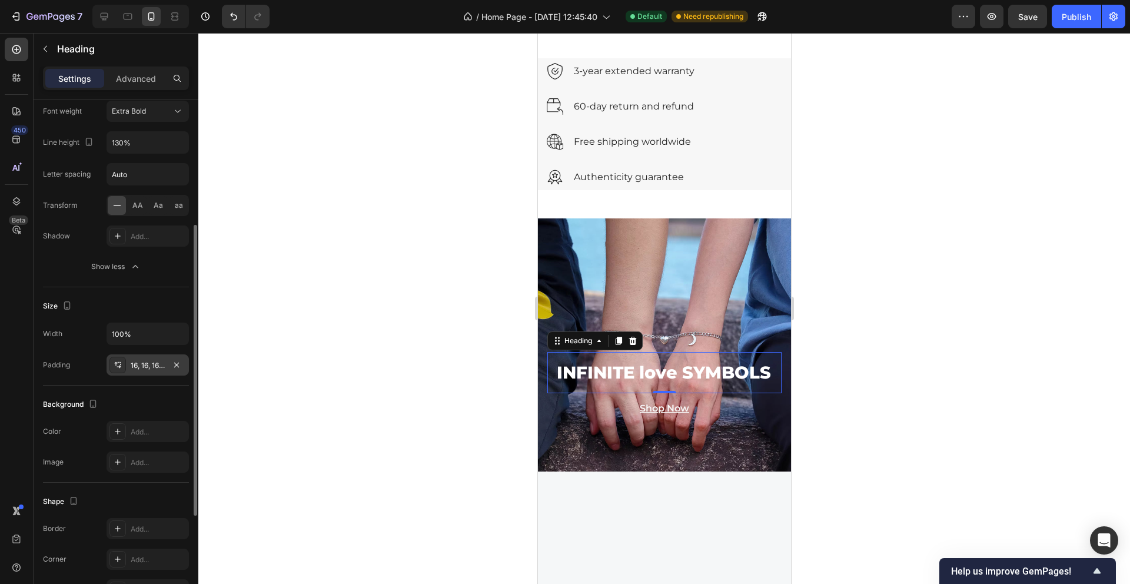
click at [135, 364] on div "16, 16, 16, 16" at bounding box center [148, 365] width 34 height 11
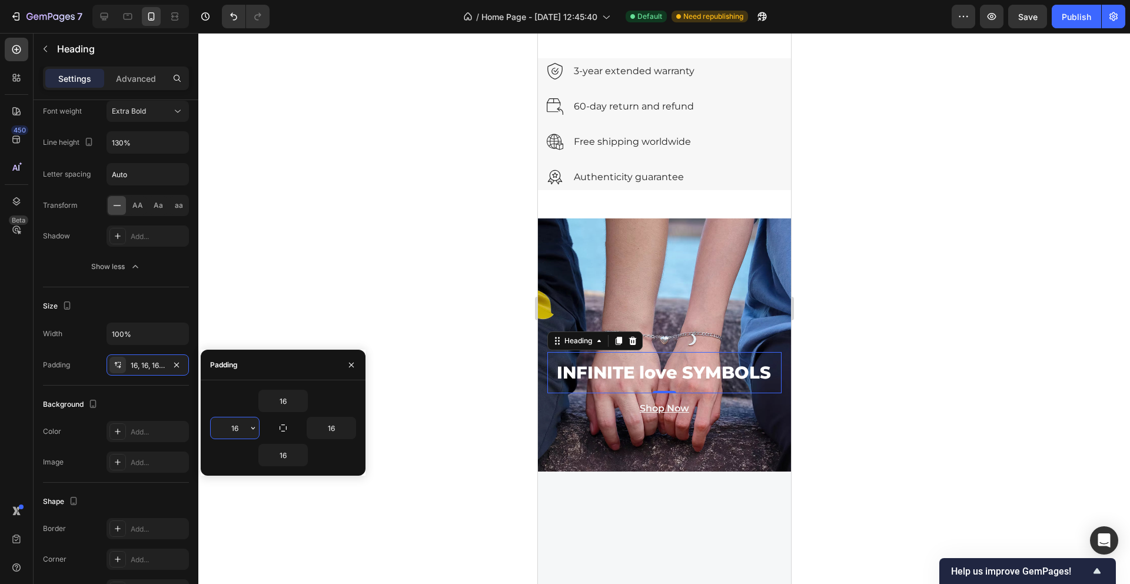
click at [235, 432] on input "16" at bounding box center [235, 427] width 48 height 21
click at [253, 427] on icon "button" at bounding box center [252, 427] width 9 height 9
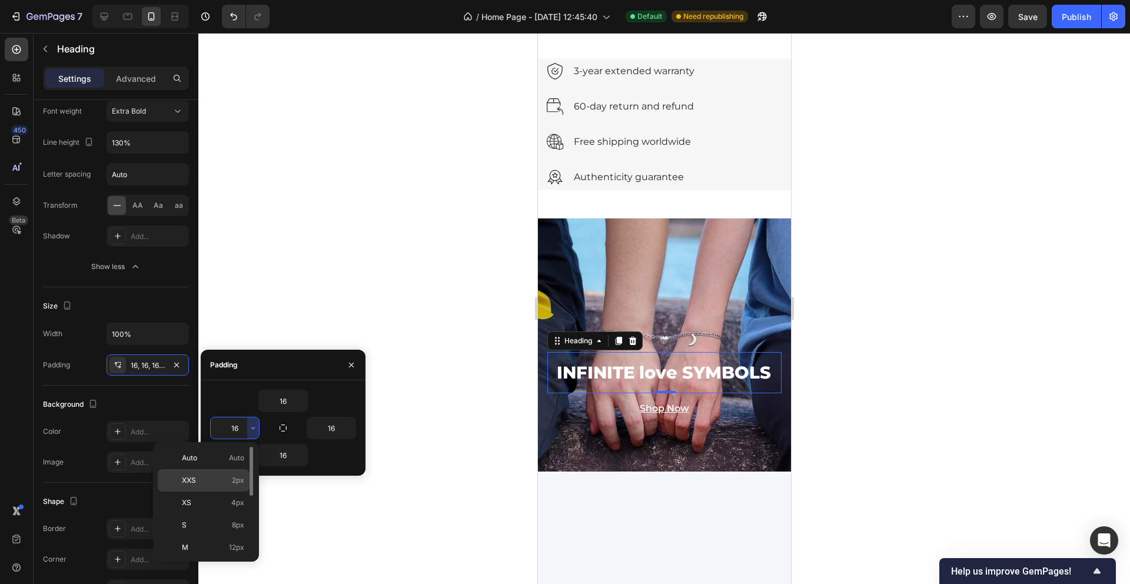
click at [219, 478] on p "XXS 2px" at bounding box center [213, 480] width 62 height 11
type input "2"
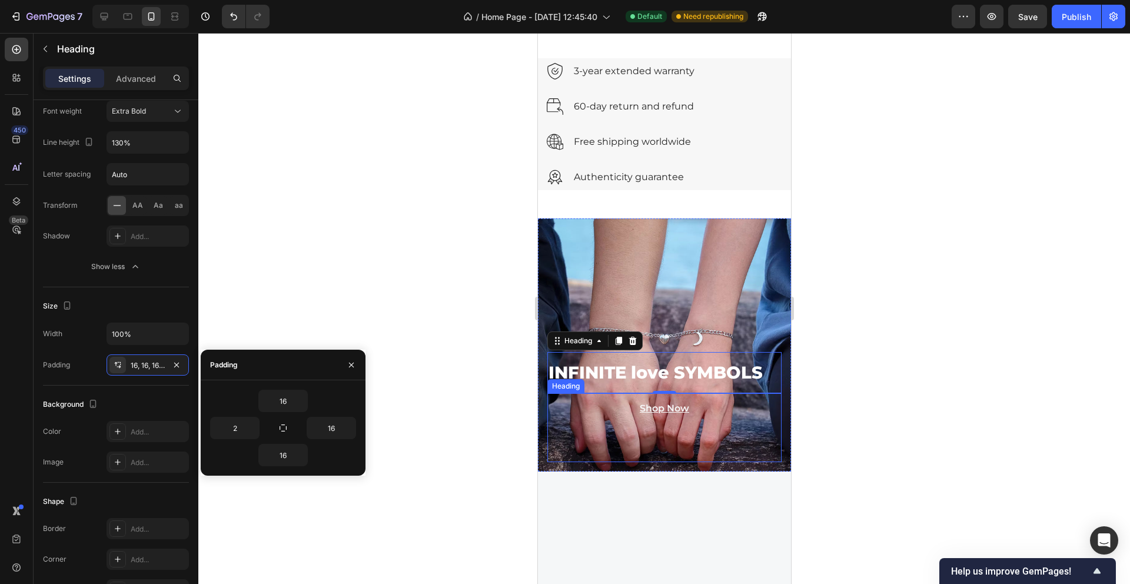
click at [707, 410] on div "Shop Now" at bounding box center [664, 427] width 234 height 69
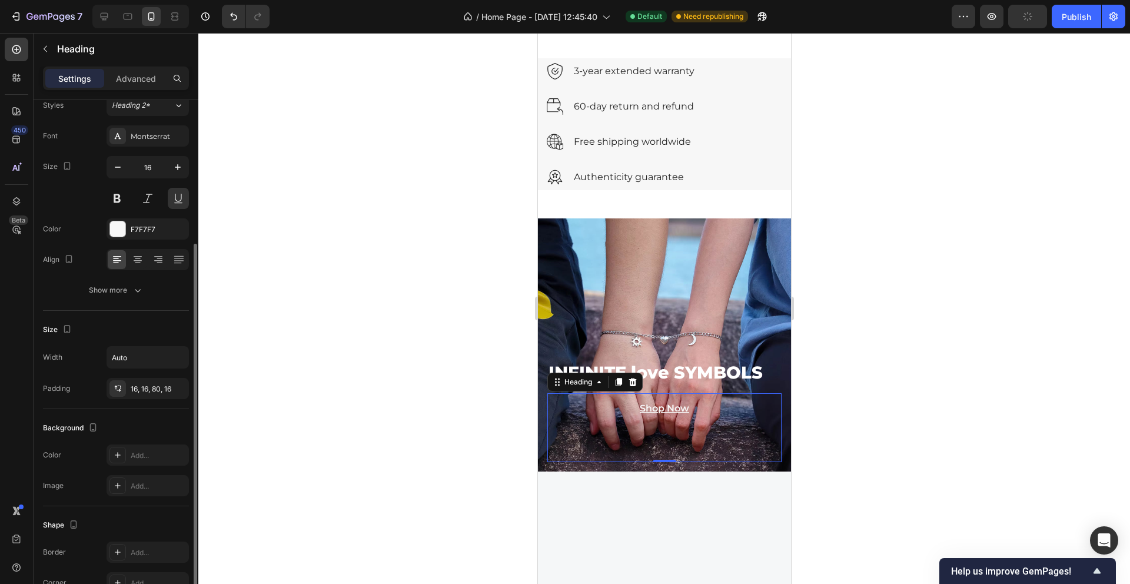
scroll to position [0, 0]
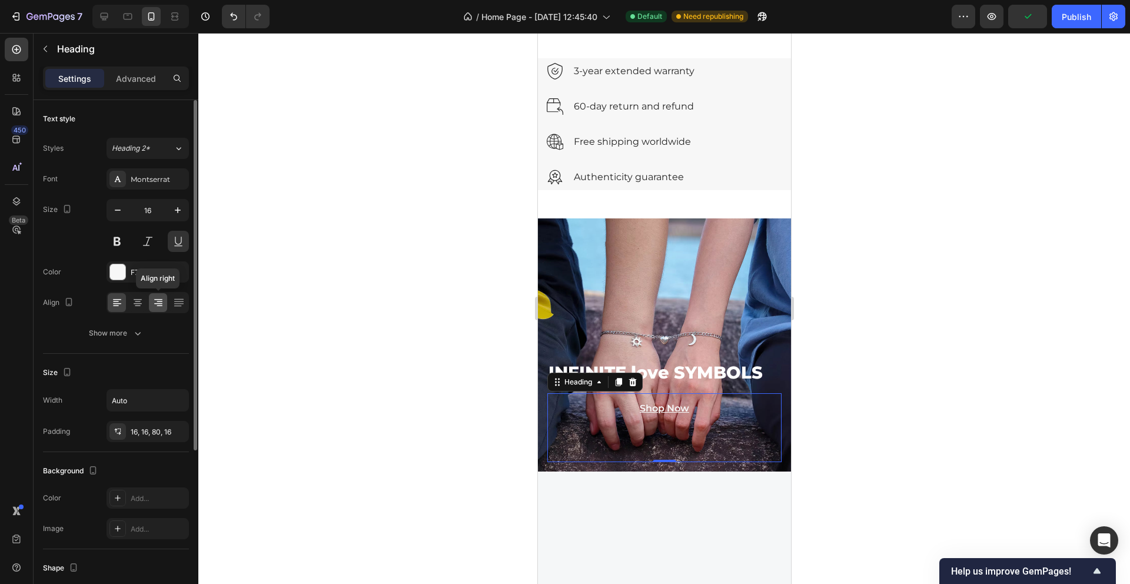
click at [159, 304] on icon at bounding box center [158, 303] width 12 height 12
click at [141, 298] on icon at bounding box center [138, 303] width 12 height 12
click at [176, 299] on icon at bounding box center [179, 303] width 12 height 12
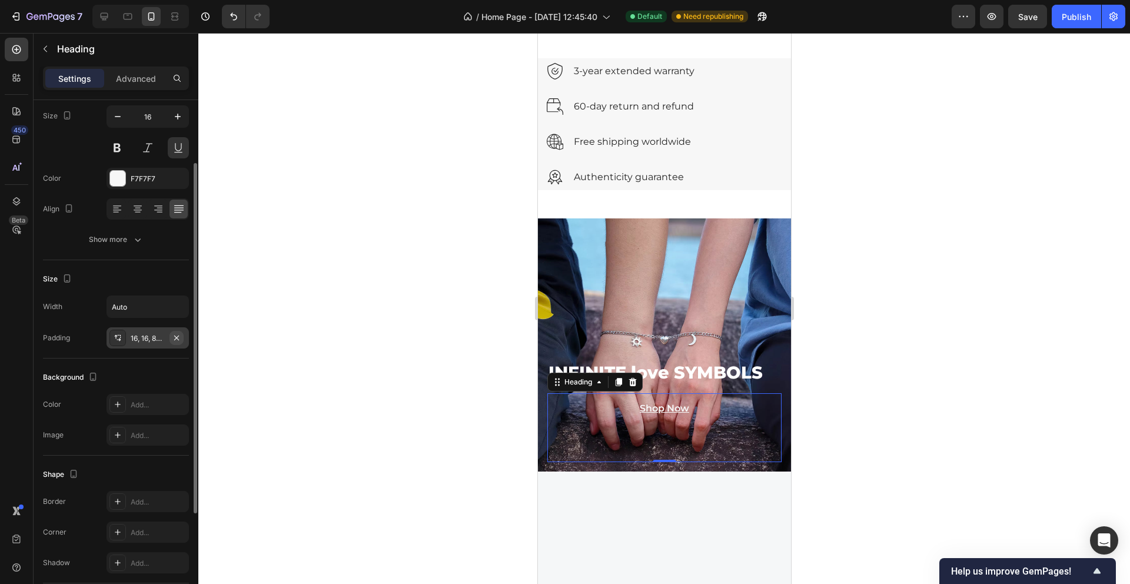
click at [181, 336] on icon "button" at bounding box center [176, 337] width 9 height 9
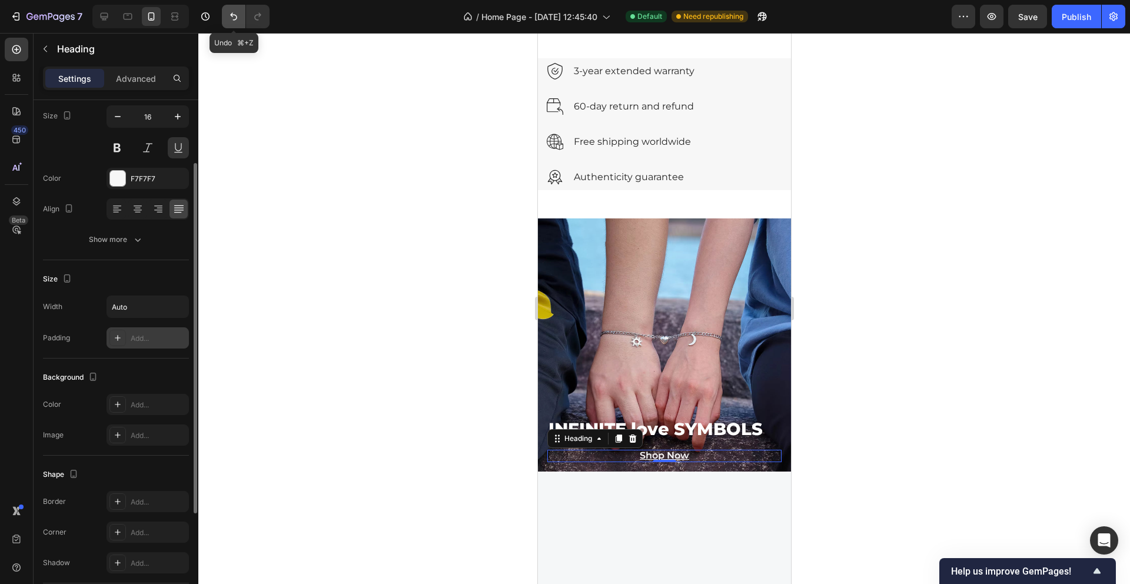
click at [232, 18] on icon "Undo/Redo" at bounding box center [234, 17] width 12 height 12
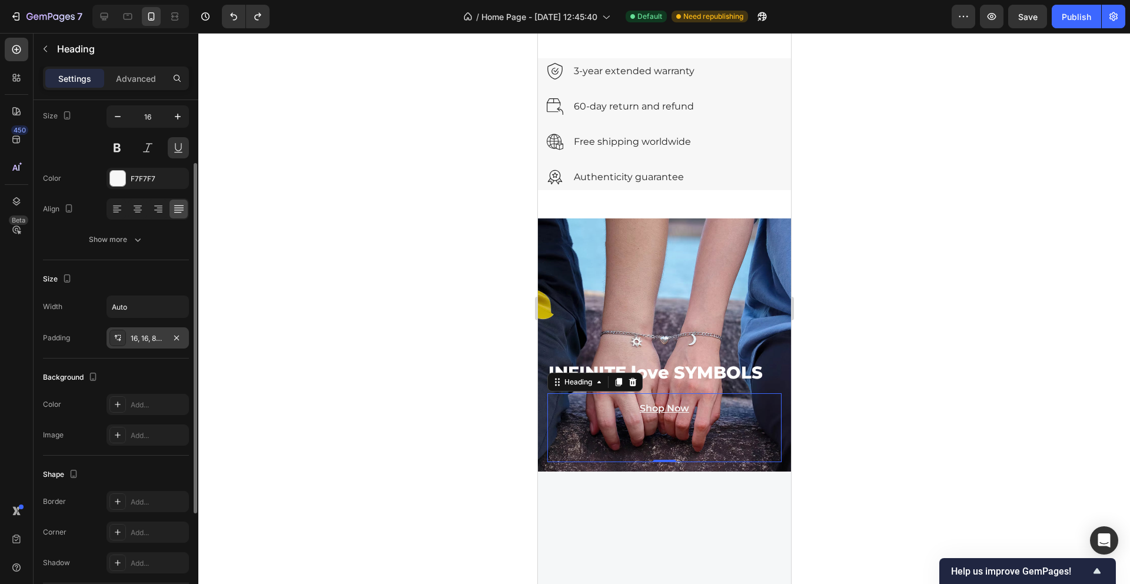
click at [146, 339] on div "16, 16, 80, 16" at bounding box center [148, 338] width 34 height 11
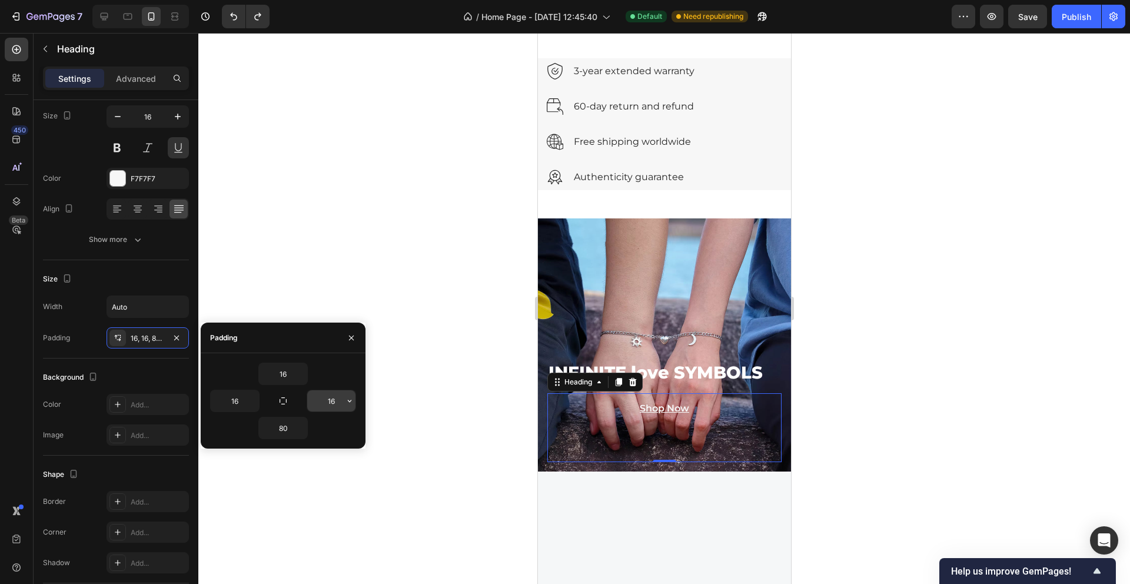
click at [332, 401] on input "16" at bounding box center [331, 400] width 48 height 21
click at [349, 402] on icon "button" at bounding box center [349, 400] width 9 height 9
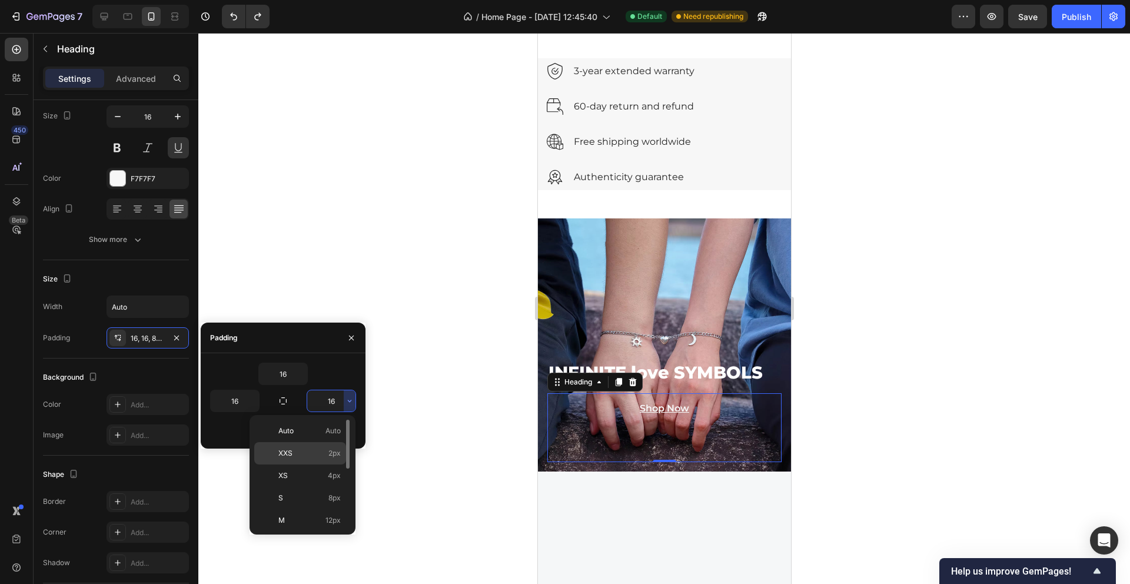
click at [334, 451] on span "2px" at bounding box center [334, 453] width 12 height 11
type input "2"
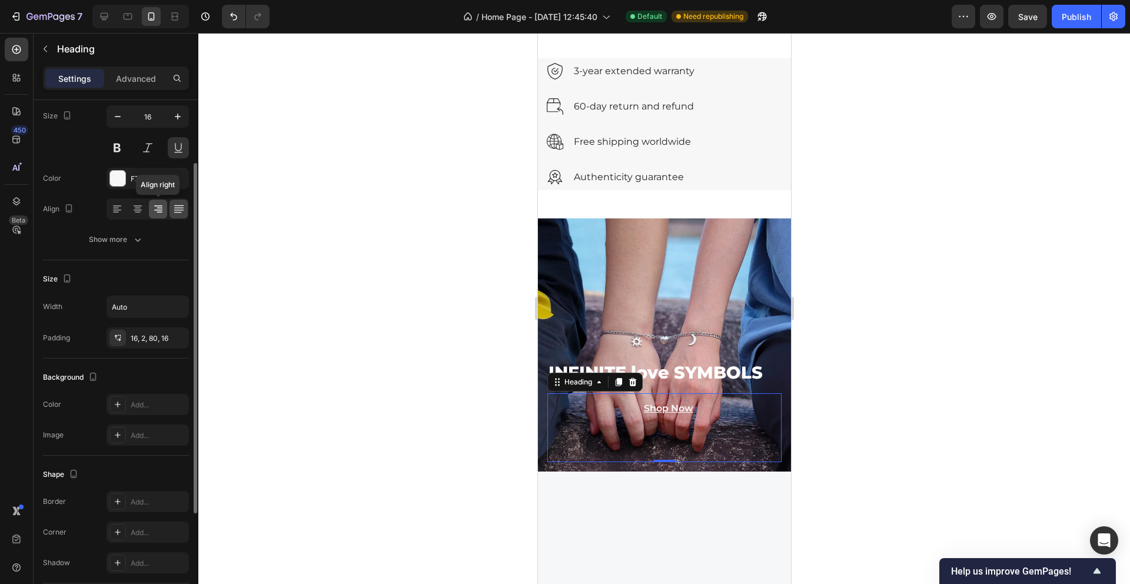
click at [160, 206] on icon at bounding box center [158, 209] width 12 height 12
click at [165, 340] on div "16, 2, 80, 16" at bounding box center [147, 337] width 82 height 21
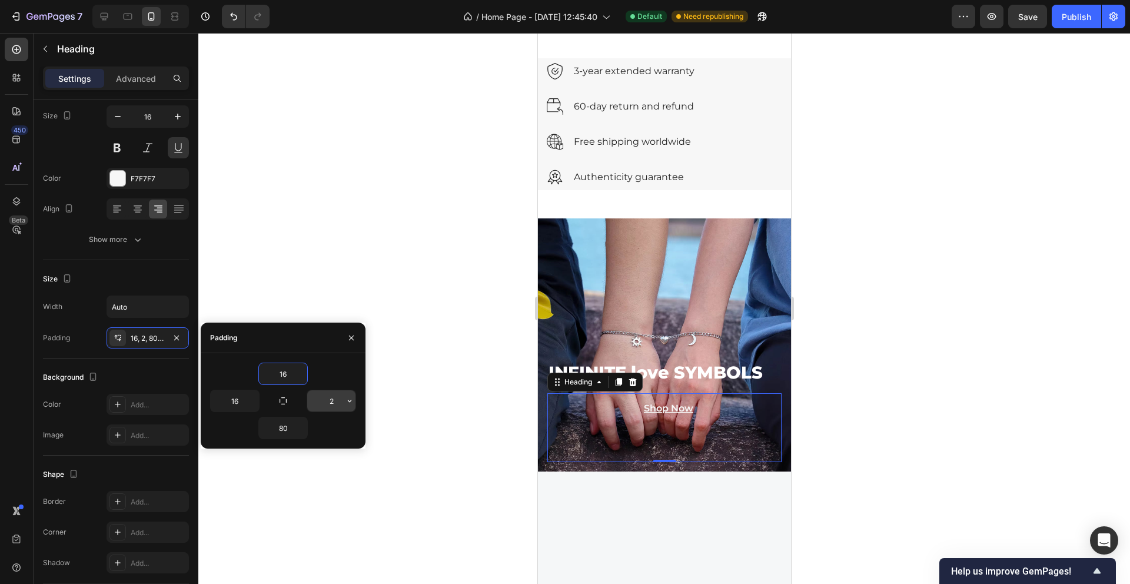
click at [342, 406] on input "2" at bounding box center [331, 400] width 48 height 21
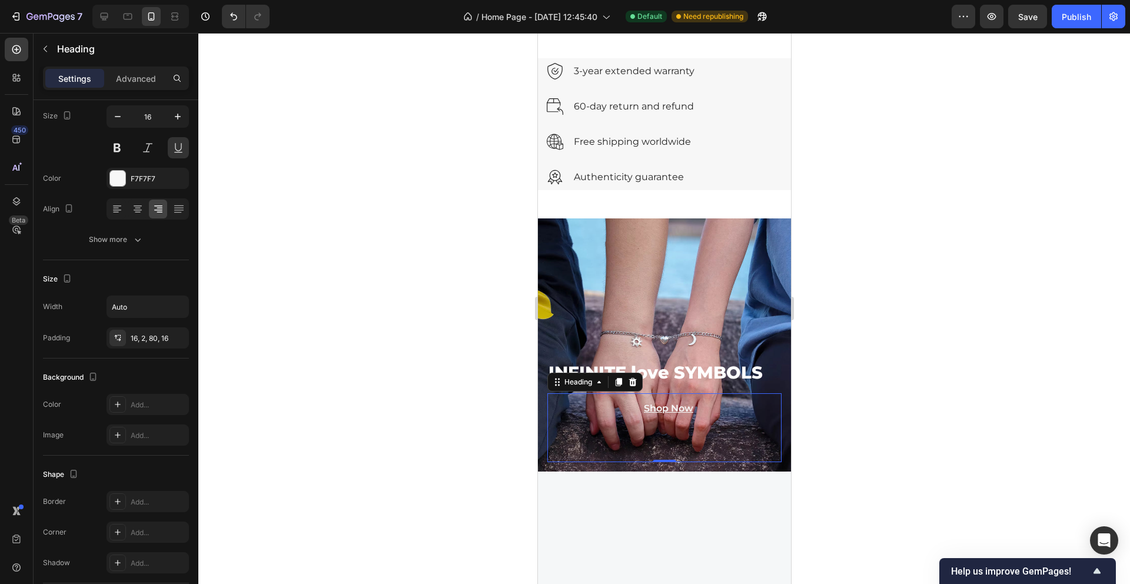
click at [325, 244] on div at bounding box center [663, 308] width 931 height 551
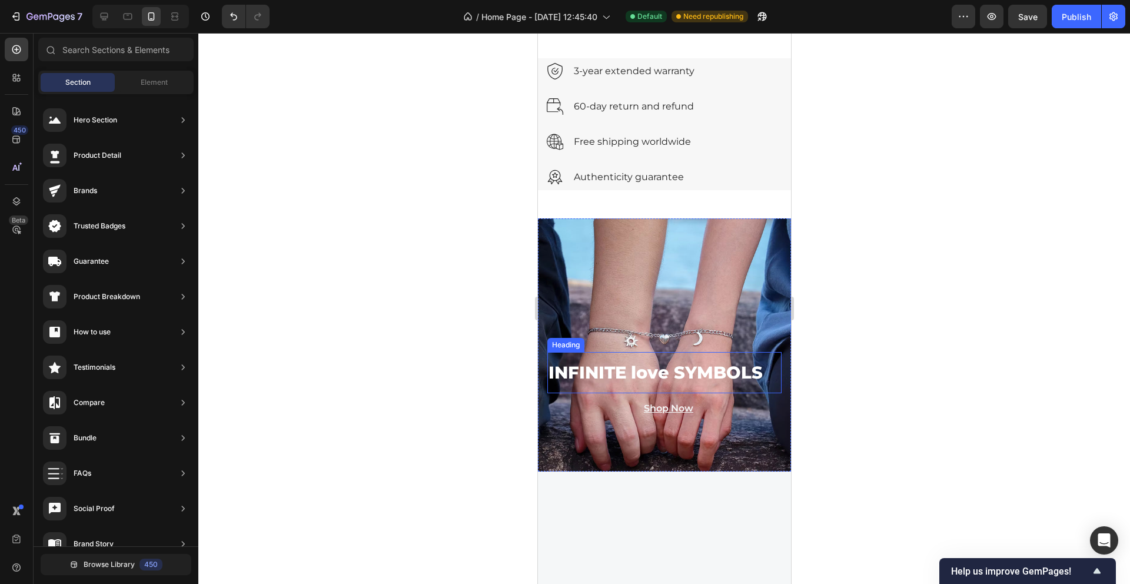
click at [605, 366] on h2 "INFINITE love SYMBOLS" at bounding box center [664, 372] width 234 height 41
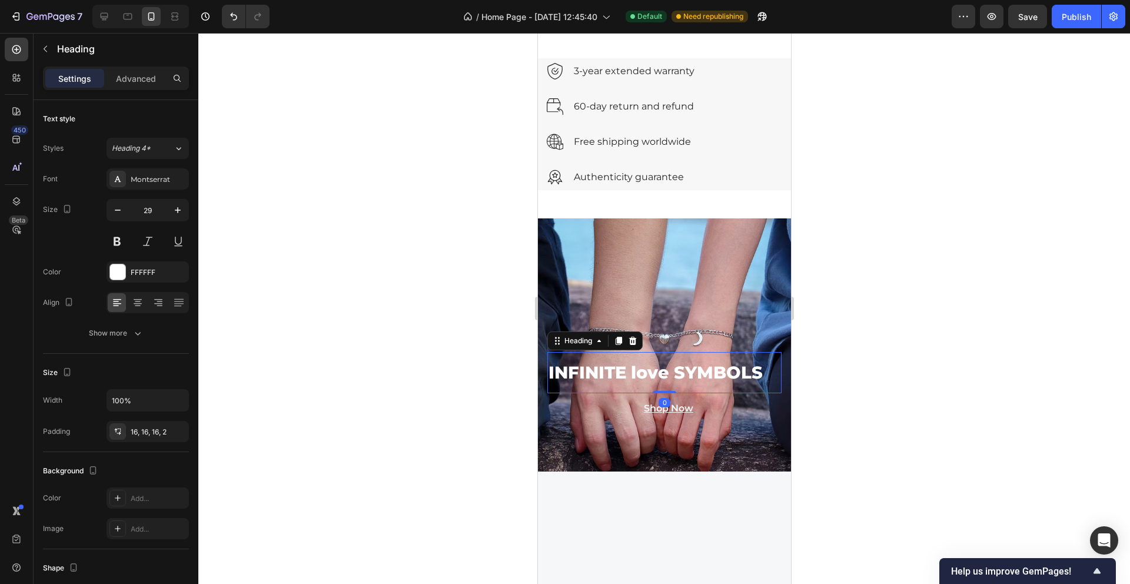
click at [632, 308] on div "Background Image" at bounding box center [664, 345] width 304 height 304
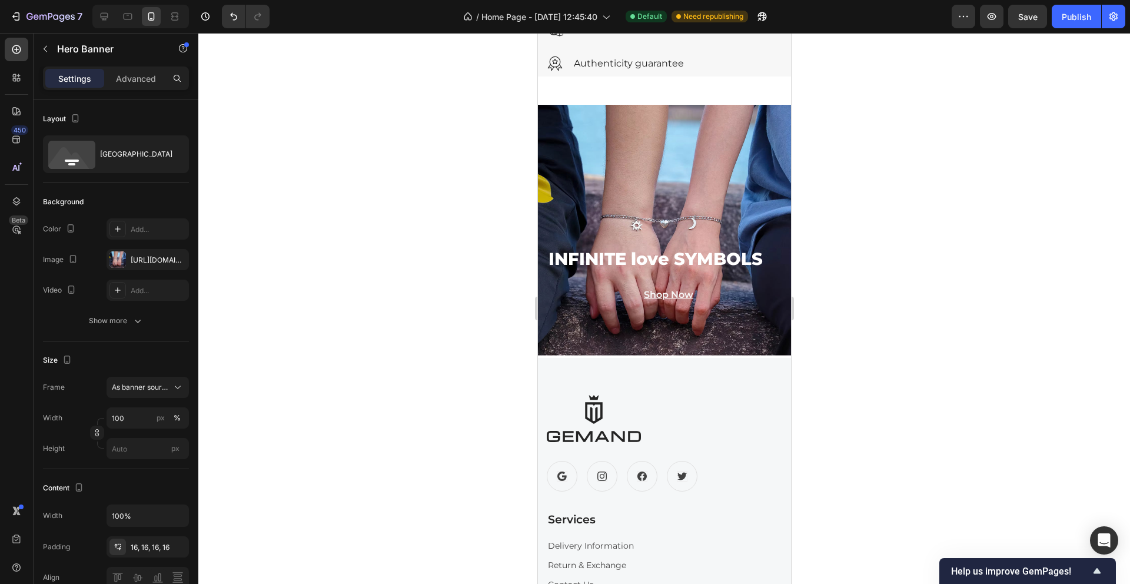
scroll to position [1335, 0]
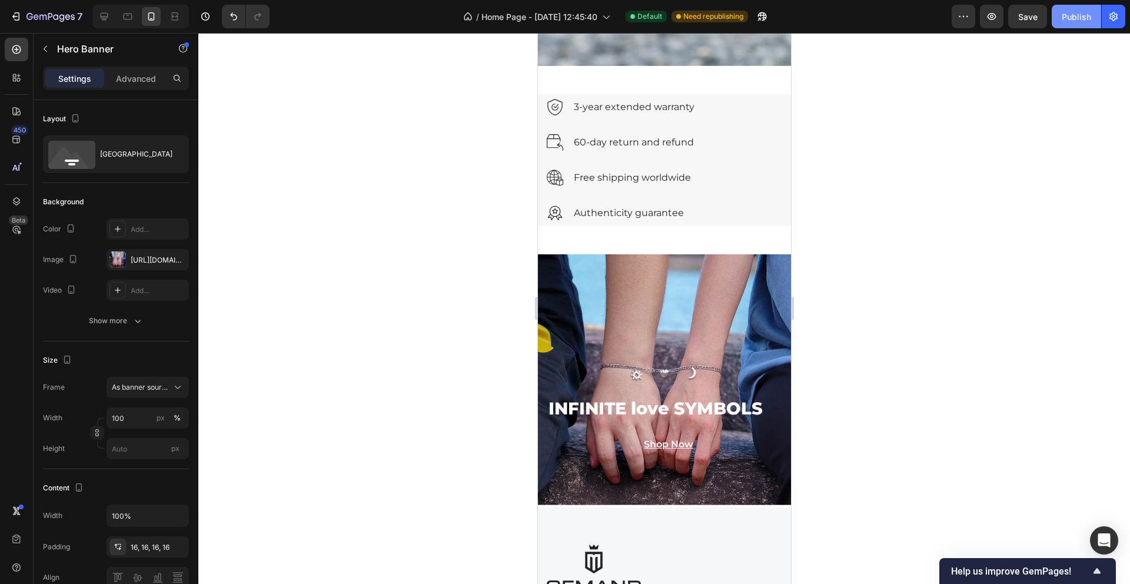
click at [1066, 14] on div "Publish" at bounding box center [1075, 17] width 29 height 12
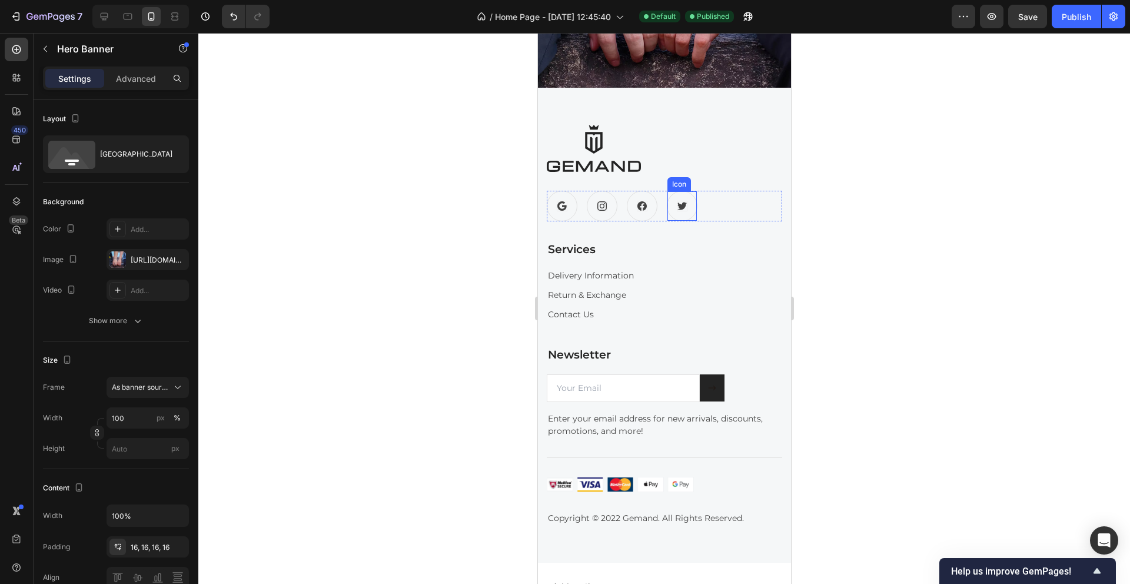
scroll to position [1752, 0]
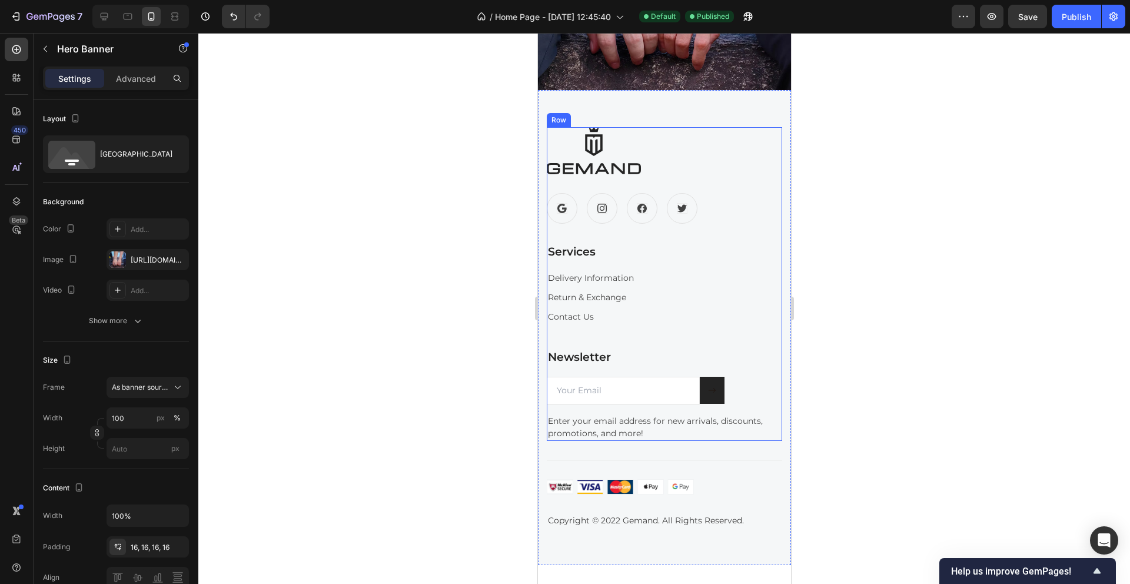
click at [711, 162] on div at bounding box center [663, 150] width 235 height 47
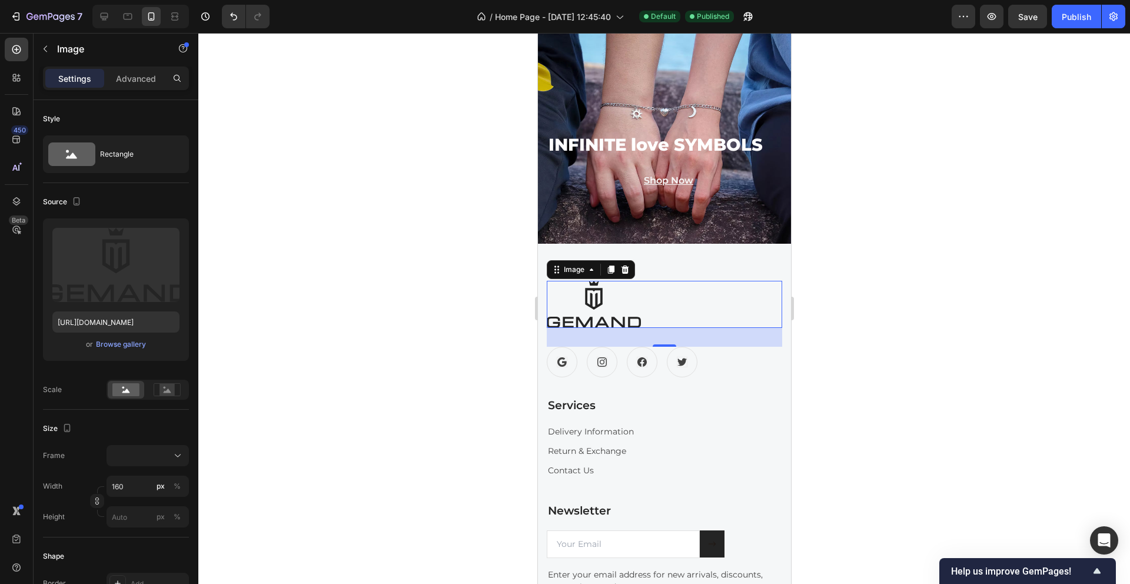
scroll to position [1556, 0]
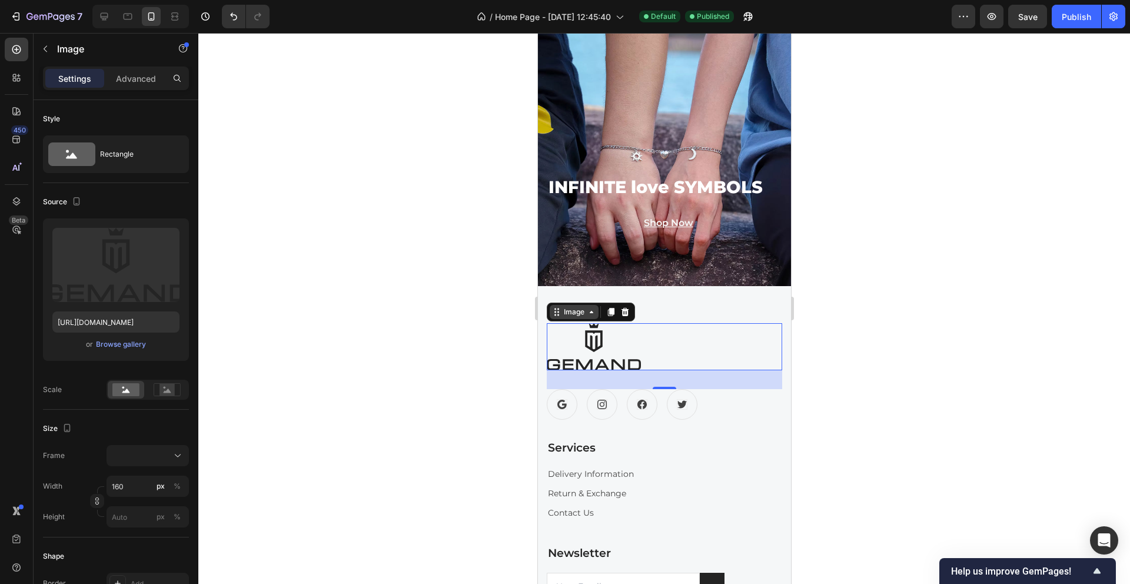
click at [561, 309] on div "Image" at bounding box center [573, 312] width 25 height 11
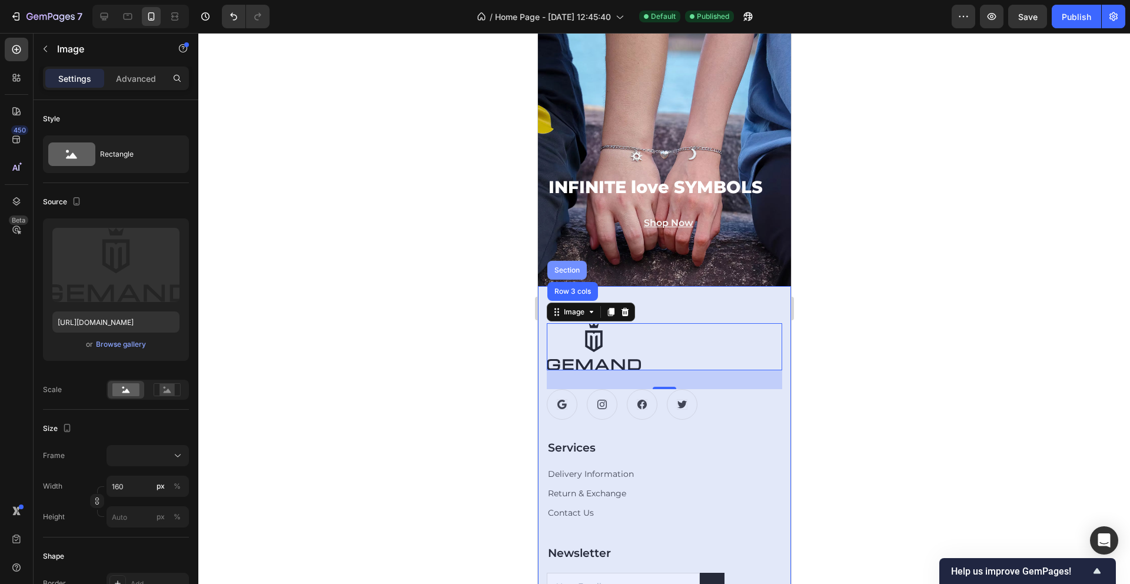
click at [564, 273] on div "Section" at bounding box center [566, 270] width 30 height 7
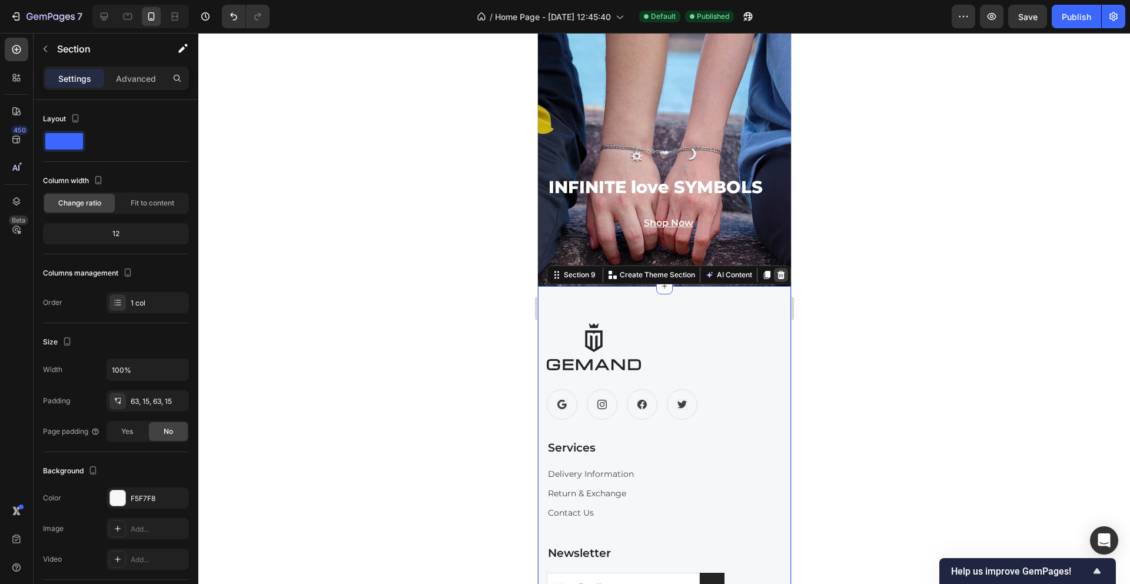
click at [779, 272] on icon at bounding box center [781, 275] width 8 height 8
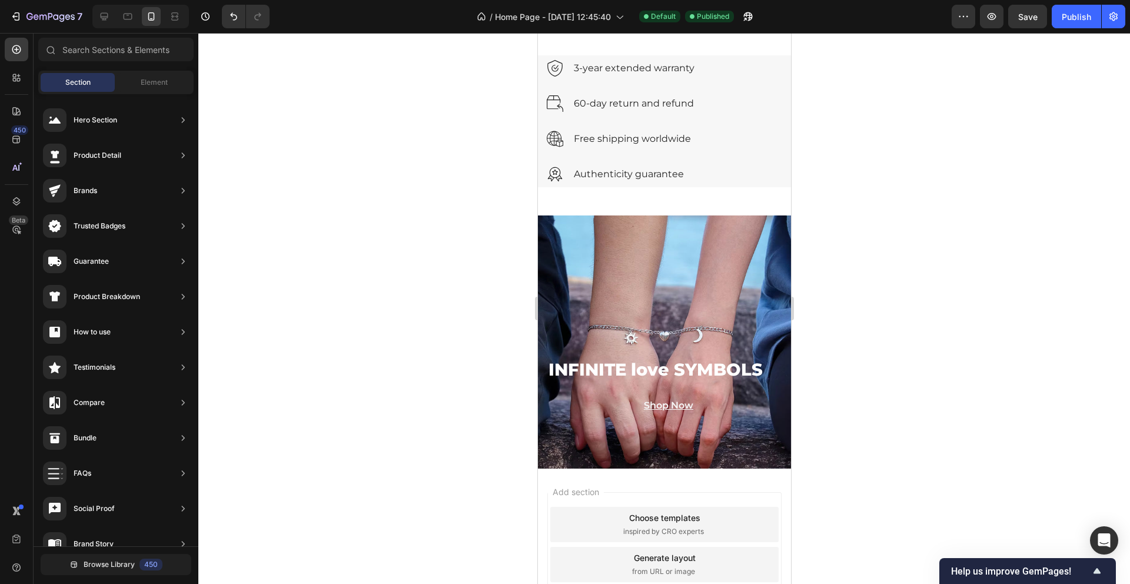
scroll to position [1266, 0]
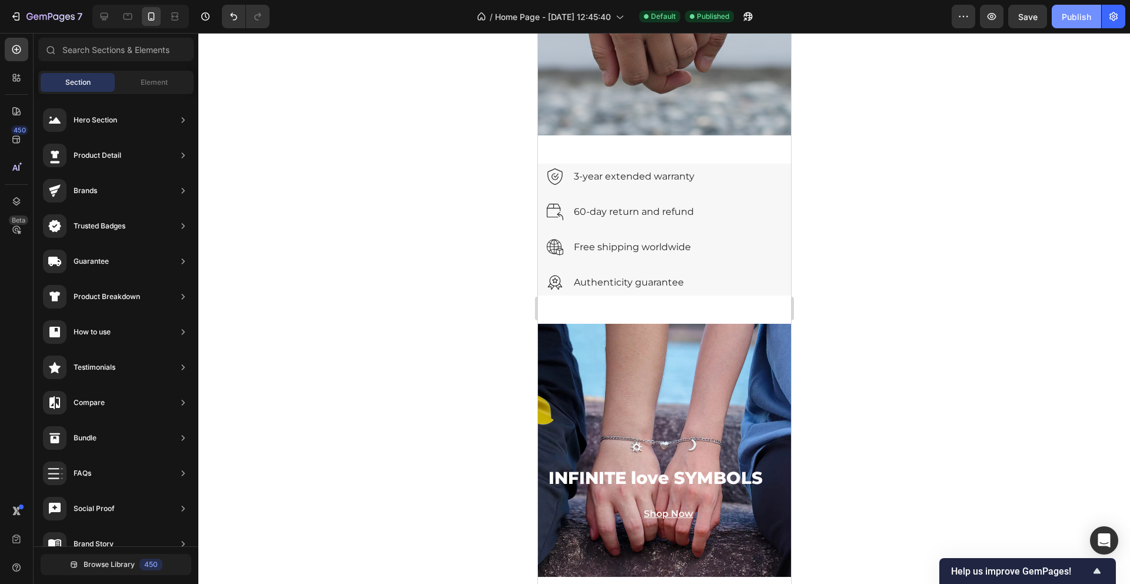
click at [1067, 15] on div "Publish" at bounding box center [1075, 17] width 29 height 12
click at [724, 179] on div "Image 3-year extended warranty Text block Row" at bounding box center [663, 176] width 235 height 16
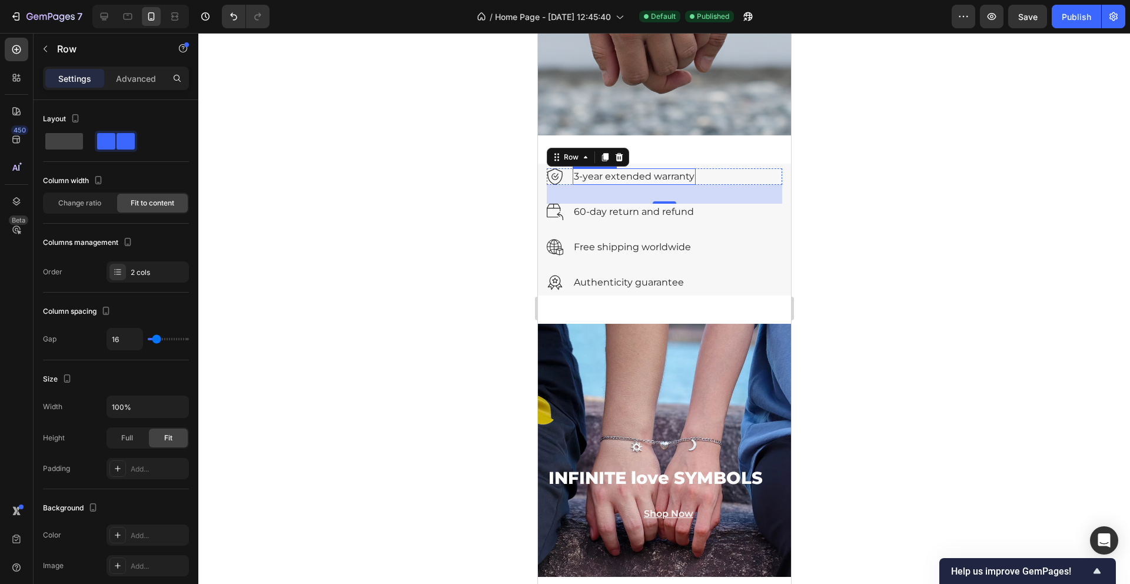
click at [595, 175] on p "3-year extended warranty" at bounding box center [633, 176] width 121 height 14
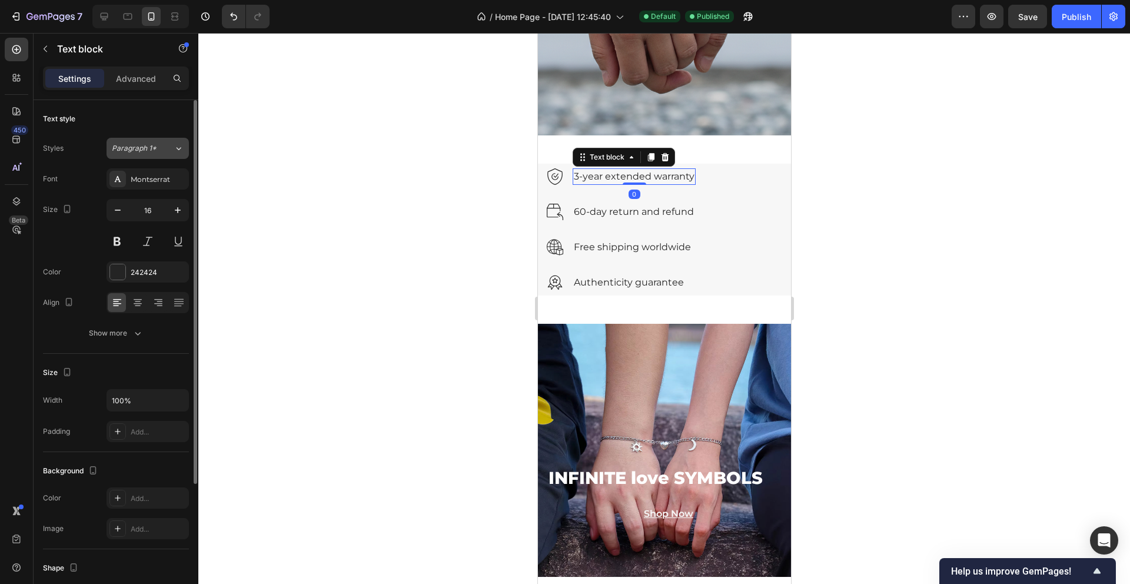
click at [176, 154] on button "Paragraph 1*" at bounding box center [147, 148] width 82 height 21
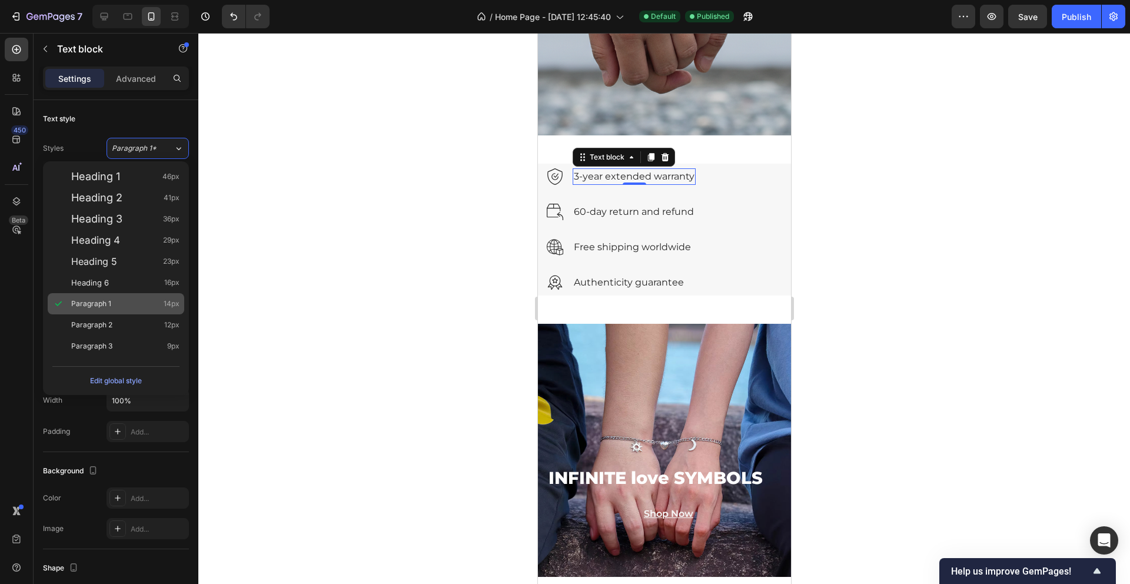
click at [144, 298] on div "Paragraph 1 14px" at bounding box center [125, 304] width 108 height 12
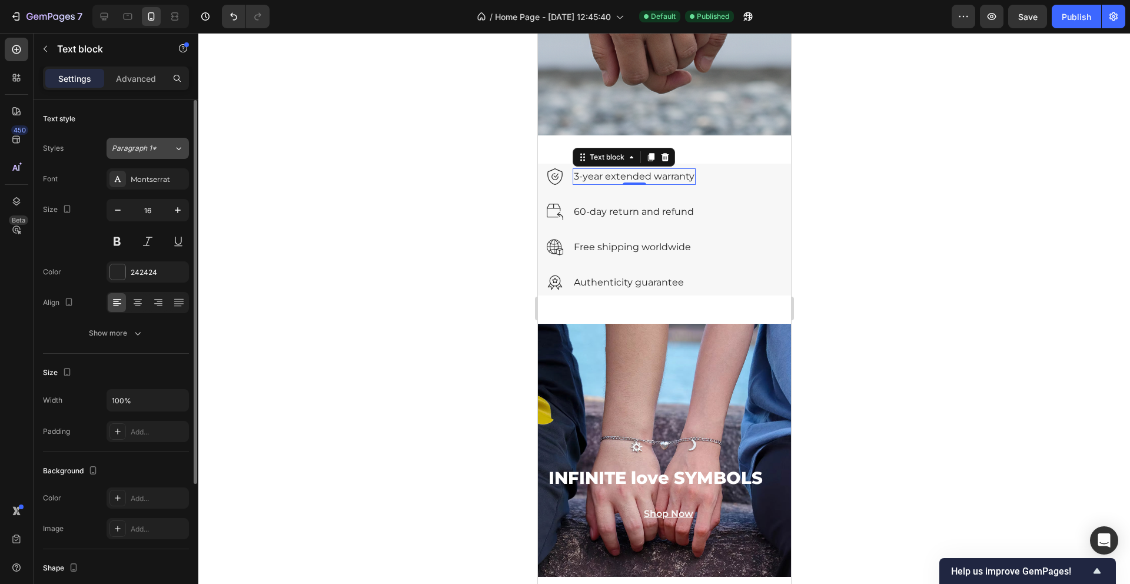
click at [177, 154] on icon at bounding box center [179, 148] width 10 height 12
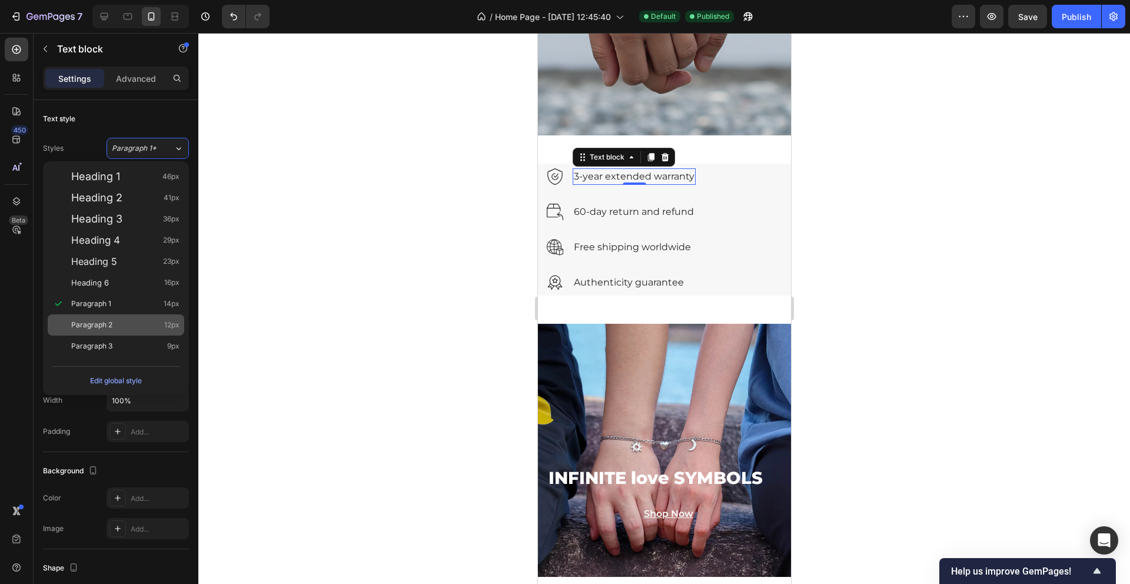
click at [150, 319] on div "Paragraph 2 12px" at bounding box center [125, 325] width 108 height 12
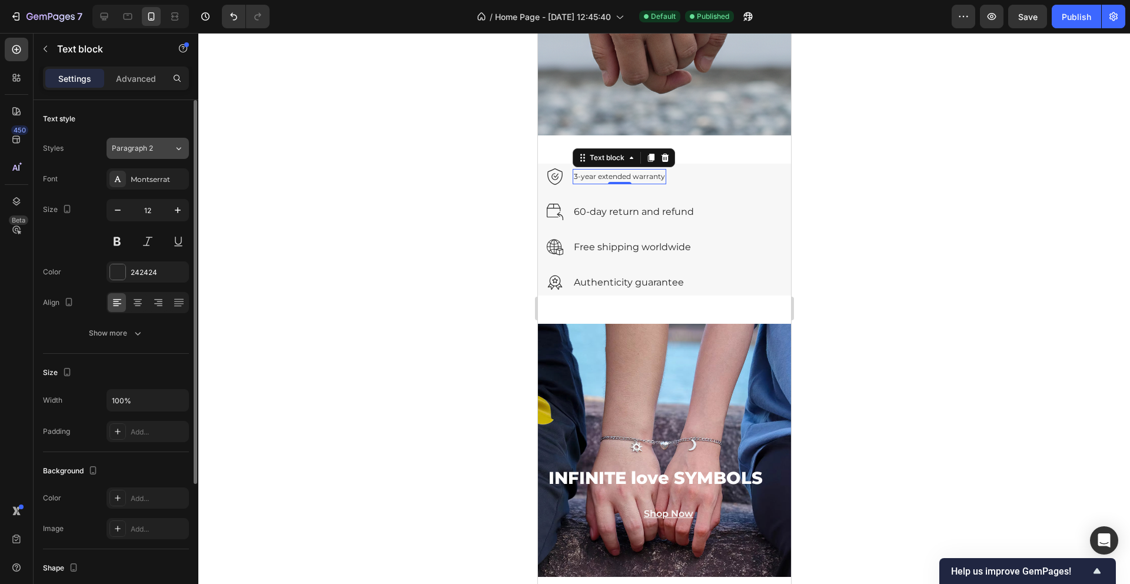
click at [179, 145] on icon at bounding box center [179, 148] width 10 height 12
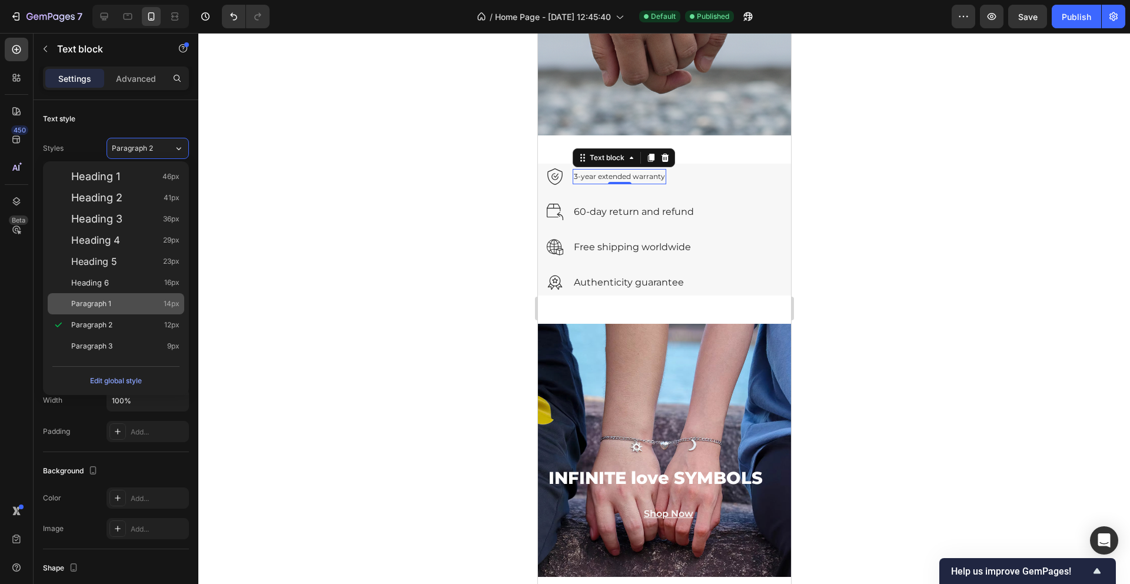
click at [114, 297] on div "Paragraph 1 14px" at bounding box center [116, 303] width 136 height 21
type input "14"
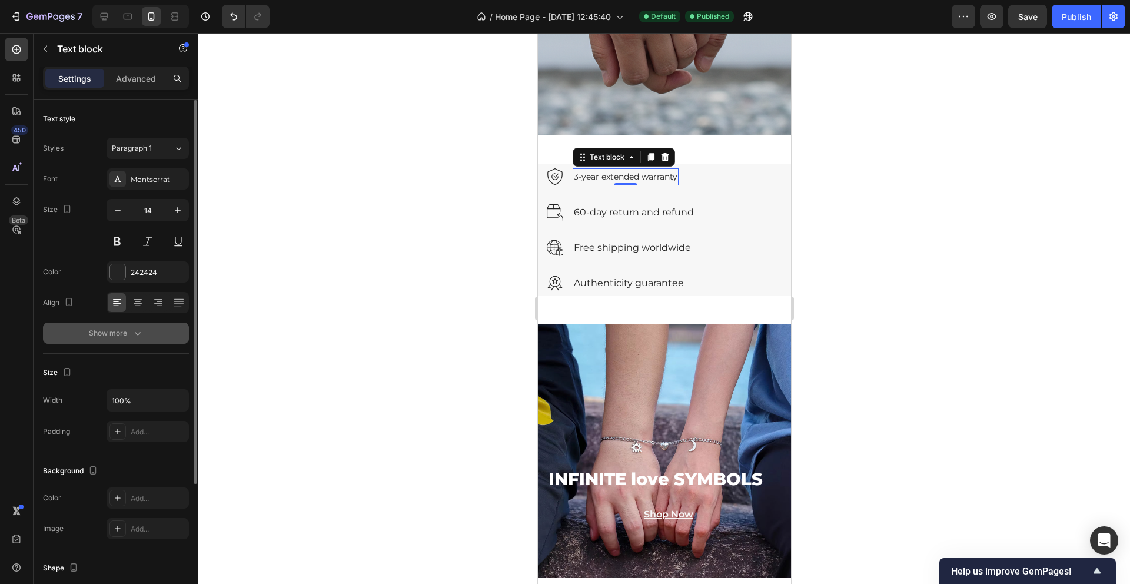
click at [124, 329] on div "Show more" at bounding box center [116, 333] width 55 height 12
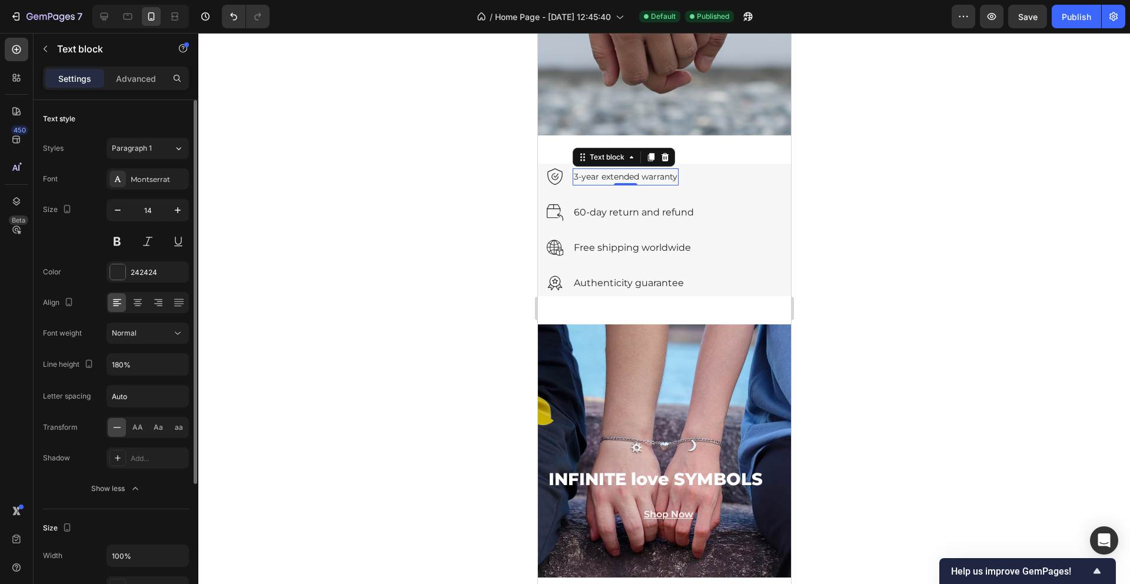
click at [151, 409] on div "Font Montserrat Size 14 Color 242424 Align Font weight Normal Line height 180% …" at bounding box center [116, 333] width 146 height 331
click at [174, 334] on icon at bounding box center [178, 333] width 12 height 12
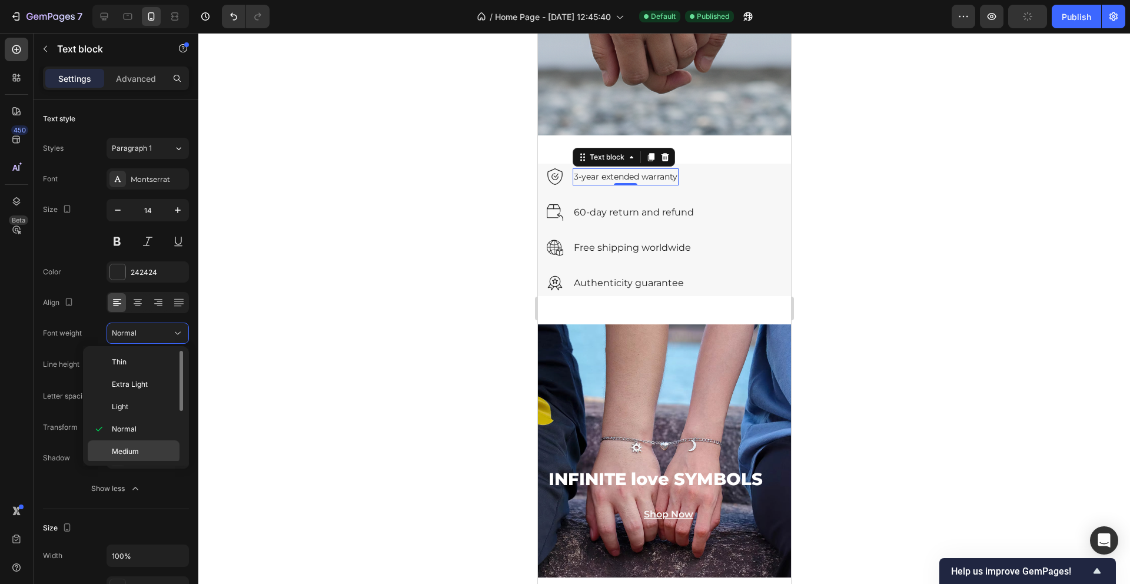
click at [144, 454] on p "Medium" at bounding box center [143, 451] width 62 height 11
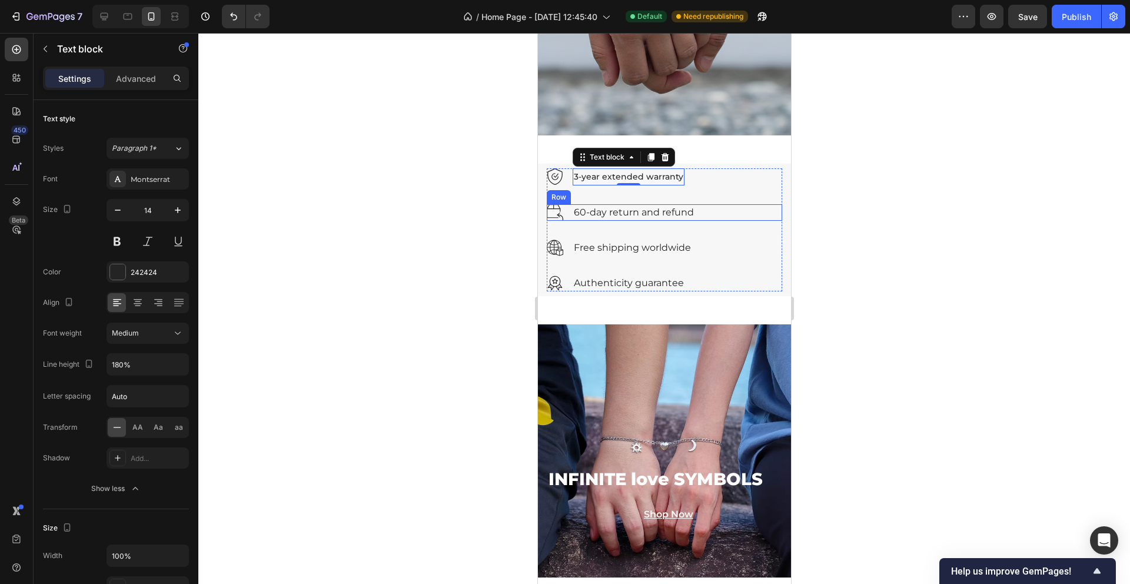
click at [715, 213] on div "Image 60-day return and refund Text block Row" at bounding box center [663, 212] width 235 height 16
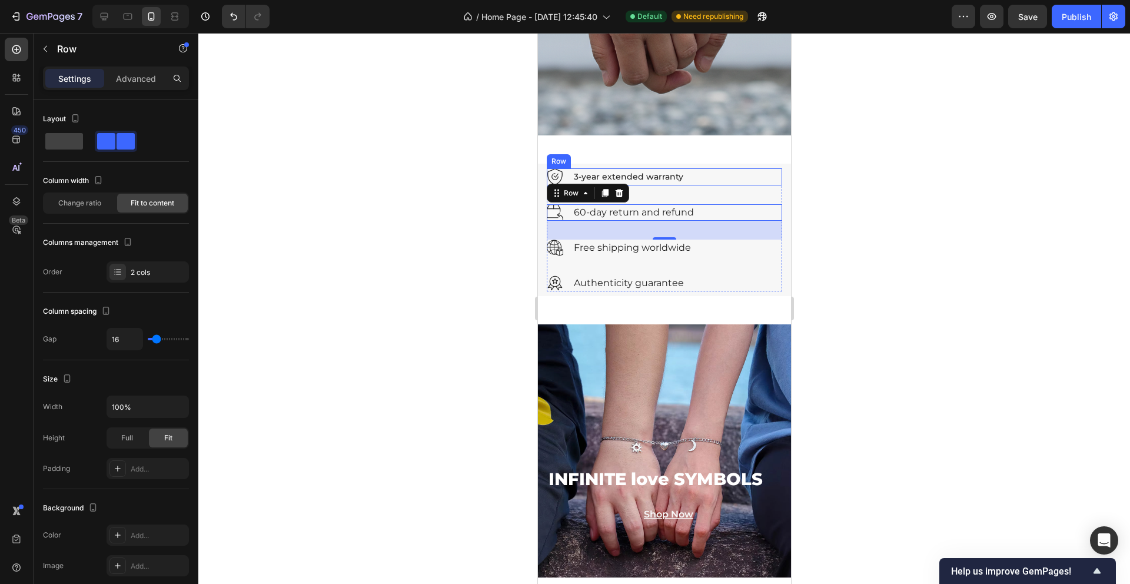
click at [683, 172] on div "Image 3-year extended warranty Text block Row" at bounding box center [663, 176] width 235 height 17
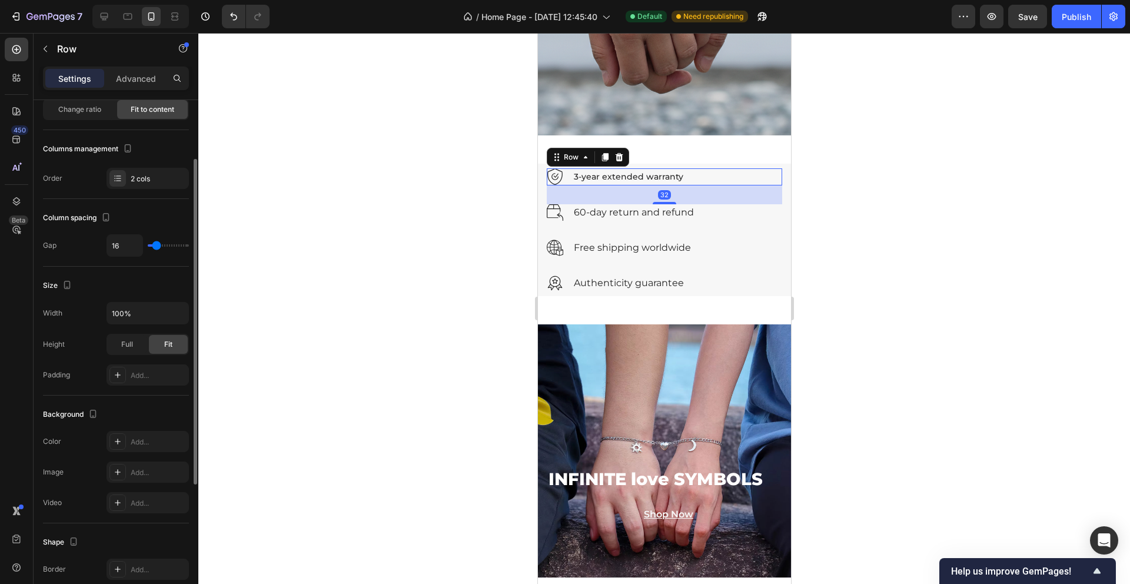
scroll to position [0, 0]
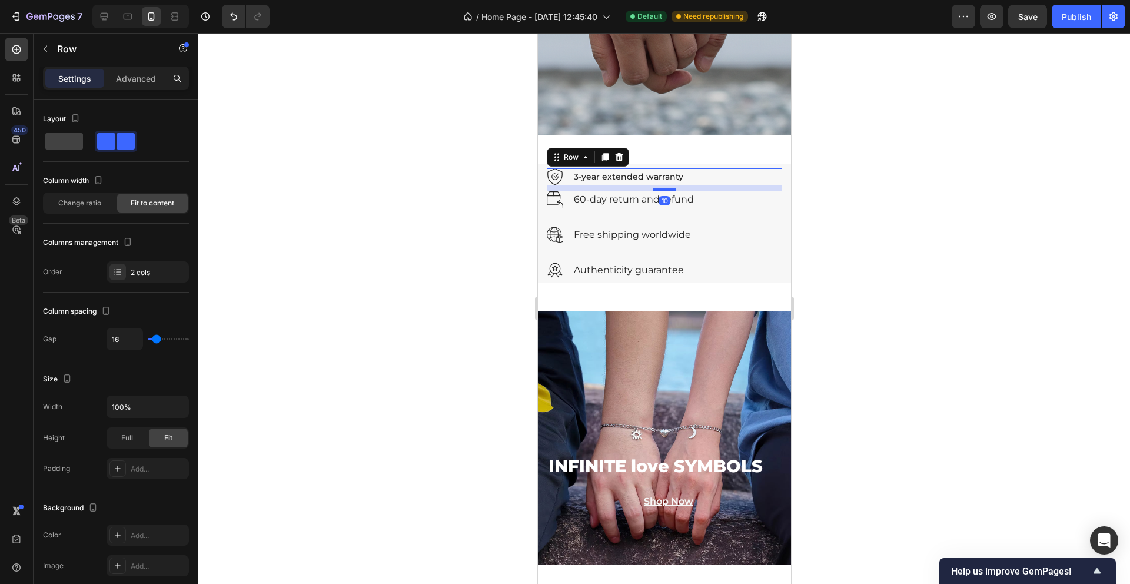
drag, startPoint x: 658, startPoint y: 202, endPoint x: 660, endPoint y: 189, distance: 13.2
click at [660, 189] on div at bounding box center [664, 190] width 24 height 4
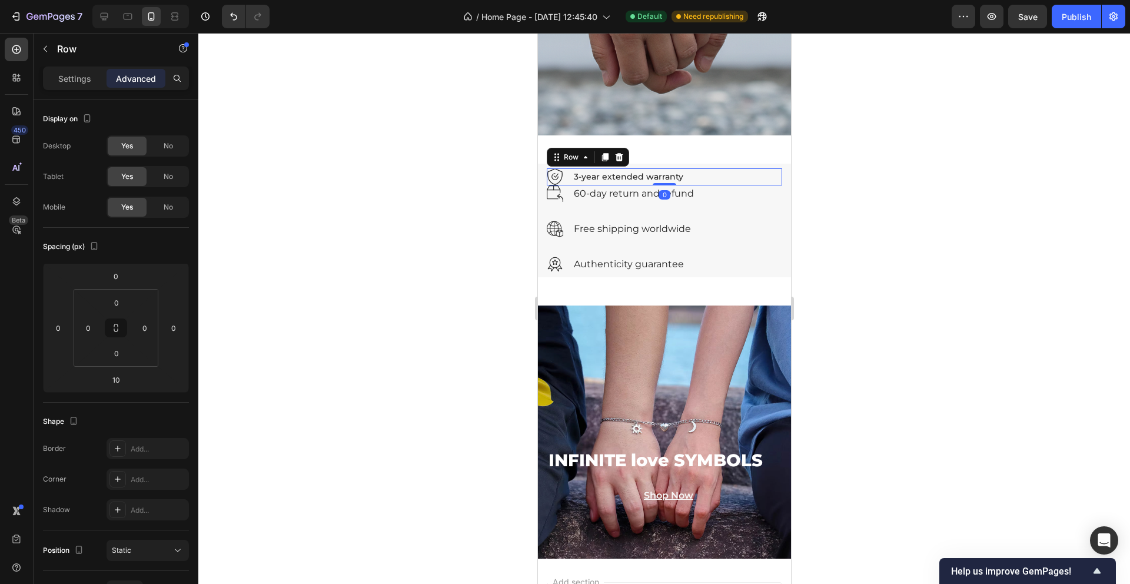
drag, startPoint x: 668, startPoint y: 188, endPoint x: 668, endPoint y: 173, distance: 14.7
click at [668, 174] on div "Image 3-year extended warranty Text block Row 0" at bounding box center [663, 176] width 235 height 17
click at [707, 176] on div "Image 3-year extended warranty Text block Row 0" at bounding box center [663, 176] width 235 height 17
click at [111, 355] on input "0" at bounding box center [117, 353] width 24 height 18
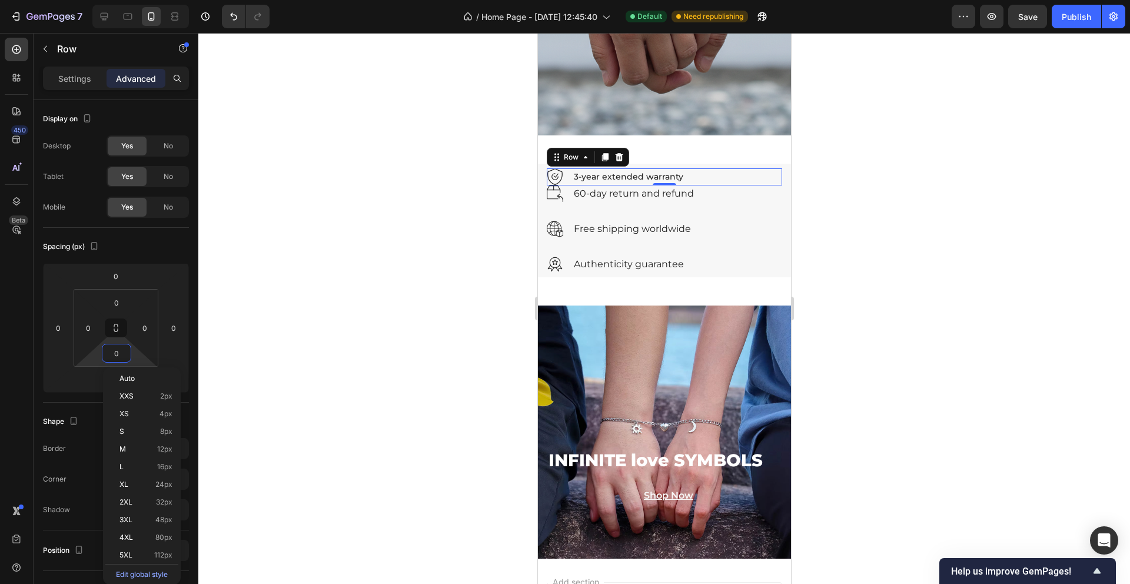
click at [103, 378] on div "Auto XXS 2px XS 4px S 8px M 12px L 16px XL 24px 2XL 32px 3XL 48px 4XL 80px 5XL …" at bounding box center [142, 475] width 78 height 217
click at [72, 0] on html "7 Version history / Home Page - [DATE] 12:45:40 Default Need republishing Previ…" at bounding box center [565, 0] width 1130 height 0
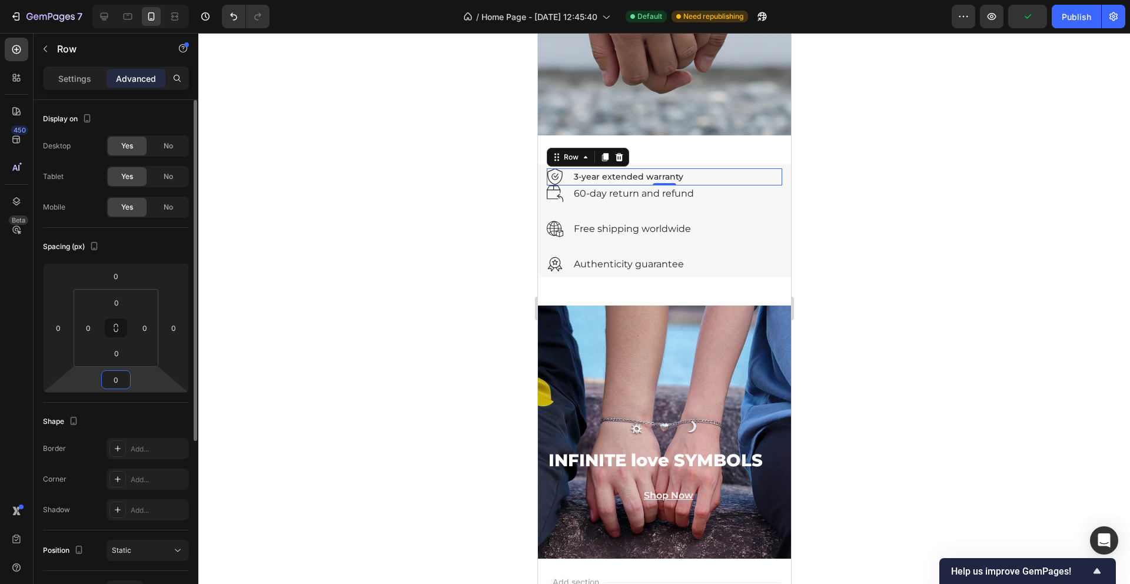
click at [126, 384] on input "0" at bounding box center [116, 380] width 24 height 18
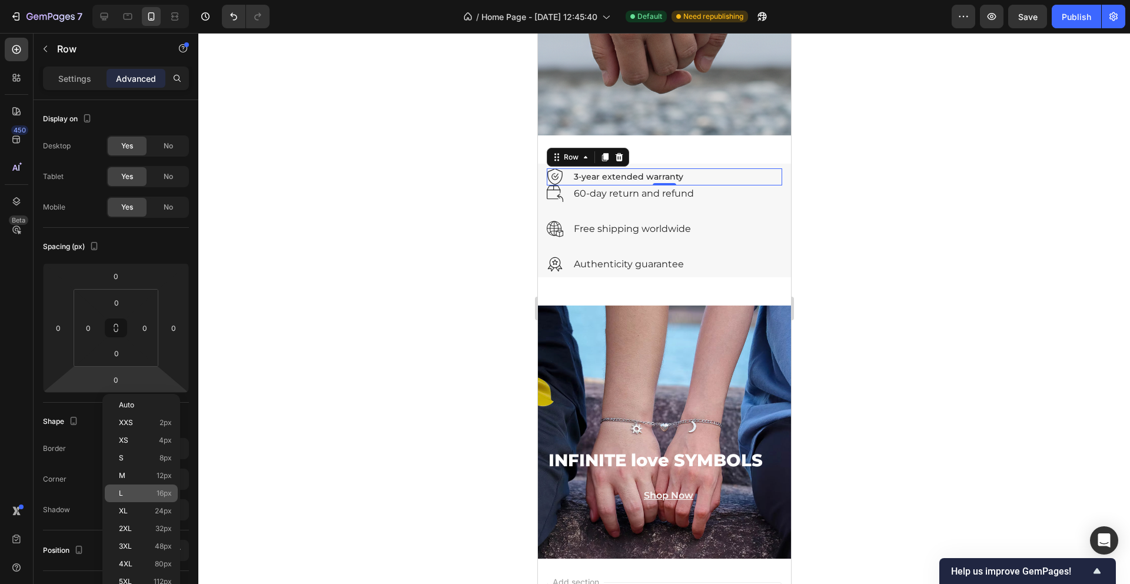
click at [155, 489] on p "L 16px" at bounding box center [145, 493] width 53 height 8
type input "16"
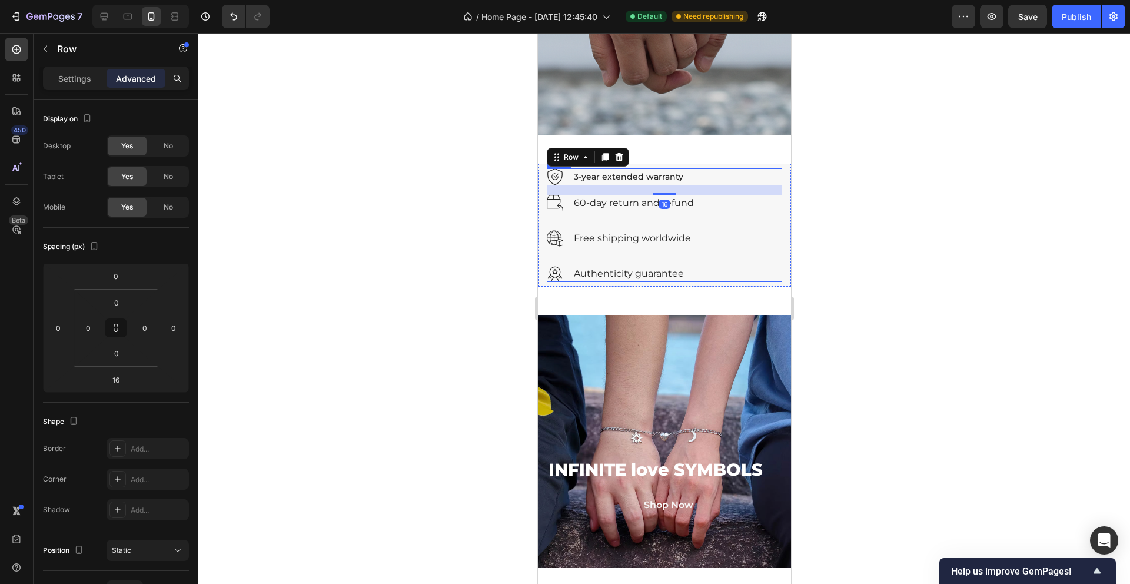
click at [640, 214] on div "Image 60-day return and refund Text block Row" at bounding box center [663, 212] width 235 height 35
click at [668, 201] on p "60-day return and refund" at bounding box center [633, 203] width 120 height 14
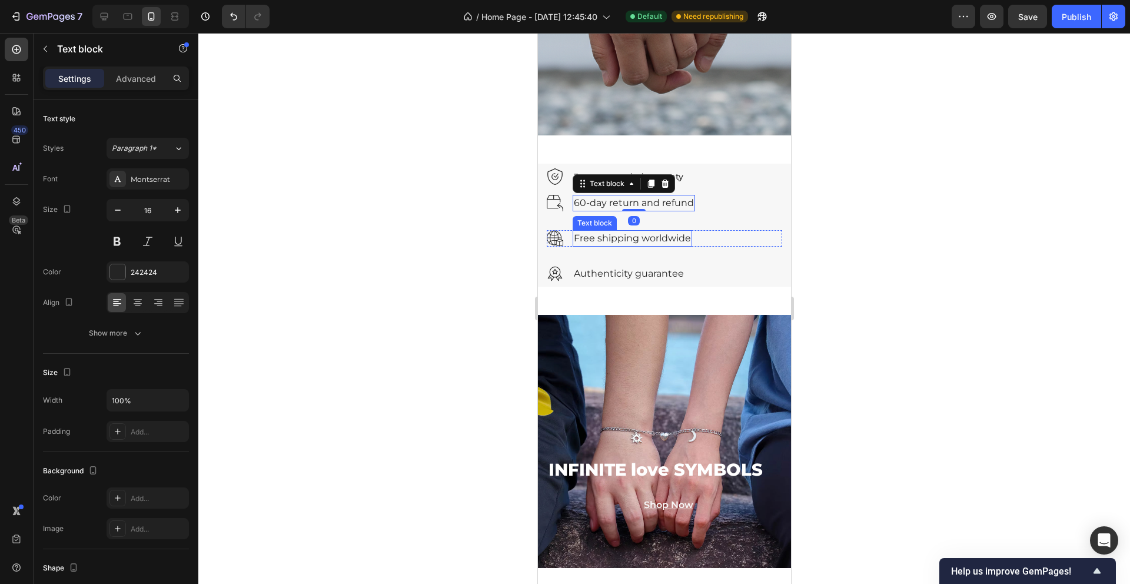
click at [659, 235] on p "Free shipping worldwide" at bounding box center [631, 238] width 117 height 14
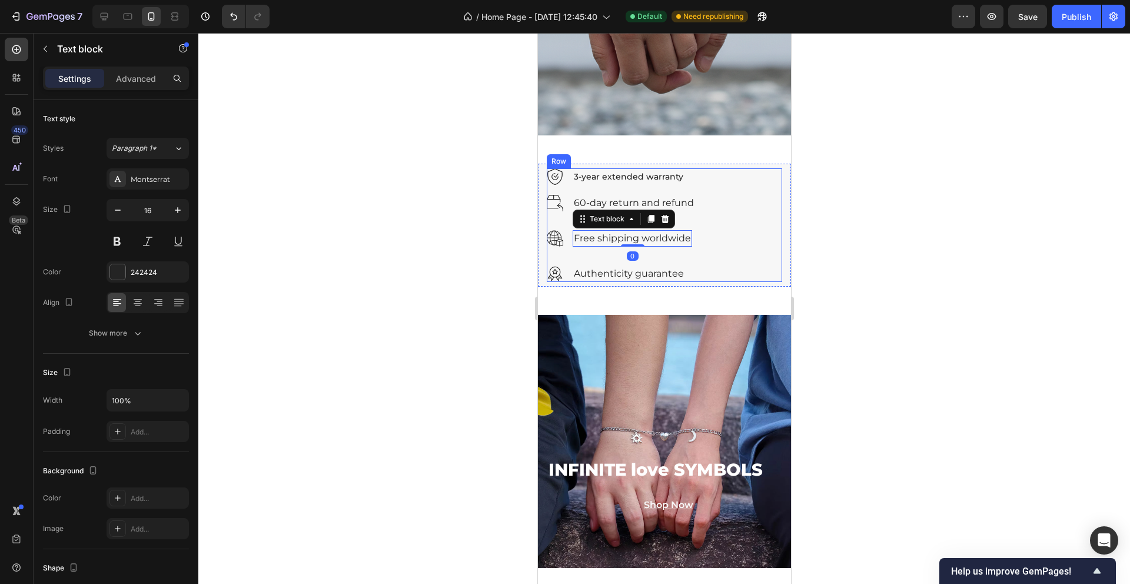
click at [726, 219] on div "Image 60-day return and refund Text block Row" at bounding box center [663, 212] width 235 height 35
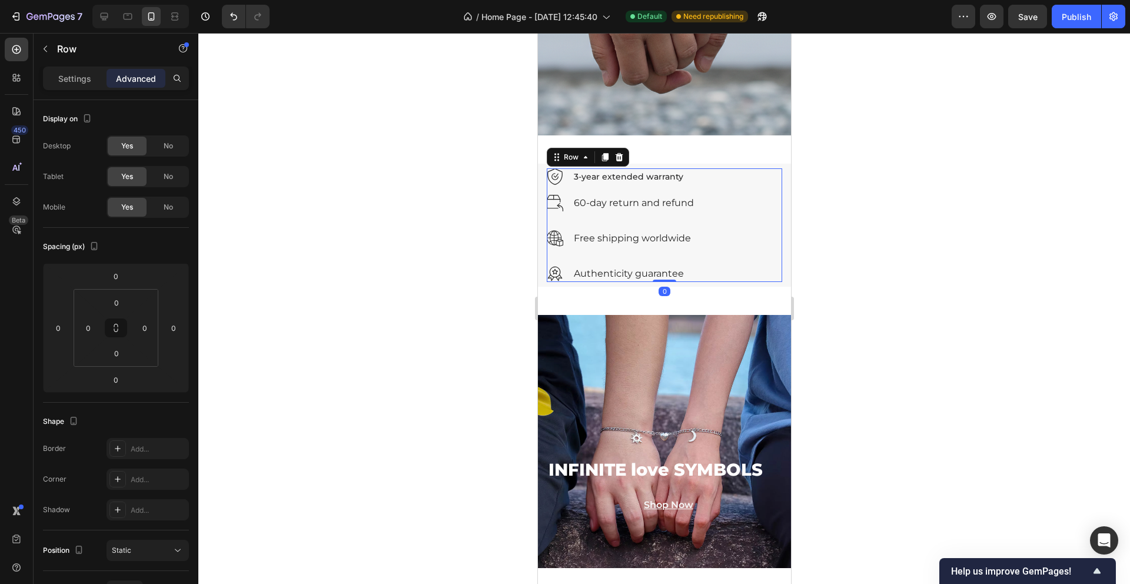
click at [697, 194] on div "Image 3-year extended warranty Text block Row" at bounding box center [663, 181] width 235 height 26
click at [652, 174] on p "3-year extended warranty" at bounding box center [627, 176] width 109 height 15
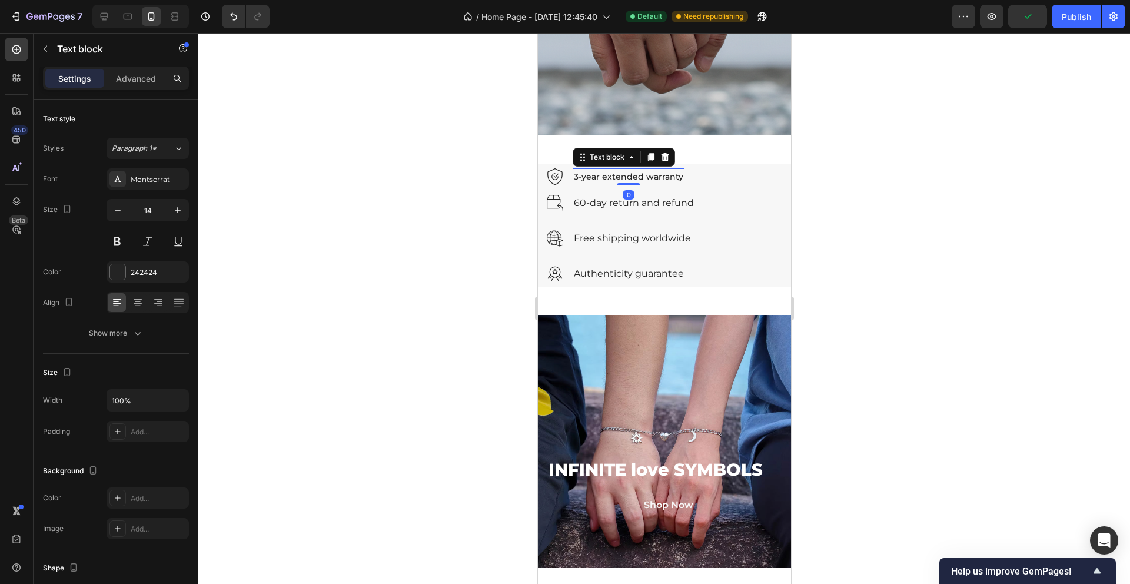
click at [679, 176] on p "3-year extended warranty" at bounding box center [627, 176] width 109 height 15
click at [705, 181] on div "Image 3-year extended warranty Text block 0 Row" at bounding box center [663, 176] width 235 height 17
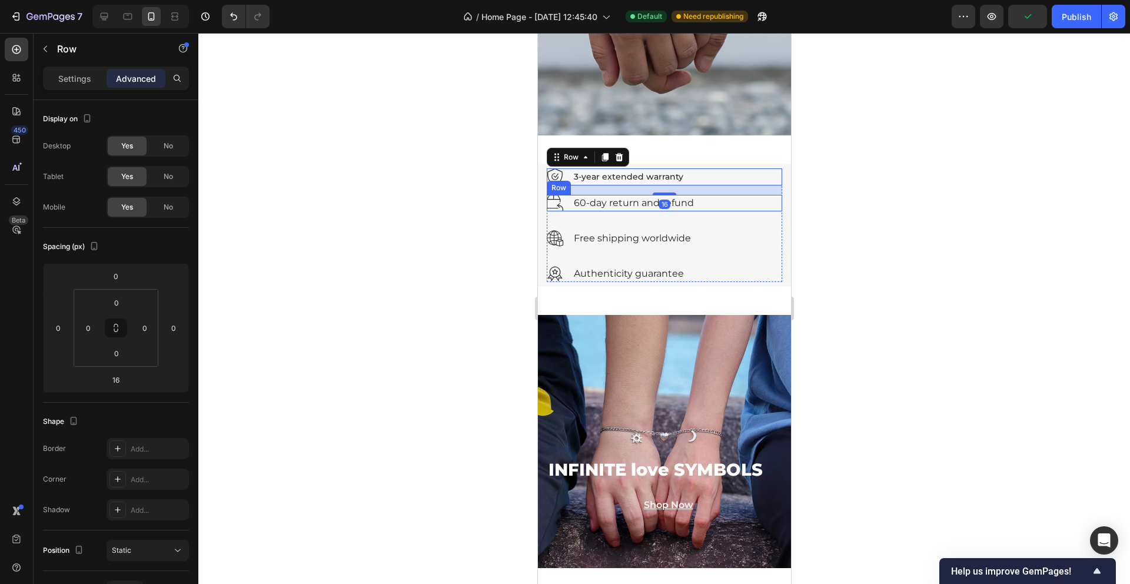
click at [711, 204] on div "Image 60-day return and refund Text block Row" at bounding box center [663, 203] width 235 height 16
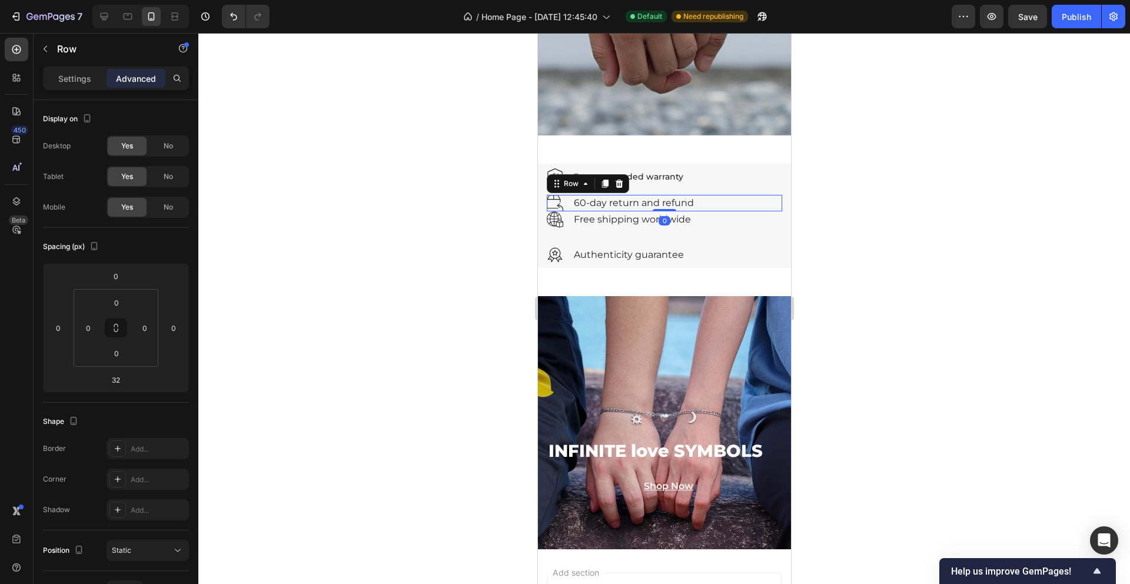
drag, startPoint x: 659, startPoint y: 227, endPoint x: 661, endPoint y: 195, distance: 31.8
click at [661, 195] on div "Image 60-day return and refund Text block Row 0" at bounding box center [663, 203] width 235 height 16
type input "0"
click at [694, 178] on div "Image 3-year extended warranty Text block Row" at bounding box center [663, 176] width 235 height 17
click at [712, 203] on div "Image 60-day return and refund Text block Row" at bounding box center [663, 203] width 235 height 16
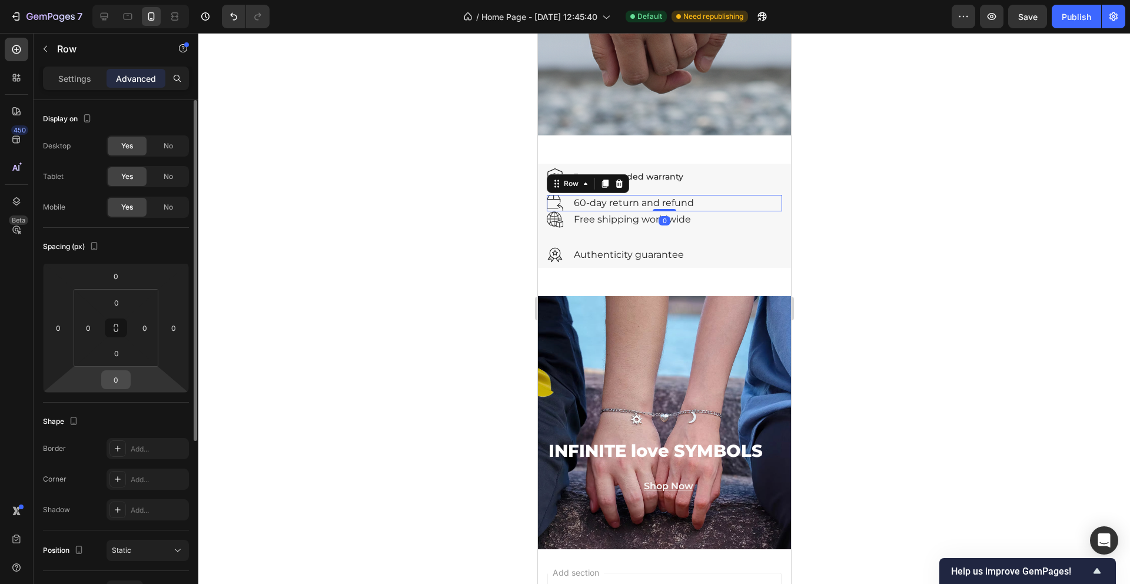
click at [121, 382] on input "0" at bounding box center [116, 380] width 24 height 18
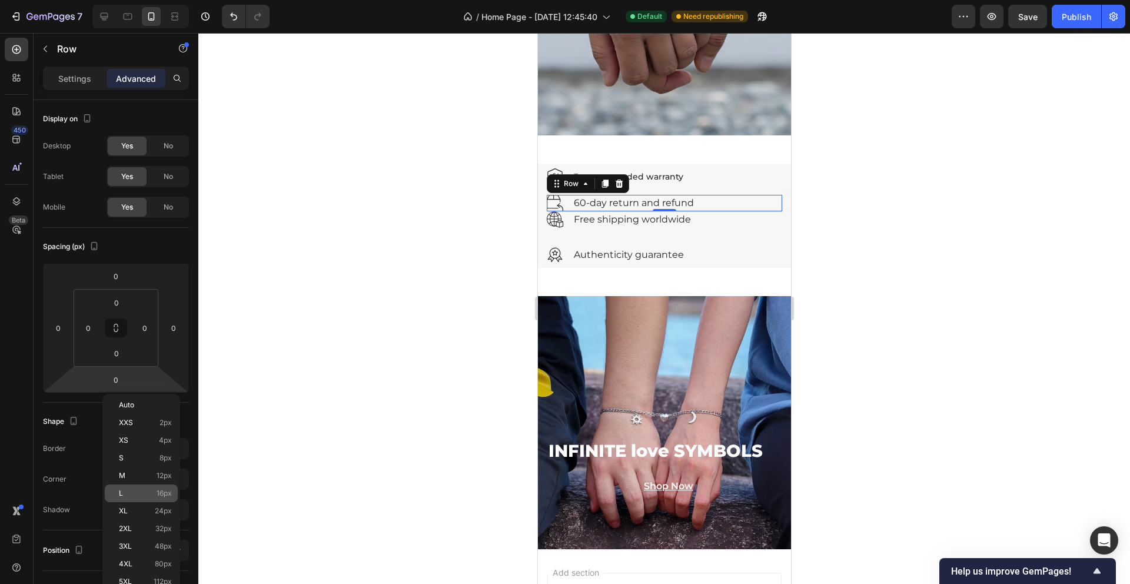
click at [149, 485] on div "L 16px" at bounding box center [141, 493] width 73 height 18
type input "16"
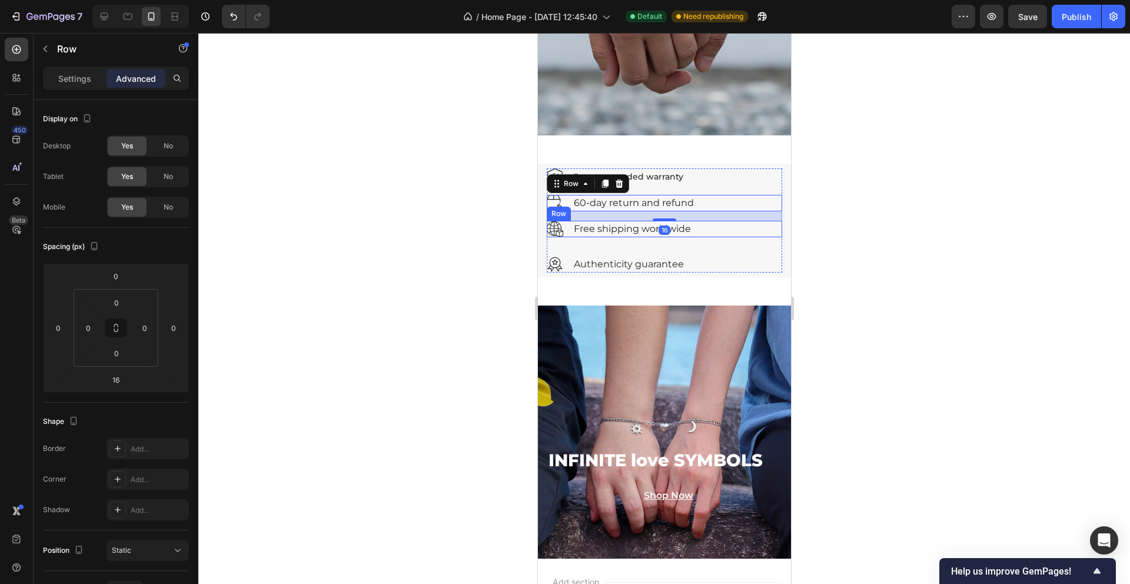
click at [726, 227] on div "Image Free shipping worldwide Text block Row" at bounding box center [663, 229] width 235 height 16
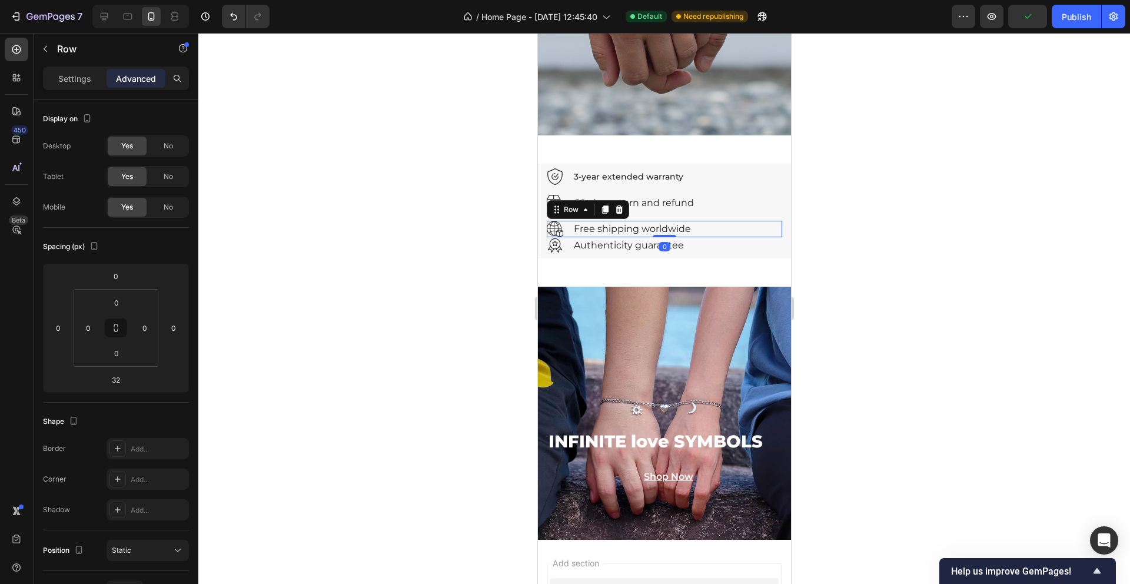
drag, startPoint x: 662, startPoint y: 253, endPoint x: 662, endPoint y: 228, distance: 25.3
click at [662, 228] on div "Image Free shipping worldwide Text block Row 0" at bounding box center [663, 229] width 235 height 16
type input "0"
click at [125, 348] on input "0" at bounding box center [117, 353] width 24 height 18
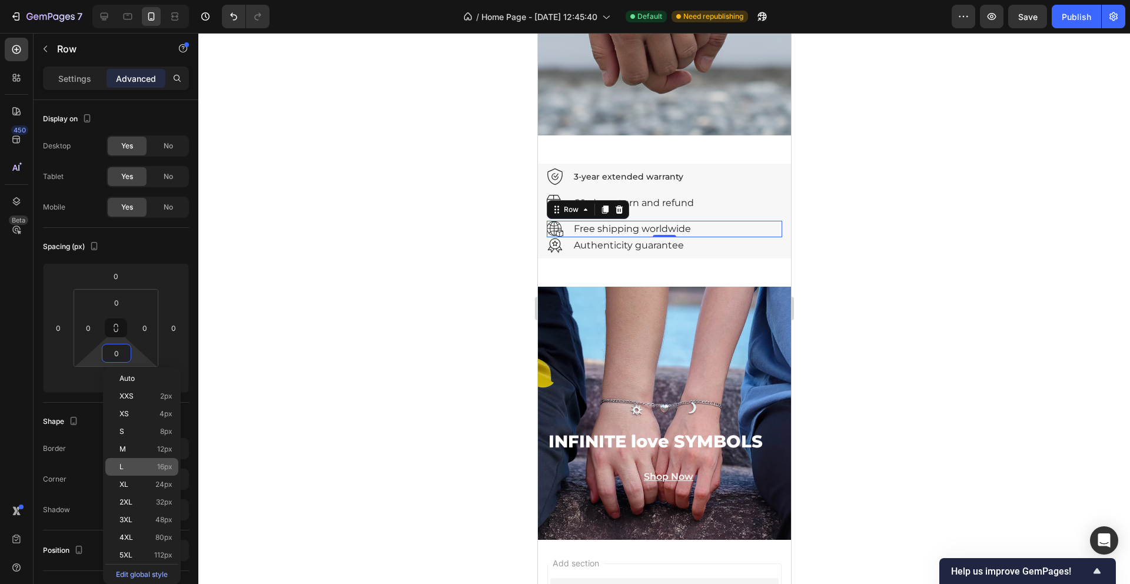
click at [136, 465] on p "L 16px" at bounding box center [145, 466] width 53 height 8
type input "16"
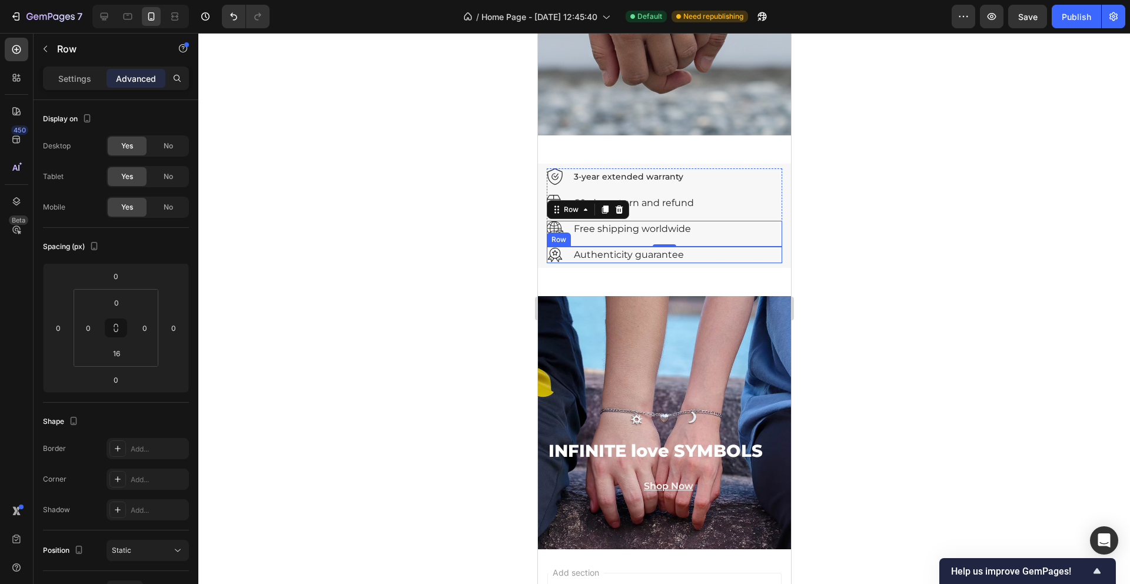
click at [691, 253] on div "Image Authenticity guarantee Text block Row" at bounding box center [663, 255] width 235 height 16
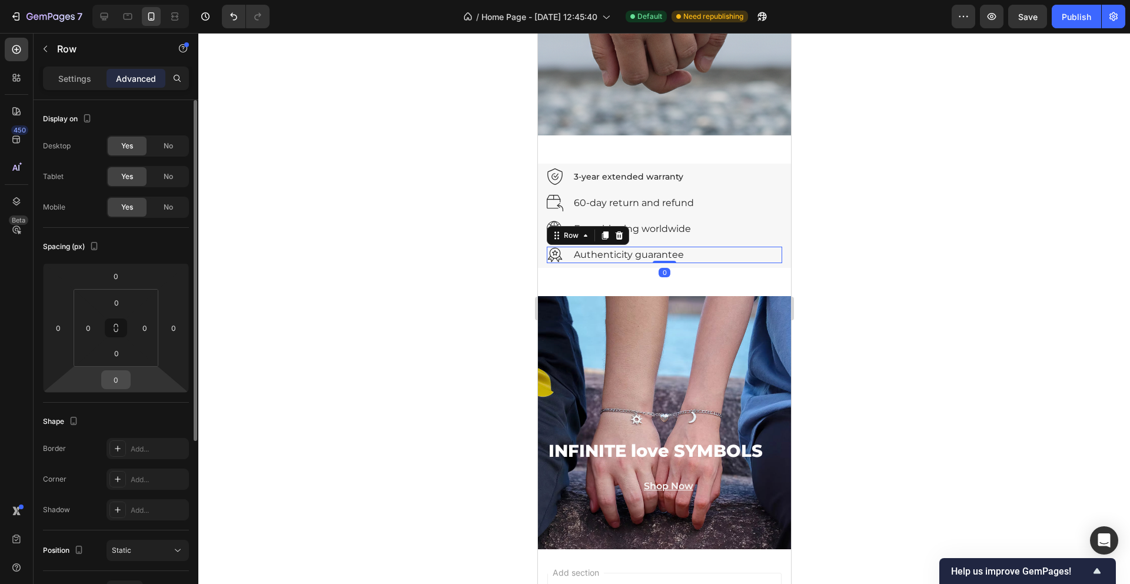
click at [111, 378] on input "0" at bounding box center [116, 380] width 24 height 18
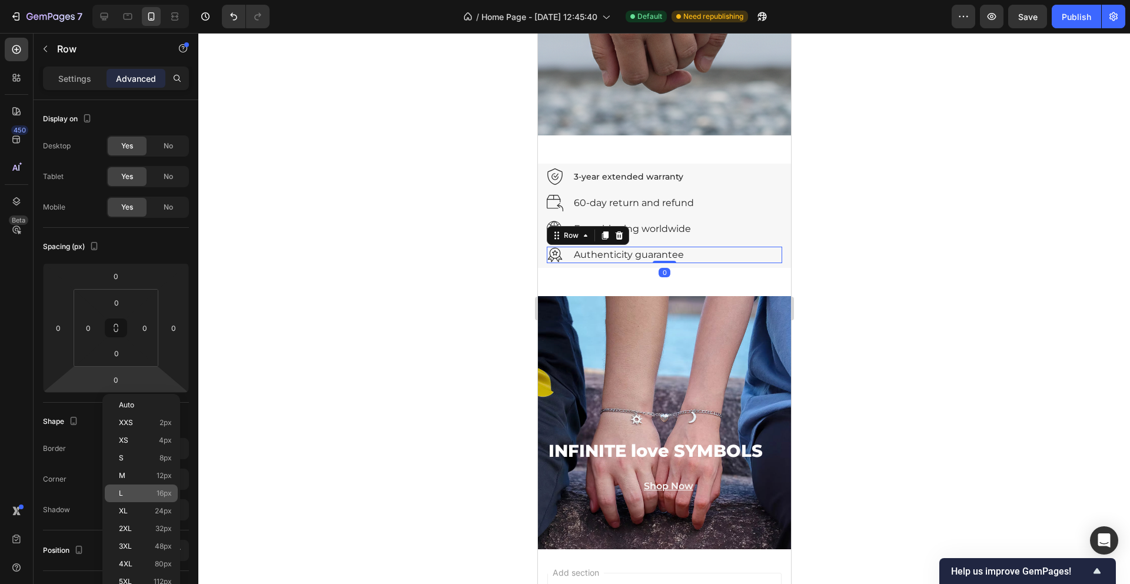
click at [155, 487] on div "L 16px" at bounding box center [141, 493] width 73 height 18
type input "16"
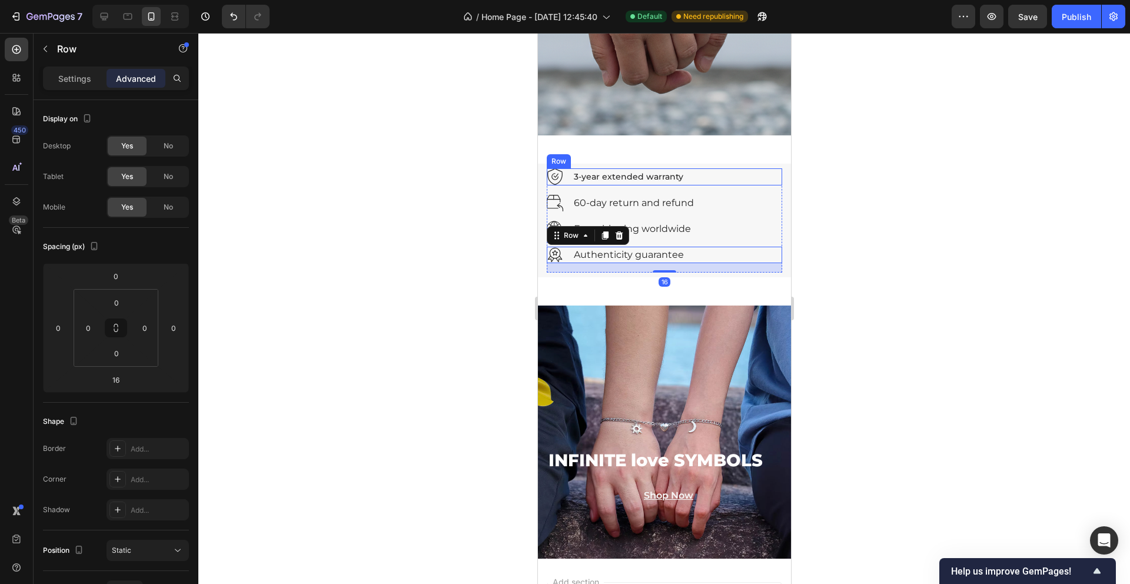
click at [697, 181] on div "Image 3-year extended warranty Text block Row" at bounding box center [663, 176] width 235 height 17
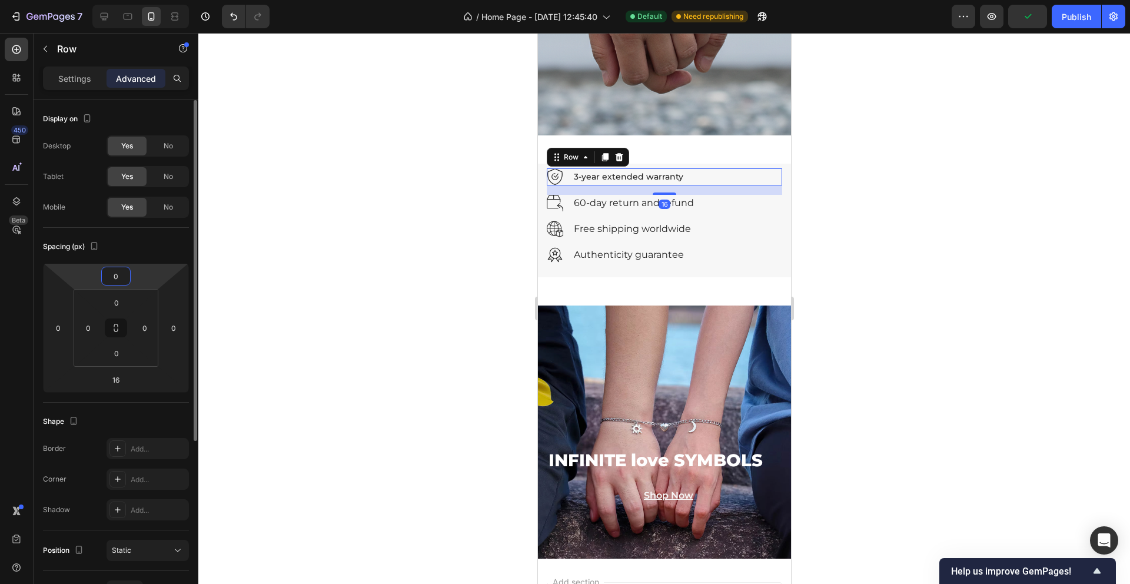
click at [114, 279] on input "0" at bounding box center [116, 276] width 24 height 18
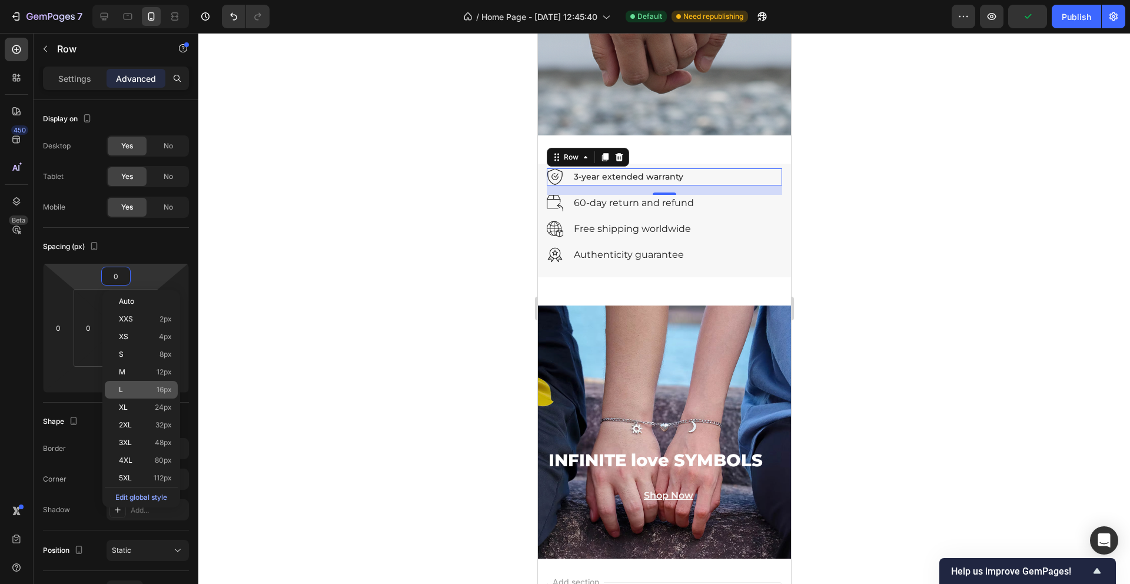
click at [169, 395] on div "L 16px" at bounding box center [141, 390] width 73 height 18
type input "16"
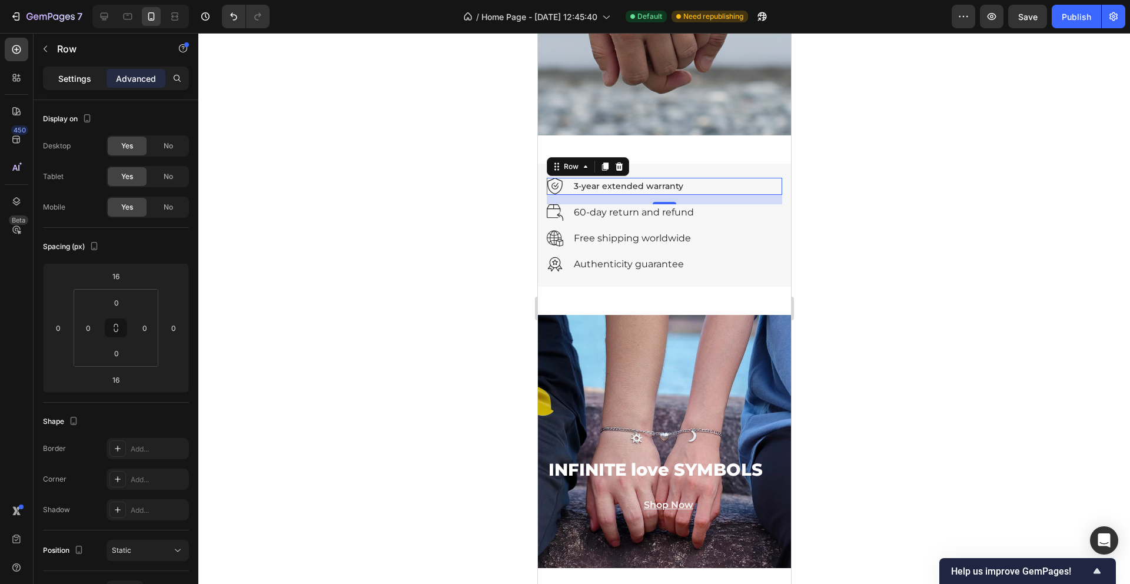
click at [77, 79] on p "Settings" at bounding box center [74, 78] width 33 height 12
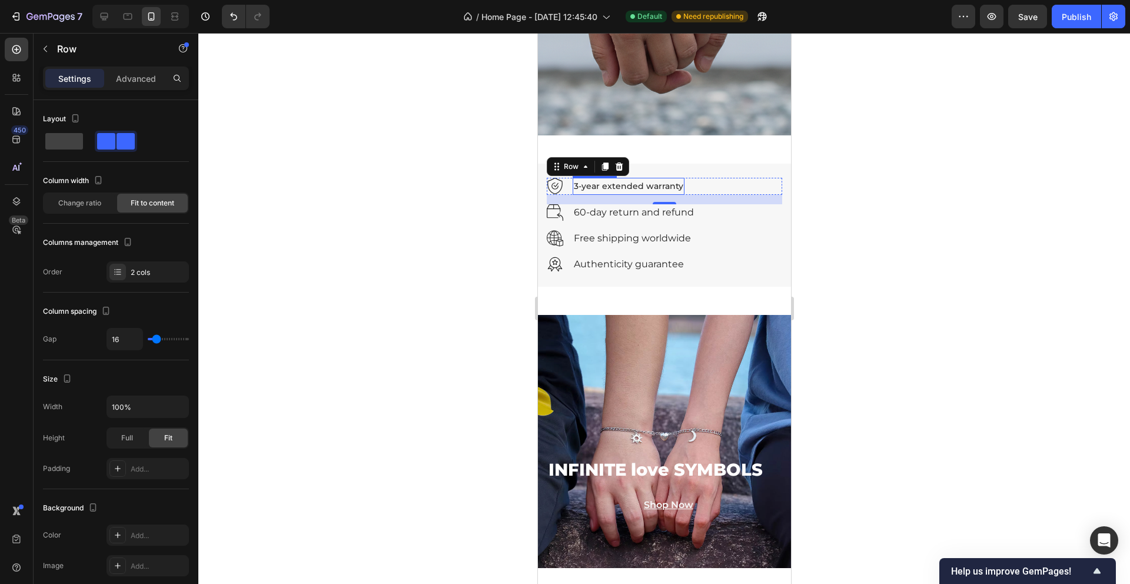
click at [600, 185] on p "3-year extended warranty" at bounding box center [627, 186] width 109 height 15
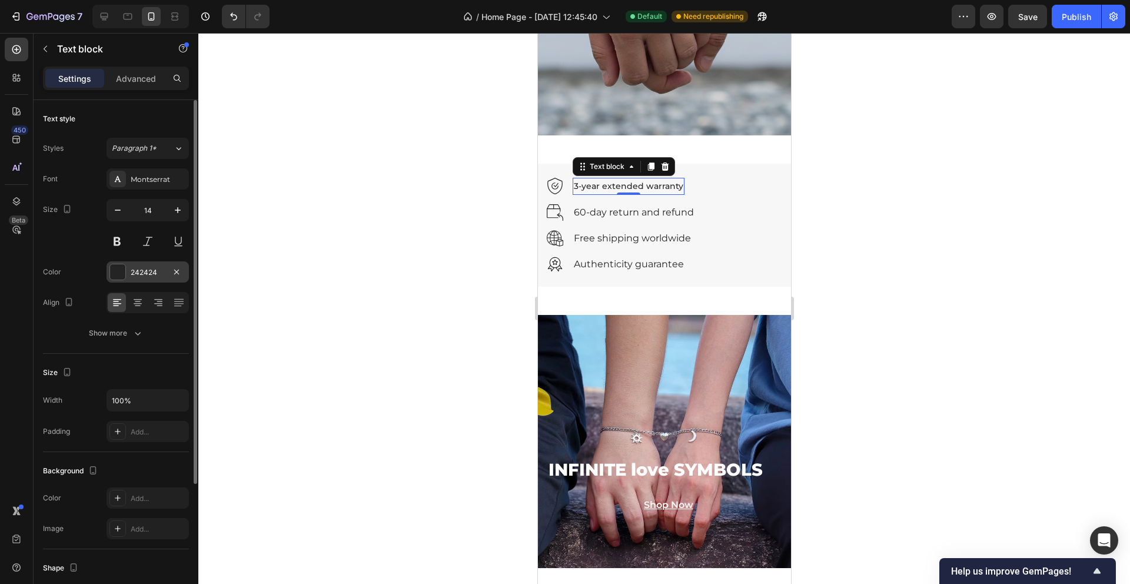
click at [143, 274] on div "242424" at bounding box center [148, 272] width 34 height 11
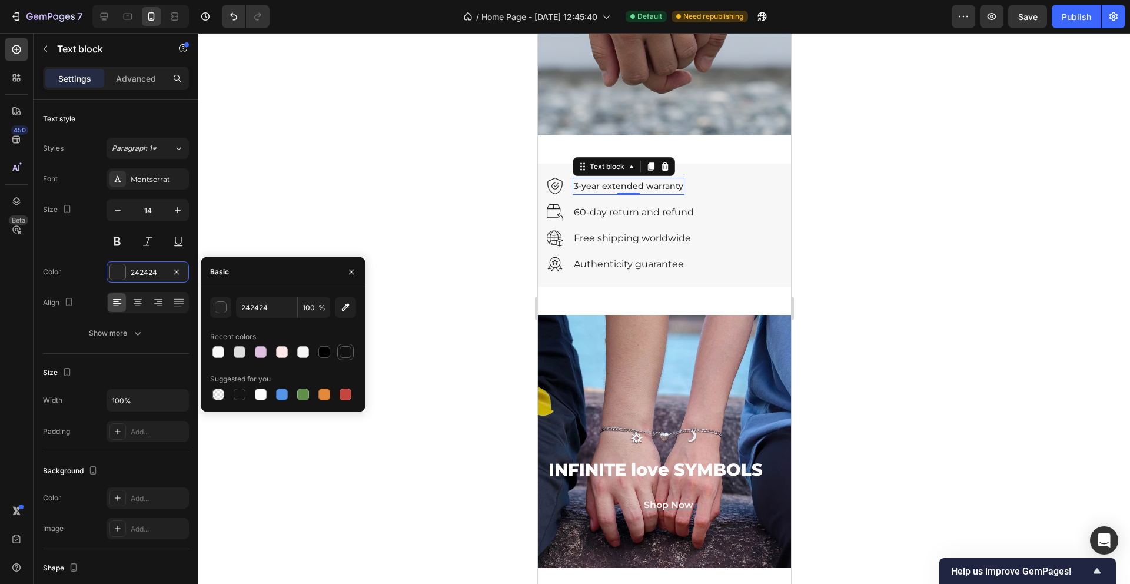
click at [345, 357] on div at bounding box center [345, 352] width 12 height 12
type input "111111"
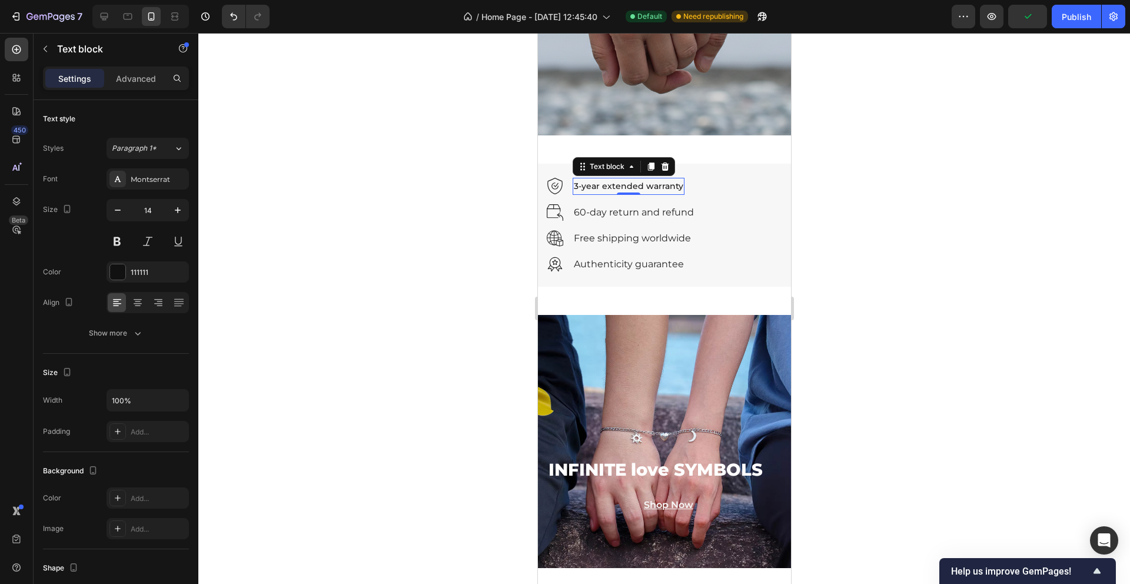
click at [413, 333] on div at bounding box center [663, 308] width 931 height 551
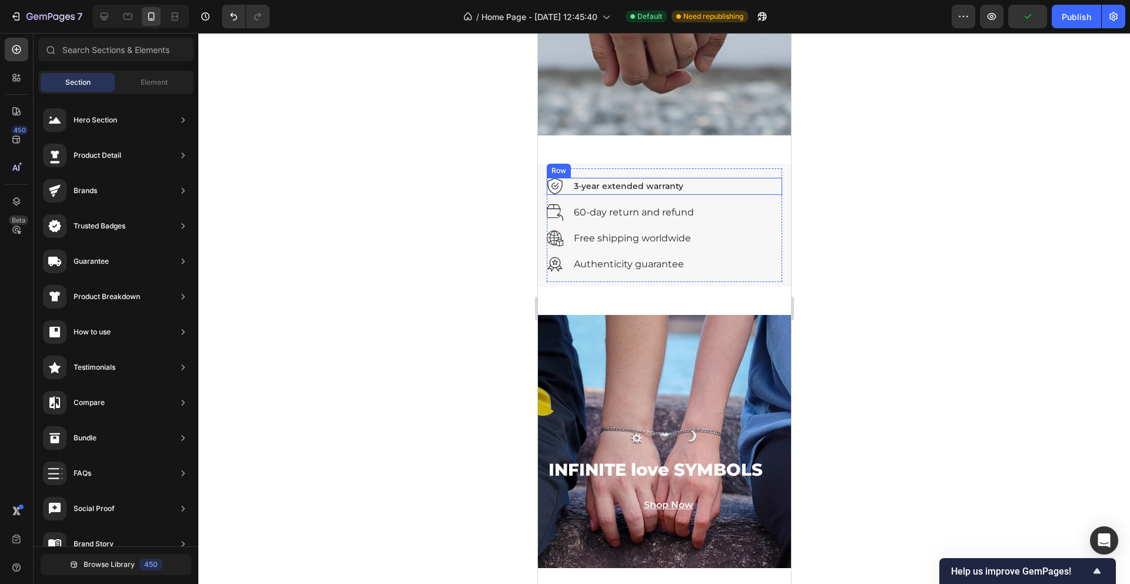
click at [673, 185] on p "3-year extended warranty" at bounding box center [627, 186] width 109 height 15
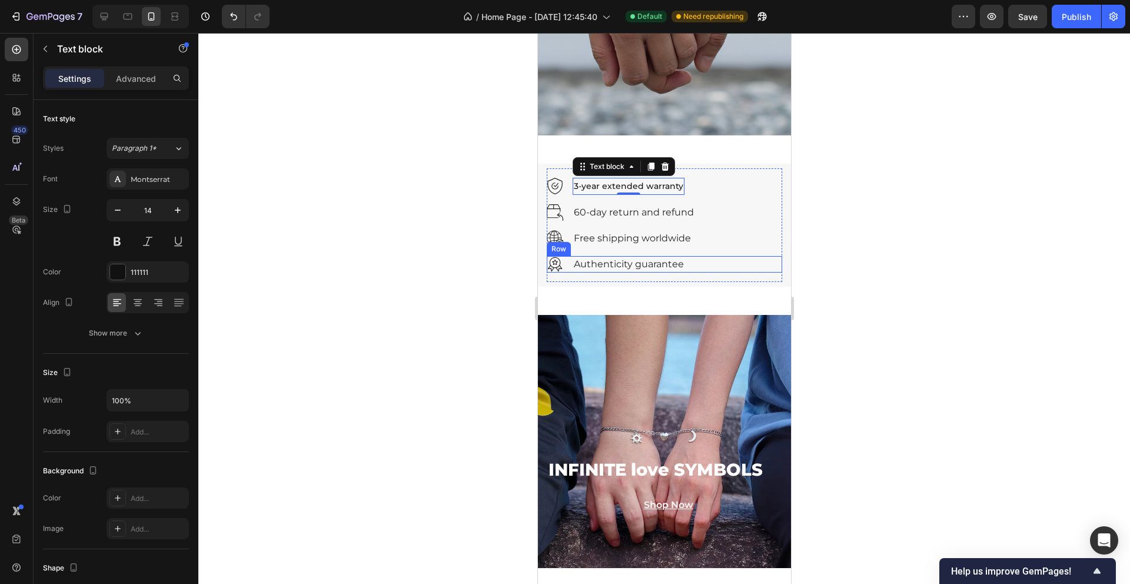
click at [711, 264] on div "Image Authenticity guarantee Text block Row" at bounding box center [663, 264] width 235 height 16
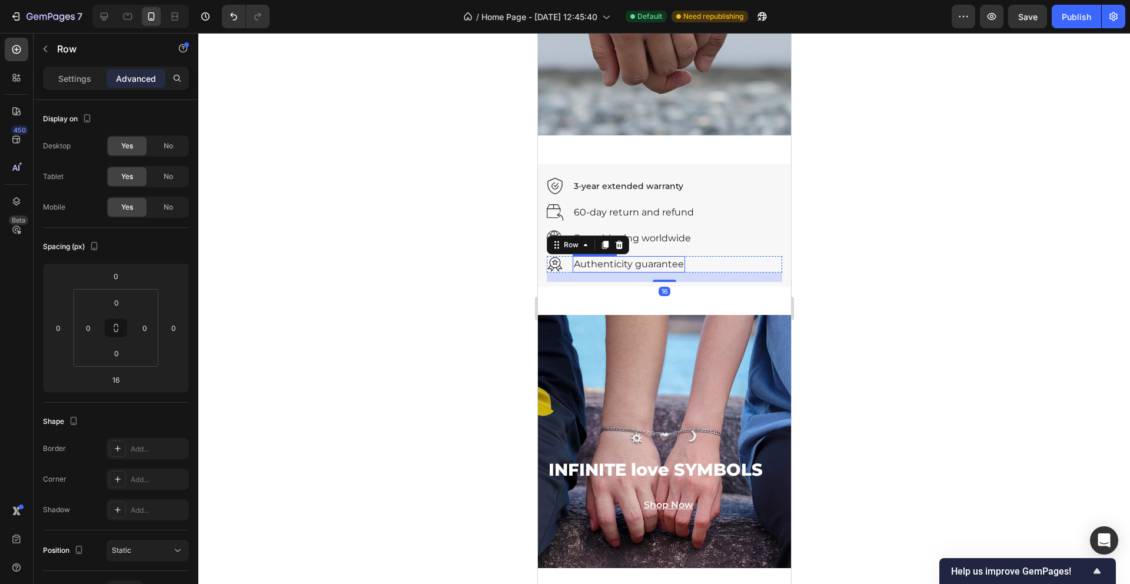
click at [670, 262] on p "Authenticity guarantee" at bounding box center [628, 264] width 110 height 14
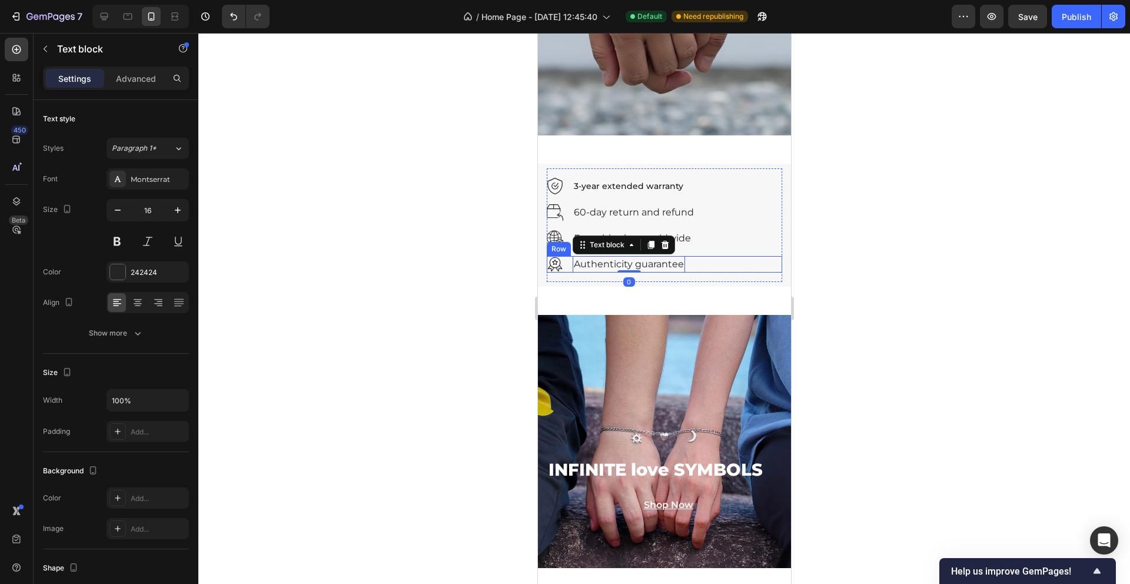
click at [710, 264] on div "Image Authenticity guarantee Text block 0 Row" at bounding box center [663, 264] width 235 height 16
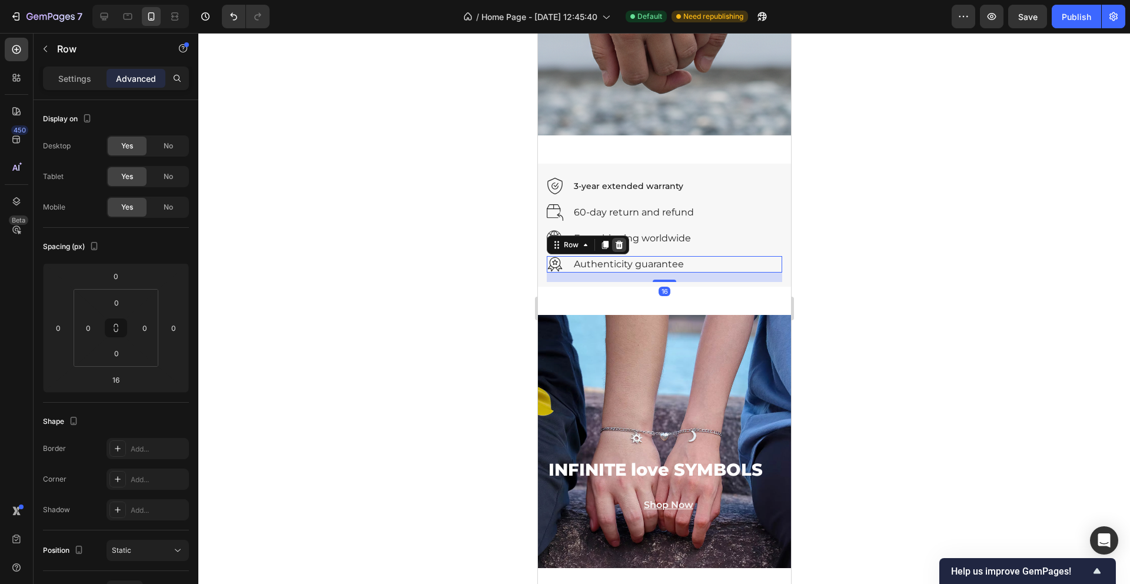
click at [621, 242] on icon at bounding box center [618, 244] width 9 height 9
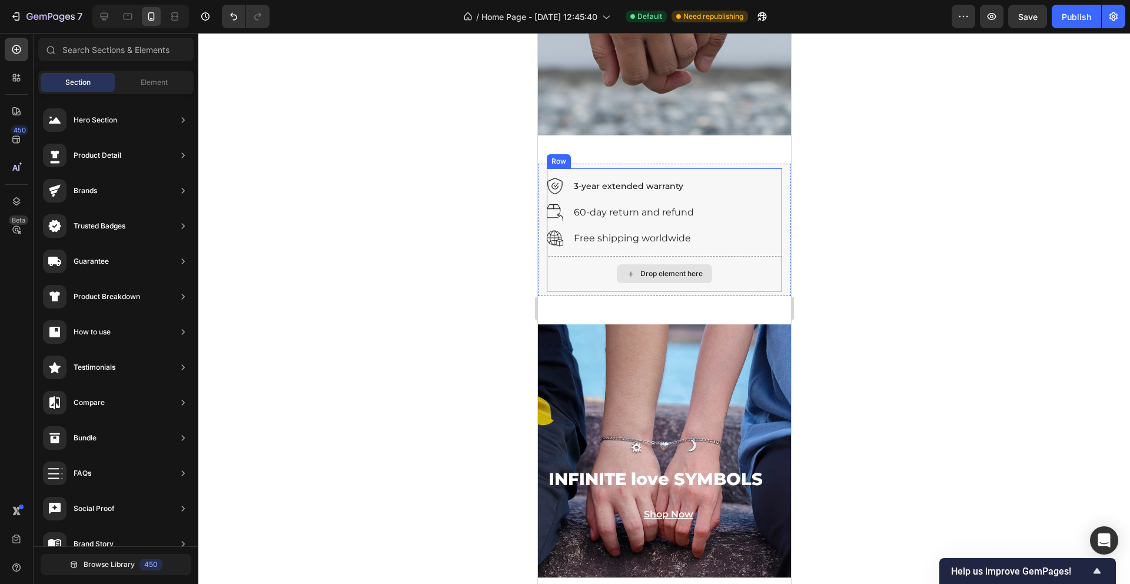
click at [590, 274] on div "Drop element here" at bounding box center [663, 273] width 235 height 35
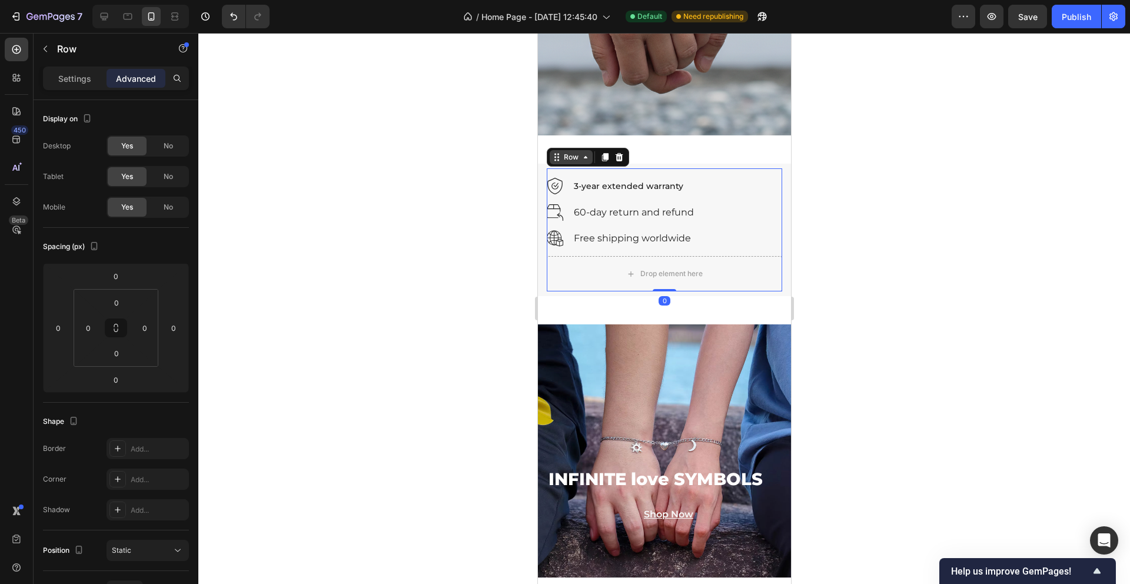
click at [557, 163] on div "Row" at bounding box center [570, 157] width 43 height 14
click at [607, 279] on div "Drop element here" at bounding box center [663, 273] width 235 height 35
click at [570, 273] on div "Drop element here" at bounding box center [663, 273] width 235 height 35
click at [404, 347] on div at bounding box center [663, 308] width 931 height 551
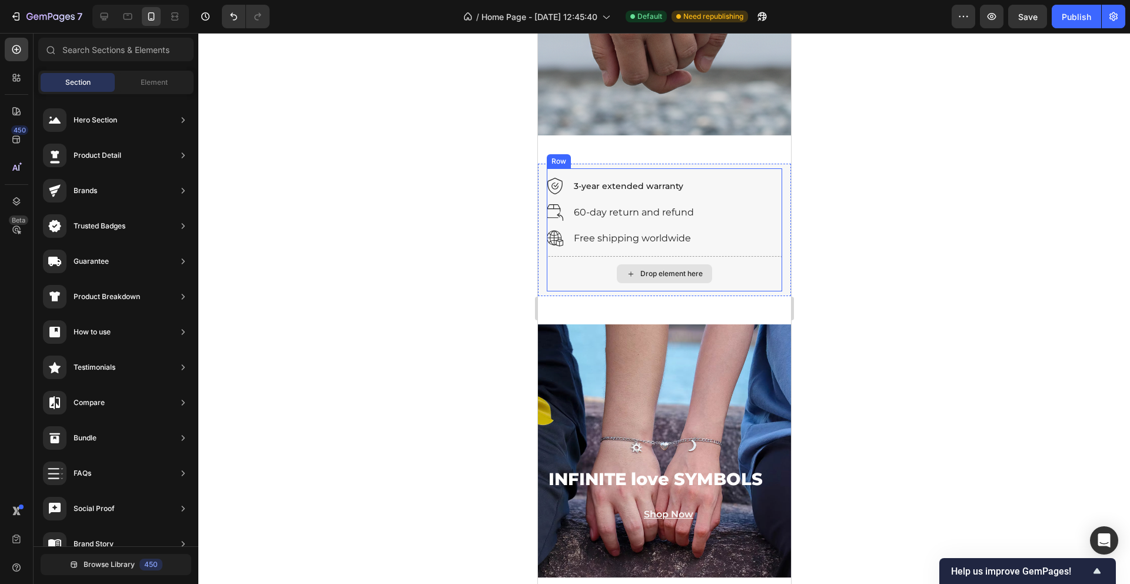
click at [584, 274] on div "Drop element here" at bounding box center [663, 273] width 235 height 35
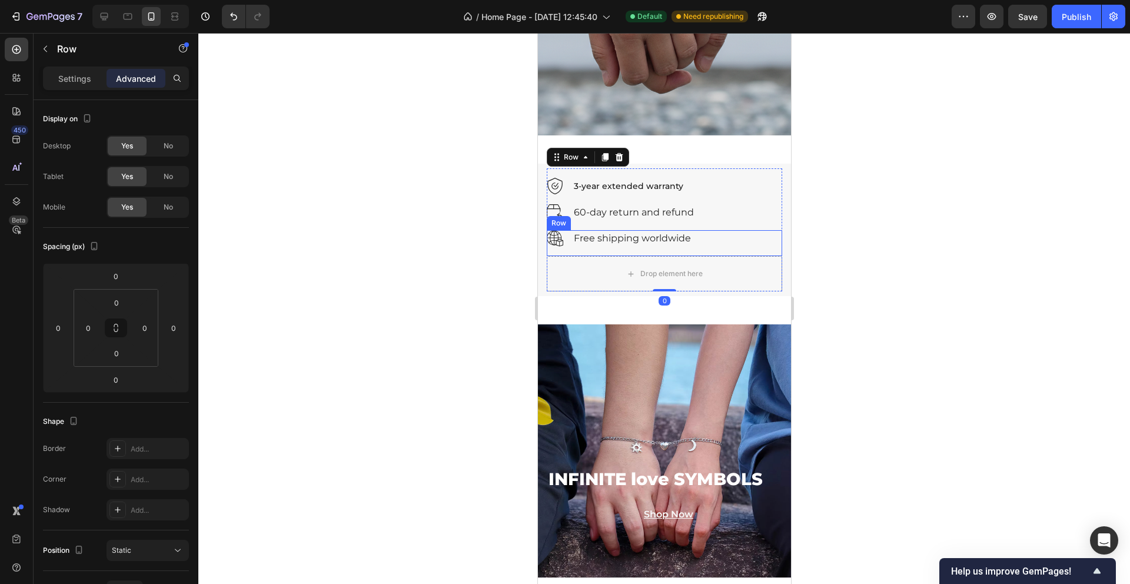
click at [715, 238] on div "Image Free shipping worldwide Text block Row" at bounding box center [663, 243] width 235 height 26
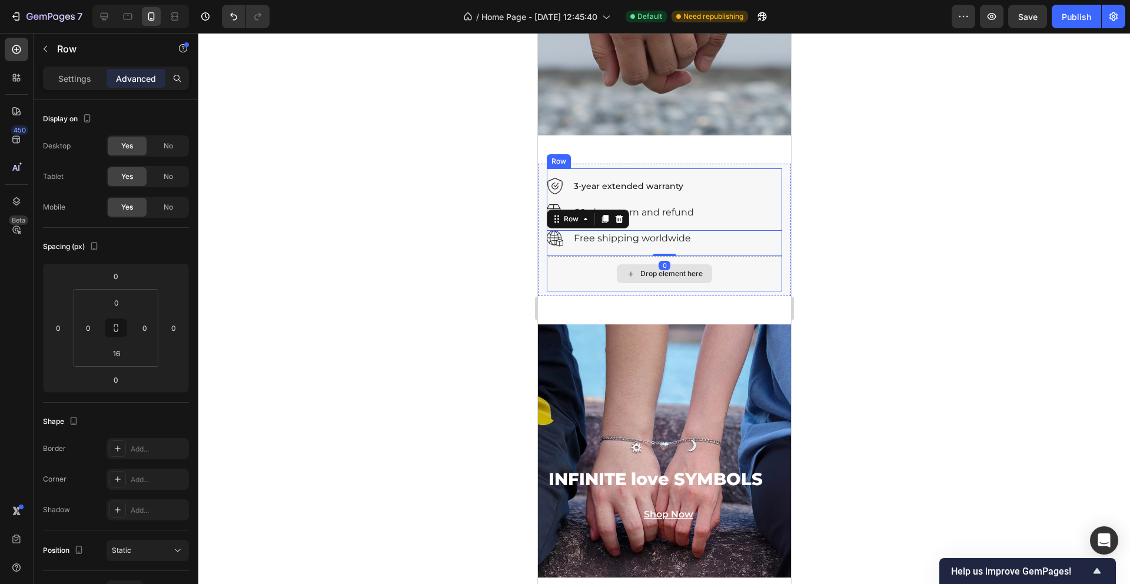
click at [732, 274] on div "Drop element here" at bounding box center [663, 273] width 235 height 35
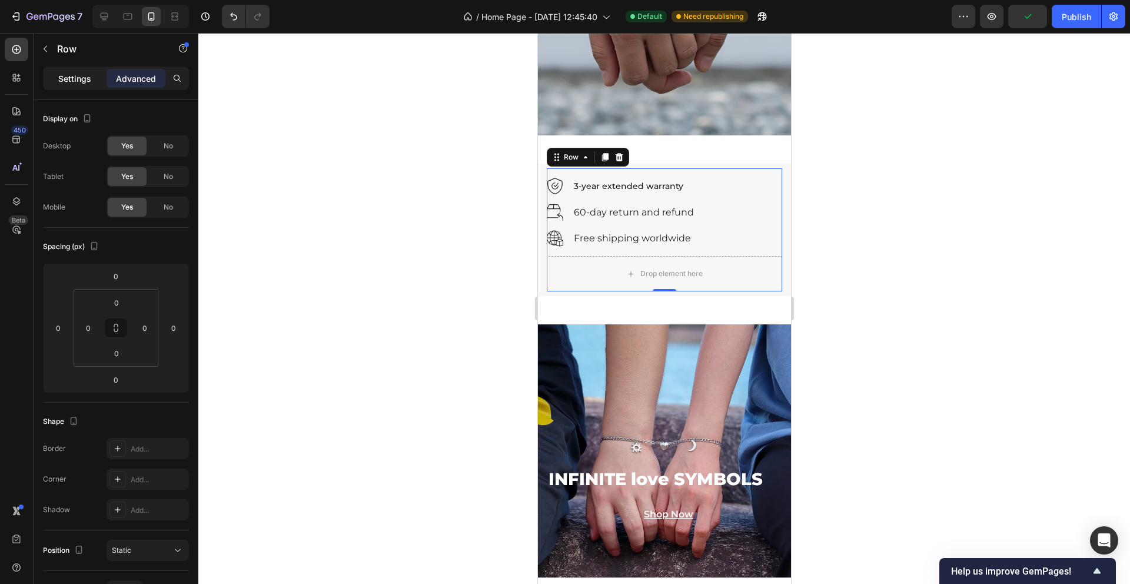
click at [87, 86] on div "Settings" at bounding box center [74, 78] width 59 height 19
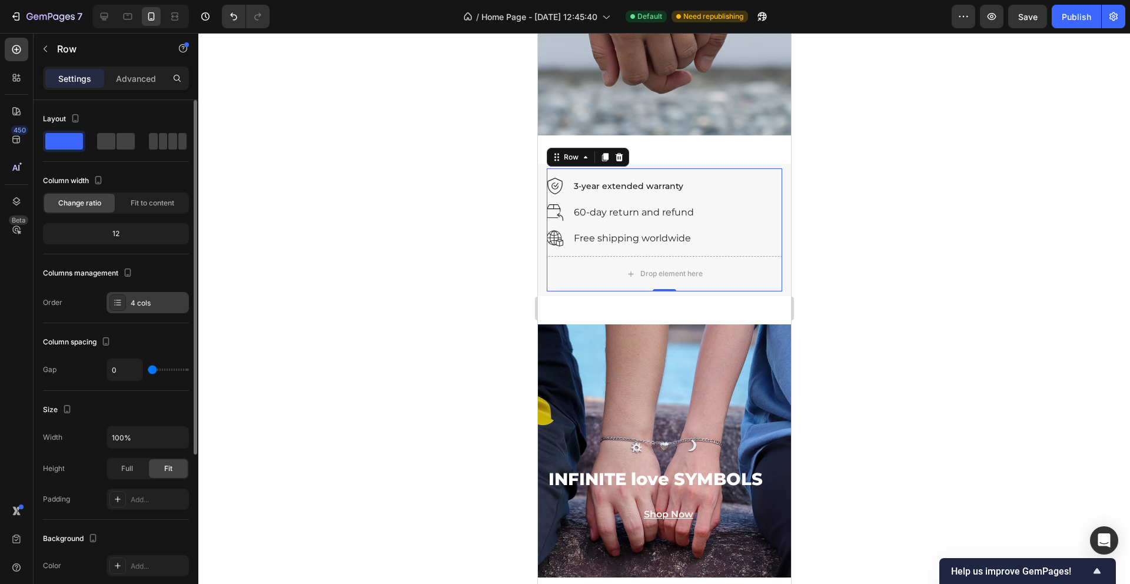
click at [148, 302] on div "4 cols" at bounding box center [158, 303] width 55 height 11
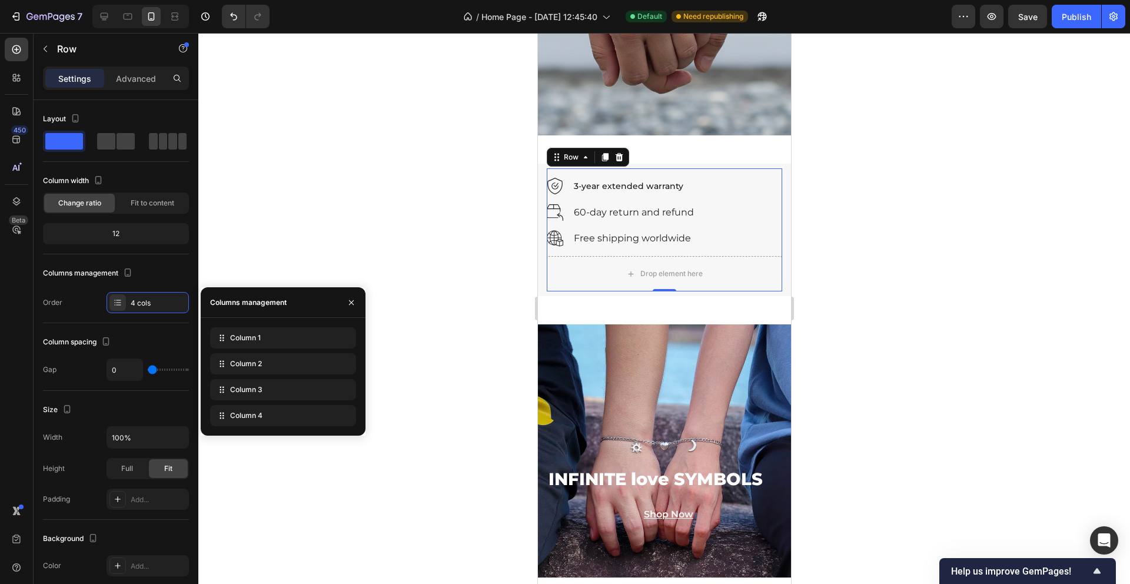
click at [443, 364] on div at bounding box center [663, 308] width 931 height 551
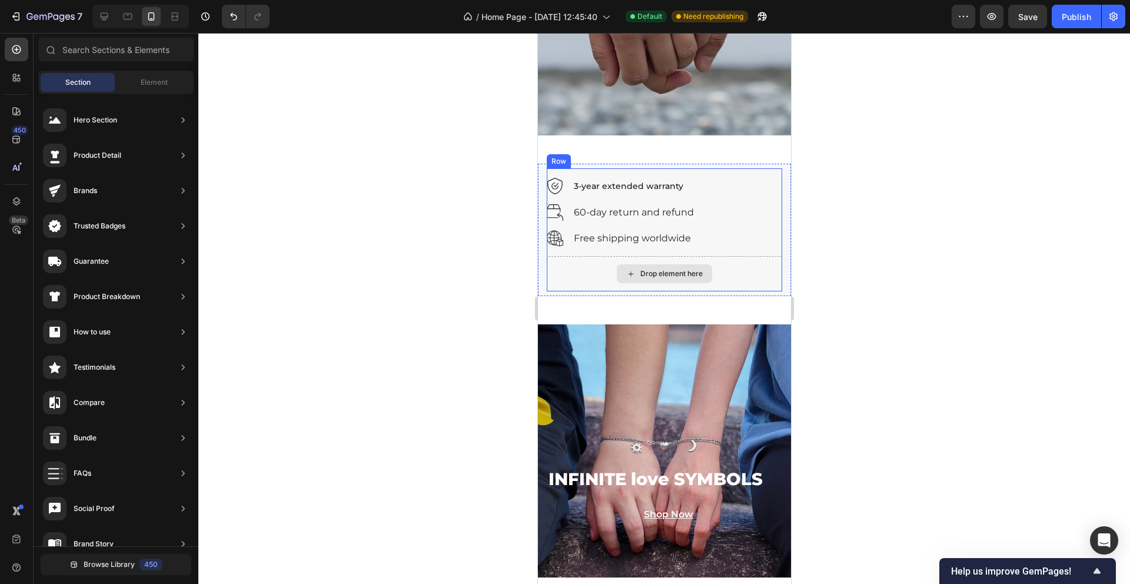
click at [567, 287] on div "Drop element here" at bounding box center [663, 273] width 235 height 35
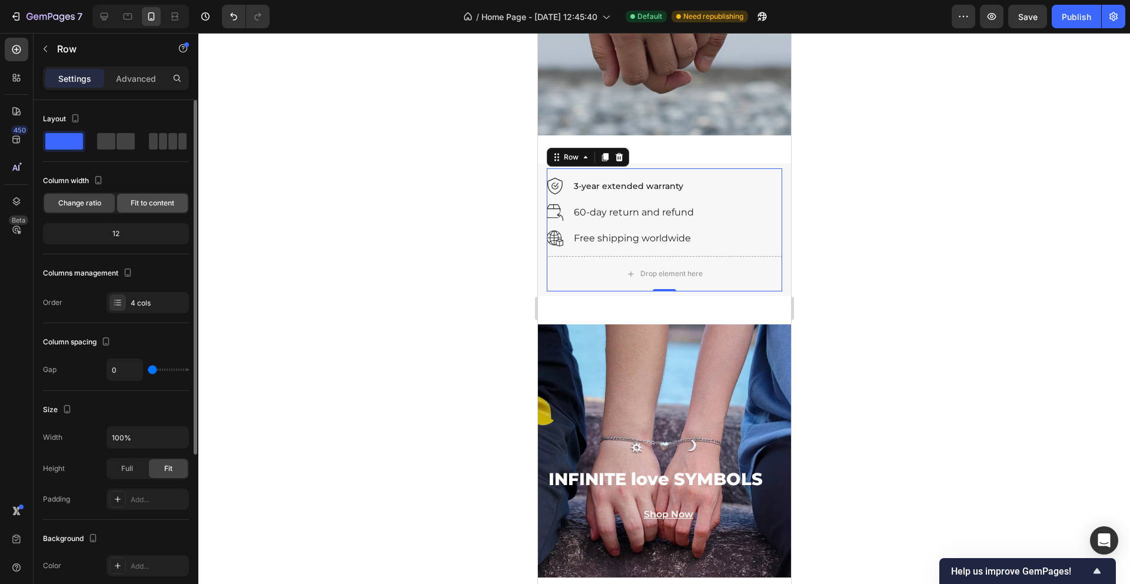
click at [164, 203] on span "Fit to content" at bounding box center [153, 203] width 44 height 11
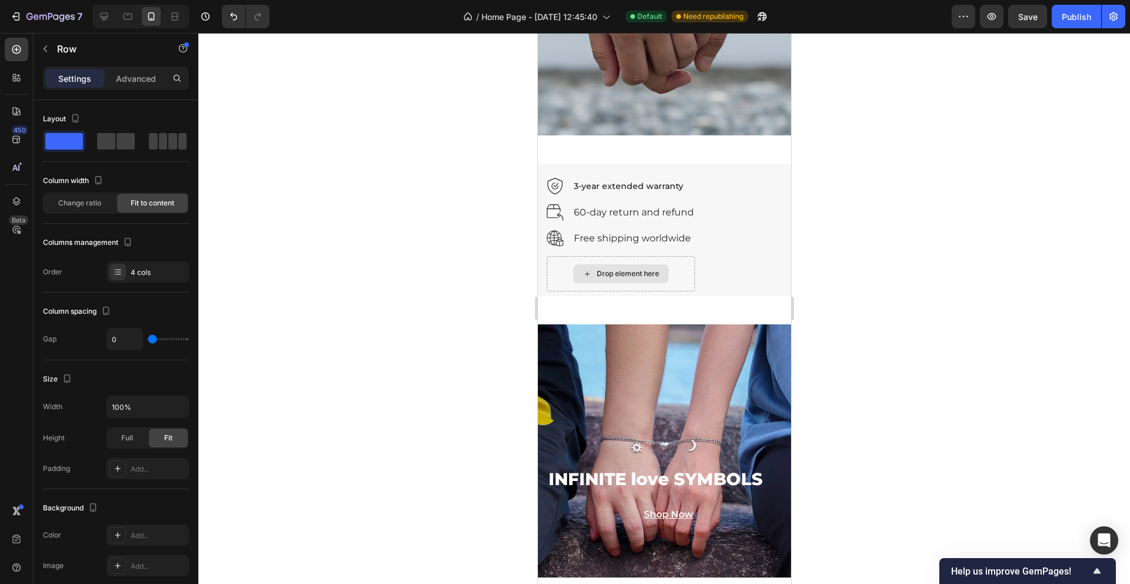
click at [633, 273] on div "Drop element here" at bounding box center [627, 273] width 62 height 9
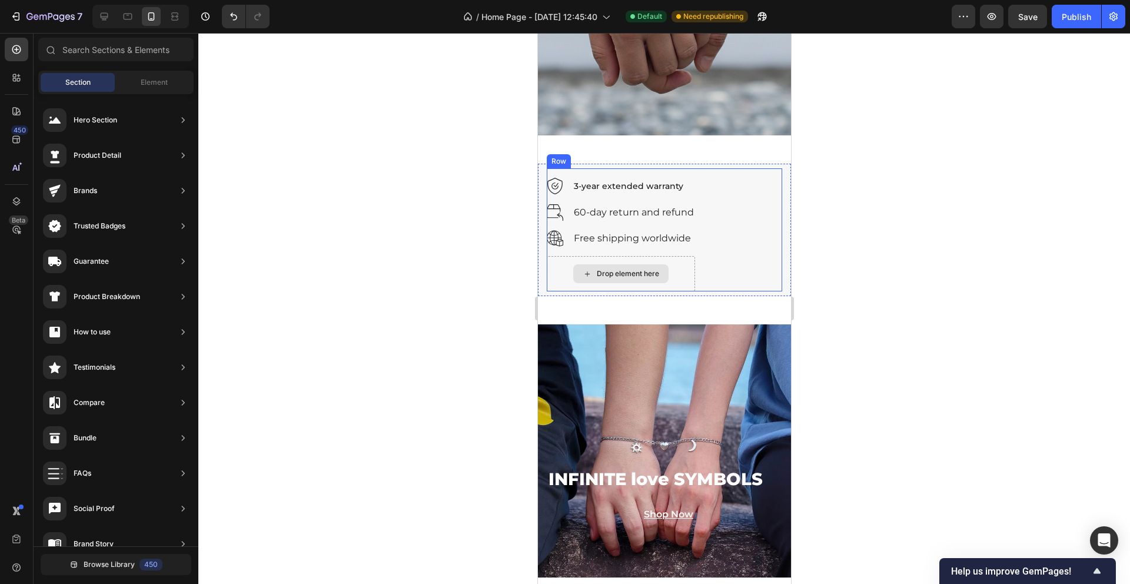
click at [682, 274] on div "Drop element here" at bounding box center [620, 273] width 148 height 35
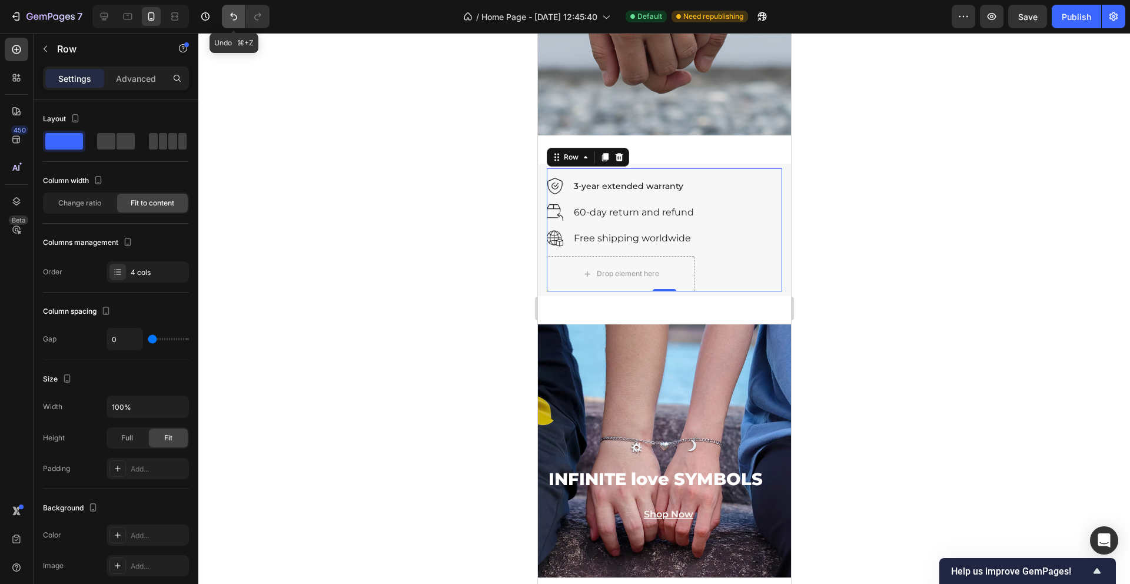
click at [232, 20] on icon "Undo/Redo" at bounding box center [234, 17] width 12 height 12
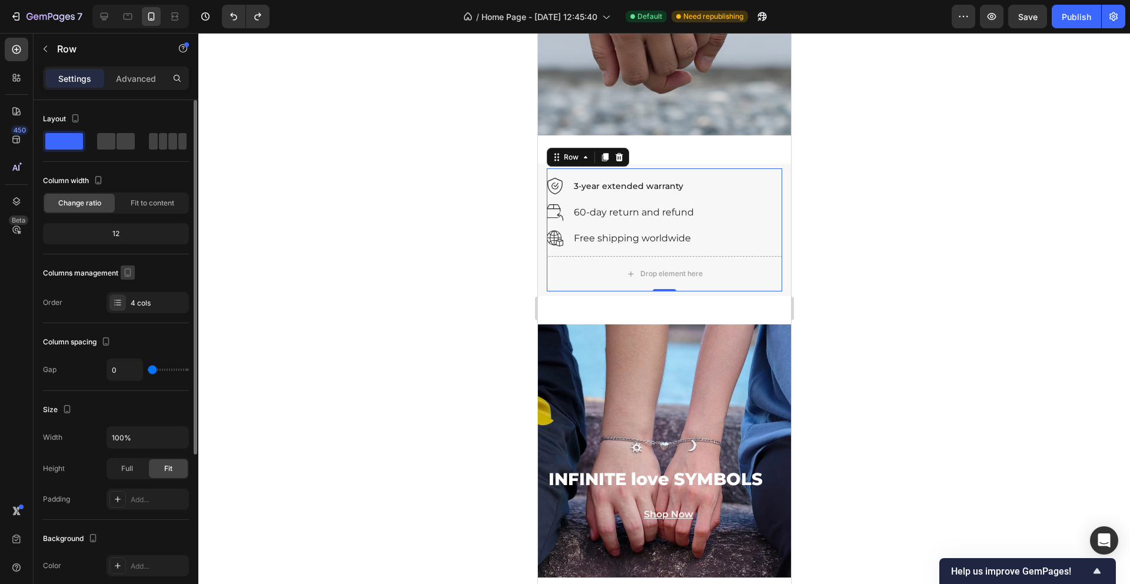
click at [132, 272] on icon "button" at bounding box center [128, 273] width 12 height 12
click at [175, 299] on div "4 cols" at bounding box center [158, 303] width 55 height 11
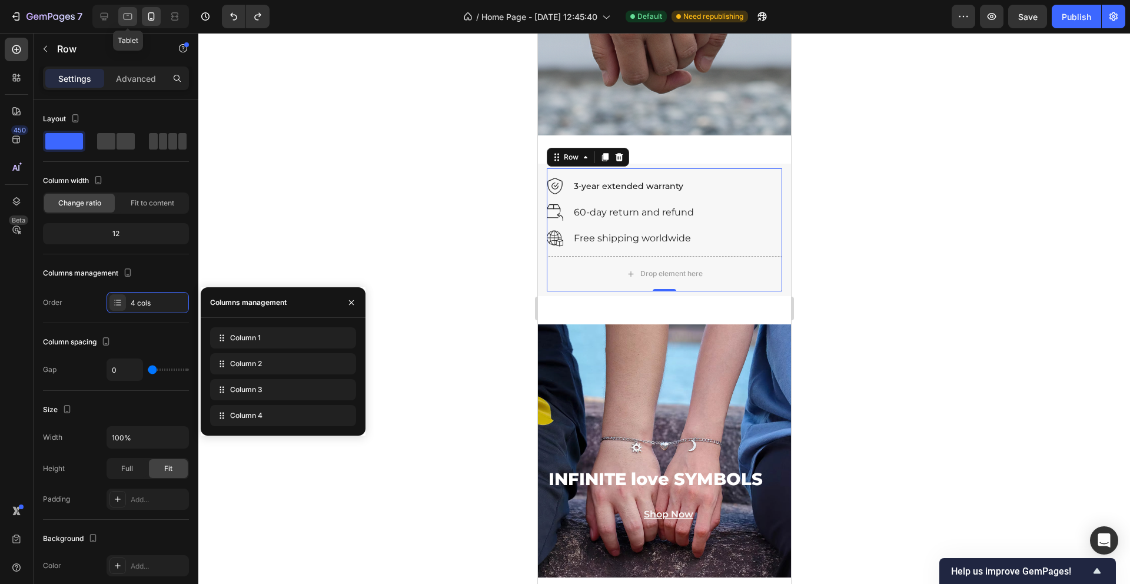
click at [128, 19] on icon at bounding box center [128, 17] width 9 height 6
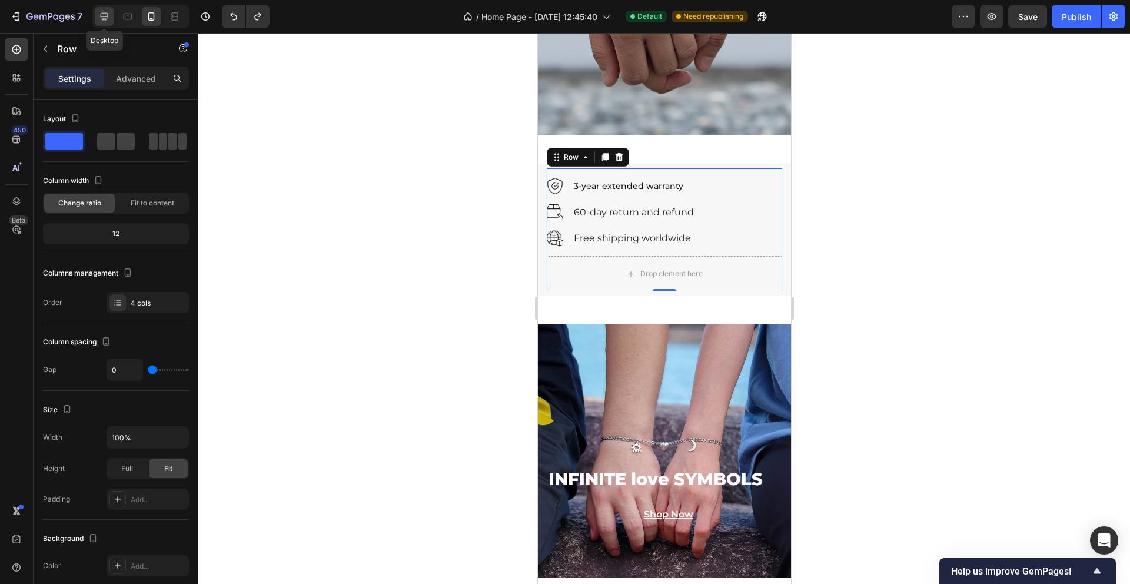
click at [101, 18] on icon at bounding box center [105, 17] width 8 height 8
type input "30"
type input "1200"
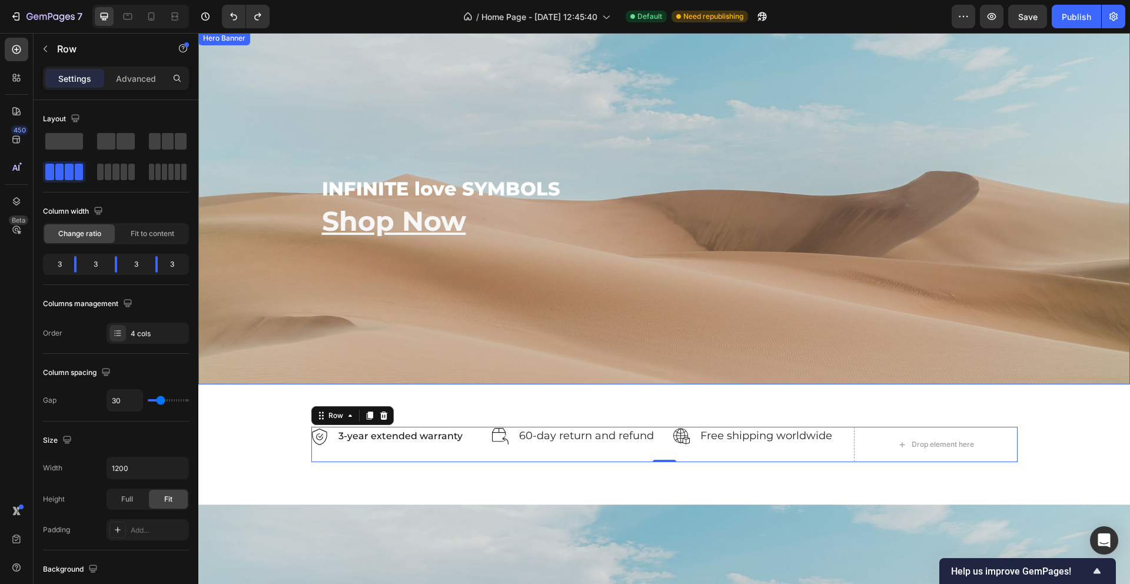
scroll to position [1065, 0]
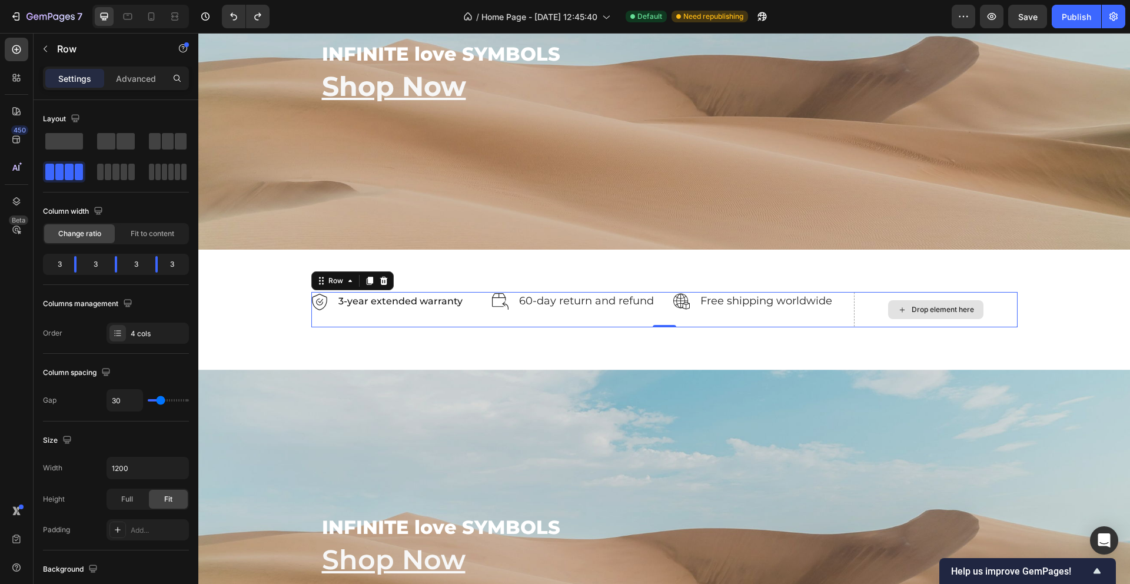
click at [990, 306] on div "Drop element here" at bounding box center [936, 309] width 164 height 35
click at [171, 139] on span at bounding box center [168, 141] width 12 height 16
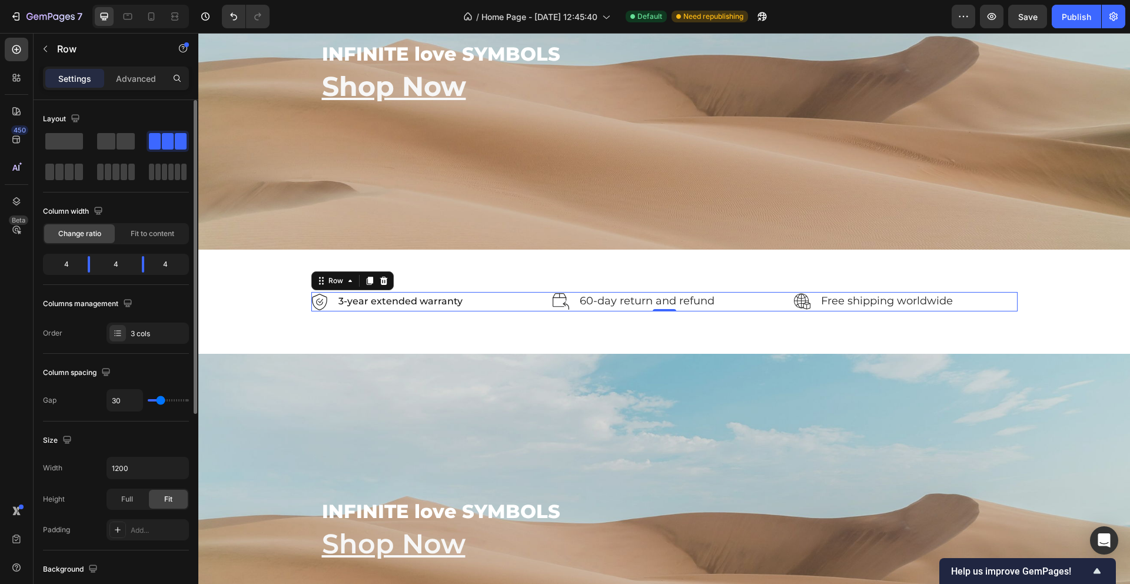
click at [171, 139] on span at bounding box center [168, 141] width 12 height 16
click at [155, 18] on icon at bounding box center [151, 17] width 12 height 12
type input "0"
type input "100%"
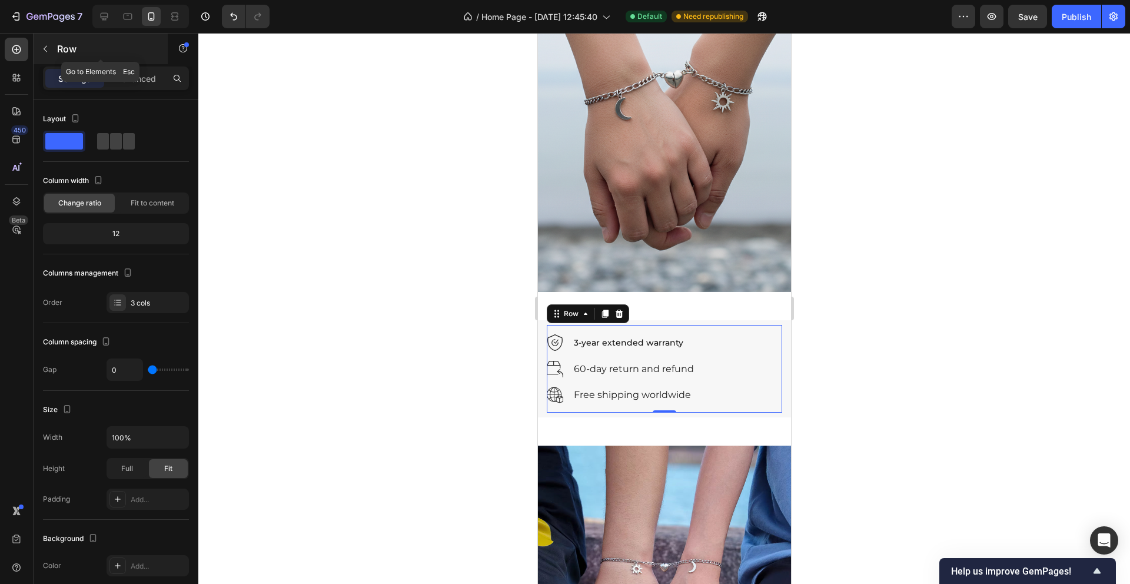
scroll to position [1114, 0]
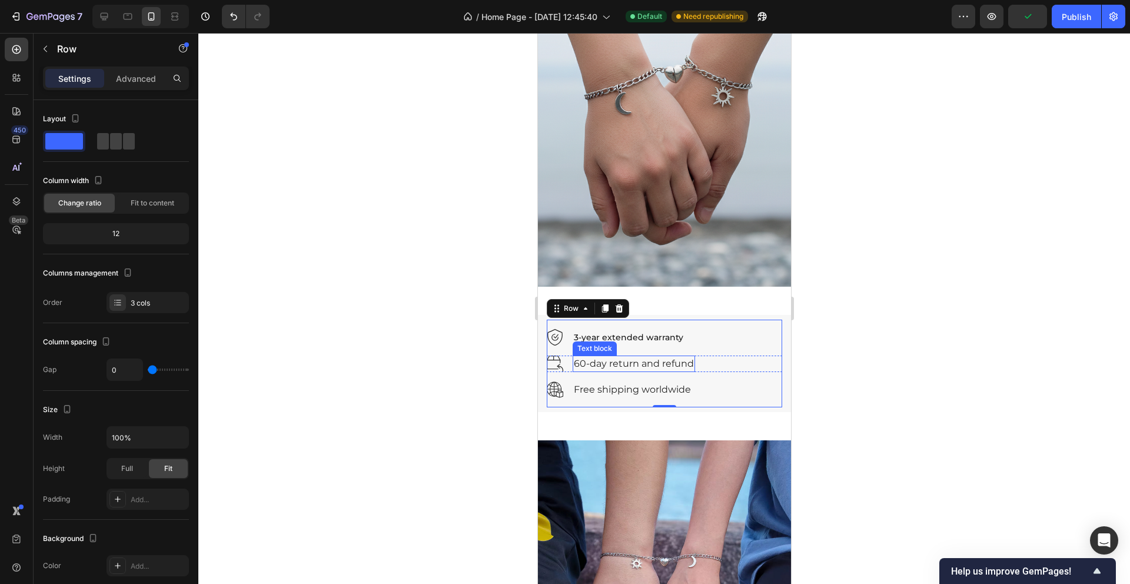
click at [681, 366] on p "60-day return and refund" at bounding box center [633, 364] width 120 height 14
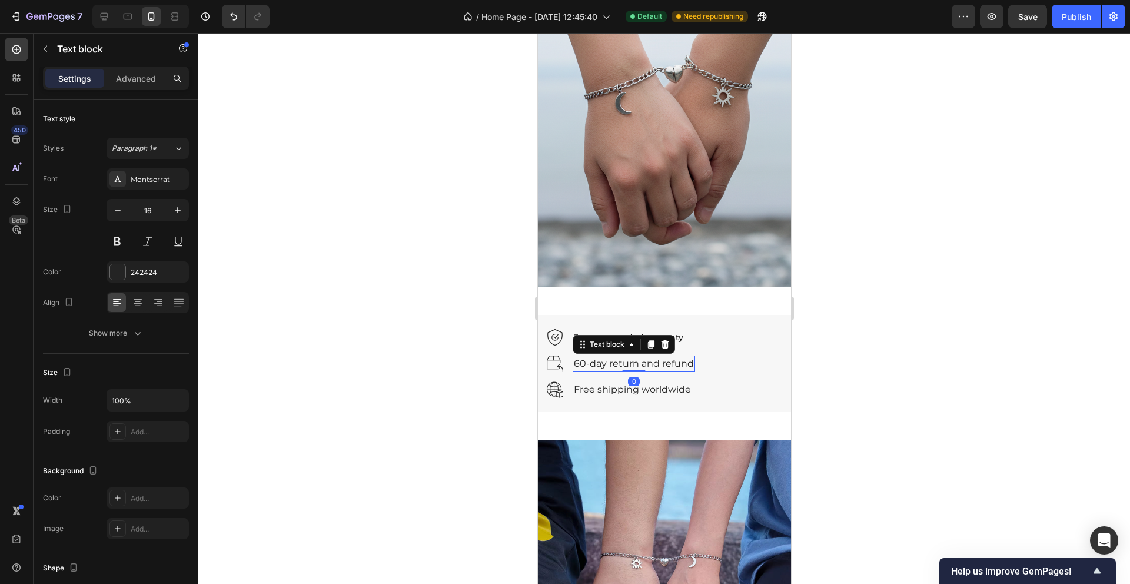
click at [897, 339] on div at bounding box center [663, 308] width 931 height 551
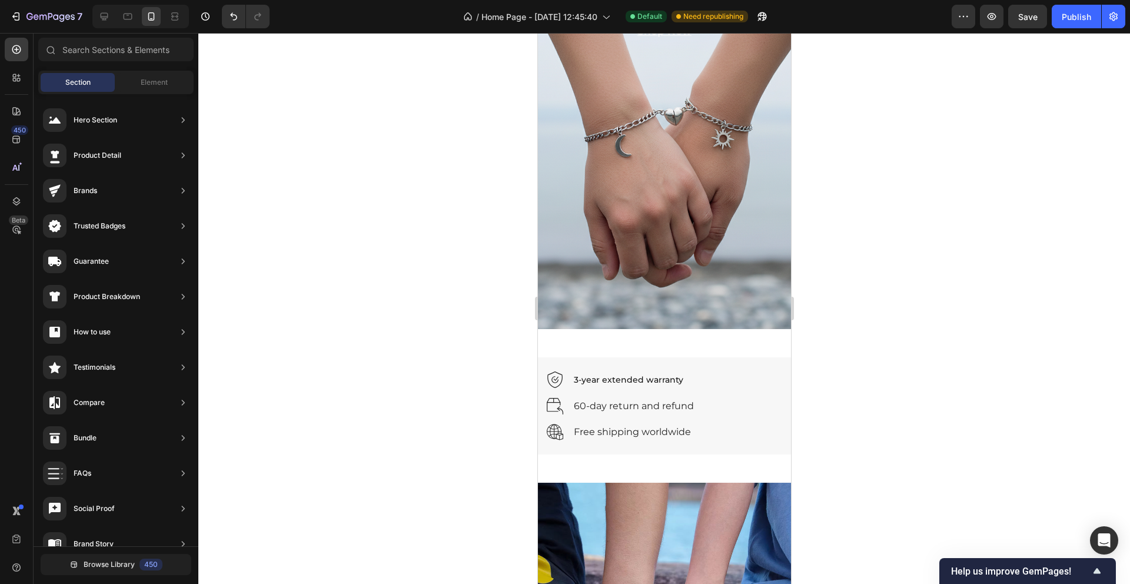
scroll to position [980, 0]
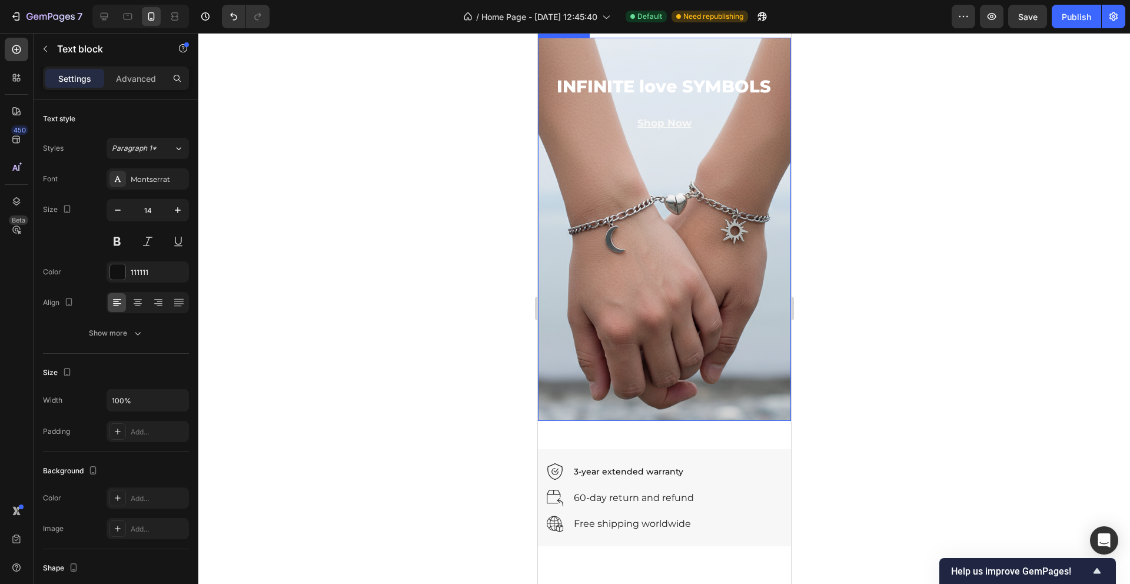
click at [674, 464] on p "3-year extended warranty" at bounding box center [627, 471] width 109 height 15
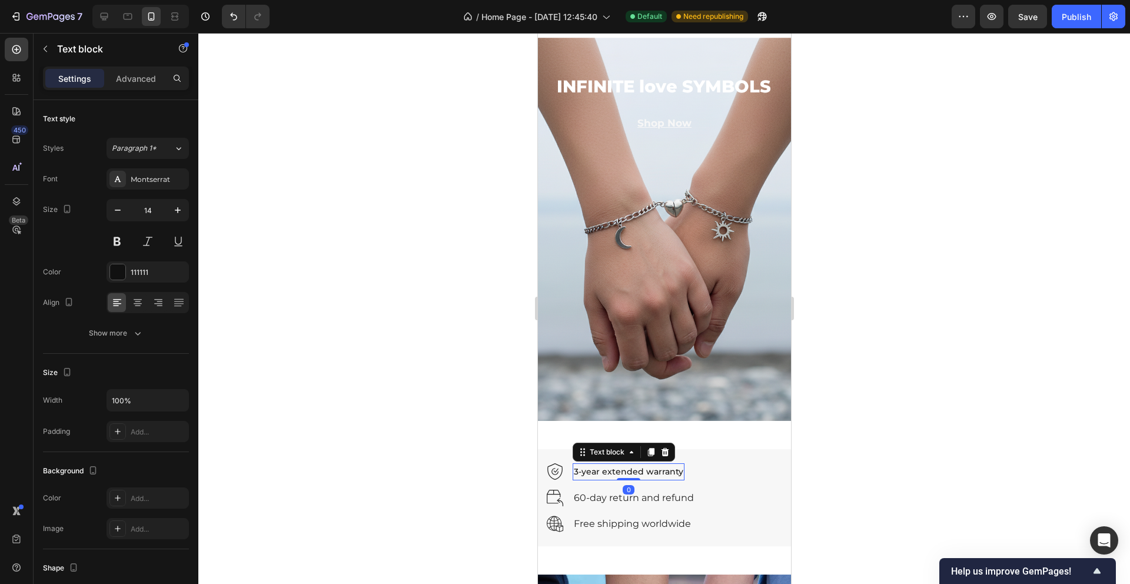
scroll to position [1081, 0]
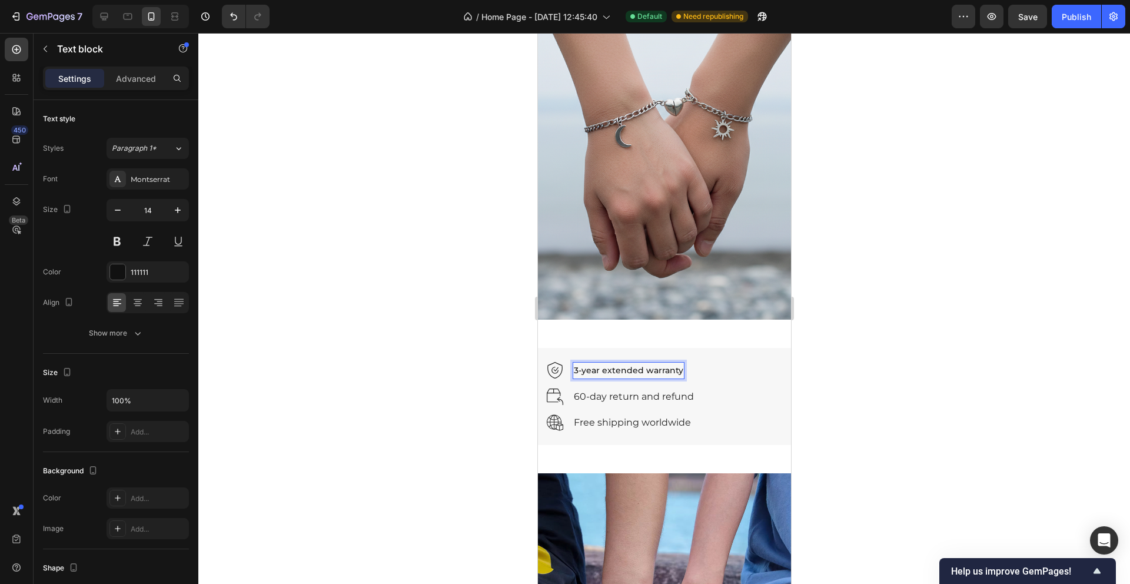
click at [624, 369] on p "3-year extended warranty" at bounding box center [627, 370] width 109 height 15
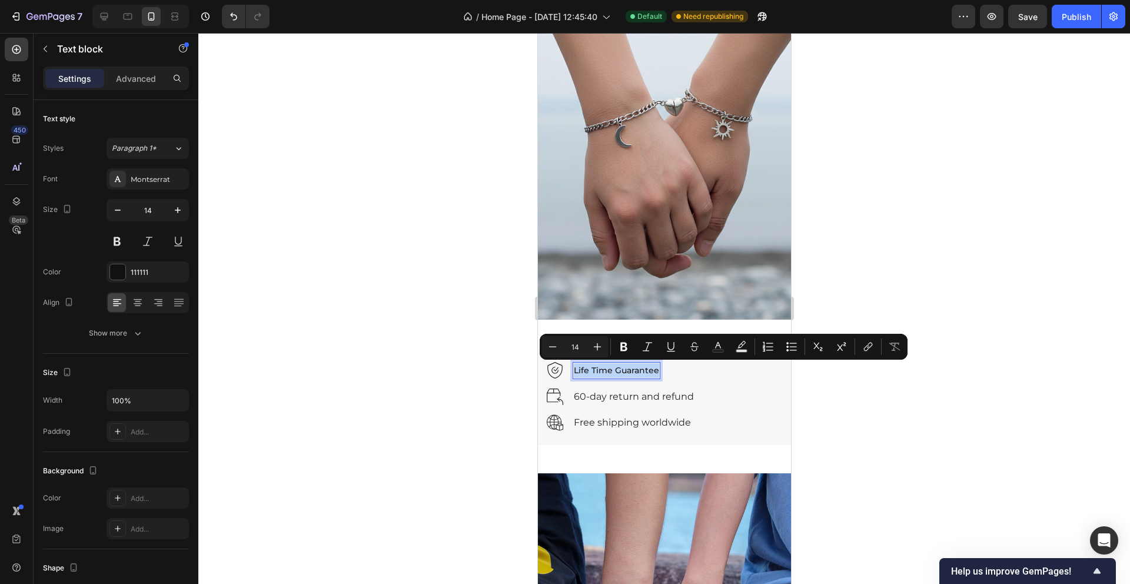
copy p "Life Time Guarantee"
click at [641, 369] on p "Life Time Guarantee" at bounding box center [615, 370] width 85 height 15
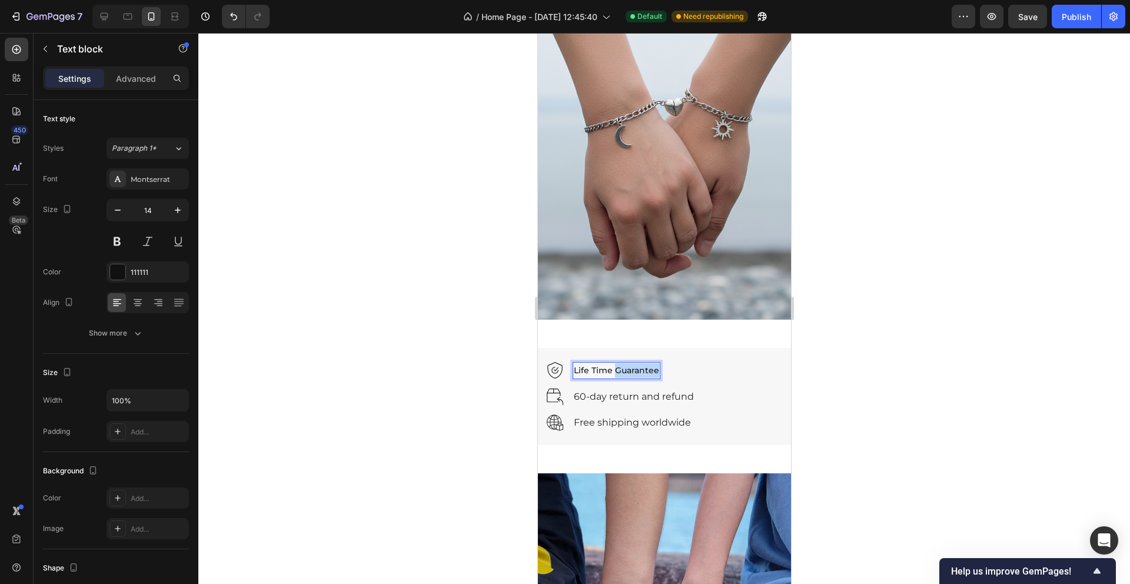
click at [641, 369] on p "Life Time Guarantee" at bounding box center [615, 370] width 85 height 15
click at [618, 372] on p "Life Time warranty" at bounding box center [612, 370] width 78 height 15
click at [630, 394] on p "60-day return and refund" at bounding box center [633, 396] width 120 height 14
click at [551, 393] on img at bounding box center [554, 396] width 16 height 16
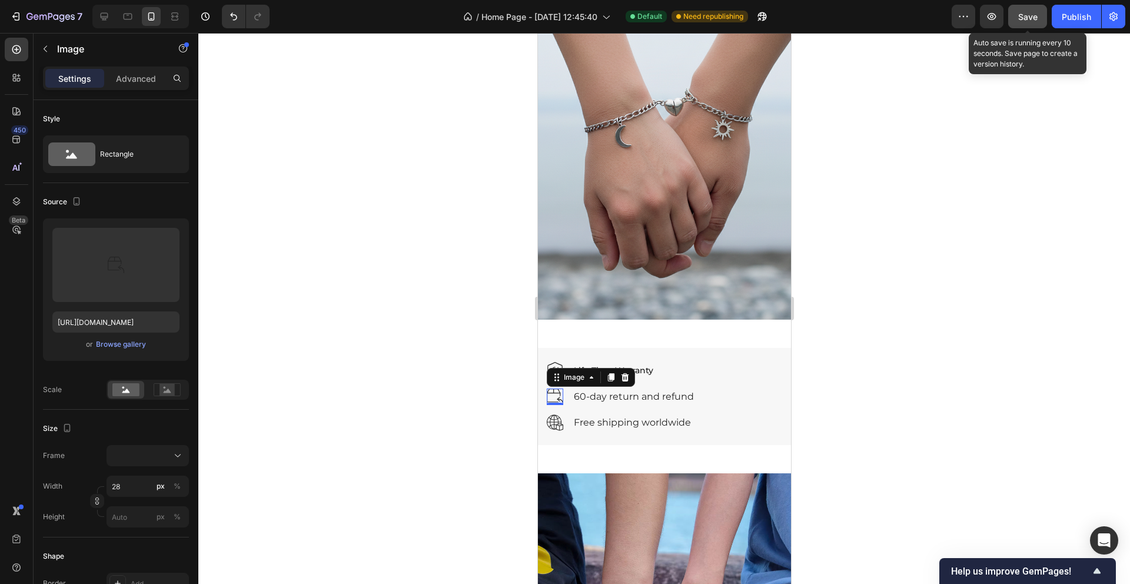
click at [1026, 18] on span "Save" at bounding box center [1027, 17] width 19 height 10
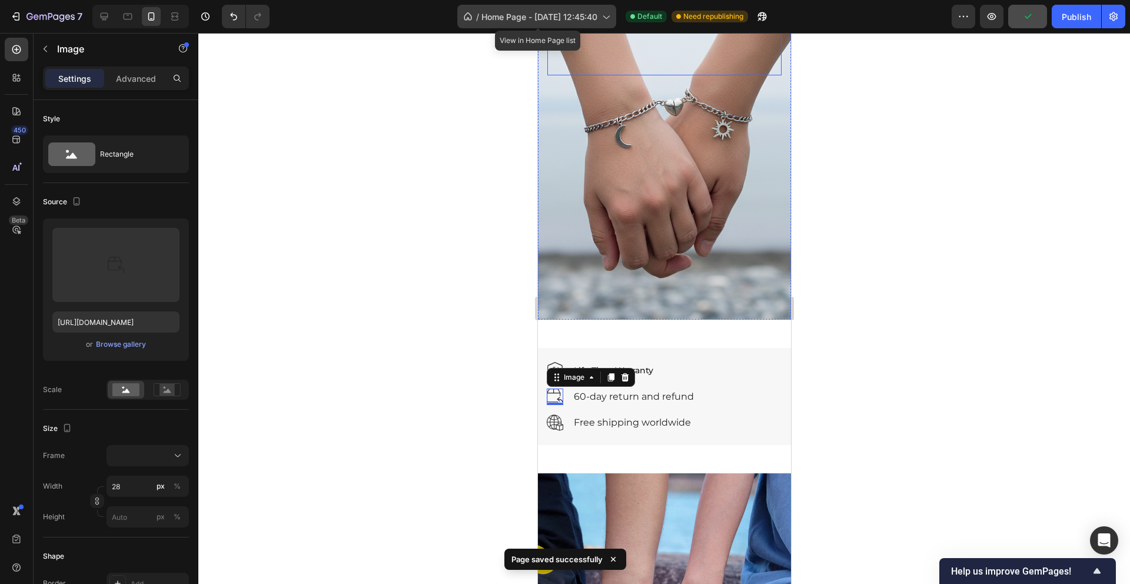
click at [488, 17] on span "Home Page - [DATE] 12:45:40" at bounding box center [539, 17] width 116 height 12
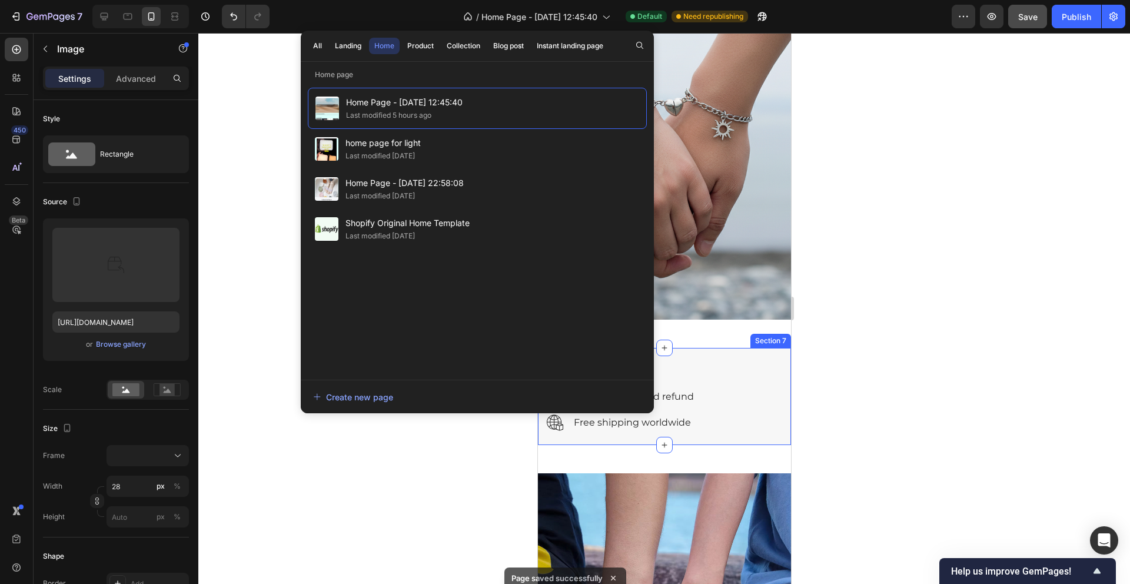
click at [697, 397] on div "Image 0 60-day return and refund Text block Row" at bounding box center [663, 396] width 235 height 16
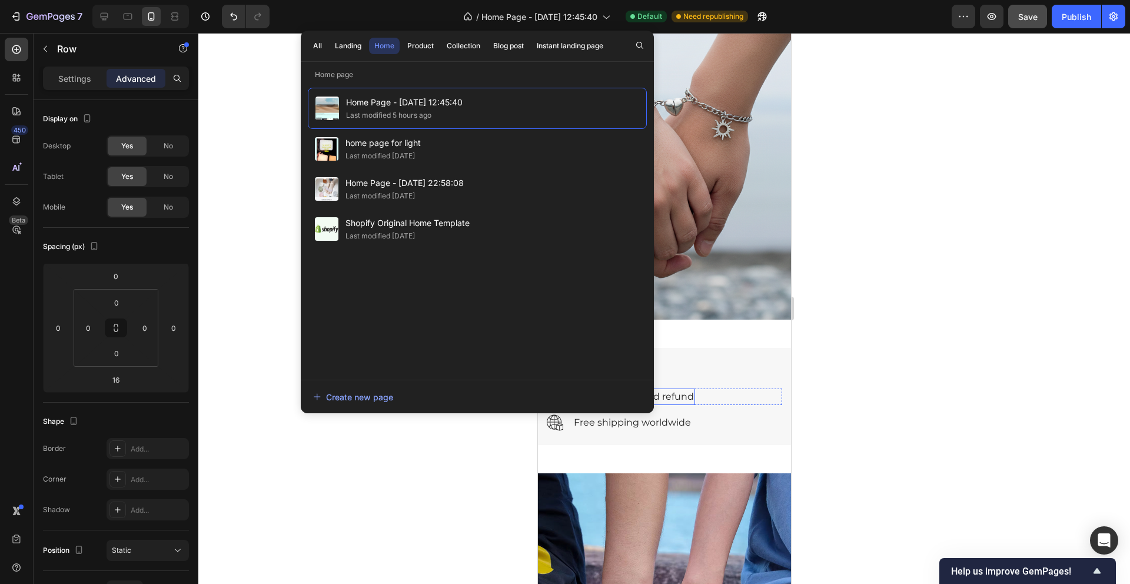
click at [673, 397] on p "60-day return and refund" at bounding box center [633, 396] width 120 height 14
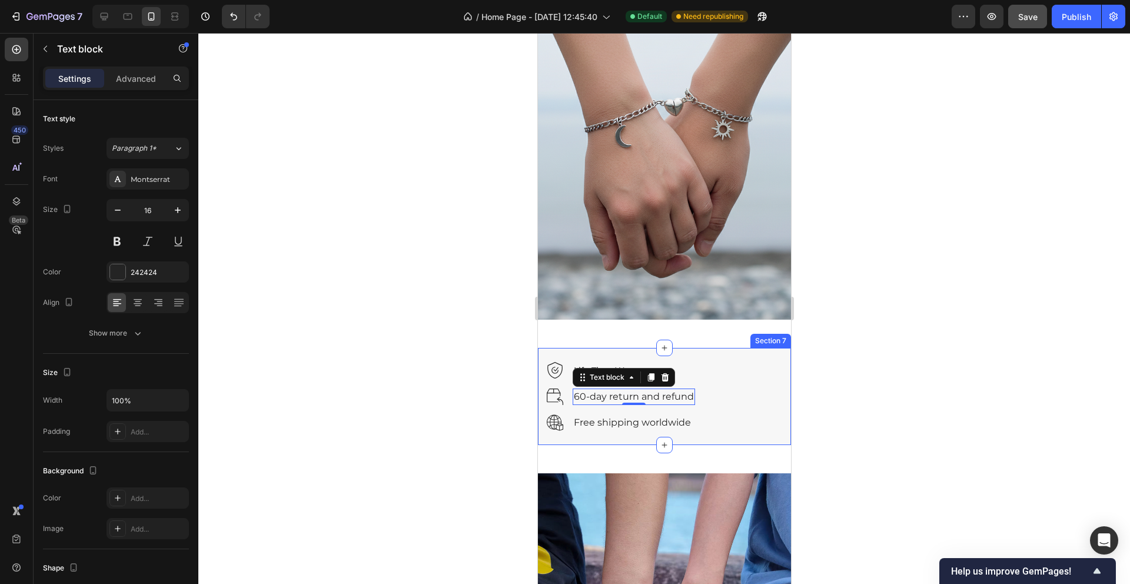
click at [711, 350] on div "Image Life Time Warranty Text block Row Image 60-day return and refund Text blo…" at bounding box center [663, 396] width 253 height 97
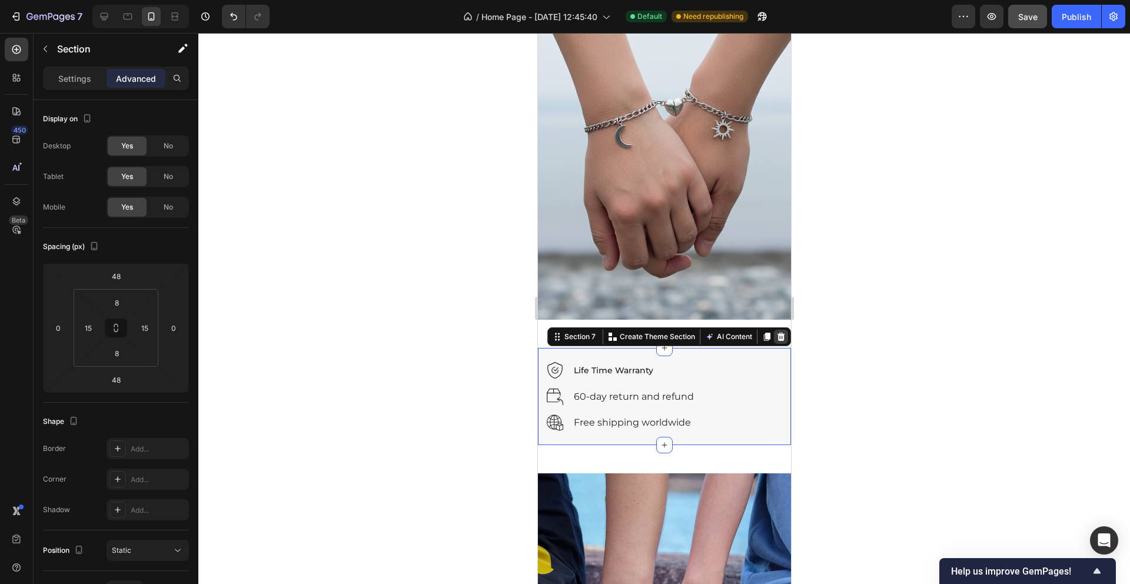
click at [780, 340] on icon at bounding box center [781, 336] width 8 height 8
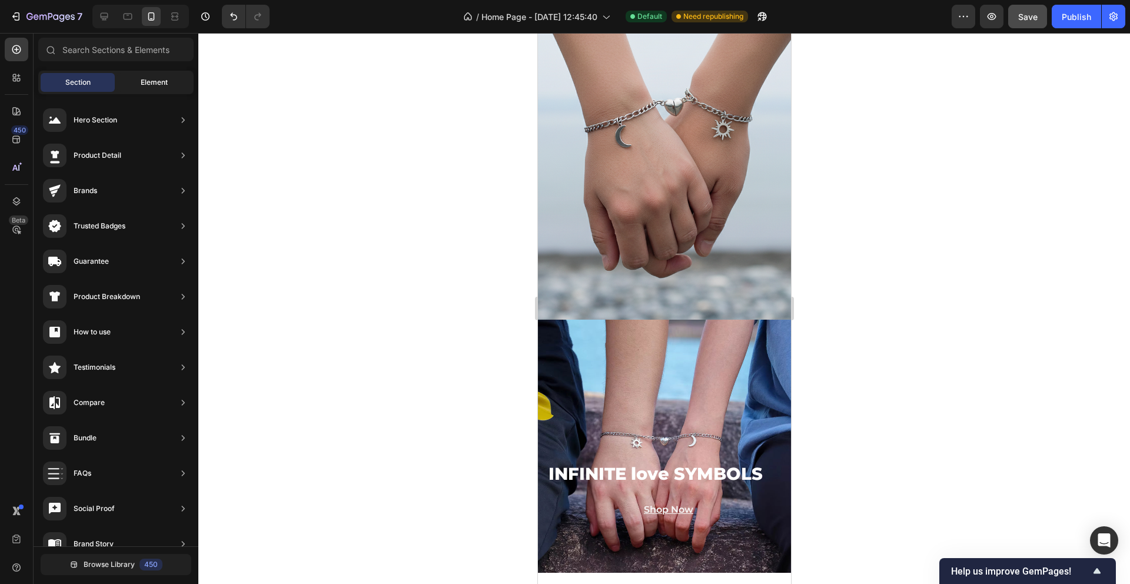
click at [153, 79] on span "Element" at bounding box center [154, 82] width 27 height 11
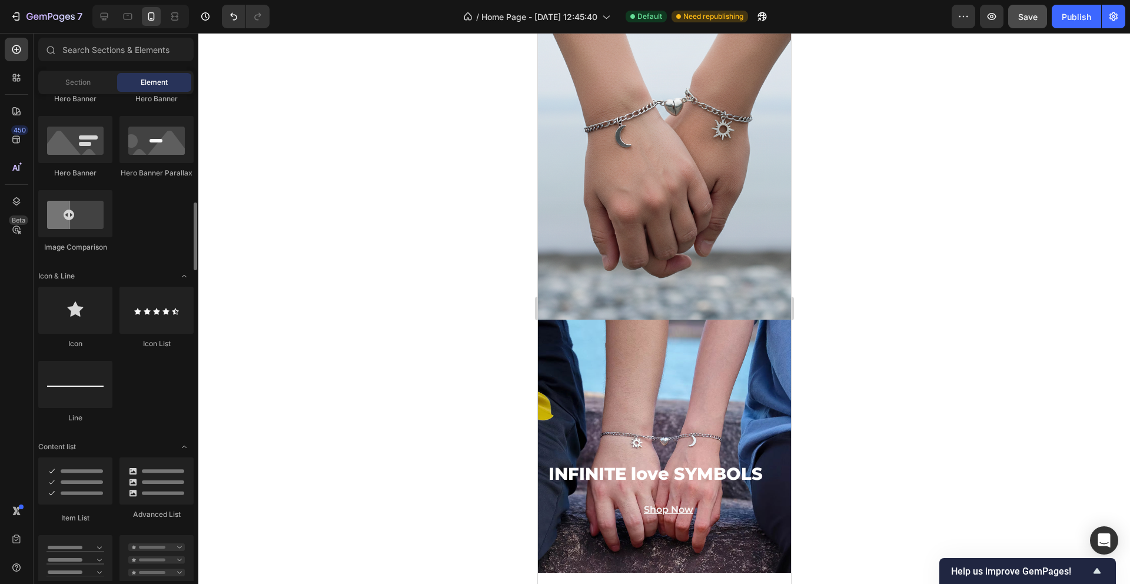
scroll to position [622, 0]
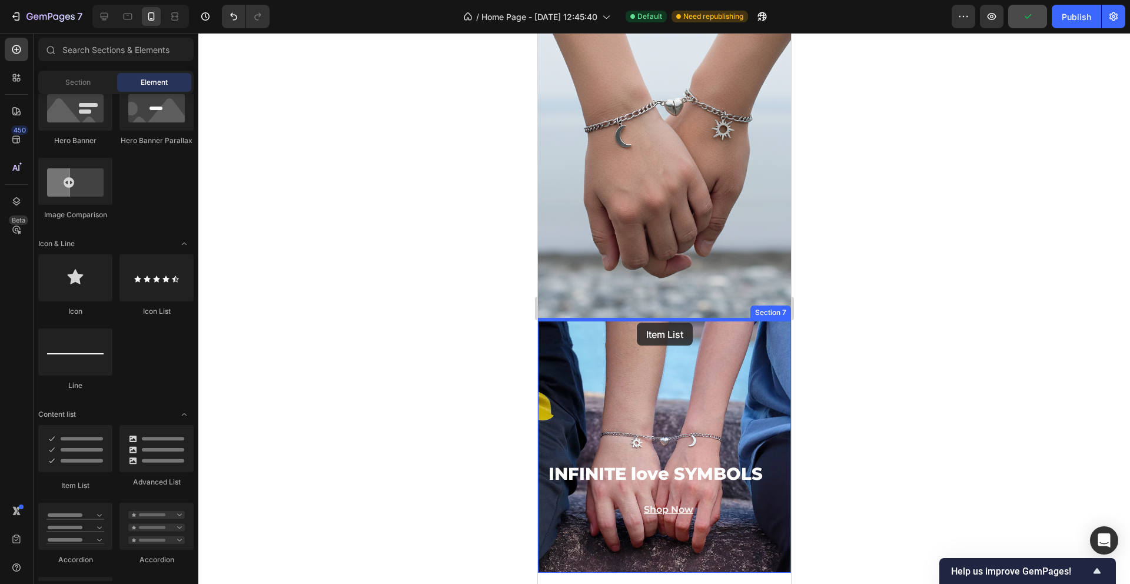
drag, startPoint x: 612, startPoint y: 491, endPoint x: 636, endPoint y: 322, distance: 169.9
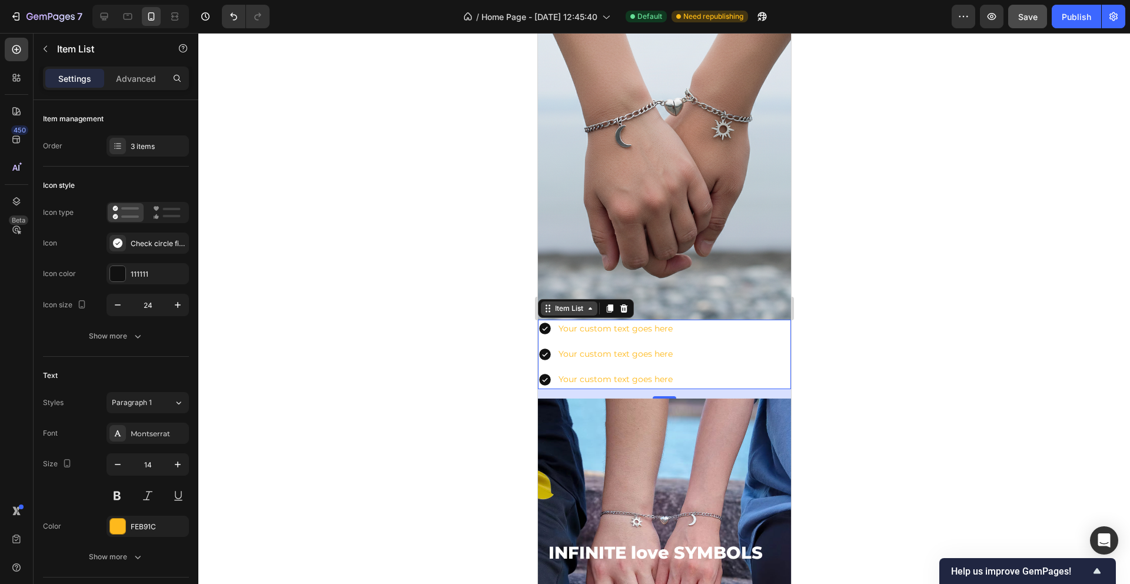
click at [547, 309] on icon at bounding box center [546, 308] width 9 height 9
click at [475, 411] on div at bounding box center [663, 308] width 931 height 551
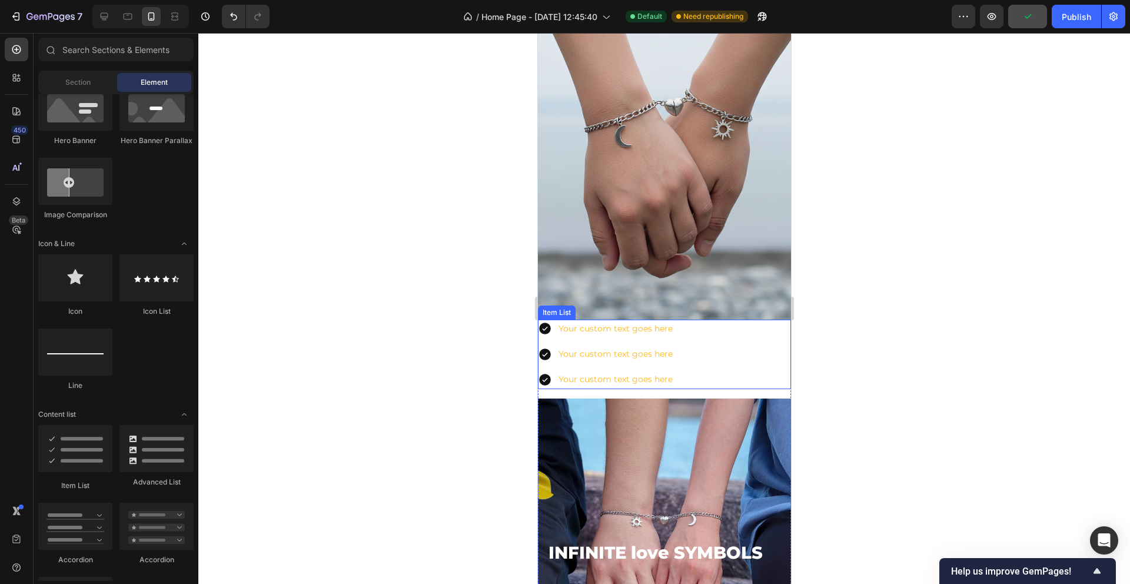
click at [708, 361] on div "Your custom text goes here Your custom text goes here Your custom text goes here" at bounding box center [663, 353] width 253 height 69
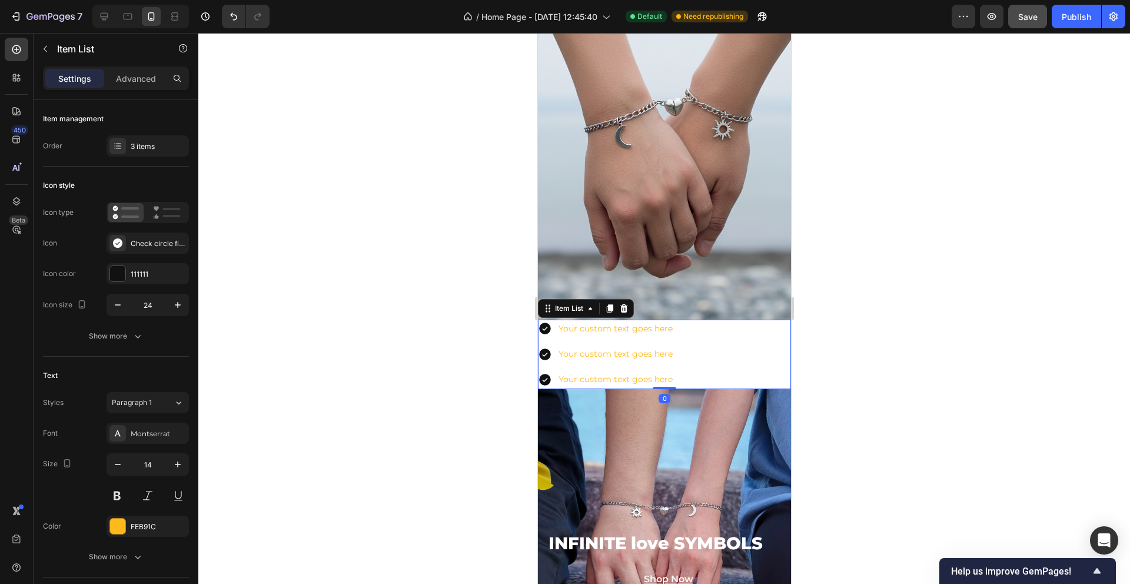
drag, startPoint x: 662, startPoint y: 397, endPoint x: 660, endPoint y: 378, distance: 19.0
click at [660, 378] on div "Your custom text goes here Your custom text goes here Your custom text goes her…" at bounding box center [663, 353] width 253 height 69
type input "100%"
